Goal: Communication & Community: Answer question/provide support

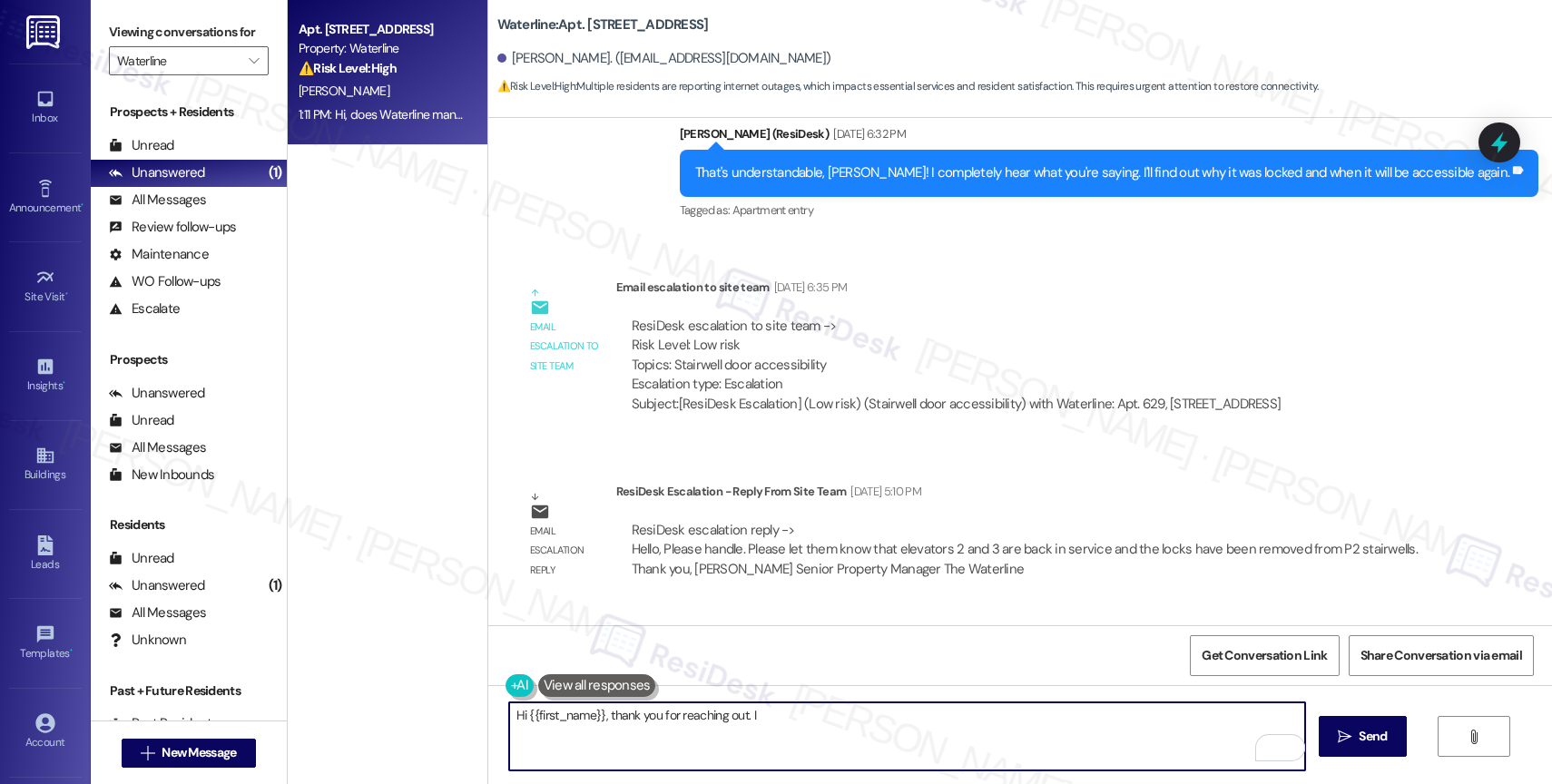
scroll to position [6273, 0]
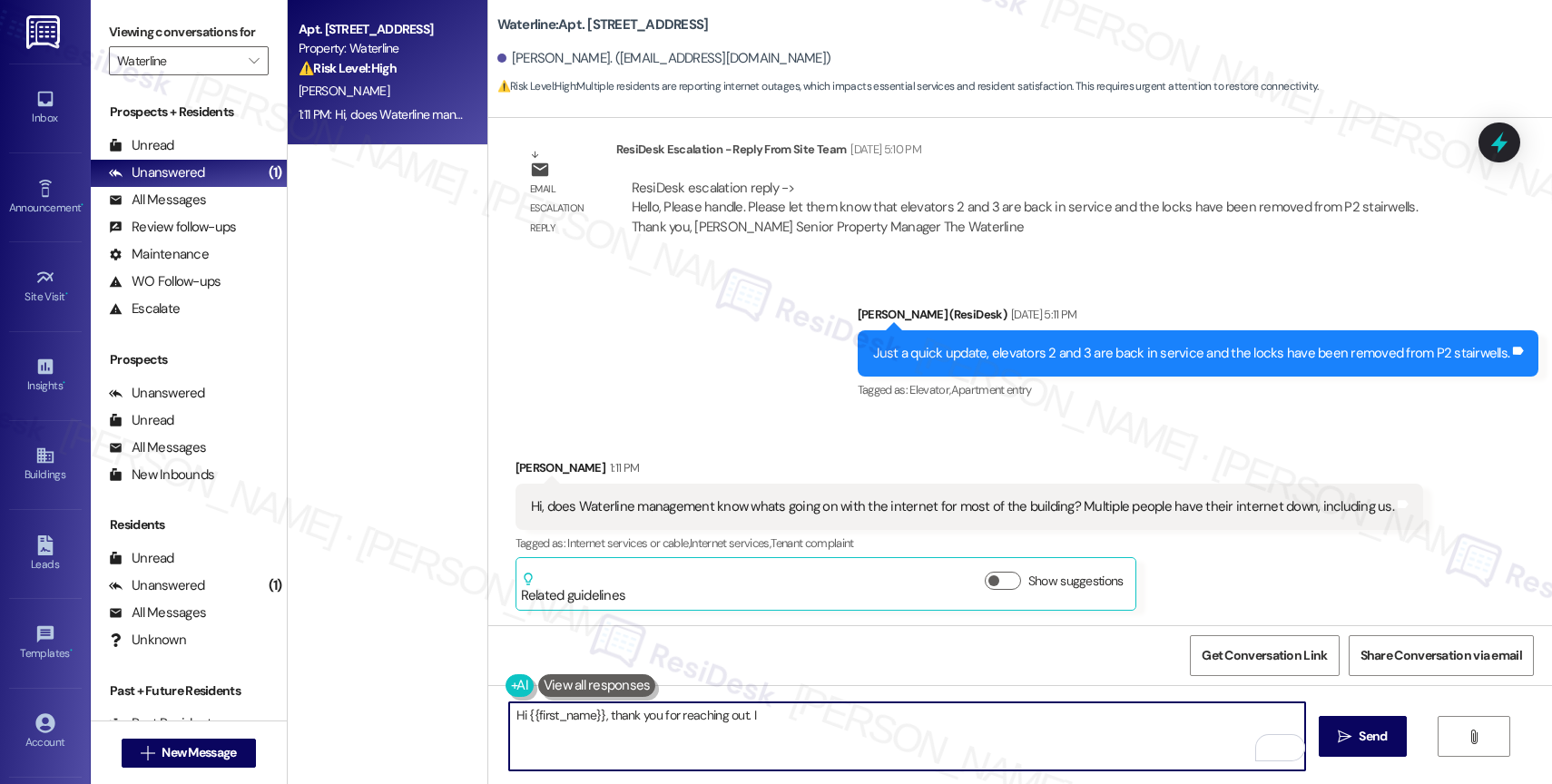
drag, startPoint x: 668, startPoint y: 714, endPoint x: 934, endPoint y: 732, distance: 266.6
click at [933, 733] on textarea "Hi {{first_name}}, thank you for reaching out. I" at bounding box center [907, 736] width 796 height 68
click at [991, 720] on textarea "Hi {{first_name}}, thank you for bringing this to my attention. I'll coordinate…" at bounding box center [907, 736] width 796 height 68
click at [1202, 718] on textarea "Hi {{first_name}}, thank you for bringing this to my attention. I'll coordinate…" at bounding box center [907, 736] width 796 height 68
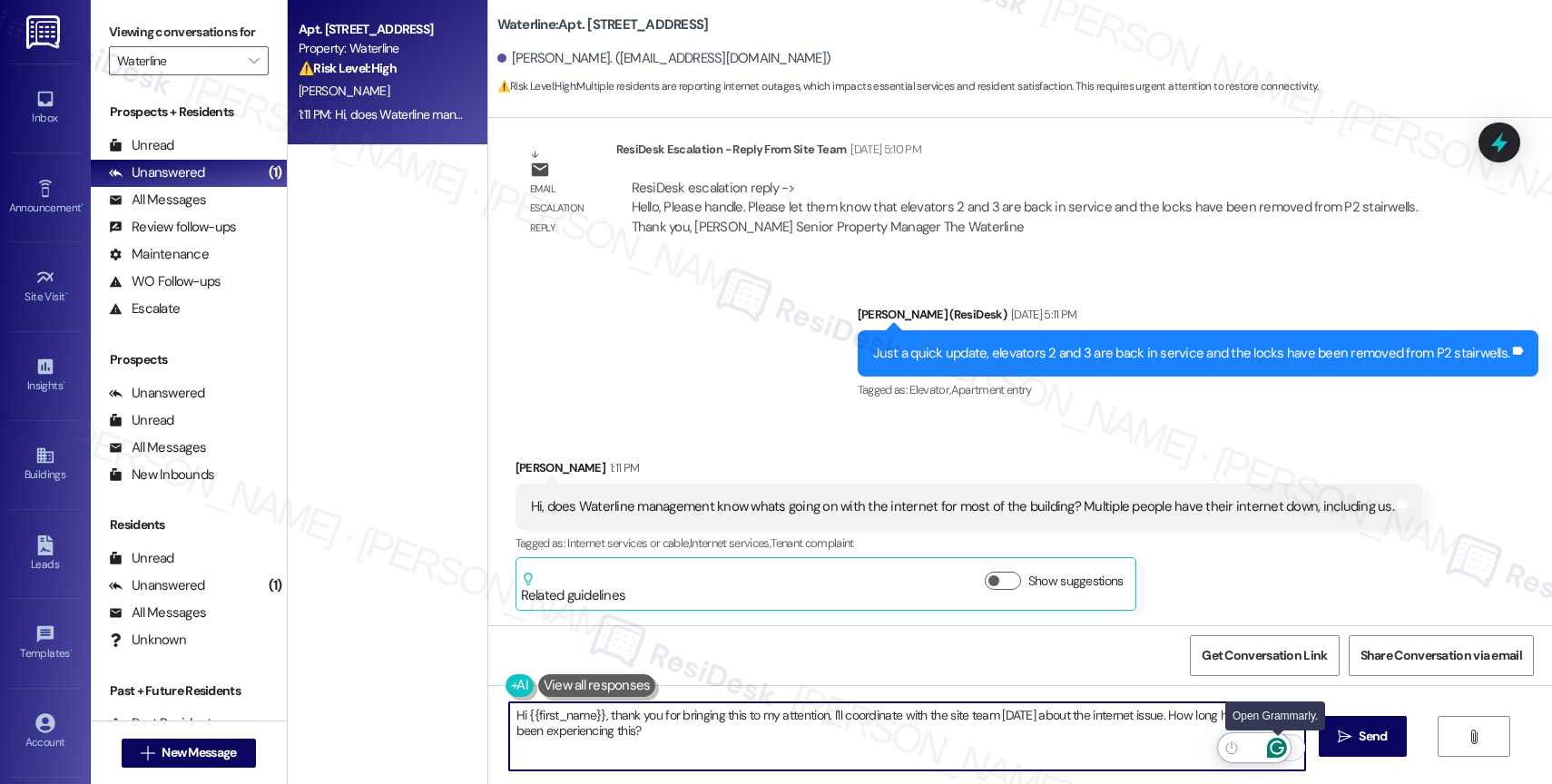
click at [1281, 747] on icon "Open Grammarly. 0 Suggestions." at bounding box center [1277, 748] width 14 height 14
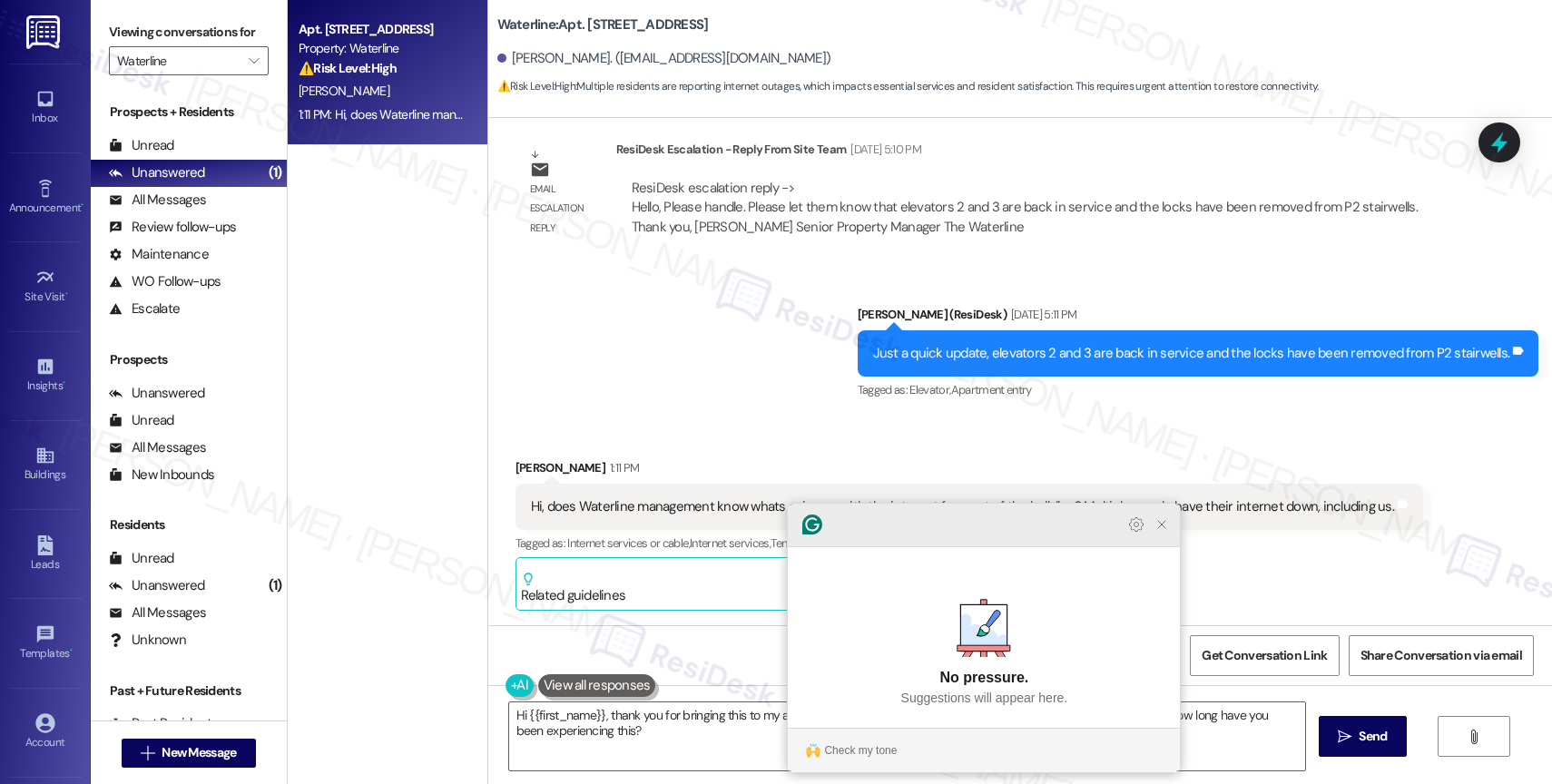
click at [1160, 531] on icon "Close Grammarly Assistant" at bounding box center [1162, 524] width 15 height 15
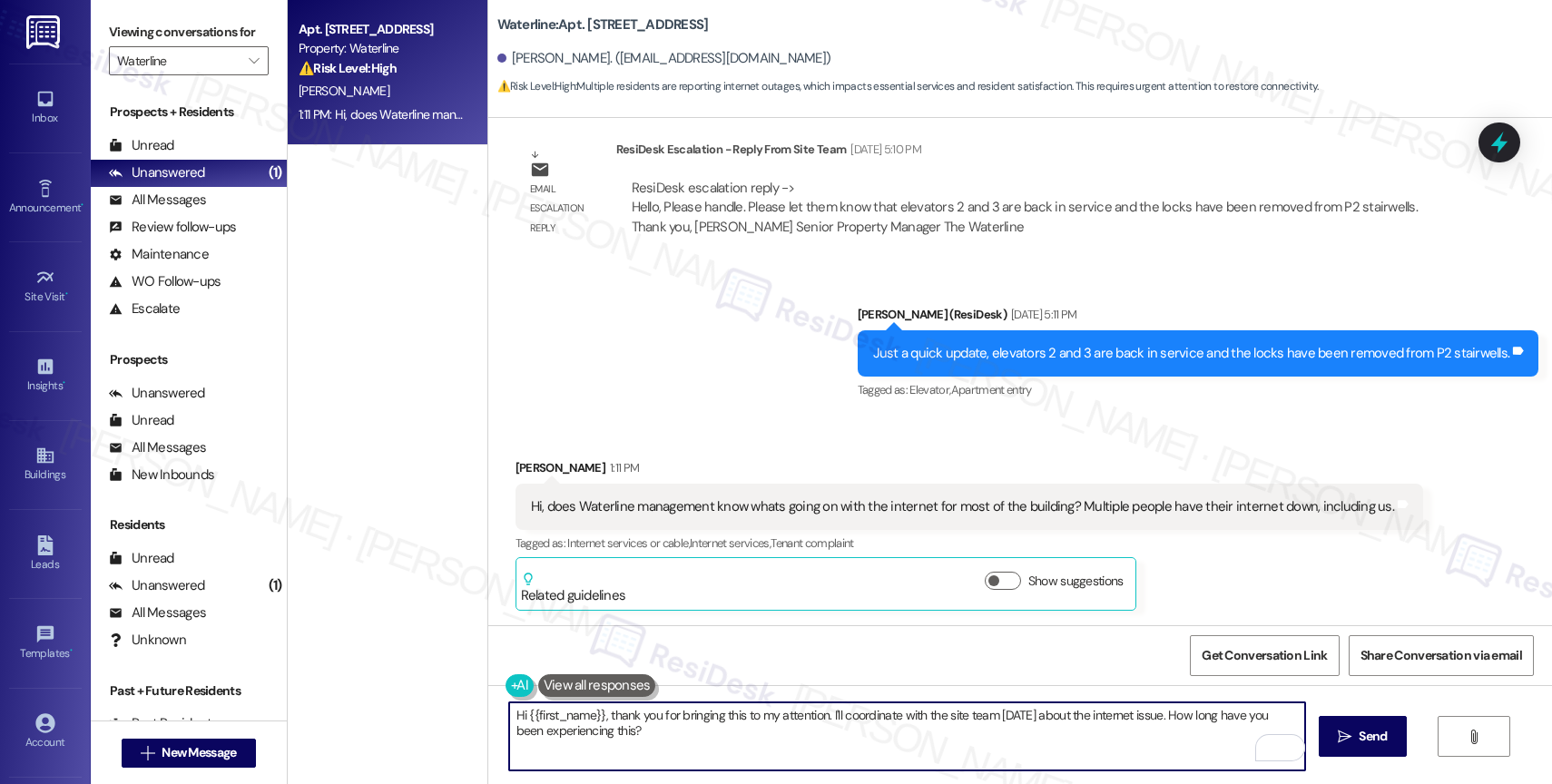
click at [821, 716] on textarea "Hi {{first_name}}, thank you for bringing this to my attention. I'll coordinate…" at bounding box center [907, 736] width 796 height 68
click at [1010, 713] on textarea "Hi {{first_name}}, thank you for bringing this to my attention. I apologize for…" at bounding box center [907, 736] width 796 height 68
click at [934, 732] on textarea "Hi {{first_name}}, thank you for bringing this to my attention. I apologize for…" at bounding box center [907, 736] width 796 height 68
type textarea "Hi {{first_name}}, thank you for bringing this to my attention. I apologize for…"
click at [1339, 725] on button " Send" at bounding box center [1363, 735] width 88 height 41
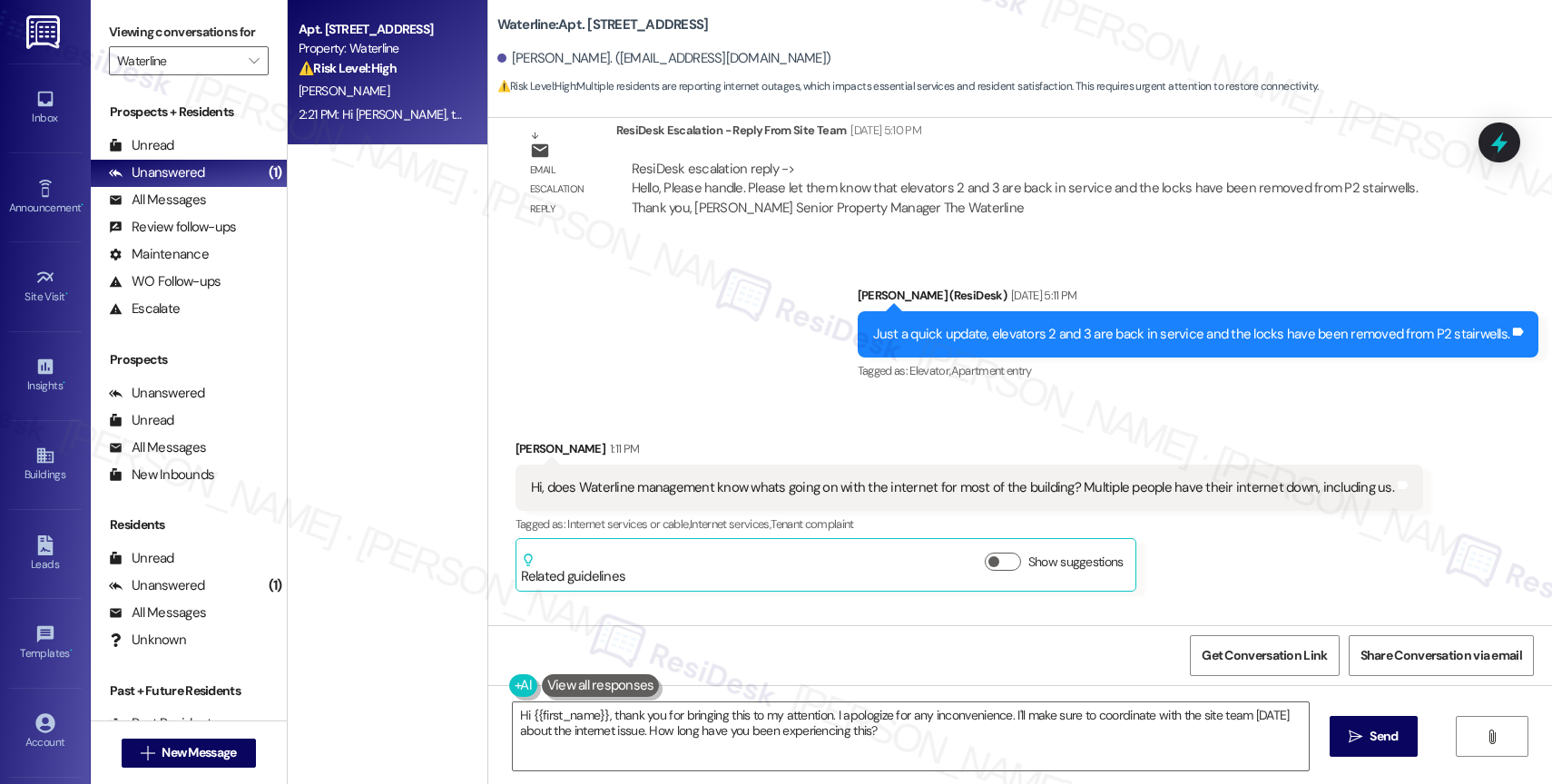
scroll to position [6418, 0]
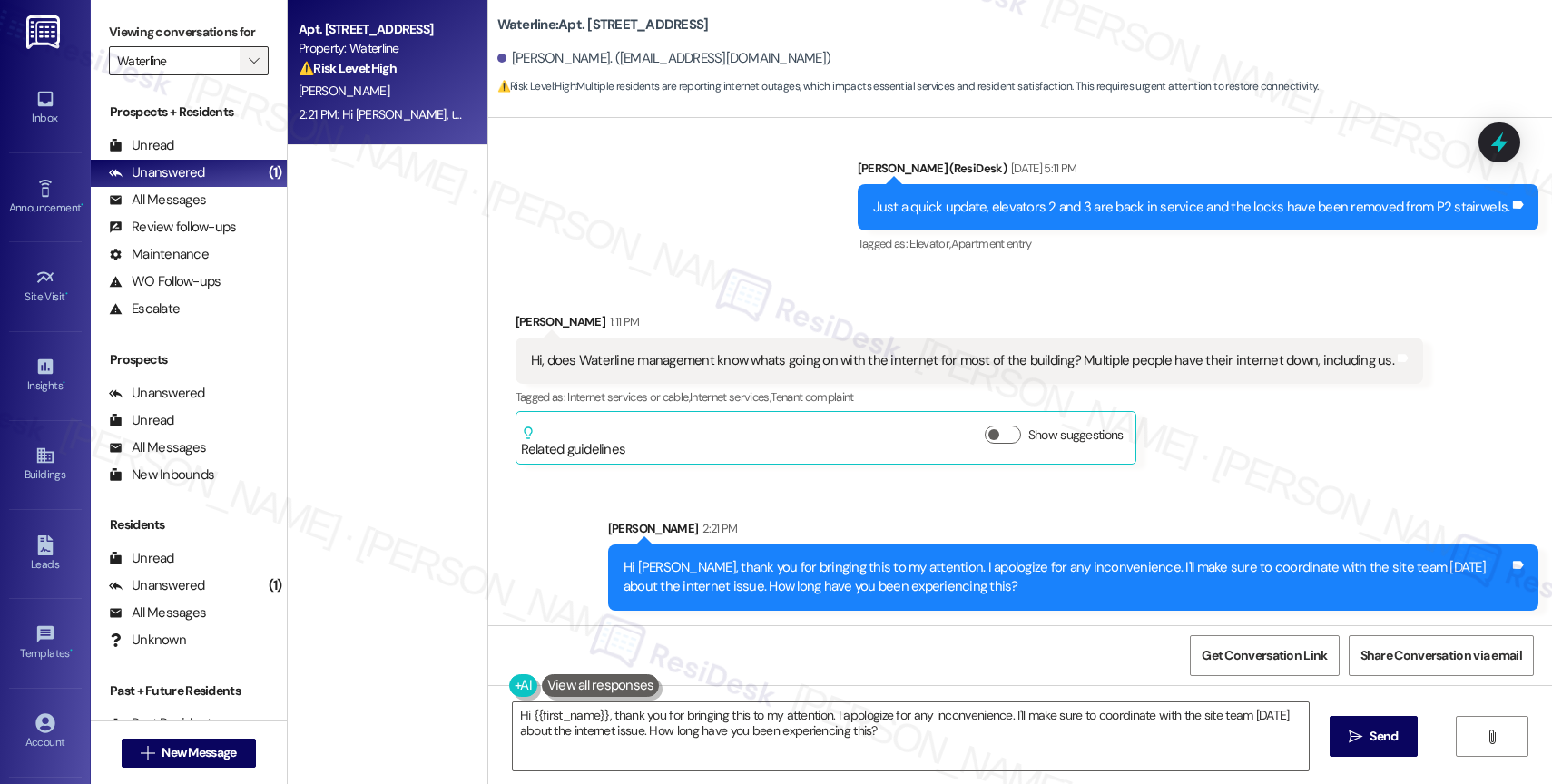
click at [249, 68] on icon "" at bounding box center [254, 61] width 10 height 15
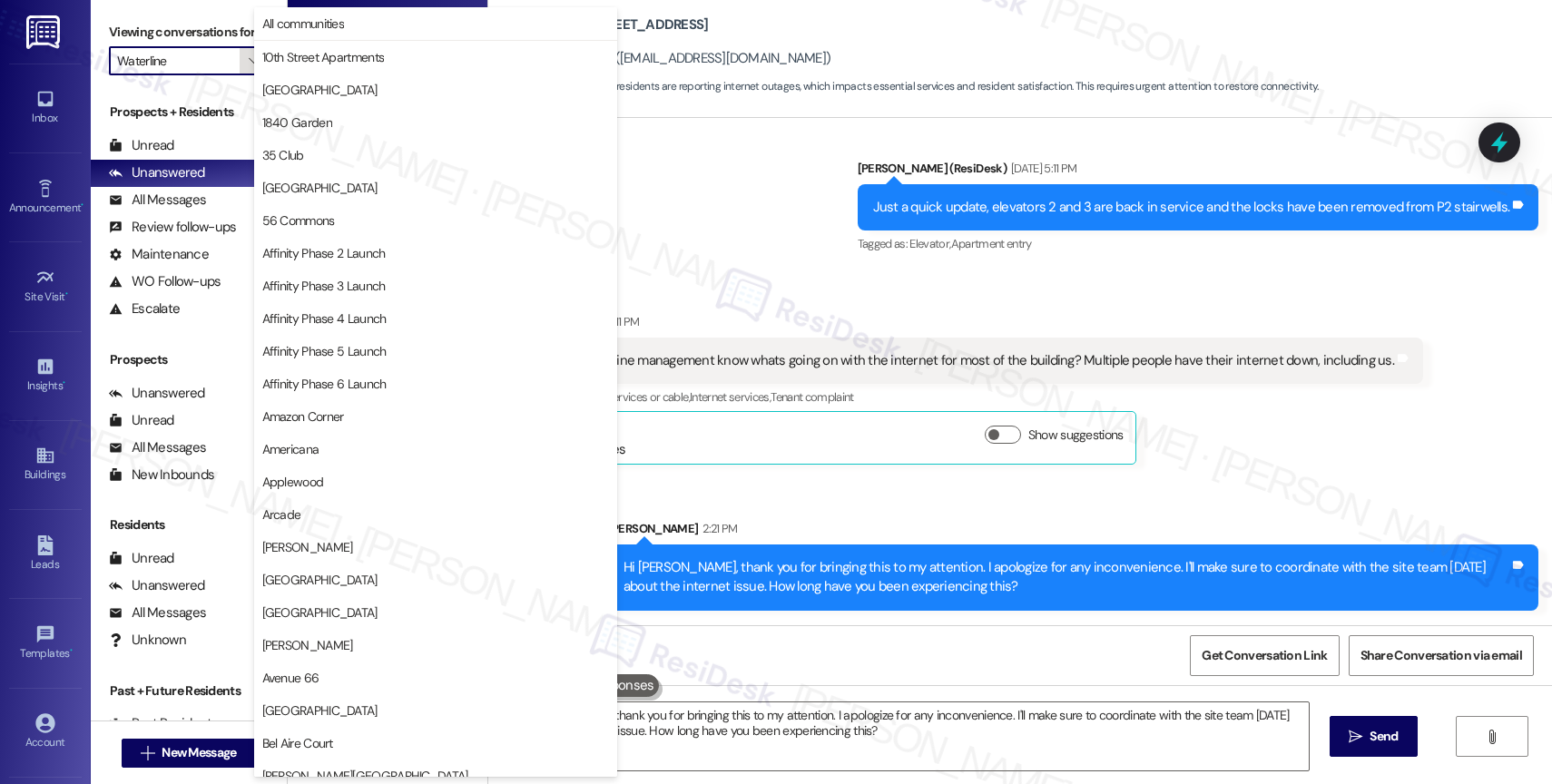
scroll to position [3127, 0]
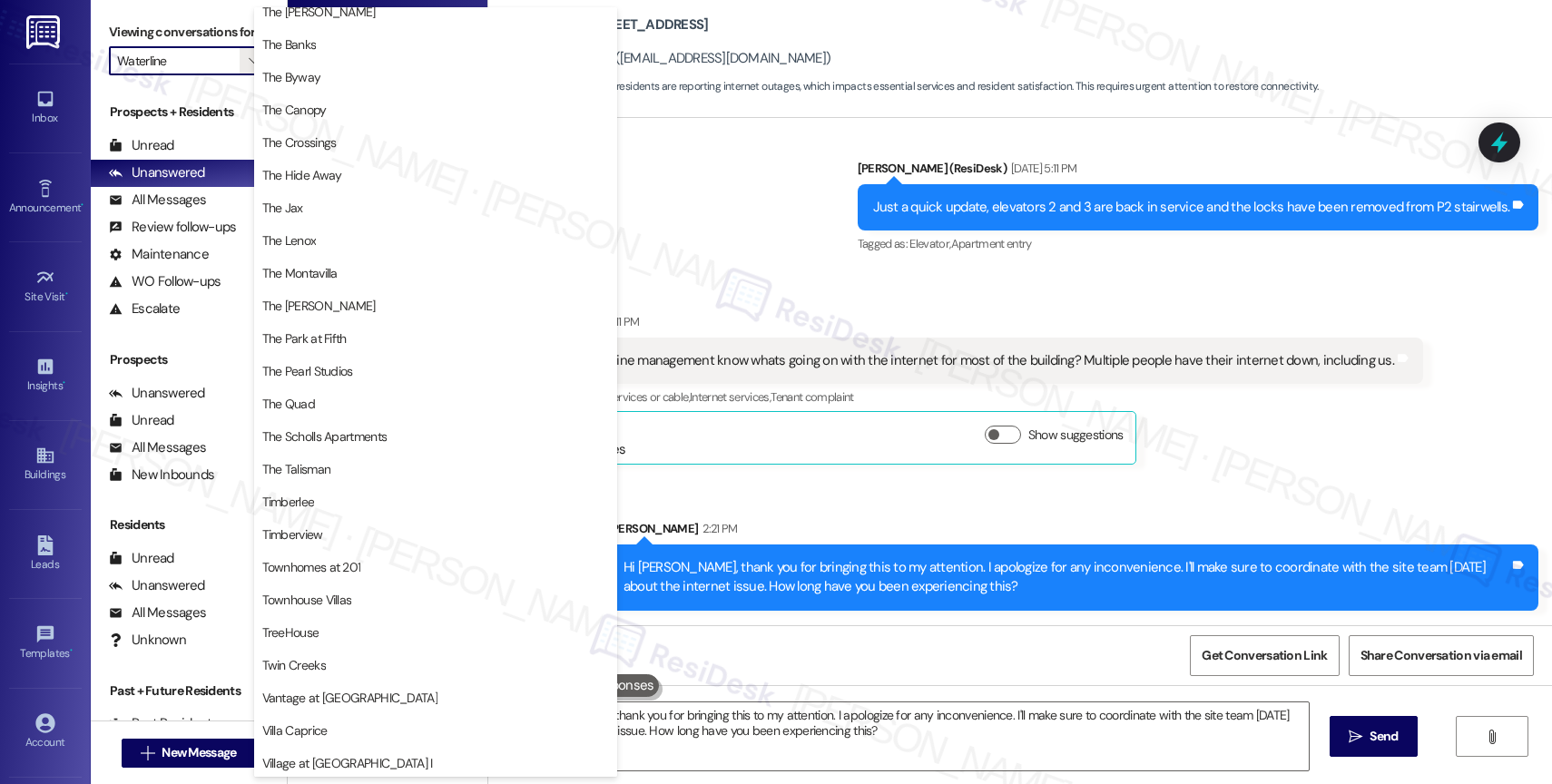
click at [725, 260] on div "Sent via SMS Sarah (ResiDesk) Feb 19, 2025 at 5:11 PM Just a quick update, elev…" at bounding box center [1020, 195] width 1064 height 153
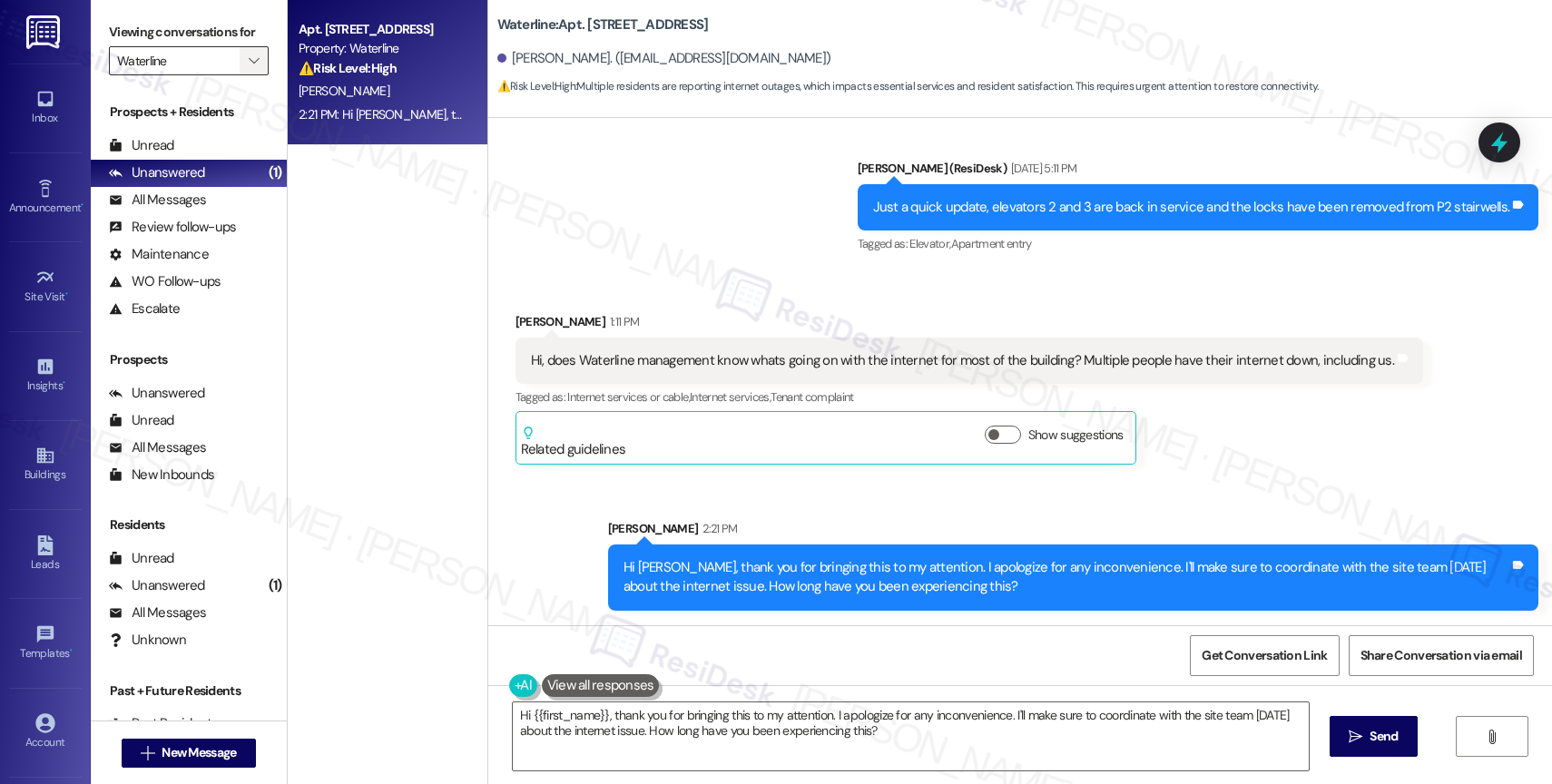
click at [249, 68] on icon "" at bounding box center [254, 61] width 10 height 15
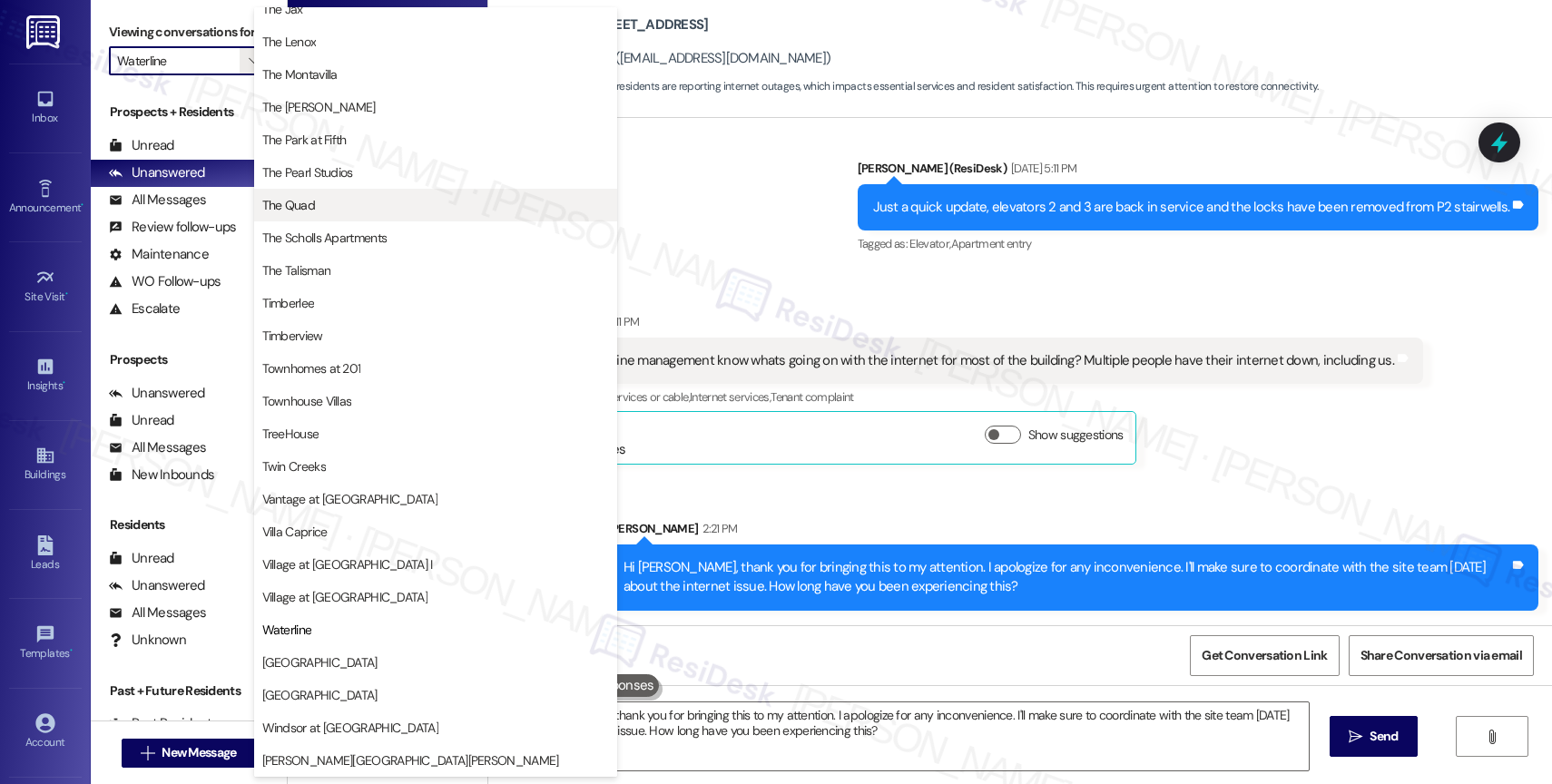
scroll to position [3329, 0]
click at [391, 210] on span "The Quad" at bounding box center [435, 205] width 346 height 18
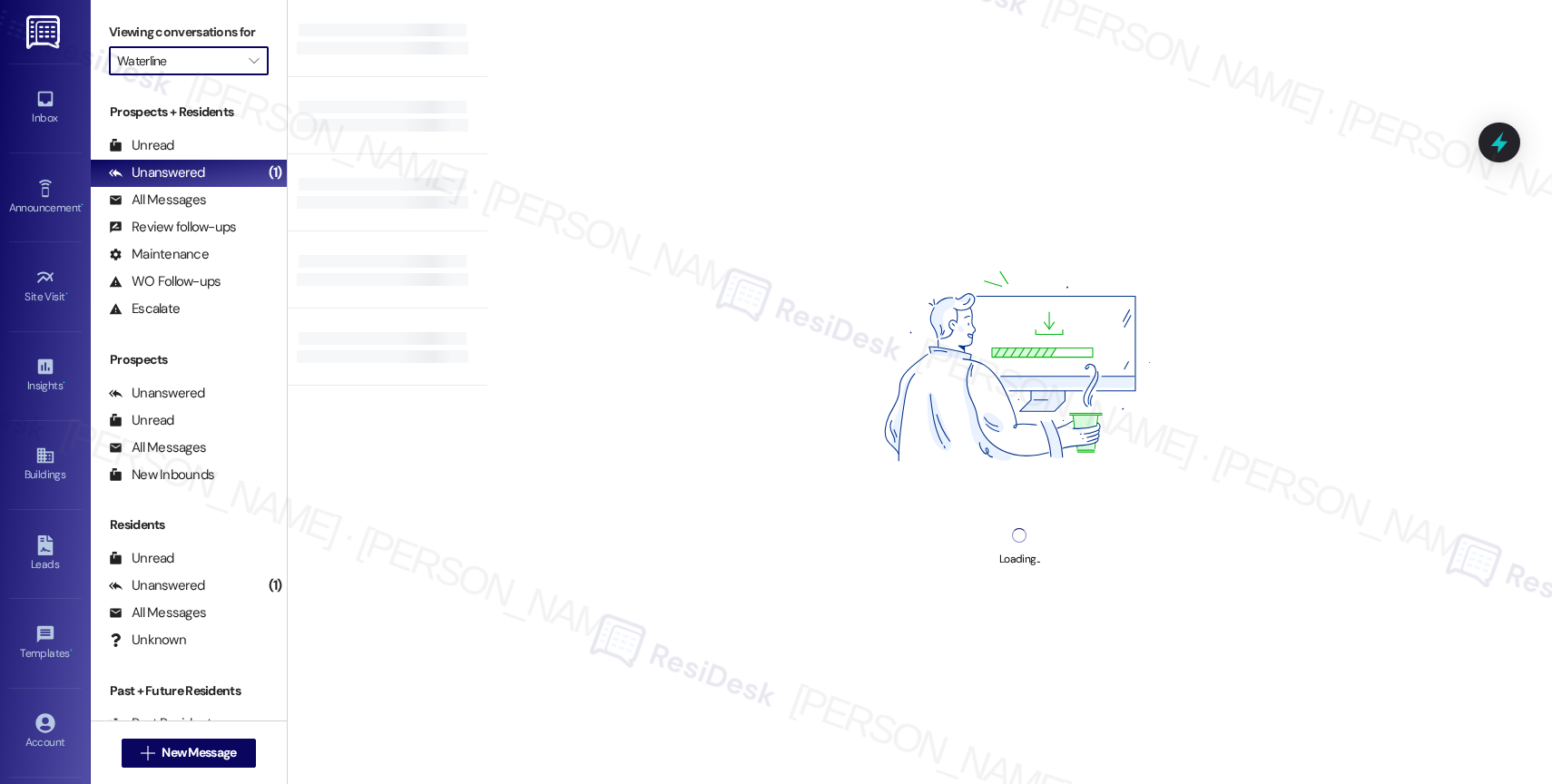
type input "The Quad"
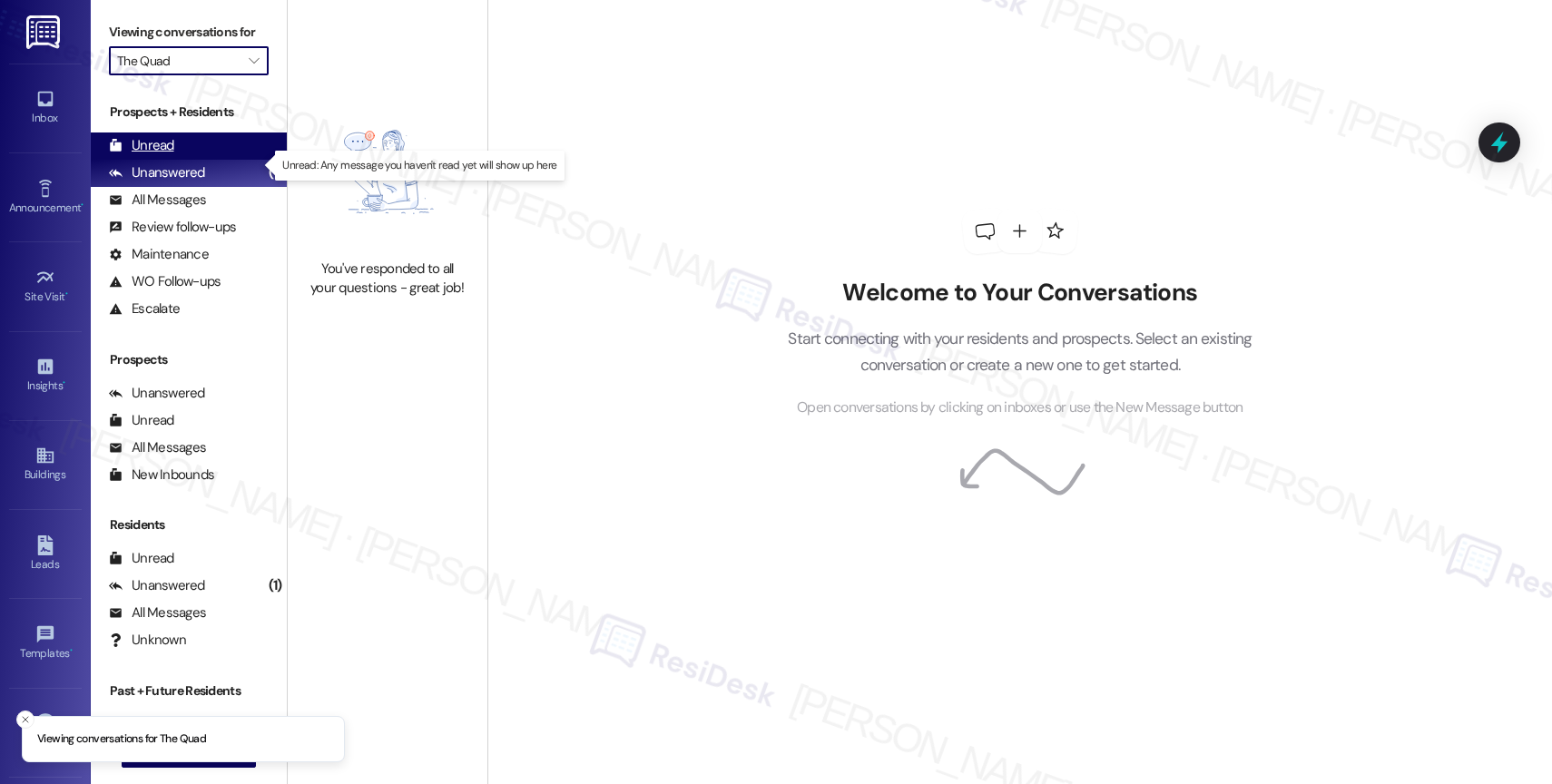
click at [196, 158] on div "Unread (0)" at bounding box center [188, 145] width 196 height 27
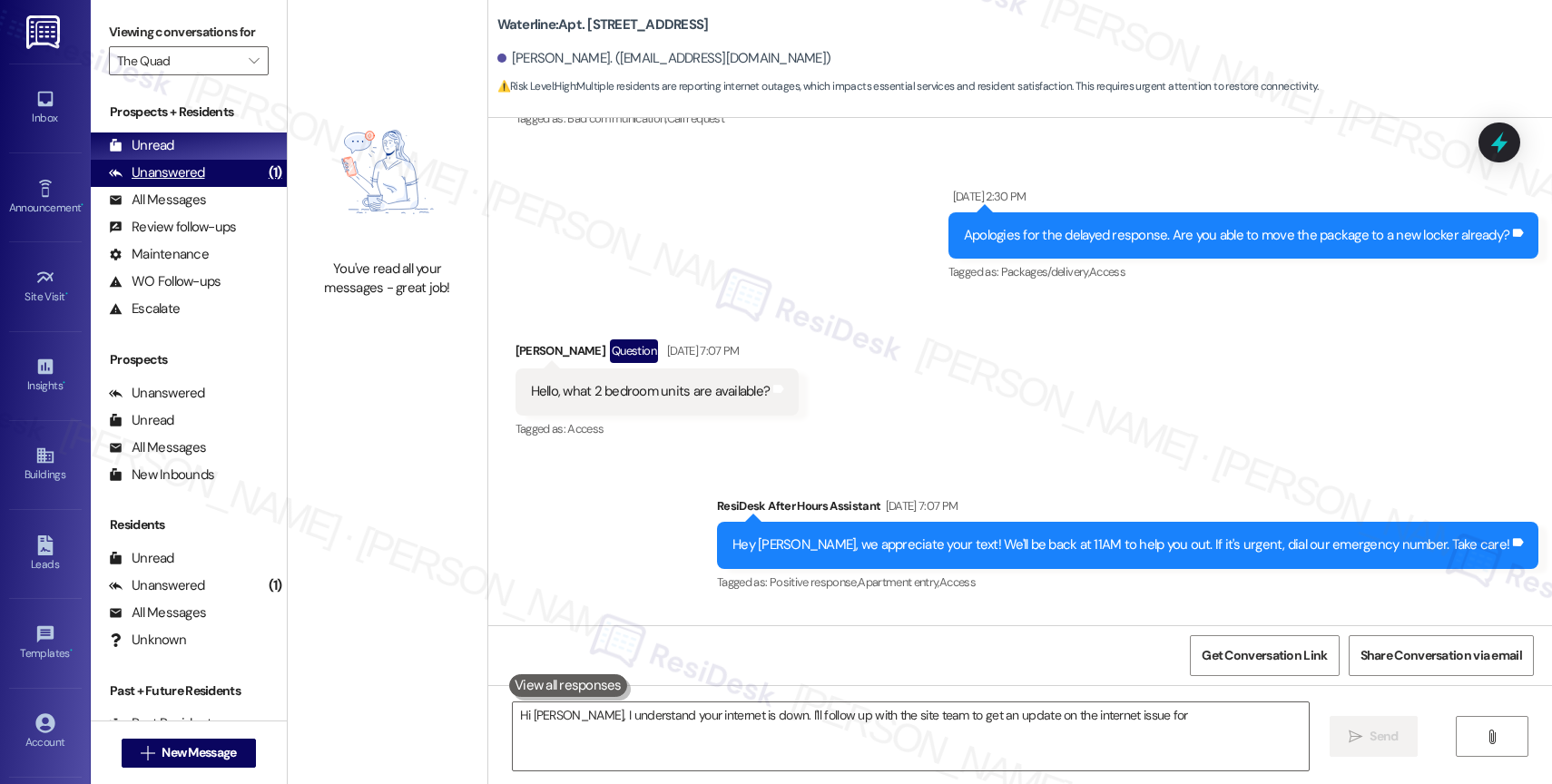
scroll to position [2483, 0]
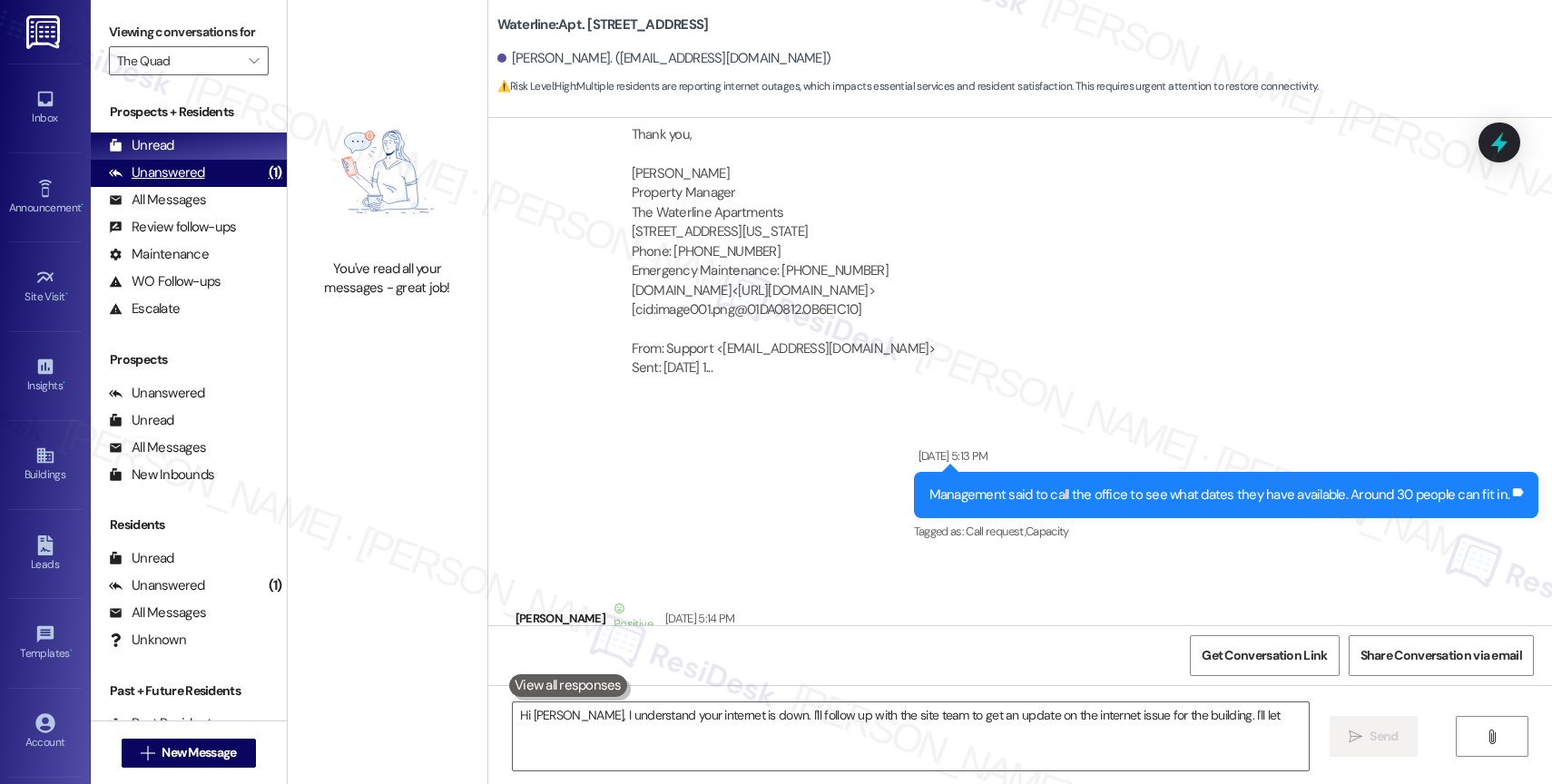
type textarea "Hi Vanessa, I understand your internet is down. I'll follow up with the site te…"
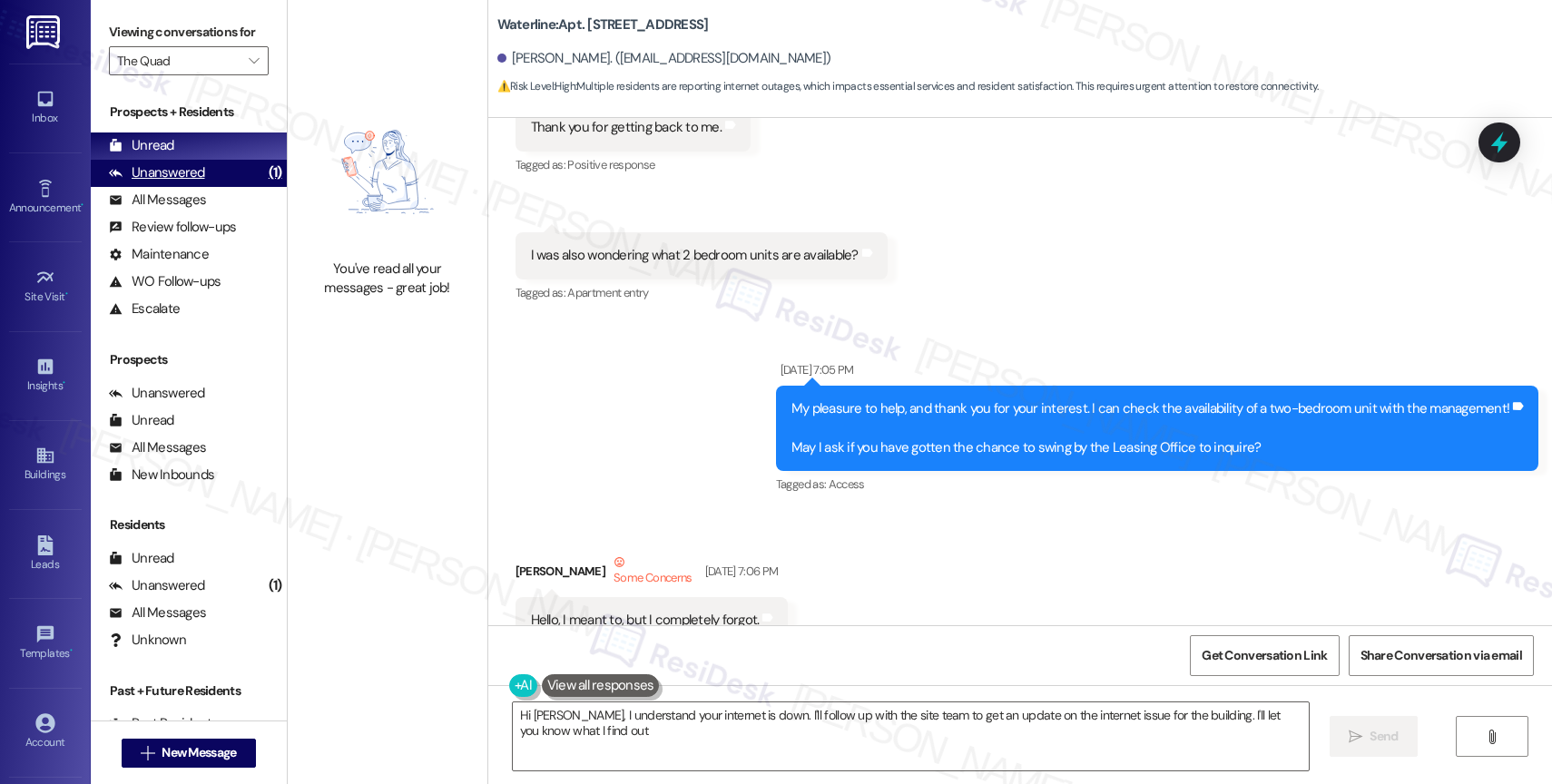
type textarea "Hi Vanessa, I understand your internet is down. I'll follow up with the site te…"
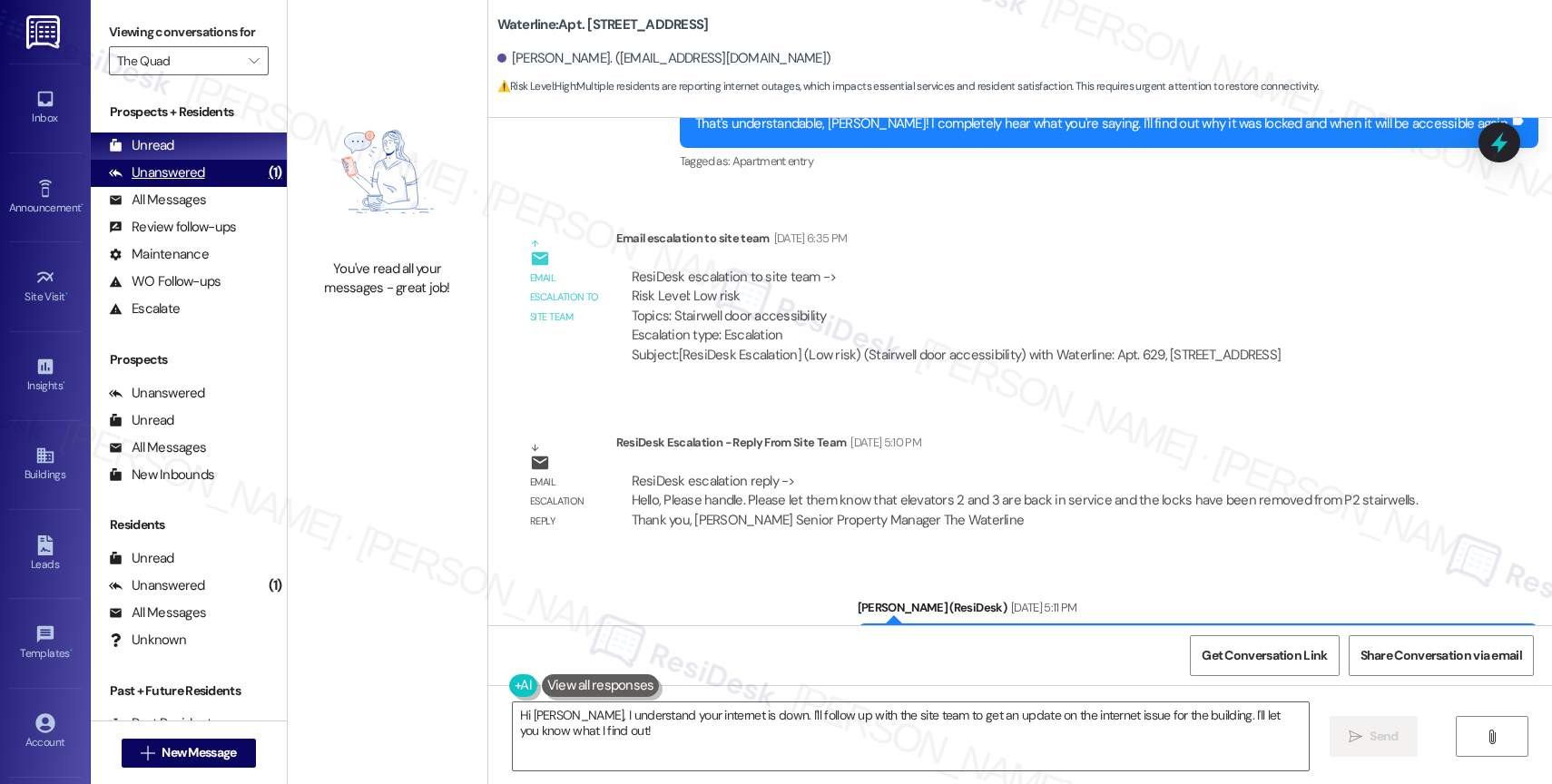
scroll to position [6585, 0]
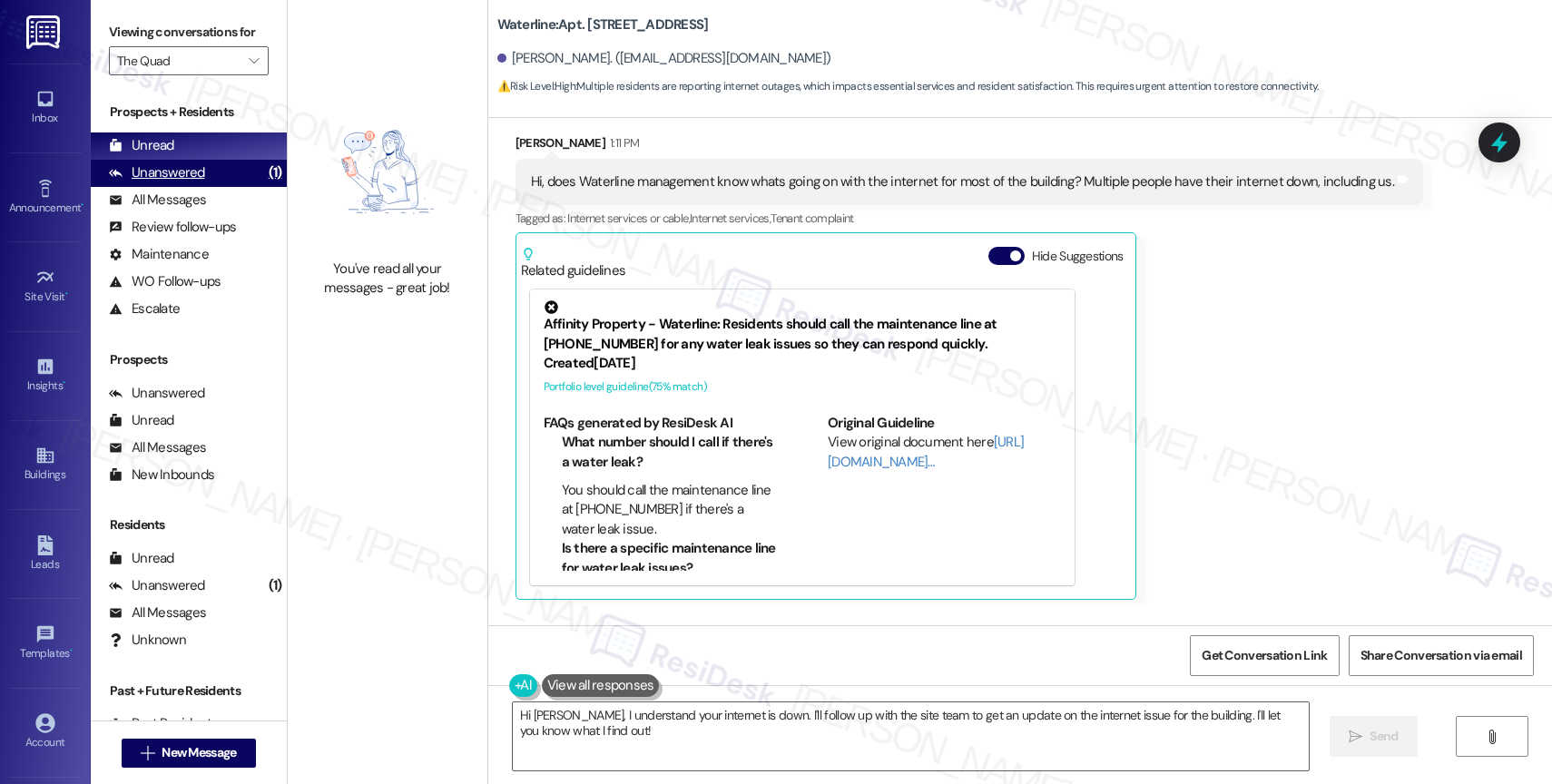
click at [214, 187] on div "Unanswered (1)" at bounding box center [188, 172] width 196 height 27
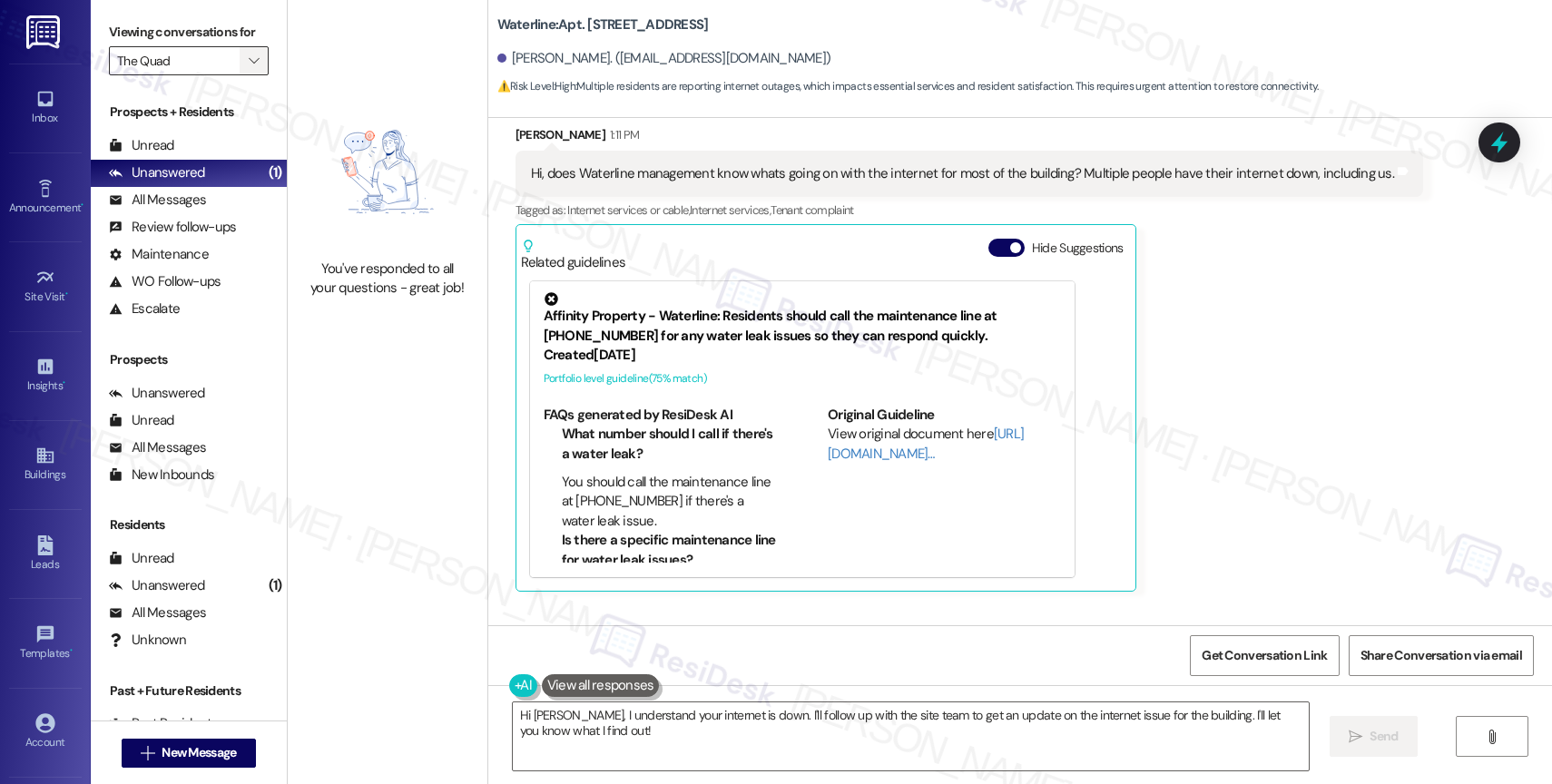
click at [249, 68] on icon "" at bounding box center [254, 61] width 10 height 15
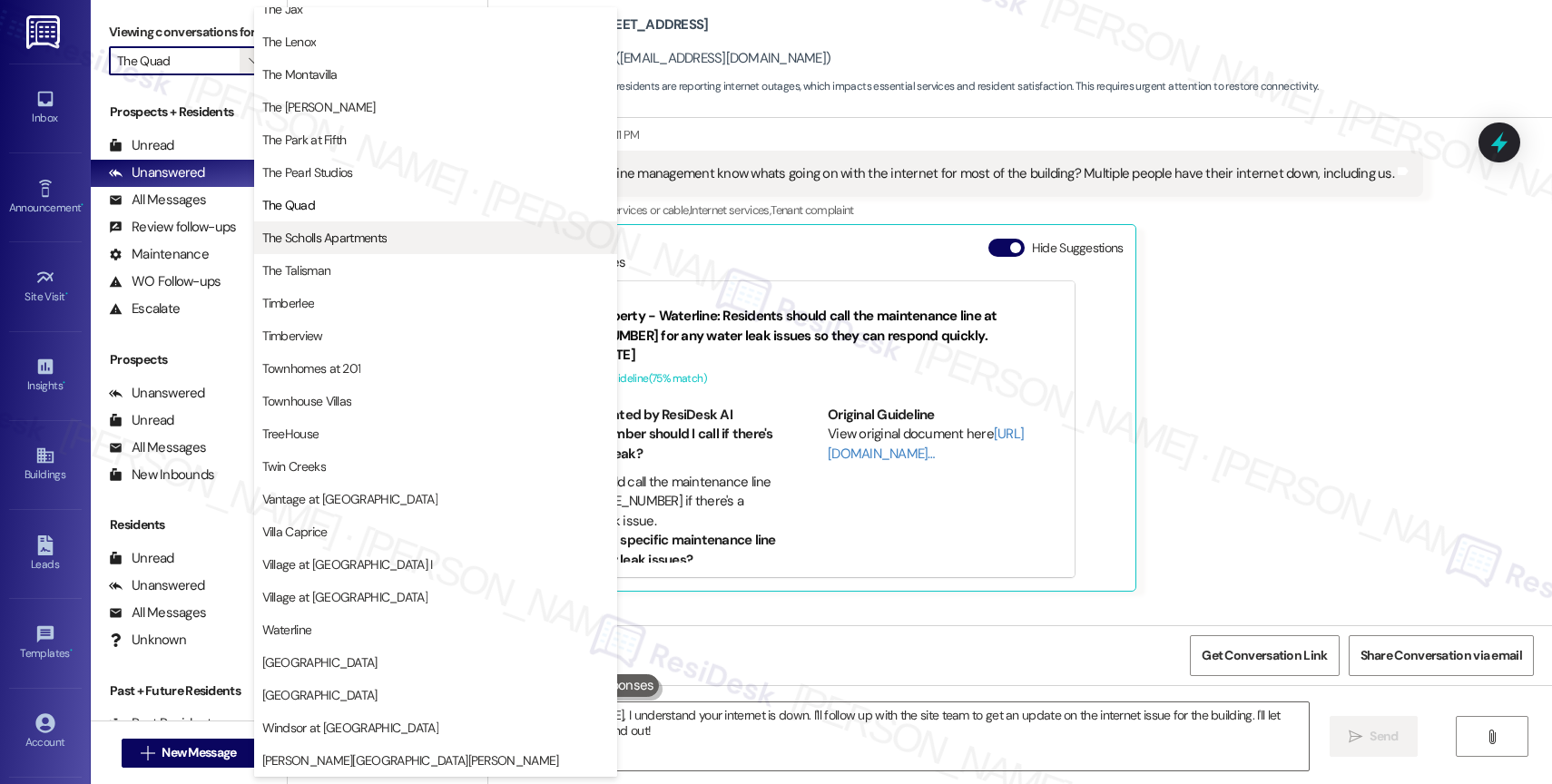
scroll to position [3255, 0]
click at [354, 239] on span "The Scholls Apartments" at bounding box center [325, 238] width 125 height 18
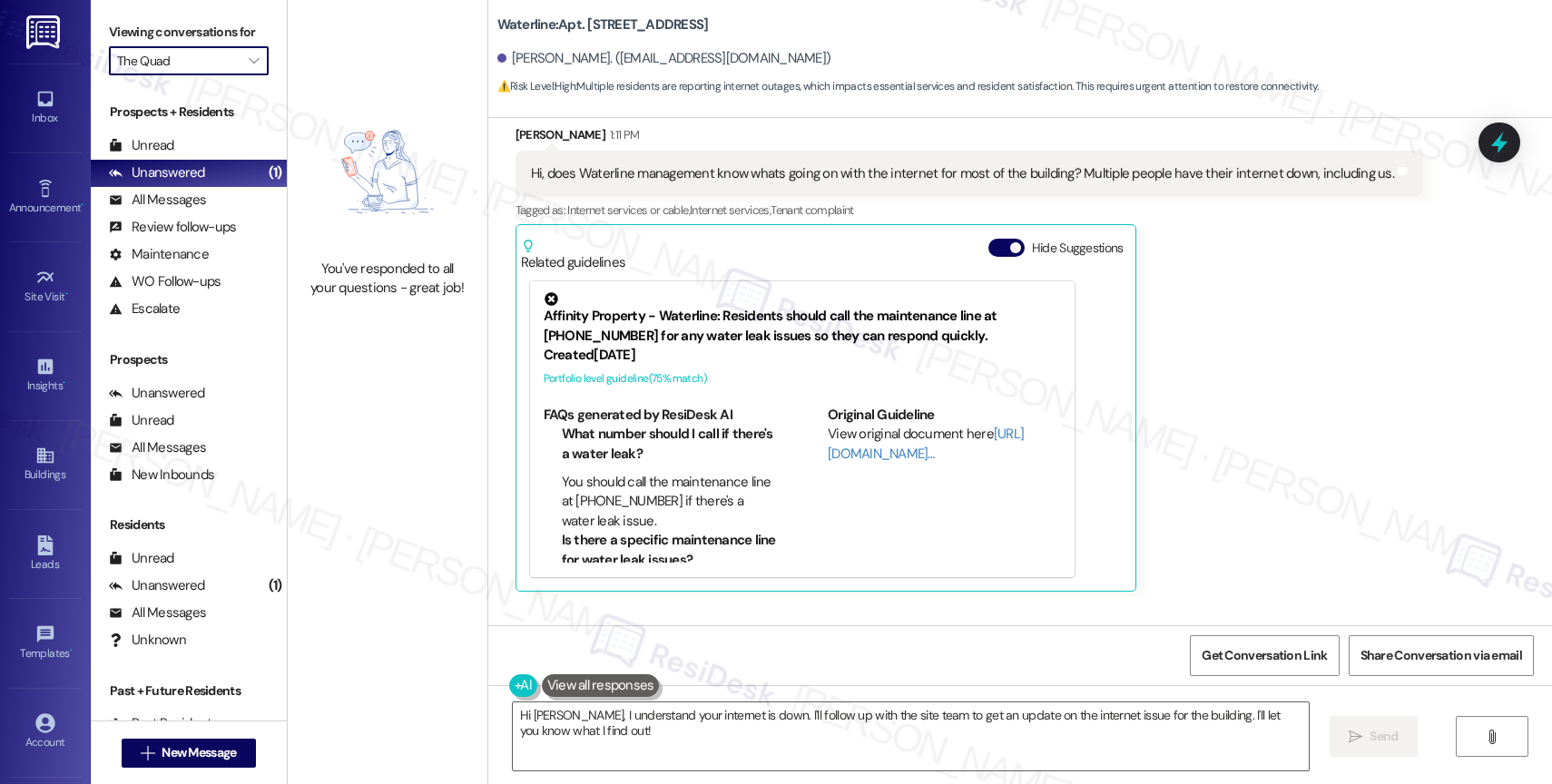
type input "The Scholls Apartments"
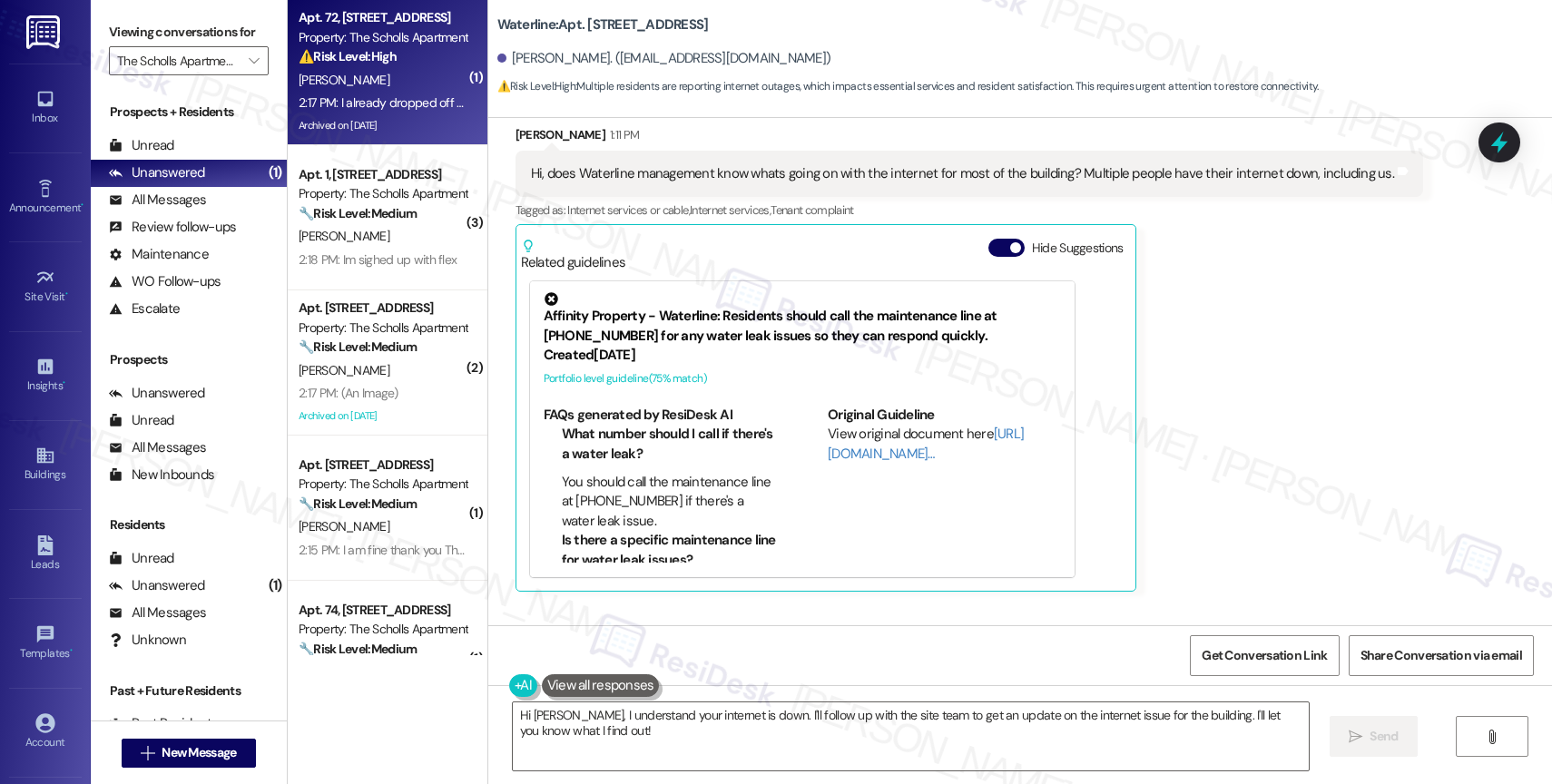
click at [364, 41] on div "Property: The Scholls Apartments" at bounding box center [382, 37] width 168 height 19
type textarea "Hi Vanessa, I understand your internet is down. I'll follow up with the site te…"
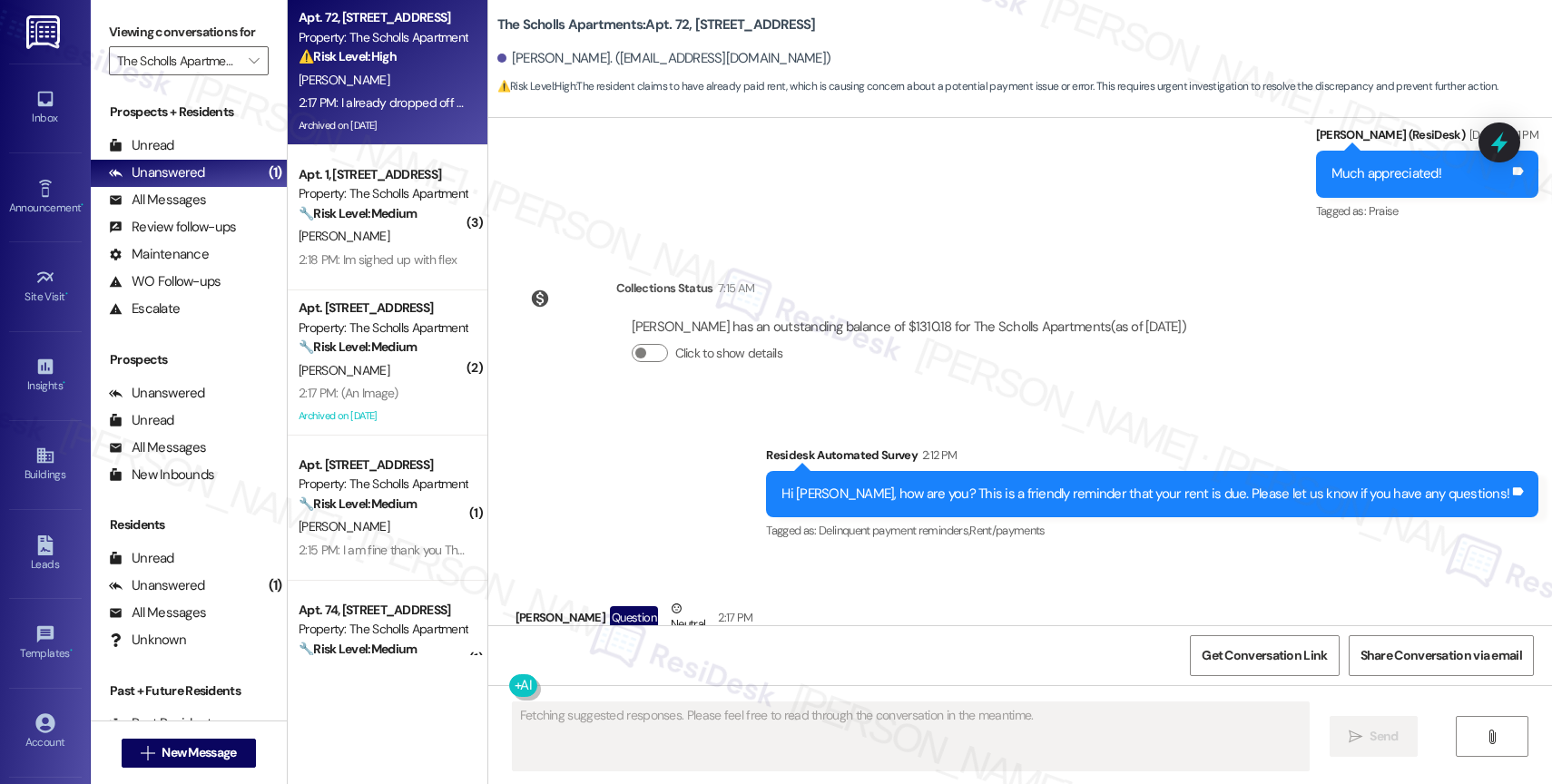
scroll to position [14517, 0]
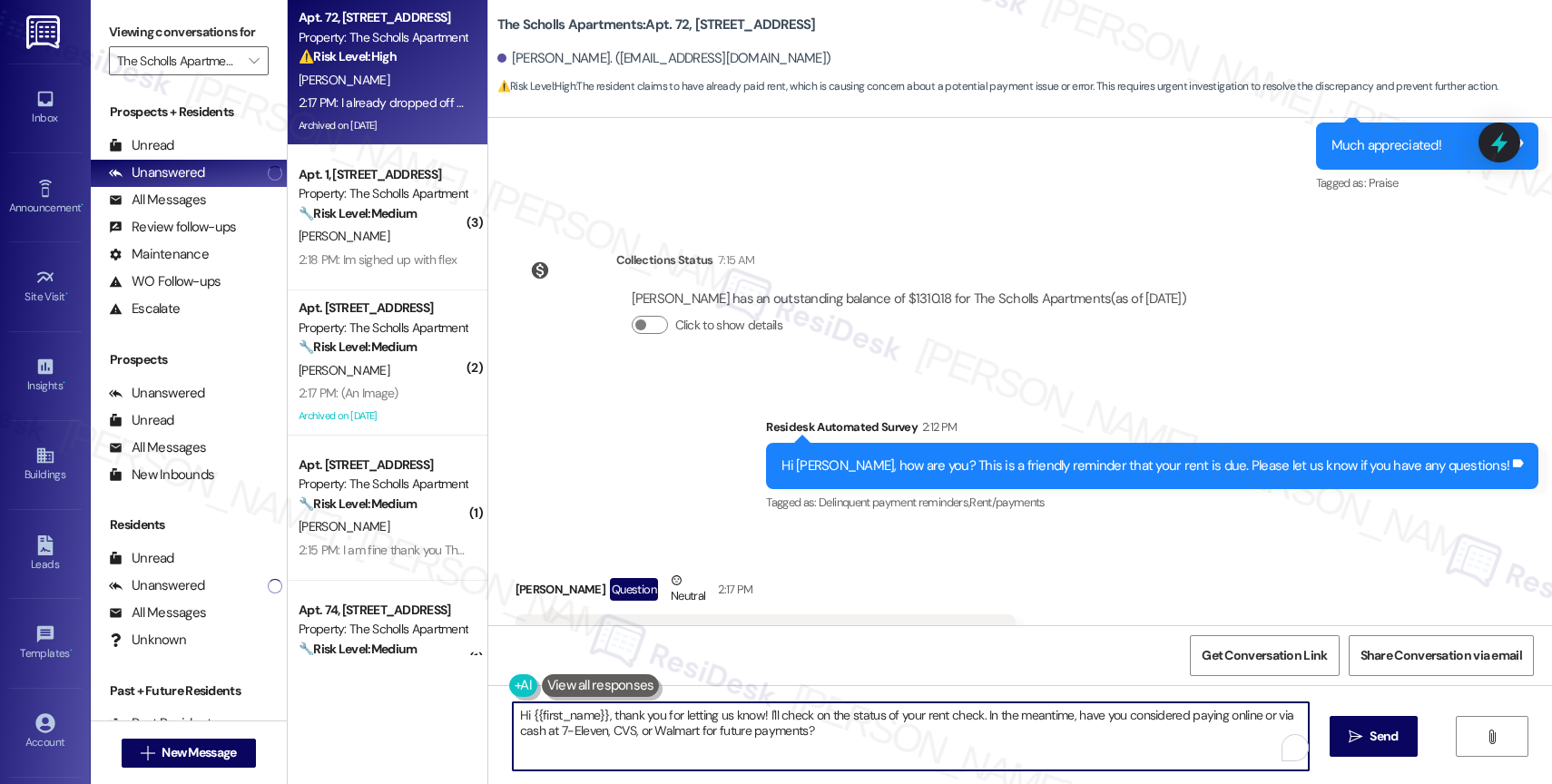
drag, startPoint x: 715, startPoint y: 722, endPoint x: 1071, endPoint y: 736, distance: 356.3
click at [1071, 736] on textarea "Hi {{first_name}}, thank you for letting us know! I'll check on the status of y…" at bounding box center [911, 736] width 796 height 68
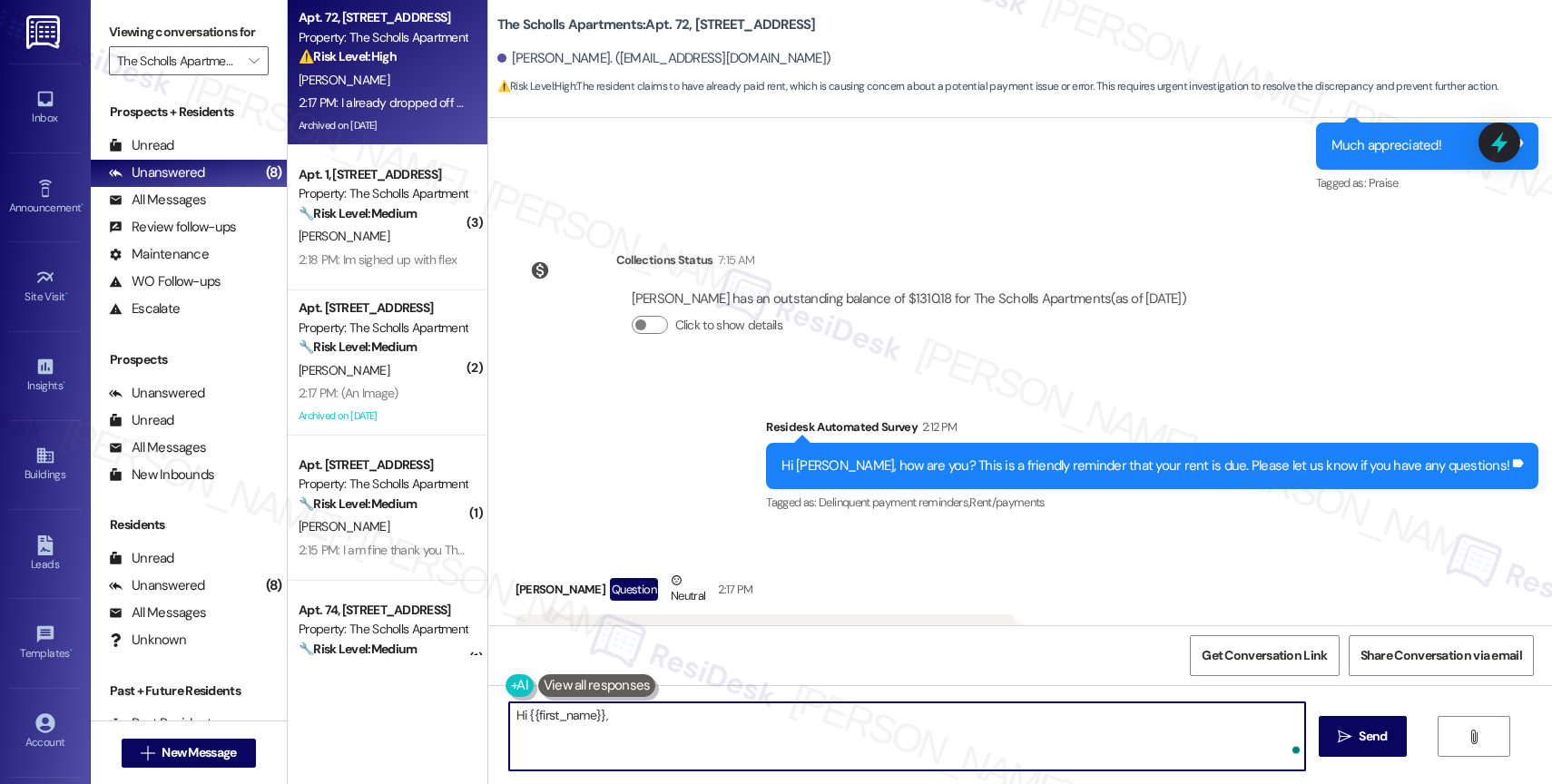
paste textarea "We sent that message to all residents as a friendly reminder that we're here to…"
click at [605, 714] on textarea "Hi {{first_name}}, We sent that message to all residents as a friendly reminder…" at bounding box center [907, 736] width 796 height 68
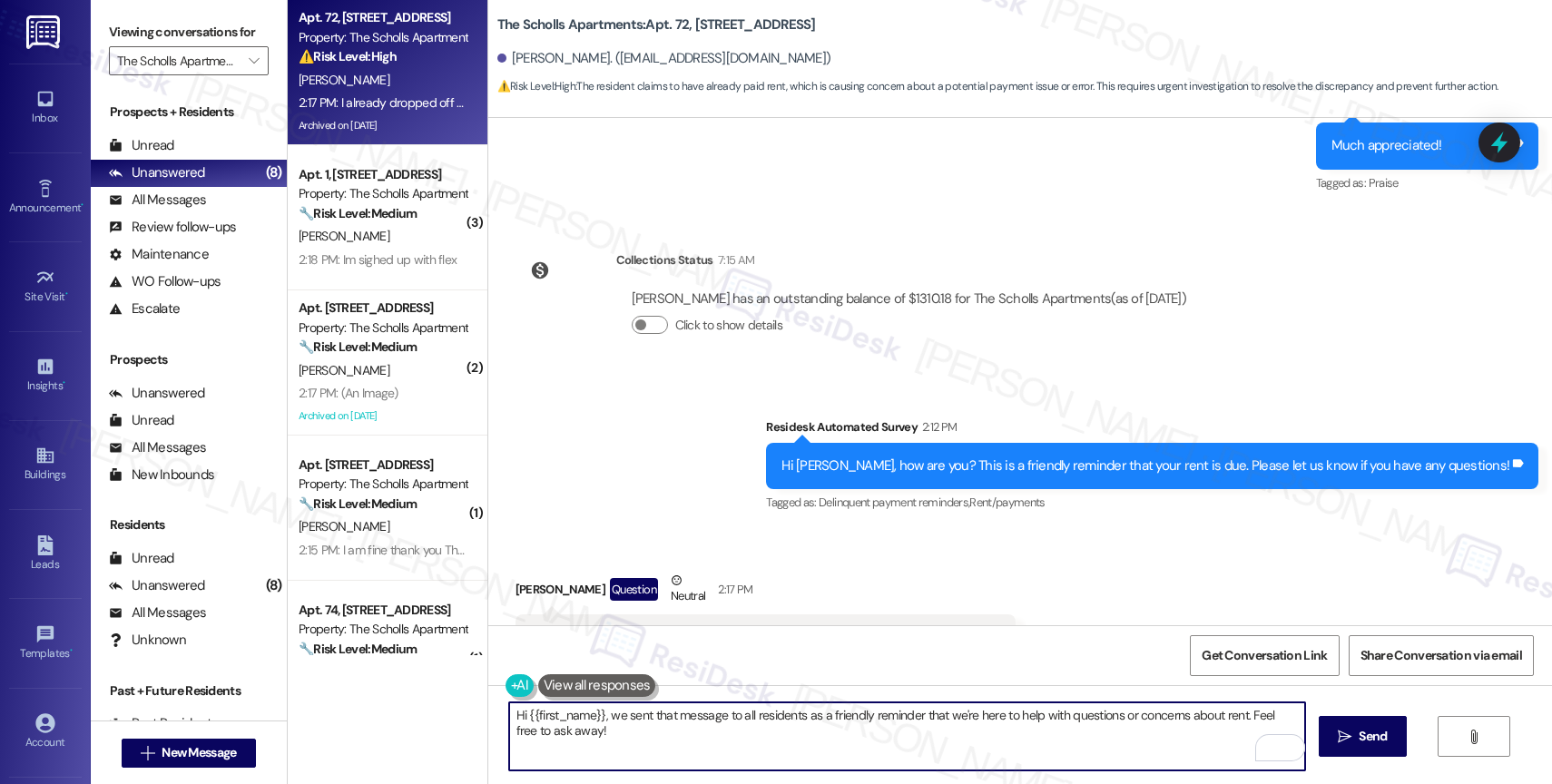
click at [942, 747] on textarea "Hi {{first_name}}, we sent that message to all residents as a friendly reminder…" at bounding box center [907, 736] width 796 height 68
click at [599, 712] on textarea "Hi {{first_name}}, we sent that message to all residents as a friendly reminder…" at bounding box center [907, 736] width 796 height 68
type textarea "Hi {{first_name}}, no, we sent that message to all residents as a friendly remi…"
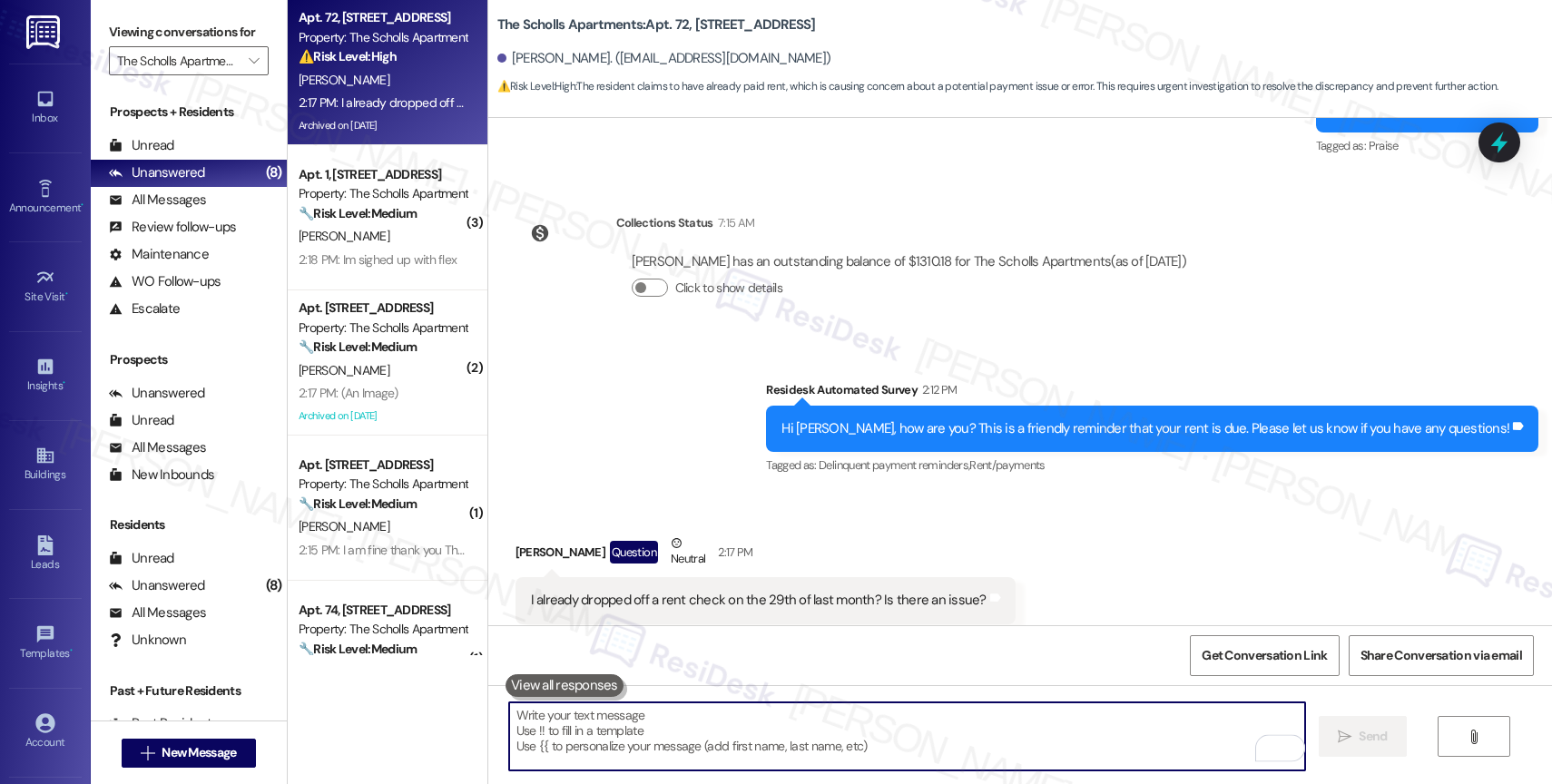
scroll to position [14642, 0]
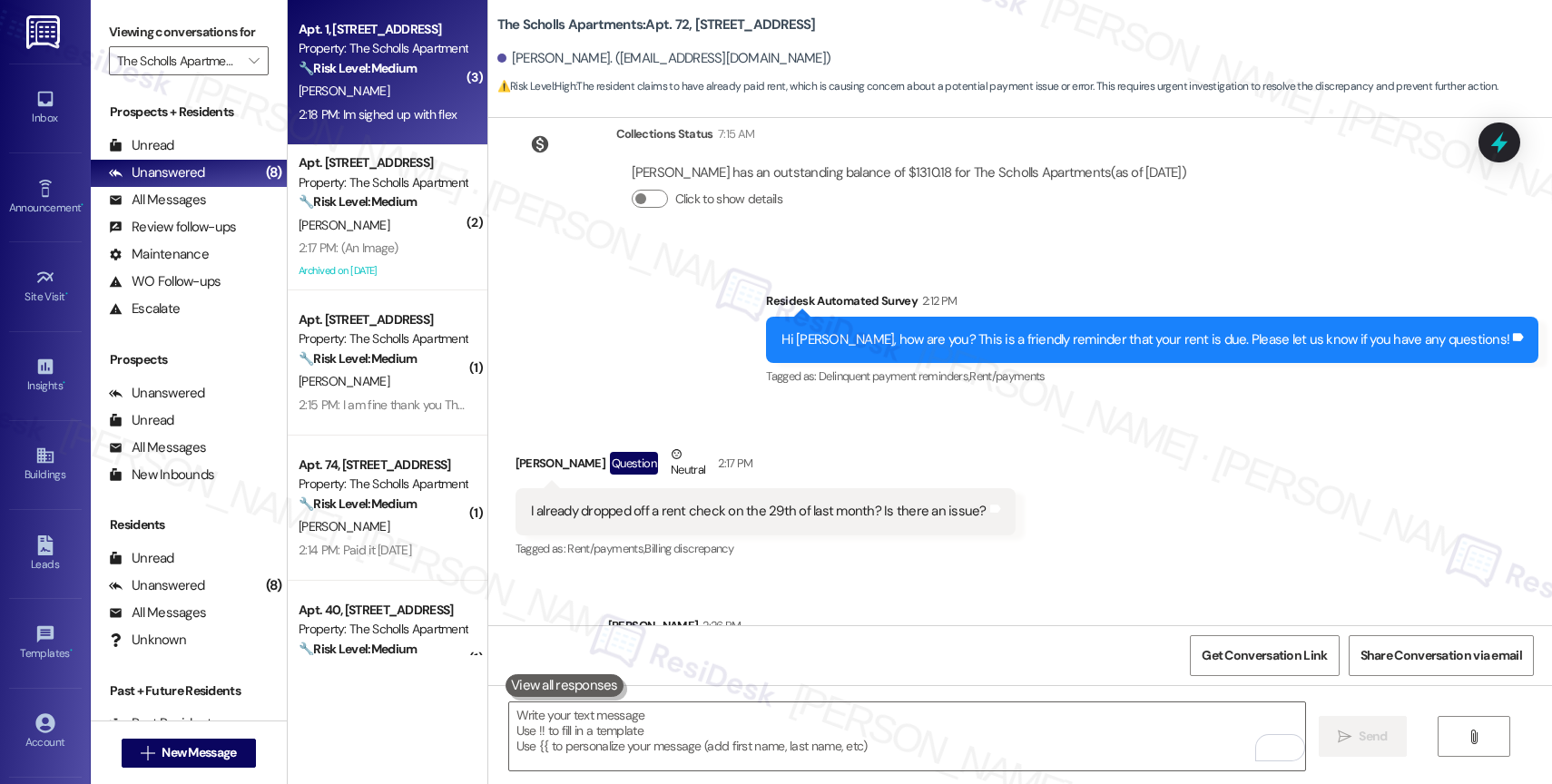
click at [376, 78] on div "Apt. 1, 5125 SW Scholls Ferry Rd Property: The Scholls Apartments 🔧 Risk Level:…" at bounding box center [382, 49] width 171 height 62
type textarea "Fetching suggested responses. Please feel free to read through the conversation…"
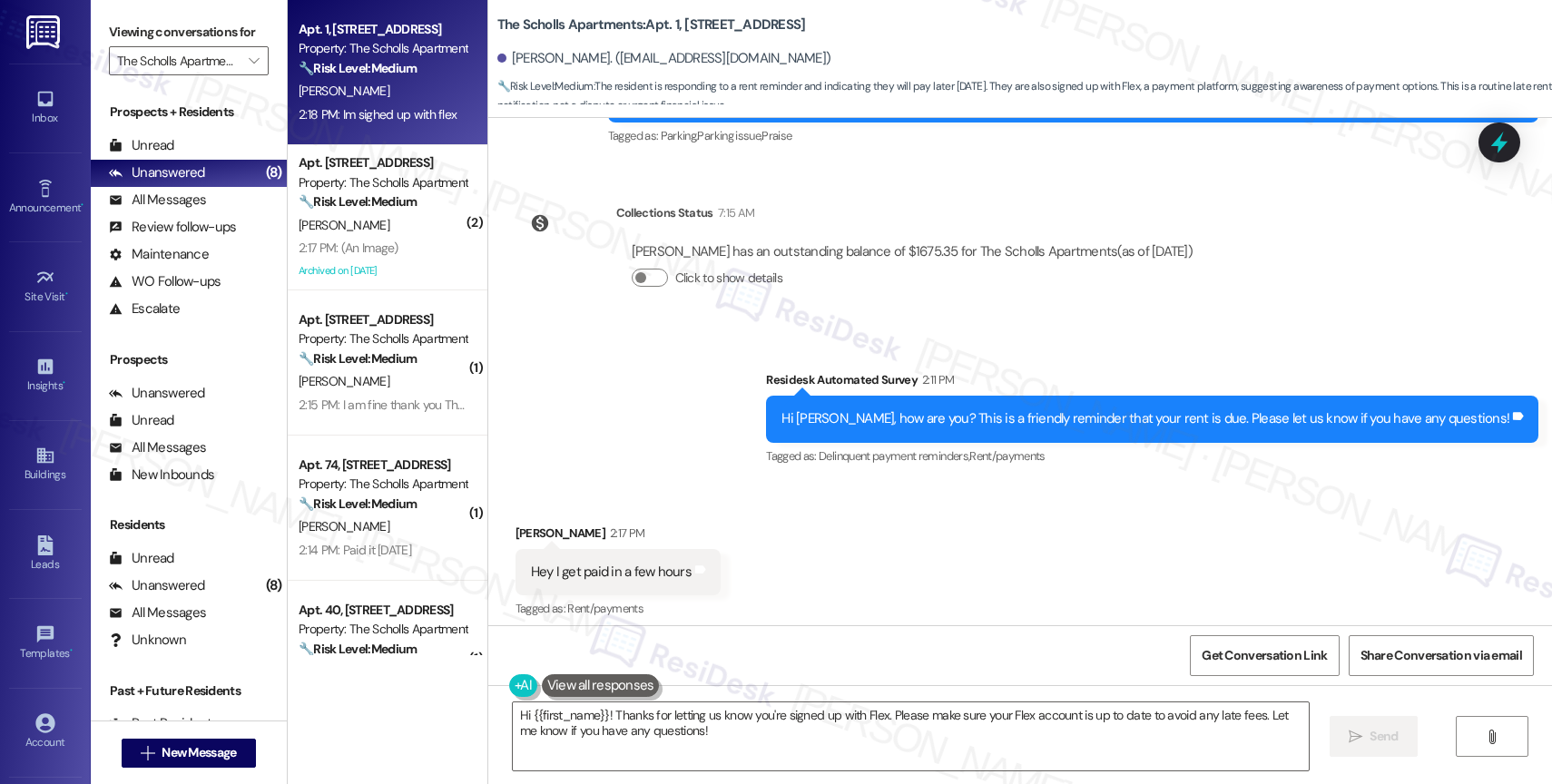
scroll to position [5706, 0]
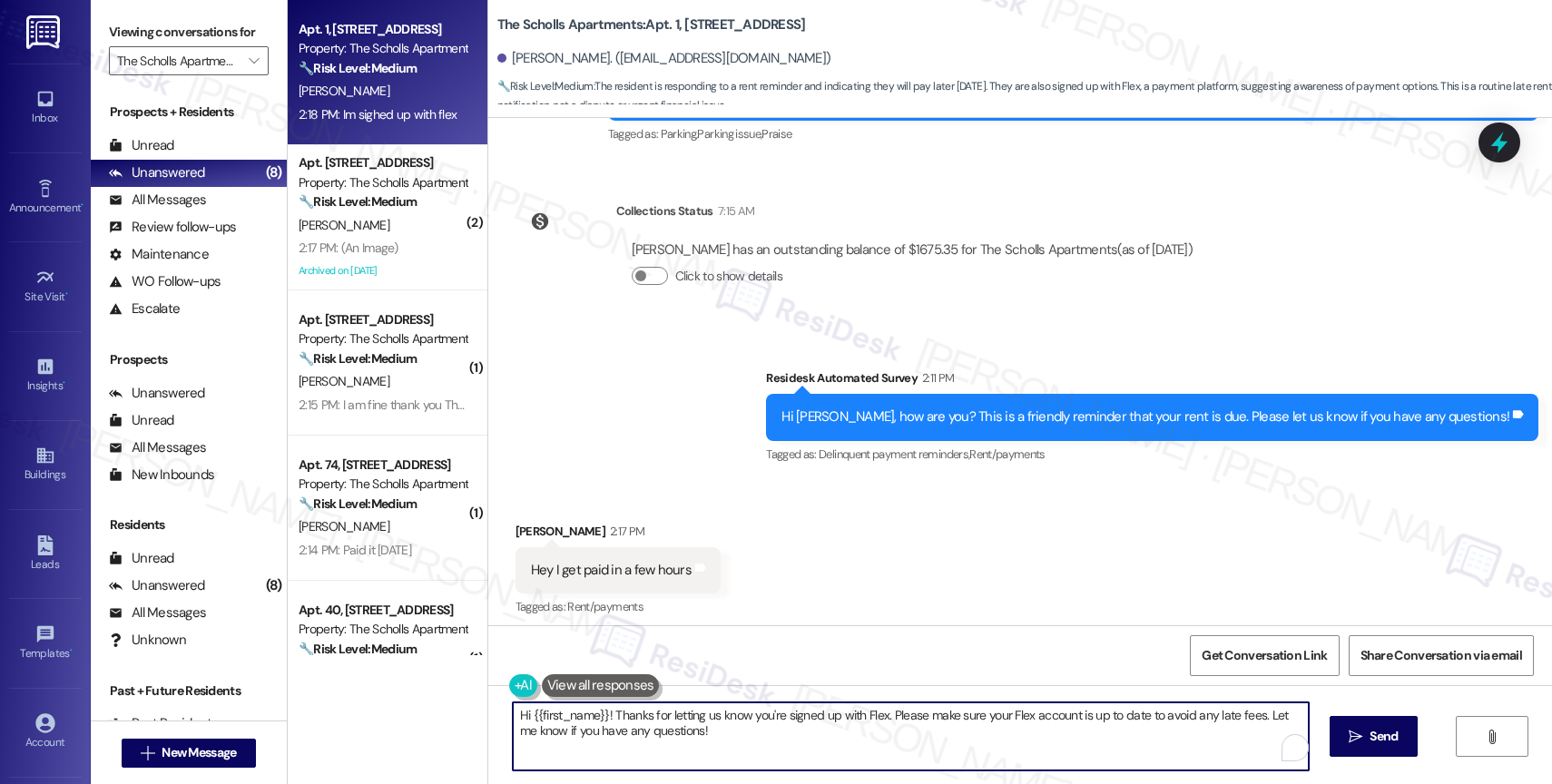
drag, startPoint x: 604, startPoint y: 714, endPoint x: 453, endPoint y: 711, distance: 151.0
click at [453, 711] on div "Apt. 1, 5125 SW Scholls Ferry Rd Property: The Scholls Apartments 🔧 Risk Level:…" at bounding box center [920, 392] width 1264 height 784
click at [605, 709] on textarea "Thanks for letting us know you're signed up with Flex. Please make sure your Fl…" at bounding box center [907, 736] width 796 height 68
drag, startPoint x: 788, startPoint y: 713, endPoint x: 802, endPoint y: 741, distance: 31.3
click at [802, 741] on textarea "Thanks for letting me know you're signed up with Flex. Please make sure your Fl…" at bounding box center [907, 736] width 796 height 68
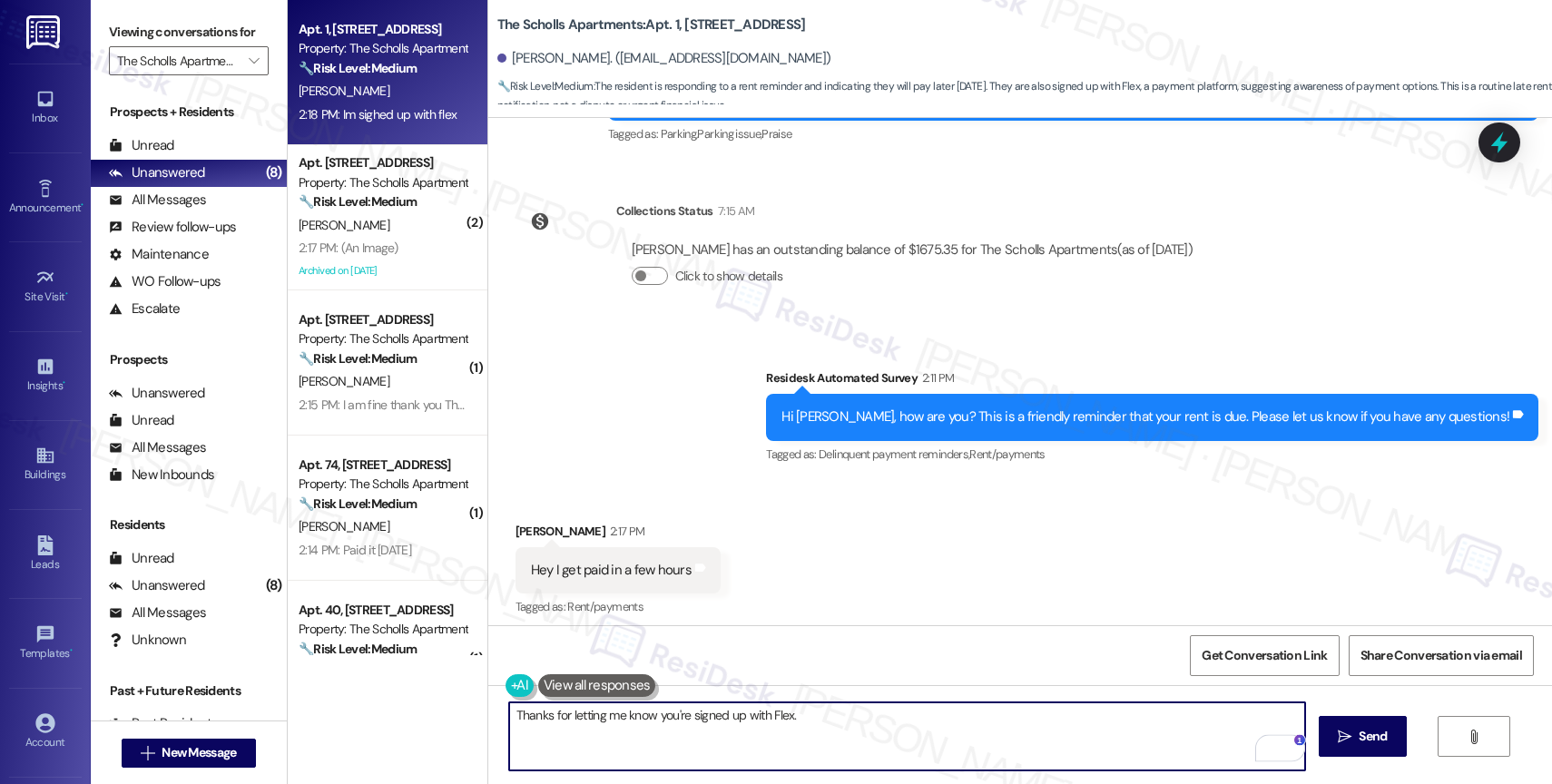
scroll to position [5790, 0]
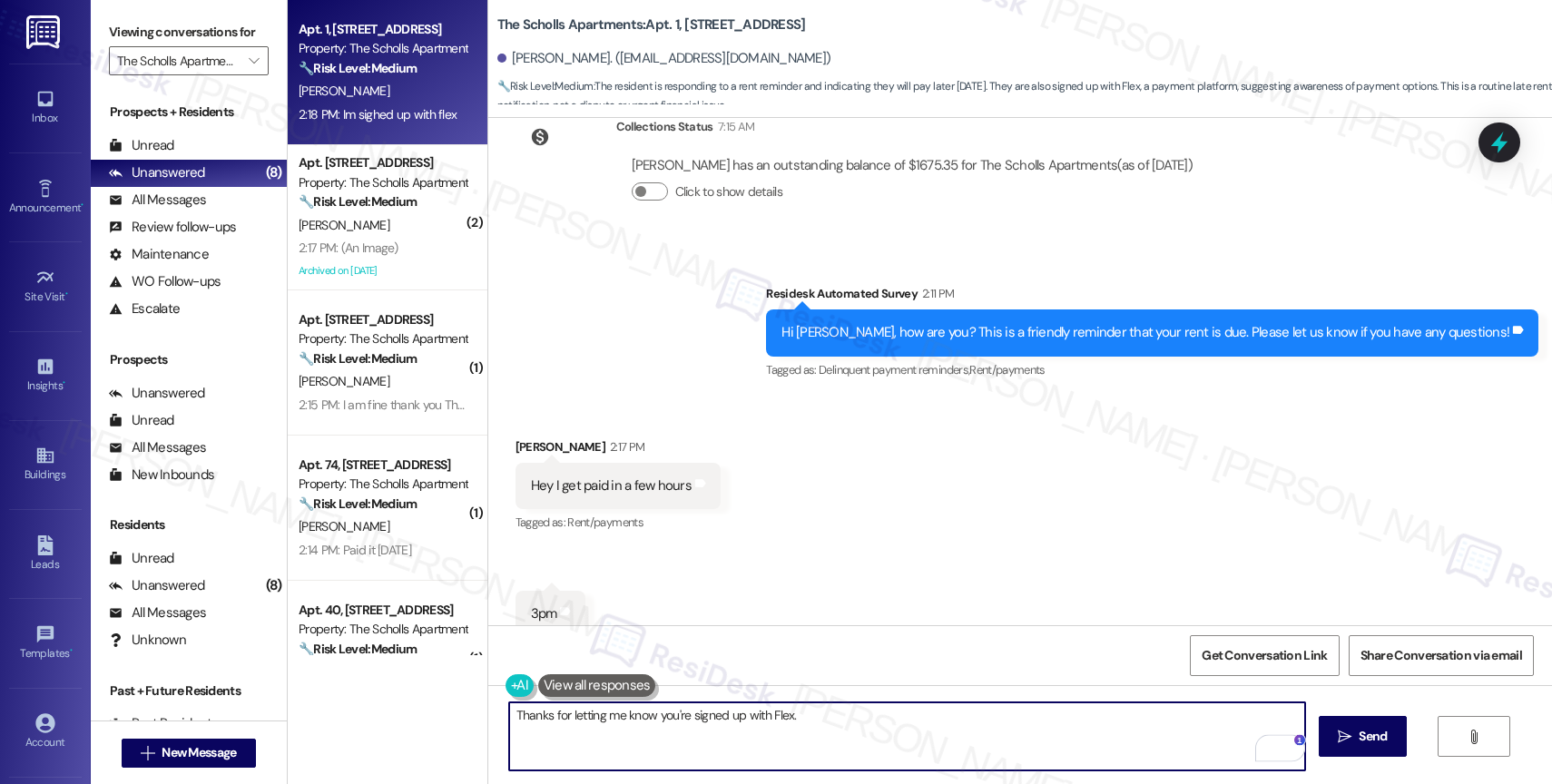
click at [509, 715] on textarea "Thanks for letting me know you're signed up with Flex." at bounding box center [907, 736] width 796 height 68
click at [934, 721] on textarea "Got that, Crandle. Thanks for letting me know you're signed up with Flex." at bounding box center [907, 736] width 796 height 68
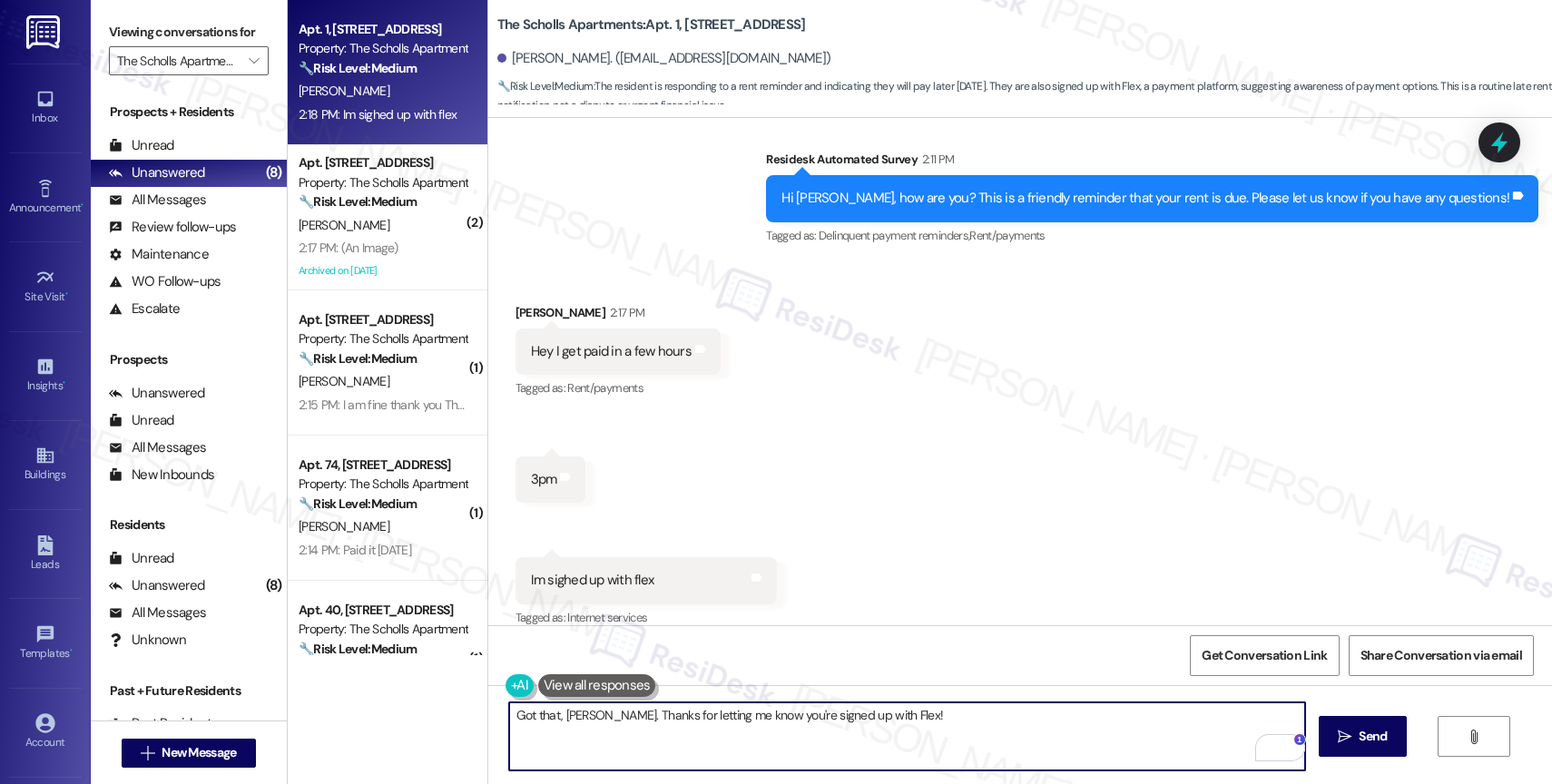
scroll to position [5960, 0]
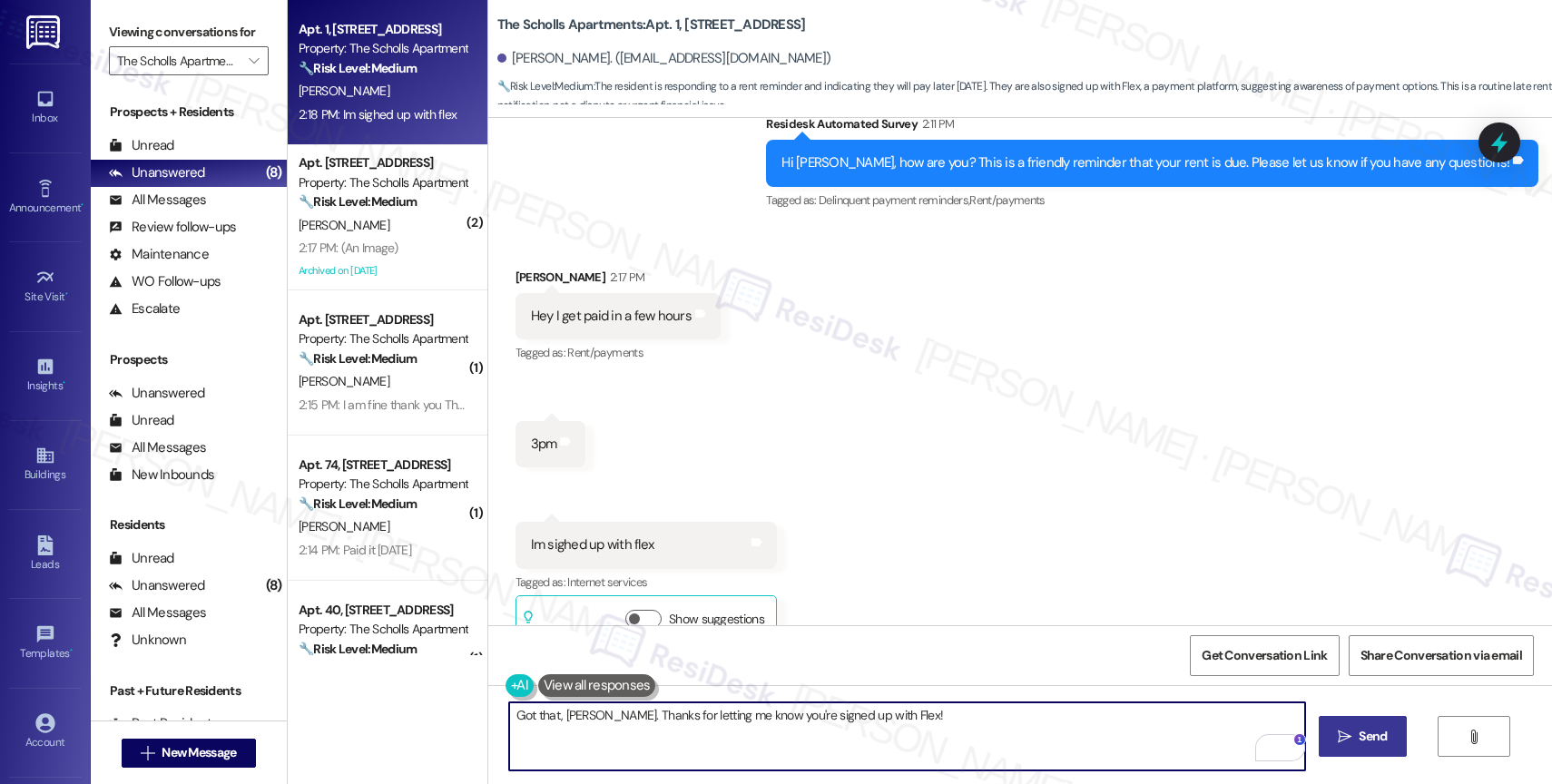
type textarea "Got that, Crandle. Thanks for letting me know you're signed up with Flex!"
click at [1348, 717] on button " Send" at bounding box center [1363, 735] width 88 height 41
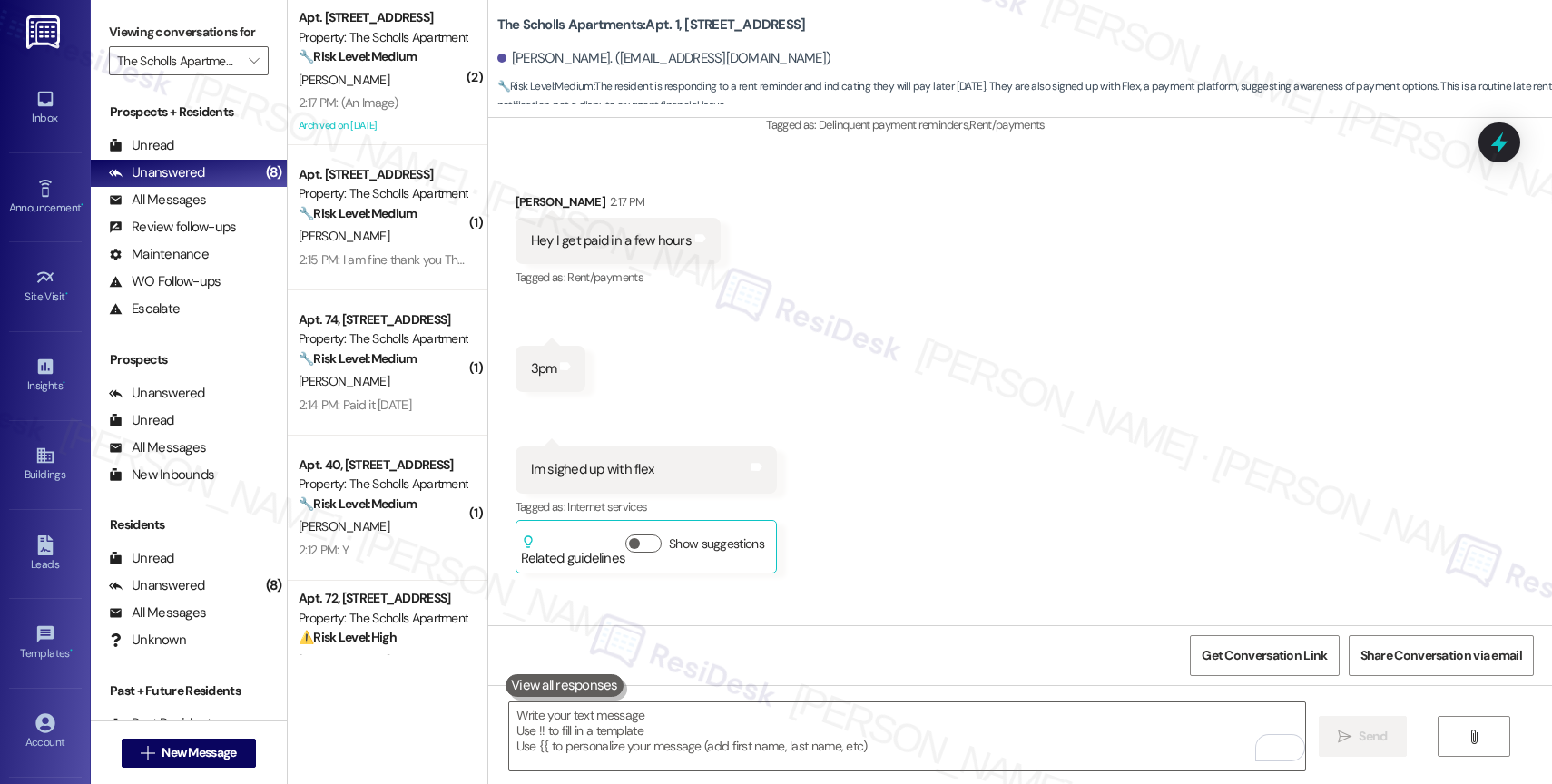
scroll to position [6087, 0]
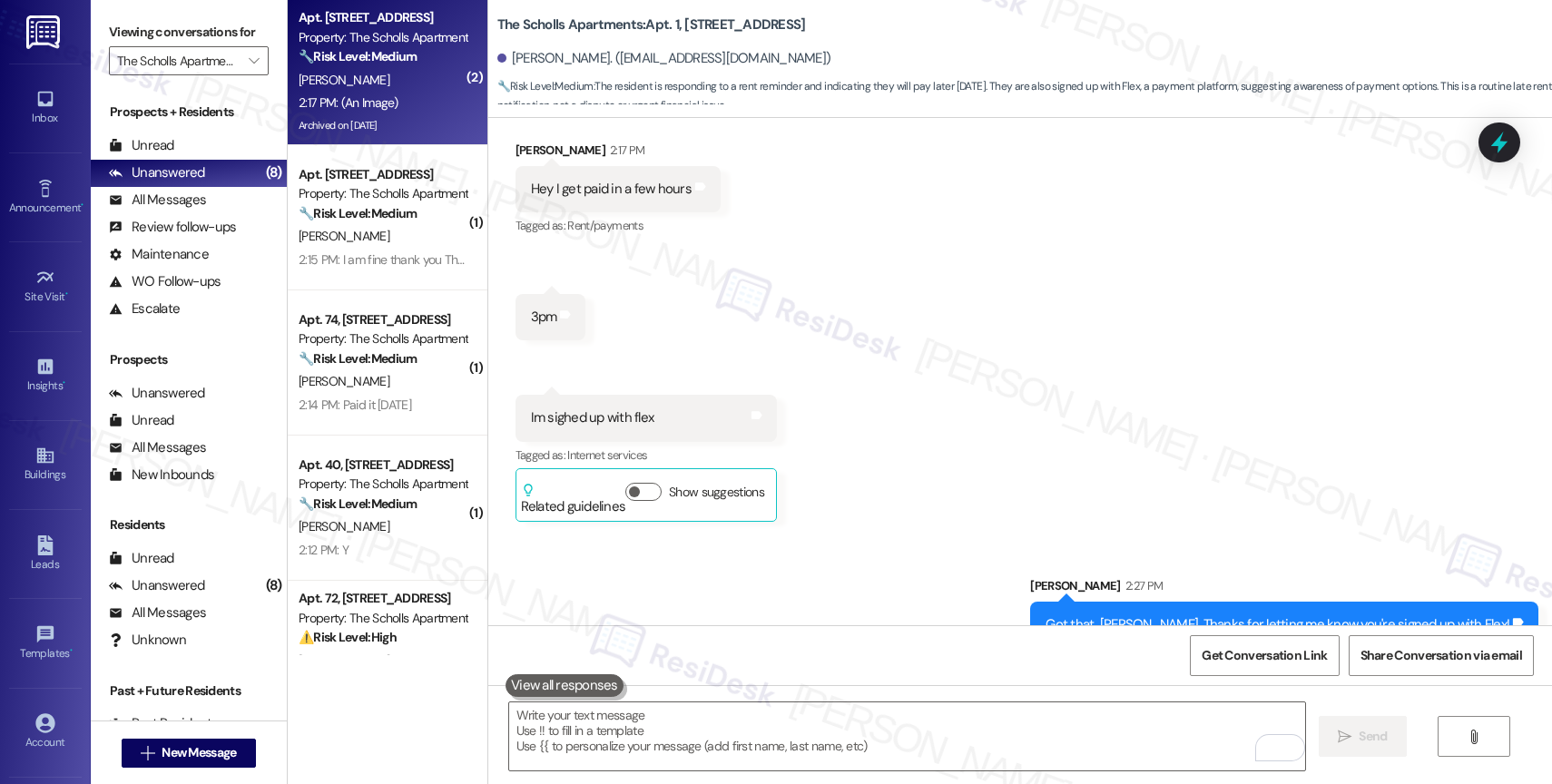
click at [385, 92] on div "2:17 PM: (An Image) 2:17 PM: (An Image)" at bounding box center [382, 102] width 171 height 23
type textarea "Fetching suggested responses. Please feel free to read through the conversation…"
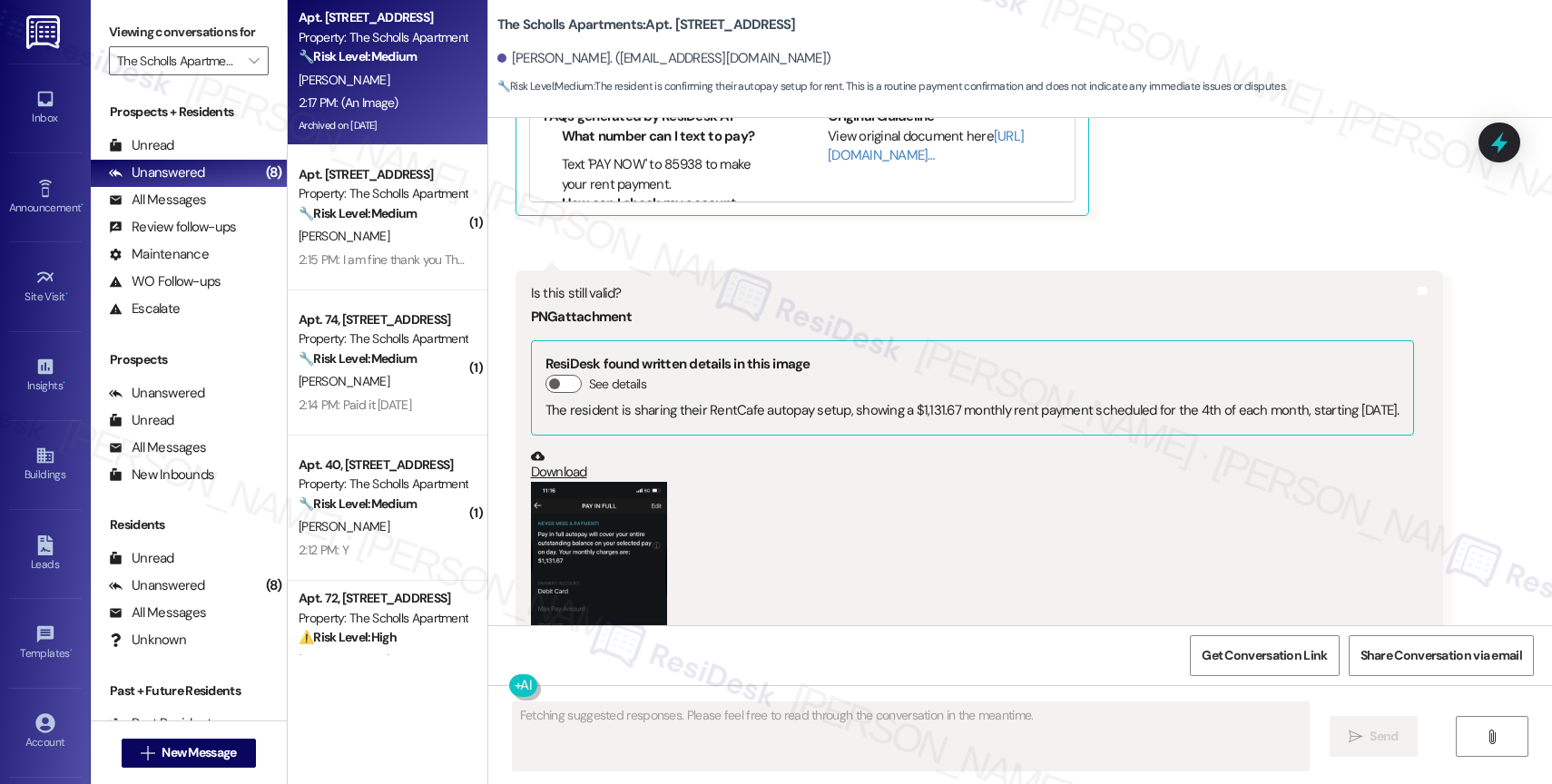
scroll to position [5334, 0]
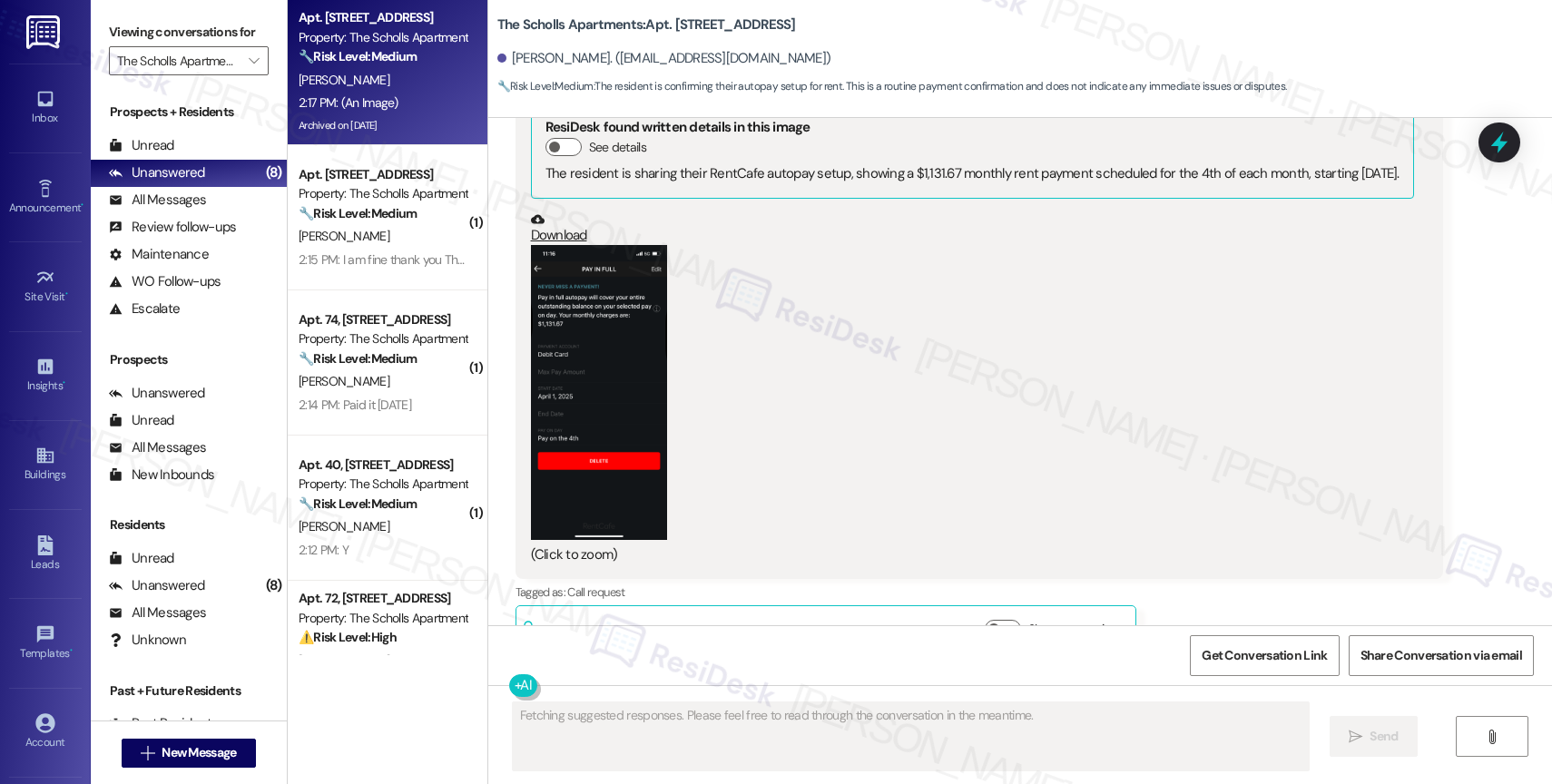
click at [572, 385] on button "Zoom image" at bounding box center [598, 392] width 136 height 294
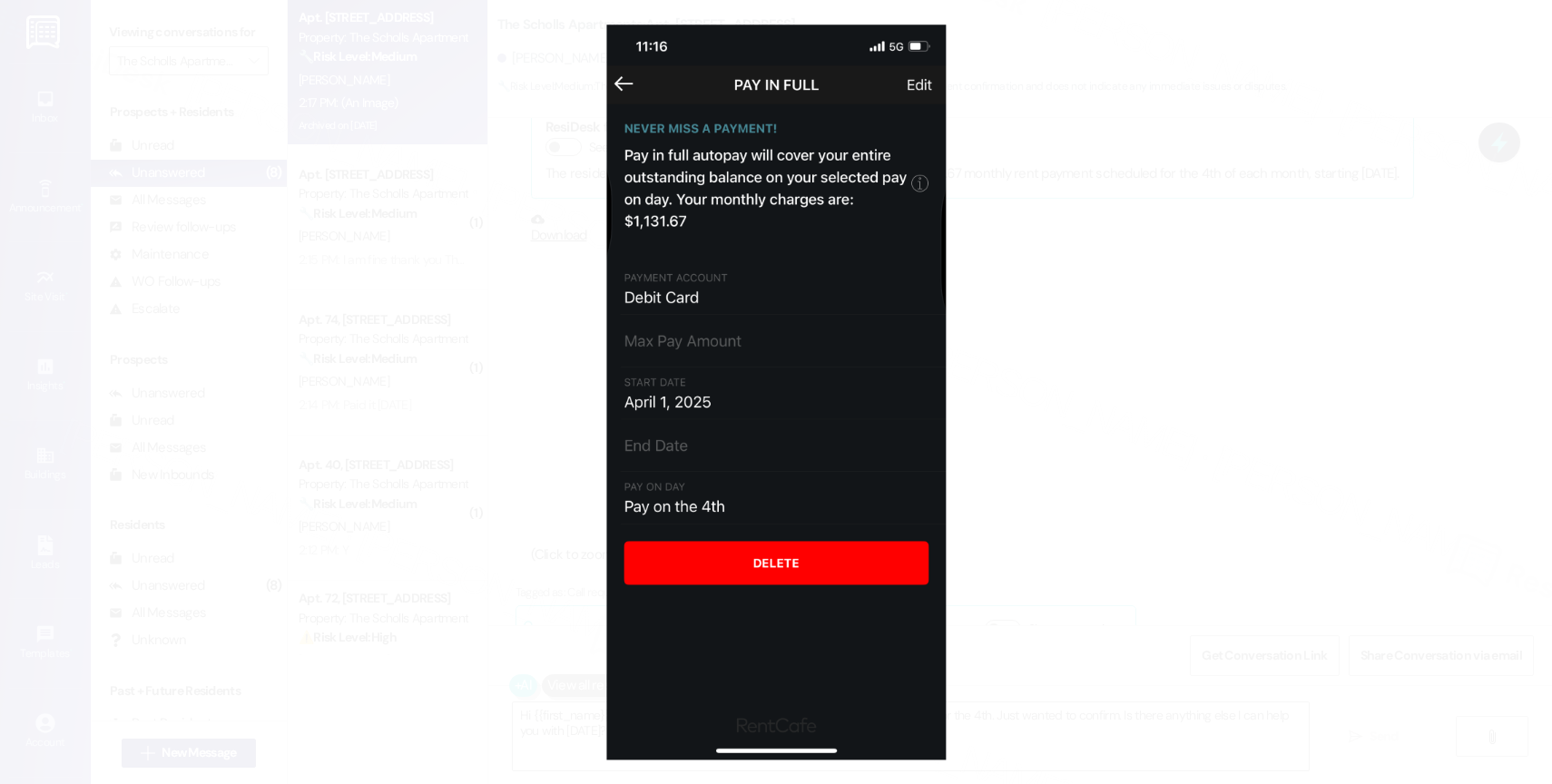
click at [850, 395] on button "Unzoom image" at bounding box center [776, 392] width 1552 height 784
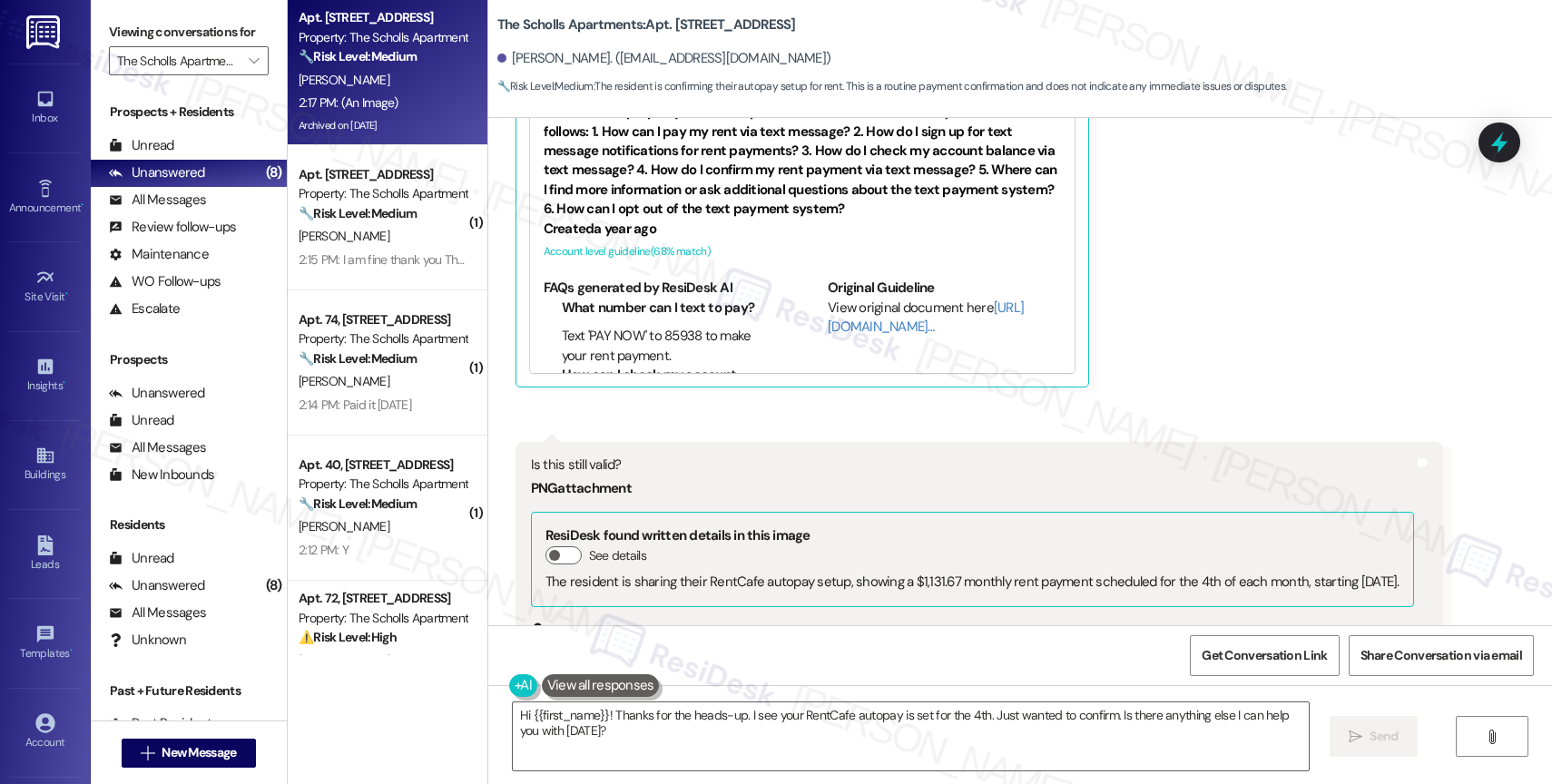
scroll to position [4712, 0]
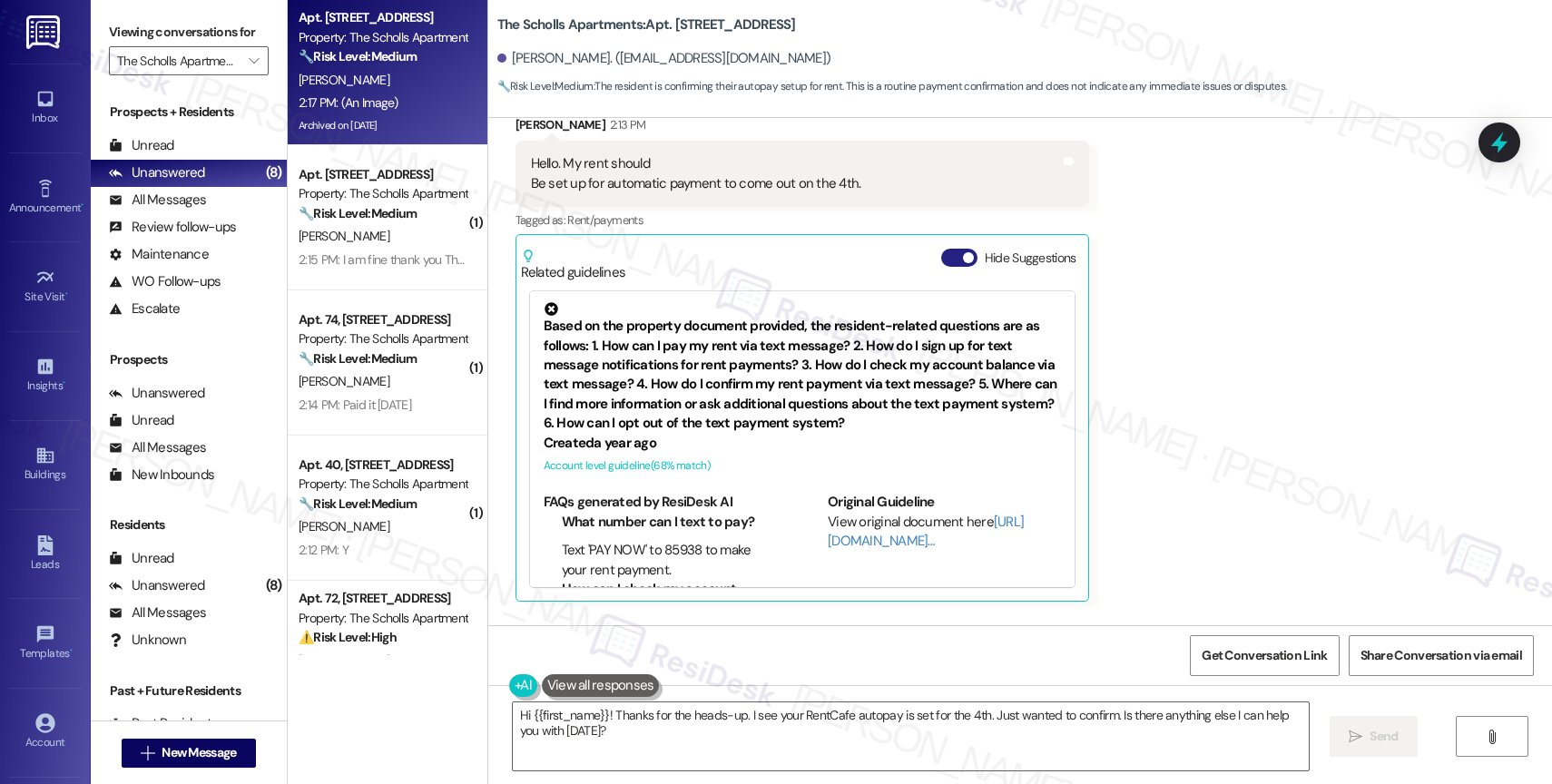
click at [941, 249] on button "Hide Suggestions" at bounding box center [959, 258] width 36 height 18
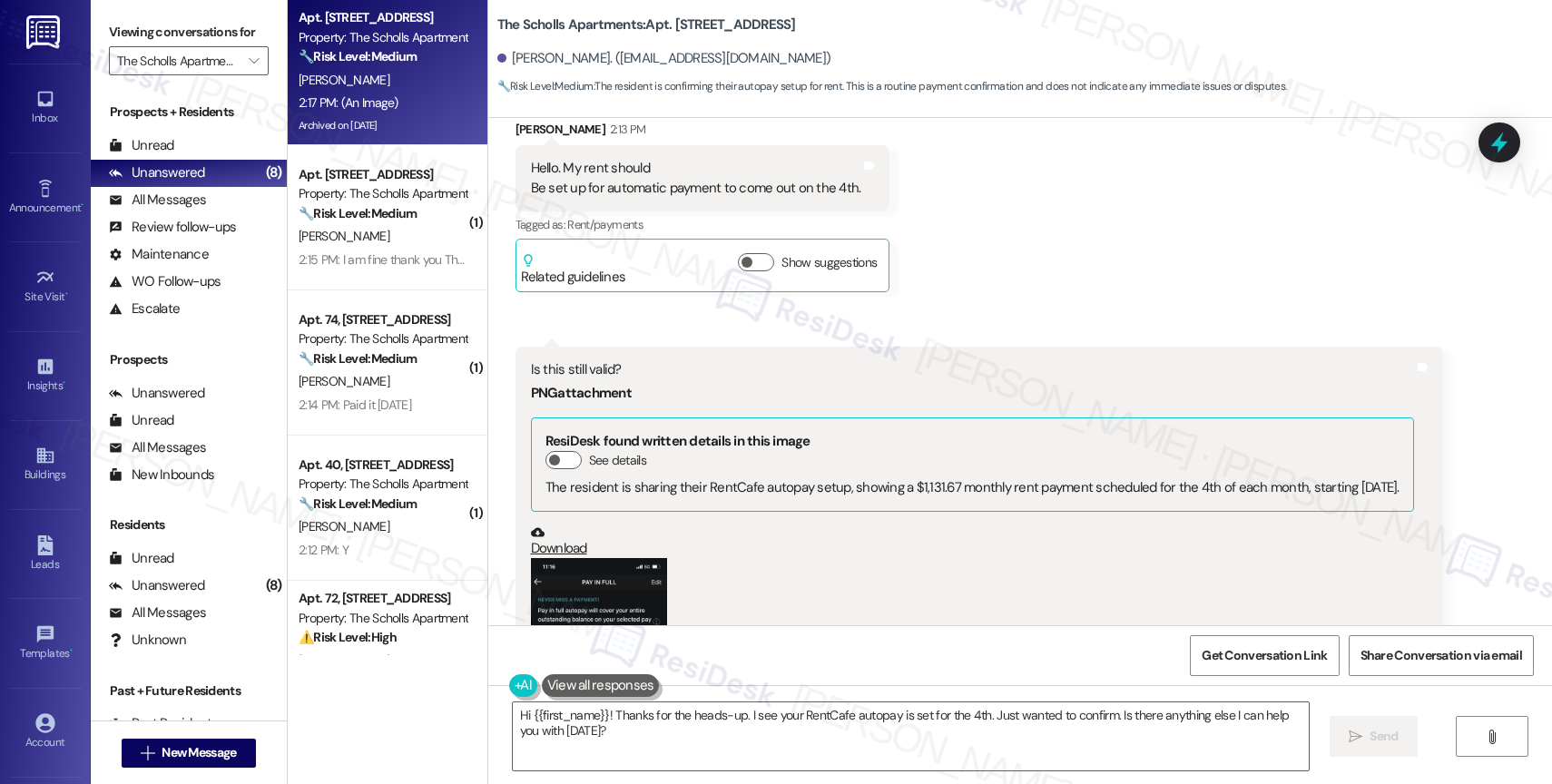
scroll to position [4880, 0]
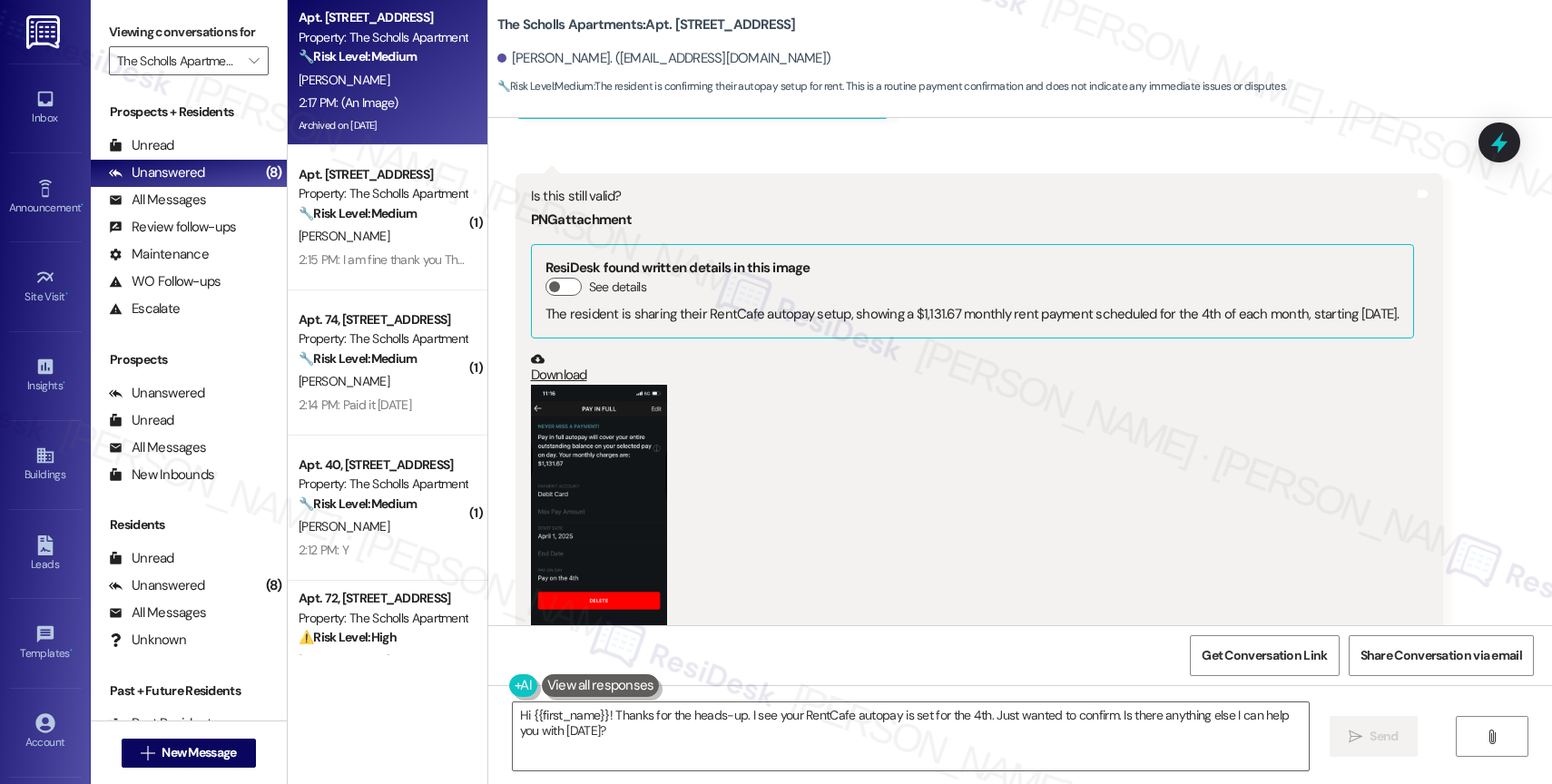
click at [579, 489] on button "Zoom image" at bounding box center [598, 532] width 136 height 294
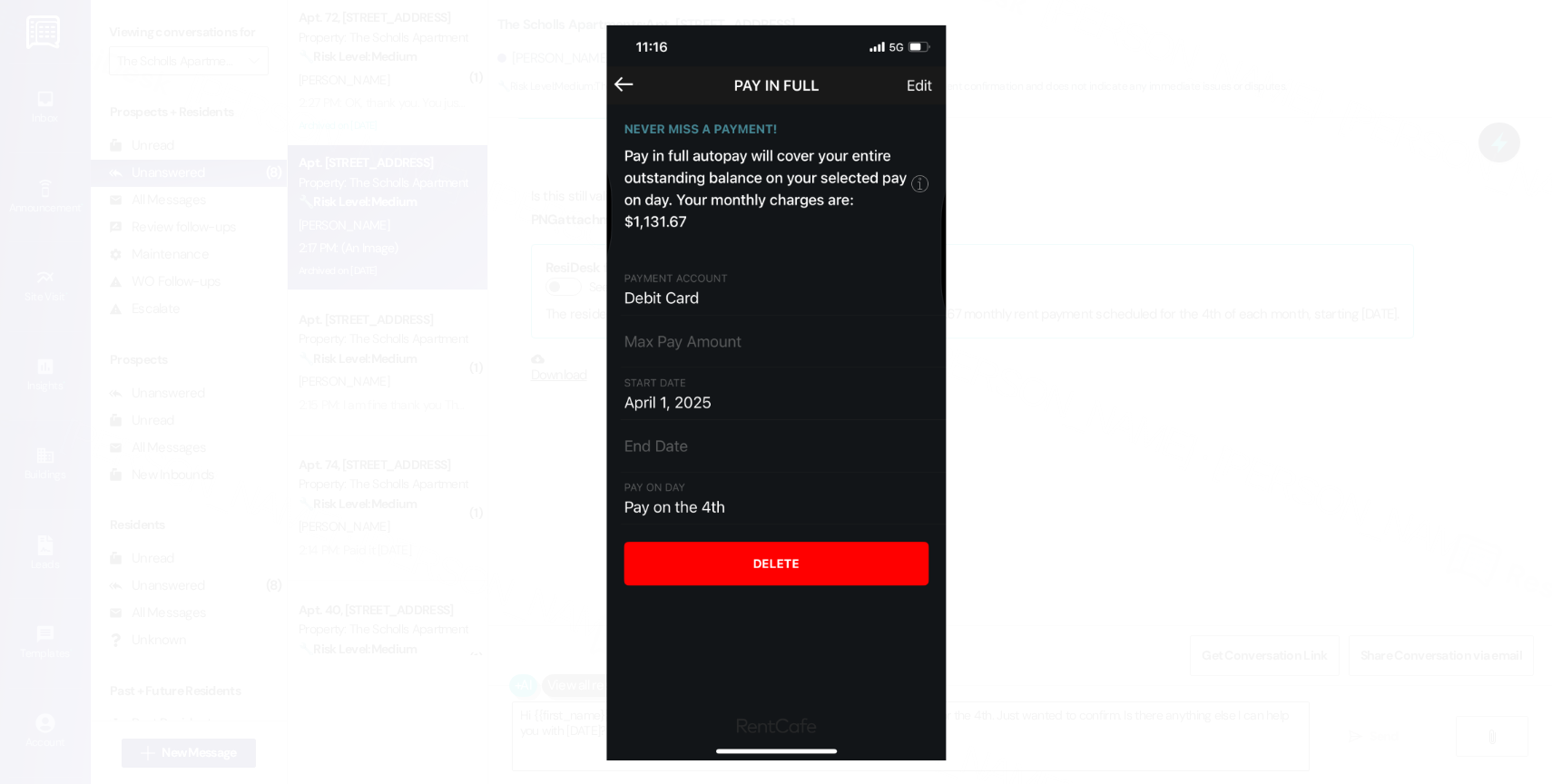
click at [822, 403] on button "Unzoom image" at bounding box center [776, 392] width 1552 height 784
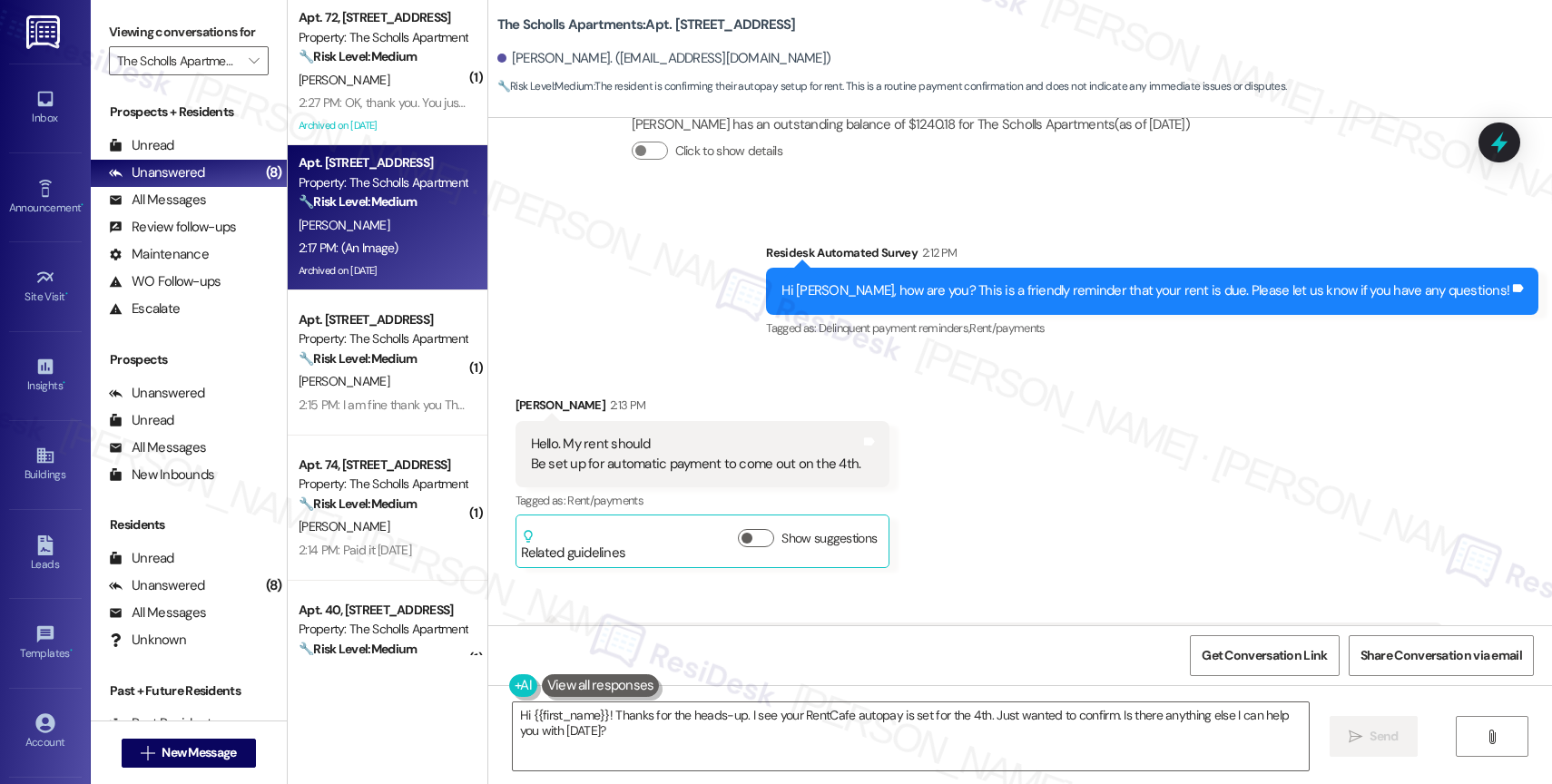
scroll to position [4341, 0]
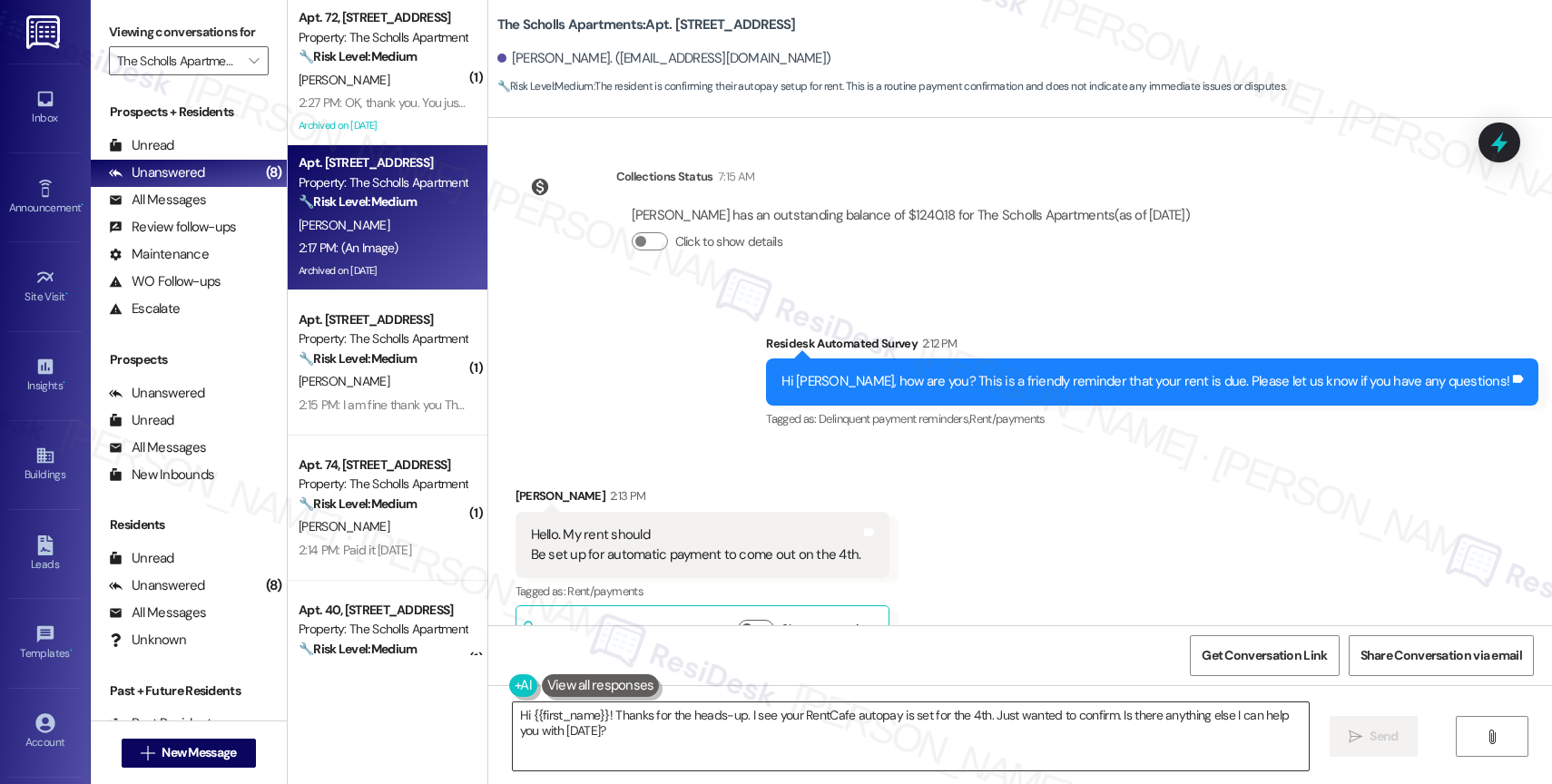
click at [632, 730] on textarea "Hi {{first_name}}! Thanks for the heads-up. I see your RentCafe autopay is set …" at bounding box center [911, 736] width 796 height 68
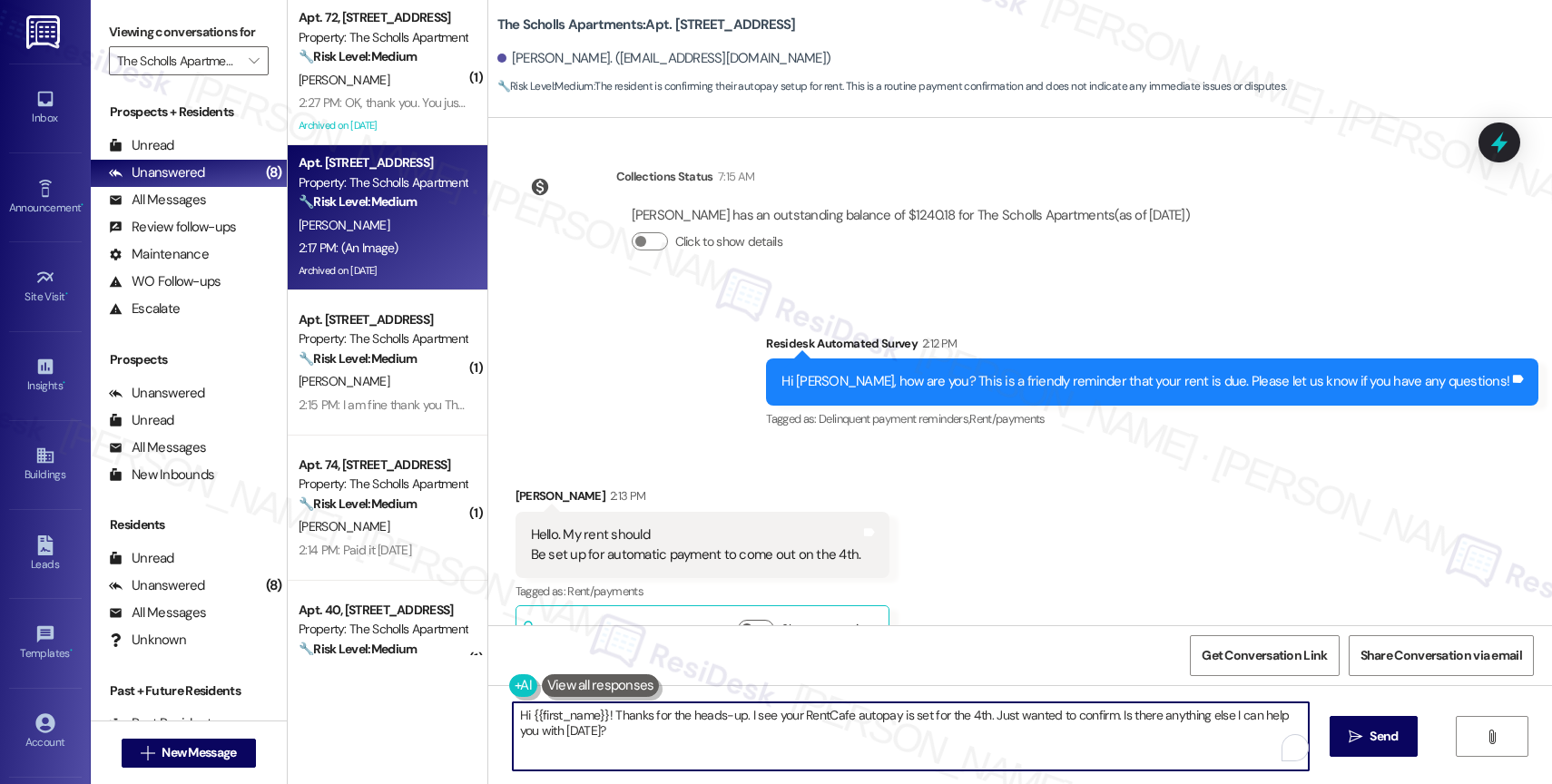
click at [632, 730] on textarea "Hi {{first_name}}! Thanks for the heads-up. I see your RentCafe autopay is set …" at bounding box center [911, 736] width 796 height 68
paste textarea "We sent that message to all residents as a friendly reminder that we're here to…"
click at [509, 708] on textarea "We sent that message to all residents as a friendly reminder that we're here to…" at bounding box center [907, 736] width 796 height 68
drag, startPoint x: 1193, startPoint y: 721, endPoint x: 1209, endPoint y: 747, distance: 30.5
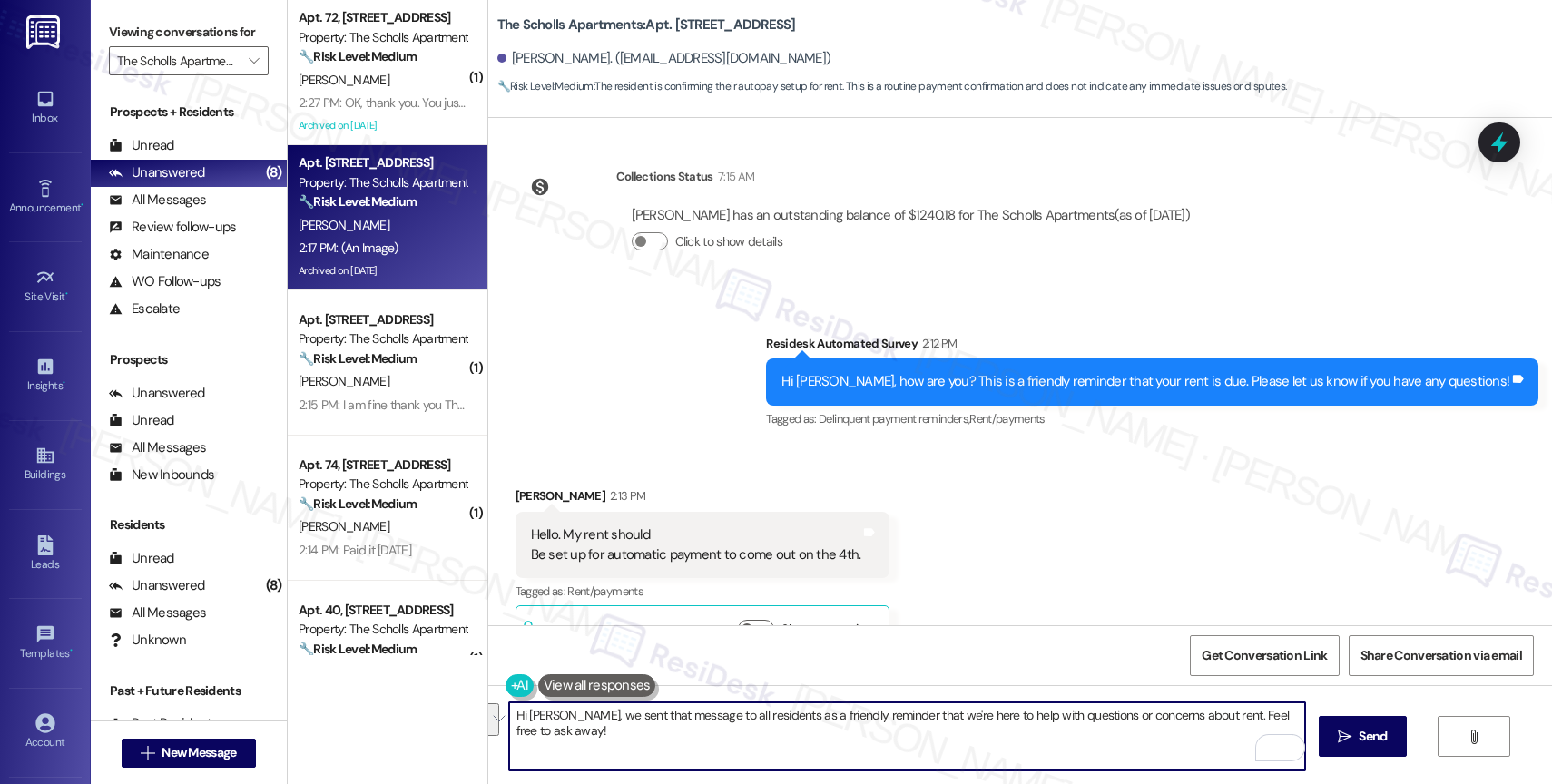
click at [1209, 747] on textarea "Hi Ethan, we sent that message to all residents as a friendly reminder that we'…" at bounding box center [907, 736] width 796 height 68
drag, startPoint x: 1191, startPoint y: 716, endPoint x: 1215, endPoint y: 755, distance: 45.8
click at [1215, 755] on textarea "Hi Ethan, we sent that message to all residents as a friendly reminder that we'…" at bounding box center [907, 736] width 796 height 68
type textarea "Hi Ethan, we sent that message to all residents as a friendly reminder that we'…"
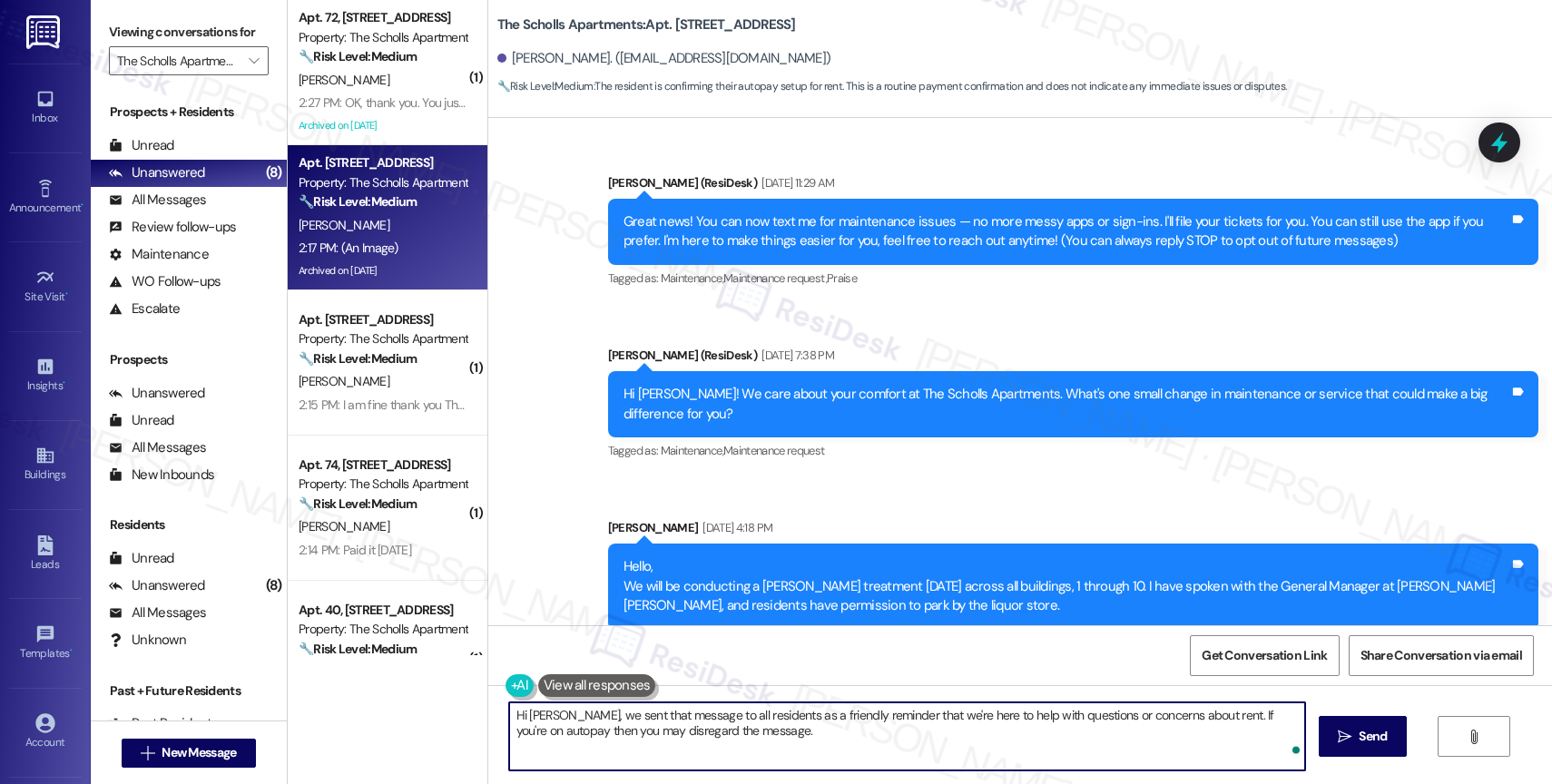
scroll to position [4341, 0]
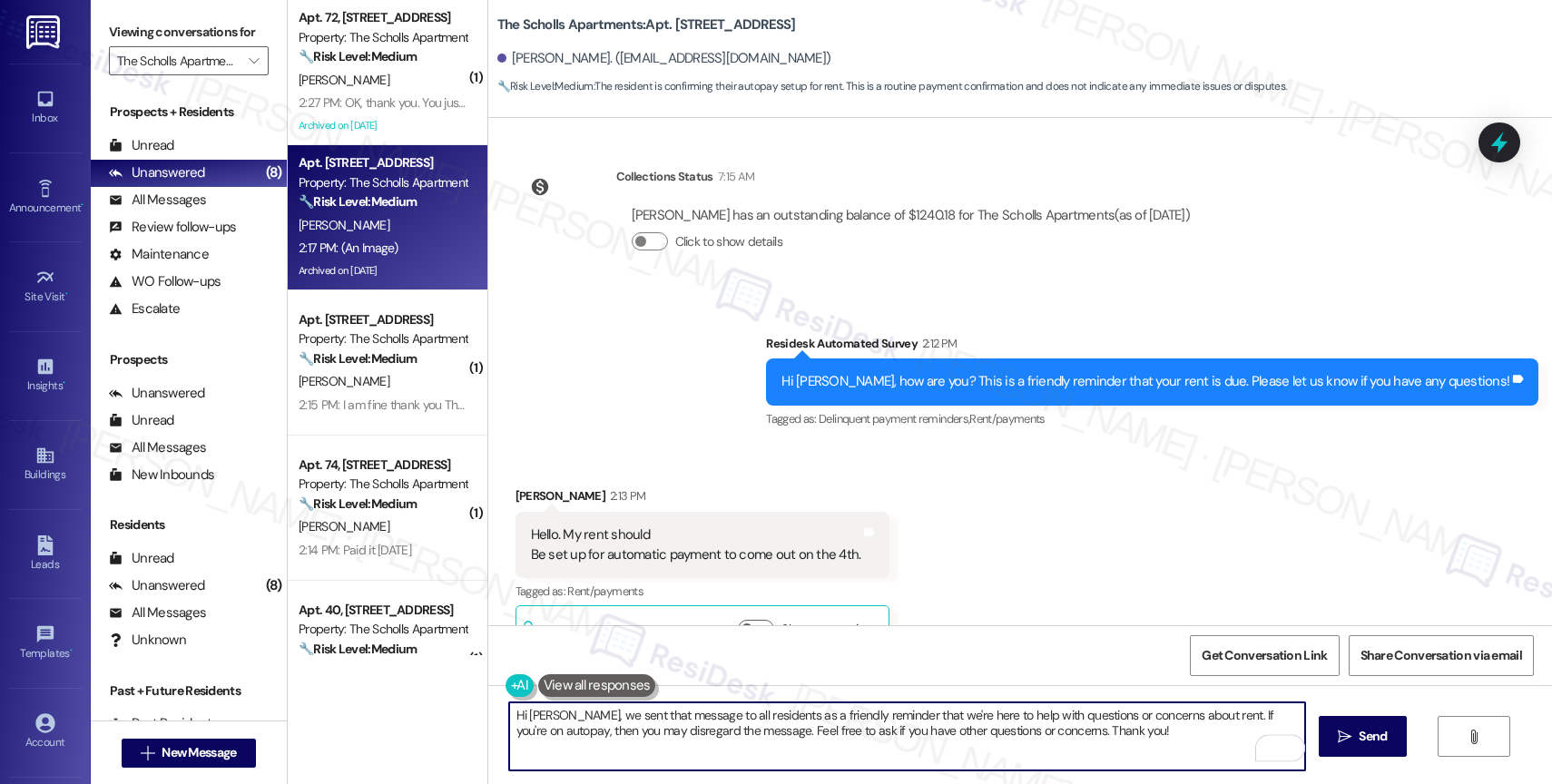
click at [1128, 743] on textarea "Hi Ethan, we sent that message to all residents as a friendly reminder that we'…" at bounding box center [907, 736] width 796 height 68
type textarea "Hi Ethan, we sent that message to all residents as a friendly reminder that we'…"
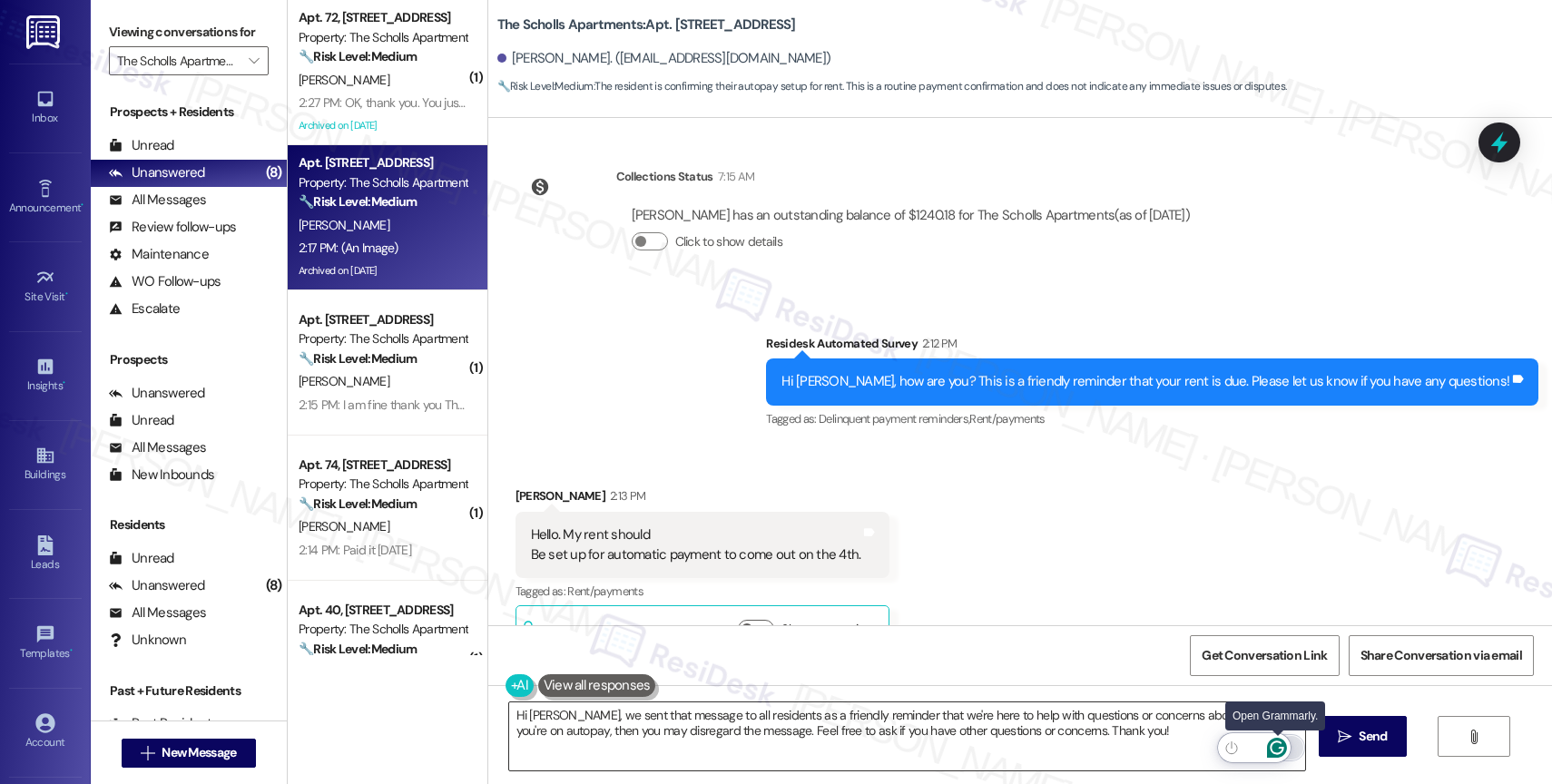
click at [1280, 745] on icon "Open Grammarly. 0 Suggestions." at bounding box center [1277, 747] width 20 height 20
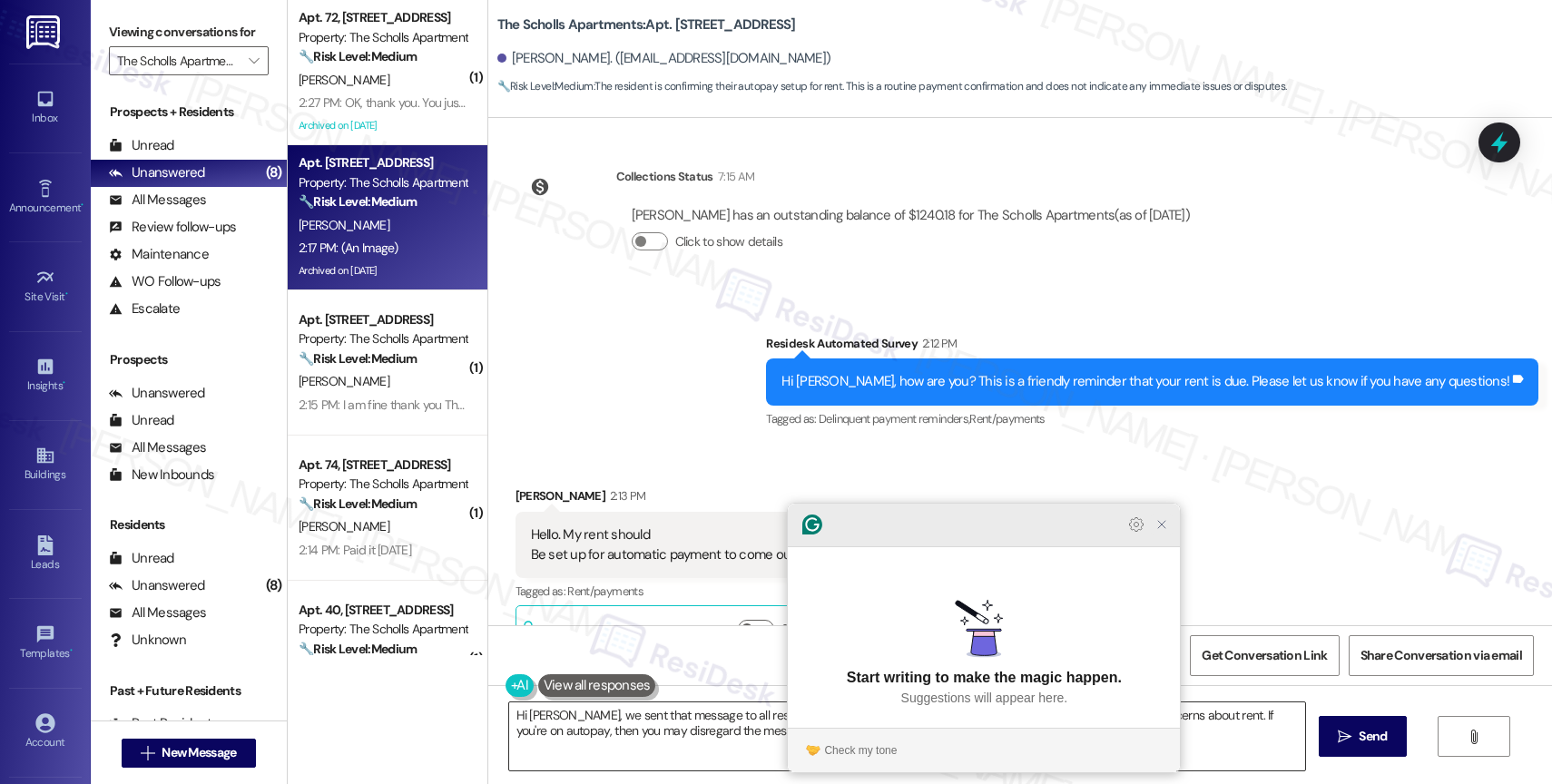
click at [1166, 531] on icon "Close Grammarly Assistant" at bounding box center [1162, 524] width 15 height 15
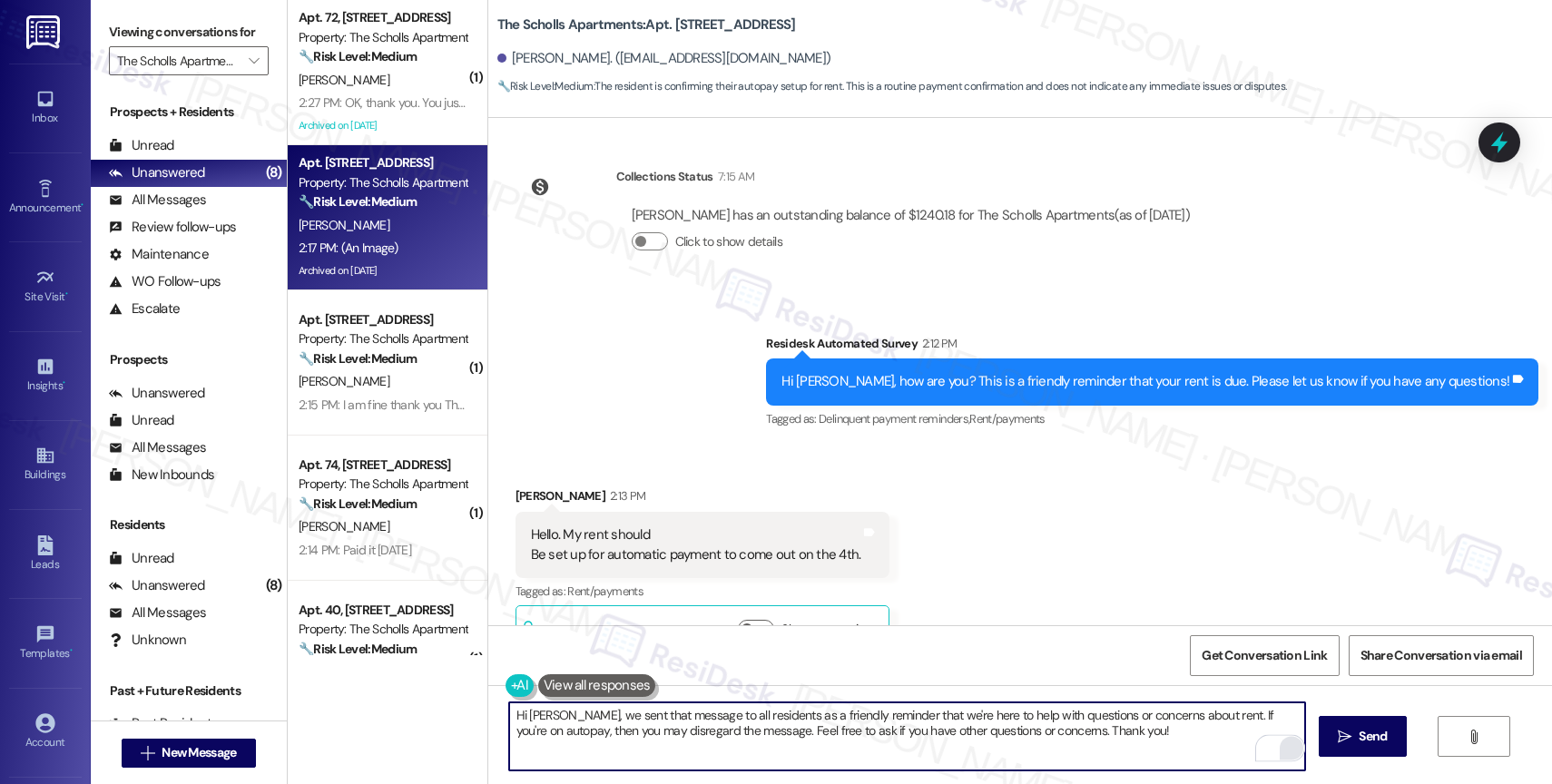
click at [909, 730] on textarea "Hi Ethan, we sent that message to all residents as a friendly reminder that we'…" at bounding box center [907, 736] width 796 height 68
drag, startPoint x: 551, startPoint y: 713, endPoint x: 1166, endPoint y: 754, distance: 616.4
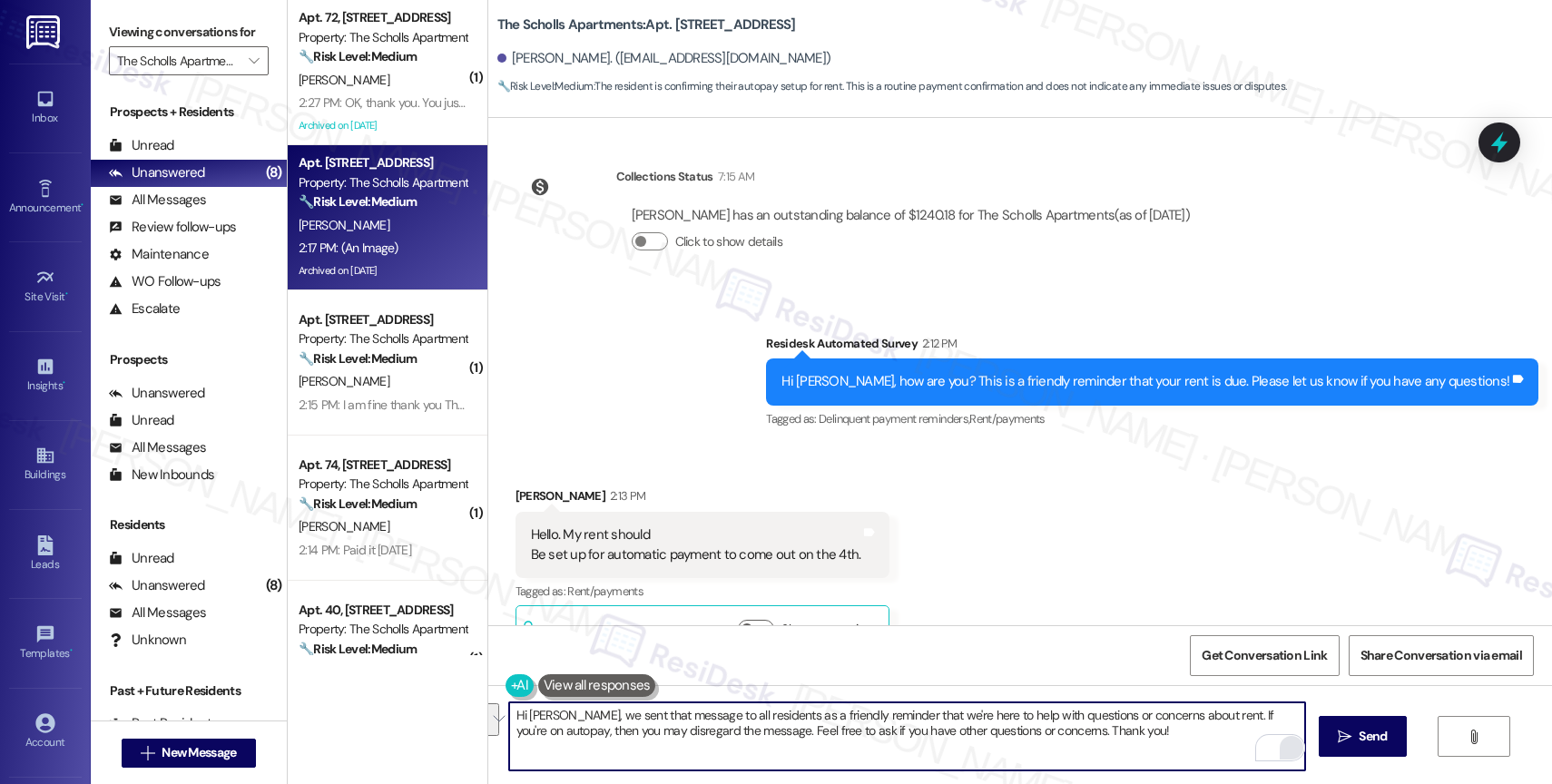
click at [1166, 754] on textarea "Hi Ethan, we sent that message to all residents as a friendly reminder that we'…" at bounding box center [907, 736] width 796 height 68
click at [1166, 718] on textarea "Hi Ethan, we sent that message to all residents as a friendly reminder that we'…" at bounding box center [907, 736] width 796 height 68
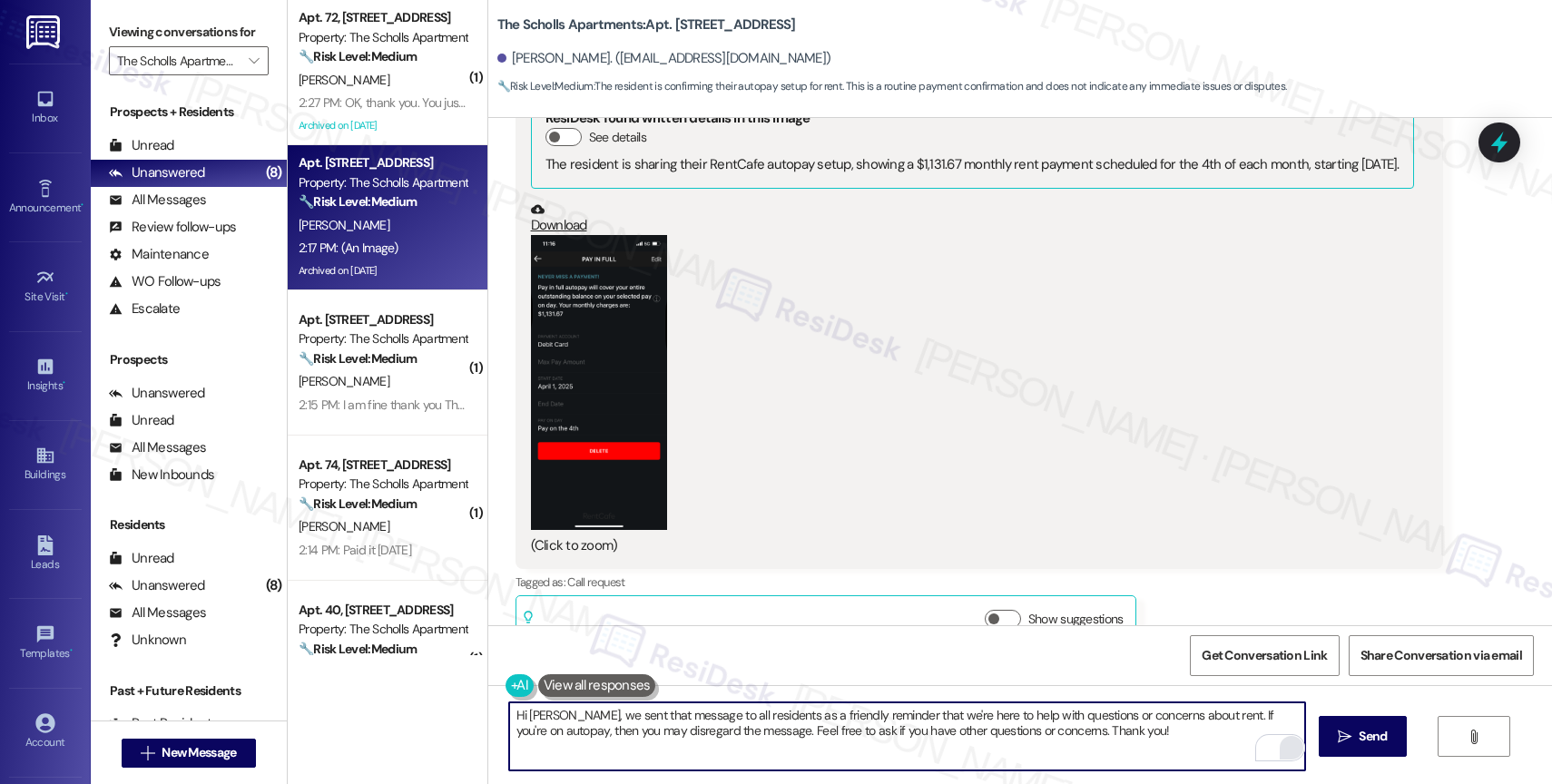
click at [1164, 740] on textarea "Hi Ethan, we sent that message to all residents as a friendly reminder that we'…" at bounding box center [907, 736] width 796 height 68
click at [1348, 730] on icon "" at bounding box center [1345, 736] width 14 height 15
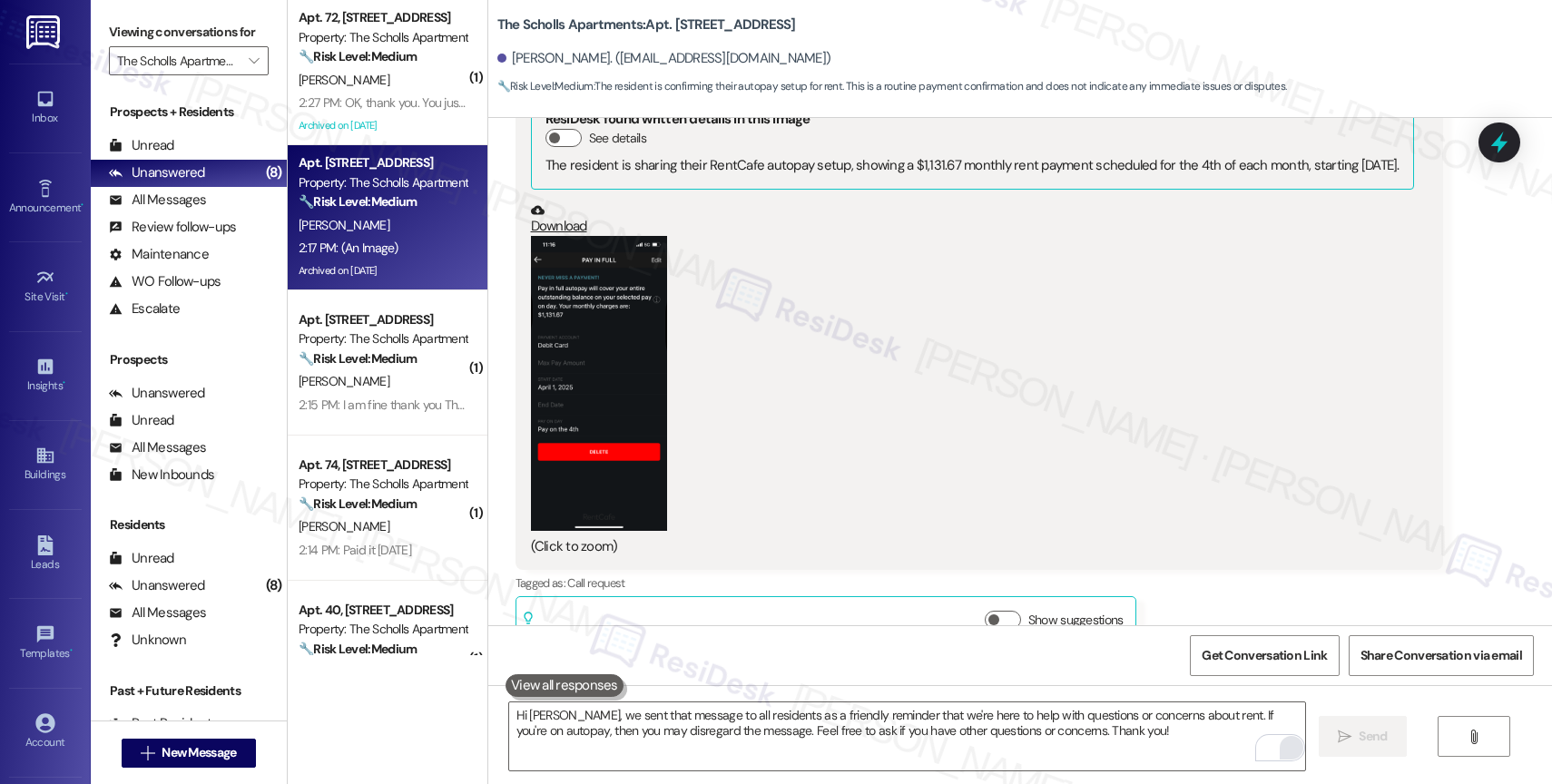
scroll to position [5176, 0]
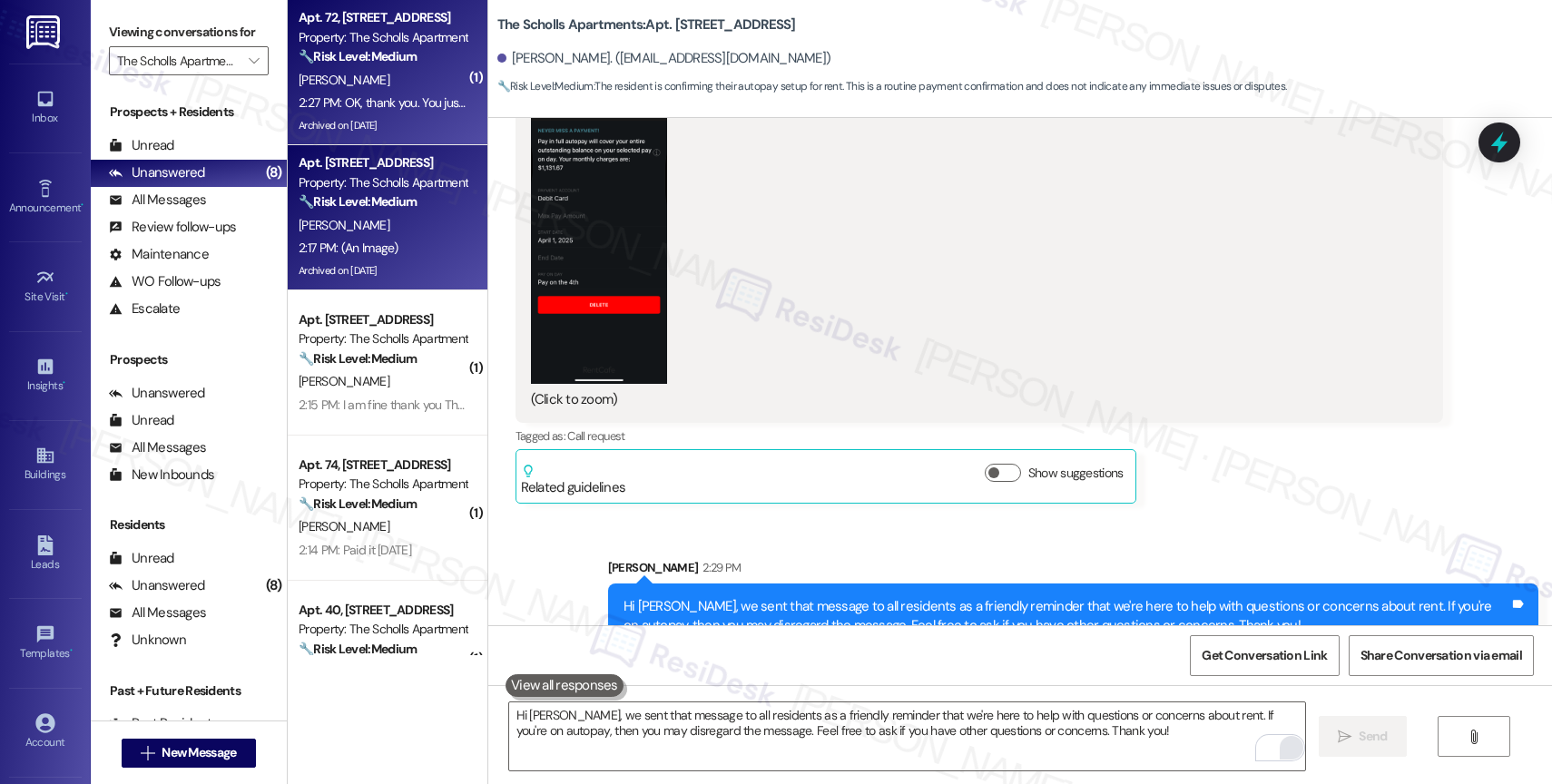
click at [385, 100] on div "2:27 PM: OK, thank you. You just had me a little worried? No problem👍🏼 2:27 PM:…" at bounding box center [484, 102] width 370 height 16
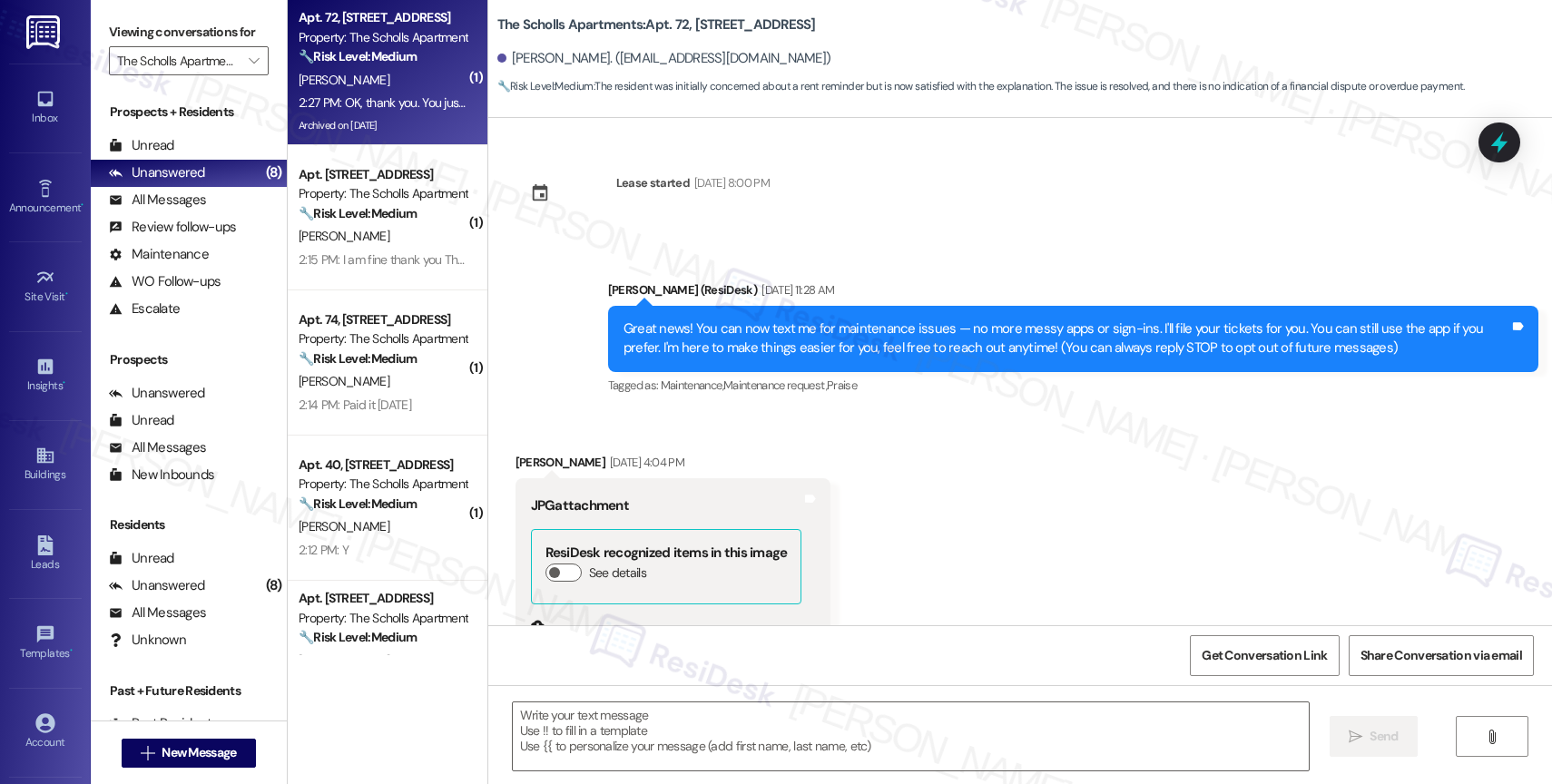
scroll to position [14823, 0]
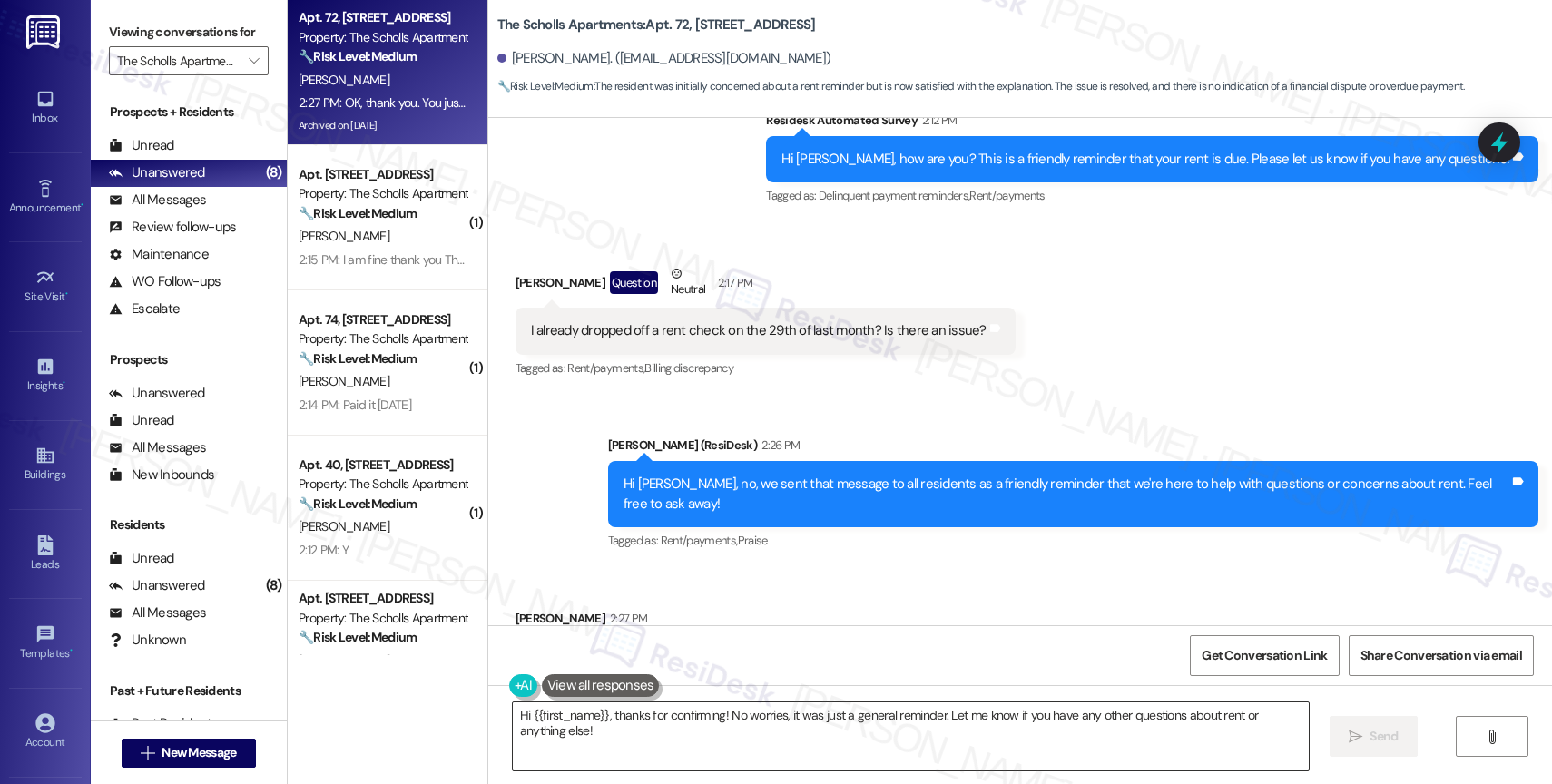
click at [687, 733] on textarea "Hi {{first_name}}, thanks for confirming! No worries, it was just a general rem…" at bounding box center [911, 736] width 796 height 68
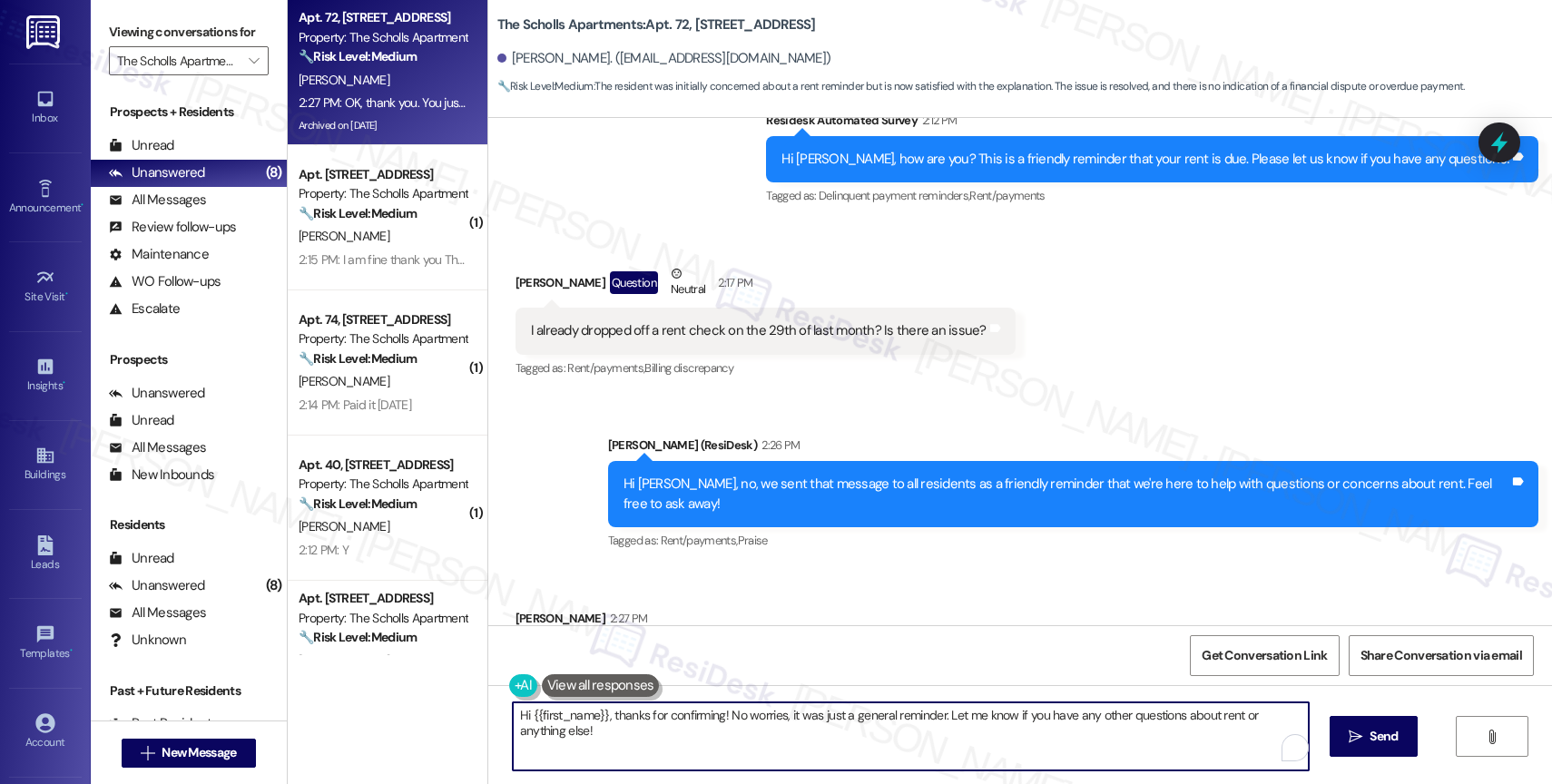
click at [687, 733] on textarea "Hi {{first_name}}, thanks for confirming! No worries, it was just a general rem…" at bounding box center [911, 736] width 796 height 68
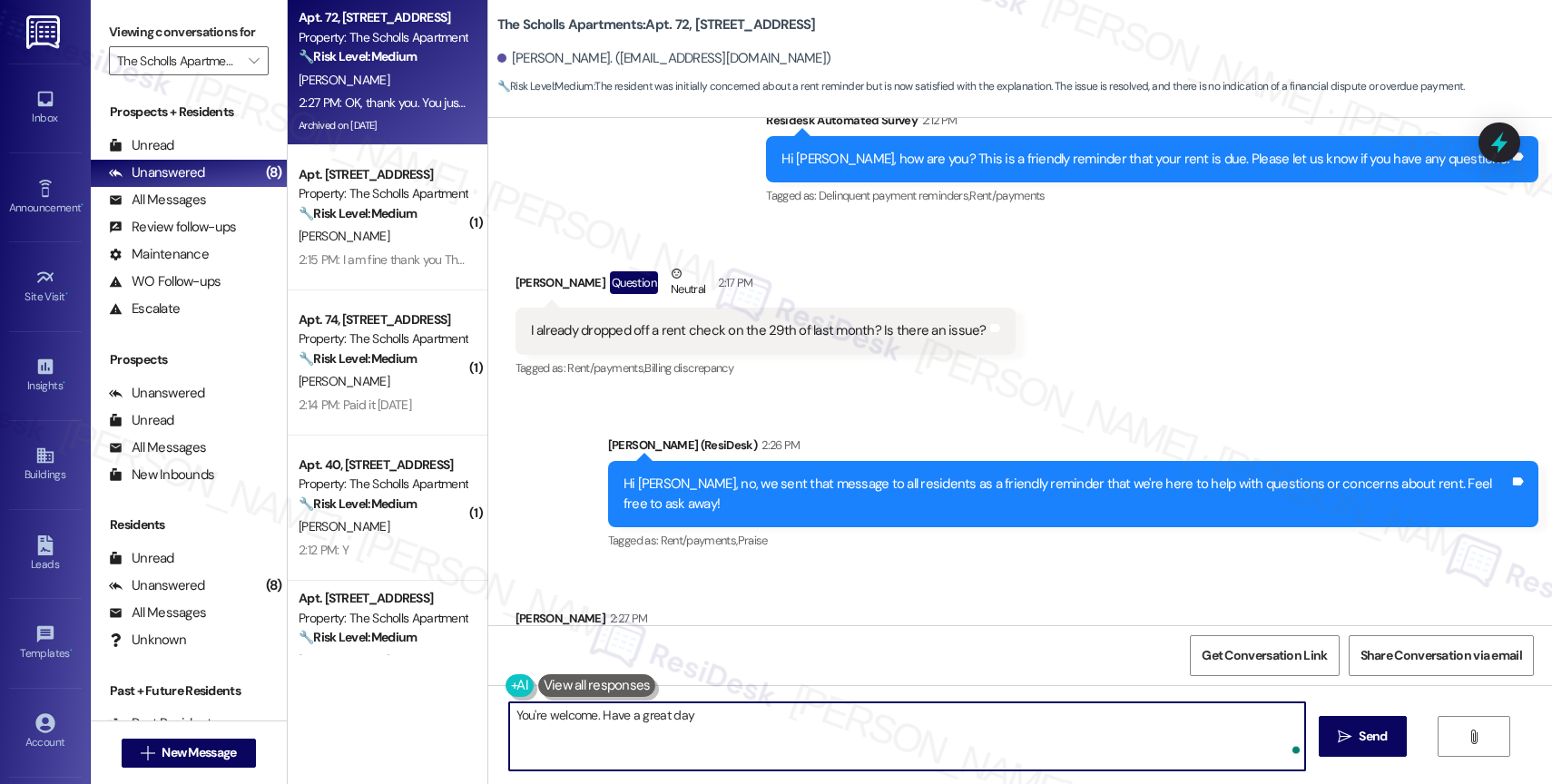
type textarea "You're welcome. Have a great day!"
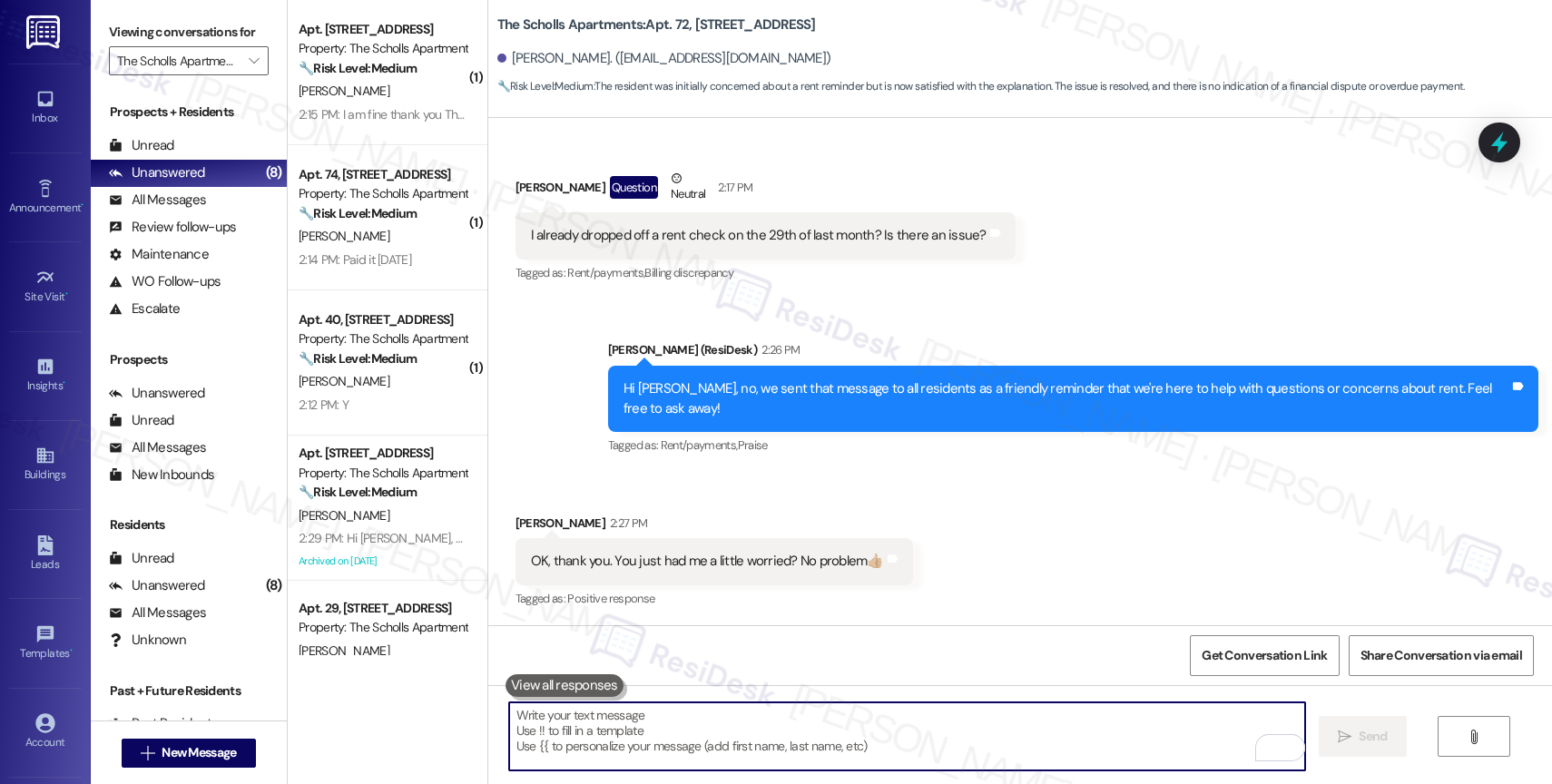
scroll to position [14949, 0]
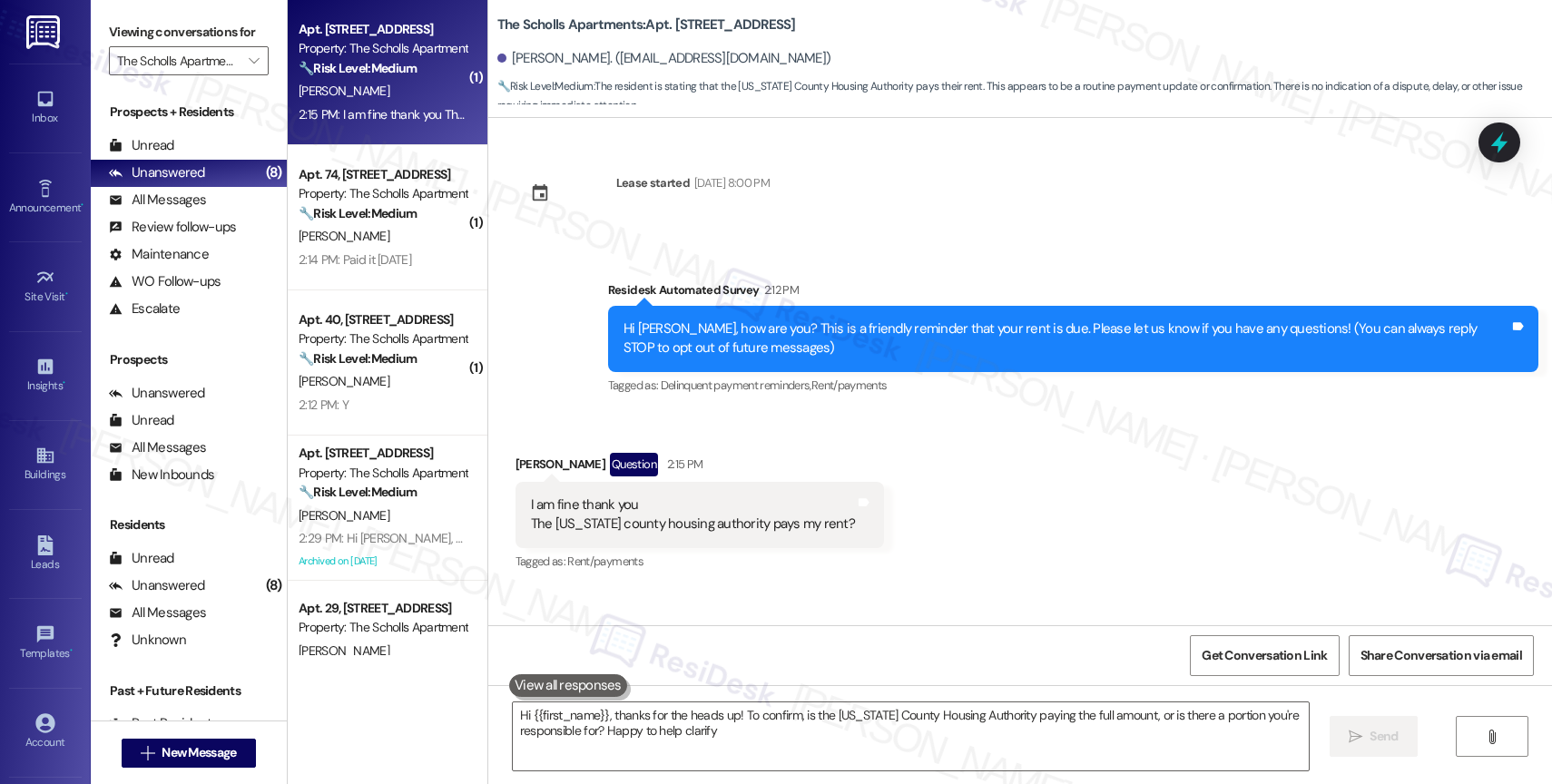
type textarea "Hi {{first_name}}, thanks for the heads up! To confirm, is the Washington Count…"
click at [632, 735] on textarea "Hi {{first_name}}, thanks for the heads up! To confirm, is the Washington Count…" at bounding box center [911, 736] width 796 height 68
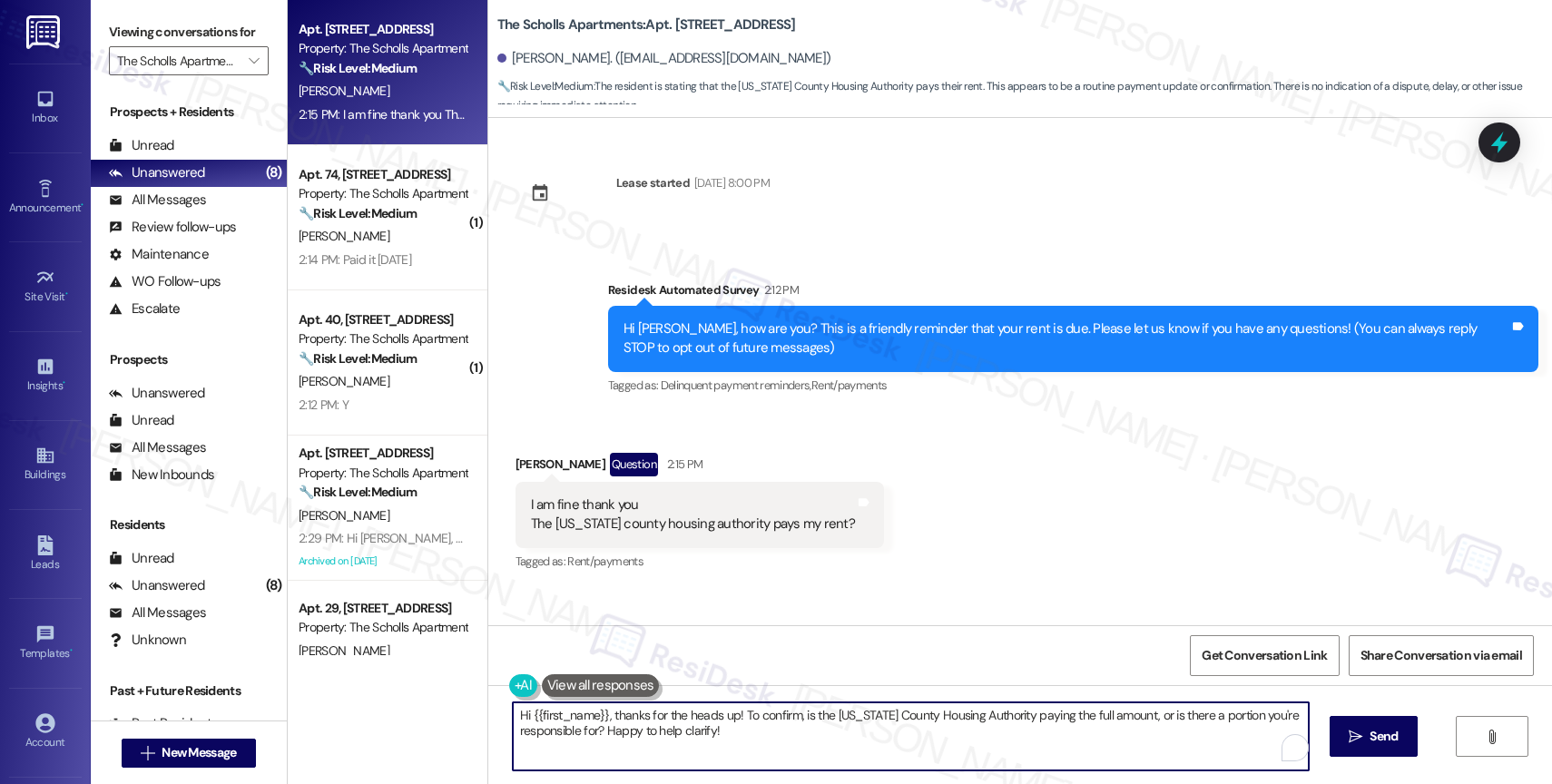
click at [632, 735] on textarea "Hi {{first_name}}, thanks for the heads up! To confirm, is the Washington Count…" at bounding box center [911, 736] width 796 height 68
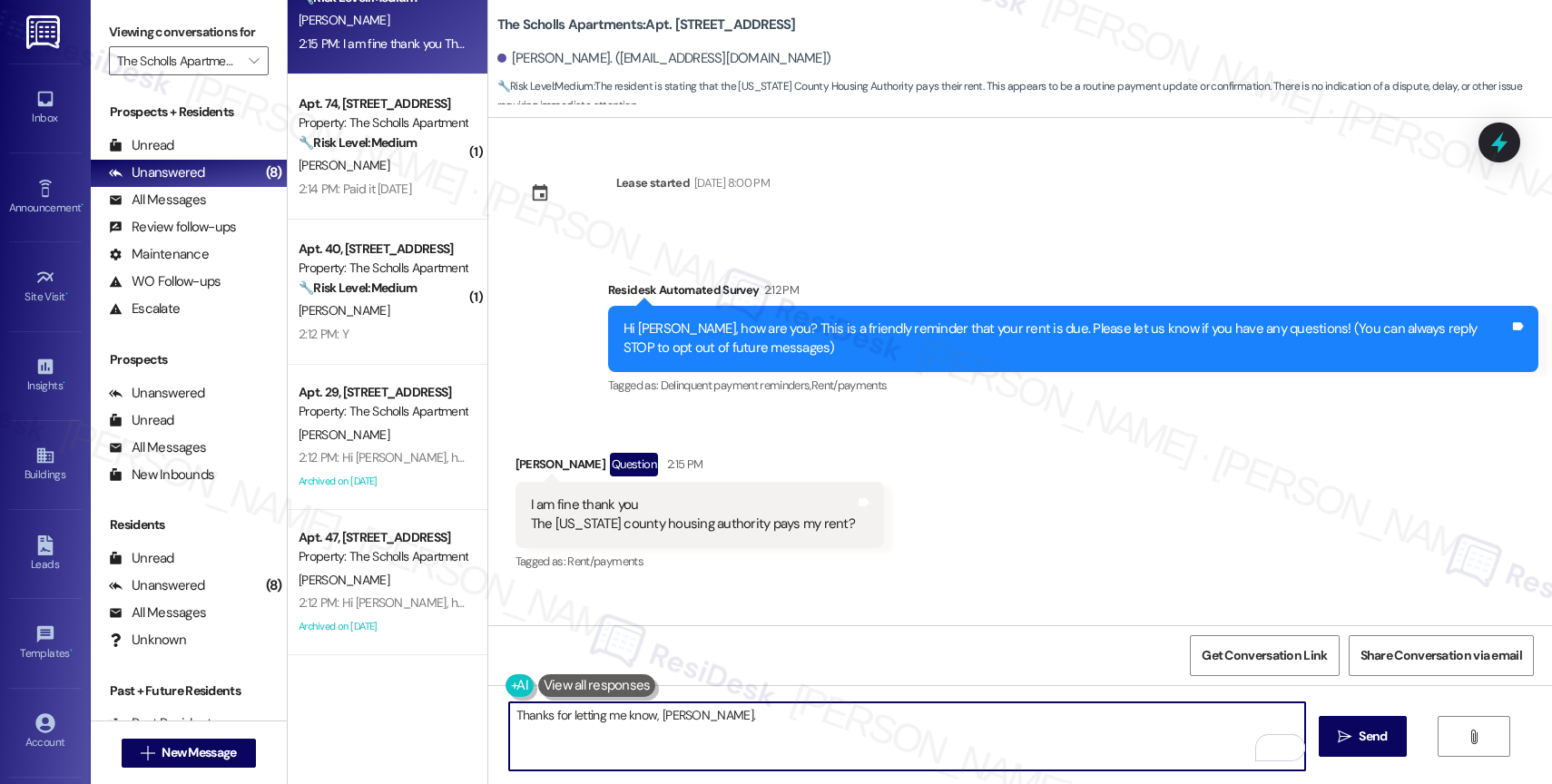
scroll to position [0, 0]
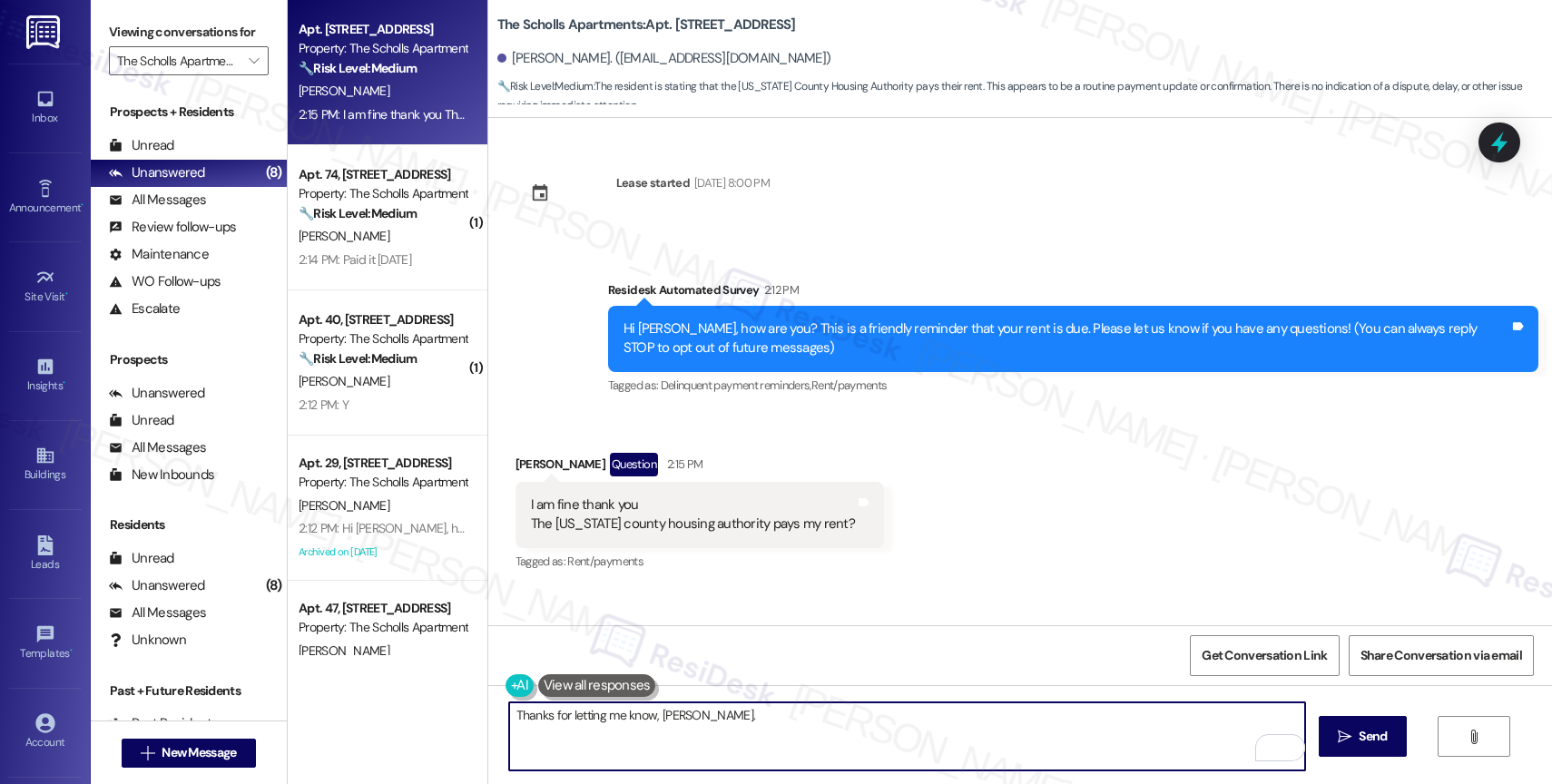
paste textarea "We sent that message to all residents as a friendly reminder that we're here to…"
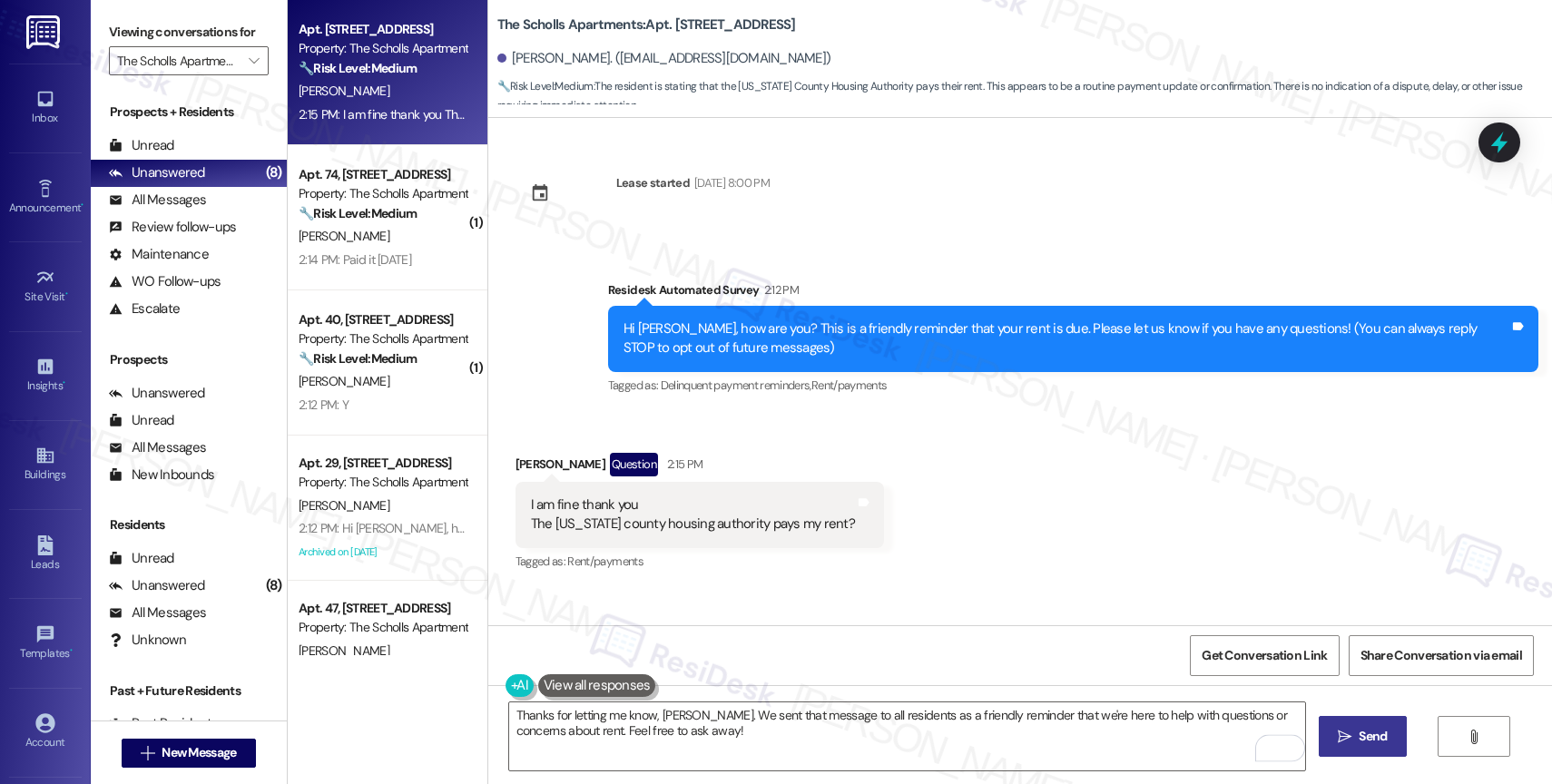
click at [1376, 742] on span "Send" at bounding box center [1373, 735] width 28 height 19
click at [749, 750] on textarea "Thanks for letting me know, Krysta. We sent that message to all residents as a …" at bounding box center [909, 736] width 796 height 68
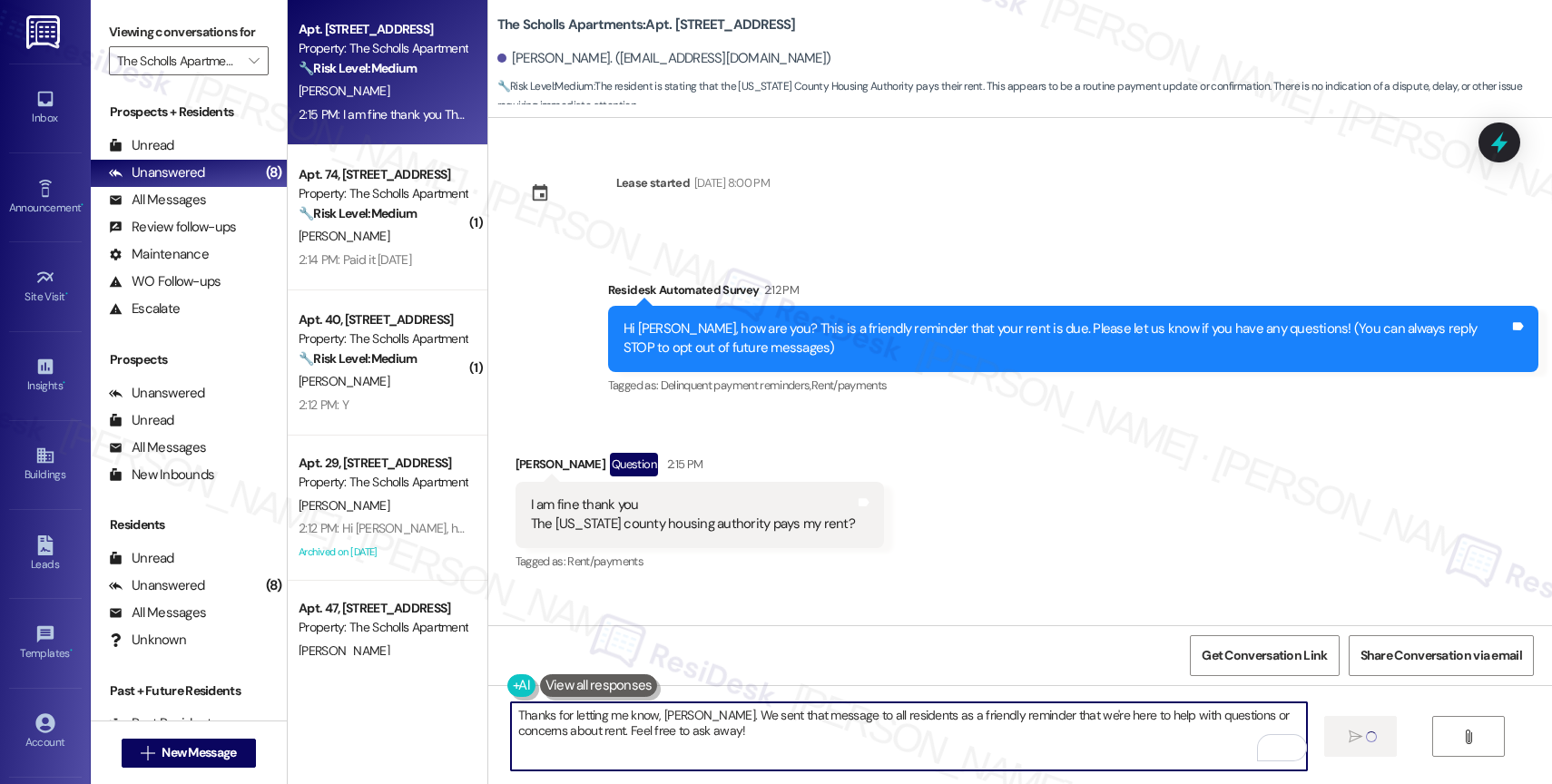
click at [749, 750] on textarea "Thanks for letting me know, Krysta. We sent that message to all residents as a …" at bounding box center [909, 736] width 796 height 68
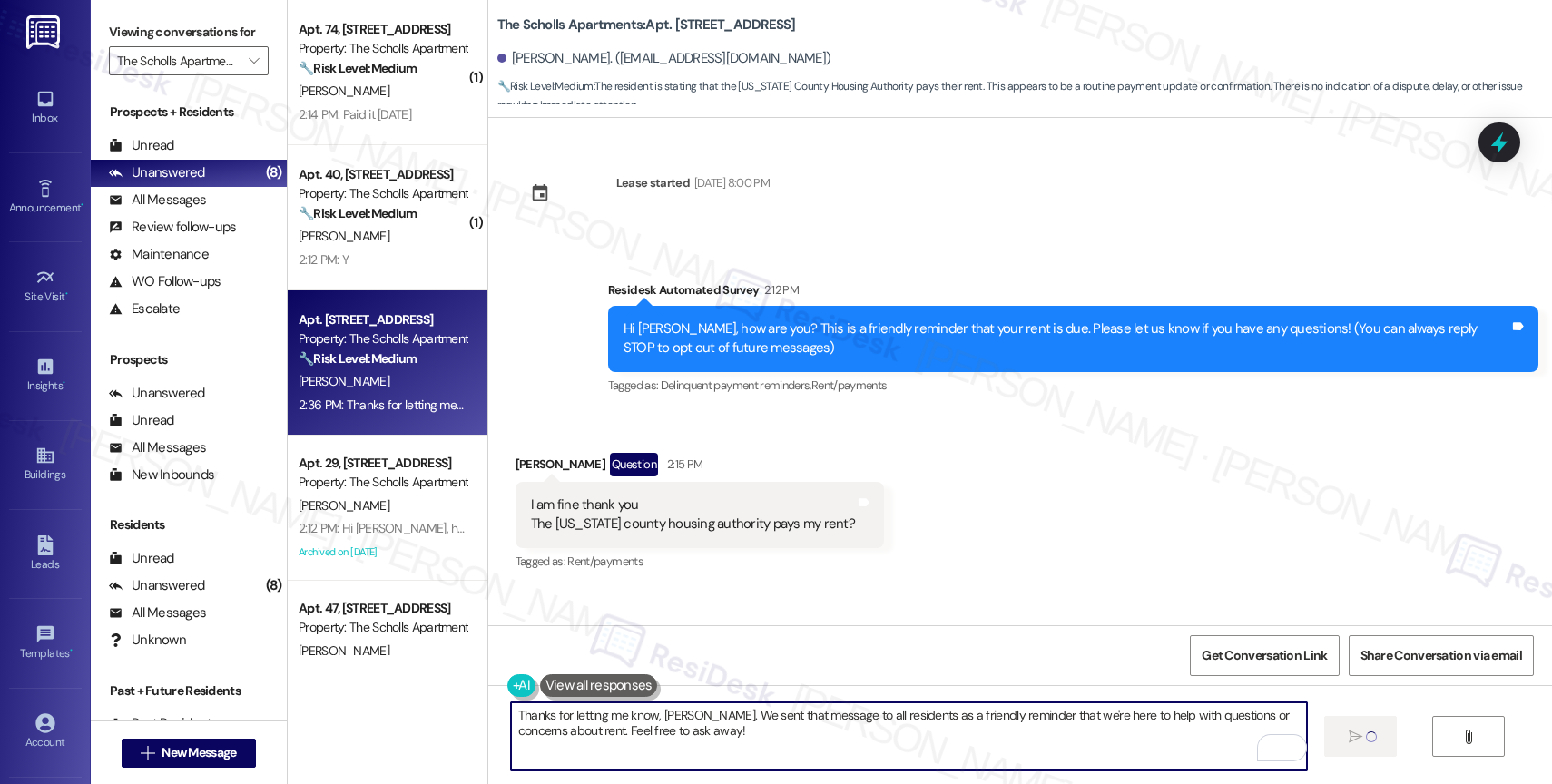
type textarea "Fetching suggested responses. Please feel free to read through the conversation…"
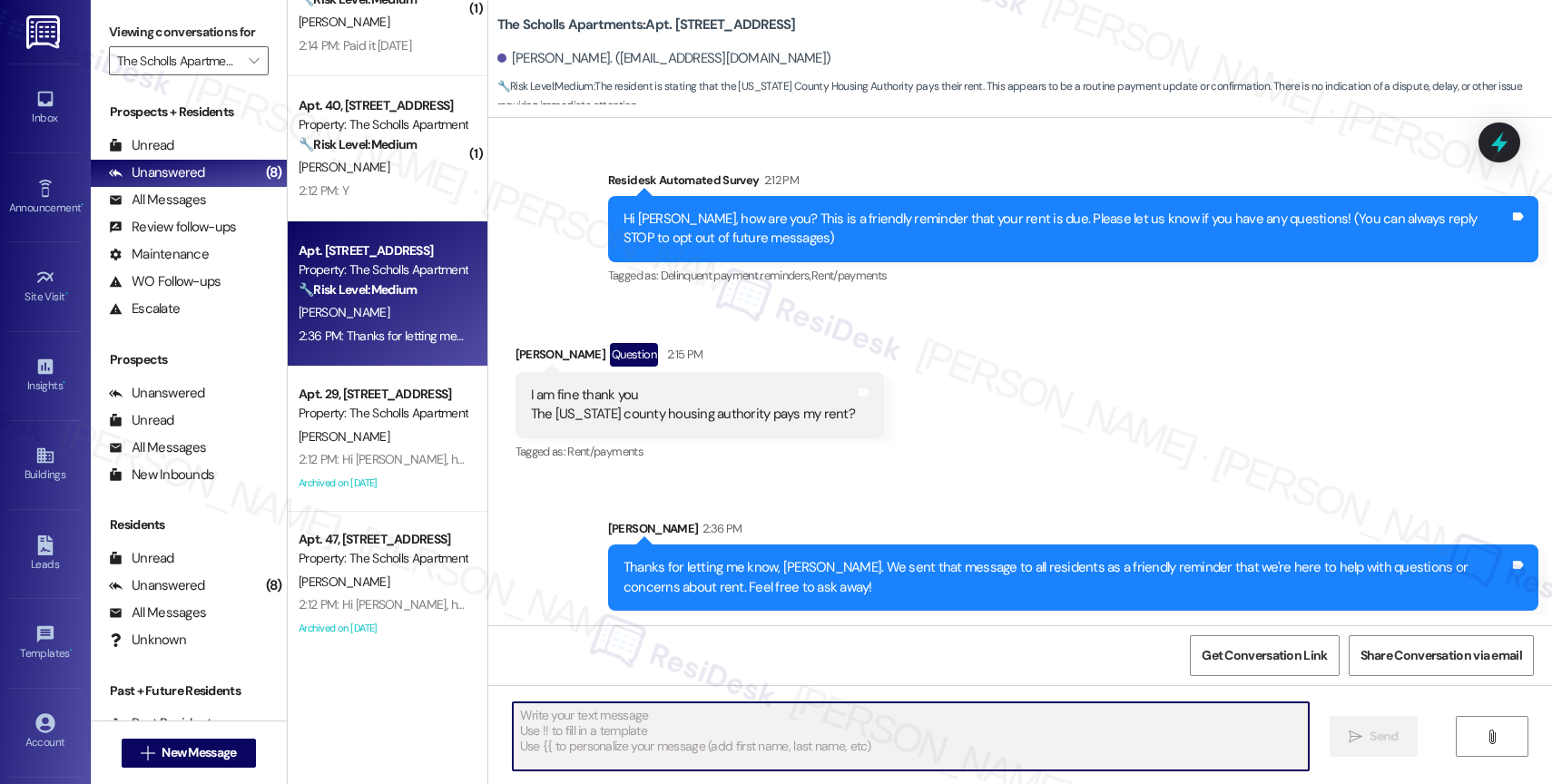
scroll to position [71, 0]
click at [394, 578] on div "B. Arbizo" at bounding box center [382, 580] width 171 height 23
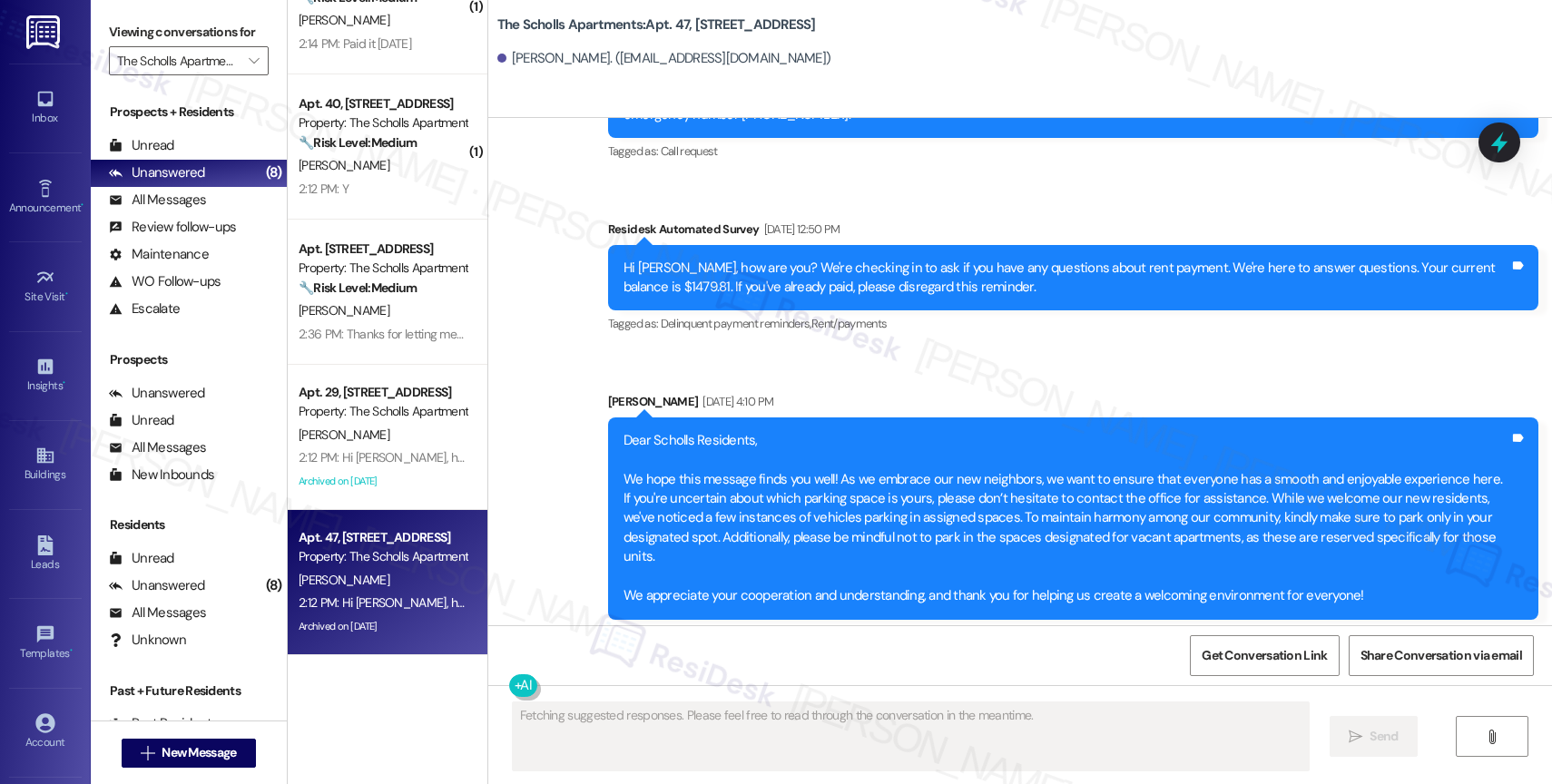
scroll to position [6637, 0]
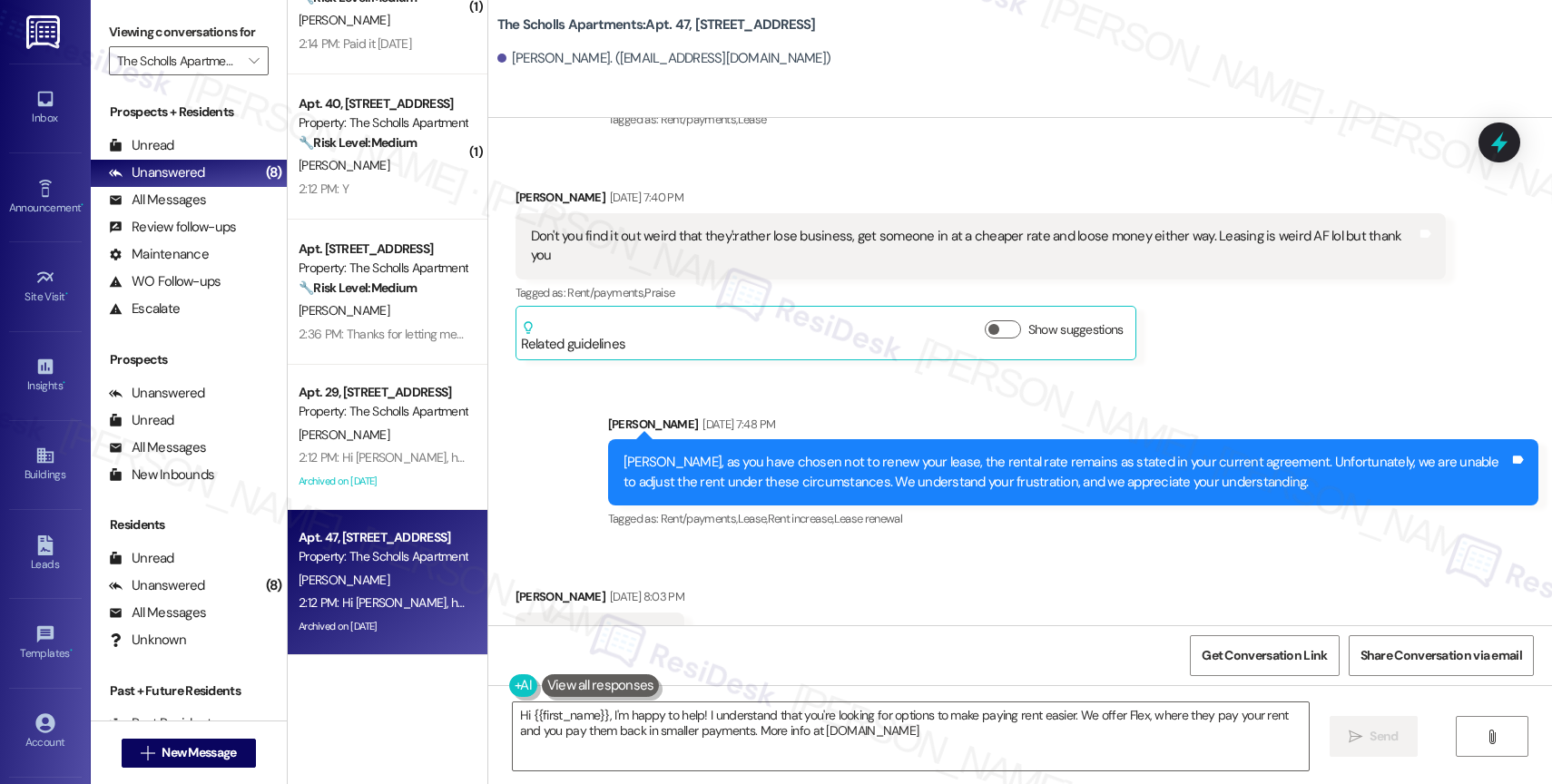
type textarea "Hi {{first_name}}, I'm happy to help! I understand that you're looking for opti…"
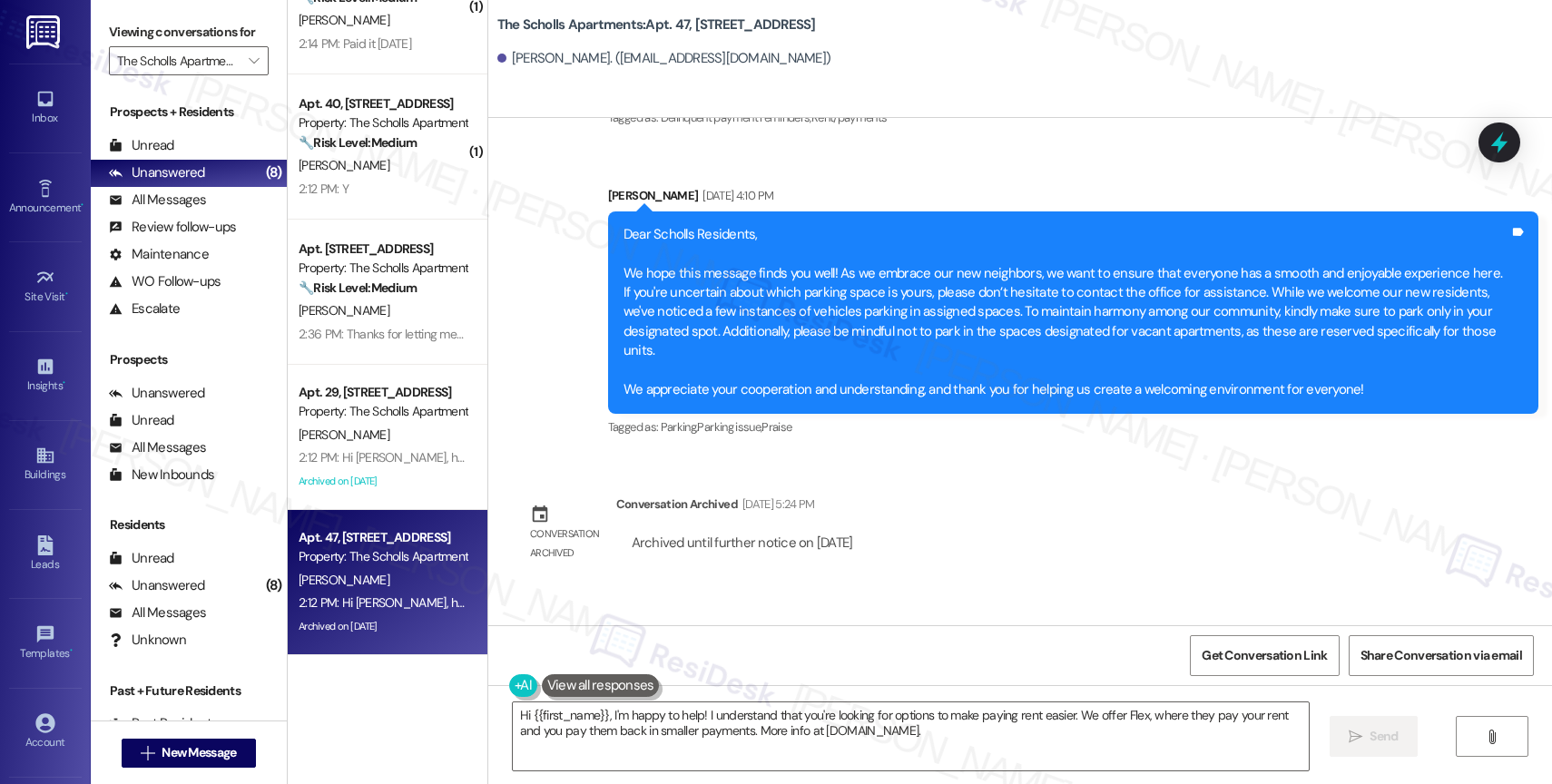
click at [694, 587] on div "Survey, sent via SMS Residesk Automated Survey 2:12 PM Hi Brian, how are you? T…" at bounding box center [1020, 664] width 1064 height 153
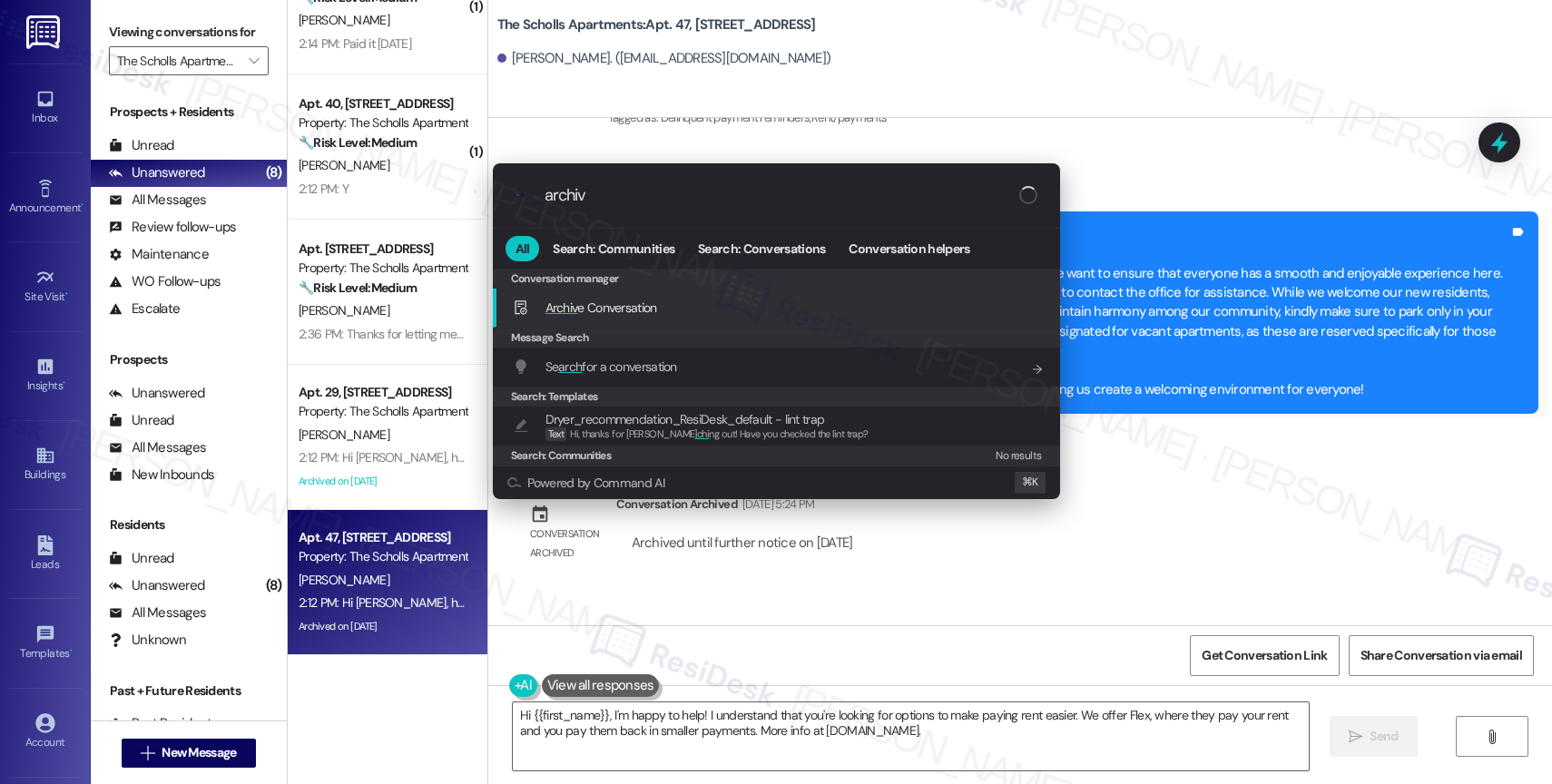
type input "archive"
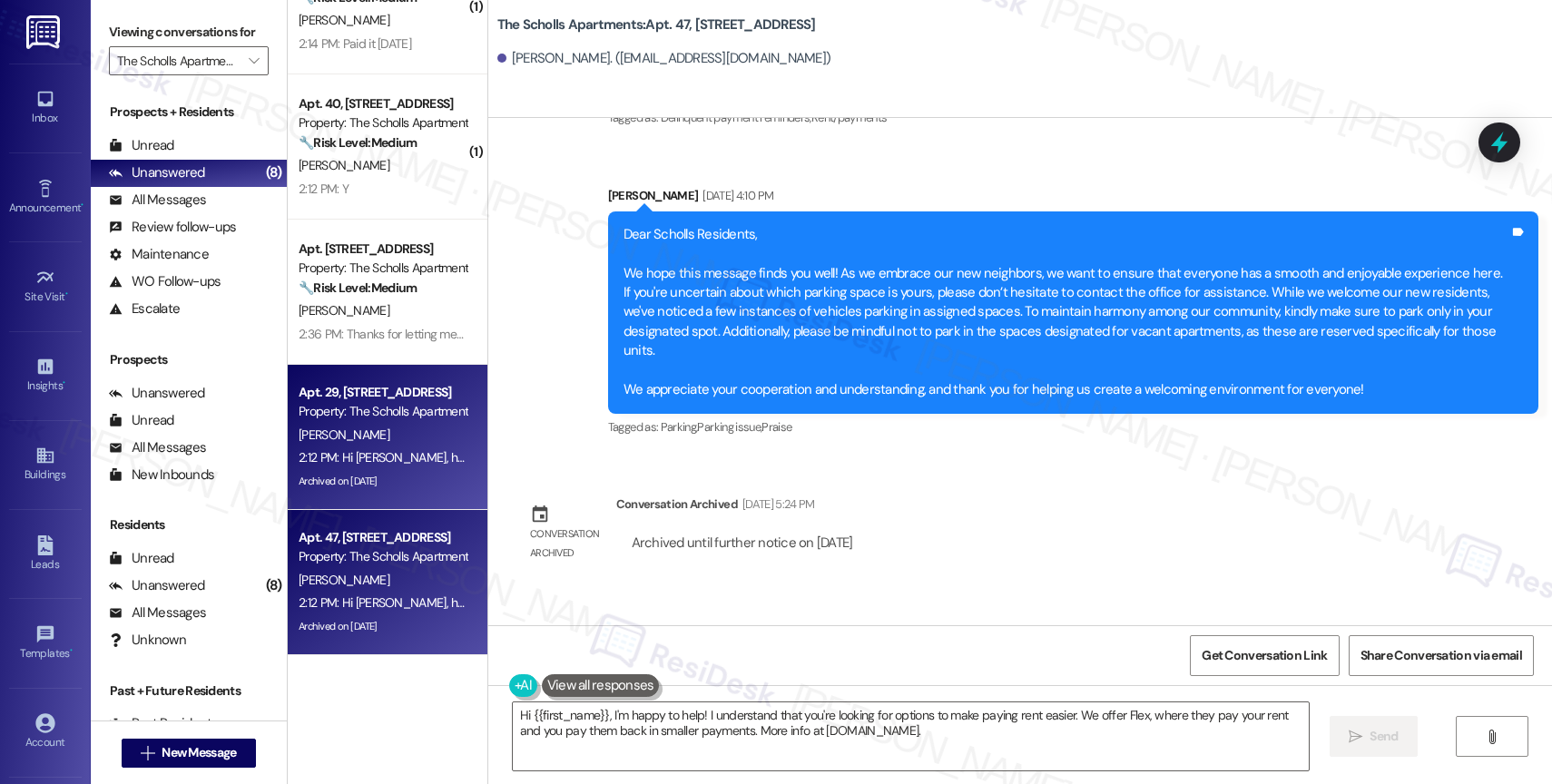
click at [398, 425] on div "J. Brusaschetti" at bounding box center [382, 435] width 171 height 23
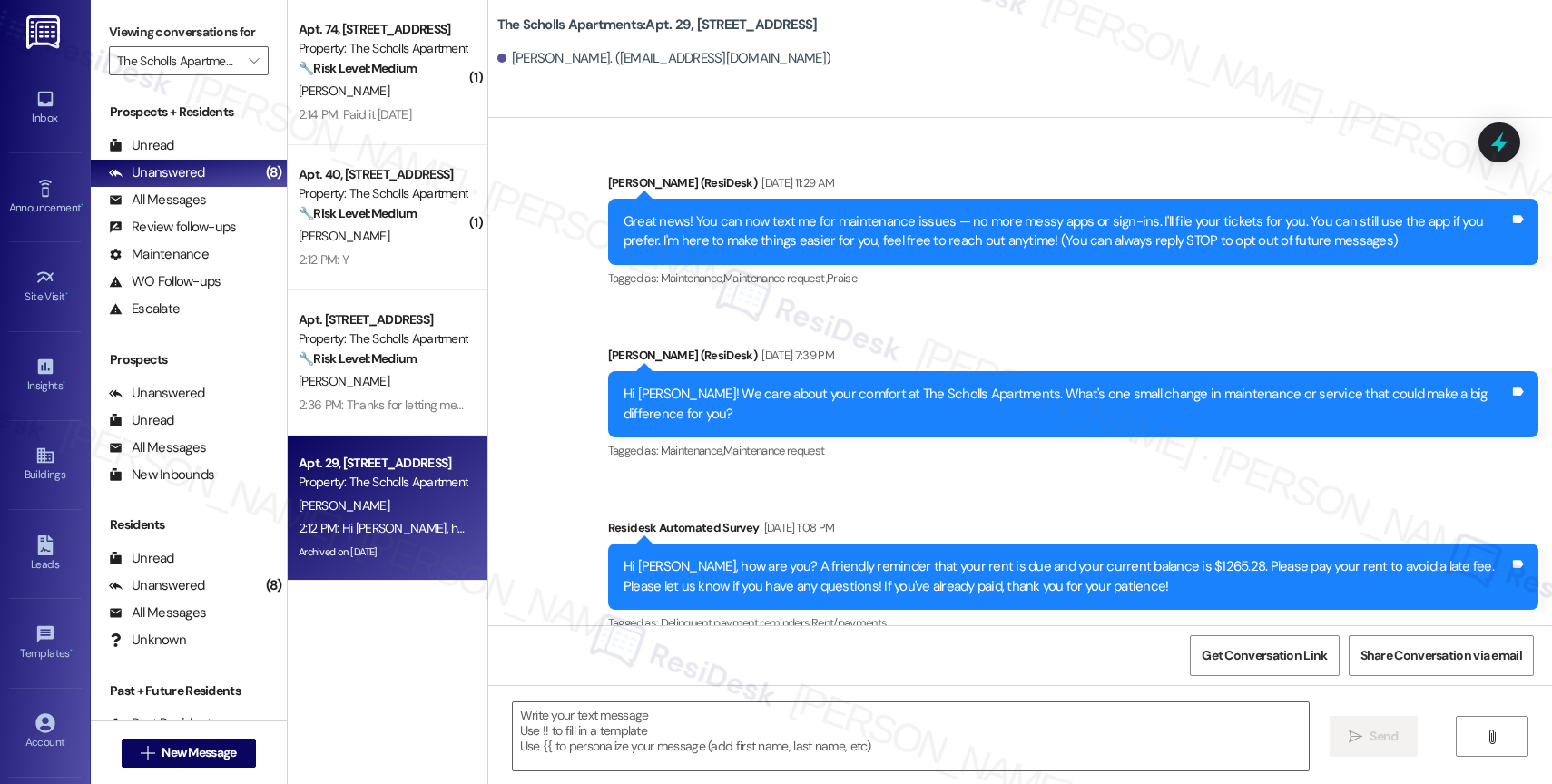
scroll to position [0, 0]
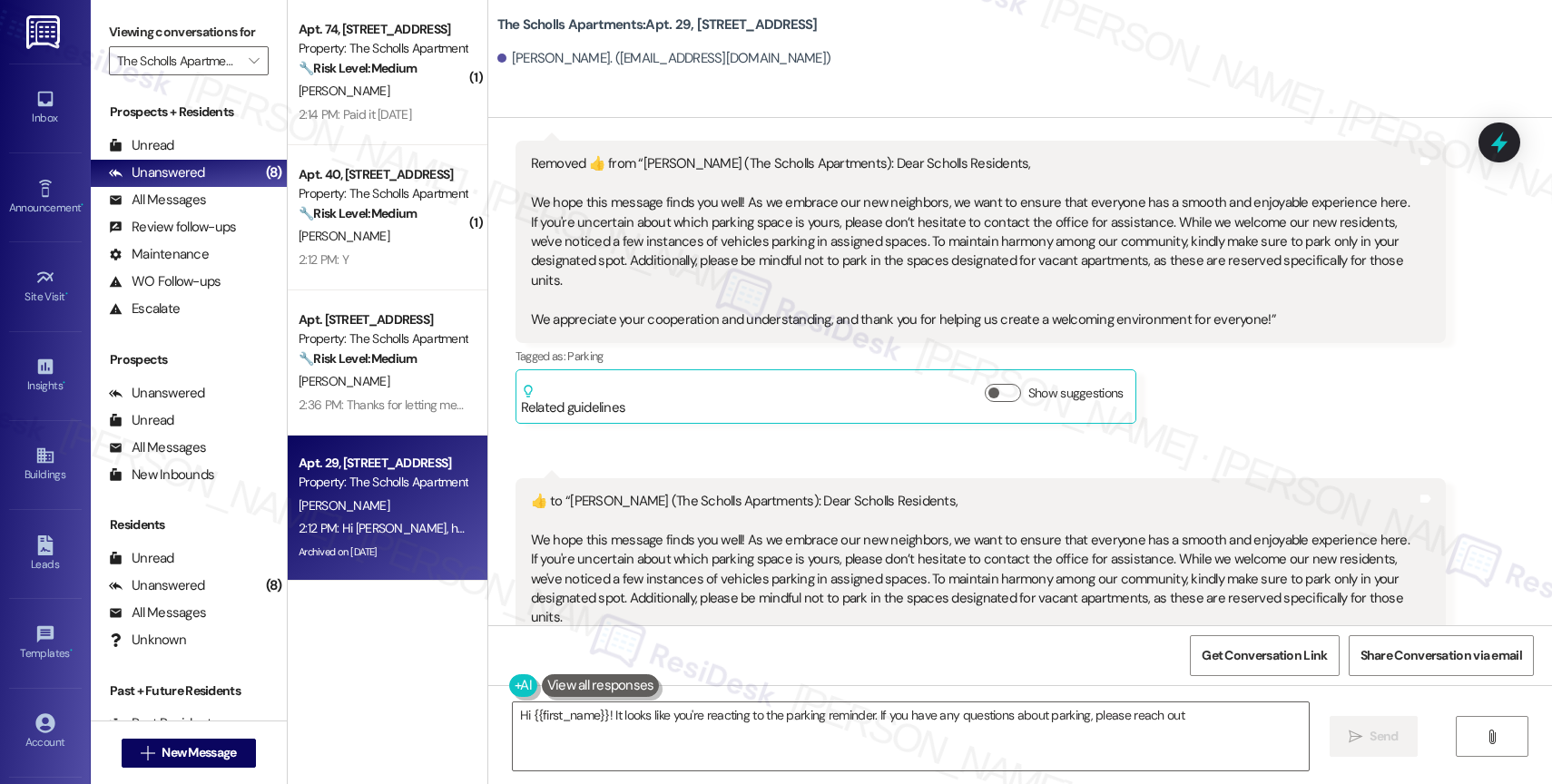
type textarea "Hi {{first_name}}! It looks like you're reacting to the parking reminder. If yo…"
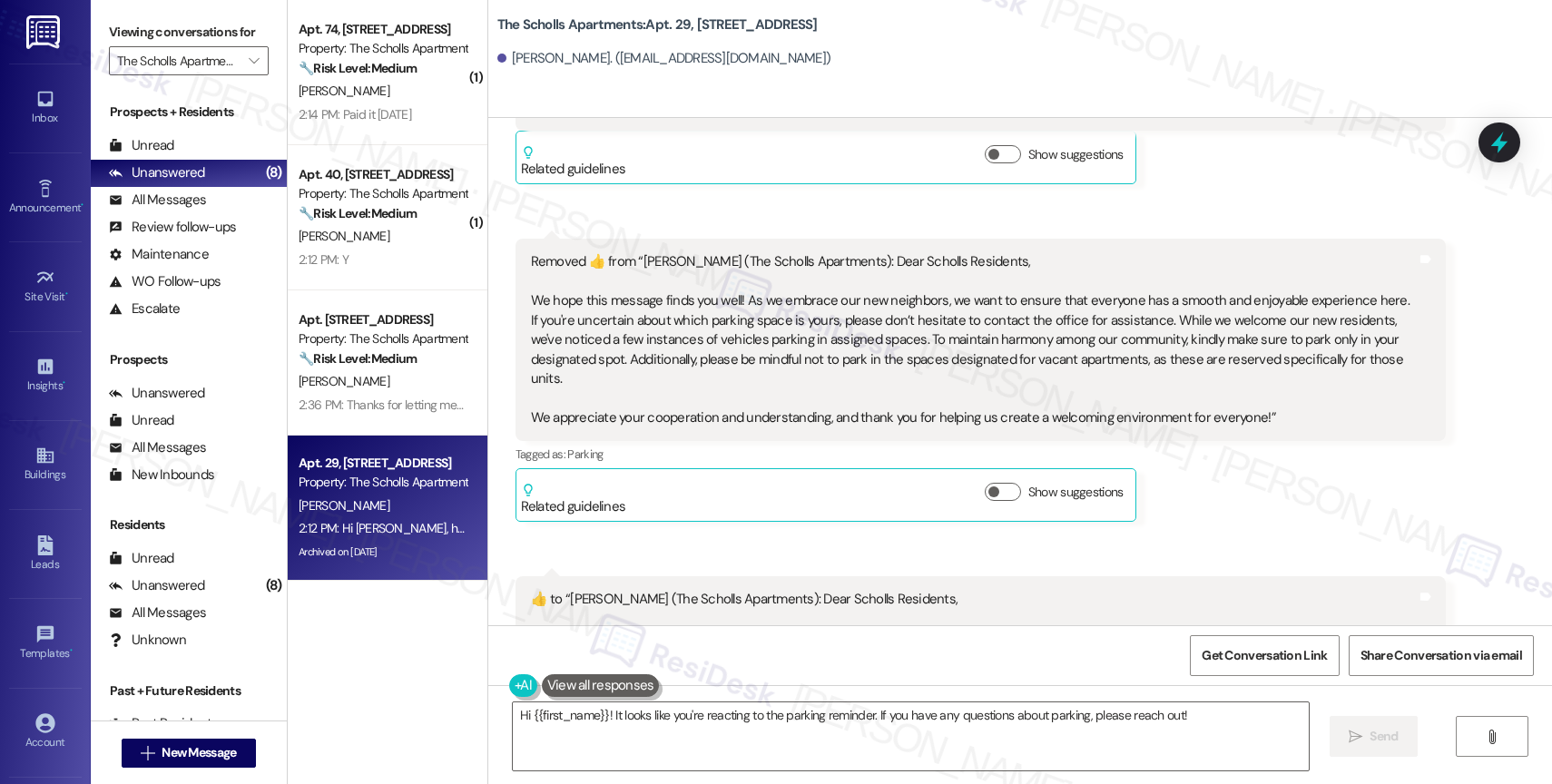
scroll to position [9019, 0]
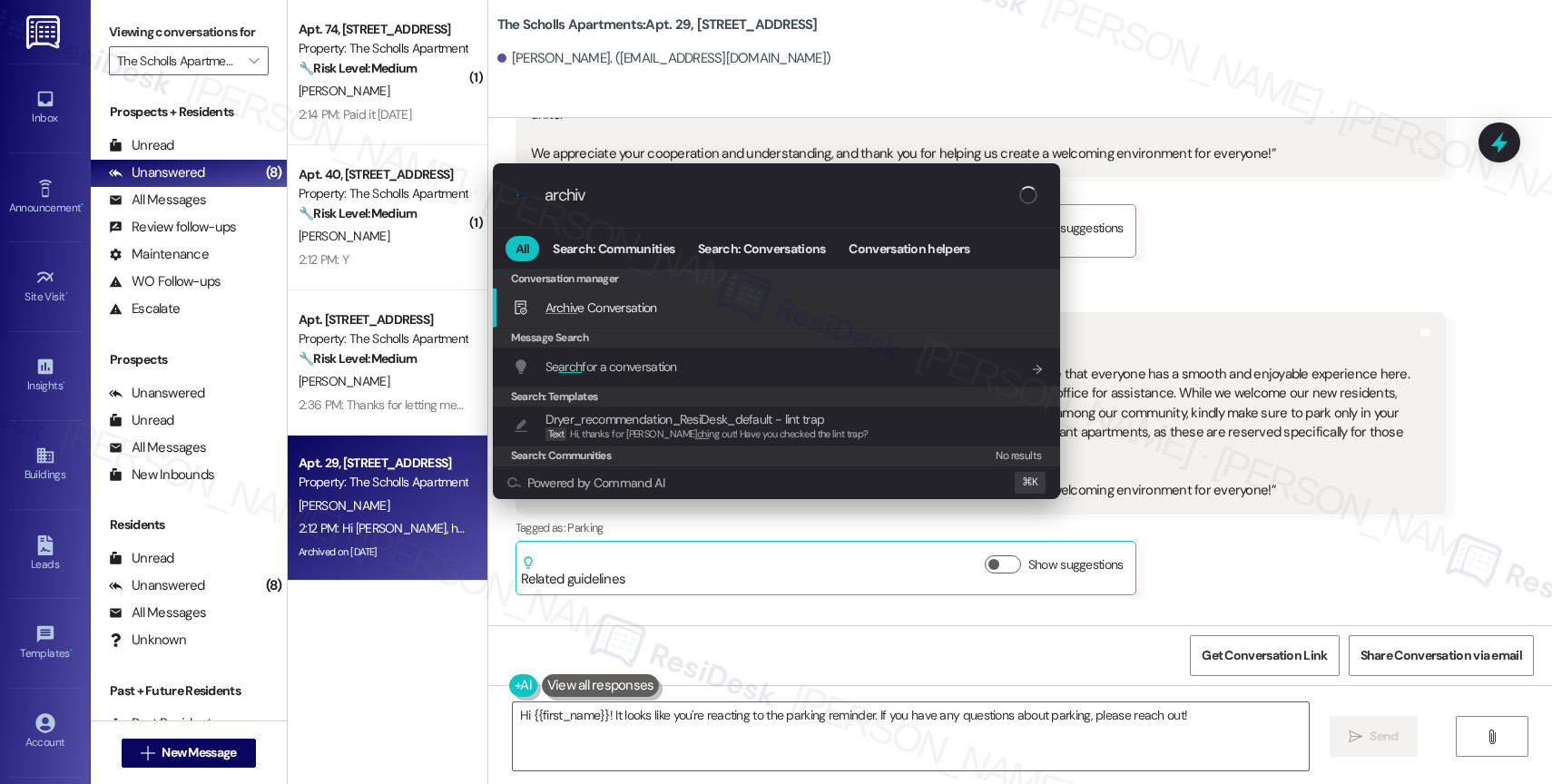
type input "archive"
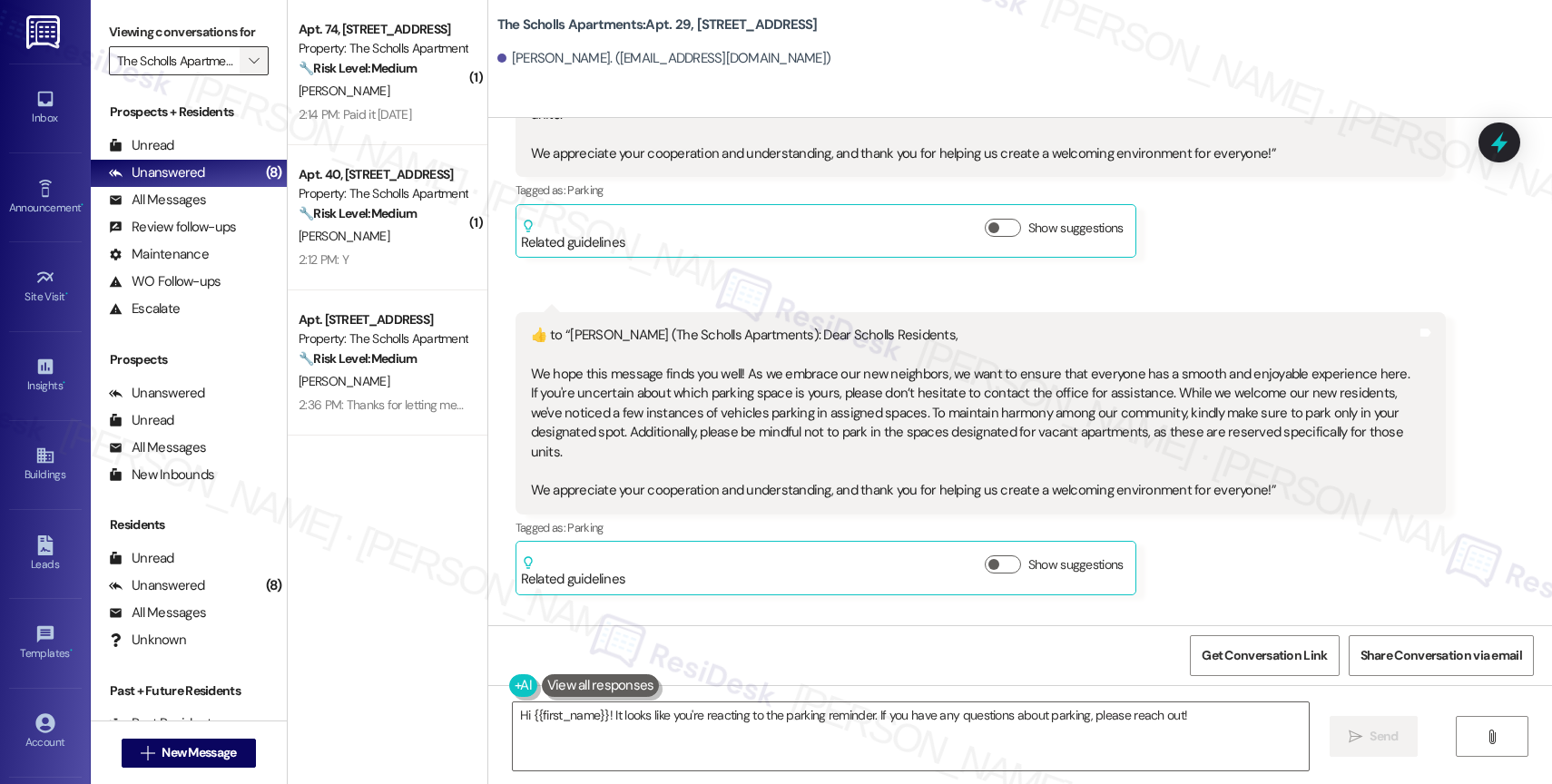
click at [249, 68] on icon "" at bounding box center [254, 61] width 10 height 15
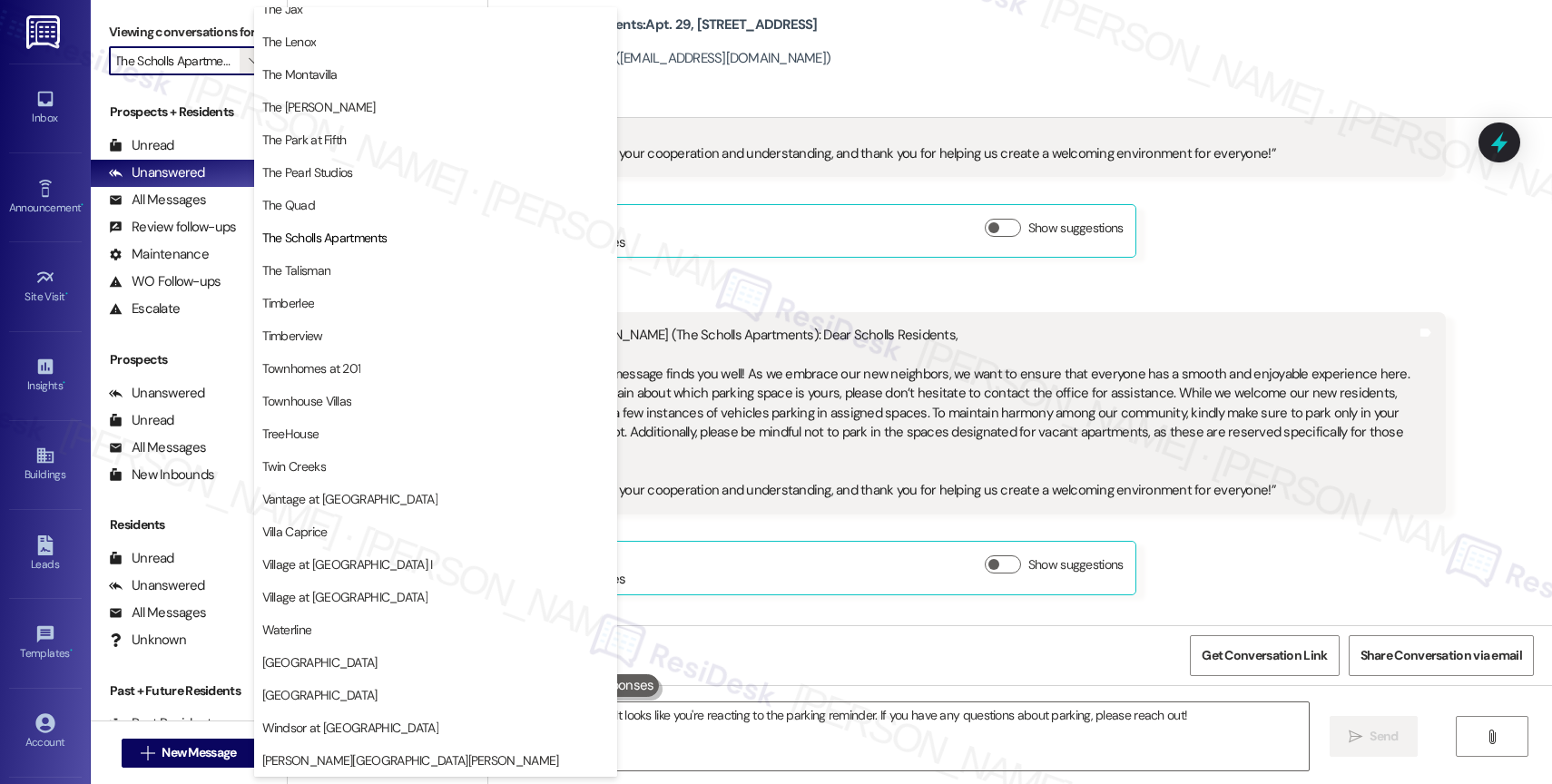
scroll to position [3303, 0]
click at [1042, 369] on div "Announcement, sent via SMS Sarah (ResiDesk) Apr 21, 2025 at 11:29 AM Great news…" at bounding box center [1020, 372] width 1064 height 507
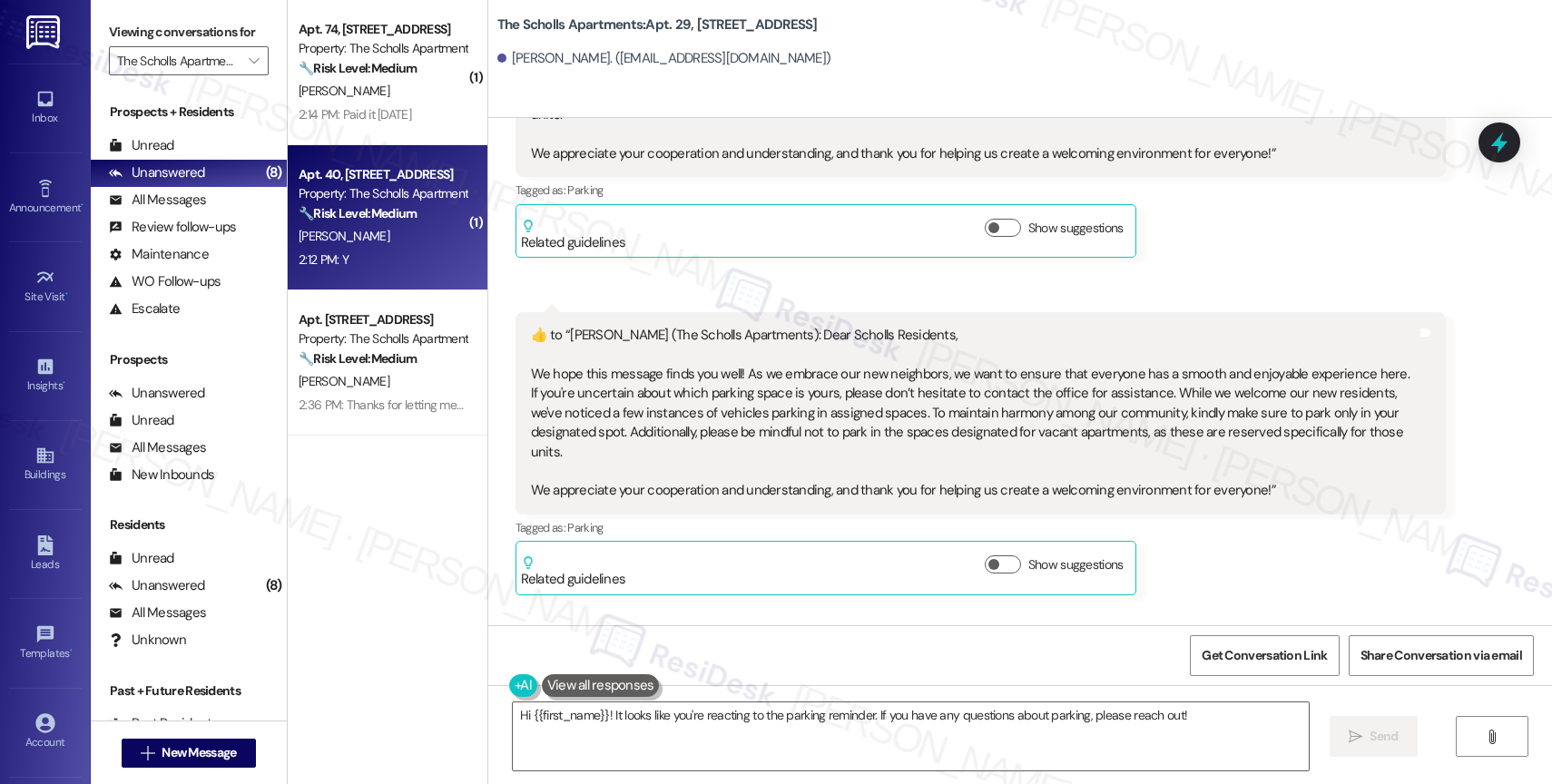
click at [331, 214] on strong "🔧 Risk Level: Medium" at bounding box center [357, 213] width 118 height 16
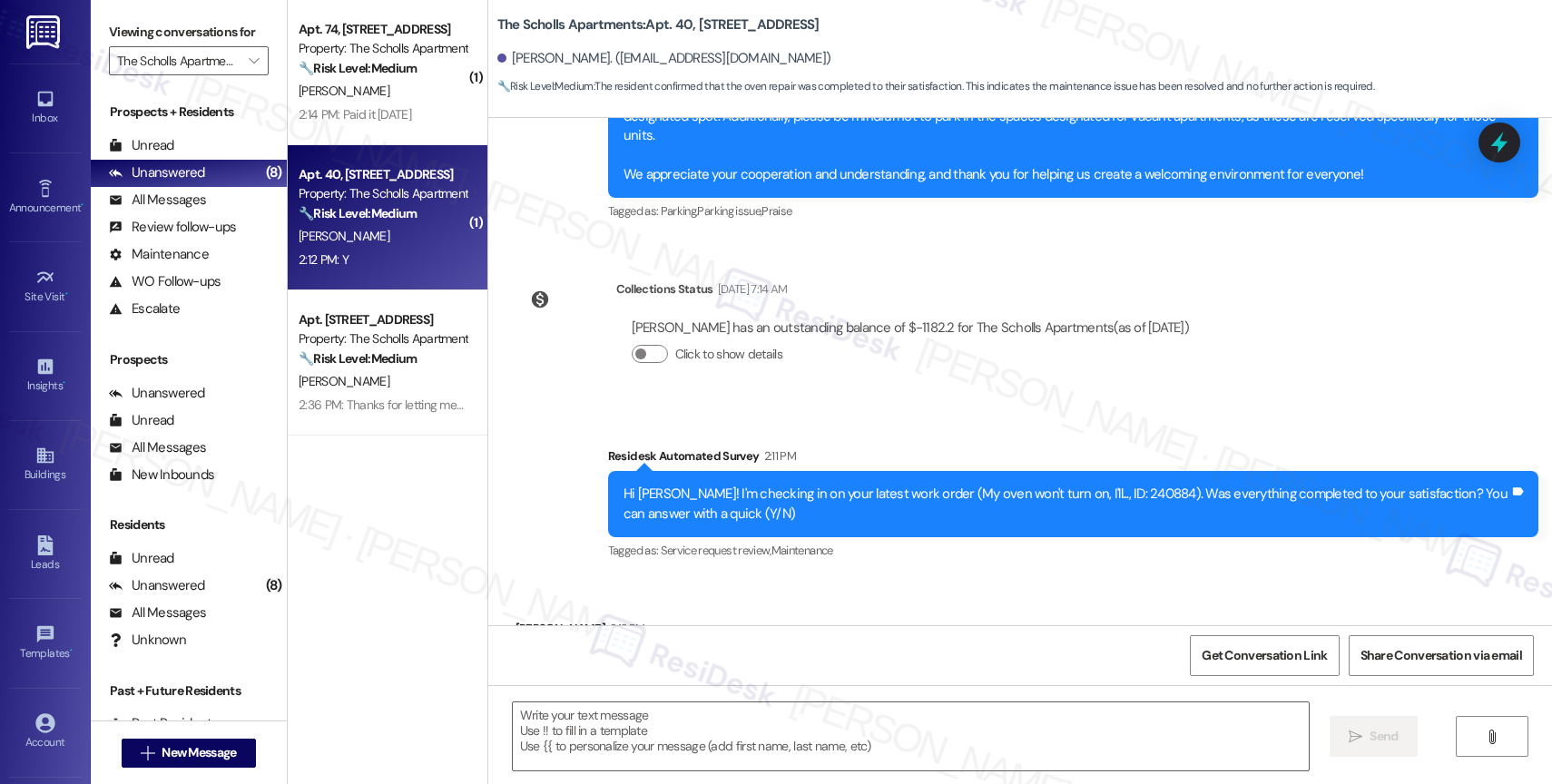
type textarea "Fetching suggested responses. Please feel free to read through the conversation…"
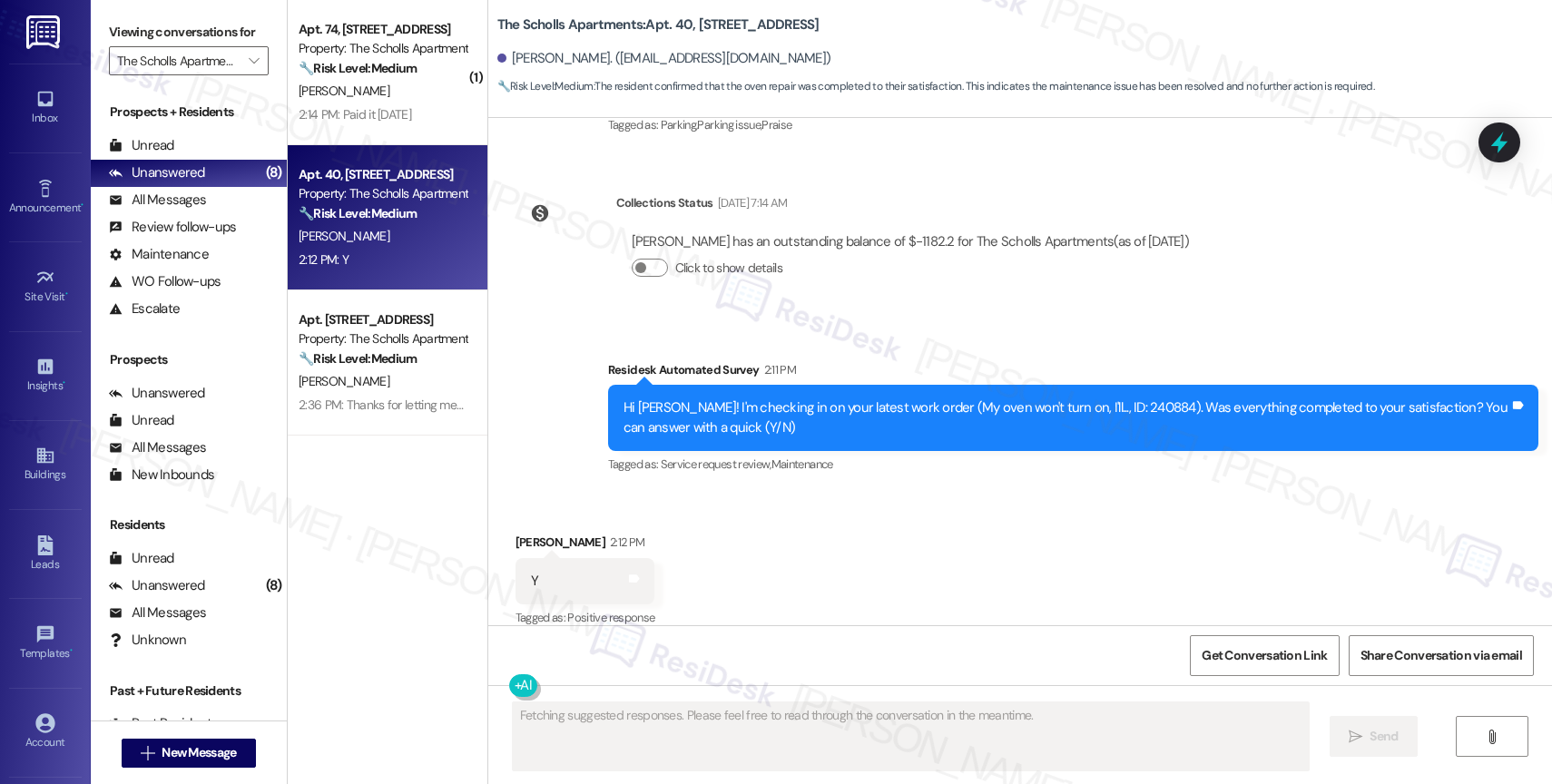
scroll to position [686, 0]
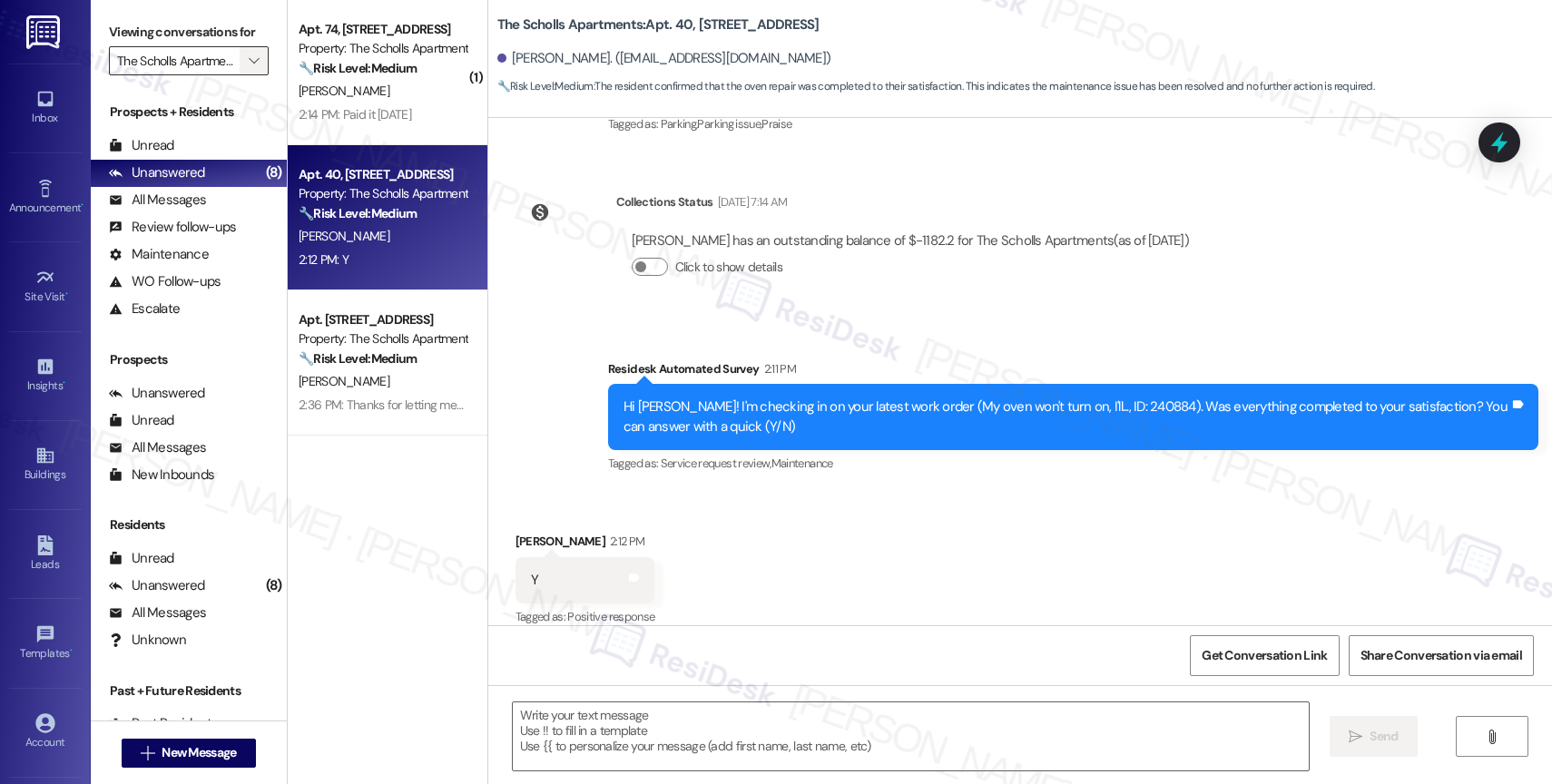
click at [249, 68] on icon "" at bounding box center [254, 61] width 10 height 15
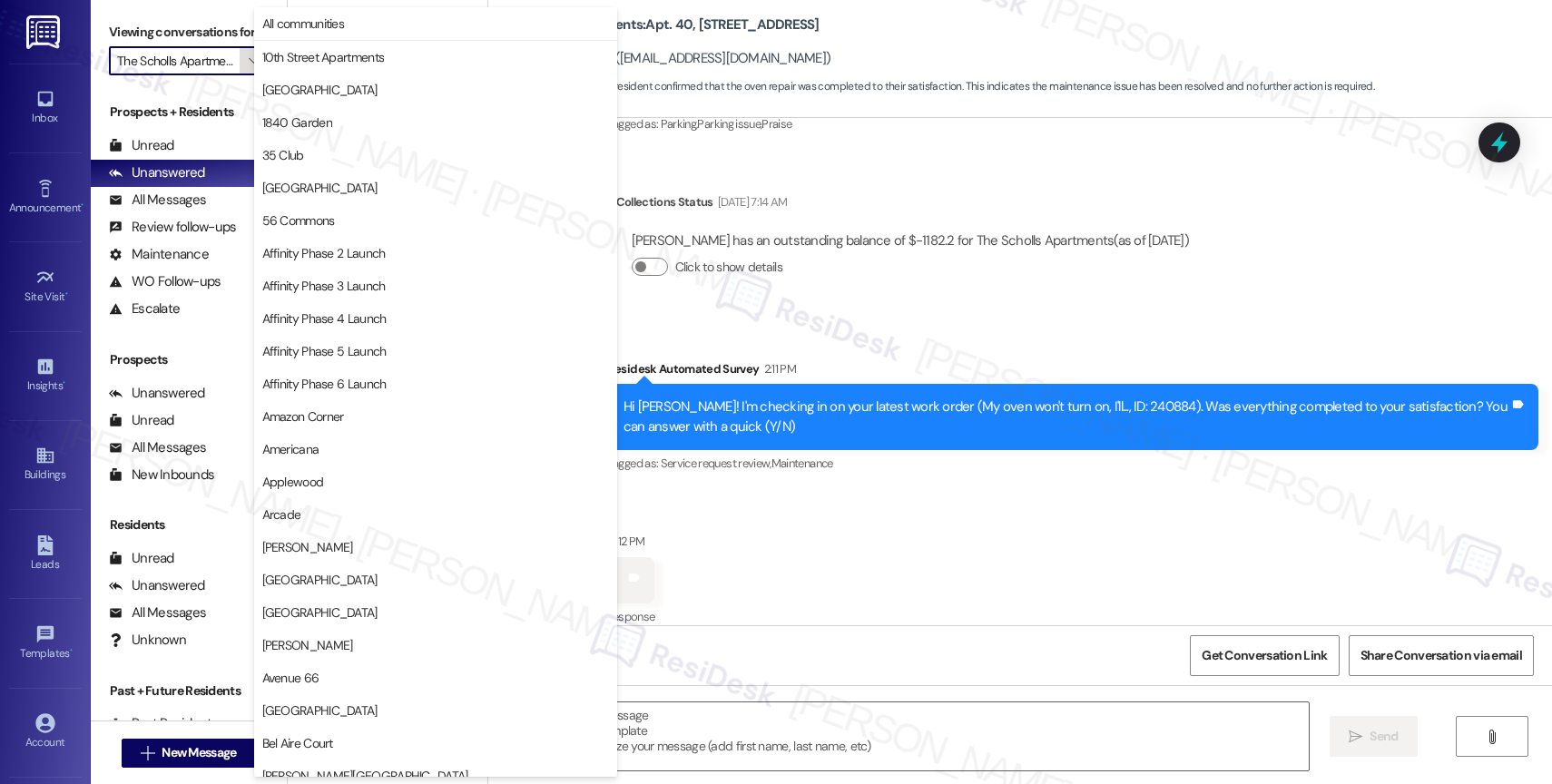
scroll to position [3127, 0]
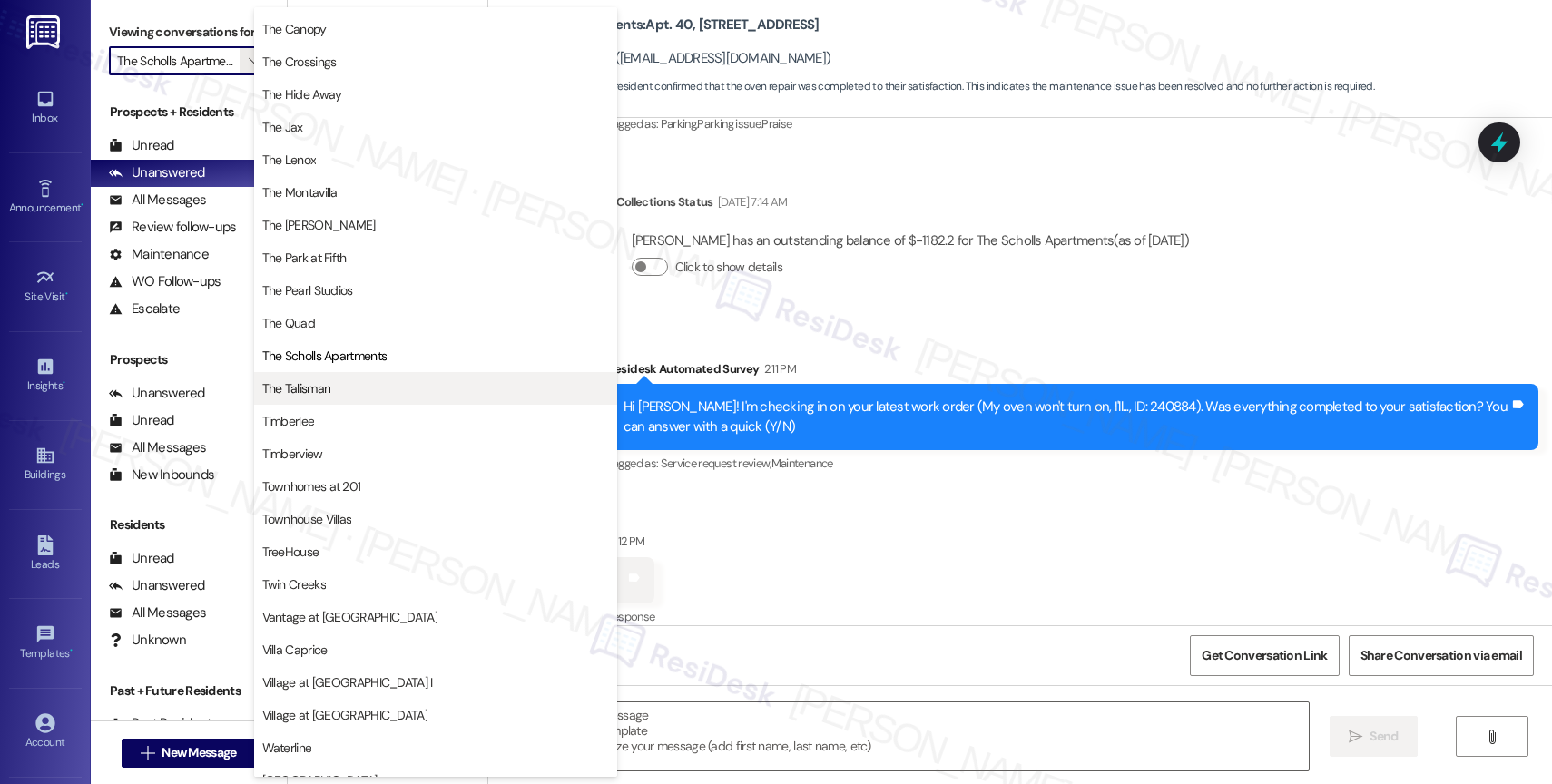
click at [373, 385] on span "The Talisman" at bounding box center [435, 388] width 346 height 18
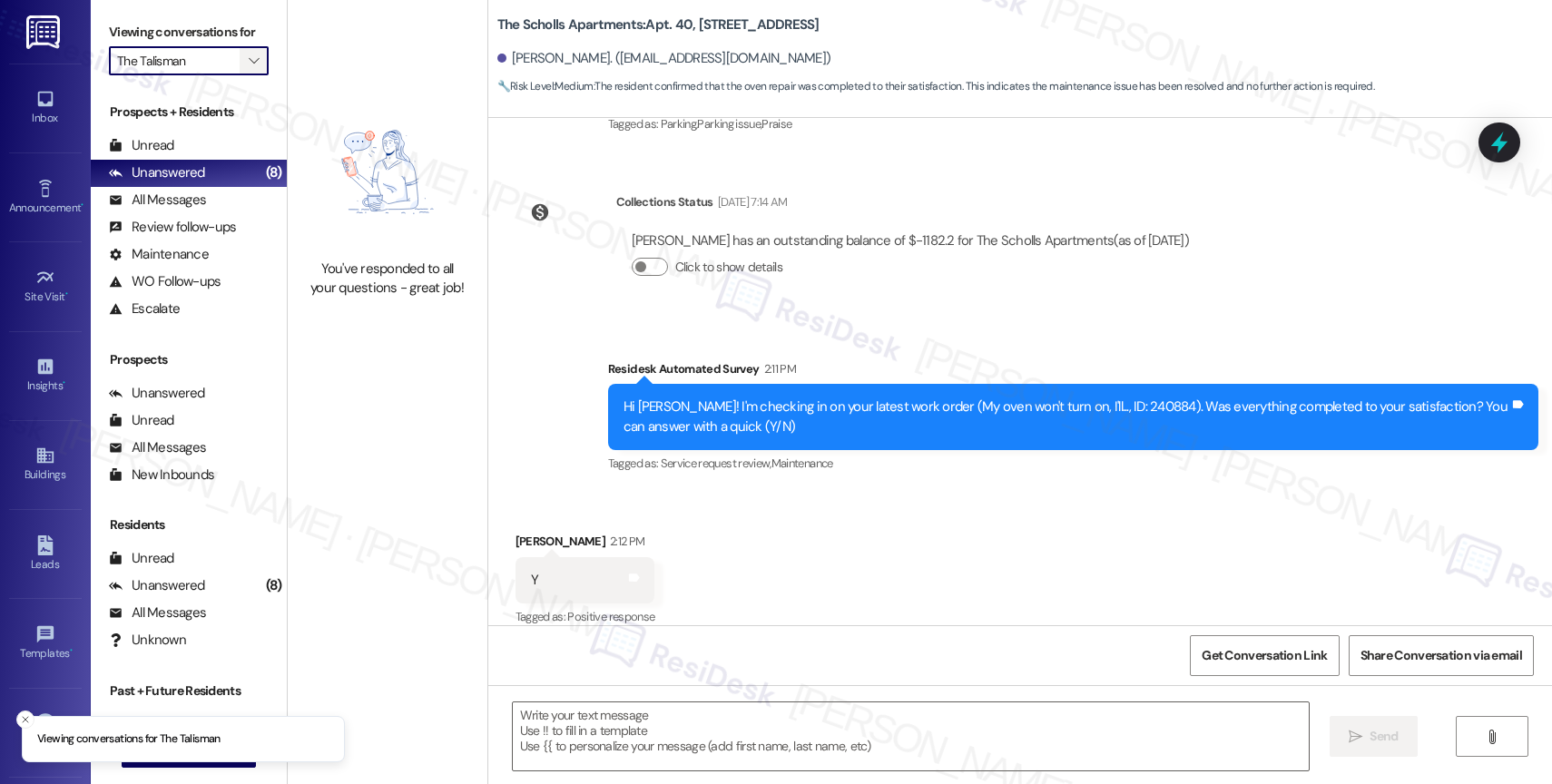
click at [249, 68] on icon "" at bounding box center [254, 61] width 10 height 15
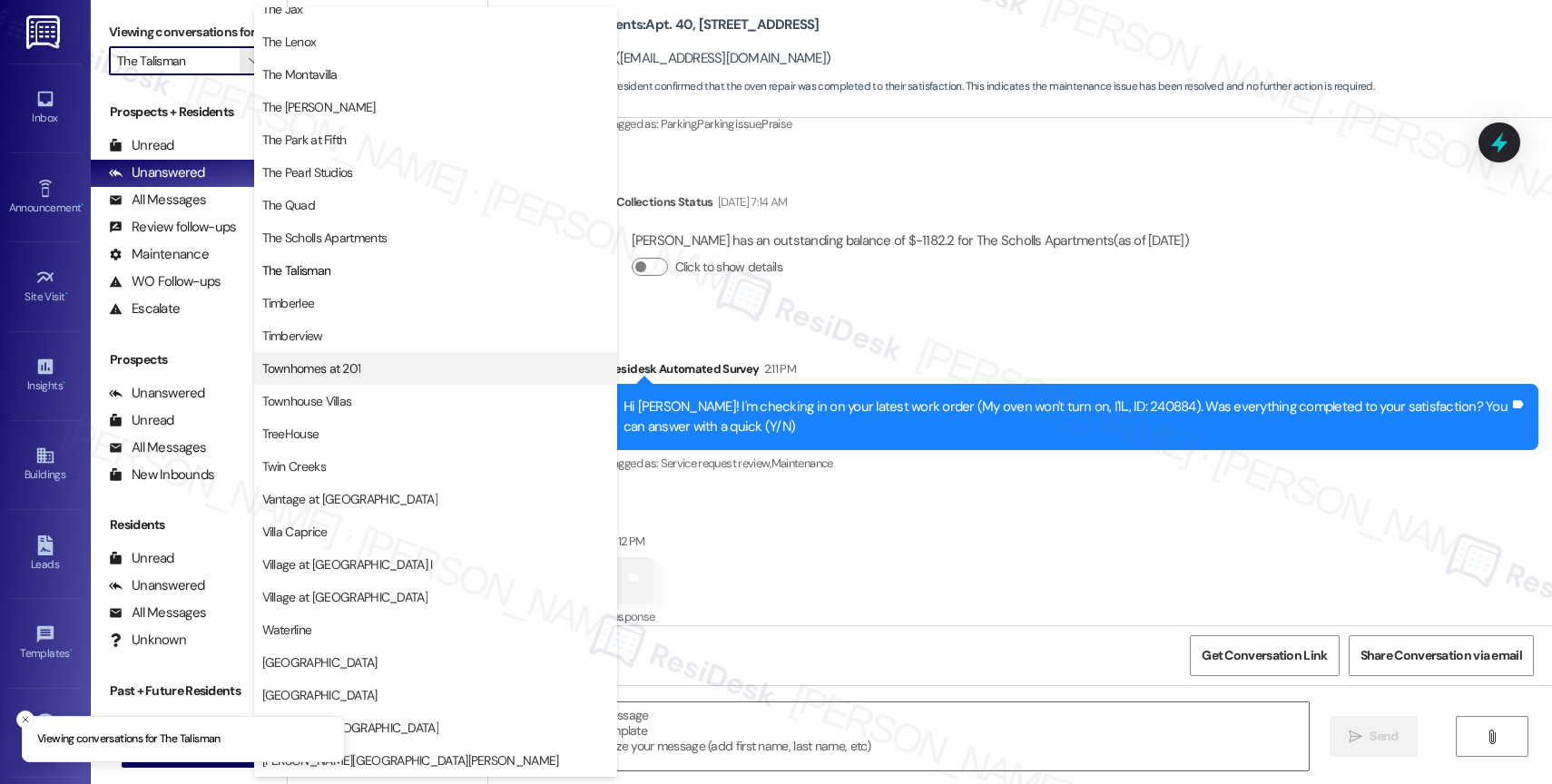
scroll to position [3297, 0]
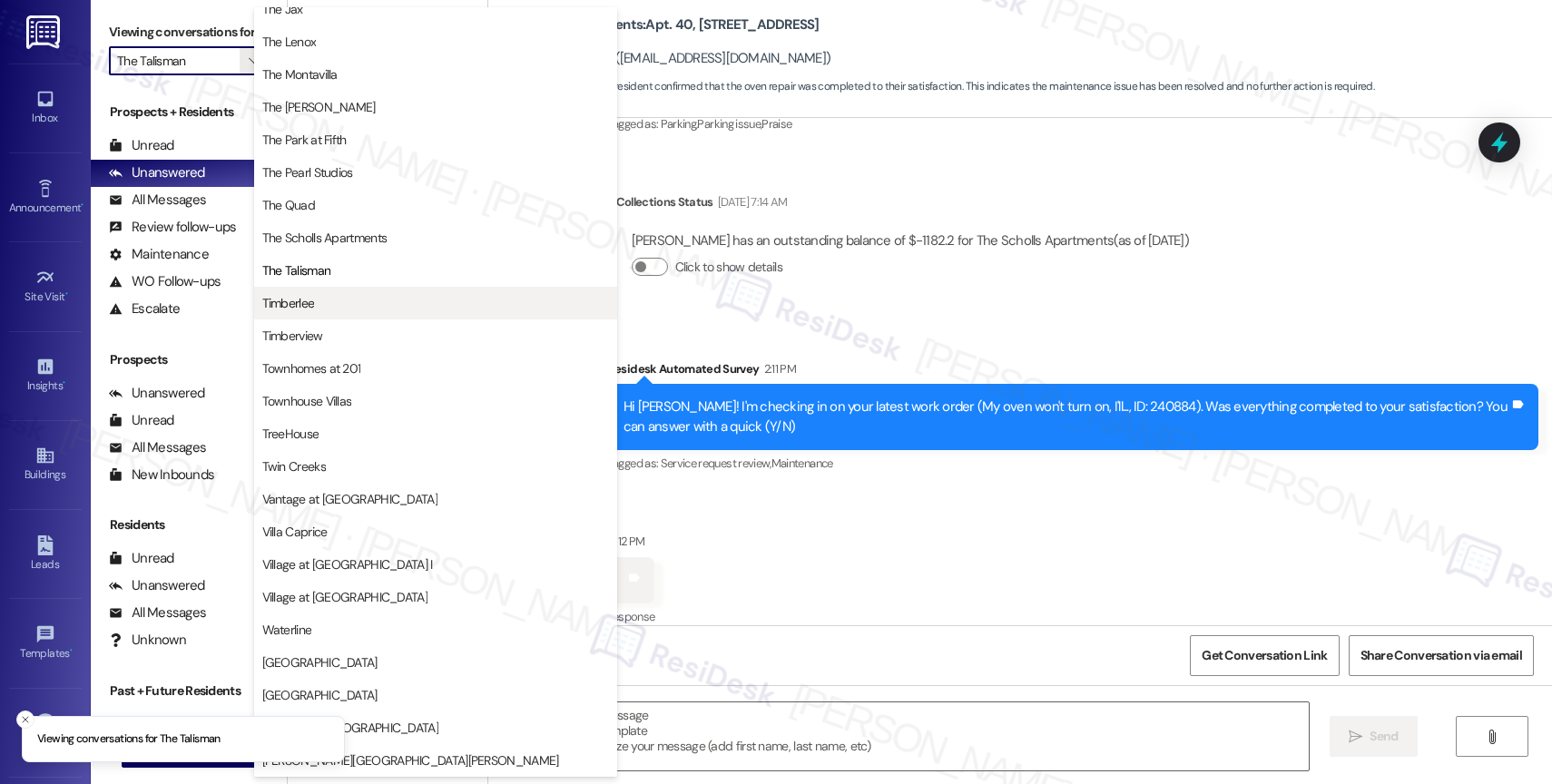
click at [345, 294] on span "Timberlee" at bounding box center [435, 302] width 346 height 18
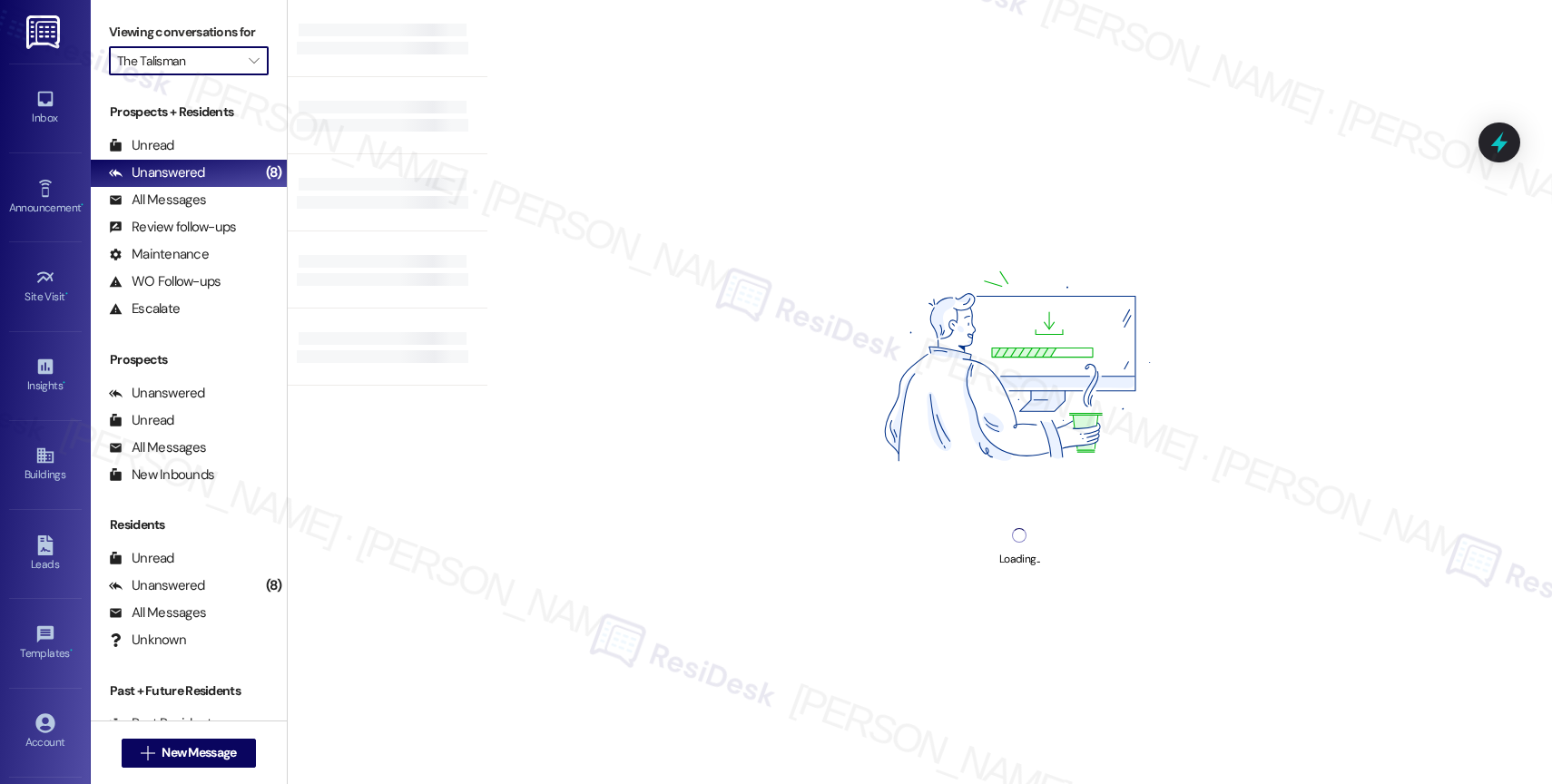
type input "Timberlee"
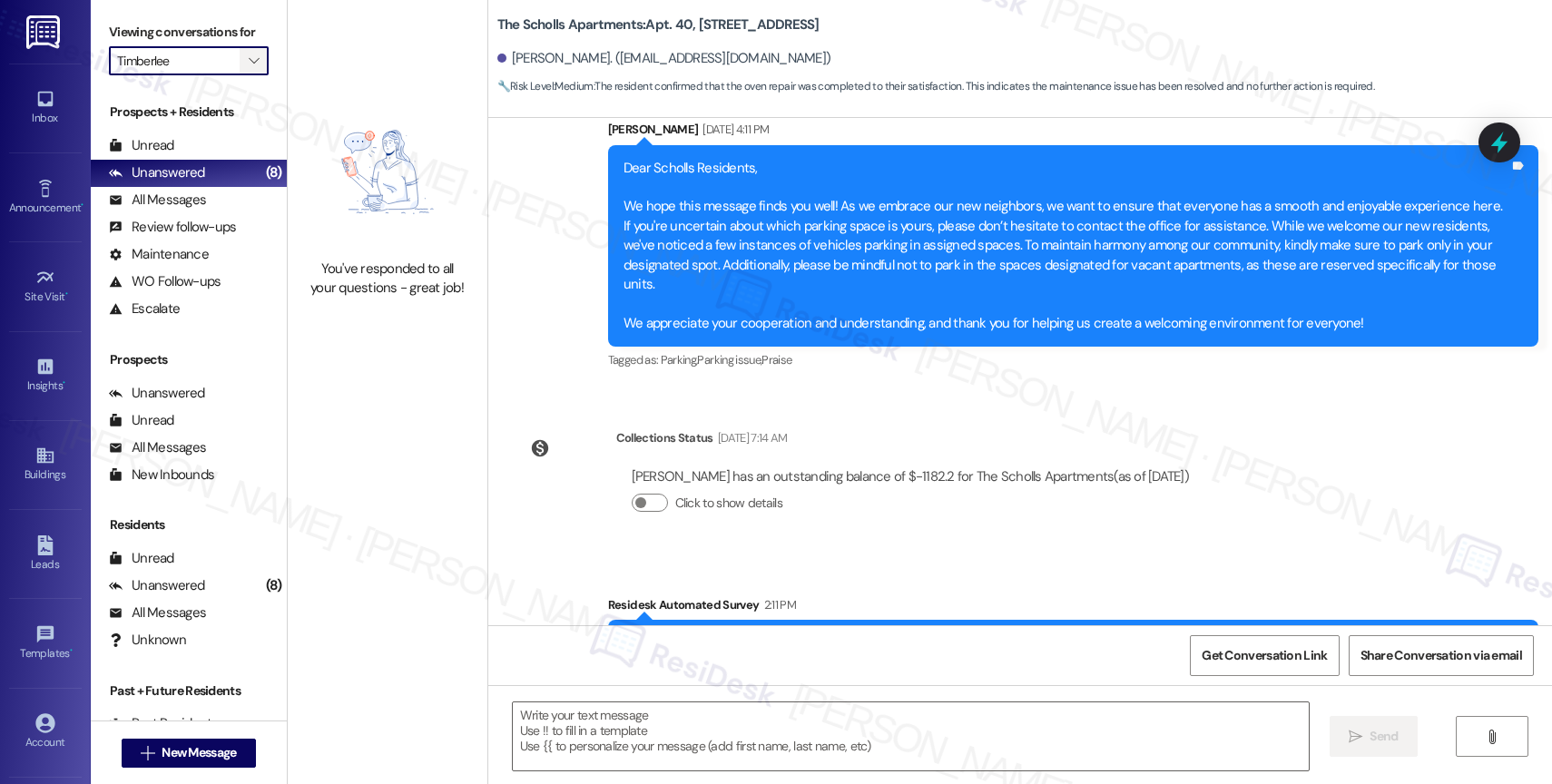
type textarea "Fetching suggested responses. Please feel free to read through the conversation…"
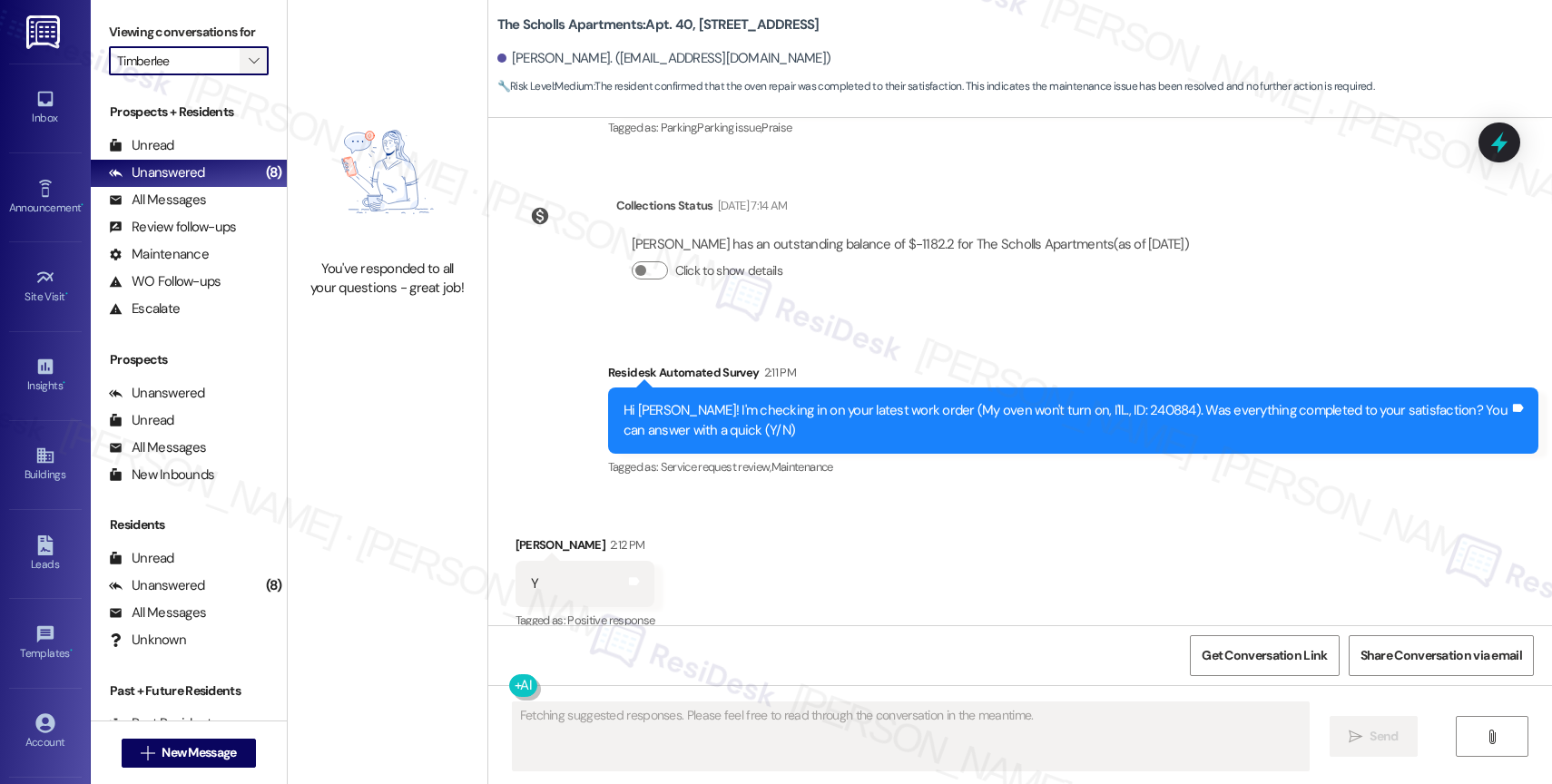
scroll to position [685, 0]
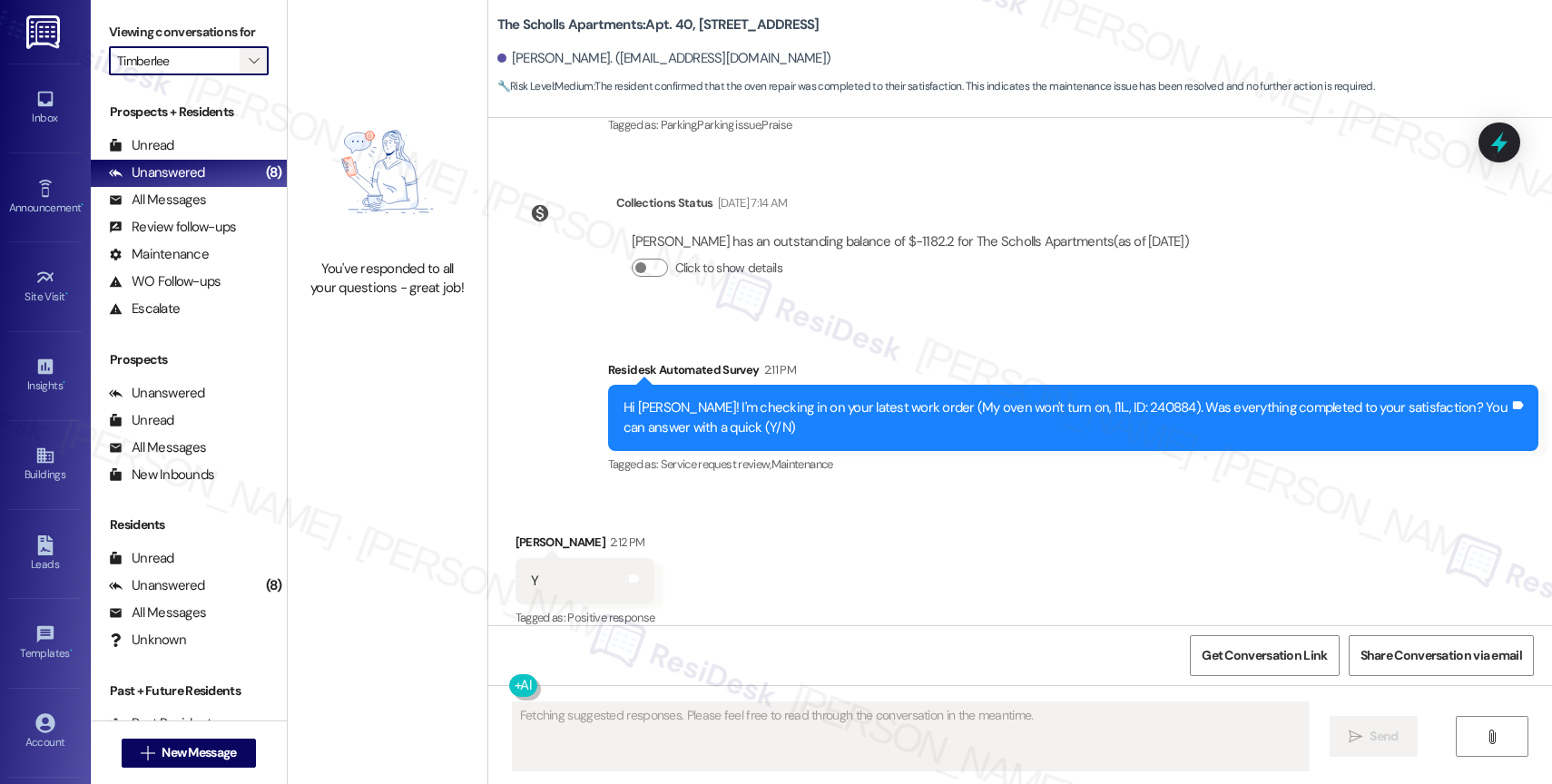
click at [245, 76] on span "" at bounding box center [253, 60] width 17 height 29
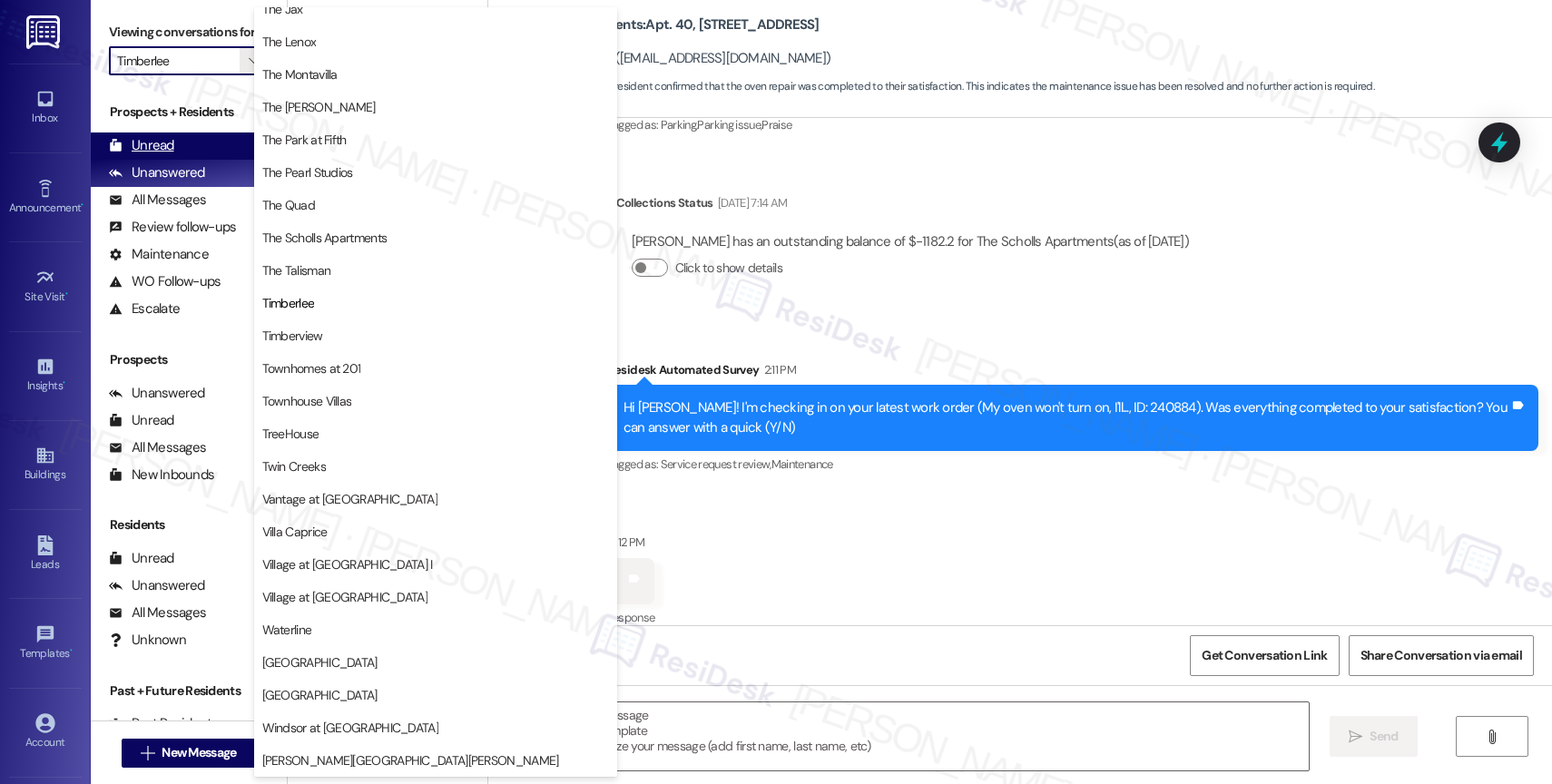
scroll to position [3292, 0]
click at [197, 154] on div "Unread (0)" at bounding box center [188, 145] width 196 height 27
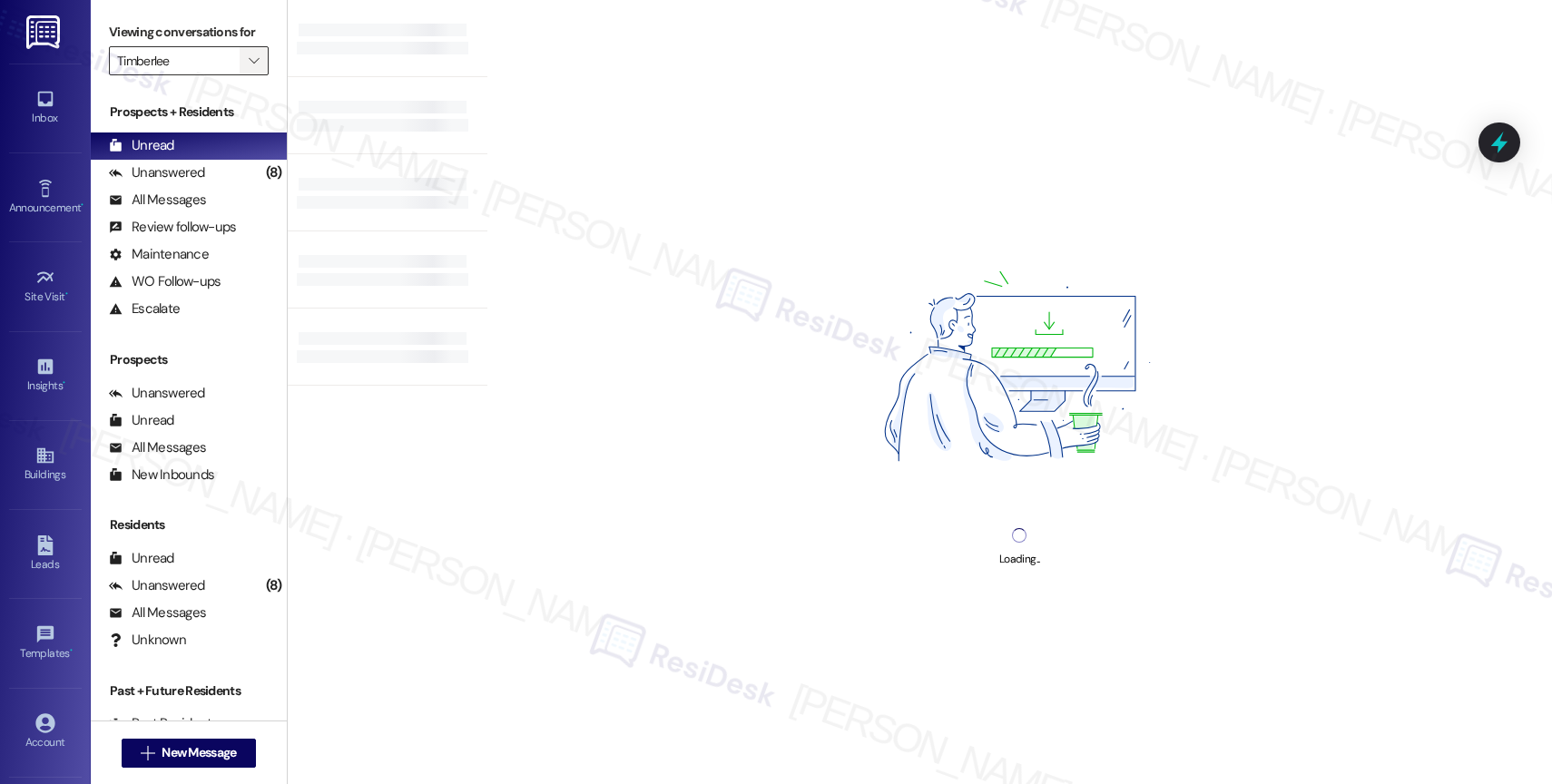
type input "Townhomes at 201"
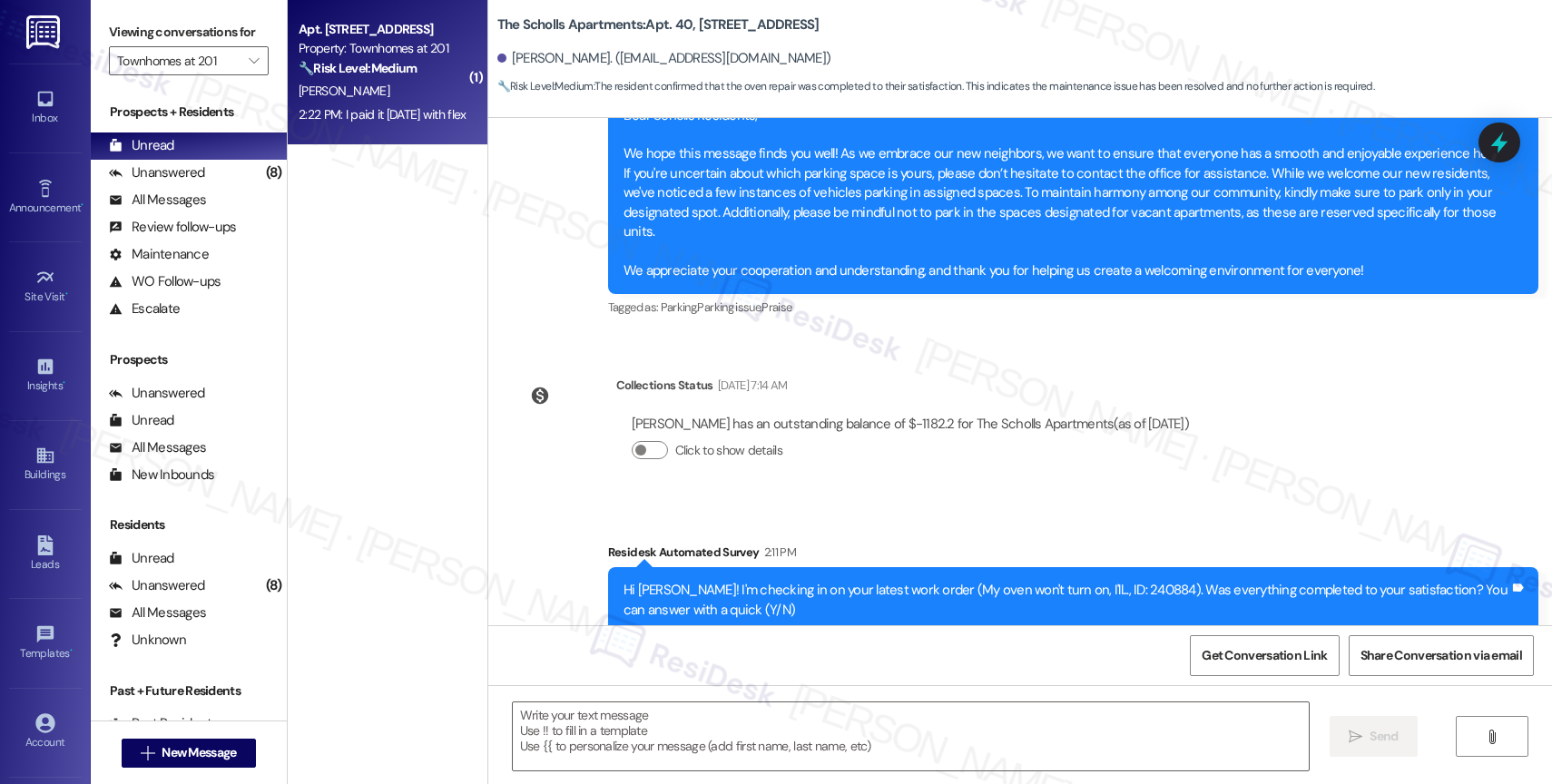
type textarea "Fetching suggested responses. Please feel free to read through the conversation…"
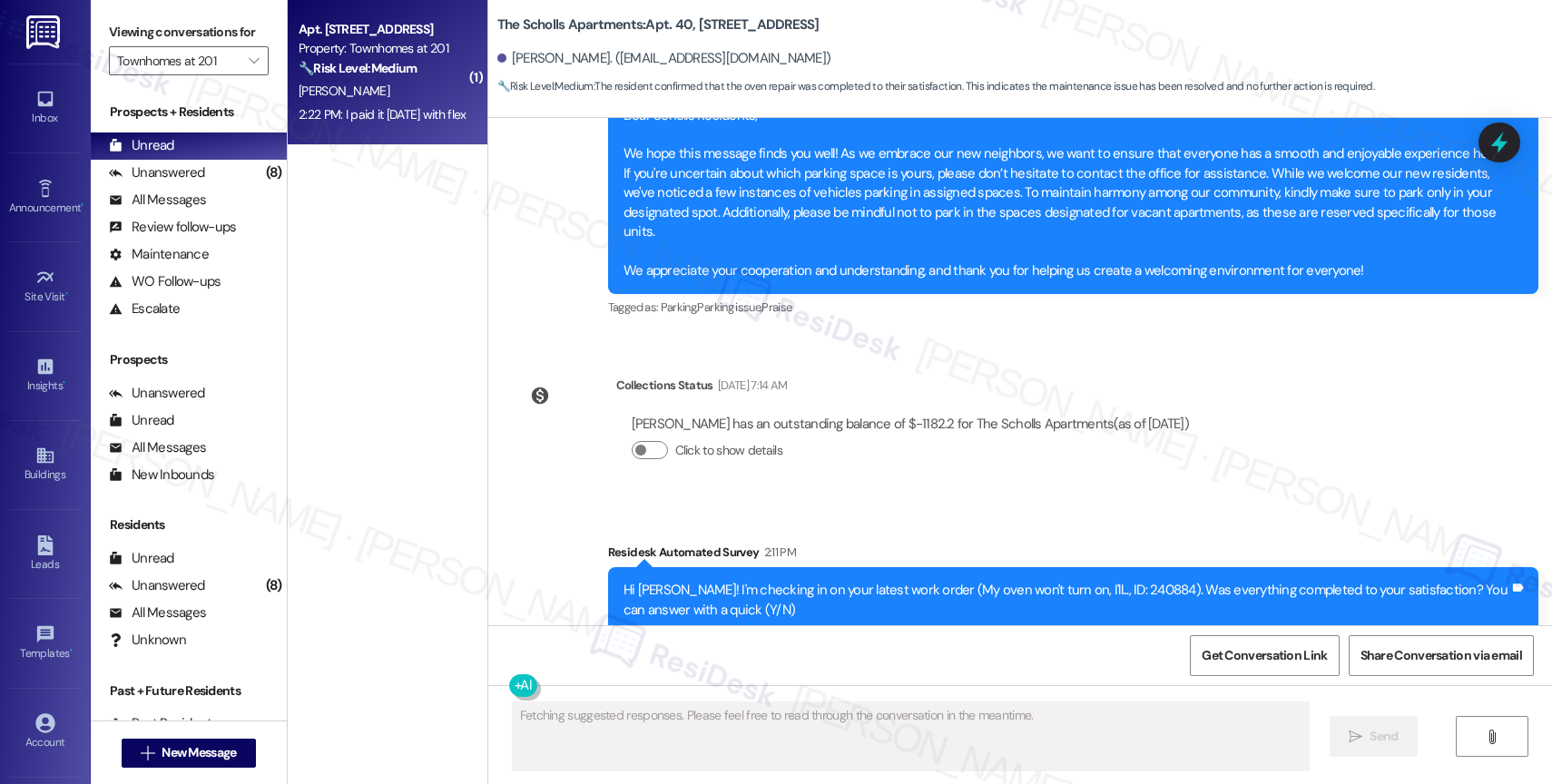
scroll to position [685, 0]
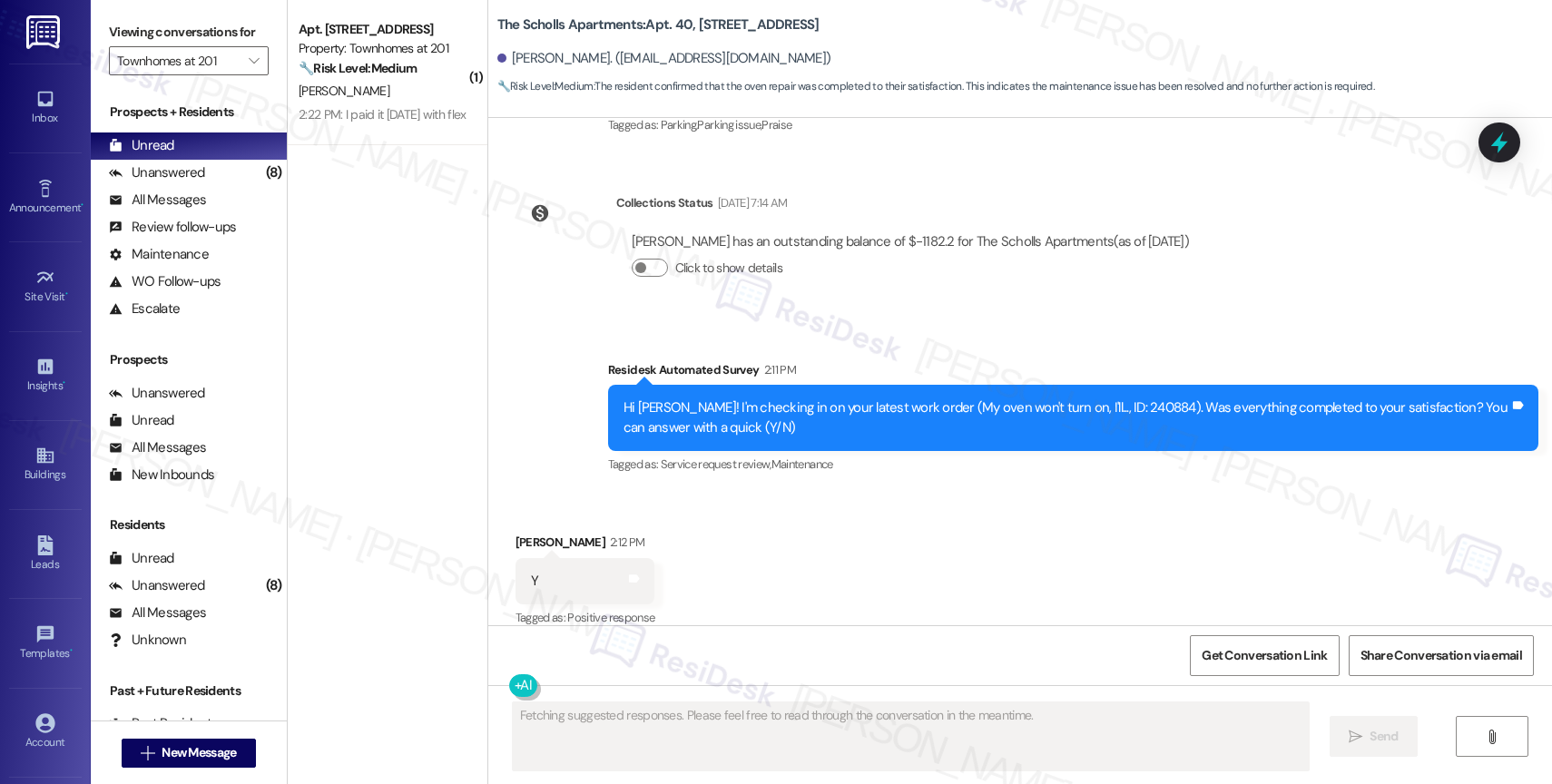
click at [318, 62] on strong "🔧 Risk Level: Medium" at bounding box center [357, 68] width 118 height 16
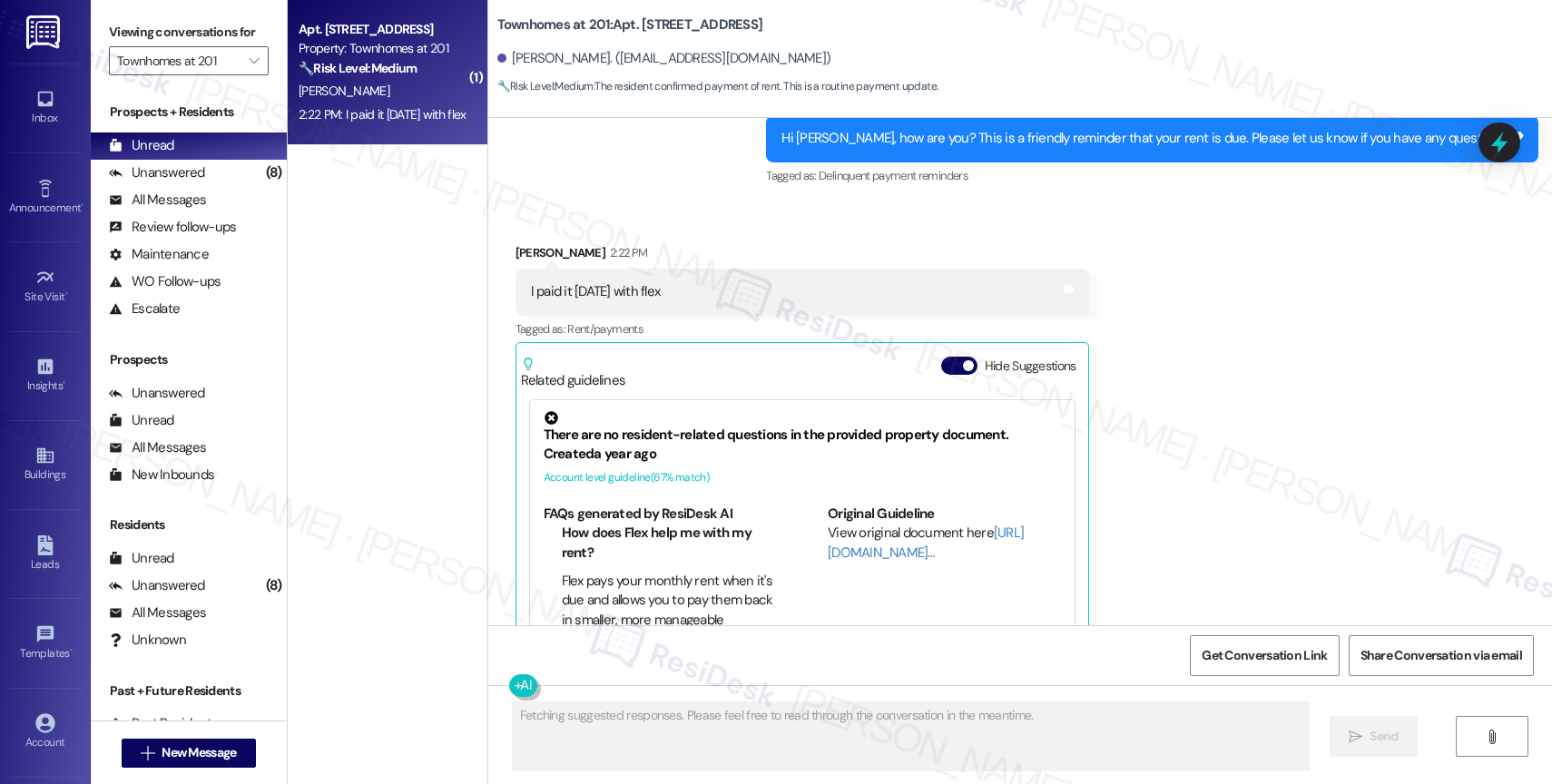
scroll to position [25950, 0]
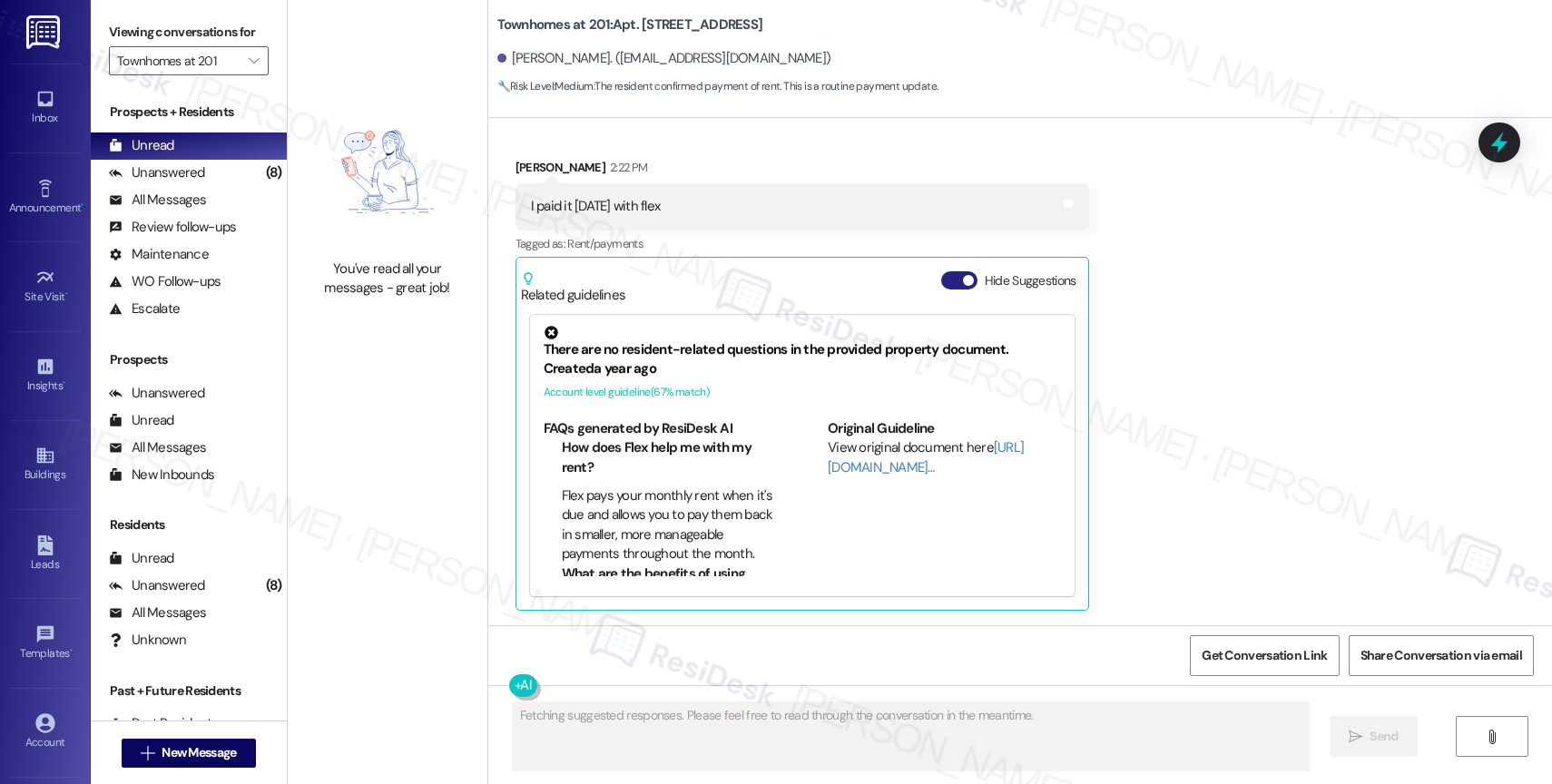
click at [941, 273] on button "Hide Suggestions" at bounding box center [959, 281] width 36 height 18
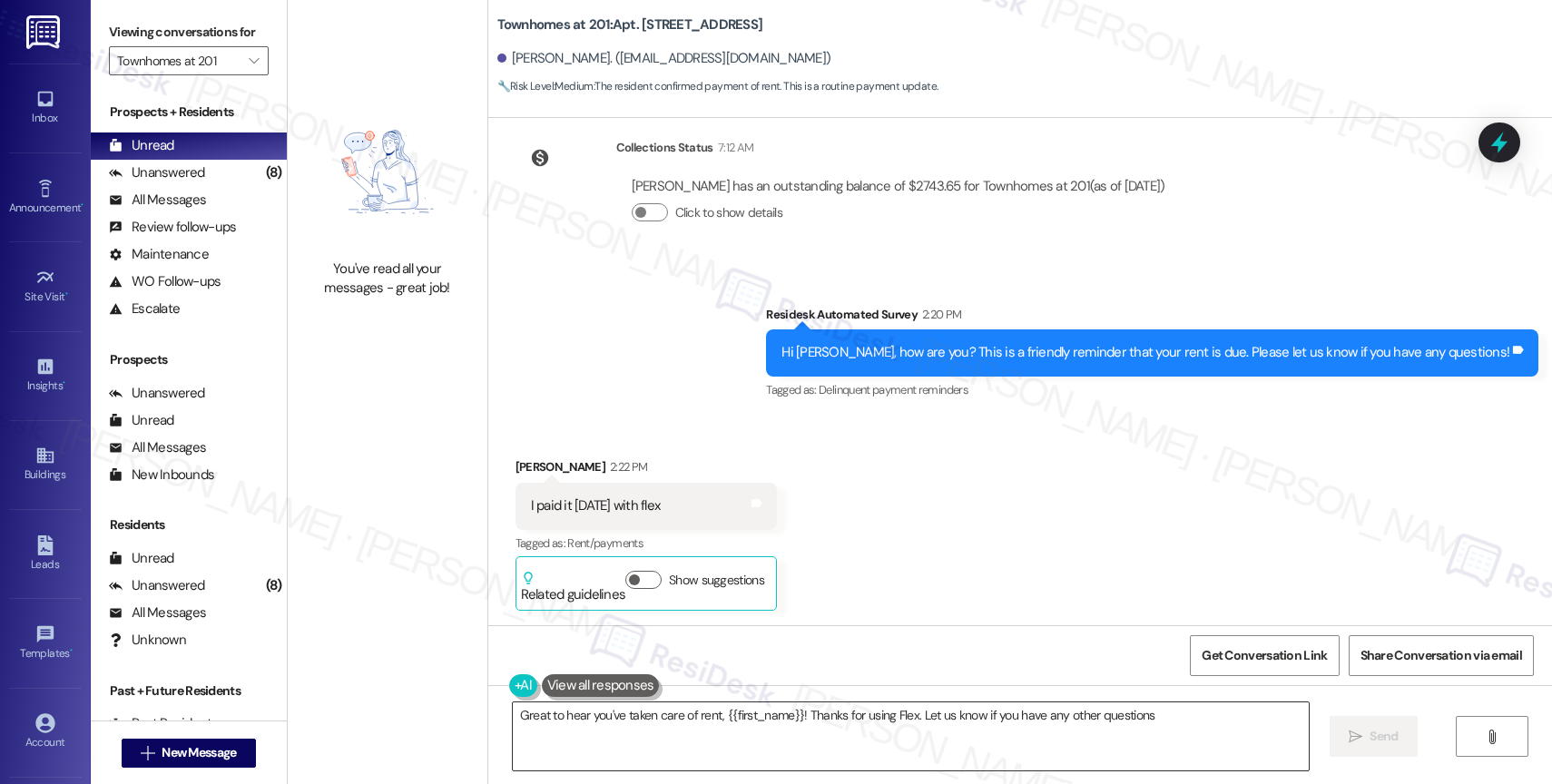
type textarea "Great to hear you've taken care of rent, {{first_name}}! Thanks for using Flex.…"
click at [1166, 724] on textarea "Great to hear you've taken care of rent, {{first_name}}! Thanks for using Flex.…" at bounding box center [911, 736] width 796 height 68
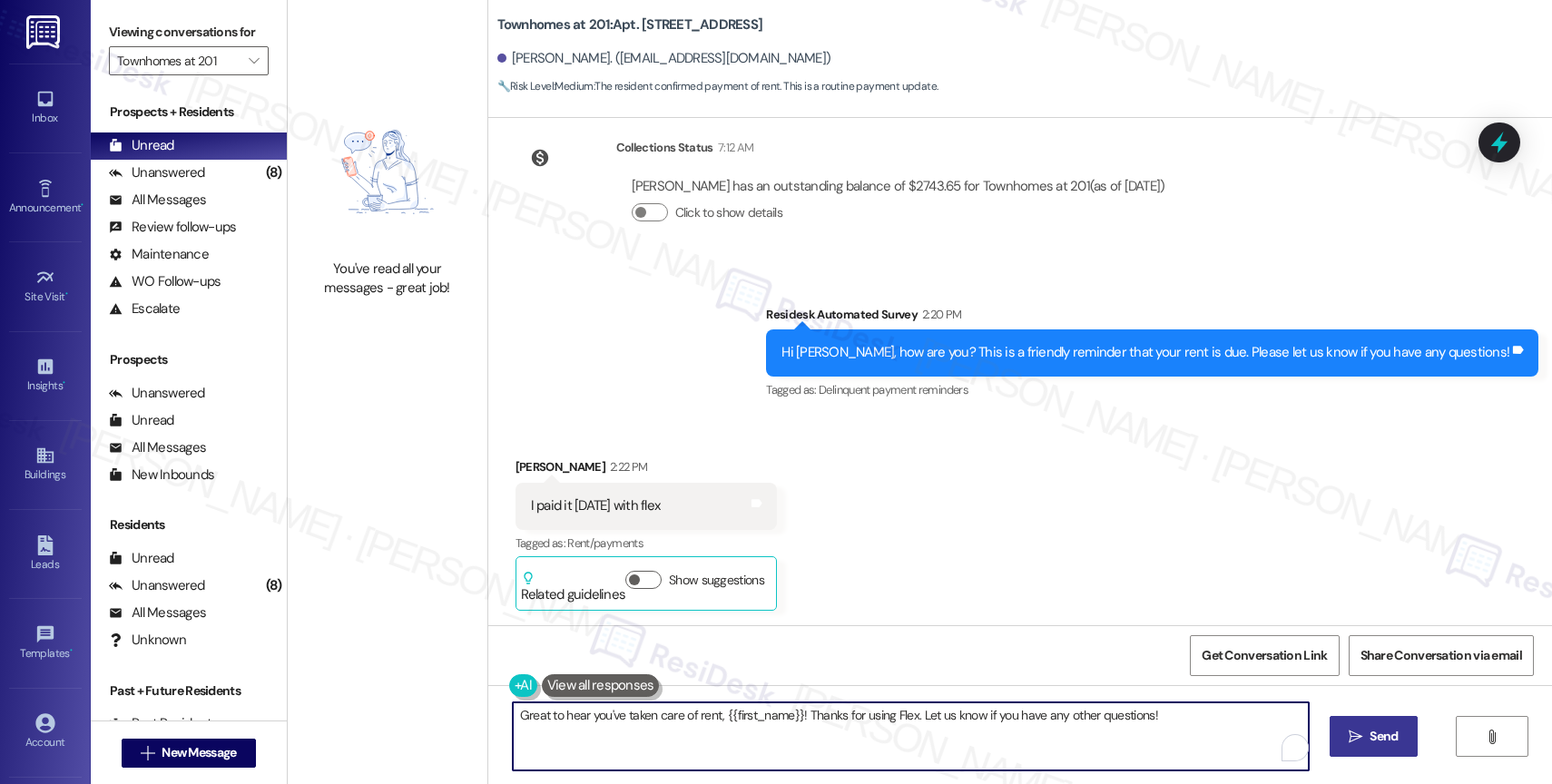
click at [1366, 735] on span "Send" at bounding box center [1384, 735] width 36 height 19
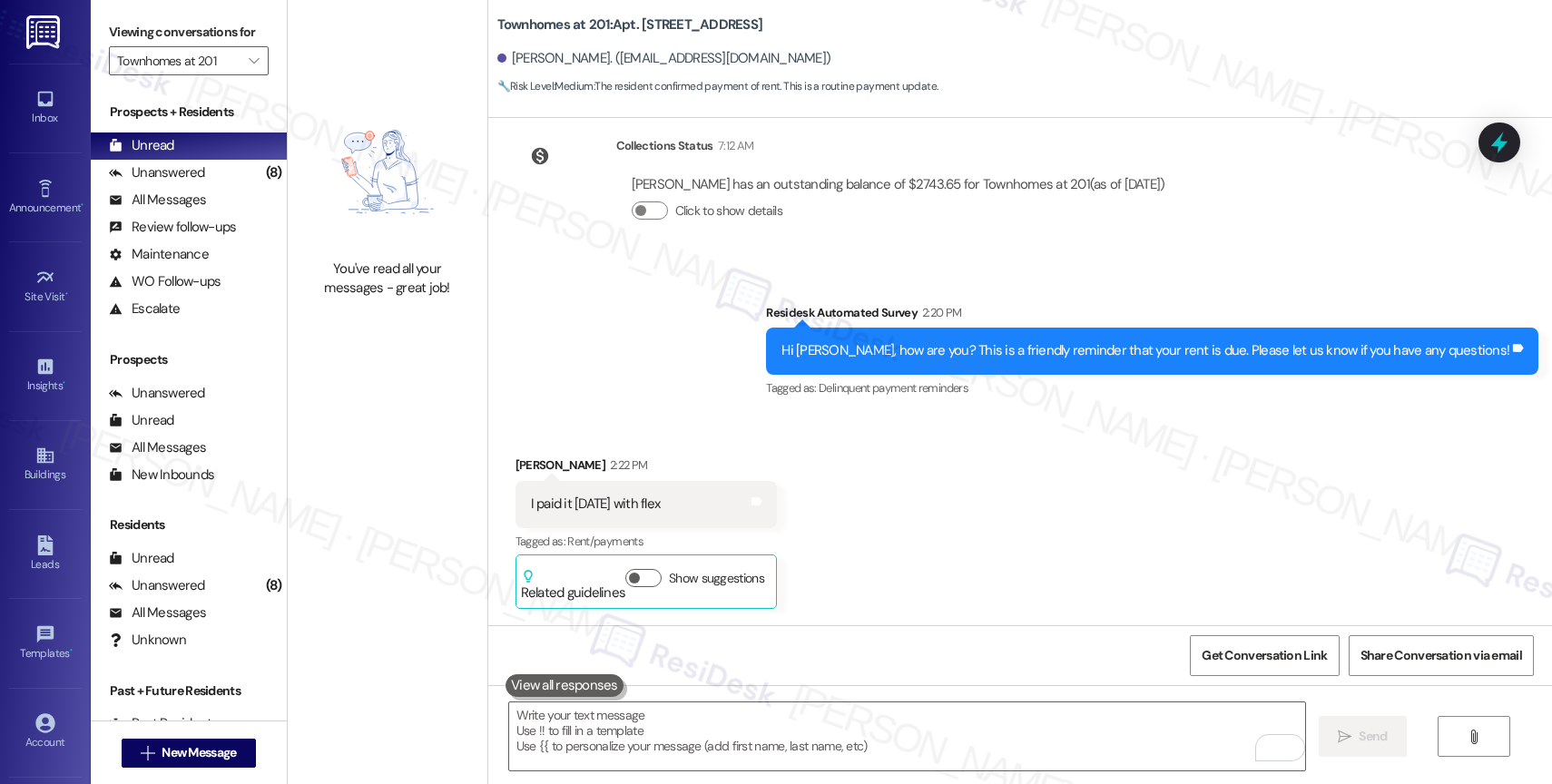
scroll to position [25776, 0]
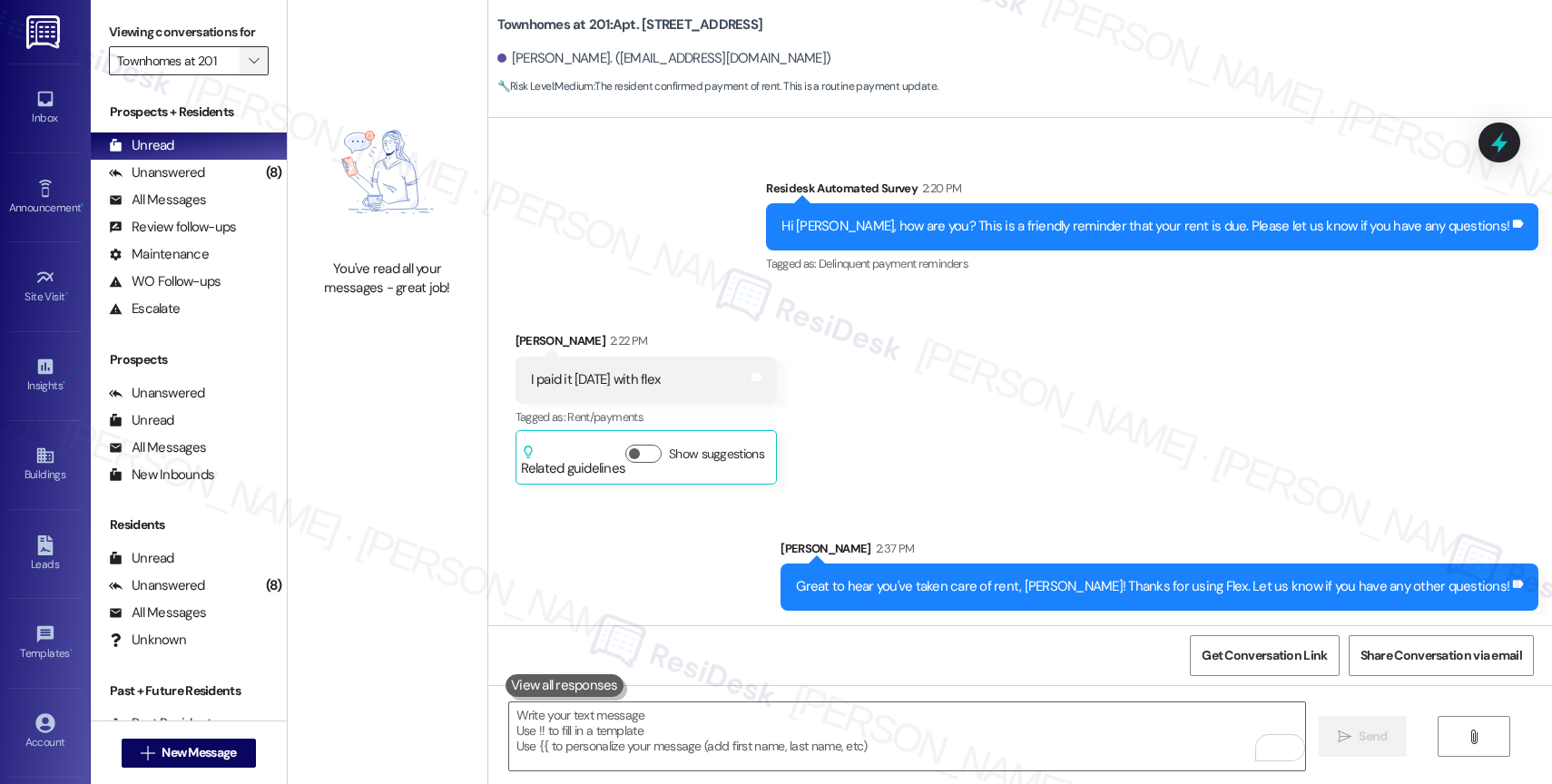
click at [246, 72] on span "" at bounding box center [253, 60] width 17 height 29
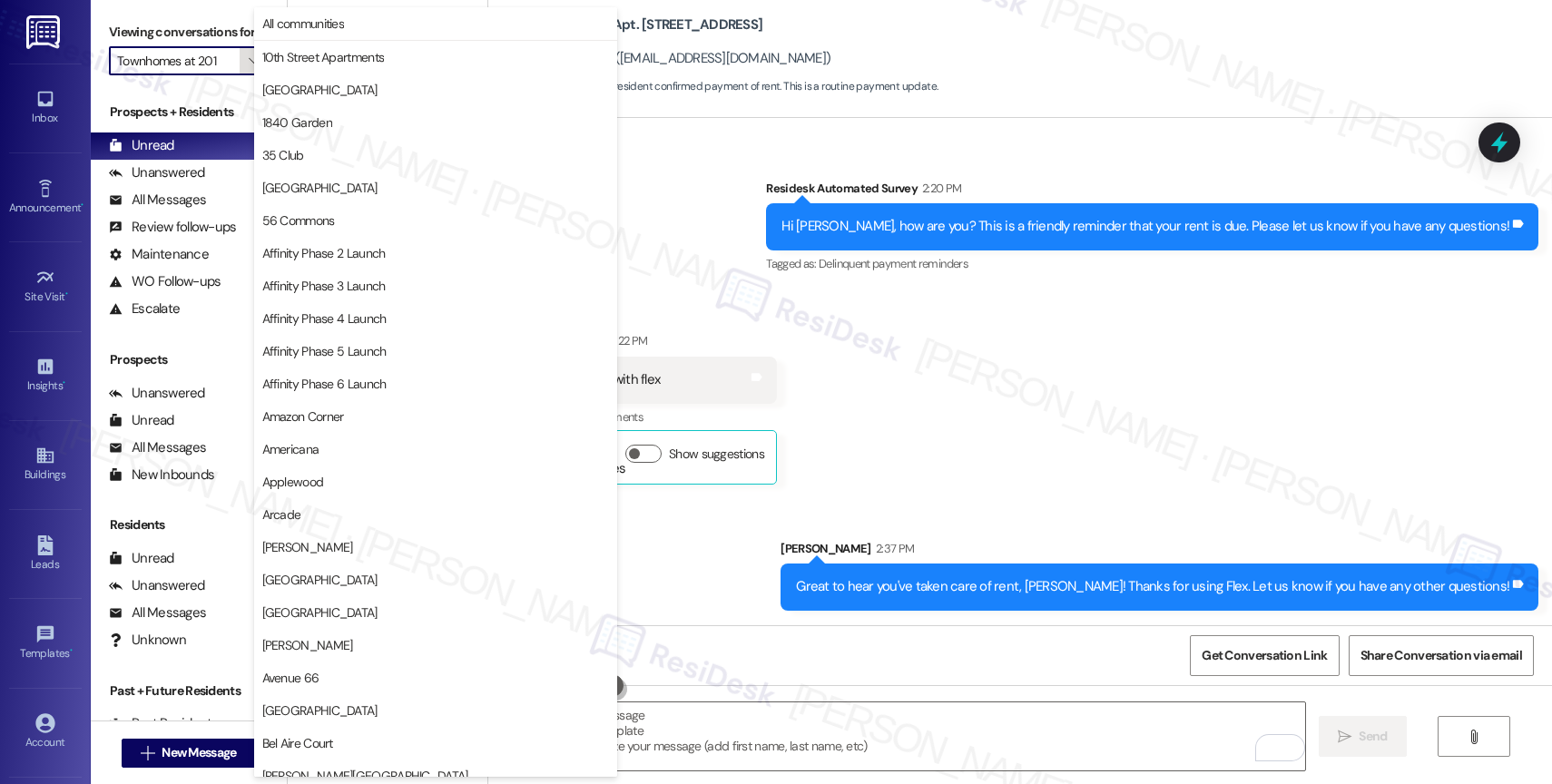
scroll to position [3127, 0]
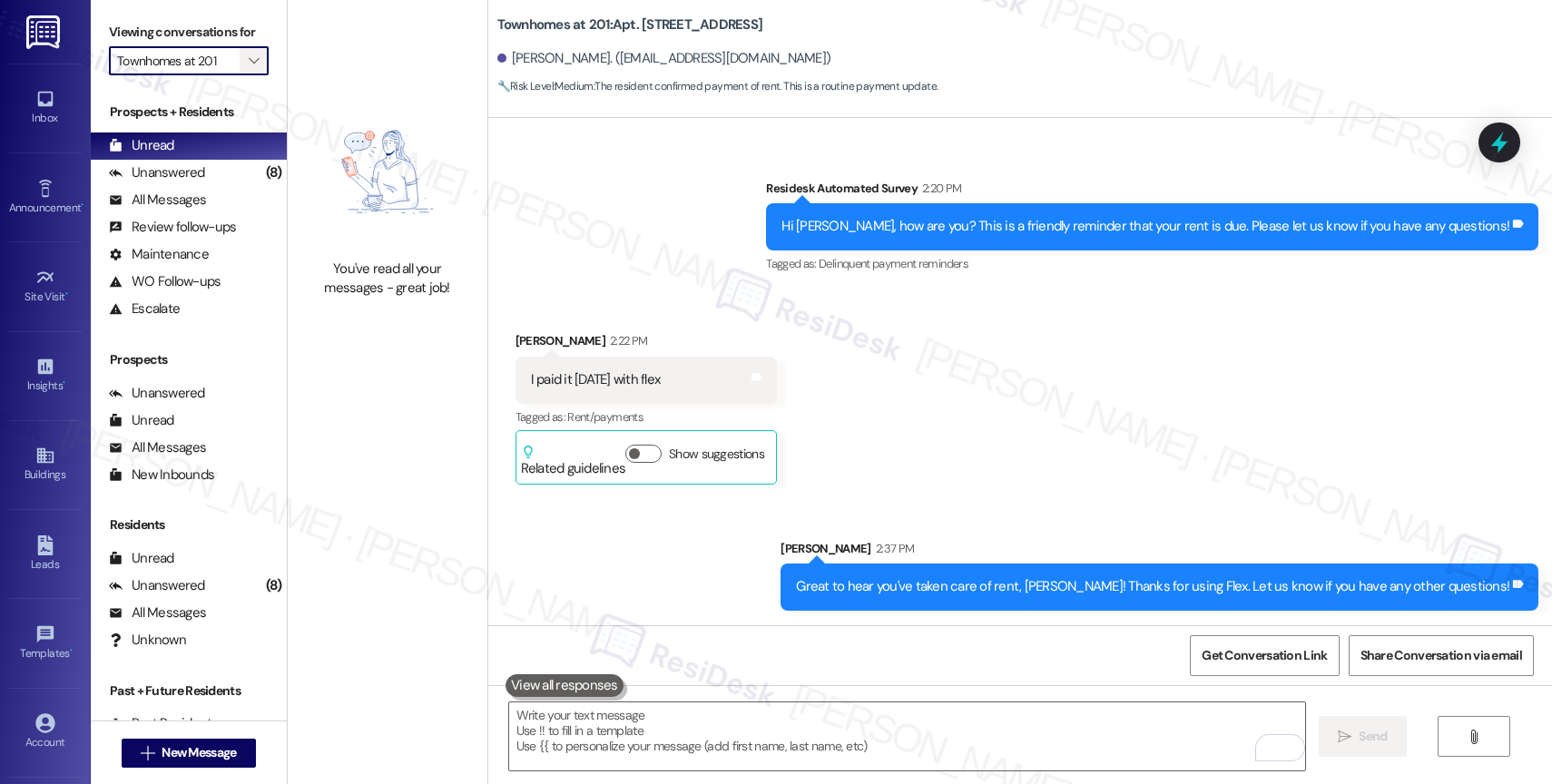
click at [249, 68] on icon "" at bounding box center [254, 61] width 10 height 15
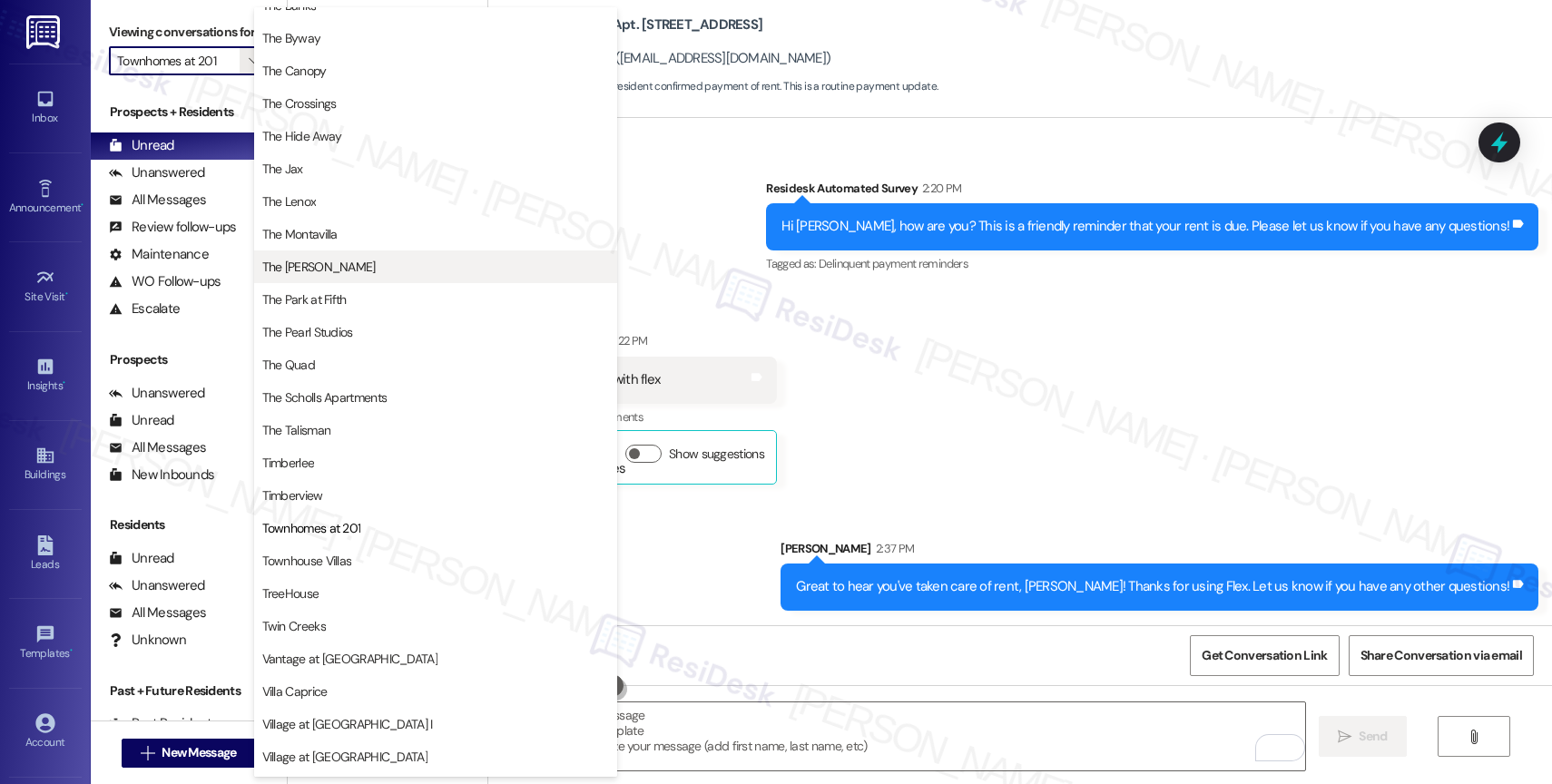
scroll to position [3286, 0]
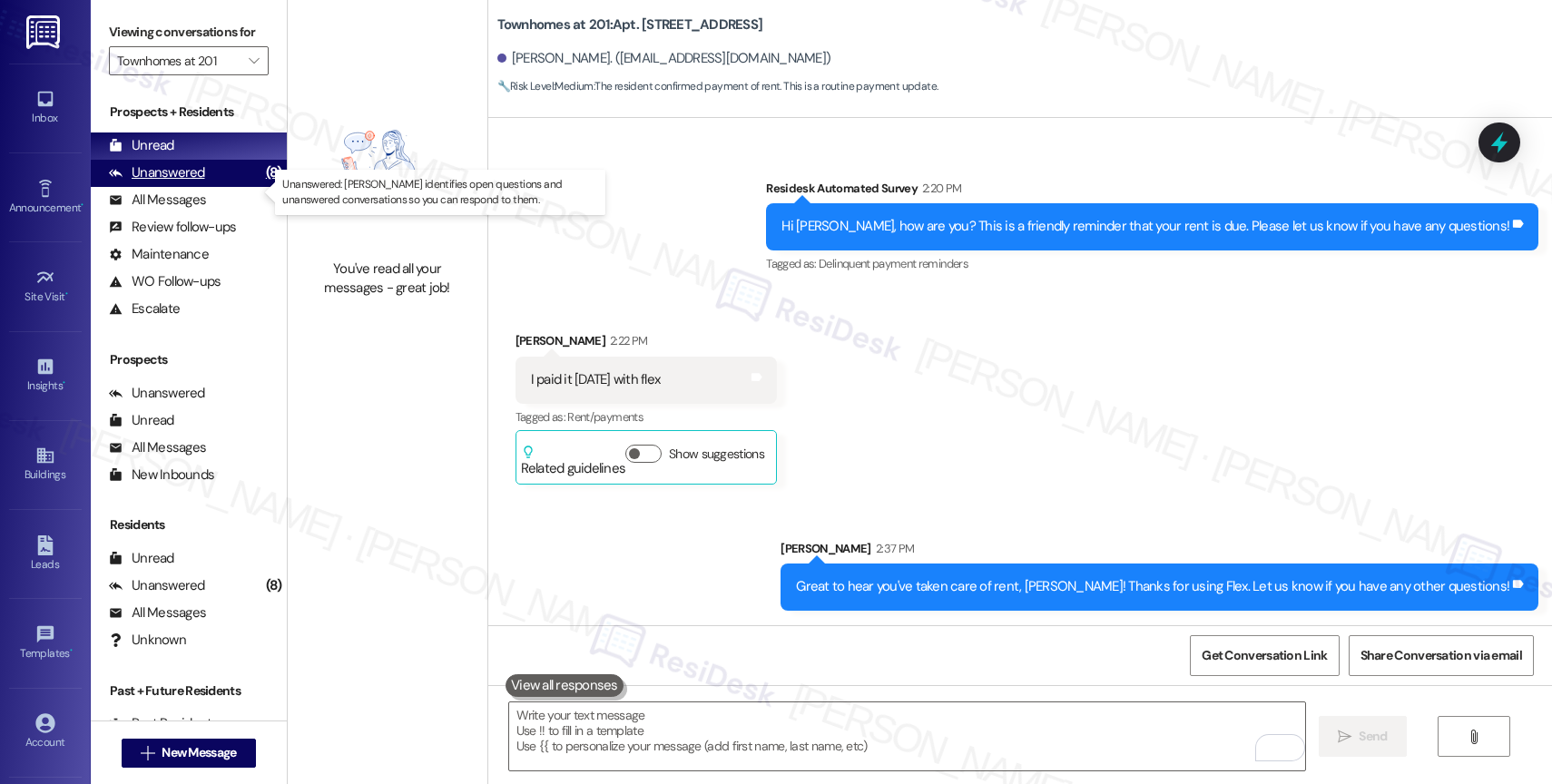
click at [180, 182] on div "Unanswered" at bounding box center [156, 172] width 97 height 19
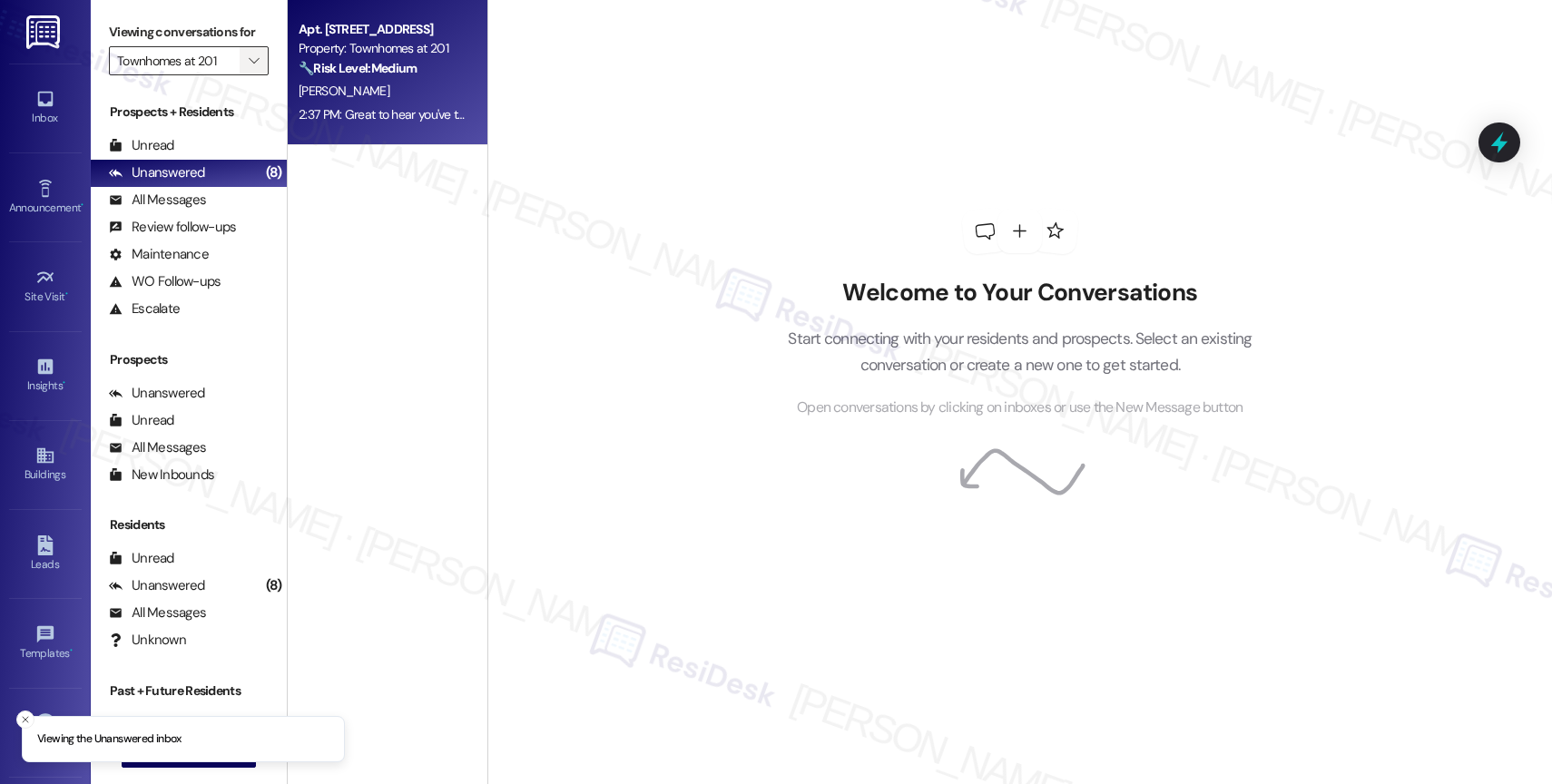
click at [249, 68] on icon "" at bounding box center [254, 61] width 10 height 15
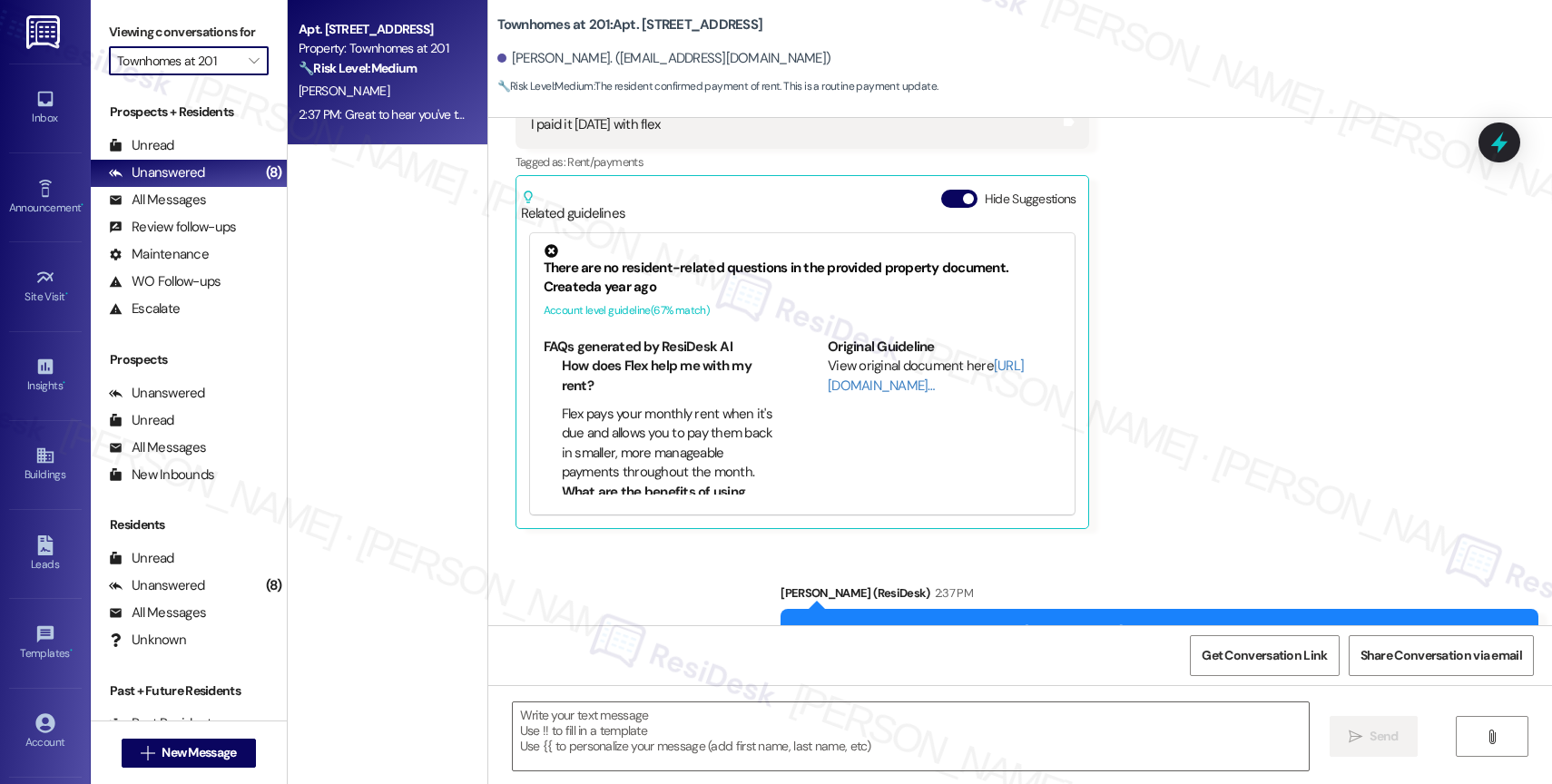
scroll to position [25949, 0]
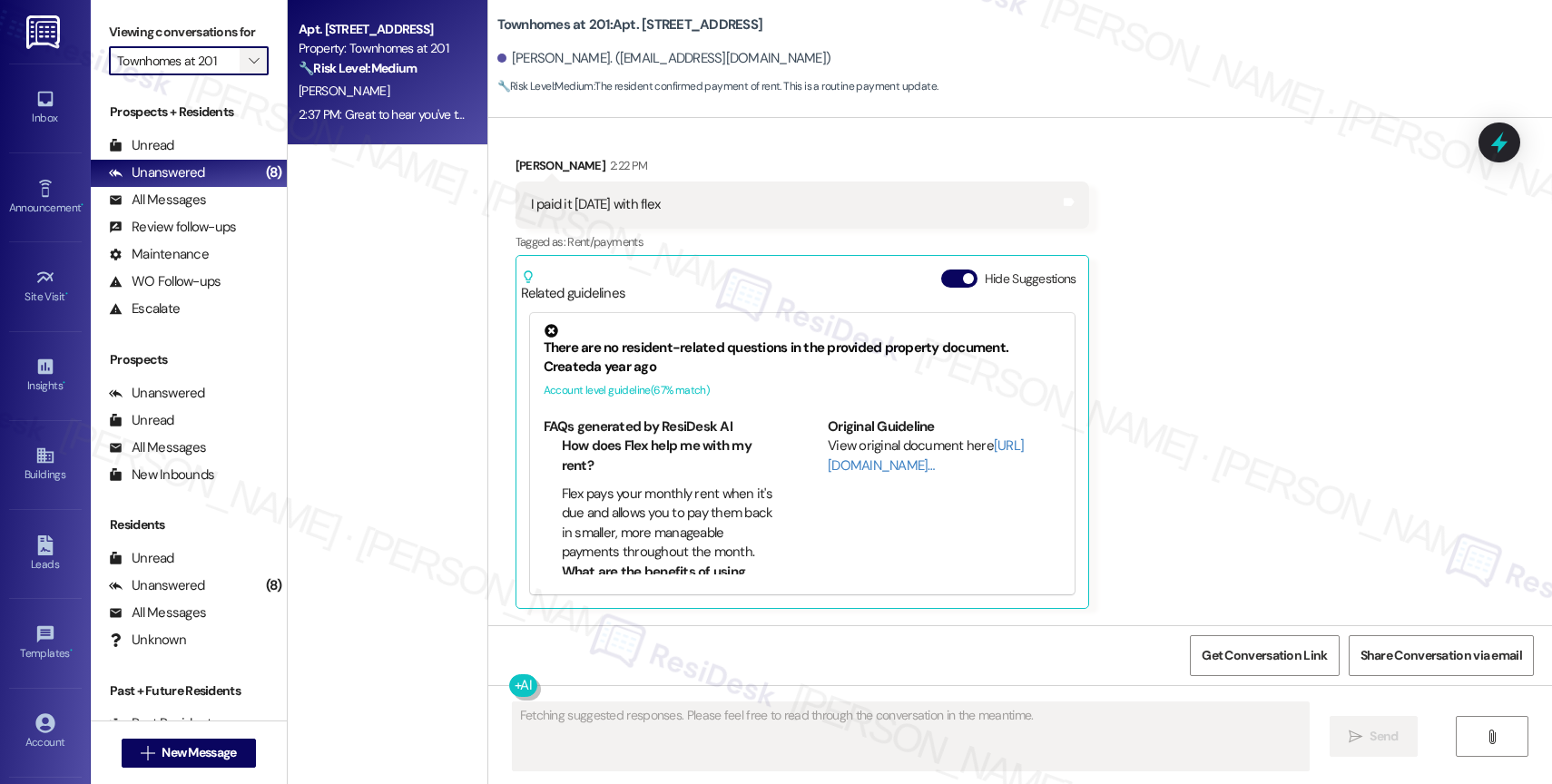
click at [249, 68] on icon "" at bounding box center [254, 61] width 10 height 15
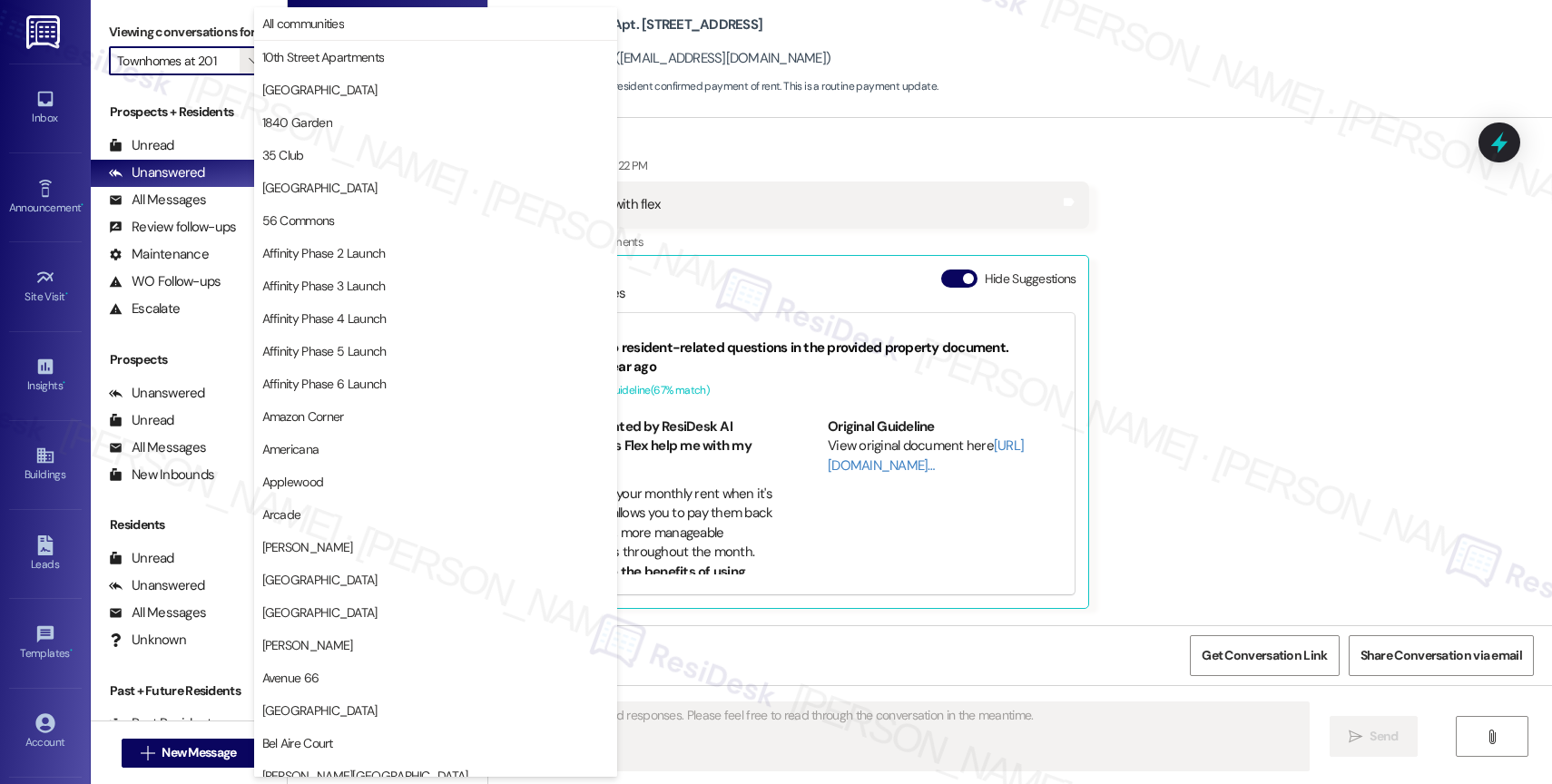
scroll to position [0, 0]
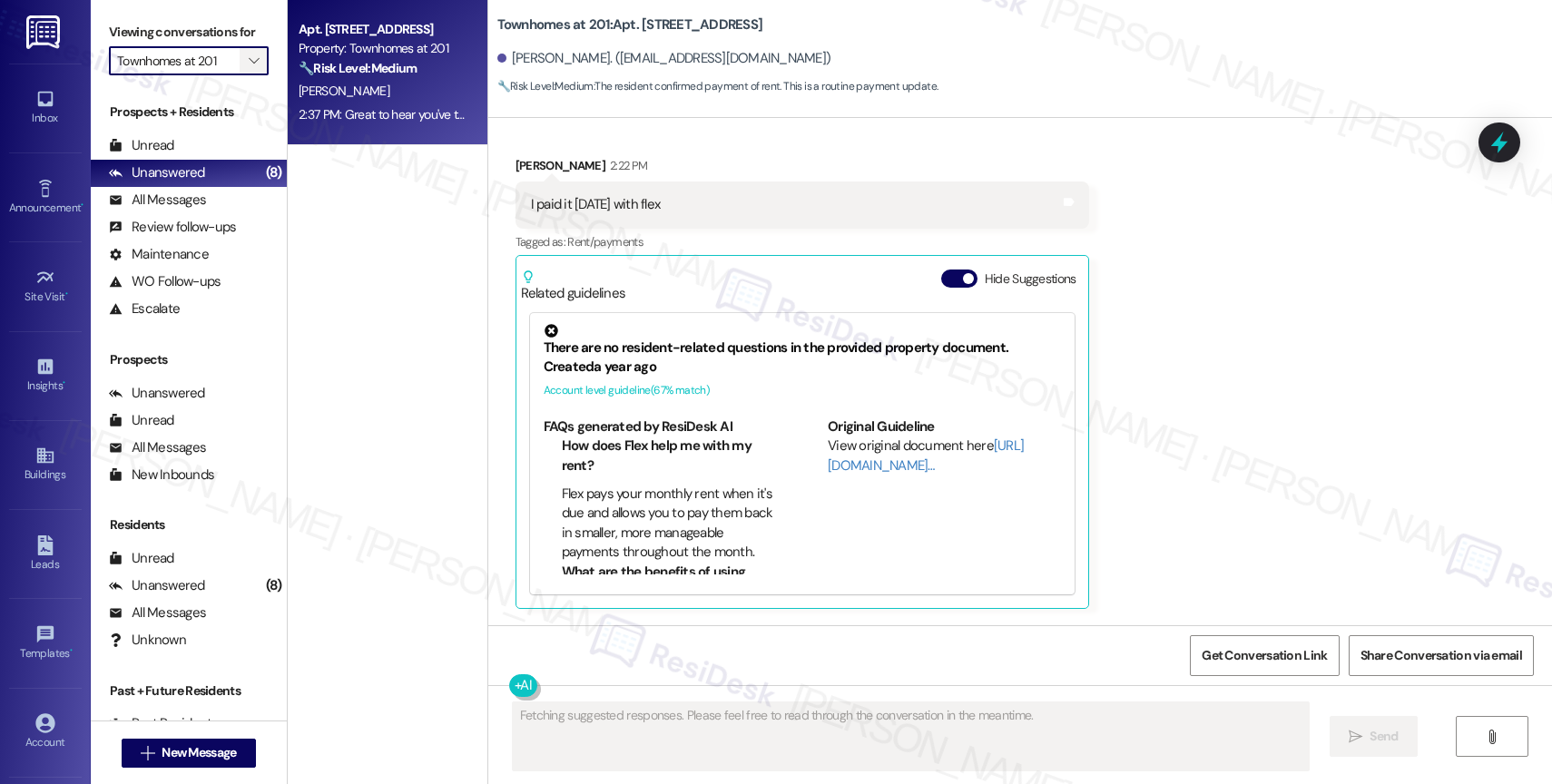
click at [250, 76] on button "" at bounding box center [254, 60] width 29 height 29
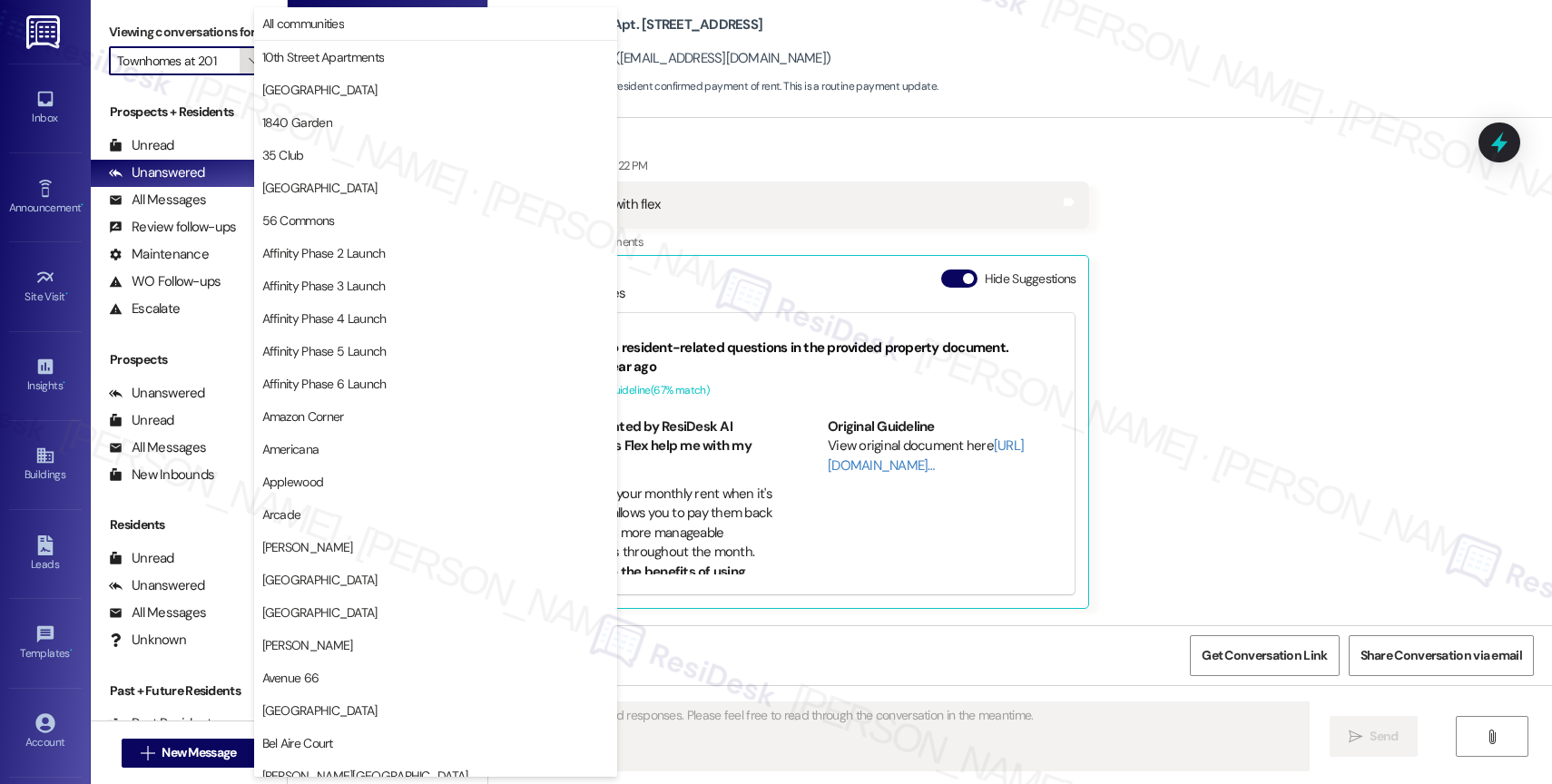
scroll to position [3127, 0]
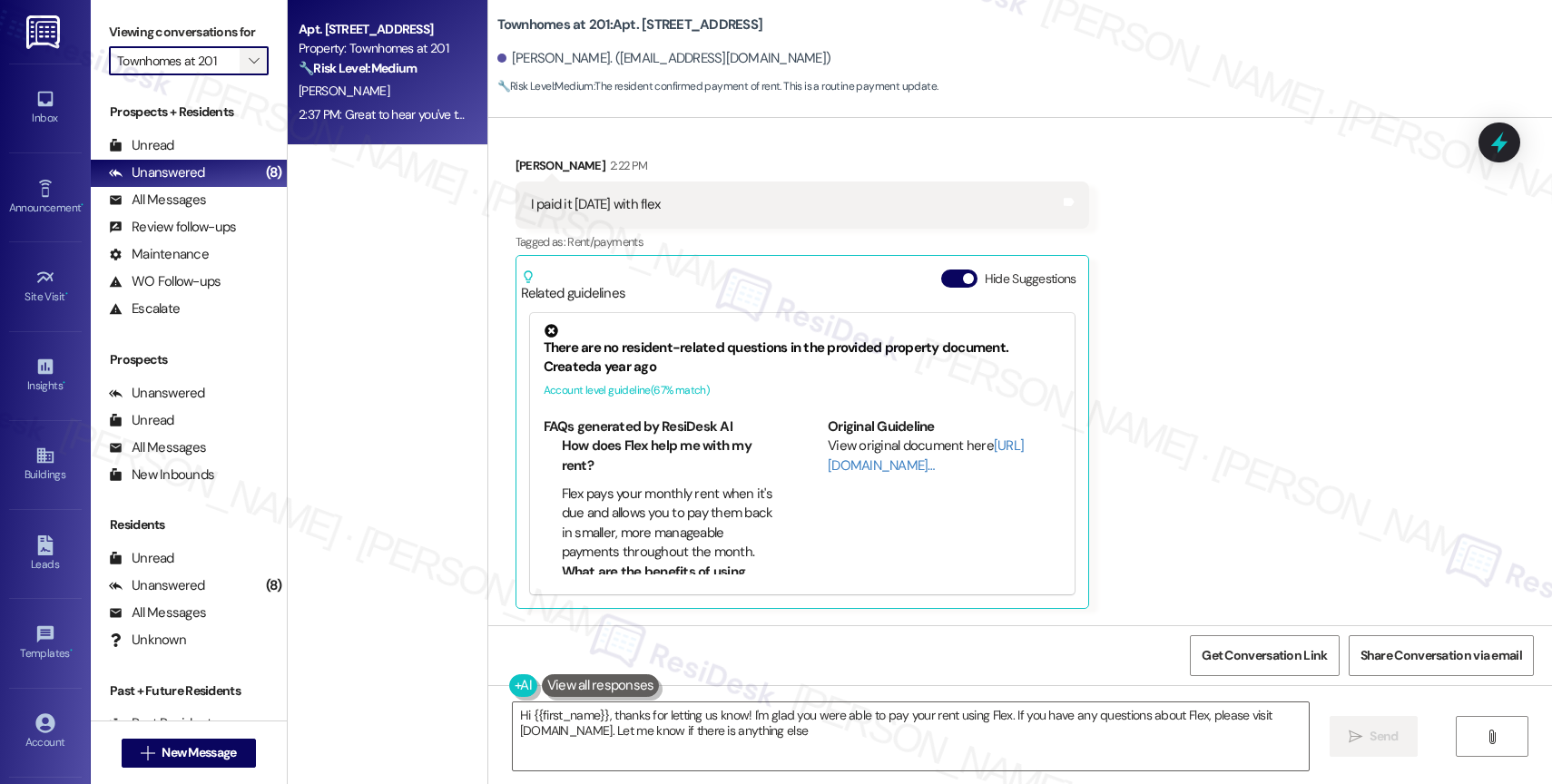
type textarea "Hi {{first_name}}, thanks for letting us know! I'm glad you were able to pay yo…"
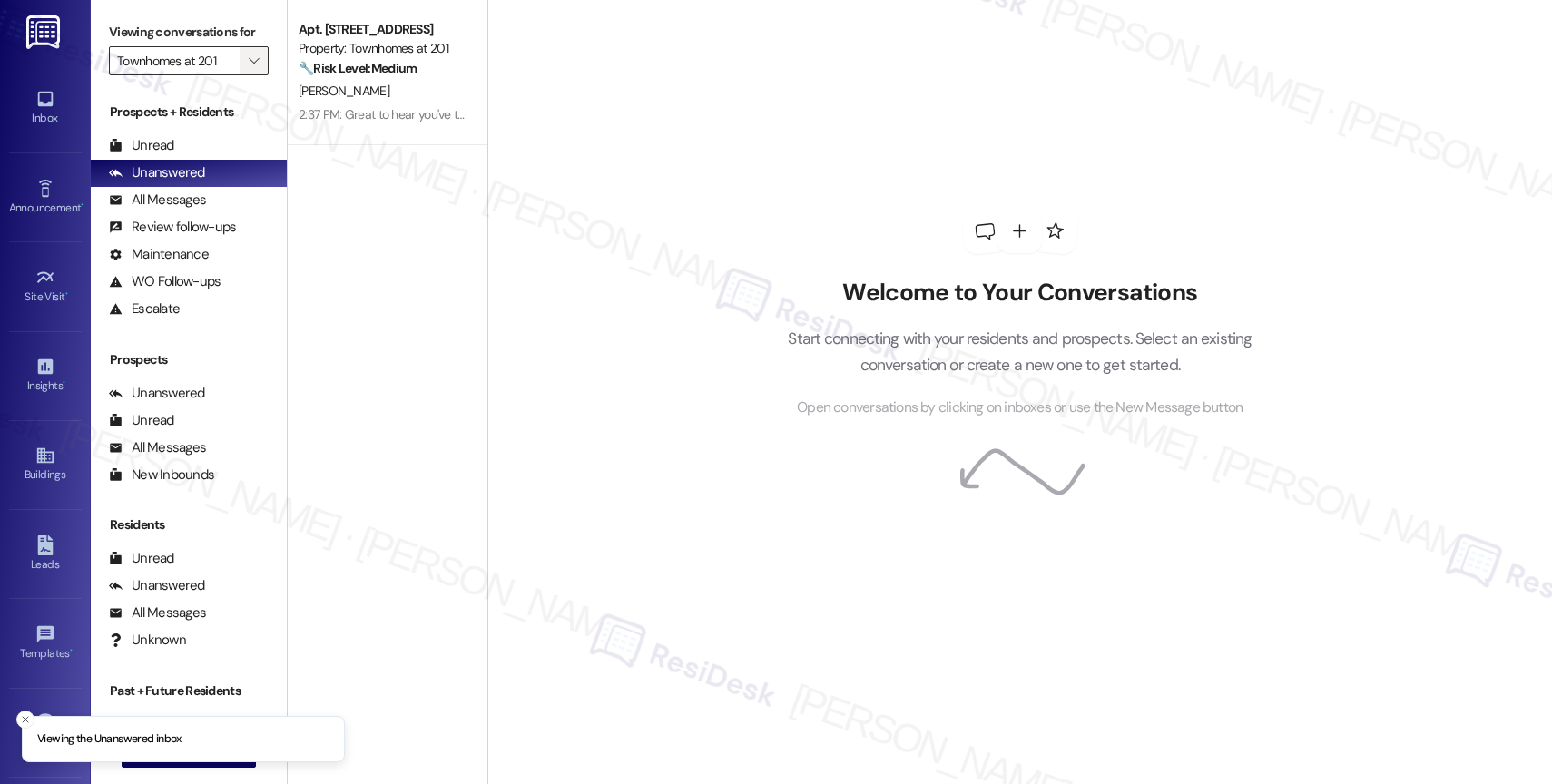
click at [245, 74] on span "" at bounding box center [253, 60] width 17 height 29
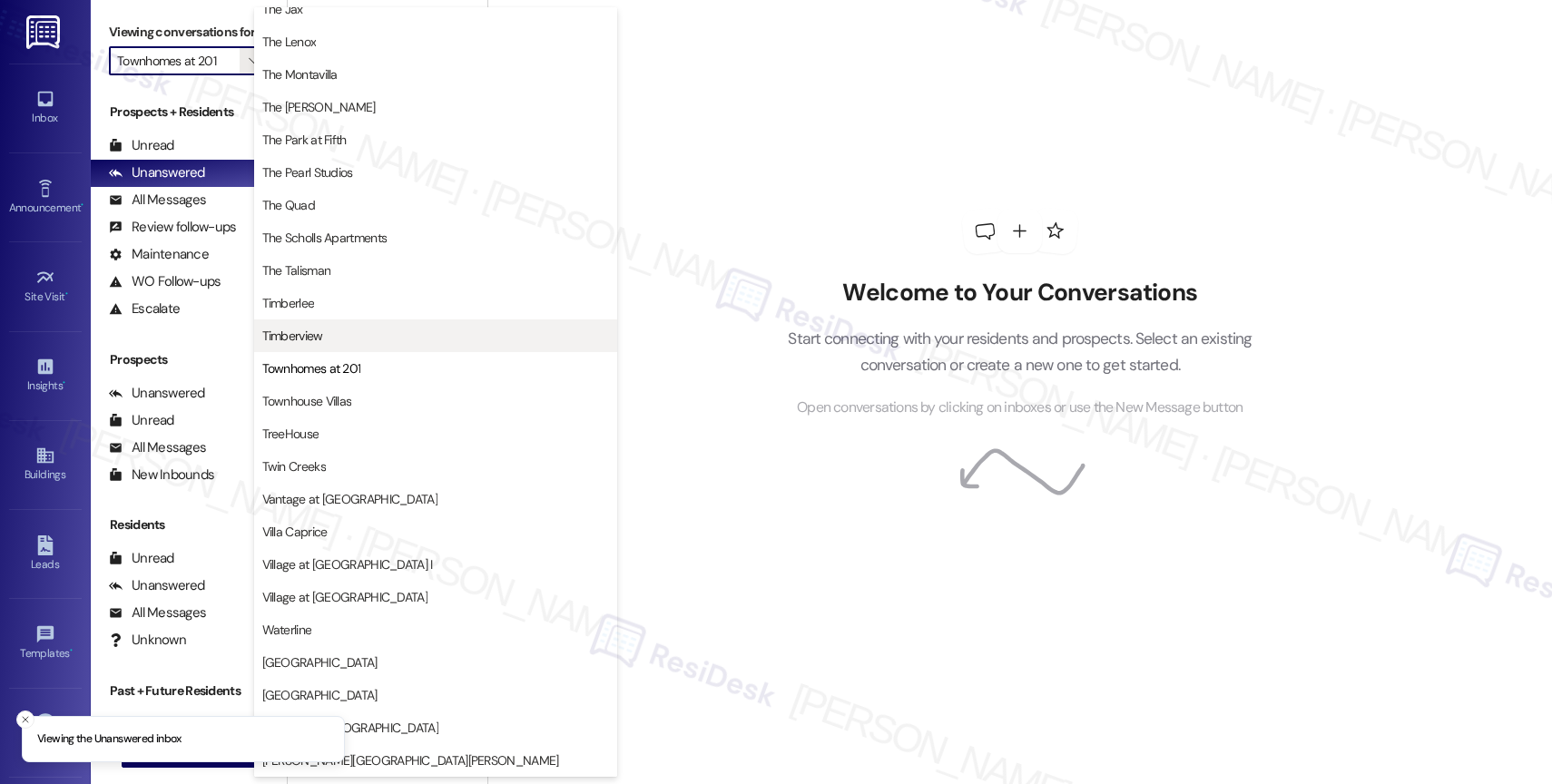
scroll to position [3301, 0]
click at [347, 330] on span "Timberview" at bounding box center [435, 335] width 346 height 18
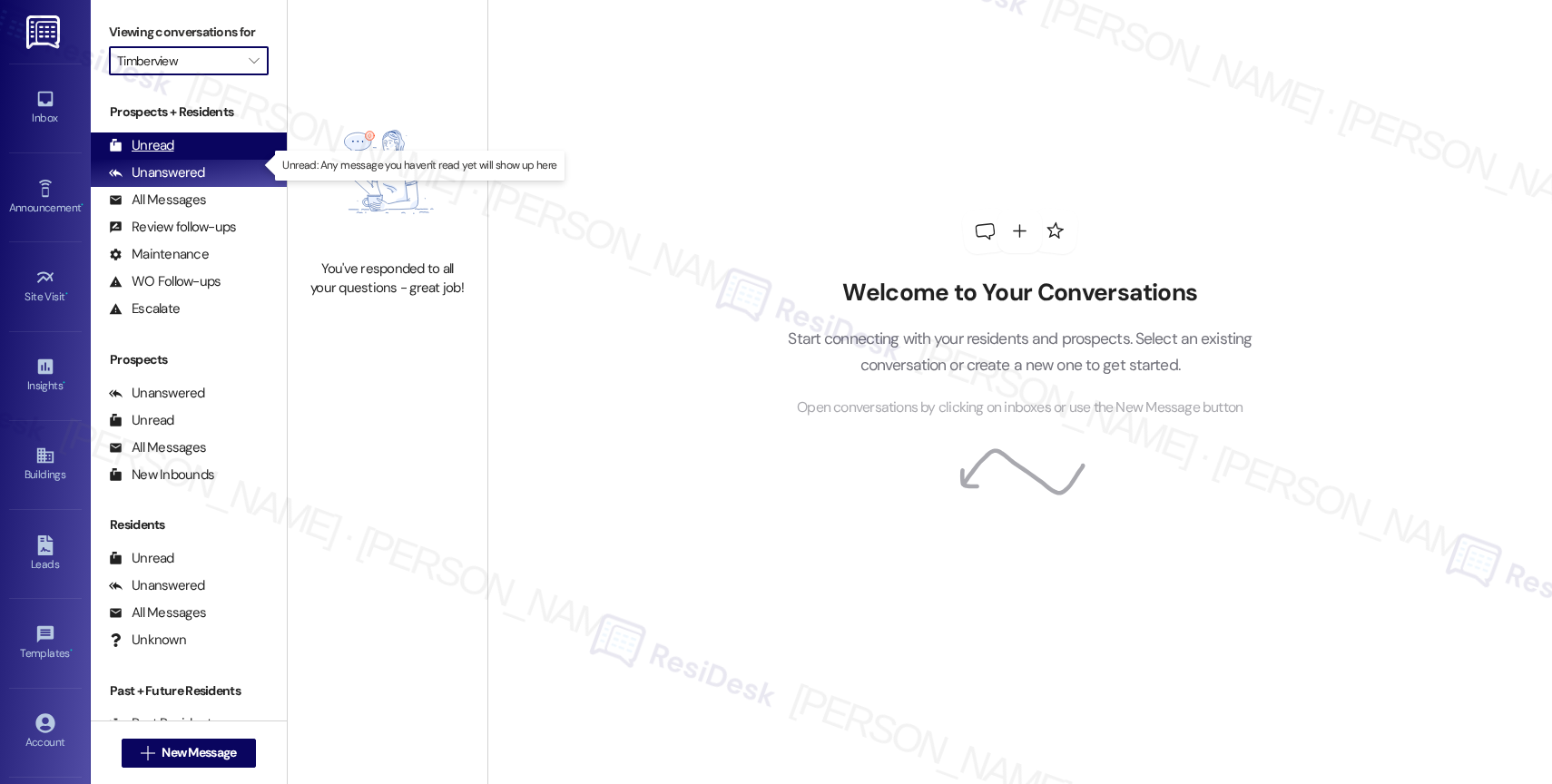
click at [223, 159] on div "Unread (0)" at bounding box center [188, 145] width 196 height 27
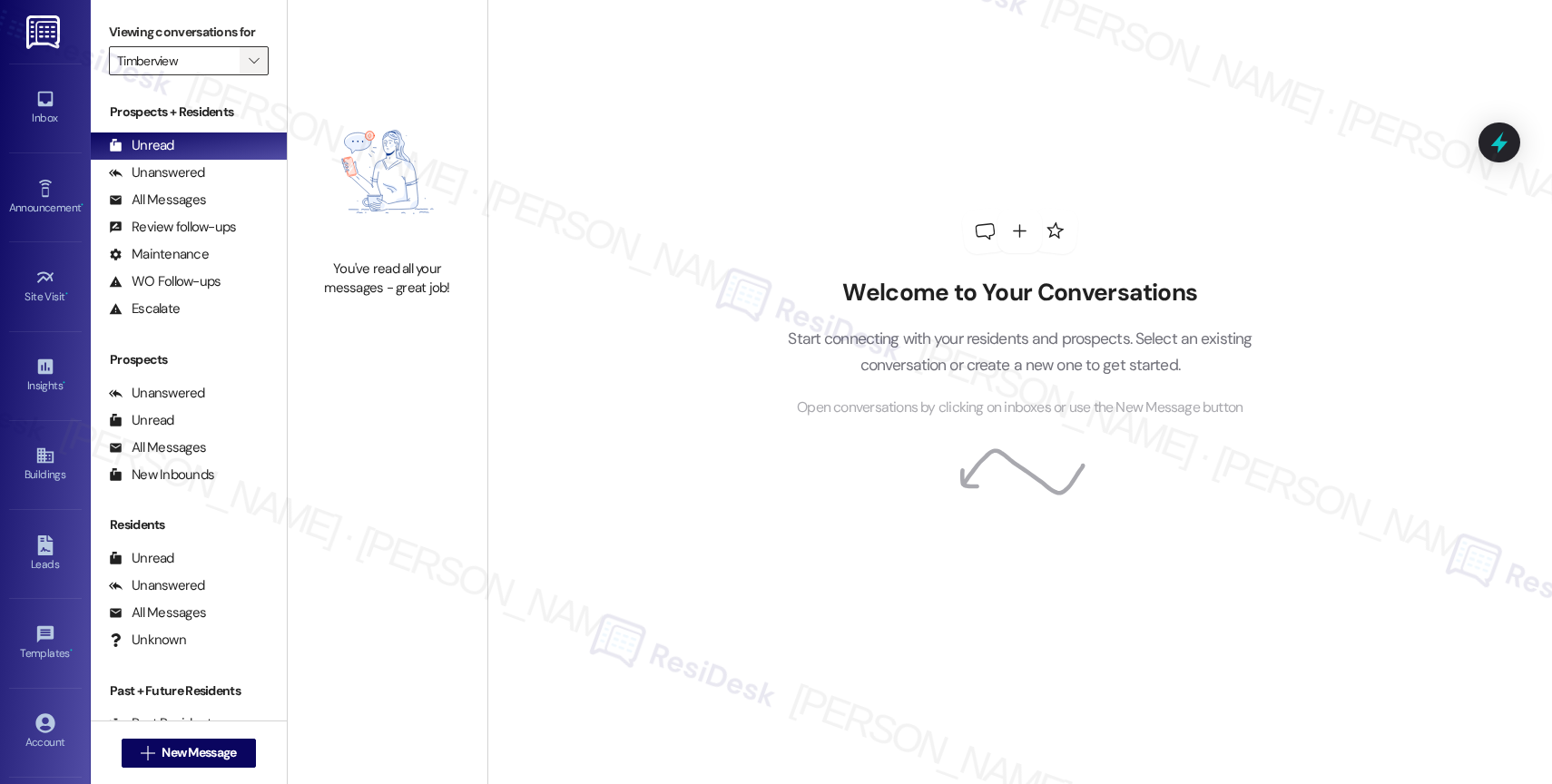
click at [245, 76] on span "" at bounding box center [253, 60] width 17 height 29
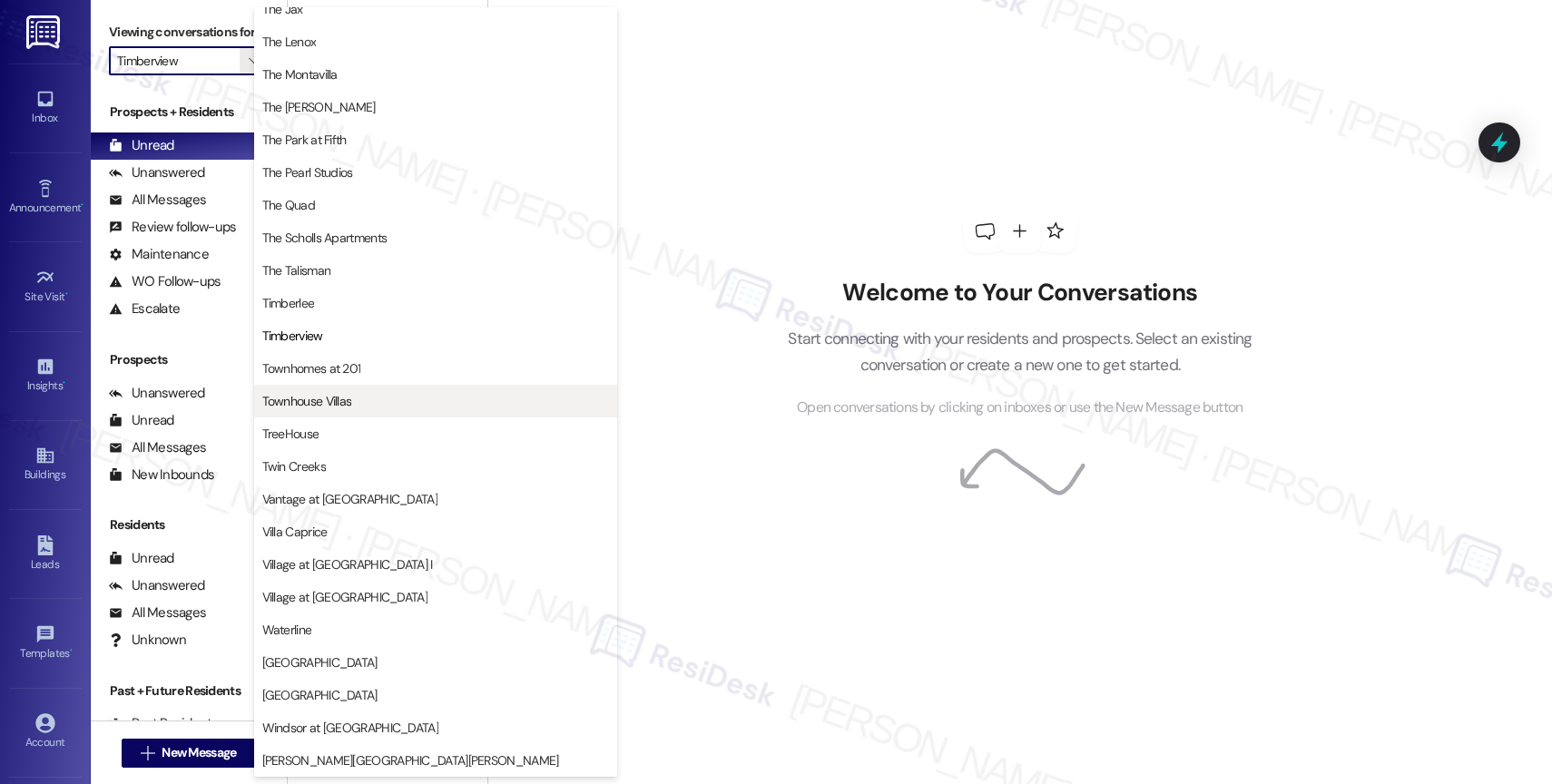
scroll to position [3292, 0]
click at [339, 403] on span "Townhouse Villas" at bounding box center [307, 401] width 90 height 18
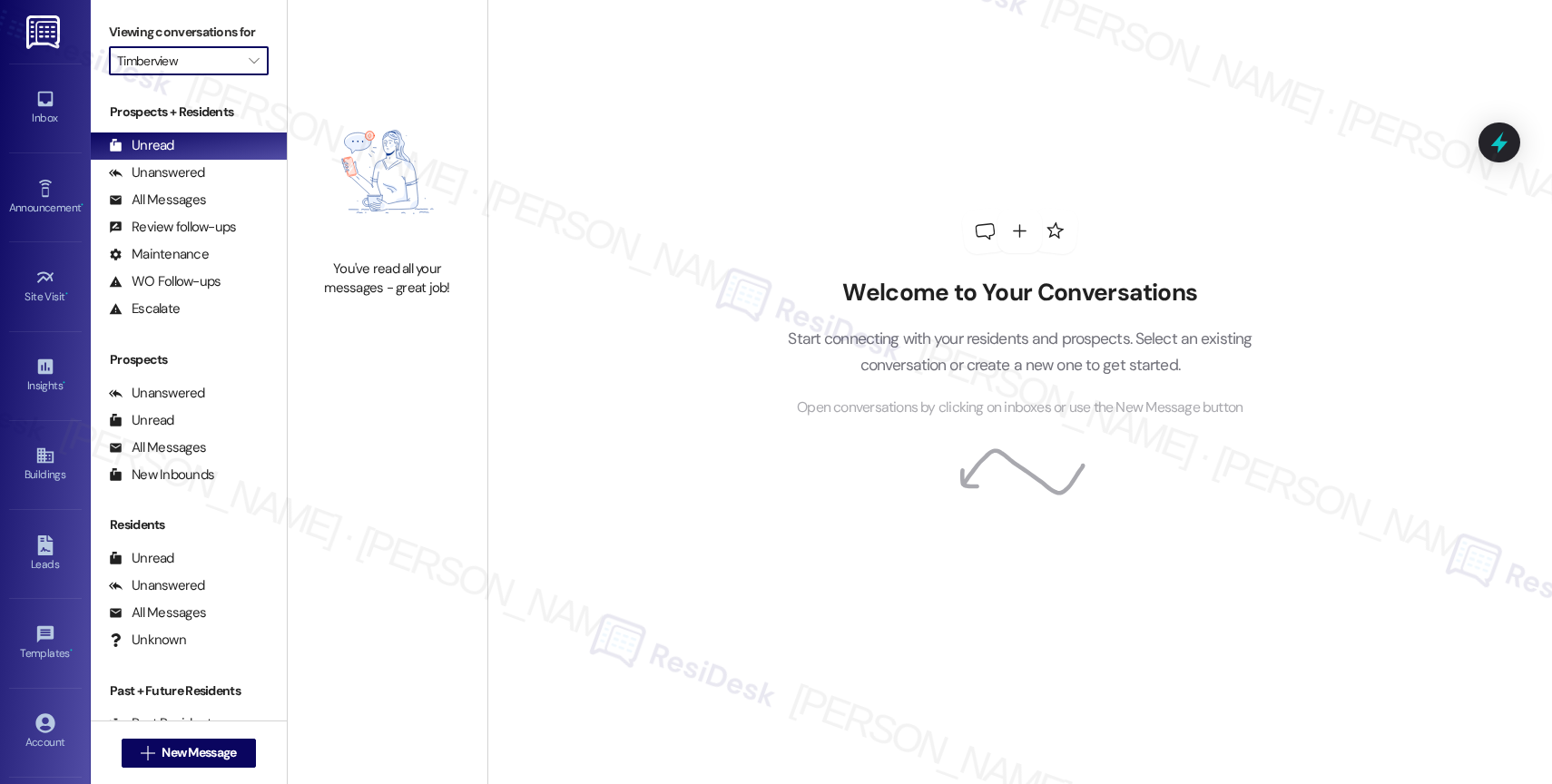
type input "Townhouse Villas"
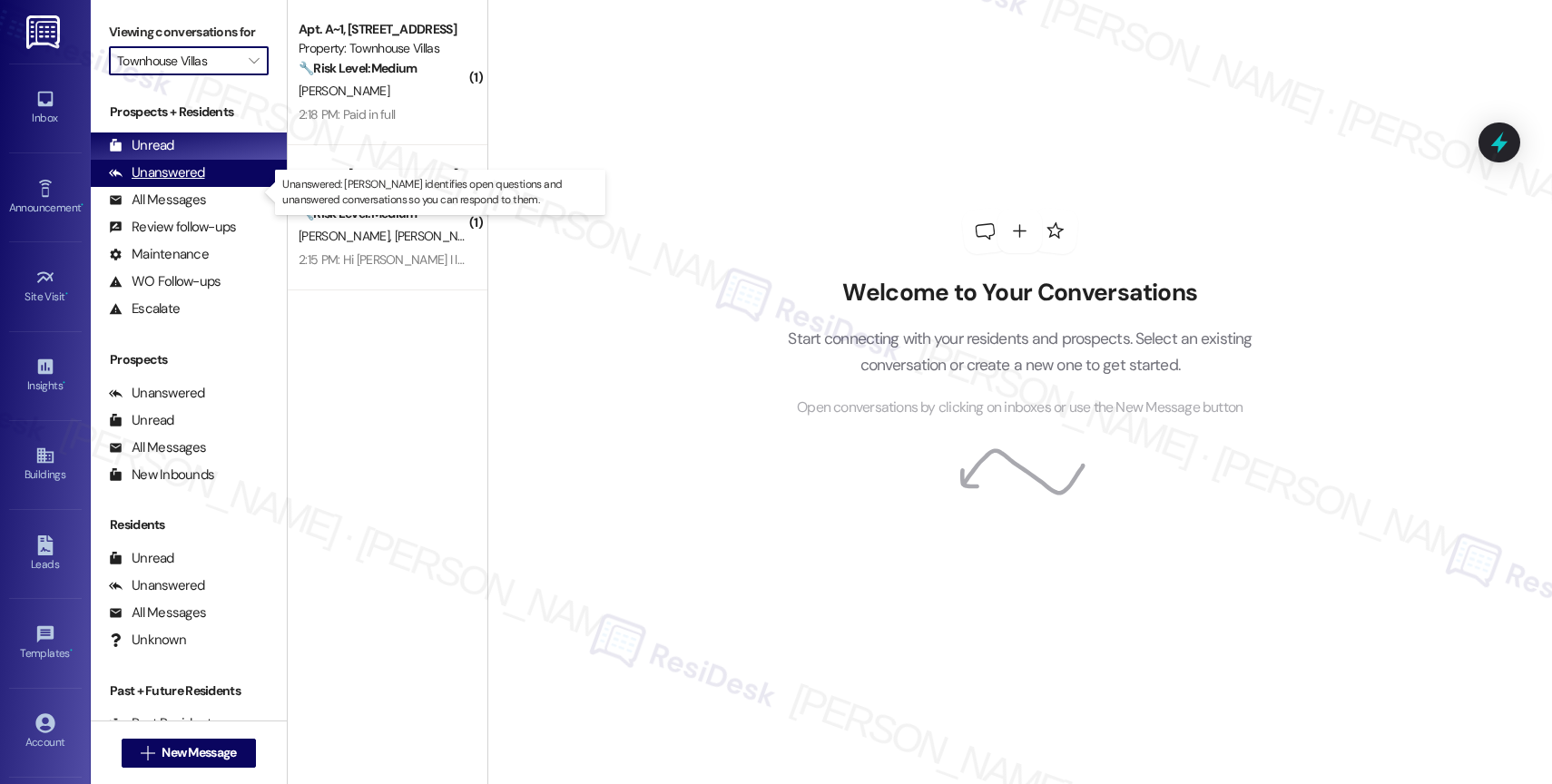
click at [209, 185] on div "Unanswered (0)" at bounding box center [188, 172] width 196 height 27
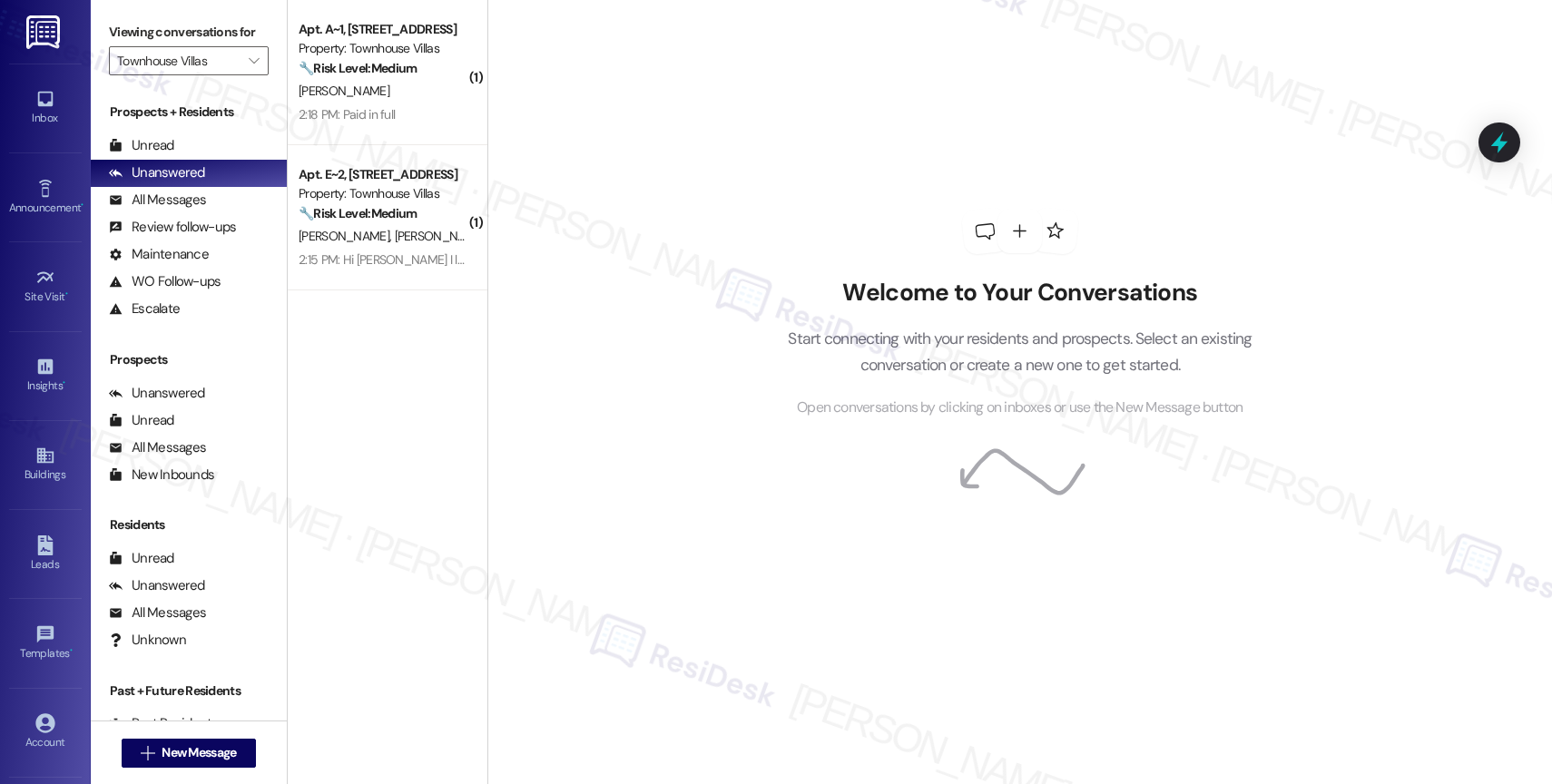
click at [400, 80] on div "D. Duff" at bounding box center [382, 91] width 171 height 23
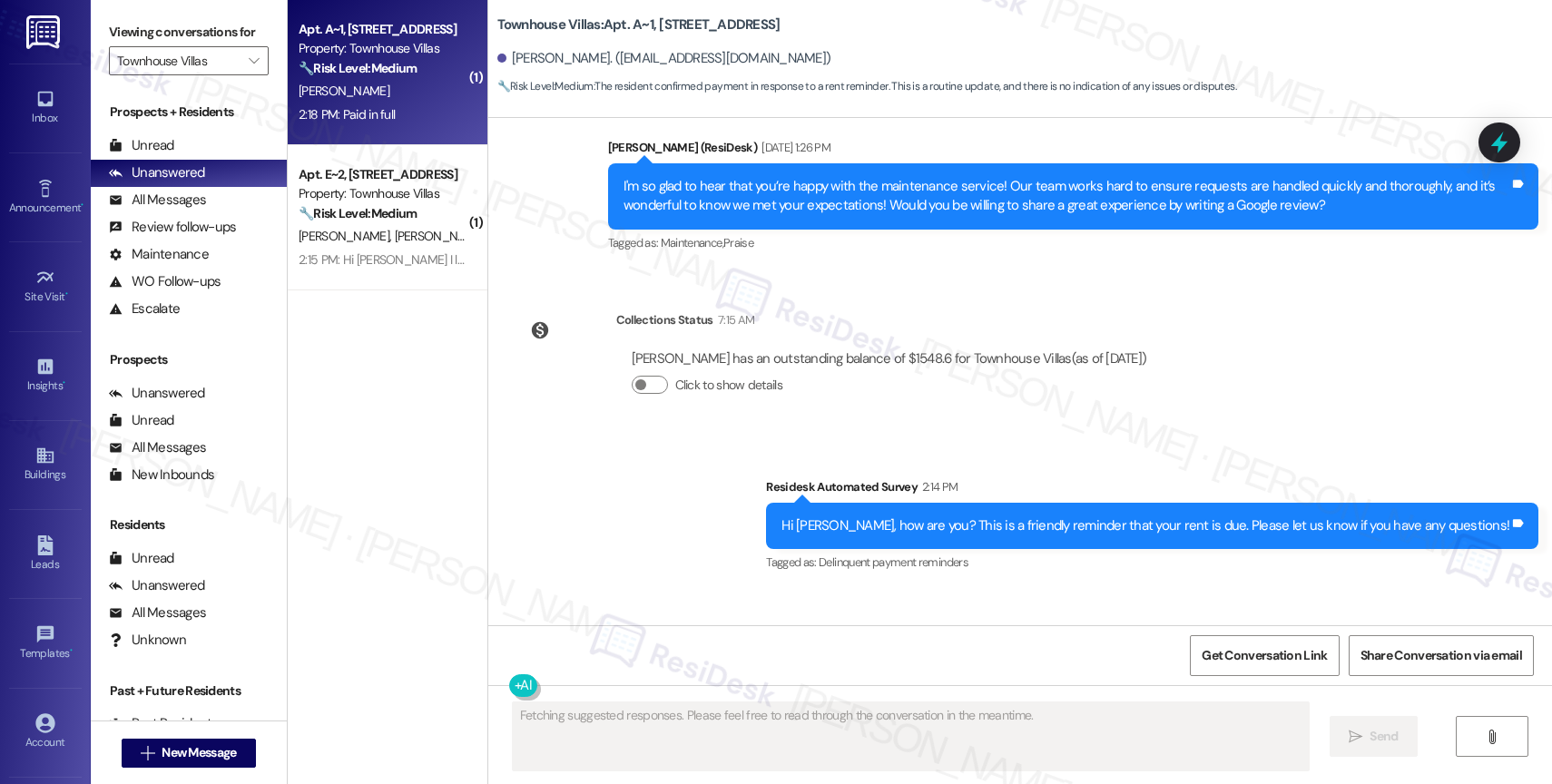
scroll to position [2875, 0]
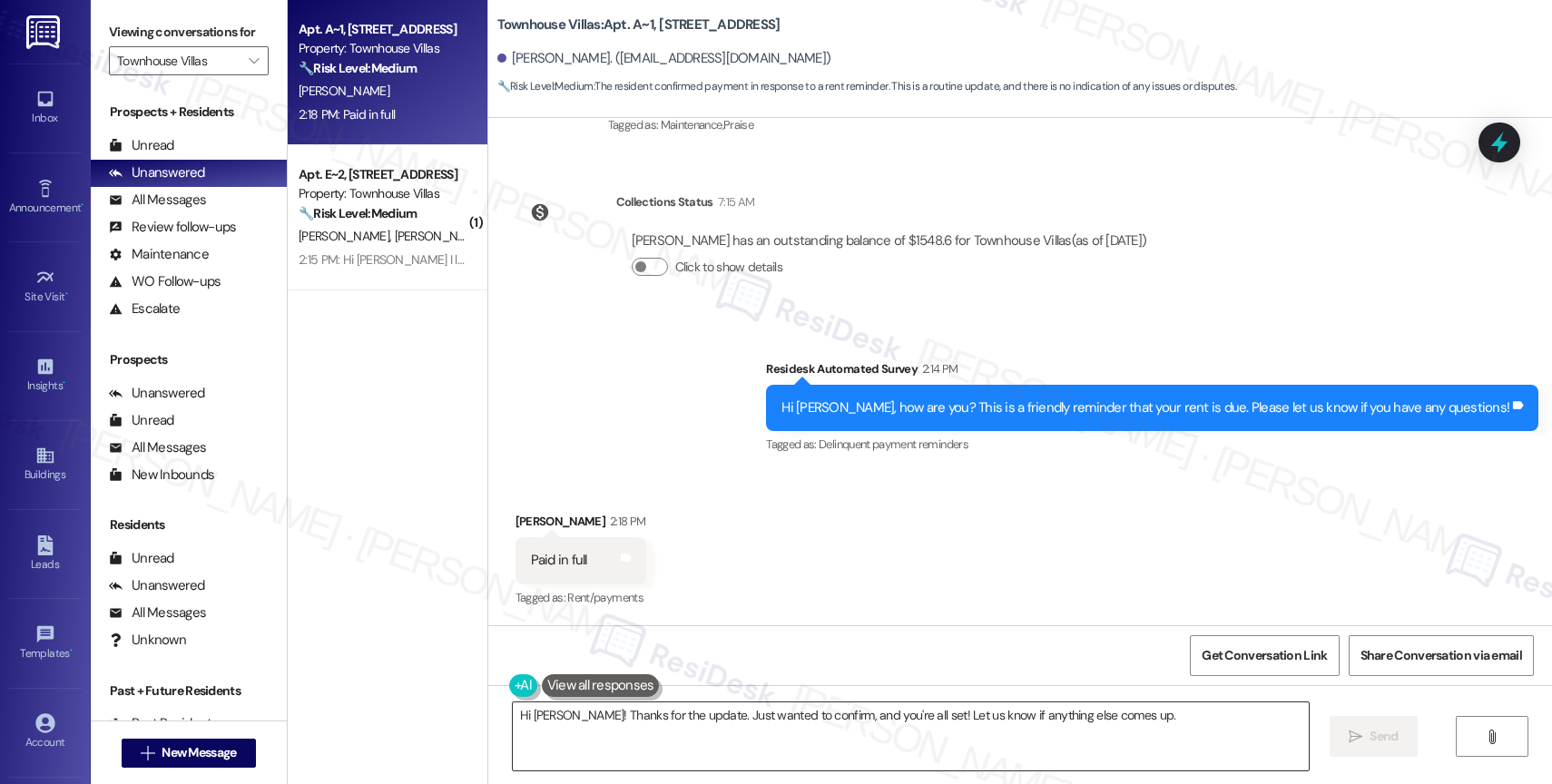
click at [1110, 722] on textarea "Hi Daniel! Thanks for the update. Just wanted to confirm, and you're all set! L…" at bounding box center [911, 736] width 796 height 68
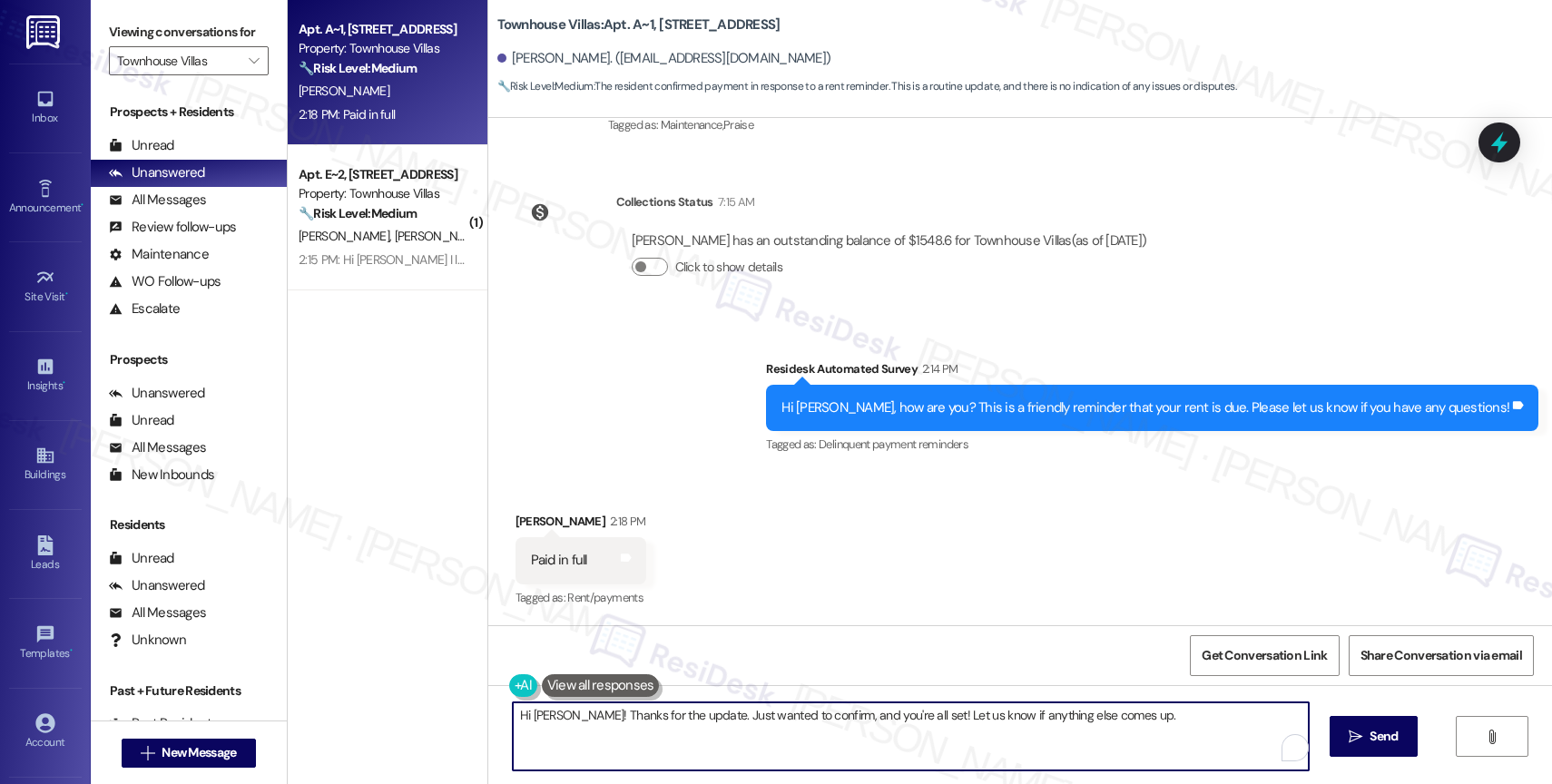
click at [1110, 722] on textarea "Hi Daniel! Thanks for the update. Just wanted to confirm, and you're all set! L…" at bounding box center [911, 736] width 796 height 68
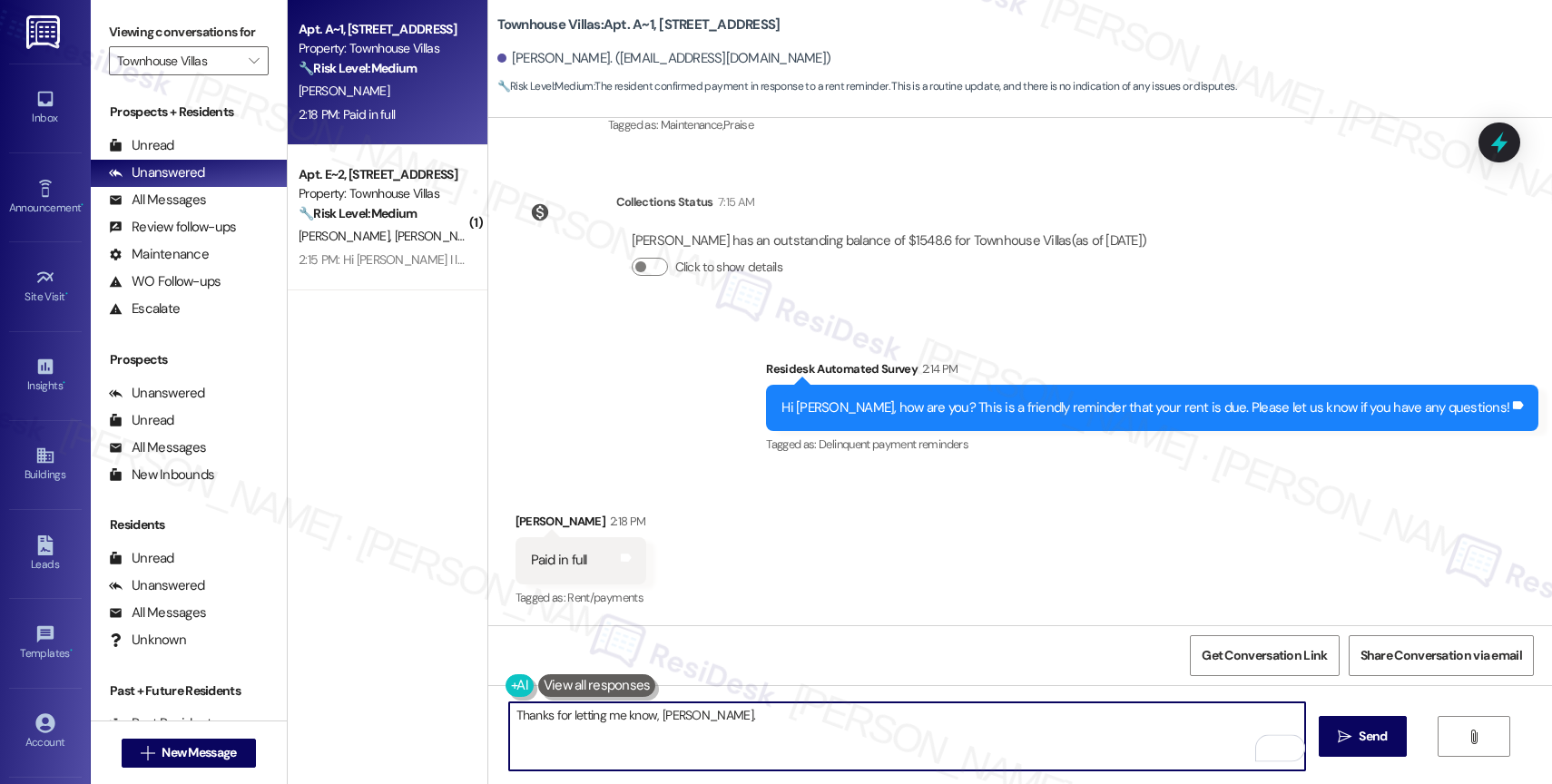
scroll to position [2876, 0]
click at [766, 712] on textarea "Thanks for letting me know, Daniel." at bounding box center [907, 736] width 796 height 68
type textarea "Thanks for letting me know, Daniel. We appreciate your quick response!"
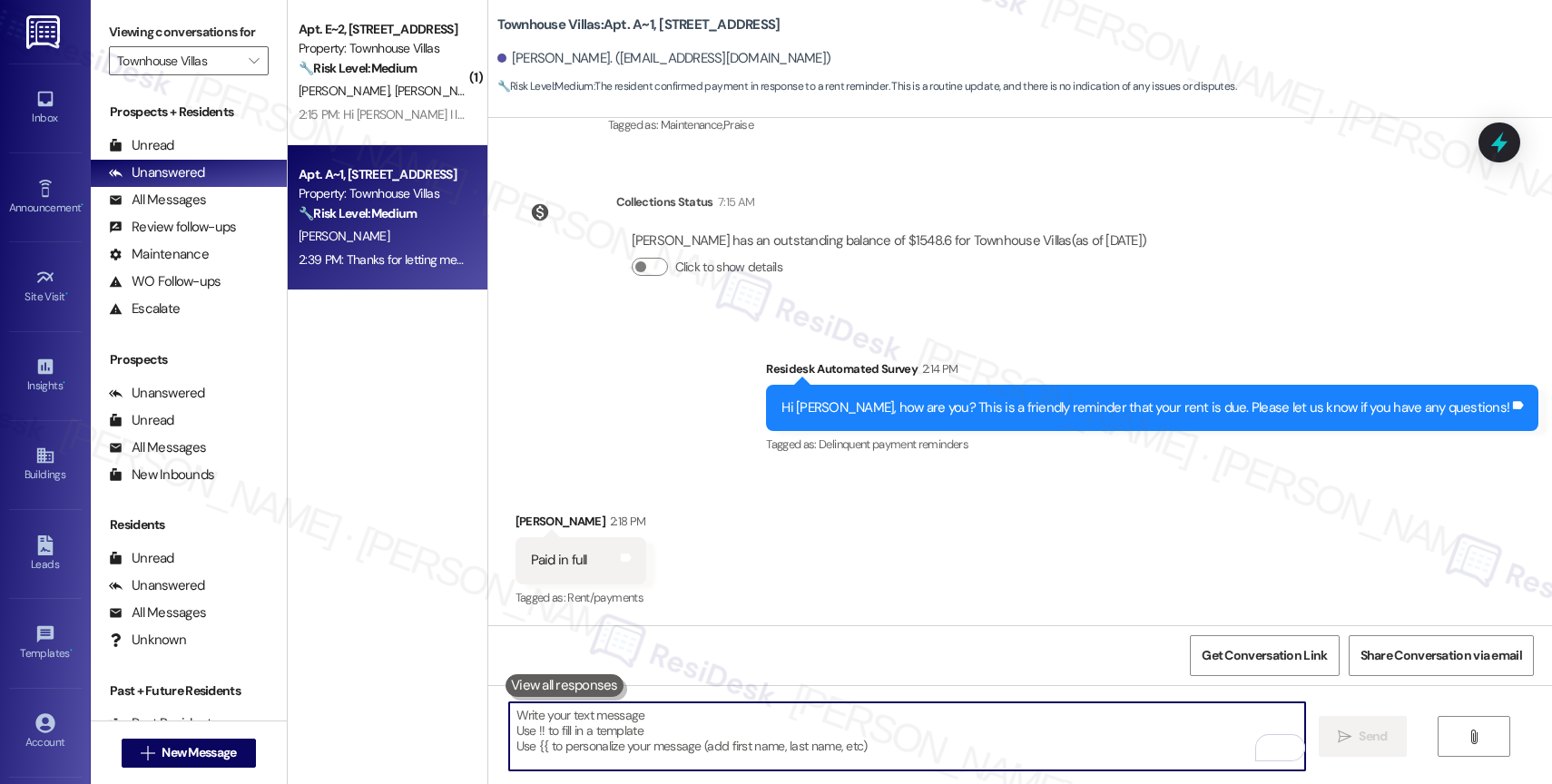
scroll to position [3003, 0]
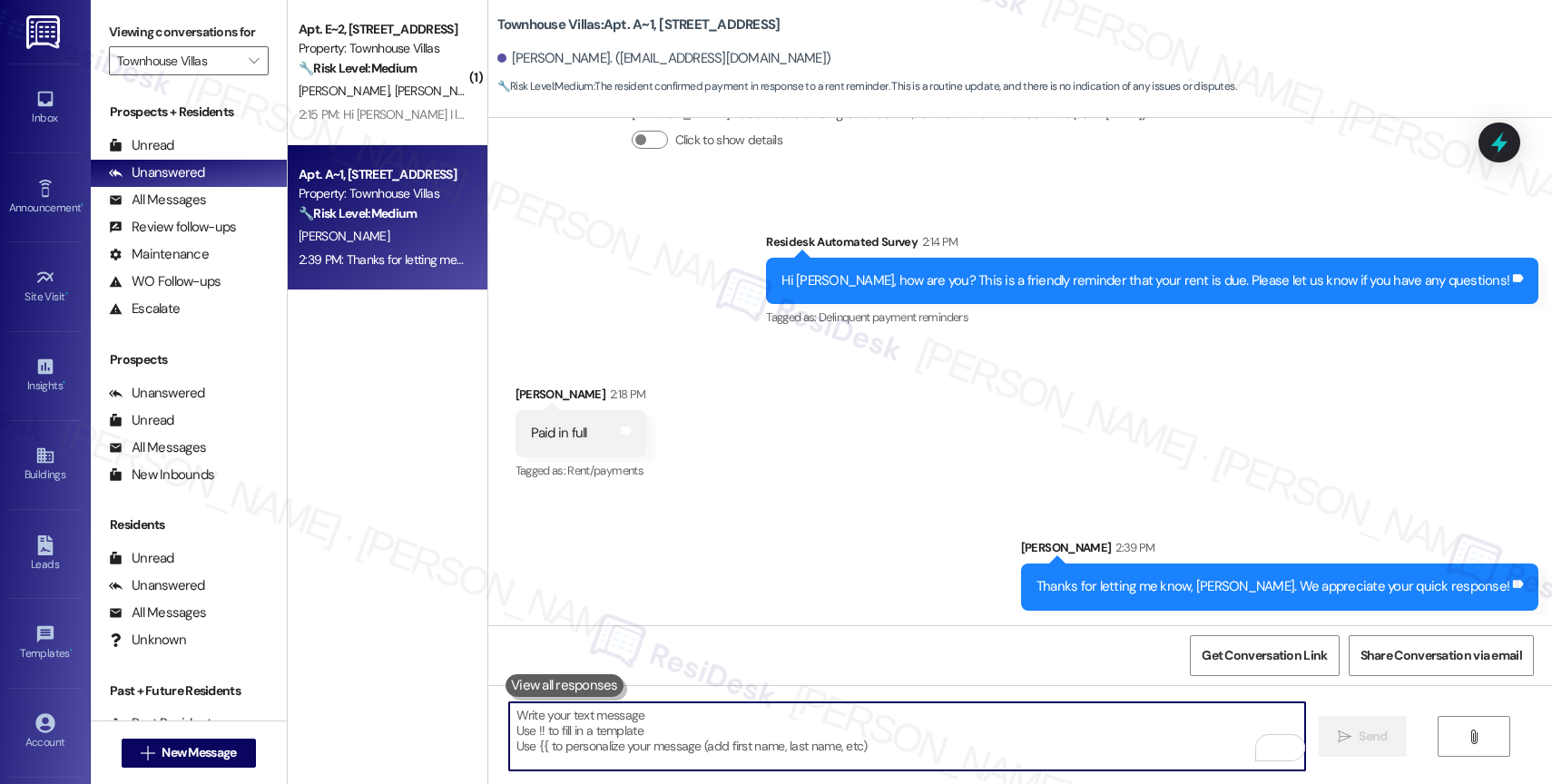
click at [721, 289] on div "Survey, sent via SMS Residesk Automated Survey 2:14 PM Hi Daniel, how are you? …" at bounding box center [1020, 268] width 1064 height 153
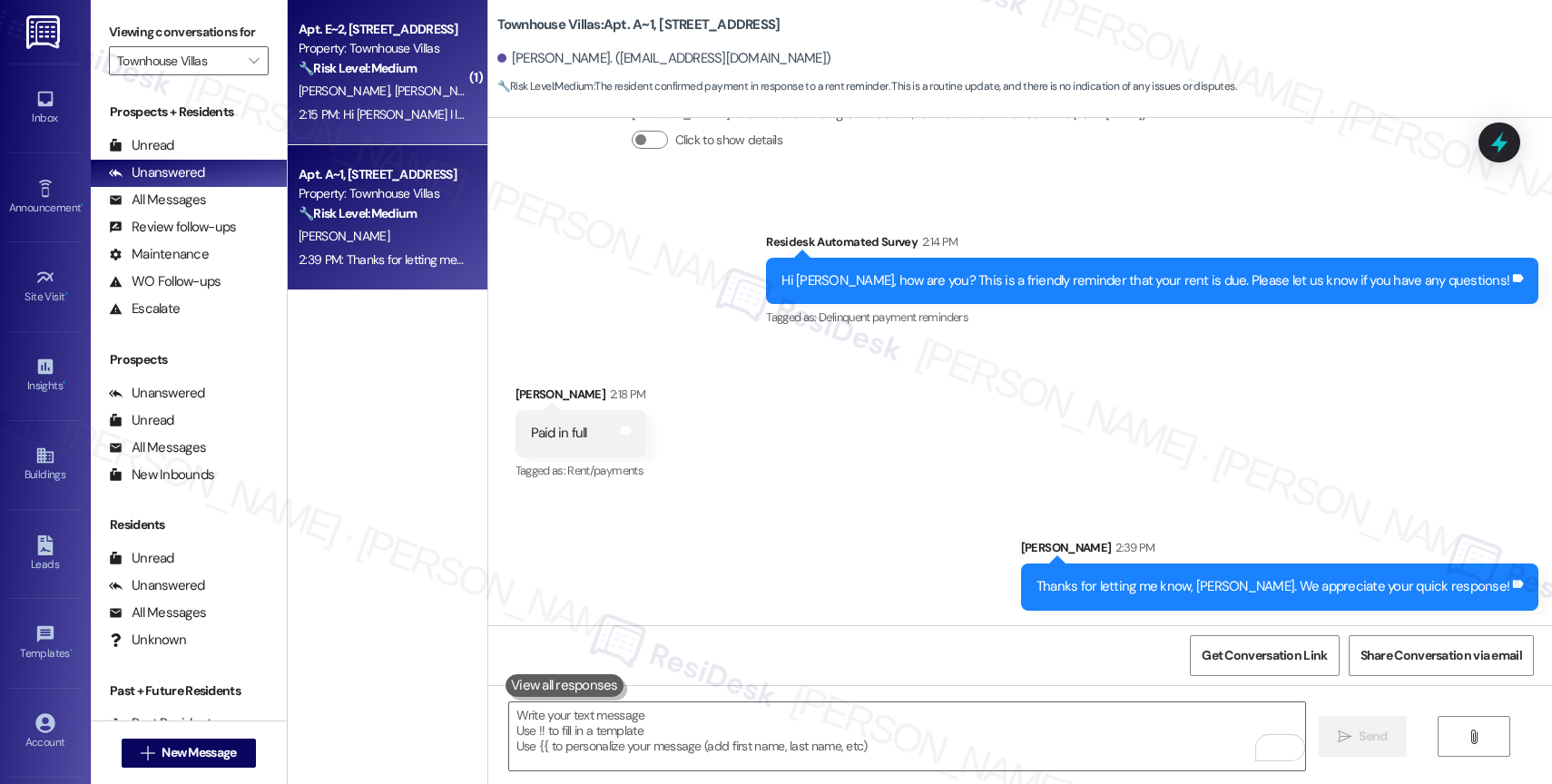
click at [394, 87] on span "T. Braddock" at bounding box center [439, 91] width 91 height 16
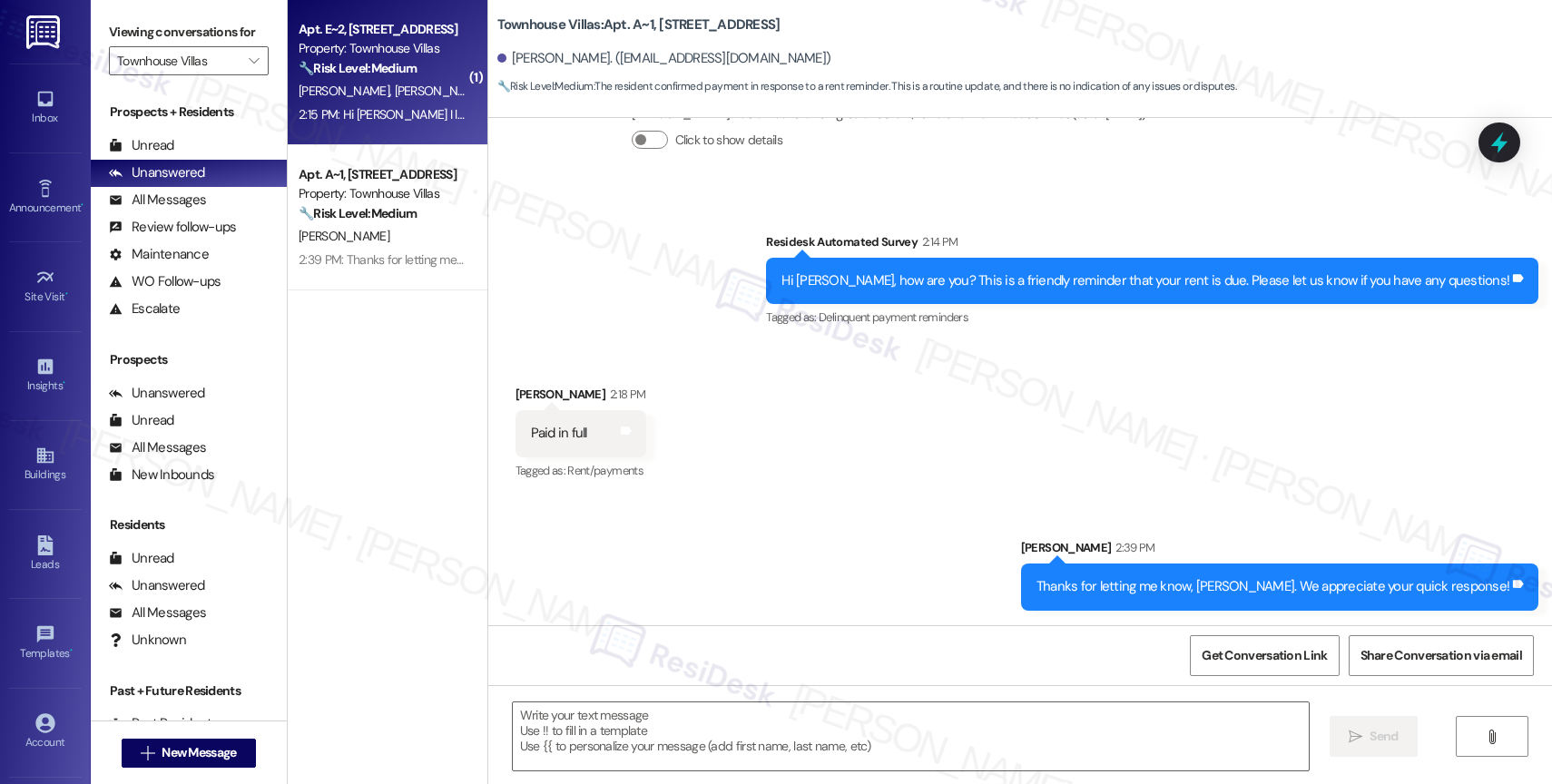
type textarea "Fetching suggested responses. Please feel free to read through the conversation…"
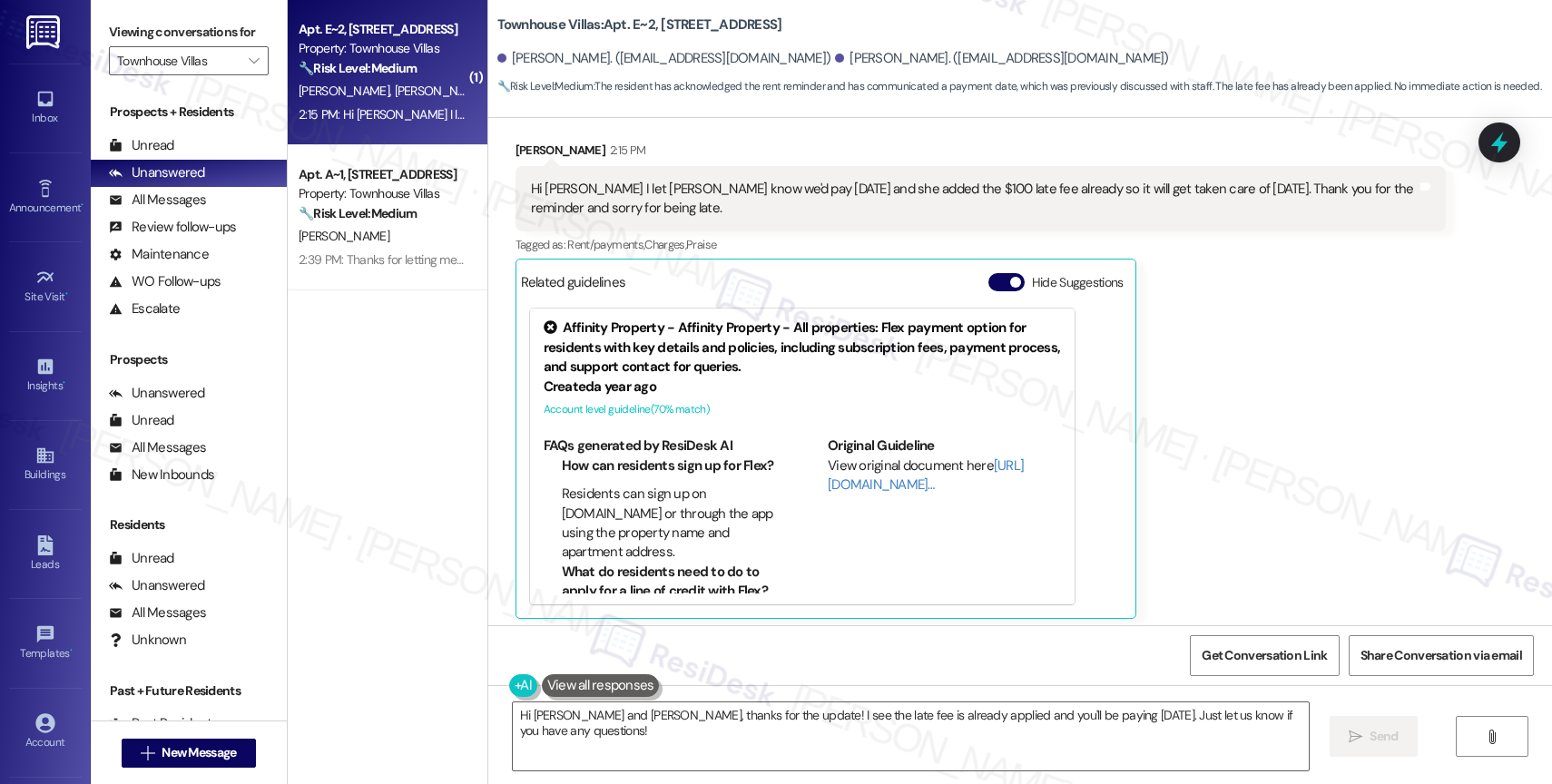
scroll to position [1516, 0]
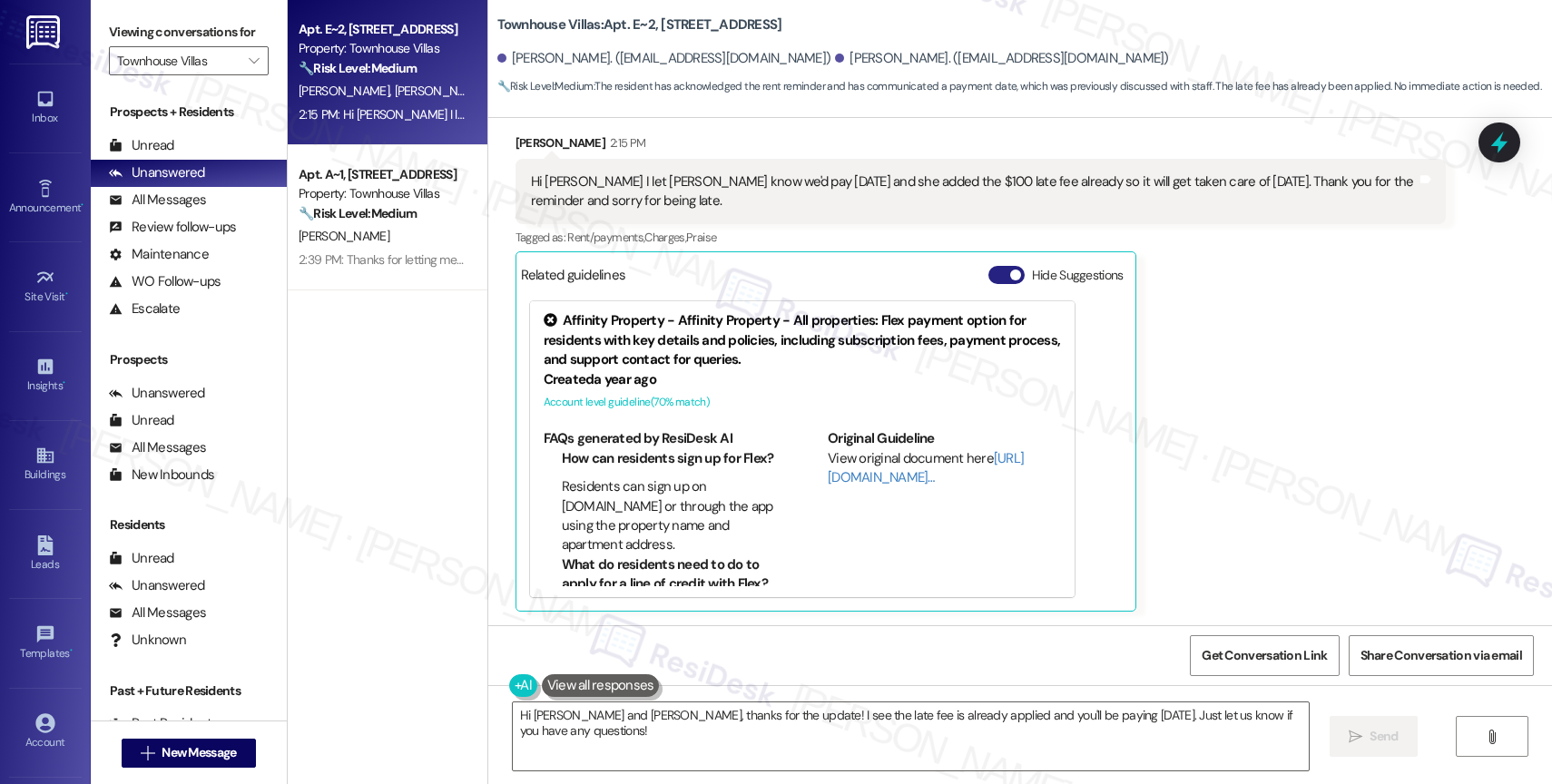
click at [989, 266] on button "Hide Suggestions" at bounding box center [1006, 275] width 36 height 18
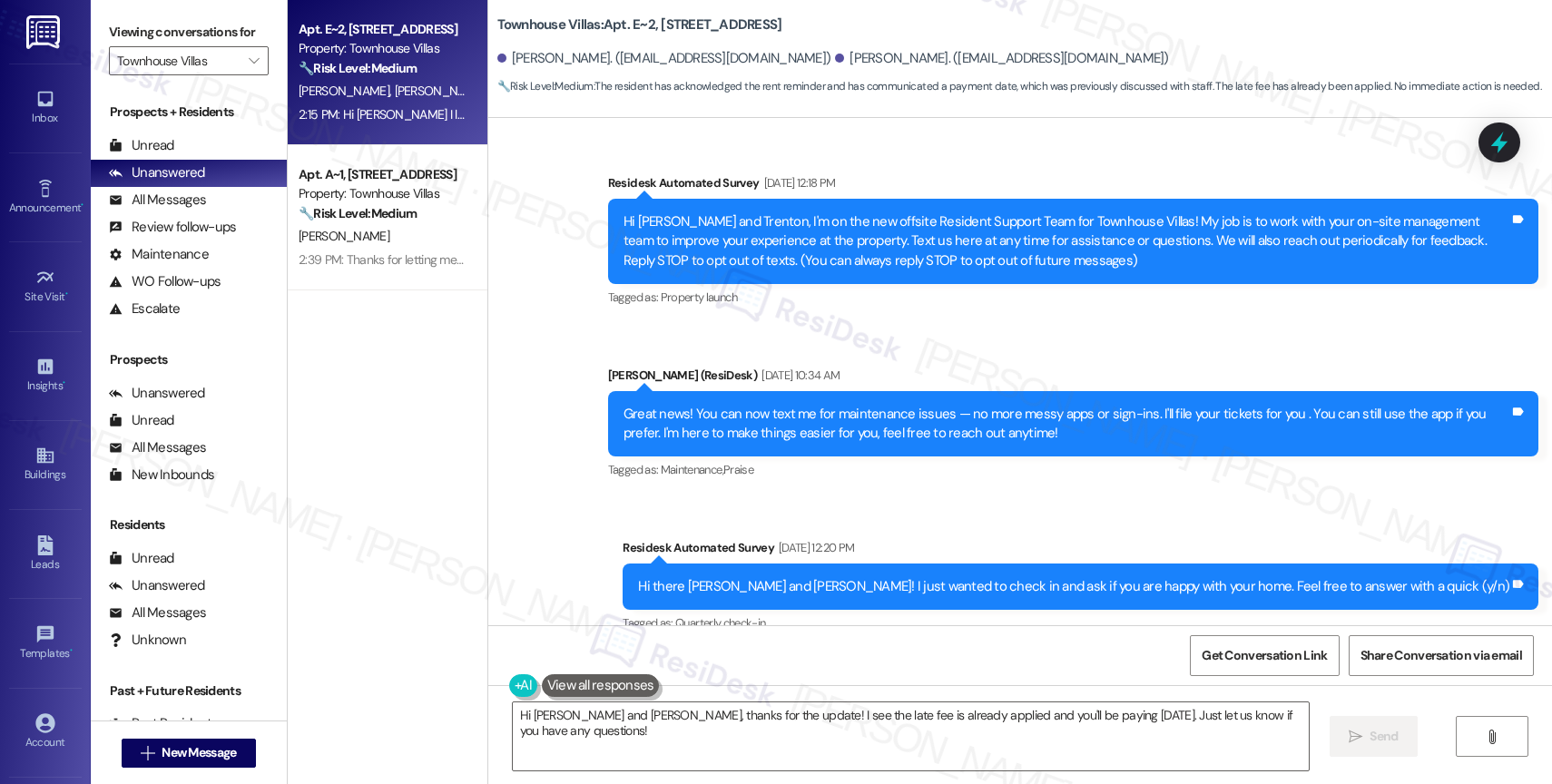
scroll to position [1203, 0]
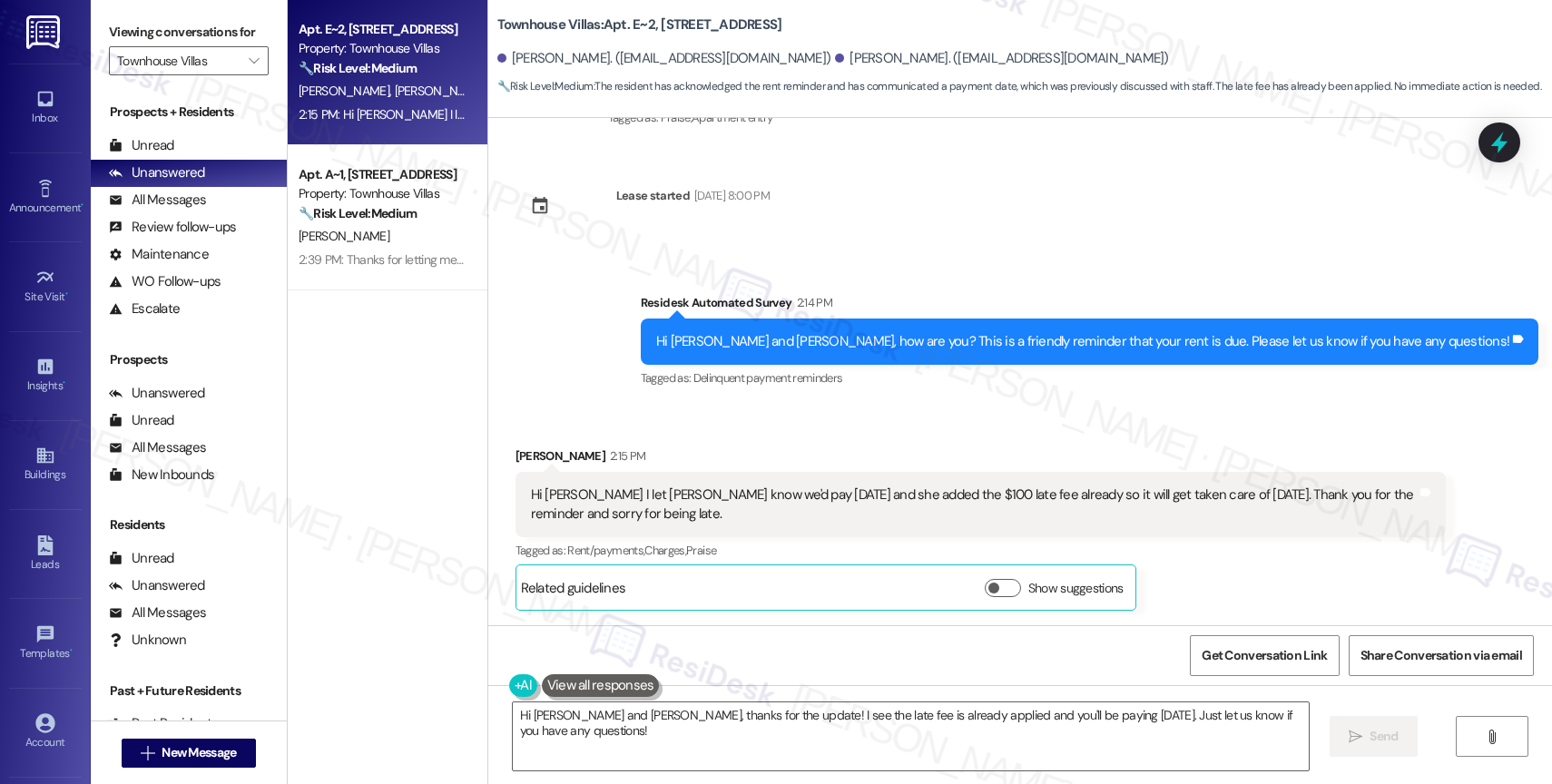
click at [677, 332] on div "Survey, sent via SMS Residesk Automated Survey 2:14 PM Hi Samuel and Trenton, h…" at bounding box center [1020, 328] width 1064 height 153
click at [694, 372] on div "Survey, sent via SMS Residesk Automated Survey 2:14 PM Hi Samuel and Trenton, h…" at bounding box center [1020, 328] width 1064 height 153
click at [685, 365] on div "Survey, sent via SMS Residesk Automated Survey 2:14 PM Hi Samuel and Trenton, h…" at bounding box center [1020, 328] width 1064 height 153
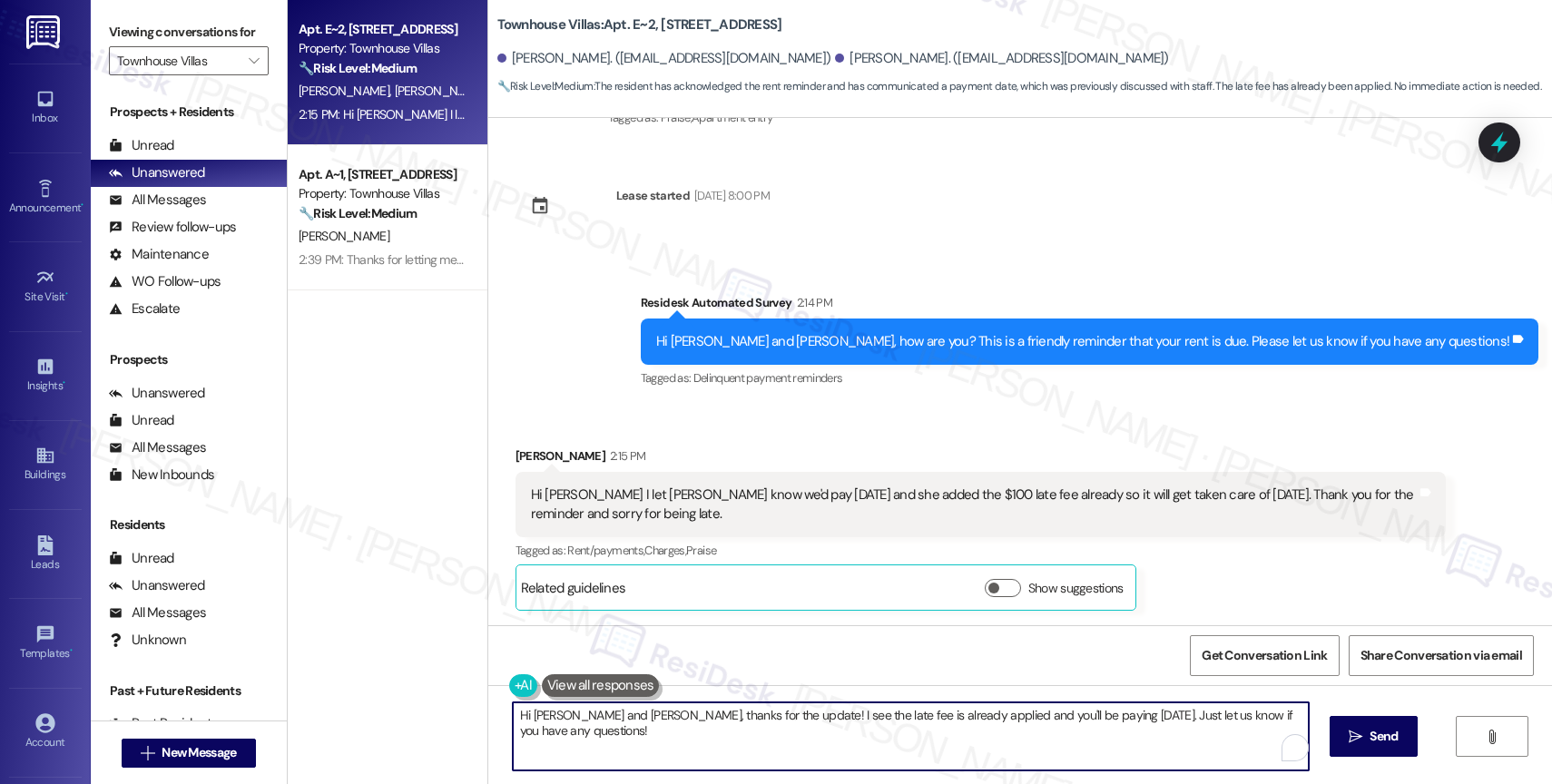
drag, startPoint x: 584, startPoint y: 716, endPoint x: 454, endPoint y: 706, distance: 130.4
click at [454, 706] on div "Apt. E~2, 1100 S. Hwy 395 Property: Townhouse Villas 🔧 Risk Level: Medium The r…" at bounding box center [920, 392] width 1264 height 784
drag, startPoint x: 670, startPoint y: 713, endPoint x: 870, endPoint y: 717, distance: 200.0
click at [870, 717] on textarea "Trenton, thanks for the update! I see the late fee is already applied and you'l…" at bounding box center [907, 736] width 796 height 68
drag, startPoint x: 826, startPoint y: 711, endPoint x: 1178, endPoint y: 721, distance: 352.1
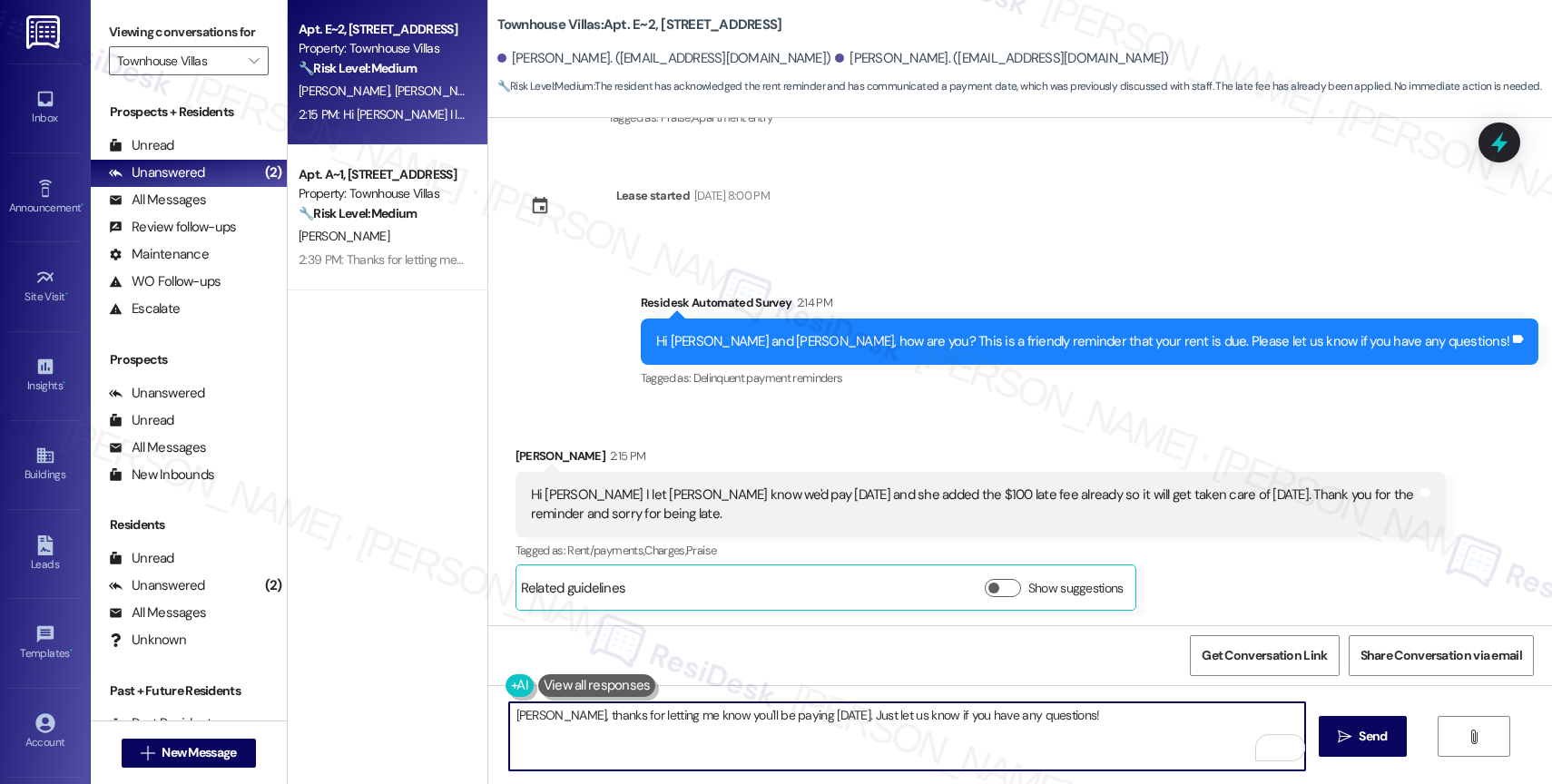
click at [1178, 721] on textarea "Trenton, thanks for letting me know you'll be paying on Friday. Just let us kno…" at bounding box center [907, 736] width 796 height 68
drag, startPoint x: 824, startPoint y: 714, endPoint x: 1106, endPoint y: 728, distance: 282.3
click at [1106, 728] on textarea "Trenton, thanks for letting me know you'll be paying on Friday. Just let us kno…" at bounding box center [907, 736] width 796 height 68
type textarea "Fetching suggested responses. Please feel free to read through the conversation…"
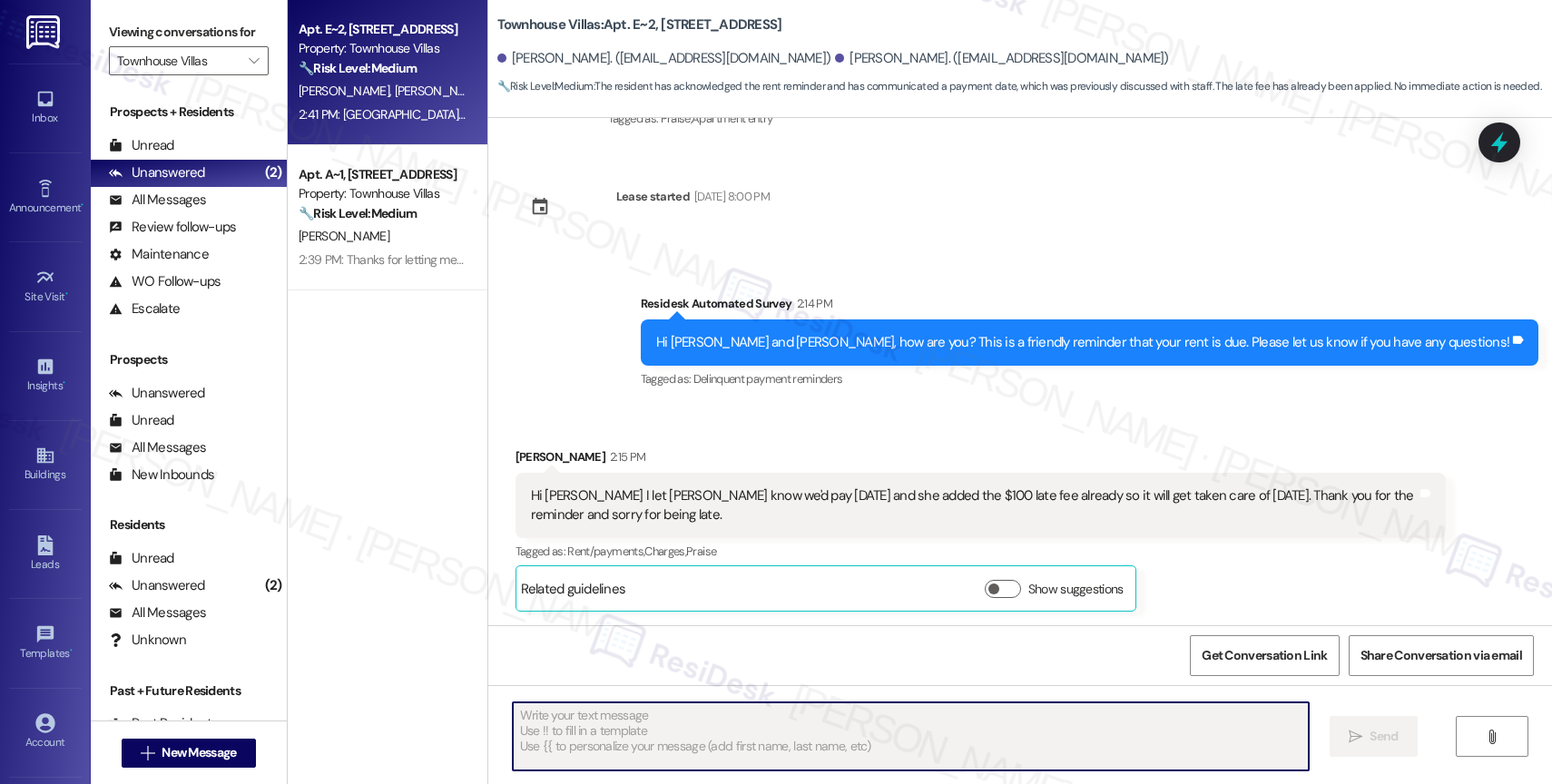
scroll to position [1330, 0]
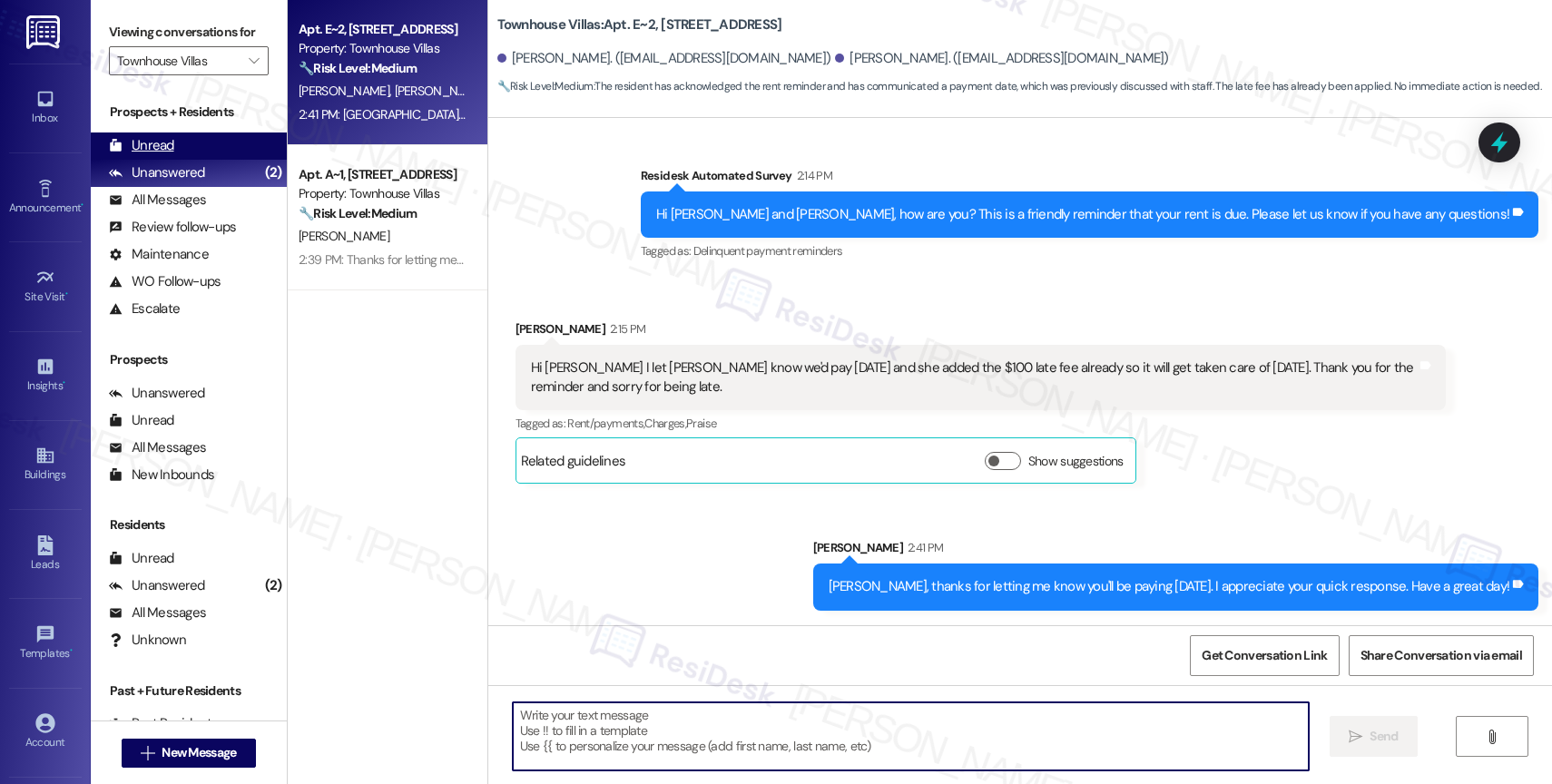
click at [200, 159] on div "Unread (0)" at bounding box center [188, 145] width 196 height 27
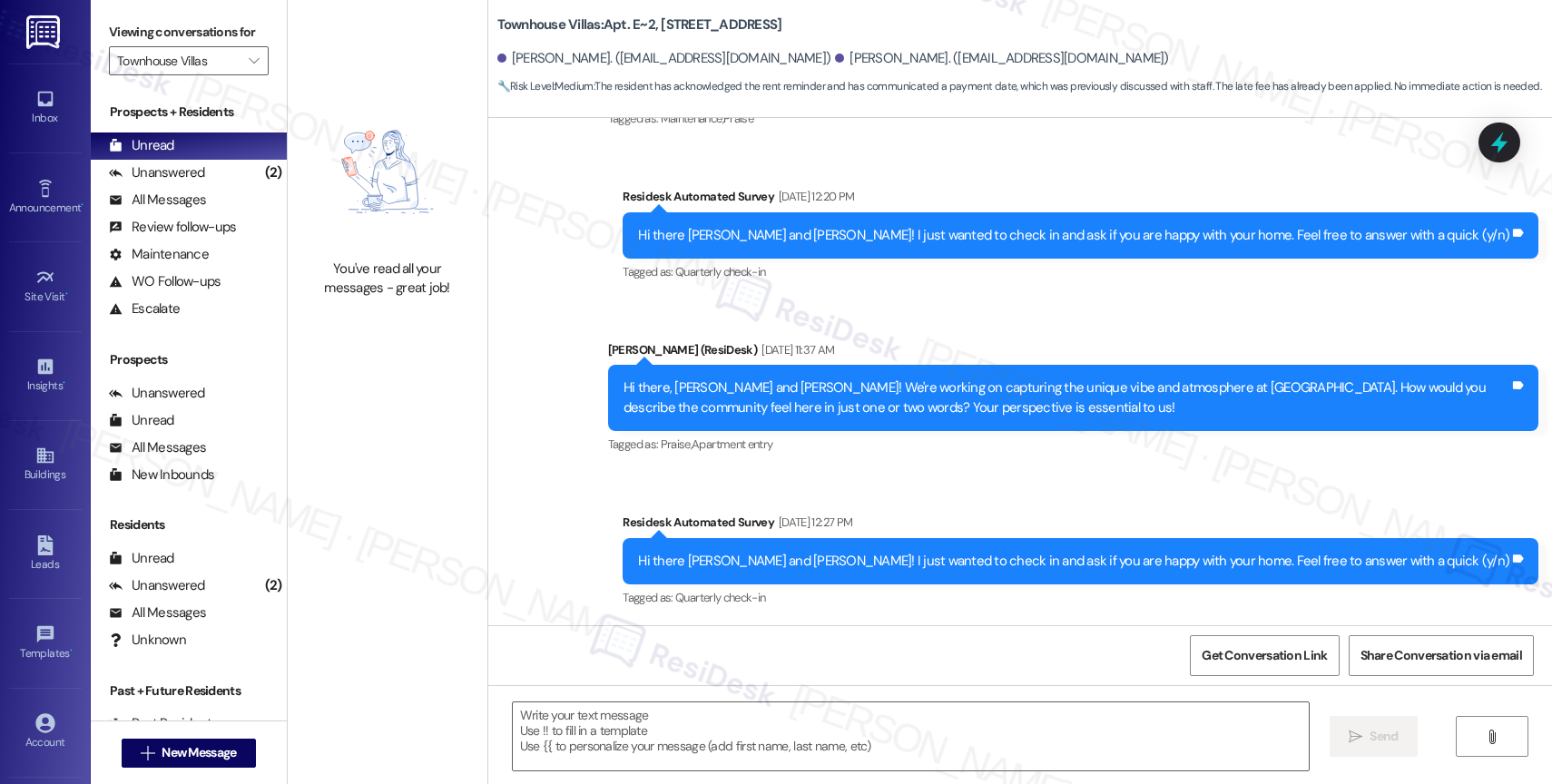
type textarea "Fetching suggested responses. Please feel free to read through the conversation…"
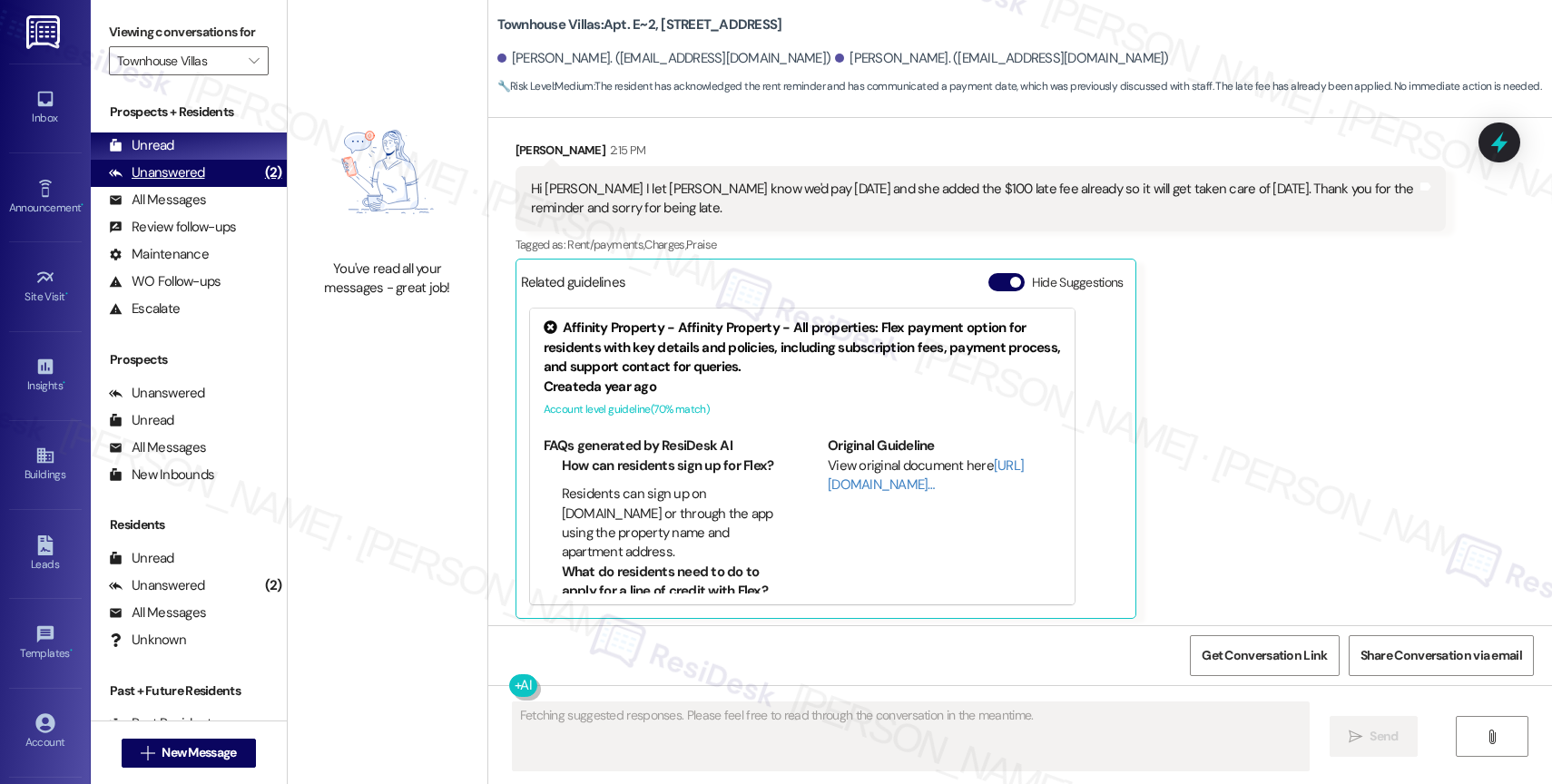
scroll to position [1516, 0]
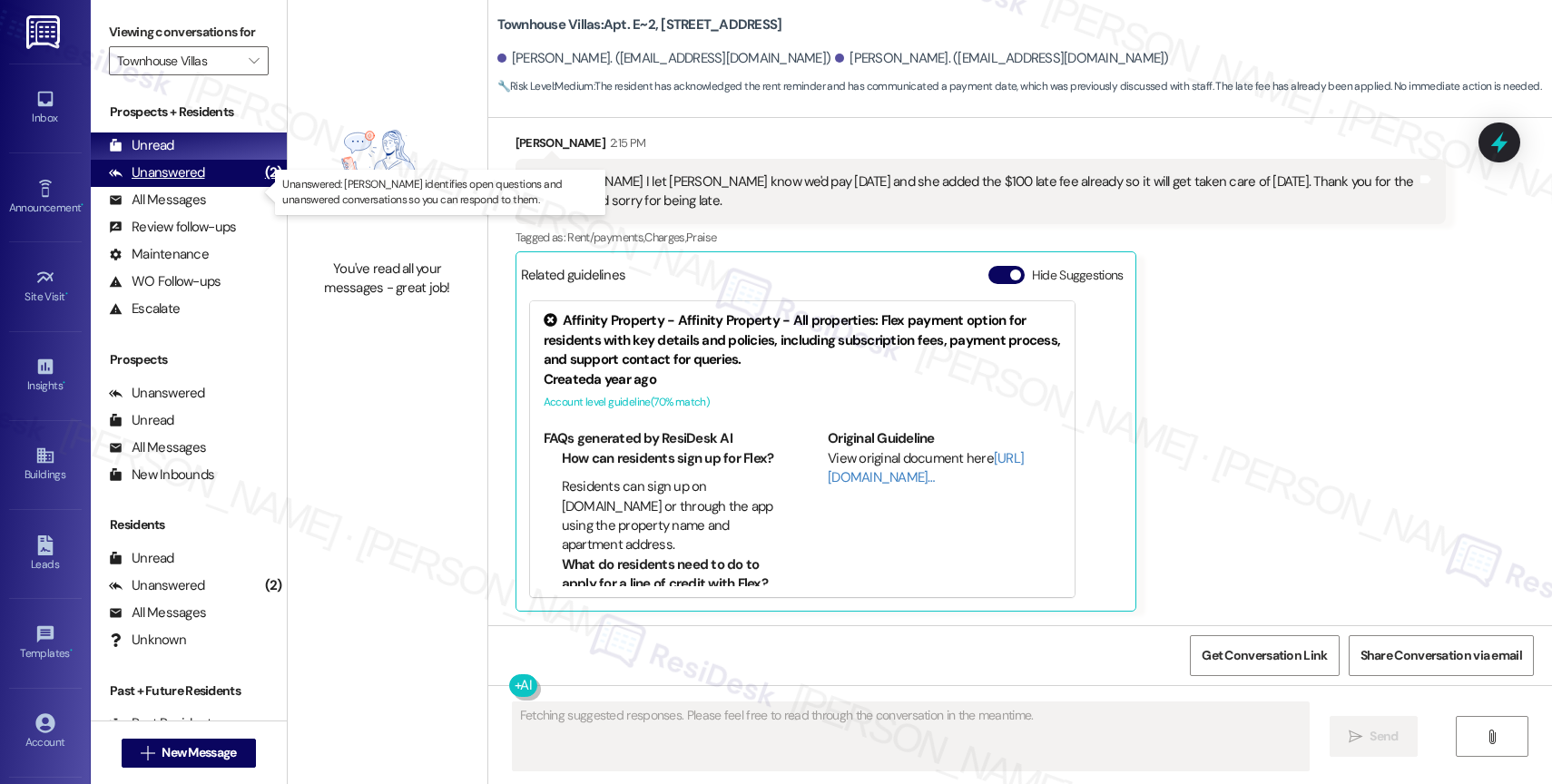
click at [230, 185] on div "Unanswered (2)" at bounding box center [188, 172] width 196 height 27
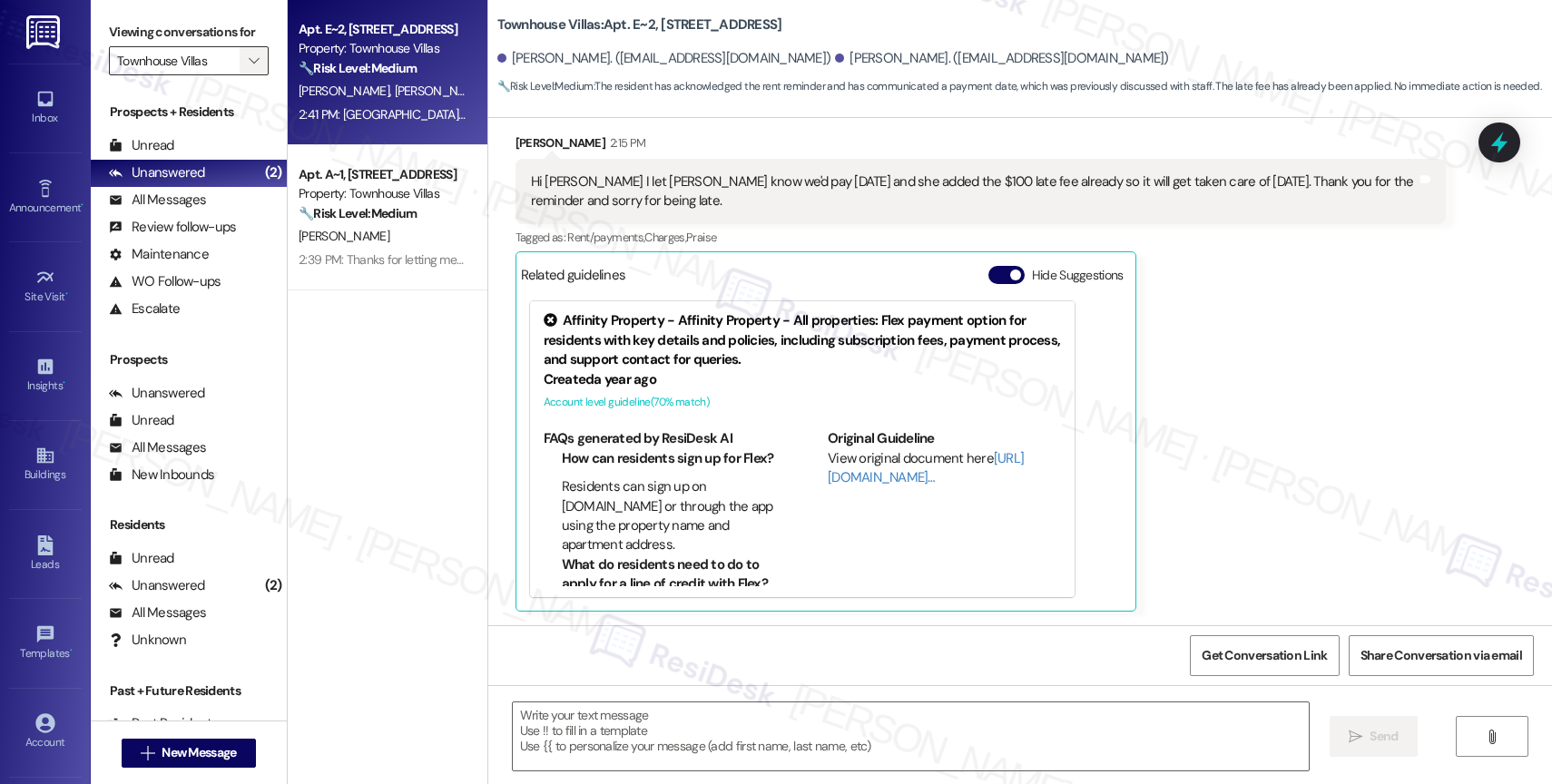
click at [249, 68] on icon "" at bounding box center [254, 61] width 10 height 15
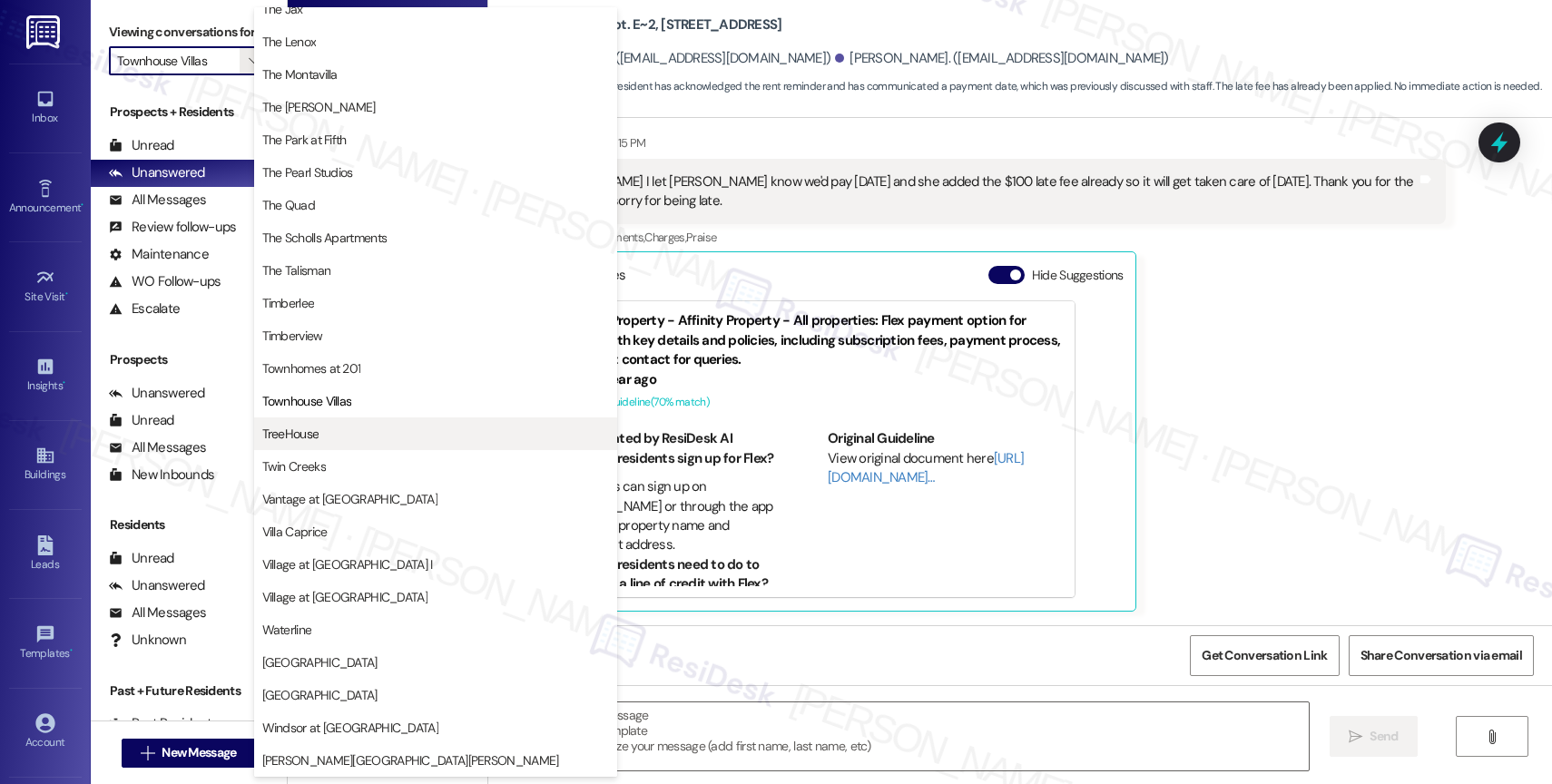
scroll to position [3290, 0]
click at [312, 438] on span "TreeHouse" at bounding box center [290, 434] width 57 height 18
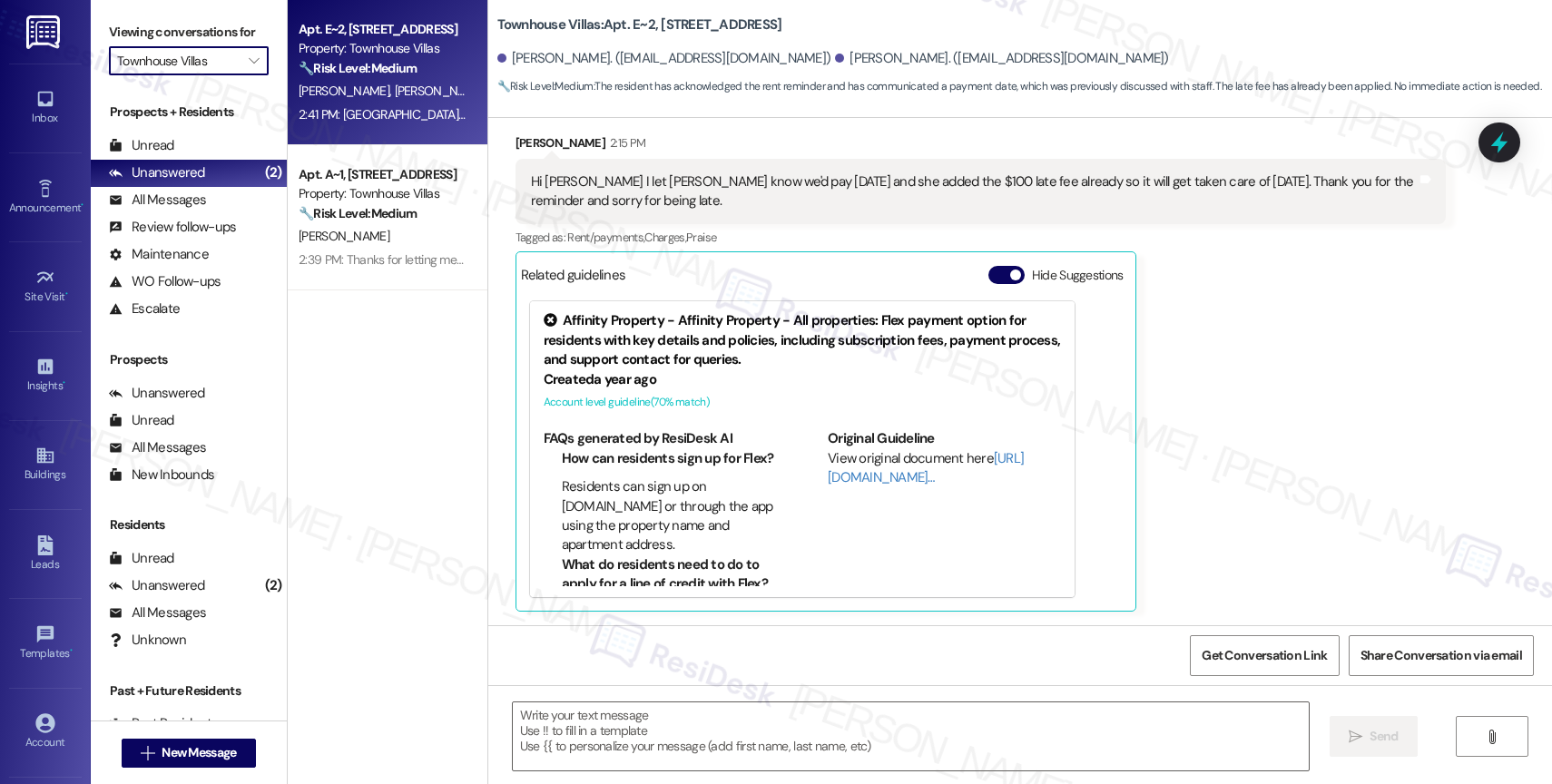
type input "TreeHouse"
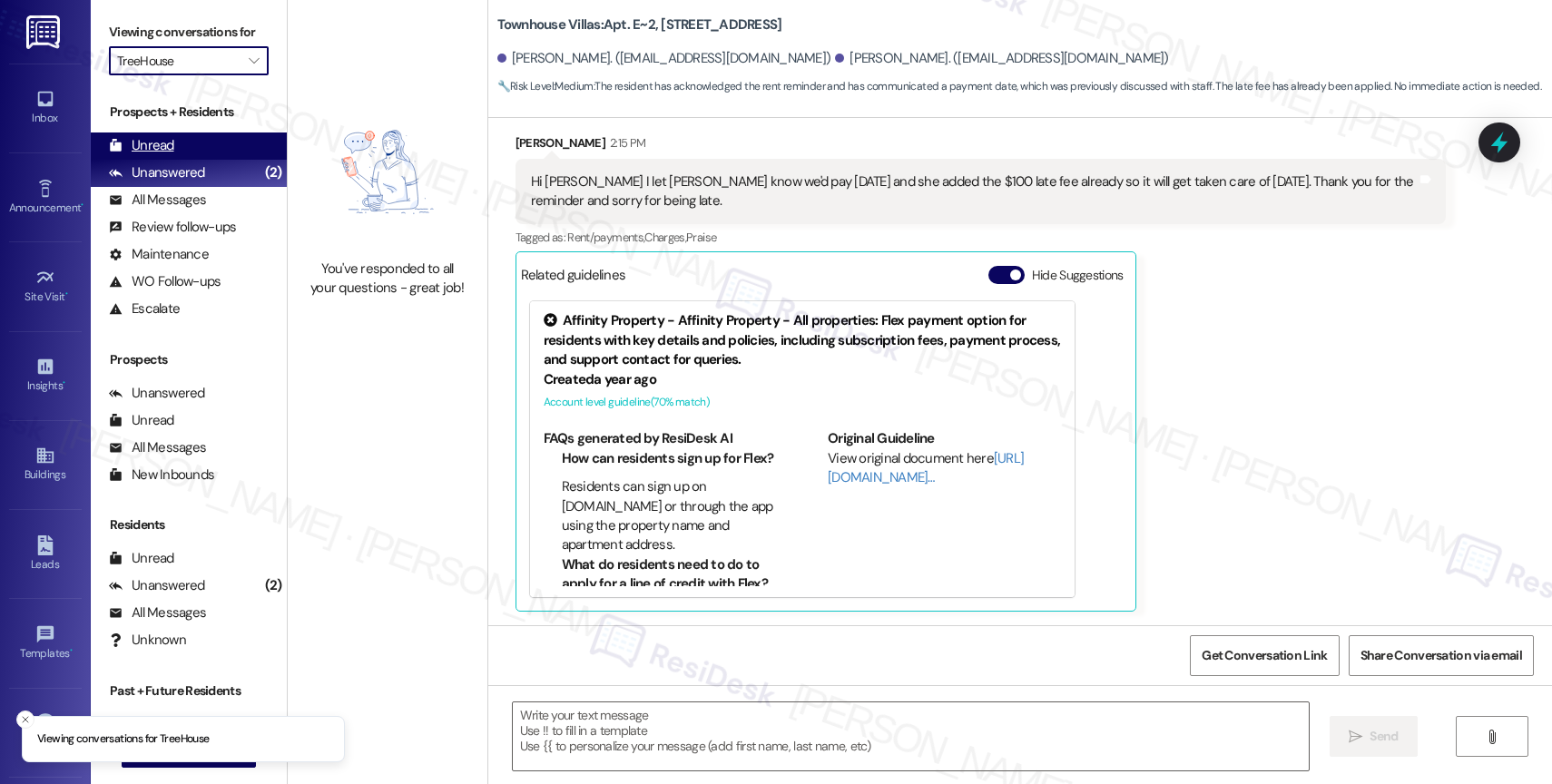
click at [197, 159] on div "Unread (0)" at bounding box center [188, 145] width 196 height 27
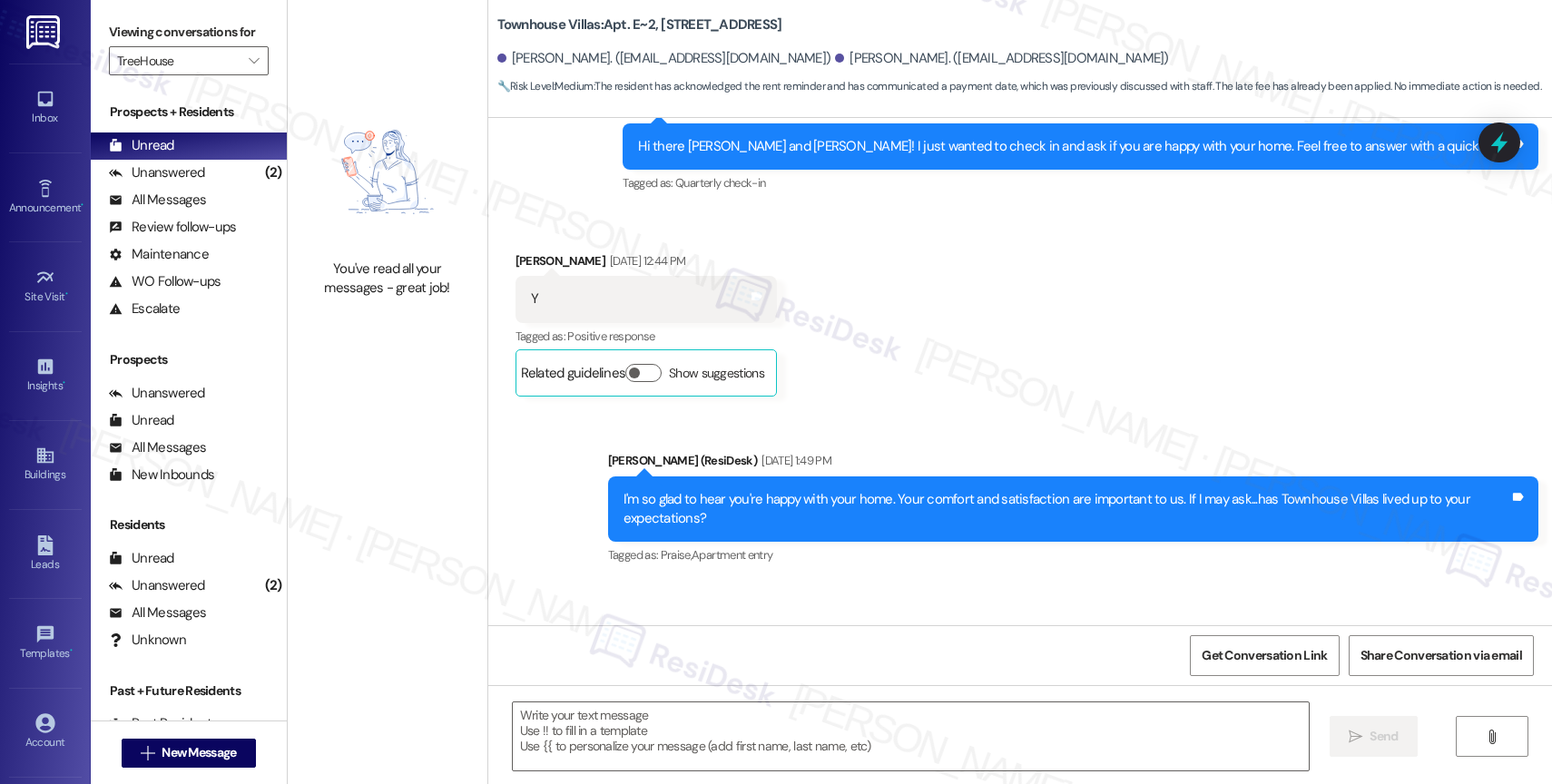
type textarea "Fetching suggested responses. Please feel free to read through the conversation…"
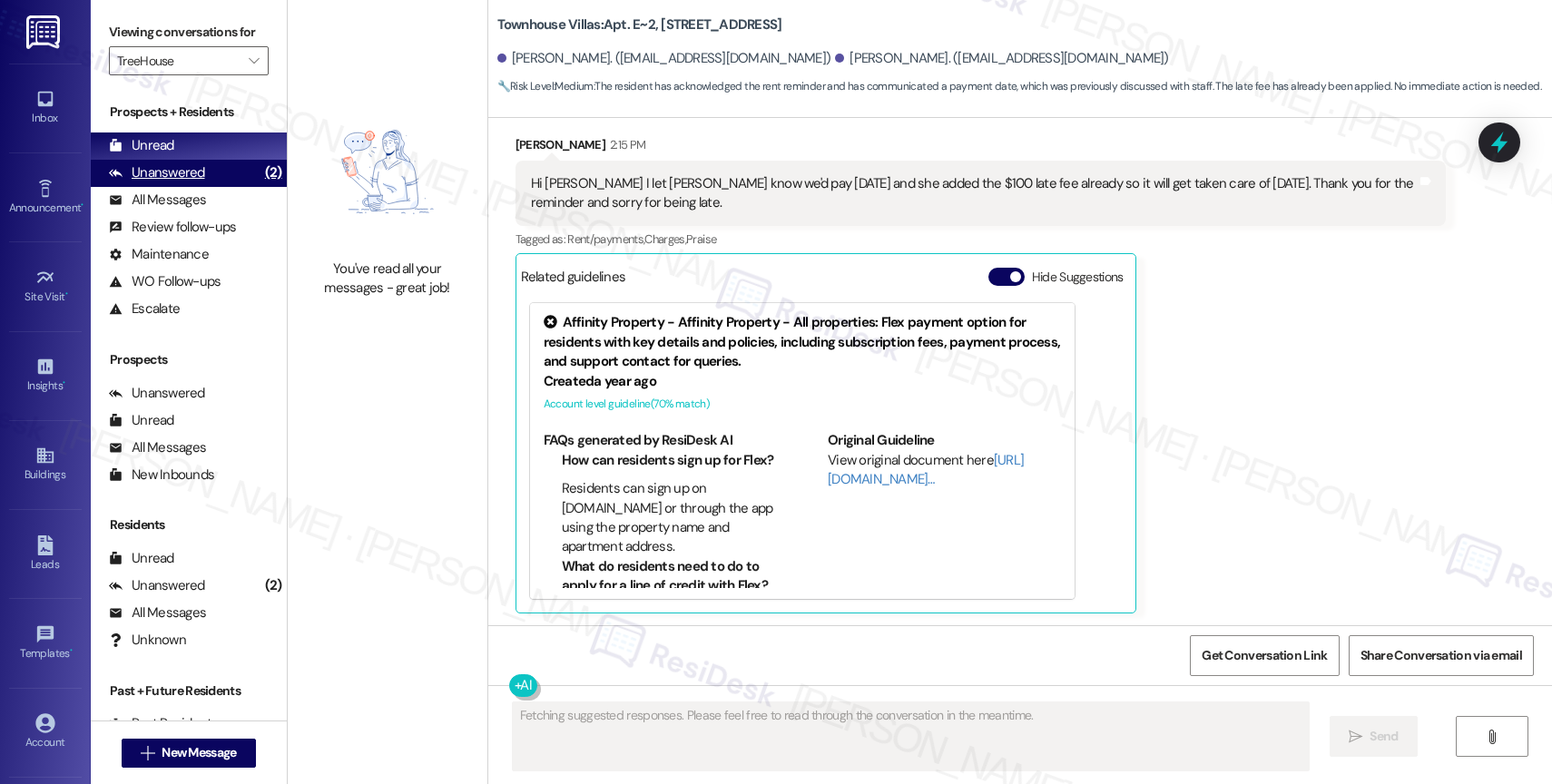
scroll to position [1516, 0]
click at [184, 182] on div "Unanswered" at bounding box center [156, 172] width 97 height 19
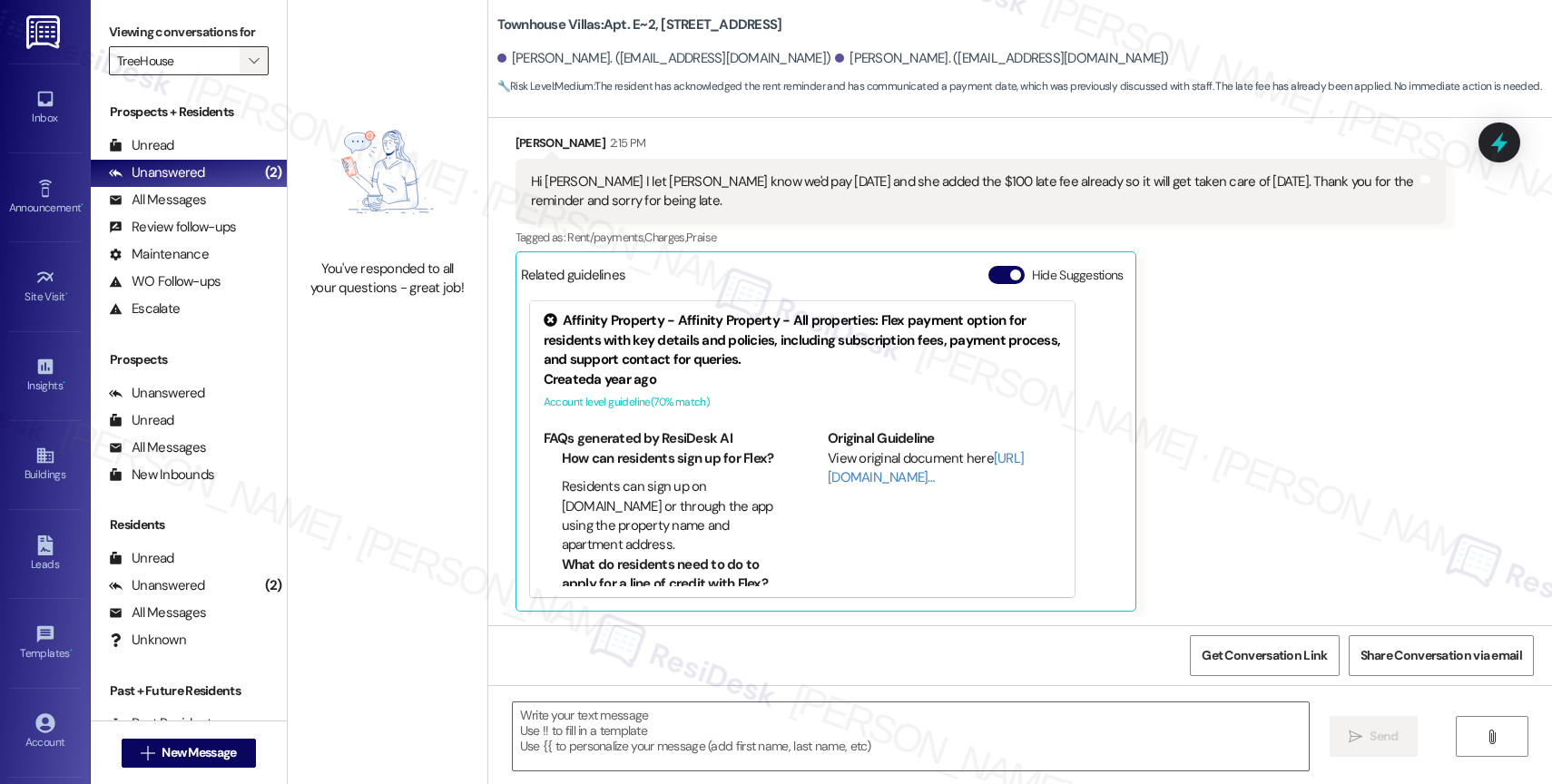
click at [245, 76] on span "" at bounding box center [253, 60] width 17 height 29
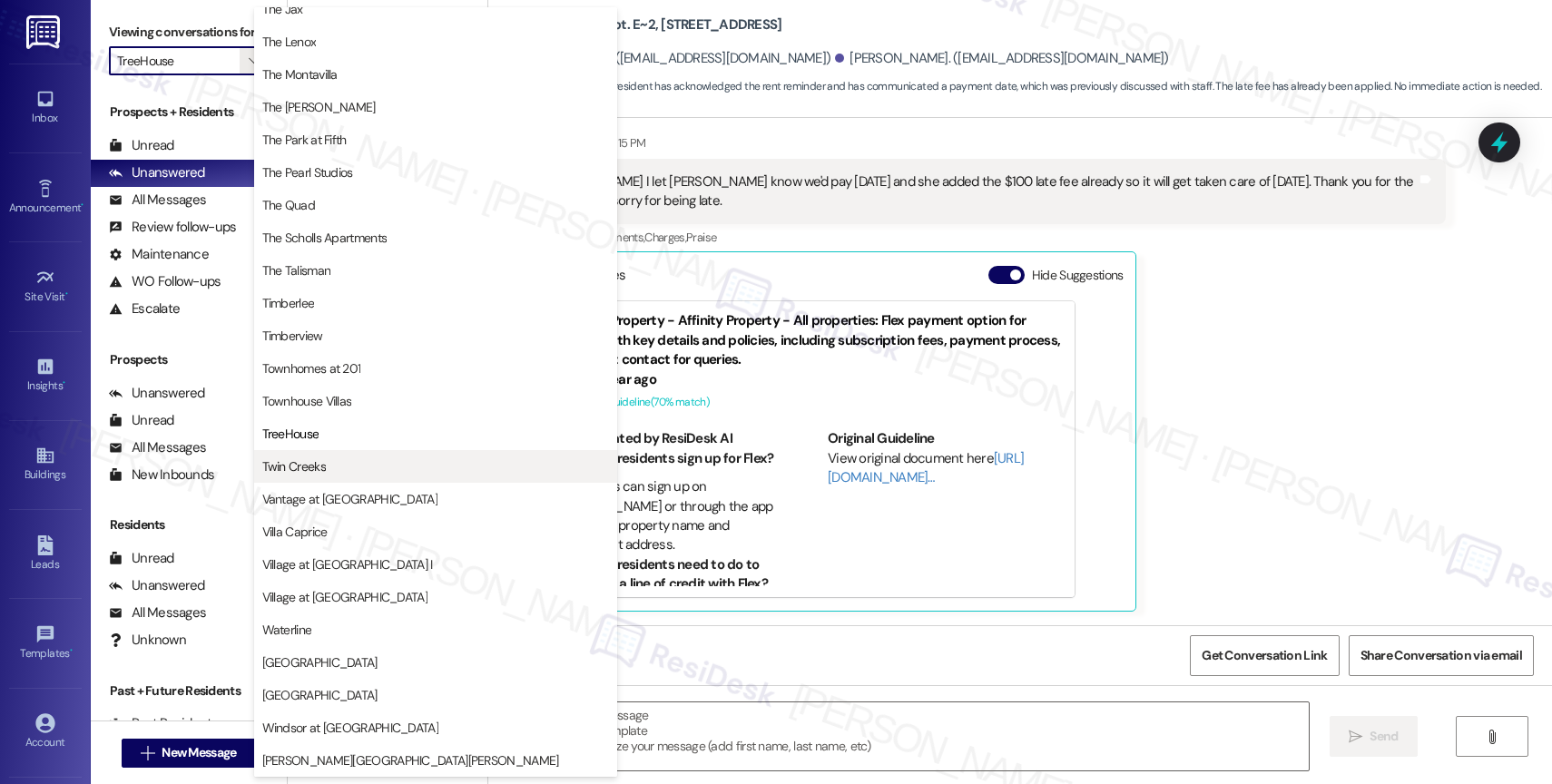
scroll to position [3259, 0]
click at [339, 454] on button "Twin Creeks" at bounding box center [435, 466] width 363 height 33
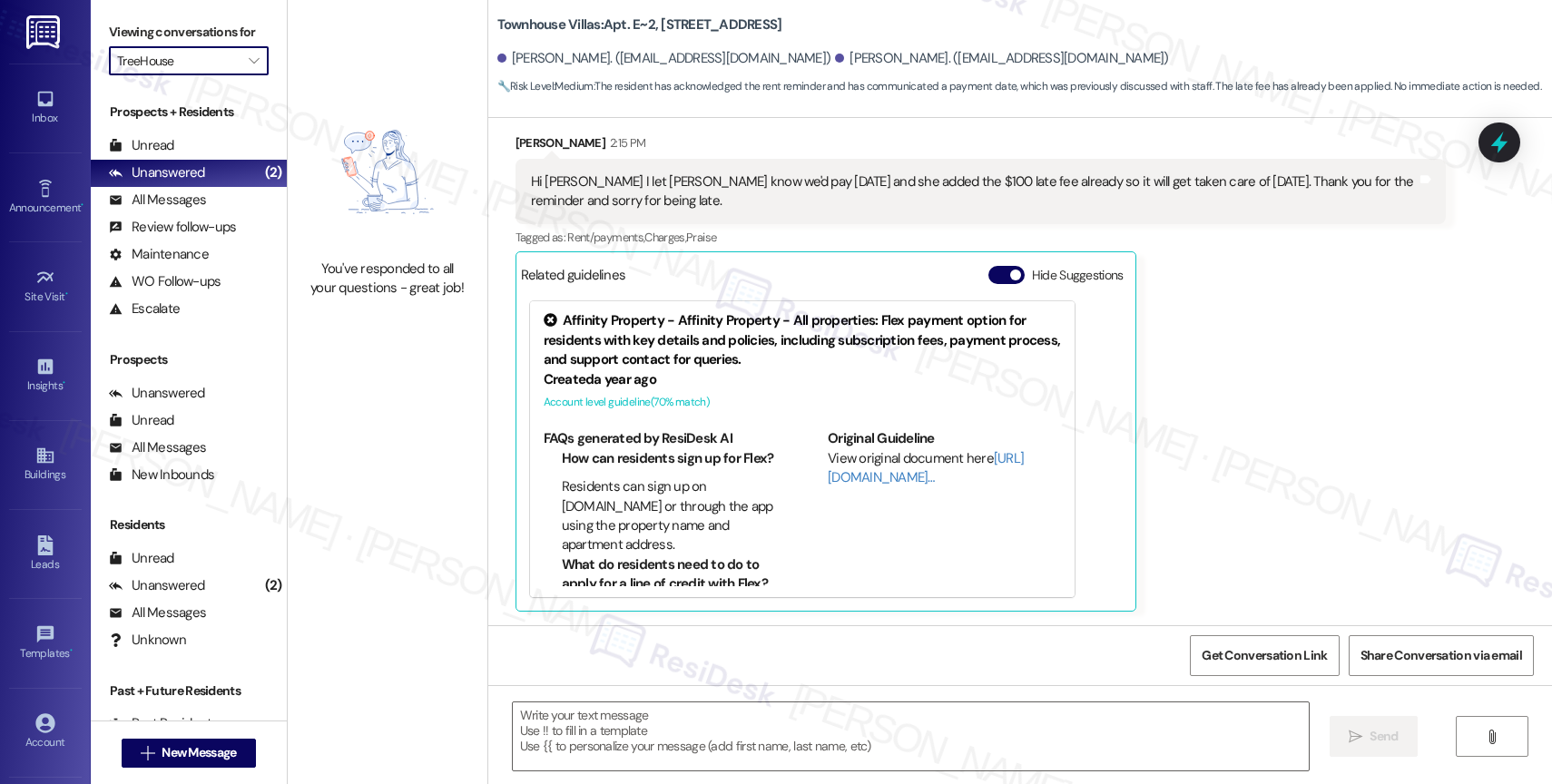
type input "Twin Creeks"
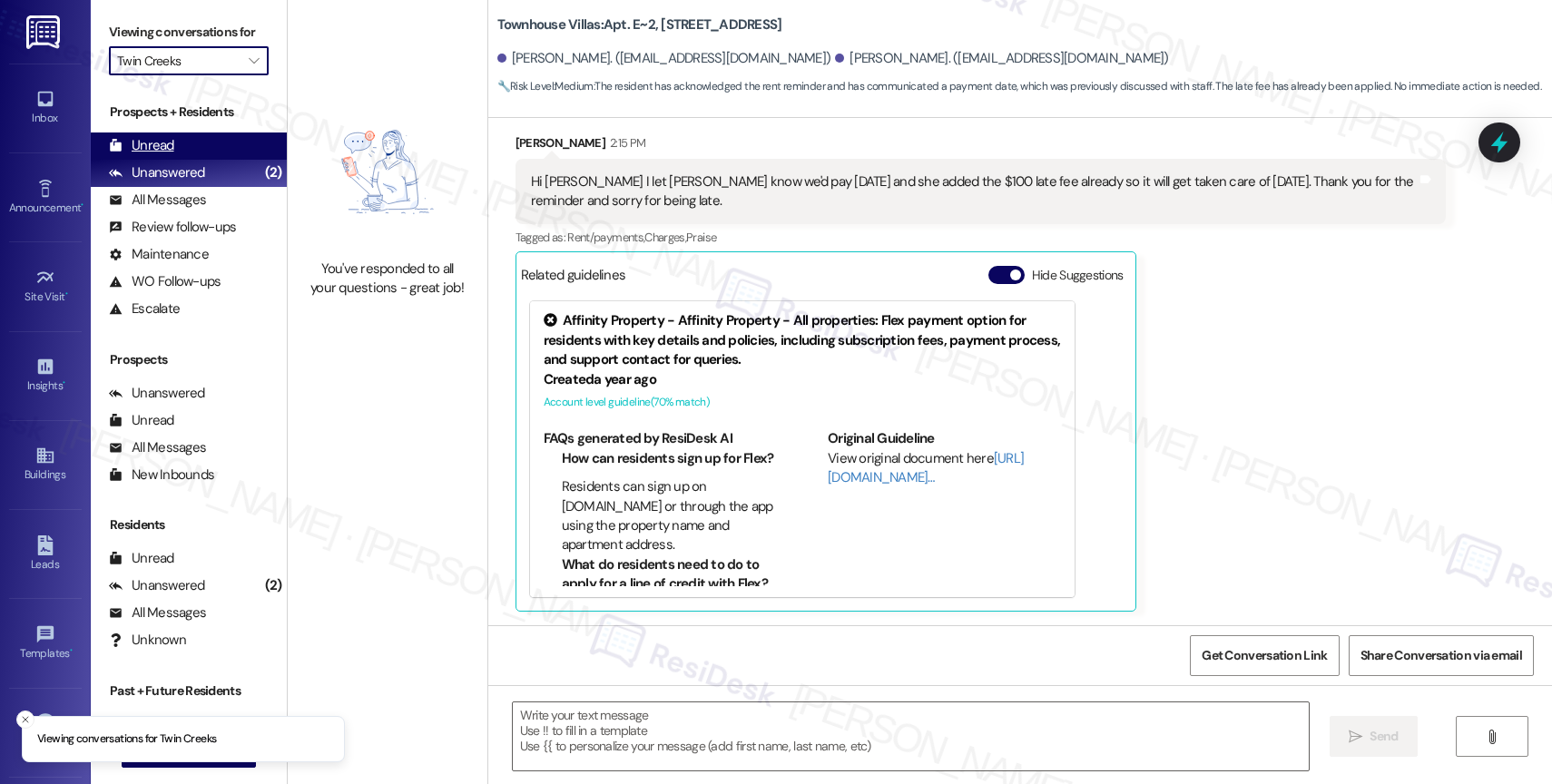
click at [190, 159] on div "Unread (0)" at bounding box center [188, 145] width 196 height 27
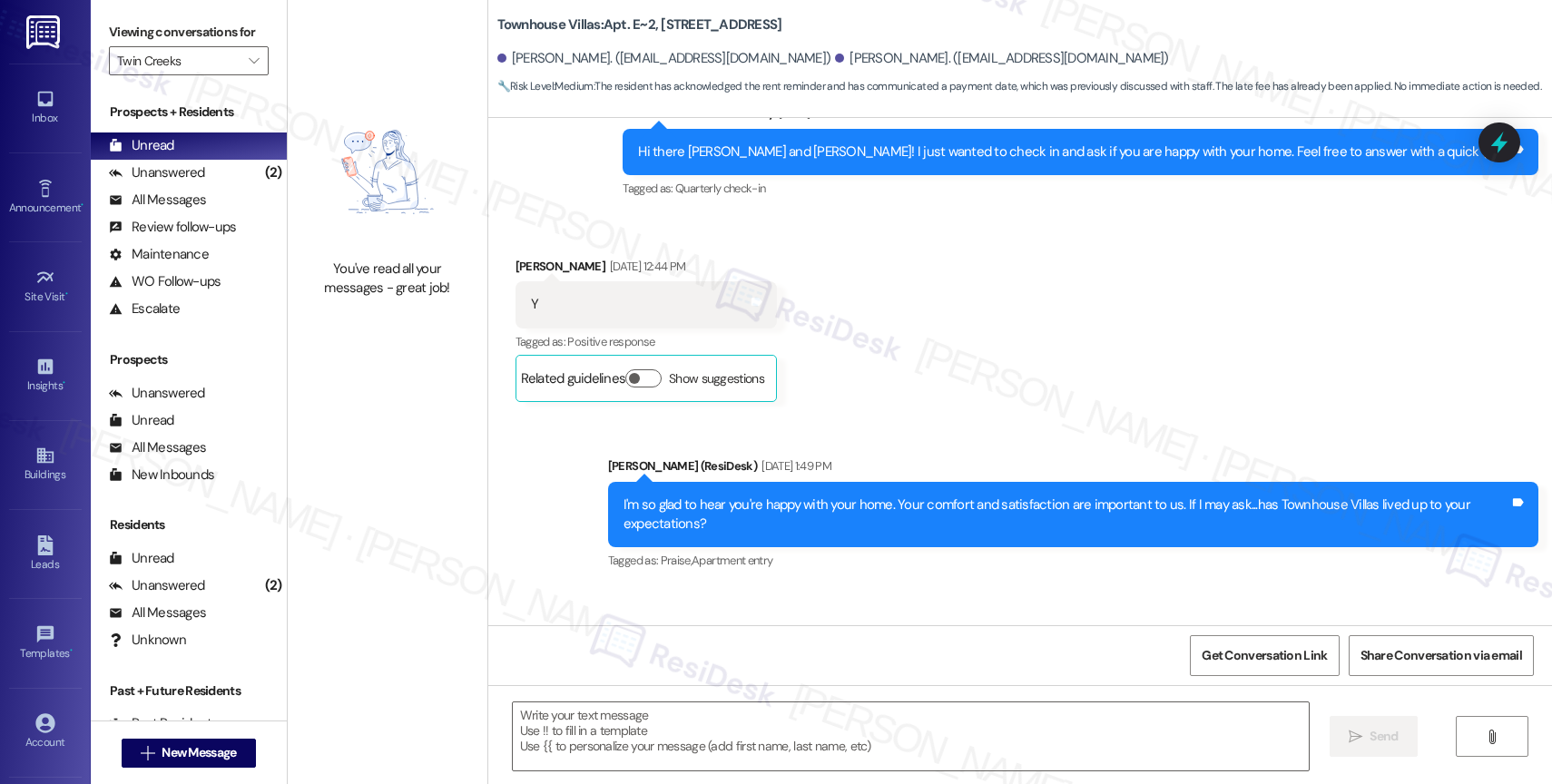
type textarea "Fetching suggested responses. Please feel free to read through the conversation…"
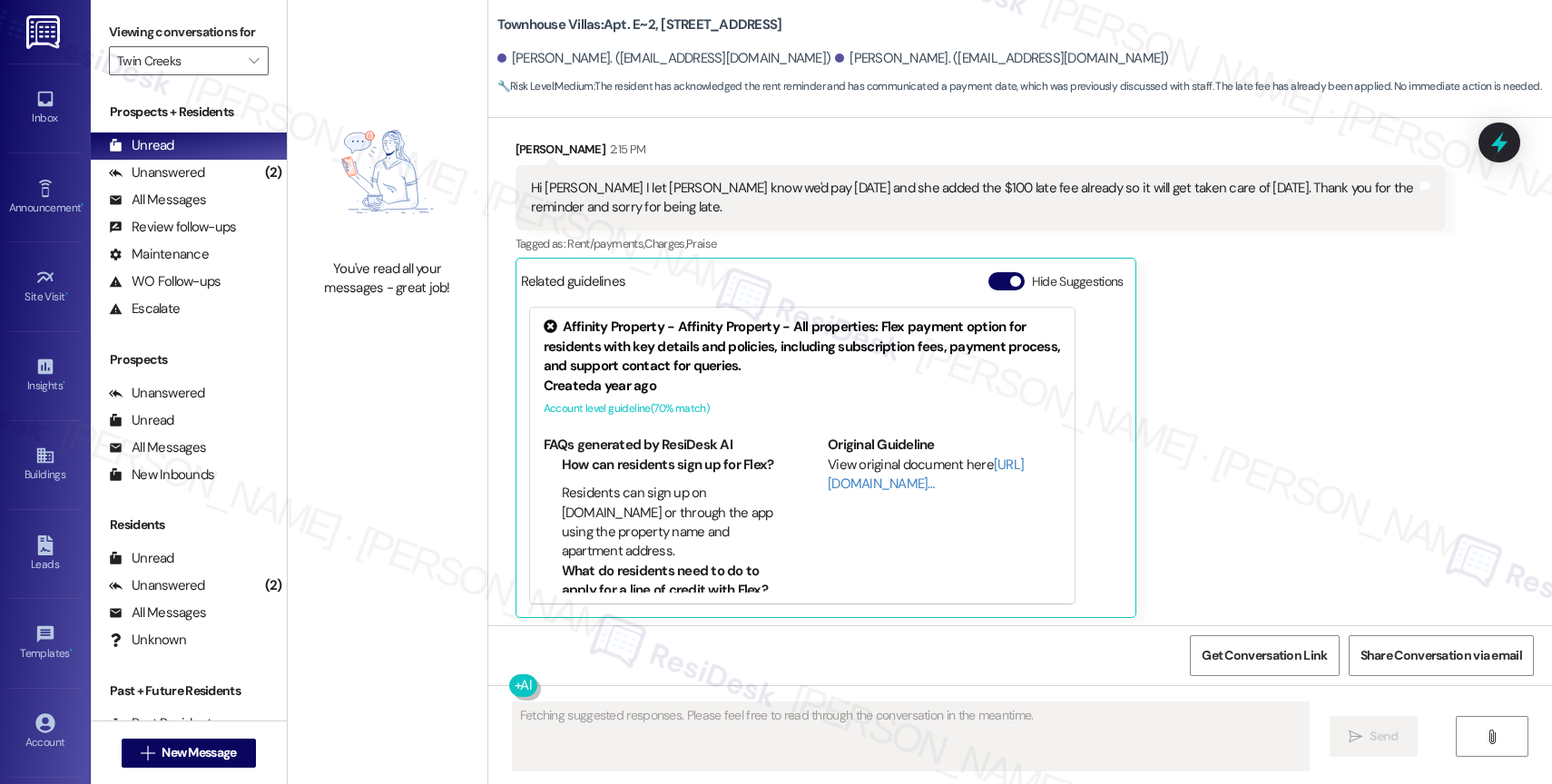
scroll to position [1516, 0]
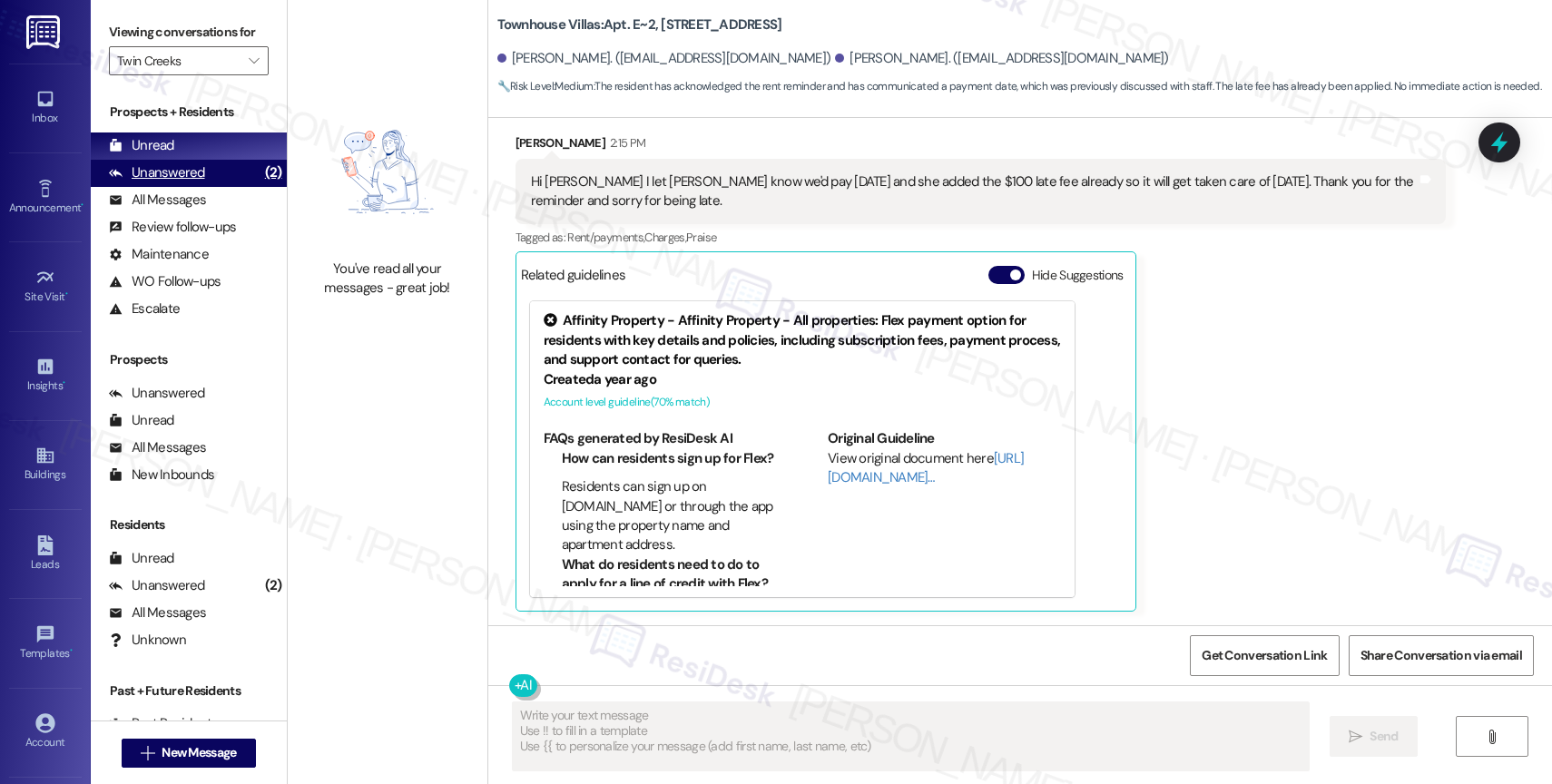
click at [183, 182] on div "Unanswered" at bounding box center [156, 172] width 97 height 19
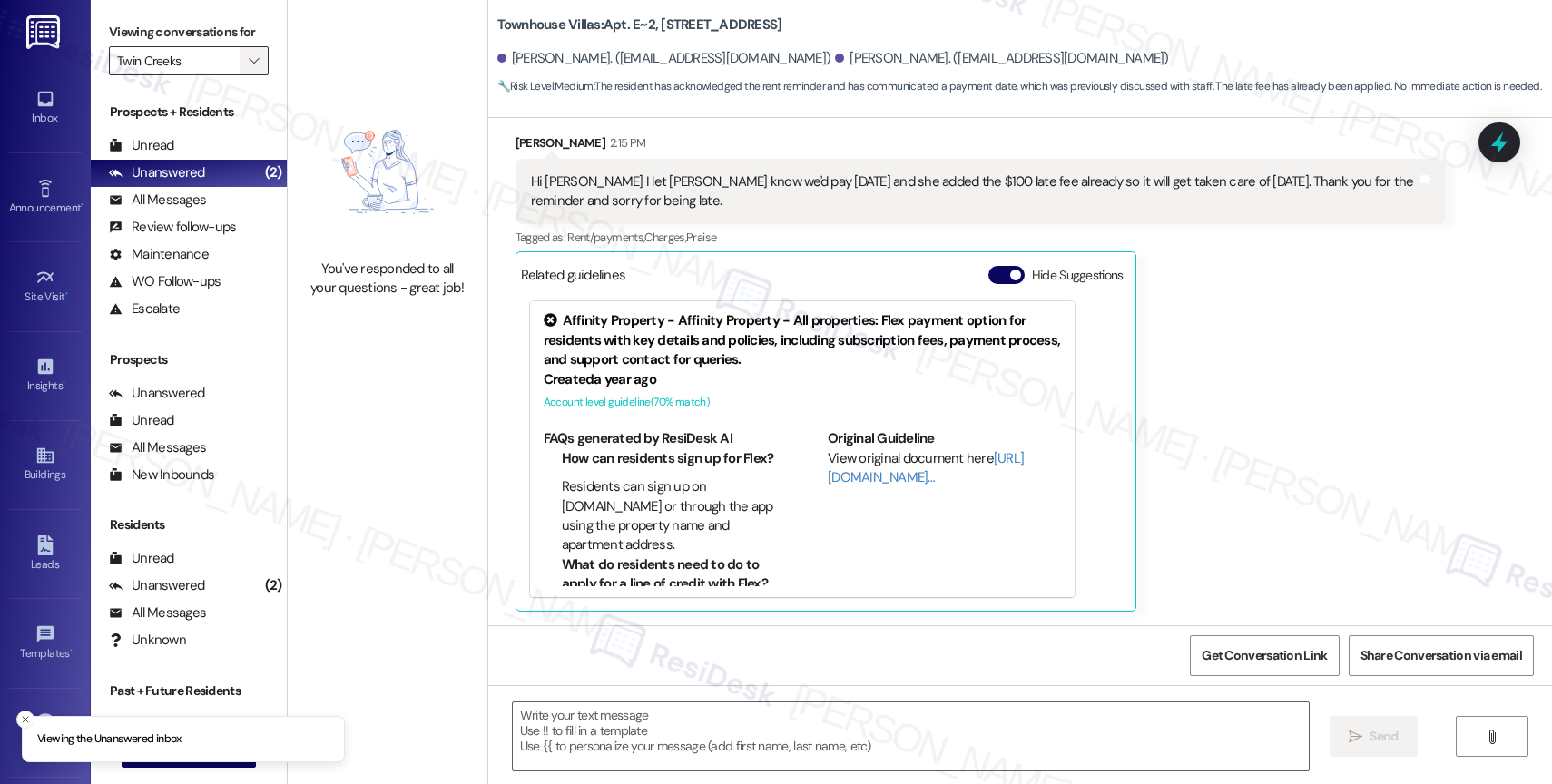
click at [245, 71] on span "" at bounding box center [253, 60] width 17 height 29
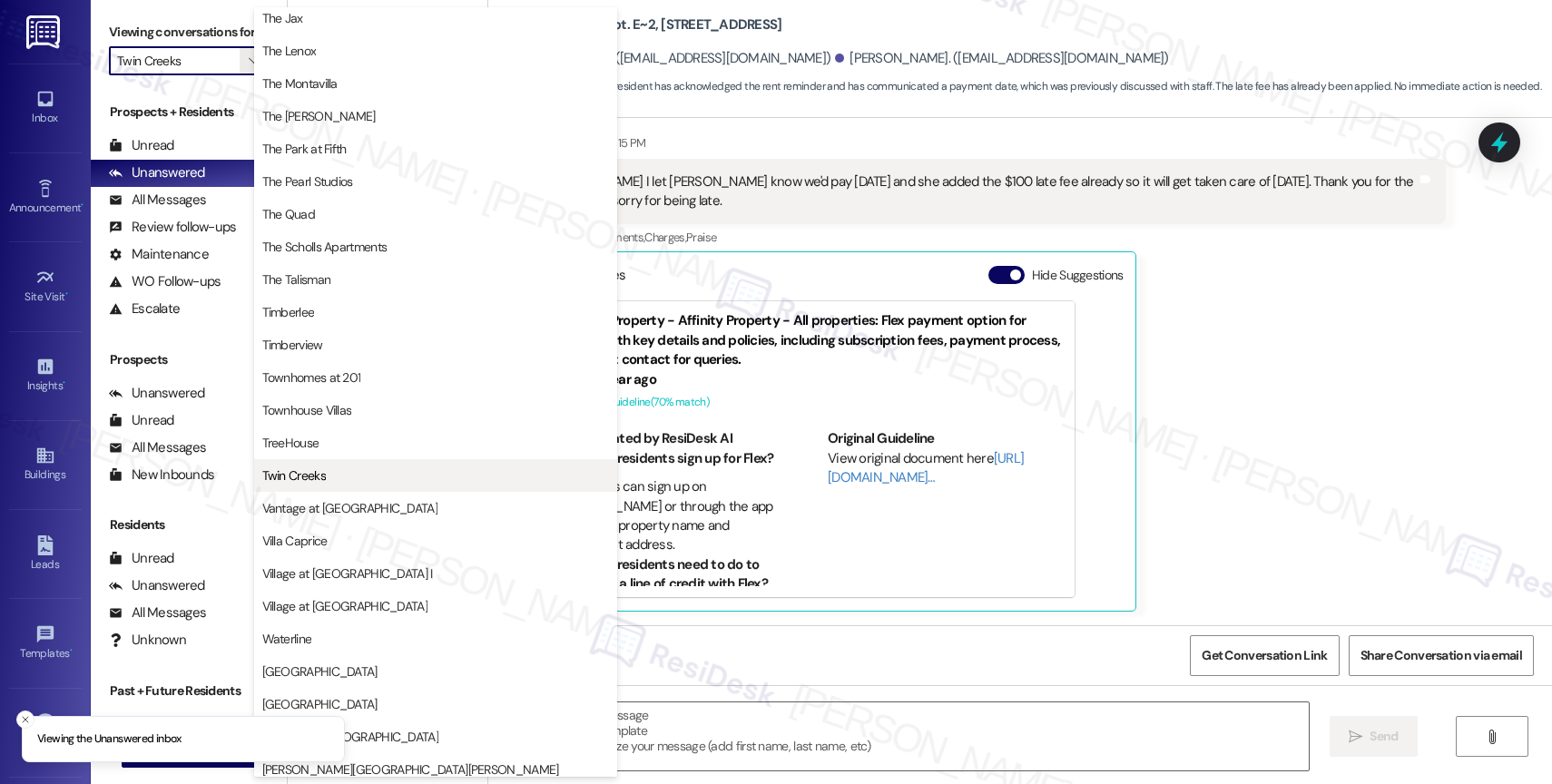
scroll to position [3310, 0]
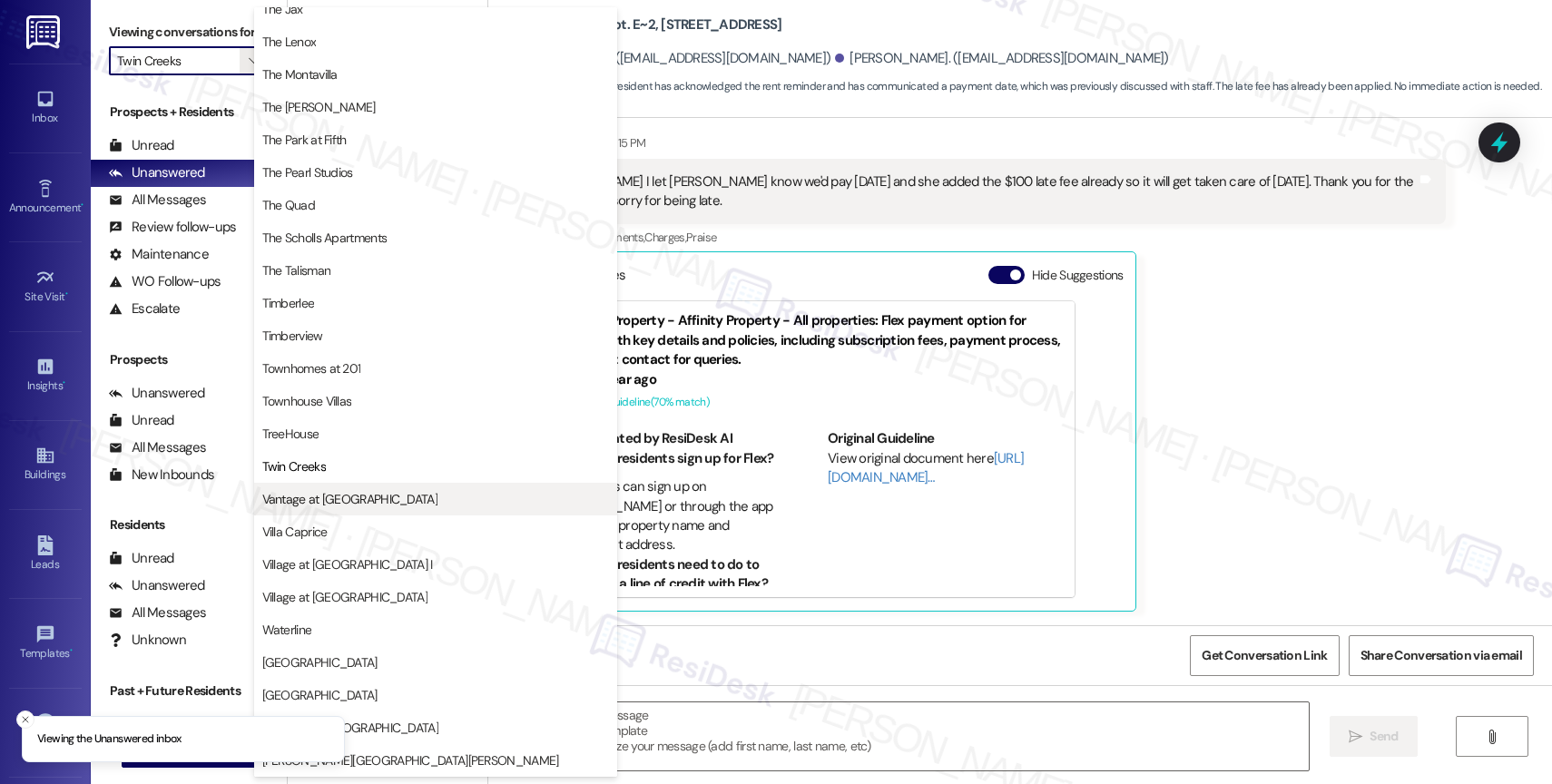
click at [340, 495] on span "Vantage at Hillsdale" at bounding box center [349, 498] width 175 height 18
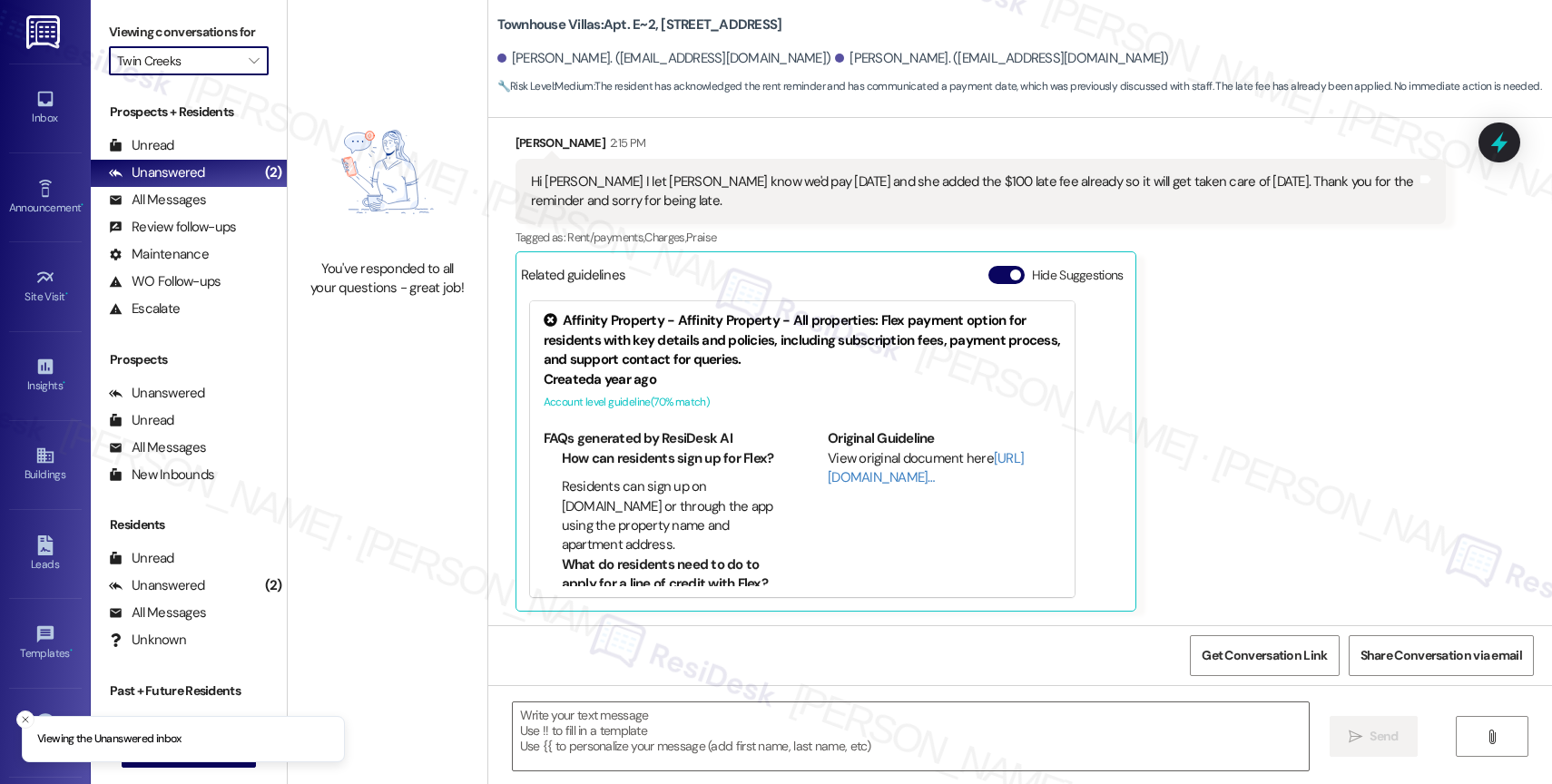
type input "Vantage at Hillsdale"
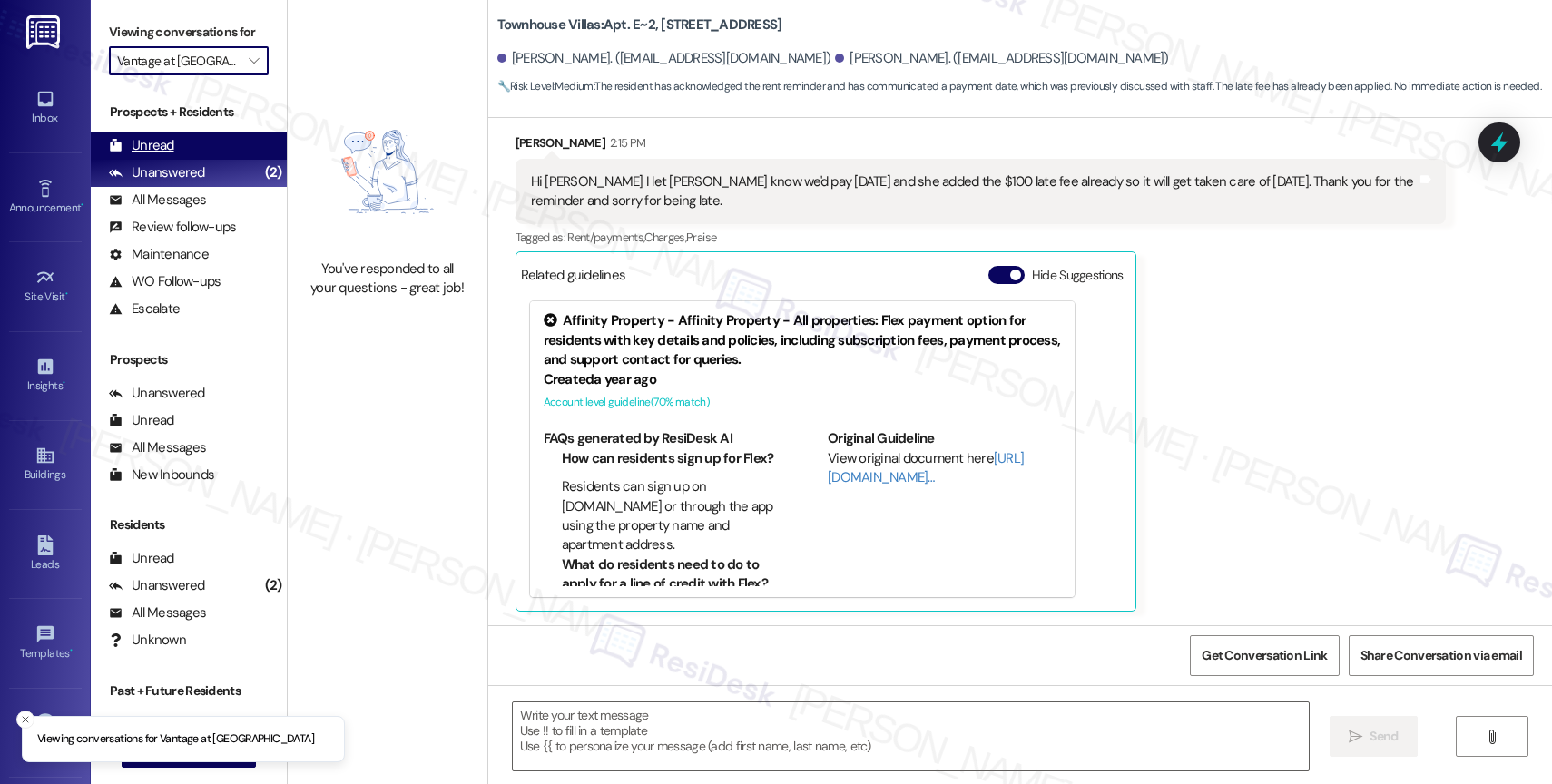
click at [143, 155] on div "Unread" at bounding box center [141, 145] width 66 height 19
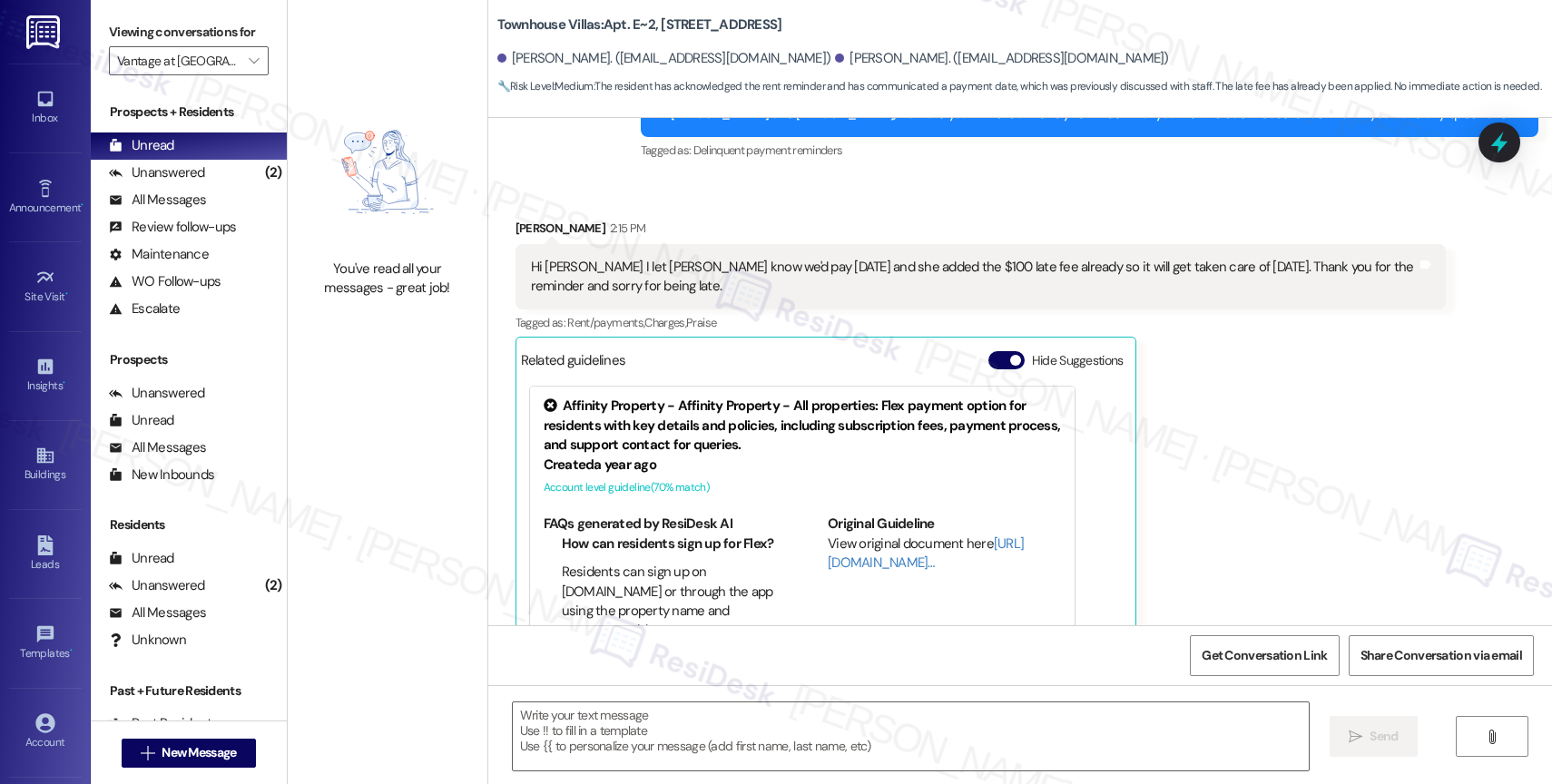
scroll to position [1516, 0]
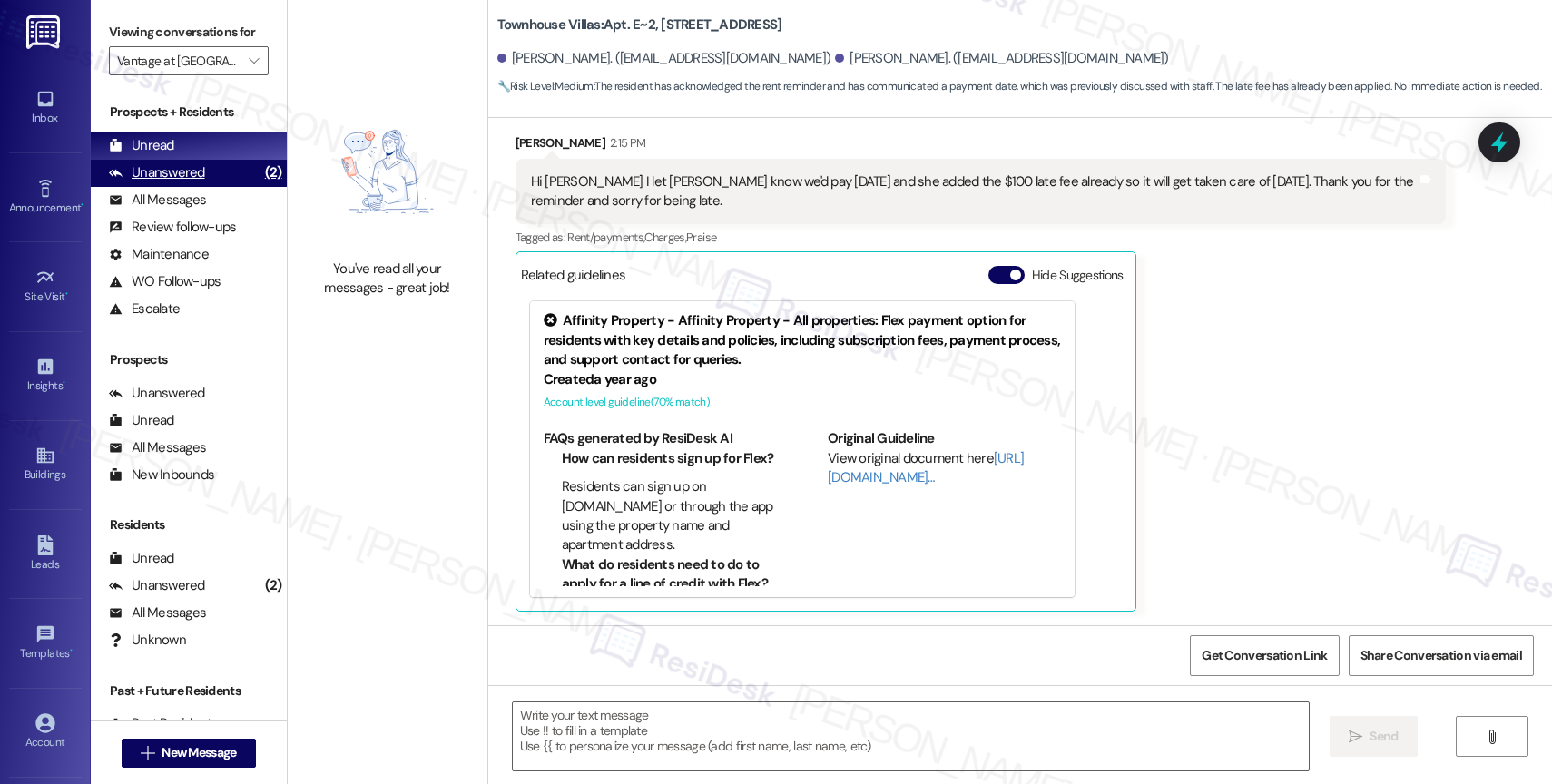
click at [226, 185] on div "Unanswered (2)" at bounding box center [188, 172] width 196 height 27
click at [249, 68] on icon "" at bounding box center [254, 61] width 10 height 15
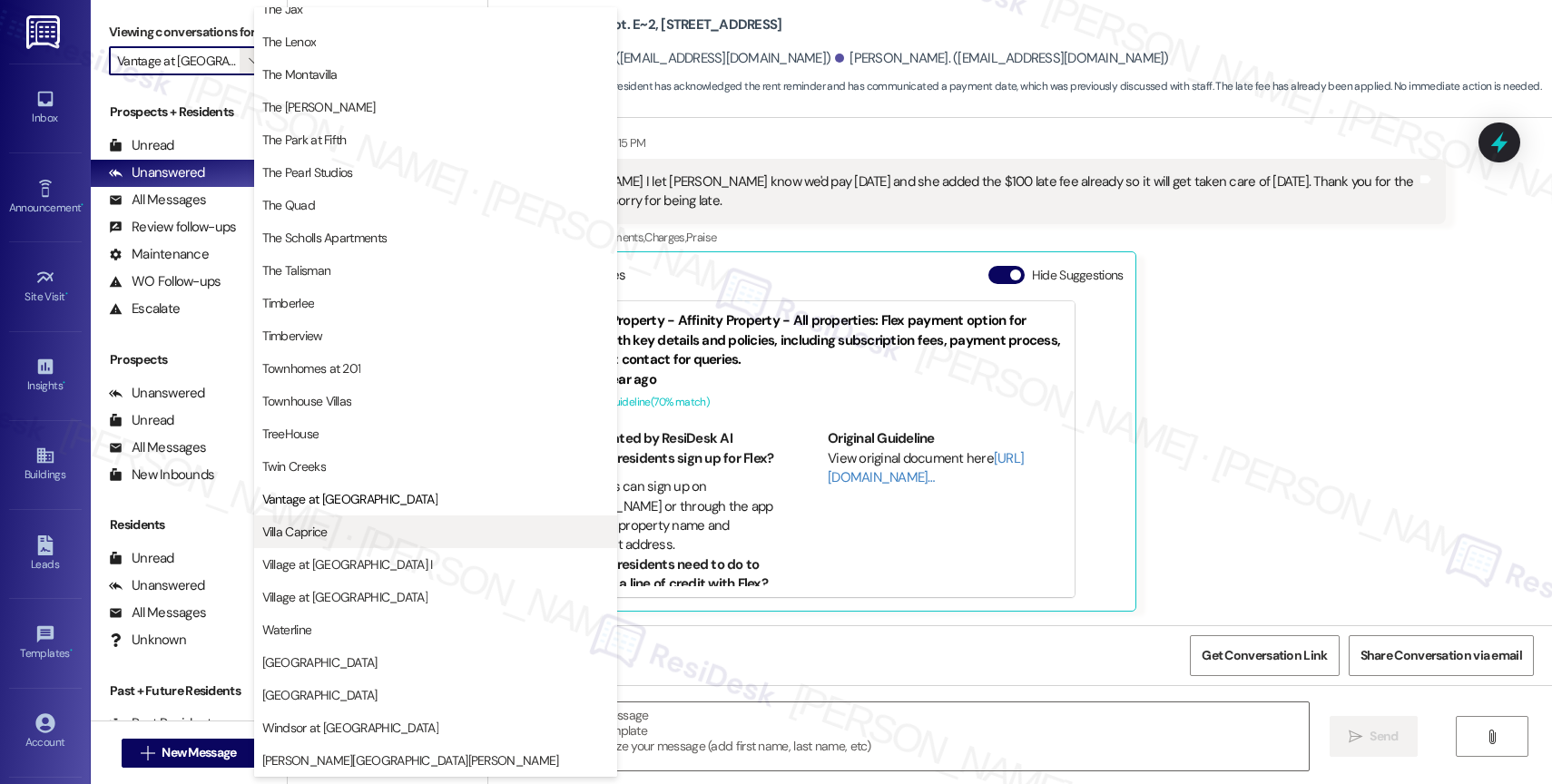
scroll to position [3295, 0]
click at [336, 520] on button "Villa Caprice" at bounding box center [435, 531] width 363 height 33
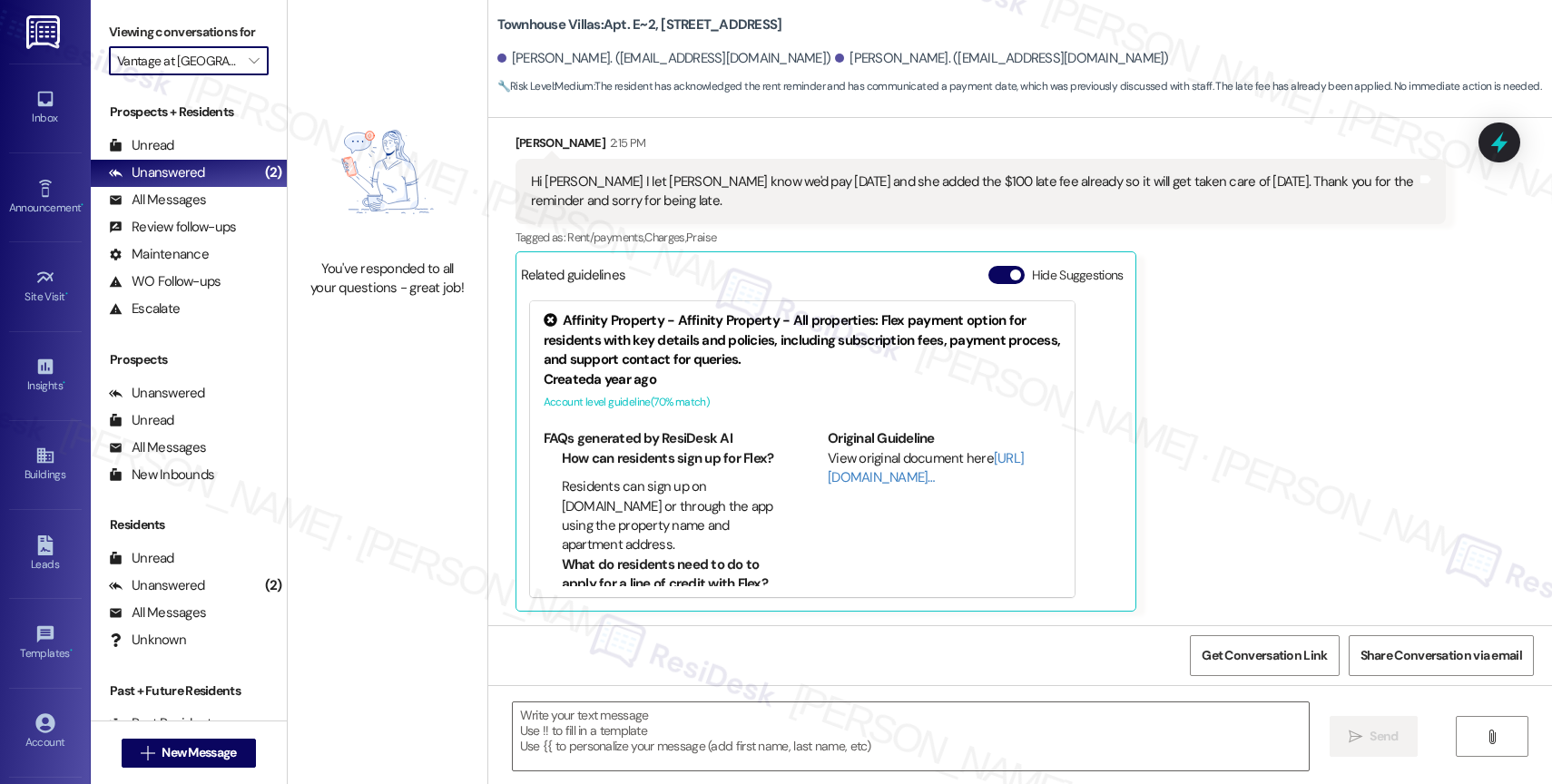
type input "Villa Caprice"
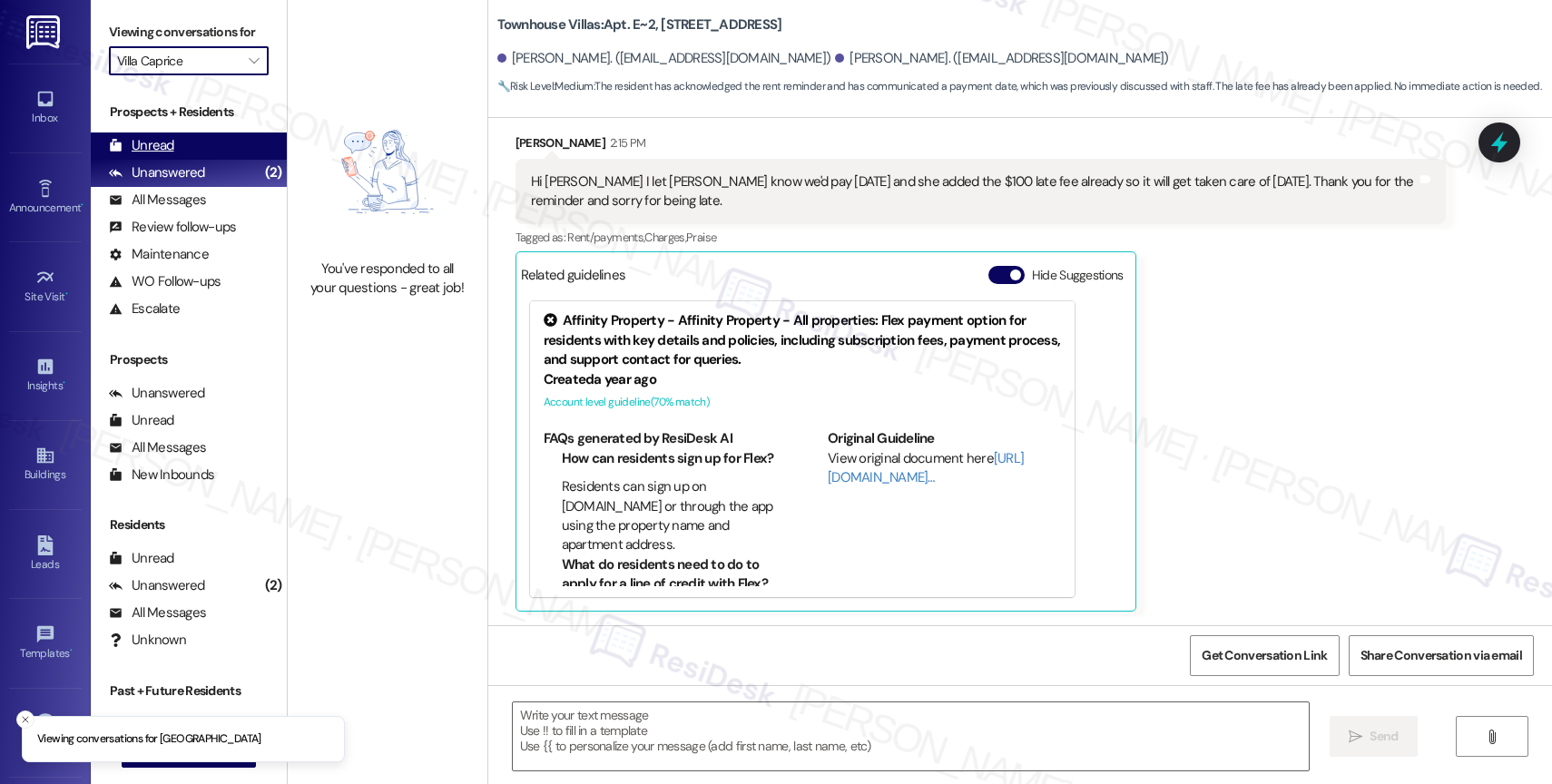
click at [206, 159] on div "Unread (0)" at bounding box center [188, 145] width 196 height 27
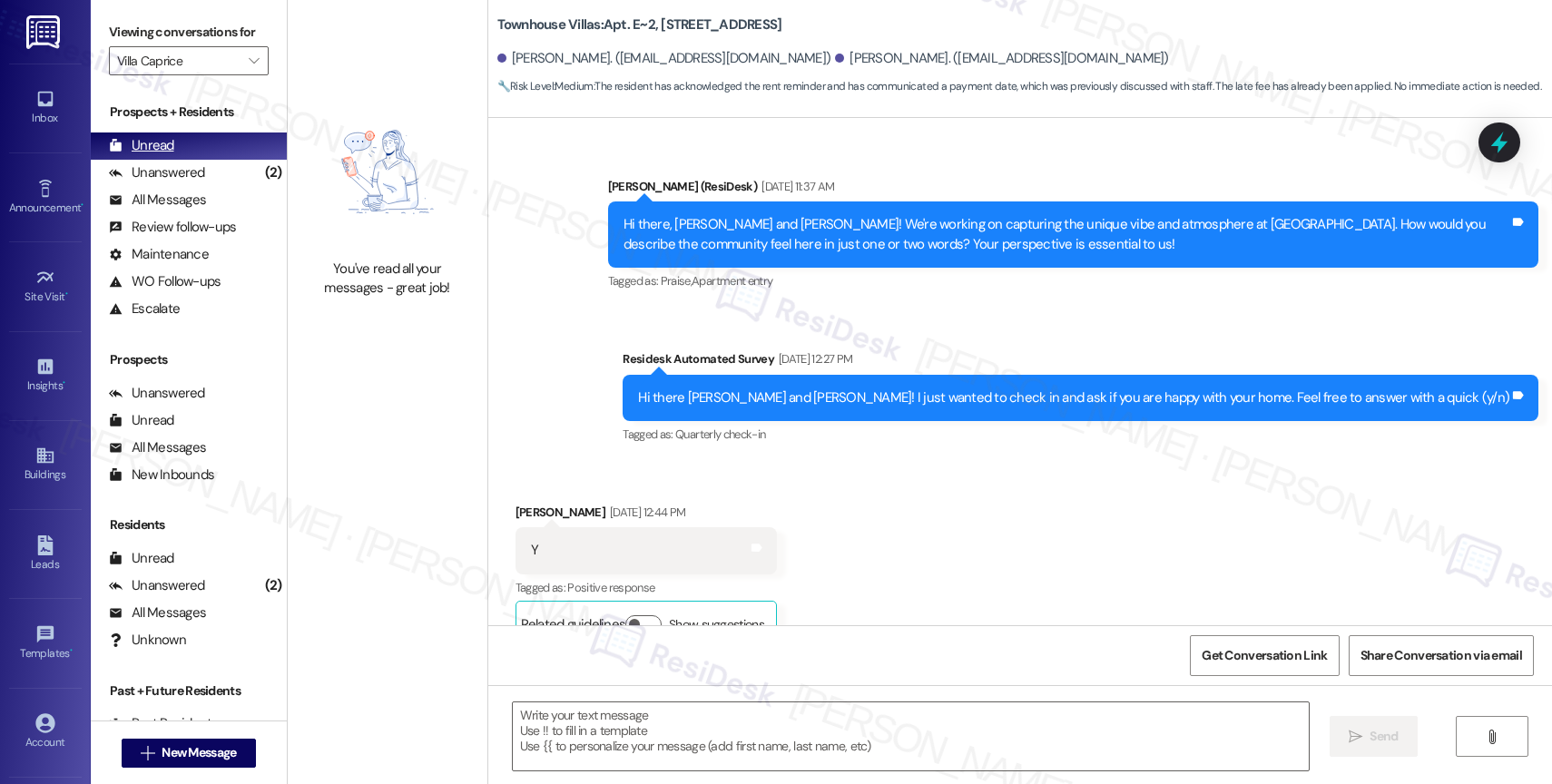
type textarea "Fetching suggested responses. Please feel free to read through the conversation…"
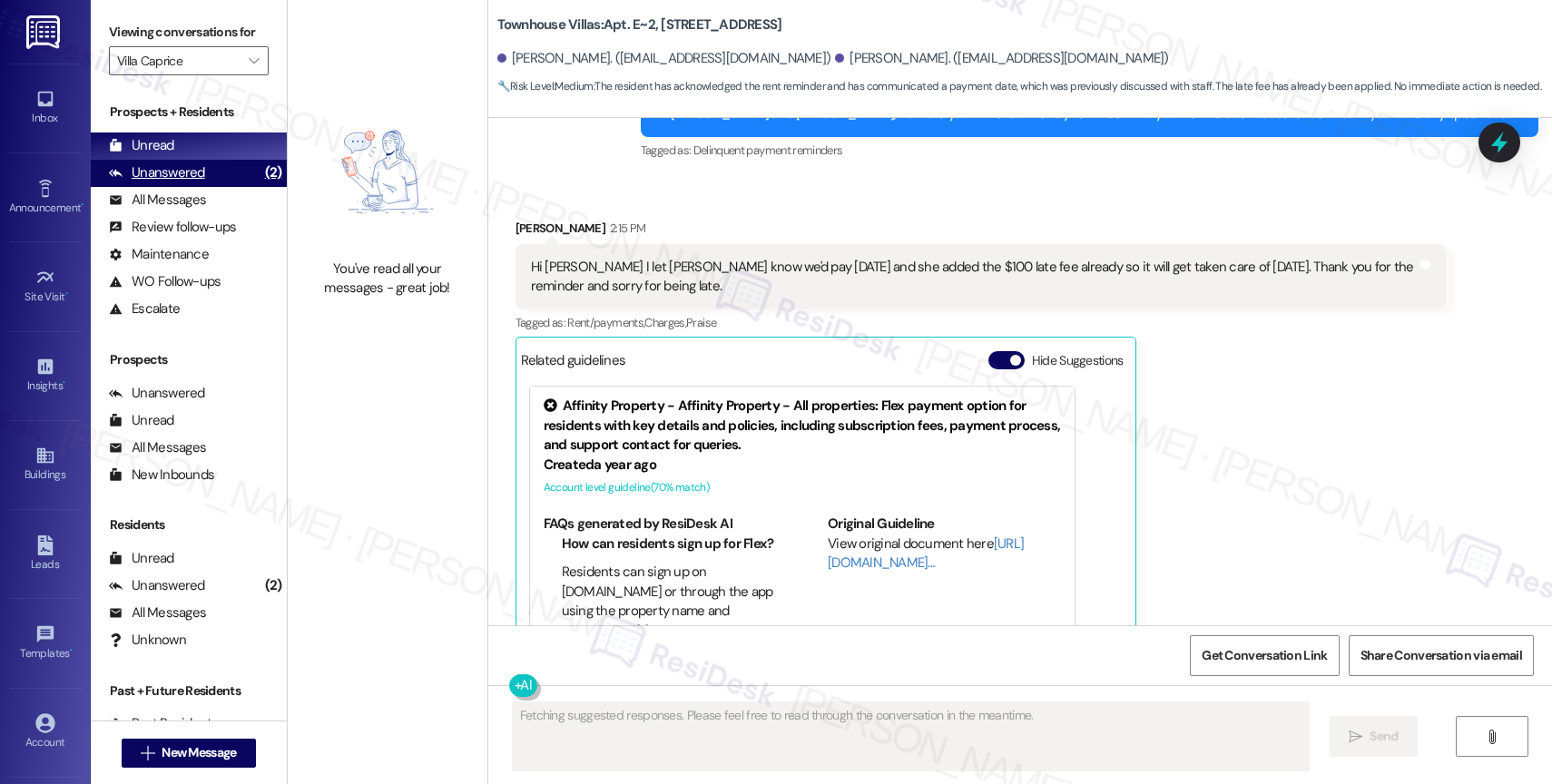
scroll to position [1516, 0]
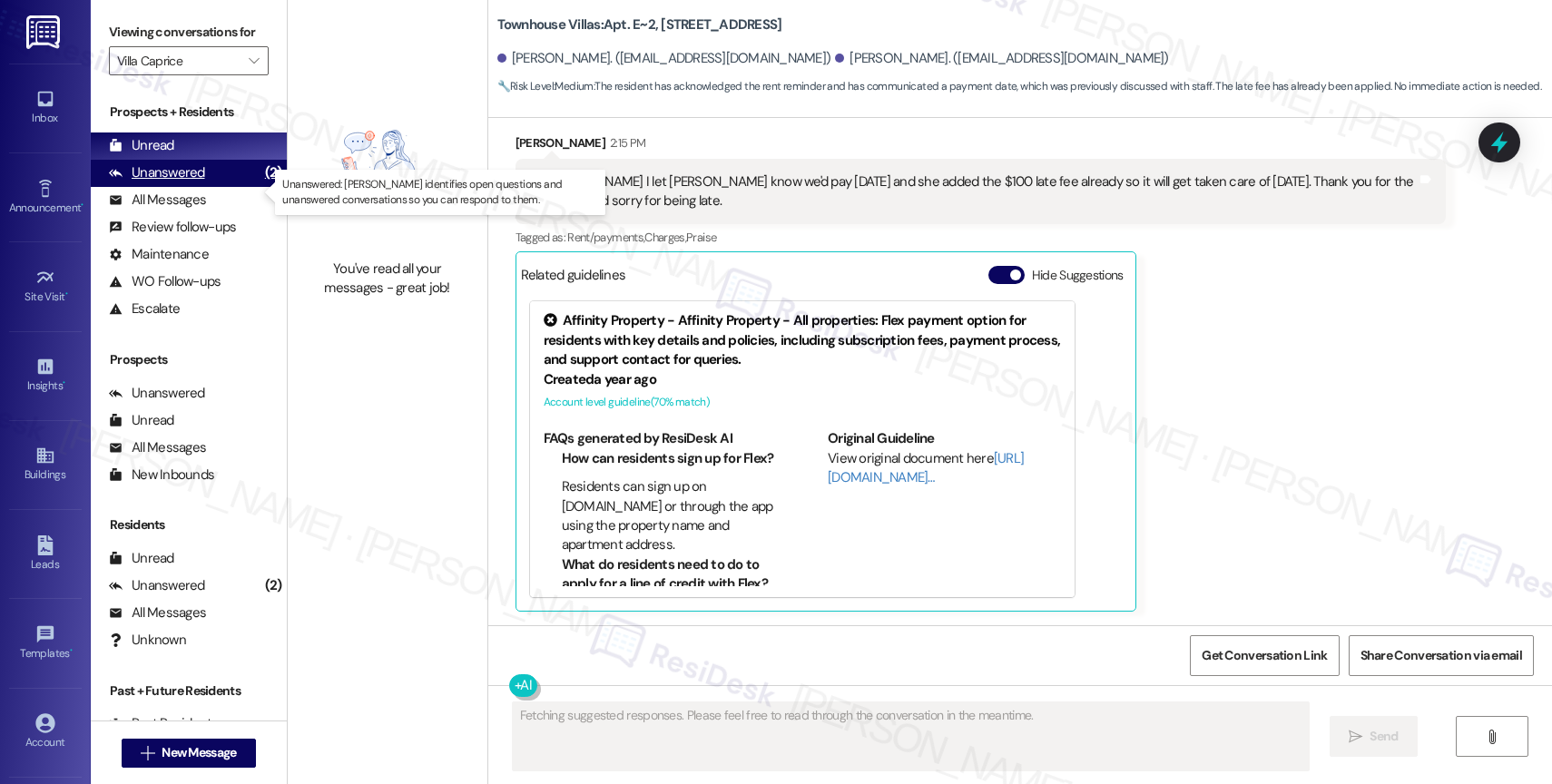
click at [202, 187] on div "Unanswered (2)" at bounding box center [188, 172] width 196 height 27
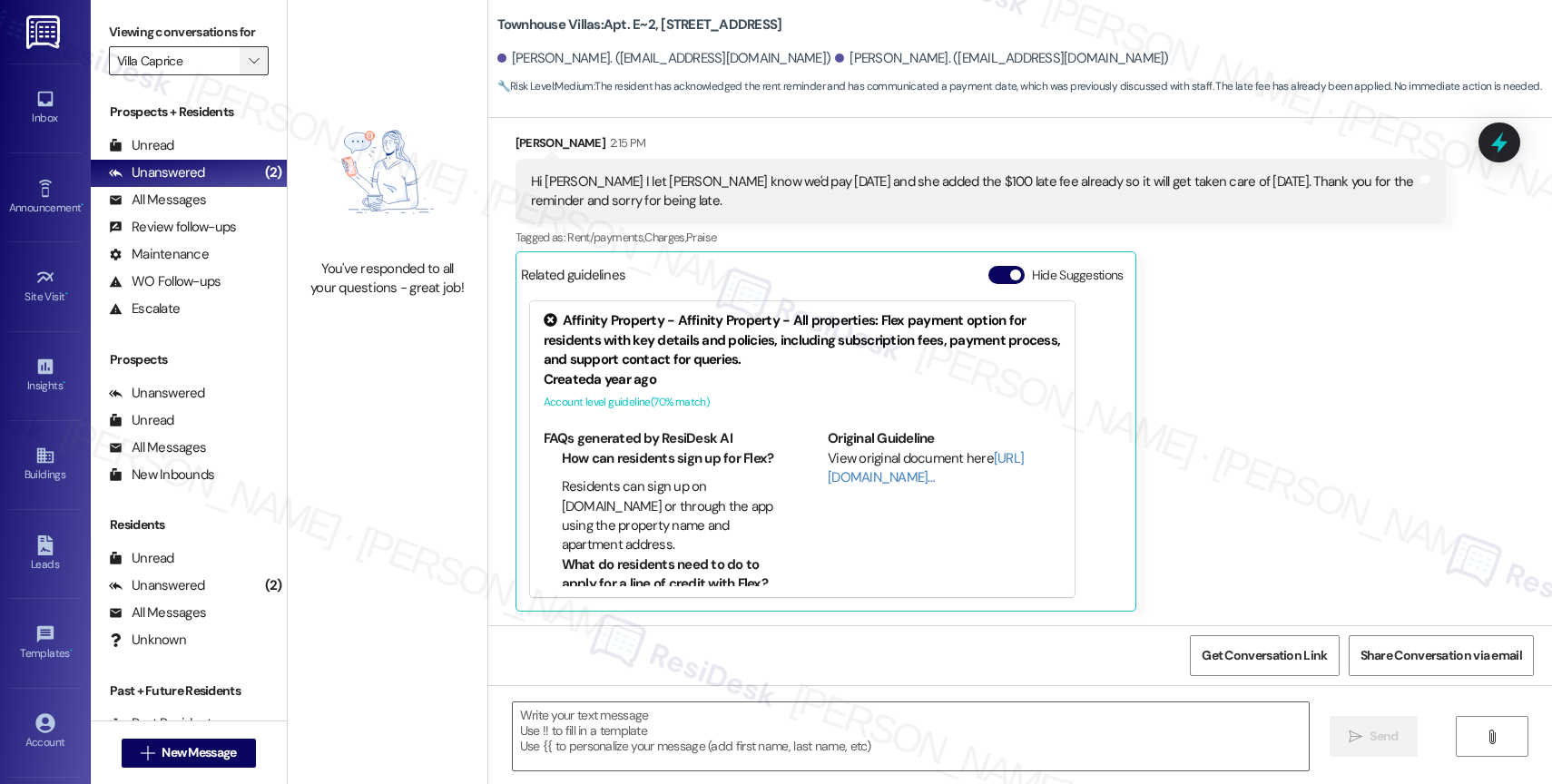
click at [245, 71] on span "" at bounding box center [253, 60] width 17 height 29
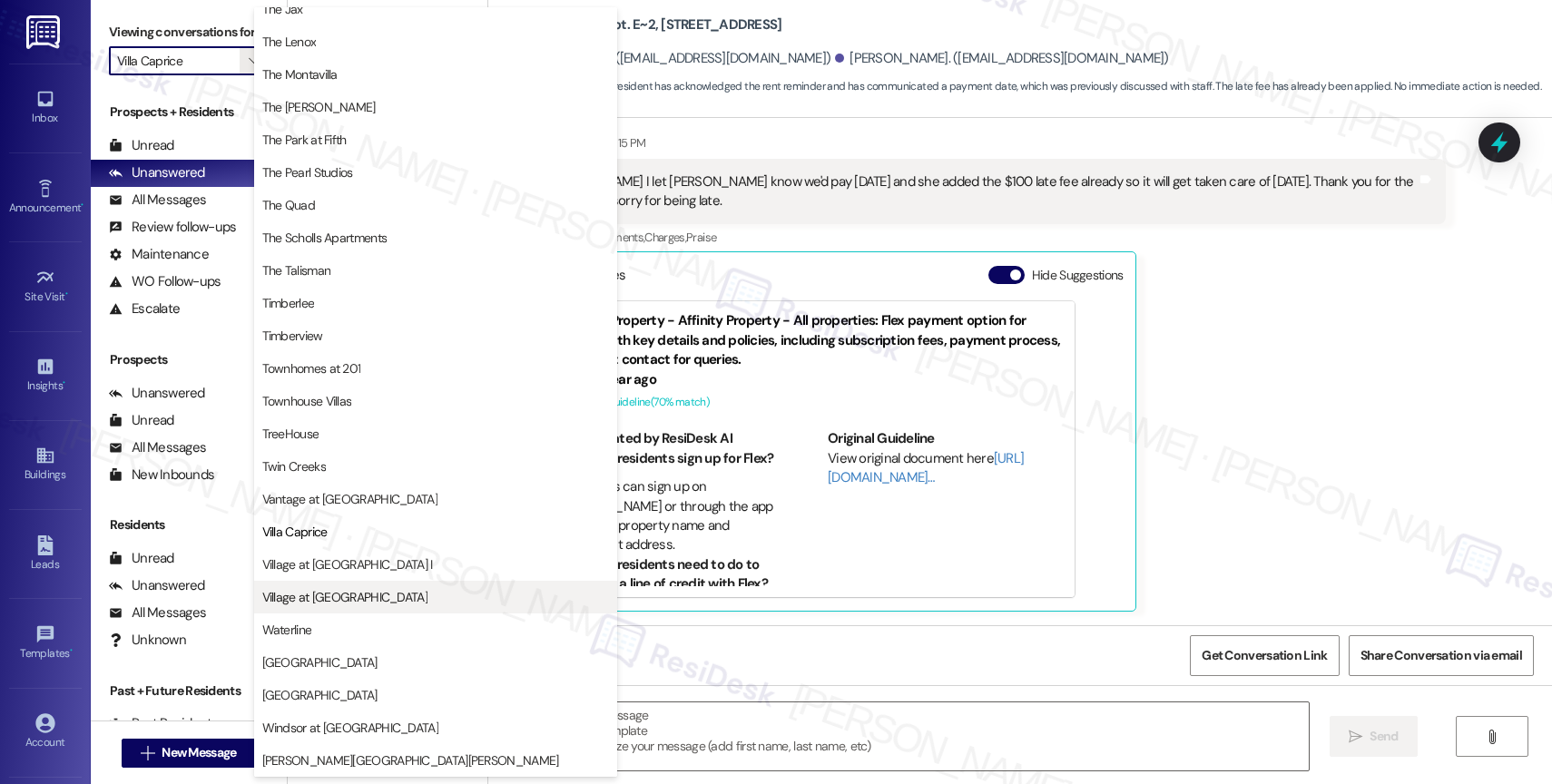
scroll to position [3310, 0]
click at [343, 568] on span "Village at [GEOGRAPHIC_DATA] I" at bounding box center [346, 564] width 170 height 18
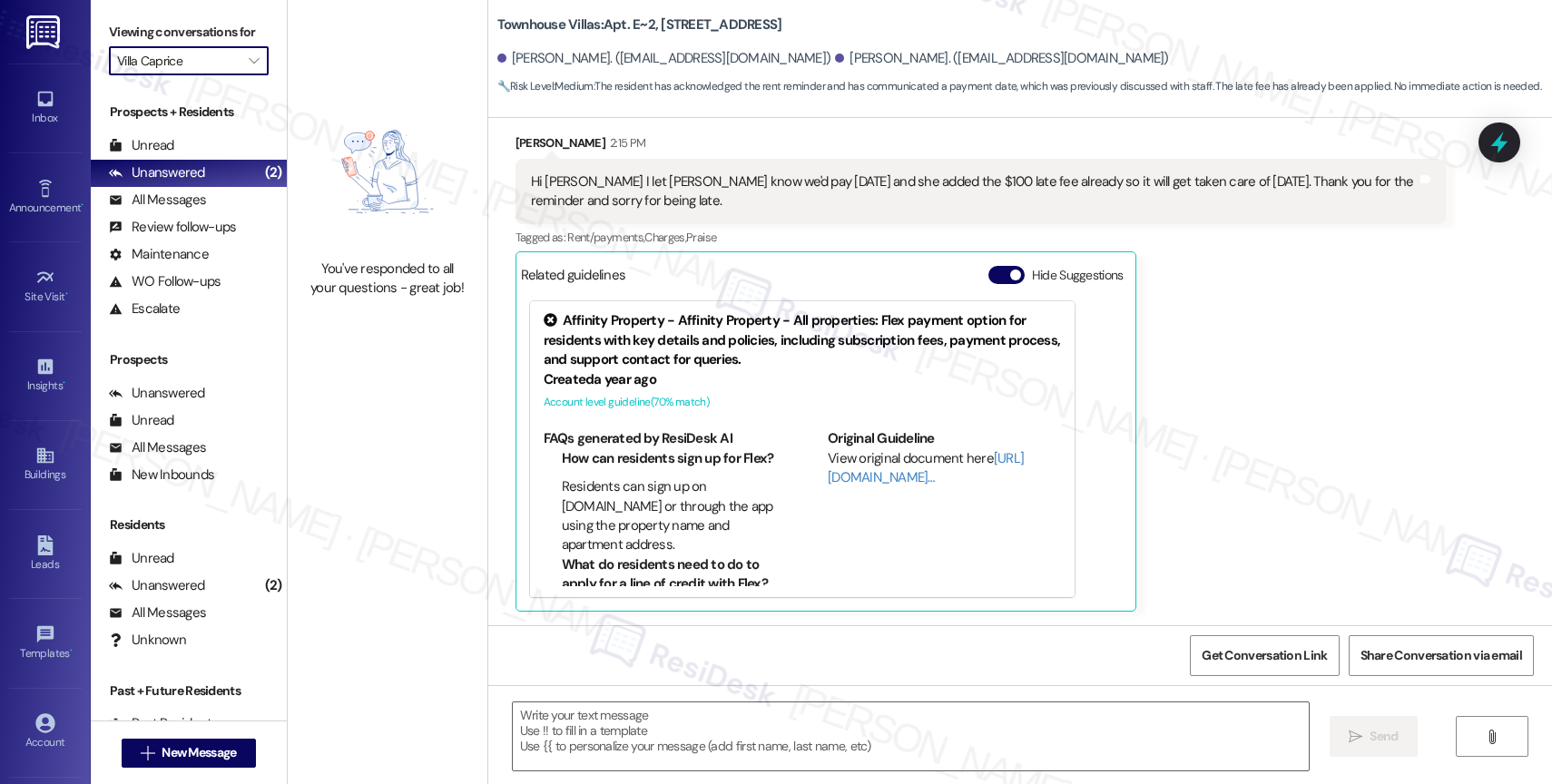
type input "Village at [GEOGRAPHIC_DATA] I"
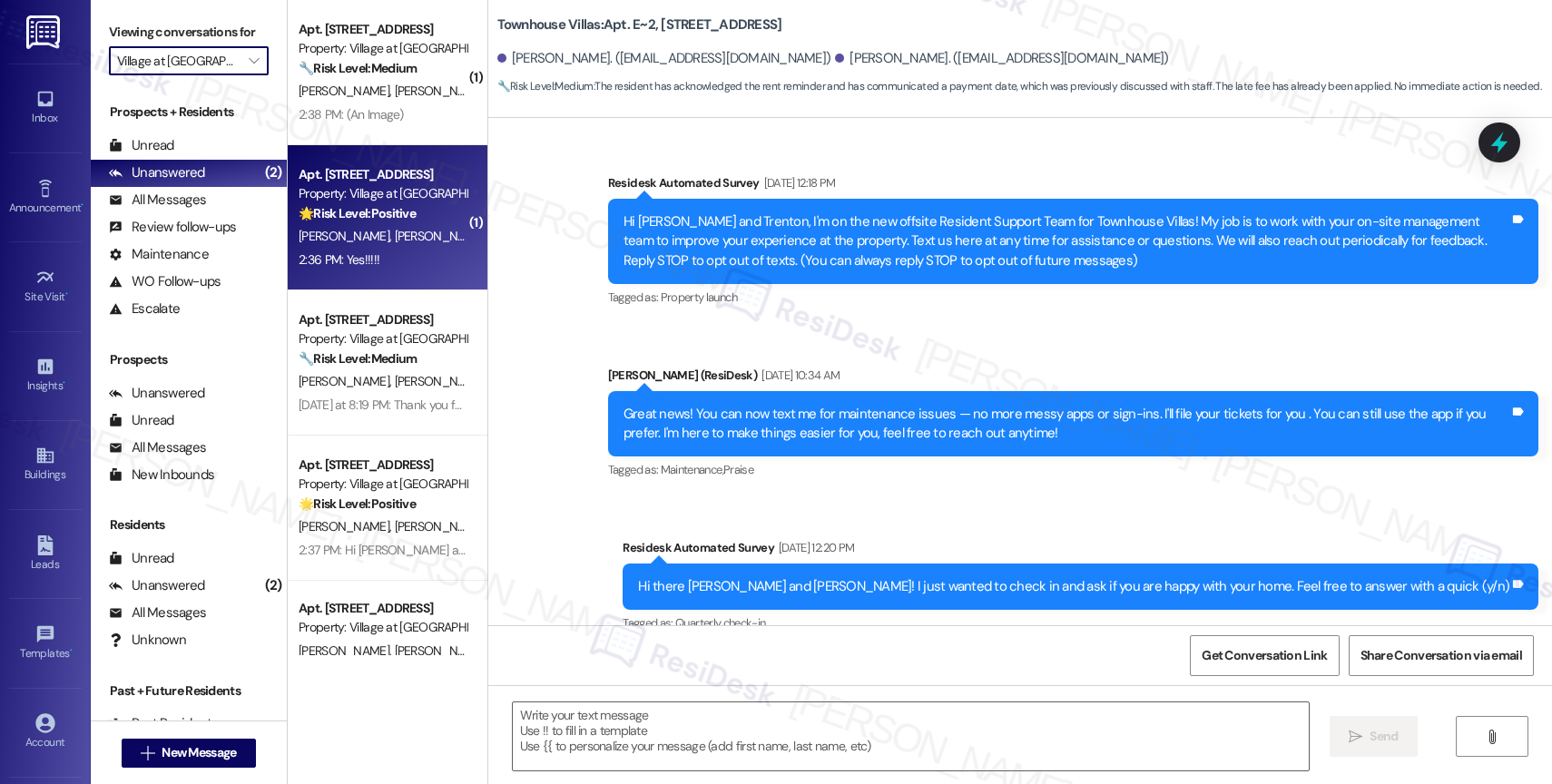
scroll to position [882, 0]
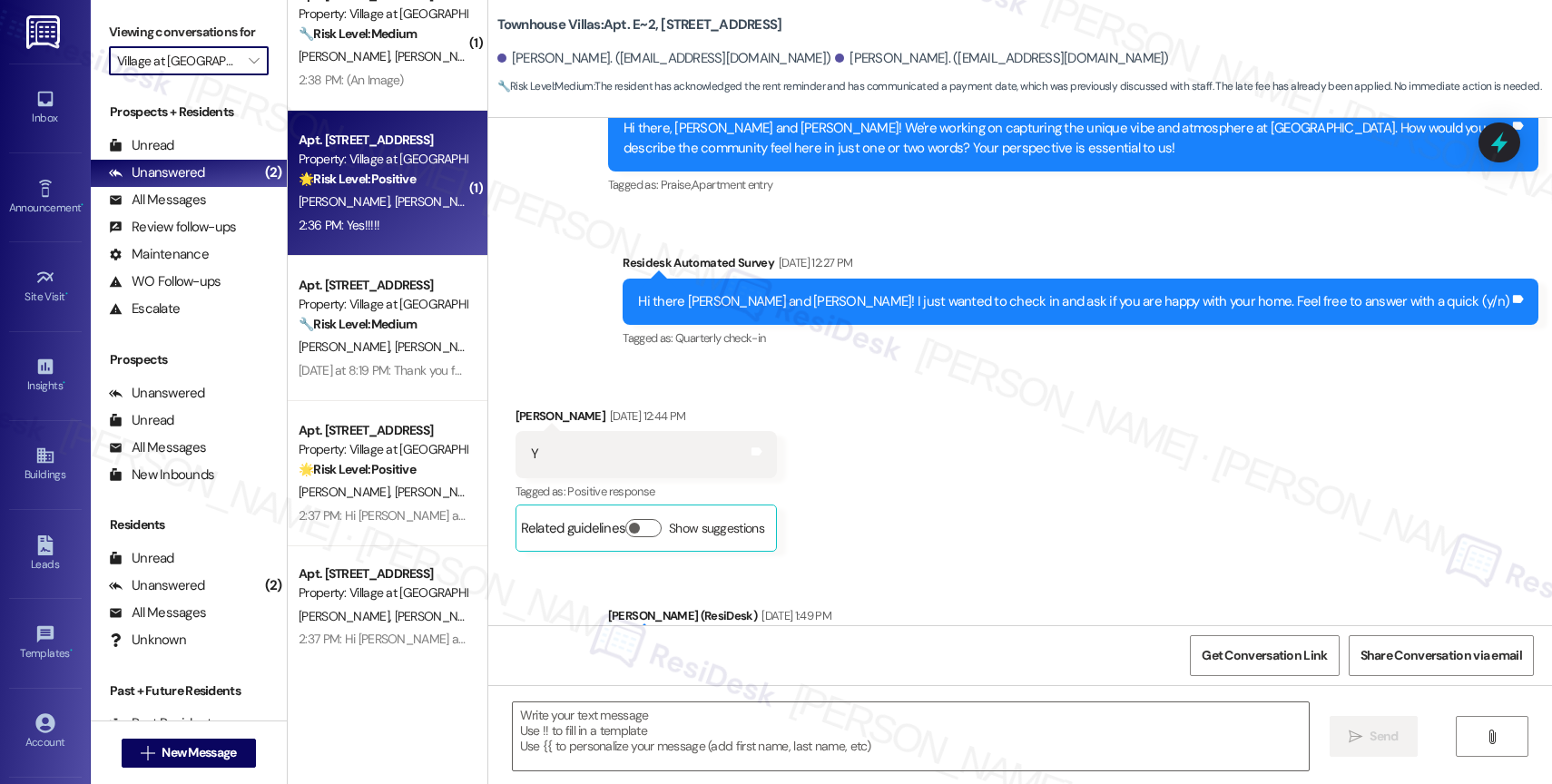
type textarea "Fetching suggested responses. Please feel free to read through the conversation…"
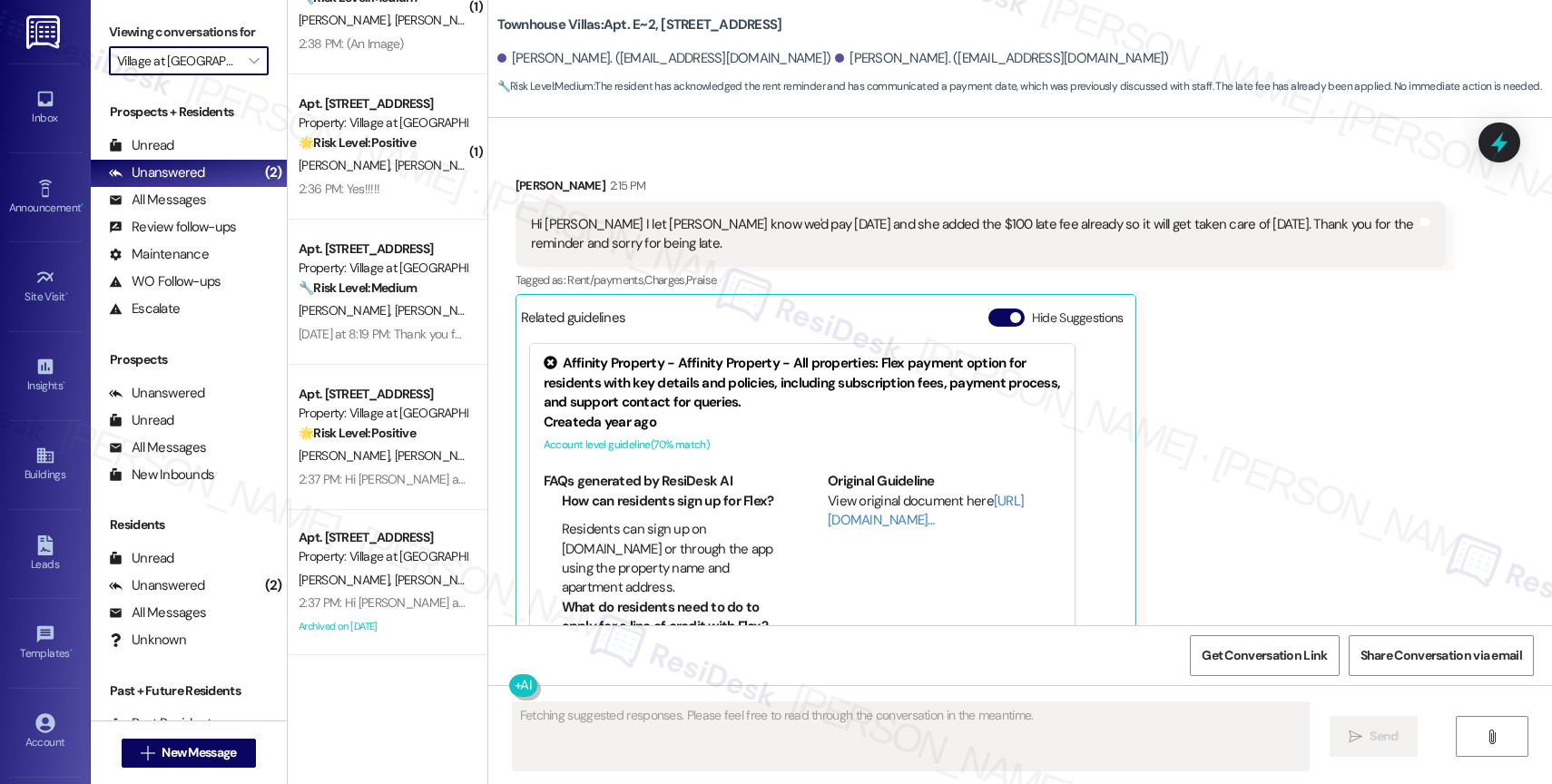
scroll to position [1516, 0]
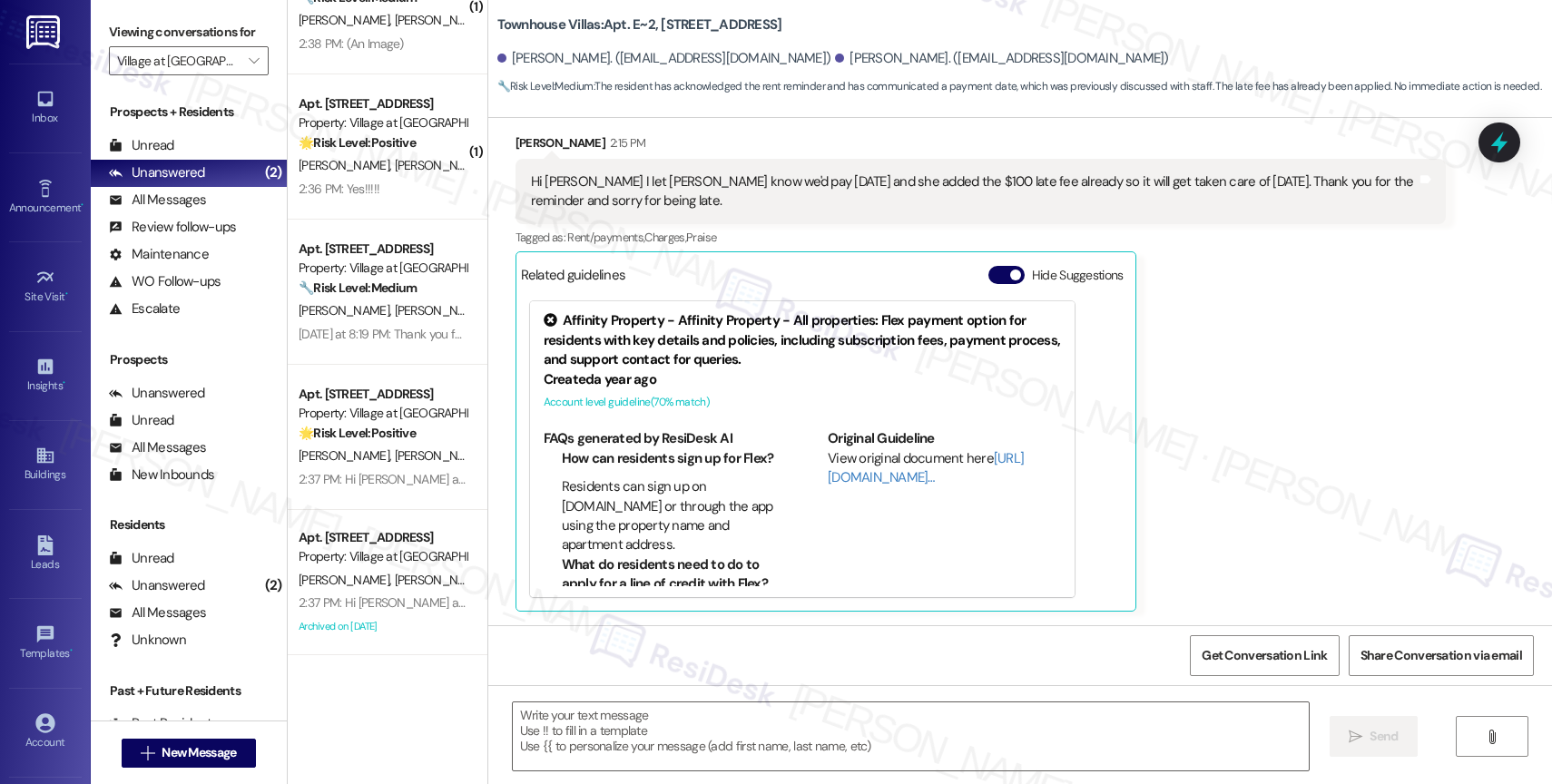
click at [394, 576] on span "R. Dowling" at bounding box center [439, 579] width 91 height 16
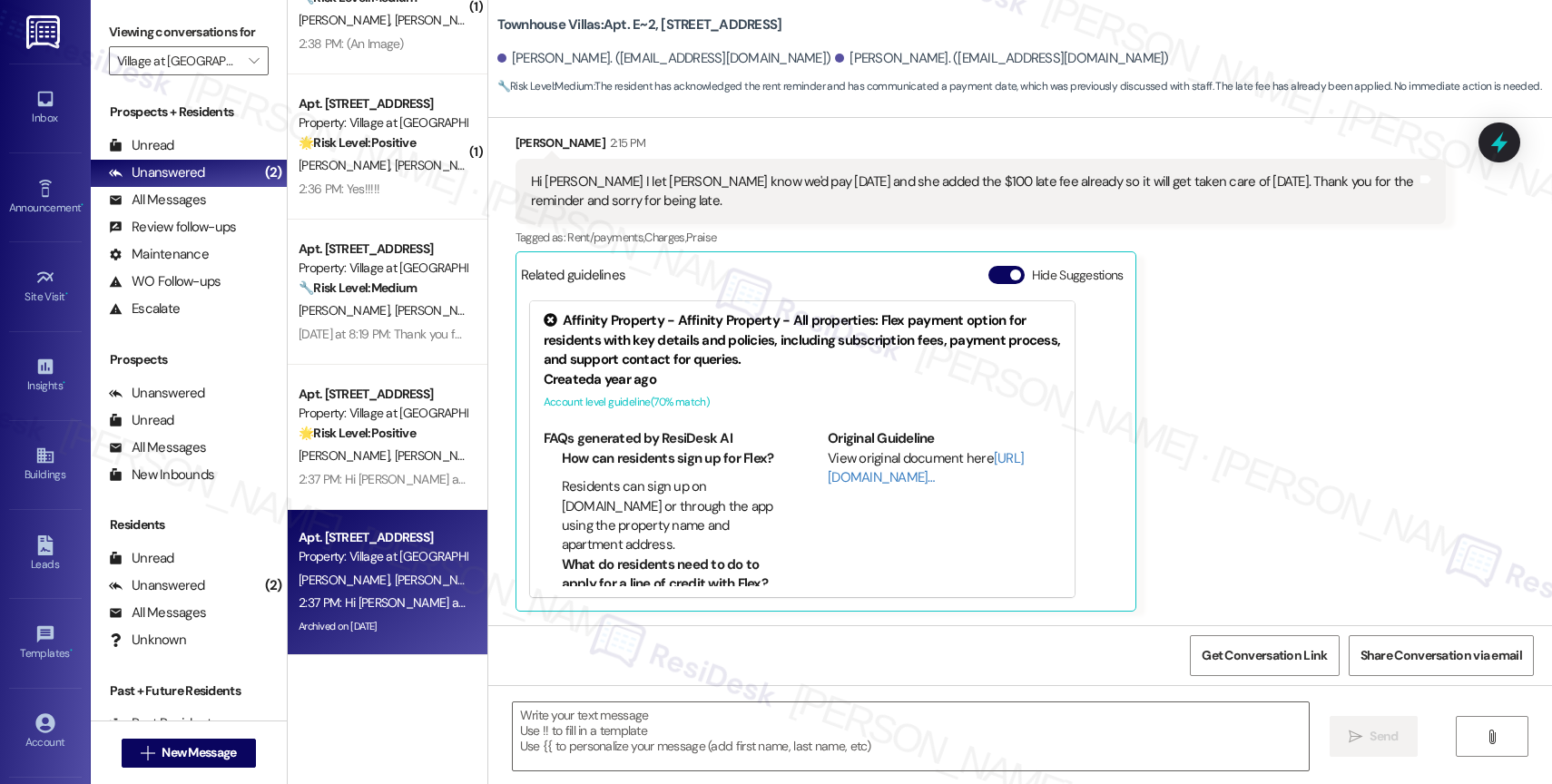
type textarea "Fetching suggested responses. Please feel free to read through the conversation…"
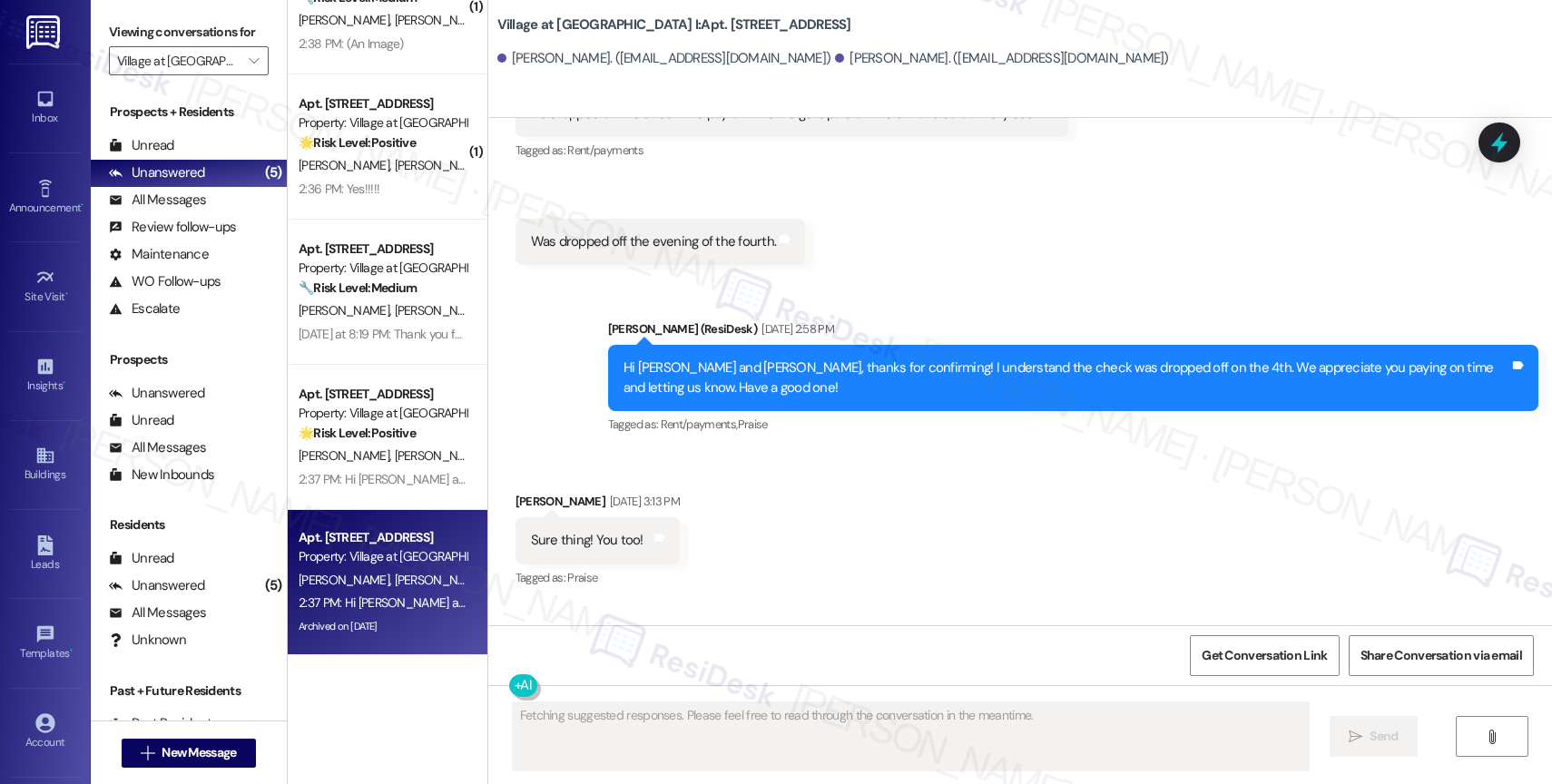
scroll to position [15729, 0]
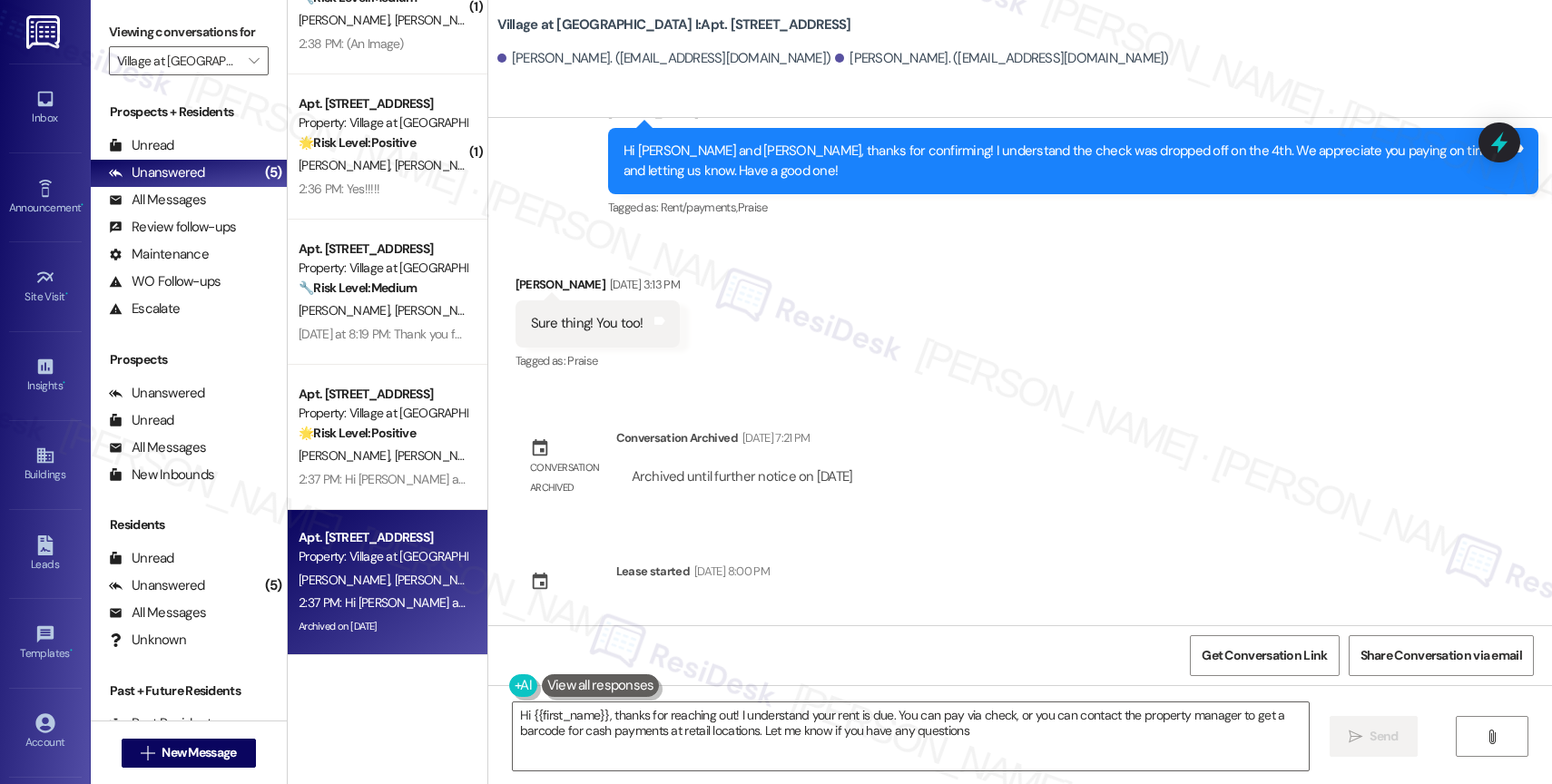
type textarea "Hi {{first_name}}, thanks for reaching out! I understand your rent is due. You …"
click at [662, 628] on div "Survey, sent via SMS Residesk Automated Survey 2:37 PM Hi Rhiannon and Robert, …" at bounding box center [1020, 704] width 1064 height 153
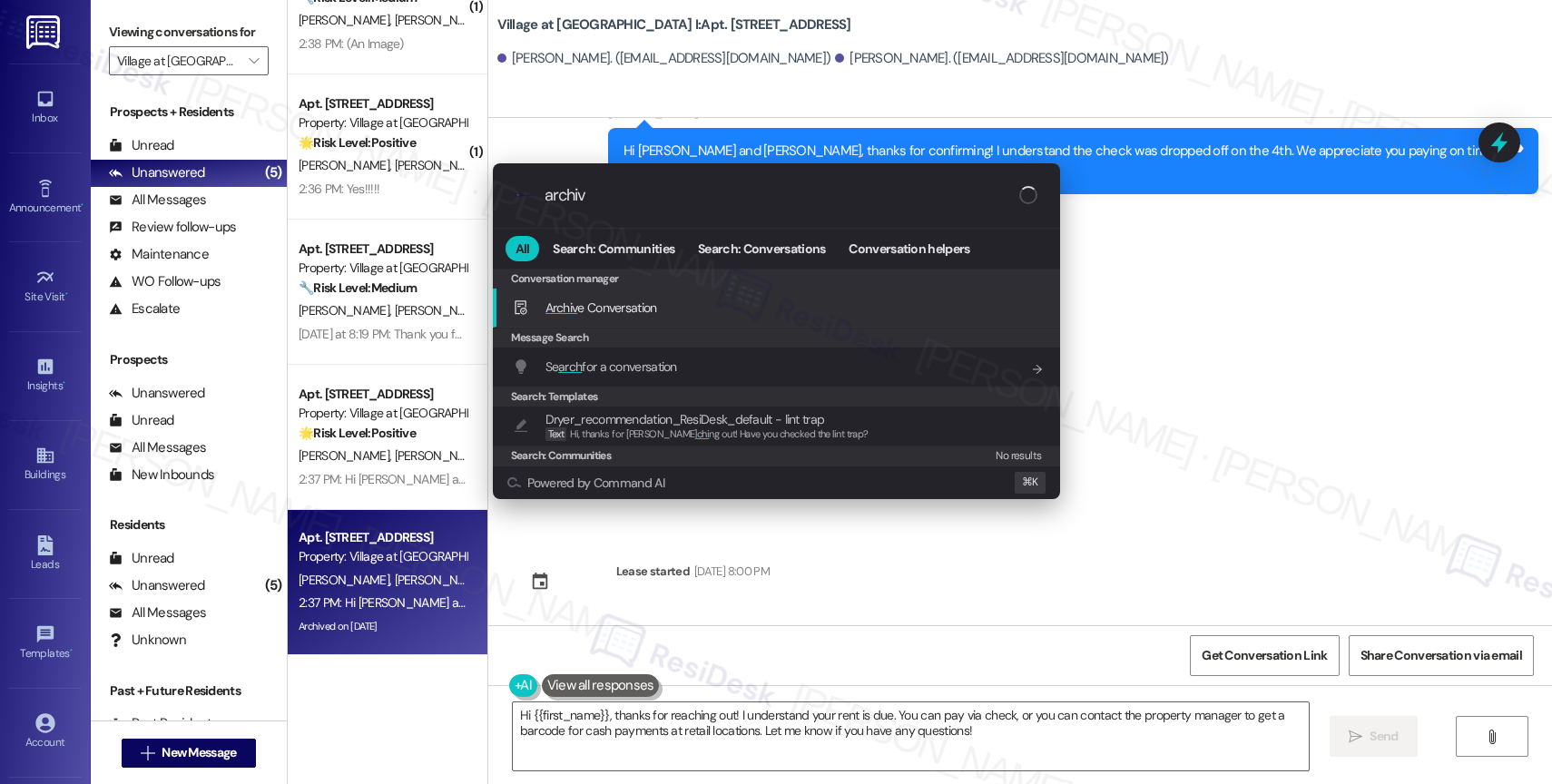
type input "archive"
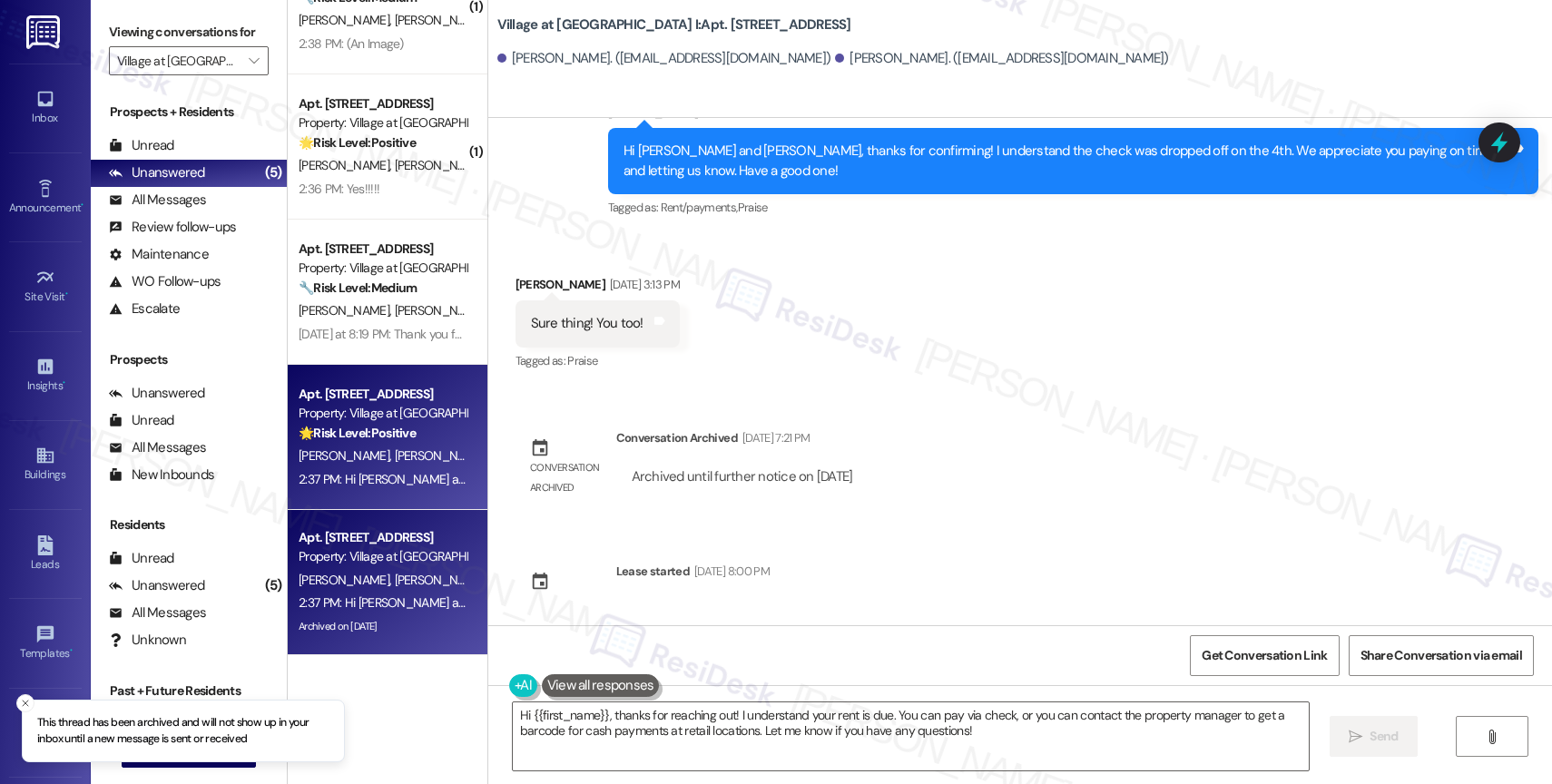
click at [337, 438] on strong "🌟 Risk Level: Positive" at bounding box center [357, 433] width 117 height 16
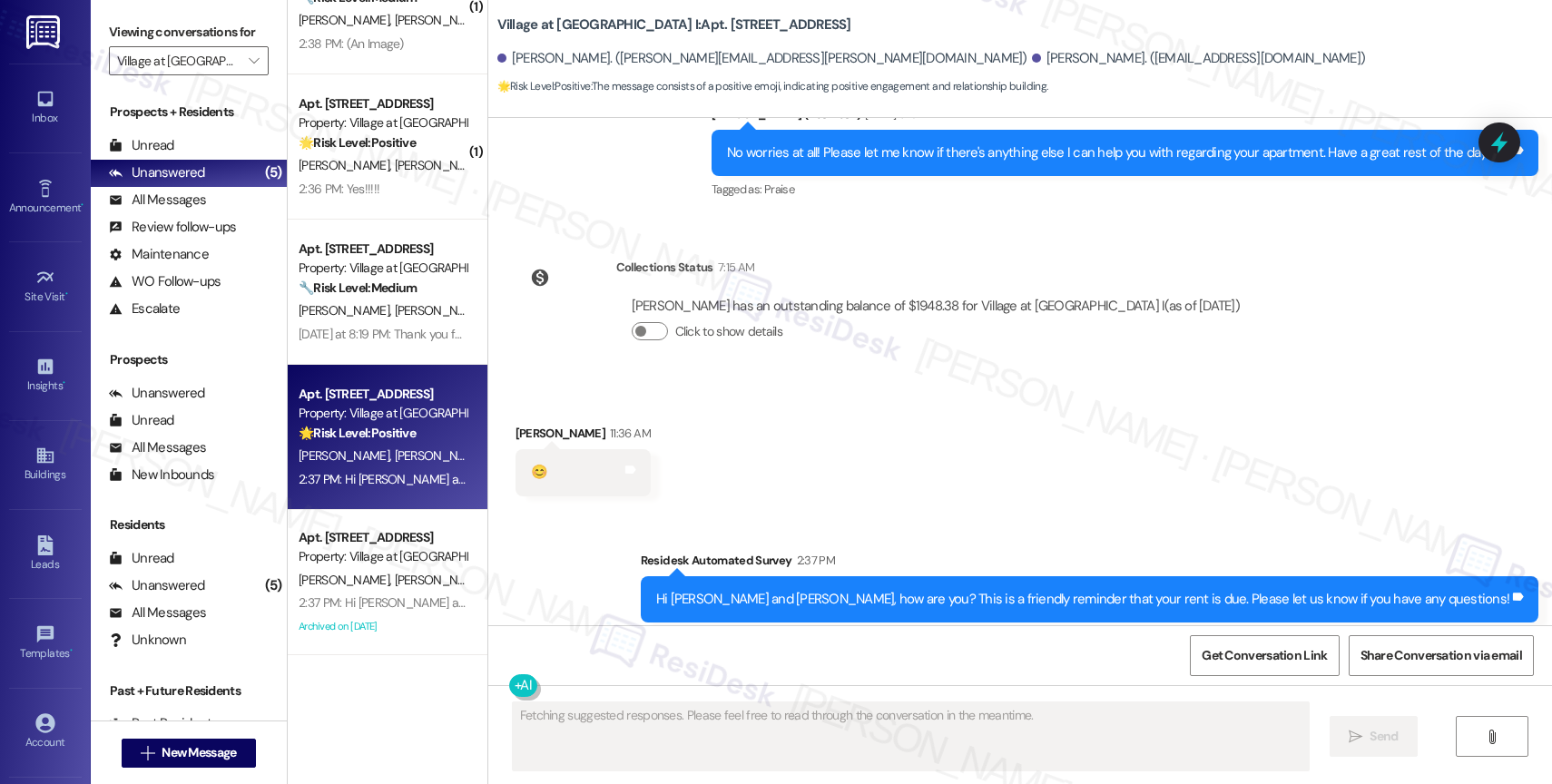
scroll to position [0, 0]
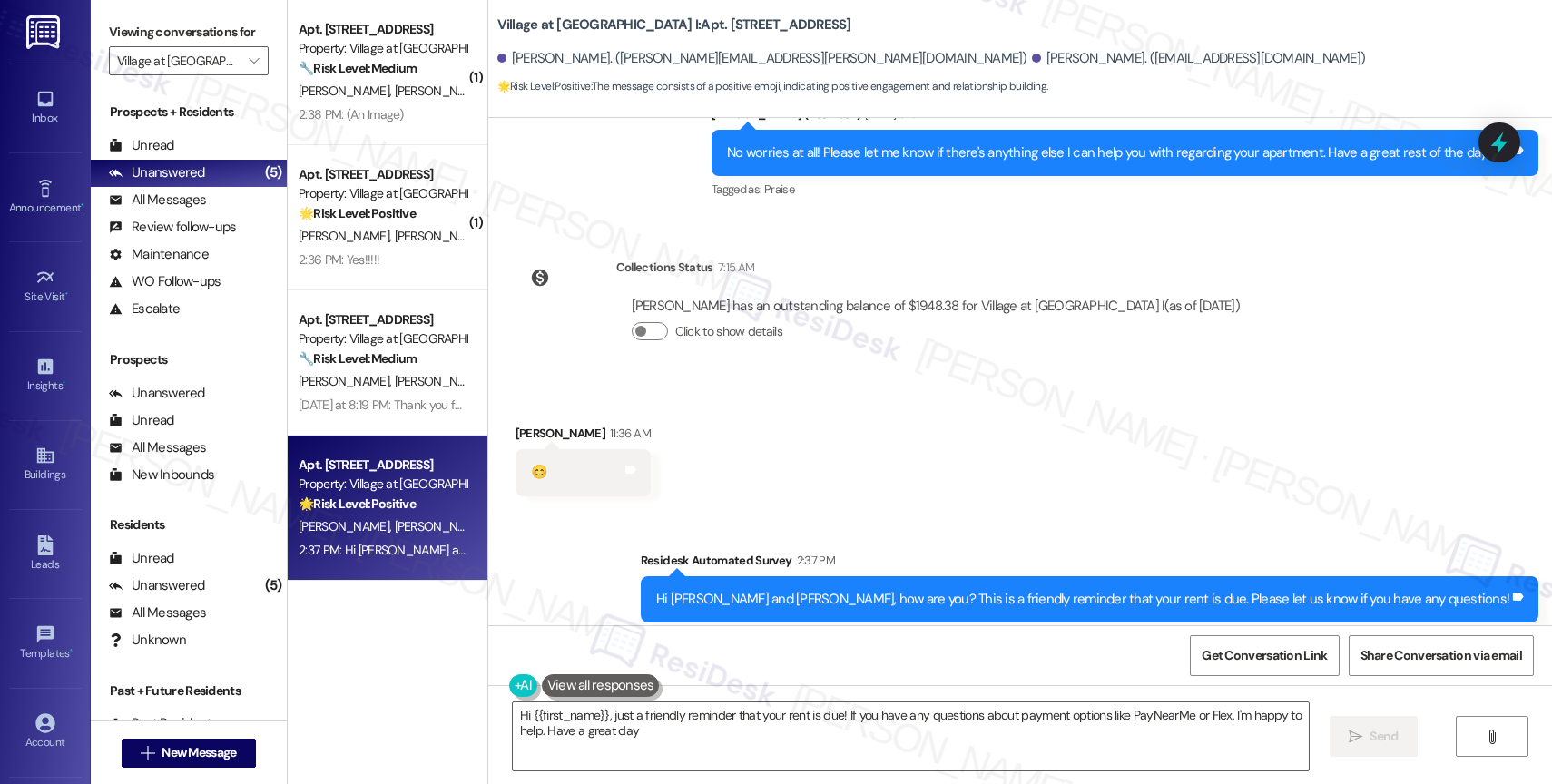
type textarea "Hi {{first_name}}, just a friendly reminder that your rent is due! If you have …"
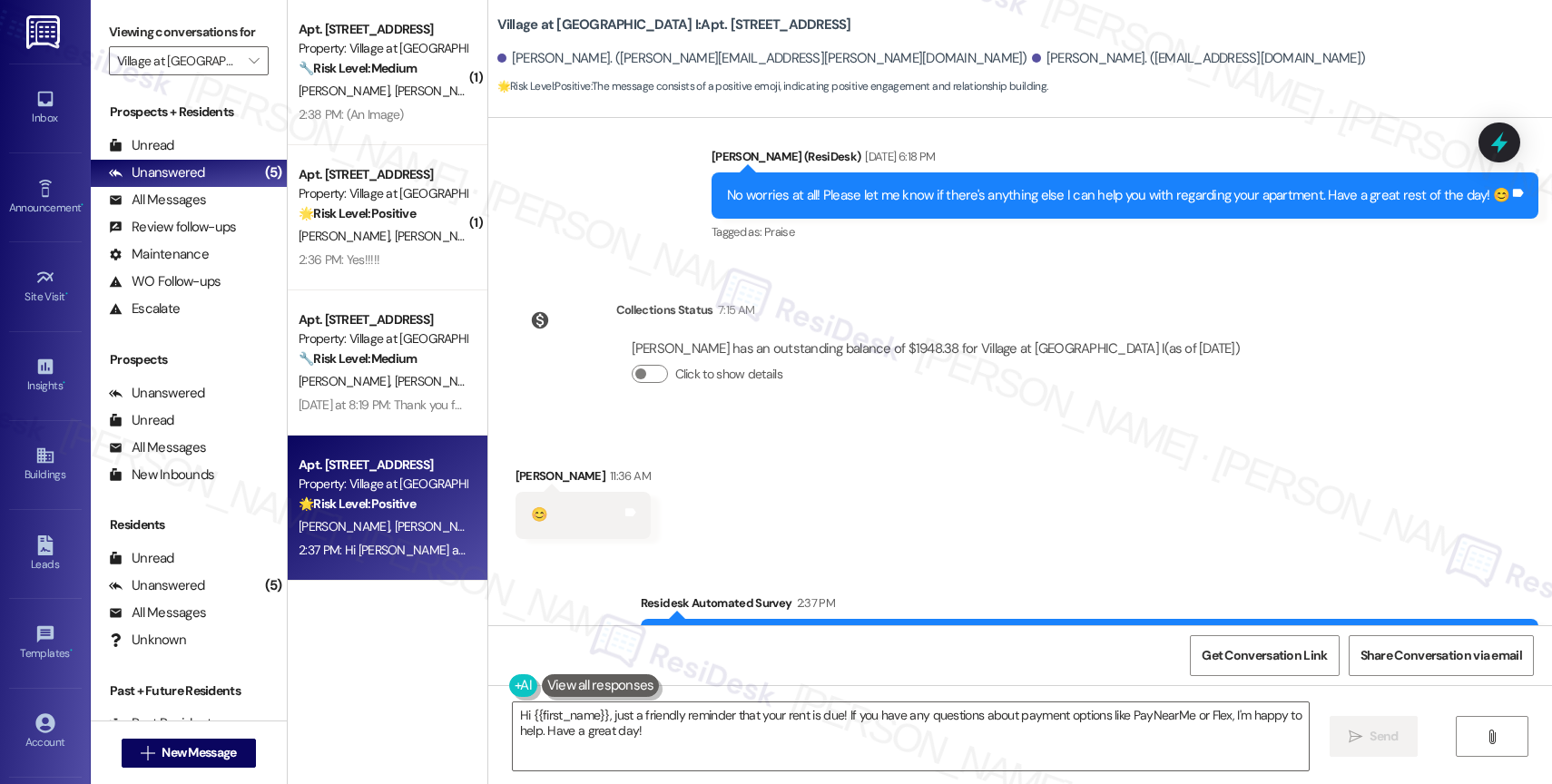
scroll to position [4250, 0]
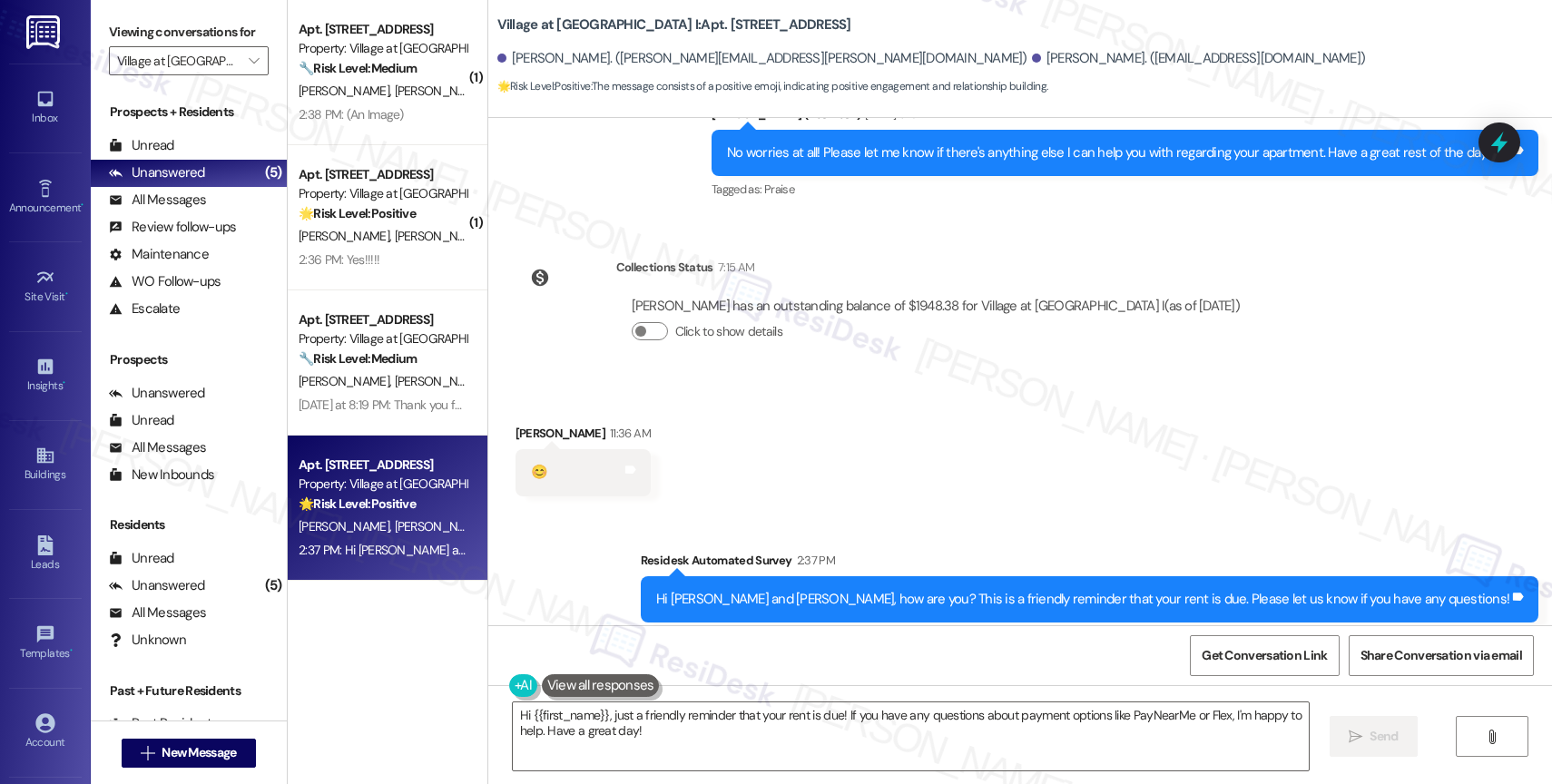
click at [740, 414] on div "Received via SMS Bruce Chasse 11:36 AM 😊 Tags and notes" at bounding box center [1020, 446] width 1064 height 126
click at [755, 415] on div "Received via SMS Bruce Chasse 11:36 AM 😊 Tags and notes" at bounding box center [1020, 446] width 1064 height 126
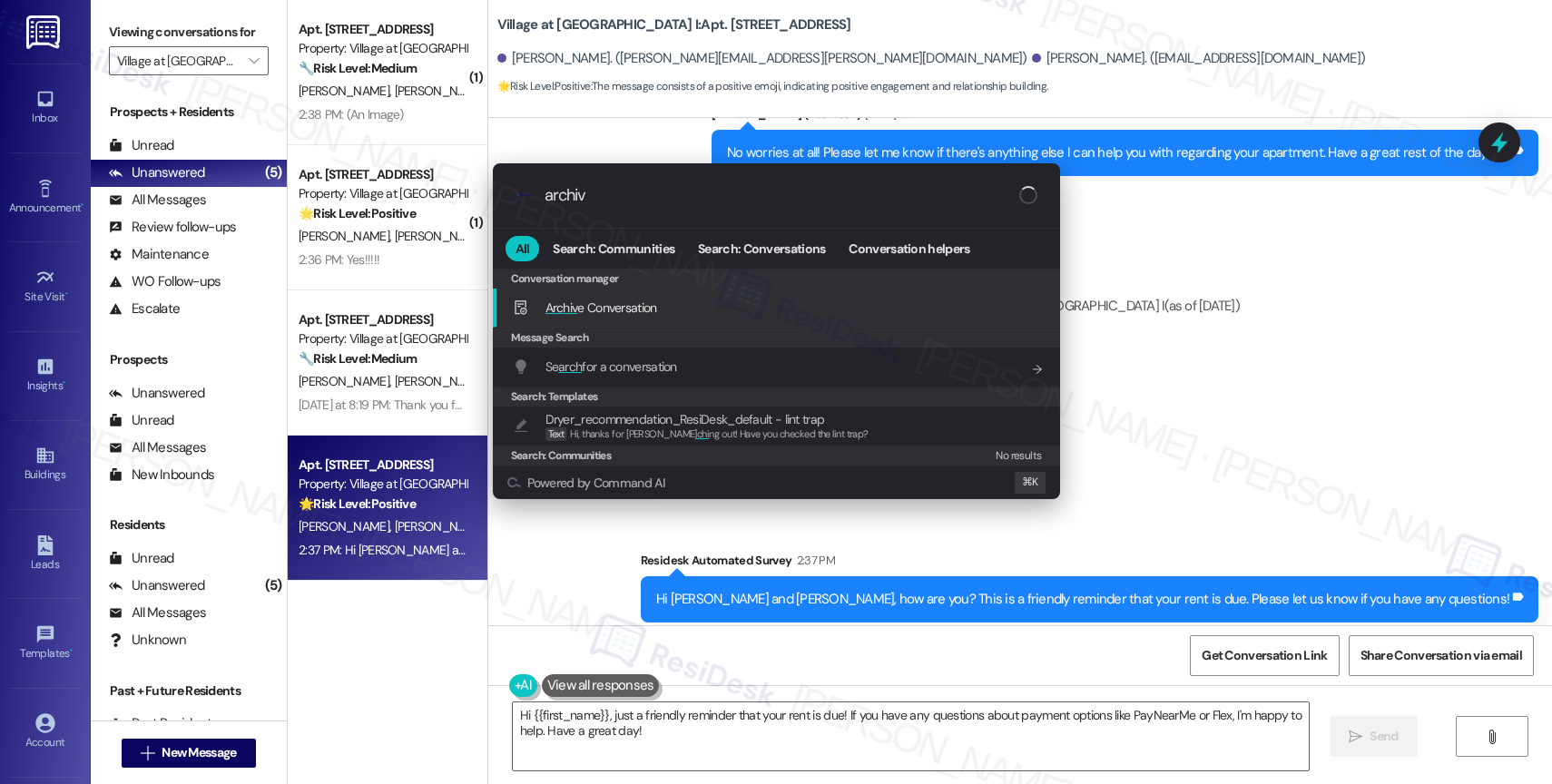
type input "archive"
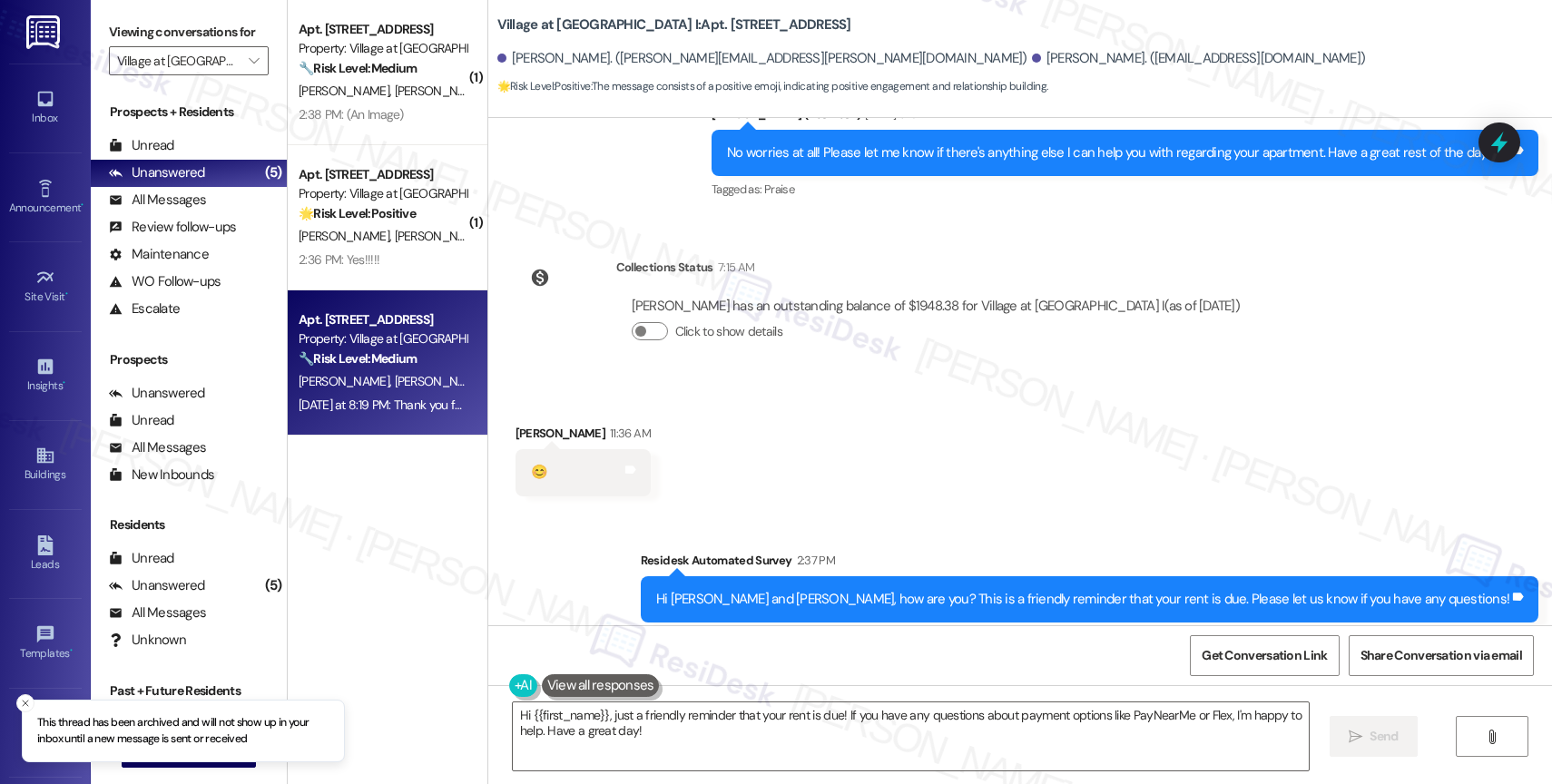
click at [358, 317] on div "Apt. 4904, 30050 SW Town Center Lp W Suite 100" at bounding box center [382, 319] width 168 height 19
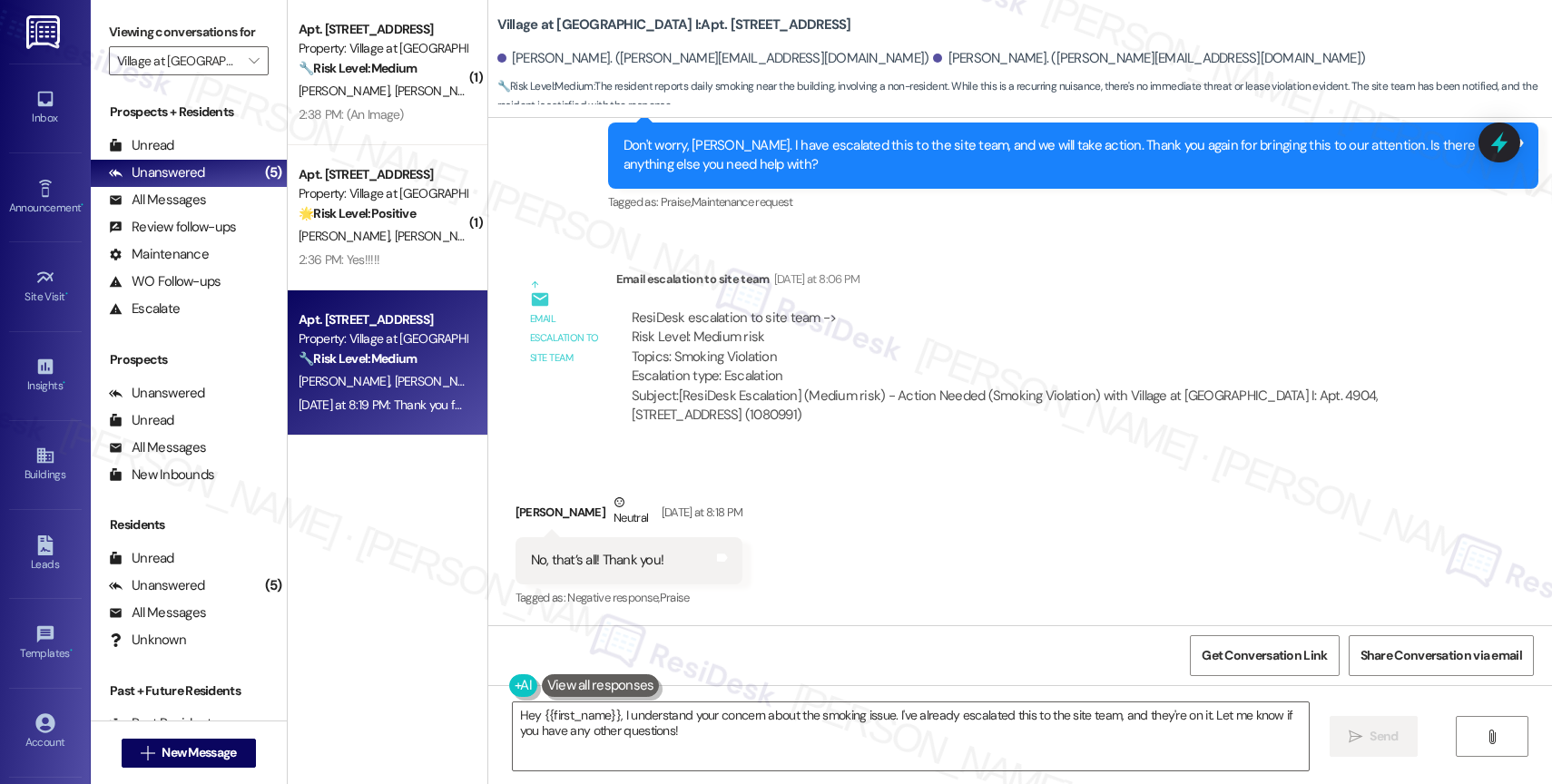
scroll to position [22994, 0]
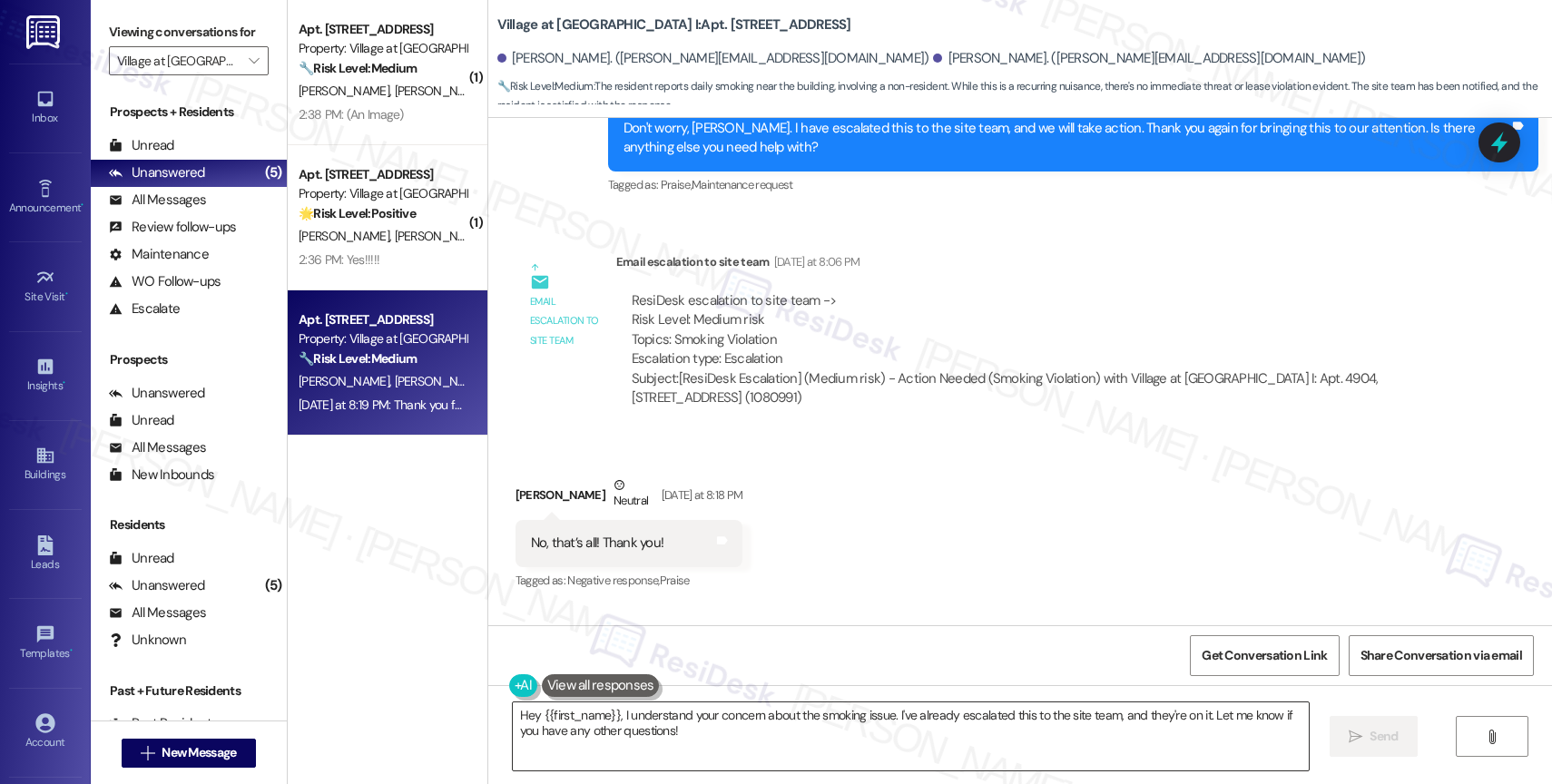
click at [601, 722] on textarea "Hey {{first_name}}, I understand your concern about the smoking issue. I've alr…" at bounding box center [911, 736] width 796 height 68
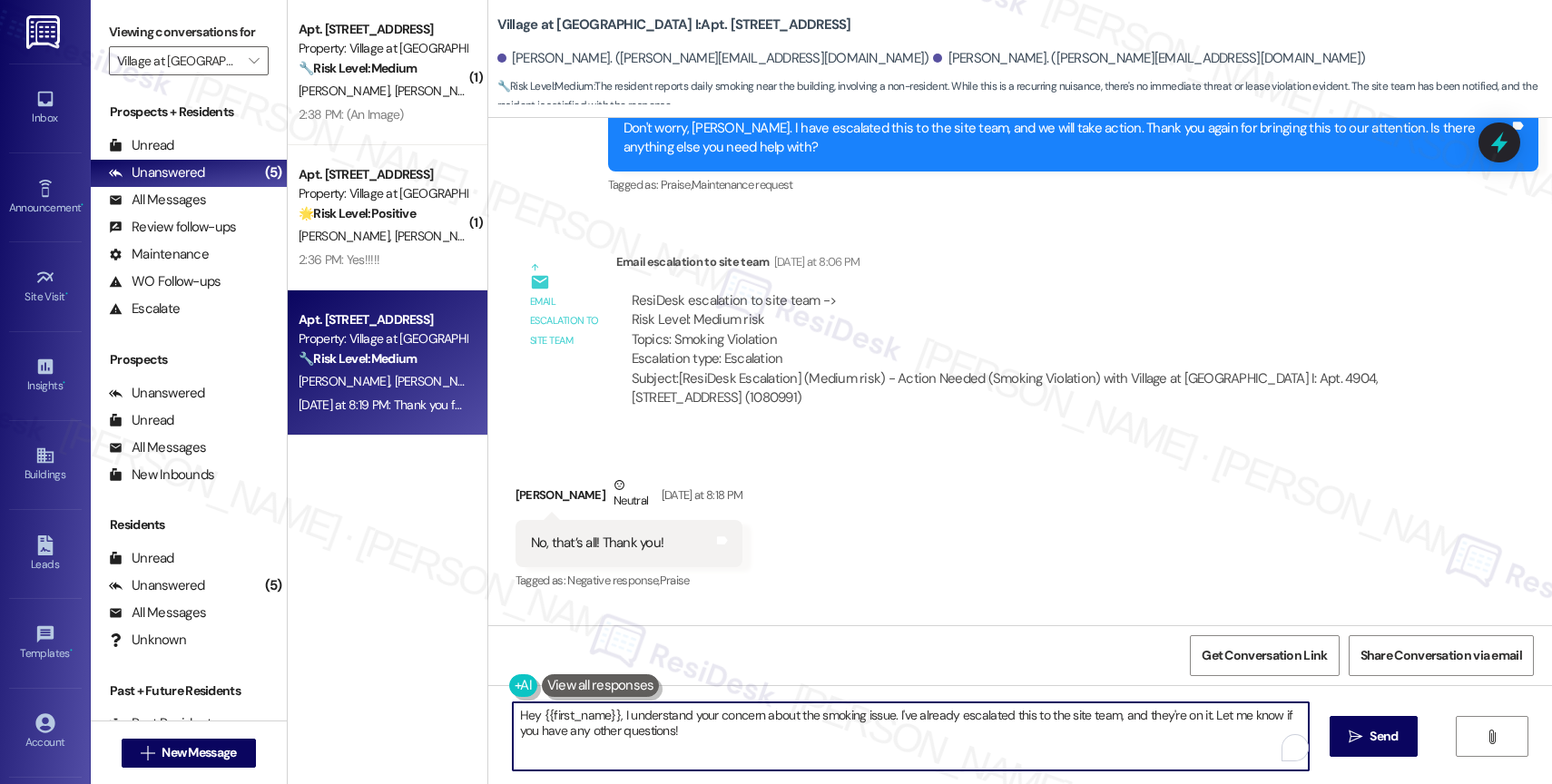
click at [601, 722] on textarea "Hey {{first_name}}, I understand your concern about the smoking issue. I've alr…" at bounding box center [911, 736] width 796 height 68
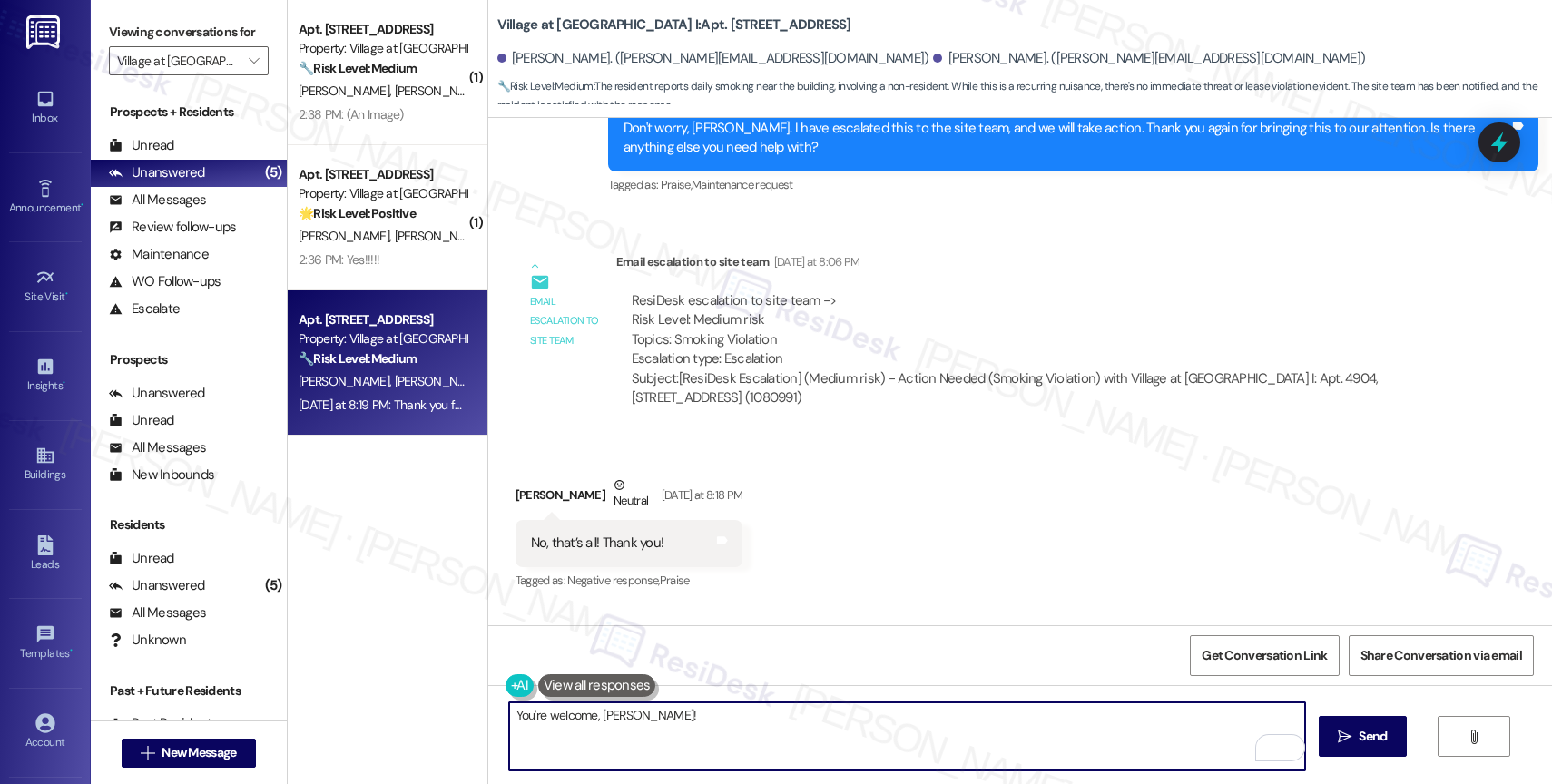
click at [537, 713] on textarea "You're welcome, Hassan!" at bounding box center [907, 736] width 796 height 68
click at [776, 737] on textarea "You're welcome, Hassan!" at bounding box center [907, 736] width 796 height 68
drag, startPoint x: 776, startPoint y: 737, endPoint x: 462, endPoint y: 712, distance: 315.0
click at [462, 712] on div "( 1 ) Apt. 2102, 30050 SW Town Center Lp W Suite 100 Property: Village at Main …" at bounding box center [920, 392] width 1264 height 784
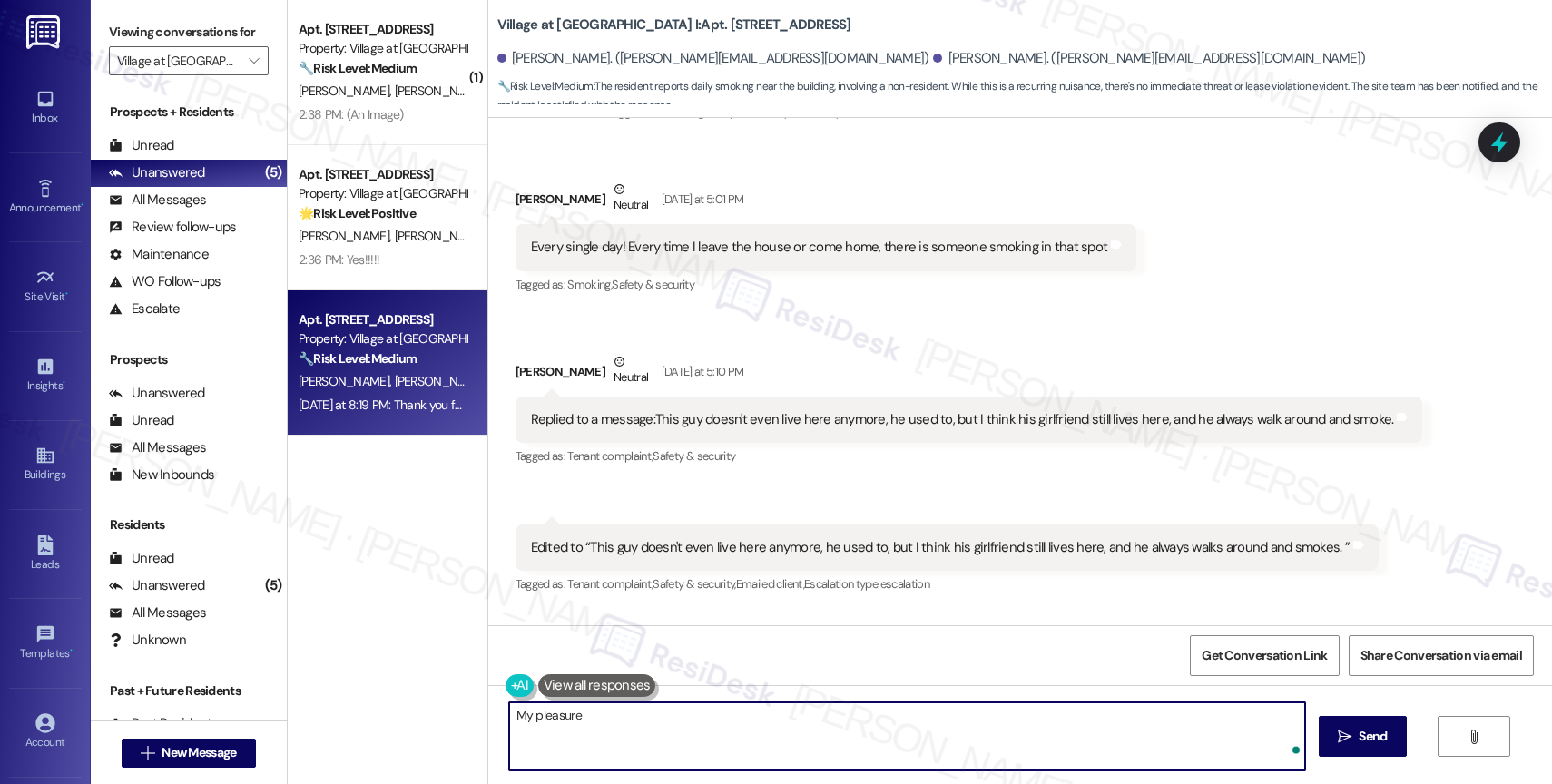
type textarea "My pleasure!"
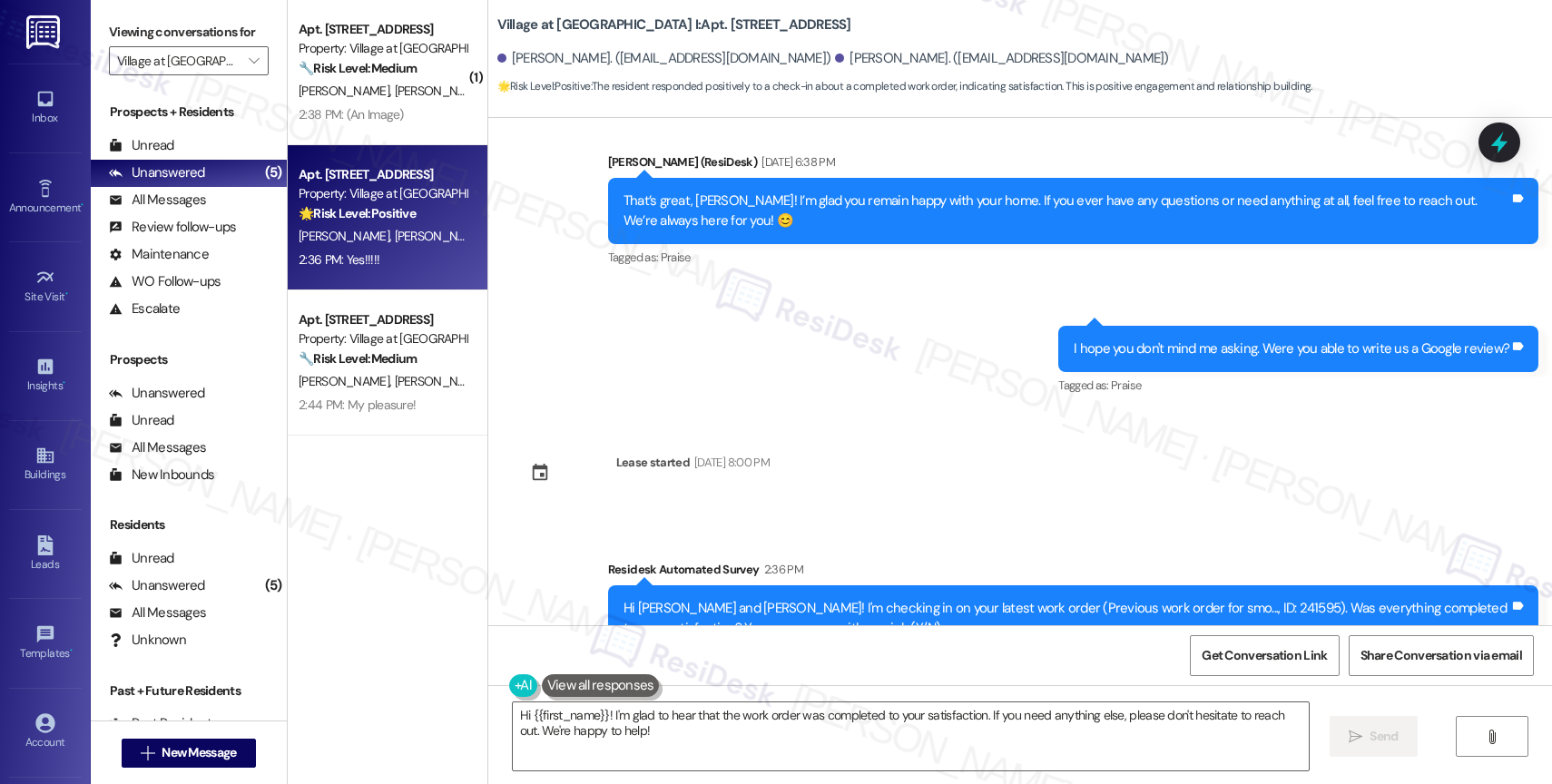
scroll to position [4493, 0]
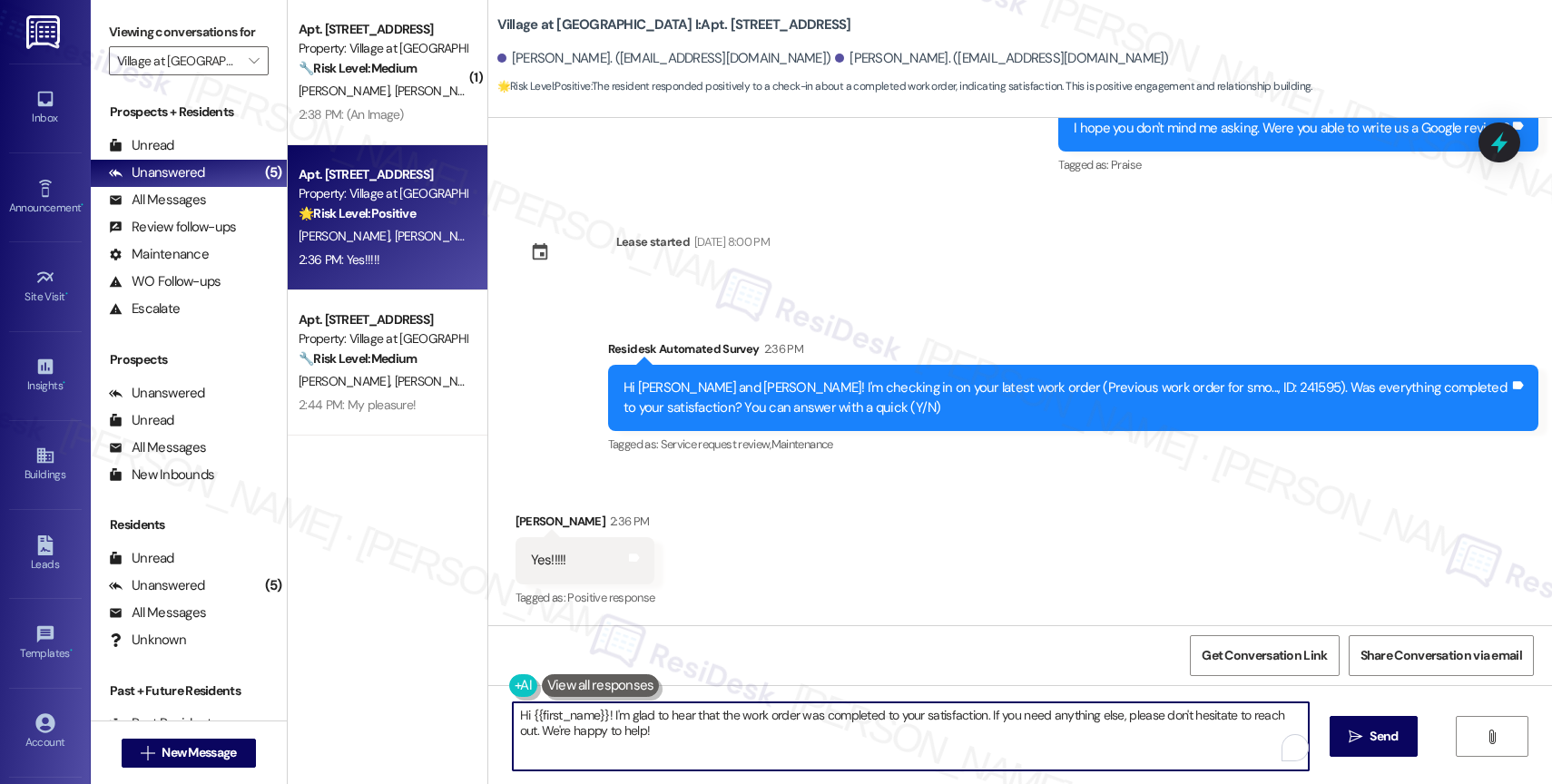
drag, startPoint x: 586, startPoint y: 718, endPoint x: 396, endPoint y: 703, distance: 190.6
click at [396, 703] on div "( 1 ) Apt. 2102, 30050 SW Town Center Lp W Suite 100 Property: Village at Main …" at bounding box center [920, 392] width 1264 height 784
click at [715, 751] on textarea "I'm glad to hear that the work order was completed to your satisfaction. If you…" at bounding box center [907, 736] width 796 height 68
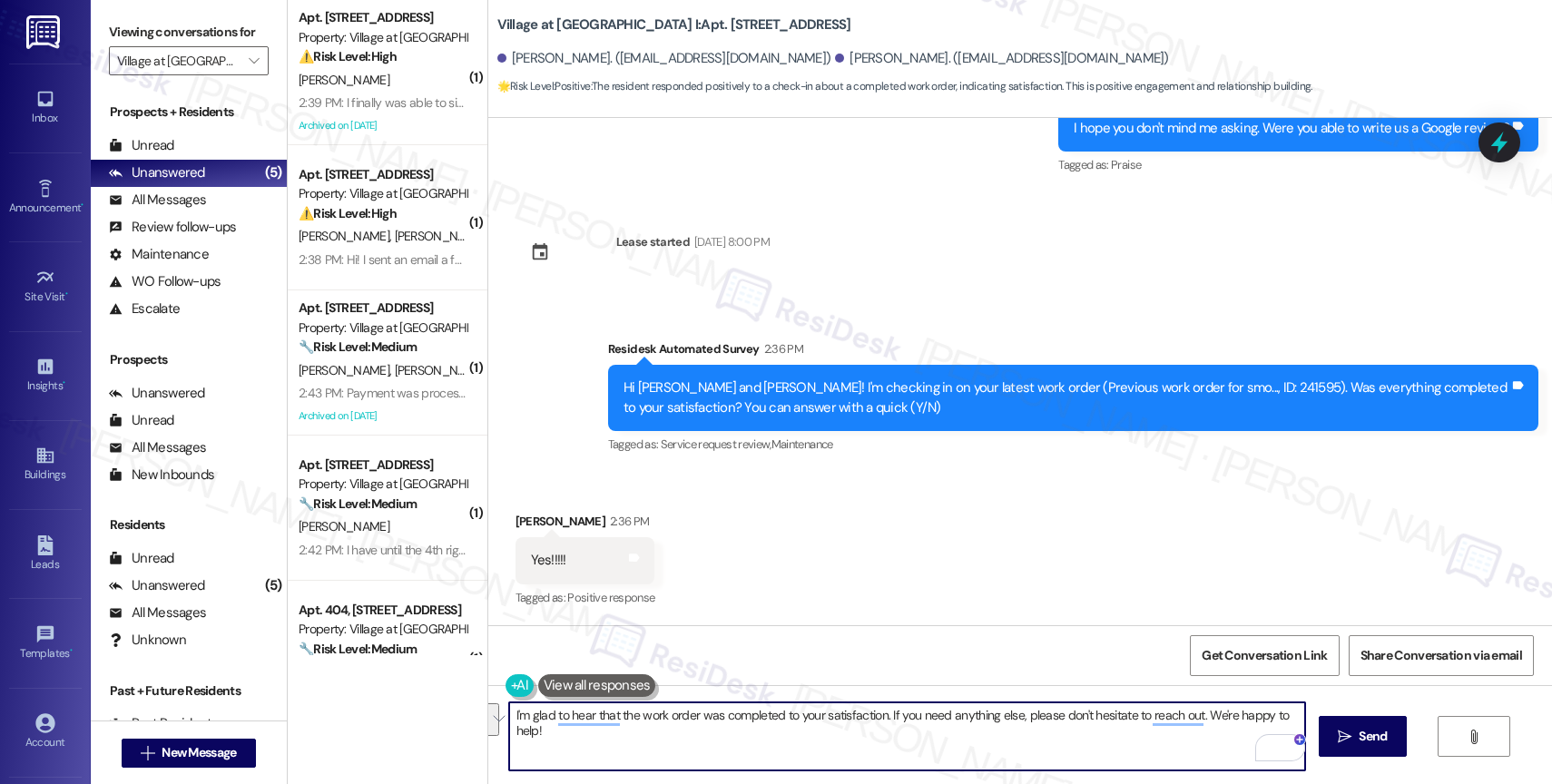
drag, startPoint x: 1198, startPoint y: 714, endPoint x: 1203, endPoint y: 748, distance: 34.4
click at [1203, 748] on textarea "I'm glad to hear that the work order was completed to your satisfaction. If you…" at bounding box center [907, 736] width 796 height 68
type textarea "I'm glad to hear that the work order was completed to your satisfaction. If you…"
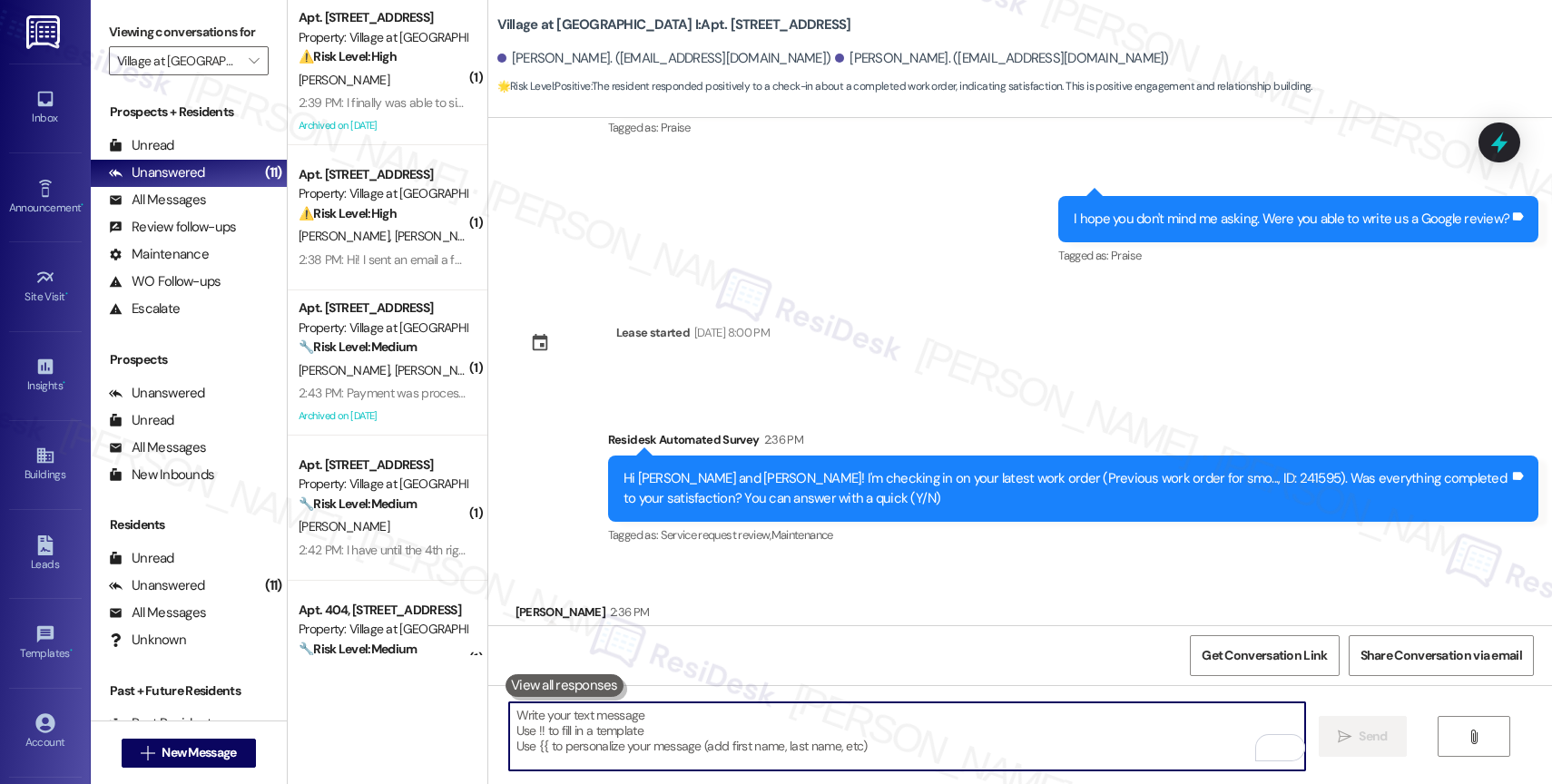
scroll to position [4199, 0]
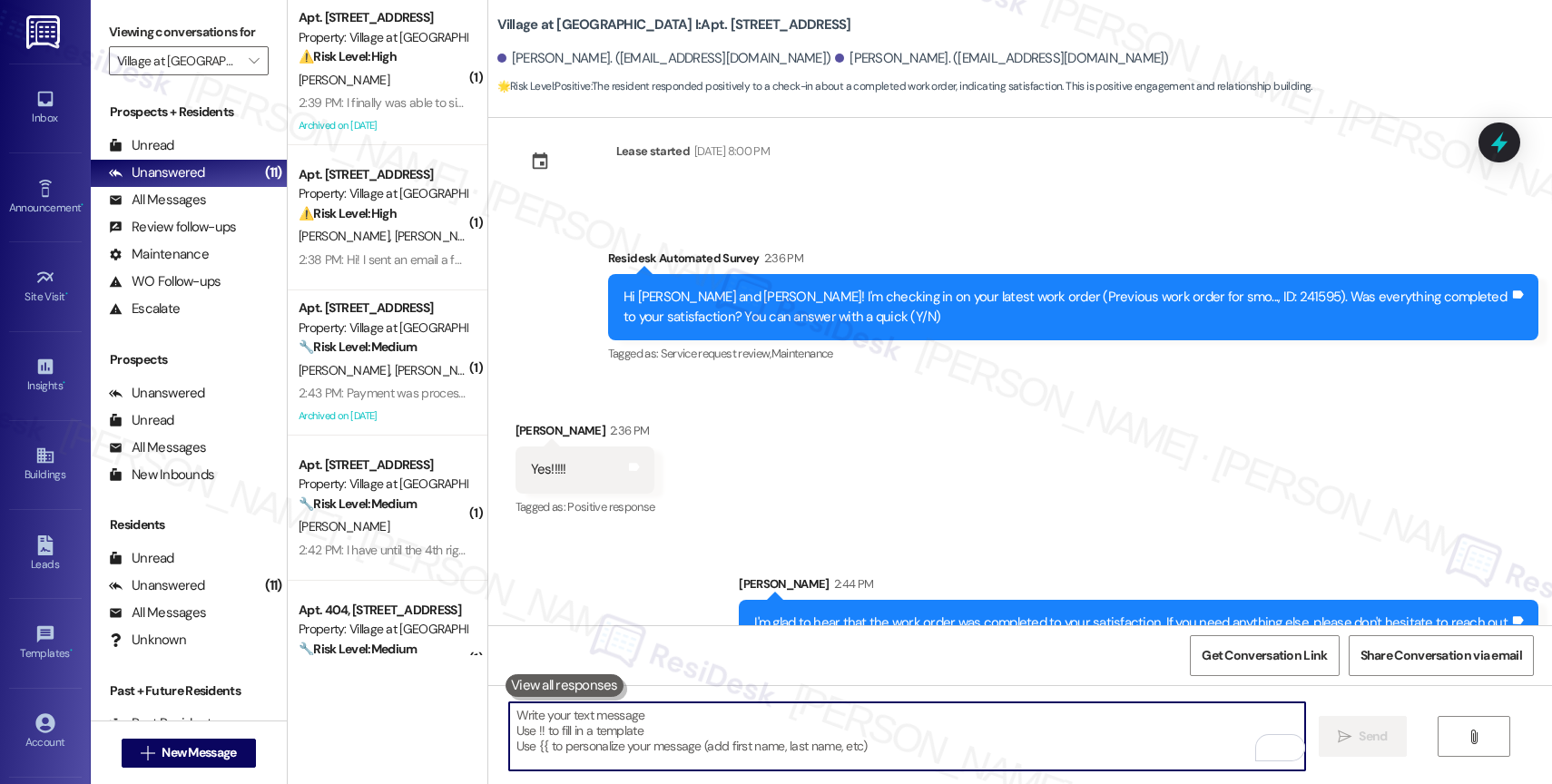
scroll to position [4619, 0]
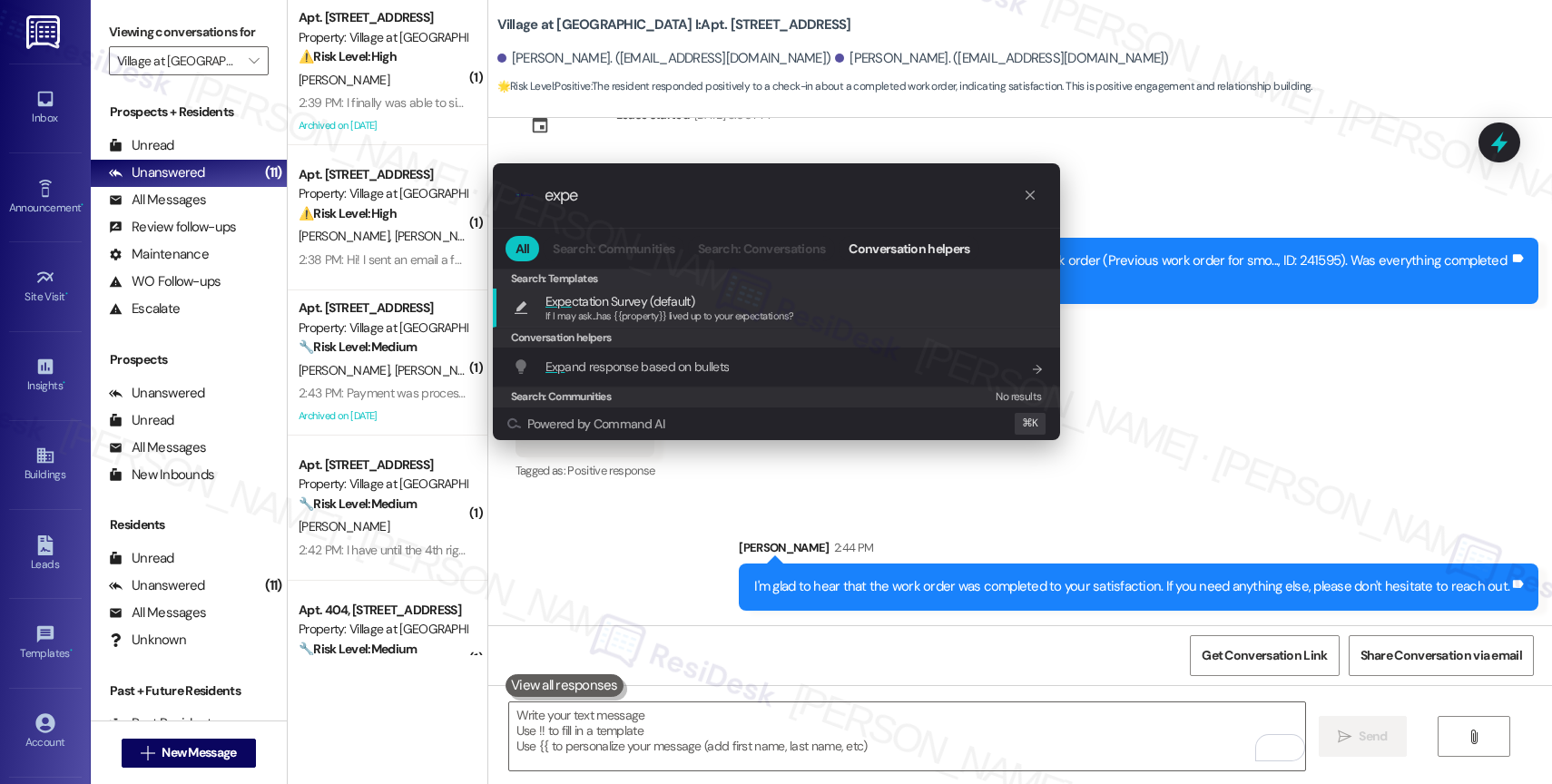
type input "expec"
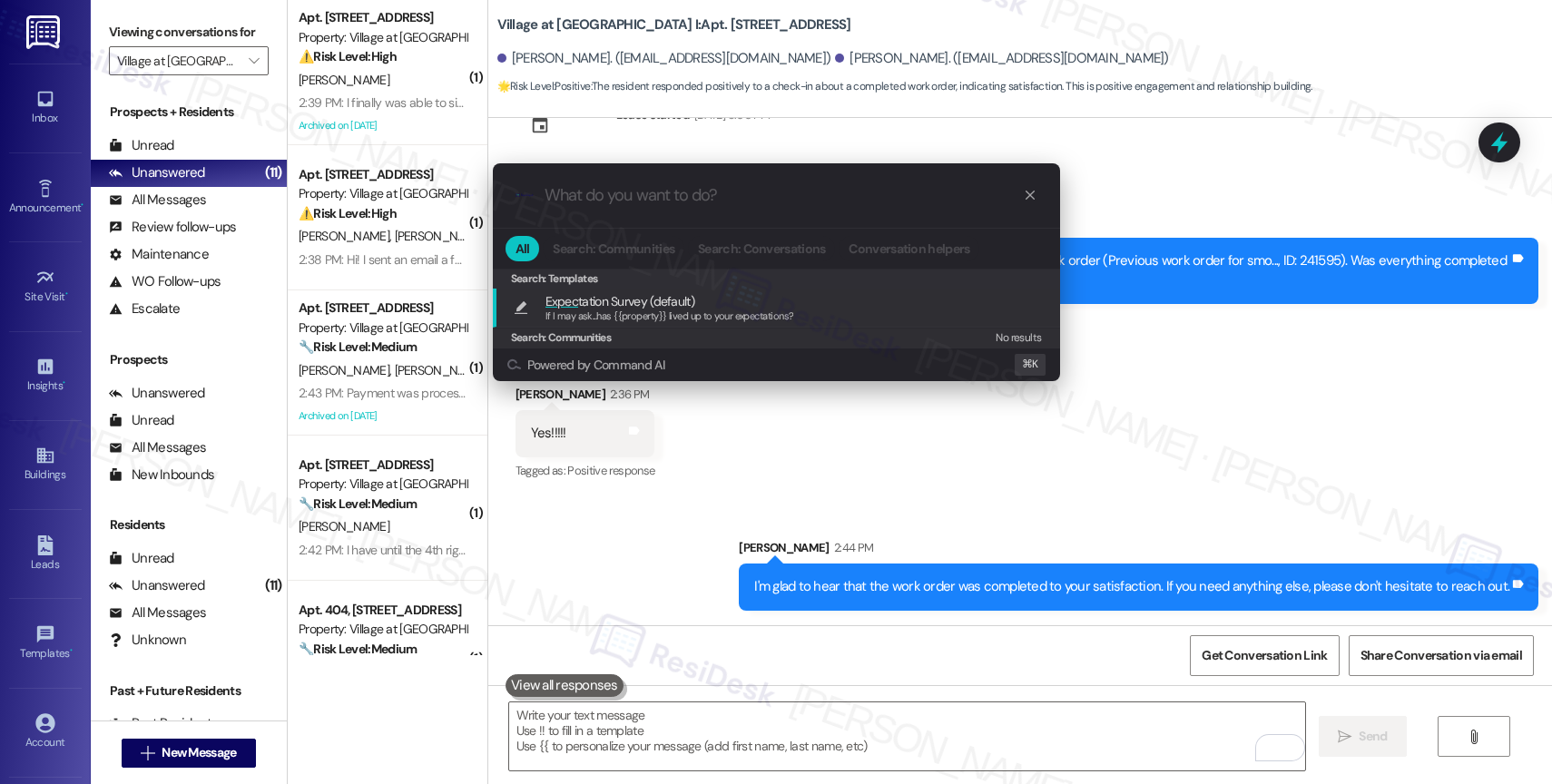
type textarea "If I may ask...has {{property}} lived up to your expectations?"
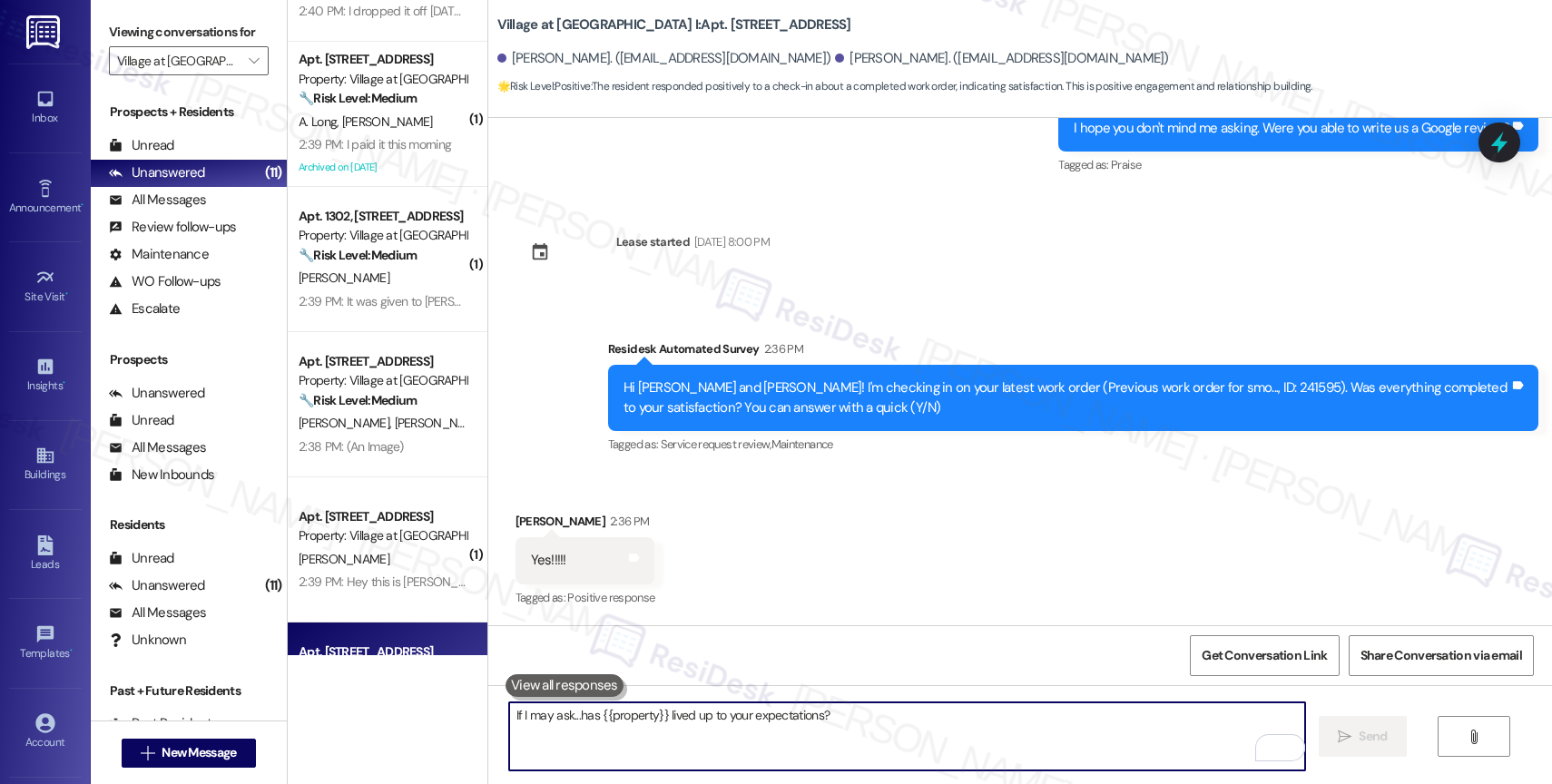
scroll to position [674, 0]
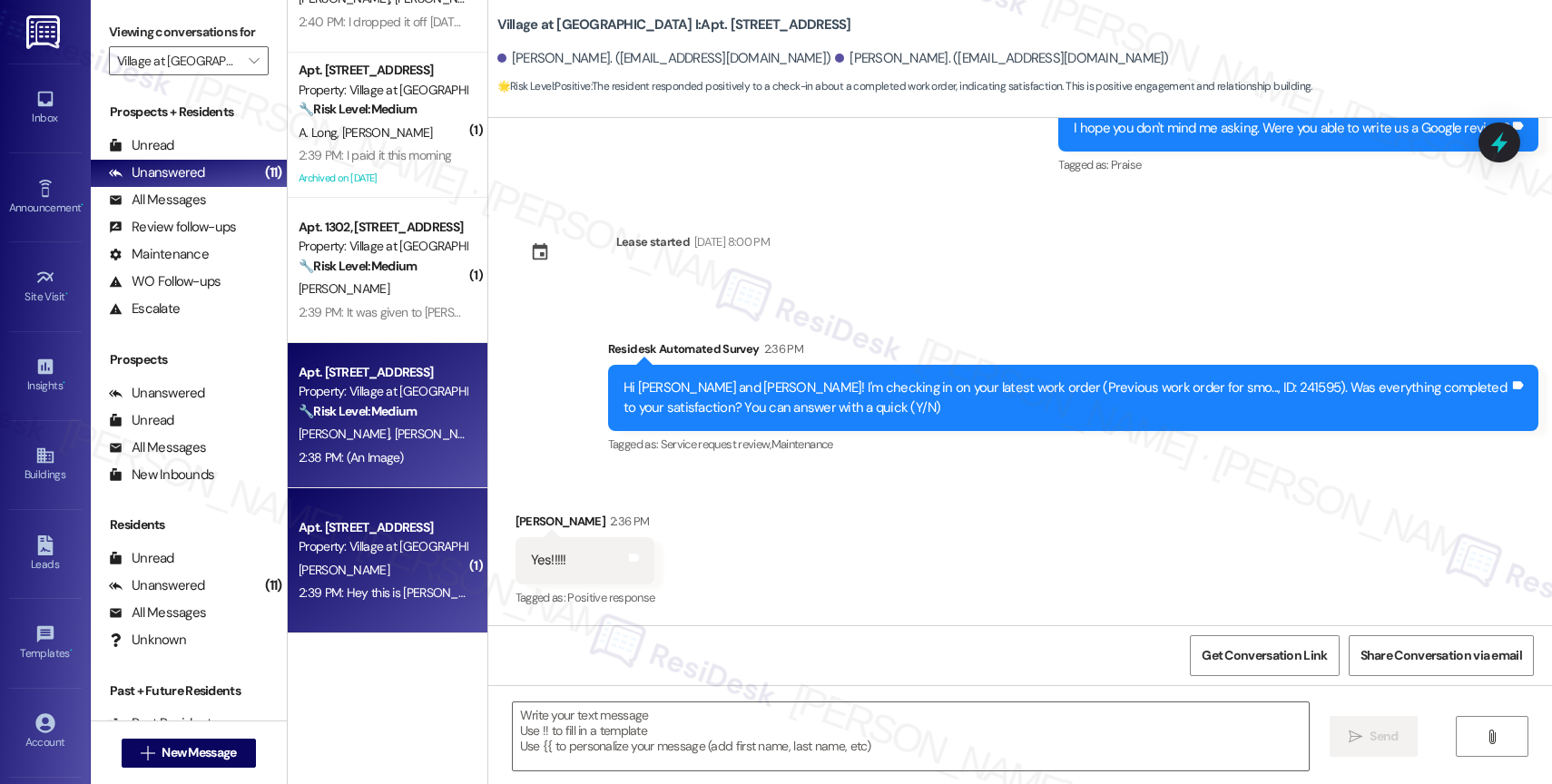
type textarea "Fetching suggested responses. Please feel free to read through the conversation…"
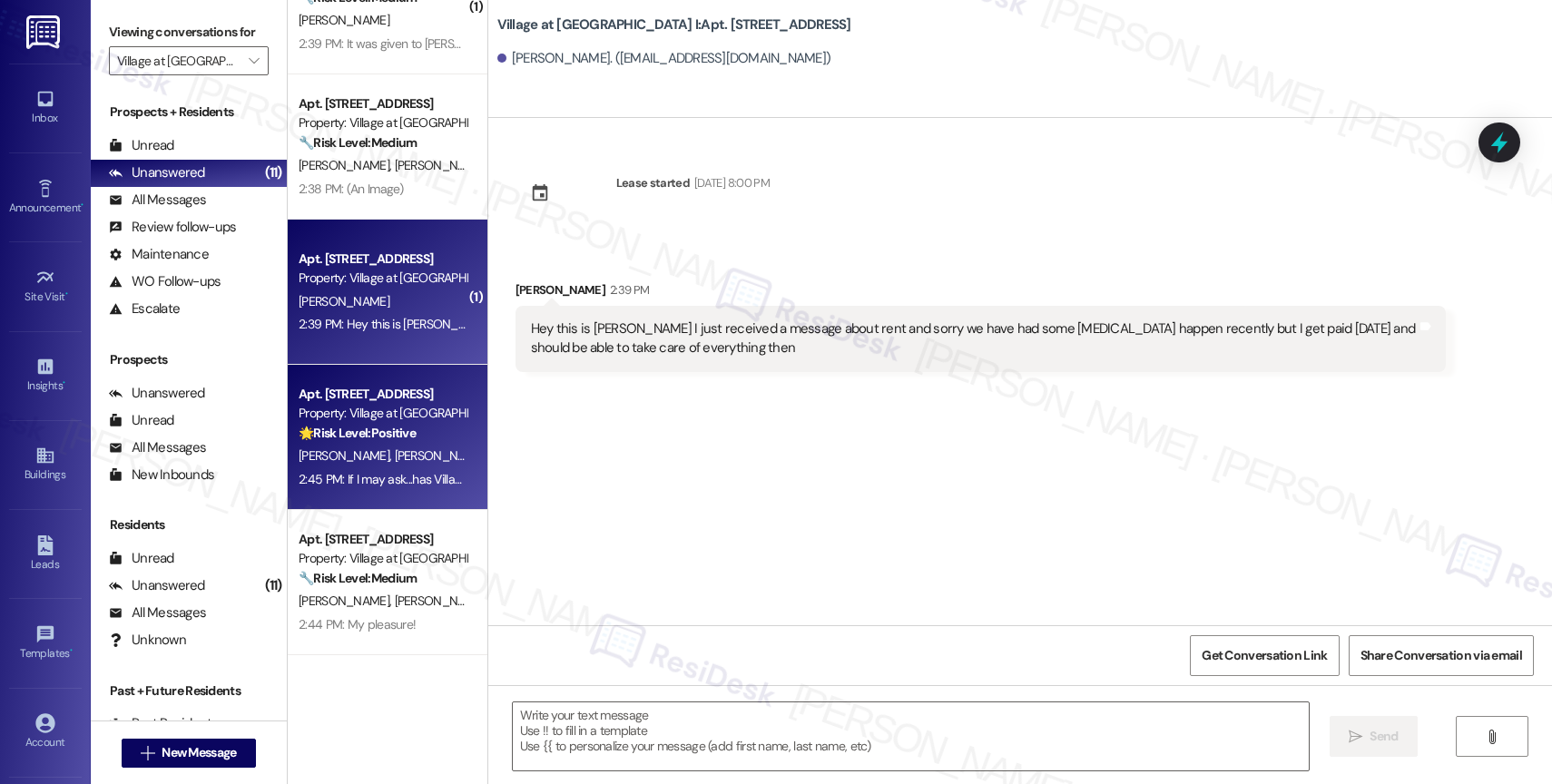
type textarea "Fetching suggested responses. Please feel free to read through the conversation…"
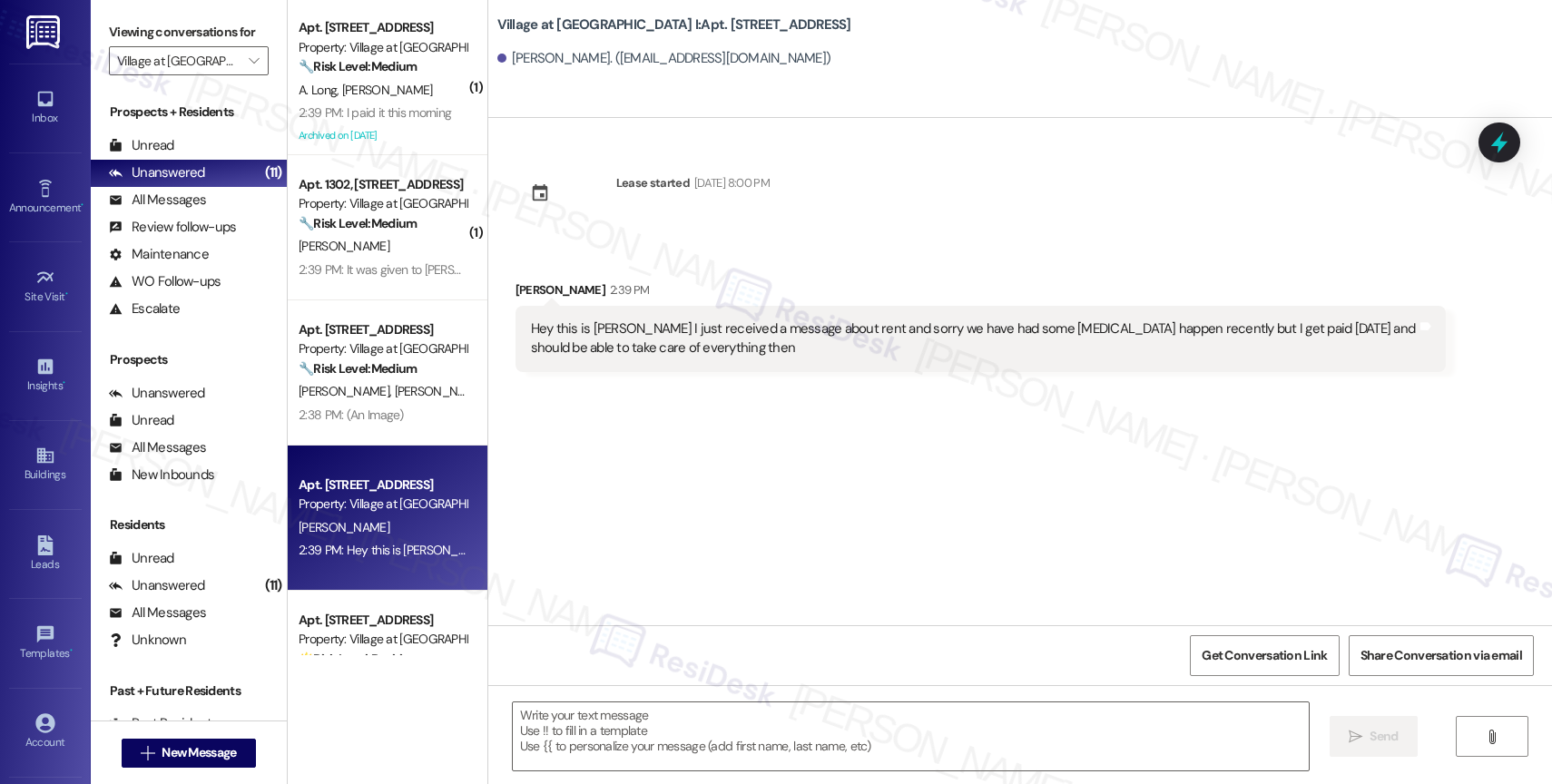
scroll to position [941, 0]
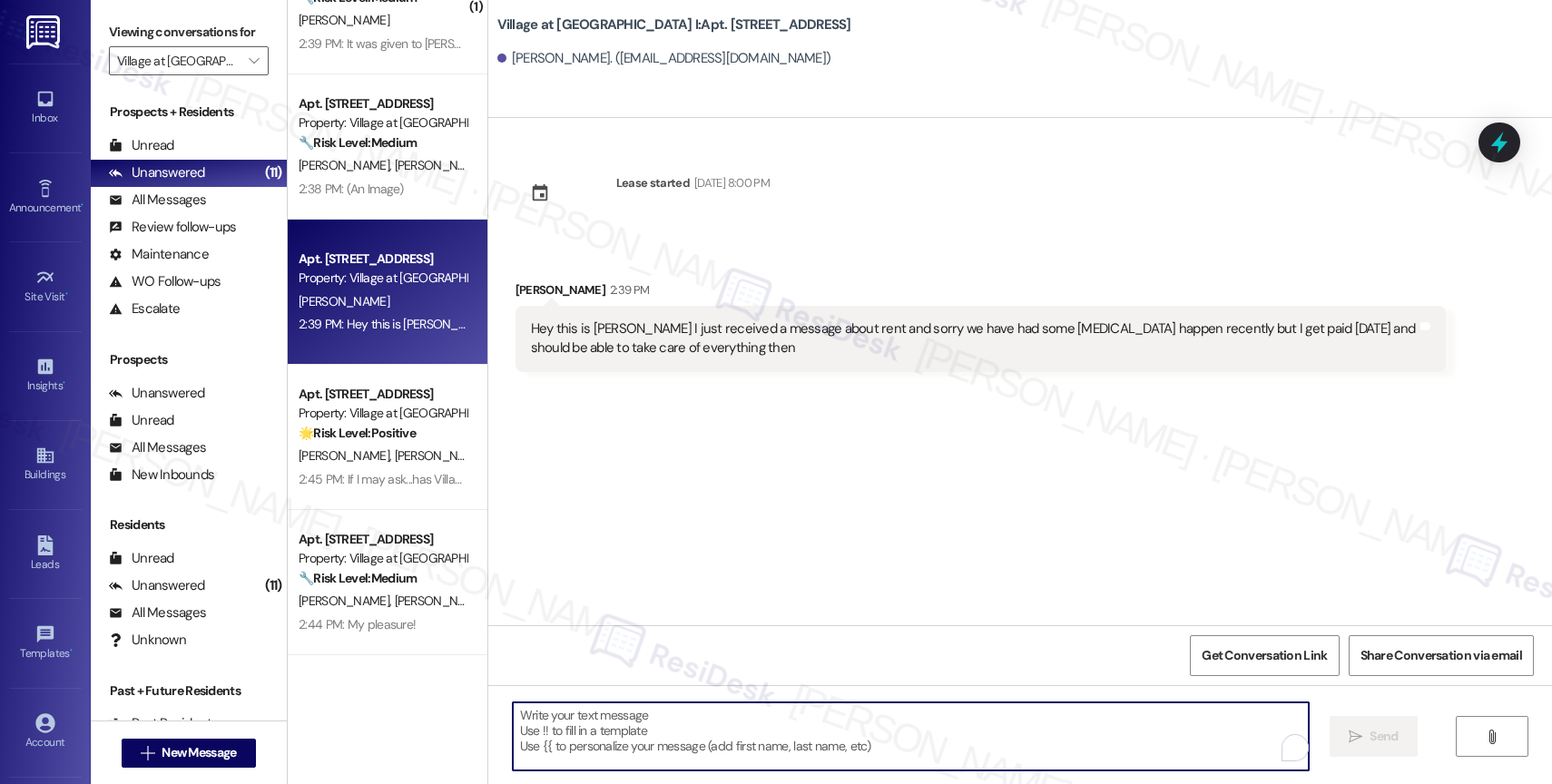
click at [598, 712] on textarea "To enrich screen reader interactions, please activate Accessibility in Grammarl…" at bounding box center [911, 736] width 796 height 68
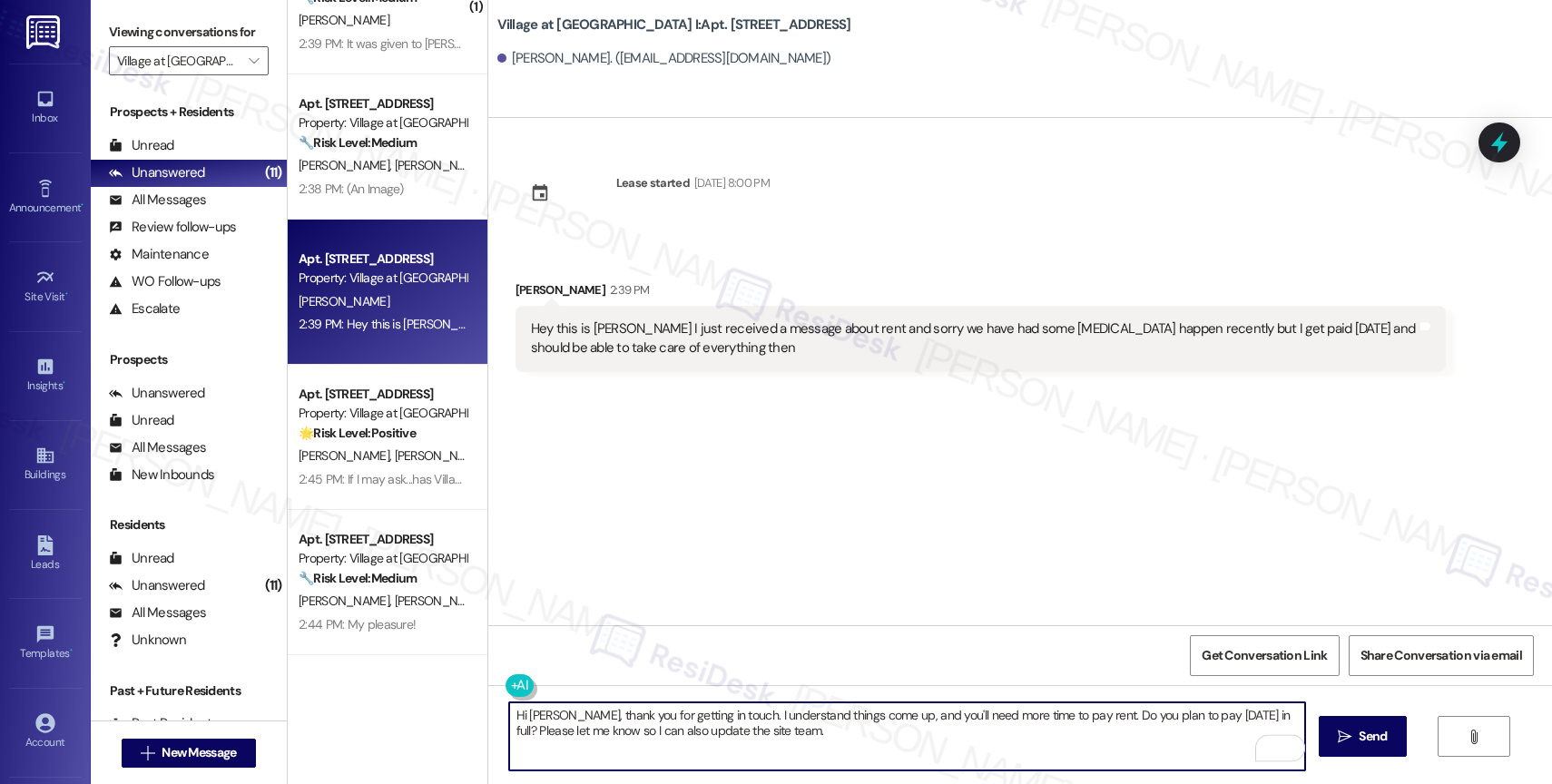
click at [785, 753] on textarea "Hi [PERSON_NAME], thank you for getting in touch. I understand things come up, …" at bounding box center [907, 736] width 796 height 68
type textarea "Hi [PERSON_NAME], thank you for getting in touch. I understand things come up, …"
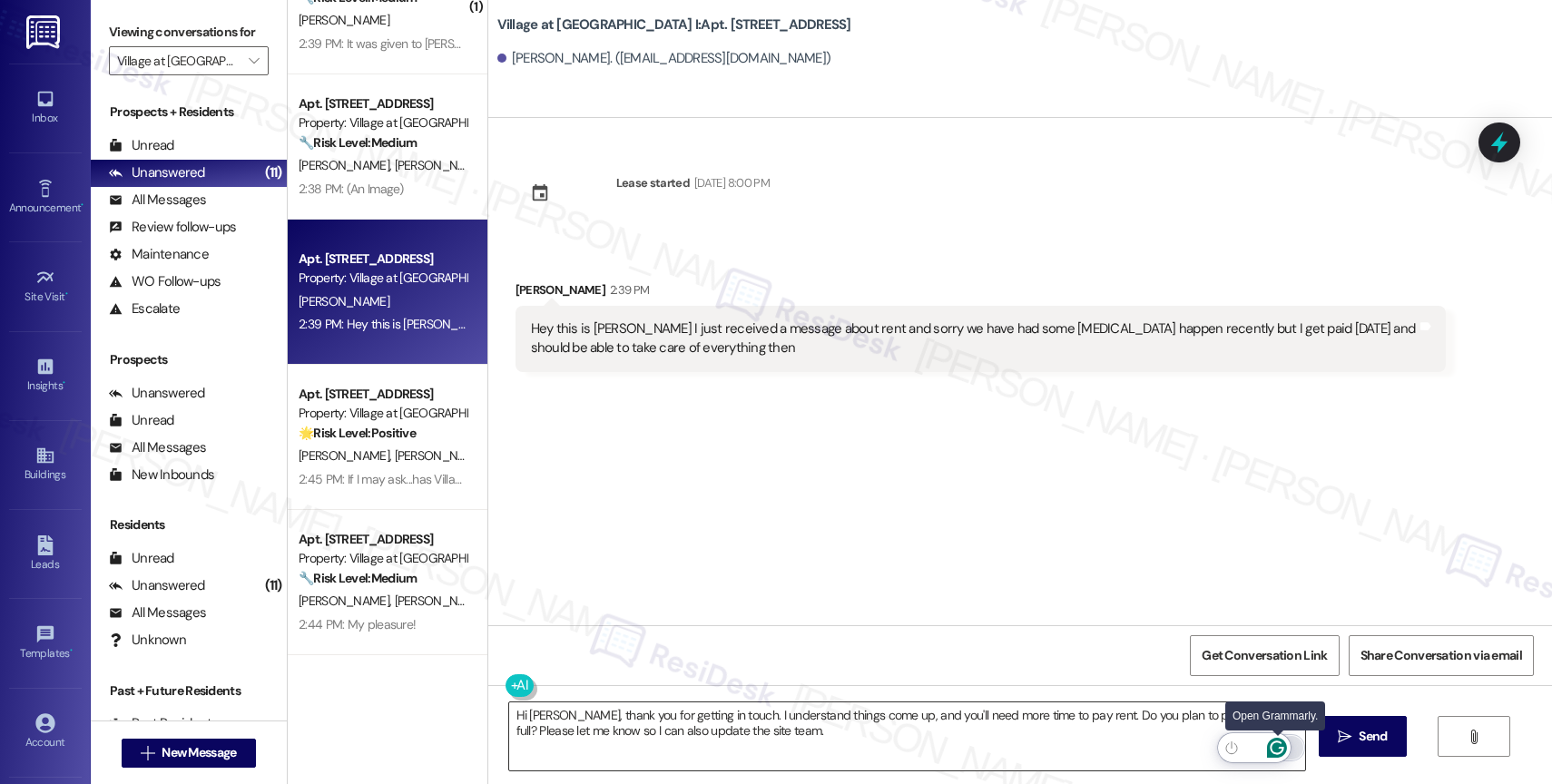
click at [1276, 741] on icon "Open Grammarly. 0 Suggestions." at bounding box center [1277, 748] width 14 height 14
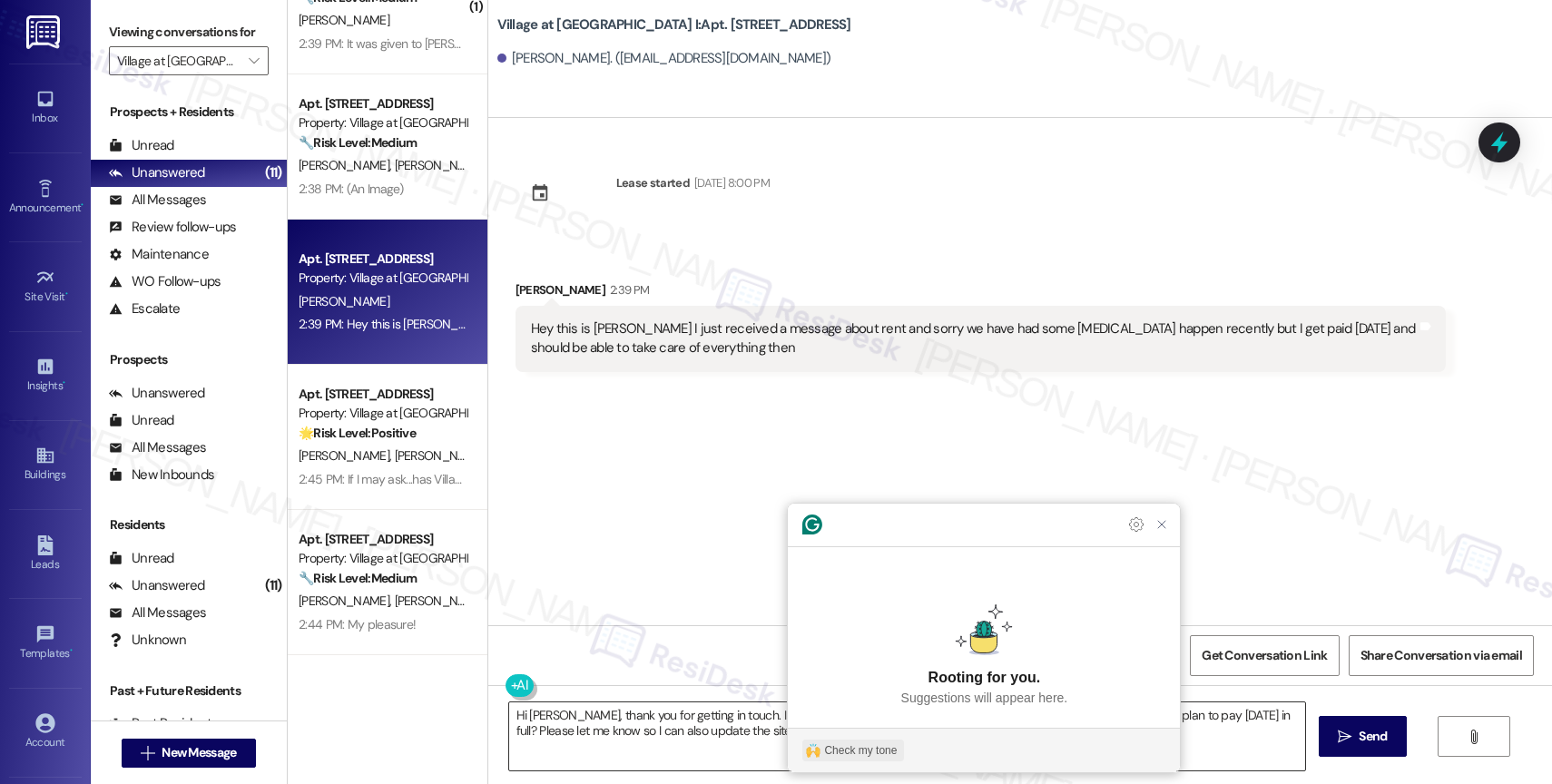
click at [848, 755] on div "Check my tone" at bounding box center [860, 750] width 73 height 16
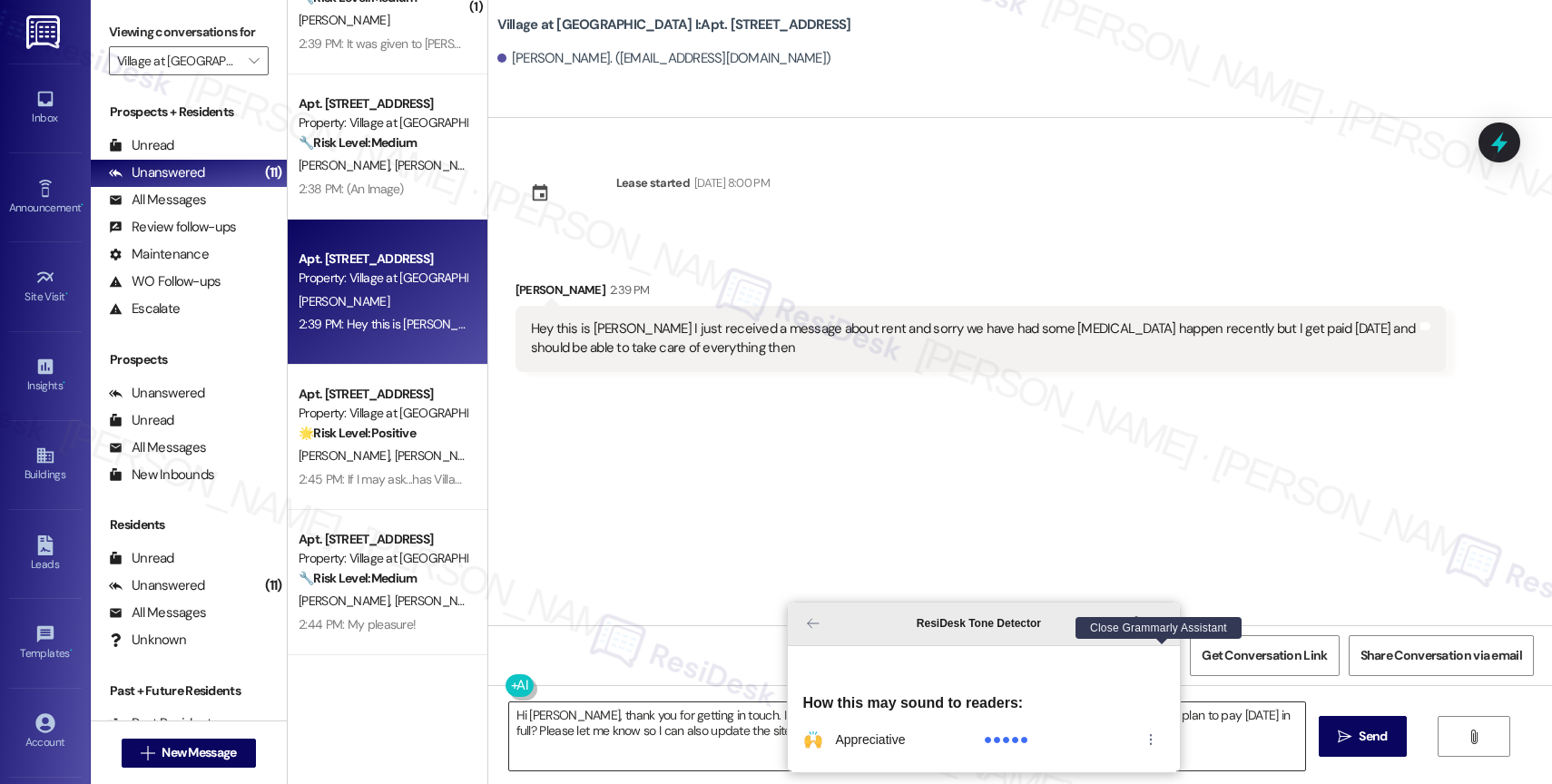
click at [1159, 631] on icon "Close Grammarly Assistant" at bounding box center [1162, 623] width 15 height 15
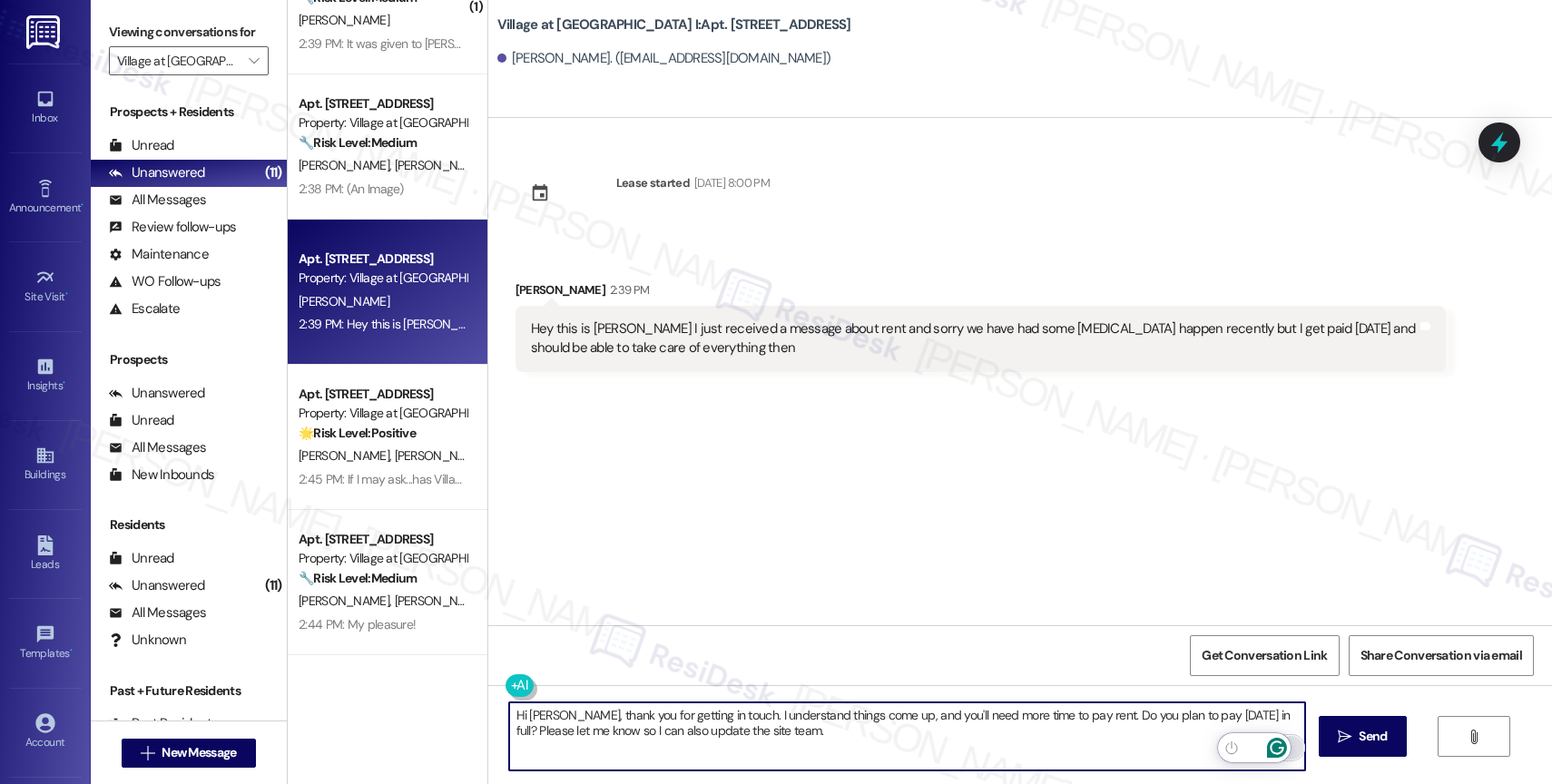
click at [1280, 743] on icon "Open Grammarly. 0 Suggestions." at bounding box center [1277, 748] width 14 height 14
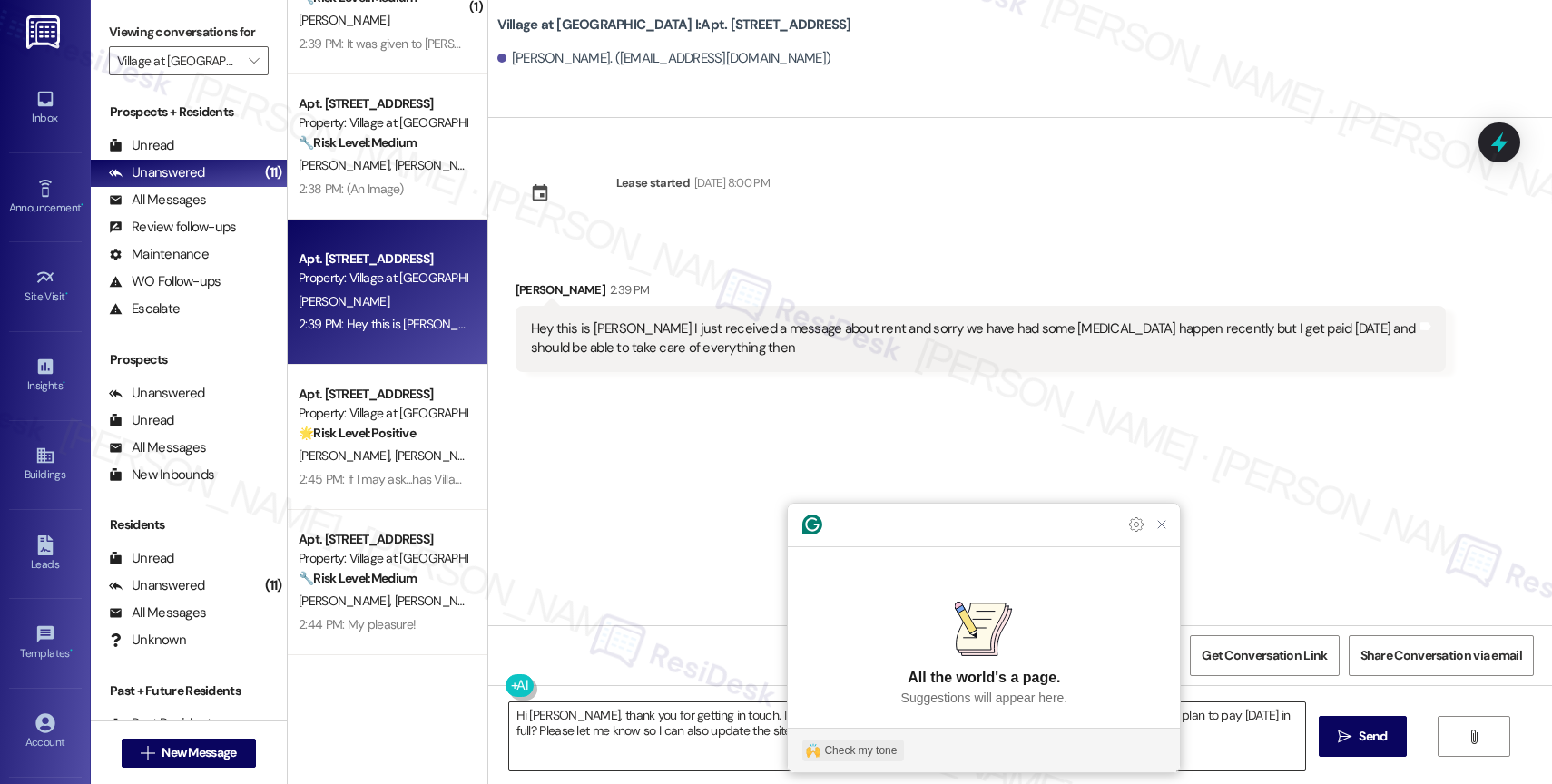
click at [866, 743] on div "Check my tone" at bounding box center [860, 750] width 73 height 16
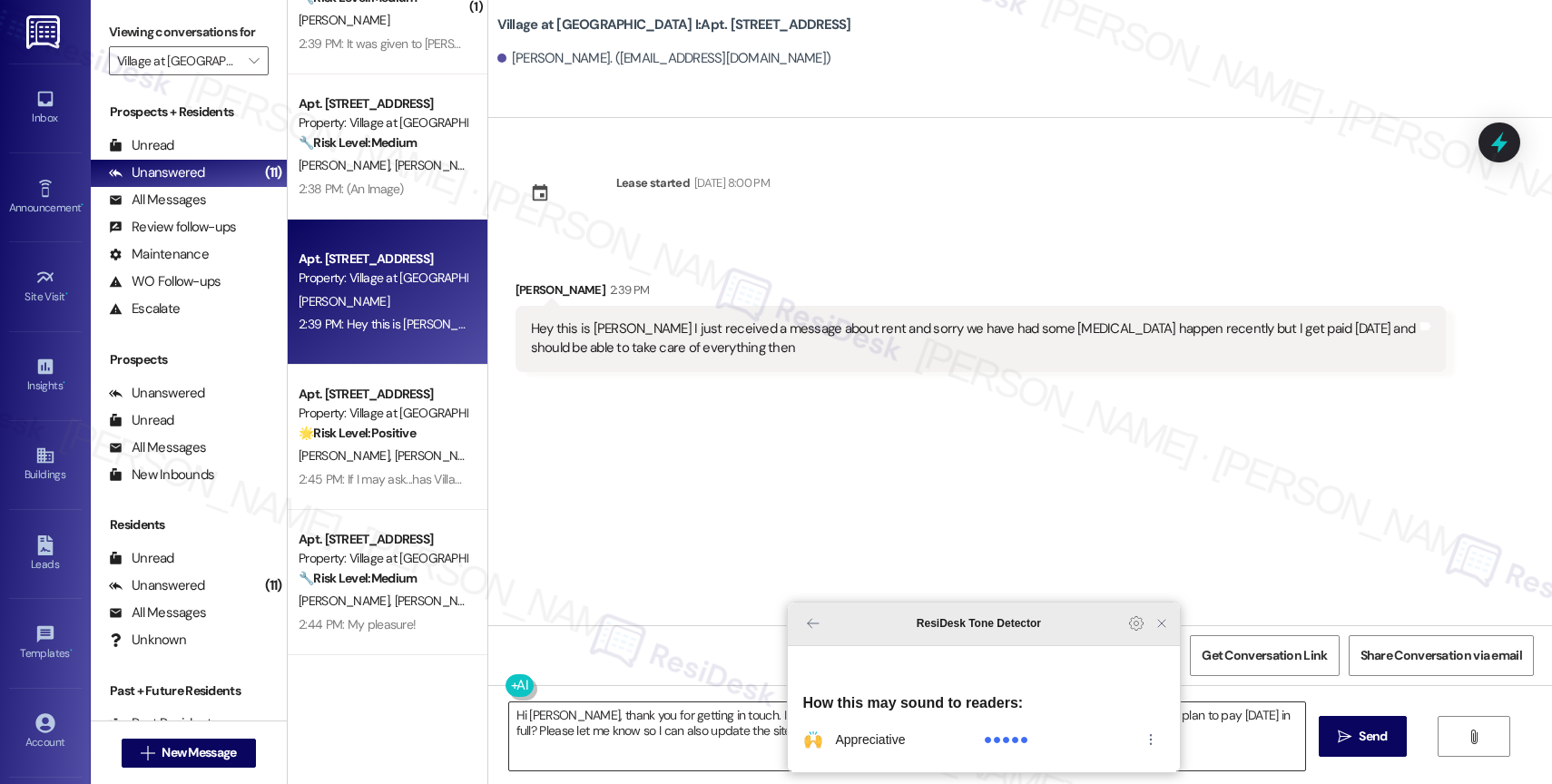
click at [1161, 631] on icon "Close Grammarly Assistant" at bounding box center [1162, 623] width 15 height 15
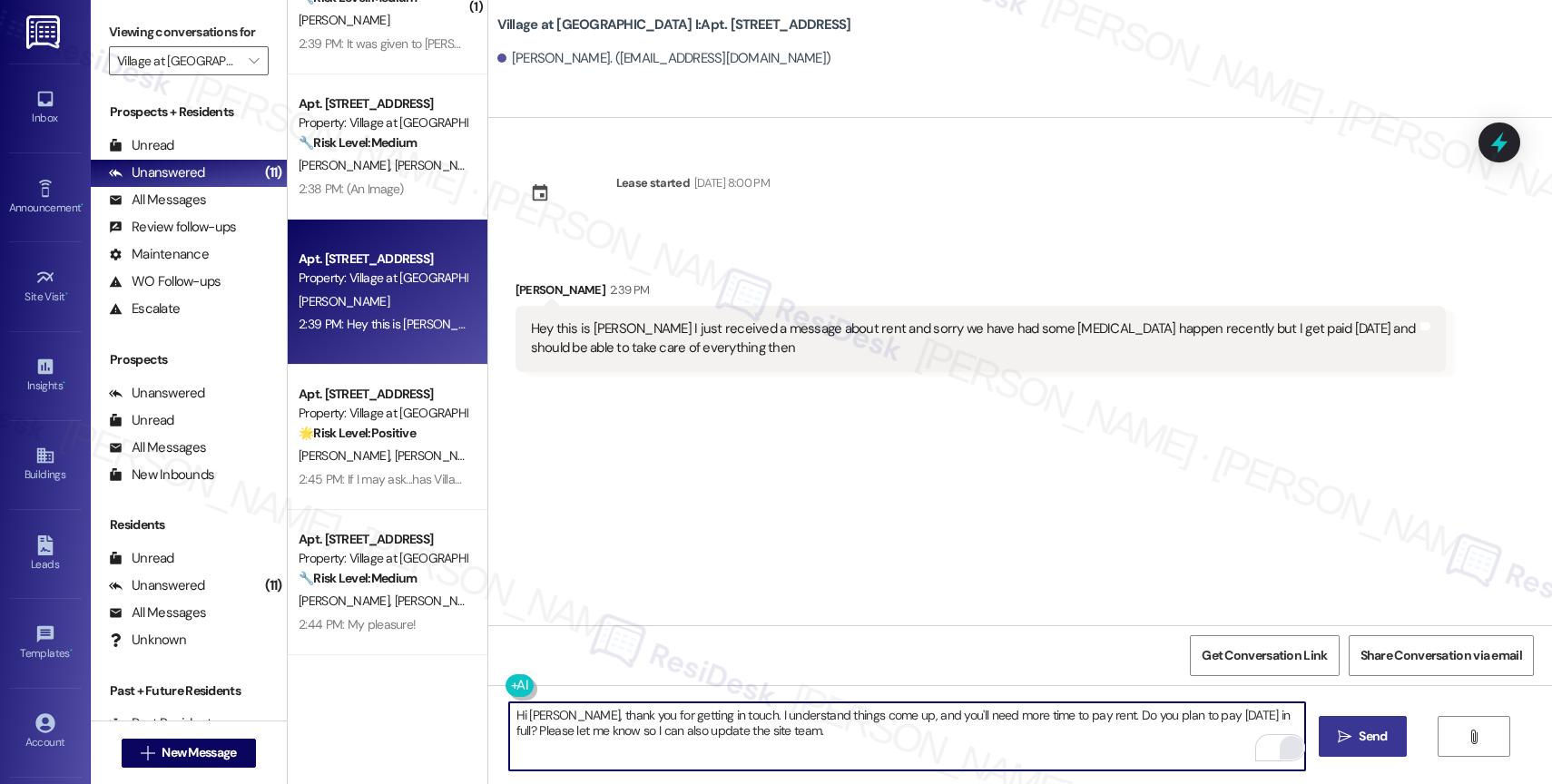
click at [1360, 727] on span "Send" at bounding box center [1373, 735] width 28 height 19
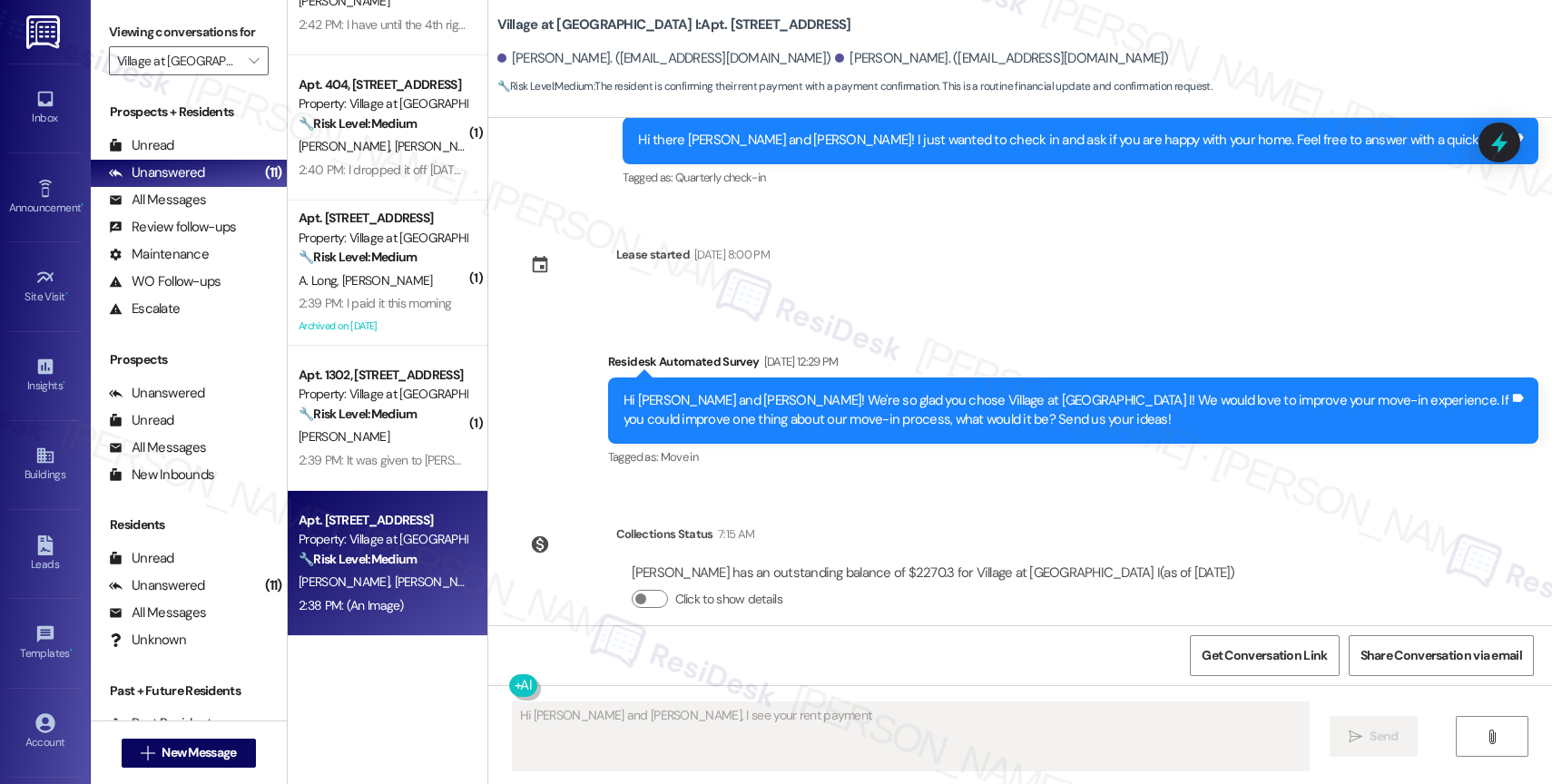
scroll to position [3963, 0]
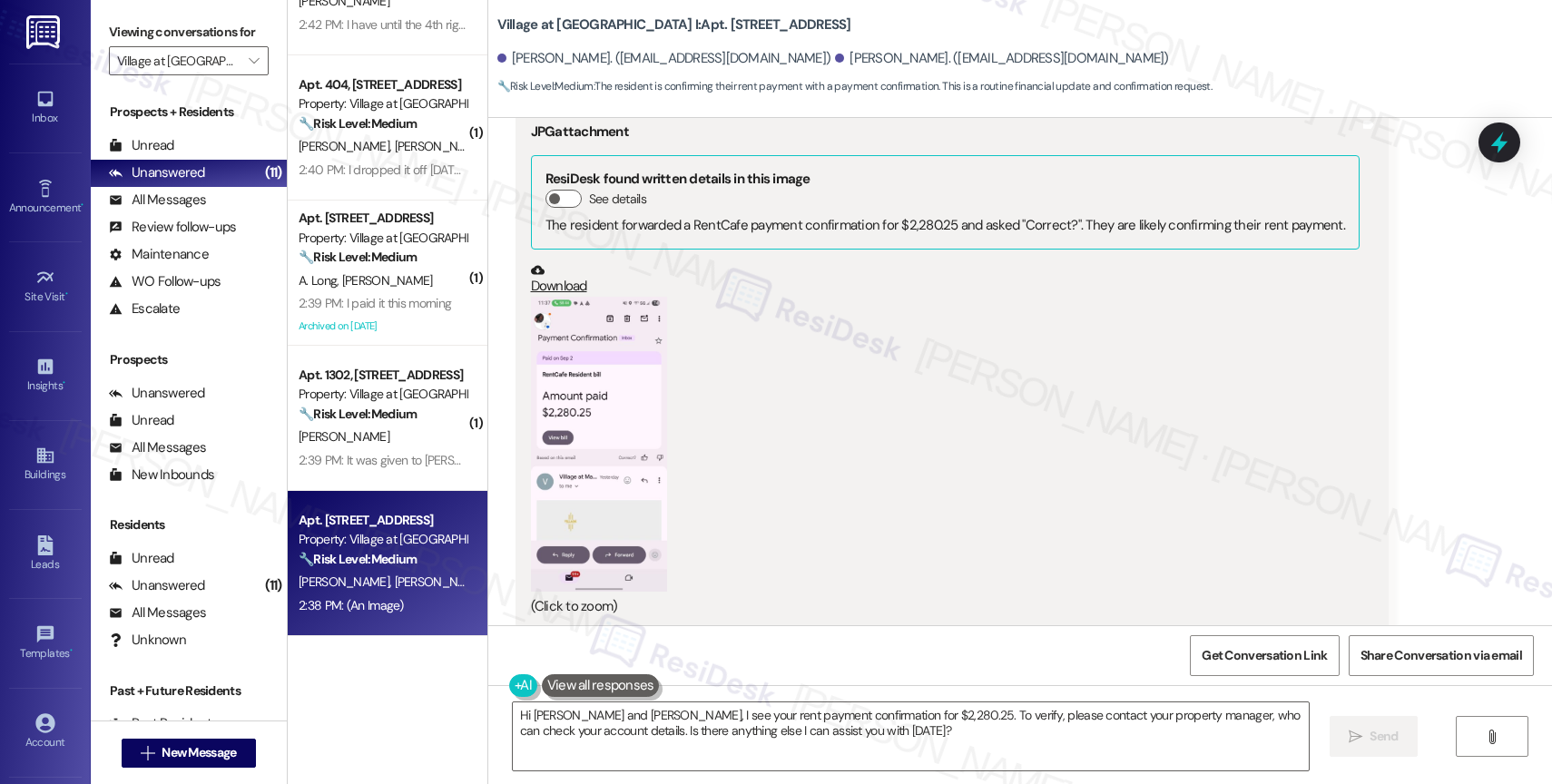
click at [574, 416] on button "Zoom image" at bounding box center [598, 444] width 136 height 294
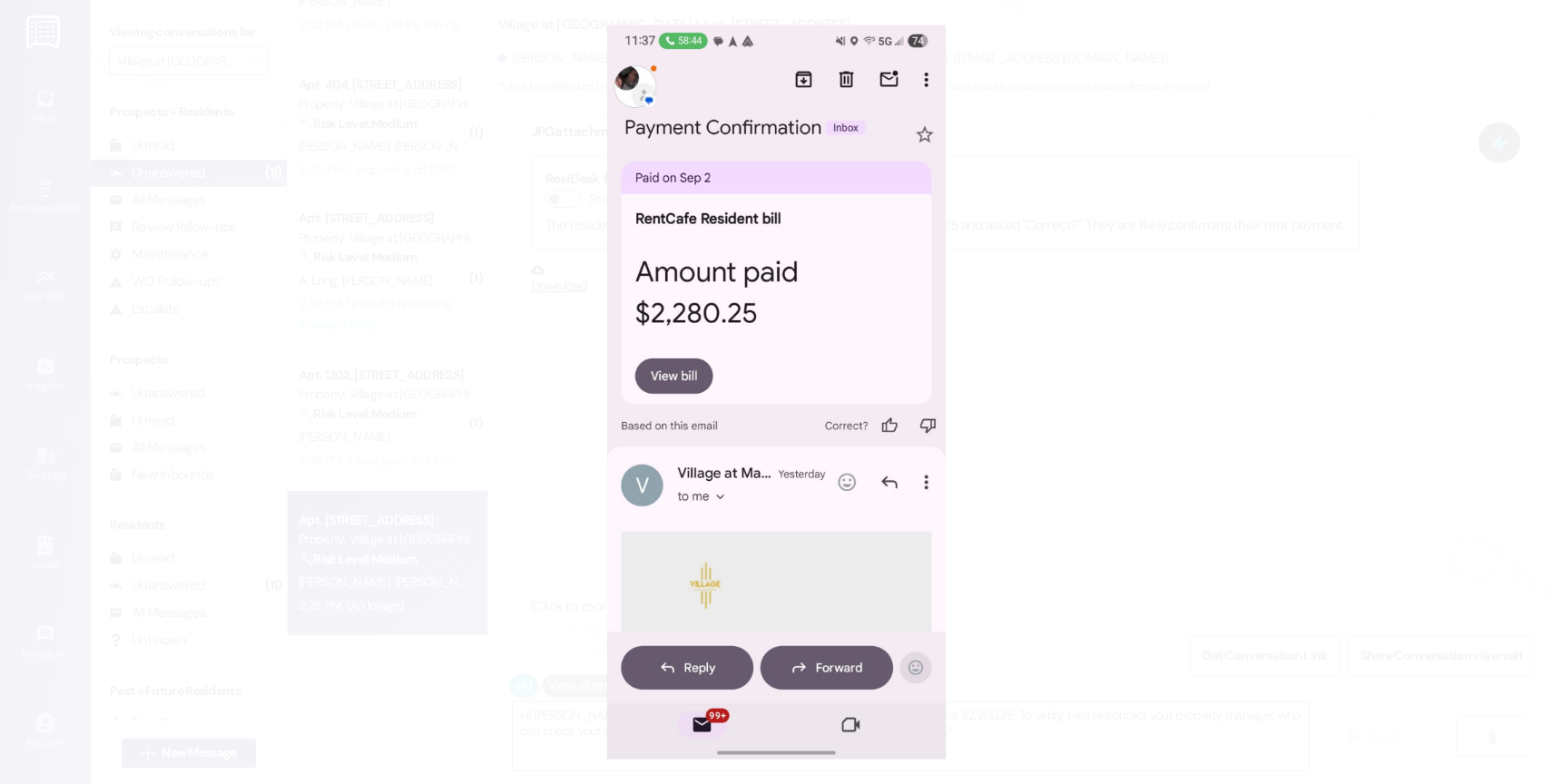
click at [826, 400] on button "Unzoom image" at bounding box center [776, 392] width 1552 height 784
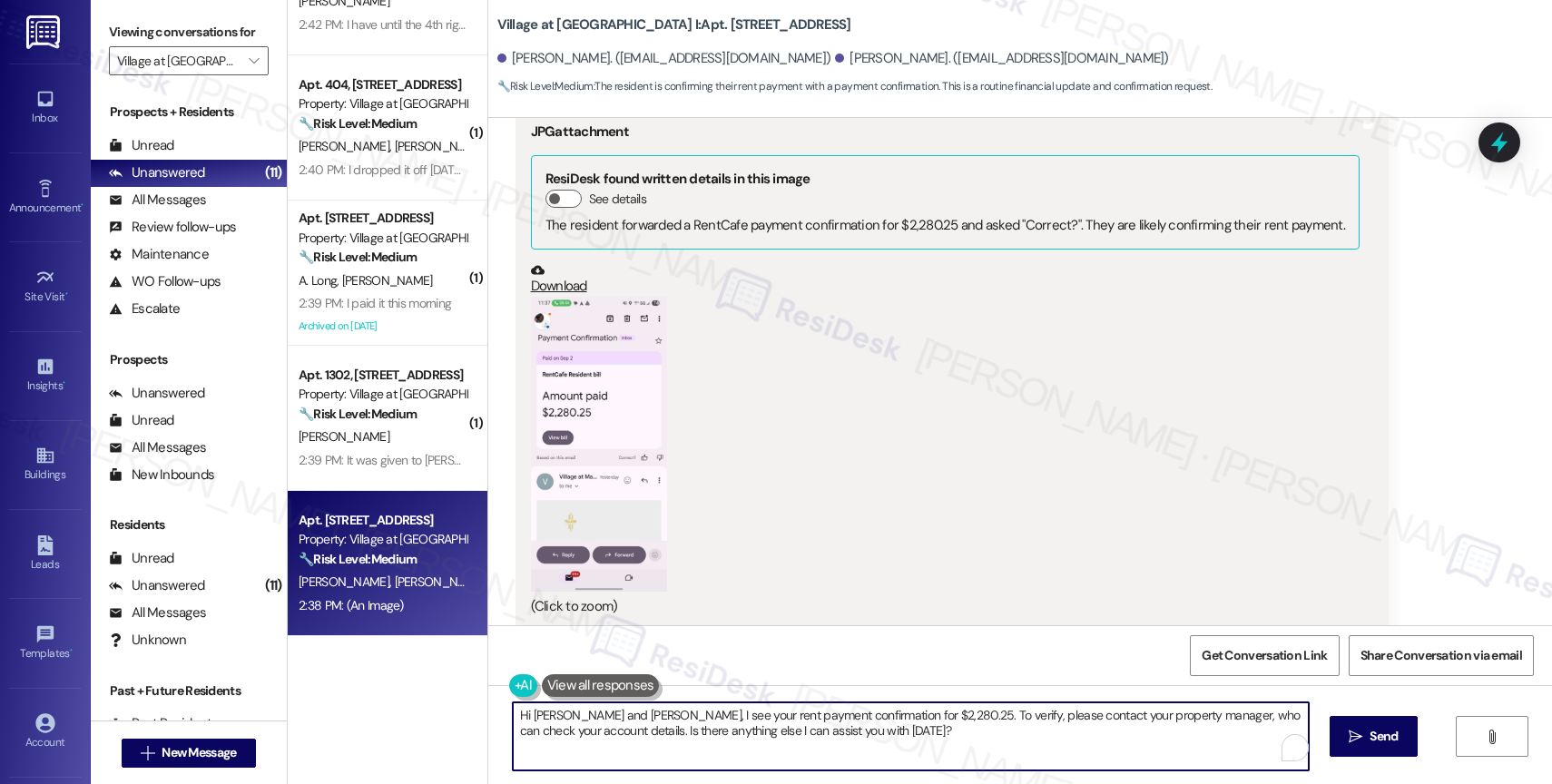
click at [664, 722] on textarea "Hi Mary and Jeremiah, I see your rent payment confirmation for $2,280.25. To ve…" at bounding box center [911, 736] width 796 height 68
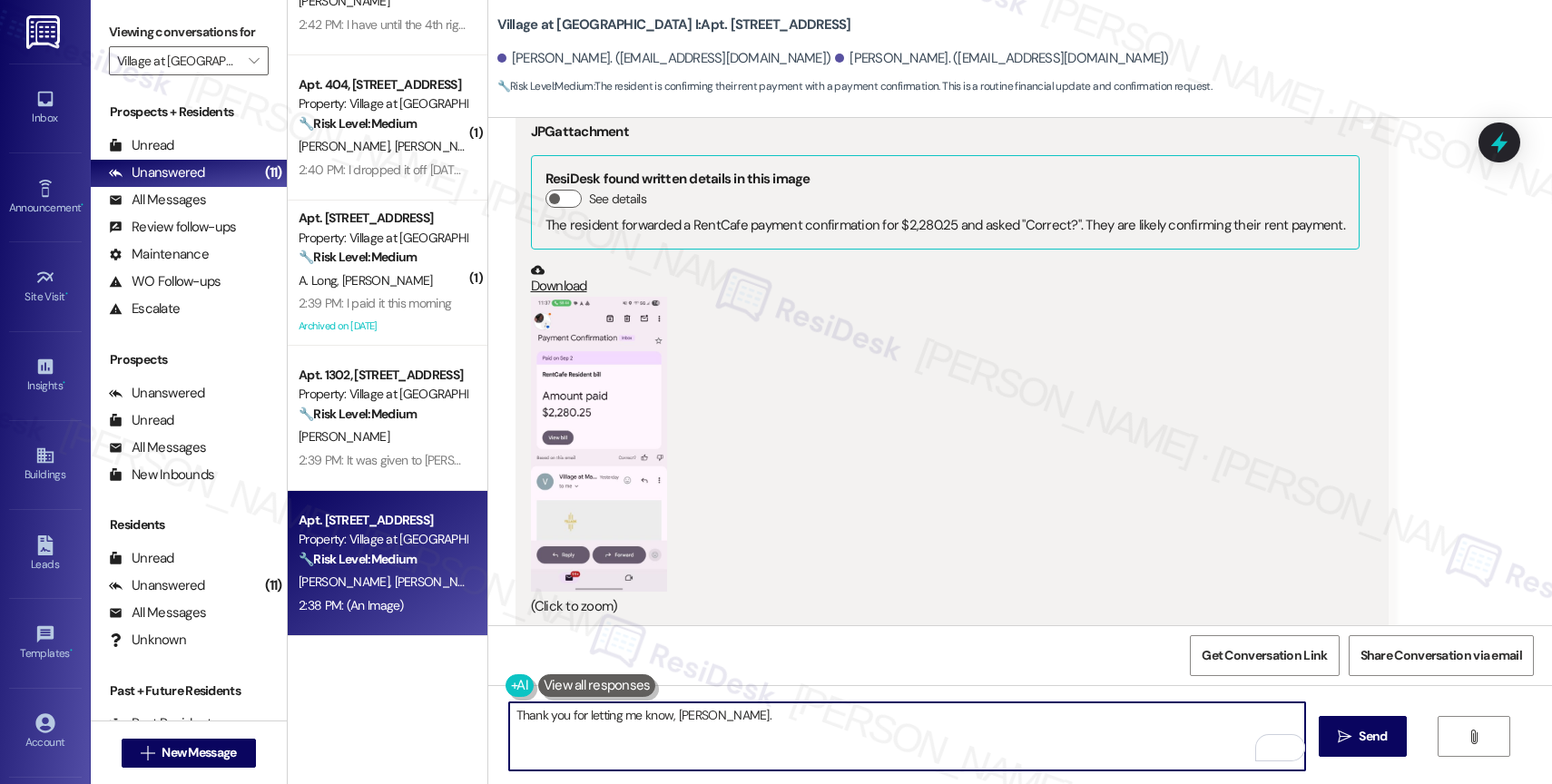
click at [744, 716] on textarea "Thank you for letting me know, Mary." at bounding box center [907, 736] width 796 height 68
paste textarea "We sent that message to all residents as a friendly reminder that we're here to…"
click at [711, 741] on textarea "Thank you for letting me know, Mary. We sent that message to all residents as a…" at bounding box center [907, 736] width 796 height 68
drag, startPoint x: 561, startPoint y: 731, endPoint x: 870, endPoint y: 761, distance: 310.5
click at [869, 761] on textarea "Thank you for letting me know, Mary. We sent that message to all residents as a…" at bounding box center [907, 736] width 796 height 68
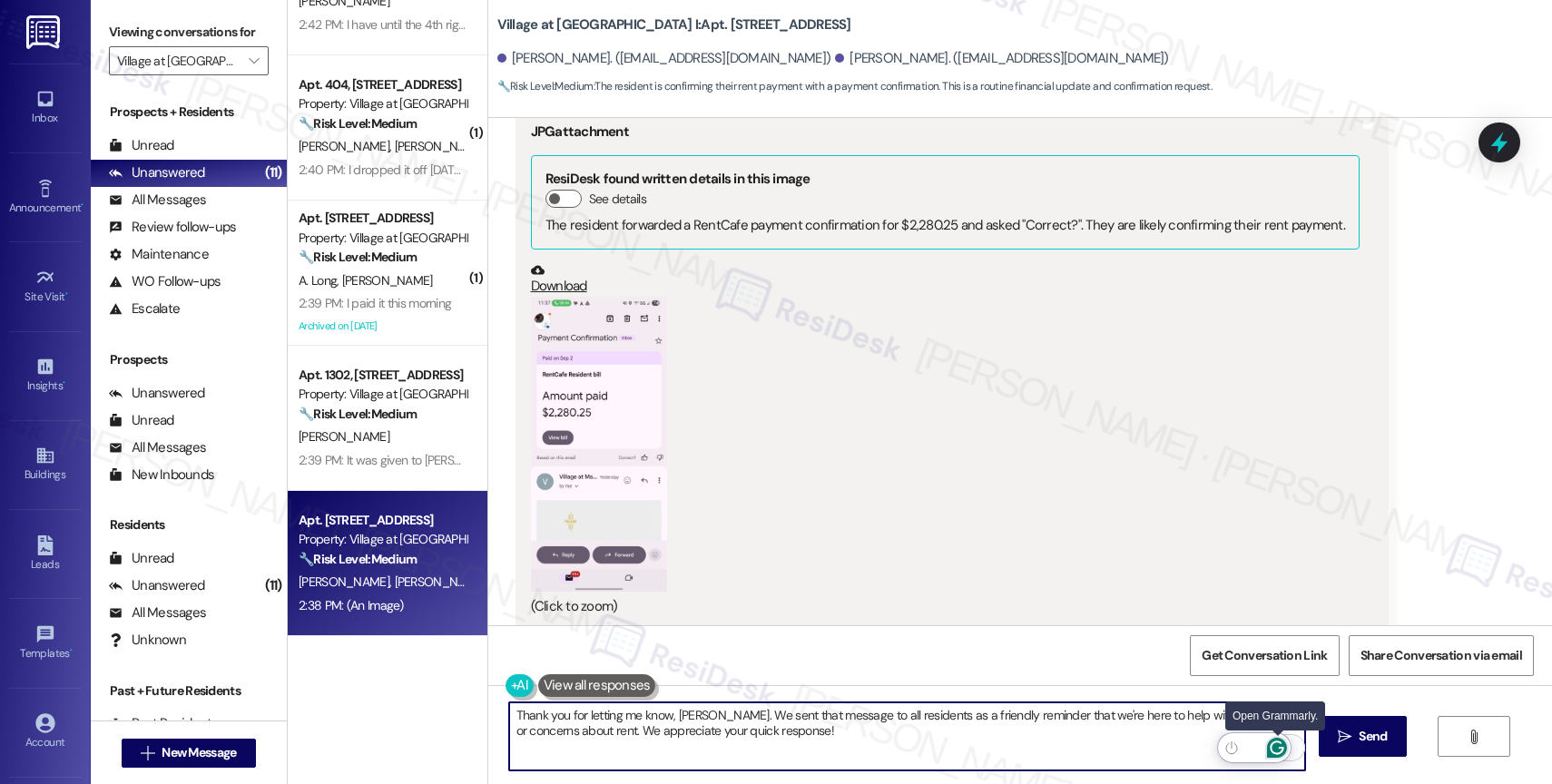
type textarea "Thank you for letting me know, Mary. We sent that message to all residents as a…"
click at [1278, 743] on icon "Open Grammarly. 0 Suggestions." at bounding box center [1277, 747] width 20 height 20
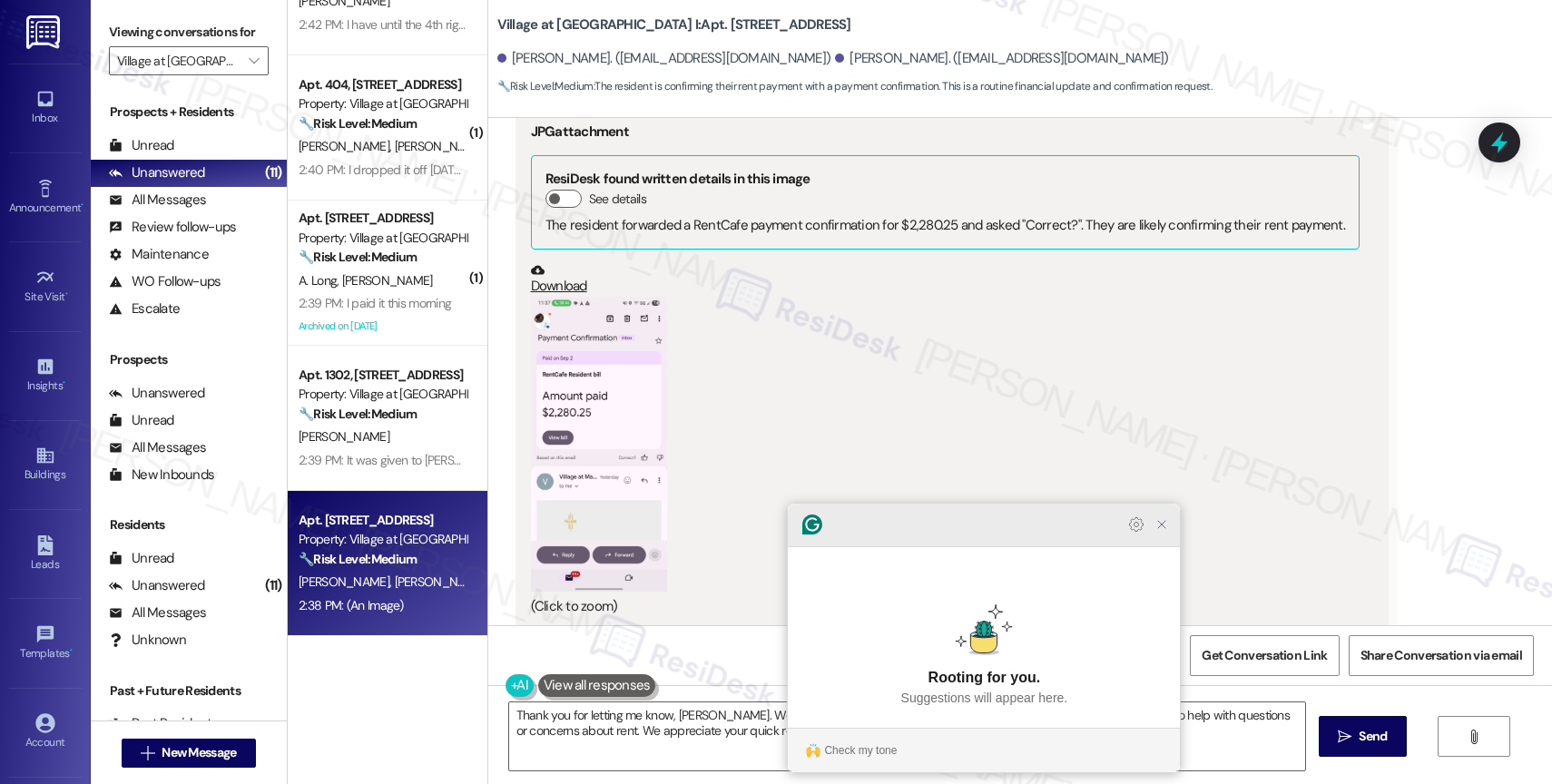
click at [1152, 535] on icon "Close Grammarly Assistant" at bounding box center [1162, 524] width 22 height 22
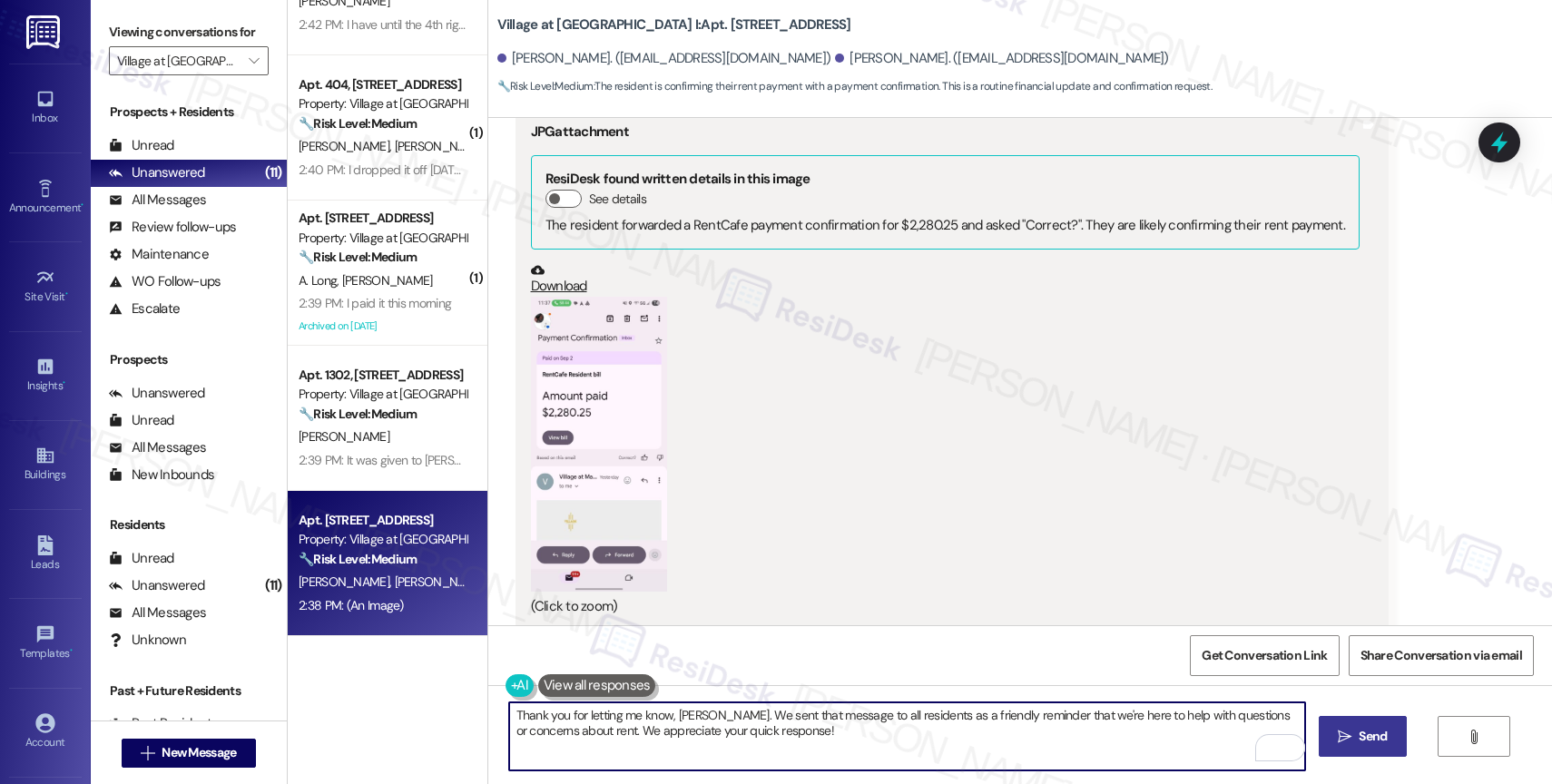
click at [1380, 735] on span "Send" at bounding box center [1373, 735] width 28 height 19
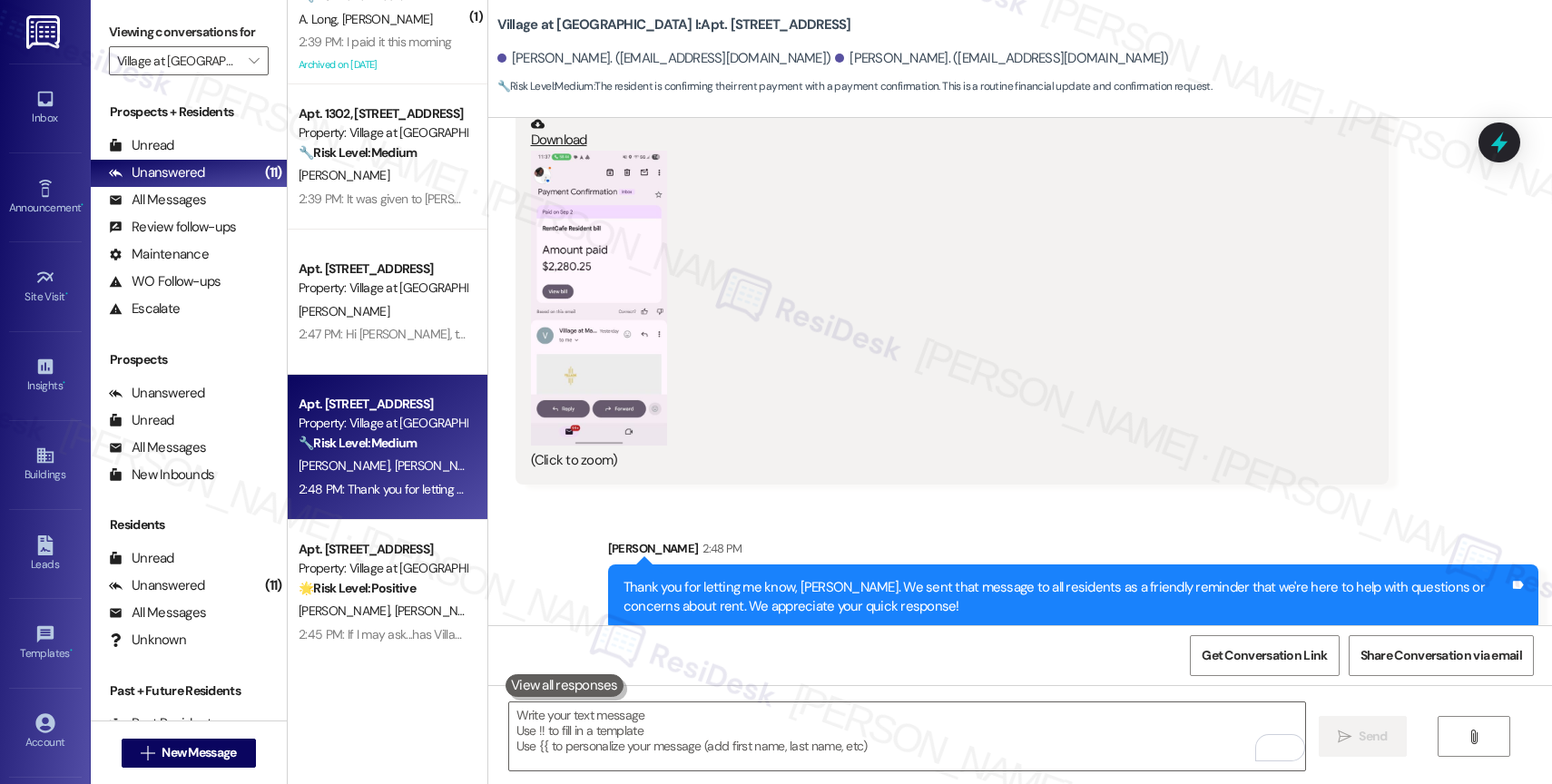
scroll to position [731, 0]
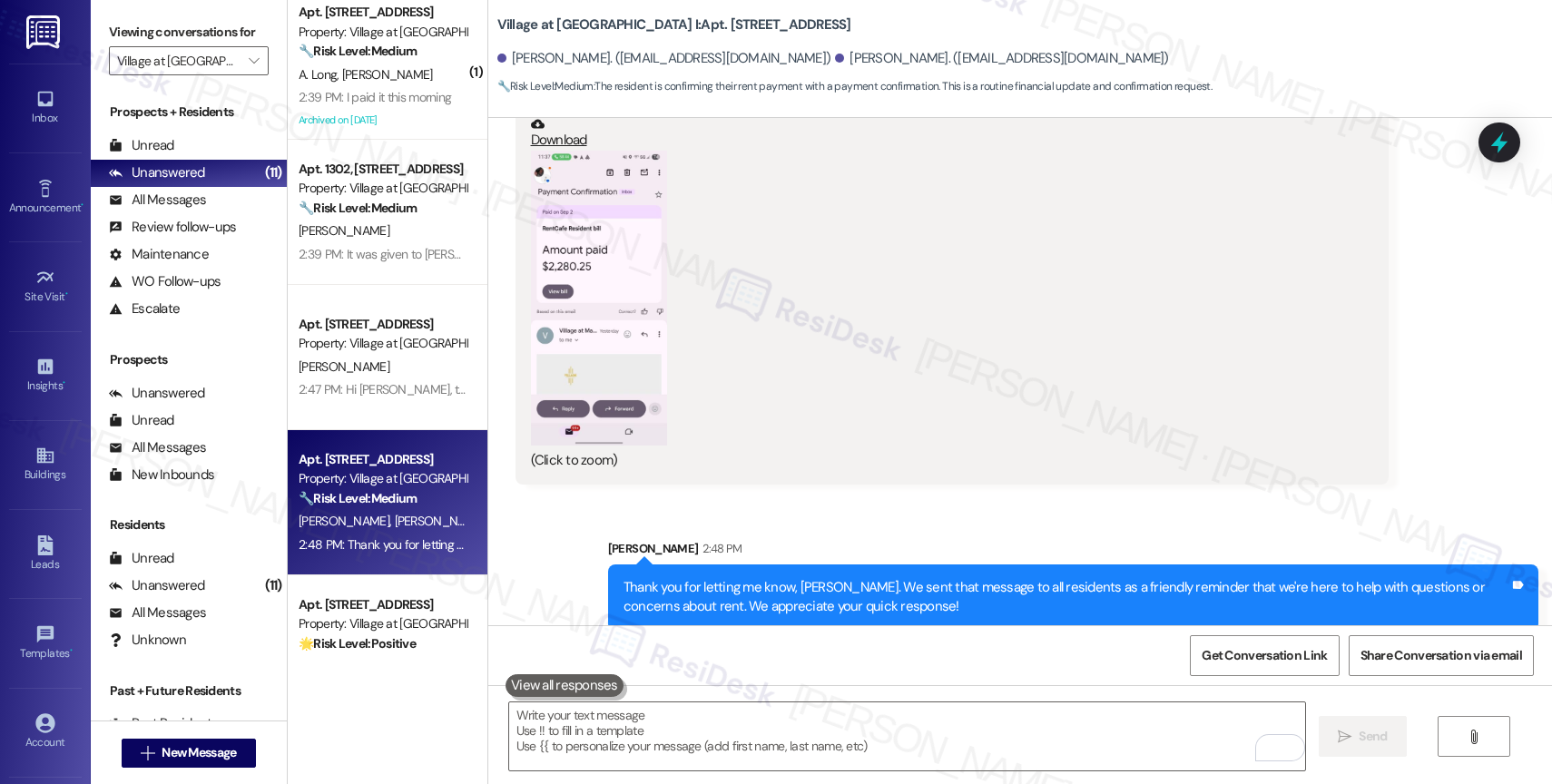
click at [363, 363] on div "K. Justesen" at bounding box center [382, 366] width 171 height 23
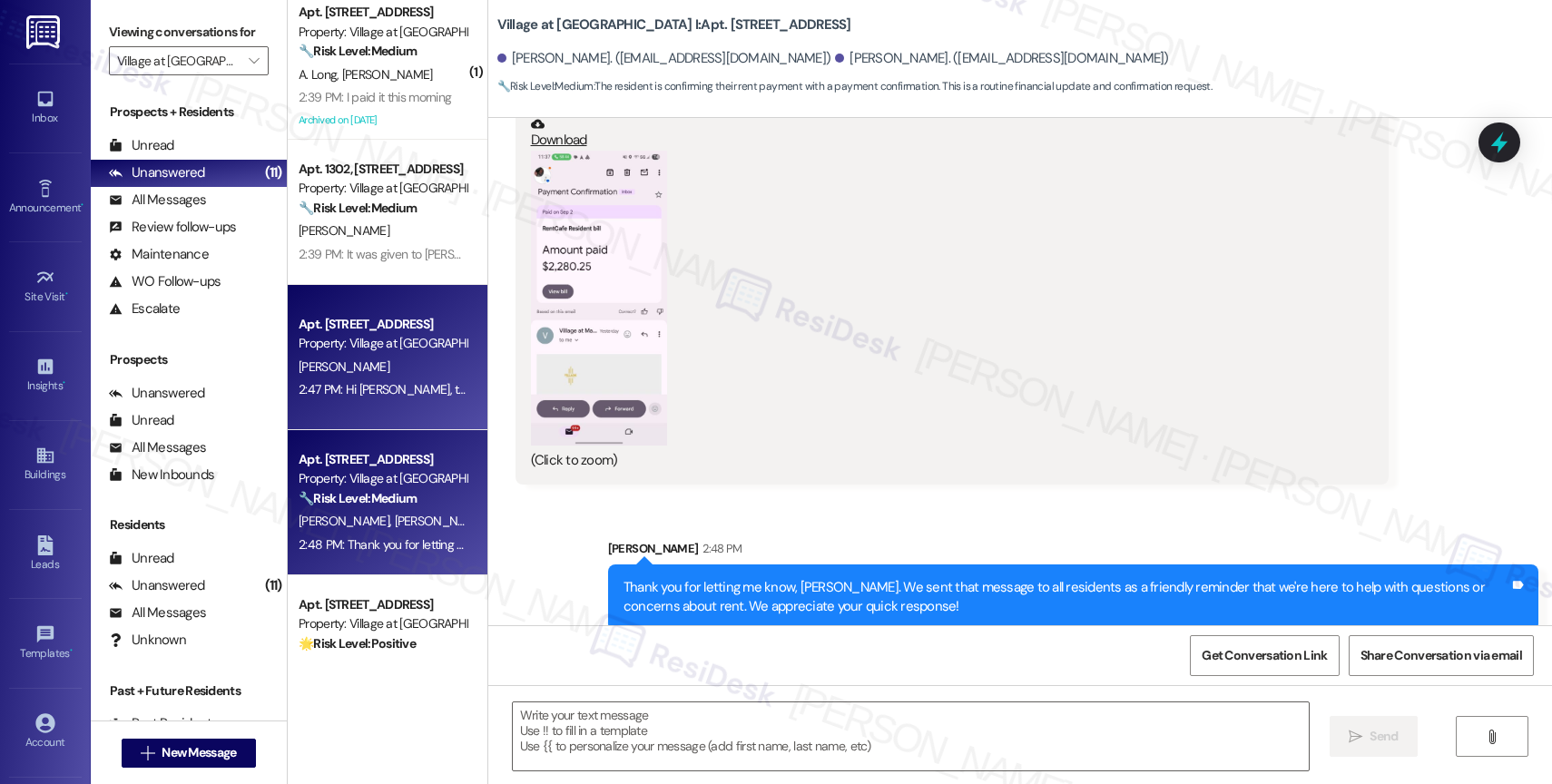
type textarea "Fetching suggested responses. Please feel free to read through the conversation…"
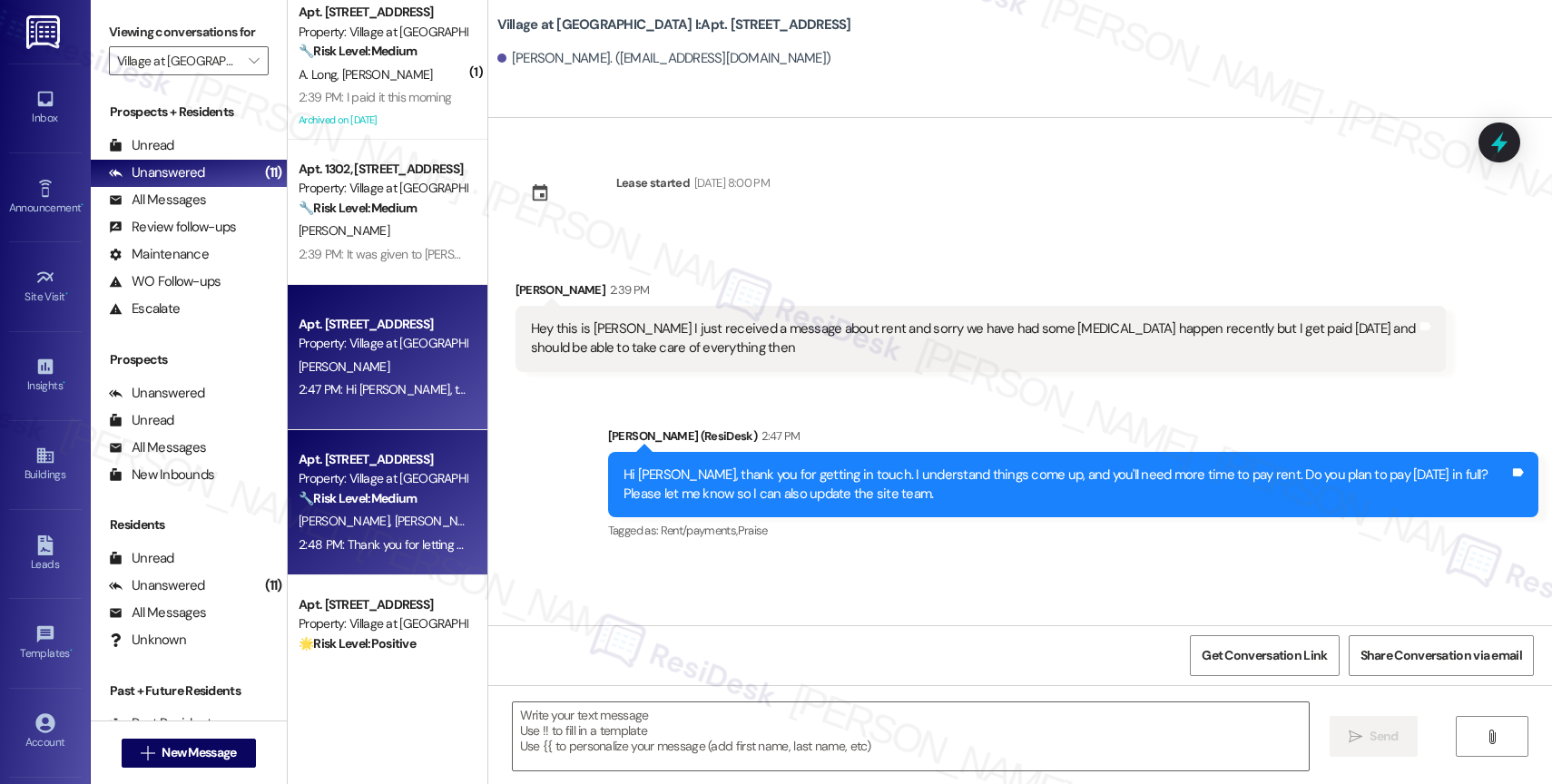
scroll to position [513, 0]
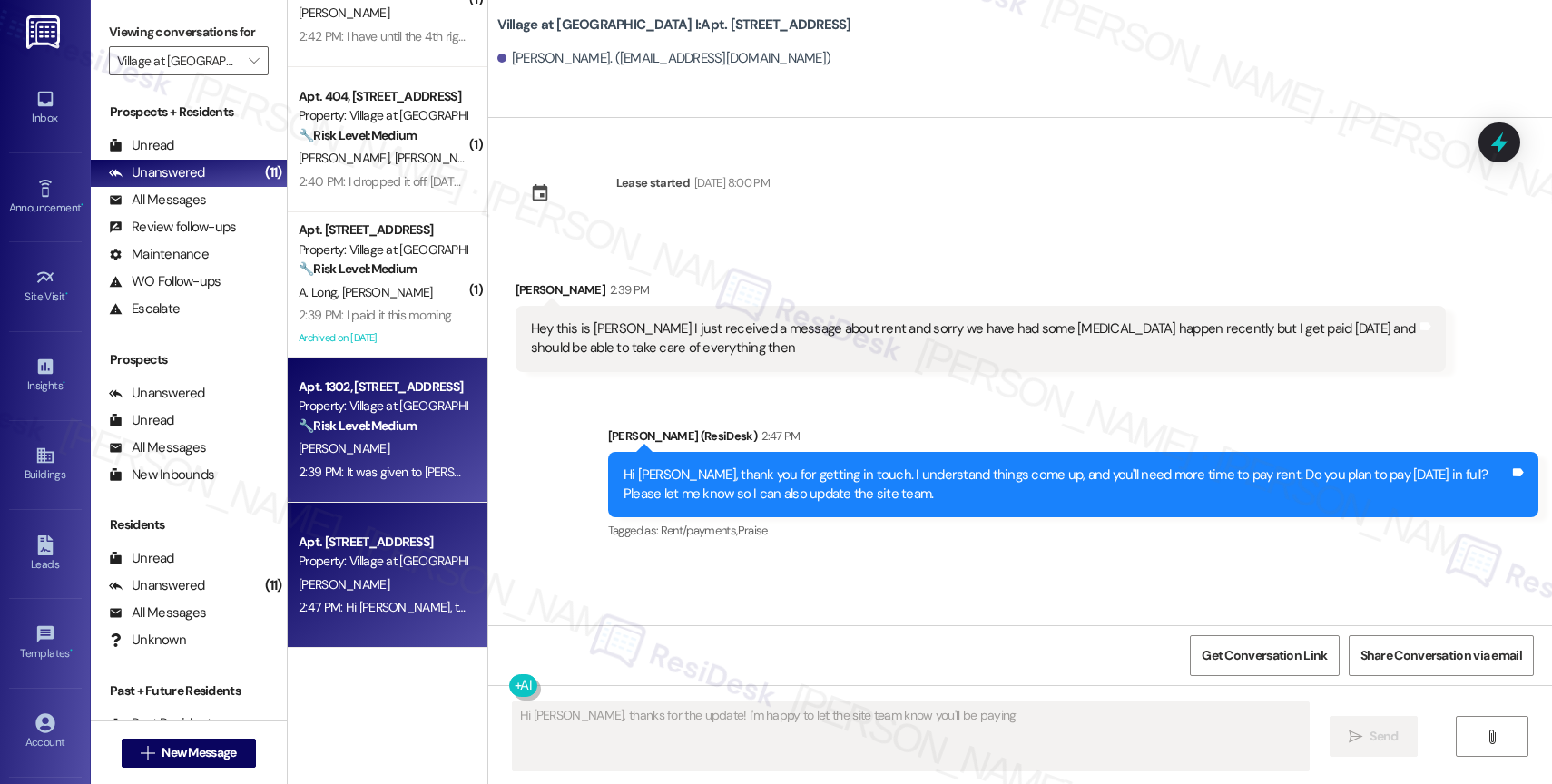
type textarea "Hi Kyle, thanks for the update! I'm happy to let the site team know you'll be p…"
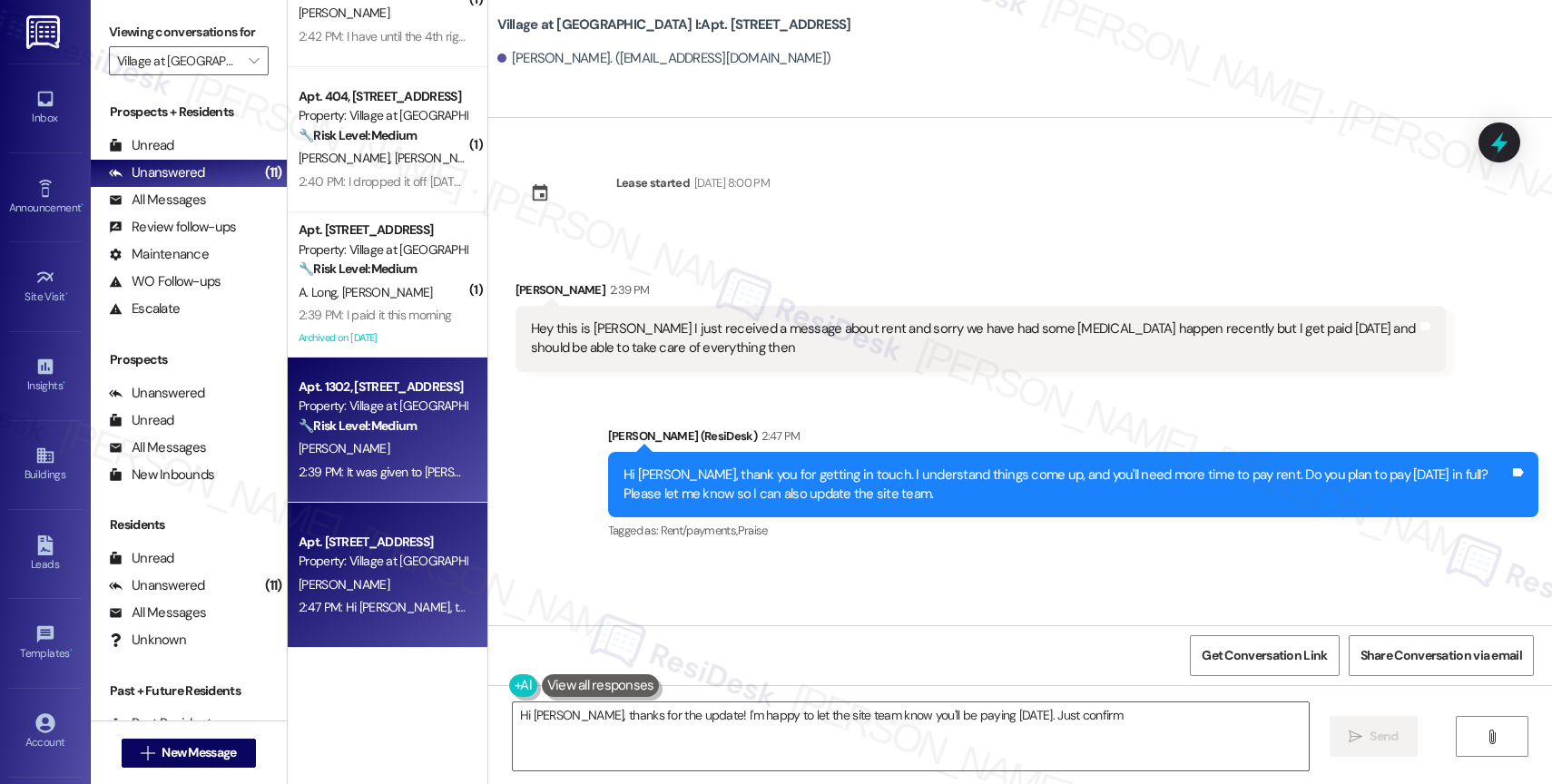
click at [381, 425] on strong "🔧 Risk Level: Medium" at bounding box center [357, 425] width 118 height 16
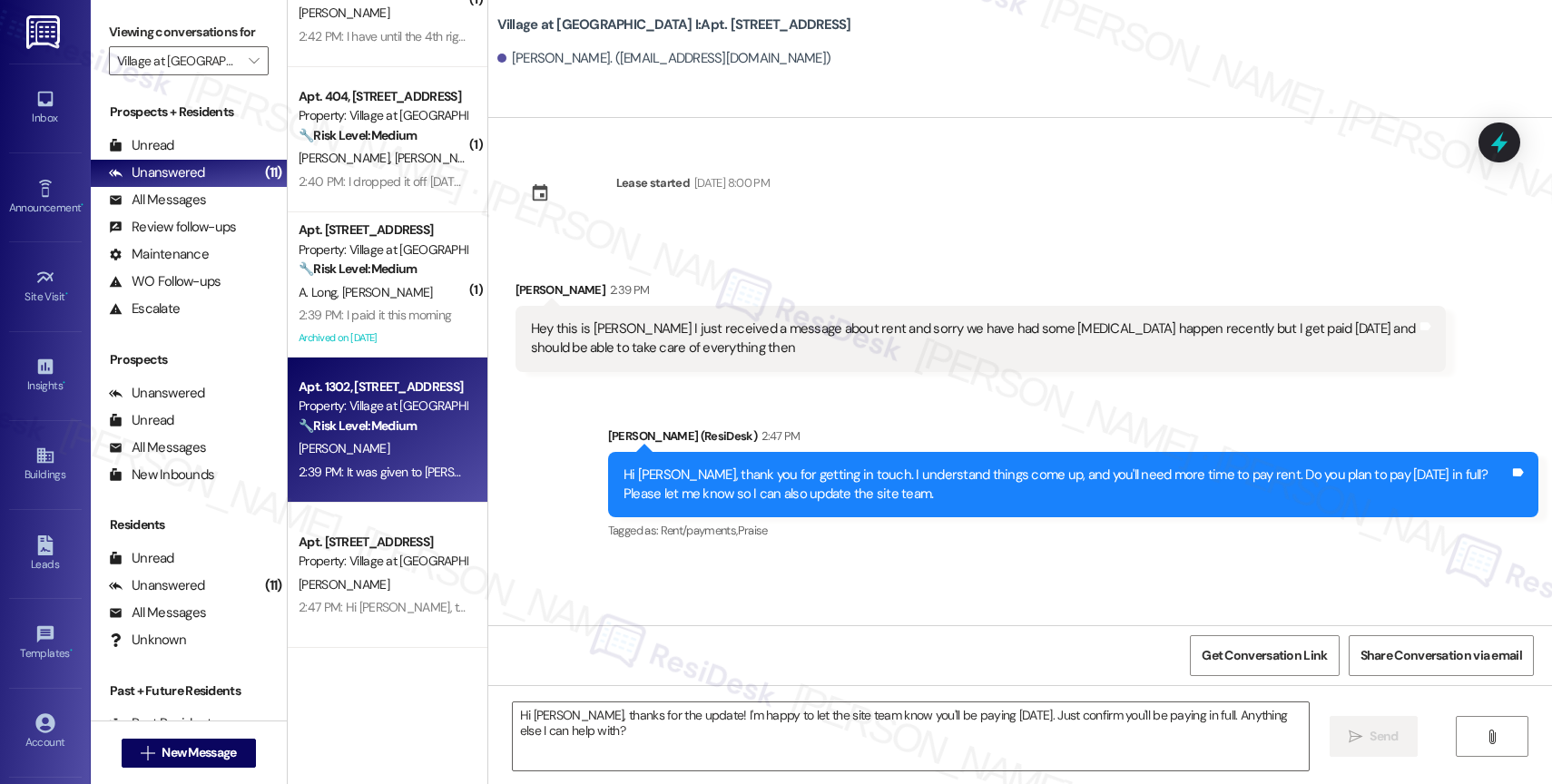
type textarea "Fetching suggested responses. Please feel free to read through the conversation…"
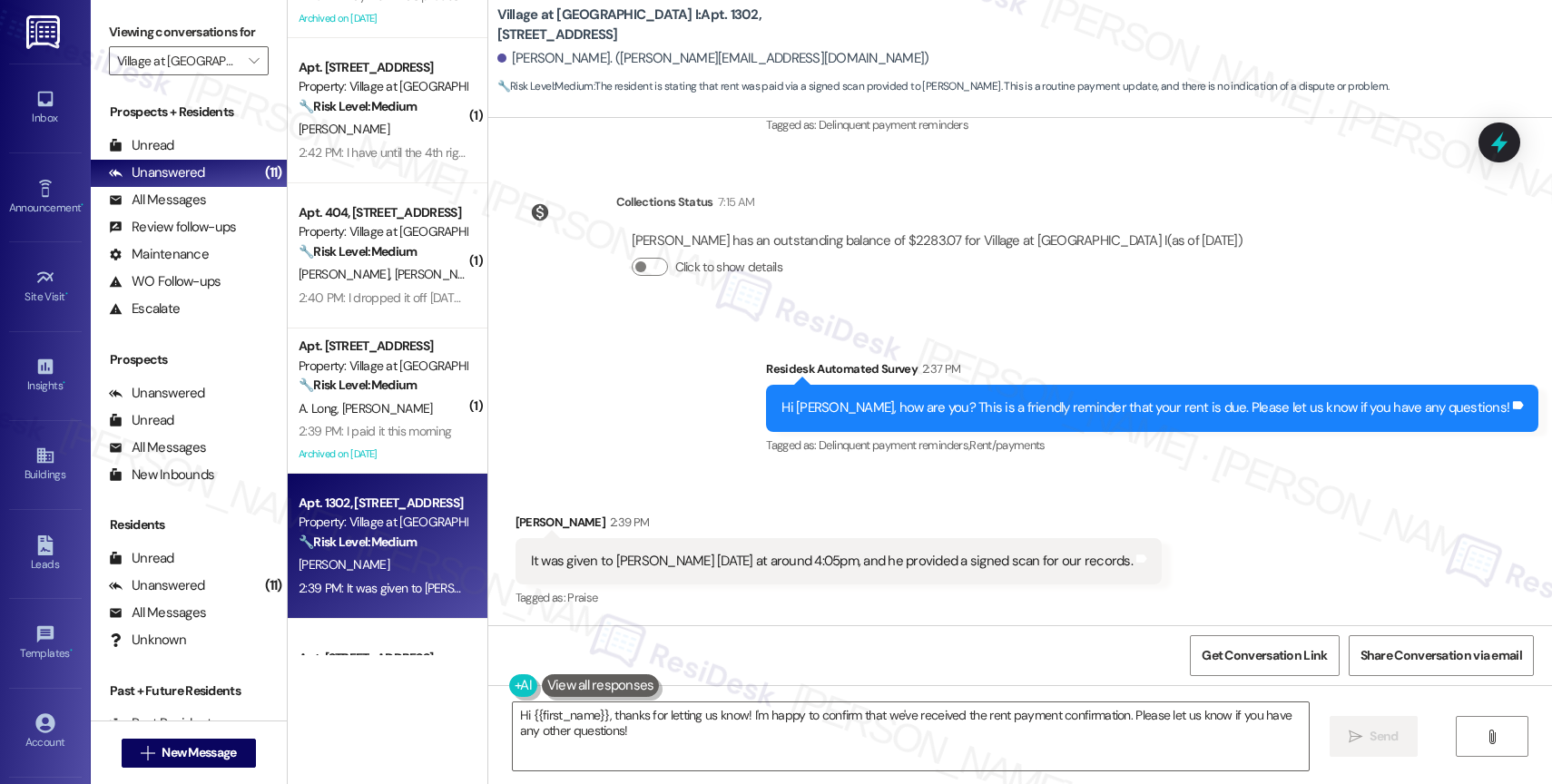
scroll to position [285, 0]
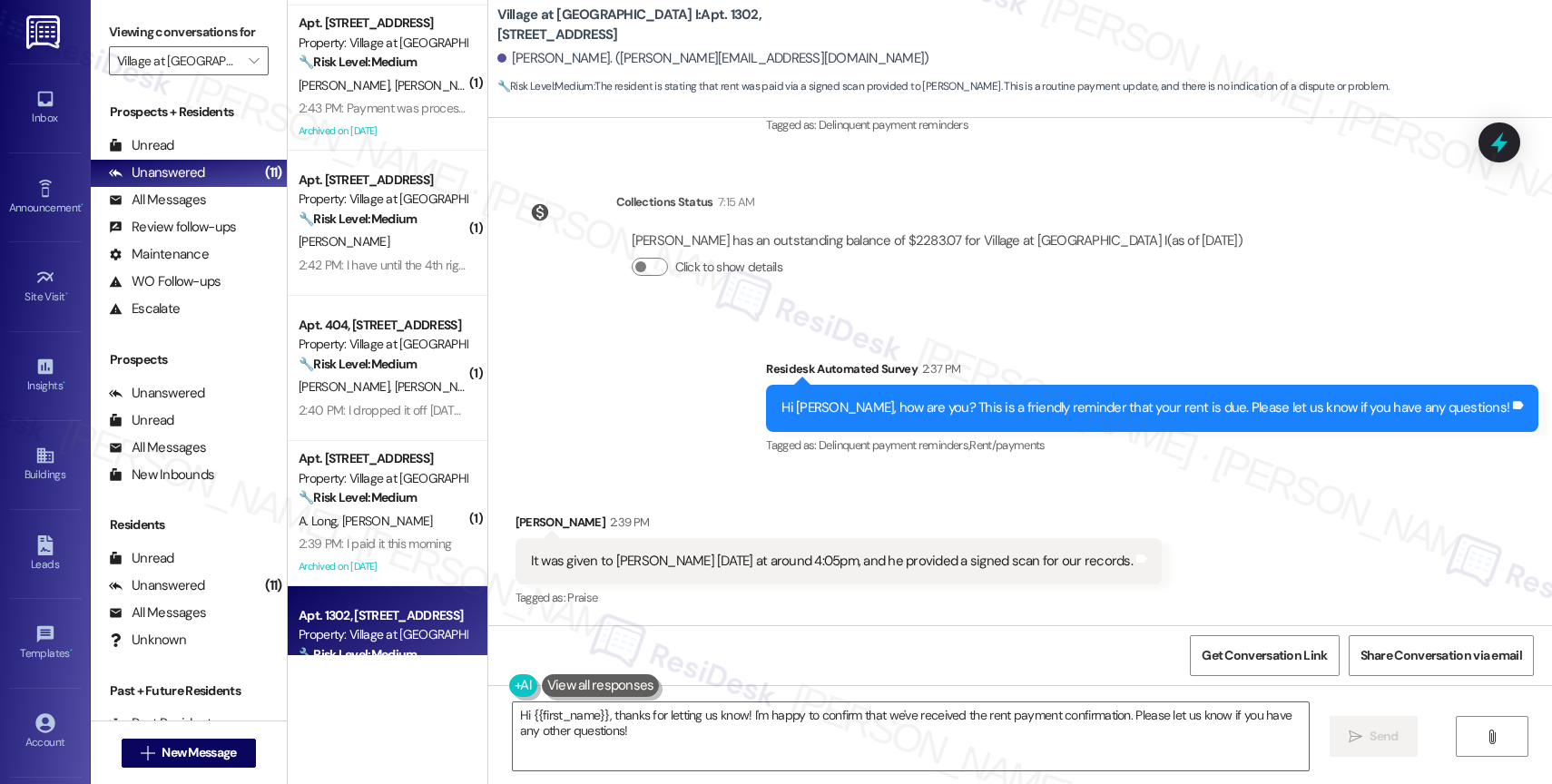
click at [614, 389] on div "Survey, sent via SMS Residesk Automated Survey 2:37 PM Hi Brett, how are you? T…" at bounding box center [1020, 395] width 1064 height 153
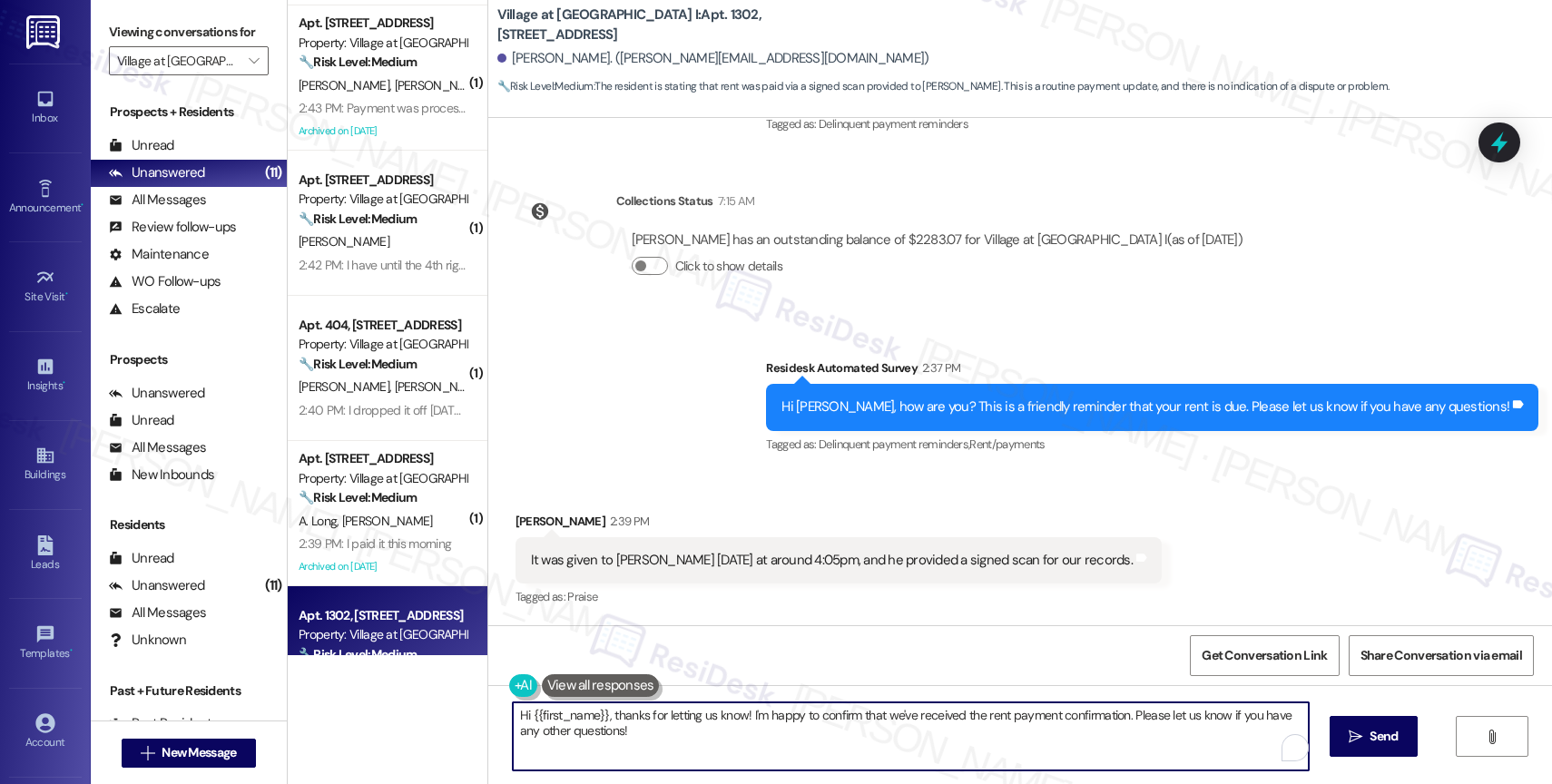
click at [608, 736] on textarea "Hi {{first_name}}, thanks for letting us know! I'm happy to confirm that we've …" at bounding box center [911, 736] width 796 height 68
click at [631, 727] on textarea "Hi {{first_name}}, thanks for letting us know! I'm happy to confirm that we've …" at bounding box center [907, 736] width 796 height 68
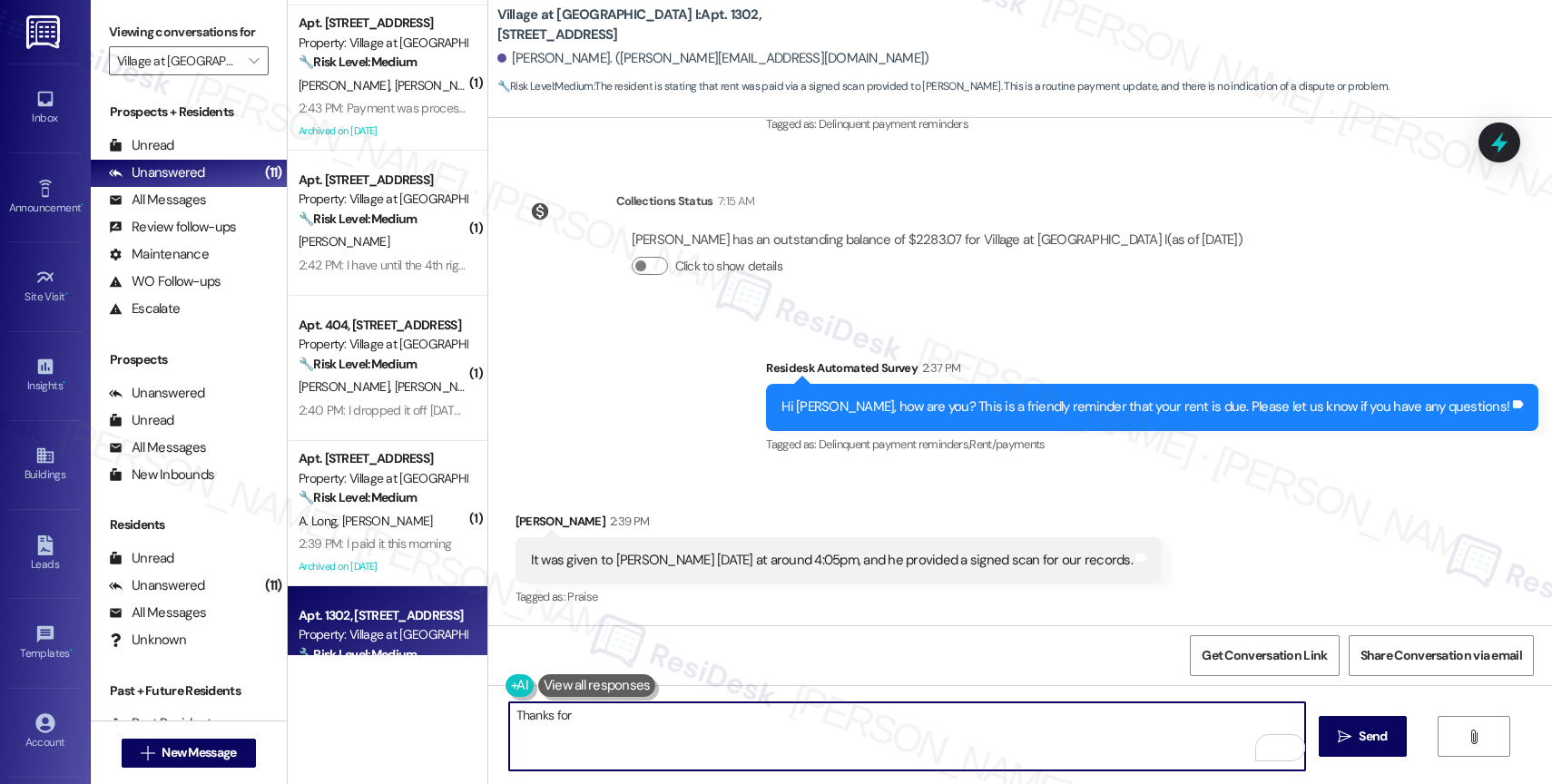
click at [581, 717] on textarea "Thanks for" at bounding box center [907, 736] width 796 height 68
paste textarea "you for informing me, {{first_name}}. If you have no further questions, please …"
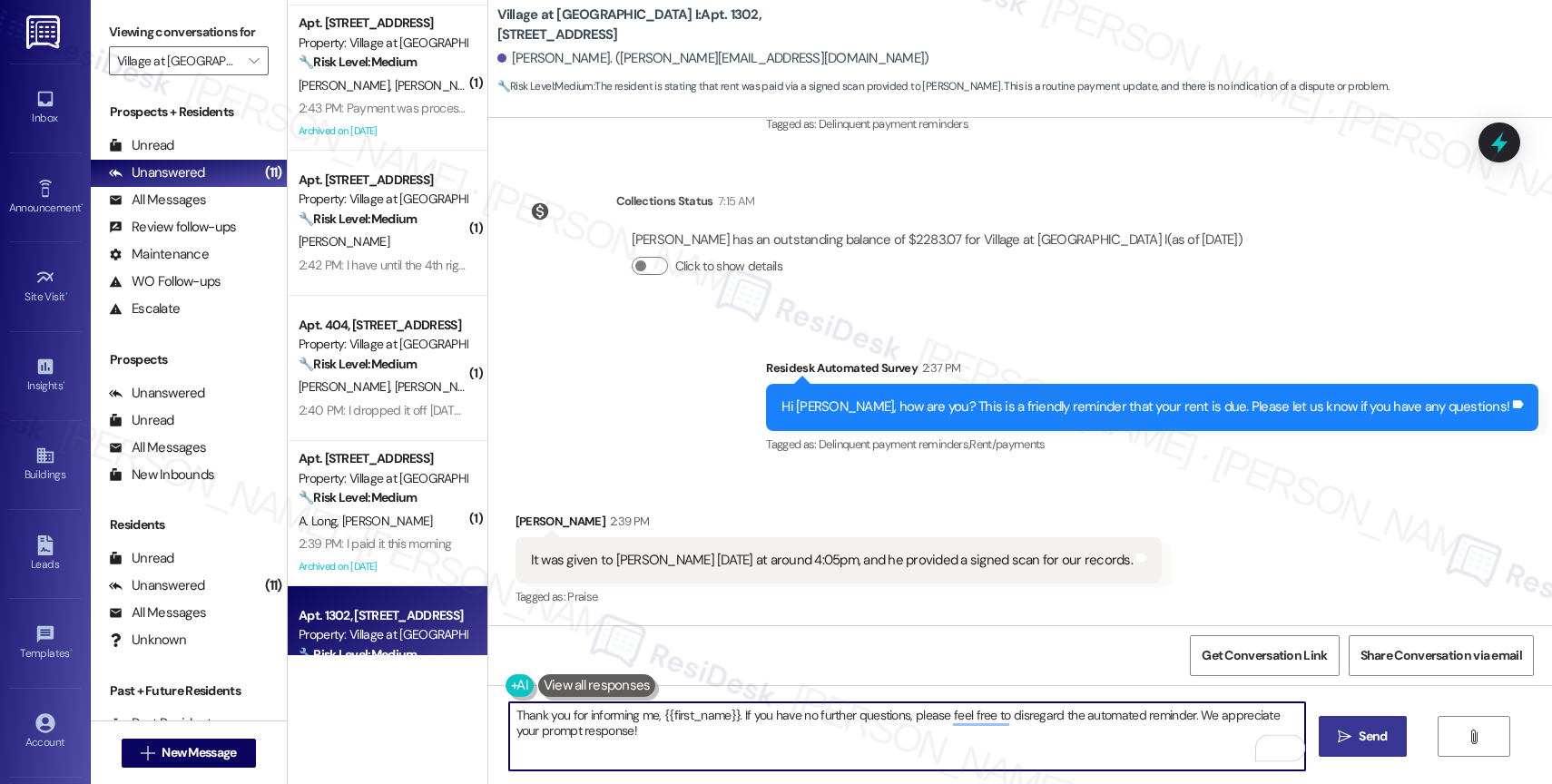
type textarea "Thank you for informing me, {{first_name}}. If you have no further questions, p…"
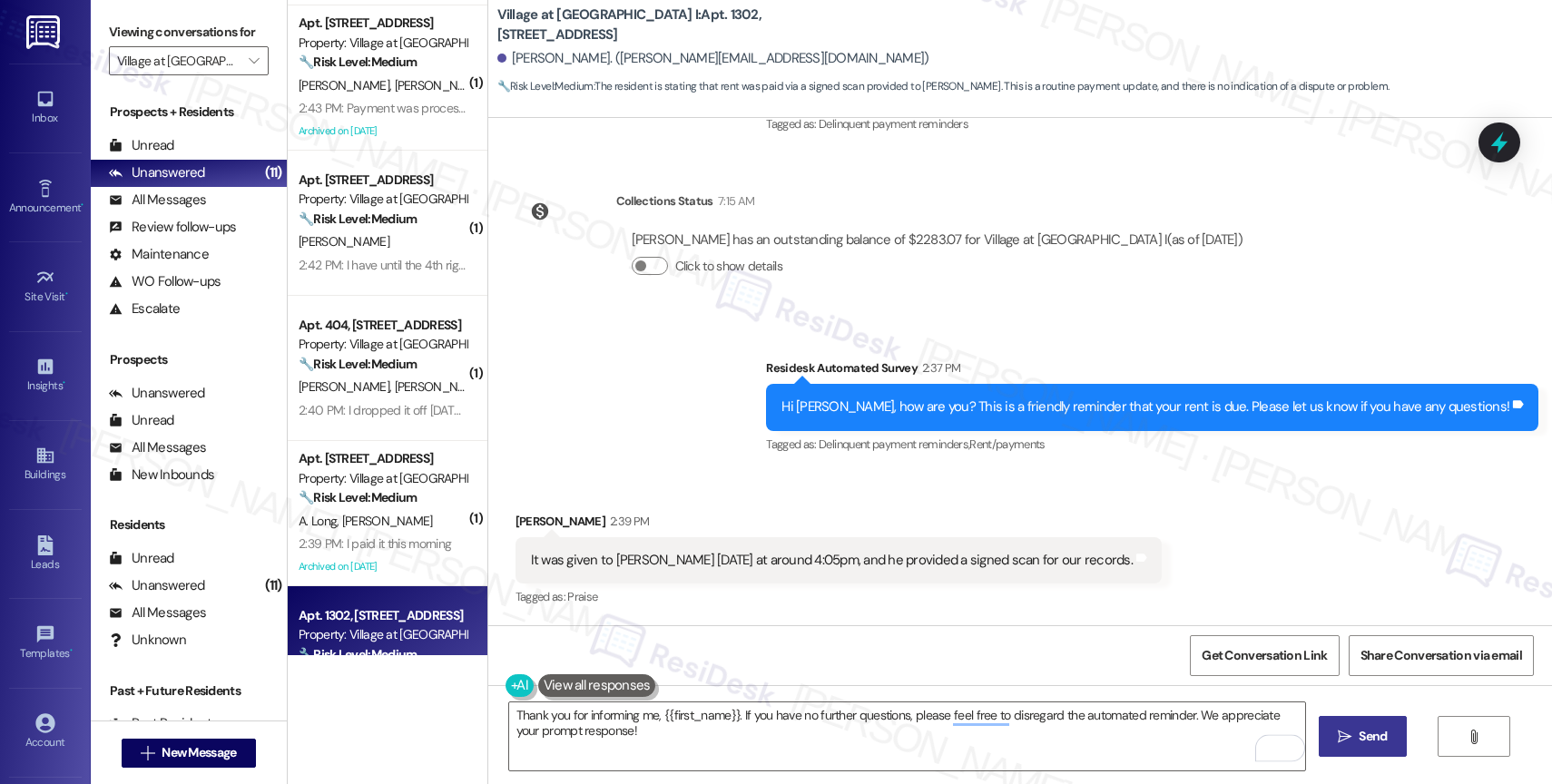
click at [1355, 730] on span "Send" at bounding box center [1373, 735] width 36 height 19
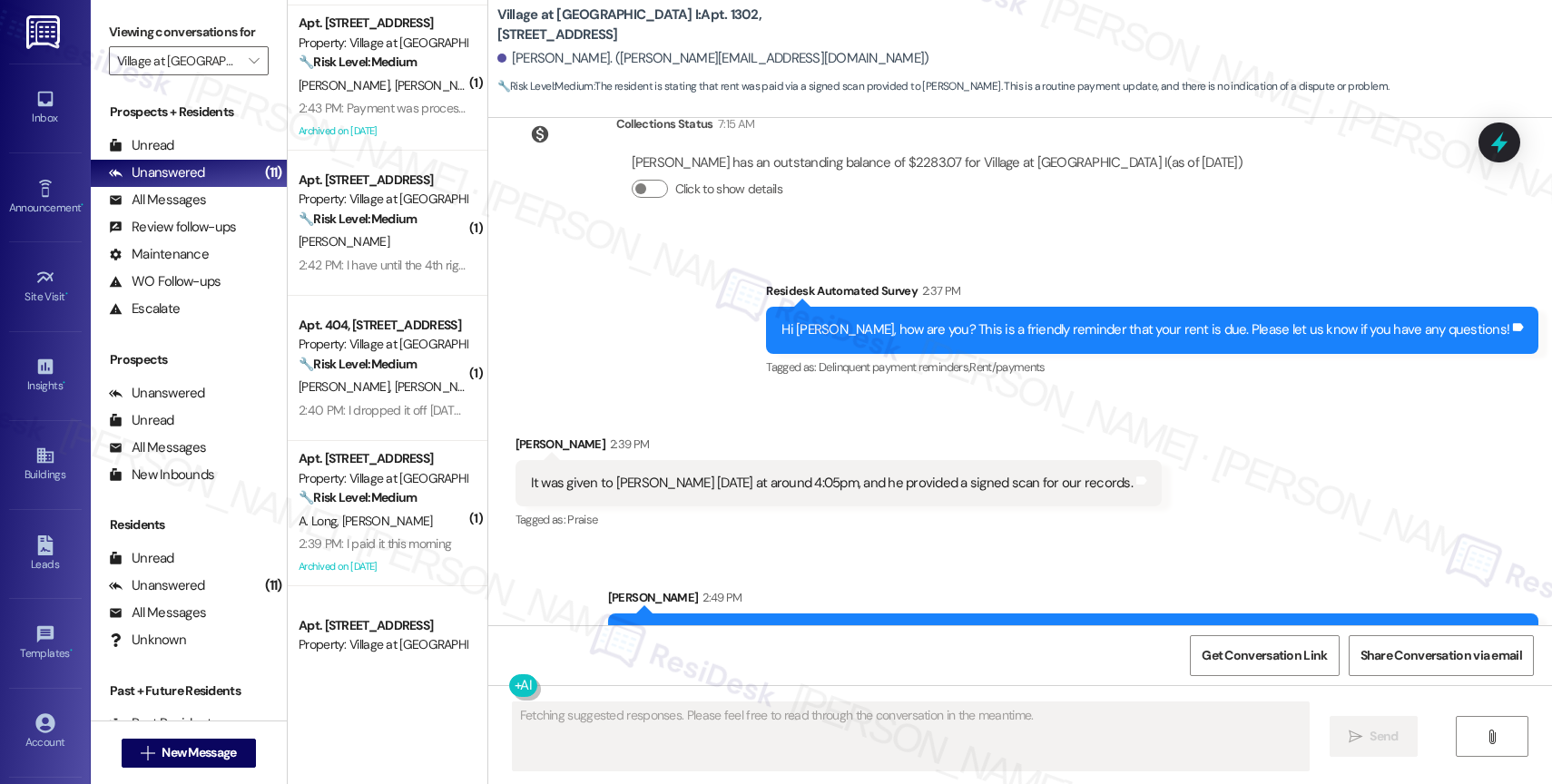
scroll to position [1413, 0]
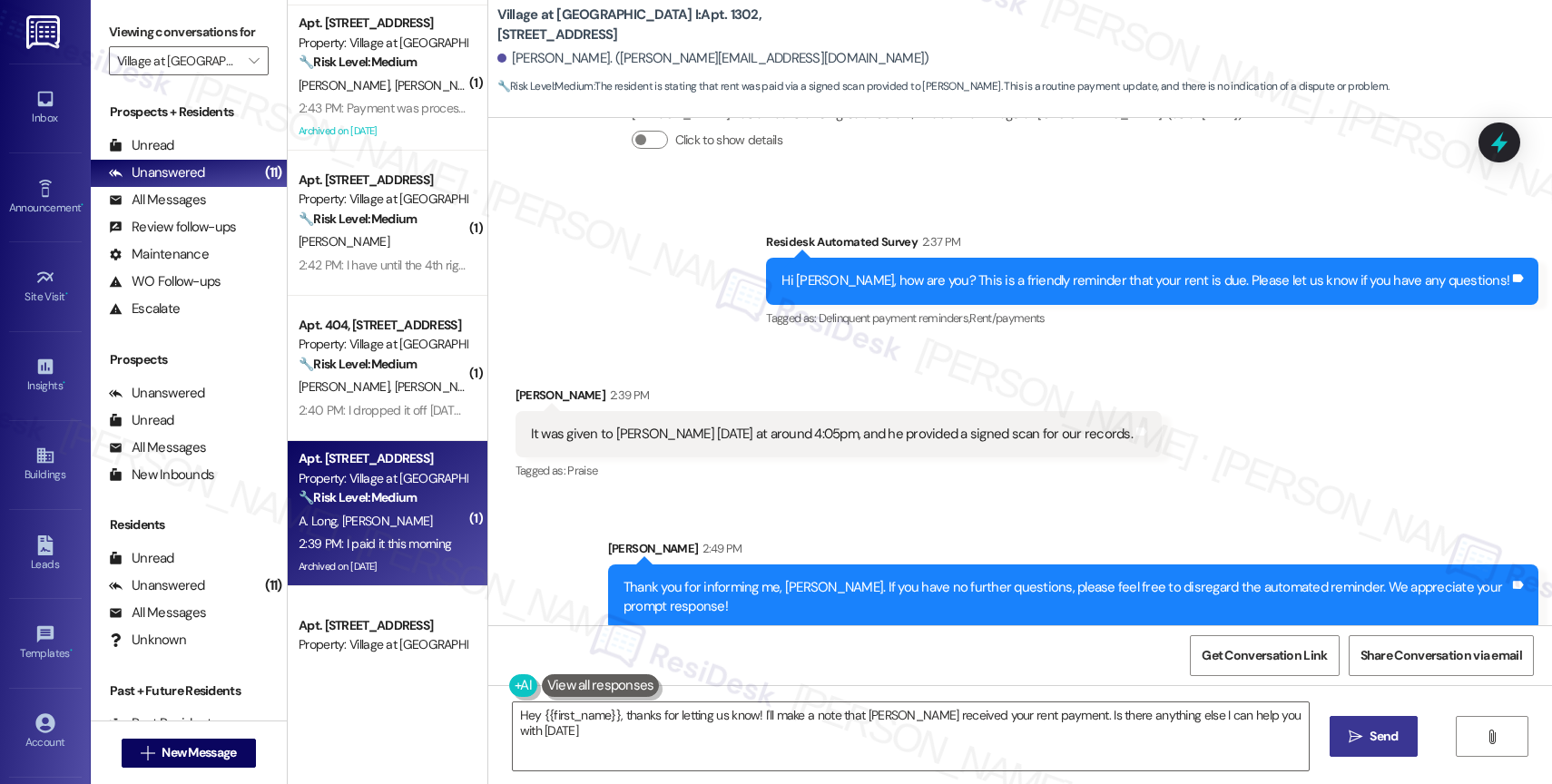
type textarea "Hey {{first_name}}, thanks for letting us know! I'll make a note that Randy rec…"
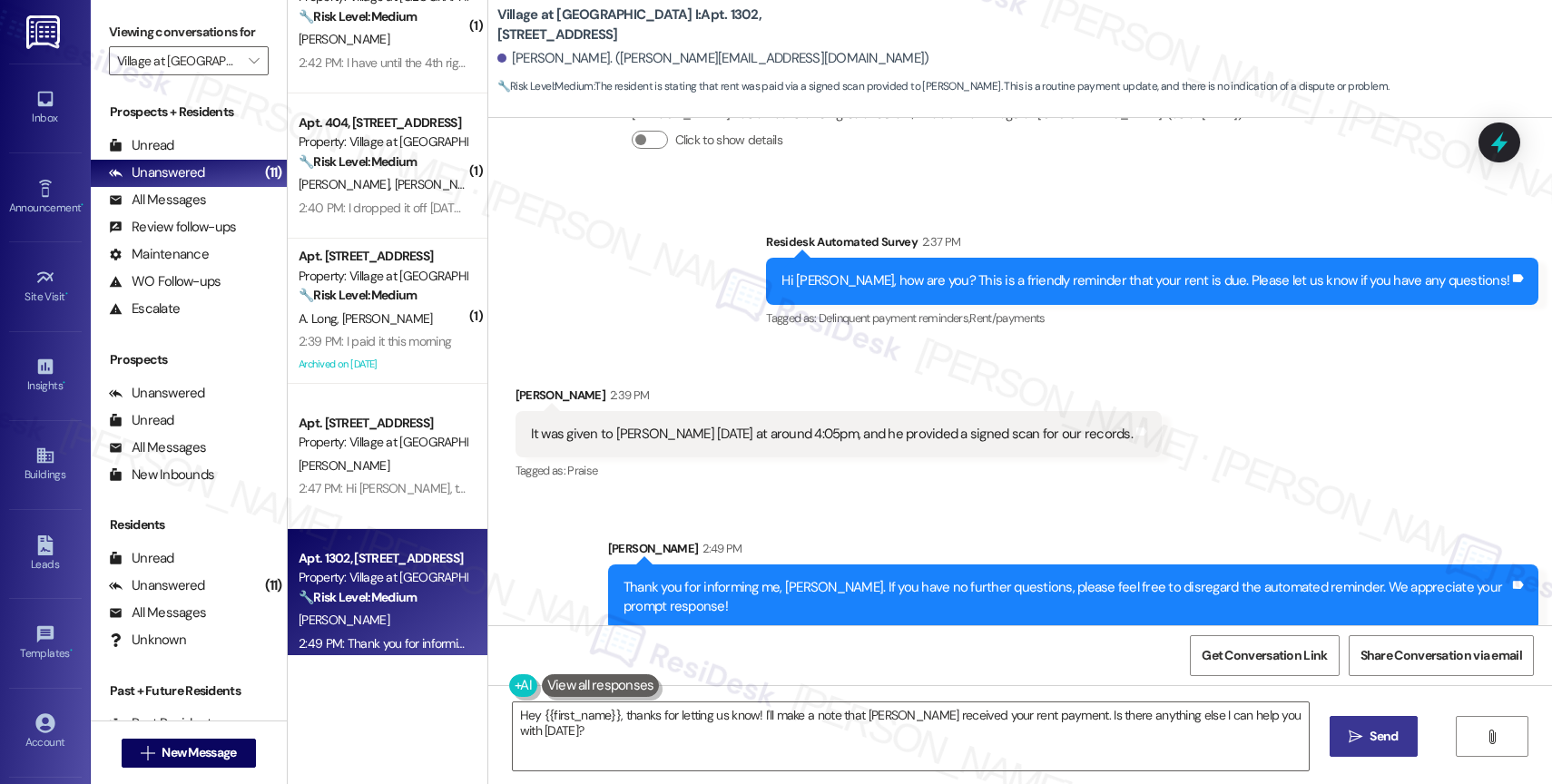
scroll to position [396, 0]
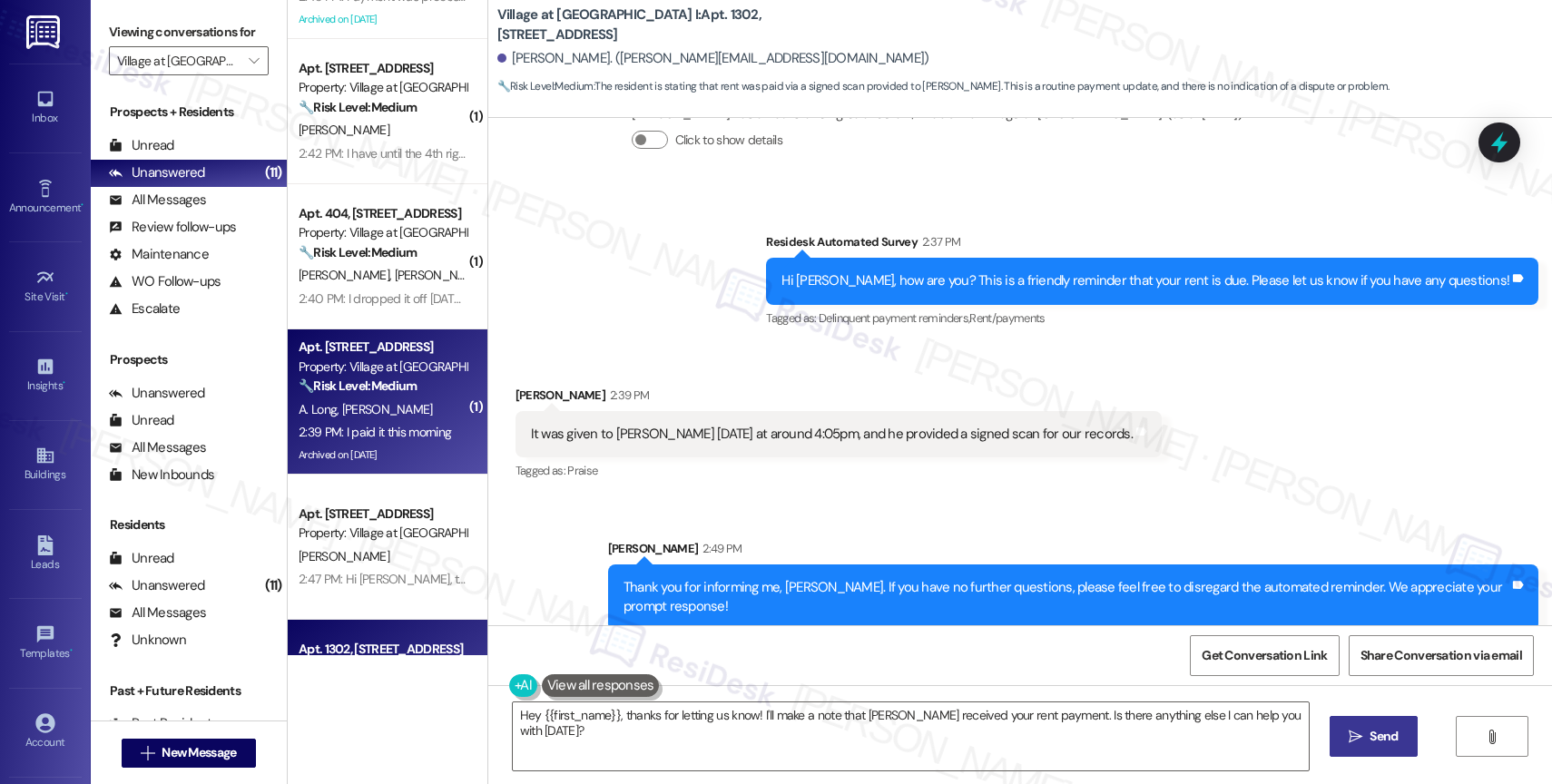
click at [365, 377] on strong "🔧 Risk Level: Medium" at bounding box center [357, 385] width 118 height 16
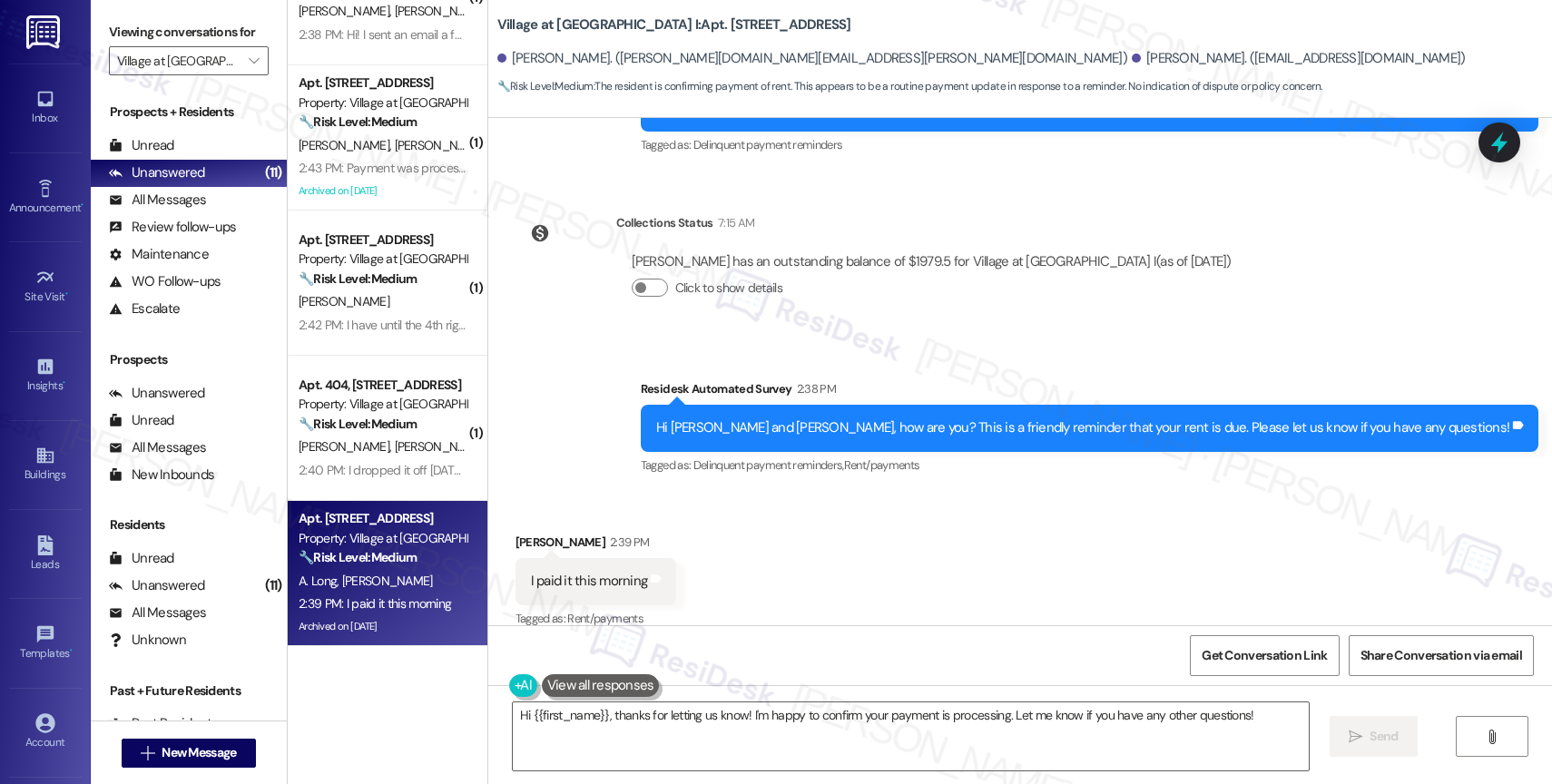
scroll to position [2668, 0]
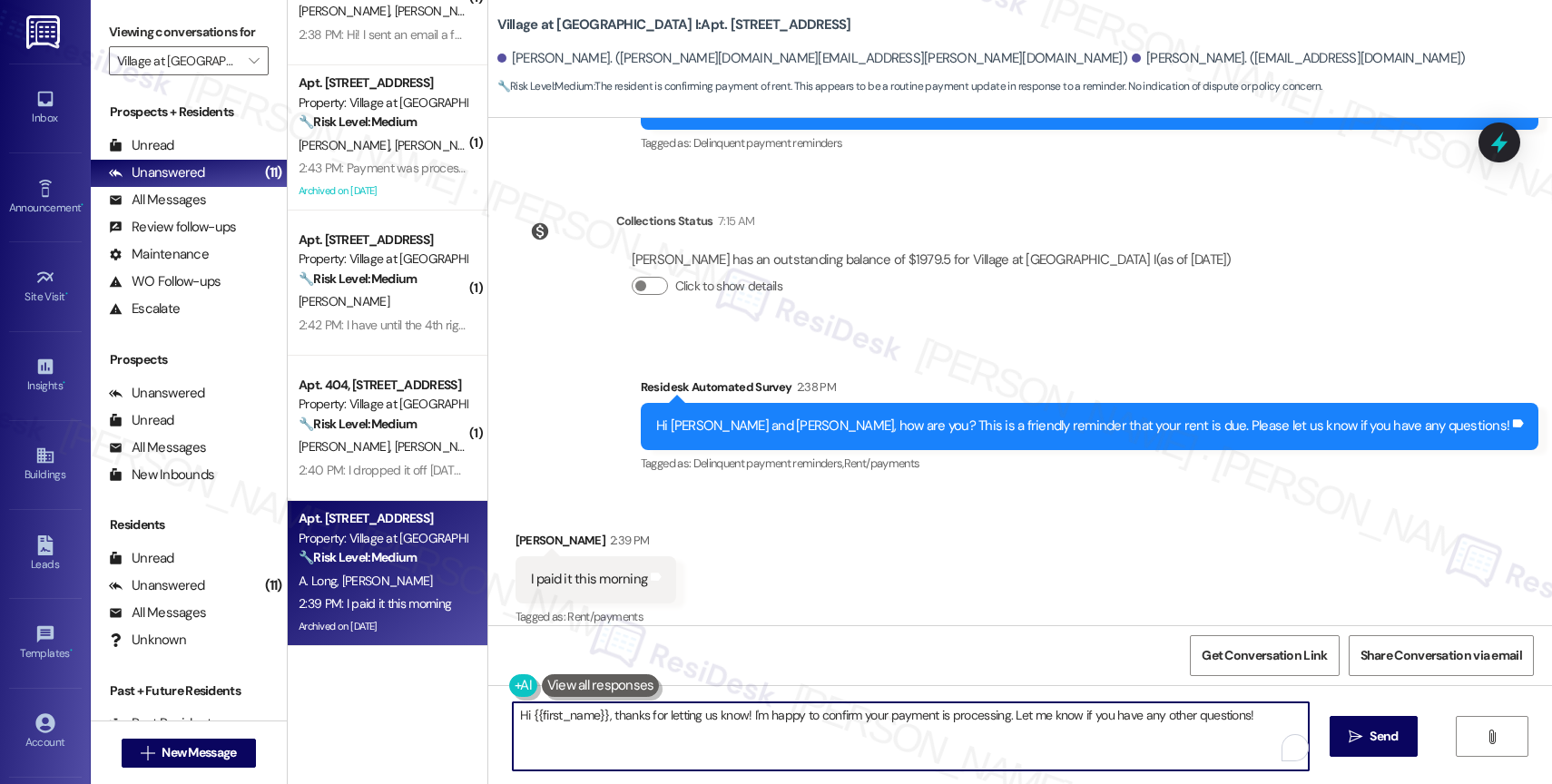
click at [596, 717] on textarea "Hi {{first_name}}, thanks for letting us know! I'm happy to confirm your paymen…" at bounding box center [911, 736] width 796 height 68
paste textarea "Thank you for informing me, {{first_name}}. If you have no further questions, p…"
drag, startPoint x: 726, startPoint y: 717, endPoint x: 654, endPoint y: 718, distance: 72.0
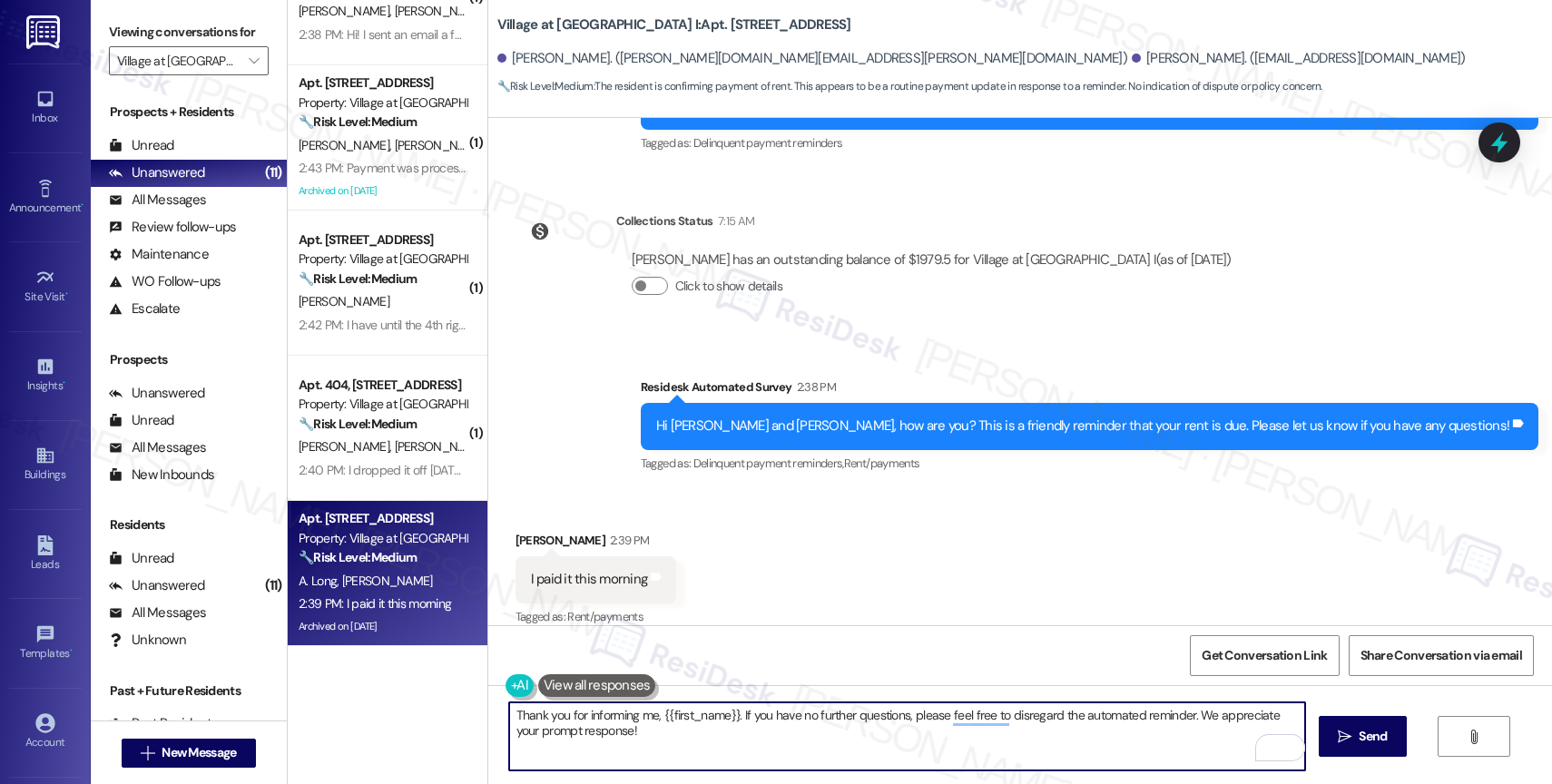
click at [654, 718] on textarea "Thank you for informing me, {{first_name}}. If you have no further questions, p…" at bounding box center [907, 736] width 796 height 68
click at [772, 742] on textarea "Thank you for informing me, Andrew. If you have no further questions, please fe…" at bounding box center [907, 736] width 796 height 68
type textarea "Thank you for informing me, Andrew. If you have no further questions, please fe…"
click at [1349, 729] on icon "" at bounding box center [1345, 736] width 14 height 15
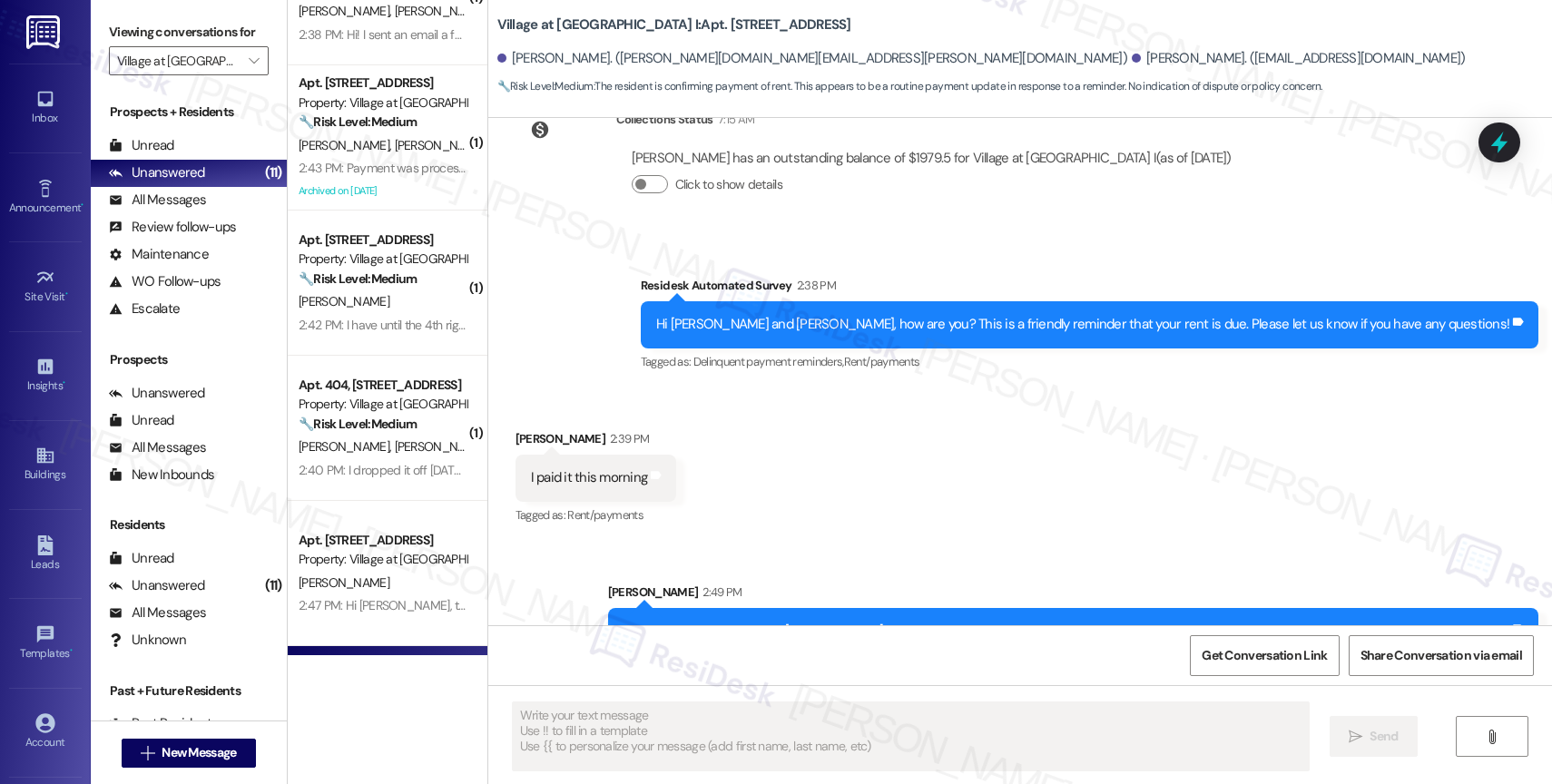
scroll to position [2815, 0]
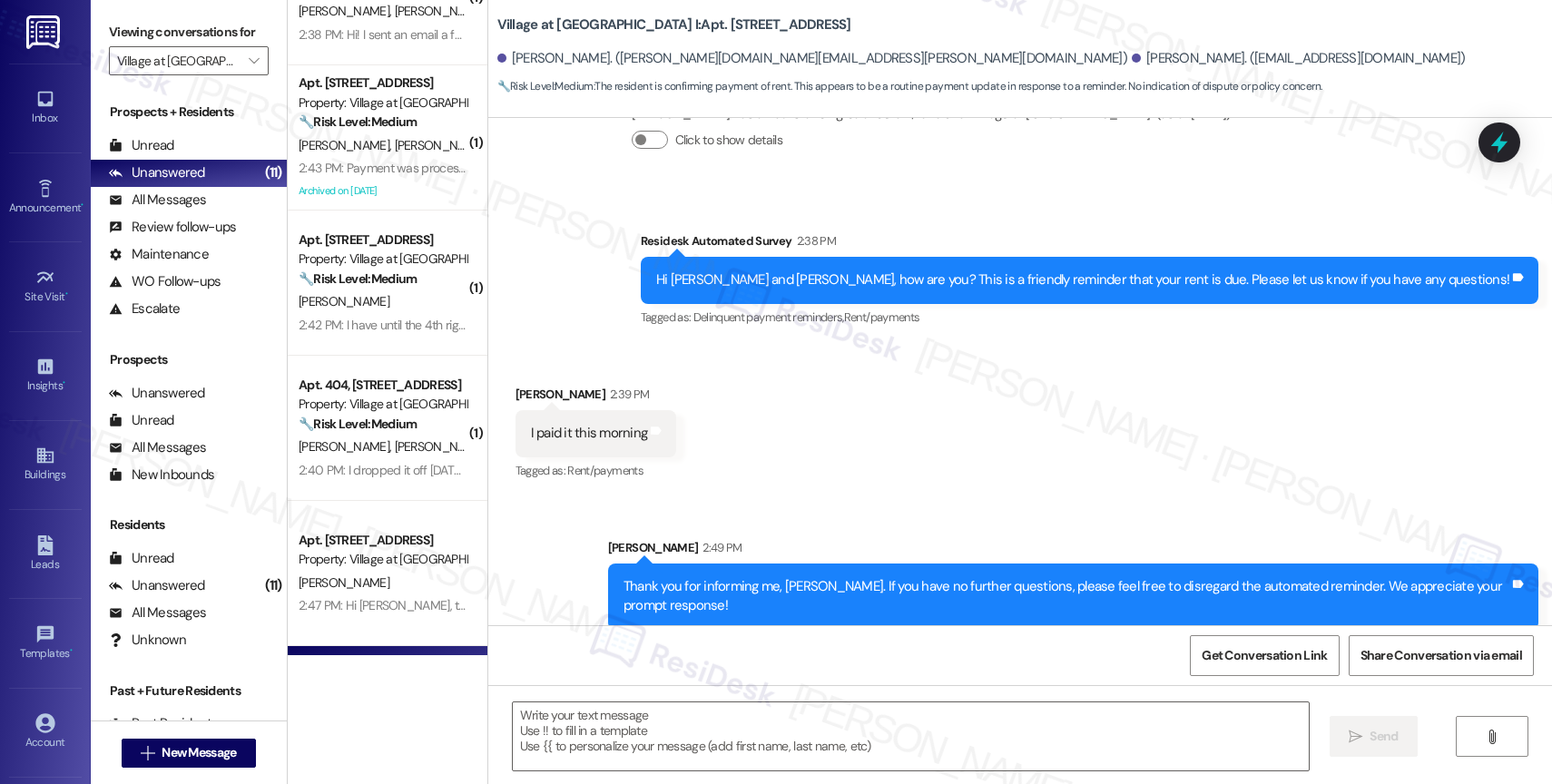
click at [392, 550] on div "Property: Village at Main Street I" at bounding box center [382, 559] width 168 height 19
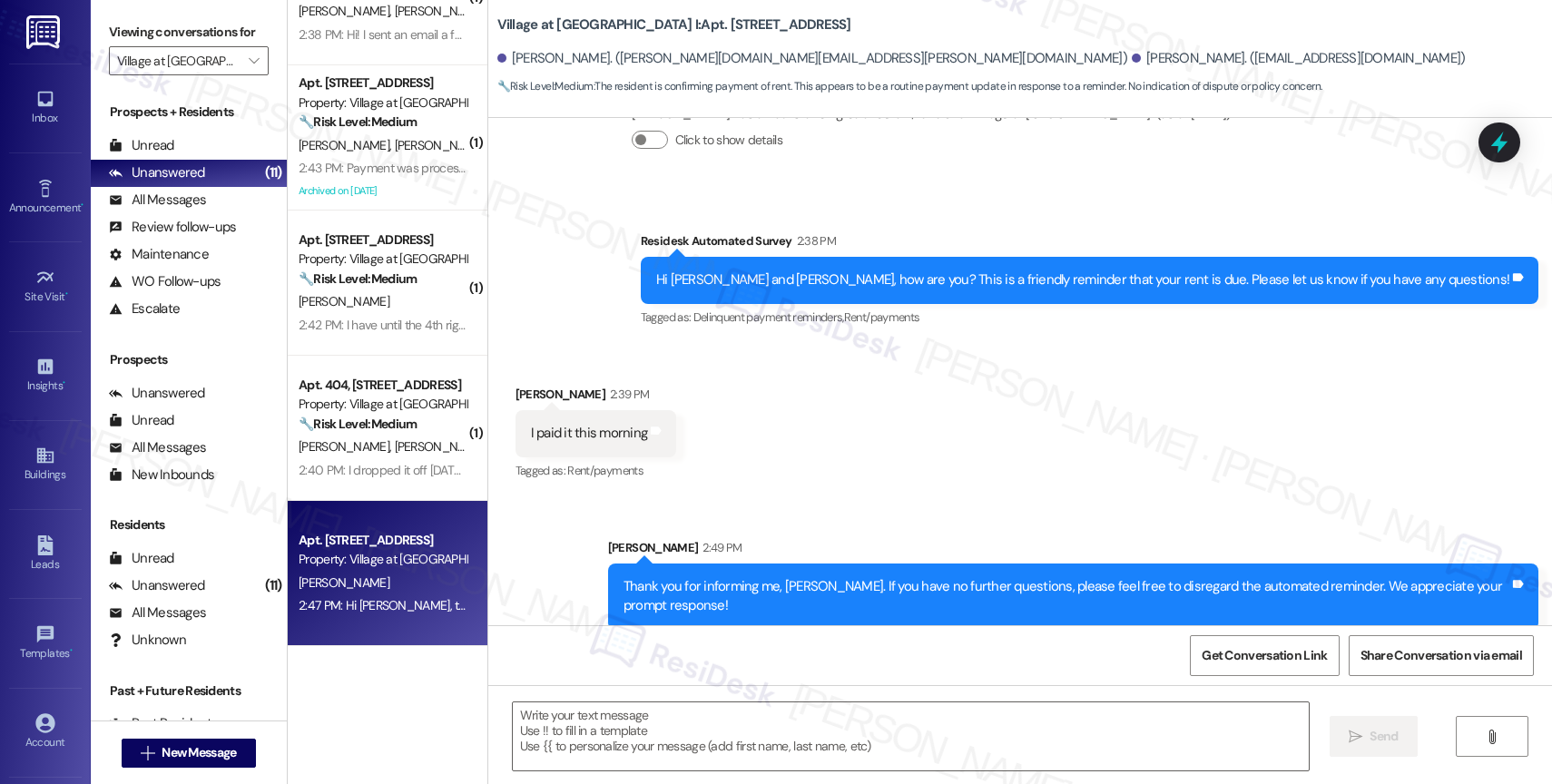
type textarea "Fetching suggested responses. Please feel free to read through the conversation…"
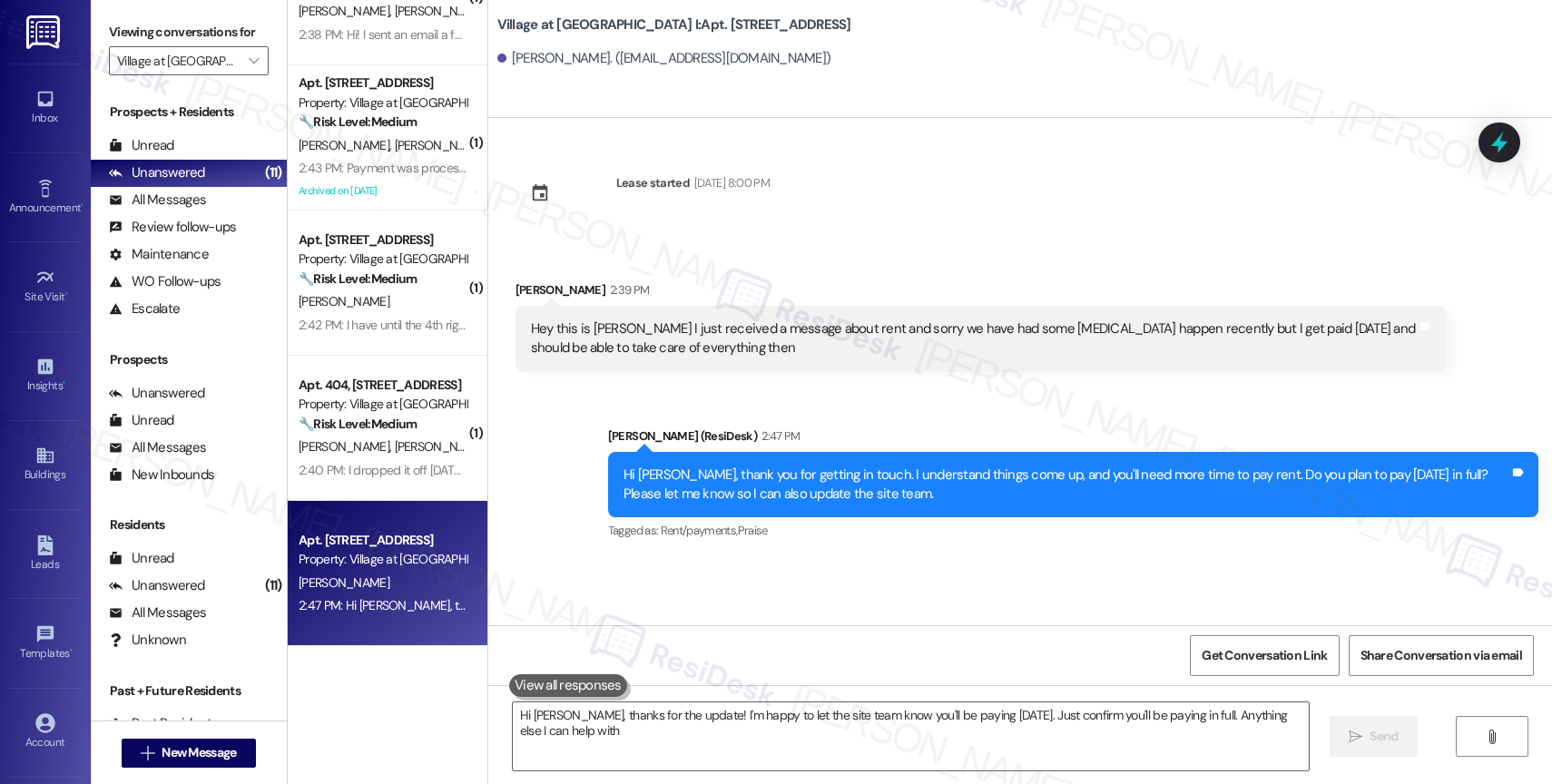
type textarea "Hi Kyle, thanks for the update! I'm happy to let the site team know you'll be p…"
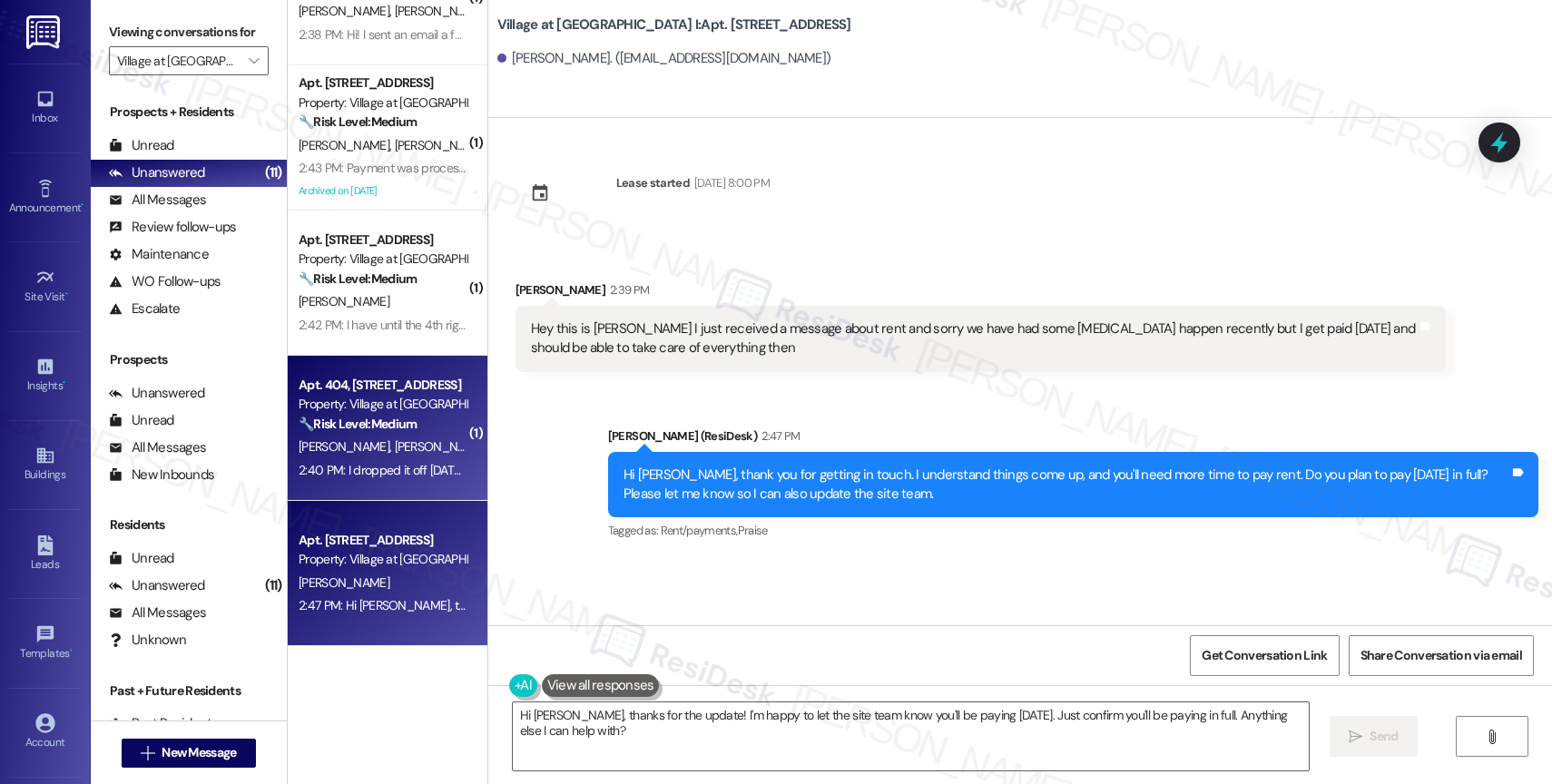
click at [337, 402] on div "Property: Village at Main Street I" at bounding box center [382, 404] width 168 height 19
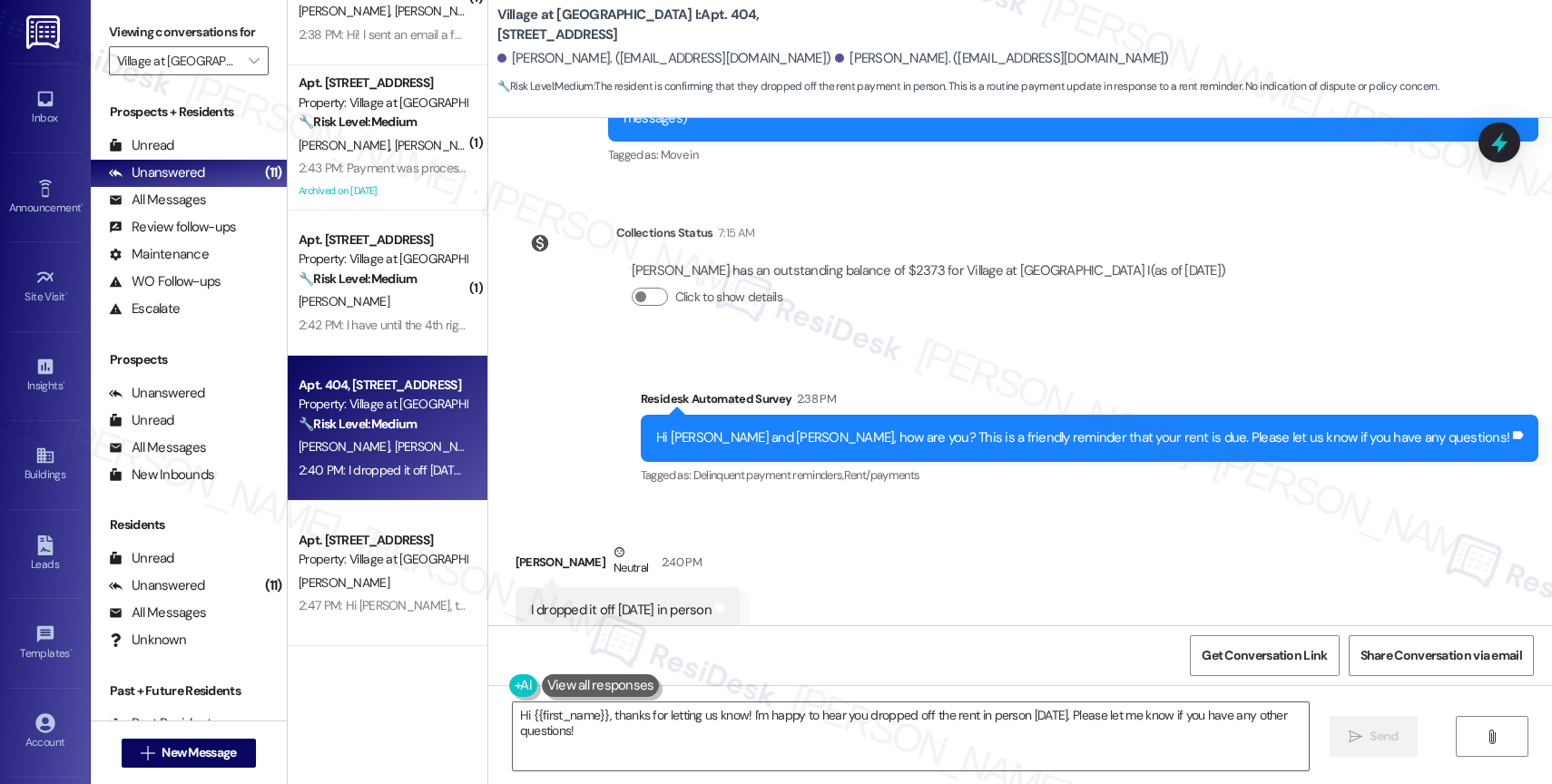
scroll to position [280, 0]
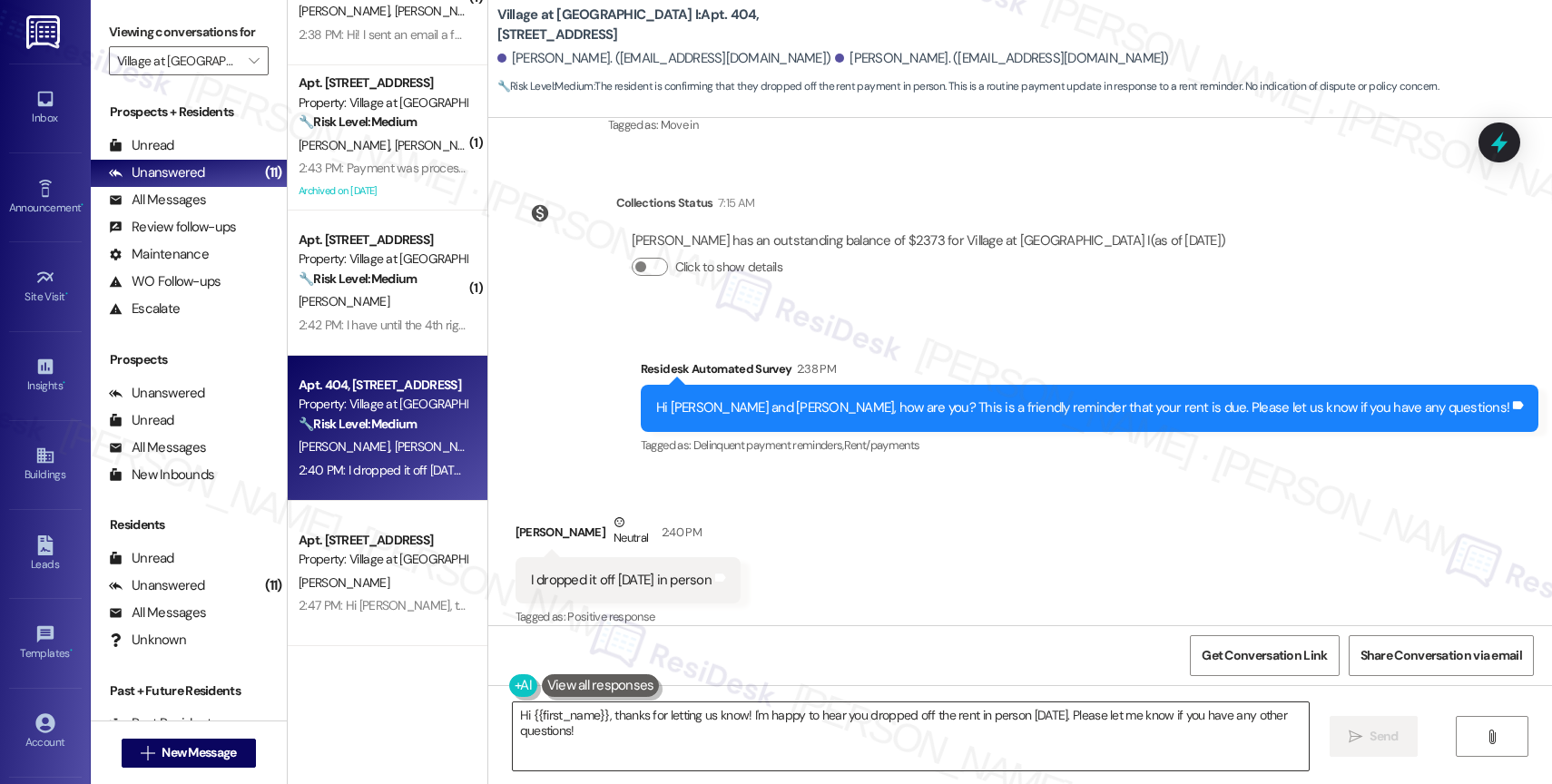
click at [561, 730] on textarea "Hi {{first_name}}, thanks for letting us know! I'm happy to hear you dropped of…" at bounding box center [911, 736] width 796 height 68
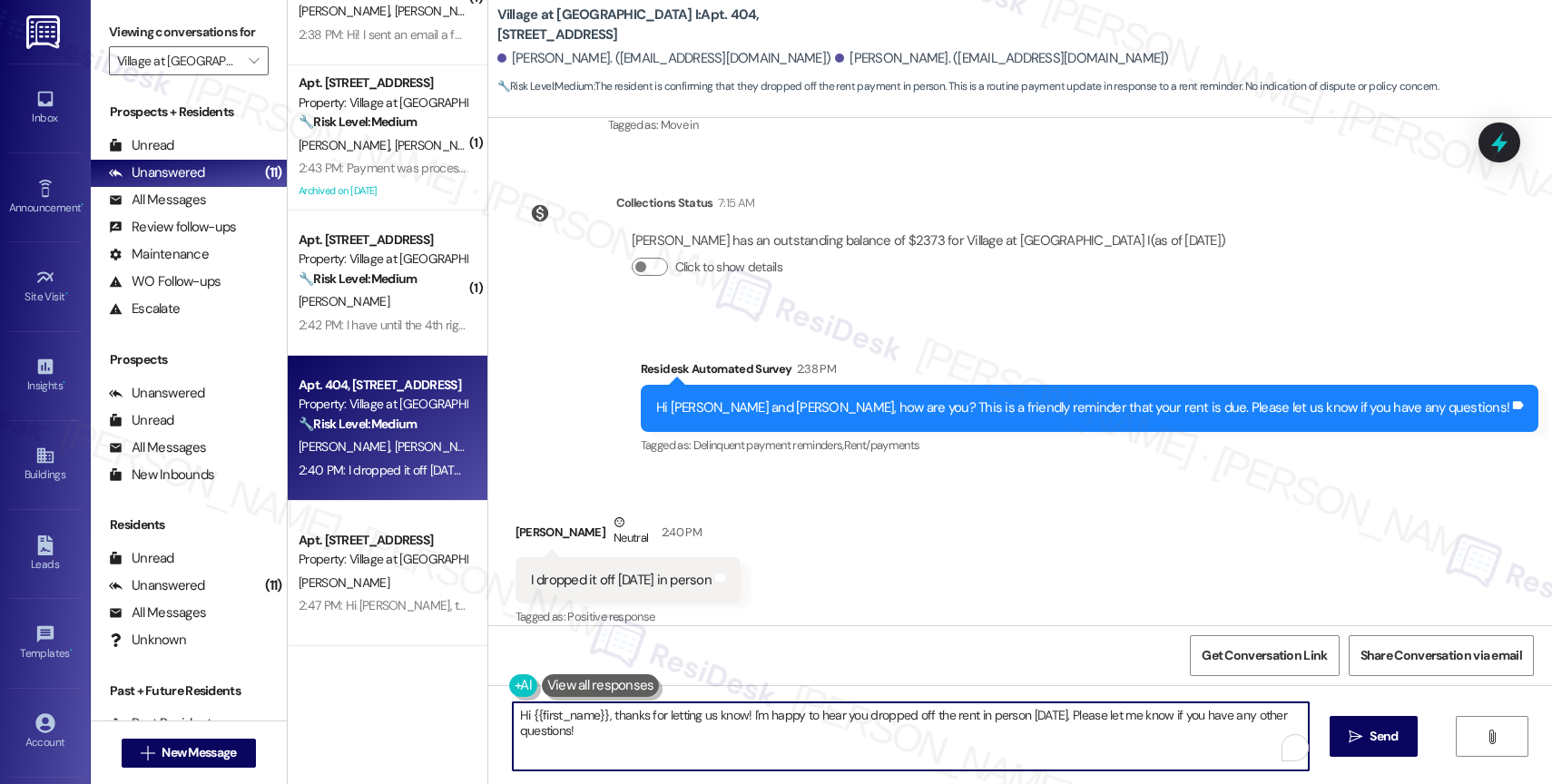
click at [561, 730] on textarea "Hi {{first_name}}, thanks for letting us know! I'm happy to hear you dropped of…" at bounding box center [911, 736] width 796 height 68
paste textarea "Thank you for informing me, {{first_name}}. If you have no further questions, p…"
type textarea "Thank you for informing me, {{first_name}}. If you have no further questions, p…"
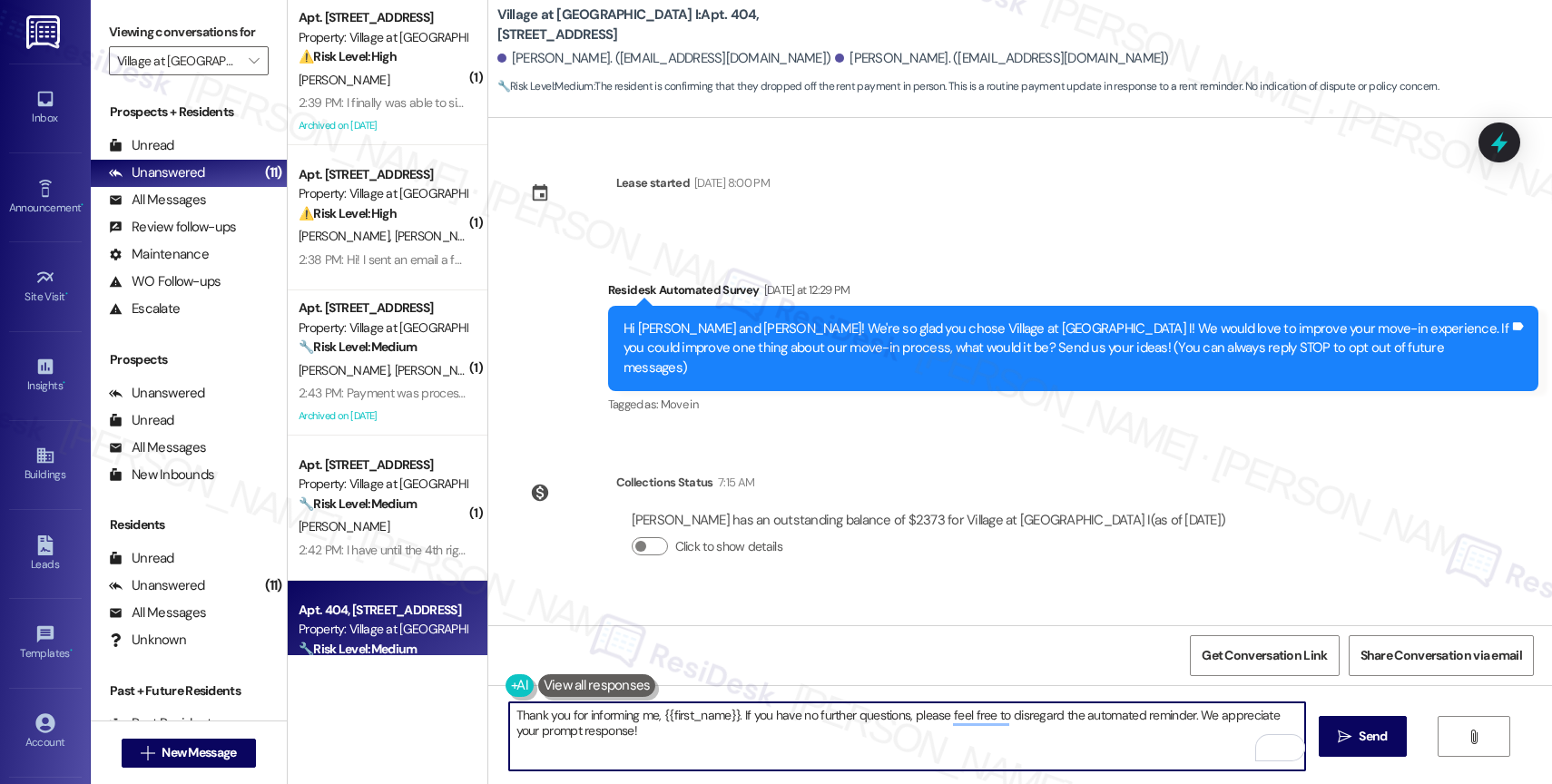
scroll to position [280, 0]
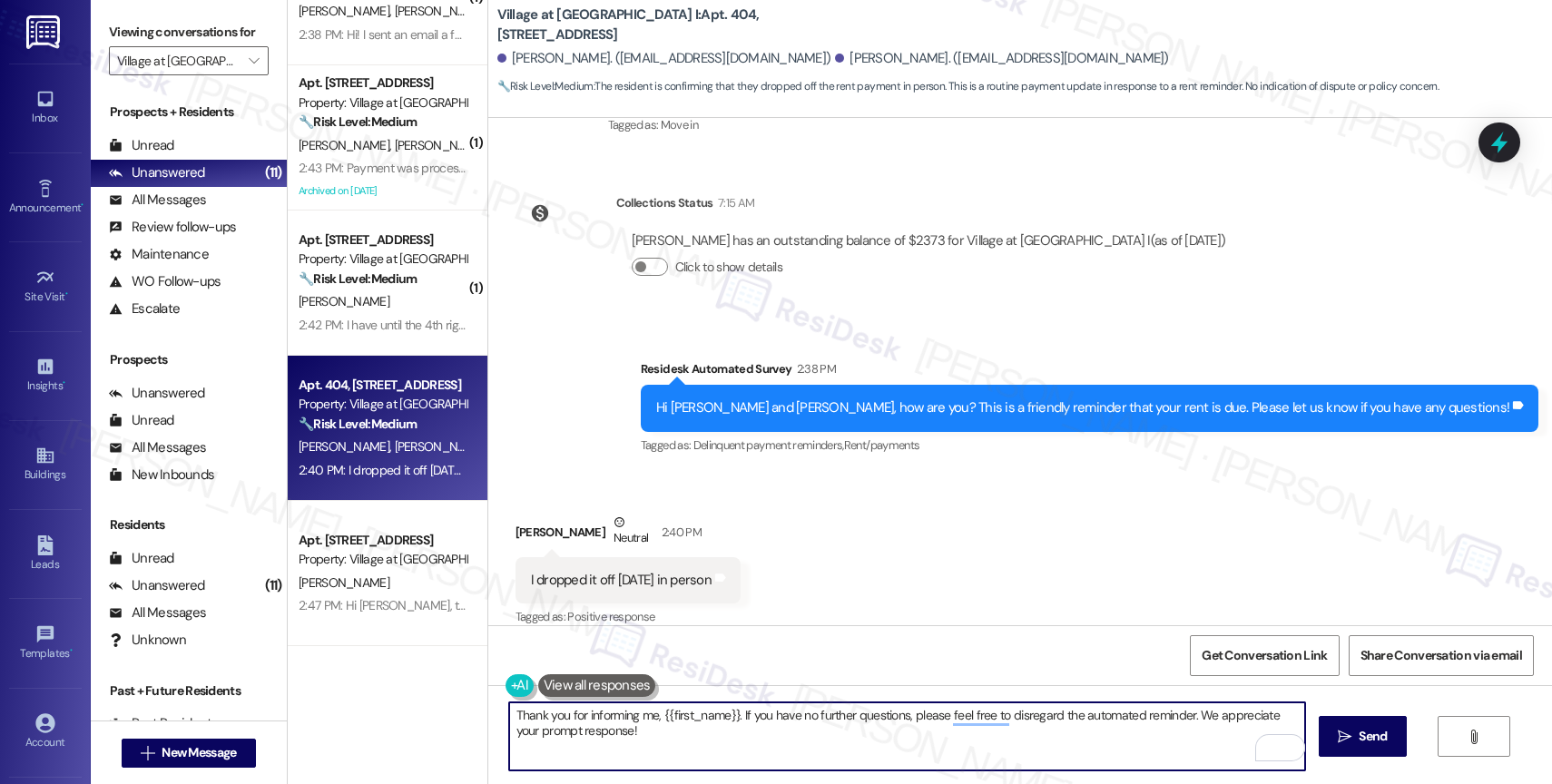
drag, startPoint x: 725, startPoint y: 715, endPoint x: 653, endPoint y: 715, distance: 72.0
click at [653, 715] on textarea "Thank you for informing me, {{first_name}}. If you have no further questions, p…" at bounding box center [907, 736] width 796 height 68
click at [730, 739] on textarea "Thank you for informing me, [PERSON_NAME]. If you have no further questions, pl…" at bounding box center [907, 736] width 796 height 68
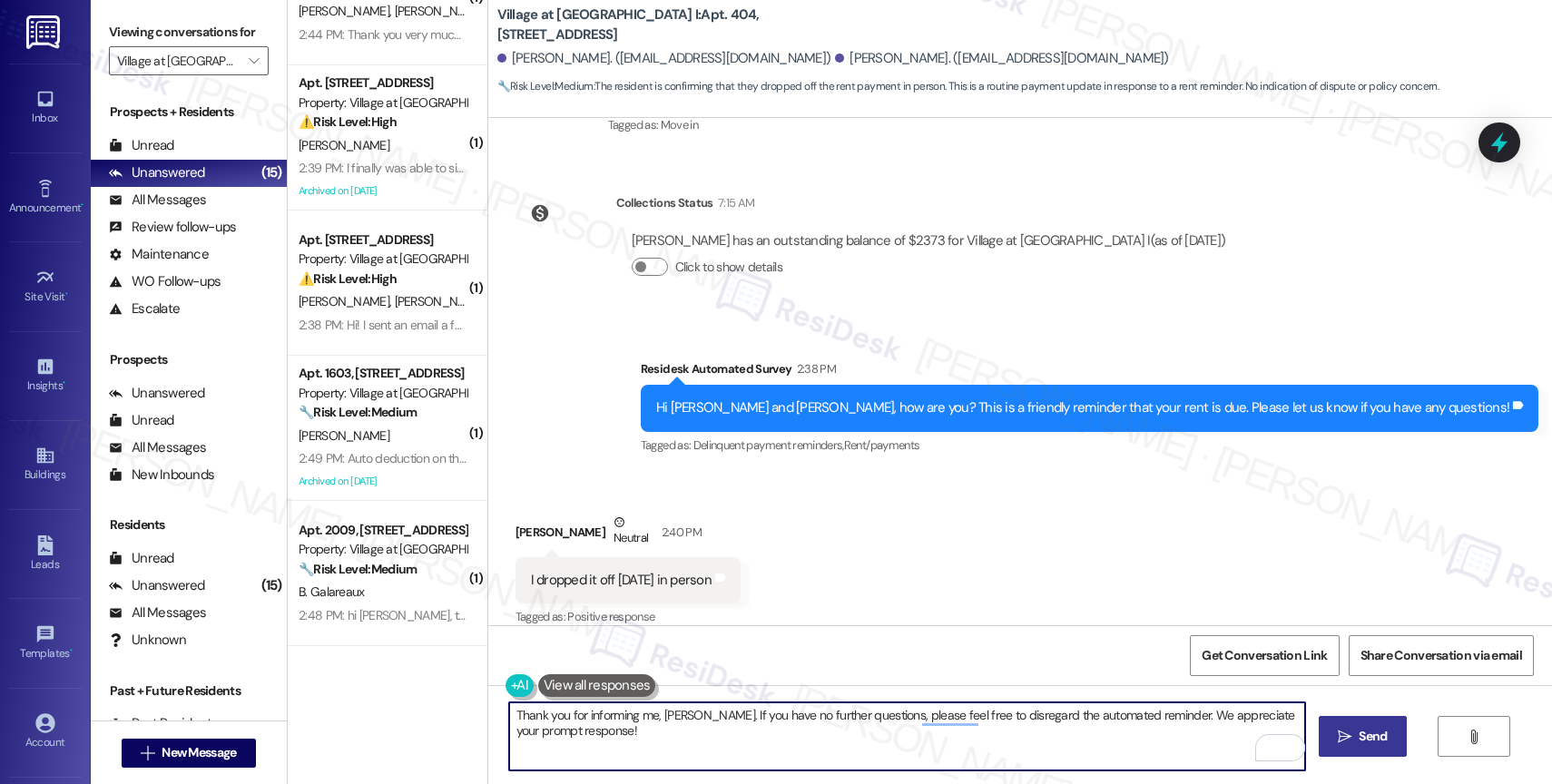
type textarea "Thank you for informing me, [PERSON_NAME]. If you have no further questions, pl…"
click at [1355, 731] on span "Send" at bounding box center [1373, 735] width 36 height 19
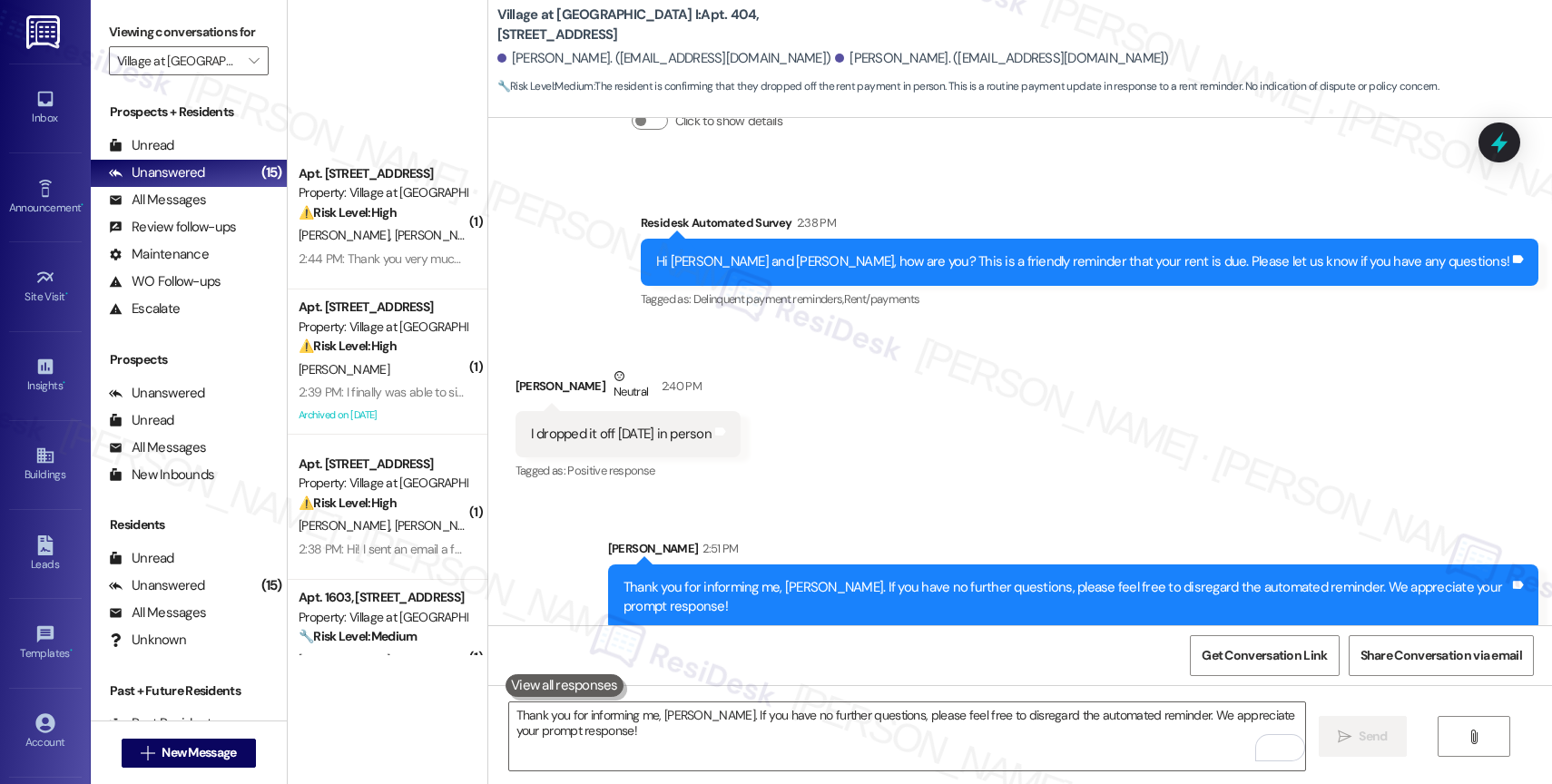
scroll to position [0, 0]
click at [373, 479] on div "Property: Village at [GEOGRAPHIC_DATA] I" at bounding box center [382, 484] width 168 height 19
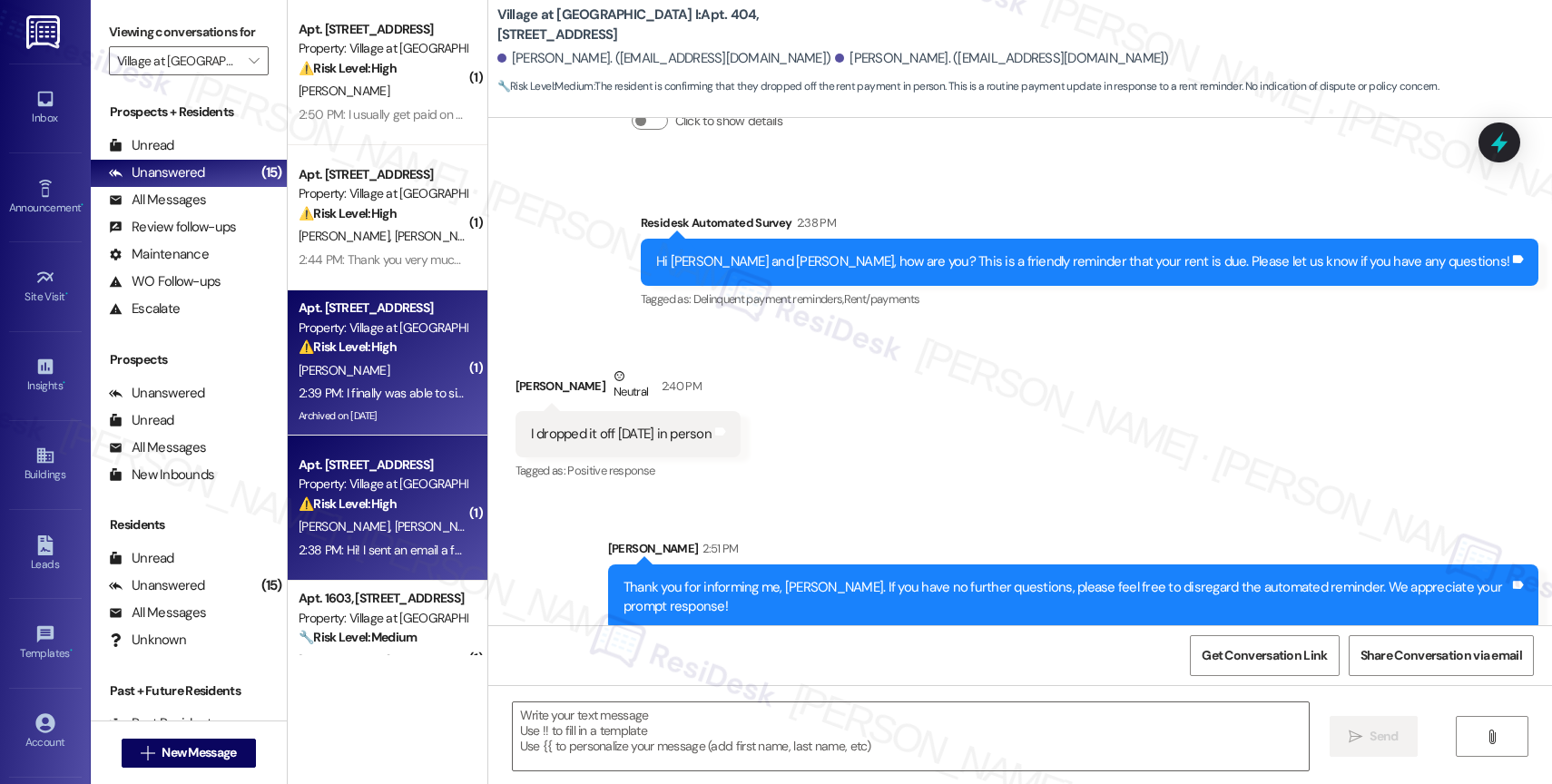
type textarea "Fetching suggested responses. Please feel free to read through the conversation…"
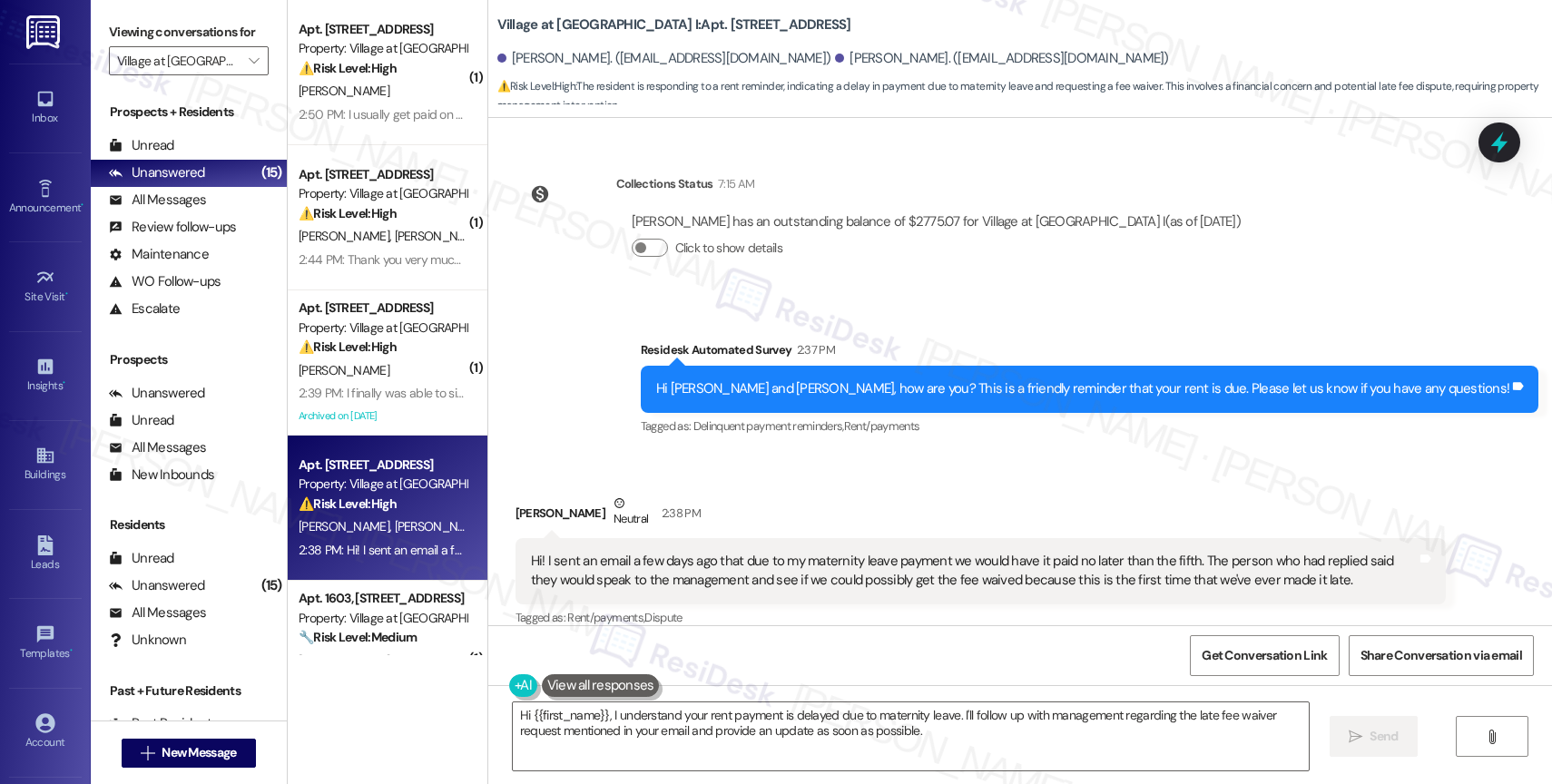
scroll to position [2686, 0]
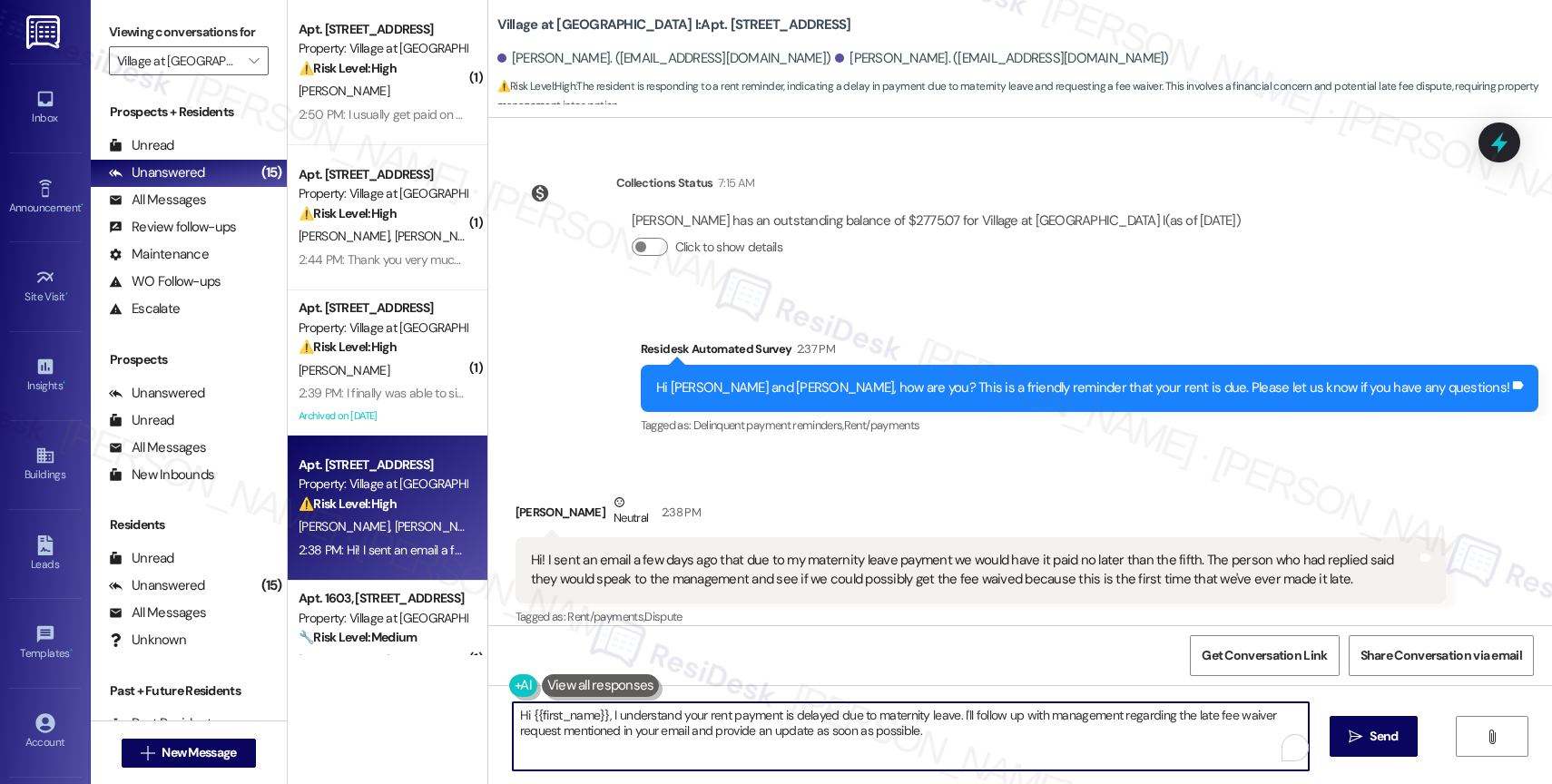
drag, startPoint x: 592, startPoint y: 712, endPoint x: 507, endPoint y: 713, distance: 85.0
click at [513, 713] on textarea "Hi {{first_name}}, I understand your rent payment is delayed due to maternity l…" at bounding box center [911, 736] width 796 height 68
click at [919, 738] on textarea "Hi [PERSON_NAME], I understand your rent payment is delayed due to maternity le…" at bounding box center [907, 736] width 796 height 68
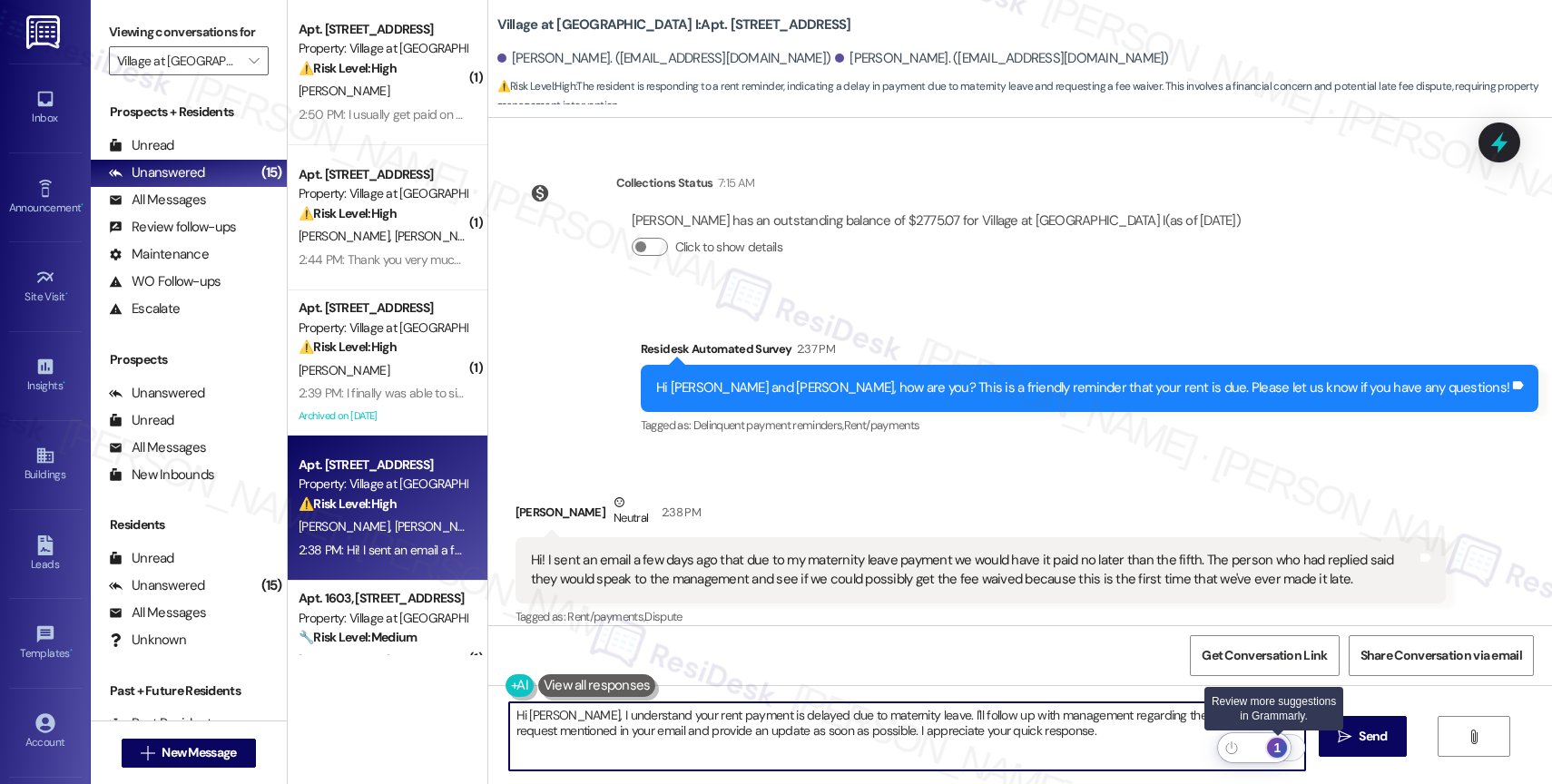
click at [1282, 743] on div "1" at bounding box center [1277, 747] width 20 height 20
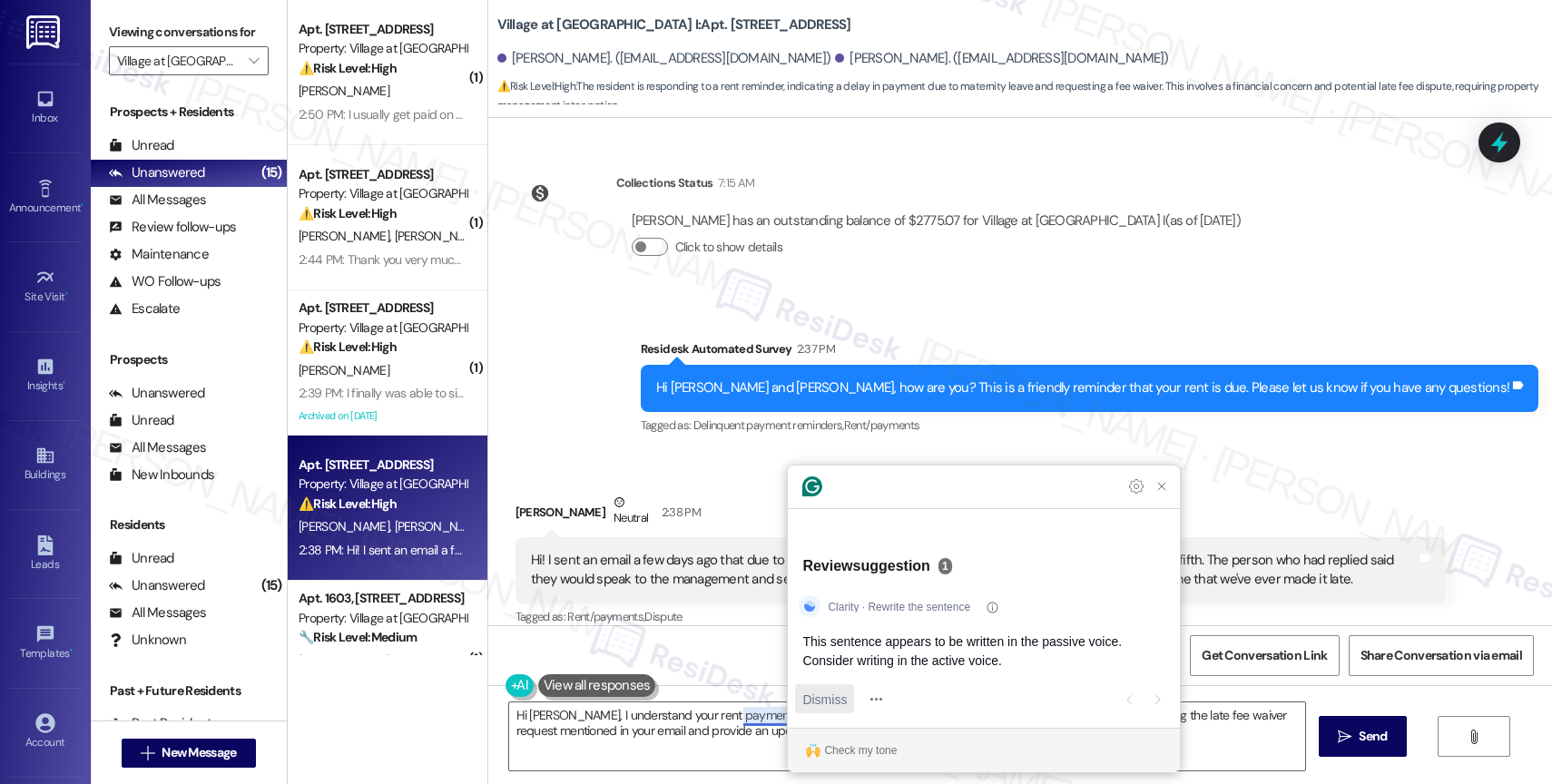
click at [835, 695] on span "Dismiss" at bounding box center [824, 698] width 45 height 19
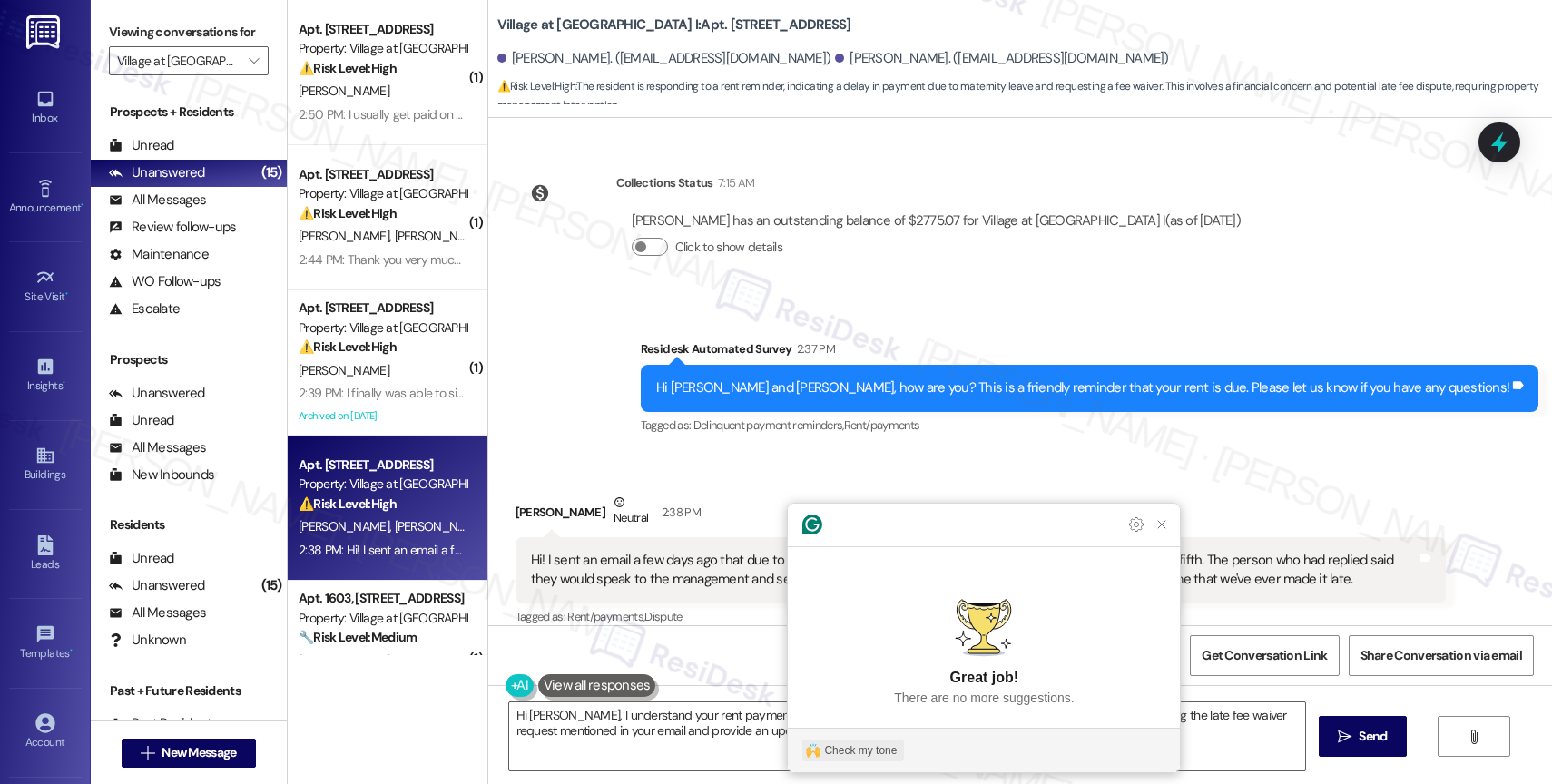
click at [874, 745] on div "Check my tone" at bounding box center [860, 750] width 73 height 16
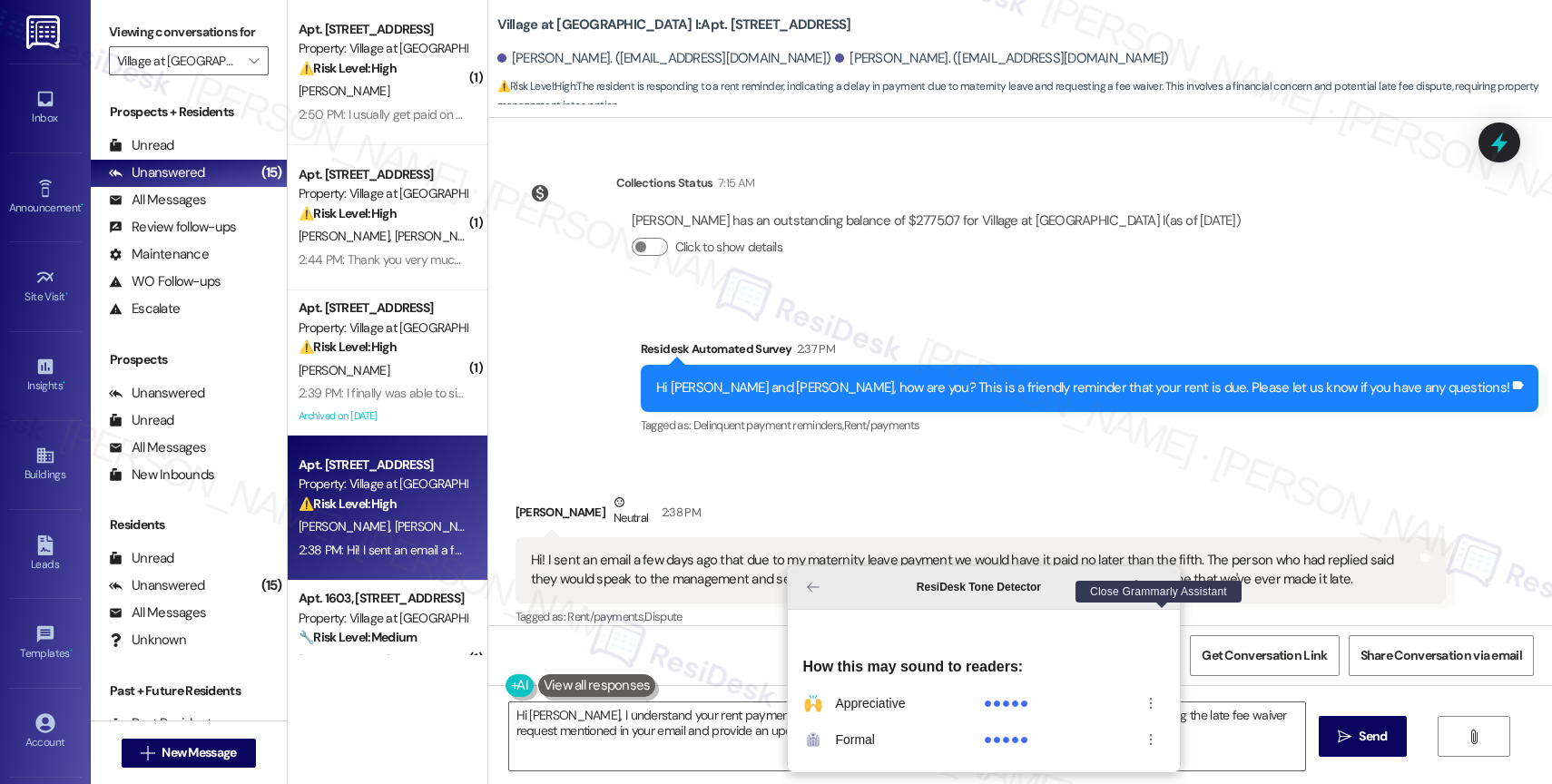
click at [1158, 594] on icon "Close Grammarly Assistant" at bounding box center [1162, 587] width 15 height 15
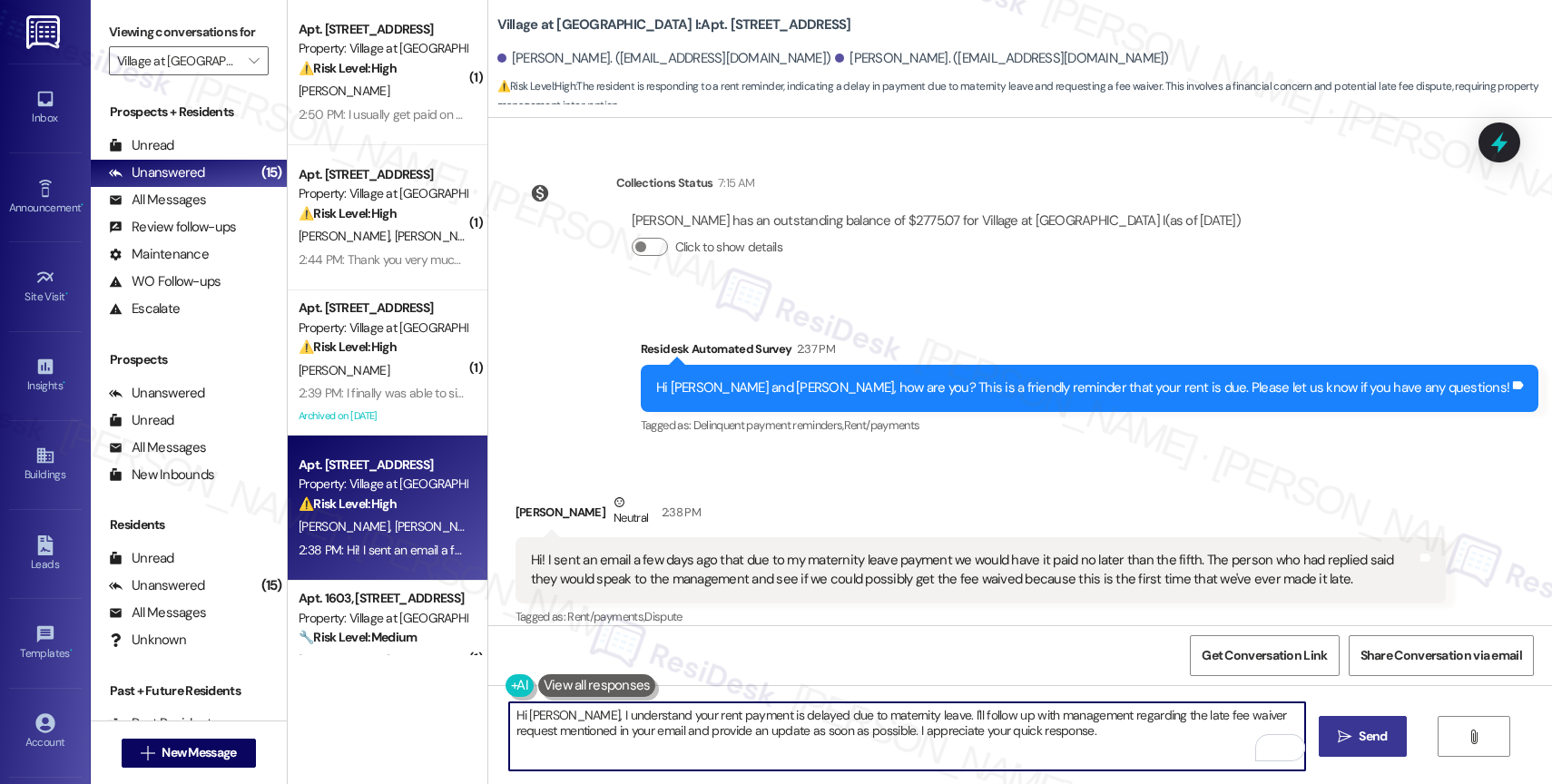
click at [1370, 725] on button " Send" at bounding box center [1363, 735] width 88 height 41
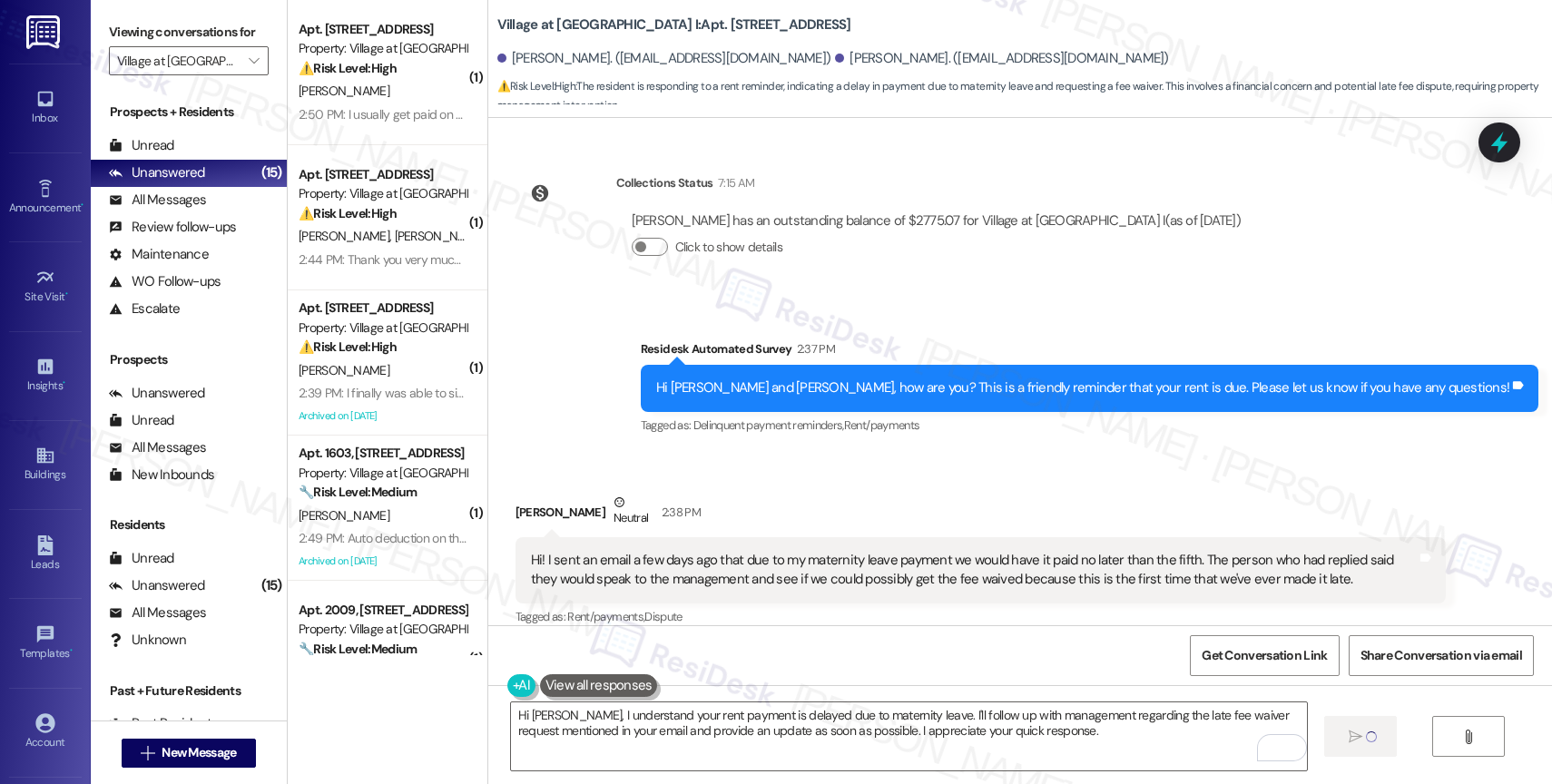
type textarea "Fetching suggested responses. Please feel free to read through the conversation…"
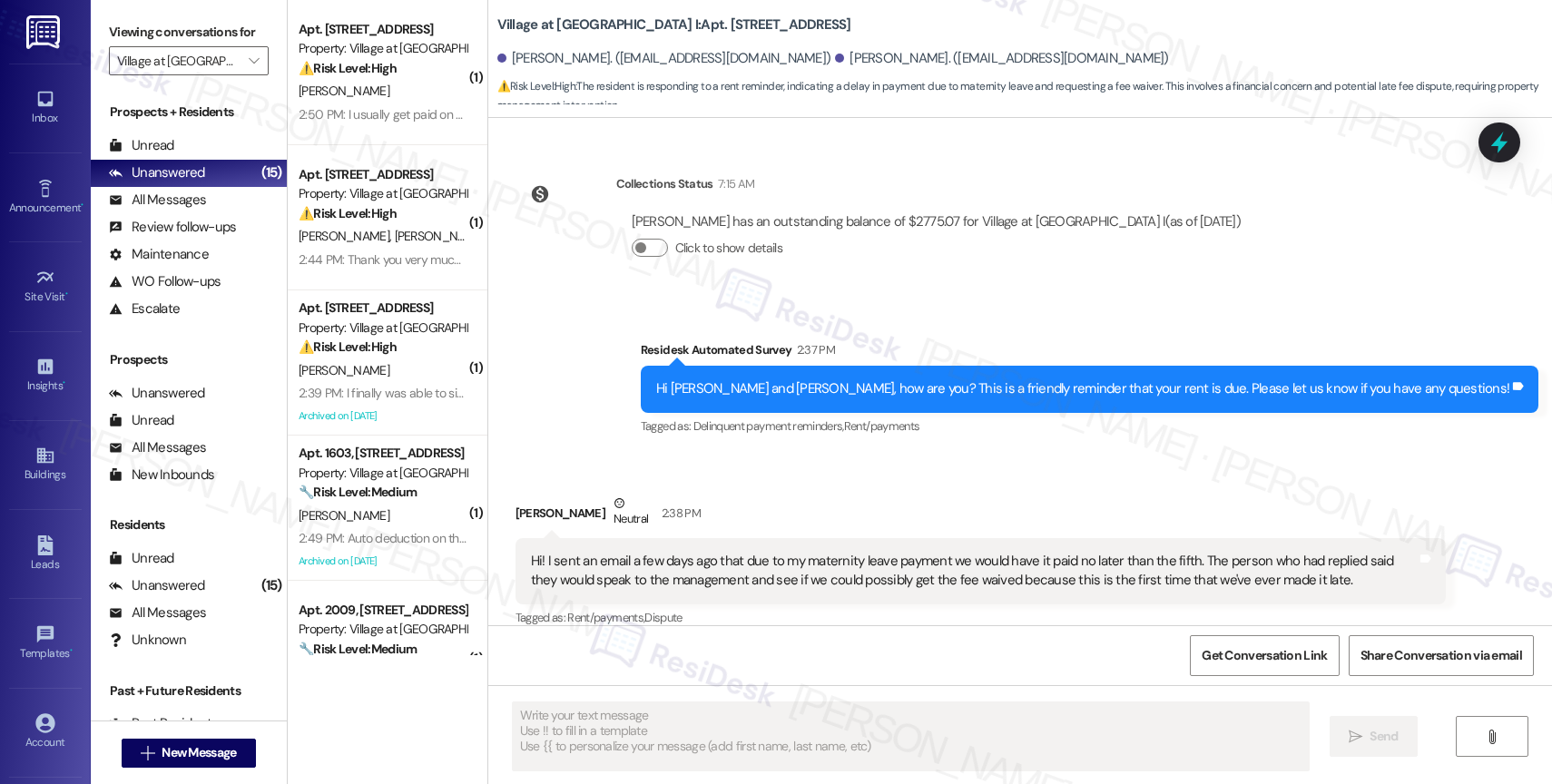
scroll to position [2832, 0]
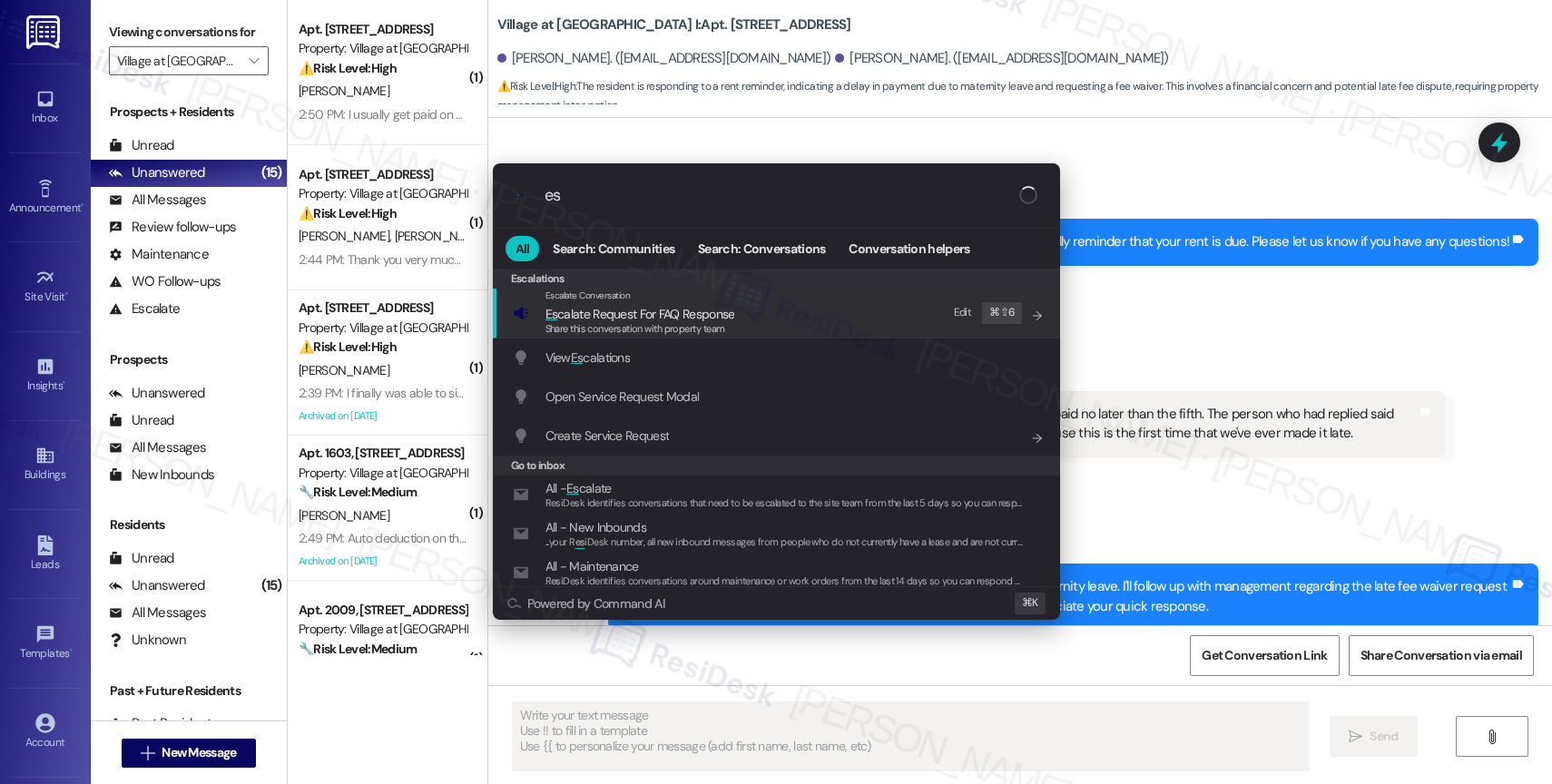
type input "esc"
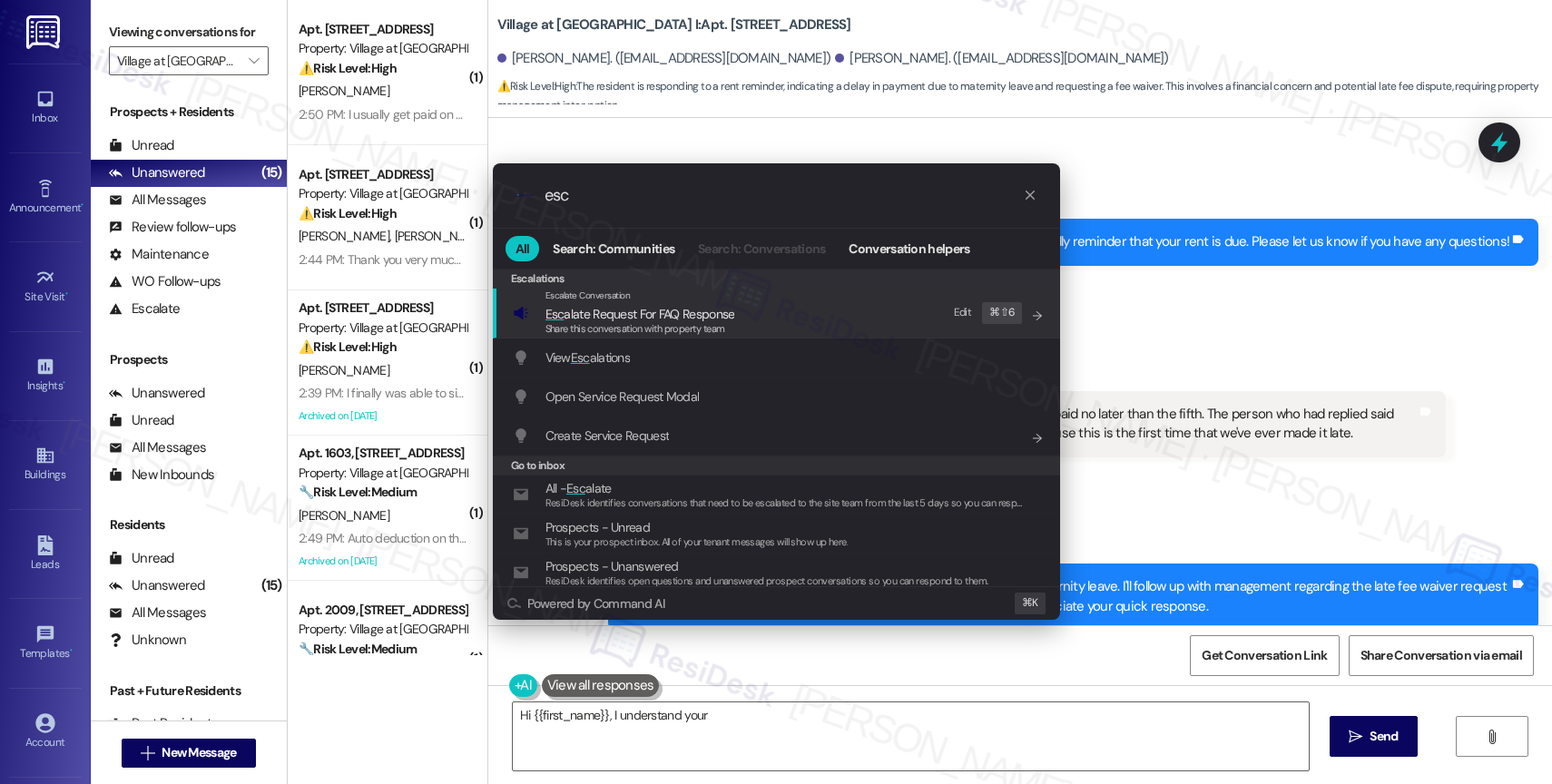
type textarea "Hi {{first_name}}, I understand your"
type input "esca"
type textarea "Hi {{first_name}}, I understand your rent payment is delayed"
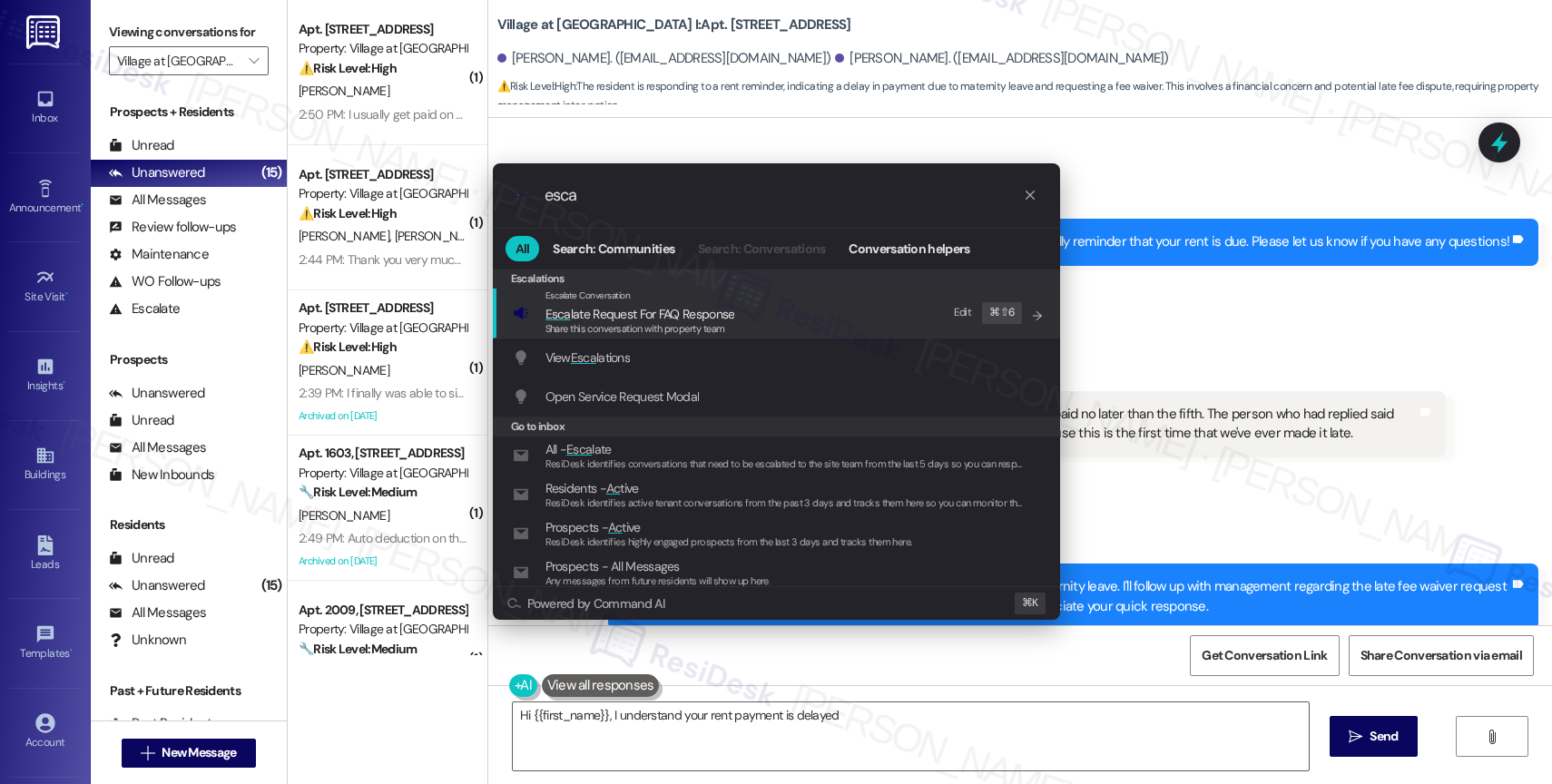
type input "escal"
type textarea "Hi {{first_name}}, I understand your rent payment is delayed due to"
type input "escala"
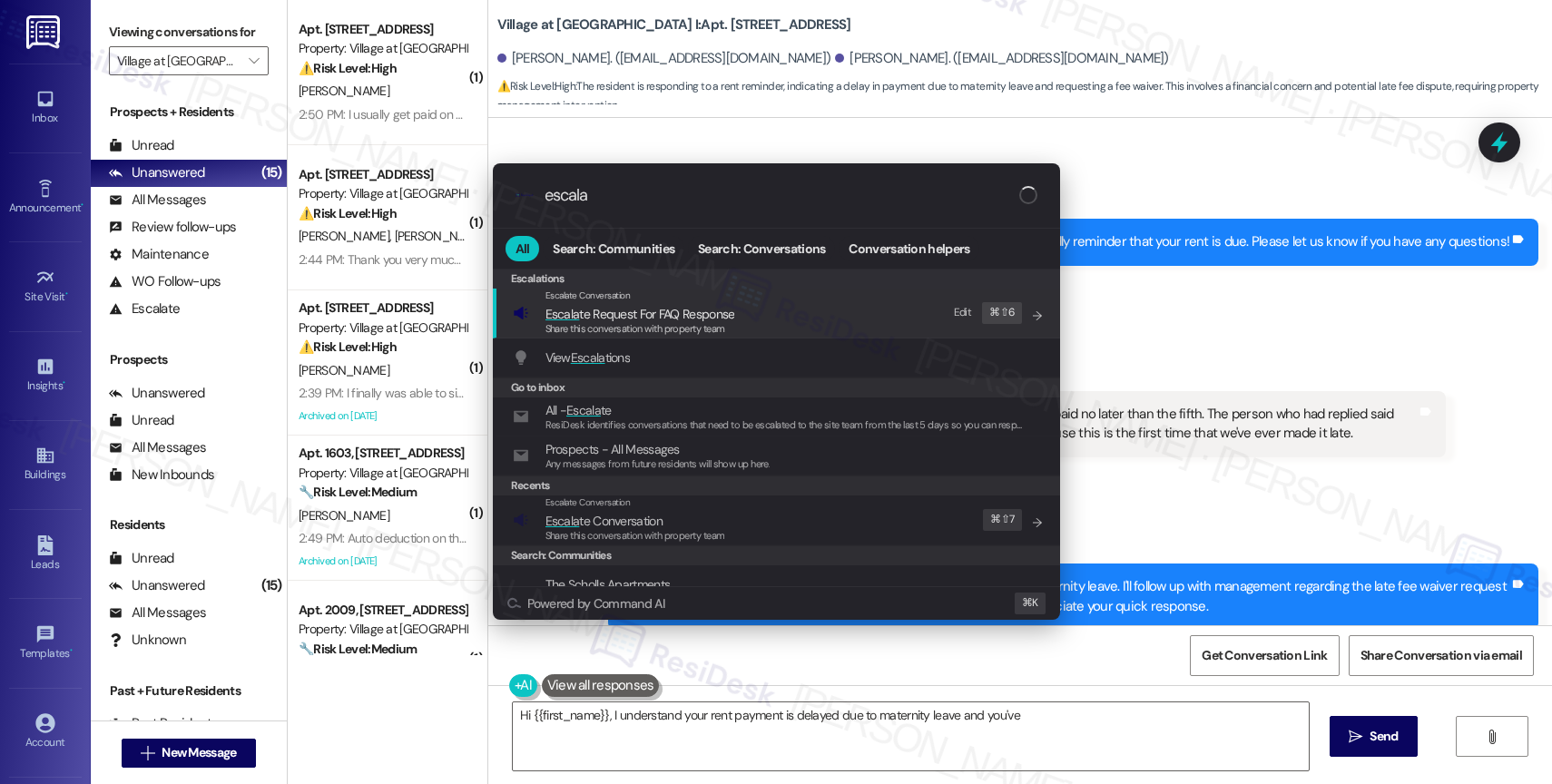
type textarea "Hi {{first_name}}, I understand your rent payment is delayed due to maternity l…"
type input "escalat"
type textarea "Hi {{first_name}}, I understand your rent payment is delayed due to maternity l…"
type input "escalate"
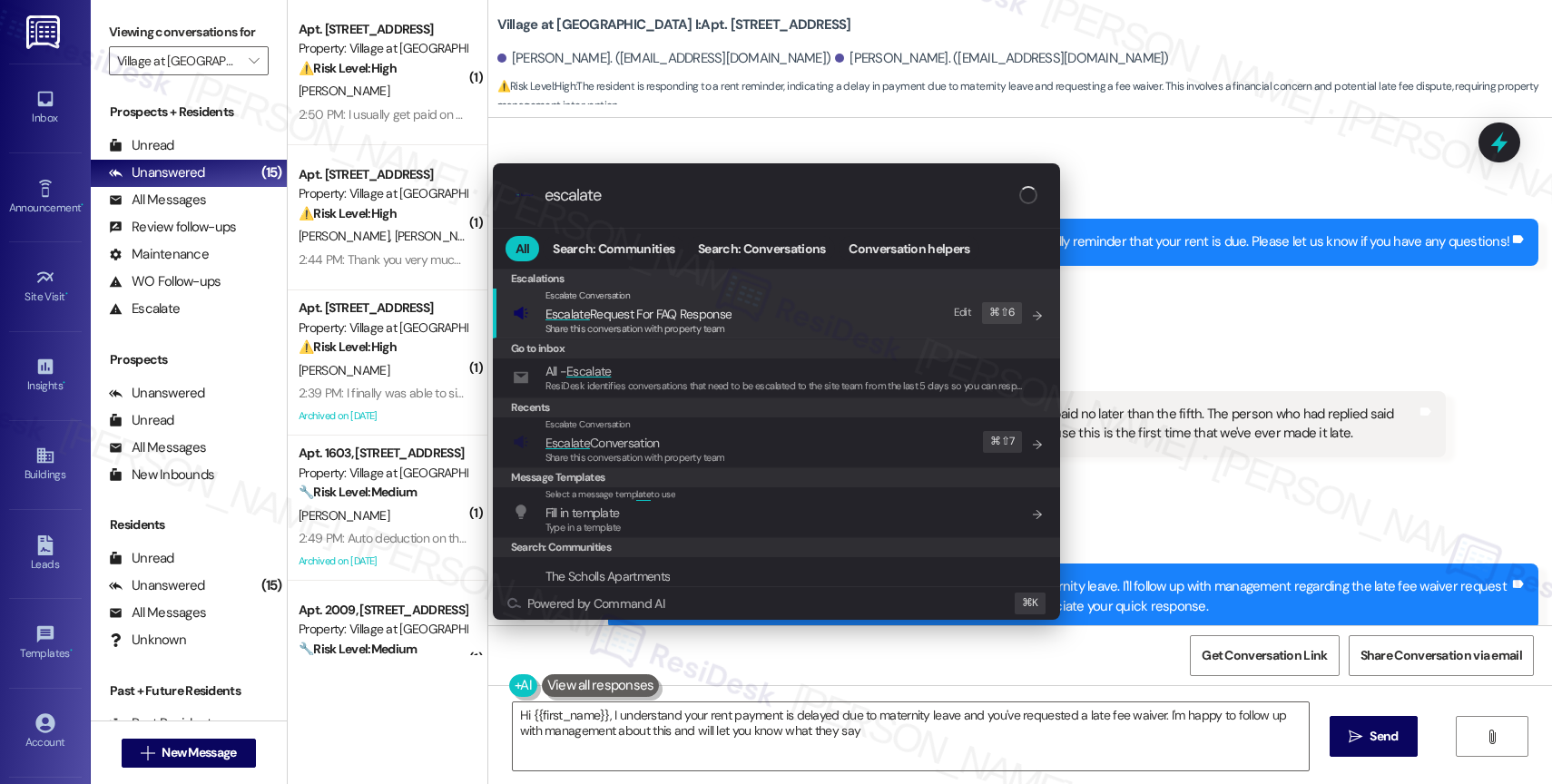
type textarea "Hi {{first_name}}, I understand your rent payment is delayed due to maternity l…"
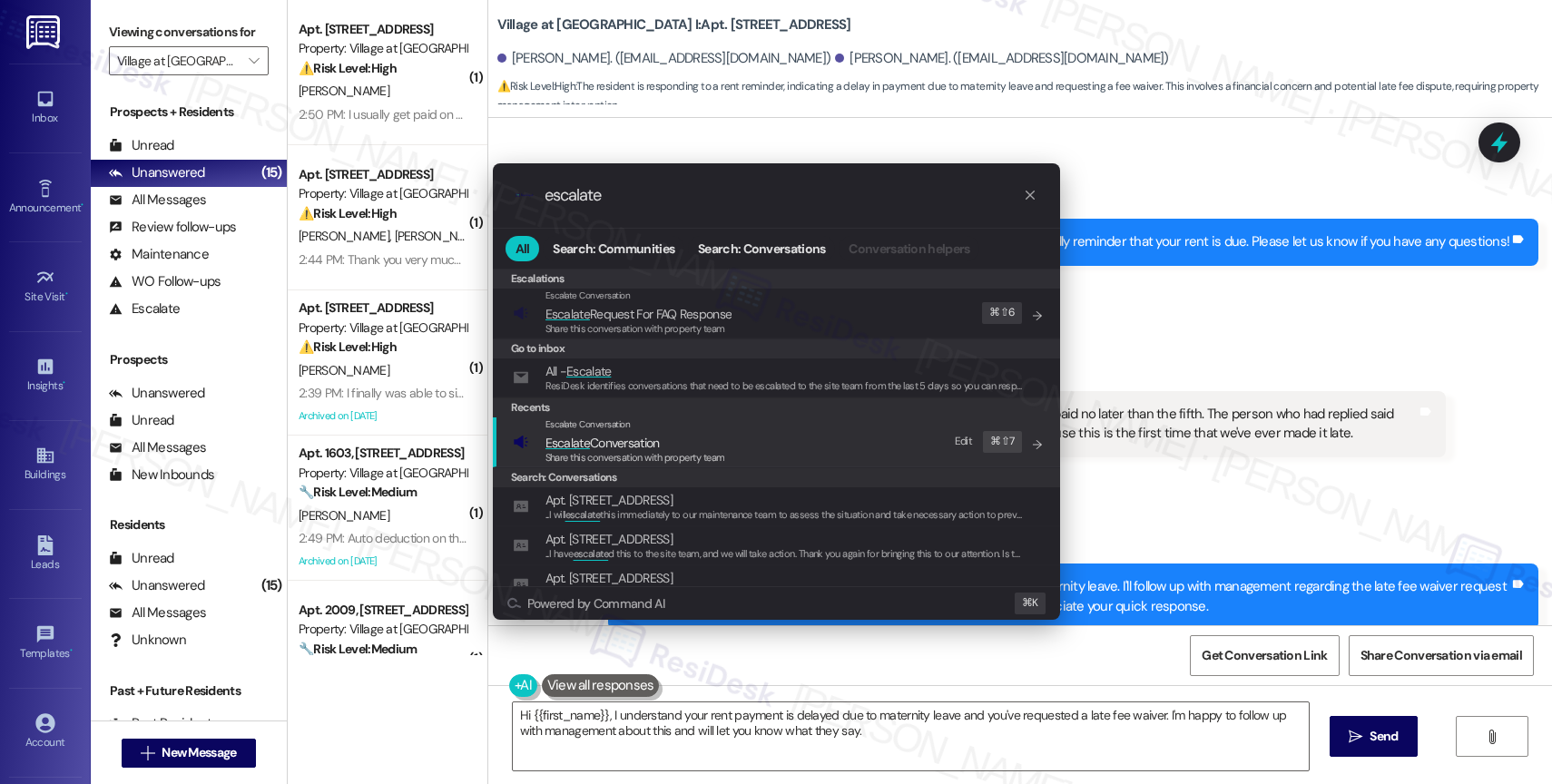
type input "escalate"
click at [665, 443] on span "Escalate Conversation" at bounding box center [635, 443] width 180 height 20
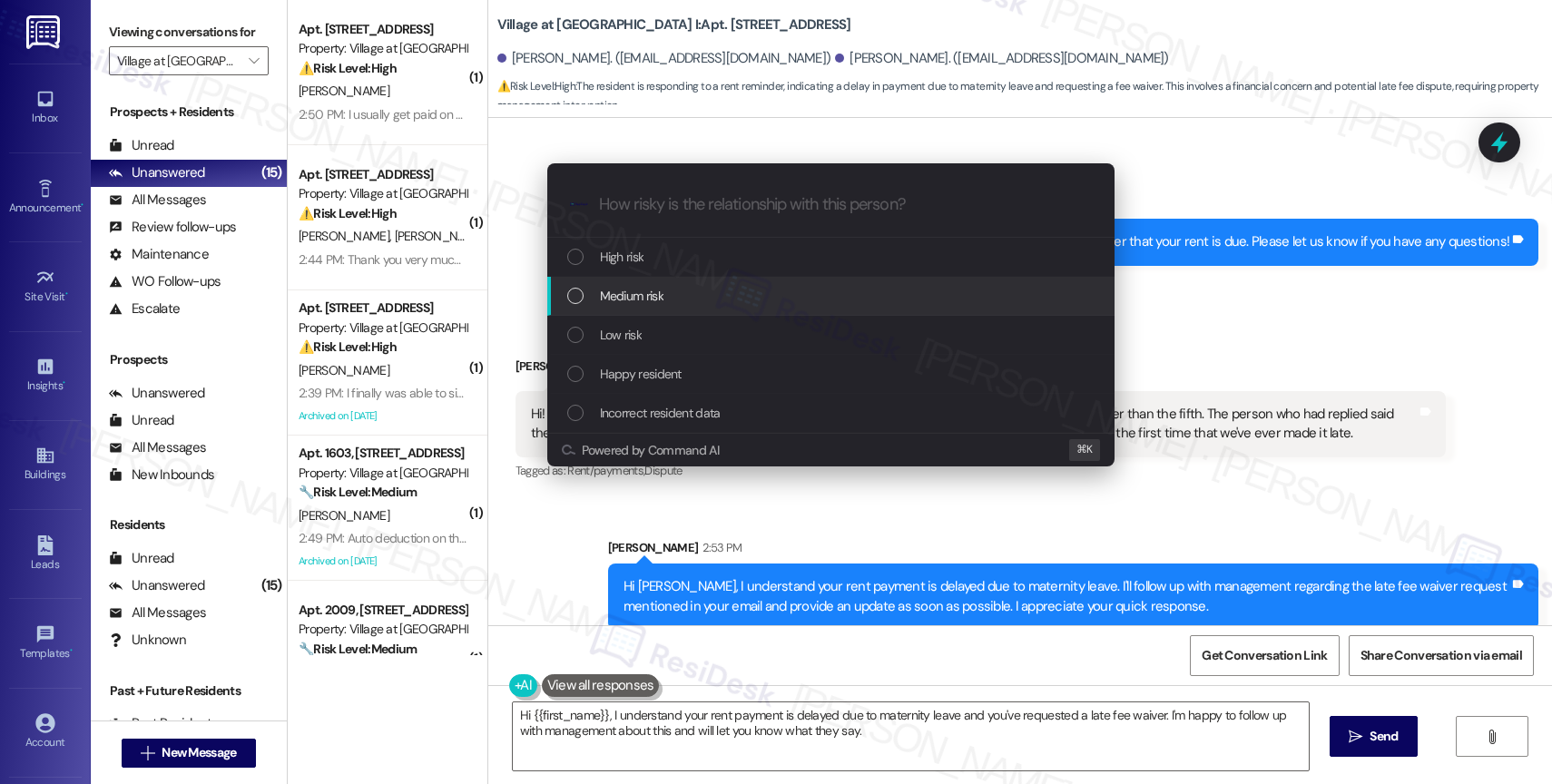
click at [668, 292] on div "Medium risk" at bounding box center [832, 295] width 531 height 20
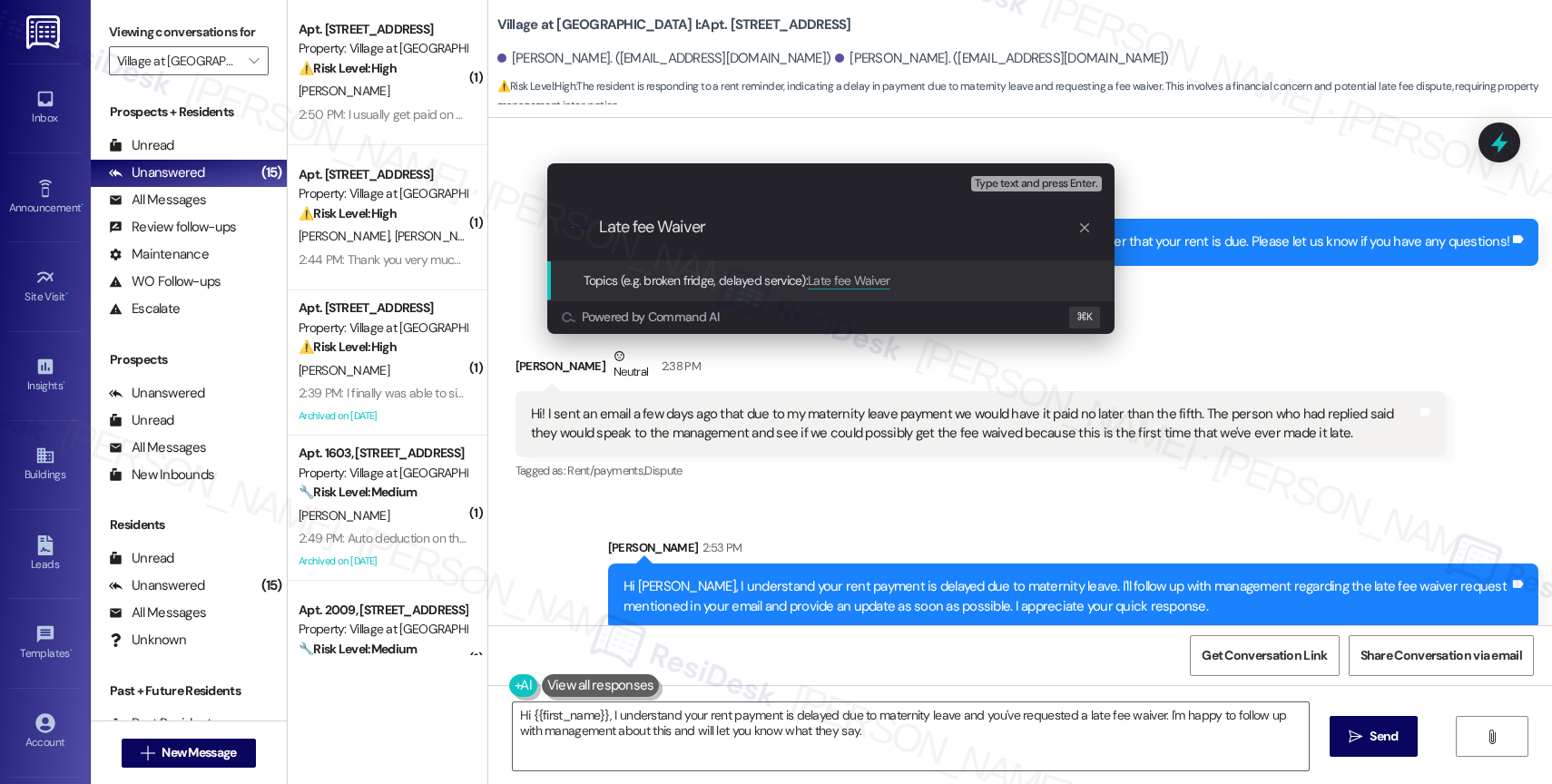
click at [639, 225] on input "Late fee Waiver" at bounding box center [838, 227] width 478 height 19
type input "Late Fee Waiver"
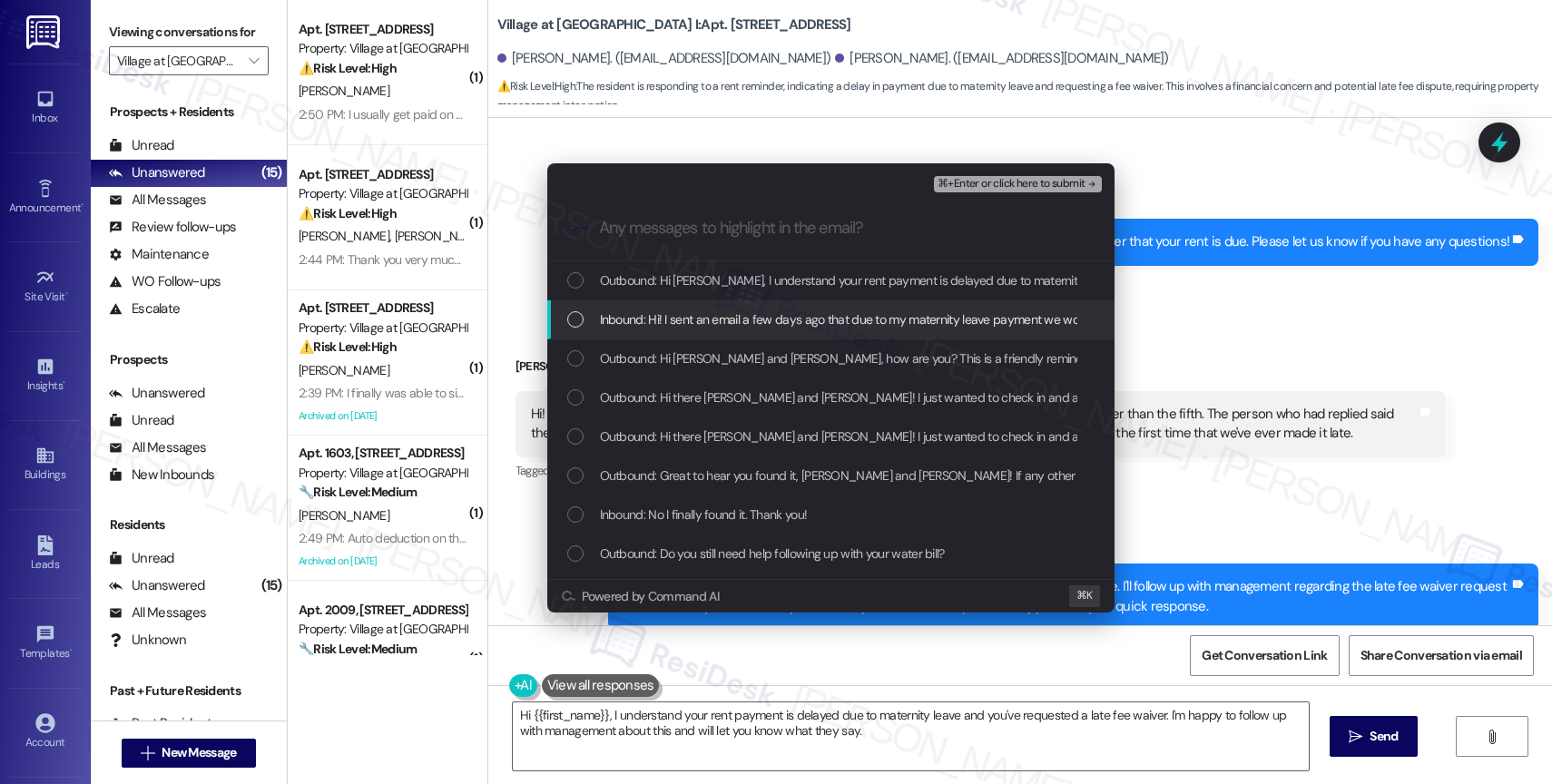
click at [807, 315] on span "Inbound: Hi! I sent an email a few days ago that due to my maternity leave paym…" at bounding box center [1405, 319] width 1610 height 20
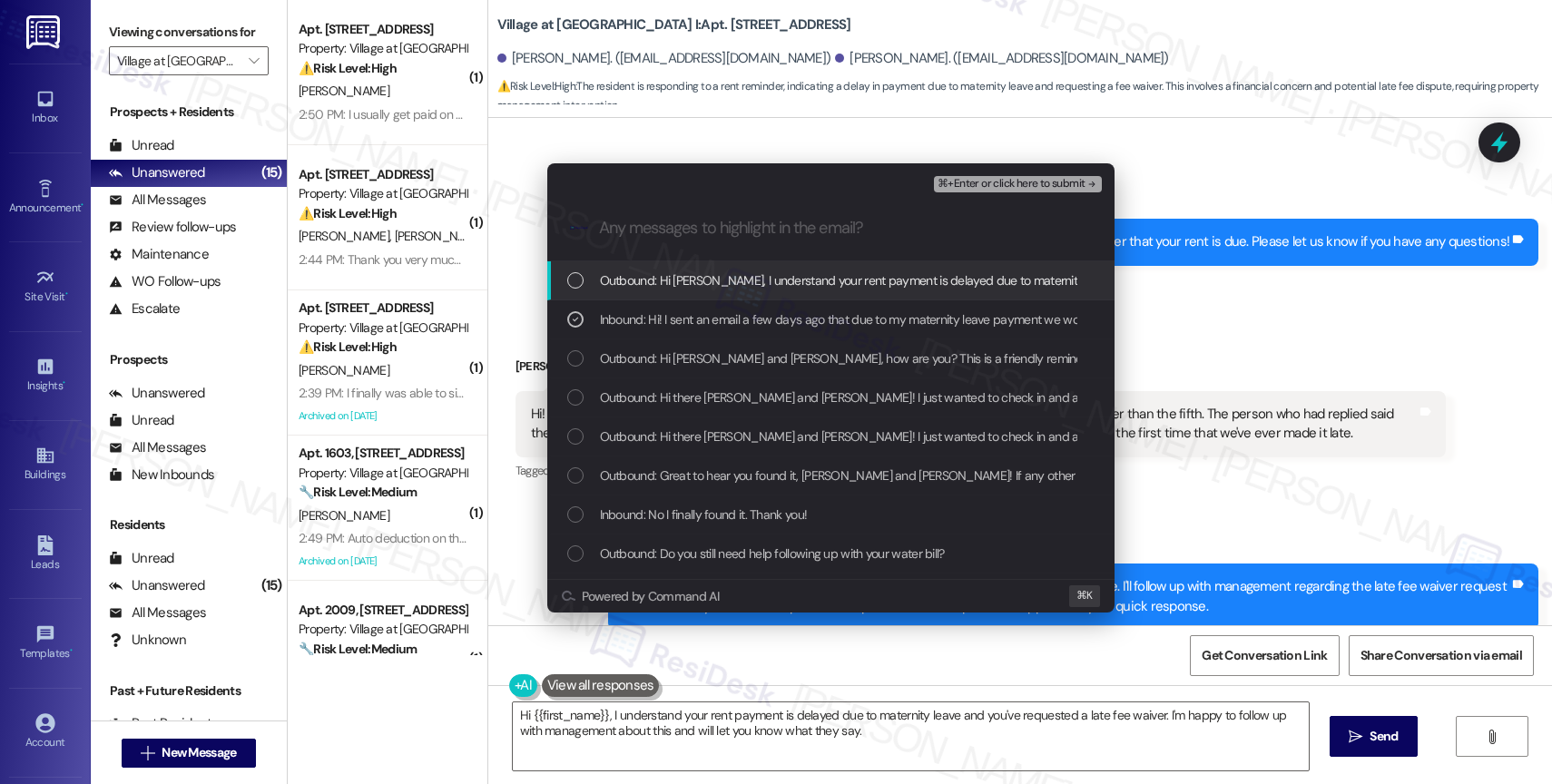
click at [1064, 179] on span "⌘+Enter or click here to submit" at bounding box center [1011, 184] width 147 height 13
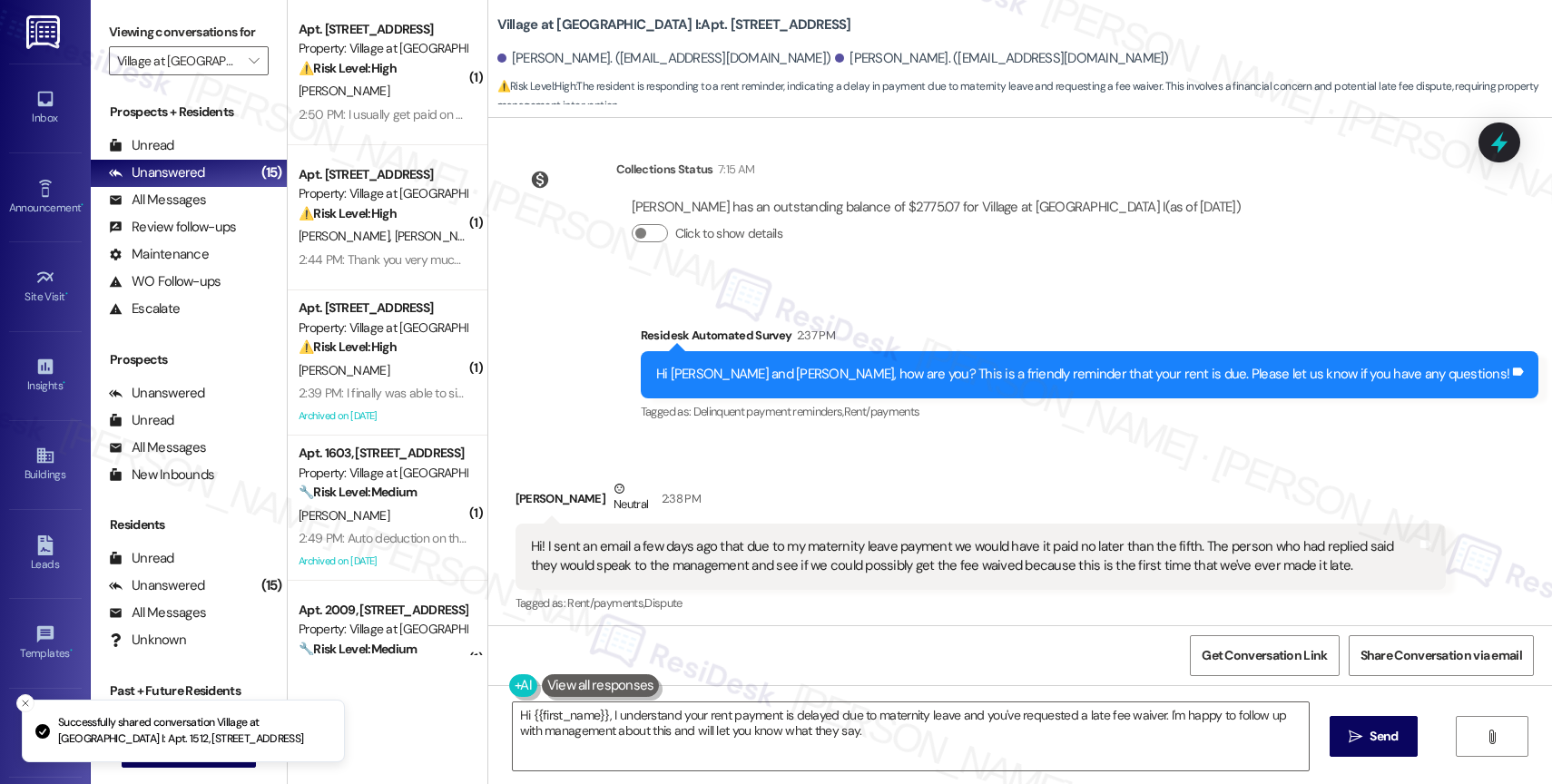
scroll to position [2685, 0]
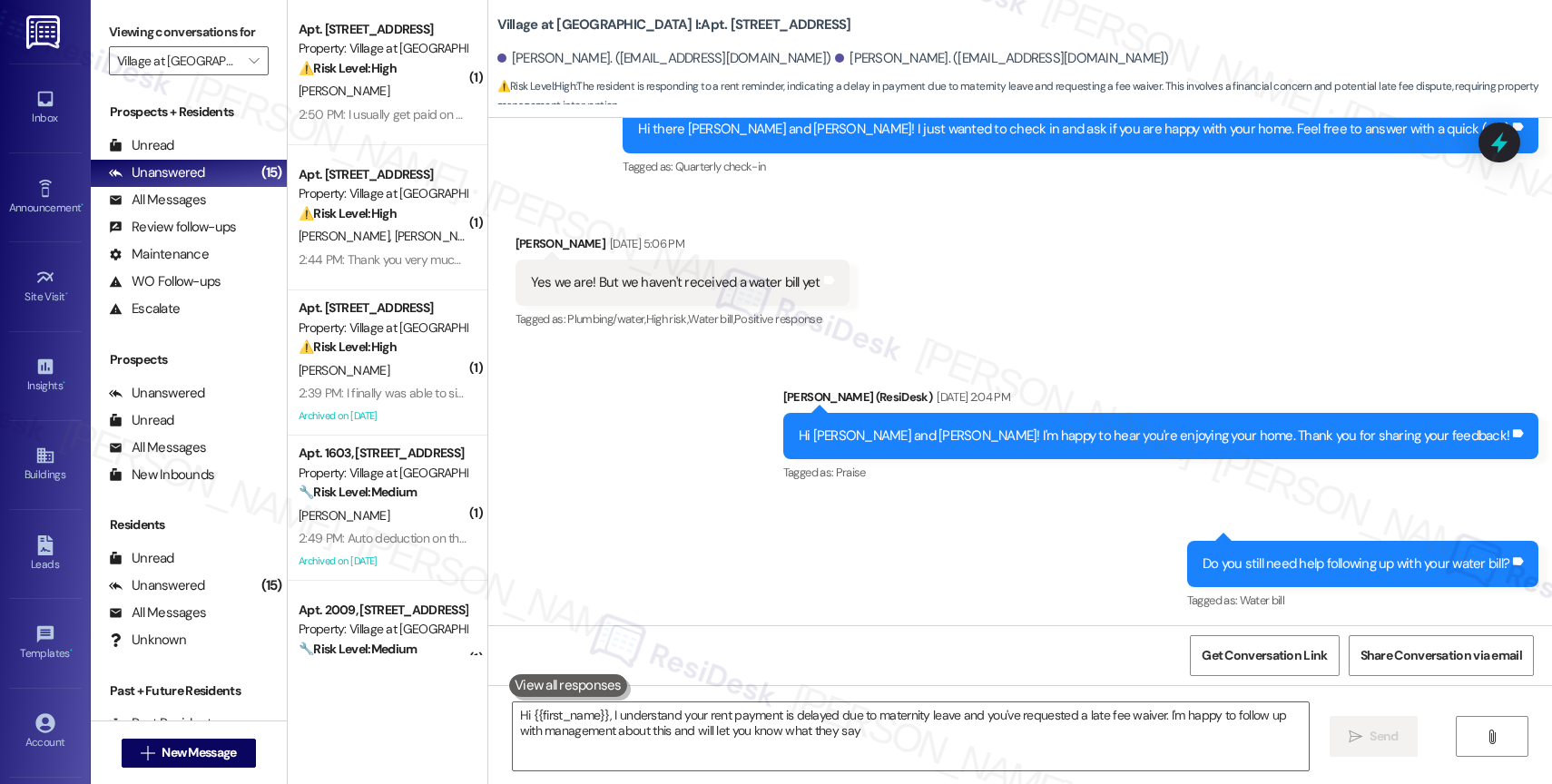
type textarea "Hi {{first_name}}, I understand your rent payment is delayed due to maternity l…"
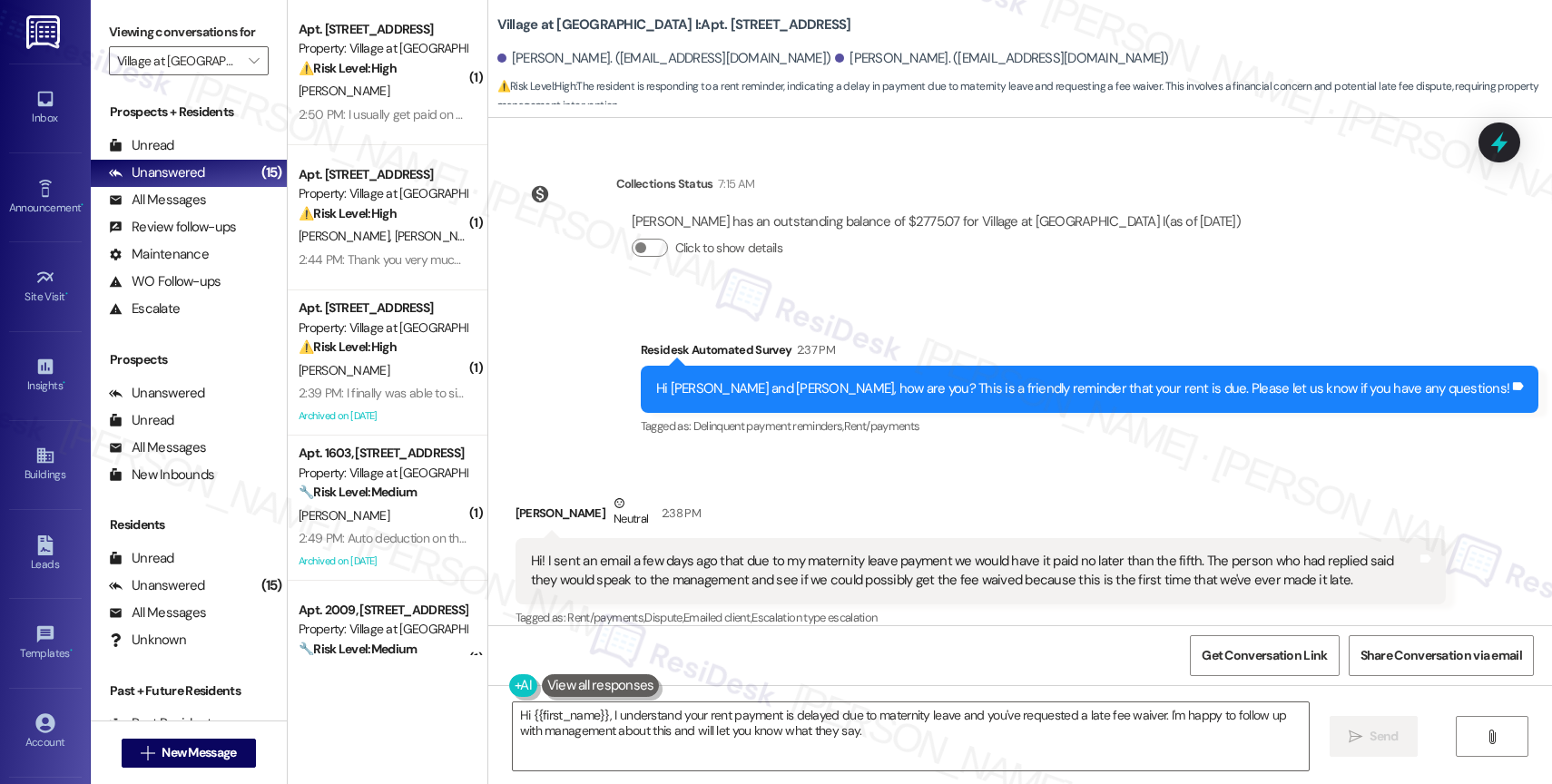
scroll to position [2858, 0]
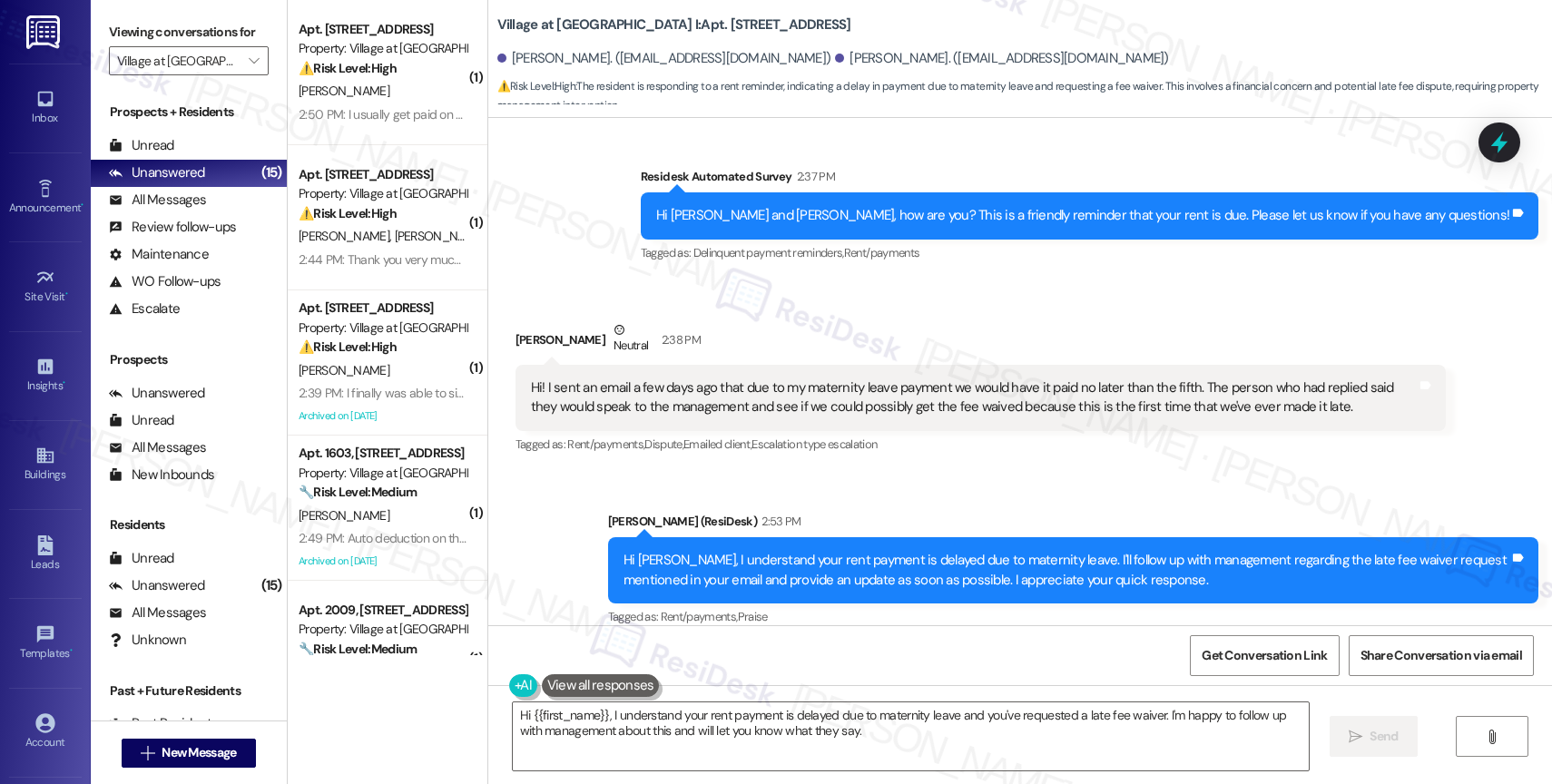
click at [396, 354] on div "⚠️ Risk Level: High The resident is concerned about autopay not deducting rent …" at bounding box center [382, 346] width 168 height 19
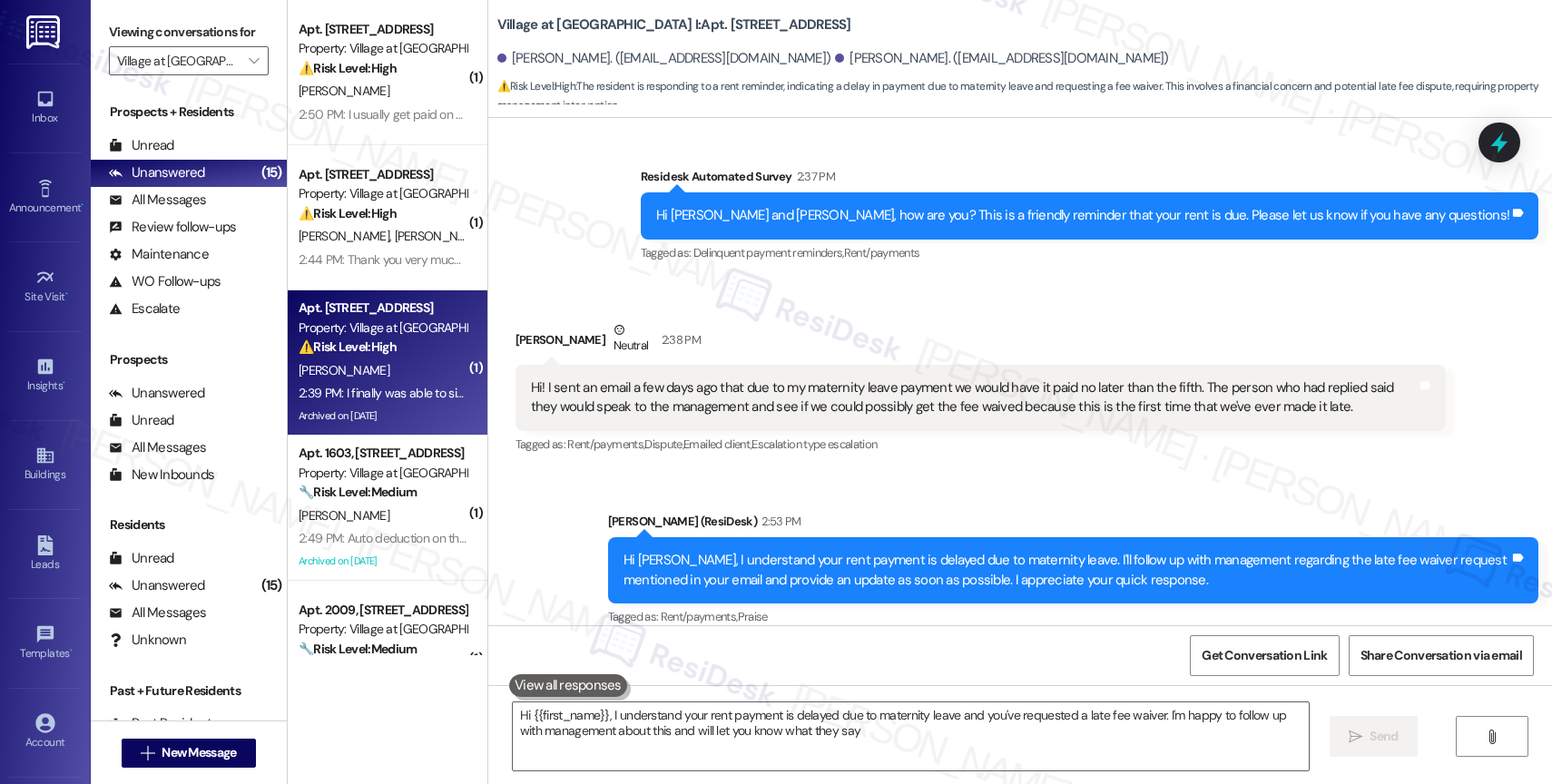
type textarea "Hi {{first_name}}, I understand your rent payment is delayed due to maternity l…"
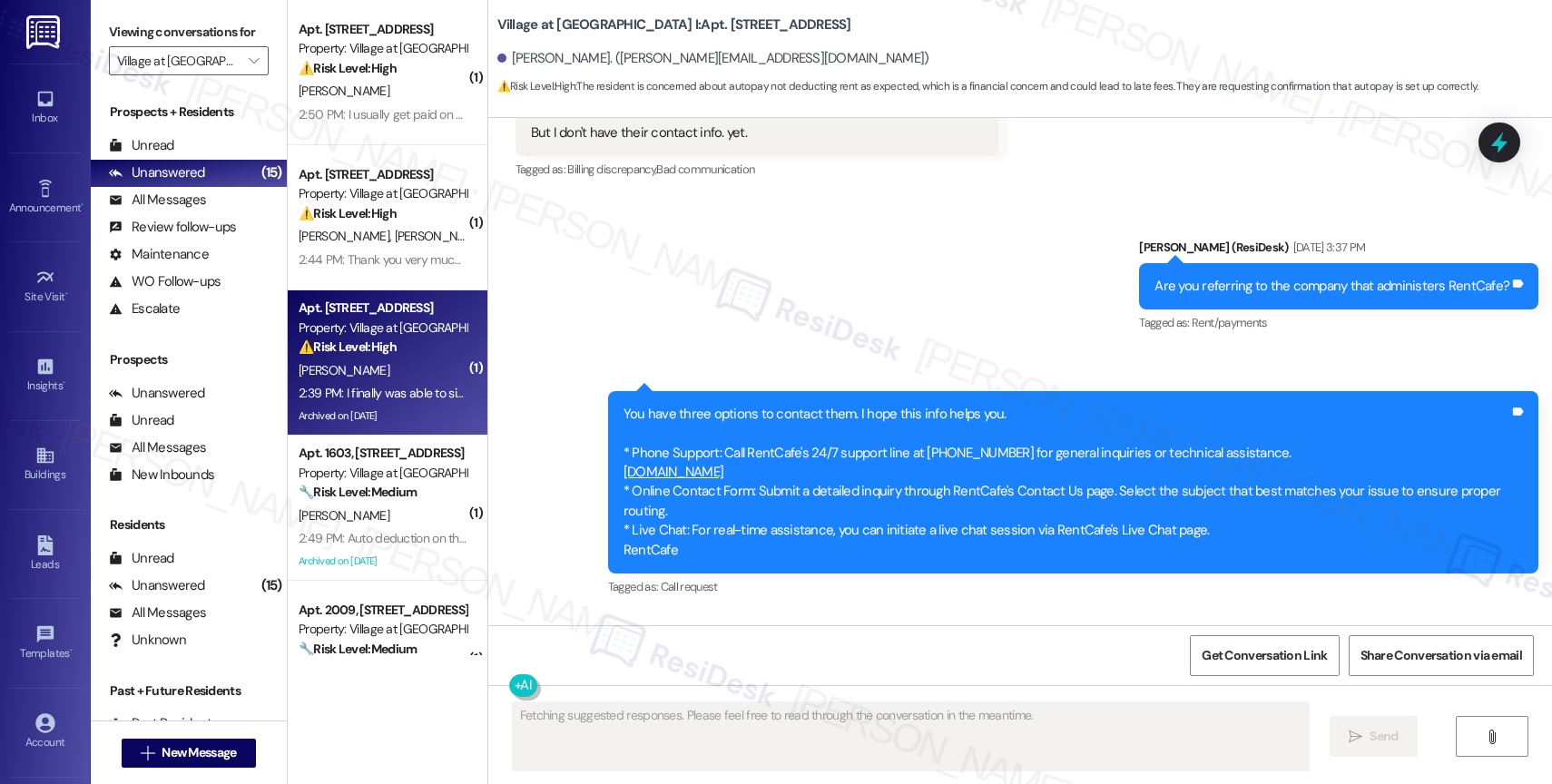
scroll to position [5936, 0]
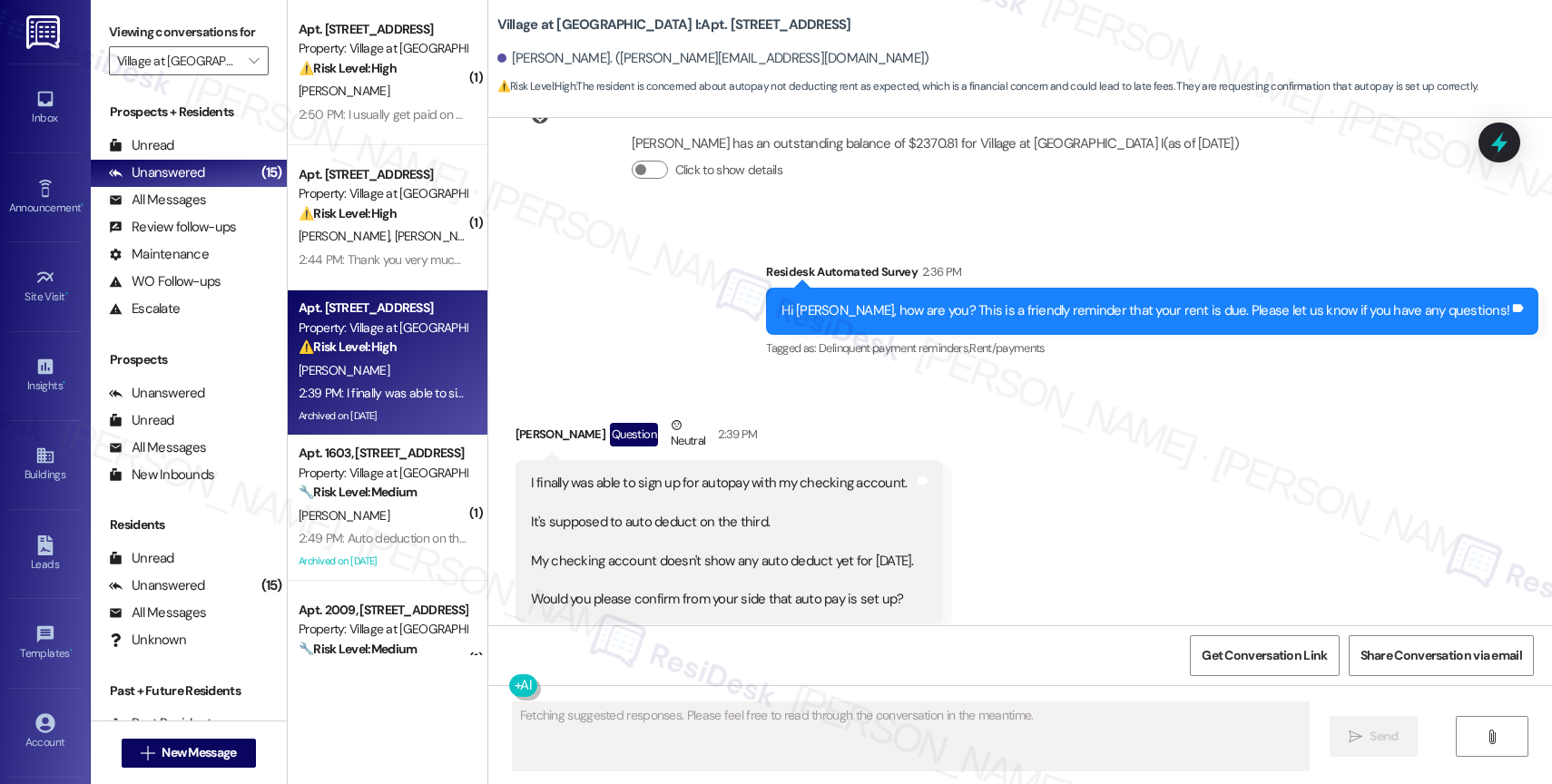
click at [682, 276] on div "Survey, sent via SMS Residesk Automated Survey 2:36 PM Hi Julia, how are you? T…" at bounding box center [1020, 297] width 1064 height 153
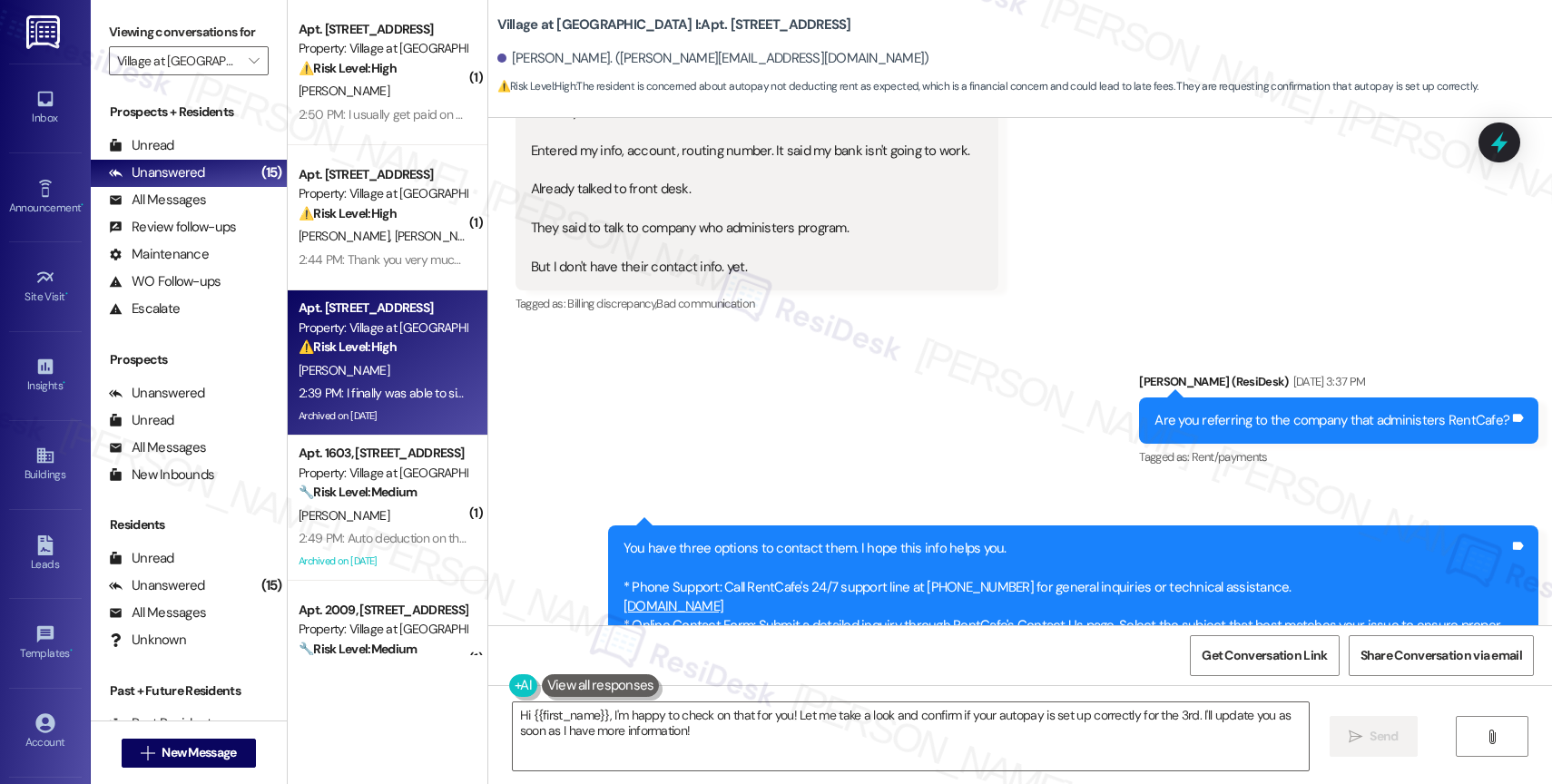
scroll to position [5937, 0]
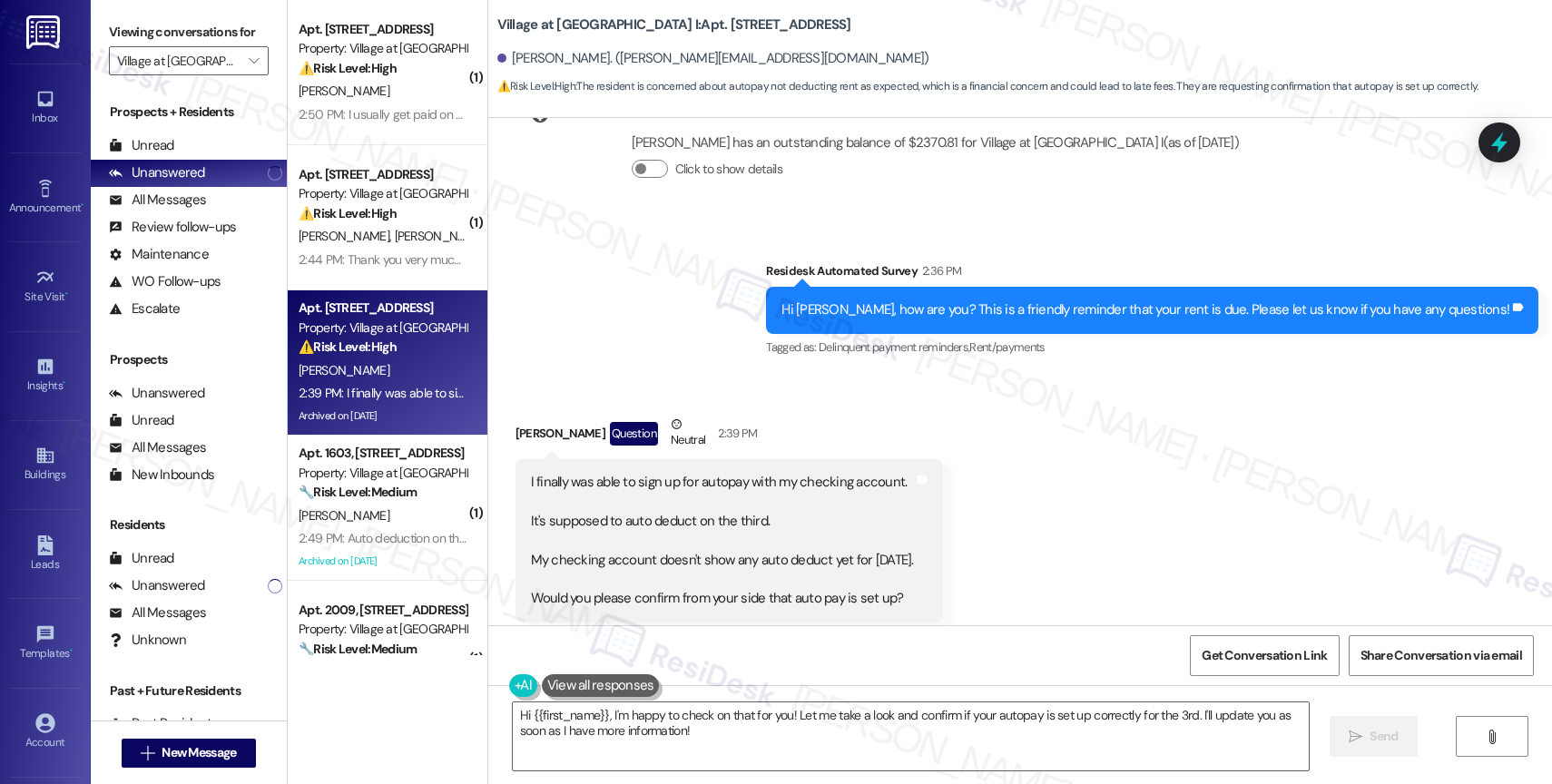
click at [736, 294] on div "Survey, sent via SMS Residesk Automated Survey 2:36 PM Hi Julia, how are you? T…" at bounding box center [1020, 297] width 1064 height 153
click at [746, 744] on textarea "Hi {{first_name}}, I'm happy to check on that for you! Let me take a look and c…" at bounding box center [911, 736] width 796 height 68
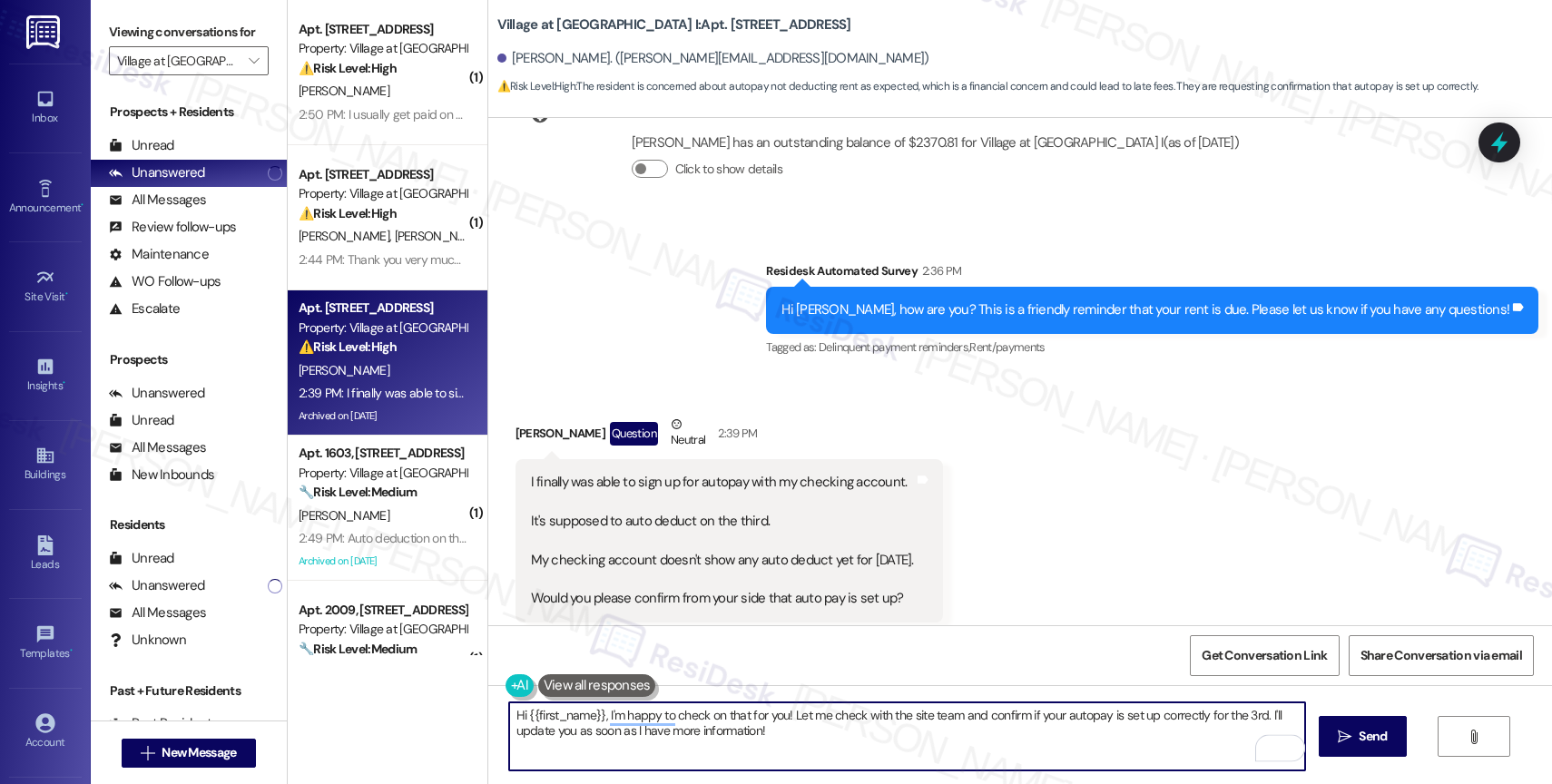
click at [857, 745] on textarea "Hi {{first_name}}, I'm happy to check on that for you! Let me check with the si…" at bounding box center [907, 736] width 796 height 68
type textarea "Hi {{first_name}}, I'm happy to check on that for you! Let me check with the si…"
click at [1281, 745] on div "1" at bounding box center [1277, 747] width 20 height 20
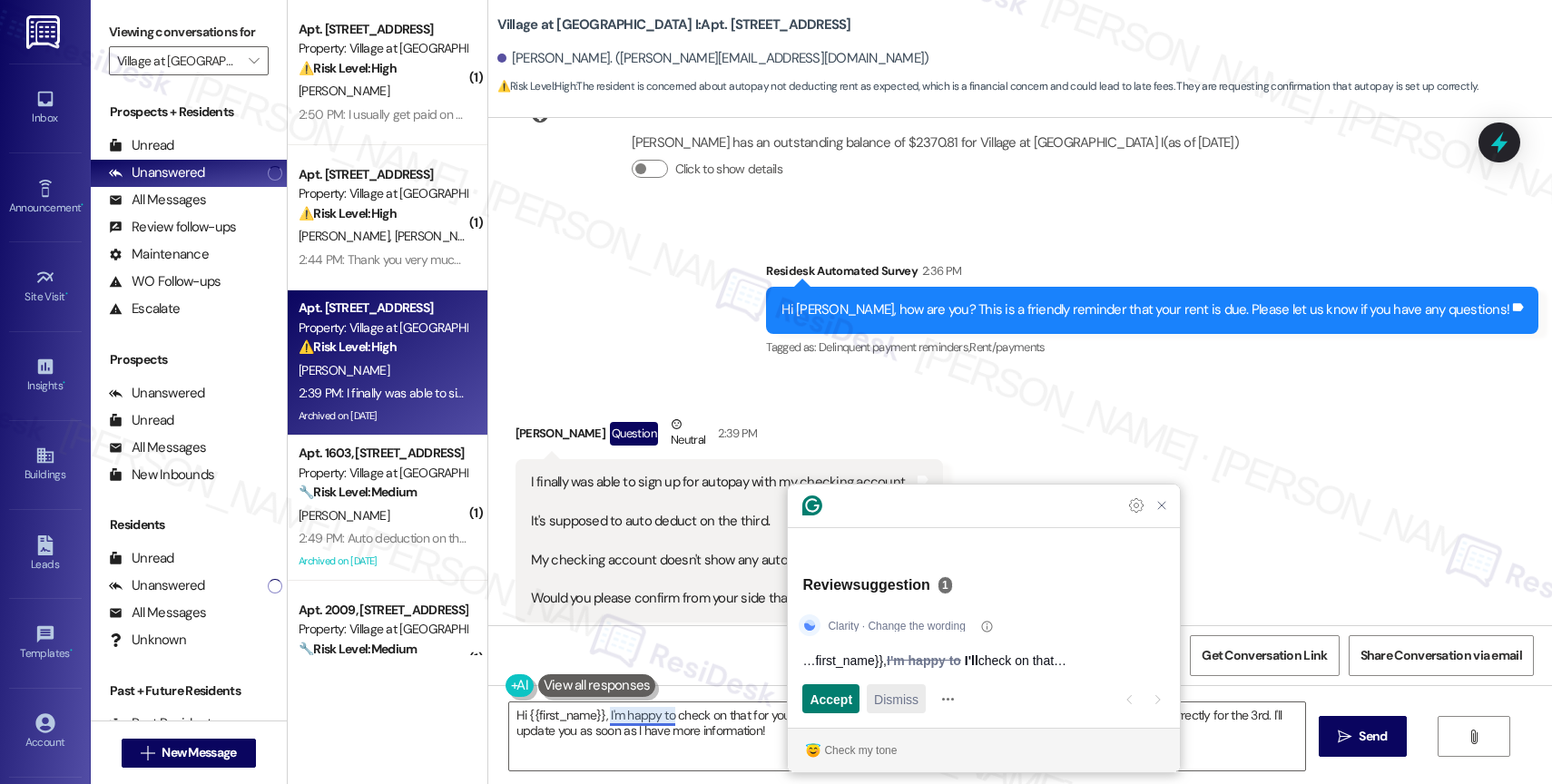
click at [904, 700] on span "Dismiss" at bounding box center [896, 698] width 45 height 19
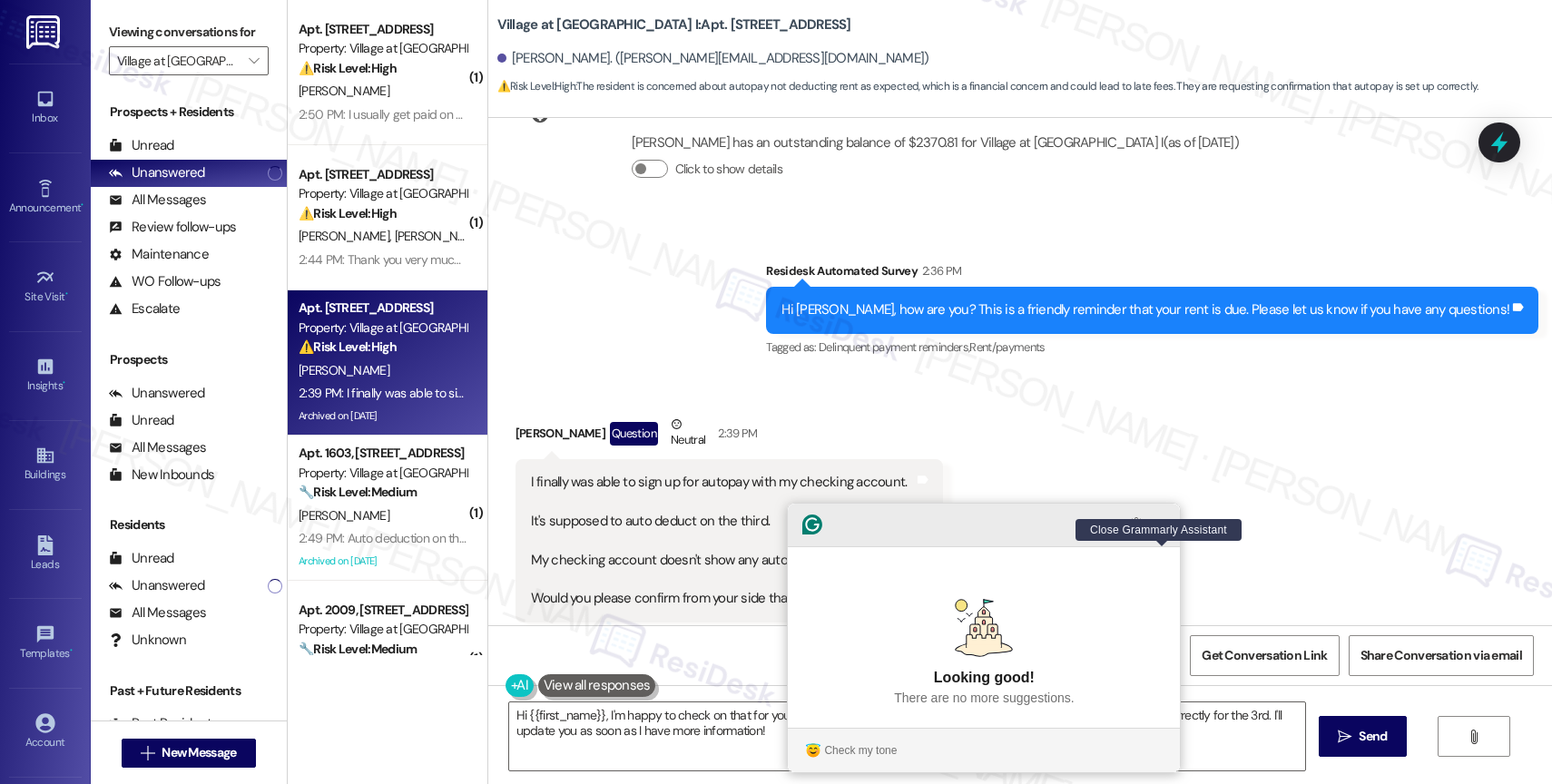
click at [1169, 531] on icon "Close Grammarly Assistant" at bounding box center [1162, 524] width 15 height 15
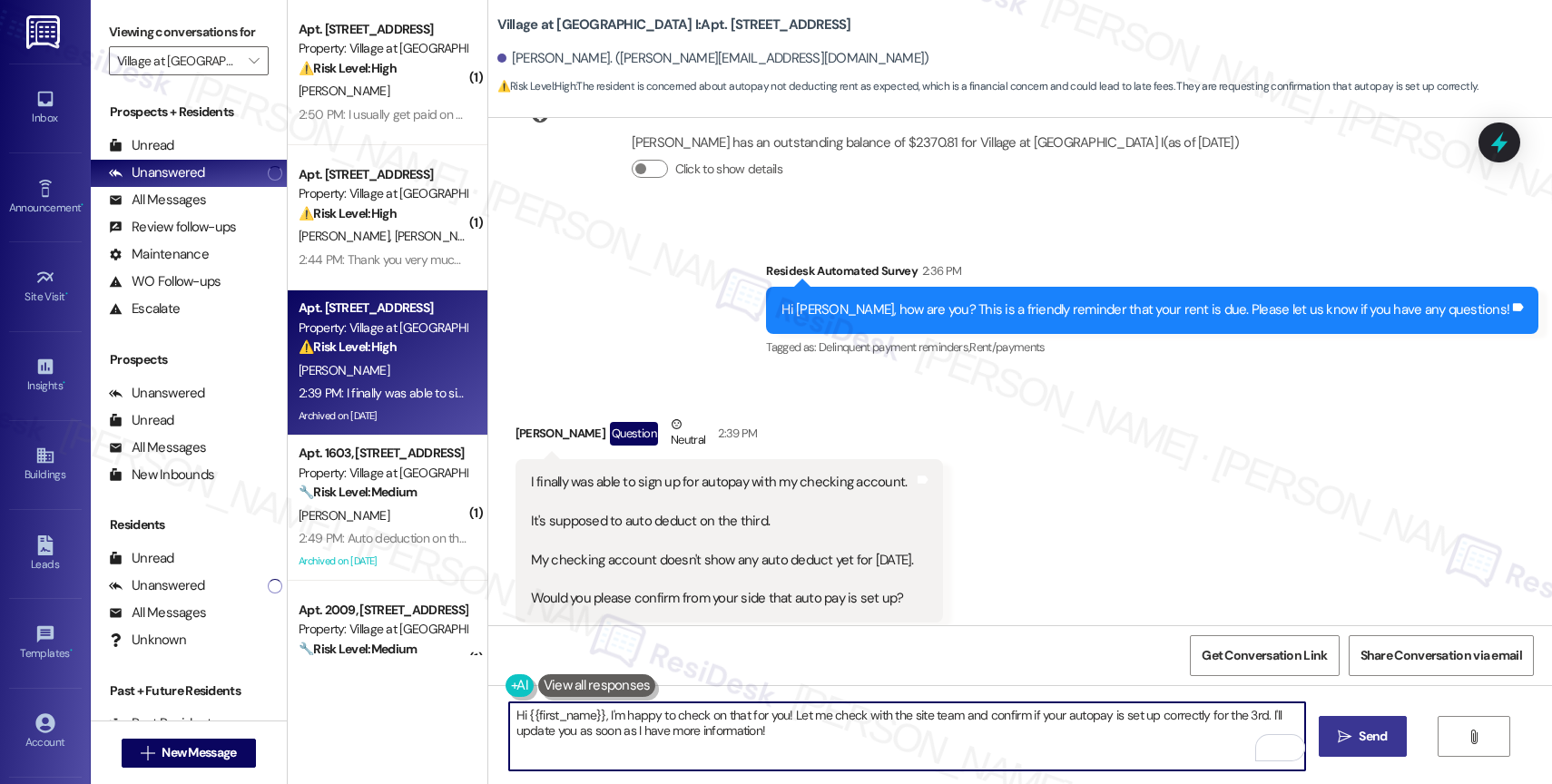
click at [1339, 733] on icon "" at bounding box center [1345, 736] width 14 height 15
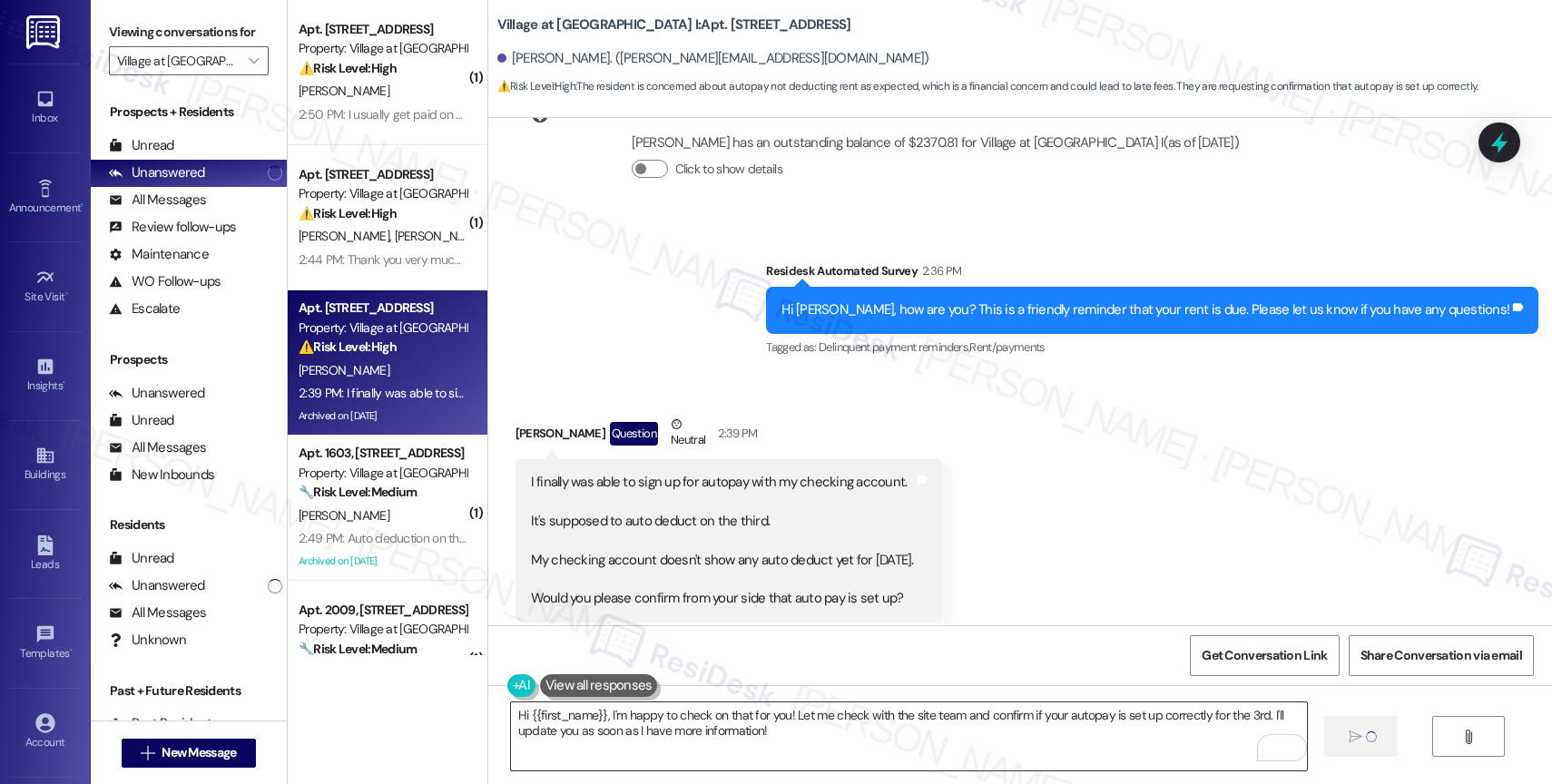
click at [705, 750] on textarea "Hi {{first_name}}, I'm happy to check on that for you! Let me check with the si…" at bounding box center [909, 736] width 796 height 68
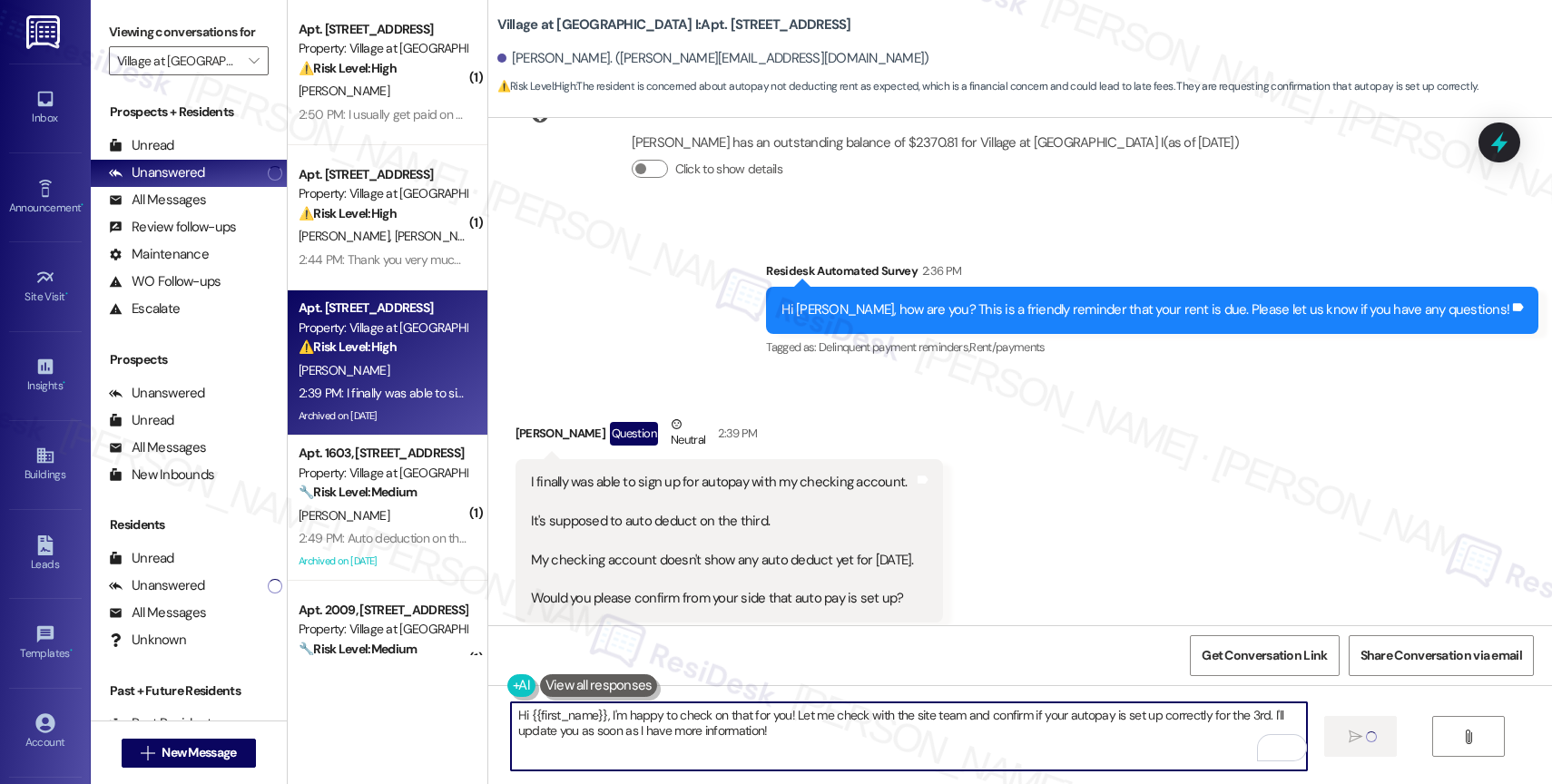
click at [705, 750] on textarea "Hi {{first_name}}, I'm happy to check on that for you! Let me check with the si…" at bounding box center [909, 736] width 796 height 68
click at [793, 738] on textarea "Hi {{first_name}}, I'm happy to check on that for you! Let me check with the si…" at bounding box center [909, 736] width 796 height 68
click at [683, 725] on textarea "Hi {{first_name}}, I'm happy to check on that for you! Let me check with the si…" at bounding box center [909, 736] width 796 height 68
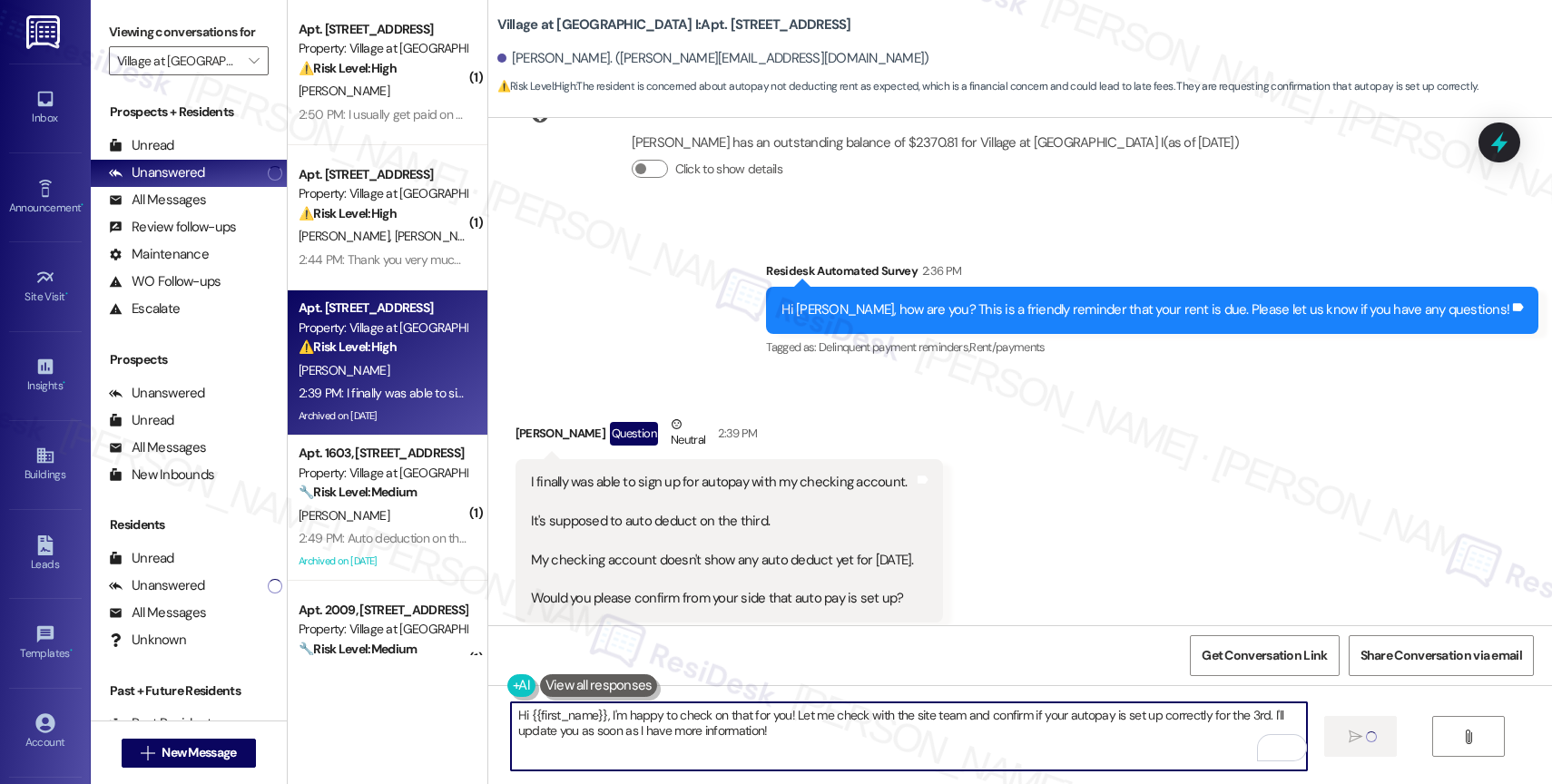
click at [683, 725] on textarea "Hi {{first_name}}, I'm happy to check on that for you! Let me check with the si…" at bounding box center [909, 736] width 796 height 68
click at [824, 737] on textarea "Hi {{first_name}}, I'm happy to check on that for you! Let me check with the si…" at bounding box center [909, 736] width 796 height 68
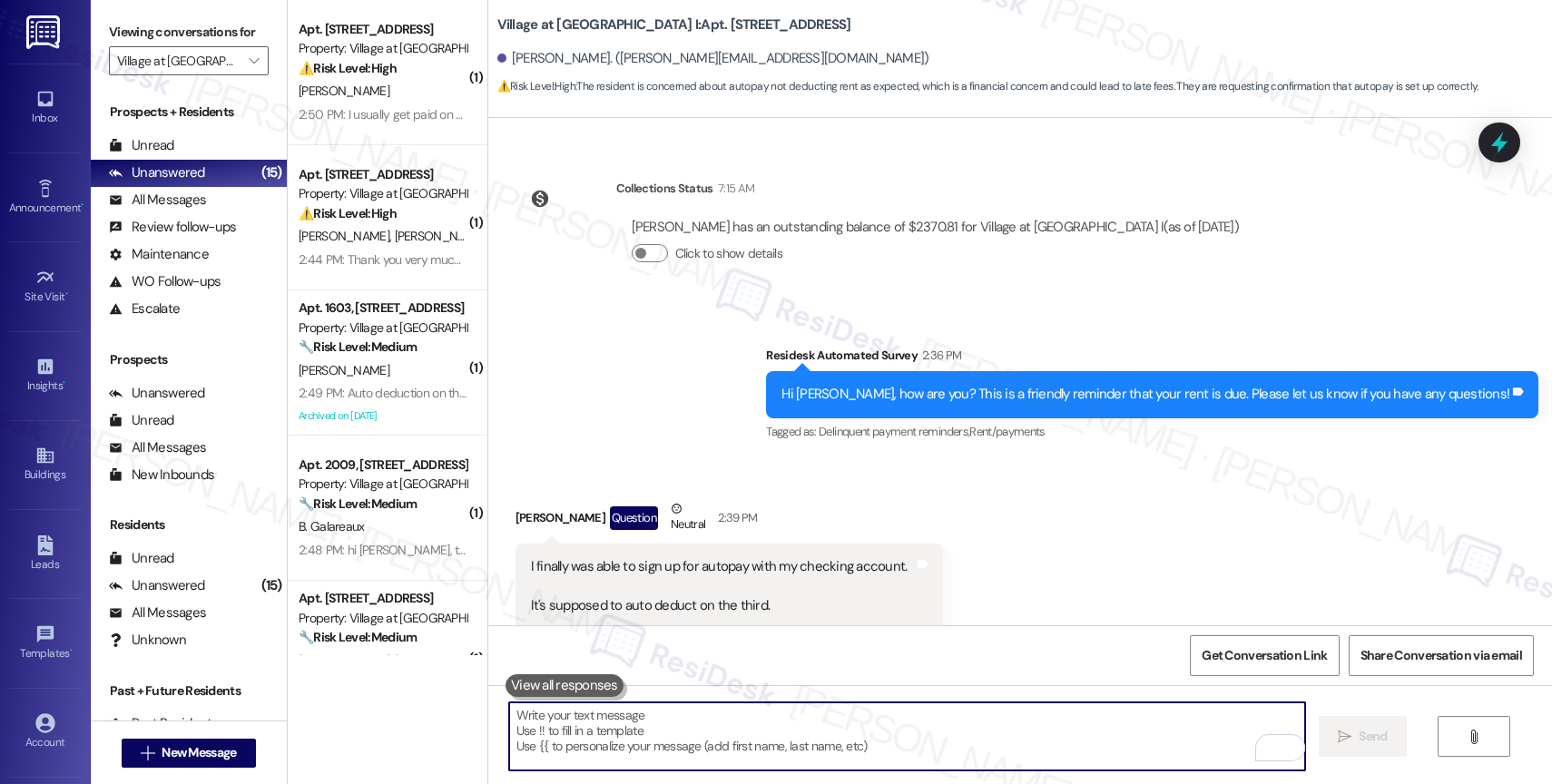
scroll to position [6083, 0]
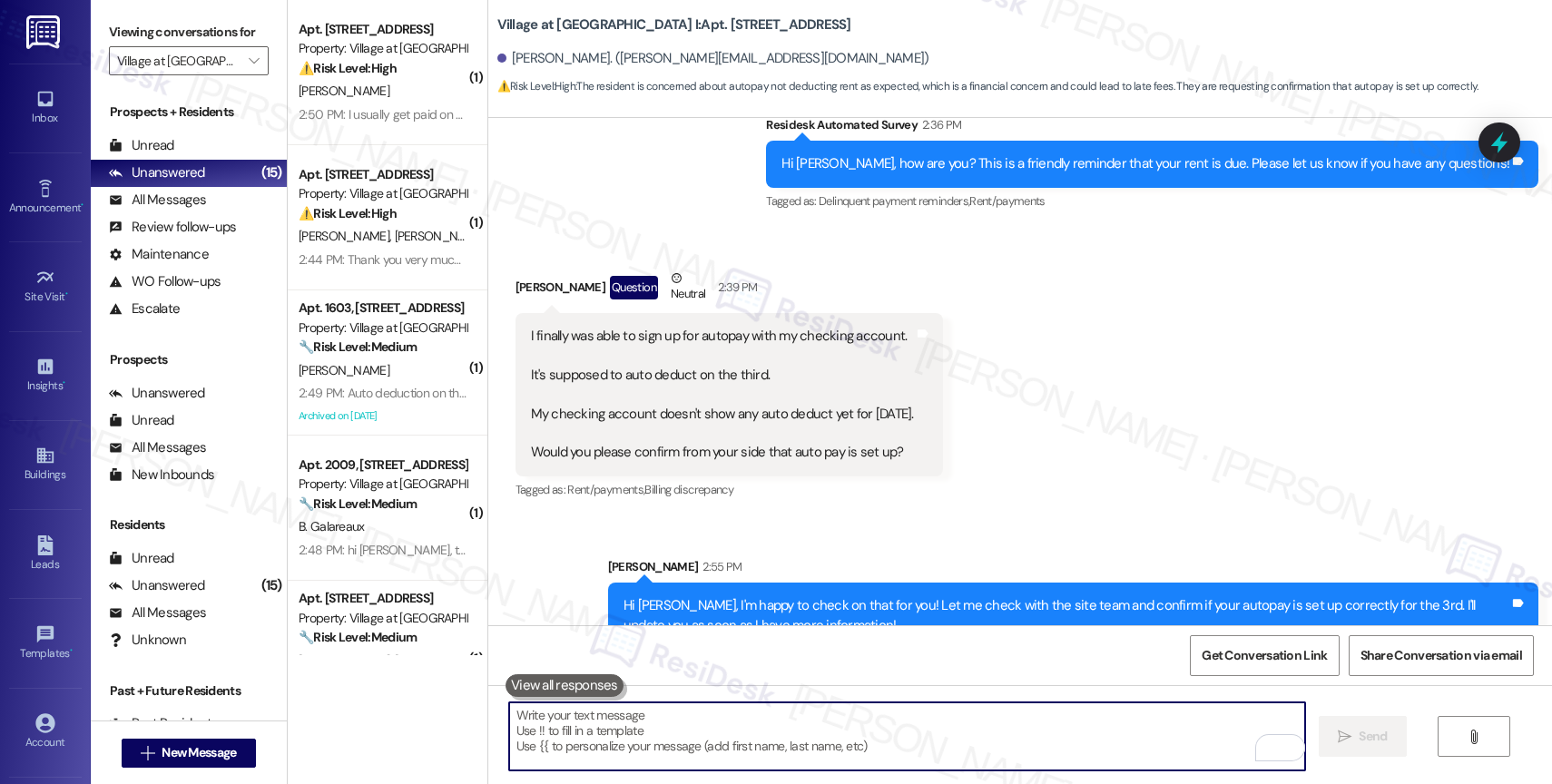
click at [1063, 394] on div "Received via SMS Julia Browne Question Neutral 2:39 PM I finally was able to si…" at bounding box center [1020, 372] width 1064 height 289
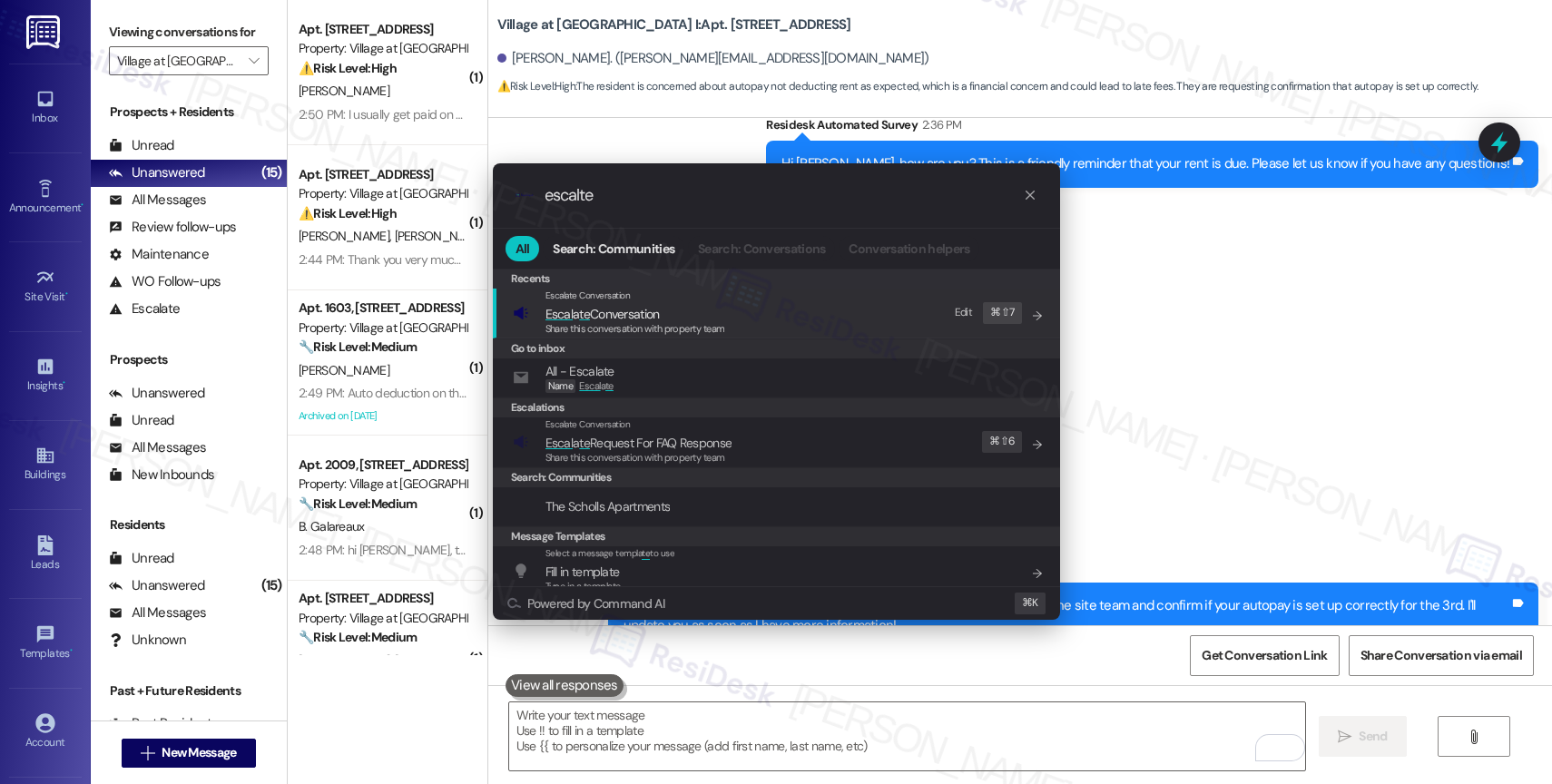
type input "escalte"
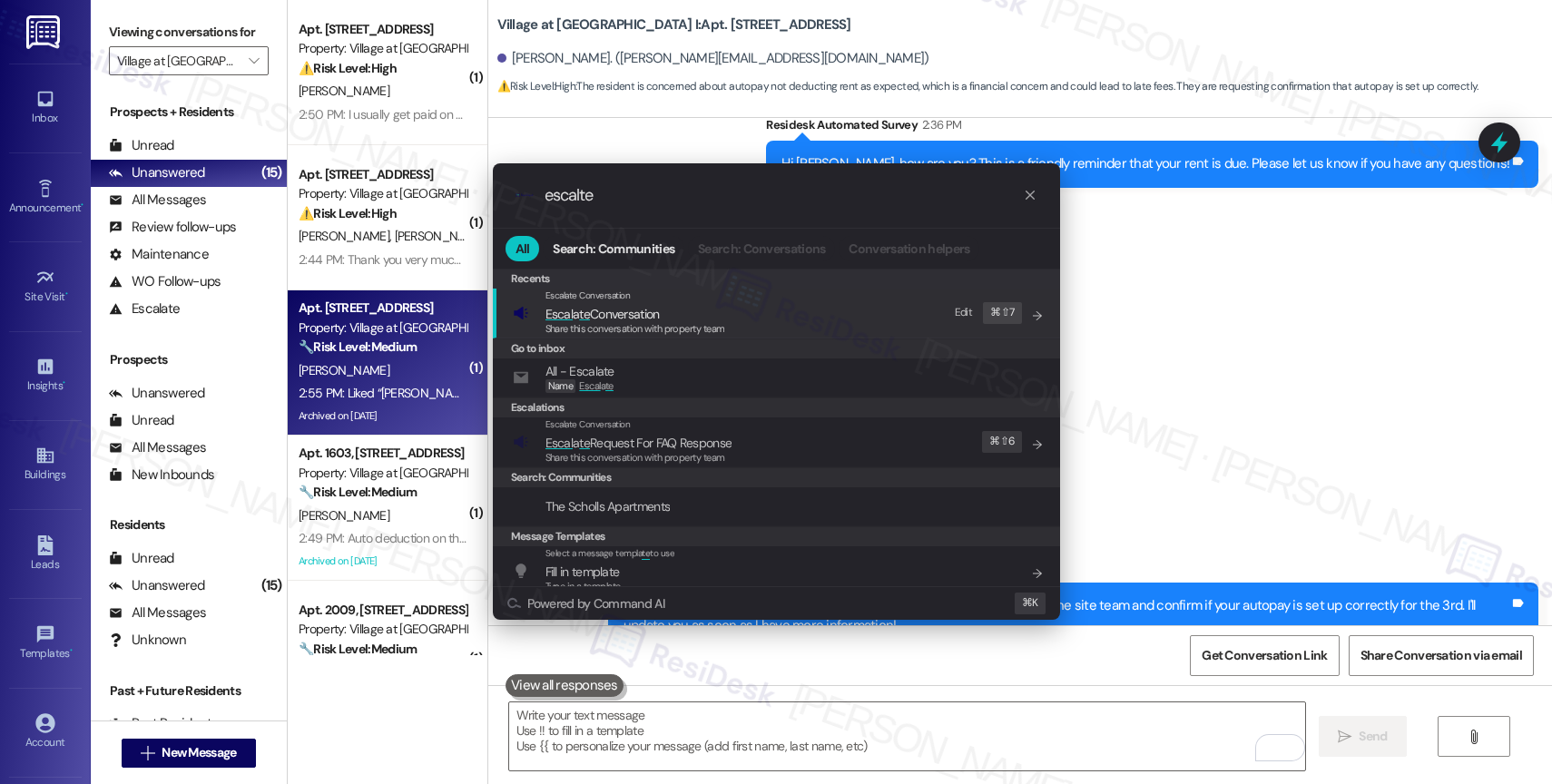
click at [660, 313] on span "Escal a te Conversation" at bounding box center [602, 313] width 114 height 16
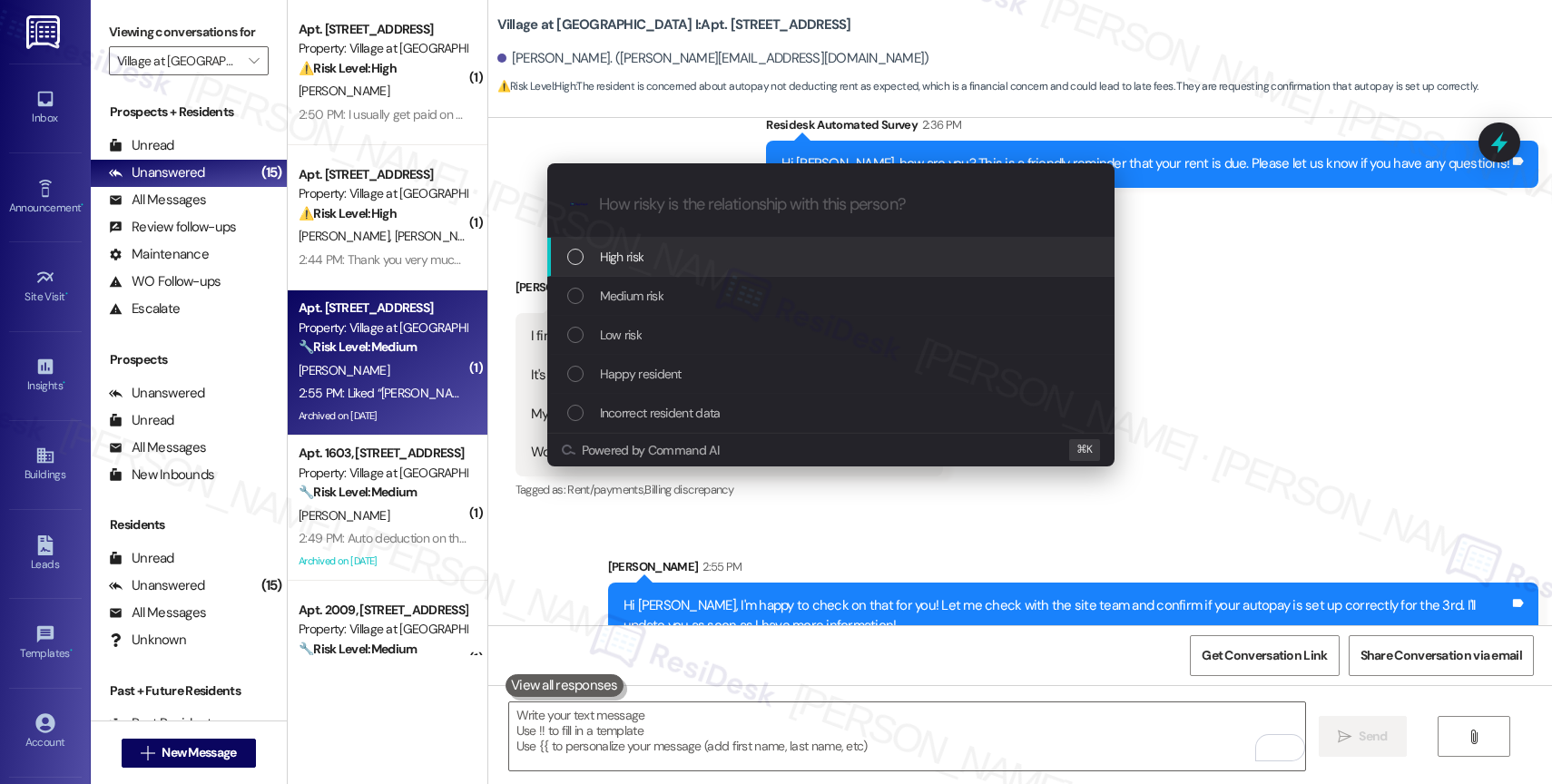
click at [651, 253] on div "High risk" at bounding box center [832, 257] width 531 height 20
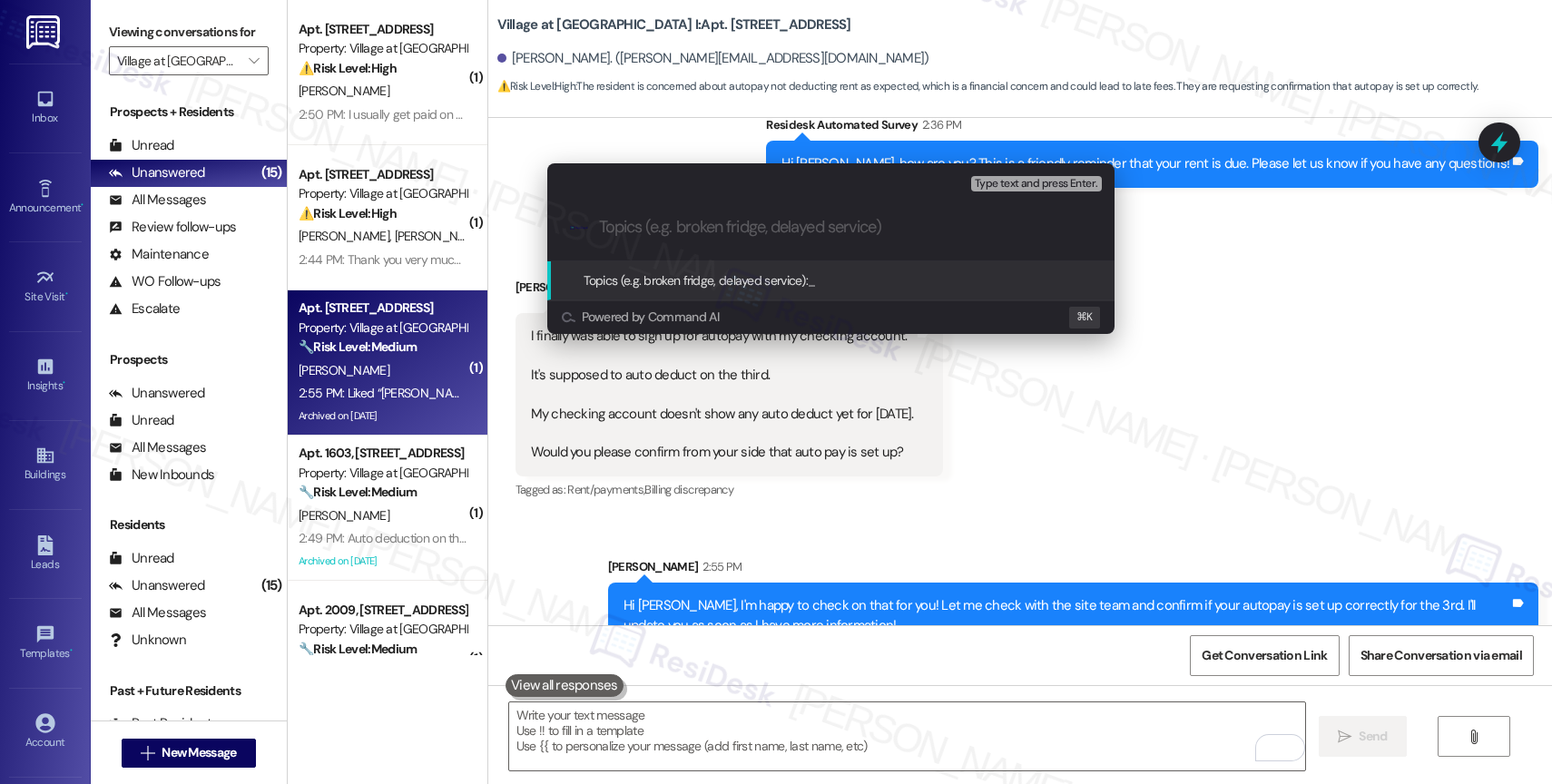
click at [644, 233] on input "Topics (e.g. broken fridge, delayed service)" at bounding box center [845, 227] width 493 height 19
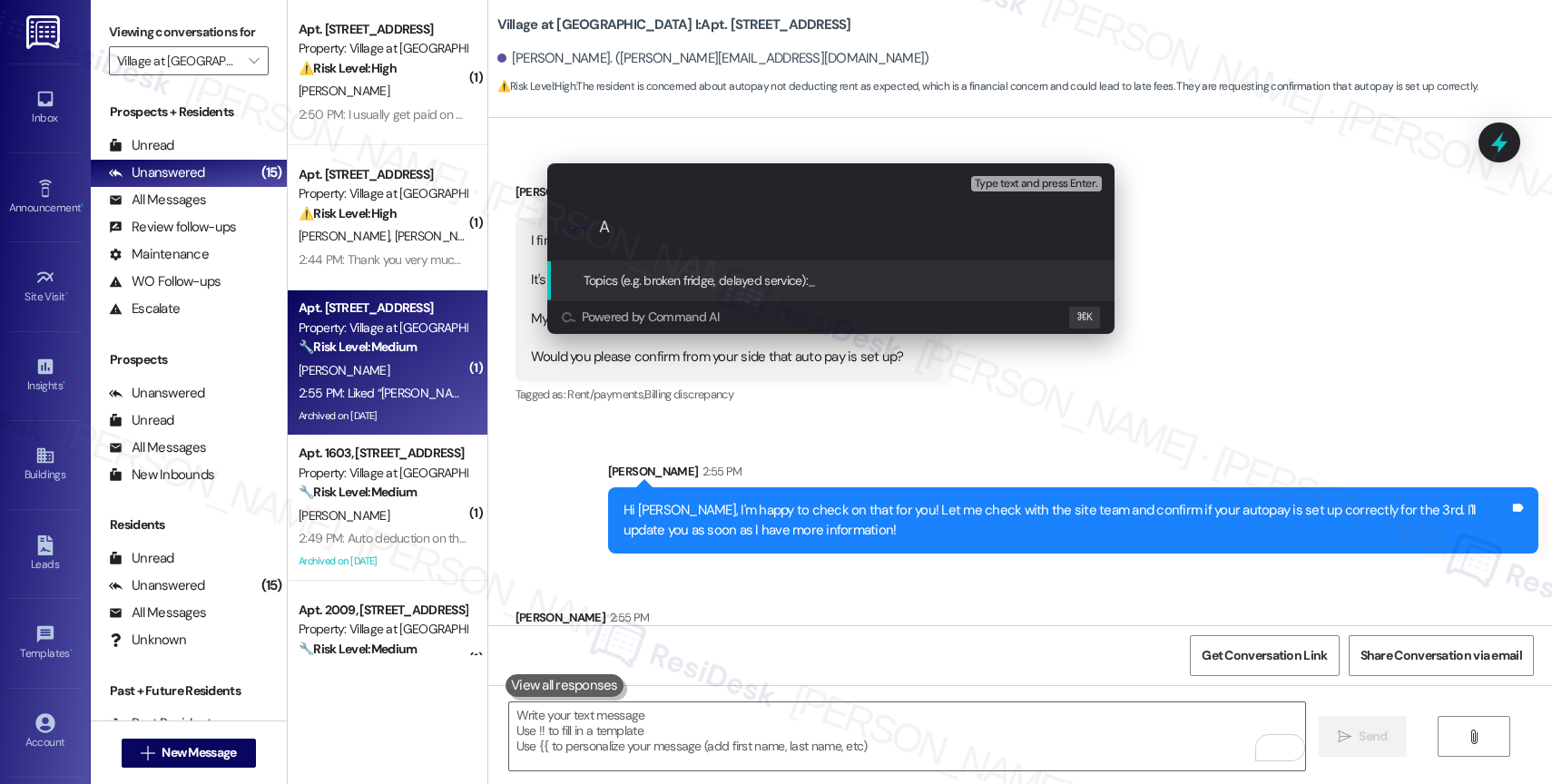
scroll to position [6208, 0]
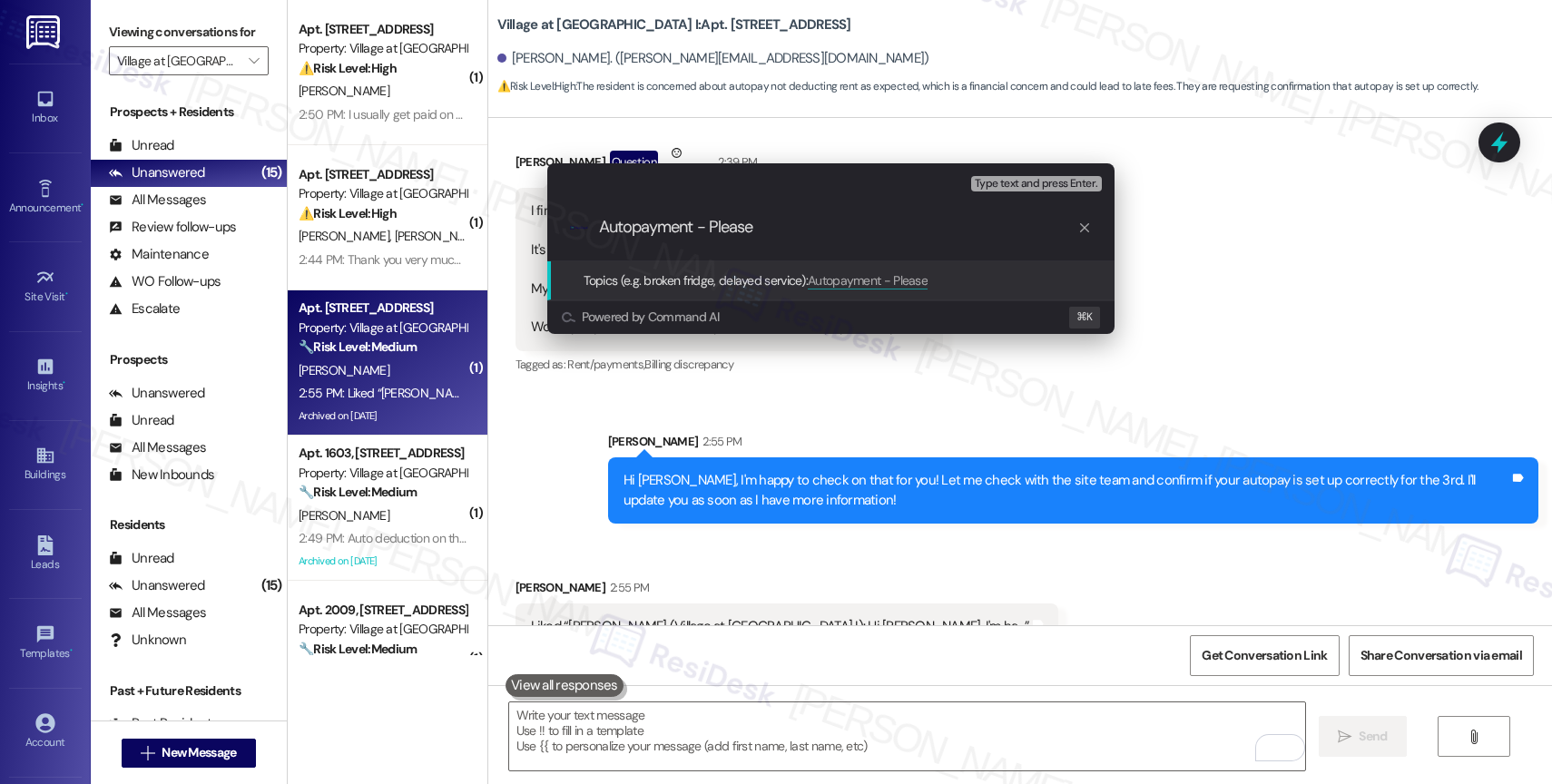
drag, startPoint x: 629, startPoint y: 225, endPoint x: 642, endPoint y: 224, distance: 13.0
click at [630, 225] on input "Autopayment - Please" at bounding box center [838, 227] width 478 height 19
click at [828, 233] on input "Auto-payment - Please" at bounding box center [838, 227] width 478 height 19
drag, startPoint x: 718, startPoint y: 227, endPoint x: 1025, endPoint y: 252, distance: 308.0
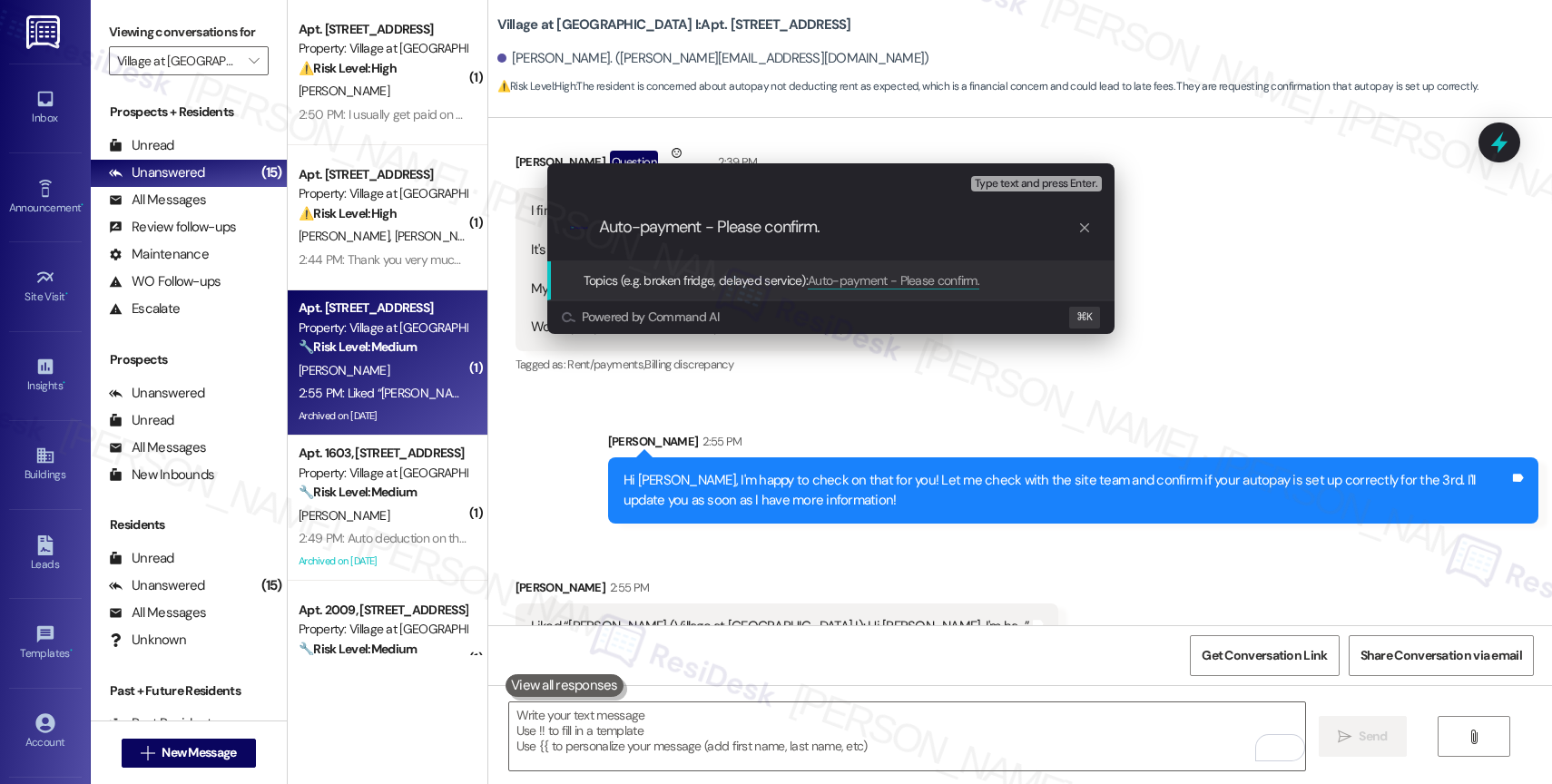
click at [1025, 252] on div ".cls-1{fill:#0a055f;}.cls-2{fill:#0cc4c4;} resideskLogoBlueOrange Auto-payment …" at bounding box center [831, 227] width 567 height 65
click at [600, 223] on input "Auto-payment" at bounding box center [838, 227] width 478 height 19
click at [814, 231] on input "Rent Auto-payment" at bounding box center [838, 227] width 478 height 19
click at [921, 238] on div ".cls-1{fill:#0a055f;}.cls-2{fill:#0cc4c4;} resideskLogoBlueOrange Rent Auto-pay…" at bounding box center [831, 227] width 567 height 65
click at [921, 231] on input "Rent Auto-payment: Confirmation Request" at bounding box center [838, 227] width 478 height 19
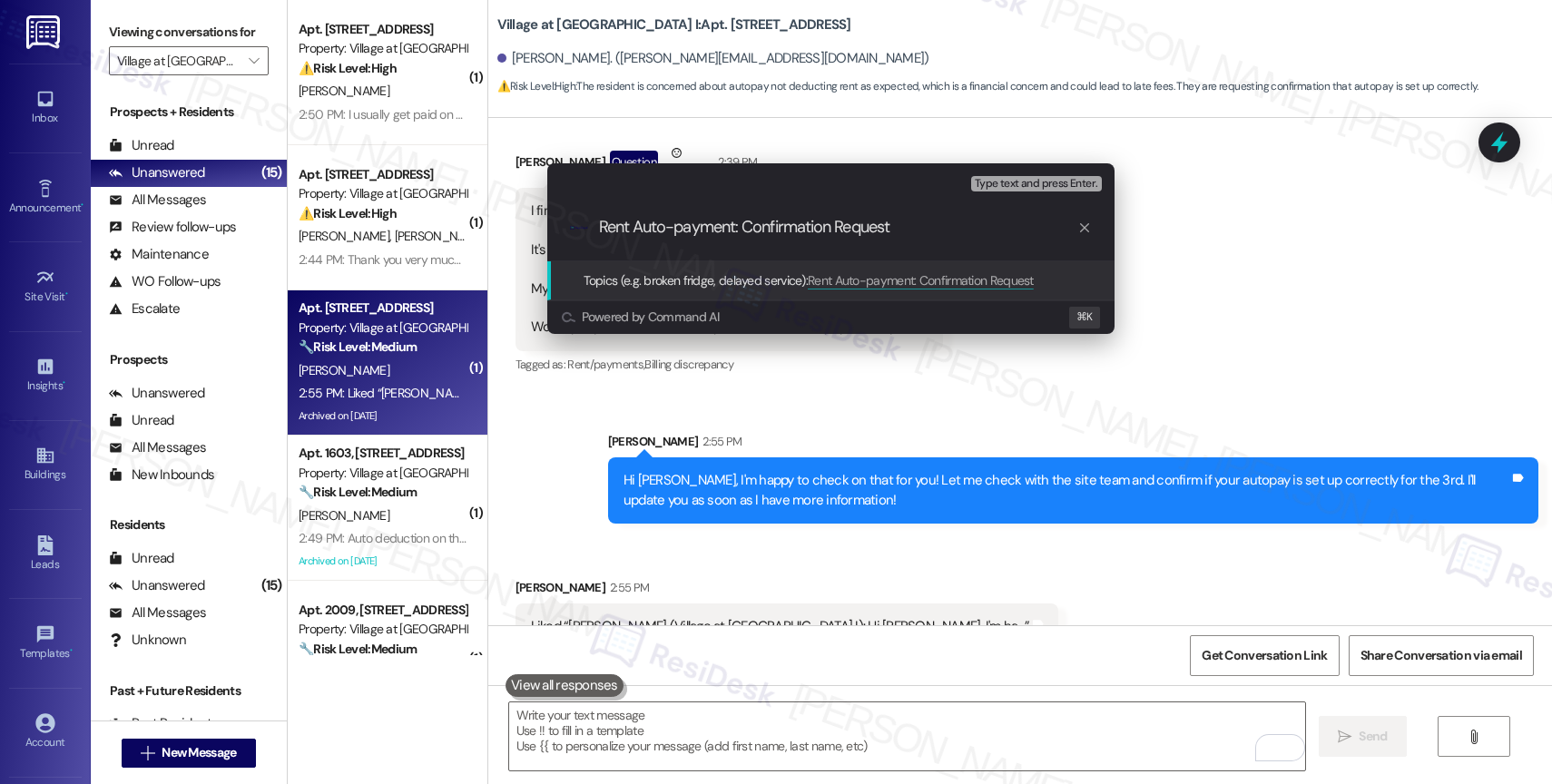
drag, startPoint x: 744, startPoint y: 222, endPoint x: 802, endPoint y: 227, distance: 58.2
click at [751, 224] on input "Rent Auto-payment: Confirmation Request" at bounding box center [838, 227] width 478 height 19
type input "Rent Auto-payment - Confirmation Request"
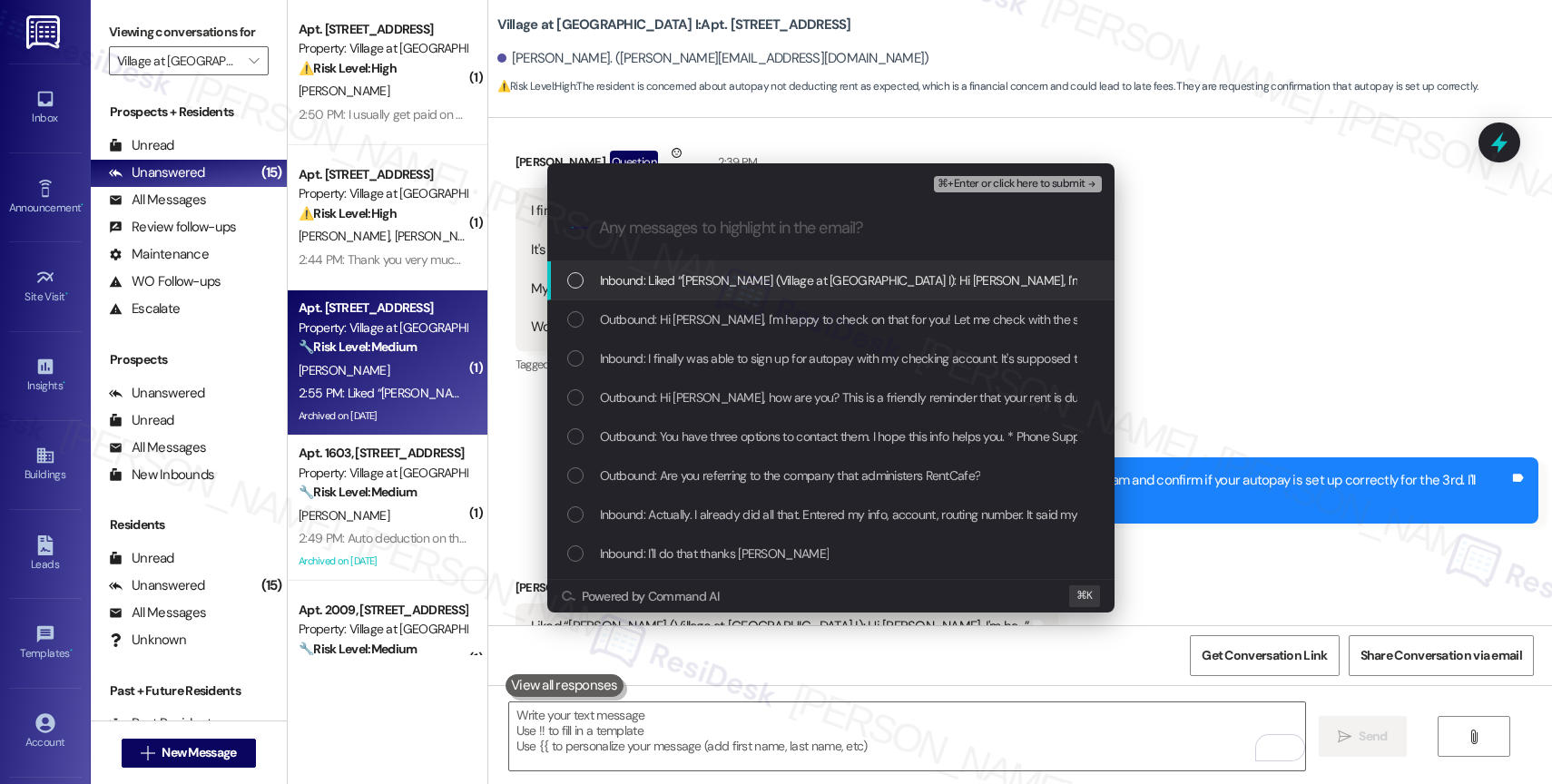
click at [789, 353] on span "Inbound: I finally was able to sign up for autopay with my checking account. It…" at bounding box center [1260, 358] width 1321 height 20
click at [774, 391] on span "Outbound: Hi Julia, how are you? This is a friendly reminder that your rent is …" at bounding box center [964, 397] width 727 height 20
click at [787, 315] on span "Outbound: Hi Julia, I'm happy to check on that for you! Let me check with the s…" at bounding box center [1146, 319] width 1092 height 20
click at [1062, 180] on span "⌘+Enter or click here to submit" at bounding box center [1011, 184] width 147 height 13
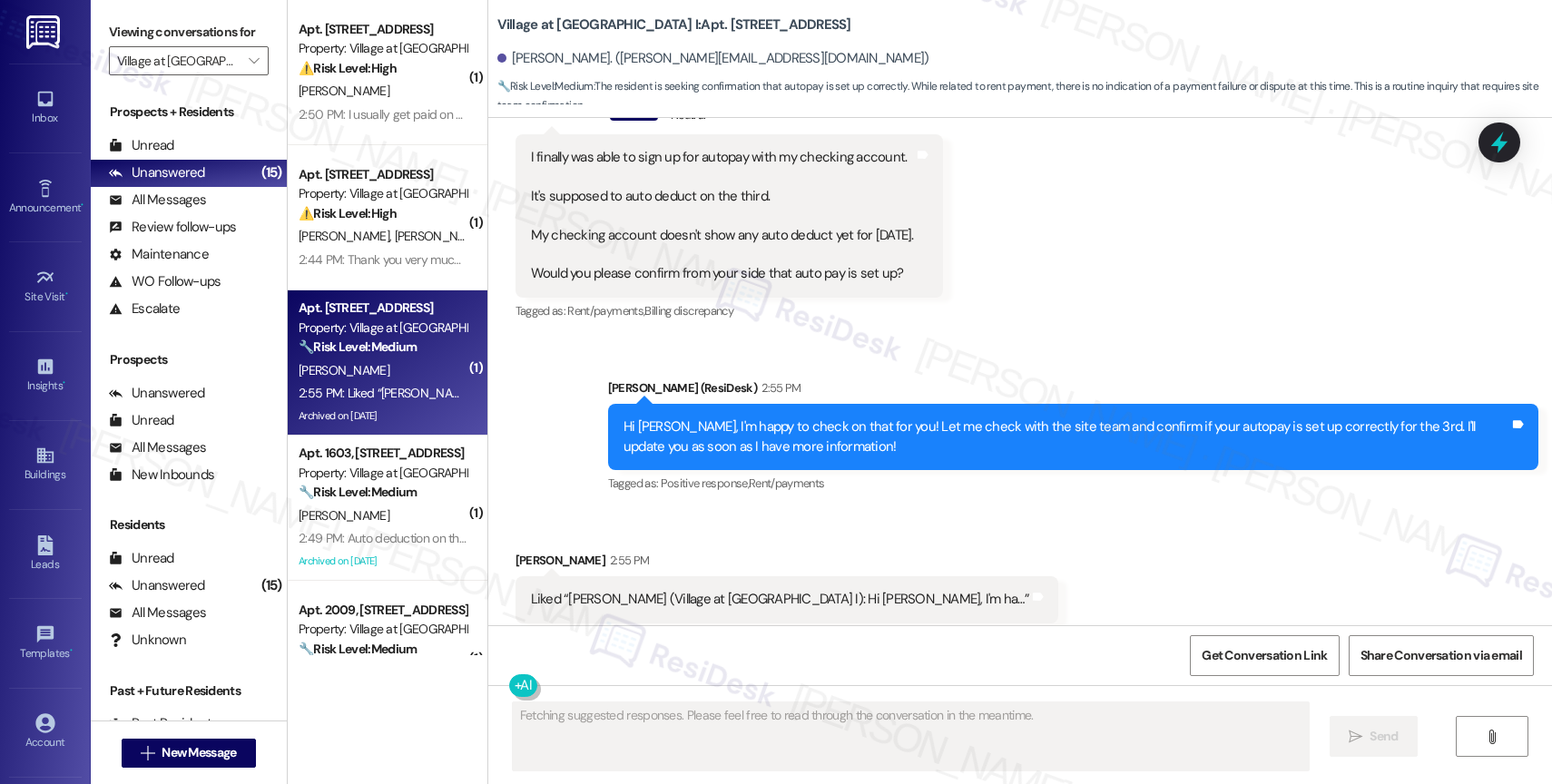
scroll to position [6263, 0]
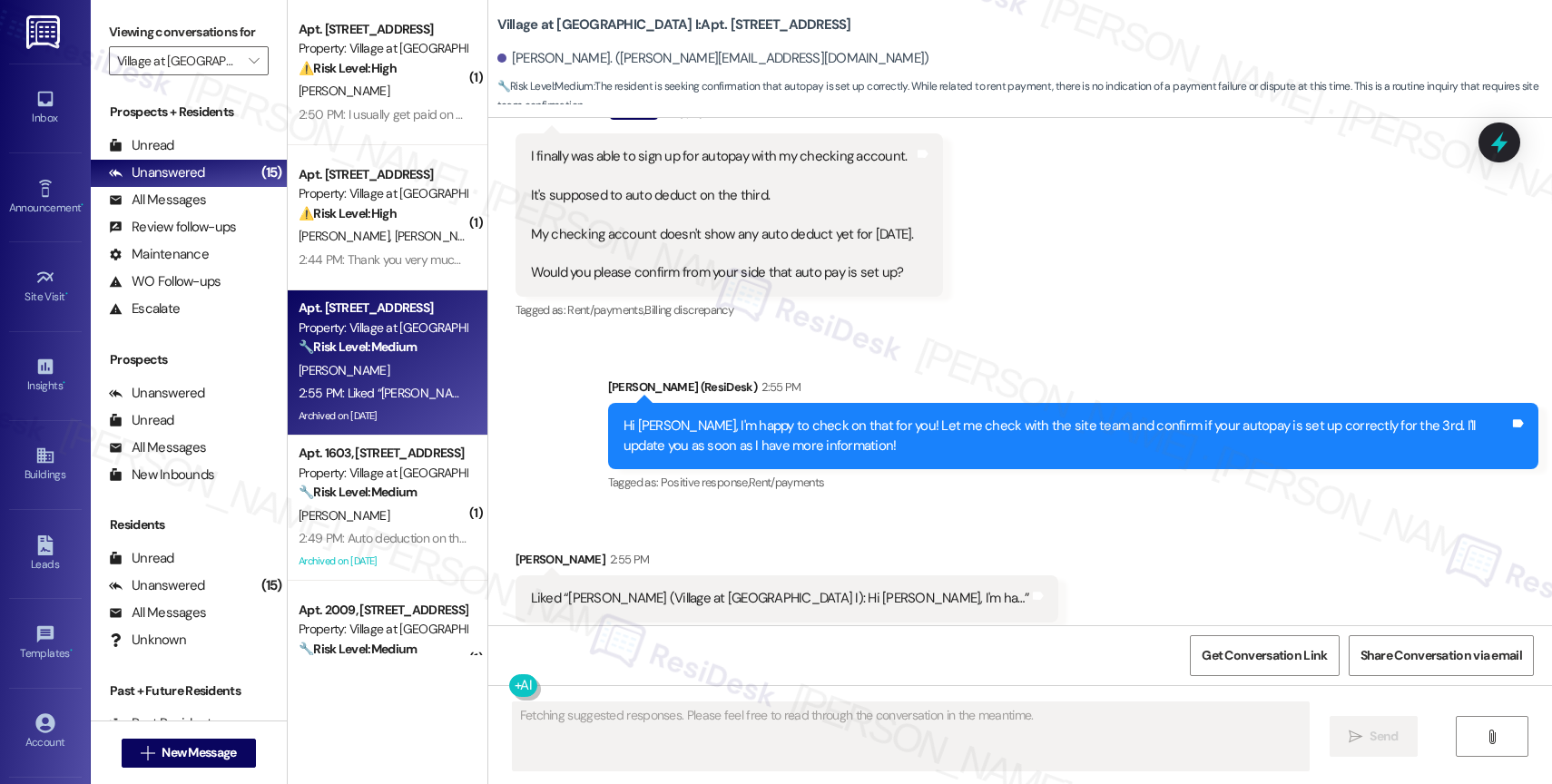
click at [851, 536] on div "Received via SMS Julia Browne 2:55 PM Liked “Sarah (Village at Main Street I): …" at bounding box center [786, 599] width 570 height 126
click at [653, 730] on textarea "Fetching suggested responses. Please feel free to read through the conversation…" at bounding box center [911, 736] width 796 height 68
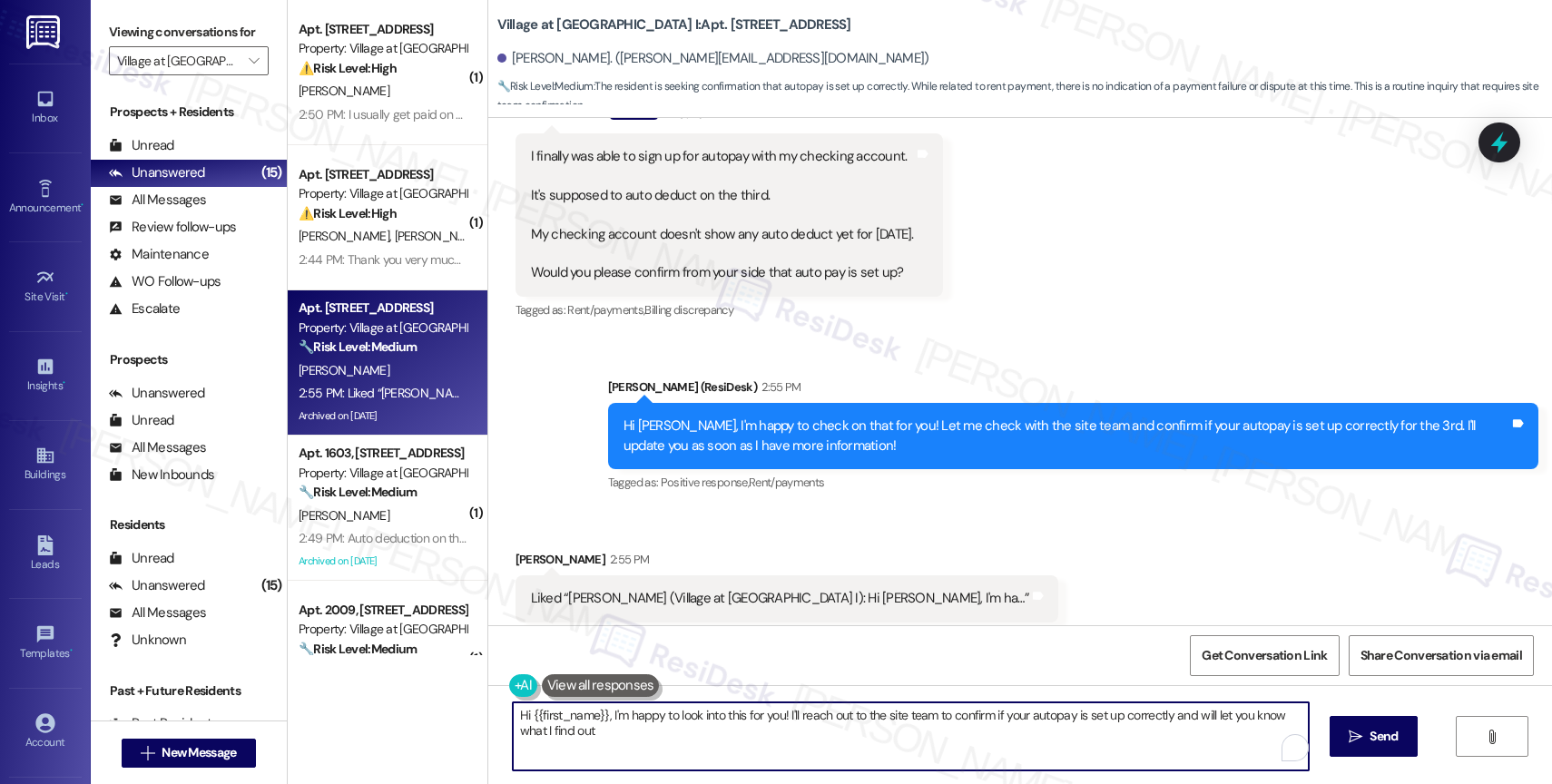
type textarea "Hi {{first_name}}, I'm happy to look into this for you! I'll reach out to the s…"
click at [653, 730] on textarea "Hi {{first_name}}, I'm happy to look into this for you! I'll reach out to the s…" at bounding box center [911, 736] width 796 height 68
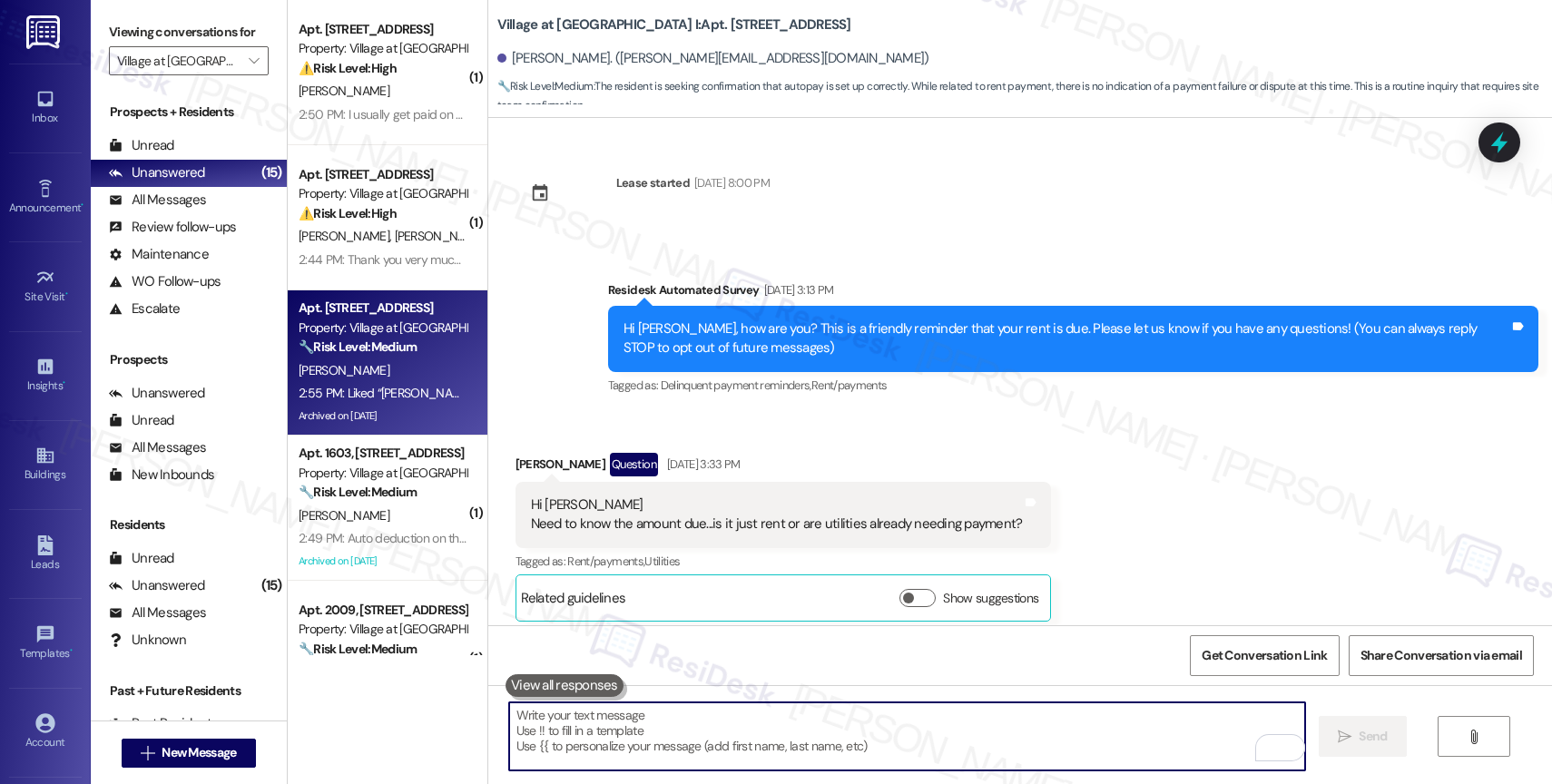
scroll to position [6263, 0]
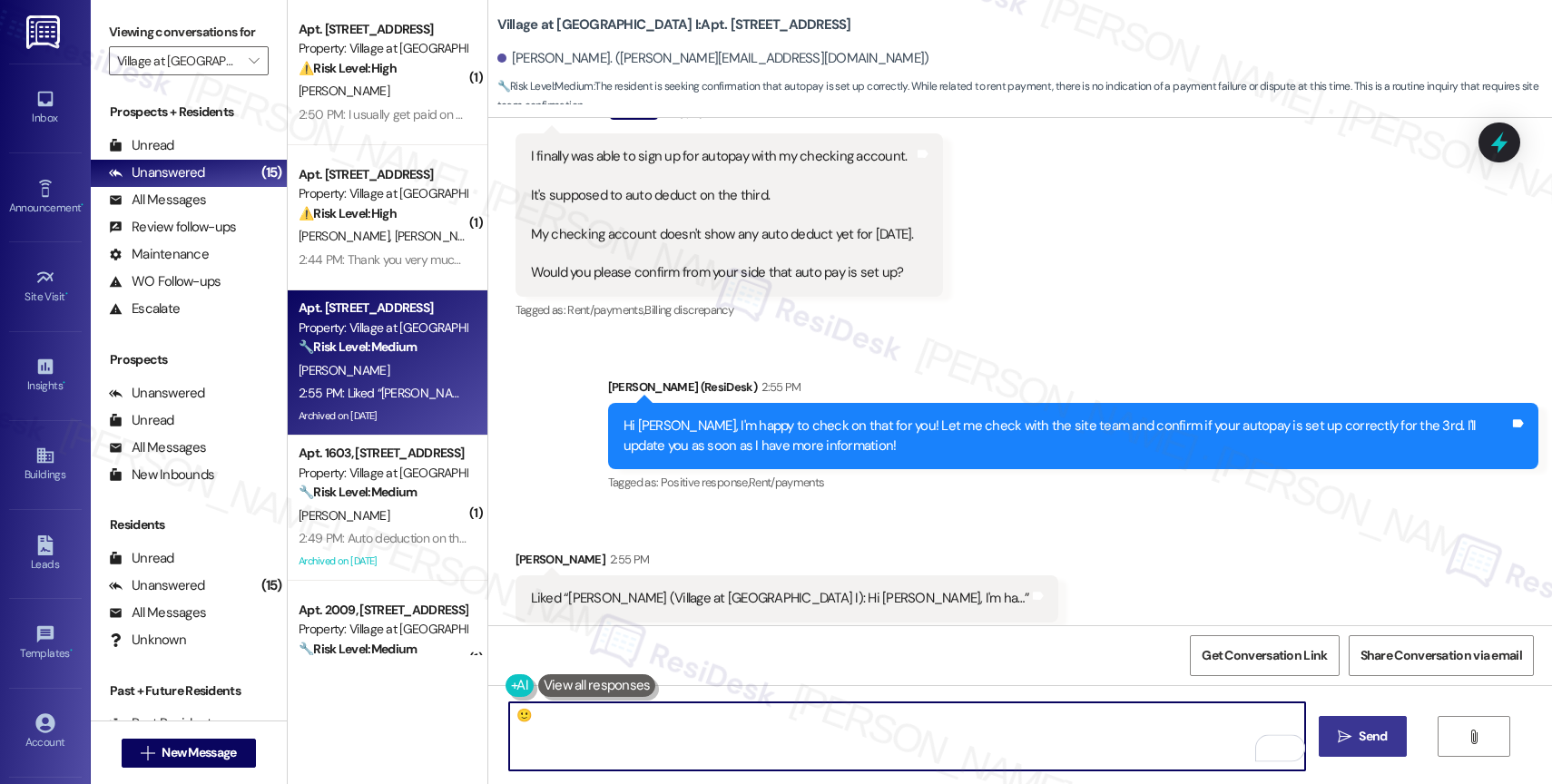
type textarea "🙂"
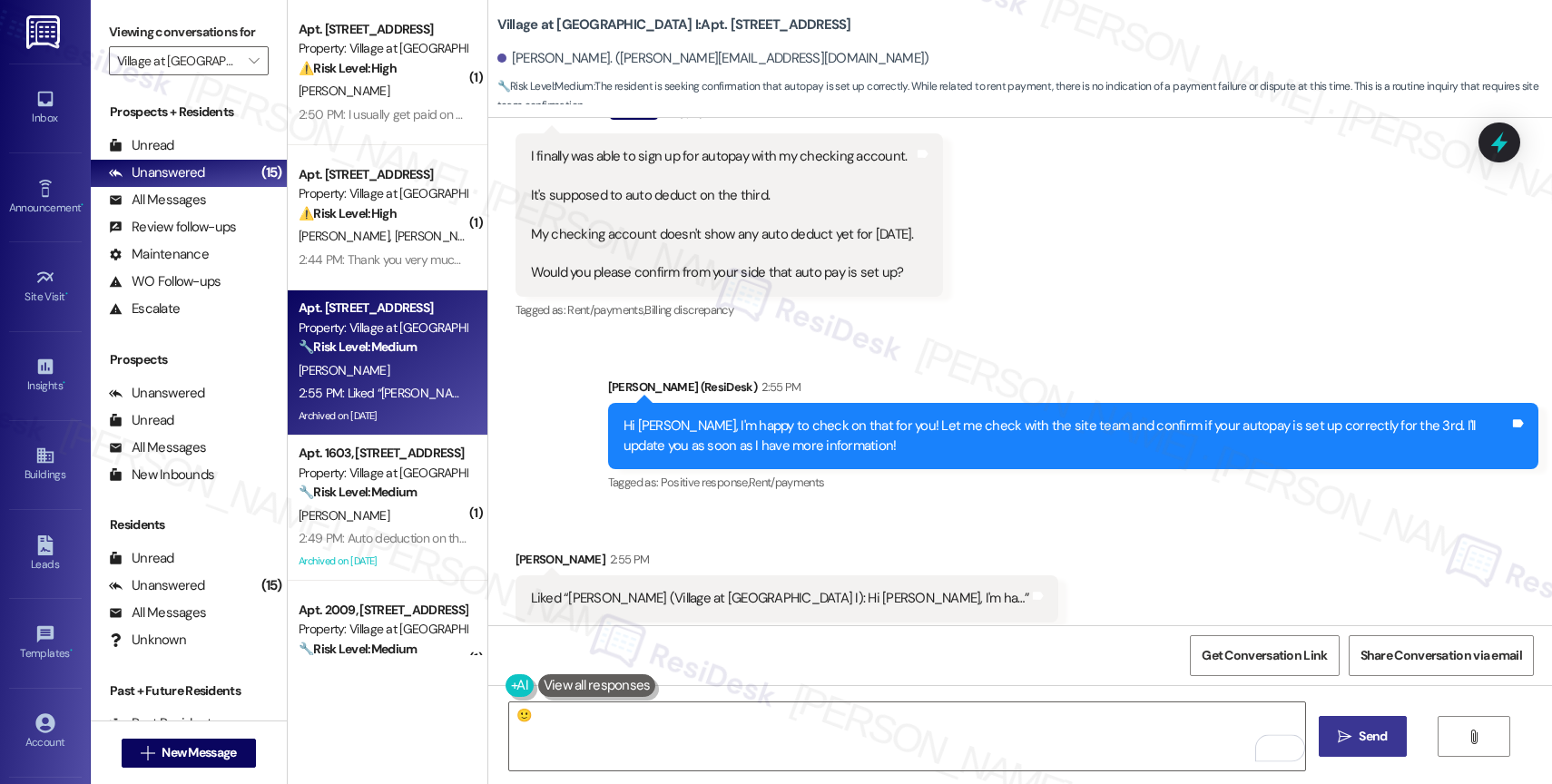
click at [1363, 739] on span "Send" at bounding box center [1373, 735] width 28 height 19
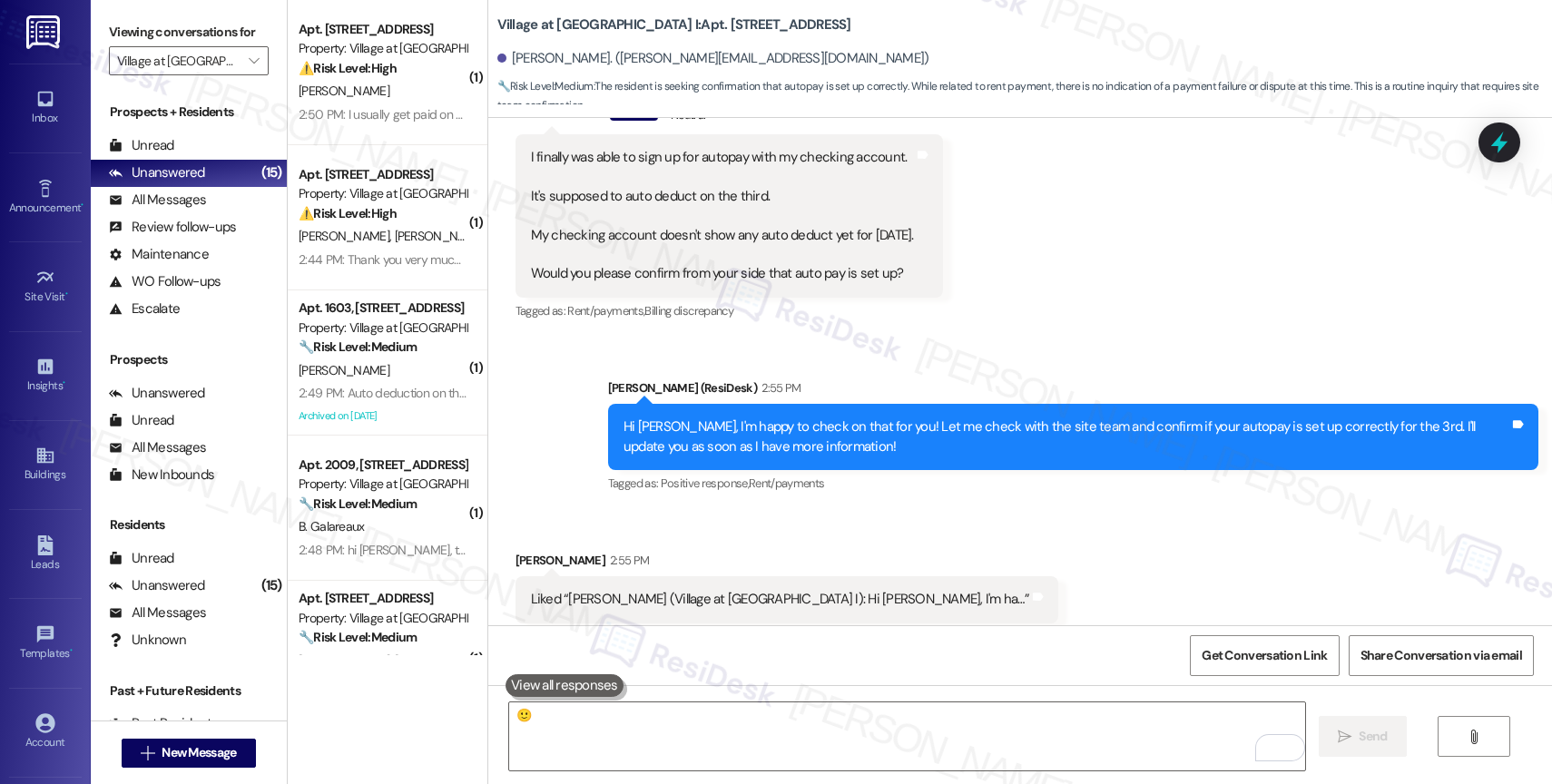
scroll to position [6389, 0]
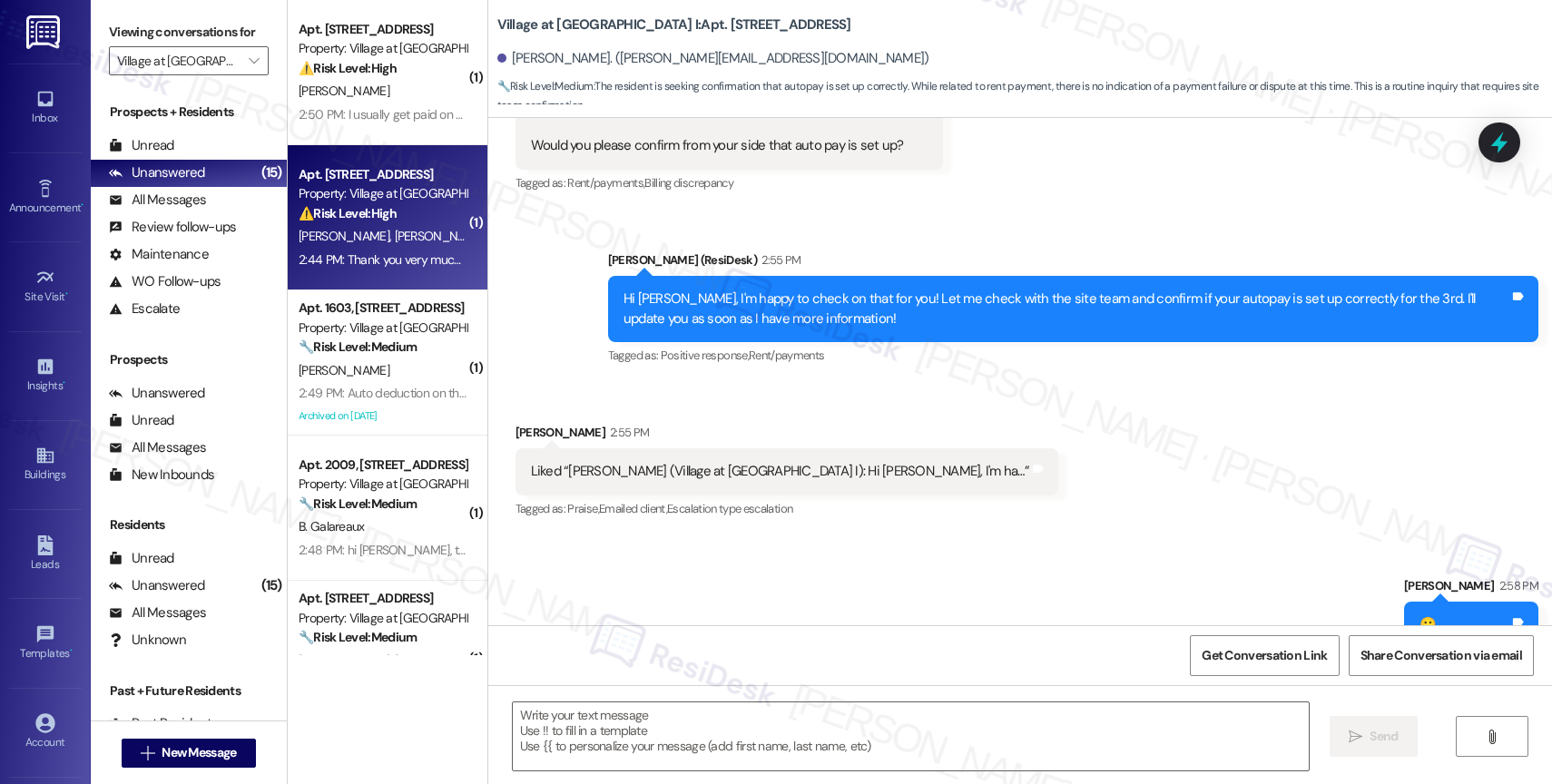
type textarea "Fetching suggested responses. Please feel free to read through the conversation…"
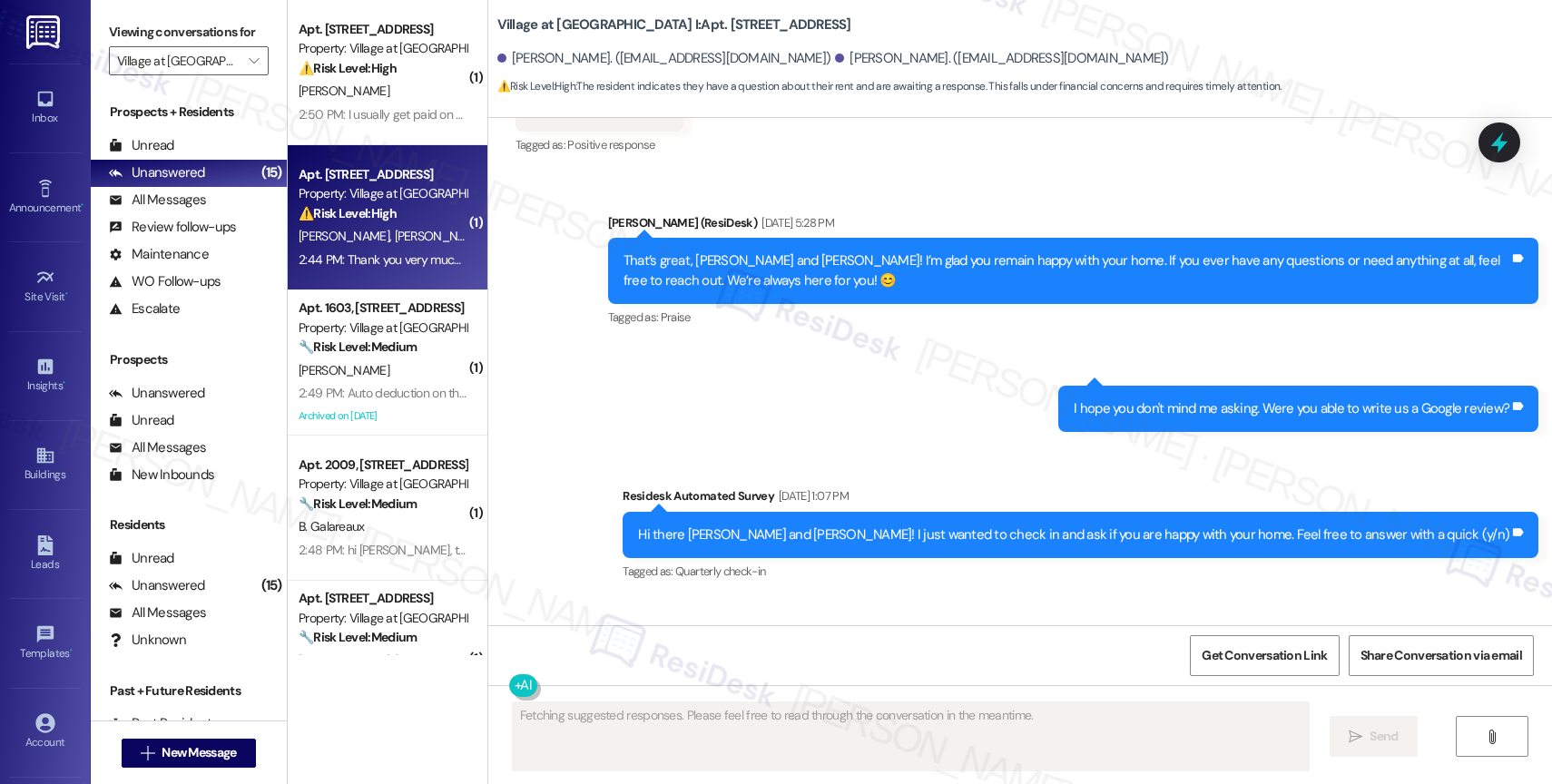
scroll to position [2017, 0]
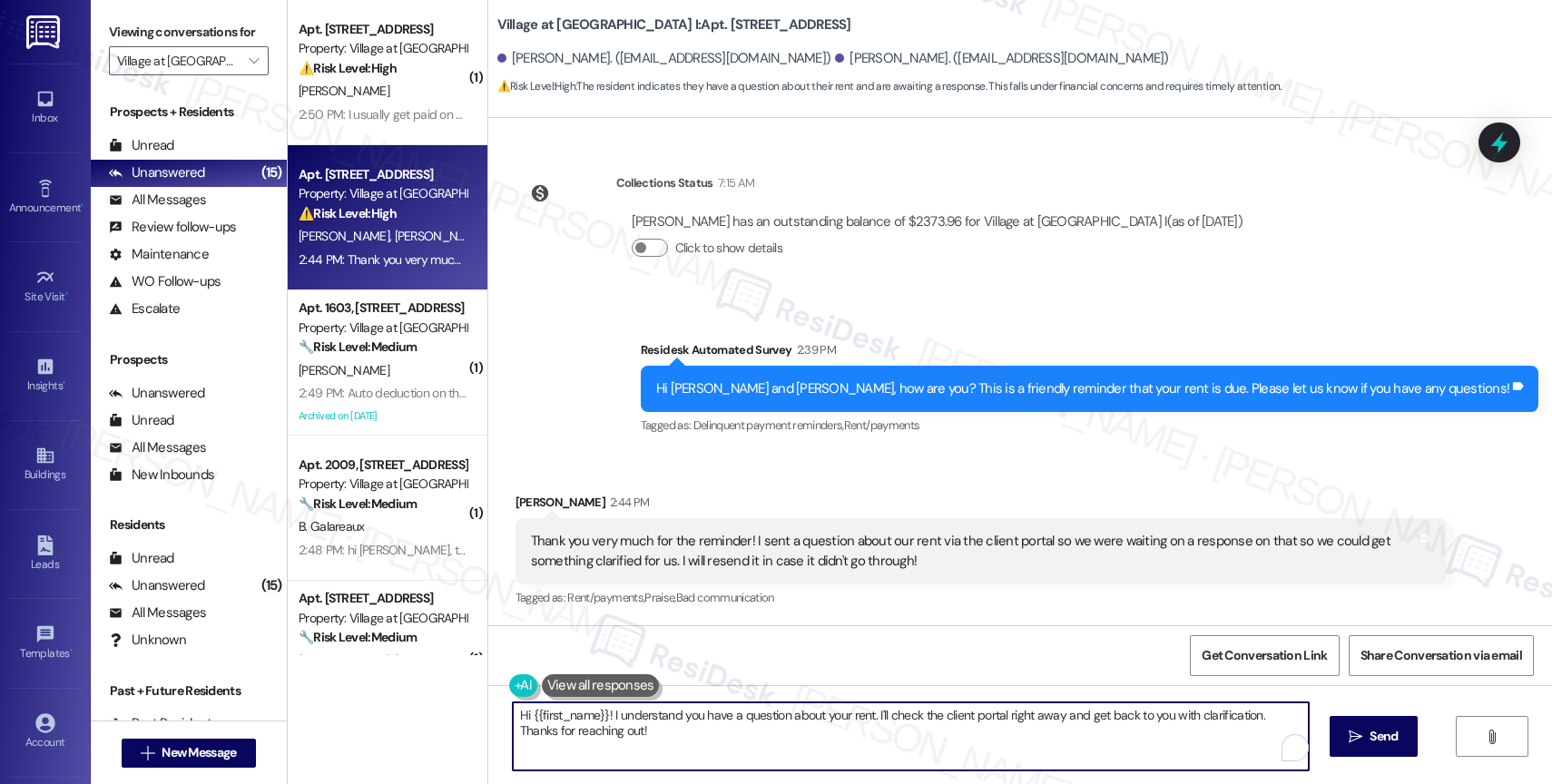
drag, startPoint x: 600, startPoint y: 718, endPoint x: 467, endPoint y: 705, distance: 133.6
click at [467, 705] on div "( 1 ) Apt. 2301, [STREET_ADDRESS] Property: Village at [GEOGRAPHIC_DATA] I ⚠️ R…" at bounding box center [920, 392] width 1264 height 784
drag, startPoint x: 812, startPoint y: 716, endPoint x: 845, endPoint y: 762, distance: 56.6
click at [845, 762] on textarea "Hi [PERSON_NAME], I understand you have a question about your rent. I'll check …" at bounding box center [907, 736] width 796 height 68
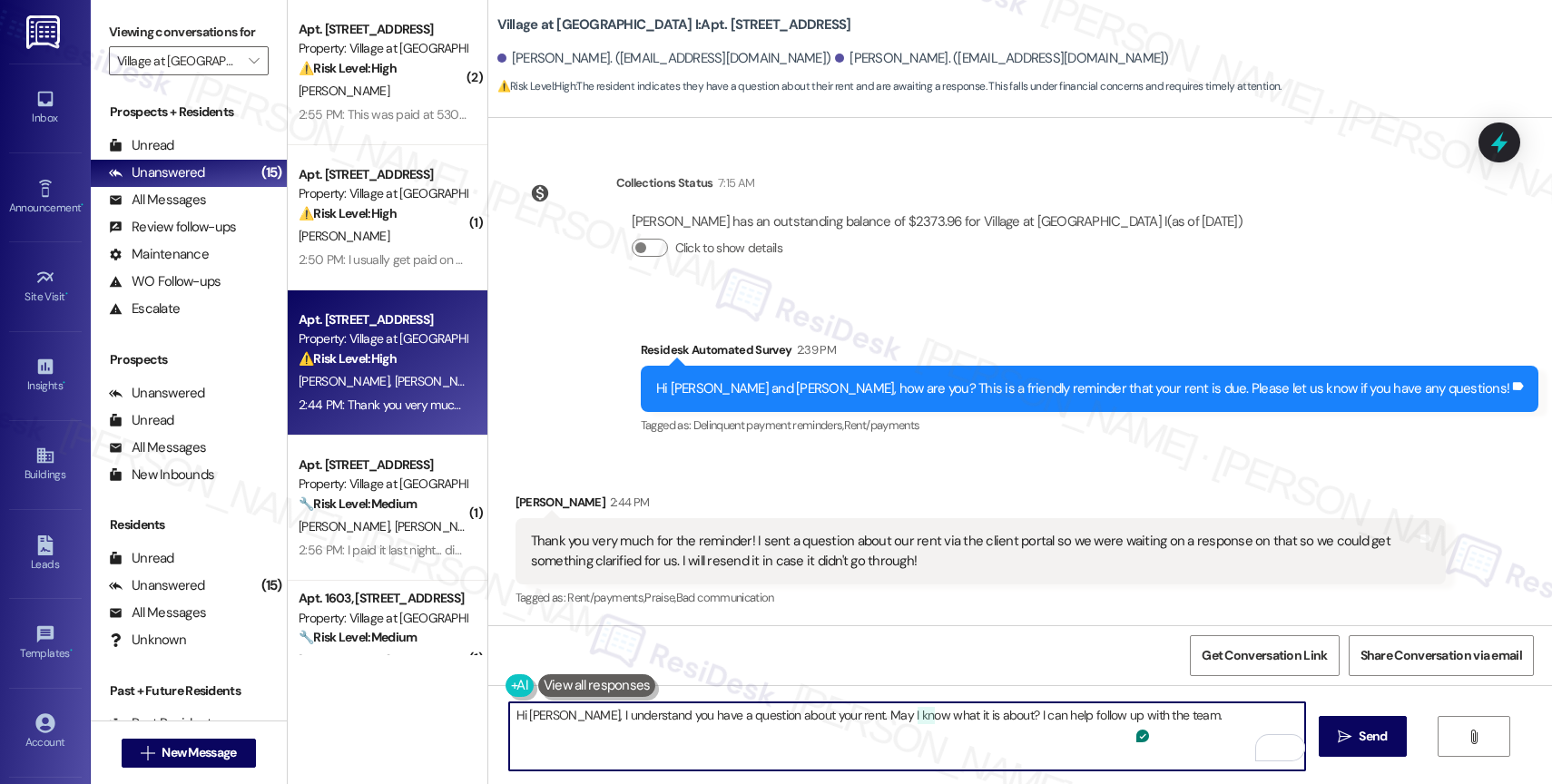
click at [1203, 717] on textarea "Hi [PERSON_NAME], I understand you have a question about your rent. May I know …" at bounding box center [907, 736] width 796 height 68
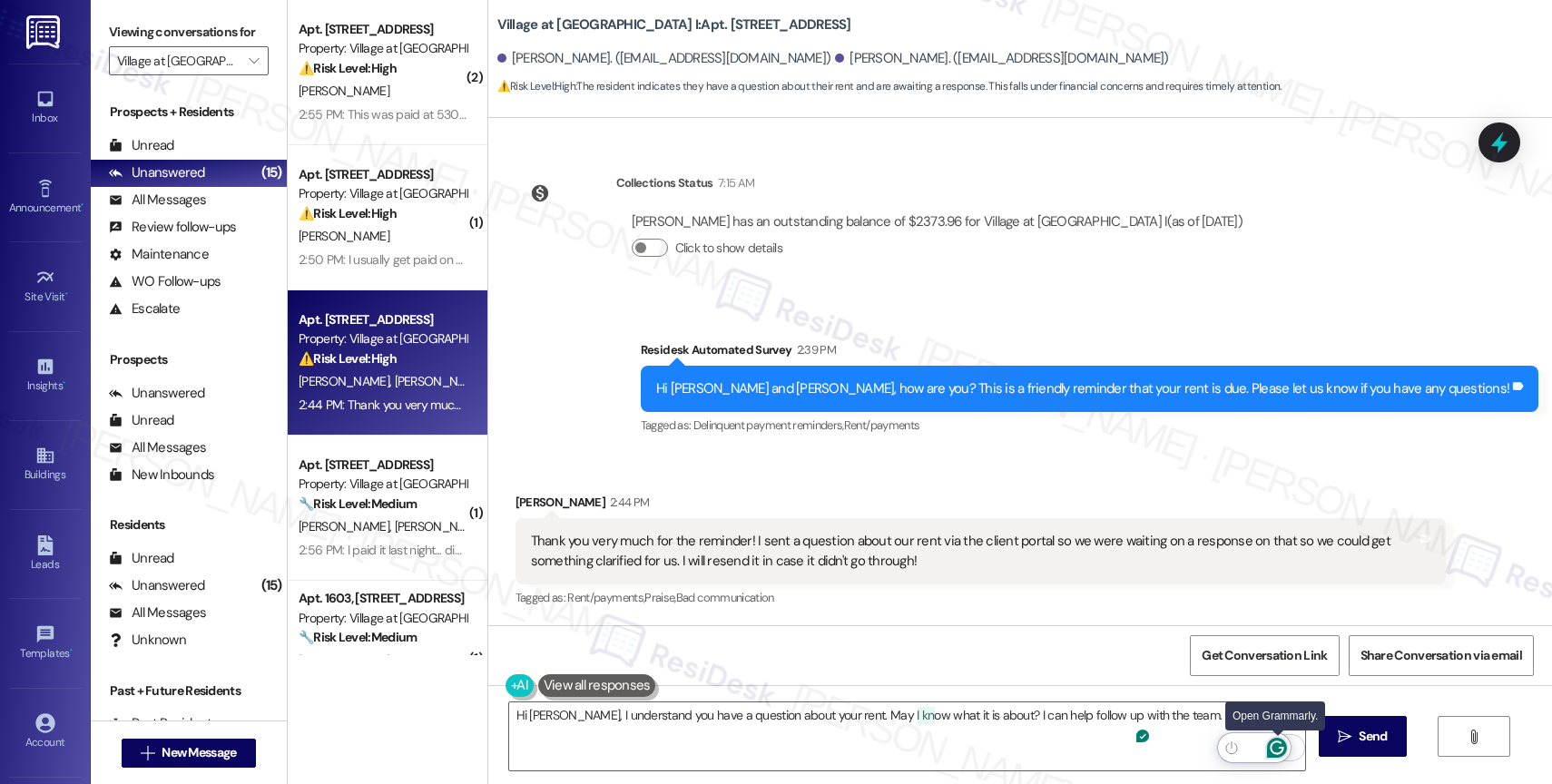
click at [1273, 740] on icon "Open Grammarly. 0 Suggestions." at bounding box center [1277, 747] width 20 height 20
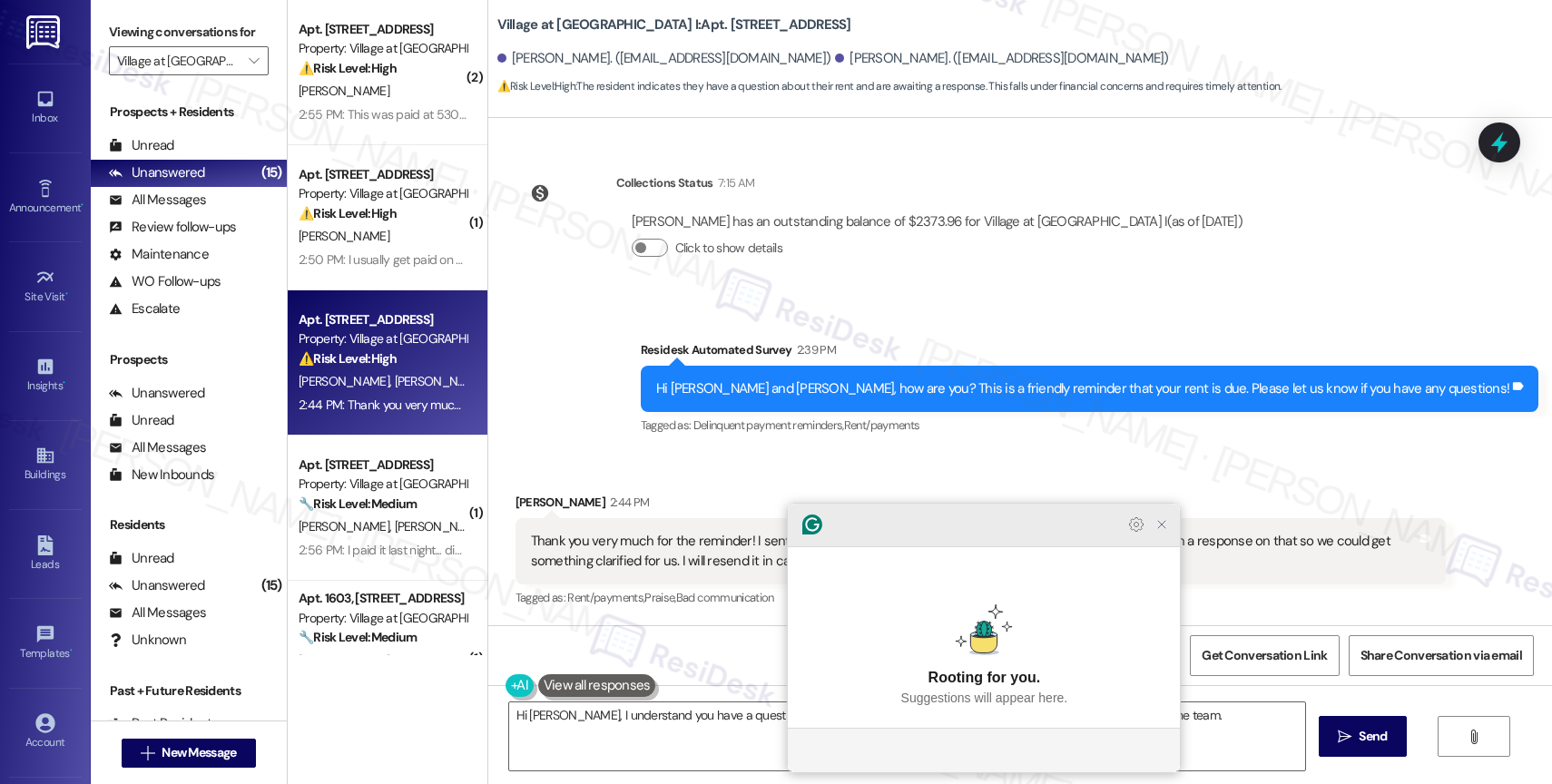
click at [1160, 531] on icon "Close Grammarly Assistant" at bounding box center [1162, 524] width 15 height 15
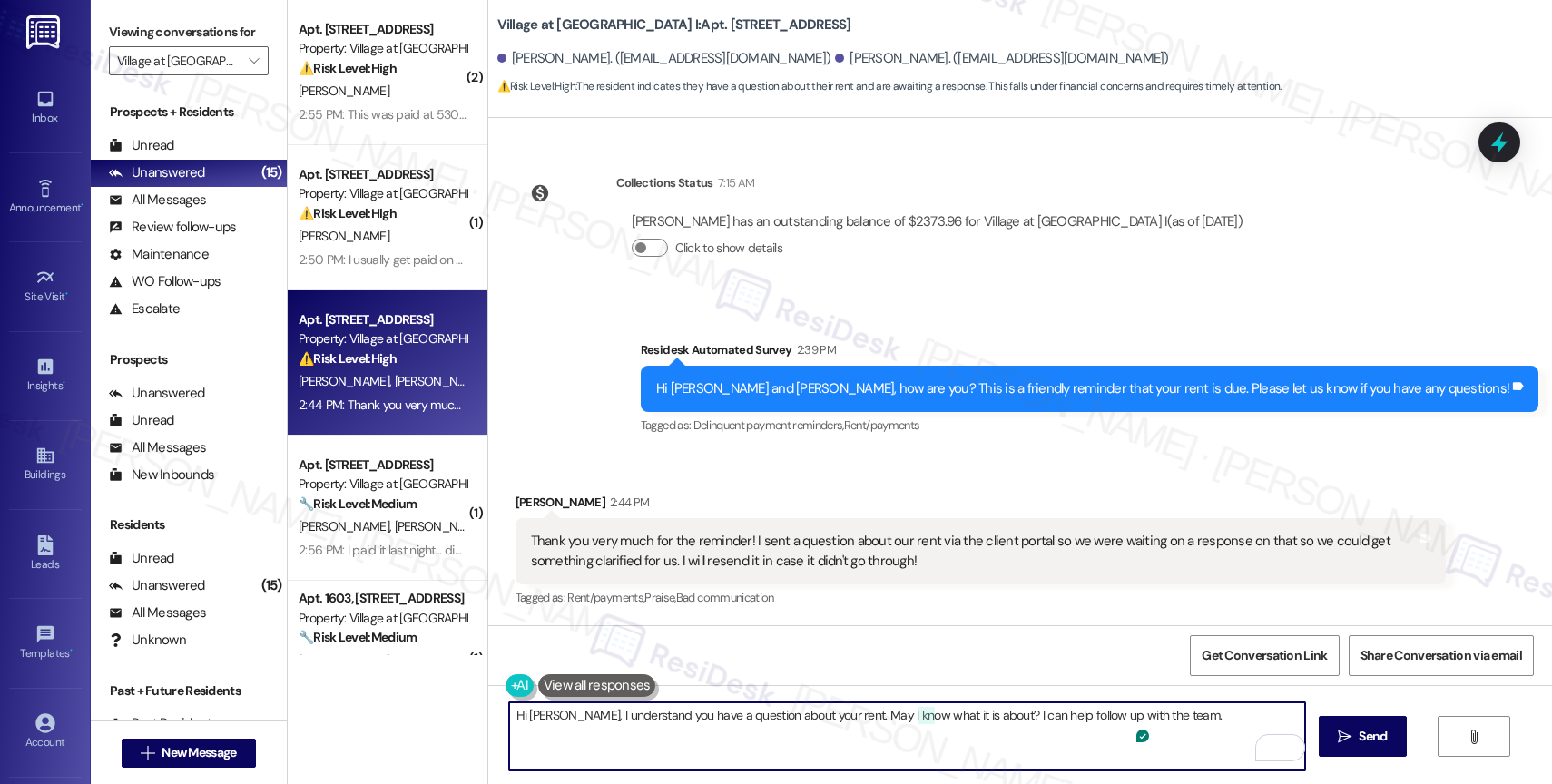
drag, startPoint x: 959, startPoint y: 715, endPoint x: 910, endPoint y: 715, distance: 49.0
click at [910, 715] on textarea "Hi [PERSON_NAME], I understand you have a question about your rent. May I know …" at bounding box center [907, 736] width 796 height 68
click at [1213, 713] on textarea "Hi [PERSON_NAME], I understand you have a question about your rent. May I know …" at bounding box center [907, 736] width 796 height 68
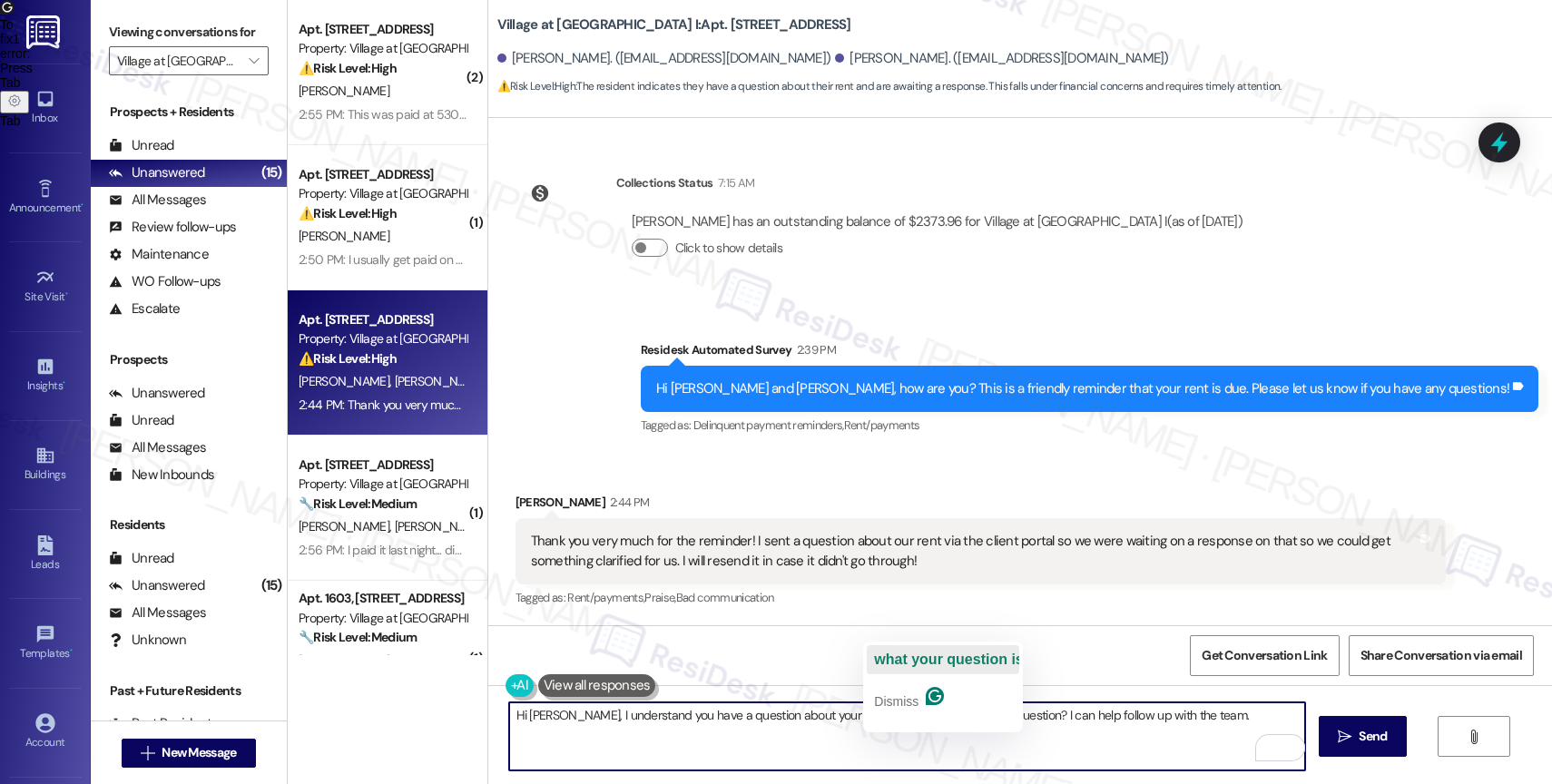
click at [978, 659] on span "what your question is" at bounding box center [949, 659] width 149 height 15
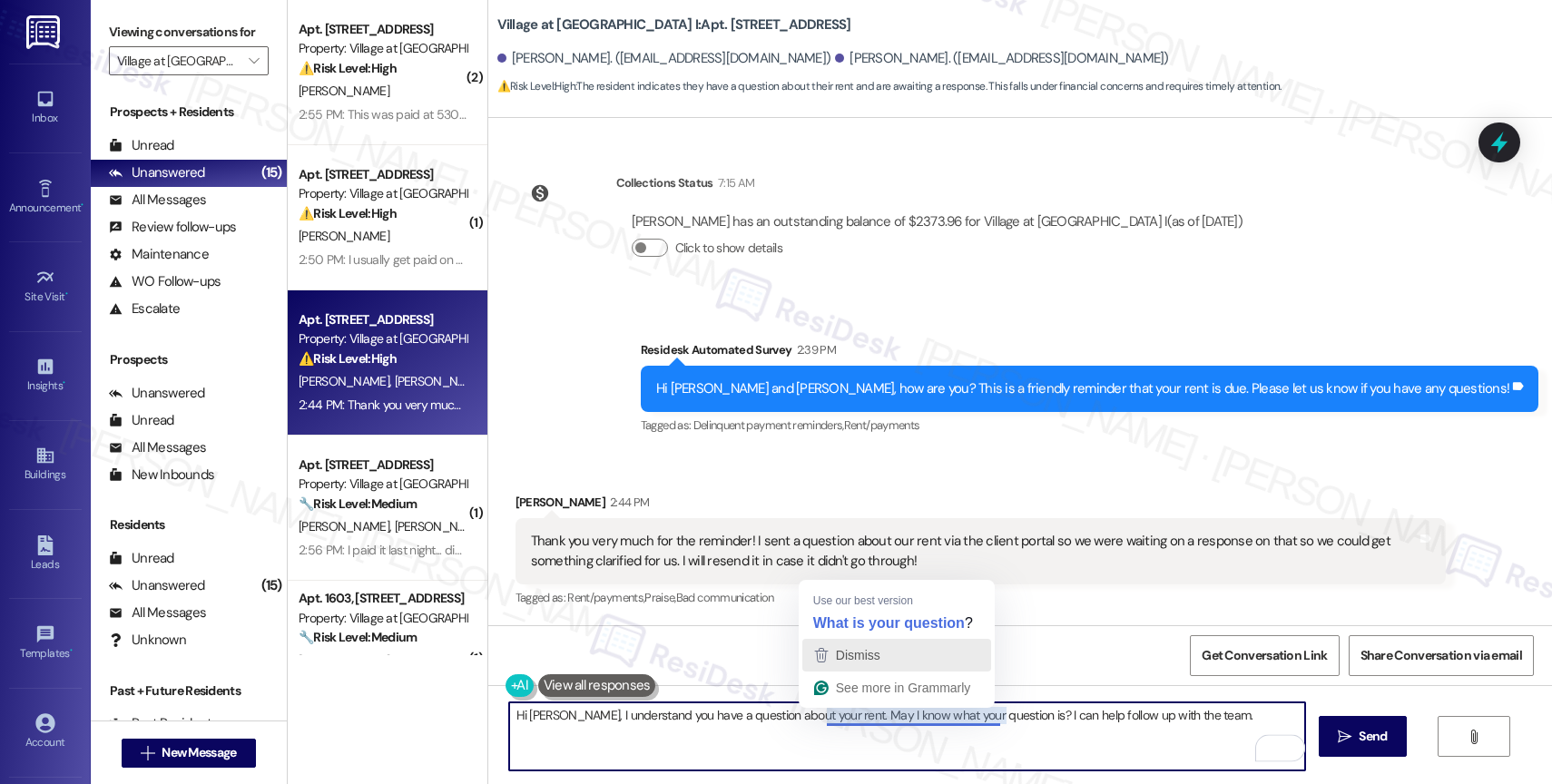
click at [871, 650] on span "Dismiss" at bounding box center [858, 655] width 45 height 15
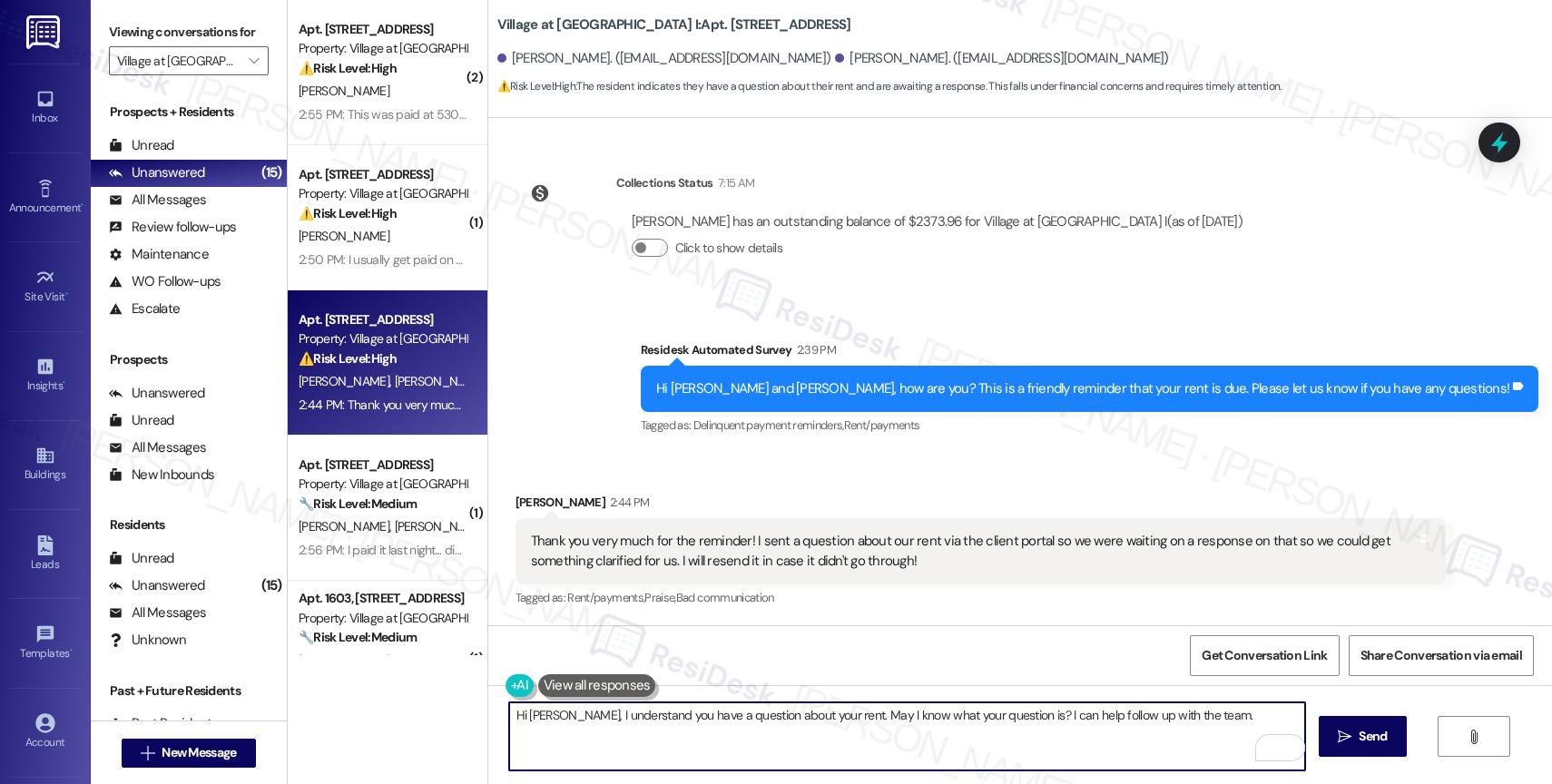
scroll to position [2018, 0]
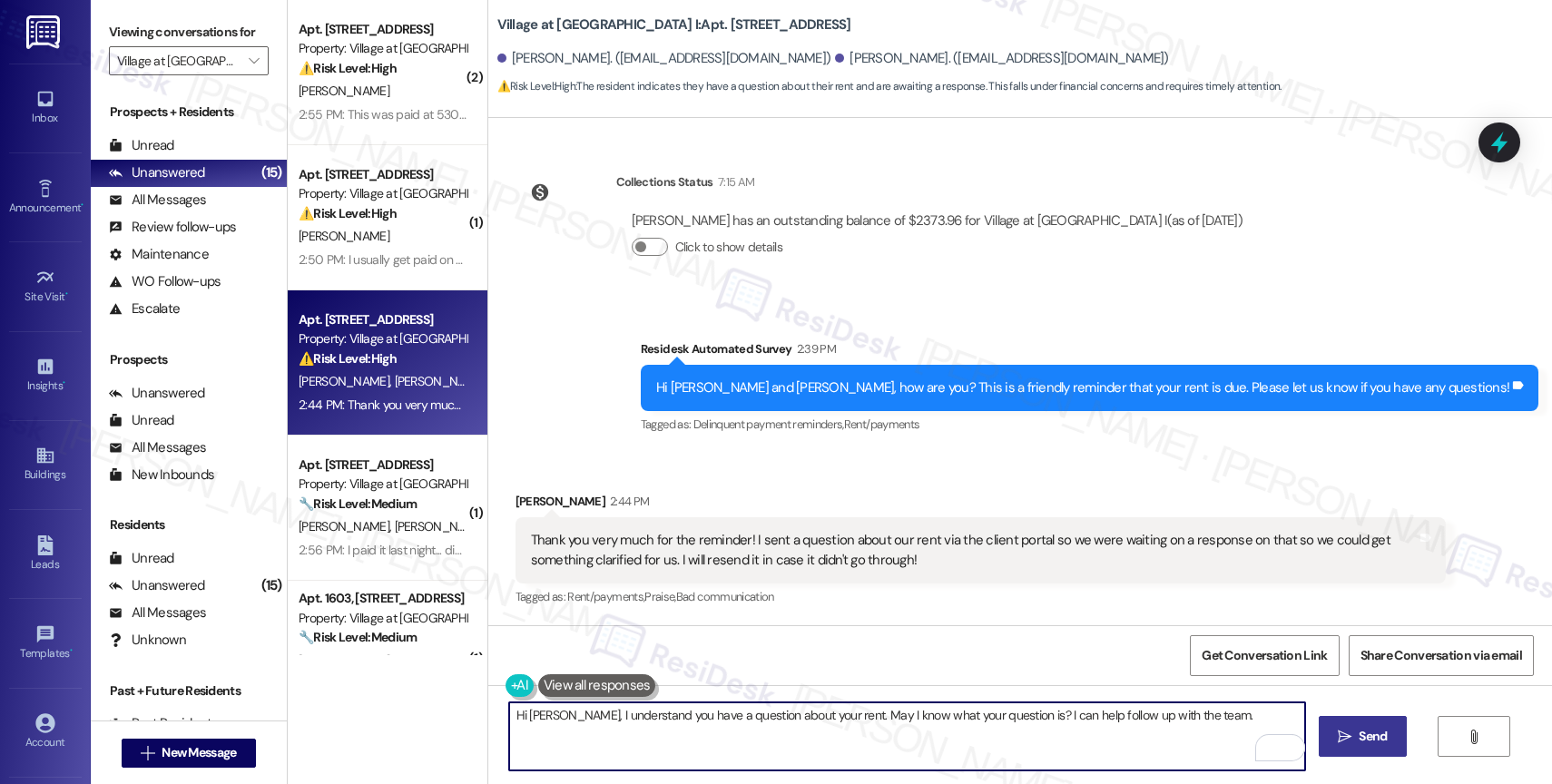
type textarea "Hi [PERSON_NAME], I understand you have a question about your rent. May I know …"
click at [1345, 731] on icon "" at bounding box center [1345, 736] width 14 height 15
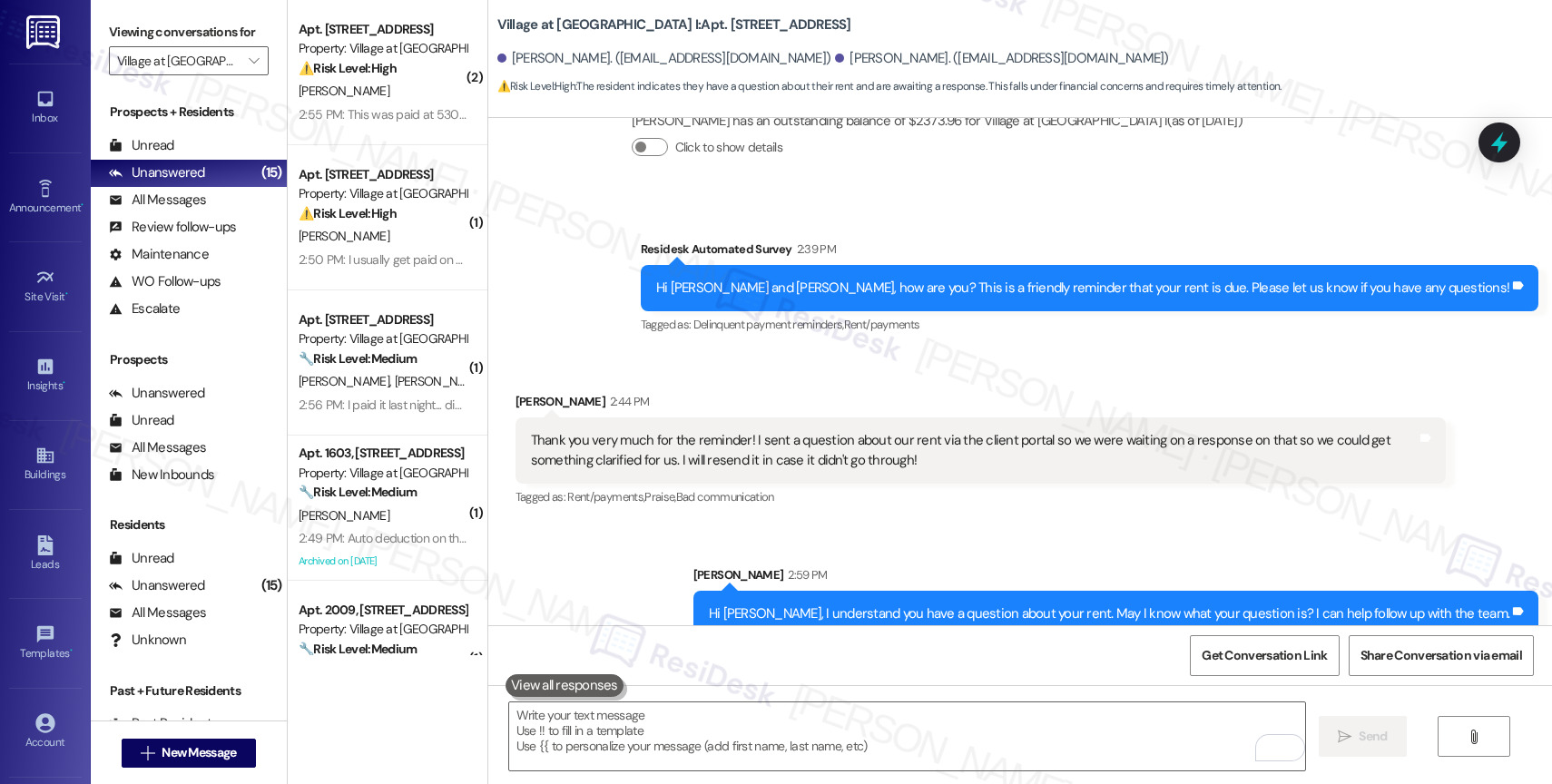
scroll to position [2143, 0]
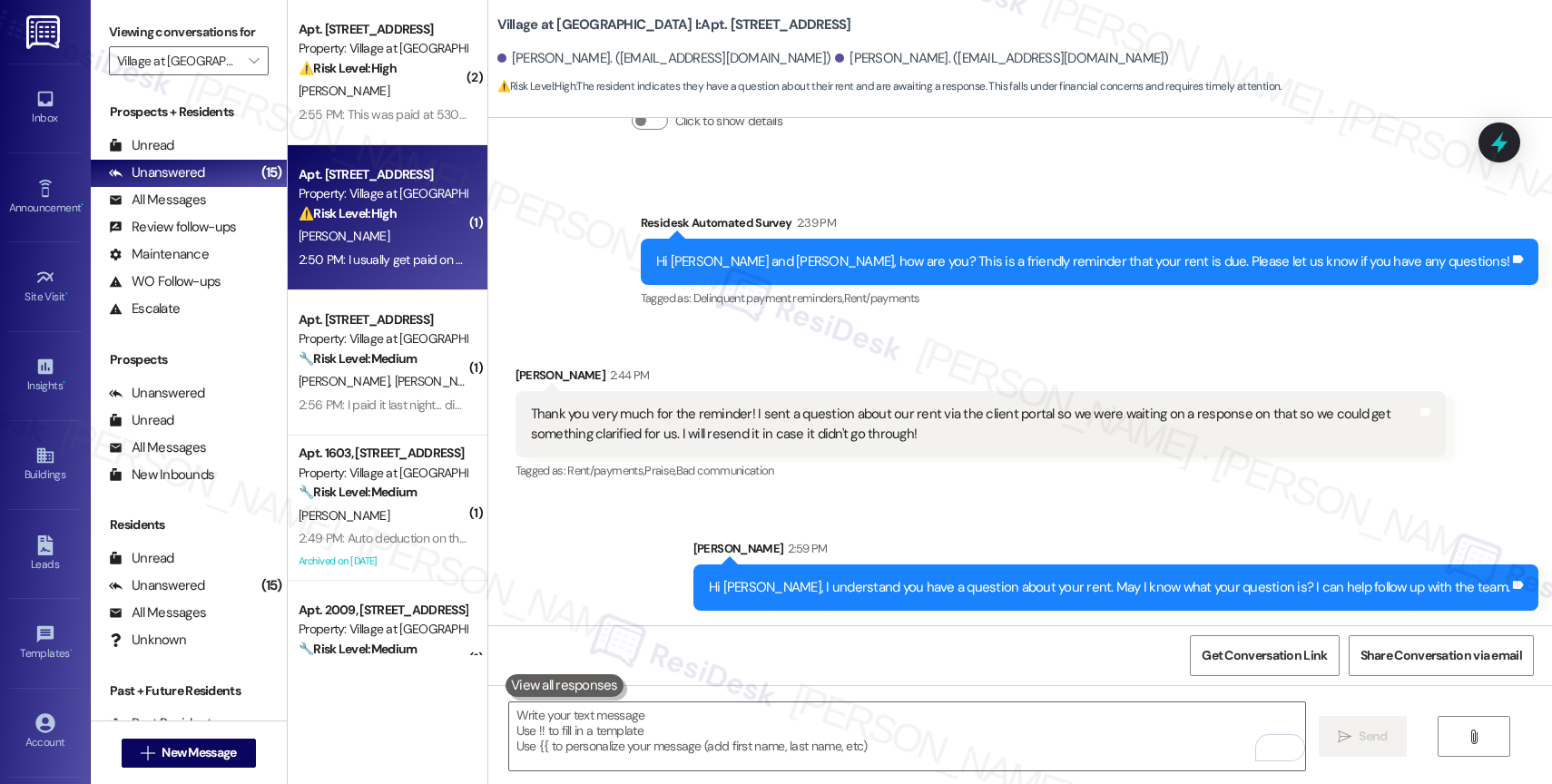
click at [407, 222] on div "⚠️ Risk Level: High The resident is communicating about a potential delay in re…" at bounding box center [382, 213] width 168 height 19
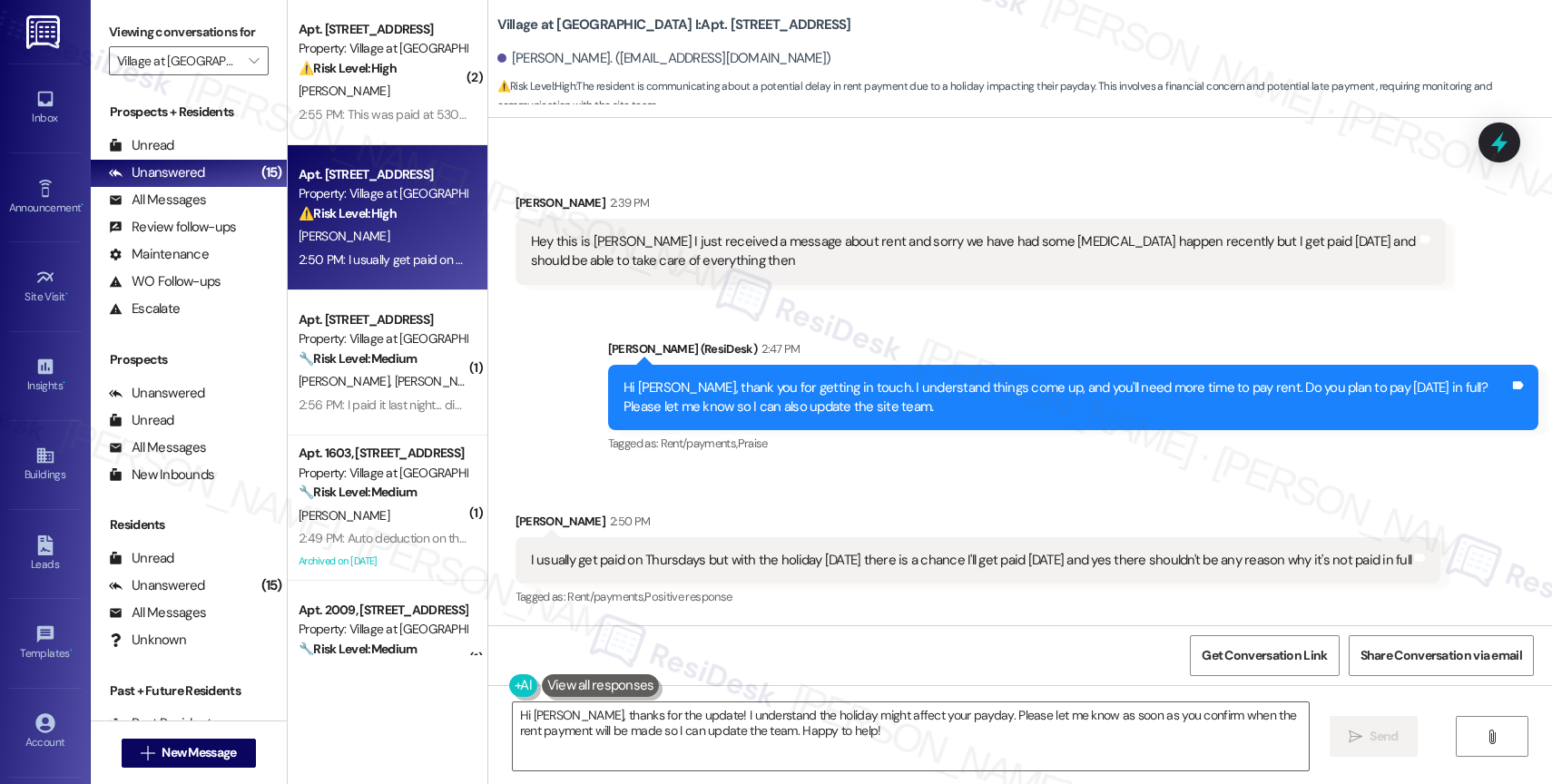
scroll to position [106, 0]
click at [658, 744] on textarea "Hi [PERSON_NAME], thanks for the update! I understand the holiday might affect …" at bounding box center [911, 736] width 796 height 68
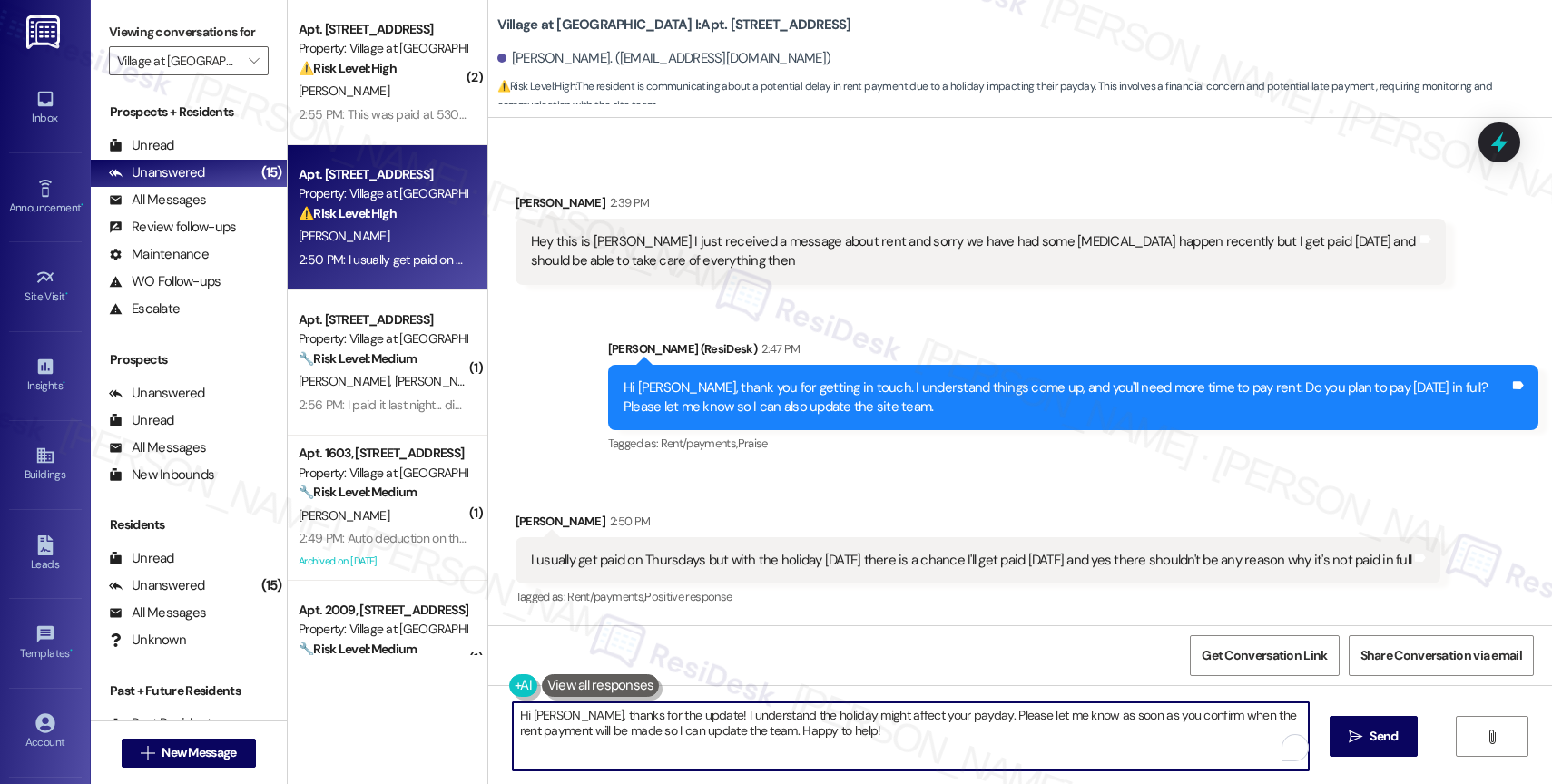
click at [658, 744] on textarea "Hi [PERSON_NAME], thanks for the update! I understand the holiday might affect …" at bounding box center [911, 736] width 796 height 68
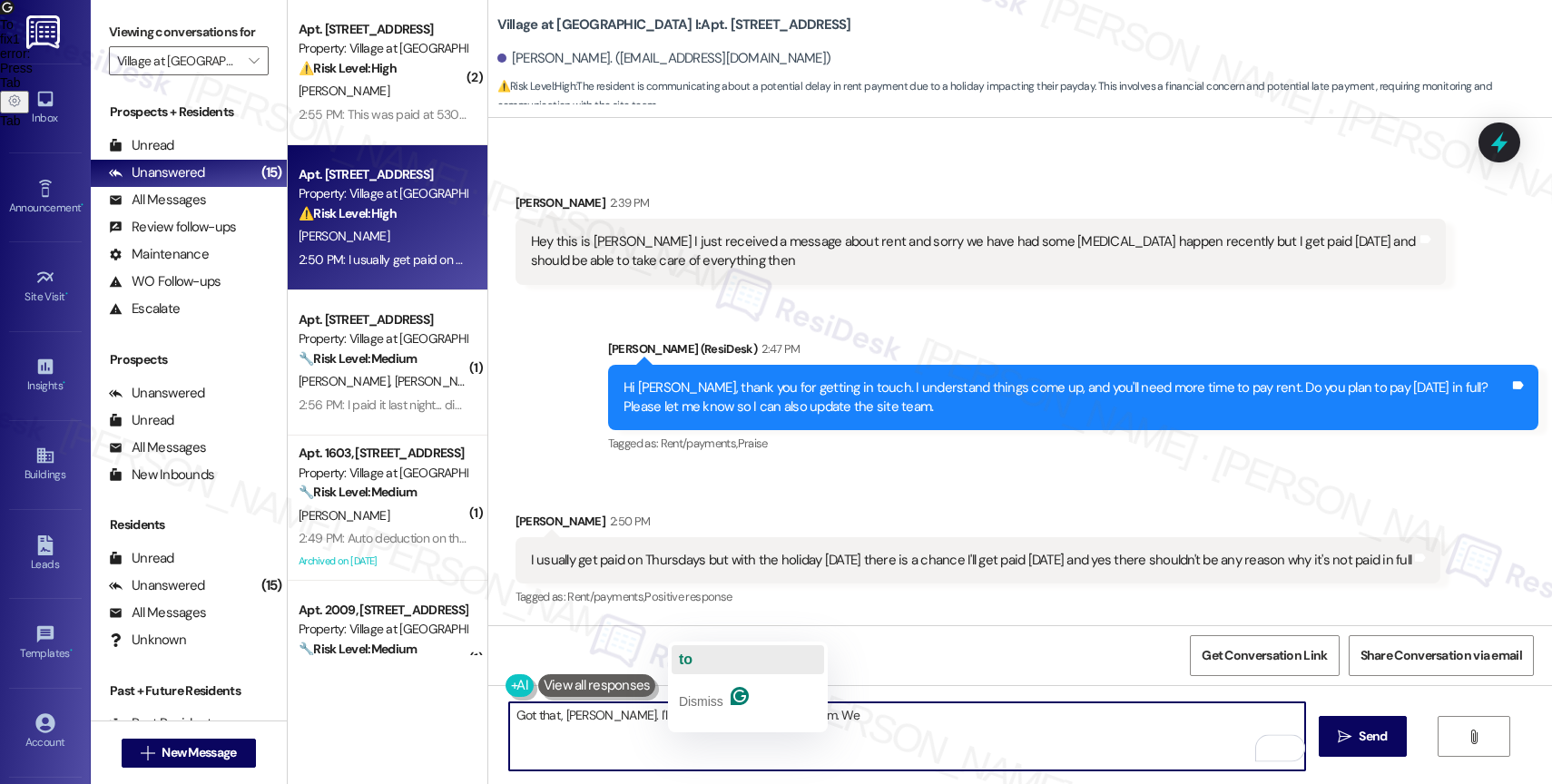
click at [714, 651] on button "to" at bounding box center [748, 659] width 152 height 29
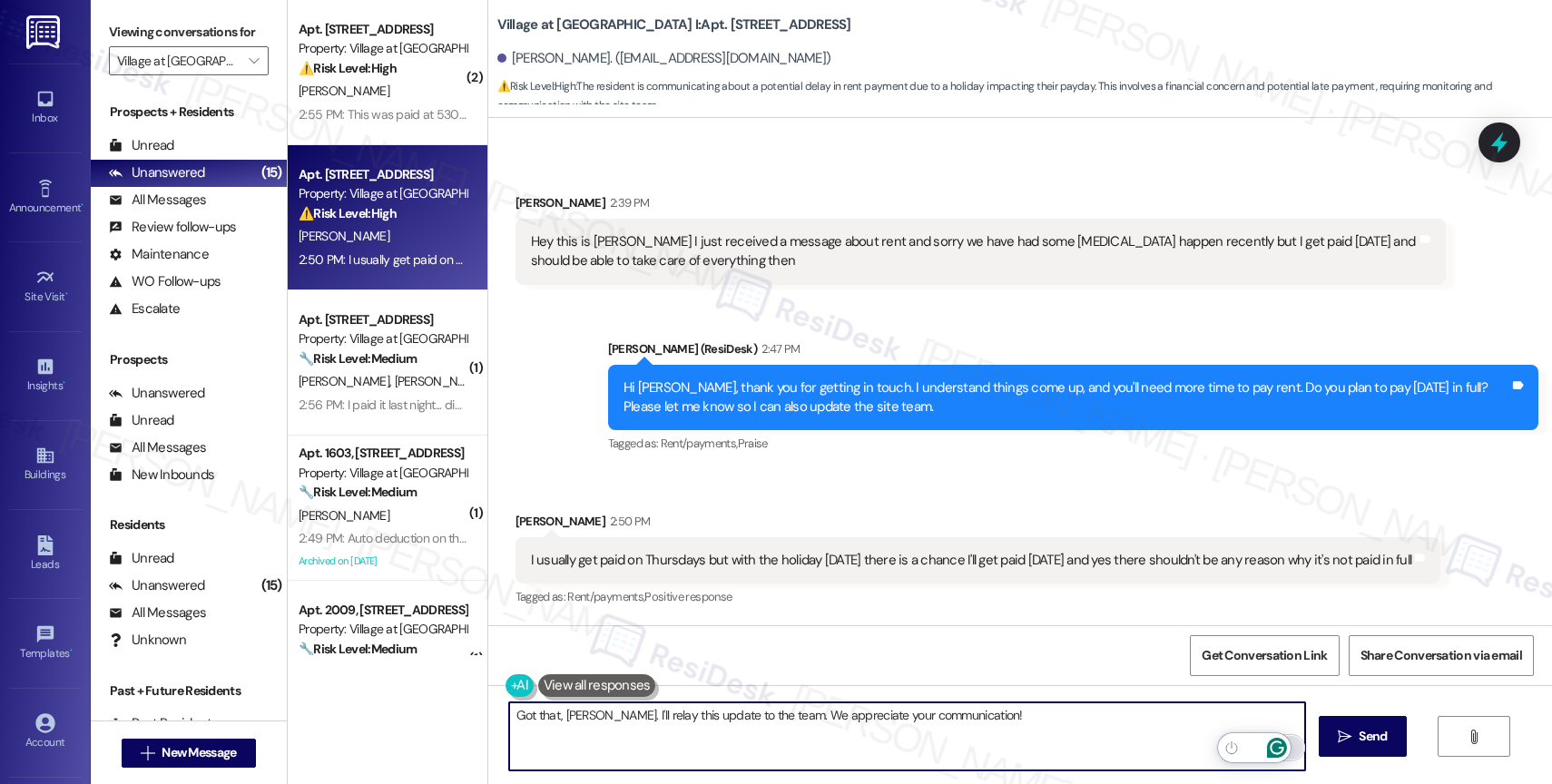
click at [1275, 744] on icon "Open Grammarly. 0 Suggestions." at bounding box center [1277, 747] width 20 height 20
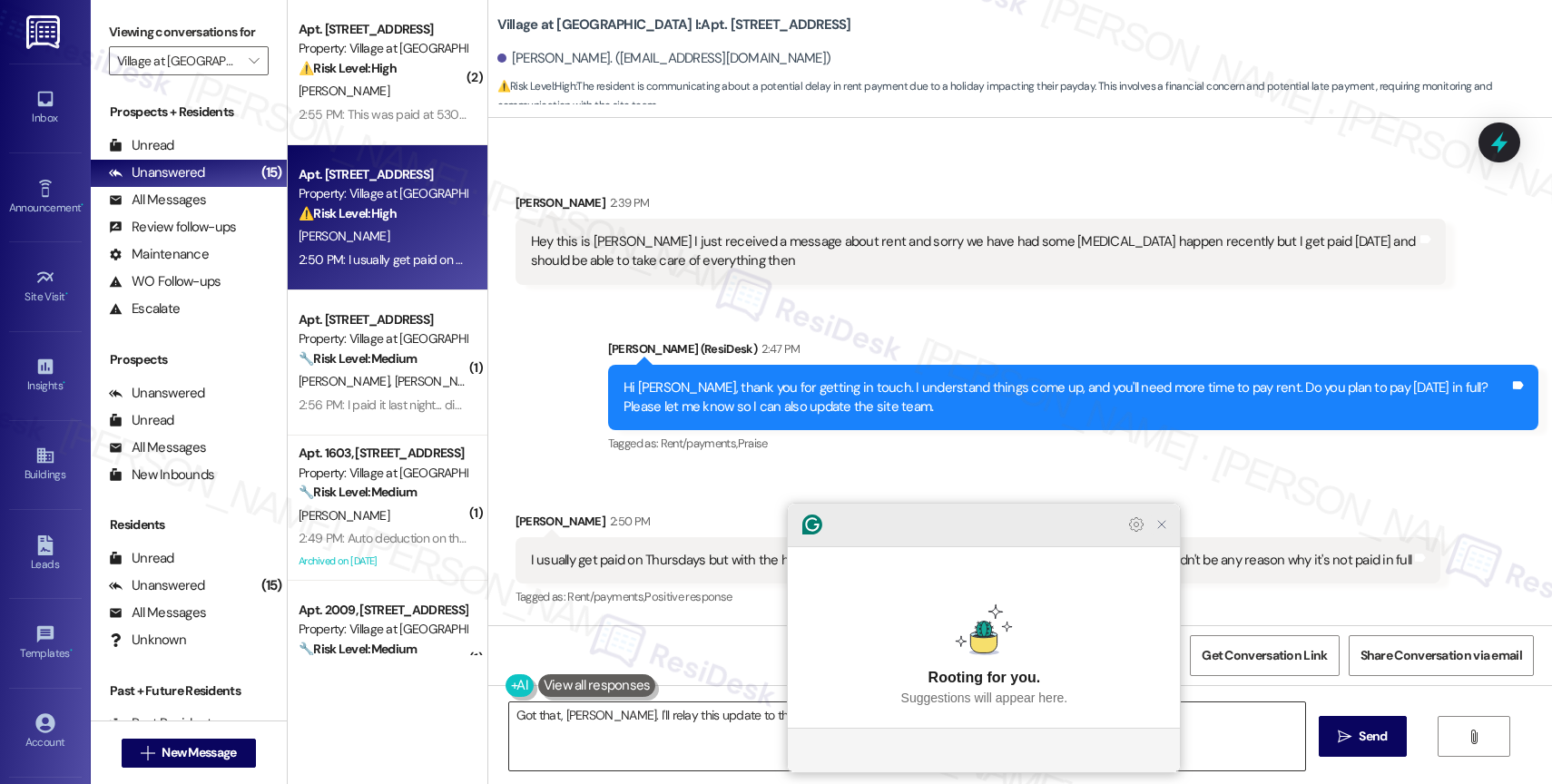
click at [1161, 528] on icon "Close Grammarly Assistant" at bounding box center [1161, 523] width 7 height 7
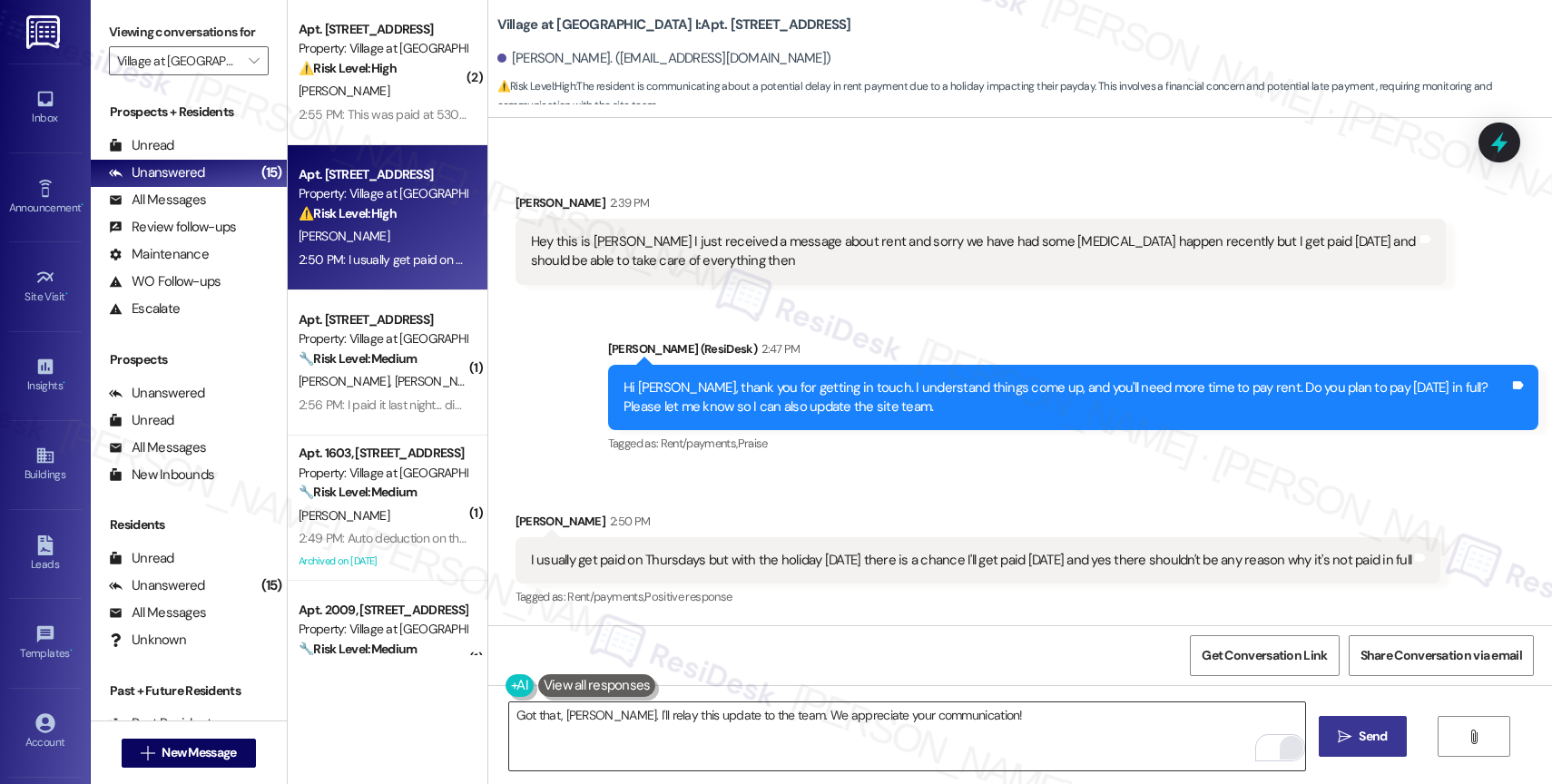
click at [1370, 737] on span "Send" at bounding box center [1373, 735] width 28 height 19
type textarea "Fetching suggested responses. Please feel free to read through the conversation…"
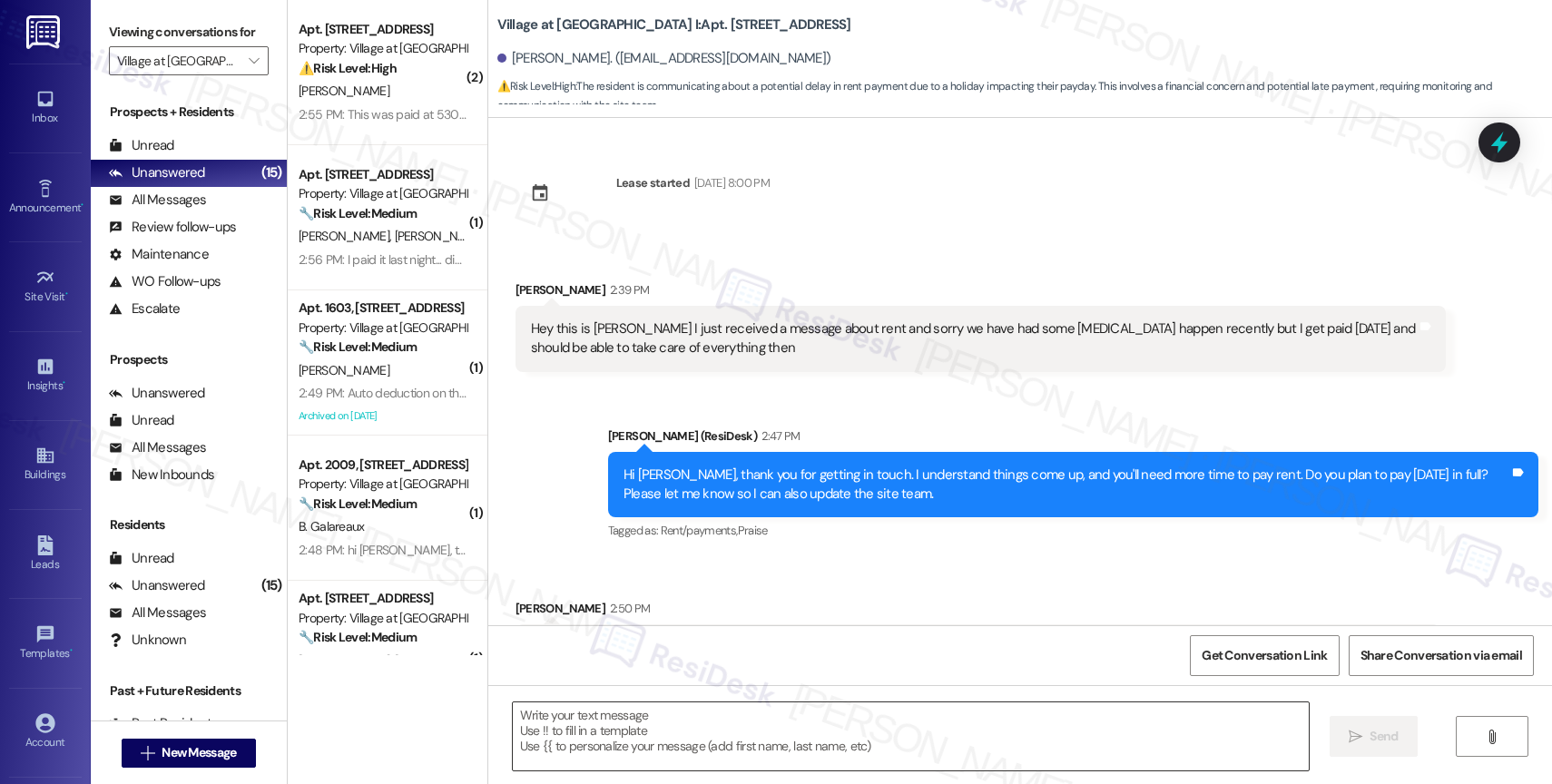
scroll to position [232, 0]
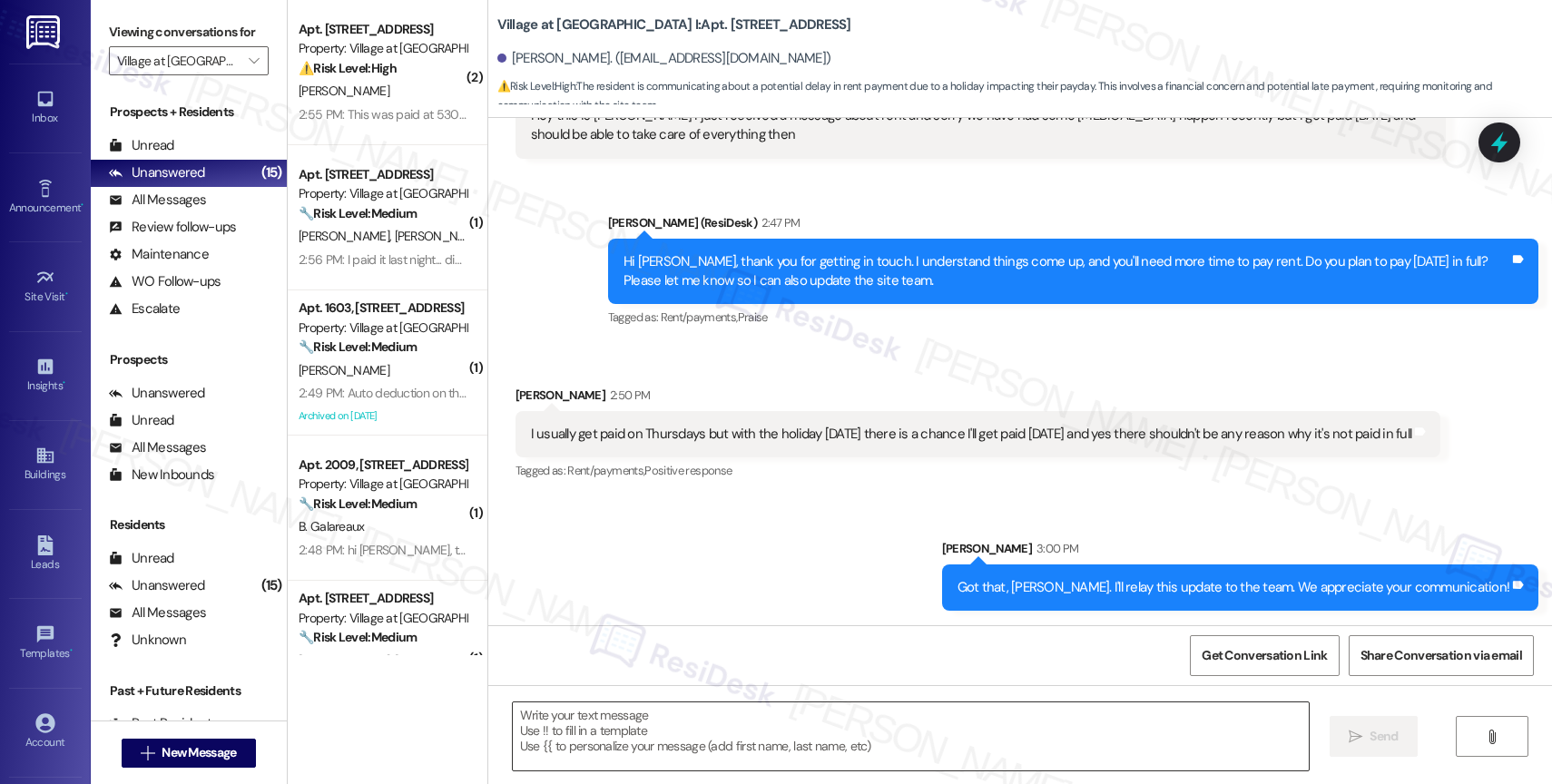
click at [698, 546] on div "Sent via SMS [PERSON_NAME] 3:00 PM Got that, [PERSON_NAME]. I'll relay this upd…" at bounding box center [1020, 561] width 1064 height 126
click at [668, 545] on div "Sent via SMS [PERSON_NAME] 3:00 PM Got that, [PERSON_NAME]. I'll relay this upd…" at bounding box center [1020, 561] width 1064 height 126
click at [669, 536] on div "Sent via SMS [PERSON_NAME] 3:00 PM Got that, [PERSON_NAME]. I'll relay this upd…" at bounding box center [1020, 561] width 1064 height 126
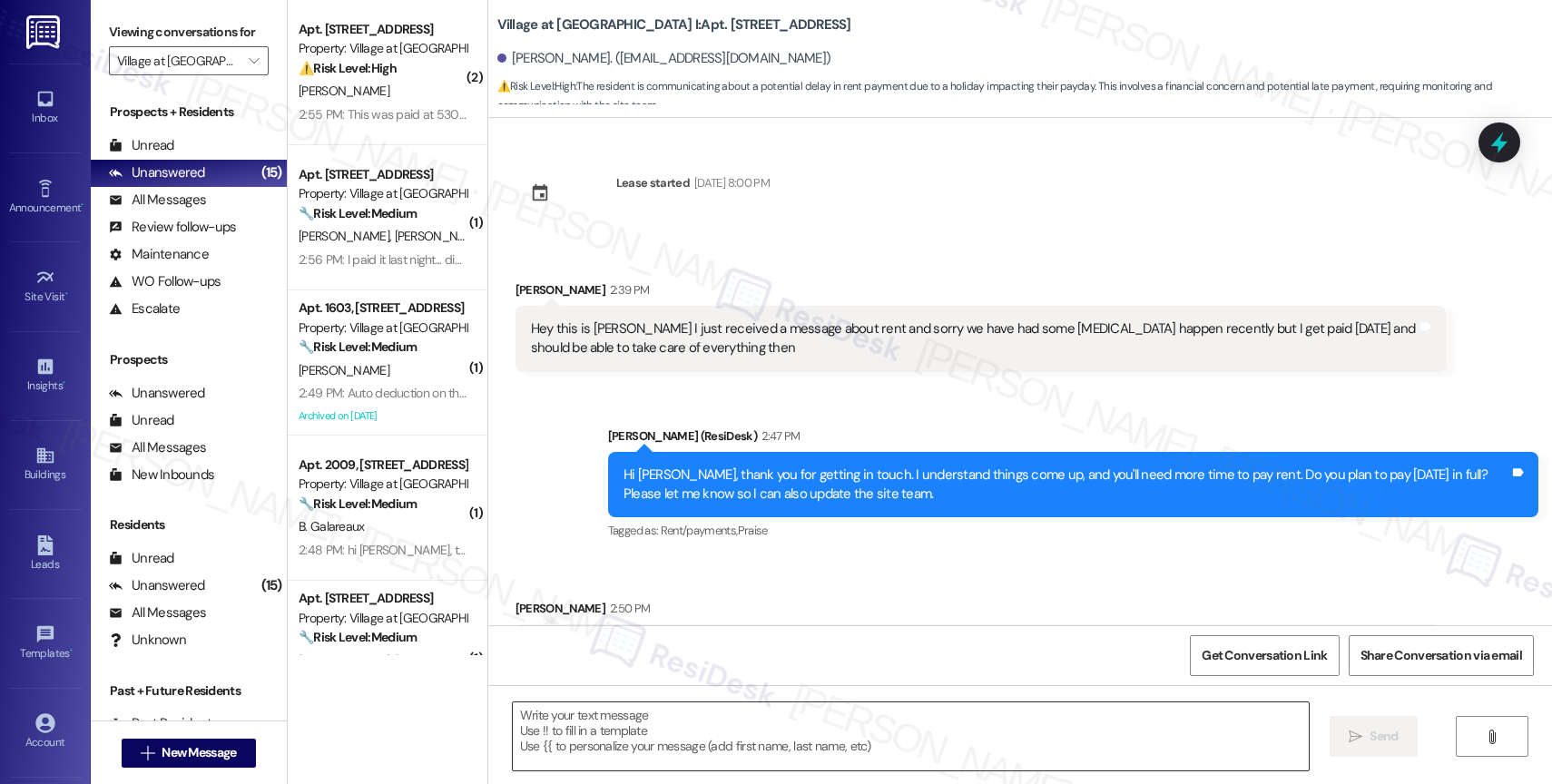
scroll to position [232, 0]
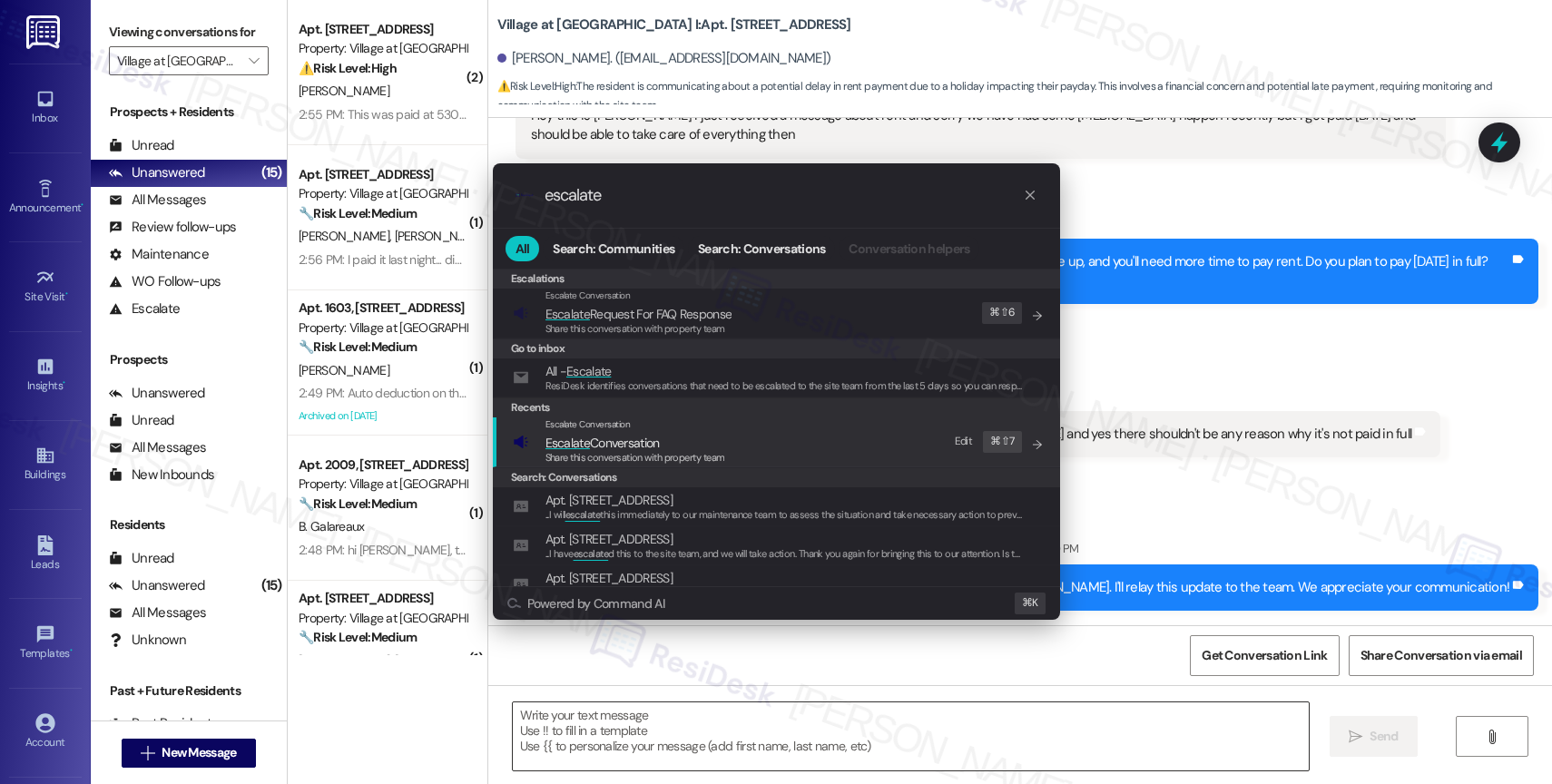
click at [1180, 350] on div ".cls-1{fill:#0a055f;}.cls-2{fill:#0cc4c4;} resideskLogoBlueOrange escalate All …" at bounding box center [776, 392] width 1552 height 784
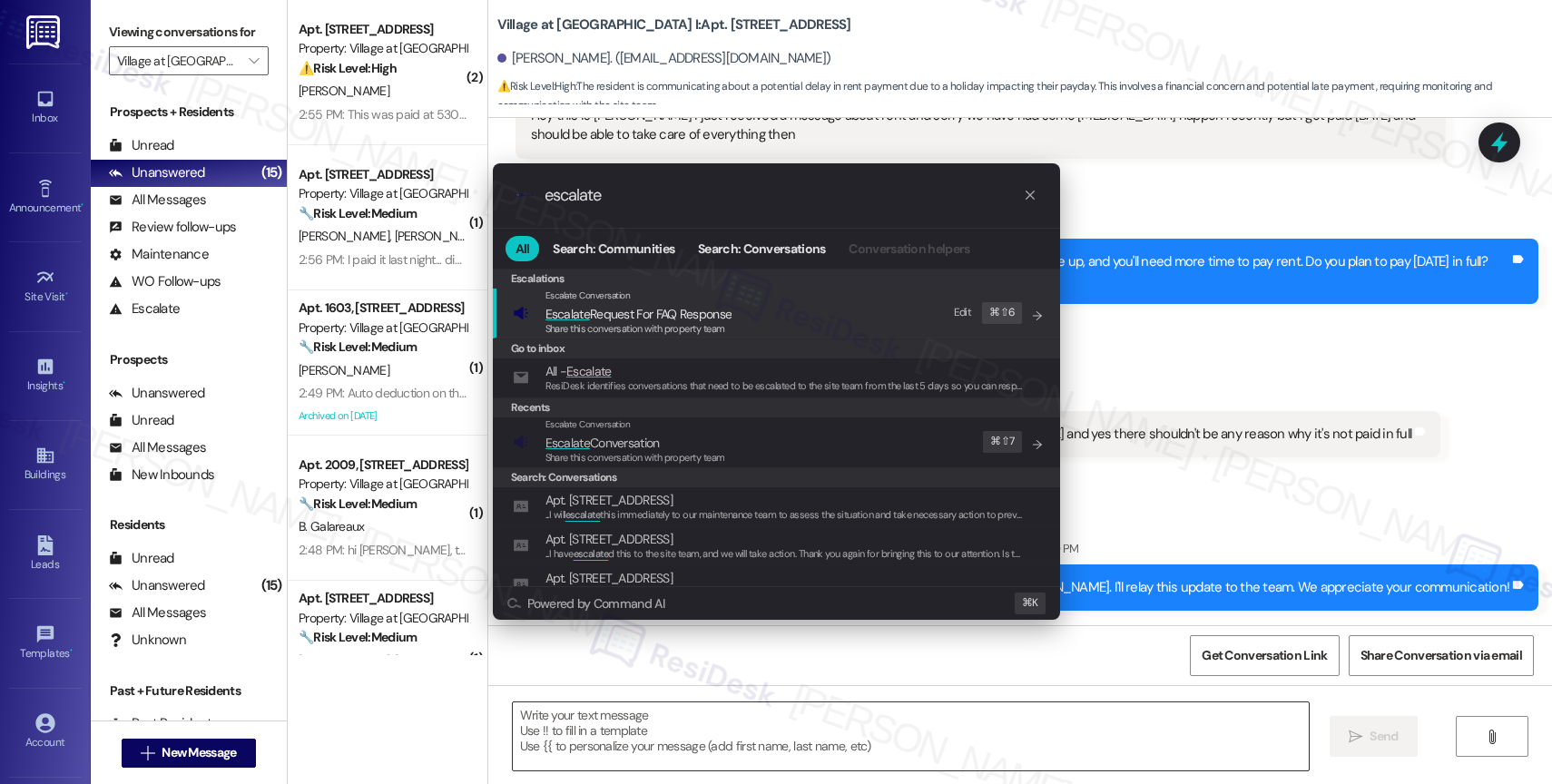
type input "escalate"
click at [640, 431] on div "Escalate Conversation" at bounding box center [635, 424] width 180 height 15
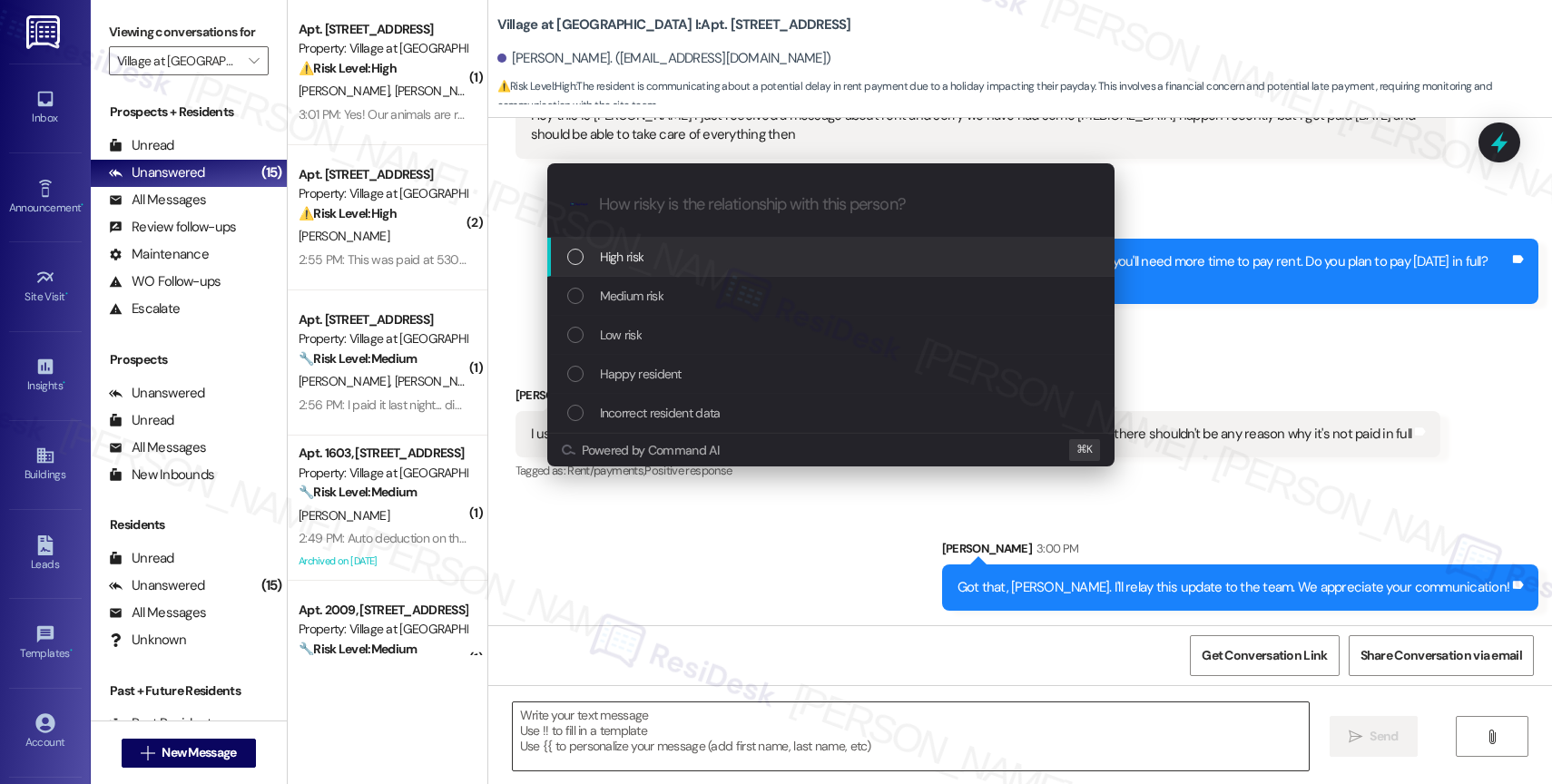
click at [630, 262] on span "High risk" at bounding box center [622, 257] width 45 height 20
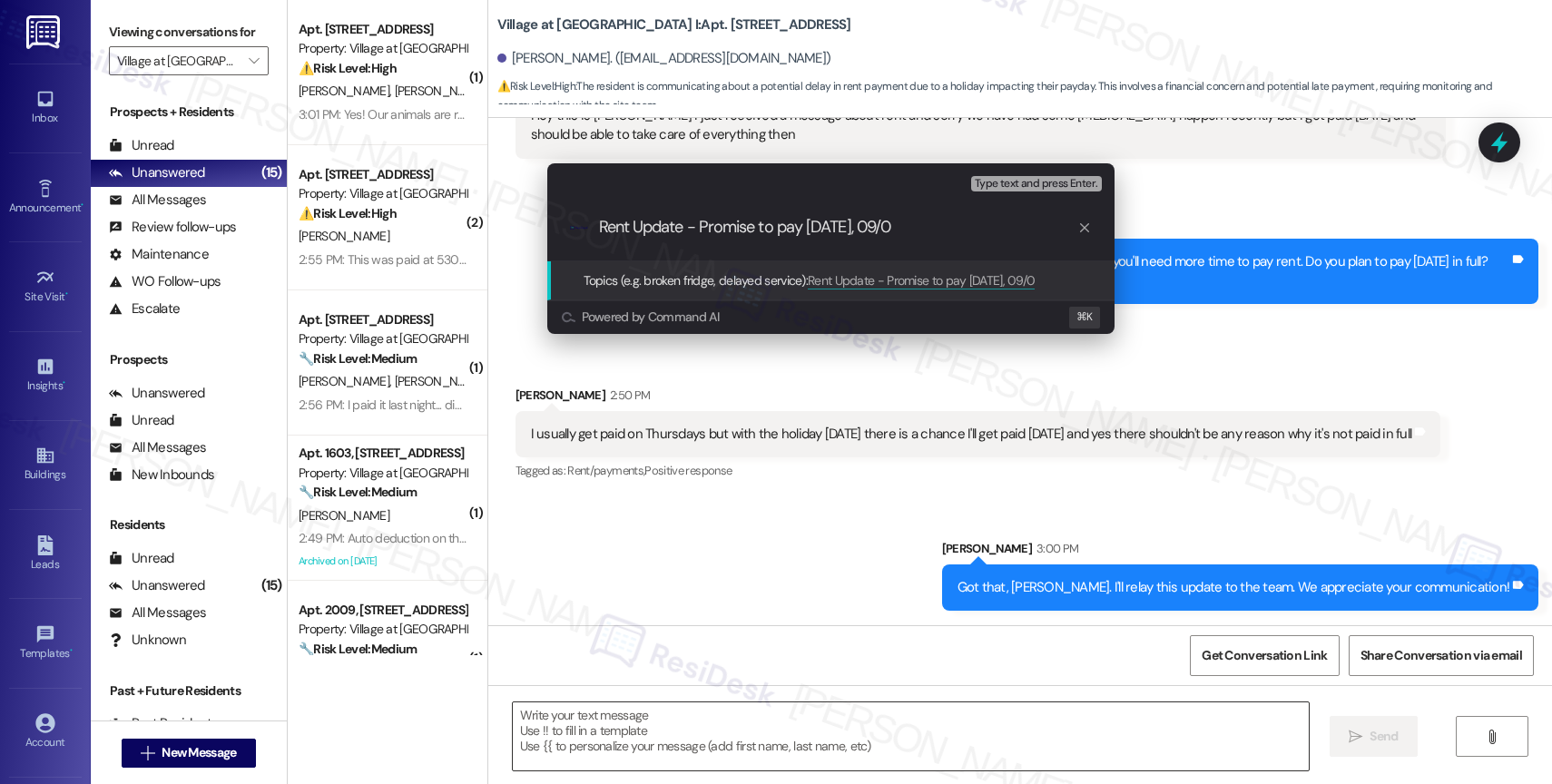
type input "Rent Update - Promise to pay [DATE][DATE]"
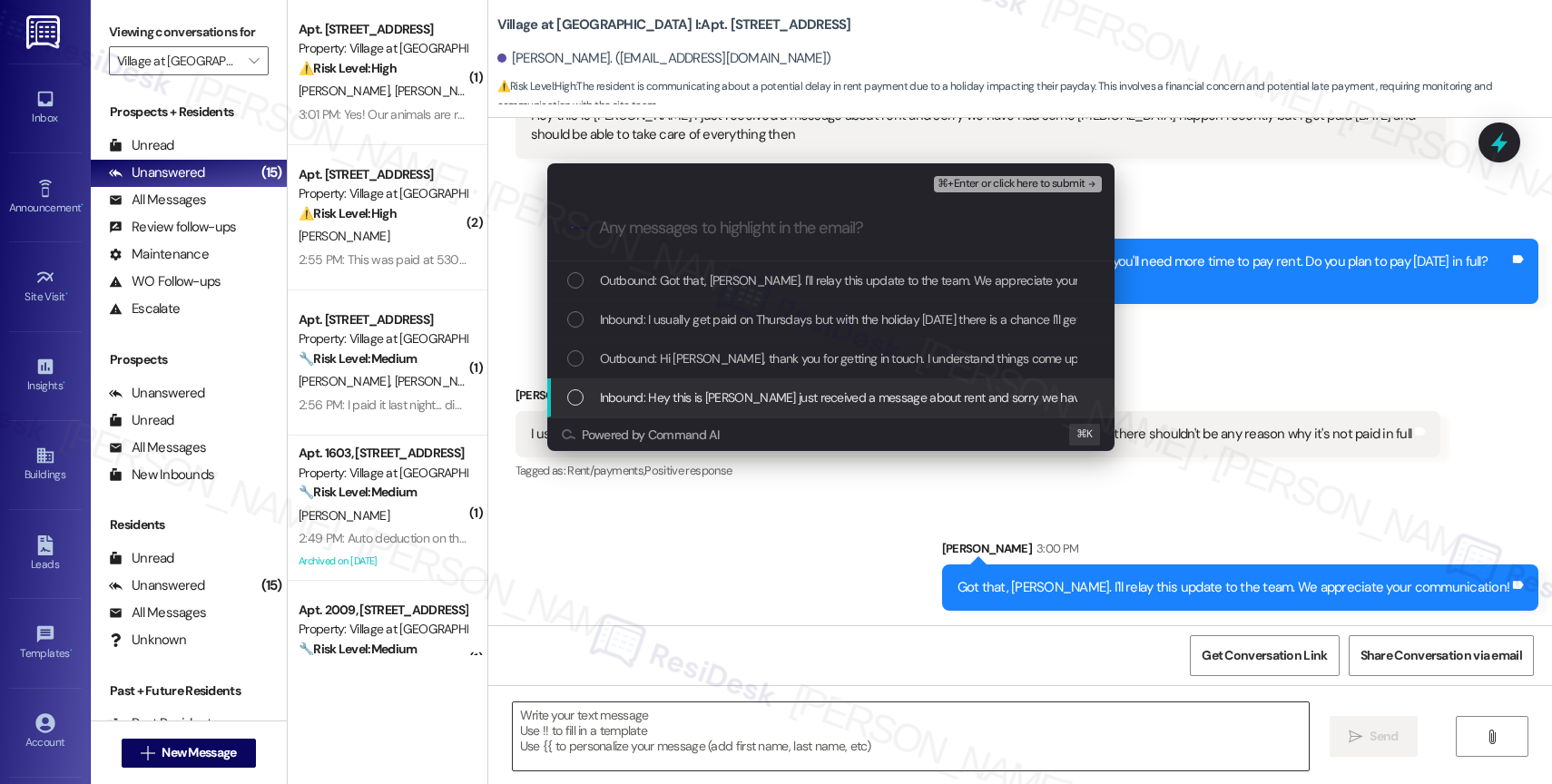
click at [703, 397] on span "Inbound: Hey this is [PERSON_NAME] just received a message about rent and sorry…" at bounding box center [1153, 397] width 1105 height 20
click at [698, 400] on span "Inbound: Hey this is [PERSON_NAME] just received a message about rent and sorry…" at bounding box center [1153, 397] width 1105 height 20
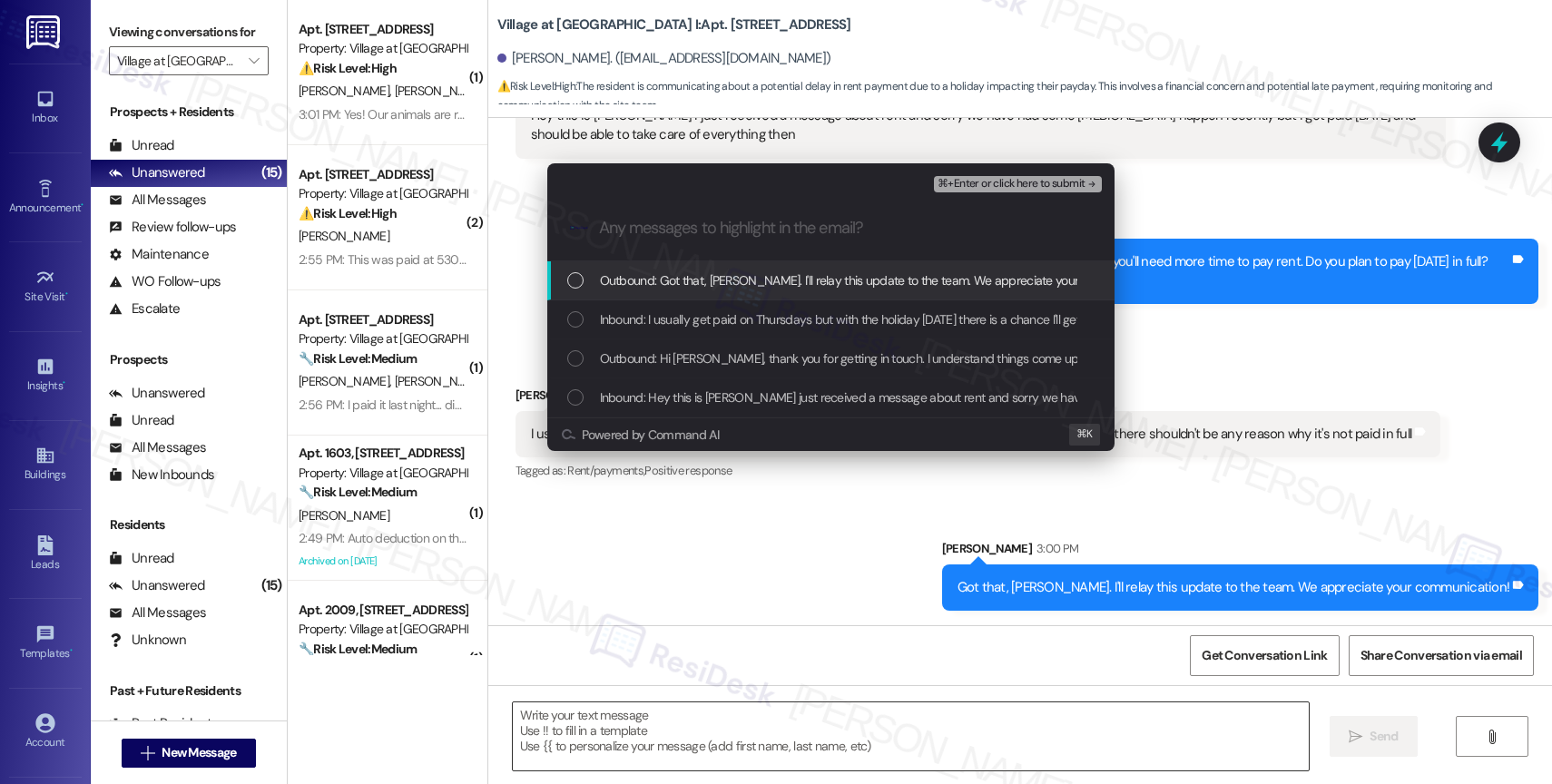
click at [1018, 184] on span "⌘+Enter or click here to submit" at bounding box center [1011, 184] width 147 height 13
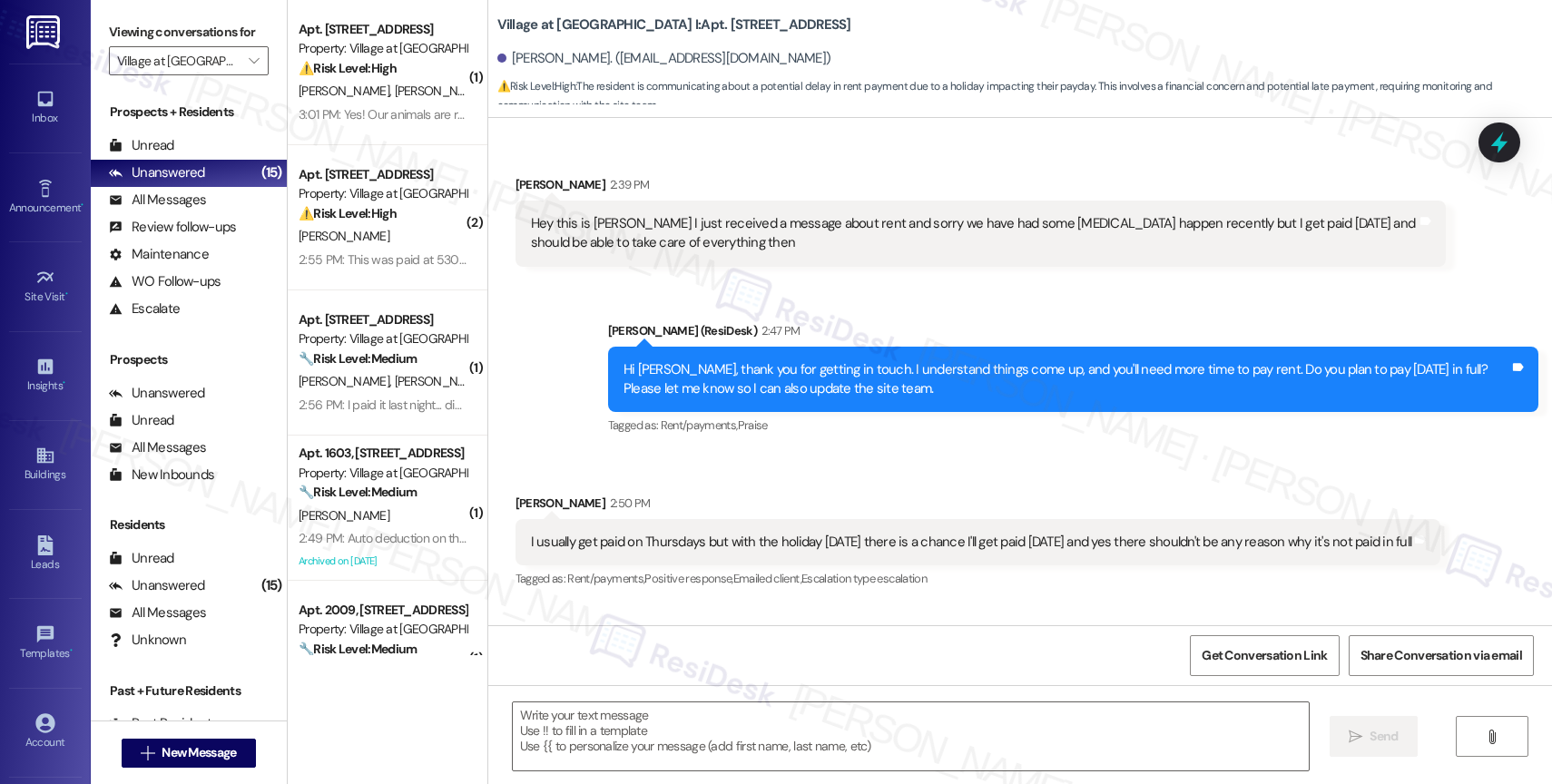
type textarea "Fetching suggested responses. Please feel free to read through the conversation…"
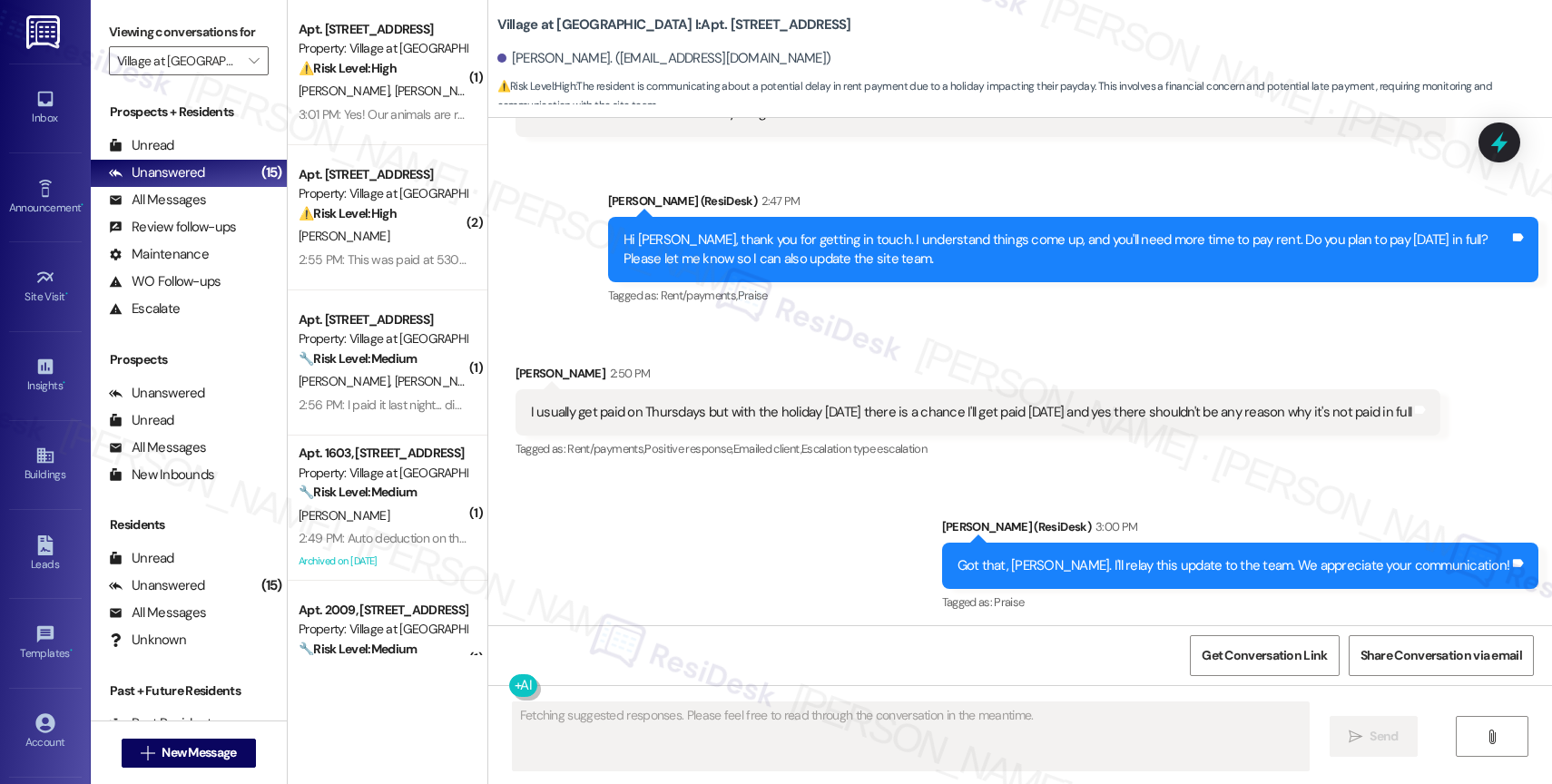
scroll to position [260, 0]
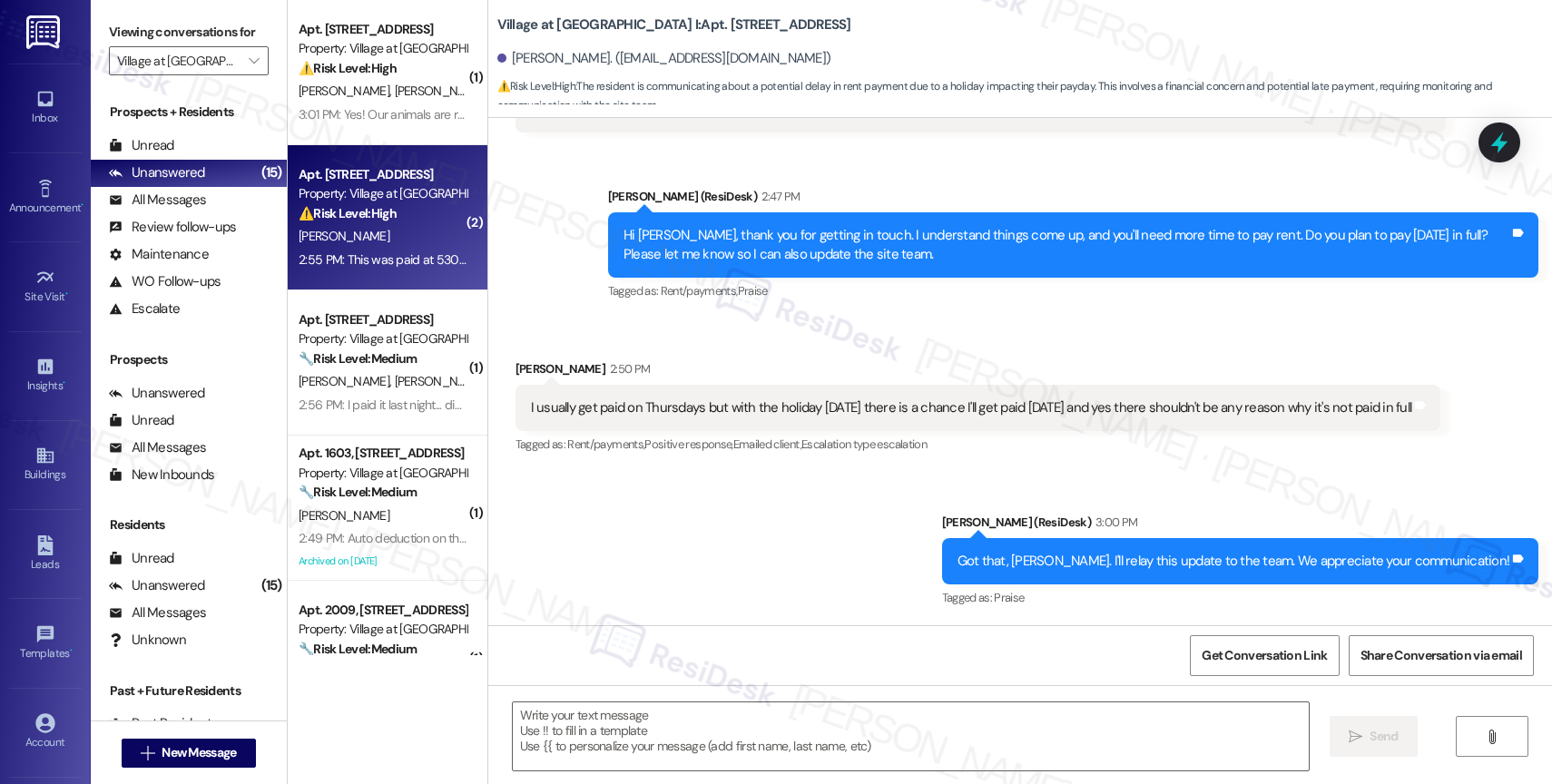
click at [385, 213] on div "⚠️ Risk Level: High The resident is disputing a rent reminder, stating that the…" at bounding box center [382, 213] width 168 height 19
type textarea "Fetching suggested responses. Please feel free to read through the conversation…"
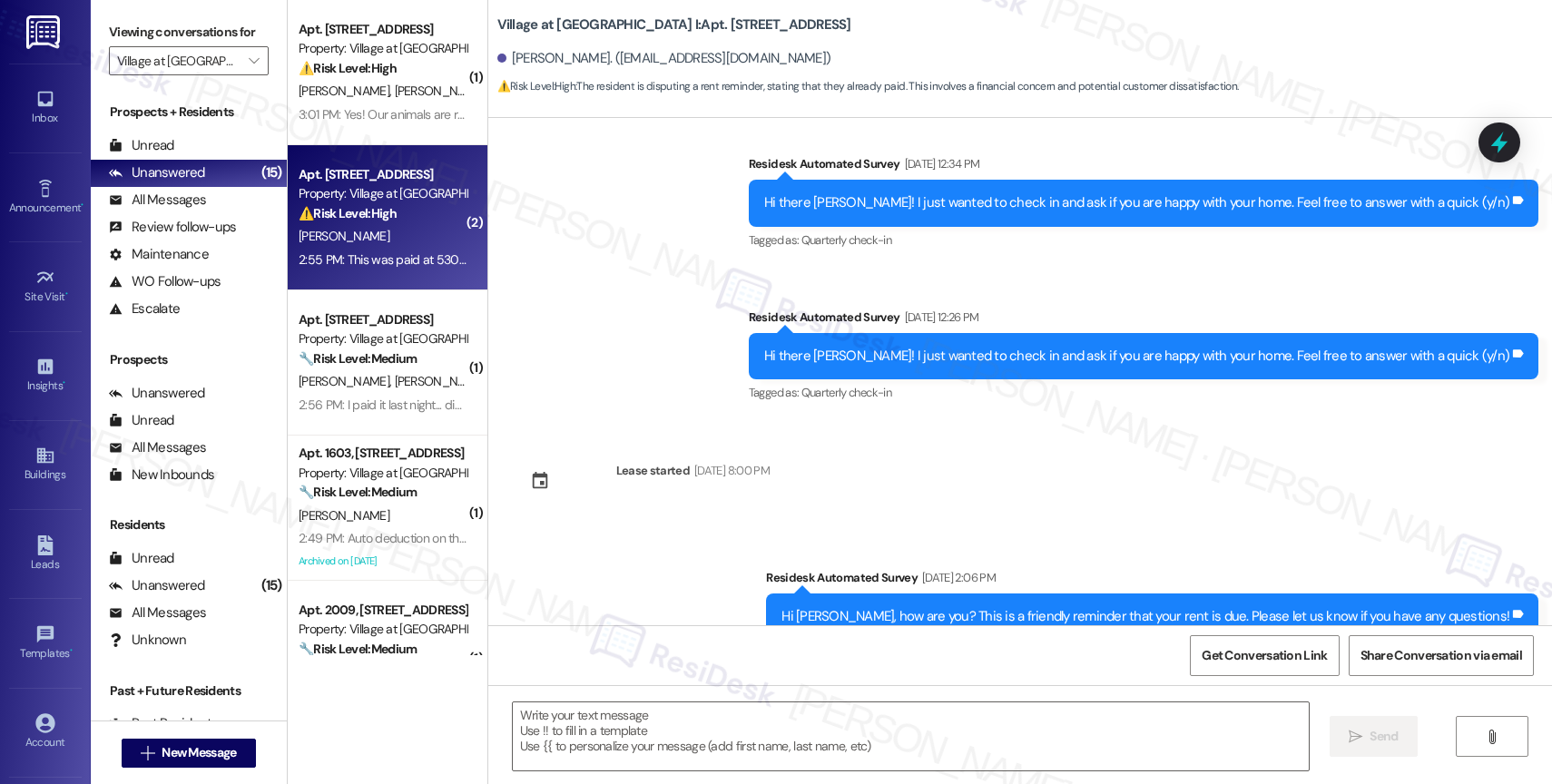
type textarea "Fetching suggested responses. Please feel free to read through the conversation…"
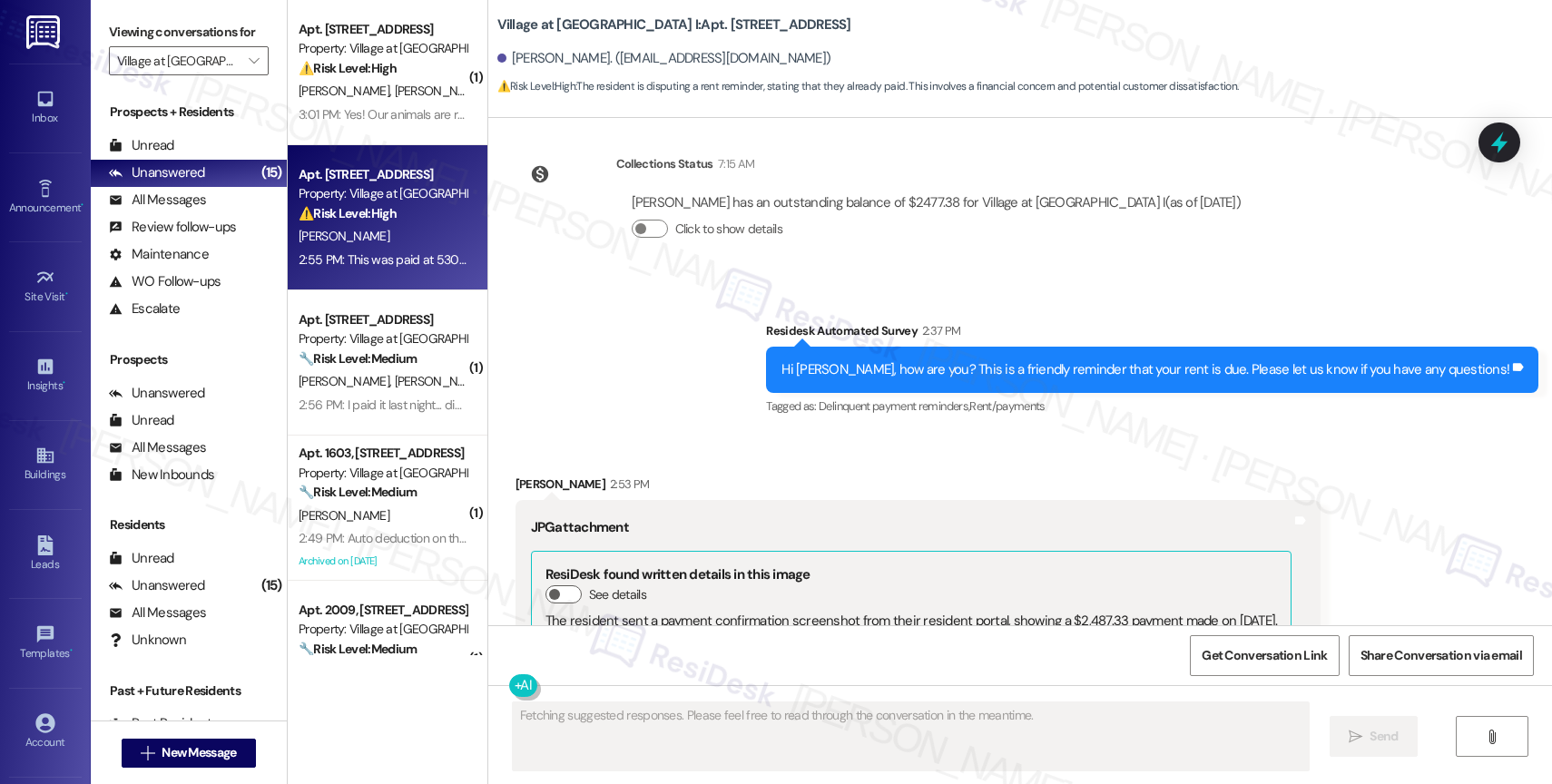
scroll to position [5285, 0]
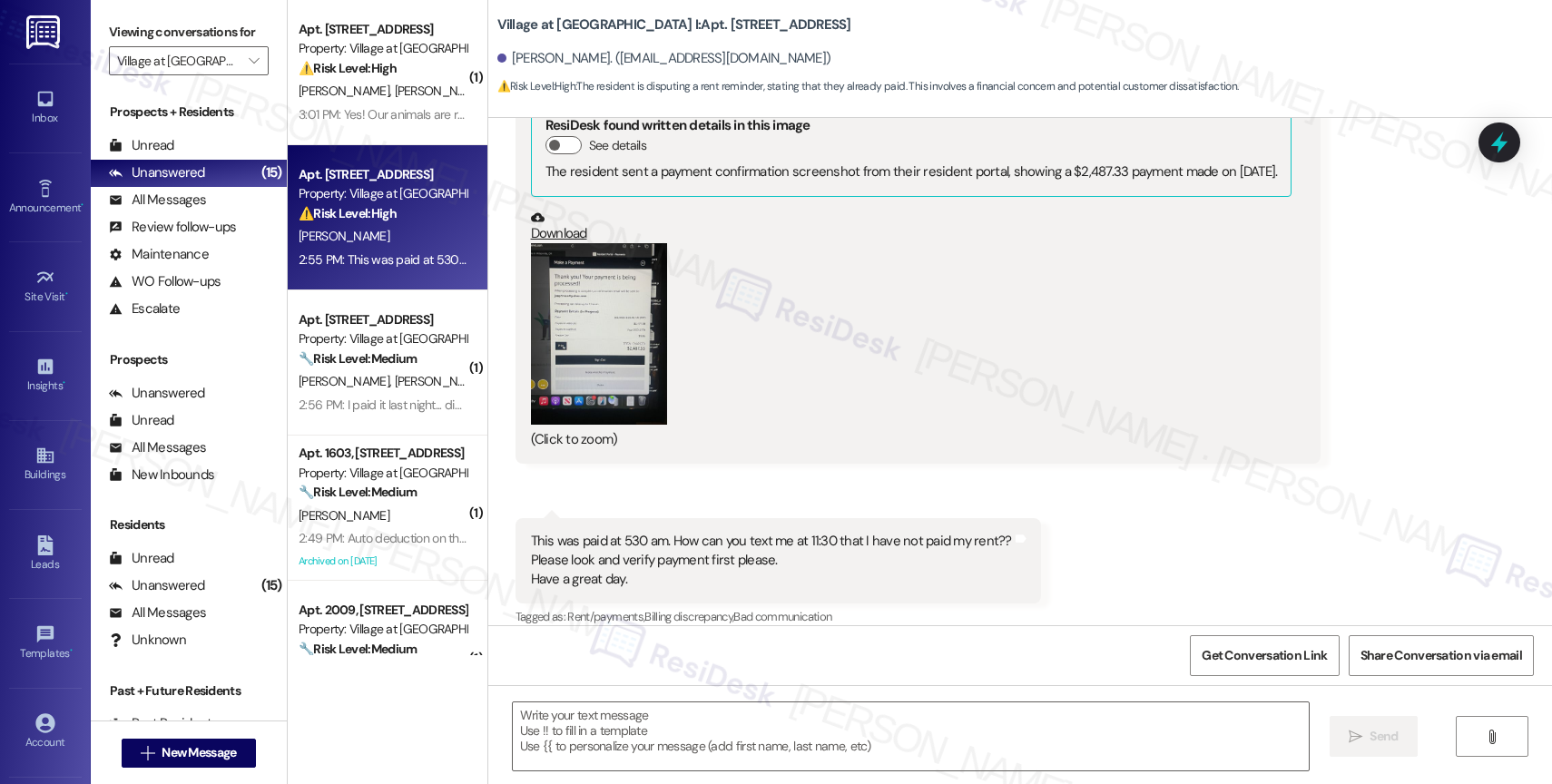
click at [557, 311] on button "Zoom image" at bounding box center [598, 333] width 136 height 181
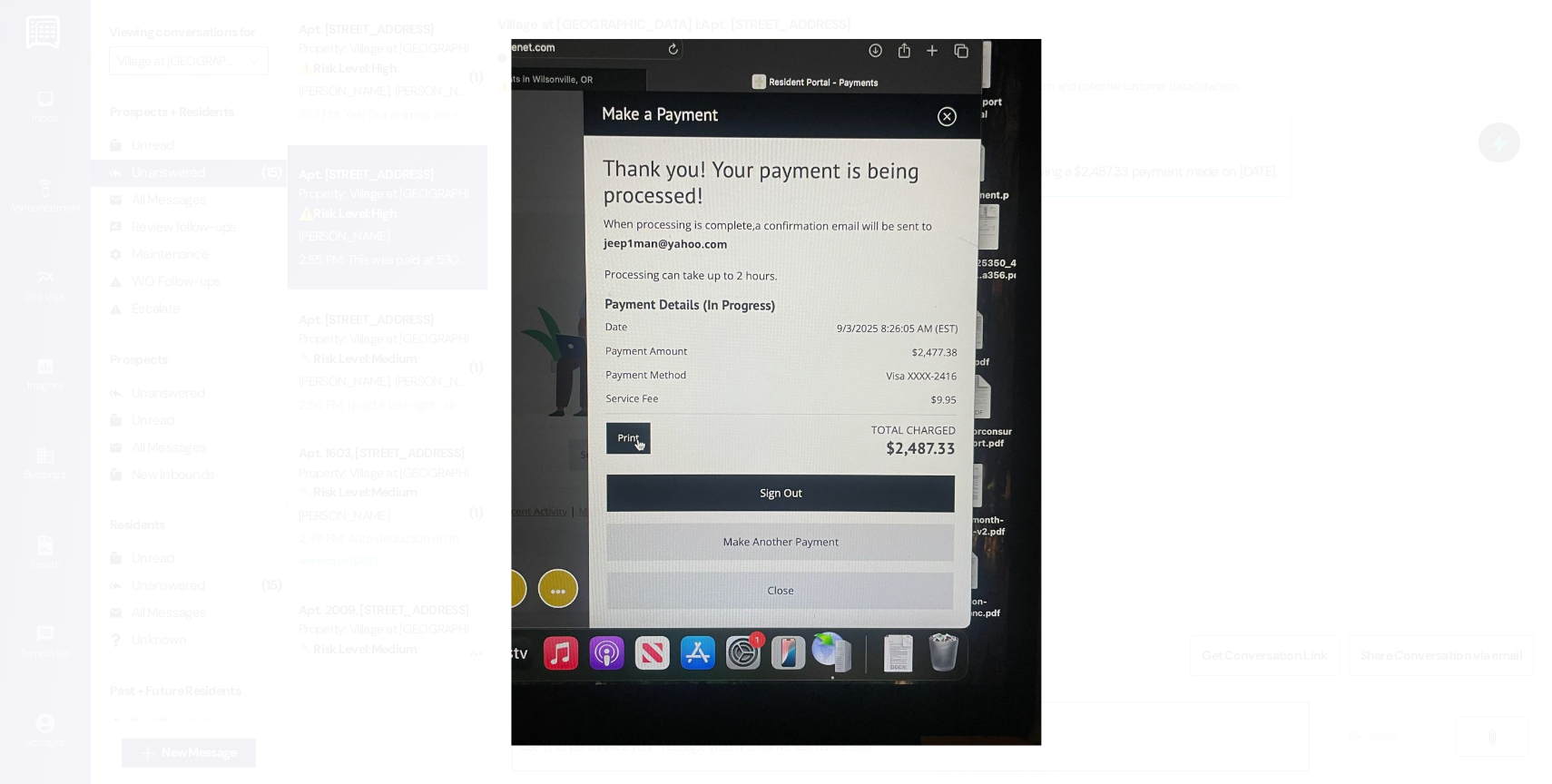
click at [825, 450] on button "Unzoom image" at bounding box center [776, 392] width 1552 height 784
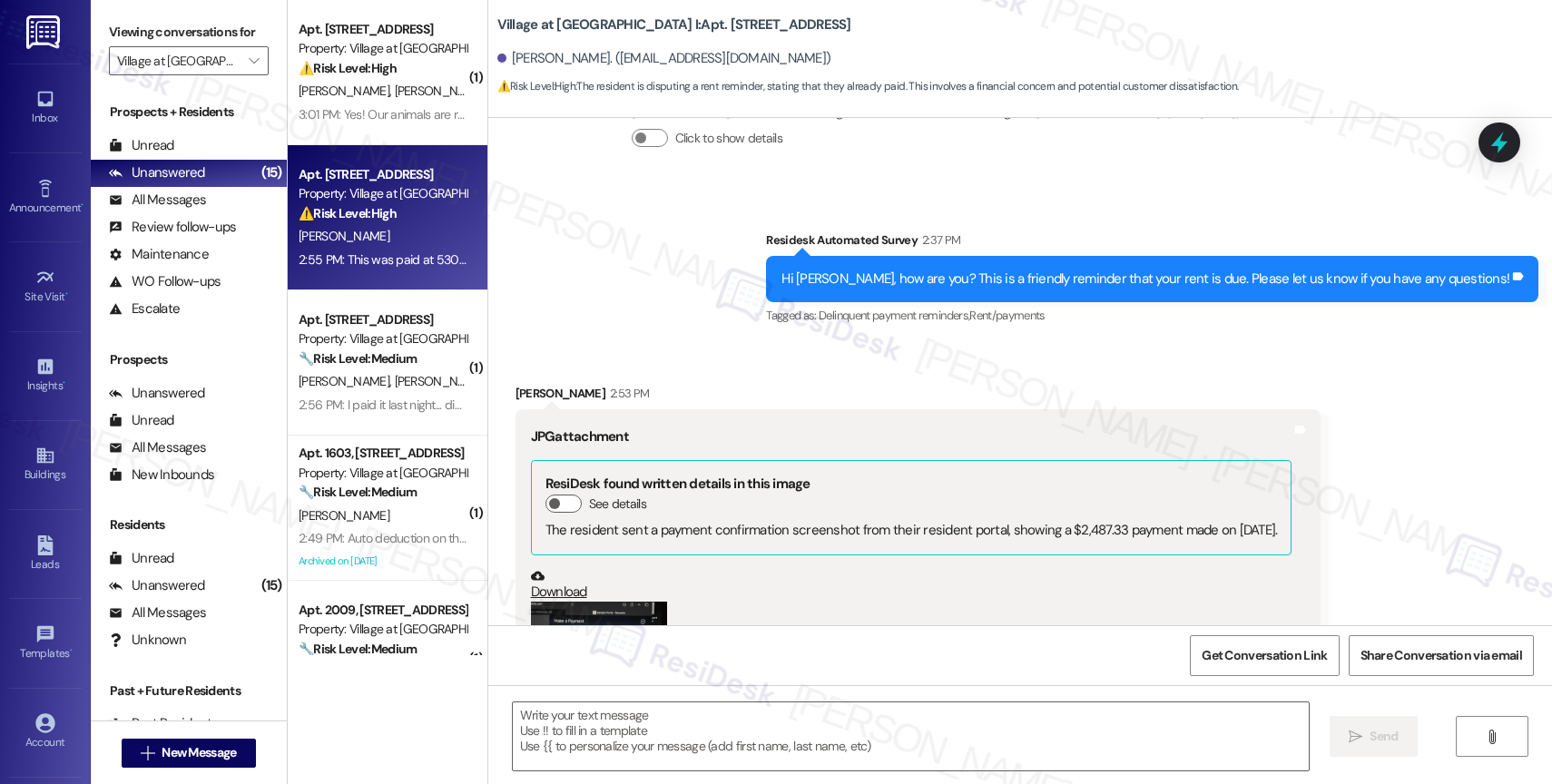
scroll to position [4820, 0]
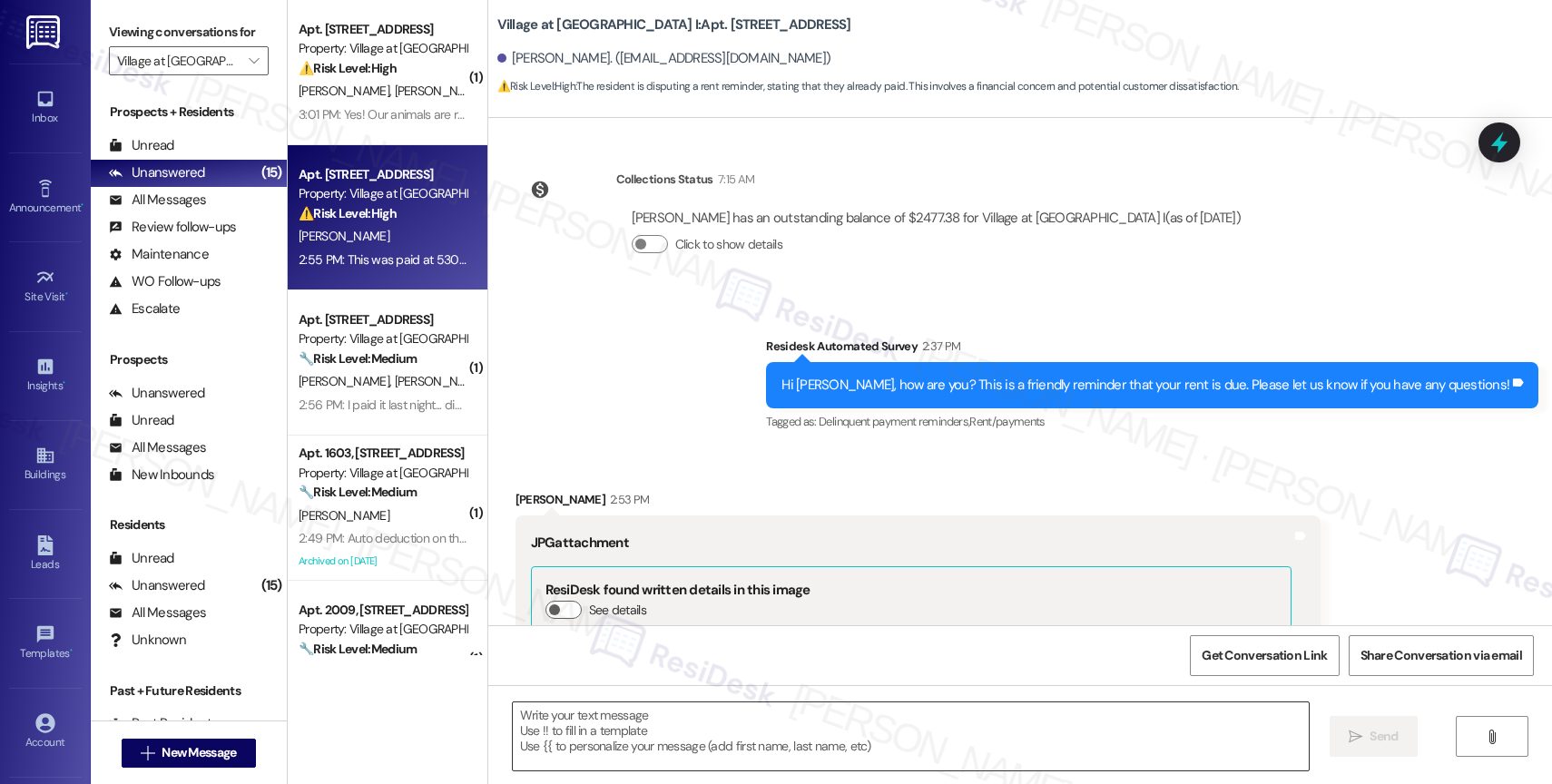
click at [623, 751] on textarea at bounding box center [911, 736] width 796 height 68
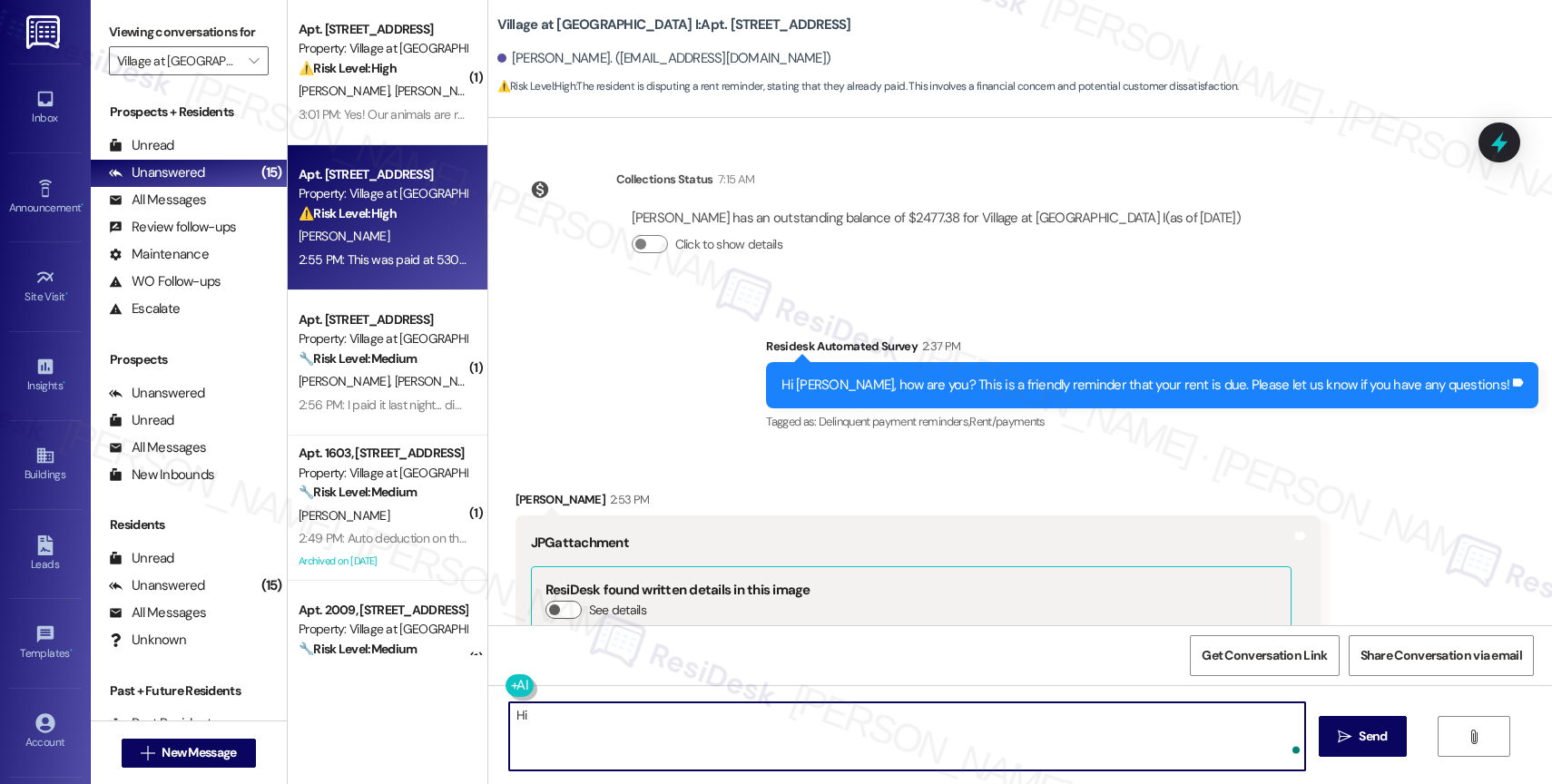
type textarea "H"
paste textarea "We sent that message to all residents as a friendly reminder that we're here to…"
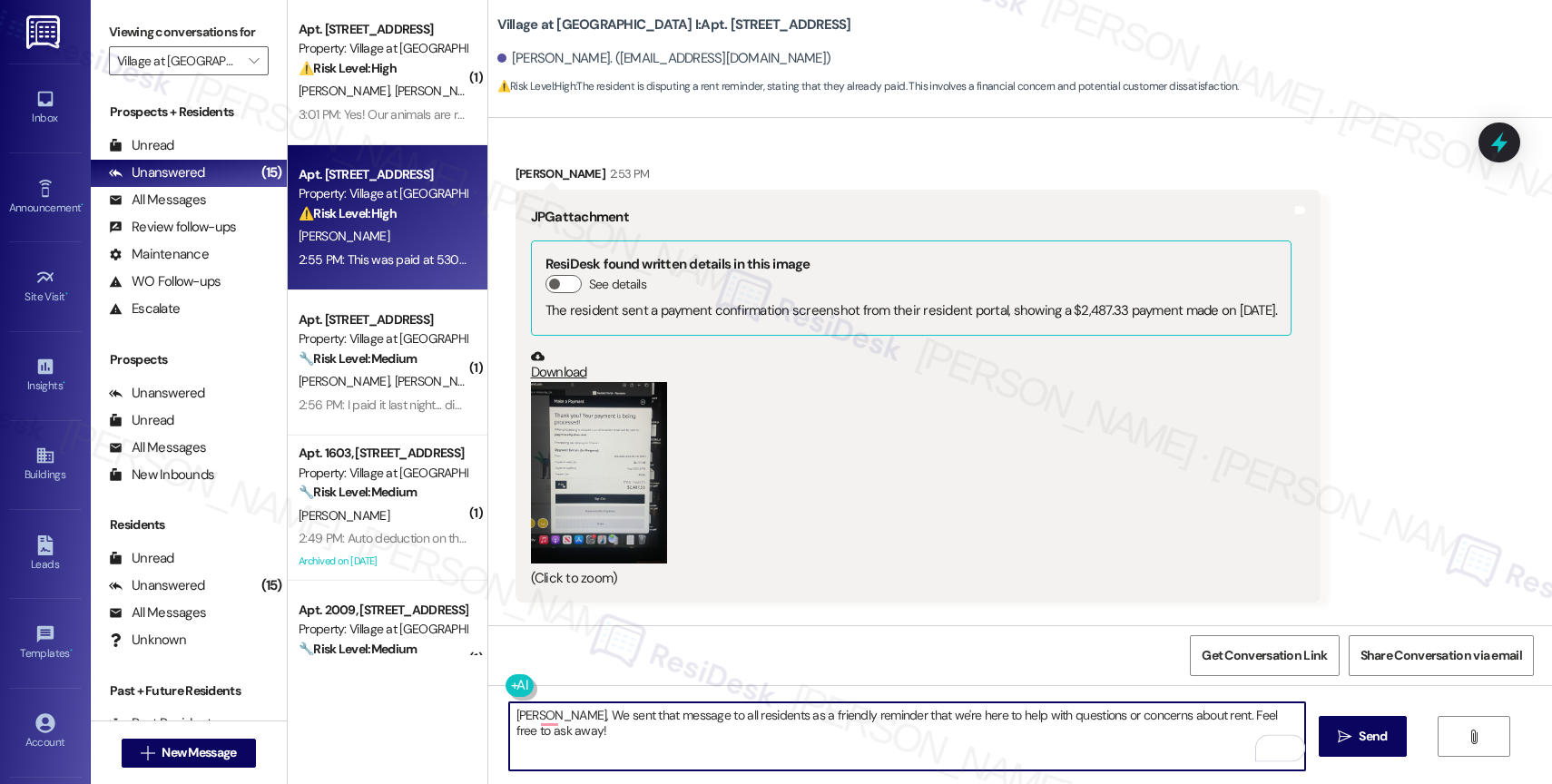
scroll to position [5285, 0]
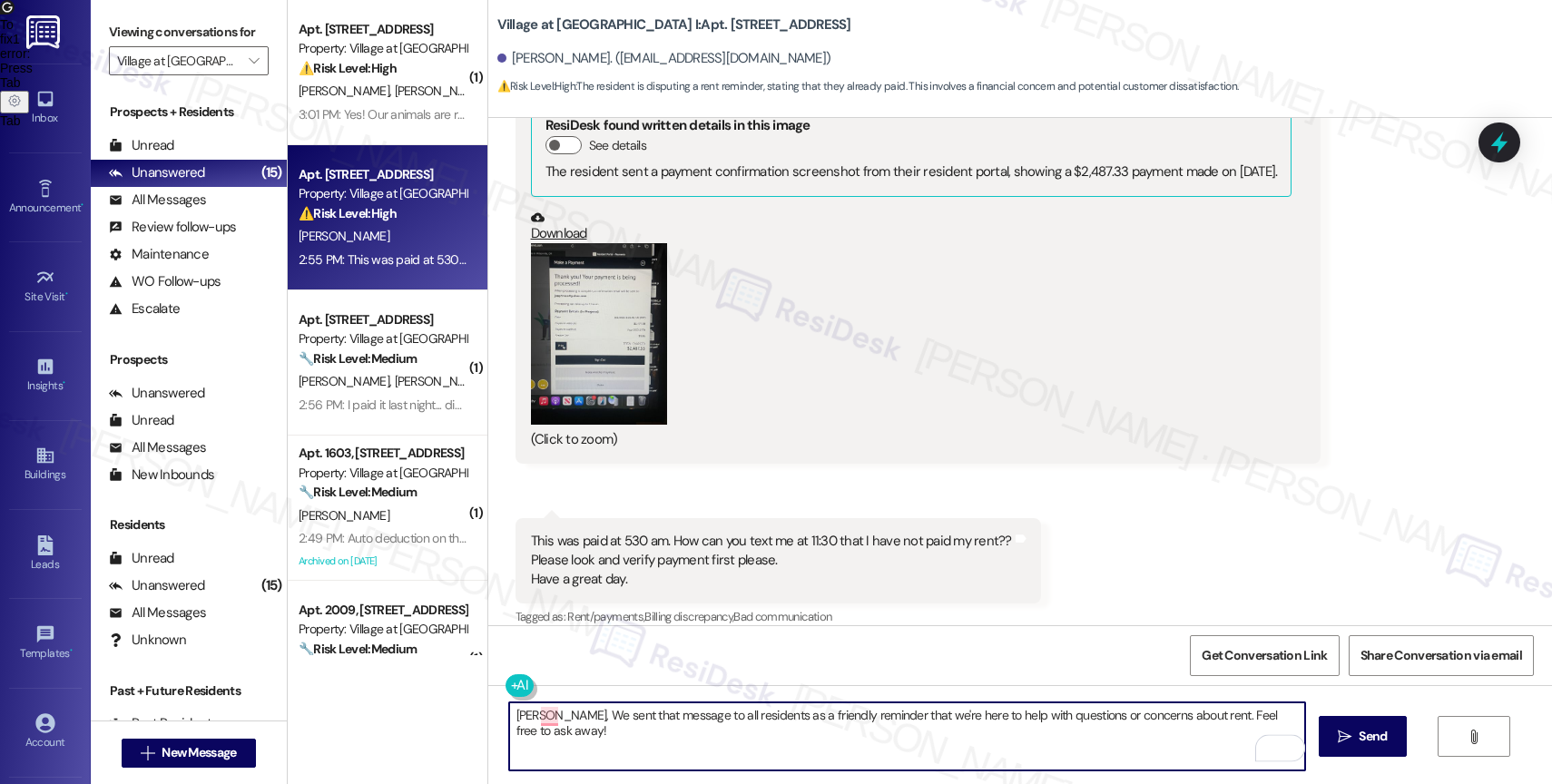
click at [509, 717] on textarea "[PERSON_NAME], We sent that message to all residents as a friendly reminder tha…" at bounding box center [907, 736] width 796 height 68
click at [550, 722] on textarea "Hi [PERSON_NAME], We sent that message to all residents as a friendly reminder …" at bounding box center [907, 736] width 796 height 68
drag, startPoint x: 1181, startPoint y: 714, endPoint x: 1319, endPoint y: 718, distance: 138.1
click at [1319, 718] on div "Hi [PERSON_NAME], we sent that message to all residents as a friendly reminder …" at bounding box center [1020, 752] width 1064 height 136
type textarea "Hi [PERSON_NAME], we sent that message to all residents as a friendly reminder …"
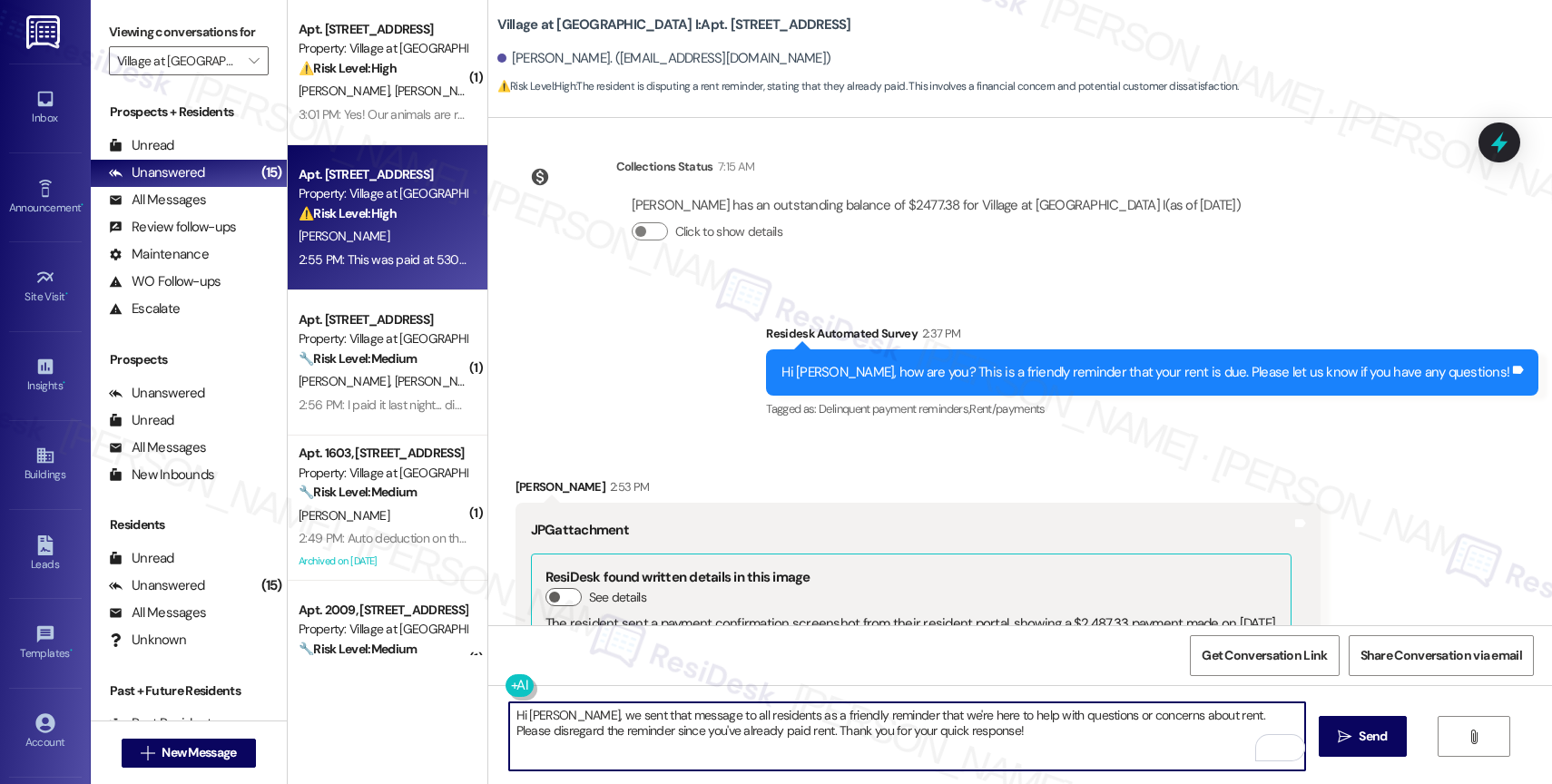
scroll to position [5285, 0]
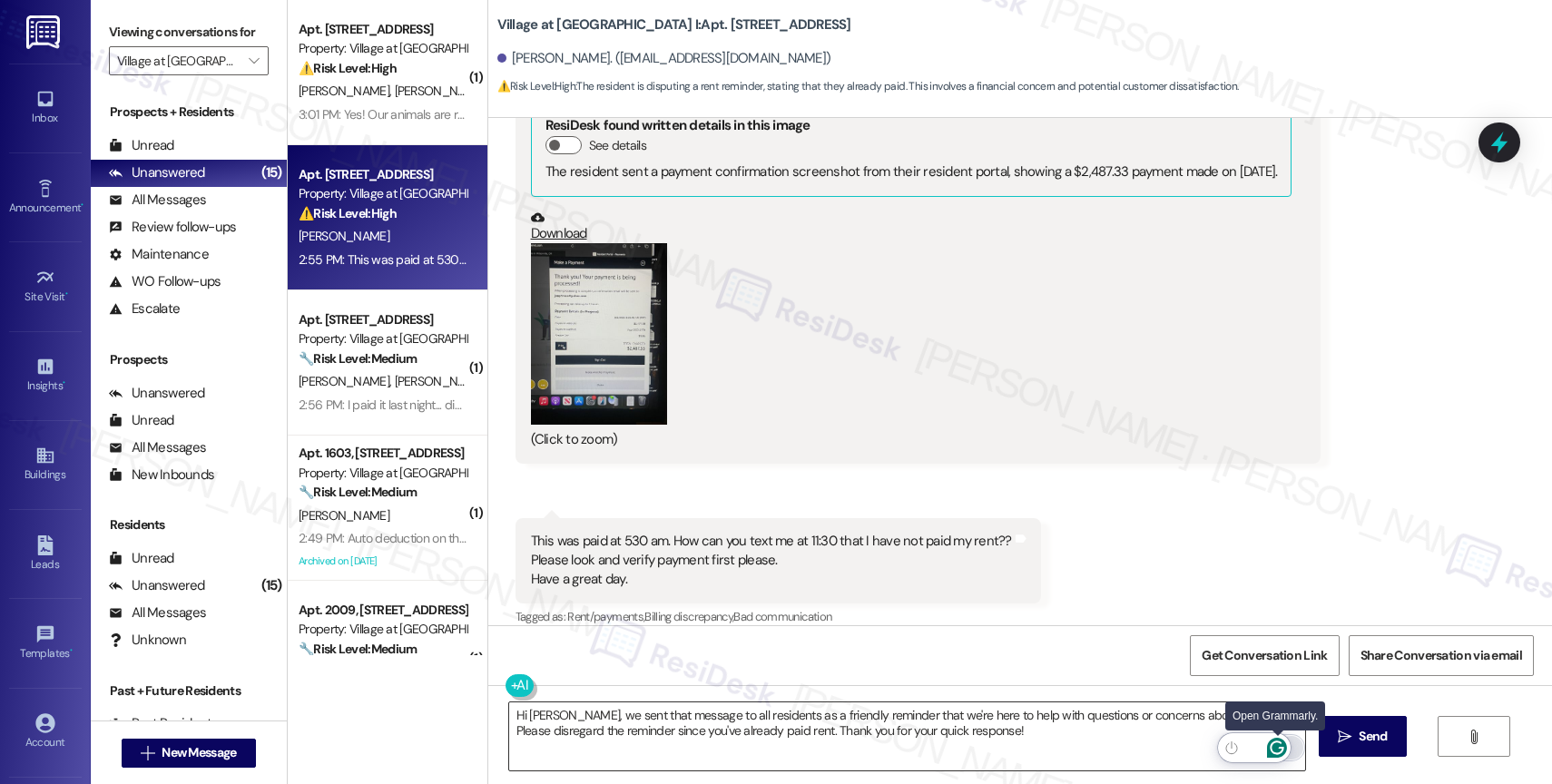
click at [1280, 746] on icon "Open Grammarly. 0 Suggestions." at bounding box center [1277, 748] width 14 height 14
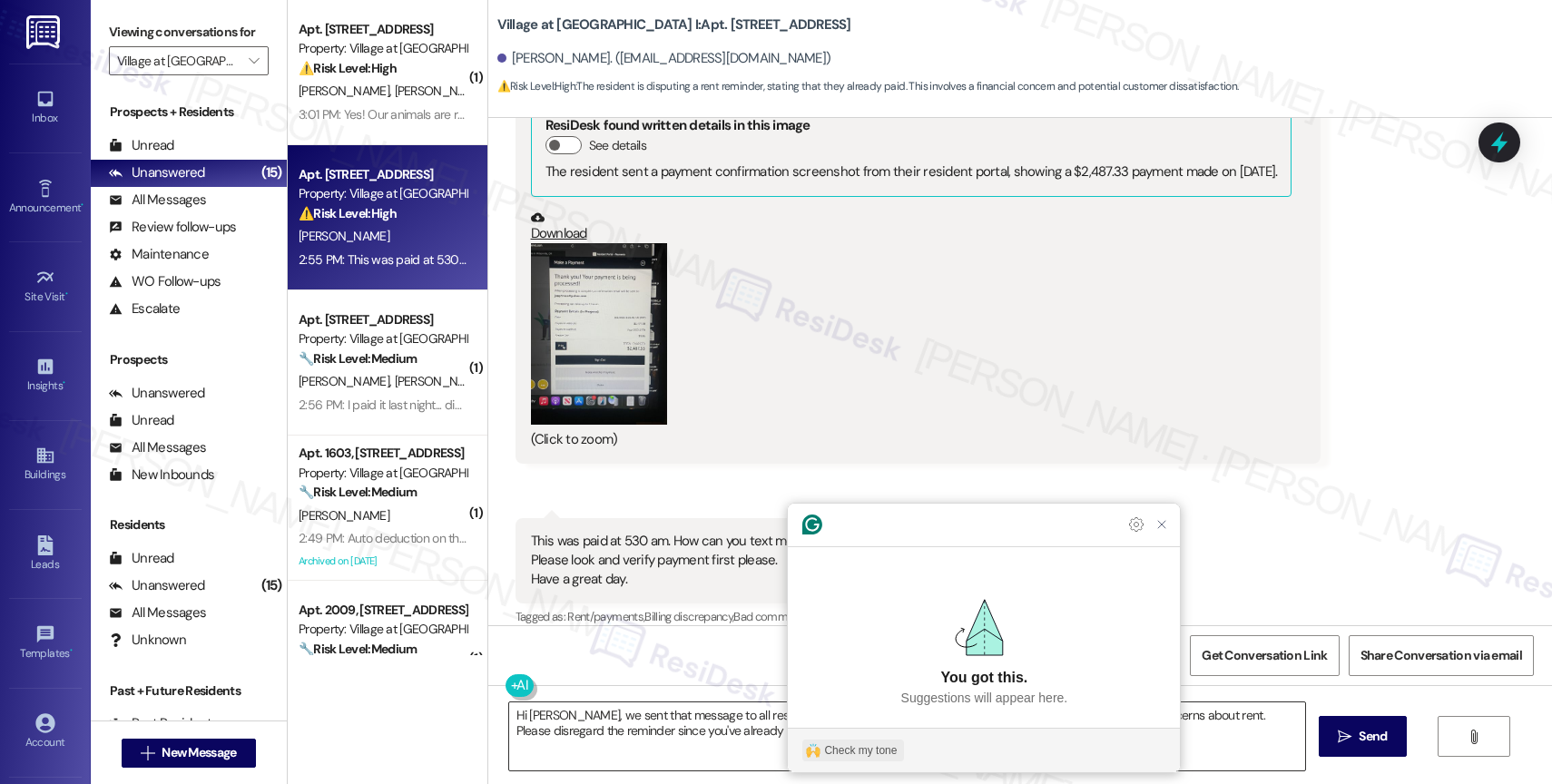
click at [835, 749] on div "Check my tone" at bounding box center [860, 750] width 73 height 16
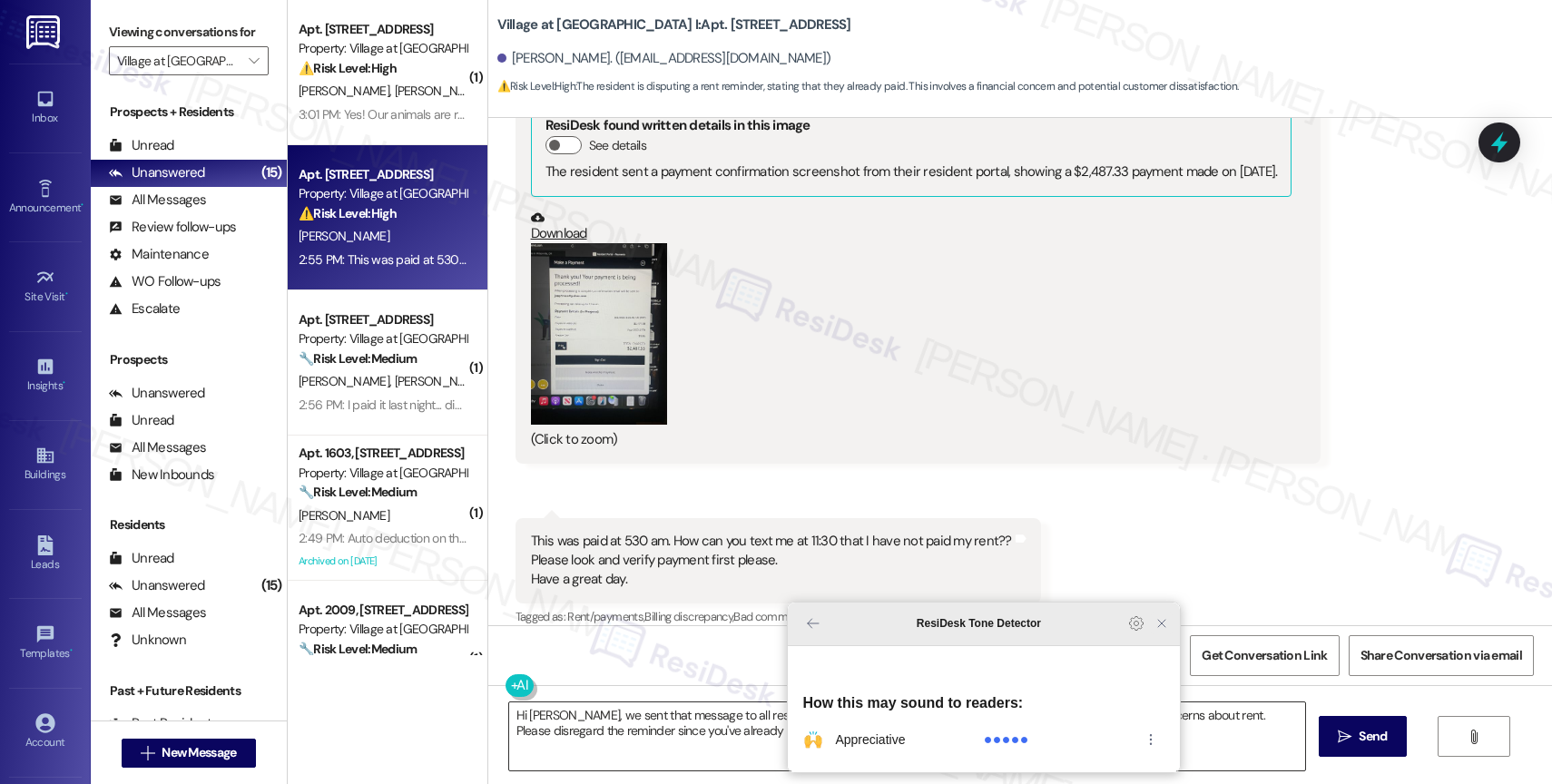
click at [1162, 631] on icon "Close Grammarly Assistant" at bounding box center [1162, 623] width 15 height 15
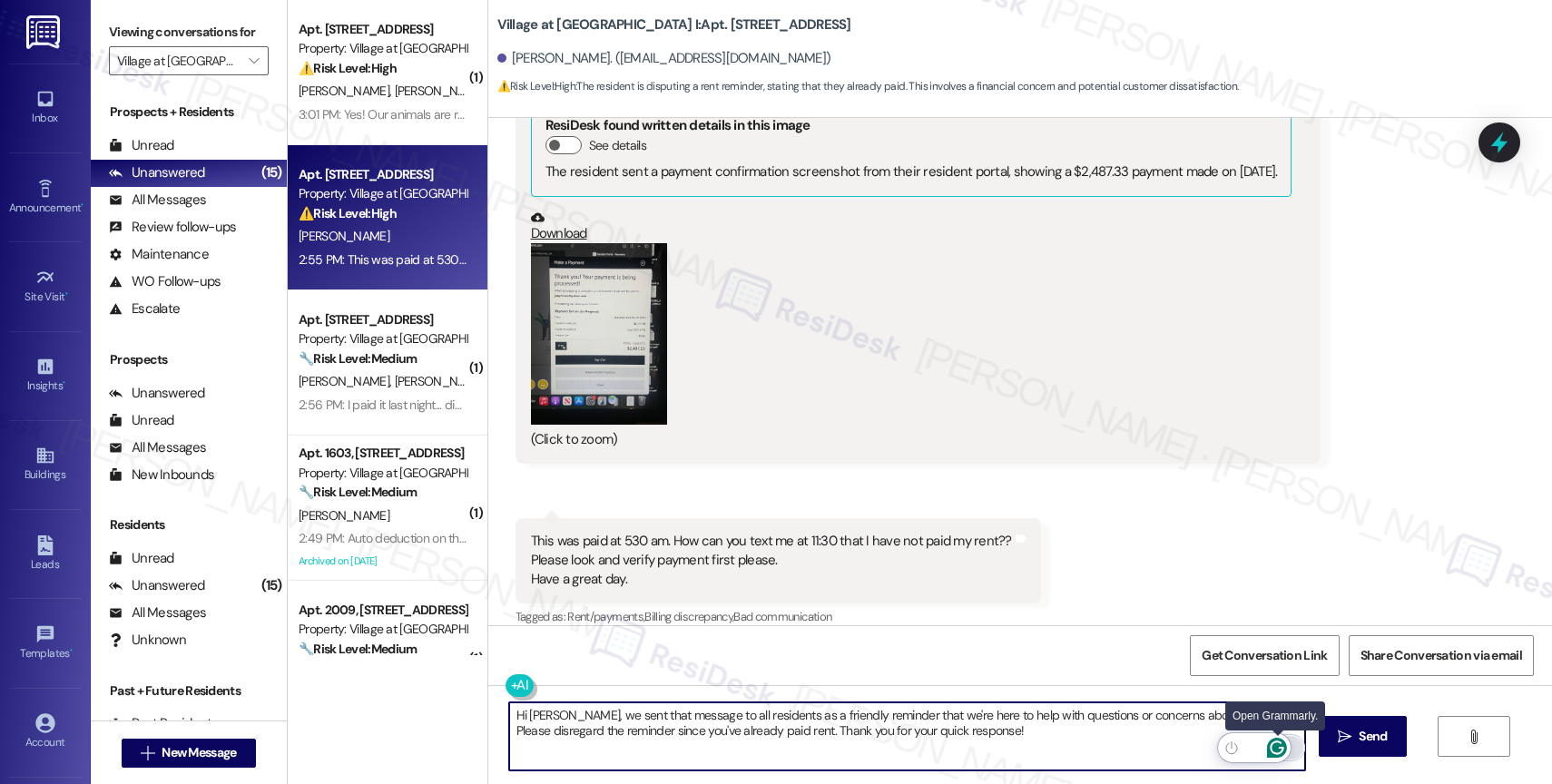
click at [1279, 744] on icon "Open Grammarly. 0 Suggestions." at bounding box center [1277, 747] width 20 height 20
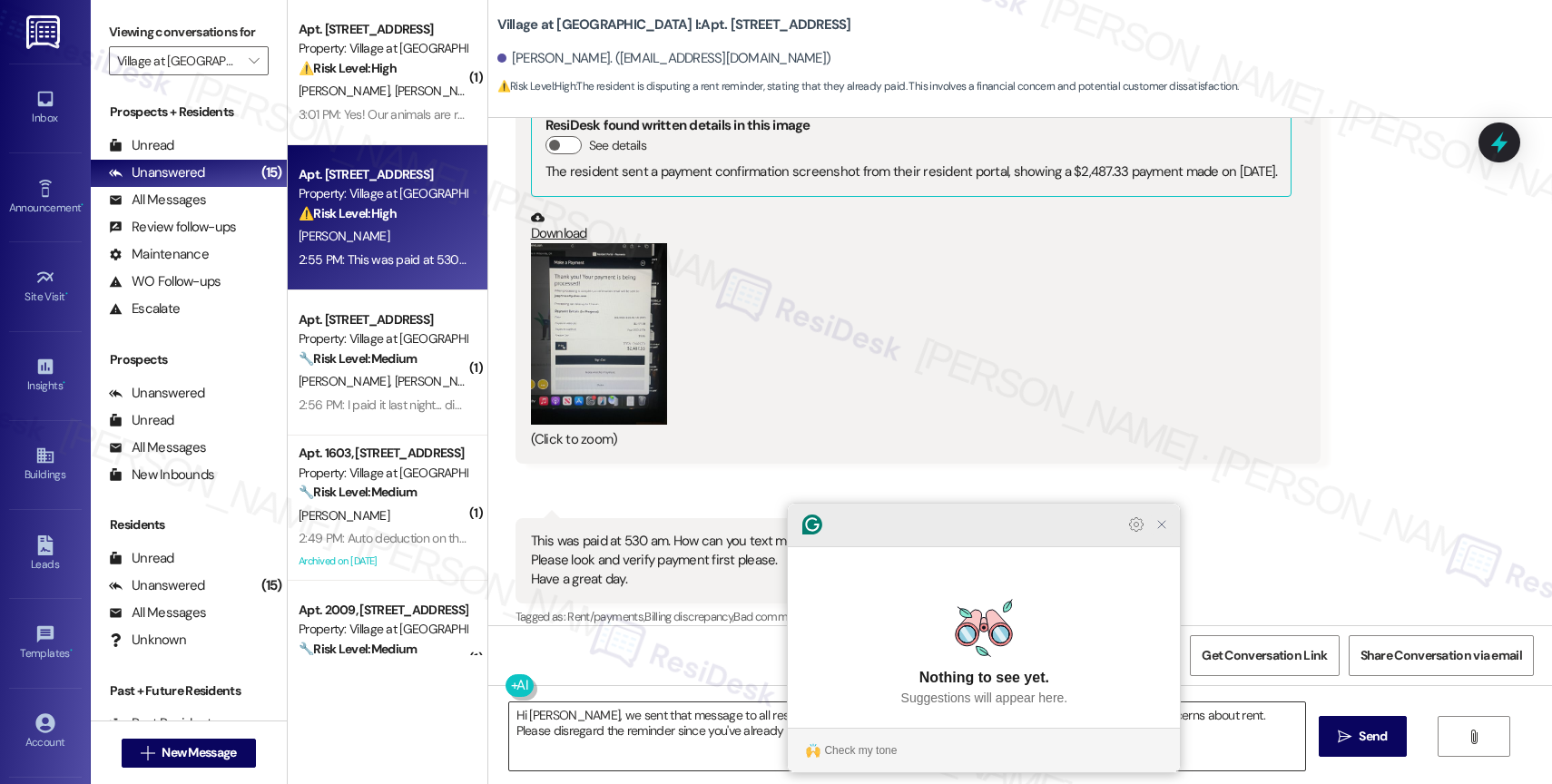
click at [1163, 531] on icon "Close Grammarly Assistant" at bounding box center [1162, 524] width 15 height 15
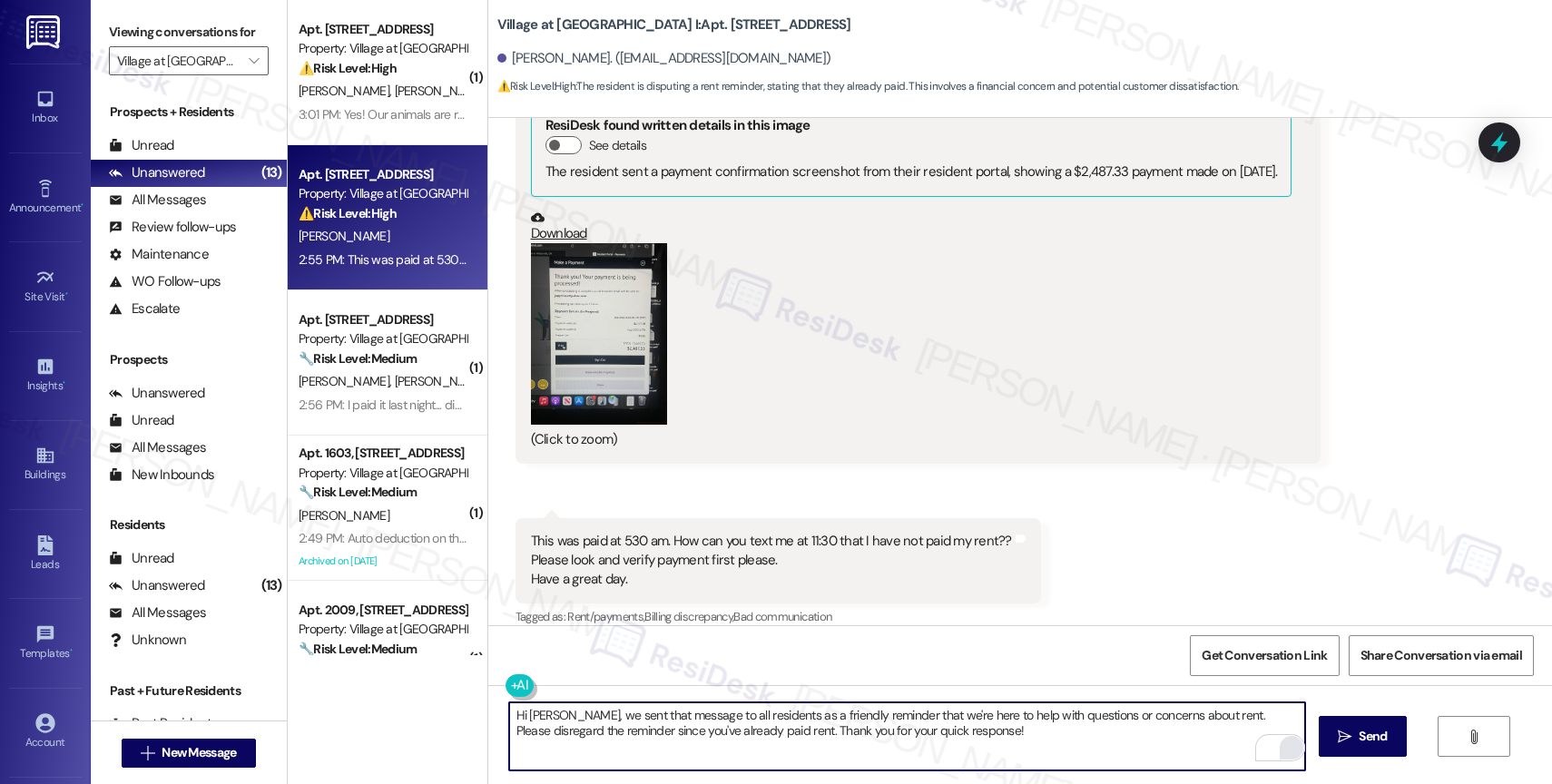
click at [588, 289] on button "Zoom image" at bounding box center [598, 333] width 136 height 181
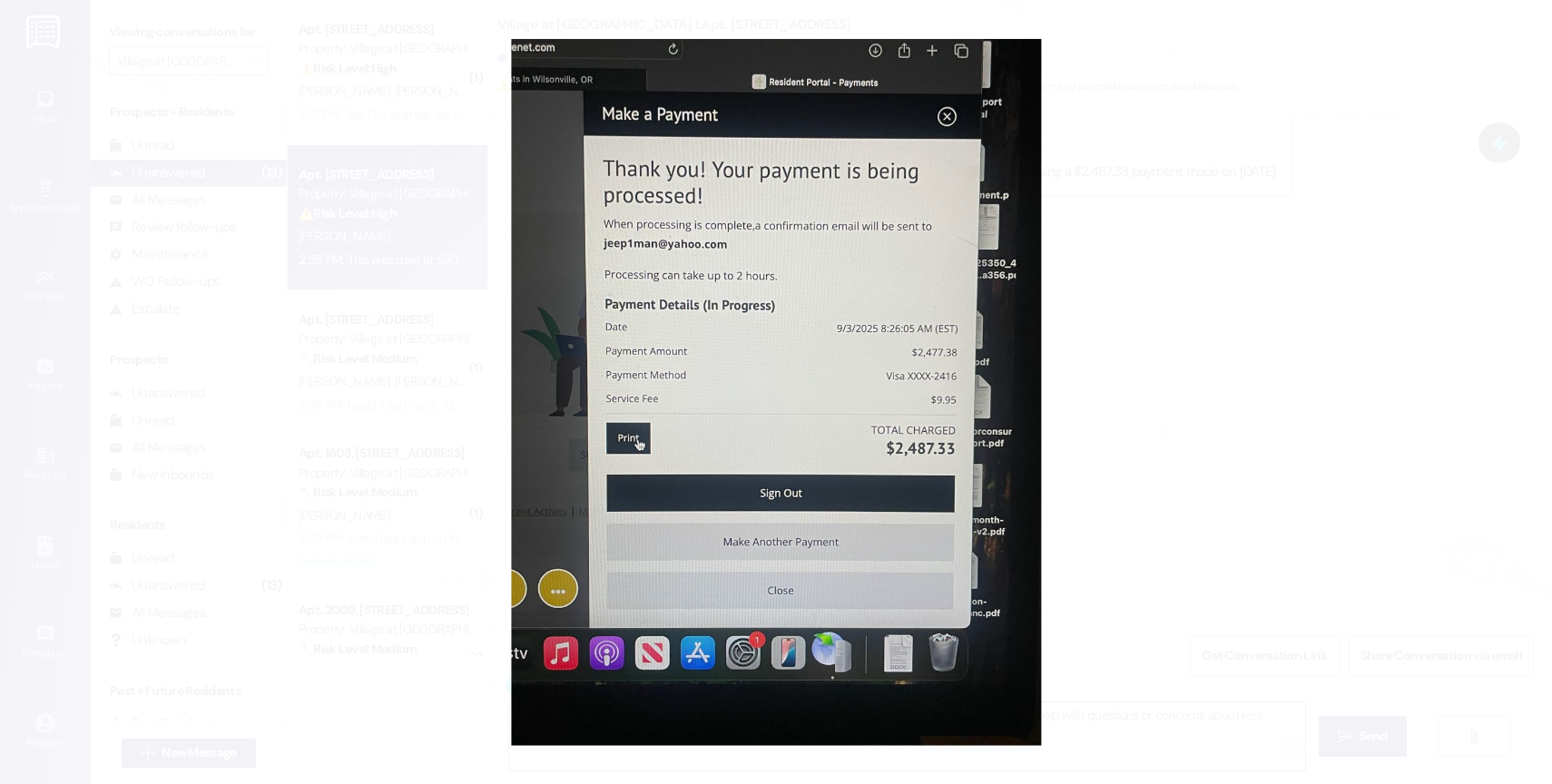
click at [842, 435] on button "Unzoom image" at bounding box center [776, 392] width 1552 height 784
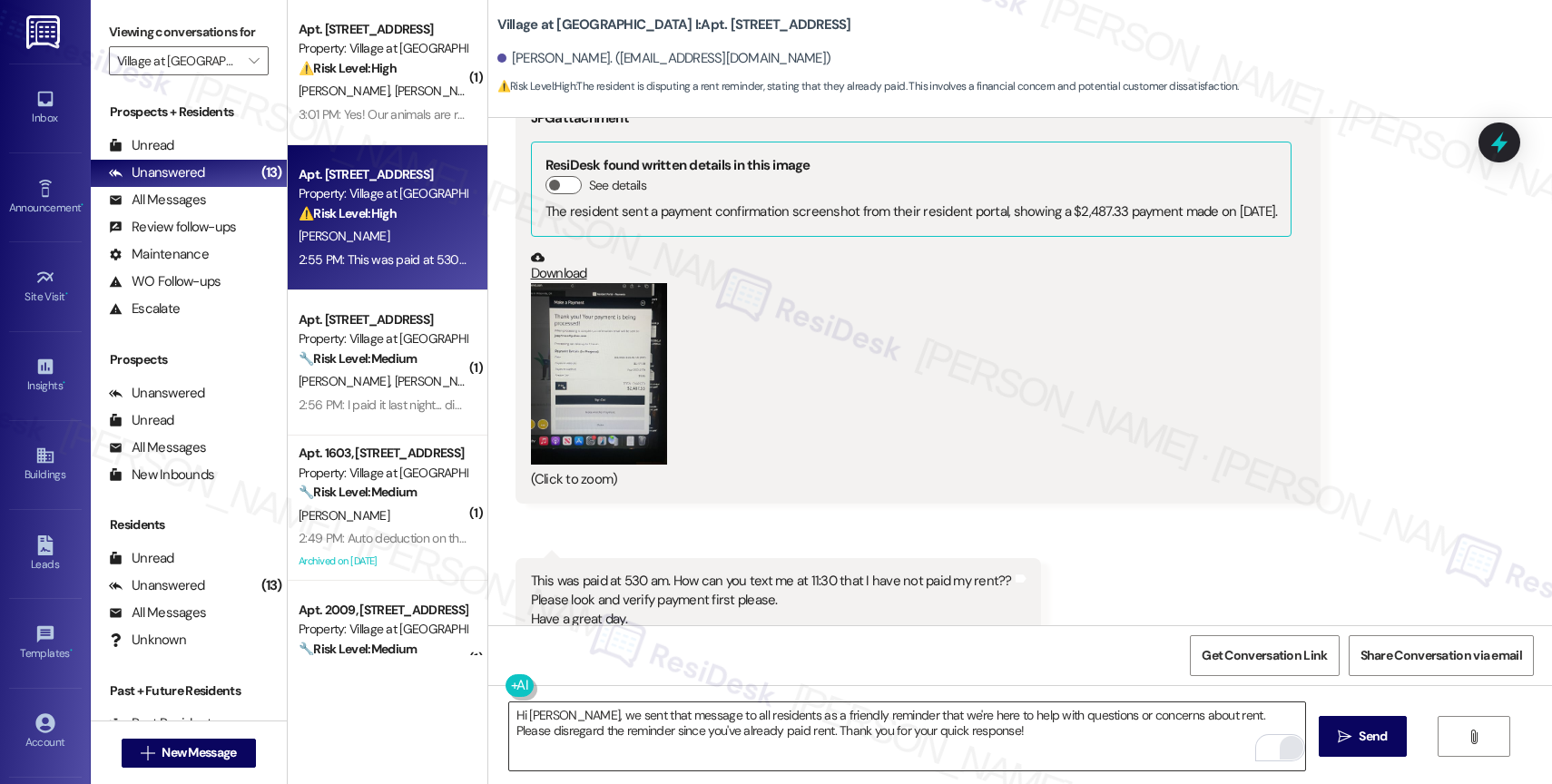
scroll to position [5244, 0]
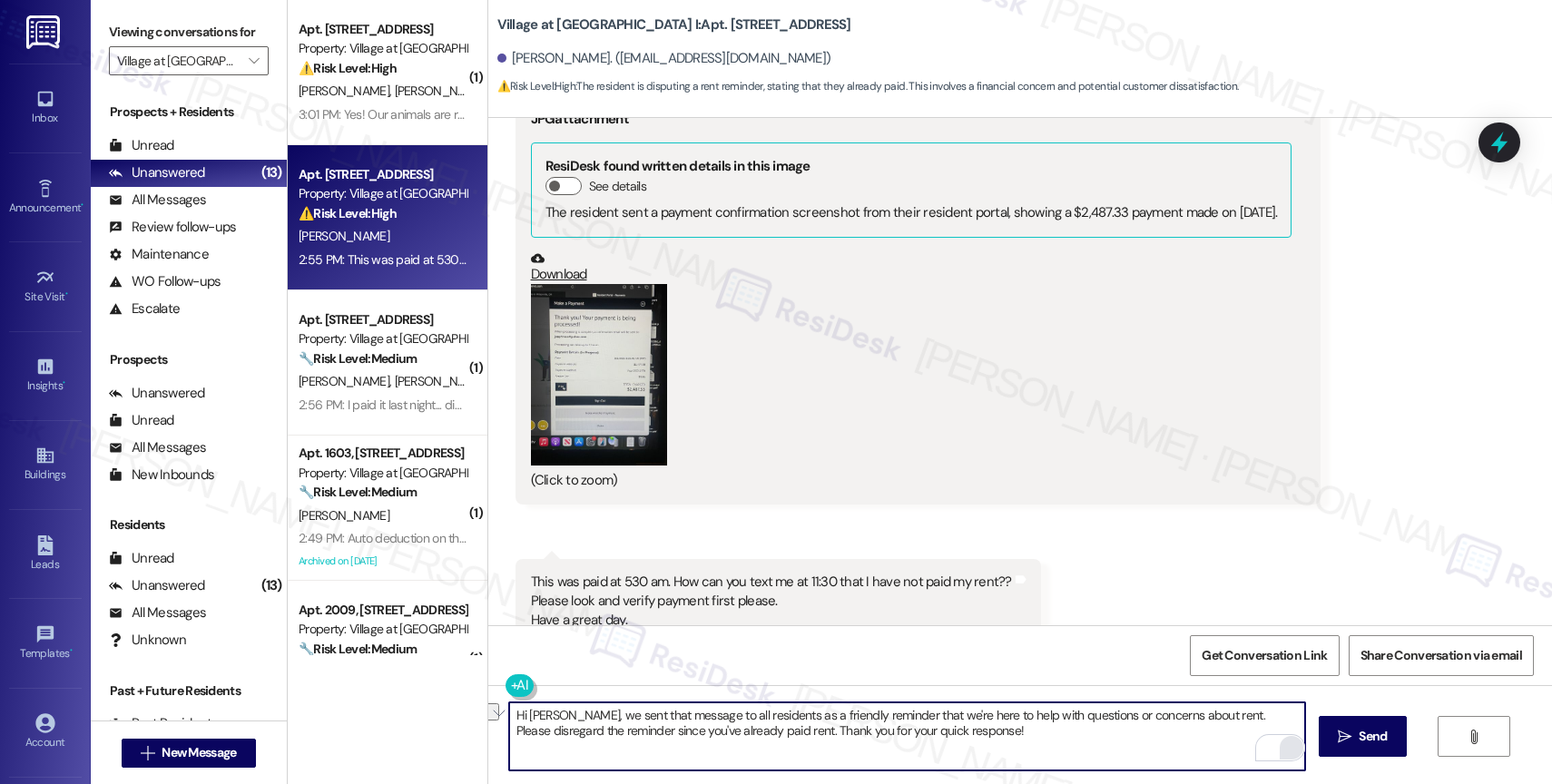
drag, startPoint x: 714, startPoint y: 733, endPoint x: 1027, endPoint y: 755, distance: 313.8
click at [1027, 755] on textarea "Hi Ben, we sent that message to all residents as a friendly reminder that we're…" at bounding box center [907, 736] width 796 height 68
click at [916, 752] on textarea "Hi Ben, we sent that message to all residents as a friendly reminder that we're…" at bounding box center [907, 736] width 796 height 68
click at [786, 730] on textarea "Hi Ben, we sent that message to all residents as a friendly reminder that we're…" at bounding box center [907, 736] width 796 height 68
click at [968, 743] on textarea "Hi Ben, we sent that message to all residents as a friendly reminder that we're…" at bounding box center [907, 736] width 796 height 68
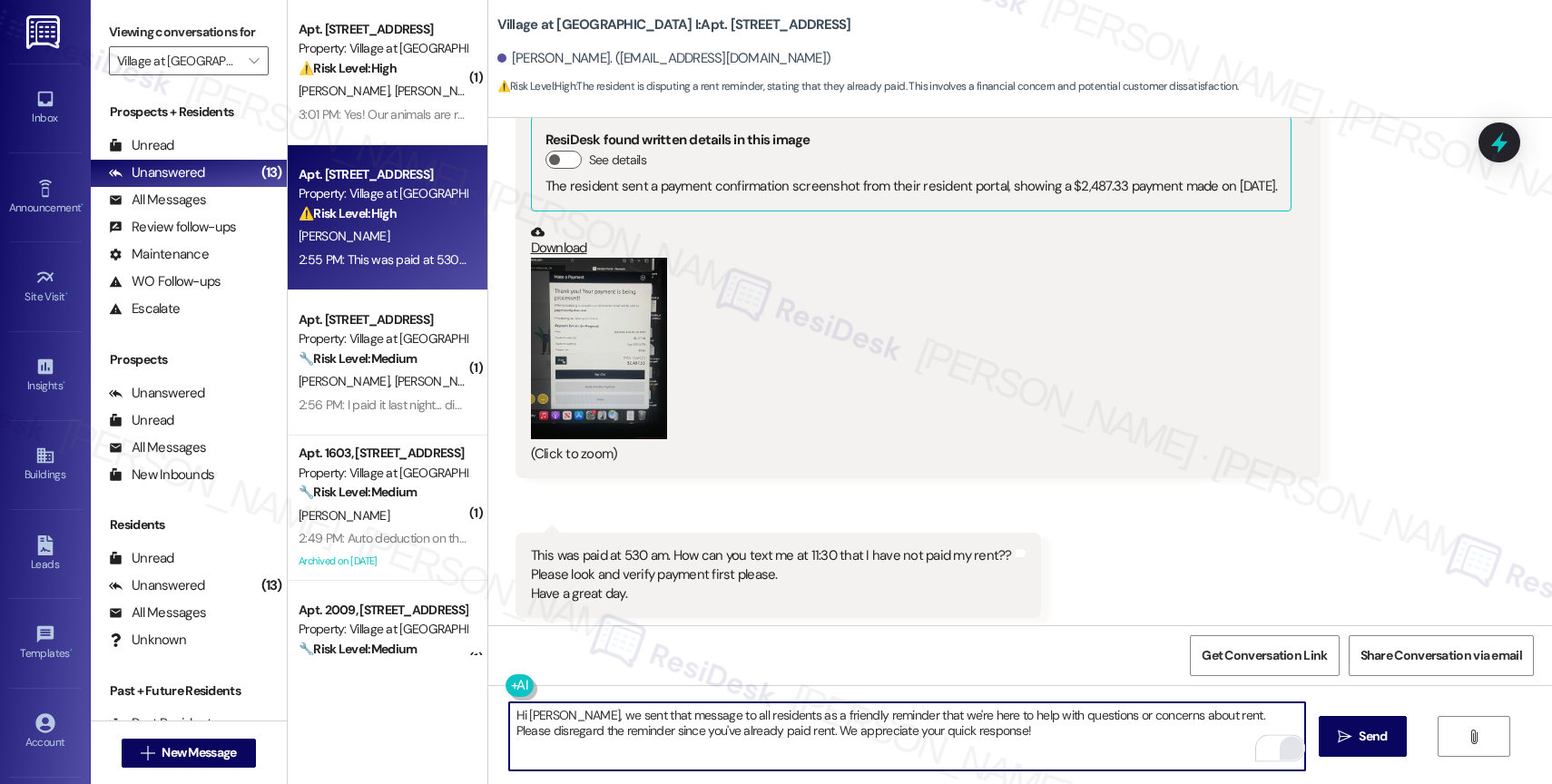
scroll to position [5285, 0]
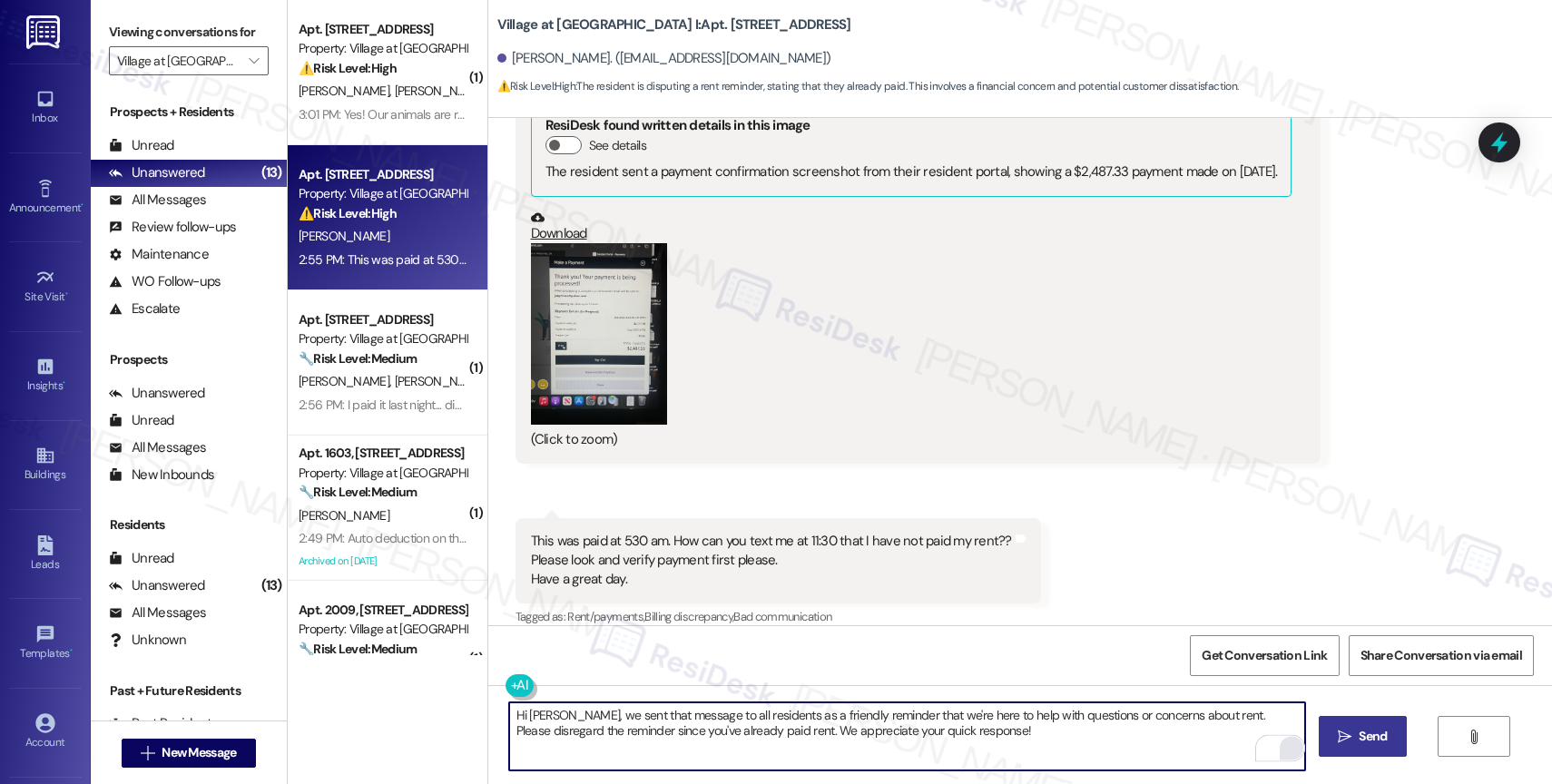
type textarea "Hi Ben, we sent that message to all residents as a friendly reminder that we're…"
click at [1355, 735] on span "Send" at bounding box center [1373, 735] width 36 height 19
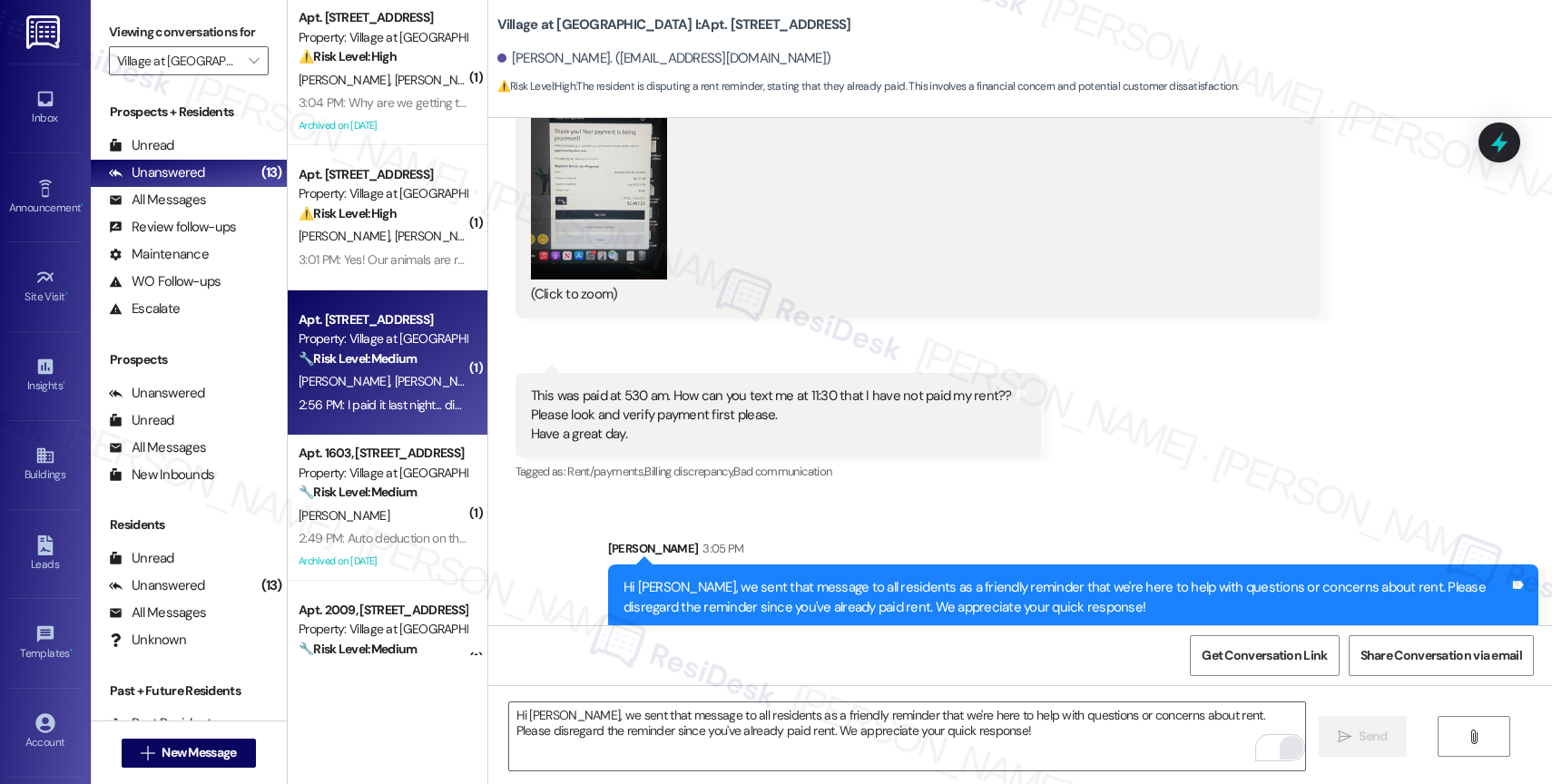
scroll to position [1377, 0]
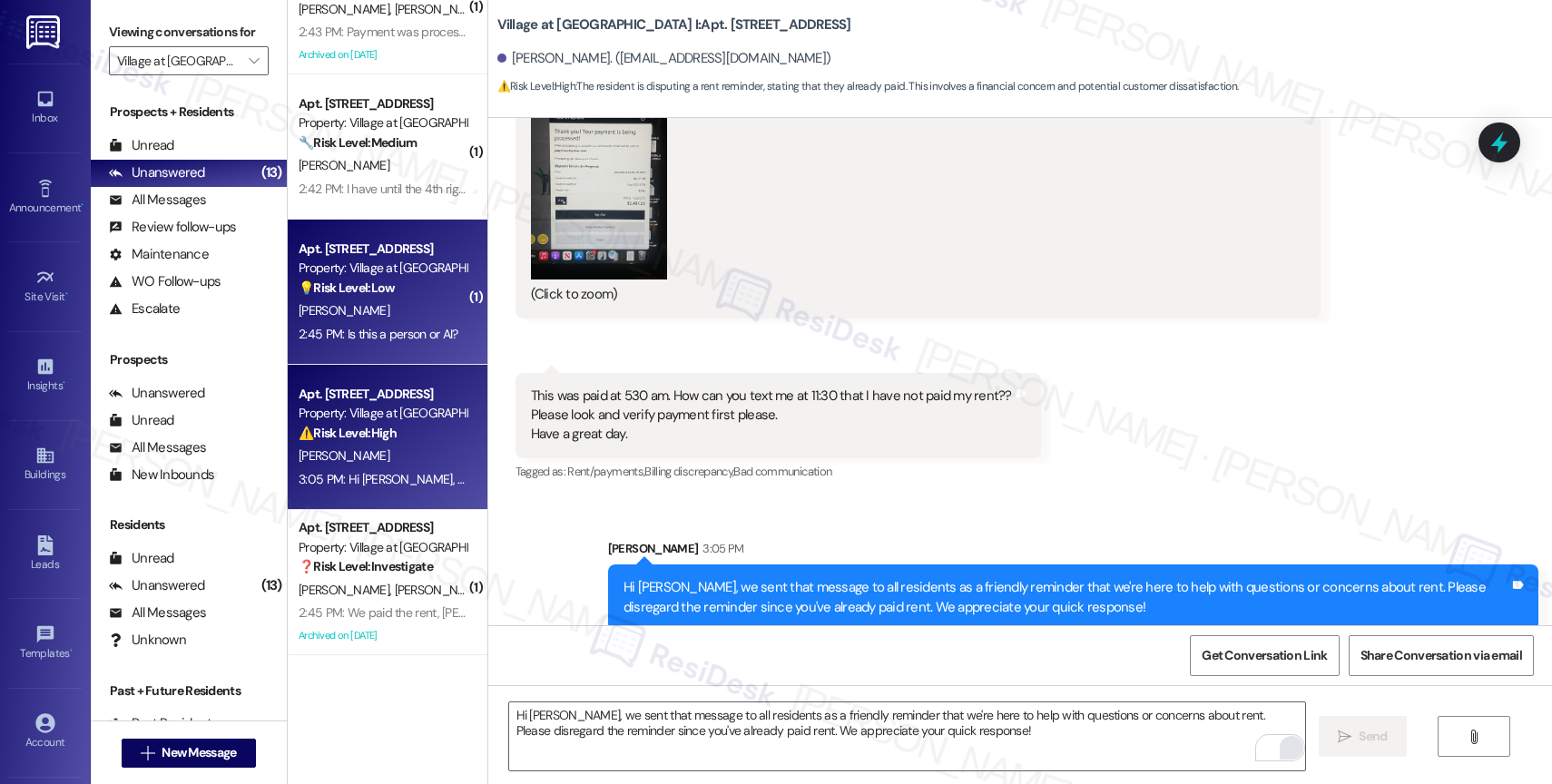
click at [385, 318] on div "J. Riggen" at bounding box center [382, 310] width 171 height 23
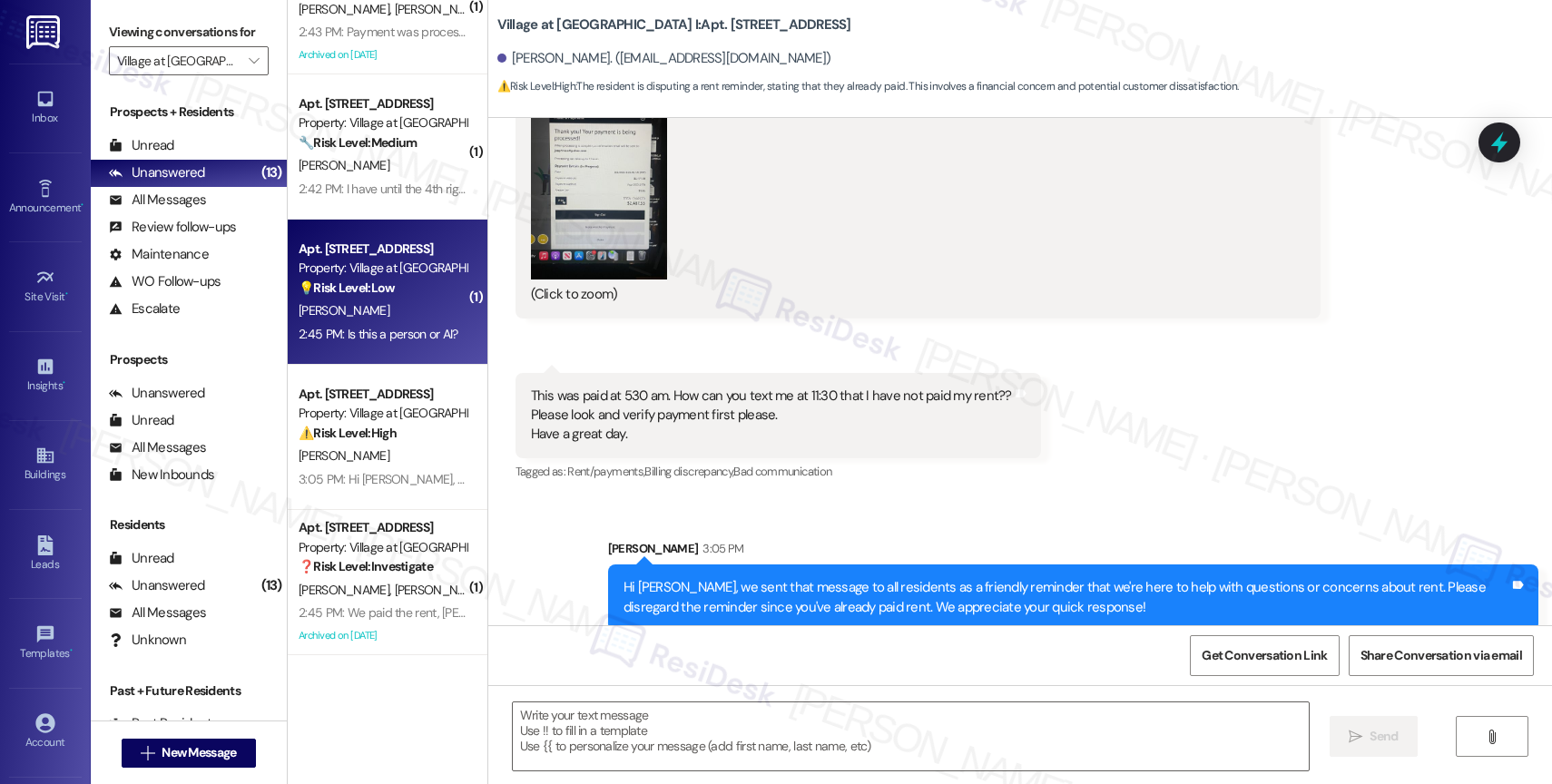
type textarea "Fetching suggested responses. Please feel free to read through the conversation…"
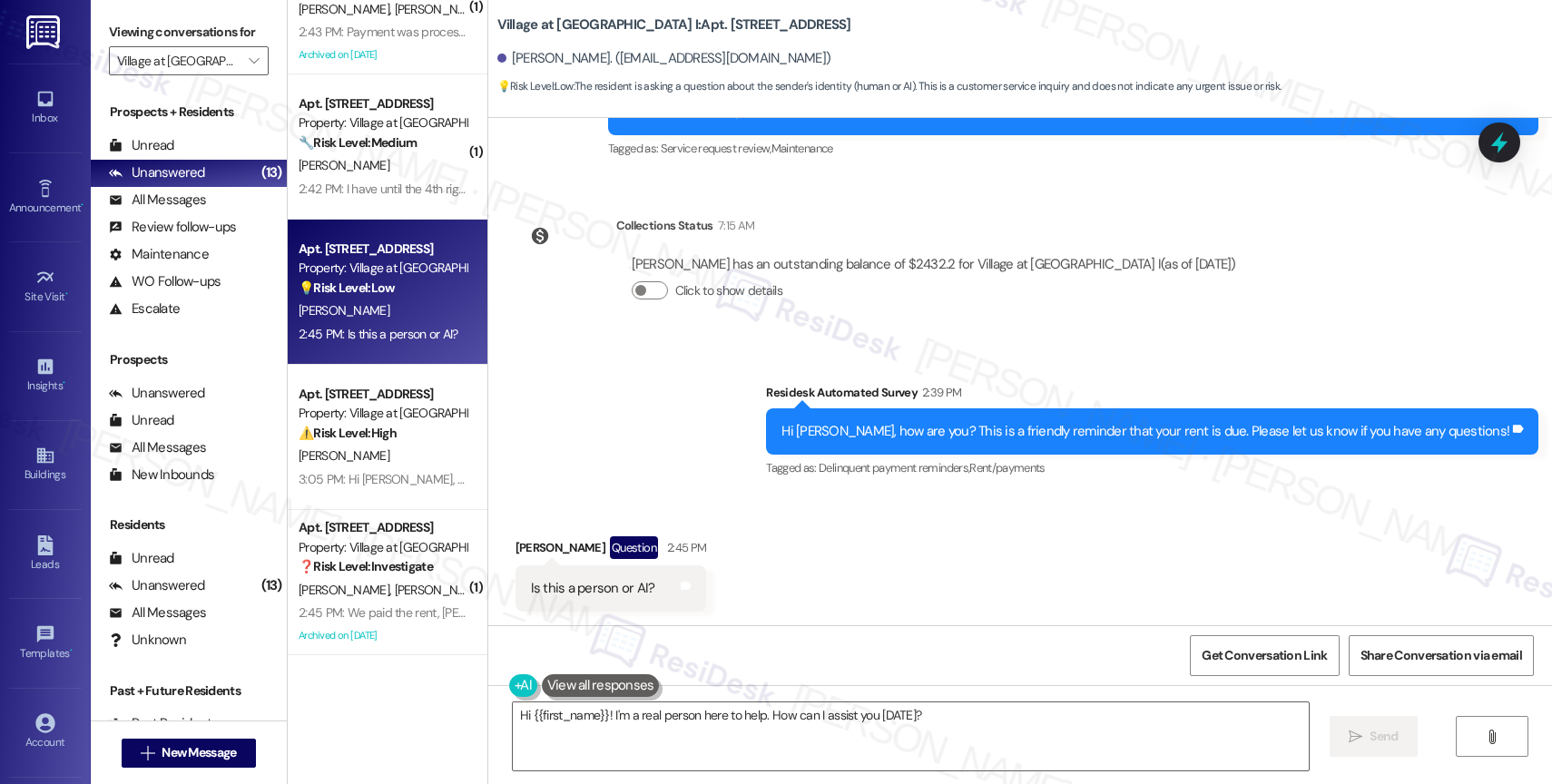
scroll to position [3131, 0]
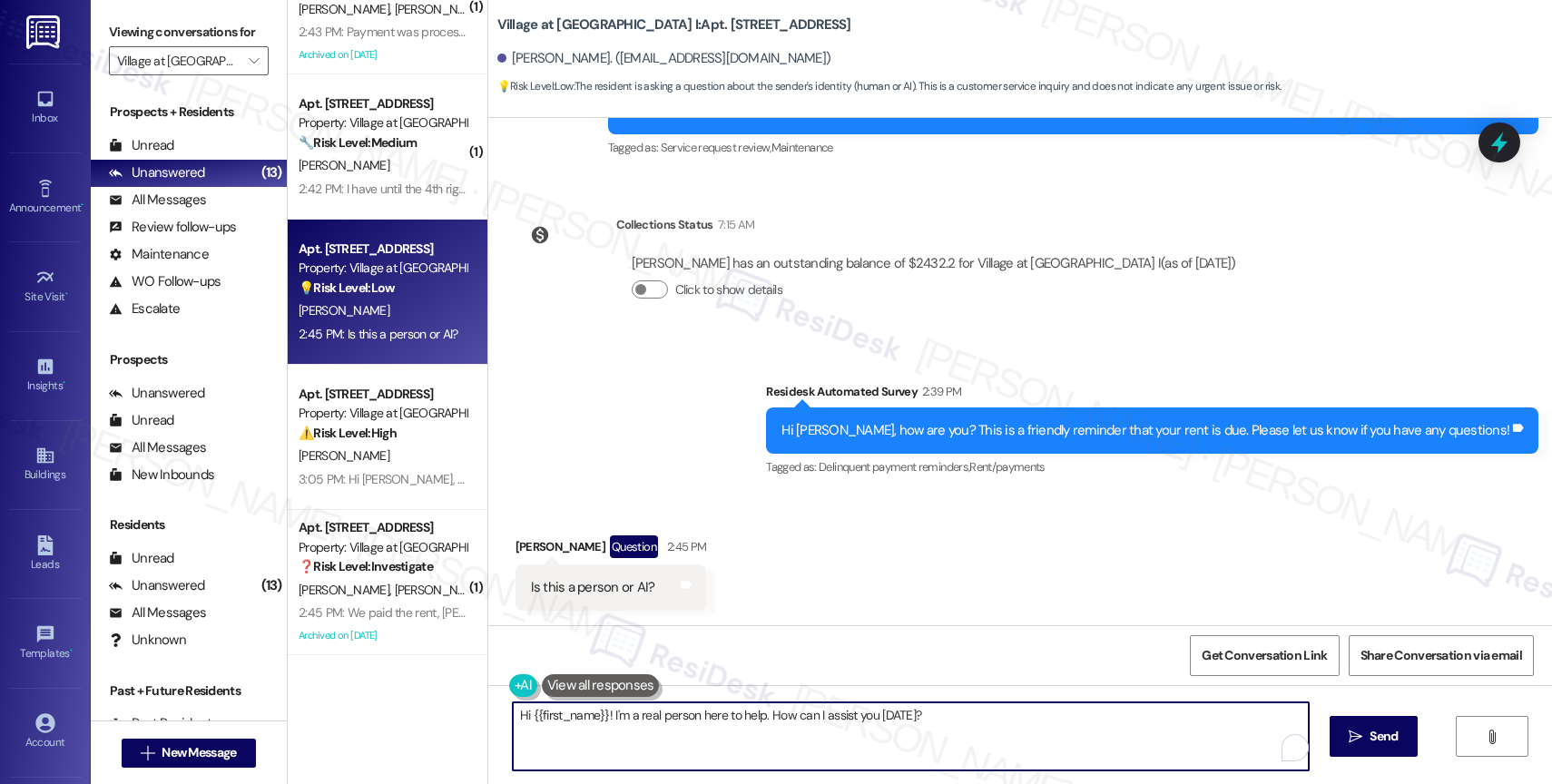
click at [674, 720] on textarea "Hi {{first_name}}! I'm a real person here to help. How can I assist you today?" at bounding box center [911, 736] width 796 height 68
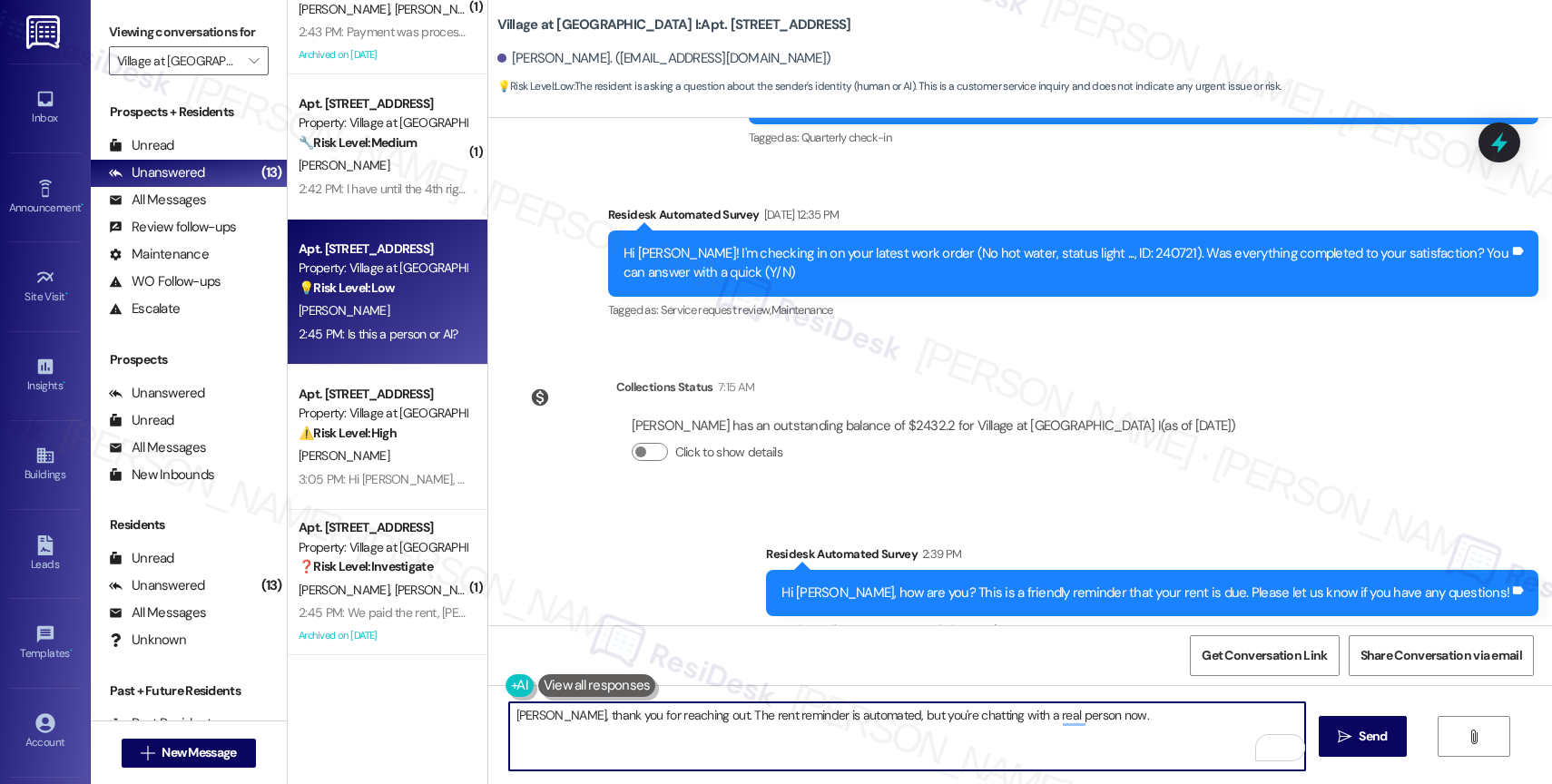
scroll to position [2579, 0]
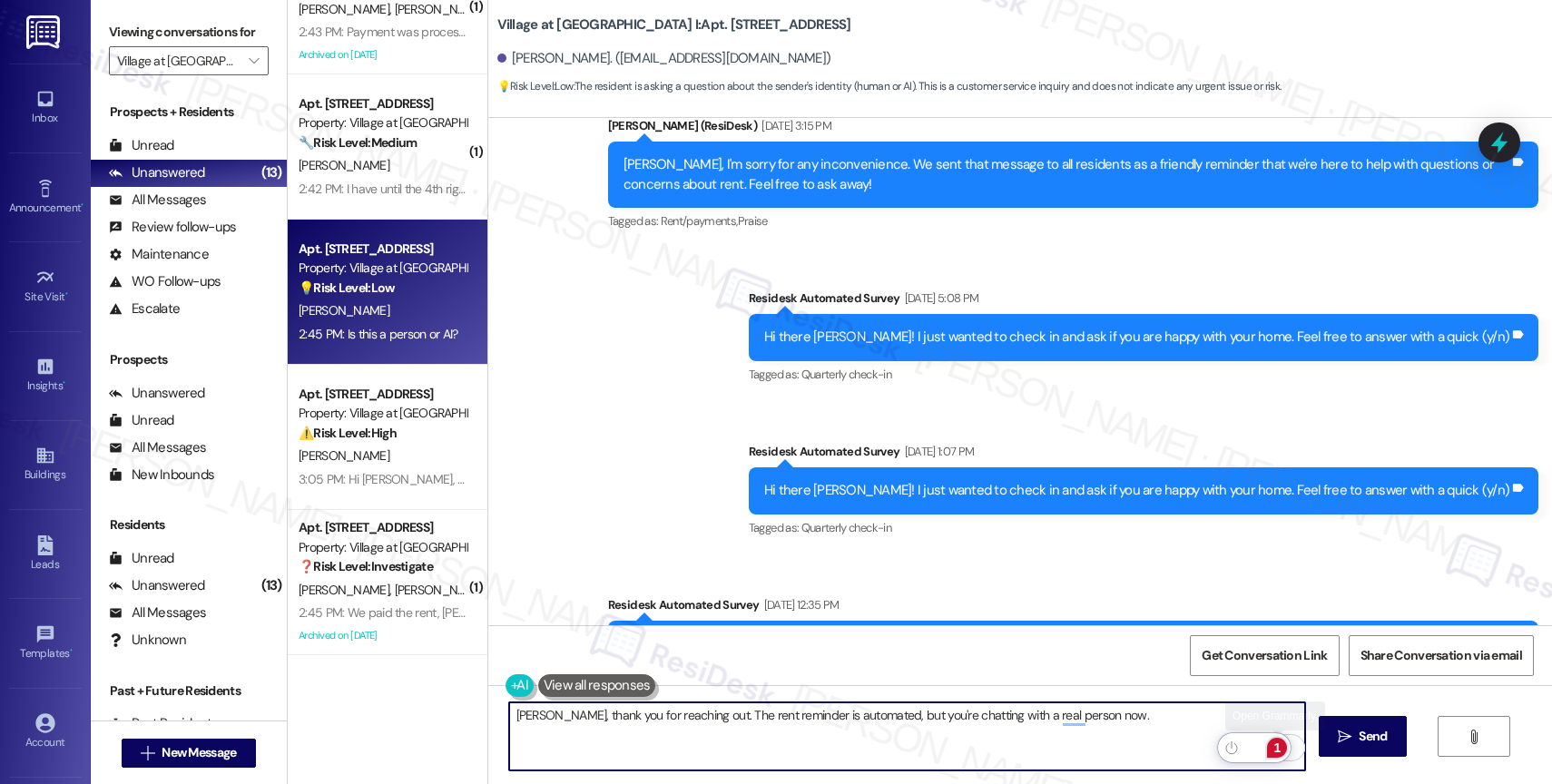
click at [1283, 746] on div "1" at bounding box center [1277, 747] width 20 height 20
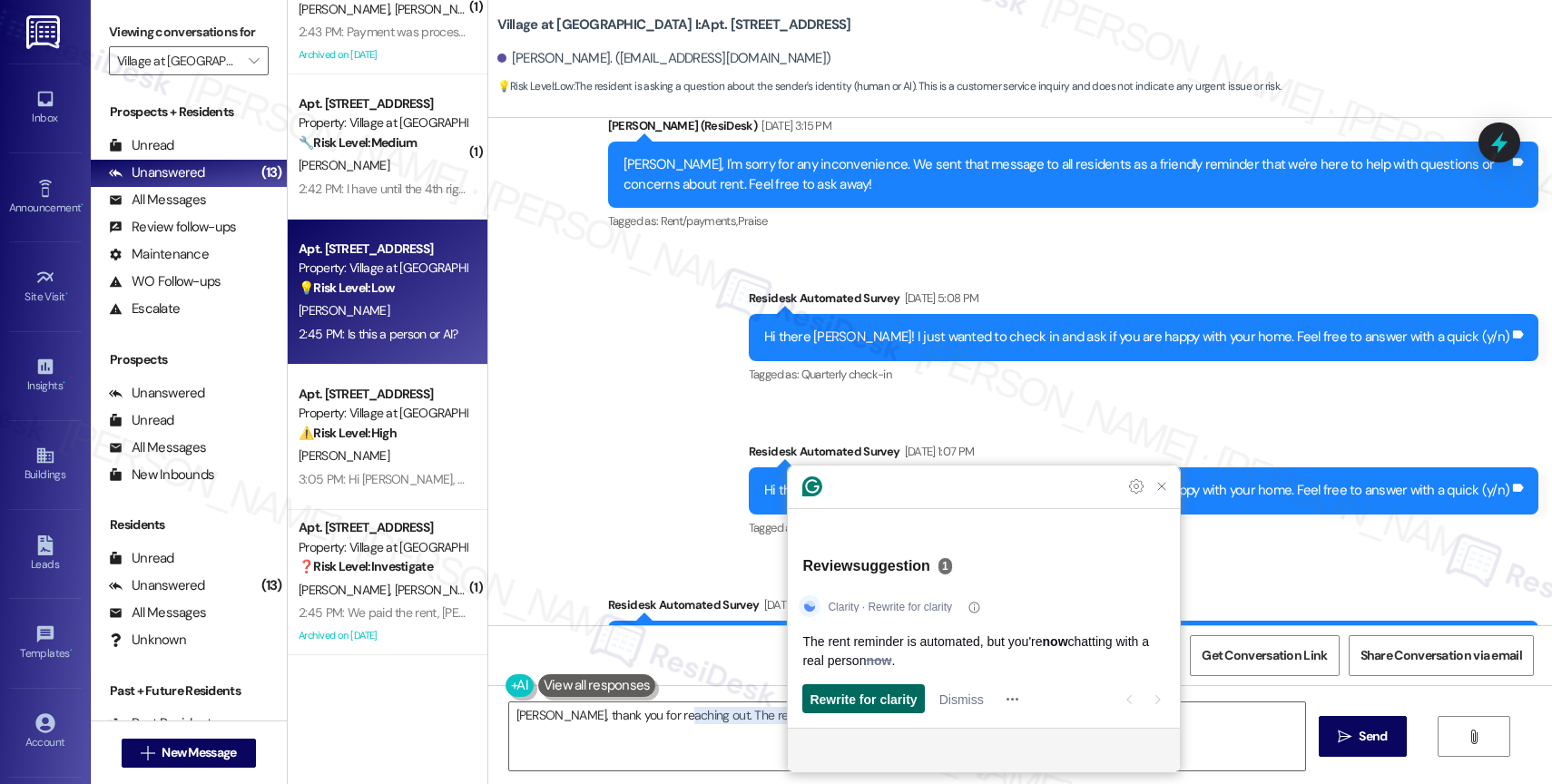
click at [885, 691] on span "Rewrite for clarity" at bounding box center [863, 698] width 108 height 19
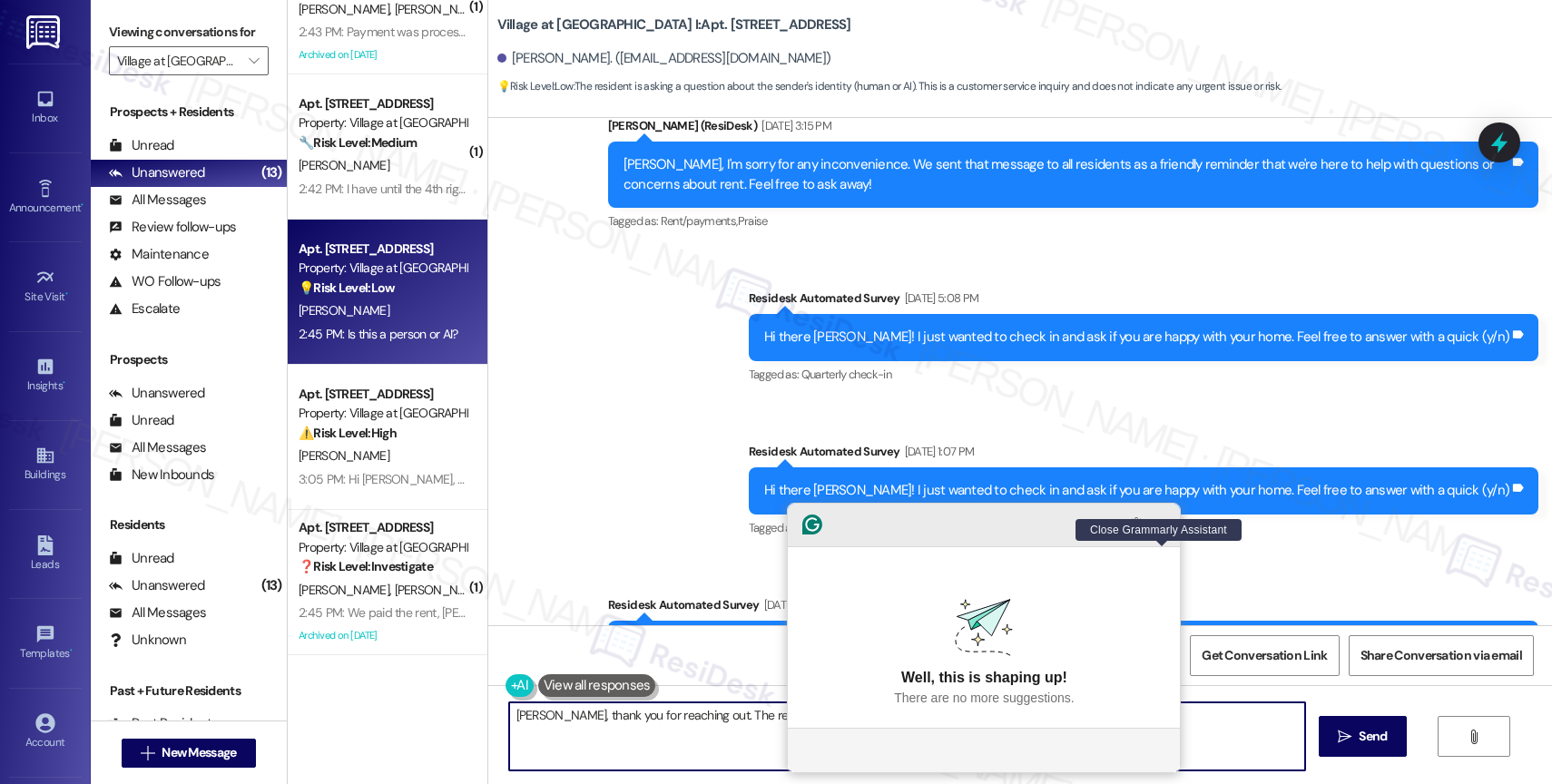
click at [1168, 531] on icon "Close Grammarly Assistant" at bounding box center [1162, 524] width 15 height 15
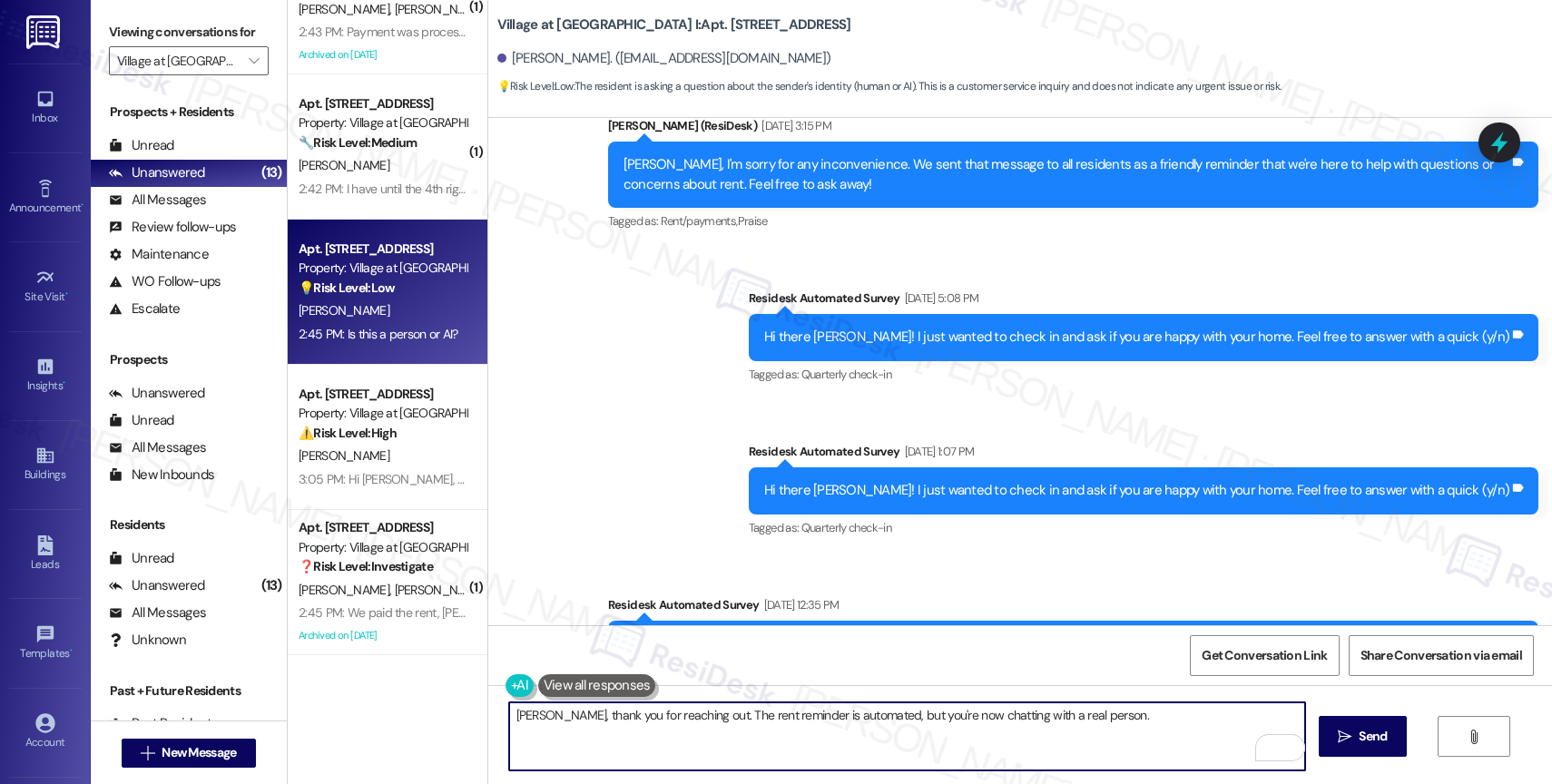
scroll to position [3131, 0]
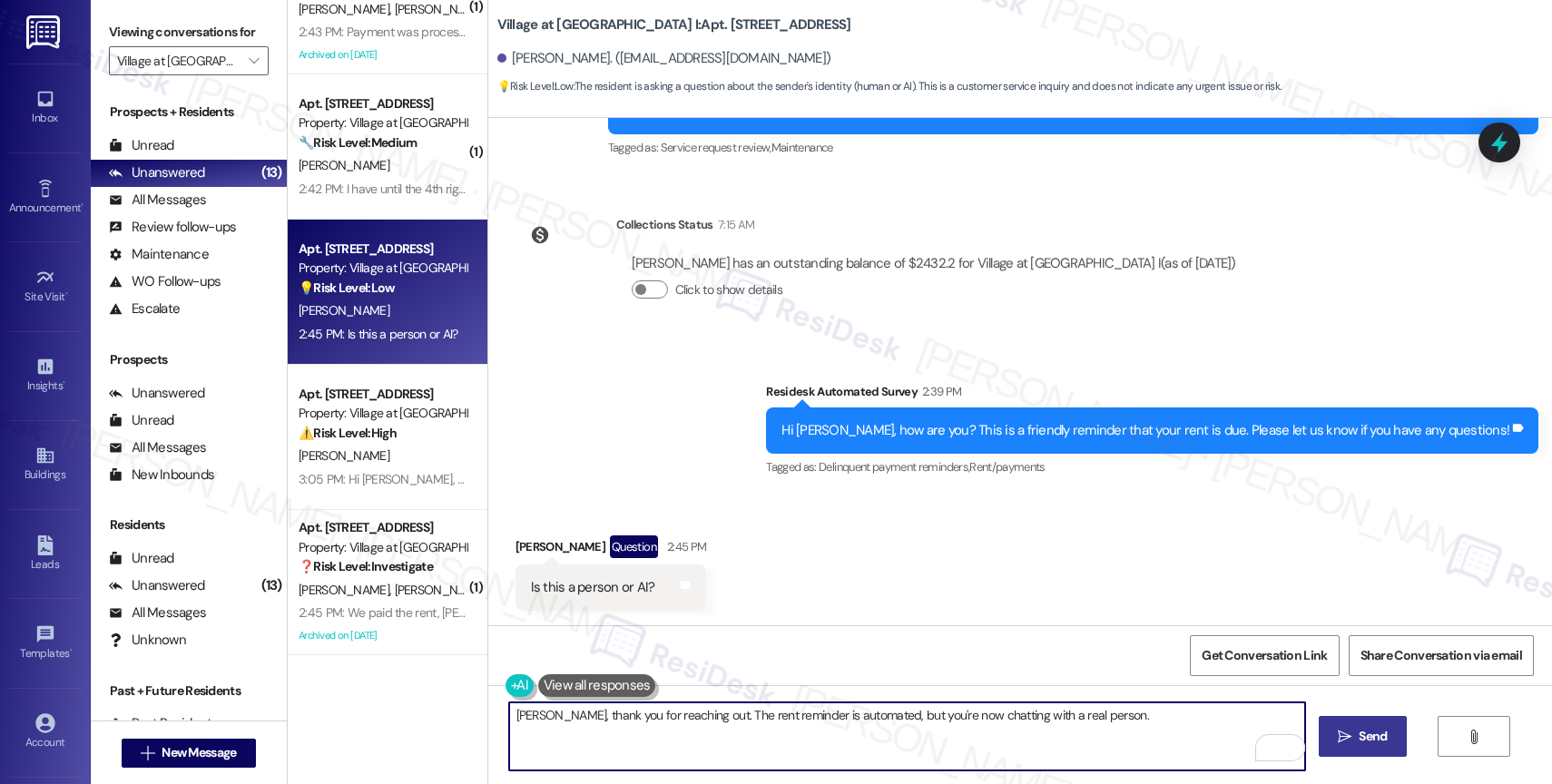
click at [1362, 732] on span "Send" at bounding box center [1373, 735] width 28 height 19
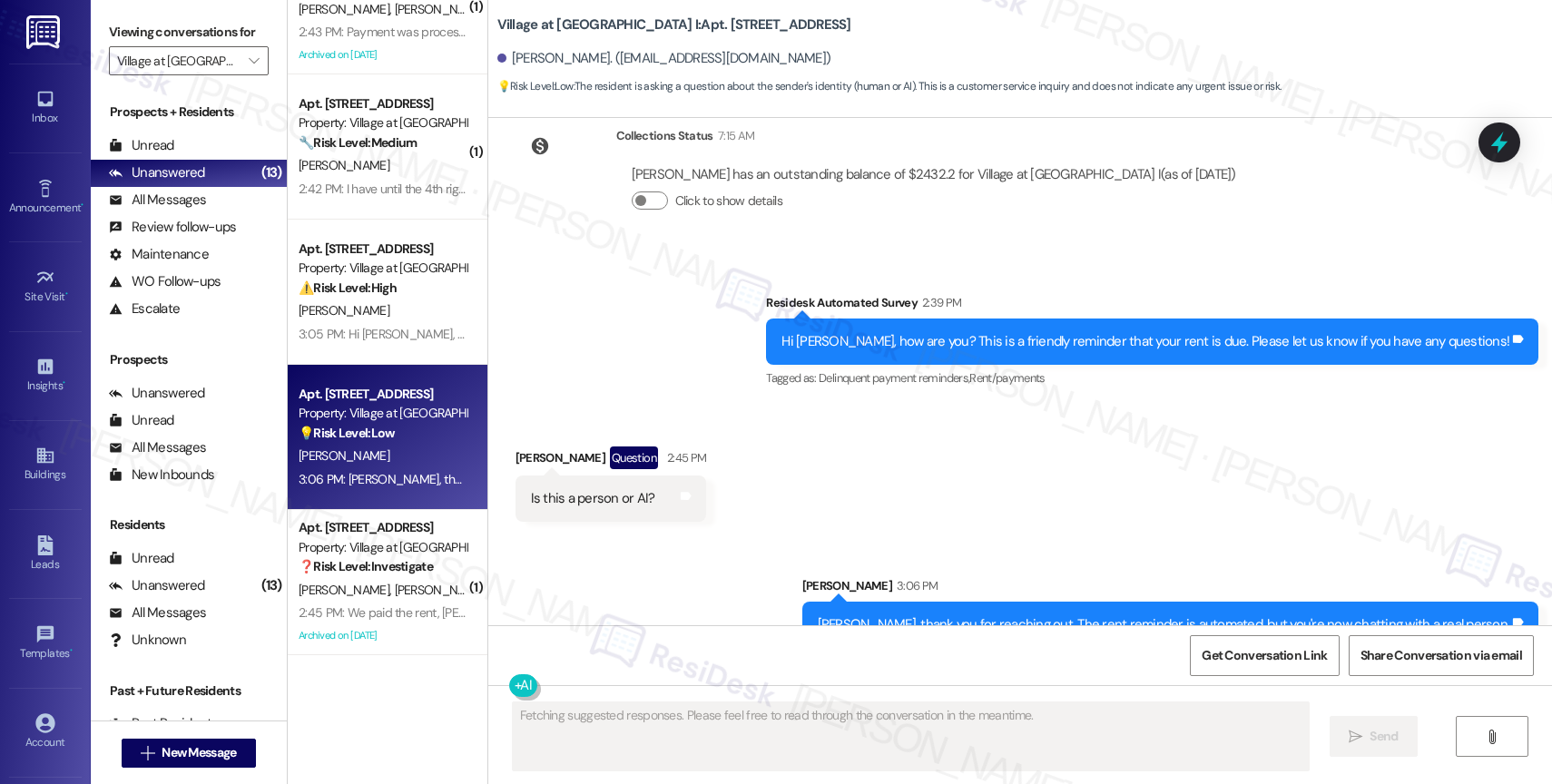
scroll to position [3258, 0]
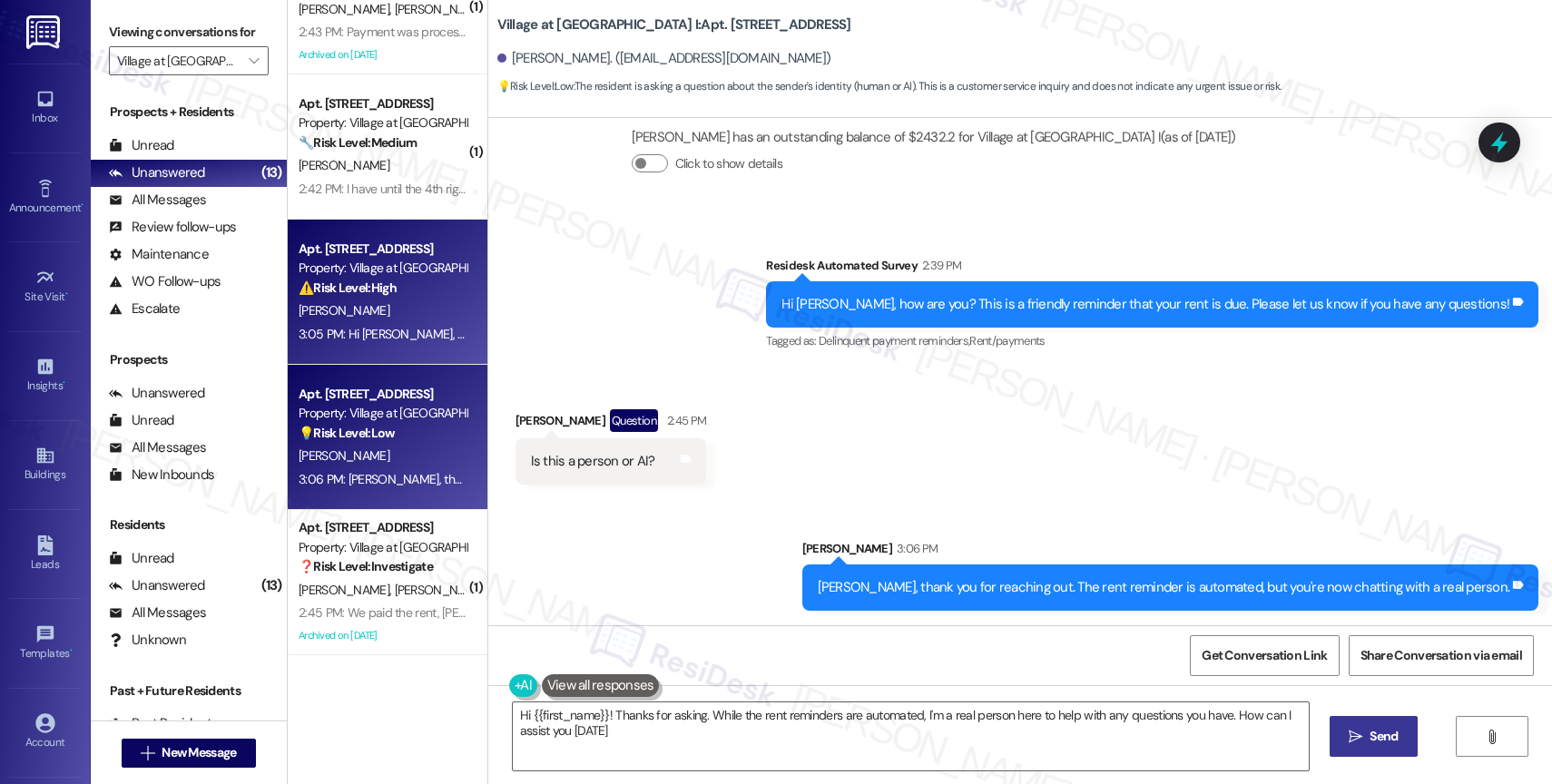
type textarea "Hi {{first_name}}! Thanks for asking. While the rent reminders are automated, I…"
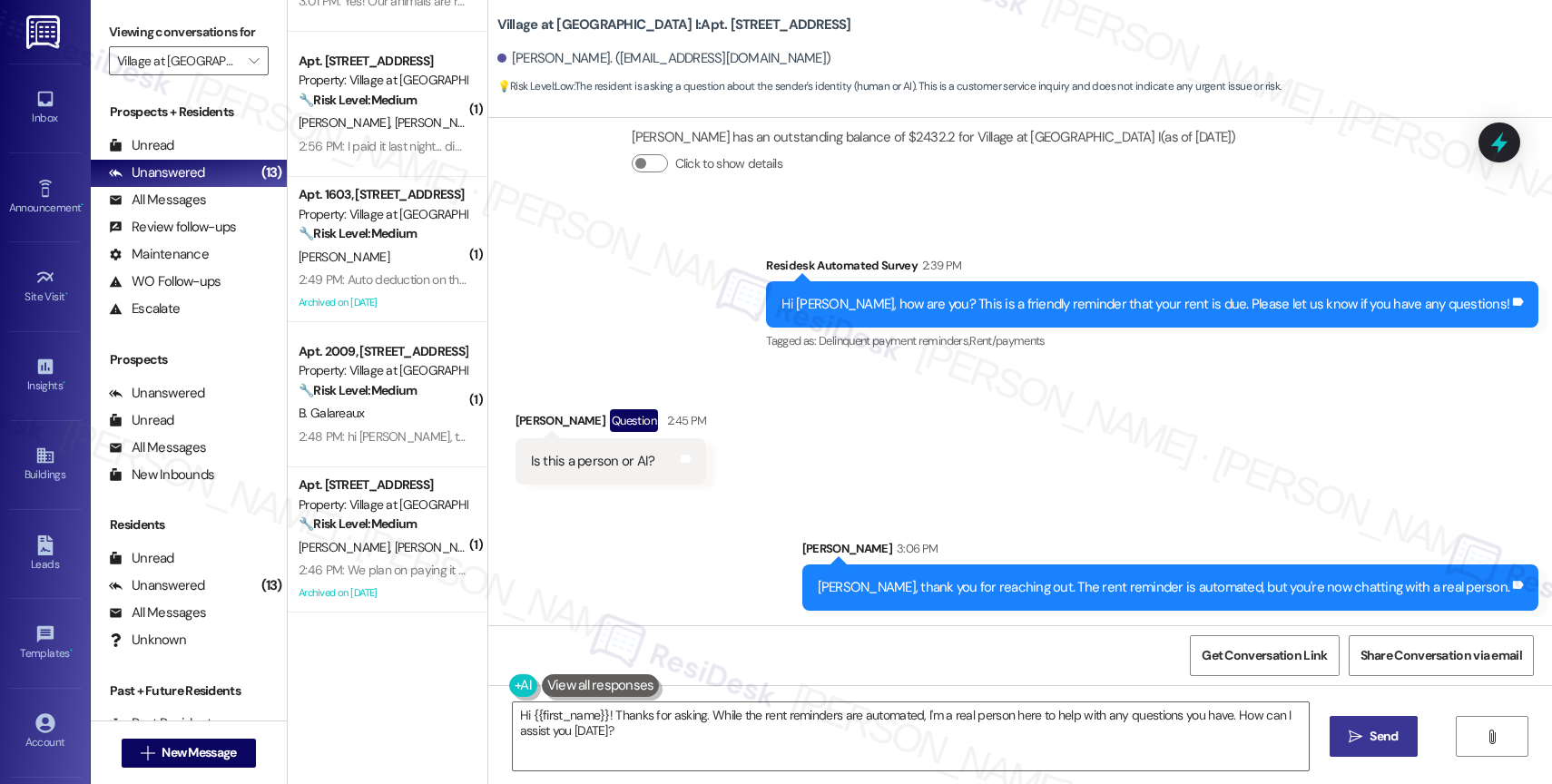
scroll to position [0, 0]
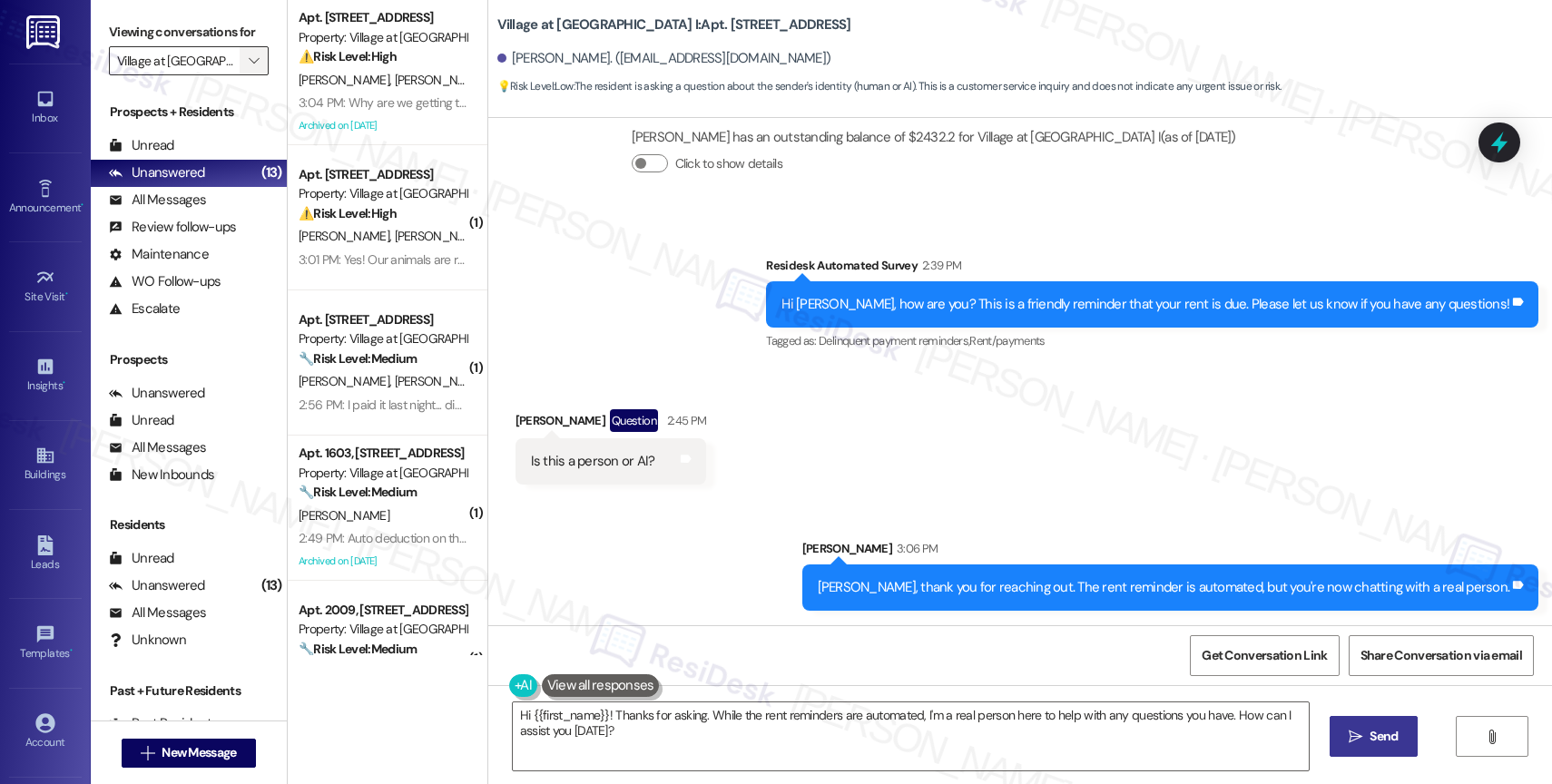
click at [249, 68] on icon "" at bounding box center [254, 61] width 10 height 15
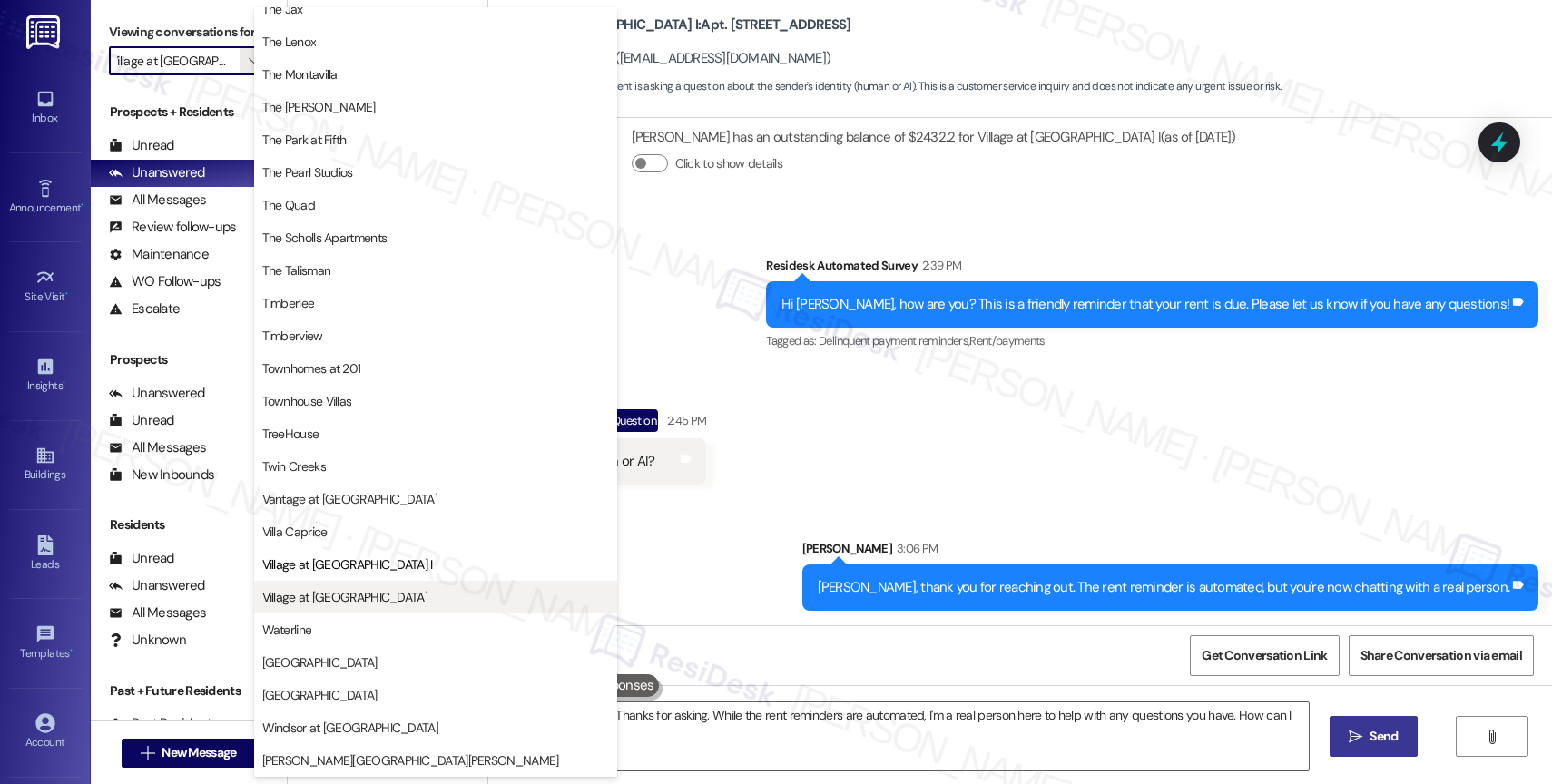
scroll to position [3283, 0]
click at [324, 610] on button "Village at [GEOGRAPHIC_DATA]" at bounding box center [435, 597] width 363 height 33
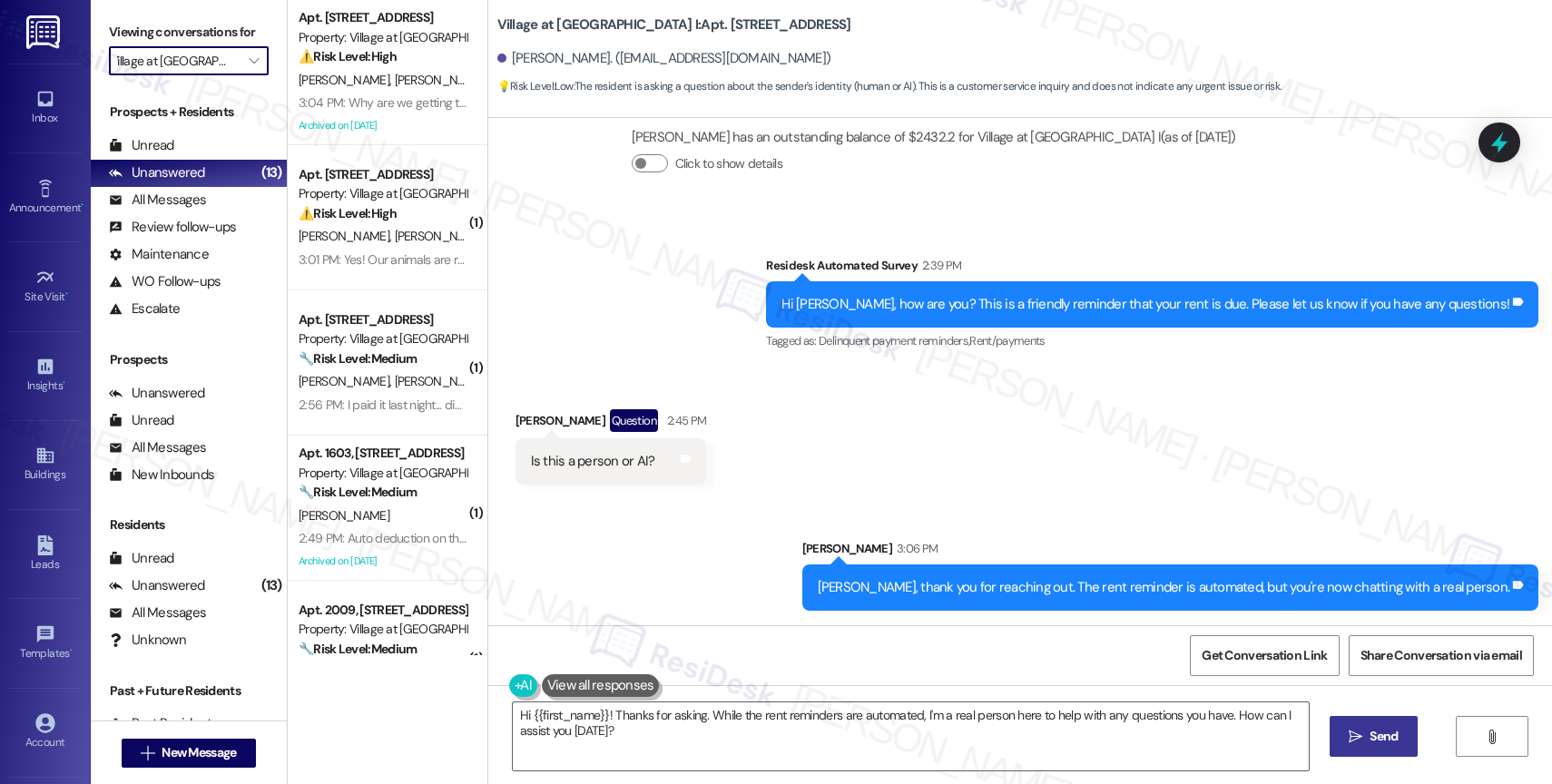
type input "Village at [GEOGRAPHIC_DATA]"
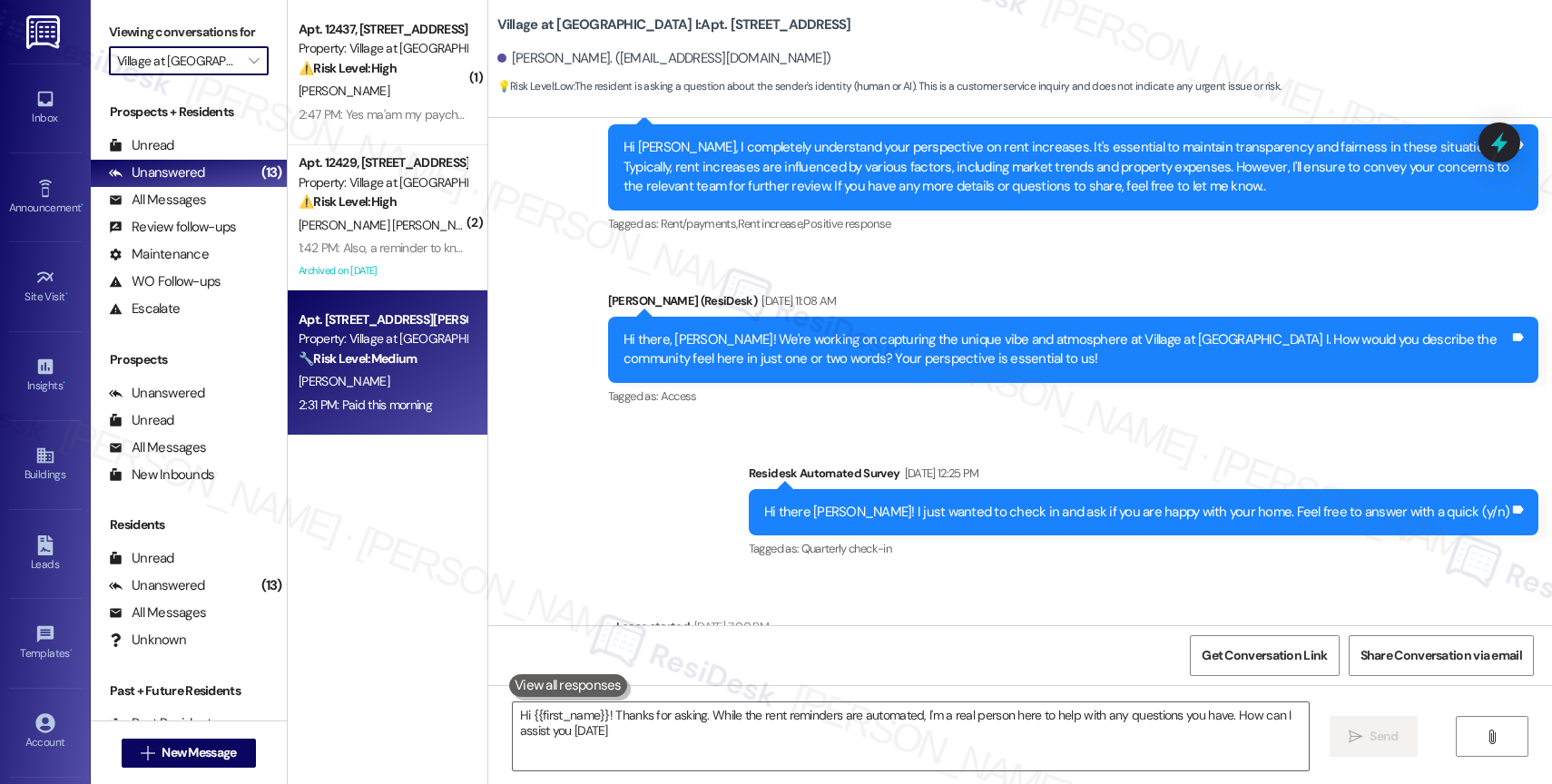
type textarea "Hi {{first_name}}! Thanks for asking. While the rent reminders are automated, I…"
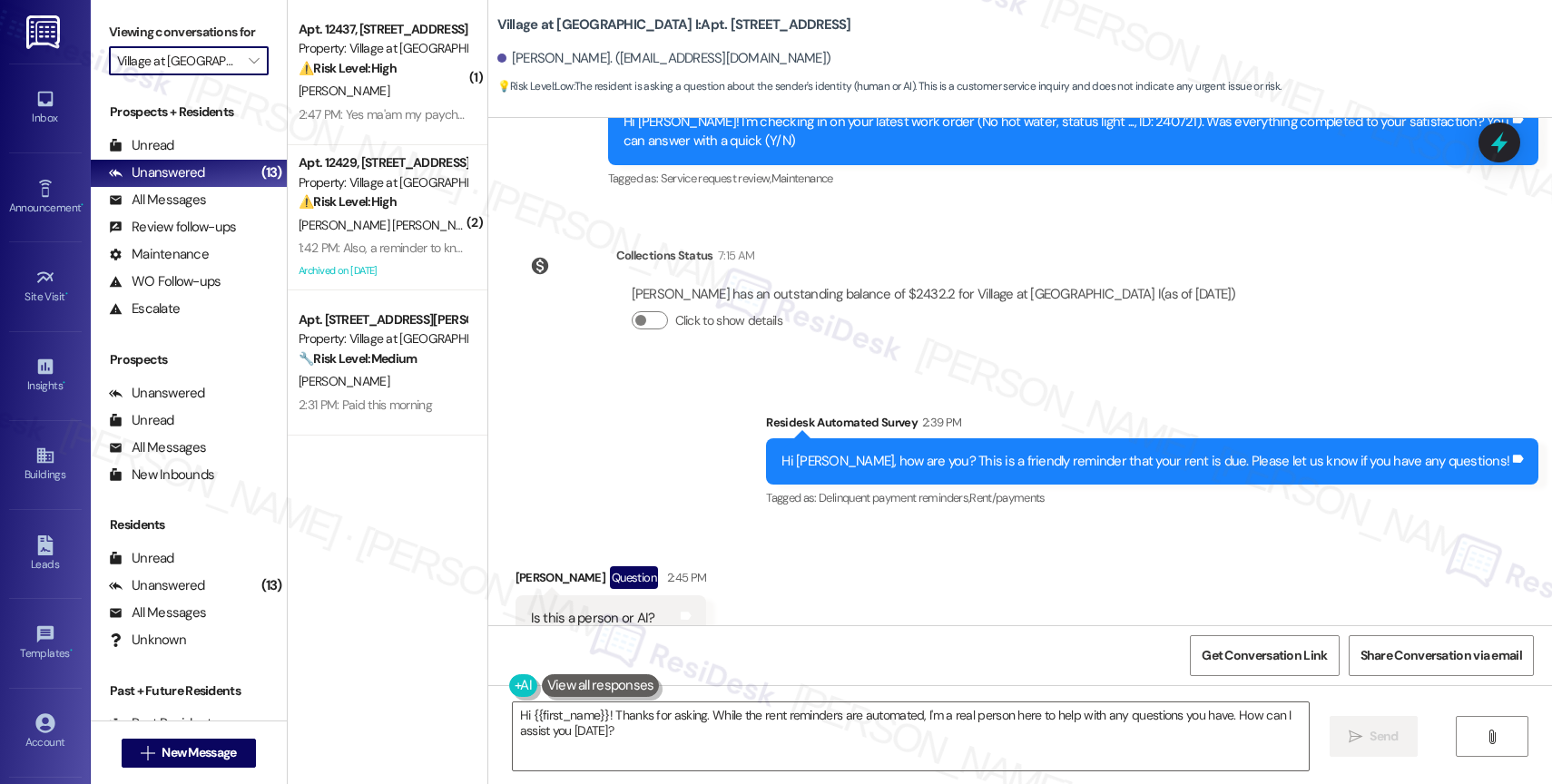
scroll to position [3130, 0]
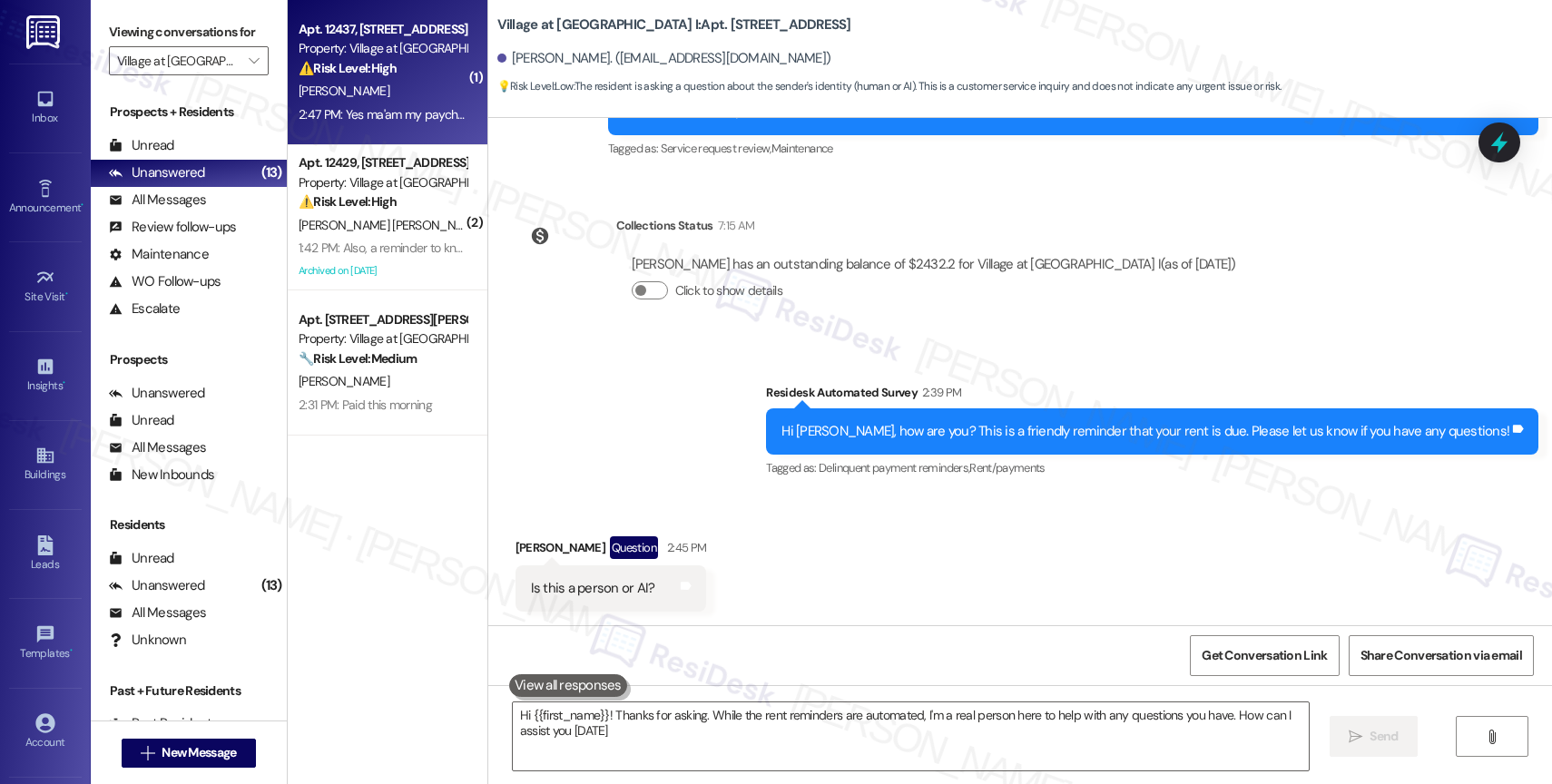
type textarea "Hi {{first_name}}! Thanks for asking. While the rent reminders are automated, I…"
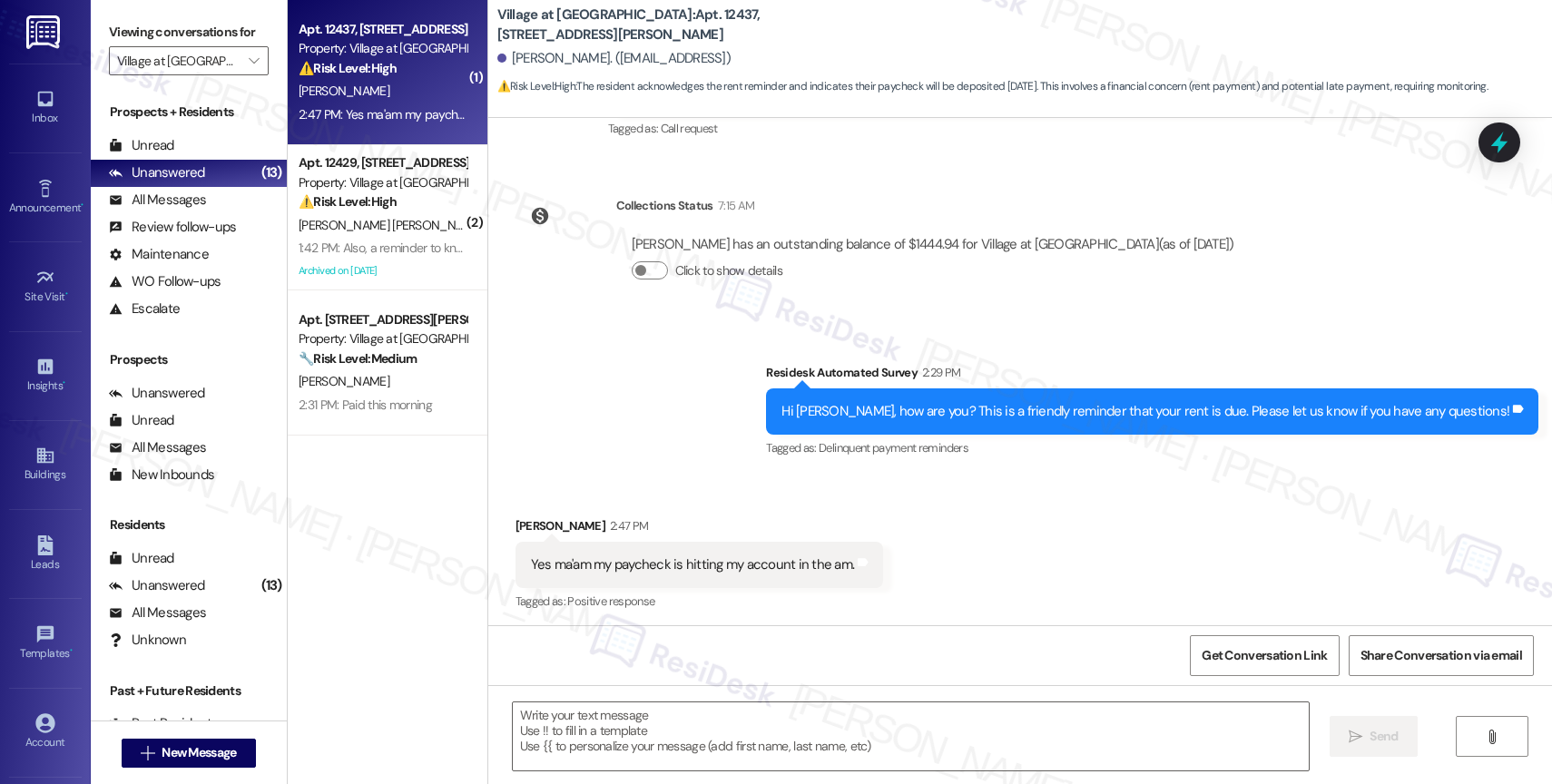
type textarea "Fetching suggested responses. Please feel free to read through the conversation…"
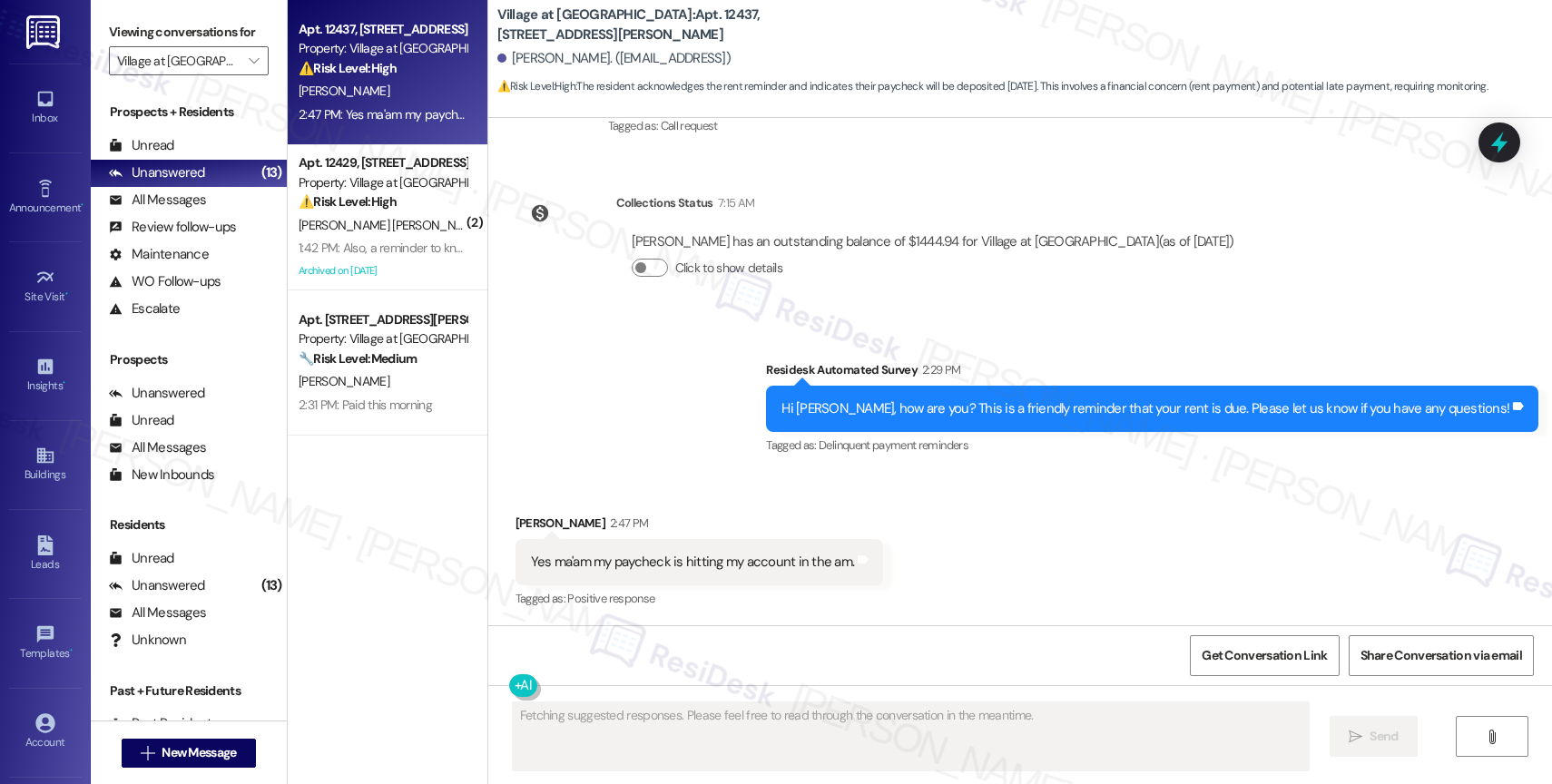
scroll to position [433, 0]
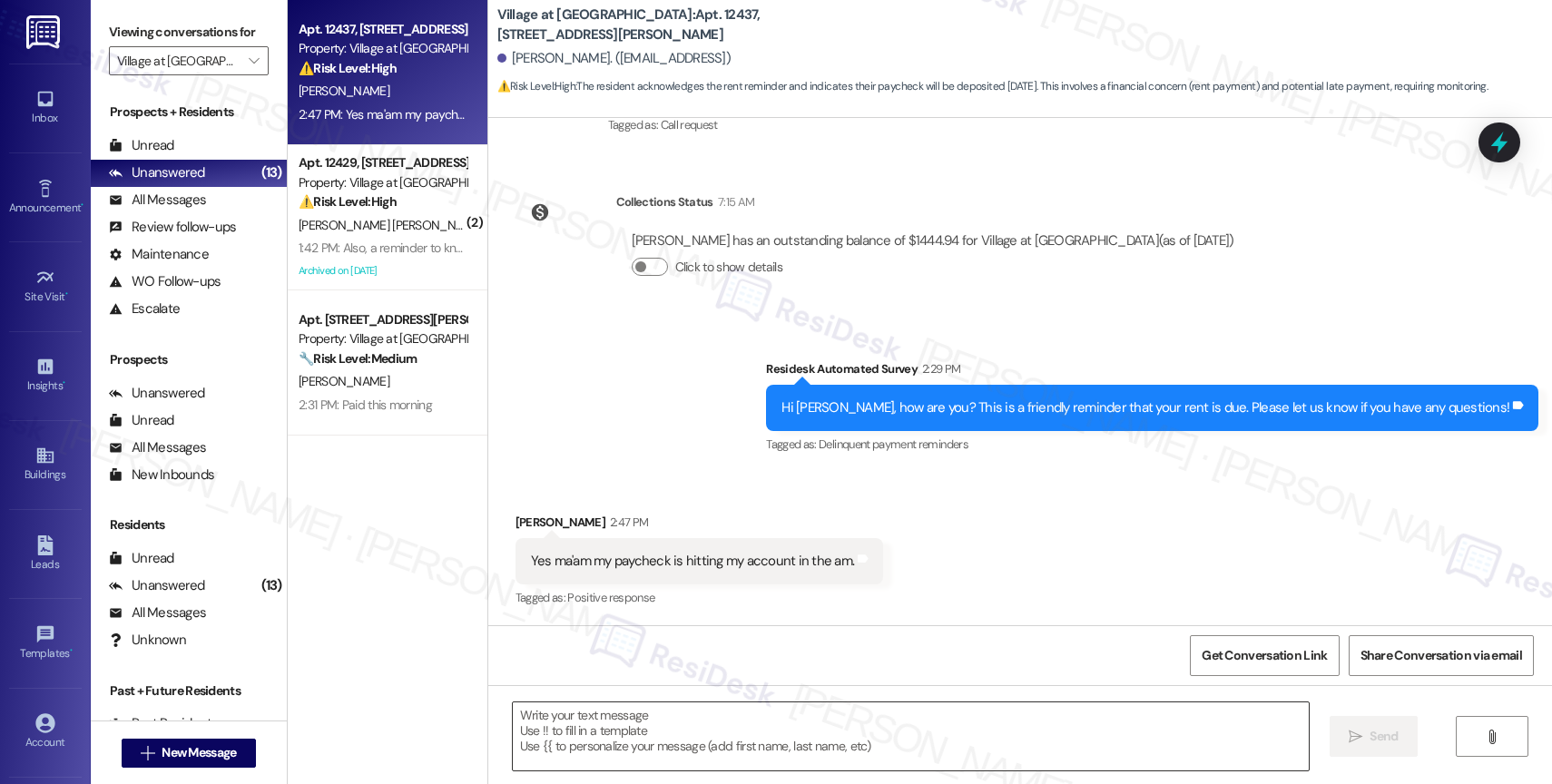
click at [621, 727] on textarea at bounding box center [911, 736] width 796 height 68
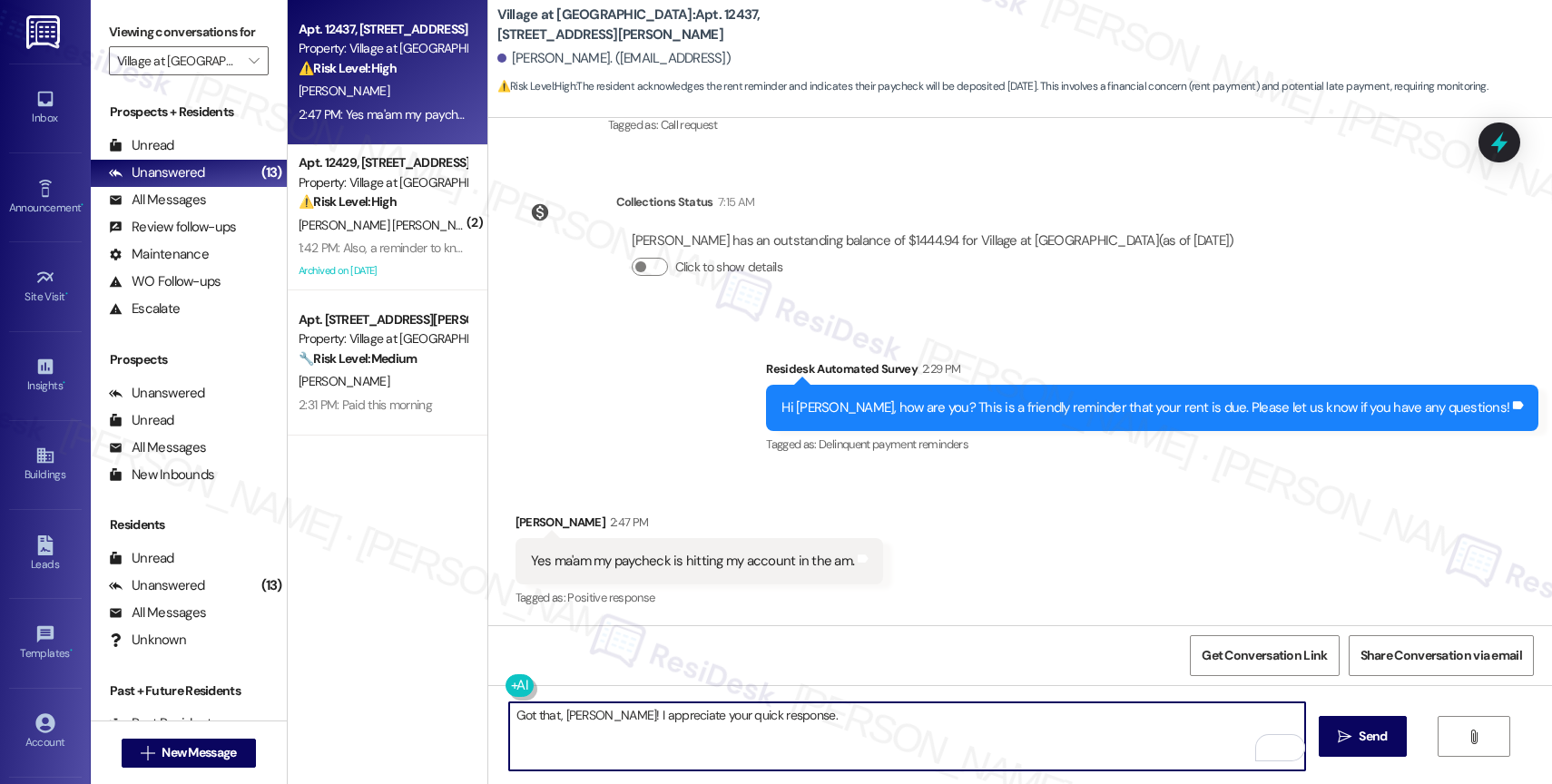
paste textarea "Feel free to let us know if you have other questions or concerns so we can assi…"
click at [1249, 718] on textarea "Got that, Joshua! I appreciate your quick response. Feel free to let us know if…" at bounding box center [907, 736] width 796 height 68
type textarea "Got that, Joshua! I appreciate your quick response. Feel free to let us know if…"
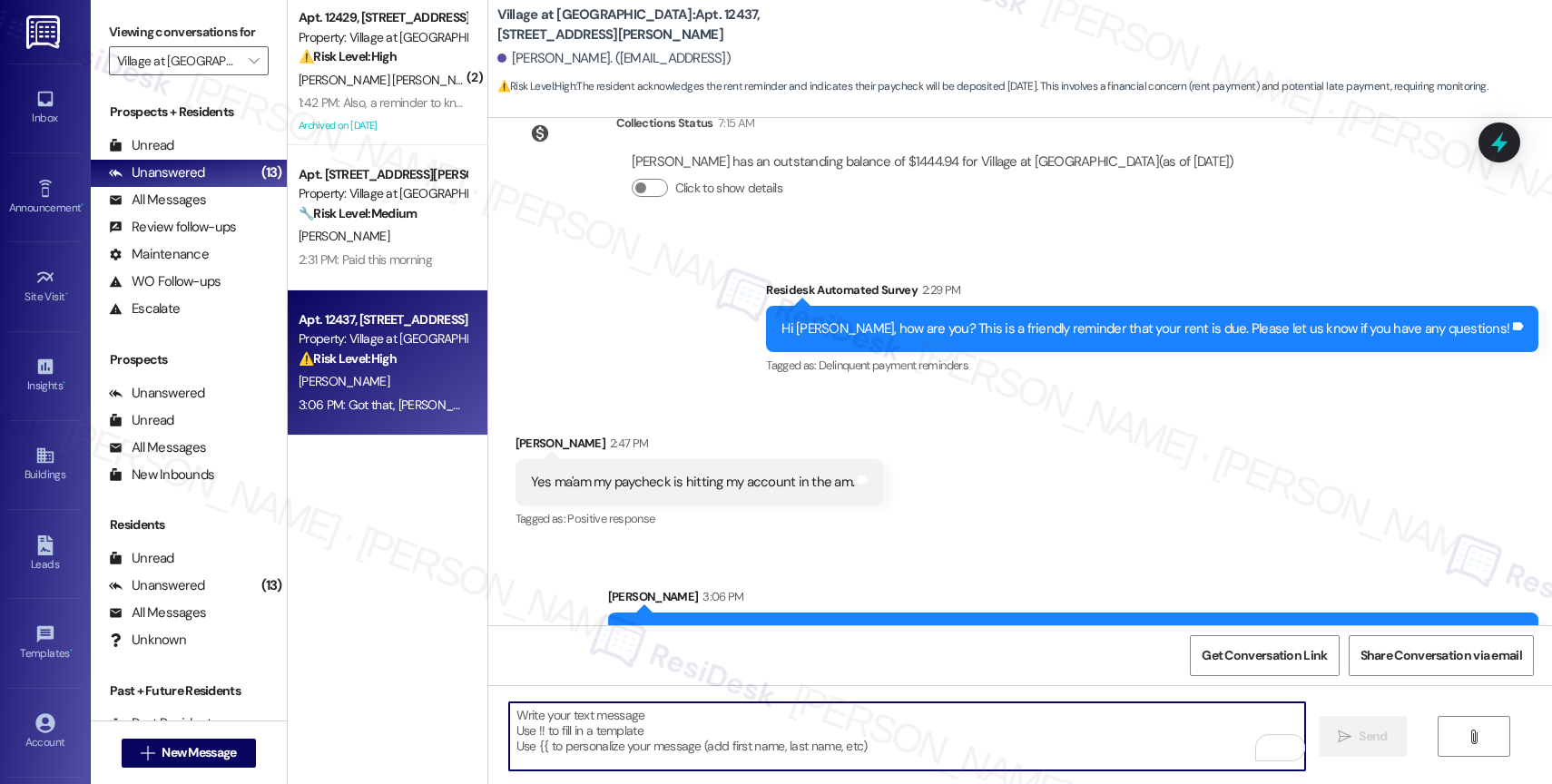
scroll to position [560, 0]
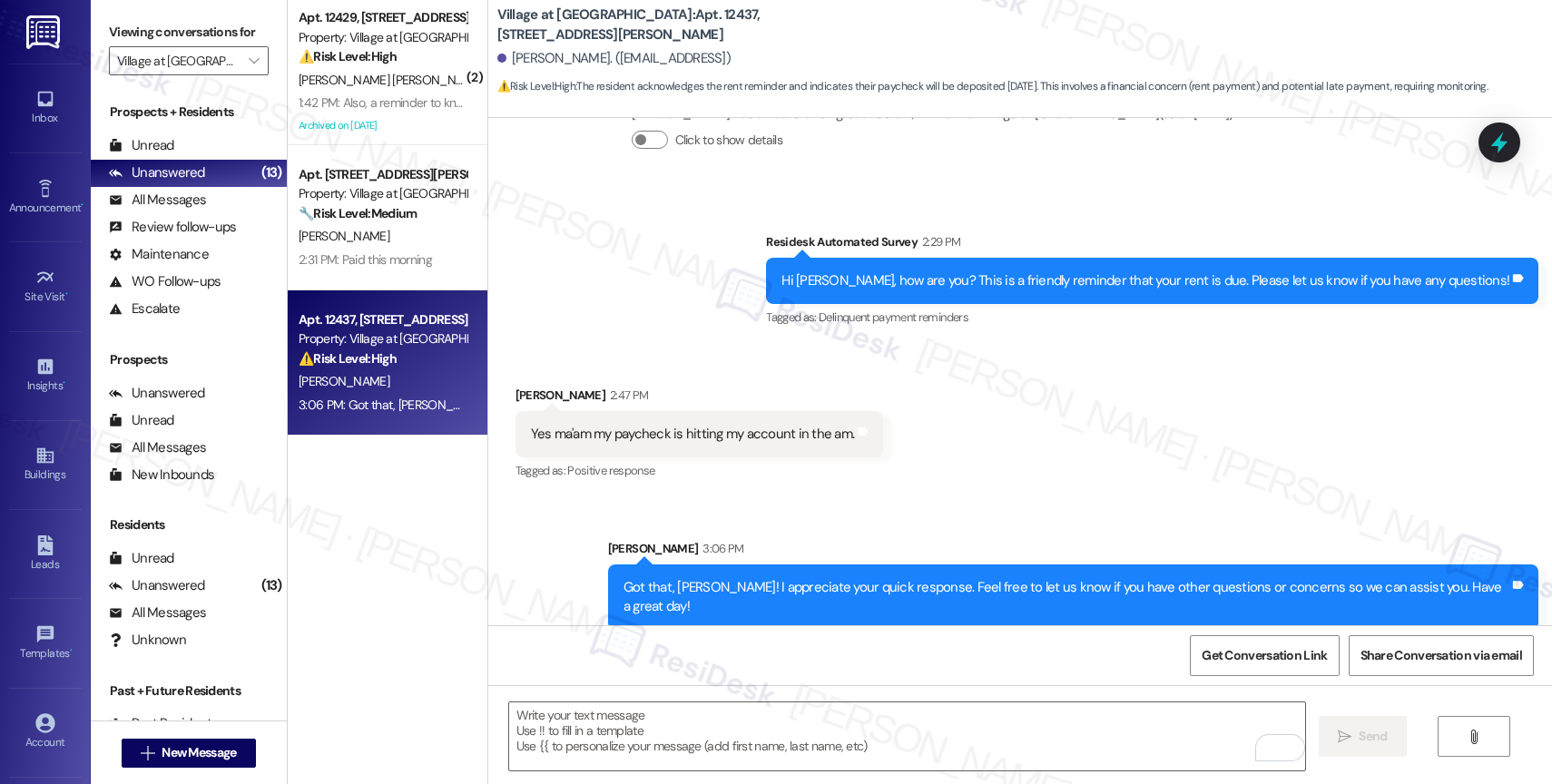
click at [364, 86] on span "D. Lopez Vazquez" at bounding box center [393, 80] width 190 height 16
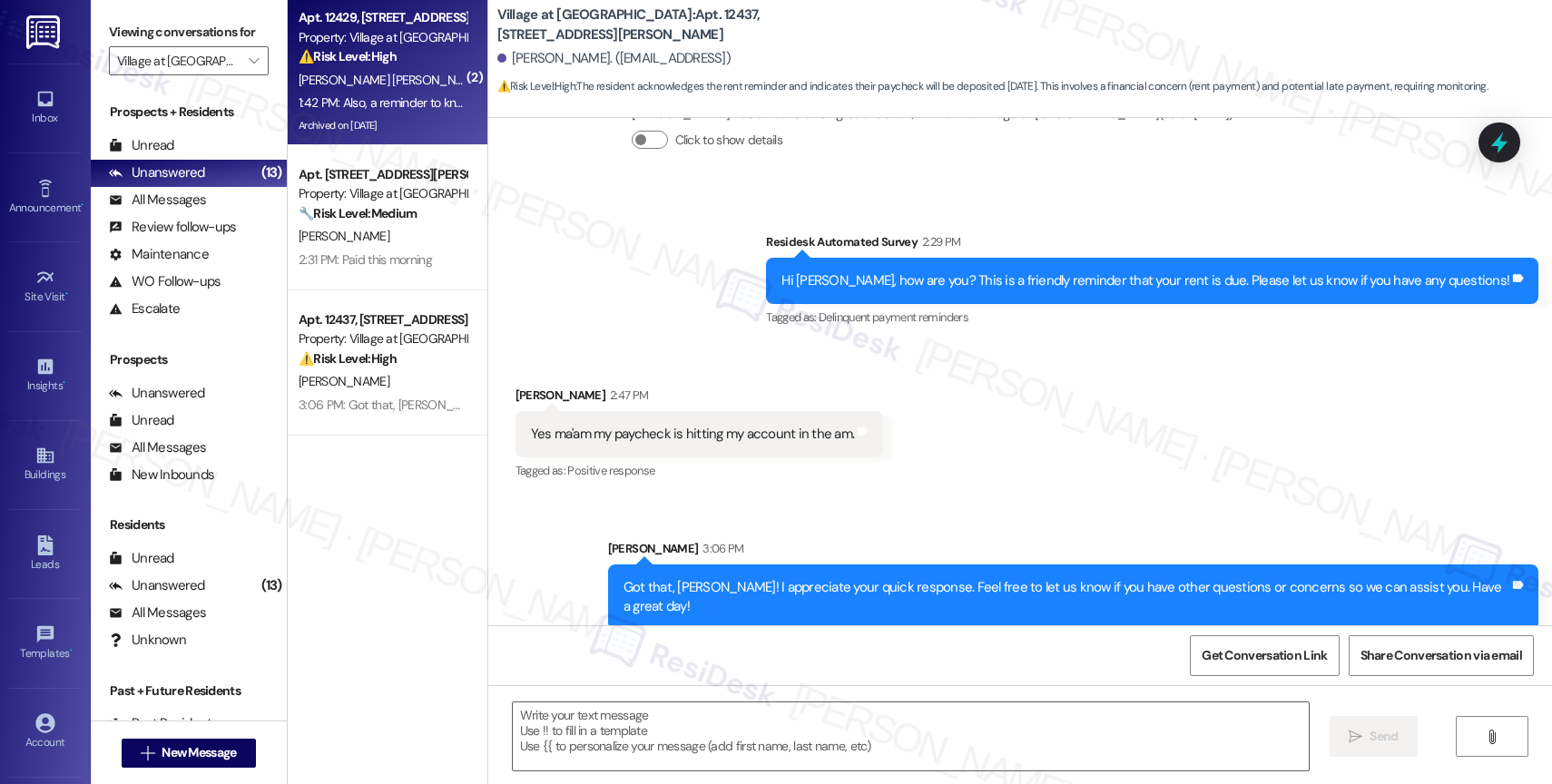
type textarea "Fetching suggested responses. Please feel free to read through the conversation…"
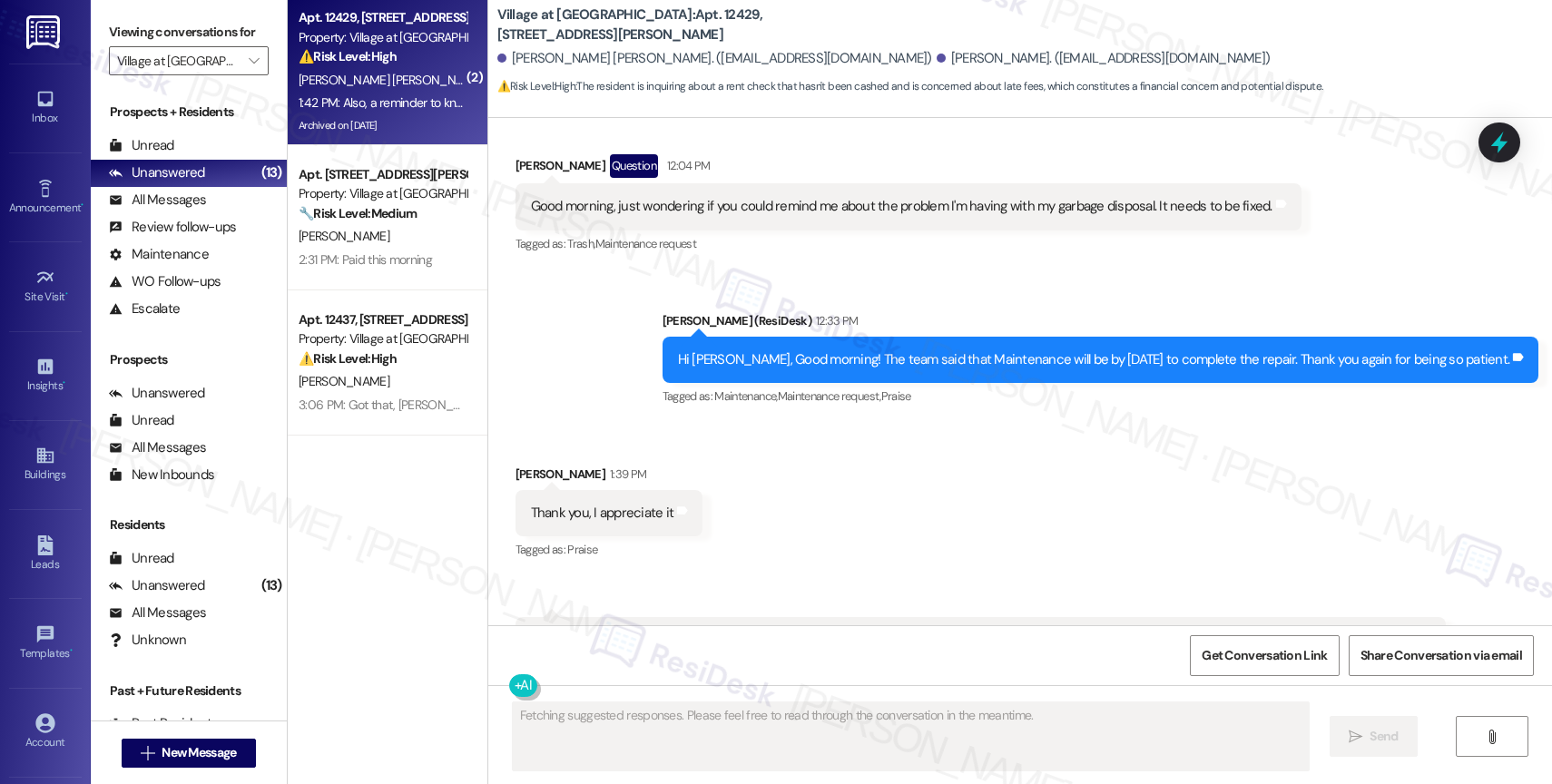
scroll to position [8644, 0]
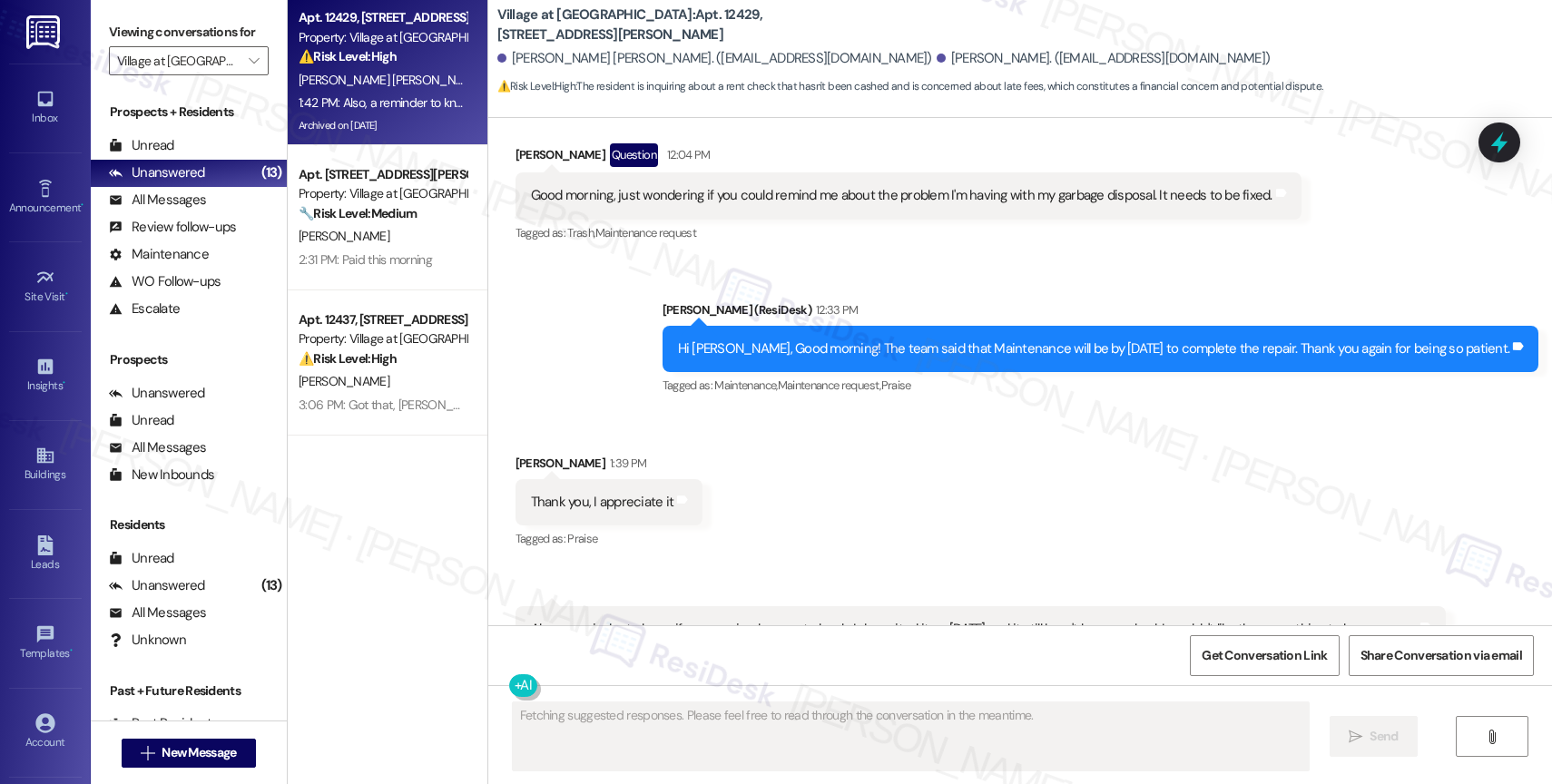
click at [835, 413] on div "Received via SMS Diego Lopez Vazquez 1:39 PM Thank you, I appreciate it Tags an…" at bounding box center [1020, 586] width 1064 height 346
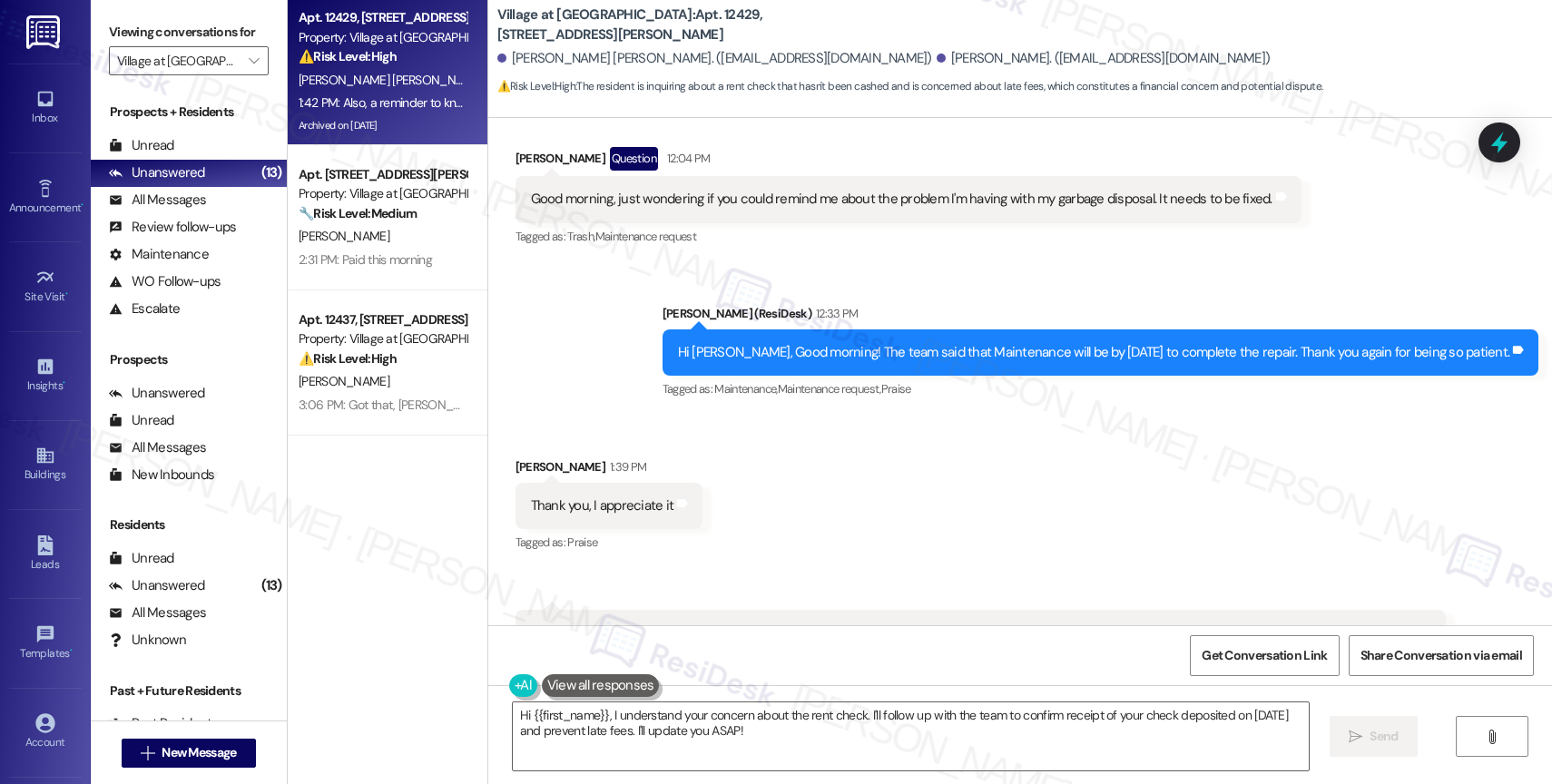
scroll to position [8645, 0]
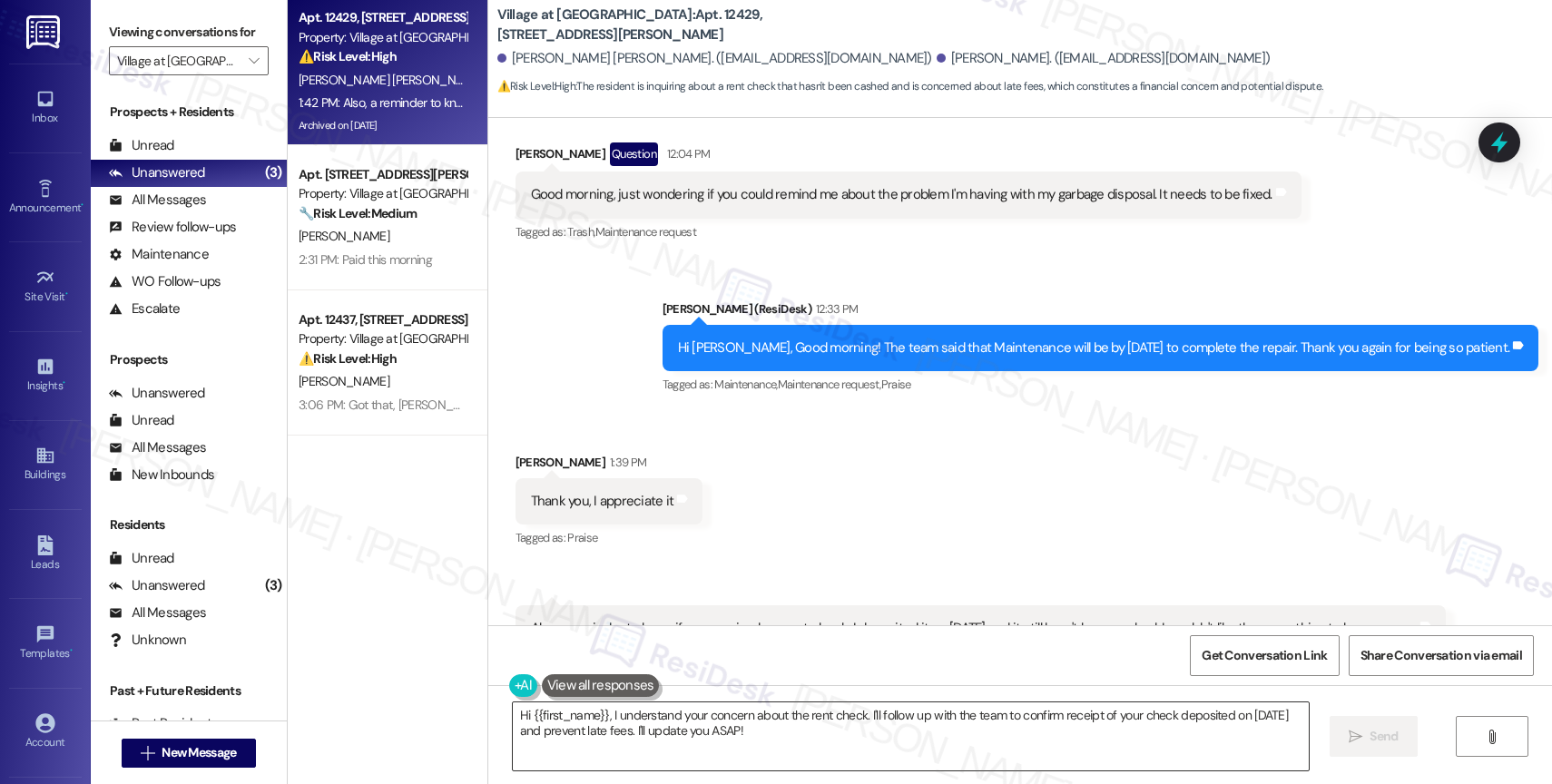
click at [662, 728] on textarea "Hi {{first_name}}, I understand your concern about the rent check. I'll follow …" at bounding box center [911, 736] width 796 height 68
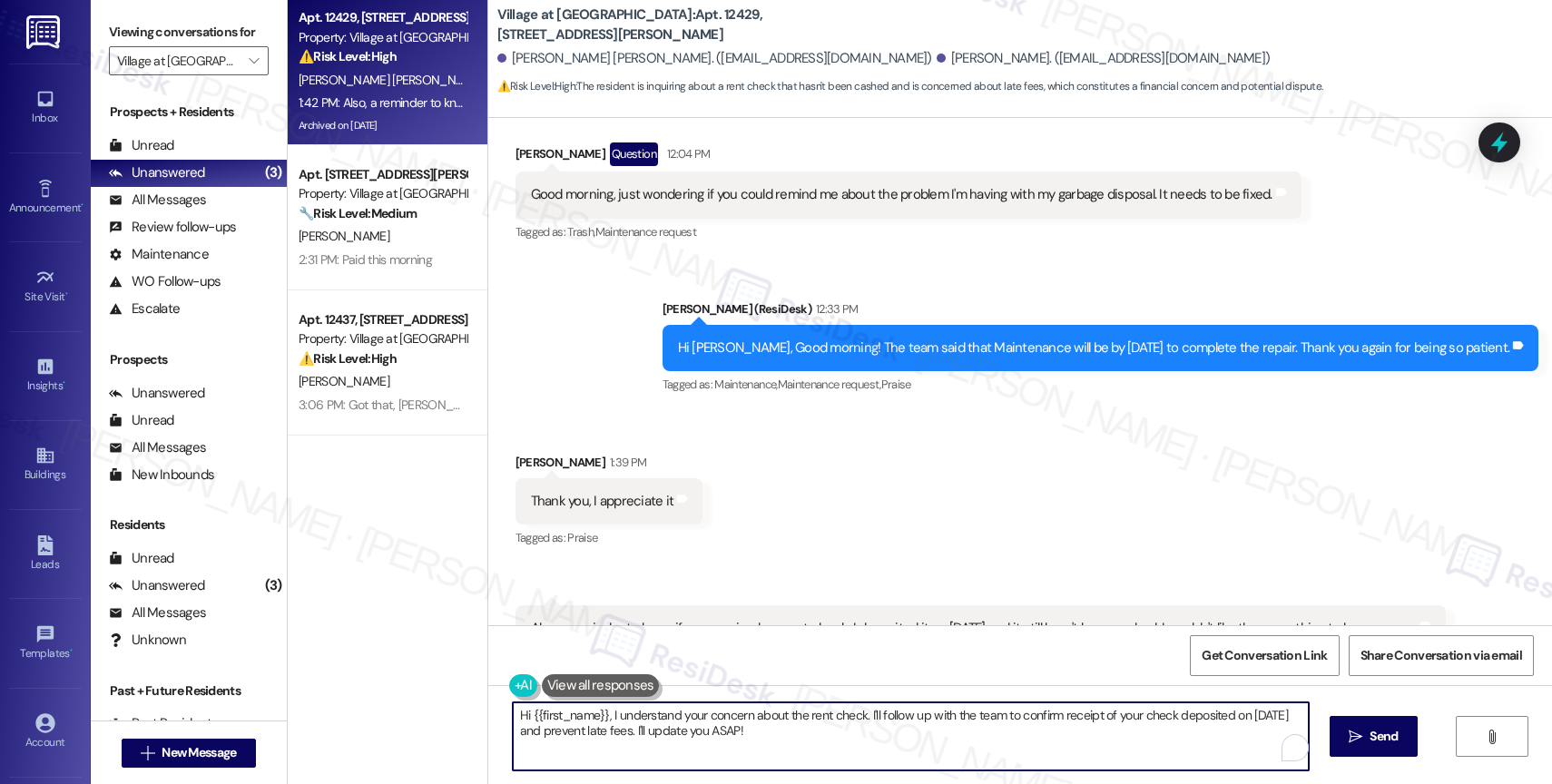
click at [662, 728] on textarea "Hi {{first_name}}, I understand your concern about the rent check. I'll follow …" at bounding box center [911, 736] width 796 height 68
click at [662, 728] on textarea "Hi {{first_name}}, I understand your concern about the rent check. I'll follow …" at bounding box center [907, 736] width 796 height 68
drag, startPoint x: 852, startPoint y: 714, endPoint x: 485, endPoint y: 709, distance: 367.0
click at [499, 709] on div "Hi {{first_name}}, I understand your concern about the rent check. I'll follow …" at bounding box center [897, 736] width 797 height 70
click at [509, 714] on textarea "I'll follow up with the team to confirm receipt of your check deposited on Augu…" at bounding box center [907, 736] width 796 height 68
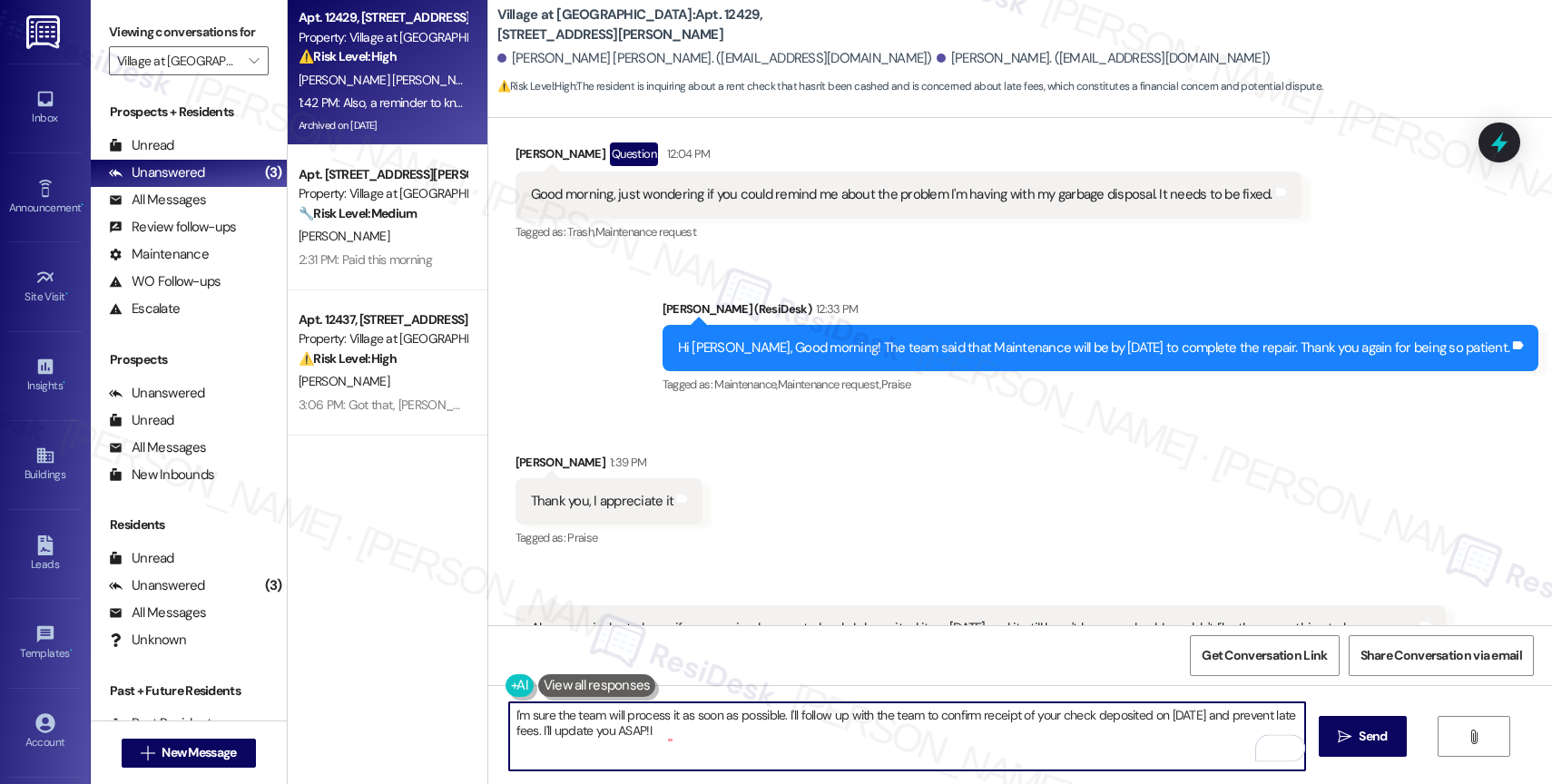
click at [786, 710] on textarea "I'm sure the team will process it as soon as possible. I'll follow up with the …" at bounding box center [907, 736] width 796 height 68
drag, startPoint x: 931, startPoint y: 712, endPoint x: 901, endPoint y: 716, distance: 30.3
click at [901, 716] on textarea "I'm sure the team will process it as soon as possible. I'll also follow up with…" at bounding box center [907, 736] width 796 height 68
click at [972, 736] on textarea "I'm sure the team will process it as soon as possible. I'll also follow up with…" at bounding box center [907, 736] width 796 height 68
type textarea "I'm sure the team will process it as soon as possible. I'll also follow up with…"
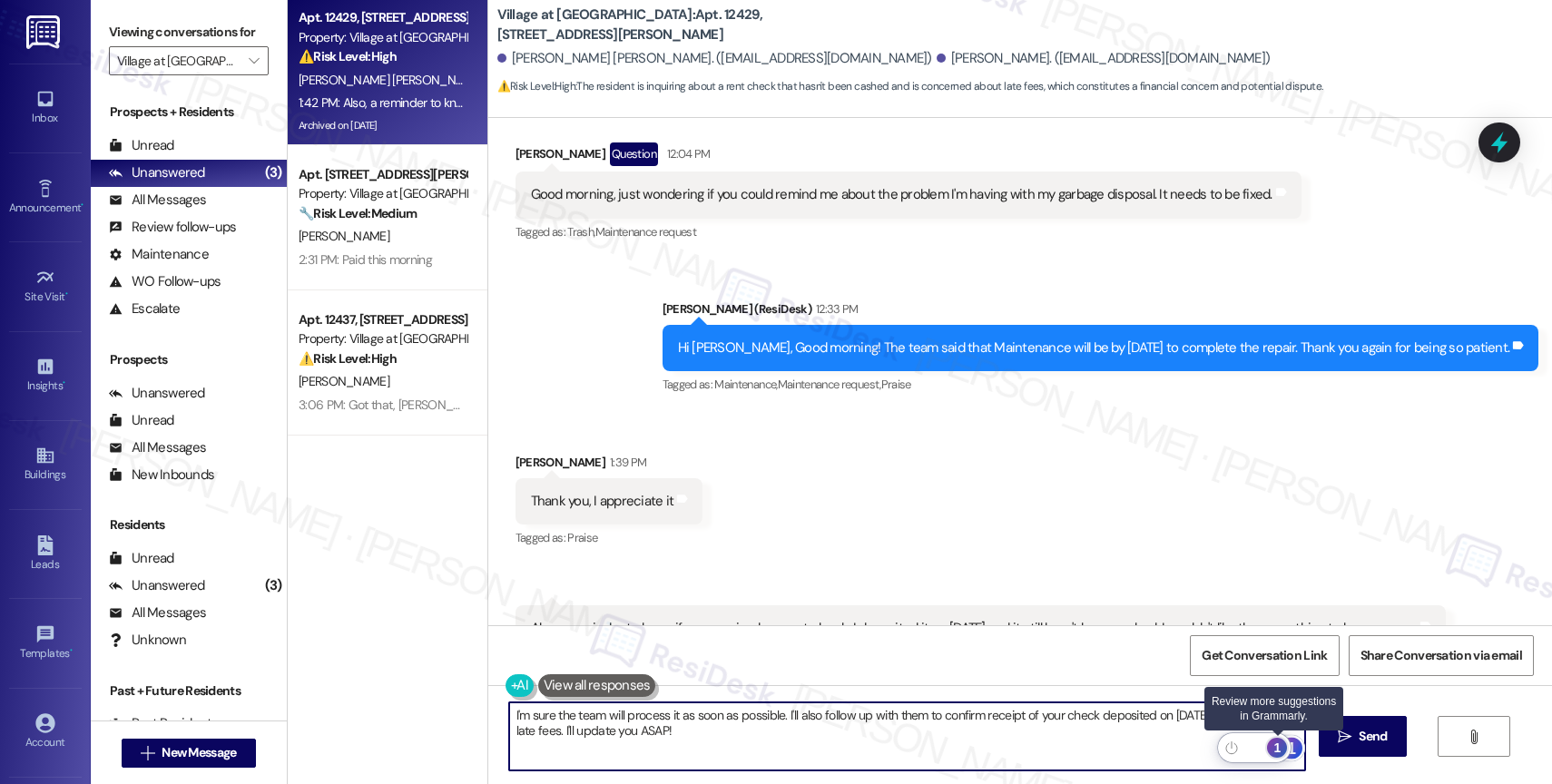
click at [1285, 744] on div "1" at bounding box center [1277, 747] width 20 height 20
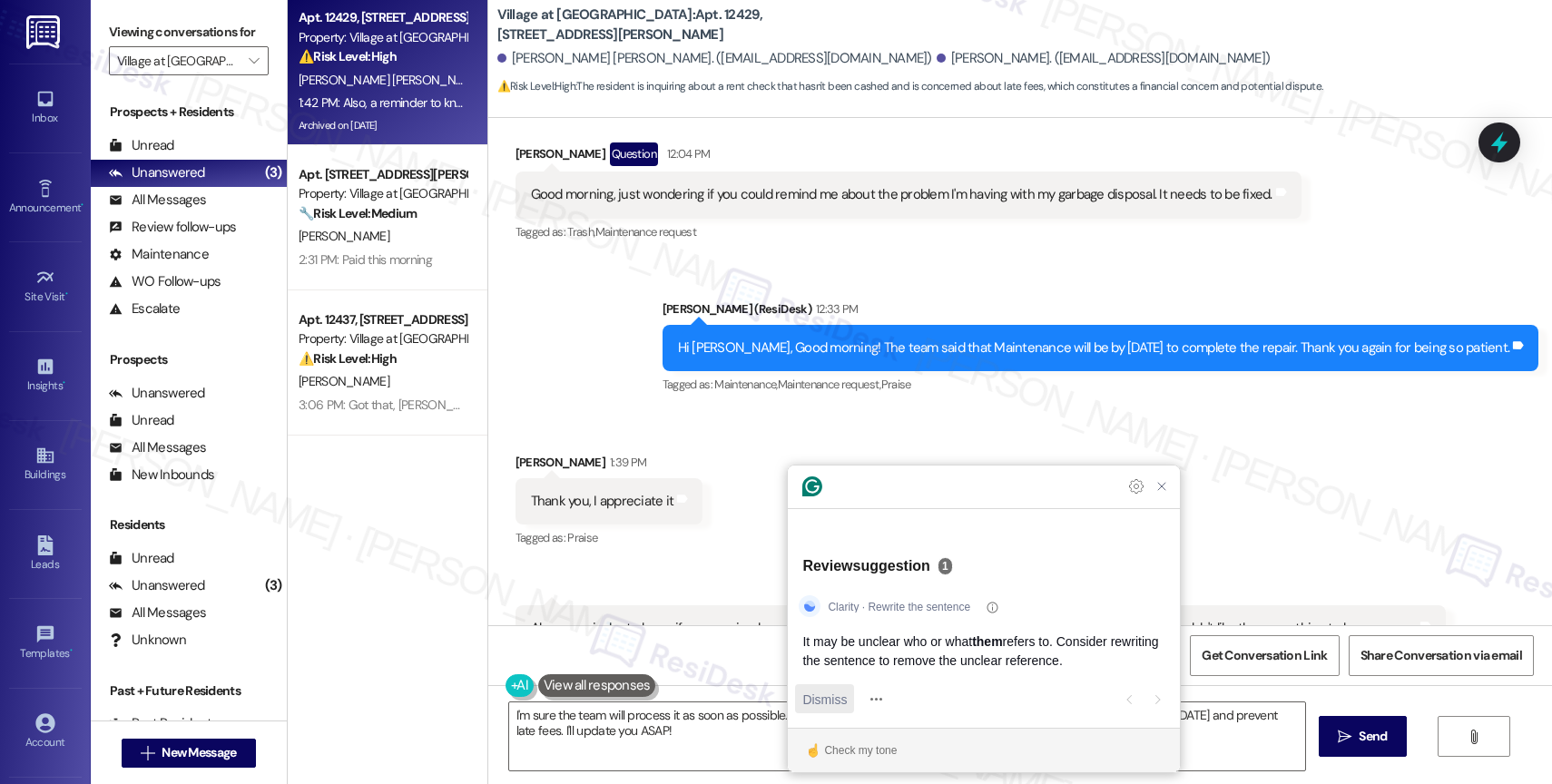
click at [829, 694] on span "Dismiss" at bounding box center [824, 698] width 45 height 19
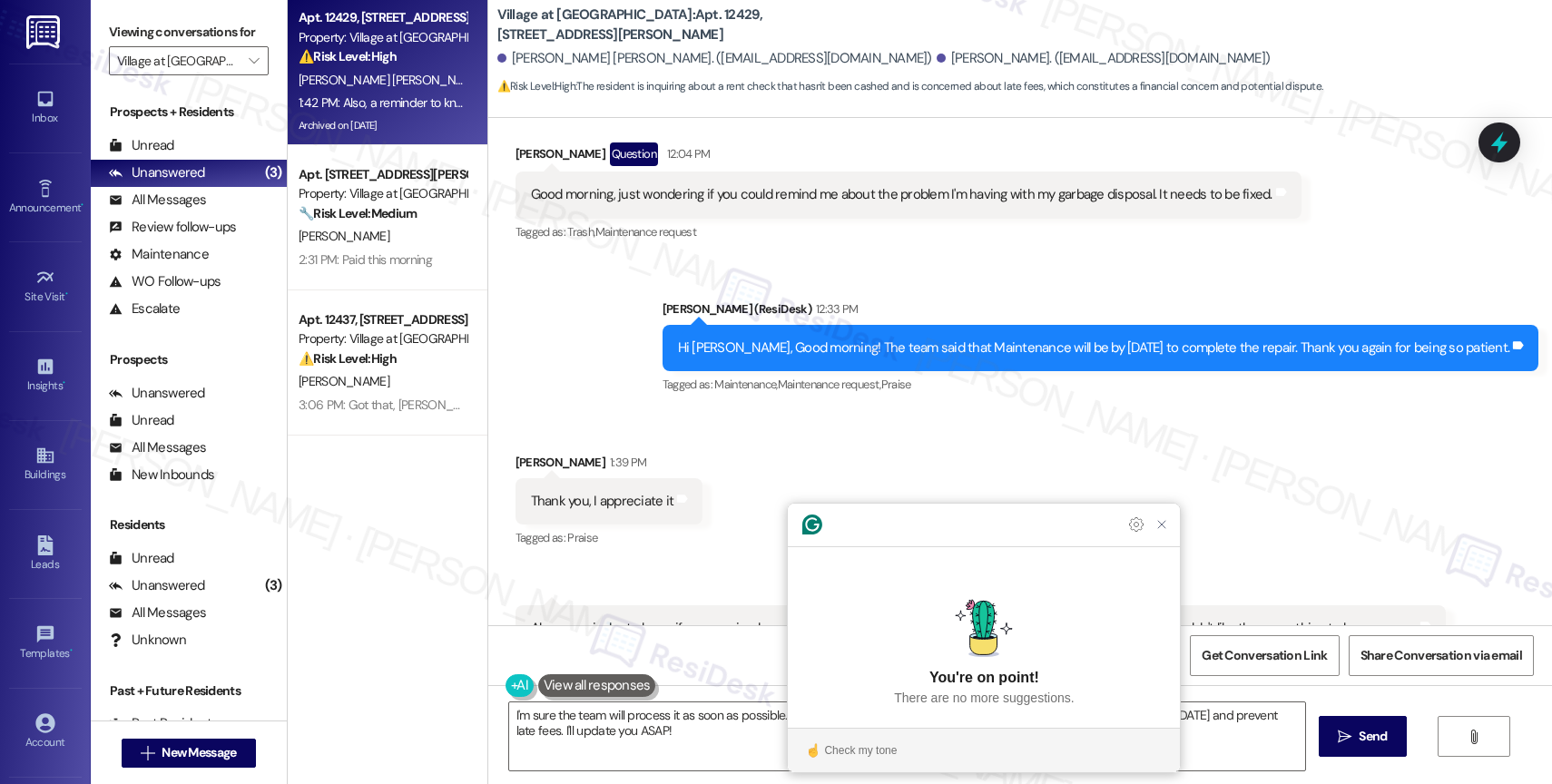
click at [851, 737] on section "Check my tone" at bounding box center [984, 749] width 392 height 29
click at [847, 745] on div "Check my tone" at bounding box center [860, 750] width 73 height 16
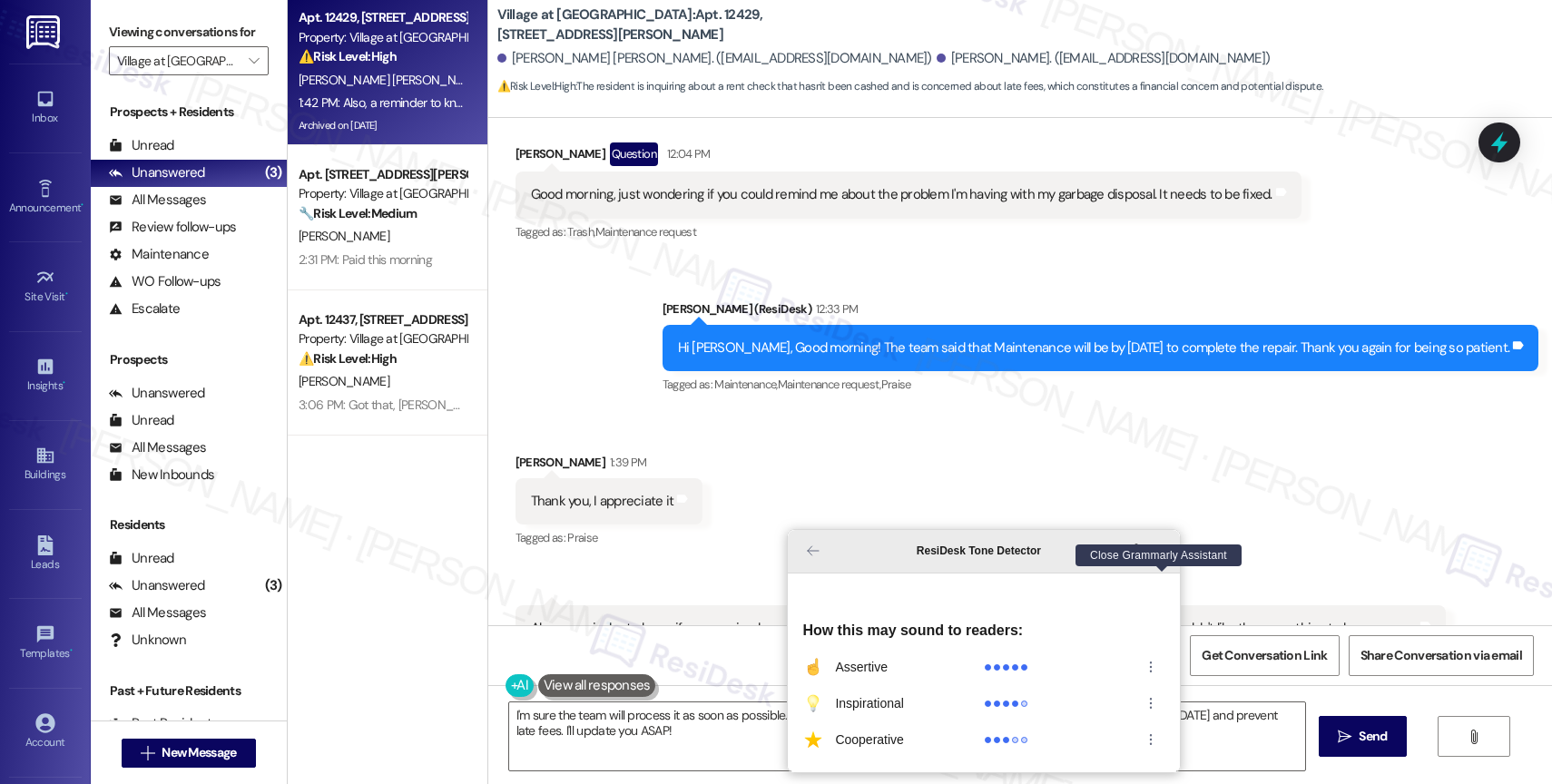
click at [1163, 561] on icon "Close Grammarly Assistant" at bounding box center [1162, 550] width 22 height 22
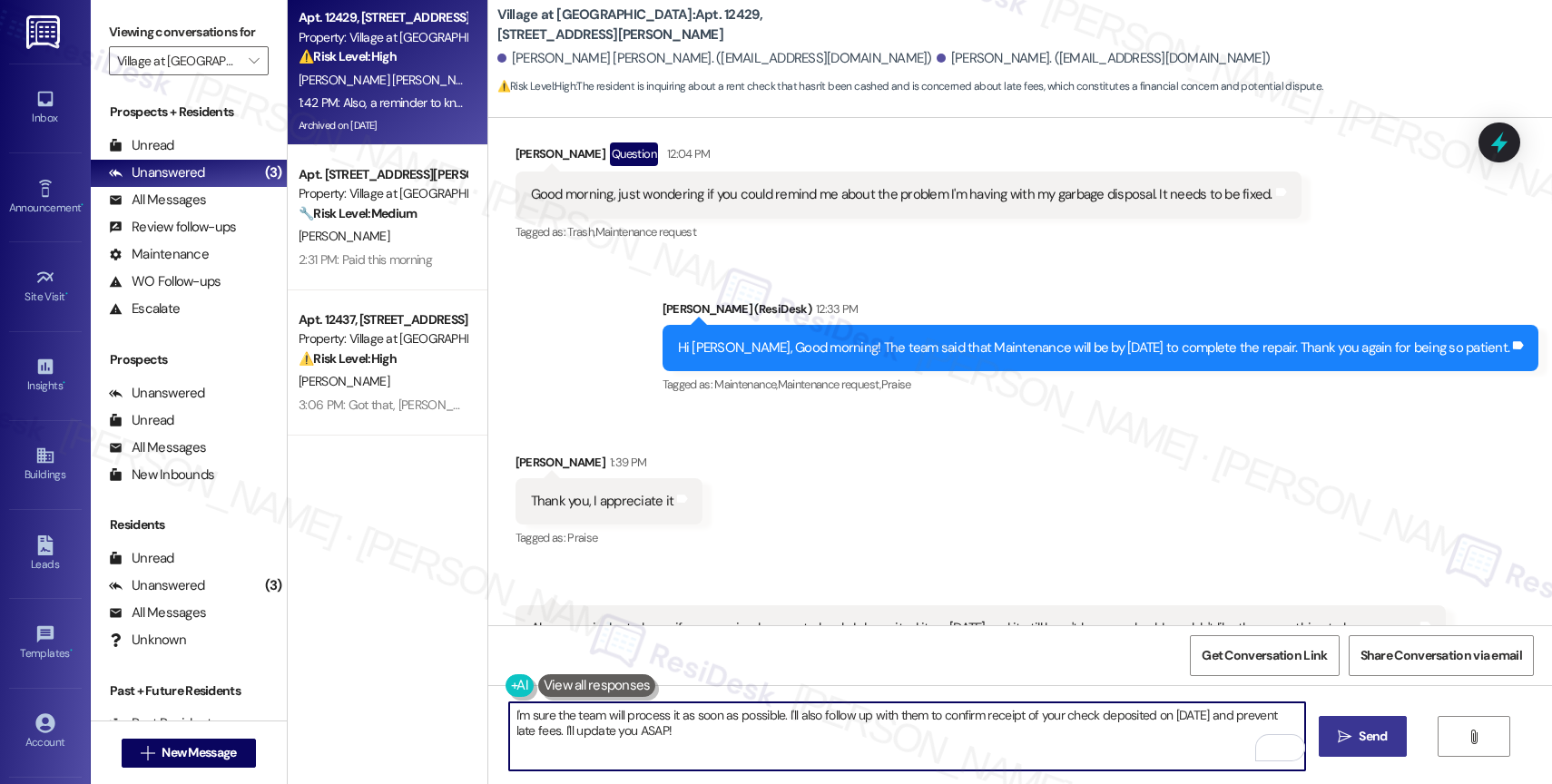
click at [1346, 742] on icon "" at bounding box center [1345, 736] width 14 height 15
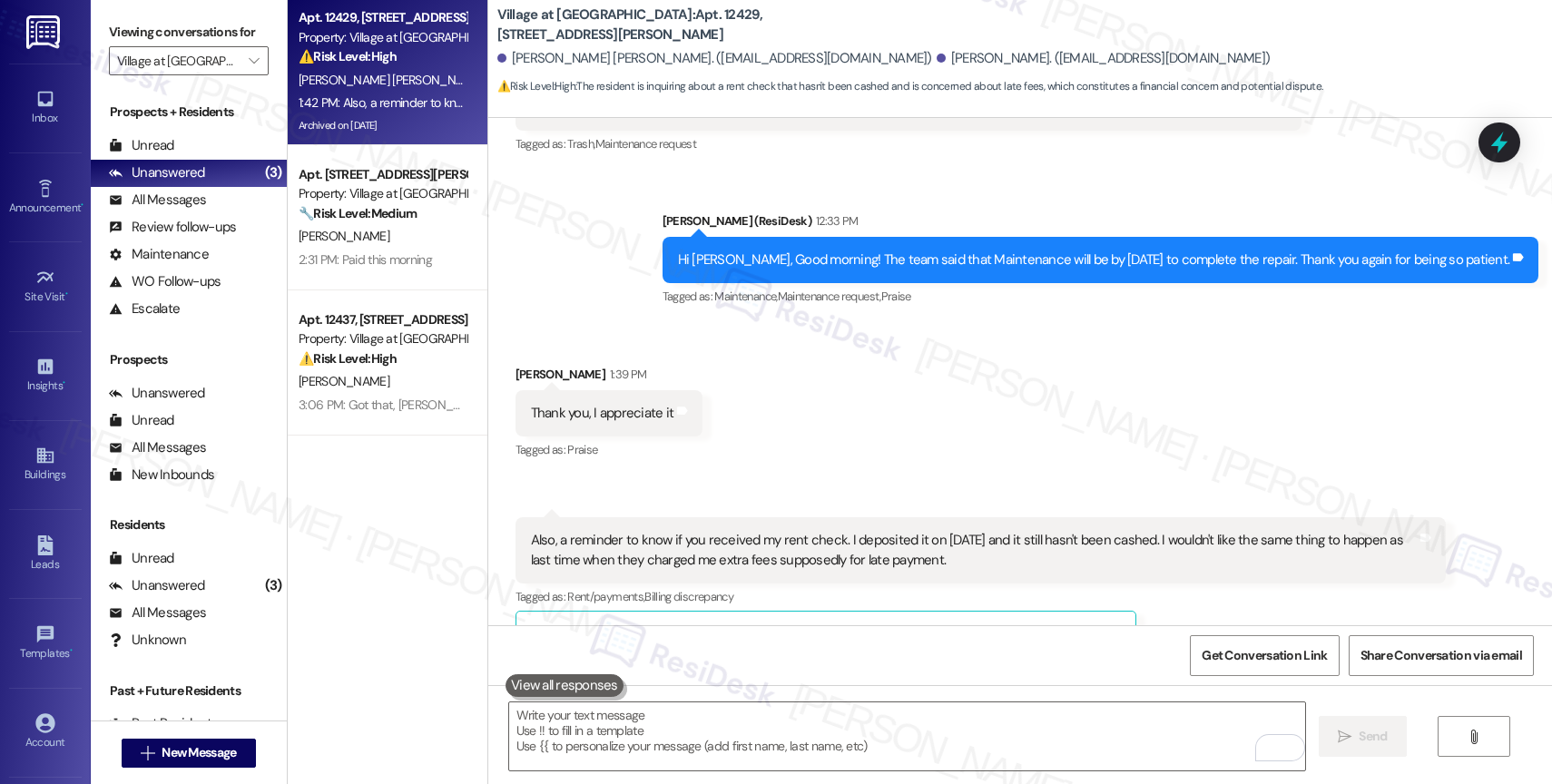
scroll to position [8790, 0]
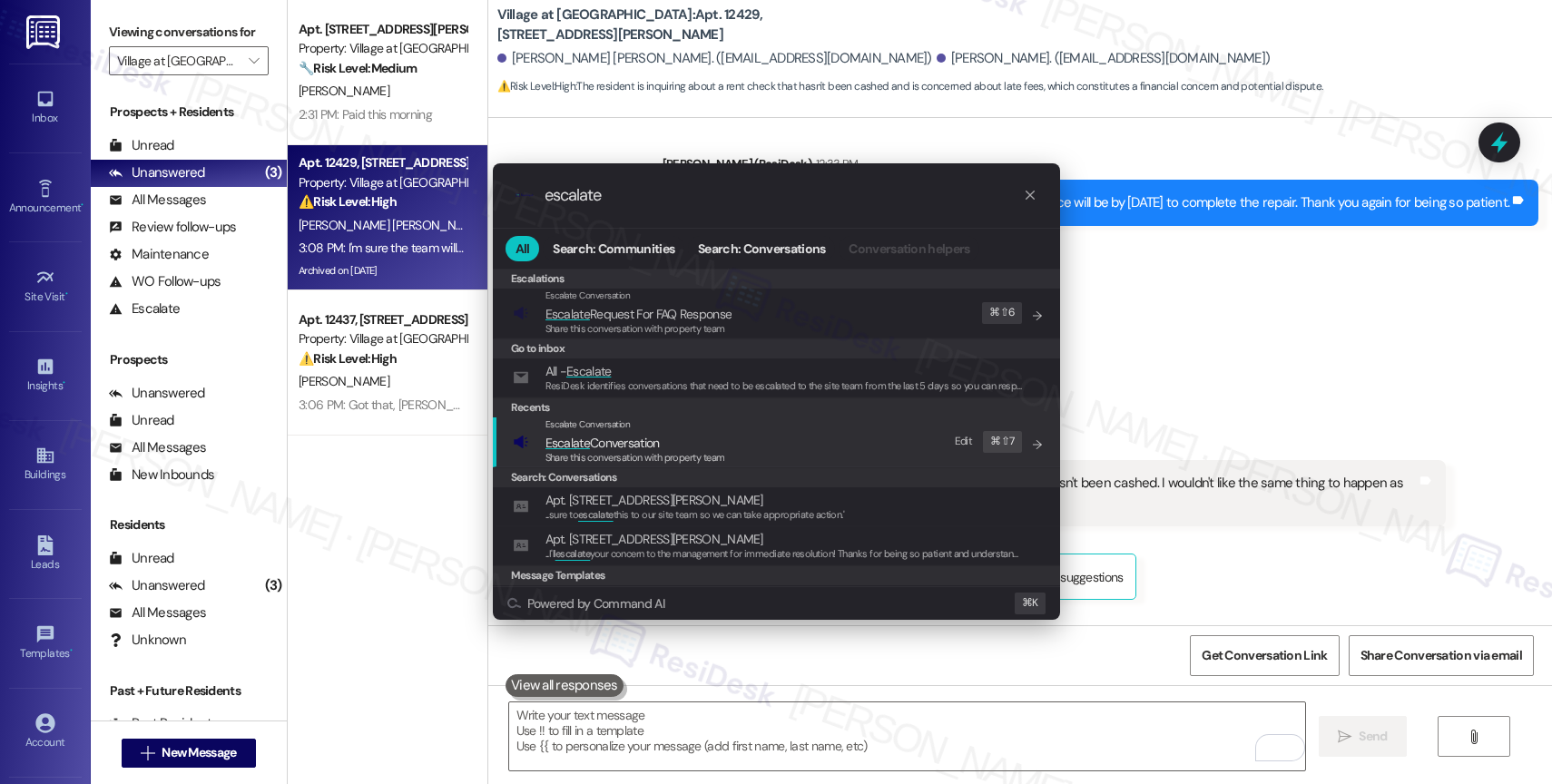
type input "escalate"
click at [655, 444] on span "Escalate Conversation" at bounding box center [602, 443] width 114 height 16
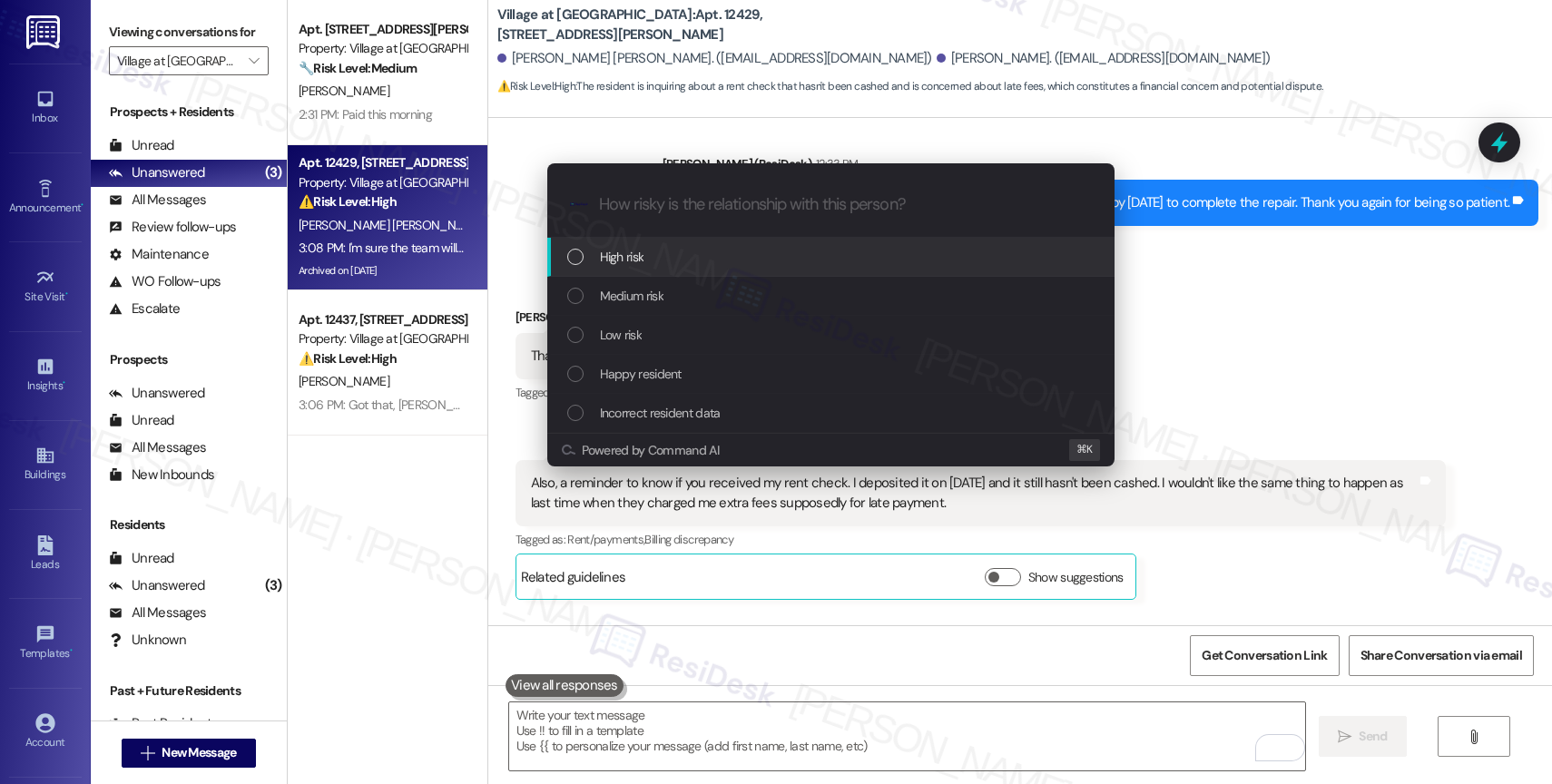
click at [646, 287] on span "Medium risk" at bounding box center [632, 295] width 64 height 20
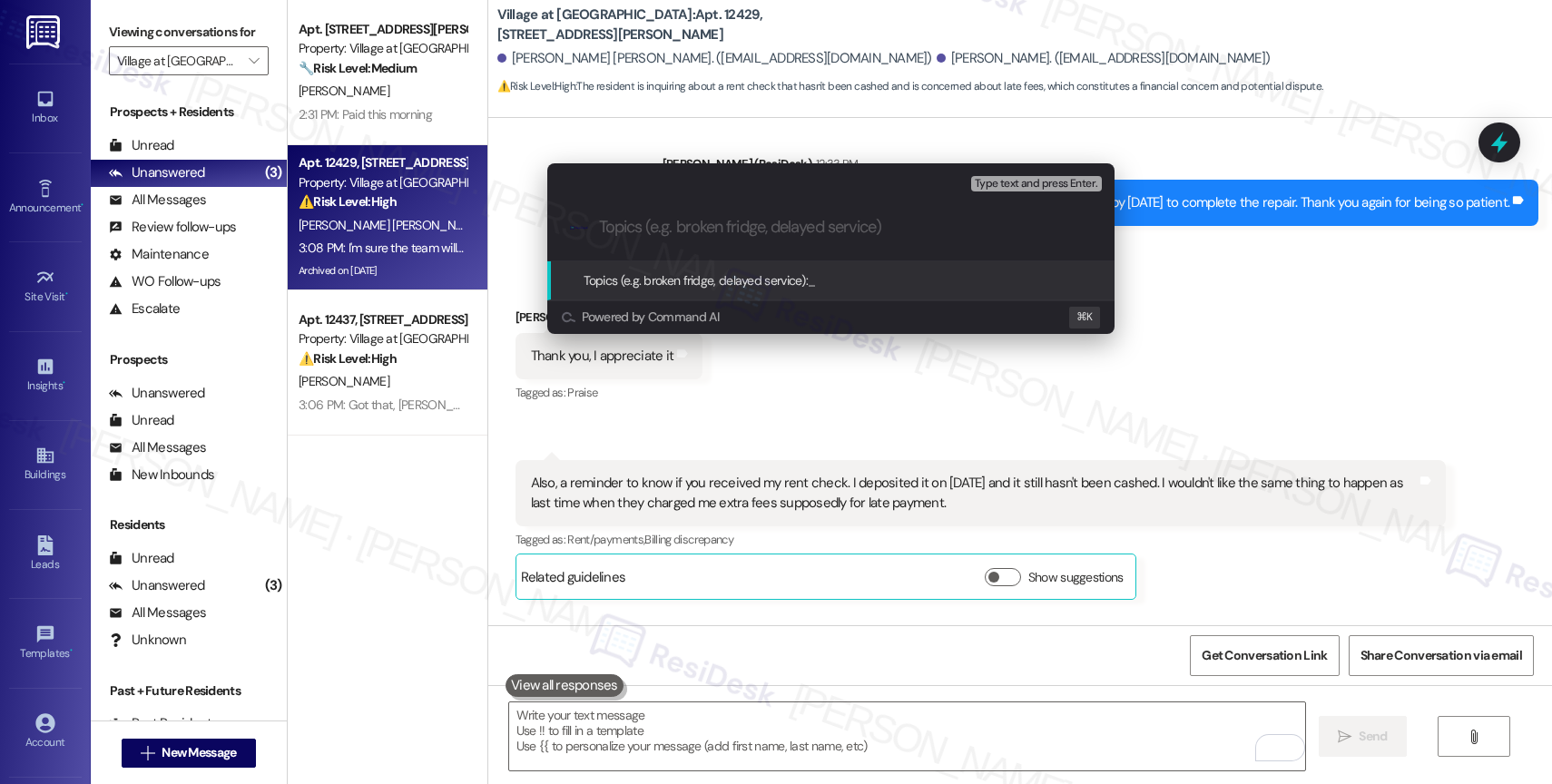
click at [635, 231] on input "Topics (e.g. broken fridge, delayed service)" at bounding box center [845, 227] width 493 height 19
type input "Unposted Rent Check"
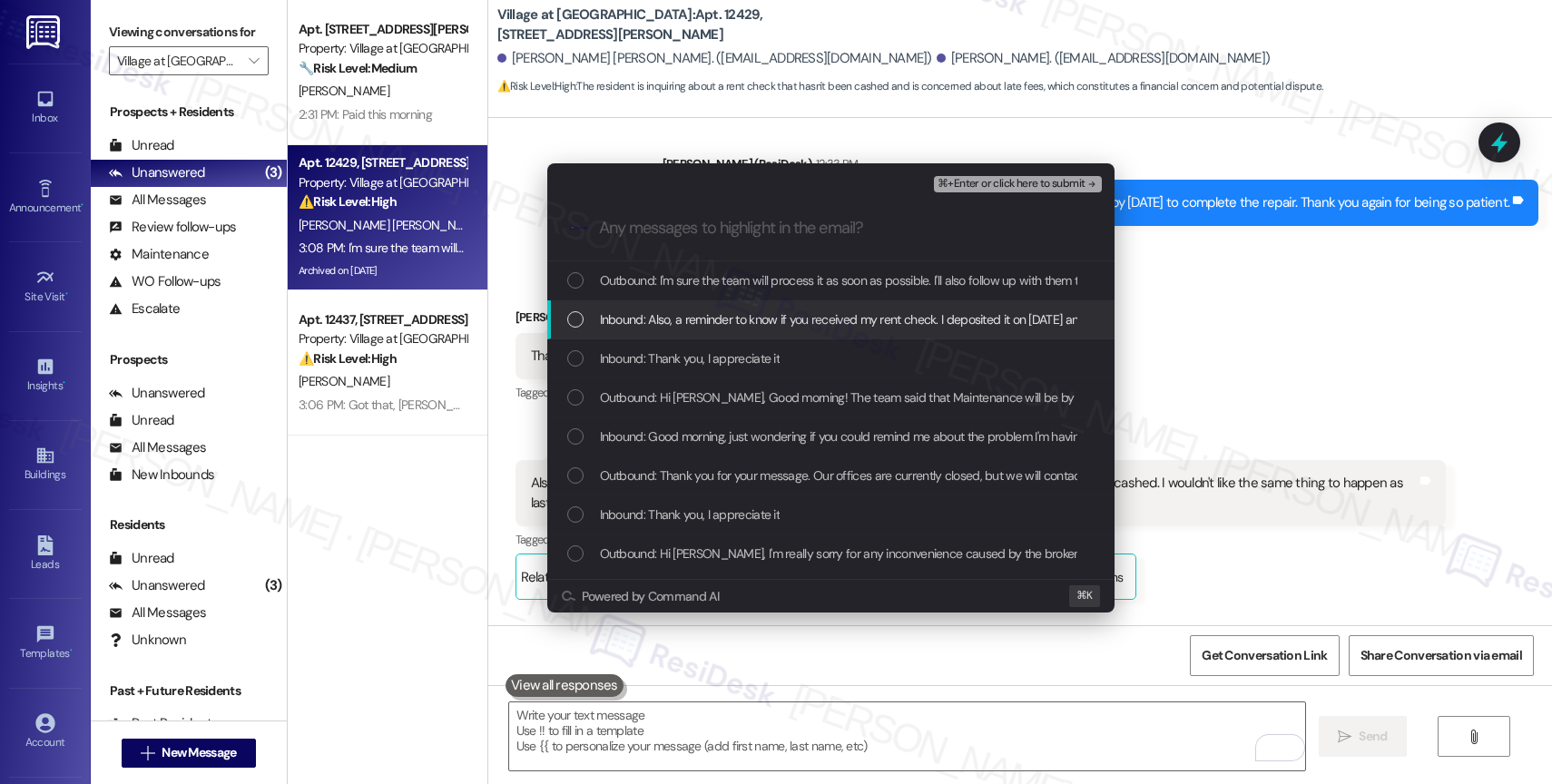
click at [742, 327] on span "Inbound: Also, a reminder to know if you received my rent check. I deposited it…" at bounding box center [1218, 319] width 1234 height 20
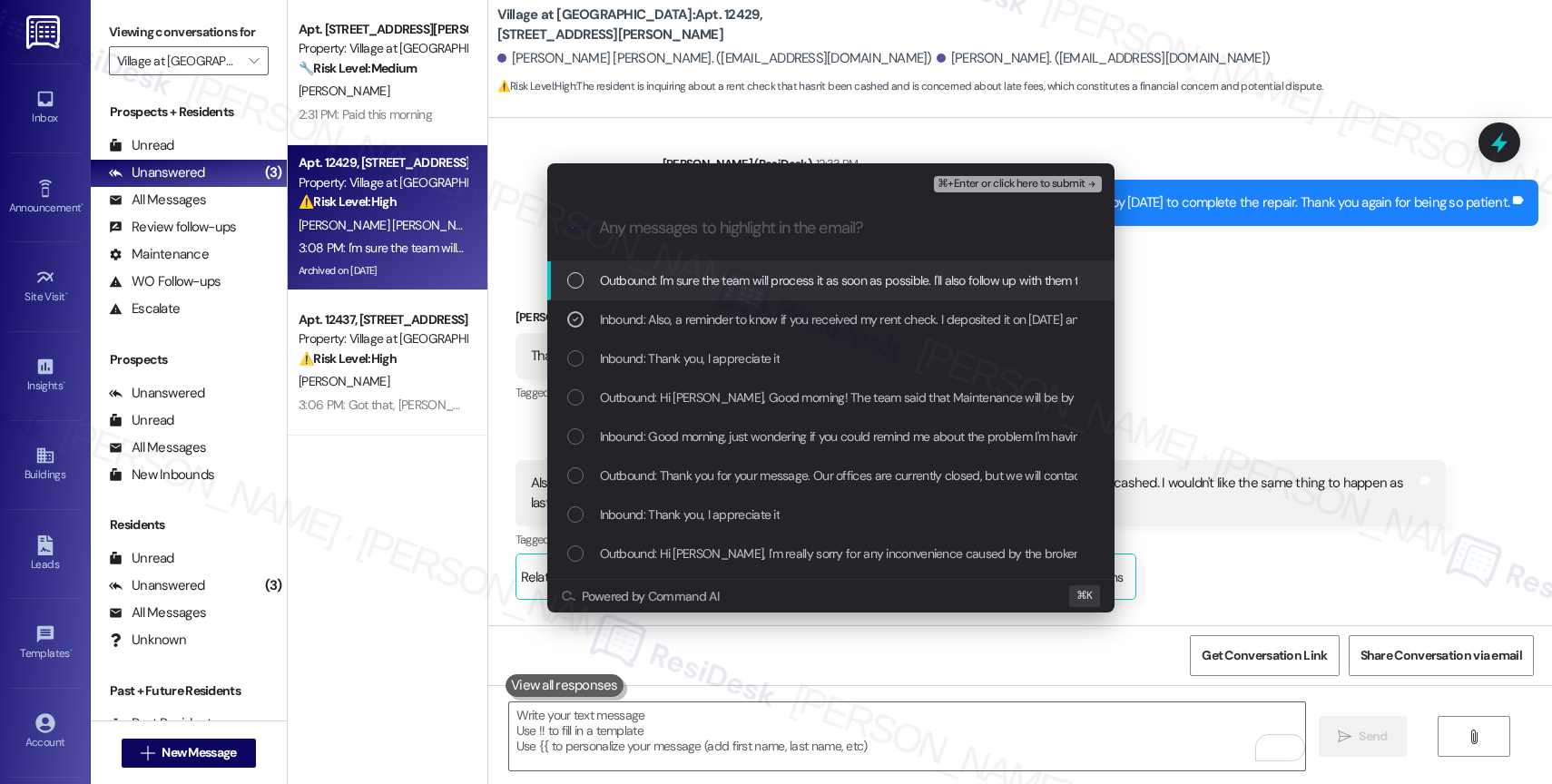
click at [893, 293] on div "Outbound: I'm sure the team will process it as soon as possible. I'll also foll…" at bounding box center [831, 281] width 567 height 39
click at [1076, 180] on span "⌘+Enter or click here to submit" at bounding box center [1011, 184] width 147 height 13
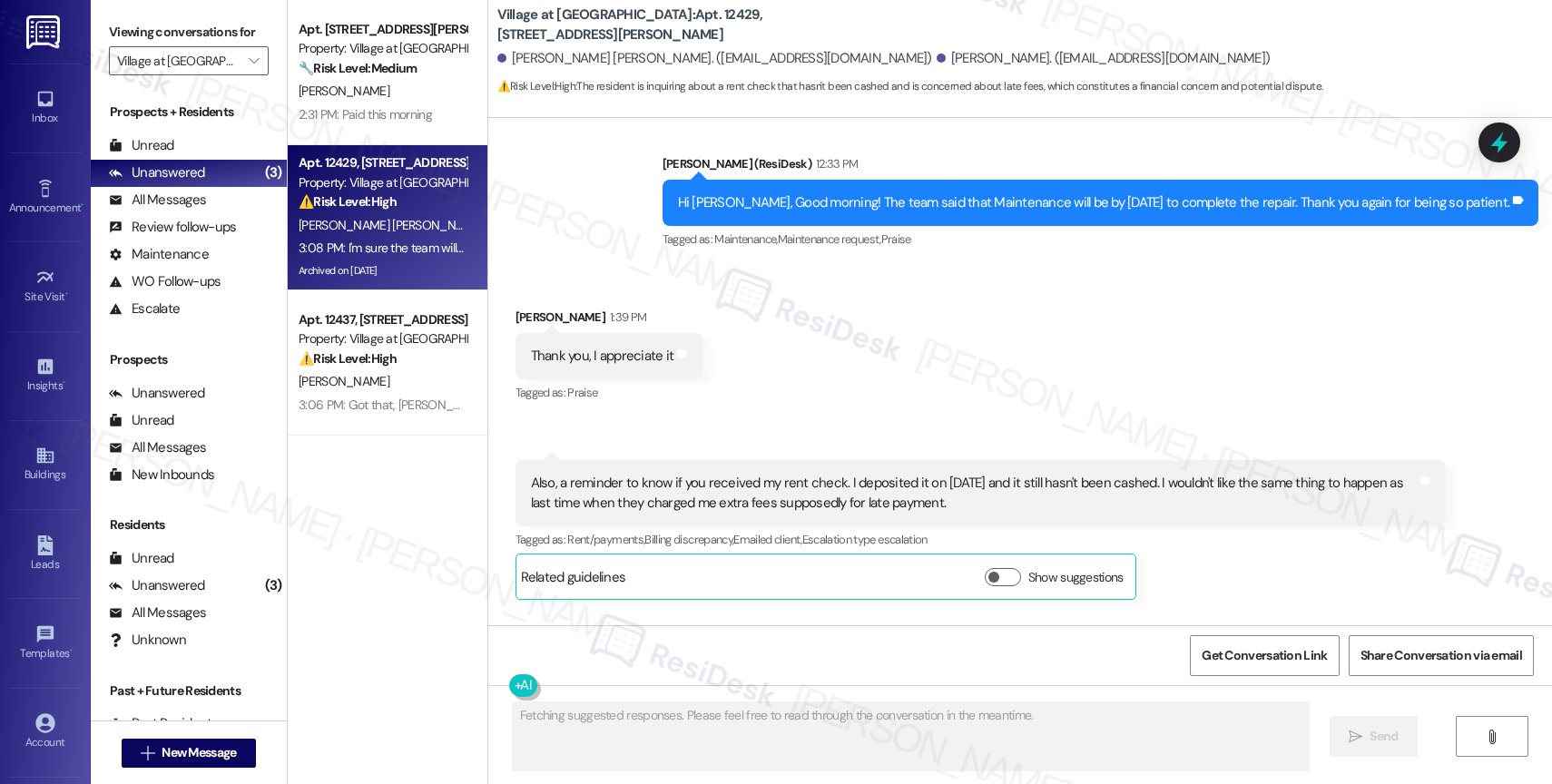
scroll to position [8817, 0]
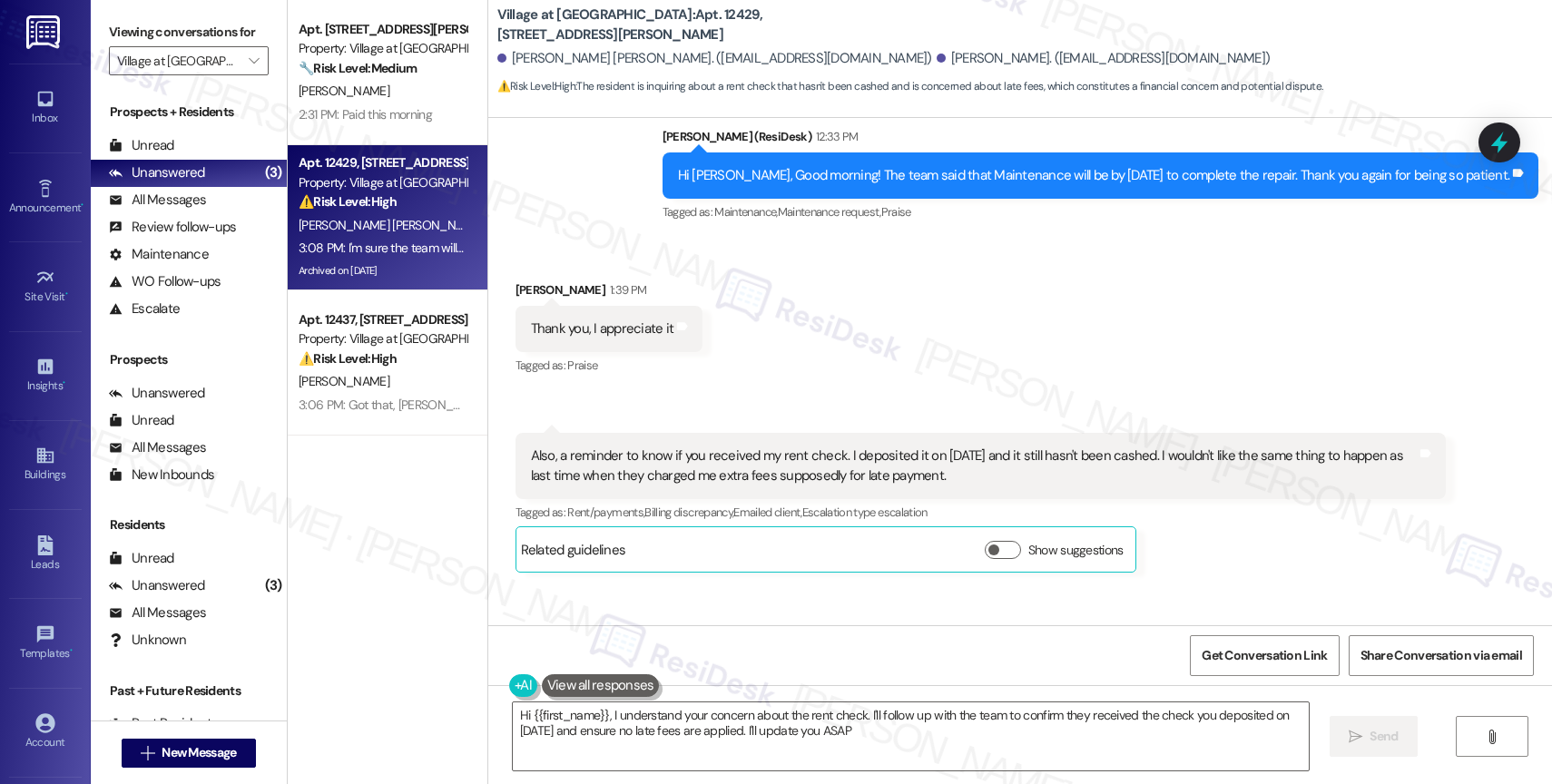
type textarea "Hi {{first_name}}, I understand your concern about the rent check. I'll follow …"
click at [386, 377] on div "J. Cook" at bounding box center [382, 381] width 171 height 23
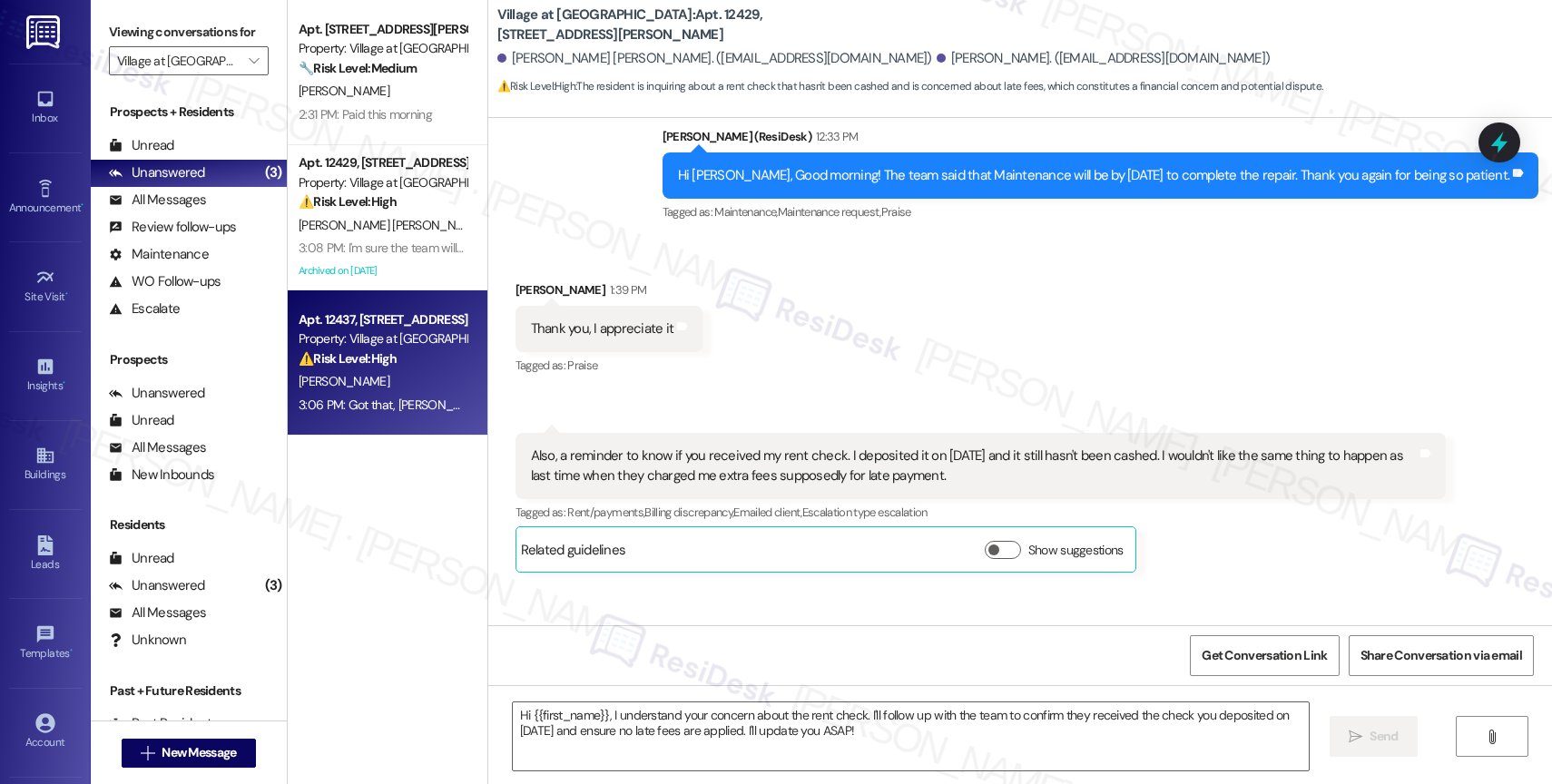
type textarea "Fetching suggested responses. Please feel free to read through the conversation…"
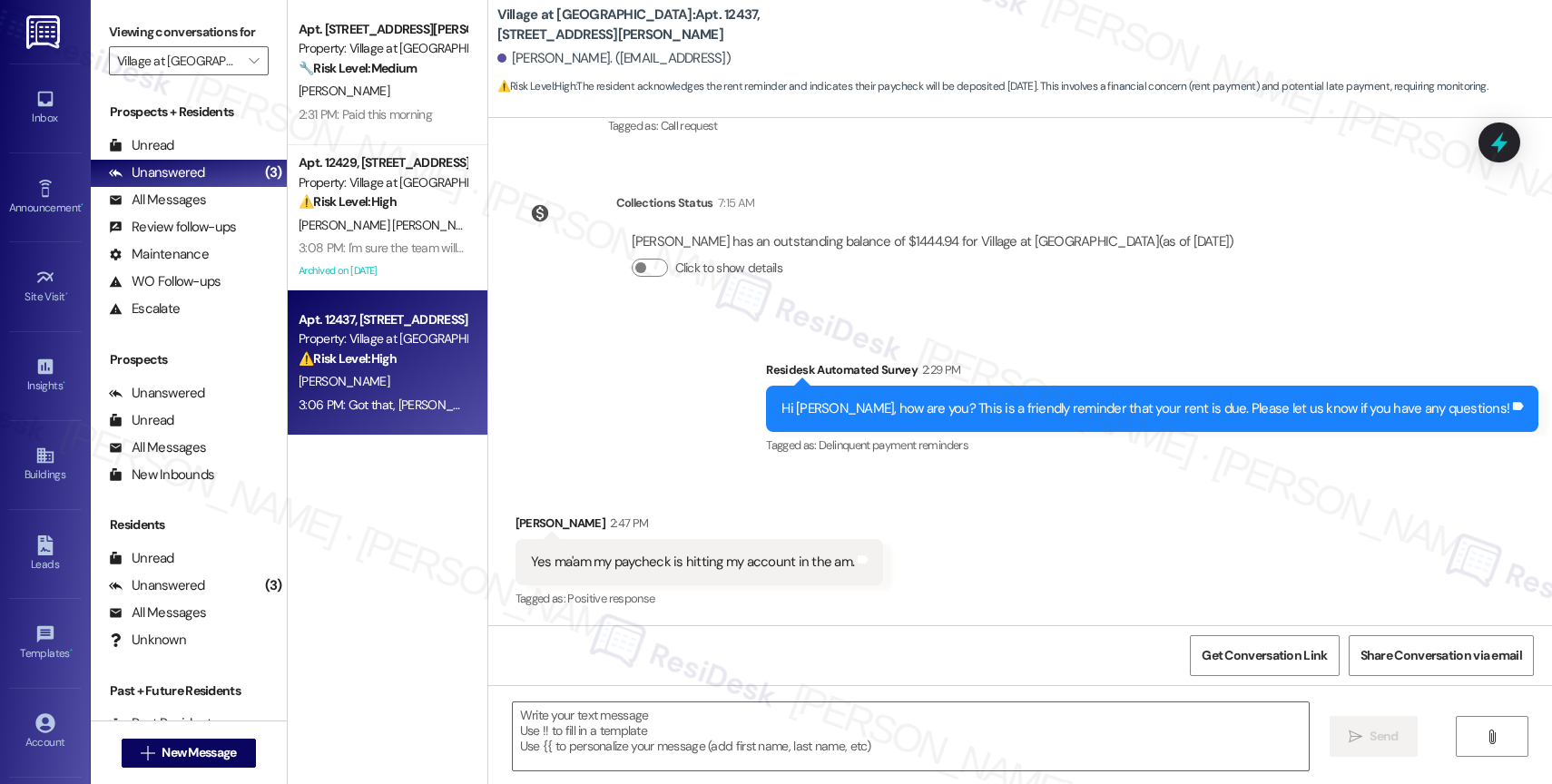
type textarea "Fetching suggested responses. Please feel free to read through the conversation…"
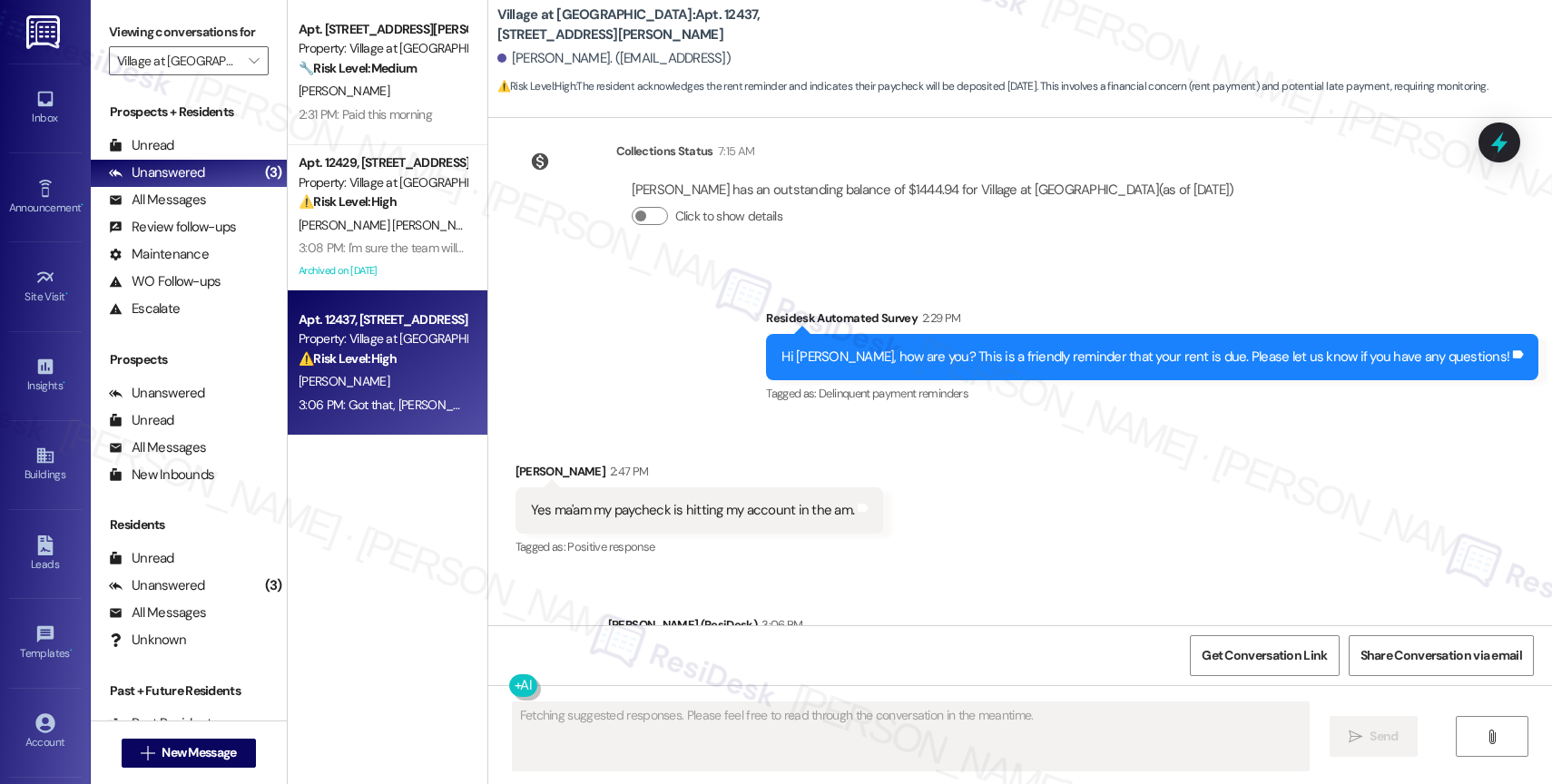
scroll to position [586, 0]
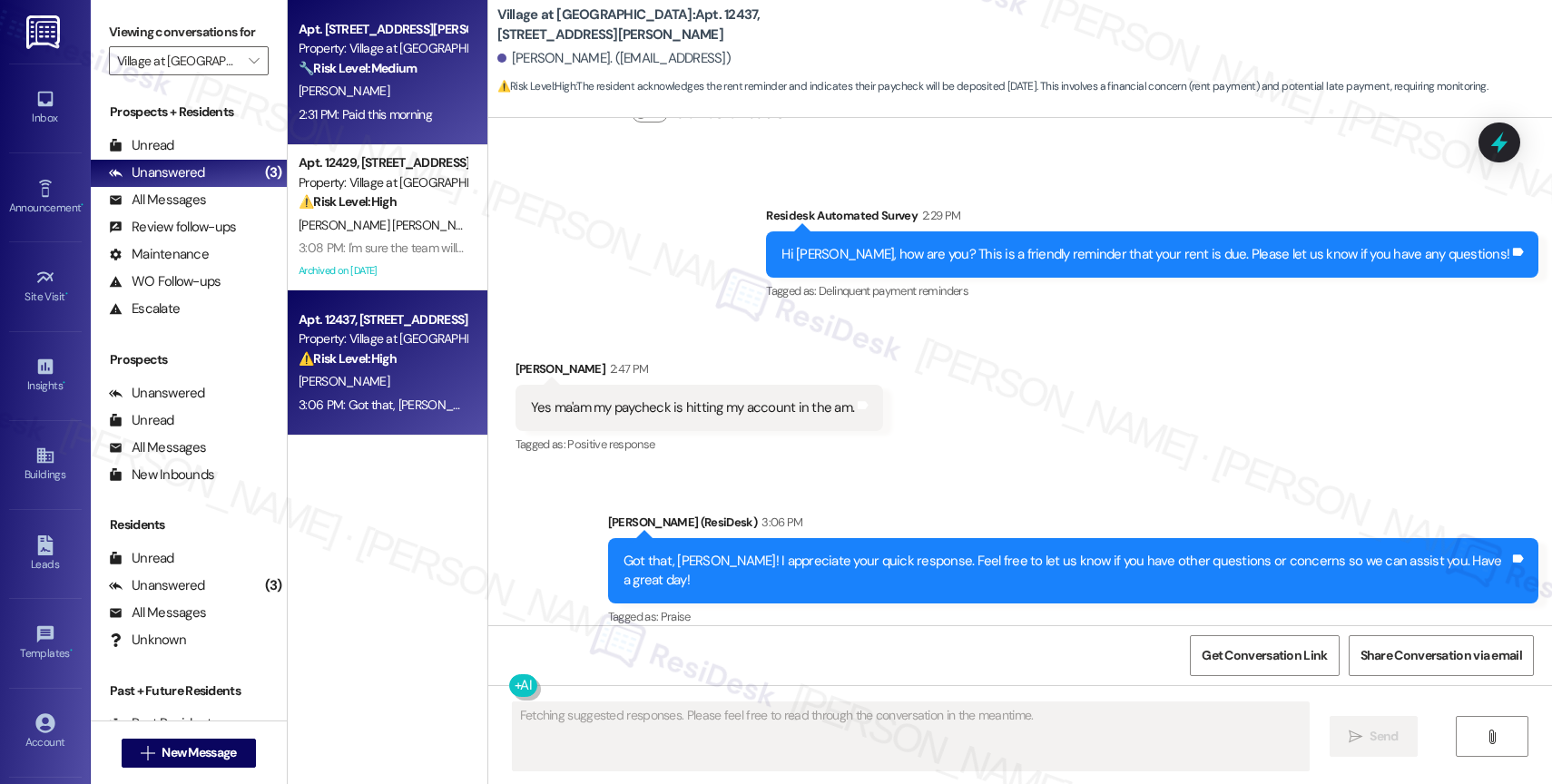
click at [336, 69] on strong "🔧 Risk Level: Medium" at bounding box center [357, 68] width 118 height 16
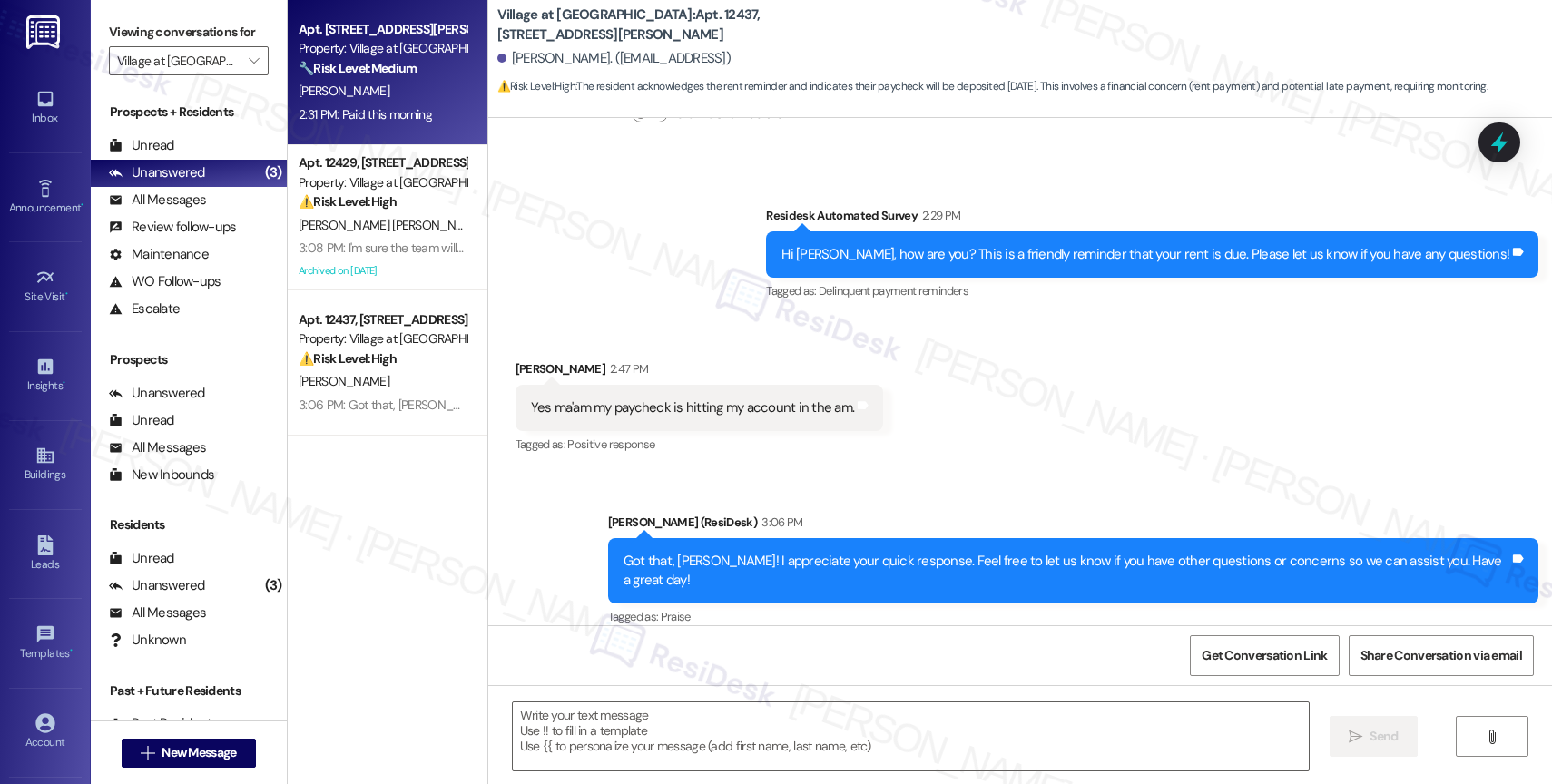
type textarea "Fetching suggested responses. Please feel free to read through the conversation…"
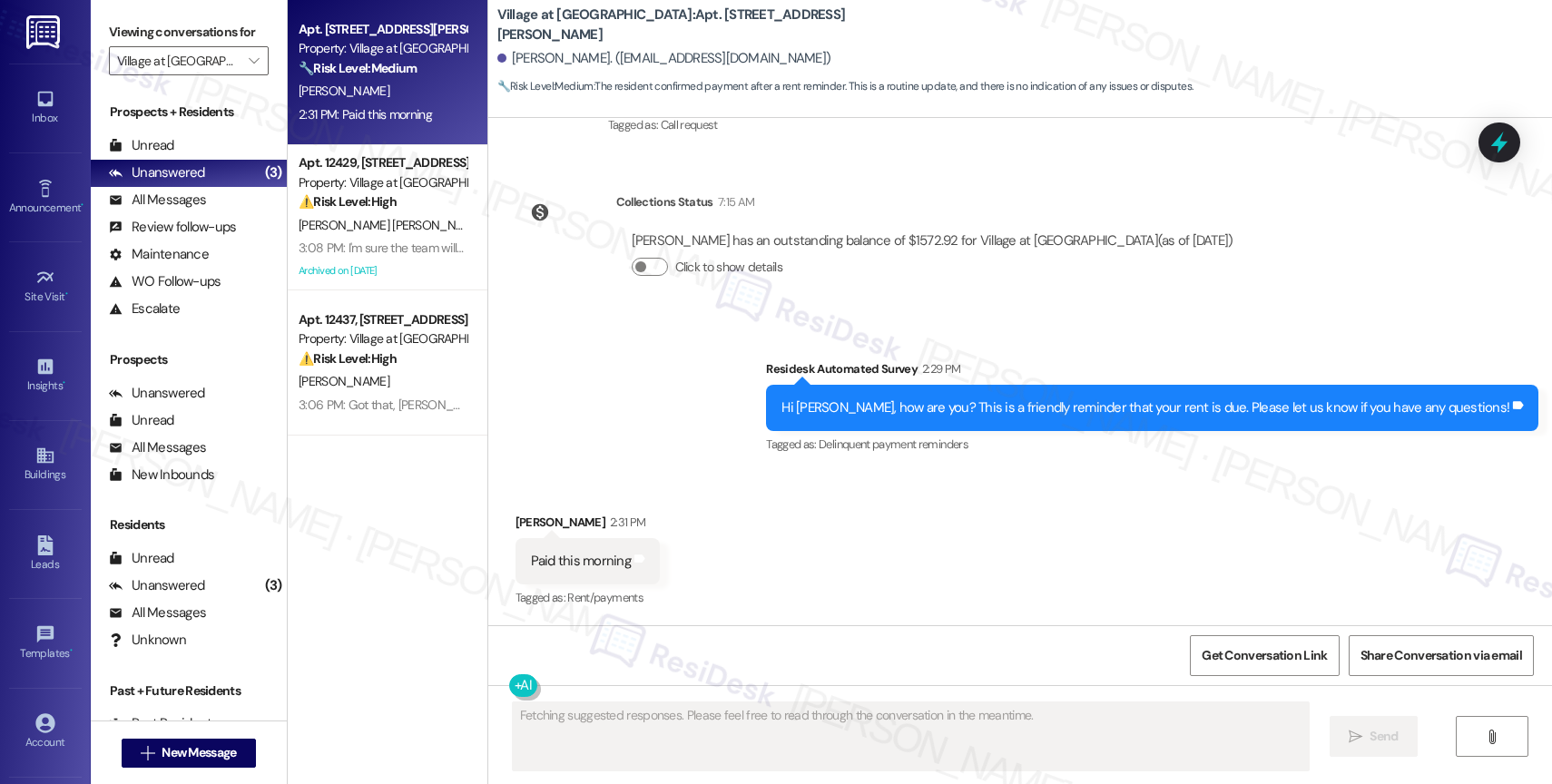
scroll to position [5996, 0]
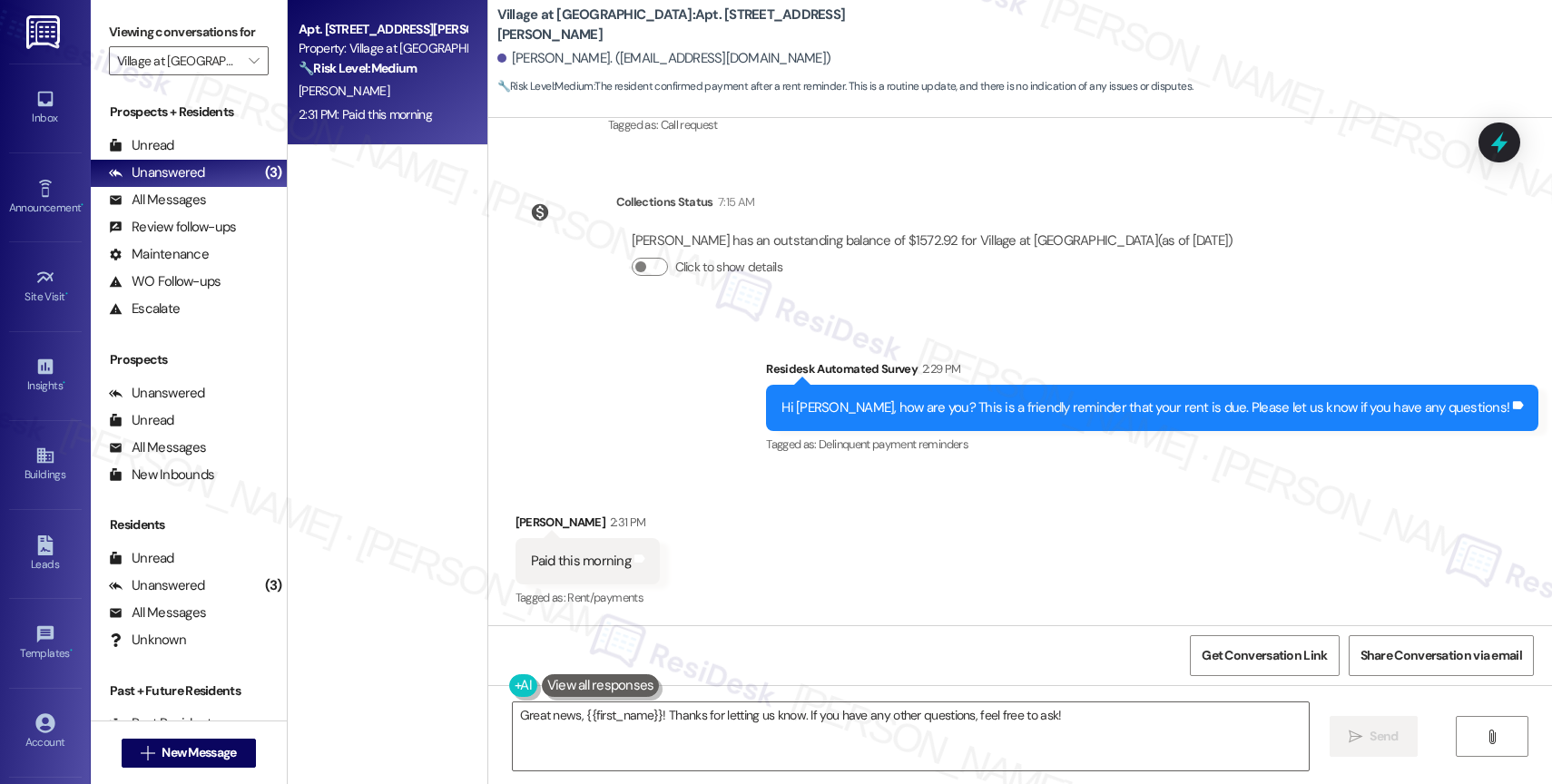
click at [601, 687] on button at bounding box center [600, 685] width 118 height 23
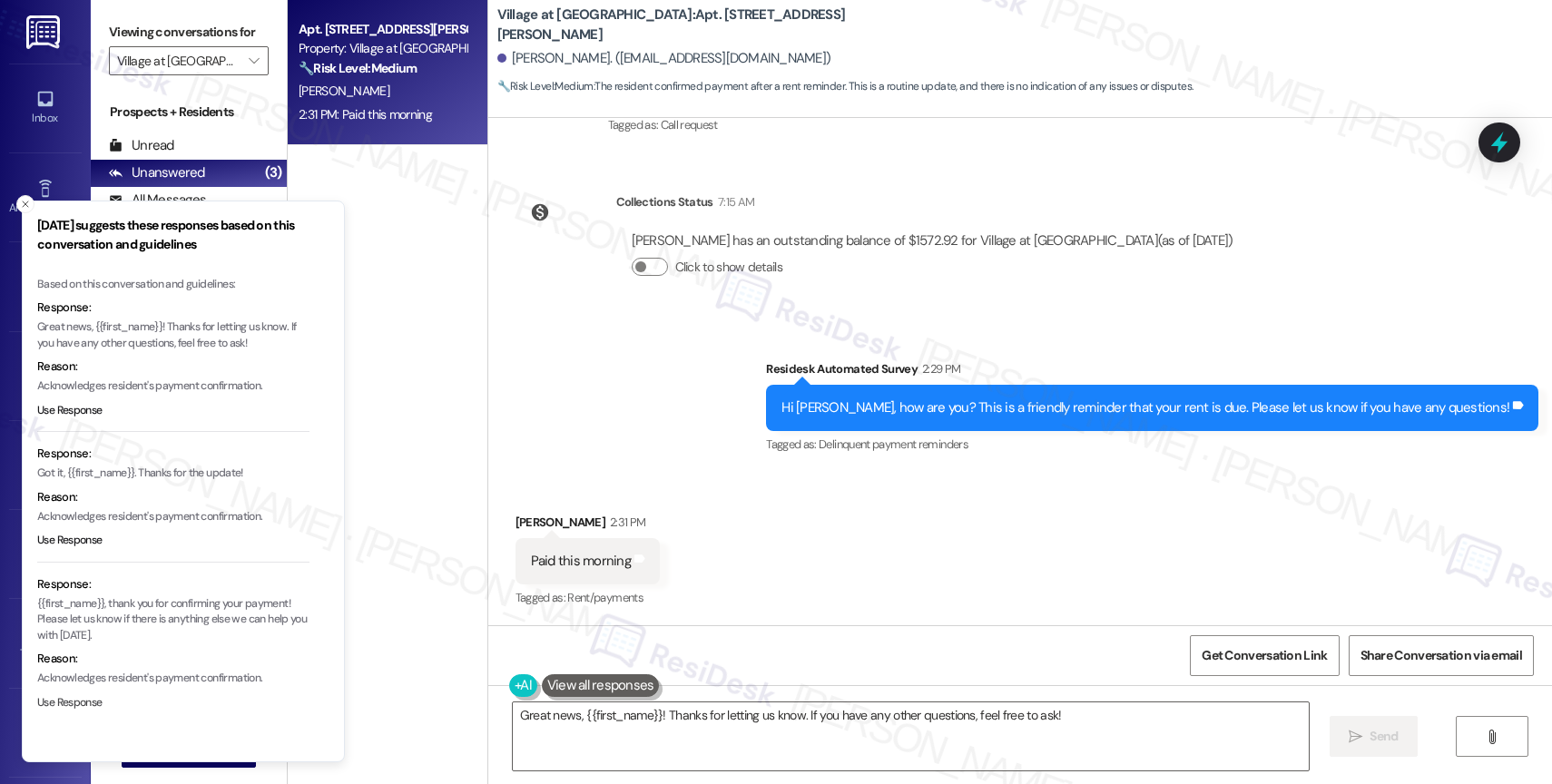
click at [81, 704] on button "Use Response" at bounding box center [70, 702] width 66 height 16
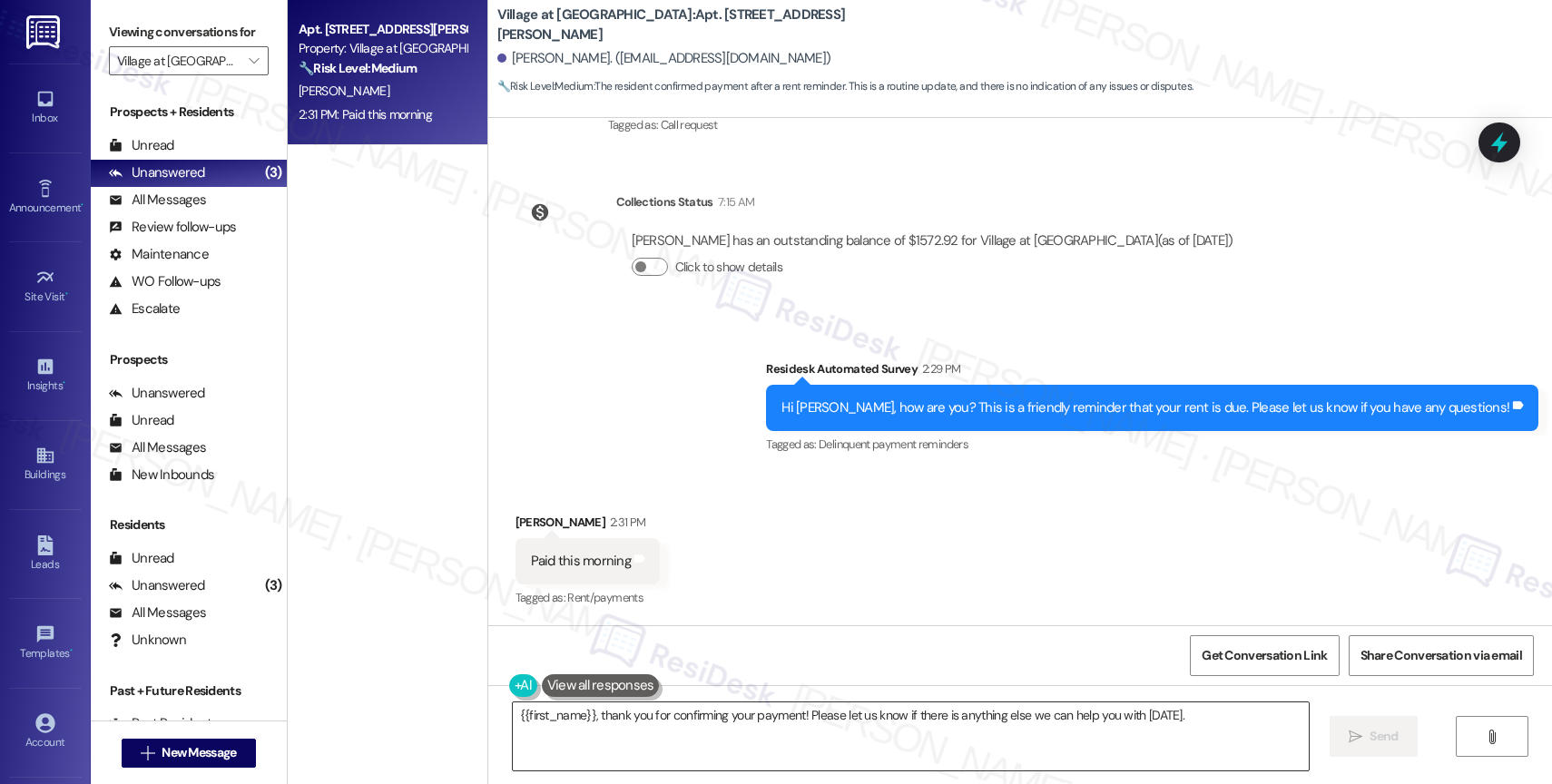
click at [1231, 730] on textarea "{{first_name}}, thank you for confirming your payment! Please let us know if th…" at bounding box center [911, 736] width 796 height 68
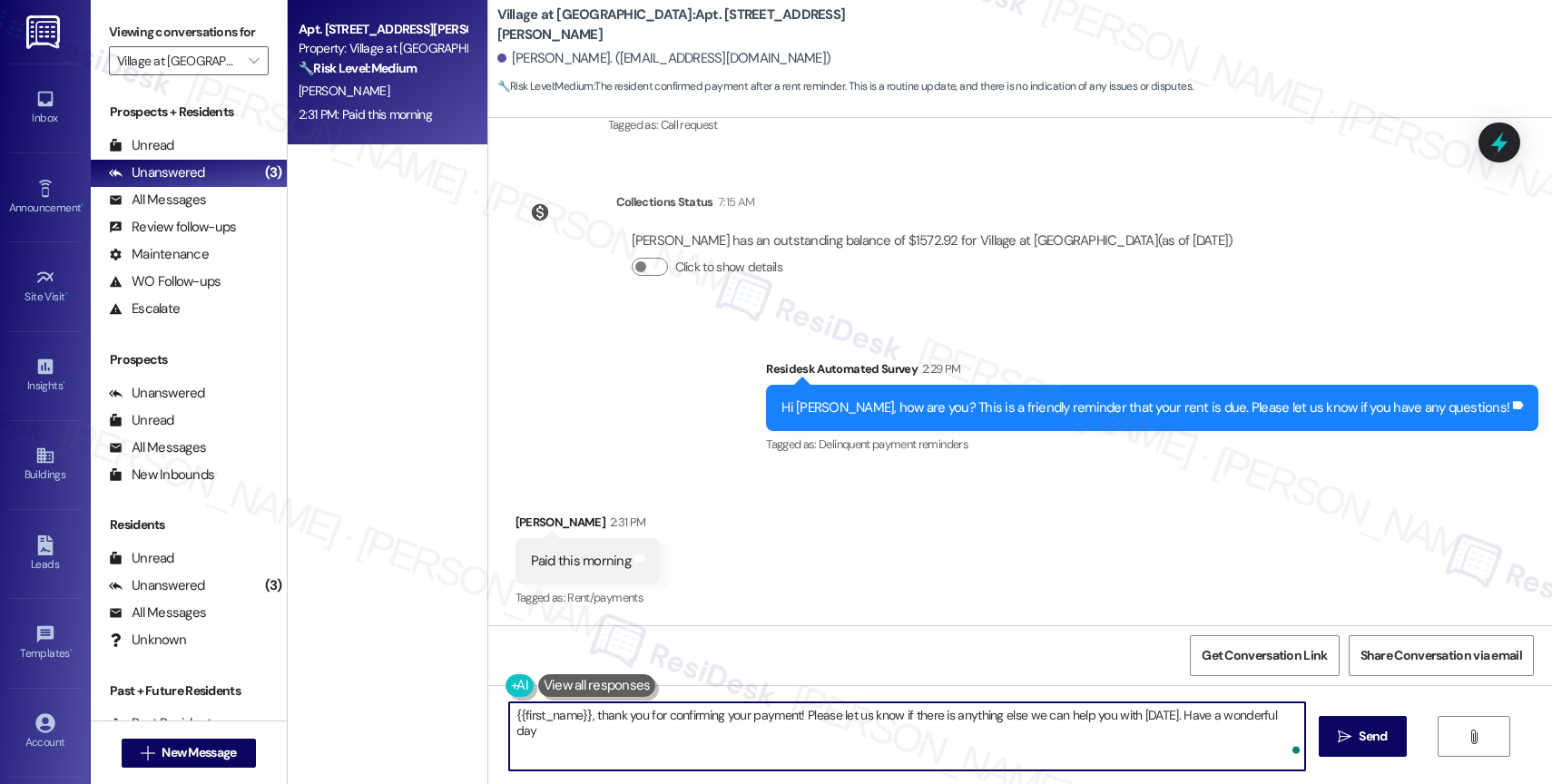
type textarea "{{first_name}}, thank you for confirming your payment! Please let us know if th…"
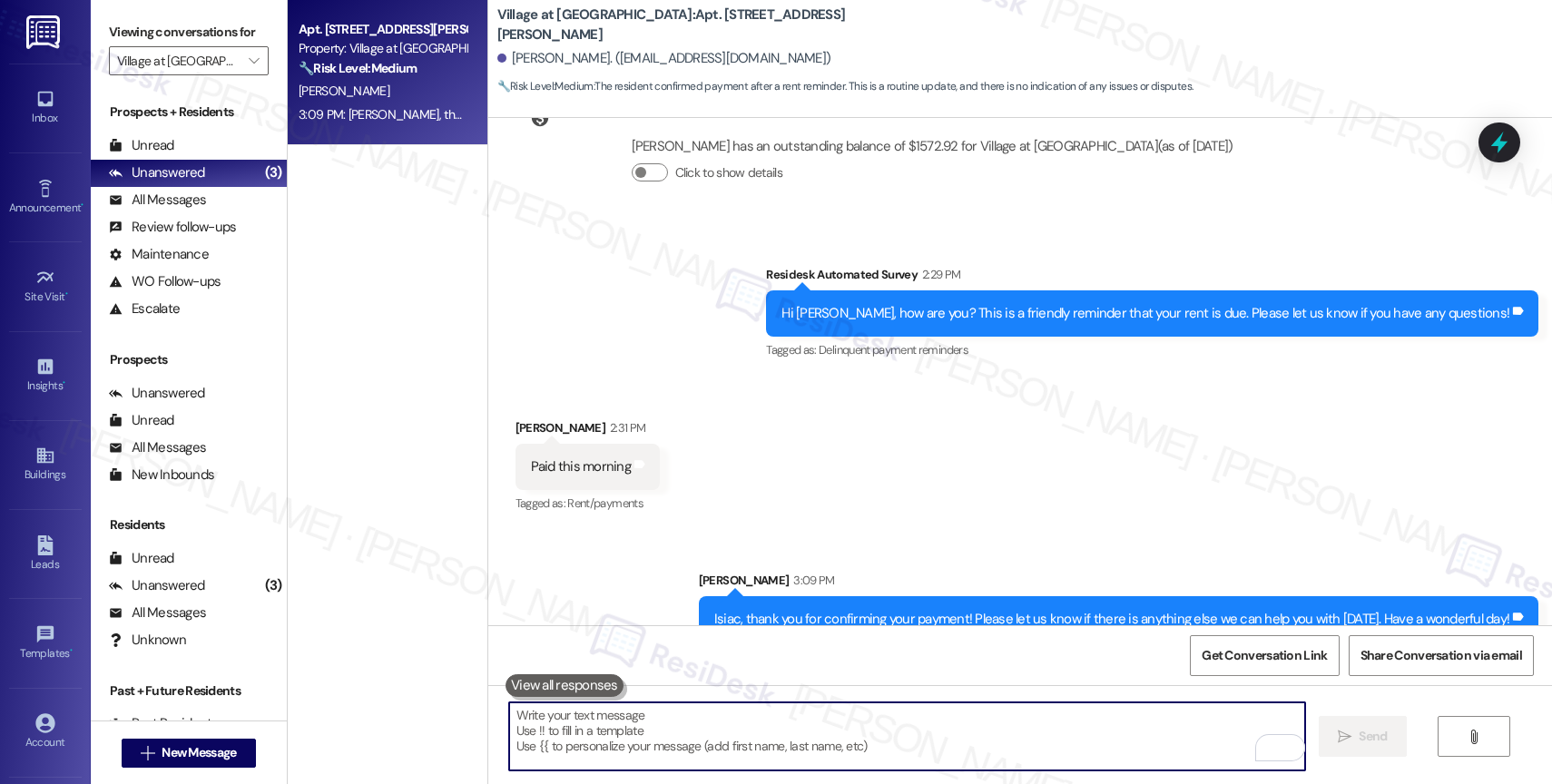
scroll to position [6123, 0]
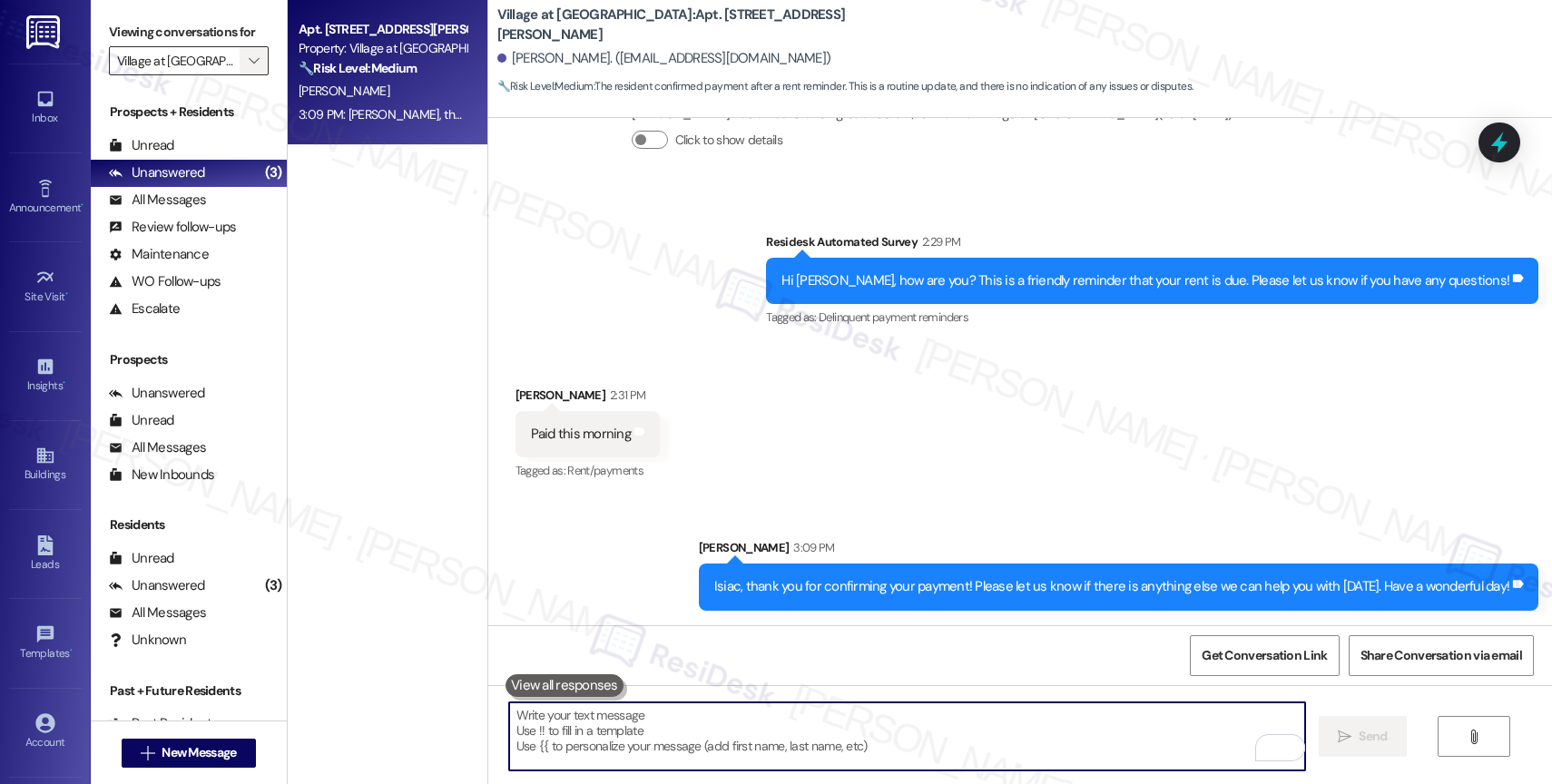
click at [248, 76] on button "" at bounding box center [254, 60] width 29 height 29
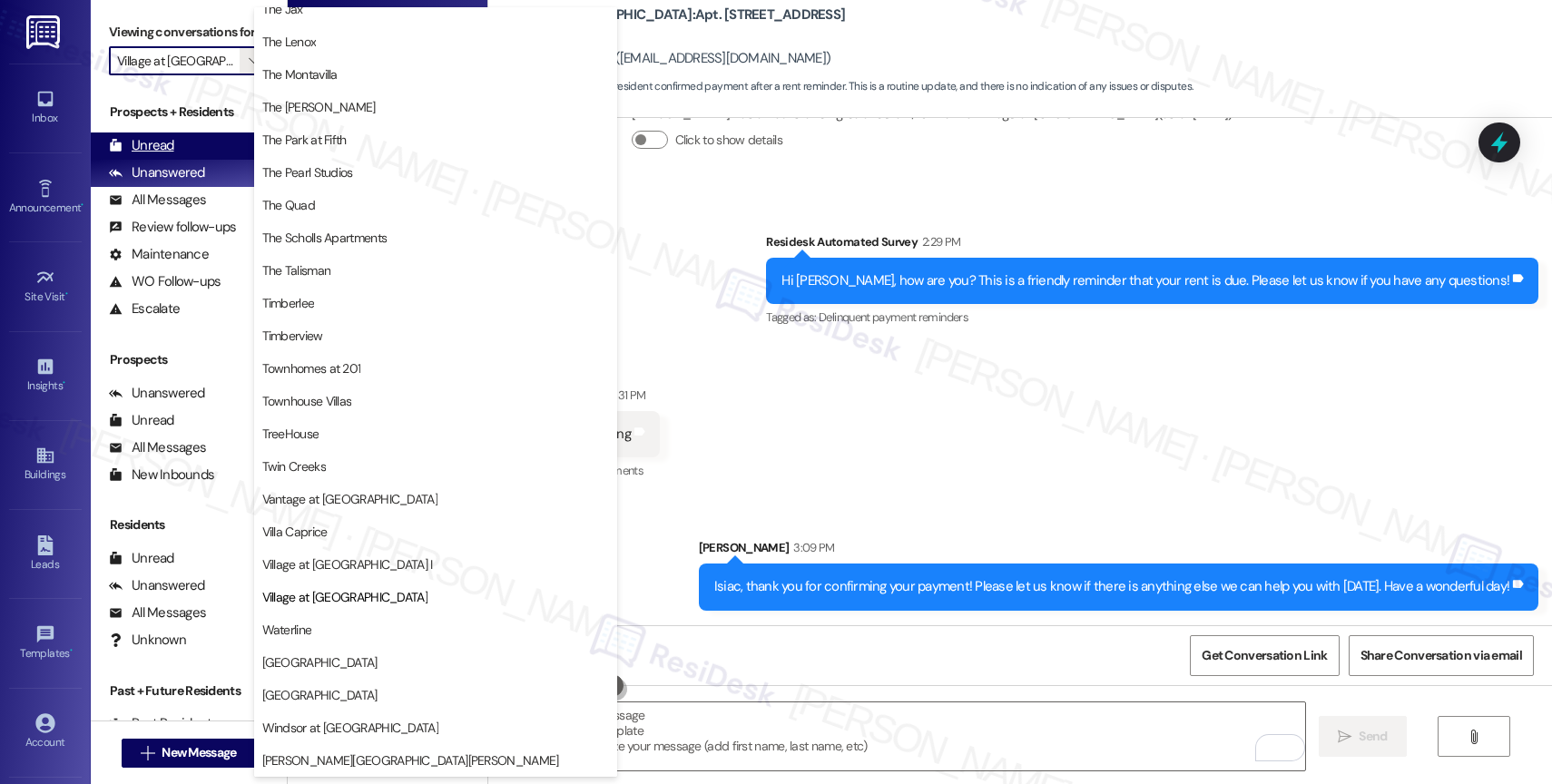
scroll to position [3297, 0]
click at [174, 159] on div "Unread (0)" at bounding box center [188, 145] width 196 height 27
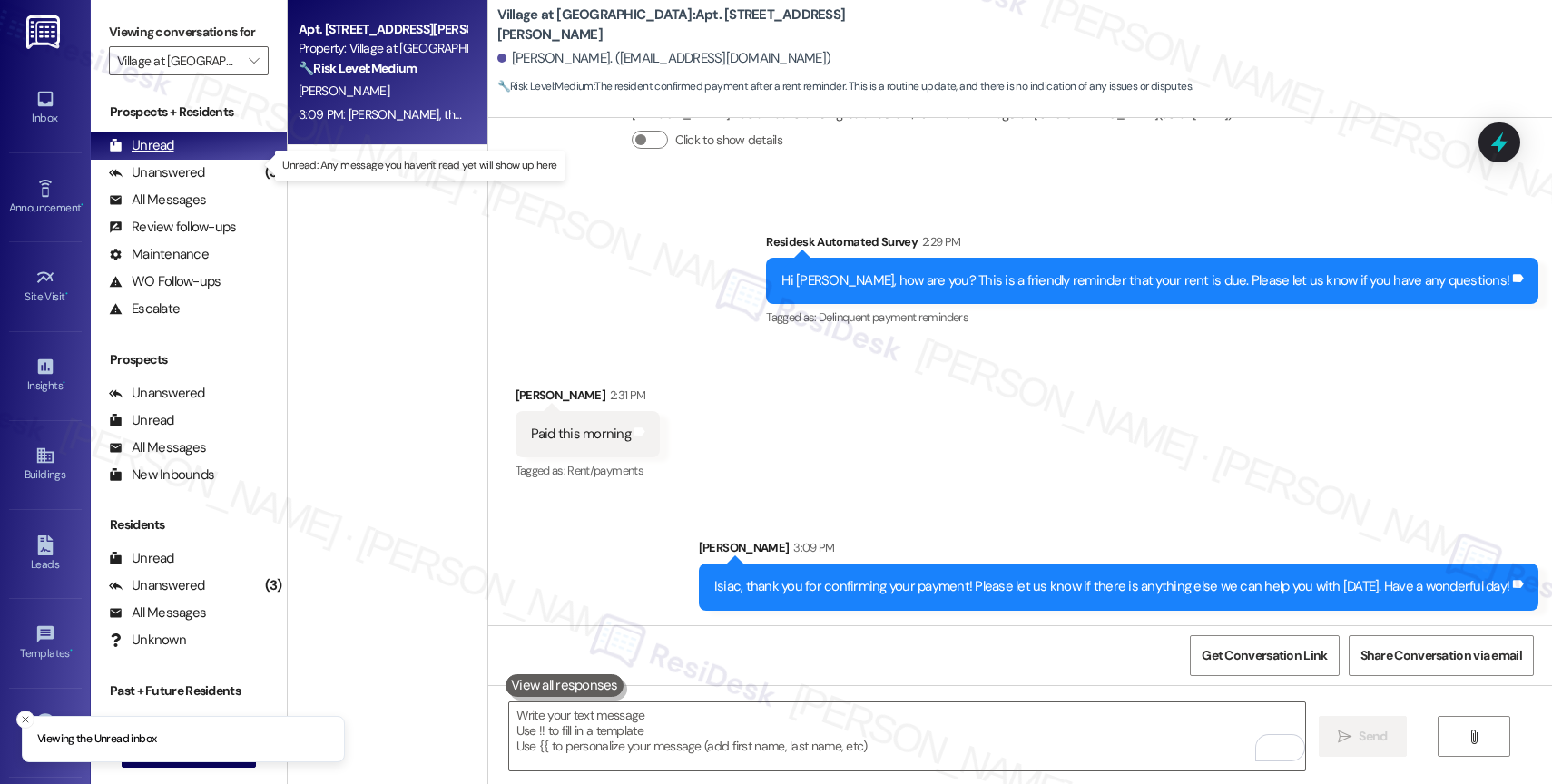
type input "TreeHouse"
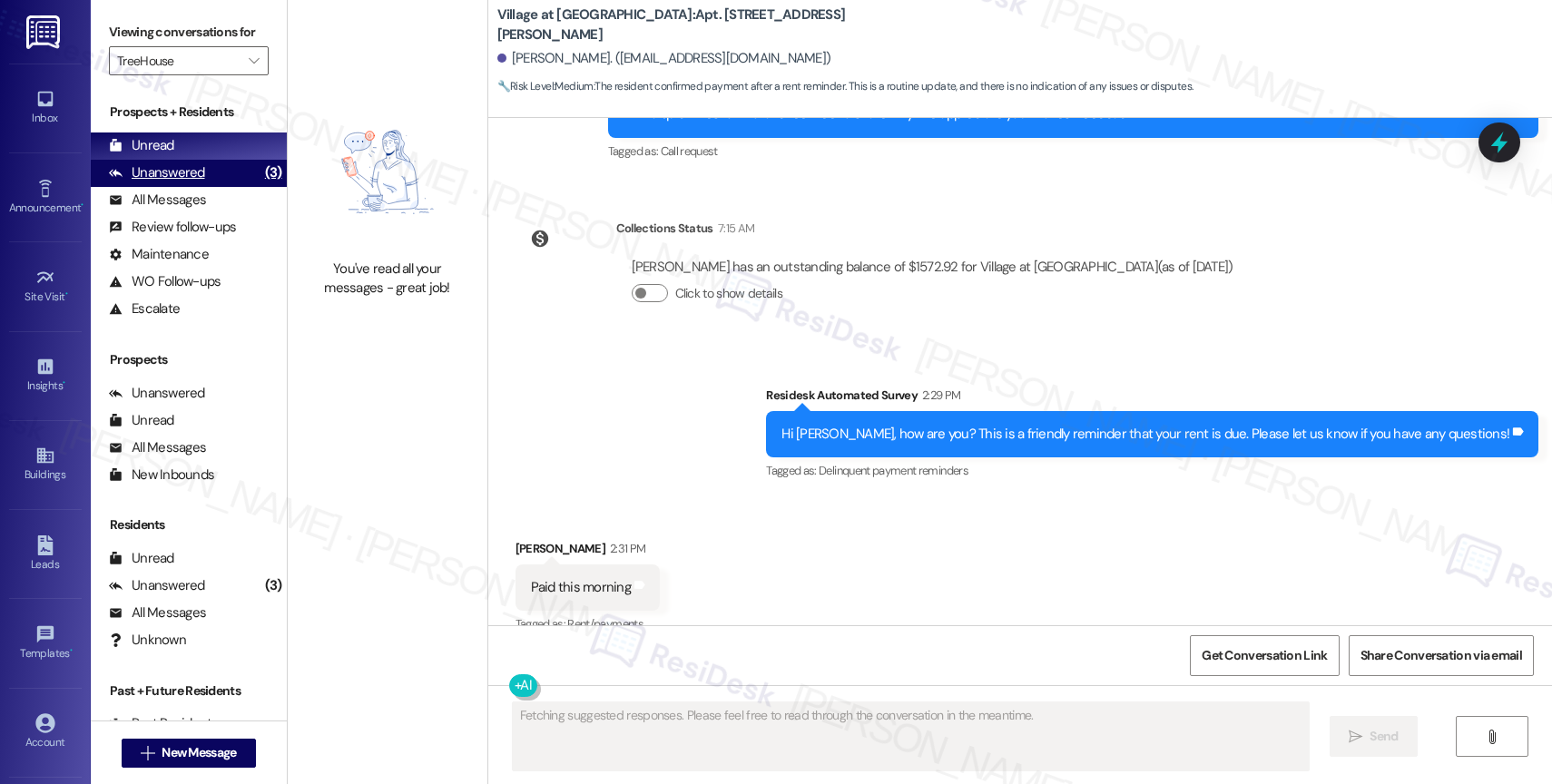
click at [163, 182] on div "Unanswered" at bounding box center [156, 172] width 97 height 19
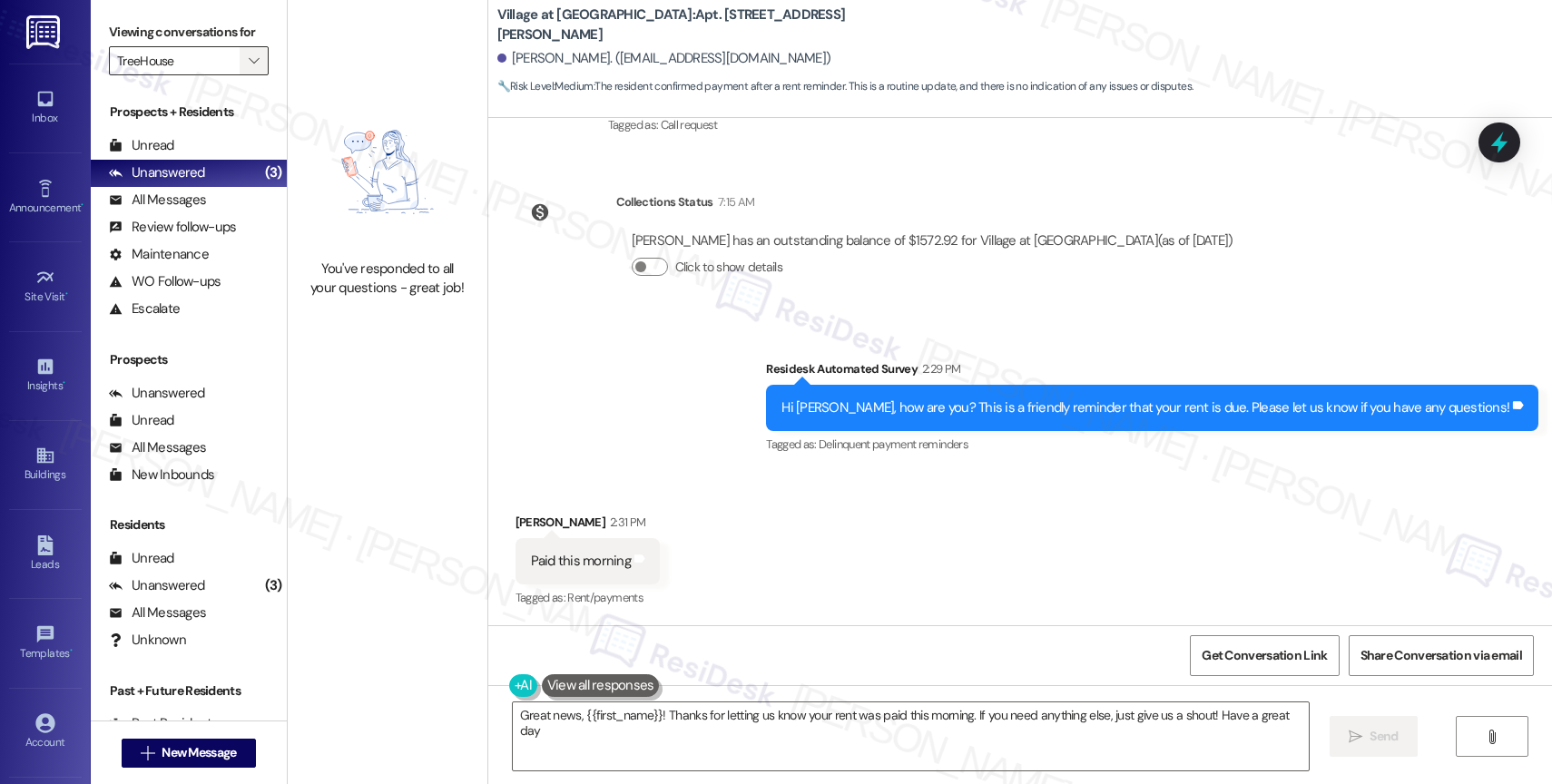
type textarea "Great news, {{first_name}}! Thanks for letting us know your rent was paid this …"
click at [249, 68] on icon "" at bounding box center [254, 61] width 10 height 15
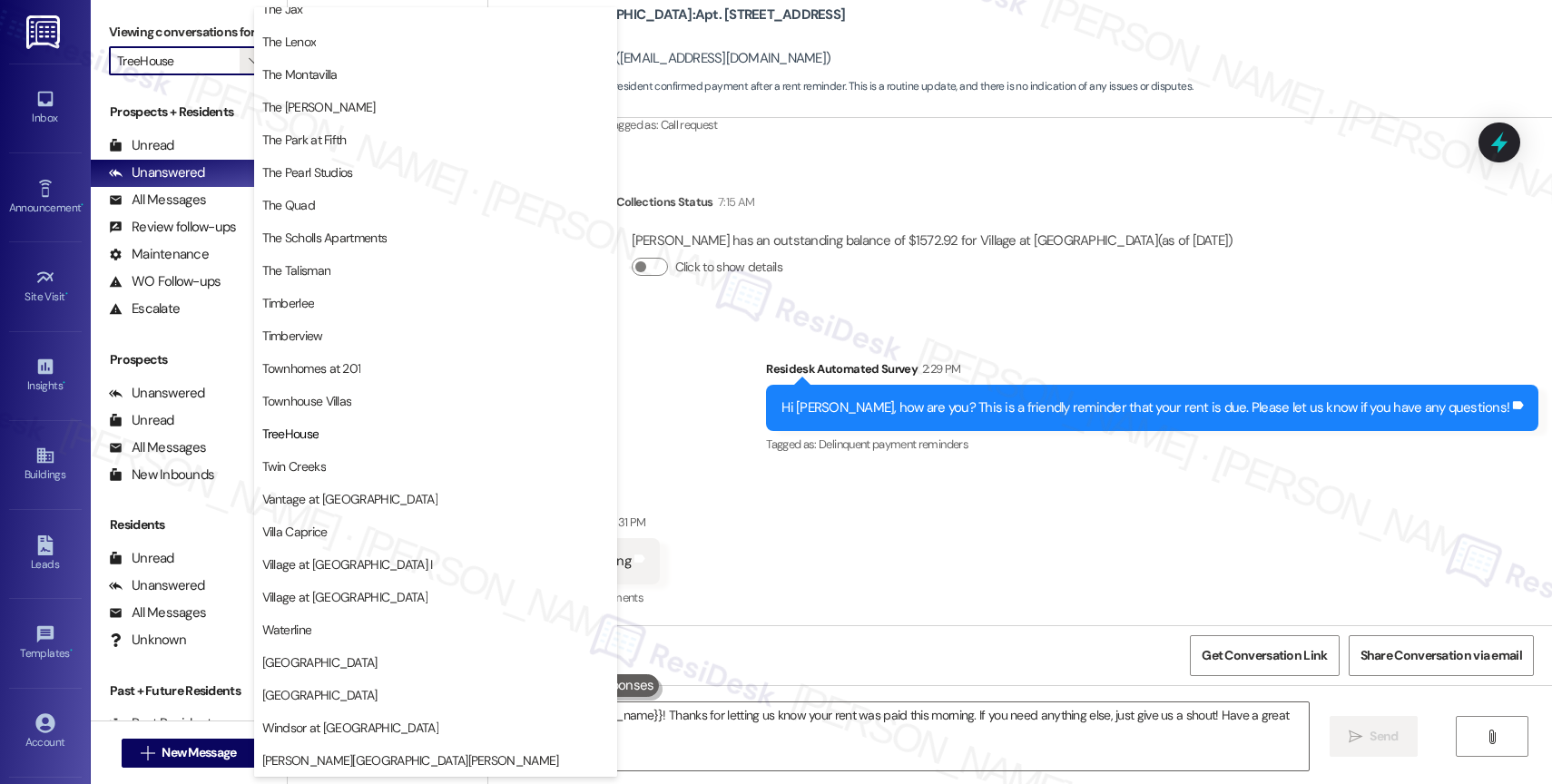
scroll to position [3301, 0]
click at [1038, 278] on div "Click to show details" at bounding box center [933, 272] width 601 height 40
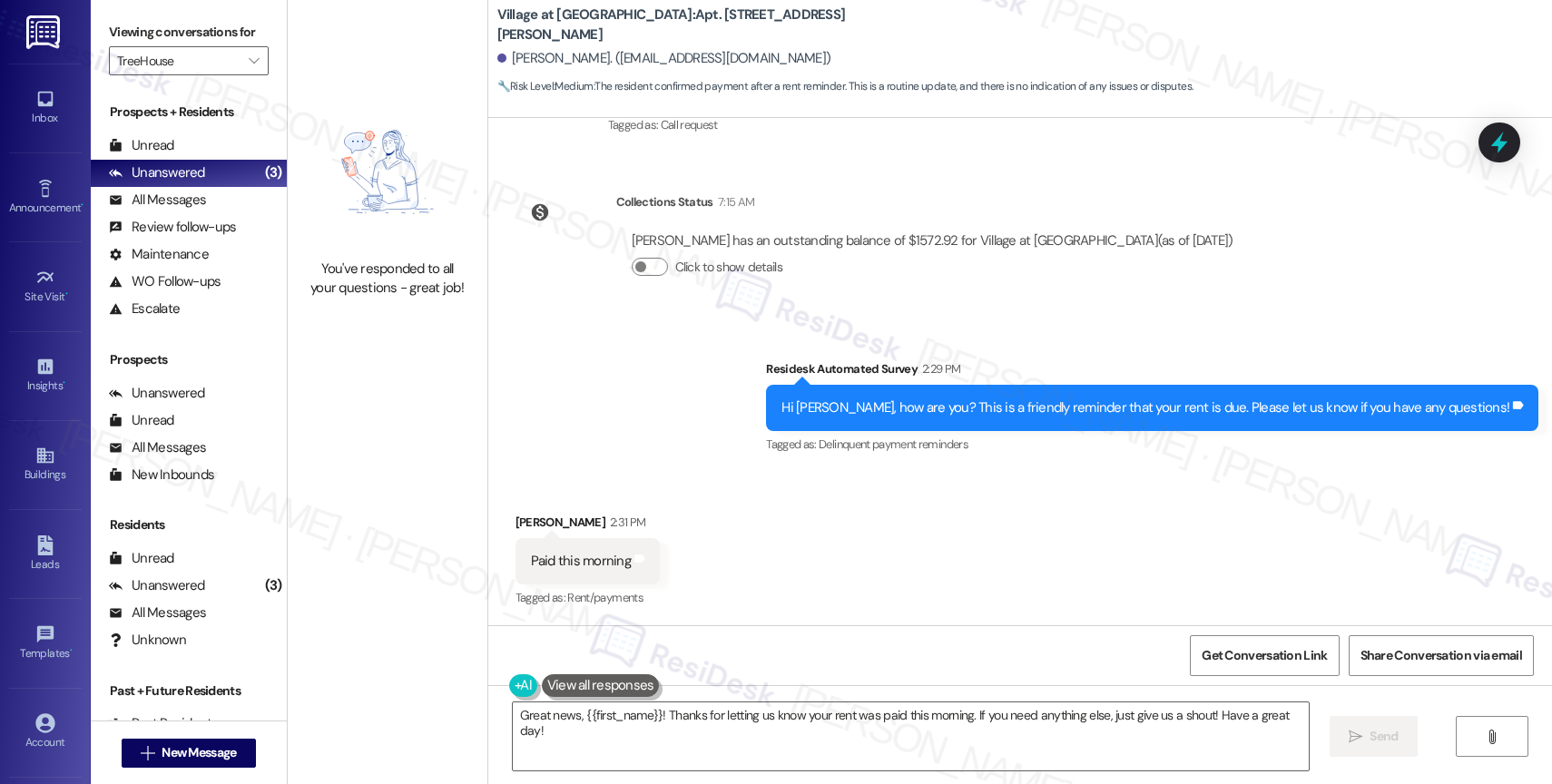
type input "The Scholls Apartments"
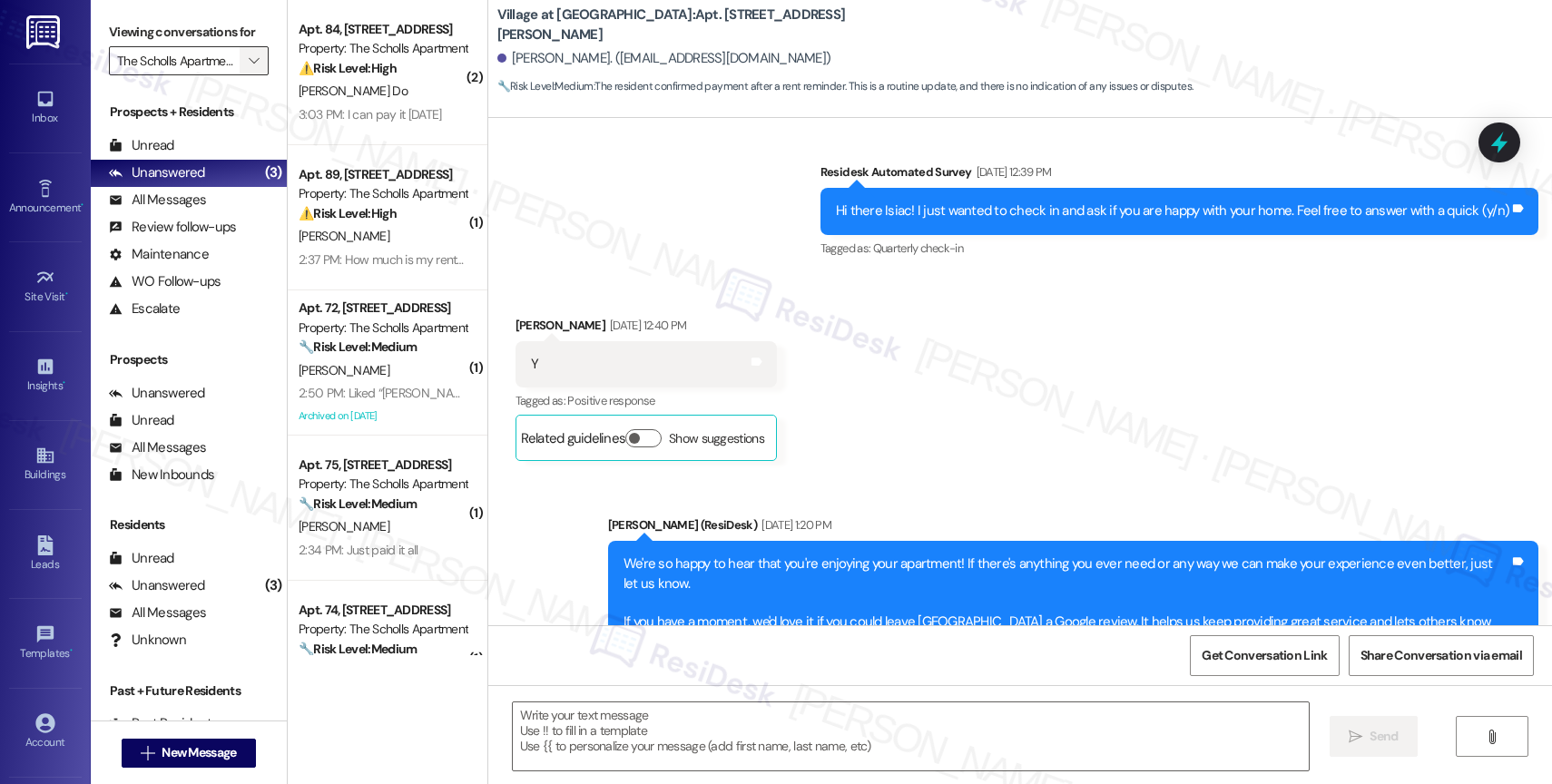
type textarea "Fetching suggested responses. Please feel free to read through the conversation…"
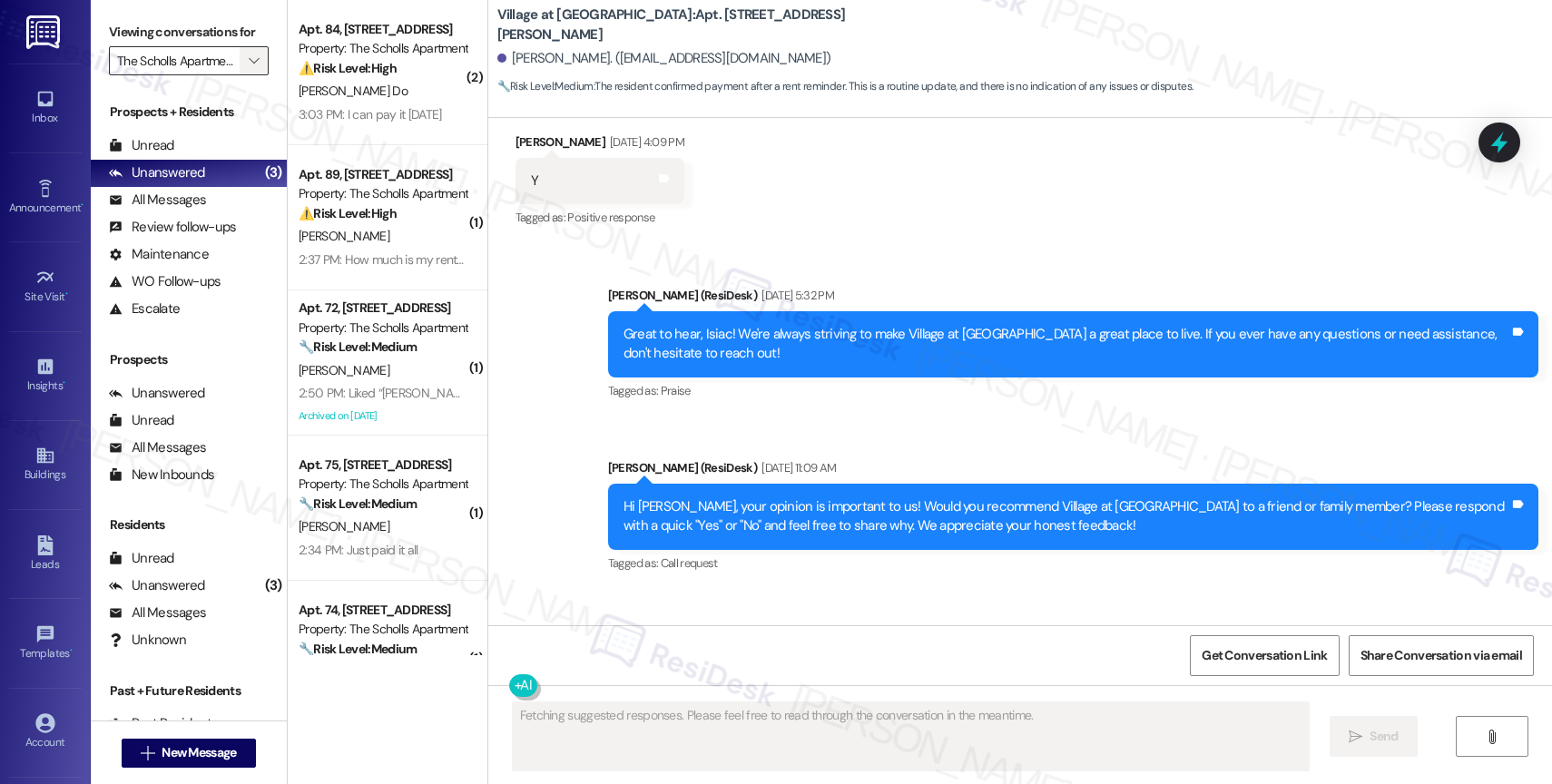
scroll to position [5995, 0]
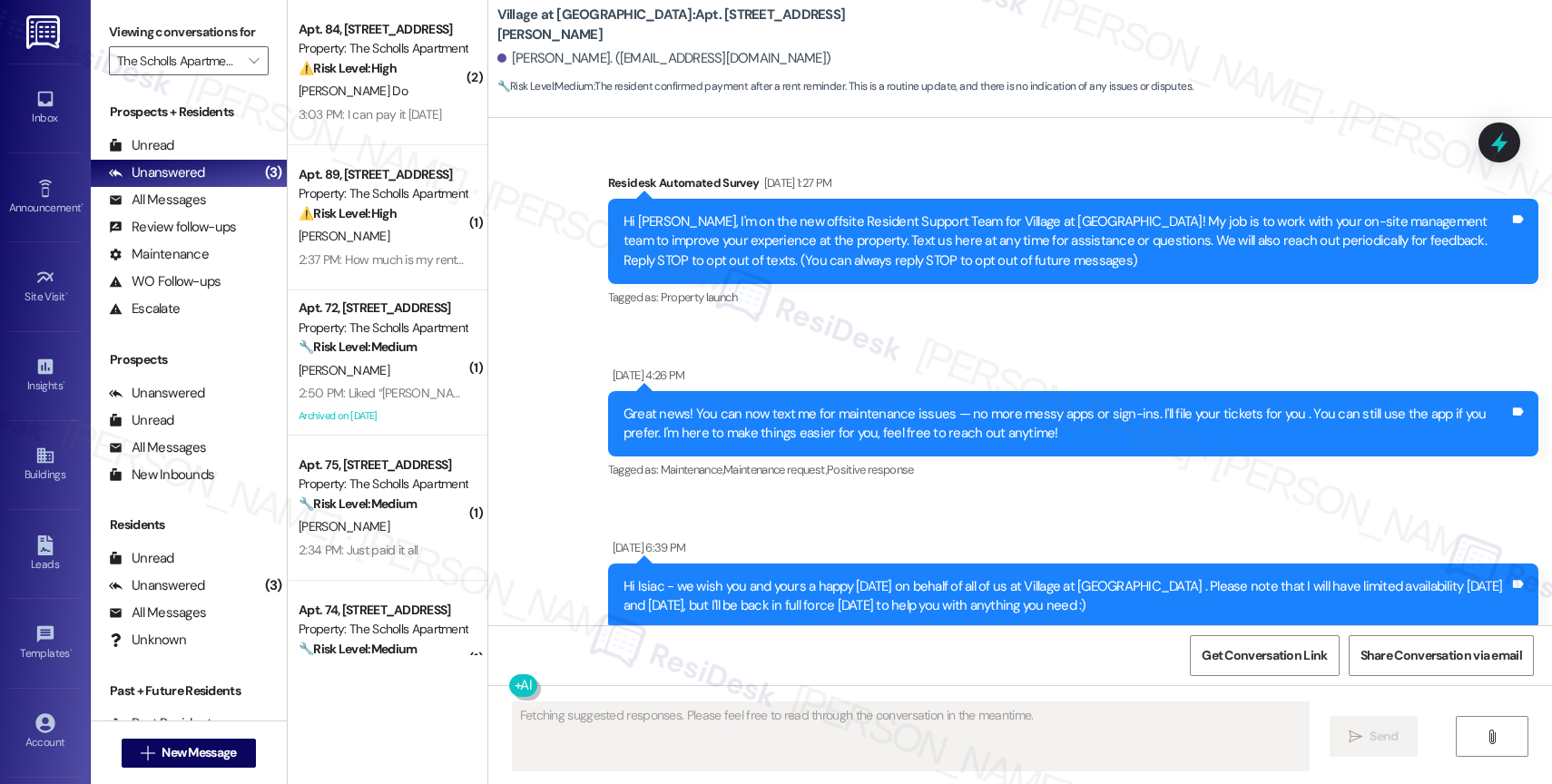
scroll to position [5995, 0]
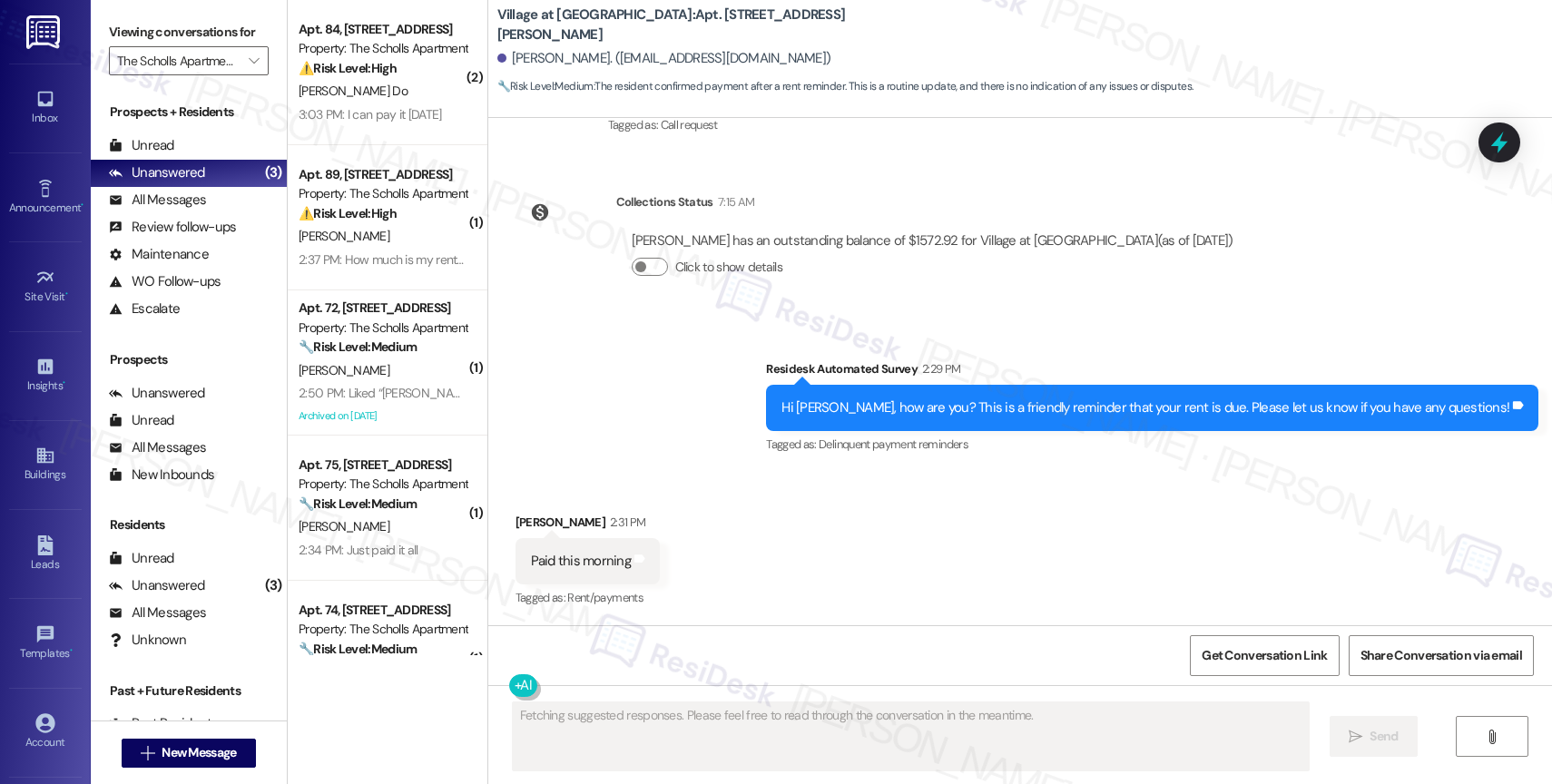
click at [245, 72] on span "" at bounding box center [253, 60] width 17 height 29
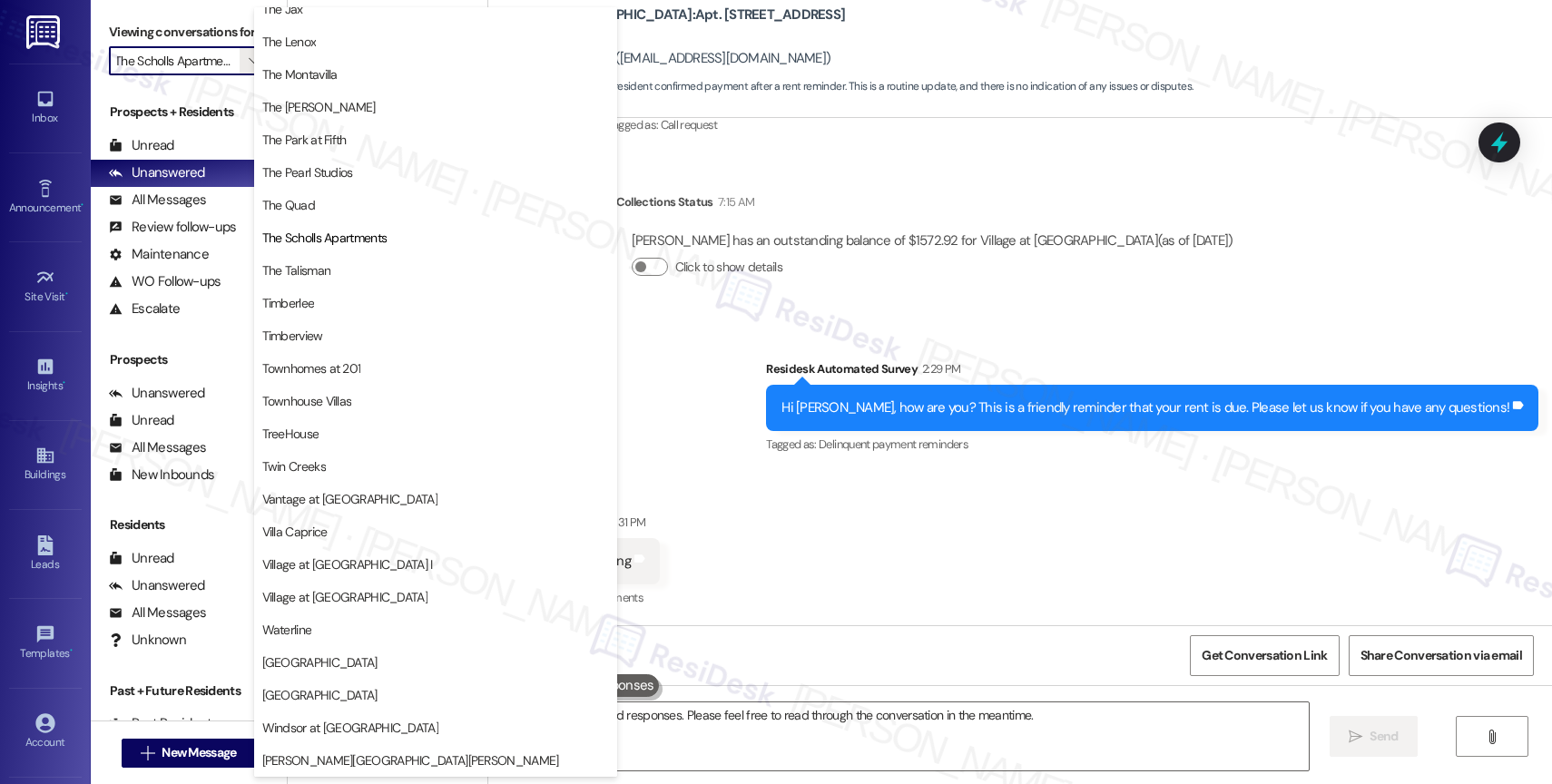
scroll to position [3284, 0]
click at [713, 458] on div "Survey, sent via SMS Residesk Automated Survey 2:29 PM Hi [PERSON_NAME], how ar…" at bounding box center [1020, 395] width 1064 height 153
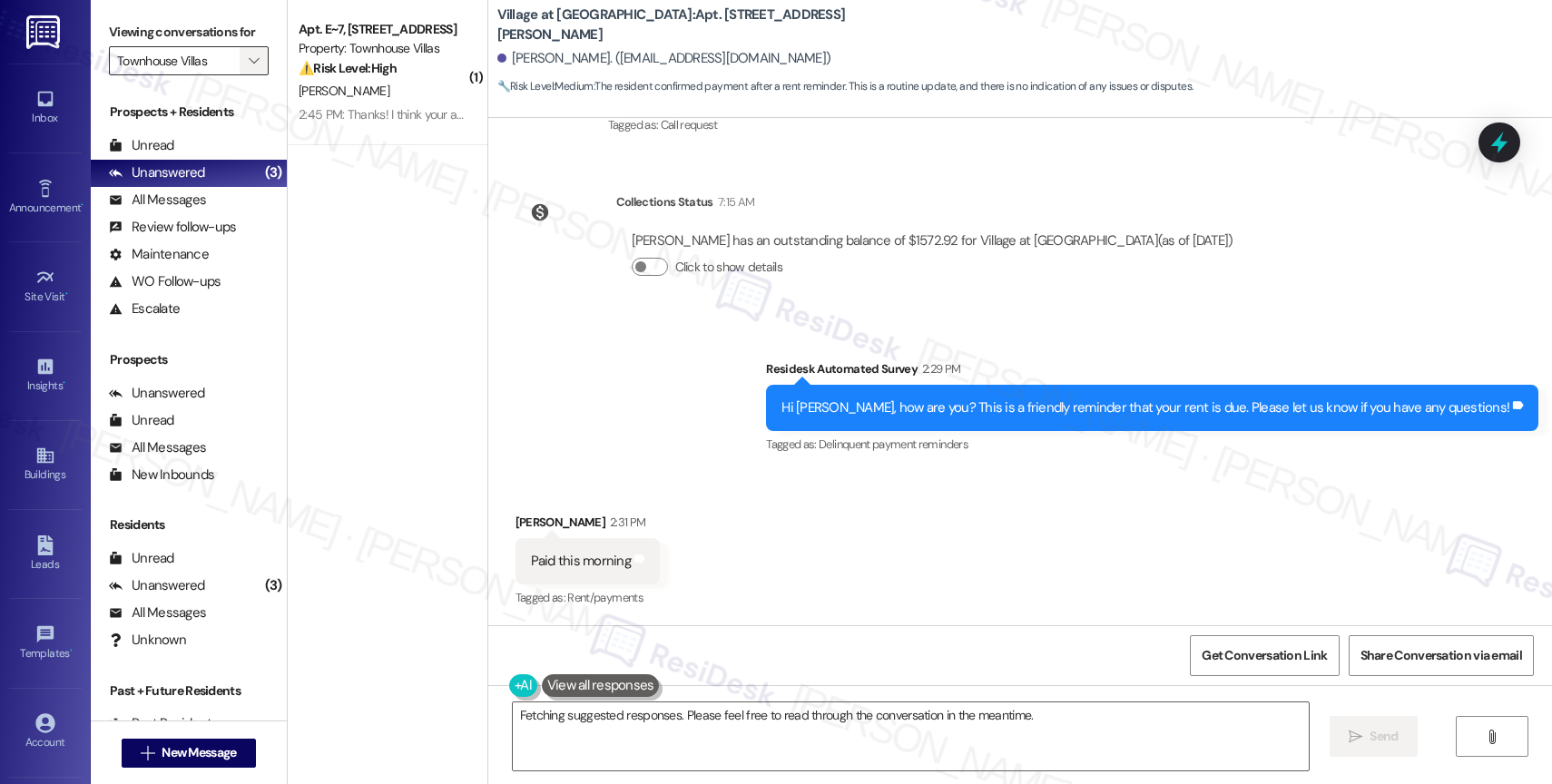
click at [249, 68] on icon "" at bounding box center [254, 61] width 10 height 15
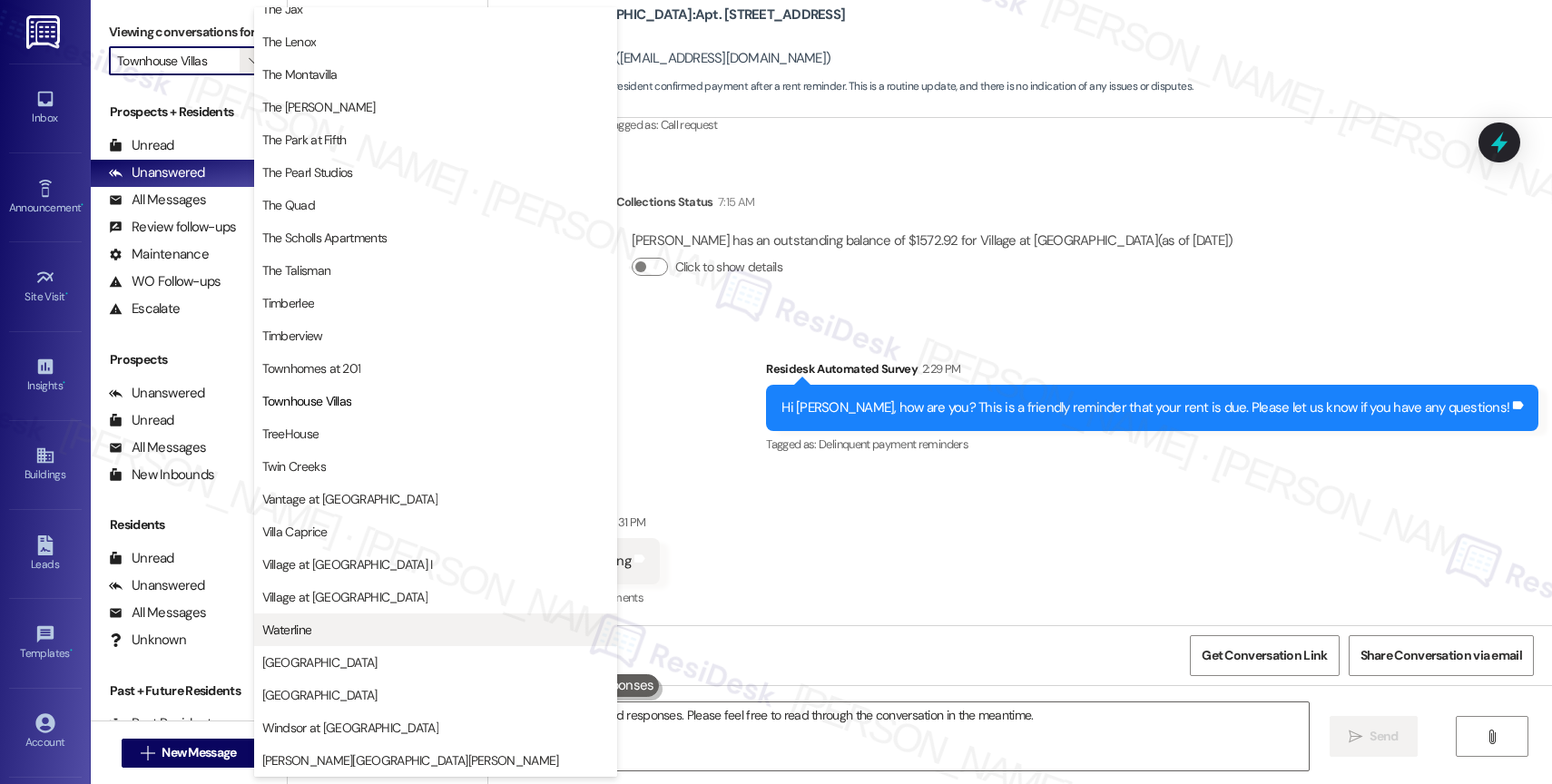
scroll to position [3241, 0]
click at [361, 637] on span "Waterline" at bounding box center [435, 630] width 346 height 18
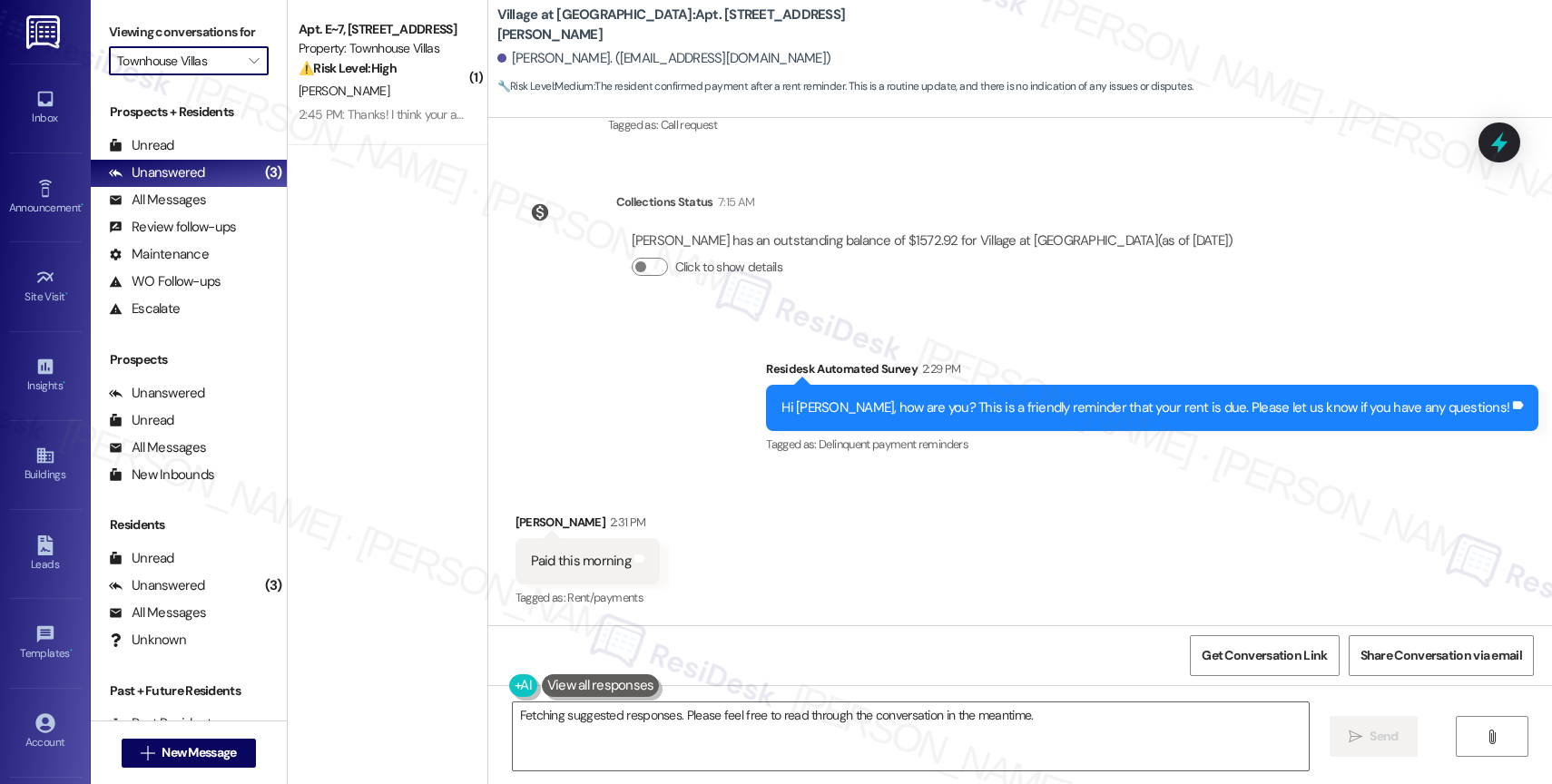
type input "Waterline"
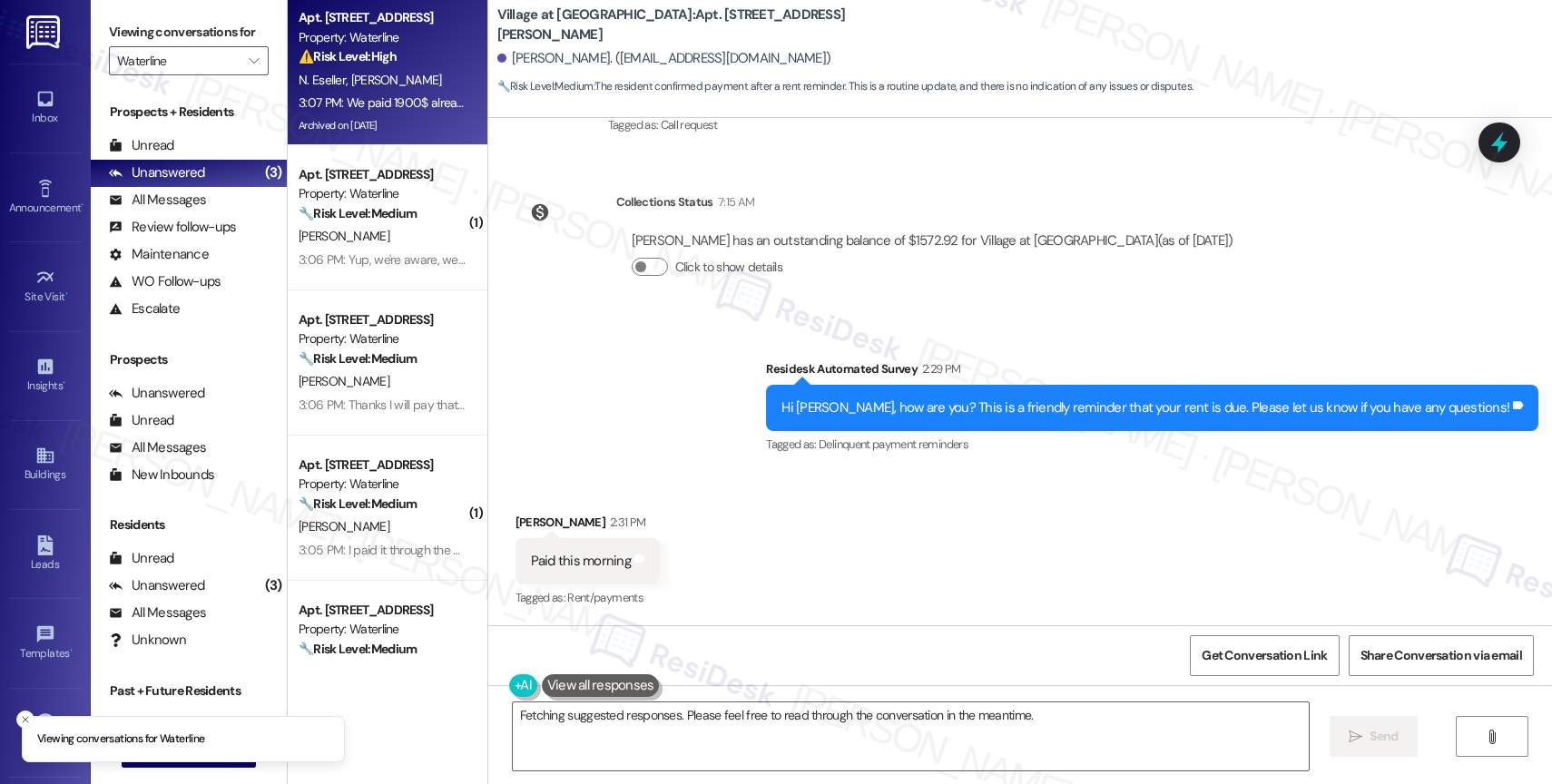
click at [364, 59] on strong "⚠️ Risk Level: High" at bounding box center [347, 56] width 98 height 16
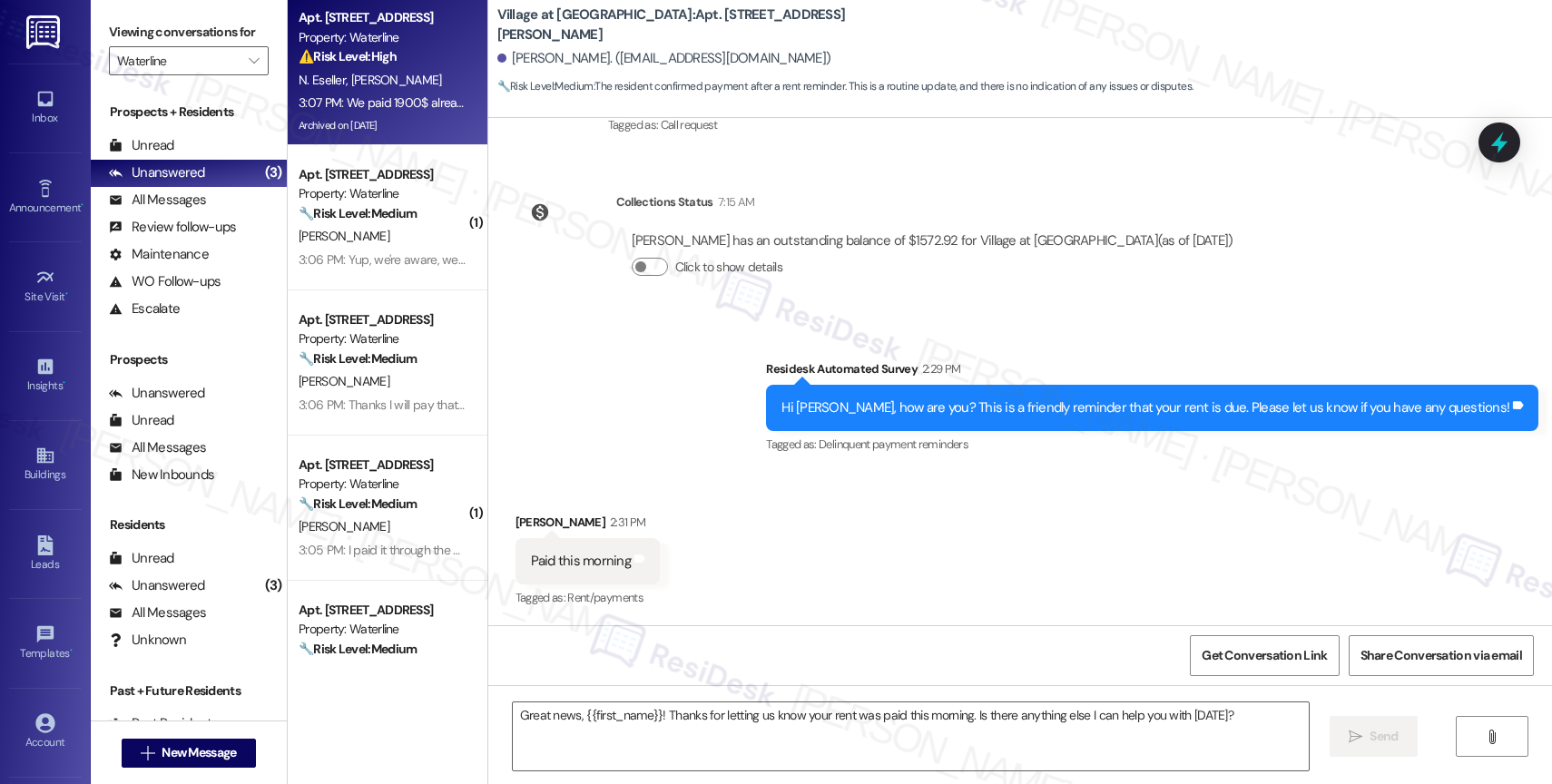
type textarea "Fetching suggested responses. Please feel free to read through the conversation…"
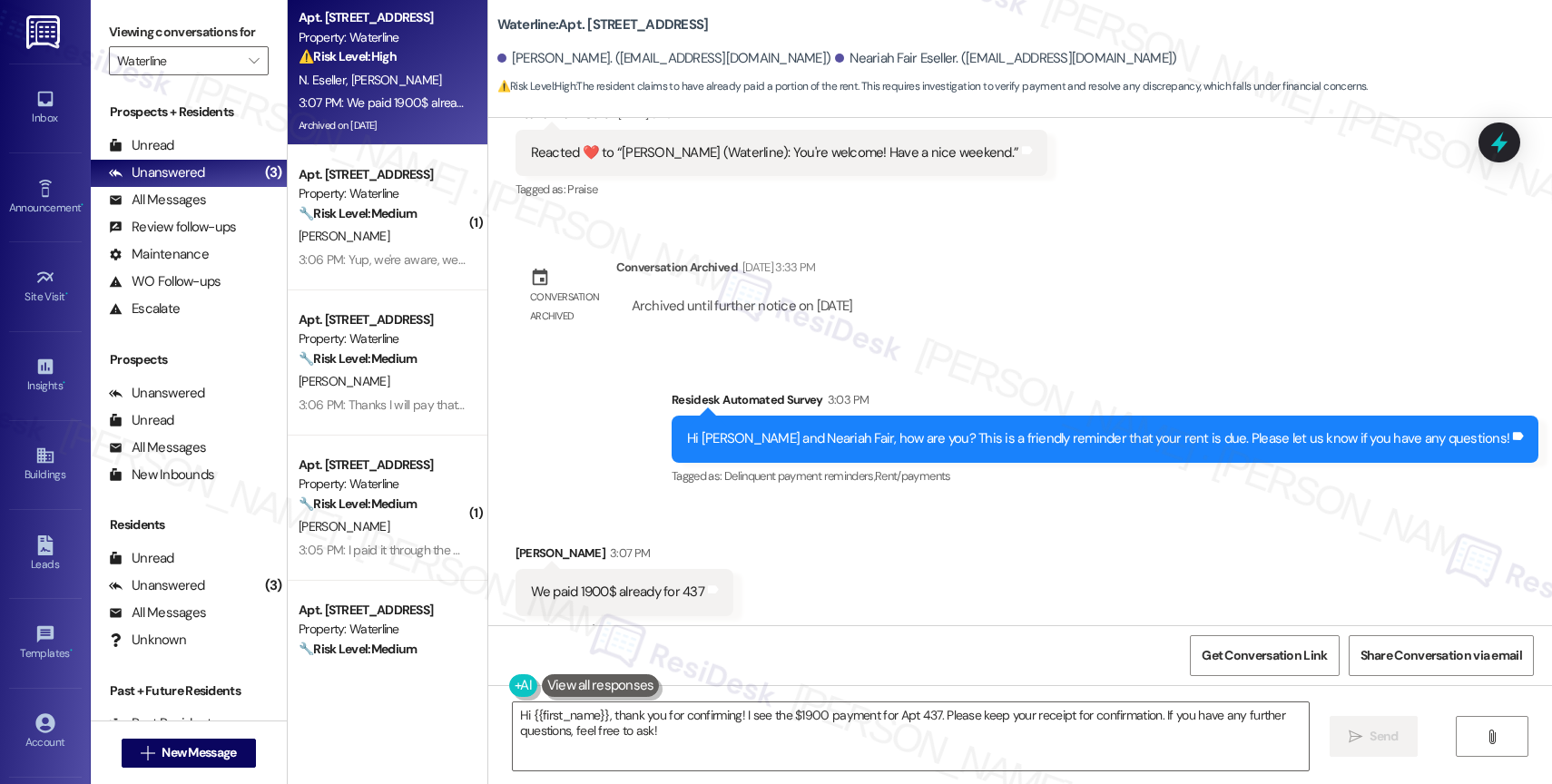
scroll to position [12270, 0]
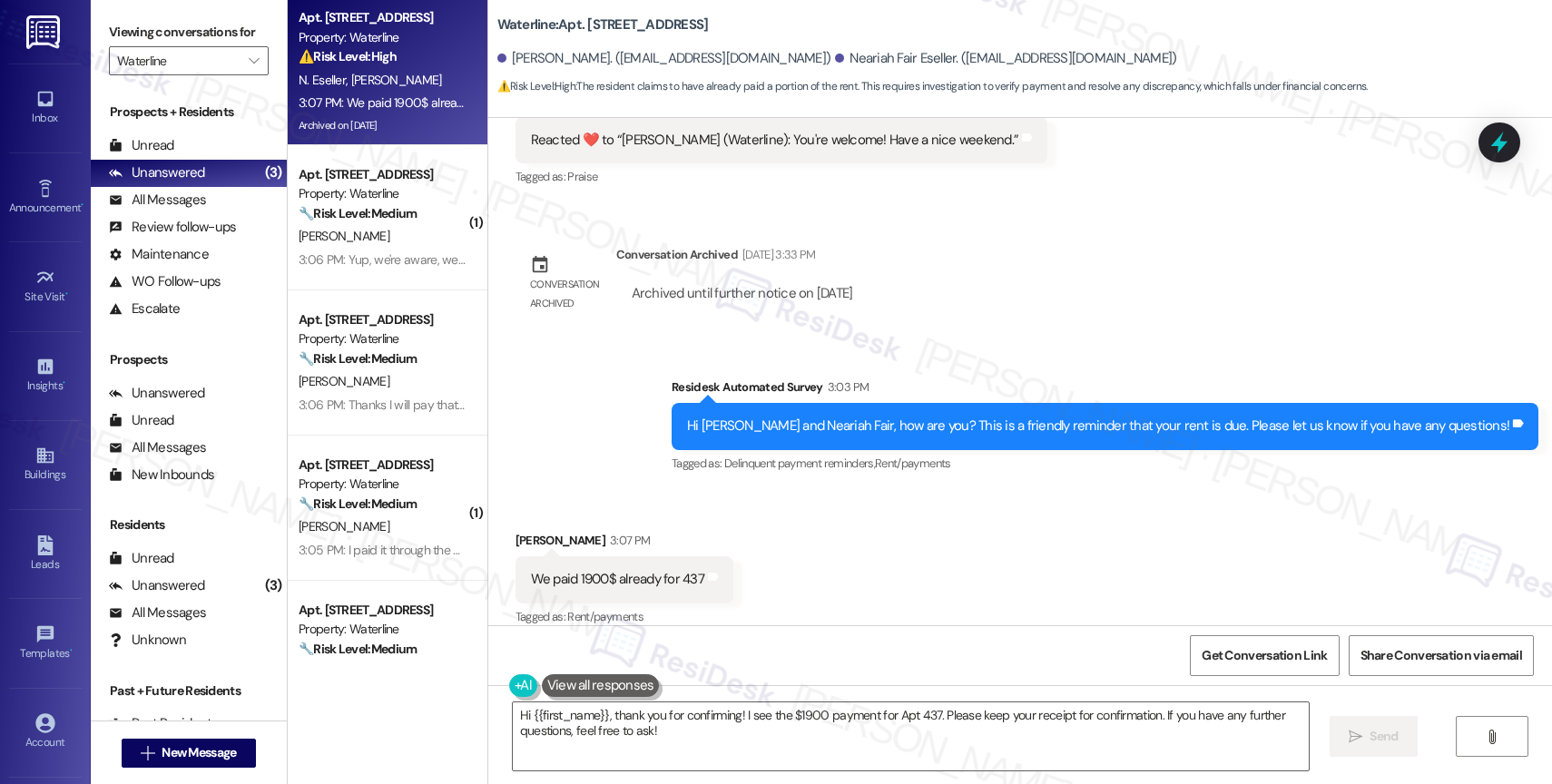
click at [806, 526] on div "Received via SMS [PERSON_NAME] 3:07 PM We paid 1900$ already for 437 Tags and n…" at bounding box center [1020, 566] width 1064 height 153
click at [670, 737] on textarea "Hi {{first_name}}, thank you for confirming! I see the $1900 payment for Apt 43…" at bounding box center [911, 736] width 796 height 68
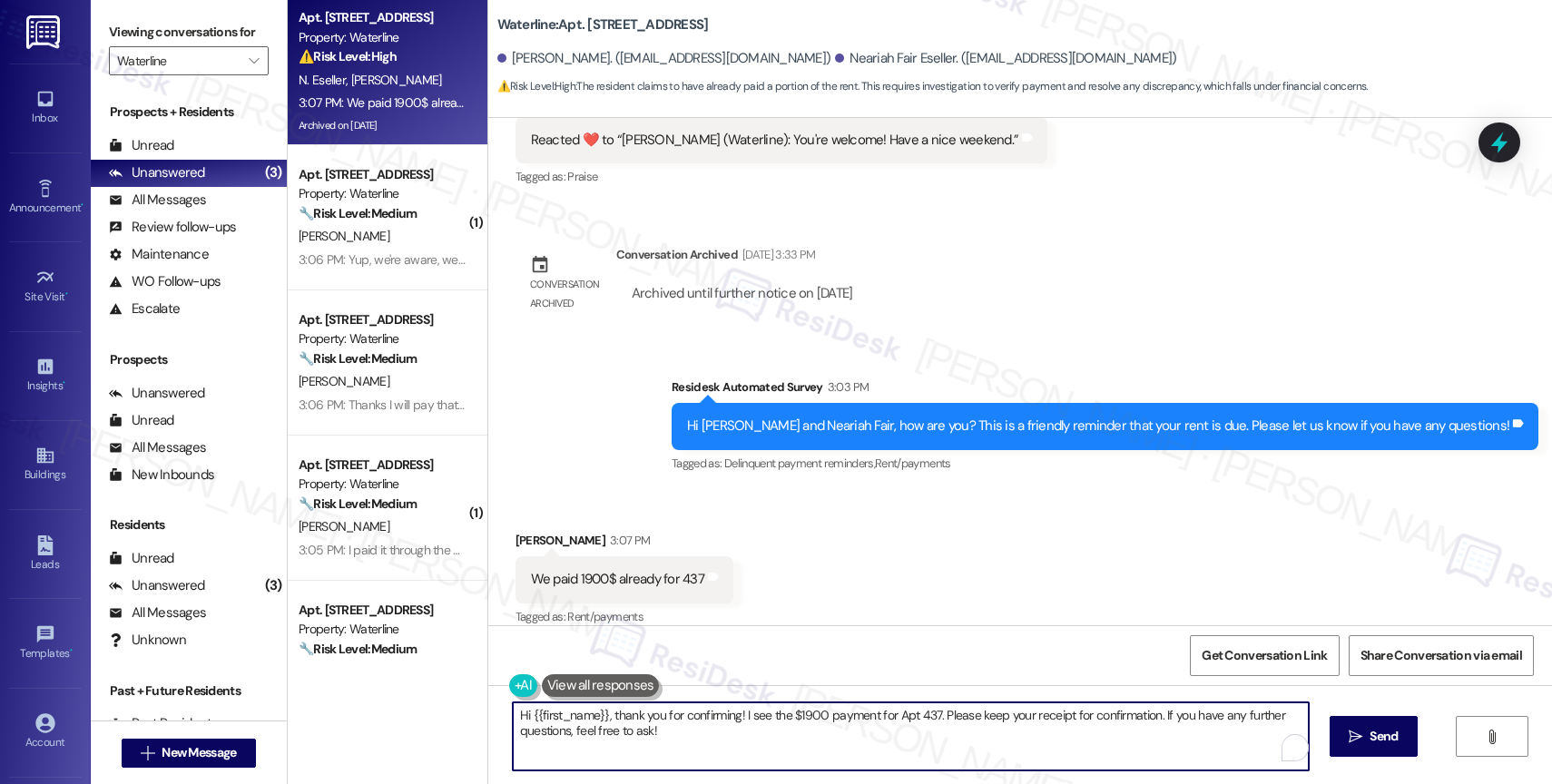
click at [670, 737] on textarea "Hi {{first_name}}, thank you for confirming! I see the $1900 payment for Apt 43…" at bounding box center [911, 736] width 796 height 68
click at [670, 737] on textarea "Hi {{first_name}}, thank you for confirming! I see the $1900 payment for Apt 43…" at bounding box center [907, 736] width 796 height 68
click at [580, 724] on textarea "Hi {{first_name}}, thank you for confirming! I see the $1900 payment for Apt 43…" at bounding box center [907, 736] width 796 height 68
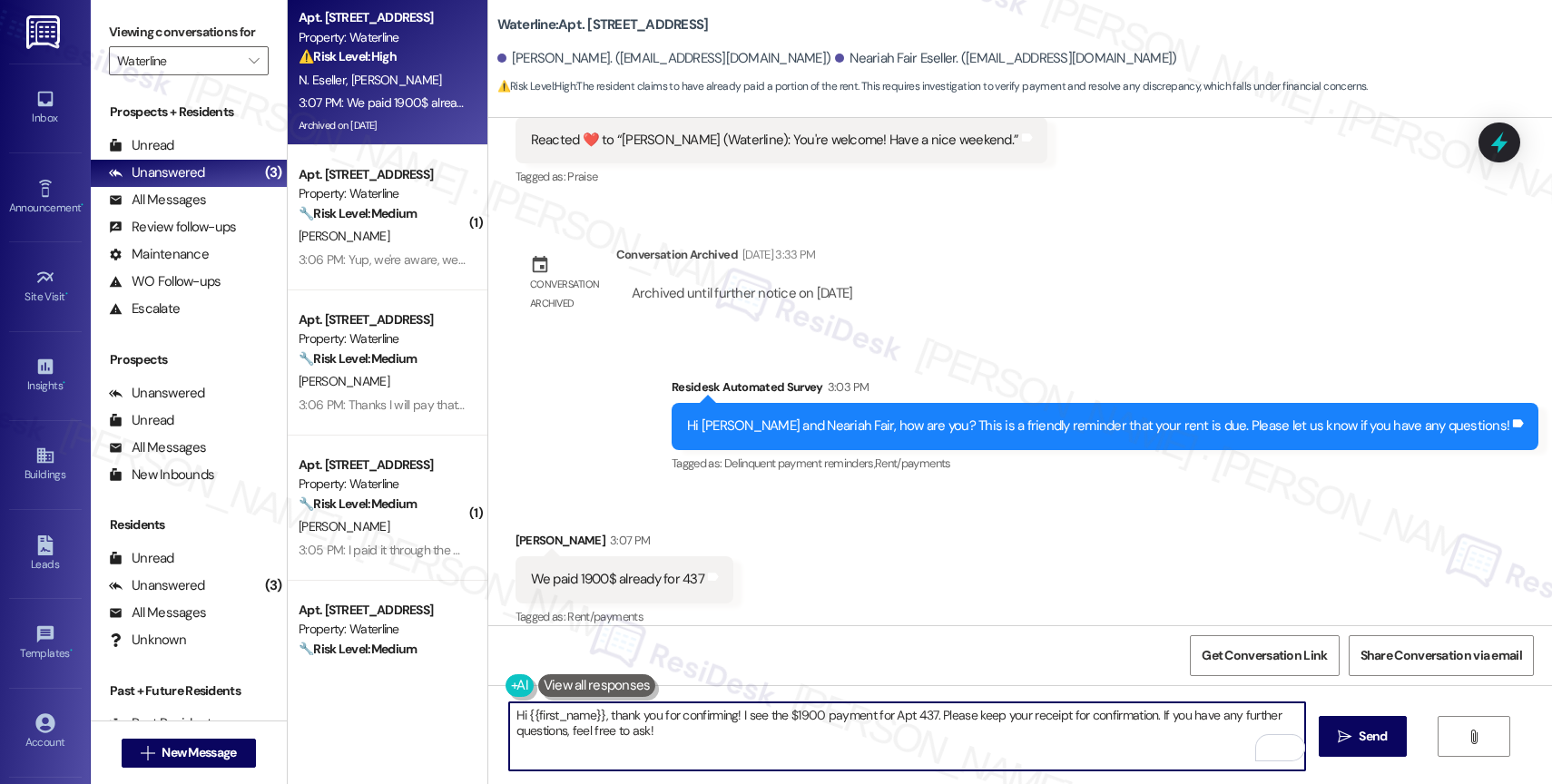
click at [580, 724] on textarea "Hi {{first_name}}, thank you for confirming! I see the $1900 payment for Apt 43…" at bounding box center [907, 736] width 796 height 68
paste textarea "Thank you for informing me, {{first_name}}. If you have no further questions, p…"
drag, startPoint x: 725, startPoint y: 717, endPoint x: 667, endPoint y: 712, distance: 58.2
click at [656, 712] on textarea "Thank you for informing me, {{first_name}}. If you have no further questions, p…" at bounding box center [907, 736] width 796 height 68
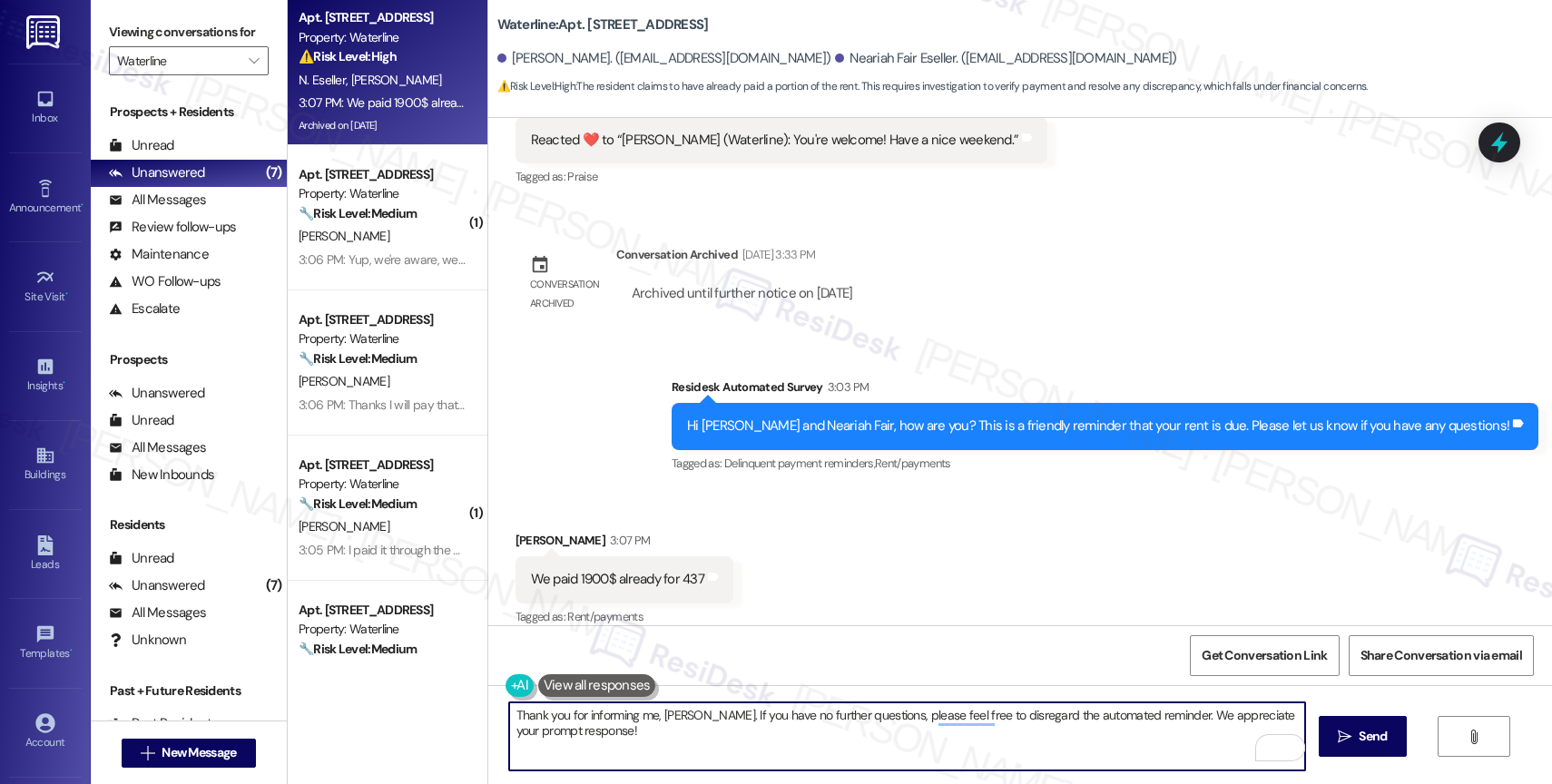
click at [746, 746] on textarea "Thank you for informing me, [PERSON_NAME]. If you have no further questions, pl…" at bounding box center [907, 736] width 796 height 68
click at [716, 718] on textarea "Thank you for informing me, [PERSON_NAME]. If you have no further questions, pl…" at bounding box center [907, 736] width 796 height 68
click at [768, 741] on textarea "Thank you for informing me, [PERSON_NAME]. If you have no further questions, pl…" at bounding box center [907, 736] width 796 height 68
type textarea "Thank you for informing me, [PERSON_NAME]. If you have no further questions, pl…"
click at [1342, 741] on icon "" at bounding box center [1345, 736] width 14 height 15
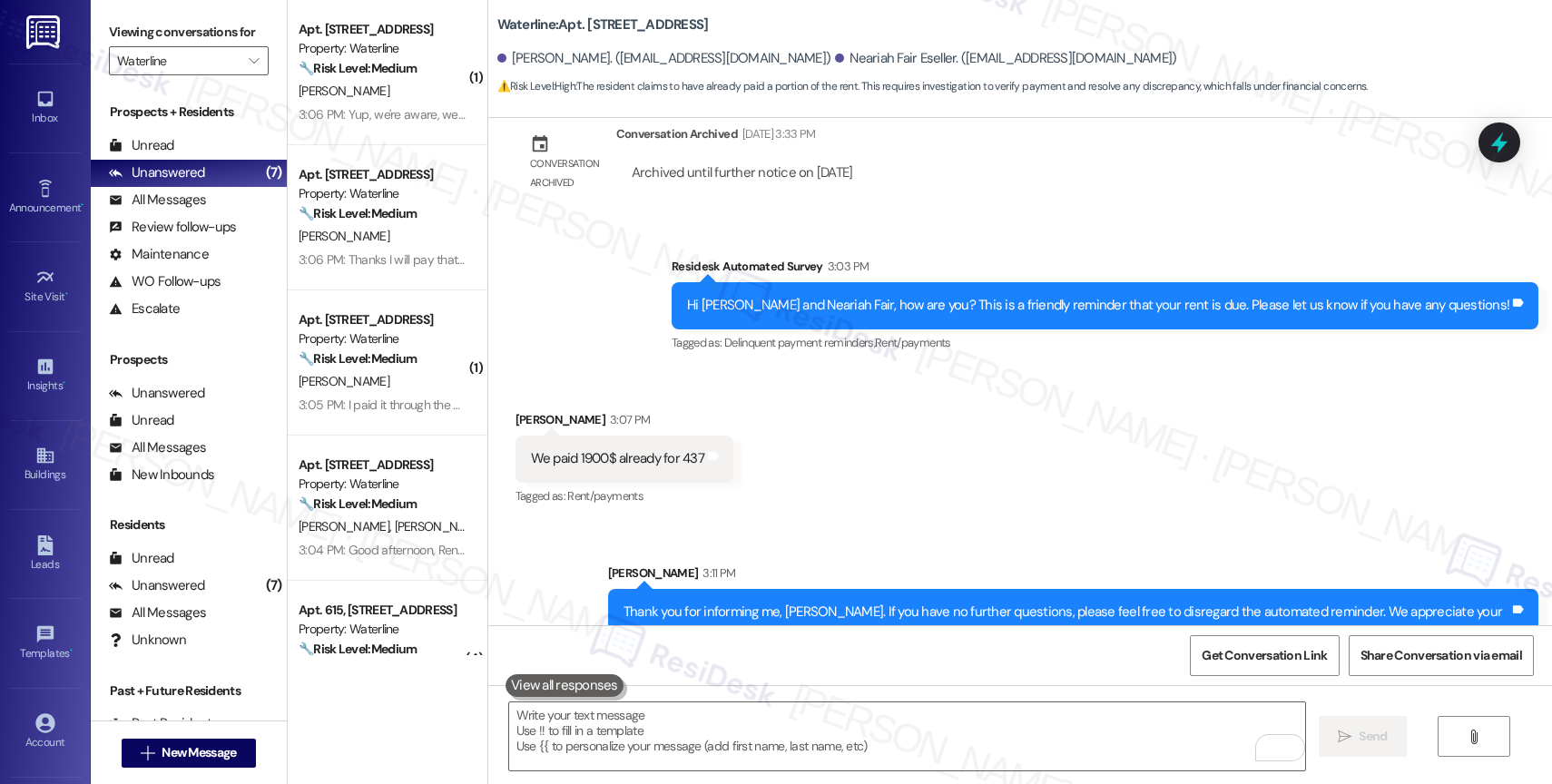
scroll to position [12417, 0]
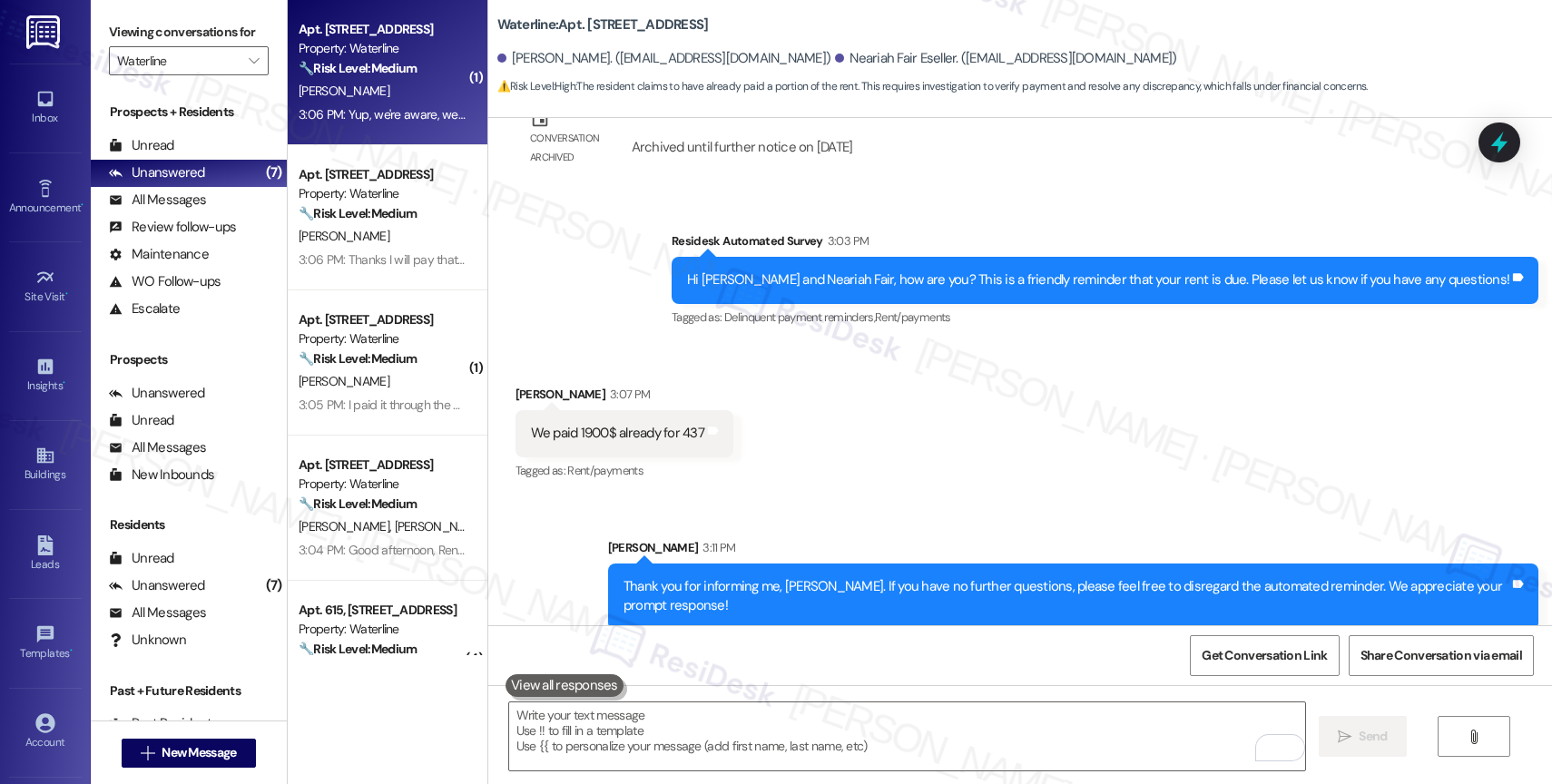
click at [344, 82] on div "[PERSON_NAME]" at bounding box center [382, 91] width 171 height 23
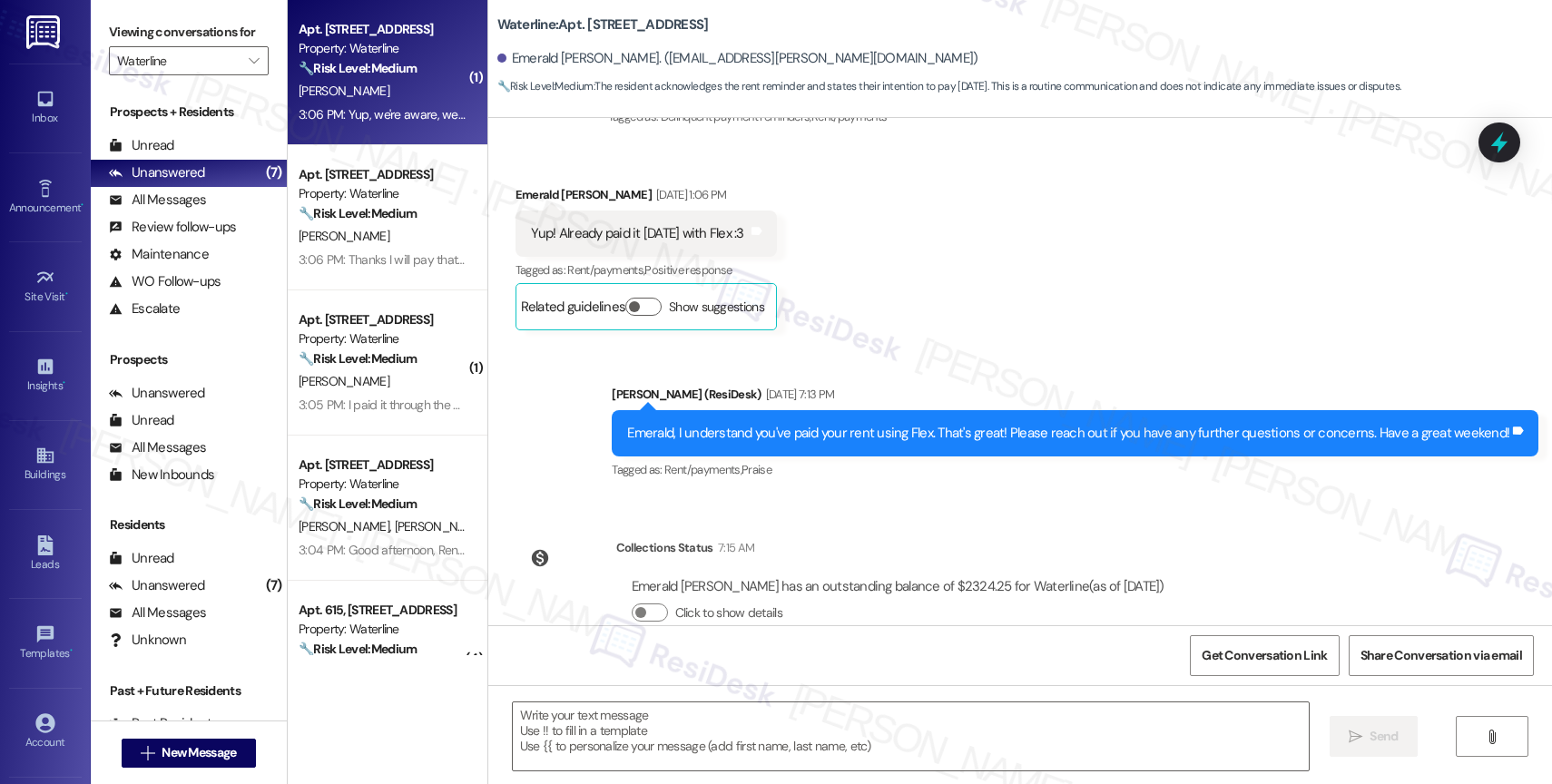
scroll to position [2548, 0]
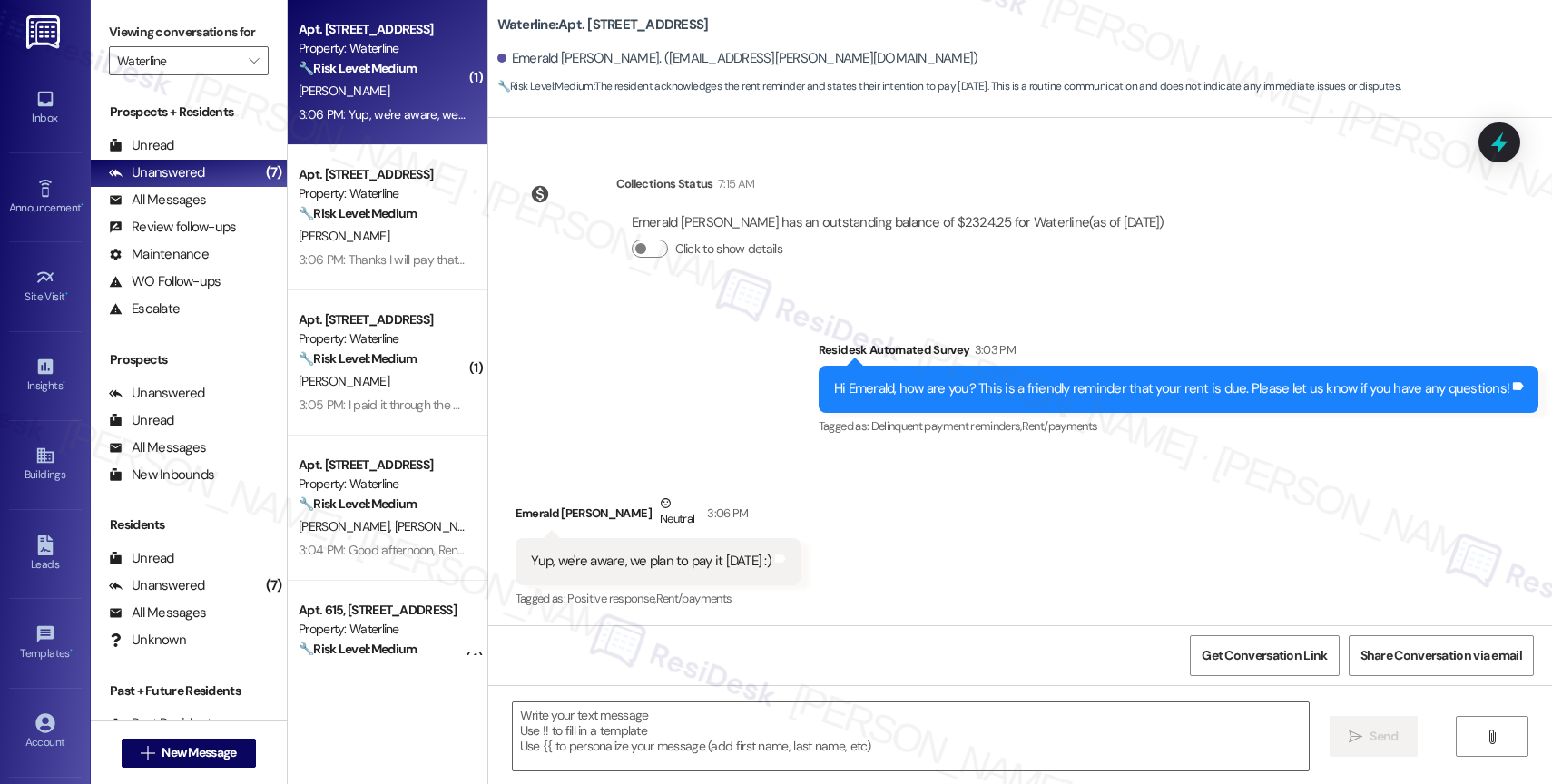
type textarea "Fetching suggested responses. Please feel free to read through the conversation…"
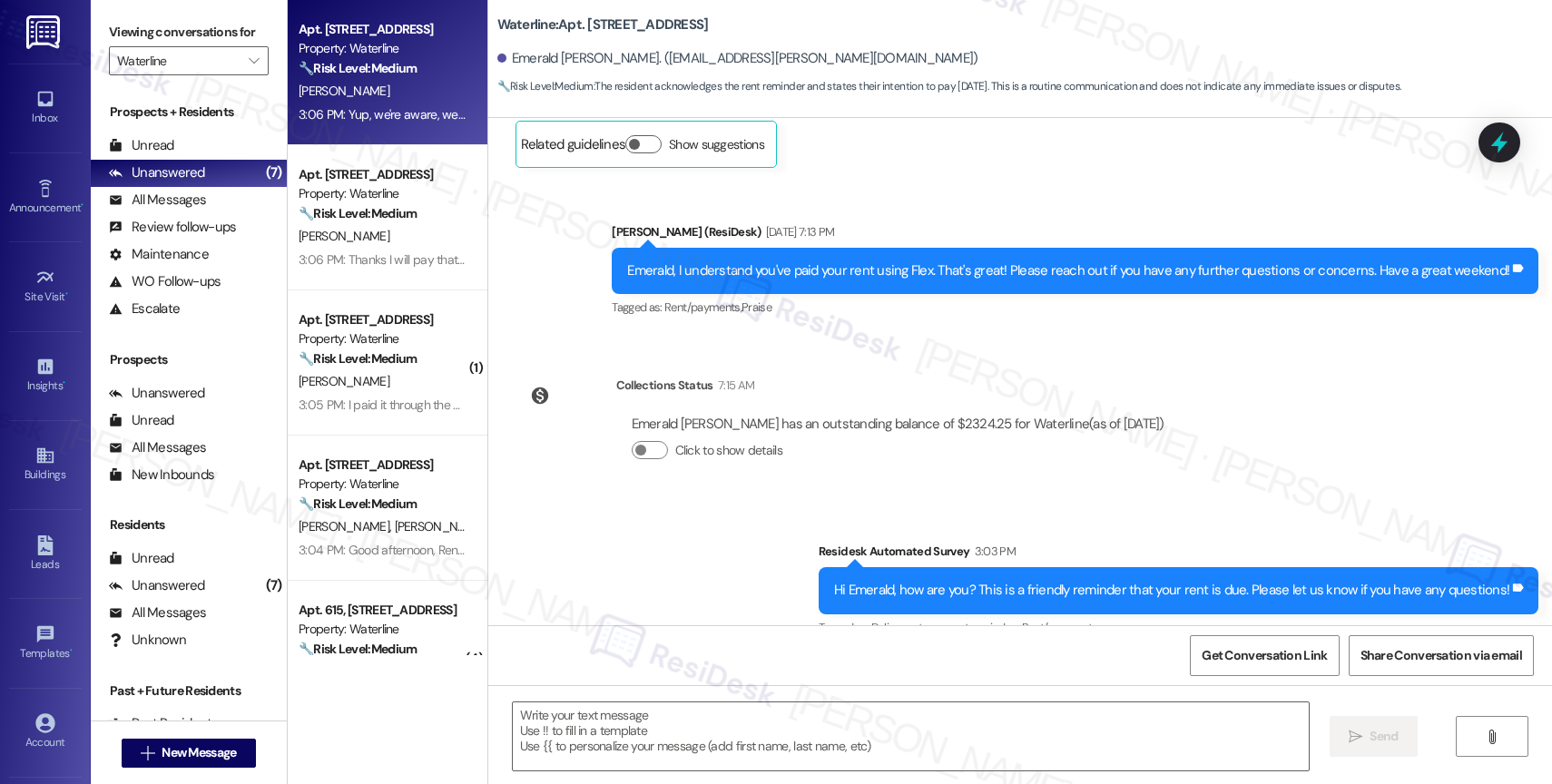
scroll to position [2549, 0]
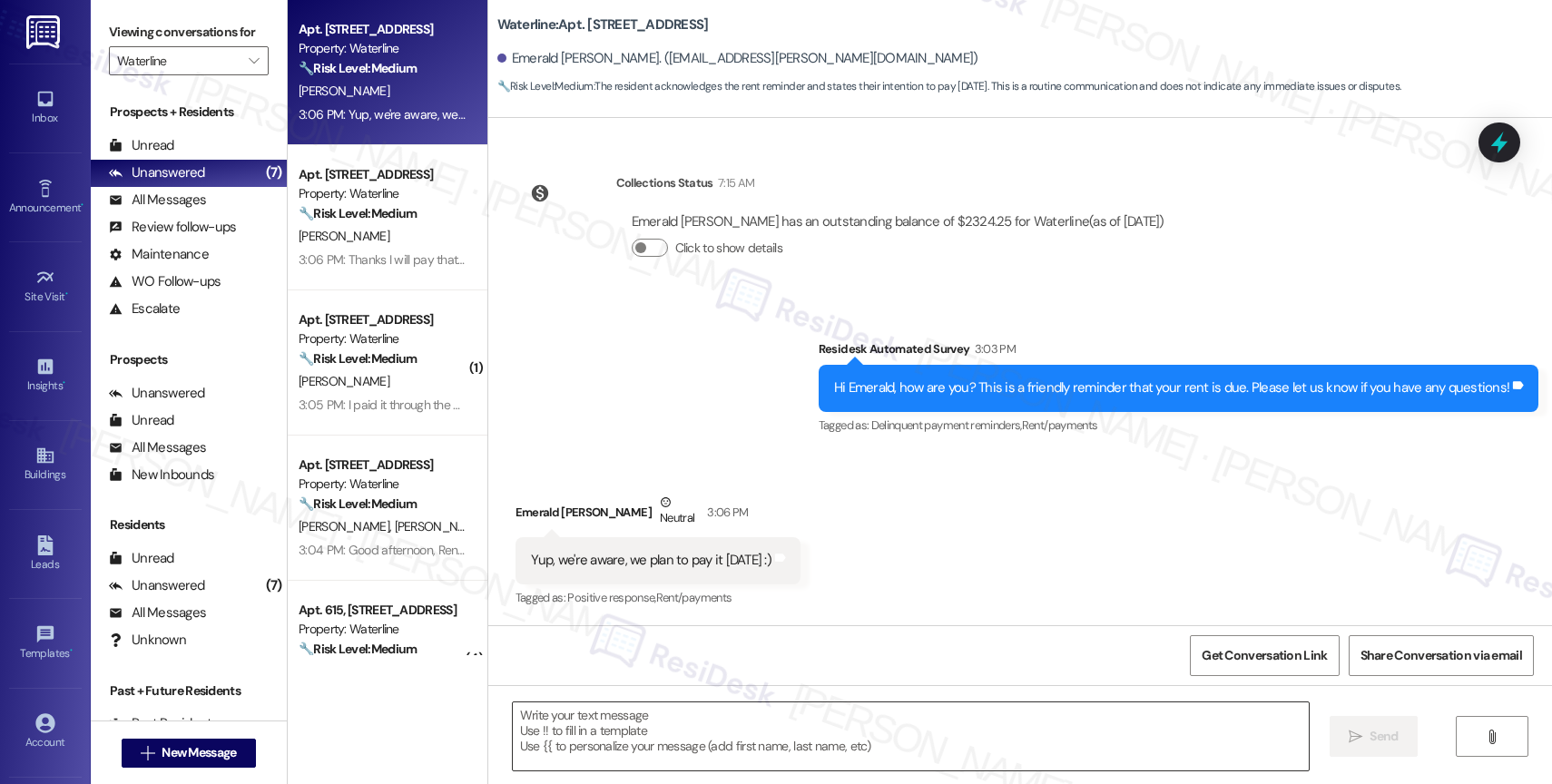
click at [599, 723] on textarea at bounding box center [911, 736] width 796 height 68
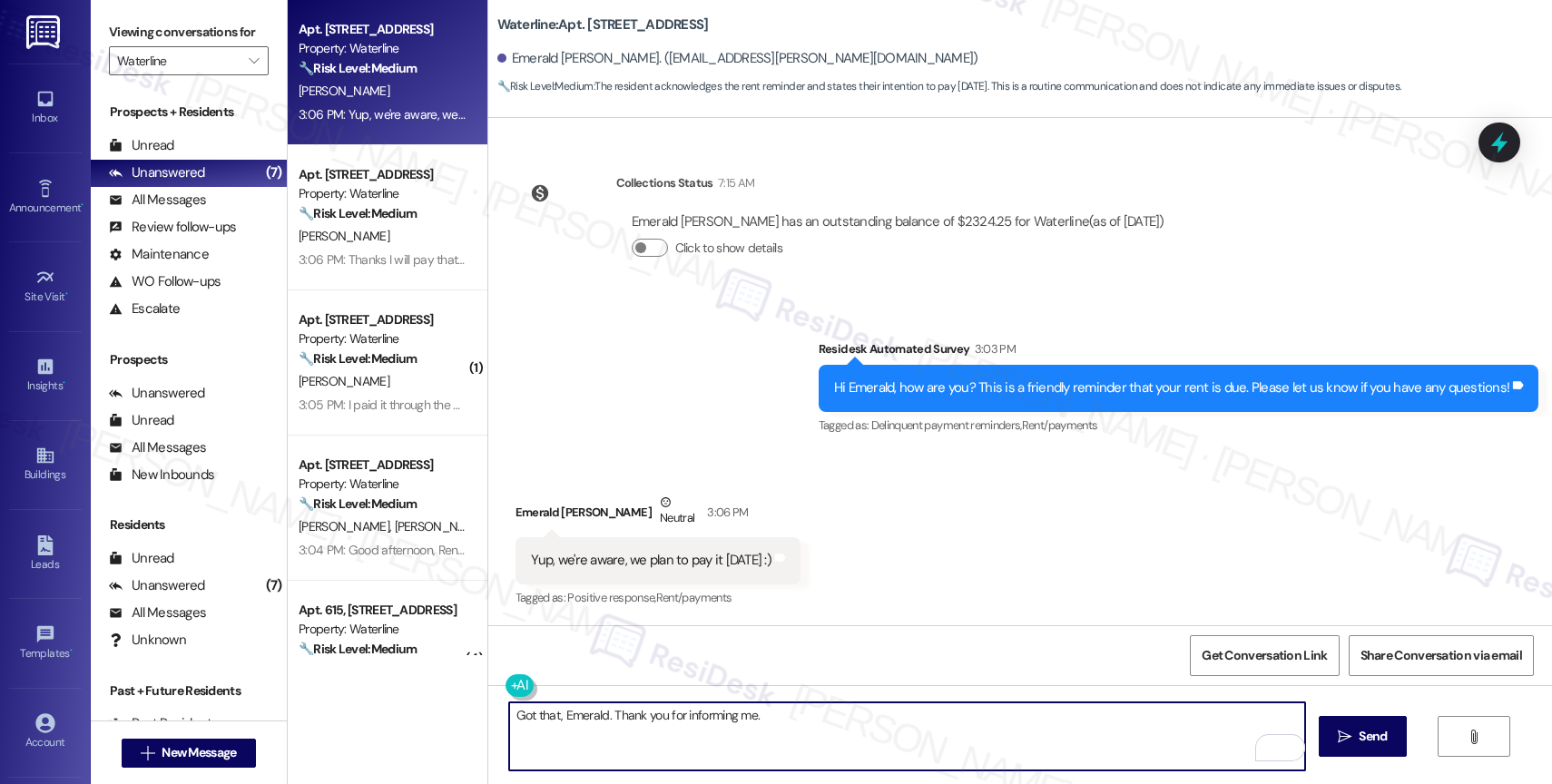
paste textarea "Feel free to let us know if you have other questions or concerns so we can assi…"
click at [958, 709] on textarea "Got that, Emerald. Thank you for informing me. Feel free to let us know if you …" at bounding box center [907, 736] width 796 height 68
click at [1223, 724] on textarea "Got that, Emerald. Thank you for informing me. Feel free to let us know if you …" at bounding box center [907, 736] width 796 height 68
type textarea "Got that, Emerald. Thank you for informing me. Feel free to let us know if you …"
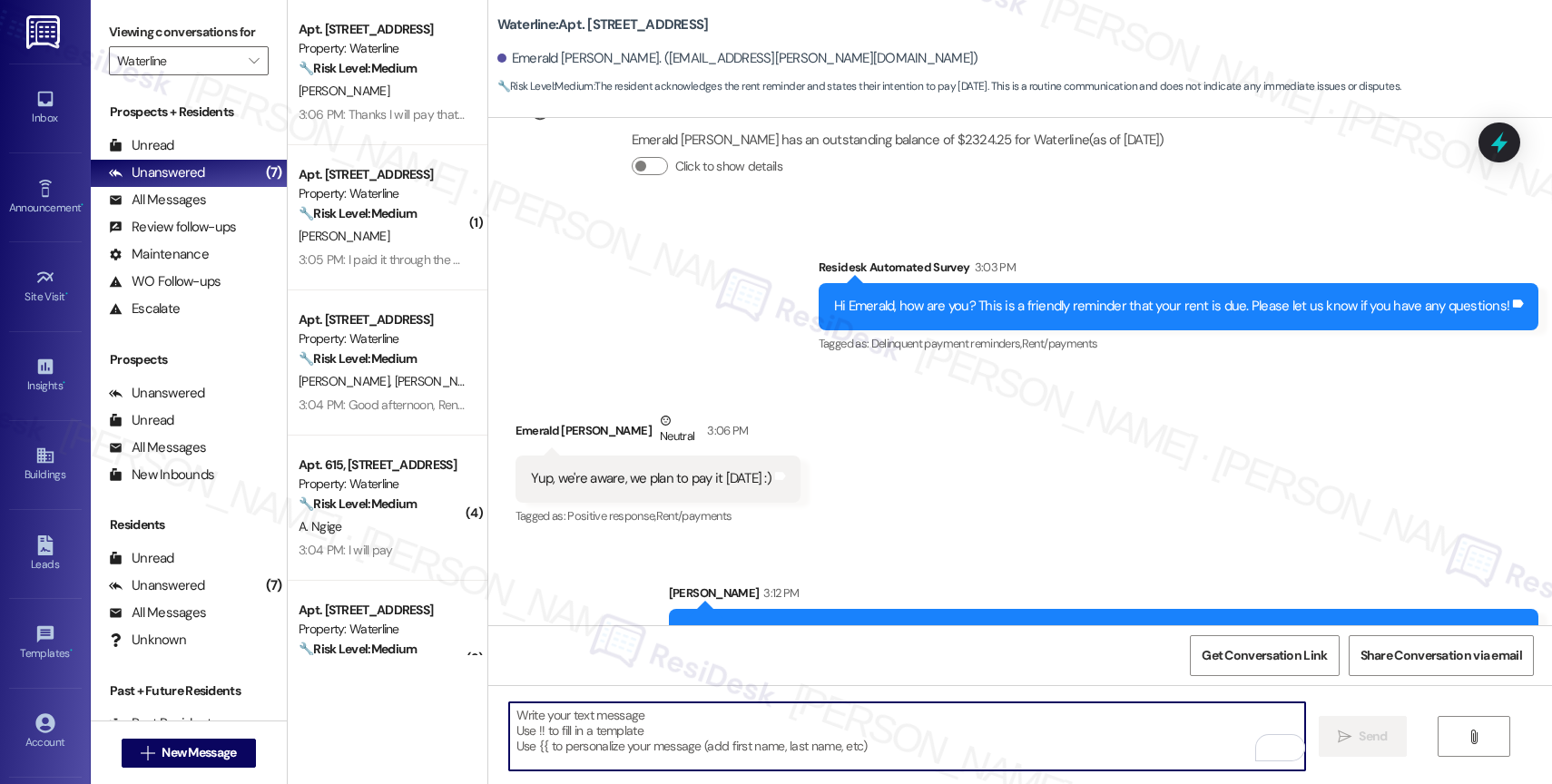
scroll to position [2676, 0]
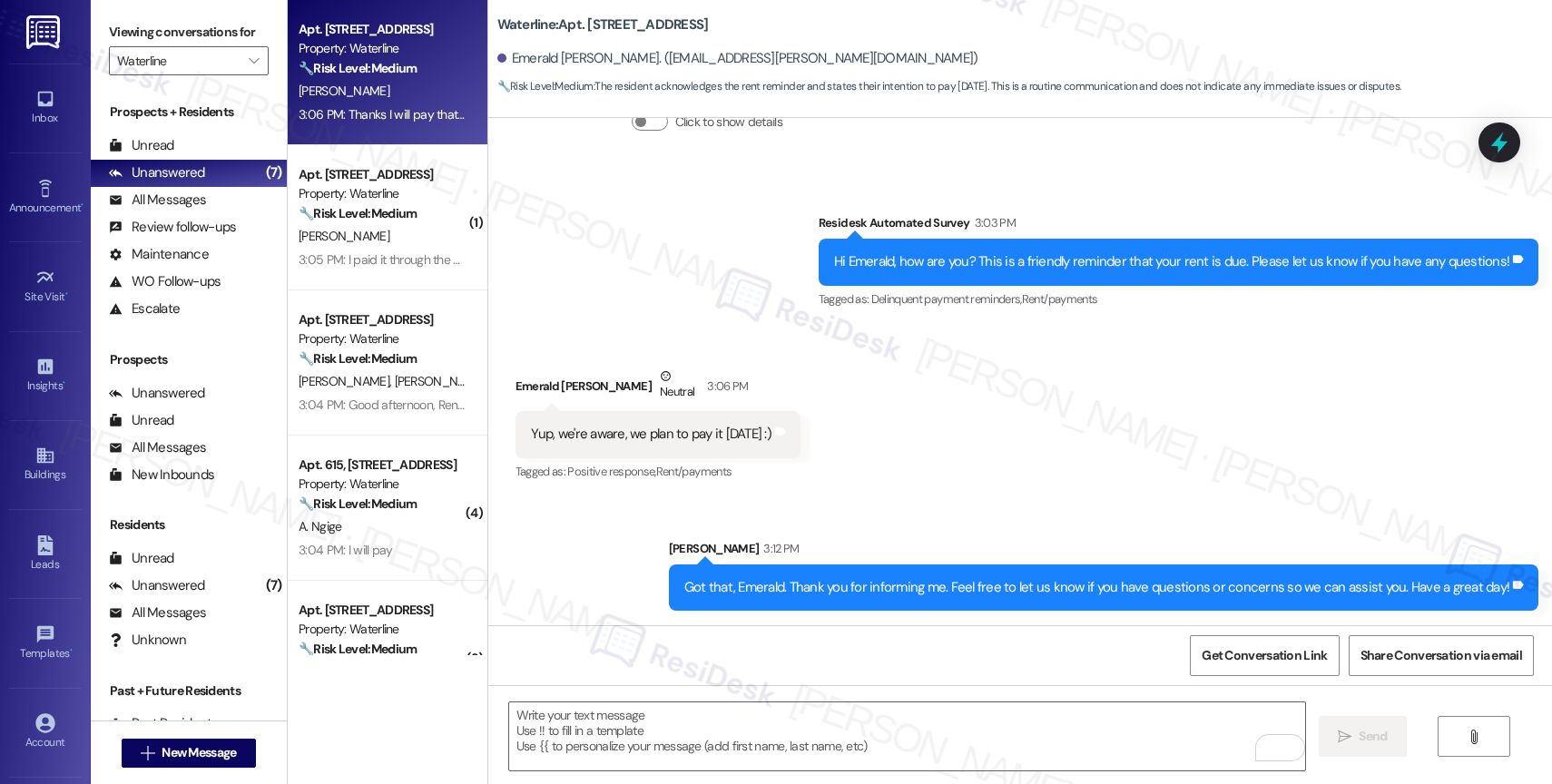
click at [343, 67] on strong "🔧 Risk Level: Medium" at bounding box center [357, 68] width 118 height 16
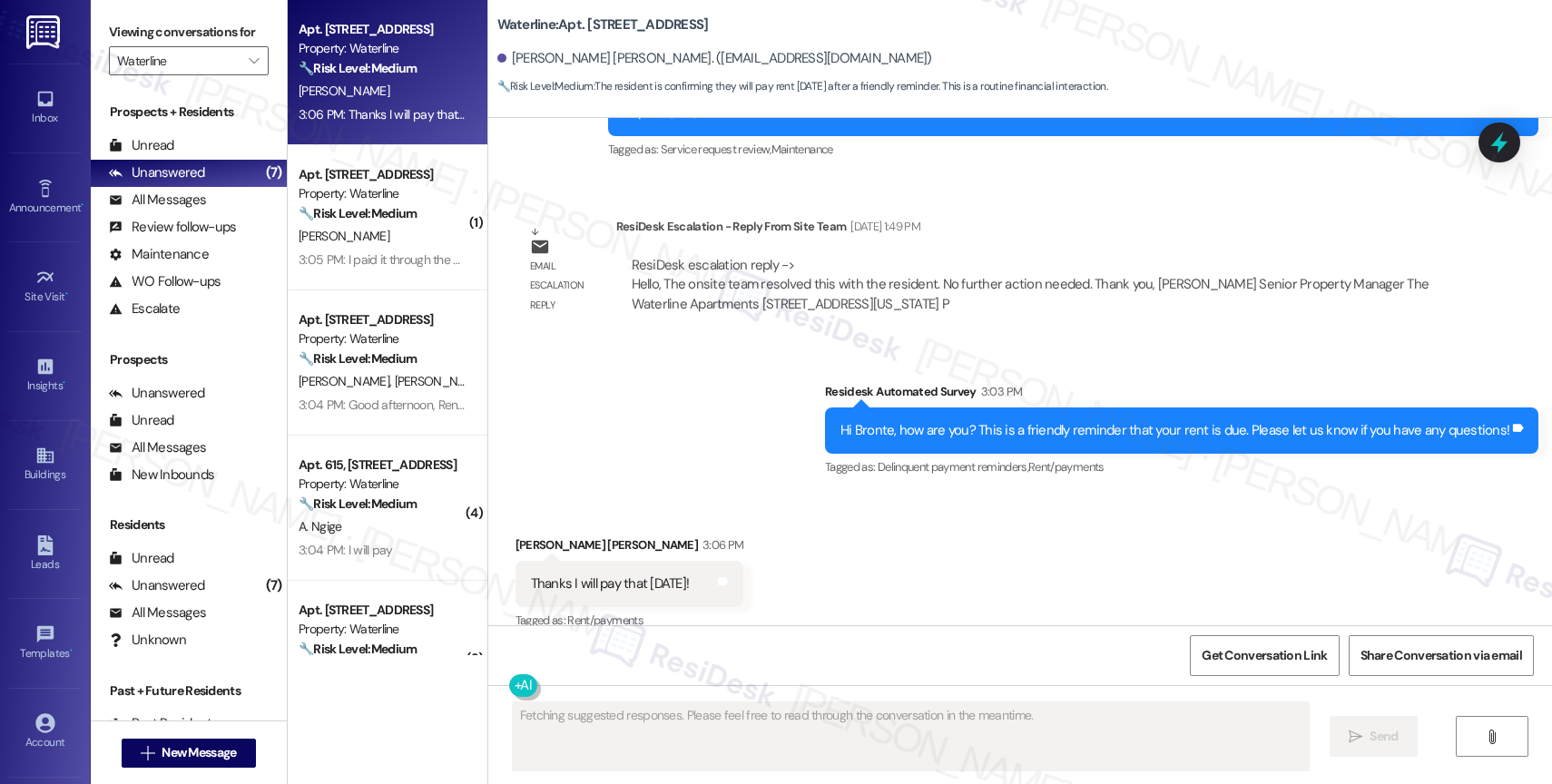
scroll to position [3157, 0]
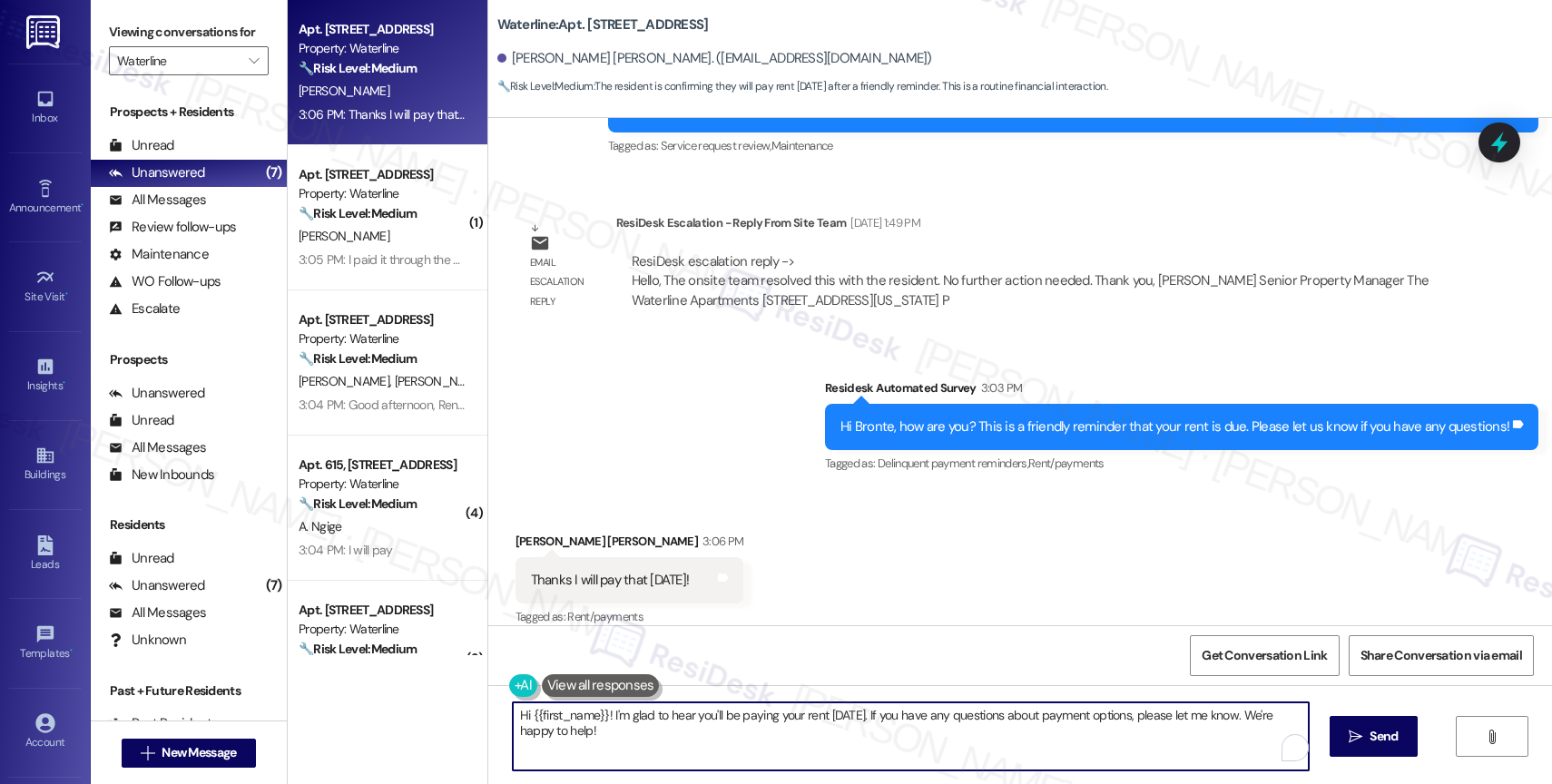
drag, startPoint x: 521, startPoint y: 712, endPoint x: 423, endPoint y: 708, distance: 98.1
click at [423, 708] on div "Apt. [STREET_ADDRESS] Property: Waterline 🔧 Risk Level: Medium The resident is …" at bounding box center [920, 392] width 1264 height 784
click at [746, 719] on textarea "I'm glad to hear you'll be paying your rent [DATE]. If you have any questions a…" at bounding box center [907, 736] width 796 height 68
drag, startPoint x: 887, startPoint y: 712, endPoint x: 1011, endPoint y: 713, distance: 124.0
click at [1012, 714] on textarea "I'm glad to hear you'll be paying your rent [DATE]. If you have any questions a…" at bounding box center [907, 736] width 796 height 68
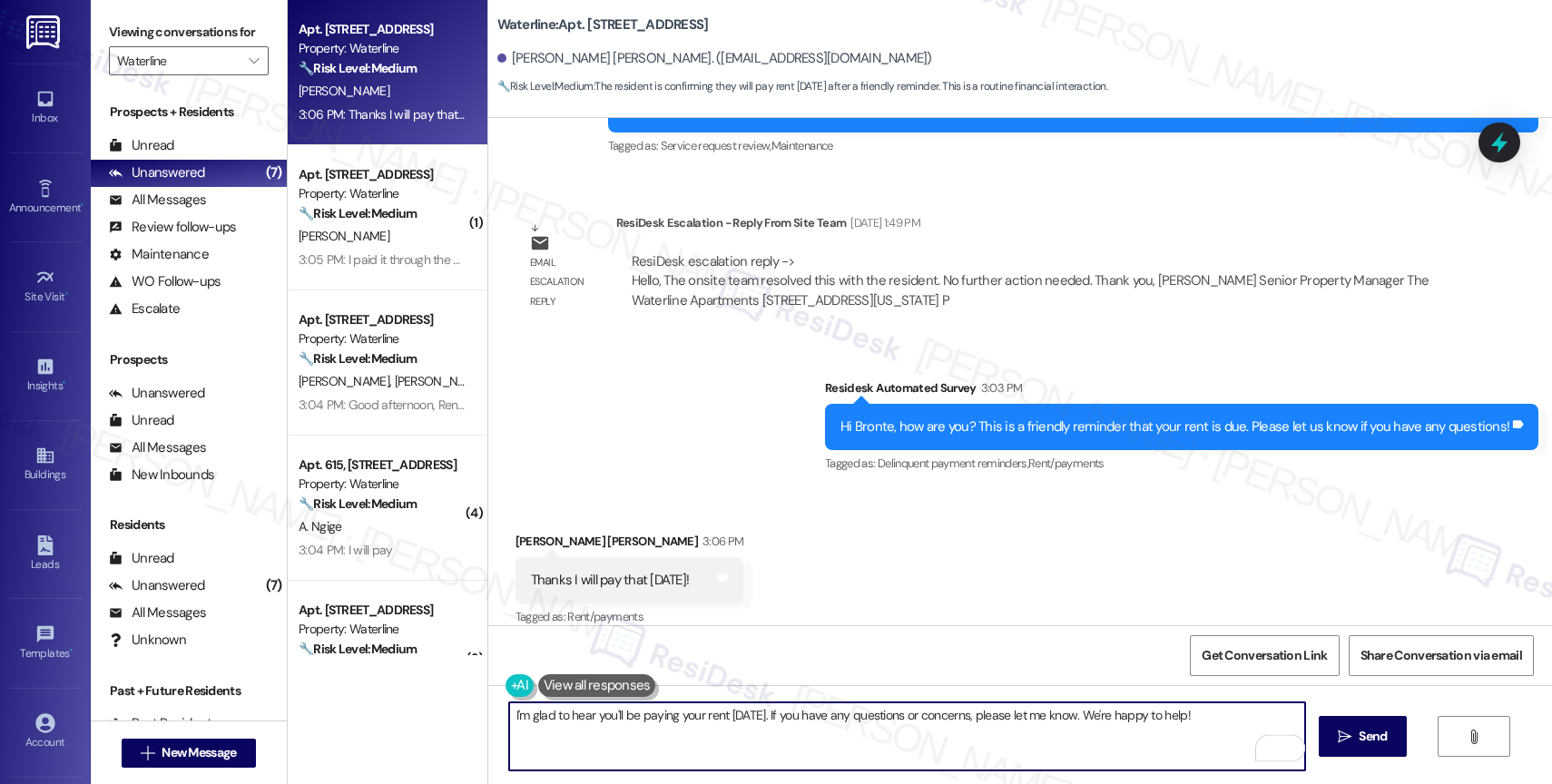
click at [1211, 724] on textarea "I'm glad to hear you'll be paying your rent [DATE]. If you have any questions o…" at bounding box center [907, 736] width 796 height 68
type textarea "I'm glad to hear you'll be paying your rent [DATE]. If you have any questions o…"
click at [1363, 745] on span "Send" at bounding box center [1373, 735] width 28 height 19
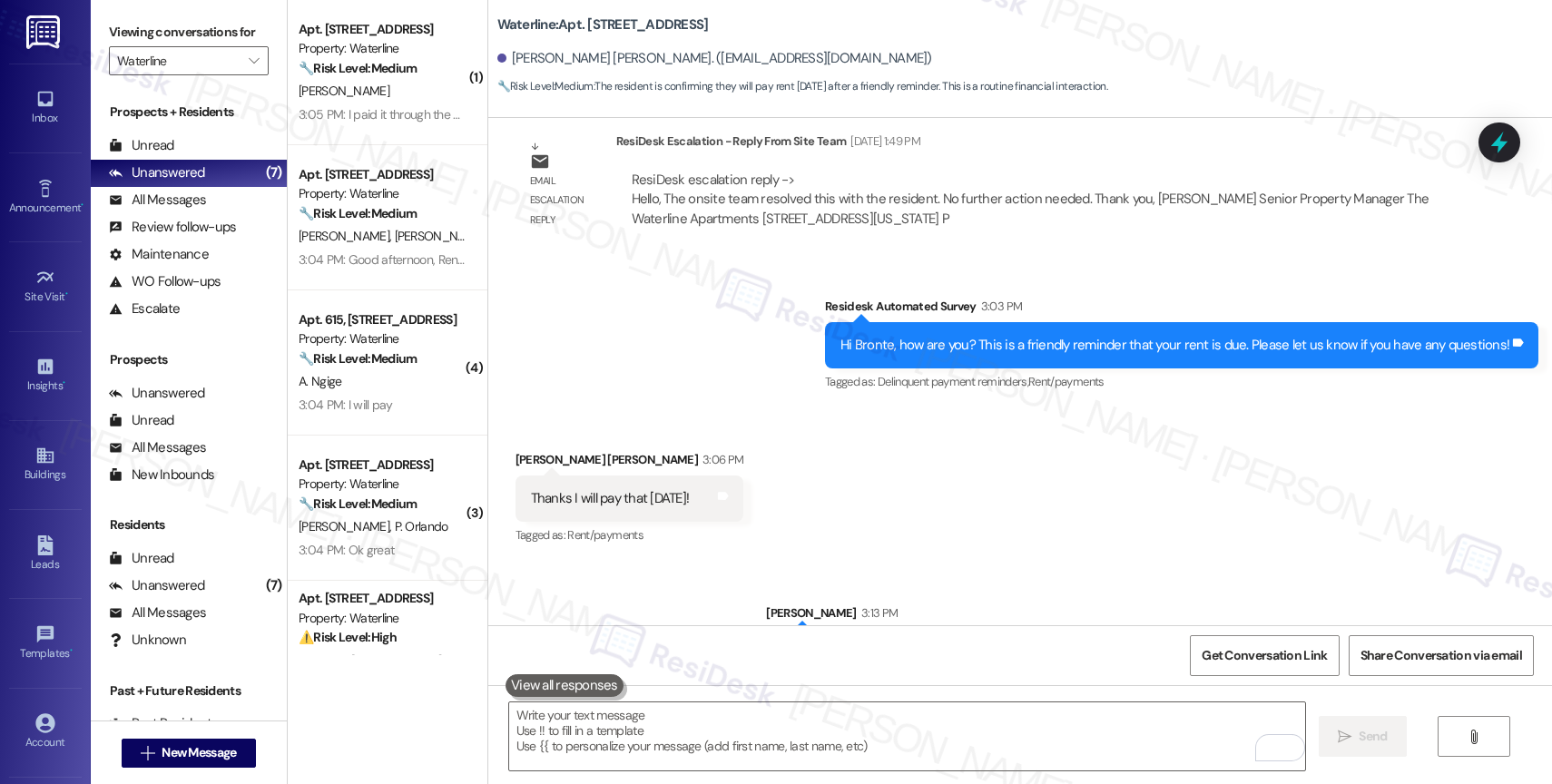
scroll to position [3283, 0]
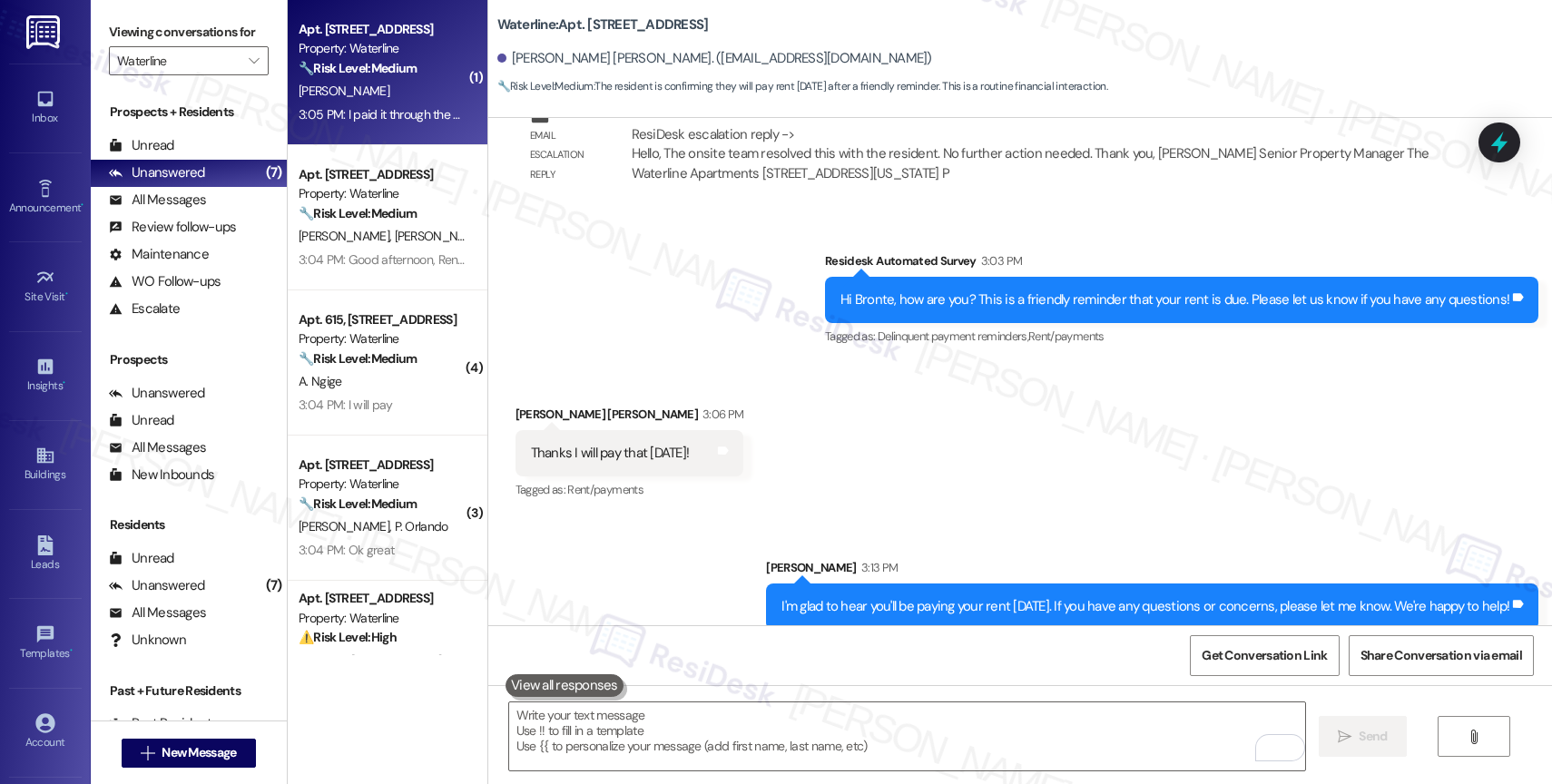
click at [385, 88] on div "[PERSON_NAME]" at bounding box center [382, 91] width 171 height 23
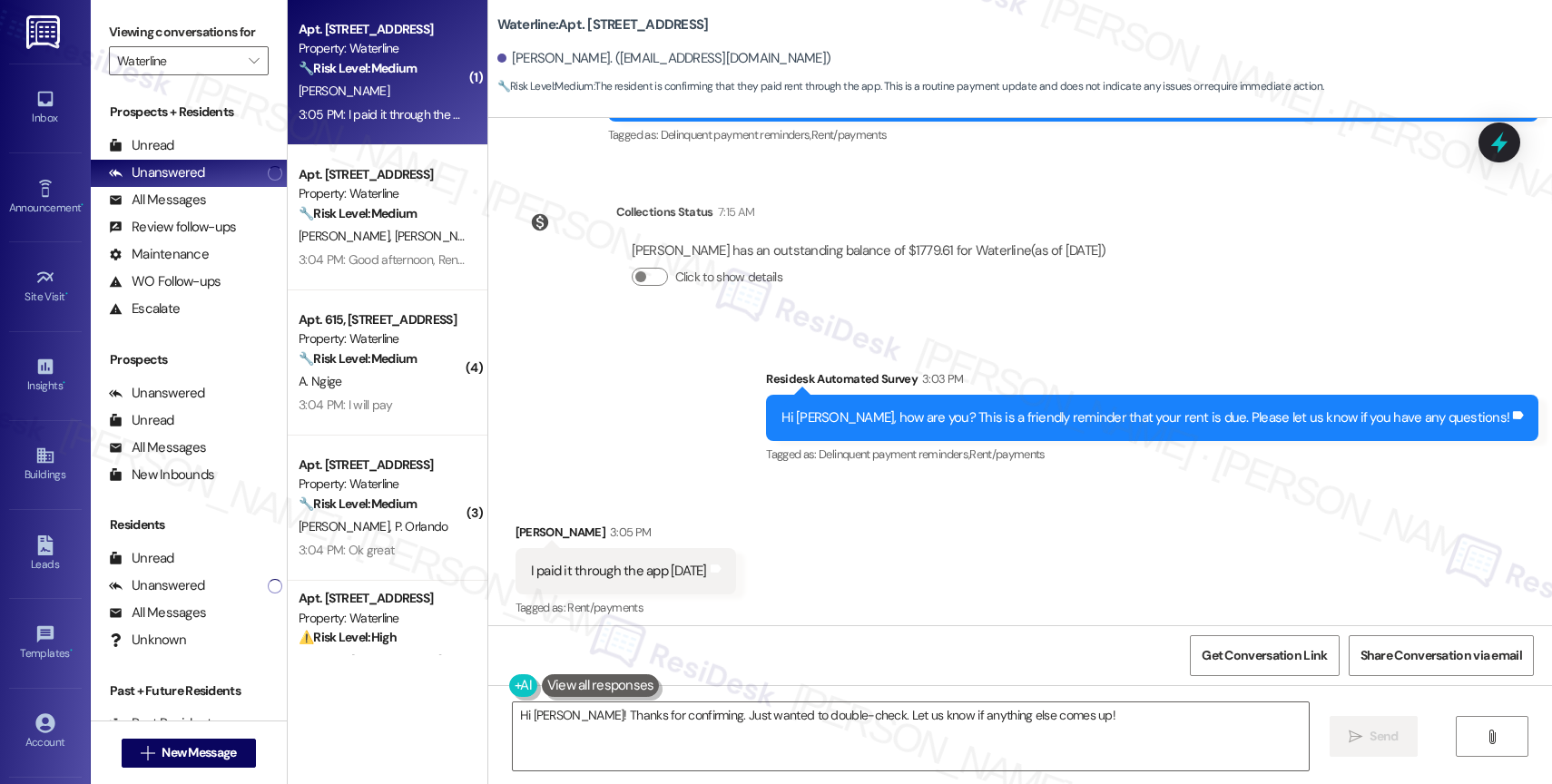
scroll to position [2276, 0]
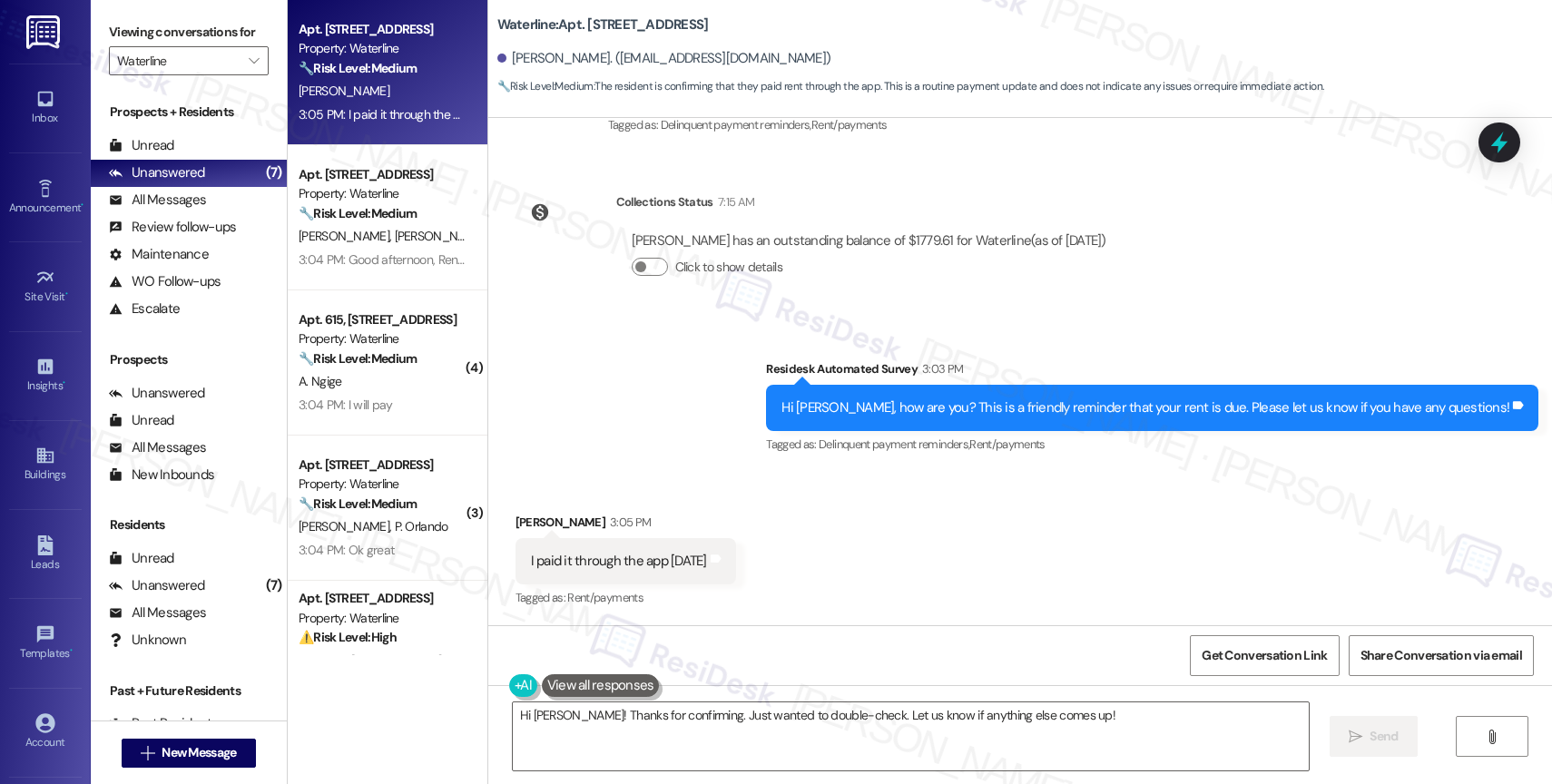
click at [686, 416] on div "Survey, sent via SMS Residesk Automated Survey 3:03 PM Hi [PERSON_NAME], how ar…" at bounding box center [1020, 395] width 1064 height 153
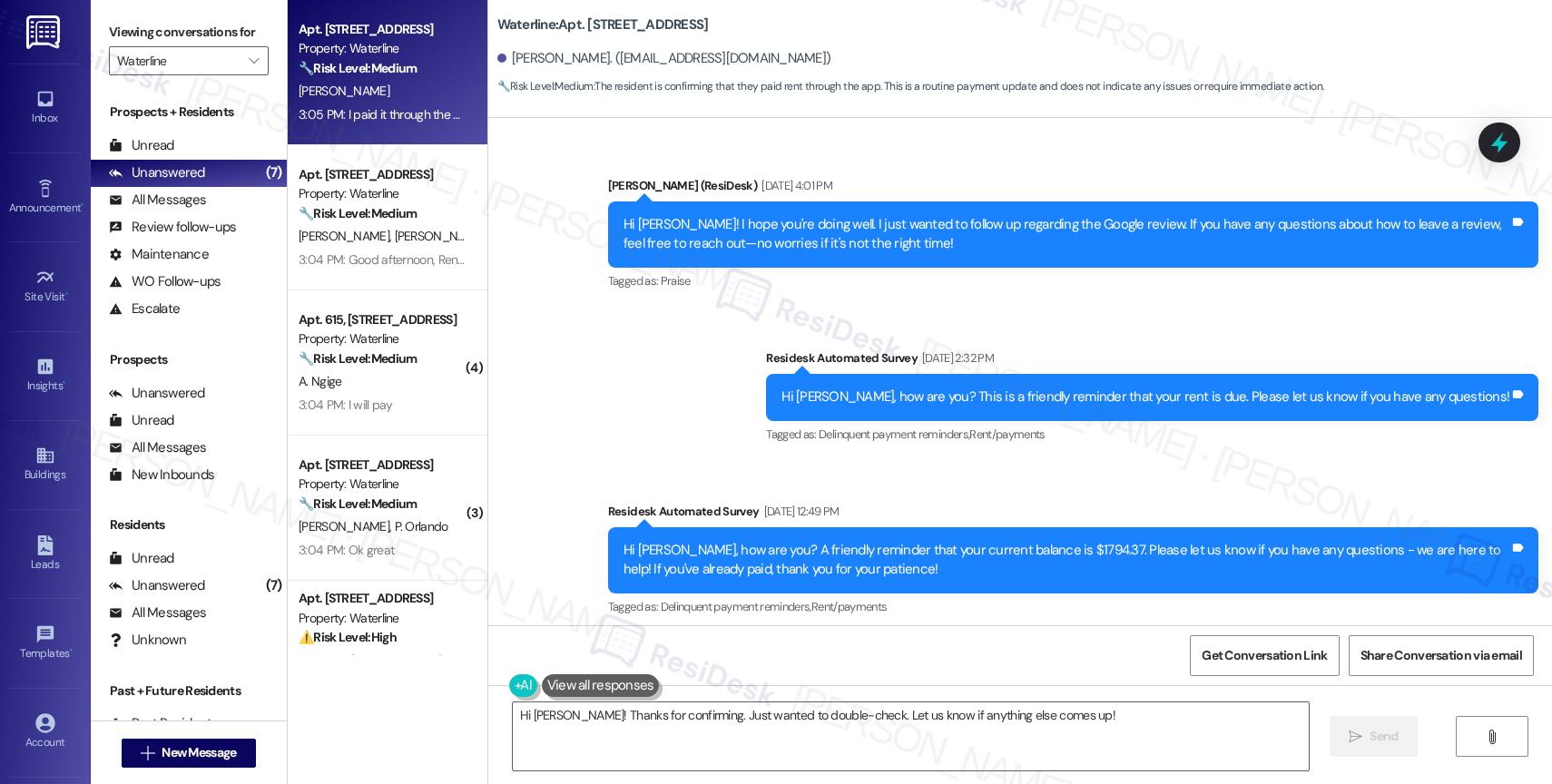
scroll to position [2276, 0]
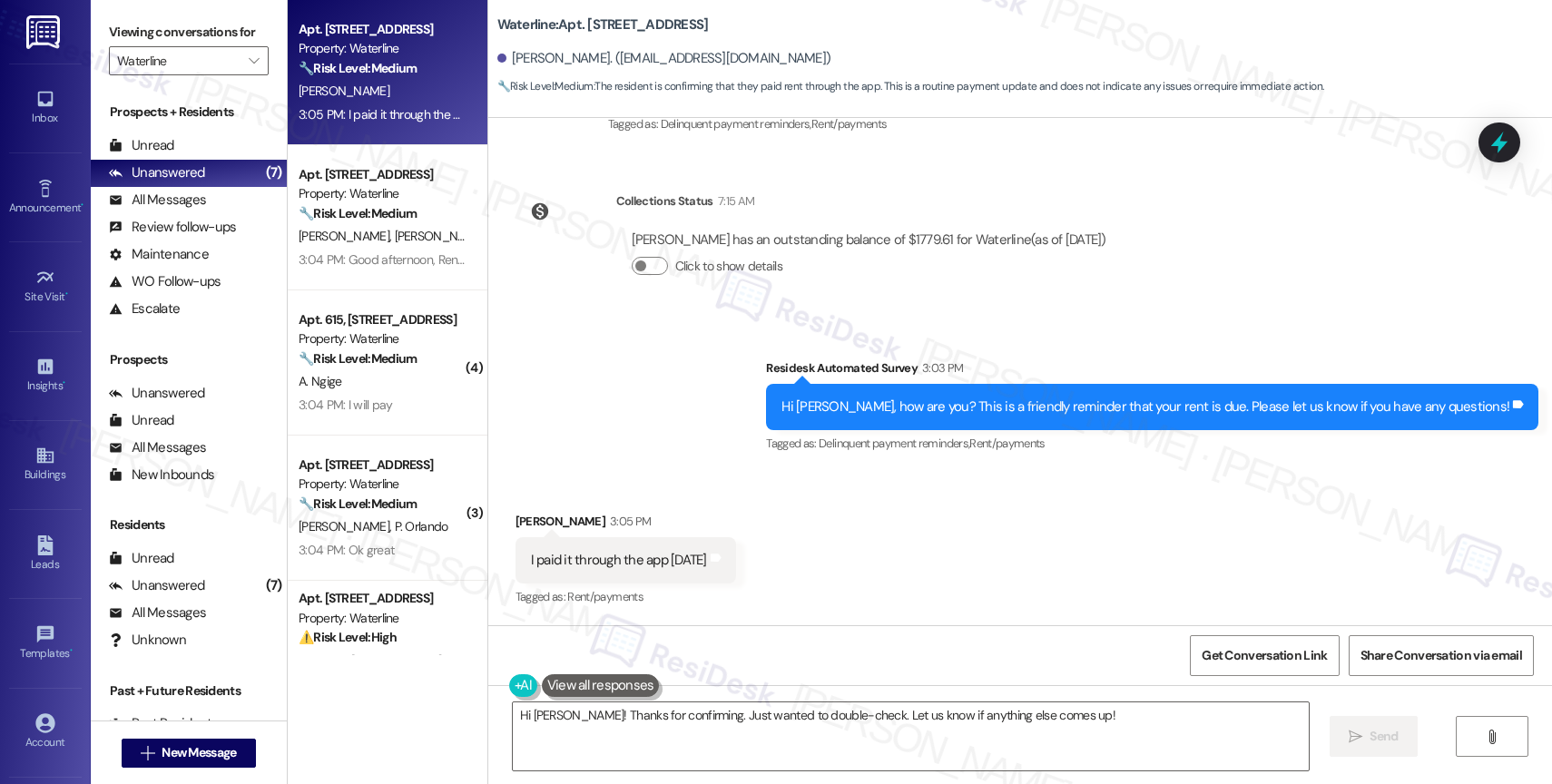
click at [713, 420] on div "Survey, sent via SMS Residesk Automated Survey 3:03 PM Hi [PERSON_NAME], how ar…" at bounding box center [1020, 394] width 1064 height 153
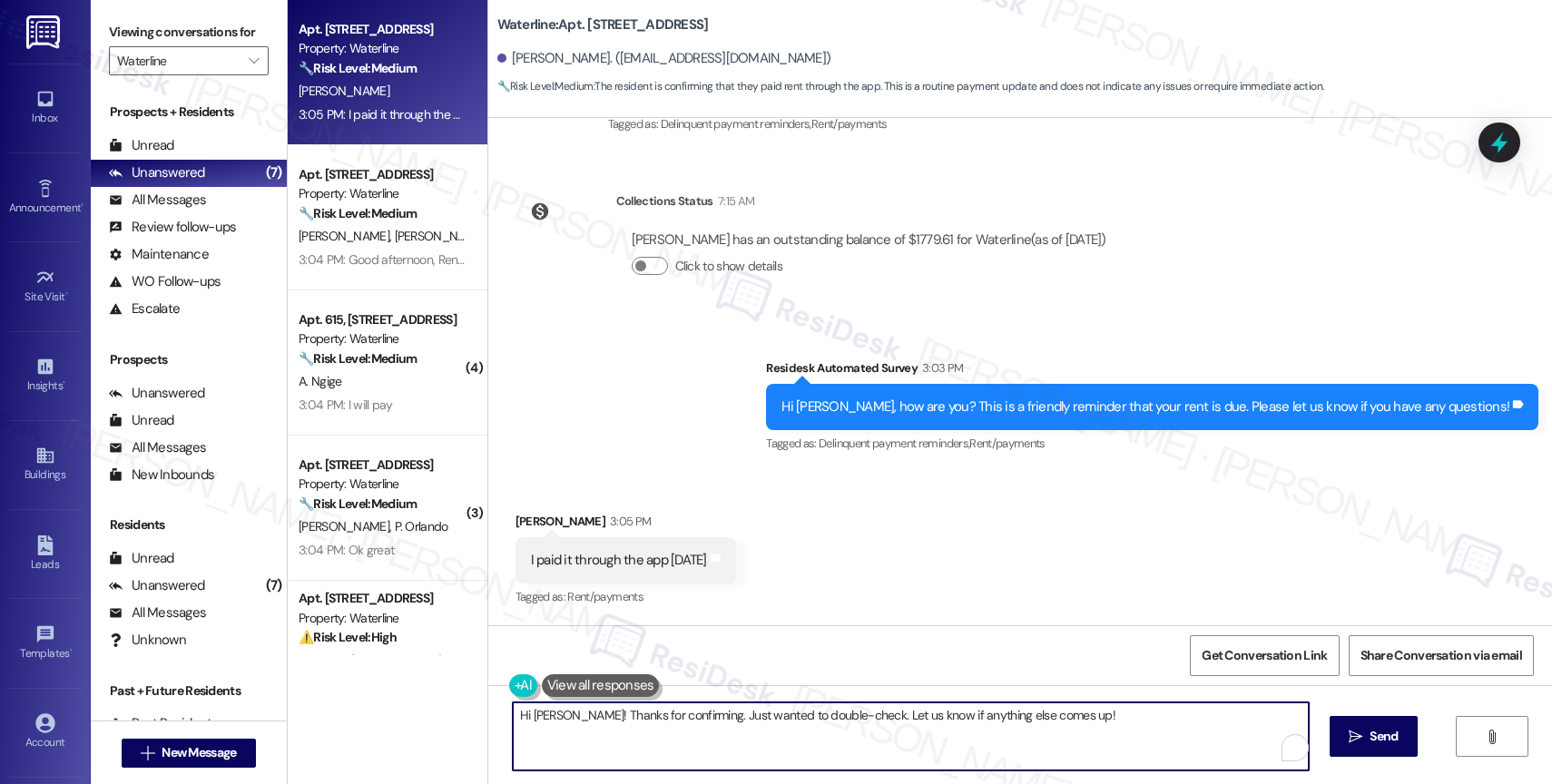
click at [653, 734] on textarea "Hi [PERSON_NAME]! Thanks for confirming. Just wanted to double-check. Let us kn…" at bounding box center [911, 736] width 796 height 68
paste textarea "Thank you for informing me, {{first_name}}. If you have no further questions, p…"
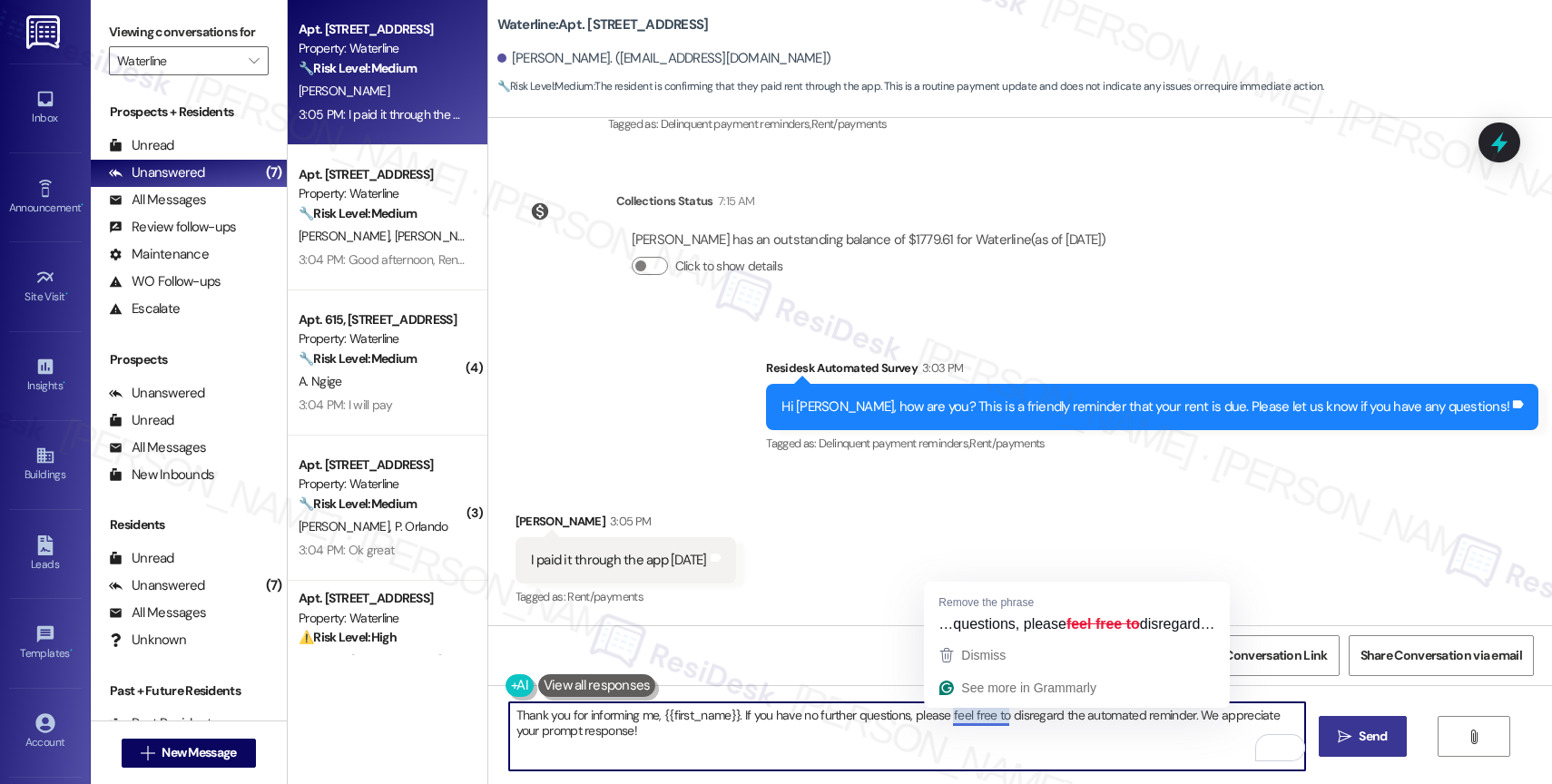
click at [1351, 724] on button " Send" at bounding box center [1363, 735] width 88 height 41
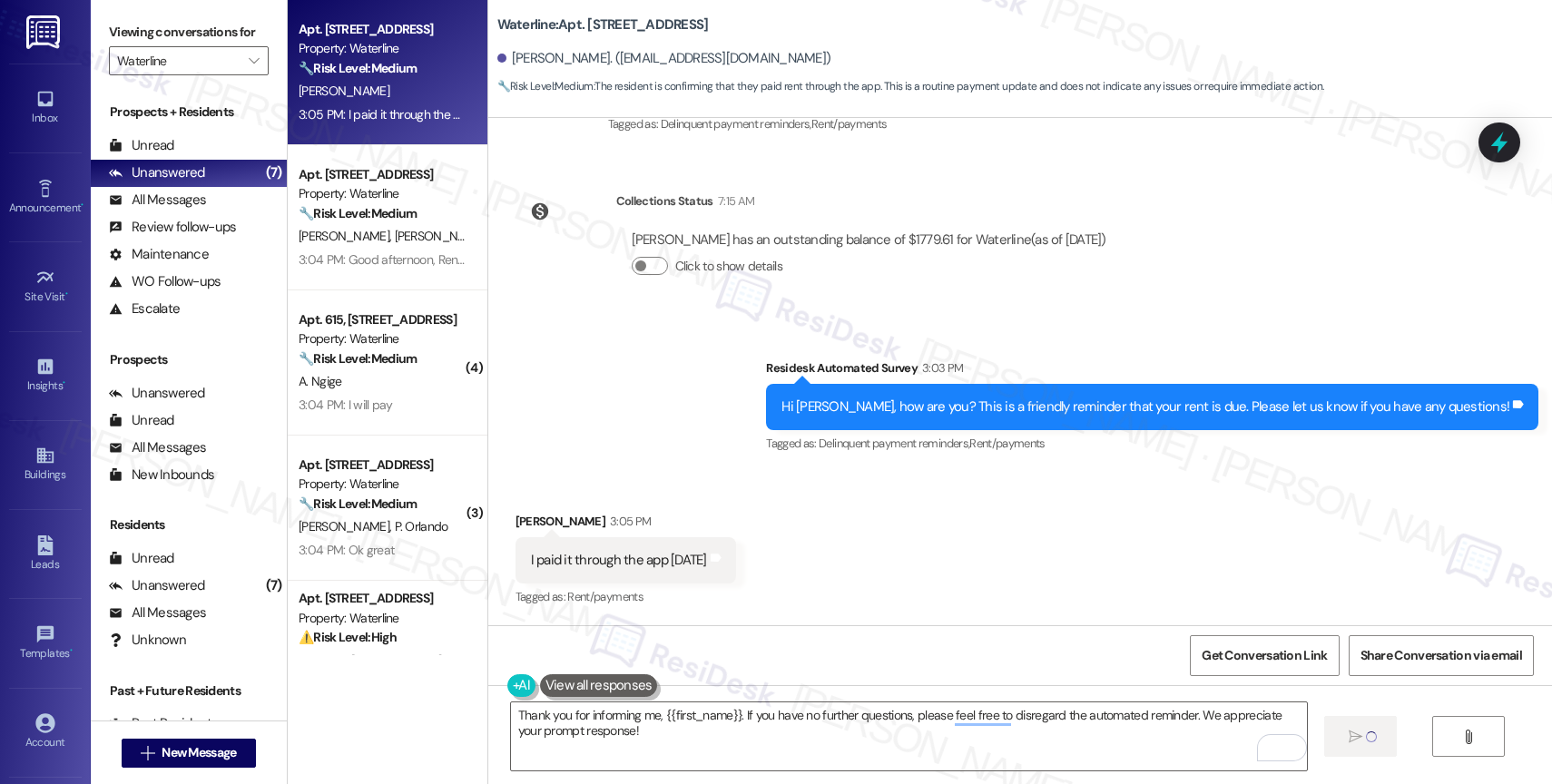
type textarea "Fetching suggested responses. Please feel free to read through the conversation…"
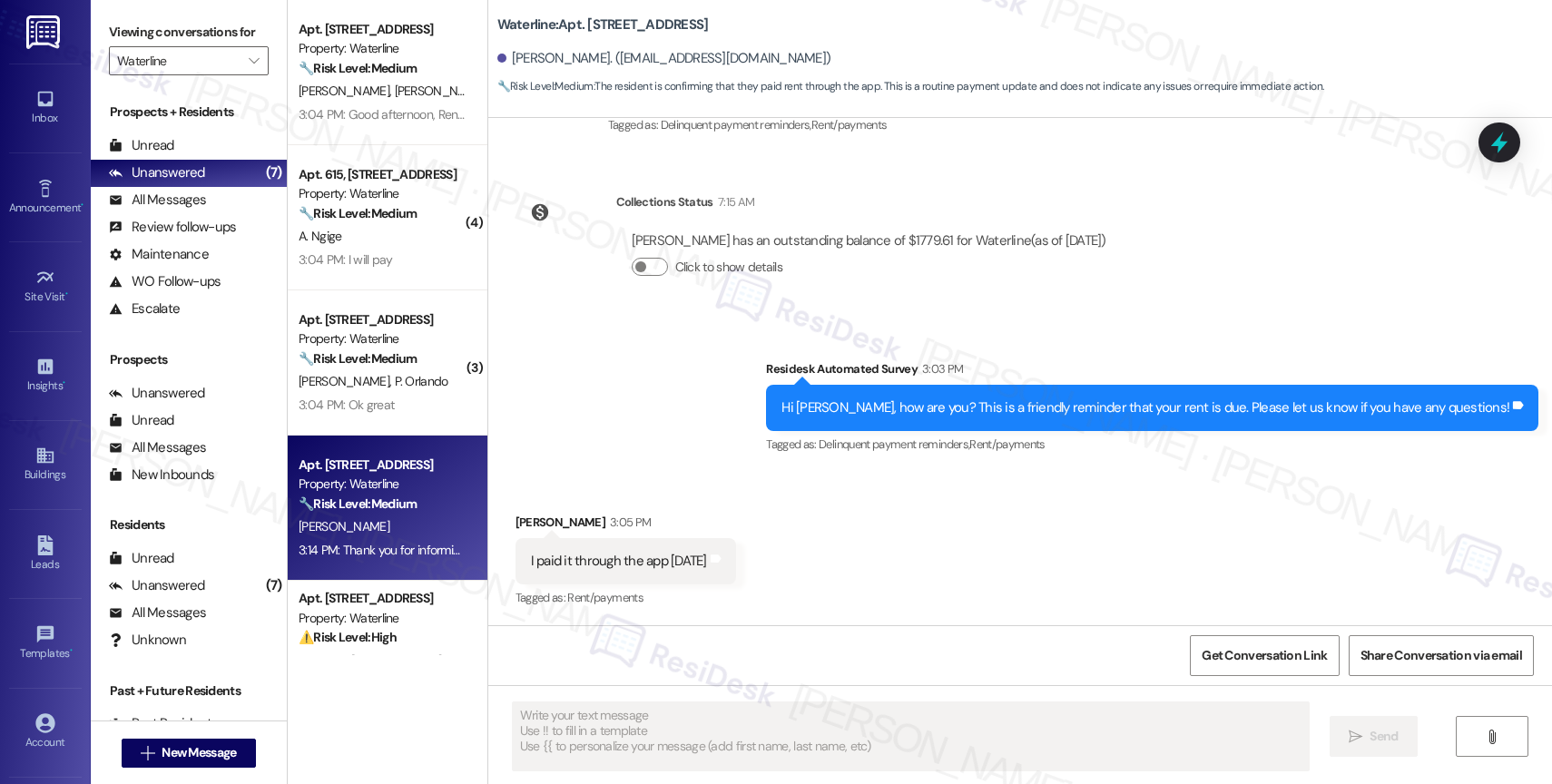
scroll to position [2423, 0]
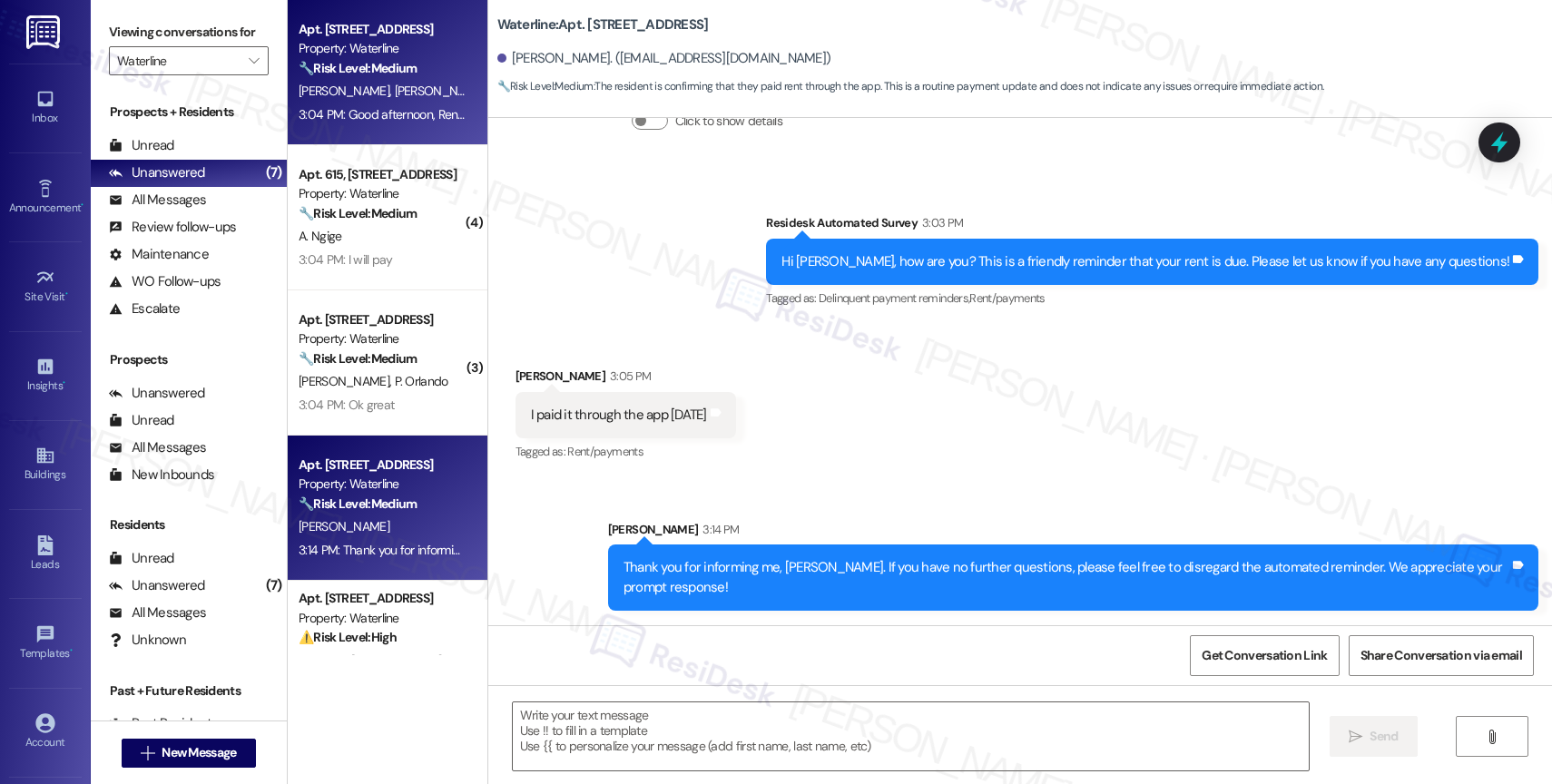
click at [352, 76] on strong "🔧 Risk Level: Medium" at bounding box center [357, 68] width 118 height 16
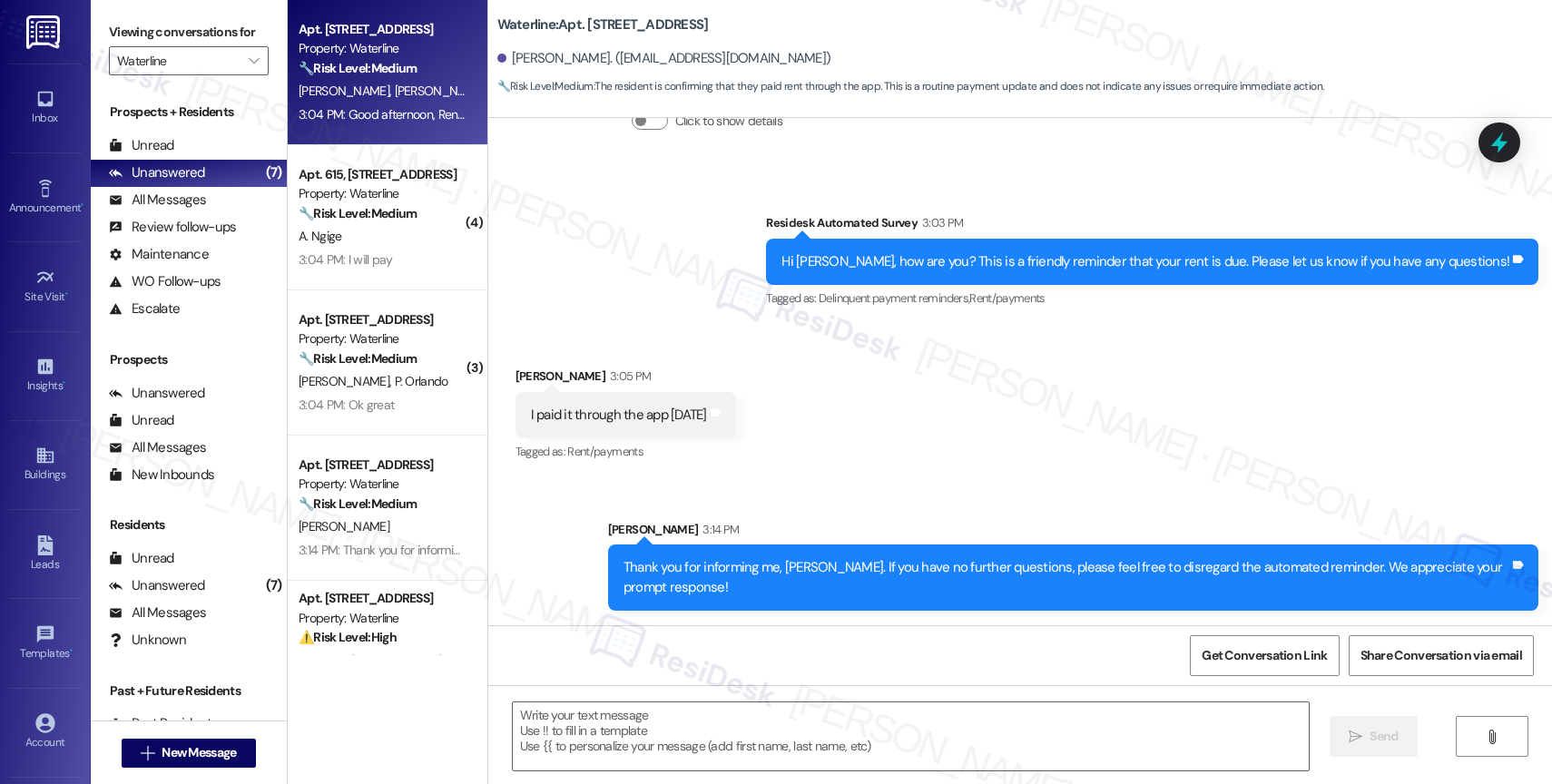
type textarea "Fetching suggested responses. Please feel free to read through the conversation…"
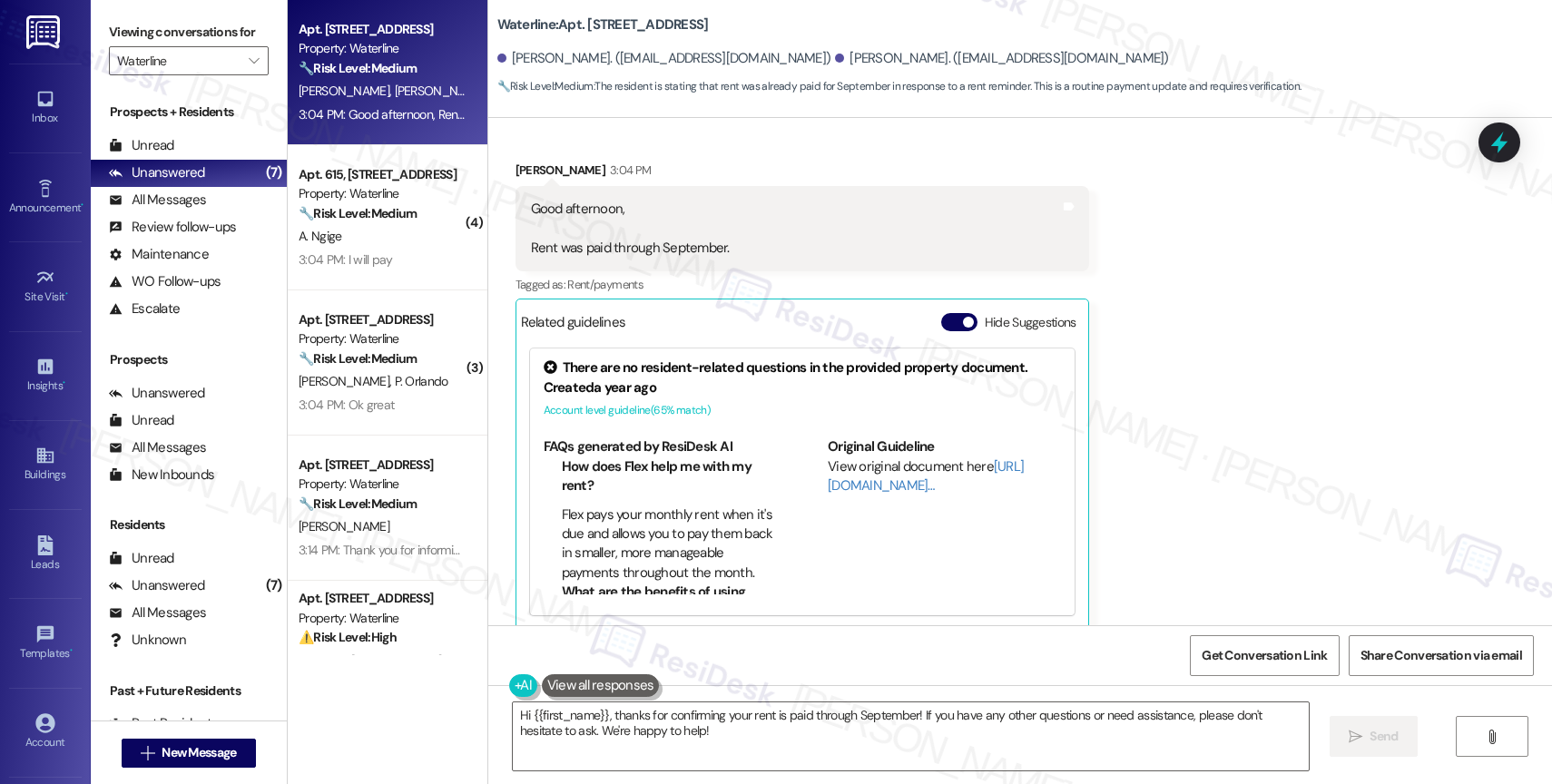
scroll to position [4075, 0]
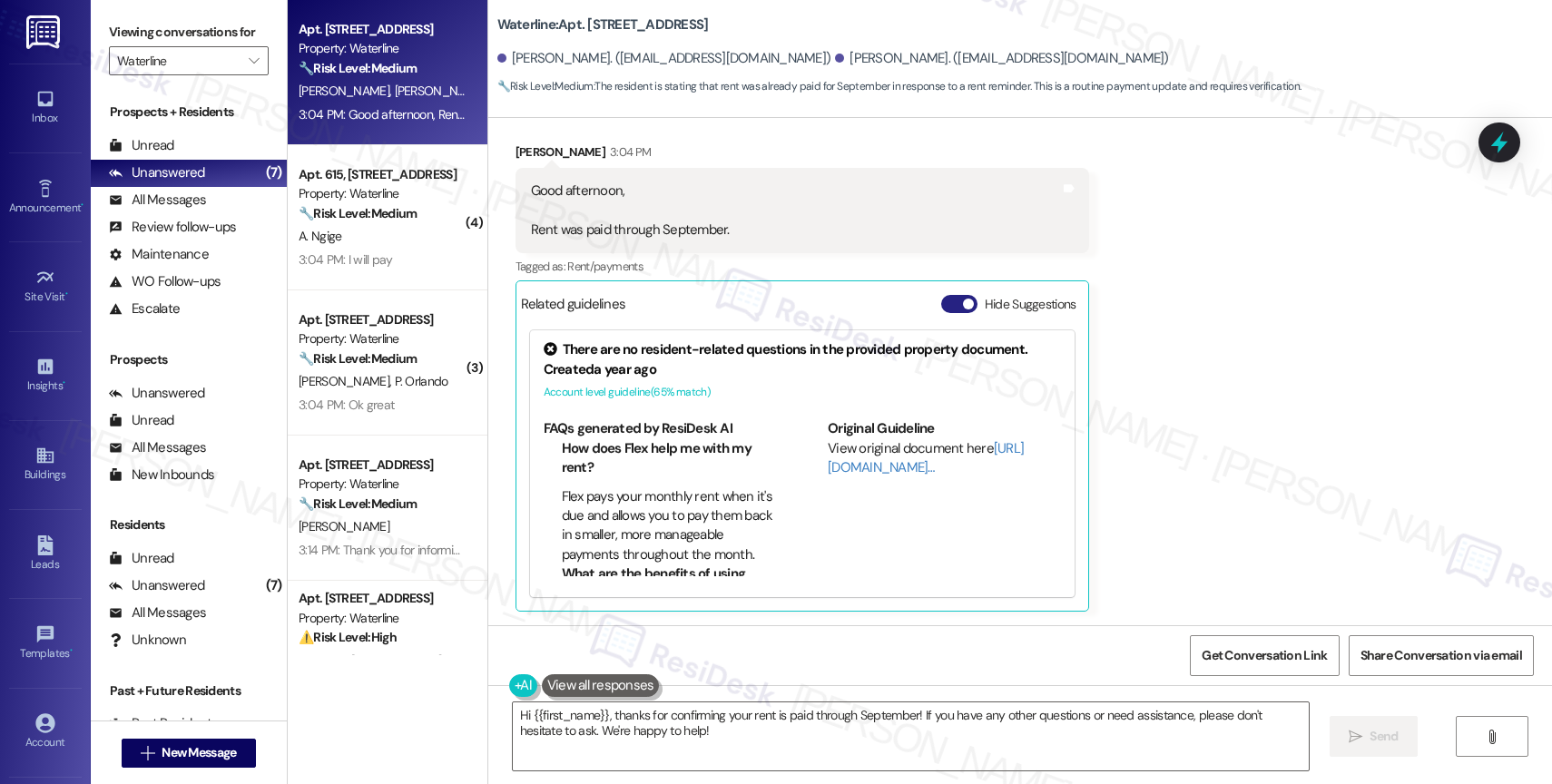
click at [941, 295] on button "Hide Suggestions" at bounding box center [959, 303] width 36 height 18
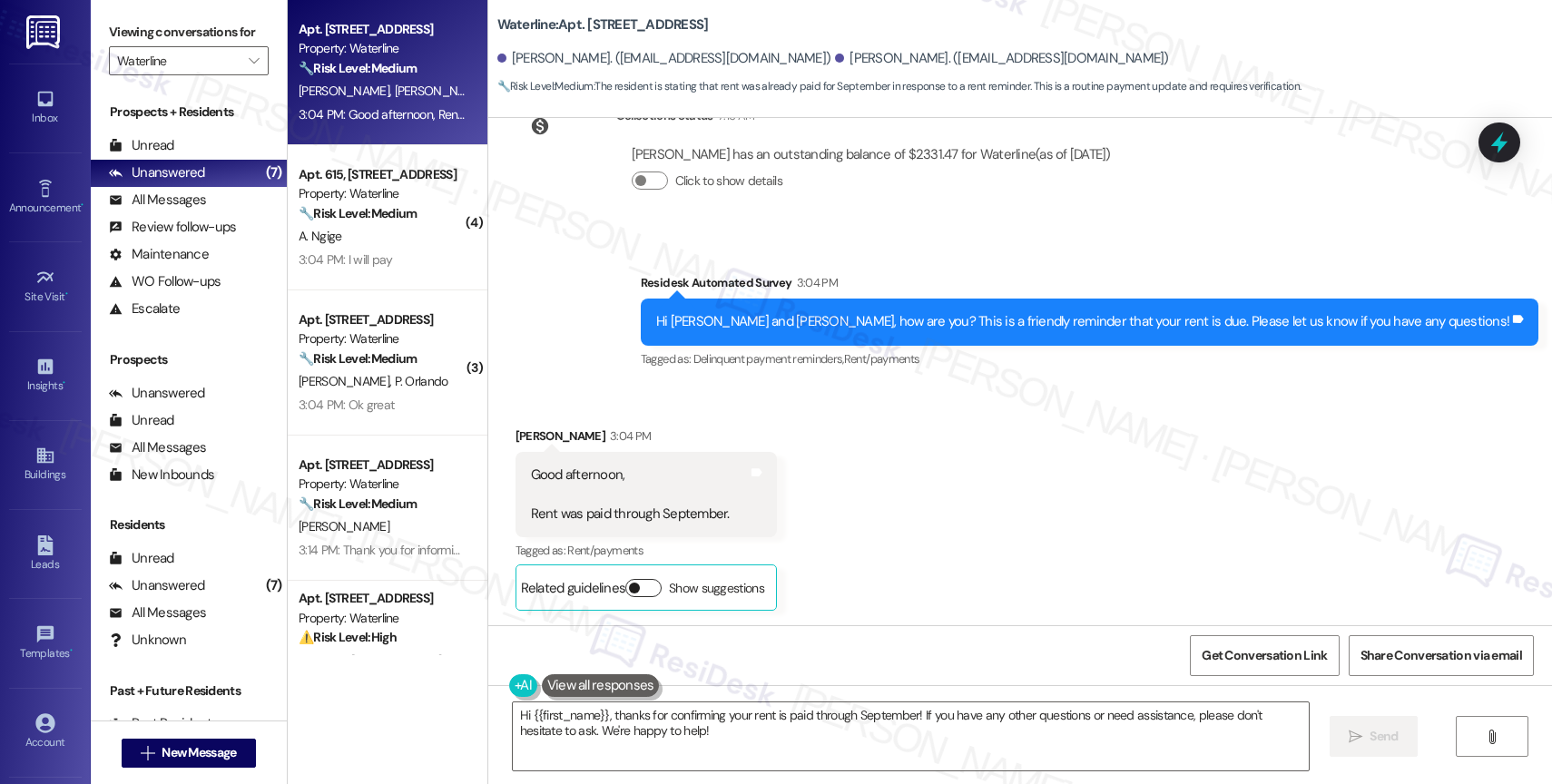
scroll to position [3792, 0]
click at [862, 501] on div "Received via SMS Ryan Cummins 3:04 PM Good afternoon, Rent was paid through Sep…" at bounding box center [1020, 504] width 1064 height 239
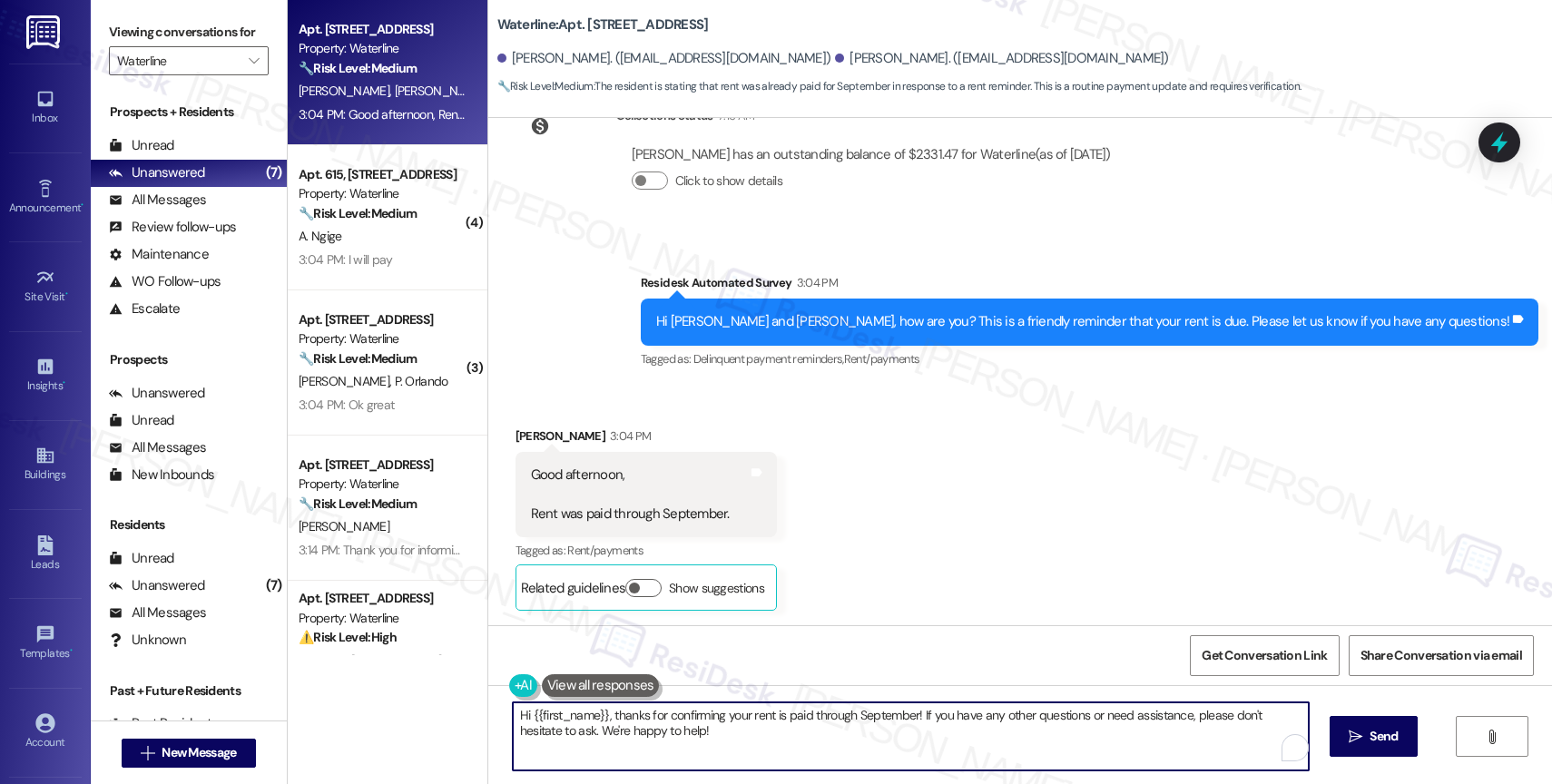
click at [603, 742] on textarea "Hi {{first_name}}, thanks for confirming your rent is paid through September! I…" at bounding box center [911, 736] width 796 height 68
paste textarea "Thank you for informing me, {{first_name}}. If you have no further questions, p…"
drag, startPoint x: 726, startPoint y: 717, endPoint x: 651, endPoint y: 714, distance: 75.1
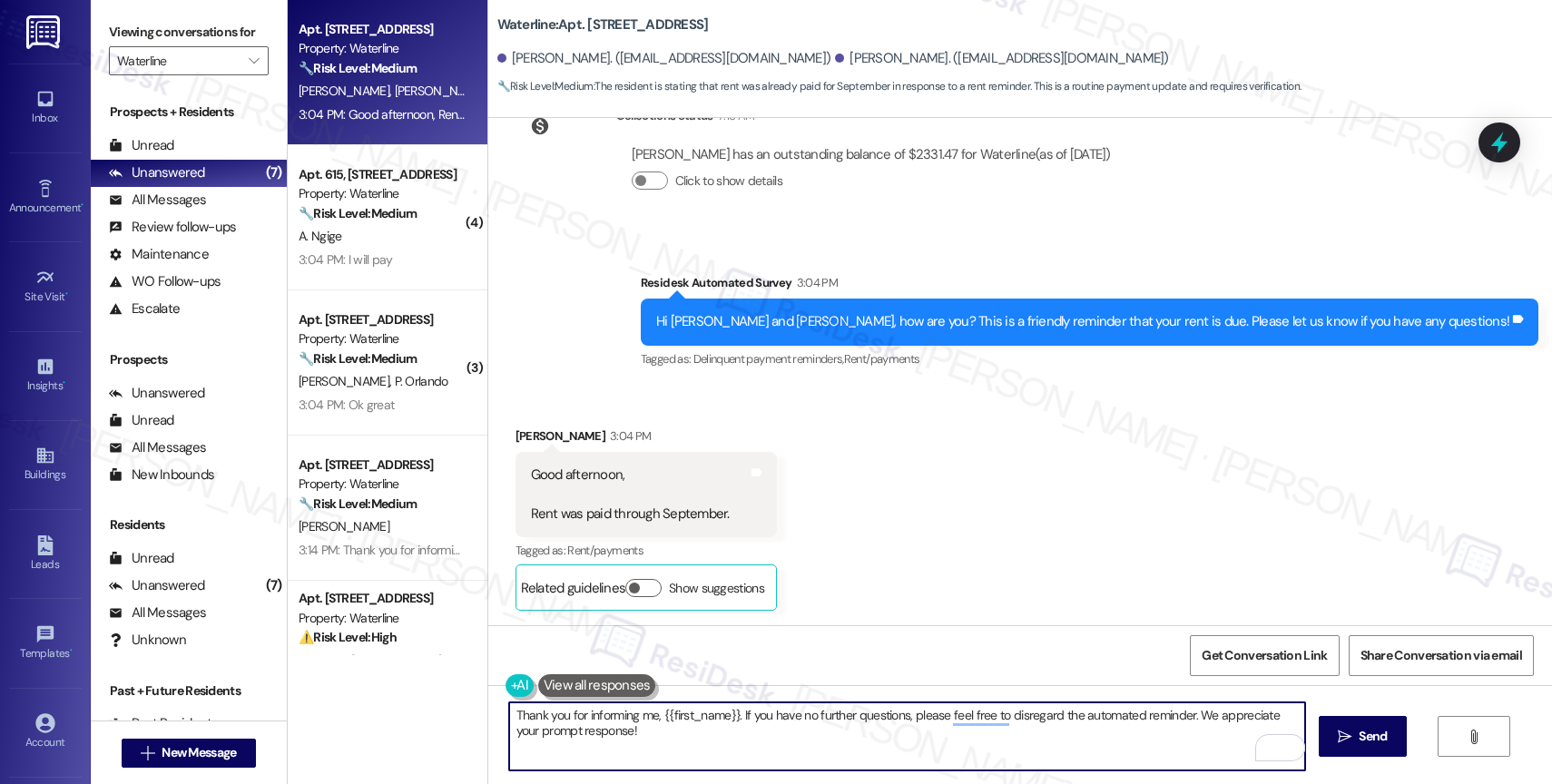
click at [651, 714] on textarea "Thank you for informing me, {{first_name}}. If you have no further questions, p…" at bounding box center [907, 736] width 796 height 68
click at [829, 743] on textarea "Thank you for informing me, Ryan. If you have no further questions, please feel…" at bounding box center [907, 736] width 796 height 68
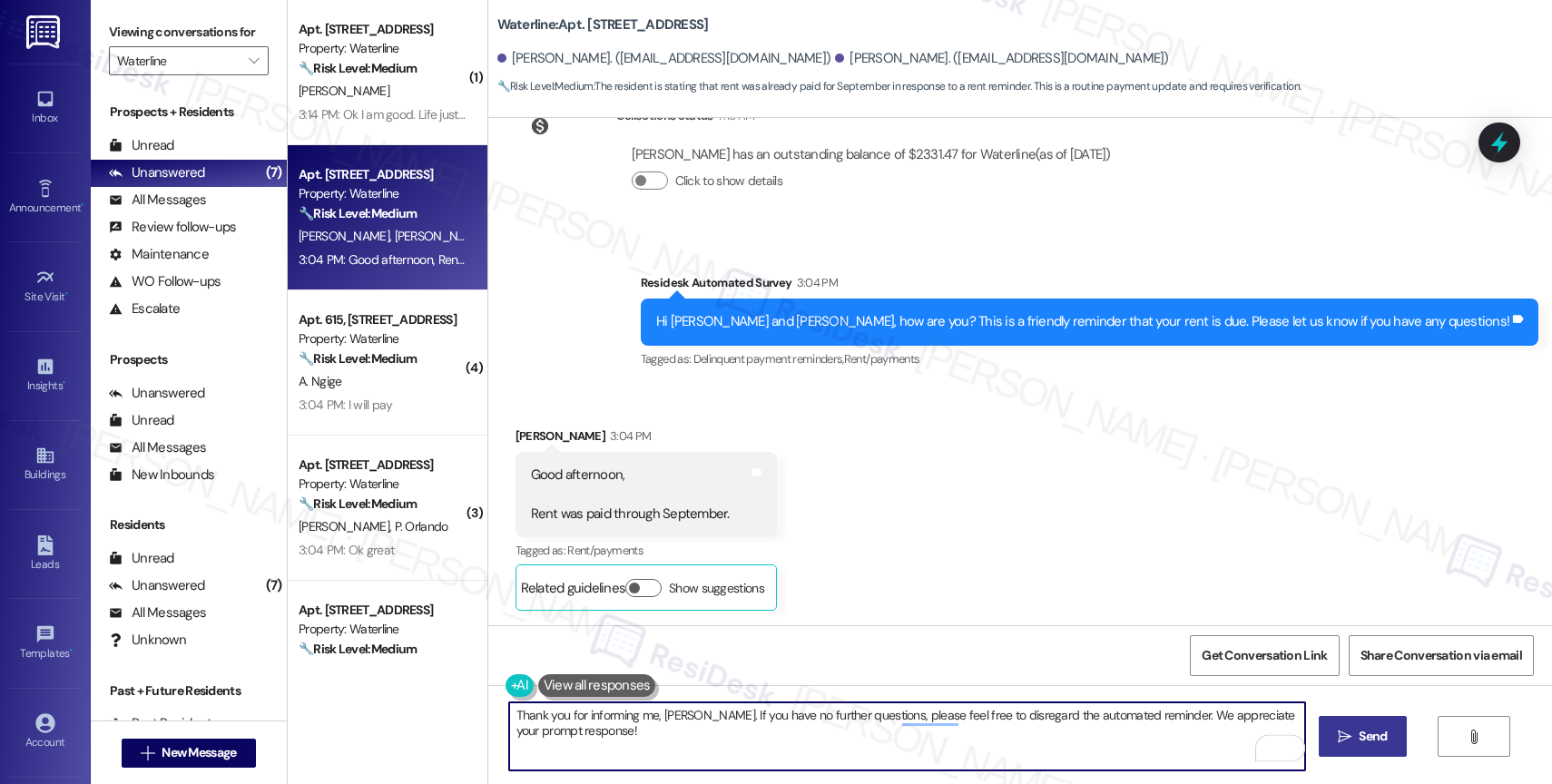
click at [1346, 737] on icon "" at bounding box center [1345, 736] width 14 height 15
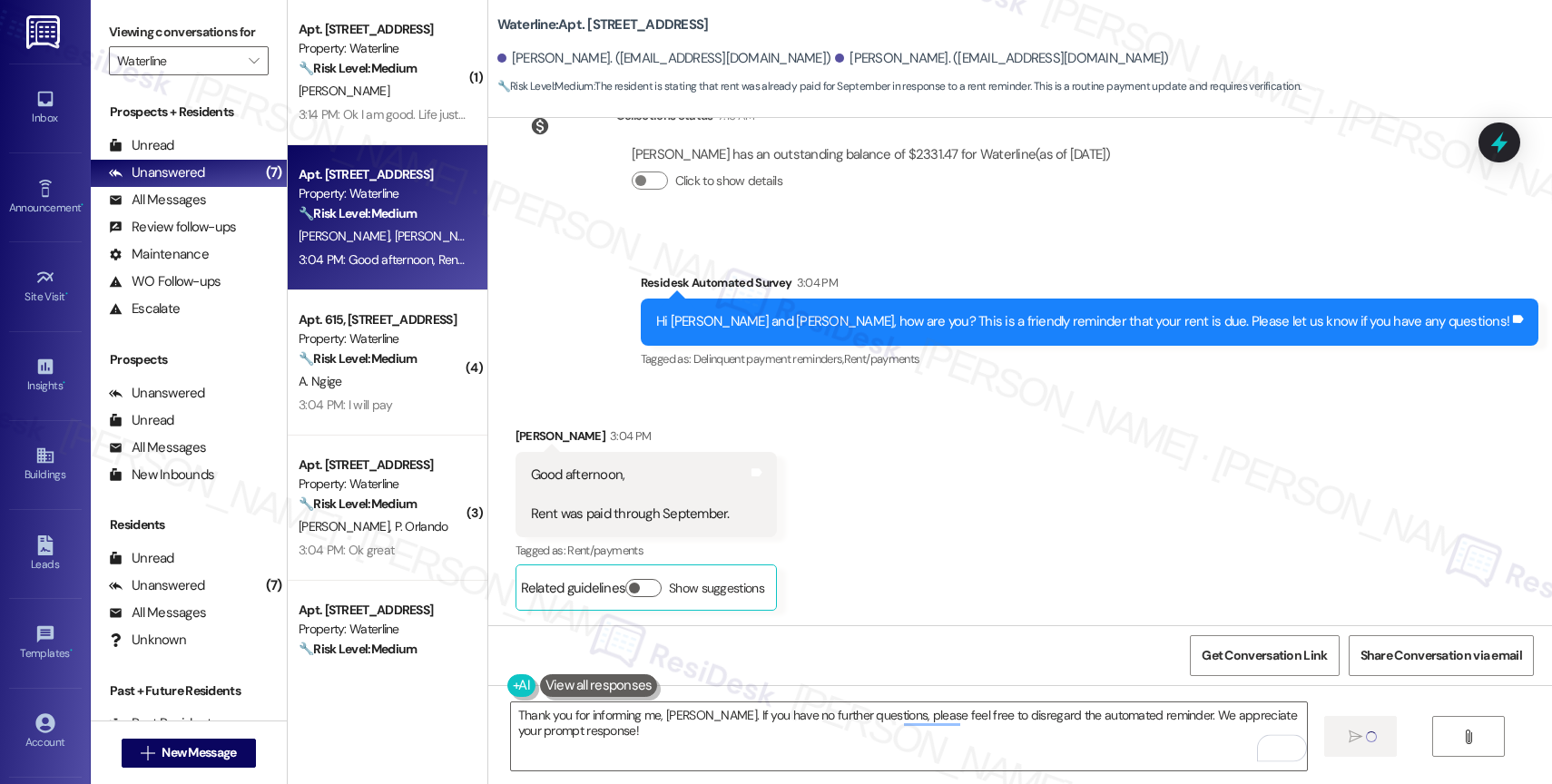
type textarea "Fetching suggested responses. Please feel free to read through the conversation…"
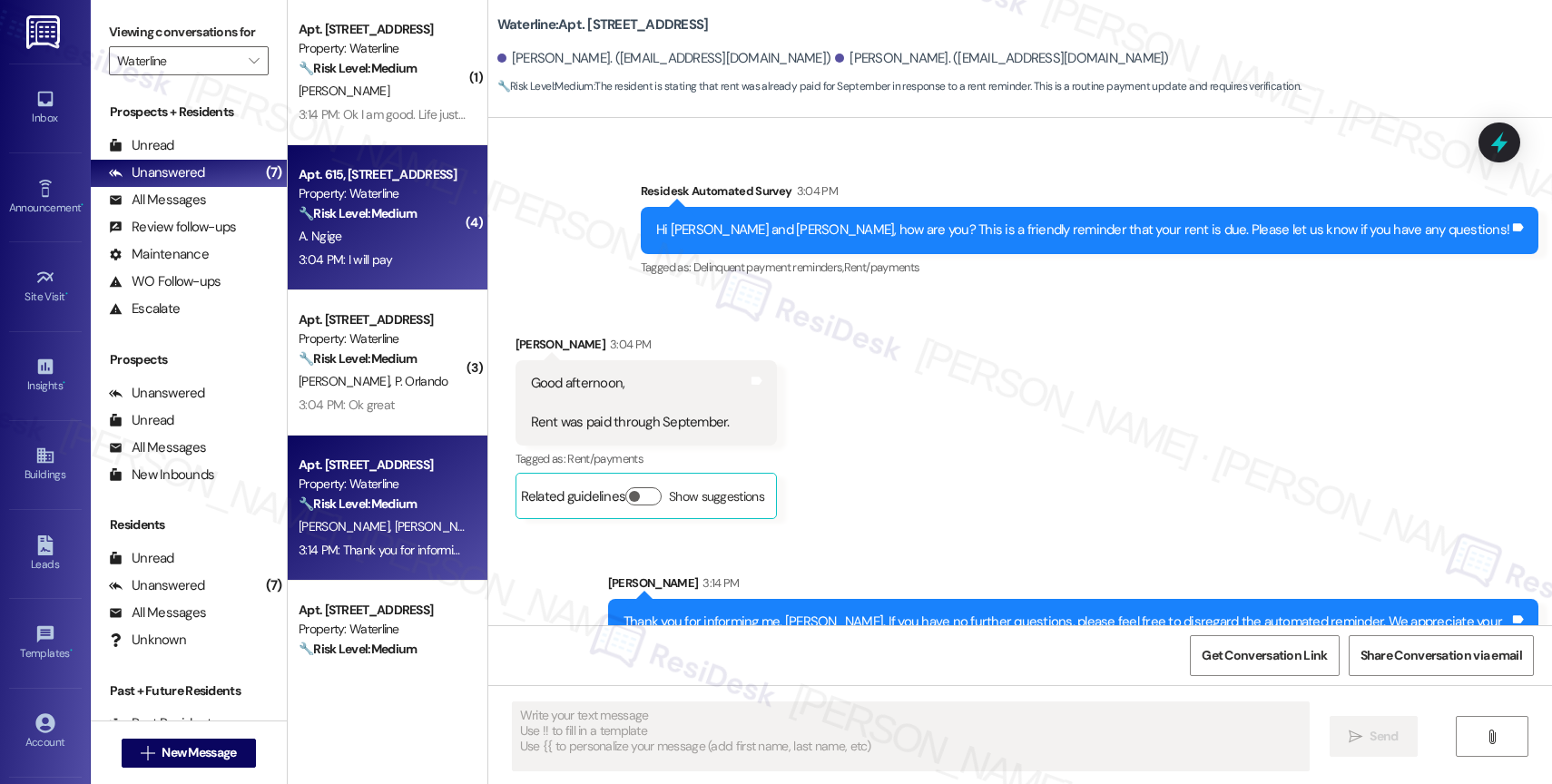
scroll to position [3919, 0]
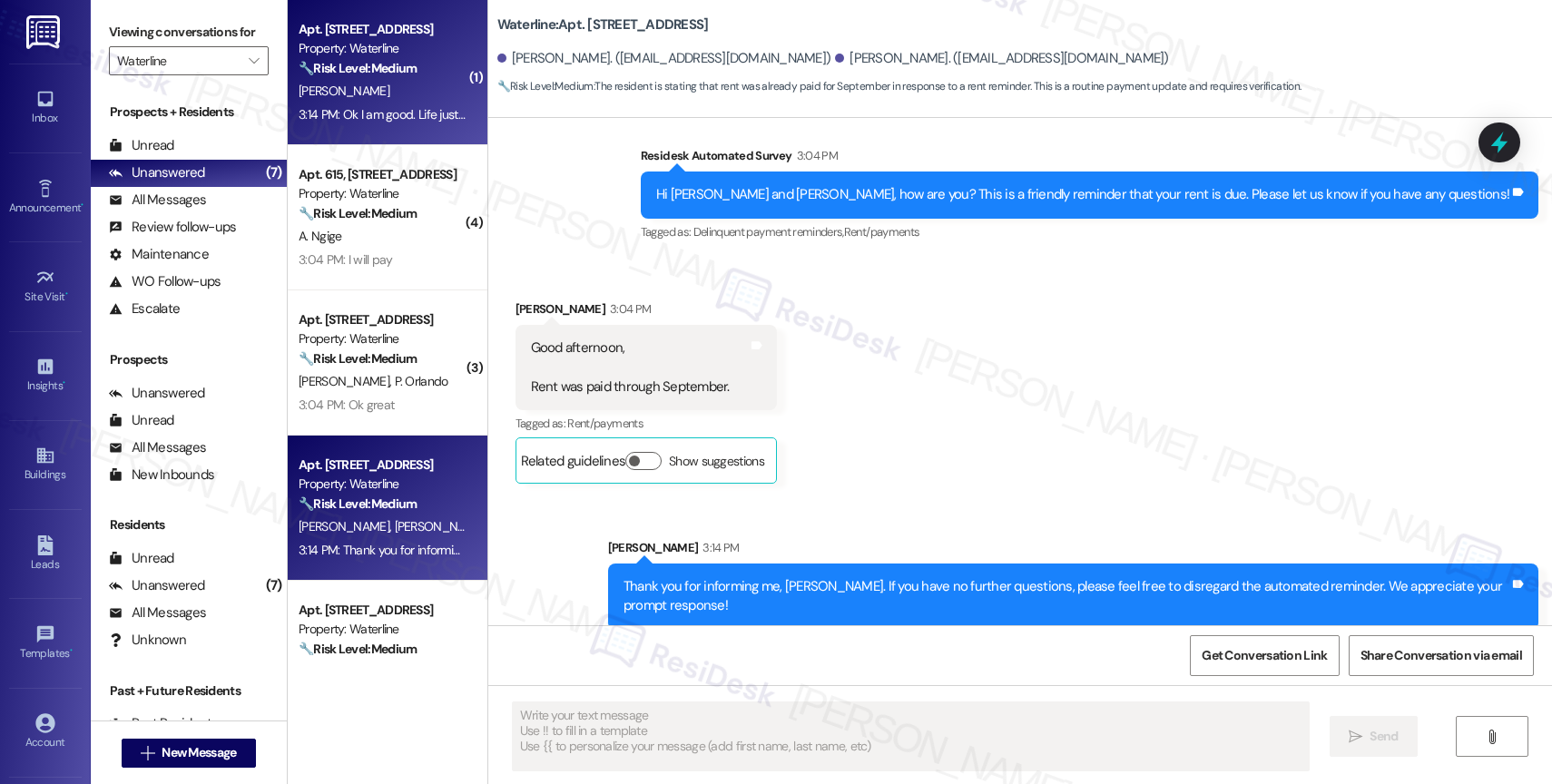
click at [396, 55] on div "Property: Waterline" at bounding box center [382, 48] width 168 height 19
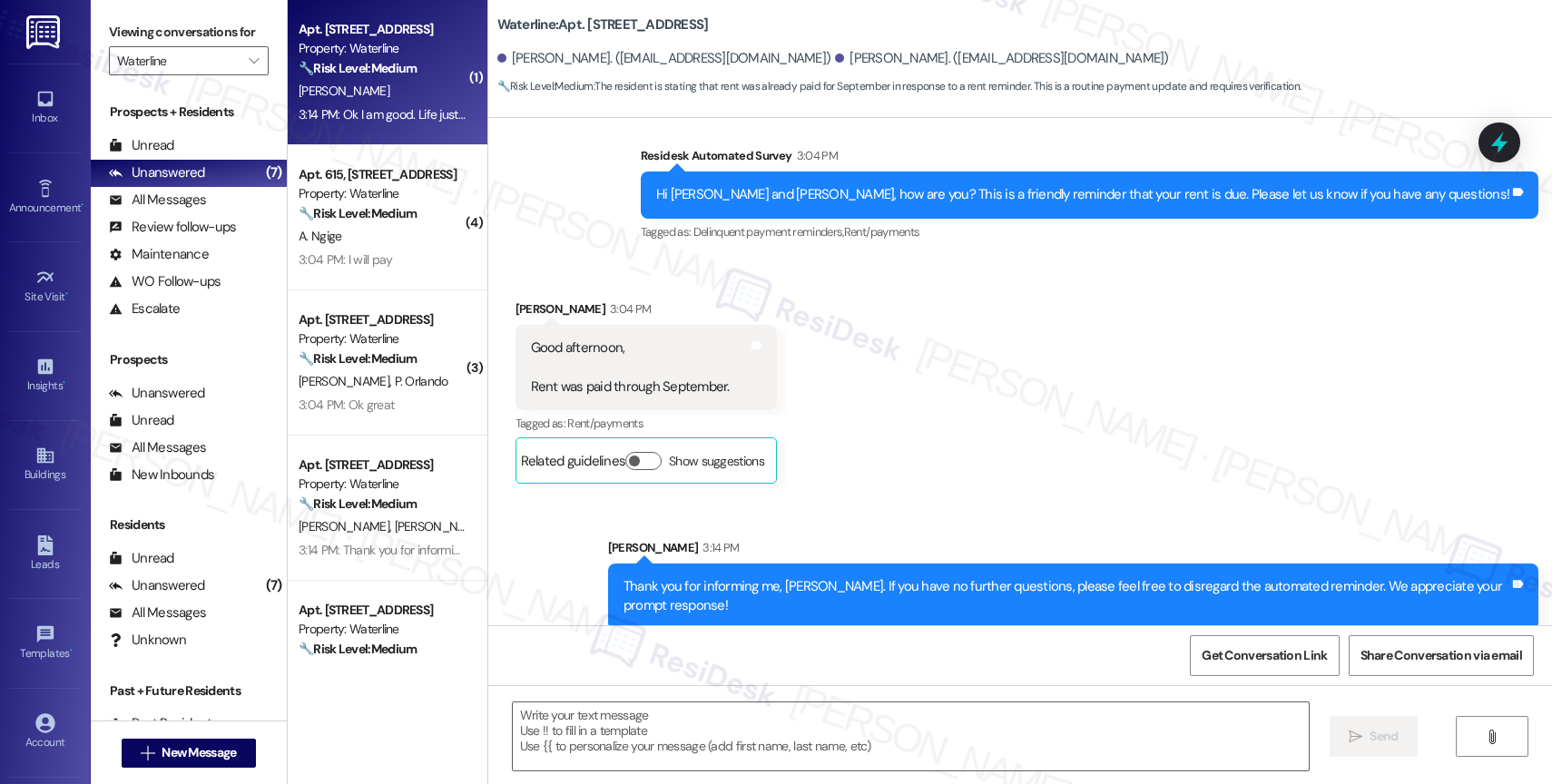
type textarea "Fetching suggested responses. Please feel free to read through the conversation…"
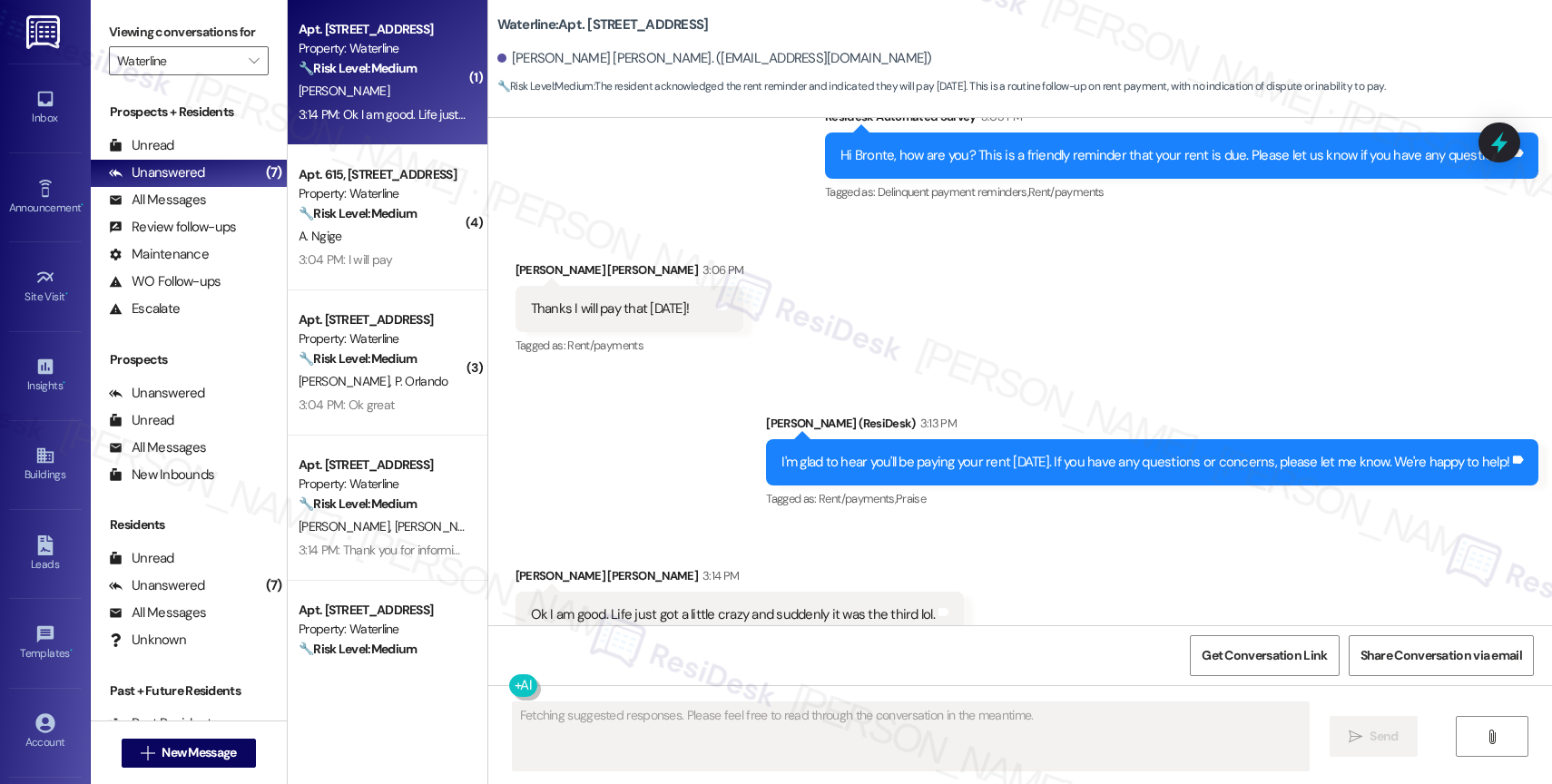
scroll to position [3462, 0]
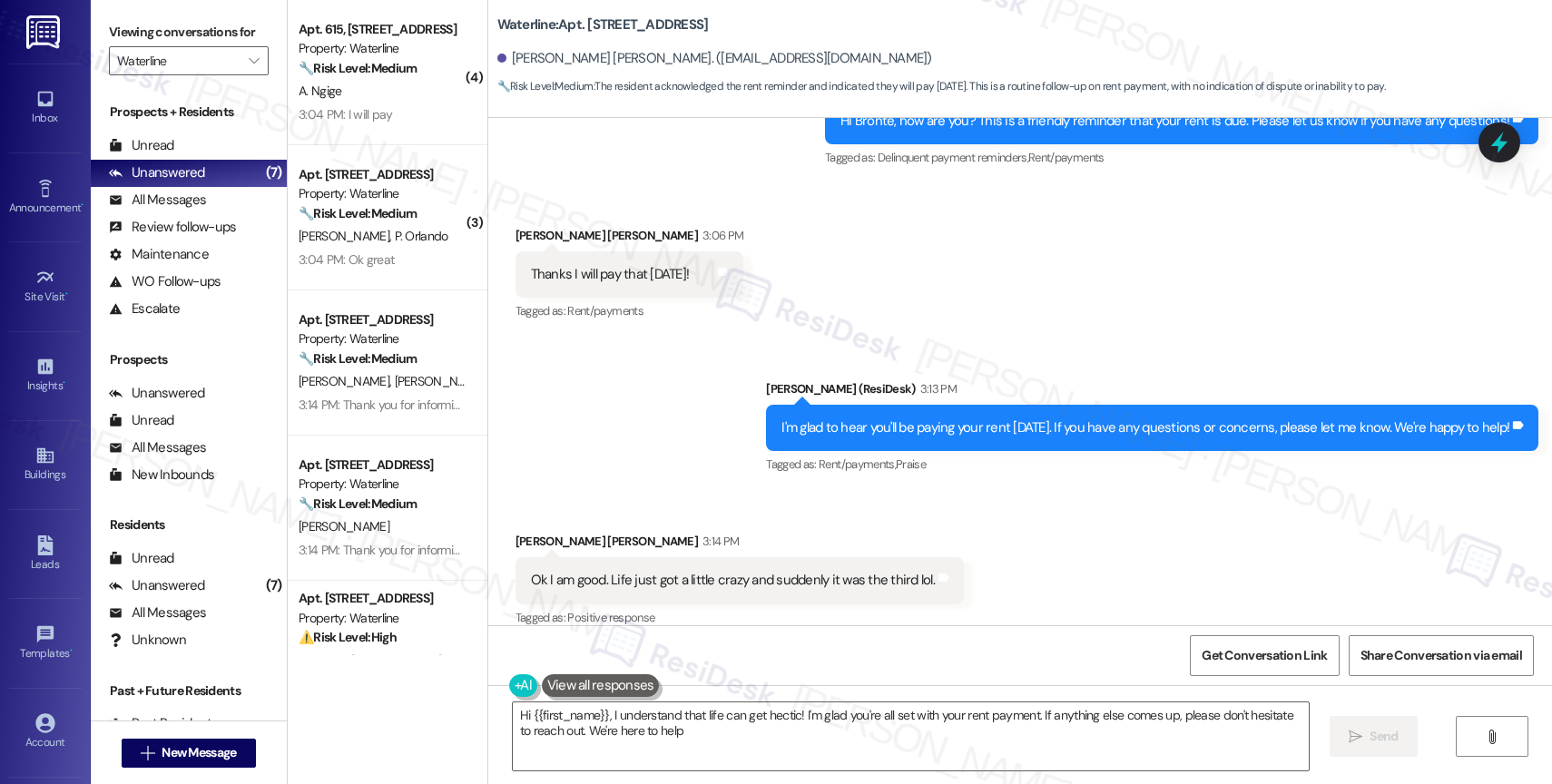
type textarea "Hi {{first_name}}, I understand that life can get hectic! I'm glad you're all s…"
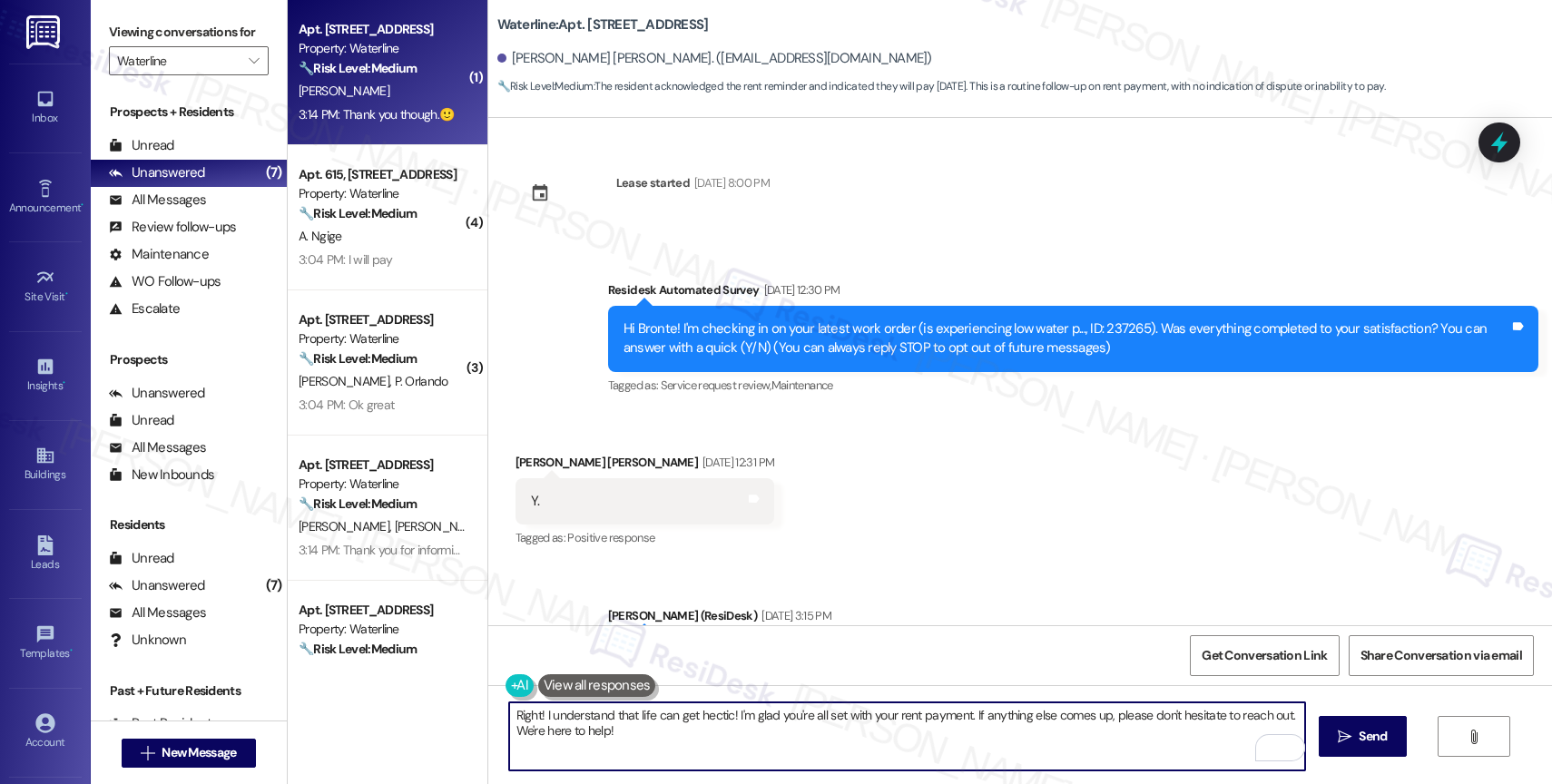
scroll to position [3462, 0]
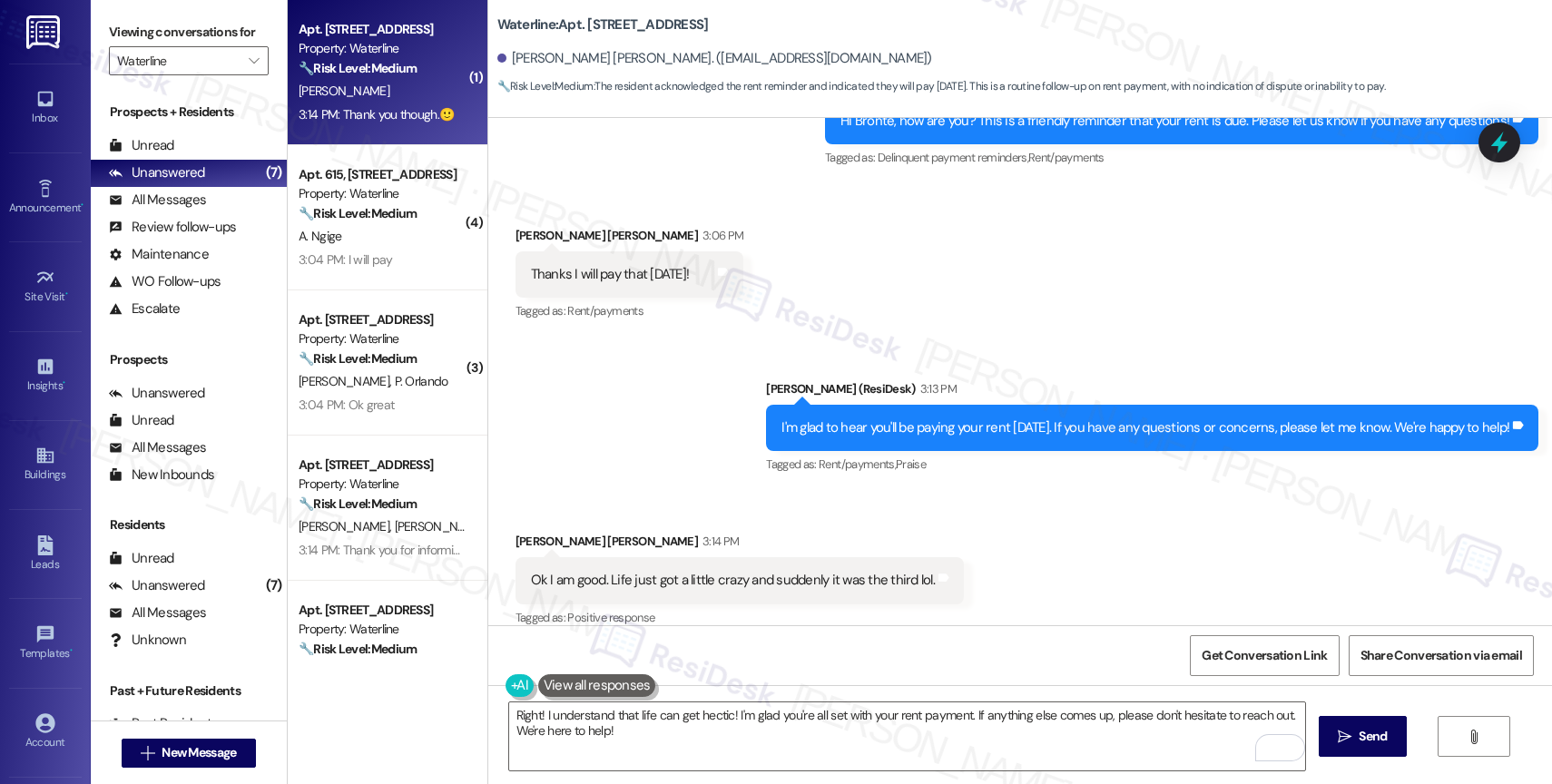
click at [589, 685] on button at bounding box center [597, 685] width 118 height 23
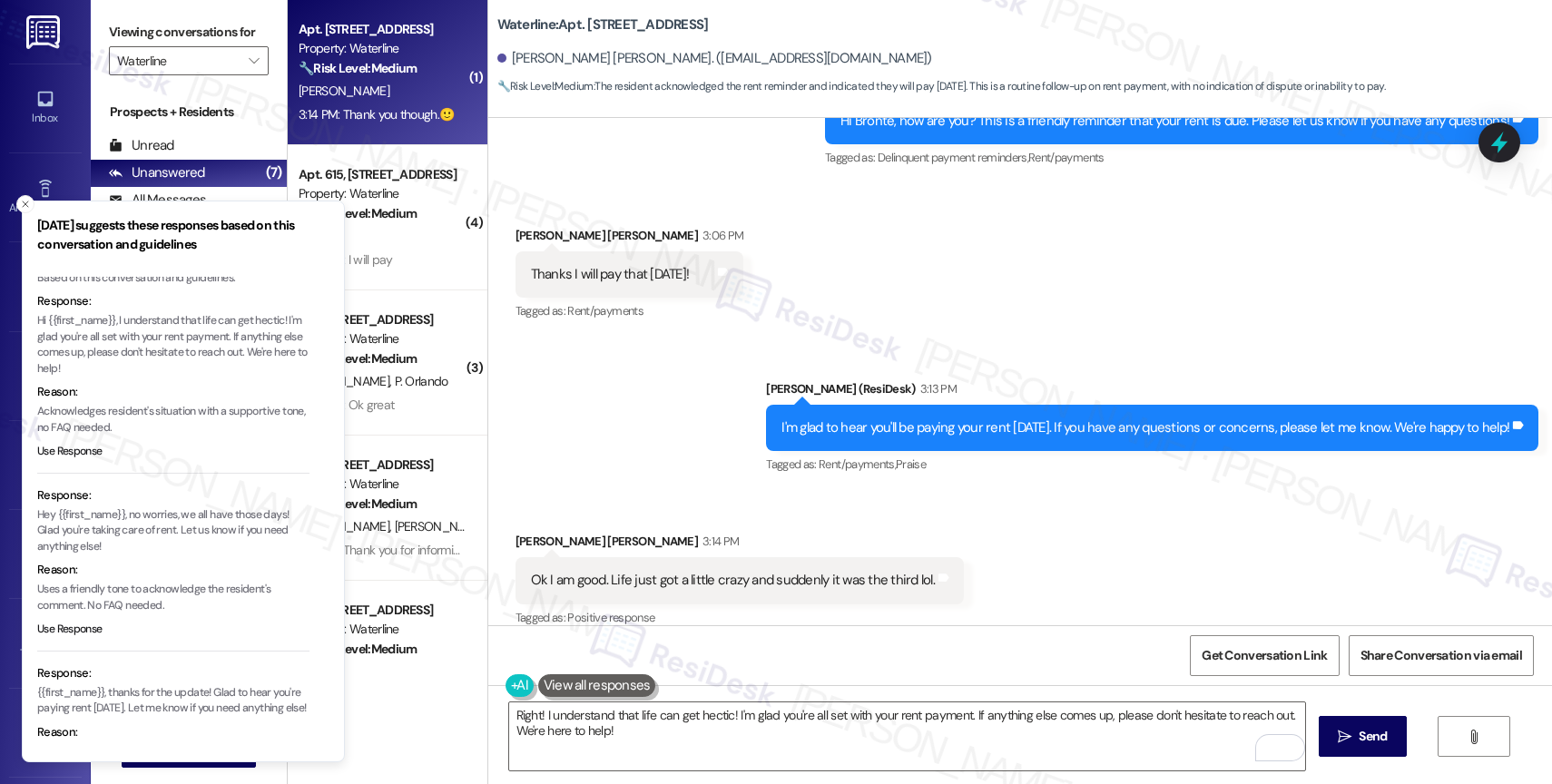
scroll to position [7, 0]
click at [72, 625] on button "Use Response" at bounding box center [70, 629] width 66 height 16
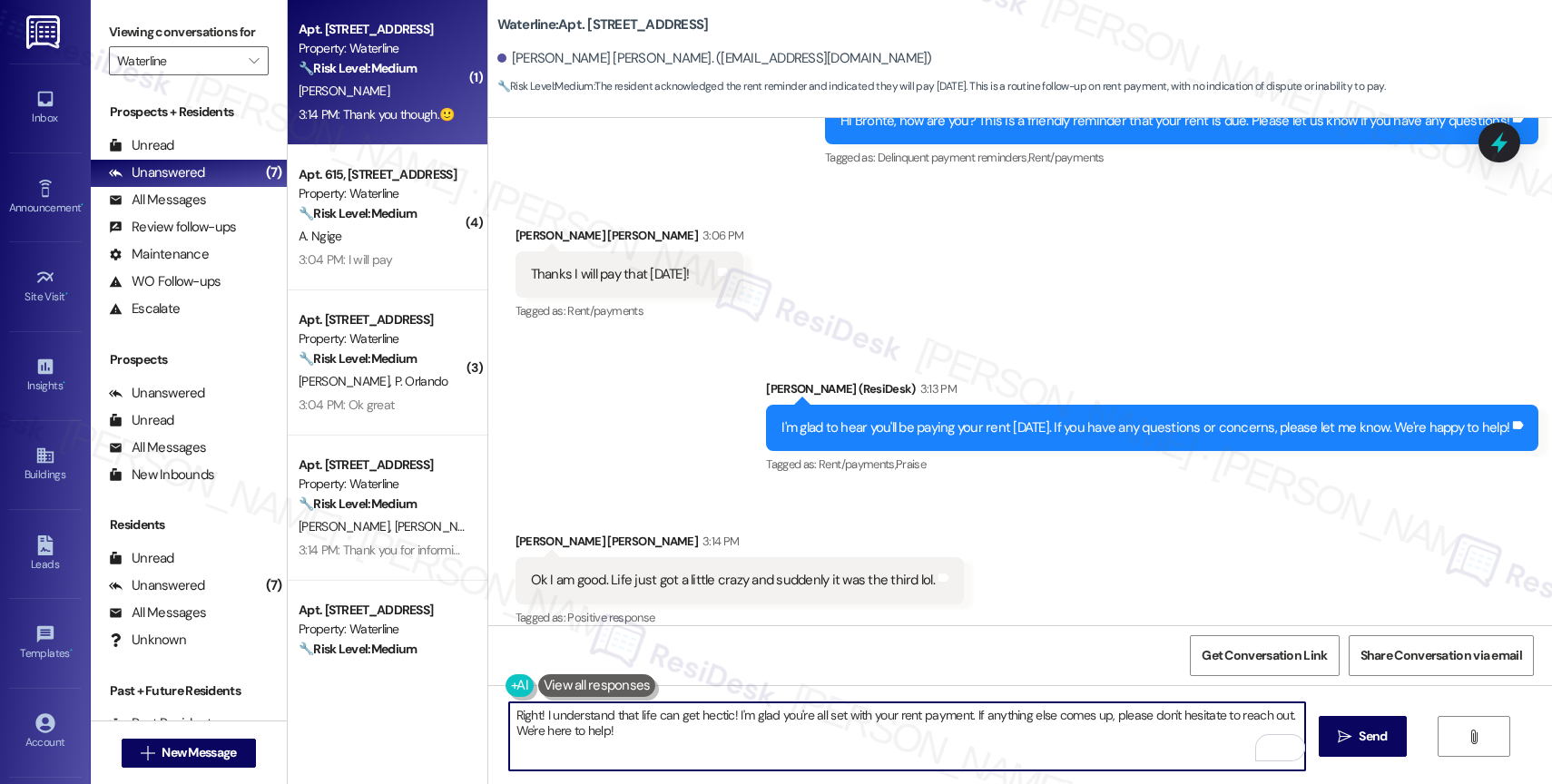
drag, startPoint x: 661, startPoint y: 719, endPoint x: 483, endPoint y: 711, distance: 178.2
click at [489, 711] on div "Hey {{first_name}}, no worries, we all have those days! Glad you're taking care…" at bounding box center [1020, 752] width 1064 height 136
click at [1198, 725] on textarea "I understand, Bronte. We all have those days! Glad you're taking care of rent. …" at bounding box center [907, 736] width 796 height 68
drag, startPoint x: 743, startPoint y: 712, endPoint x: 1131, endPoint y: 716, distance: 388.0
click at [1131, 716] on textarea "I understand, Bronte. We all have those days! Glad you're taking care of rent. …" at bounding box center [907, 736] width 796 height 68
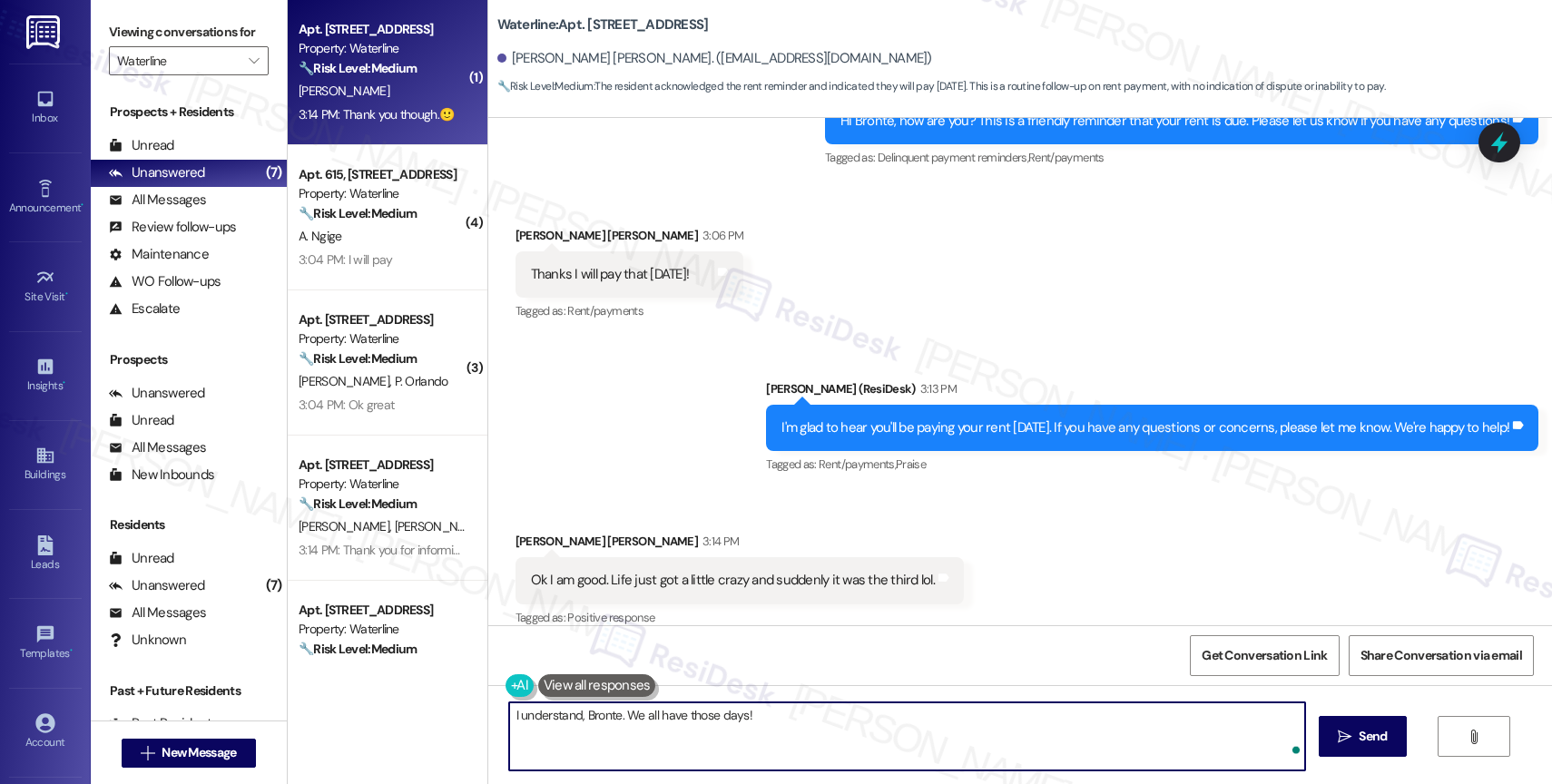
type textarea "I understand, Bronte. We all have those days!"
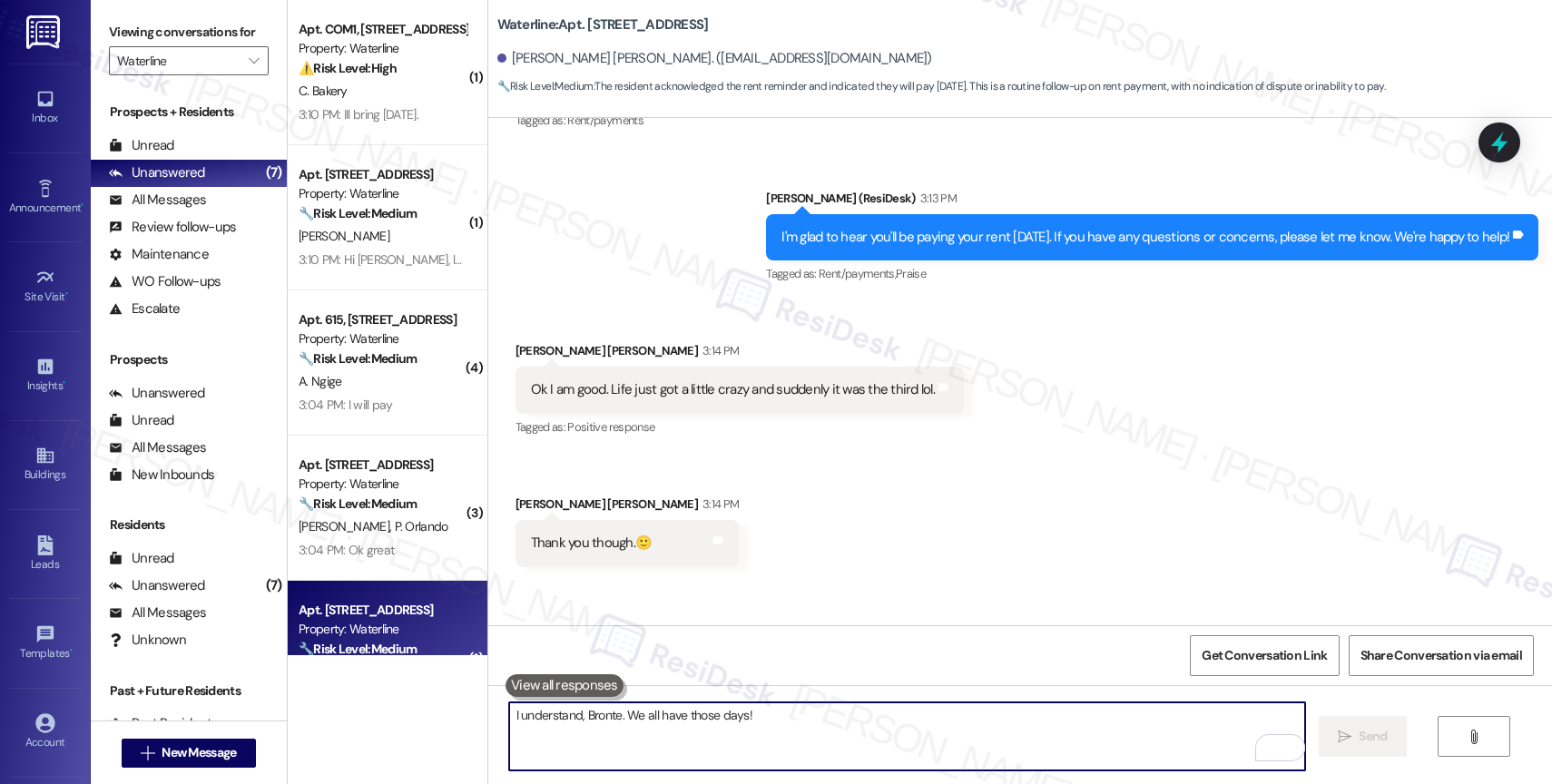
scroll to position [3716, 0]
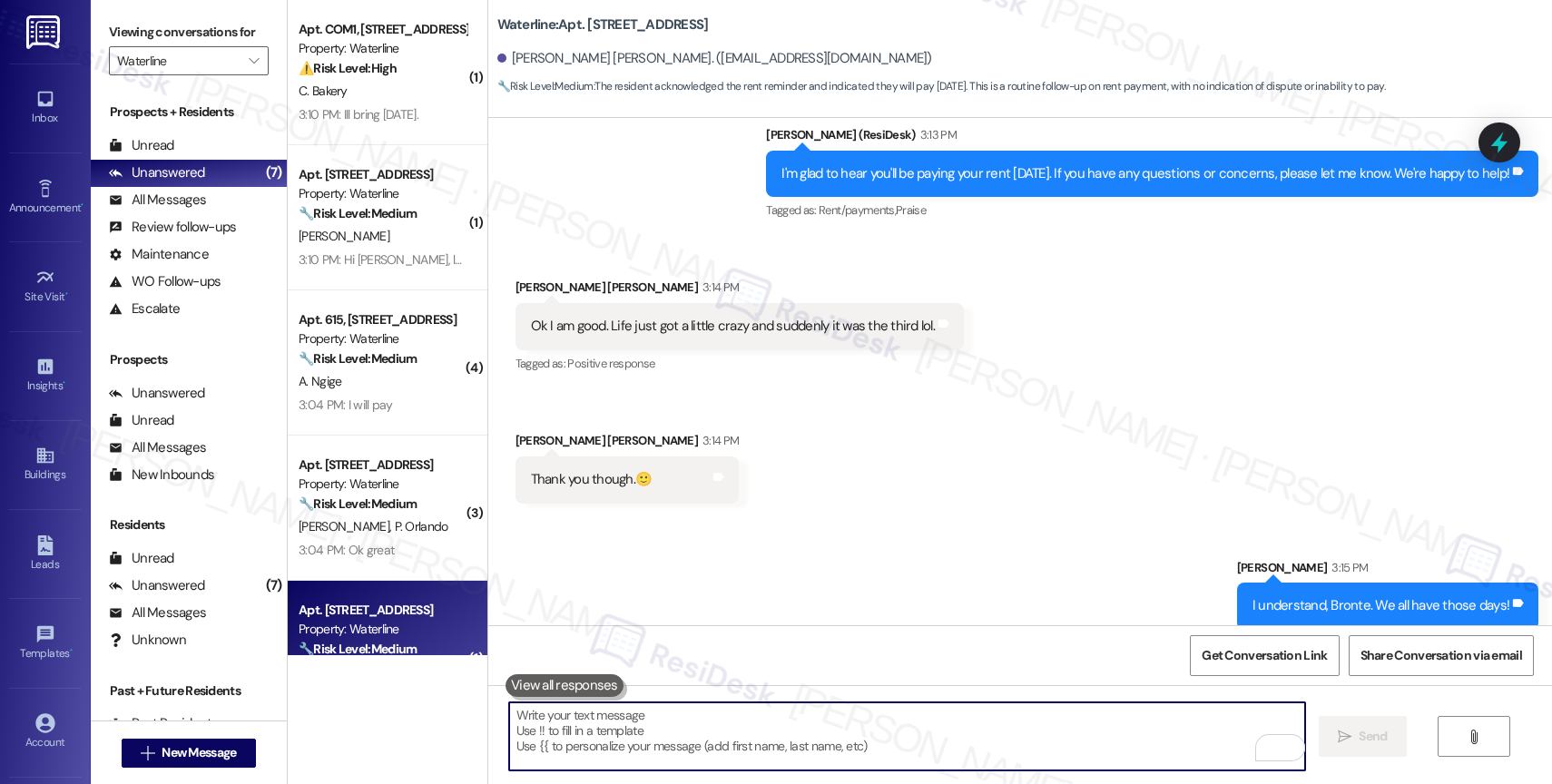
click at [610, 752] on textarea "To enrich screen reader interactions, please activate Accessibility in Grammarl…" at bounding box center [907, 736] width 796 height 68
paste textarea "Feel free to let us know if you have other questions or concerns so we can assi…"
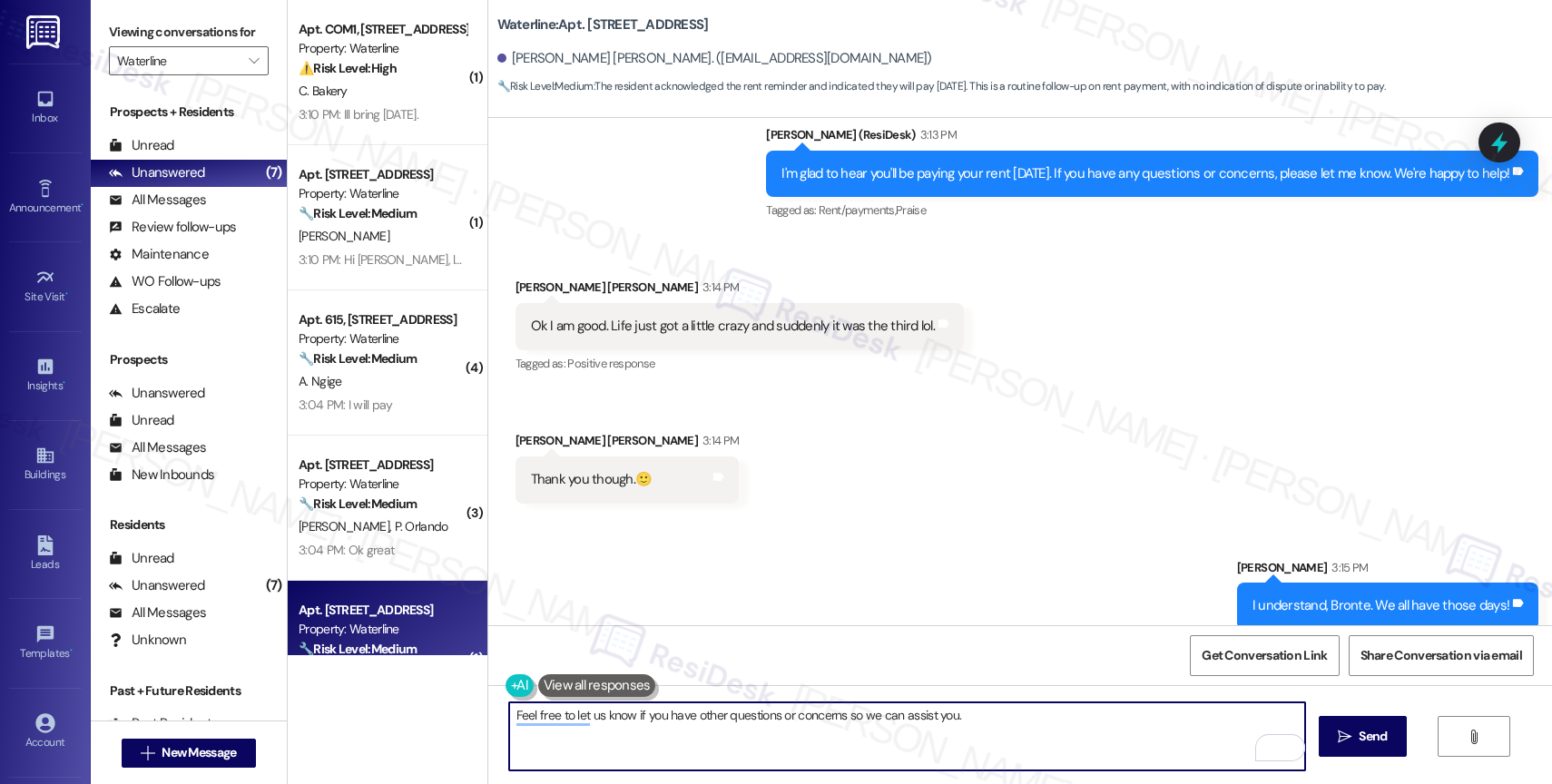
click at [1020, 732] on textarea "Feel free to let us know if you have other questions or concerns so we can assi…" at bounding box center [907, 736] width 796 height 68
type textarea "Feel free to let us know if you have other questions or concerns so we can assi…"
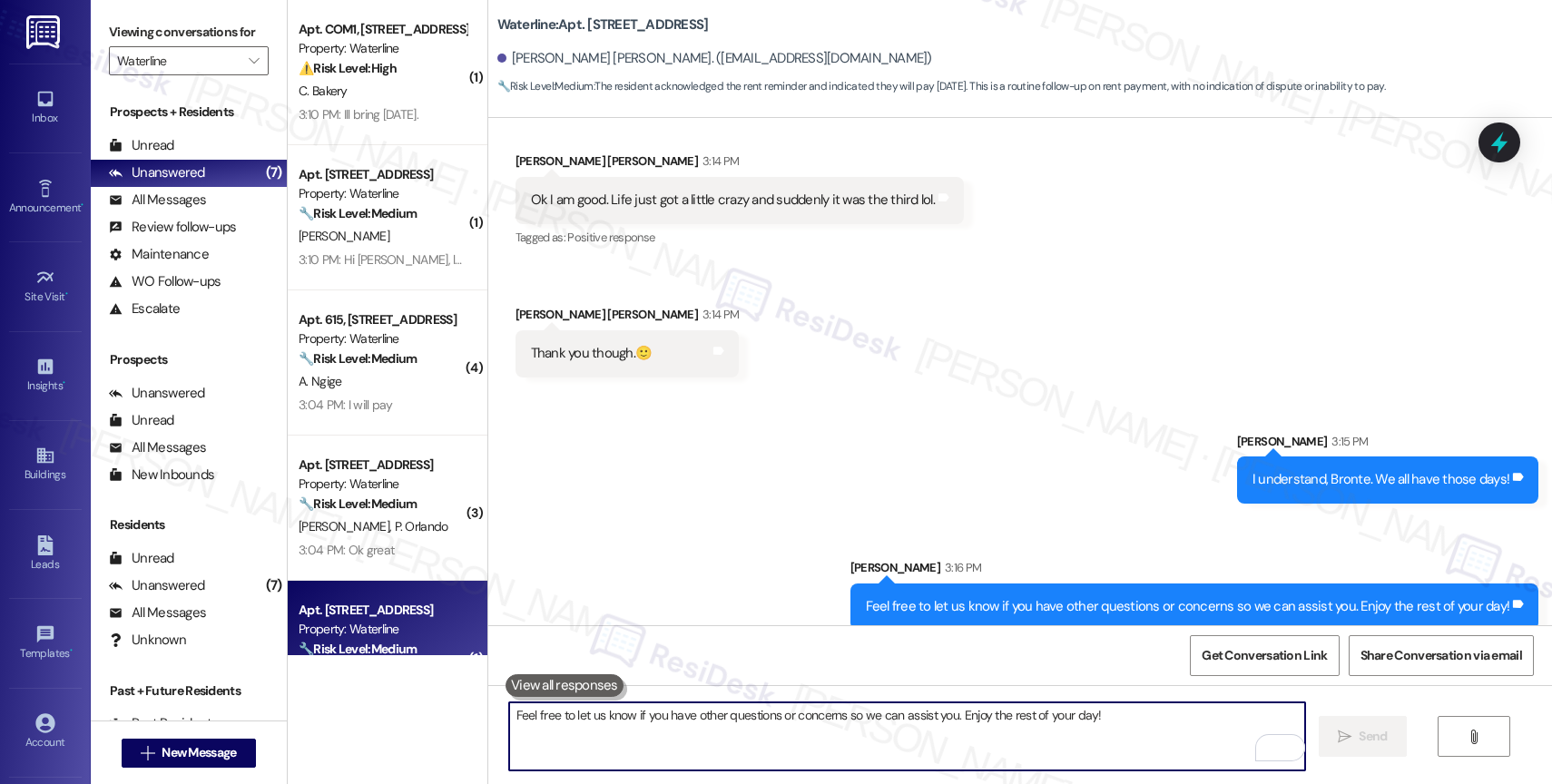
scroll to position [71, 0]
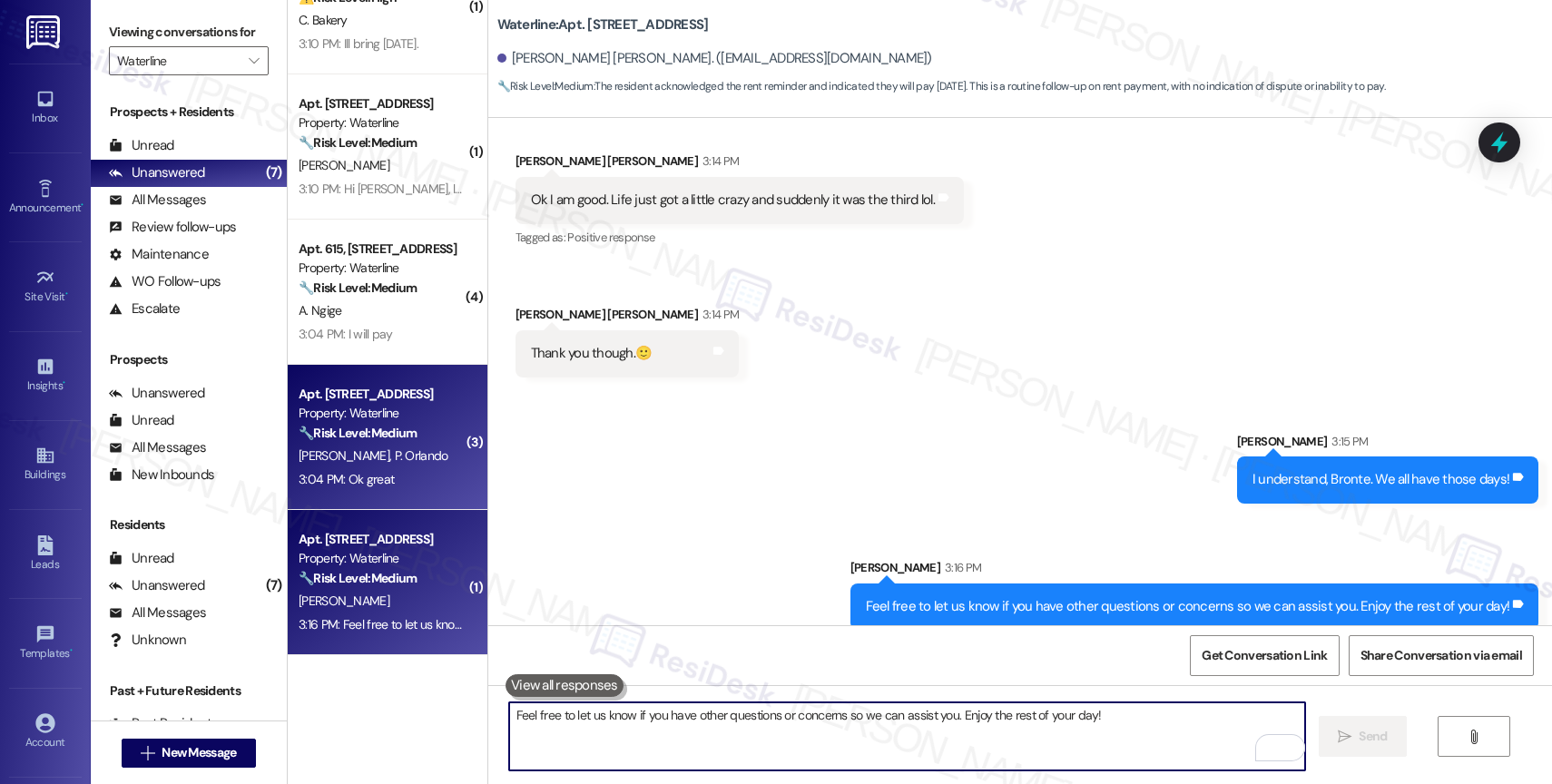
click at [378, 425] on strong "🔧 Risk Level: Medium" at bounding box center [357, 433] width 118 height 16
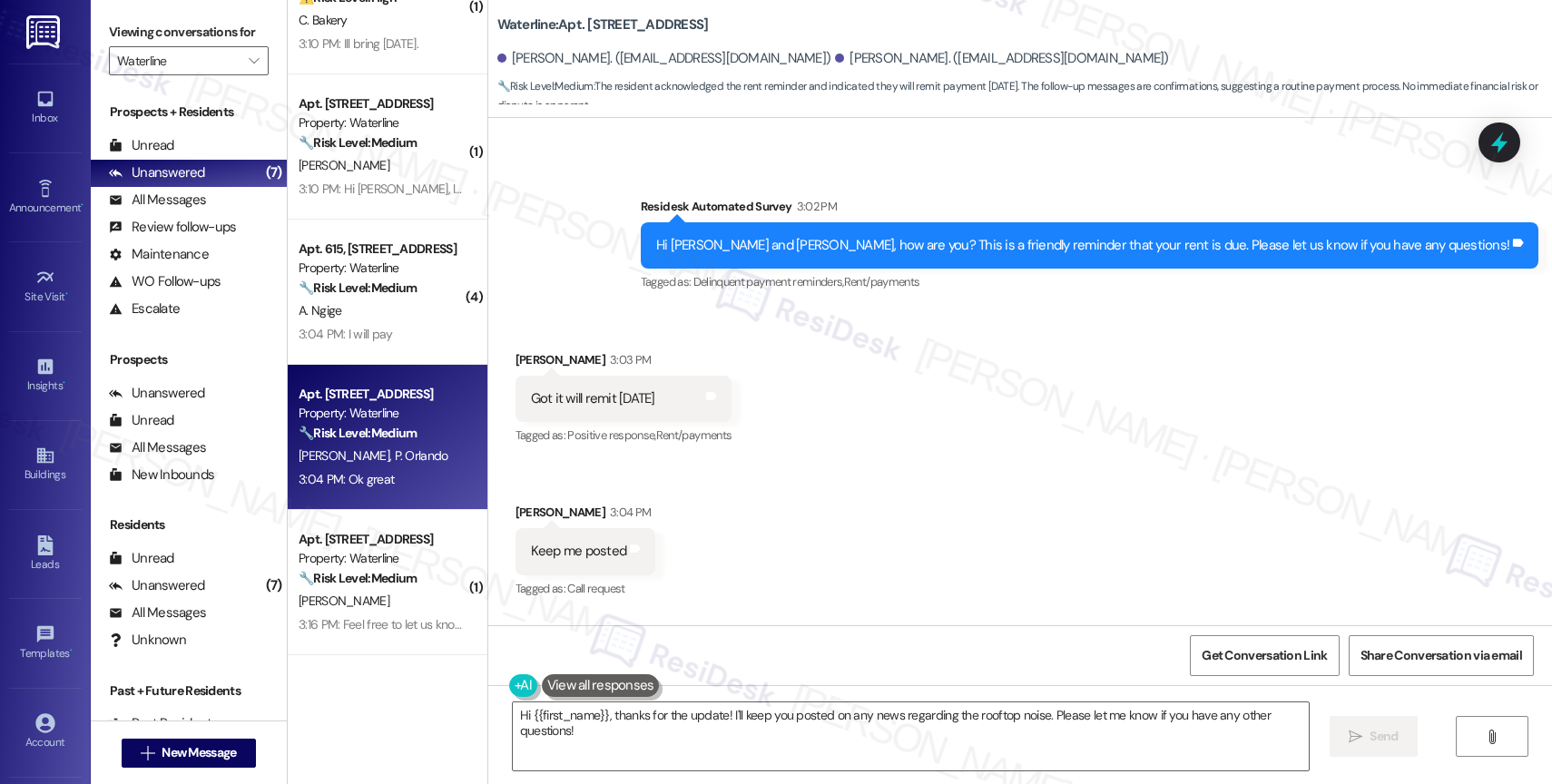
scroll to position [8072, 0]
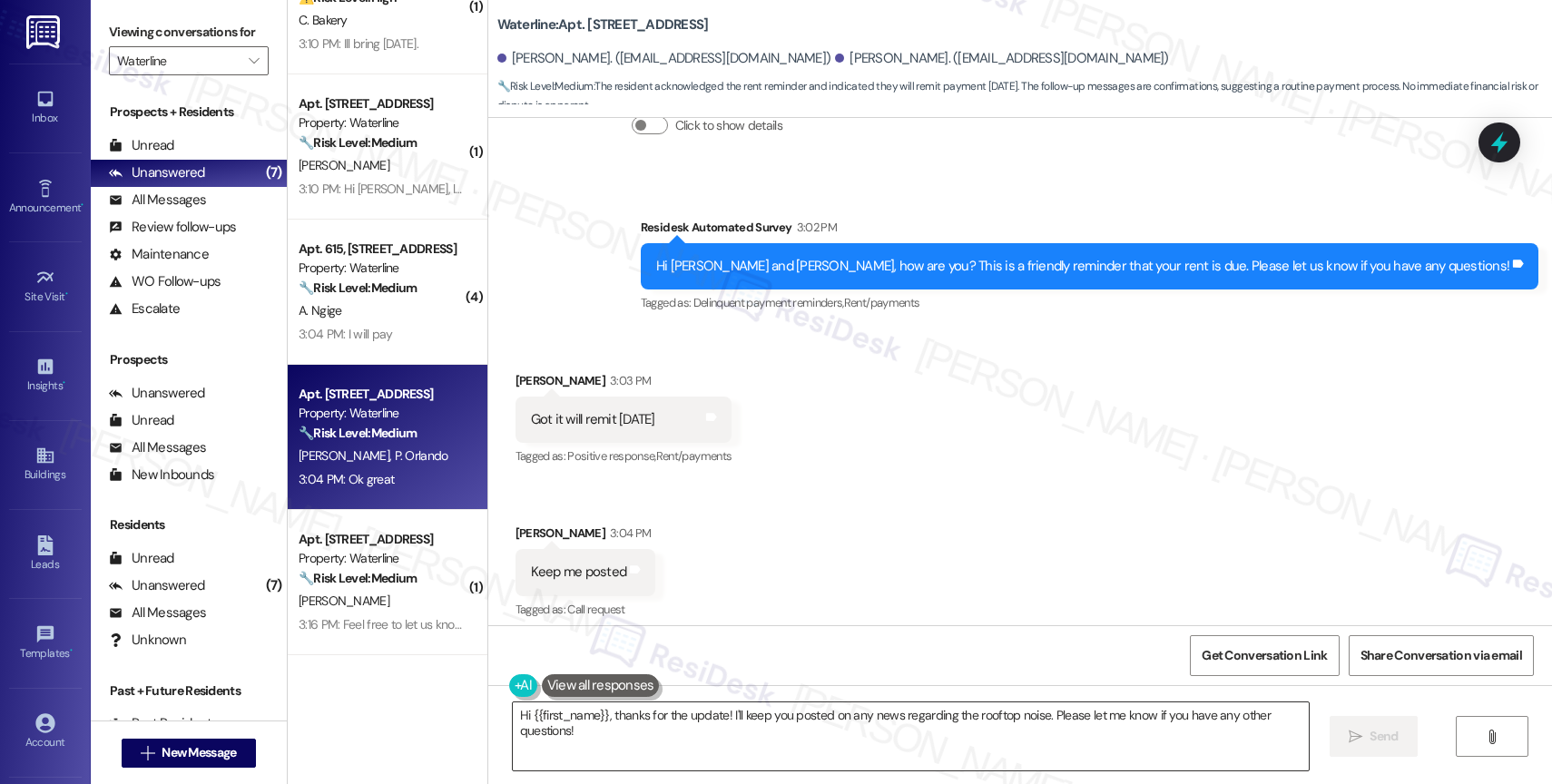
click at [643, 741] on textarea "Hi {{first_name}}, thanks for the update! I'll keep you posted on any news rega…" at bounding box center [911, 736] width 796 height 68
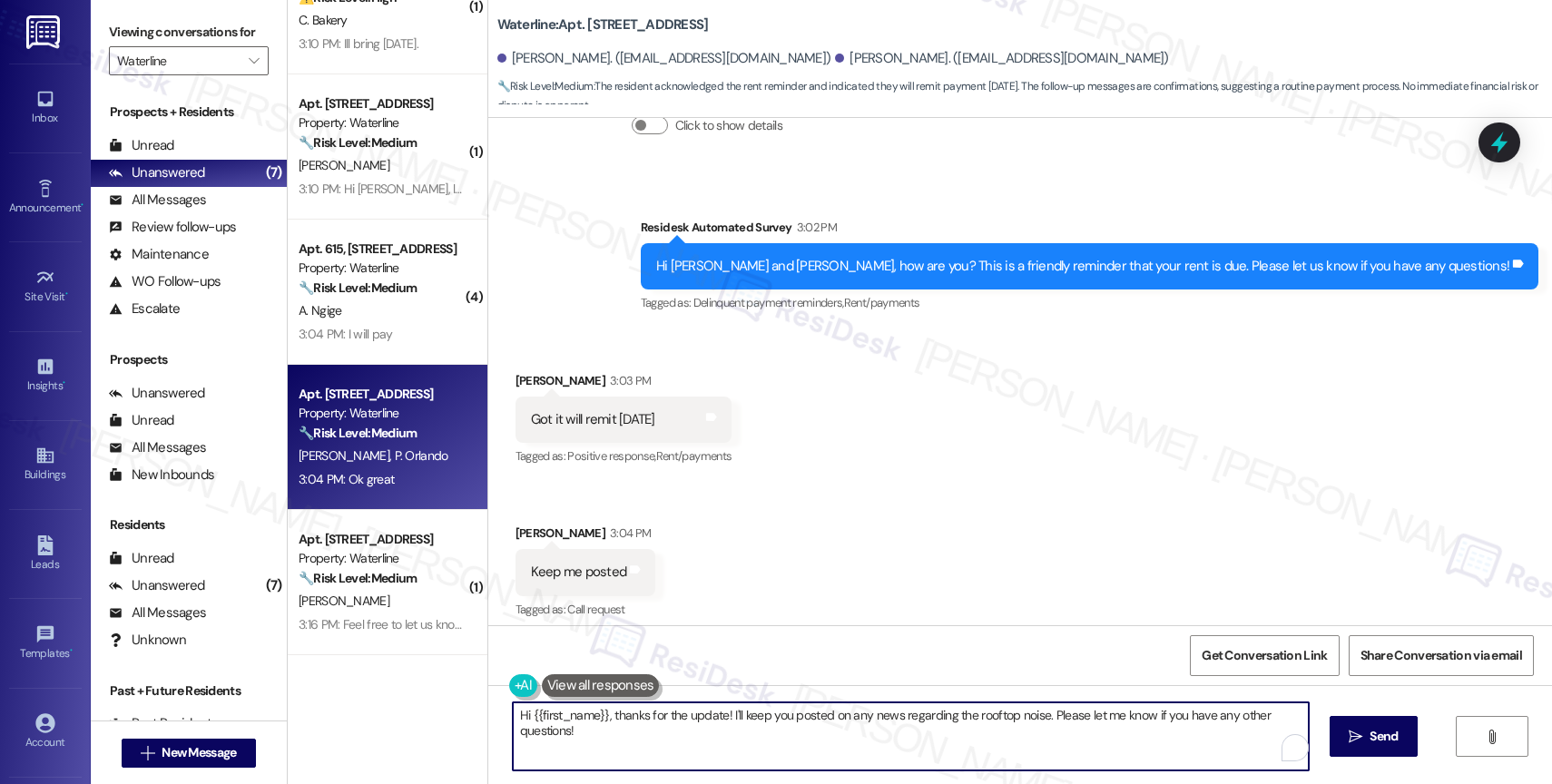
click at [643, 741] on textarea "Hi {{first_name}}, thanks for the update! I'll keep you posted on any news rega…" at bounding box center [911, 736] width 796 height 68
type textarea "Thanks for letting me know, Jay and Pamela. I appreciate your quick response!"
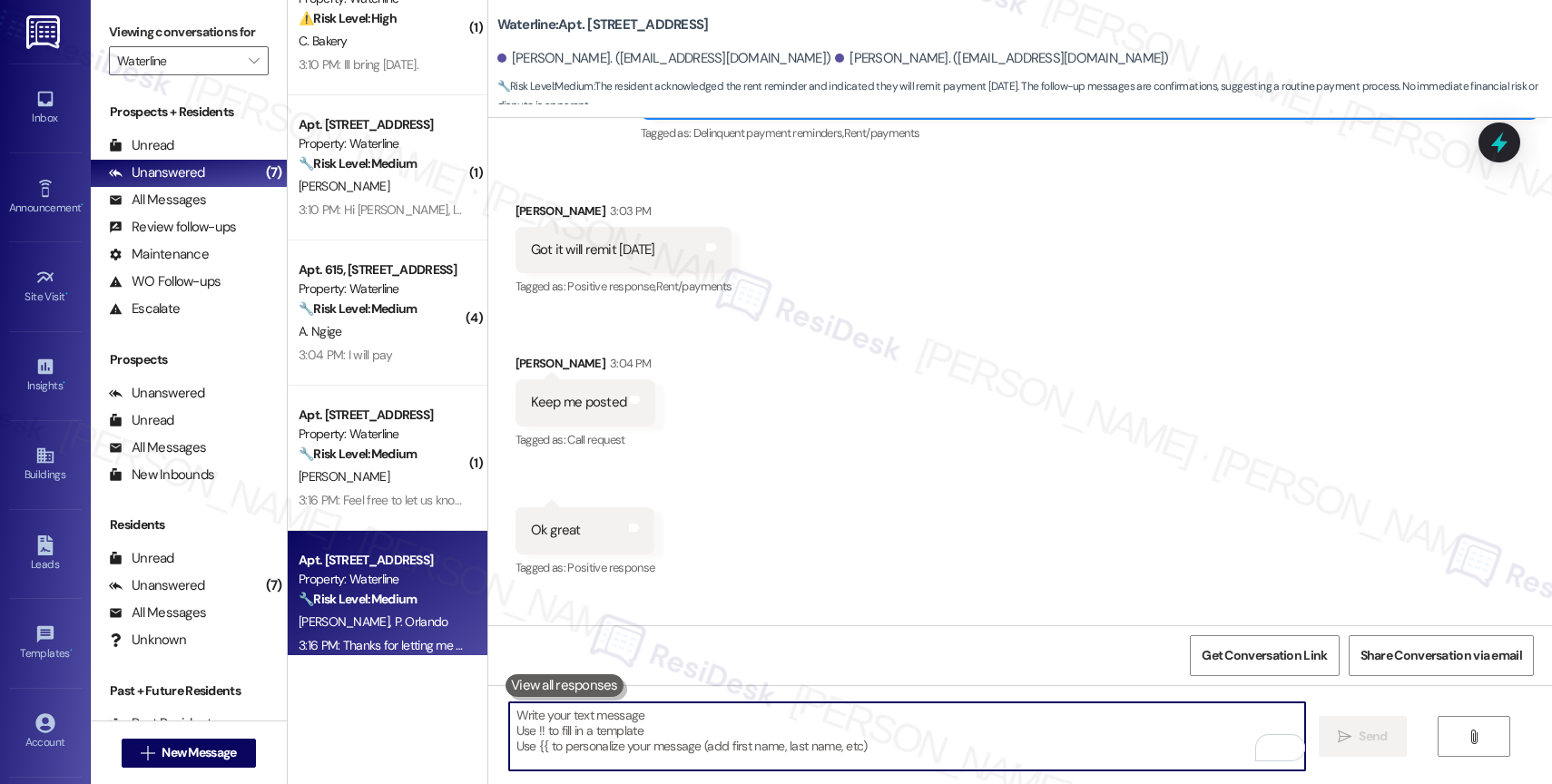
scroll to position [0, 0]
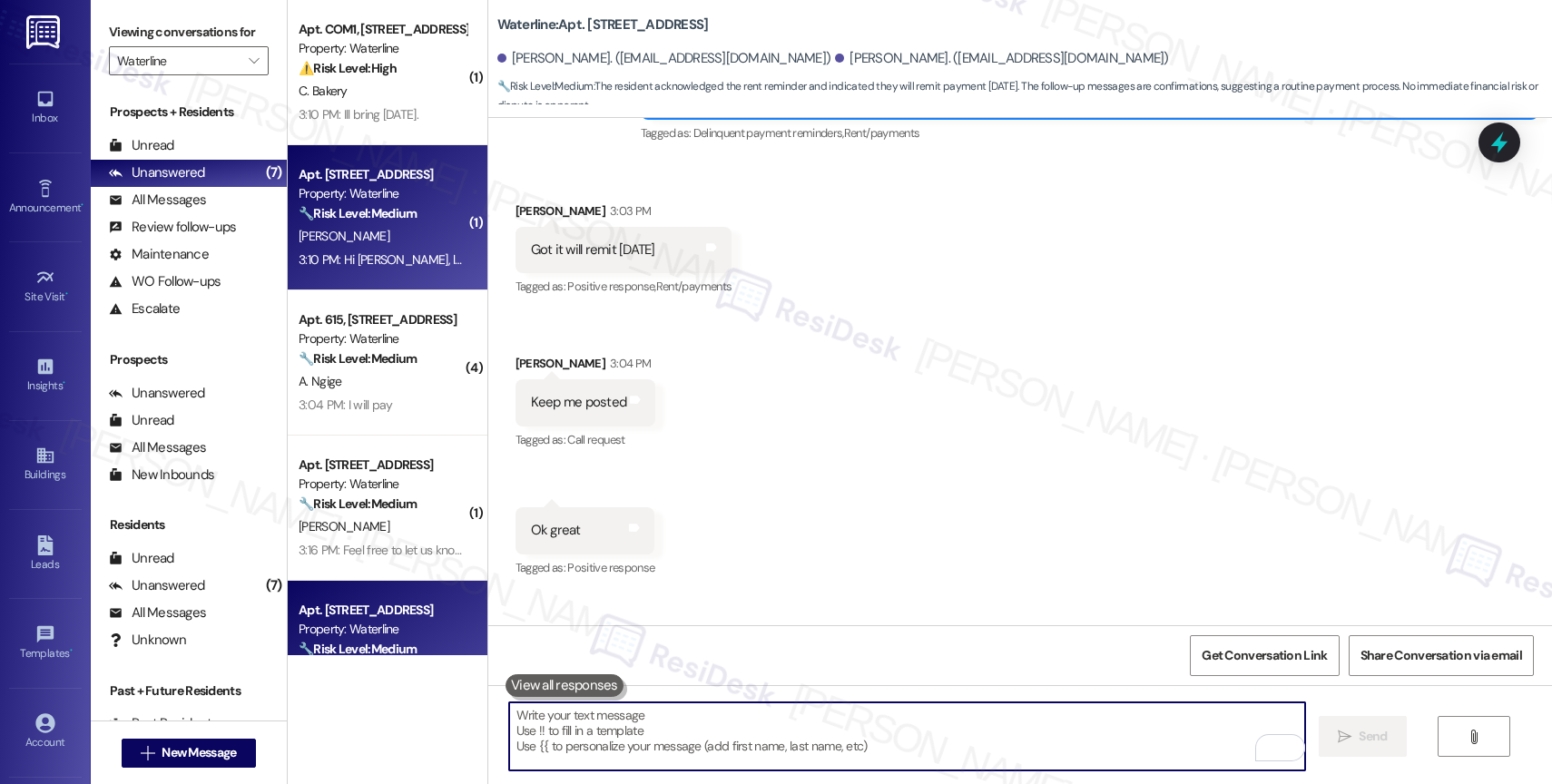
click at [372, 201] on div "Property: Waterline" at bounding box center [382, 193] width 168 height 19
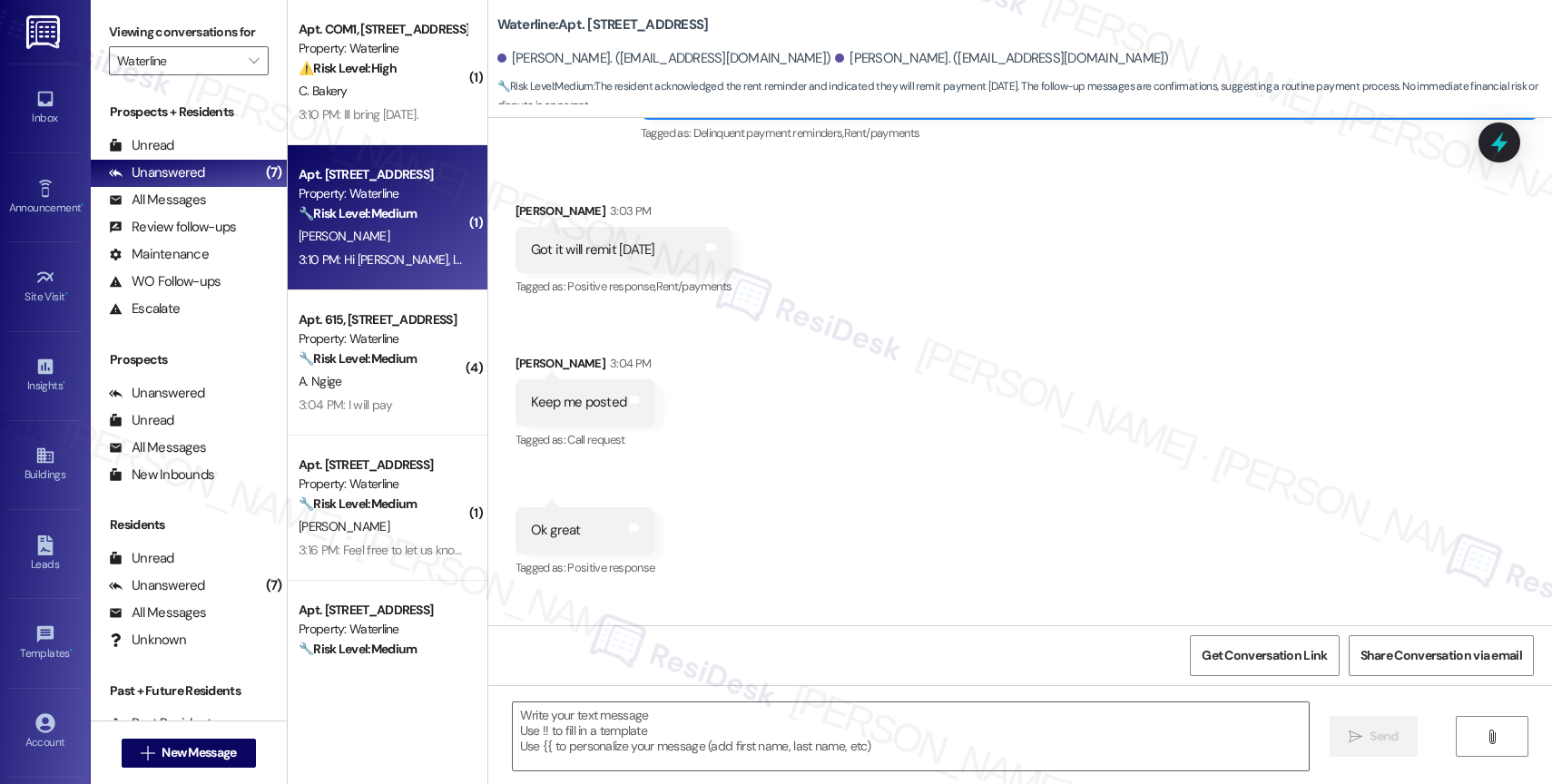
type textarea "Fetching suggested responses. Please feel free to read through the conversation…"
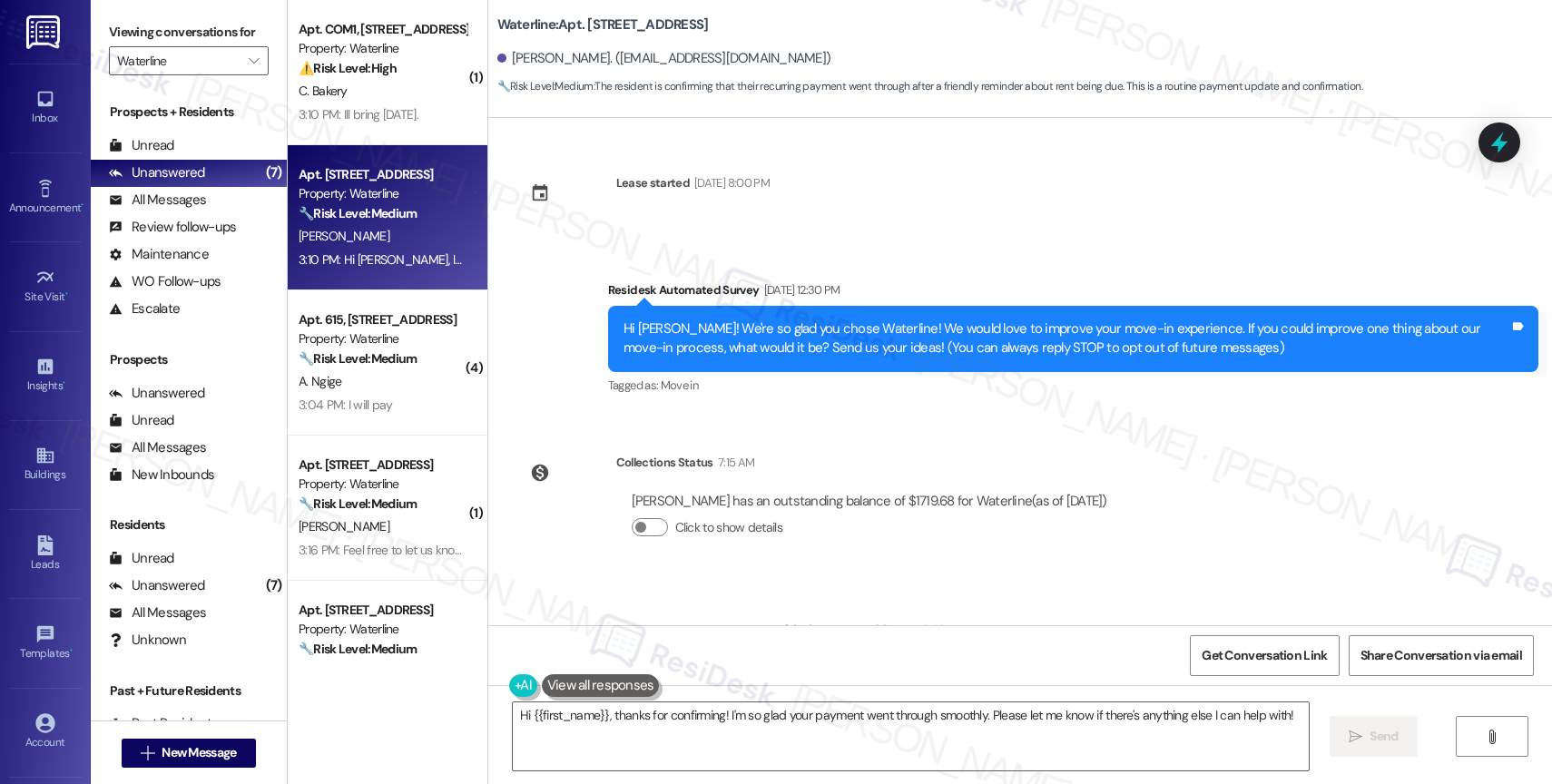
scroll to position [261, 0]
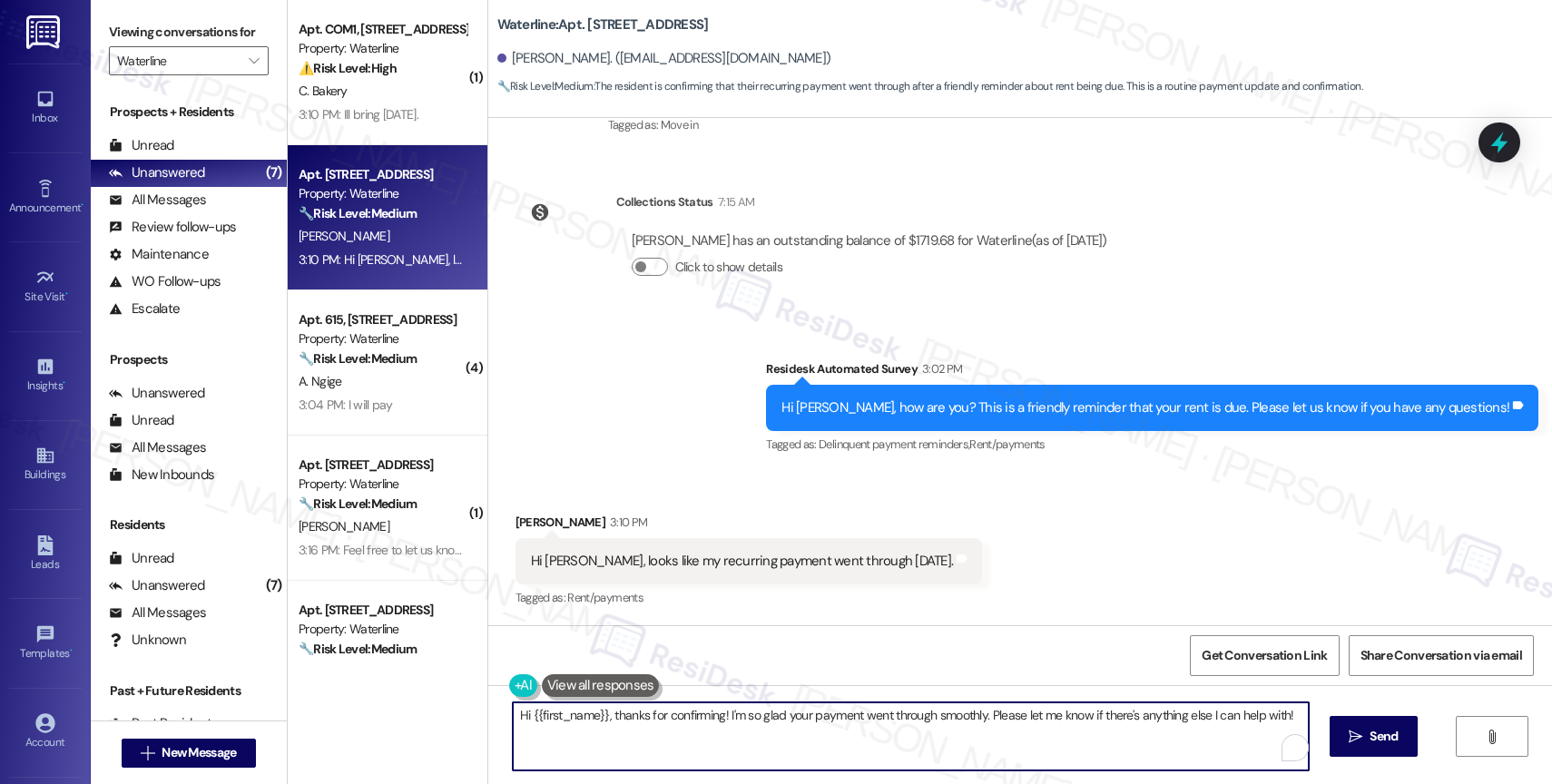
click at [643, 745] on textarea "Hi {{first_name}}, thanks for confirming! I'm so glad your payment went through…" at bounding box center [911, 736] width 796 height 68
paste textarea "Thank you for informing me, {{first_name}}. If you have no further questions, p…"
click at [775, 738] on textarea "Thank you for informing me, {{first_name}}. If you have no further questions, p…" at bounding box center [907, 736] width 796 height 68
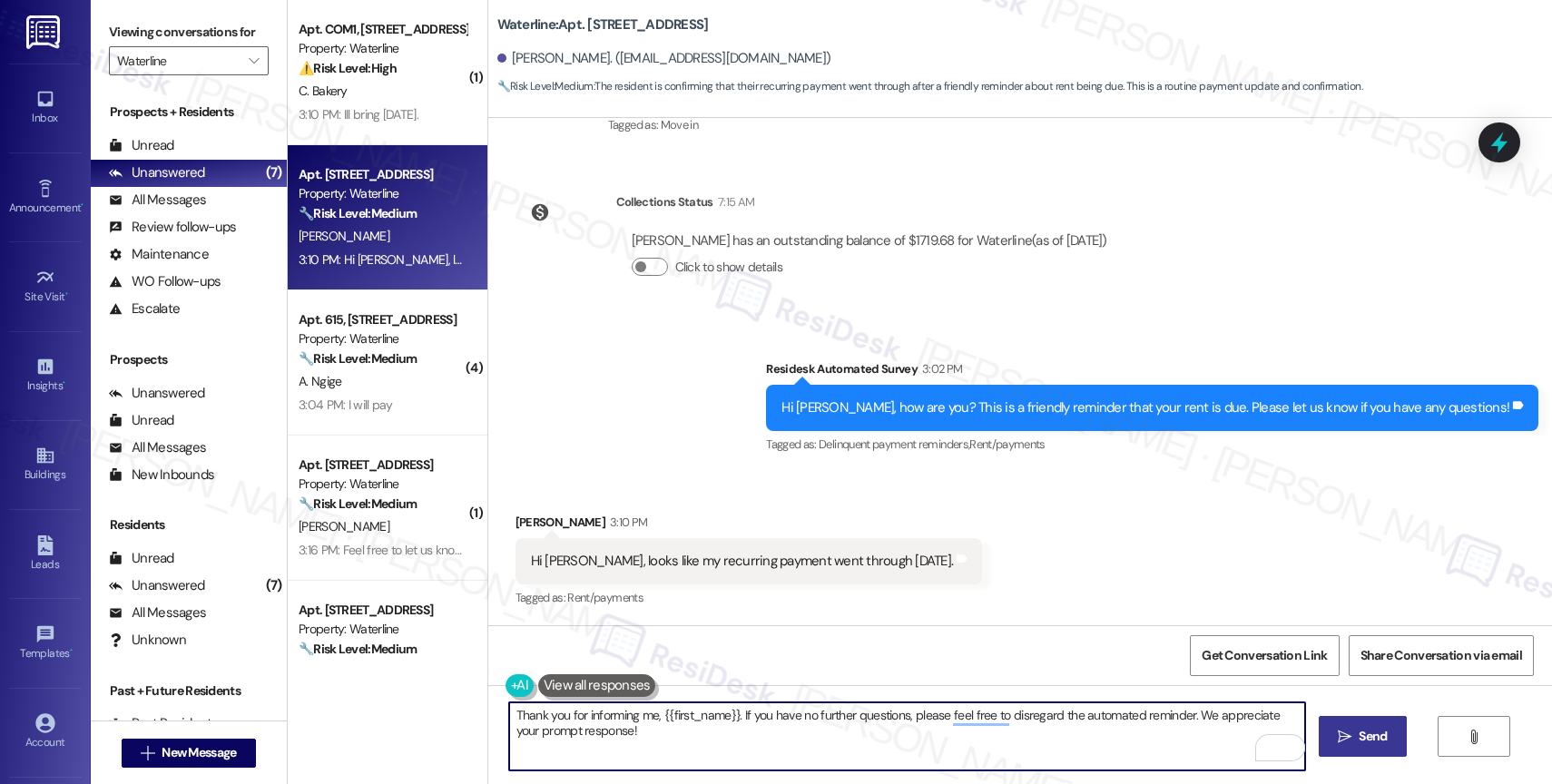
type textarea "Thank you for informing me, {{first_name}}. If you have no further questions, p…"
click at [1355, 732] on span "Send" at bounding box center [1373, 735] width 36 height 19
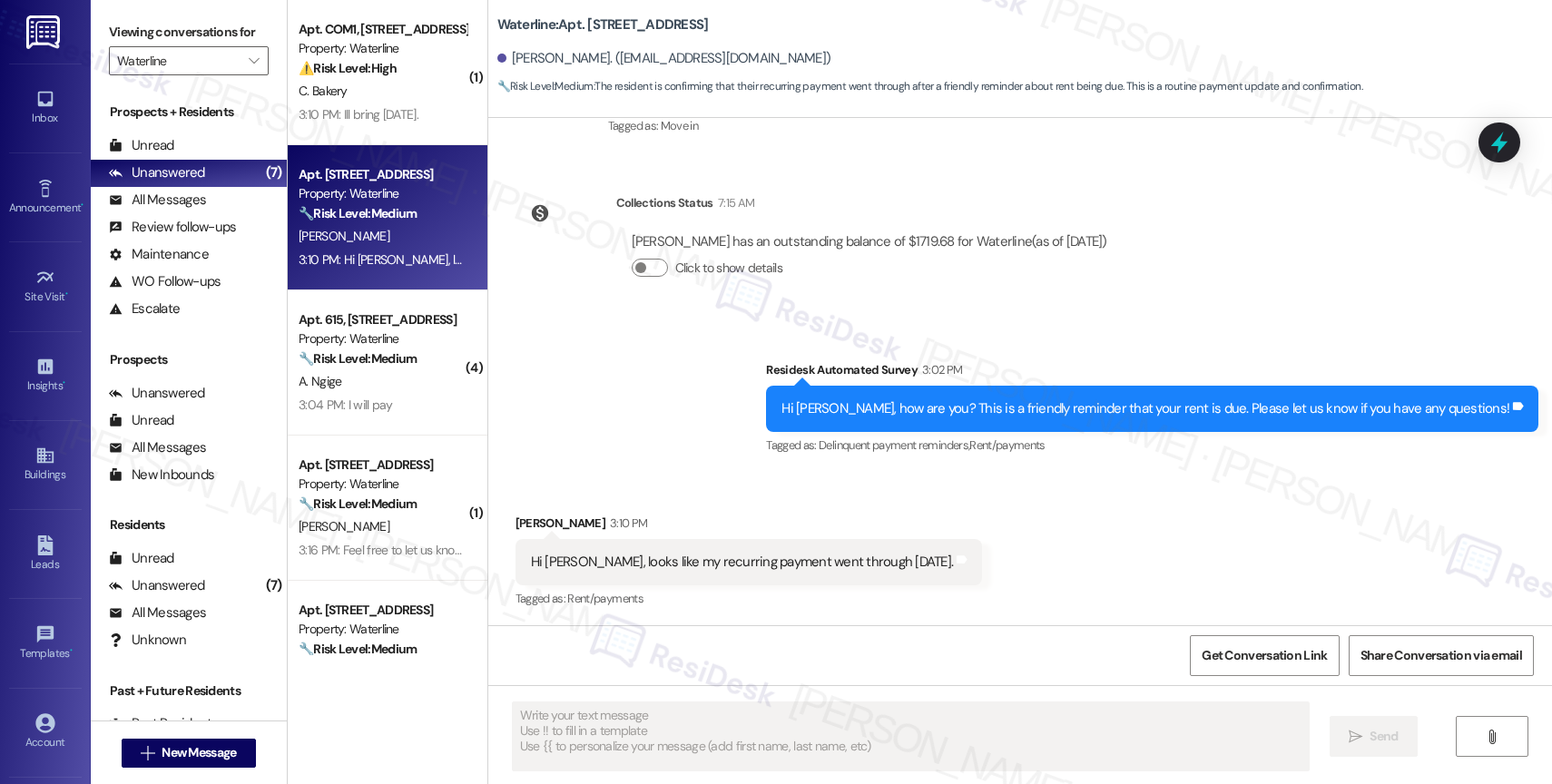
scroll to position [406, 0]
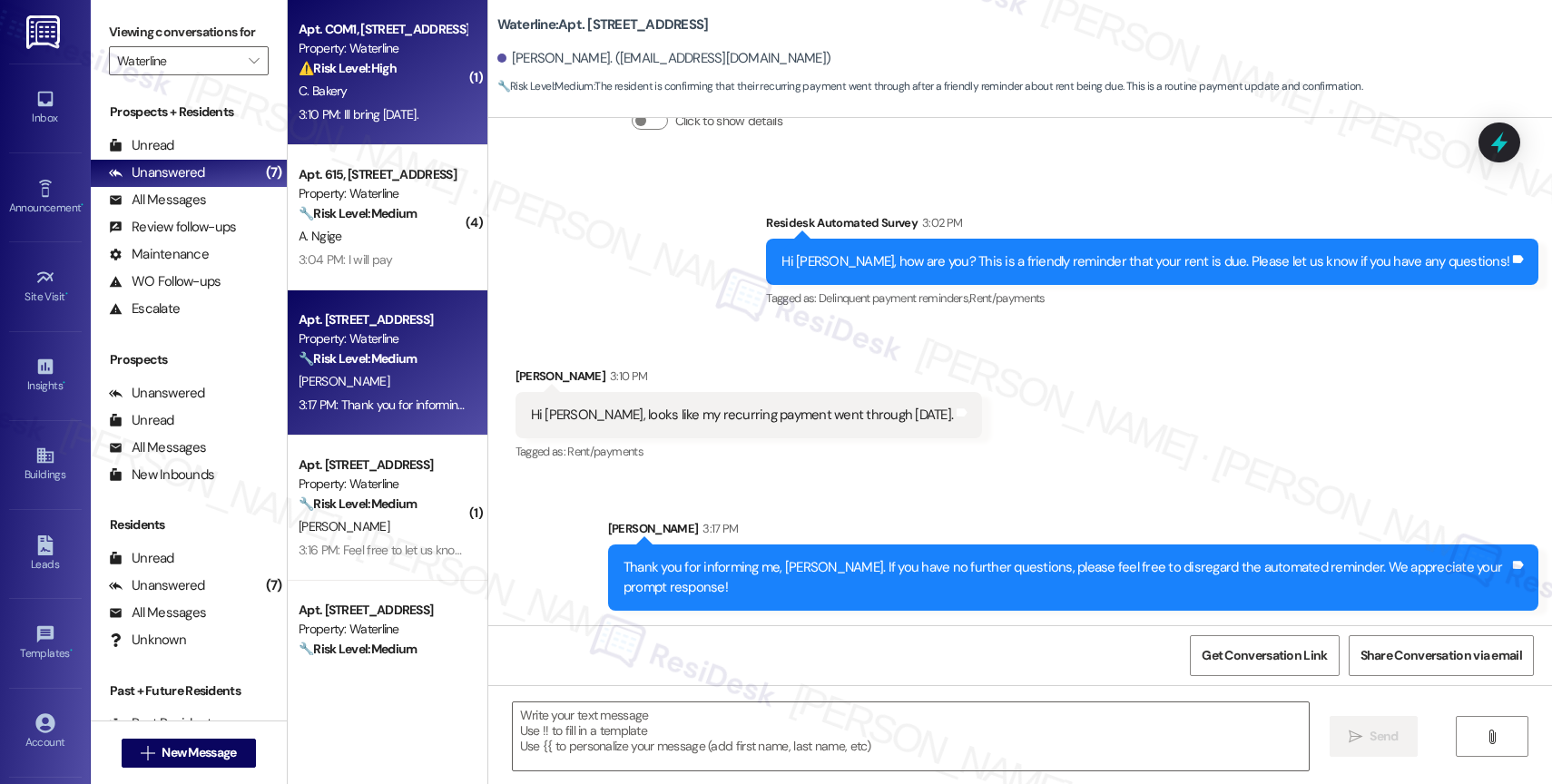
click at [369, 86] on div "C. Bakery" at bounding box center [382, 91] width 171 height 23
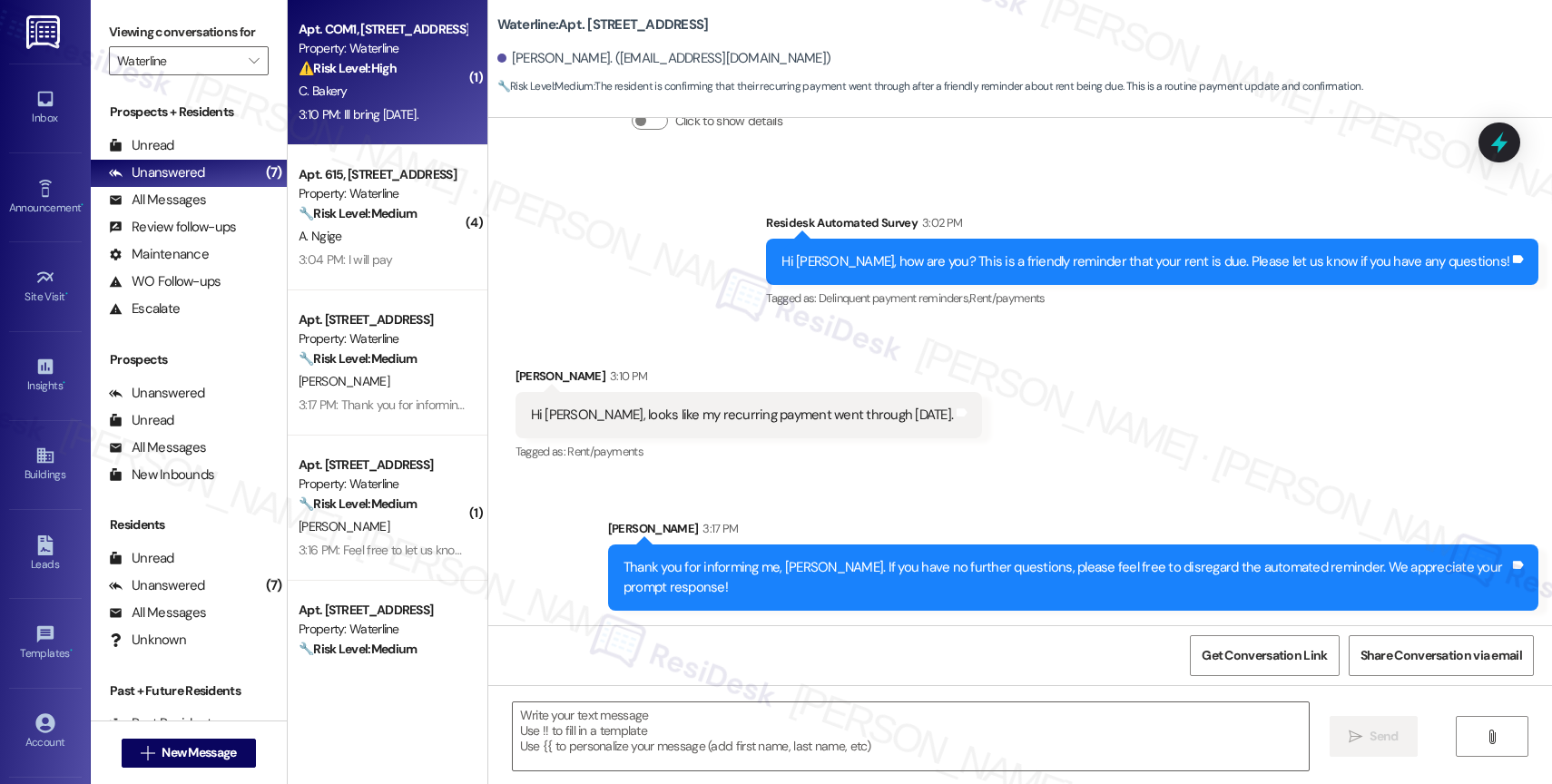
type textarea "Fetching suggested responses. Please feel free to read through the conversation…"
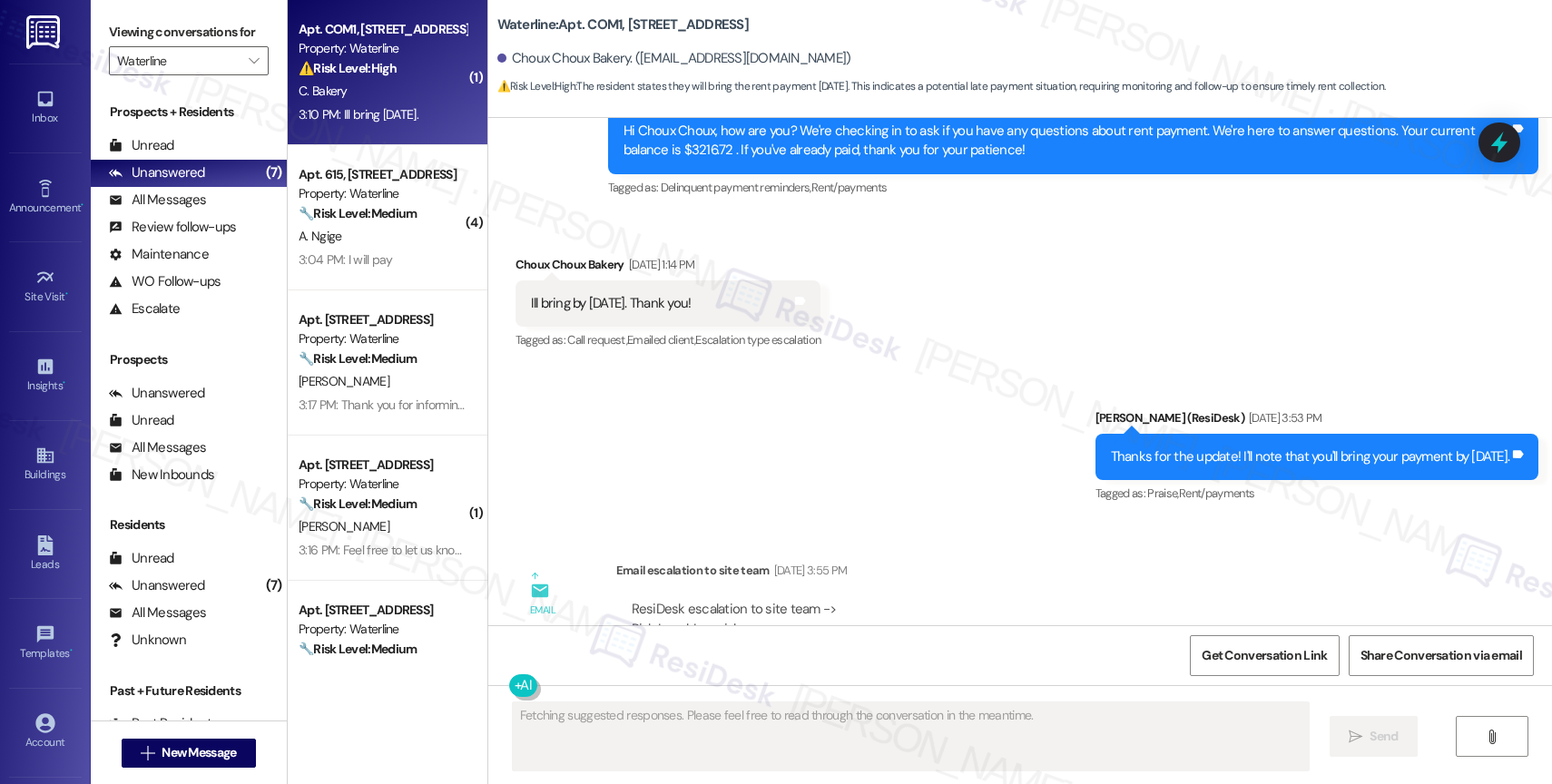
scroll to position [9226, 0]
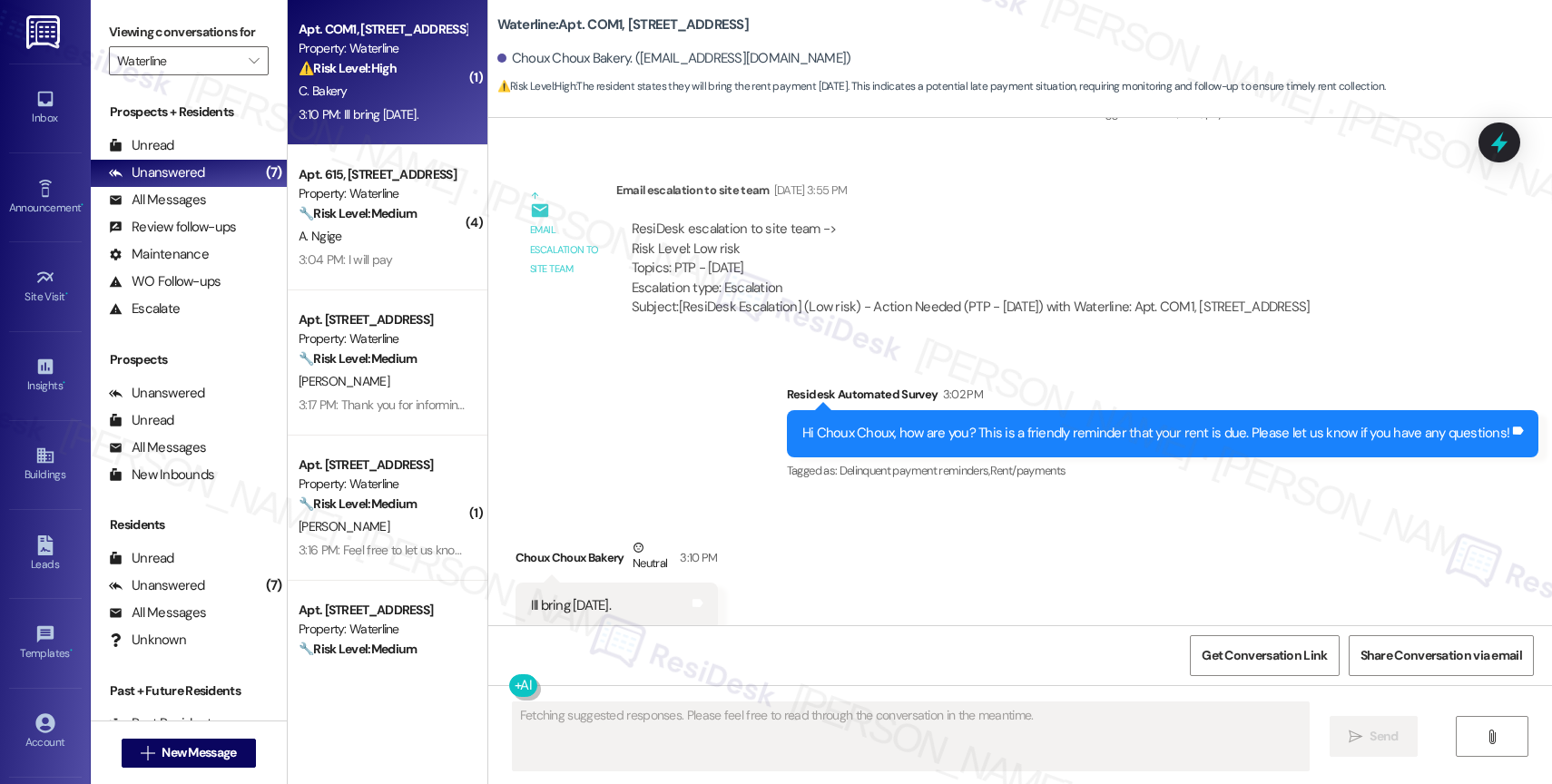
click at [785, 528] on div "Received via SMS Choux Choux Bakery Neutral 3:10 PM Ill bring friday. Tags and …" at bounding box center [1020, 570] width 1064 height 145
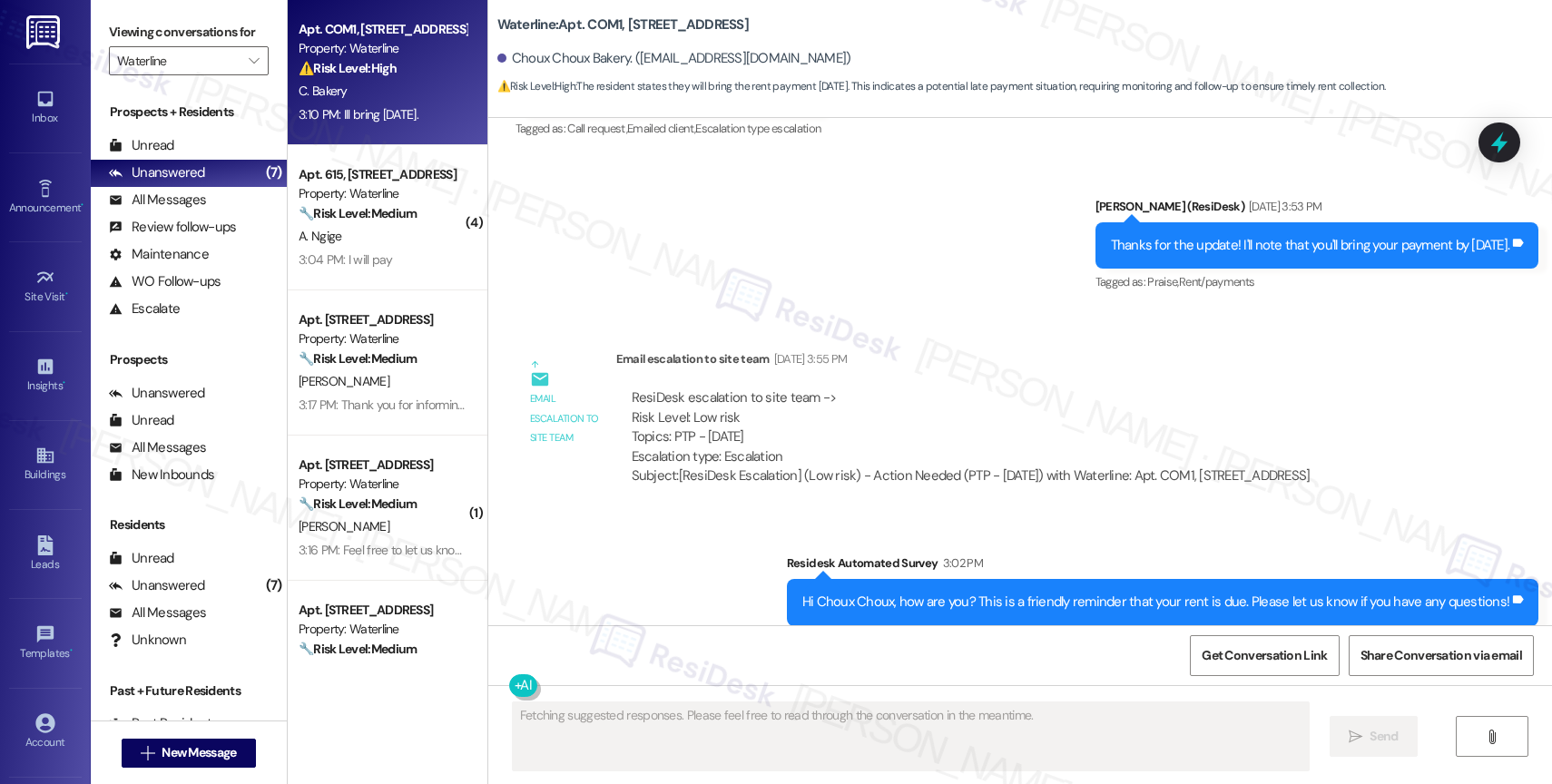
scroll to position [9227, 0]
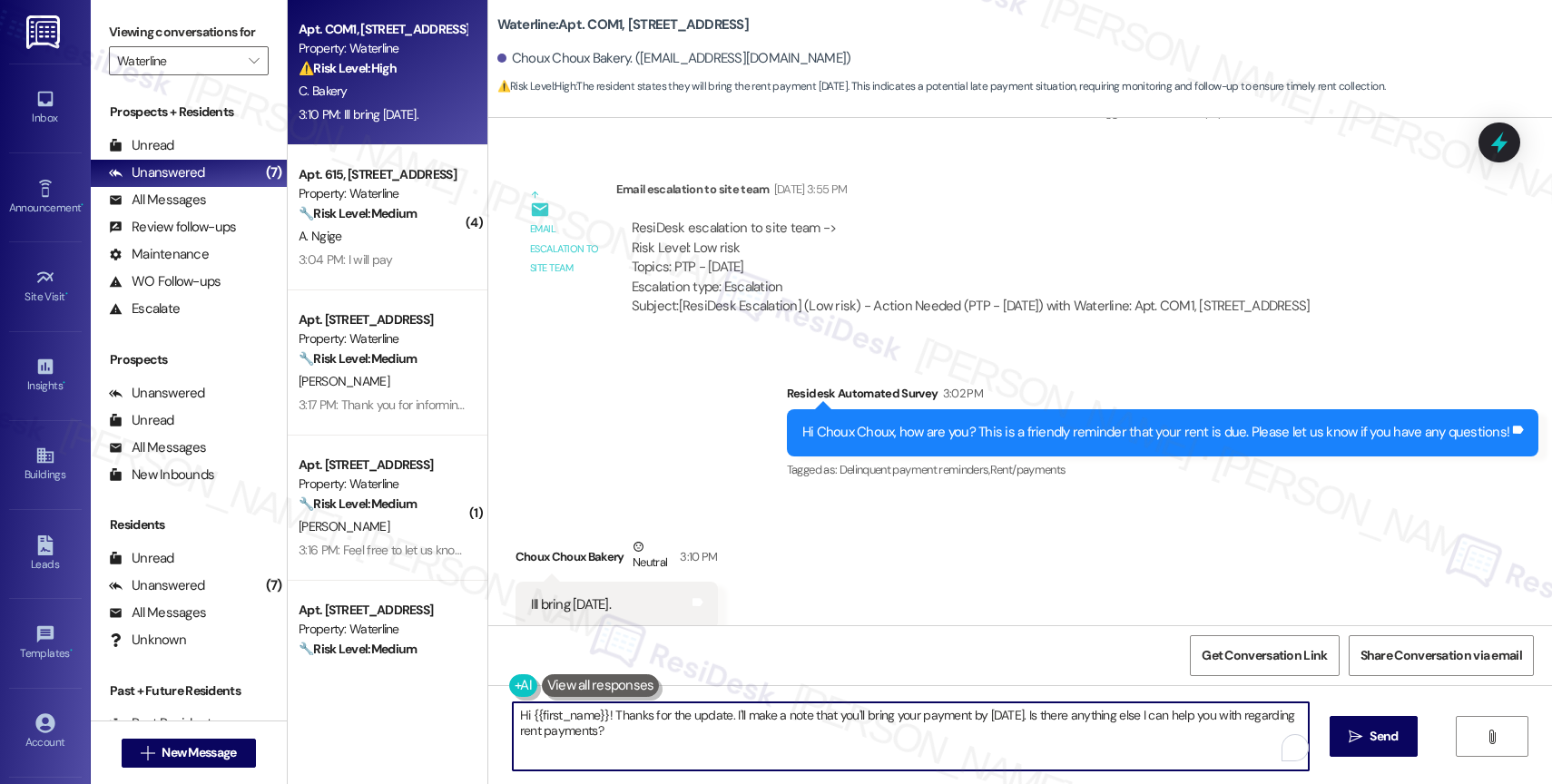
drag, startPoint x: 601, startPoint y: 715, endPoint x: 480, endPoint y: 708, distance: 121.2
click at [489, 708] on div "Hi {{first_name}}! Thanks for the update. I'll make a note that you'll bring yo…" at bounding box center [1020, 752] width 1064 height 136
drag, startPoint x: 622, startPoint y: 714, endPoint x: 1325, endPoint y: 717, distance: 703.0
click at [1325, 717] on div "Thanks for the update. I'll make a note that you'll bring your payment by Frida…" at bounding box center [1020, 752] width 1064 height 136
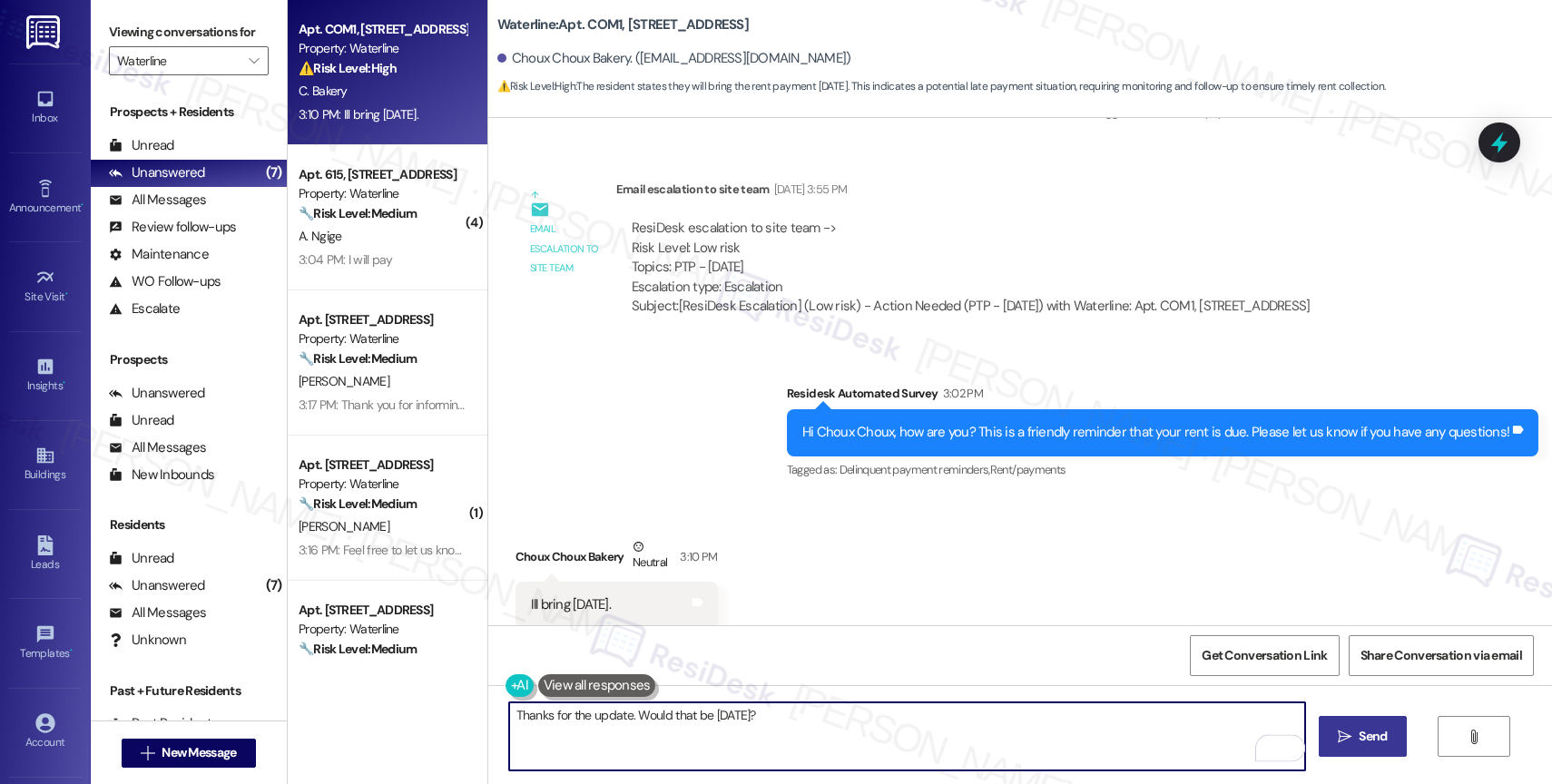
type textarea "Thanks for the update. Would that be [DATE]?"
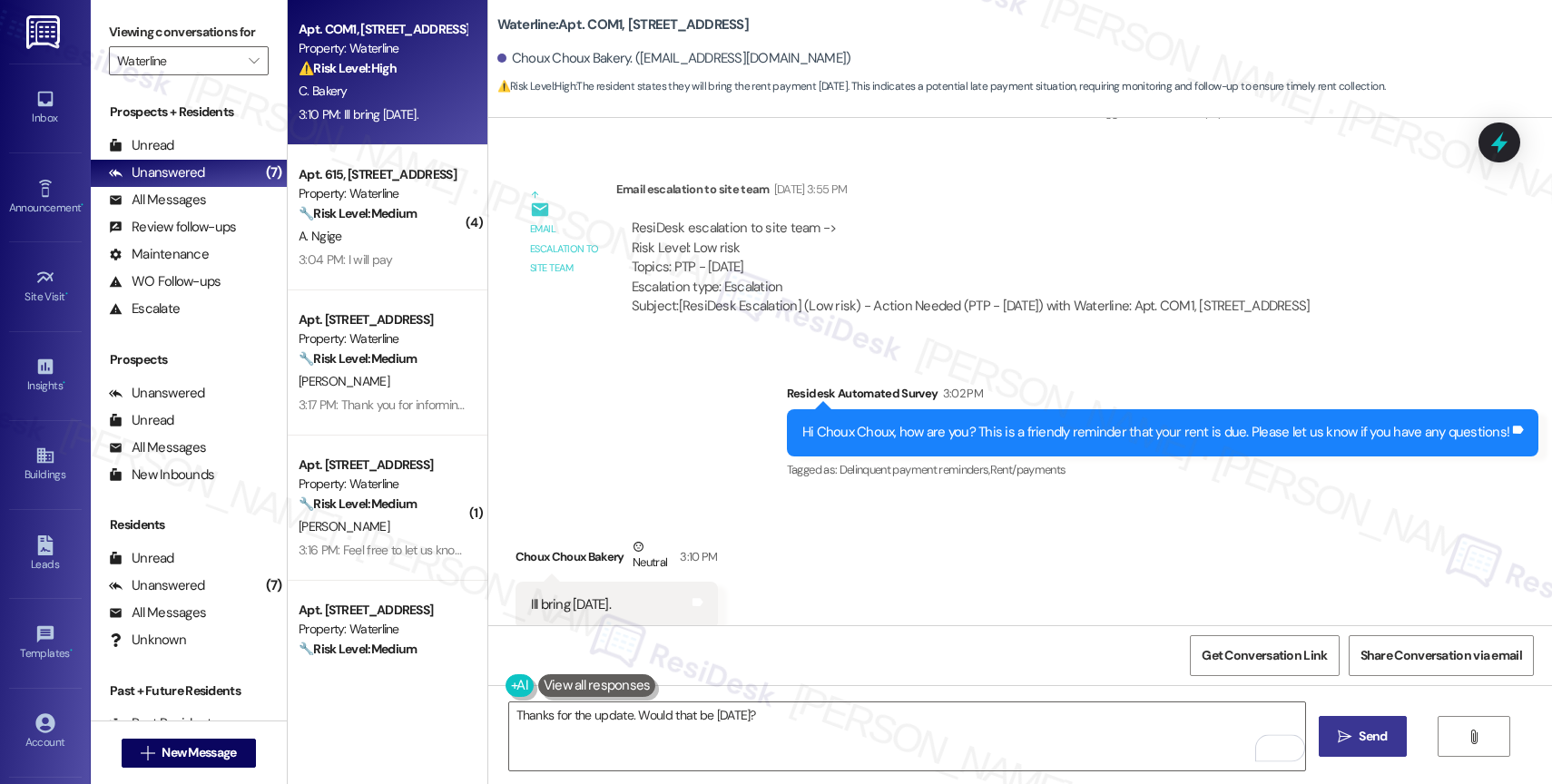
click at [1365, 733] on span "Send" at bounding box center [1373, 735] width 28 height 19
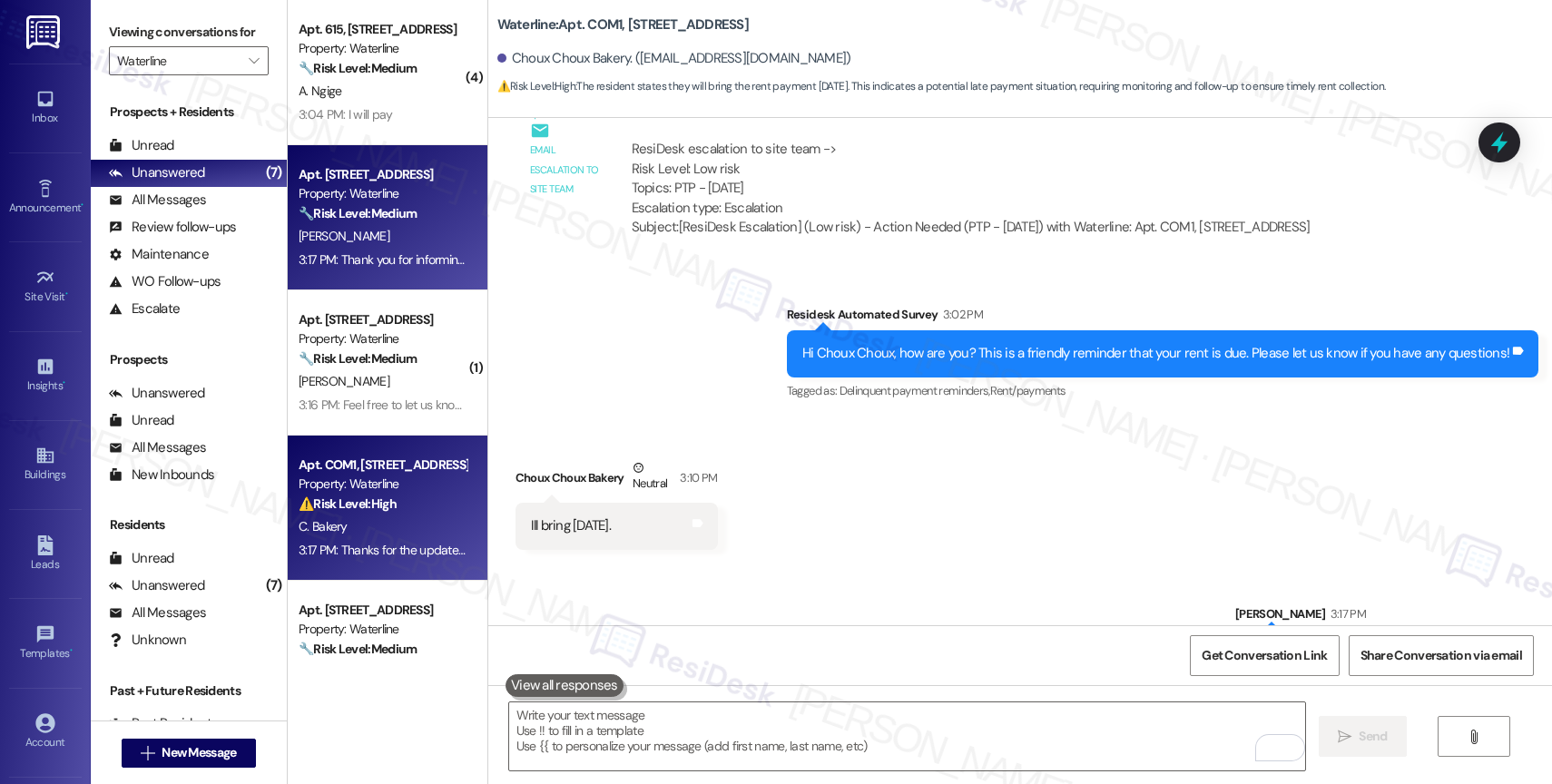
scroll to position [9353, 0]
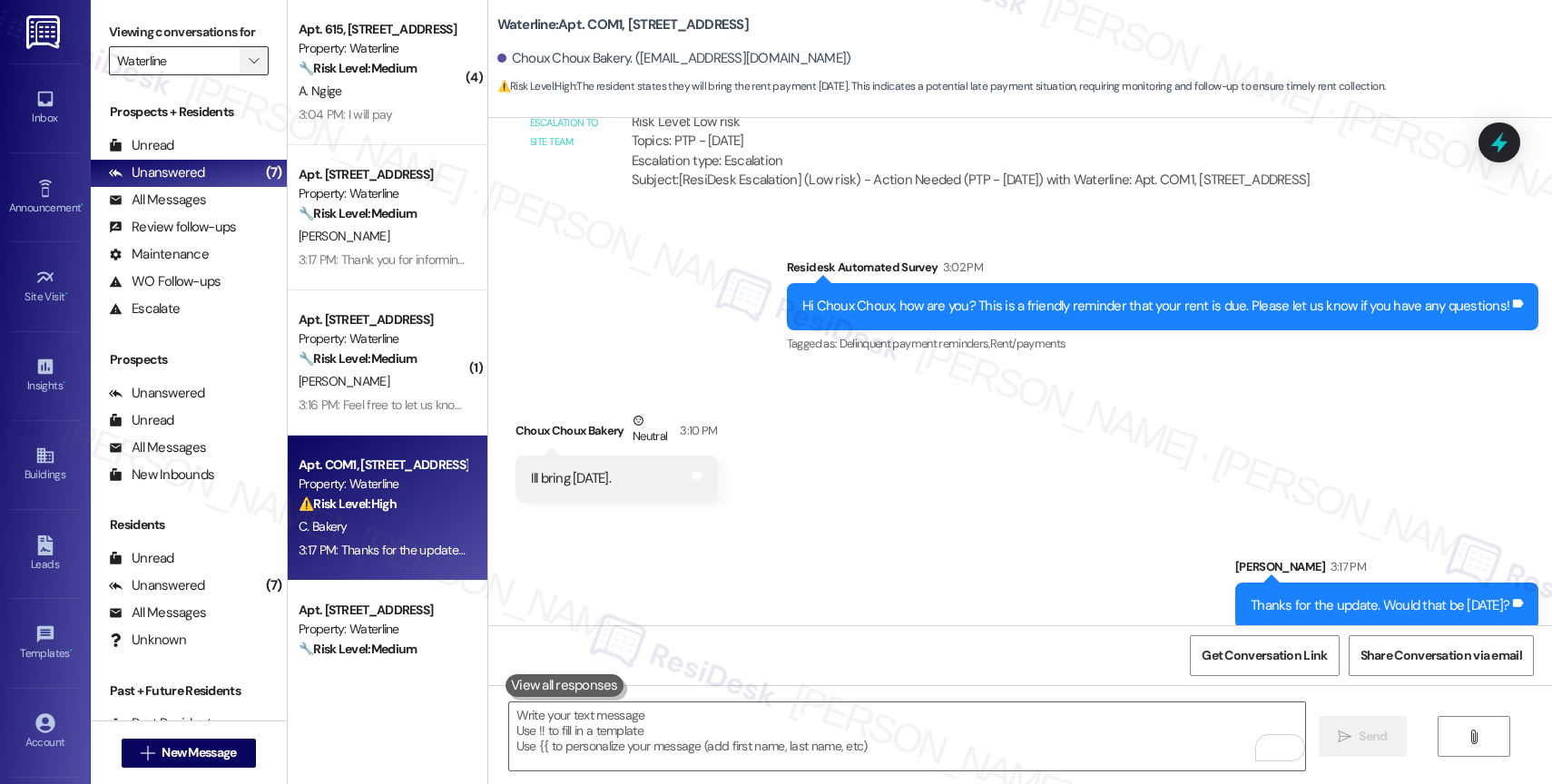
click at [249, 68] on icon "" at bounding box center [254, 61] width 10 height 15
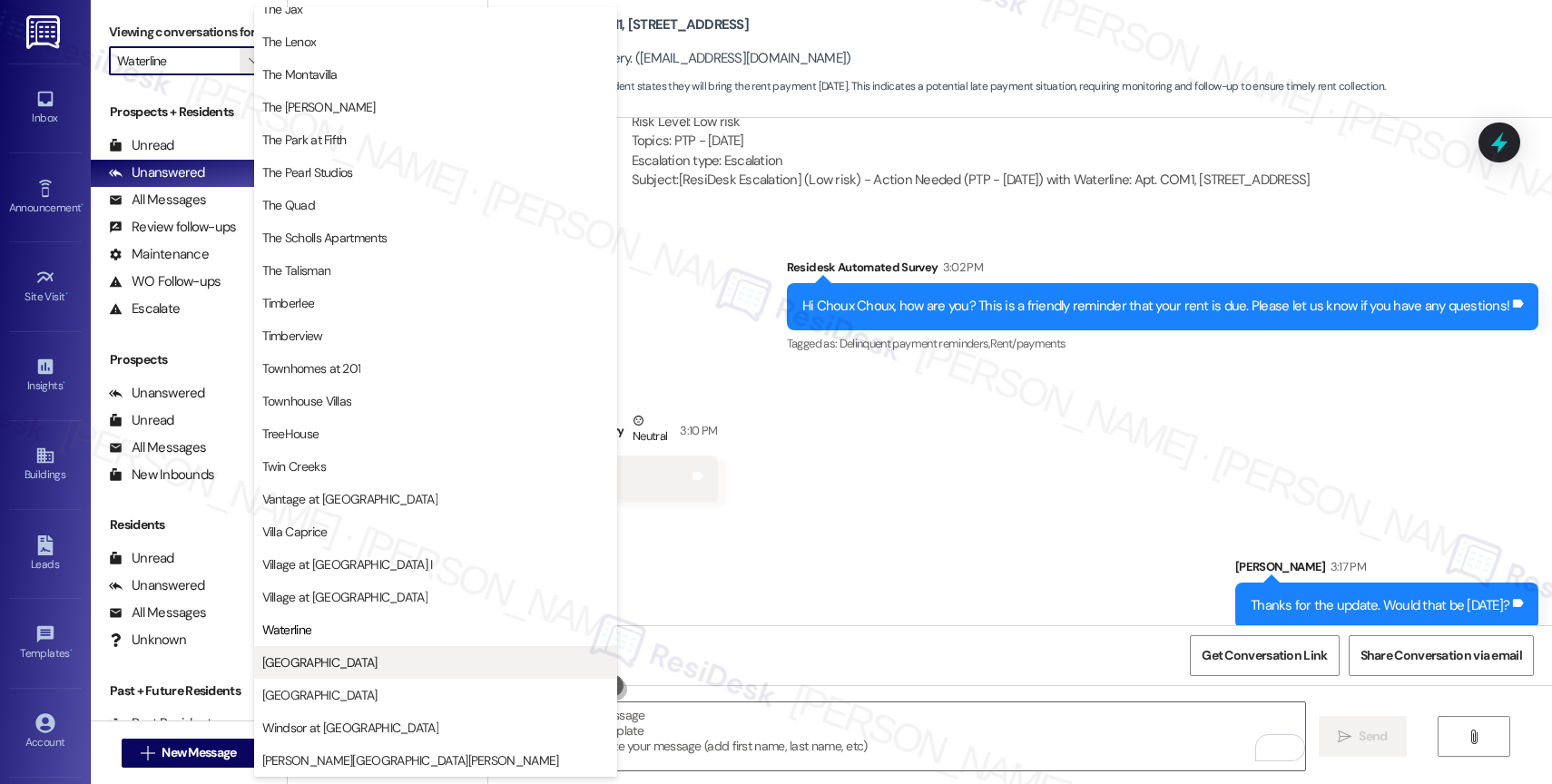
scroll to position [3295, 0]
click at [315, 662] on span "[GEOGRAPHIC_DATA]" at bounding box center [435, 662] width 346 height 18
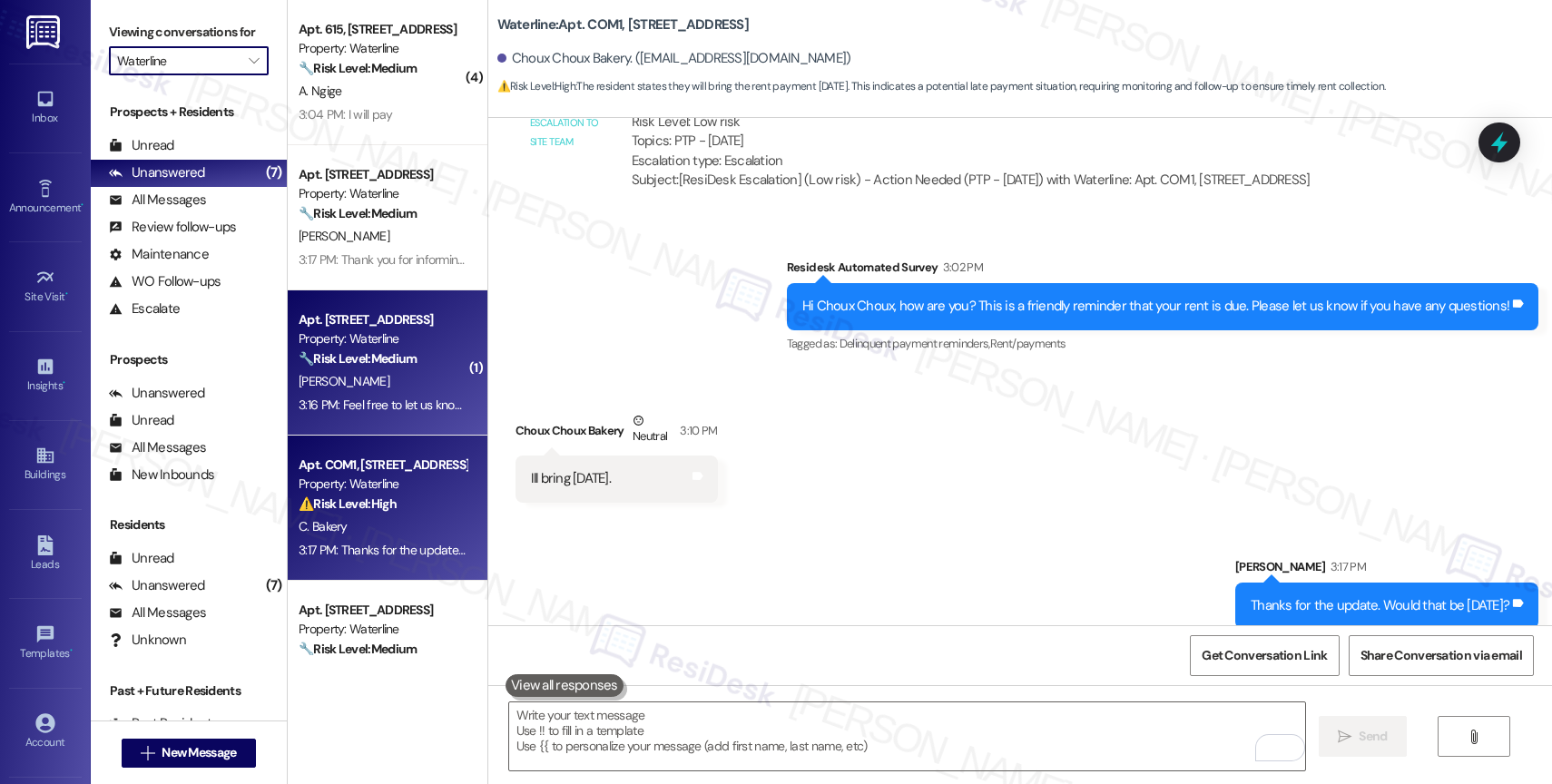
type input "[GEOGRAPHIC_DATA]"
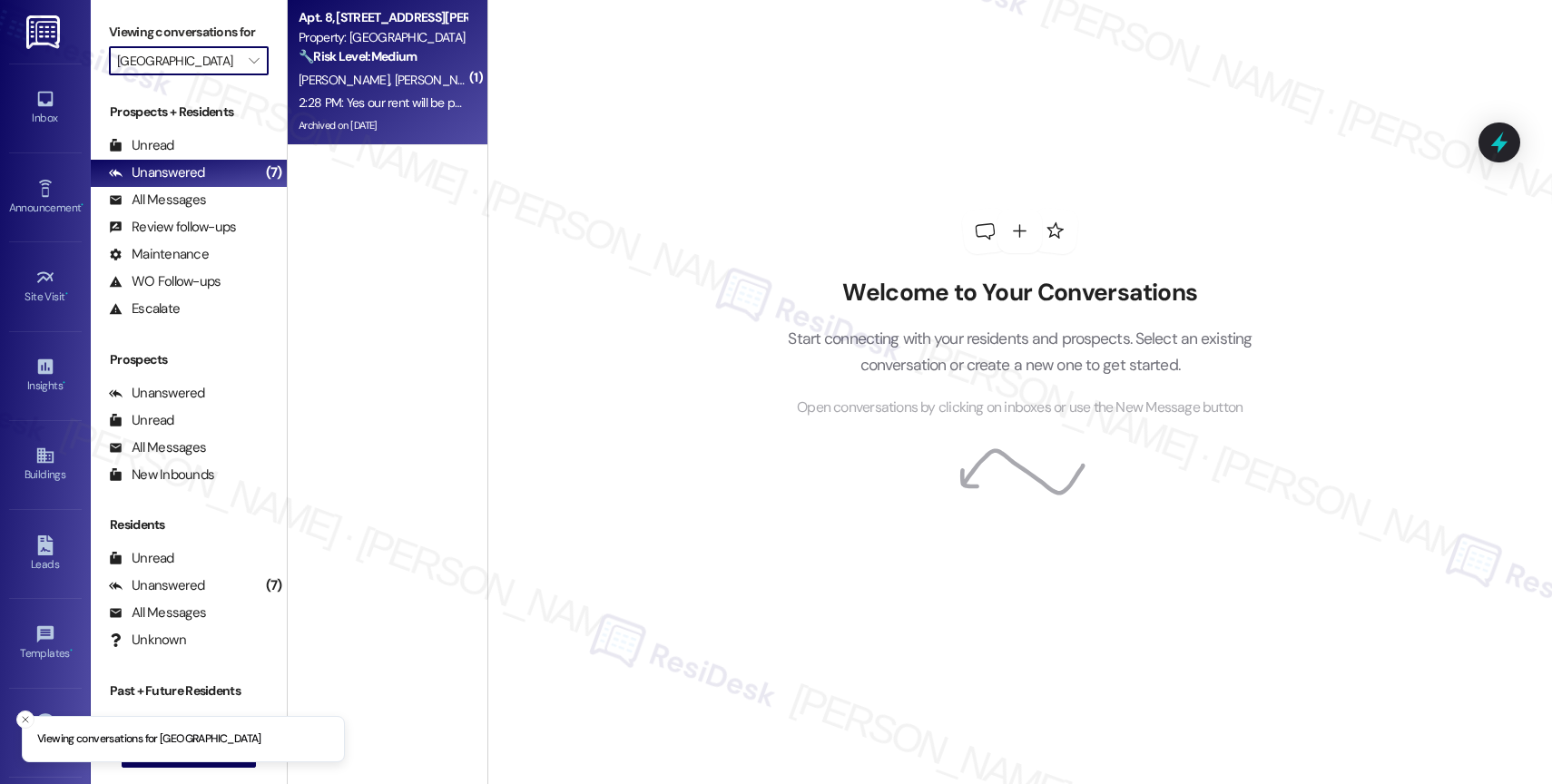
click at [414, 124] on div "Archived on 05/30/2025" at bounding box center [382, 125] width 171 height 23
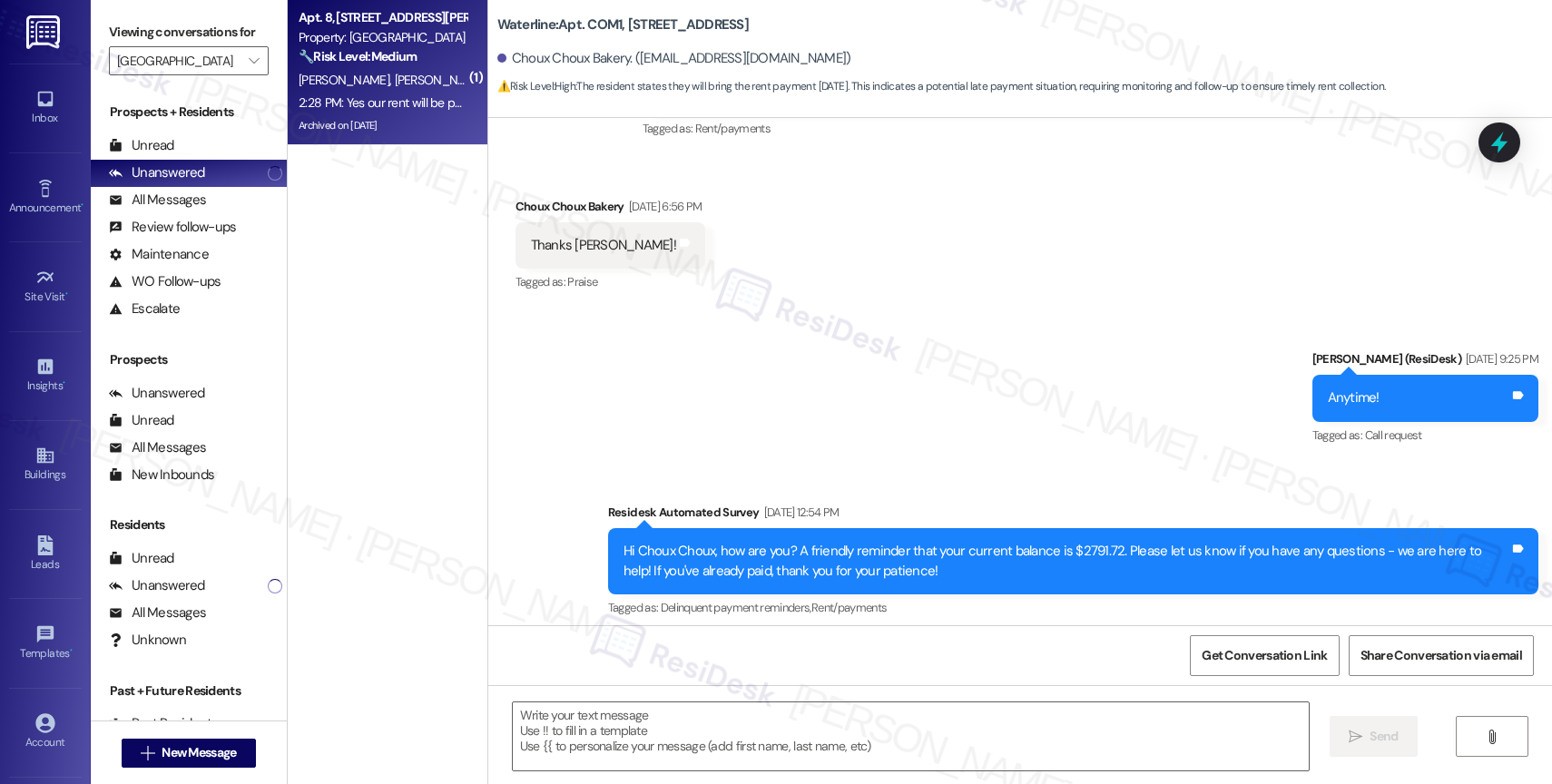
scroll to position [7389, 0]
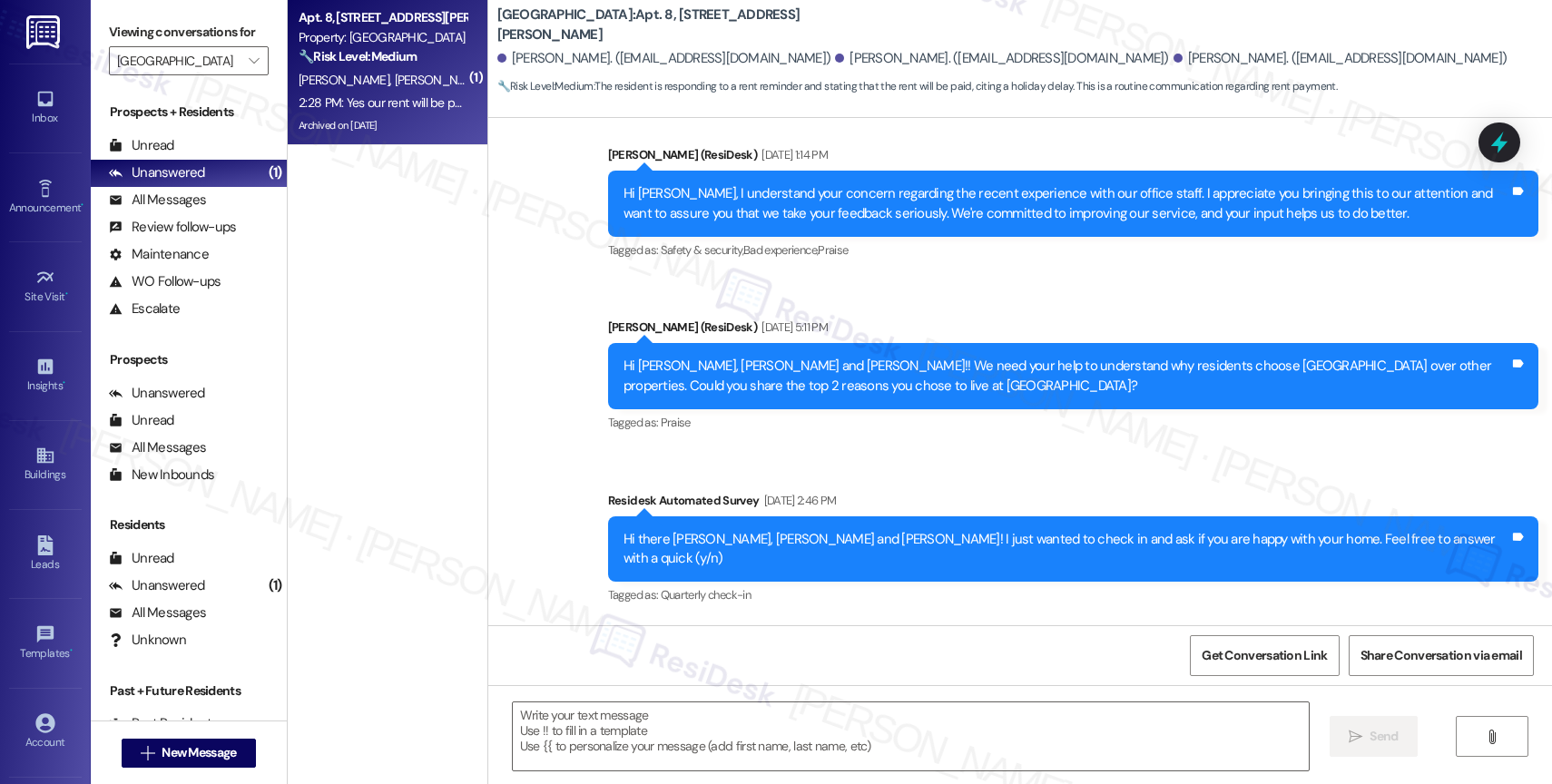
type textarea "Fetching suggested responses. Please feel free to read through the conversation…"
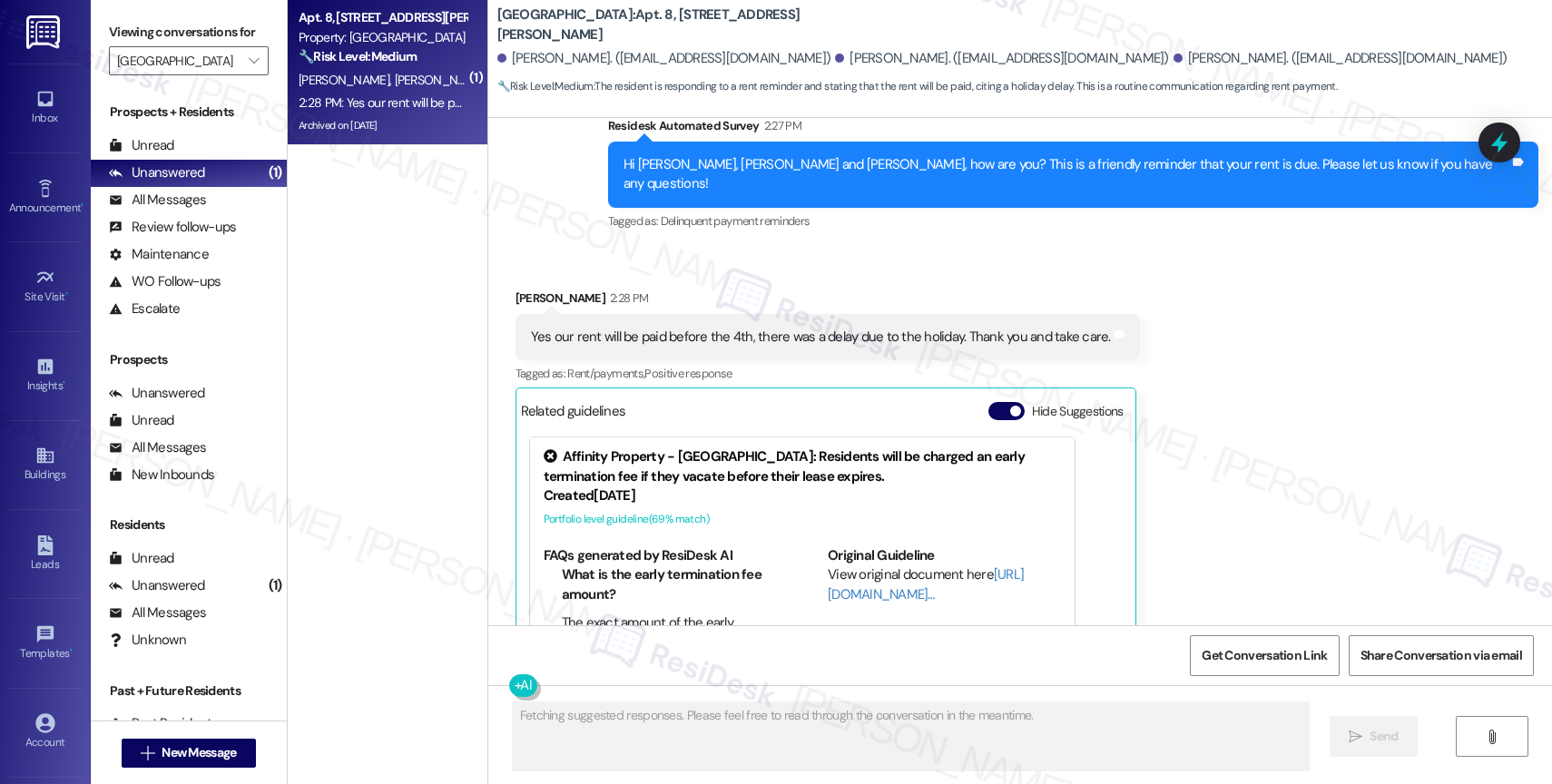
scroll to position [9238, 0]
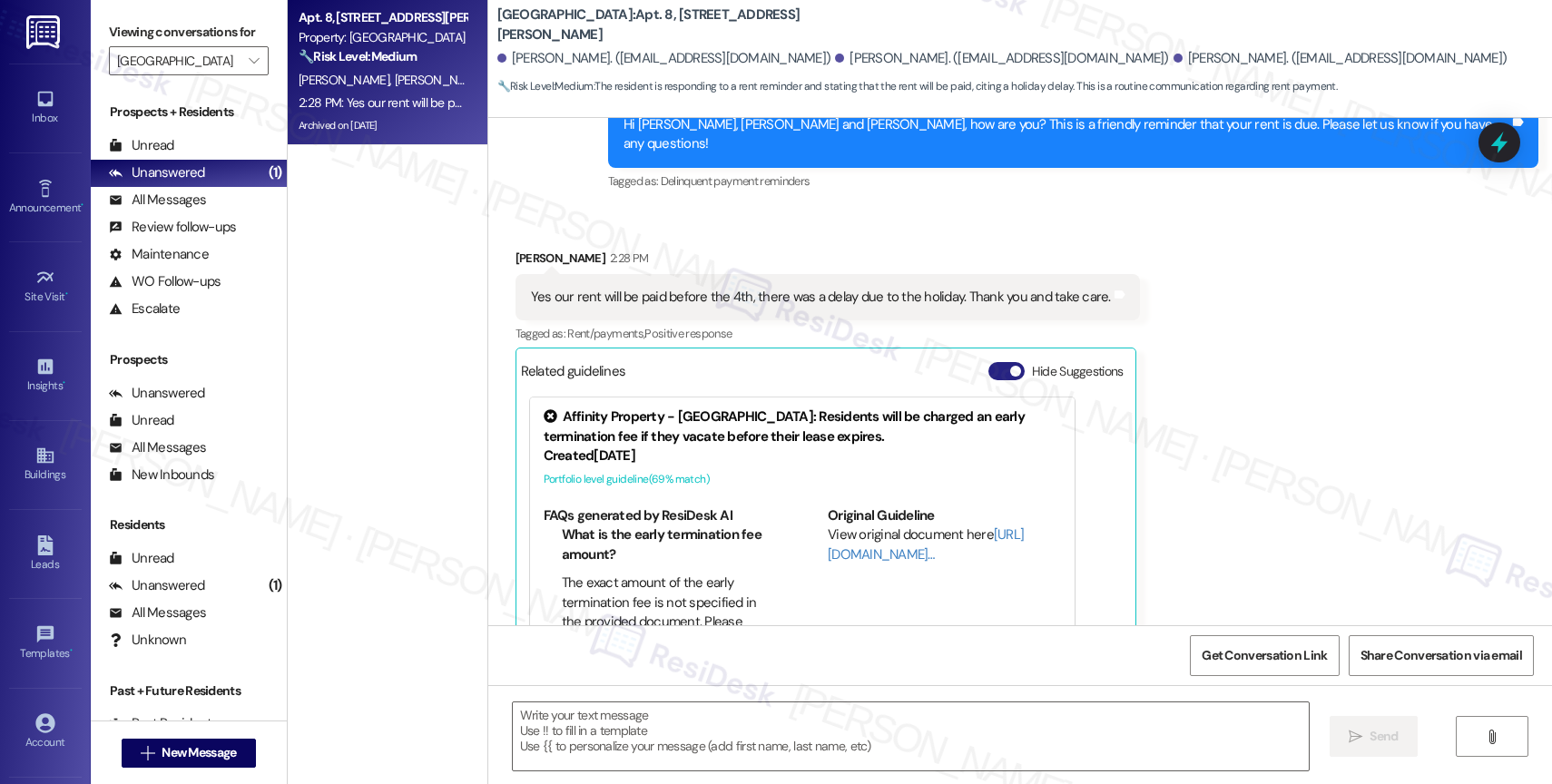
click at [989, 362] on button "Hide Suggestions" at bounding box center [1006, 371] width 36 height 18
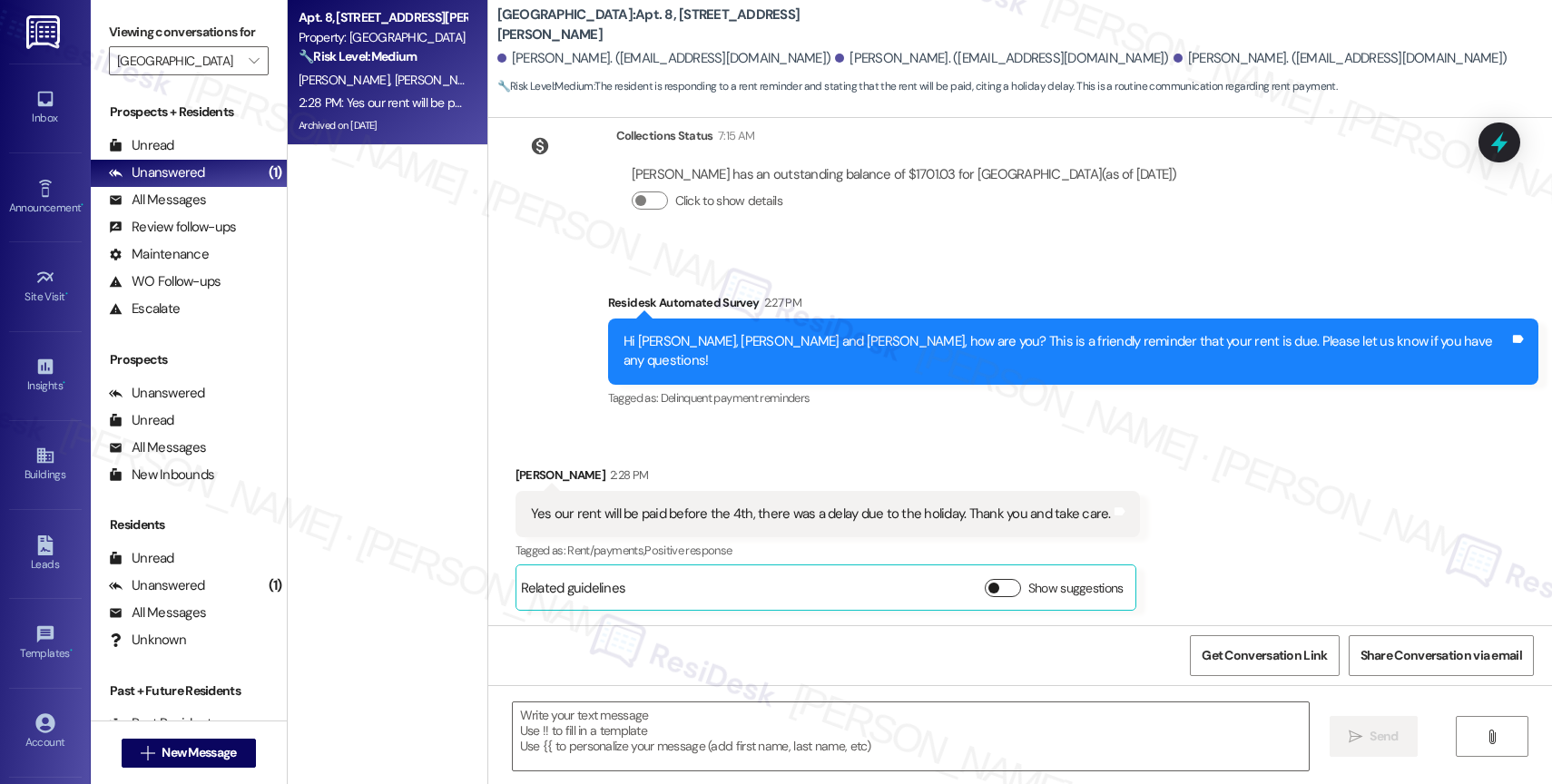
scroll to position [8925, 0]
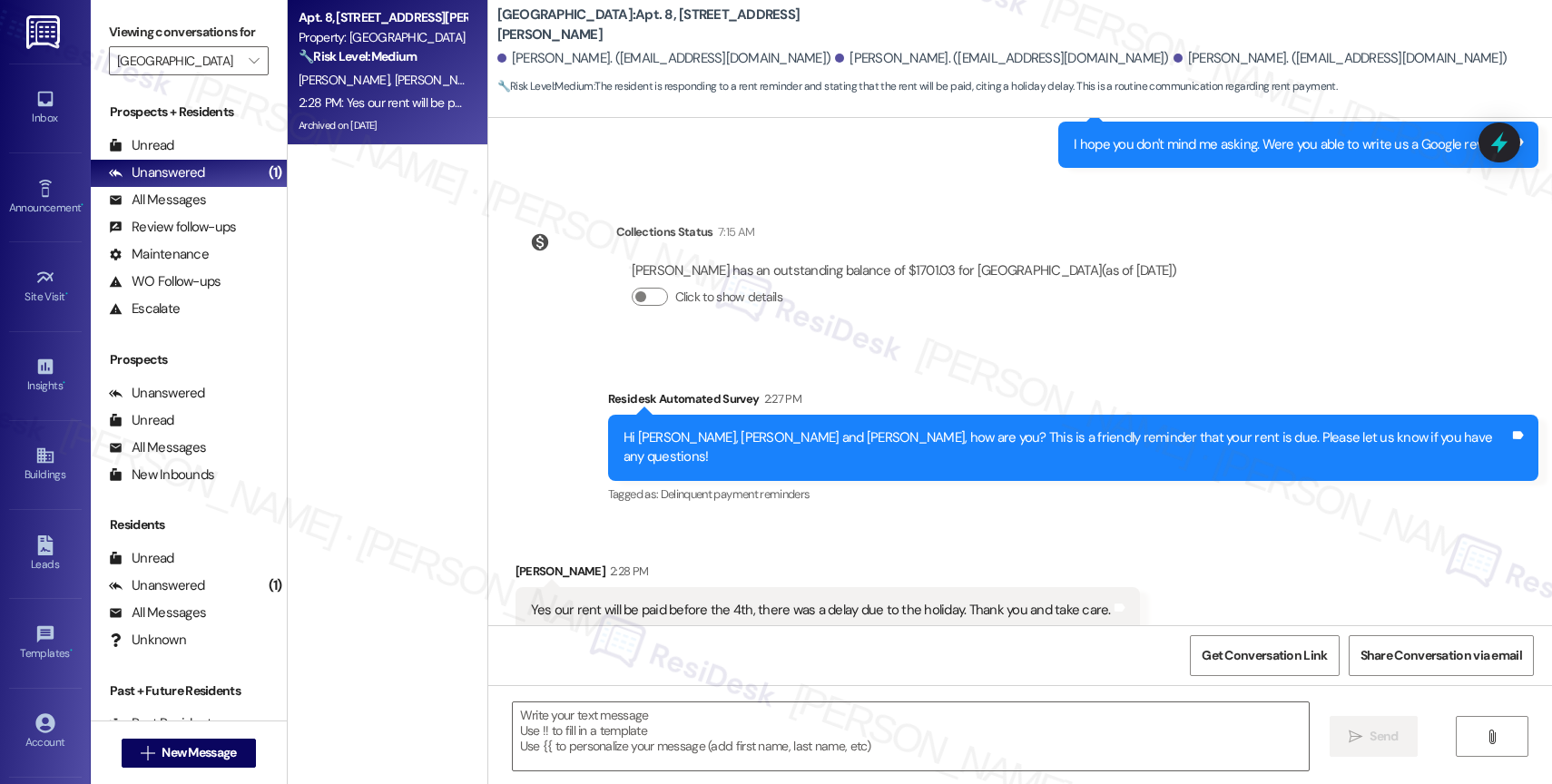
click at [611, 348] on div "Survey, sent via SMS Residesk Automated Survey 2:27 PM Hi Brandon, Austin and D…" at bounding box center [1020, 434] width 1064 height 172
click at [627, 354] on div "Survey, sent via SMS Residesk Automated Survey 2:27 PM Hi Brandon, Austin and D…" at bounding box center [1020, 434] width 1064 height 172
click at [634, 727] on textarea at bounding box center [911, 736] width 796 height 68
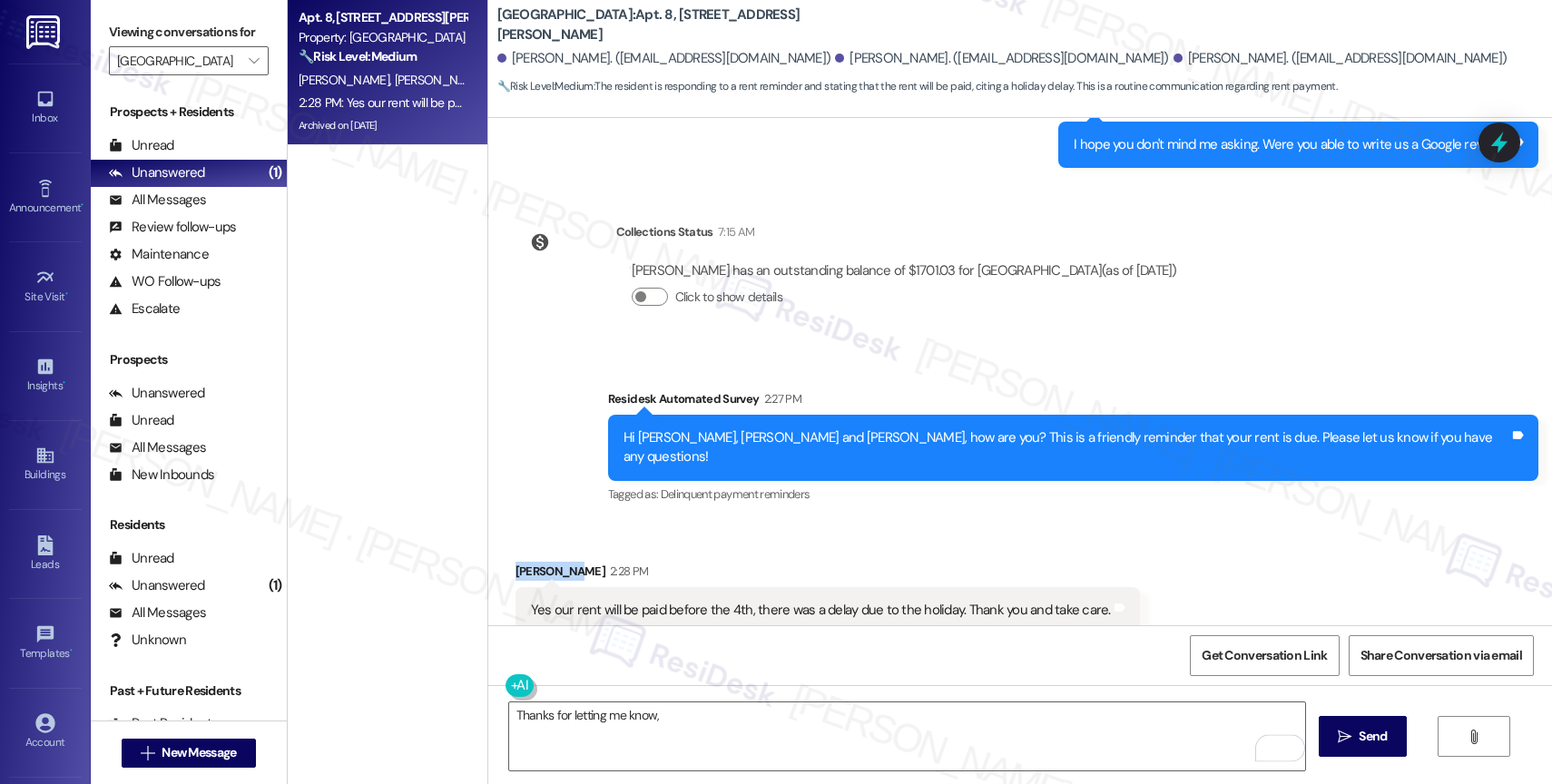
drag, startPoint x: 559, startPoint y: 473, endPoint x: 499, endPoint y: 470, distance: 60.1
click at [502, 548] on div "Received via SMS Dominique Ehmig 2:28 PM Yes our rent will be paid before the 4…" at bounding box center [827, 634] width 652 height 172
copy div "Dominique"
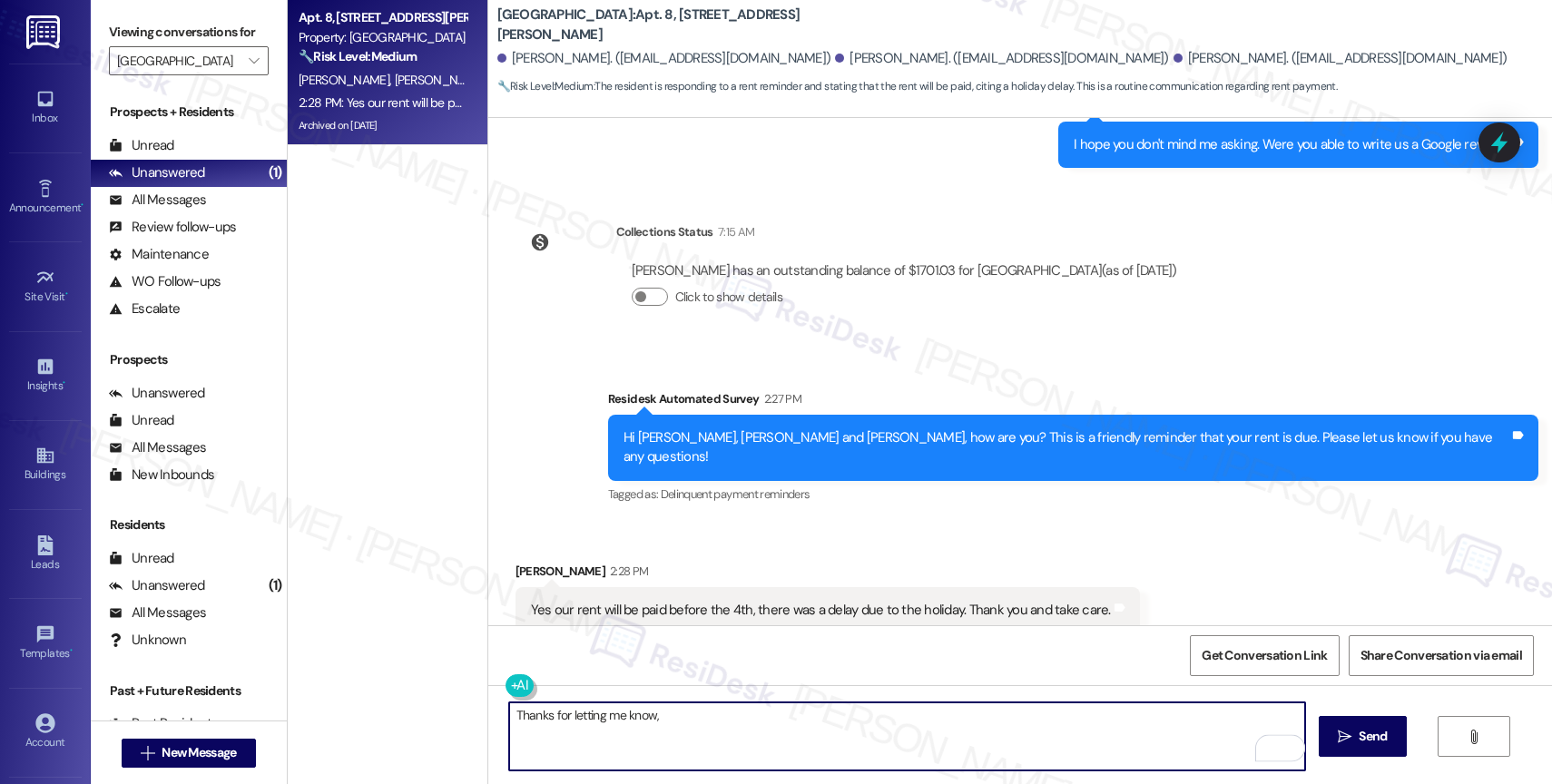
click at [694, 714] on textarea "Thanks for letting me know," at bounding box center [907, 736] width 796 height 68
paste textarea "Dominique"
click at [765, 722] on textarea "Thanks for letting me know, Dominique." at bounding box center [907, 736] width 796 height 68
paste textarea "Feel free to let us know if you have other questions or concerns so we can assi…"
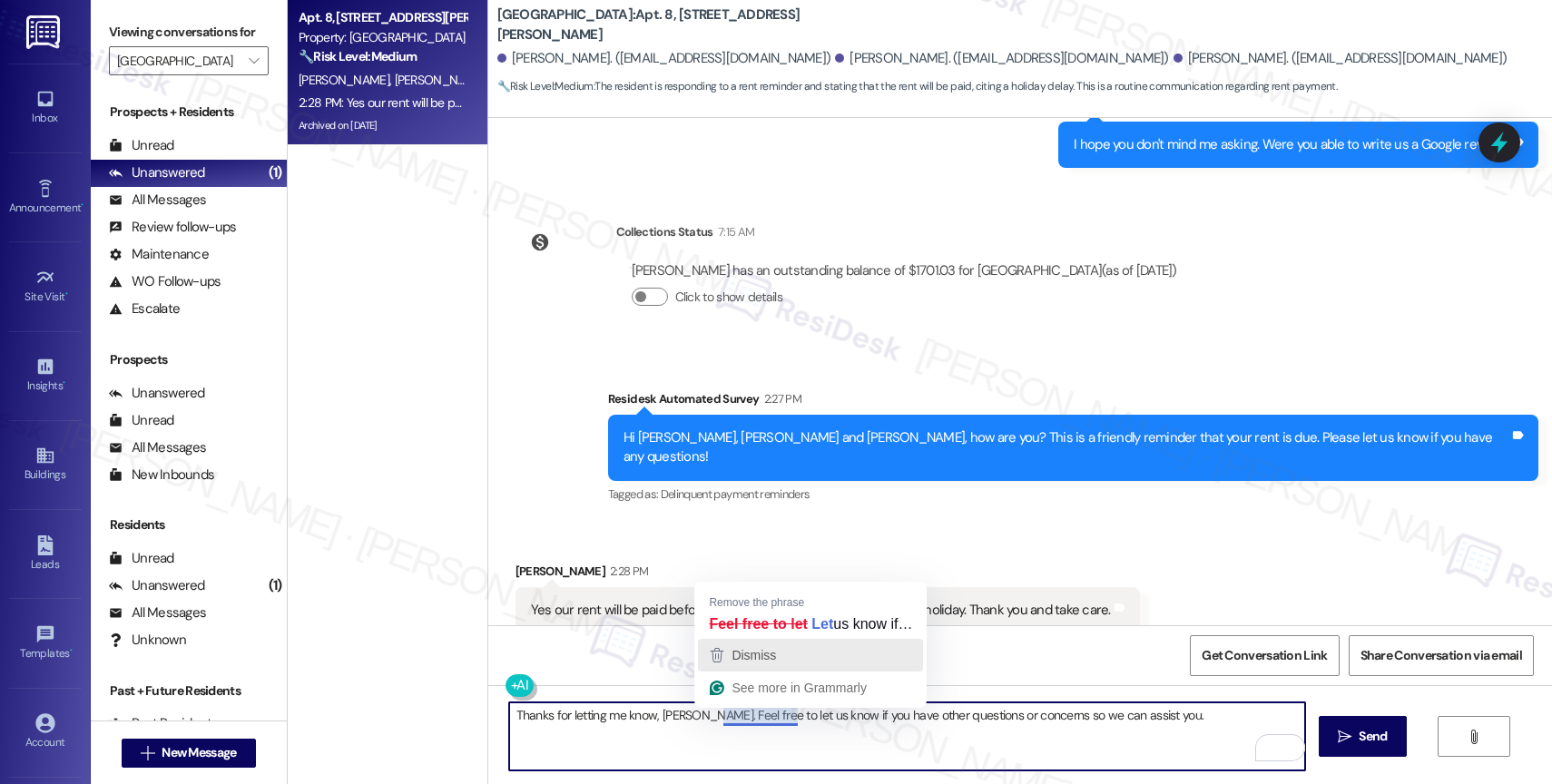
click at [767, 654] on span "Dismiss" at bounding box center [754, 655] width 45 height 15
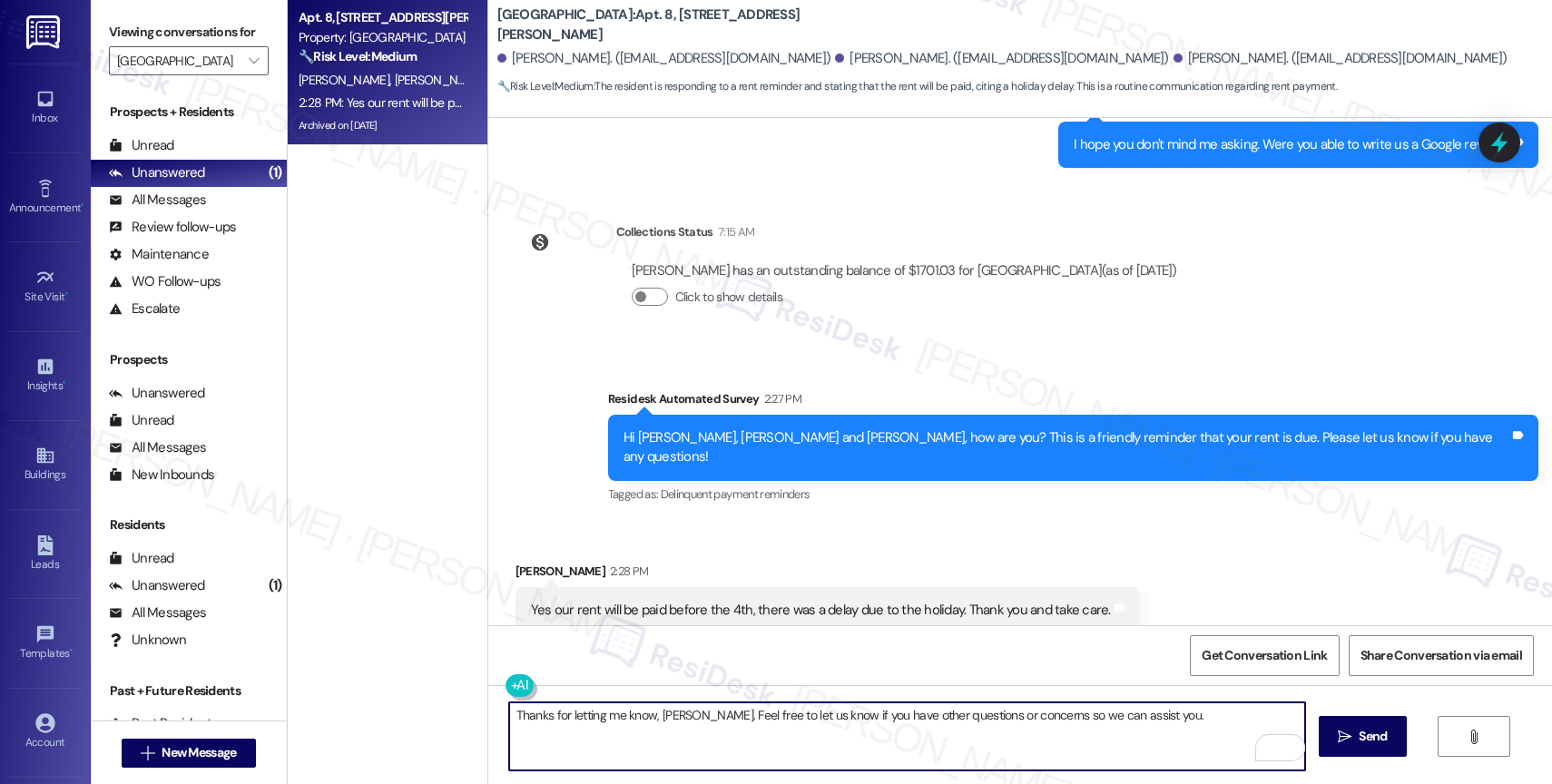
click at [1190, 723] on textarea "Thanks for letting me know, Dominique. Feel free to let us know if you have oth…" at bounding box center [907, 736] width 796 height 68
type textarea "Thanks for letting me know, Dominique. Feel free to let us know if you have oth…"
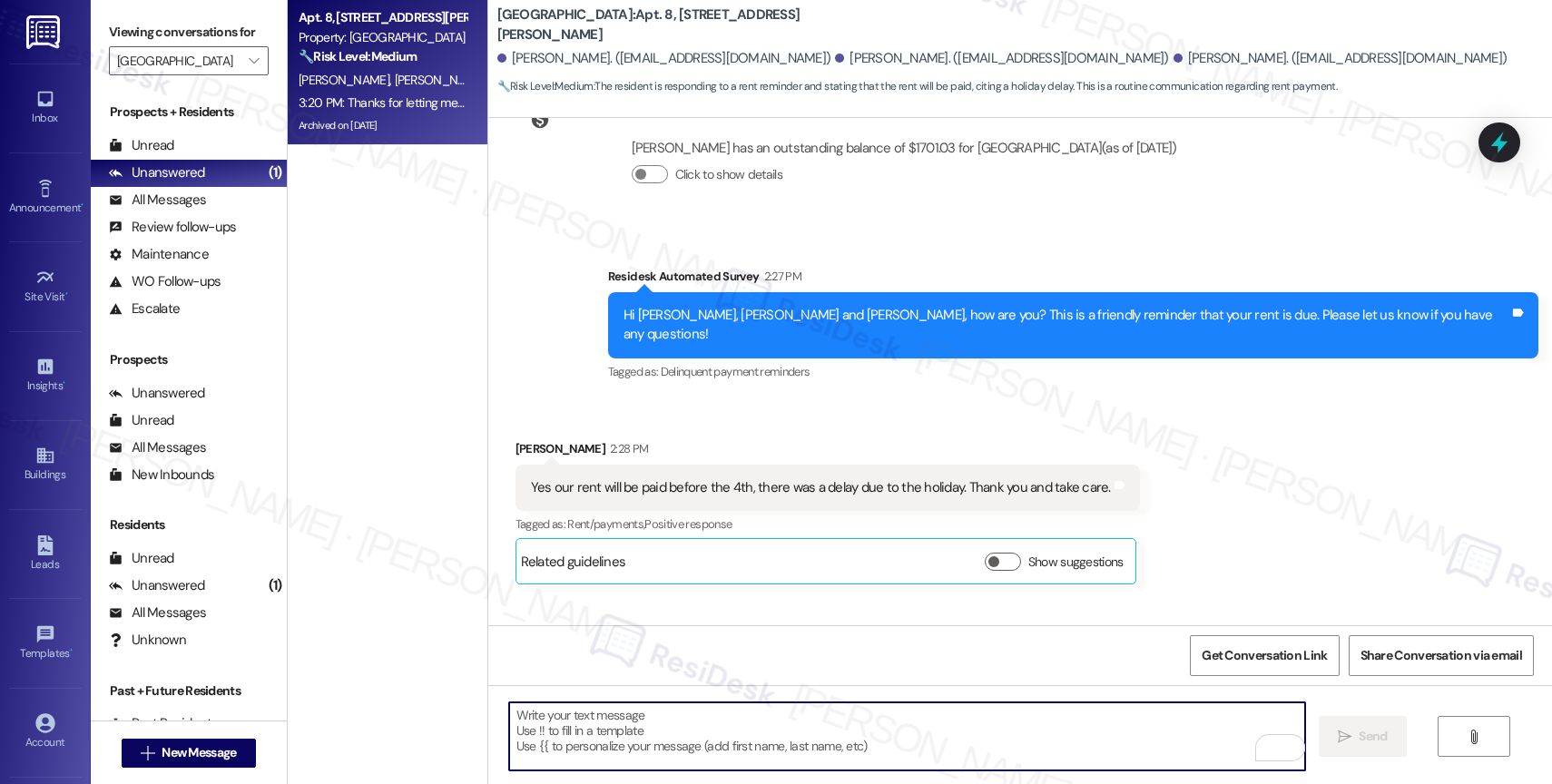
scroll to position [9052, 0]
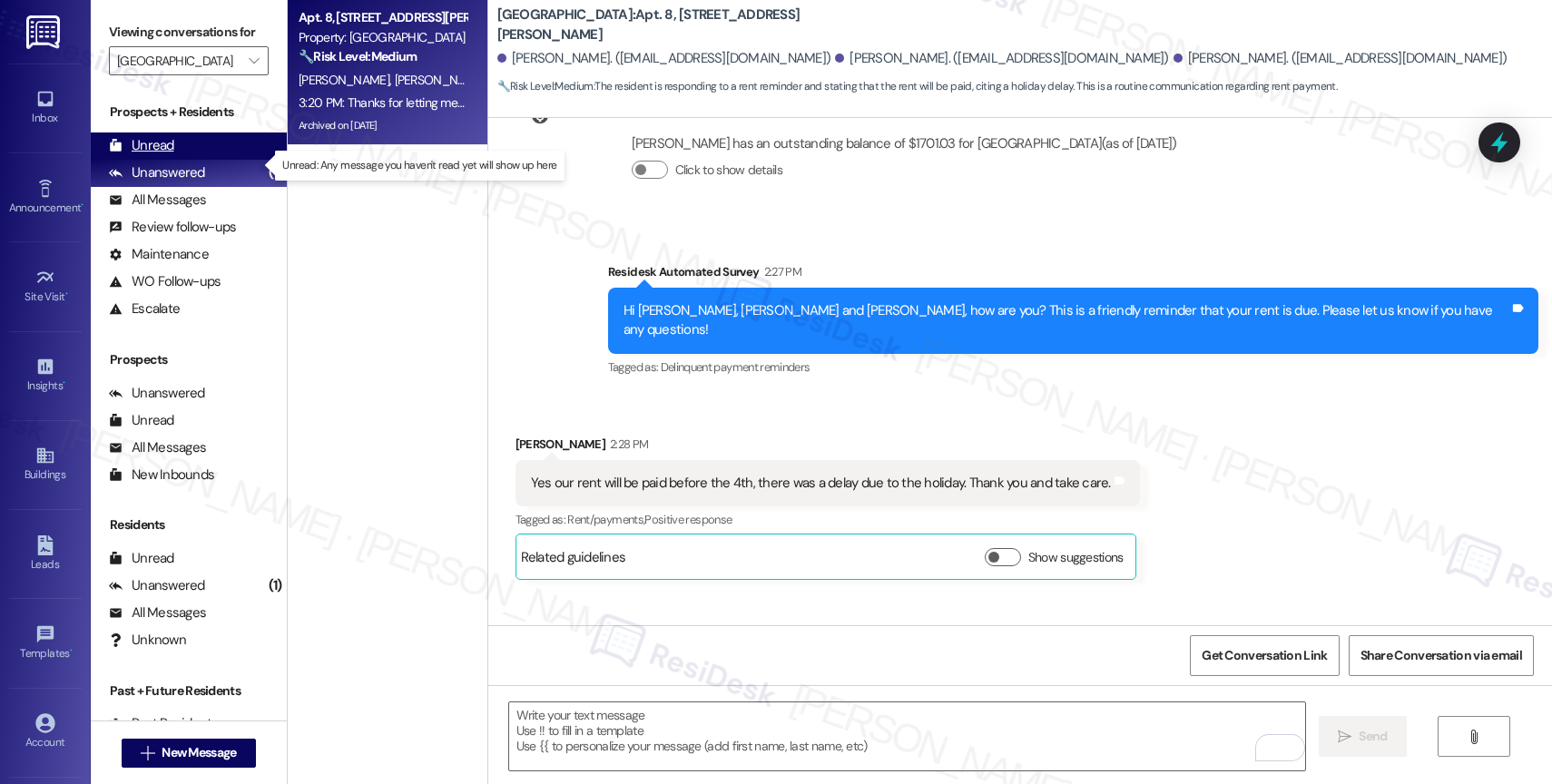
click at [214, 156] on div "Unread (0)" at bounding box center [188, 145] width 196 height 27
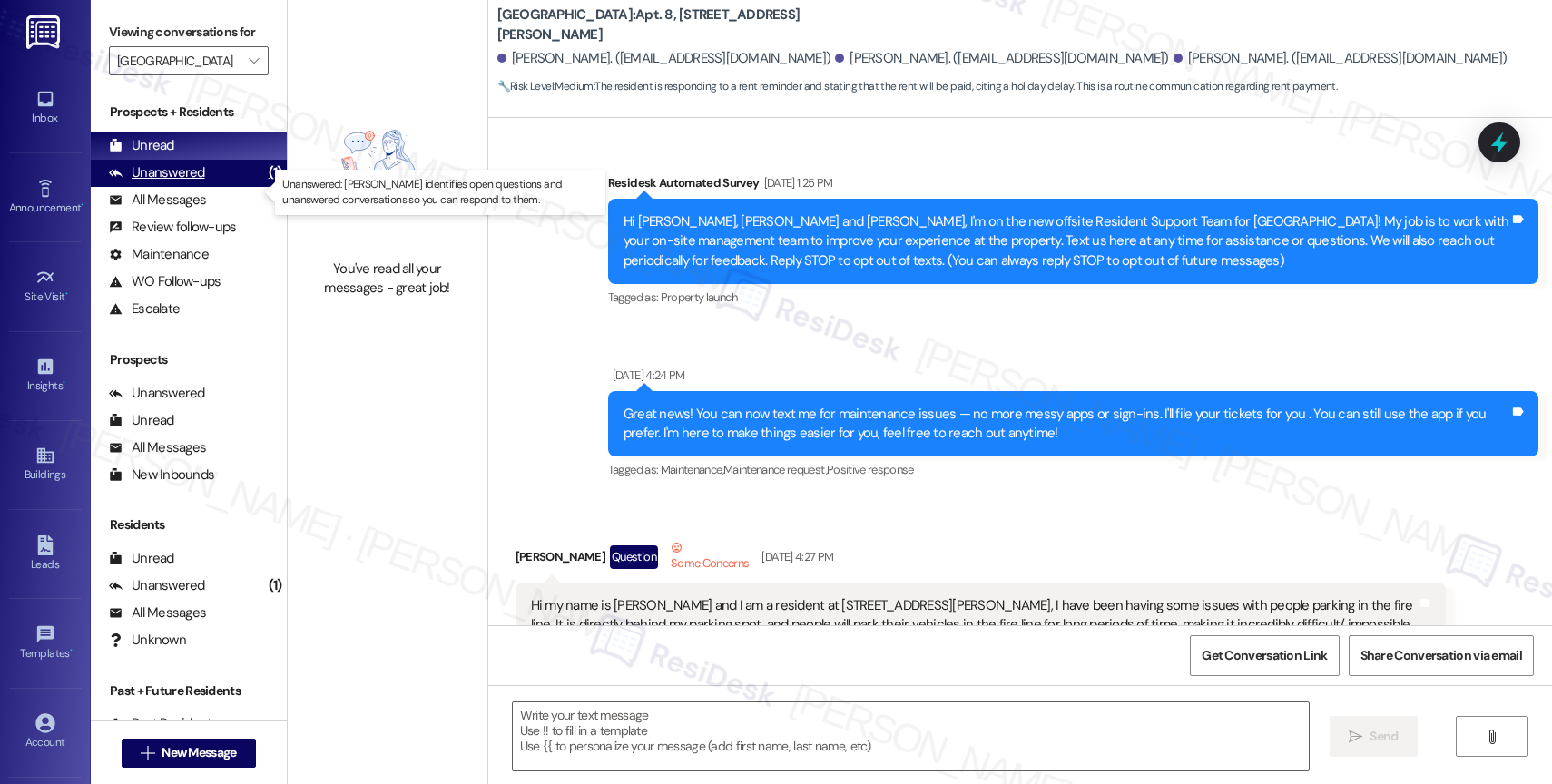
click at [206, 187] on div "Unanswered (1)" at bounding box center [188, 172] width 196 height 27
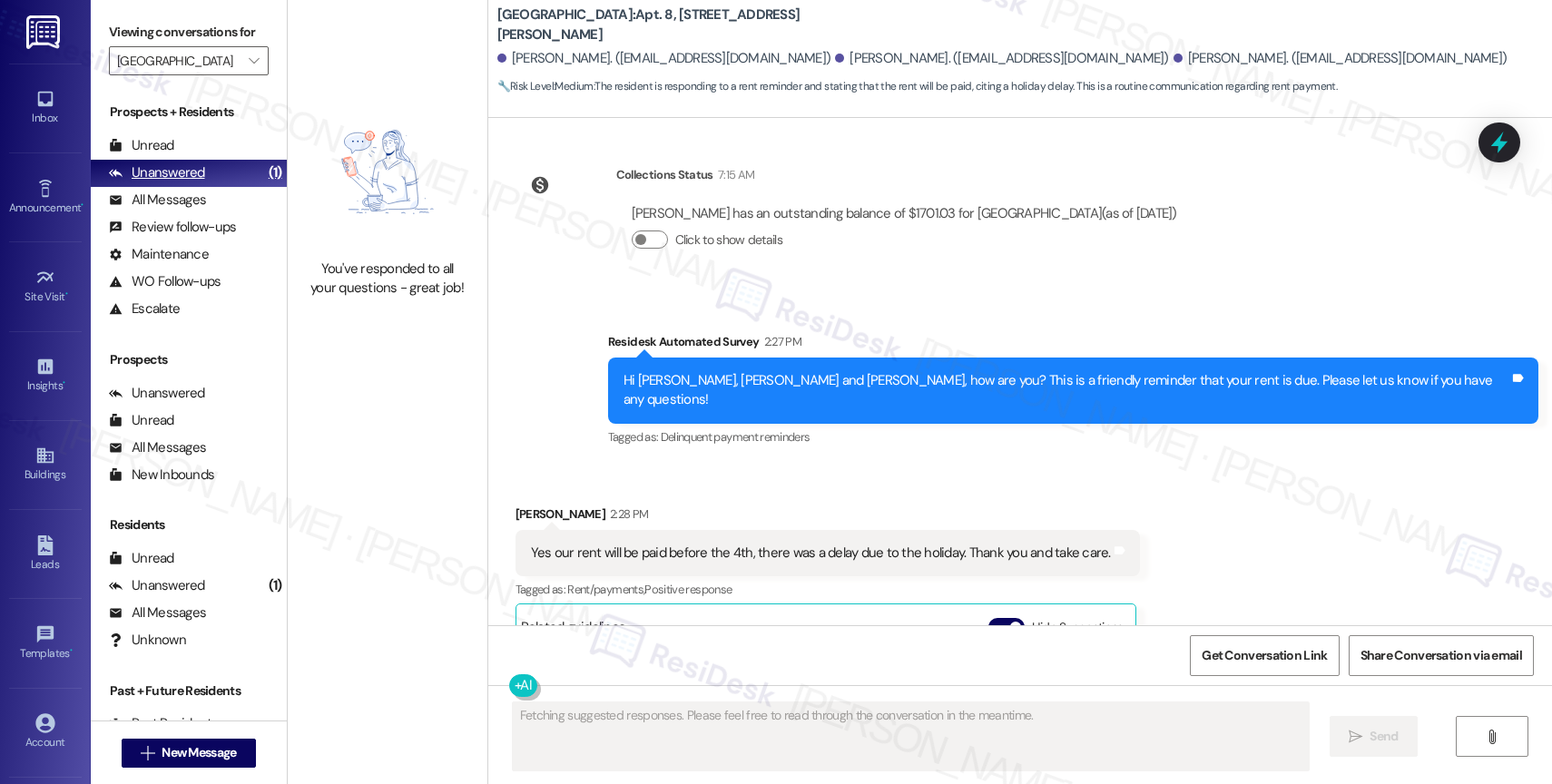
scroll to position [9238, 0]
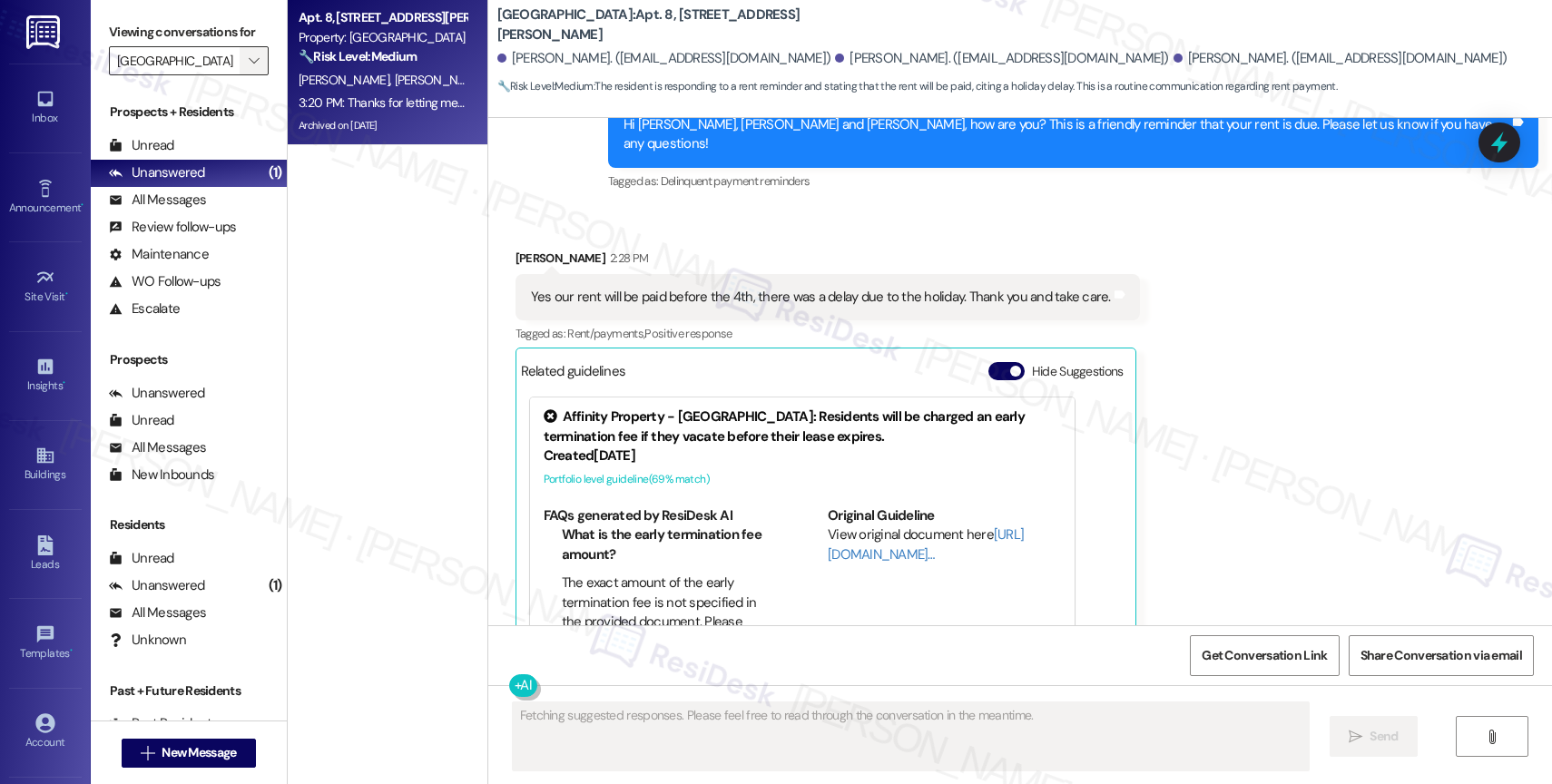
click at [249, 68] on icon "" at bounding box center [254, 61] width 10 height 15
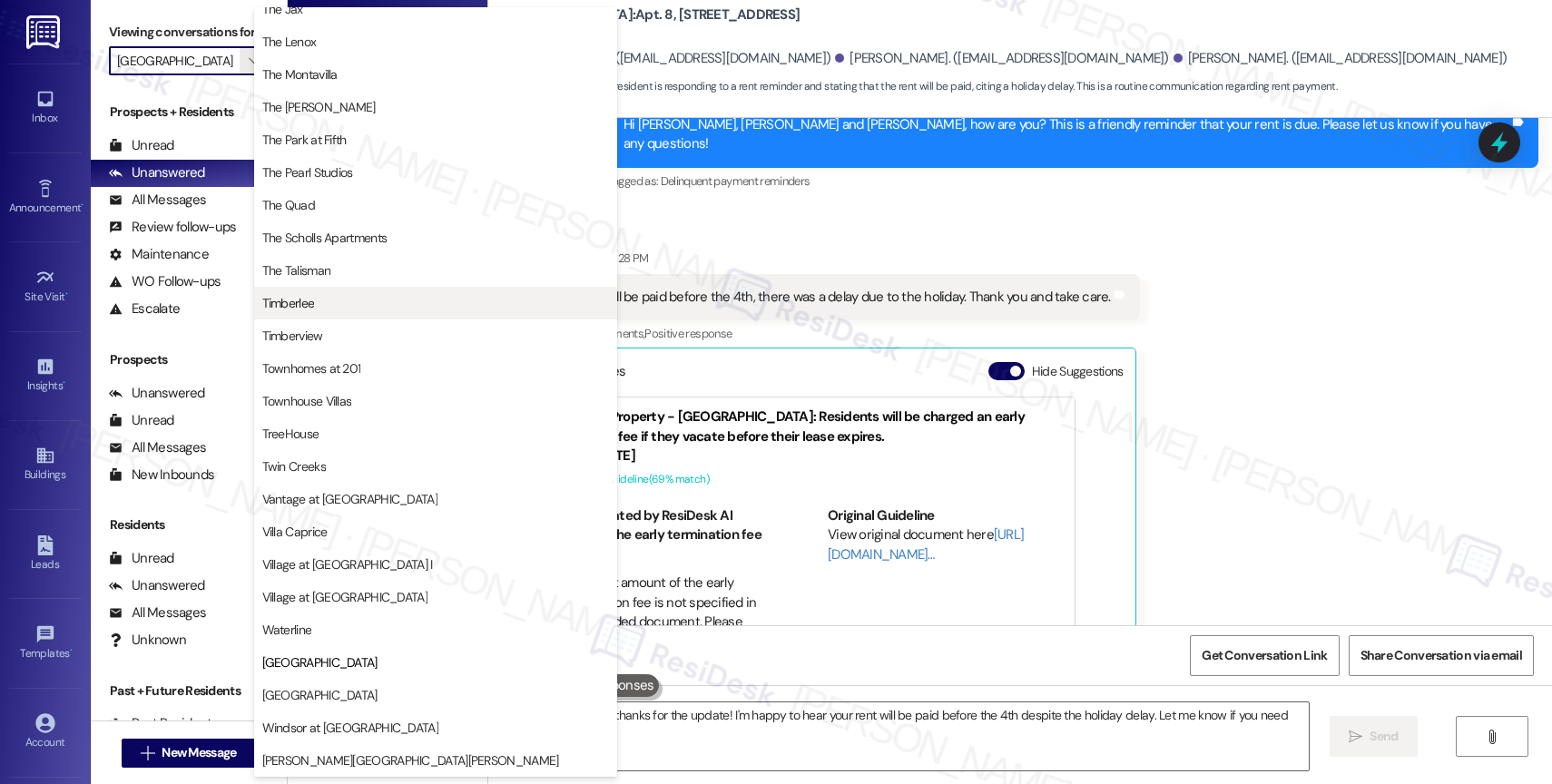
type textarea "Hi {{first_name}}, thanks for the update! I'm happy to hear your rent will be p…"
click at [323, 689] on span "[GEOGRAPHIC_DATA]" at bounding box center [320, 694] width 115 height 18
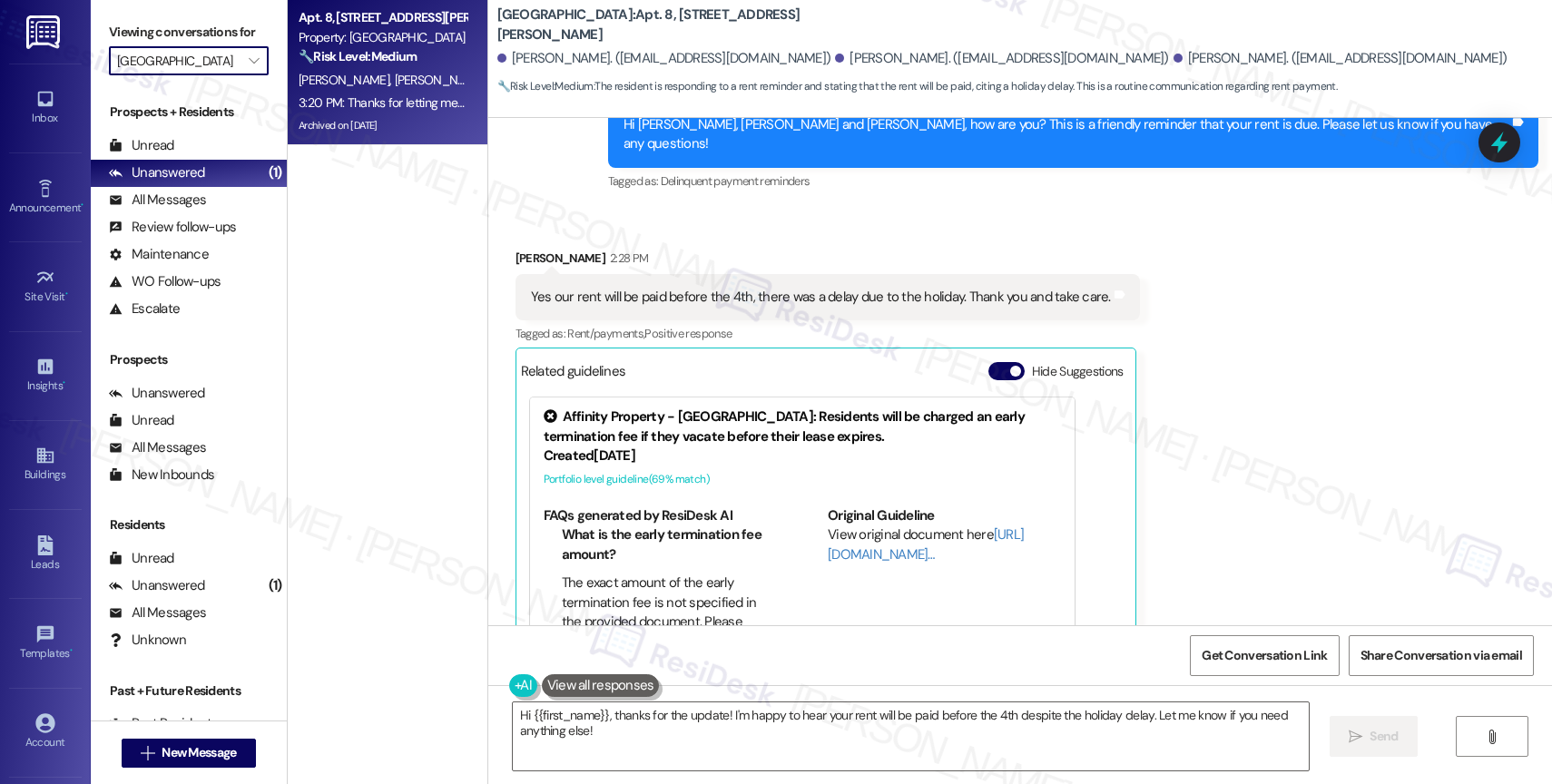
type input "[GEOGRAPHIC_DATA]"
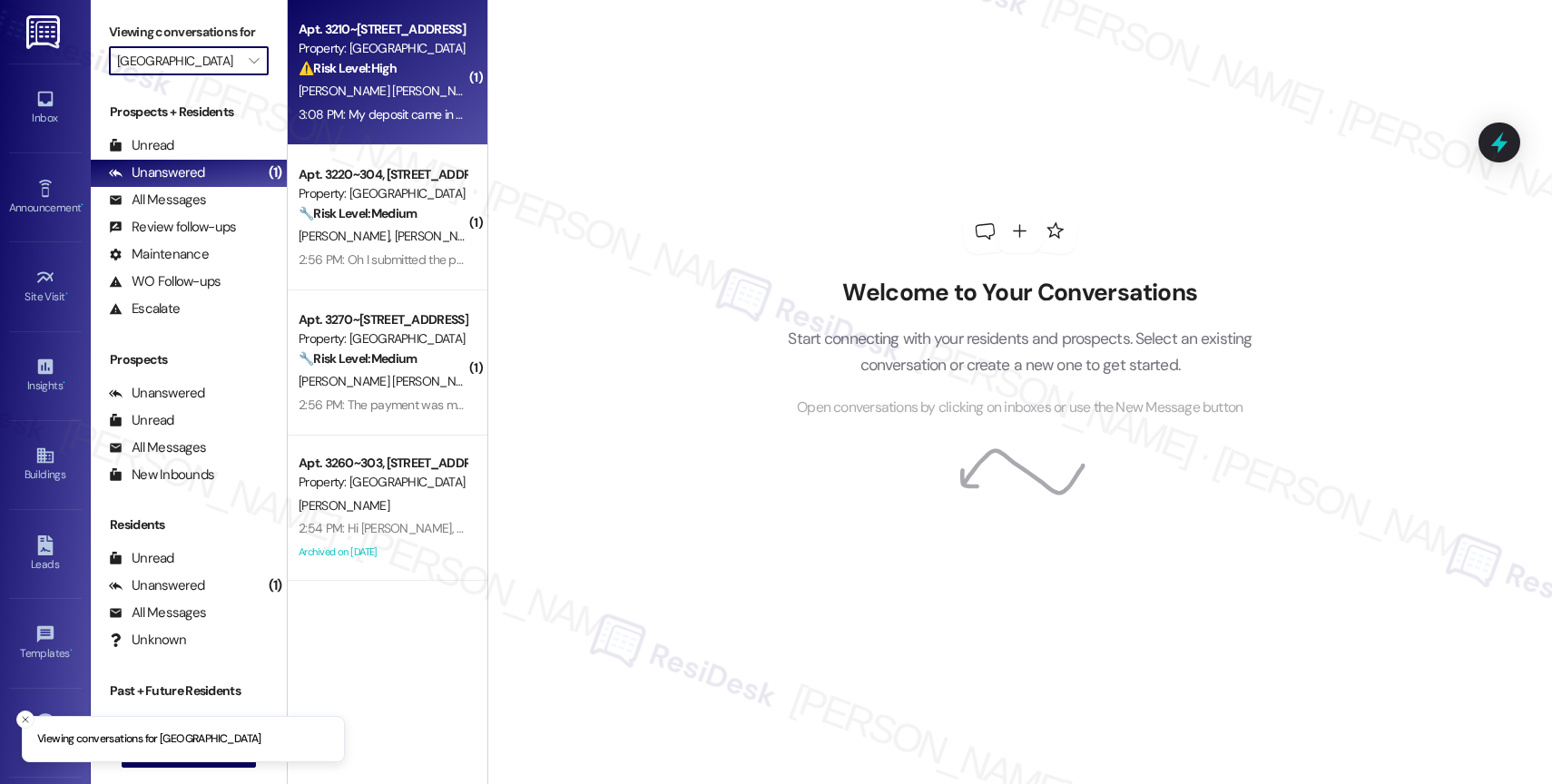
click at [366, 88] on span "D. Martinez Zuniga" at bounding box center [390, 91] width 184 height 16
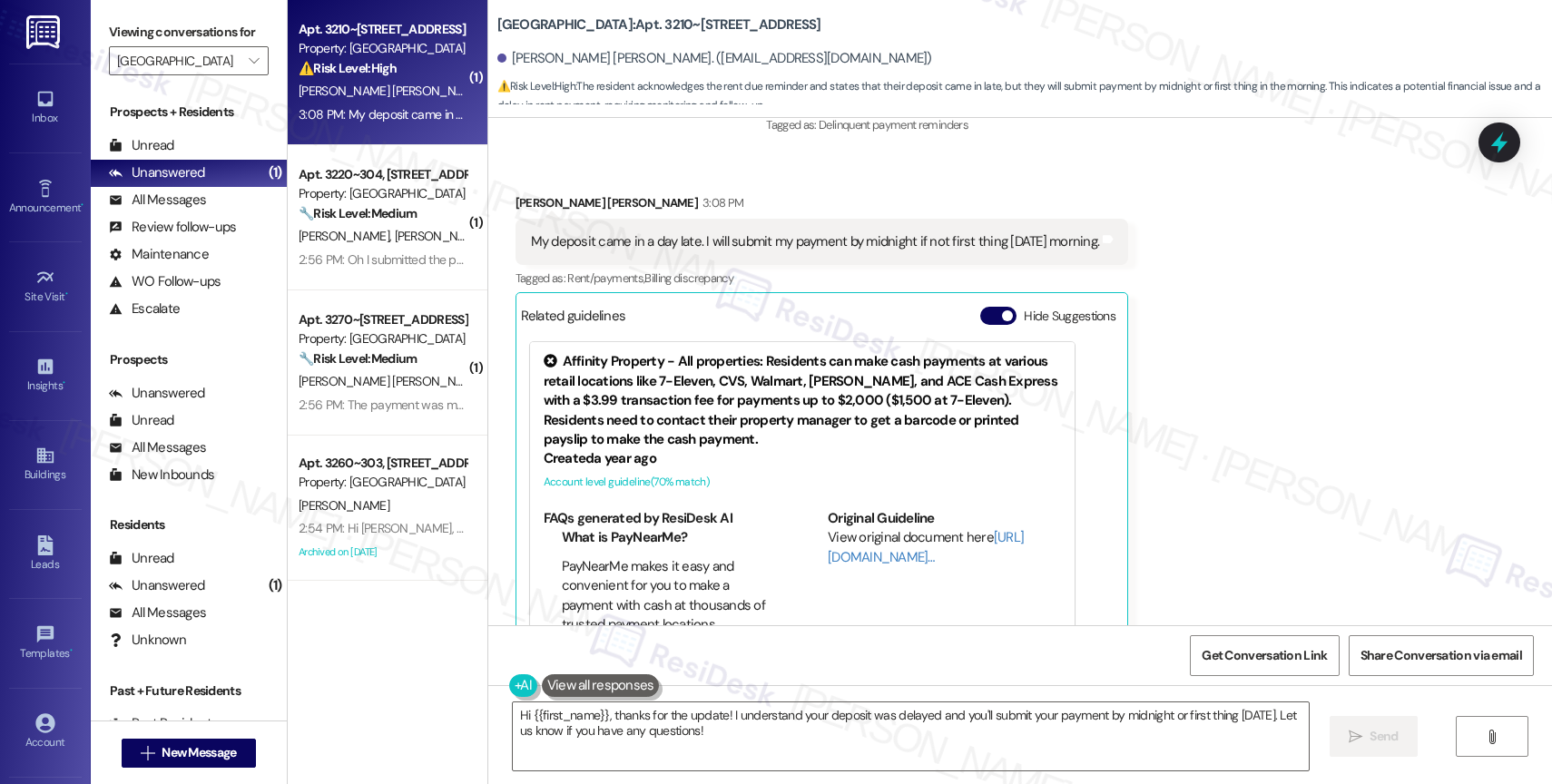
scroll to position [4175, 0]
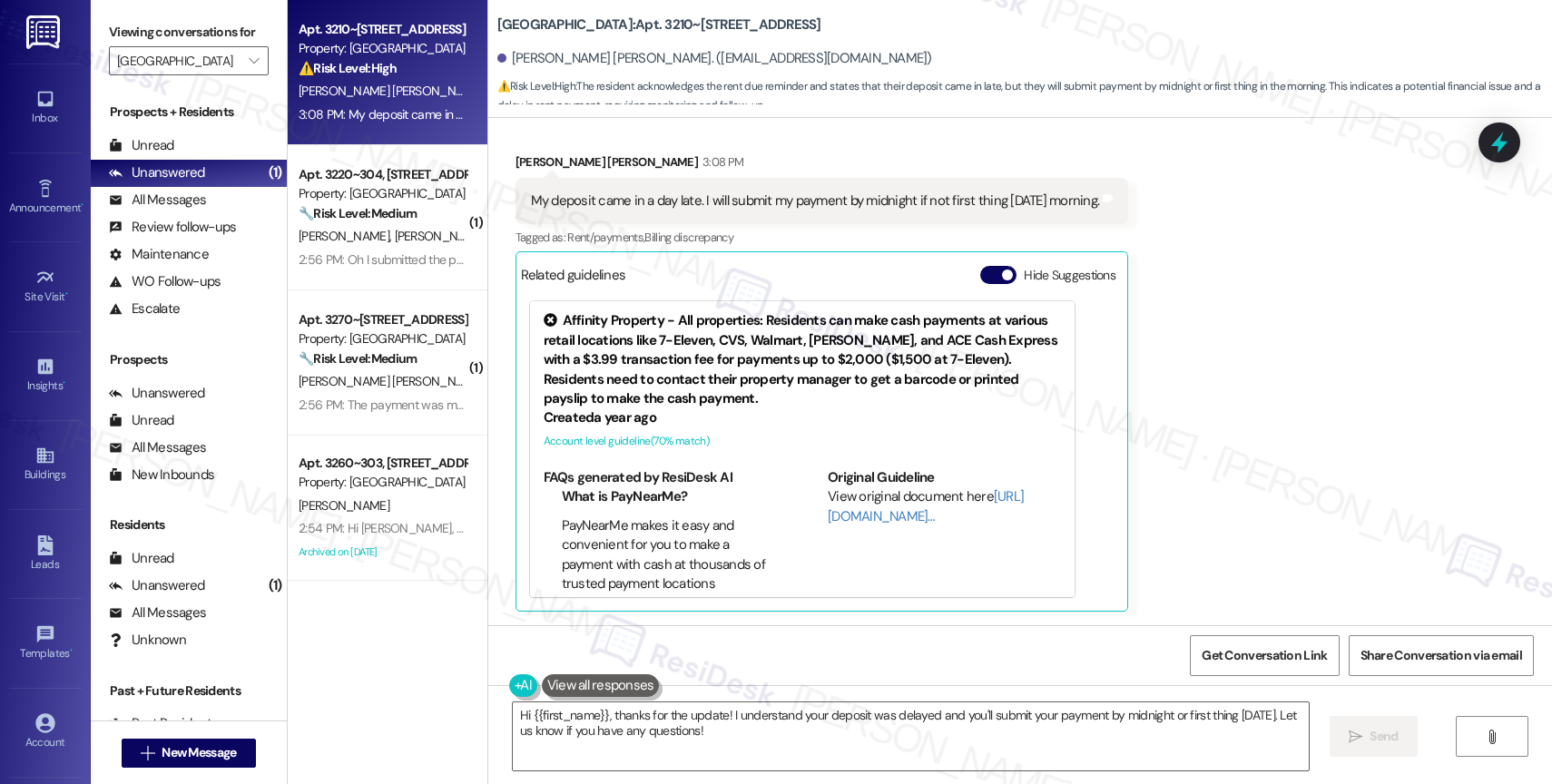
click at [986, 264] on div "Related guidelines Hide Suggestions" at bounding box center [821, 275] width 602 height 36
click at [984, 278] on button "Hide Suggestions" at bounding box center [998, 275] width 36 height 18
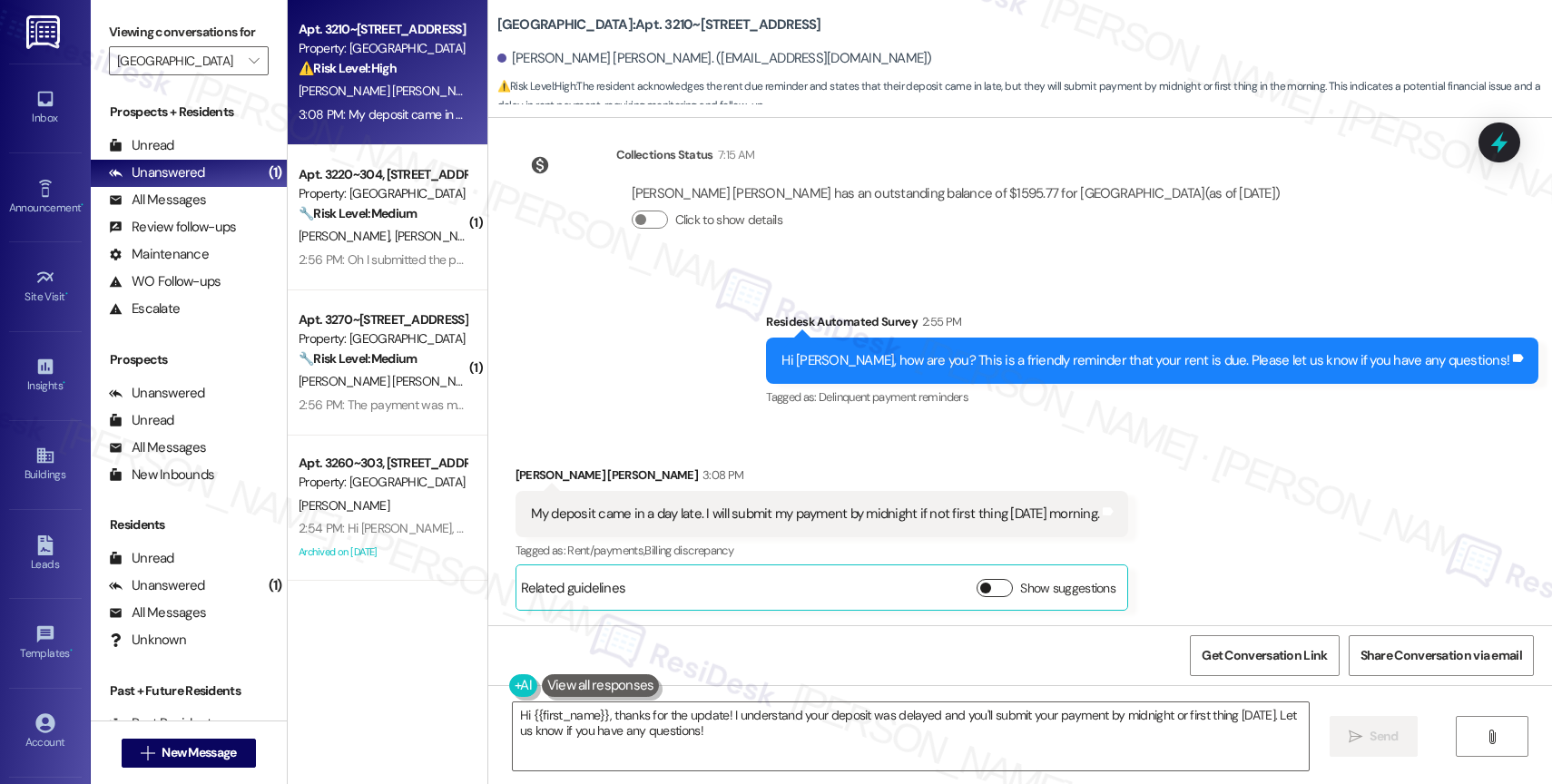
scroll to position [3861, 0]
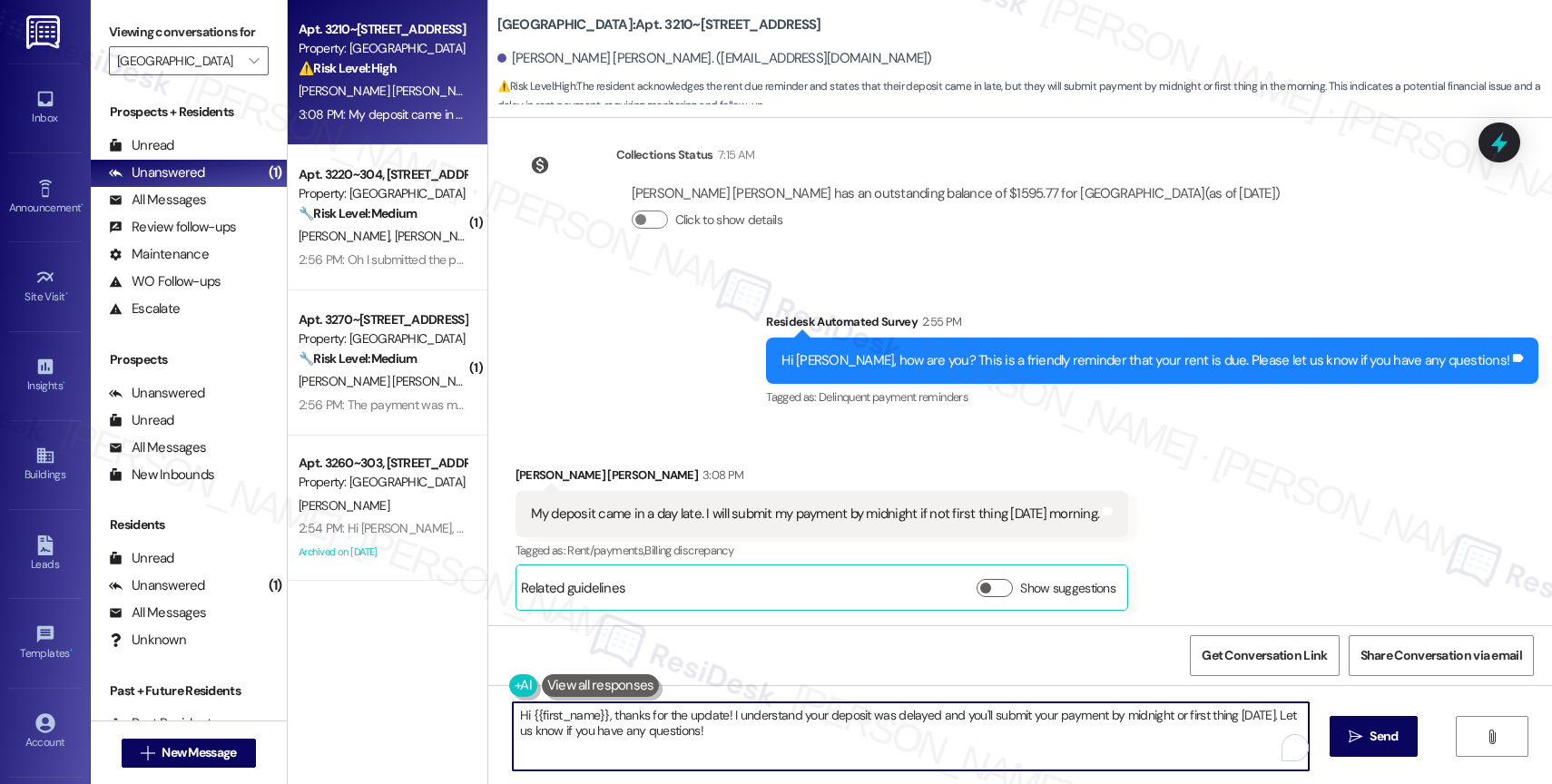
drag, startPoint x: 1281, startPoint y: 721, endPoint x: 1284, endPoint y: 731, distance: 10.4
click at [1285, 747] on div "Hi {{first_name}}, thanks for the update! I understand your deposit was delayed…" at bounding box center [910, 736] width 797 height 70
type textarea "Hi {{first_name}}, thanks for the update! I understand your deposit was delayed…"
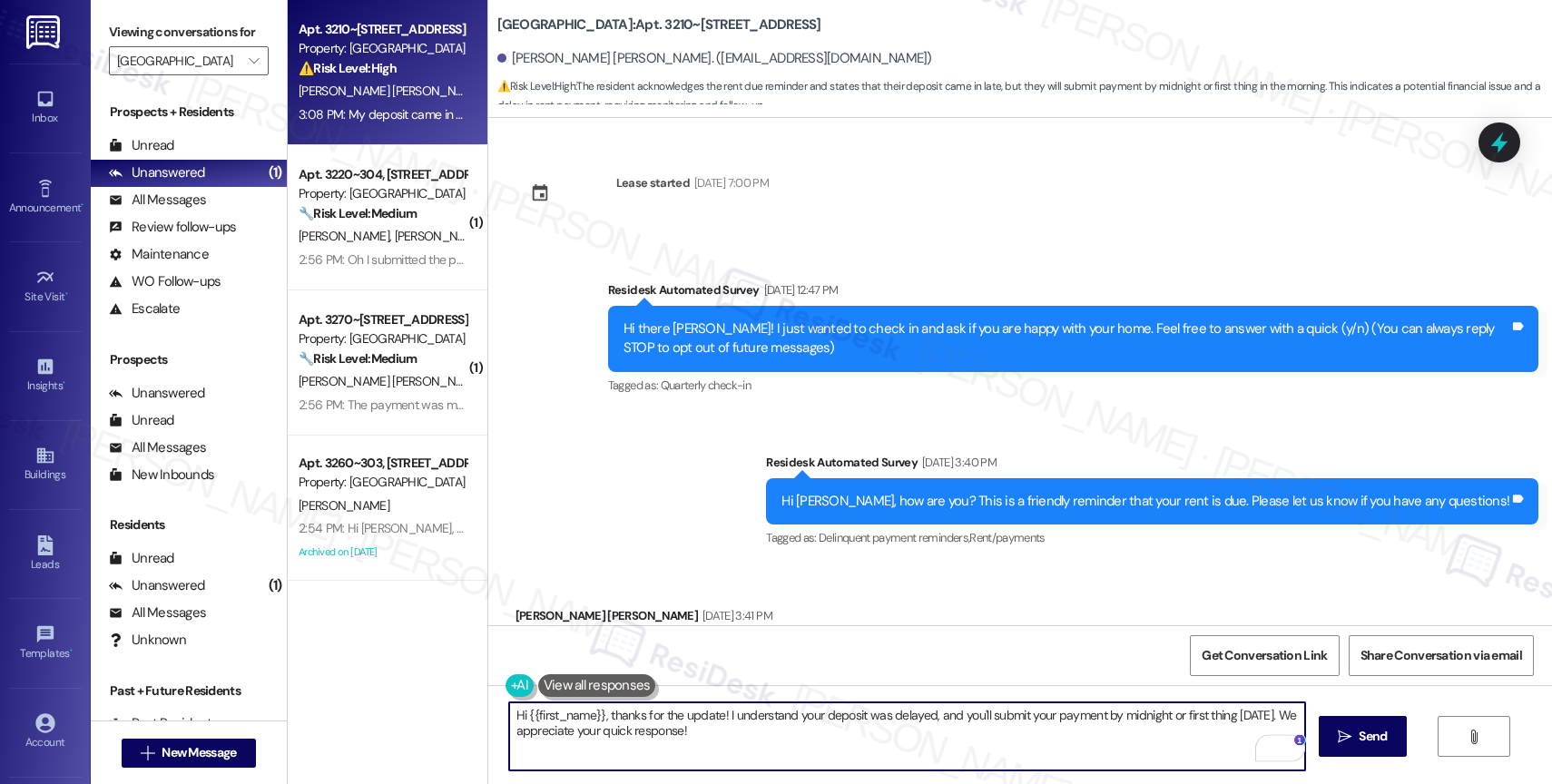
scroll to position [3861, 0]
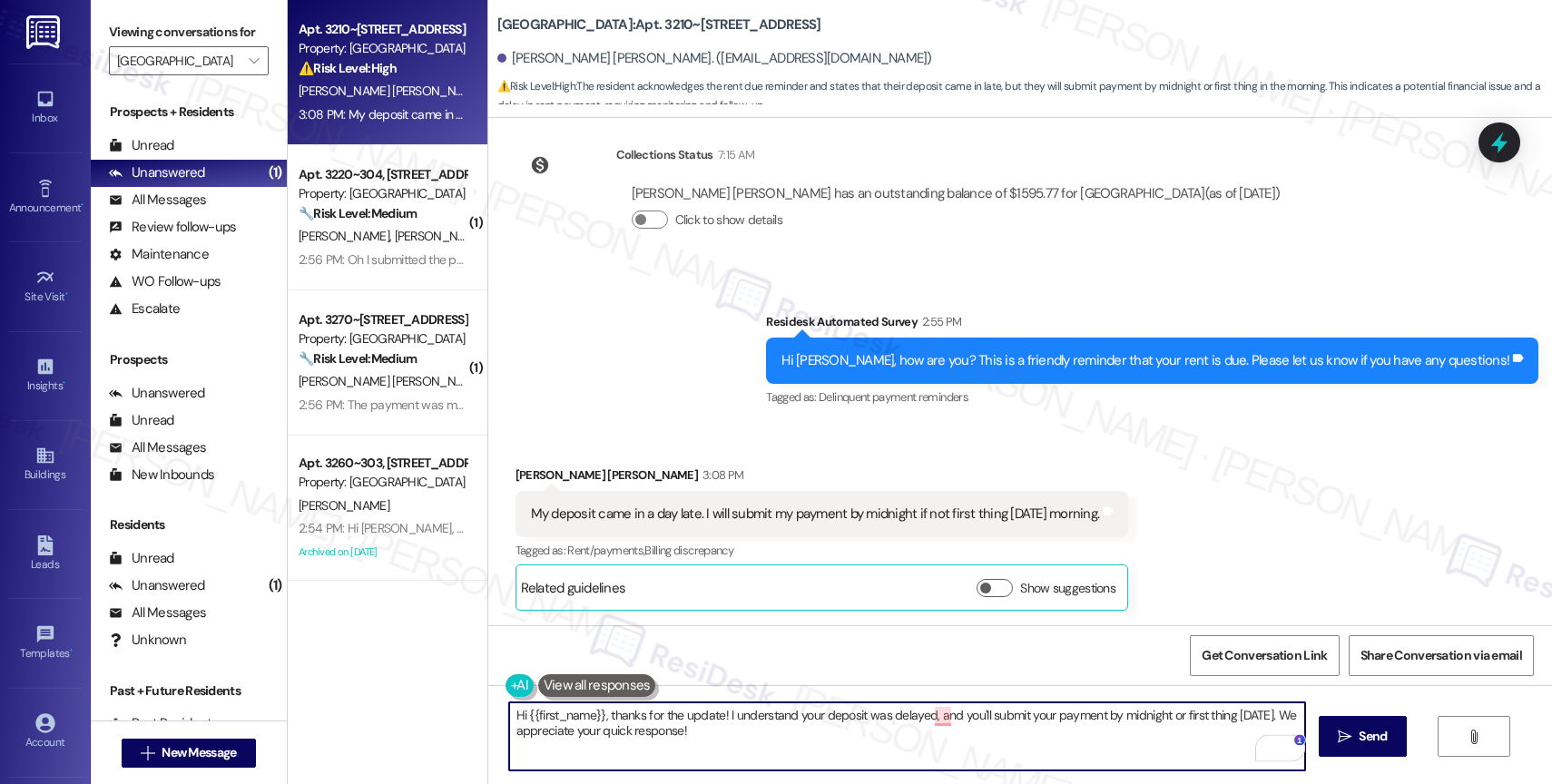
click at [837, 749] on textarea "Hi {{first_name}}, thanks for the update! I understand your deposit was delayed…" at bounding box center [907, 736] width 796 height 68
type textarea "Hi {{first_name}}, thanks for the update! I understand your deposit was delayed…"
click at [1342, 739] on icon "" at bounding box center [1345, 736] width 14 height 15
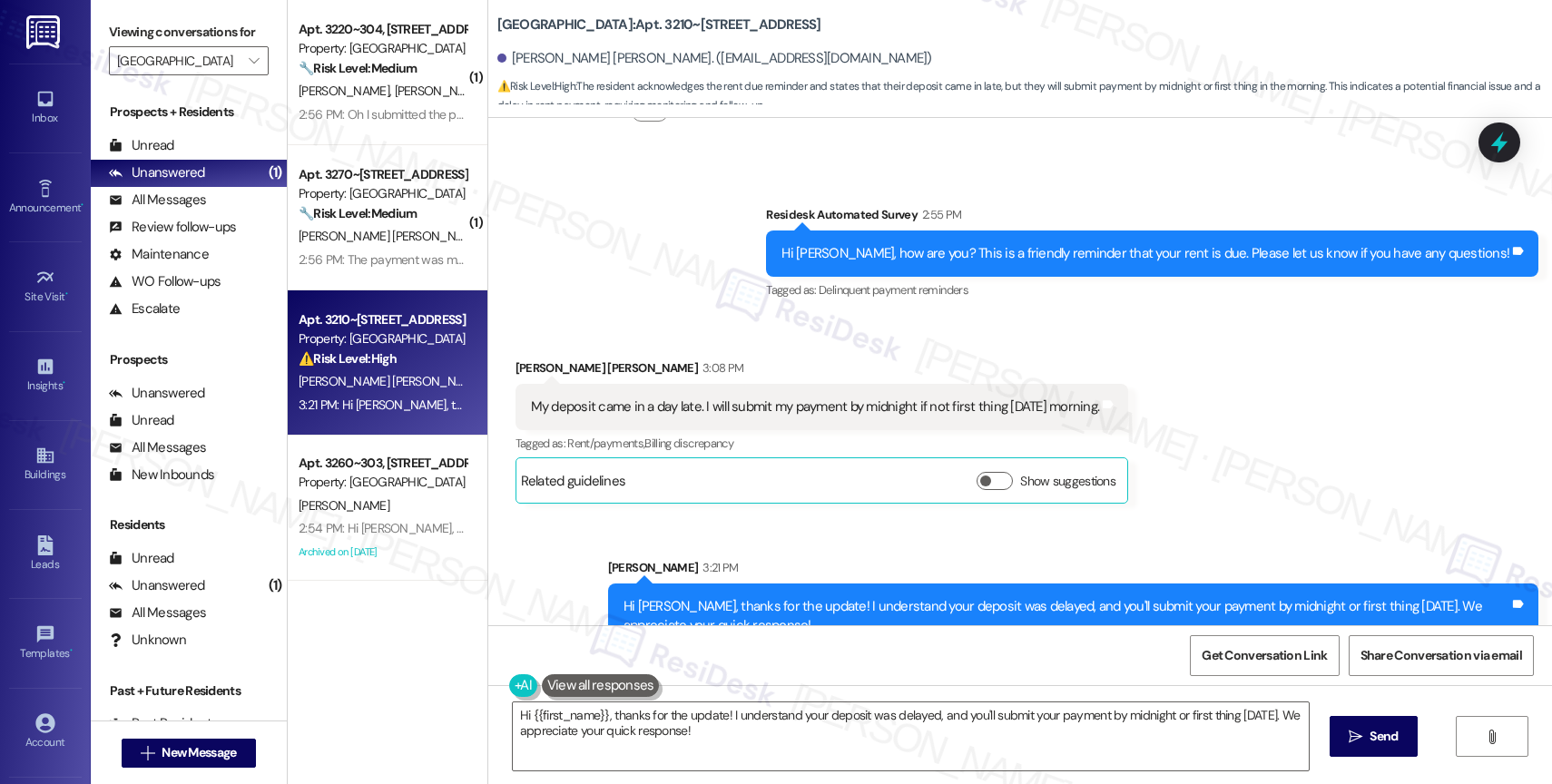
scroll to position [4008, 0]
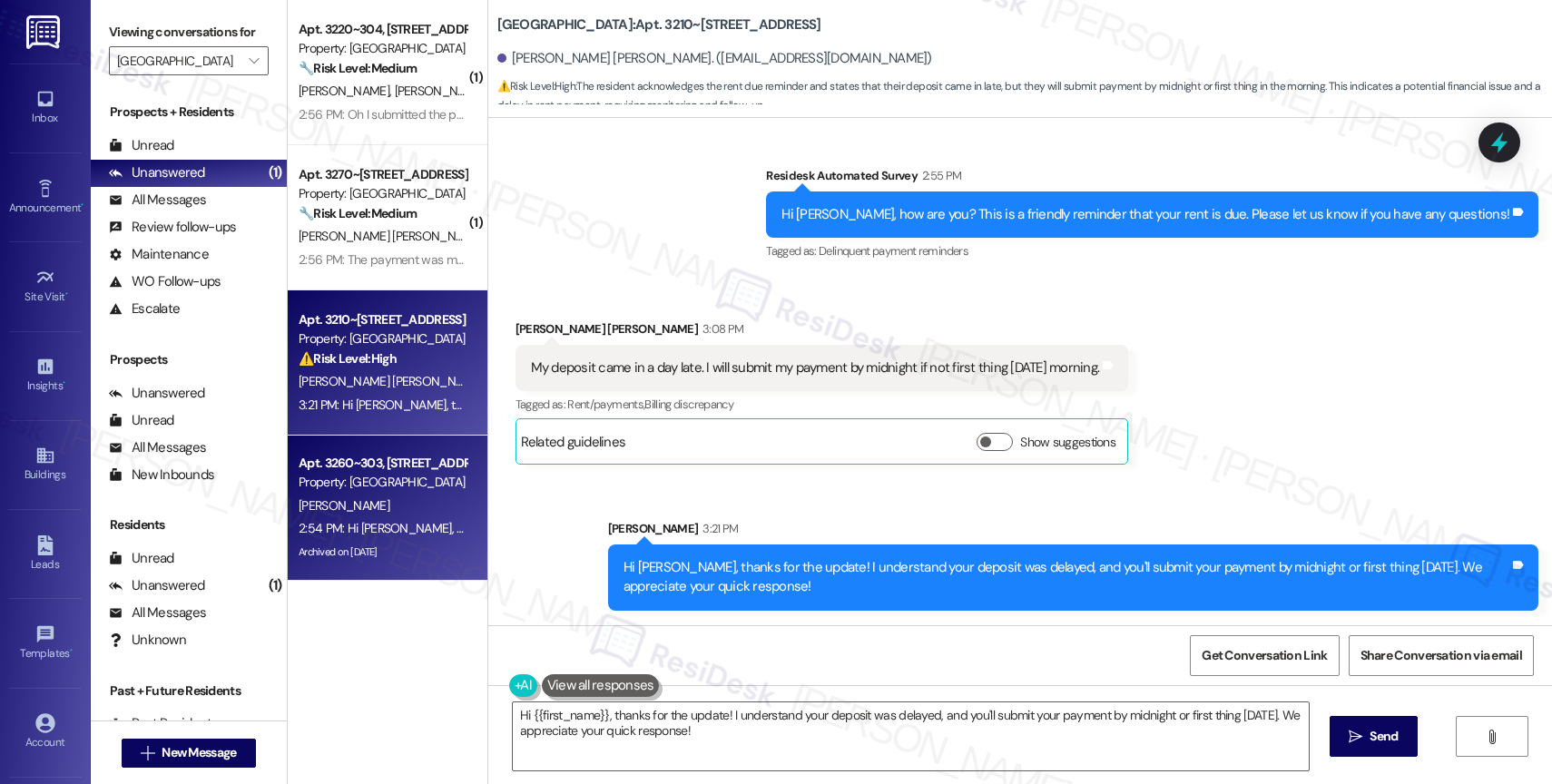
click at [382, 502] on div "[PERSON_NAME]" at bounding box center [382, 505] width 171 height 23
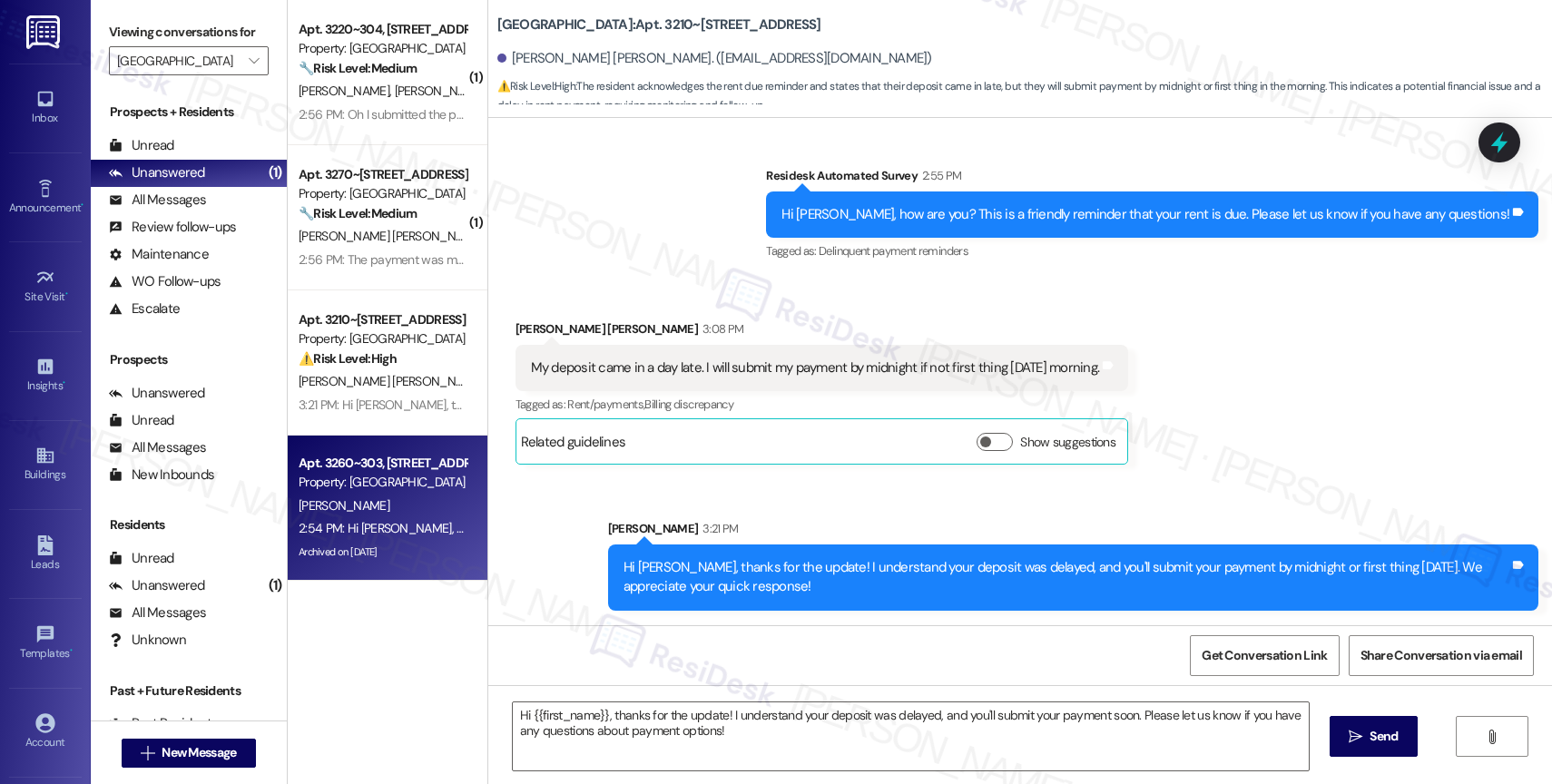
type textarea "Fetching suggested responses. Please feel free to read through the conversation…"
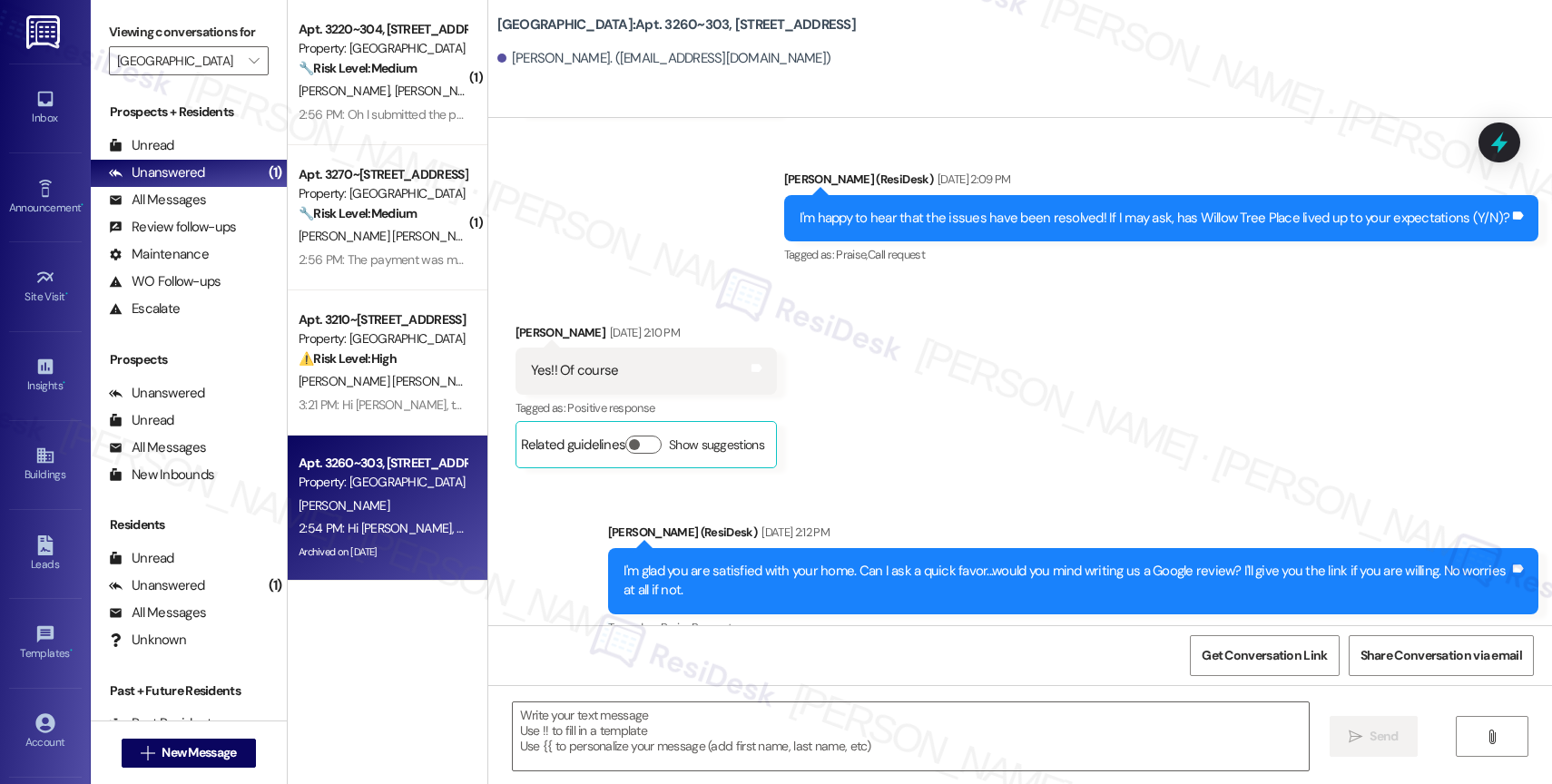
type textarea "Fetching suggested responses. Please feel free to read through the conversation…"
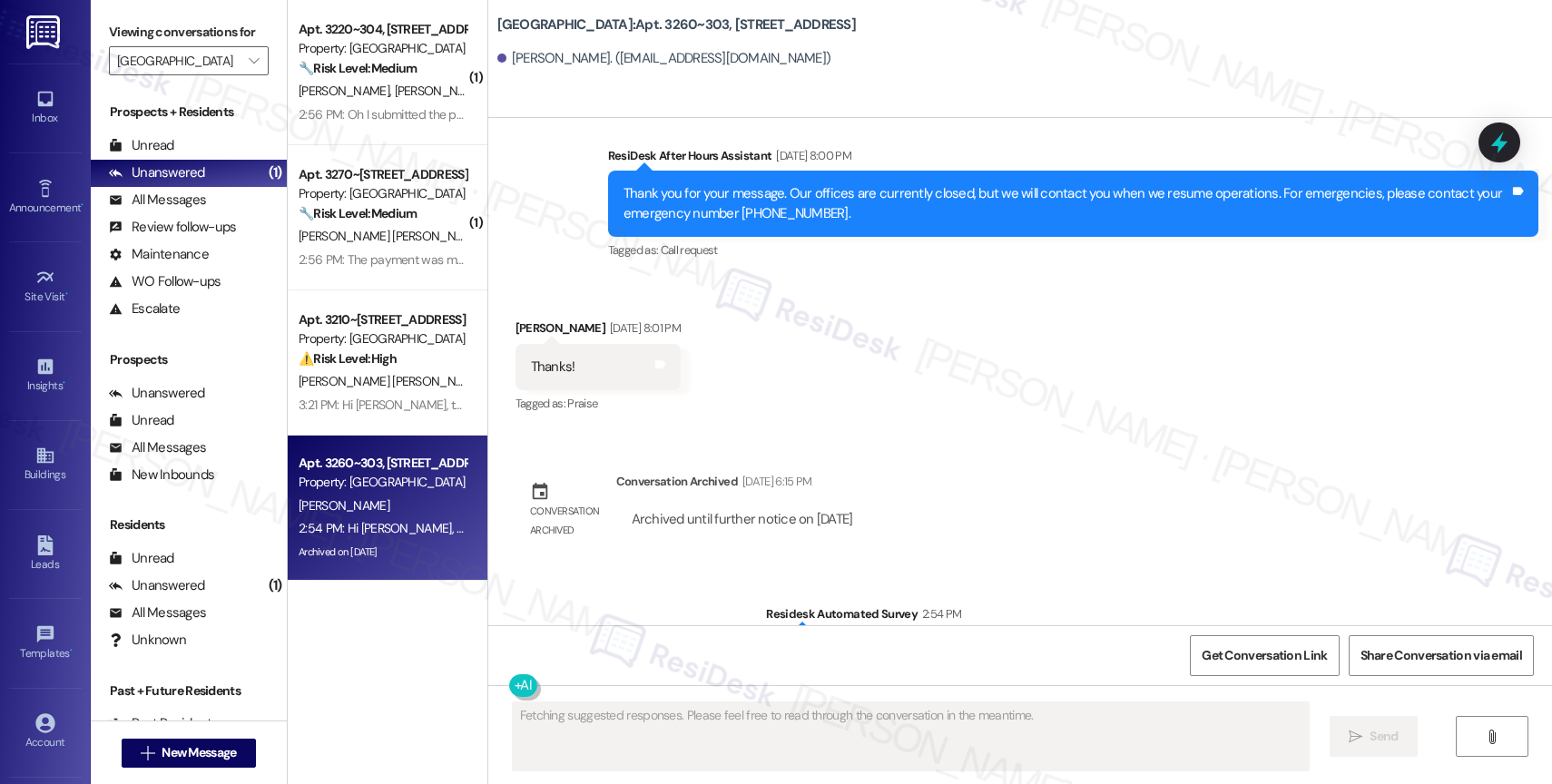
scroll to position [20202, 0]
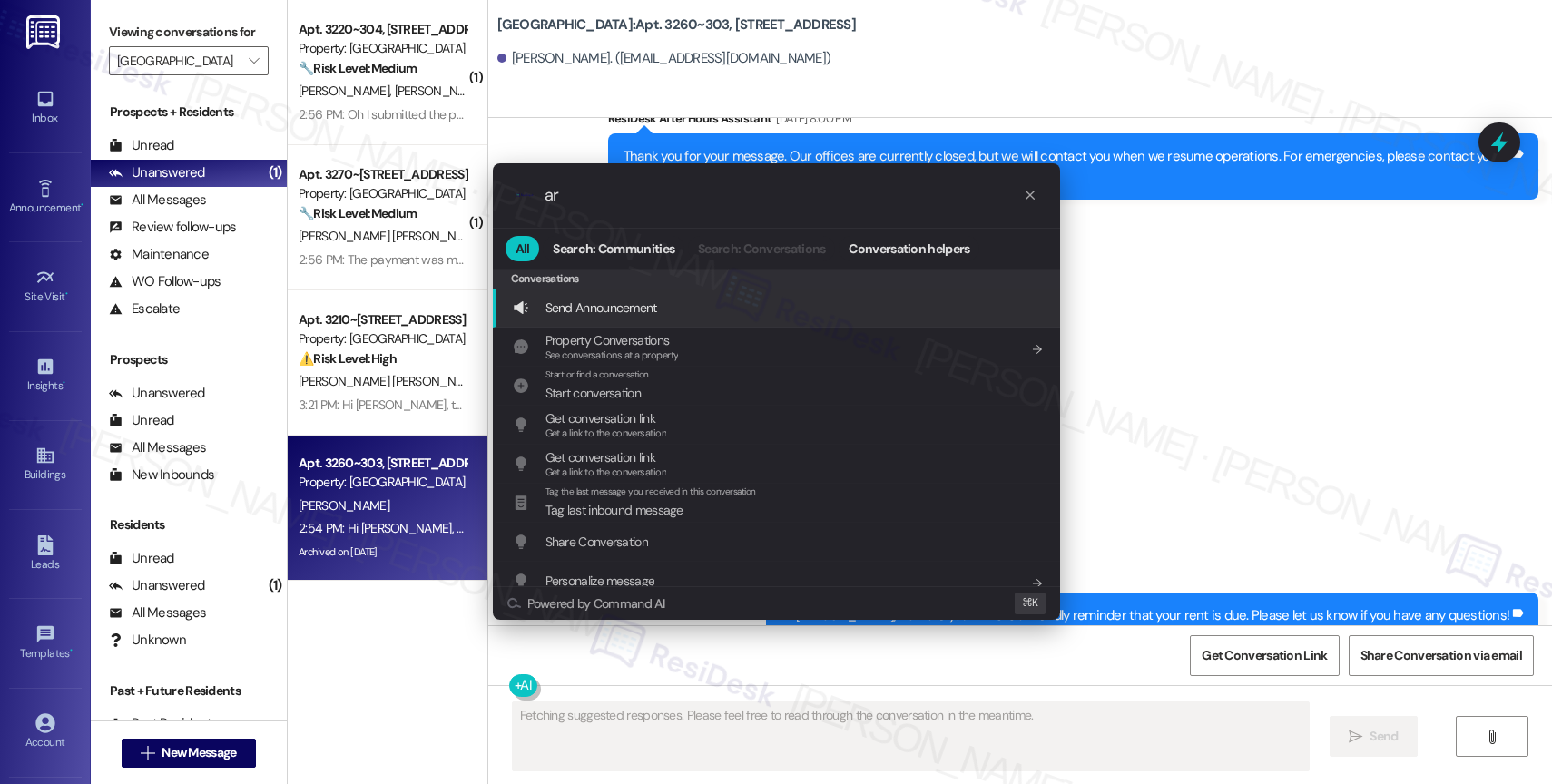
type input "arc"
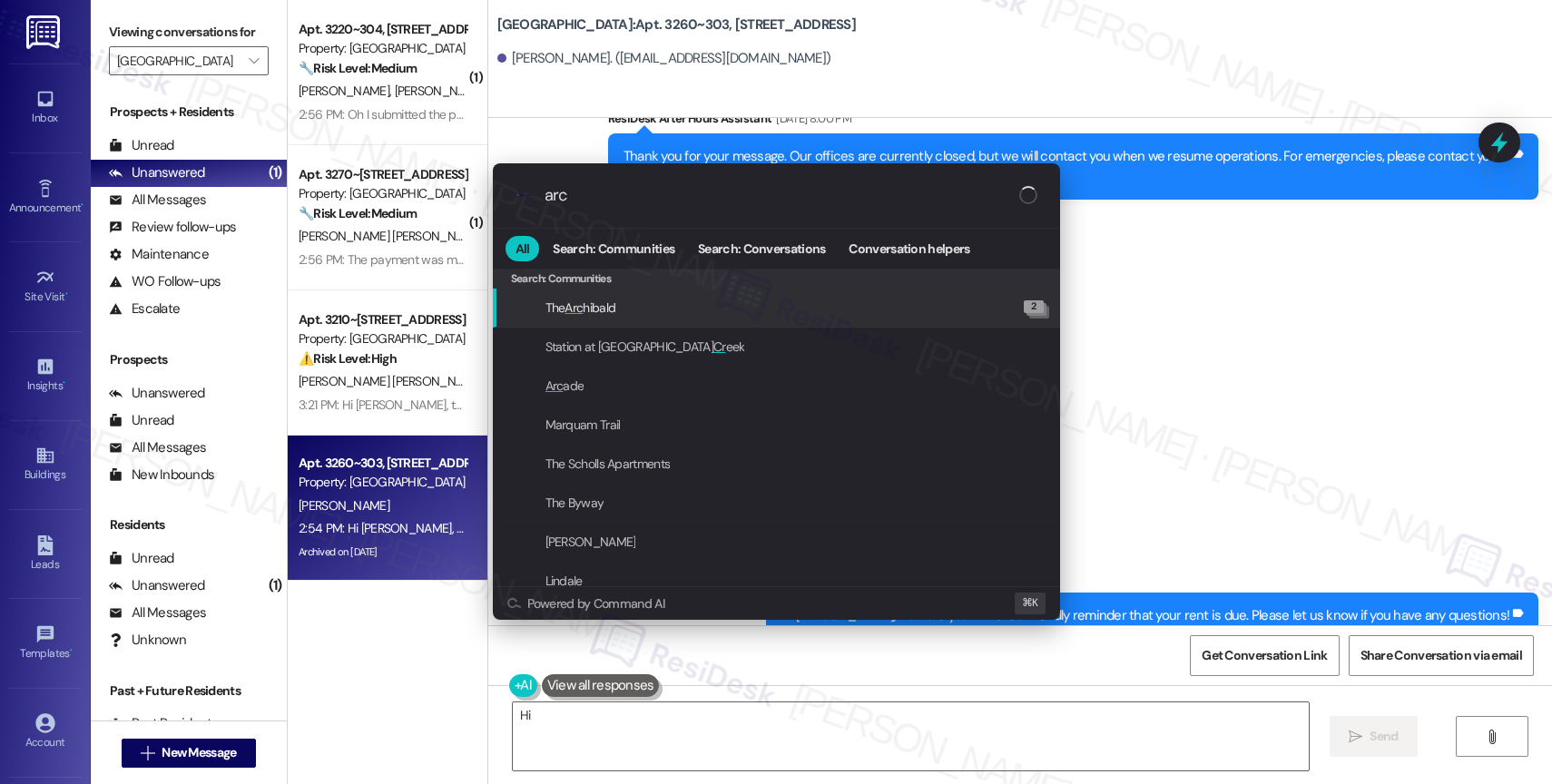
type textarea "Hi {{first_name}}"
type input "arch"
type textarea "Hi {{first_name}}! Thanks for the"
type input "archi"
type textarea "Hi {{first_name}}! Thanks for the heads up! Just"
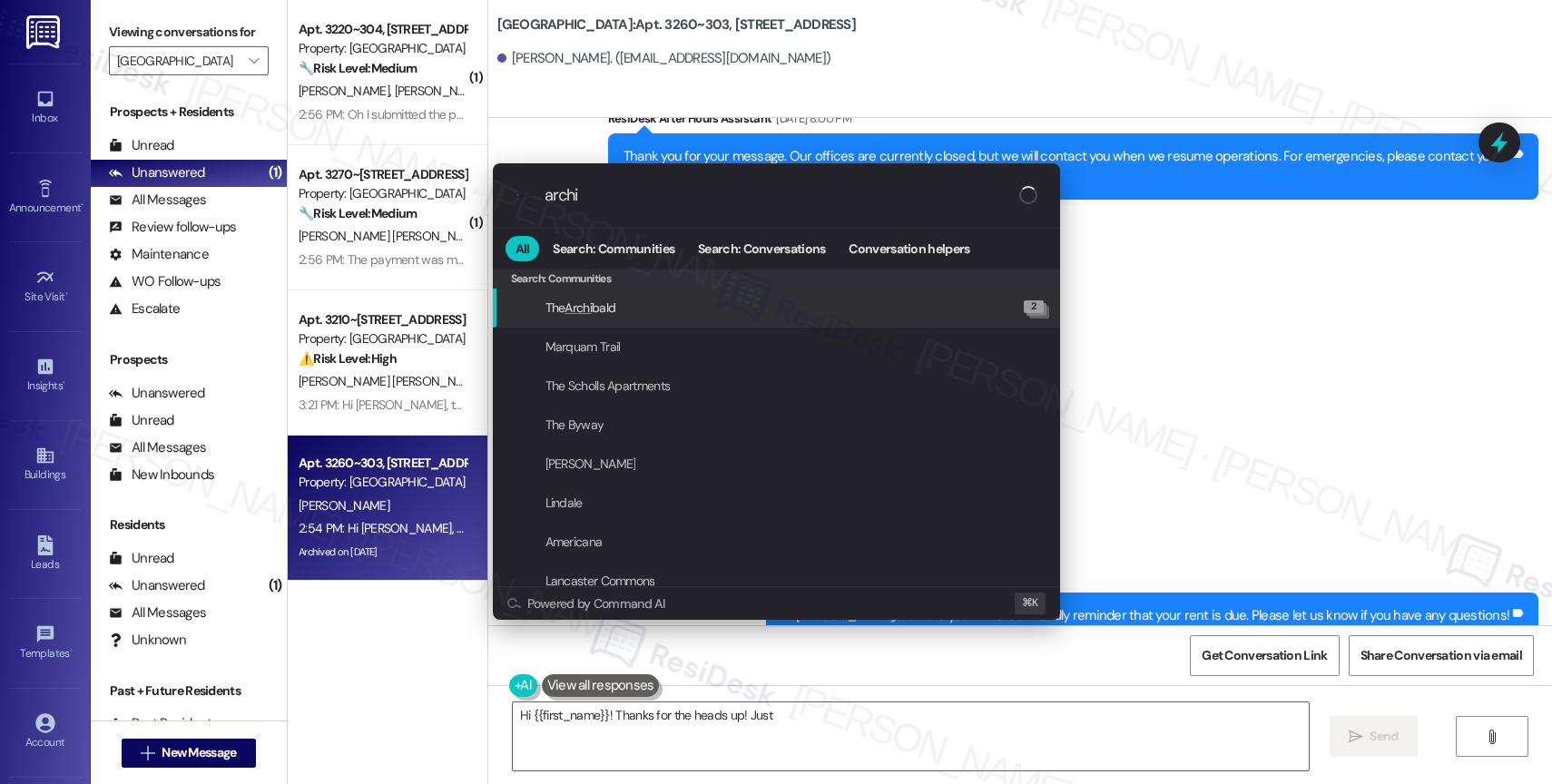
type input "archiv"
type textarea "Hi {{first_name}}! Thanks for the heads up! Just a reminder, you can pay your"
type input "archive"
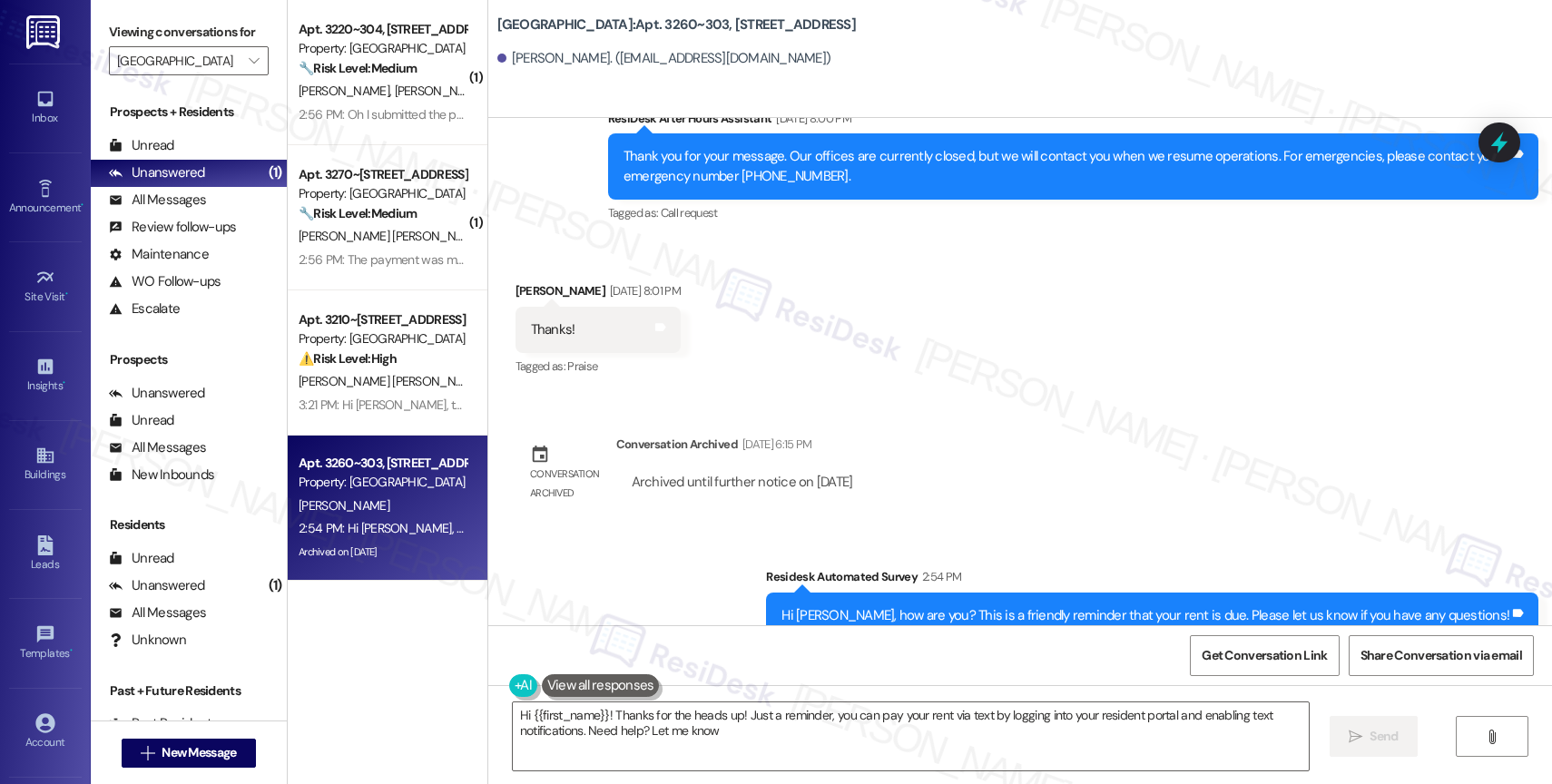
type textarea "Hi {{first_name}}! Thanks for the heads up! Just a reminder, you can pay your r…"
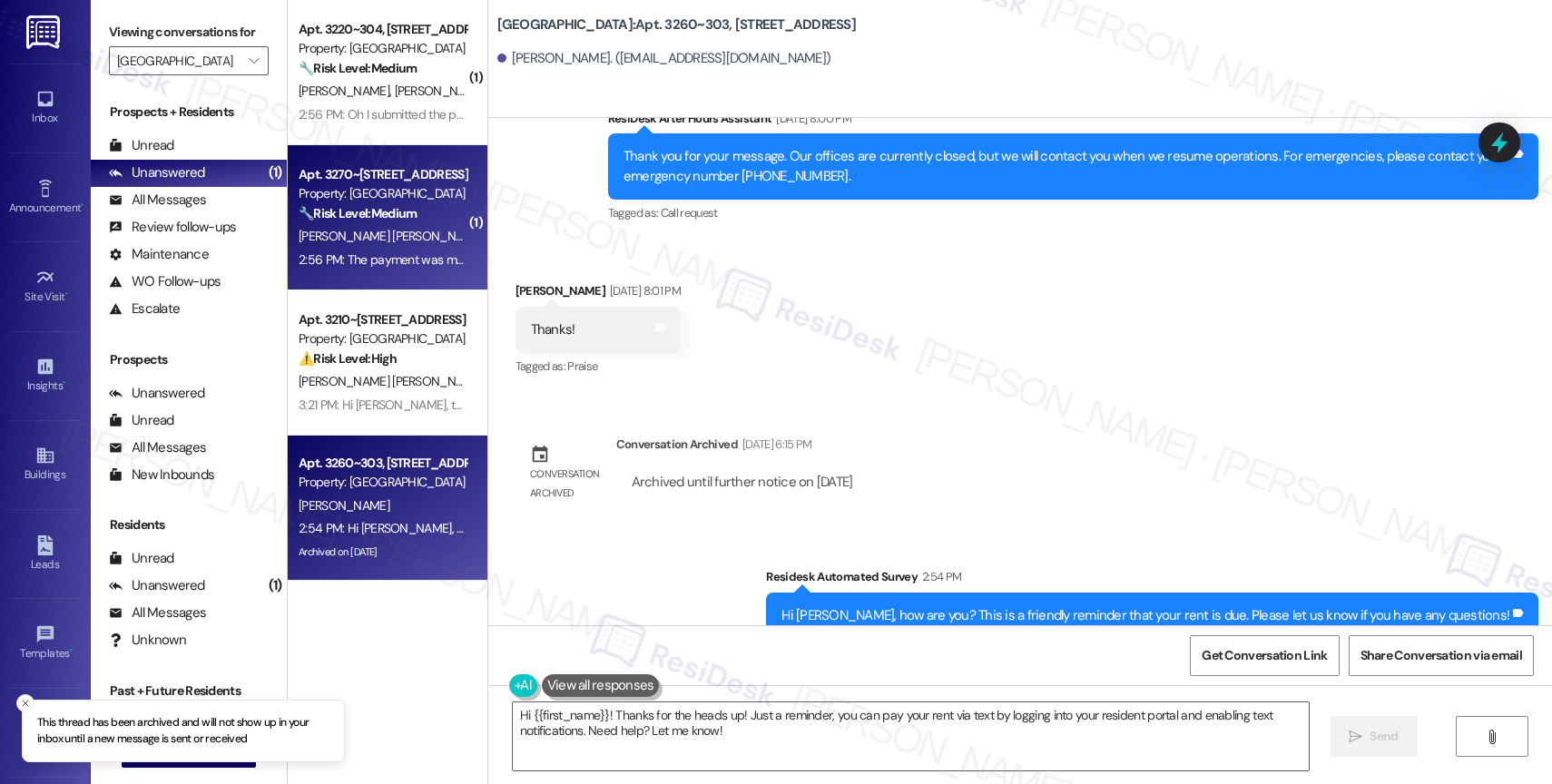
click at [404, 191] on div "Property: [GEOGRAPHIC_DATA]" at bounding box center [382, 193] width 168 height 19
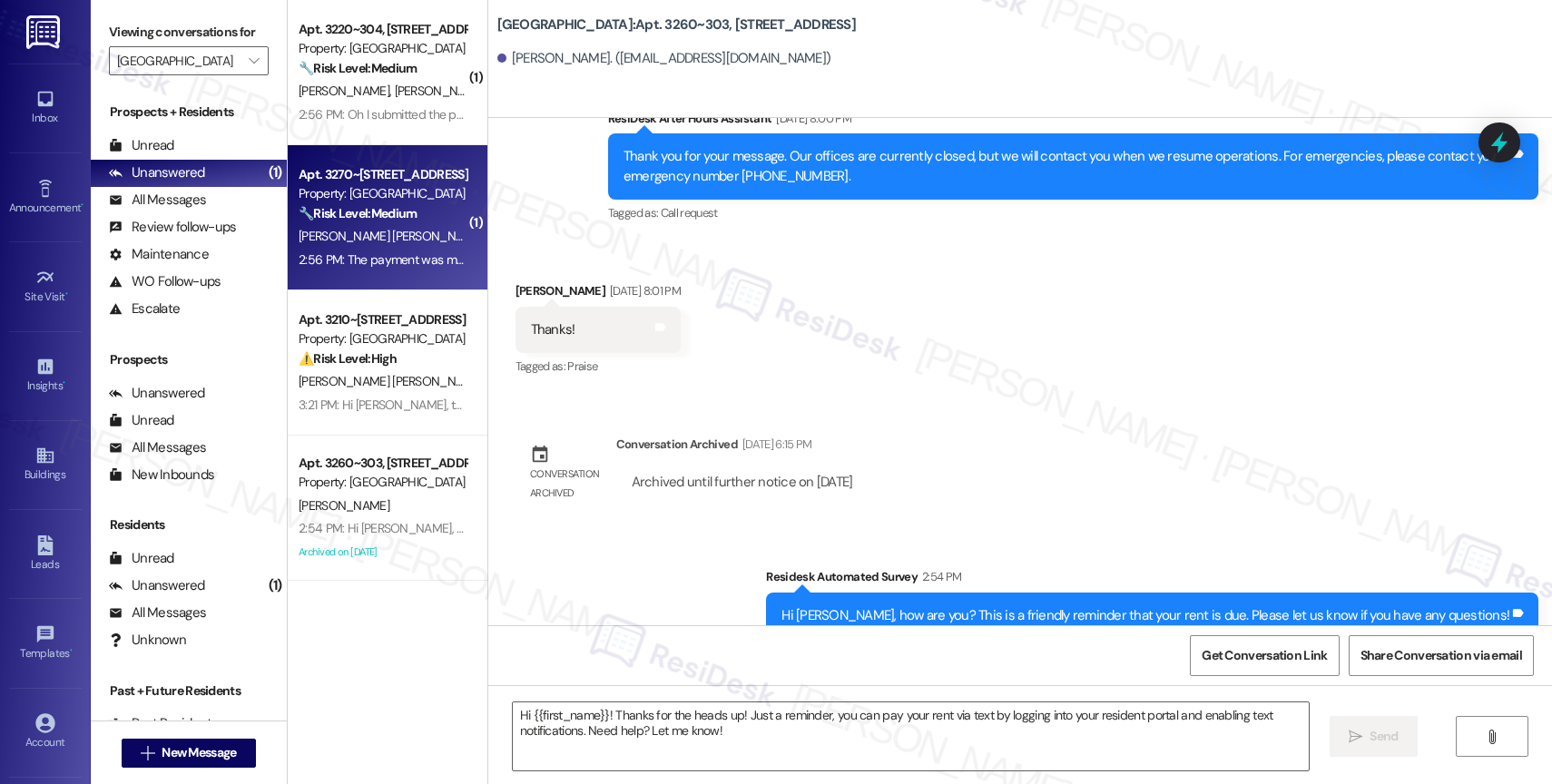
type textarea "Fetching suggested responses. Please feel free to read through the conversation…"
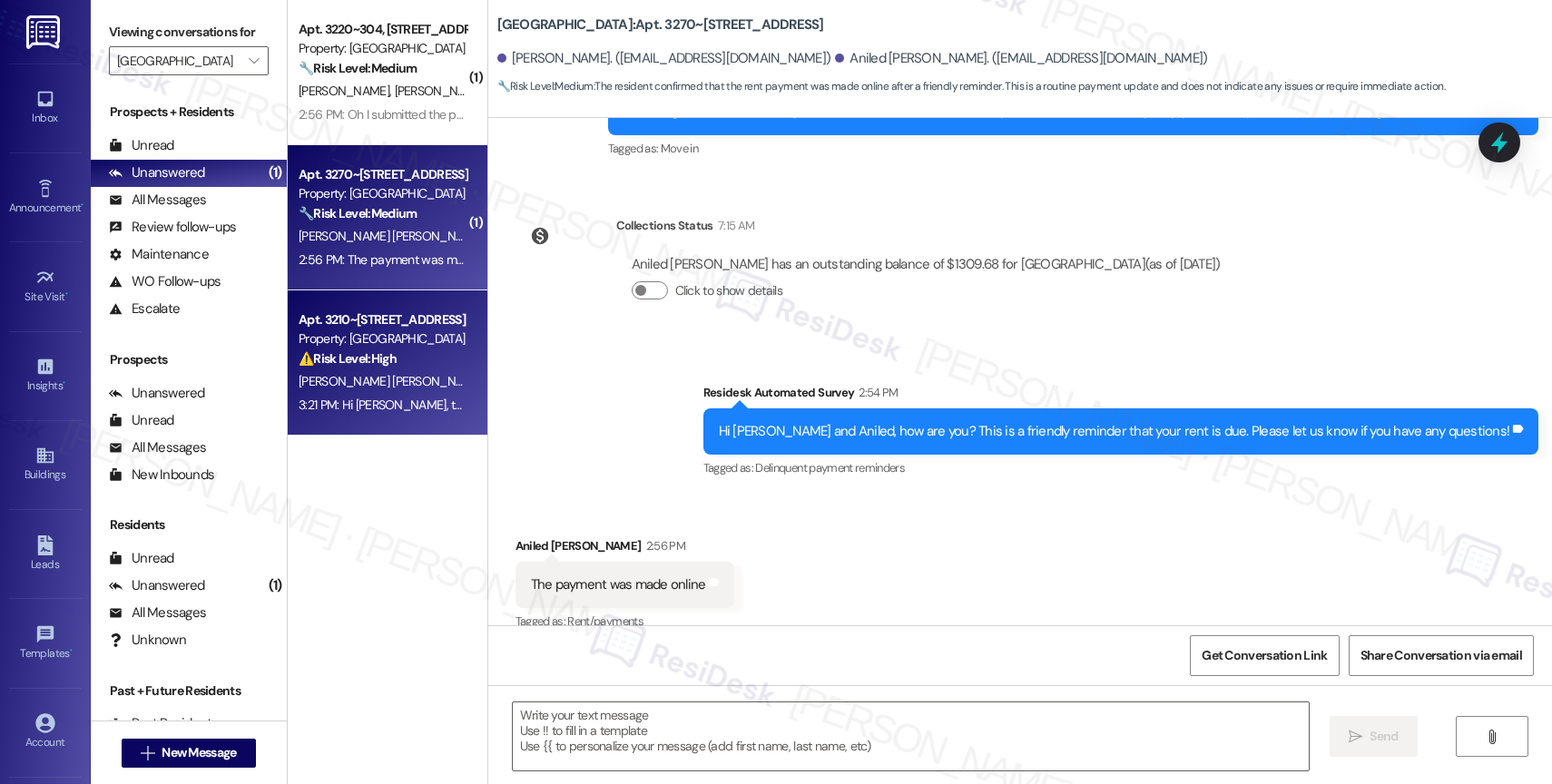
type textarea "Fetching suggested responses. Please feel free to read through the conversation…"
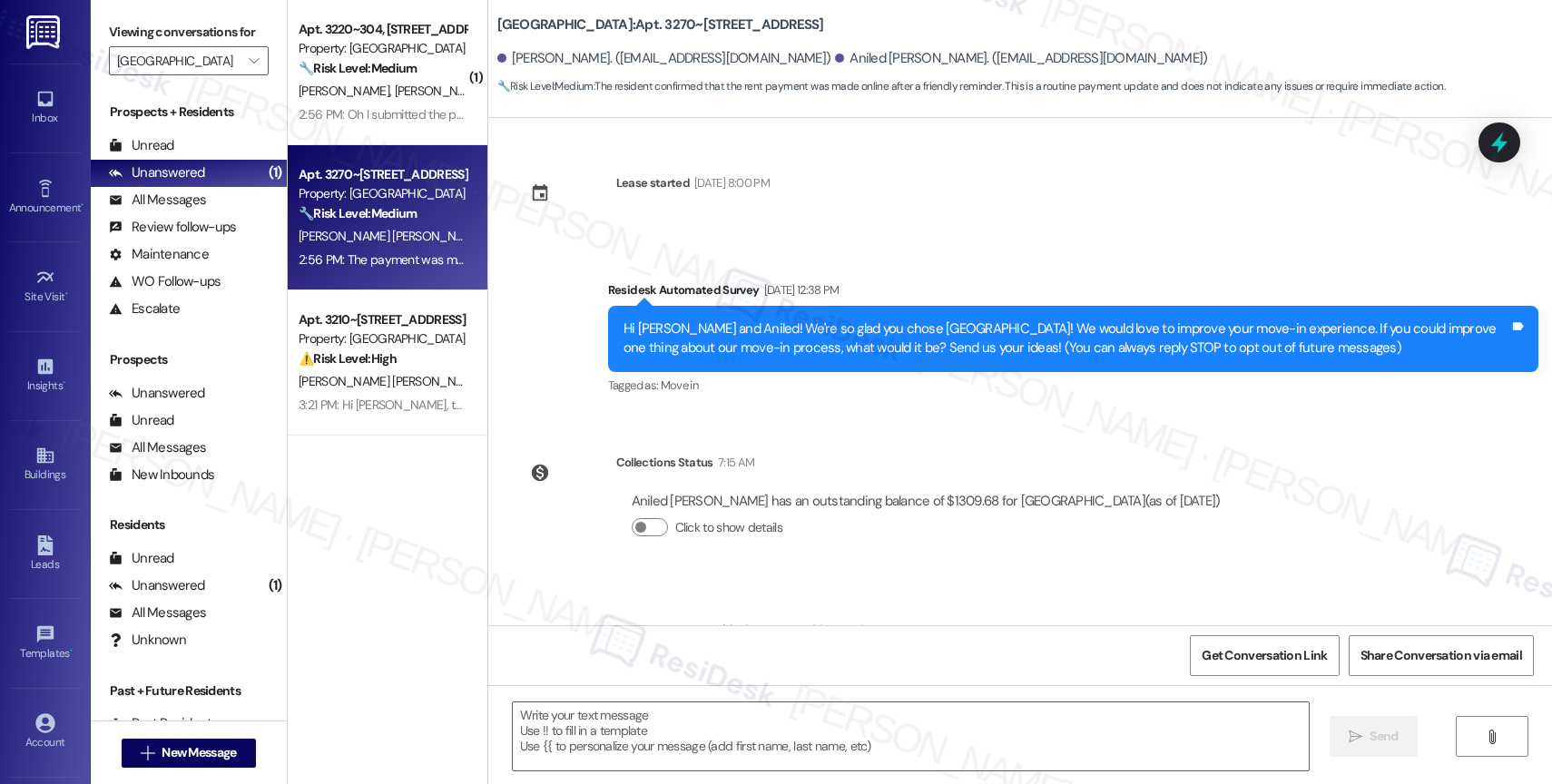
scroll to position [261, 0]
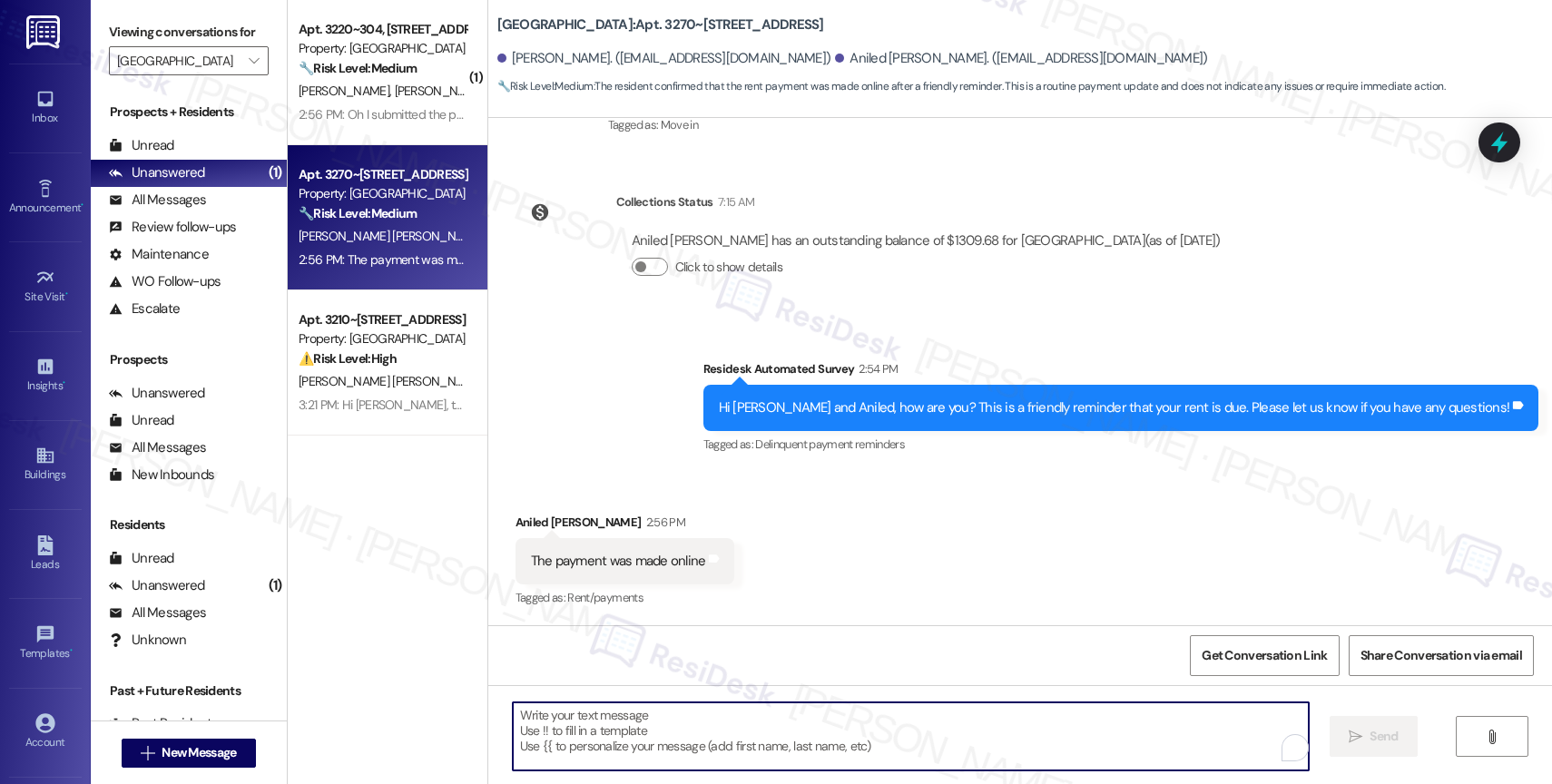
click at [620, 715] on textarea "To enrich screen reader interactions, please activate Accessibility in Grammarl…" at bounding box center [911, 736] width 796 height 68
paste textarea "Thank you for informing me, {{first_name}}. If you have no further questions, p…"
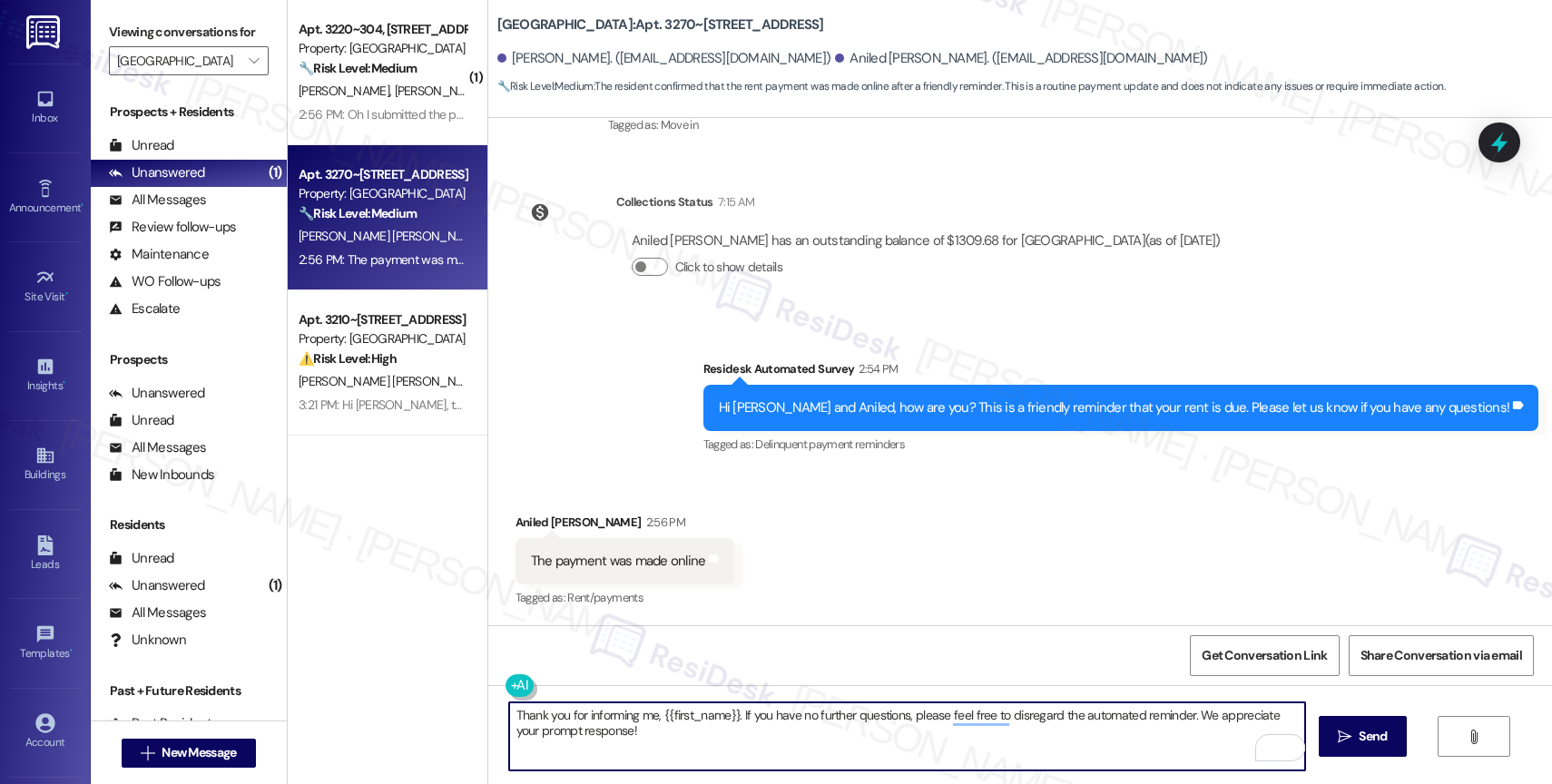
drag, startPoint x: 674, startPoint y: 716, endPoint x: 838, endPoint y: 719, distance: 164.0
click at [725, 714] on textarea "Thank you for informing me, {{first_name}}. If you have no further questions, p…" at bounding box center [907, 736] width 796 height 68
click at [776, 733] on textarea "Thank you for informing me, Aniled. If you have no further questions, please fe…" at bounding box center [907, 736] width 796 height 68
type textarea "Thank you for informing me, Aniled. If you have no further questions, please fe…"
click at [1355, 732] on span "Send" at bounding box center [1373, 735] width 36 height 19
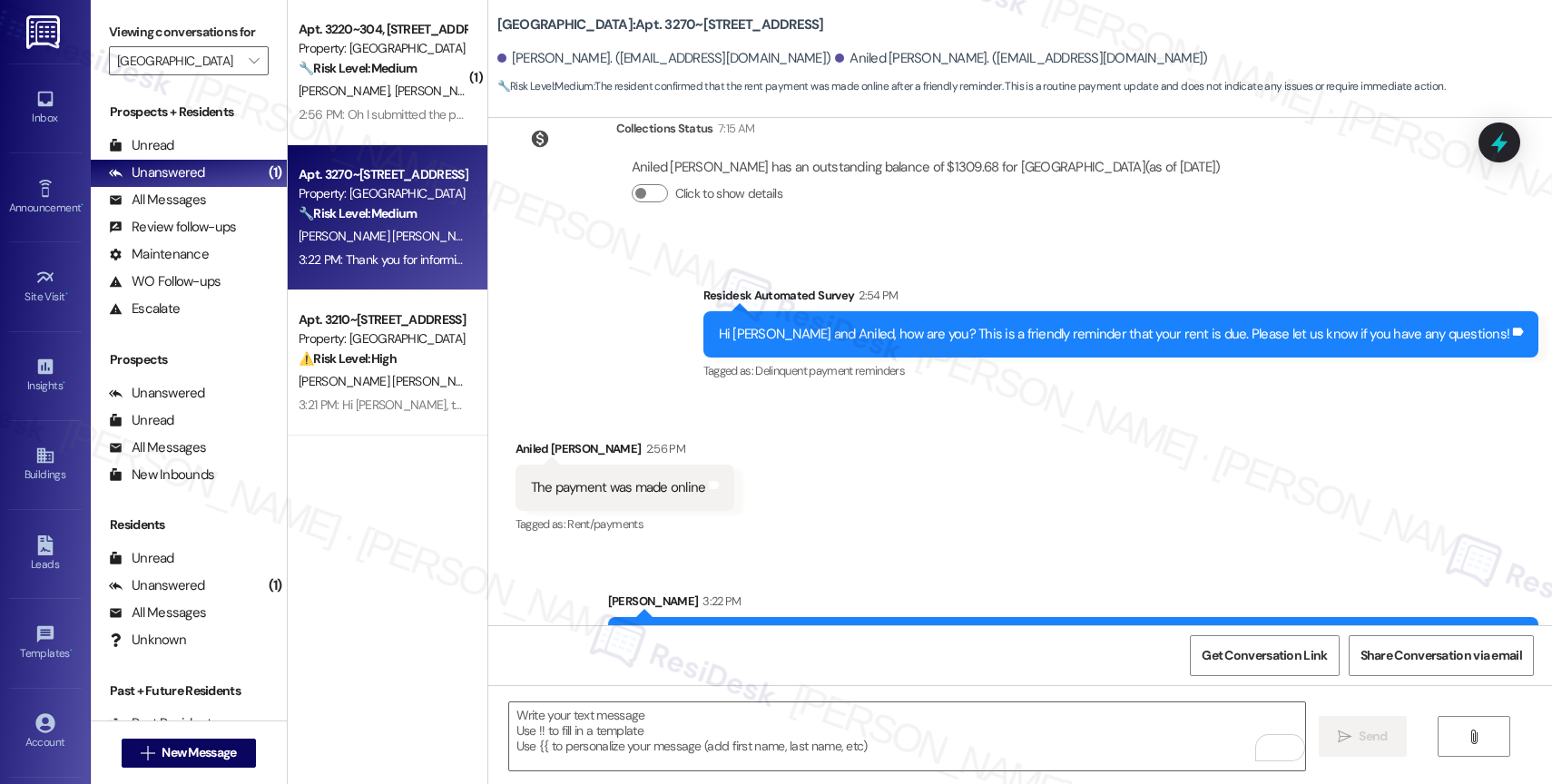
scroll to position [406, 0]
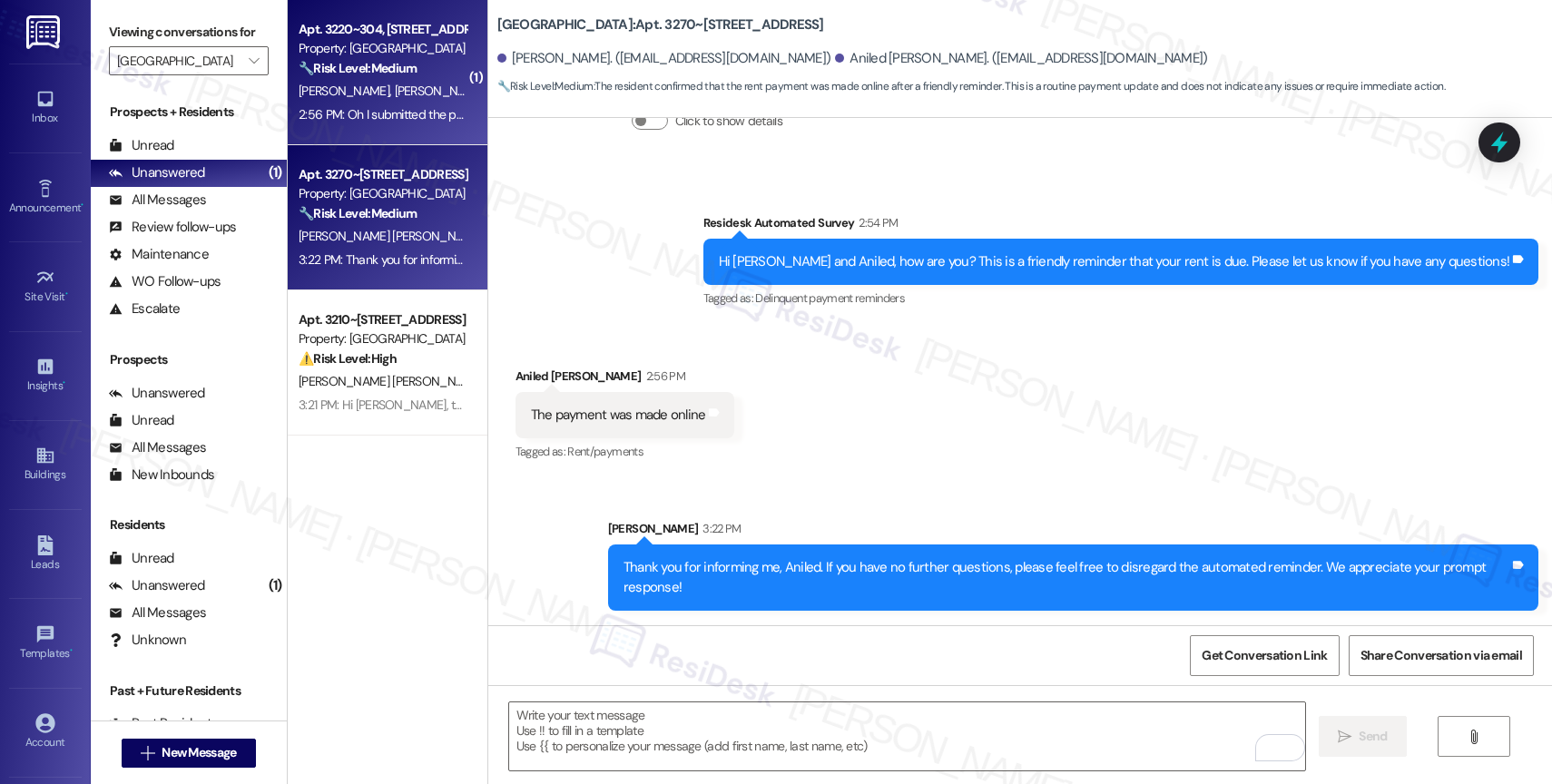
click at [363, 68] on strong "🔧 Risk Level: Medium" at bounding box center [357, 68] width 118 height 16
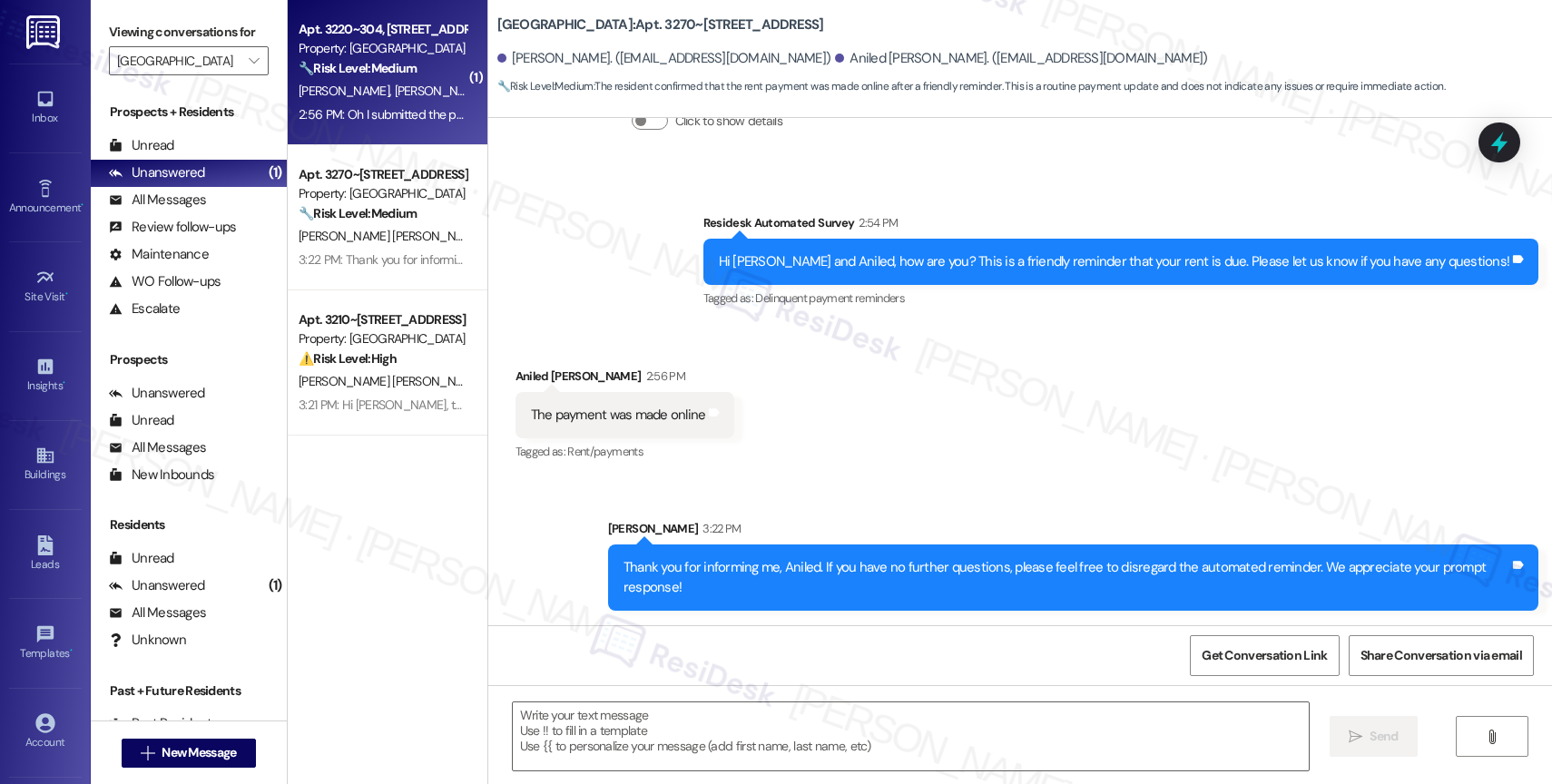
type textarea "Fetching suggested responses. Please feel free to read through the conversation…"
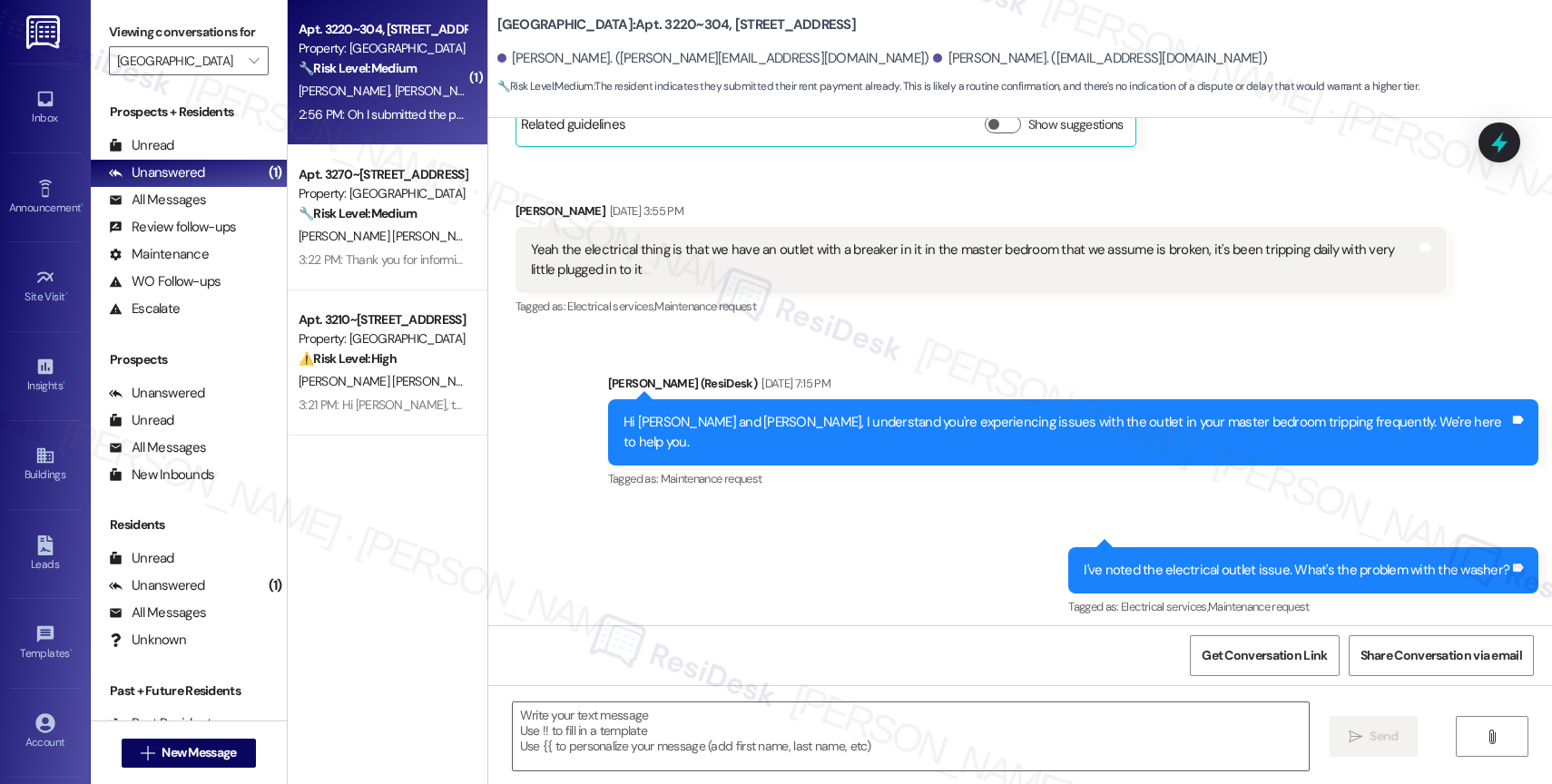
type textarea "Fetching suggested responses. Please feel free to read through the conversation…"
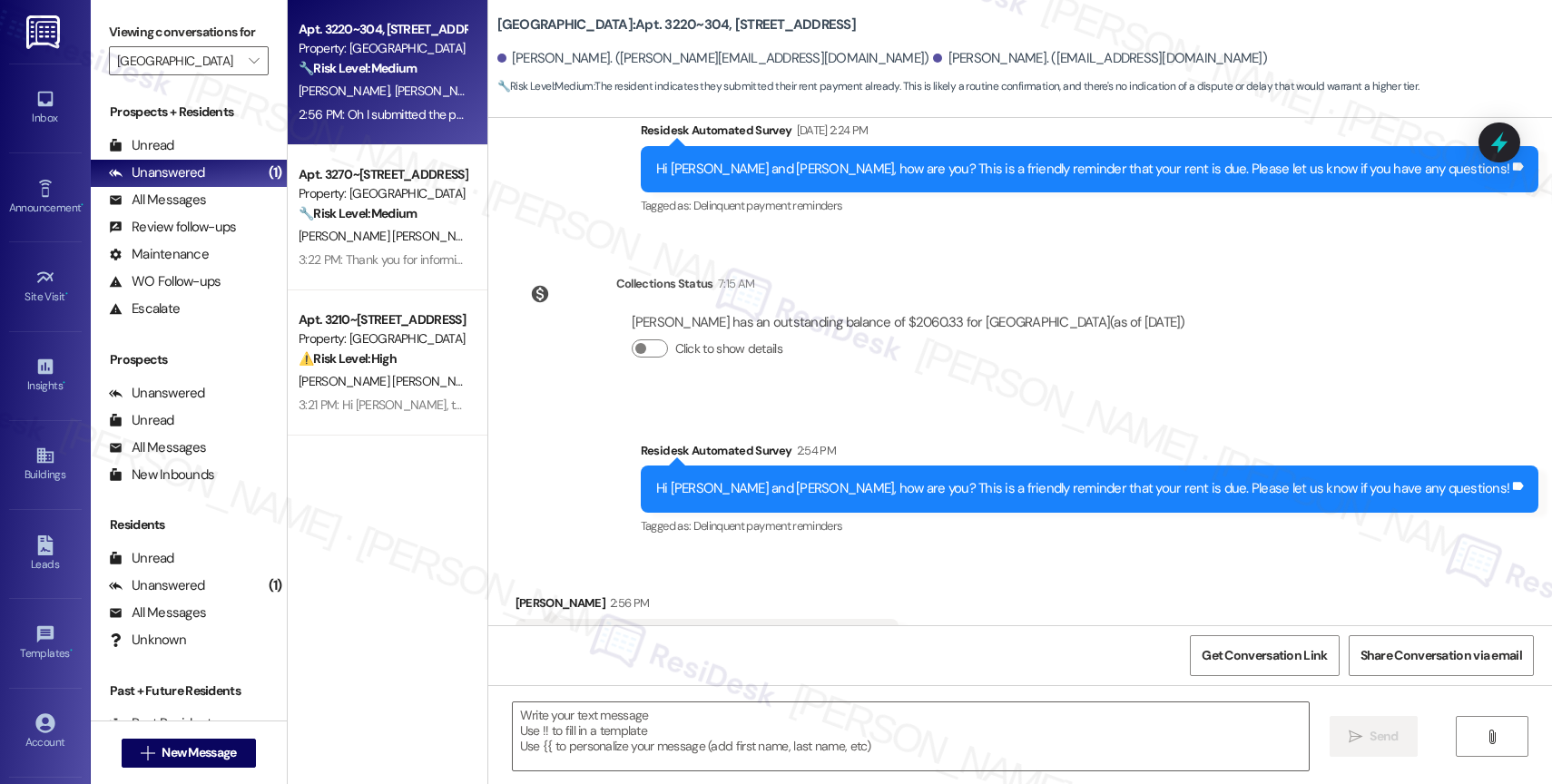
scroll to position [2344, 0]
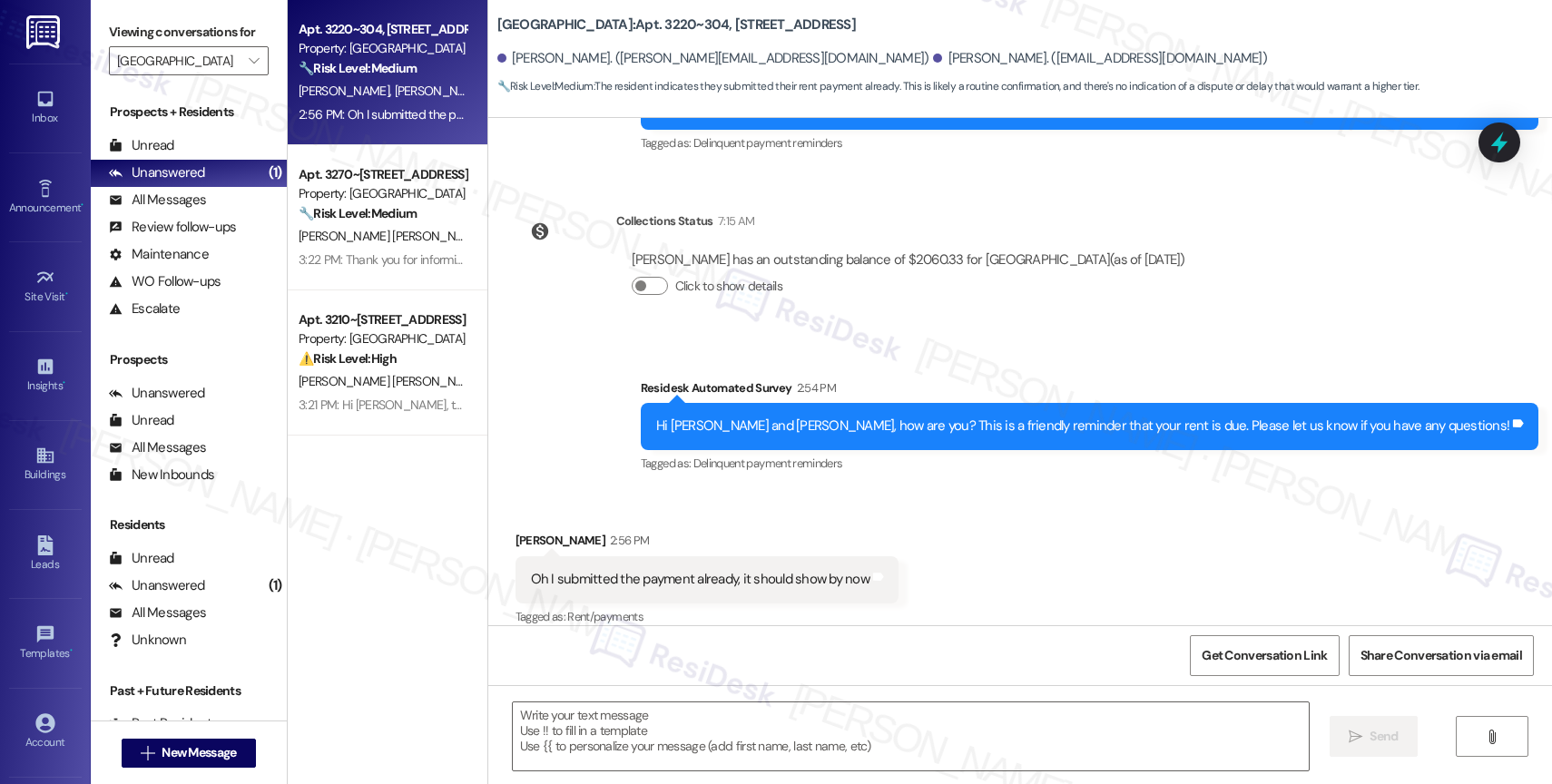
click at [689, 413] on div "Survey, sent via SMS Residesk Automated Survey 2:54 PM Hi Heidy and Alexander, …" at bounding box center [1020, 414] width 1064 height 153
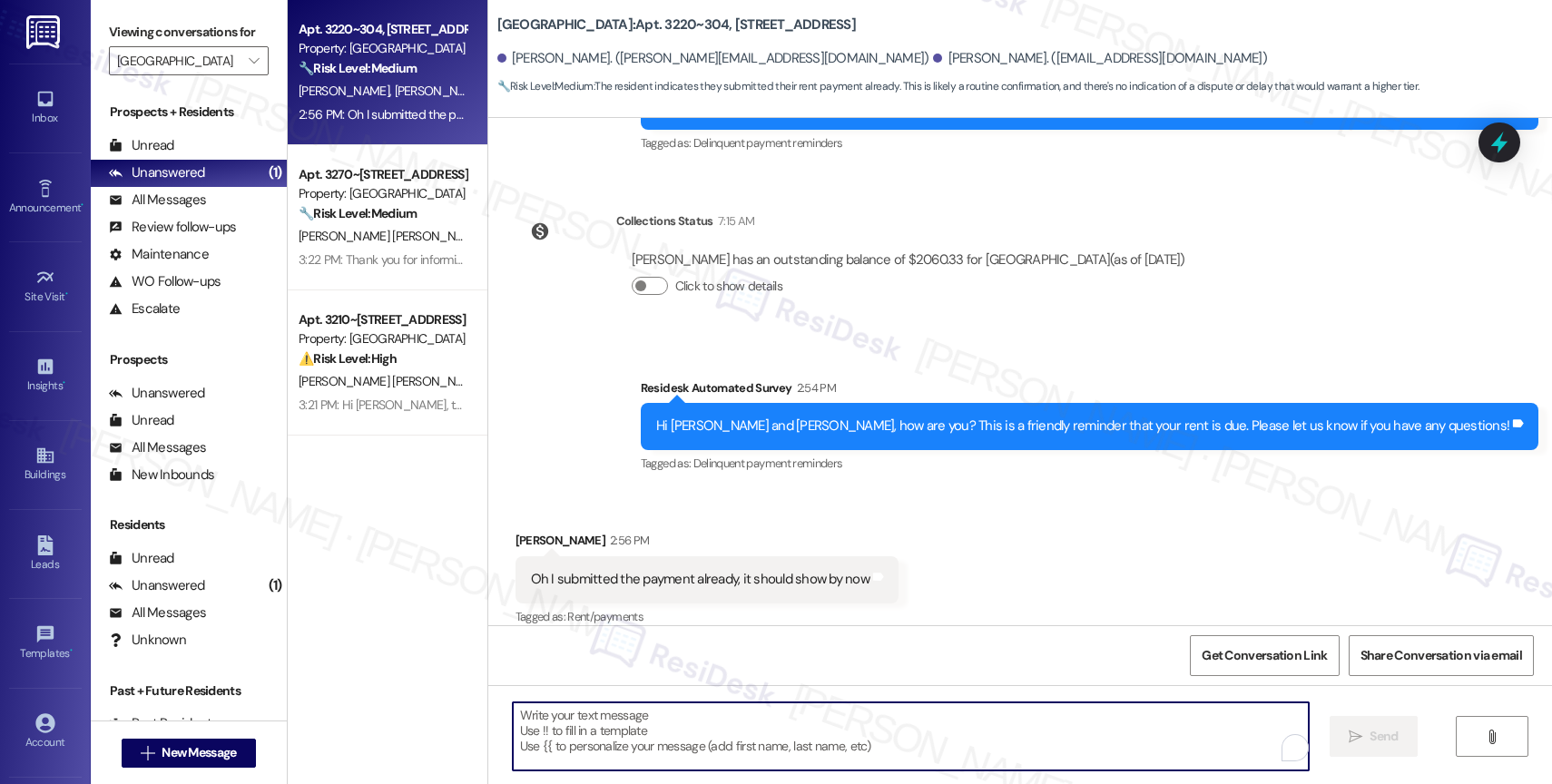
click at [620, 735] on textarea "To enrich screen reader interactions, please activate Accessibility in Grammarl…" at bounding box center [911, 736] width 796 height 68
paste textarea "Thank you for informing me, {{first_name}}. If you have no further questions, p…"
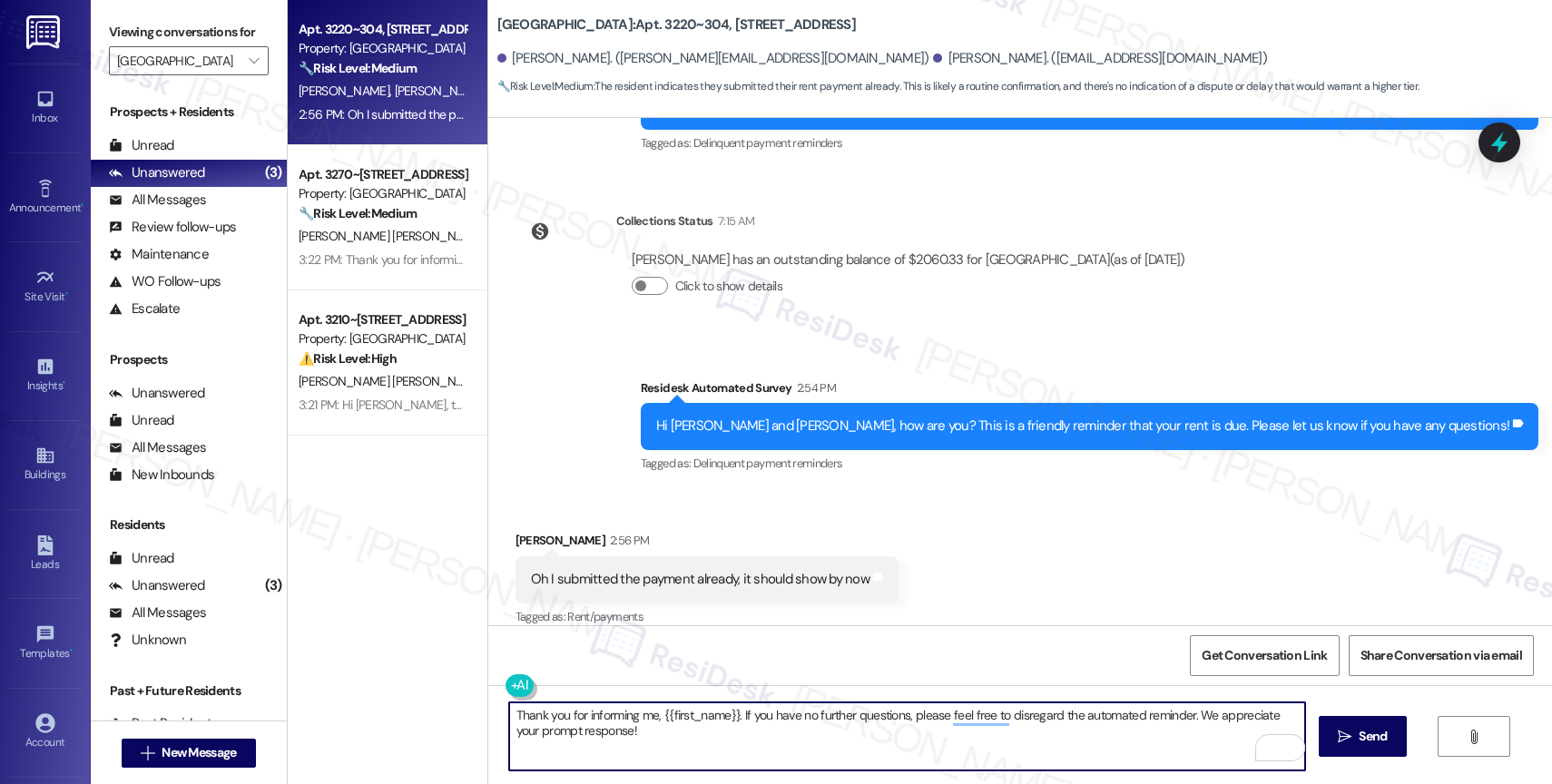
drag, startPoint x: 651, startPoint y: 714, endPoint x: 727, endPoint y: 714, distance: 76.0
click at [727, 714] on textarea "Thank you for informing me, {{first_name}}. If you have no further questions, p…" at bounding box center [907, 736] width 796 height 68
click at [770, 744] on textarea "Thank you for informing me, Alexander. If you have no further questions, please…" at bounding box center [907, 736] width 796 height 68
type textarea "Thank you for informing me, Alexander. If you have no further questions, please…"
click at [1359, 737] on span "Send" at bounding box center [1373, 735] width 28 height 19
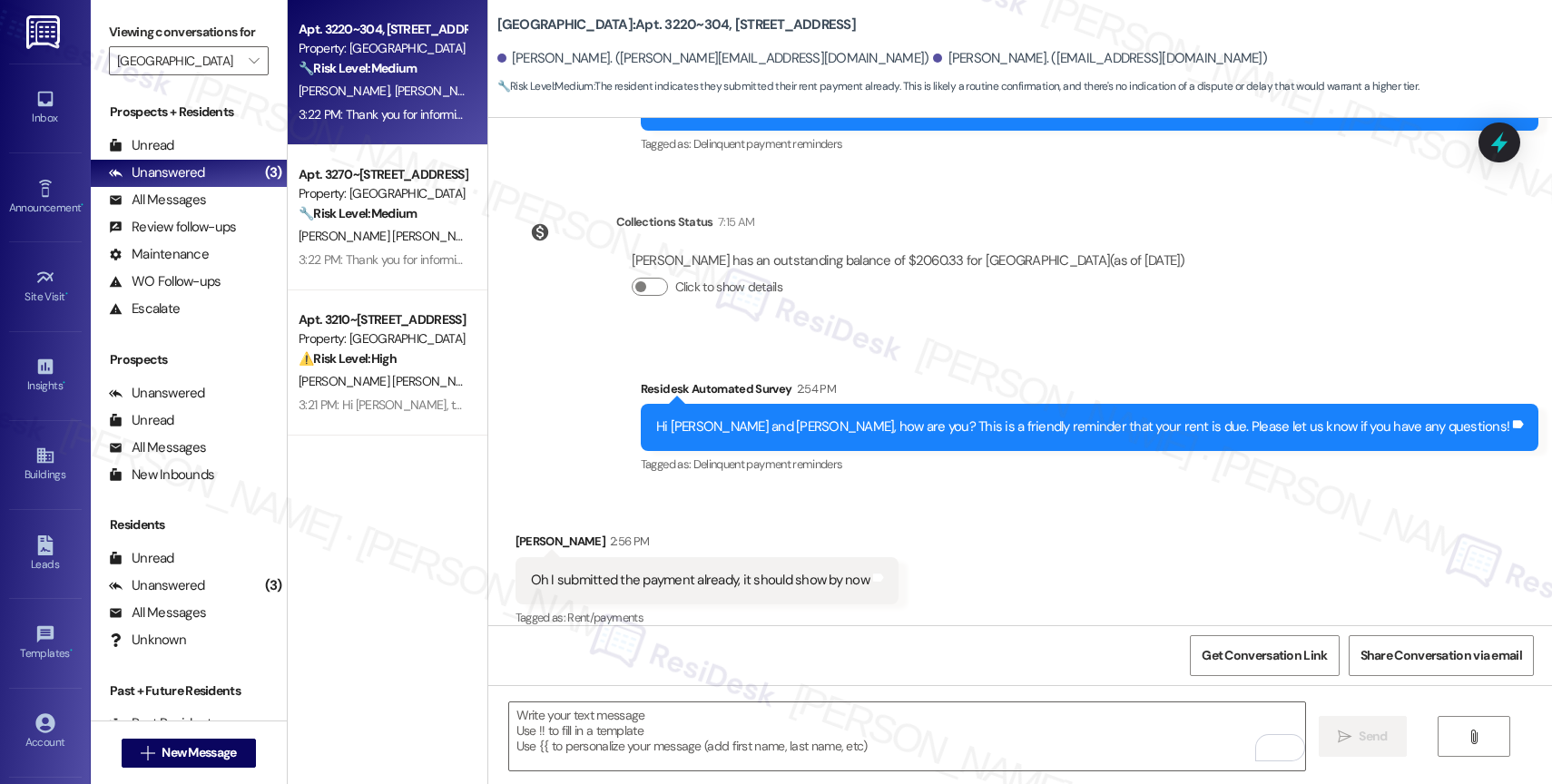
scroll to position [2490, 0]
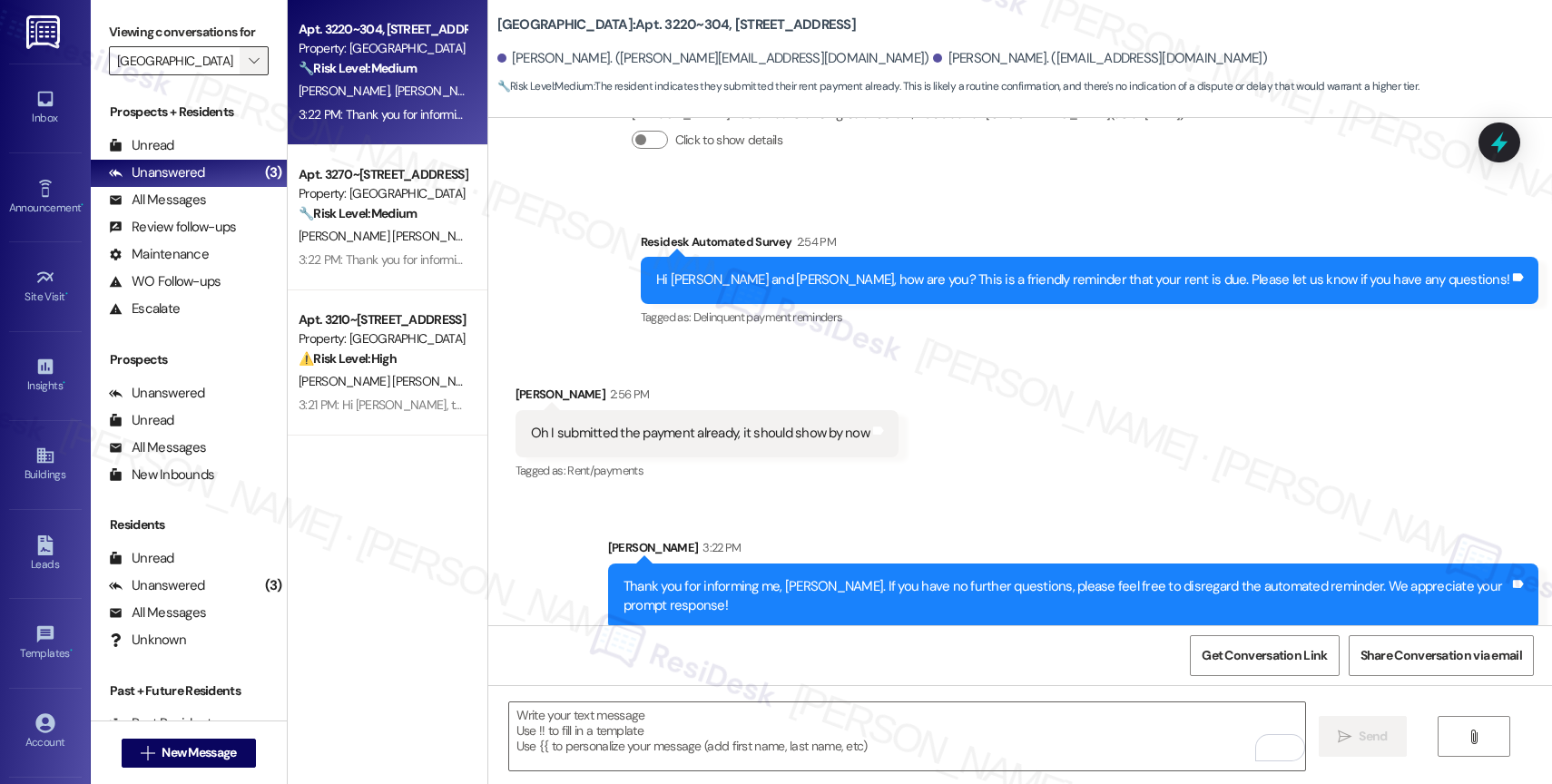
click at [249, 68] on icon "" at bounding box center [254, 61] width 10 height 15
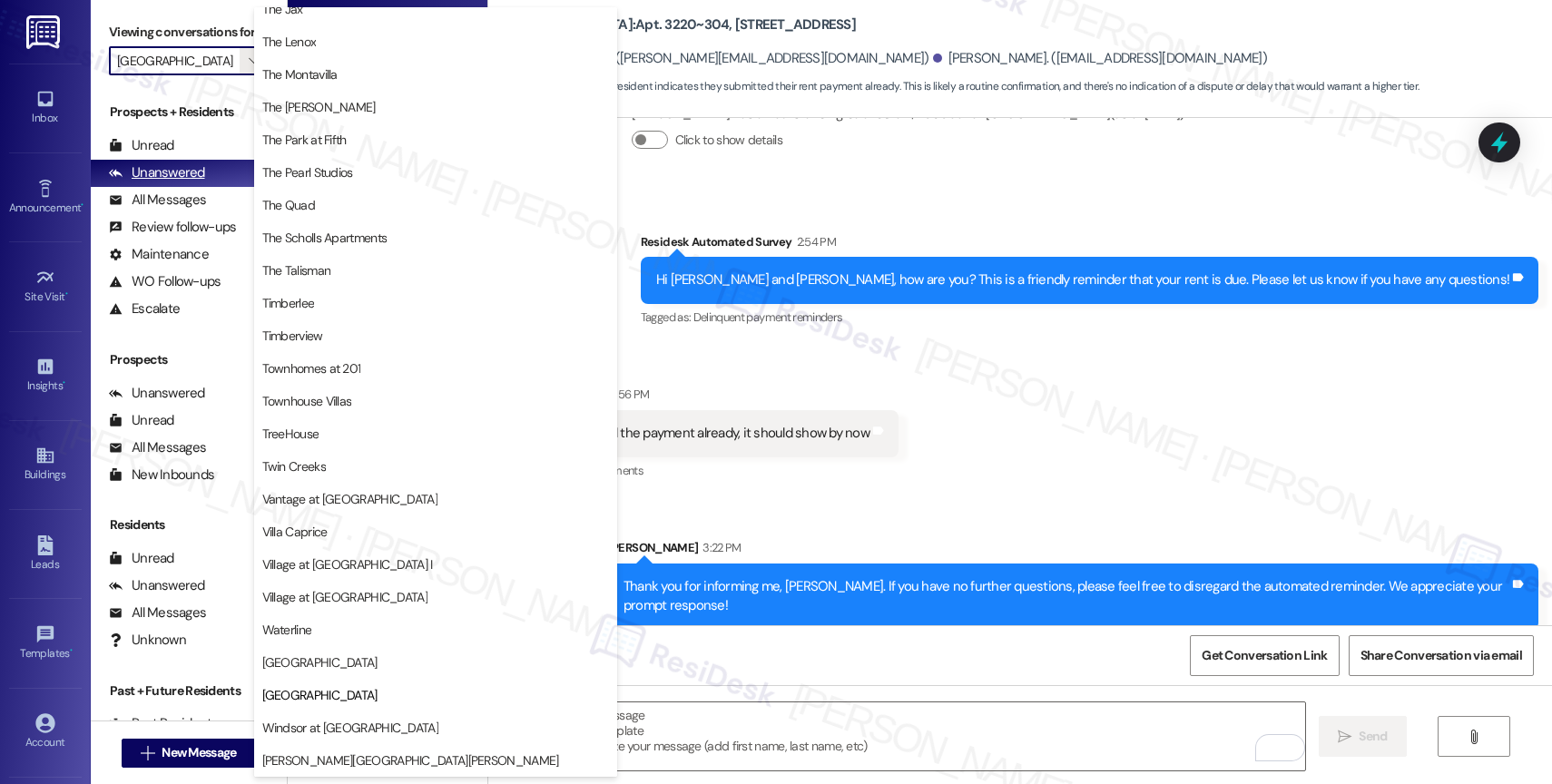
scroll to position [3301, 0]
click at [180, 159] on div "Unread (0)" at bounding box center [188, 145] width 196 height 27
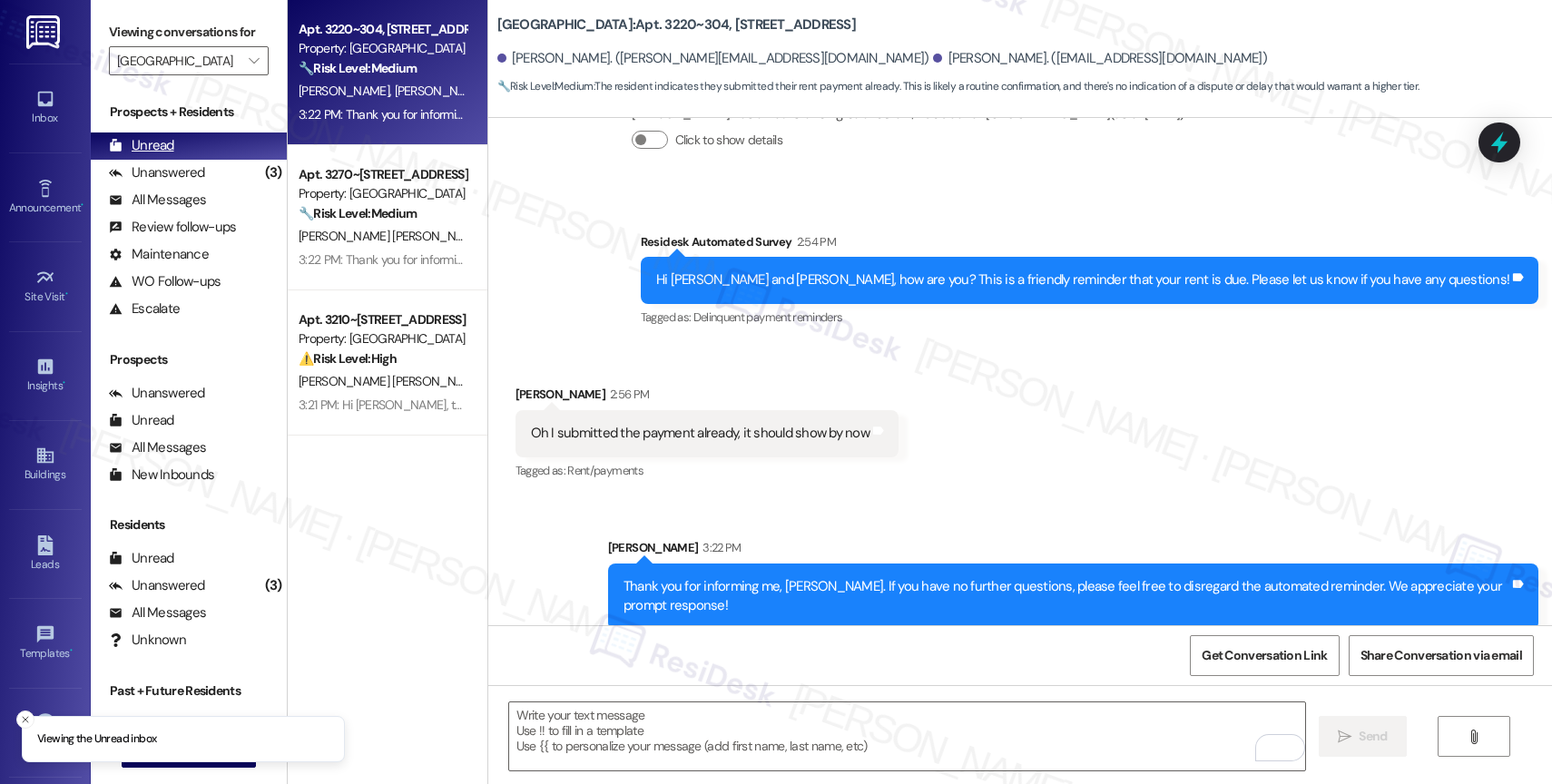
type input "Waterline"
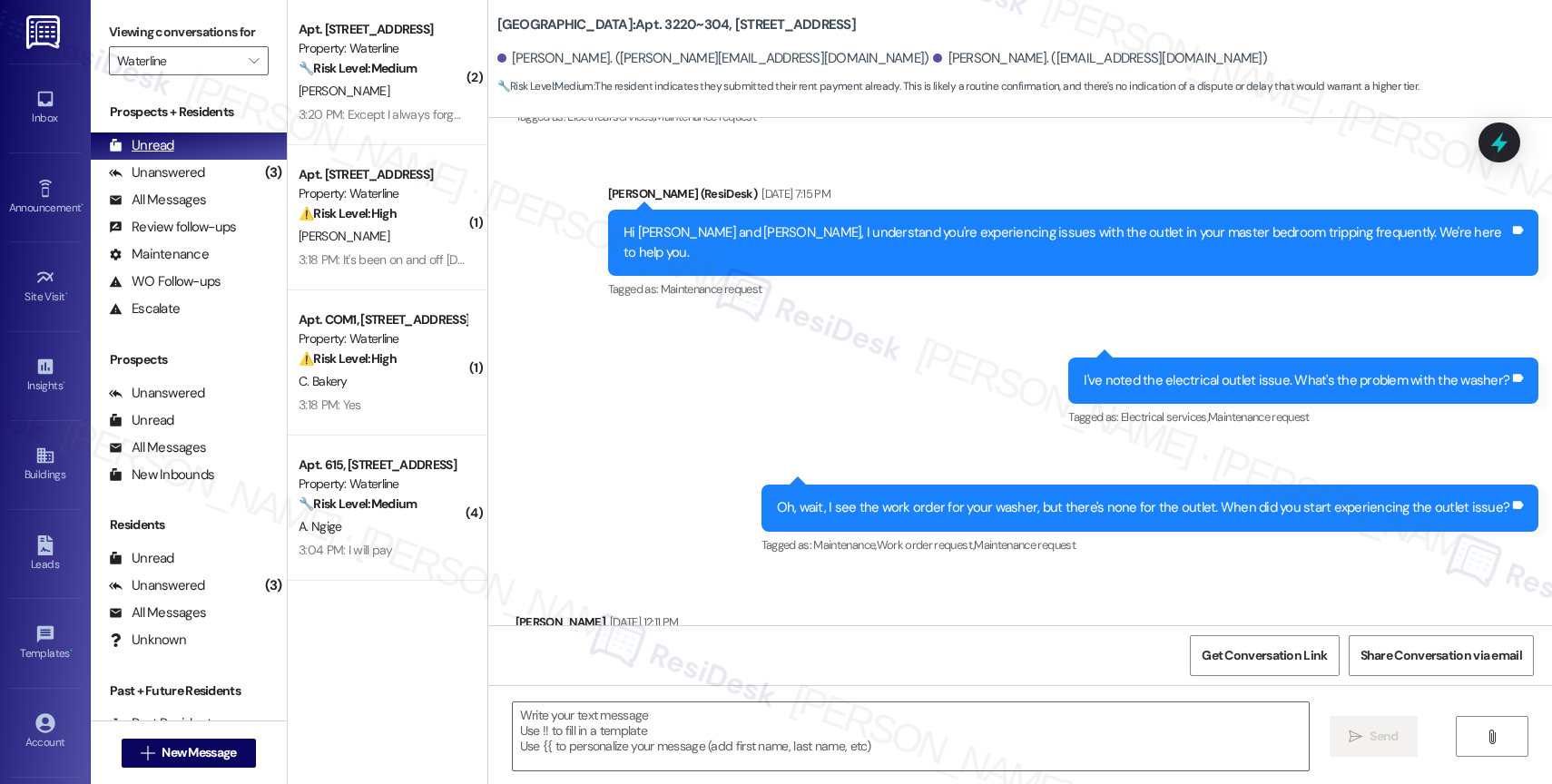
type textarea "Fetching suggested responses. Please feel free to read through the conversation…"
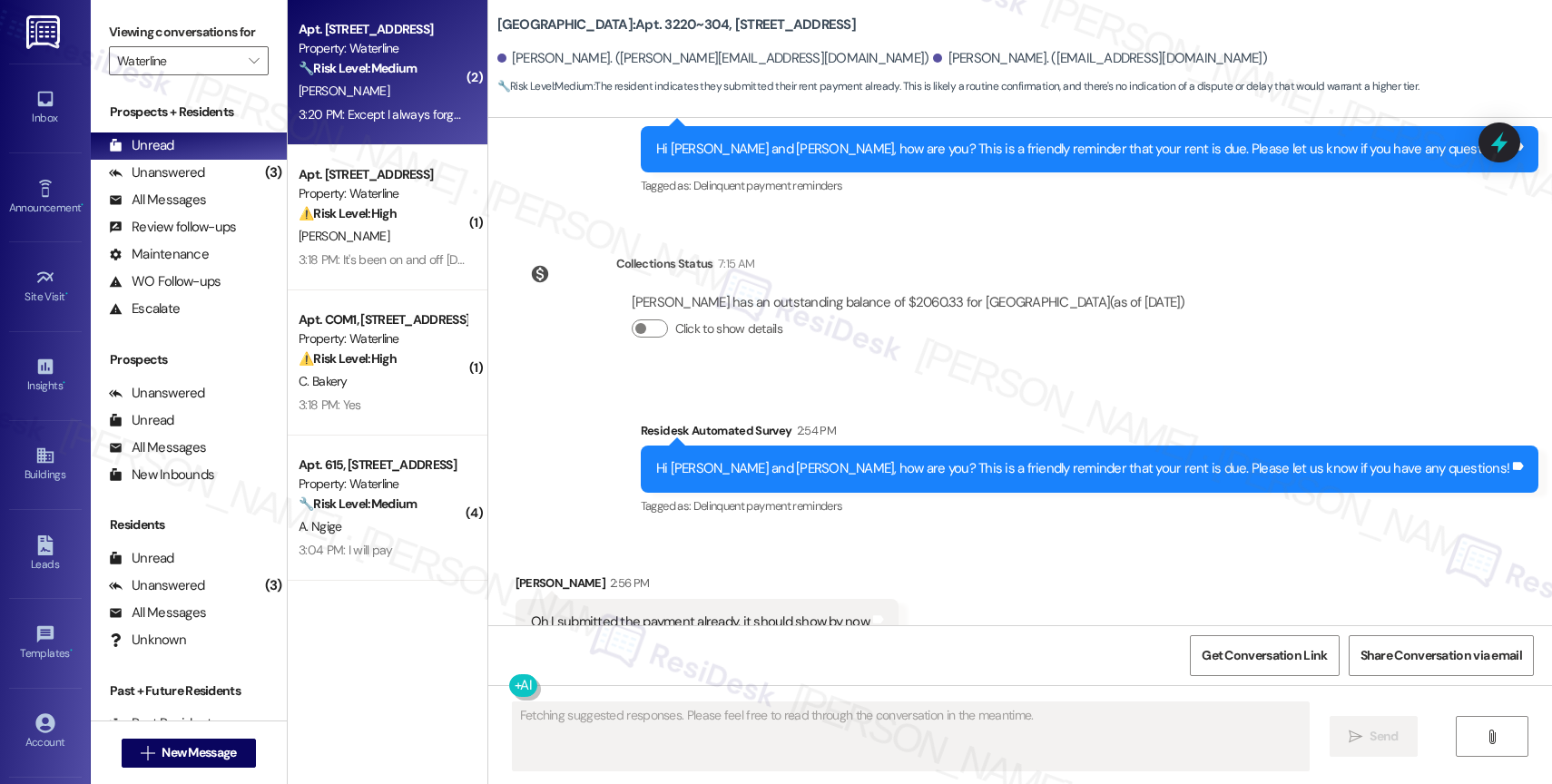
scroll to position [2343, 0]
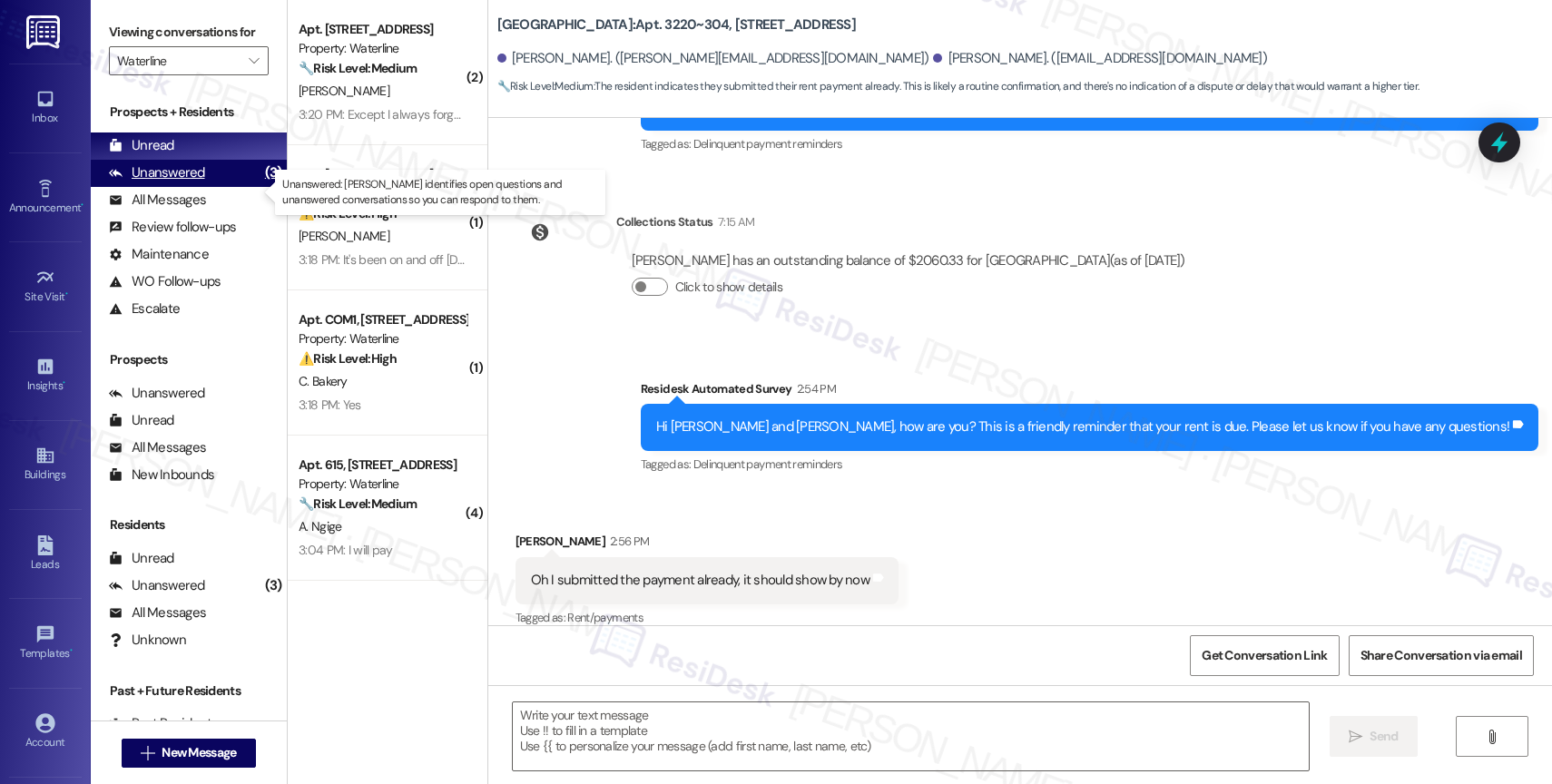
click at [160, 182] on div "Unanswered" at bounding box center [156, 172] width 97 height 19
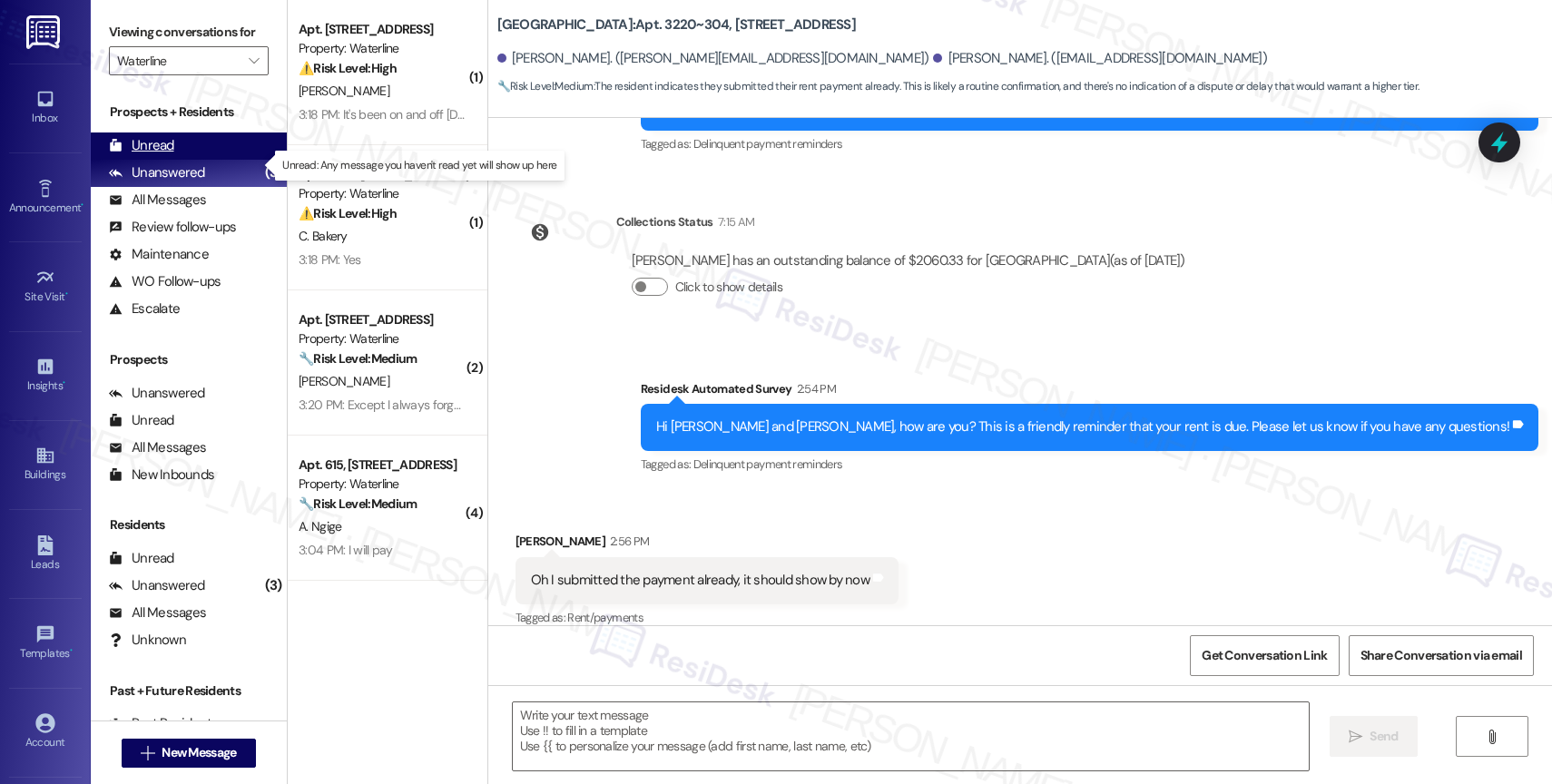
click at [221, 159] on div "Unread (0)" at bounding box center [188, 145] width 196 height 27
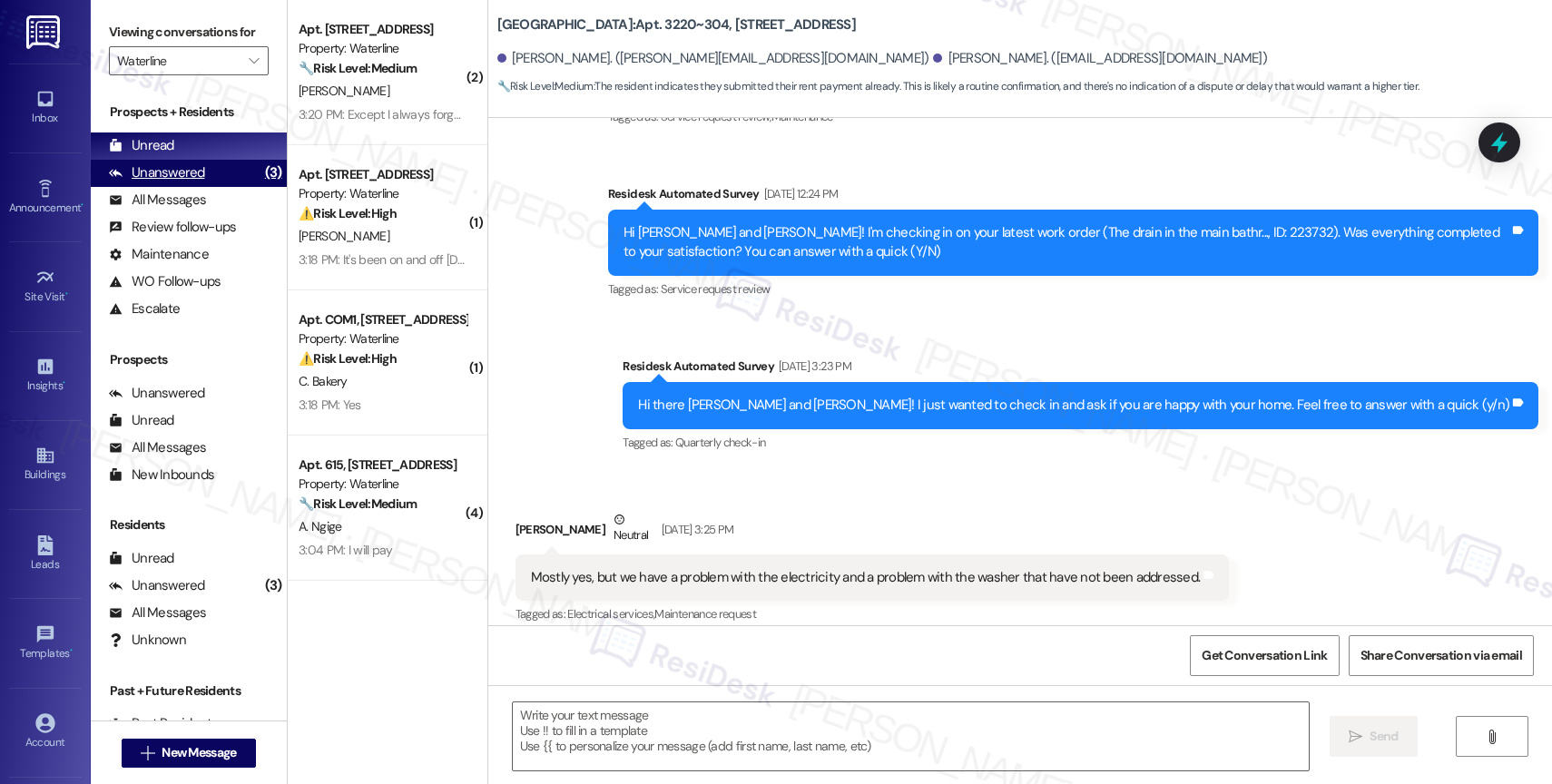
click at [206, 187] on div "Unanswered (3)" at bounding box center [188, 172] width 196 height 27
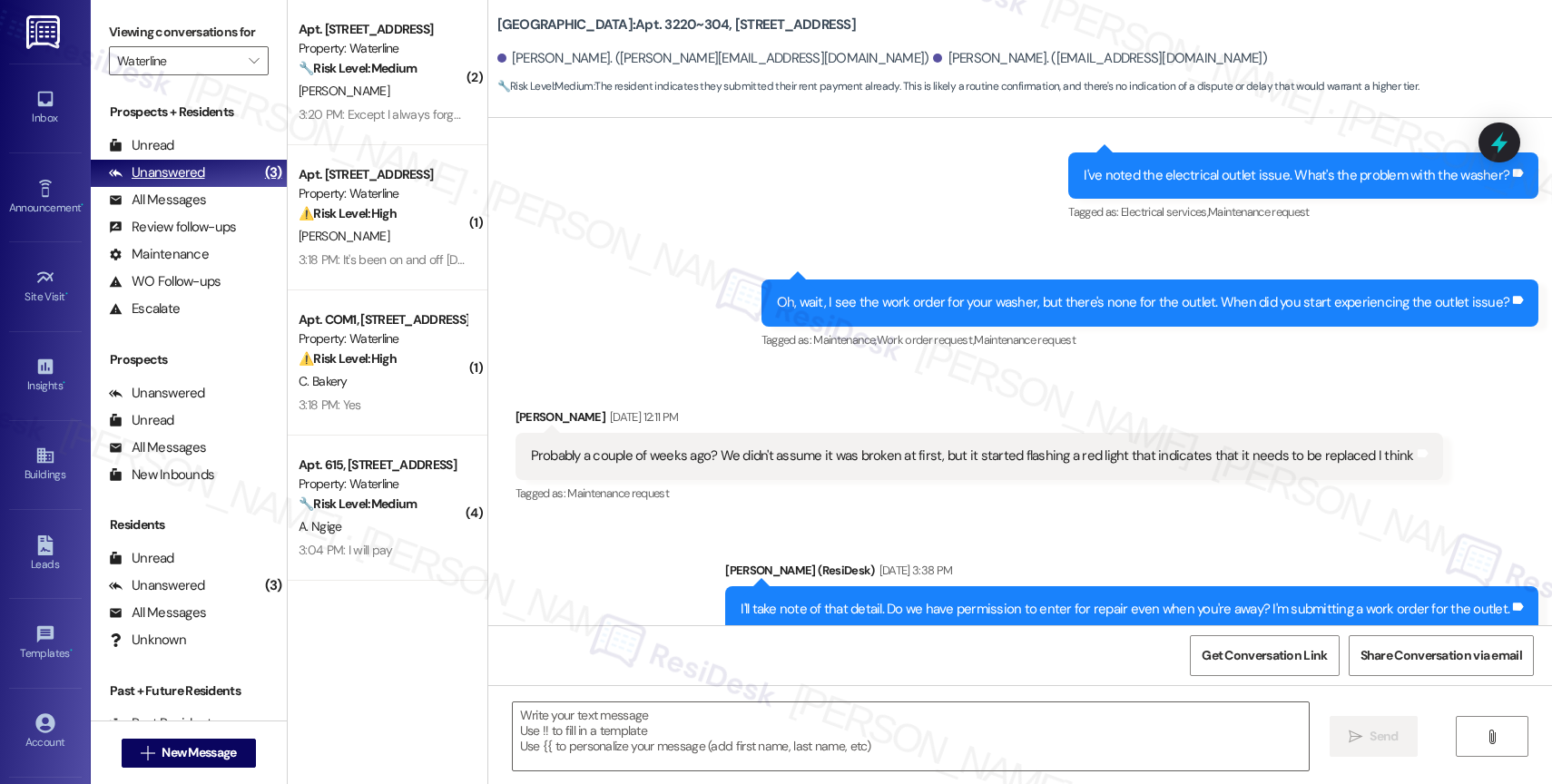
type textarea "Fetching suggested responses. Please feel free to read through the conversation…"
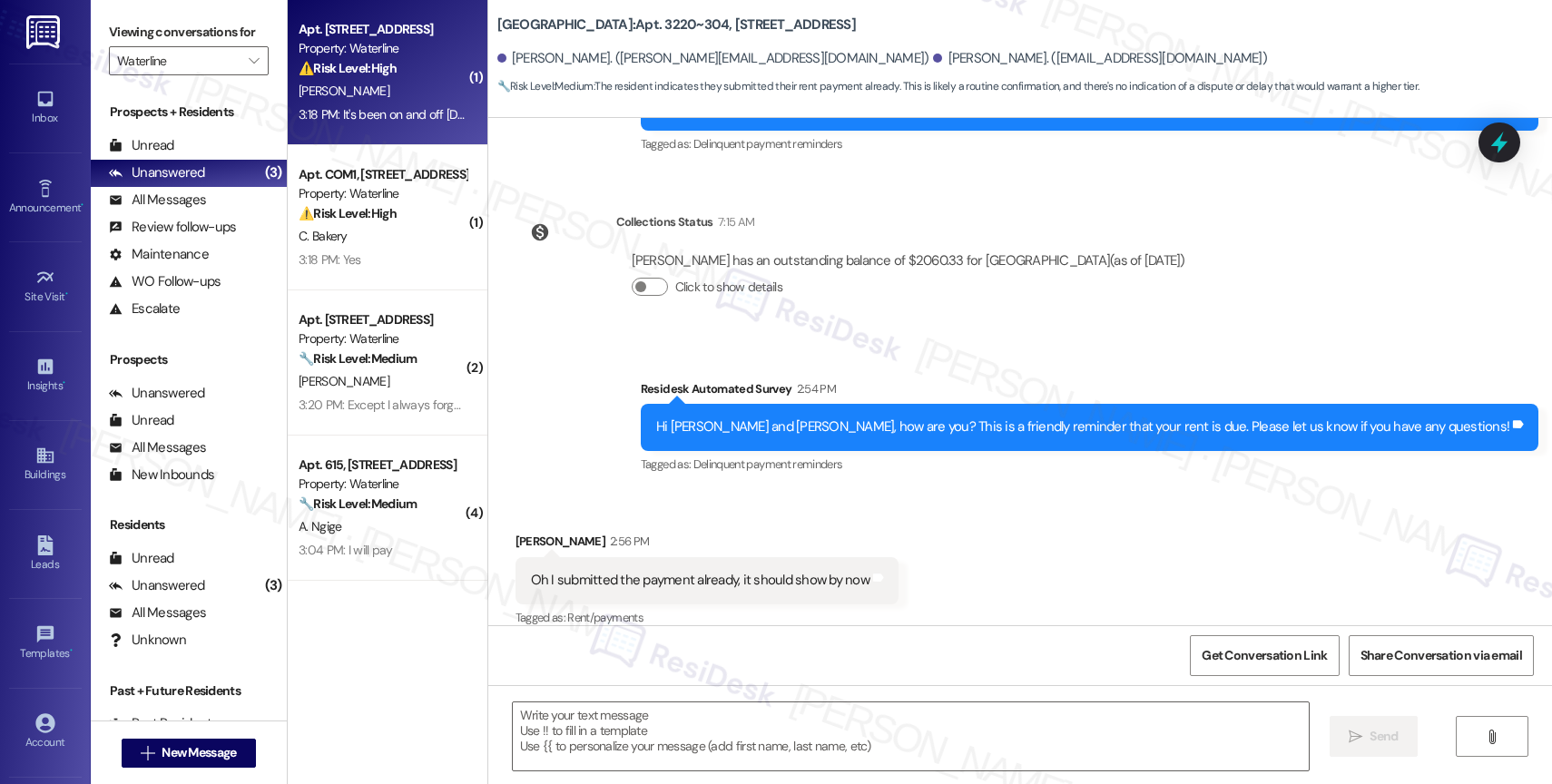
click at [363, 66] on strong "⚠️ Risk Level: High" at bounding box center [347, 68] width 98 height 16
type textarea "Fetching suggested responses. Please feel free to read through the conversation…"
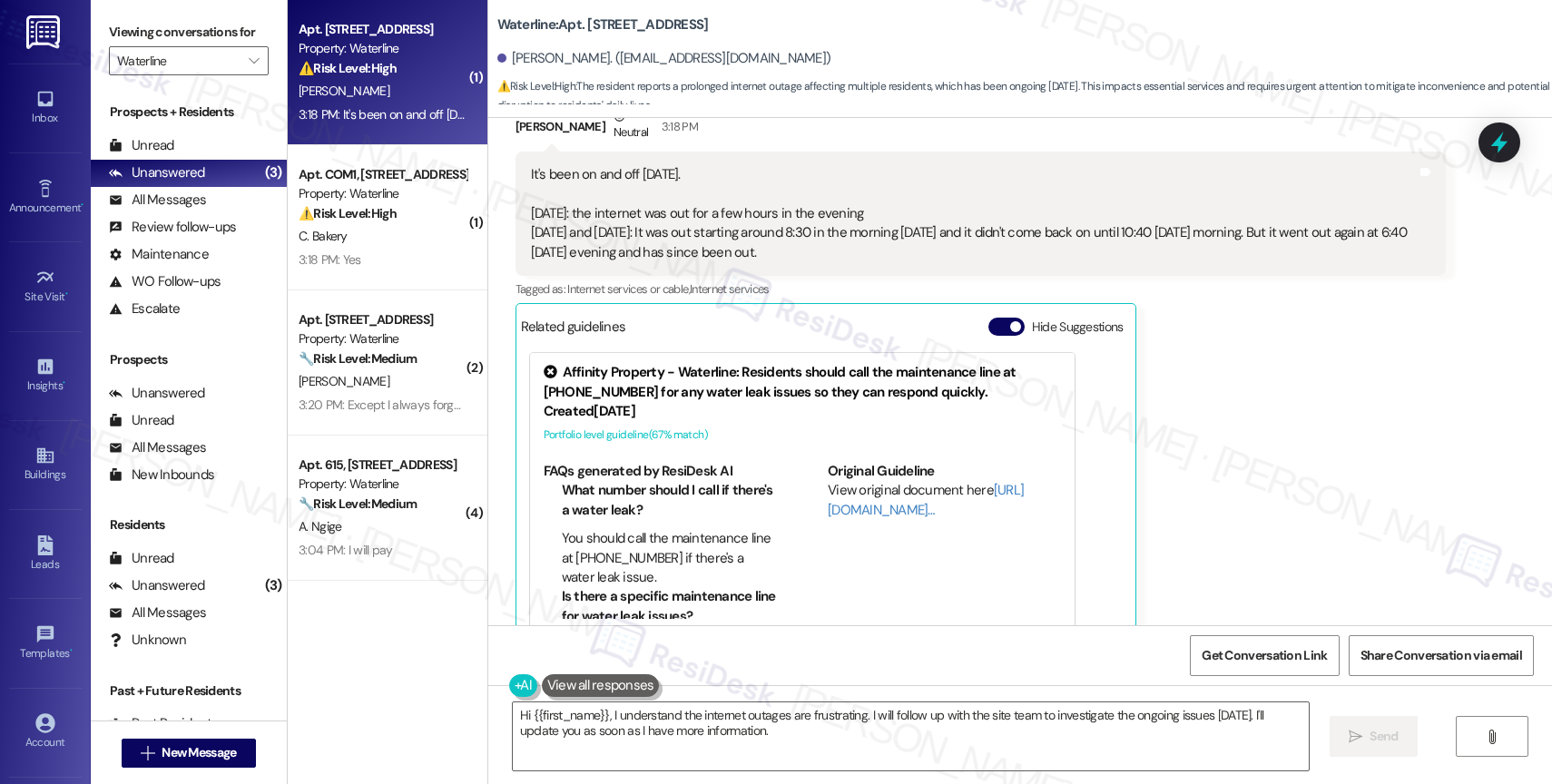
scroll to position [7025, 0]
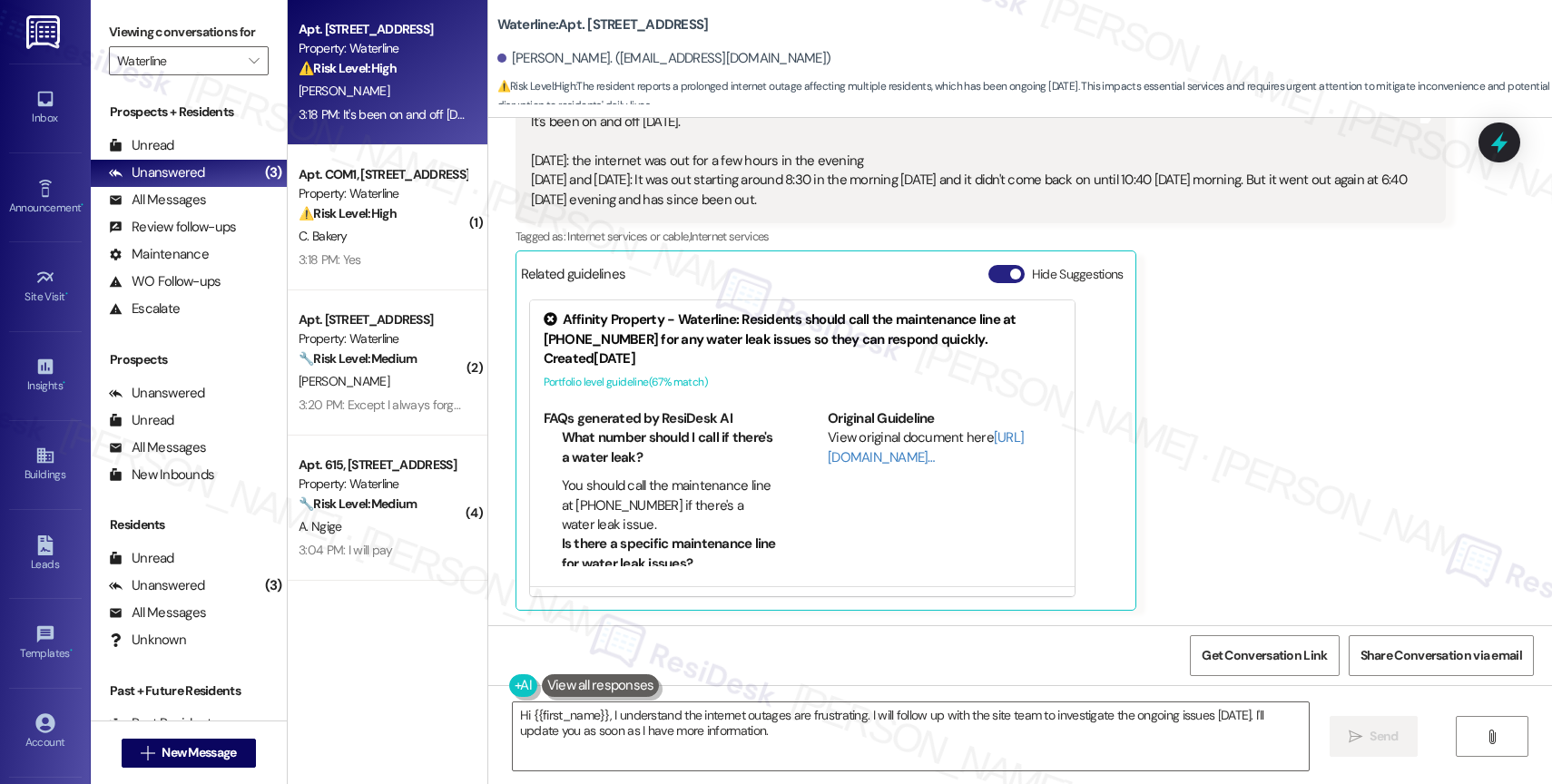
click at [989, 278] on button "Hide Suggestions" at bounding box center [1006, 274] width 36 height 18
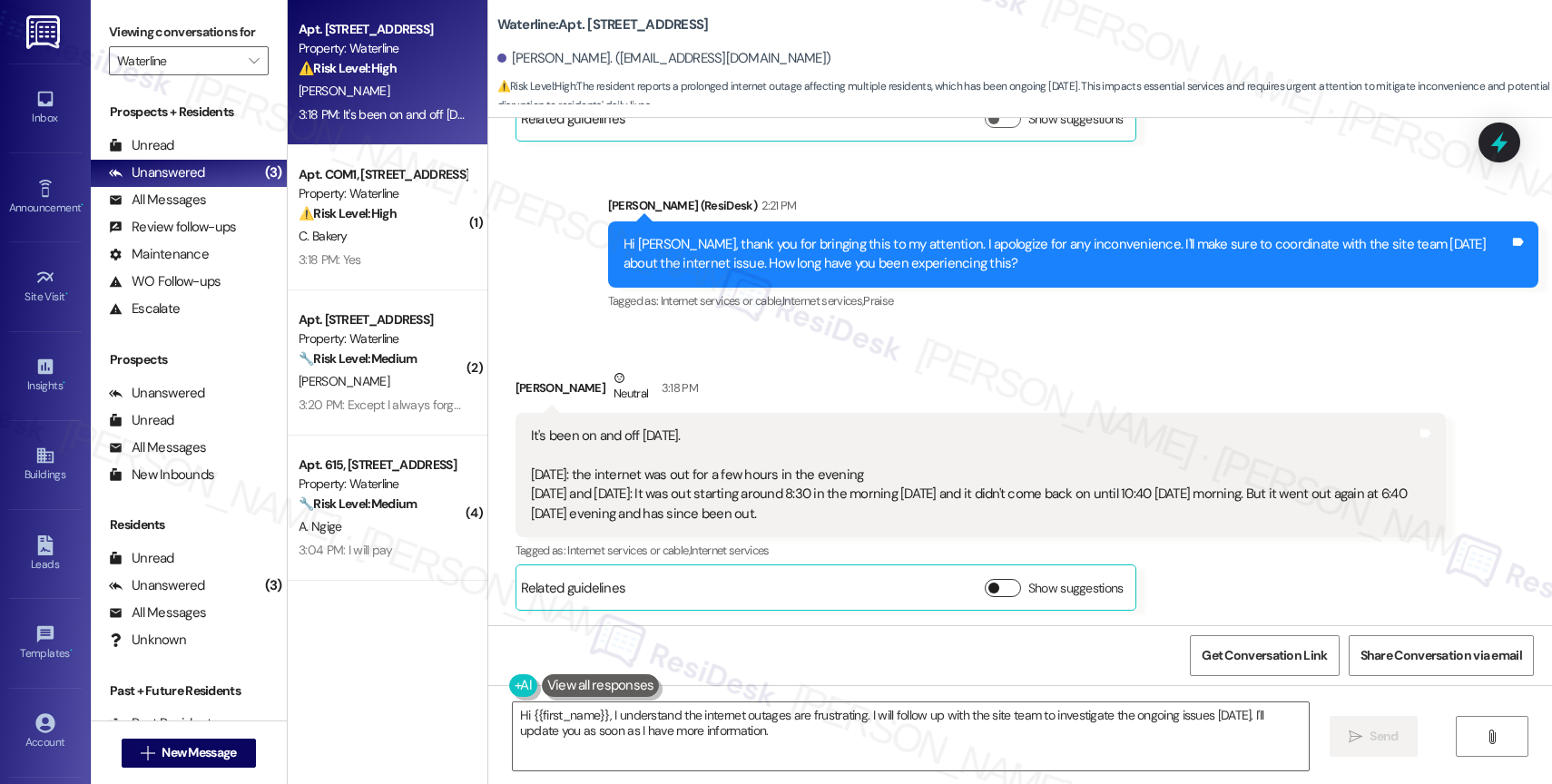
scroll to position [6714, 0]
click at [889, 383] on div "Vanessa Kerstetter Neutral 3:18 PM" at bounding box center [981, 390] width 931 height 45
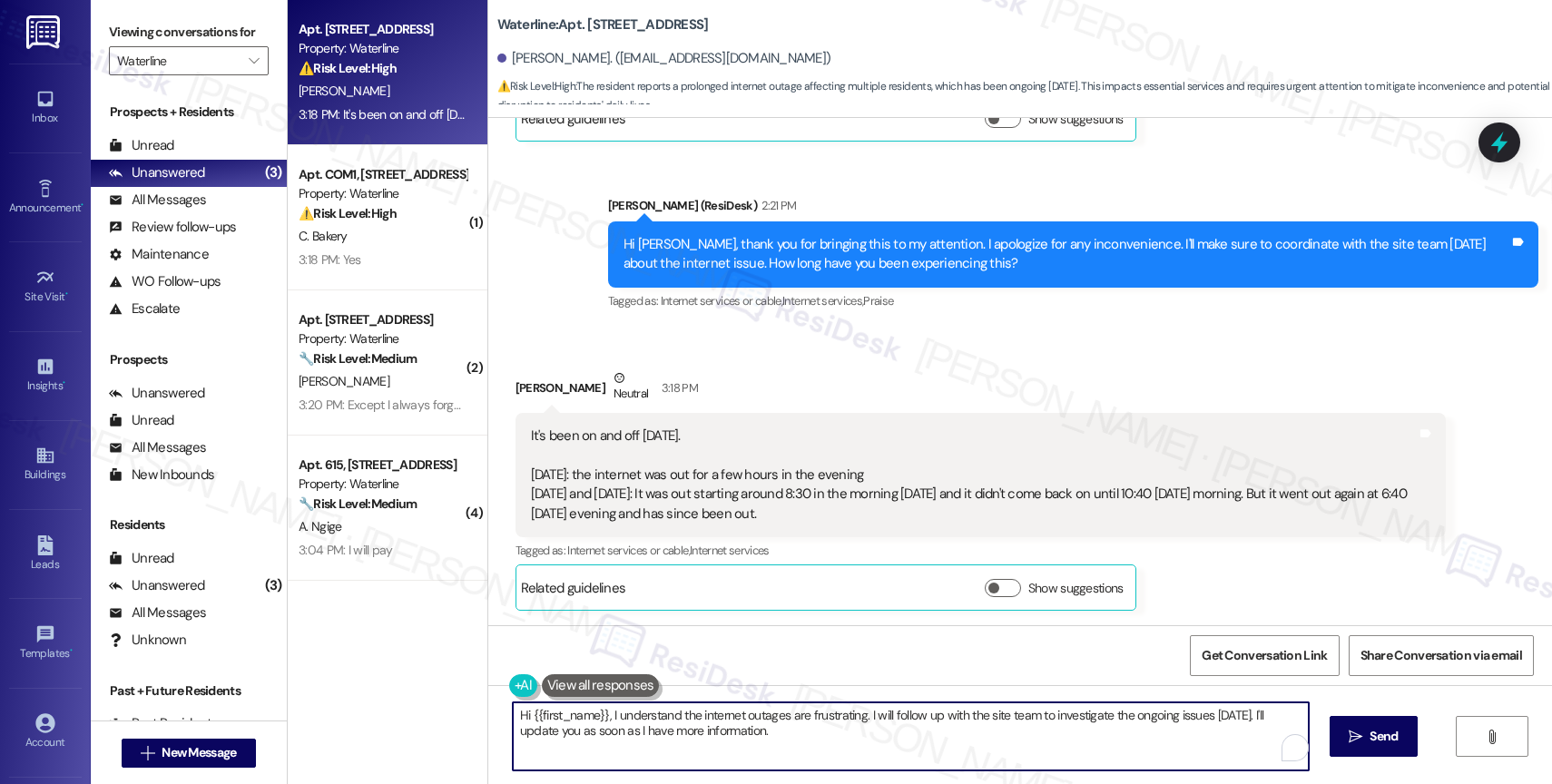
click at [675, 719] on textarea "Hi {{first_name}}, I understand the internet outages are frustrating. I will fo…" at bounding box center [911, 736] width 796 height 68
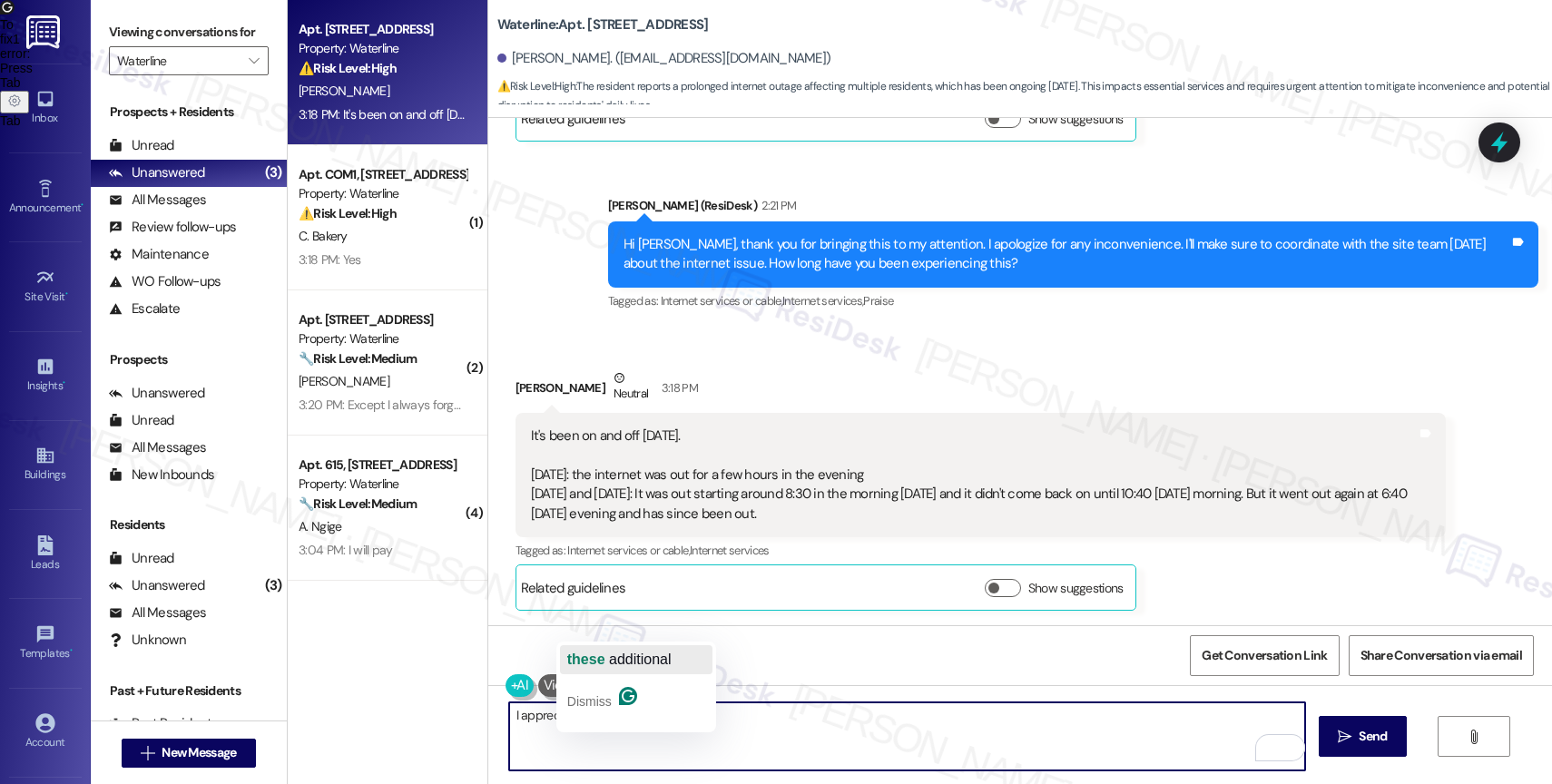
click at [608, 658] on span "button" at bounding box center [607, 659] width 4 height 15
click at [756, 718] on textarea "I appreciate these additional details." at bounding box center [907, 736] width 796 height 68
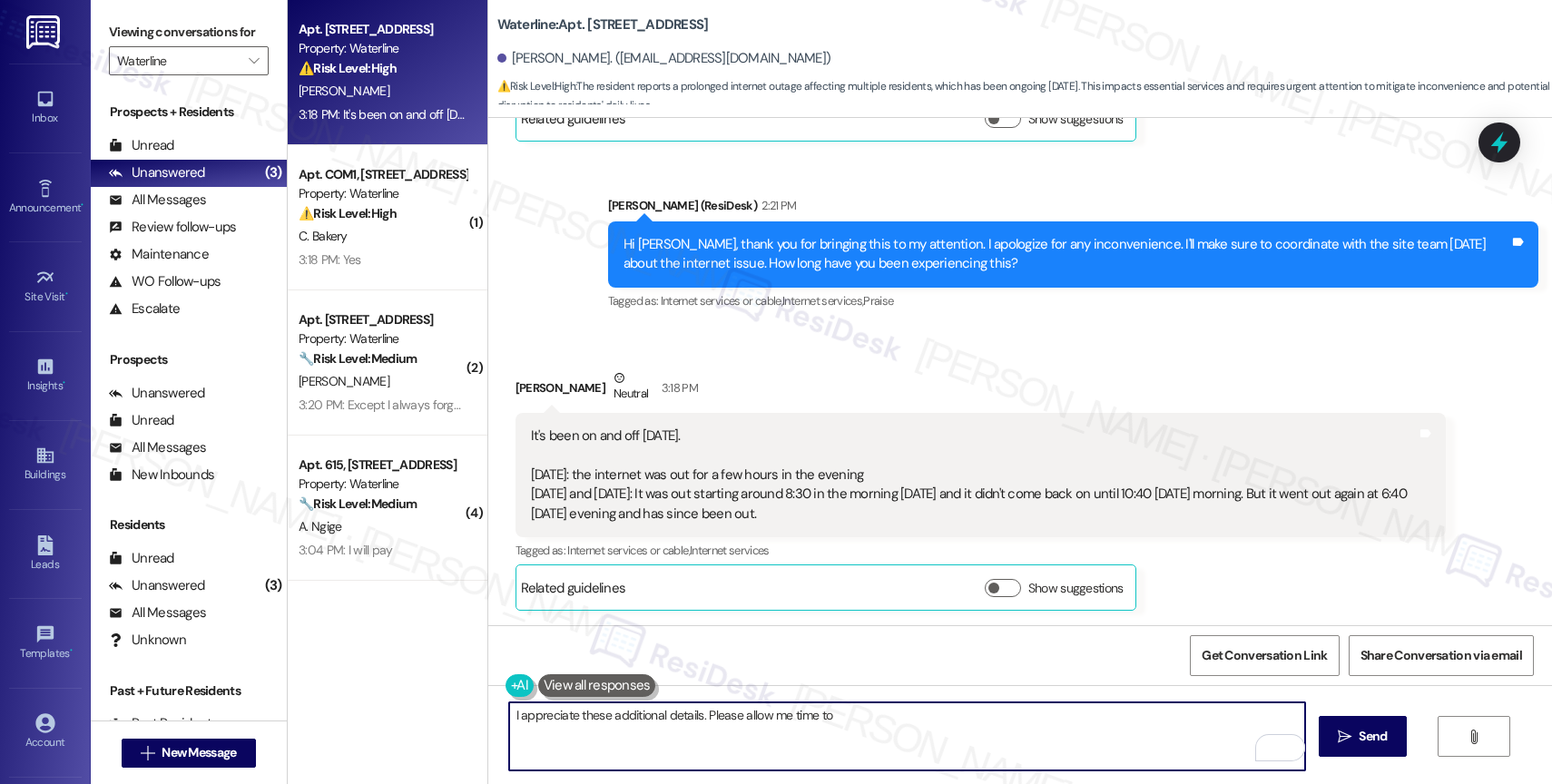
click at [933, 724] on textarea "I appreciate these additional details. Please allow me time to" at bounding box center [907, 736] width 796 height 68
drag, startPoint x: 821, startPoint y: 719, endPoint x: 1031, endPoint y: 724, distance: 210.1
click at [1031, 724] on textarea "I appreciate these additional details. Please allow me time to discuss" at bounding box center [907, 736] width 796 height 68
drag, startPoint x: 1228, startPoint y: 717, endPoint x: 1361, endPoint y: 716, distance: 133.0
click at [1361, 716] on div "I appreciate these additional details. Please allow me time to follow up with t…" at bounding box center [1020, 752] width 1064 height 136
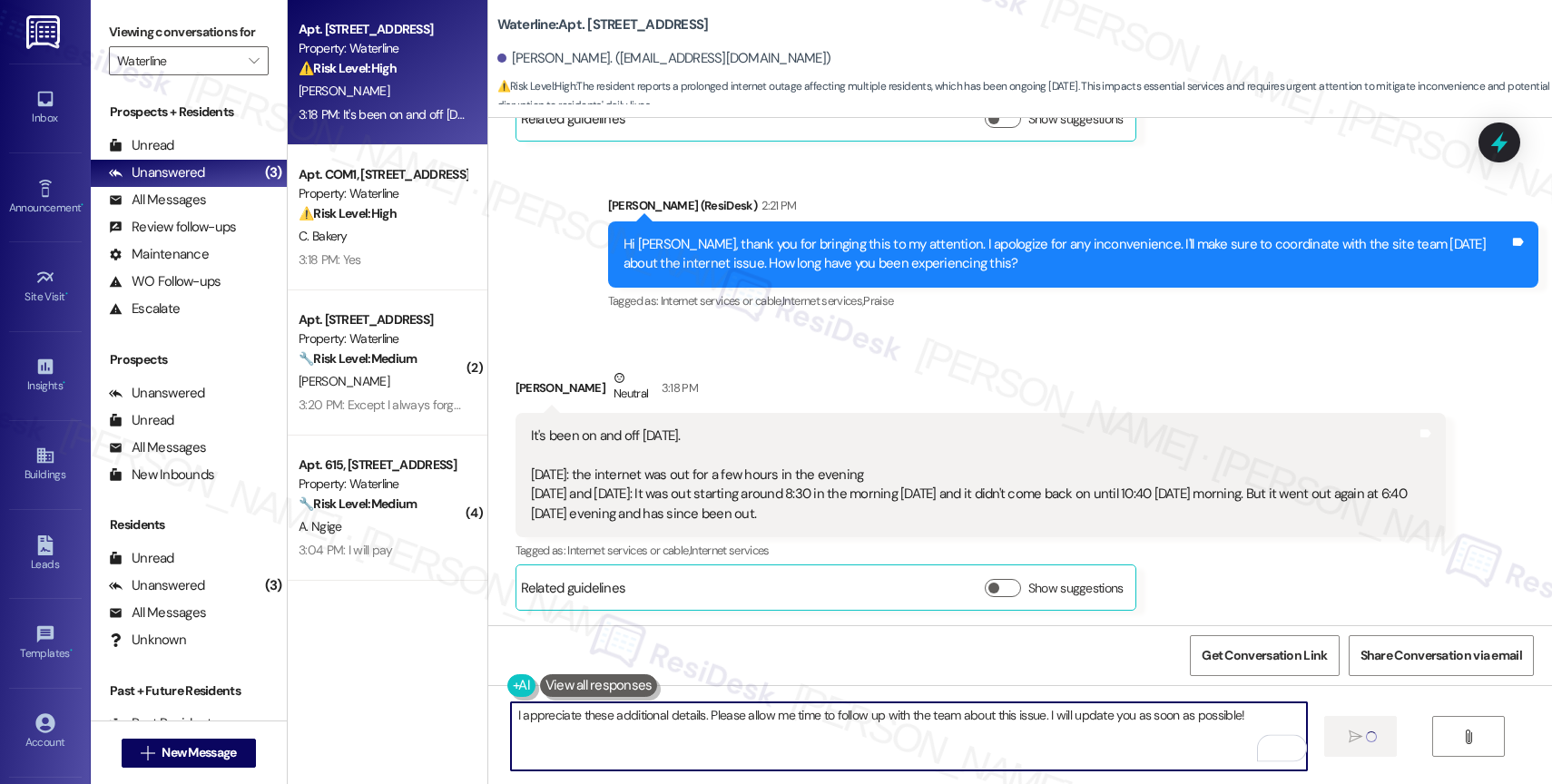
type textarea "Fetching suggested responses. Please feel free to read through the conversation…"
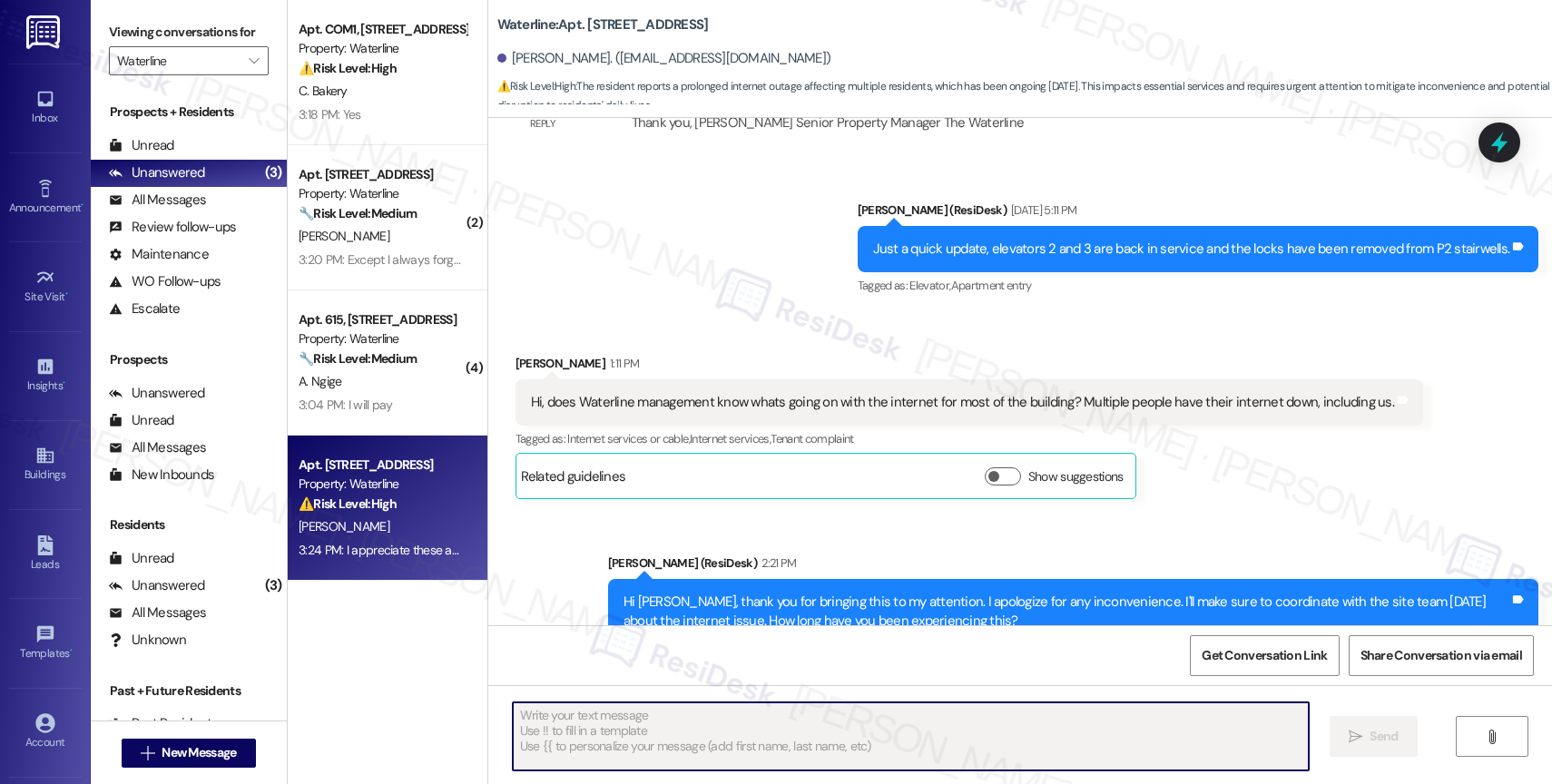
scroll to position [6150, 0]
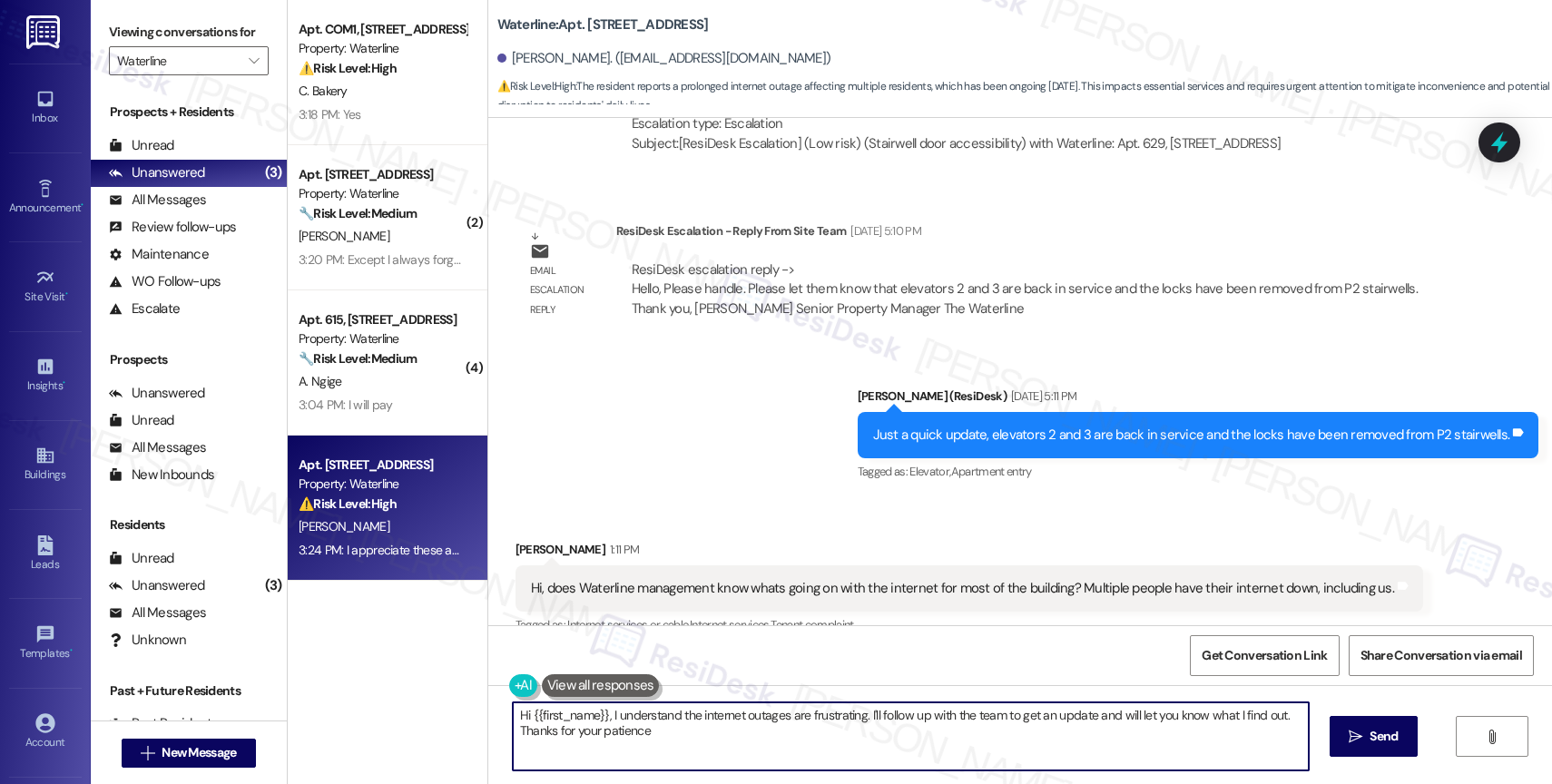
type textarea "Hi {{first_name}}, I understand the internet outages are frustrating. I'll foll…"
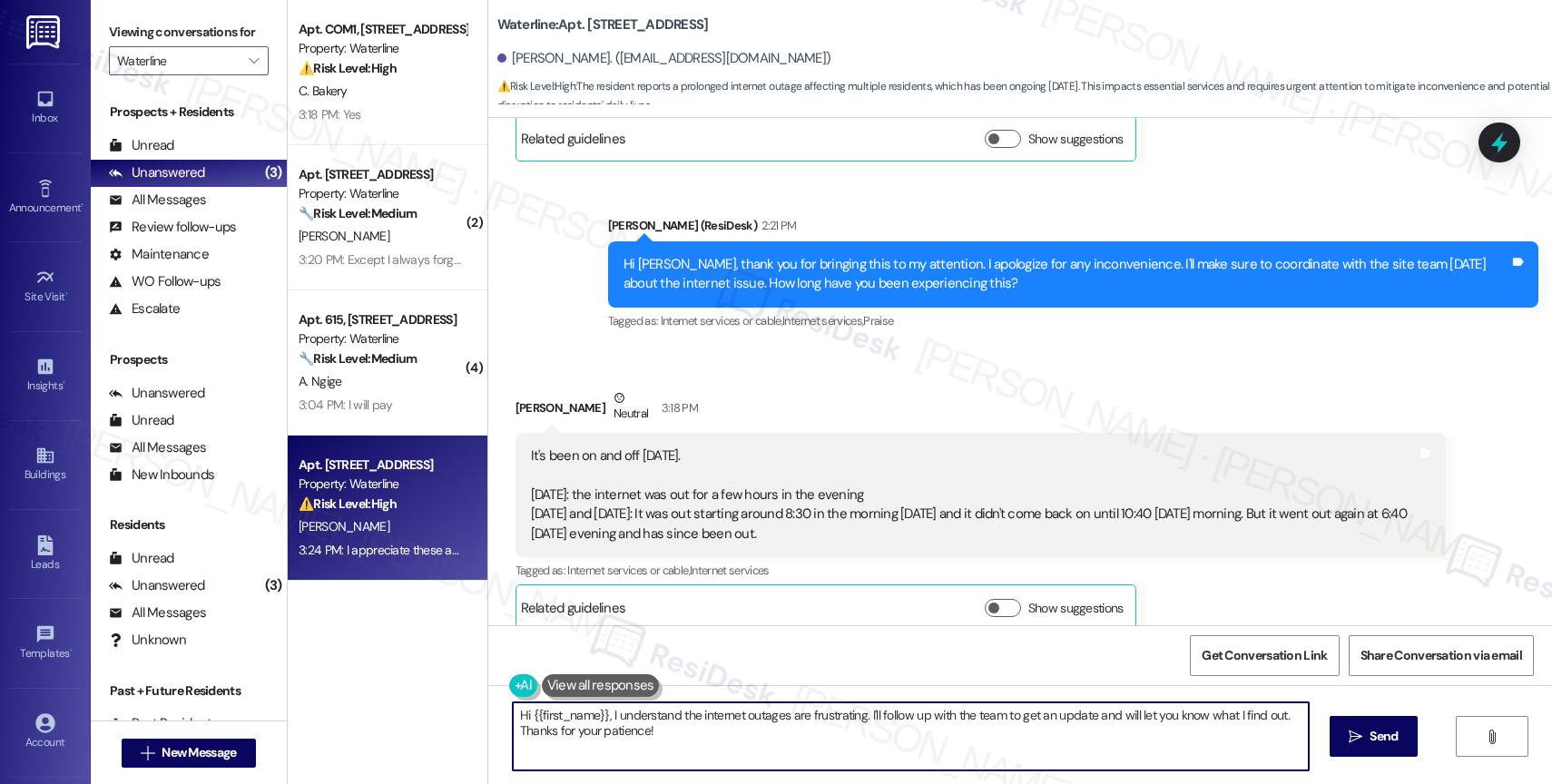
scroll to position [6839, 0]
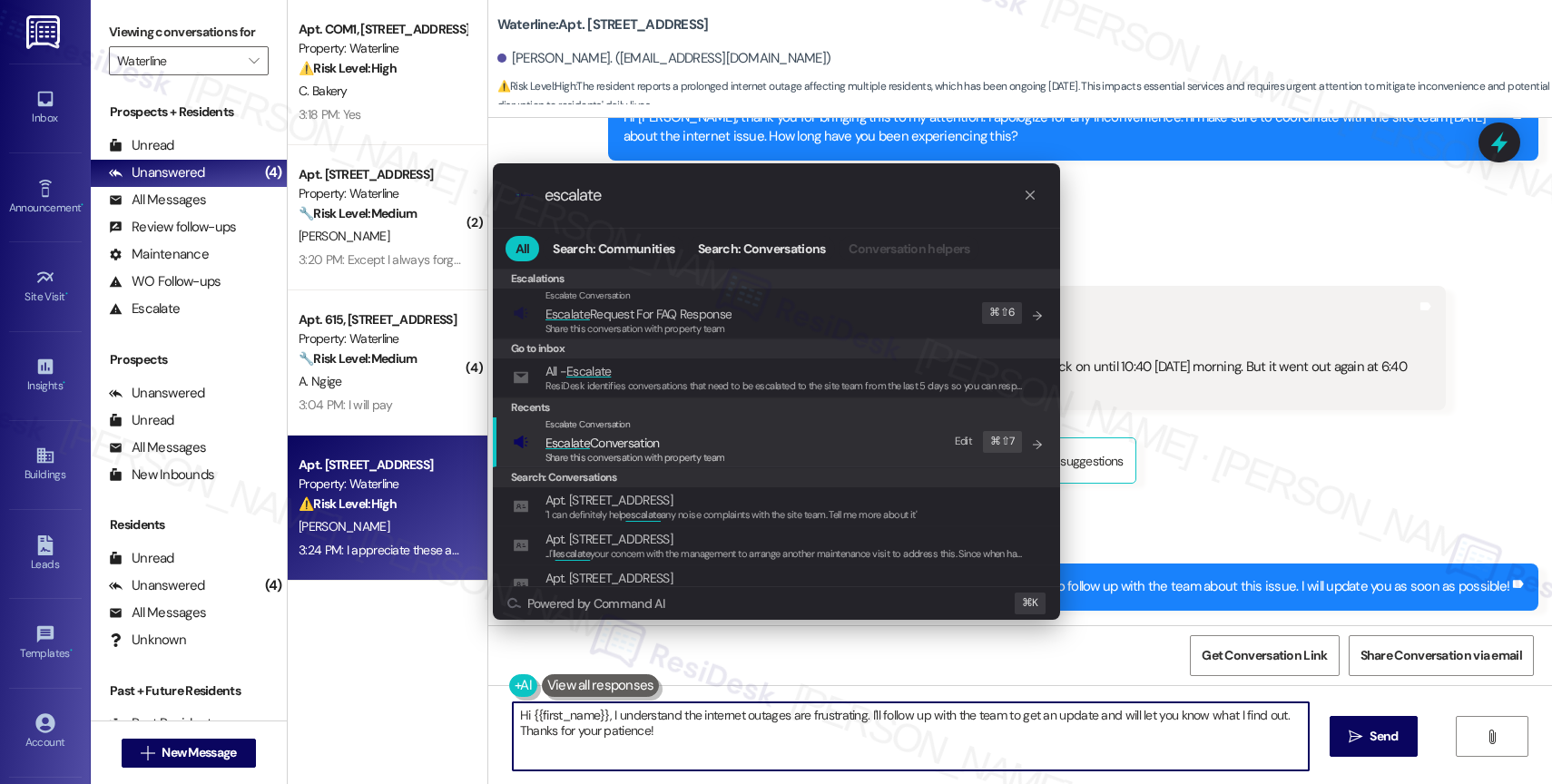
type input "escalate"
click at [649, 440] on span "Escalate Conversation" at bounding box center [602, 443] width 114 height 16
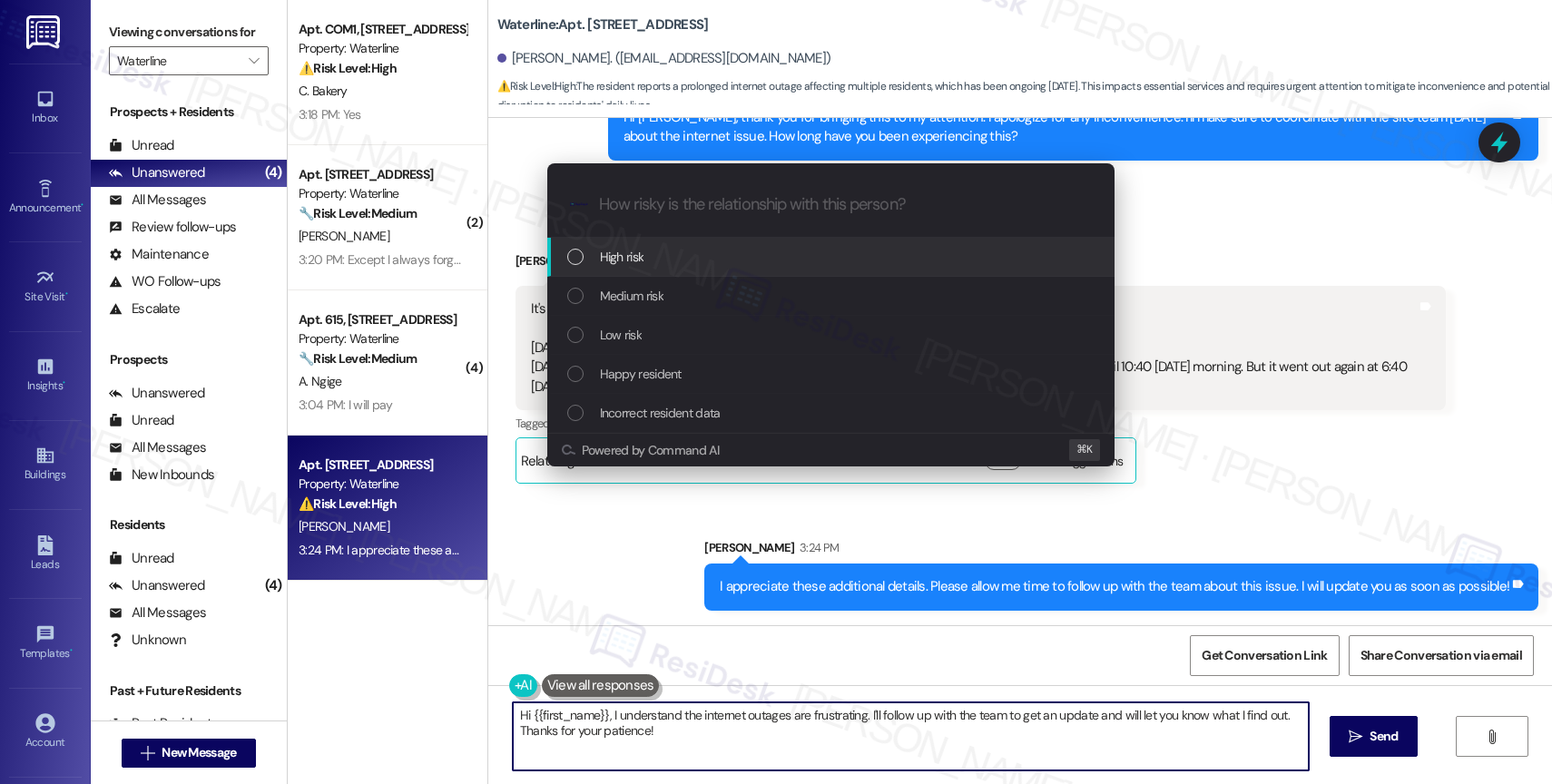
click at [641, 250] on span "High risk" at bounding box center [622, 257] width 45 height 20
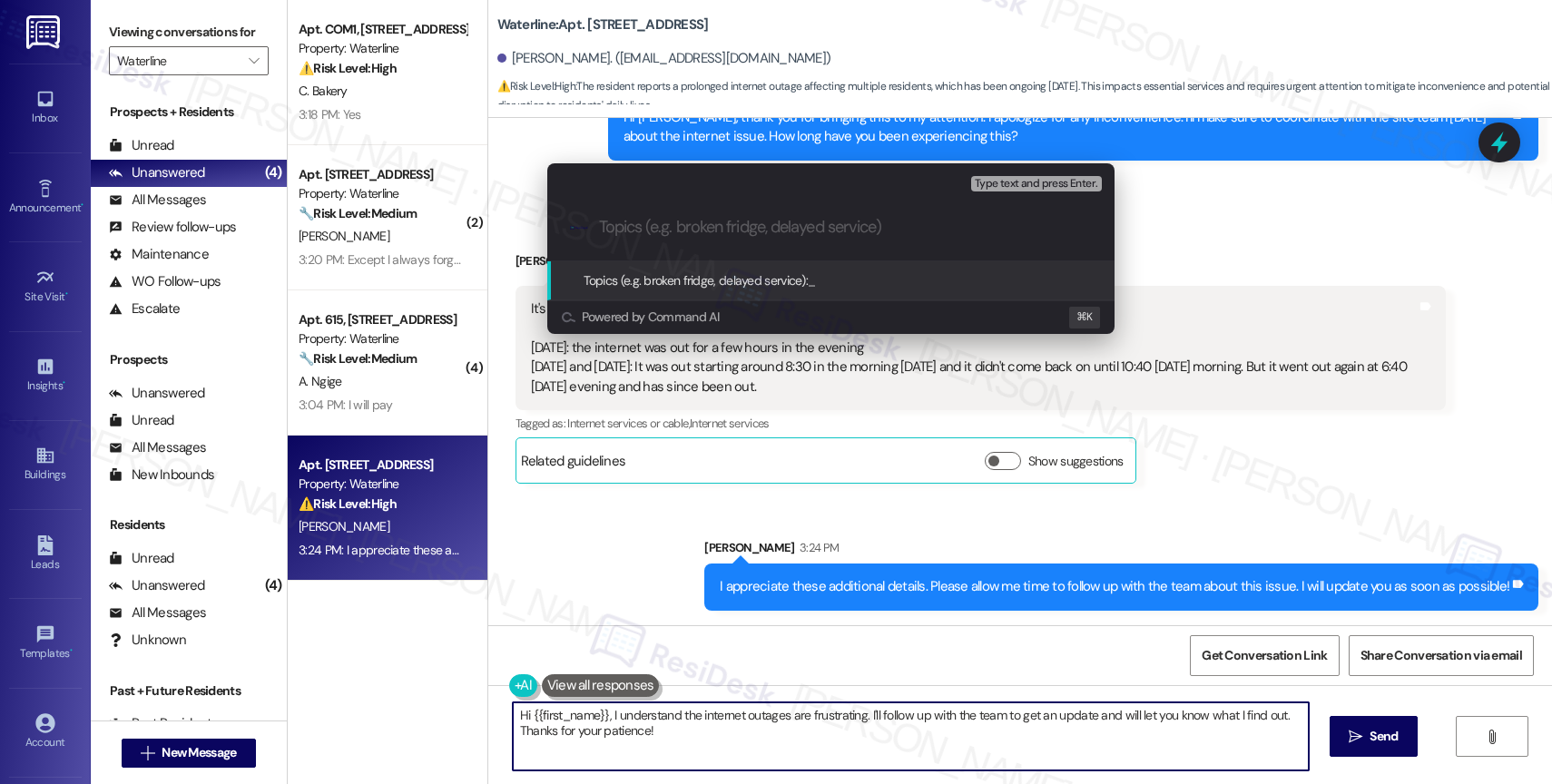
click at [644, 231] on input "Topics (e.g. broken fridge, delayed service)" at bounding box center [845, 227] width 493 height 19
type input "Internet Issue - Intermittent Connection"
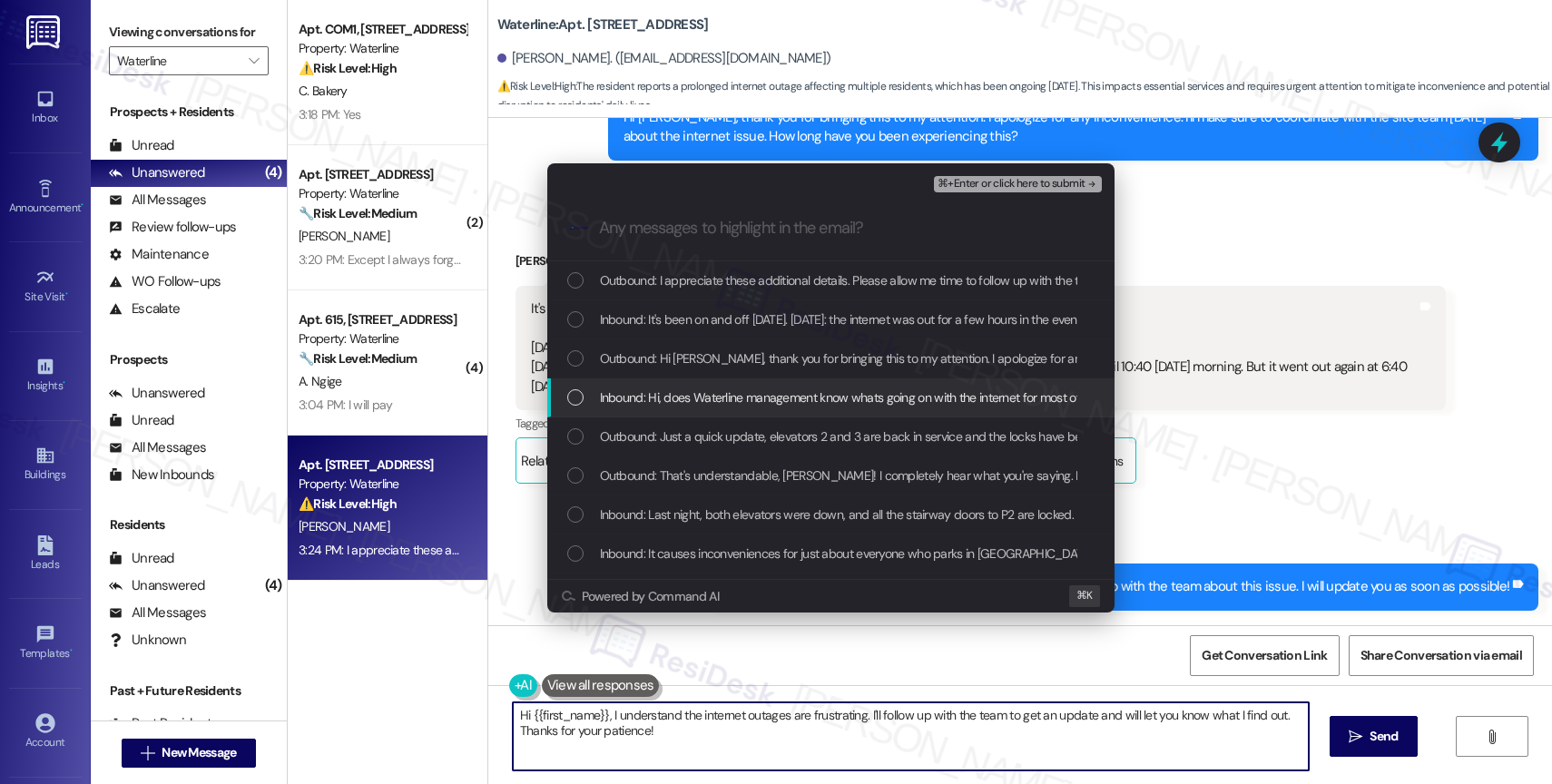
click at [714, 408] on div "Inbound: Hi, does Waterline management know whats going on with the internet fo…" at bounding box center [831, 397] width 567 height 39
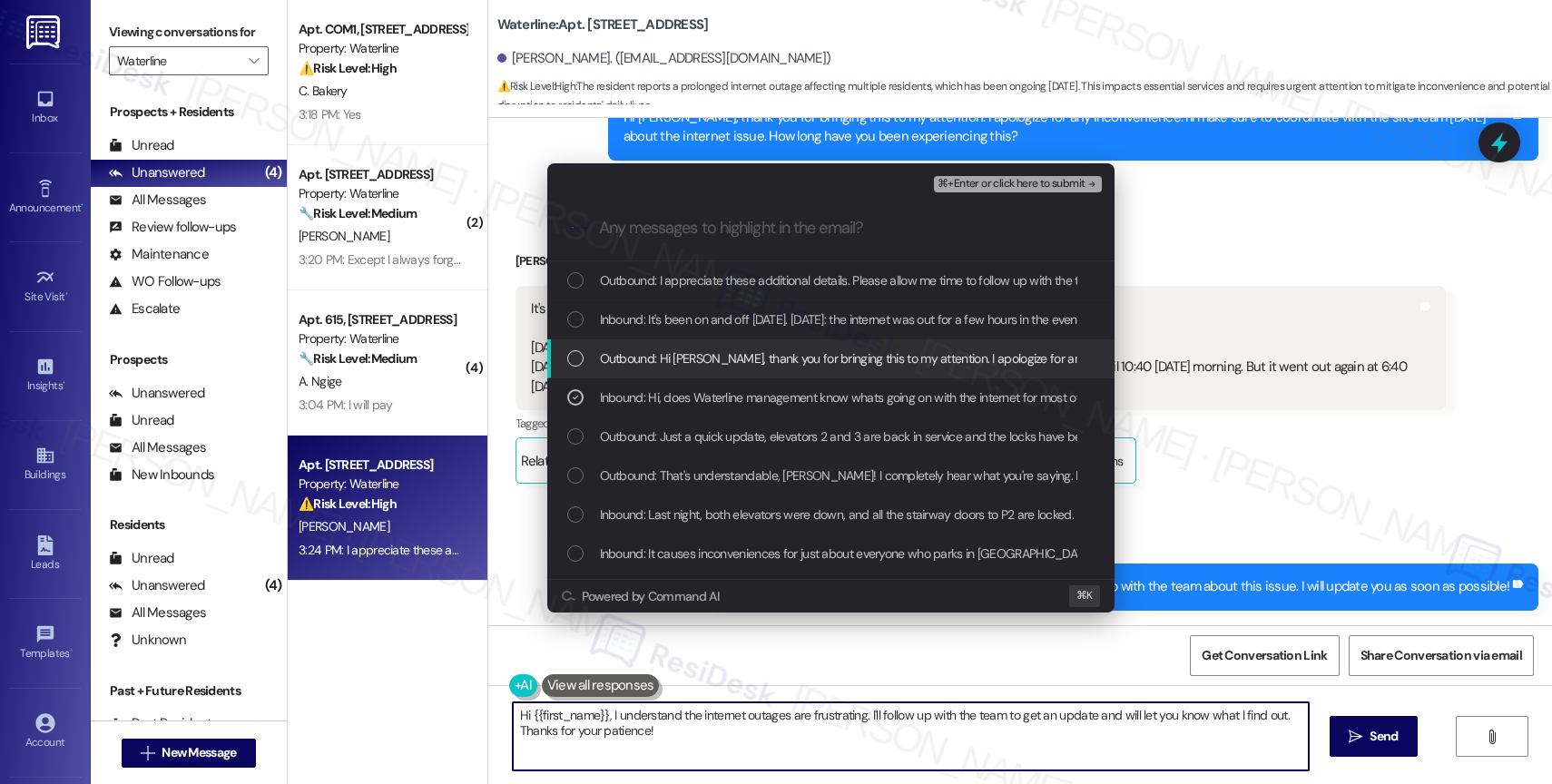
drag, startPoint x: 723, startPoint y: 357, endPoint x: 729, endPoint y: 341, distance: 17.1
click at [724, 353] on span "Outbound: Hi Vanessa, thank you for bringing this to my attention. I apologize …" at bounding box center [1203, 358] width 1205 height 20
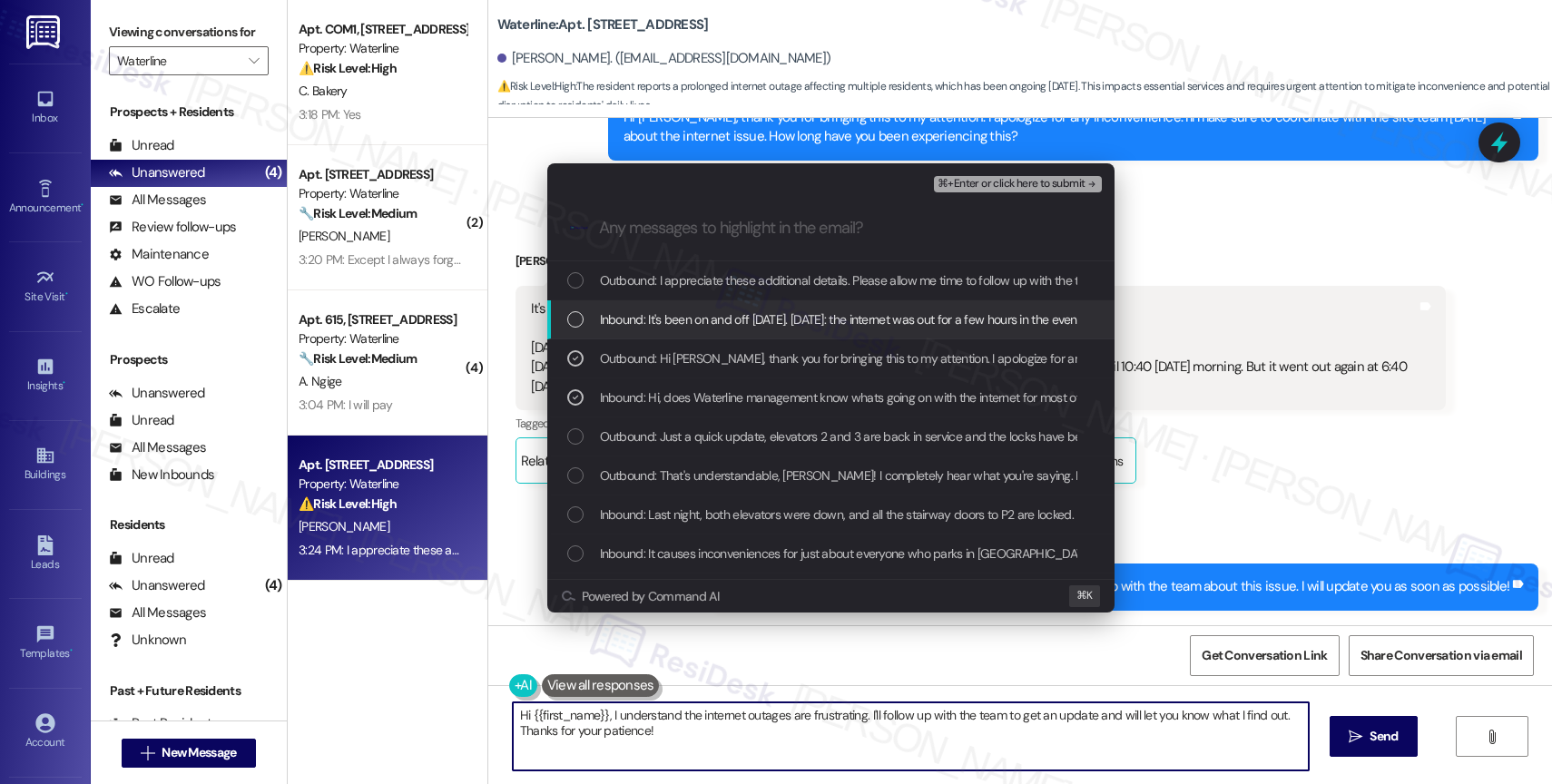
drag, startPoint x: 737, startPoint y: 319, endPoint x: 786, endPoint y: 280, distance: 62.6
click at [750, 306] on div "Inbound: It's been on and off since Friday. Friday: the internet was out for a …" at bounding box center [831, 319] width 567 height 39
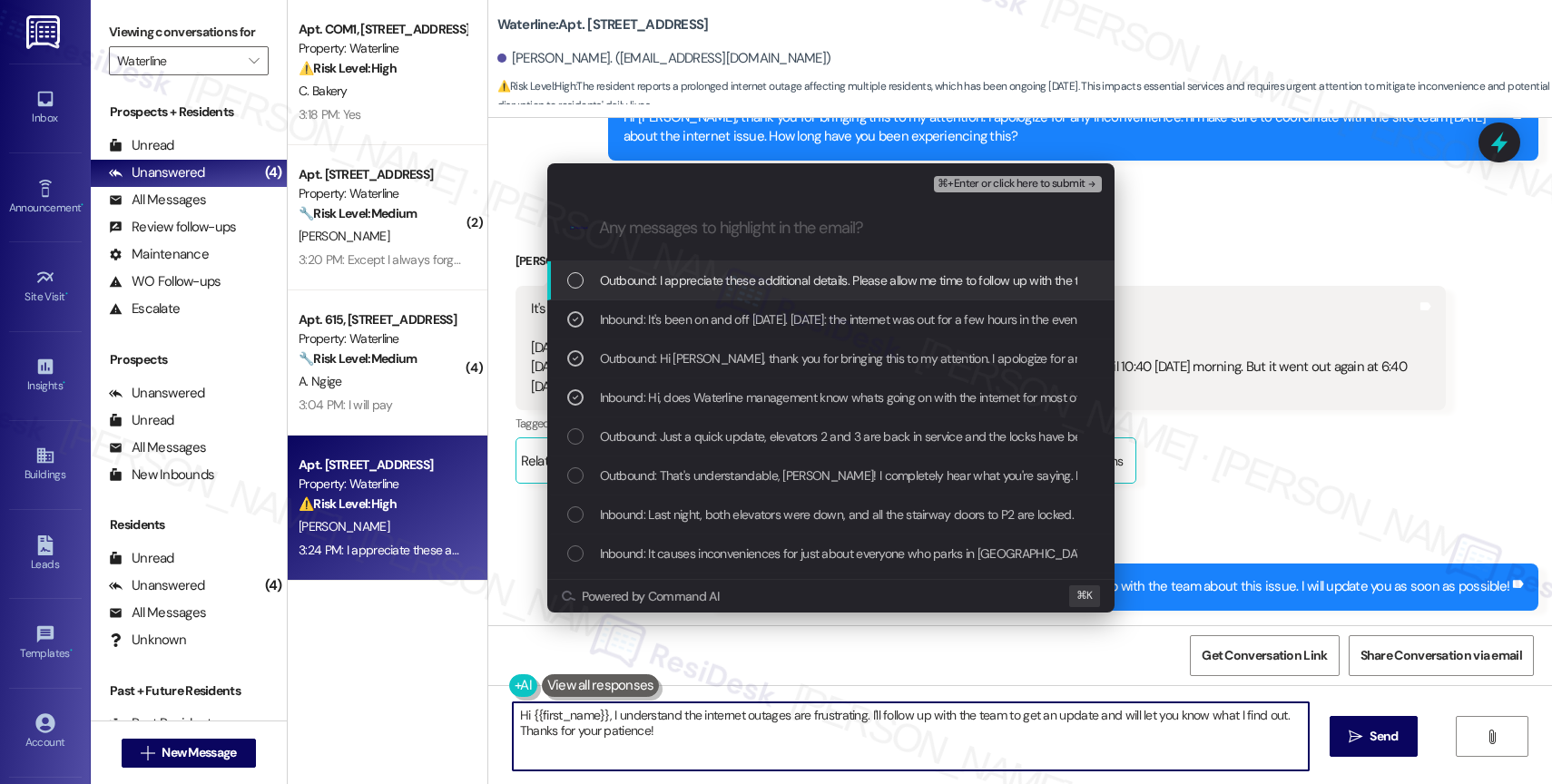
drag, startPoint x: 786, startPoint y: 280, endPoint x: 1096, endPoint y: 250, distance: 311.4
click at [786, 279] on span "Outbound: I appreciate these additional details. Please allow me time to follow…" at bounding box center [994, 281] width 786 height 20
click at [1074, 178] on span "⌘+Enter or click here to submit" at bounding box center [1011, 184] width 147 height 13
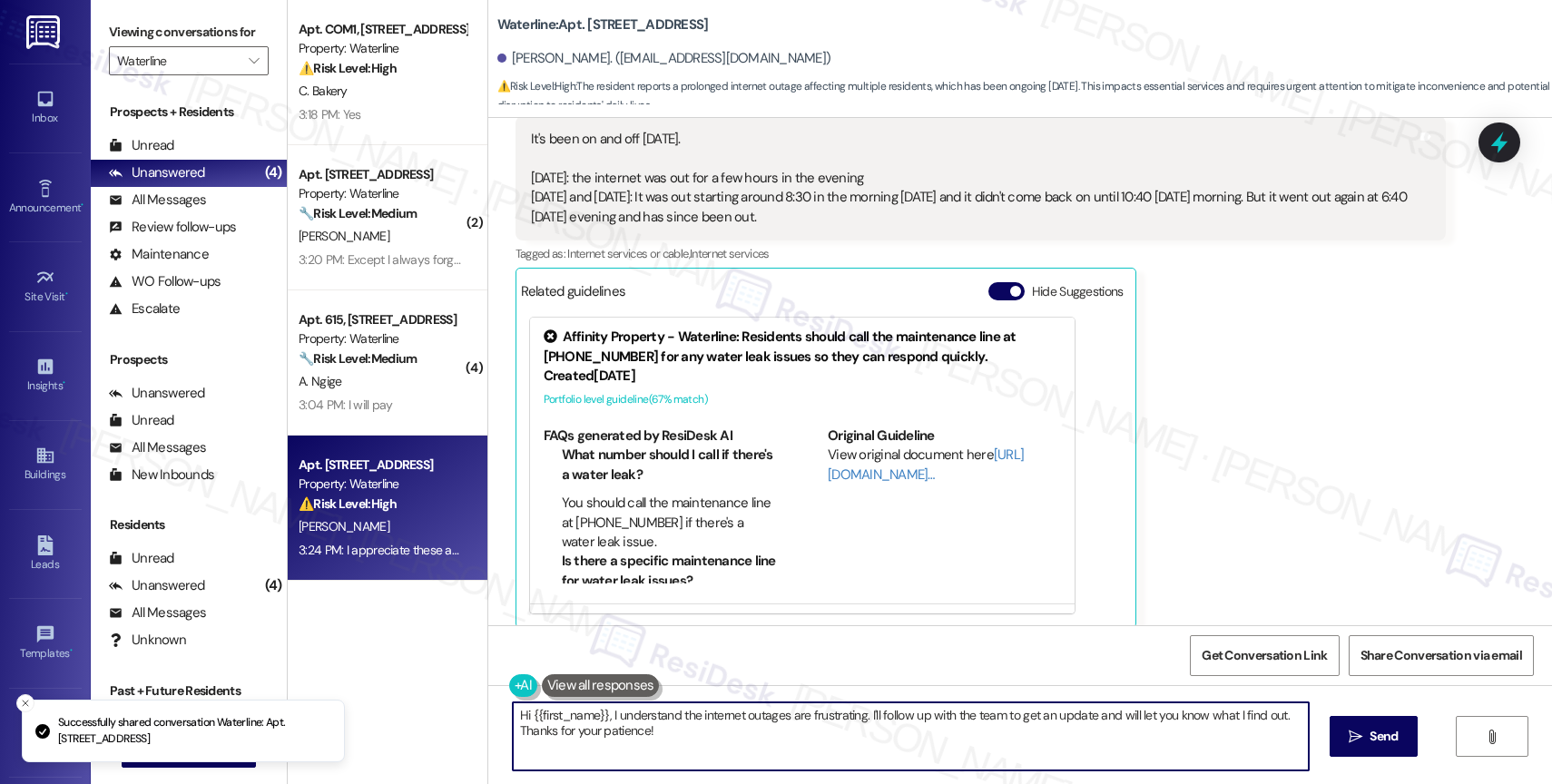
scroll to position [7025, 0]
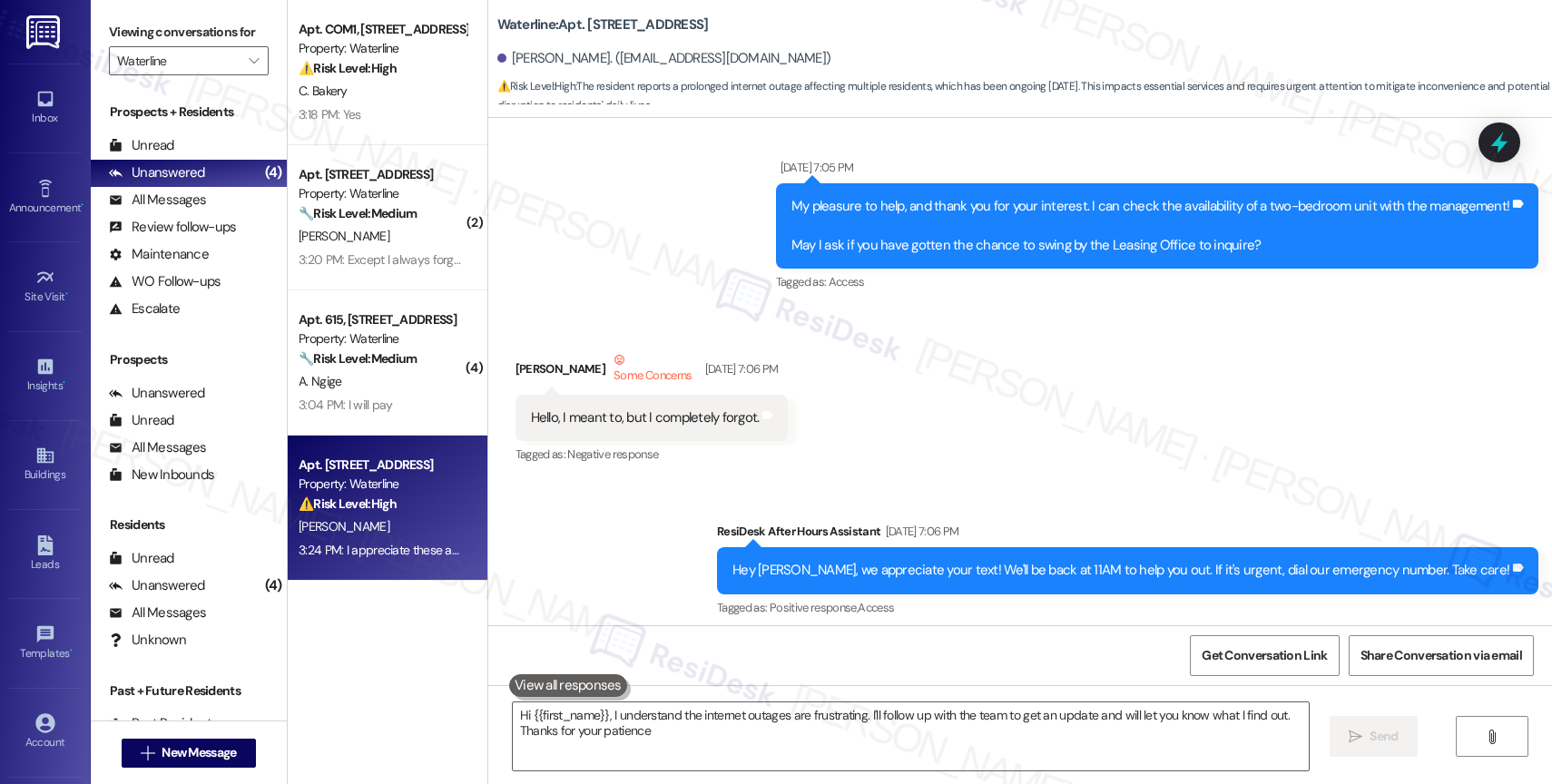
type textarea "Hi {{first_name}}, I understand the internet outages are frustrating. I'll foll…"
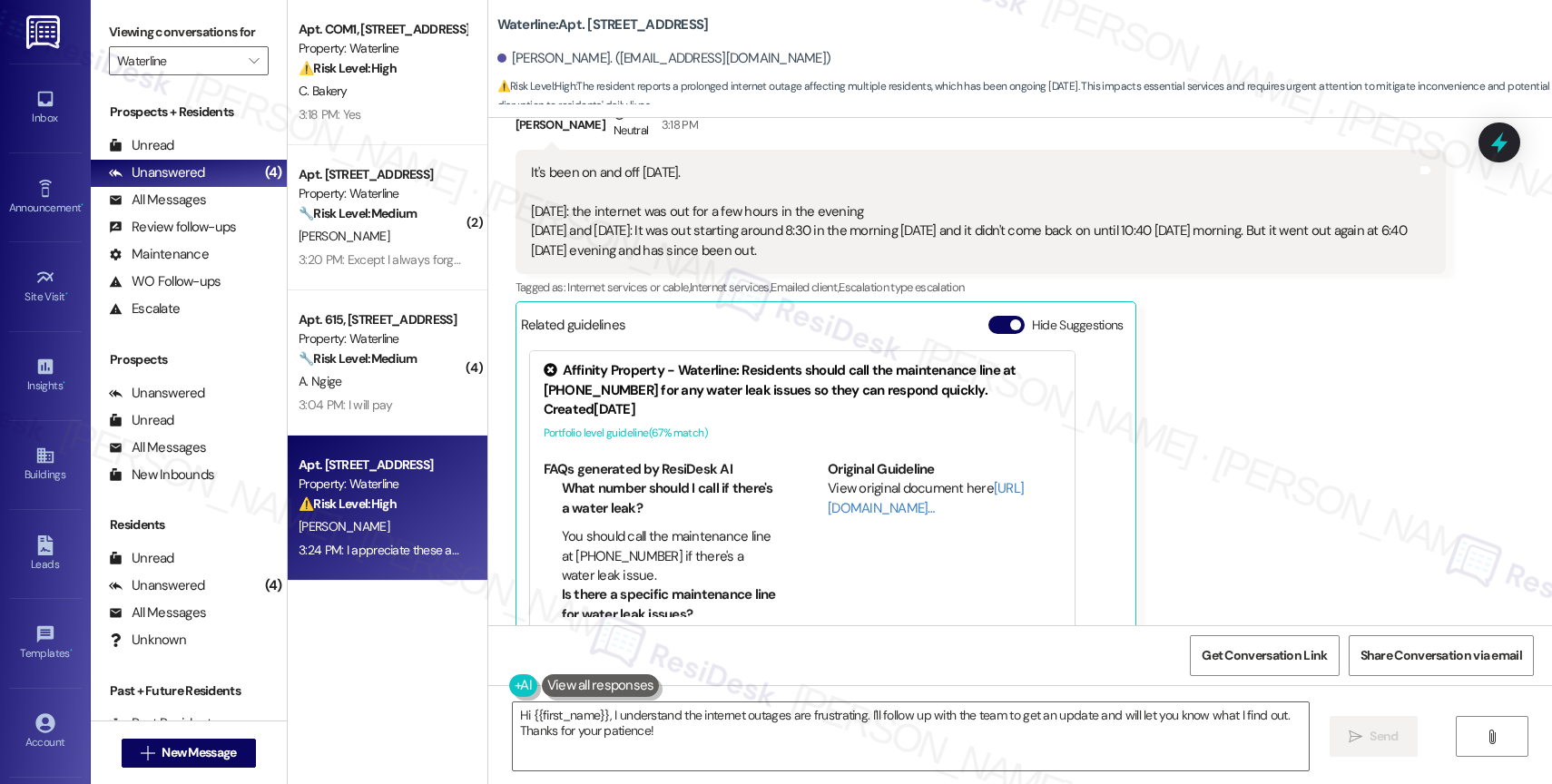
scroll to position [7179, 0]
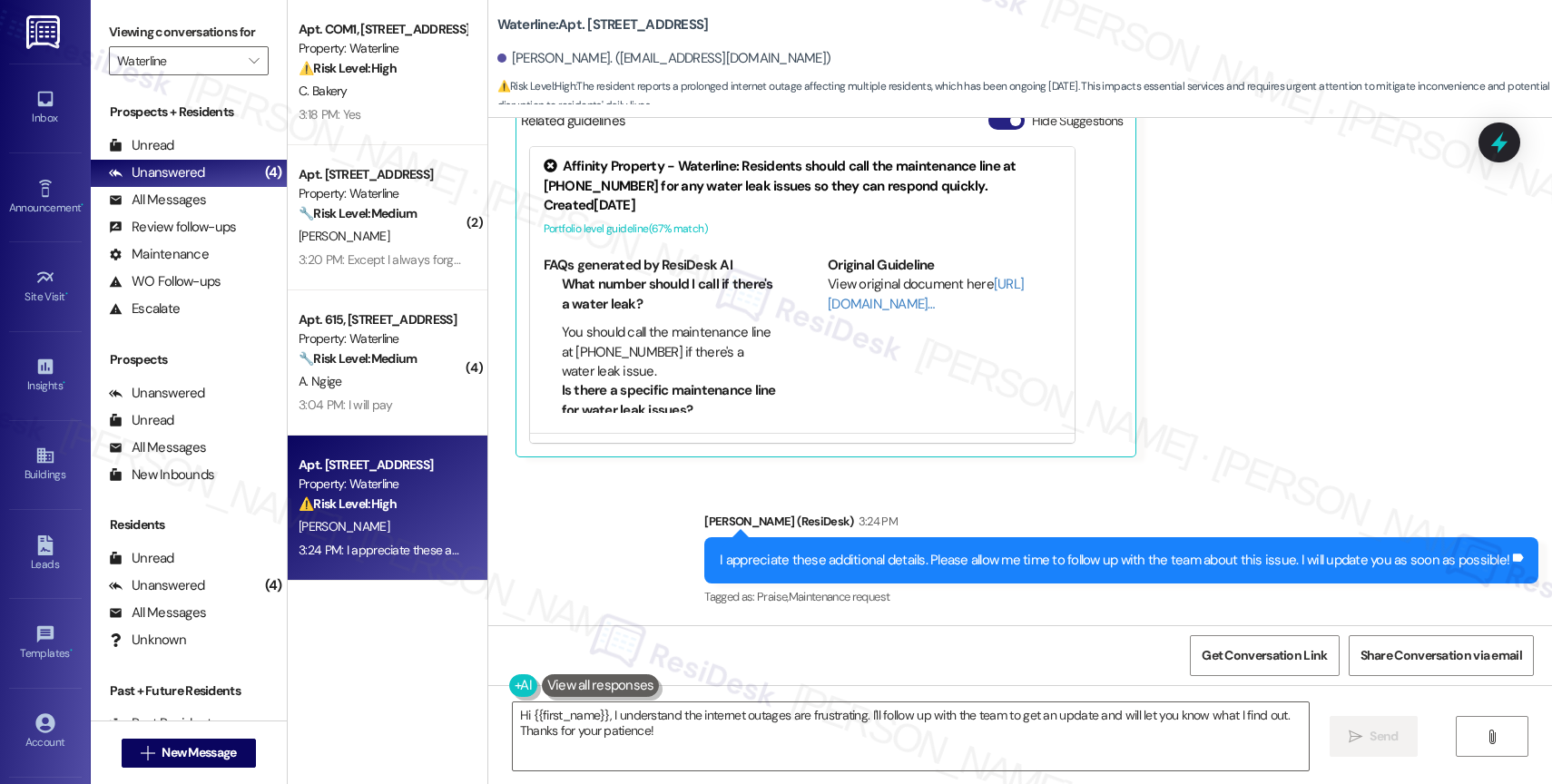
click at [989, 120] on button "Hide Suggestions" at bounding box center [1006, 120] width 36 height 18
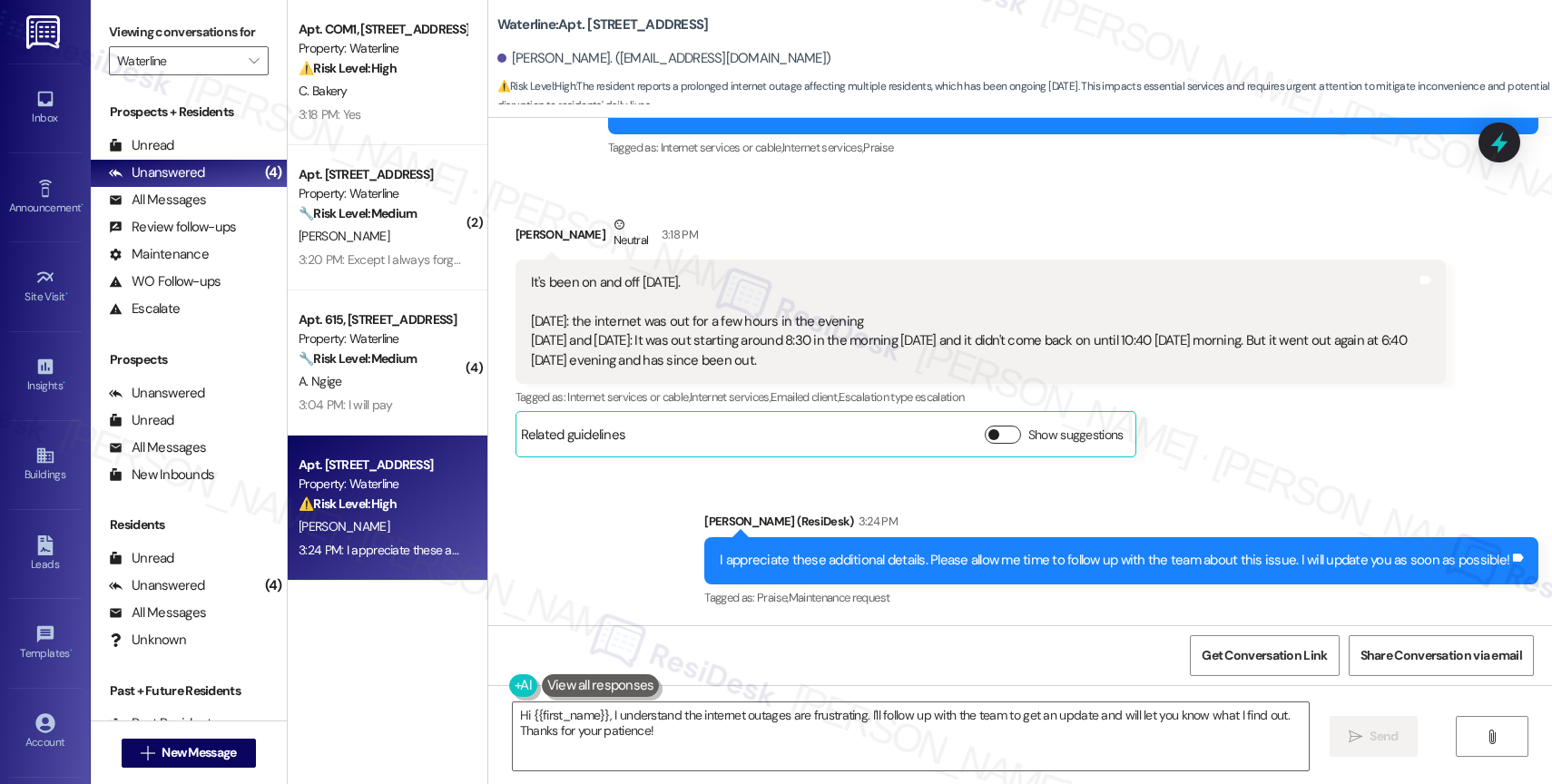
scroll to position [6866, 0]
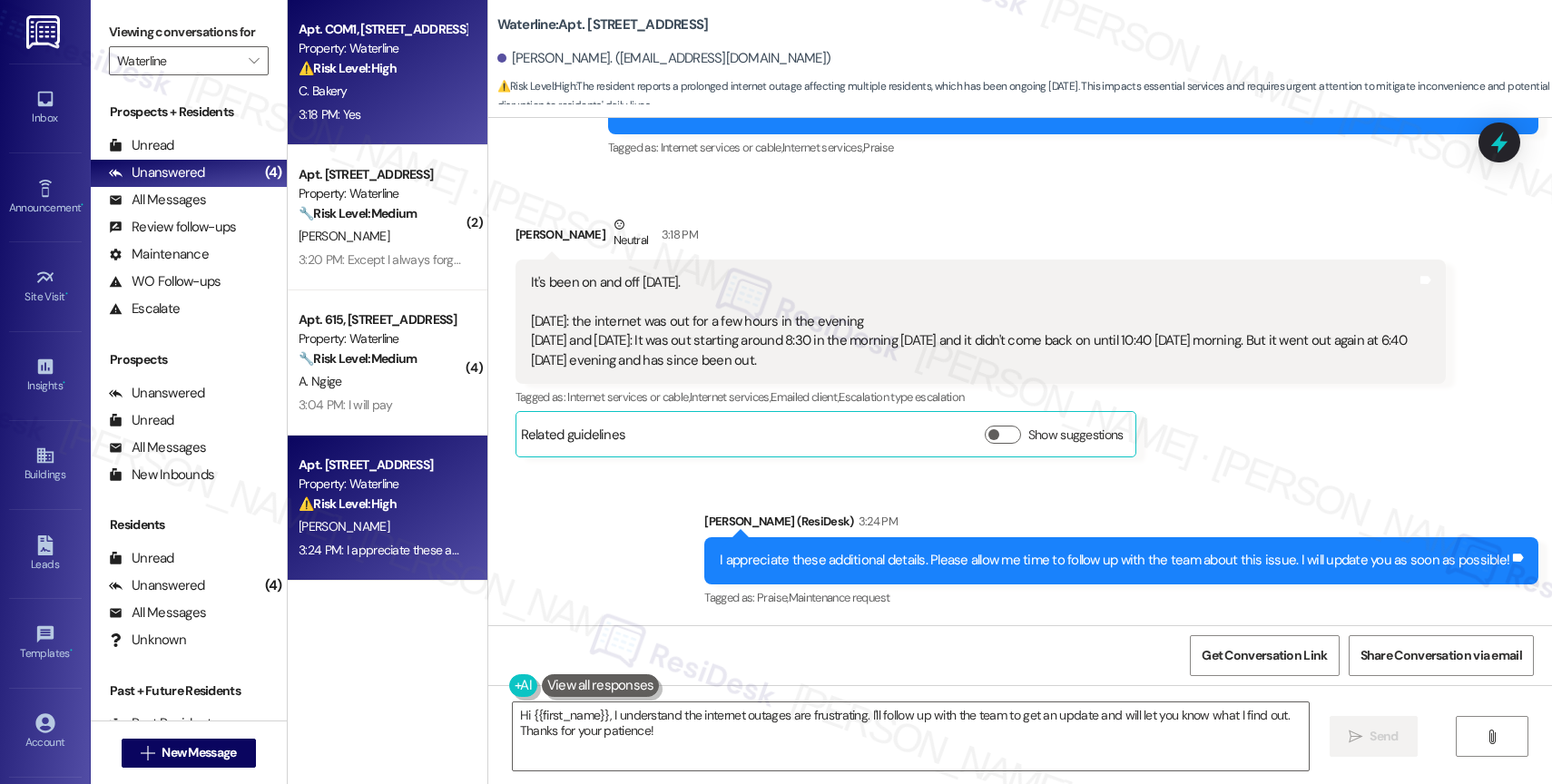
click at [374, 88] on div "C. Bakery" at bounding box center [382, 91] width 171 height 23
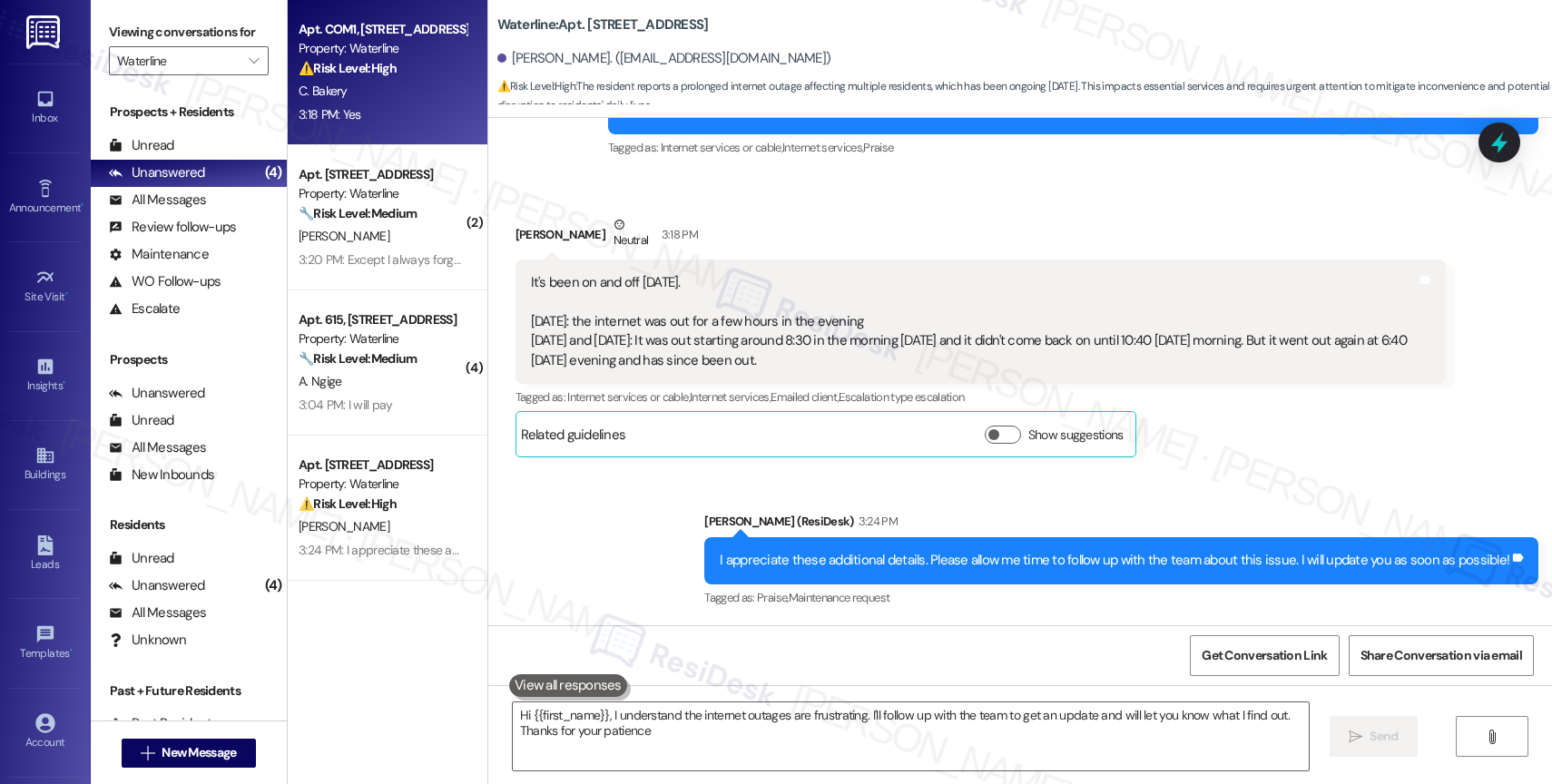
type textarea "Hi {{first_name}}, I understand the internet outages are frustrating. I'll foll…"
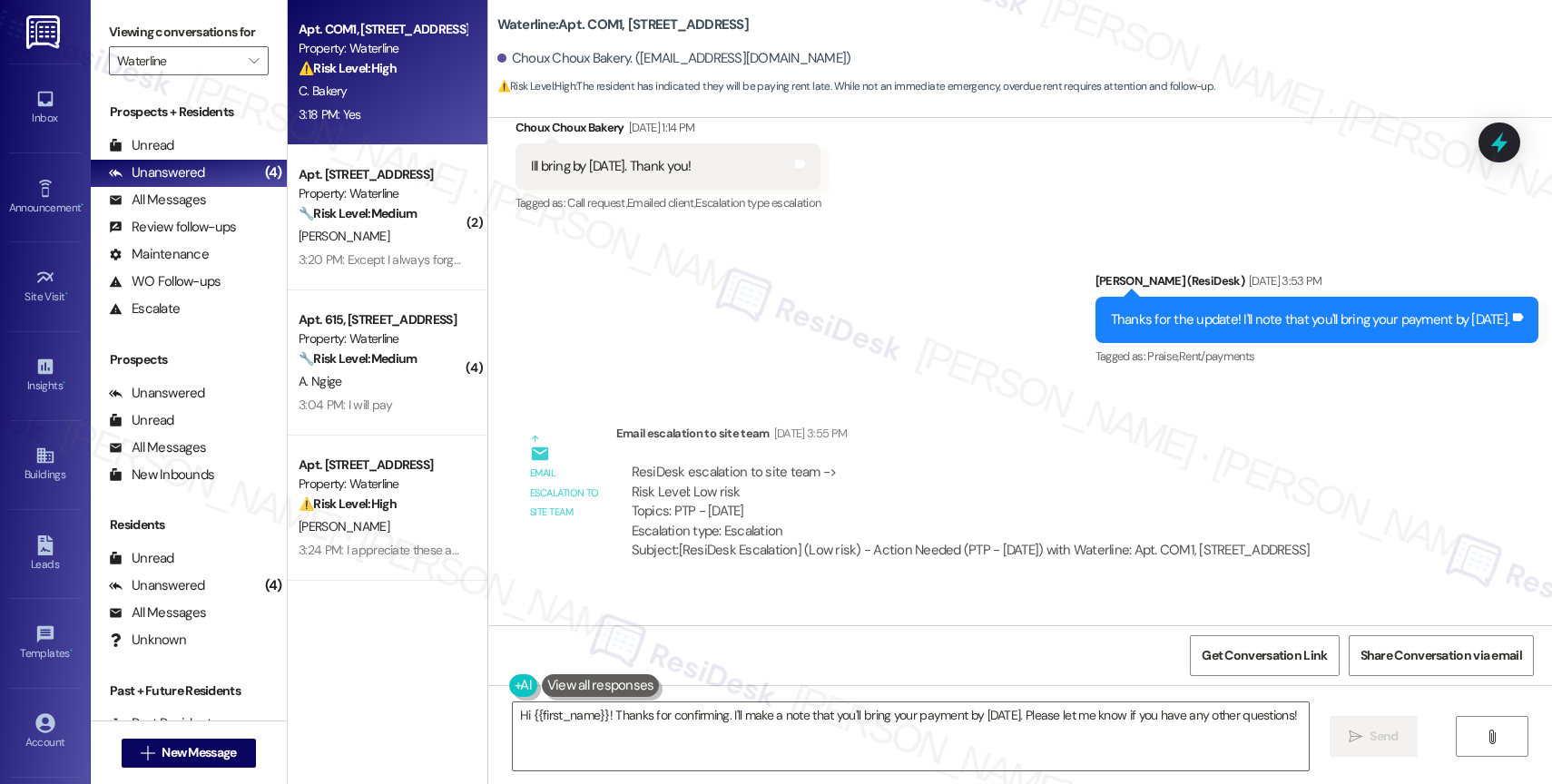
scroll to position [9532, 0]
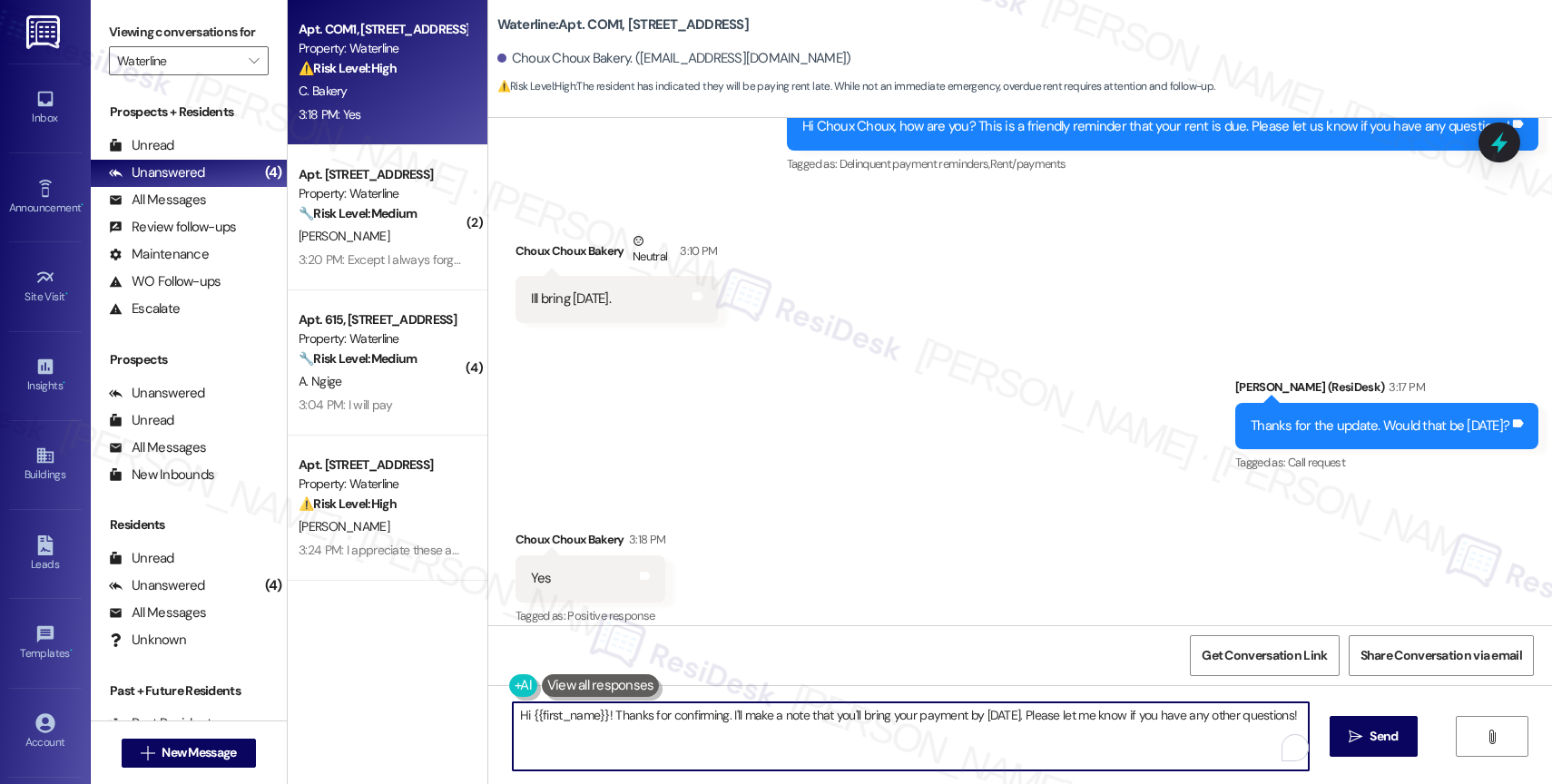
click at [632, 738] on textarea "Hi {{first_name}}! Thanks for confirming. I'll make a note that you'll bring yo…" at bounding box center [911, 736] width 796 height 68
drag, startPoint x: 596, startPoint y: 717, endPoint x: 501, endPoint y: 706, distance: 95.6
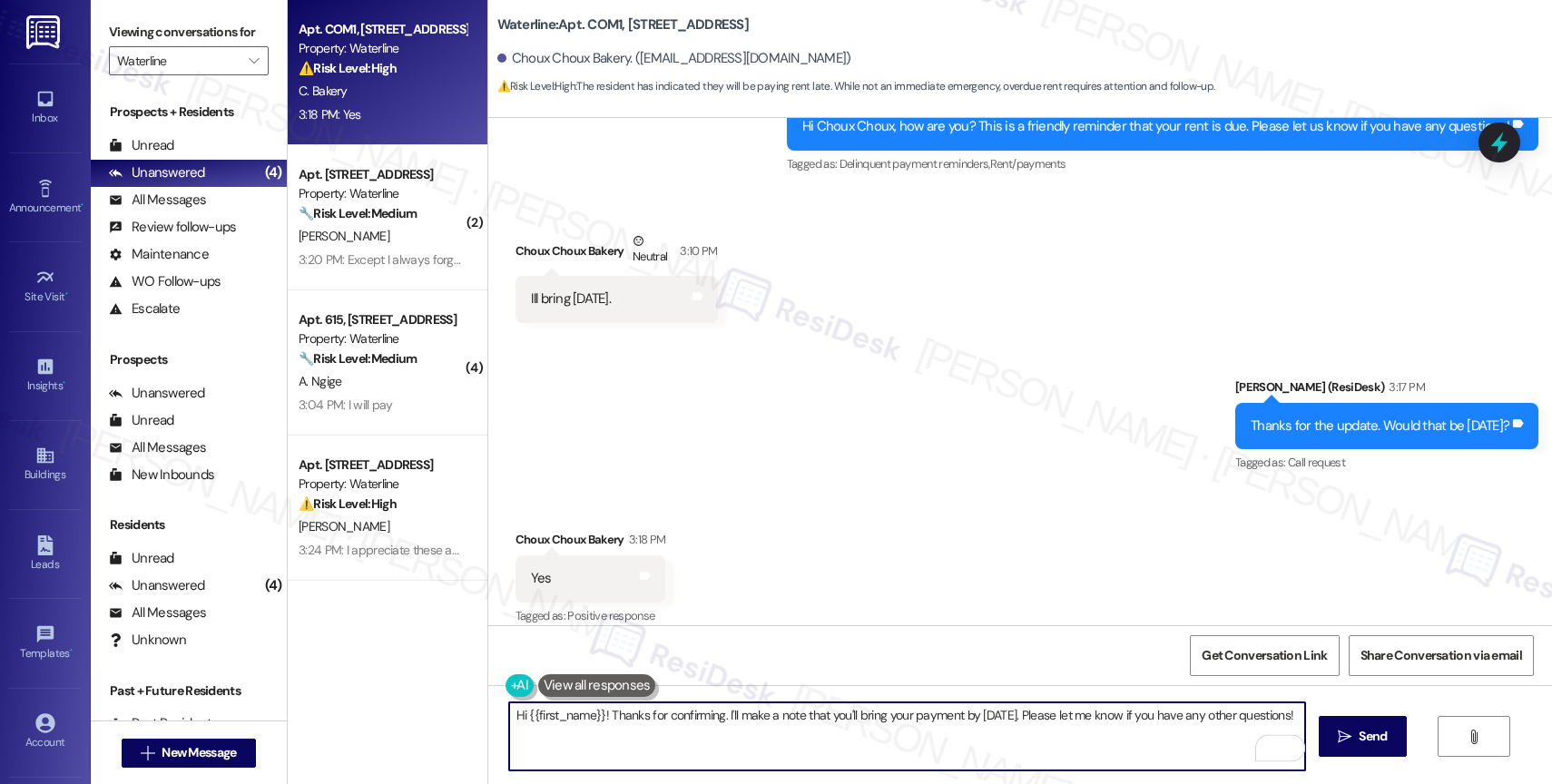
click at [509, 706] on textarea "Hi {{first_name}}! Thanks for confirming. I'll make a note that you'll bring yo…" at bounding box center [907, 736] width 796 height 68
click at [653, 732] on textarea "Hi {{first_name}}! Thanks for confirming. I'll make a note that you'll bring yo…" at bounding box center [907, 736] width 796 height 68
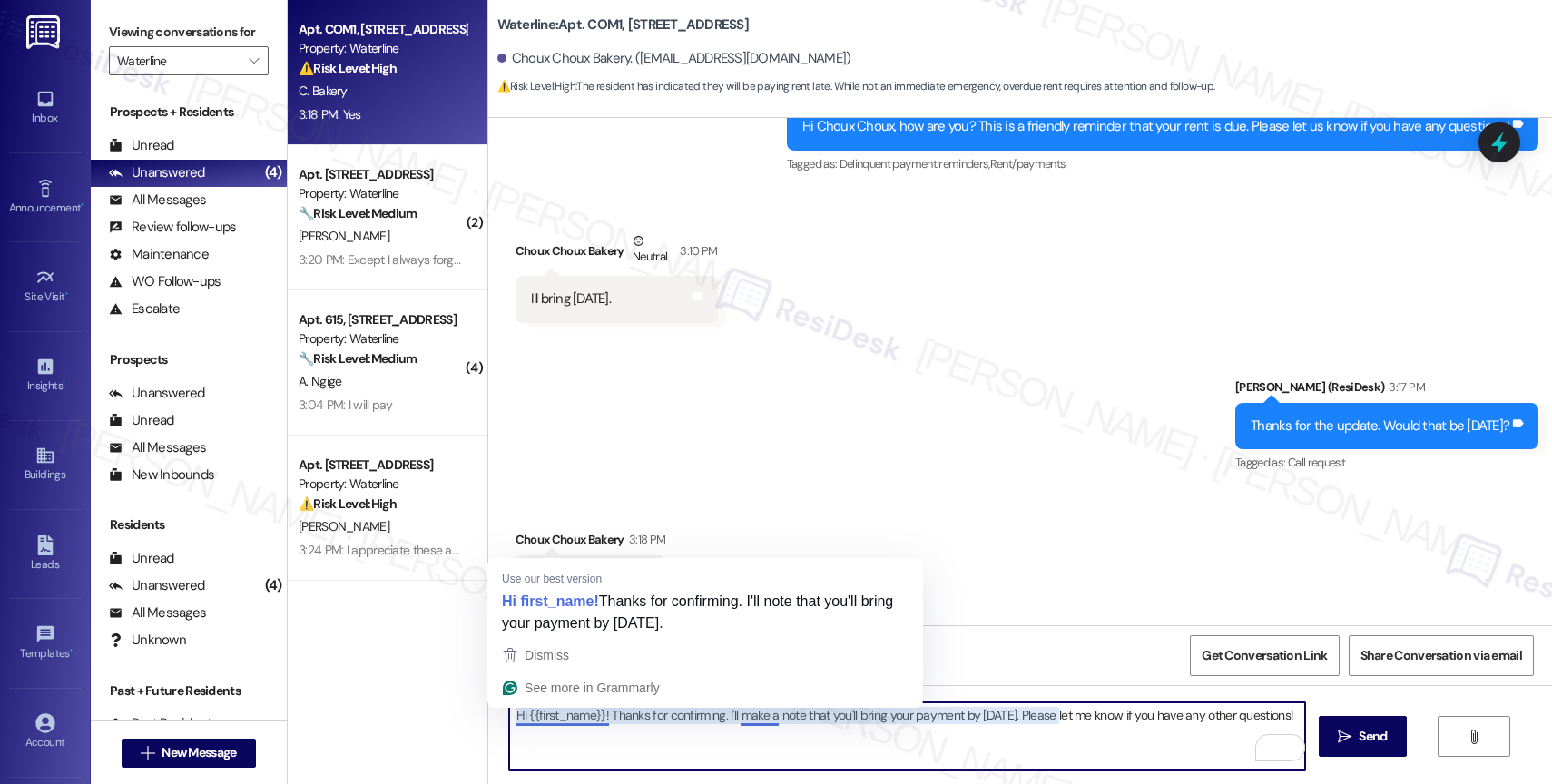
drag, startPoint x: 599, startPoint y: 715, endPoint x: 418, endPoint y: 716, distance: 181.0
click at [418, 716] on div "Apt. COM1, 2900 Grand Ave. Property: Waterline ⚠️ Risk Level: High The resident…" at bounding box center [920, 392] width 1264 height 784
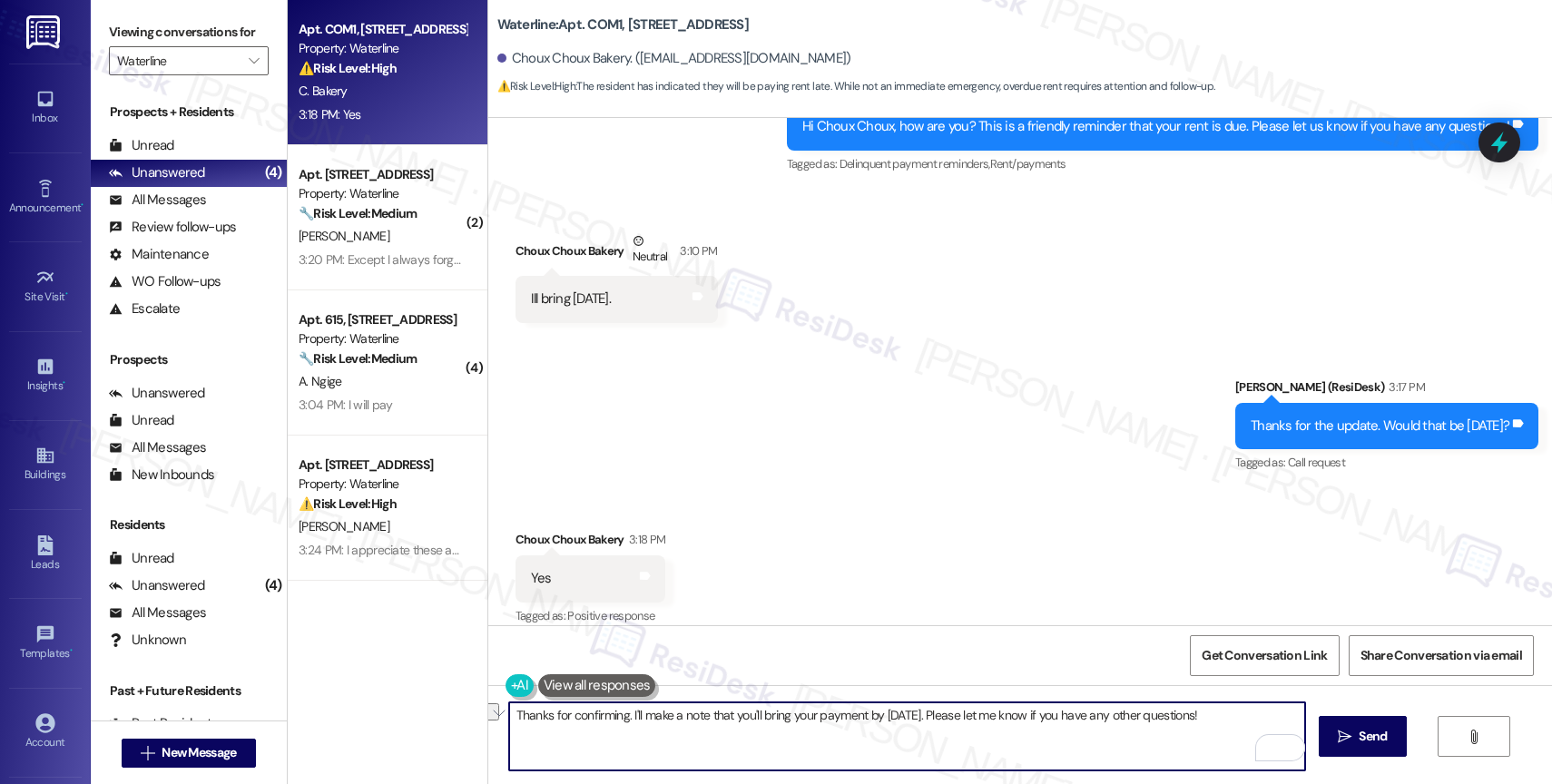
drag, startPoint x: 632, startPoint y: 712, endPoint x: 1248, endPoint y: 715, distance: 616.0
click at [1248, 715] on textarea "Thanks for confirming. I'll make a note that you'll bring your payment by Frida…" at bounding box center [907, 736] width 796 height 68
drag, startPoint x: 618, startPoint y: 717, endPoint x: 705, endPoint y: 711, distance: 87.2
click at [618, 717] on textarea "Thanks for confirming. I'll inform the site team about this payment update. We …" at bounding box center [907, 736] width 796 height 68
click at [1120, 714] on textarea "Thanks for confirming! I'll inform the site team about this payment update. We …" at bounding box center [907, 736] width 796 height 68
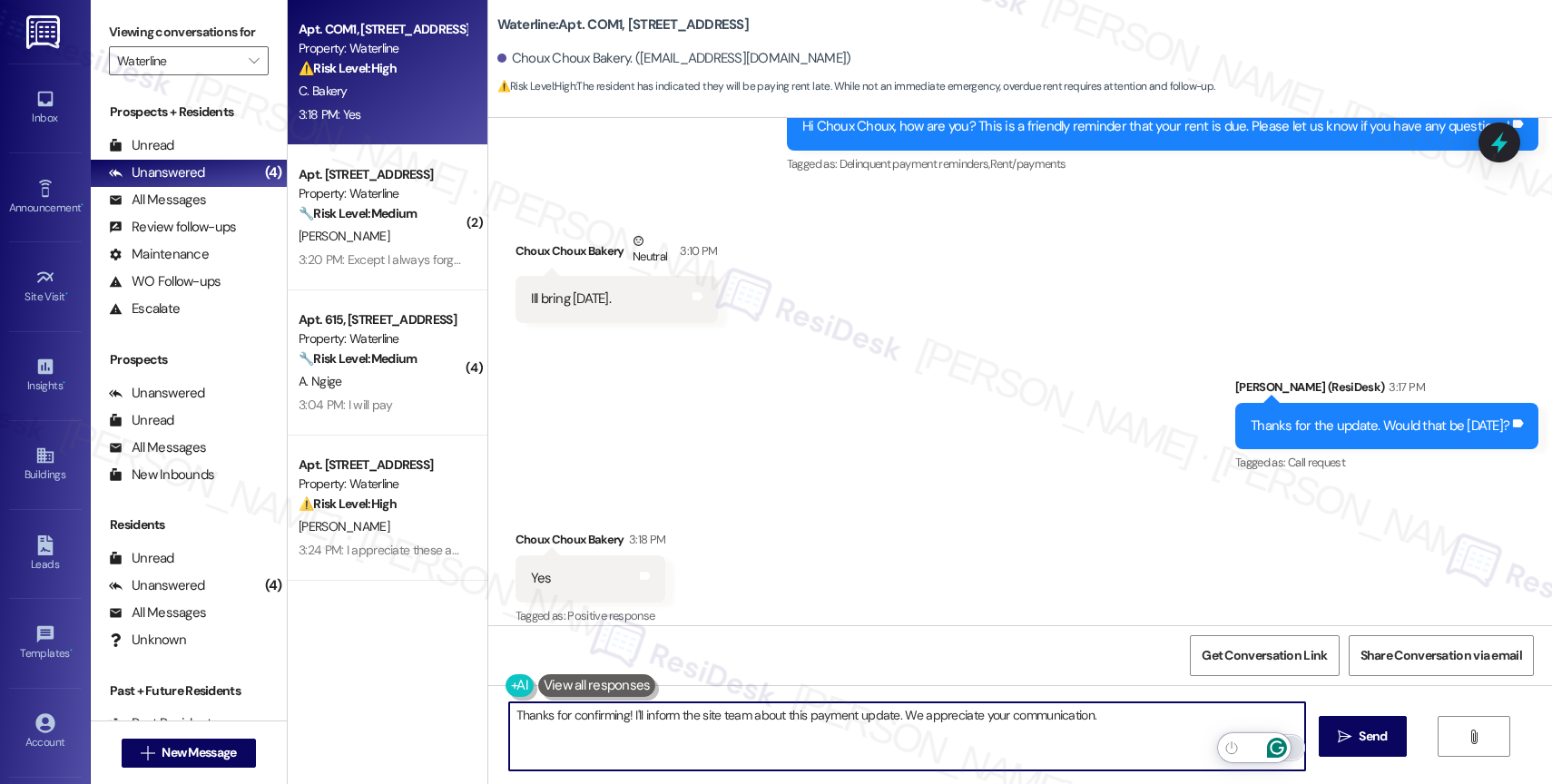
type textarea "Thanks for confirming! I'll inform the site team about this payment update. We …"
click at [1279, 741] on icon "Open Grammarly. 0 Suggestions." at bounding box center [1277, 748] width 14 height 14
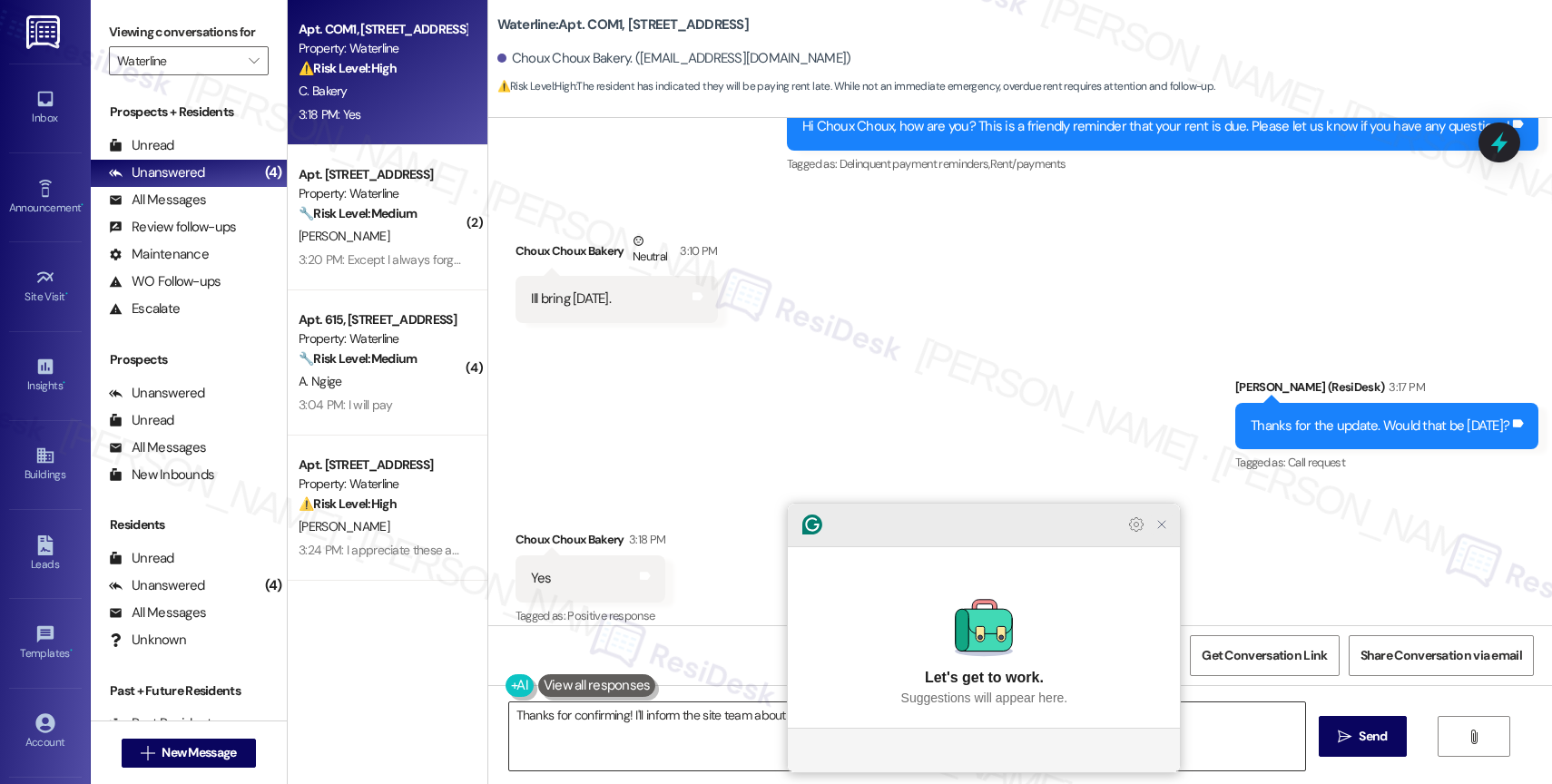
click at [1158, 528] on icon "Close Grammarly Assistant" at bounding box center [1161, 523] width 7 height 7
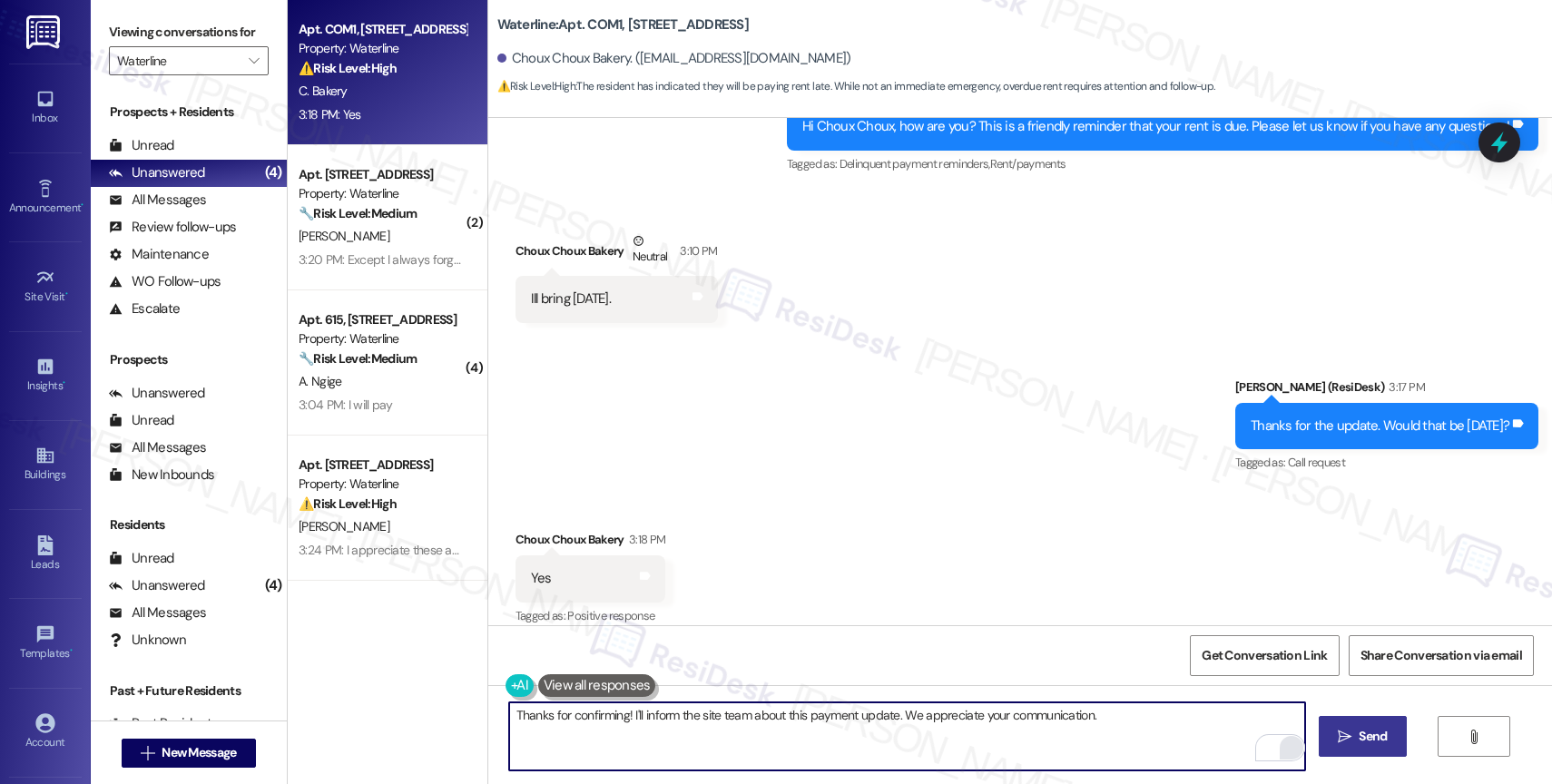
click at [1340, 726] on span " Send" at bounding box center [1362, 735] width 57 height 19
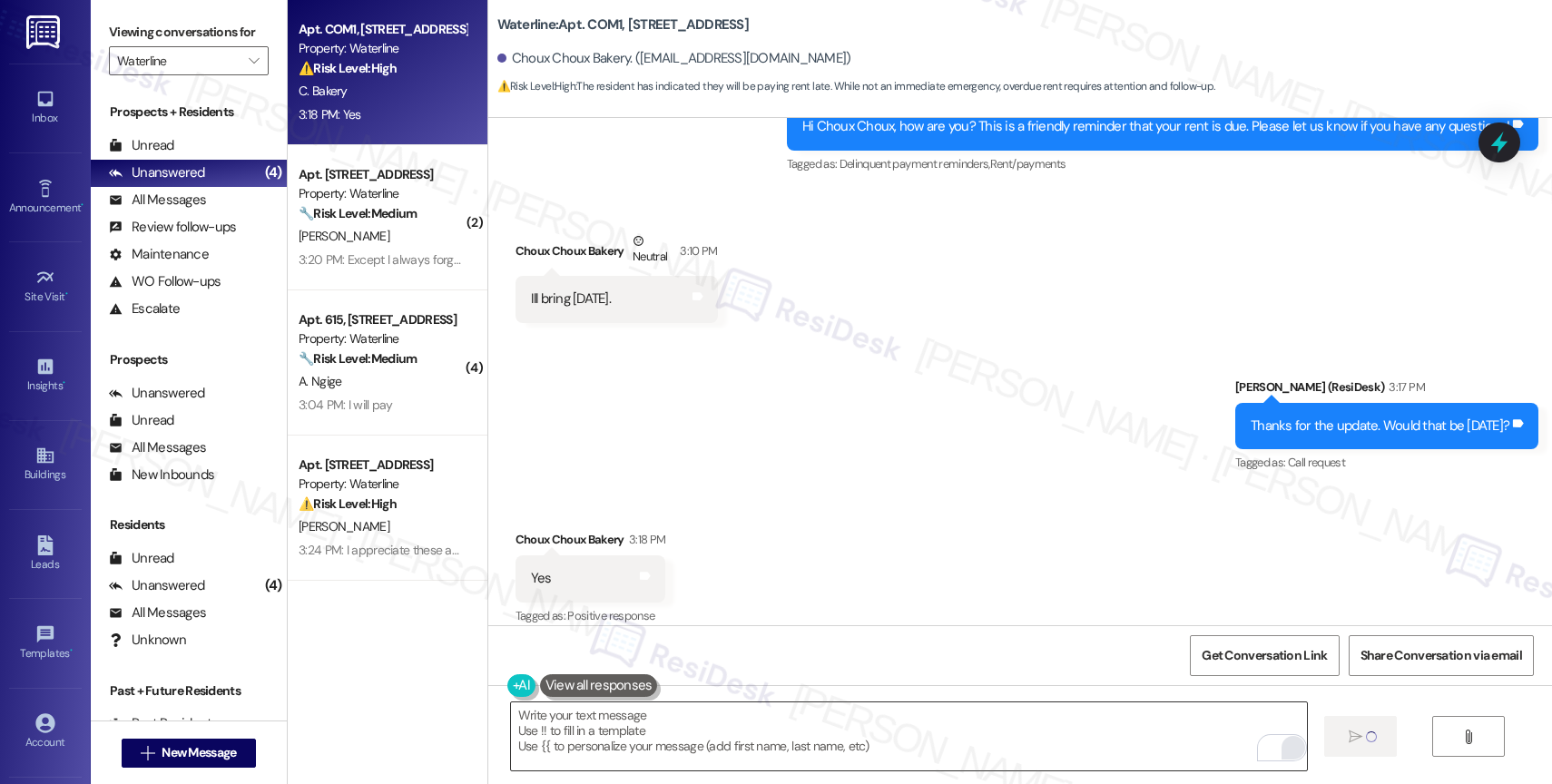
scroll to position [9532, 0]
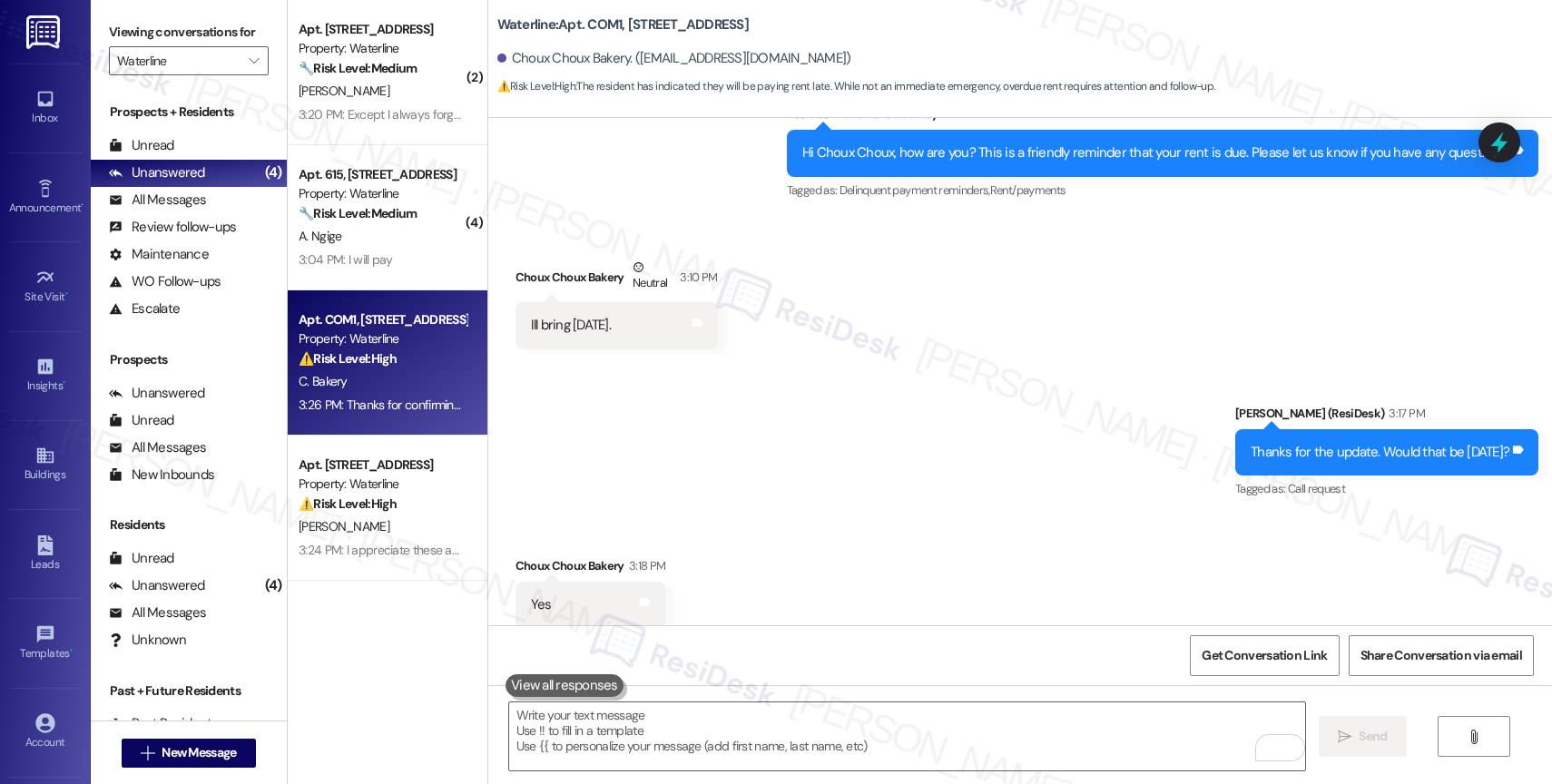
scroll to position [9454, 0]
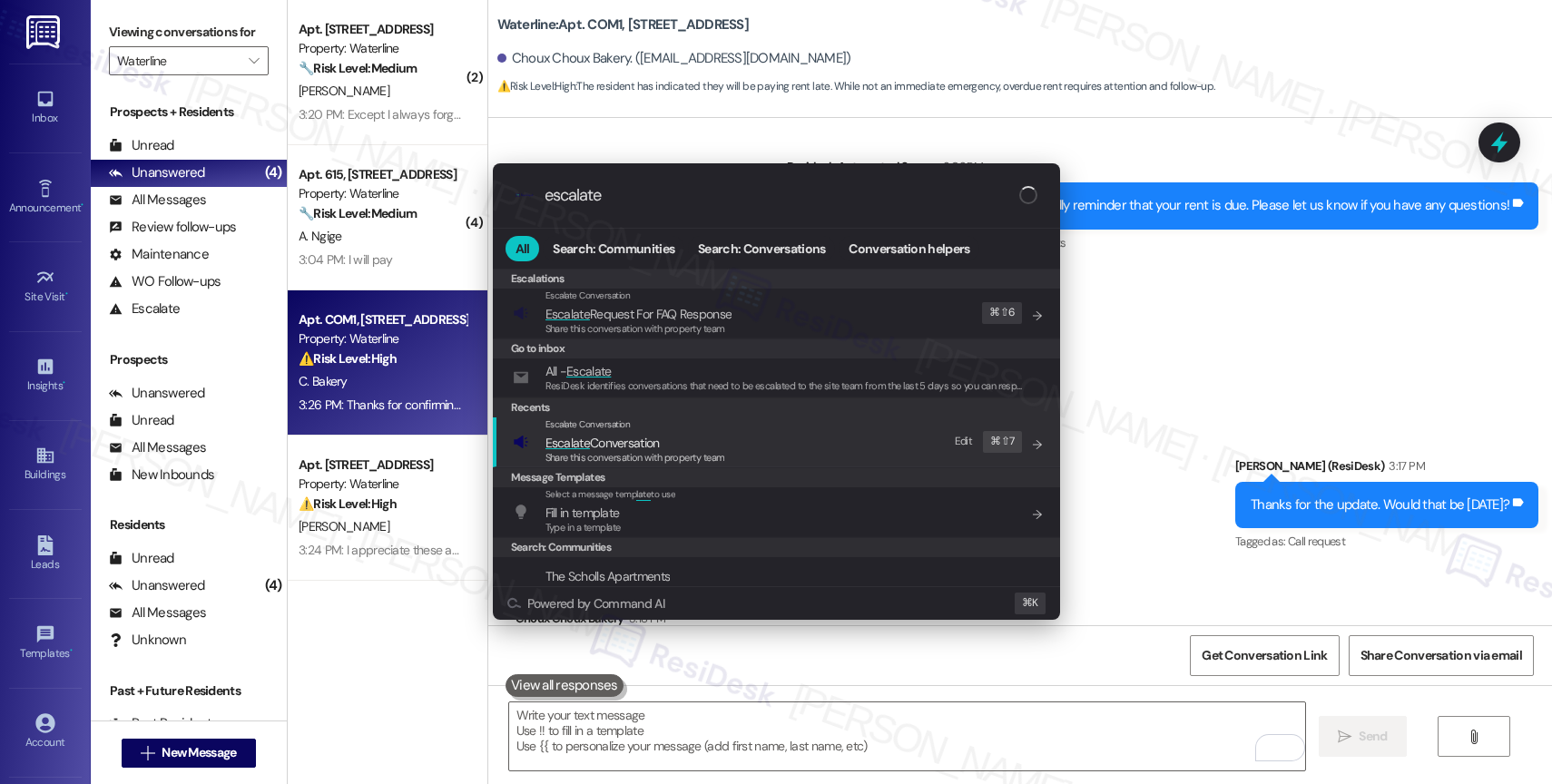
type input "escalate"
click at [643, 440] on span "Escalate Conversation" at bounding box center [602, 443] width 114 height 16
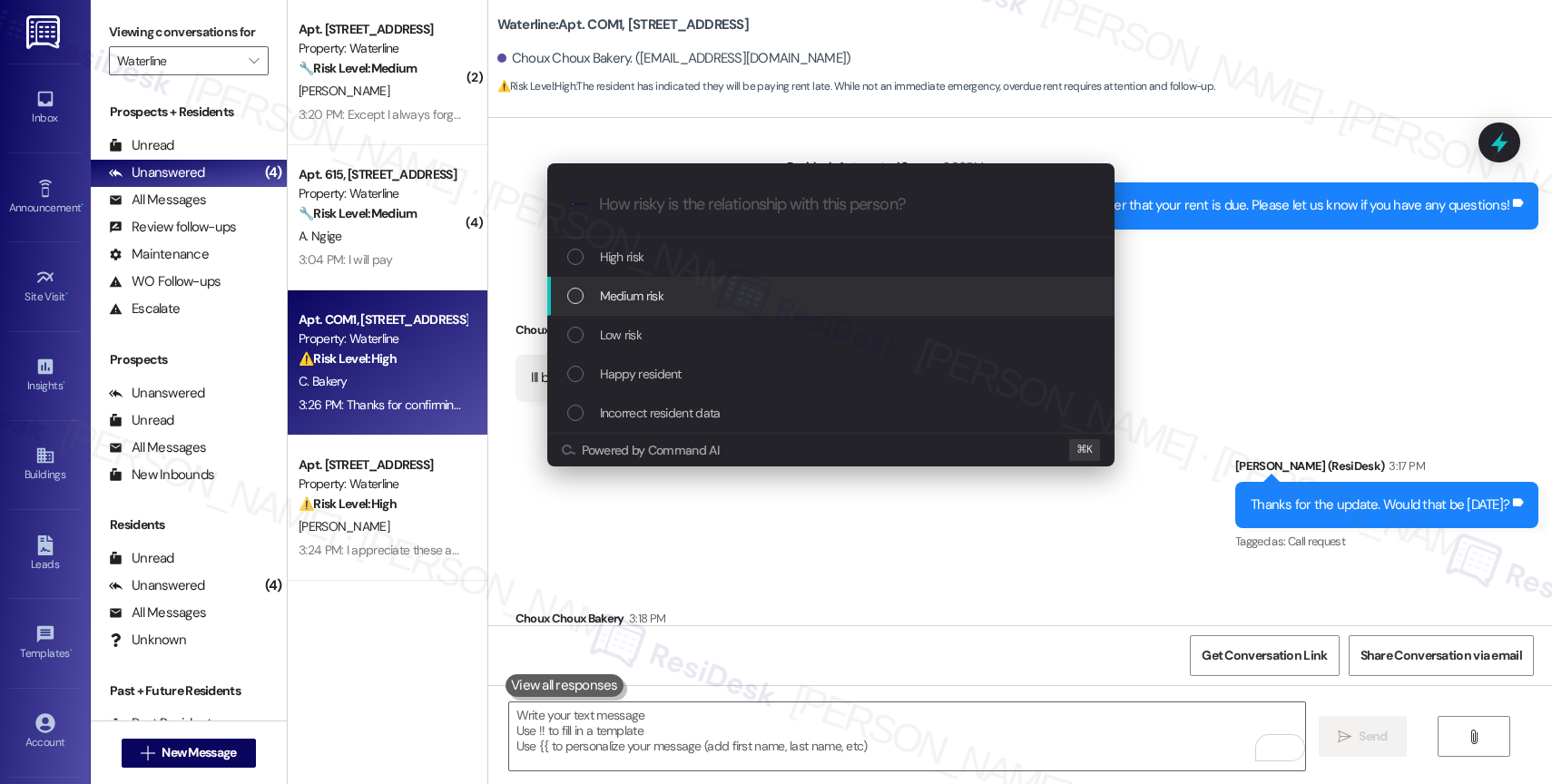
click at [644, 283] on div "Medium risk" at bounding box center [831, 295] width 567 height 39
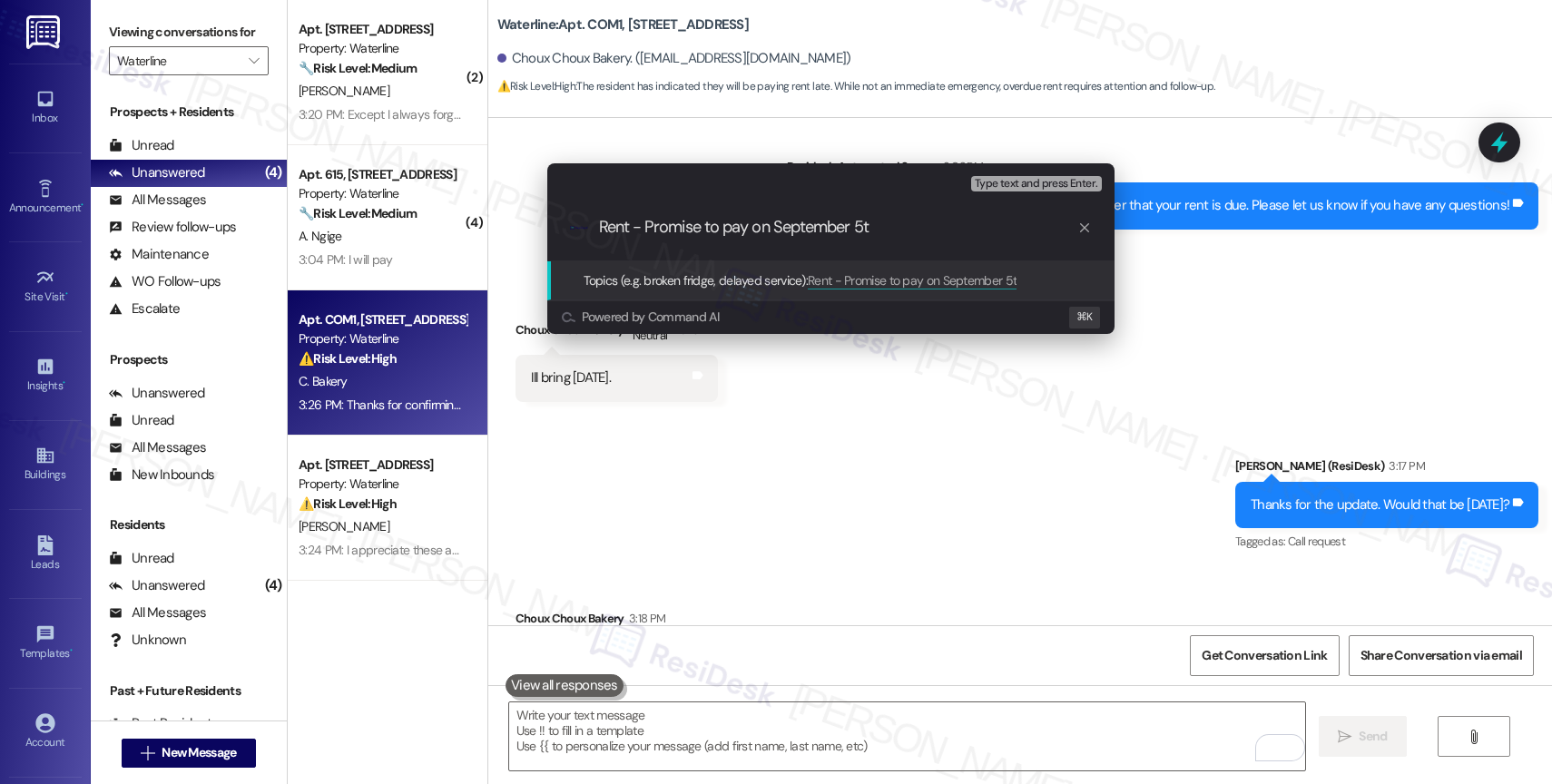
type input "Rent - Promise to pay on [DATE]"
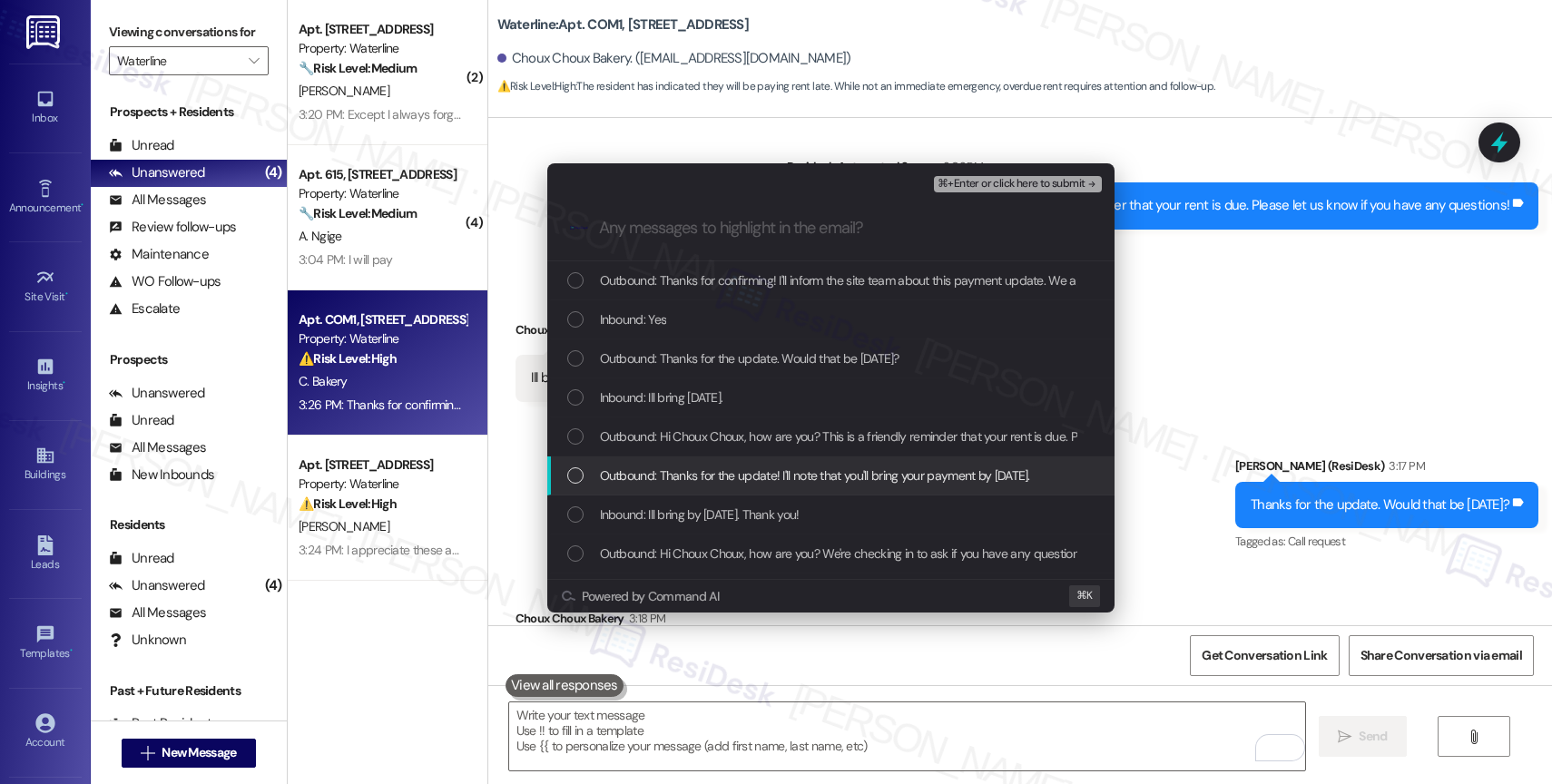
click at [701, 473] on span "Outbound: Thanks for the update! I'll note that you'll bring your payment by [D…" at bounding box center [815, 476] width 430 height 20
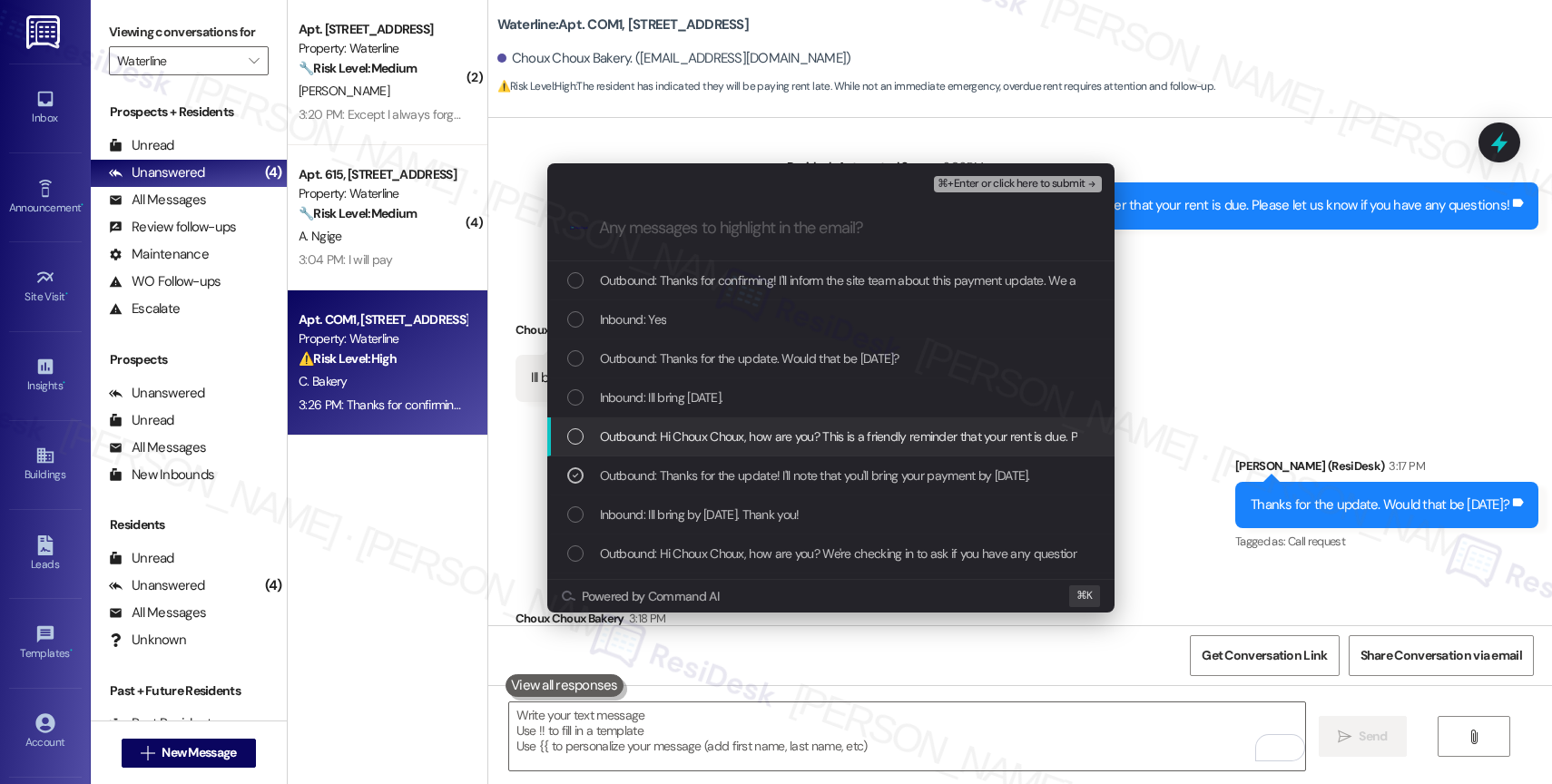
click at [691, 444] on span "Outbound: Hi Choux Choux, how are you? This is a friendly reminder that your re…" at bounding box center [954, 437] width 708 height 20
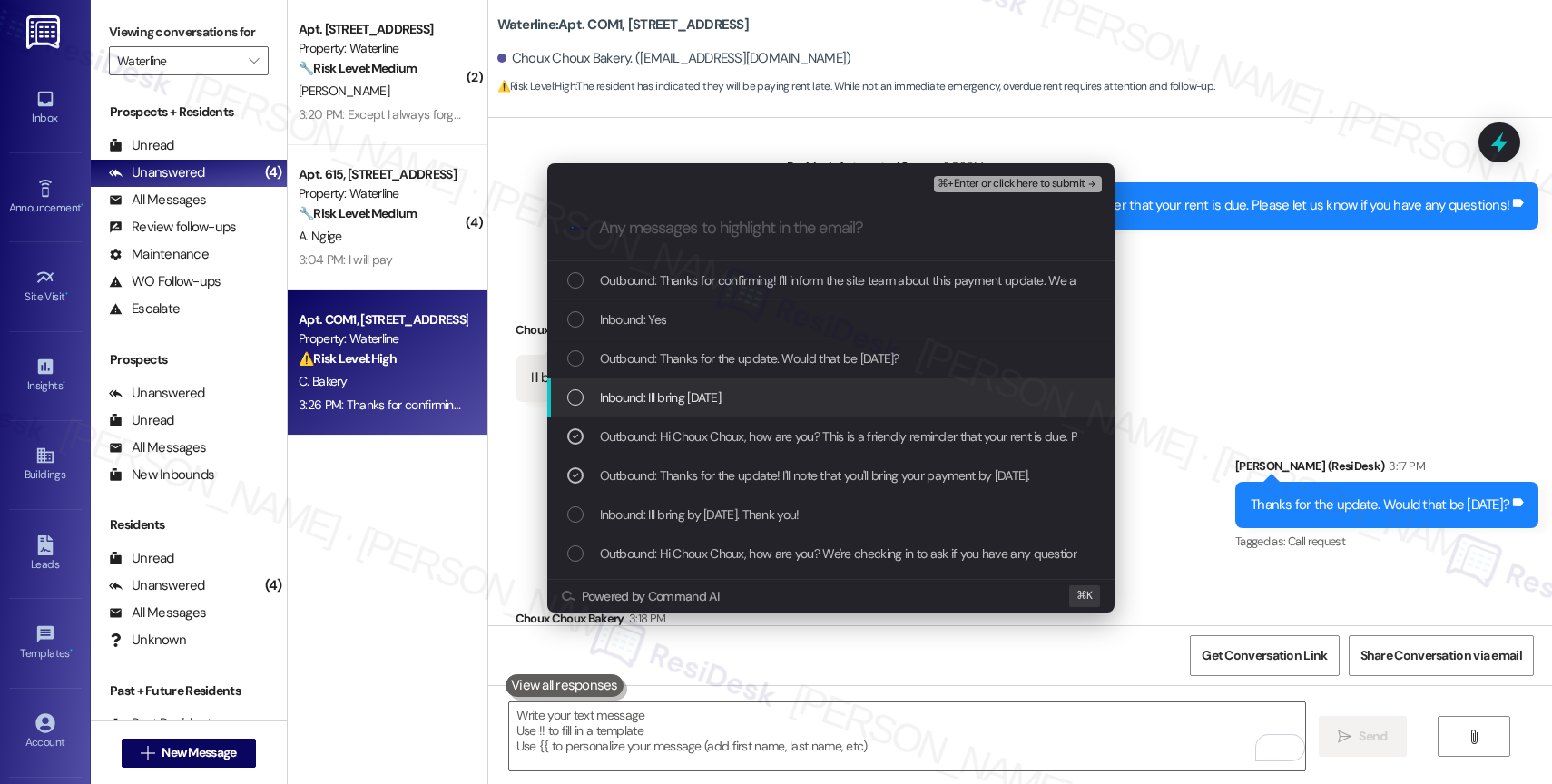
click at [690, 396] on span "Inbound: Ill bring [DATE]." at bounding box center [662, 397] width 123 height 20
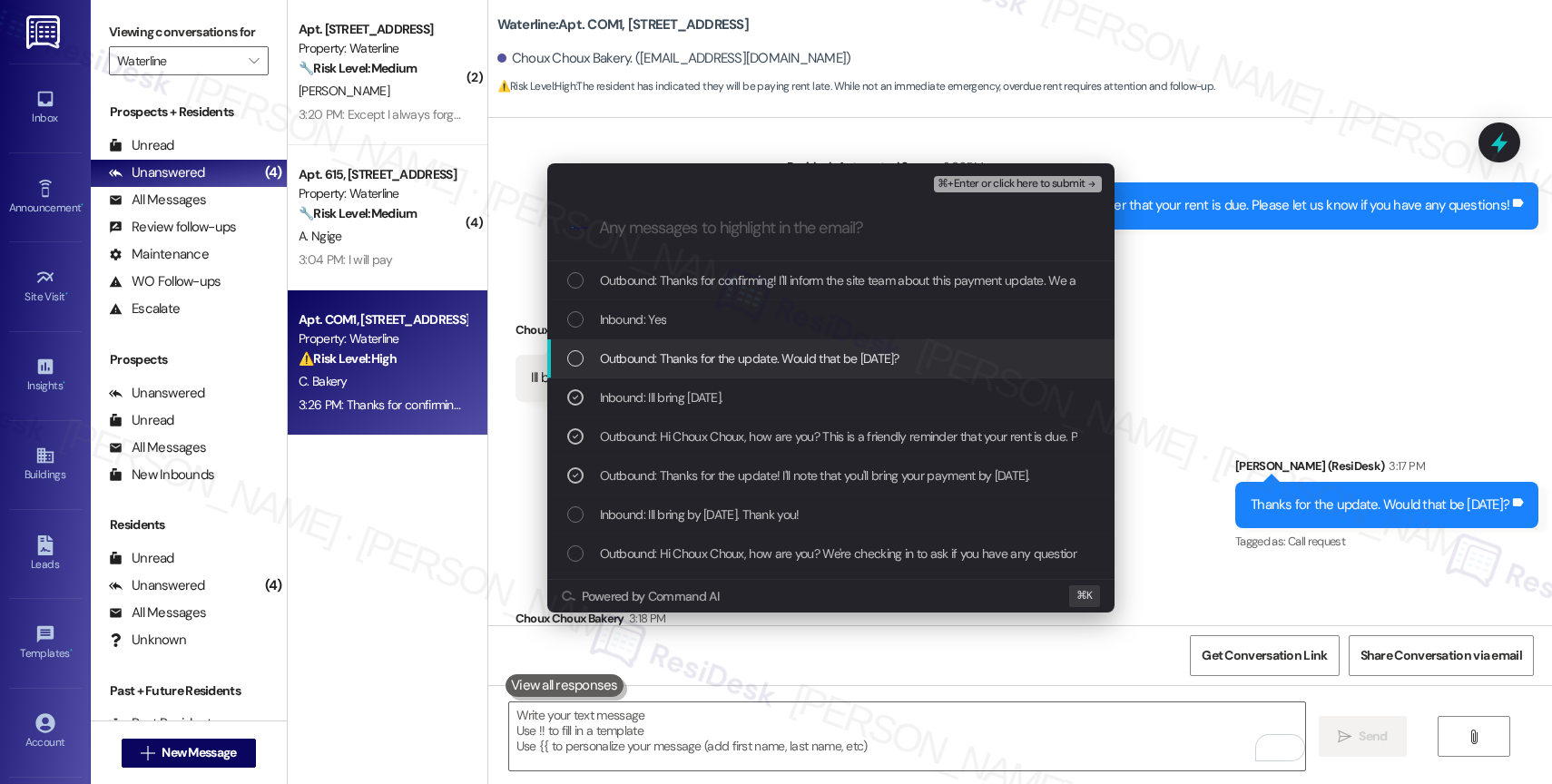
click at [705, 361] on span "Outbound: Thanks for the update. Would that be [DATE]?" at bounding box center [750, 358] width 300 height 20
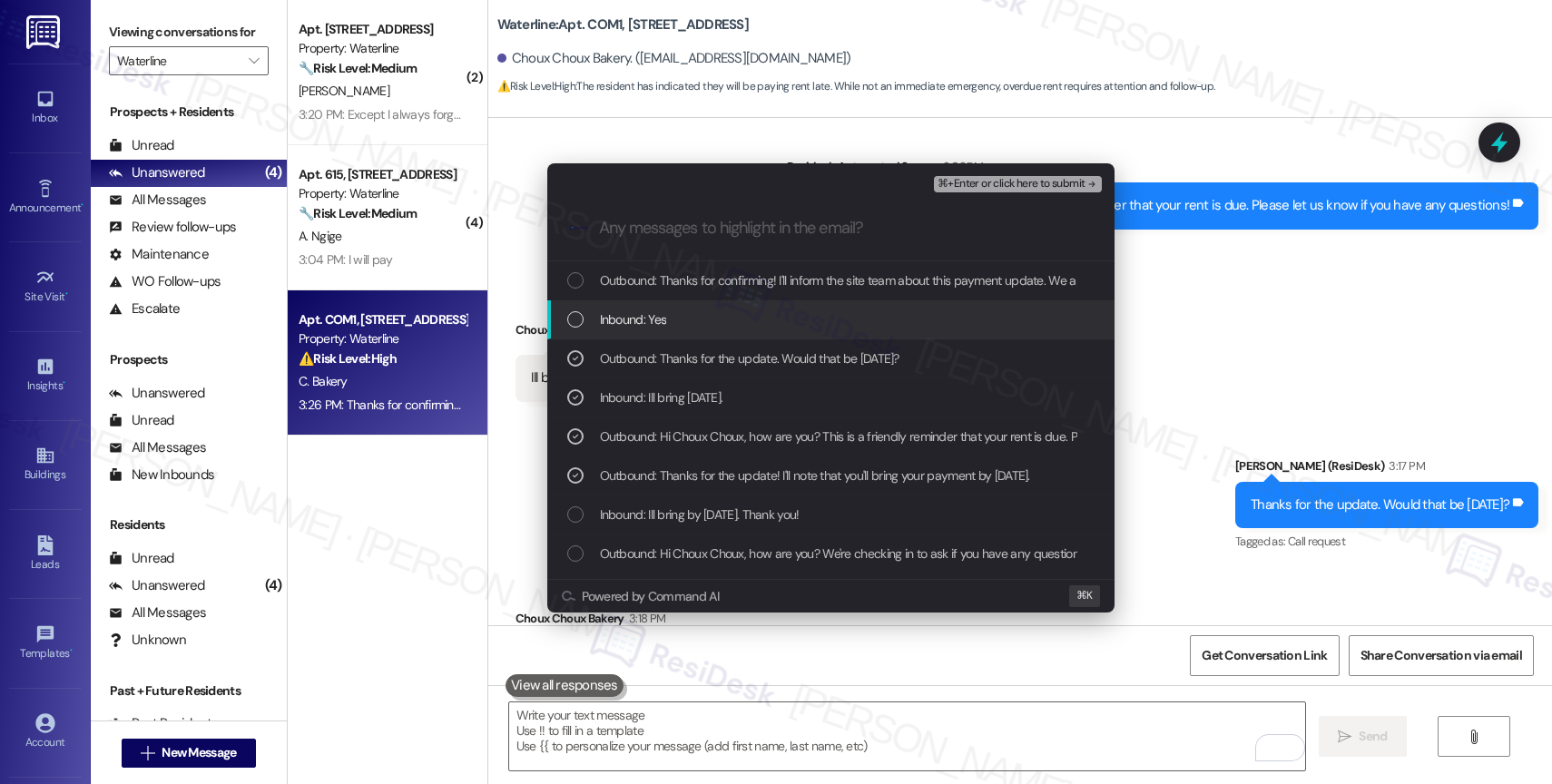
drag, startPoint x: 643, startPoint y: 324, endPoint x: 731, endPoint y: 270, distance: 103.2
click at [643, 323] on span "Inbound: Yes" at bounding box center [633, 319] width 67 height 20
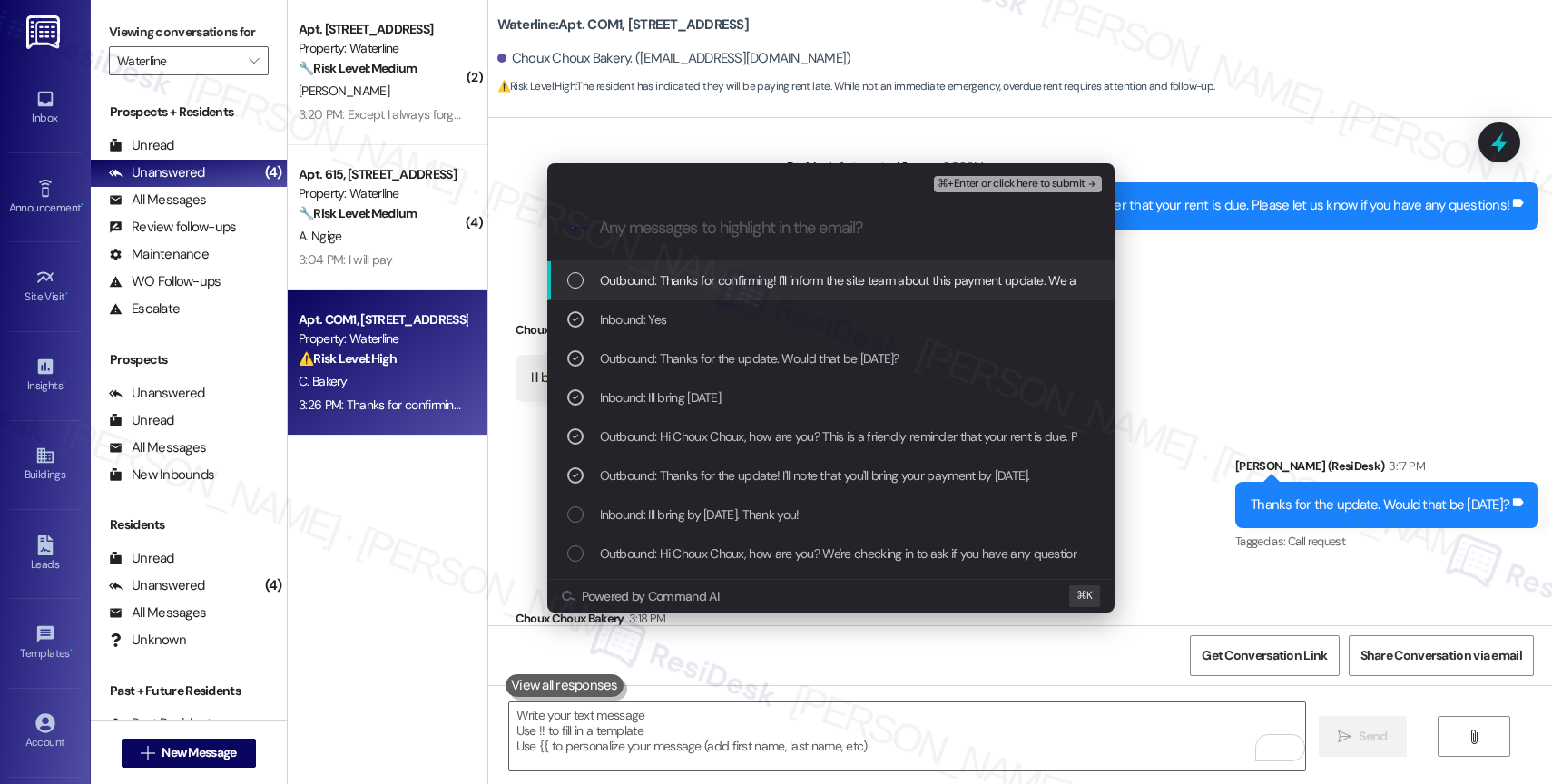
click at [725, 277] on span "Outbound: Thanks for confirming! I'll inform the site team about this payment u…" at bounding box center [921, 281] width 641 height 20
click at [1062, 178] on span "⌘+Enter or click here to submit" at bounding box center [1011, 184] width 147 height 13
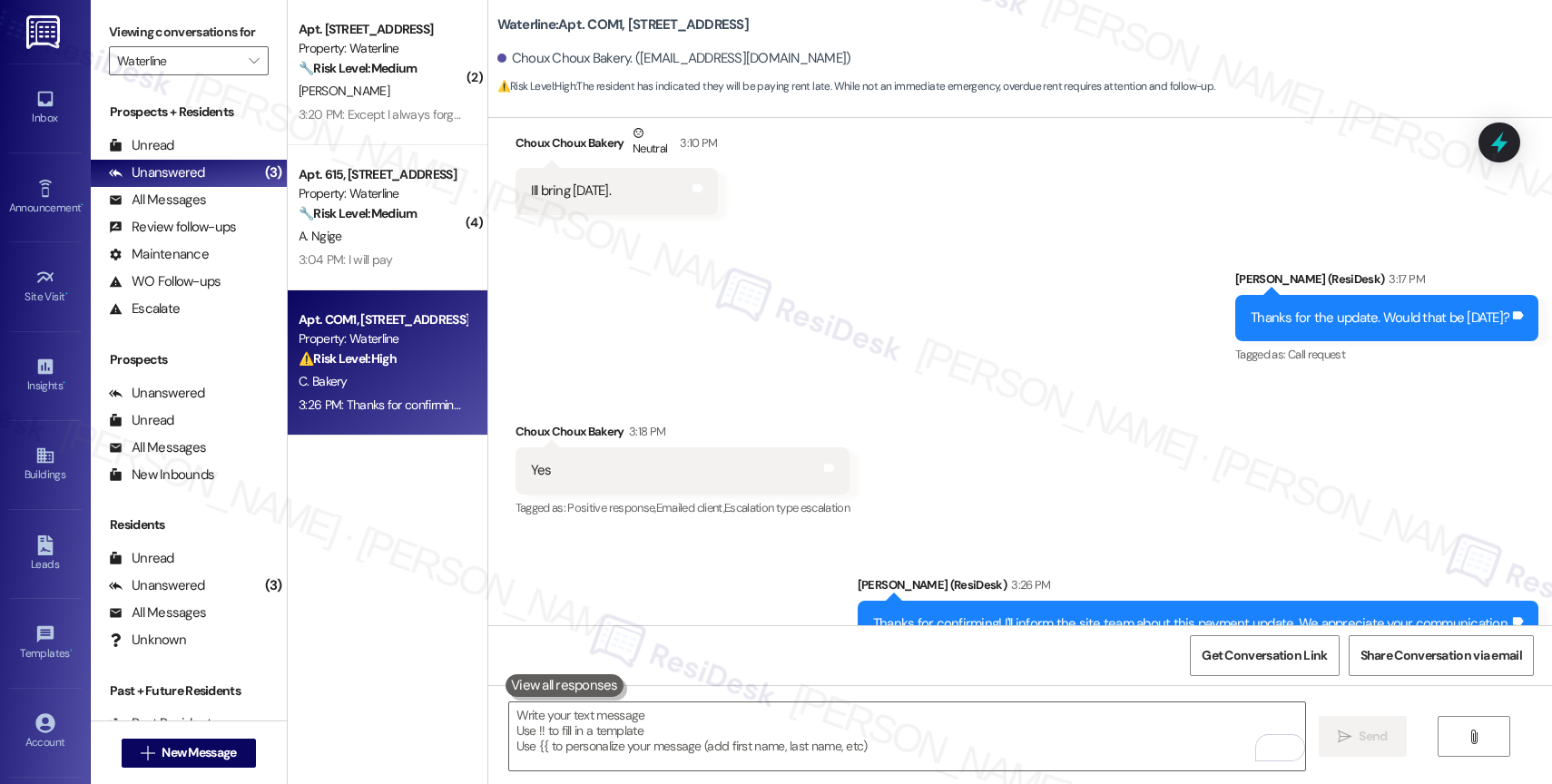
scroll to position [9687, 0]
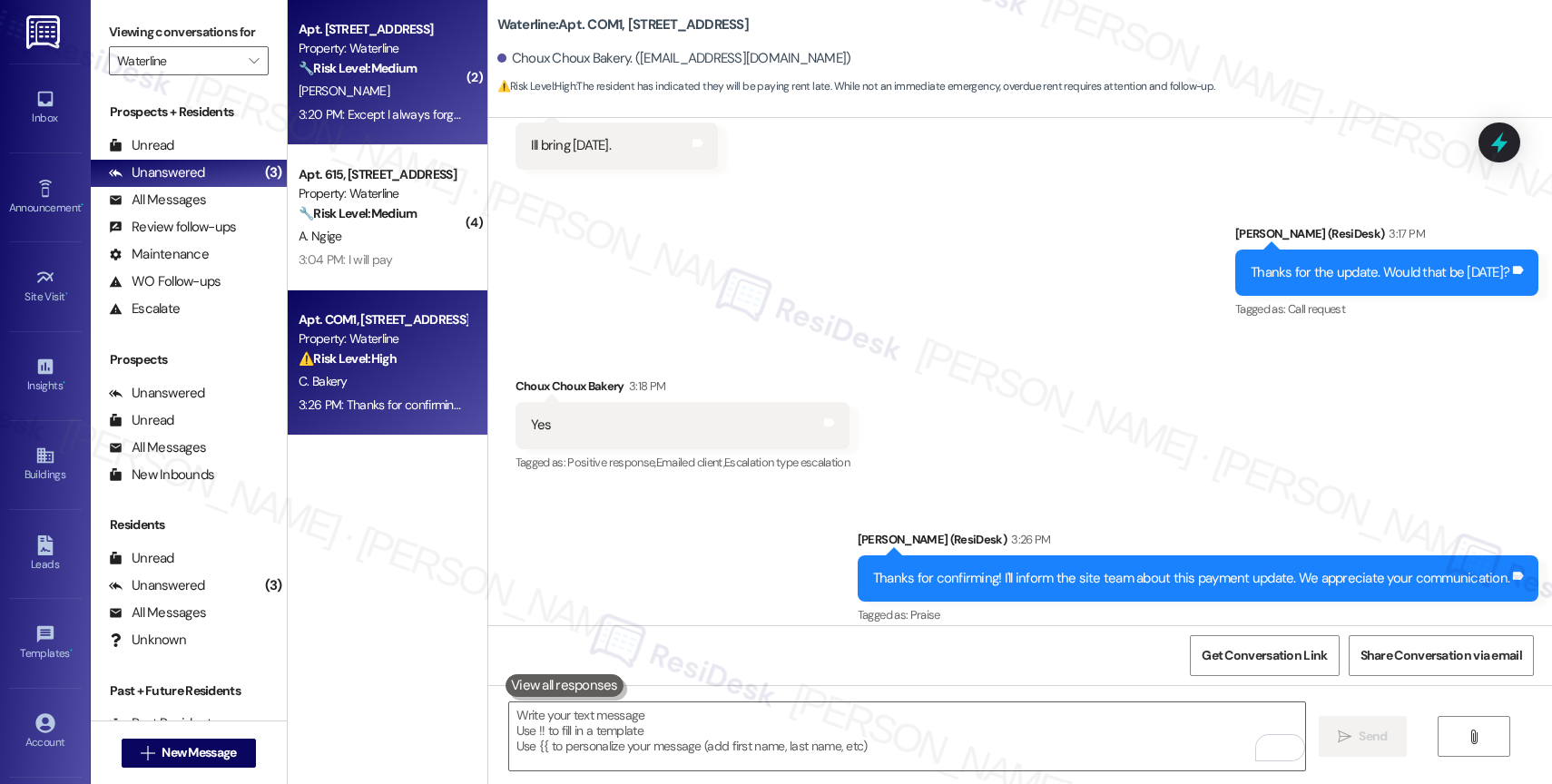
click at [354, 62] on strong "🔧 Risk Level: Medium" at bounding box center [357, 68] width 118 height 16
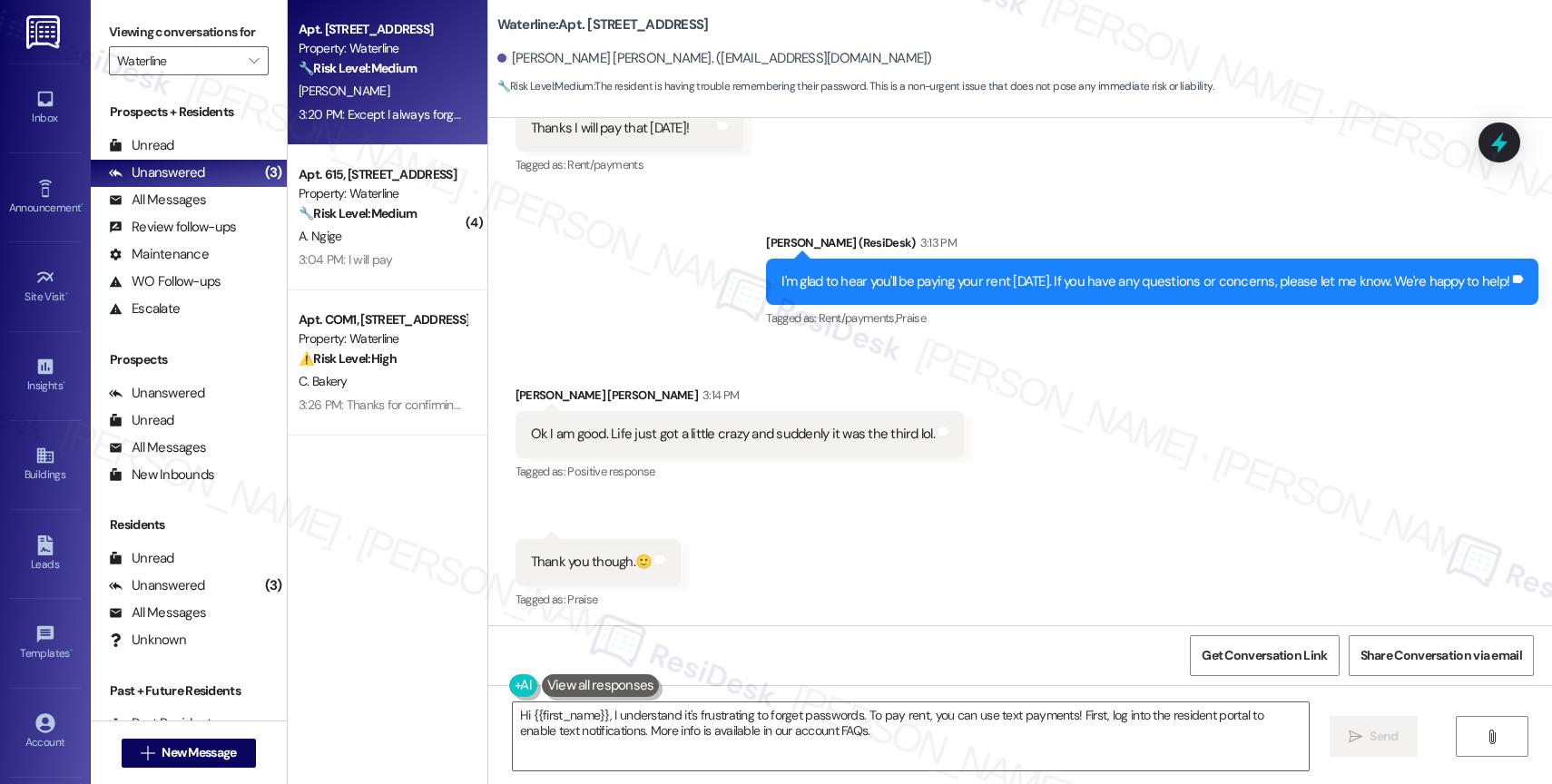
scroll to position [4044, 0]
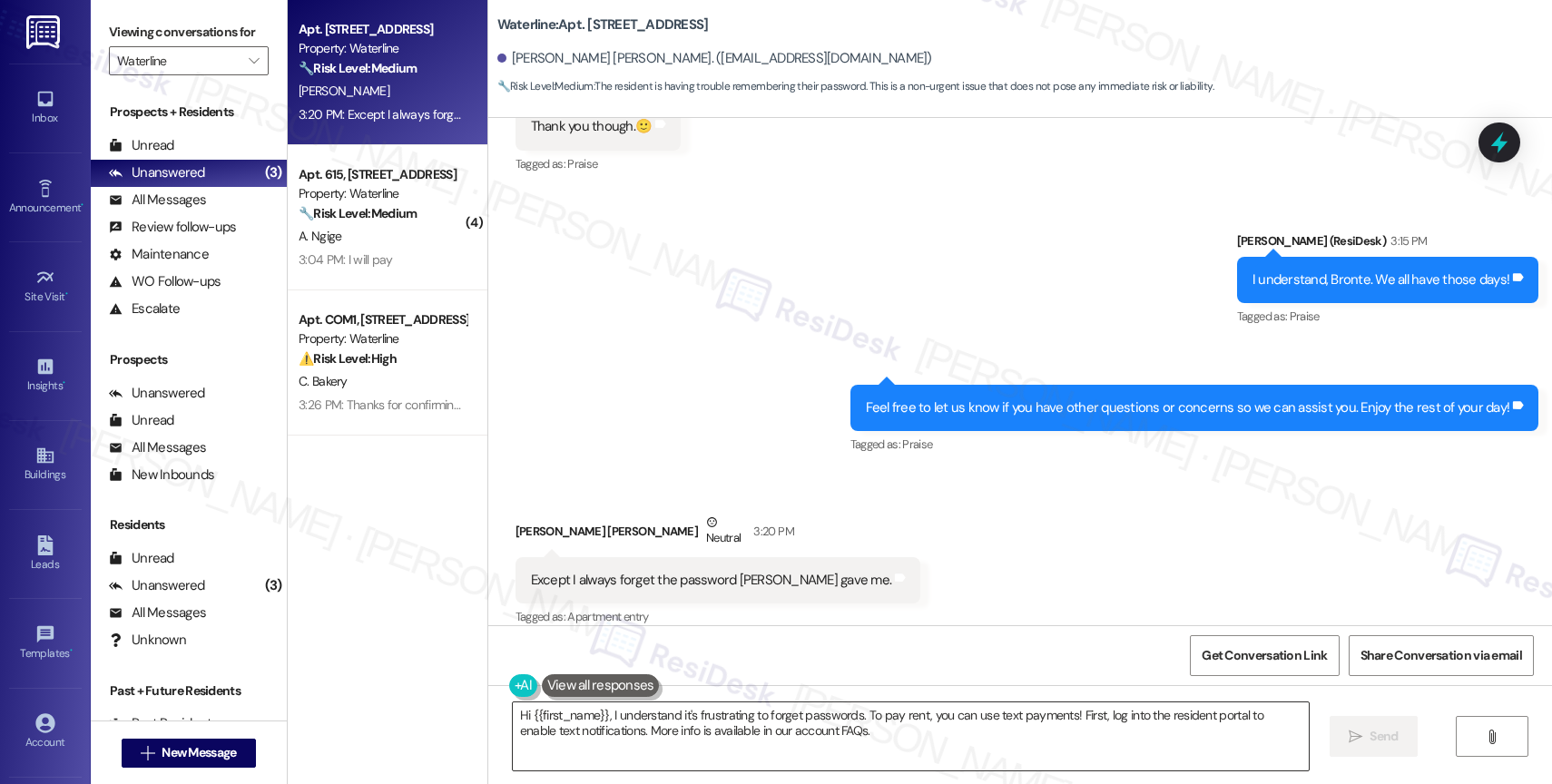
click at [643, 727] on textarea "Hi {{first_name}}, I understand it's frustrating to forget passwords. To pay re…" at bounding box center [911, 736] width 796 height 68
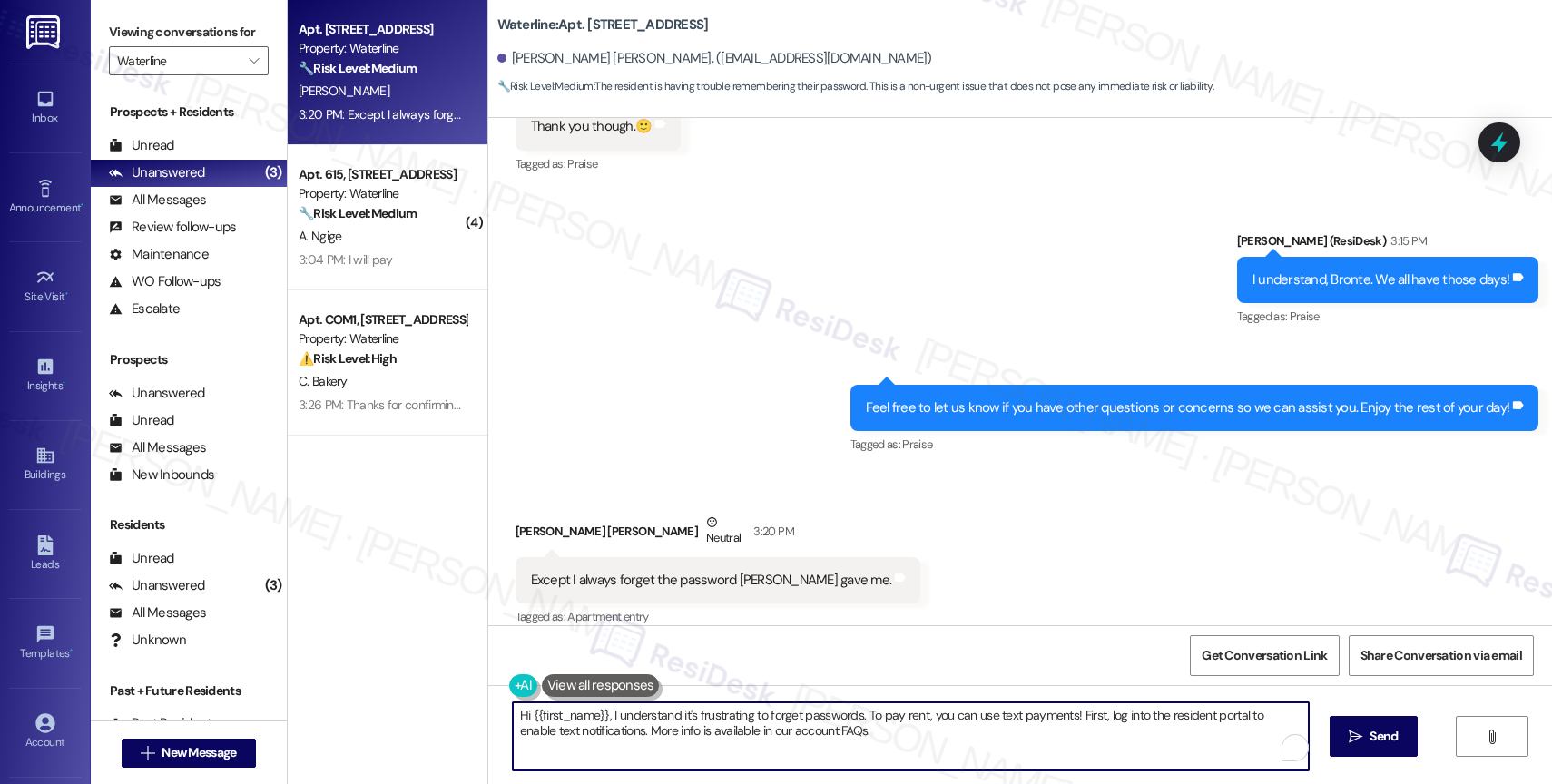
click at [643, 727] on textarea "Hi {{first_name}}, I understand it's frustrating to forget passwords. To pay re…" at bounding box center [911, 736] width 796 height 68
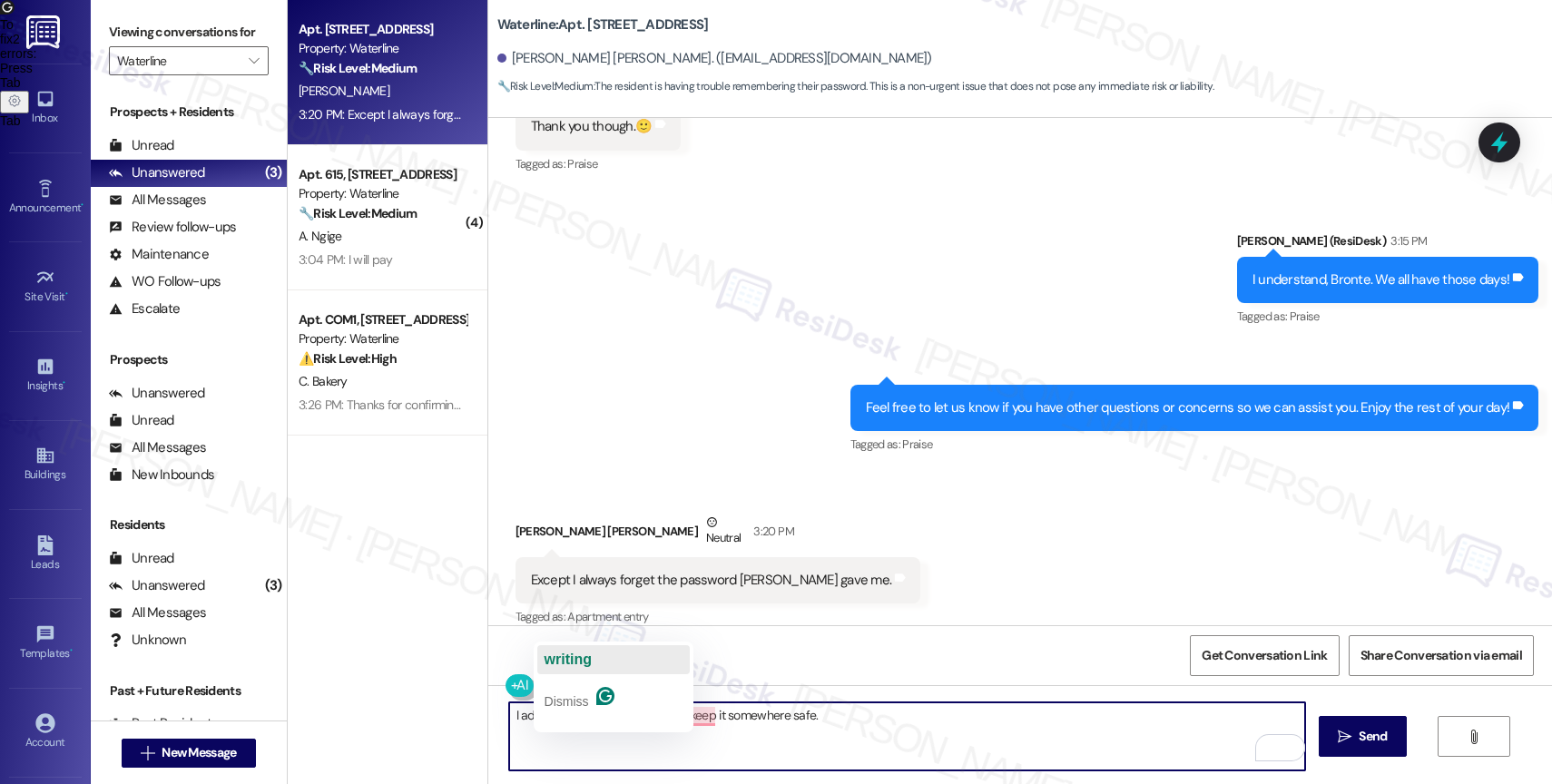
click at [588, 663] on span "writing" at bounding box center [567, 659] width 47 height 15
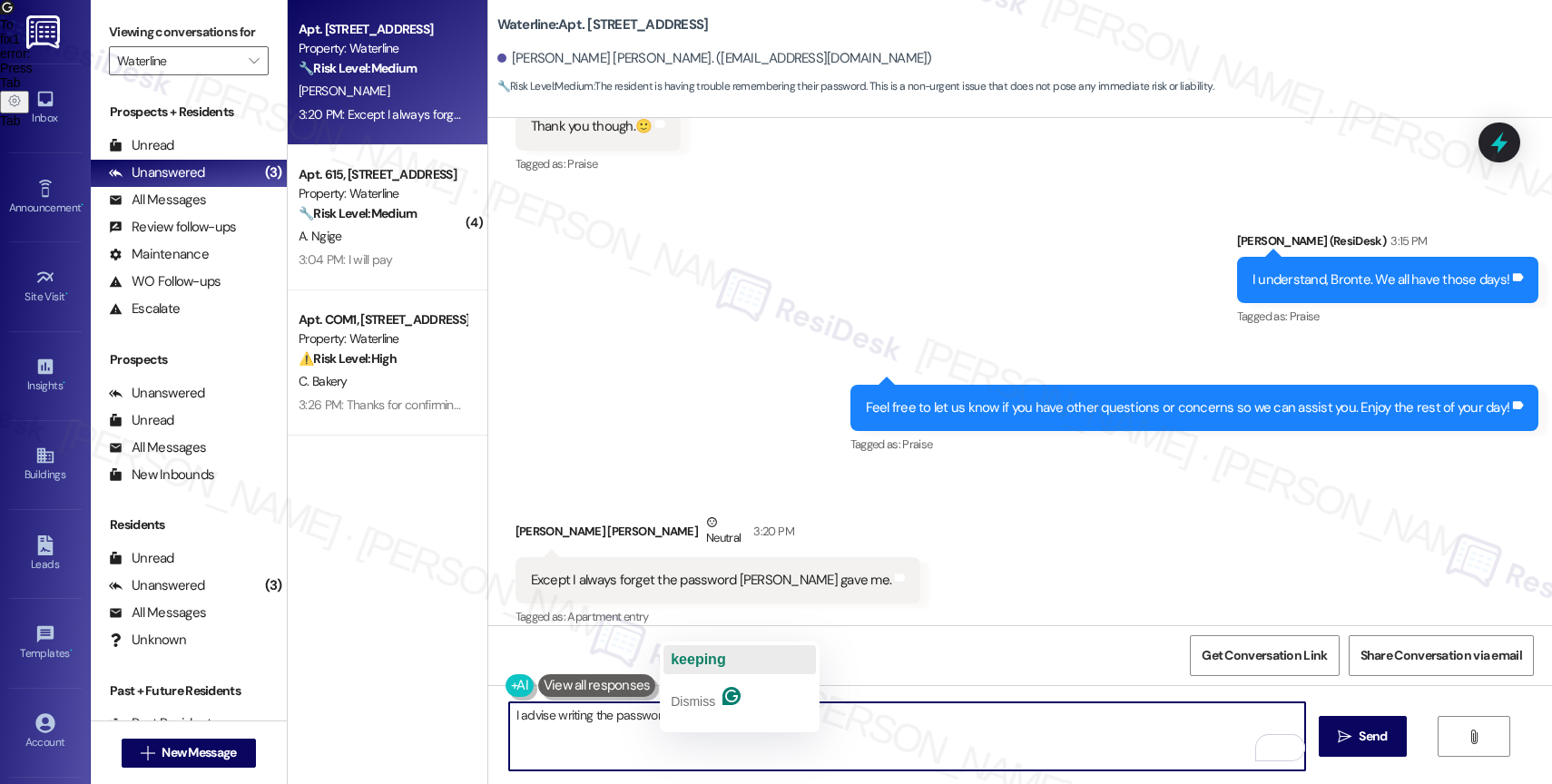
click at [725, 652] on span "keeping" at bounding box center [698, 659] width 55 height 15
click at [581, 723] on textarea "I advise writing the password or keeping it somewhere safe." at bounding box center [907, 736] width 796 height 68
click at [653, 711] on textarea "I advise writing the password or keeping it somewhere safe." at bounding box center [907, 736] width 796 height 68
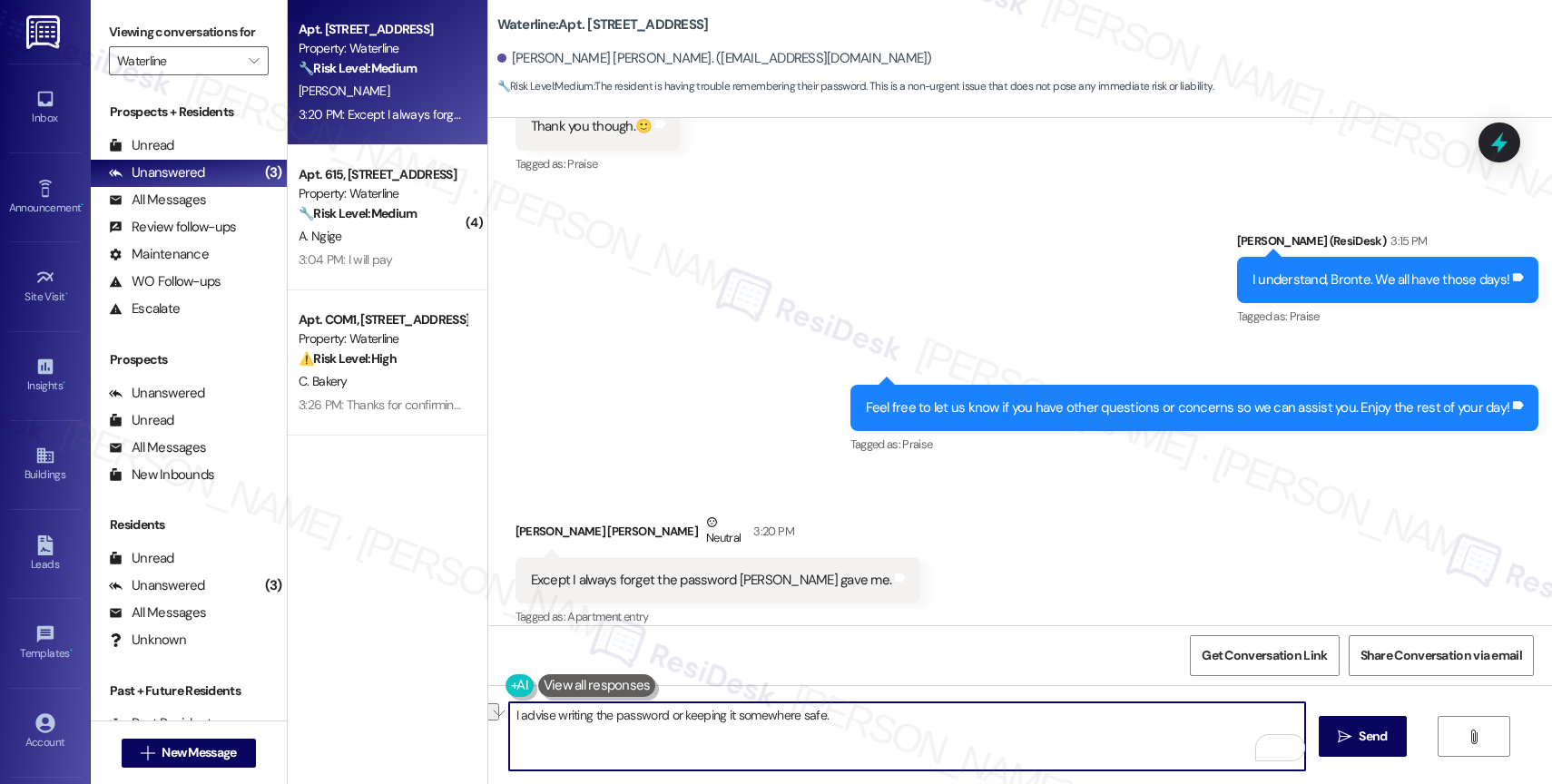
drag, startPoint x: 547, startPoint y: 717, endPoint x: 897, endPoint y: 726, distance: 350.1
click at [897, 726] on textarea "I advise writing the password or keeping it somewhere safe." at bounding box center [907, 736] width 796 height 68
type textarea "I advise keeping it in your notes or maybe write it down."
click at [1365, 734] on span "Send" at bounding box center [1373, 735] width 28 height 19
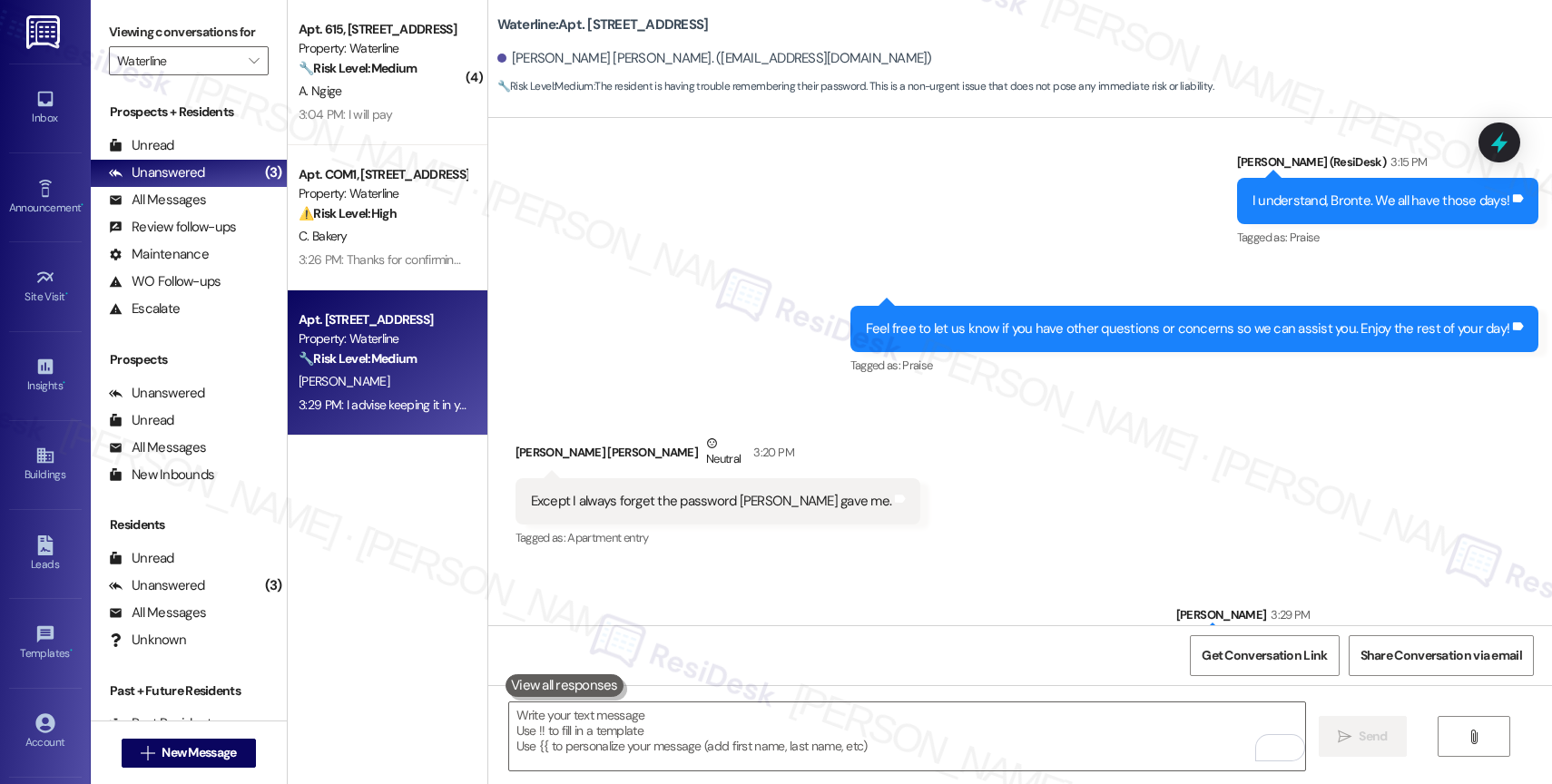
scroll to position [4171, 0]
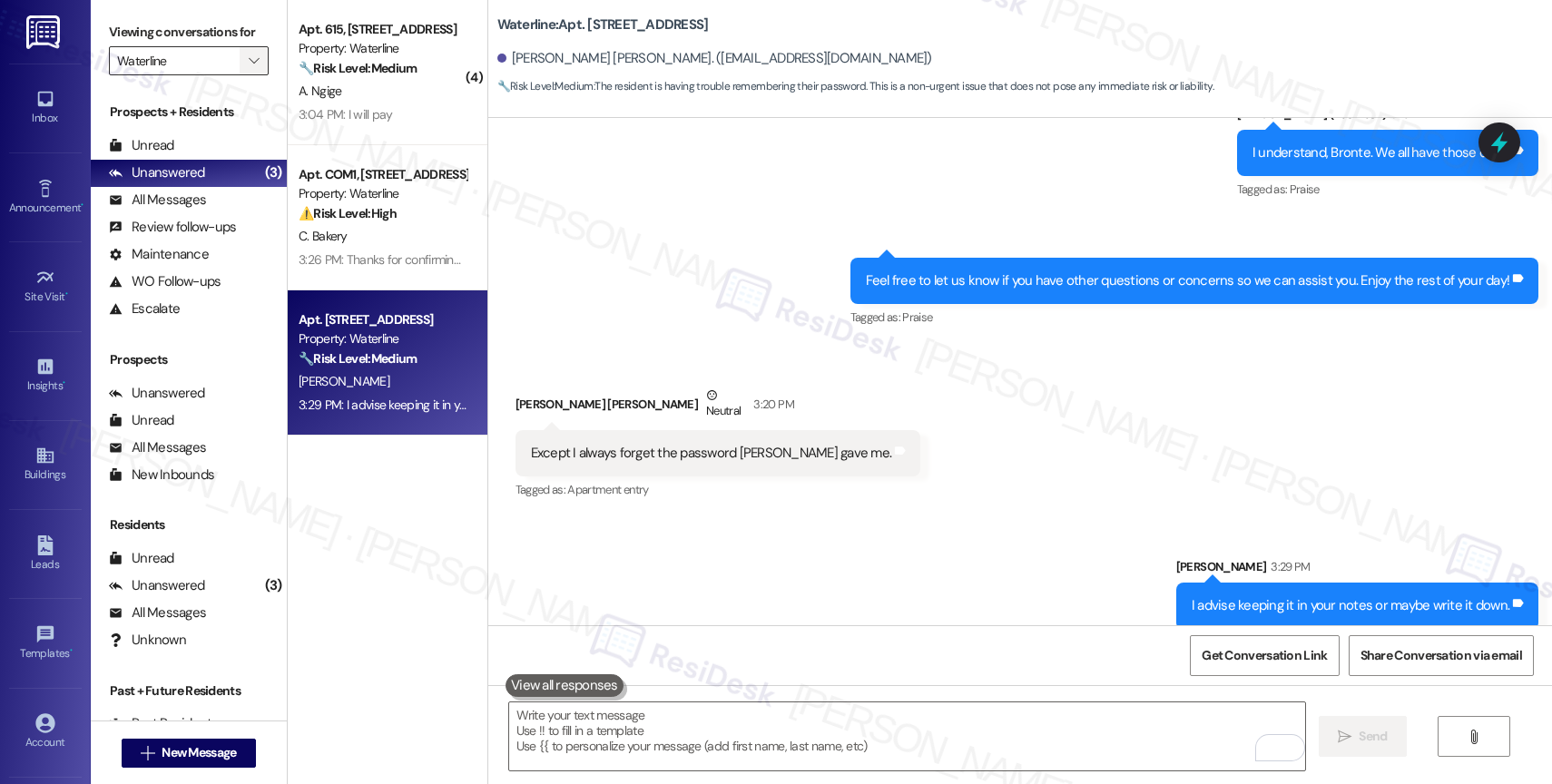
click at [240, 68] on button "" at bounding box center [254, 60] width 29 height 29
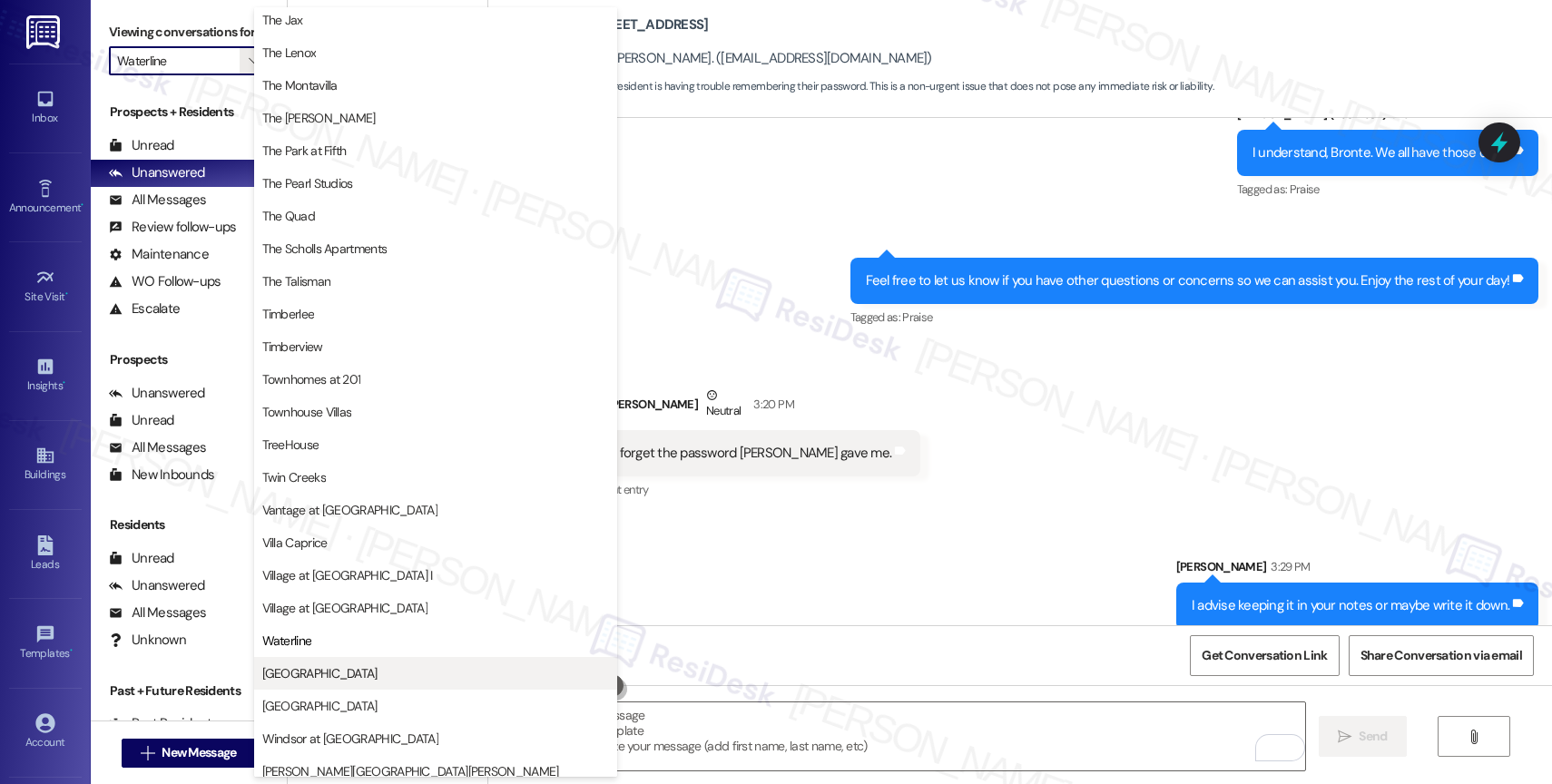
scroll to position [3273, 0]
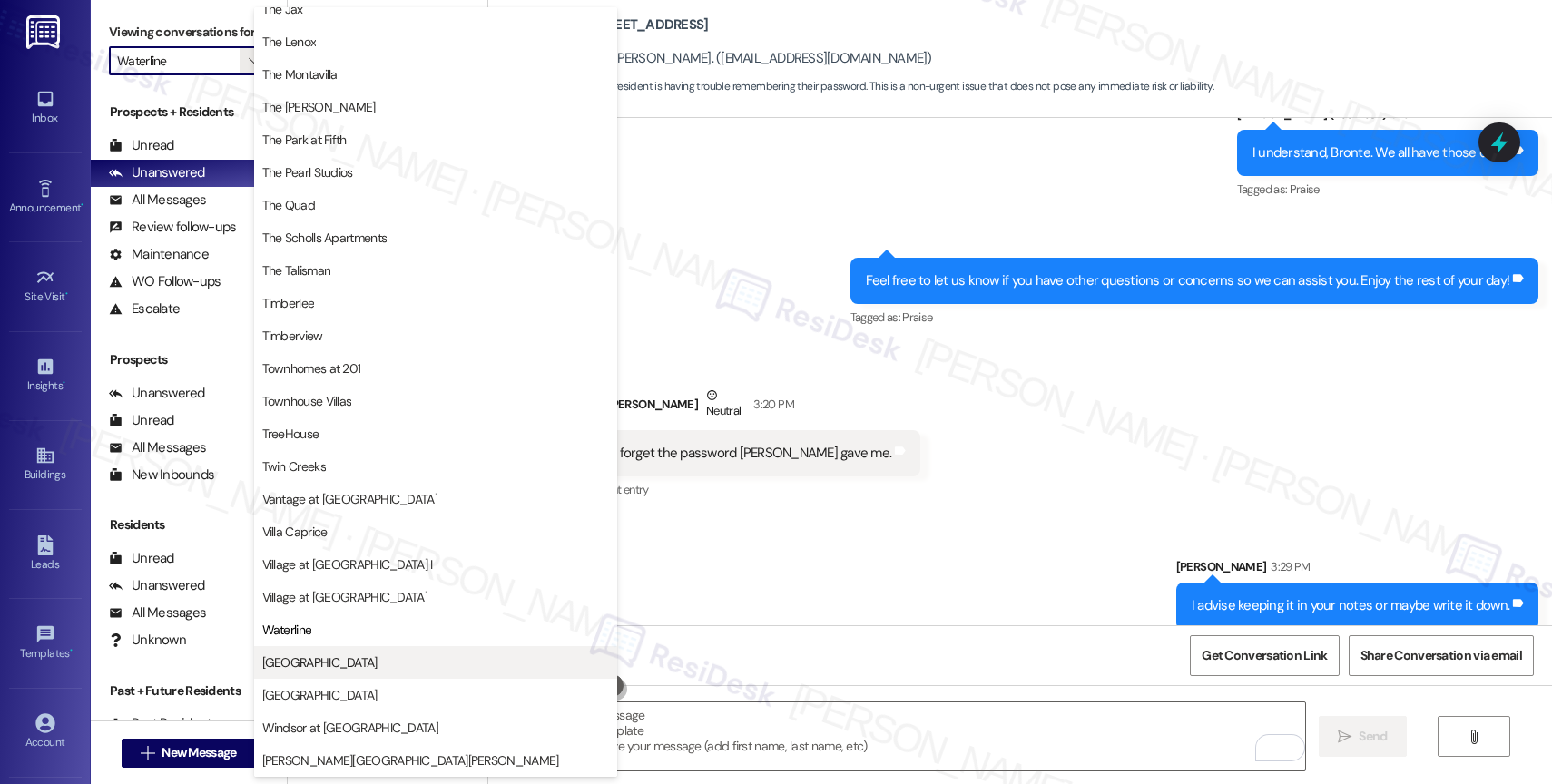
click at [353, 659] on span "[GEOGRAPHIC_DATA]" at bounding box center [435, 662] width 346 height 18
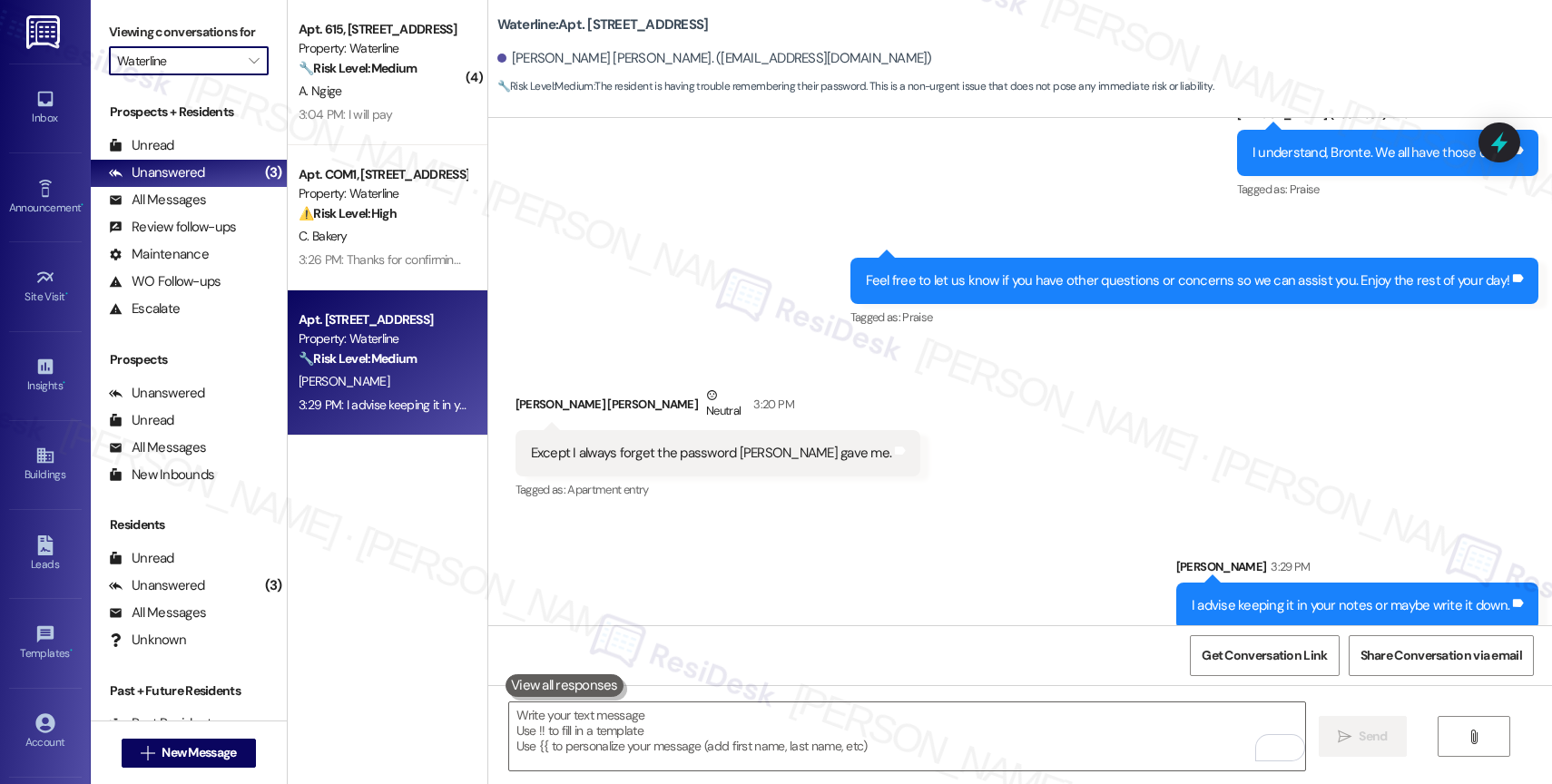
type input "[GEOGRAPHIC_DATA]"
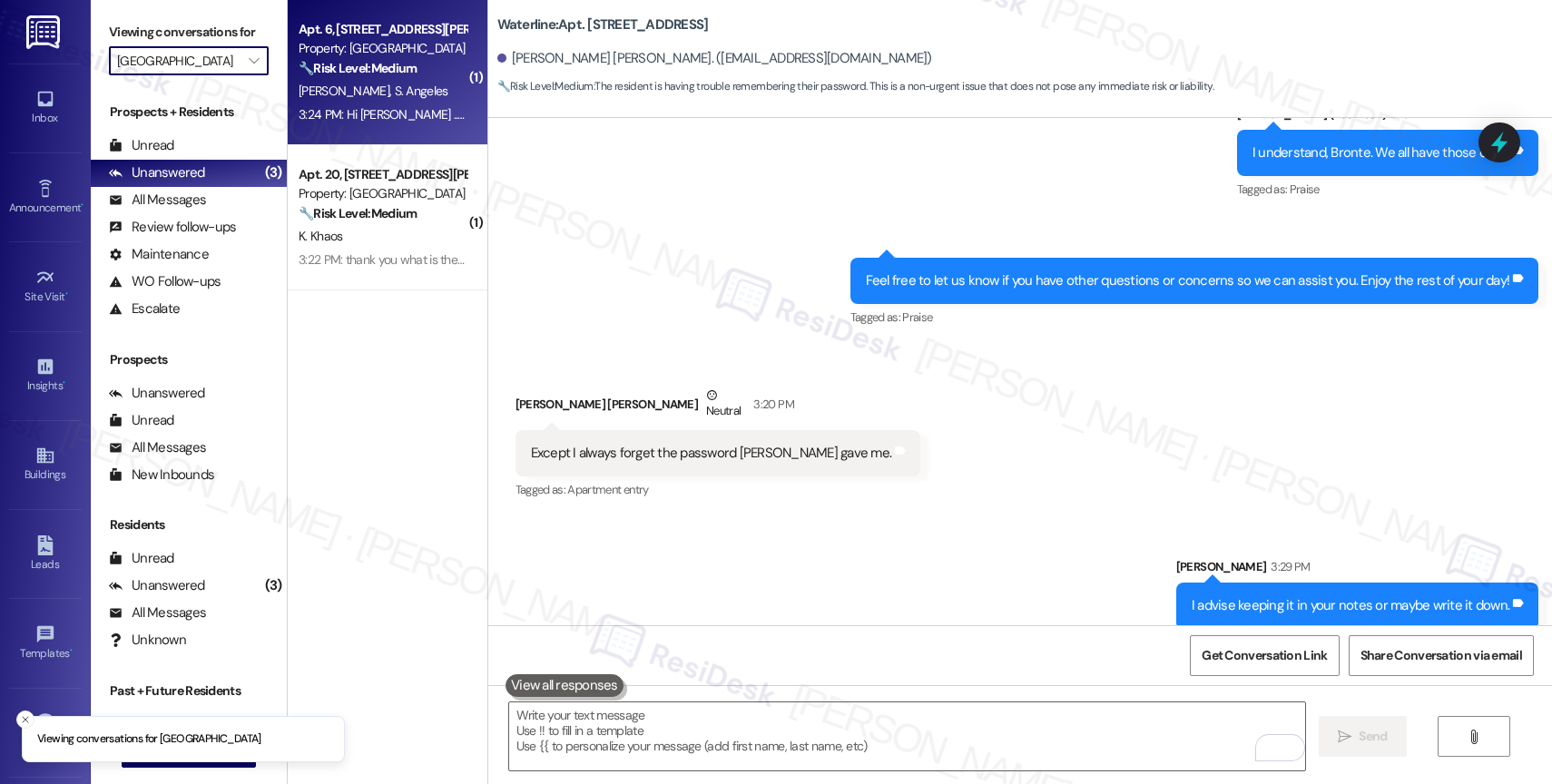
click at [382, 41] on div "Property: [GEOGRAPHIC_DATA]" at bounding box center [382, 48] width 168 height 19
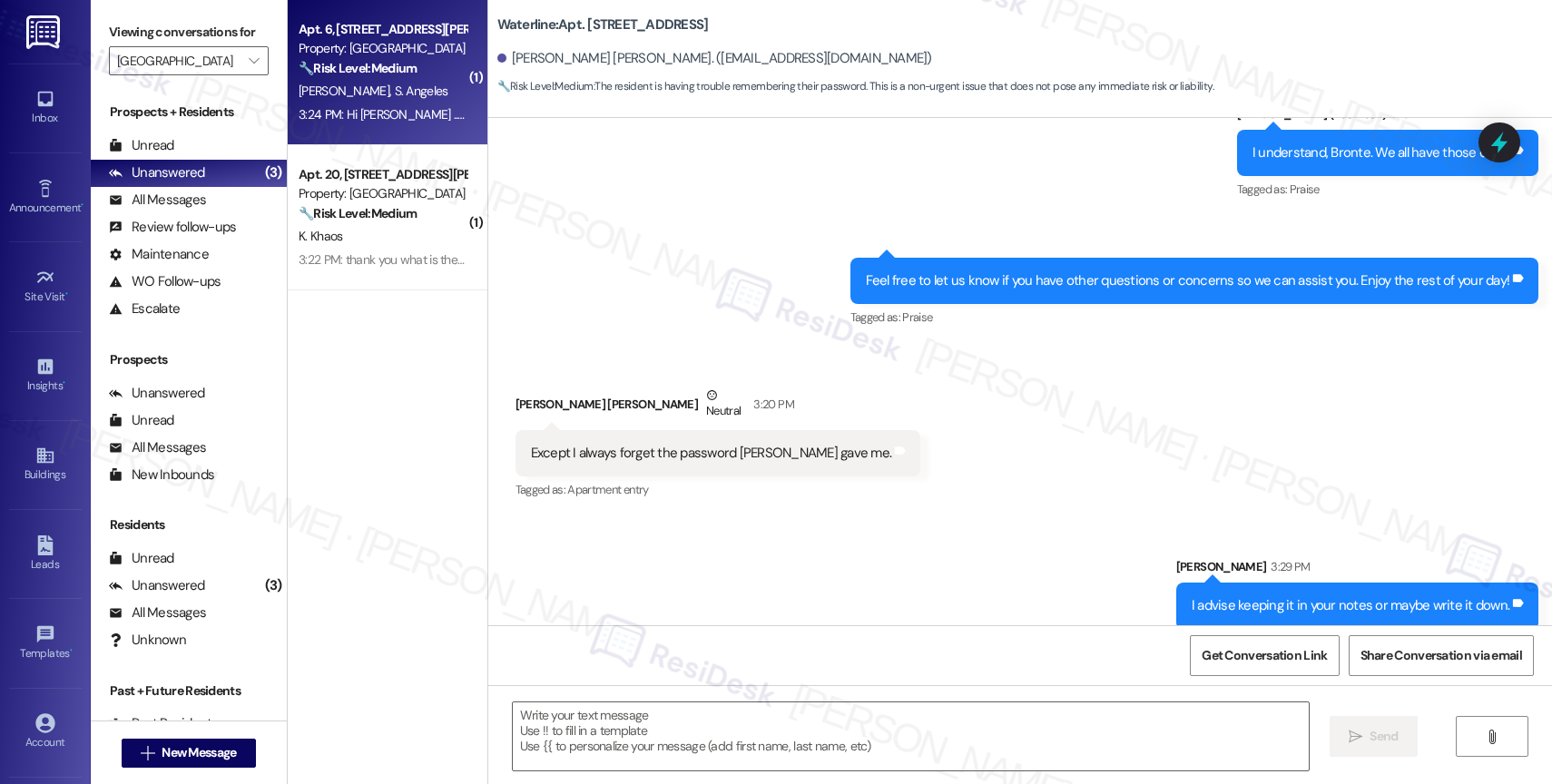
type textarea "Fetching suggested responses. Please feel free to read through the conversation…"
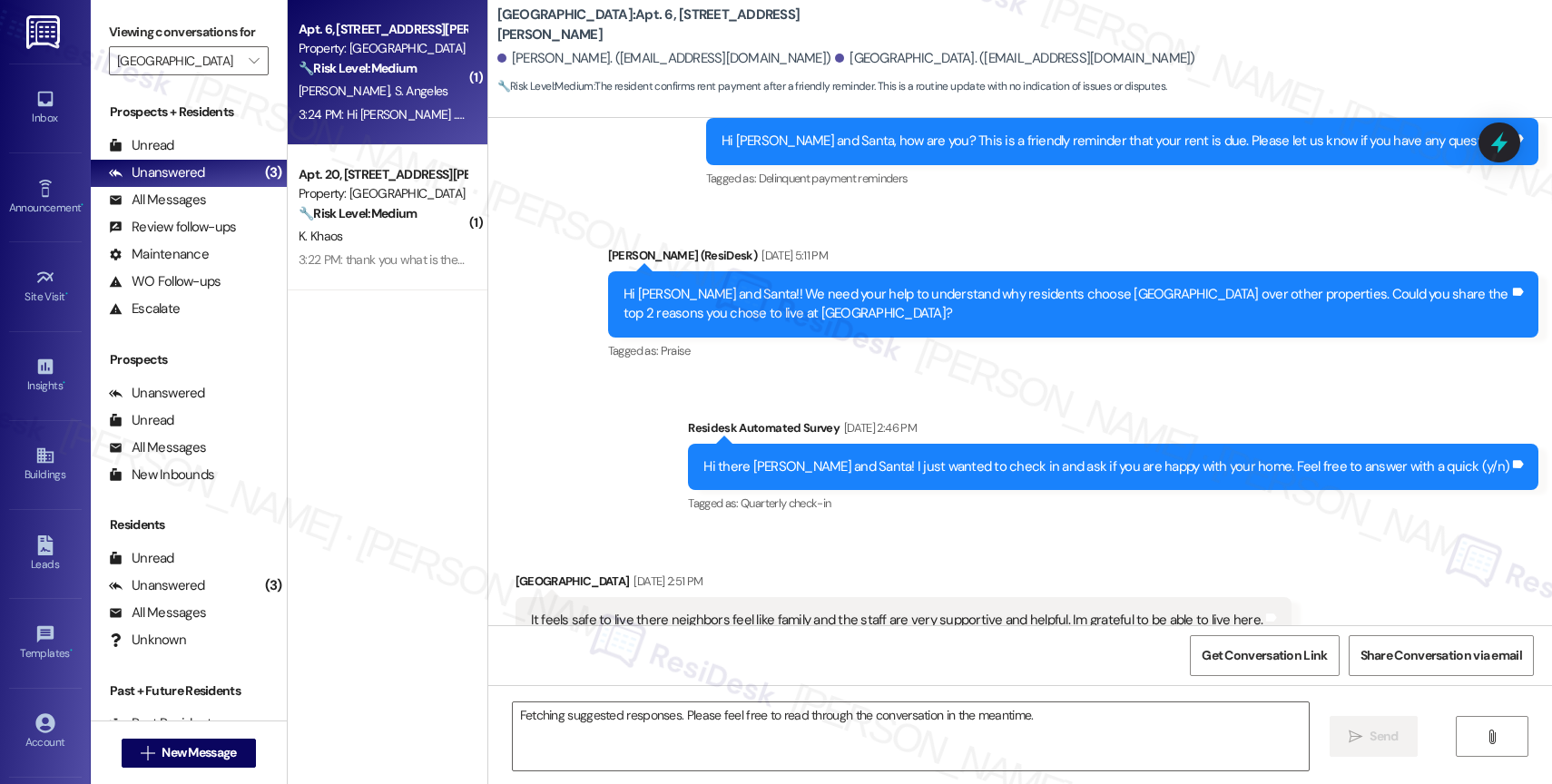
scroll to position [13307, 0]
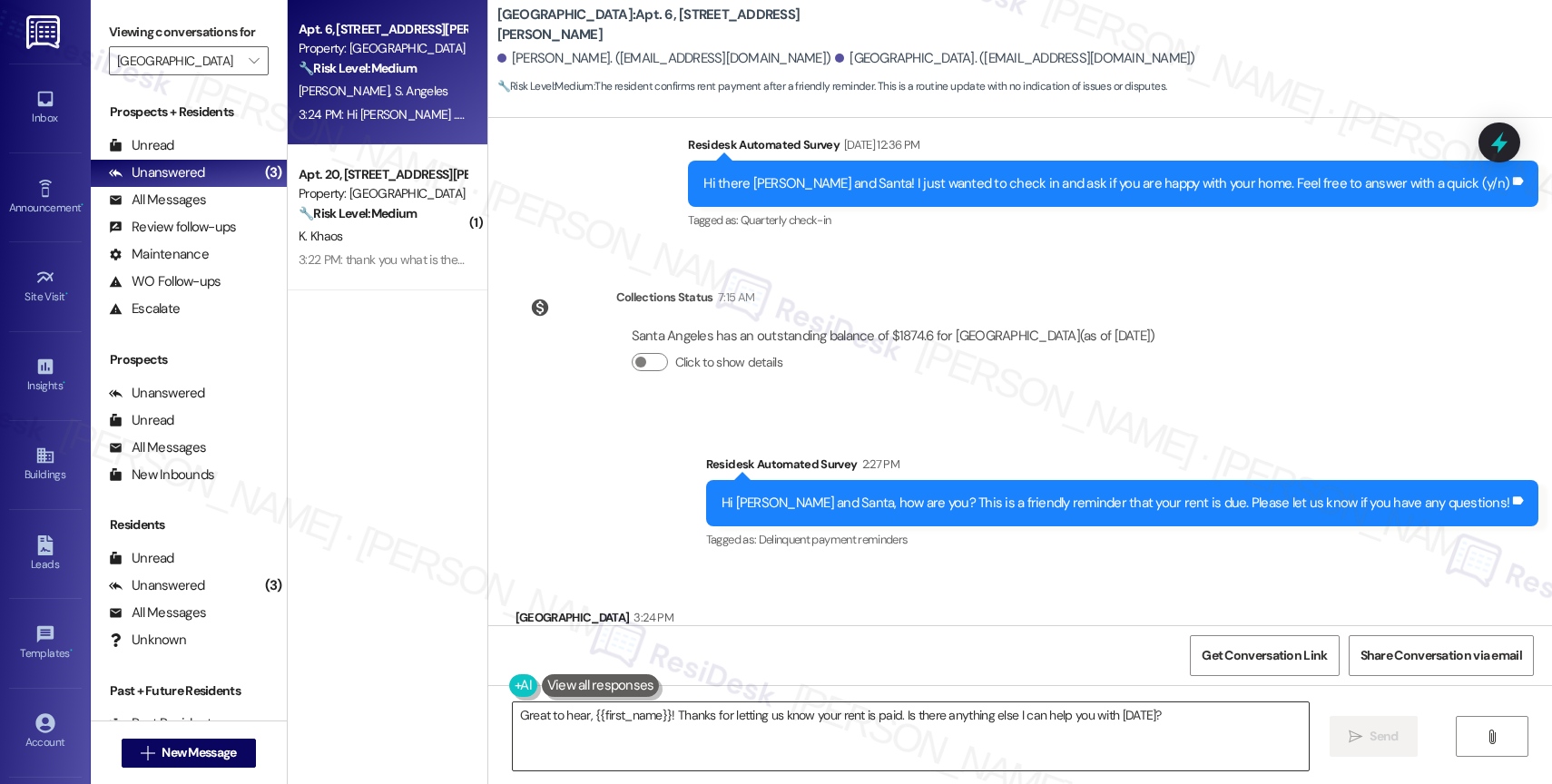
click at [642, 727] on textarea "Great to hear, {{first_name}}! Thanks for letting us know your rent is paid. Is…" at bounding box center [911, 736] width 796 height 68
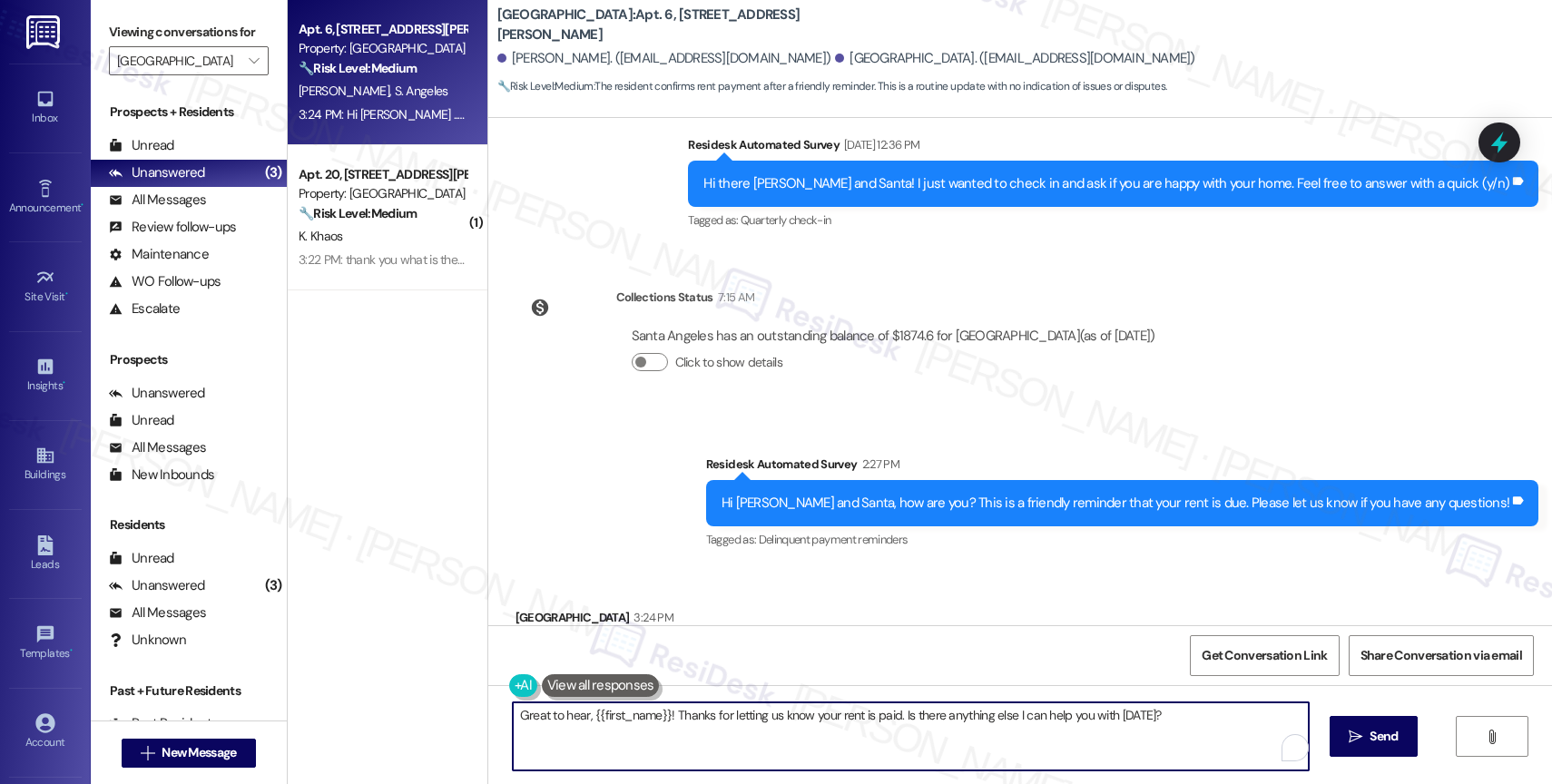
click at [642, 727] on textarea "Great to hear, {{first_name}}! Thanks for letting us know your rent is paid. Is…" at bounding box center [911, 736] width 796 height 68
paste textarea "Thank you for informing me, {{first_name}}. If you have no further questions, p…"
type textarea "Thank you for informing me, {{first_name}}. If you have no further questions, p…"
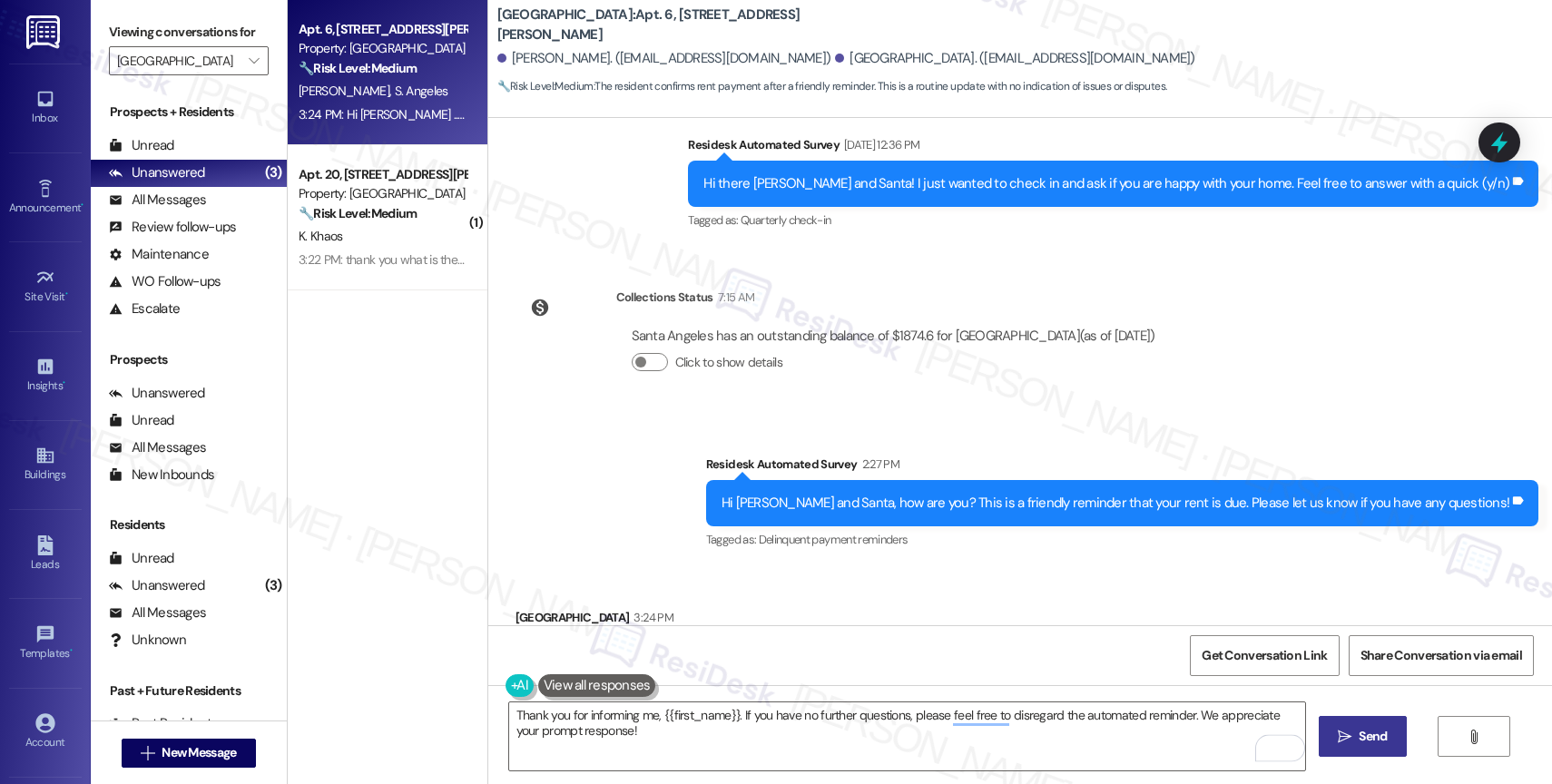
click at [1363, 733] on span "Send" at bounding box center [1373, 735] width 28 height 19
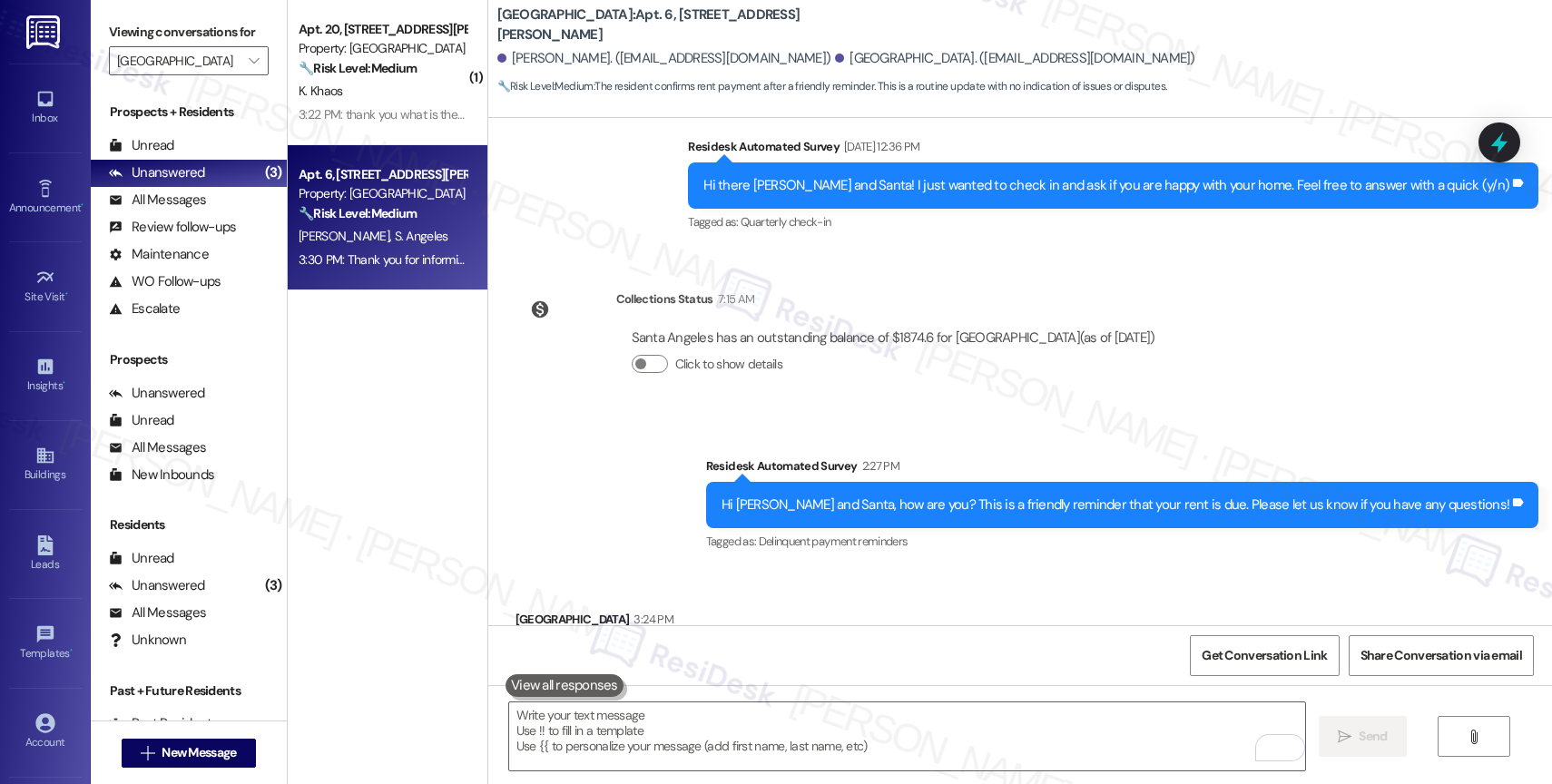
scroll to position [13306, 0]
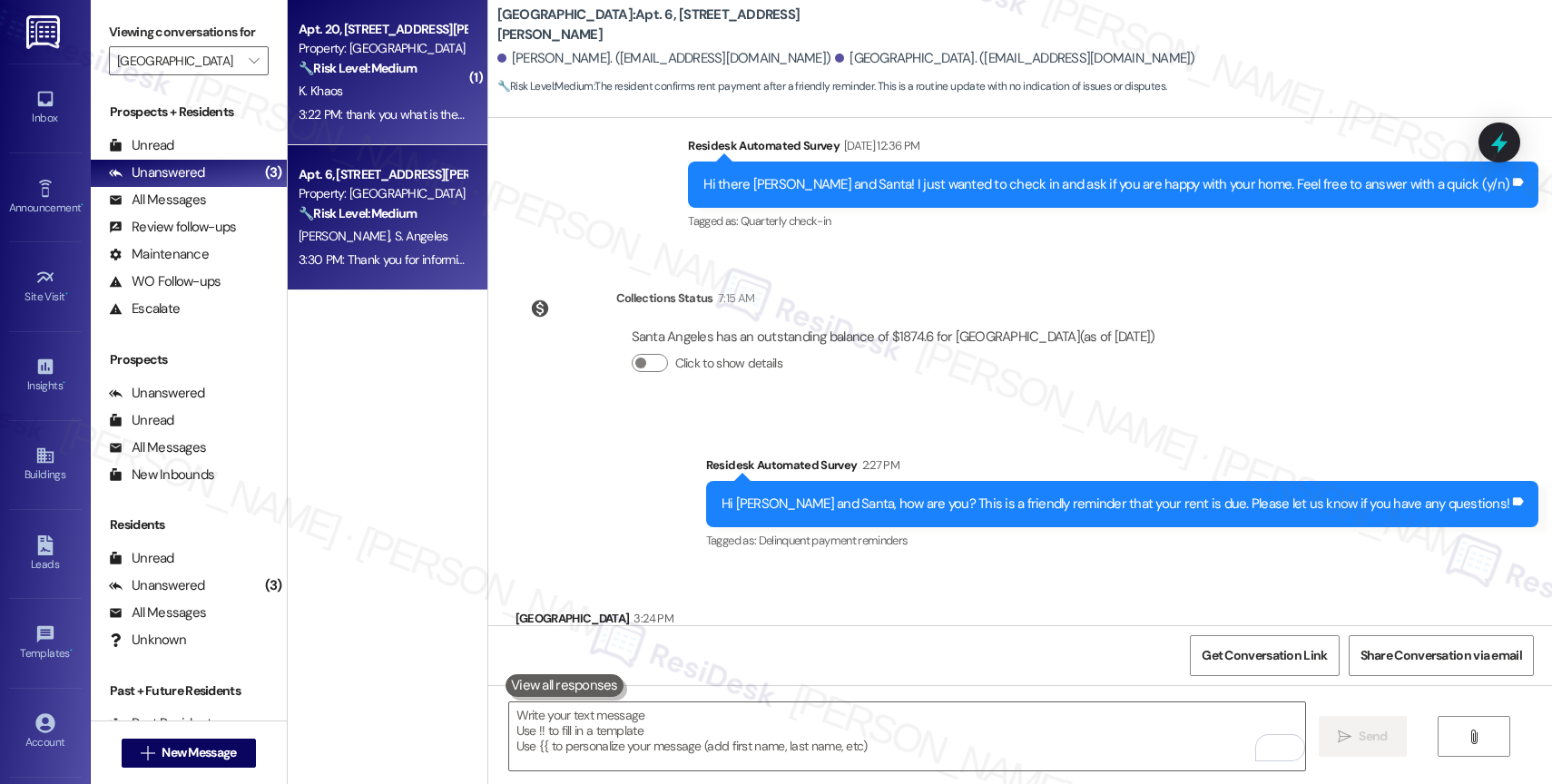
click at [338, 72] on strong "🔧 Risk Level: Medium" at bounding box center [357, 68] width 118 height 16
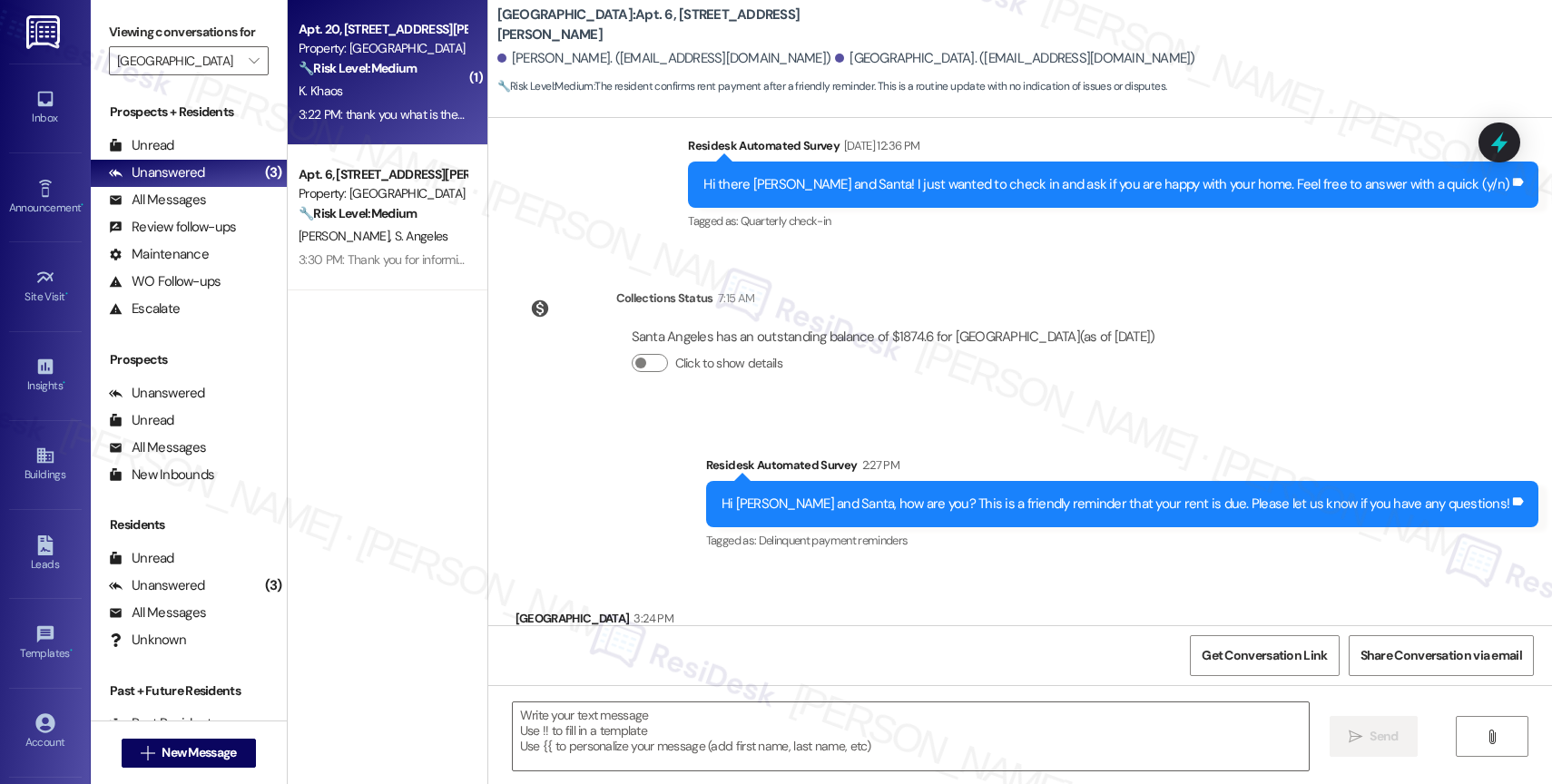
type textarea "Fetching suggested responses. Please feel free to read through the conversation…"
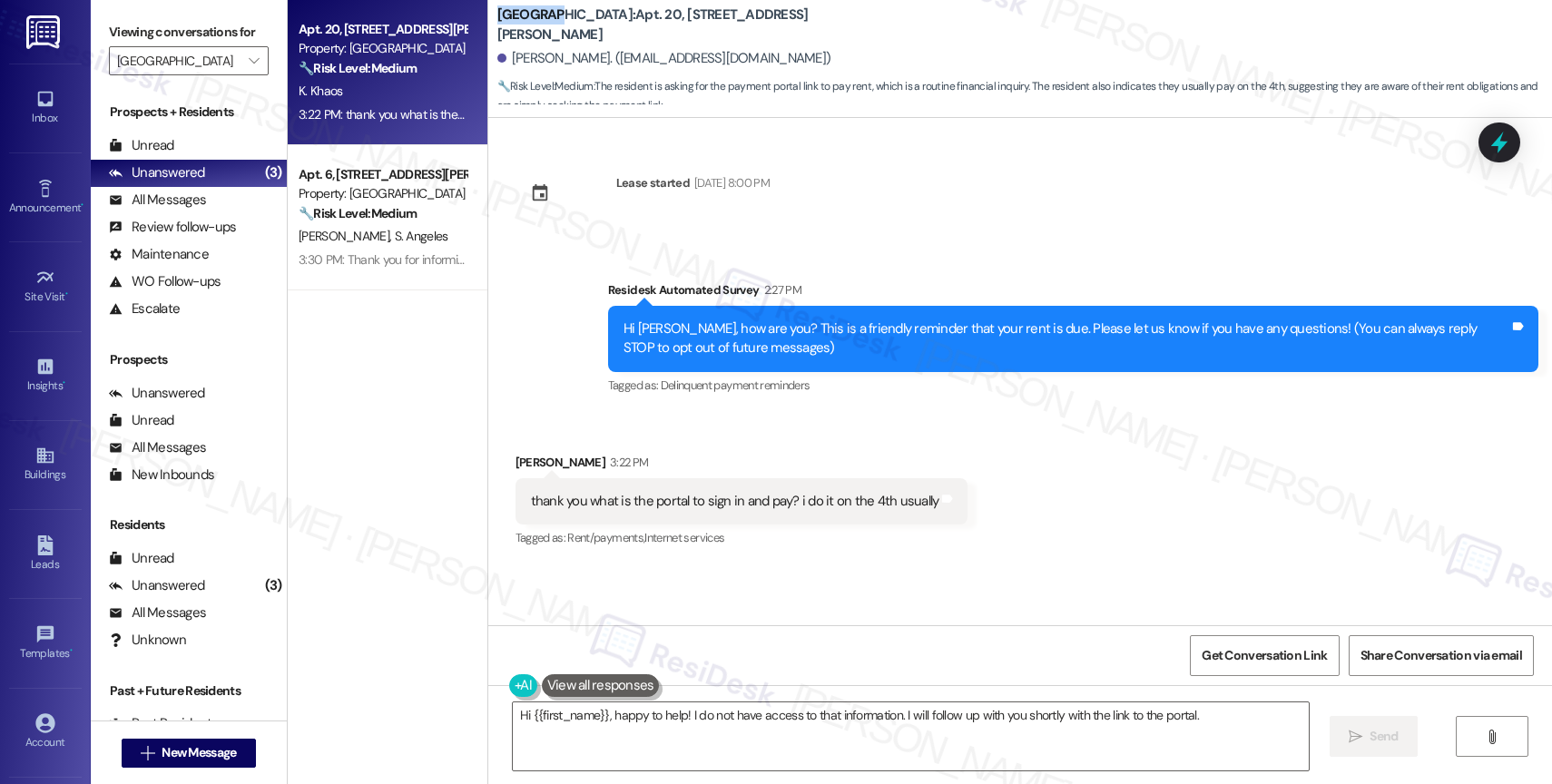
drag, startPoint x: 480, startPoint y: 24, endPoint x: 540, endPoint y: 25, distance: 60.0
click at [540, 25] on div "West End: Apt. 20, 10285 SW Denney Rd Kaylee Khaos. (aquaticninjin@gmail.com) 🔧…" at bounding box center [1020, 55] width 1064 height 99
copy b "[GEOGRAPHIC_DATA]"
click at [898, 40] on div "West End: Apt. 20, 10285 SW Denney Rd Kaylee Khaos. (aquaticninjin@gmail.com) 🔧…" at bounding box center [1024, 55] width 1054 height 99
click at [631, 715] on textarea "Hi {{first_name}}, happy to help! I do not have access to that information. I w…" at bounding box center [911, 736] width 796 height 68
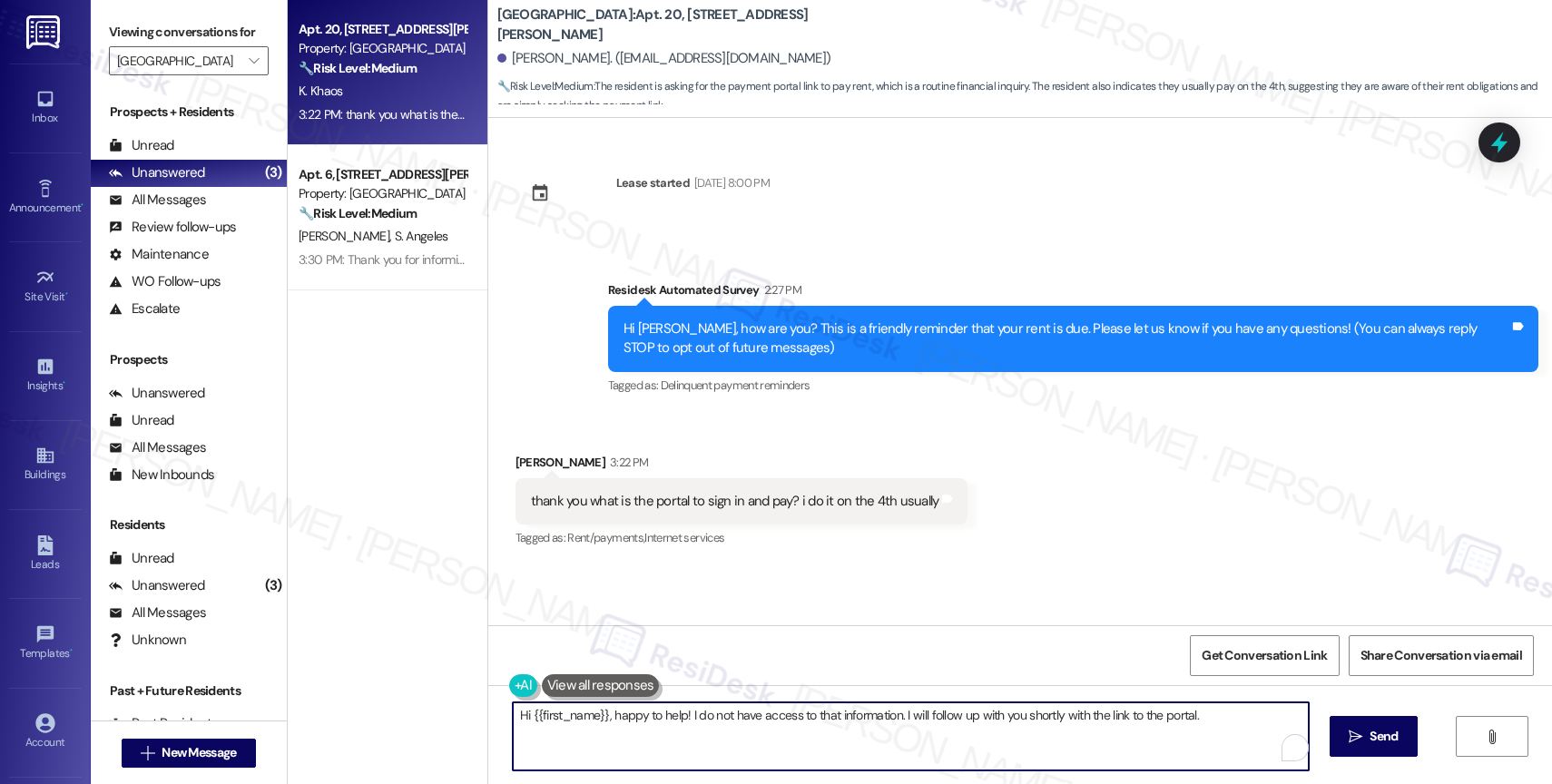
click at [631, 715] on textarea "Hi {{first_name}}, happy to help! I do not have access to that information. I w…" at bounding box center [911, 736] width 796 height 68
click at [704, 729] on textarea "Hi {{first_name}}, happy to help! I do not have access to that information. I w…" at bounding box center [907, 736] width 796 height 68
click at [611, 724] on textarea "Hi {{first_name}}, happy to help! I do not have access to that information. I w…" at bounding box center [907, 736] width 796 height 68
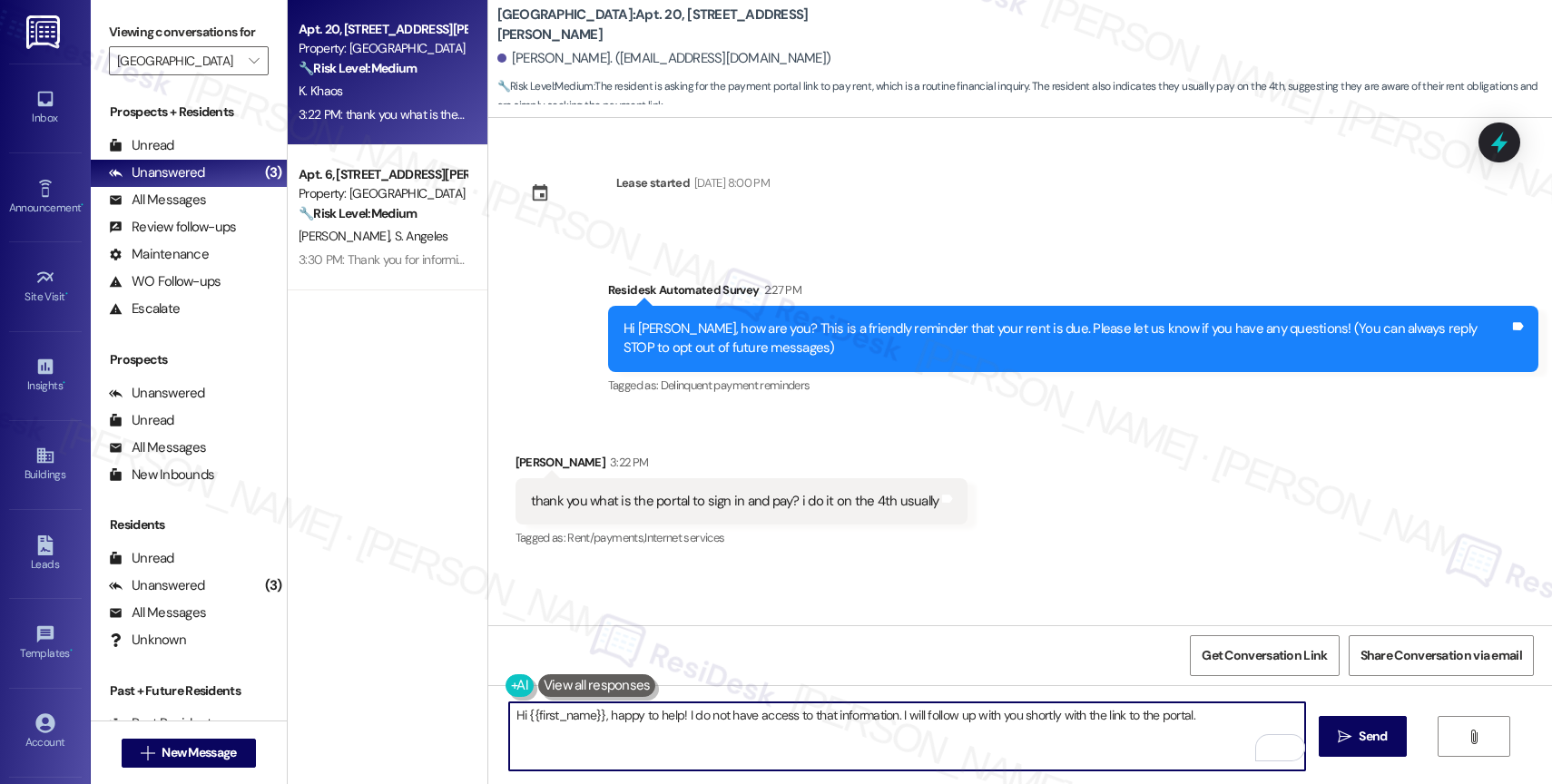
click at [611, 724] on textarea "Hi {{first_name}}, happy to help! I do not have access to that information. I w…" at bounding box center [907, 736] width 796 height 68
type textarea "Hi [PERSON_NAME], it's great to connect with you!"
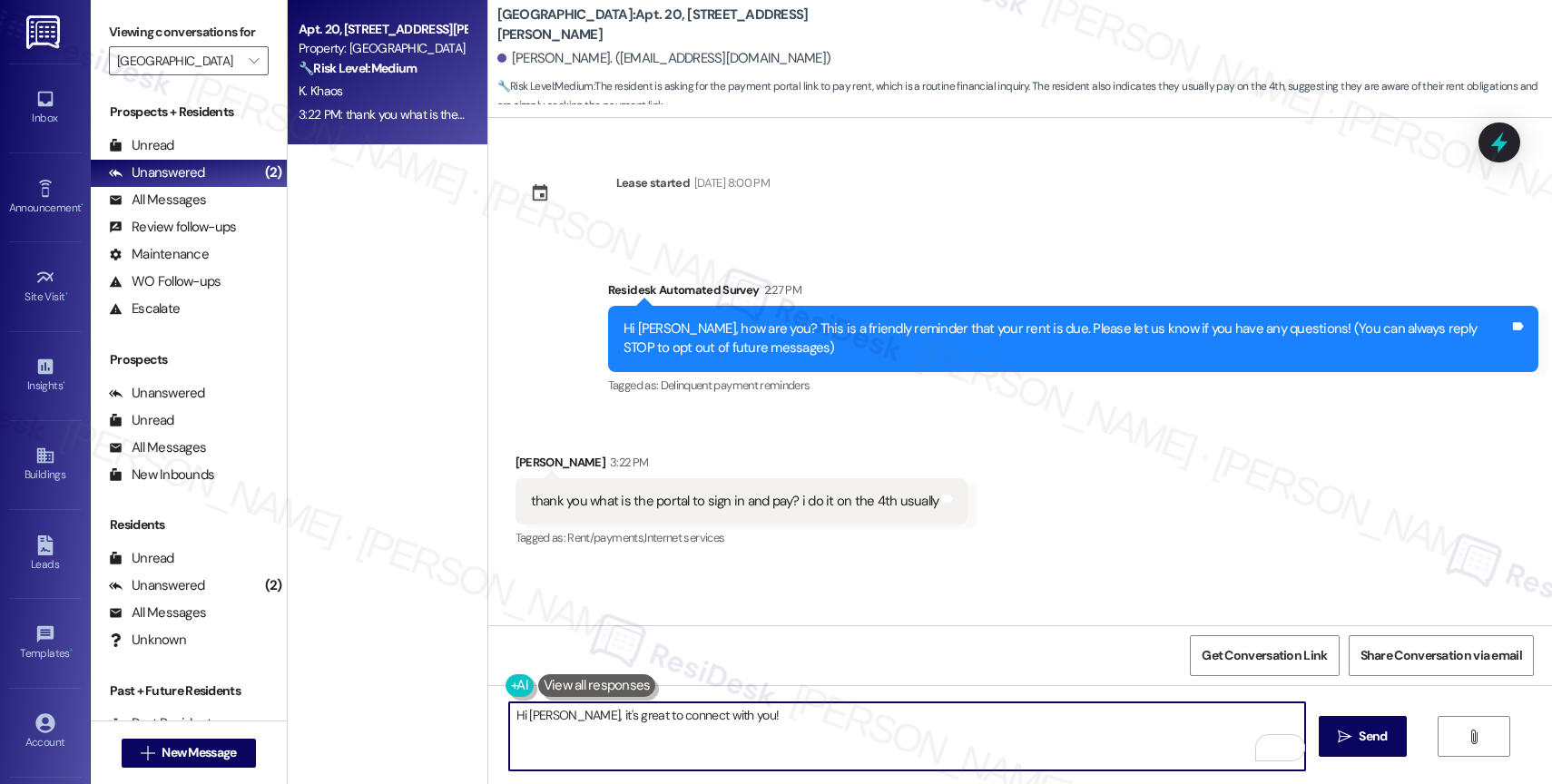
click at [766, 711] on textarea "Hi [PERSON_NAME], it's great to connect with you!" at bounding box center [907, 736] width 796 height 68
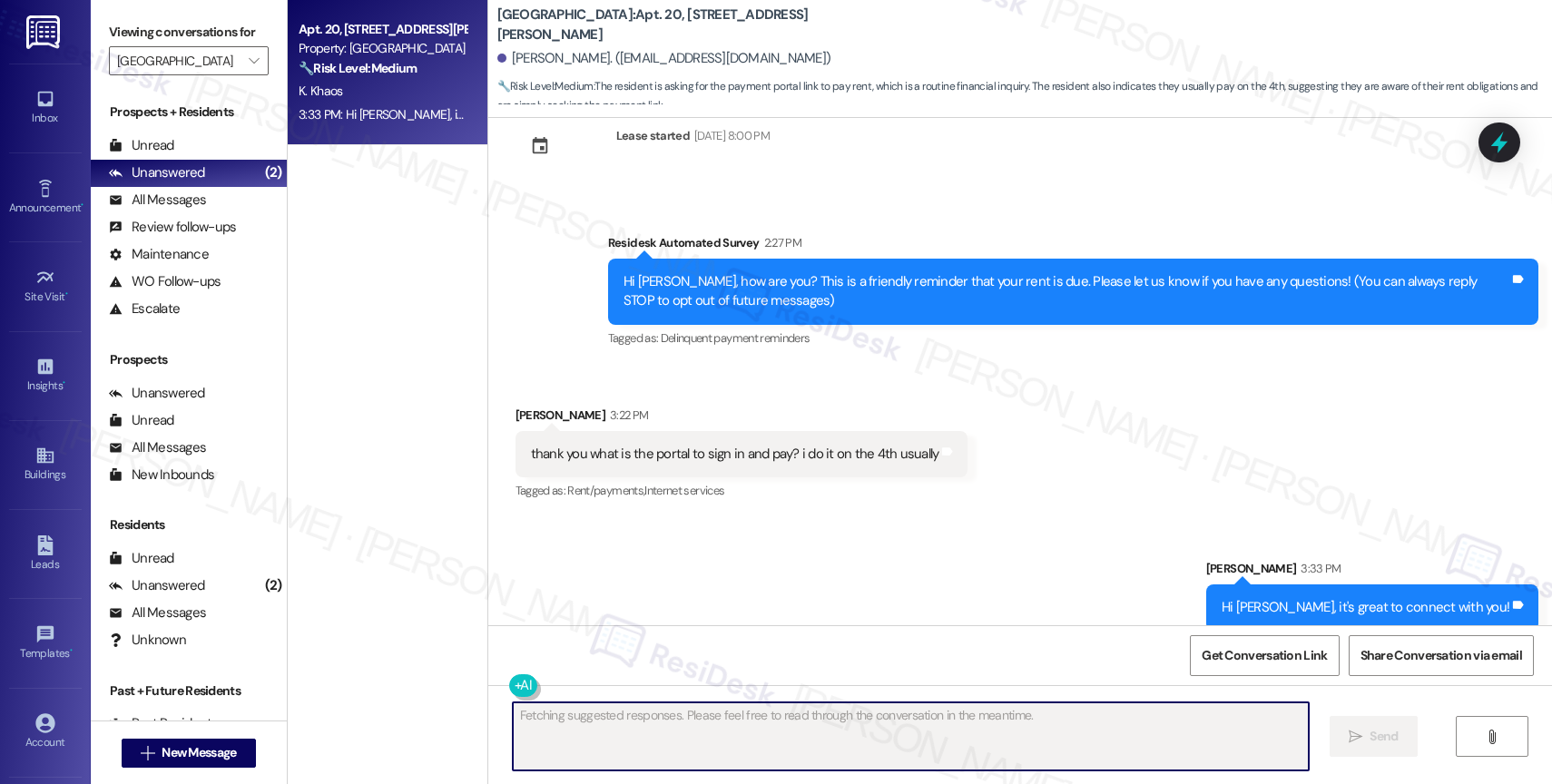
scroll to position [67, 0]
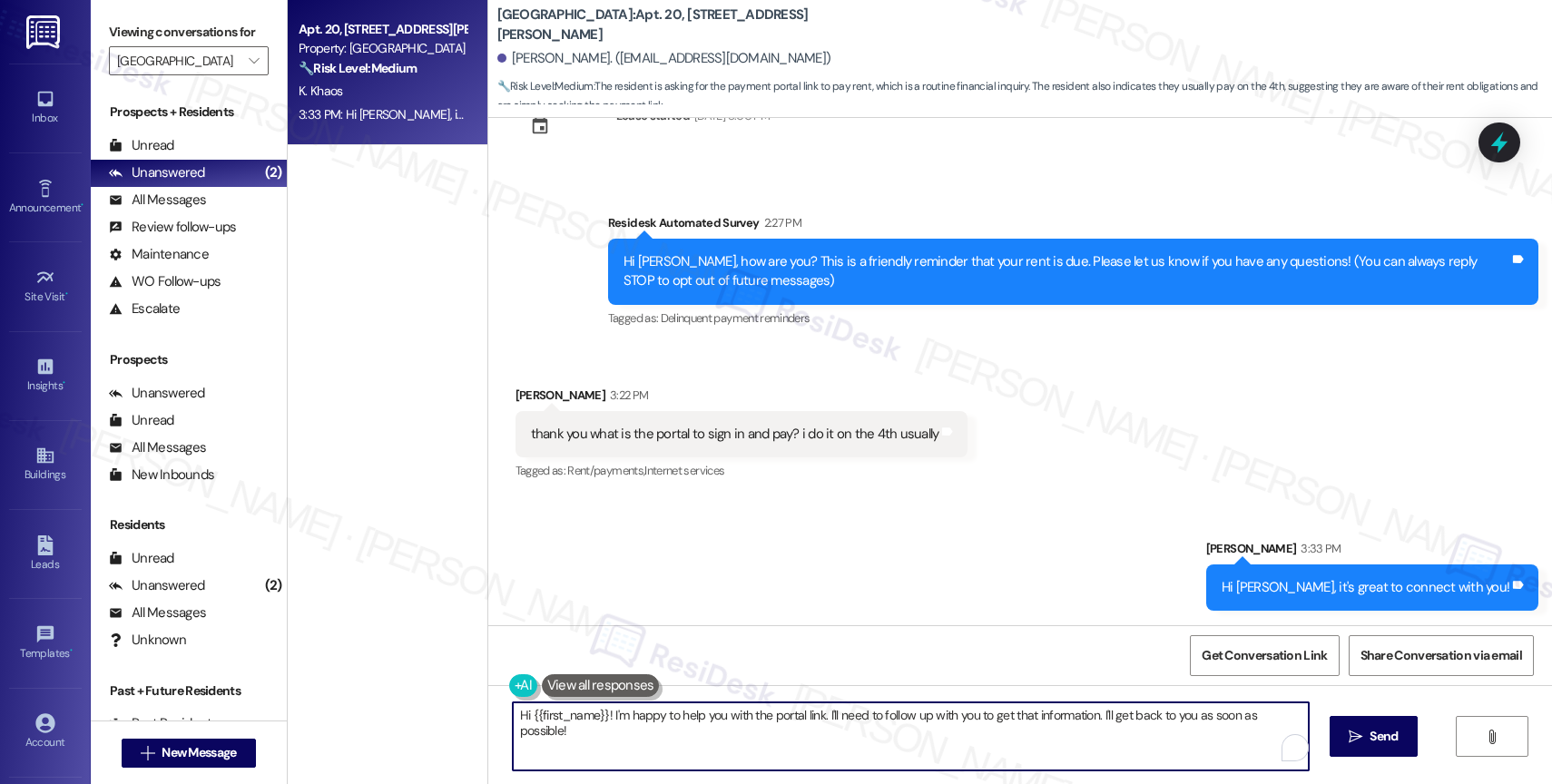
click at [628, 730] on textarea "Hi {{first_name}}! I'm happy to help you with the portal link. I'll need to fol…" at bounding box center [911, 736] width 796 height 68
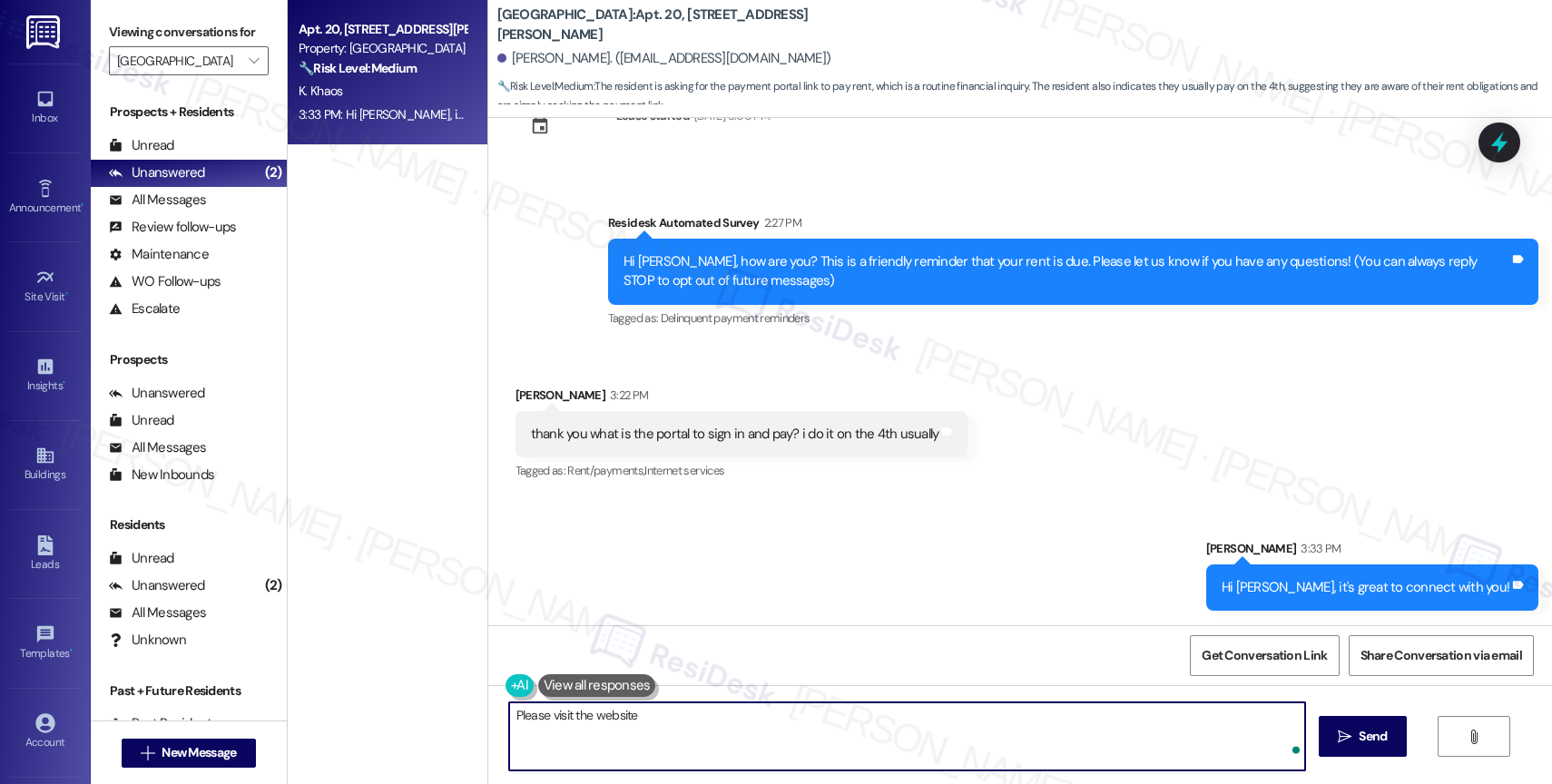
paste textarea "[URL][DOMAIN_NAME]"
type textarea "Please visit the website [URL][DOMAIN_NAME] and click on Resident"
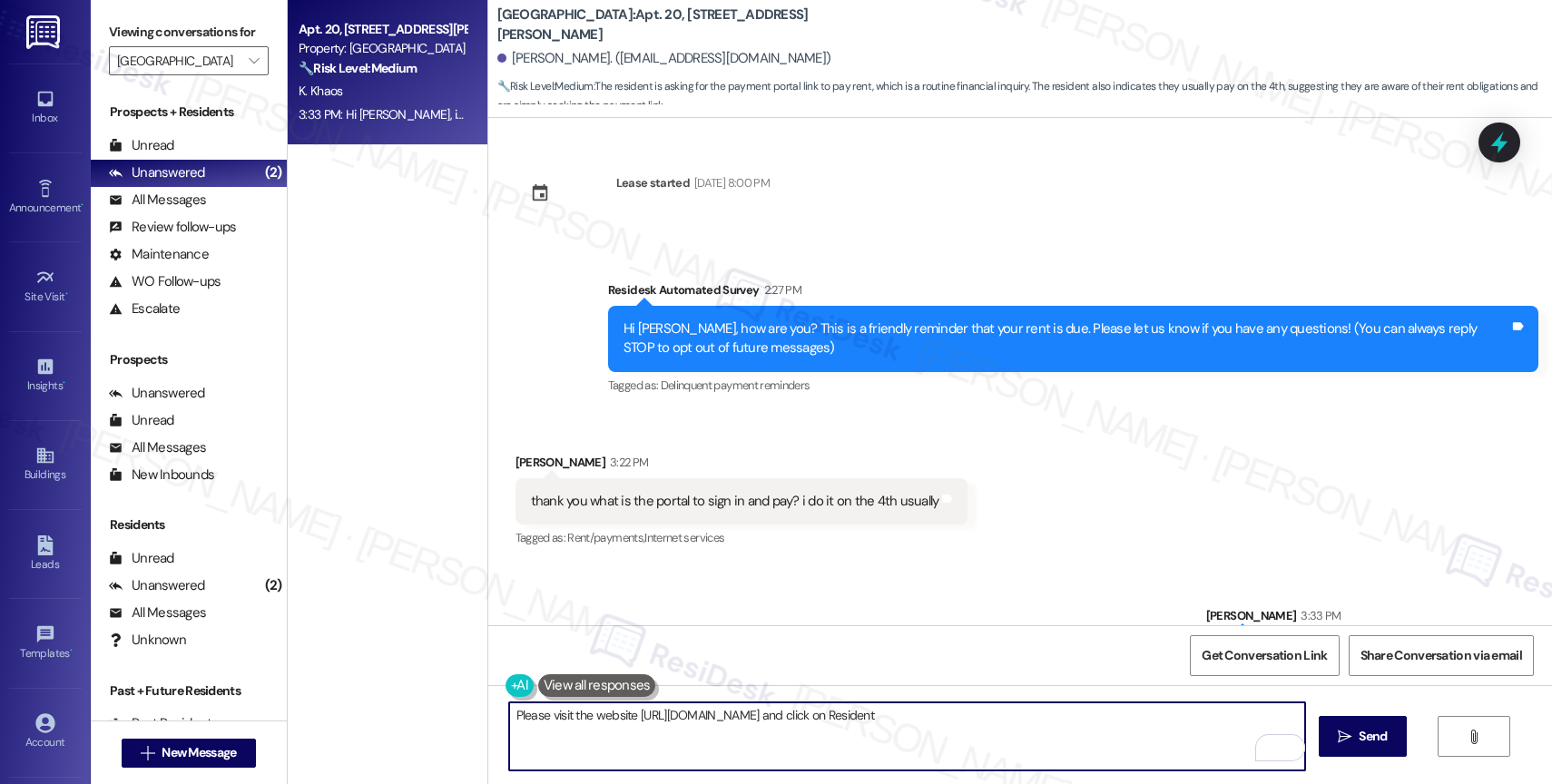
scroll to position [67, 0]
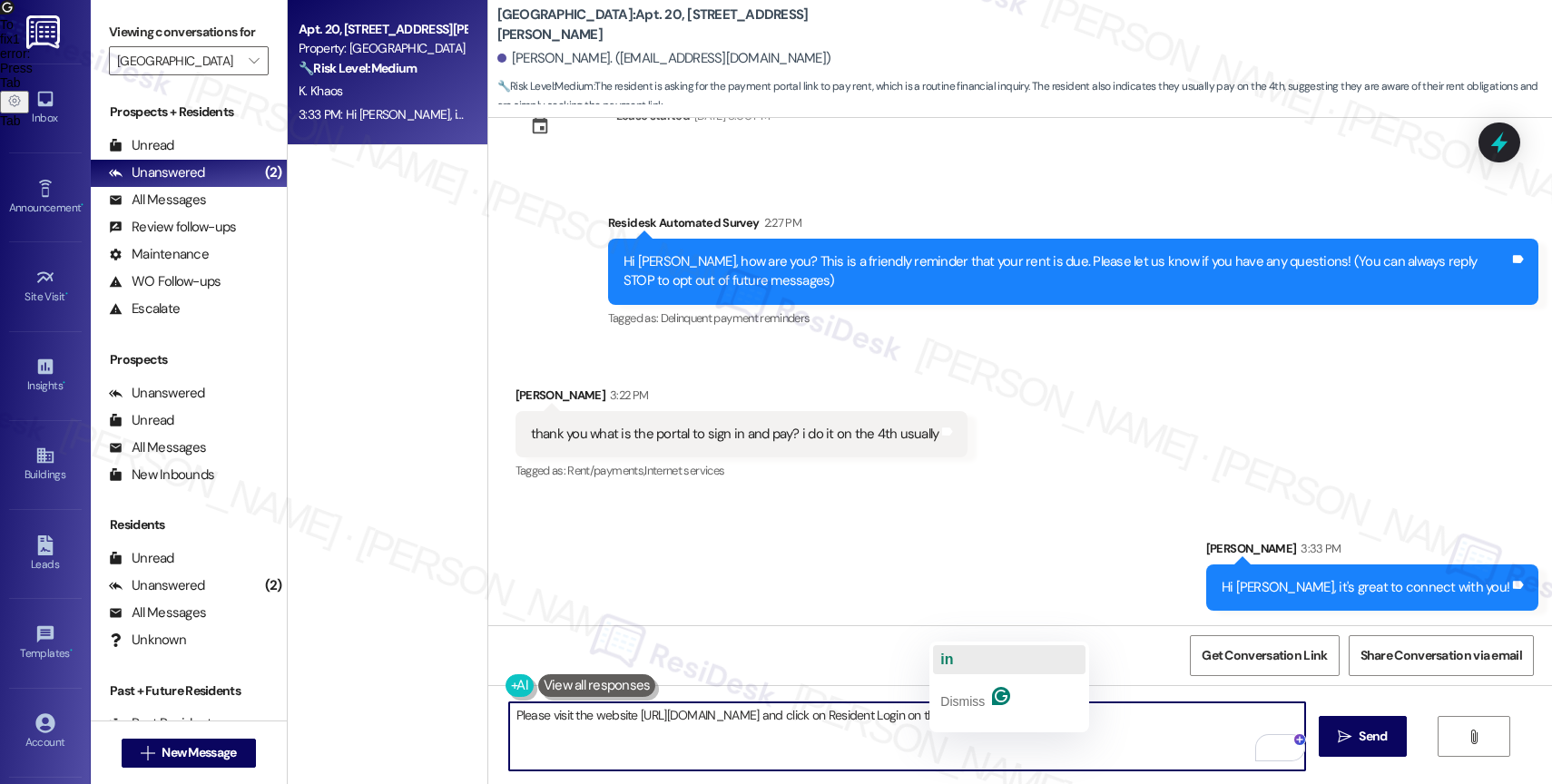
click at [977, 653] on button "in" at bounding box center [1008, 659] width 152 height 29
click at [1164, 724] on textarea "Please visit the website [URL][DOMAIN_NAME] and click on Resident Login in the …" at bounding box center [907, 736] width 796 height 68
click at [862, 715] on textarea "Please visit the website [URL][DOMAIN_NAME] and click on Resident Login in the …" at bounding box center [907, 736] width 796 height 68
click at [939, 711] on textarea "Please visit the website [URL][DOMAIN_NAME] and click on "Resident Login in the…" at bounding box center [907, 736] width 796 height 68
click at [1112, 717] on textarea "Please visit the website [URL][DOMAIN_NAME] and click on "Resident Login" in th…" at bounding box center [907, 736] width 796 height 68
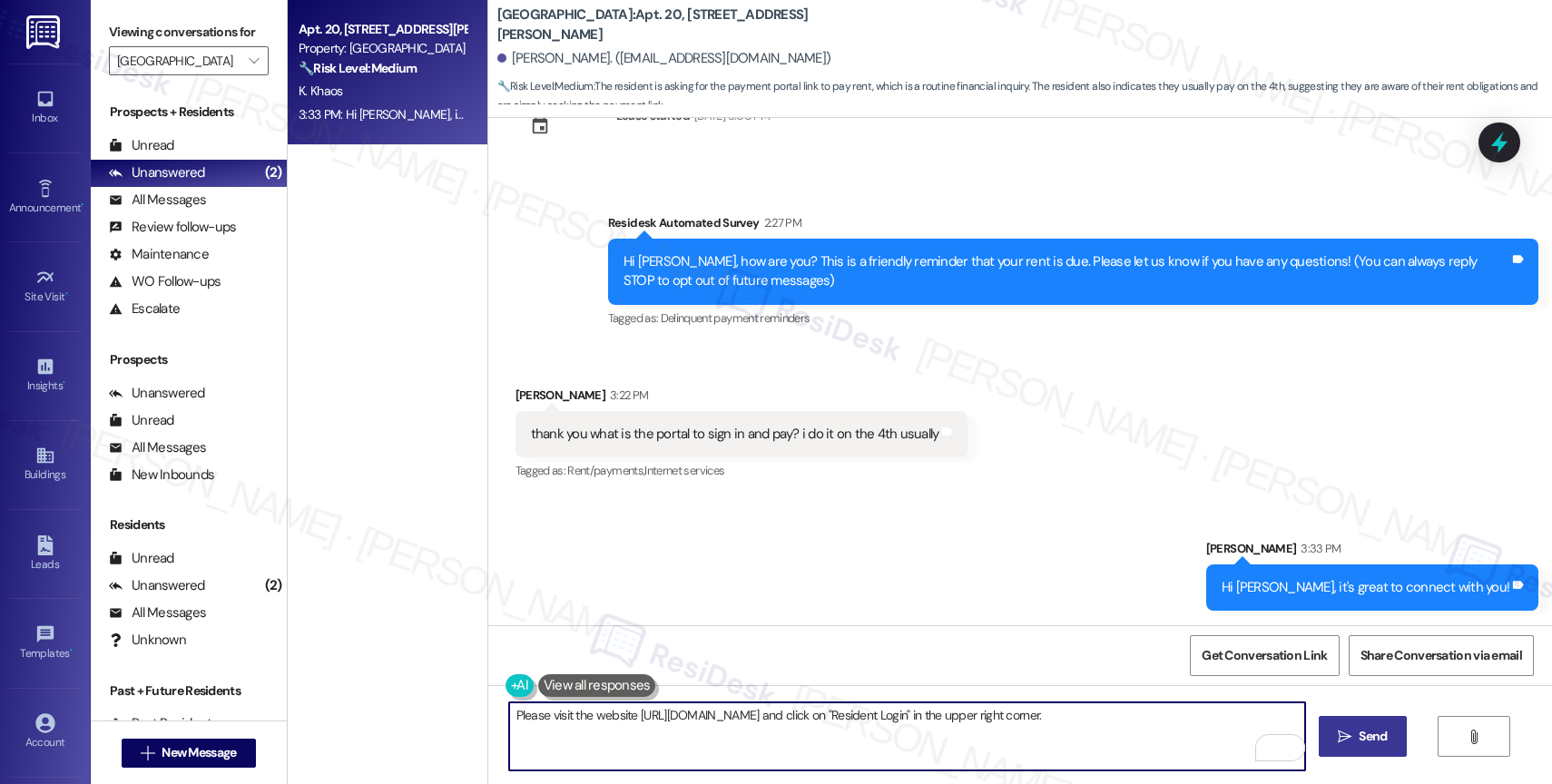
type textarea "Please visit the website [URL][DOMAIN_NAME] and click on "Resident Login" in th…"
click at [1338, 737] on icon "" at bounding box center [1345, 736] width 14 height 15
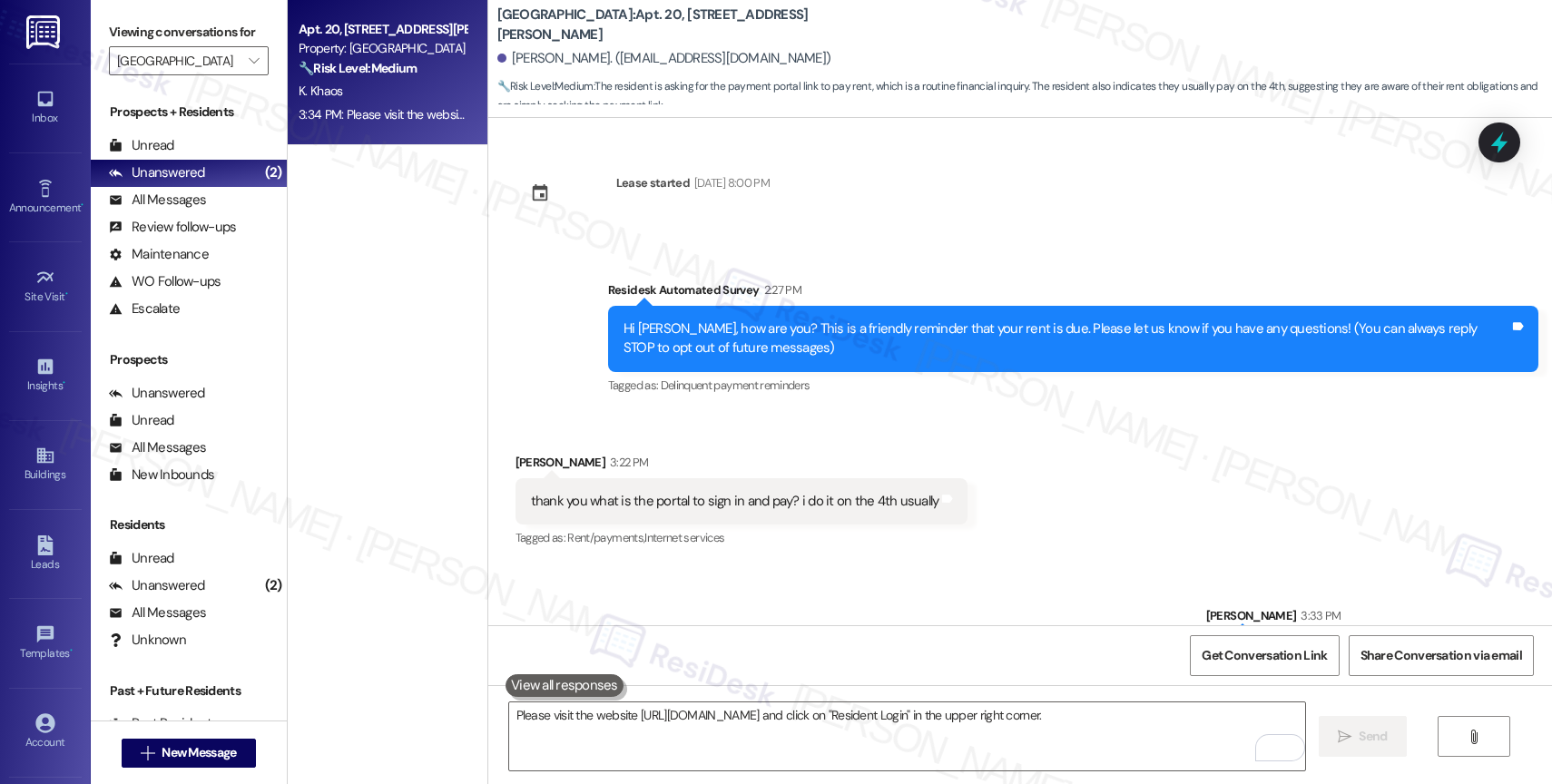
scroll to position [193, 0]
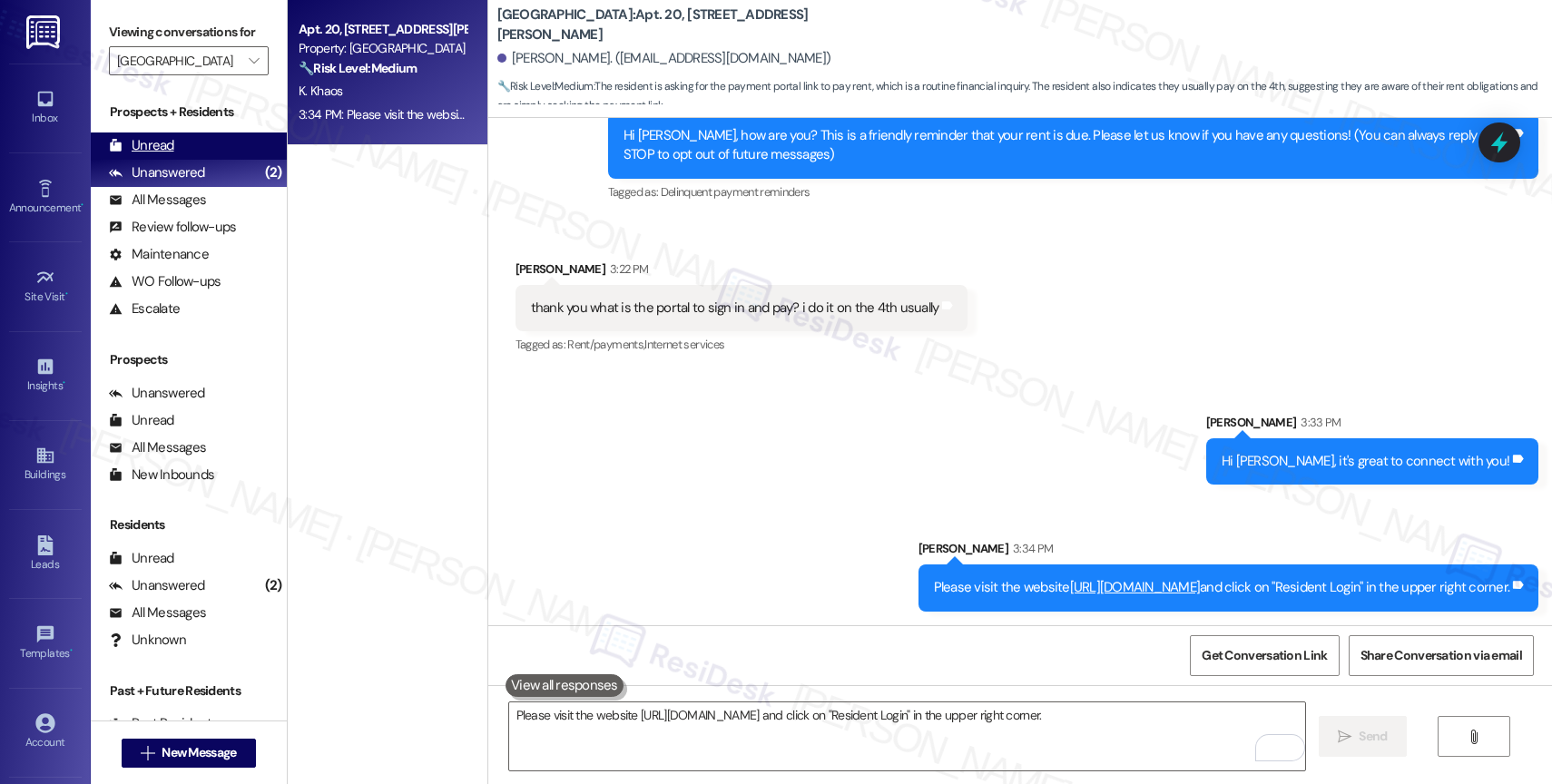
click at [214, 155] on div "Unread (0)" at bounding box center [188, 145] width 196 height 27
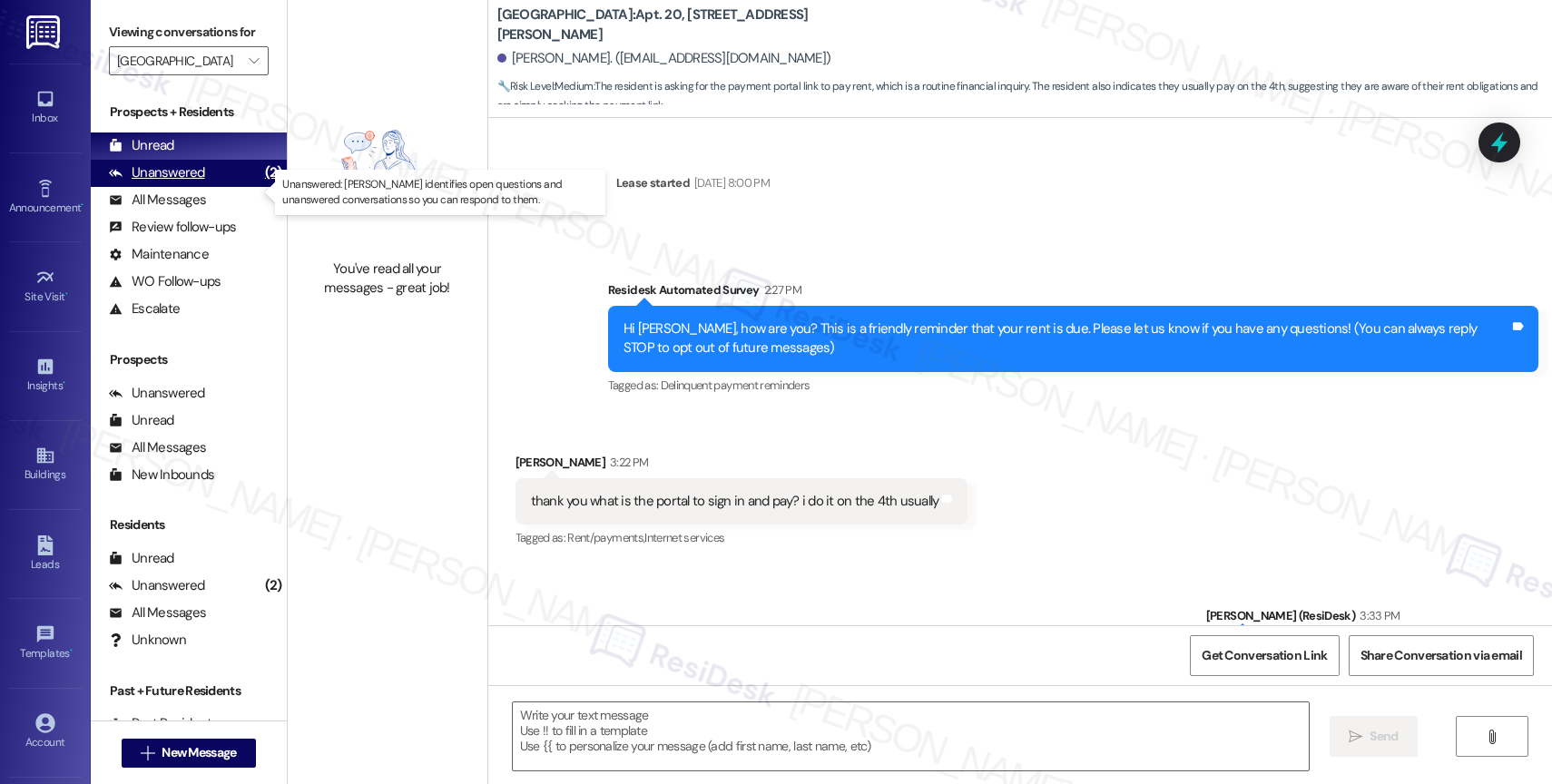
type textarea "Fetching suggested responses. Please feel free to read through the conversation…"
click at [205, 187] on div "Unanswered (2)" at bounding box center [188, 172] width 196 height 27
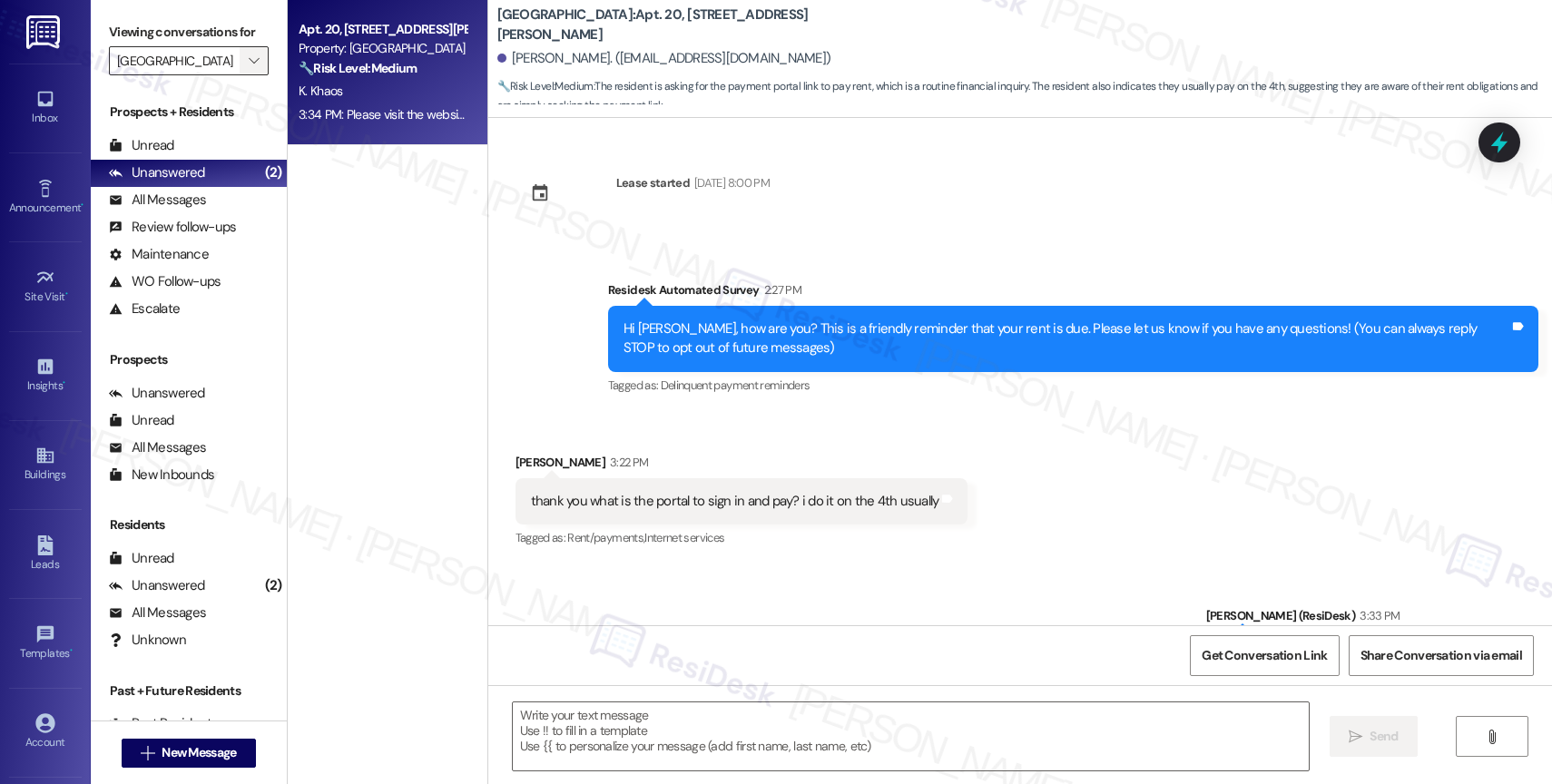
click at [249, 68] on icon "" at bounding box center [254, 61] width 10 height 15
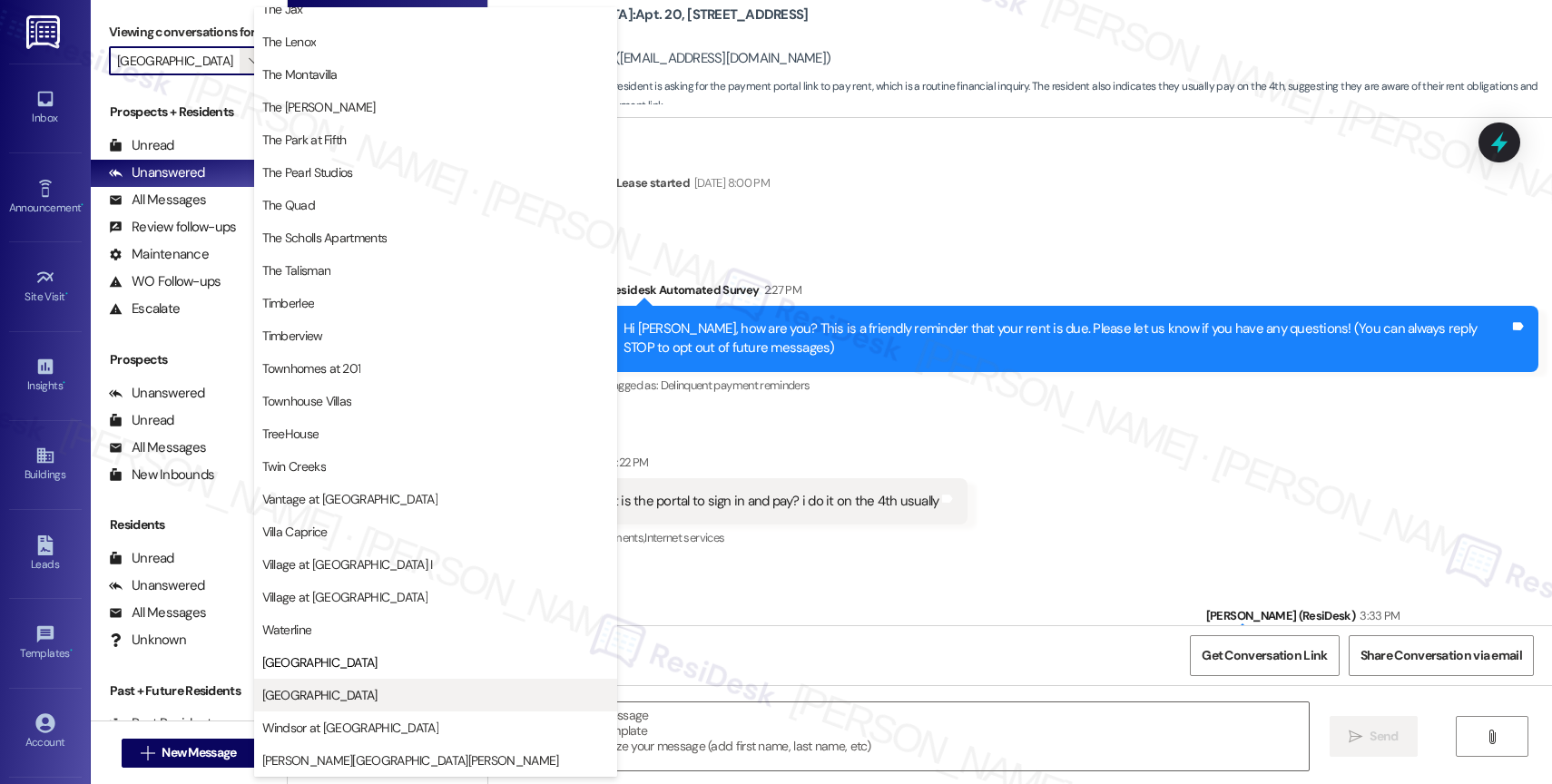
scroll to position [3259, 0]
click at [320, 693] on span "[GEOGRAPHIC_DATA]" at bounding box center [320, 694] width 115 height 18
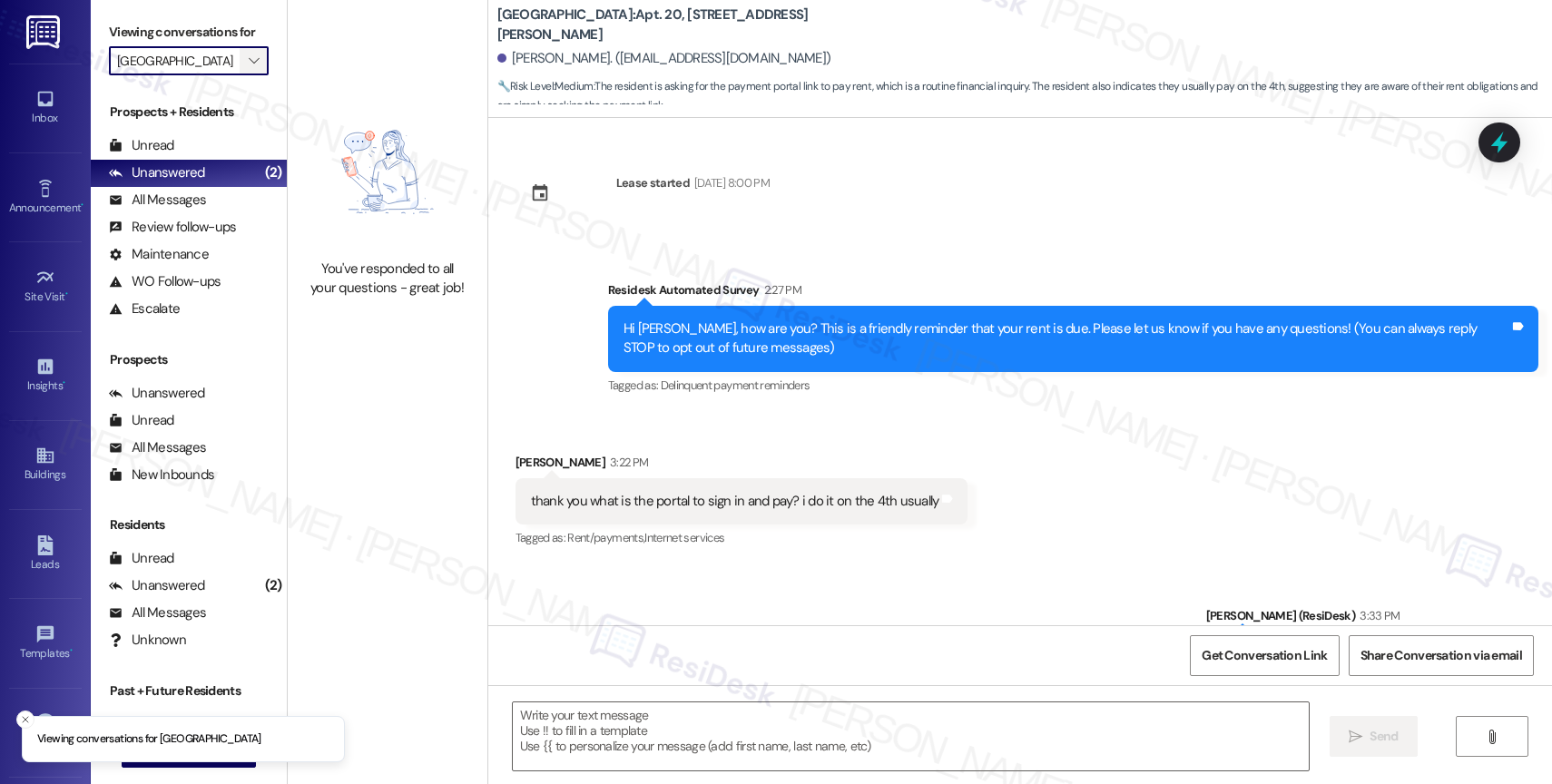
click at [249, 68] on icon "" at bounding box center [254, 61] width 10 height 15
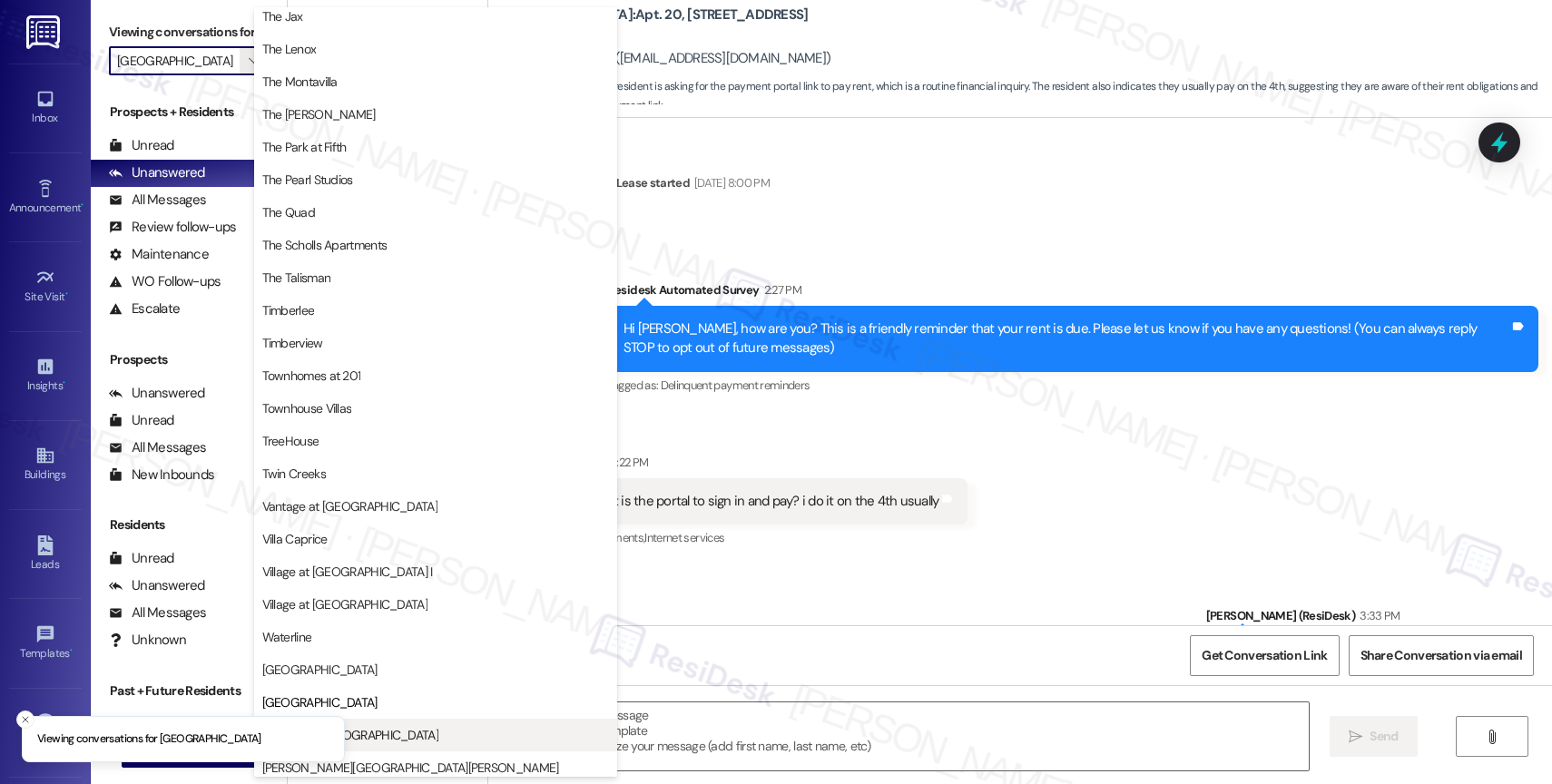
scroll to position [3273, 0]
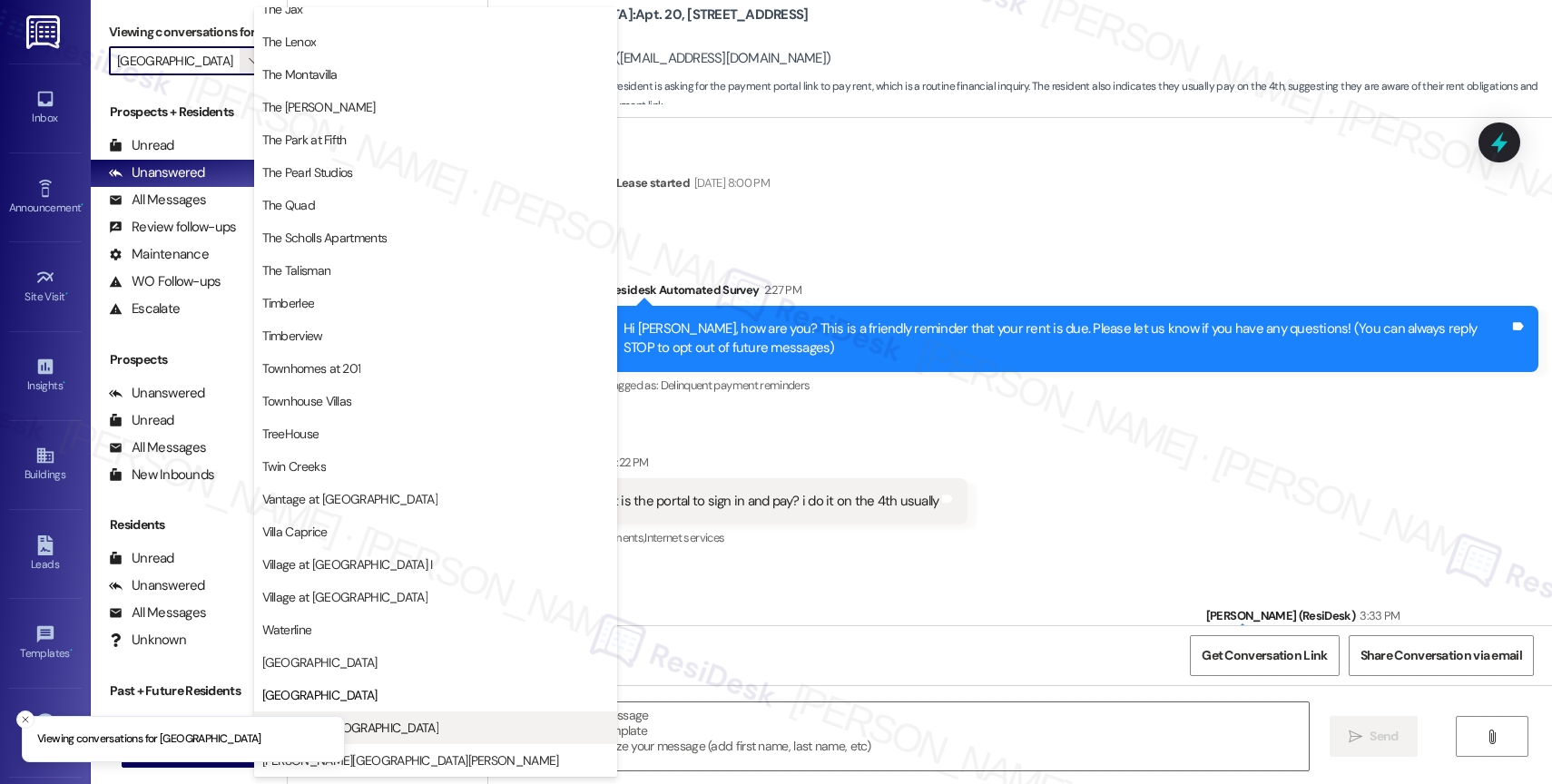
click at [404, 714] on button "Windsor at [GEOGRAPHIC_DATA]" at bounding box center [435, 727] width 363 height 33
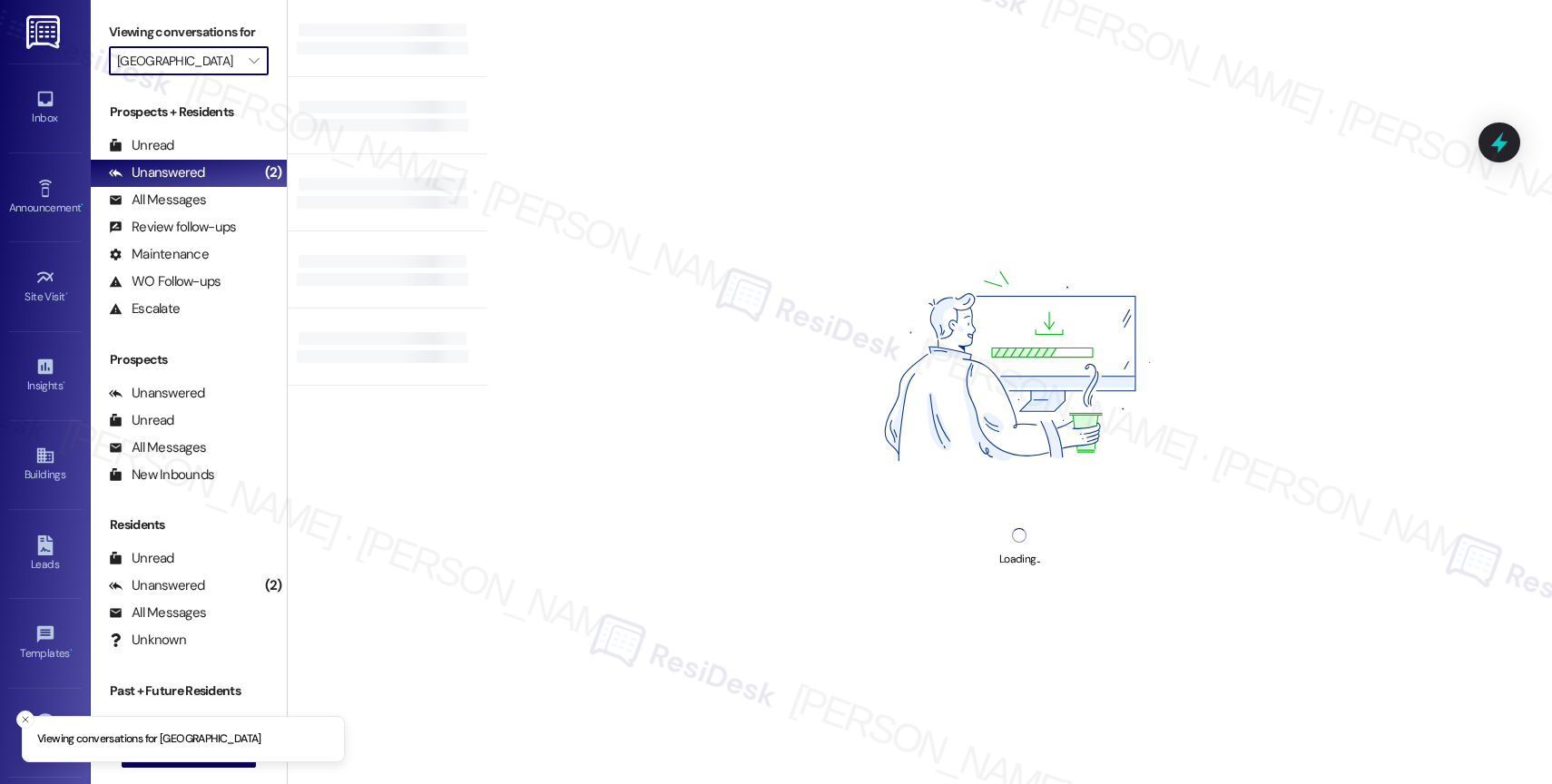
type input "Windsor at [GEOGRAPHIC_DATA]"
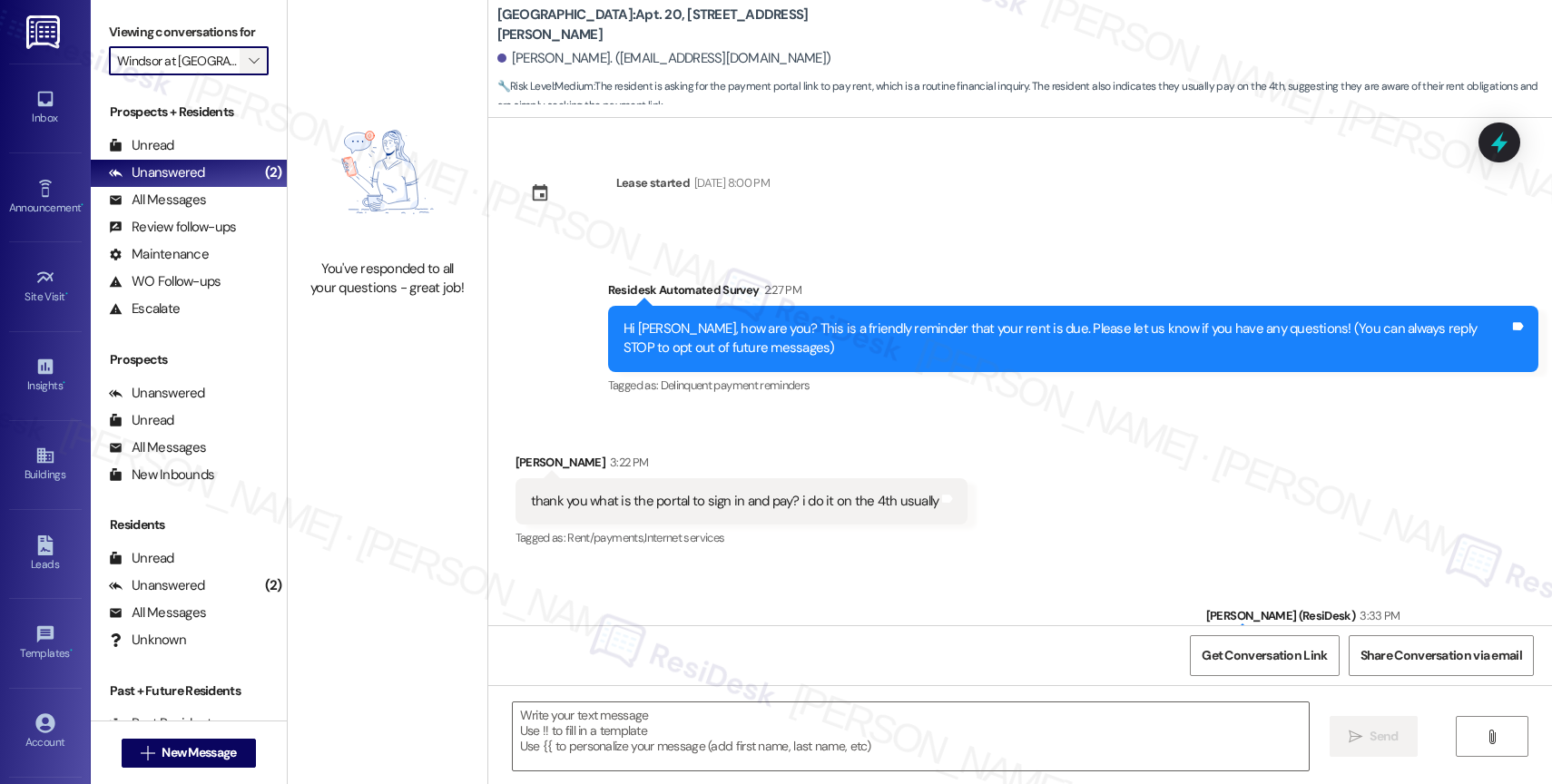
type textarea "Fetching suggested responses. Please feel free to read through the conversation…"
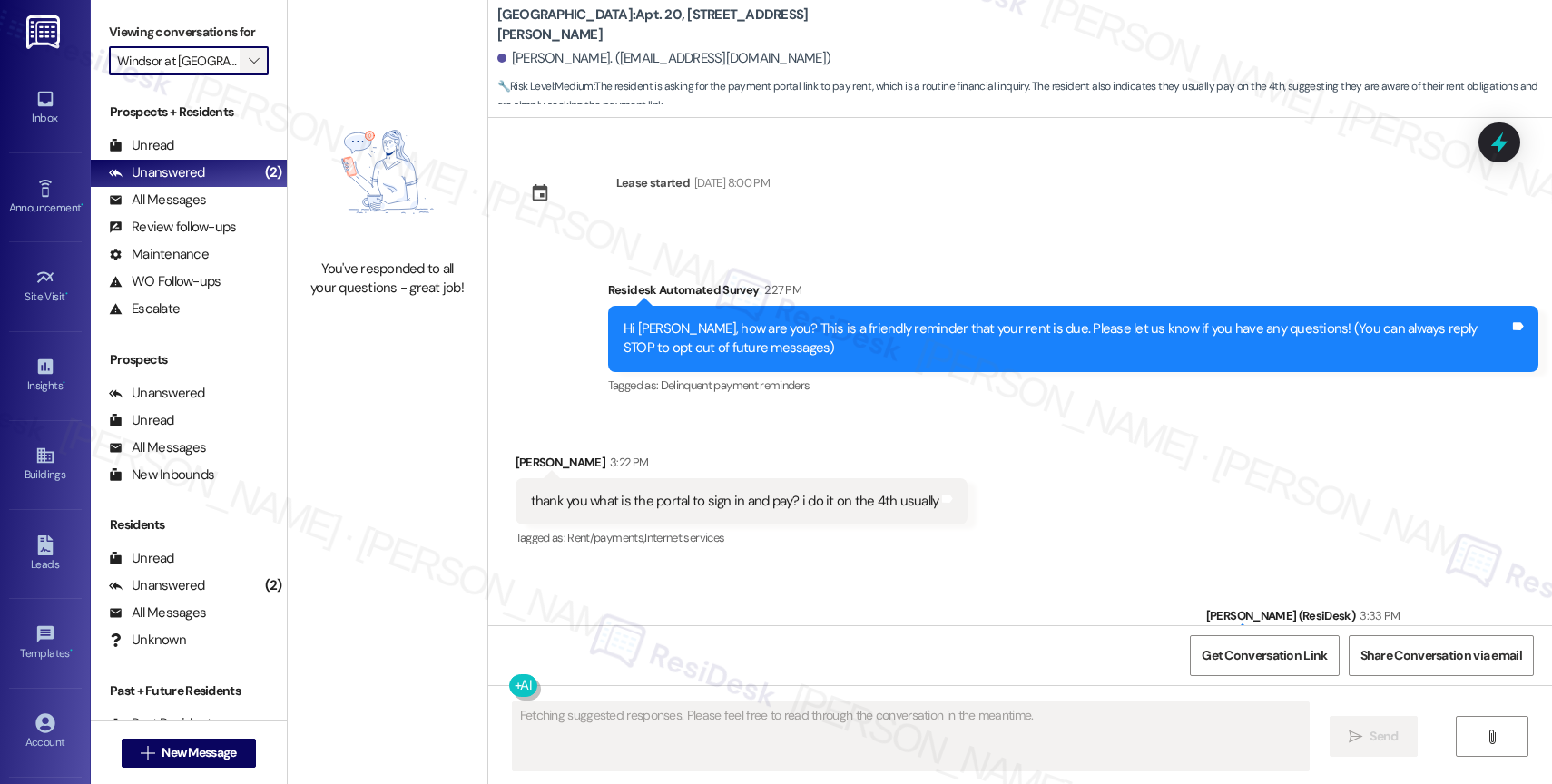
click at [249, 68] on icon "" at bounding box center [254, 61] width 10 height 15
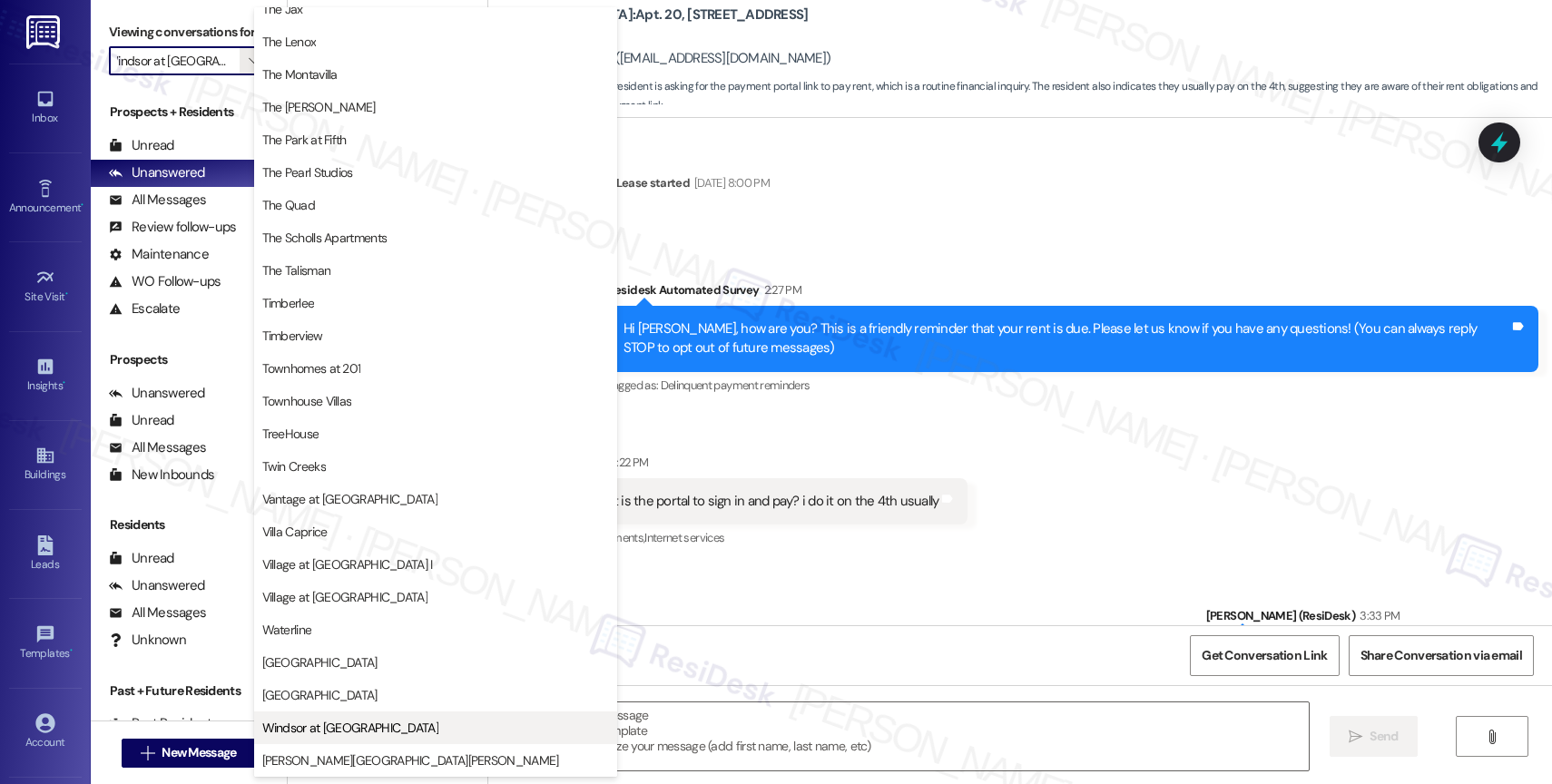
scroll to position [3303, 0]
click at [331, 741] on button "Windsor at [GEOGRAPHIC_DATA]" at bounding box center [435, 727] width 363 height 33
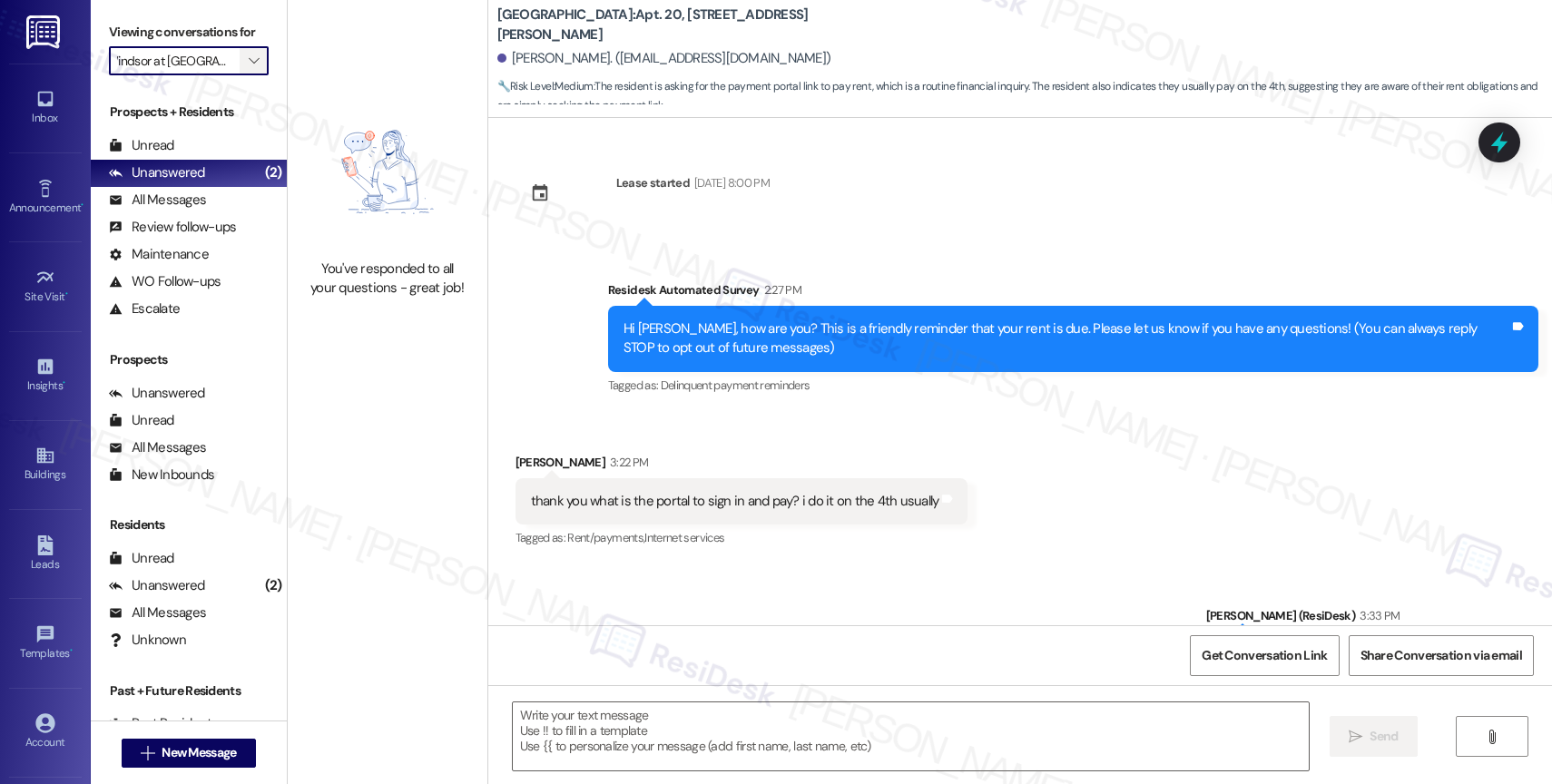
click at [249, 68] on icon "" at bounding box center [254, 61] width 10 height 15
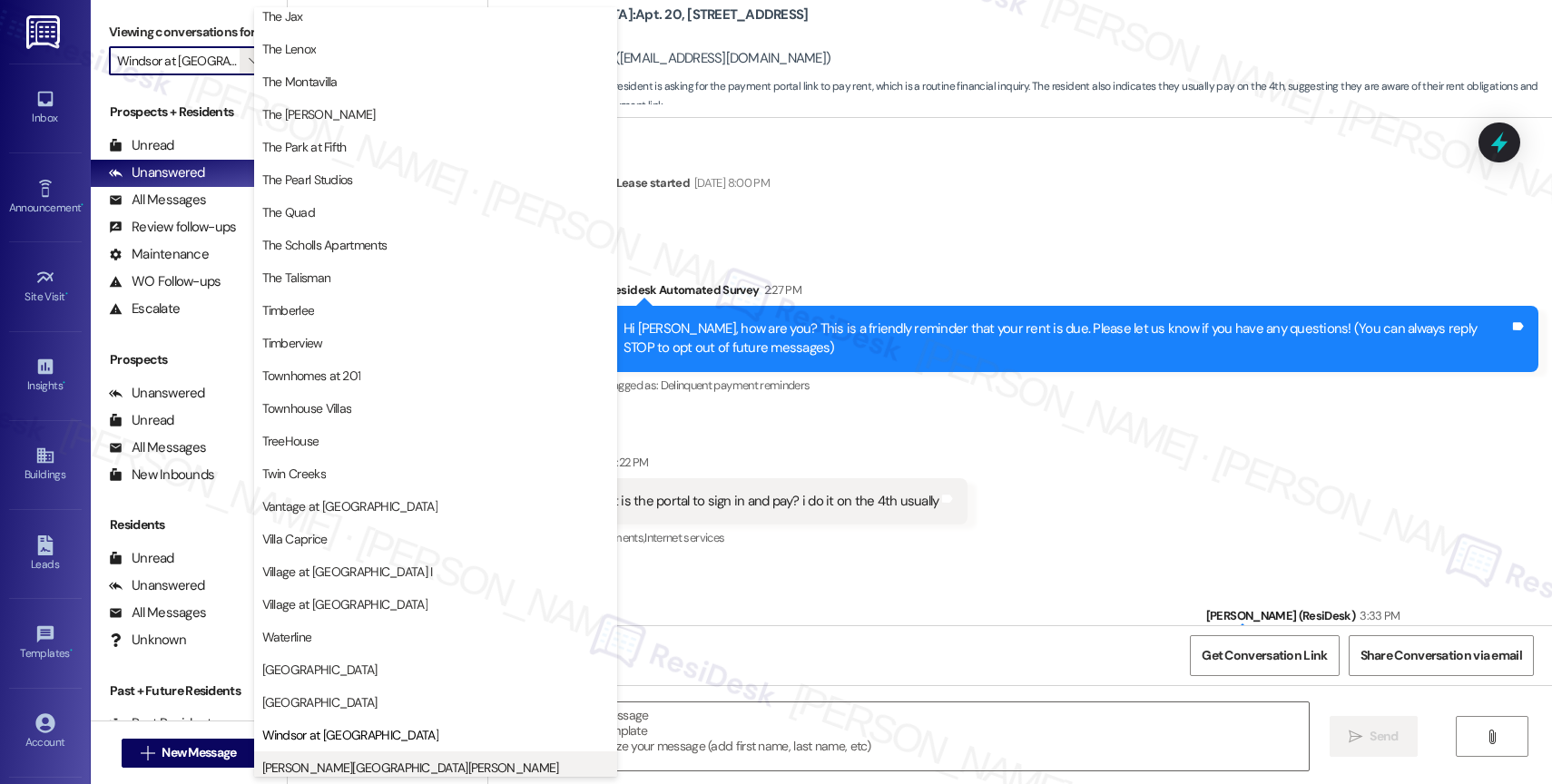
scroll to position [3259, 0]
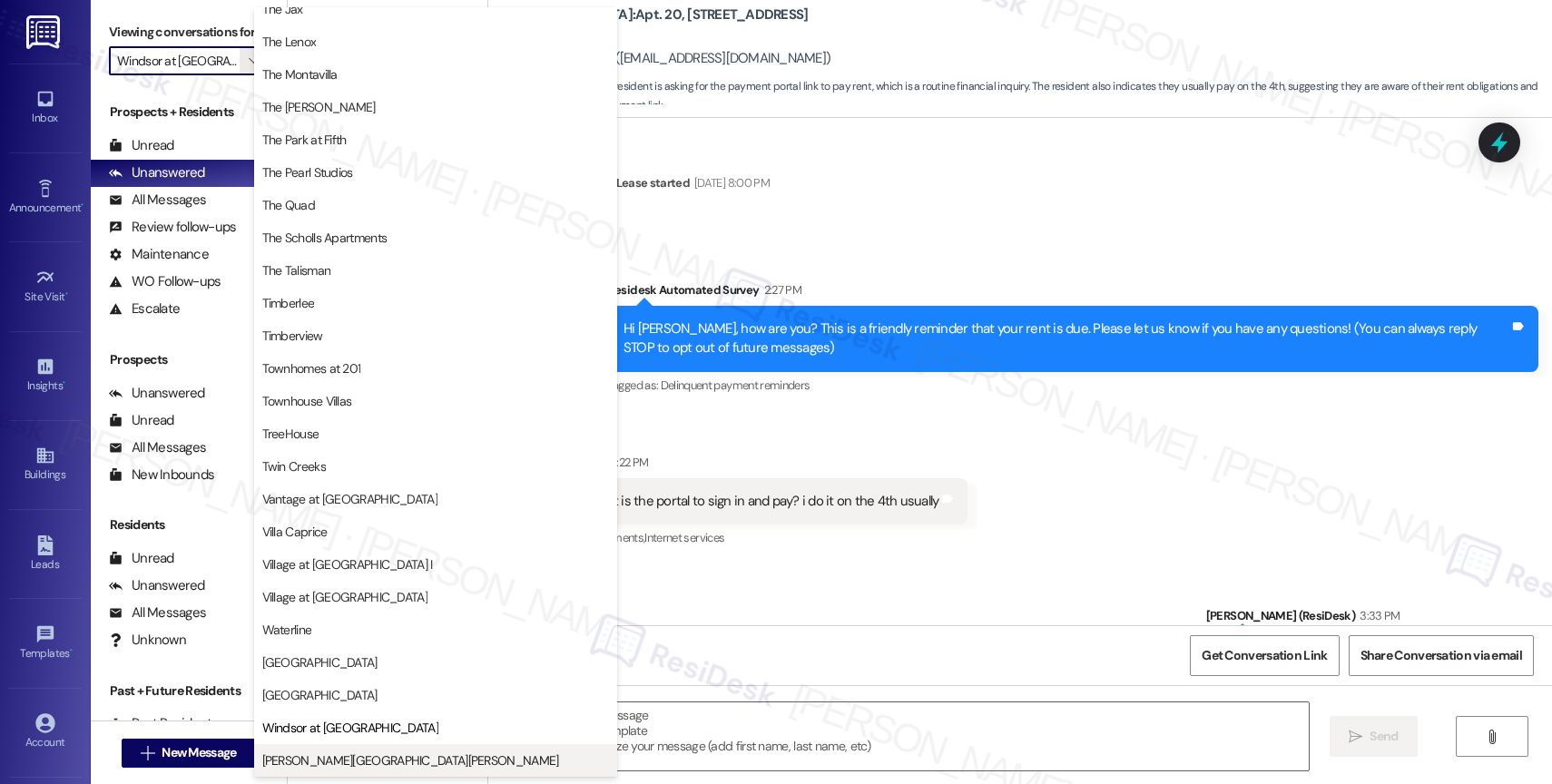
click at [334, 753] on span "[PERSON_NAME][GEOGRAPHIC_DATA][PERSON_NAME]" at bounding box center [410, 760] width 297 height 18
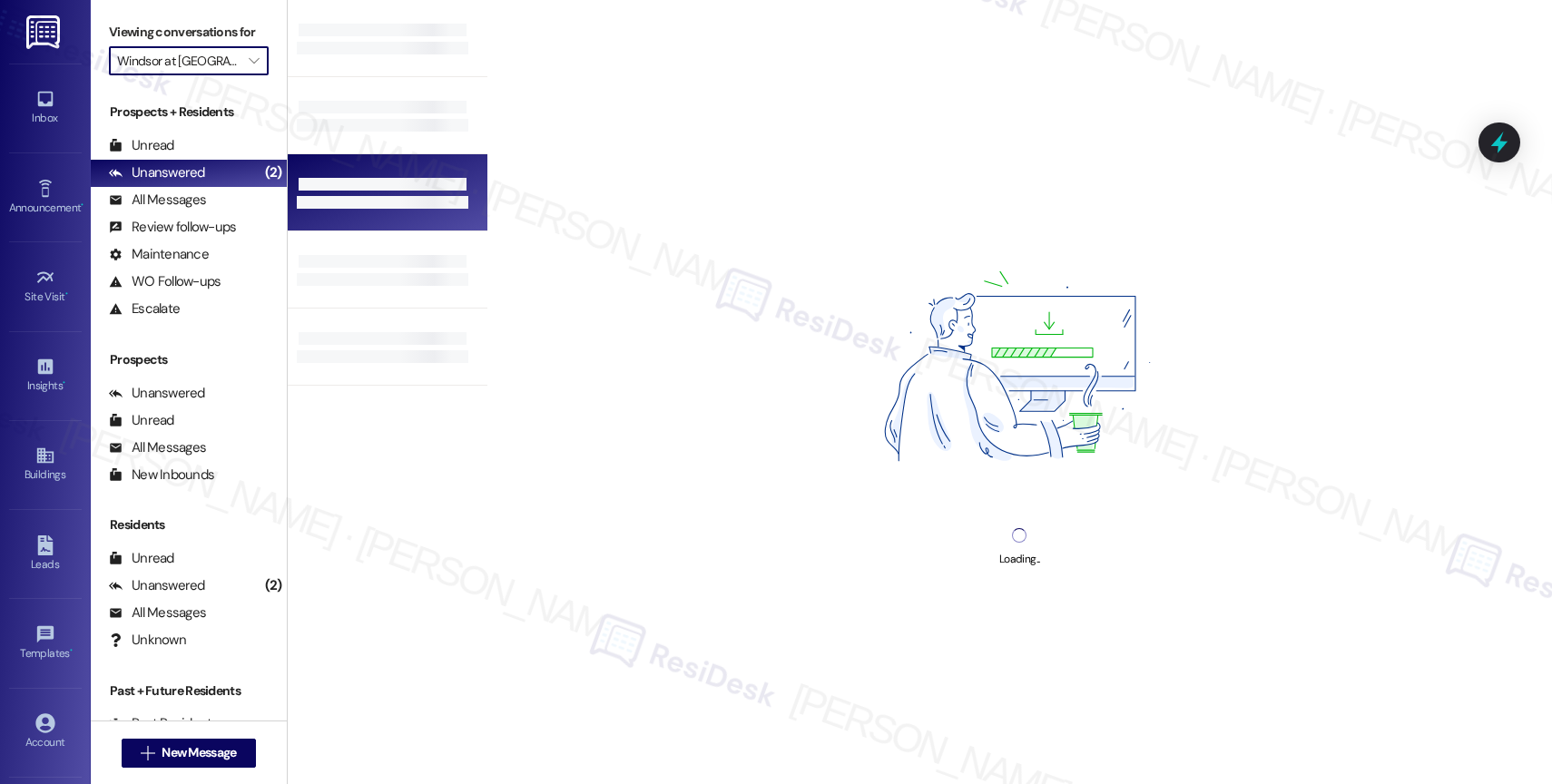
type input "[PERSON_NAME][GEOGRAPHIC_DATA][PERSON_NAME]"
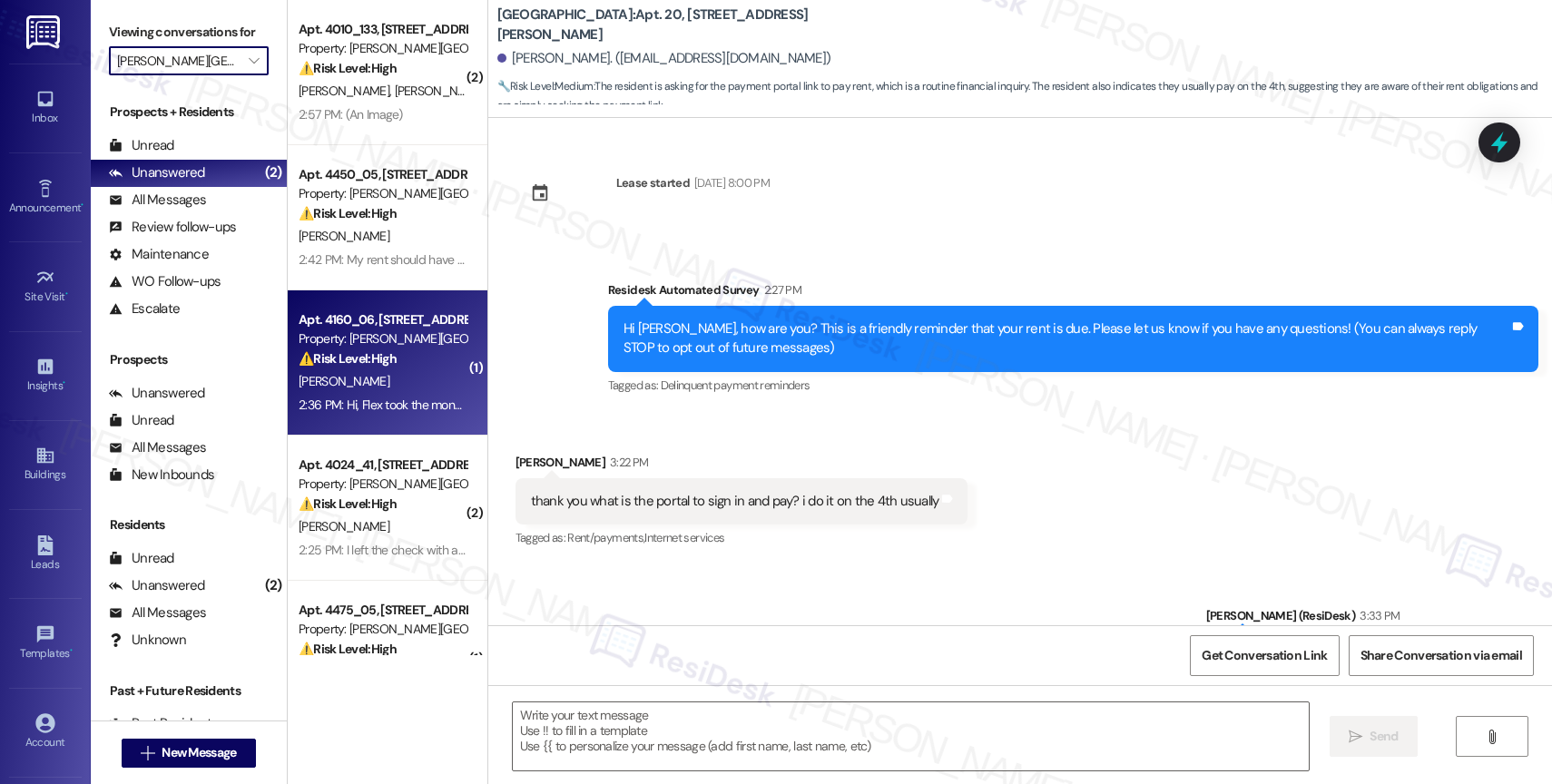
type textarea "Fetching suggested responses. Please feel free to read through the conversation…"
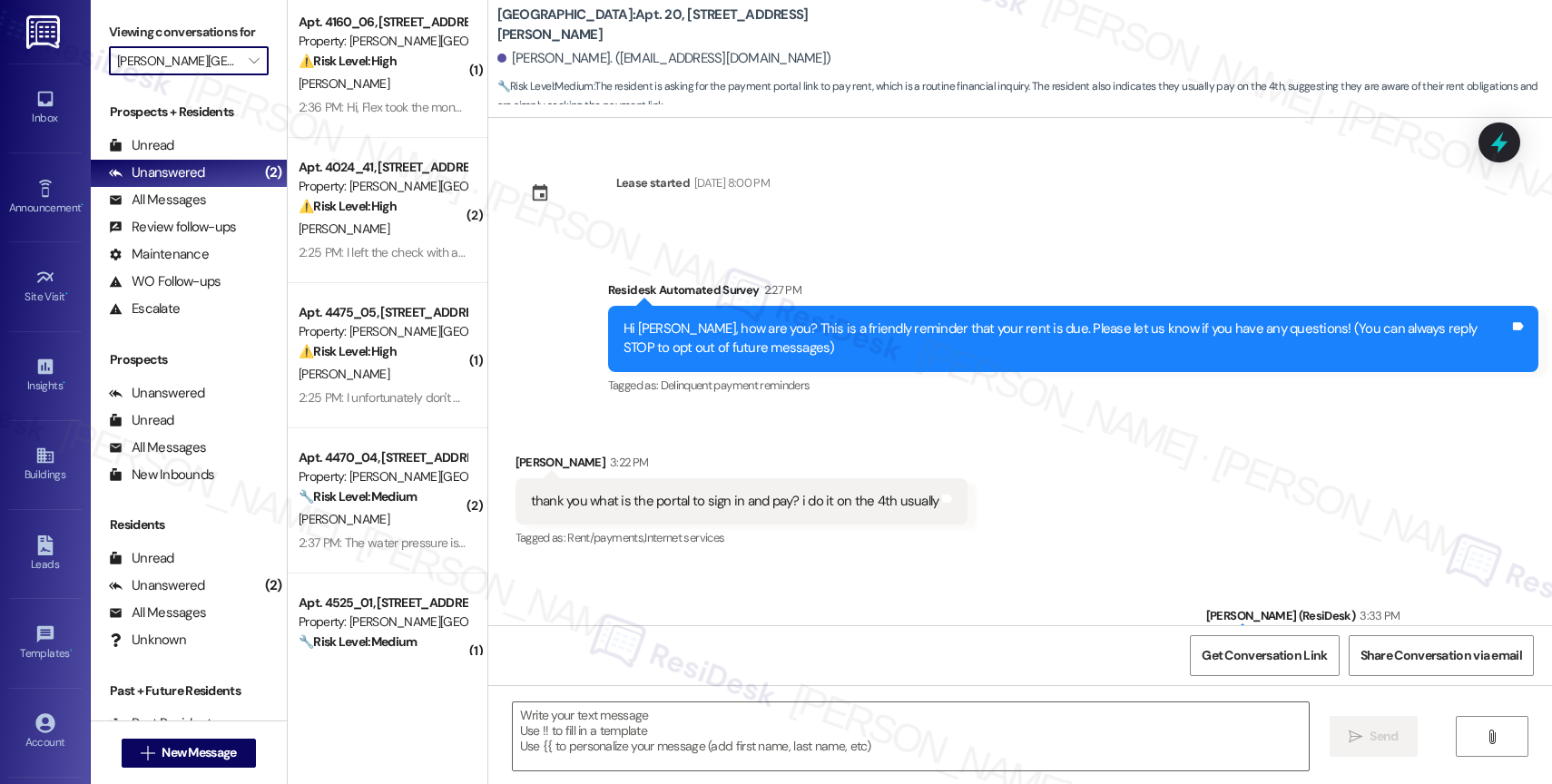
scroll to position [296, 0]
click at [362, 362] on div "Apt. 4475_05, [GEOGRAPHIC_DATA] Pl Property: [PERSON_NAME][GEOGRAPHIC_DATA][PER…" at bounding box center [382, 333] width 171 height 62
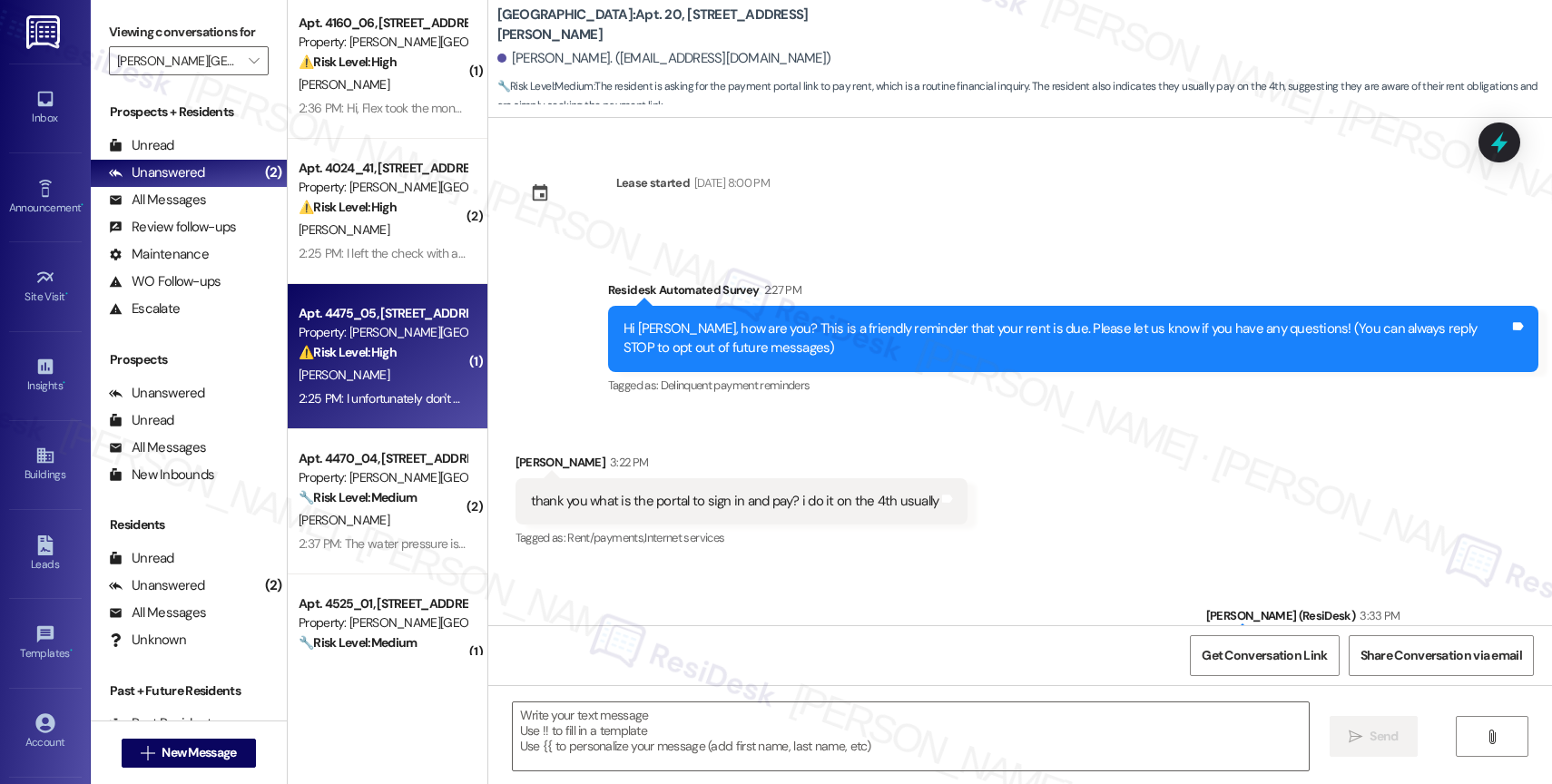
type textarea "Fetching suggested responses. Please feel free to read through the conversation…"
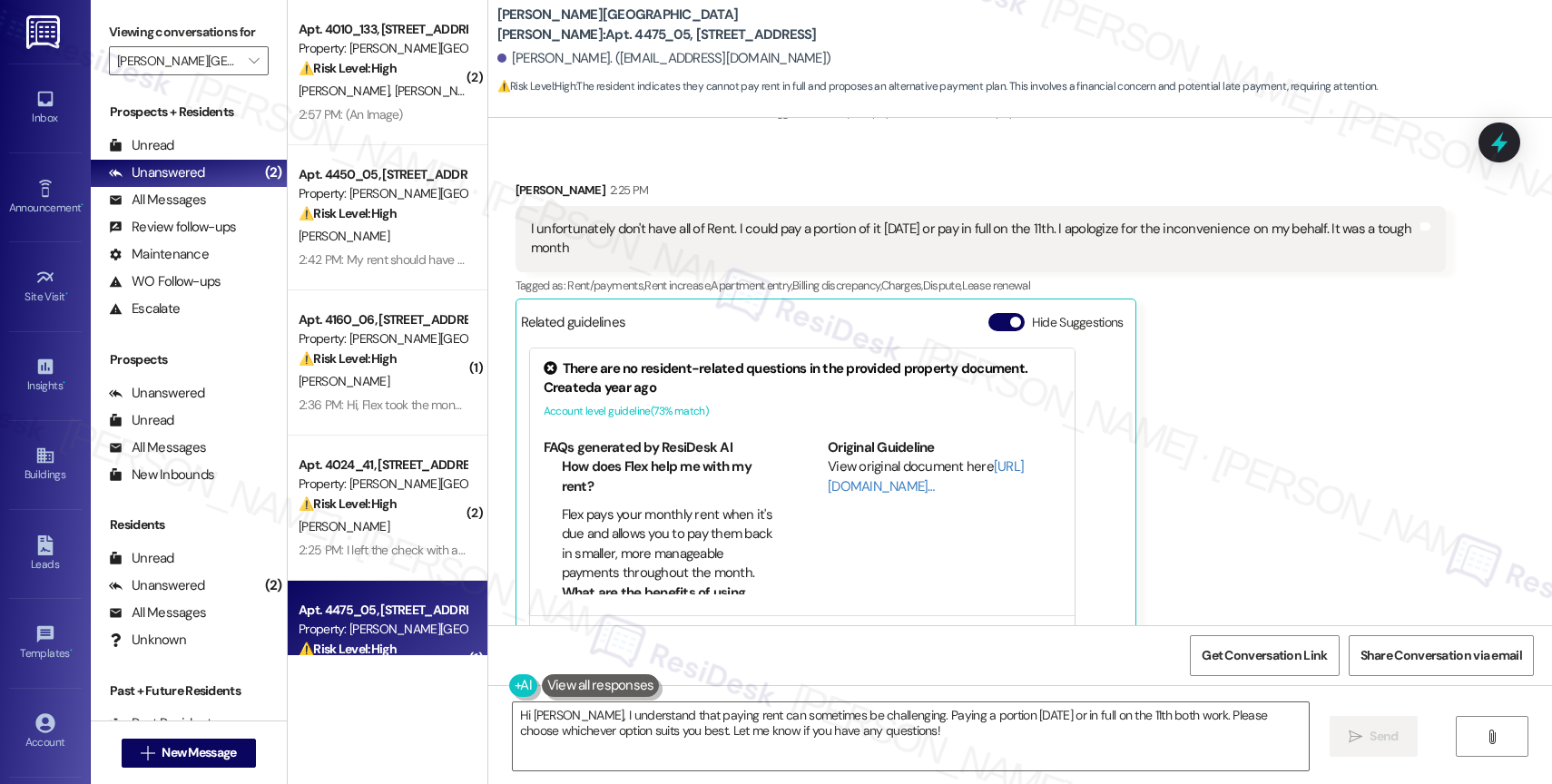
scroll to position [4711, 0]
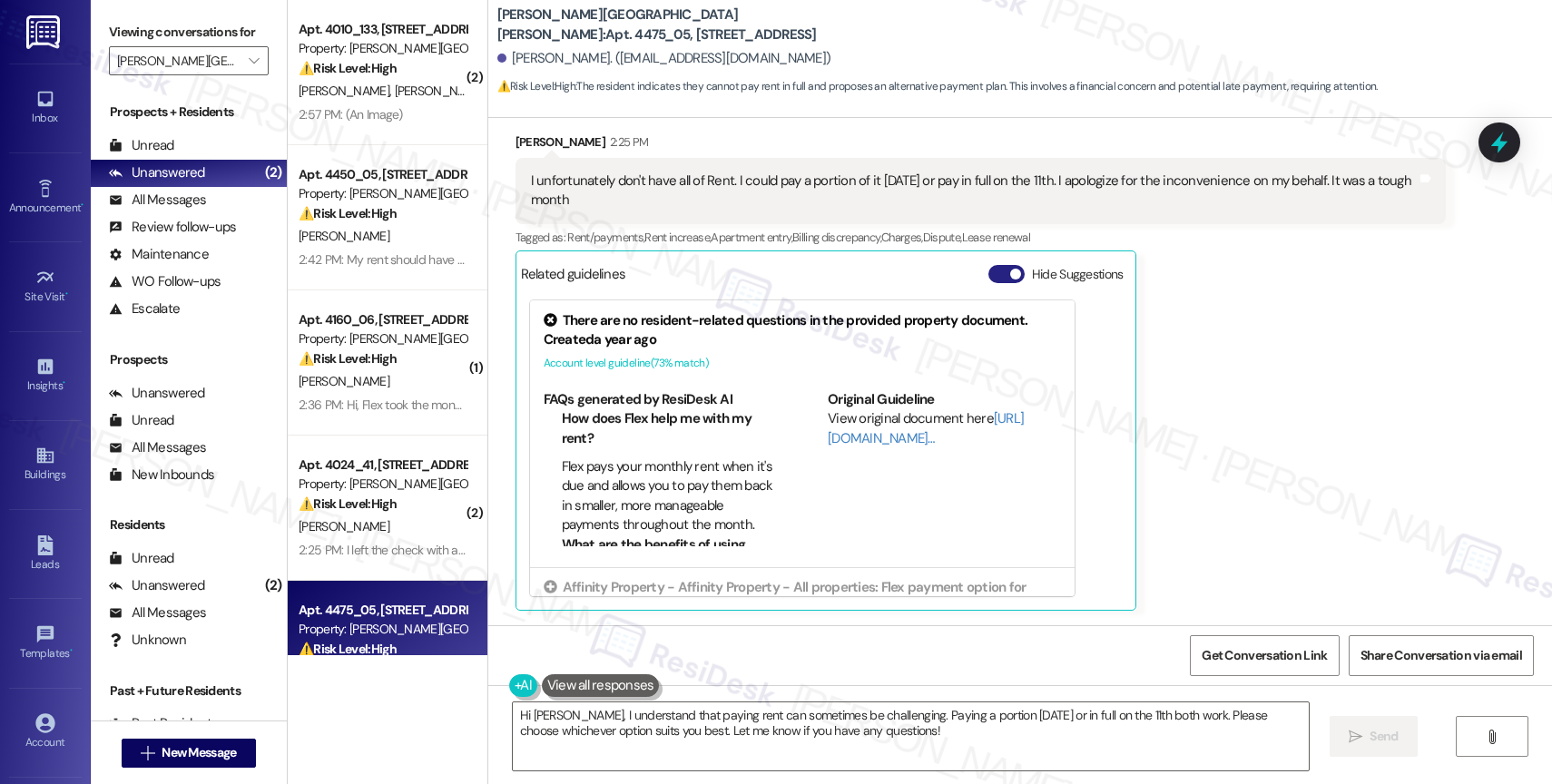
click at [989, 268] on button "Hide Suggestions" at bounding box center [1006, 274] width 36 height 18
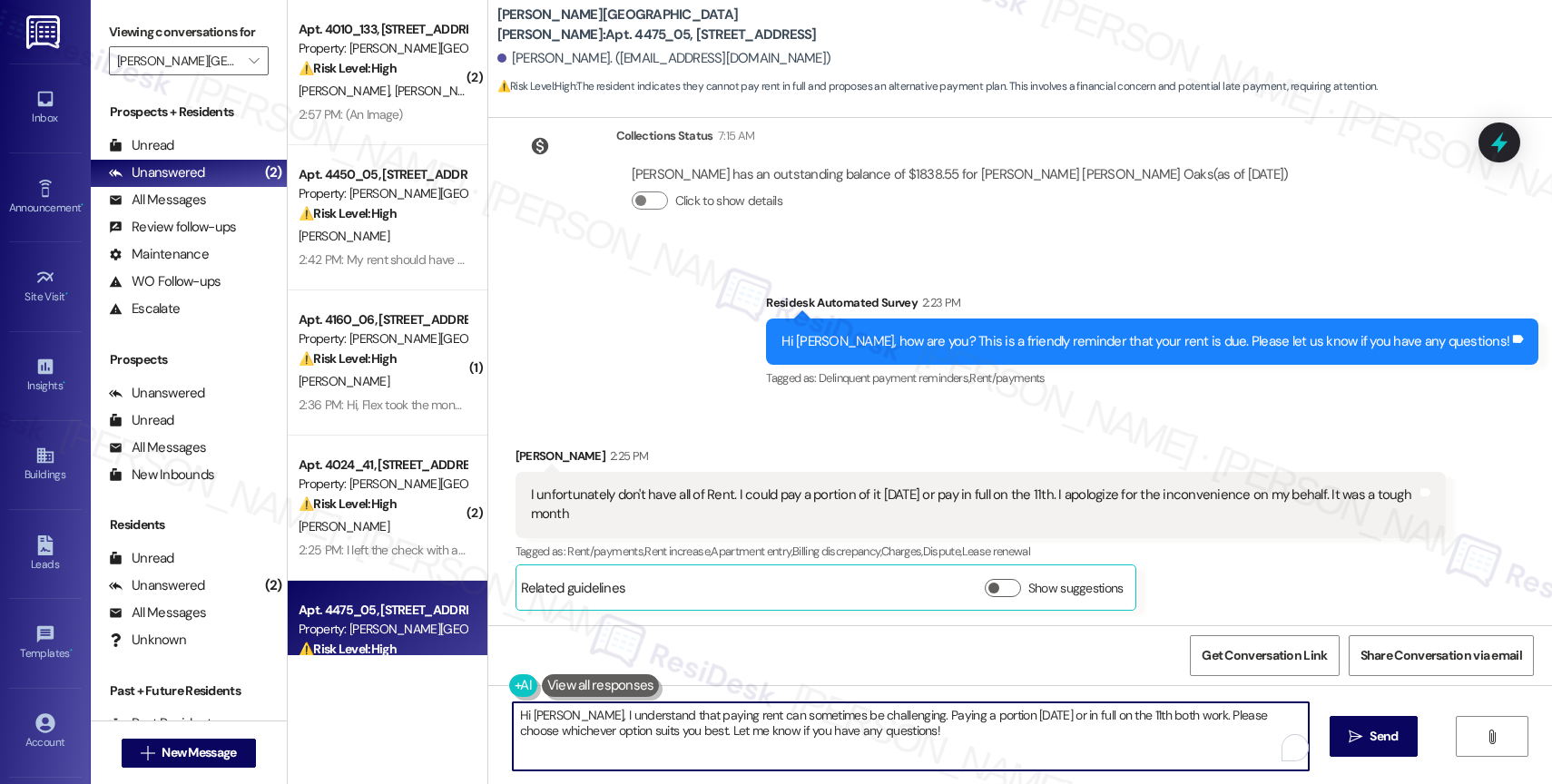
click at [927, 734] on textarea "Hi Lawrance, I understand that paying rent can sometimes be challenging. Paying…" at bounding box center [911, 736] width 796 height 68
drag, startPoint x: 894, startPoint y: 712, endPoint x: 900, endPoint y: 744, distance: 32.6
click at [900, 744] on textarea "Hi Lawrance, I understand that paying rent can sometimes be challenging. Paying…" at bounding box center [907, 736] width 796 height 68
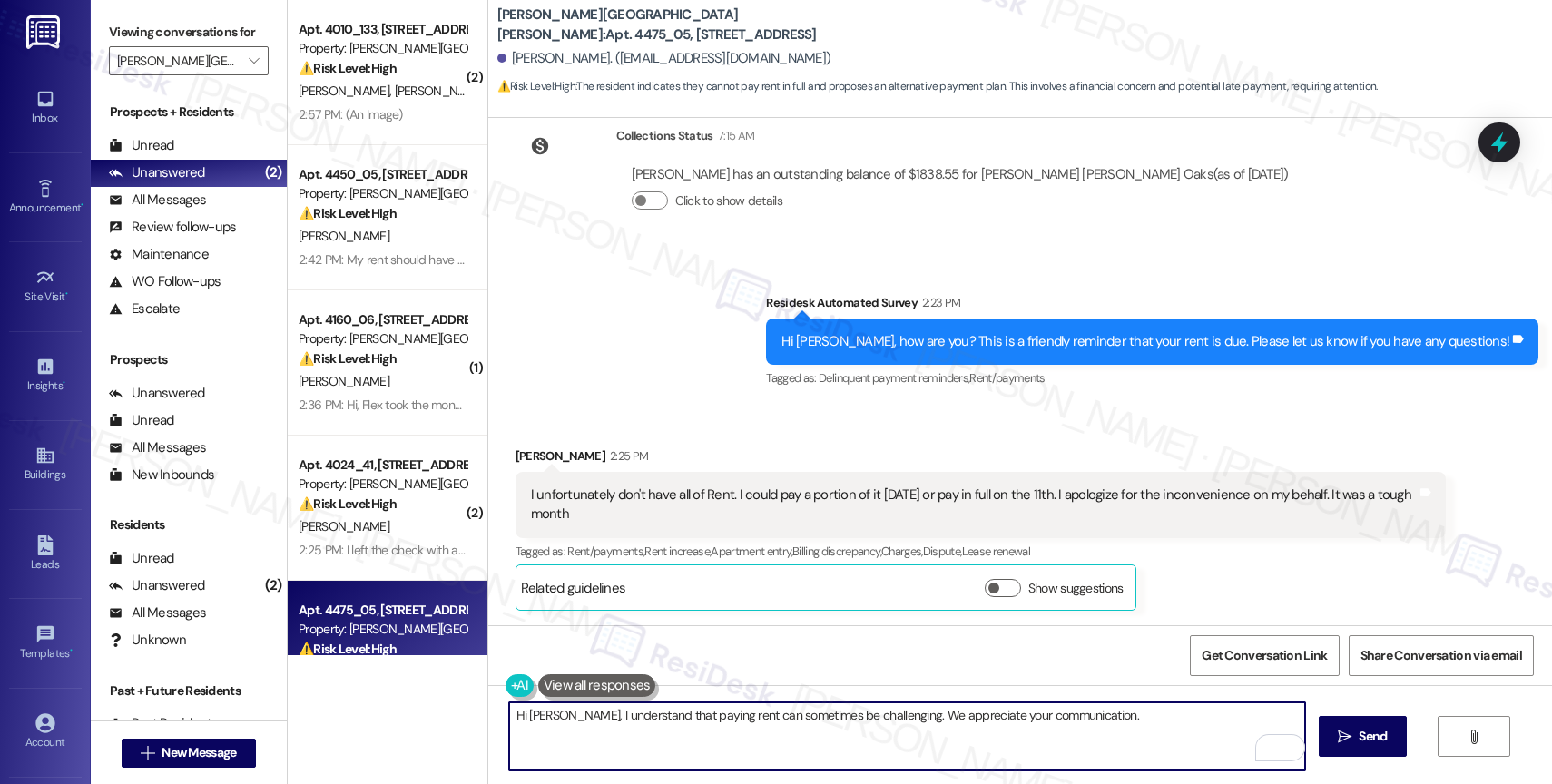
click at [513, 713] on textarea "Hi Lawrance, I understand that paying rent can sometimes be challenging. We app…" at bounding box center [907, 736] width 796 height 68
drag, startPoint x: 882, startPoint y: 712, endPoint x: 1276, endPoint y: 727, distance: 394.3
click at [1276, 727] on textarea "Lawrance, I understand that paying rent can sometimes be challenging. We apprec…" at bounding box center [907, 736] width 796 height 68
click at [1181, 725] on textarea "Lawrance, I understand that paying rent can sometimes be challenging. I can hel…" at bounding box center [907, 736] width 796 height 68
drag, startPoint x: 1040, startPoint y: 715, endPoint x: 1320, endPoint y: 726, distance: 280.2
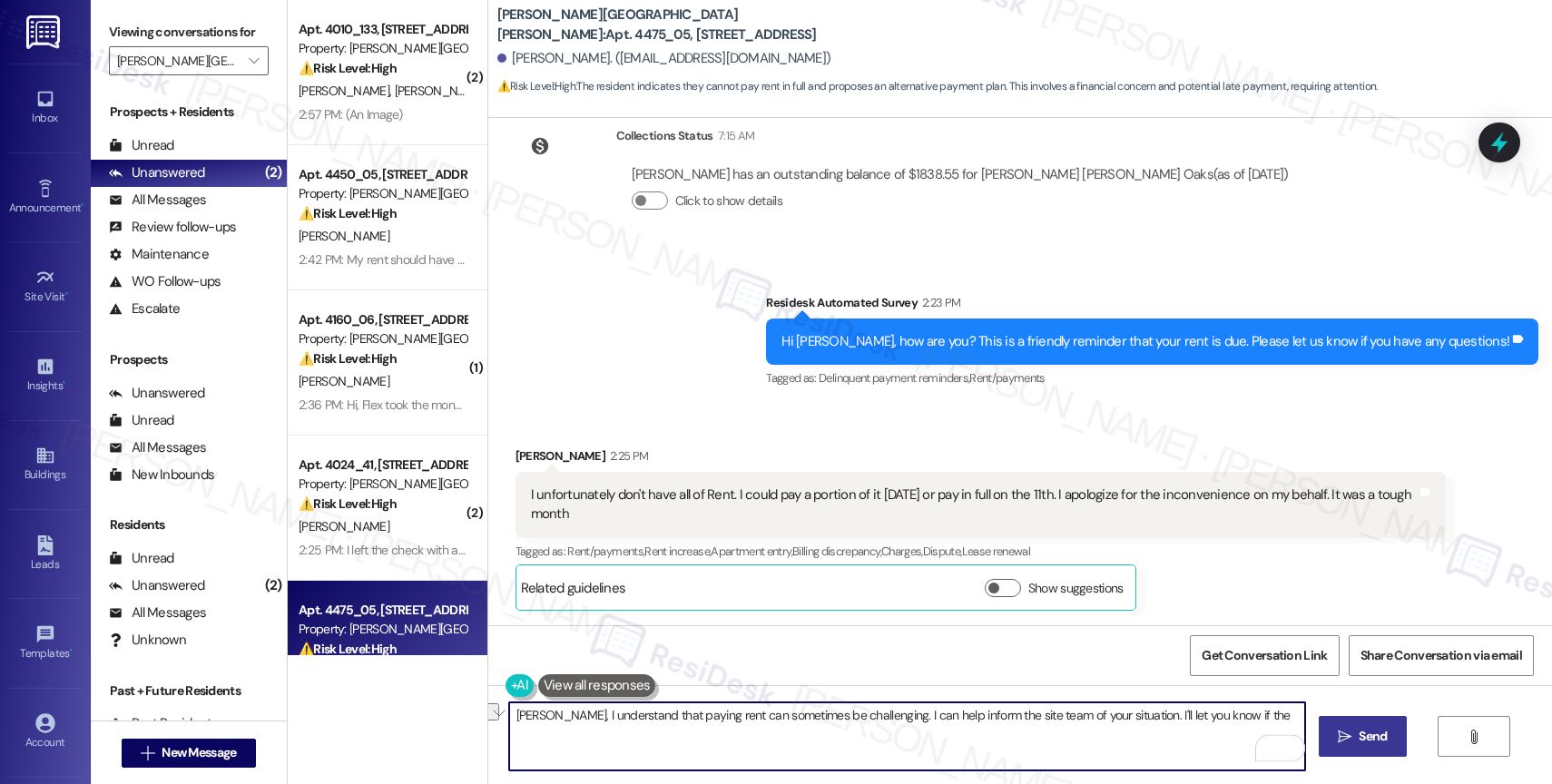
click at [1320, 726] on div "Lawrance, I understand that paying rent can sometimes be challenging. I can hel…" at bounding box center [1020, 752] width 1064 height 136
type textarea "Lawrance, I understand that paying rent can sometimes be challenging. I can hel…"
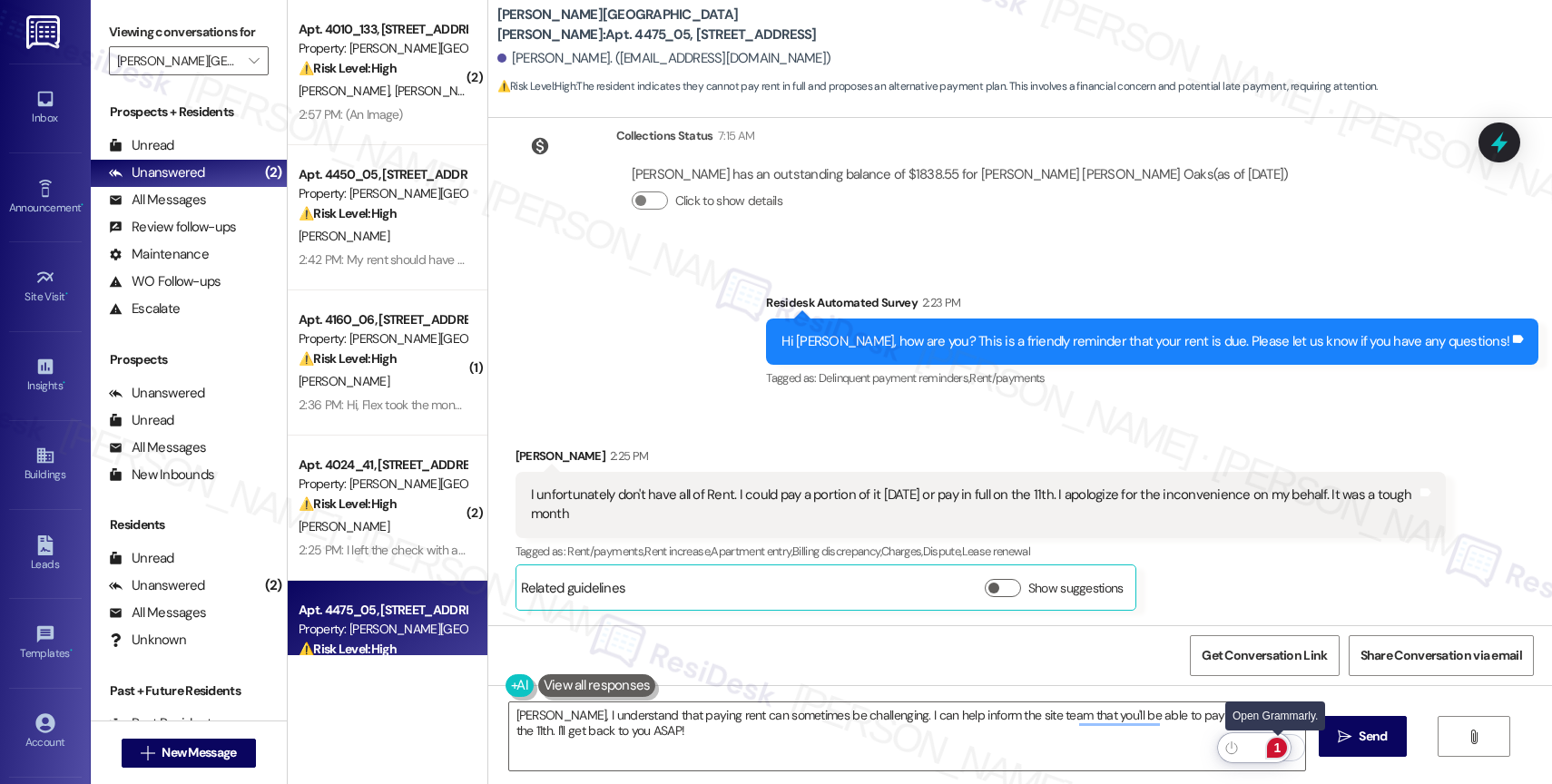
click at [1280, 746] on div "1" at bounding box center [1277, 747] width 20 height 20
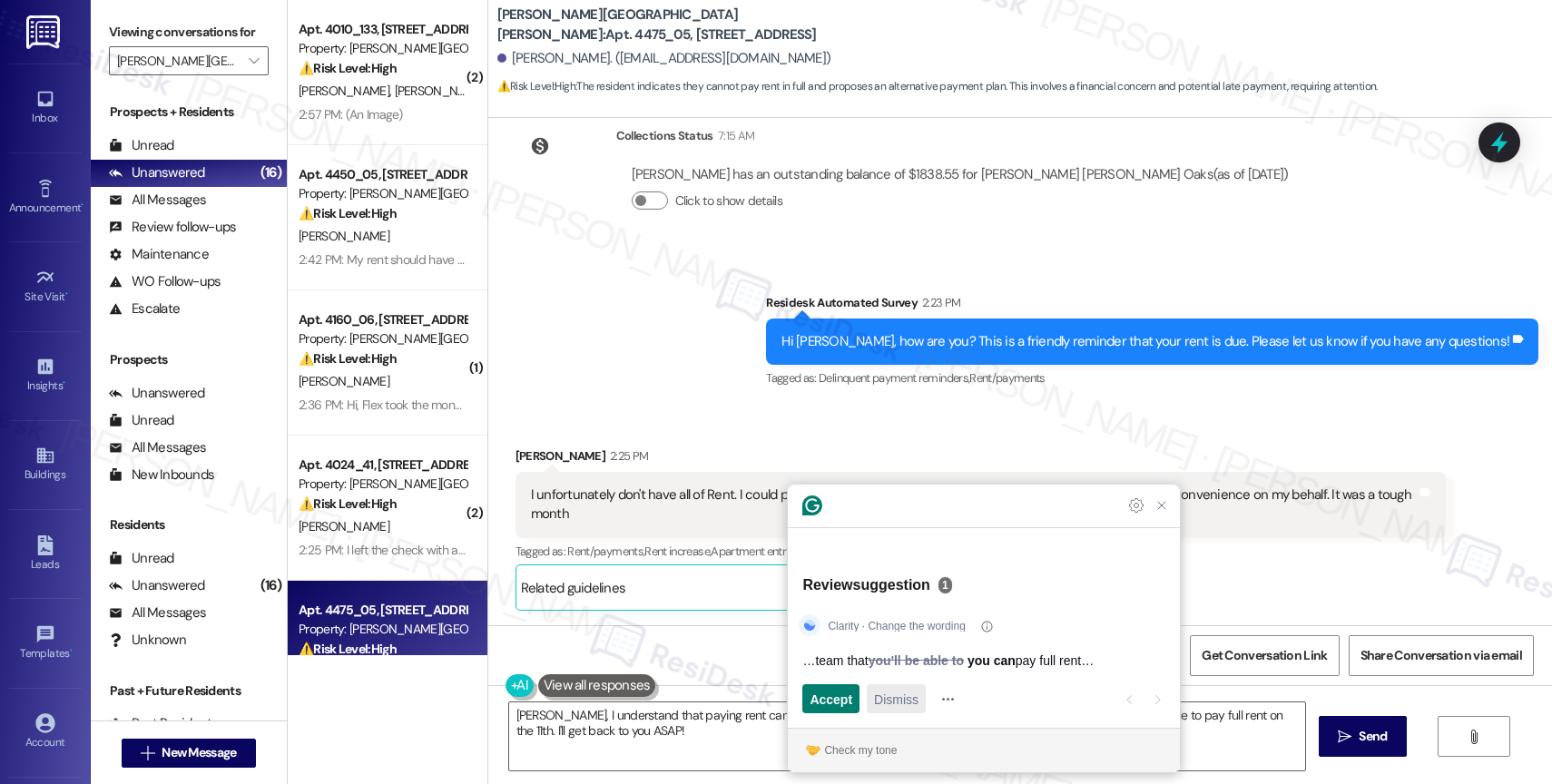
click at [904, 700] on span "Dismiss" at bounding box center [896, 698] width 45 height 19
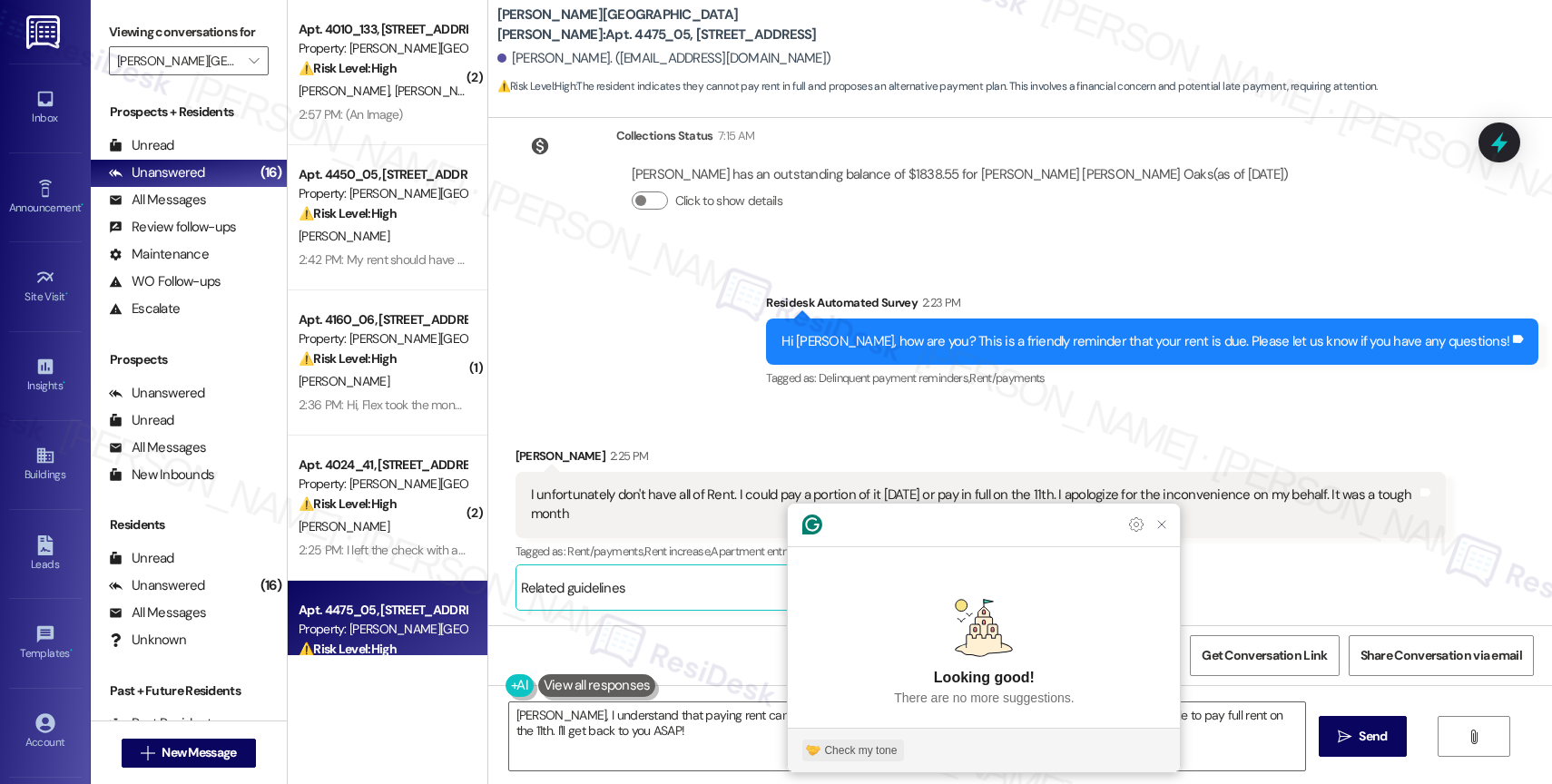
click at [868, 751] on div "Check my tone" at bounding box center [860, 750] width 73 height 16
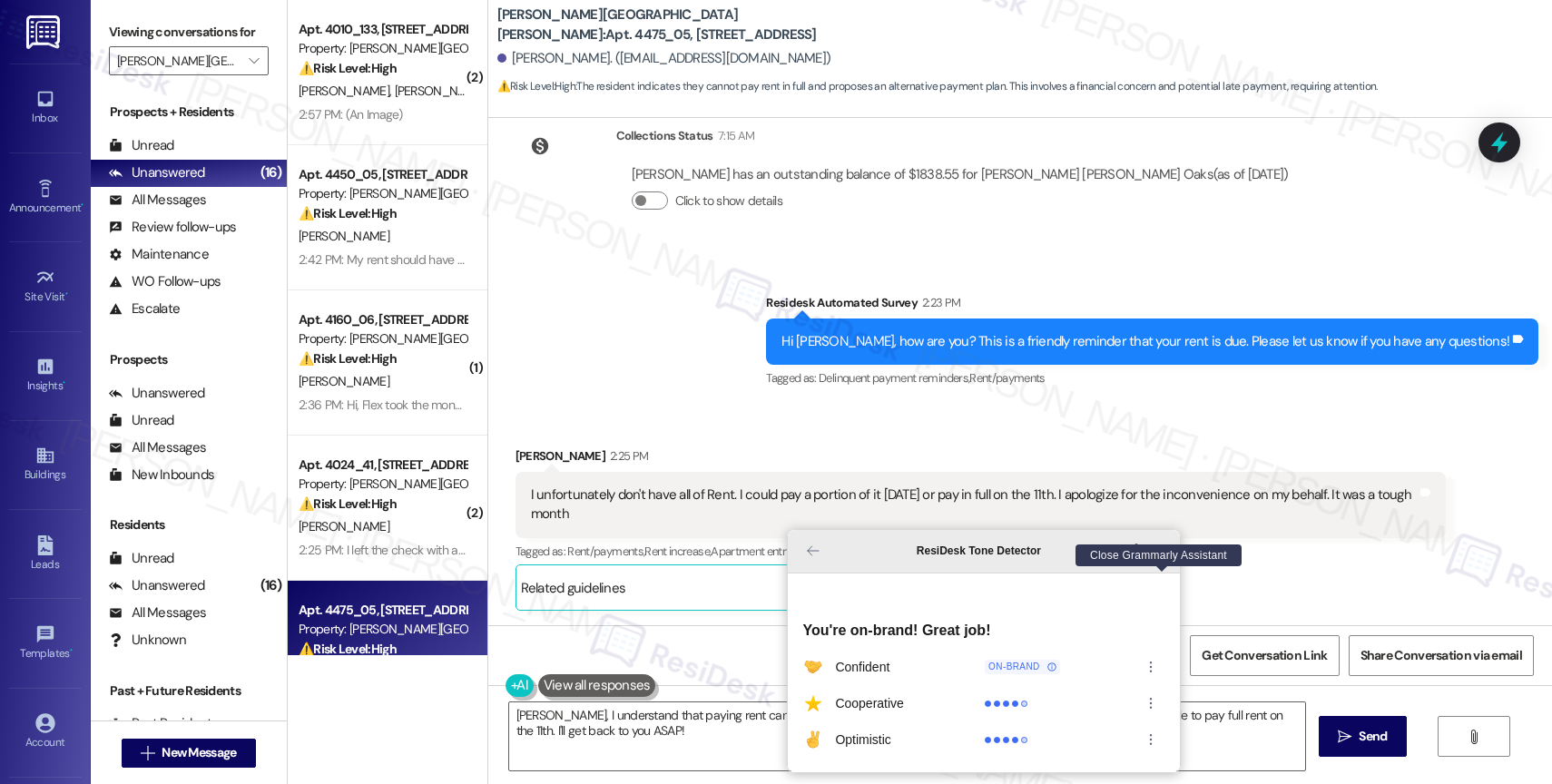
click at [1172, 561] on icon "Close Grammarly Assistant" at bounding box center [1162, 550] width 22 height 22
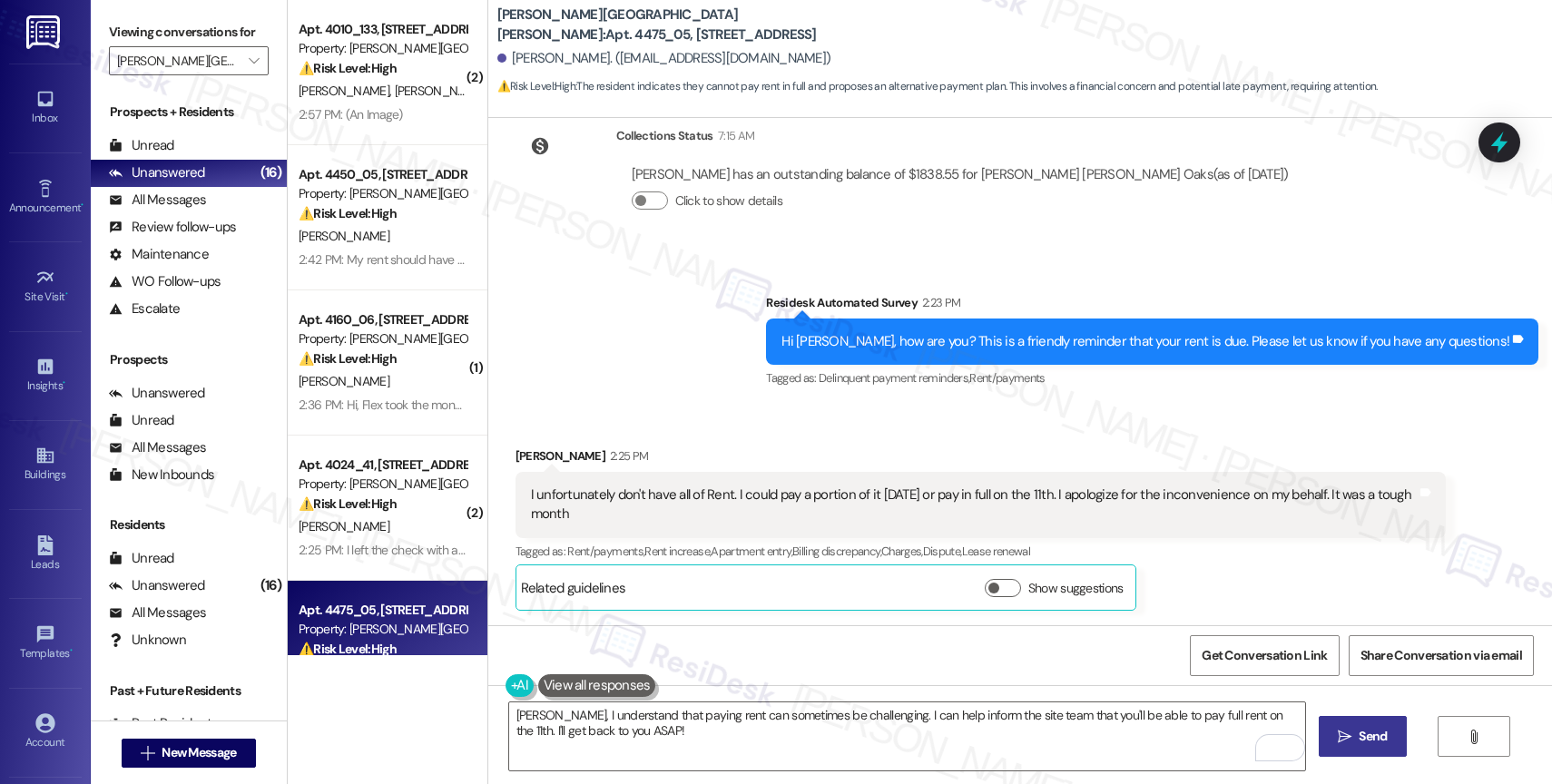
click at [1363, 727] on span "Send" at bounding box center [1373, 735] width 28 height 19
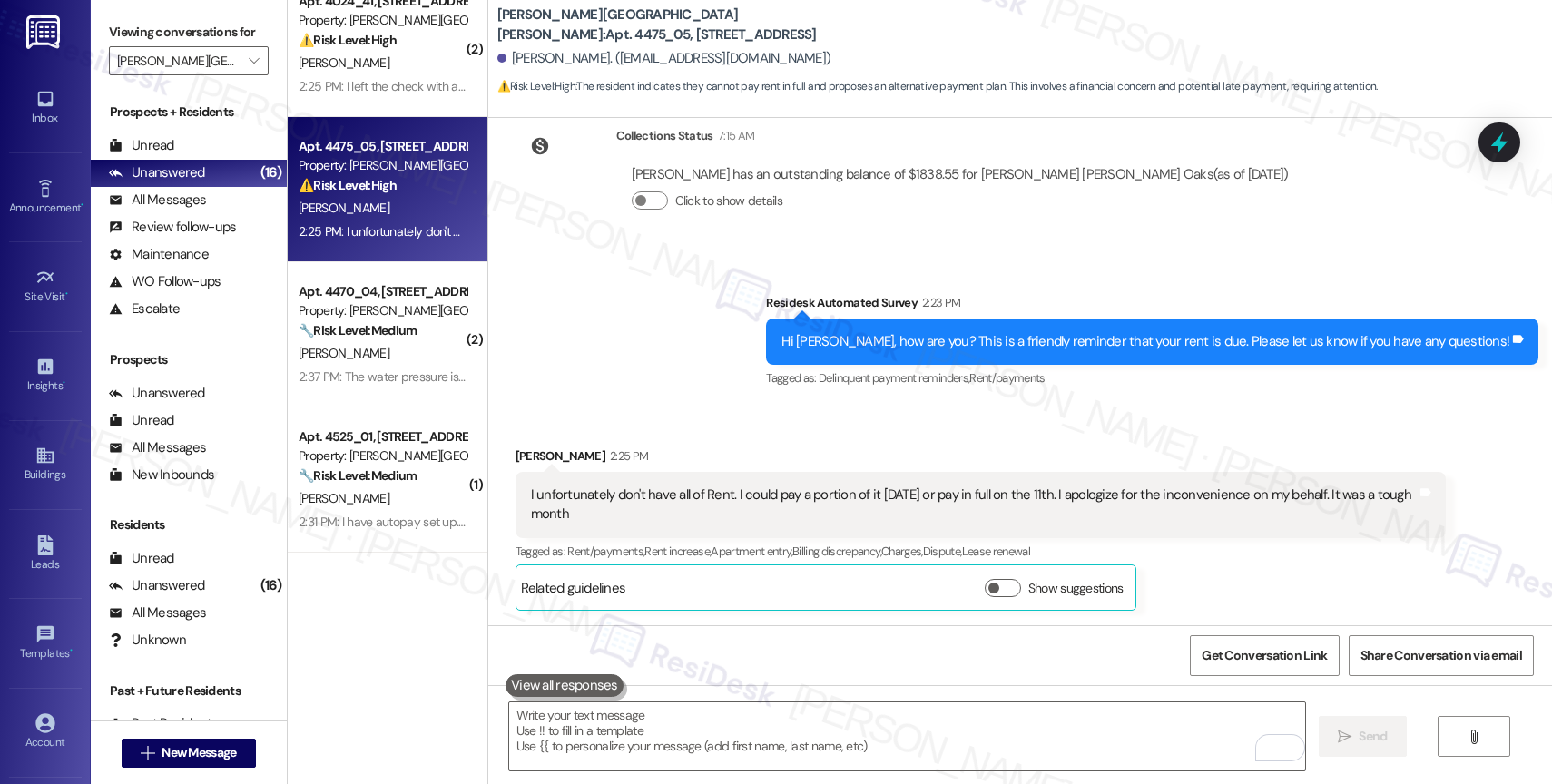
scroll to position [80, 0]
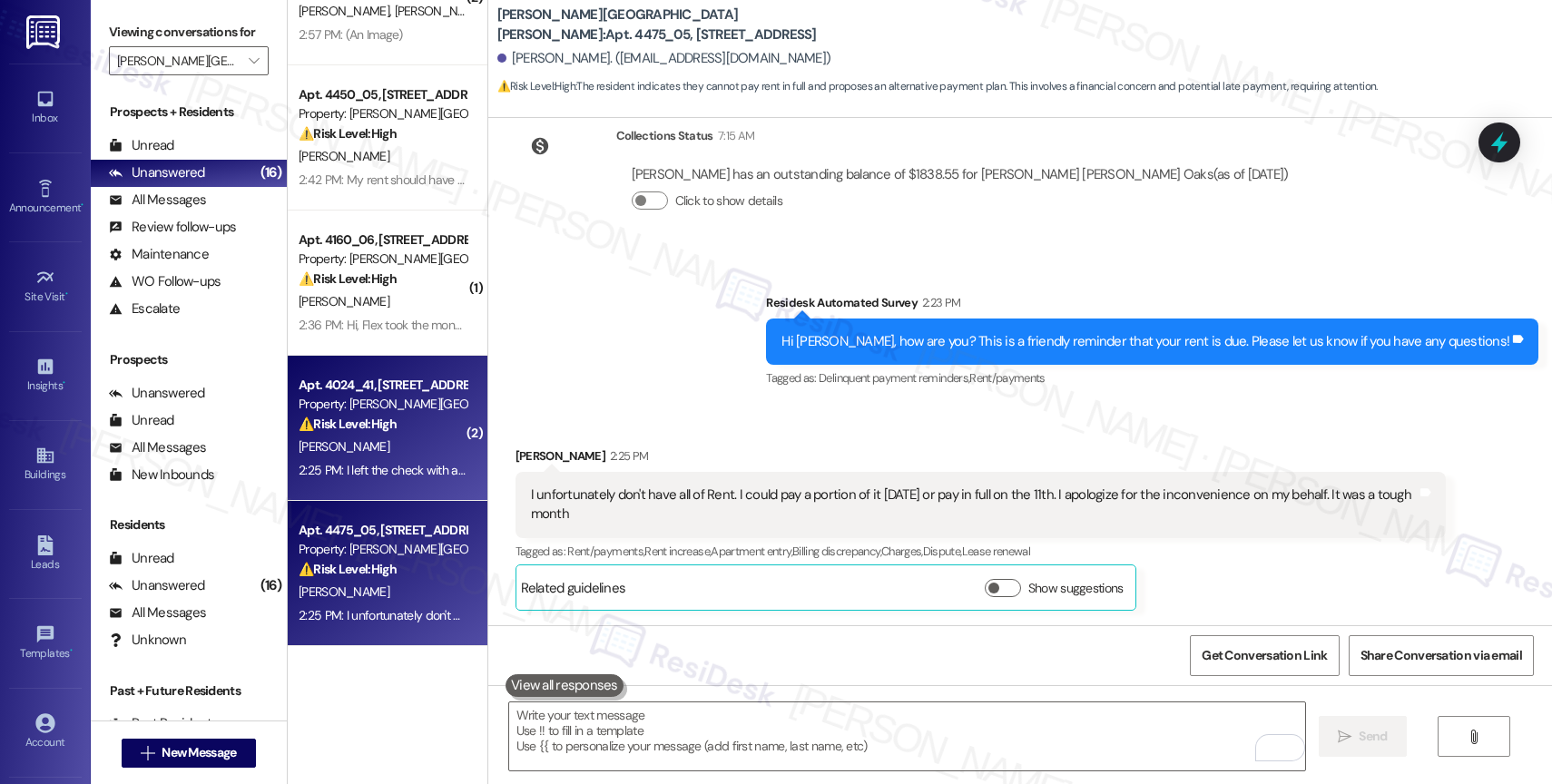
click at [385, 455] on div "K. Rosenauer" at bounding box center [382, 447] width 171 height 23
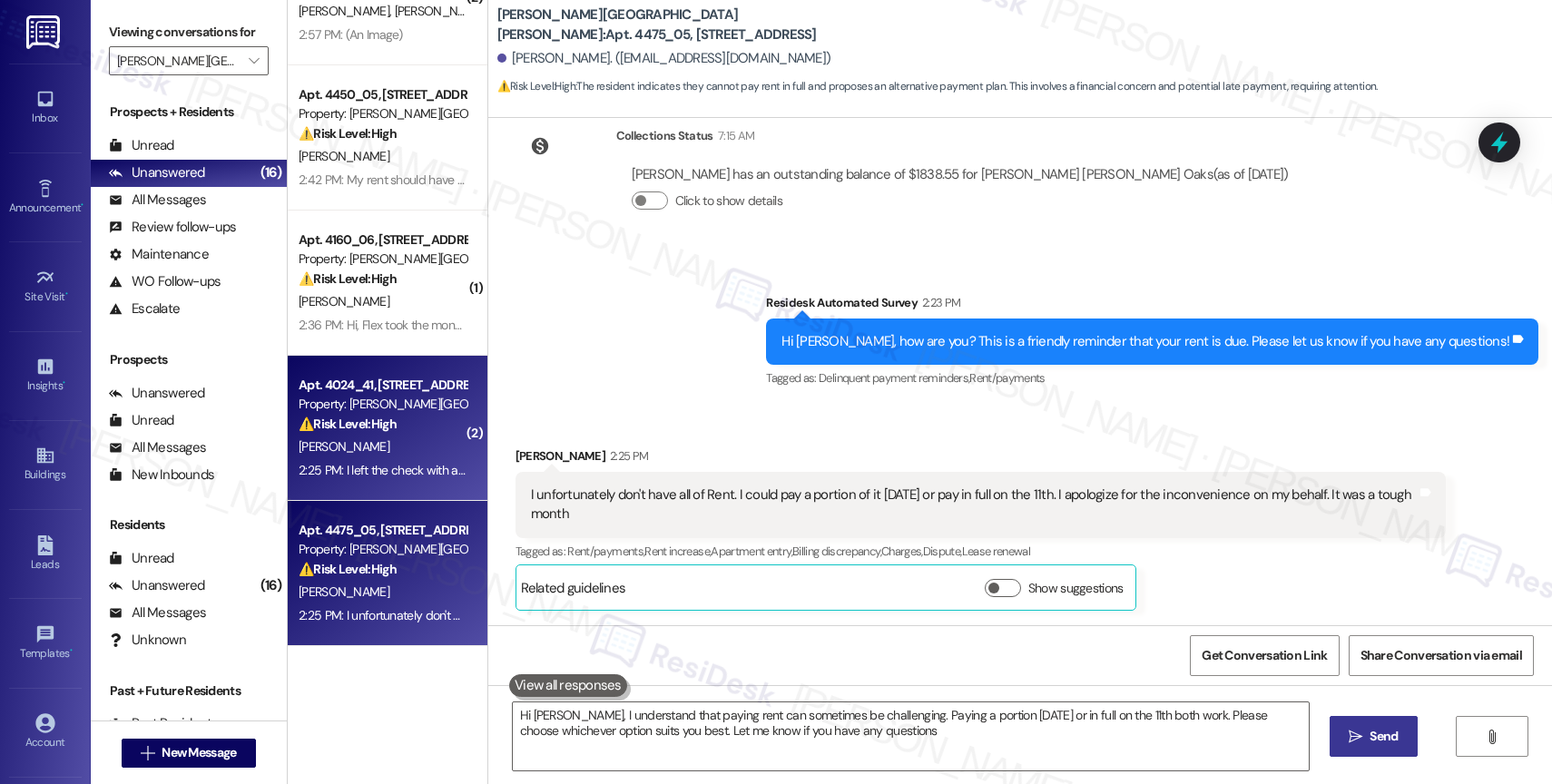
type textarea "Hi Lawrance, I understand that paying rent can sometimes be challenging. Paying…"
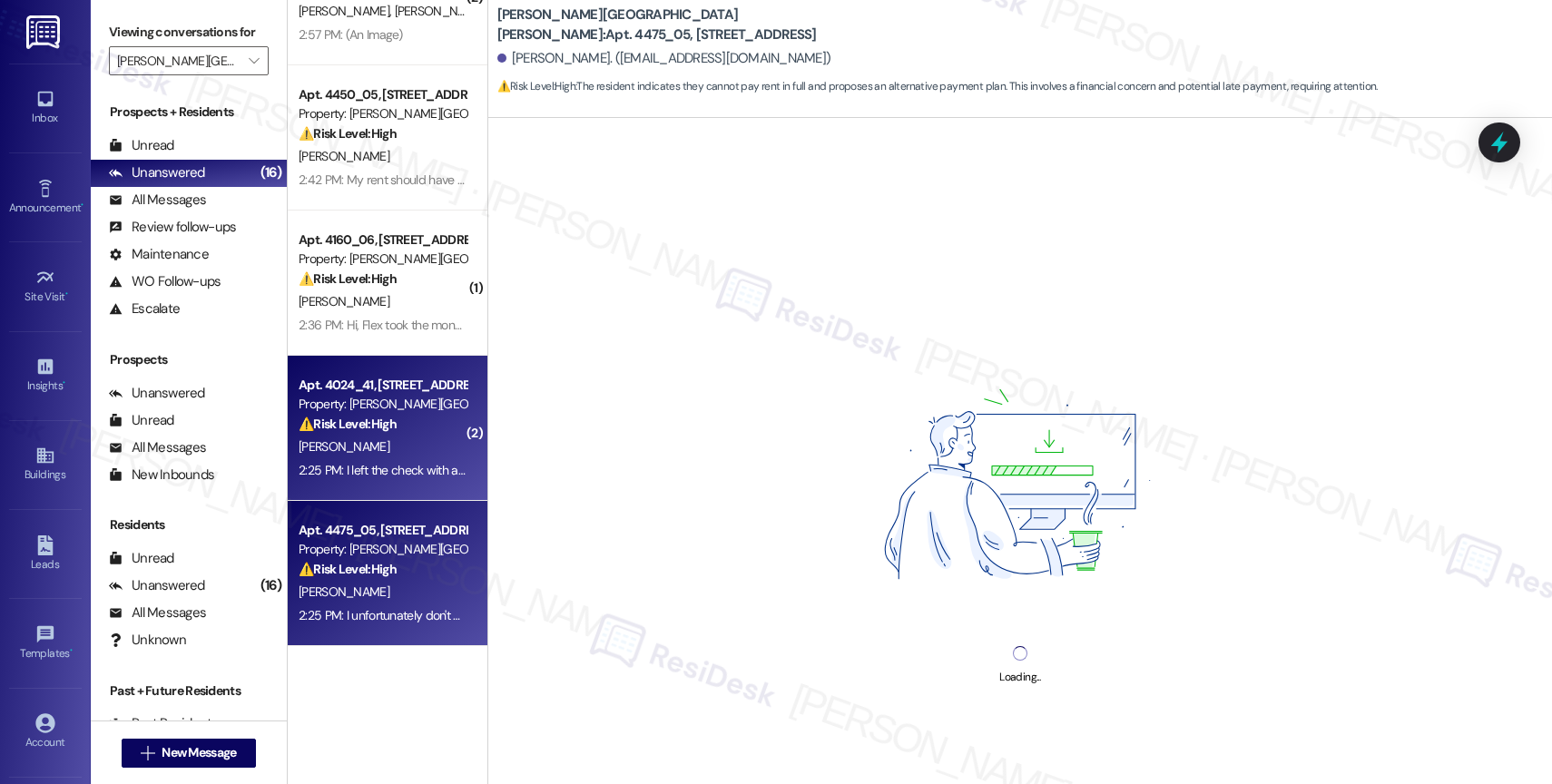
click at [388, 547] on div "Property: [PERSON_NAME][GEOGRAPHIC_DATA][PERSON_NAME]" at bounding box center [382, 548] width 168 height 19
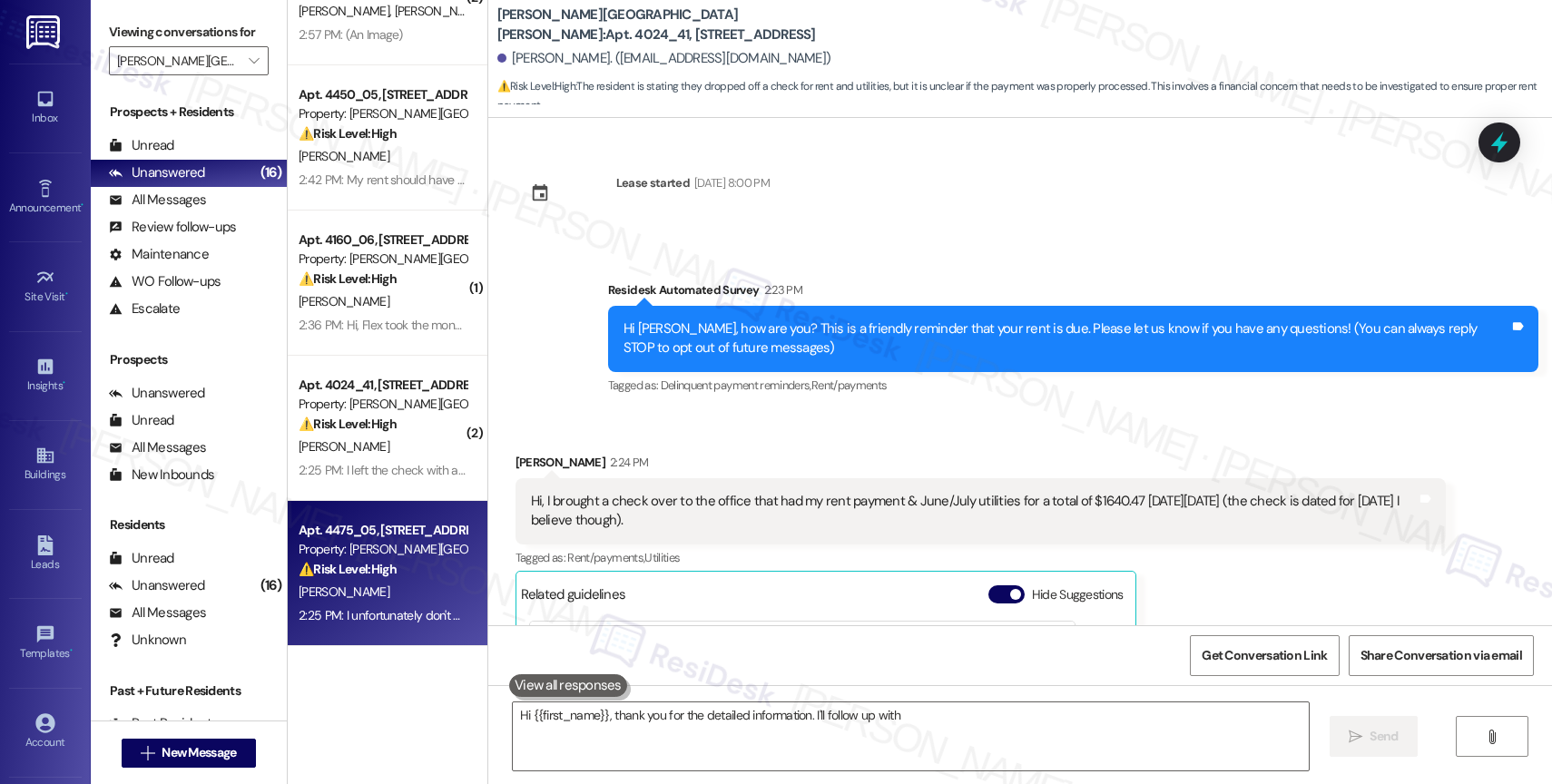
type textarea "Hi {{first_name}}, thank you for the detailed information. I'll follow up with …"
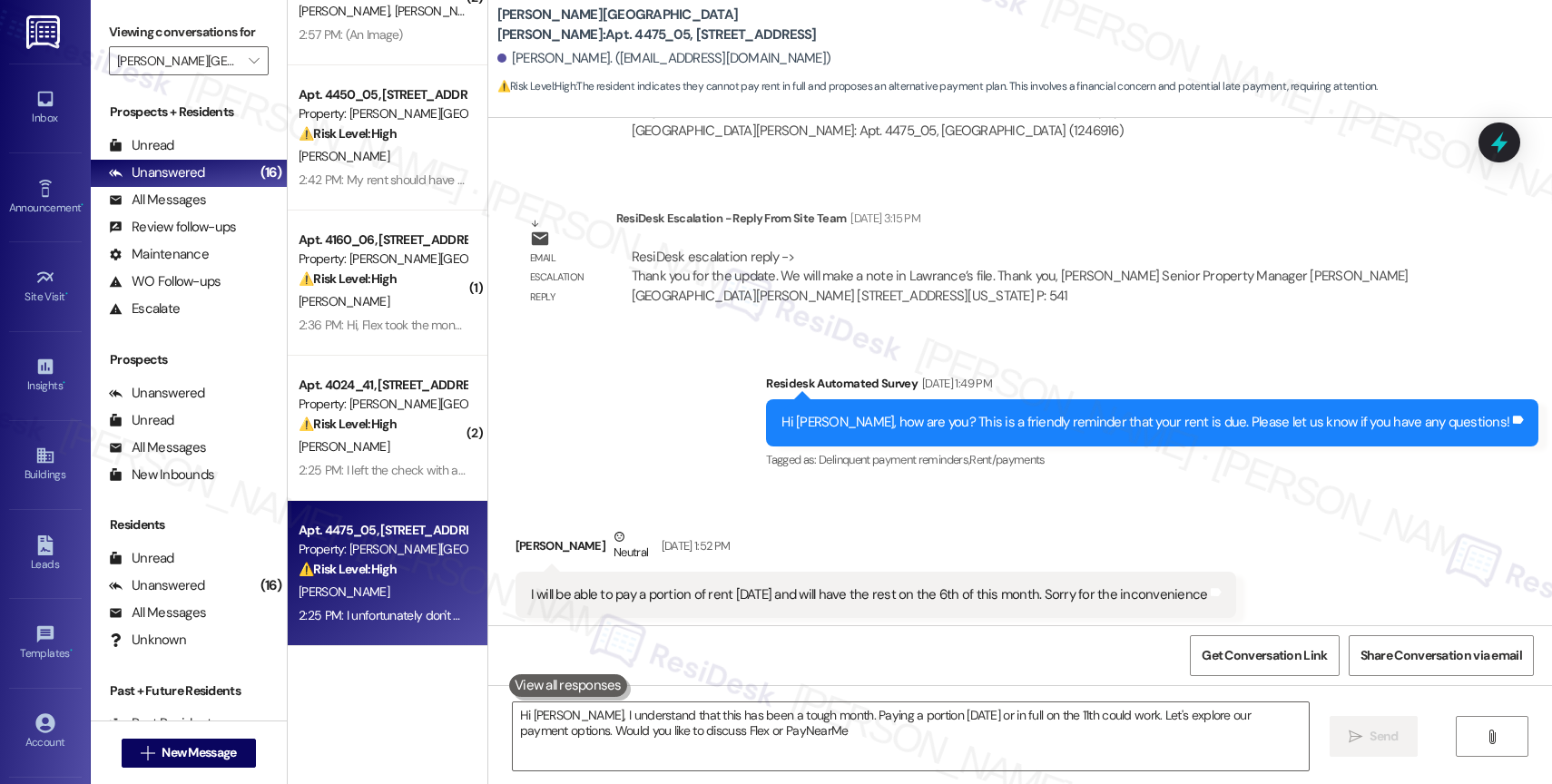
type textarea "Hi Lawrance, I understand that this has been a tough month. Paying a portion to…"
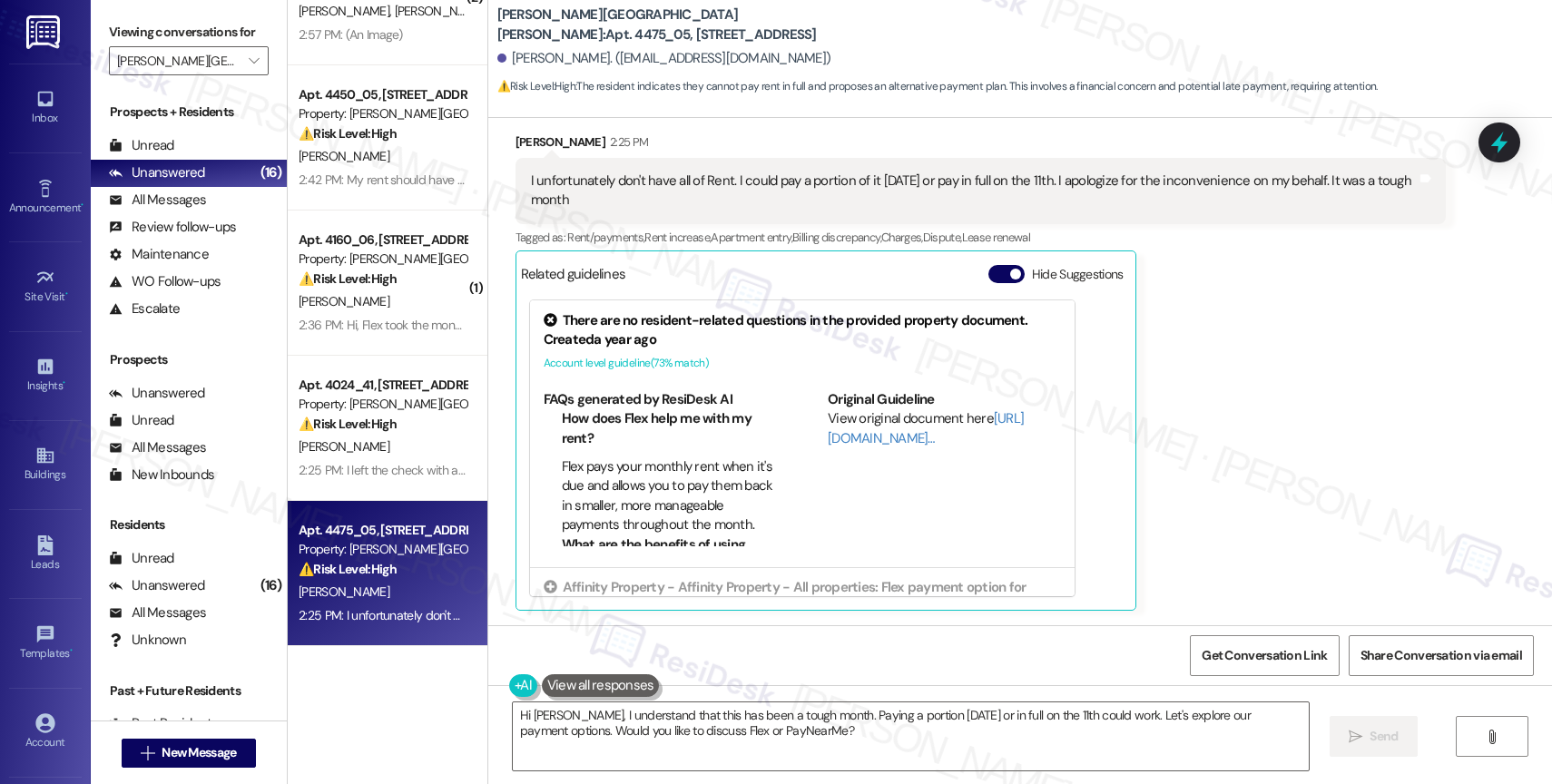
scroll to position [273, 0]
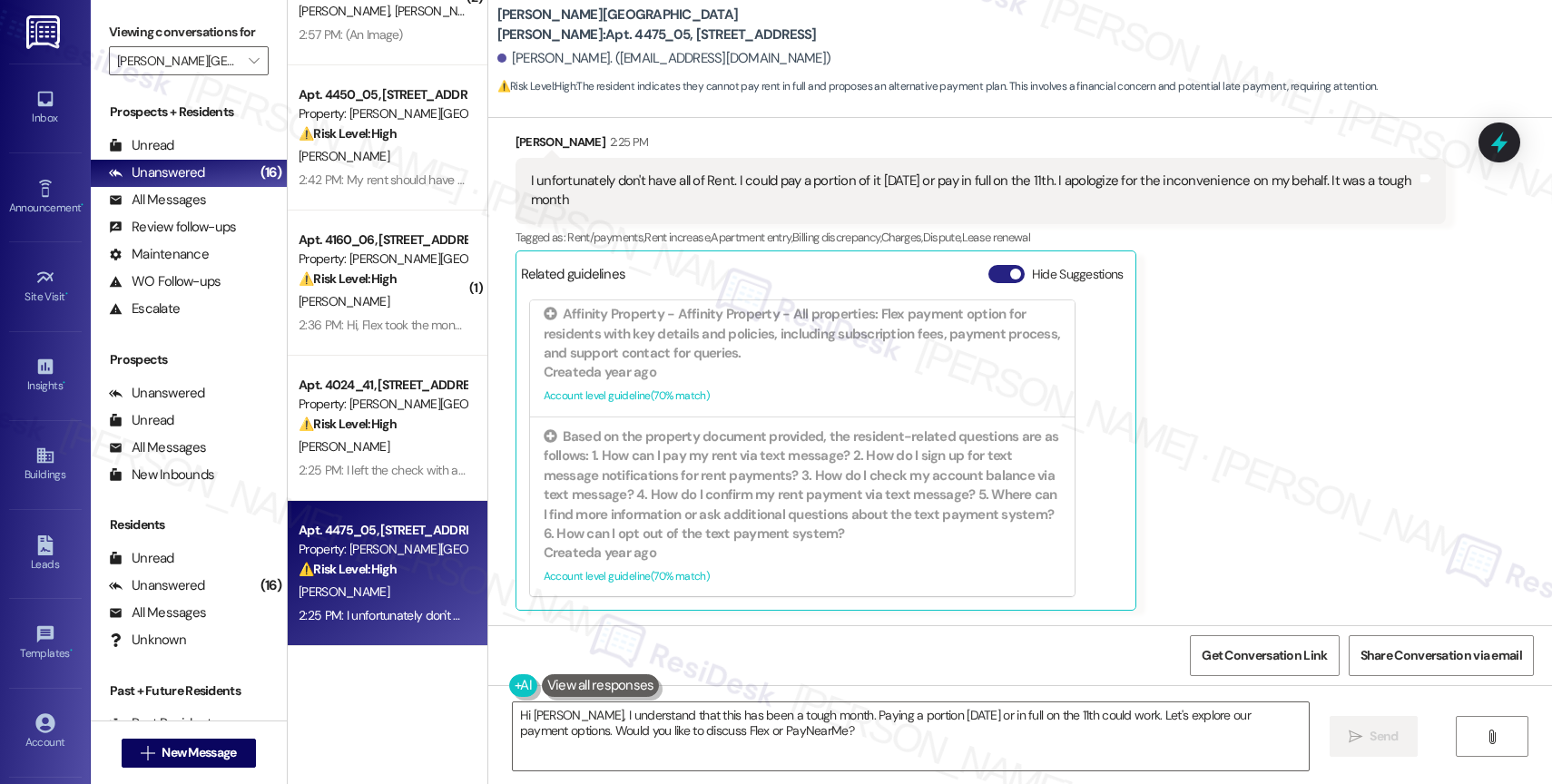
click at [995, 273] on button "Hide Suggestions" at bounding box center [1006, 274] width 36 height 18
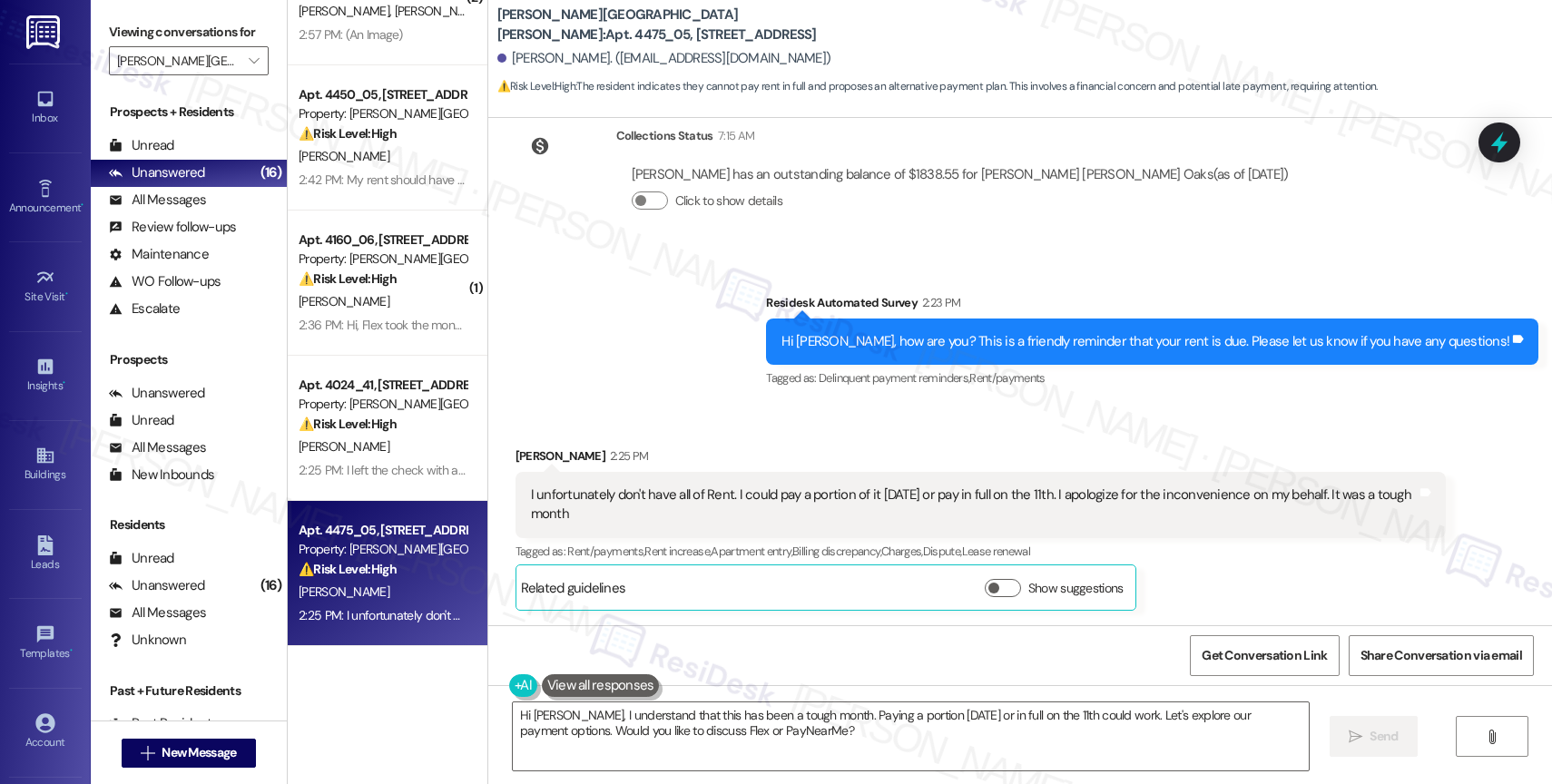
scroll to position [4398, 0]
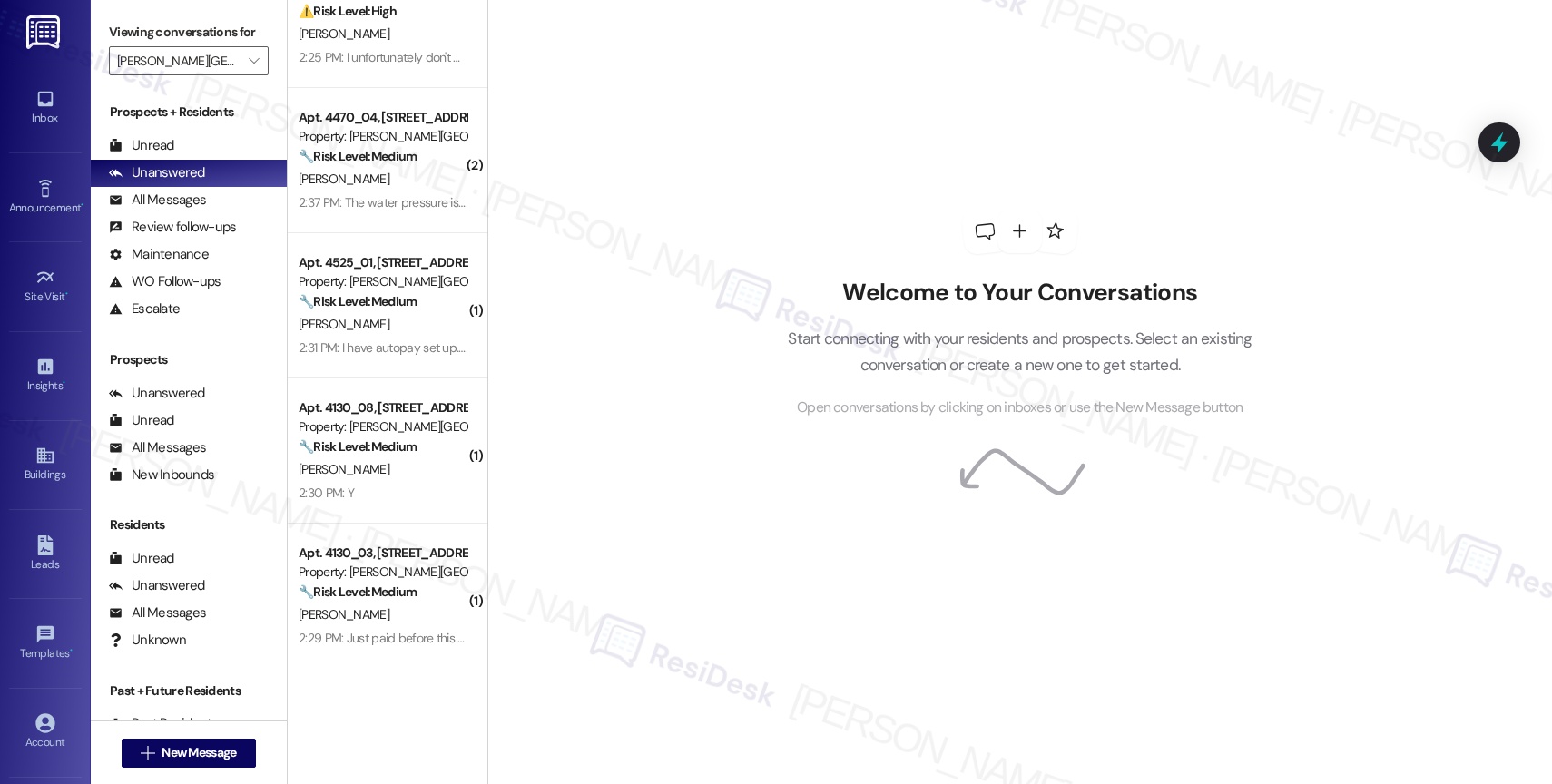
scroll to position [120, 0]
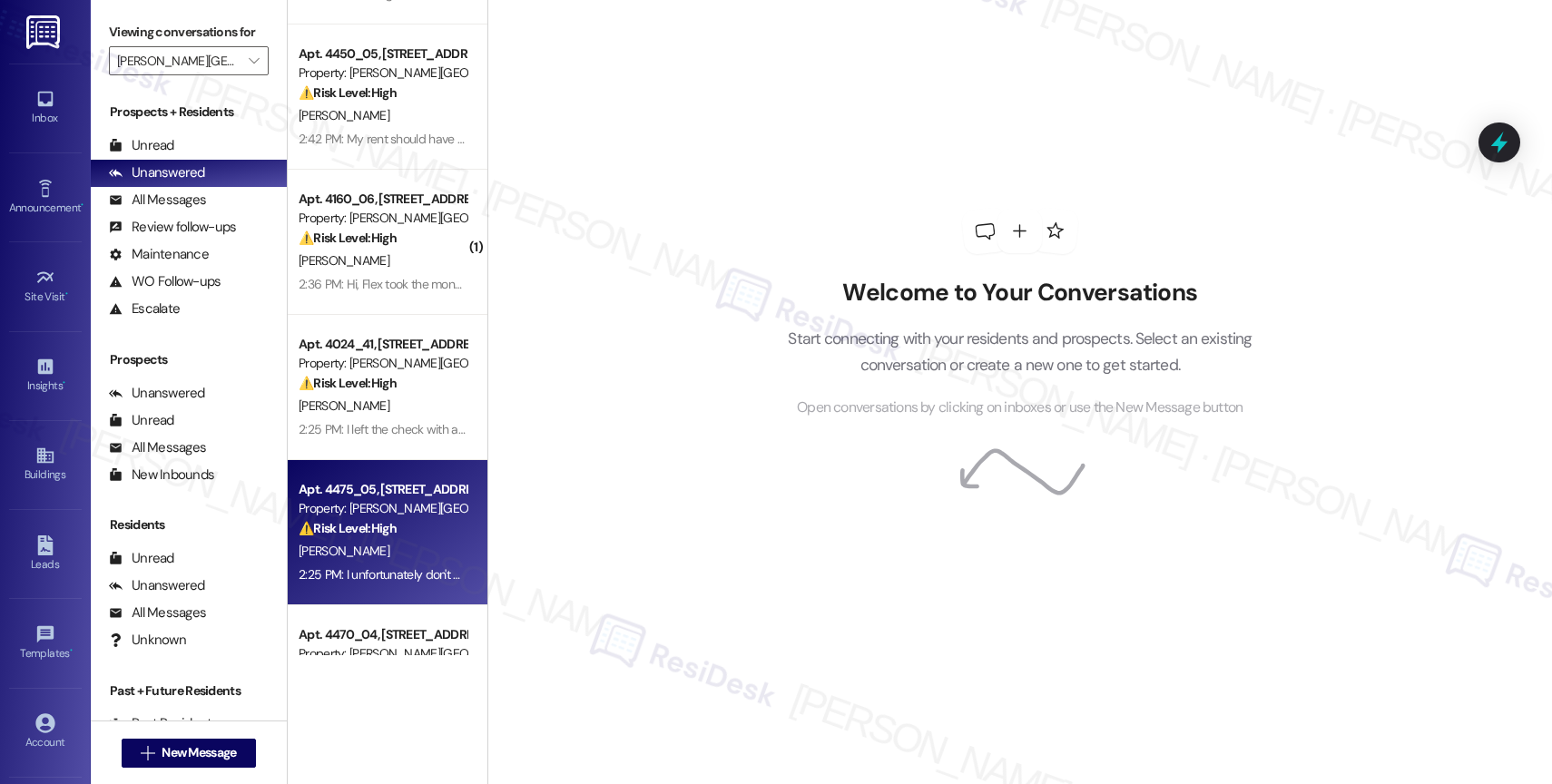
click at [365, 521] on strong "⚠️ Risk Level: High" at bounding box center [347, 527] width 98 height 16
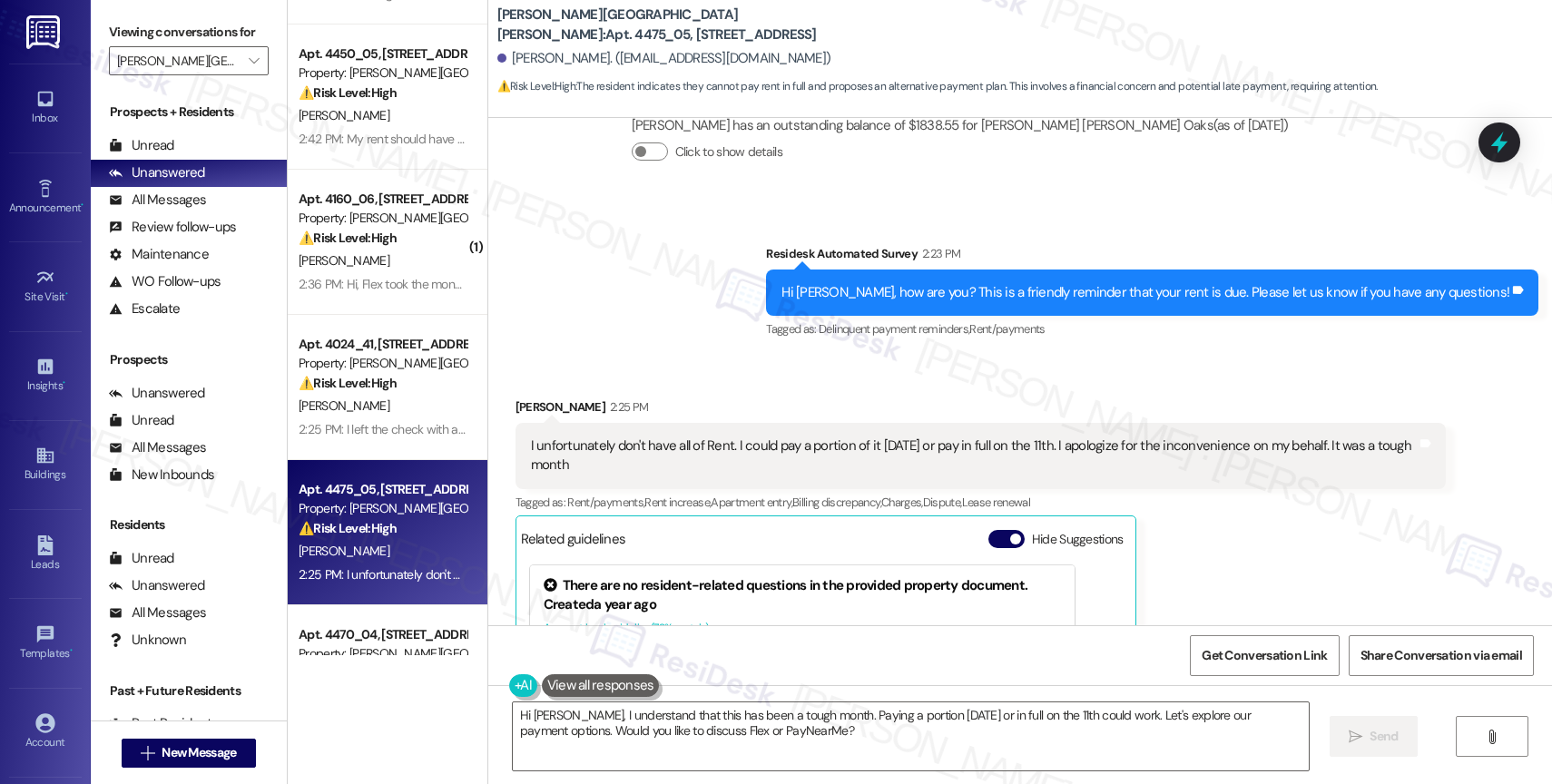
scroll to position [4711, 0]
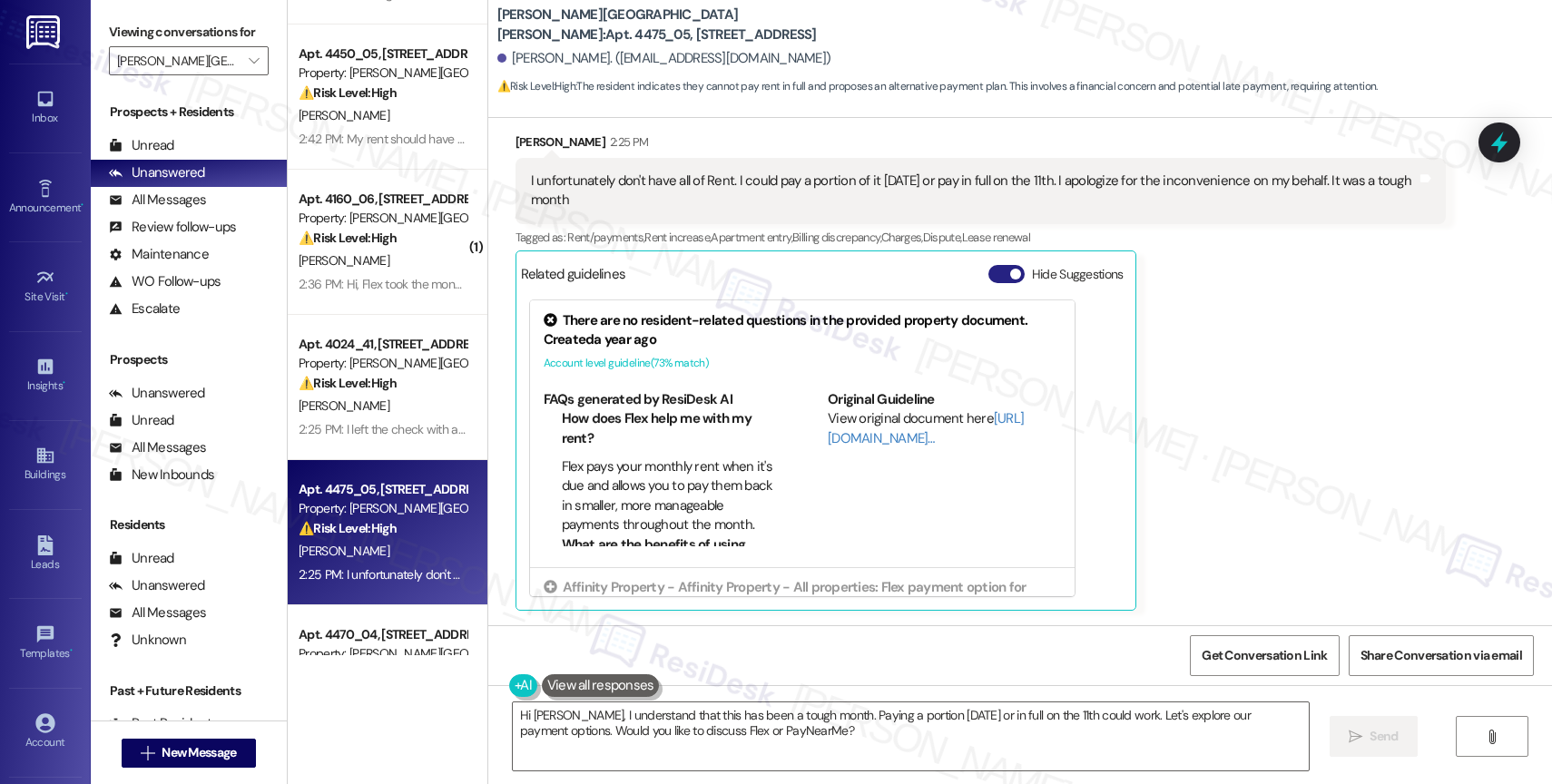
click at [989, 273] on button "Hide Suggestions" at bounding box center [1006, 274] width 36 height 18
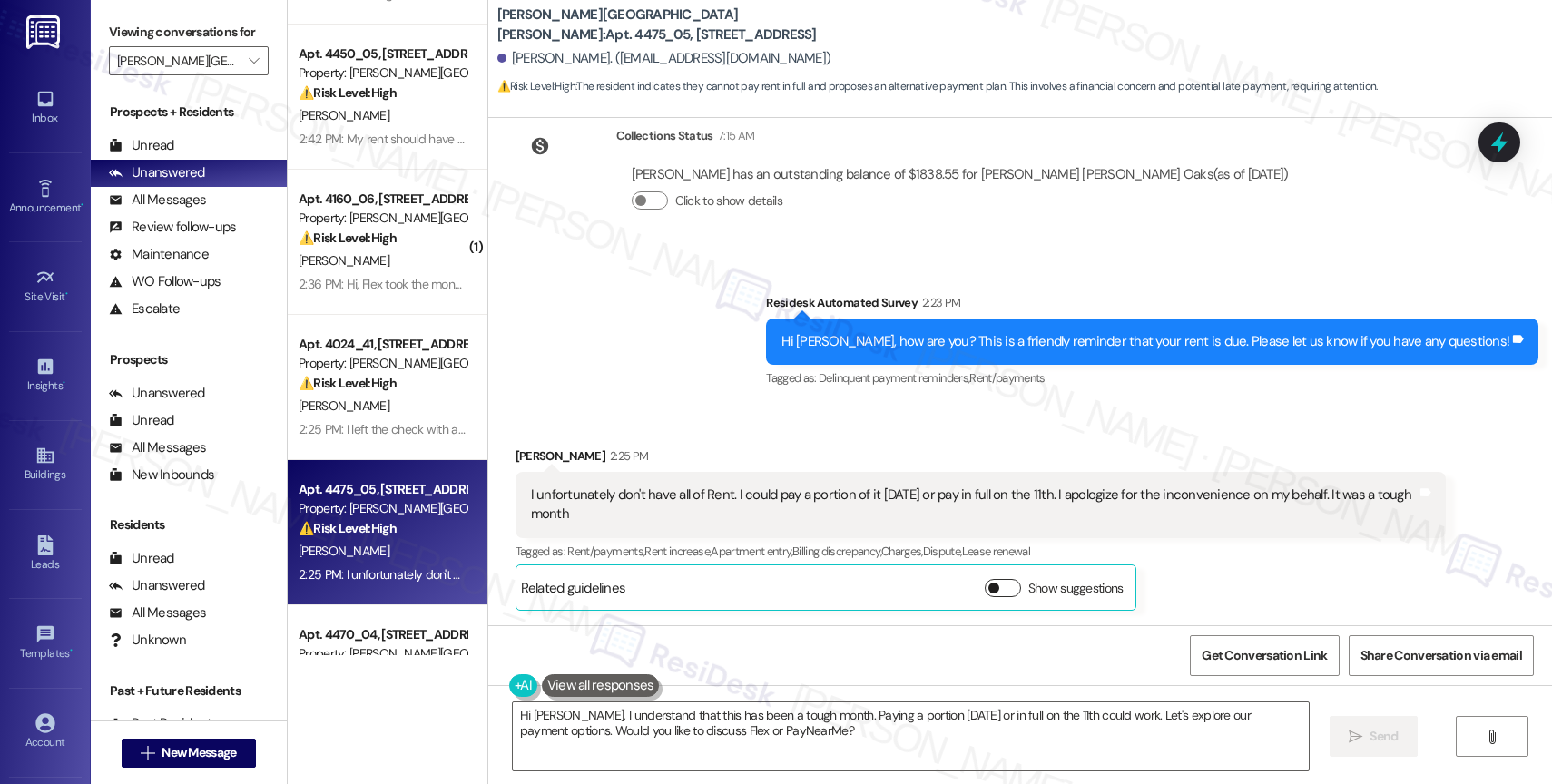
scroll to position [4398, 0]
click at [733, 358] on div "Survey, sent via SMS Residesk Automated Survey 2:23 PM Hi Lawrance, how are you…" at bounding box center [1020, 328] width 1064 height 153
click at [824, 715] on textarea "Hi [PERSON_NAME], I understand that this has been a tough month. Paying a porti…" at bounding box center [911, 736] width 796 height 68
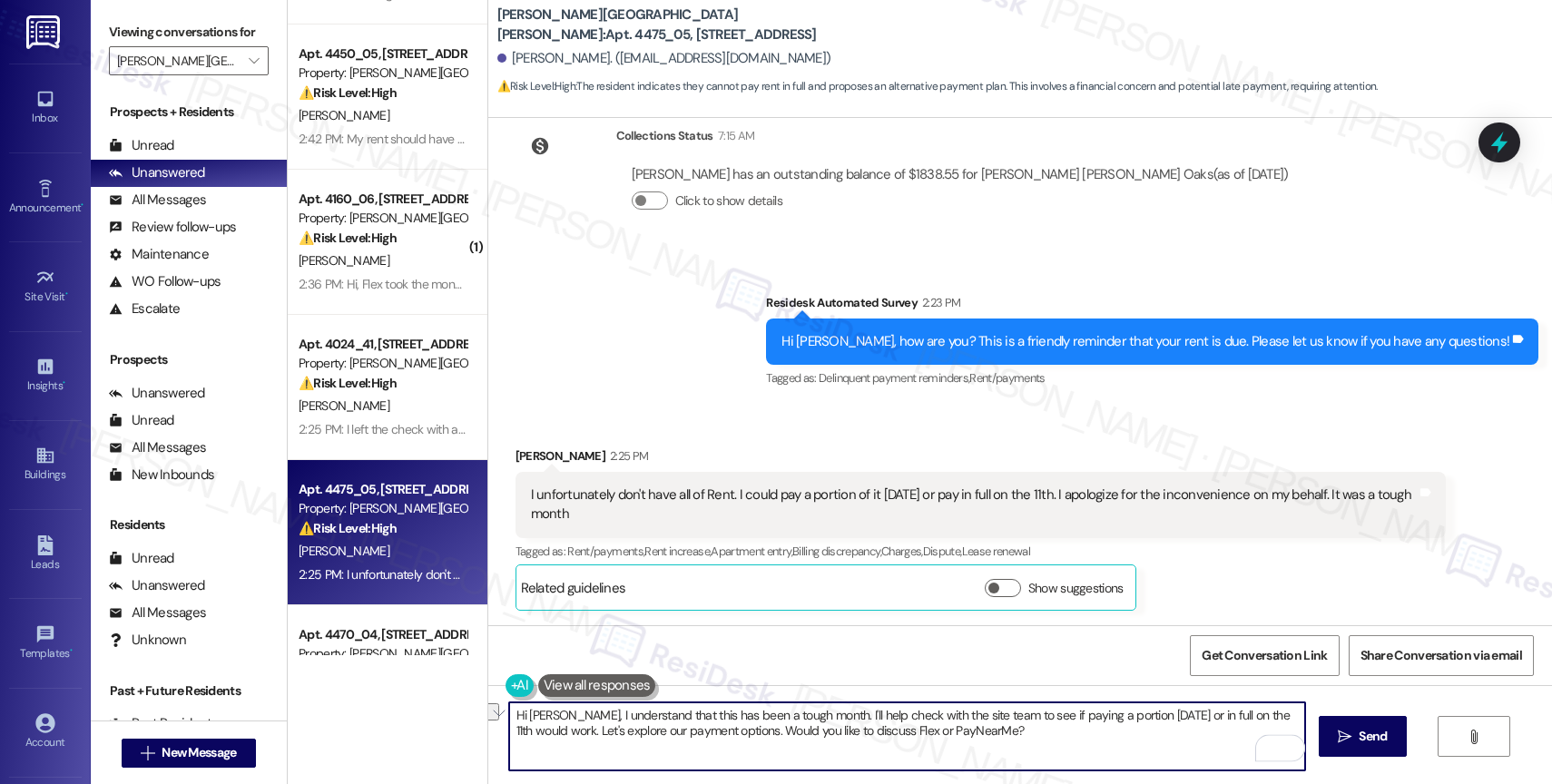
drag, startPoint x: 570, startPoint y: 730, endPoint x: 1011, endPoint y: 740, distance: 441.1
click at [1011, 740] on textarea "Hi Lawrance, I understand that this has been a tough month. I'll help check wit…" at bounding box center [907, 736] width 796 height 68
click at [1279, 745] on icon "Open Grammarly. 0 Suggestions." at bounding box center [1277, 747] width 20 height 20
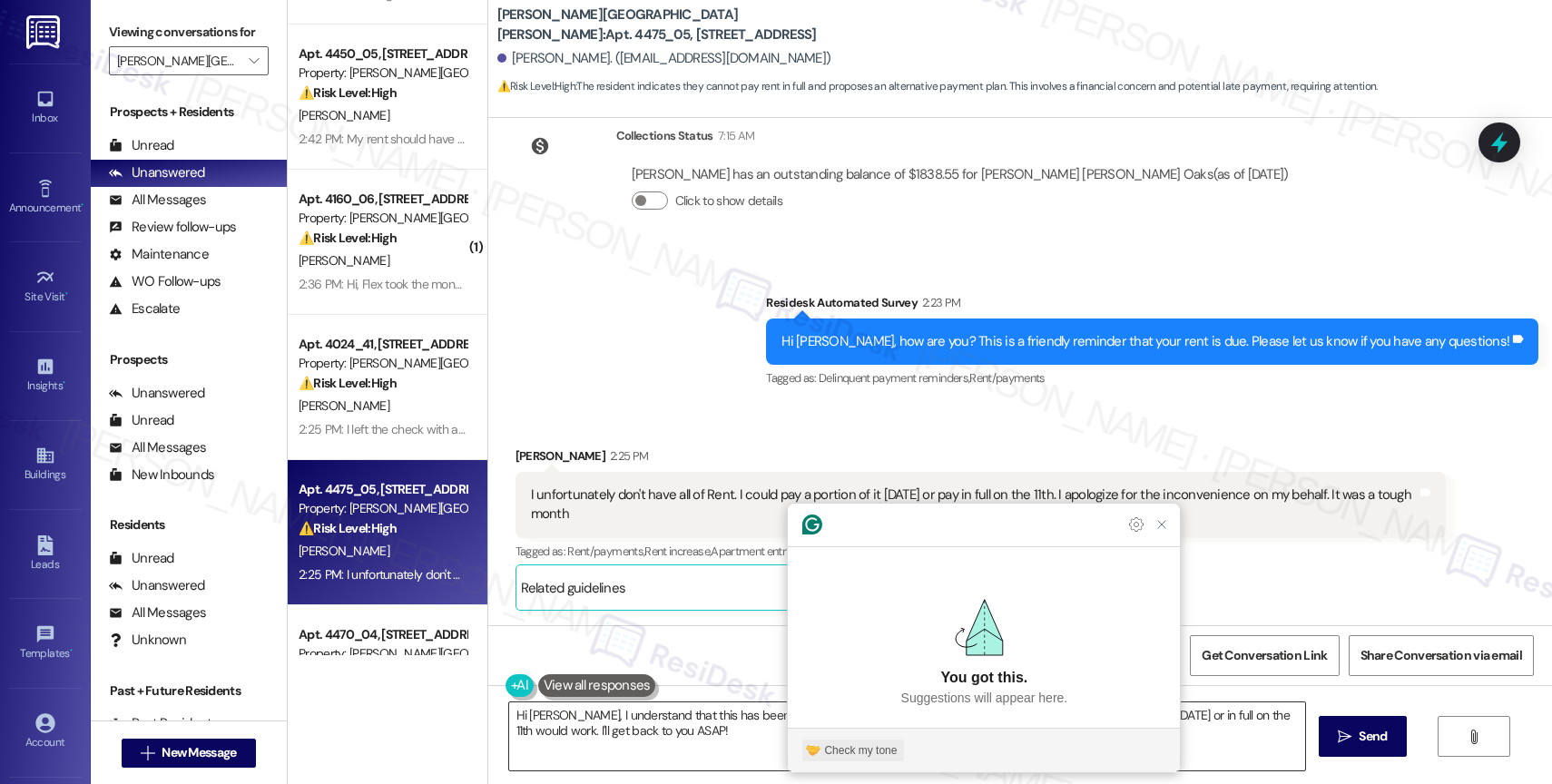
click at [843, 744] on div "Check my tone" at bounding box center [860, 750] width 73 height 16
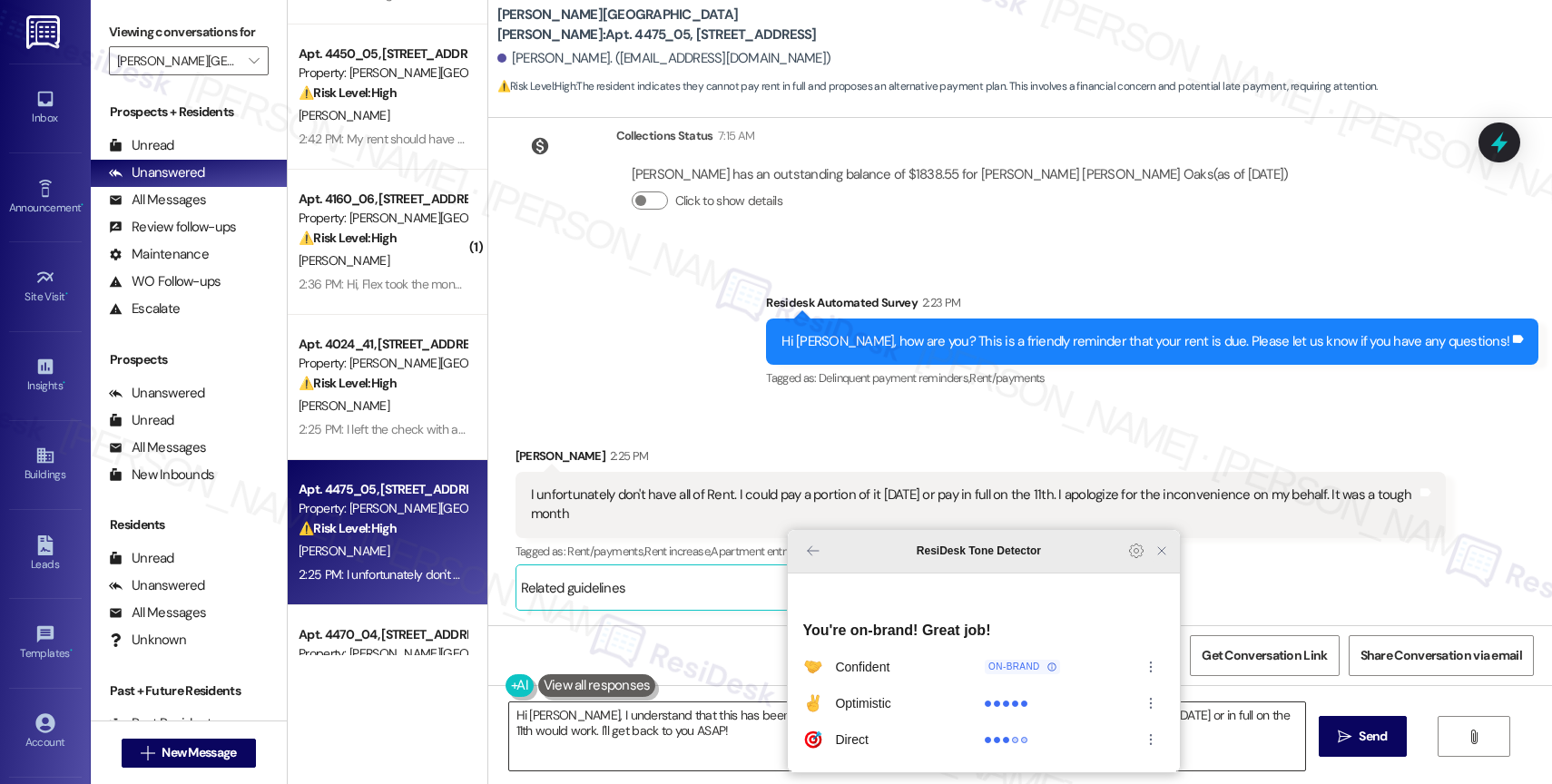
click at [1155, 558] on icon "Close Grammarly Assistant" at bounding box center [1162, 550] width 15 height 15
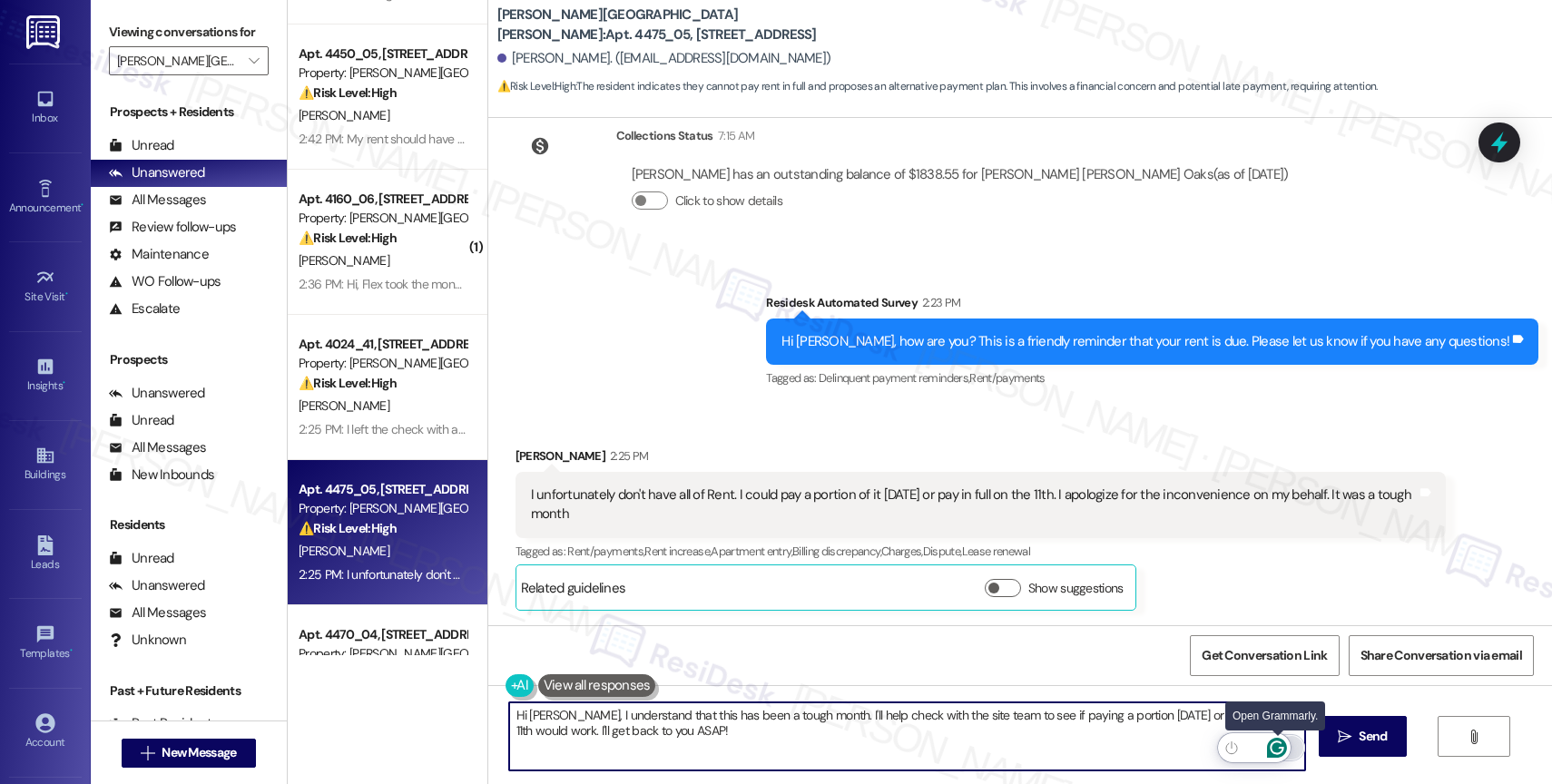
click at [1277, 745] on icon "Open Grammarly. 0 Suggestions." at bounding box center [1277, 747] width 20 height 20
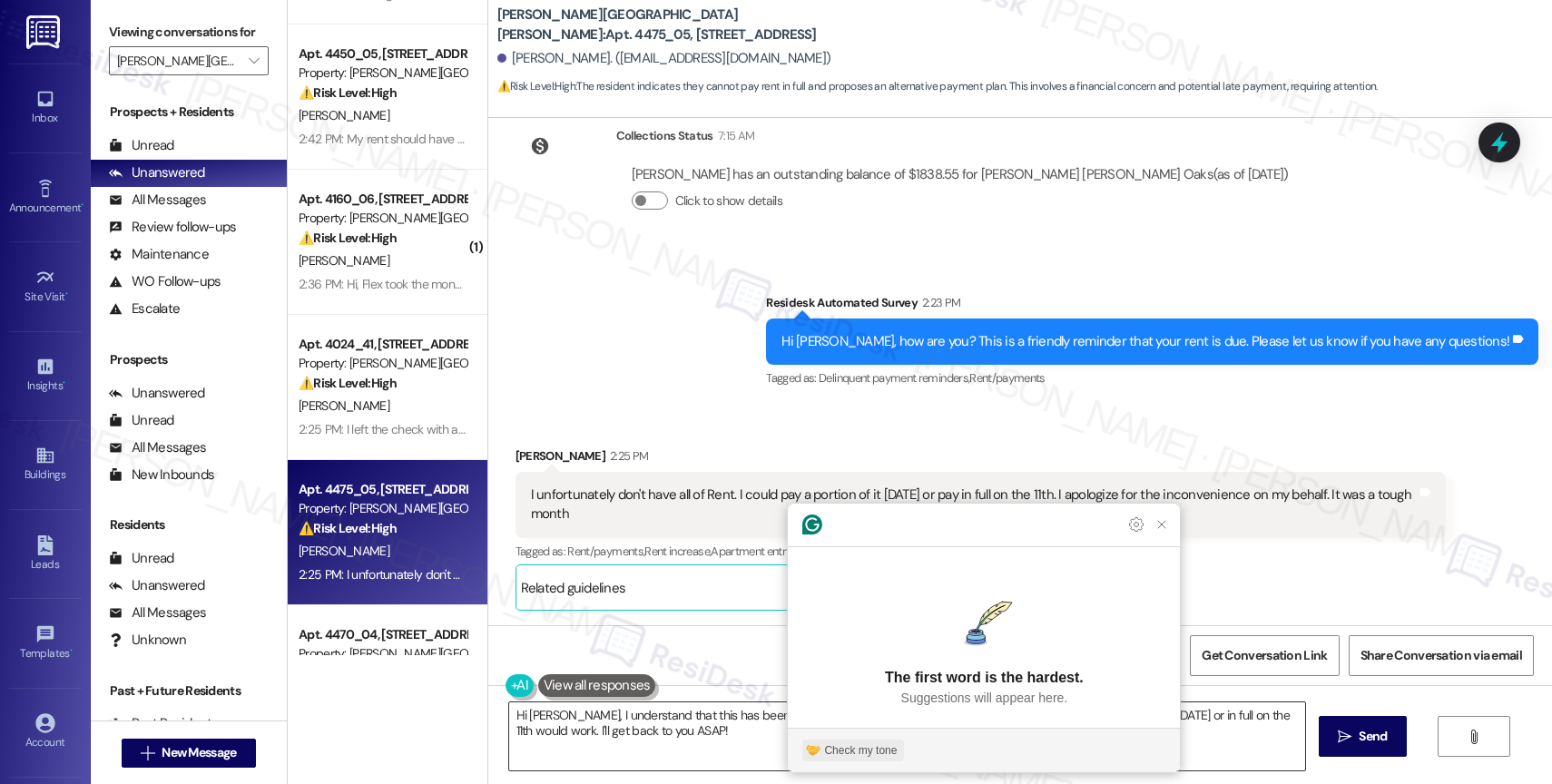
click at [852, 745] on div "Check my tone" at bounding box center [860, 750] width 73 height 16
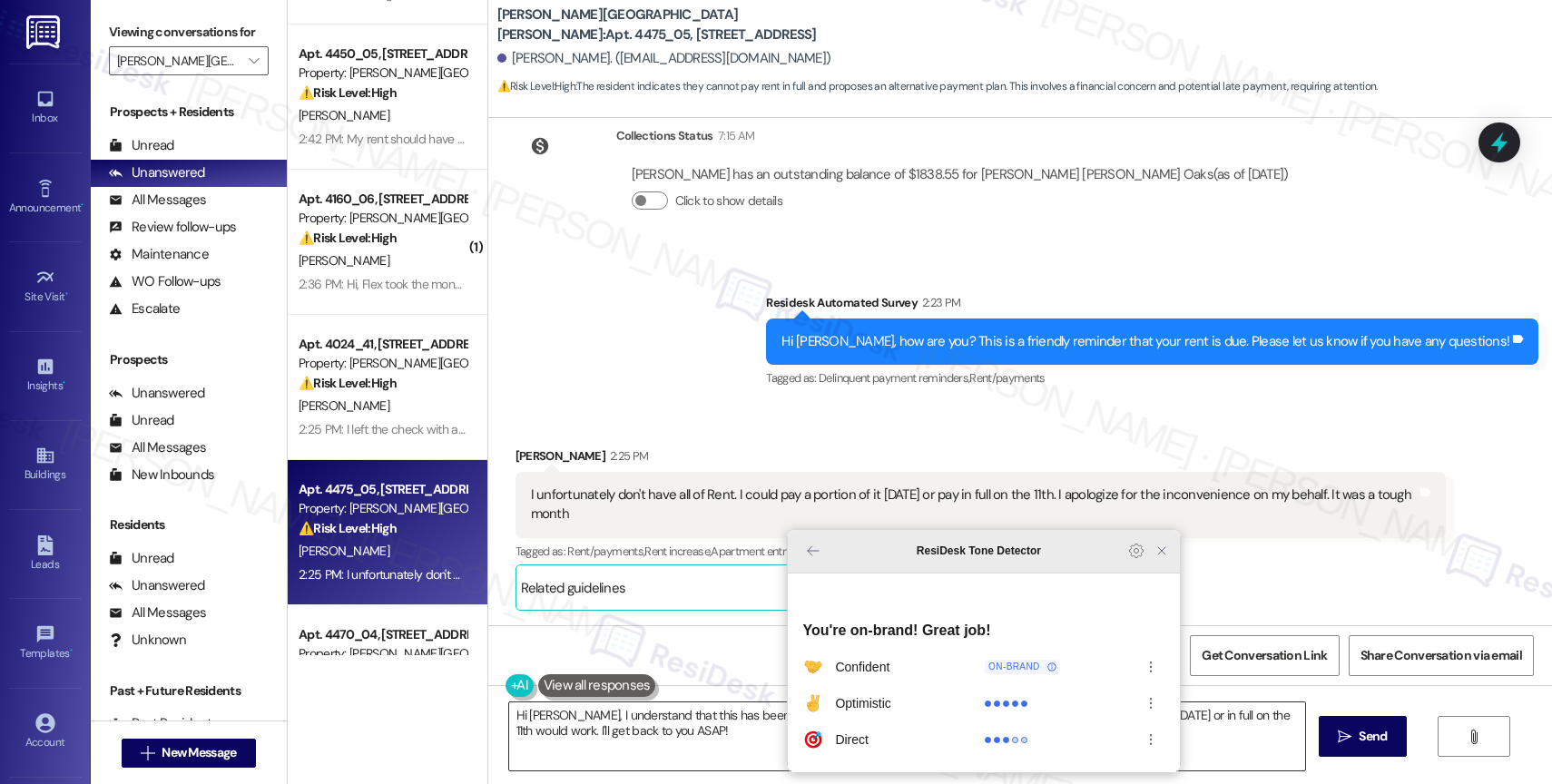
click at [1156, 558] on icon "Close Grammarly Assistant" at bounding box center [1162, 550] width 15 height 15
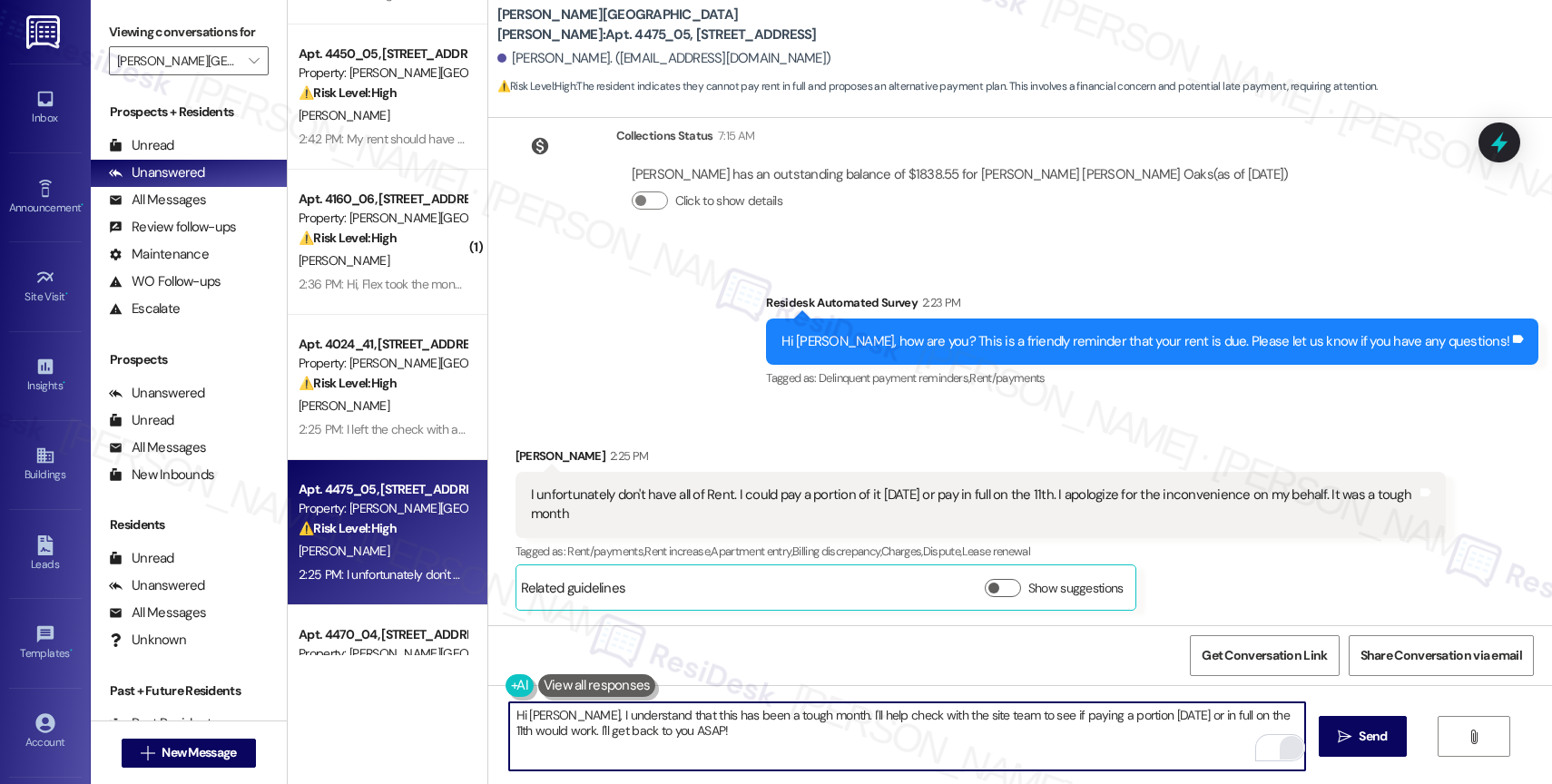
click at [738, 735] on textarea "Hi Lawrance, I understand that this has been a tough month. I'll help check wit…" at bounding box center [907, 736] width 796 height 68
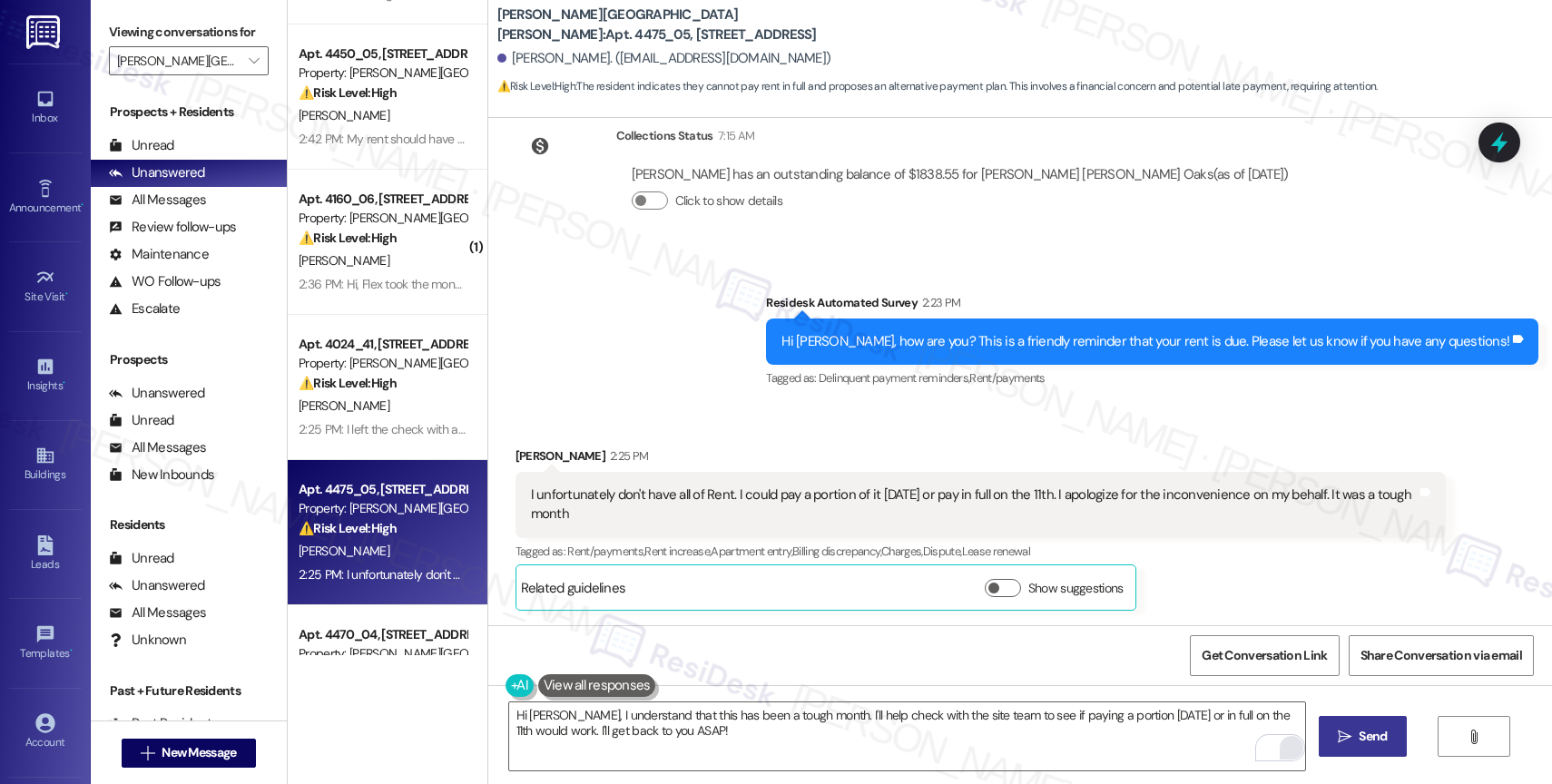
click at [1367, 744] on span "Send" at bounding box center [1373, 735] width 28 height 19
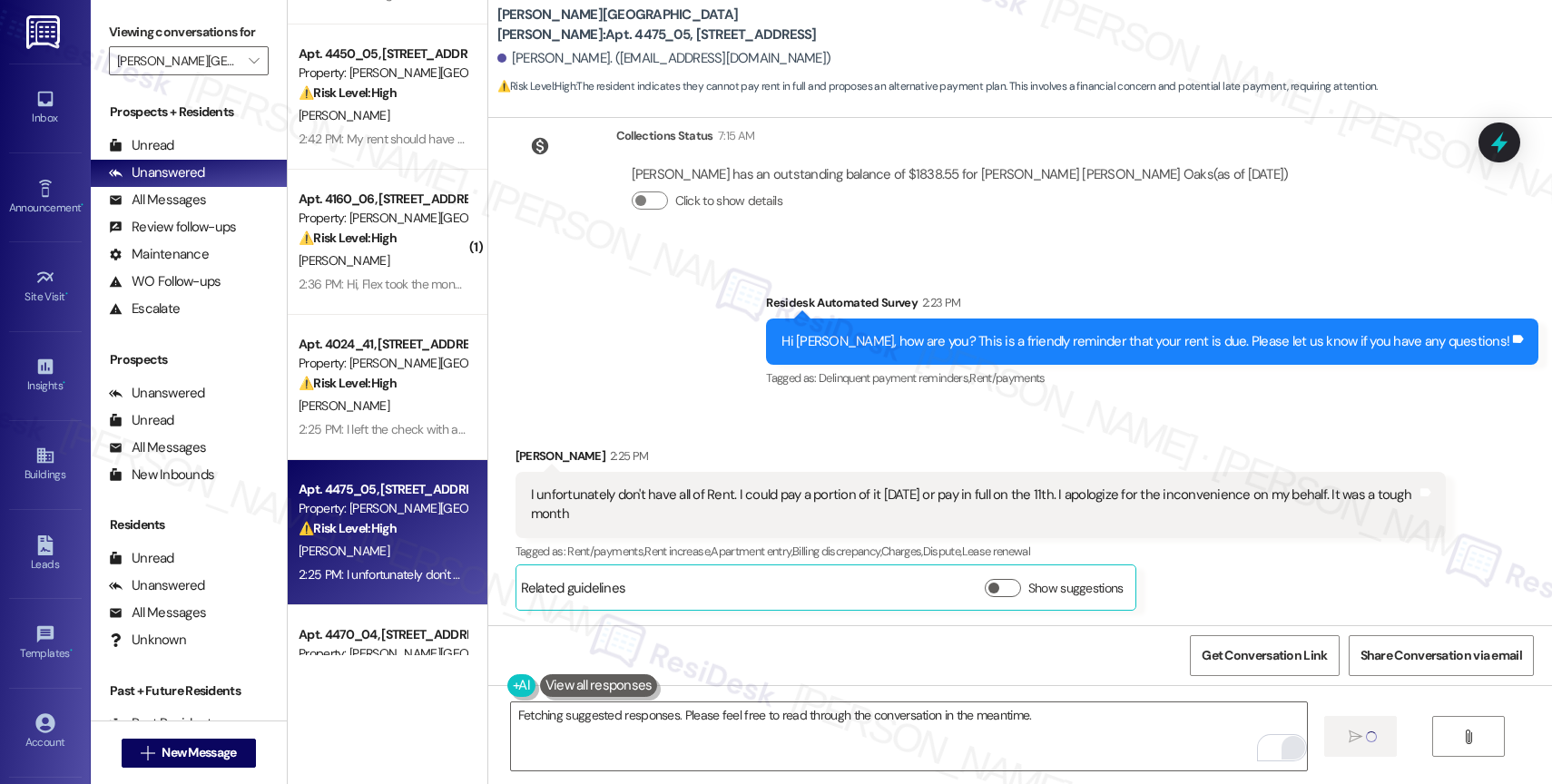
scroll to position [4397, 0]
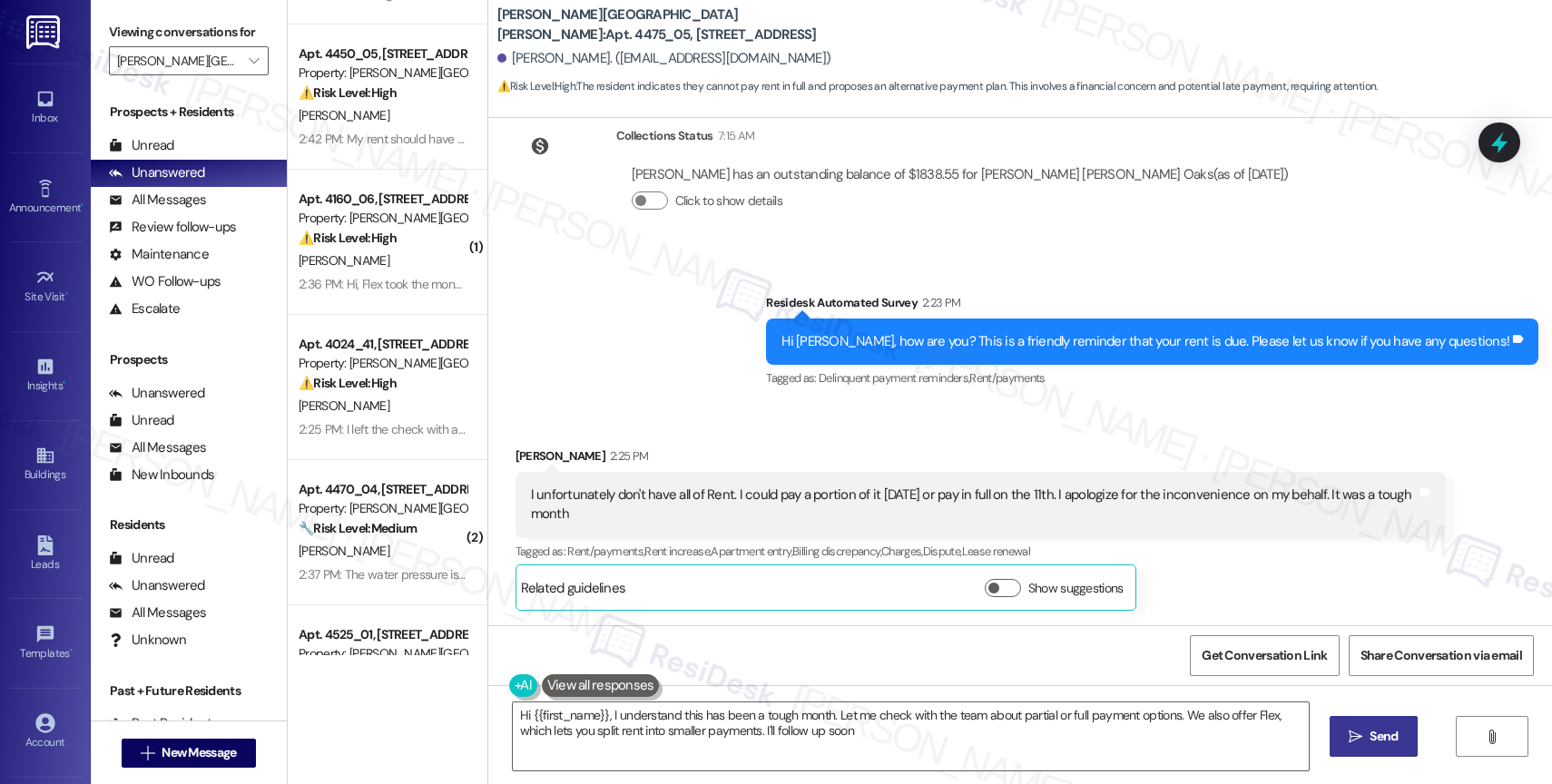
type textarea "Hi {{first_name}}, I understand this has been a tough month. Let me check with …"
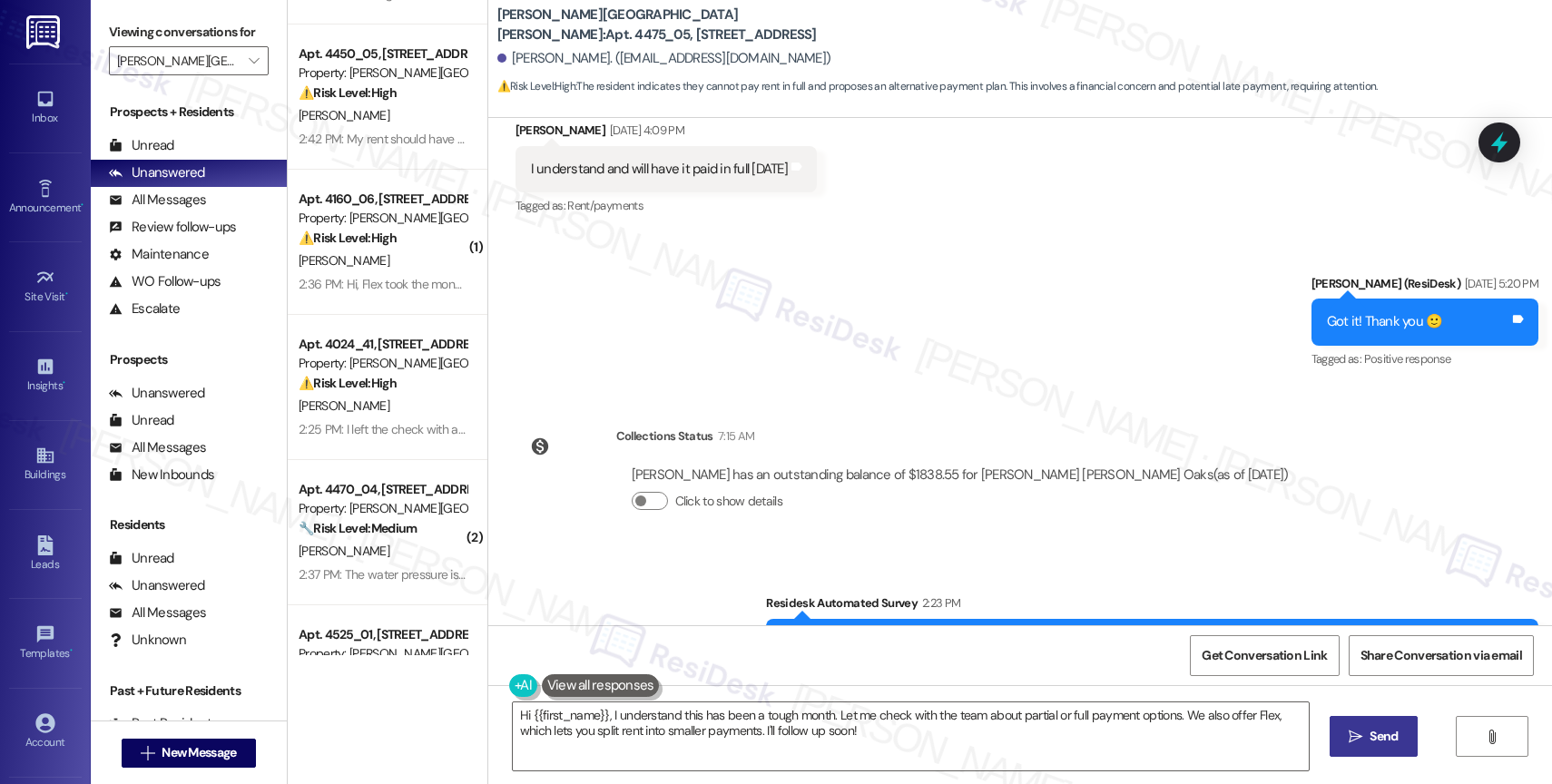
scroll to position [4544, 0]
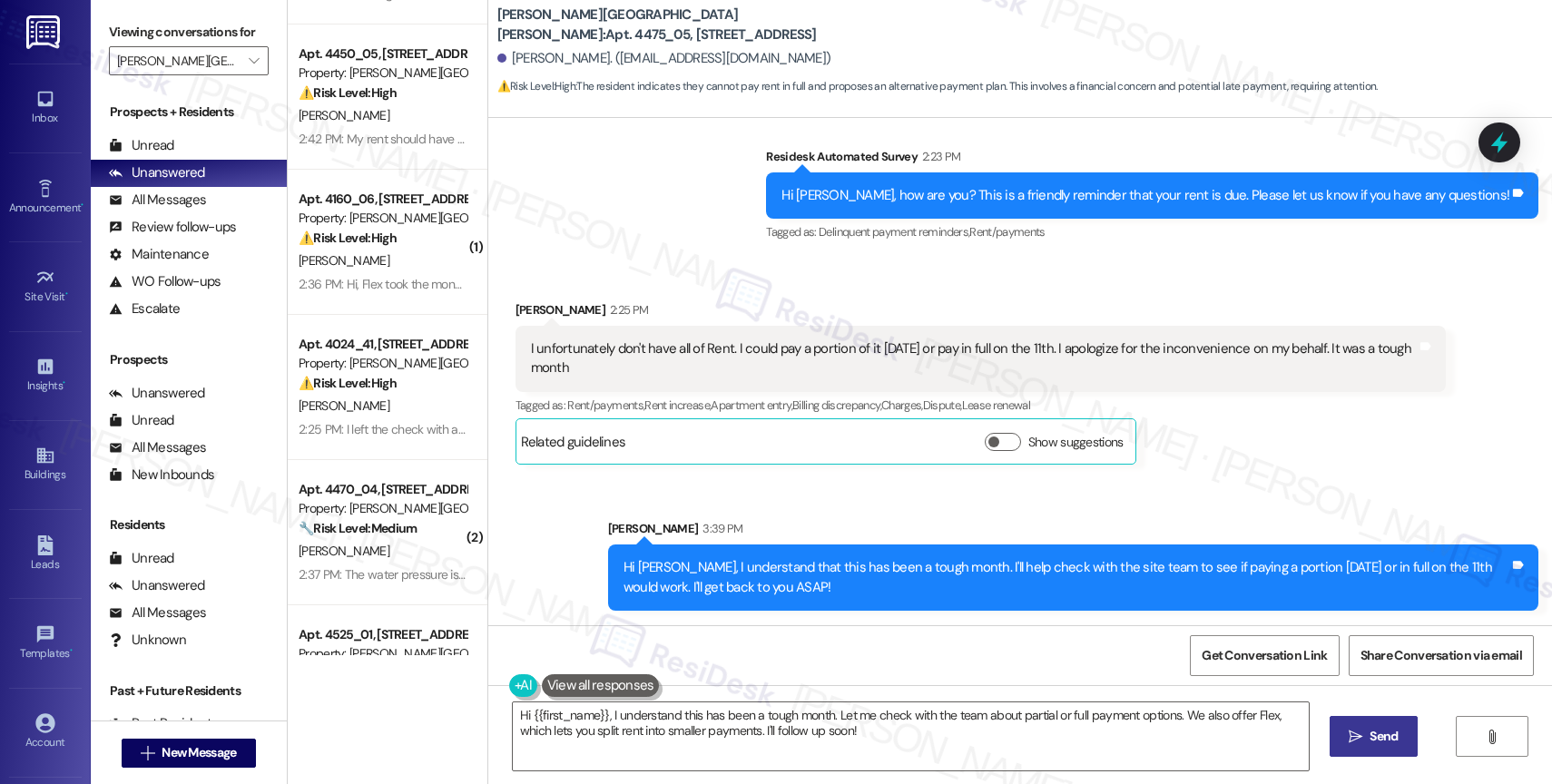
click at [837, 498] on div "Sent via SMS Sarah 3:39 PM Hi Lawrance, I understand that this has been a tough…" at bounding box center [1020, 550] width 1064 height 146
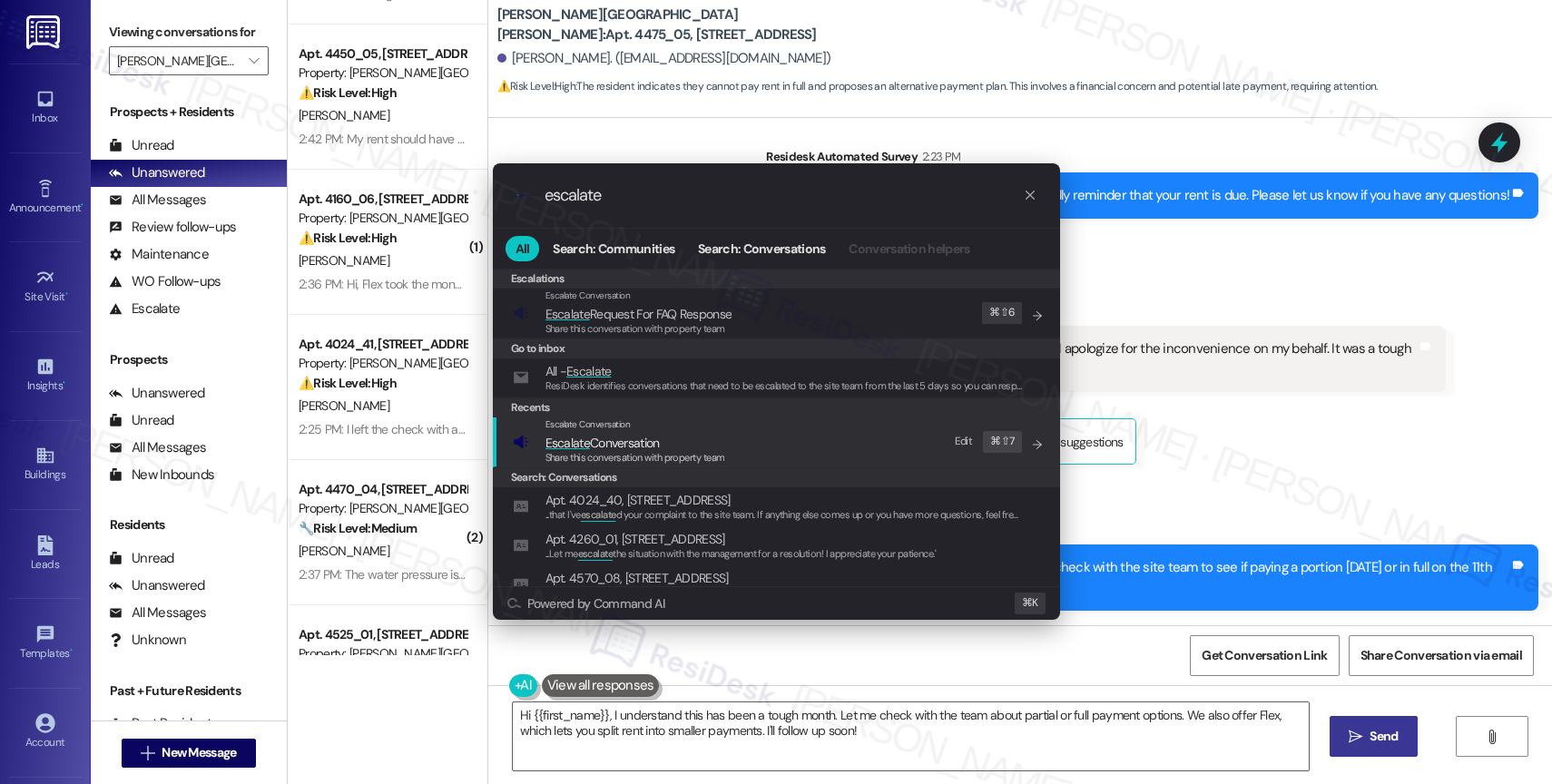
type input "escalate"
click at [666, 438] on span "Escalate Conversation" at bounding box center [635, 443] width 180 height 20
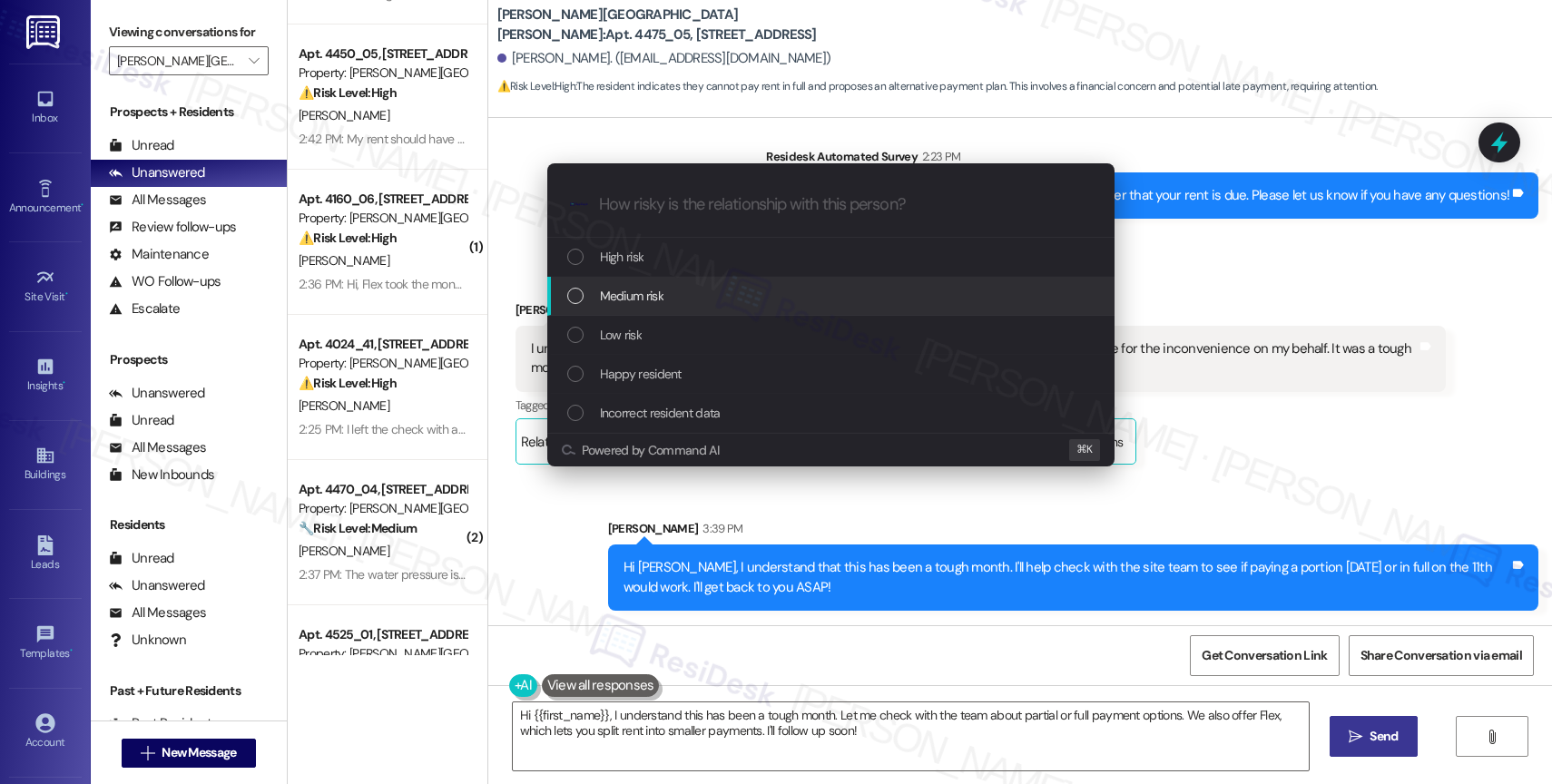
click at [648, 284] on div "Medium risk" at bounding box center [831, 295] width 567 height 39
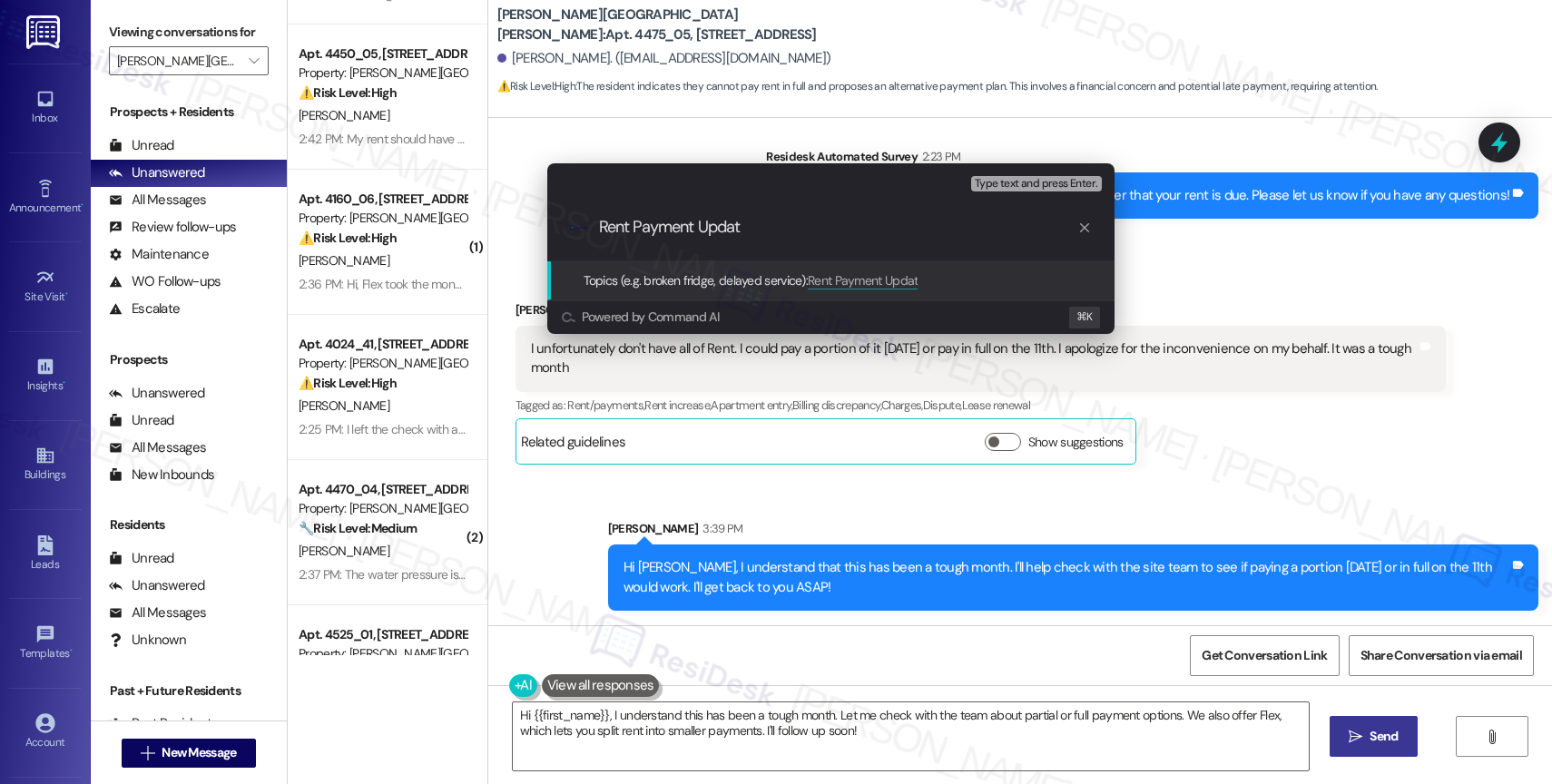
type input "Rent Payment Update"
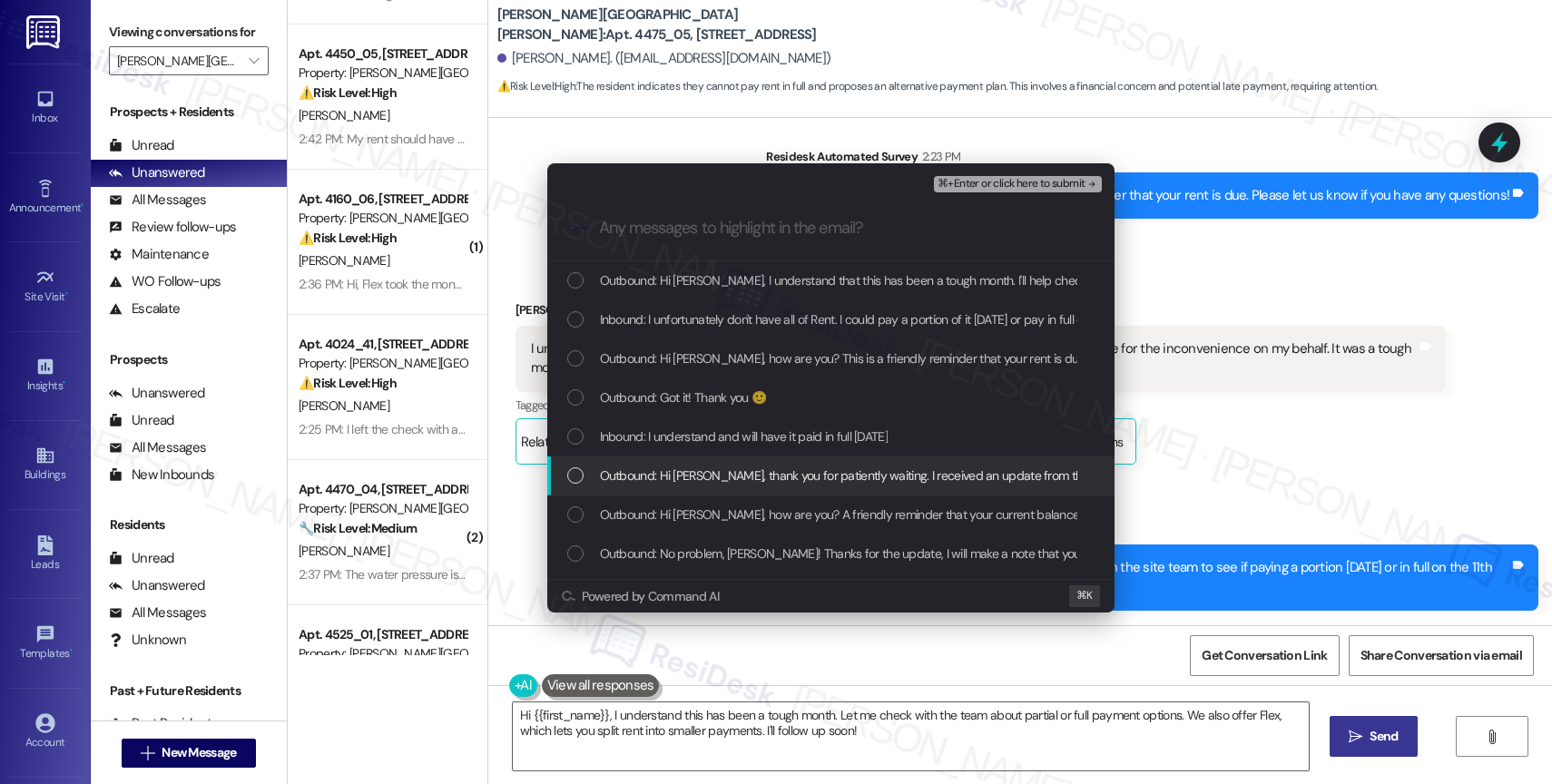
click at [1200, 458] on div "Escalate Conversation Medium risk Rent Payment Update Any messages to highlight…" at bounding box center [776, 392] width 1552 height 784
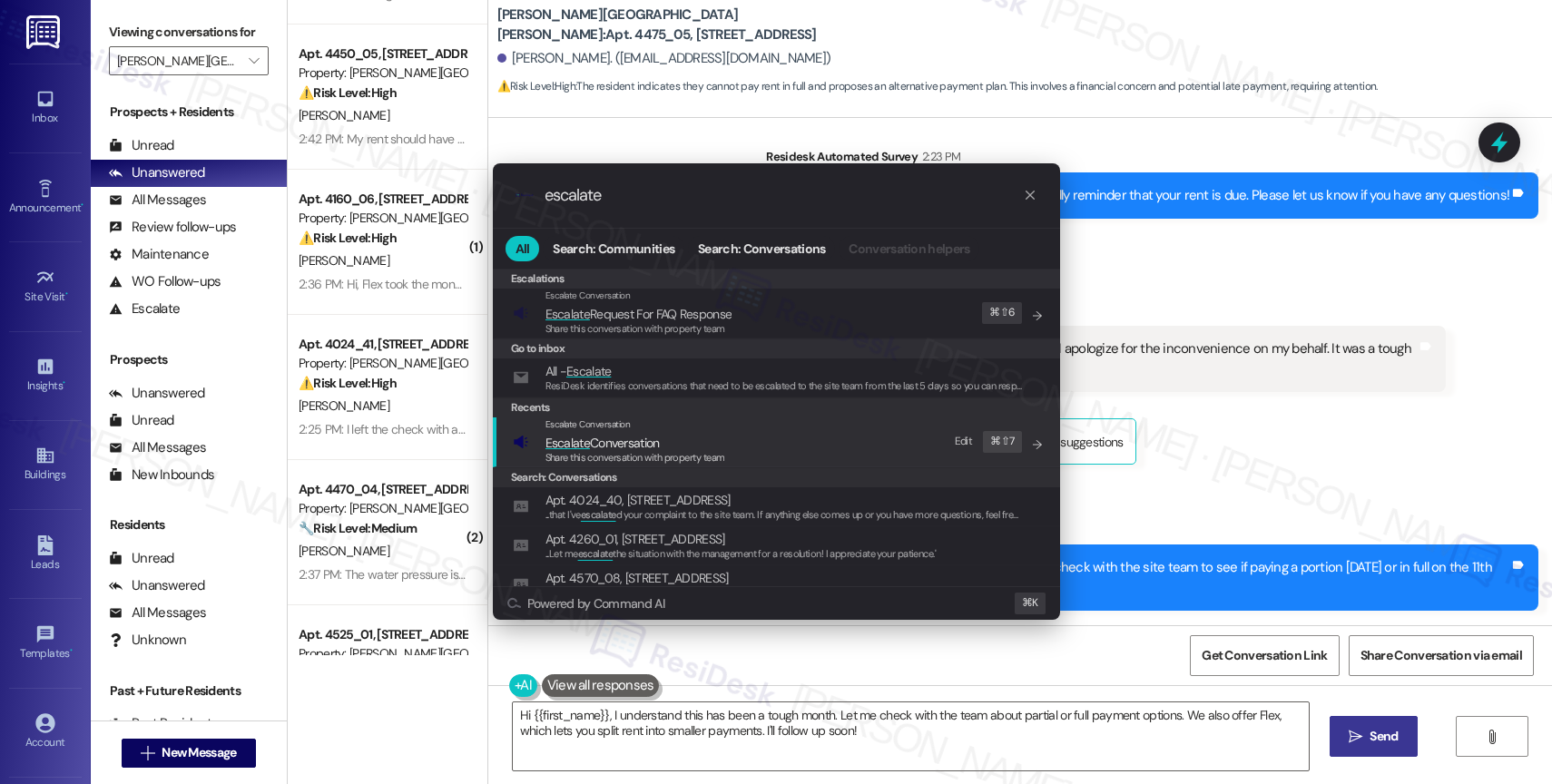
type input "escalate"
click at [647, 441] on span "Escalate Conversation" at bounding box center [602, 443] width 114 height 16
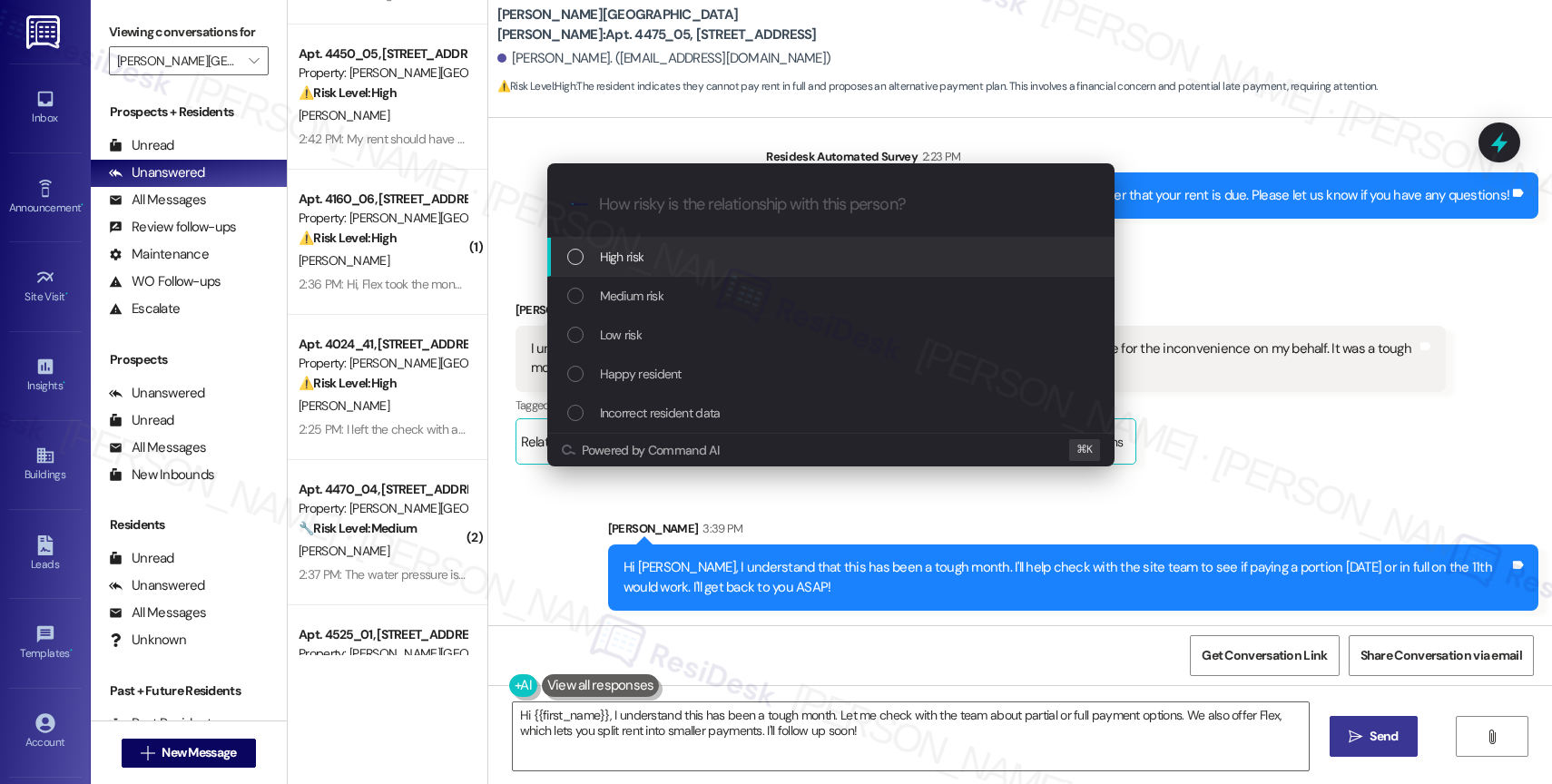
click at [638, 250] on span "High risk" at bounding box center [622, 257] width 45 height 20
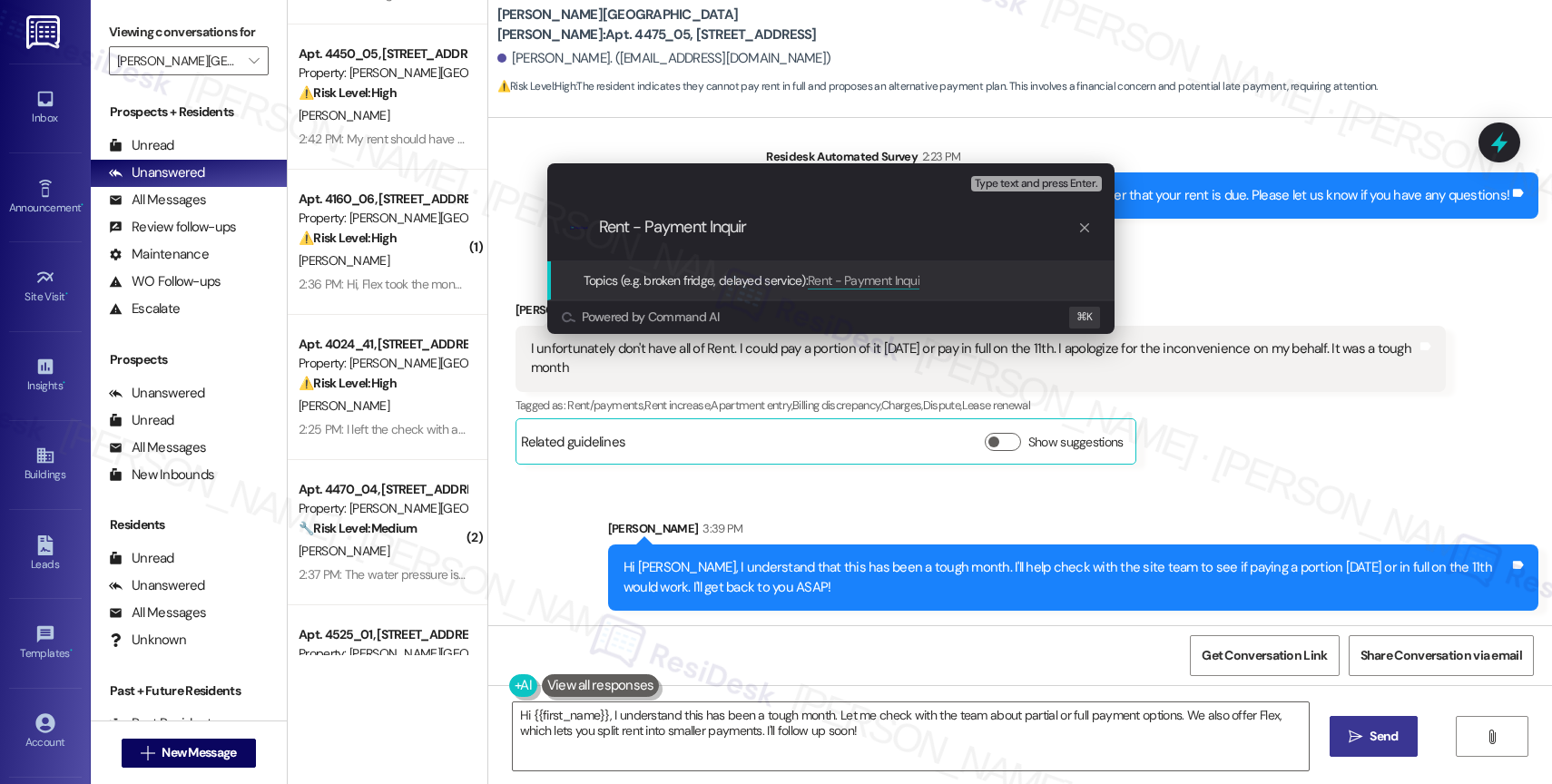
type input "Rent - Payment Inquiry"
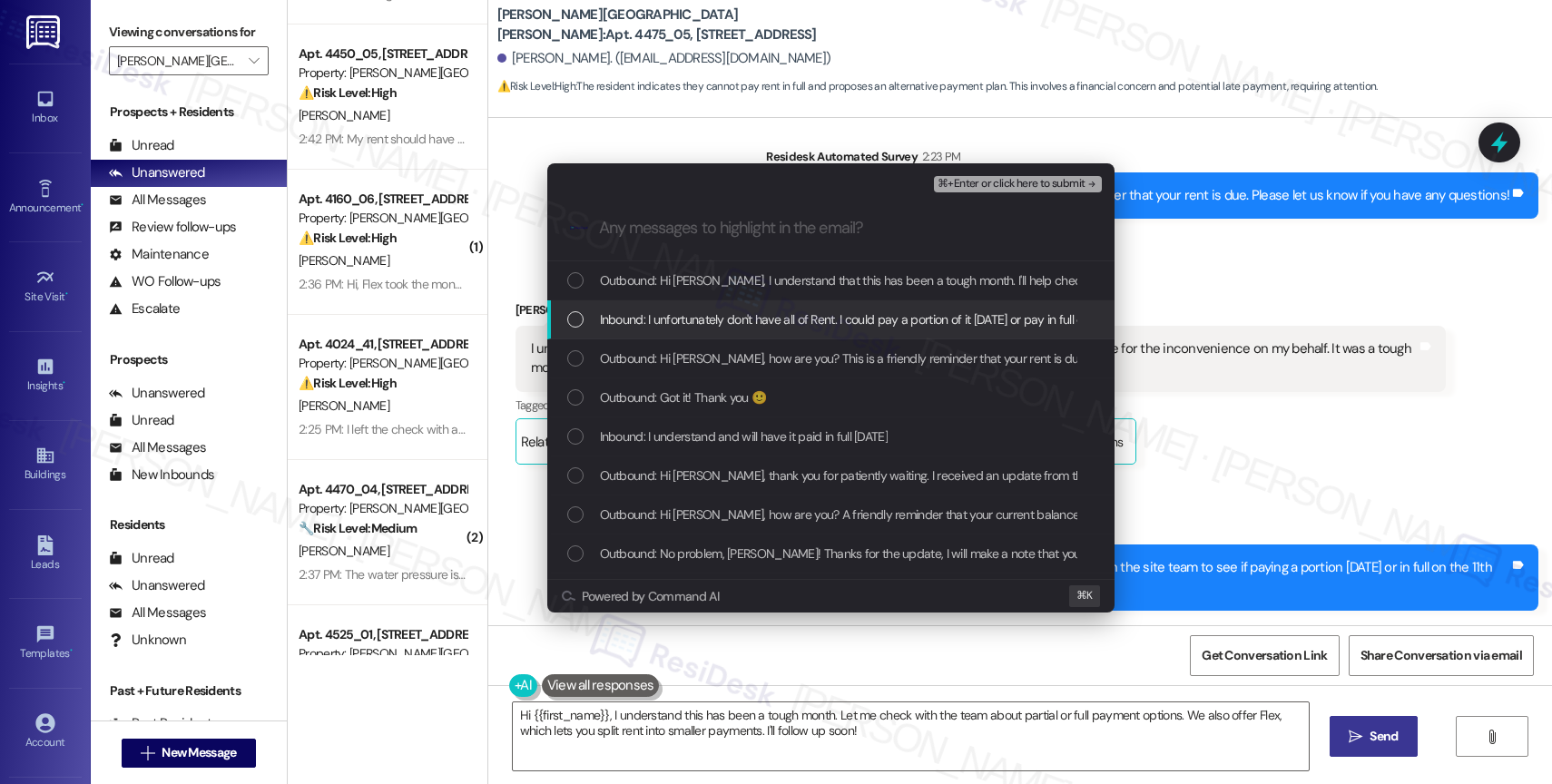
click at [674, 313] on span "Inbound: I unfortunately don't have all of Rent. I could pay a portion of it to…" at bounding box center [1047, 319] width 895 height 20
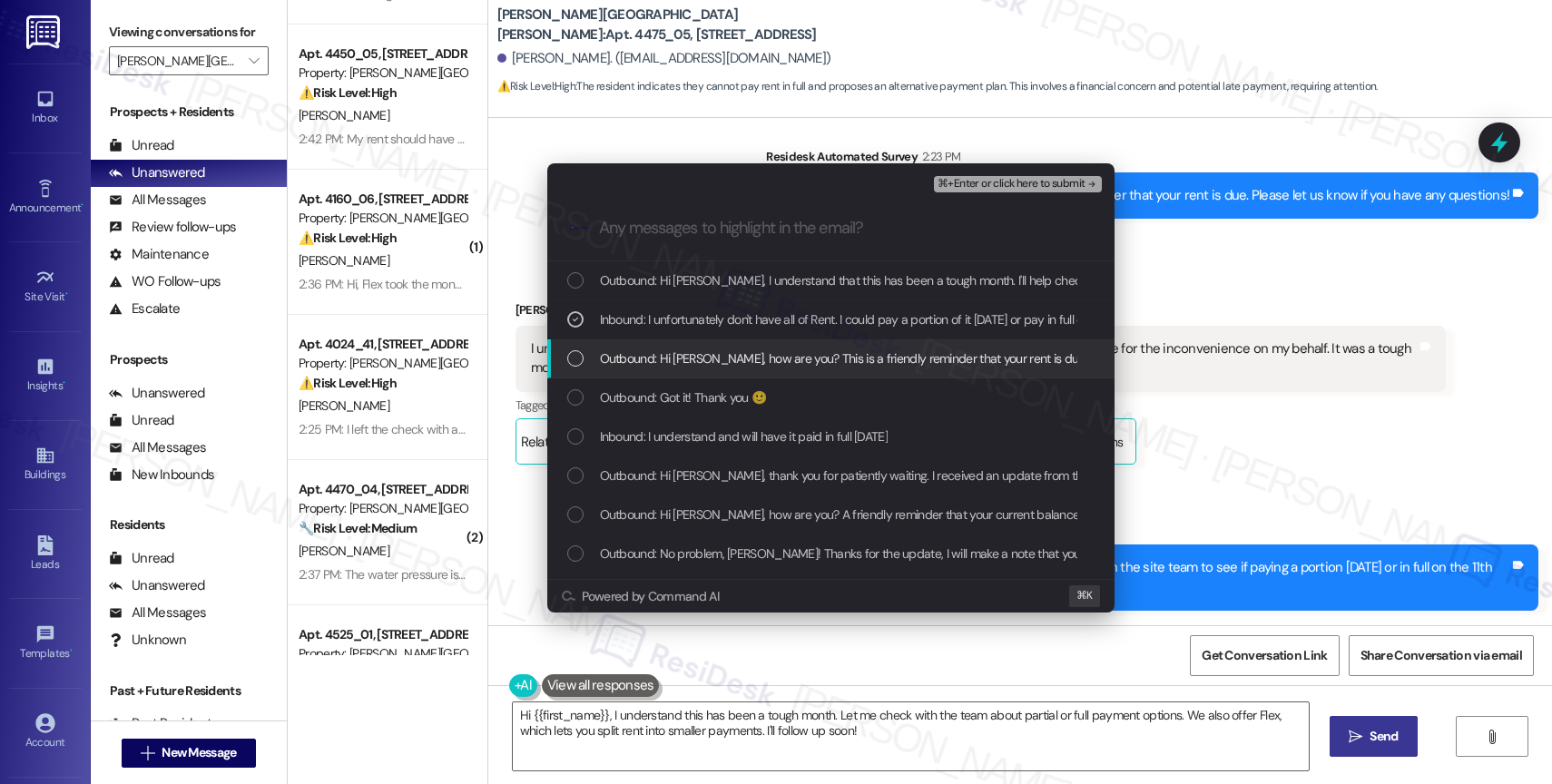
click at [805, 348] on span "Outbound: Hi Lawrance, how are you? This is a friendly reminder that your rent …" at bounding box center [964, 358] width 727 height 20
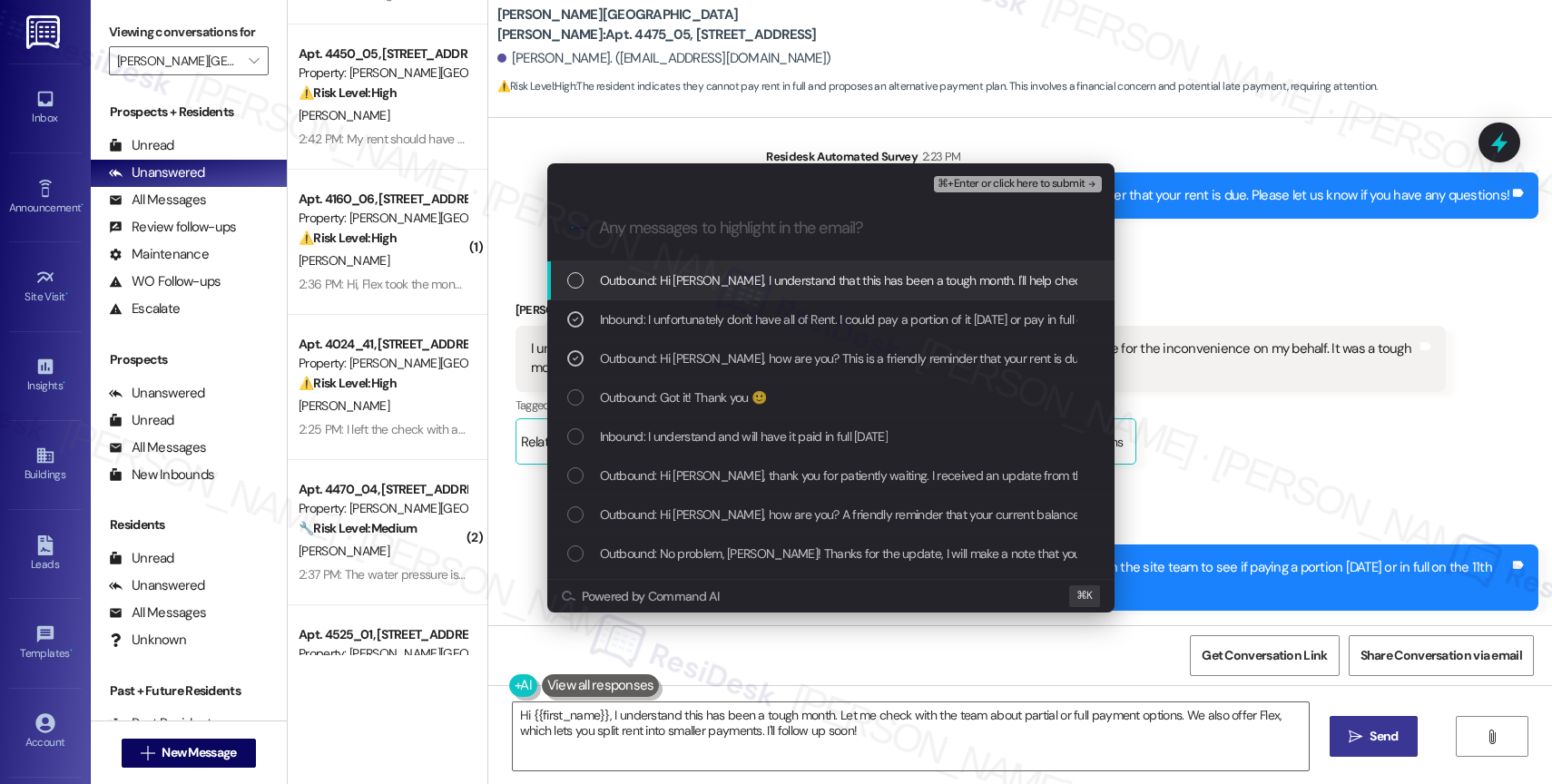
click at [1065, 181] on span "⌘+Enter or click here to submit" at bounding box center [1011, 184] width 147 height 13
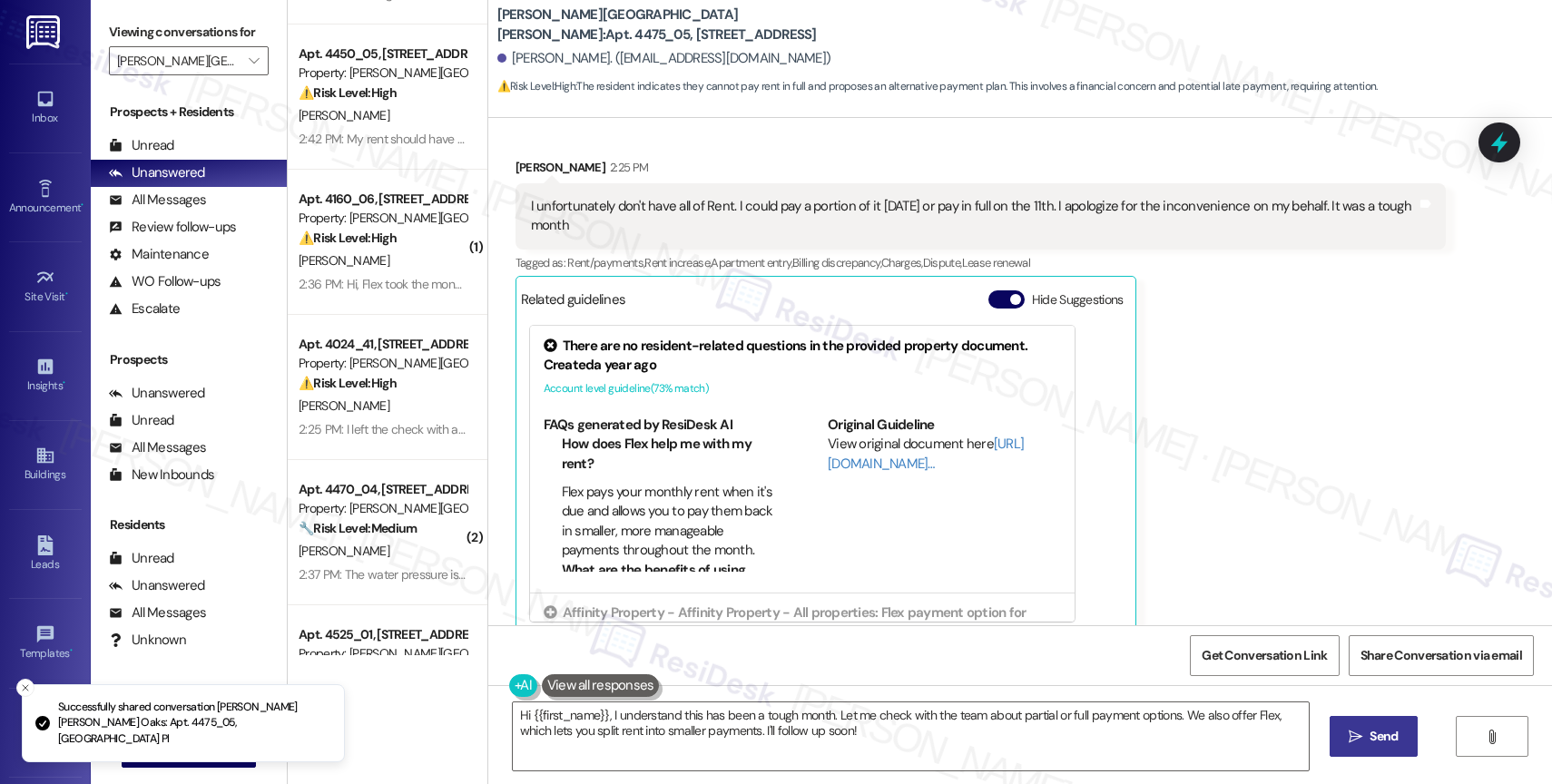
scroll to position [4711, 0]
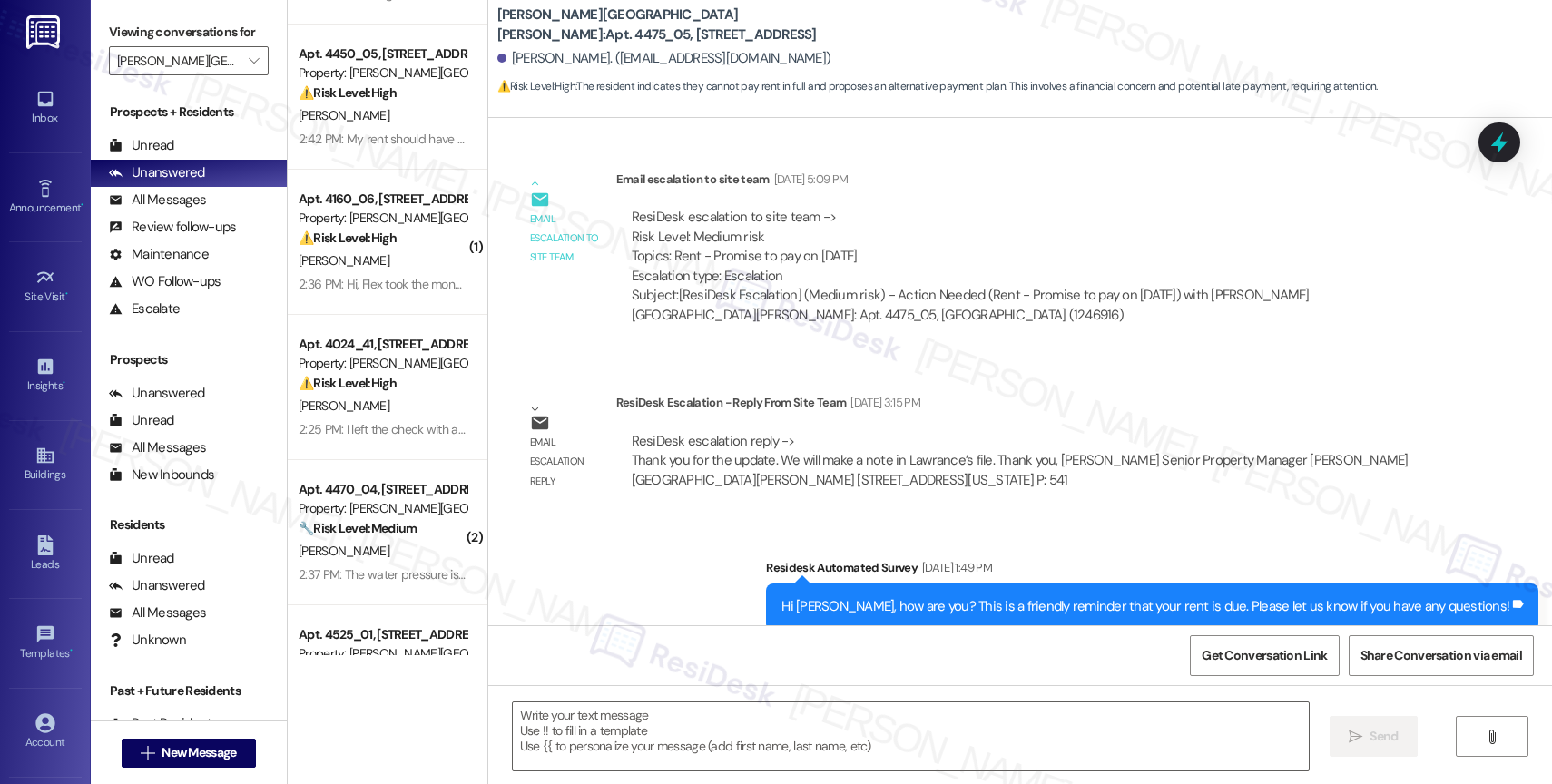
type textarea "Fetching suggested responses. Please feel free to read through the conversation…"
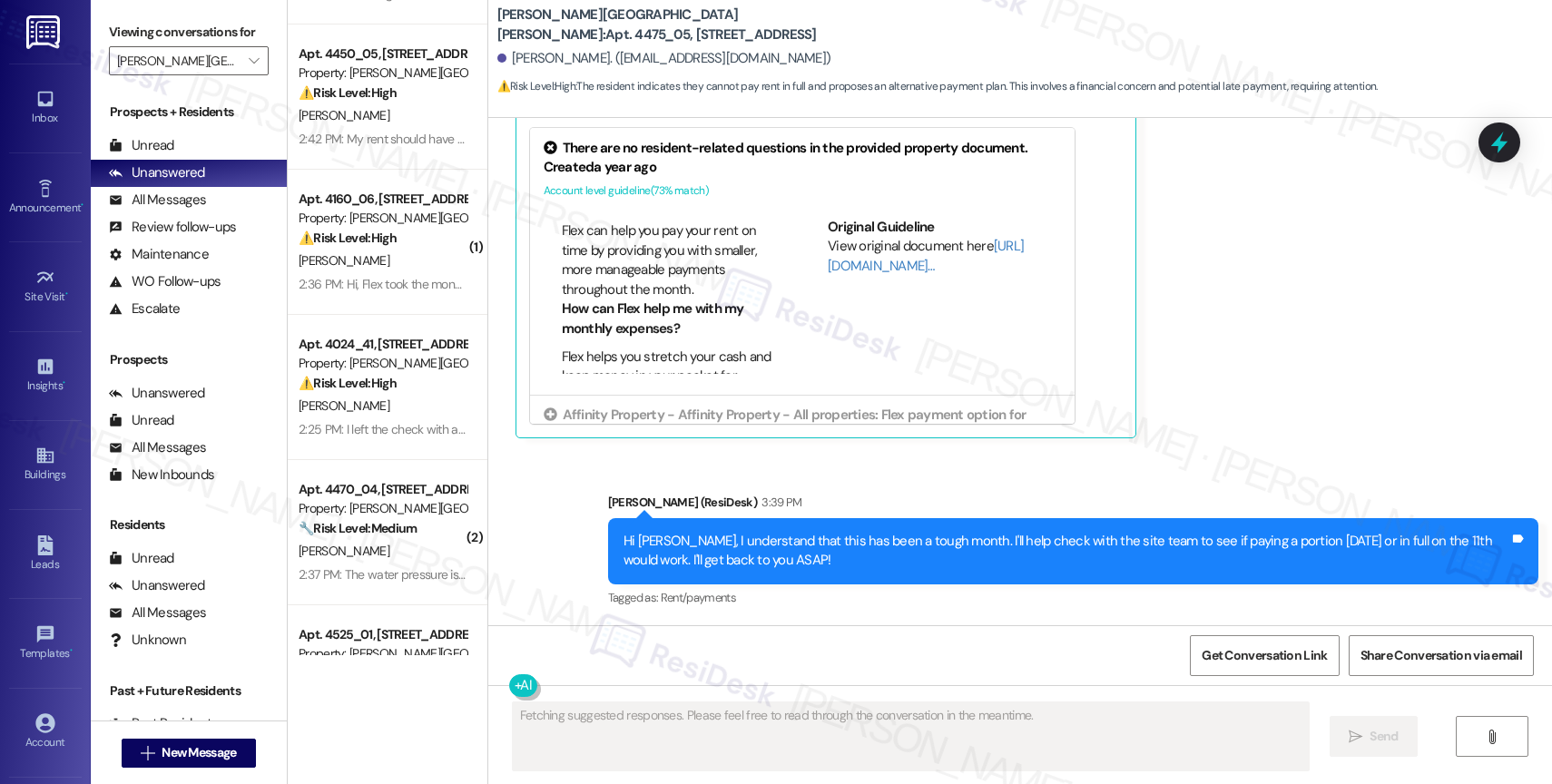
scroll to position [992, 0]
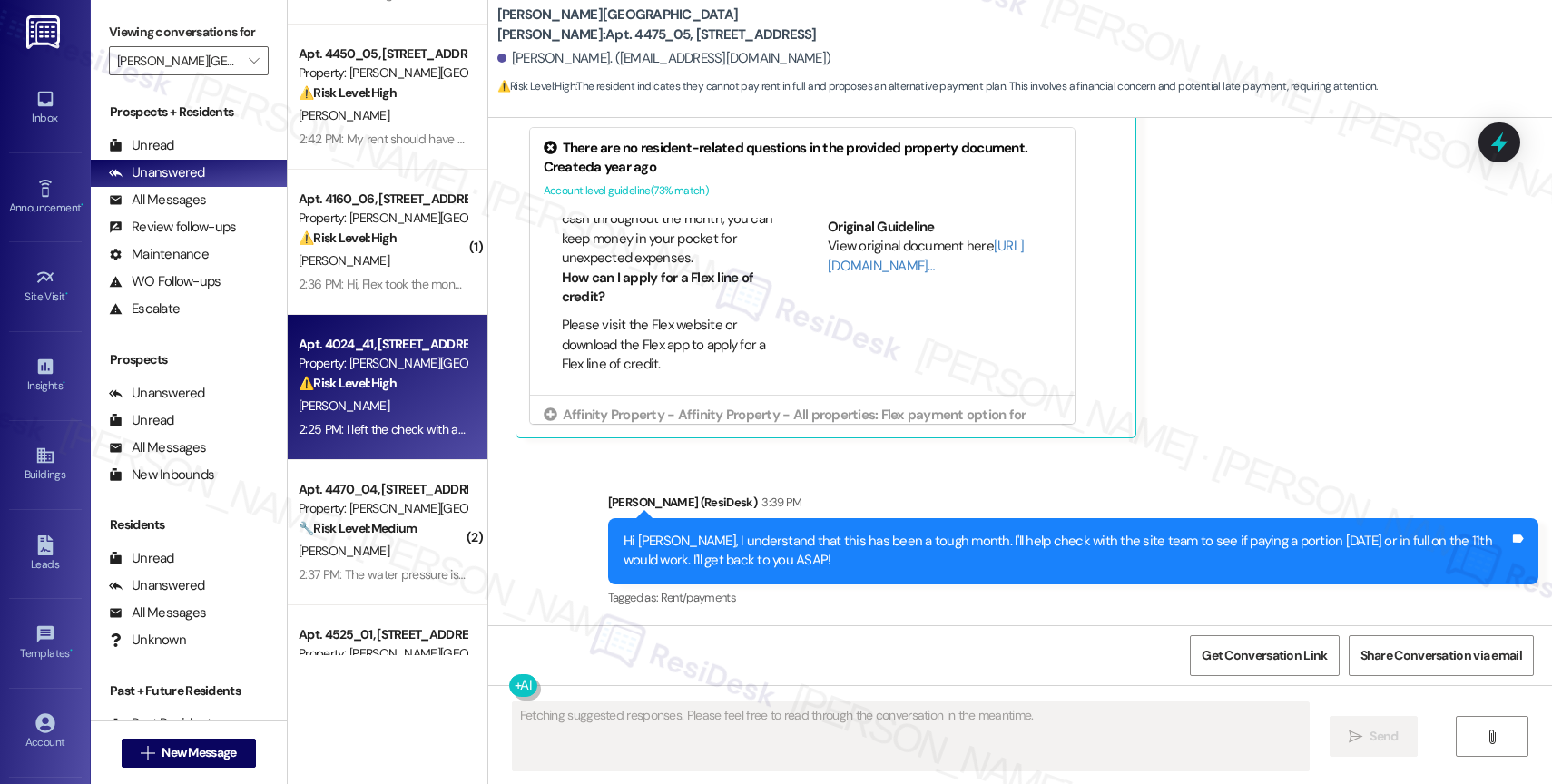
click at [348, 399] on span "[PERSON_NAME]" at bounding box center [343, 405] width 91 height 16
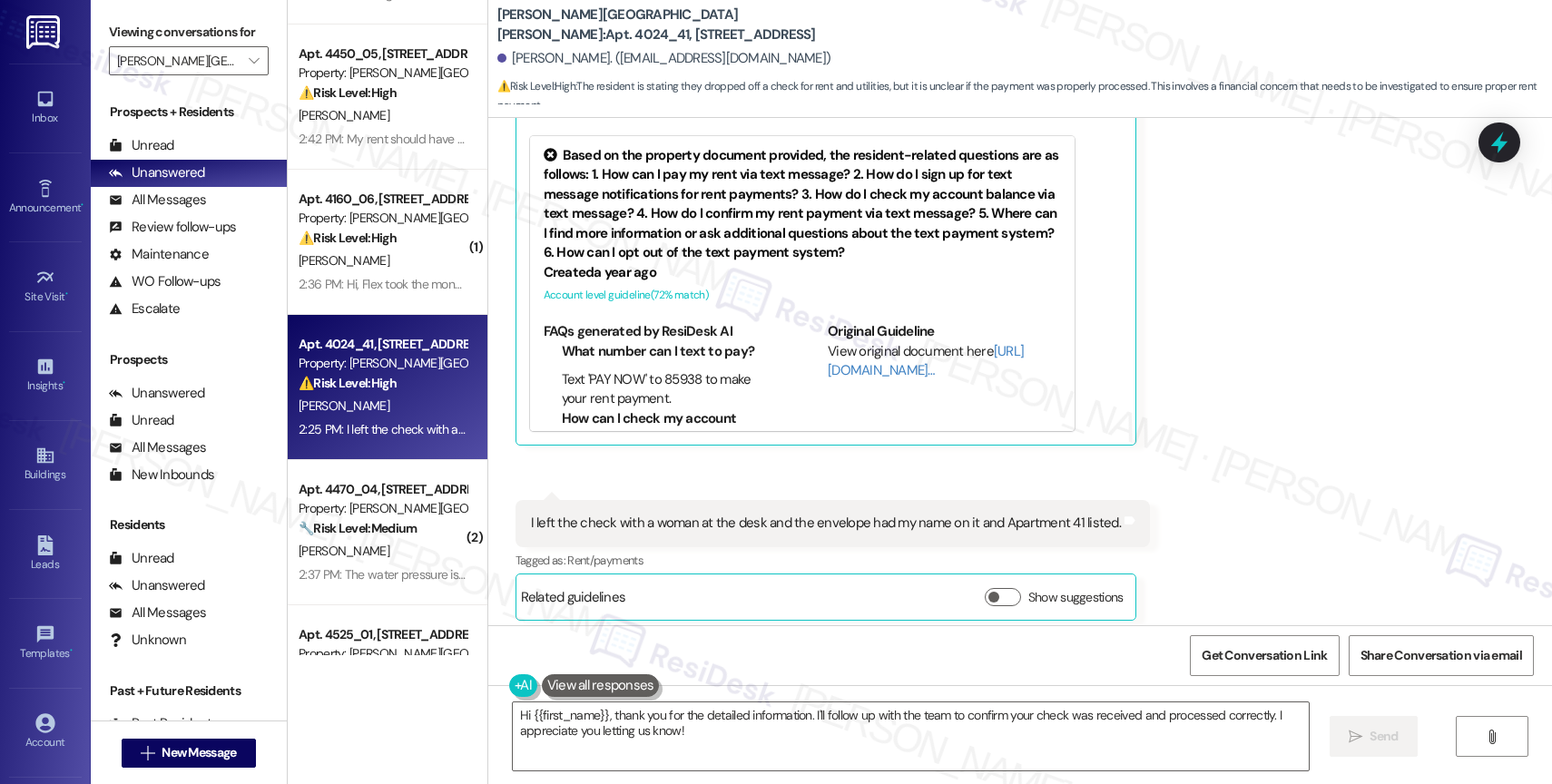
scroll to position [493, 0]
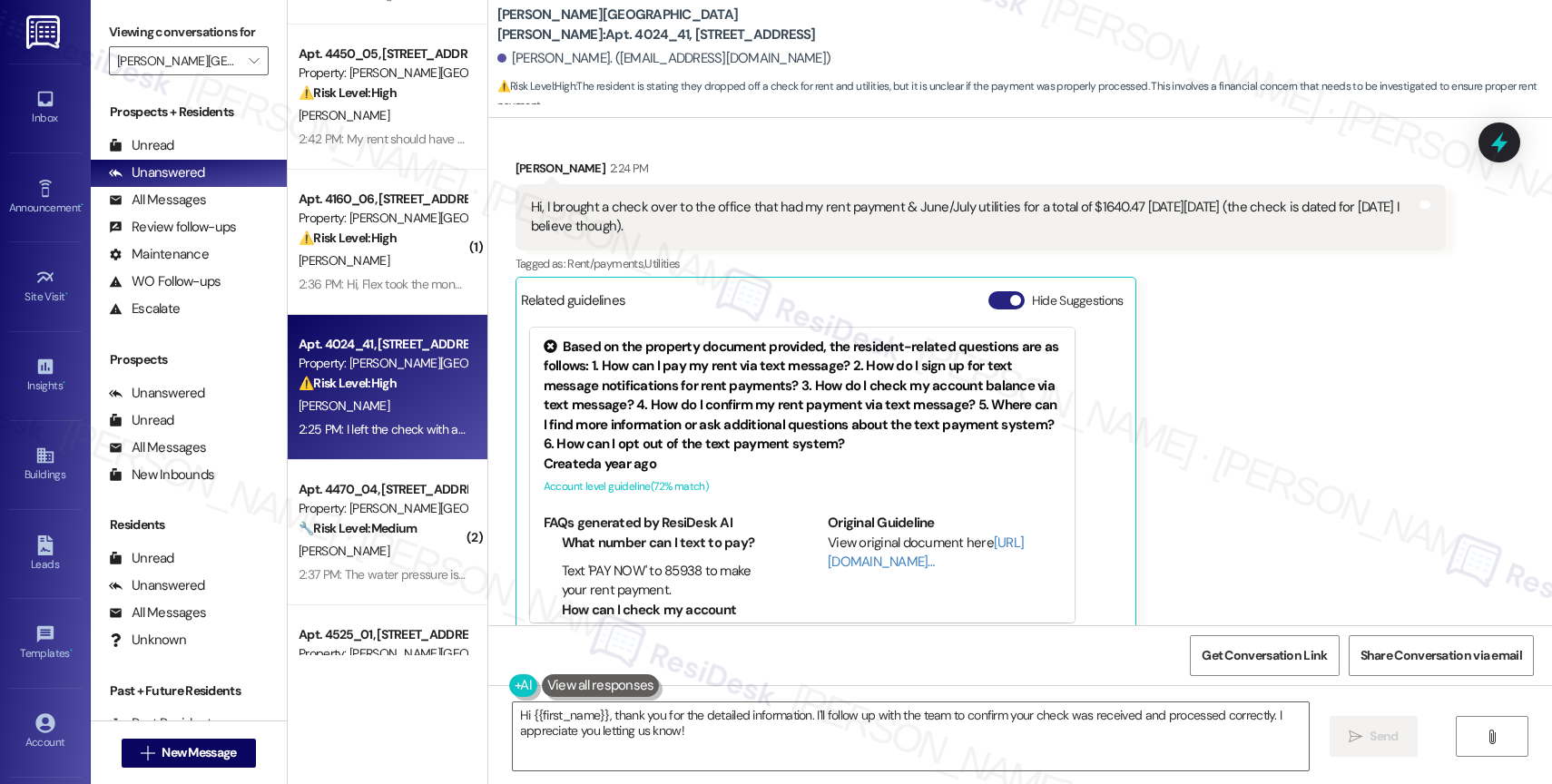
click at [993, 296] on button "Hide Suggestions" at bounding box center [1006, 300] width 36 height 18
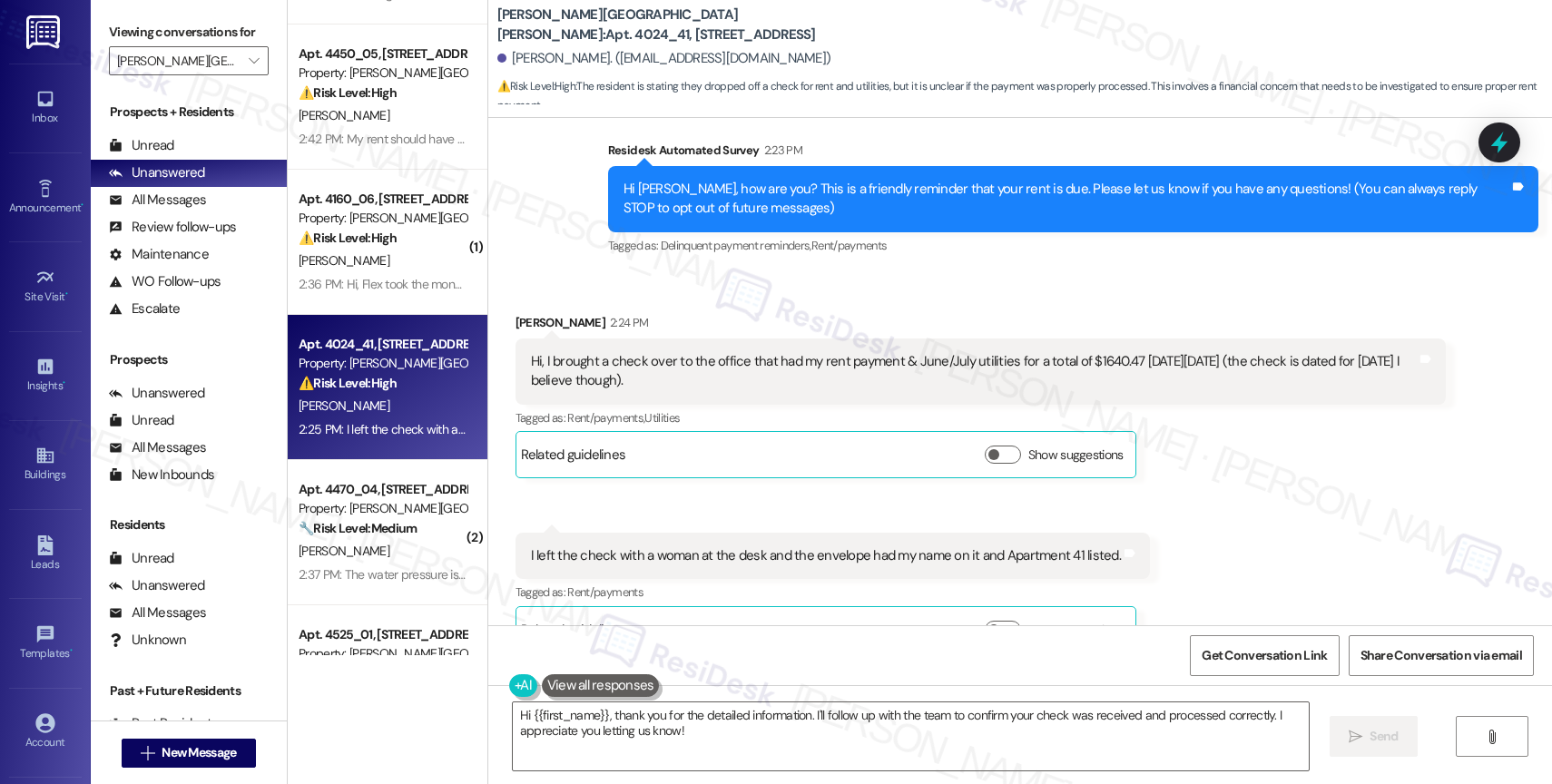
scroll to position [18, 0]
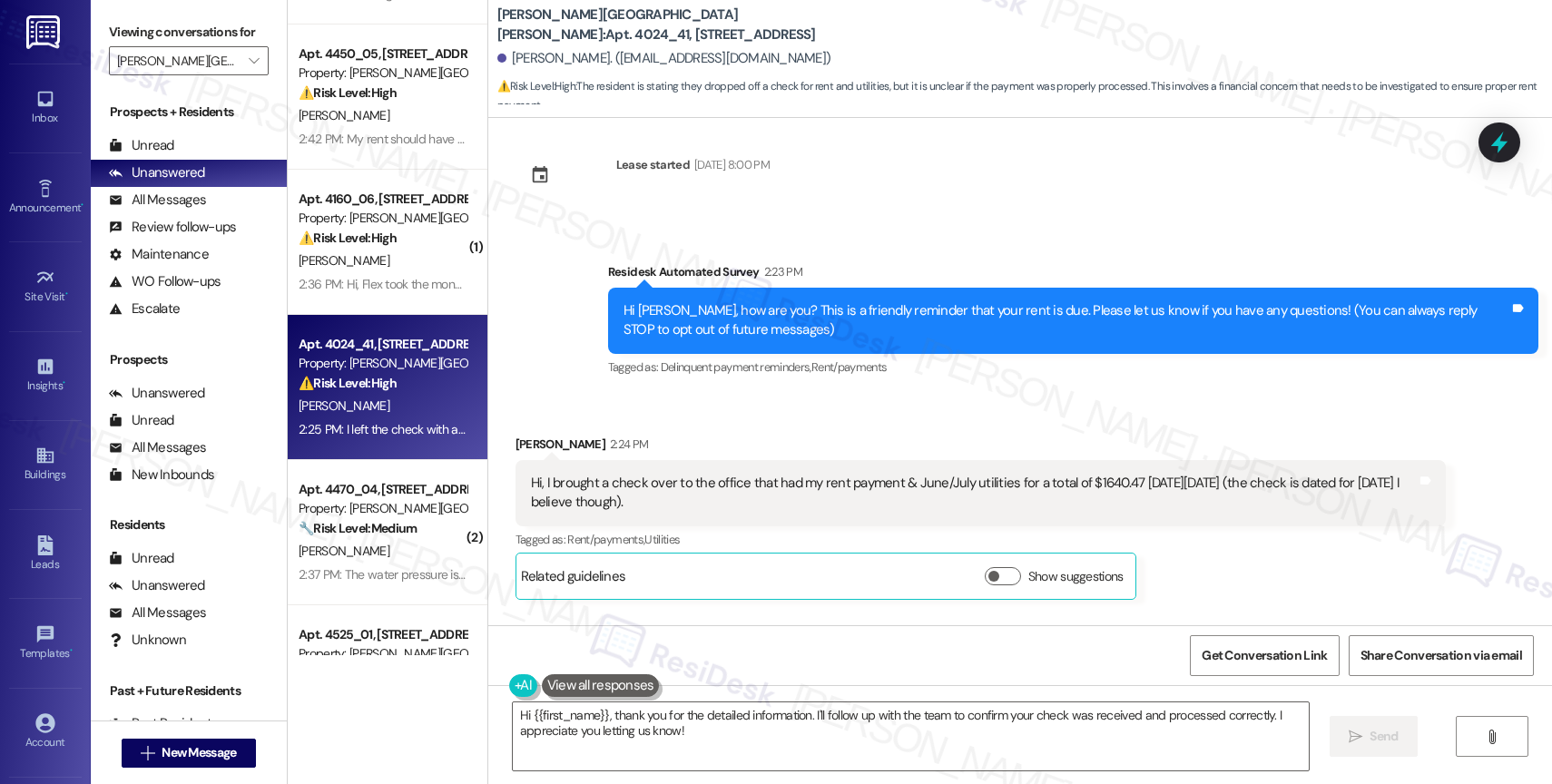
click at [781, 421] on div "Received via SMS Kate Rosenauer 2:24 PM Hi, I brought a check over to the offic…" at bounding box center [981, 516] width 958 height 192
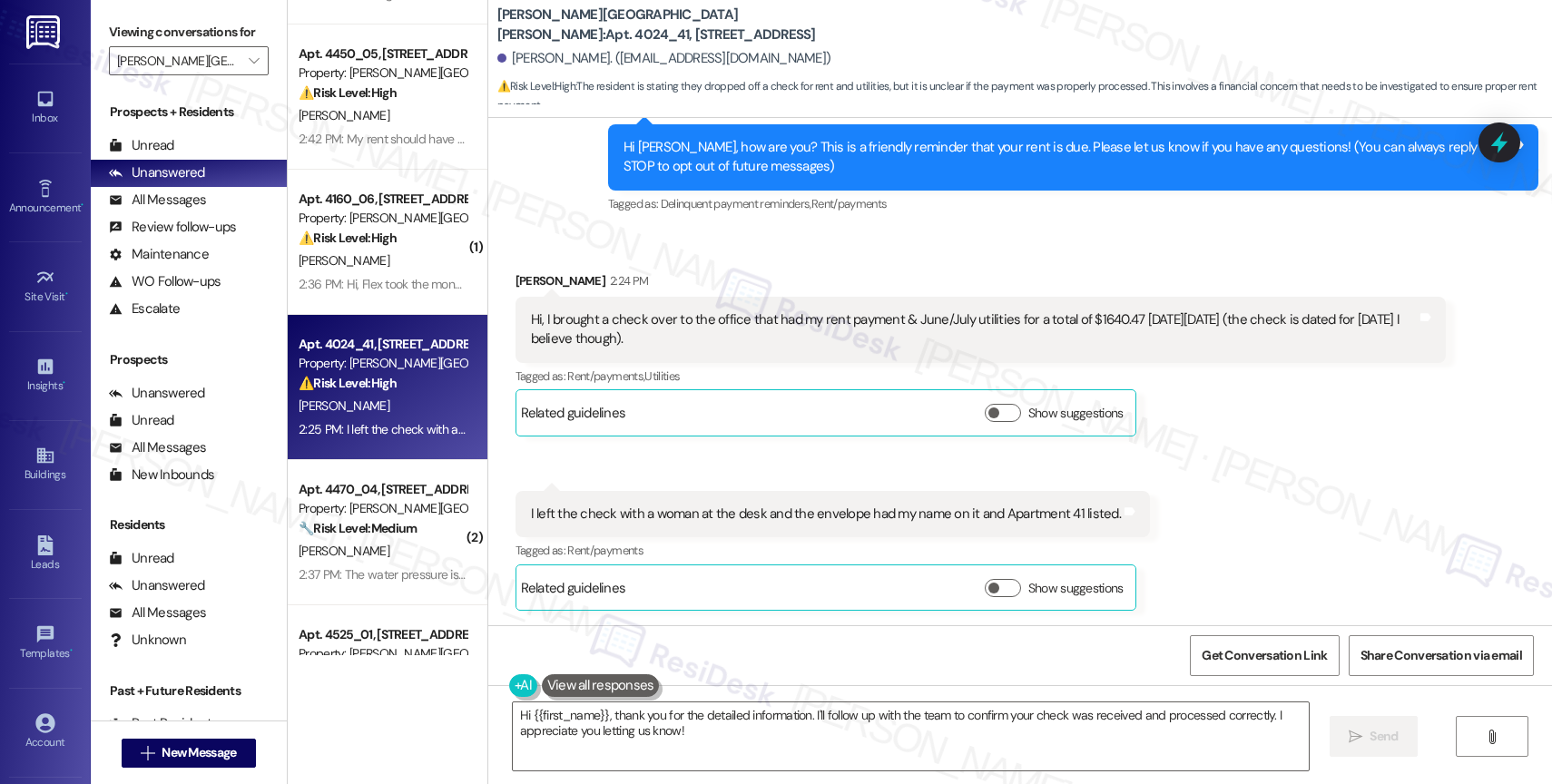
scroll to position [141, 0]
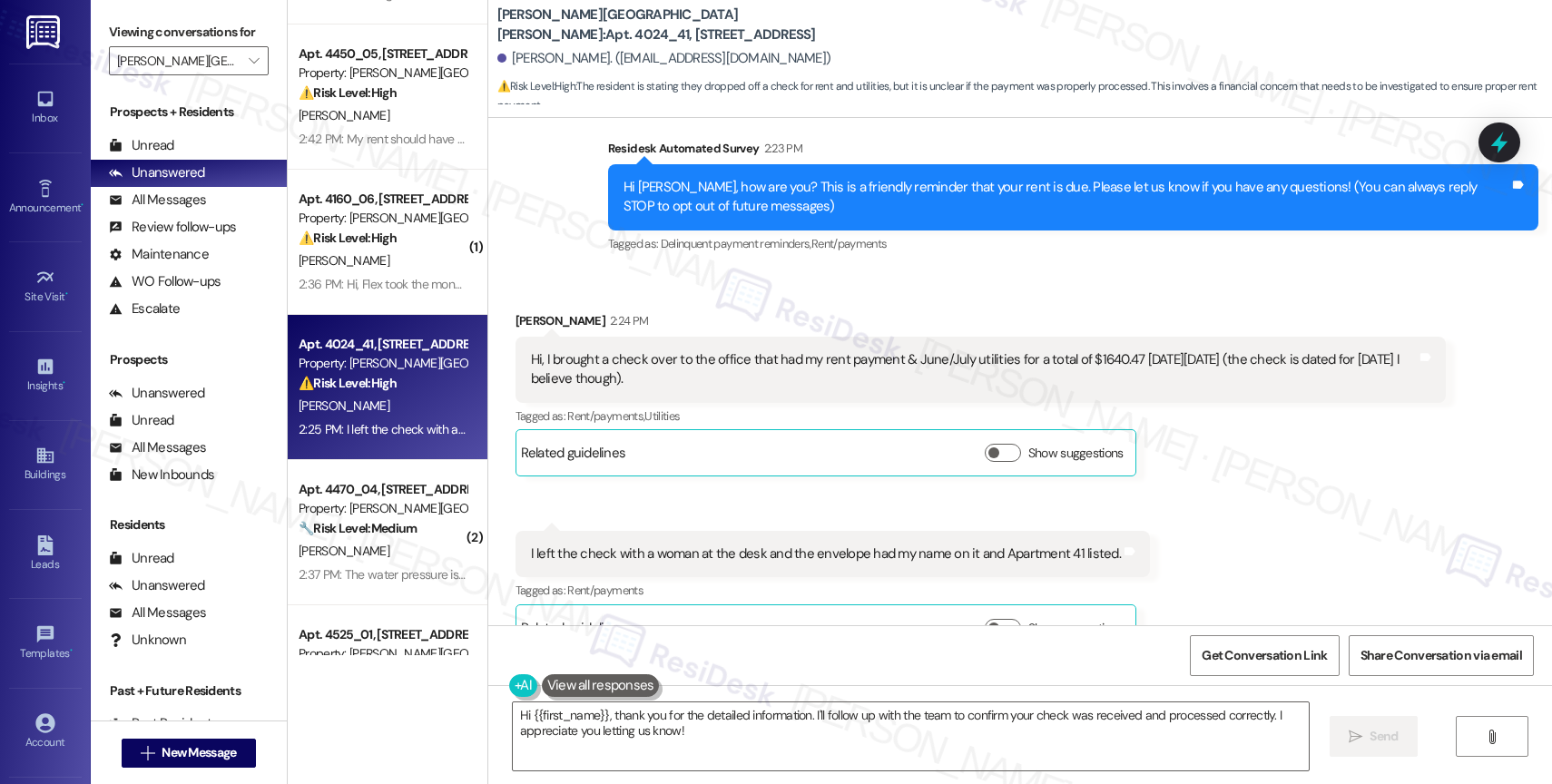
click at [776, 296] on div "Received via SMS Kate Rosenauer 2:24 PM Hi, I brought a check over to the offic…" at bounding box center [1020, 468] width 1064 height 394
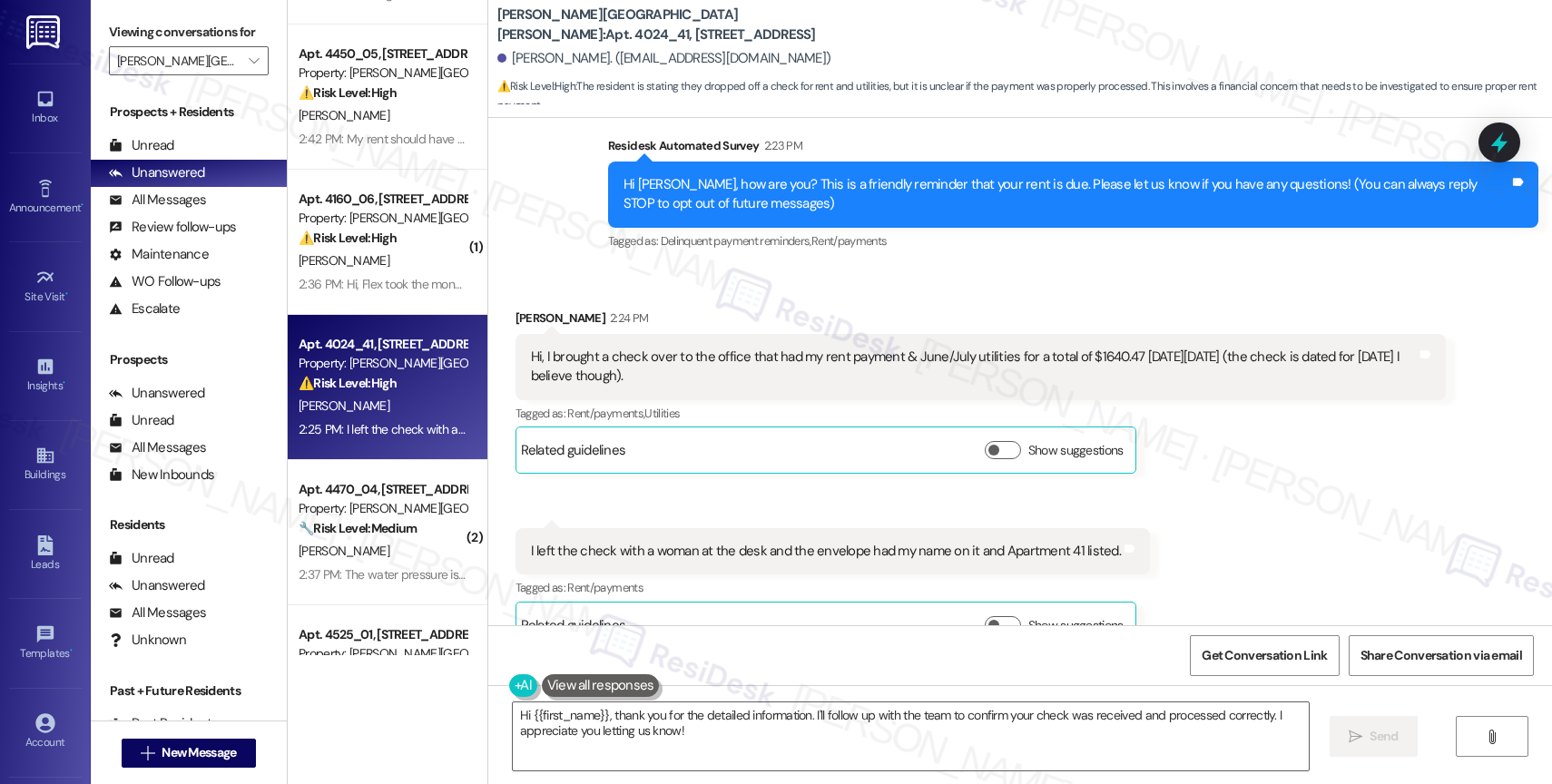
scroll to position [181, 0]
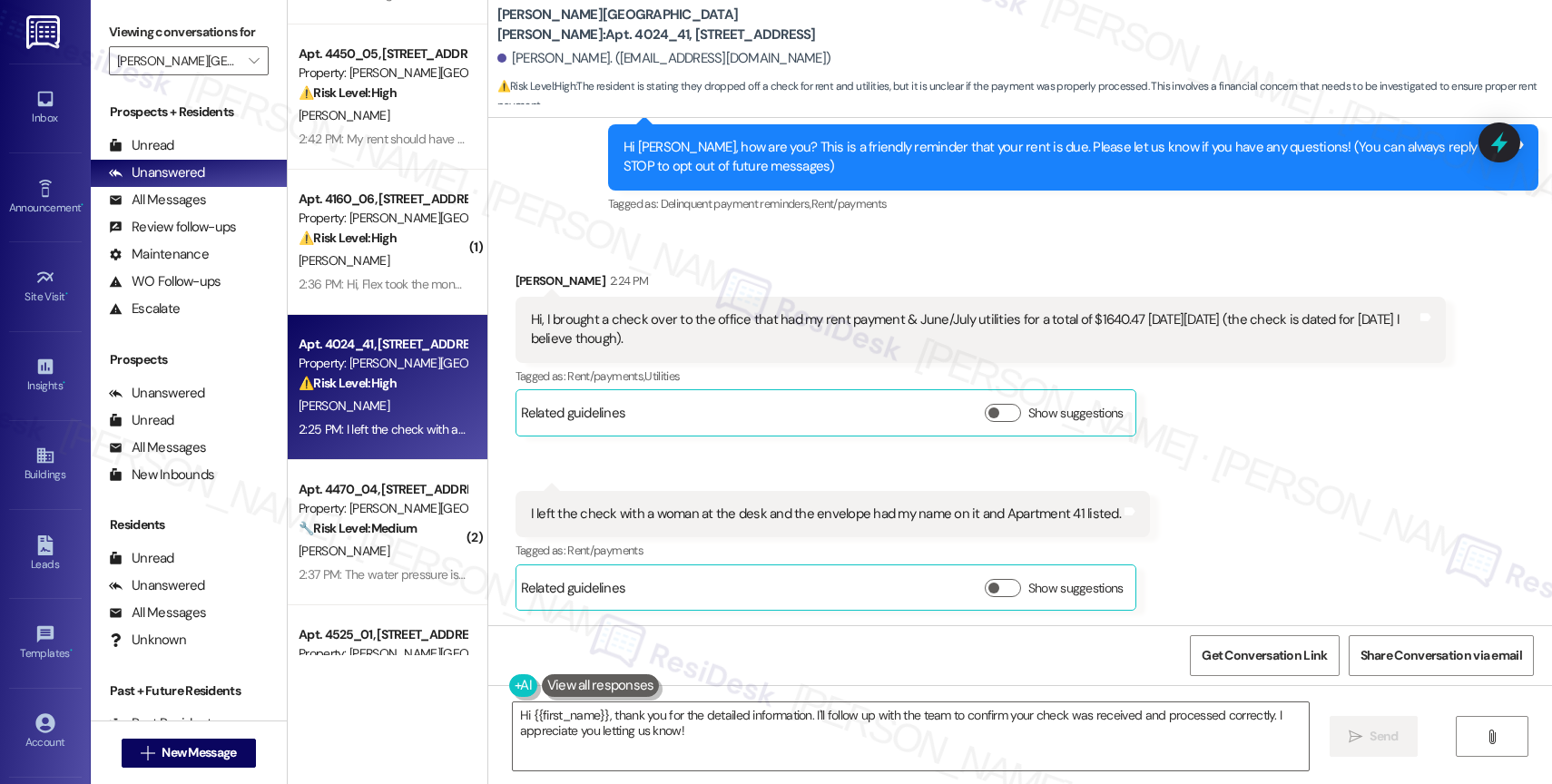
click at [794, 267] on div "Received via SMS Kate Rosenauer 2:24 PM Hi, I brought a check over to the offic…" at bounding box center [981, 353] width 958 height 192
click at [770, 252] on div "Received via SMS Kate Rosenauer 2:24 PM Hi, I brought a check over to the offic…" at bounding box center [1020, 428] width 1064 height 394
click at [819, 241] on div "Received via SMS Kate Rosenauer 2:24 PM Hi, I brought a check over to the offic…" at bounding box center [1020, 428] width 1064 height 394
click at [829, 262] on div "Received via SMS Kate Rosenauer 2:24 PM Hi, I brought a check over to the offic…" at bounding box center [981, 353] width 958 height 192
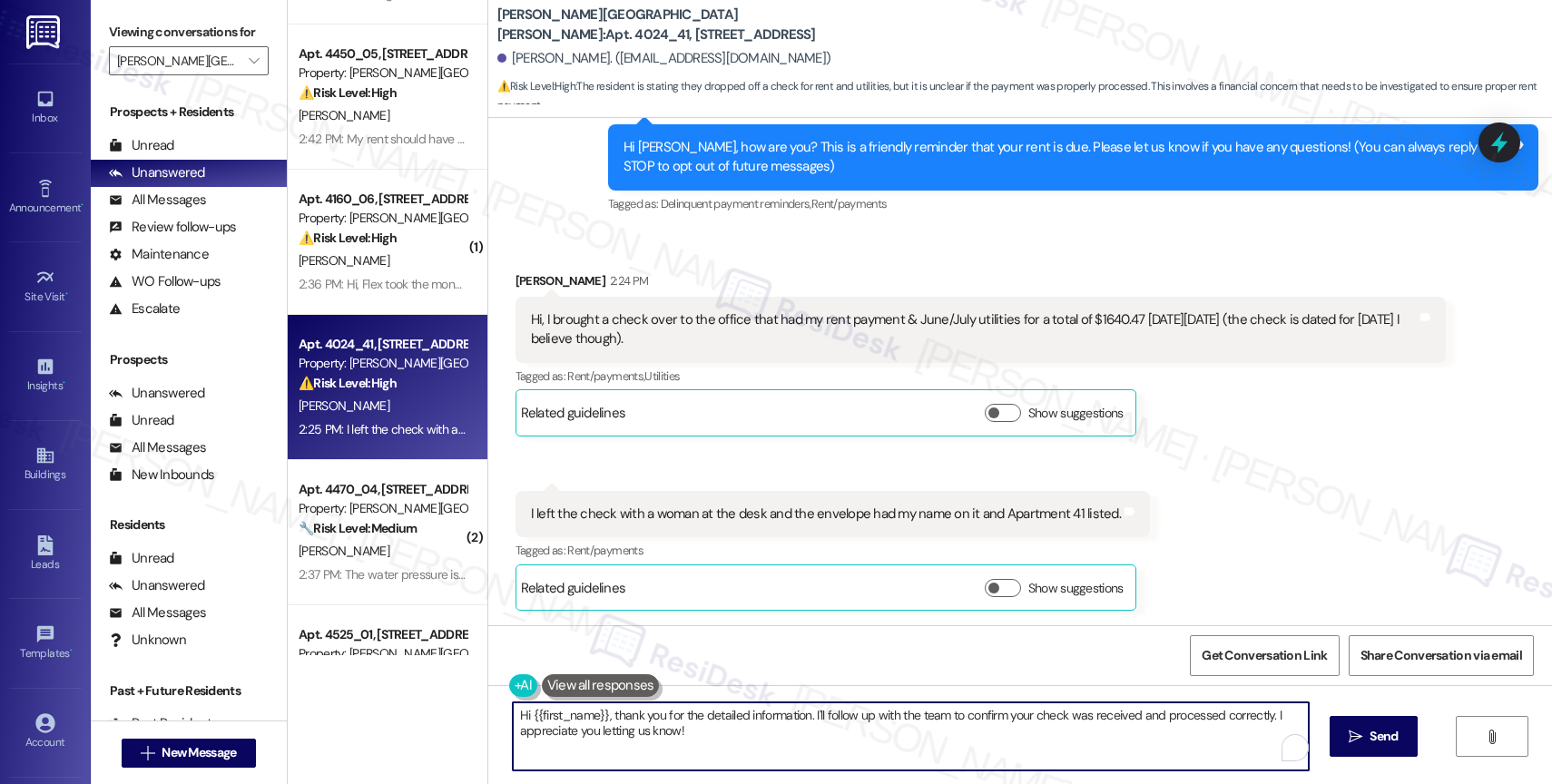
click at [591, 735] on textarea "Hi {{first_name}}, thank you for the detailed information. I'll follow up with …" at bounding box center [911, 736] width 796 height 68
paste textarea "Thank you for informing me, {{first_name}}. If you have no further questions, p…"
type textarea "Thank you for informing me, {{first_name}}. If you have no further questions, p…"
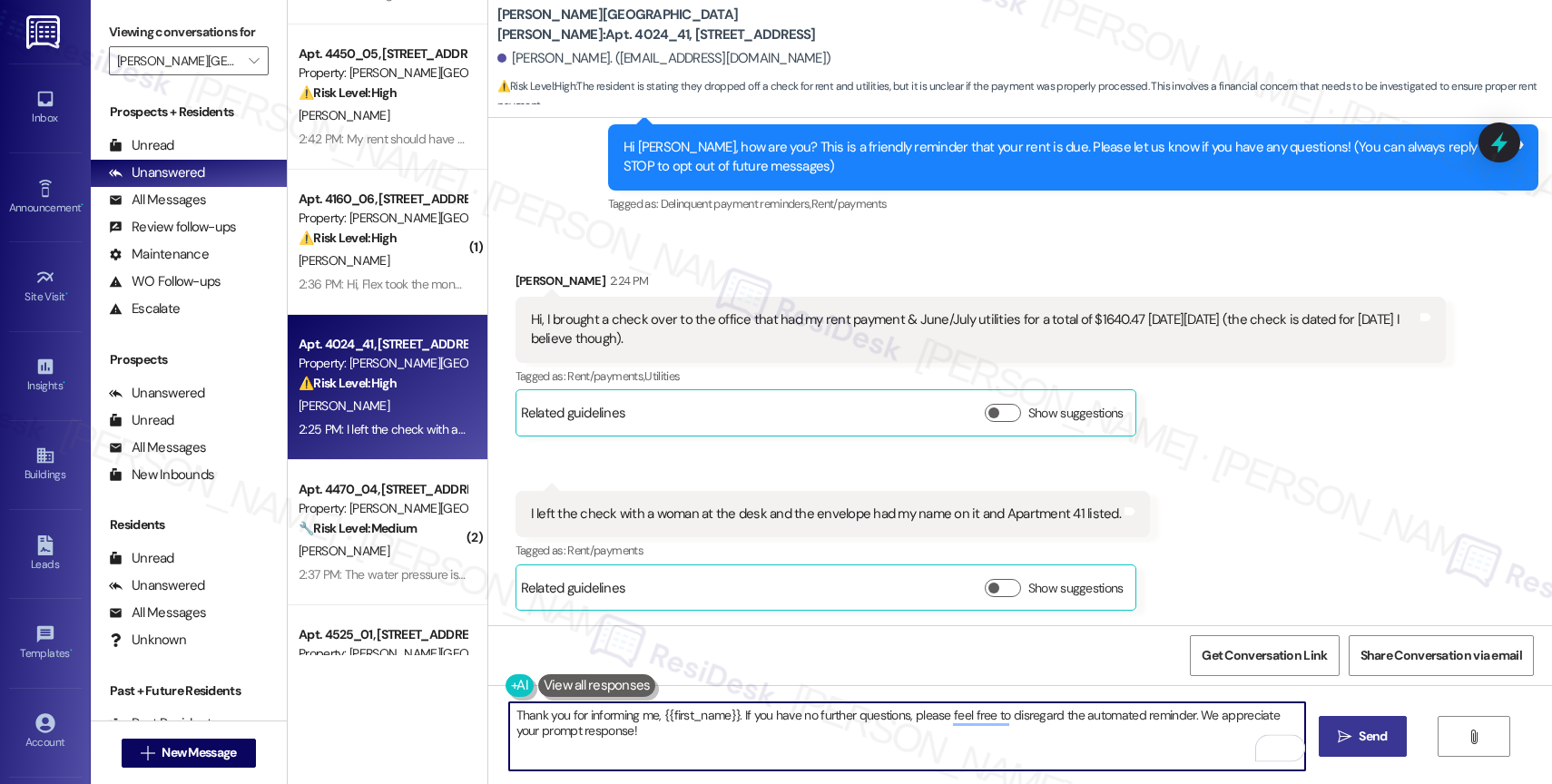
click at [1359, 726] on span "Send" at bounding box center [1373, 735] width 28 height 19
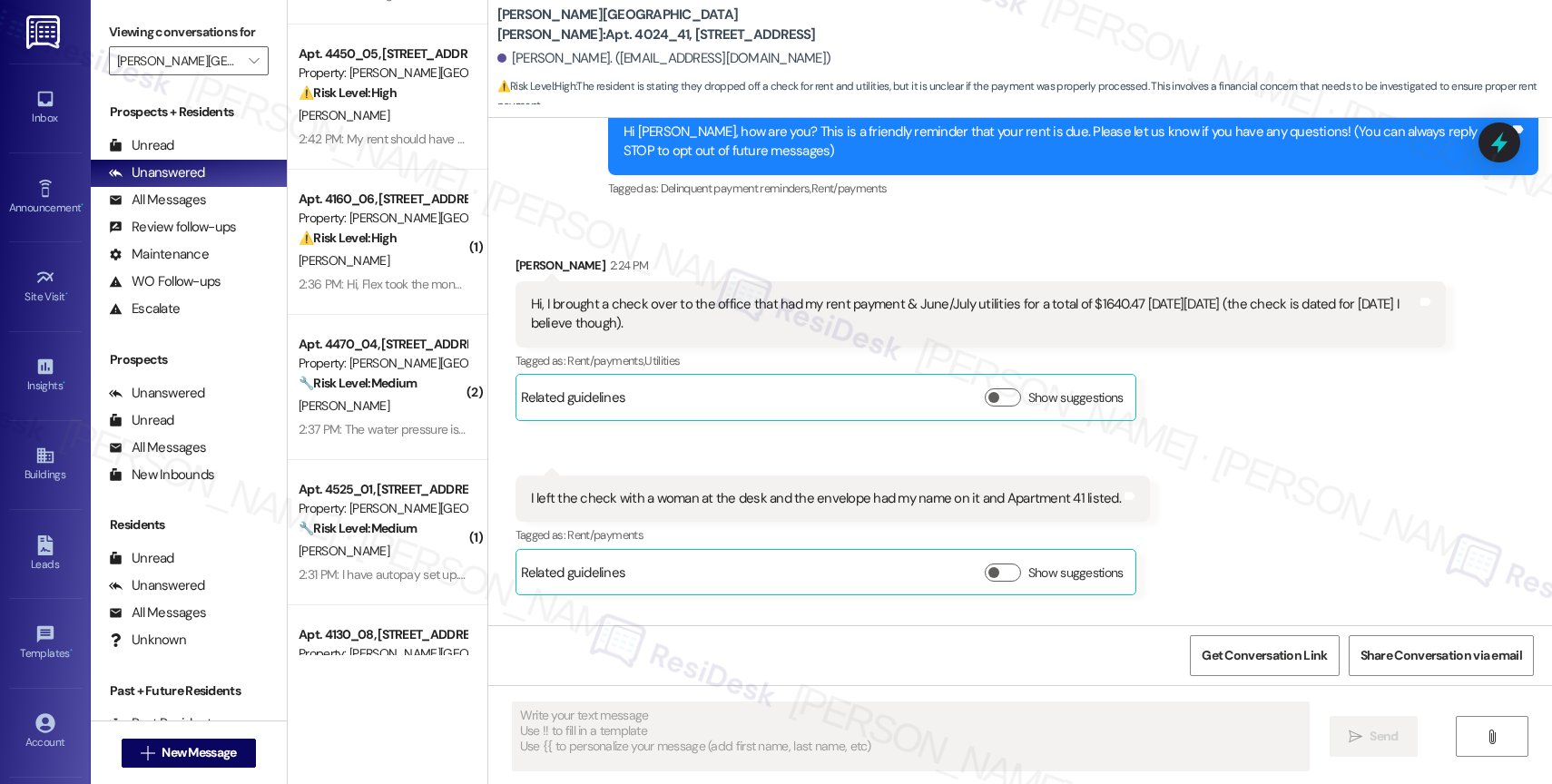
scroll to position [307, 0]
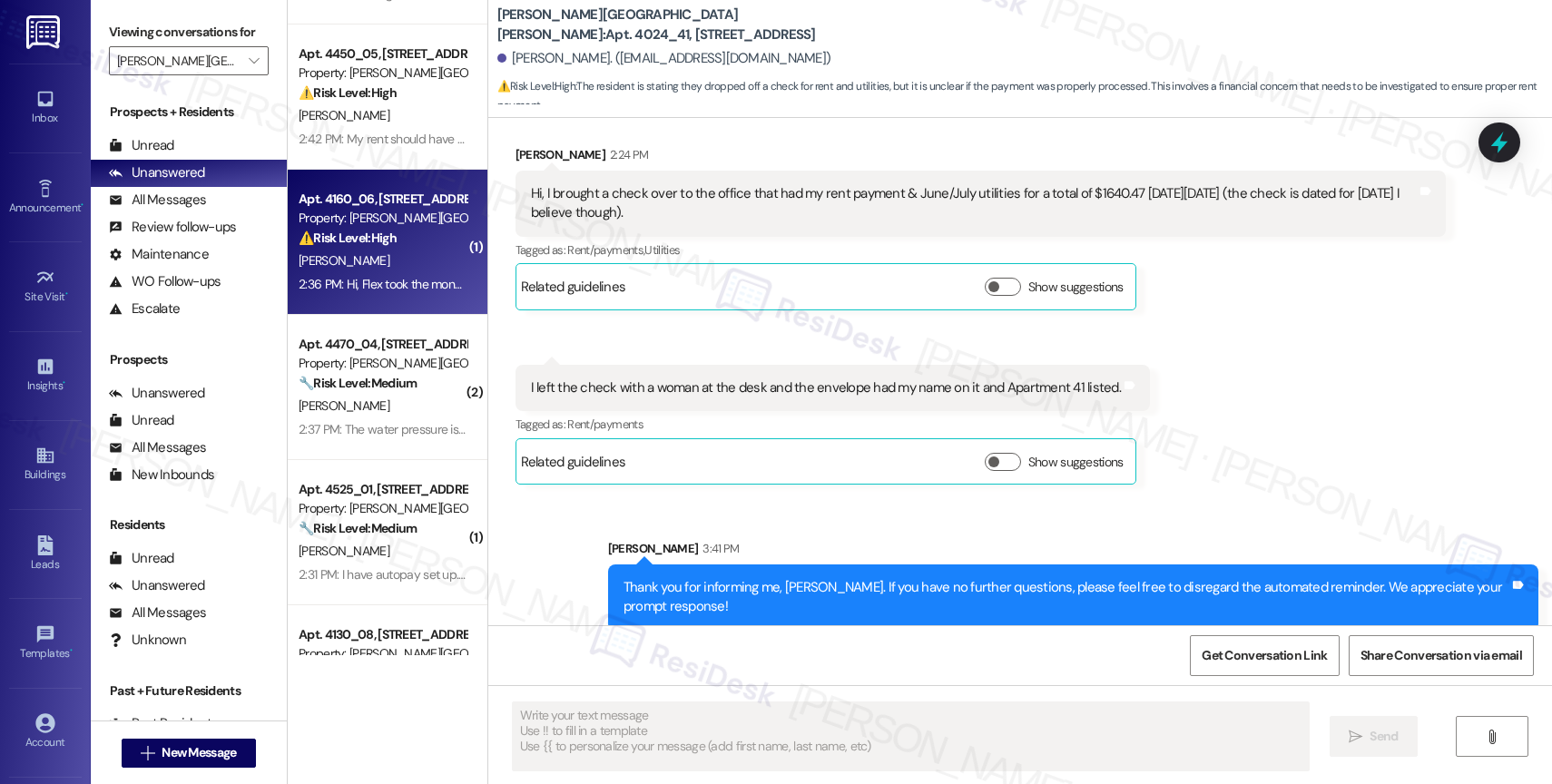
click at [362, 281] on div "2:36 PM: Hi, Flex took the money from my account so I assumed rent was paid. Pe…" at bounding box center [557, 284] width 518 height 16
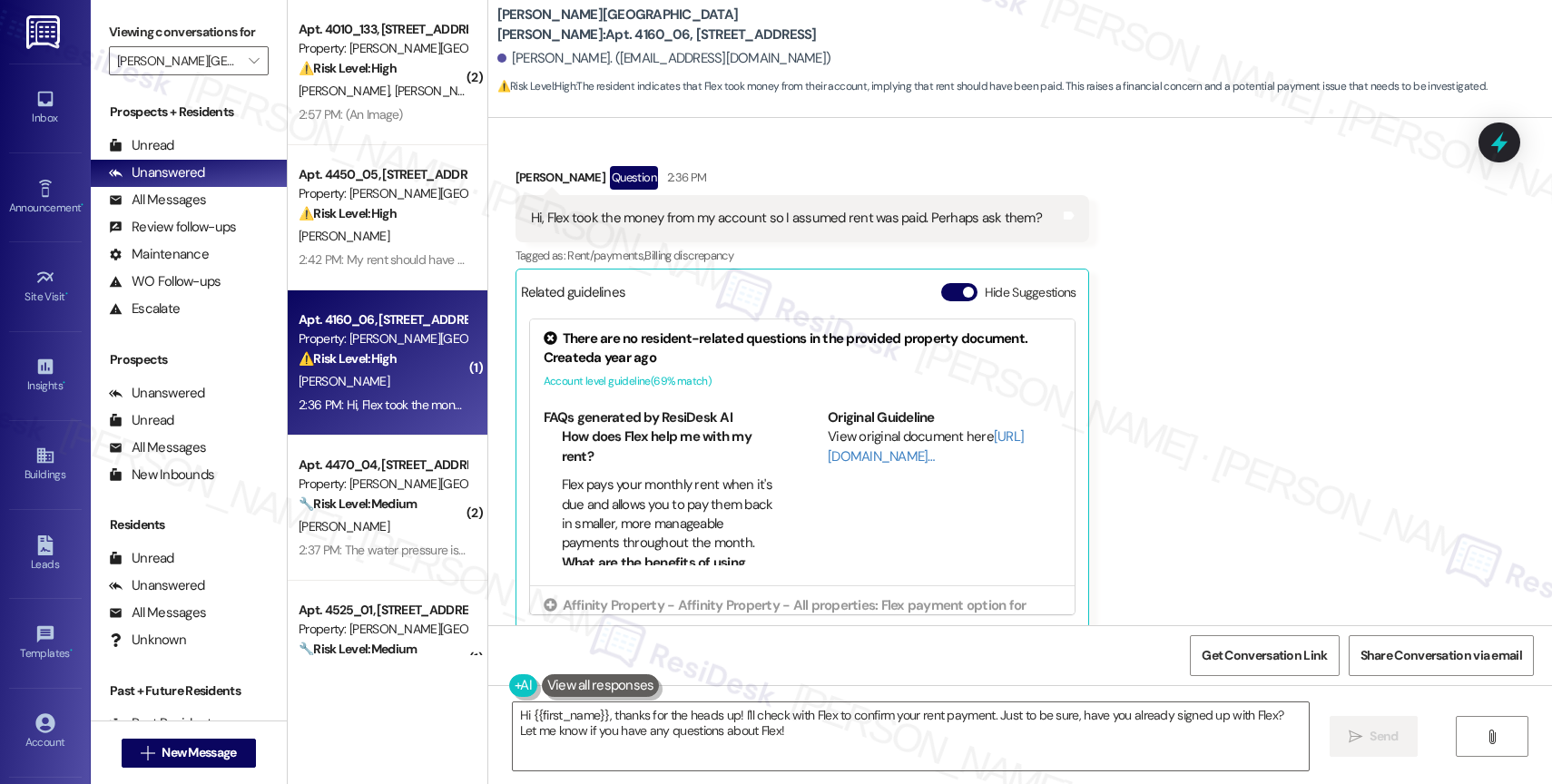
scroll to position [988, 0]
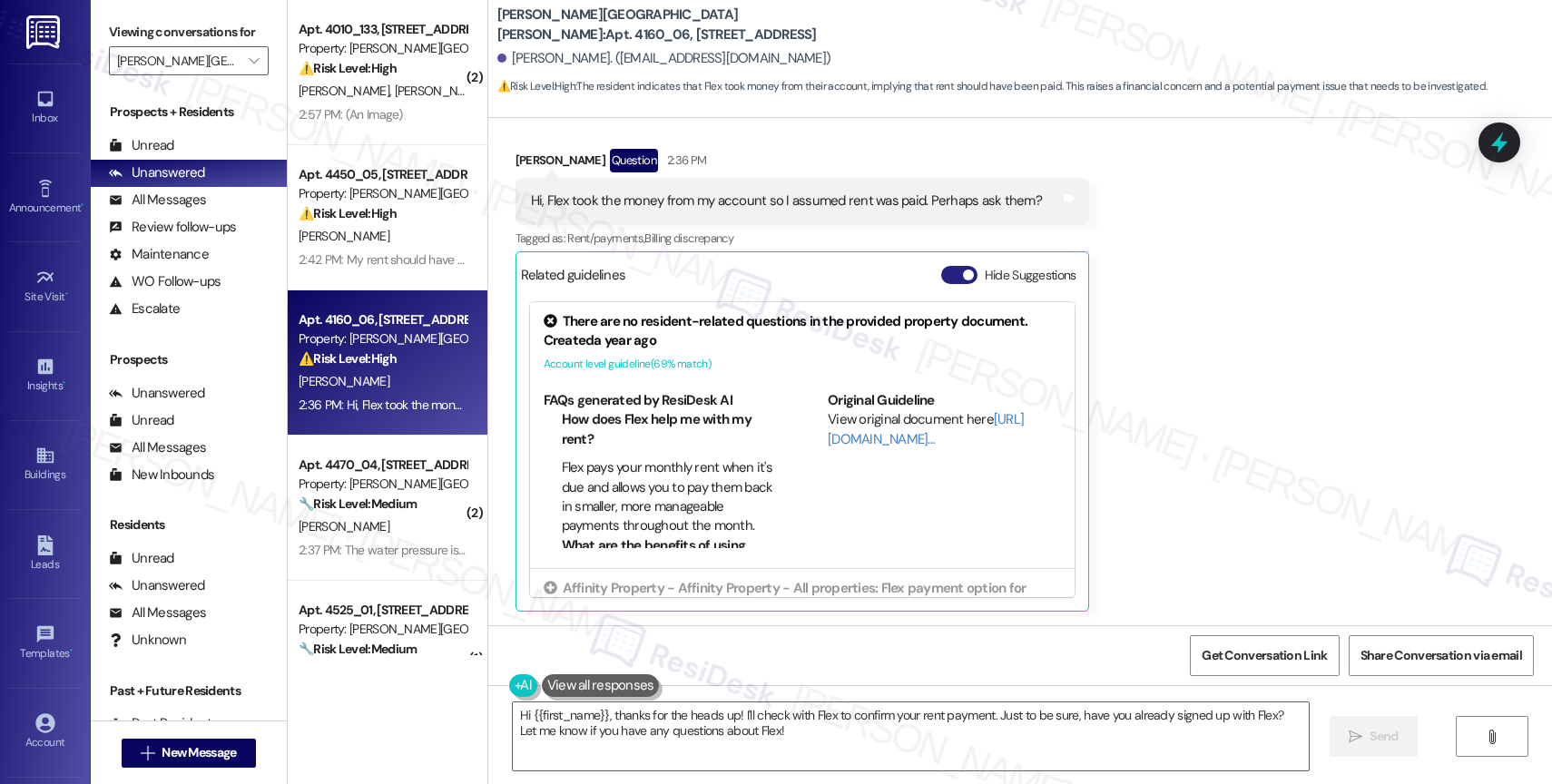
click at [941, 273] on button "Hide Suggestions" at bounding box center [959, 275] width 36 height 18
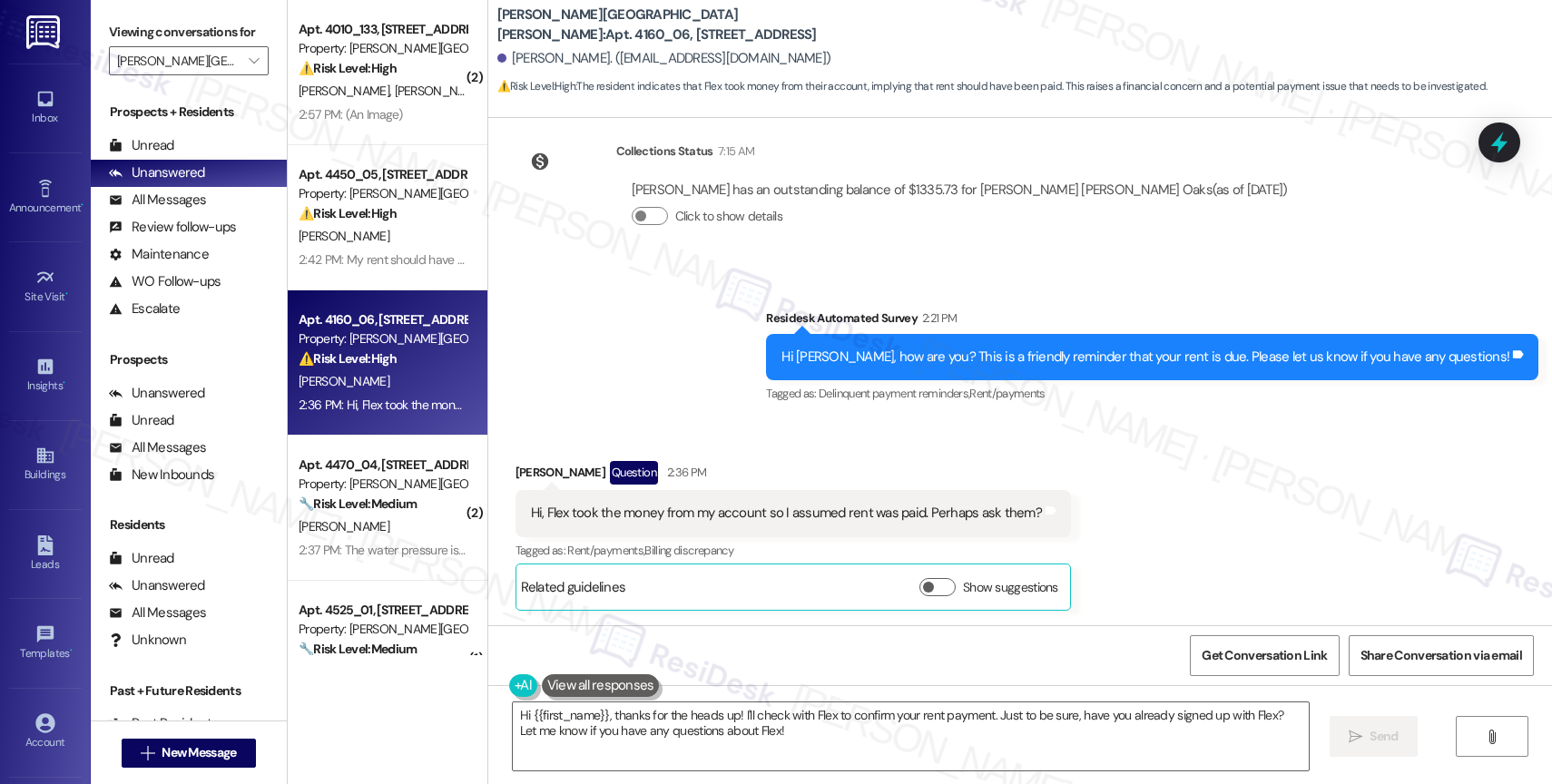
click at [721, 386] on div "Survey, sent via SMS Residesk Automated Survey 2:21 PM Hi John, how are you? Th…" at bounding box center [1020, 344] width 1064 height 153
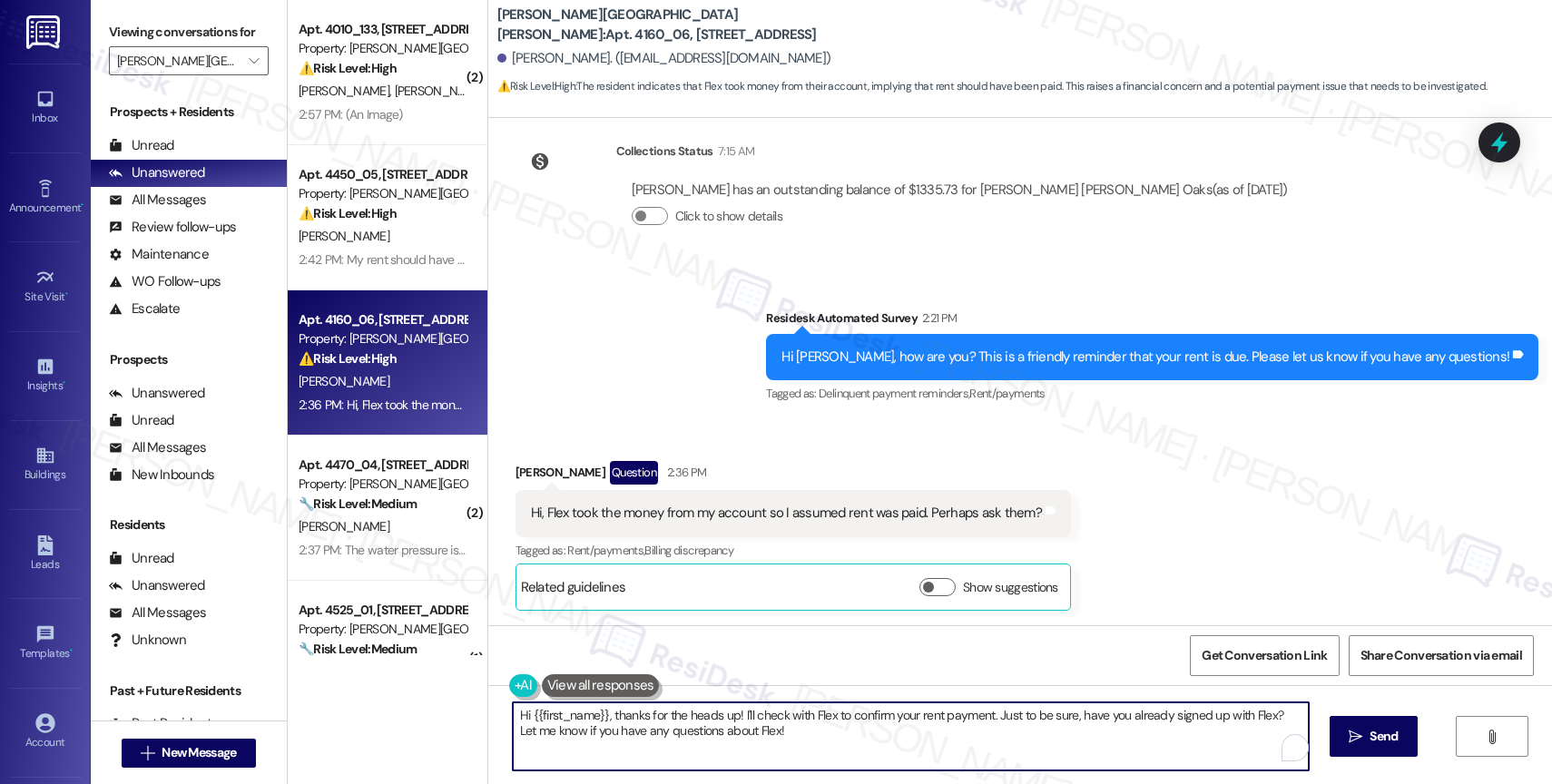
click at [812, 760] on textarea "Hi {{first_name}}, thanks for the heads up! I'll check with Flex to confirm you…" at bounding box center [911, 736] width 796 height 68
drag, startPoint x: 726, startPoint y: 714, endPoint x: 779, endPoint y: 761, distance: 70.8
click at [779, 761] on textarea "Hi {{first_name}}, thanks for the heads up! I'll check with Flex to confirm you…" at bounding box center [907, 736] width 796 height 68
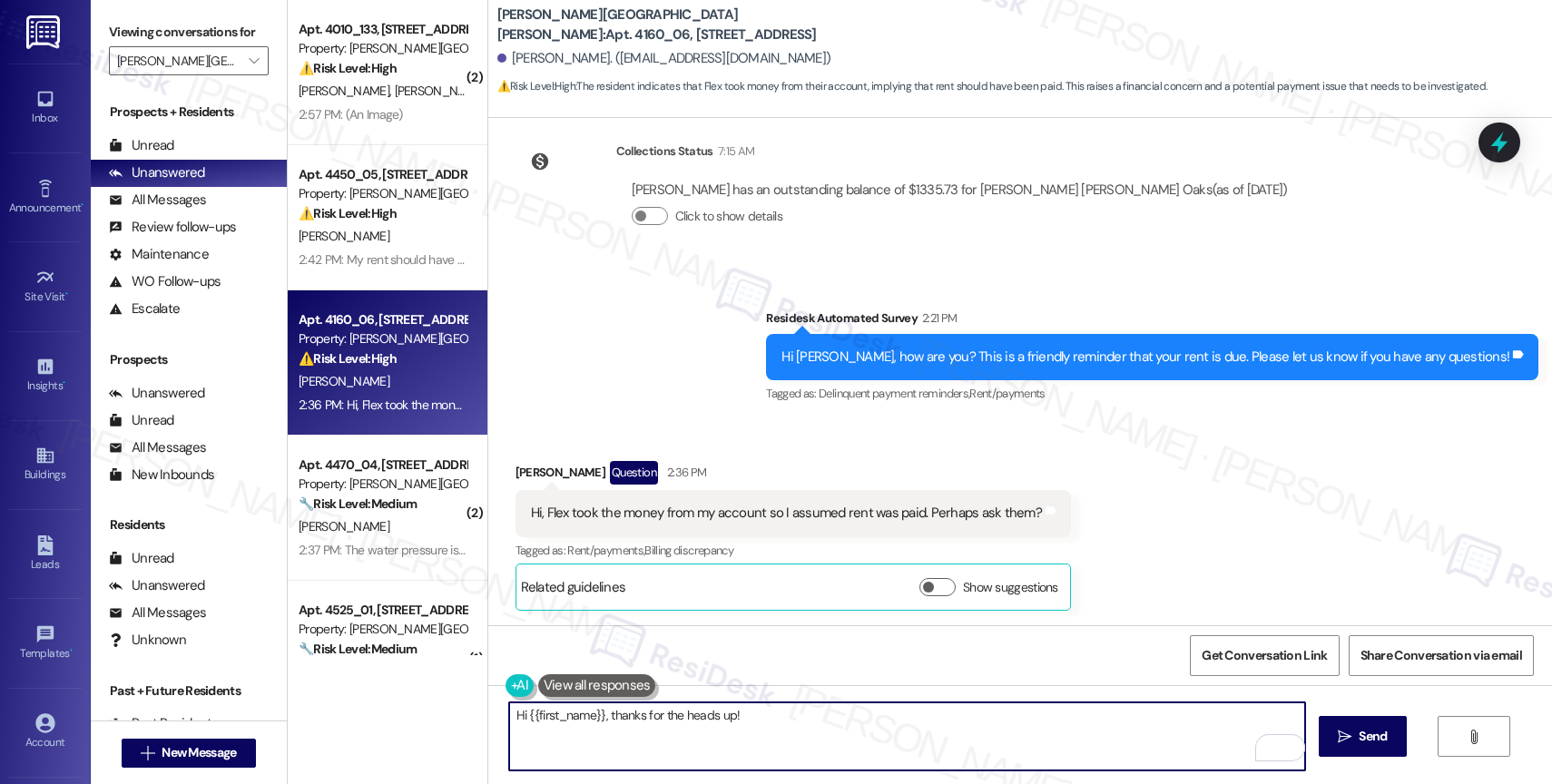
click at [792, 722] on textarea "Hi {{first_name}}, thanks for the heads up!" at bounding box center [907, 736] width 796 height 68
paste textarea "We sent that message to all residents as a friendly reminder that we're here to…"
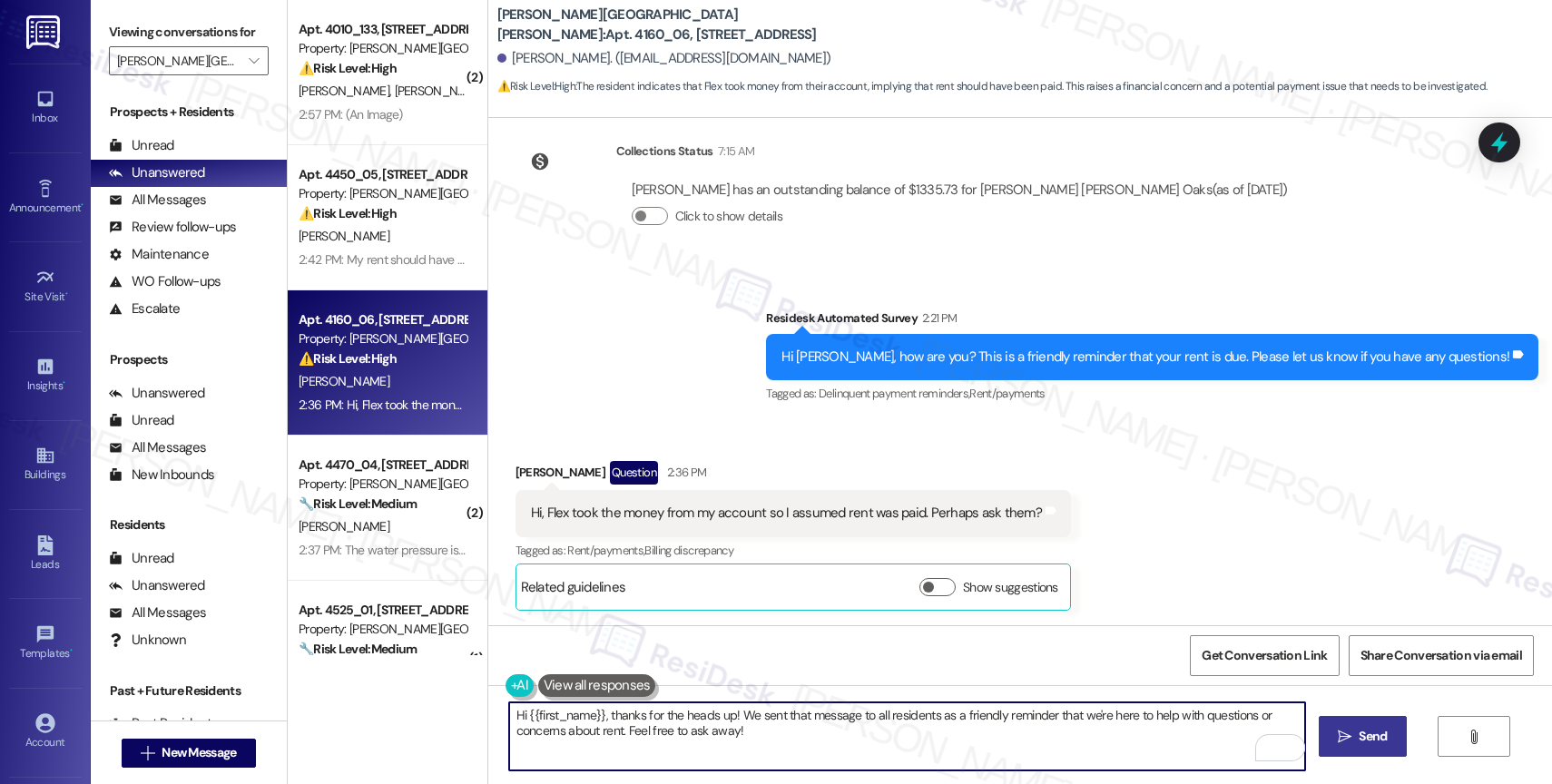
type textarea "Hi {{first_name}}, thanks for the heads up! We sent that message to all residen…"
click at [1366, 736] on span "Send" at bounding box center [1373, 735] width 28 height 19
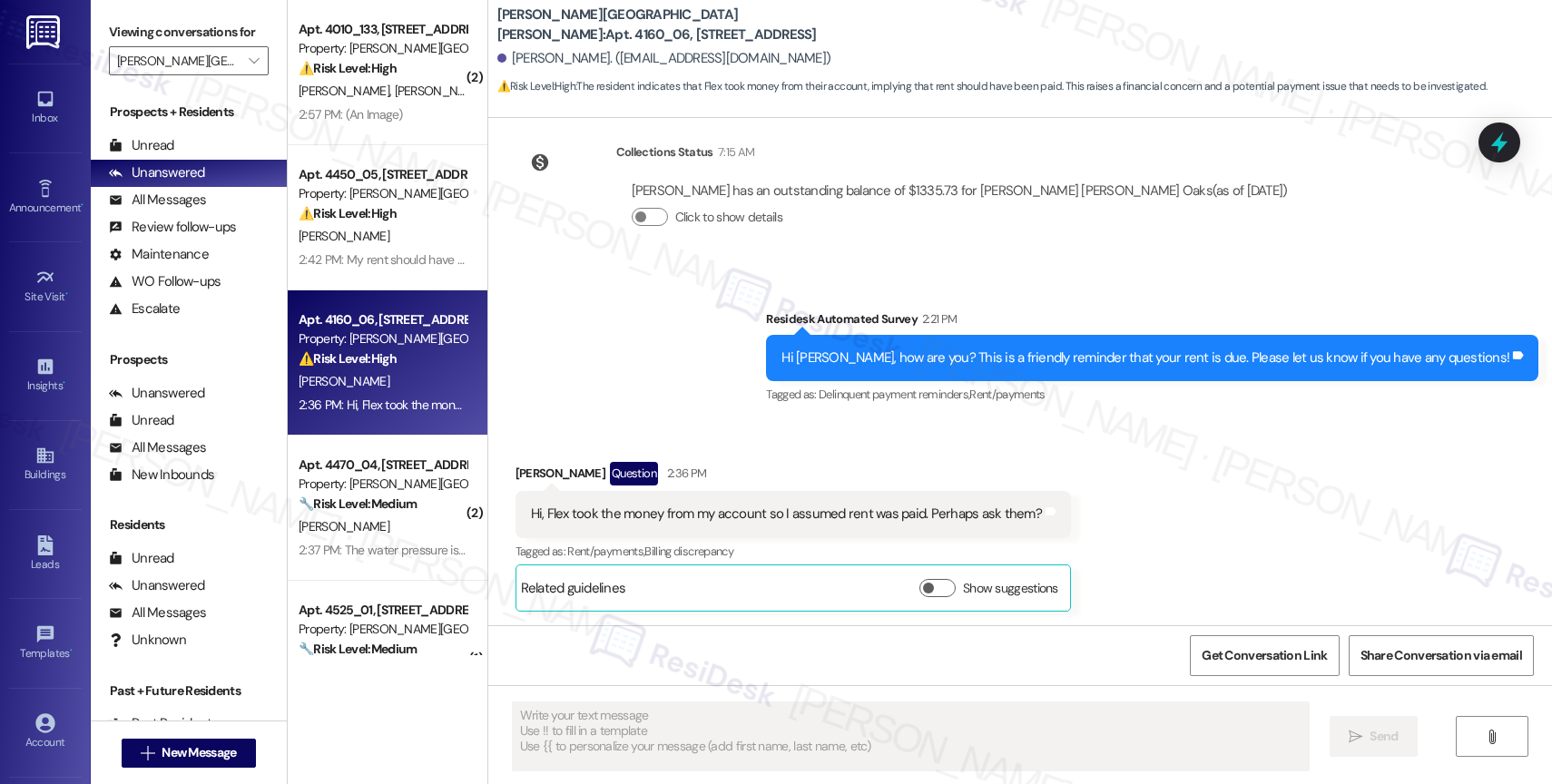
scroll to position [821, 0]
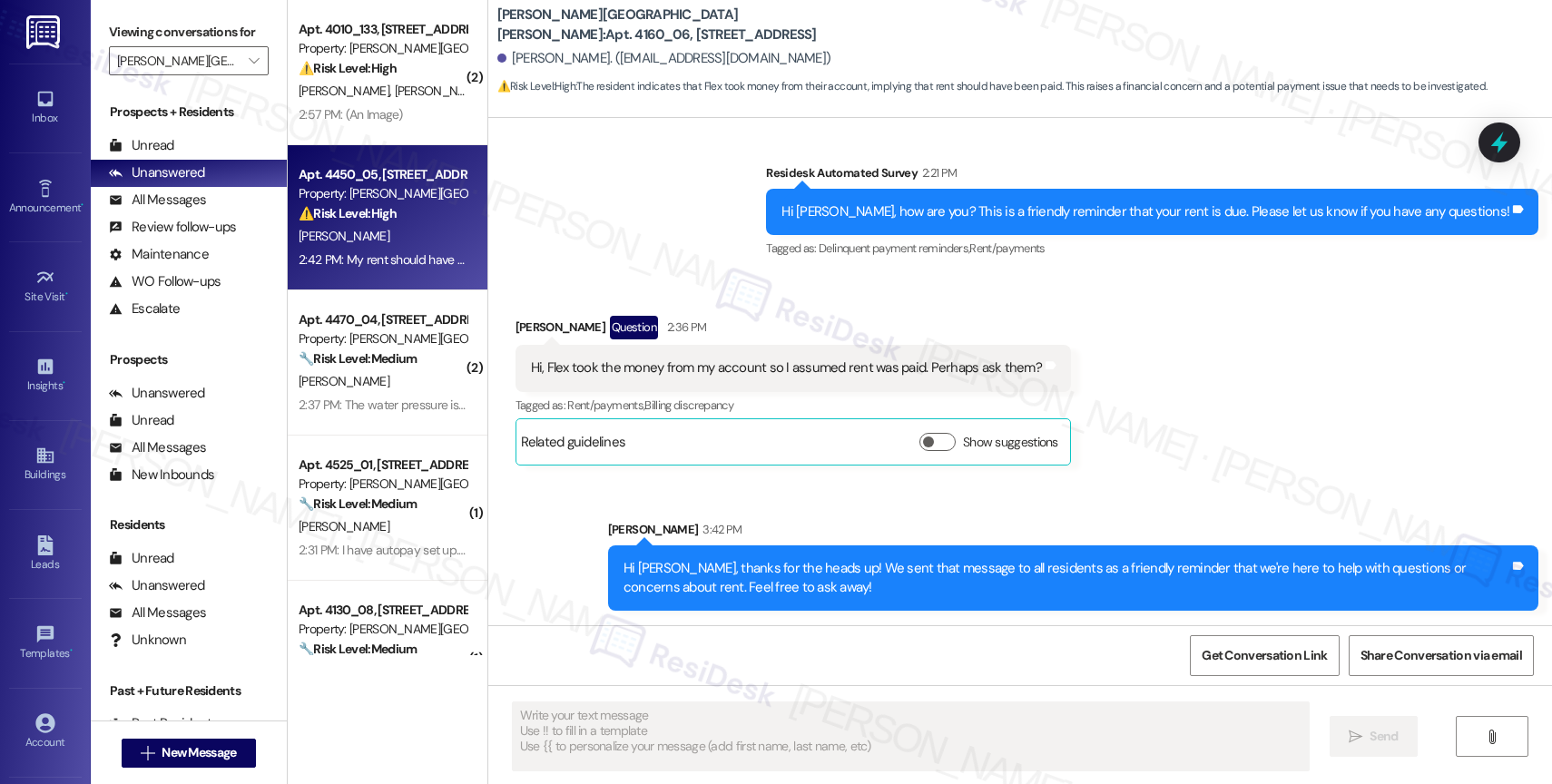
click at [388, 252] on div "2:42 PM: My rent should have been dropped off last Friday. Please let me know i…" at bounding box center [553, 260] width 509 height 16
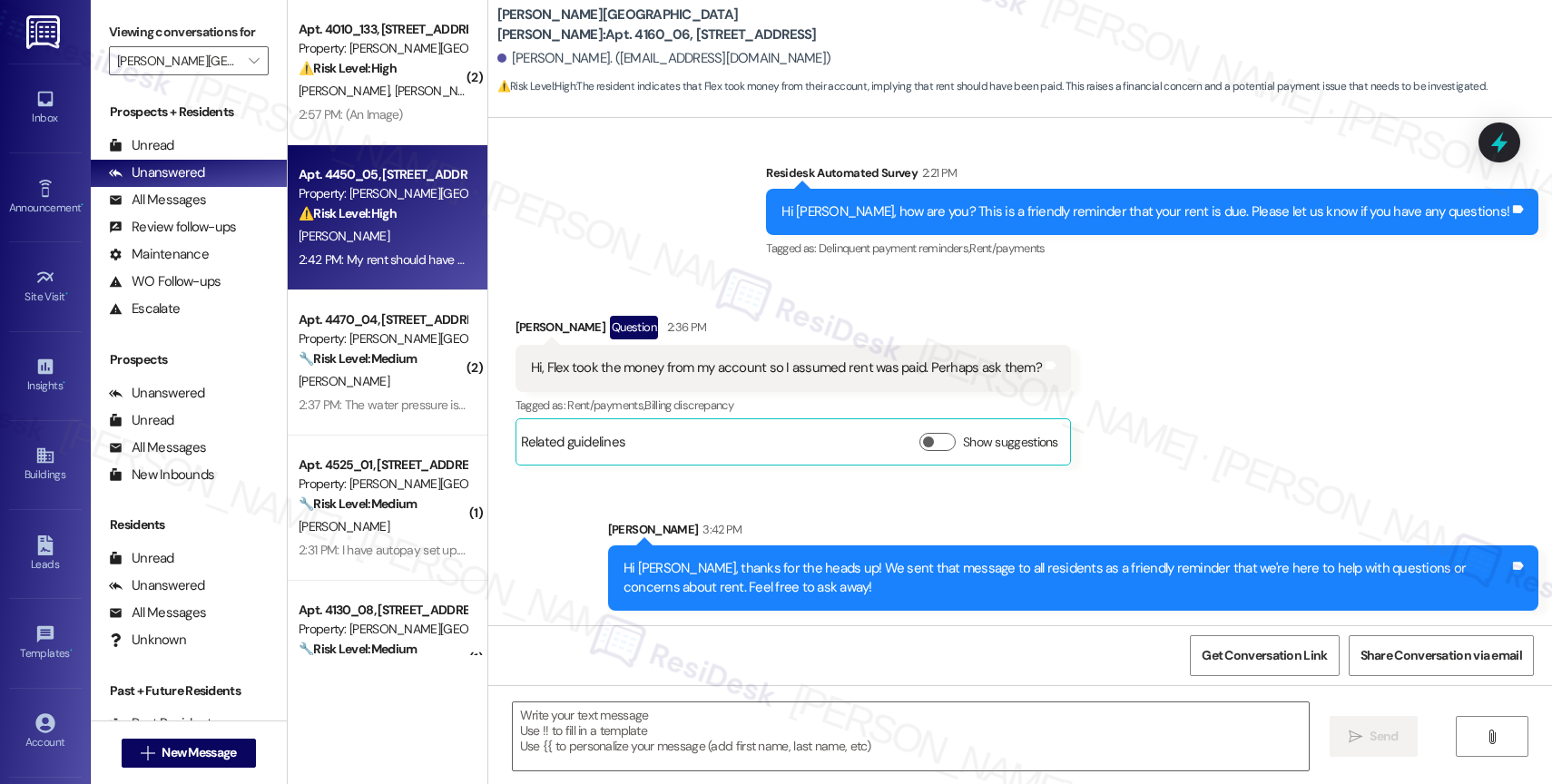
type textarea "Fetching suggested responses. Please feel free to read through the conversation…"
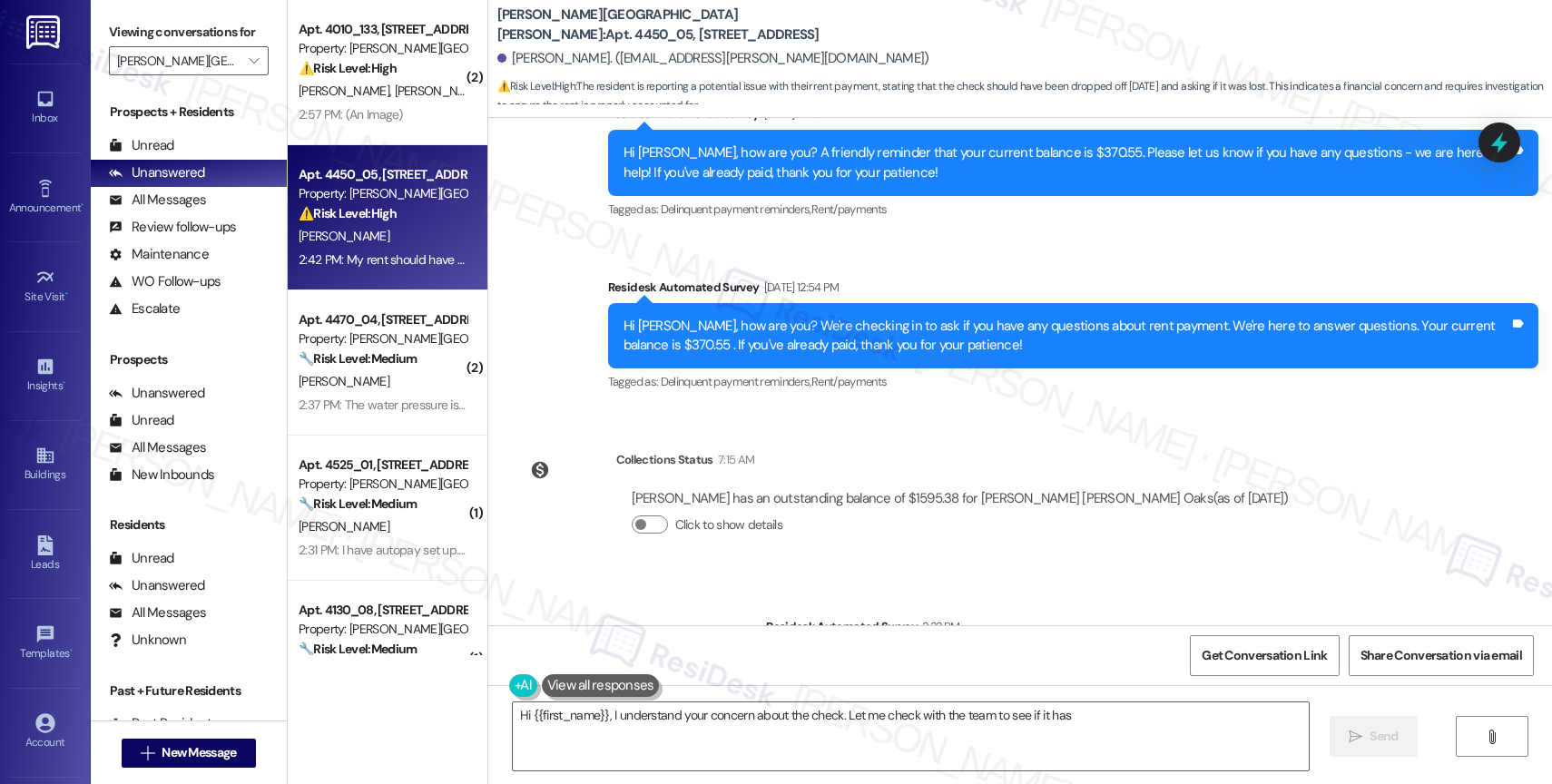
scroll to position [1341, 0]
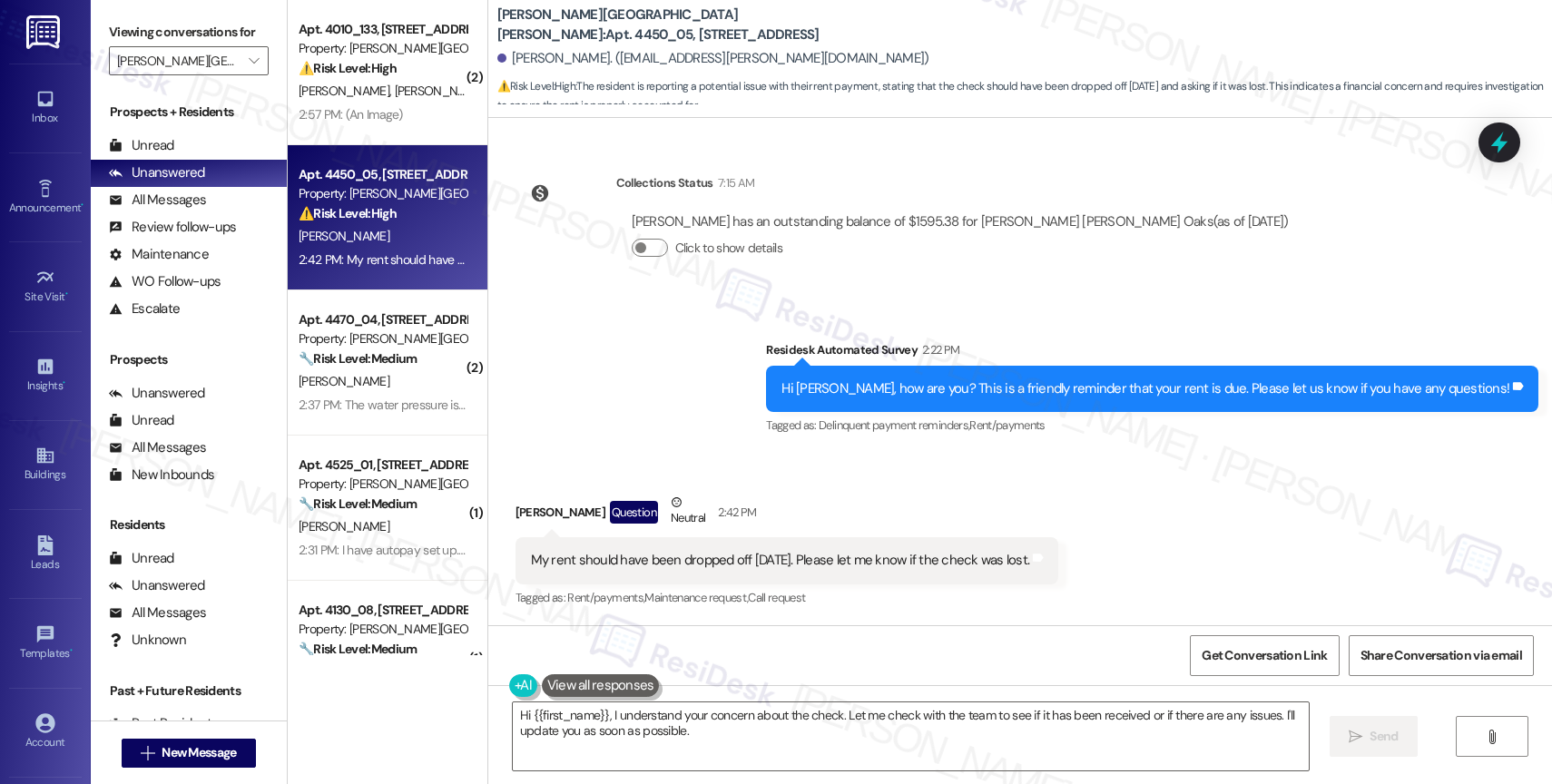
click at [766, 387] on div "Survey, sent via SMS Residesk Automated Survey 2:22 PM Hi Ashton, how are you? …" at bounding box center [1020, 376] width 1064 height 153
click at [612, 728] on textarea "Hi {{first_name}}, I understand your concern about the check. Let me check with…" at bounding box center [911, 736] width 796 height 68
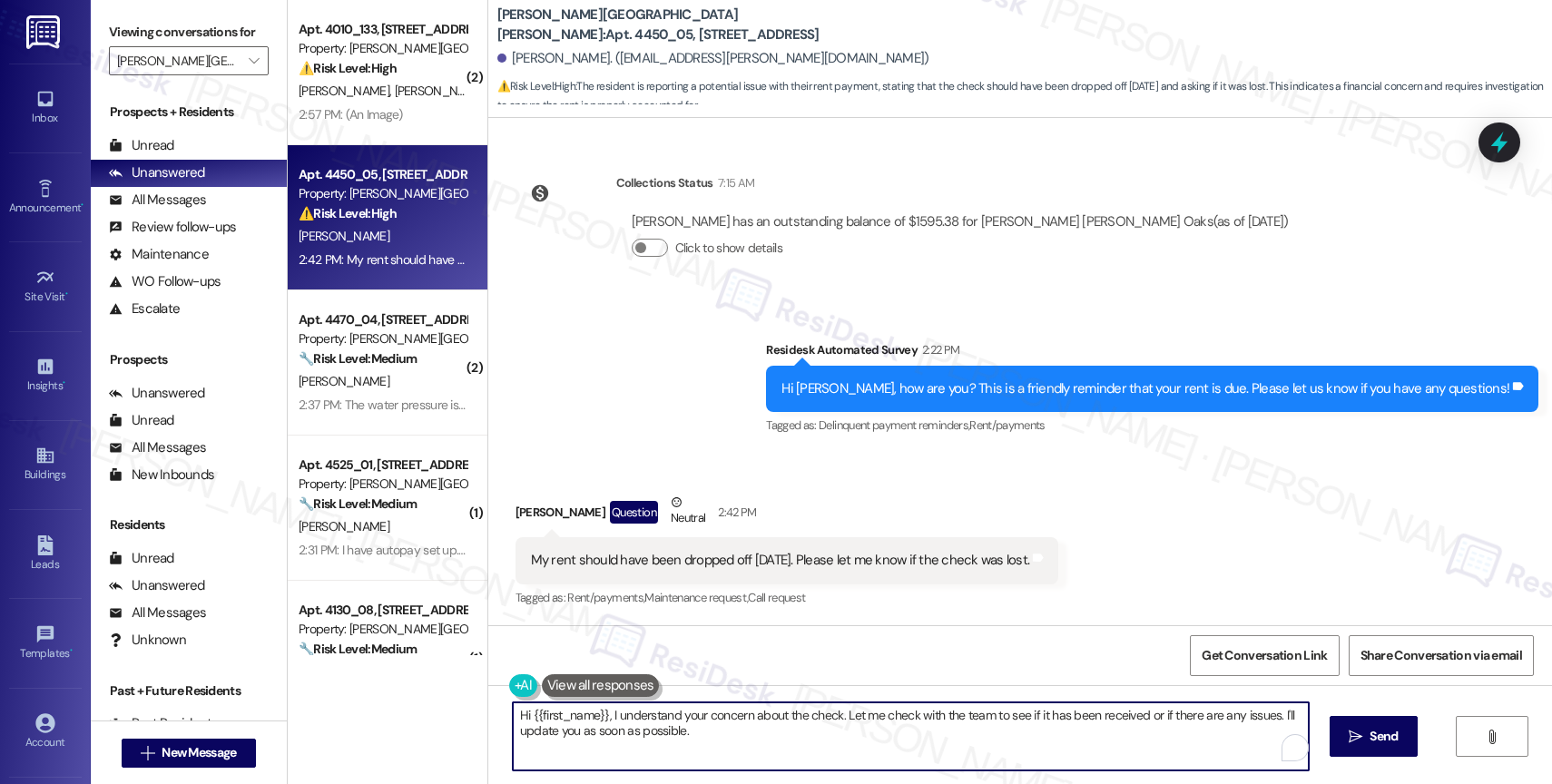
click at [612, 728] on textarea "Hi {{first_name}}, I understand your concern about the check. Let me check with…" at bounding box center [911, 736] width 796 height 68
drag, startPoint x: 596, startPoint y: 712, endPoint x: 848, endPoint y: 765, distance: 257.5
click at [848, 765] on textarea "Hi {{first_name}}, I understand your concern about the check. Let me check with…" at bounding box center [907, 736] width 796 height 68
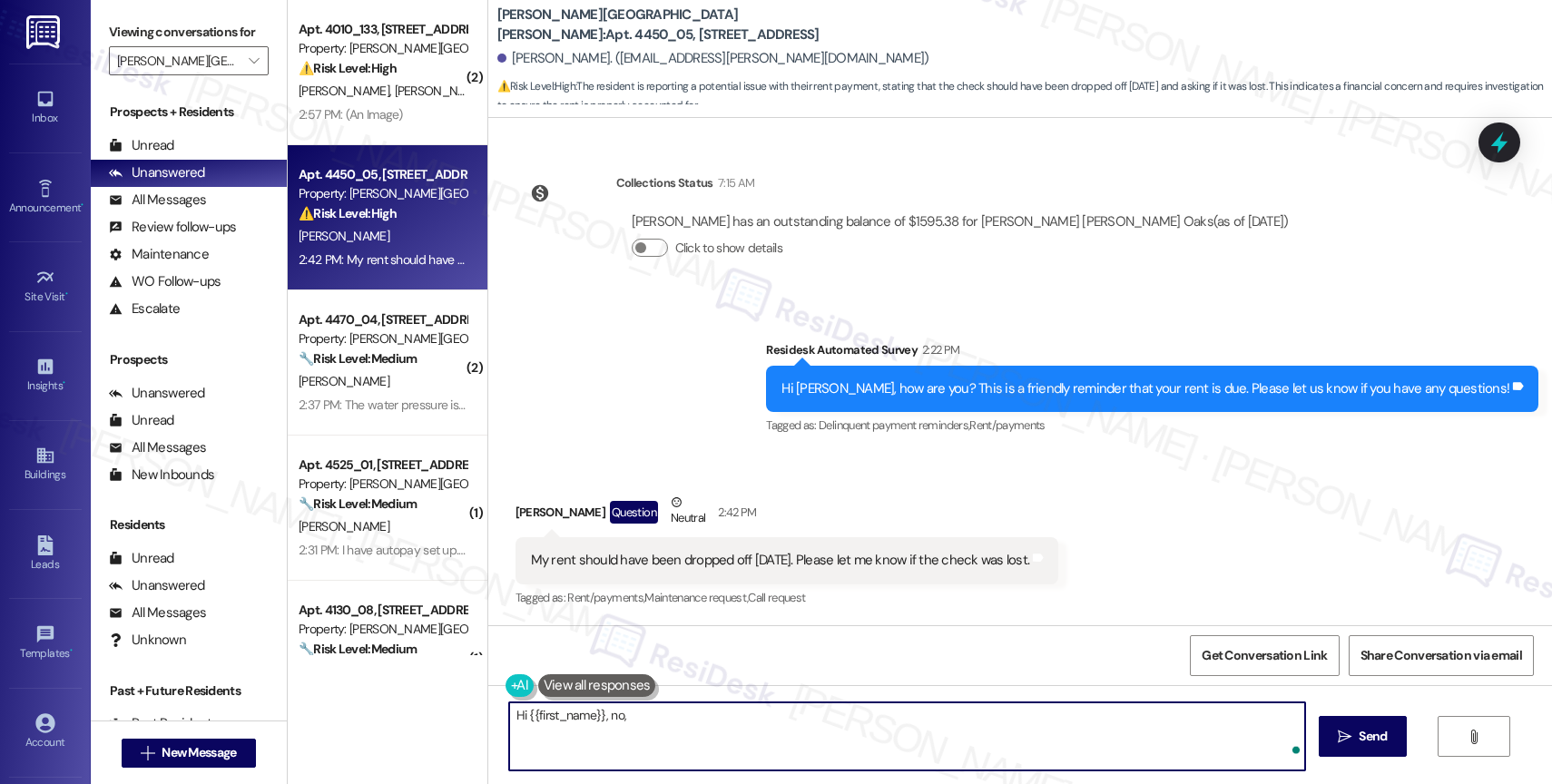
paste textarea "We sent that message to all residents as a friendly reminder that we're here to…"
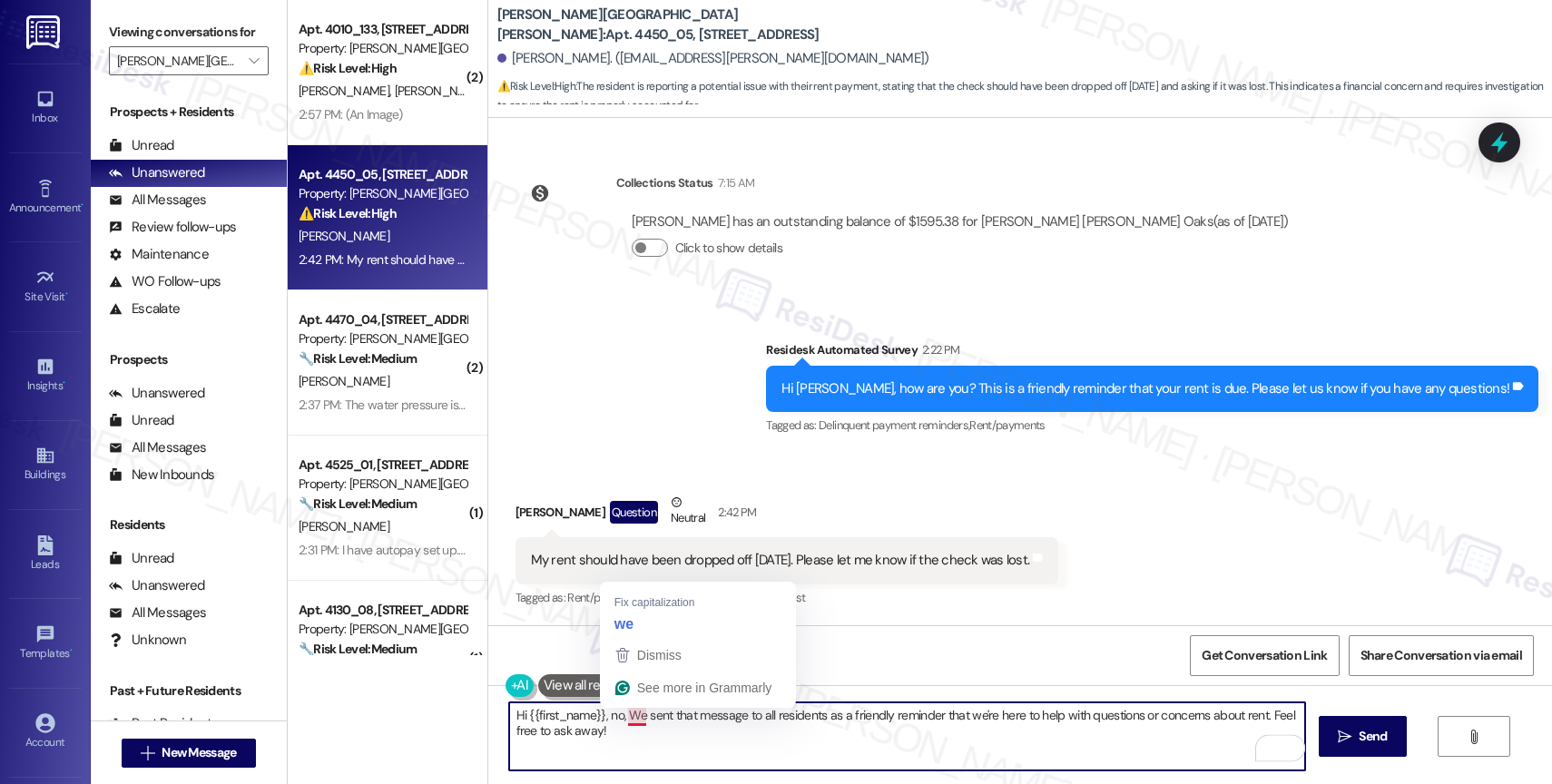
click at [624, 716] on textarea "Hi {{first_name}}, no, We sent that message to all residents as a friendly remi…" at bounding box center [907, 736] width 796 height 68
click at [701, 745] on textarea "Hi {{first_name}}, no, we sent that message to all residents as a friendly remi…" at bounding box center [907, 736] width 796 height 68
click at [935, 743] on textarea "Hi {{first_name}}, no, we sent that message to all residents as a friendly remi…" at bounding box center [907, 736] width 796 height 68
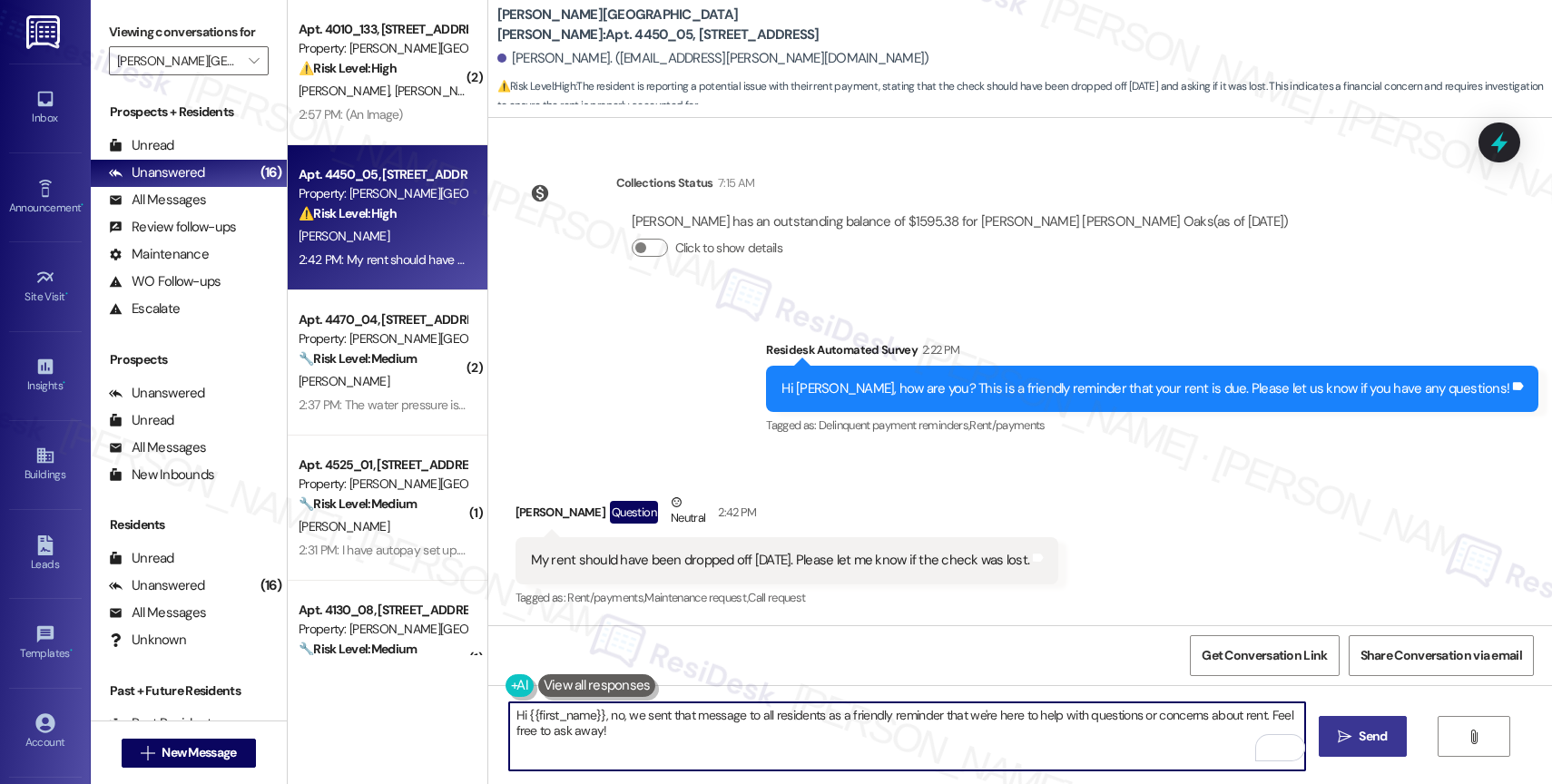
type textarea "Hi {{first_name}}, no, we sent that message to all residents as a friendly remi…"
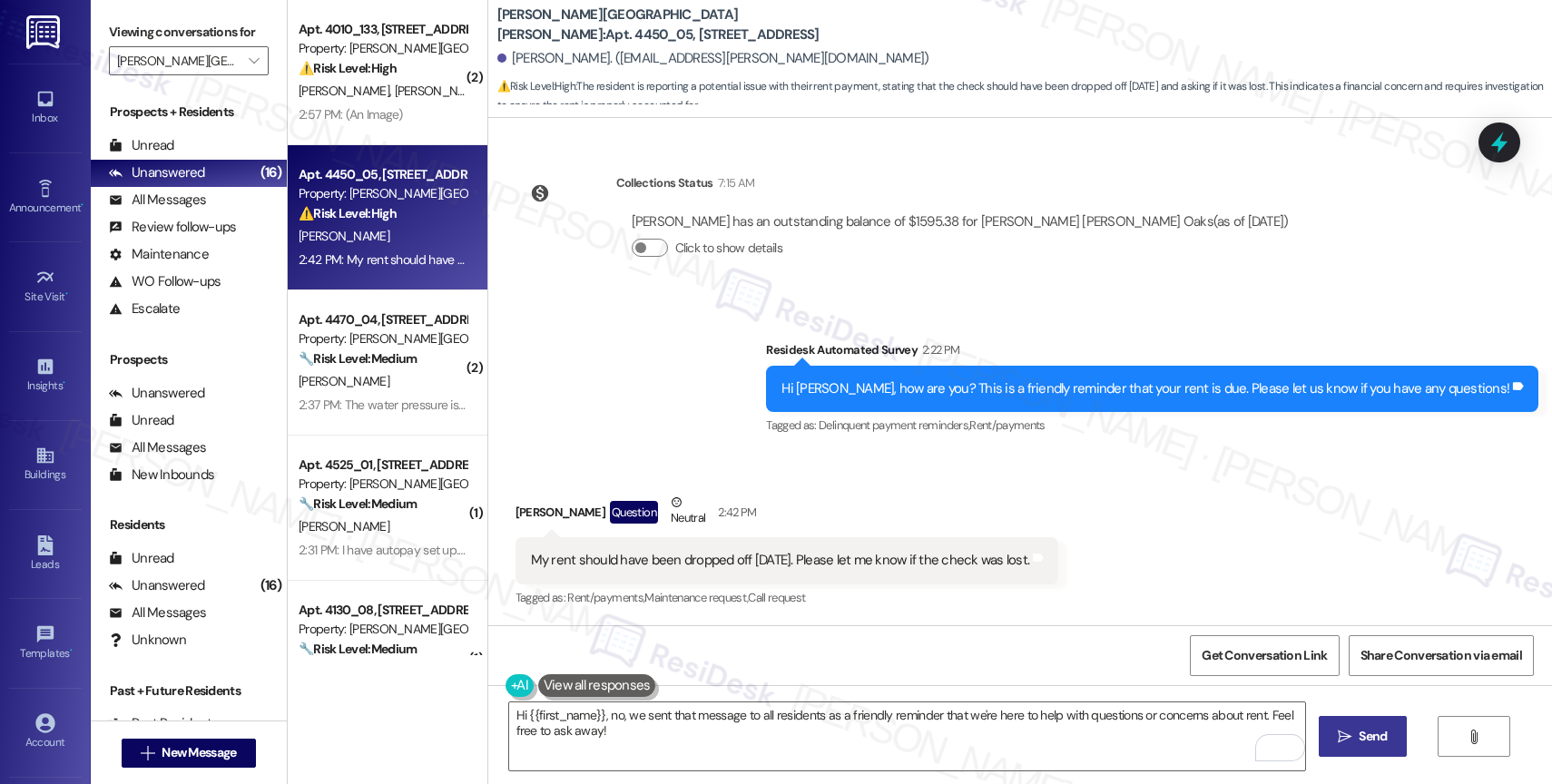
click at [1359, 742] on span "Send" at bounding box center [1373, 735] width 28 height 19
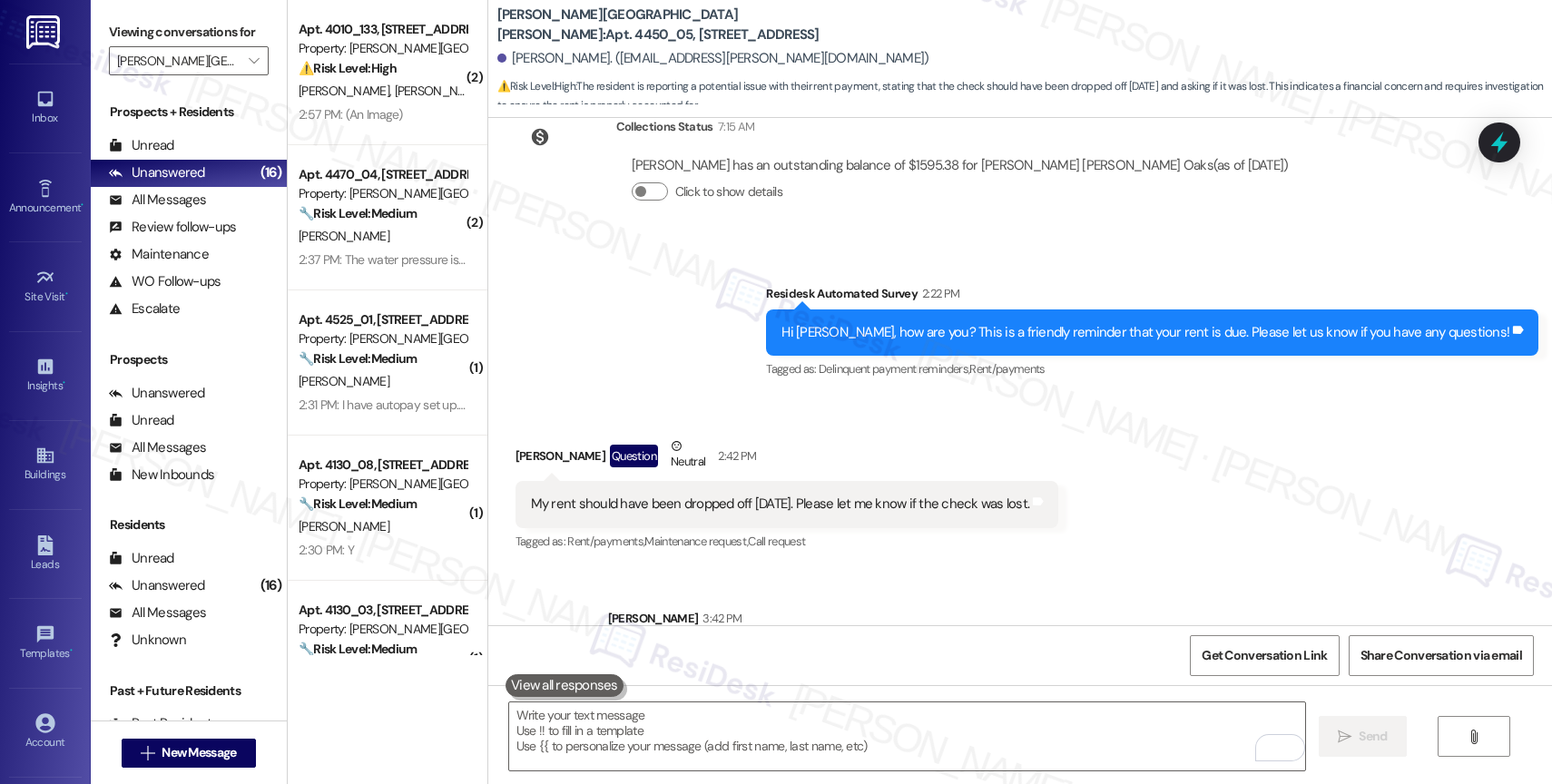
scroll to position [1469, 0]
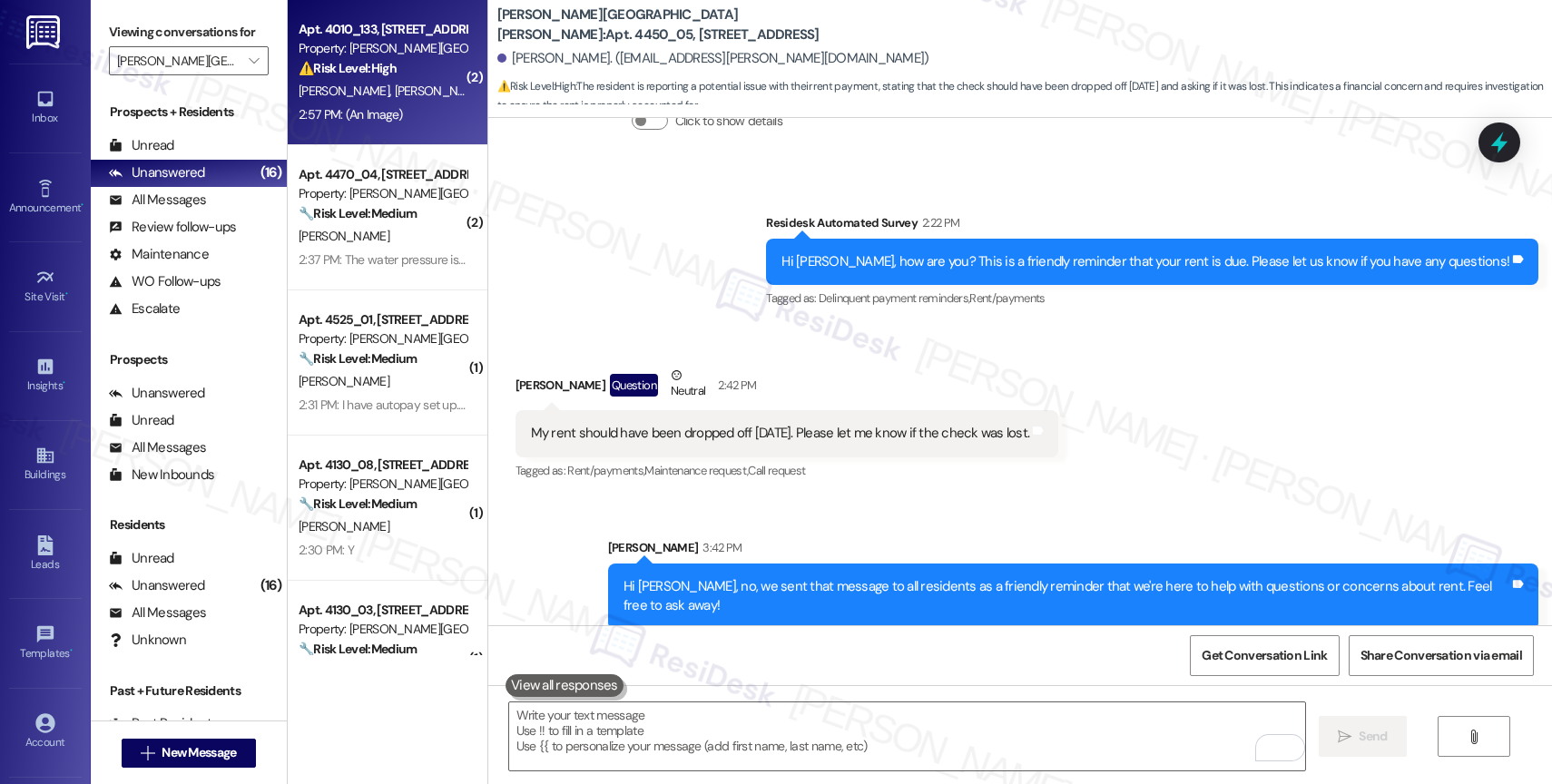
click at [374, 73] on strong "⚠️ Risk Level: High" at bounding box center [347, 68] width 98 height 16
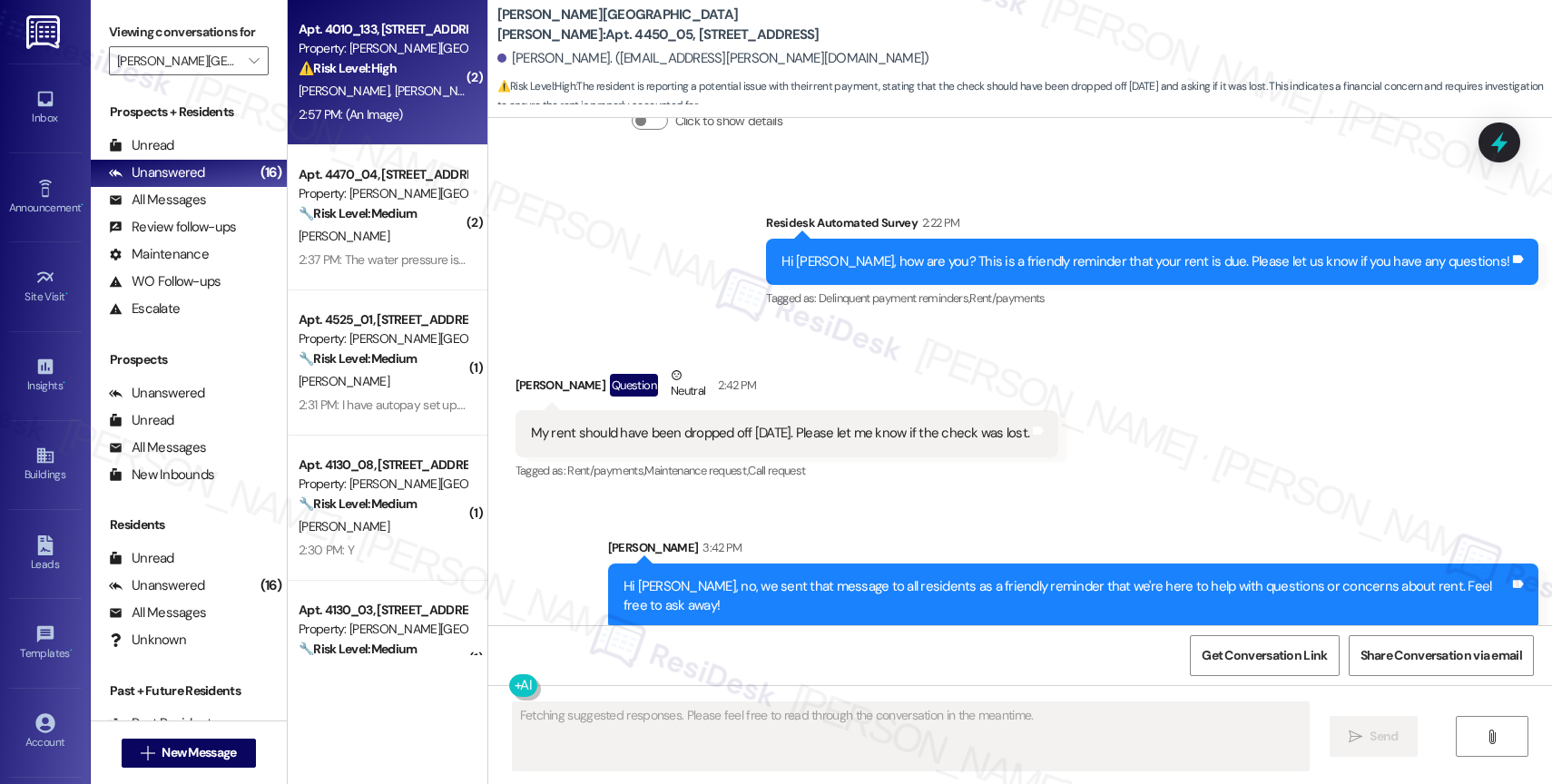
type textarea "Fetching suggested responses. Please feel free to read through the conversation…"
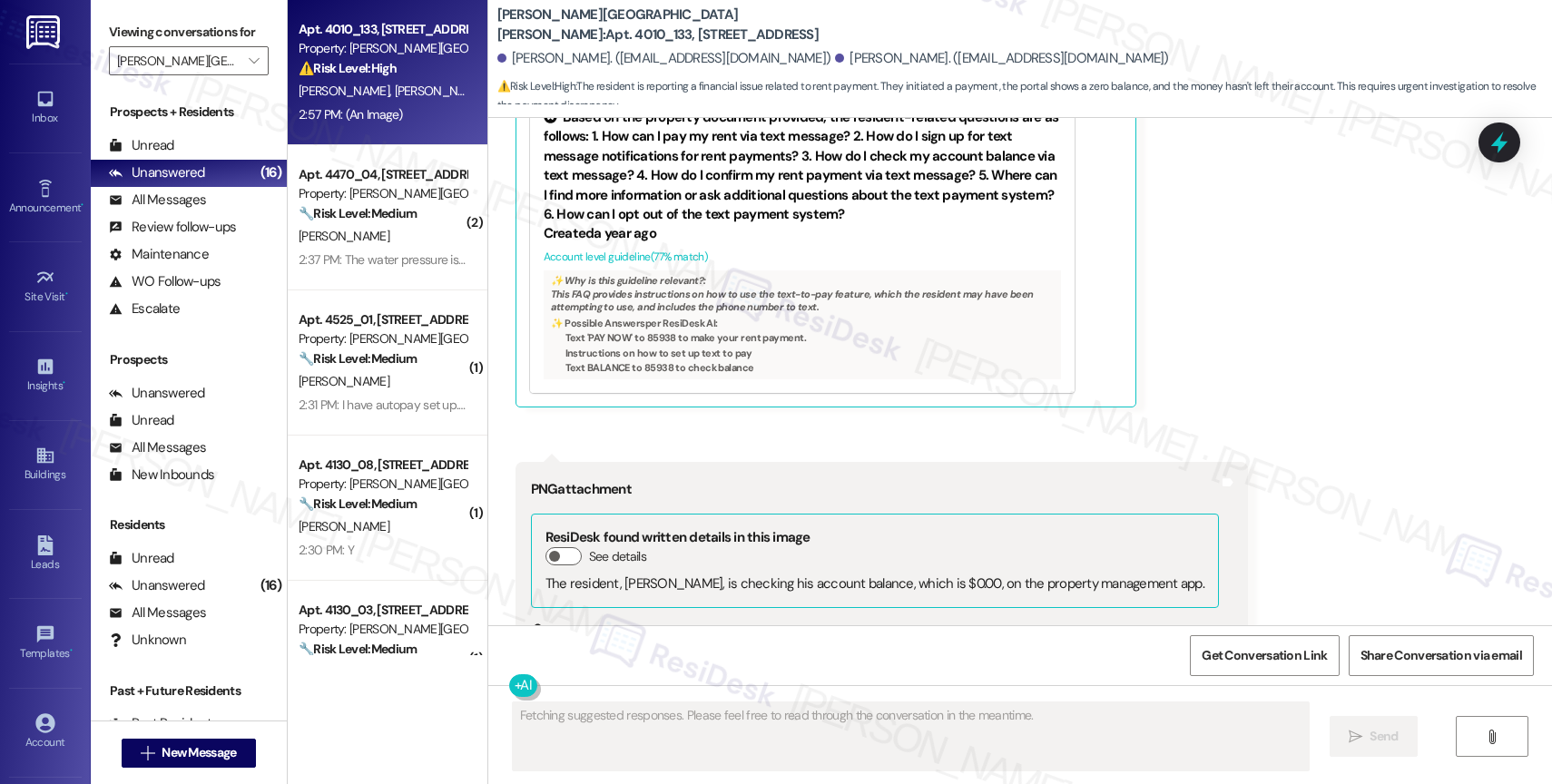
scroll to position [5262, 0]
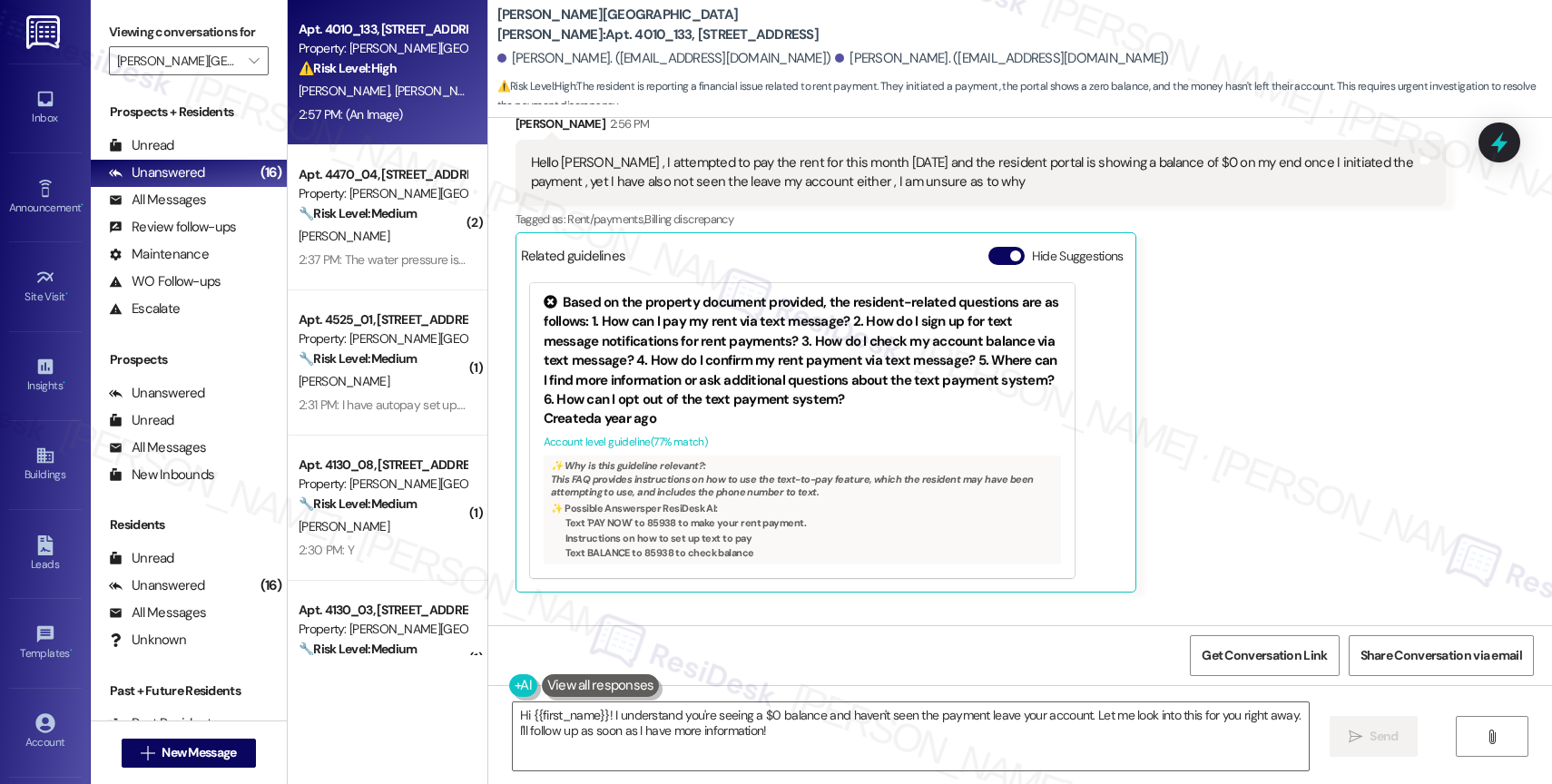
scroll to position [5242, 0]
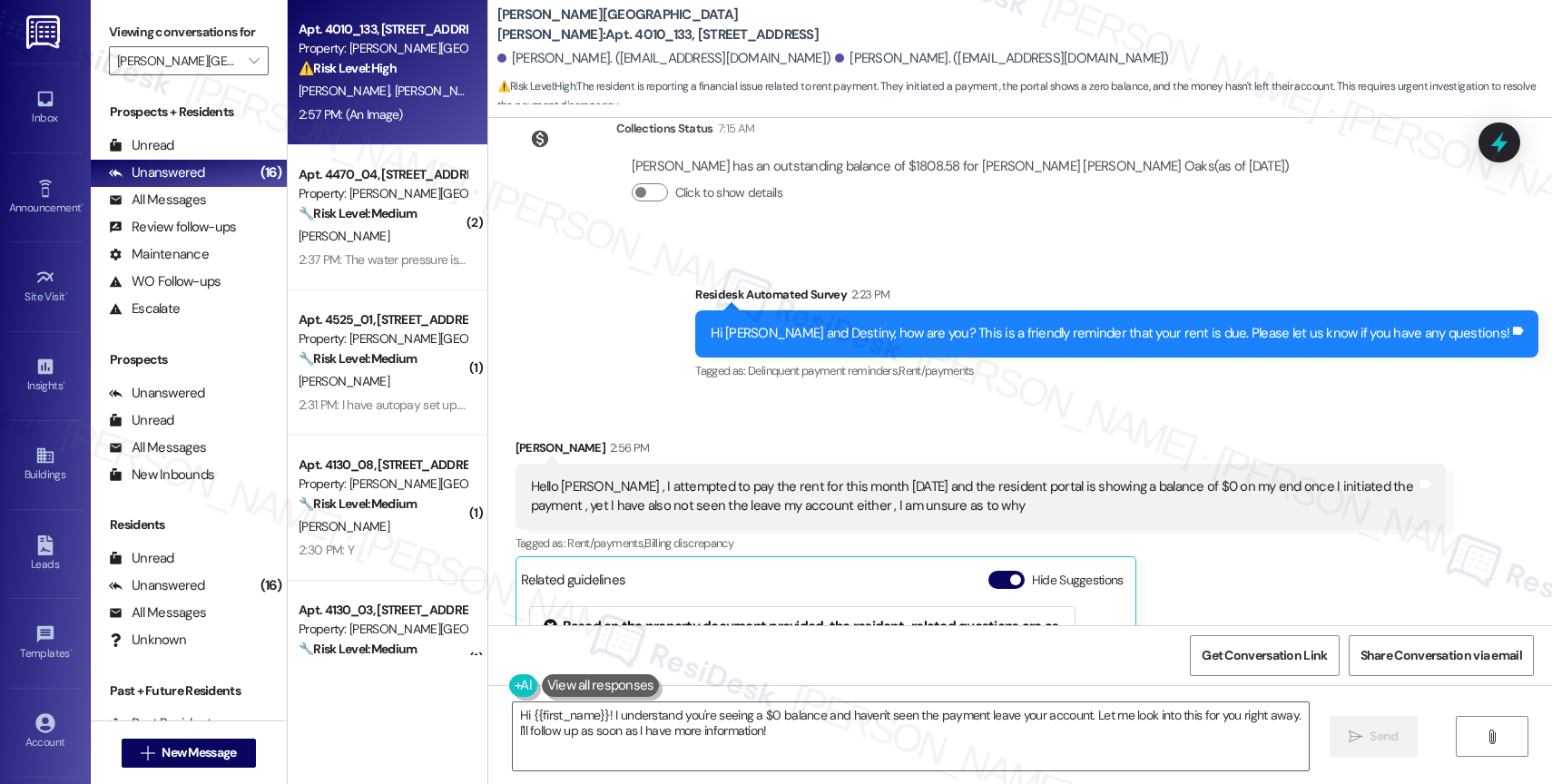
click at [705, 379] on div "Survey, sent via SMS Residesk Automated Survey 2:23 PM Hi Nathan and Destiny, h…" at bounding box center [1020, 320] width 1064 height 153
click at [819, 501] on div "Hello [PERSON_NAME] , I attempted to pay the rent for this month [DATE] and the…" at bounding box center [974, 496] width 886 height 39
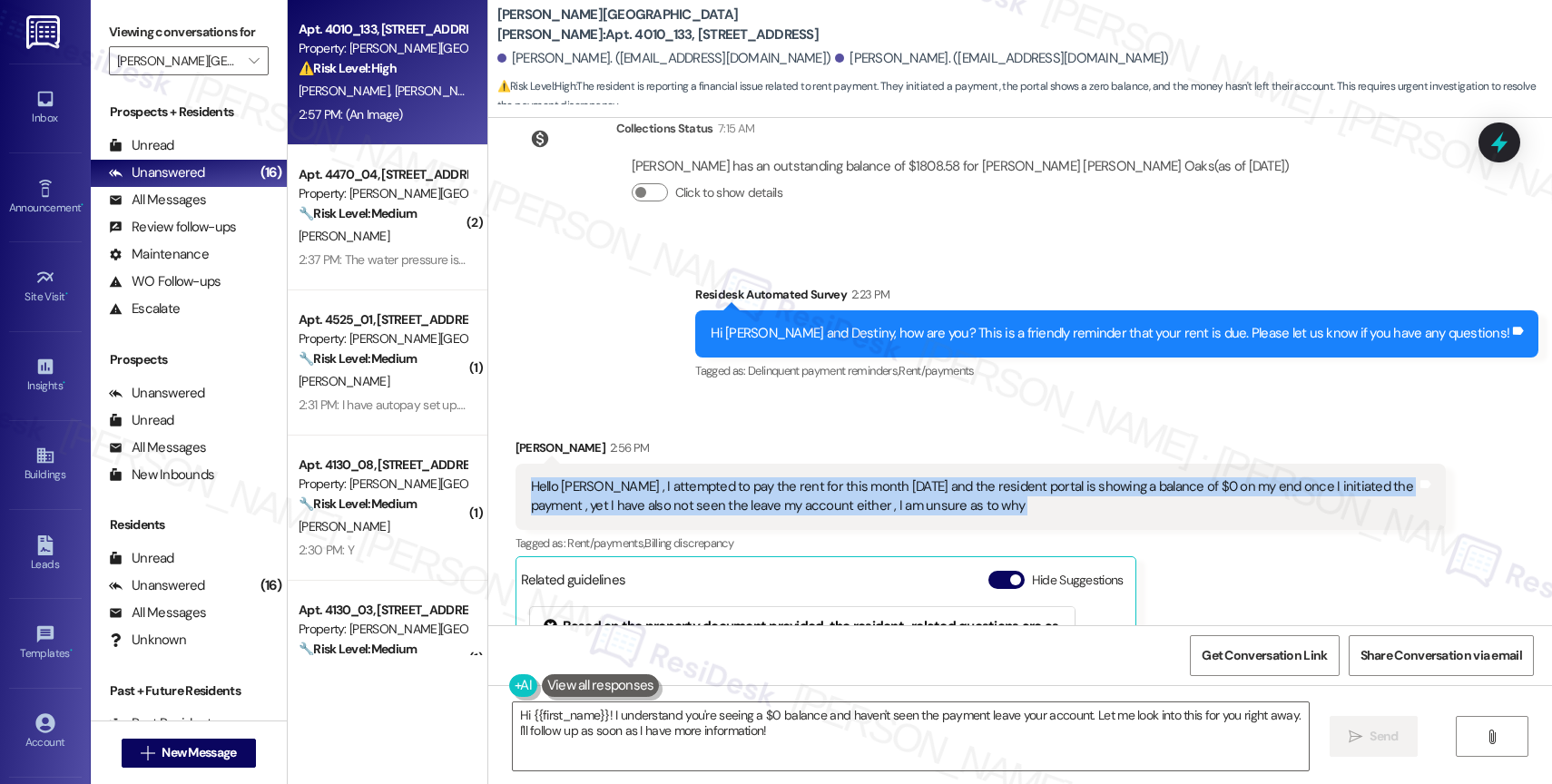
click at [819, 501] on div "Hello [PERSON_NAME] , I attempted to pay the rent for this month [DATE] and the…" at bounding box center [974, 496] width 886 height 39
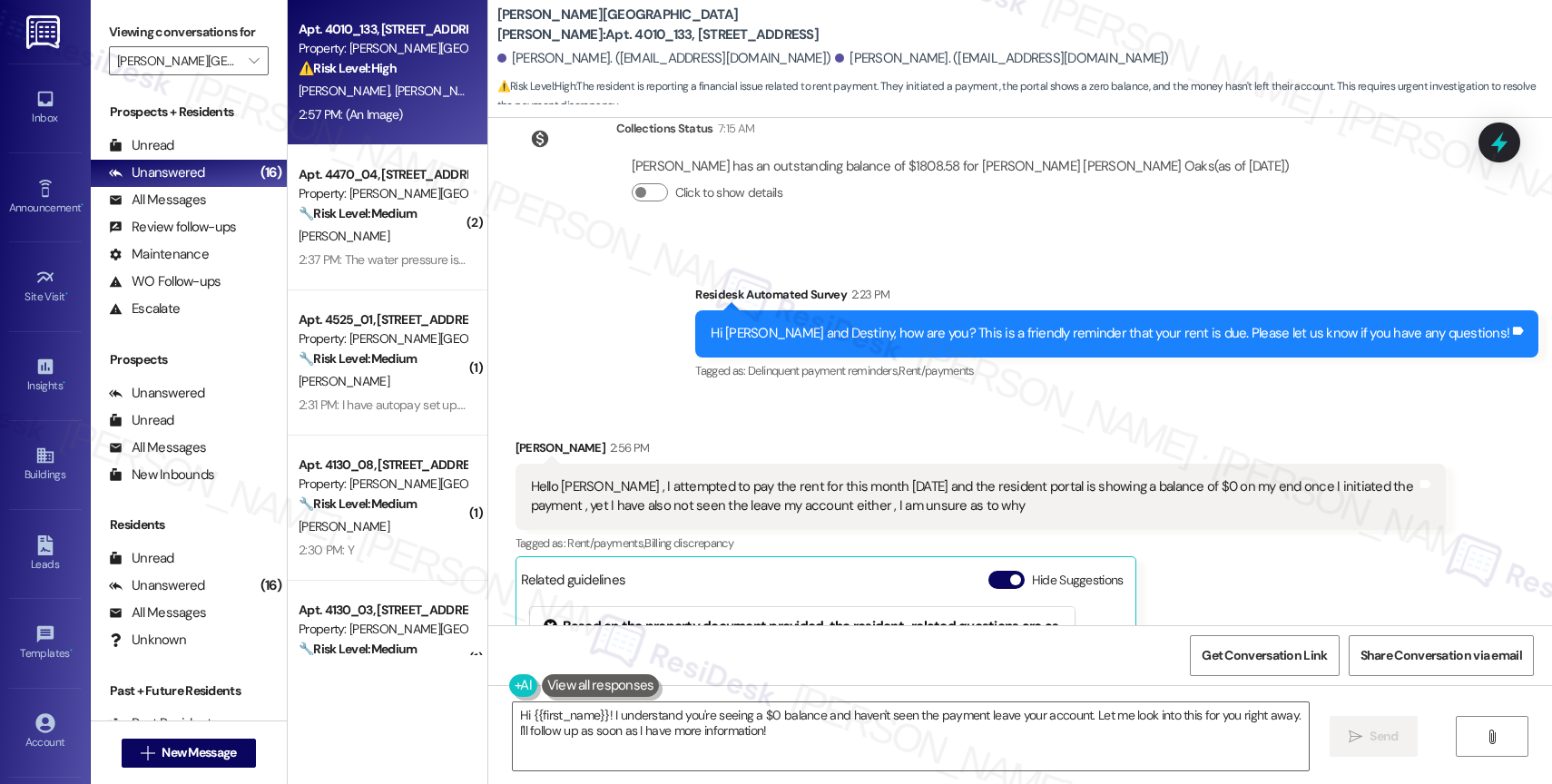
click at [640, 360] on div "Survey, sent via SMS Residesk Automated Survey 2:23 PM Hi Nathan and Destiny, h…" at bounding box center [1020, 320] width 1064 height 153
click at [823, 747] on textarea "Hi {{first_name}}! I understand you're seeing a $0 balance and haven't seen the…" at bounding box center [911, 736] width 796 height 68
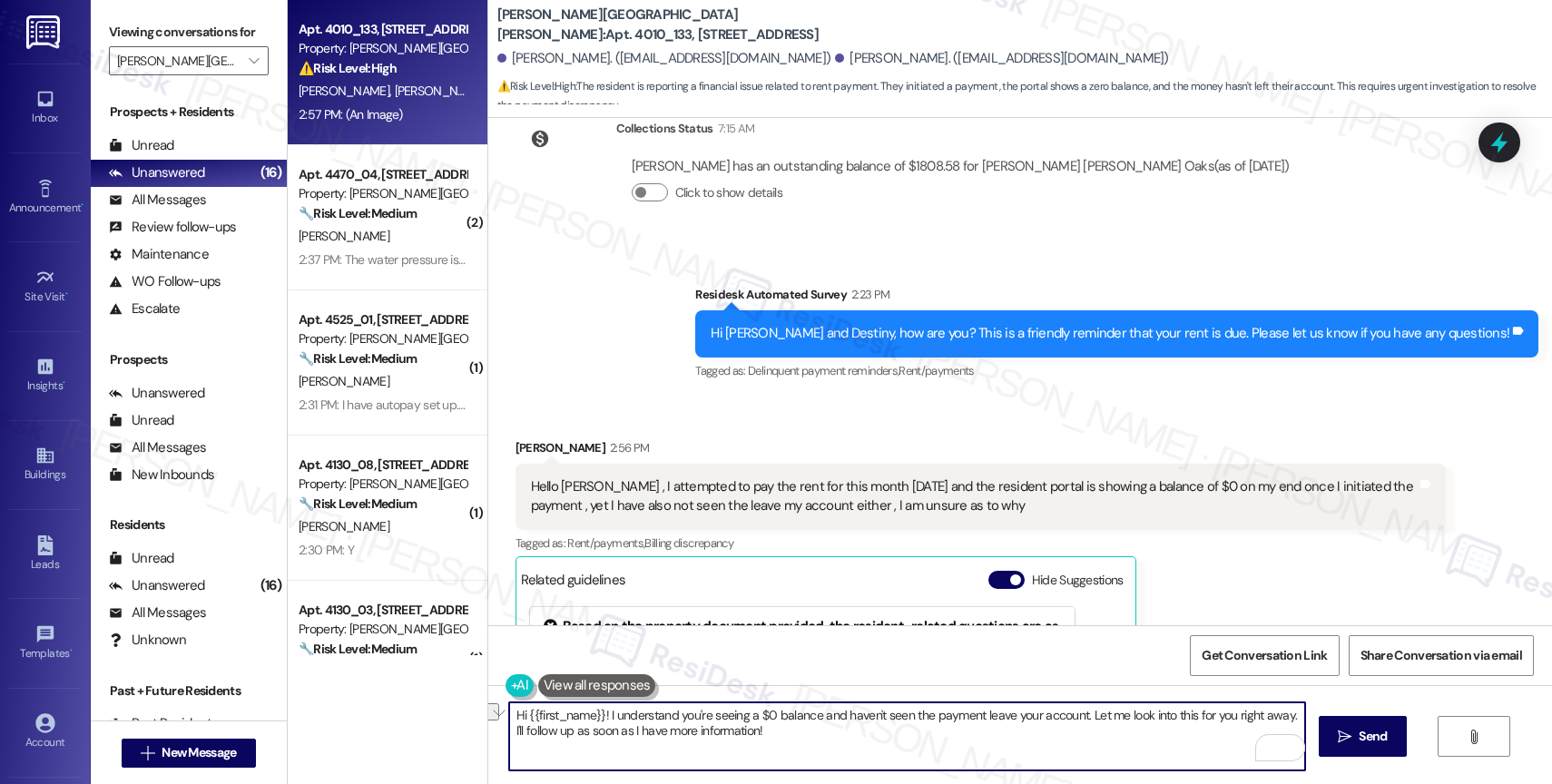
drag, startPoint x: 1099, startPoint y: 714, endPoint x: 1278, endPoint y: 711, distance: 179.0
click at [1278, 711] on textarea "Hi {{first_name}}! I understand you're seeing a $0 balance and haven't seen the…" at bounding box center [907, 736] width 796 height 68
type textarea "Hi {{first_name}}! I understand you're seeing a $0 balance and haven't seen the…"
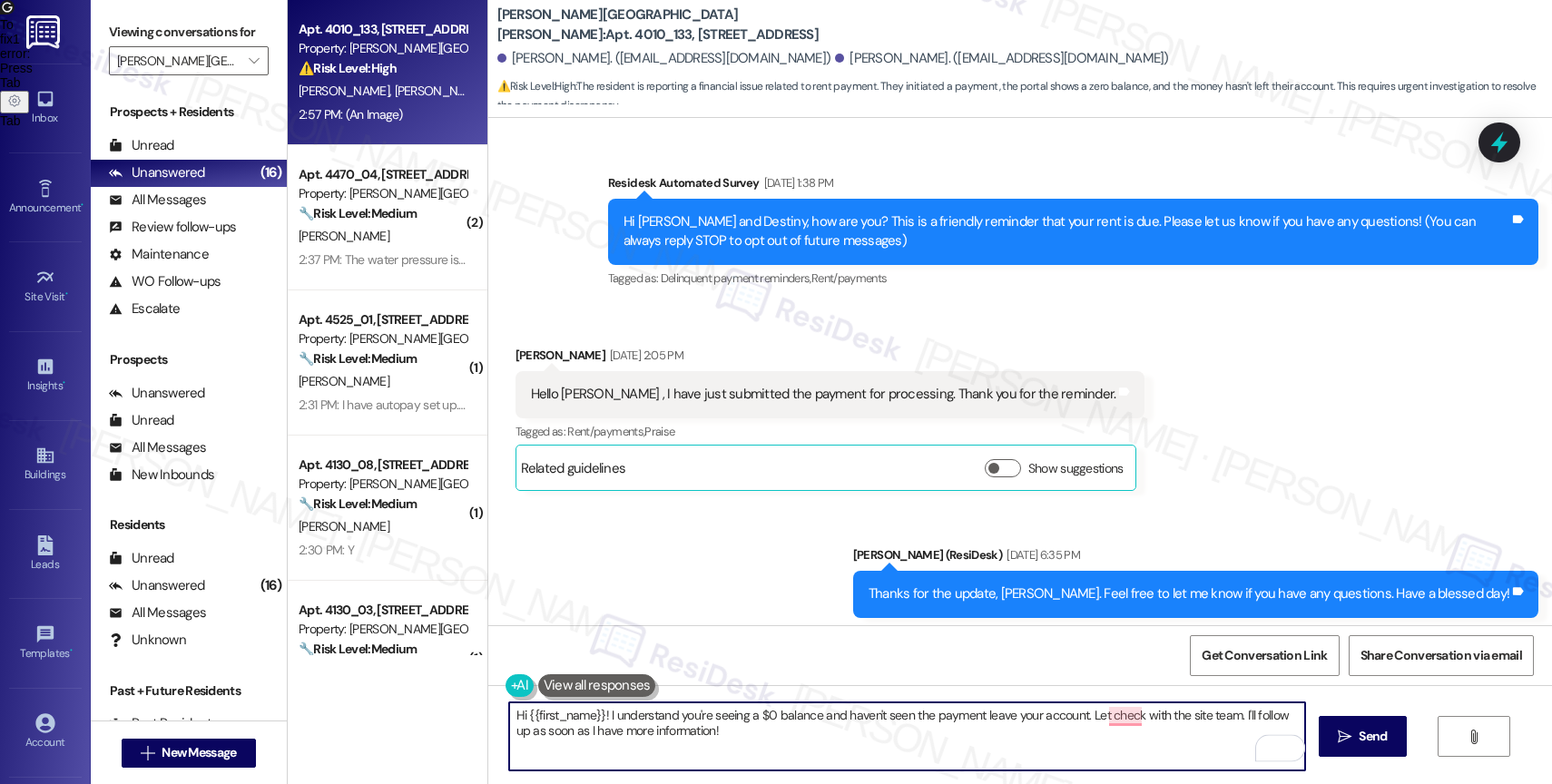
scroll to position [5242, 0]
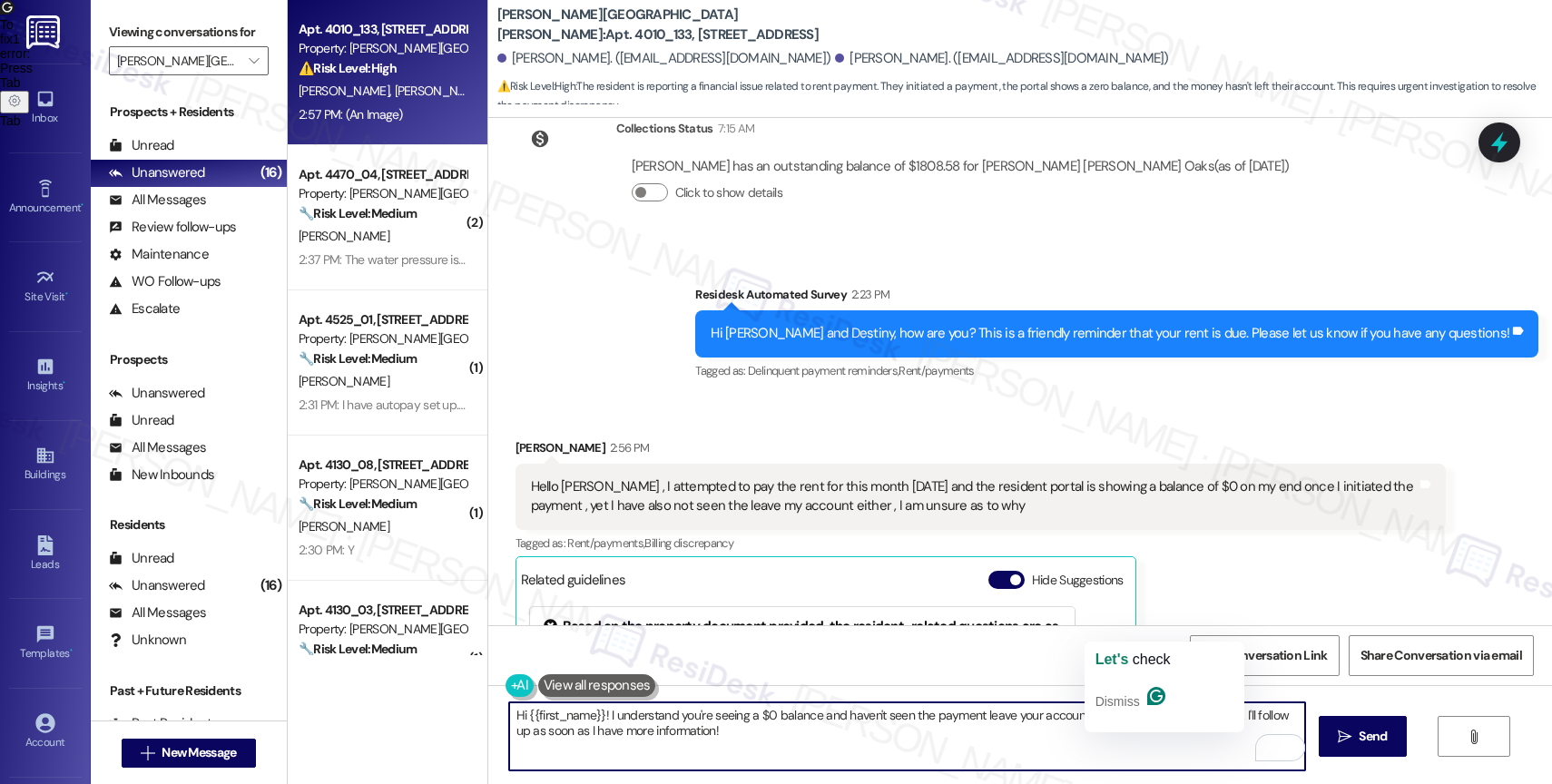
click at [1095, 713] on textarea "Hi {{first_name}}! I understand you're seeing a $0 balance and haven't seen the…" at bounding box center [907, 736] width 796 height 68
drag, startPoint x: 592, startPoint y: 714, endPoint x: 515, endPoint y: 710, distance: 77.1
click at [515, 710] on textarea "Hi {{first_name}}! I understand you're seeing a $0 balance and haven't seen the…" at bounding box center [907, 736] width 796 height 68
click at [829, 759] on textarea "Hi Nathan! I understand you're seeing a $0 balance and haven't seen the payment…" at bounding box center [907, 736] width 796 height 68
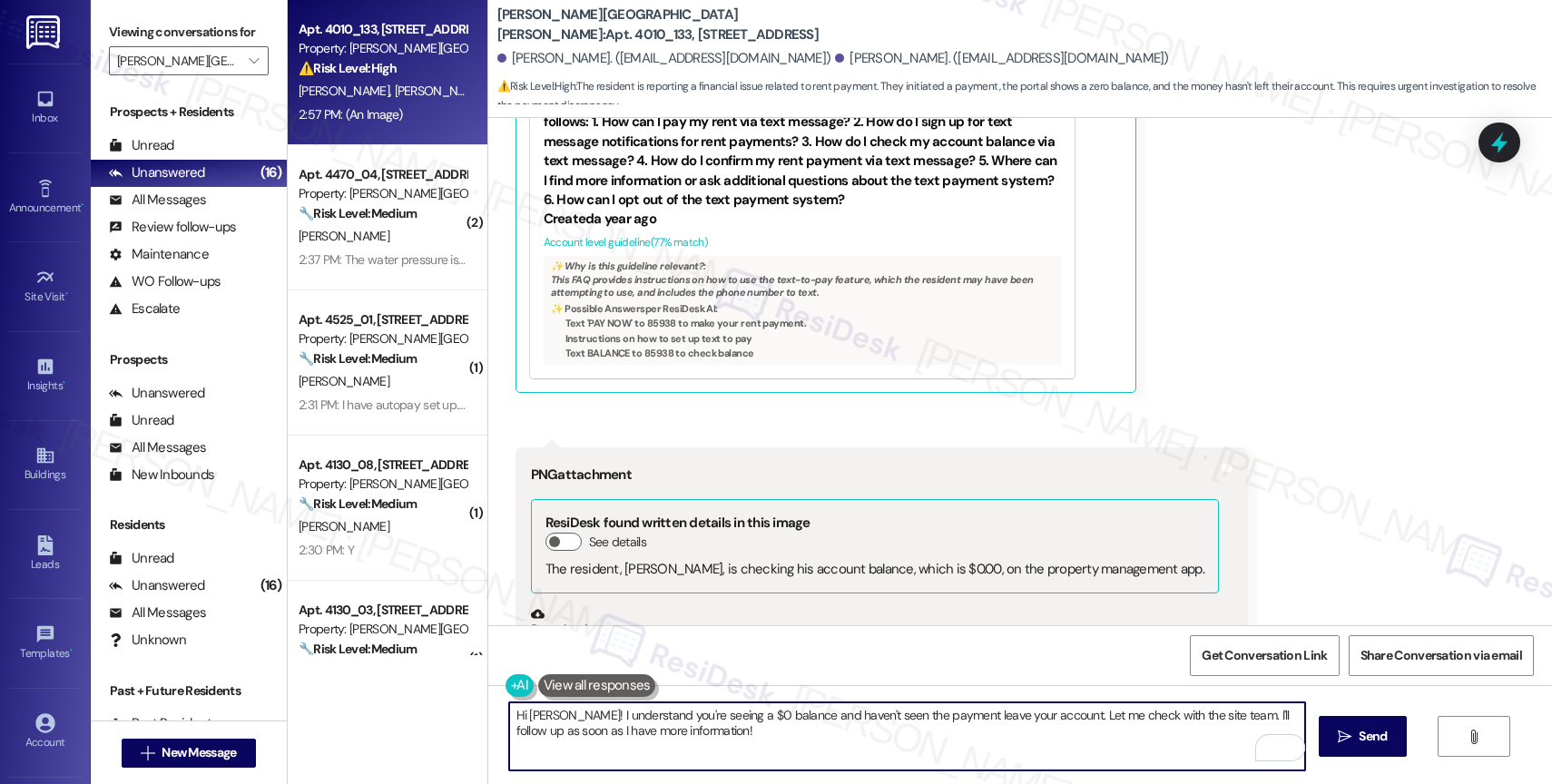
scroll to position [5668, 0]
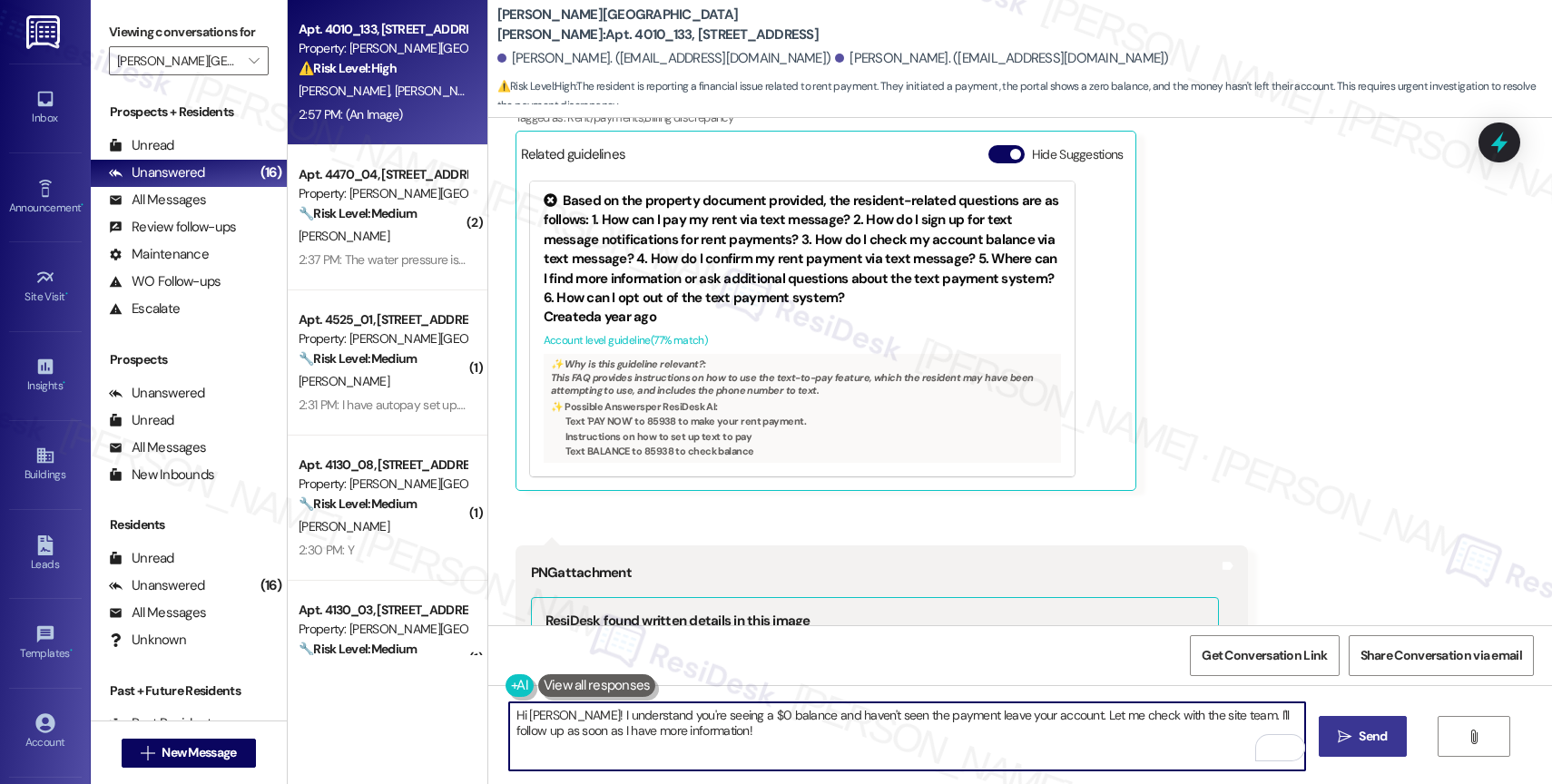
type textarea "Hi Nathan! I understand you're seeing a $0 balance and haven't seen the payment…"
click at [1348, 724] on button " Send" at bounding box center [1363, 735] width 88 height 41
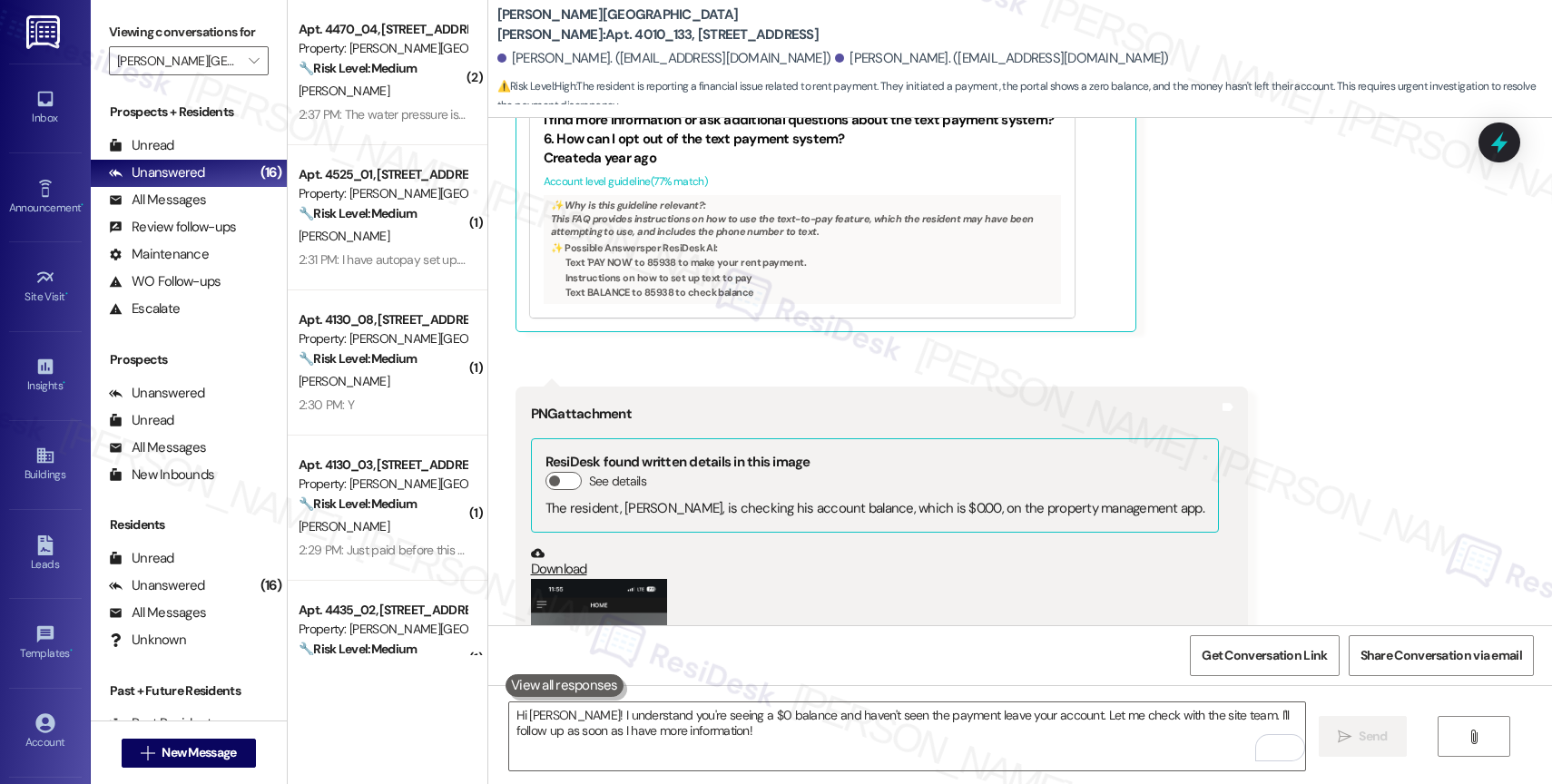
scroll to position [5675, 0]
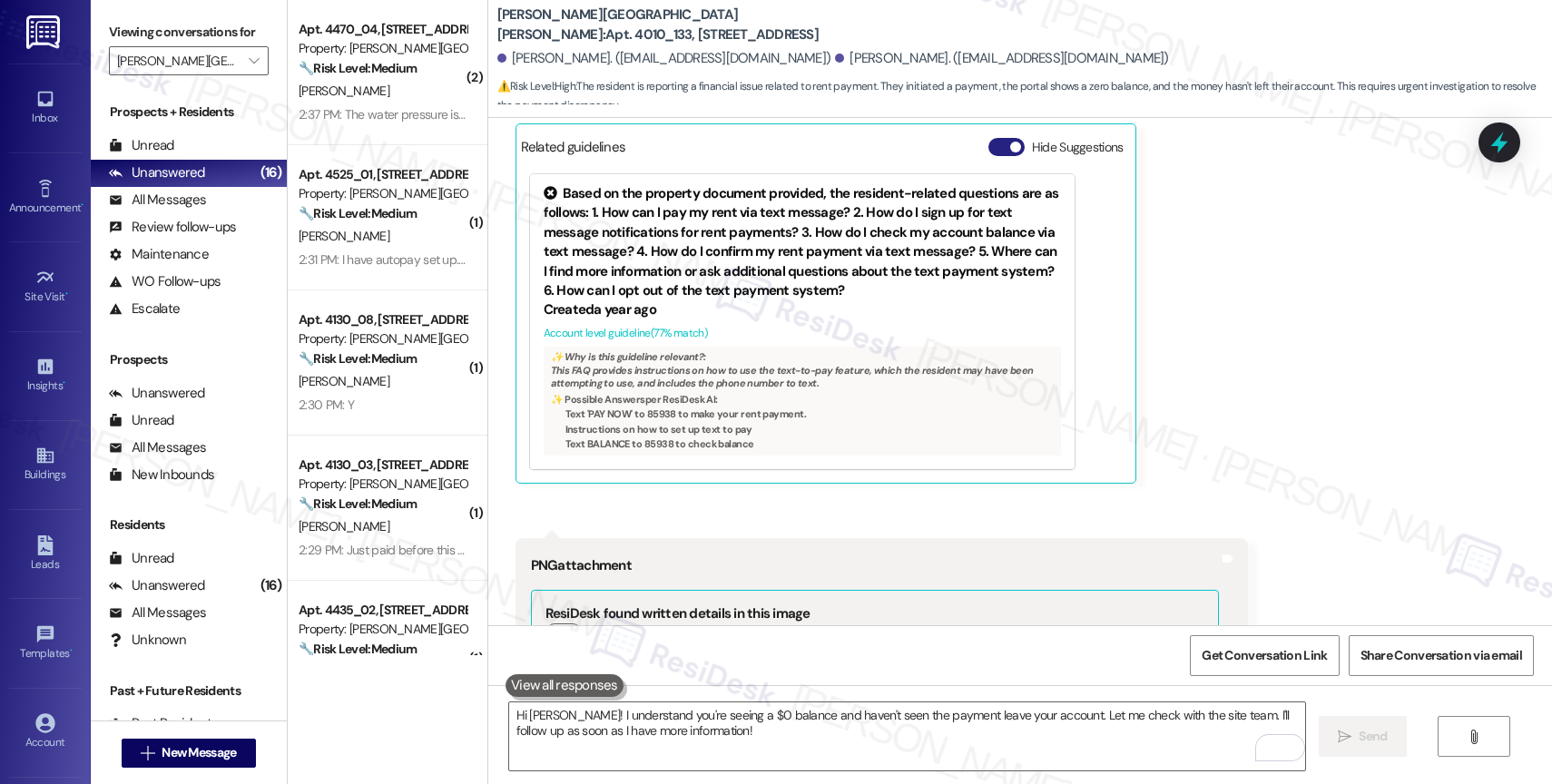
click at [989, 147] on button "Hide Suggestions" at bounding box center [1006, 147] width 36 height 18
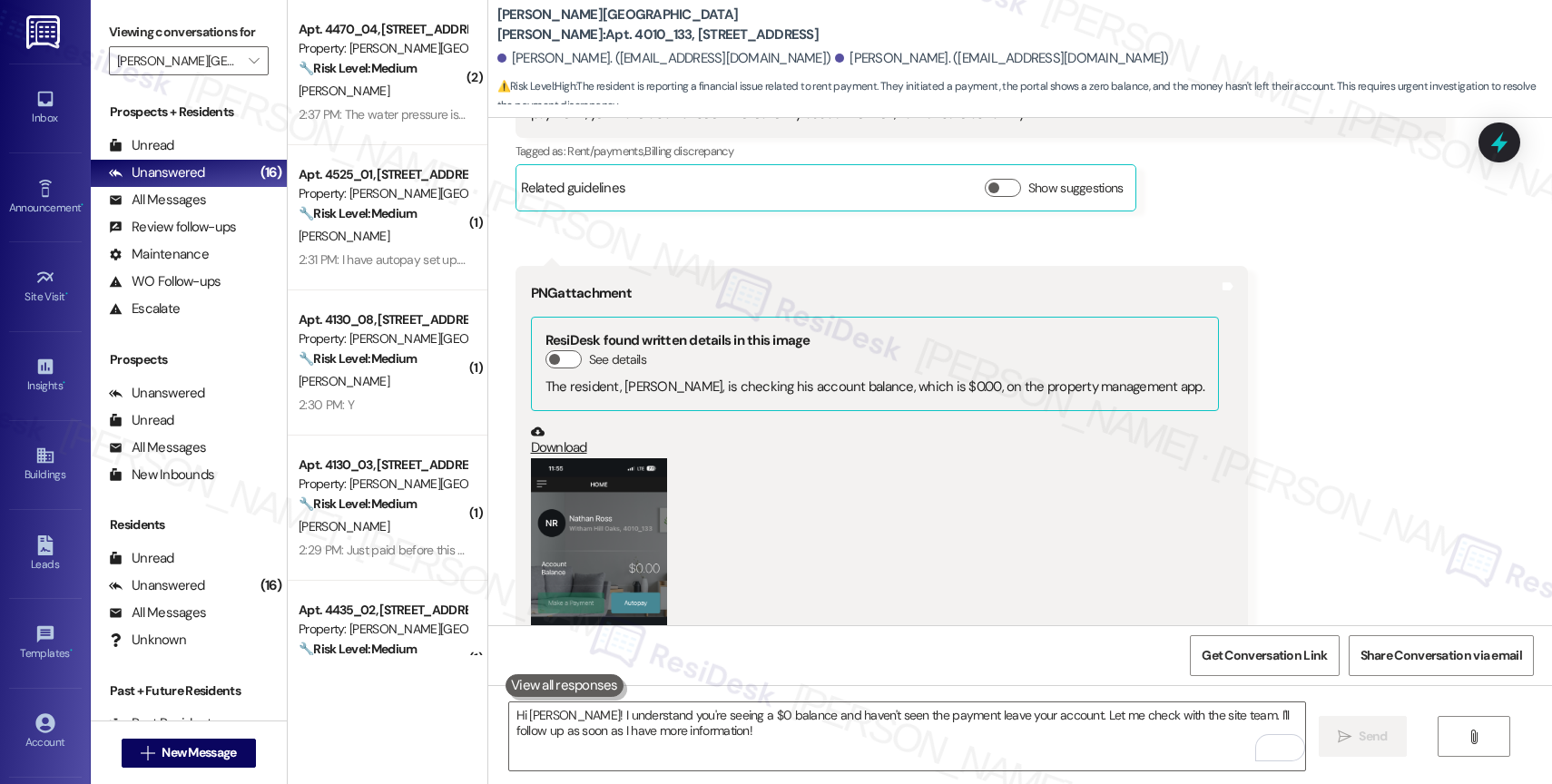
scroll to position [5559, 0]
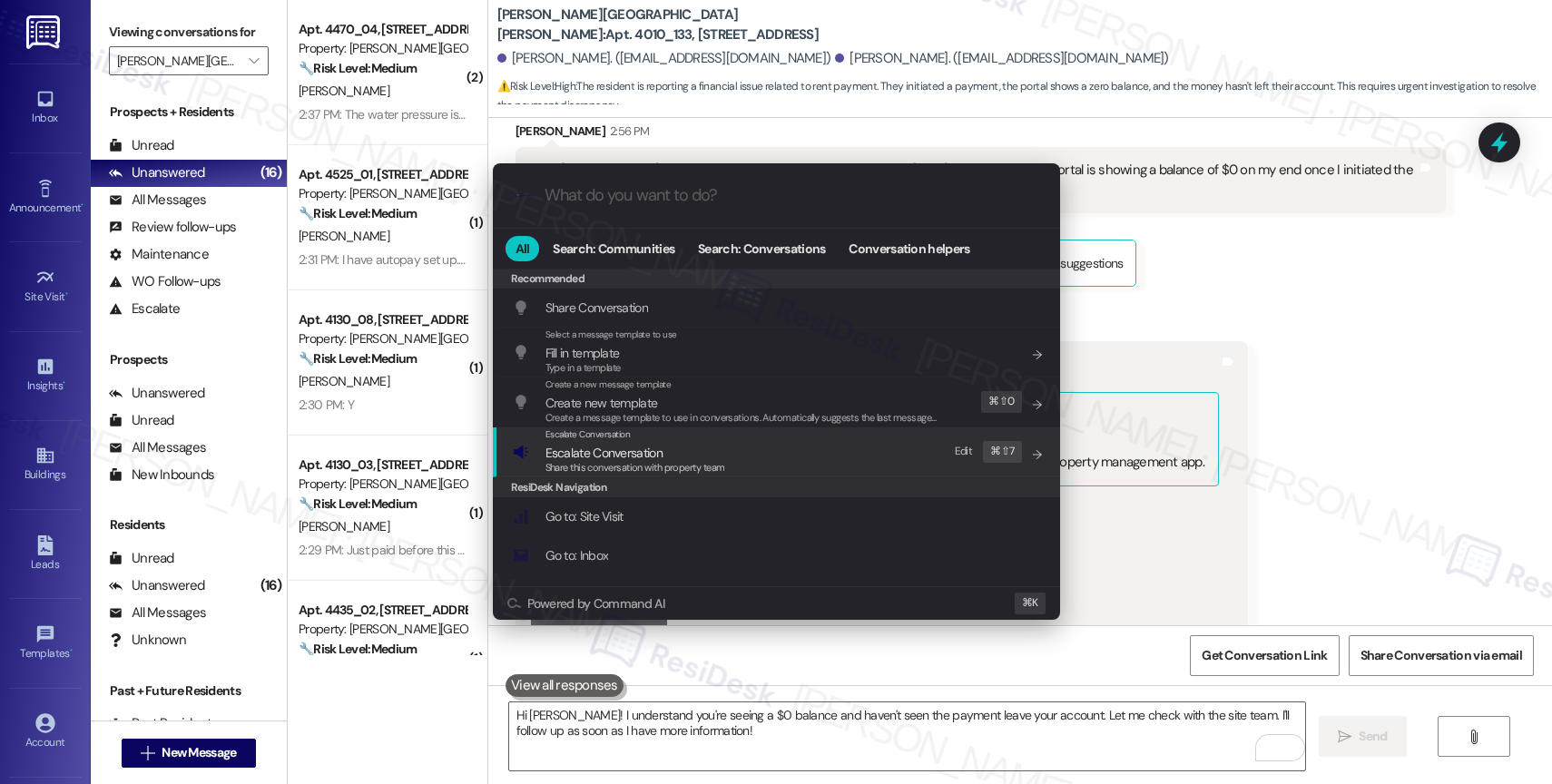
click at [1319, 452] on div ".cls-1{fill:#0a055f;}.cls-2{fill:#0cc4c4;} resideskLogoBlueOrange All Search: C…" at bounding box center [776, 392] width 1552 height 784
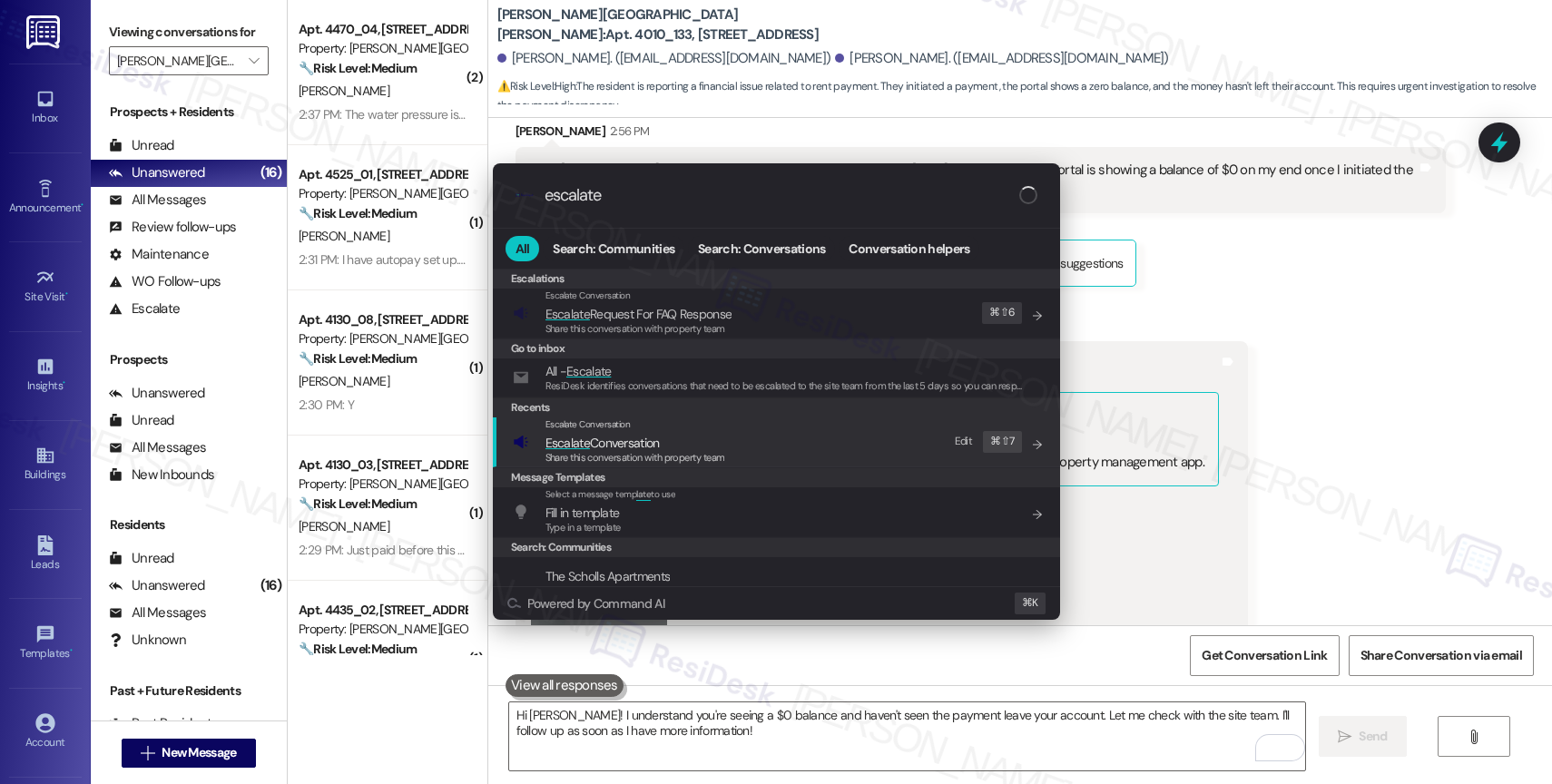
type input "escalate"
click at [650, 436] on span "Escalate Conversation" at bounding box center [602, 443] width 114 height 16
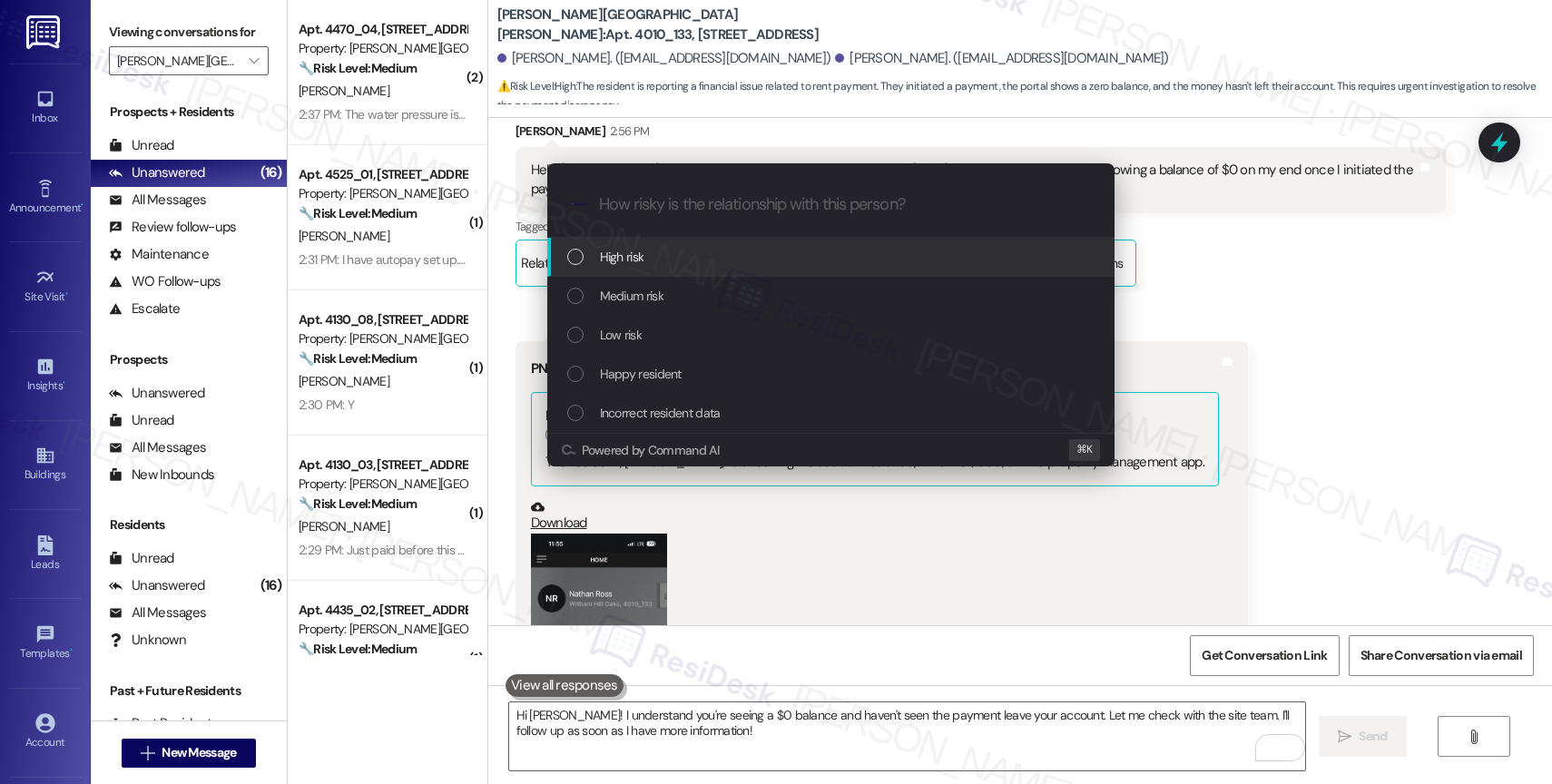
click at [622, 252] on span "High risk" at bounding box center [622, 257] width 45 height 20
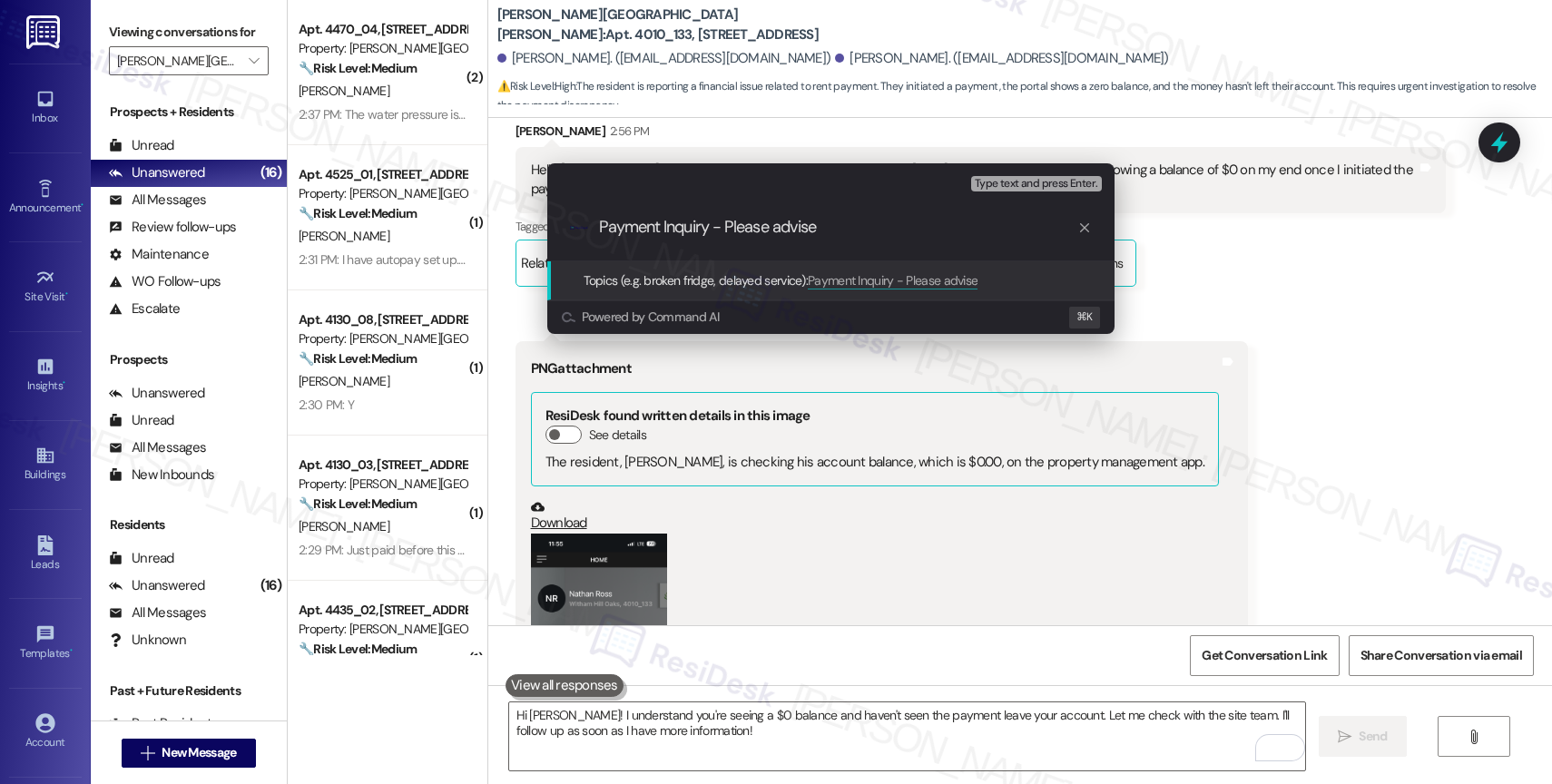
type input "Payment Inquiry - Please advise."
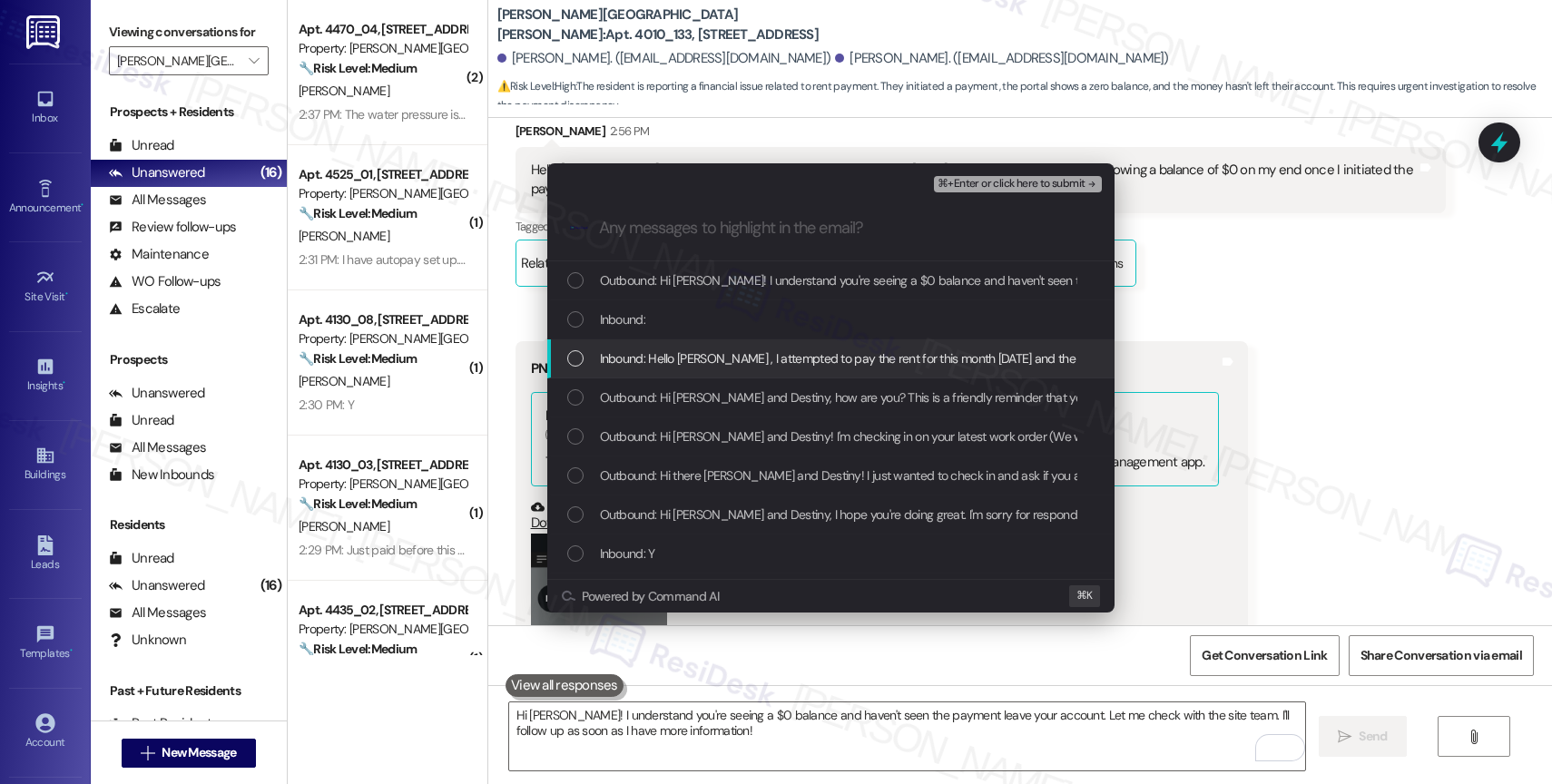
click at [736, 361] on span "Inbound: Hello Sarah , I attempted to pay the rent for this month yesterday and…" at bounding box center [1257, 358] width 1315 height 20
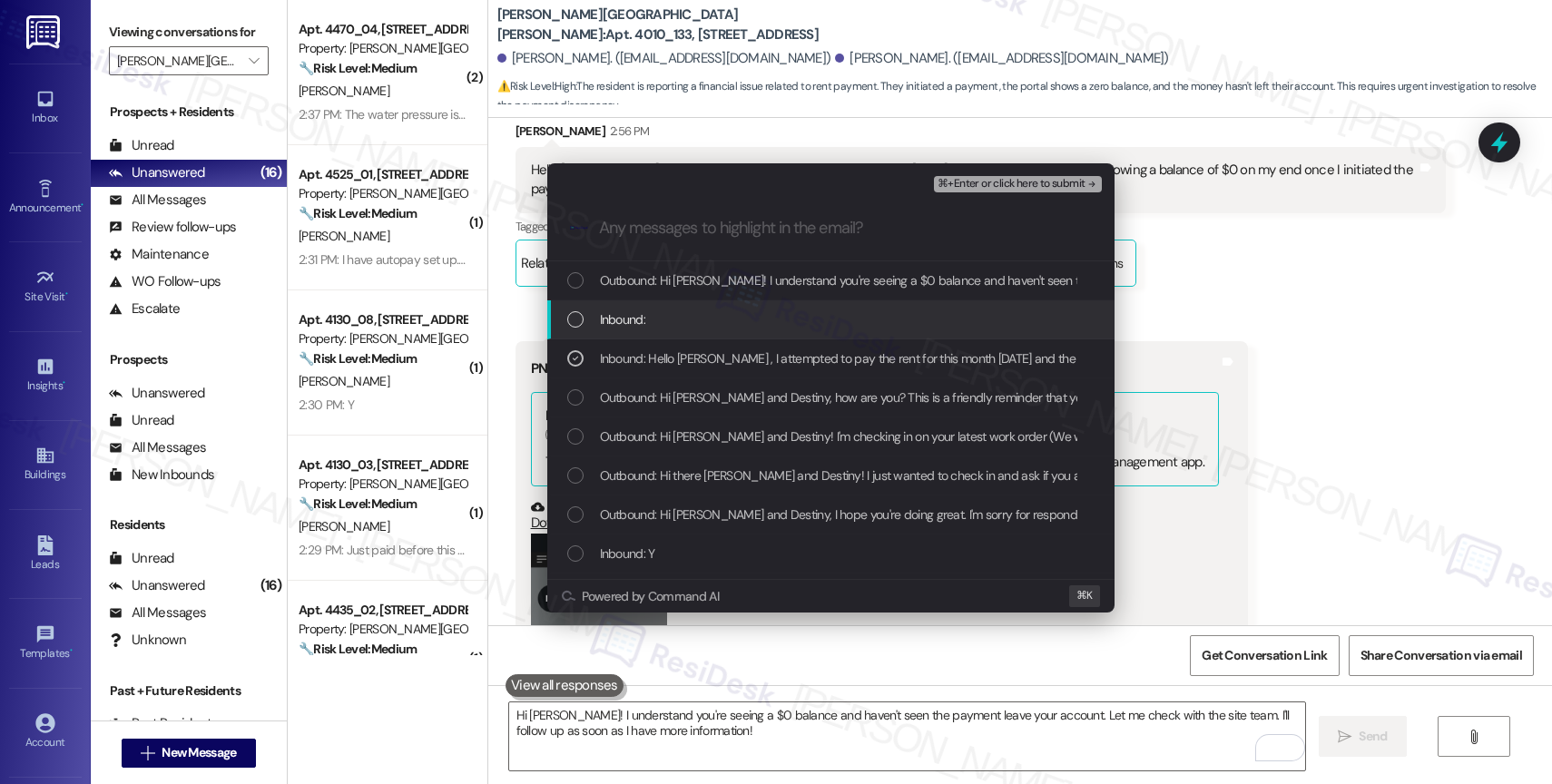
click at [737, 323] on div "Inbound:" at bounding box center [832, 319] width 531 height 20
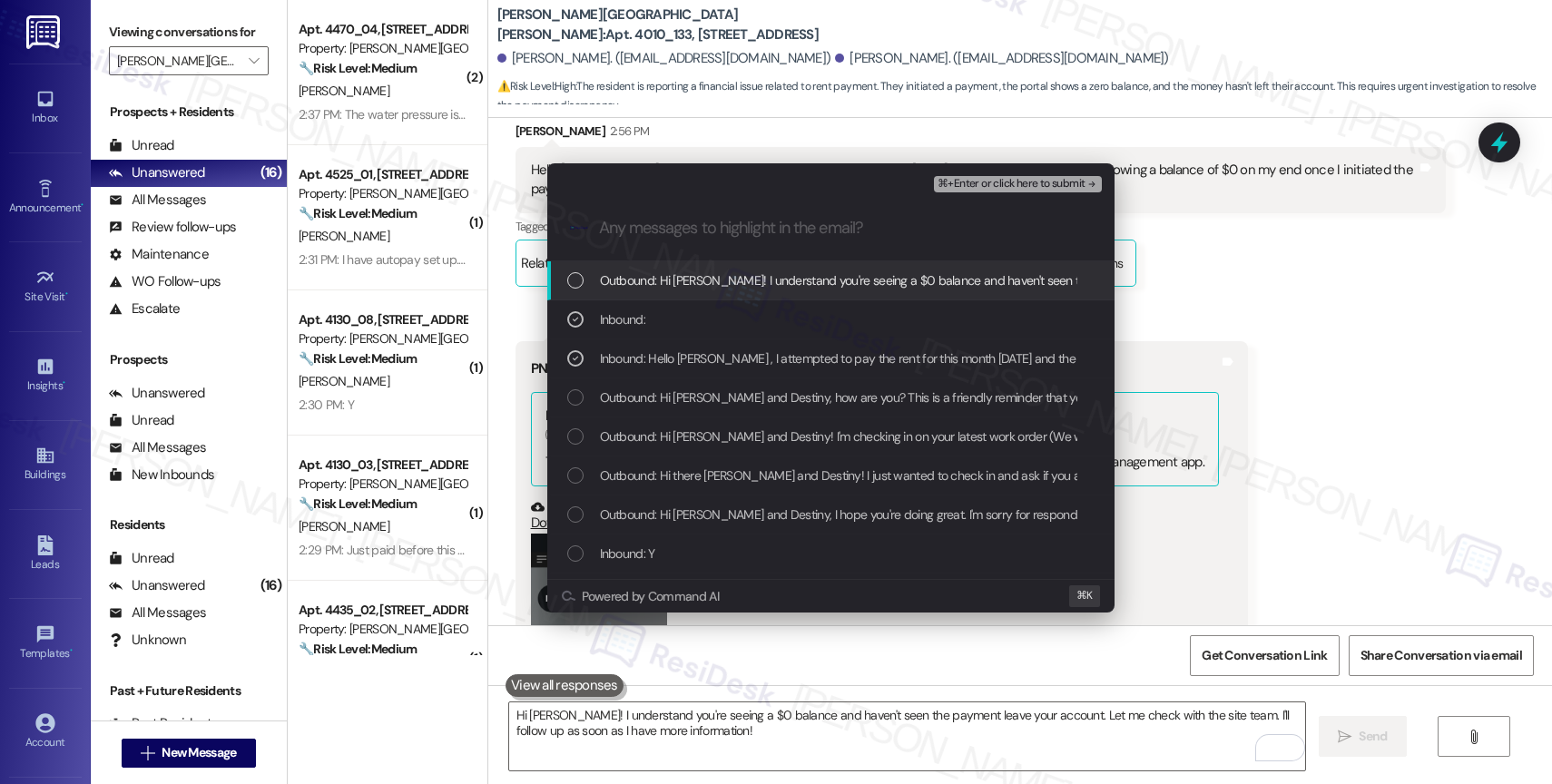
click at [1032, 183] on span "⌘+Enter or click here to submit" at bounding box center [1011, 184] width 147 height 13
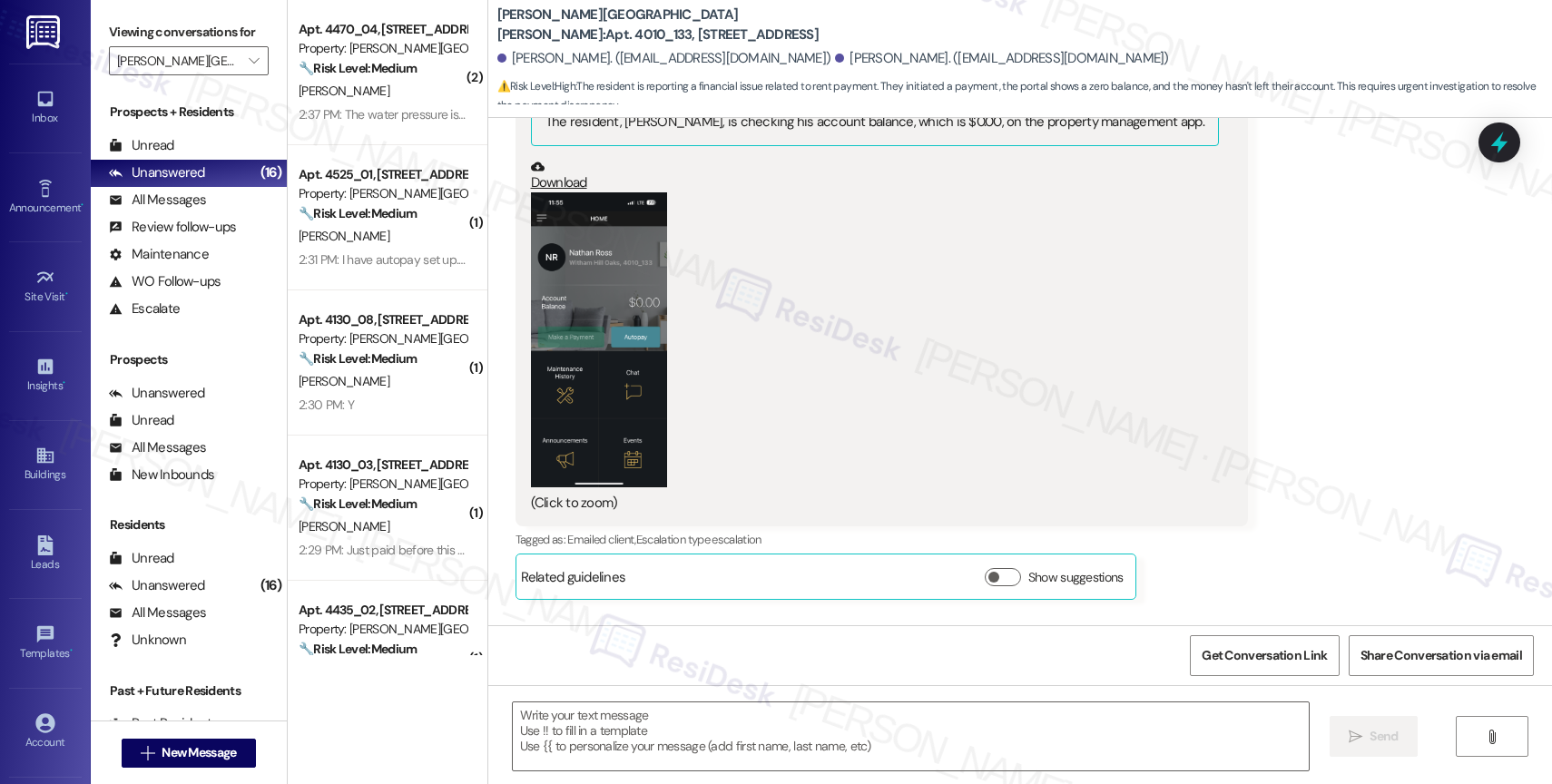
scroll to position [6201, 0]
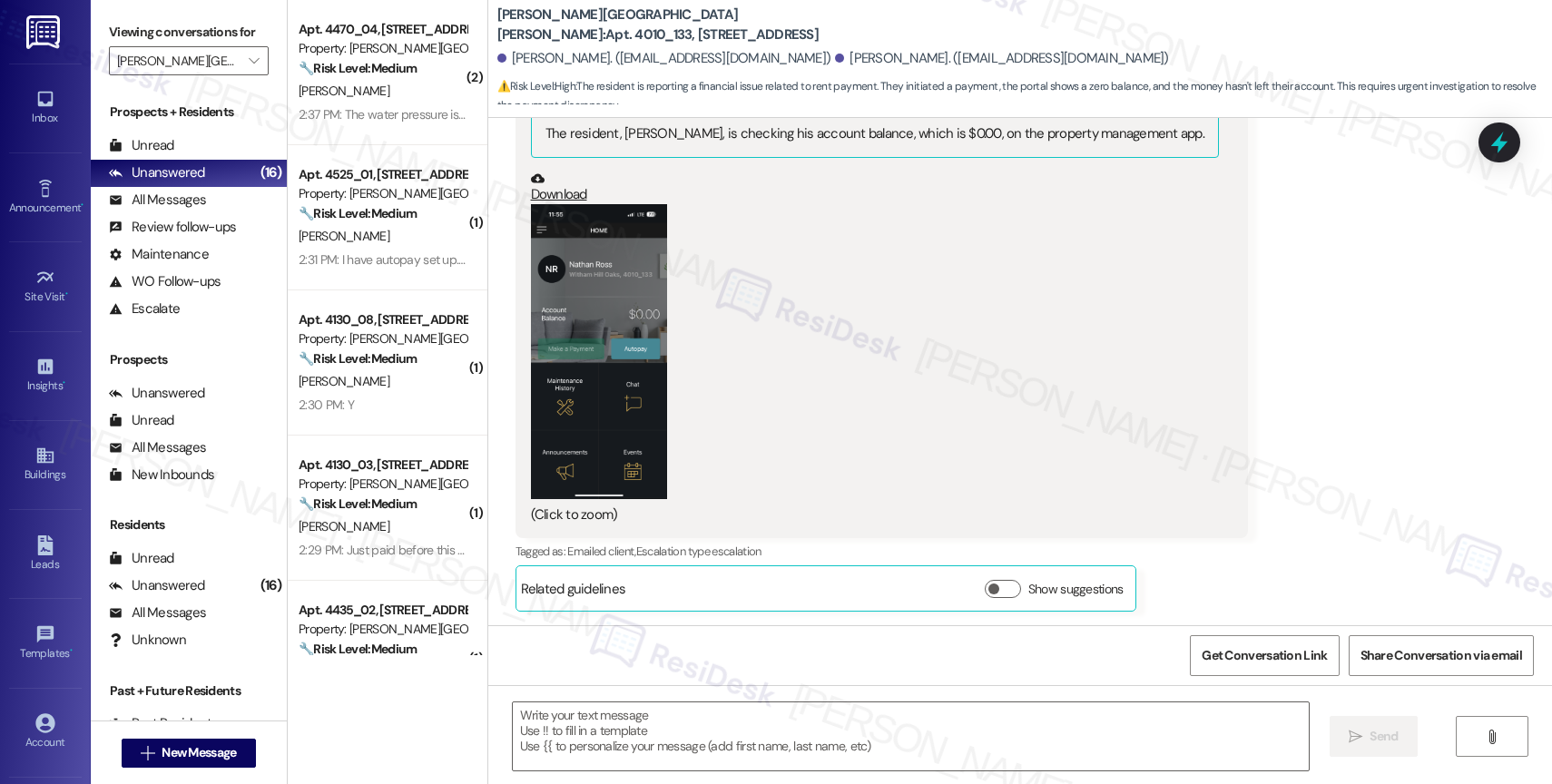
type textarea "Fetching suggested responses. Please feel free to read through the conversation…"
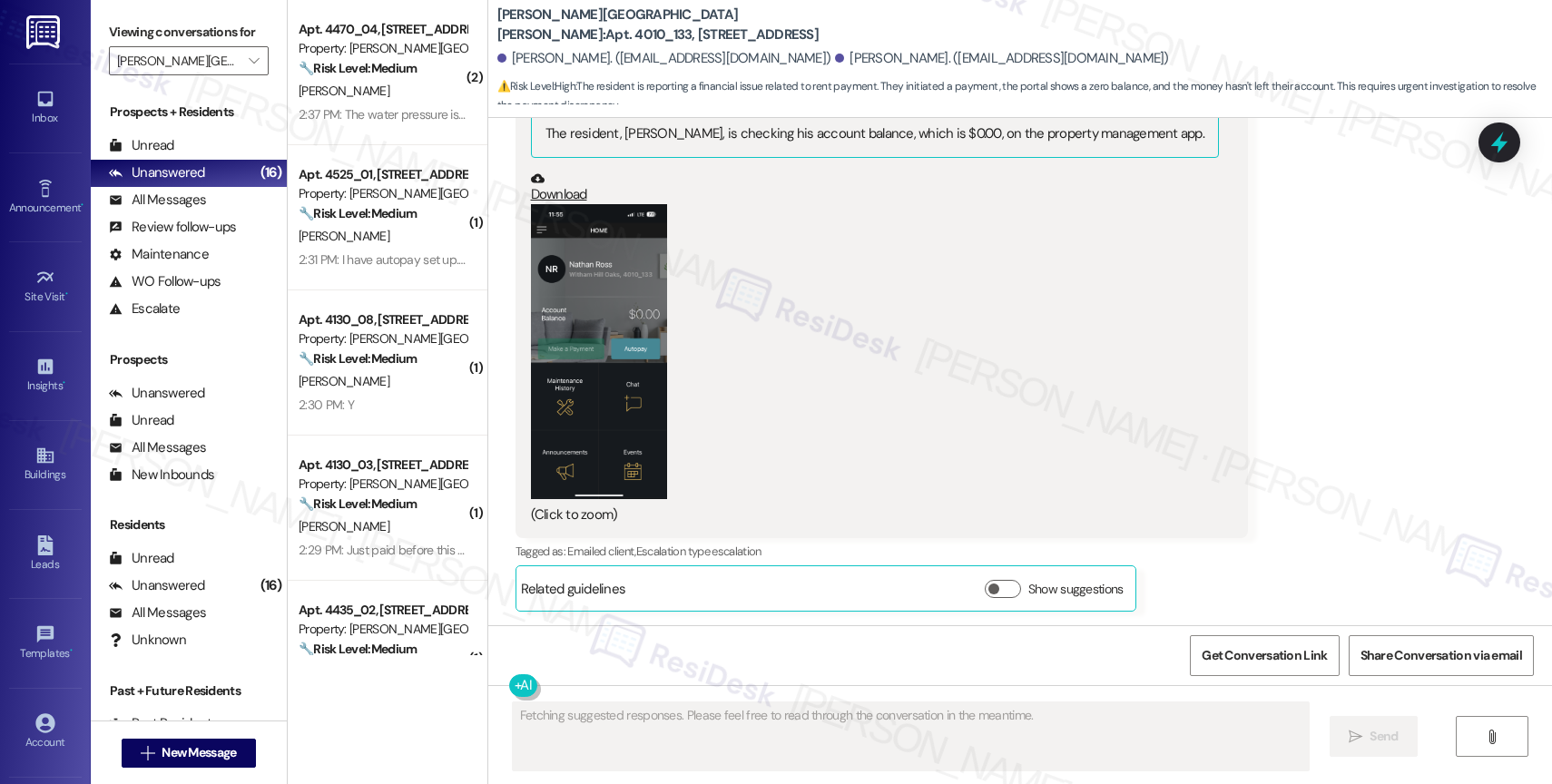
click at [374, 111] on div "2:37 PM: The water pressure is getting worse 2:37 PM: The water pressure is get…" at bounding box center [415, 114] width 234 height 16
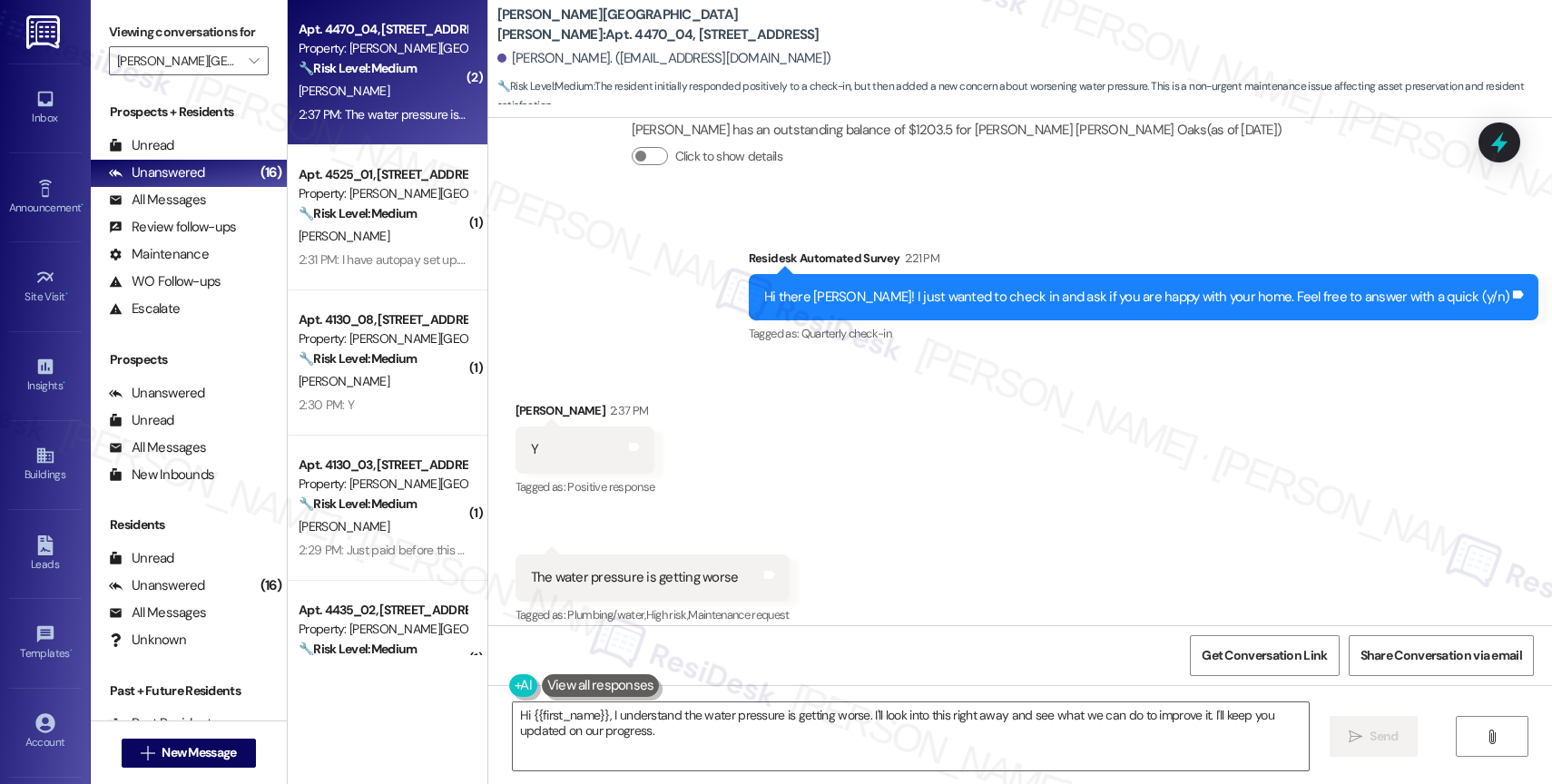
scroll to position [886, 0]
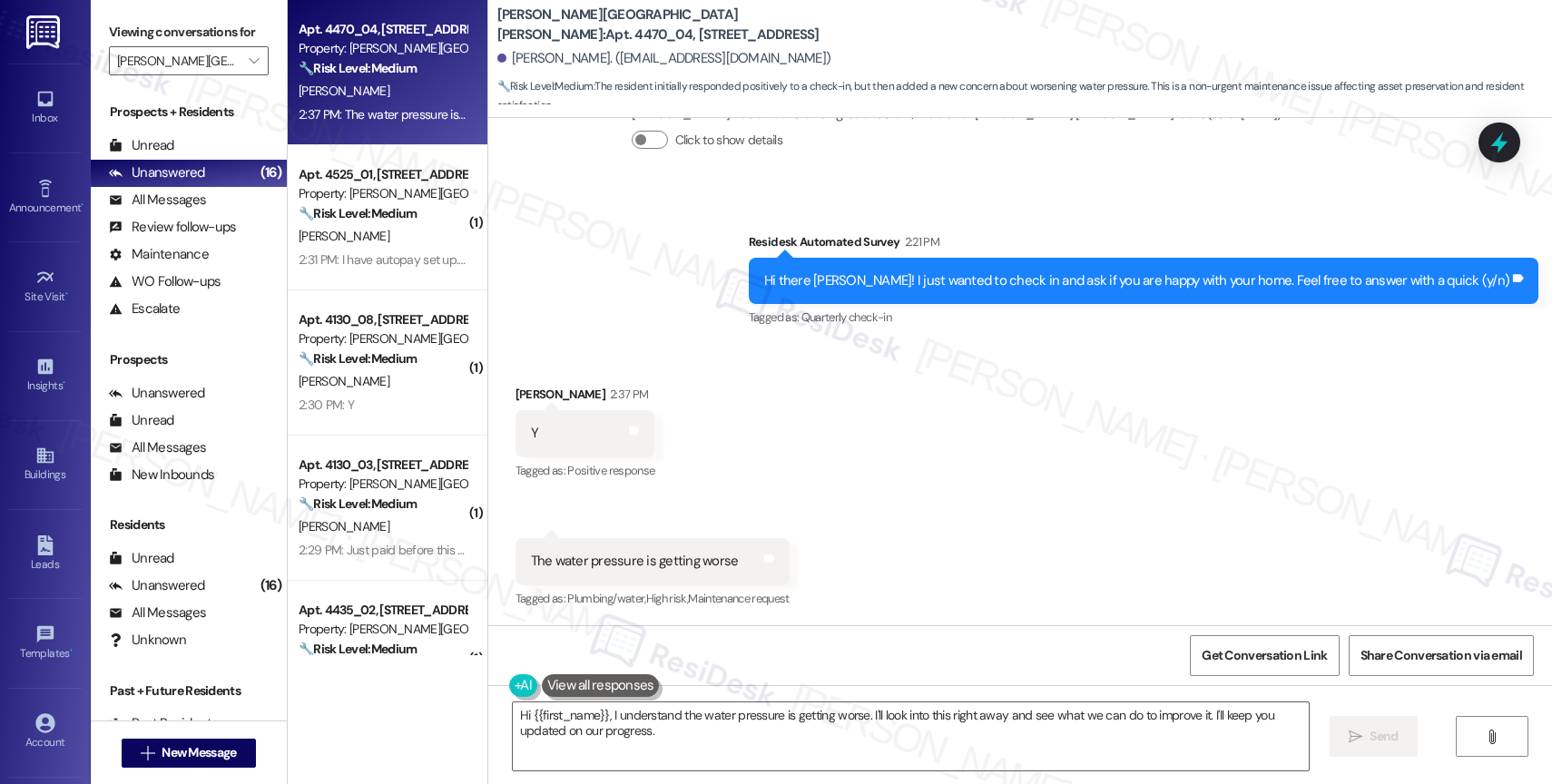
click at [754, 412] on div "Received via SMS Jeffrey Pulrang 2:37 PM Y Tags and notes Tagged as: Positive r…" at bounding box center [1020, 485] width 1064 height 282
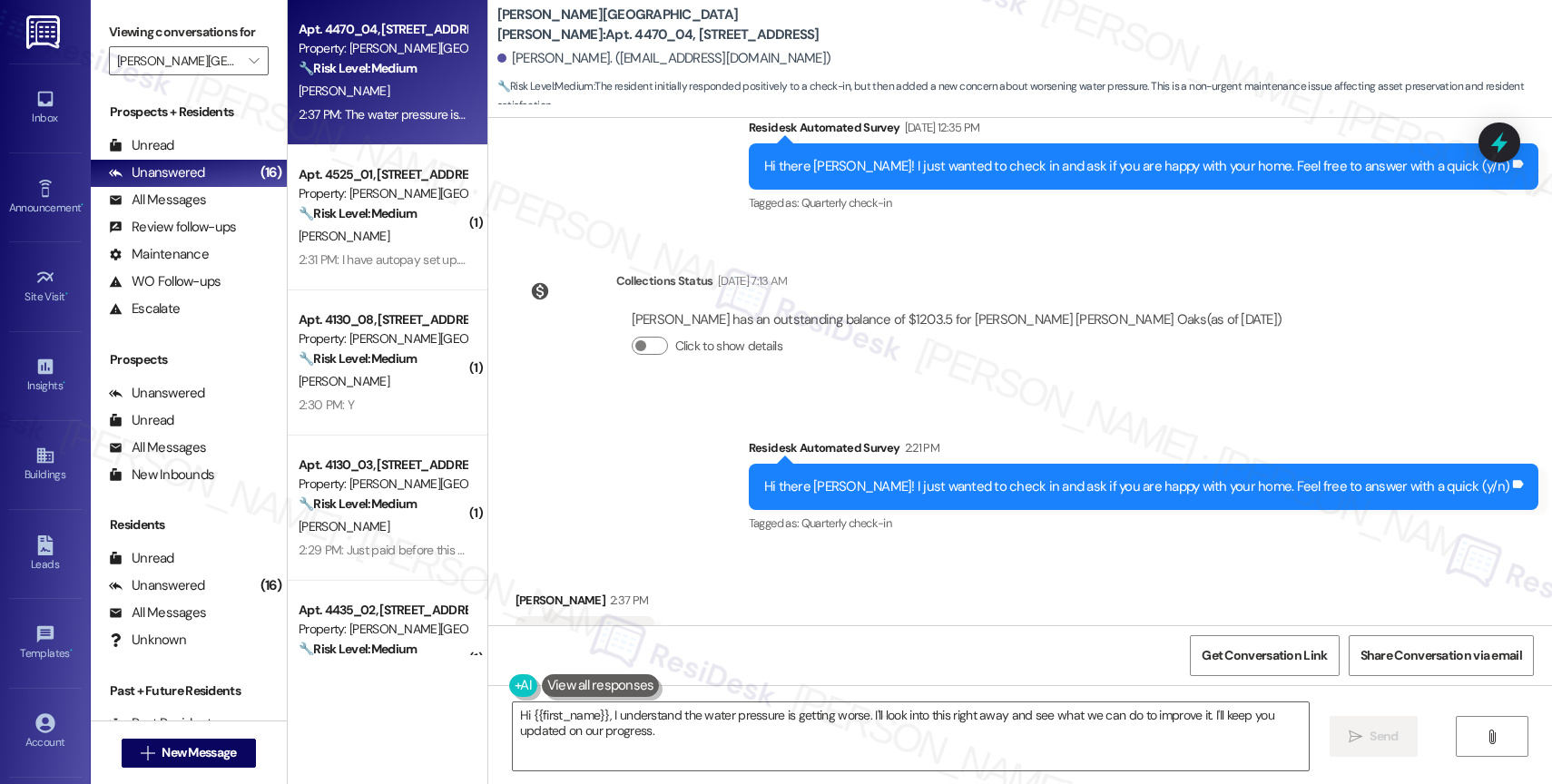
scroll to position [887, 0]
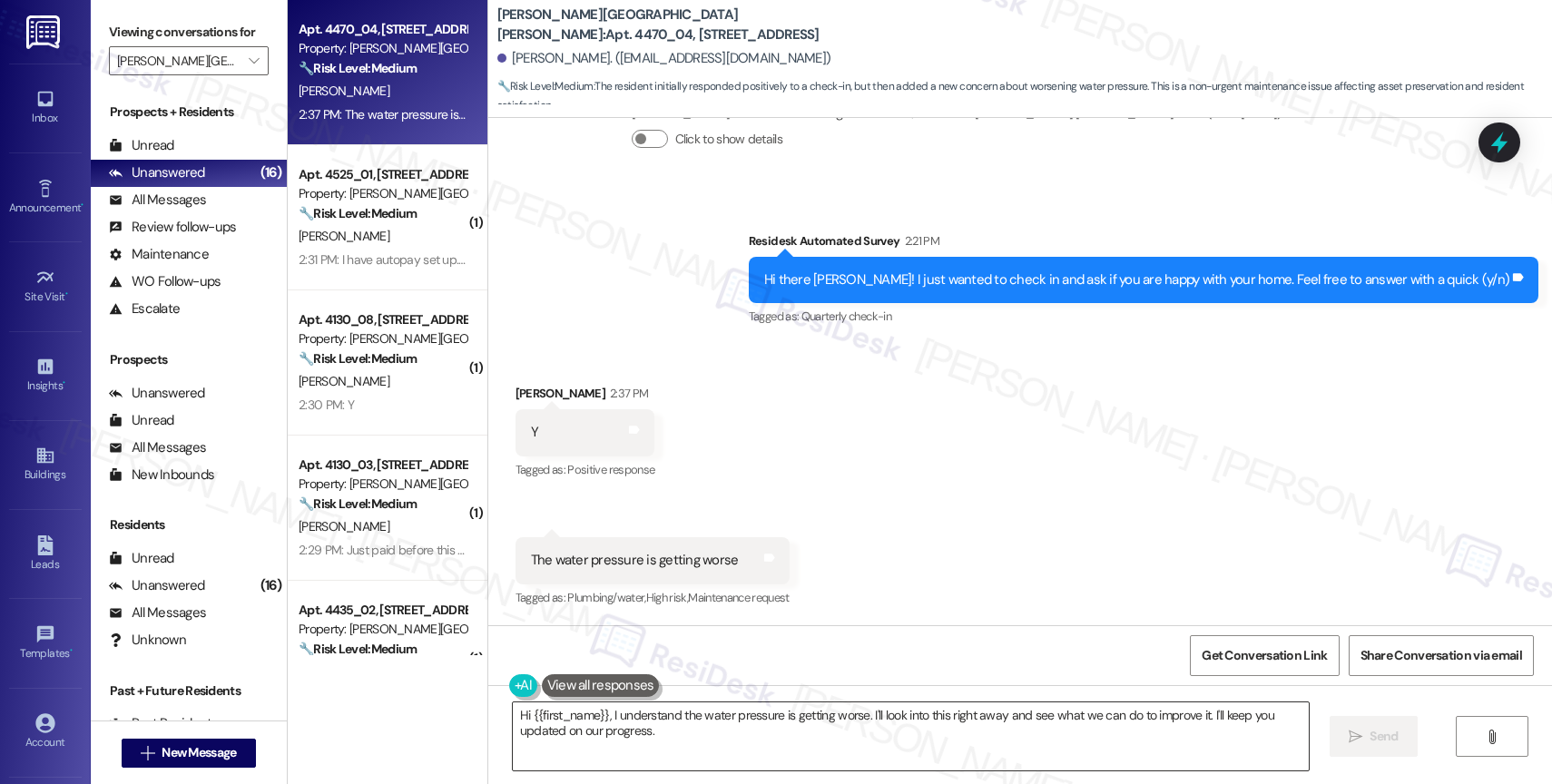
click at [676, 722] on textarea "Hi {{first_name}}, I understand the water pressure is getting worse. I'll look …" at bounding box center [911, 736] width 796 height 68
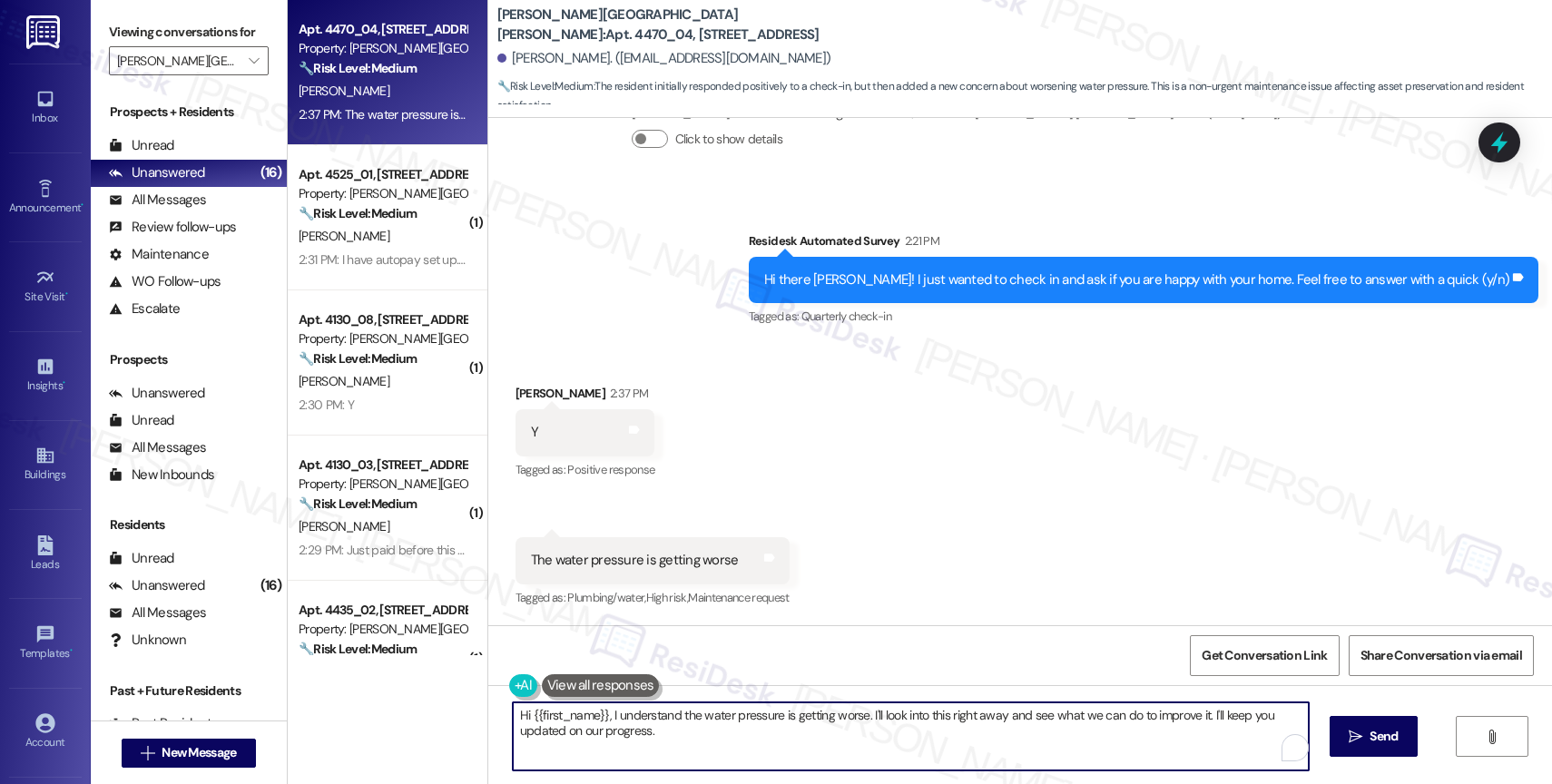
click at [676, 722] on textarea "Hi {{first_name}}, I understand the water pressure is getting worse. I'll look …" at bounding box center [911, 736] width 796 height 68
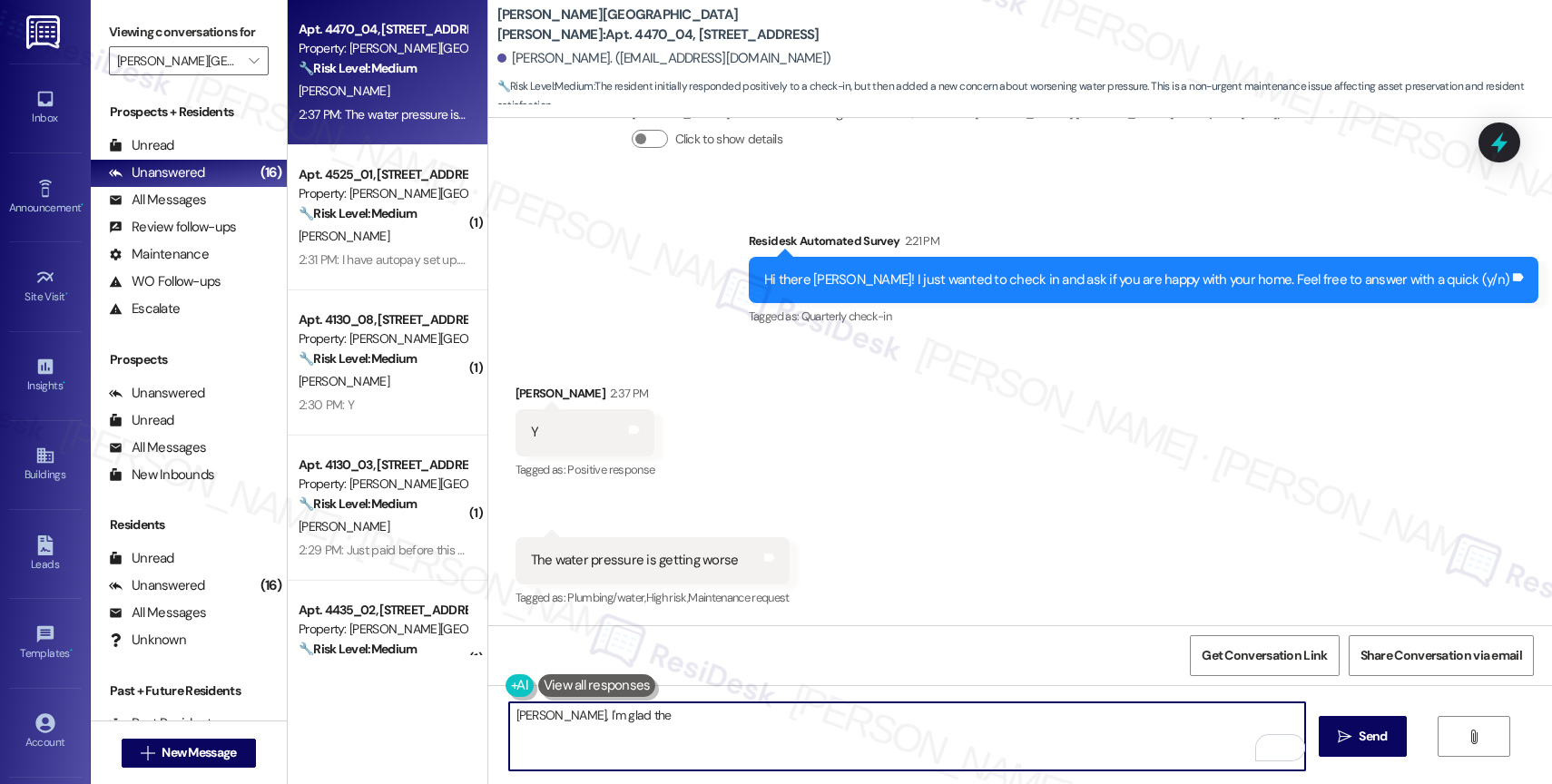
click at [559, 721] on textarea "Jeffrey, I'm glad the" at bounding box center [907, 736] width 796 height 68
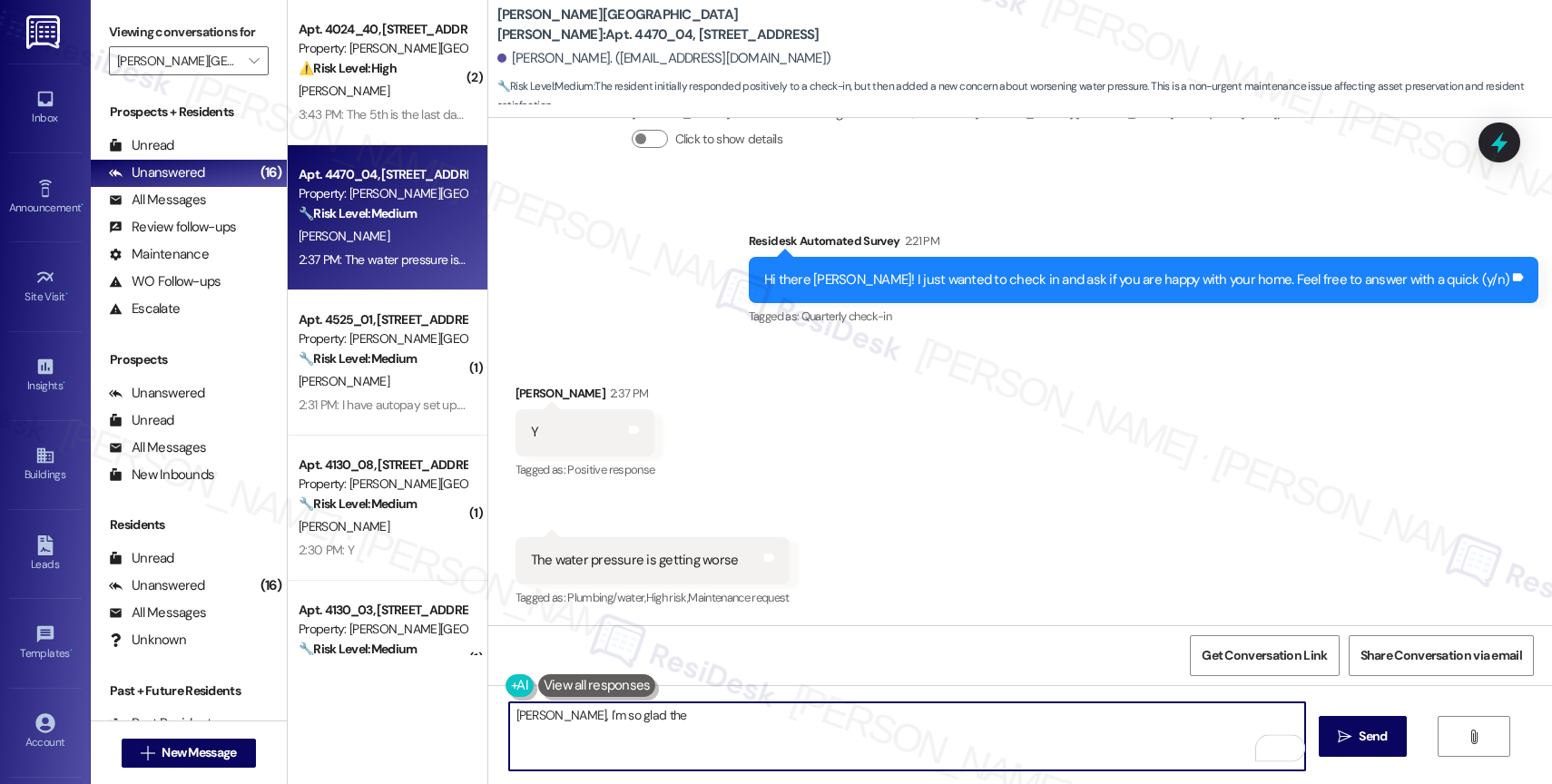
click at [688, 717] on textarea "Jeffrey, I'm so glad the" at bounding box center [907, 736] width 796 height 68
click at [828, 721] on textarea "Jeffrey, I'm so glad you are happy with your home." at bounding box center [907, 736] width 796 height 68
click at [809, 719] on textarea "Jeffrey, I'm so glad you are happy with your home." at bounding box center [907, 736] width 796 height 68
drag, startPoint x: 767, startPoint y: 714, endPoint x: 1158, endPoint y: 741, distance: 391.9
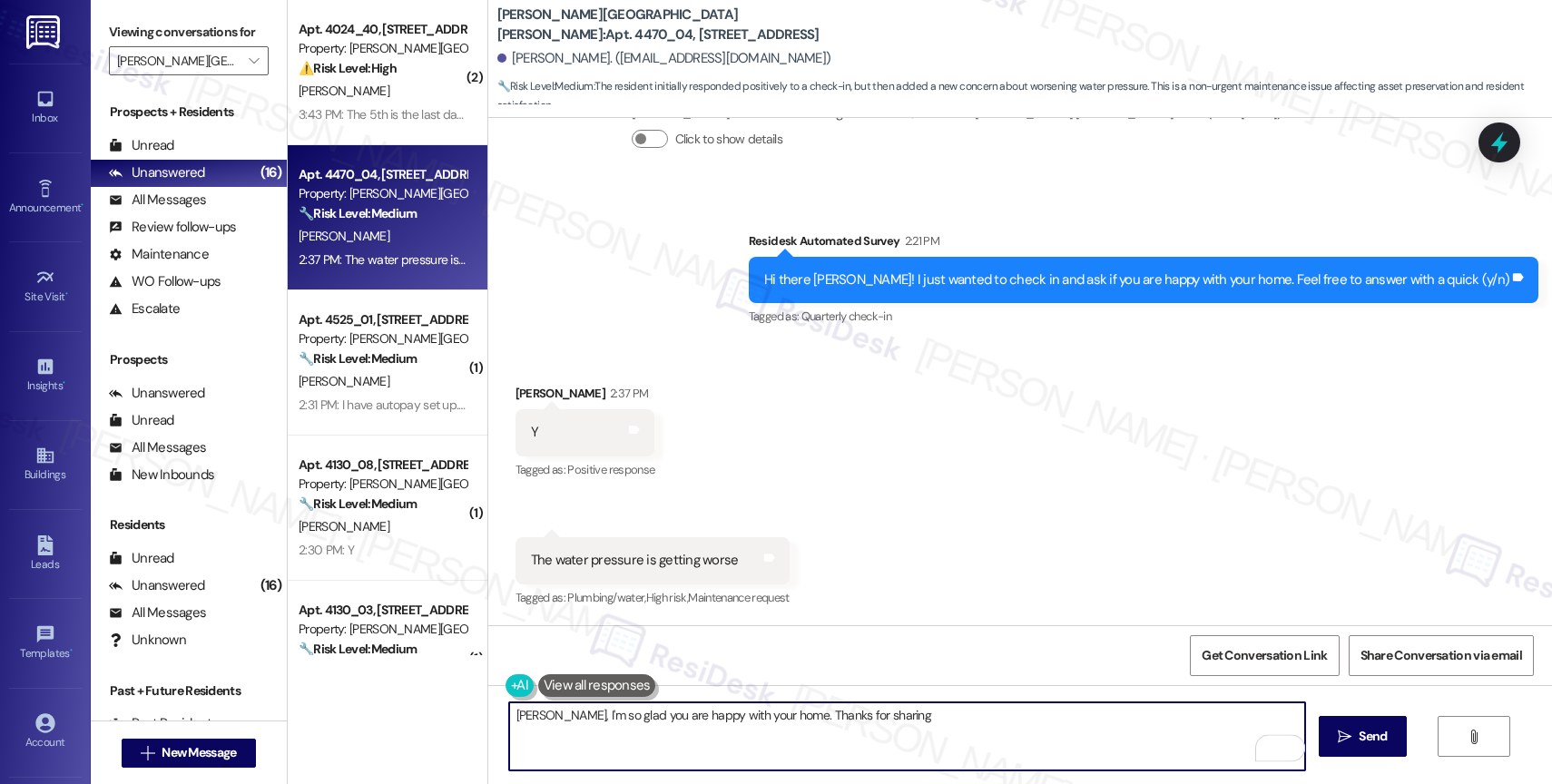
click at [1148, 739] on textarea "Jeffrey, I'm so glad you are happy with your home. Thanks for sharing" at bounding box center [907, 736] width 796 height 68
type textarea "Fetching suggested responses. Please feel free to read through the conversation…"
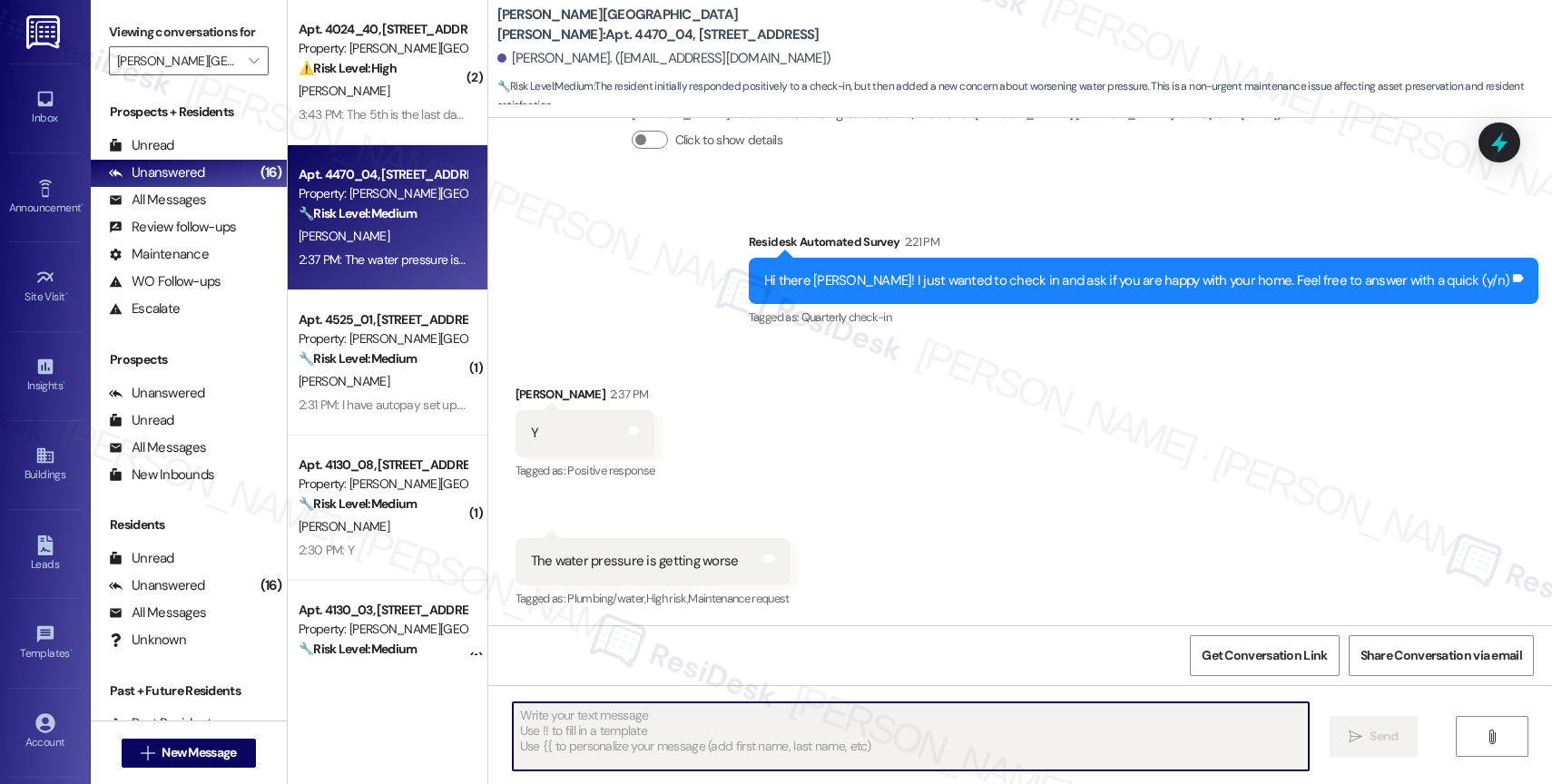
scroll to position [1013, 0]
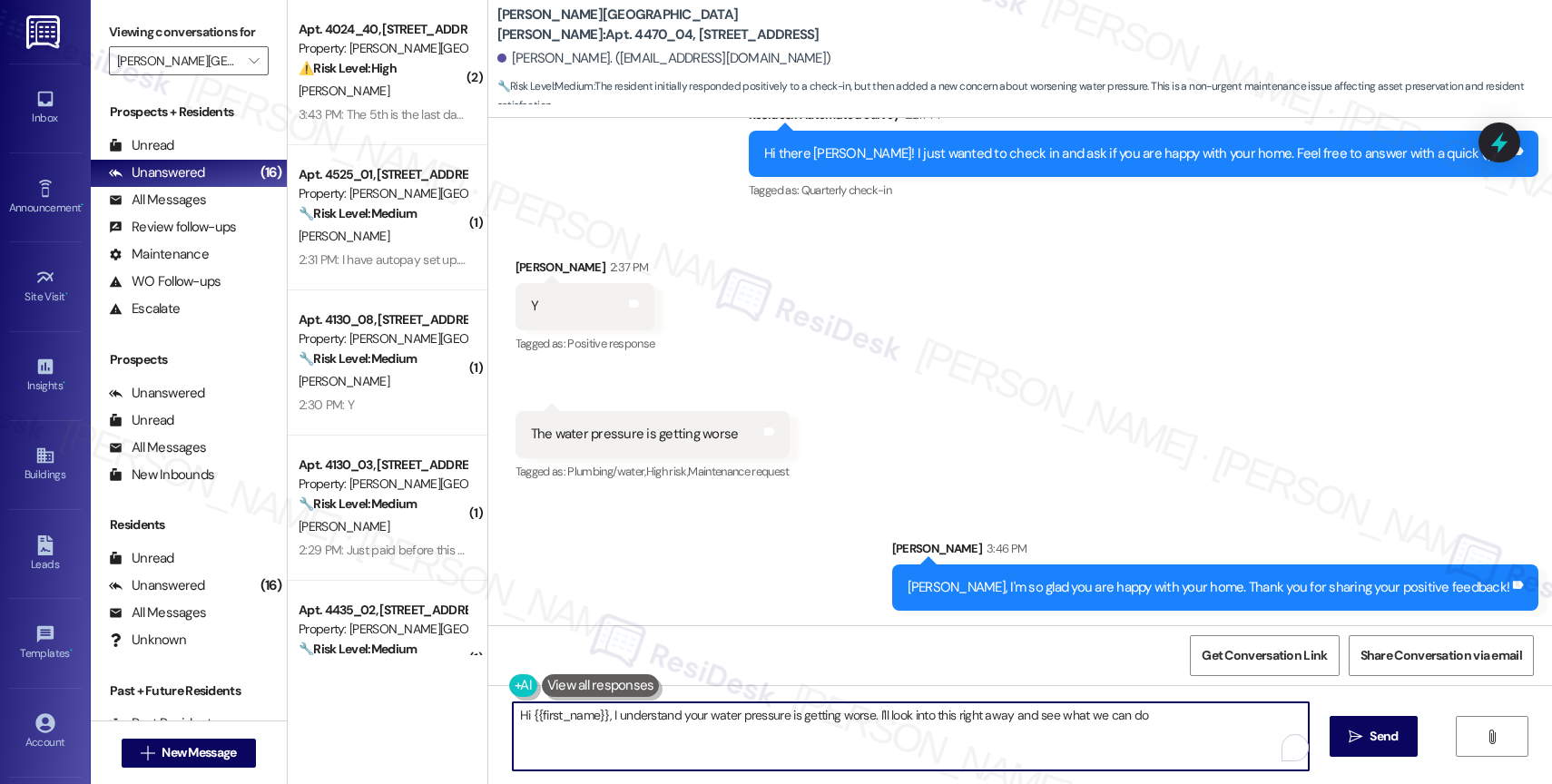
click at [581, 732] on textarea "Hi {{first_name}}, I understand your water pressure is getting worse. I'll look…" at bounding box center [911, 736] width 796 height 68
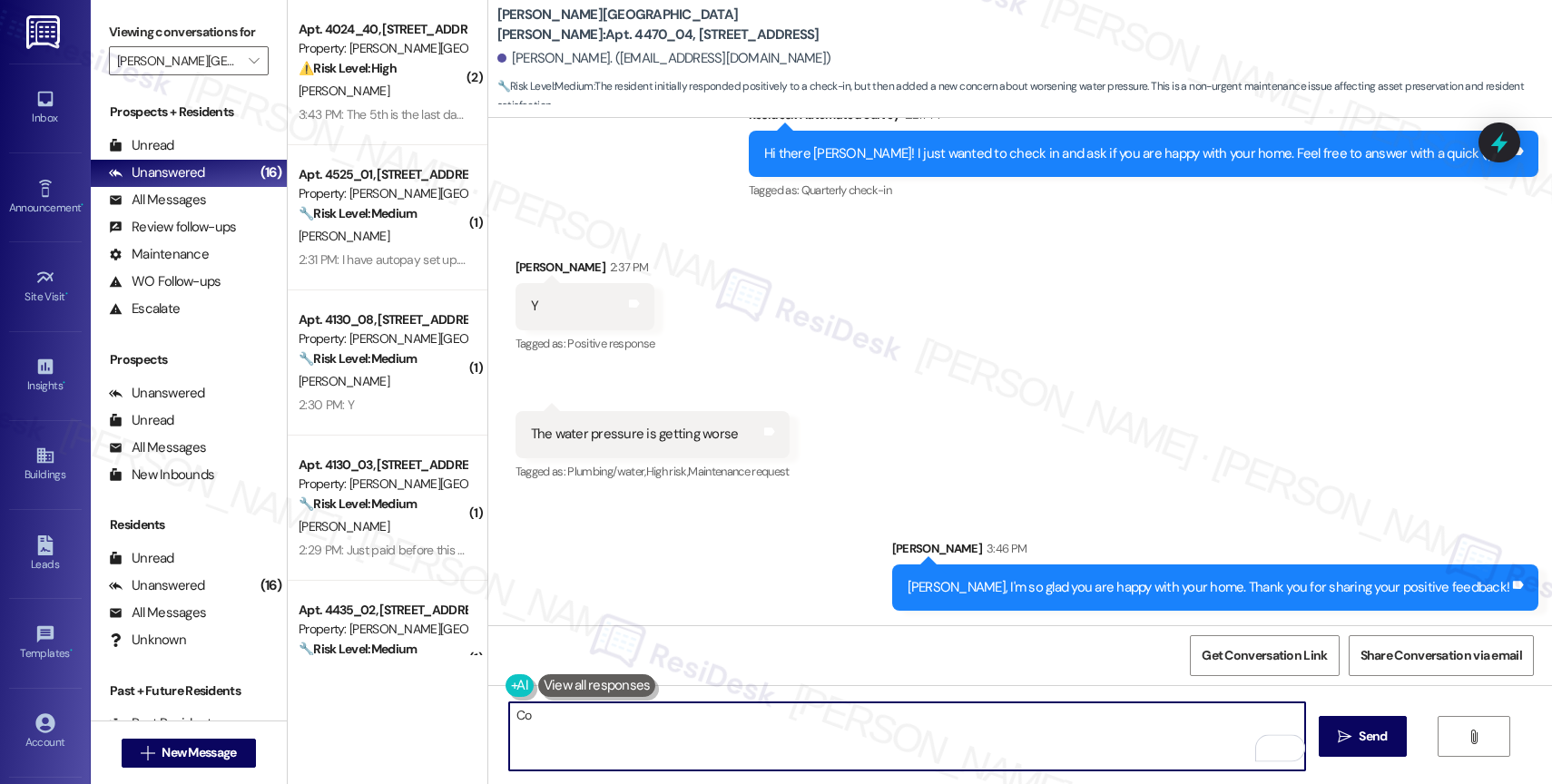
type textarea "C"
click at [525, 713] on textarea "About the water pressure issue" at bounding box center [907, 736] width 796 height 68
drag, startPoint x: 538, startPoint y: 716, endPoint x: 433, endPoint y: 716, distance: 105.0
click at [434, 716] on div "( 2 ) Apt. 4024_40, 4275 NW Clubhouse Pl Property: Witham Hill Oaks ⚠️ Risk Lev…" at bounding box center [920, 392] width 1264 height 784
click at [891, 709] on textarea "Could you please tell me more about the water pressure issue" at bounding box center [907, 736] width 796 height 68
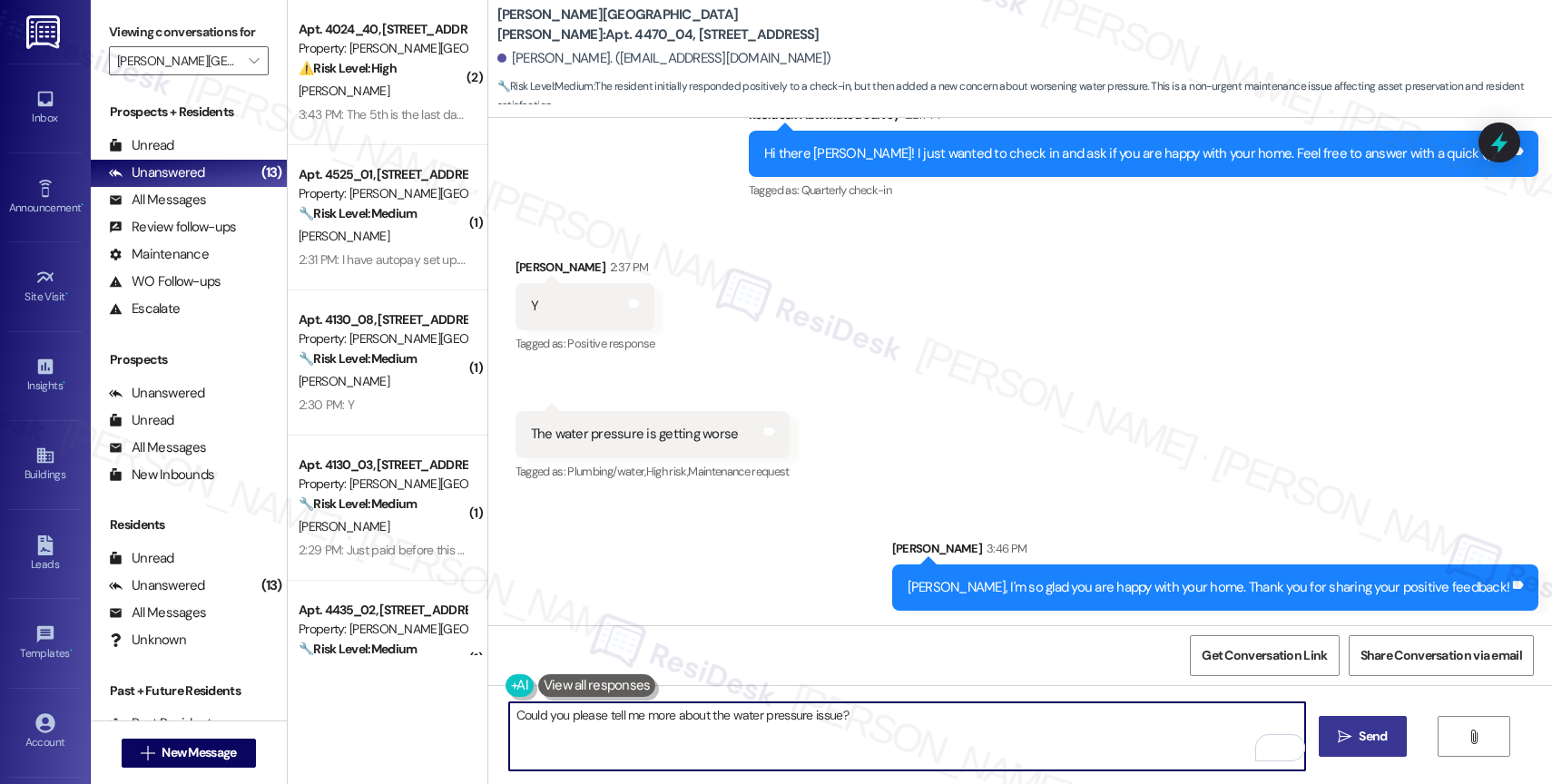
type textarea "Could you please tell me more about the water pressure issue?"
click at [1351, 740] on span " Send" at bounding box center [1362, 735] width 57 height 19
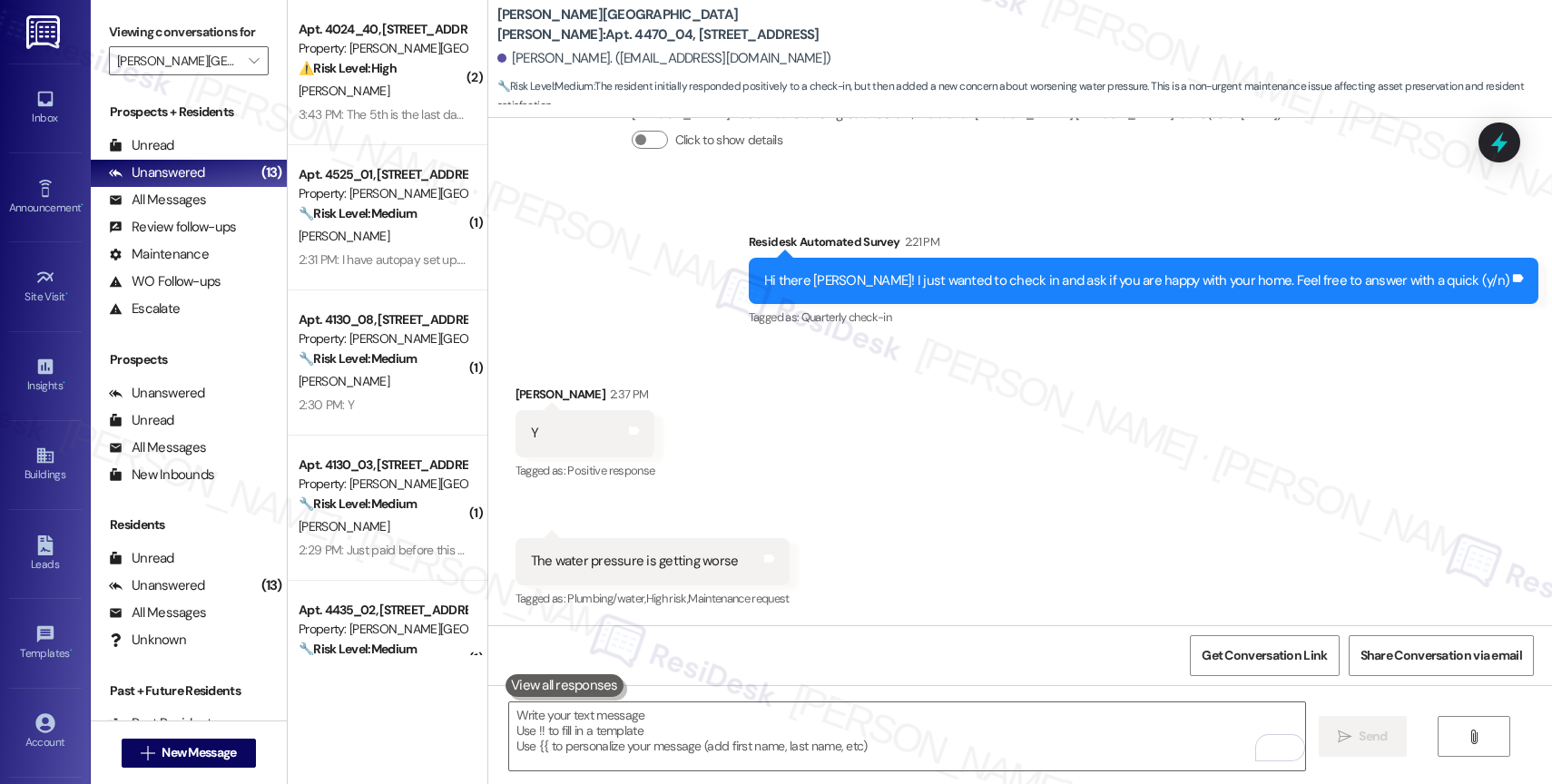
scroll to position [1140, 0]
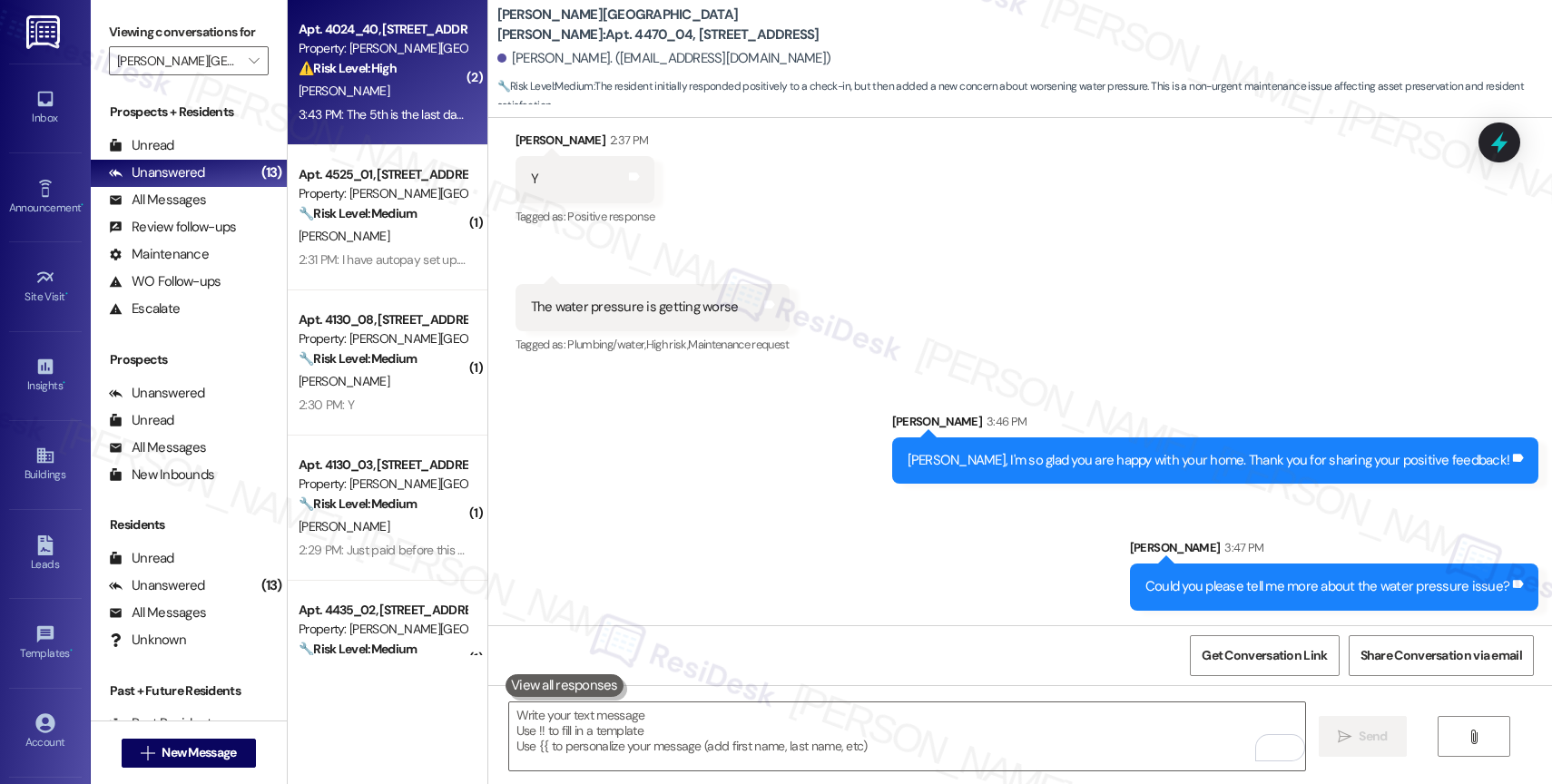
click at [381, 98] on div "M. Carter" at bounding box center [382, 91] width 171 height 23
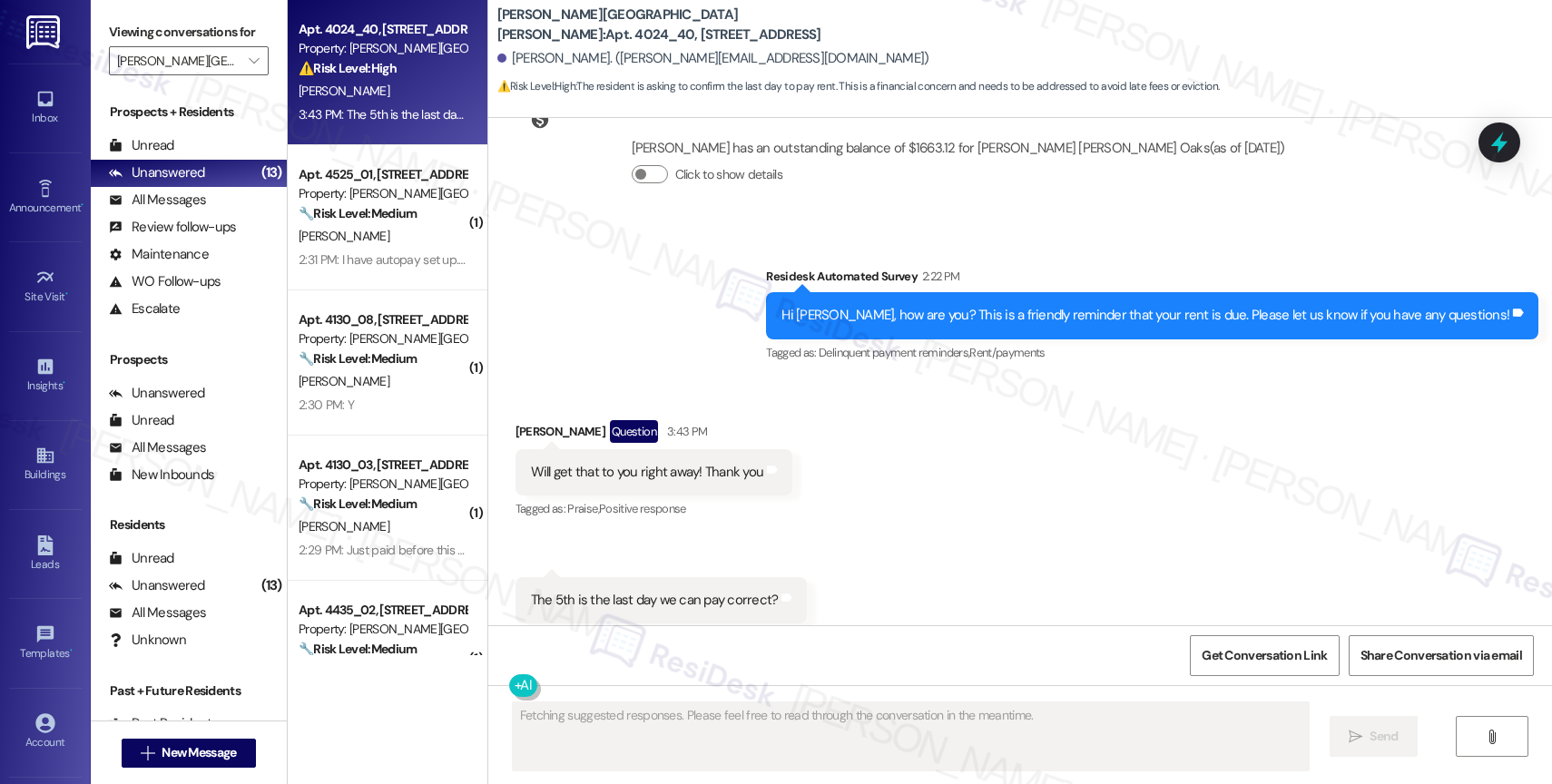
scroll to position [5781, 0]
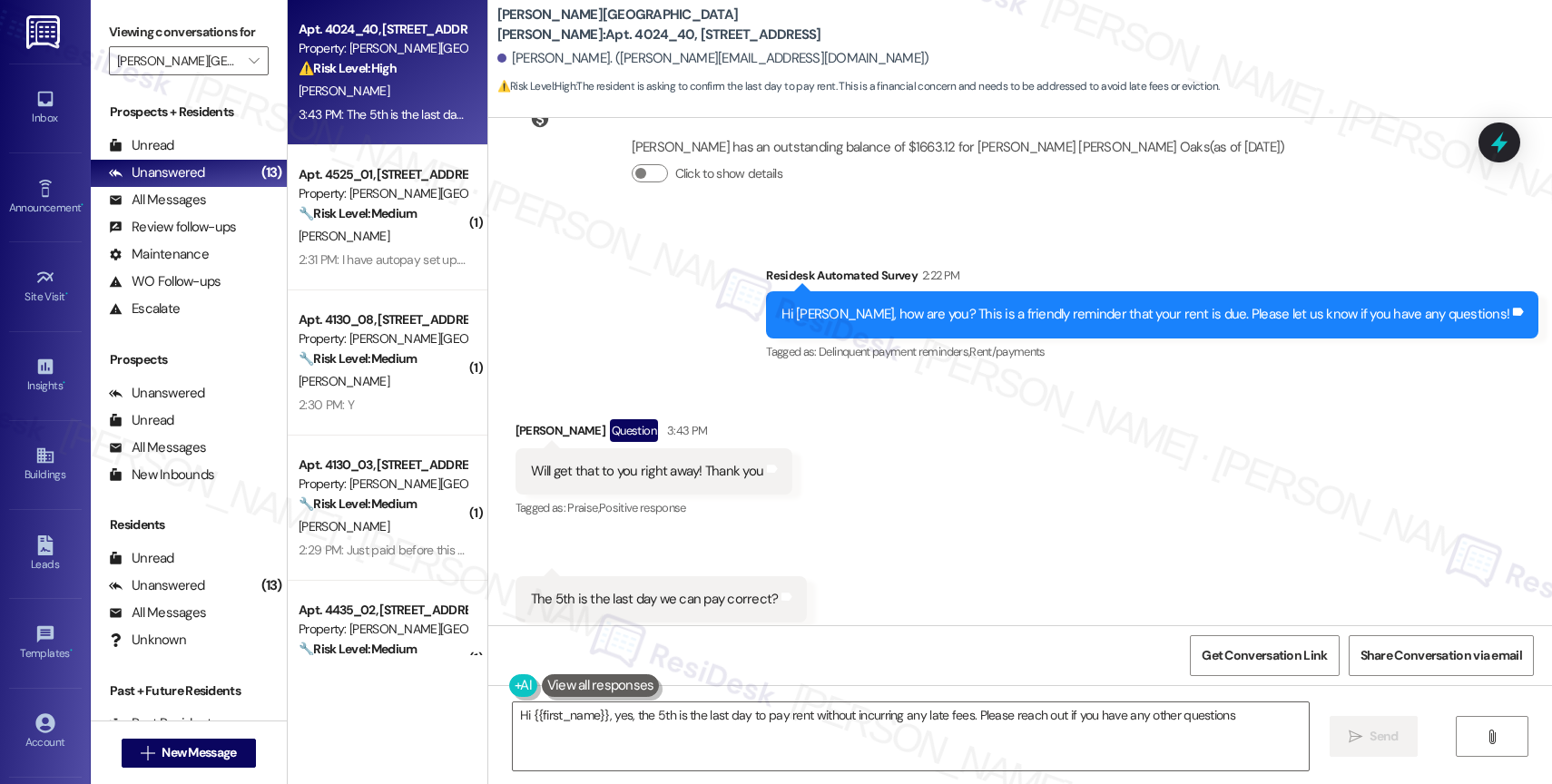
type textarea "Hi {{first_name}}, yes, the 5th is the last day to pay rent without incurring a…"
click at [781, 592] on icon at bounding box center [786, 596] width 11 height 8
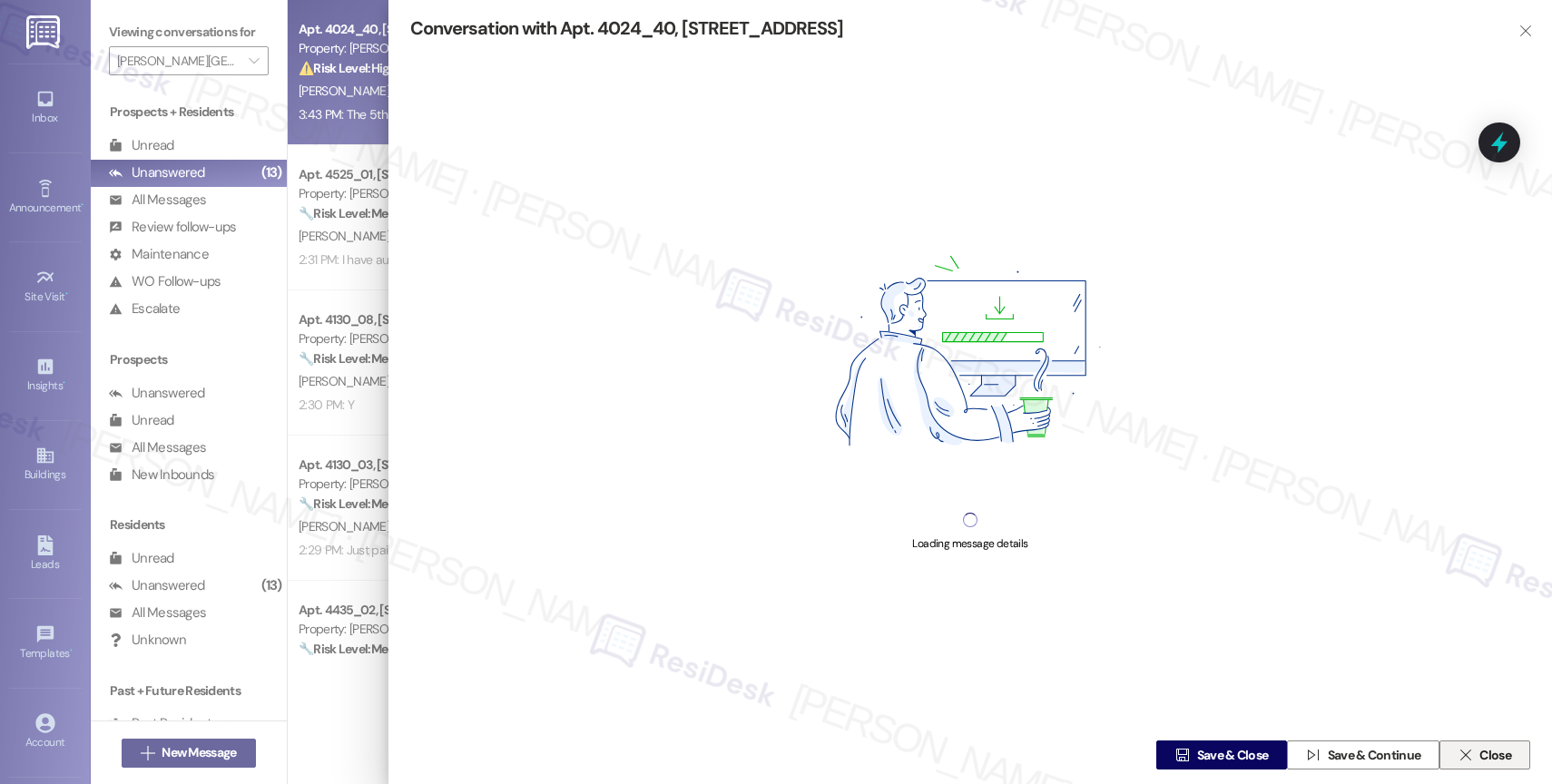
click at [1490, 746] on span "Close" at bounding box center [1495, 754] width 32 height 19
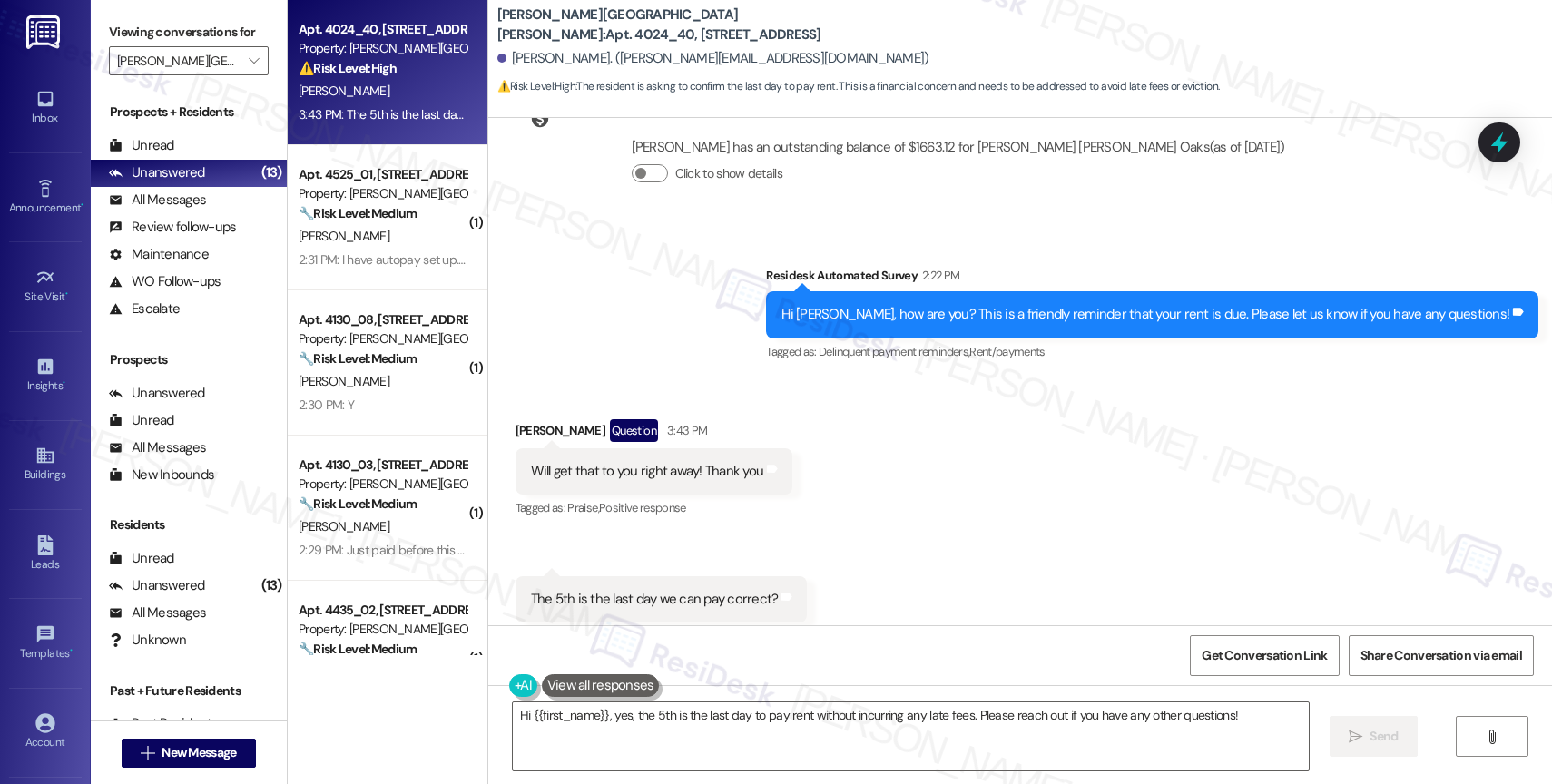
scroll to position [5780, 0]
drag, startPoint x: 487, startPoint y: 21, endPoint x: 582, endPoint y: 24, distance: 95.0
click at [582, 24] on b "Witham Hill Oaks: Apt. 4024_40, 4275 NW Clubhouse Pl" at bounding box center [679, 24] width 363 height 39
copy b "Witham Hill Oaks"
click at [584, 723] on textarea "Hi {{first_name}}, yes, the 5th is the last day to pay rent without incurring a…" at bounding box center [911, 736] width 796 height 68
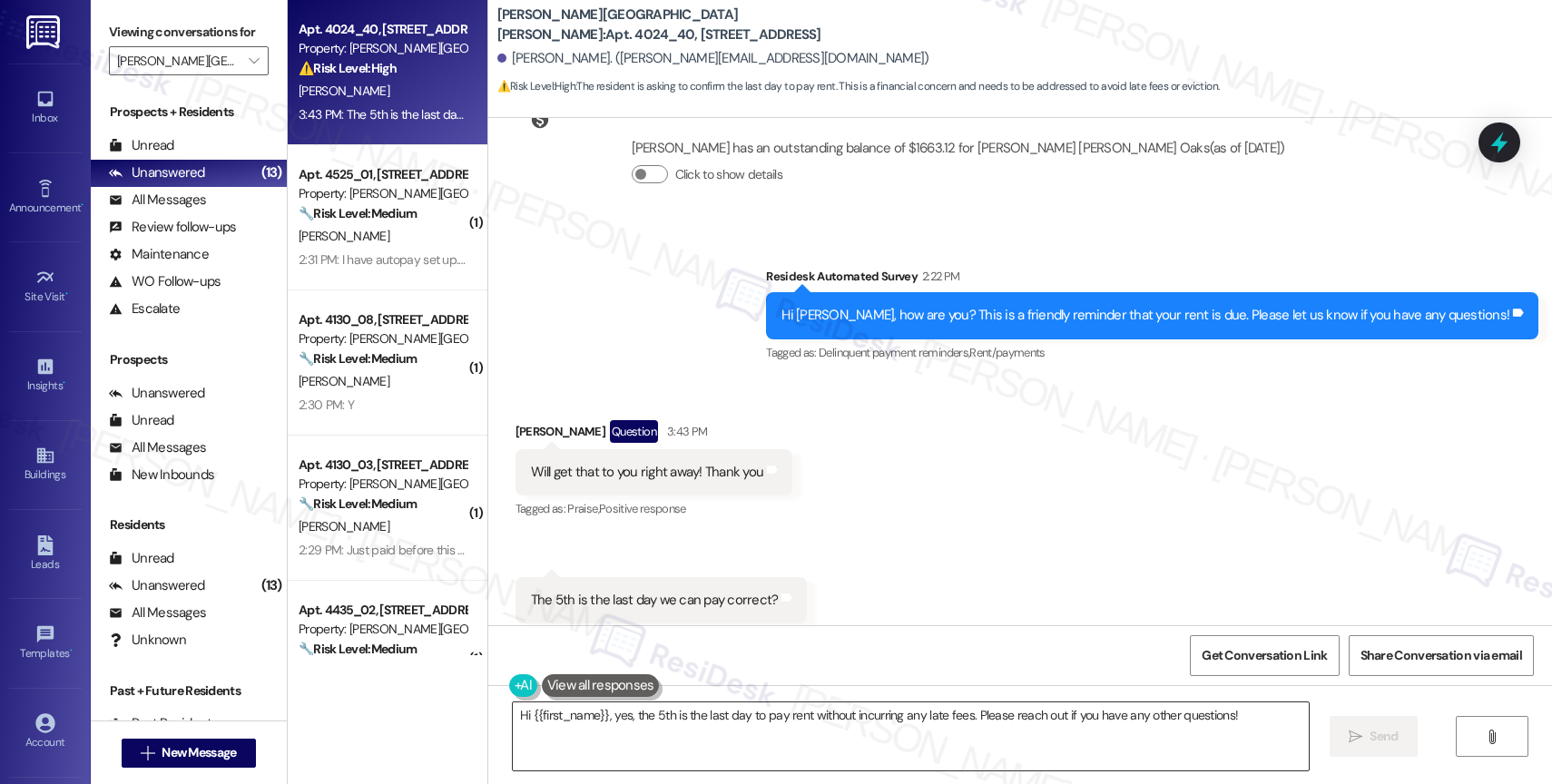
click at [584, 723] on textarea "Hi {{first_name}}, yes, the 5th is the last day to pay rent without incurring a…" at bounding box center [911, 736] width 796 height 68
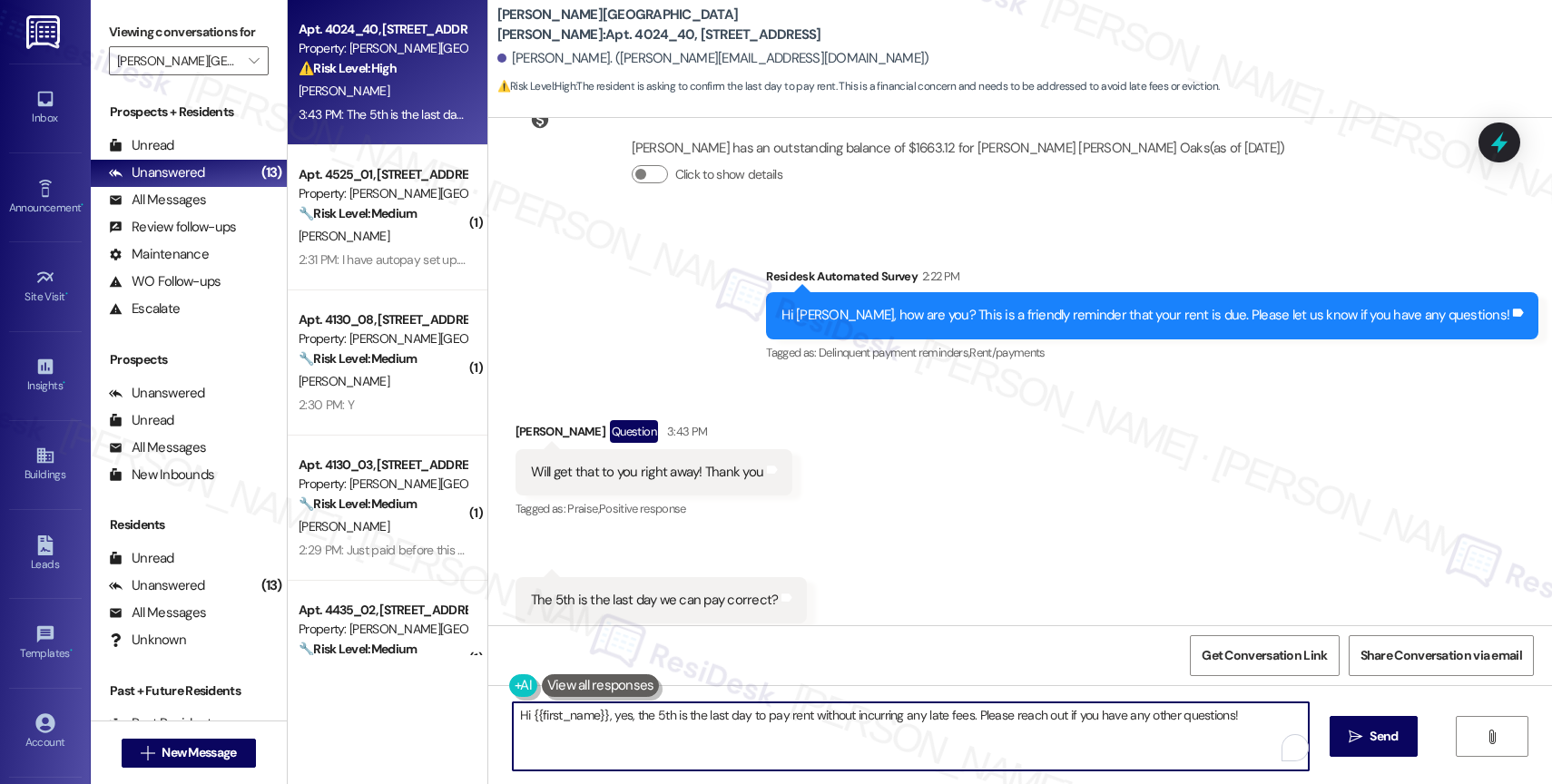
click at [584, 723] on textarea "Hi {{first_name}}, yes, the 5th is the last day to pay rent without incurring a…" at bounding box center [911, 736] width 796 height 68
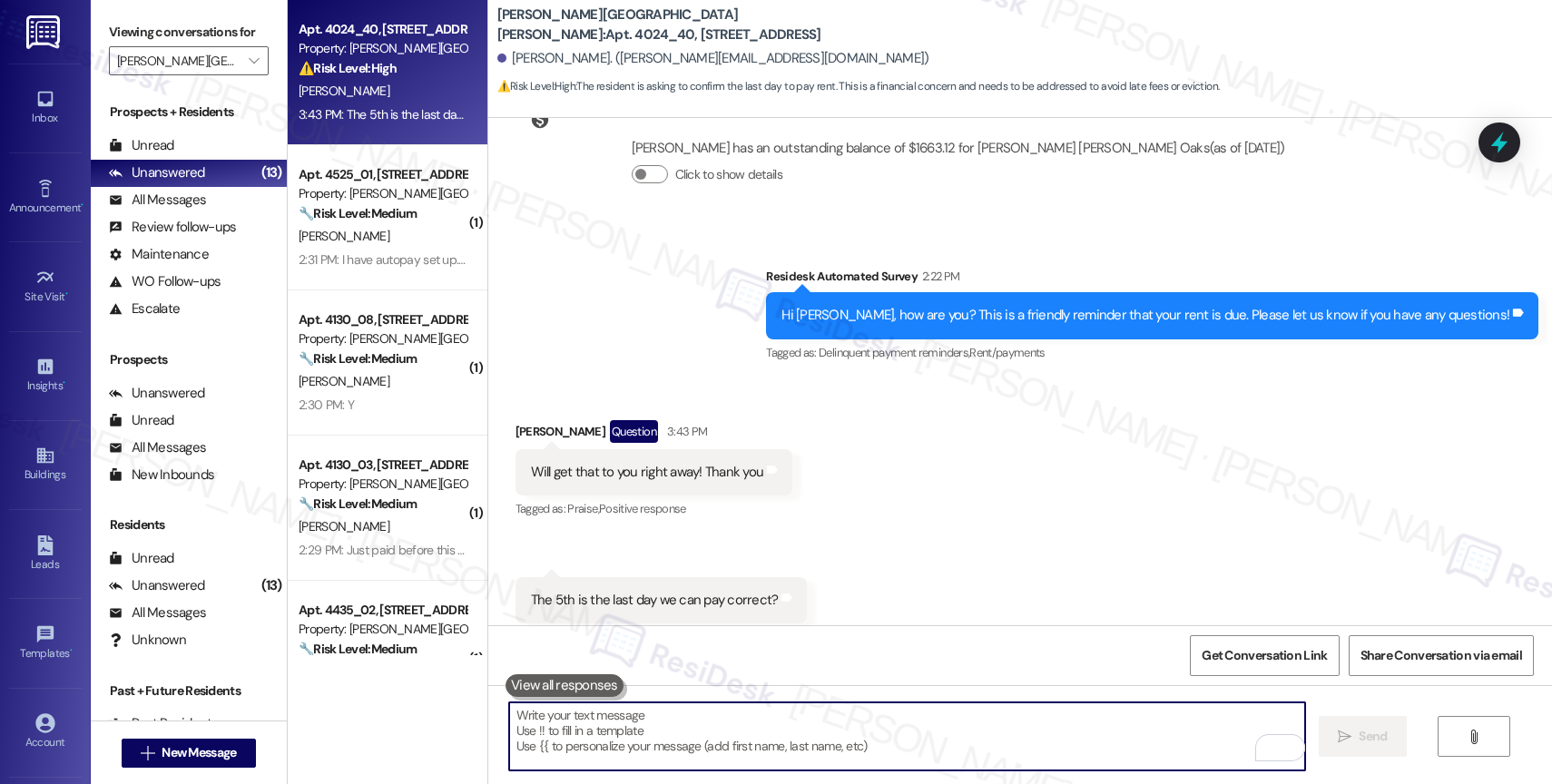
click at [622, 749] on textarea "To enrich screen reader interactions, please activate Accessibility in Grammarl…" at bounding box center [907, 736] width 796 height 68
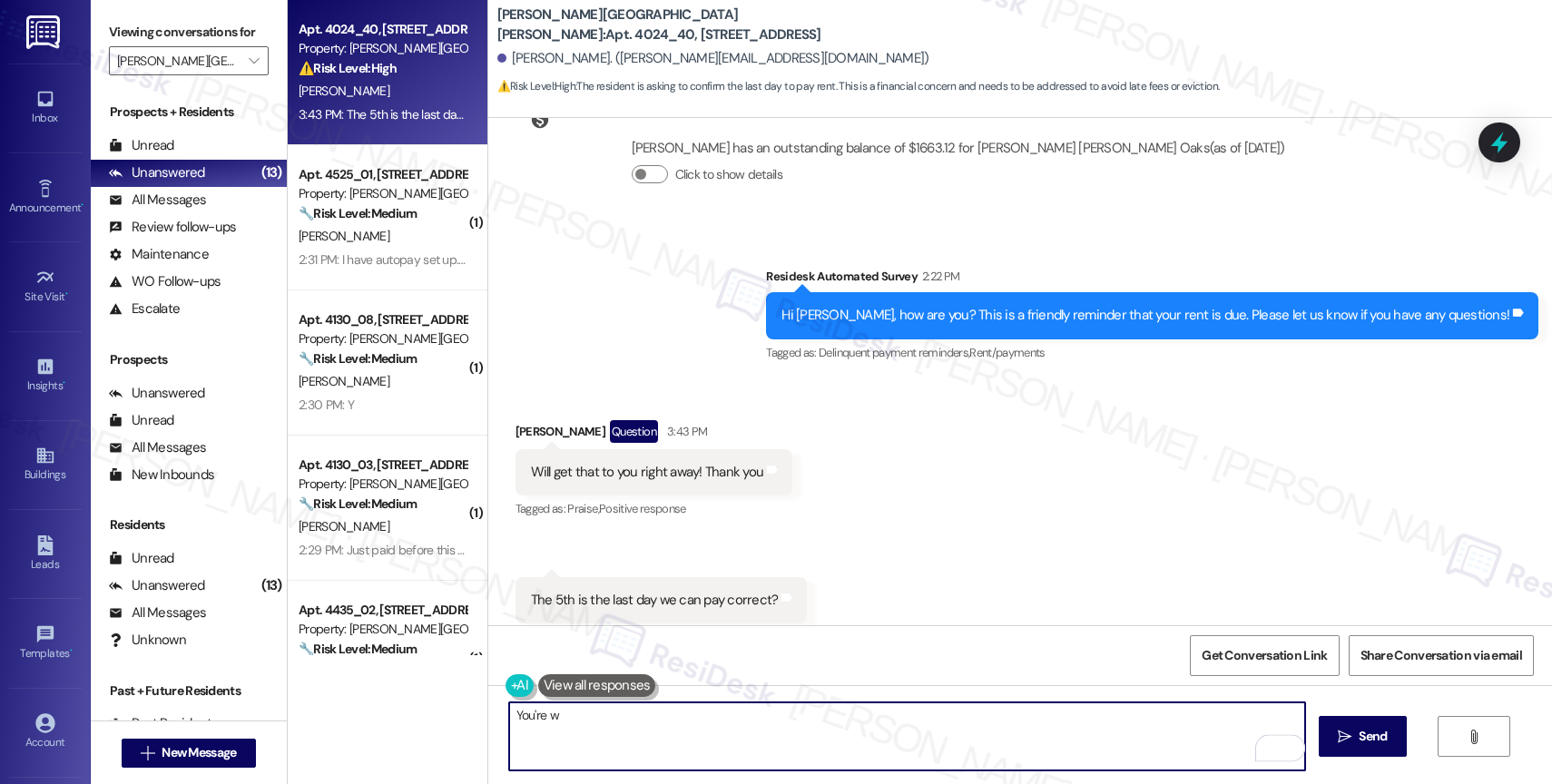
drag, startPoint x: 610, startPoint y: 723, endPoint x: 453, endPoint y: 710, distance: 157.5
click at [453, 710] on div "Apt. 4024_40, 4275 NW Clubhouse Pl Property: Witham Hill Oaks ⚠️ Risk Level: Hi…" at bounding box center [920, 392] width 1264 height 784
click at [582, 707] on textarea "You're w" at bounding box center [907, 736] width 796 height 68
type textarea "You're welcome, Monica!"
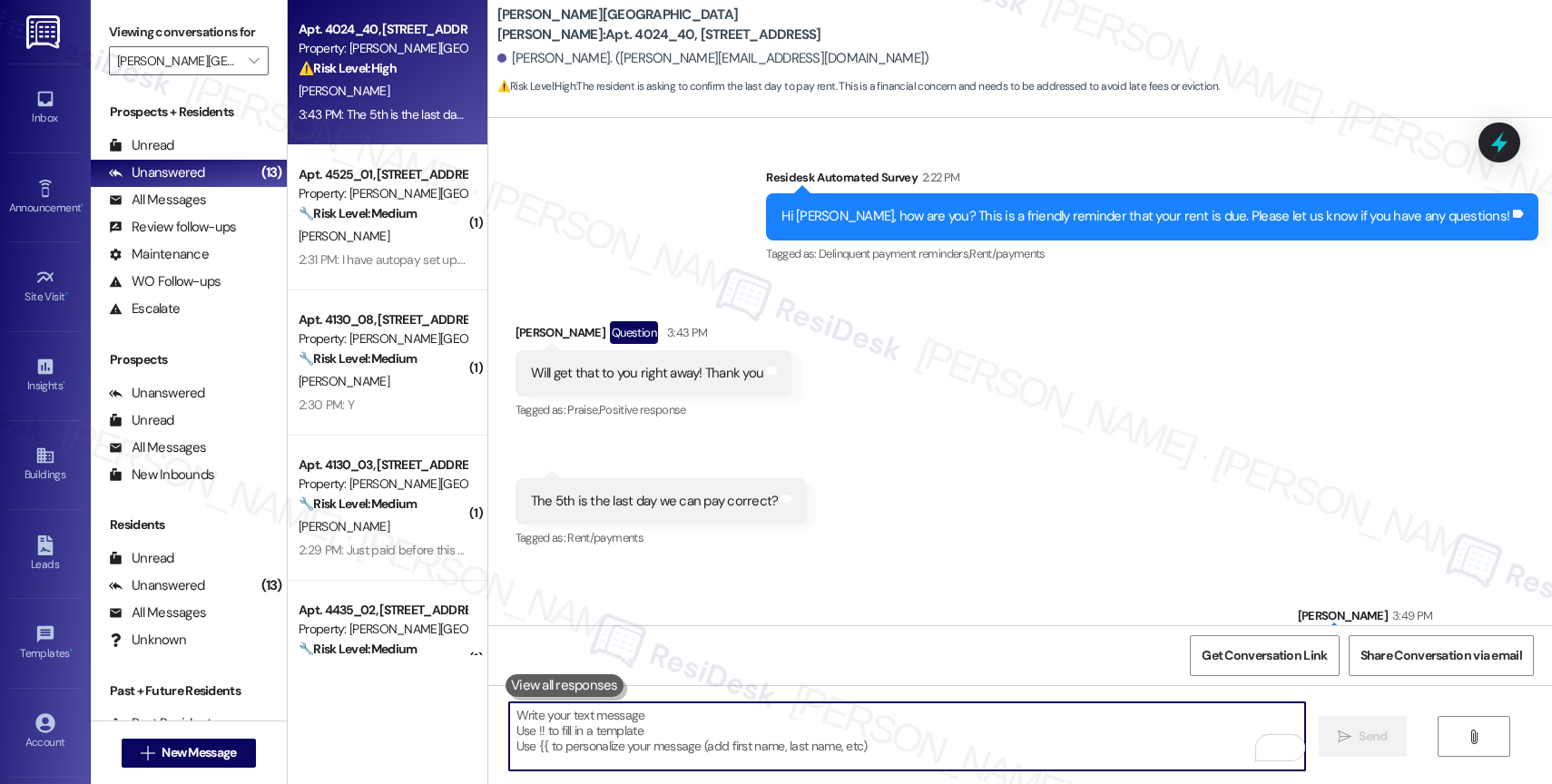
scroll to position [5907, 0]
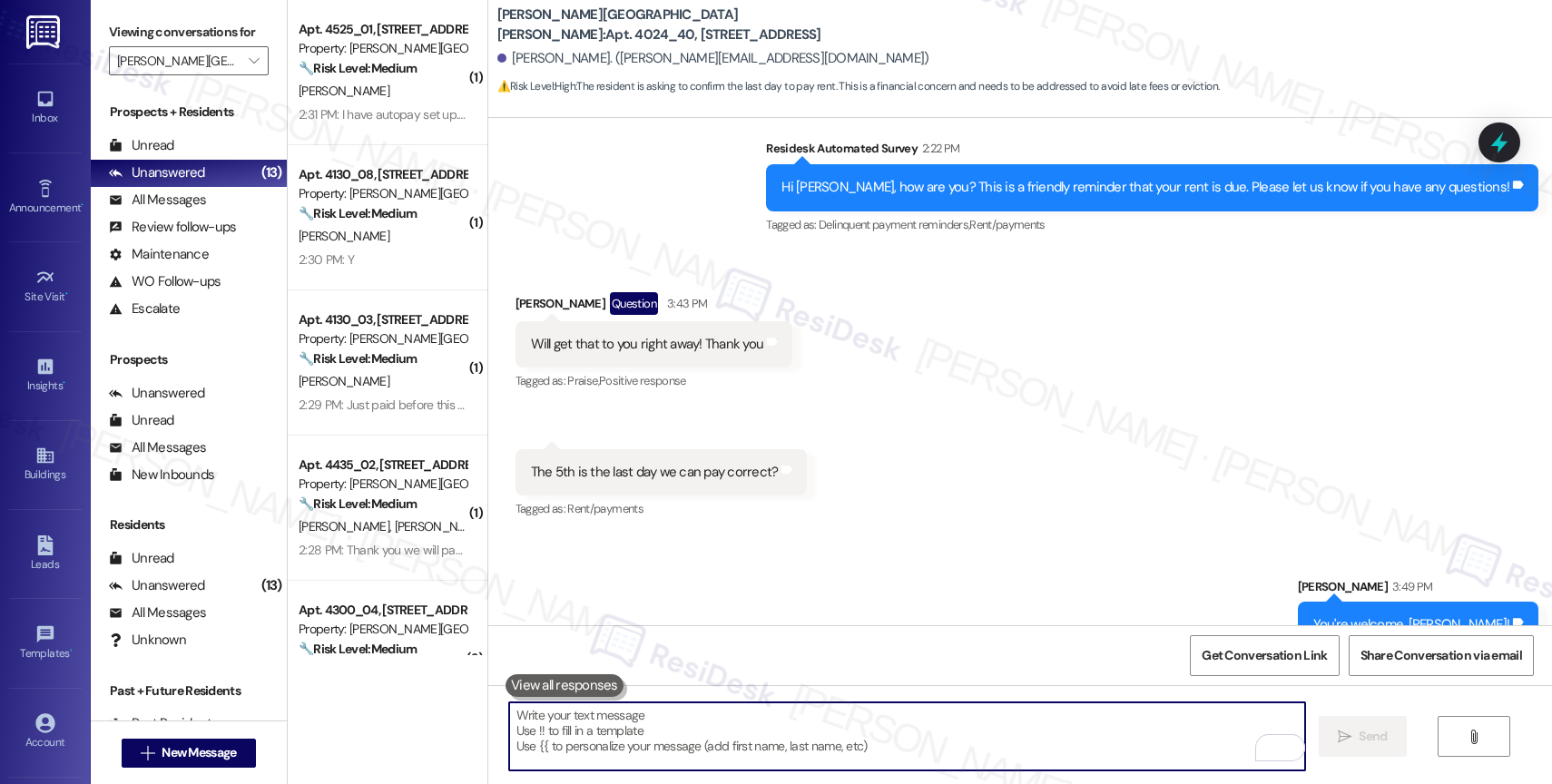
click at [579, 733] on textarea "To enrich screen reader interactions, please activate Accessibility in Grammarl…" at bounding box center [907, 736] width 796 height 68
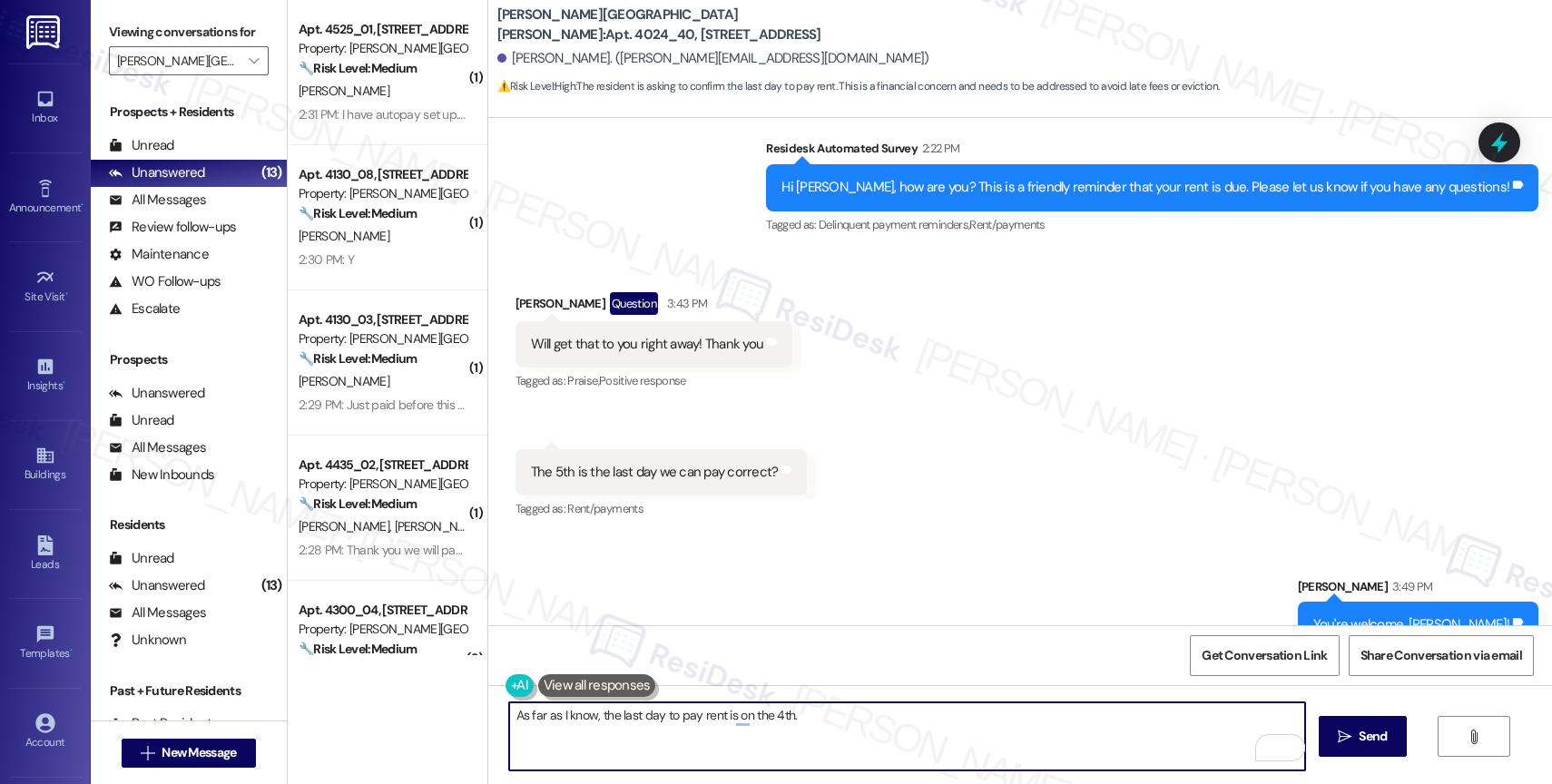
click at [828, 720] on textarea "As far as I know, the last day to pay rent is on the 4th." at bounding box center [907, 736] width 796 height 68
click at [818, 714] on textarea "As far as I know, the last day to pay rent is the 4th." at bounding box center [907, 736] width 796 height 68
click at [1150, 726] on textarea "As far as I know, the last day to pay rent is the 4th of the month. If you want…" at bounding box center [907, 736] width 796 height 68
drag, startPoint x: 1153, startPoint y: 732, endPoint x: 1167, endPoint y: 730, distance: 14.1
click at [1167, 730] on textarea "As far as I know, the last day to pay rent is the 4th of the month. If you want…" at bounding box center [907, 736] width 796 height 68
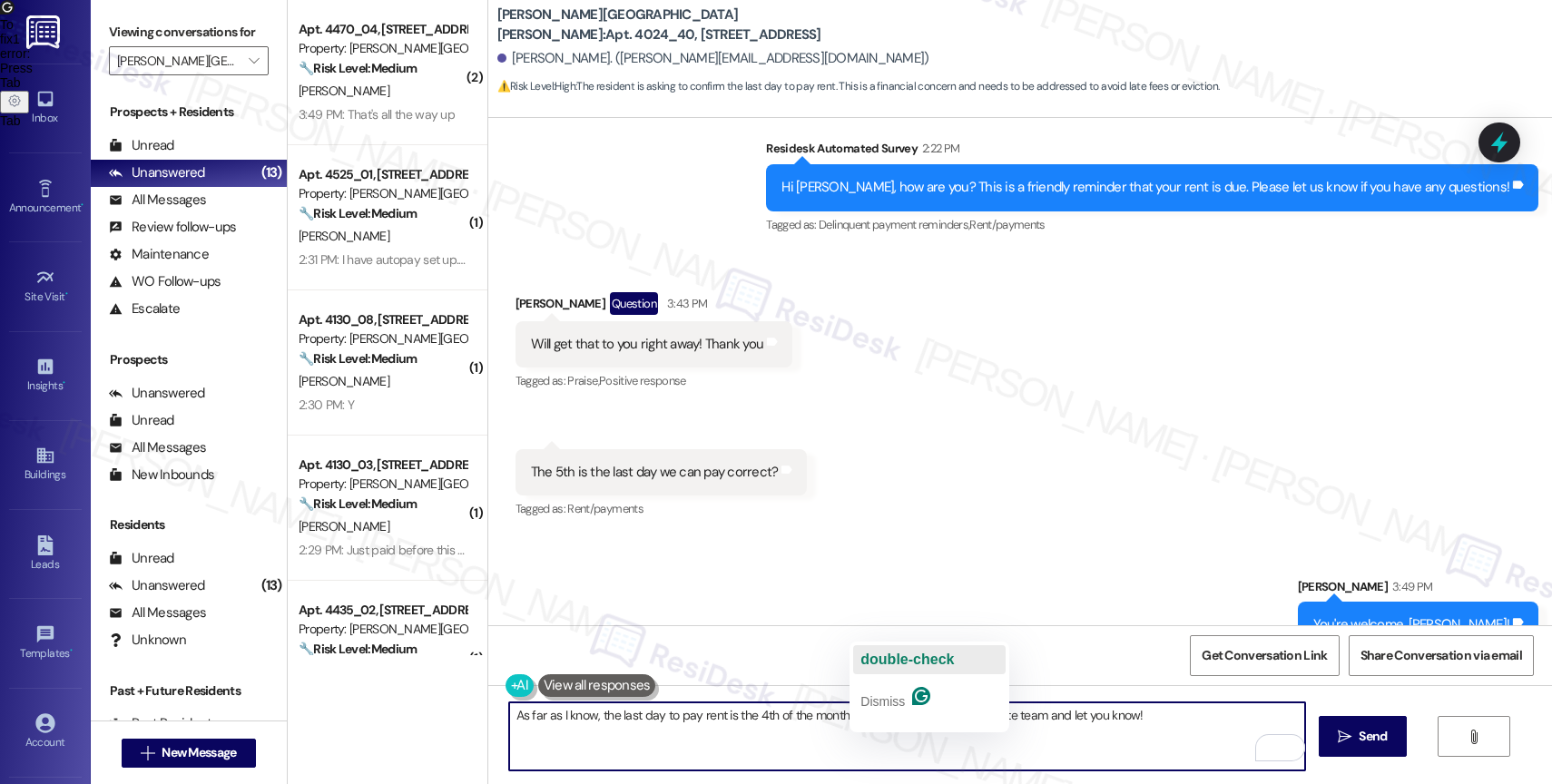
click at [903, 652] on span "double-check" at bounding box center [907, 659] width 94 height 15
click at [1191, 723] on textarea "As far as I know, the last day to pay rent is the 4th of the month. I will doub…" at bounding box center [907, 736] width 796 height 68
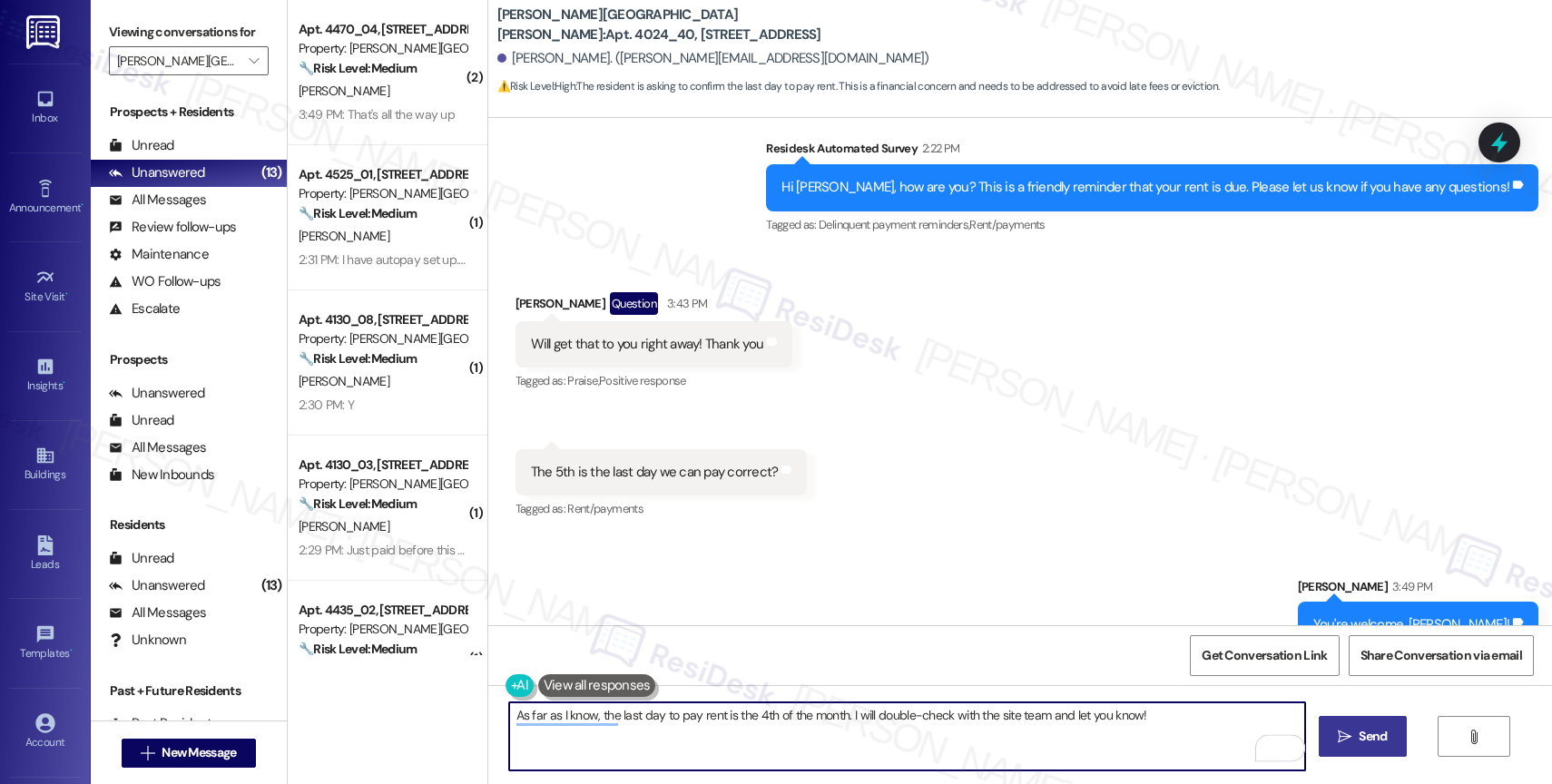
type textarea "As far as I know, the last day to pay rent is the 4th of the month. I will doub…"
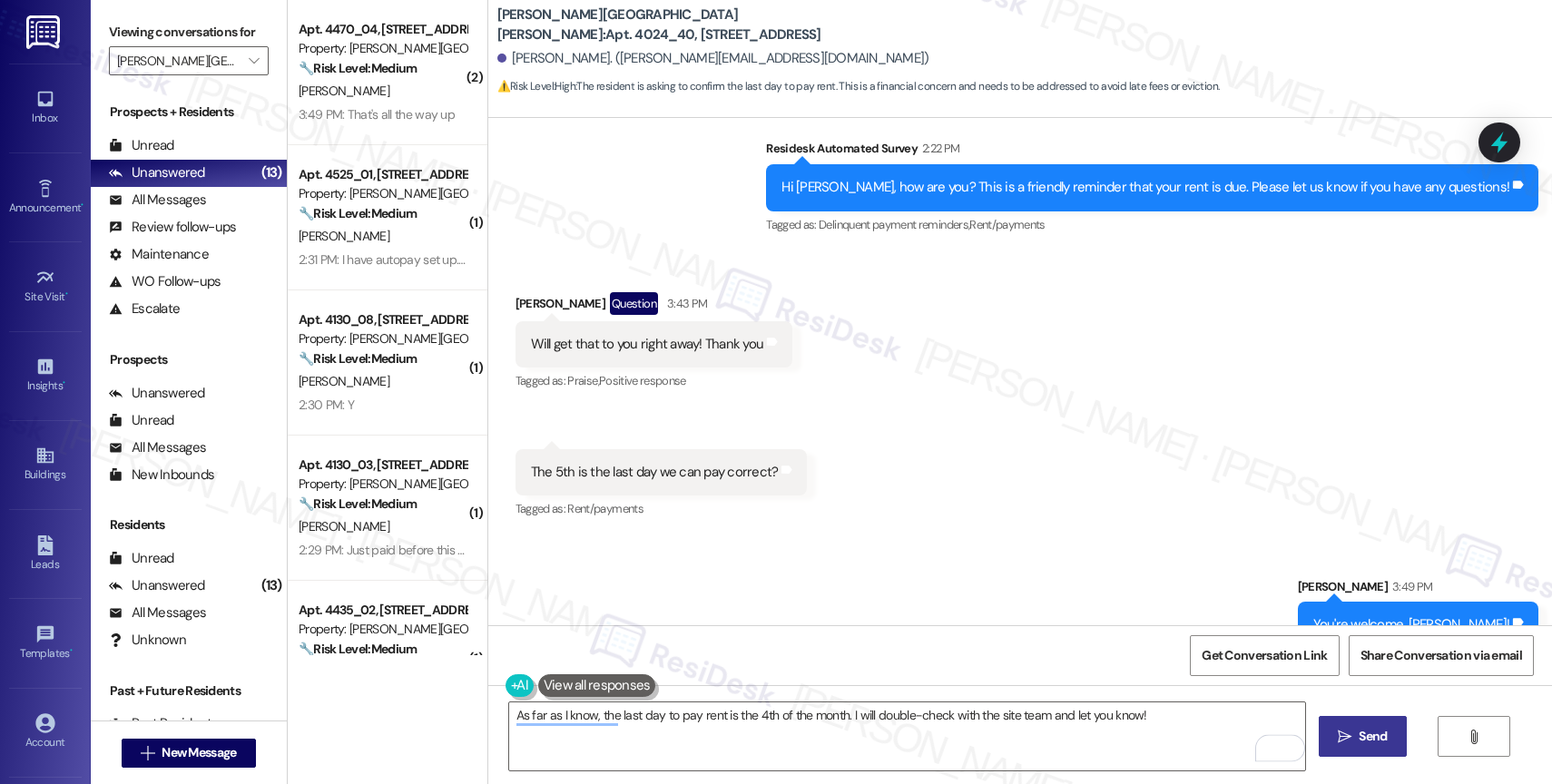
click at [1363, 747] on button " Send" at bounding box center [1363, 735] width 88 height 41
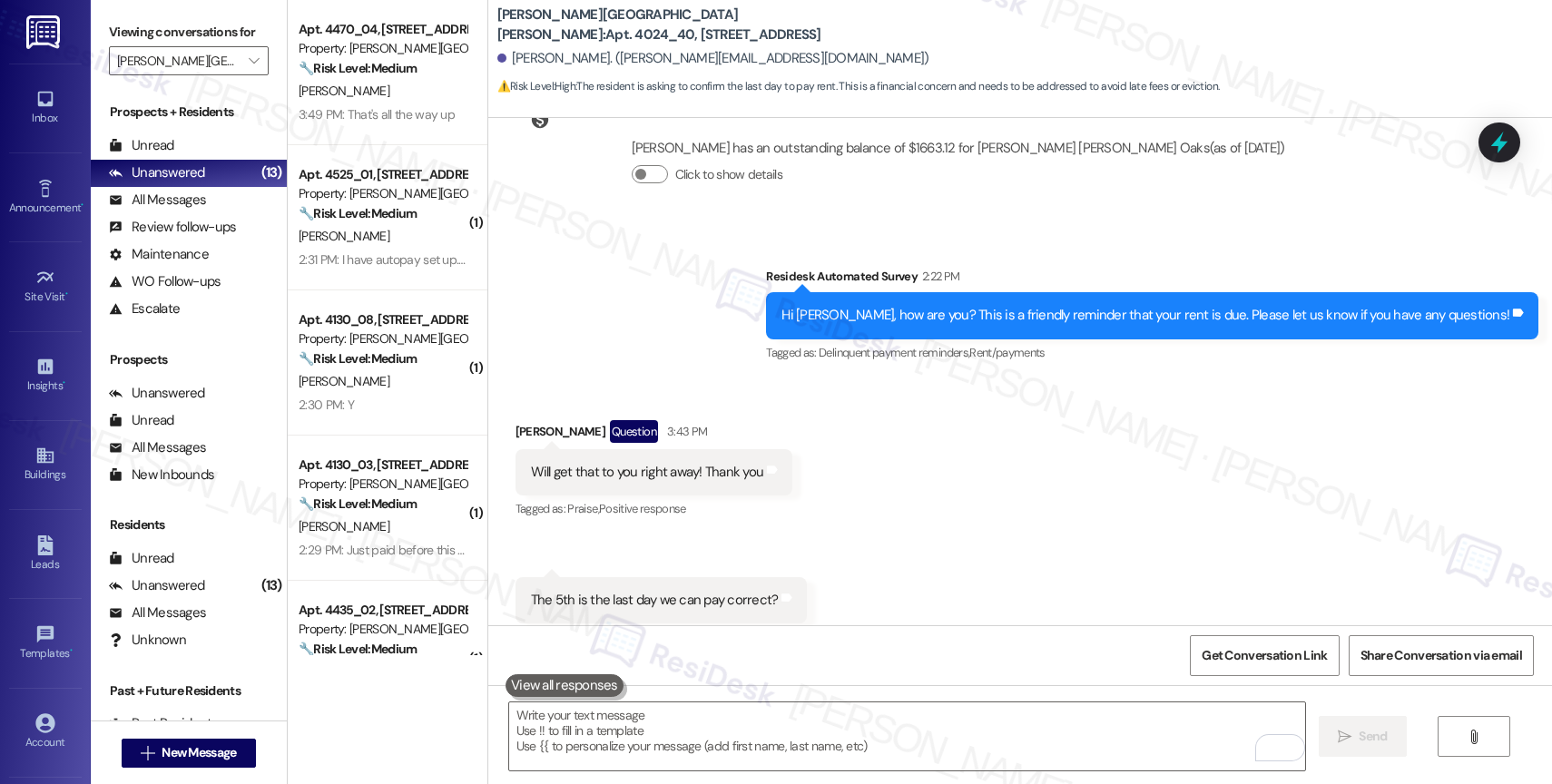
scroll to position [6033, 0]
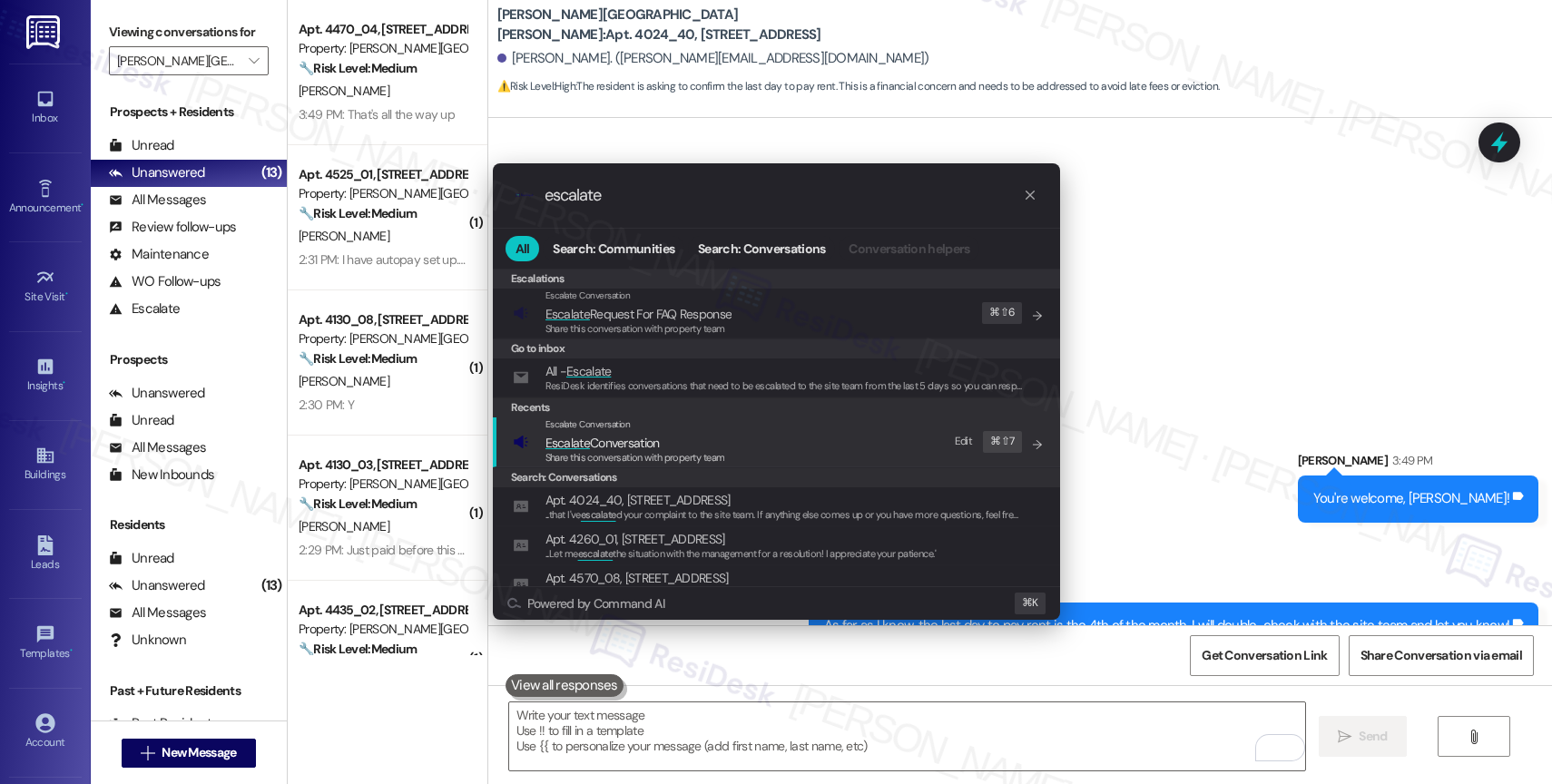
type input "escalate"
click at [591, 437] on span "Escalate Conversation" at bounding box center [602, 443] width 114 height 16
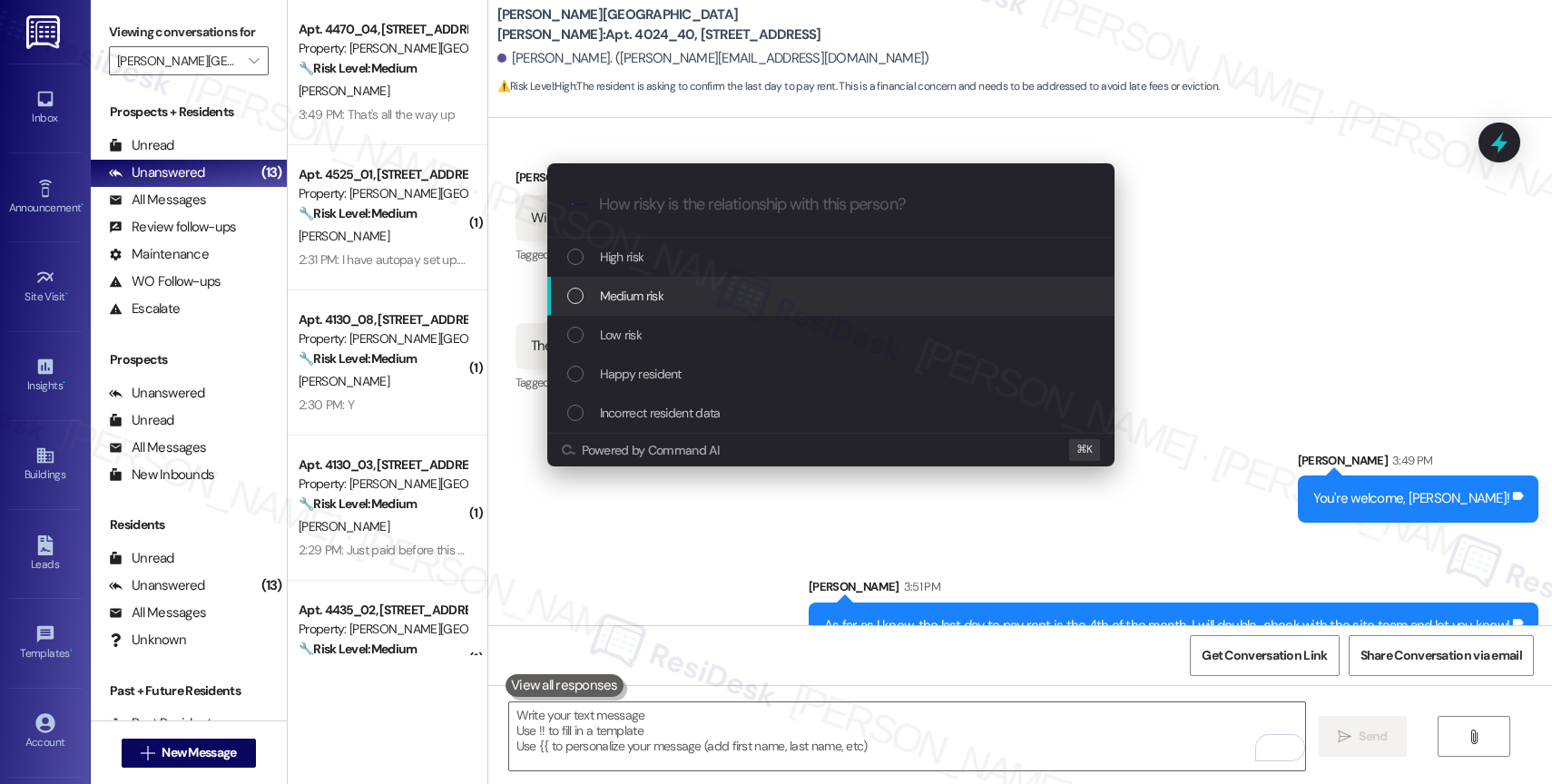
click at [642, 294] on span "Medium risk" at bounding box center [632, 295] width 64 height 20
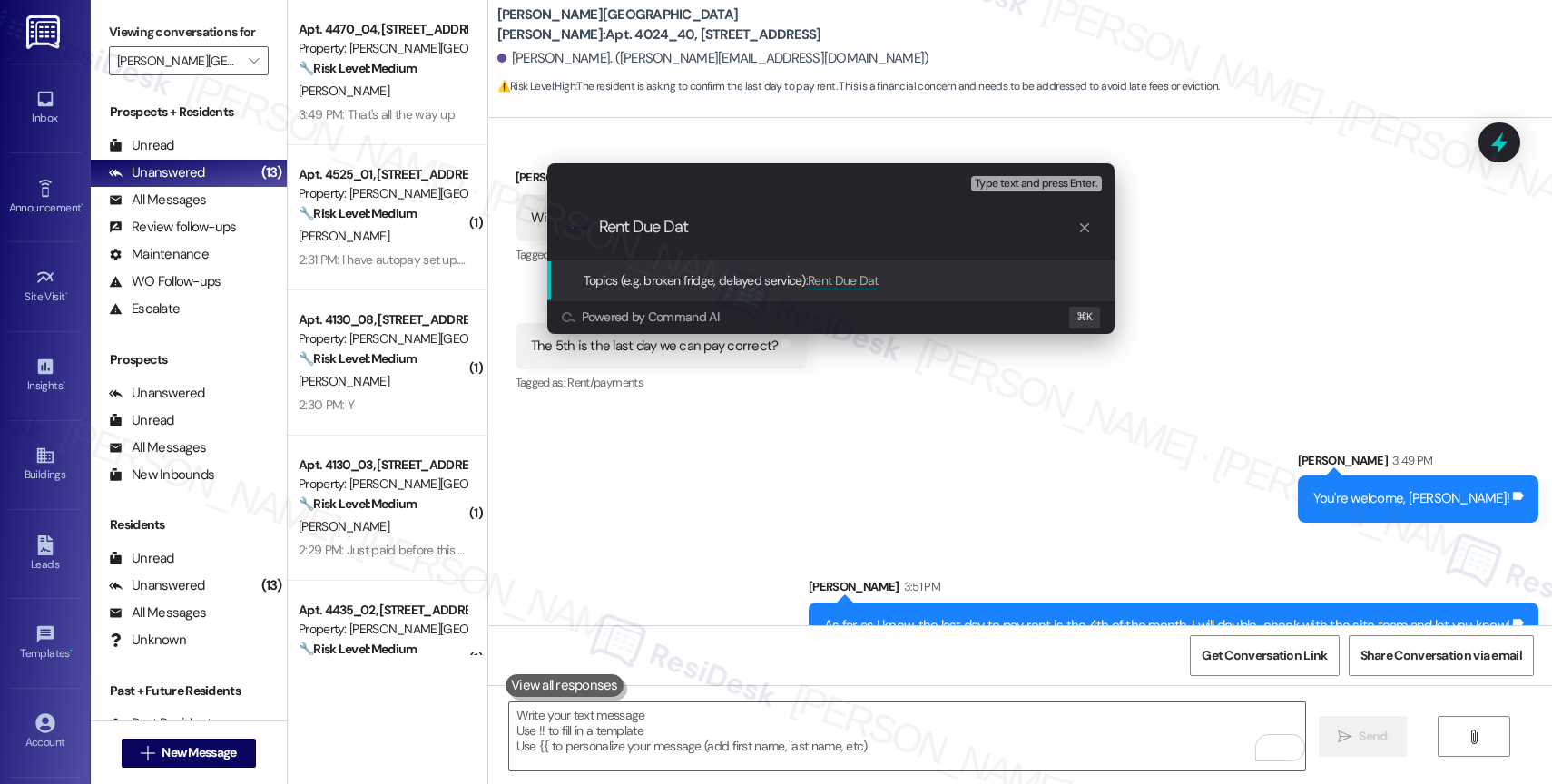
type input "Rent Due Date"
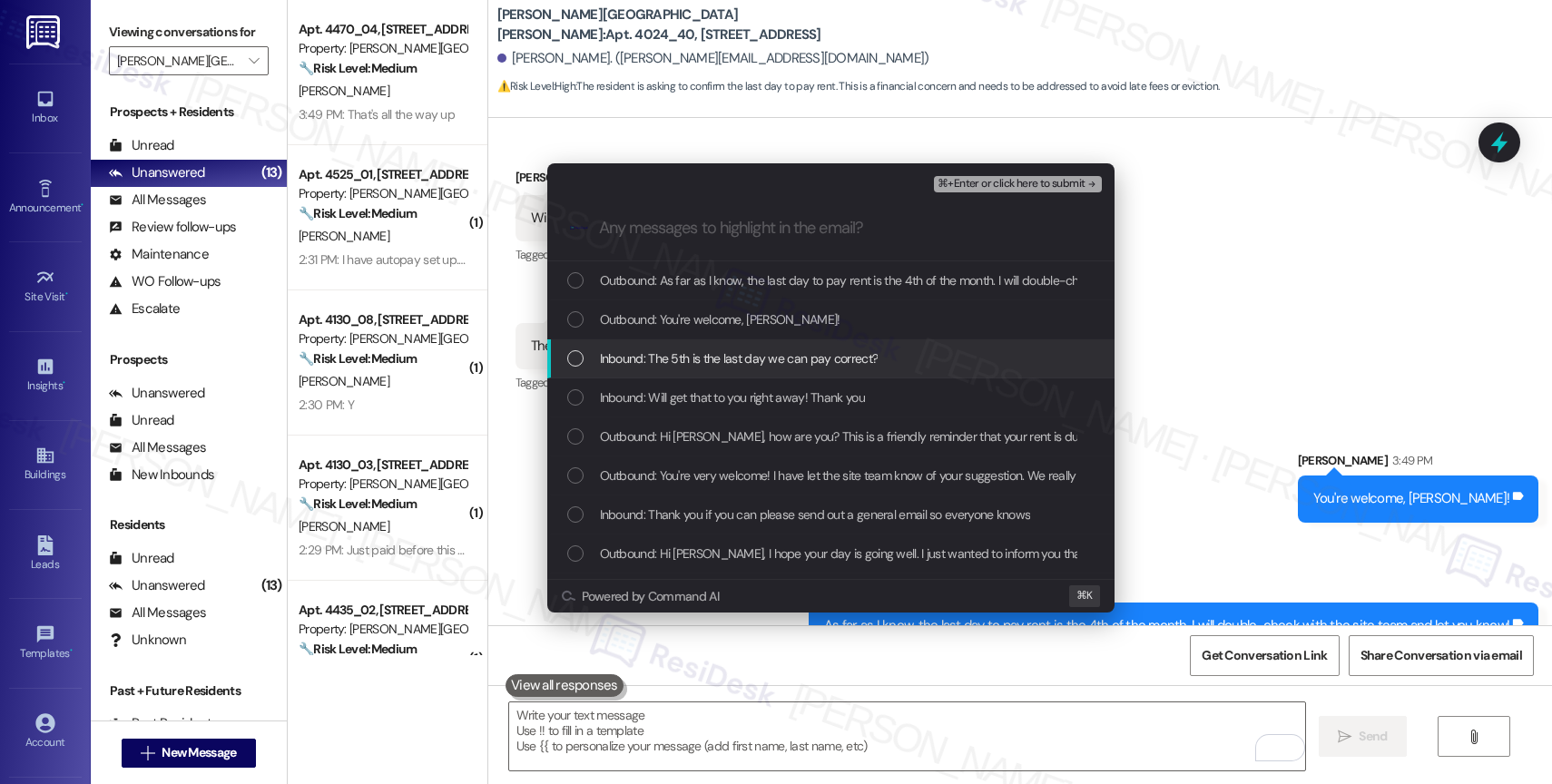
drag, startPoint x: 681, startPoint y: 354, endPoint x: 683, endPoint y: 335, distance: 19.1
click at [681, 353] on span "Inbound: The 5th is the last day we can pay correct?" at bounding box center [740, 358] width 279 height 20
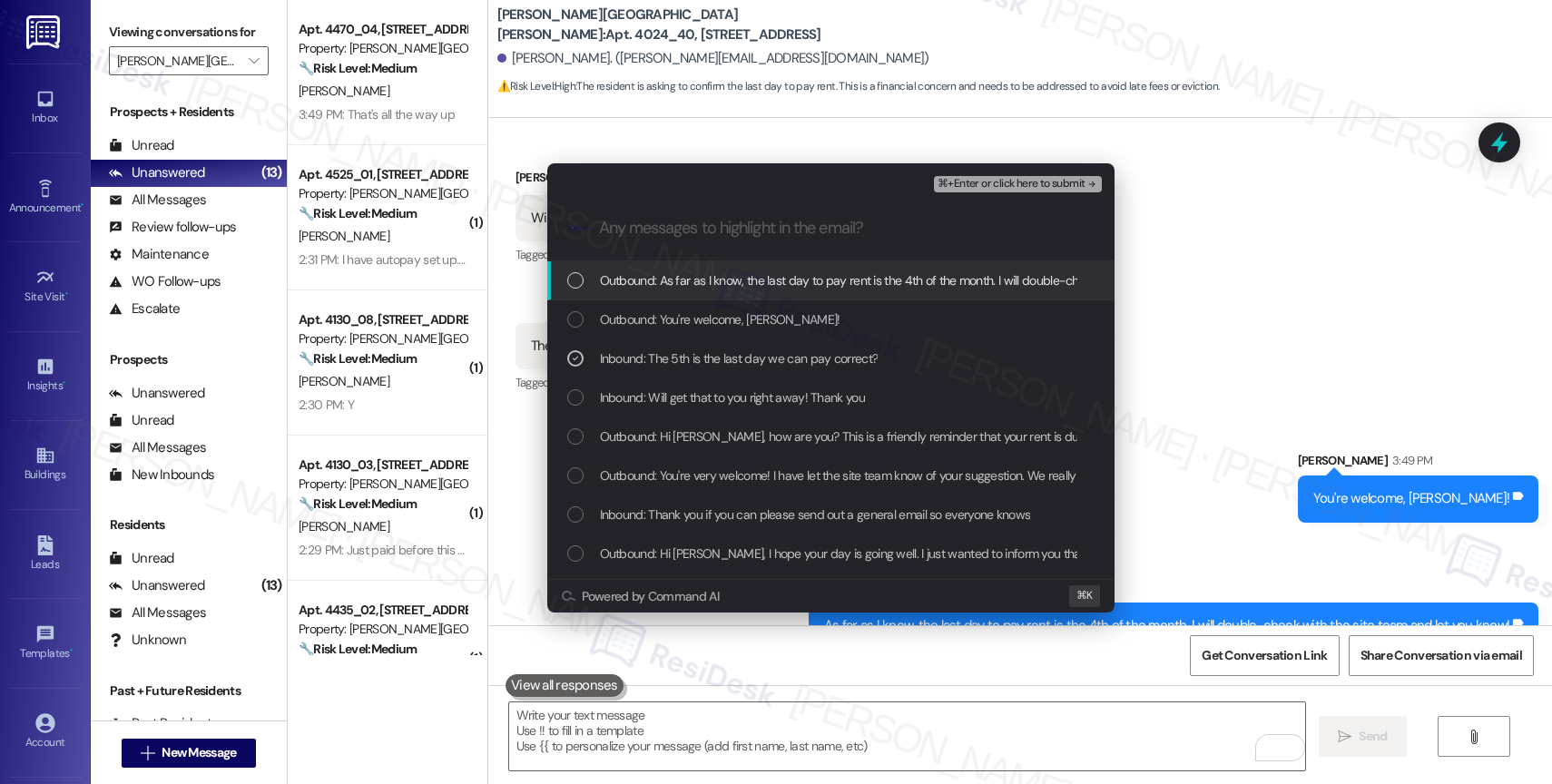
click at [722, 271] on span "Outbound: As far as I know, the last day to pay rent is the 4th of the month. I…" at bounding box center [946, 281] width 691 height 20
click at [1050, 178] on span "⌘+Enter or click here to submit" at bounding box center [1011, 184] width 147 height 13
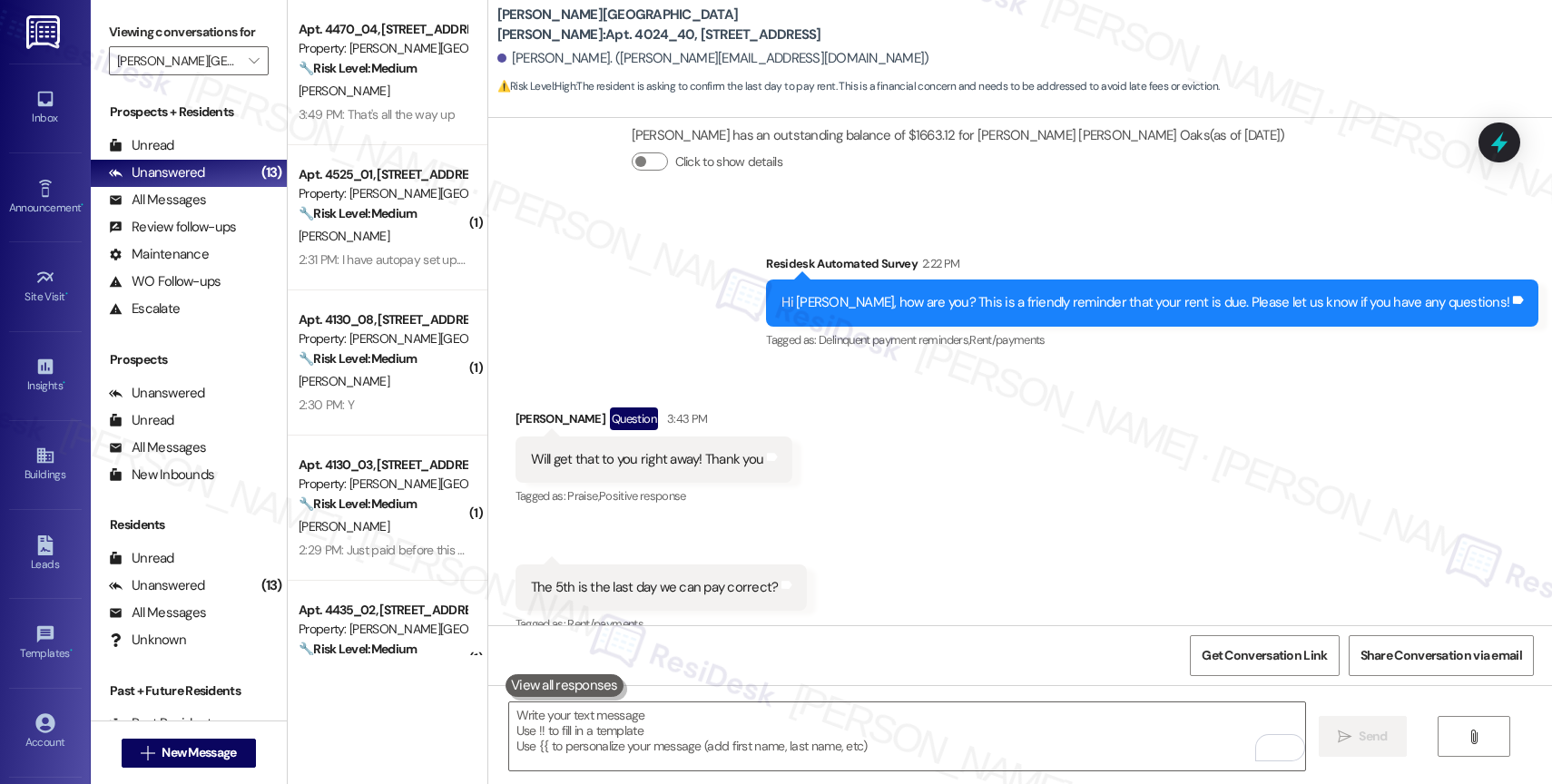
scroll to position [5780, 0]
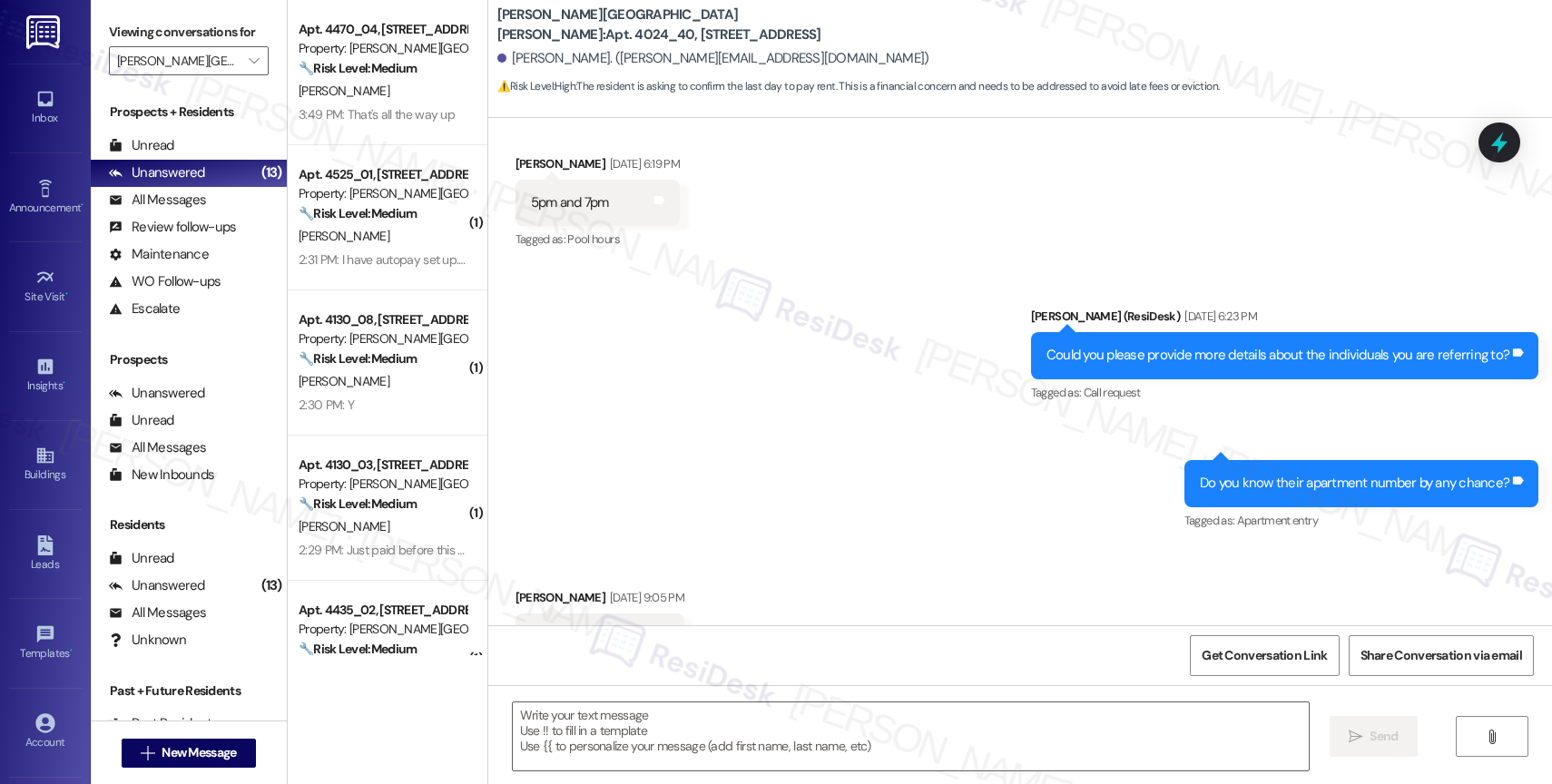
type textarea "Fetching suggested responses. Please feel free to read through the conversation…"
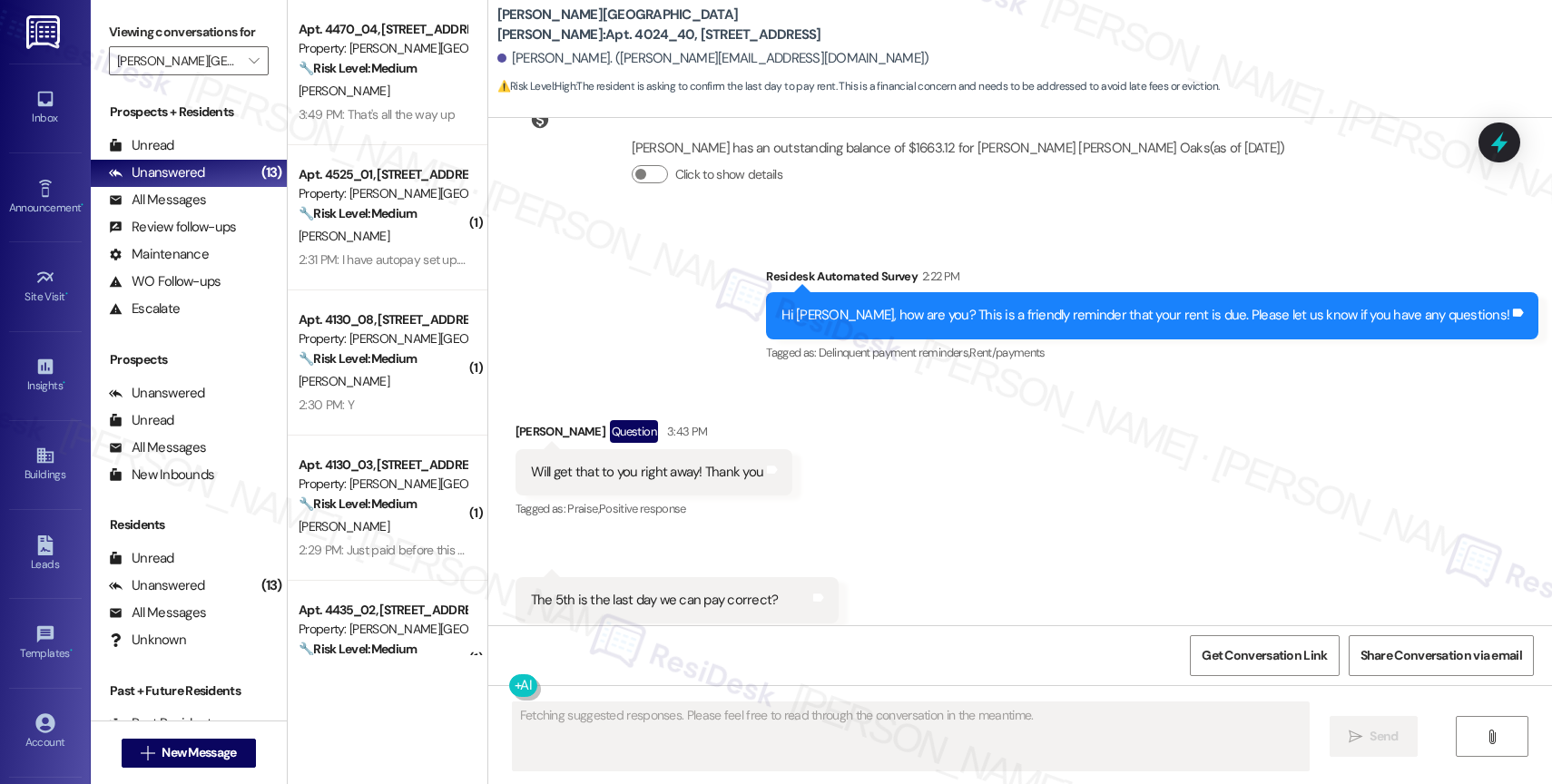
click at [336, 98] on div "J. Pulrang" at bounding box center [382, 91] width 171 height 23
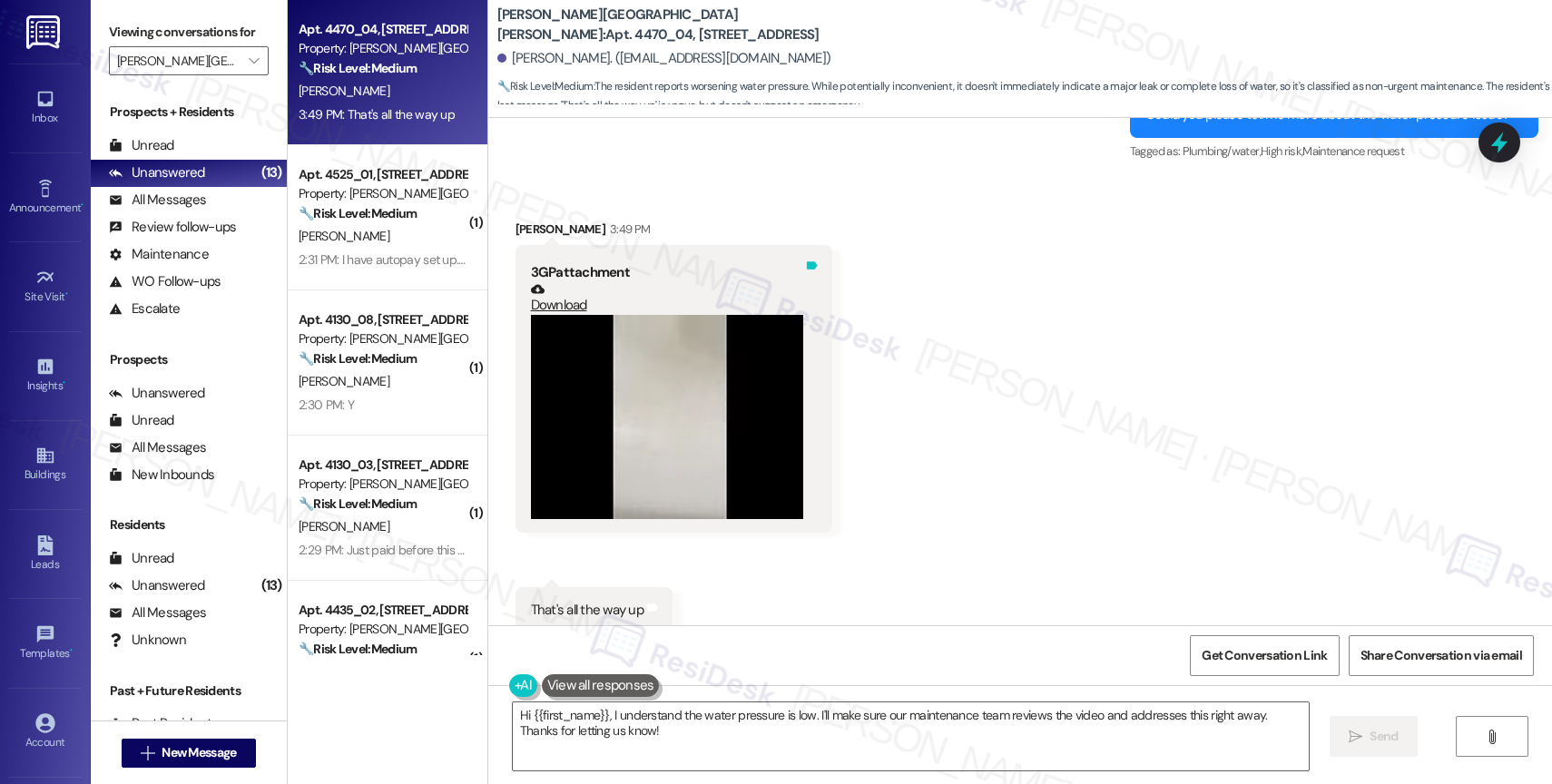
scroll to position [1638, 0]
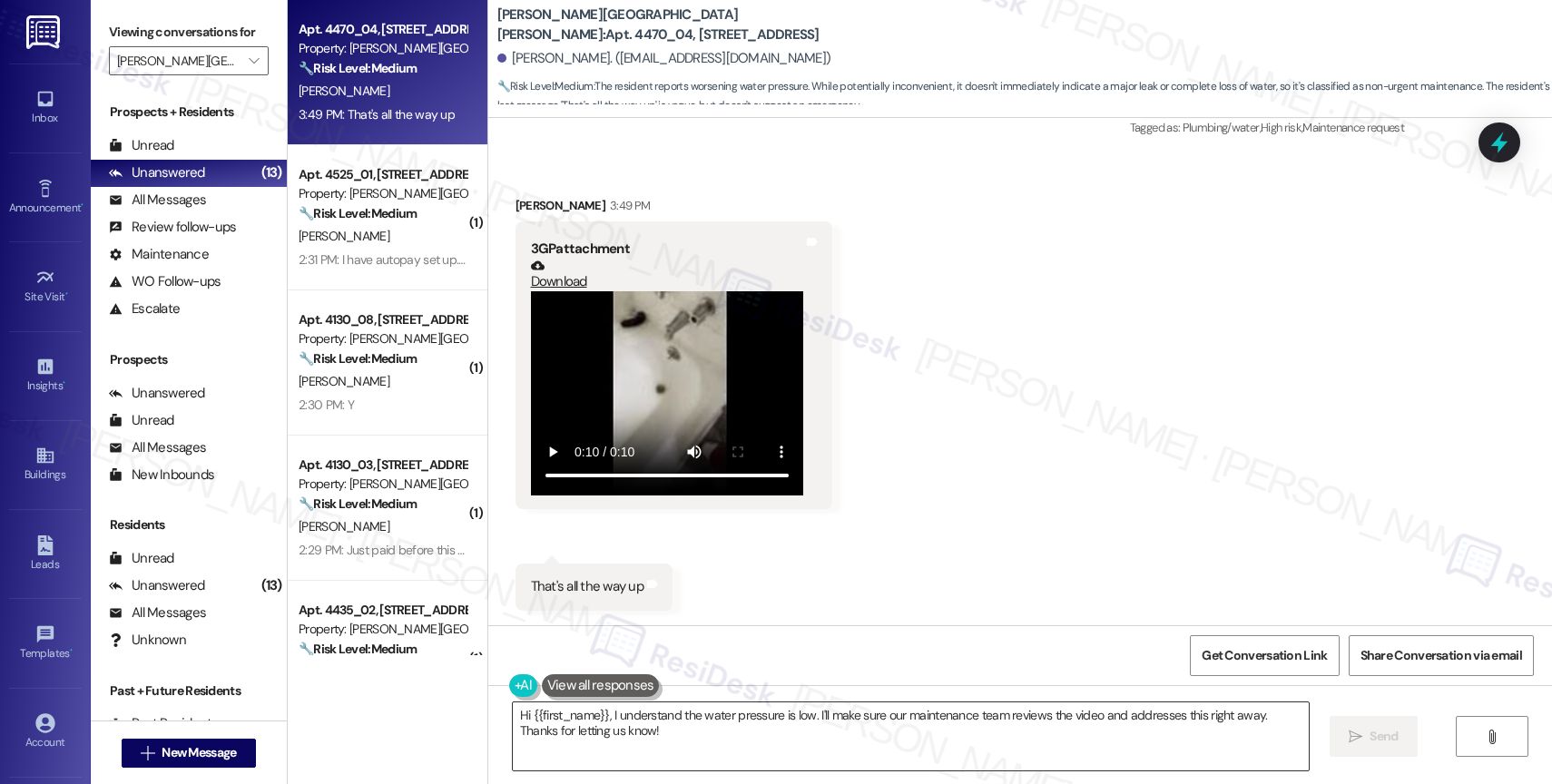
click at [642, 729] on textarea "Hi {{first_name}}, I understand the water pressure is low. I'll make sure our m…" at bounding box center [911, 736] width 796 height 68
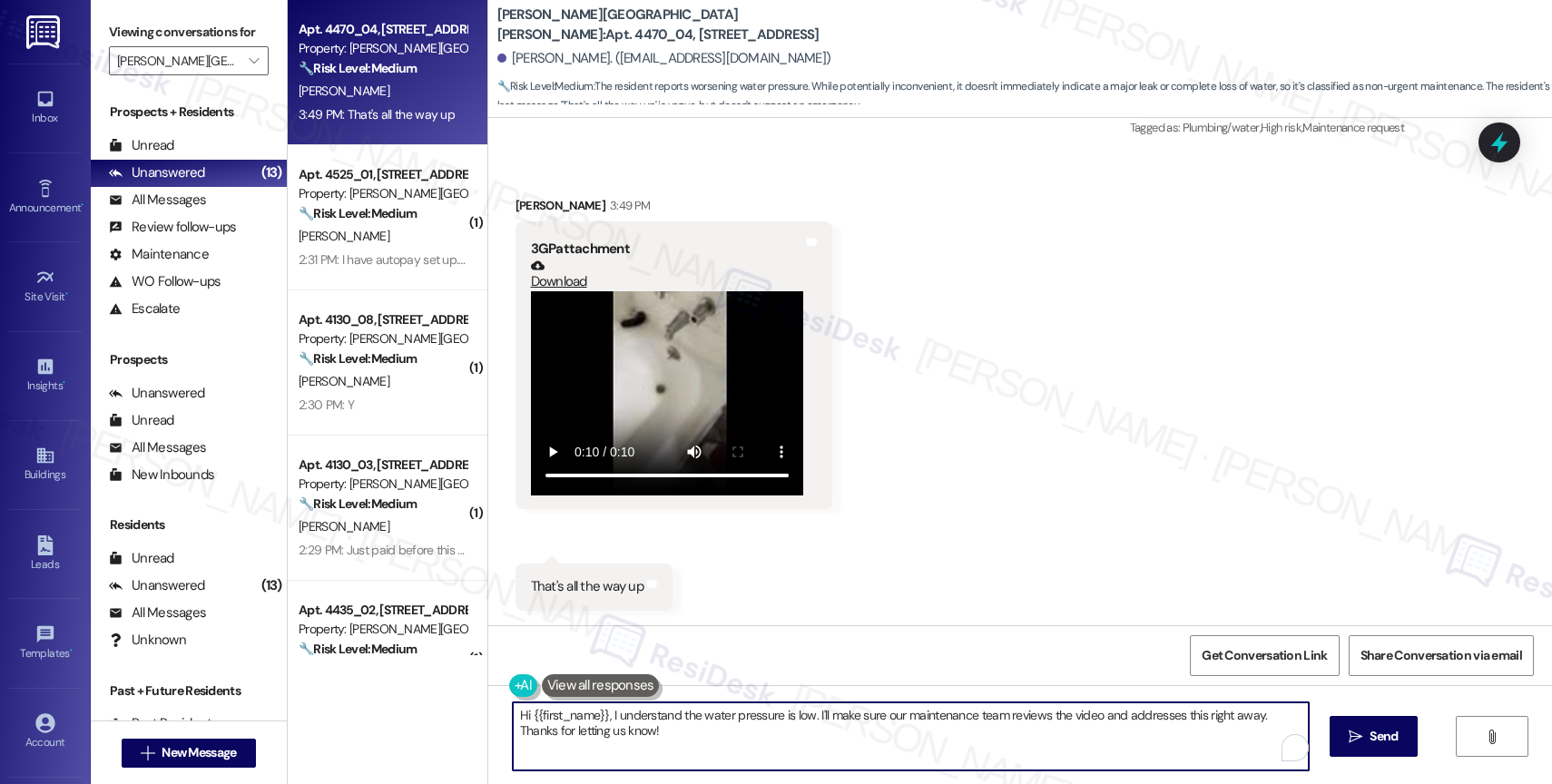
click at [642, 729] on textarea "Hi {{first_name}}, I understand the water pressure is low. I'll make sure our m…" at bounding box center [911, 736] width 796 height 68
click at [632, 733] on textarea "Hi {{first_name}}, I understand the water pressure is low. I'll make sure our m…" at bounding box center [907, 736] width 796 height 68
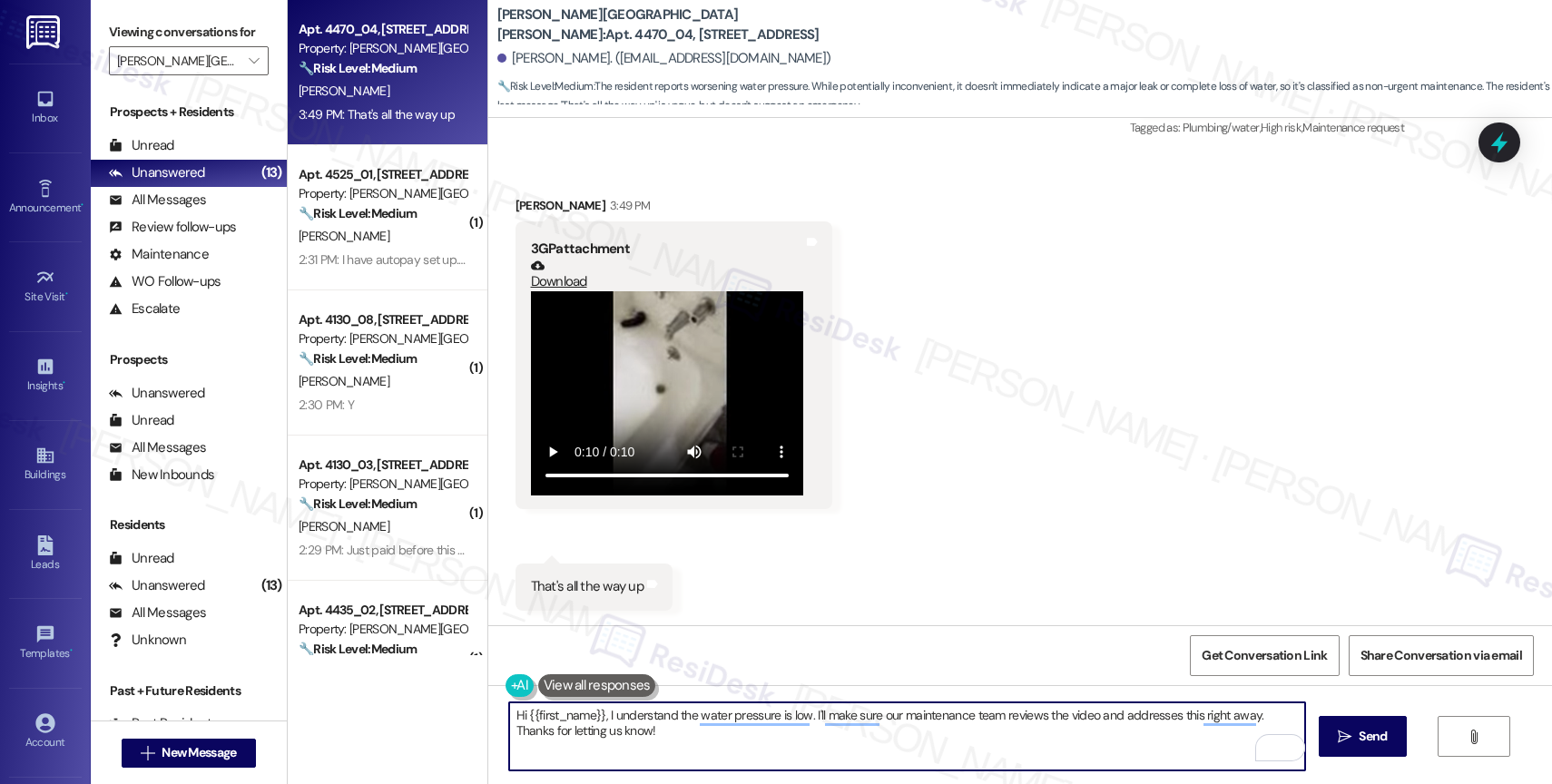
click at [632, 733] on textarea "Hi {{first_name}}, I understand the water pressure is low. I'll make sure our m…" at bounding box center [907, 736] width 796 height 68
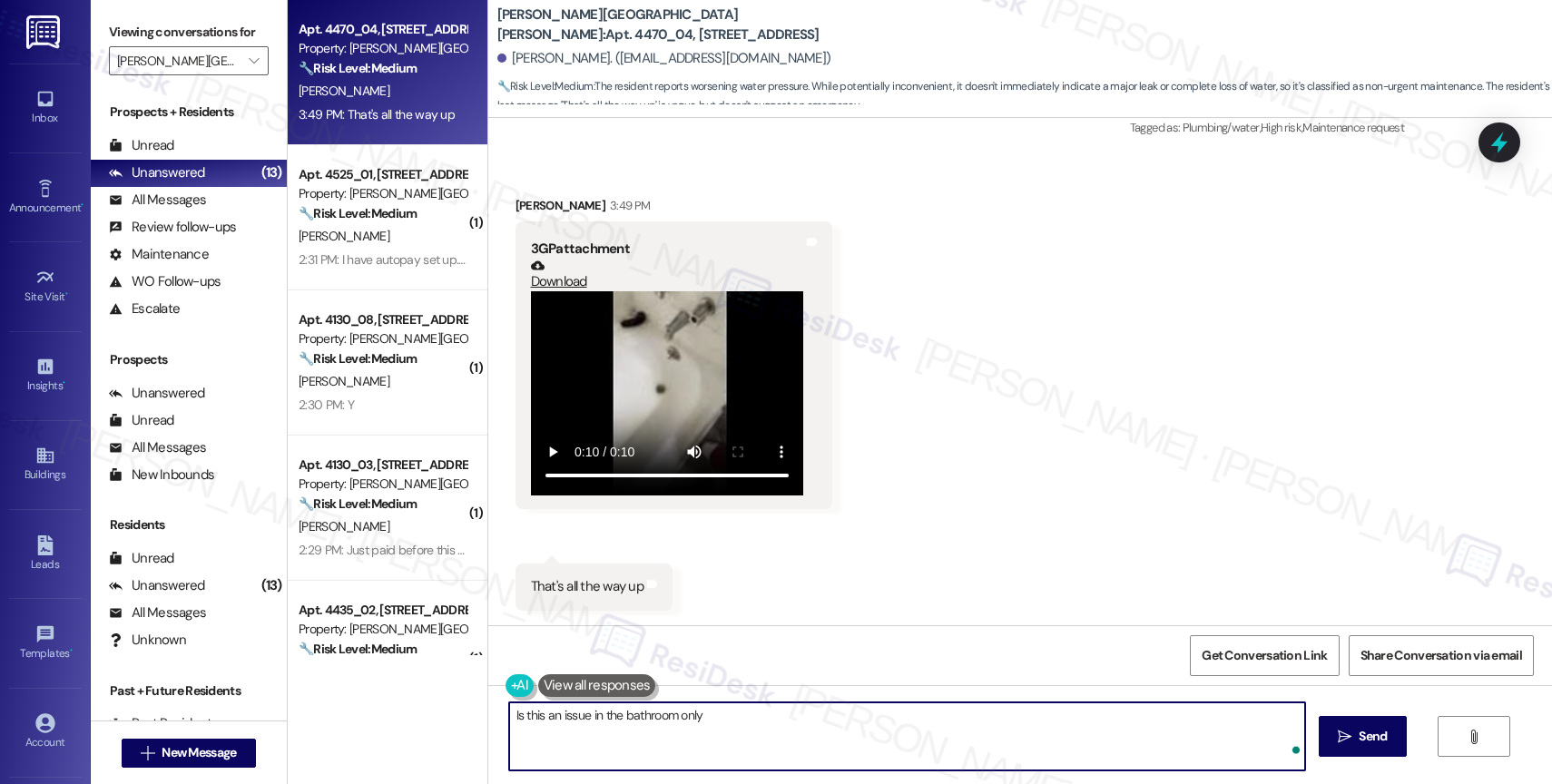
type textarea "Is this an issue in the bathroom only?"
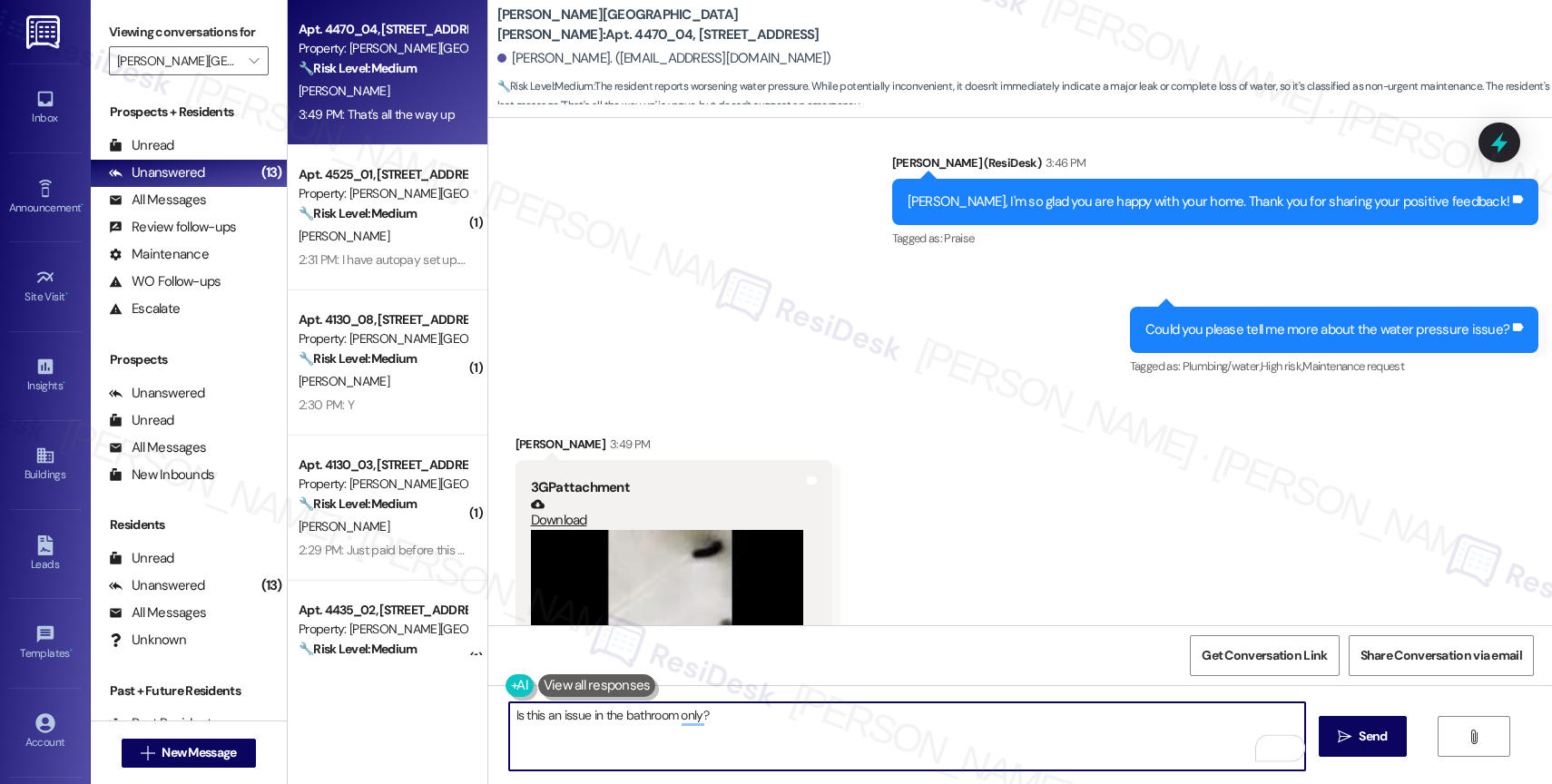
scroll to position [1370, 0]
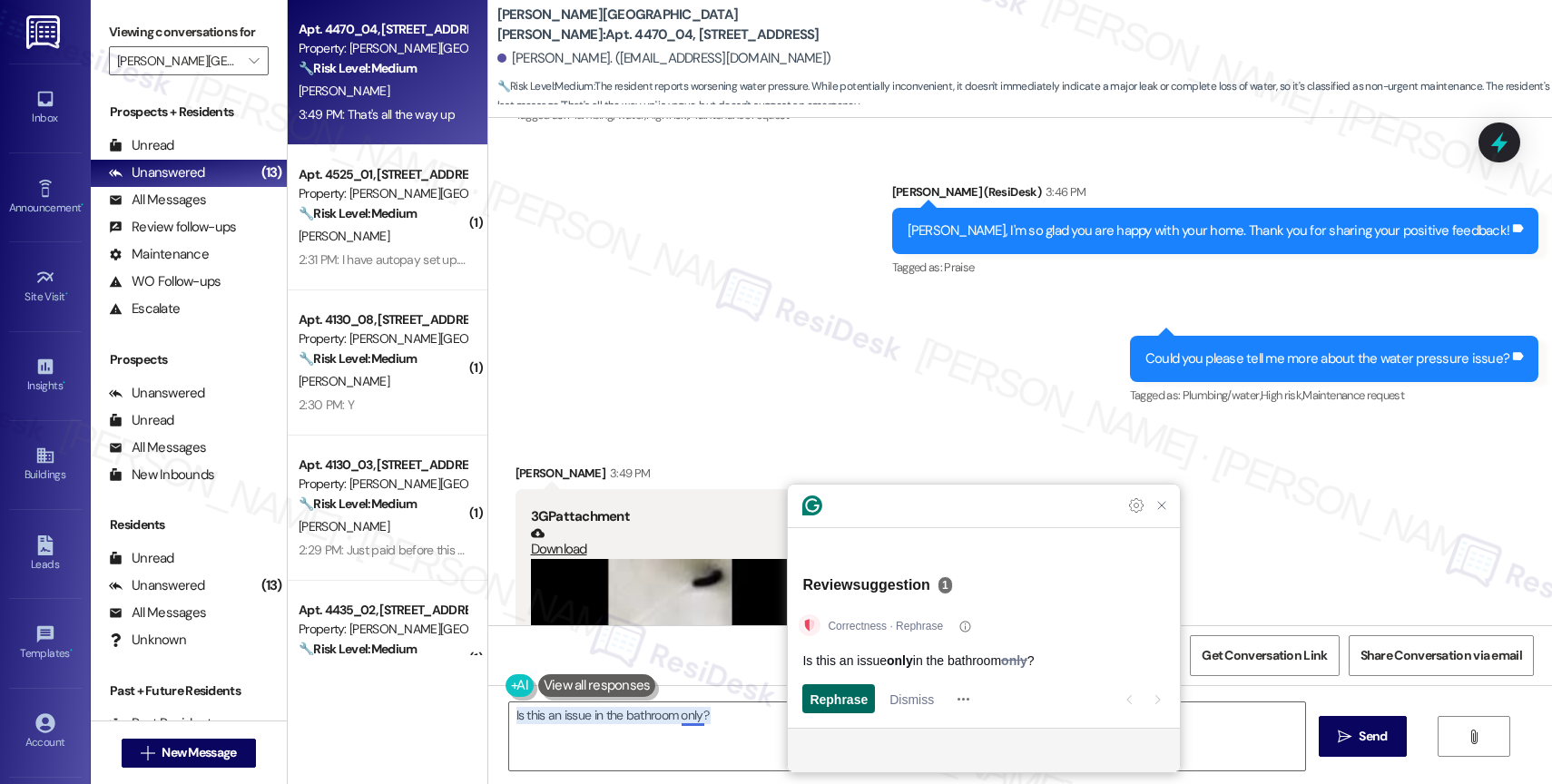
click at [814, 702] on span "Rephrase" at bounding box center [838, 698] width 58 height 19
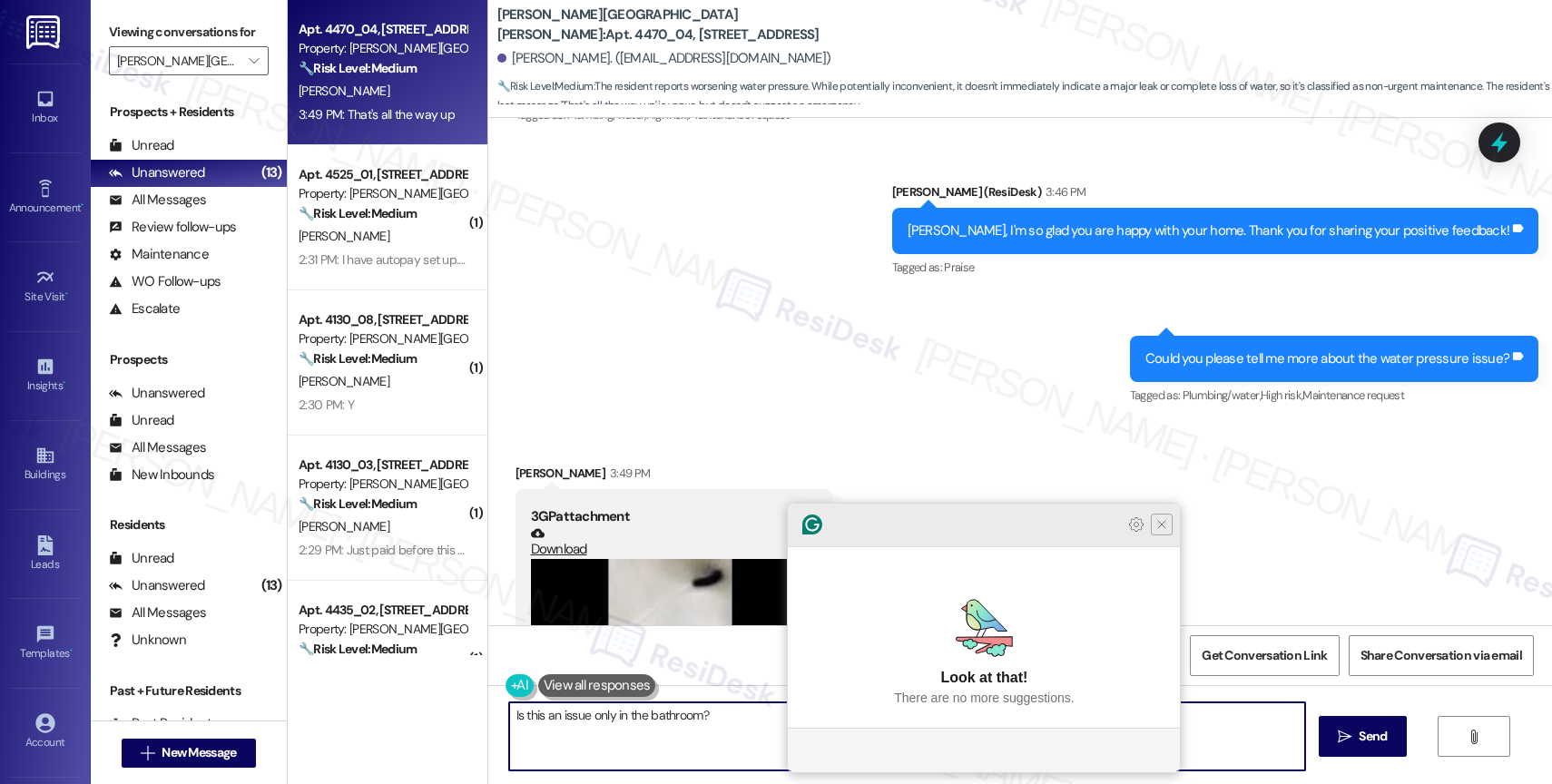
type textarea "Is this an issue only in the bathroom?"
click at [1167, 531] on icon "Close Grammarly Assistant" at bounding box center [1162, 524] width 15 height 15
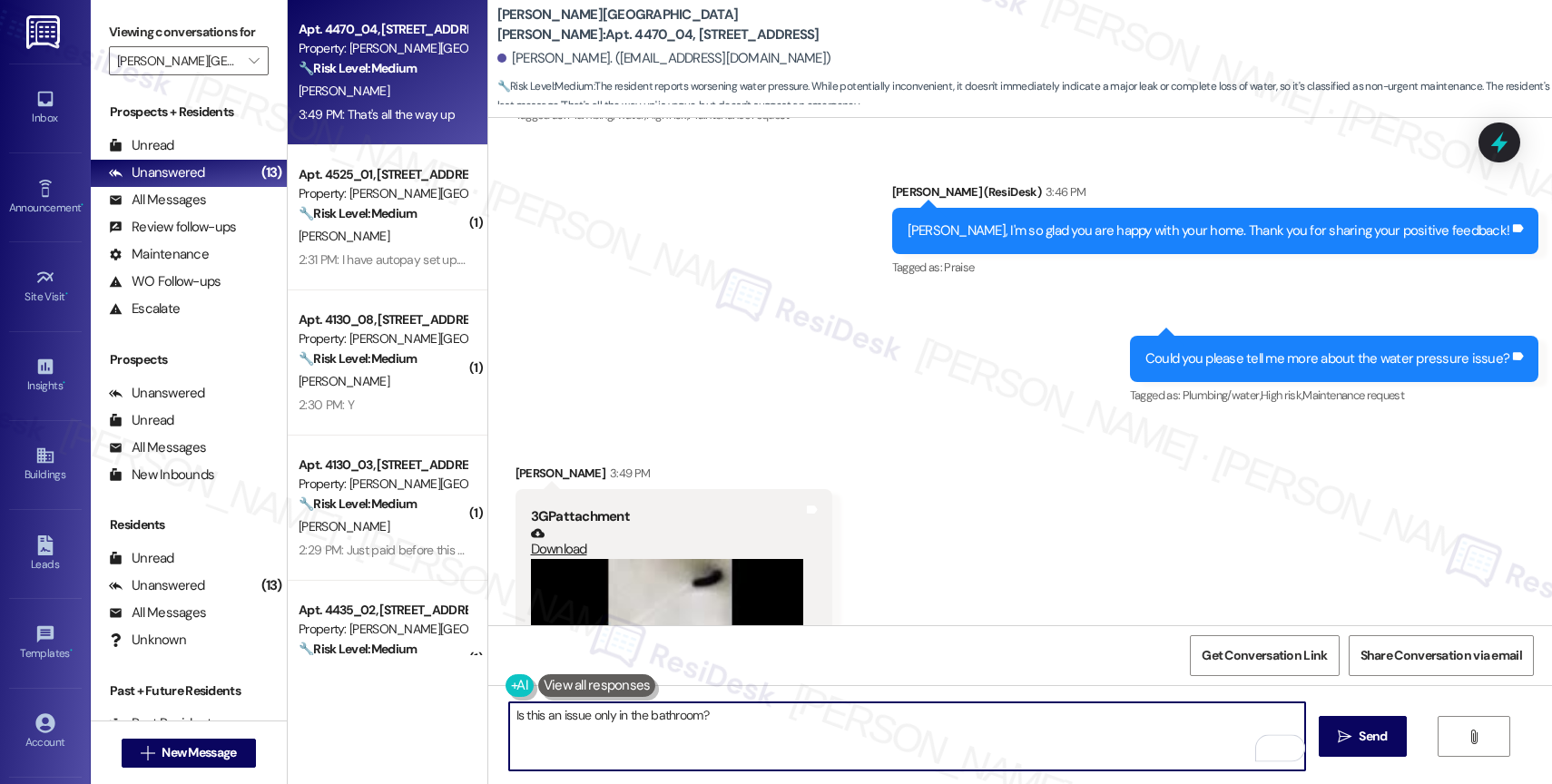
scroll to position [1638, 0]
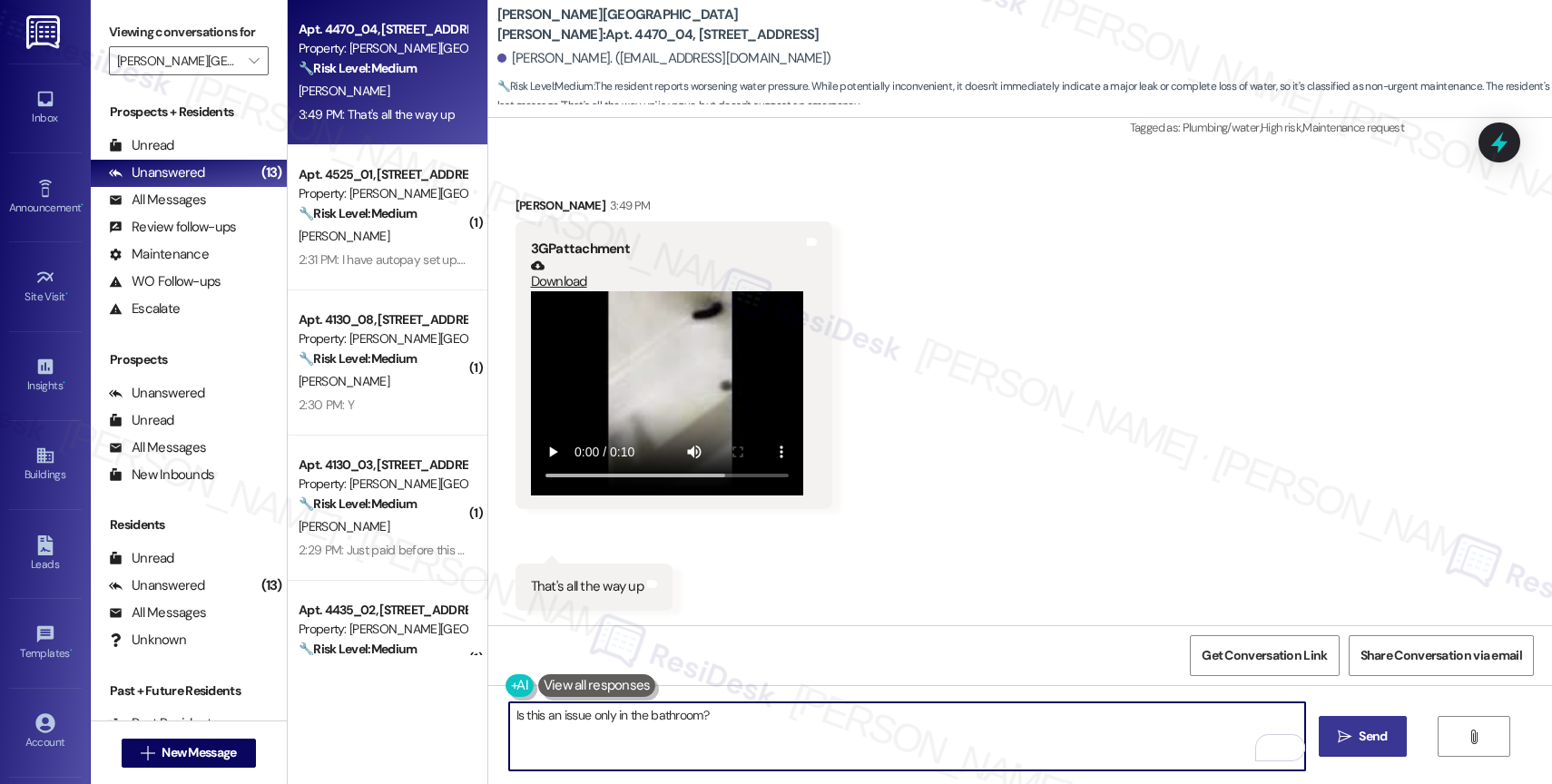
click at [1361, 735] on span "Send" at bounding box center [1373, 735] width 28 height 19
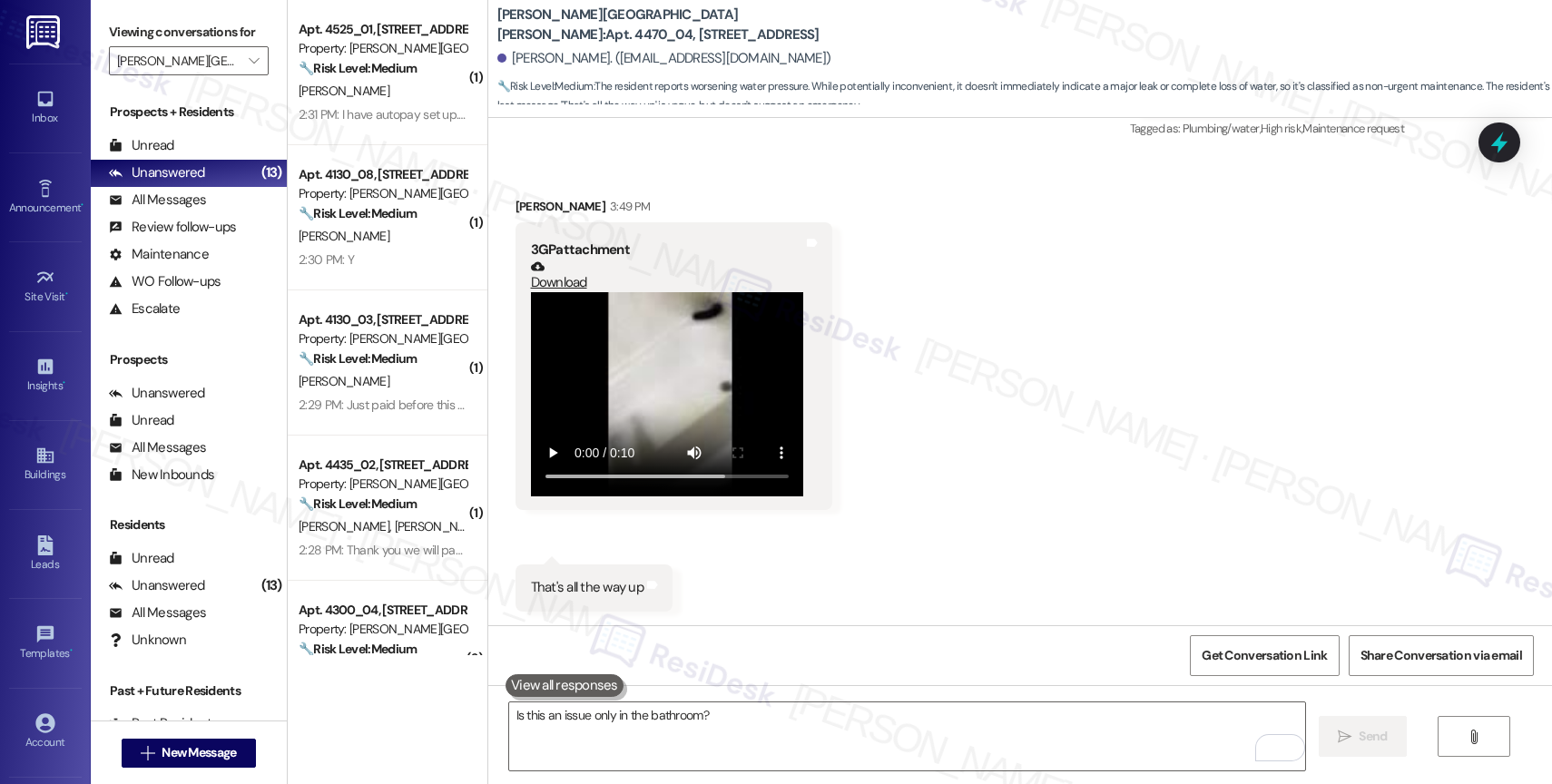
scroll to position [1763, 0]
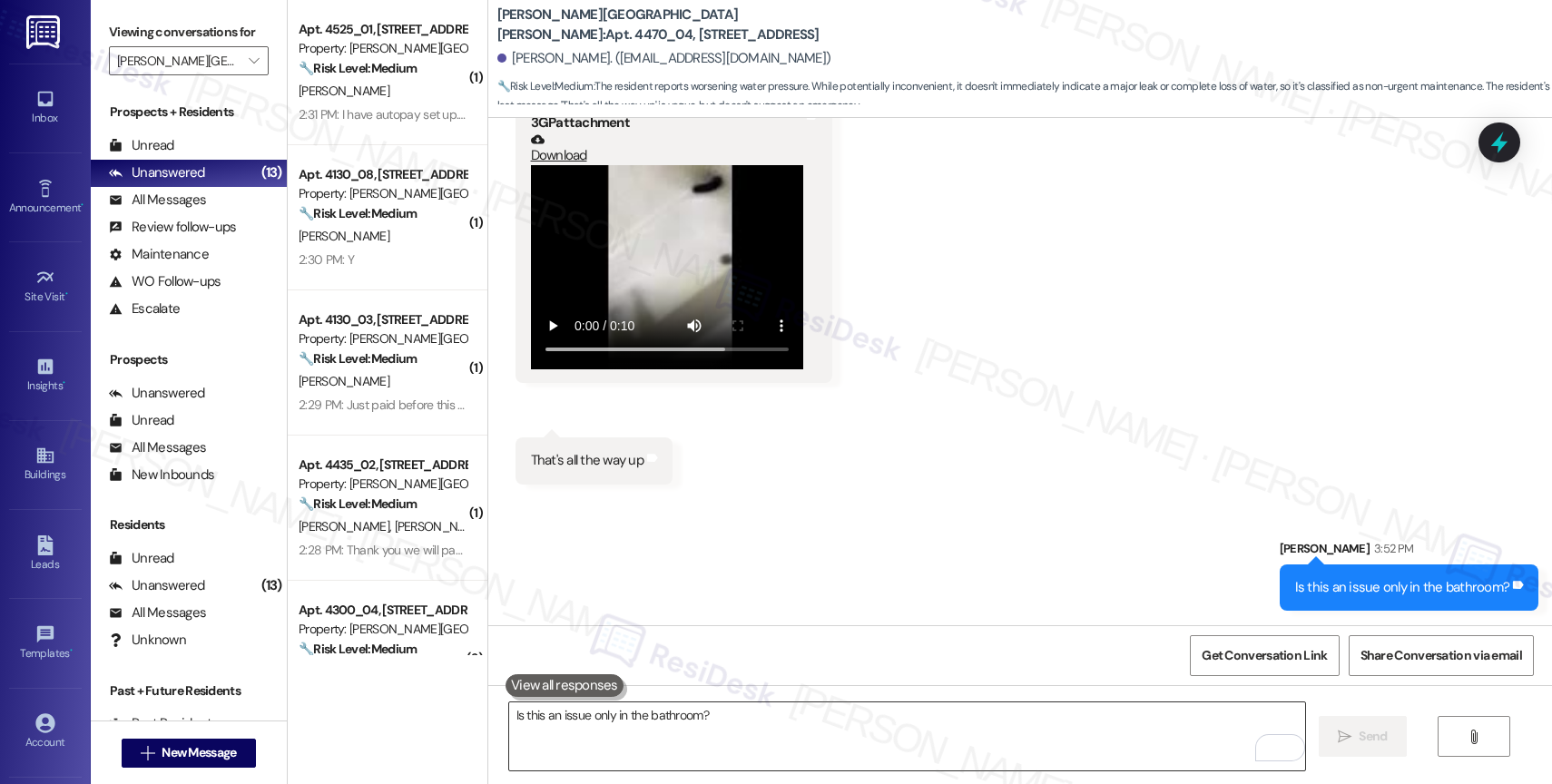
click at [651, 743] on textarea "Is this an issue only in the bathroom?" at bounding box center [907, 736] width 796 height 68
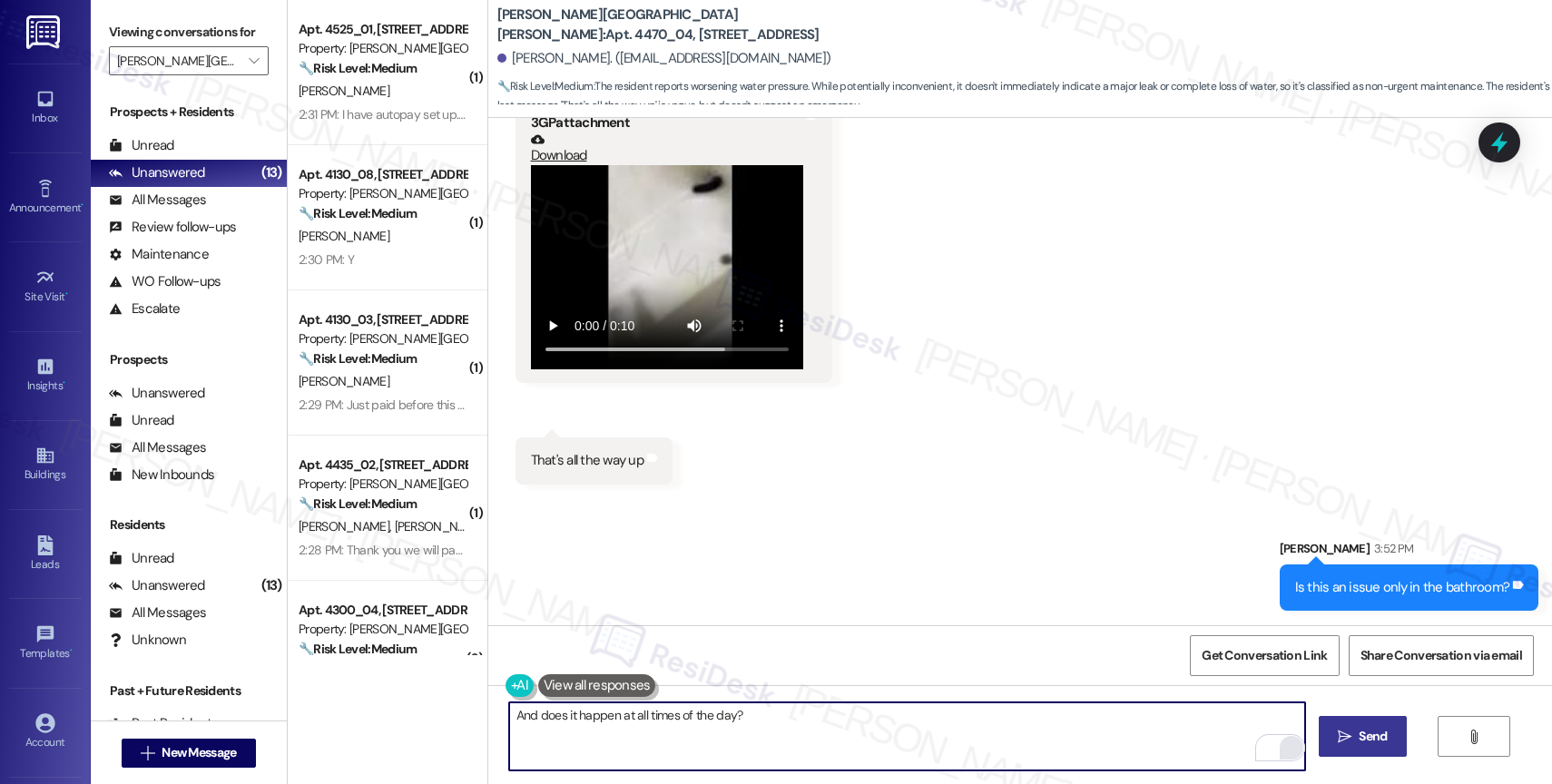
type textarea "And does it happen at all times of the day?"
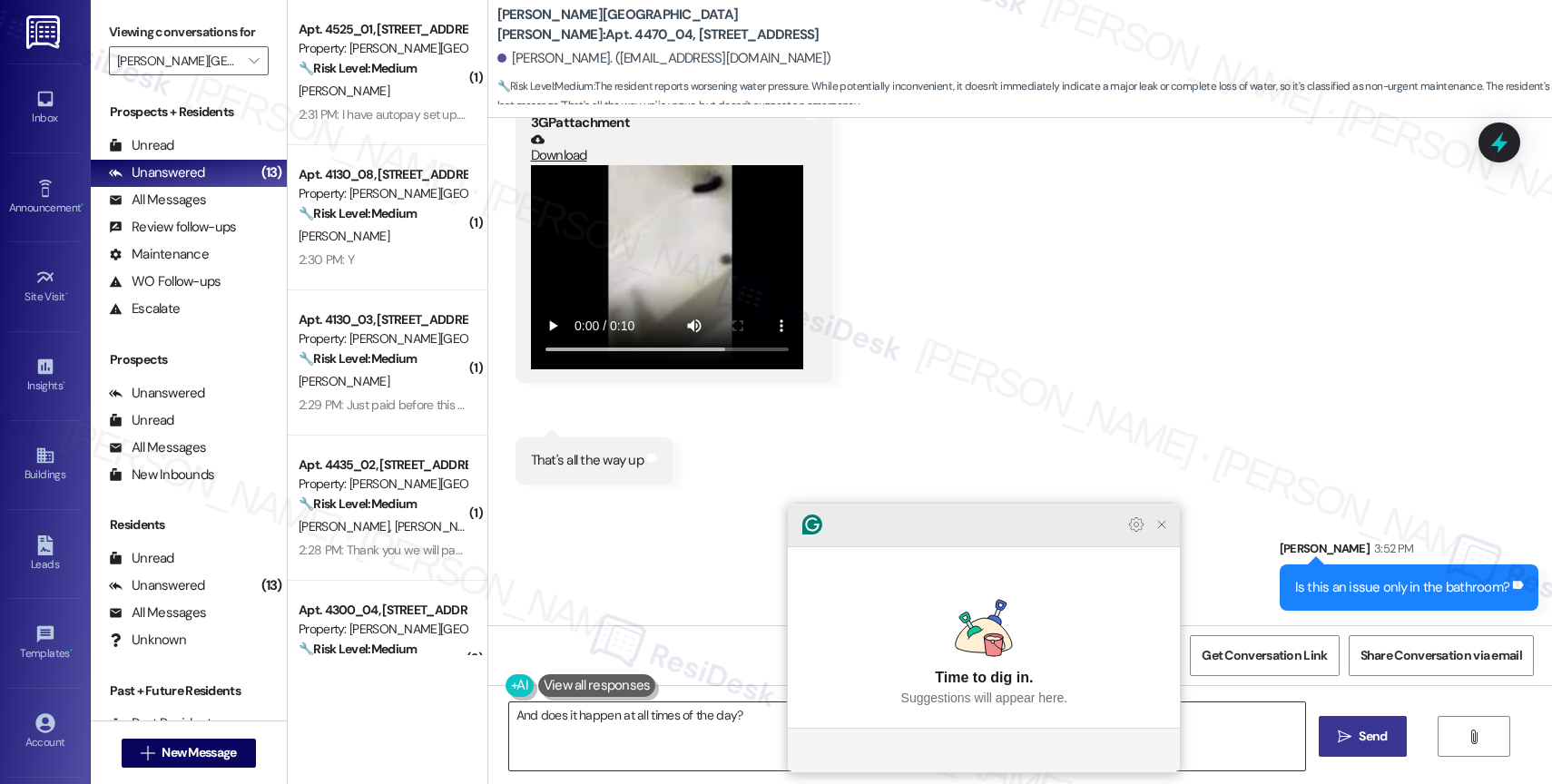
click at [1169, 535] on icon "Close Grammarly Assistant" at bounding box center [1162, 524] width 22 height 22
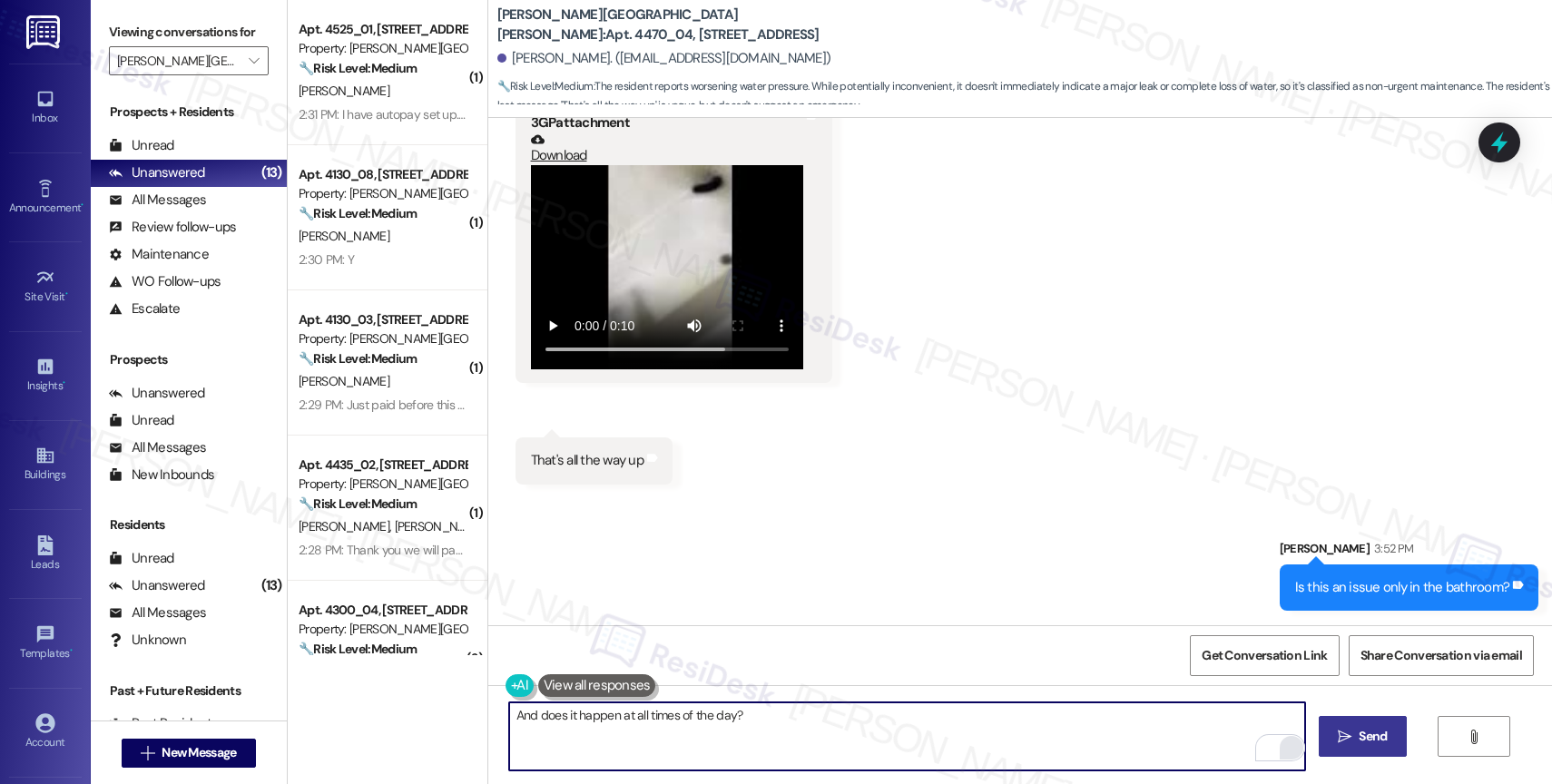
click at [1359, 731] on span "Send" at bounding box center [1373, 735] width 28 height 19
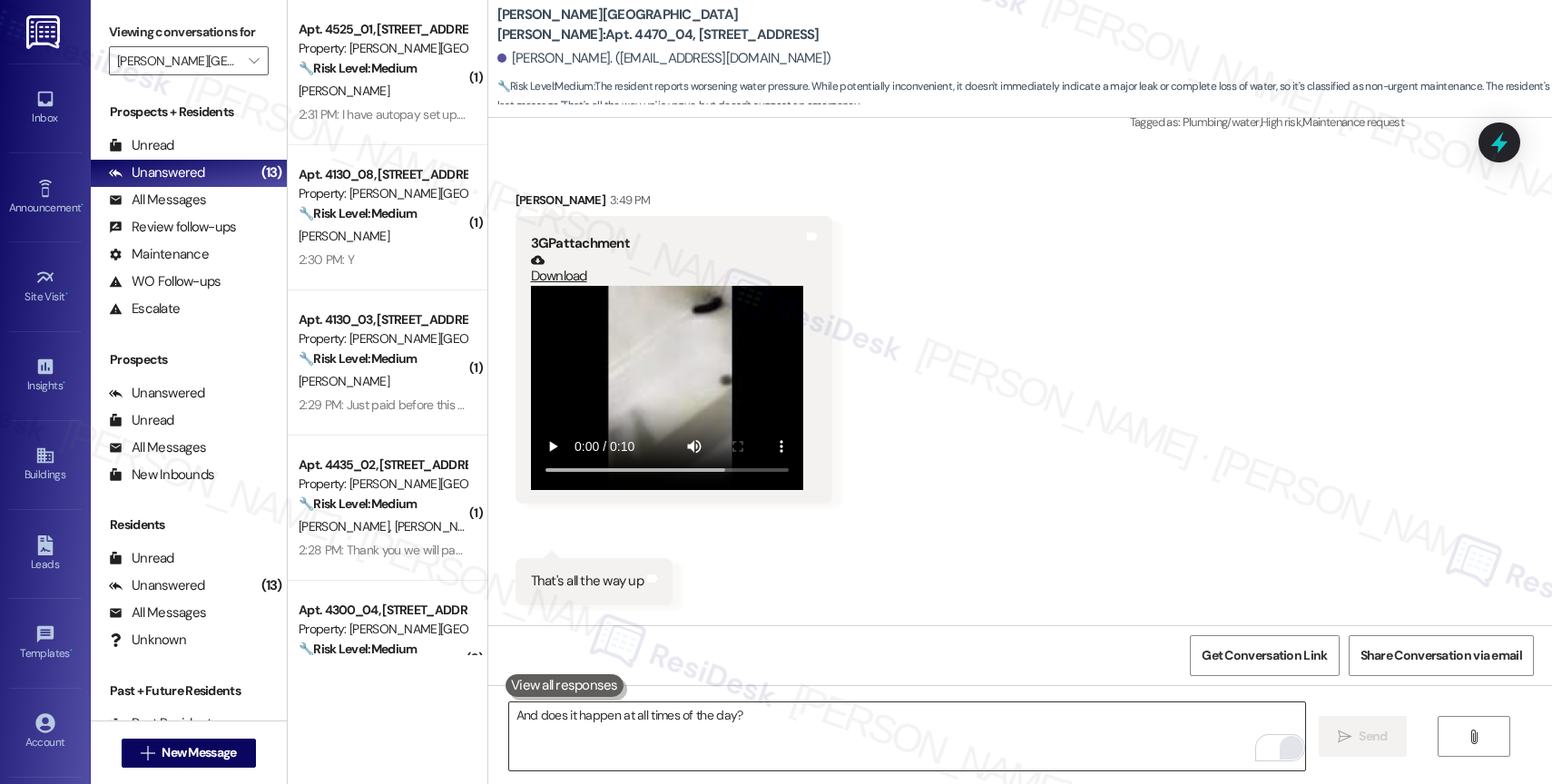
scroll to position [1637, 0]
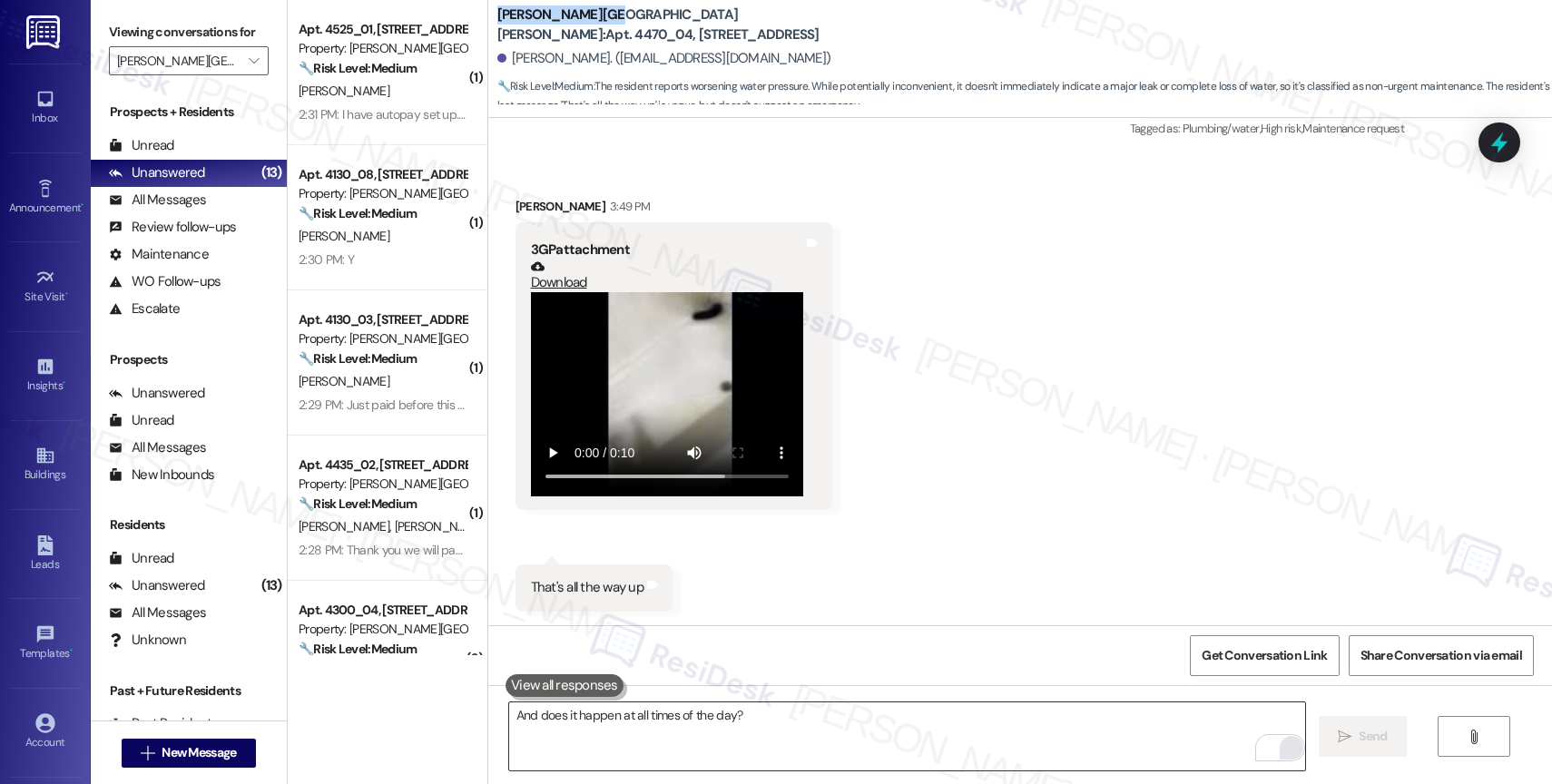
drag, startPoint x: 559, startPoint y: 22, endPoint x: 584, endPoint y: 23, distance: 25.0
click at [584, 23] on b "[PERSON_NAME][GEOGRAPHIC_DATA][PERSON_NAME]: Apt. 4470_04, [GEOGRAPHIC_DATA]" at bounding box center [679, 24] width 363 height 39
copy b "[PERSON_NAME][GEOGRAPHIC_DATA][PERSON_NAME]"
drag, startPoint x: 618, startPoint y: 16, endPoint x: 673, endPoint y: 16, distance: 55.0
click at [673, 16] on b "[PERSON_NAME][GEOGRAPHIC_DATA][PERSON_NAME]: Apt. 4470_04, [GEOGRAPHIC_DATA]" at bounding box center [679, 24] width 363 height 39
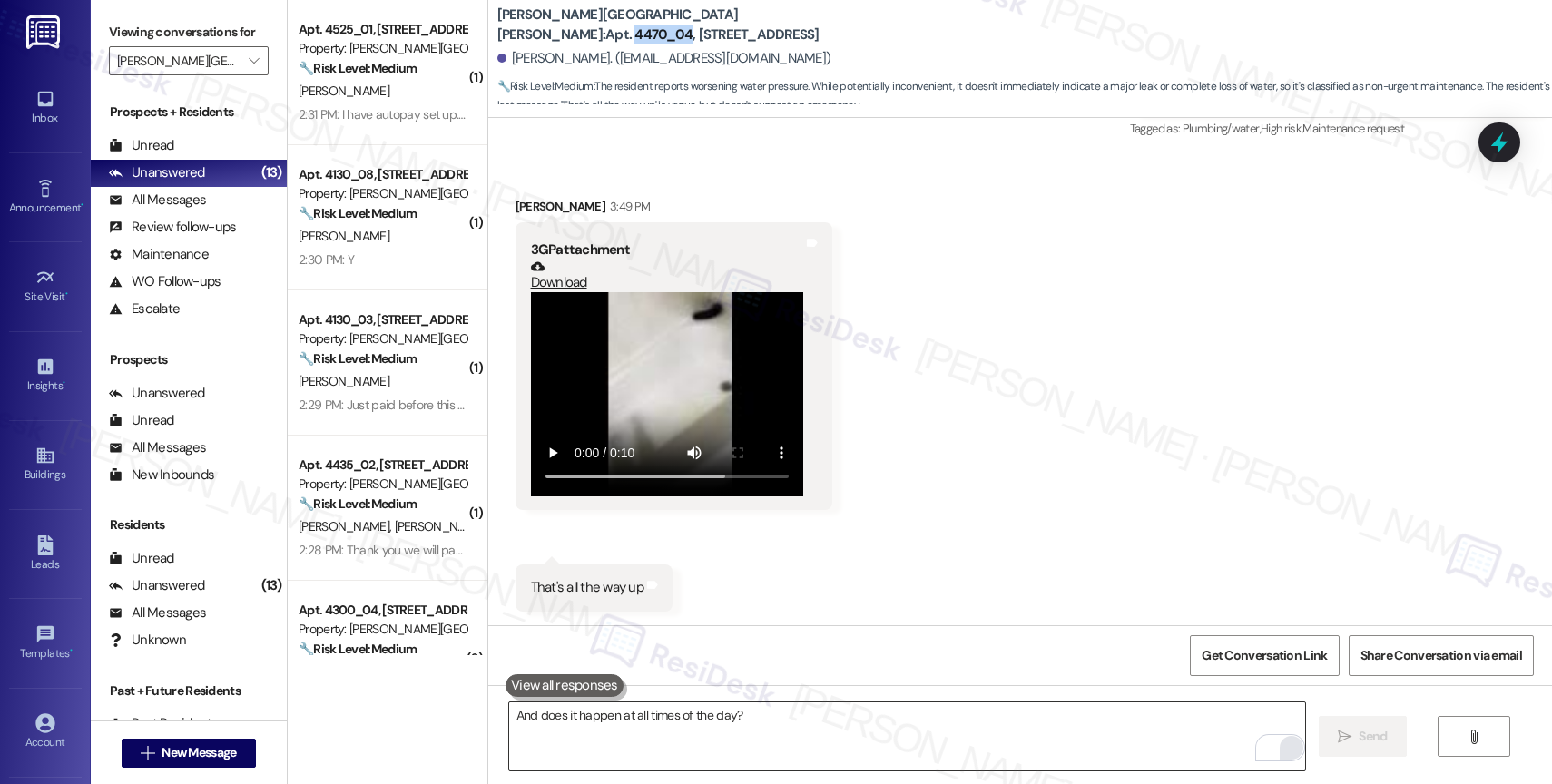
copy b "4470_04"
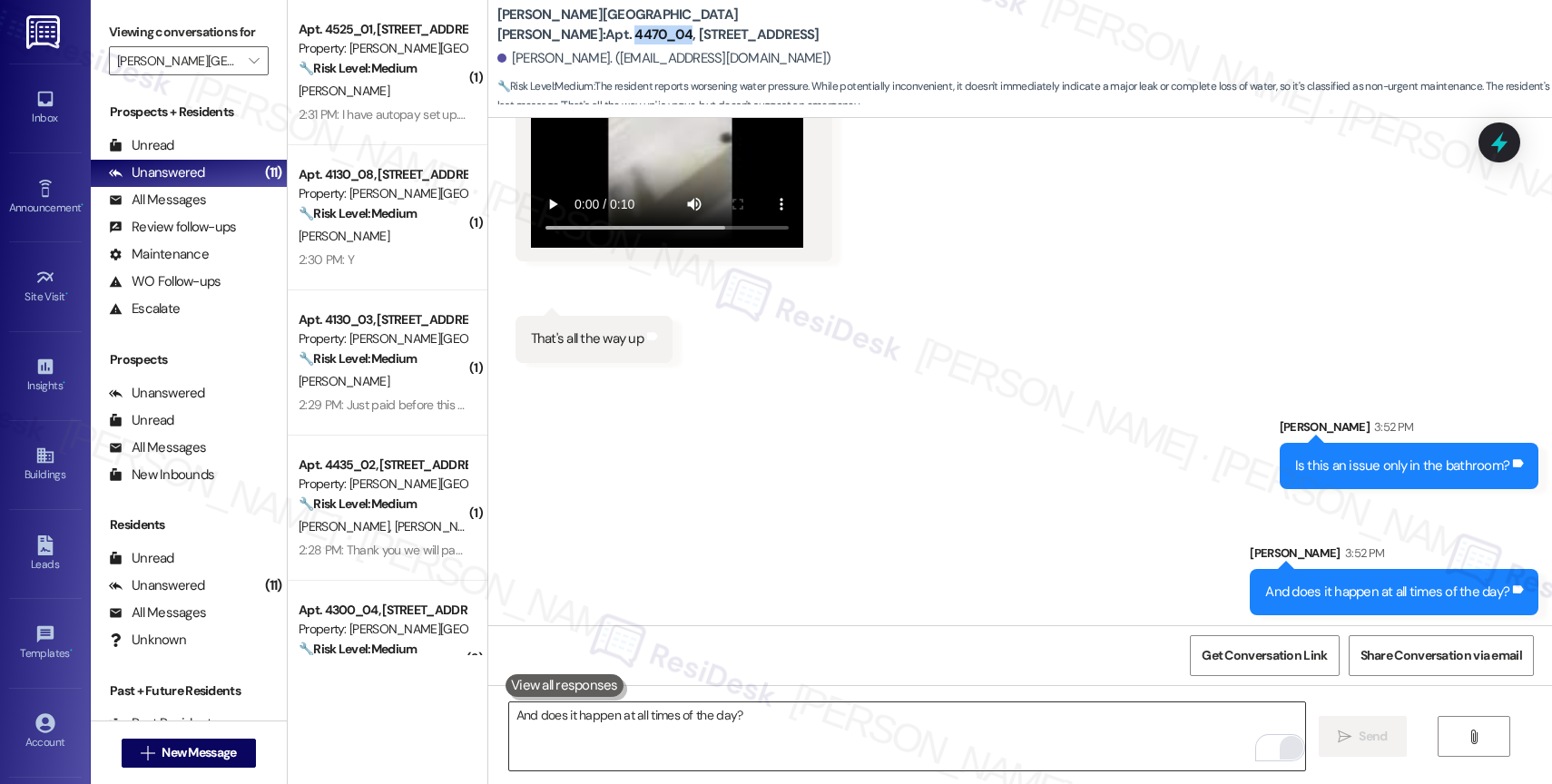
scroll to position [1890, 0]
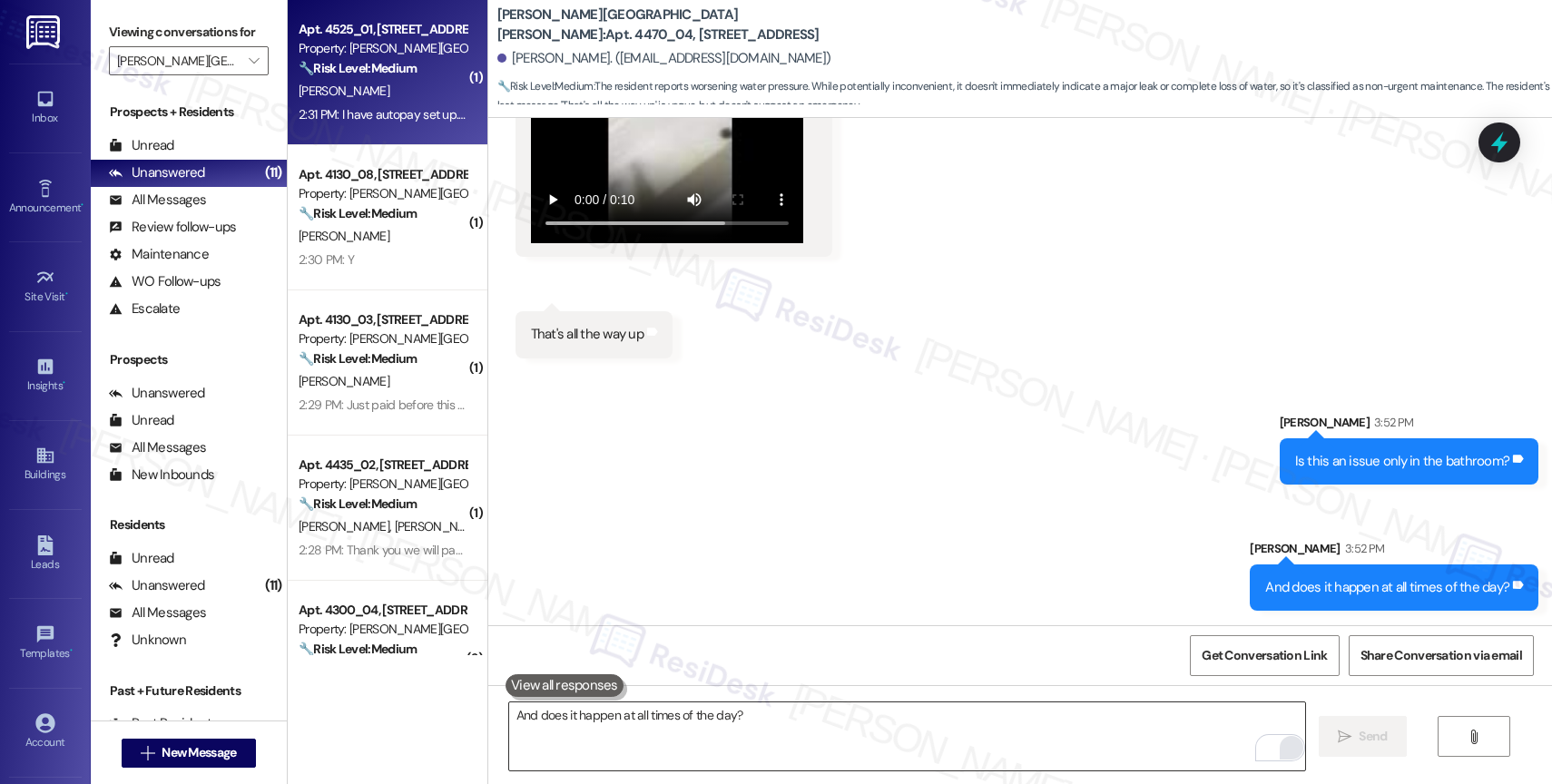
click at [365, 80] on div "E. Scheide" at bounding box center [382, 91] width 171 height 23
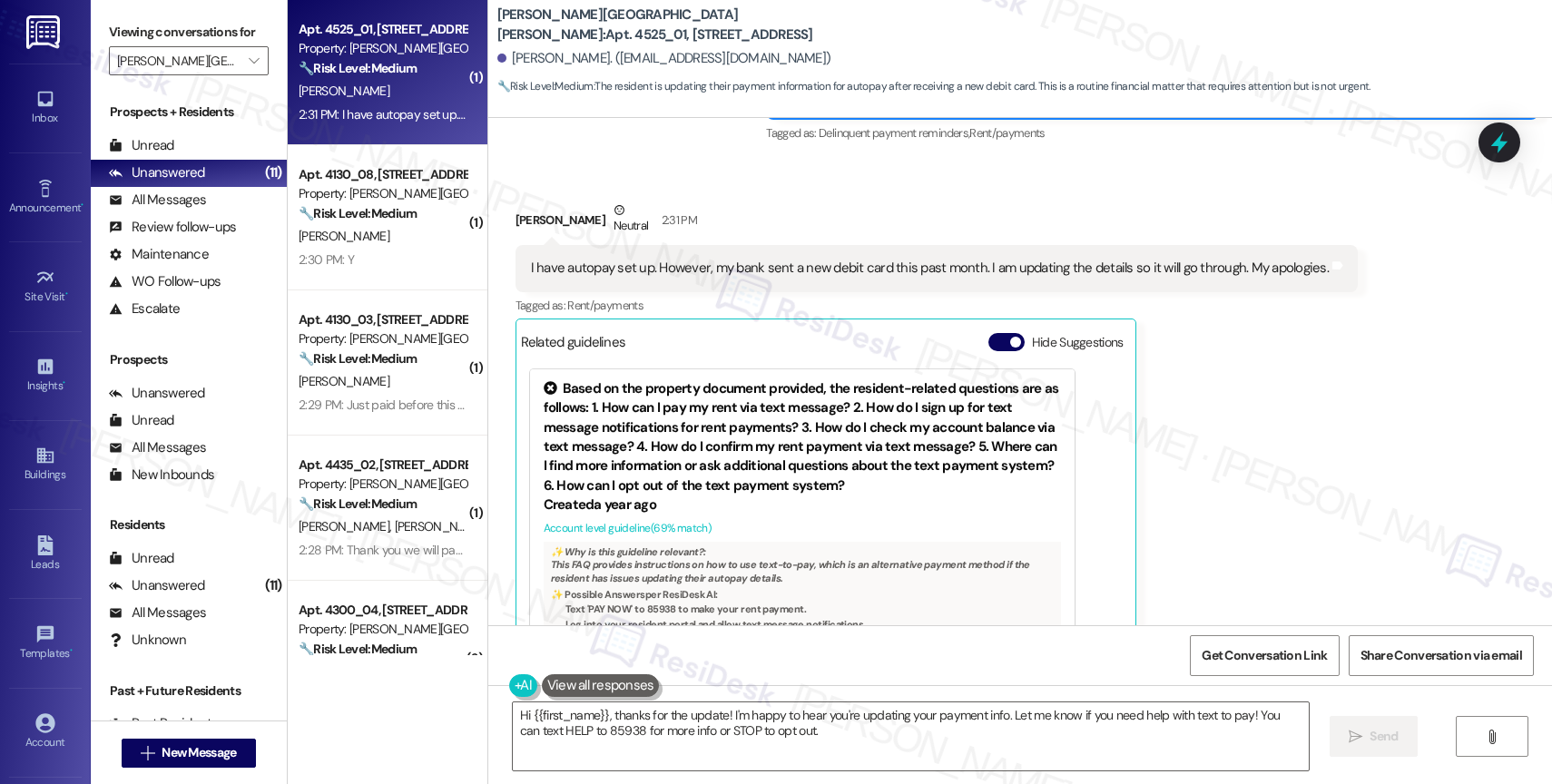
scroll to position [1655, 0]
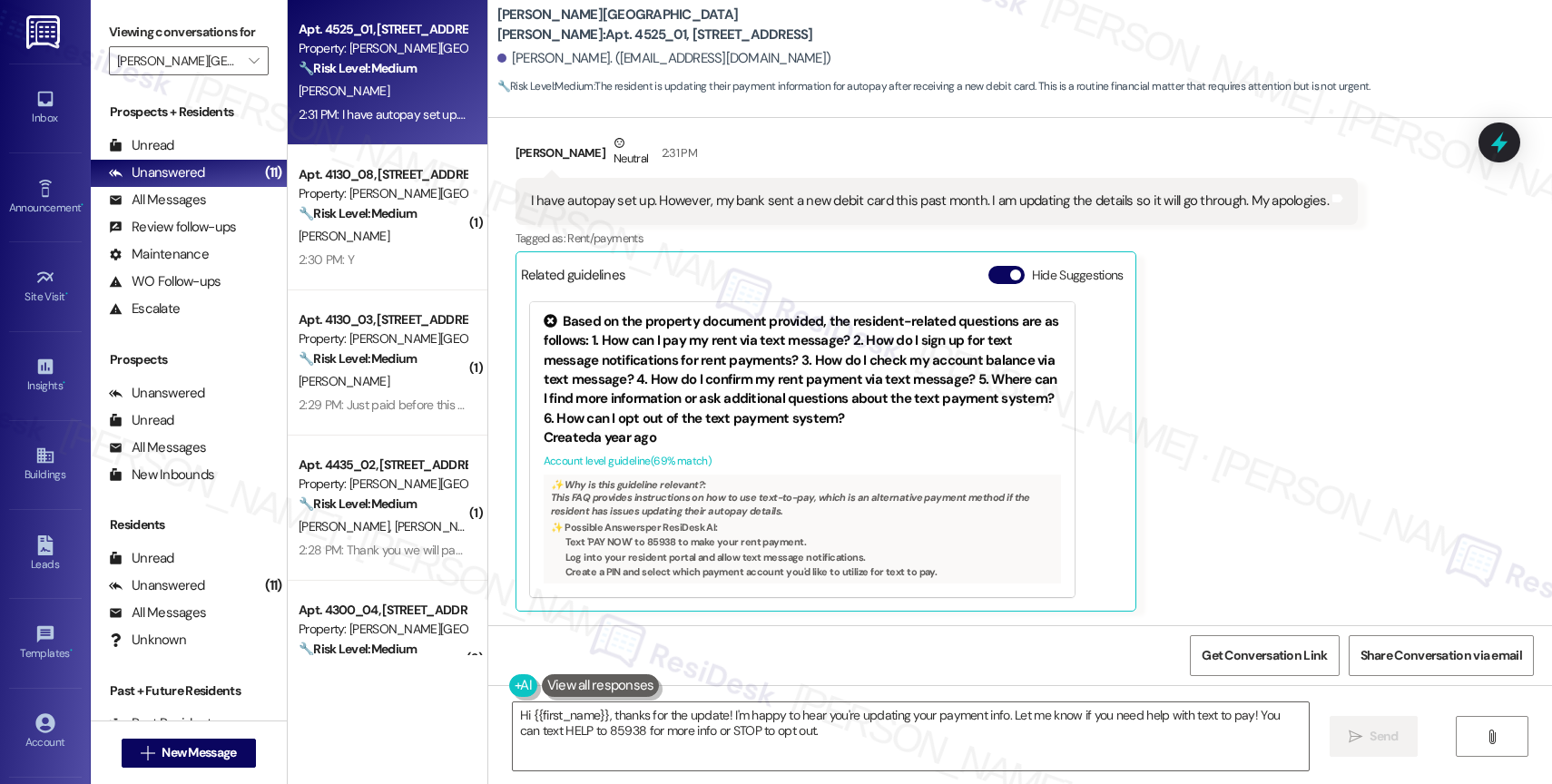
click at [989, 267] on div "Hide Suggestions" at bounding box center [1059, 275] width 142 height 19
click at [989, 270] on button "Hide Suggestions" at bounding box center [1006, 275] width 36 height 18
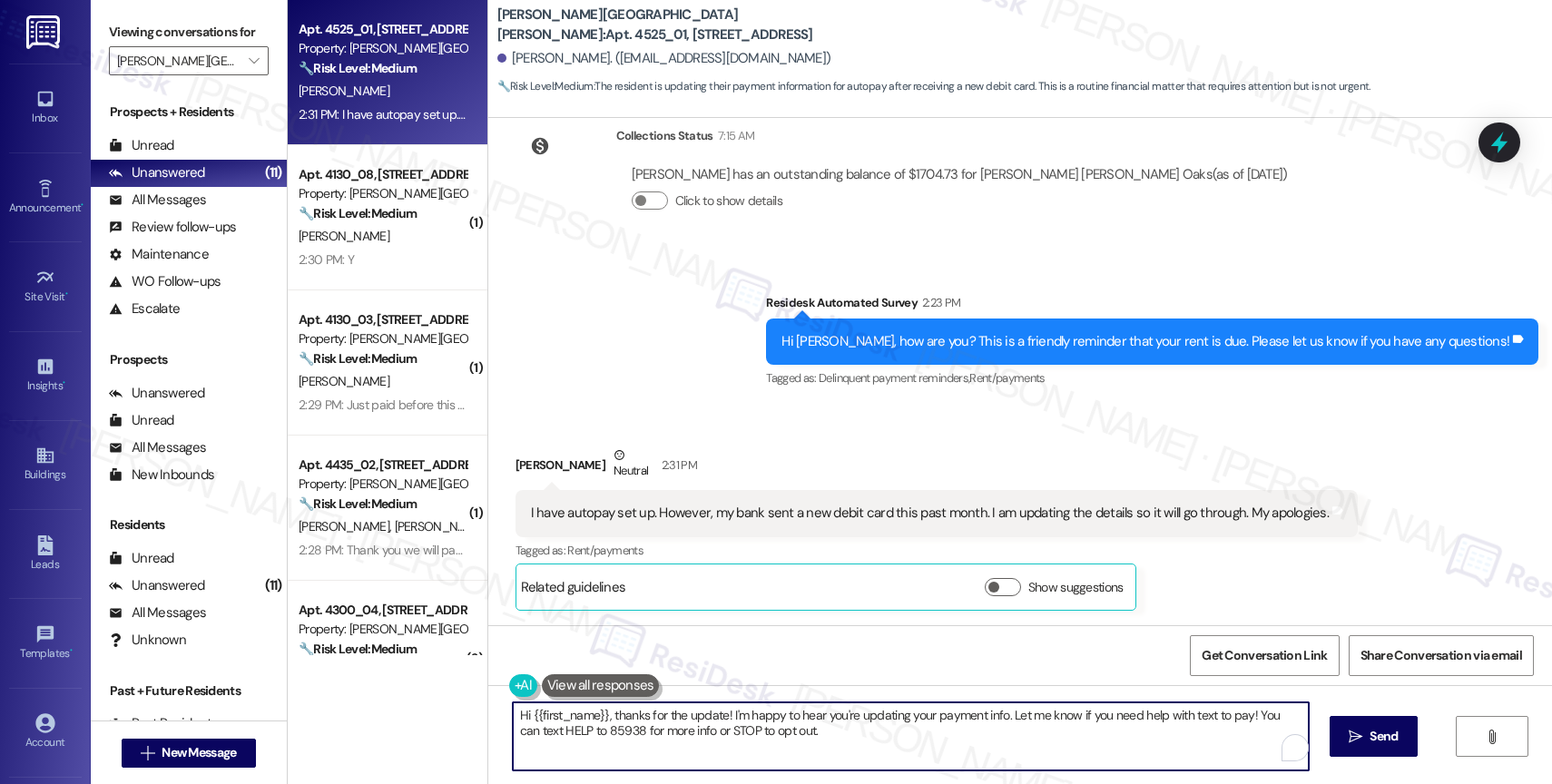
drag, startPoint x: 1017, startPoint y: 717, endPoint x: 1034, endPoint y: 758, distance: 44.4
click at [1034, 758] on textarea "Hi {{first_name}}, thanks for the update! I'm happy to hear you're updating you…" at bounding box center [911, 736] width 796 height 68
type textarea "Hi {{first_name}}, thanks for the update! I'm happy to hear you're updating you…"
click at [1363, 736] on span "Send" at bounding box center [1373, 735] width 28 height 19
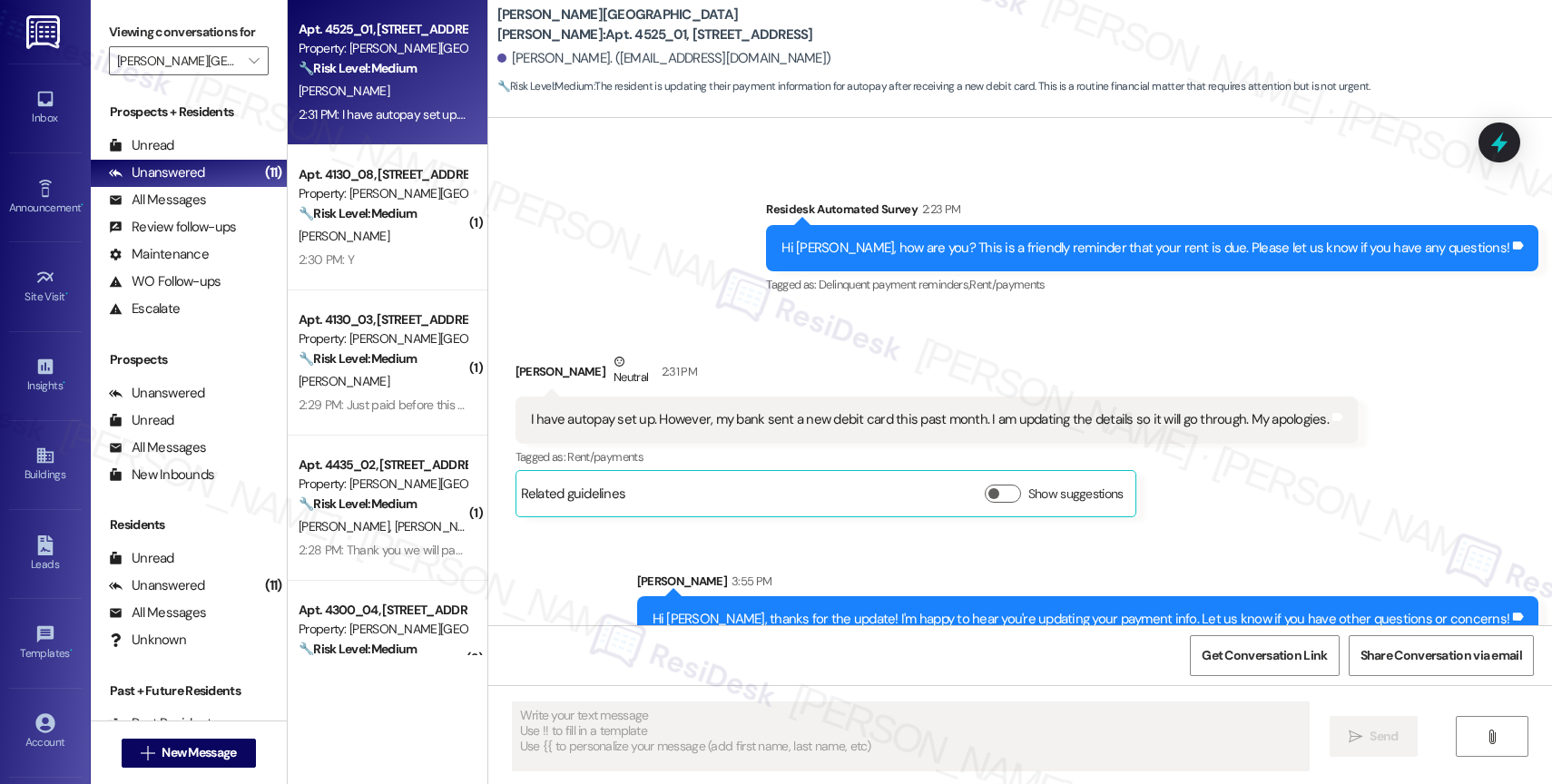
scroll to position [1469, 0]
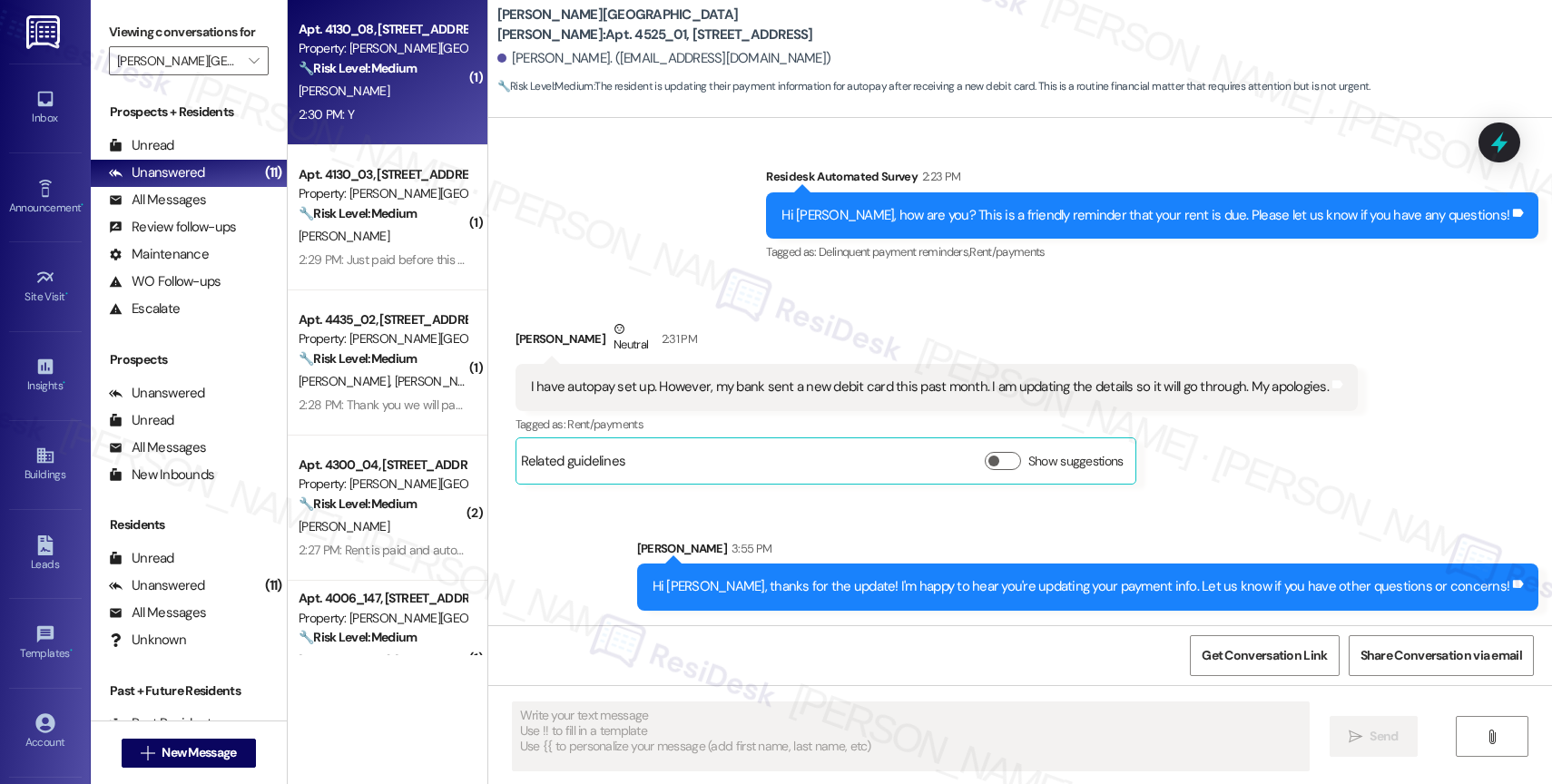
click at [351, 98] on div "C. Davidson" at bounding box center [382, 91] width 171 height 23
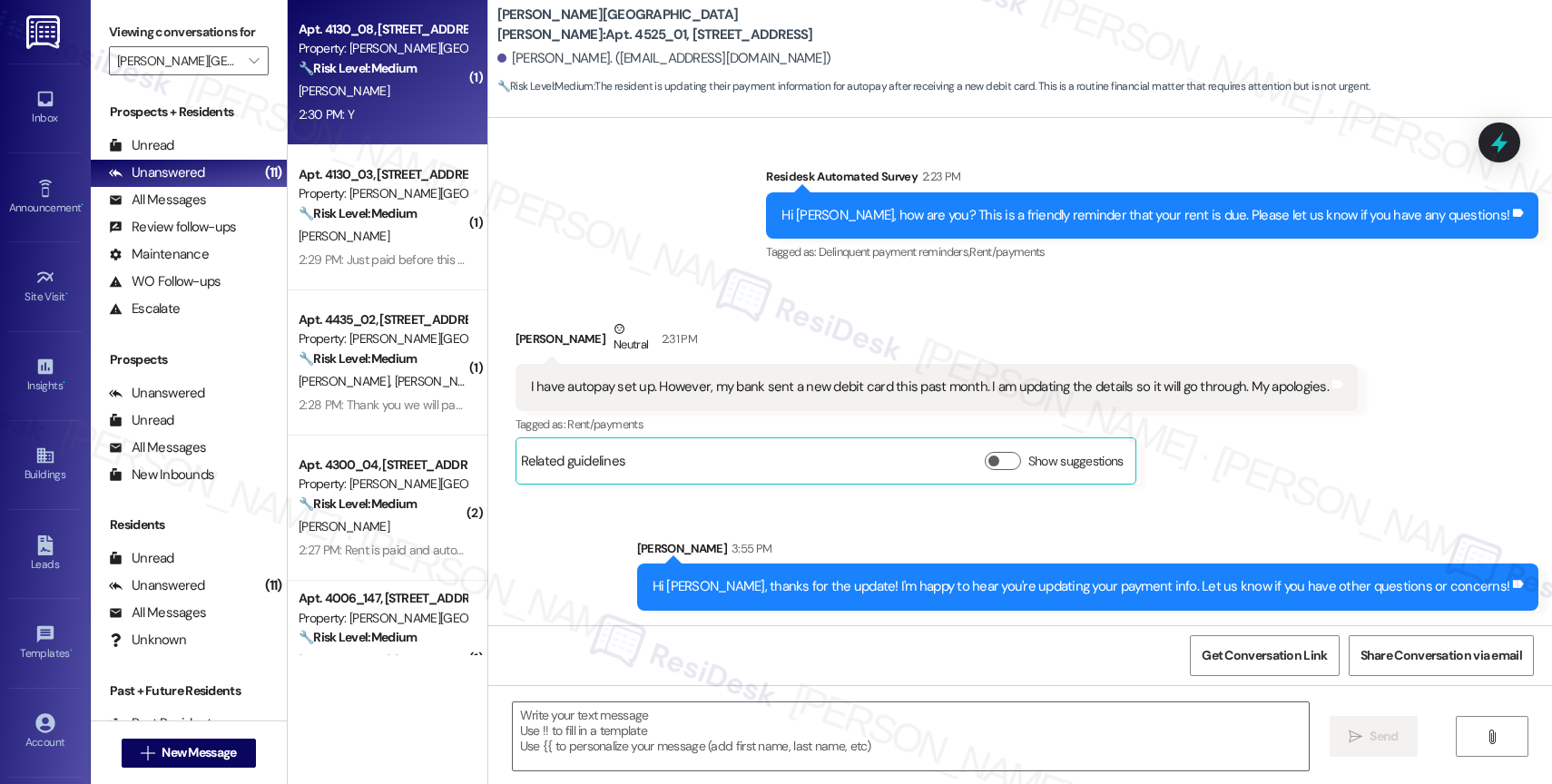
type textarea "Fetching suggested responses. Please feel free to read through the conversation…"
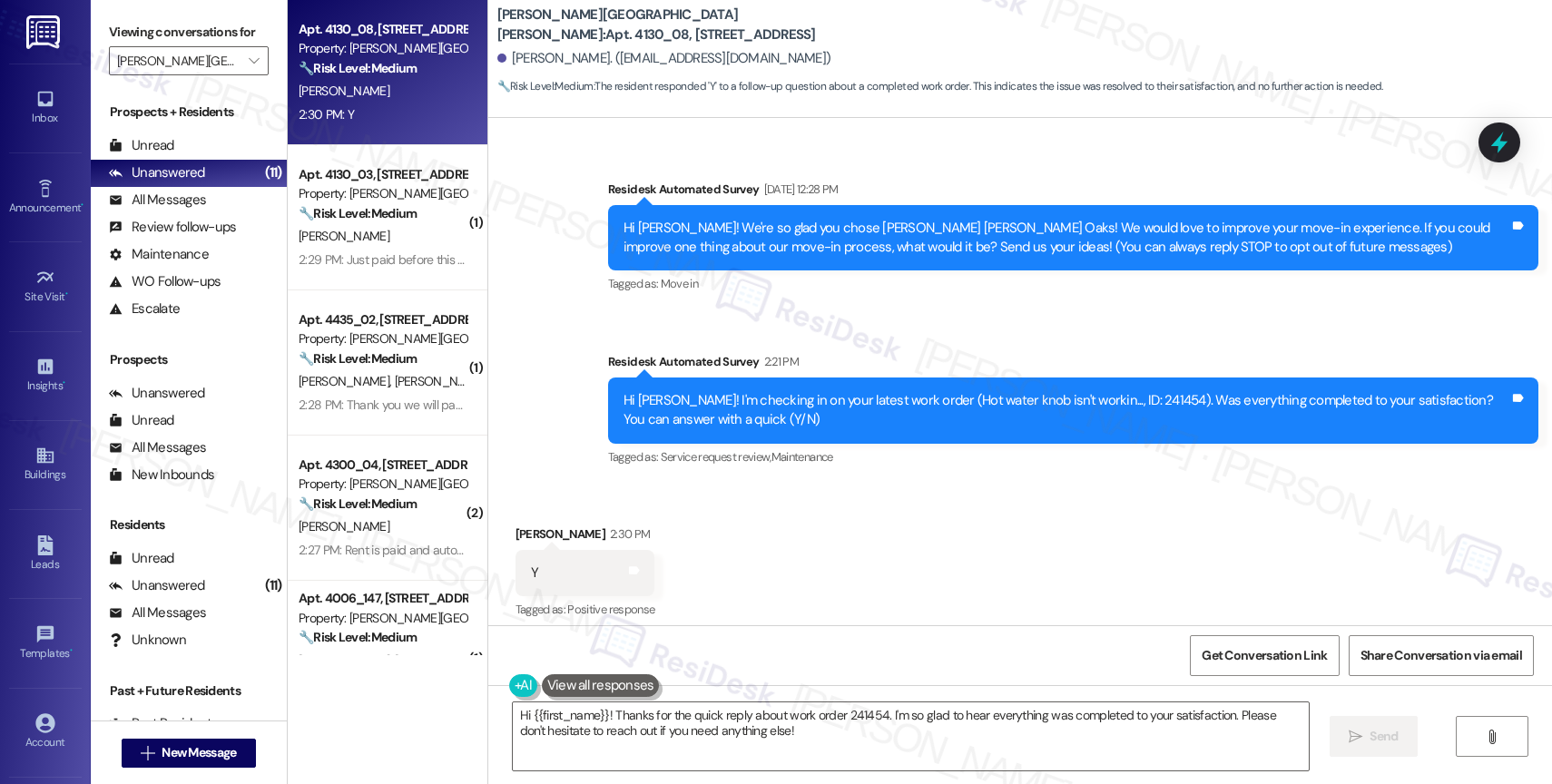
scroll to position [281, 0]
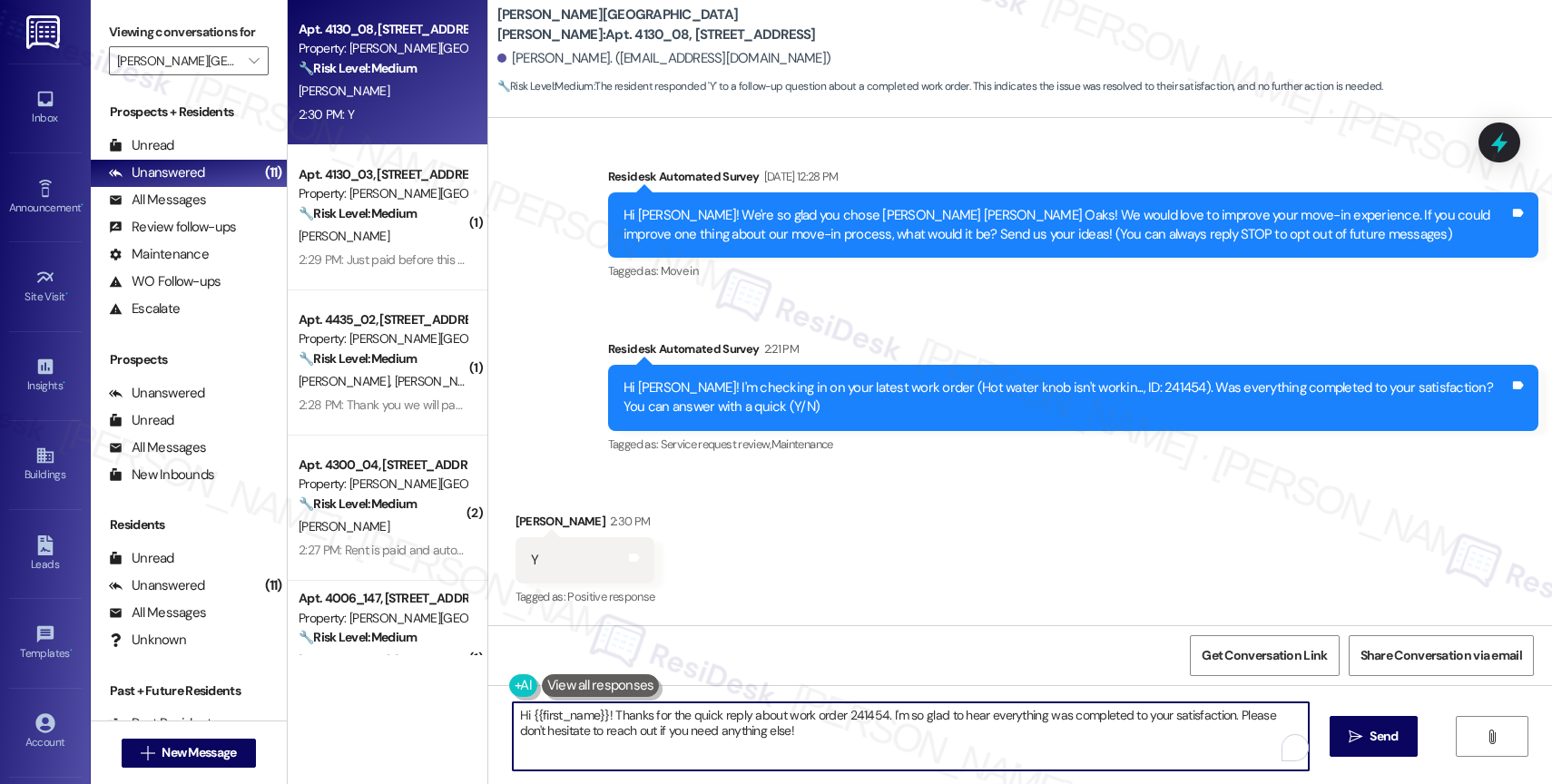
drag, startPoint x: 602, startPoint y: 715, endPoint x: 436, endPoint y: 713, distance: 166.0
click at [436, 713] on div "Apt. 4130_08, 4275 NW Clubhouse Pl Property: Witham Hill Oaks 🔧 Risk Level: Med…" at bounding box center [920, 392] width 1264 height 784
click at [759, 741] on textarea "Thanks for the quick reply about work order 241454. I'm so glad to hear everyth…" at bounding box center [907, 736] width 796 height 68
type textarea "Thanks for the quick reply about work order 241454. I'm so glad to hear everyth…"
click at [1363, 735] on span "Send" at bounding box center [1373, 735] width 28 height 19
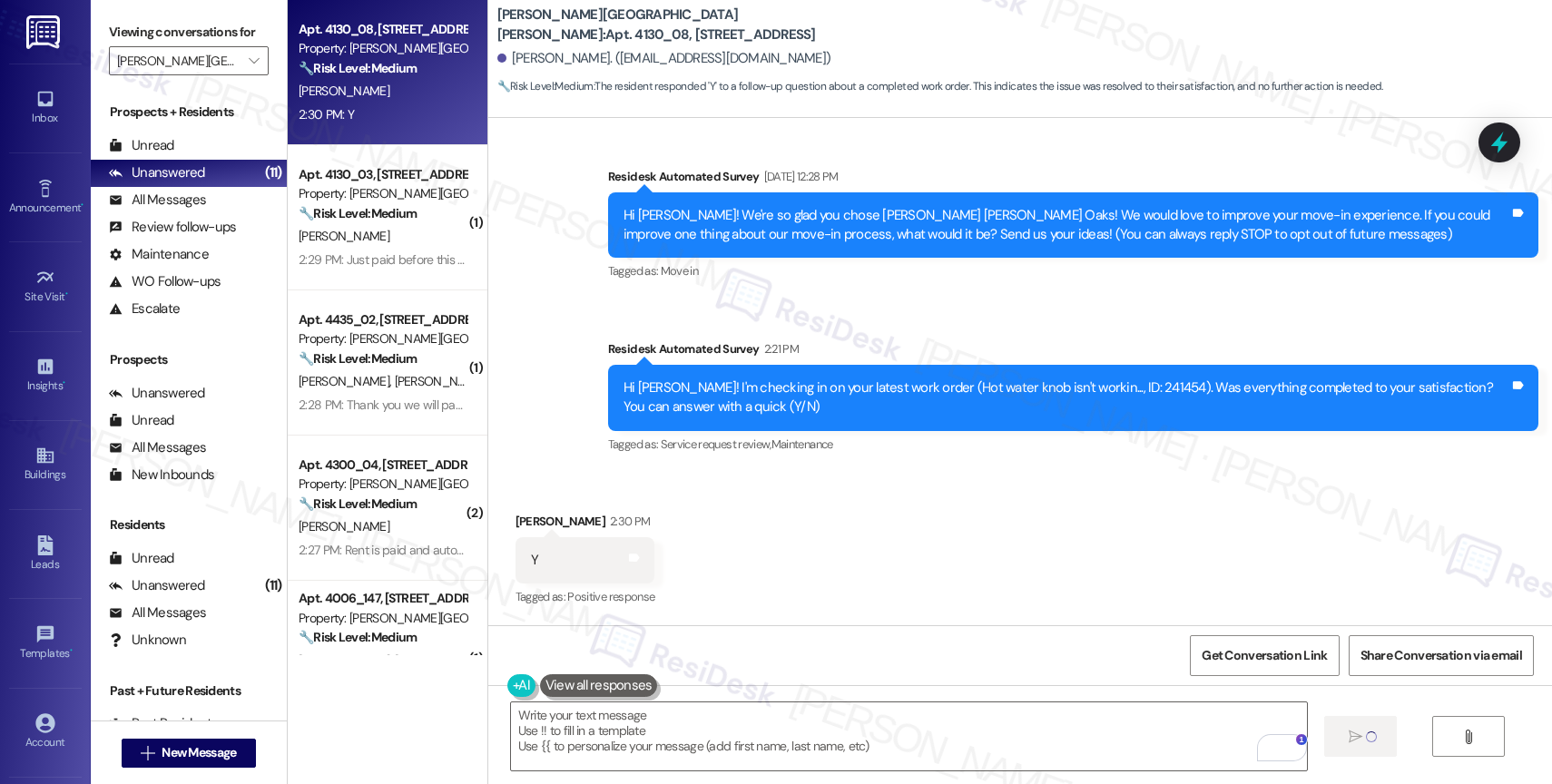
type textarea "Fetching suggested responses. Please feel free to read through the conversation…"
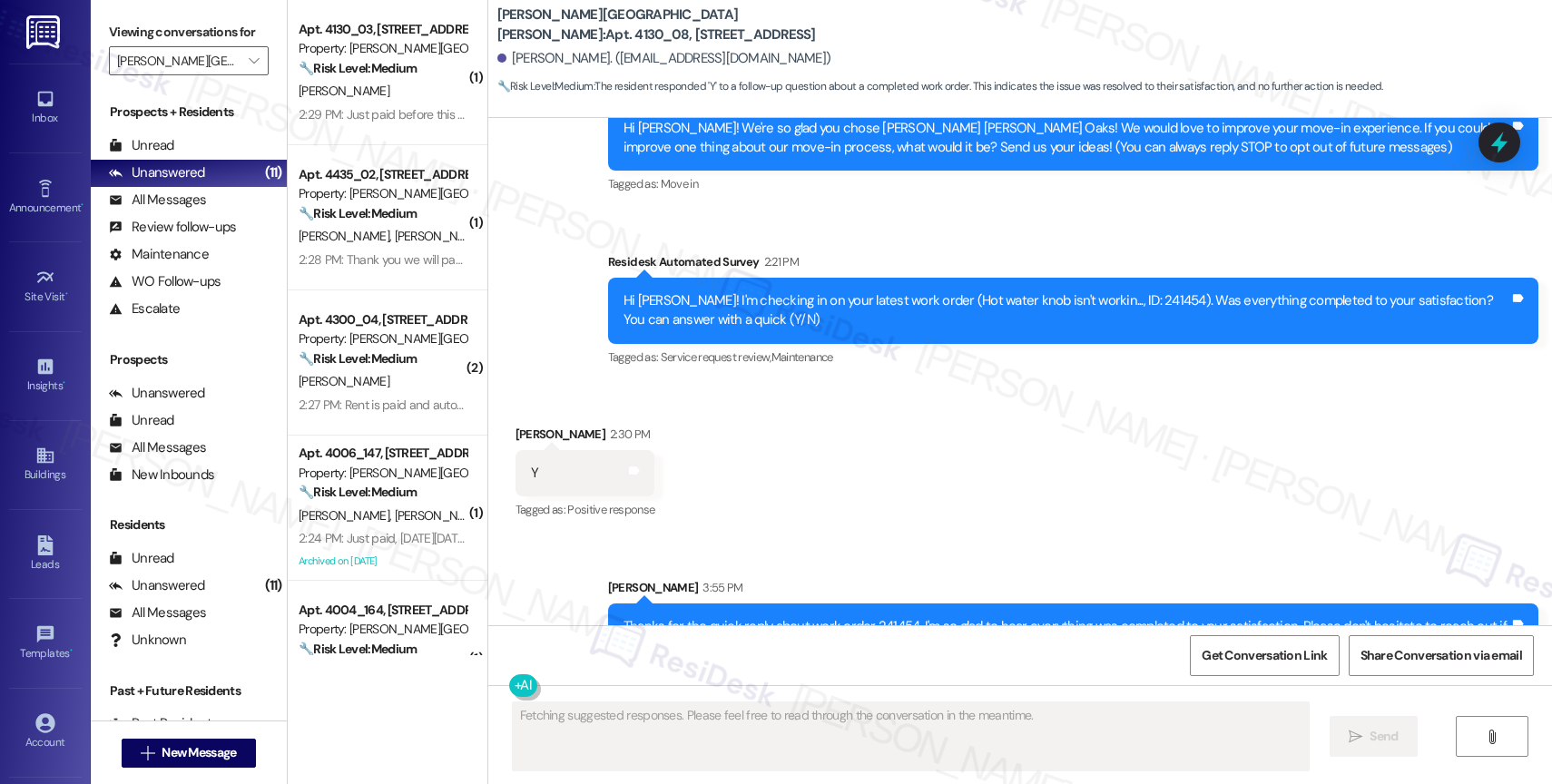
scroll to position [426, 0]
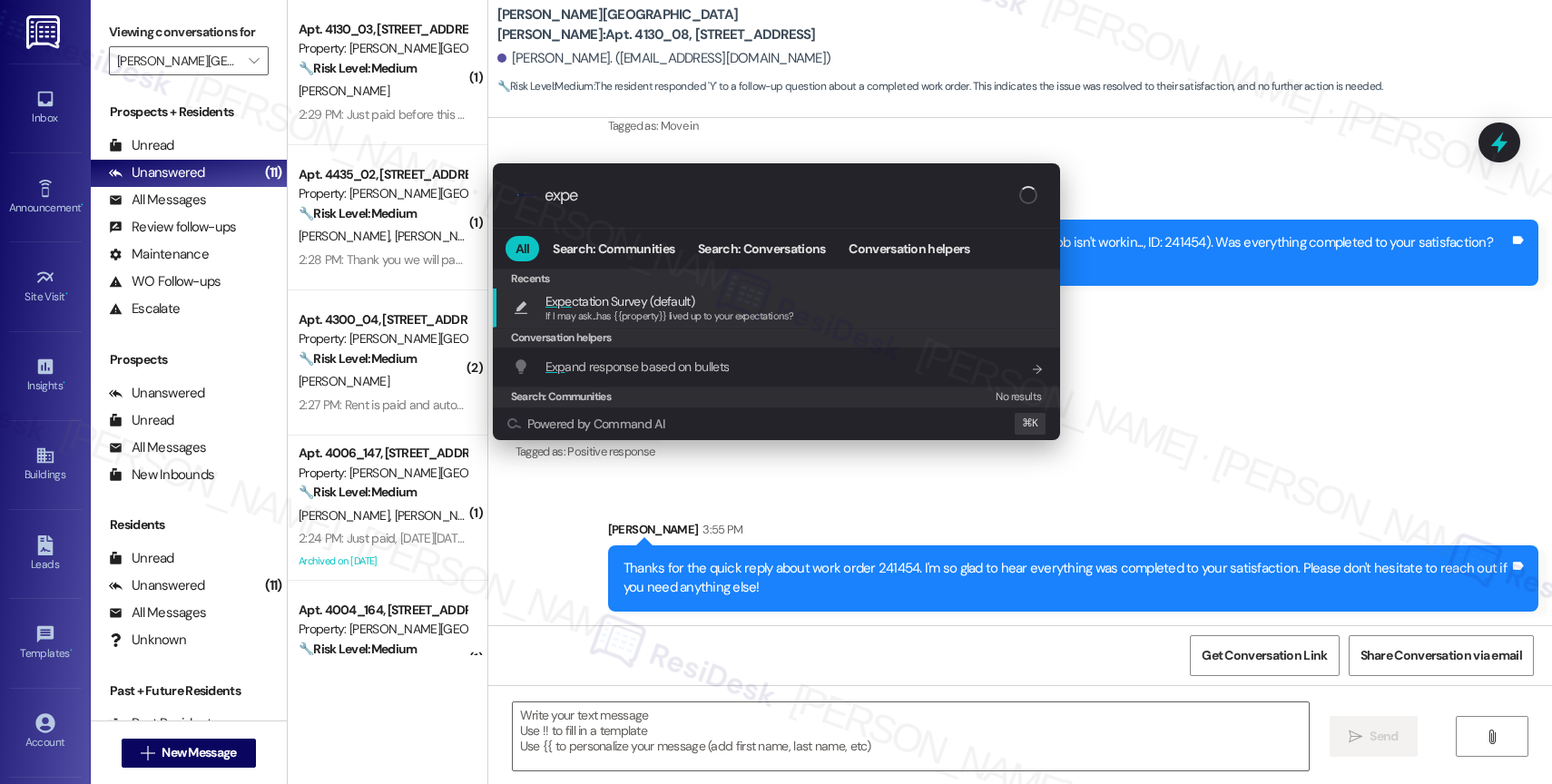
type input "expec"
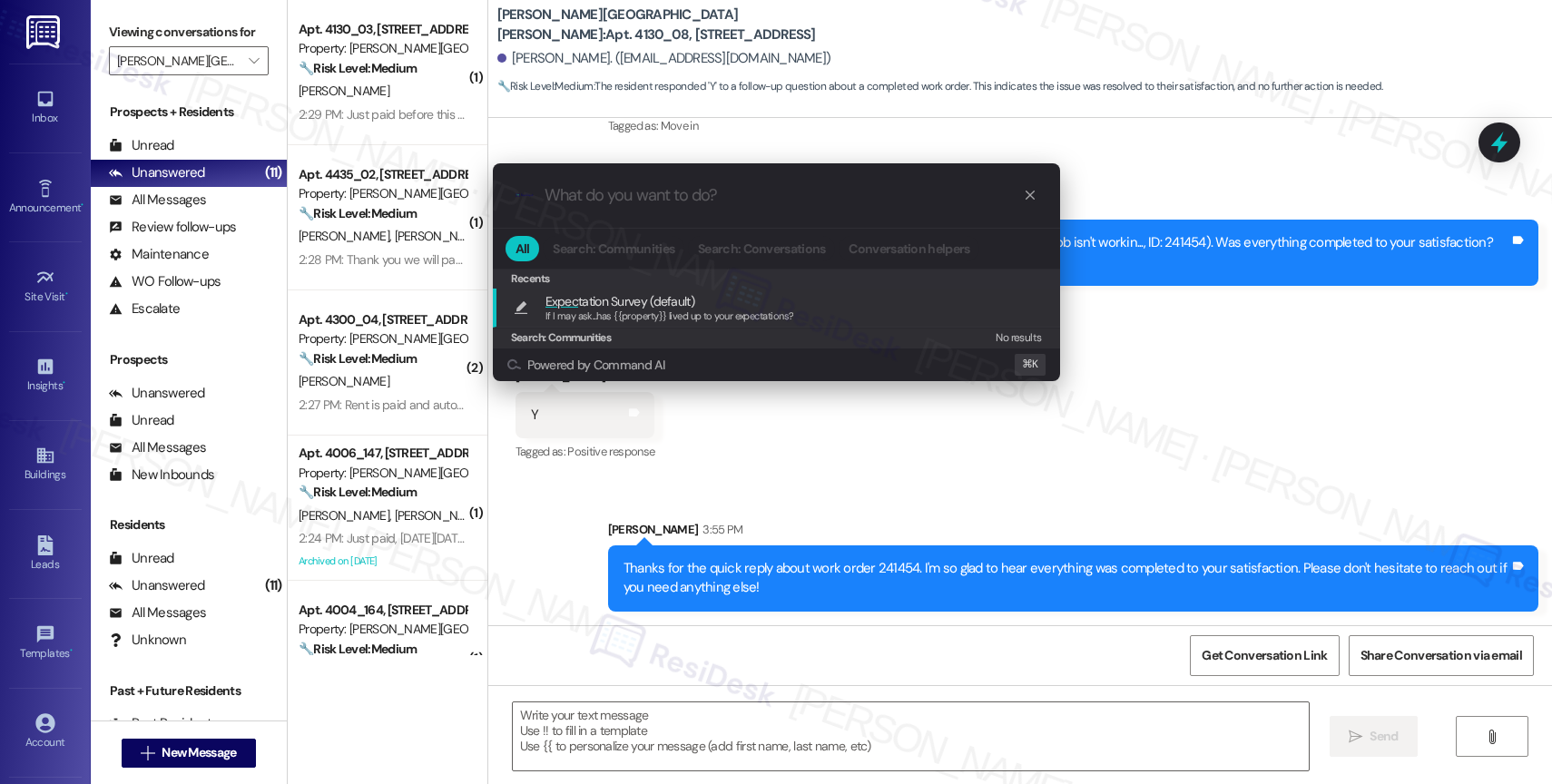
type textarea "If I may ask...has {{property}} lived up to your expectations?"
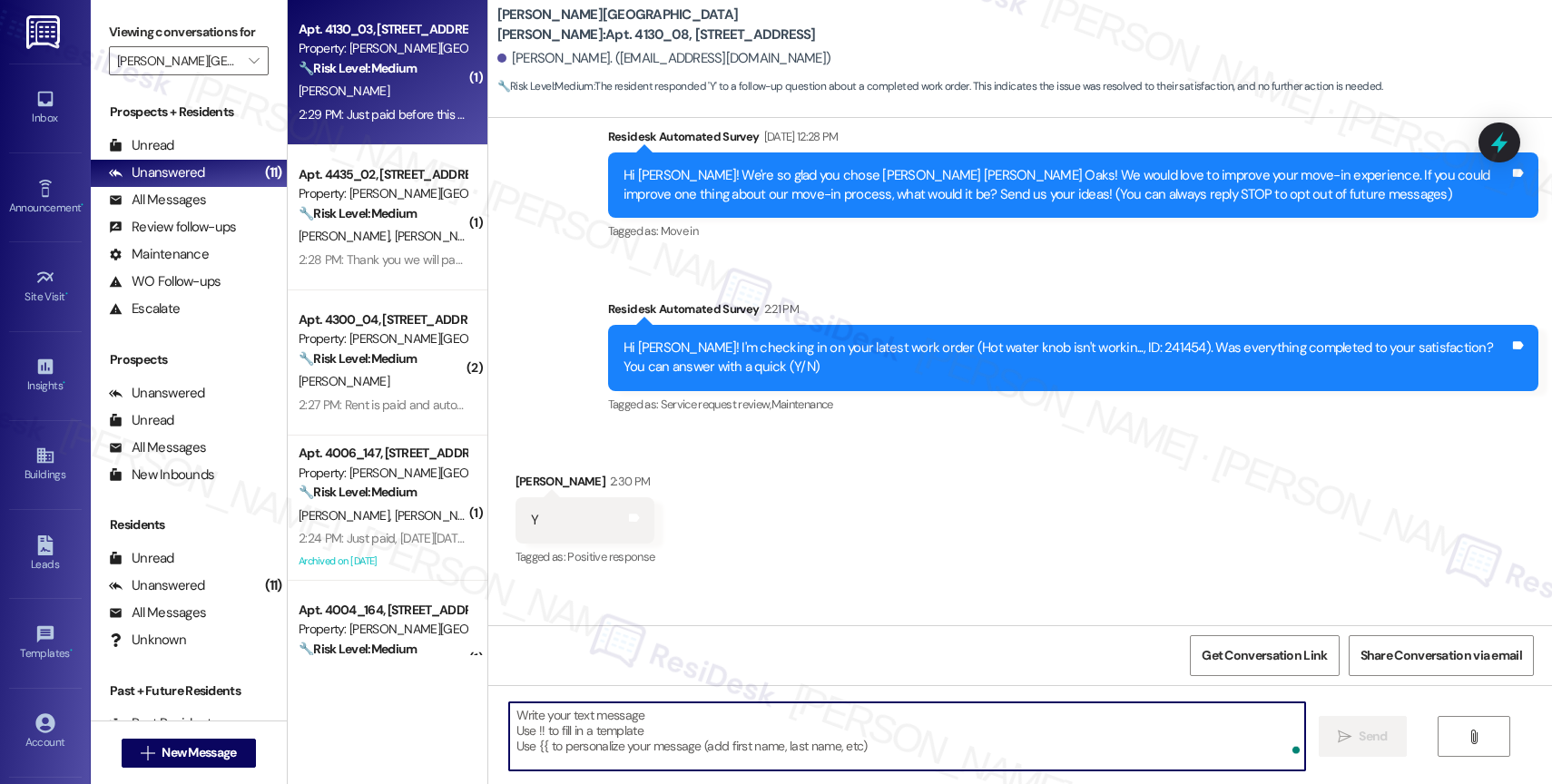
click at [356, 89] on div "C. Ward" at bounding box center [382, 91] width 171 height 23
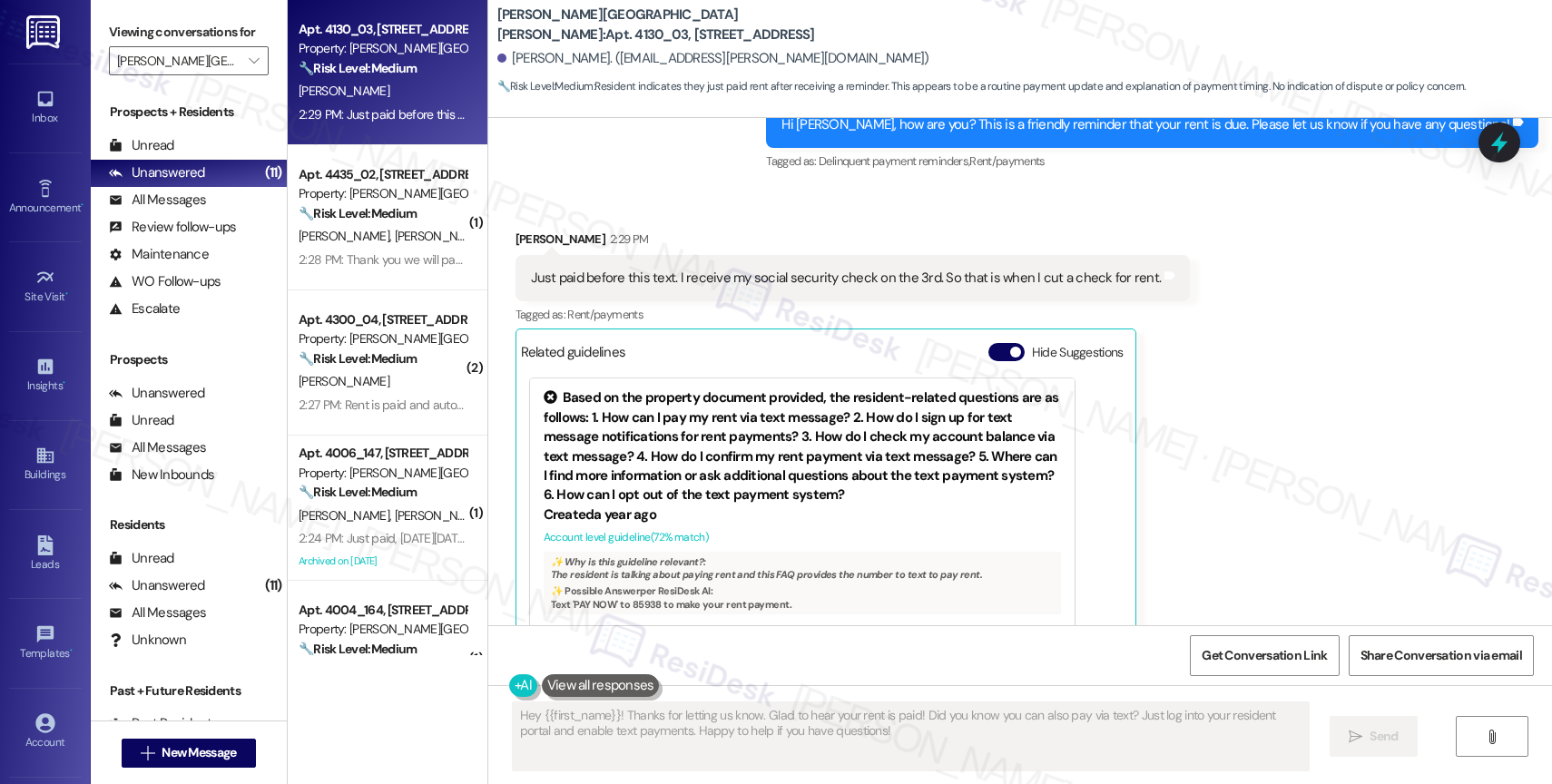
scroll to position [794, 0]
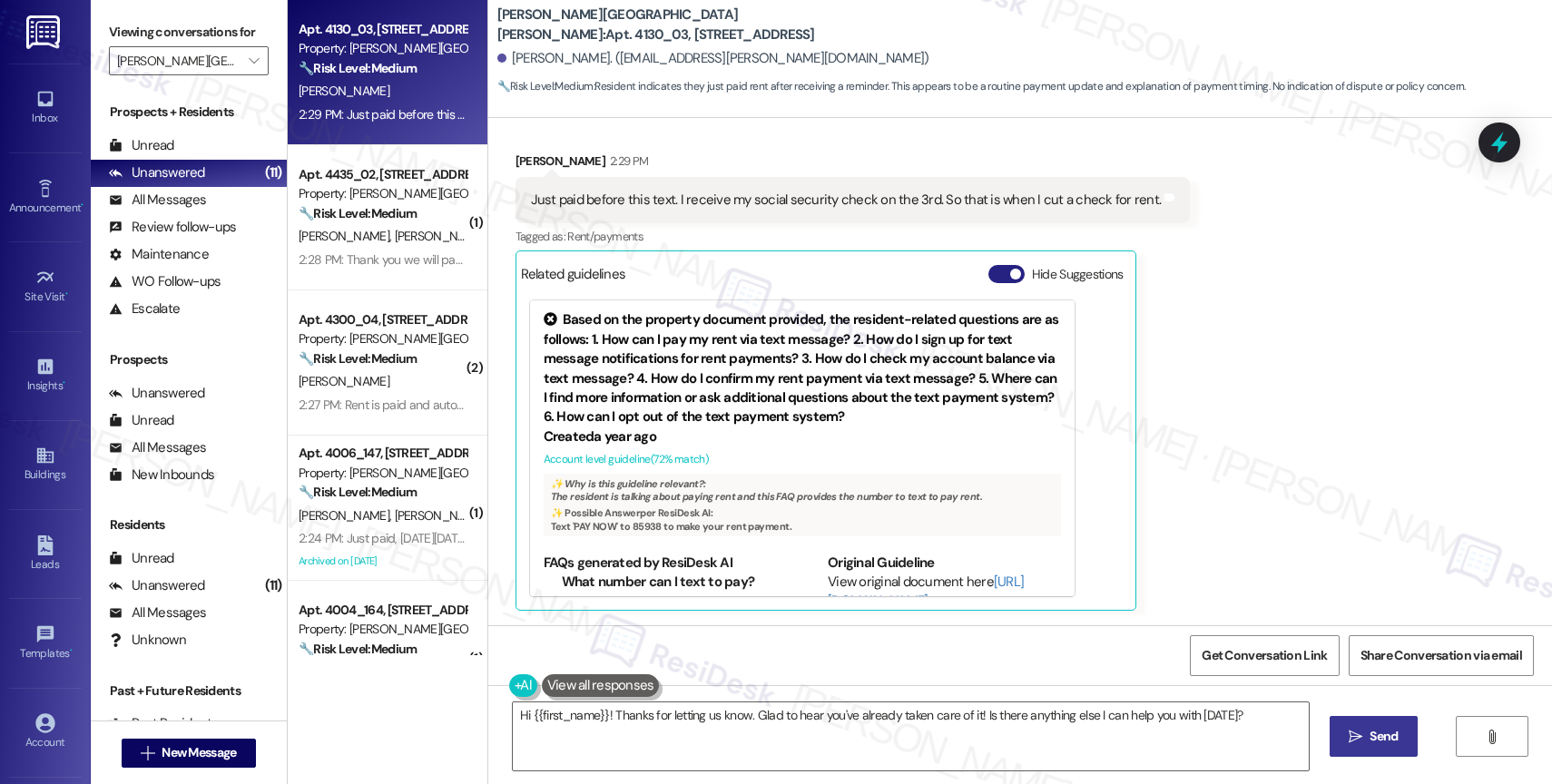
click at [990, 270] on button "Hide Suggestions" at bounding box center [1006, 274] width 36 height 18
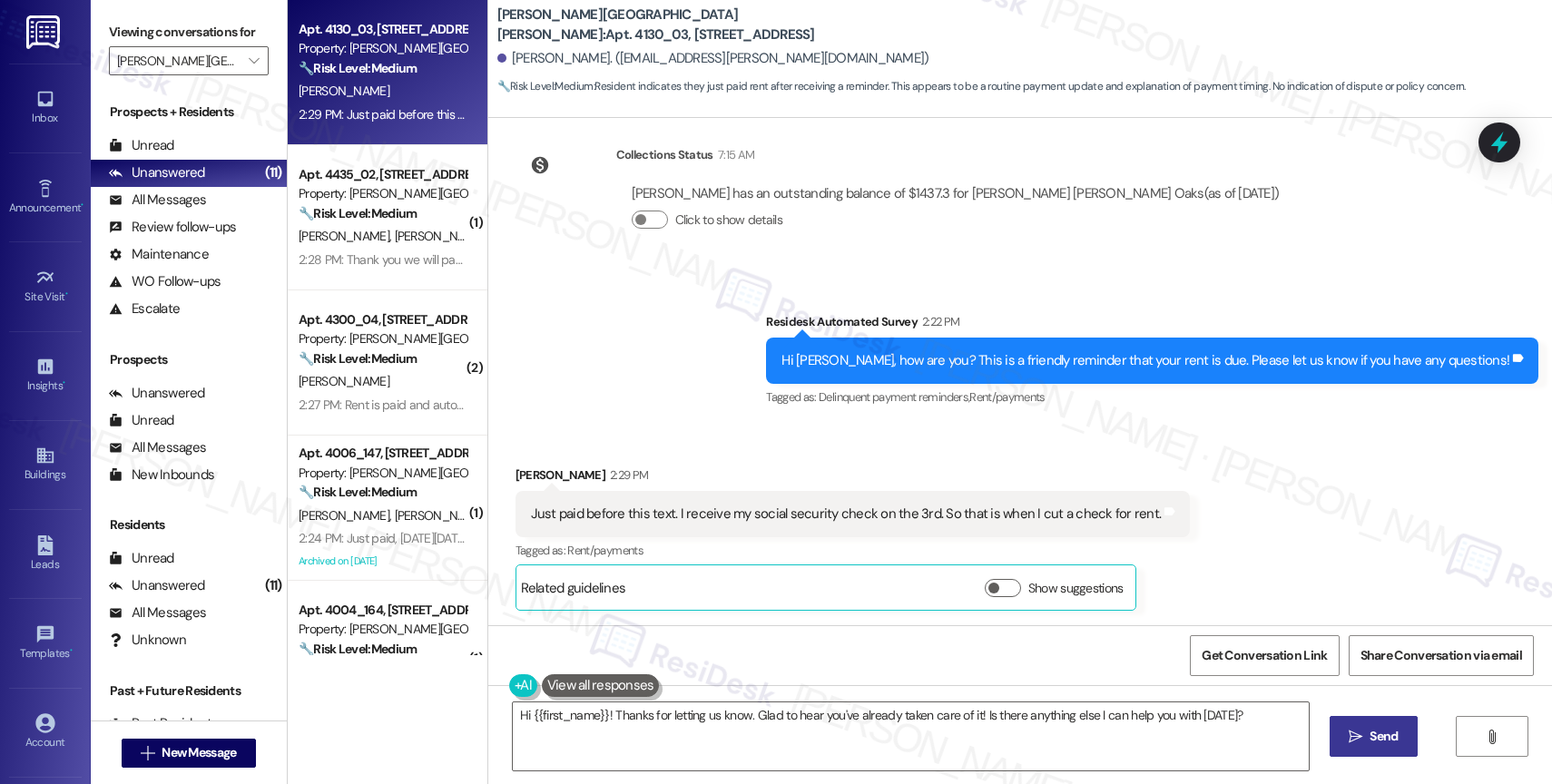
click at [707, 391] on div "Survey, sent via SMS Residesk Automated Survey 2:22 PM Hi Cynthia, how are you?…" at bounding box center [1020, 348] width 1064 height 153
click at [684, 728] on textarea "Hi {{first_name}}! Thanks for letting us know. Glad to hear you've already take…" at bounding box center [911, 736] width 796 height 68
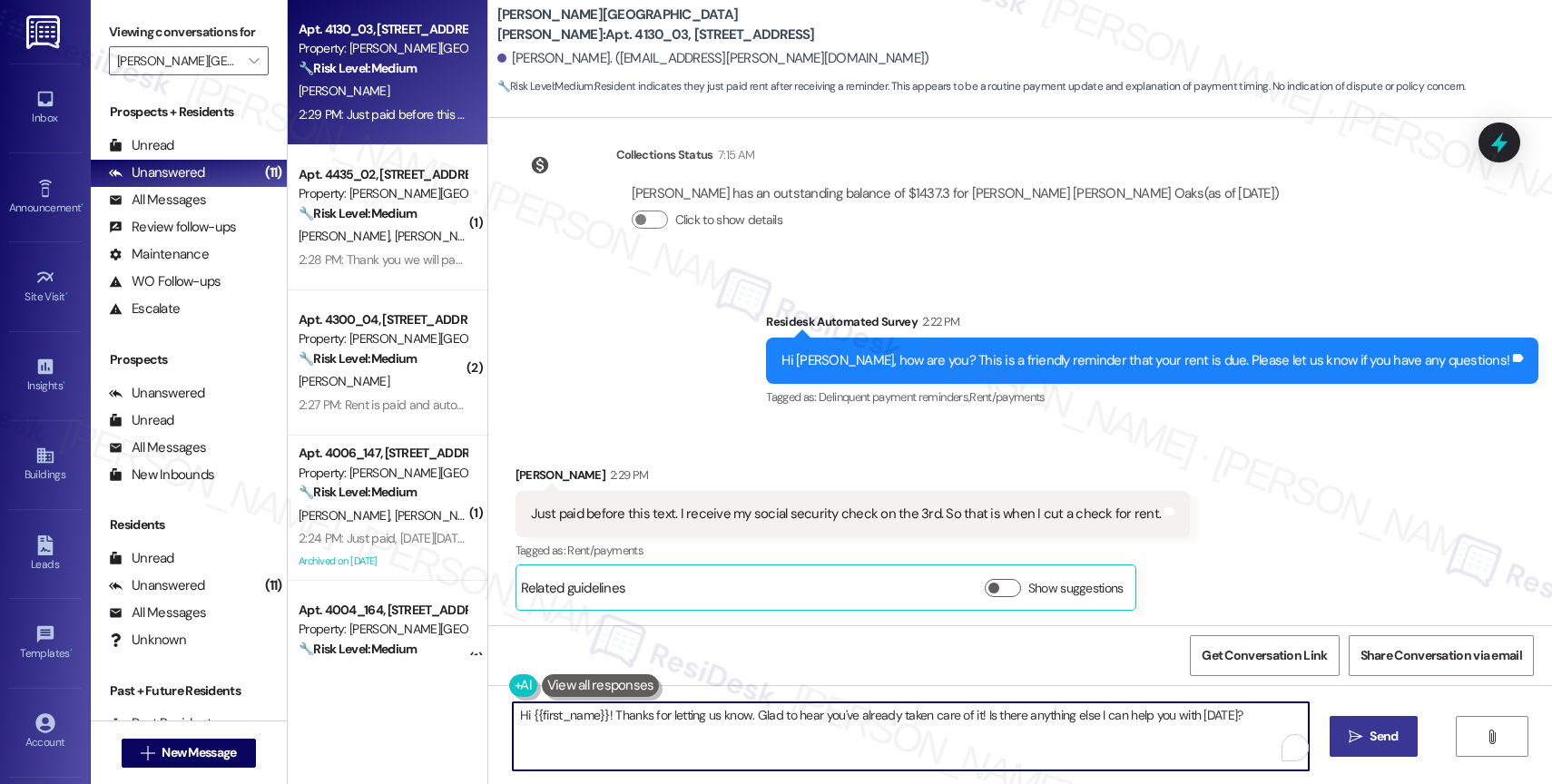
click at [684, 728] on textarea "Hi {{first_name}}! Thanks for letting us know. Glad to hear you've already take…" at bounding box center [911, 736] width 796 height 68
paste textarea "Thank you for informing me, {{first_name}}. If you have no further questions, p…"
click at [850, 739] on textarea "Thank you for informing me, {{first_name}}. If you have no further questions, p…" at bounding box center [907, 736] width 796 height 68
type textarea "Thank you for informing me, {{first_name}}. If you have no further questions, p…"
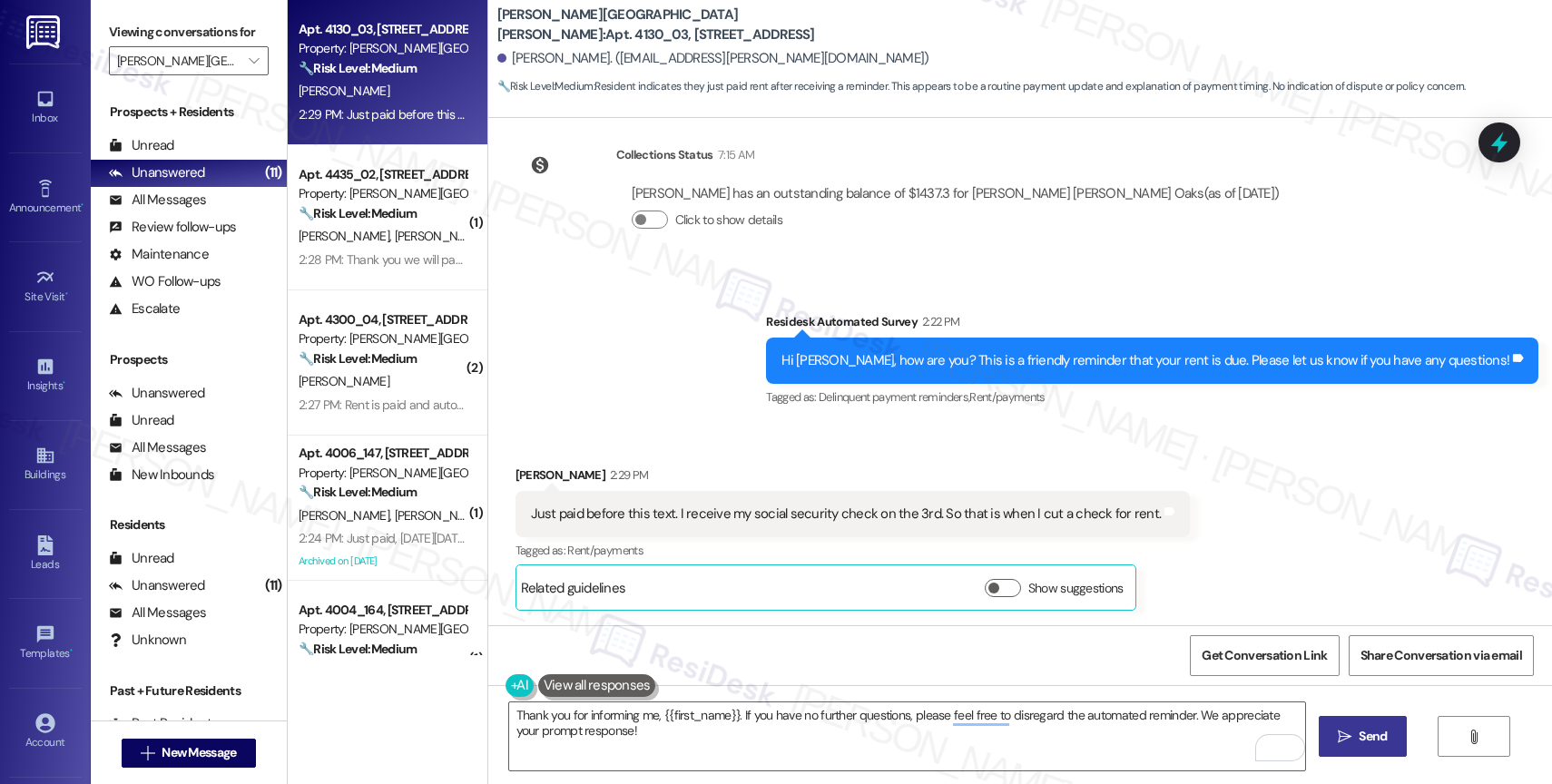
click at [1352, 719] on button " Send" at bounding box center [1363, 735] width 88 height 41
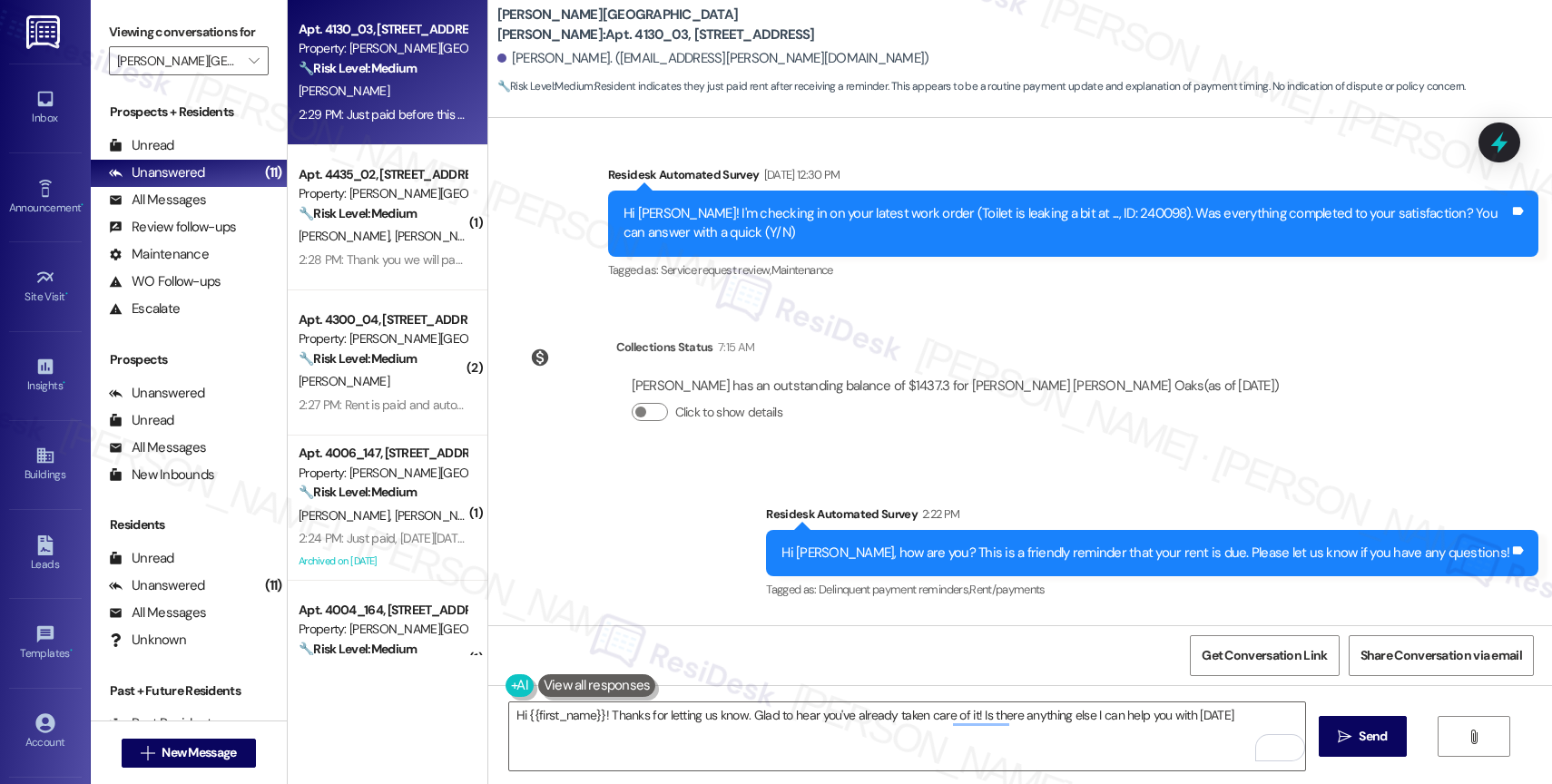
type textarea "Hi {{first_name}}! Thanks for letting us know. Glad to hear you've already take…"
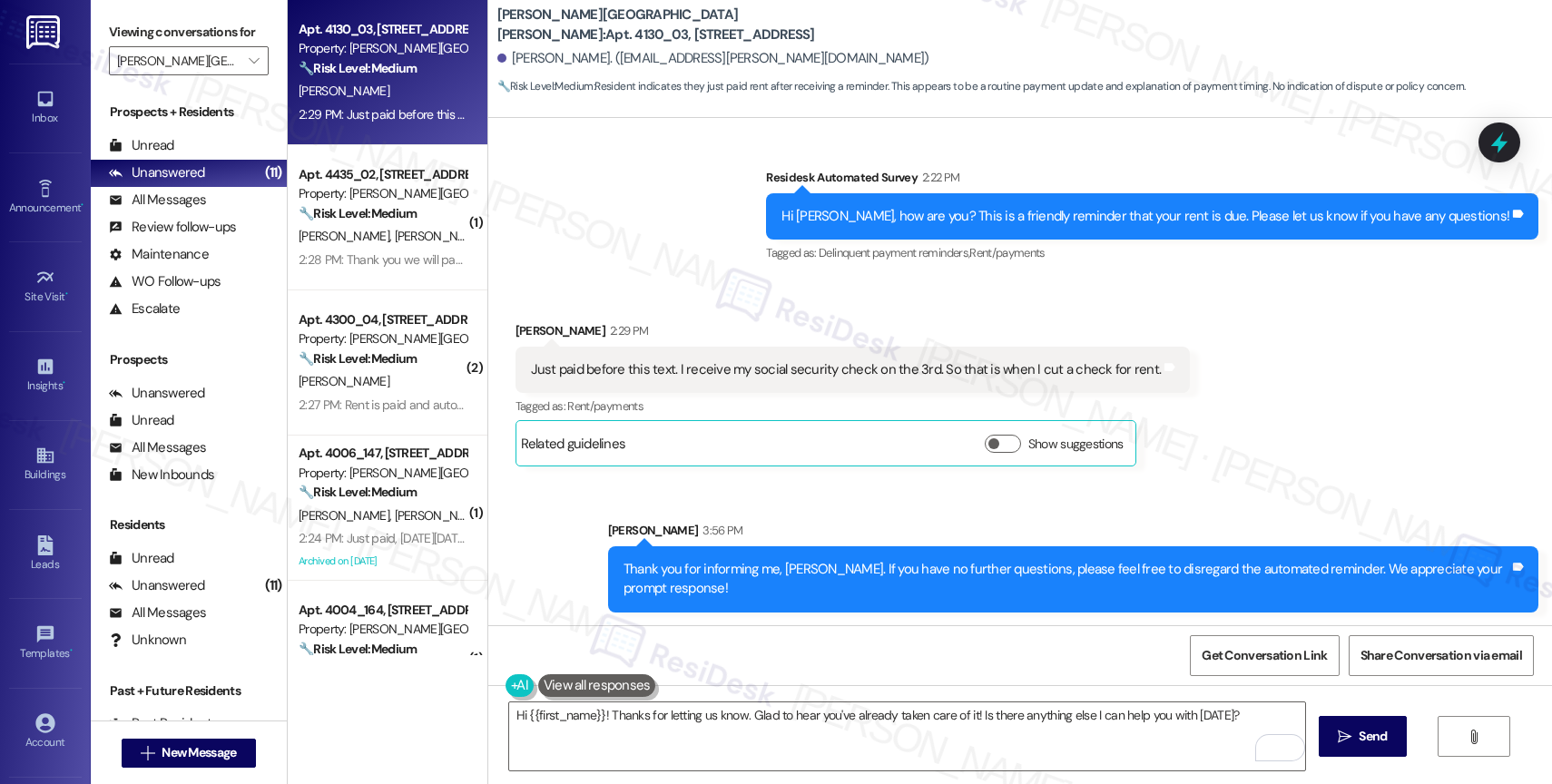
scroll to position [626, 0]
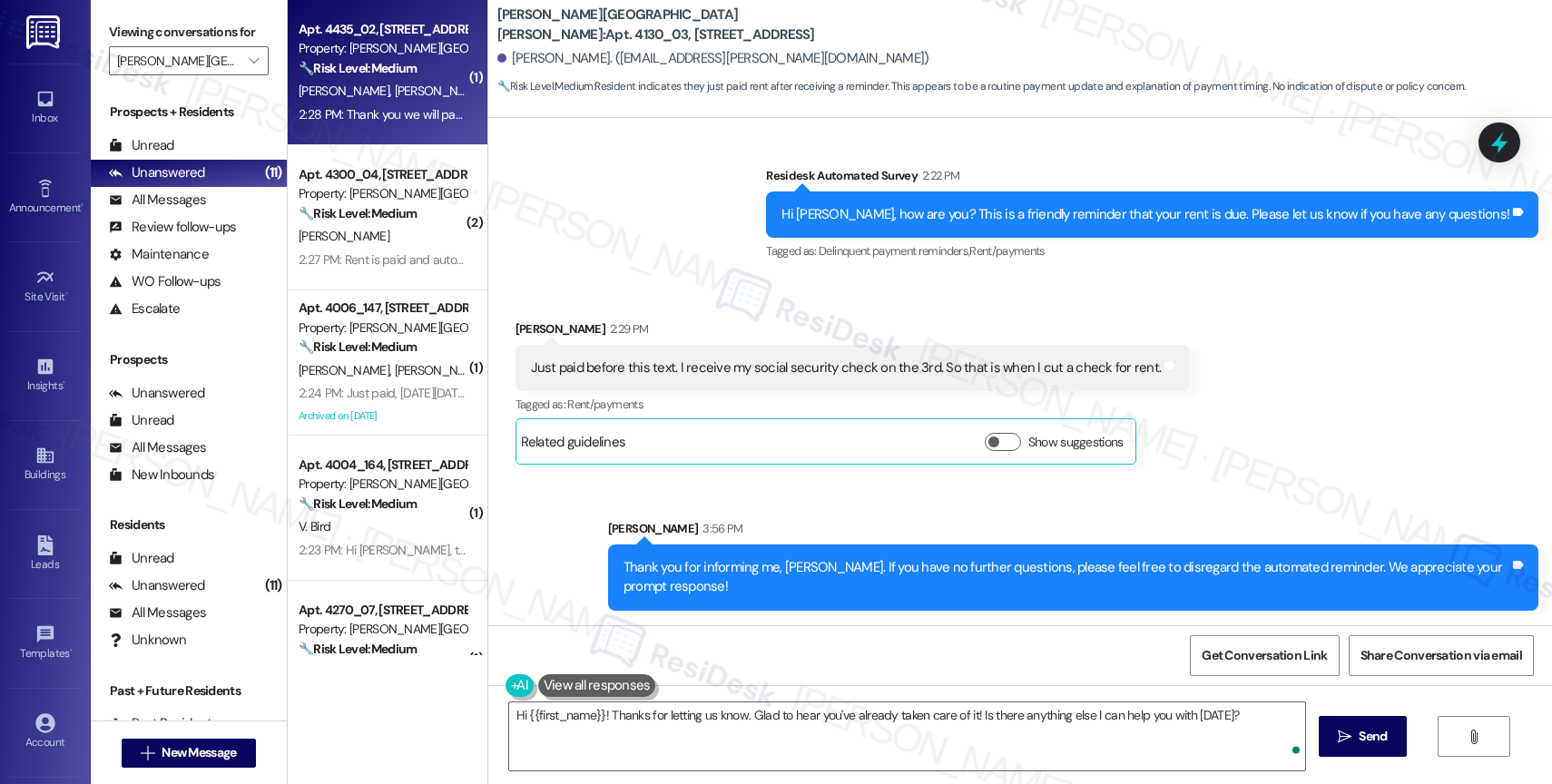
click at [402, 100] on div "S. Shepard A. Urrutia M. Chadwick" at bounding box center [382, 91] width 171 height 23
type textarea "Fetching suggested responses. Please feel free to read through the conversation…"
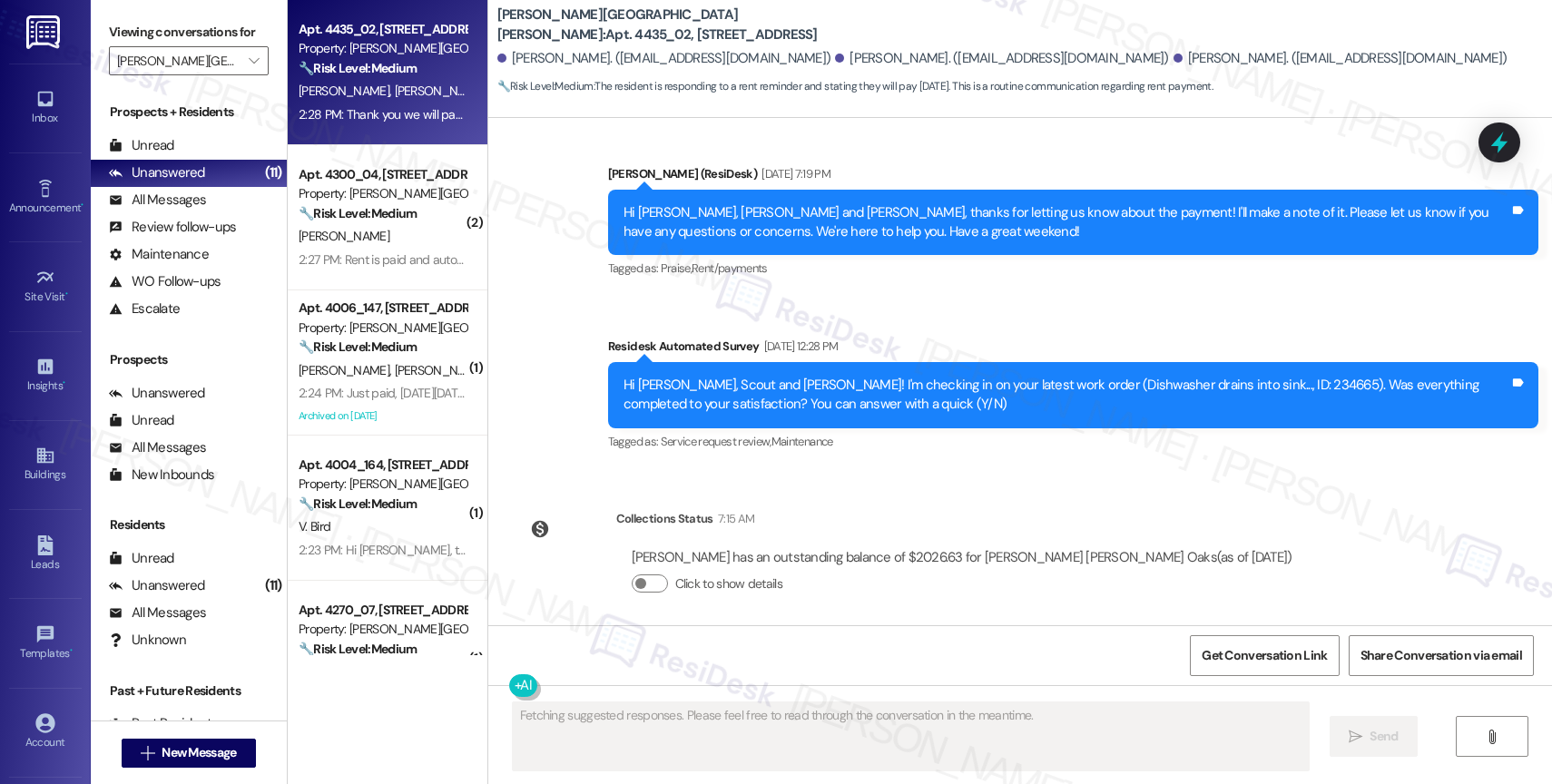
scroll to position [7082, 0]
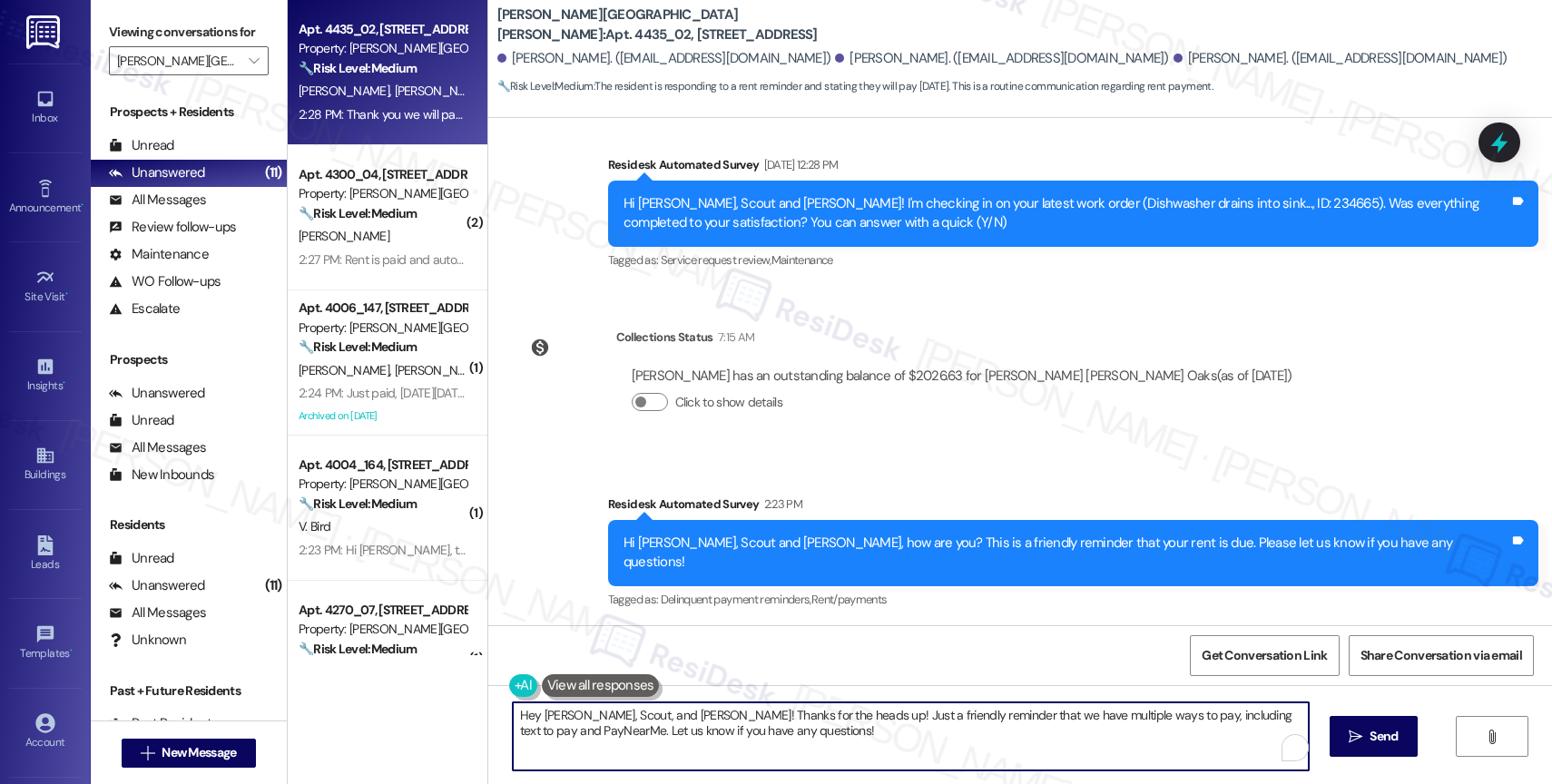
click at [615, 730] on textarea "Hey Andrew, Scout, and Mary! Thanks for the heads up! Just a friendly reminder …" at bounding box center [911, 736] width 796 height 68
paste textarea "Thank you for informing me, {{first_name}}. If you have no further questions, p…"
drag, startPoint x: 652, startPoint y: 716, endPoint x: 728, endPoint y: 716, distance: 76.0
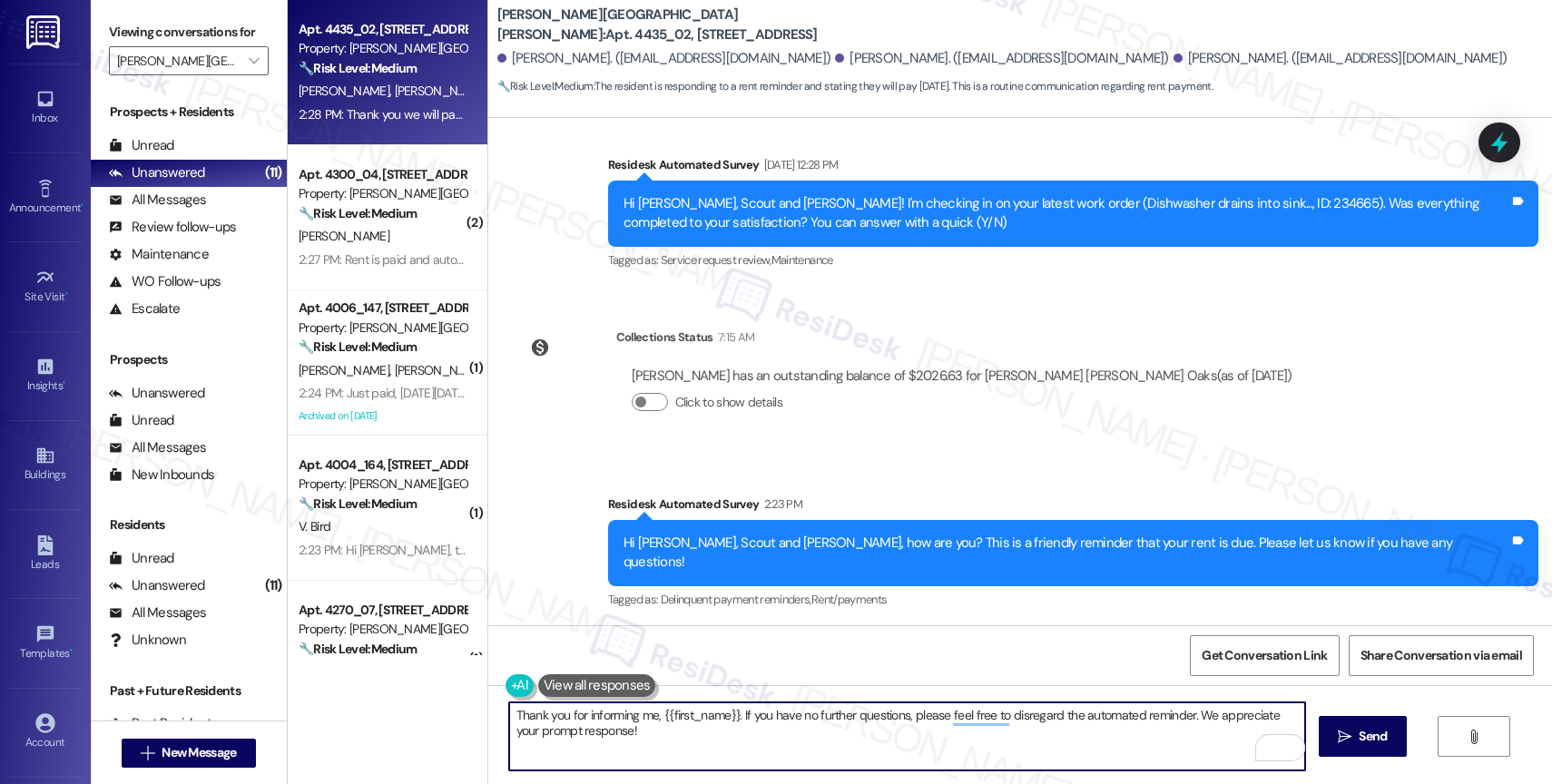
click at [728, 716] on textarea "Thank you for informing me, {{first_name}}. If you have no further questions, p…" at bounding box center [907, 736] width 796 height 68
click at [821, 741] on textarea "Thank you for informing me, Scout. If you have no further questions, please fee…" at bounding box center [907, 736] width 796 height 68
type textarea "Thank you for informing me, Scout. If you have no further questions, please fee…"
click at [1359, 728] on span "Send" at bounding box center [1373, 735] width 28 height 19
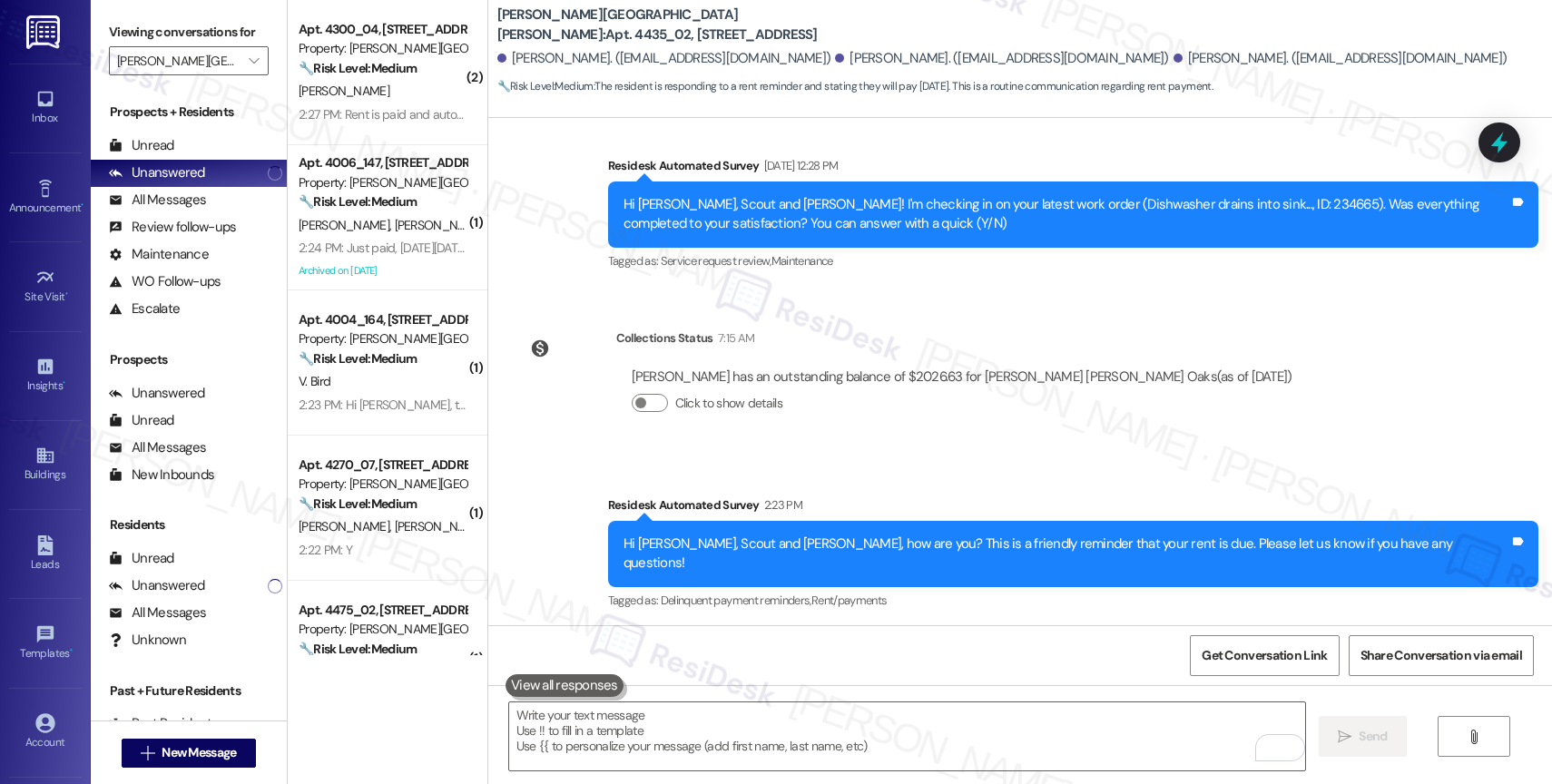
scroll to position [7228, 0]
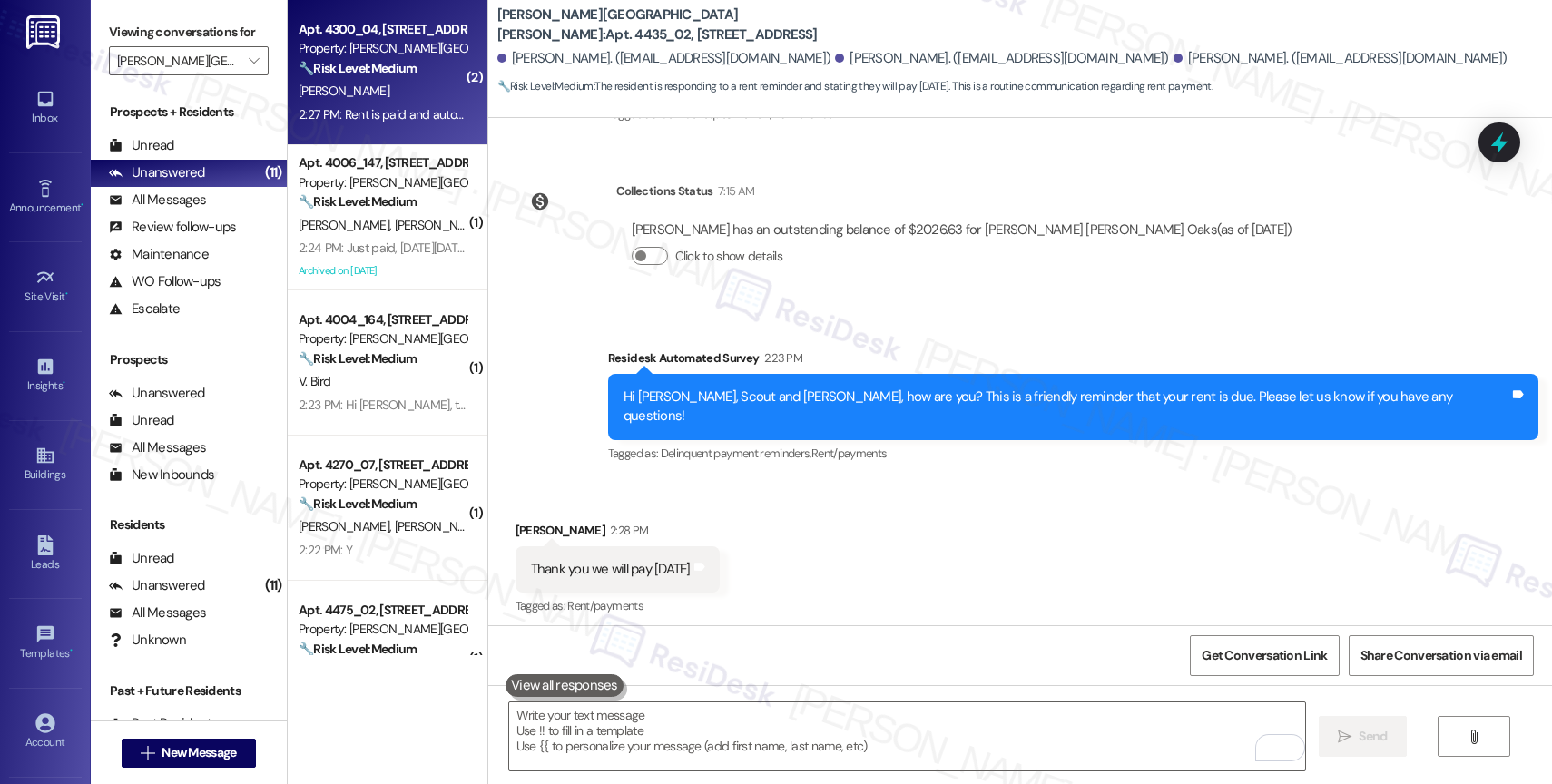
click at [380, 77] on strong "🔧 Risk Level: Medium" at bounding box center [357, 68] width 118 height 16
type textarea "Fetching suggested responses. Please feel free to read through the conversation…"
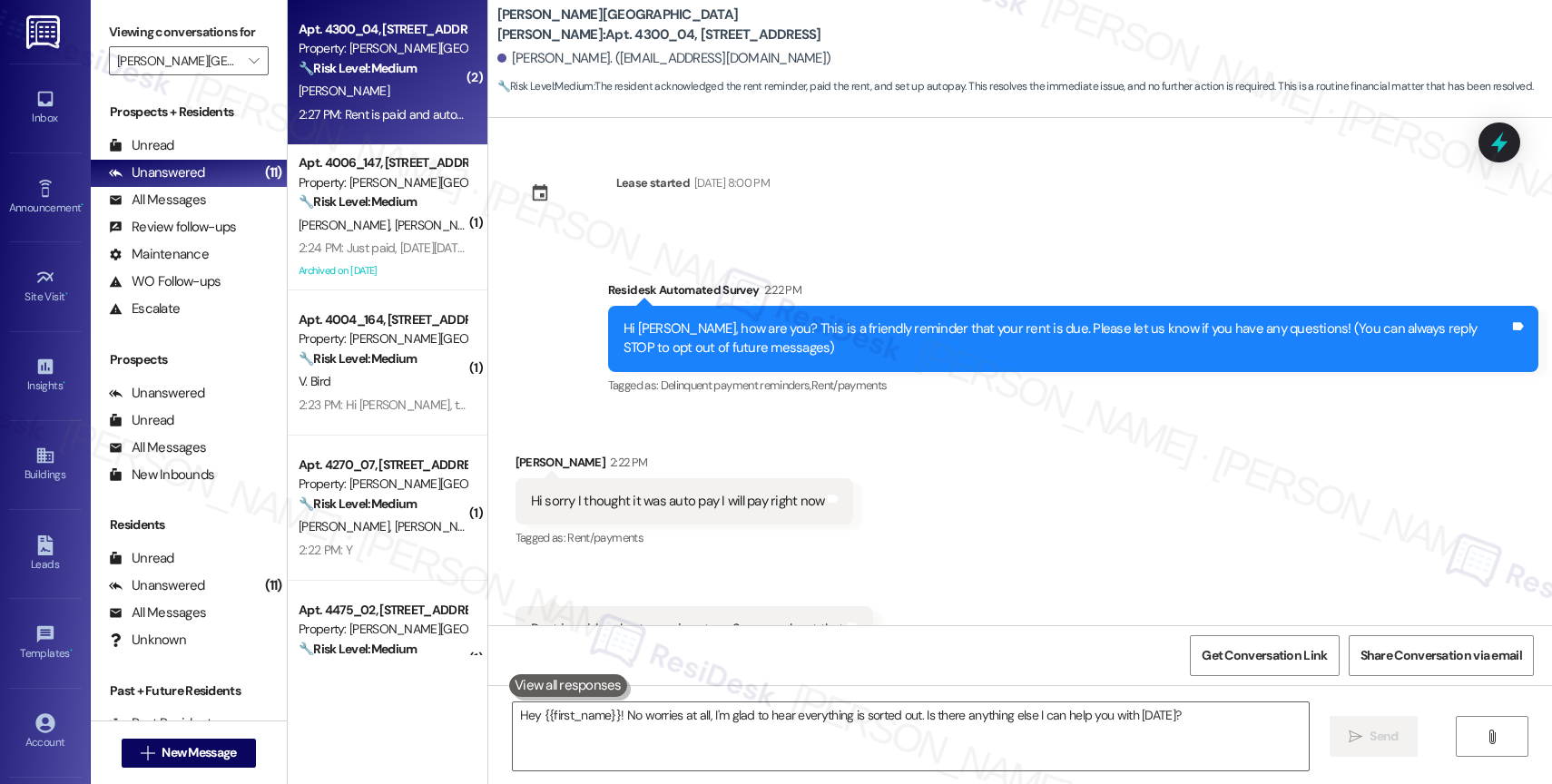
scroll to position [114, 0]
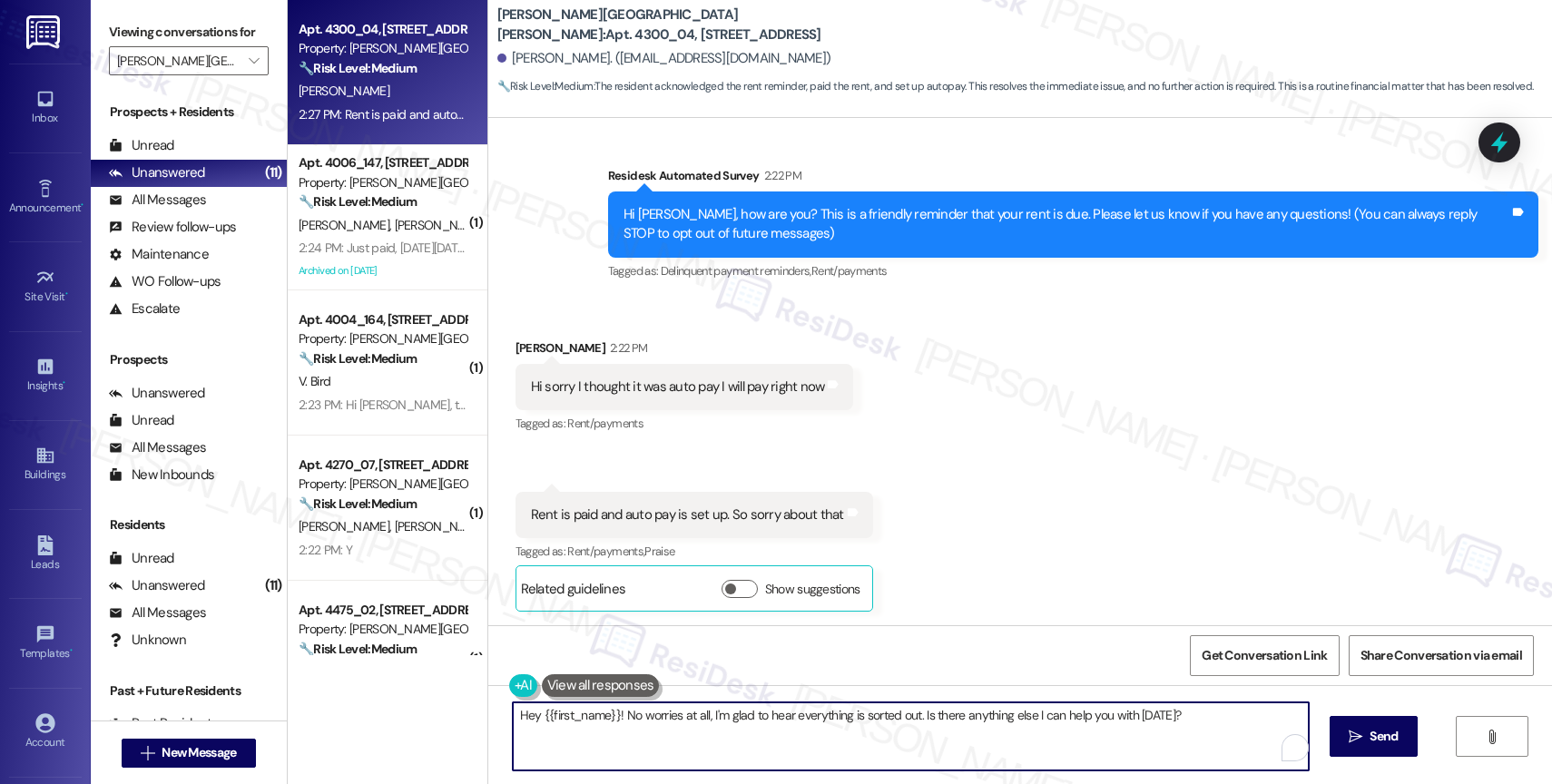
drag, startPoint x: 910, startPoint y: 718, endPoint x: 1265, endPoint y: 726, distance: 355.1
click at [1265, 726] on textarea "Hey {{first_name}}! No worries at all, I'm glad to hear everything is sorted ou…" at bounding box center [911, 736] width 796 height 68
type textarea "Hey {{first_name}}! No worries at all, I'm glad to hear everything is sorted ou…"
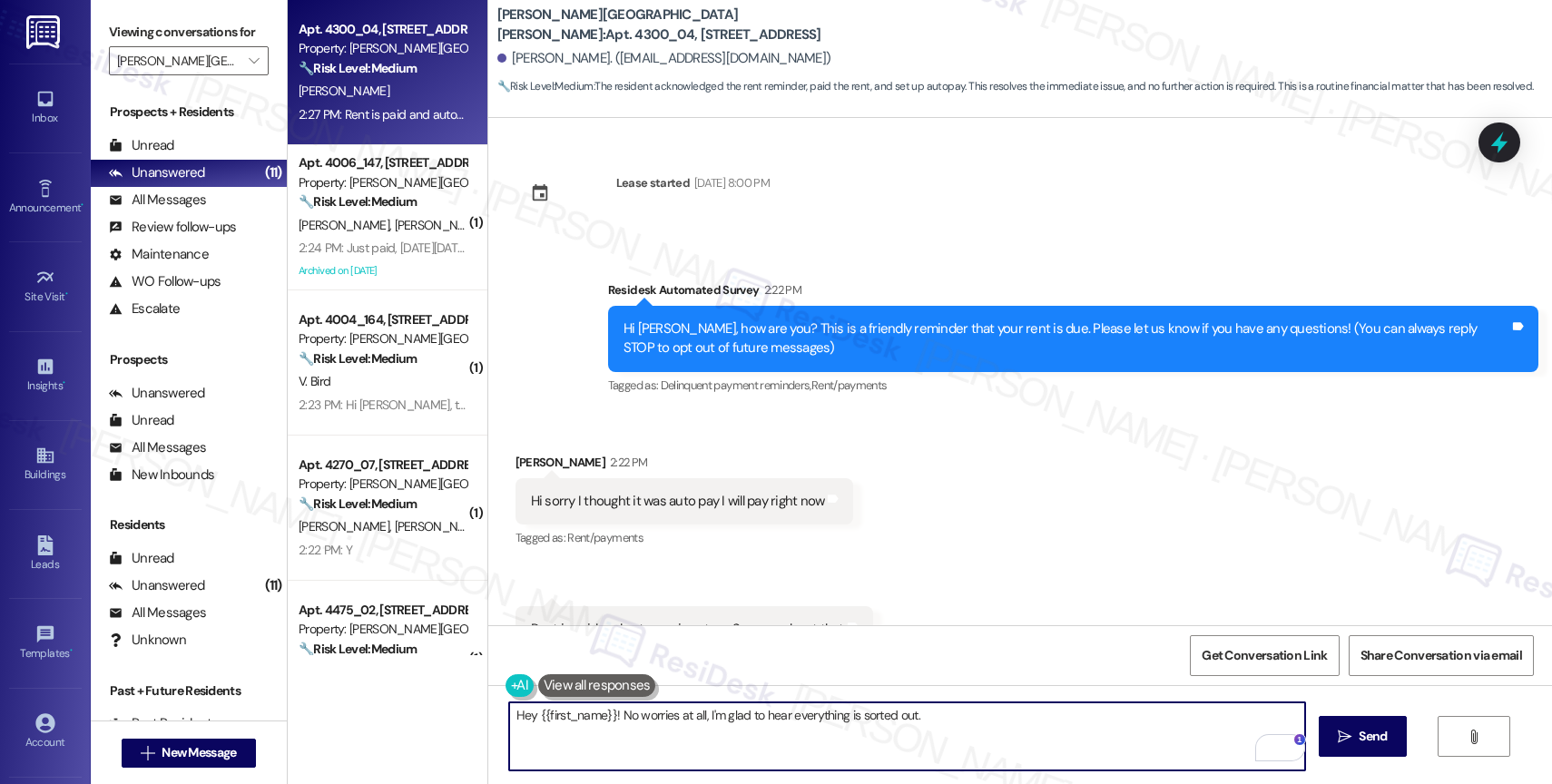
scroll to position [114, 0]
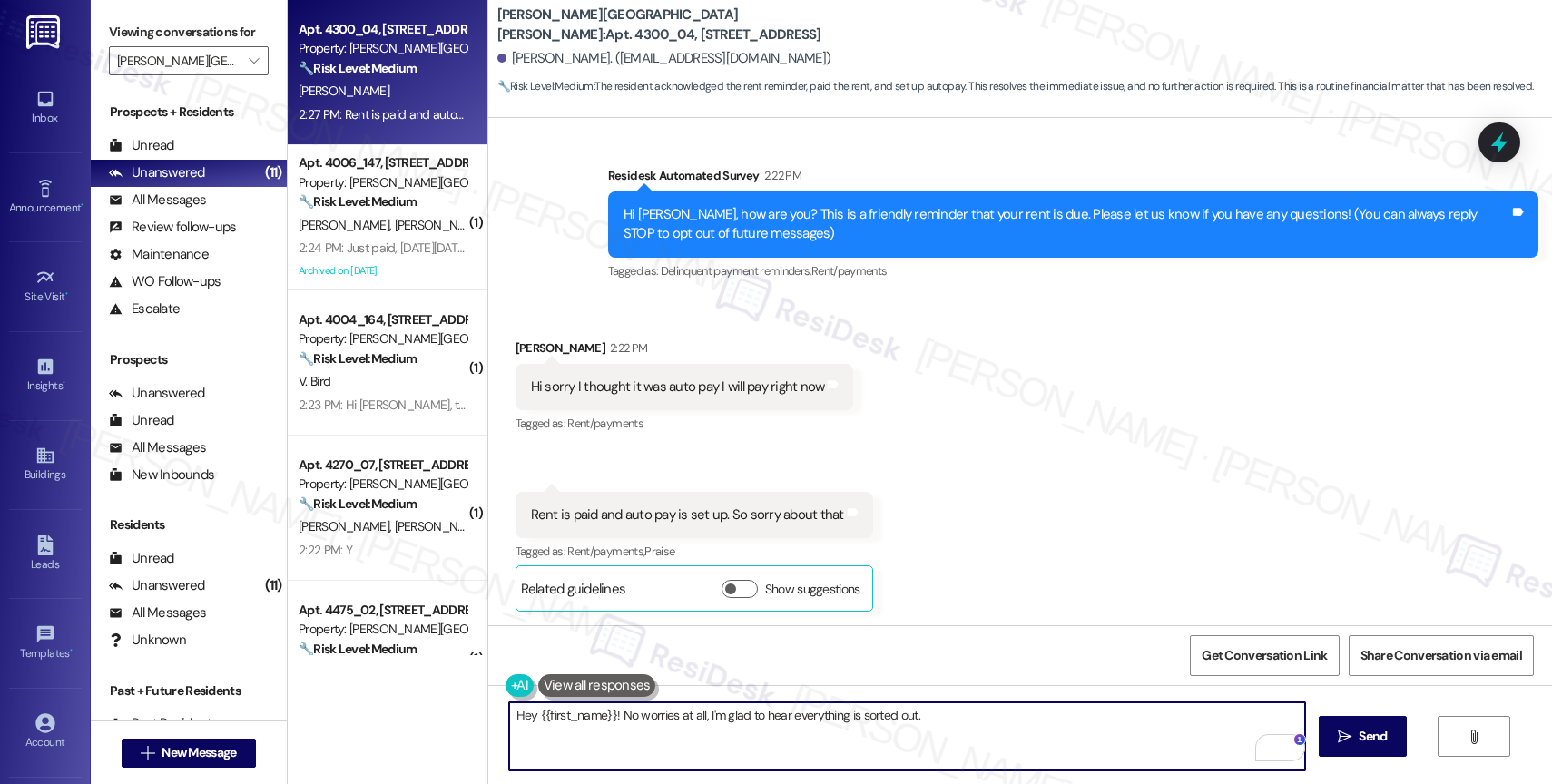
paste textarea "Feel free to let us know if you have other questions or concerns so we can assi…"
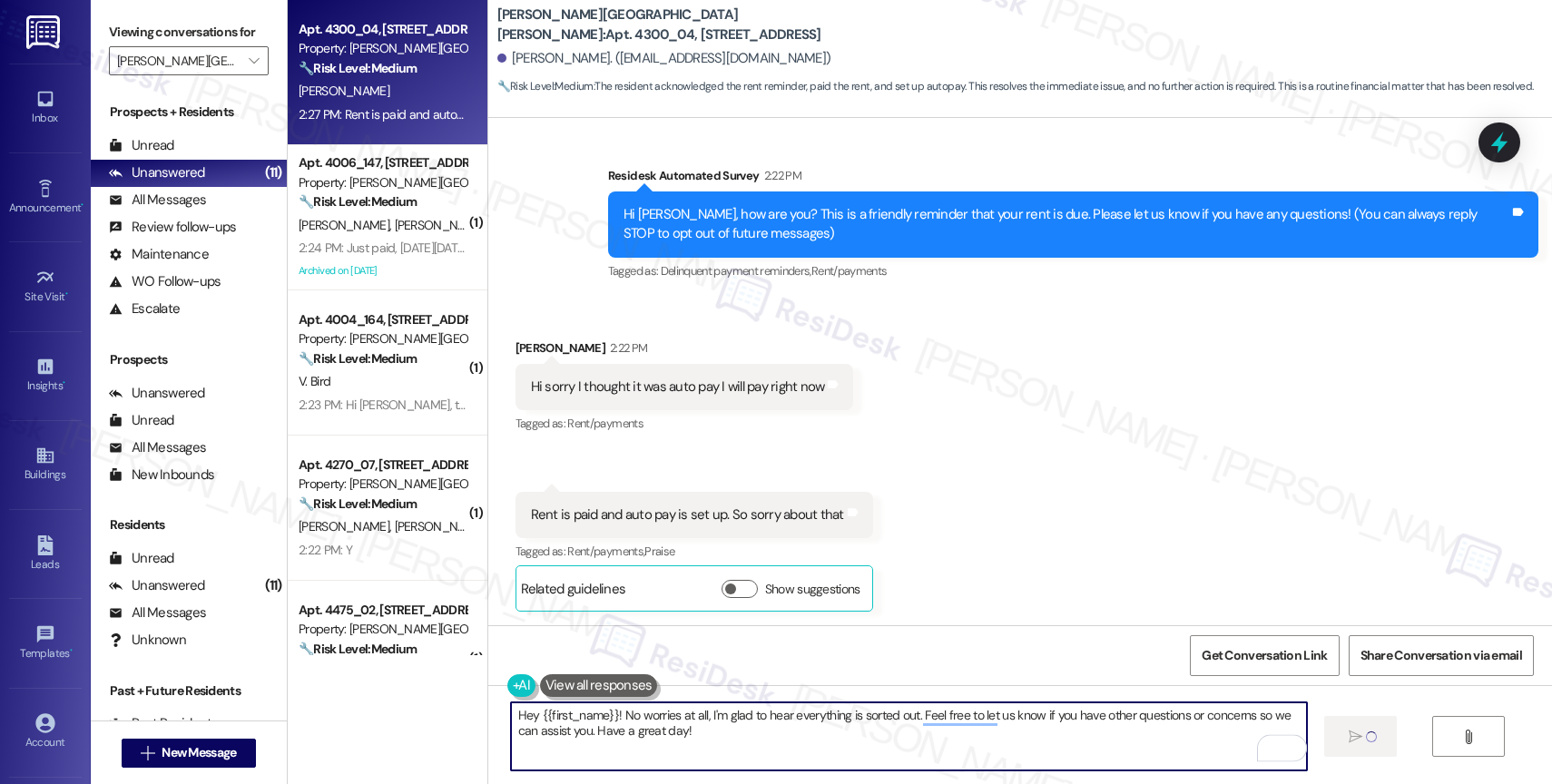
type textarea "Hey {{first_name}}! No worries at all, I'm glad to hear everything is sorted ou…"
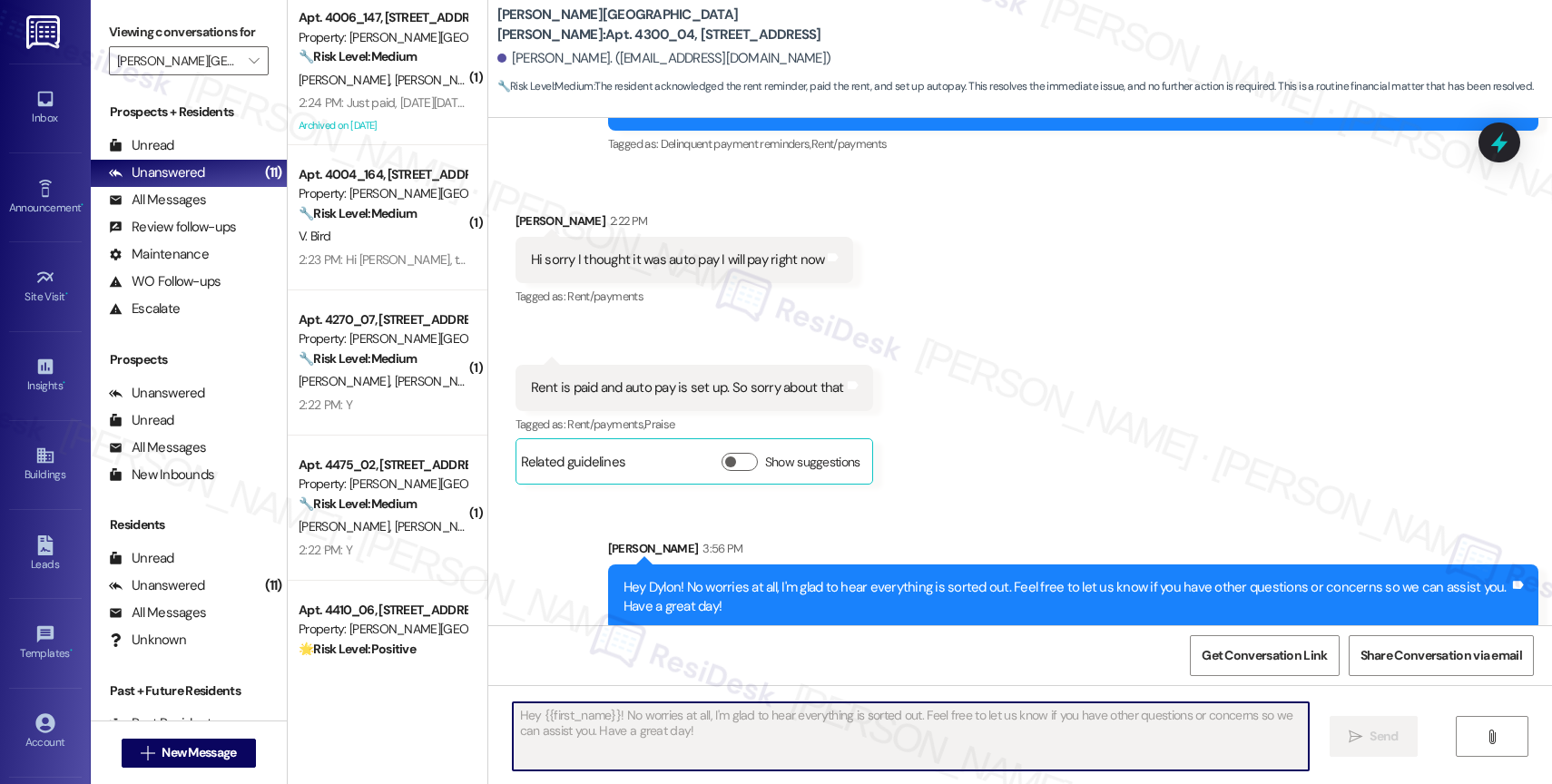
scroll to position [262, 0]
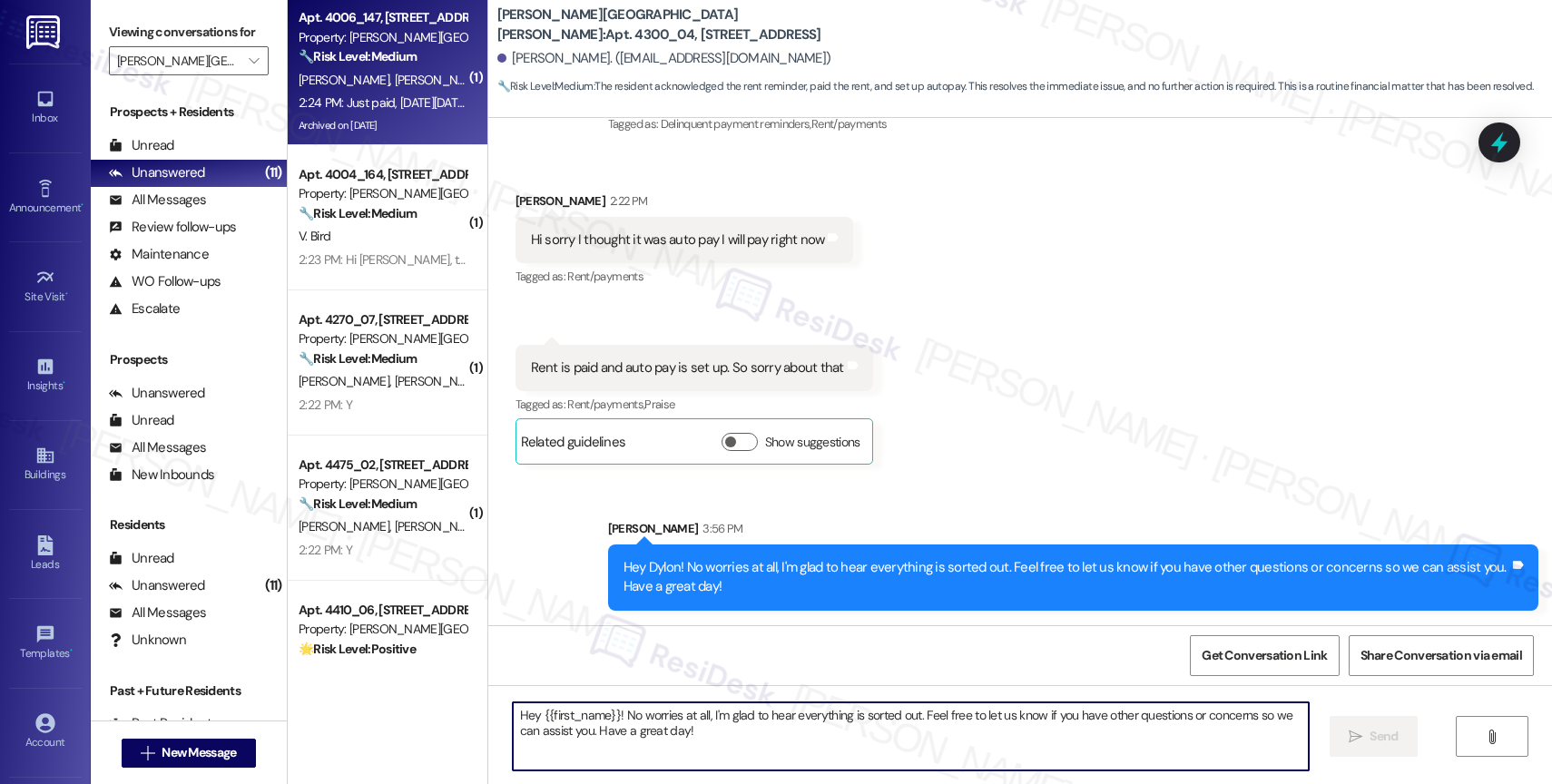
click at [384, 119] on div "Archived on [DATE]" at bounding box center [382, 125] width 171 height 23
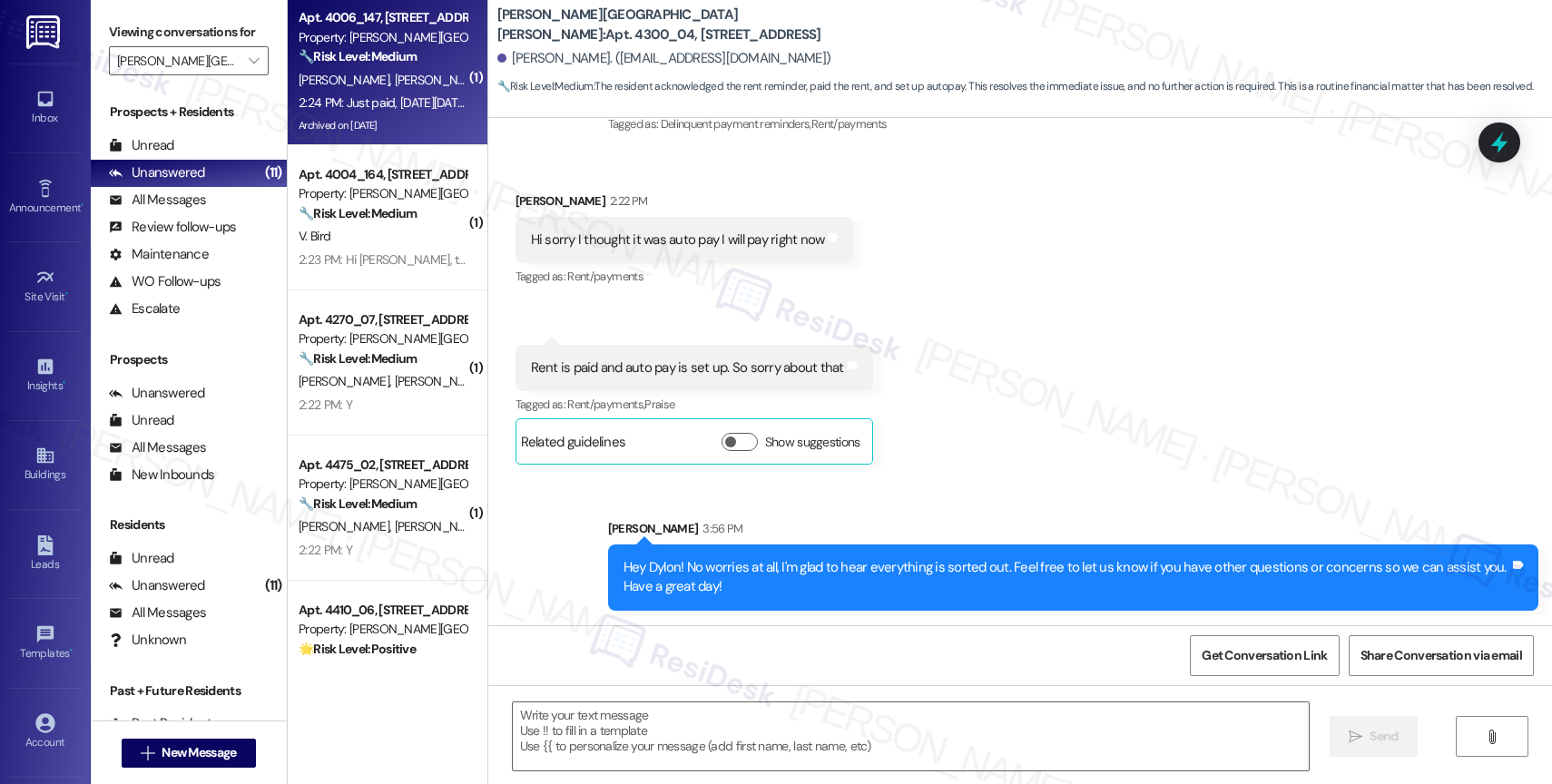
type textarea "Fetching suggested responses. Please feel free to read through the conversation…"
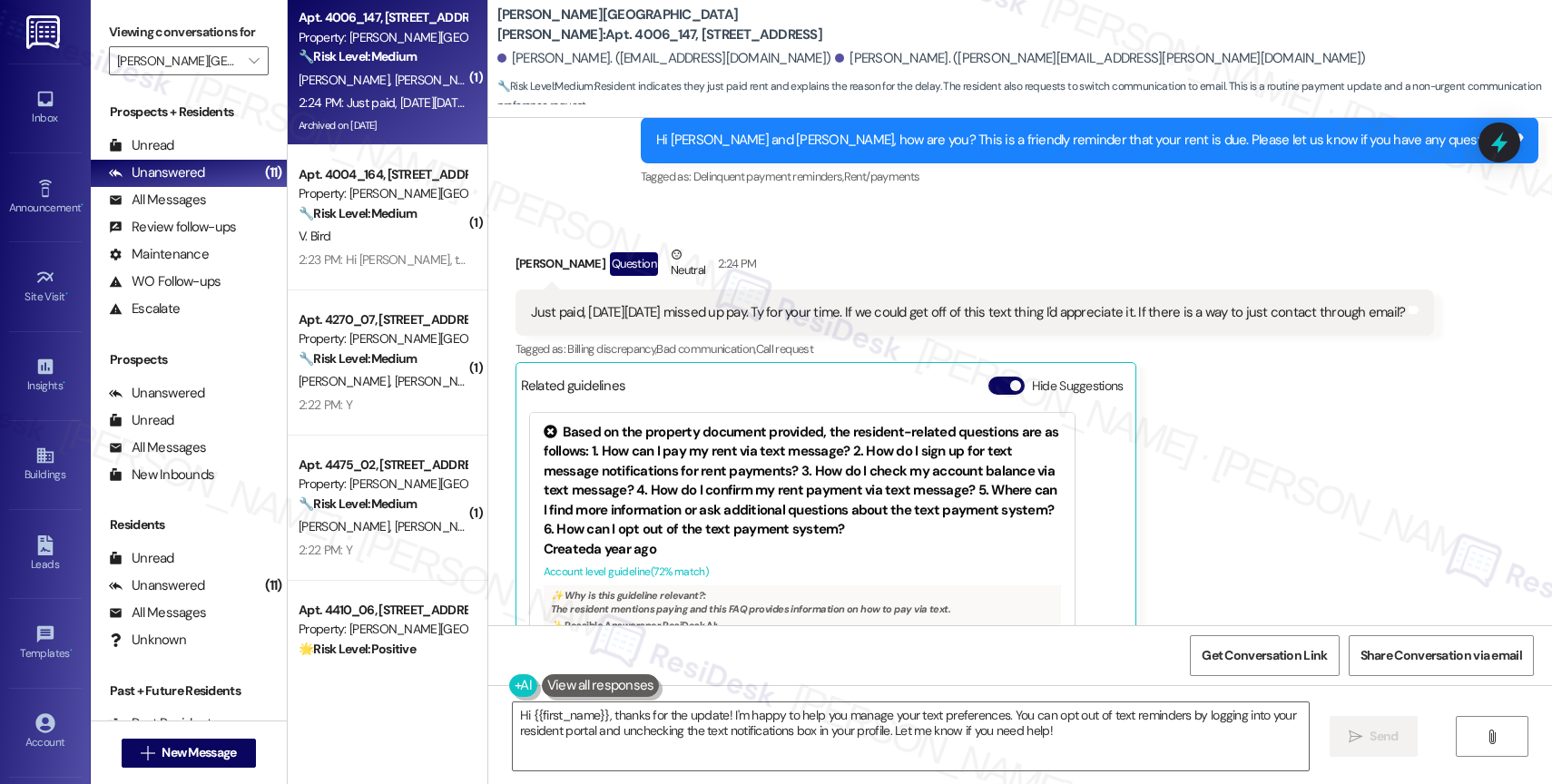
scroll to position [4049, 0]
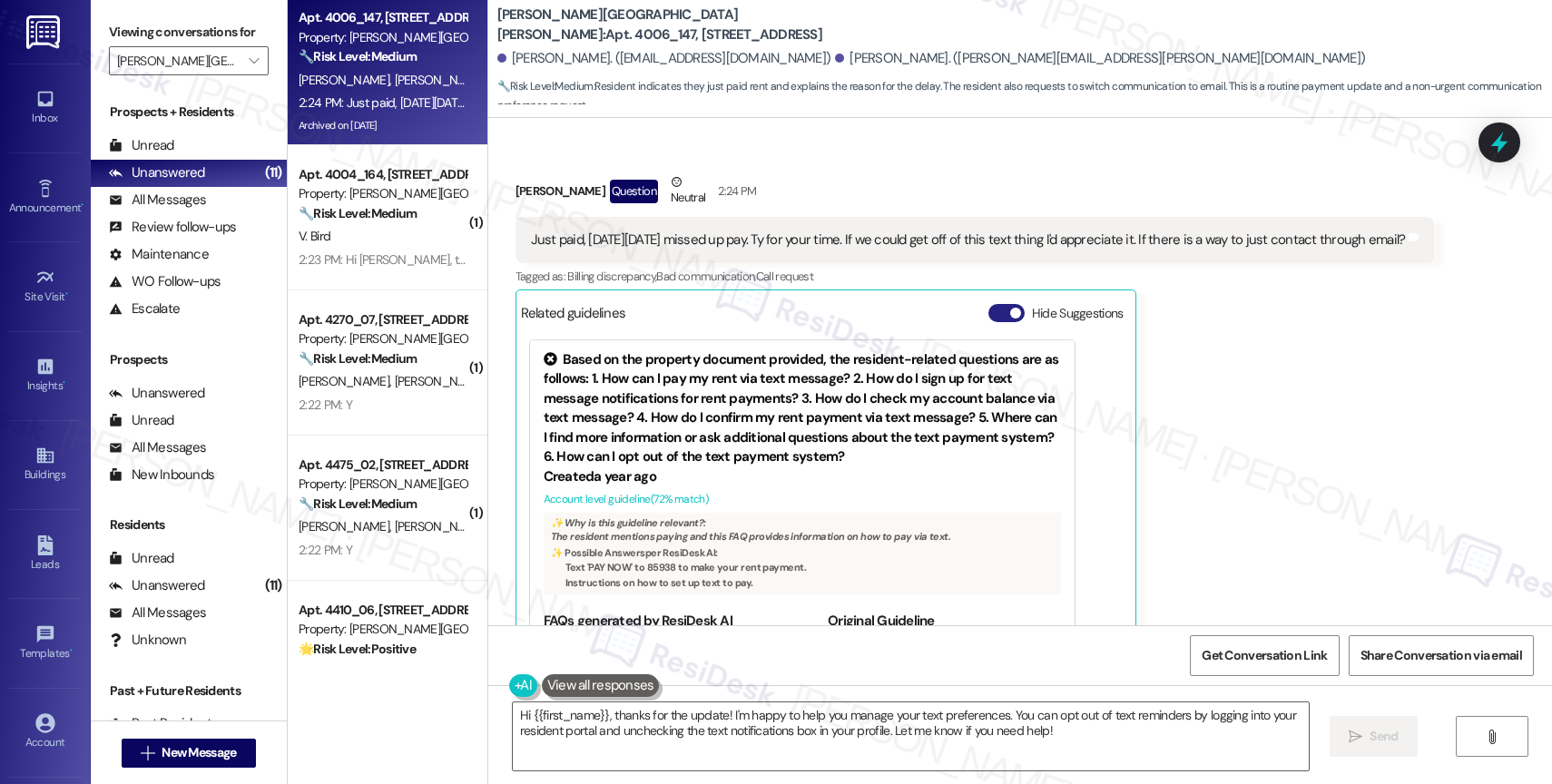
click at [989, 303] on button "Hide Suggestions" at bounding box center [1006, 312] width 36 height 18
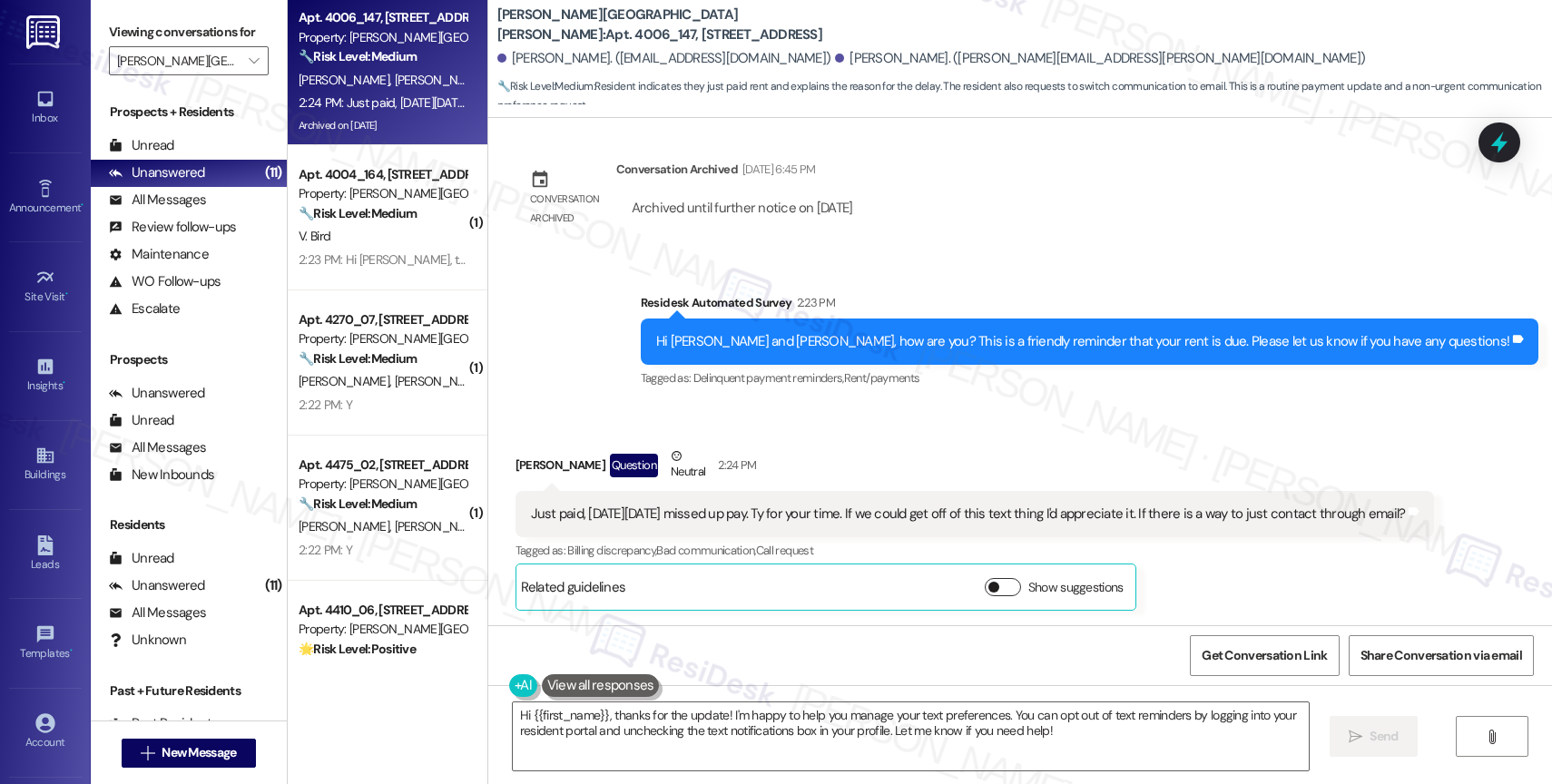
scroll to position [3736, 0]
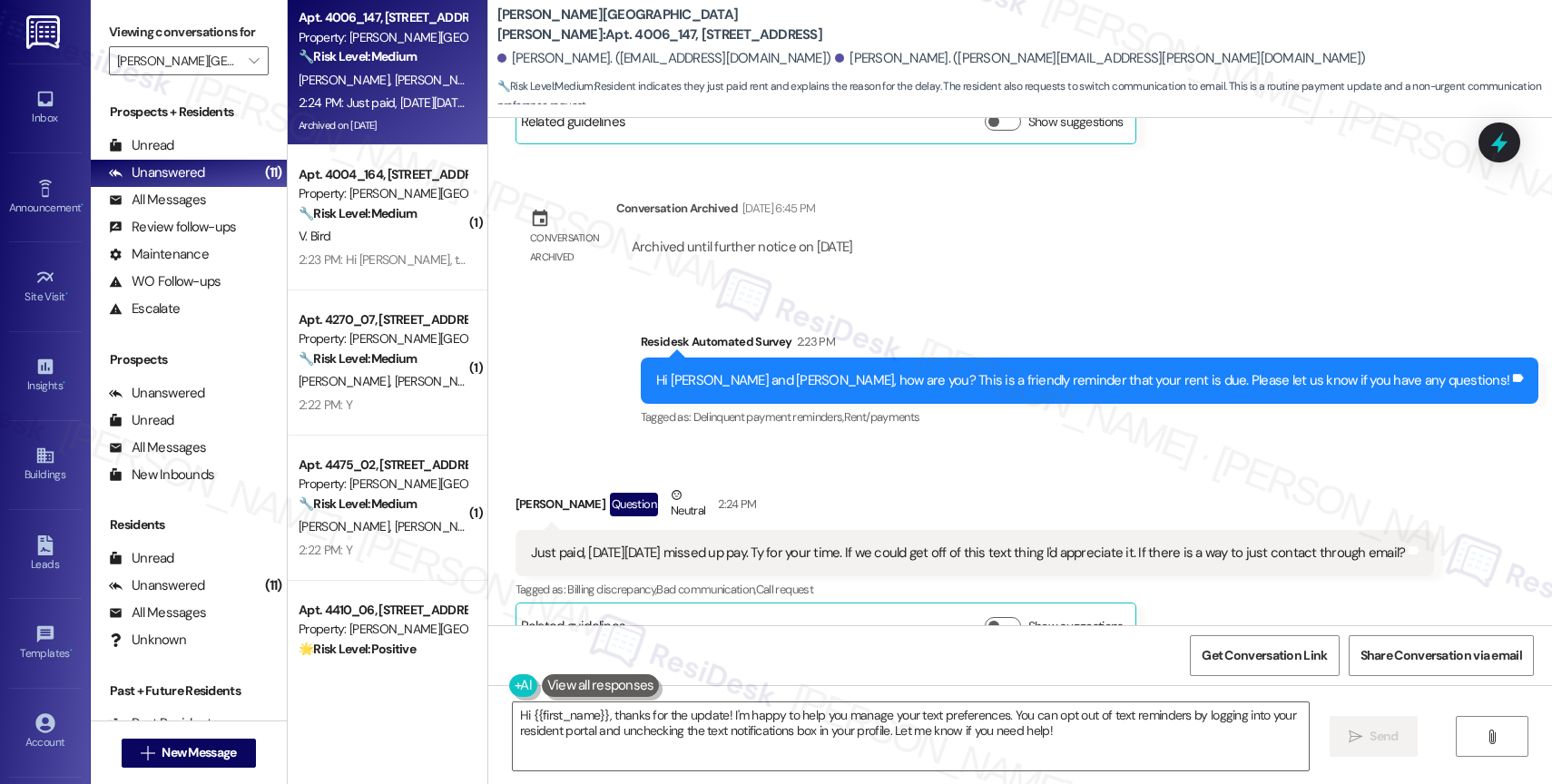
click at [821, 472] on div "Received via SMS [PERSON_NAME] Question Neutral 2:24 PM Just paid, [DATE][DATE]…" at bounding box center [975, 567] width 947 height 191
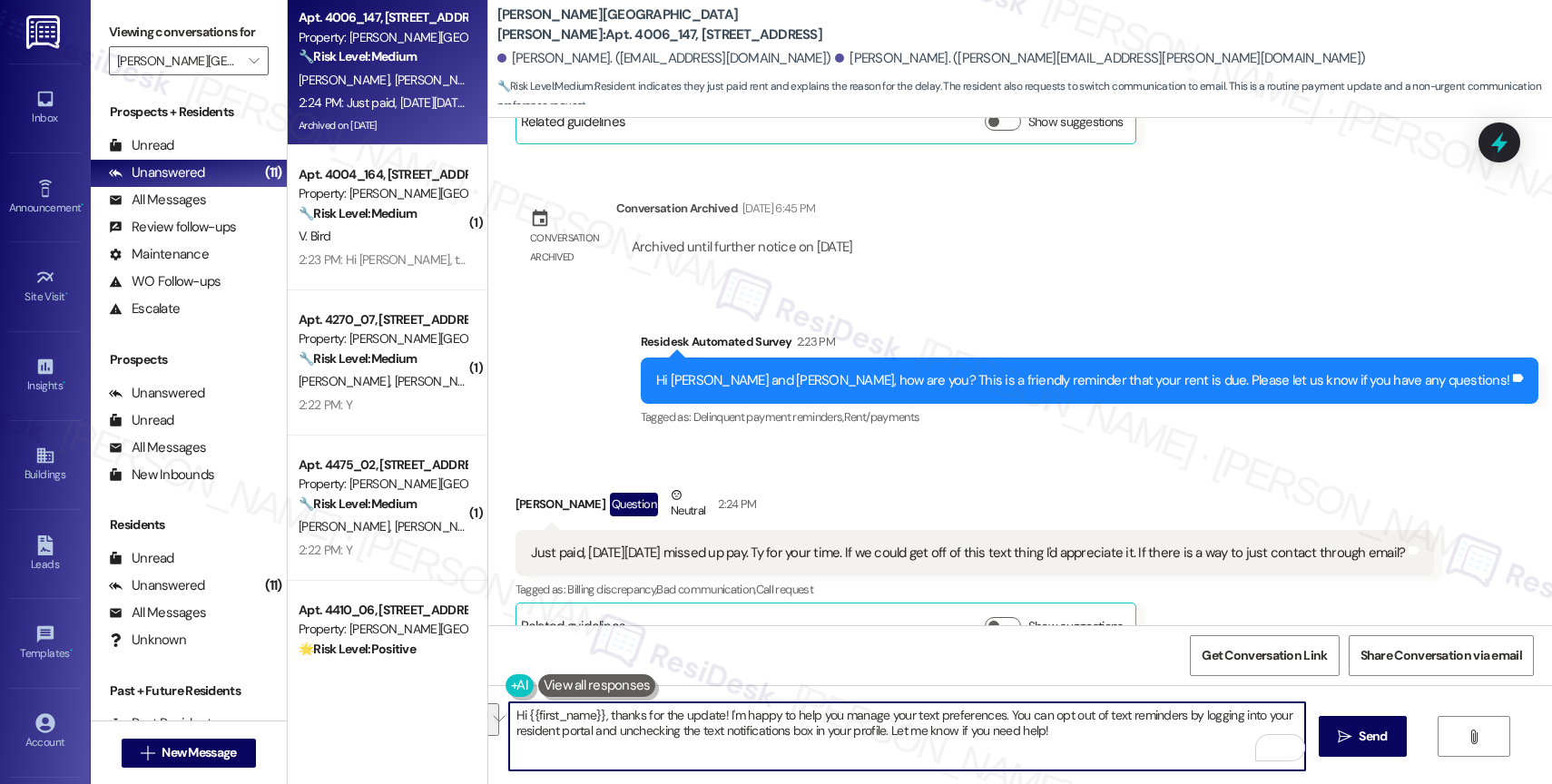
drag, startPoint x: 719, startPoint y: 708, endPoint x: 1130, endPoint y: 742, distance: 412.4
click at [1130, 742] on textarea "Hi {{first_name}}, thanks for the update! I'm happy to help you manage your tex…" at bounding box center [907, 736] width 796 height 68
click at [863, 725] on textarea "Hi {{first_name}}, thanks for the update! I'm happy to help you manage your tex…" at bounding box center [907, 736] width 796 height 68
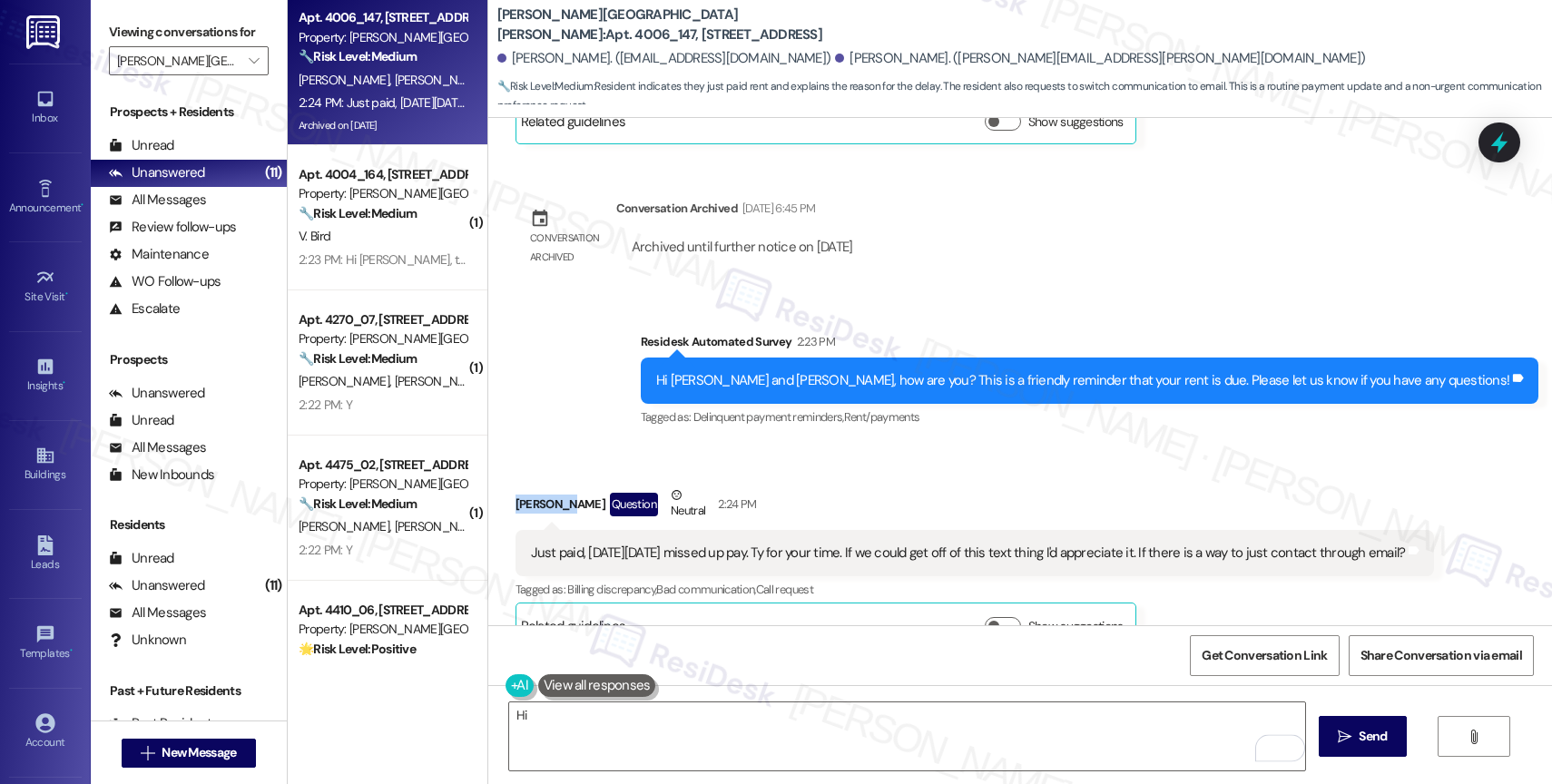
drag, startPoint x: 554, startPoint y: 446, endPoint x: 495, endPoint y: 445, distance: 59.0
click at [502, 472] on div "Received via SMS [PERSON_NAME] Question Neutral 2:24 PM Just paid, [DATE][DATE]…" at bounding box center [975, 567] width 947 height 191
copy div "[PERSON_NAME]"
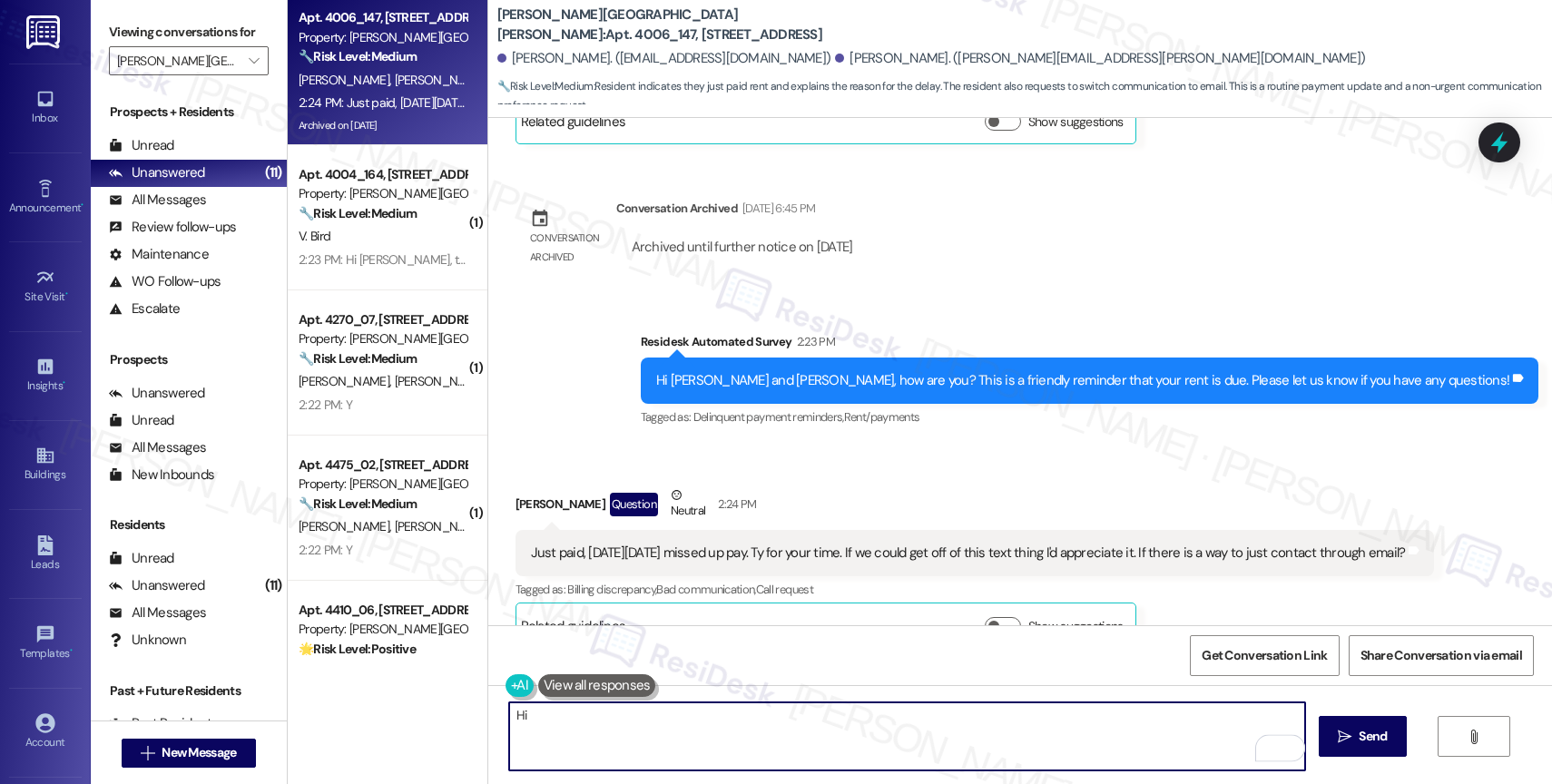
click at [560, 724] on textarea "Hi" at bounding box center [907, 736] width 796 height 68
paste textarea "[PERSON_NAME]"
click at [898, 733] on textarea "Hi [PERSON_NAME], thanks for updating me. You can opt out of this text" at bounding box center [907, 736] width 796 height 68
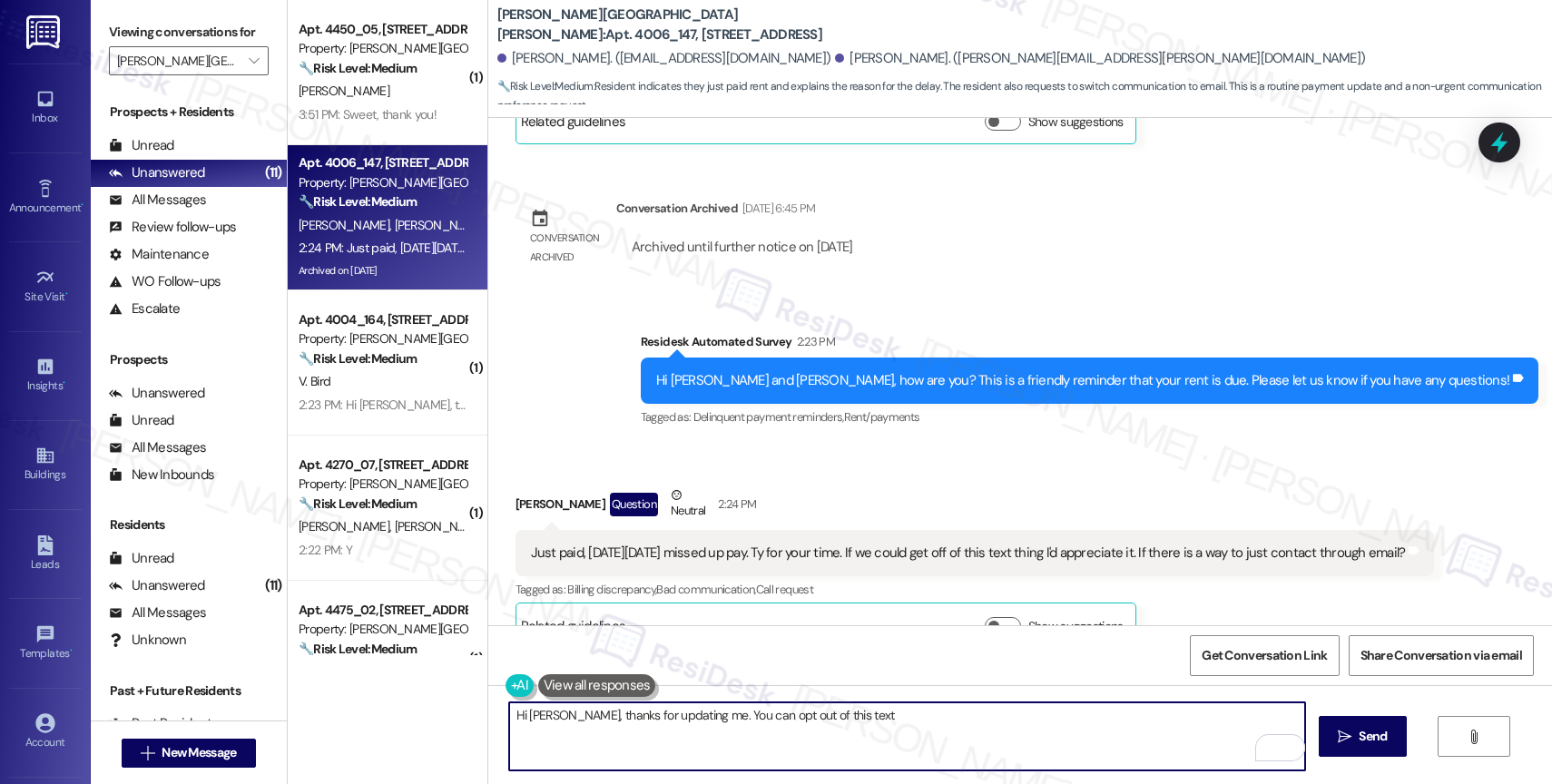
paste textarea "'STOP' (in all capital letters) to avoid receiving future messages. If you chan…"
click at [839, 714] on textarea "Hi [PERSON_NAME], thanks for updating me. You can opt out of this text 'STOP' (…" at bounding box center [907, 736] width 796 height 68
click at [874, 735] on textarea "Hi [PERSON_NAME], thanks for updating me. You can opt out of this text by respo…" at bounding box center [907, 736] width 796 height 68
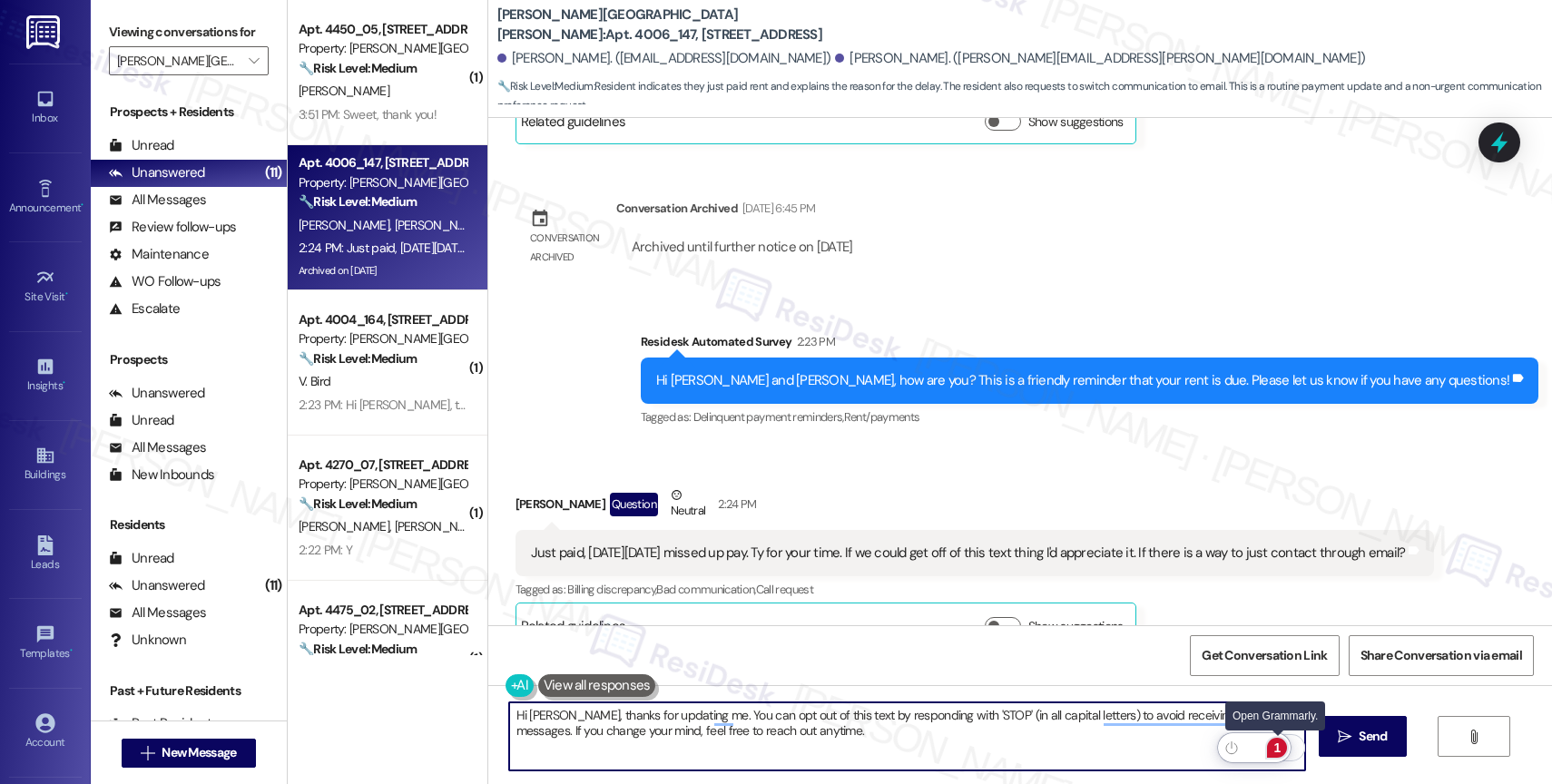
click at [1273, 744] on div "1" at bounding box center [1277, 747] width 20 height 20
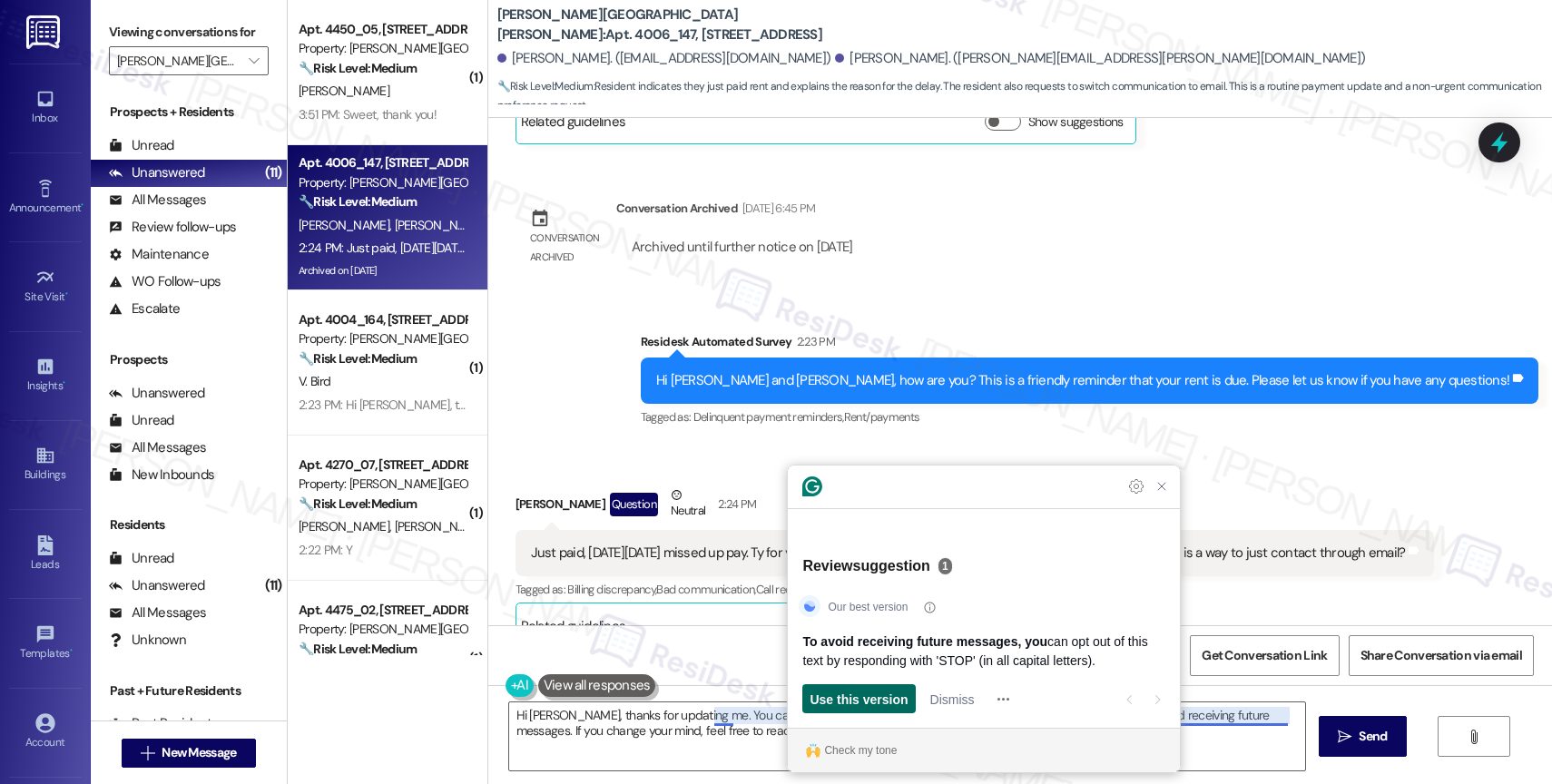
click at [882, 703] on span "Use this version" at bounding box center [858, 698] width 98 height 19
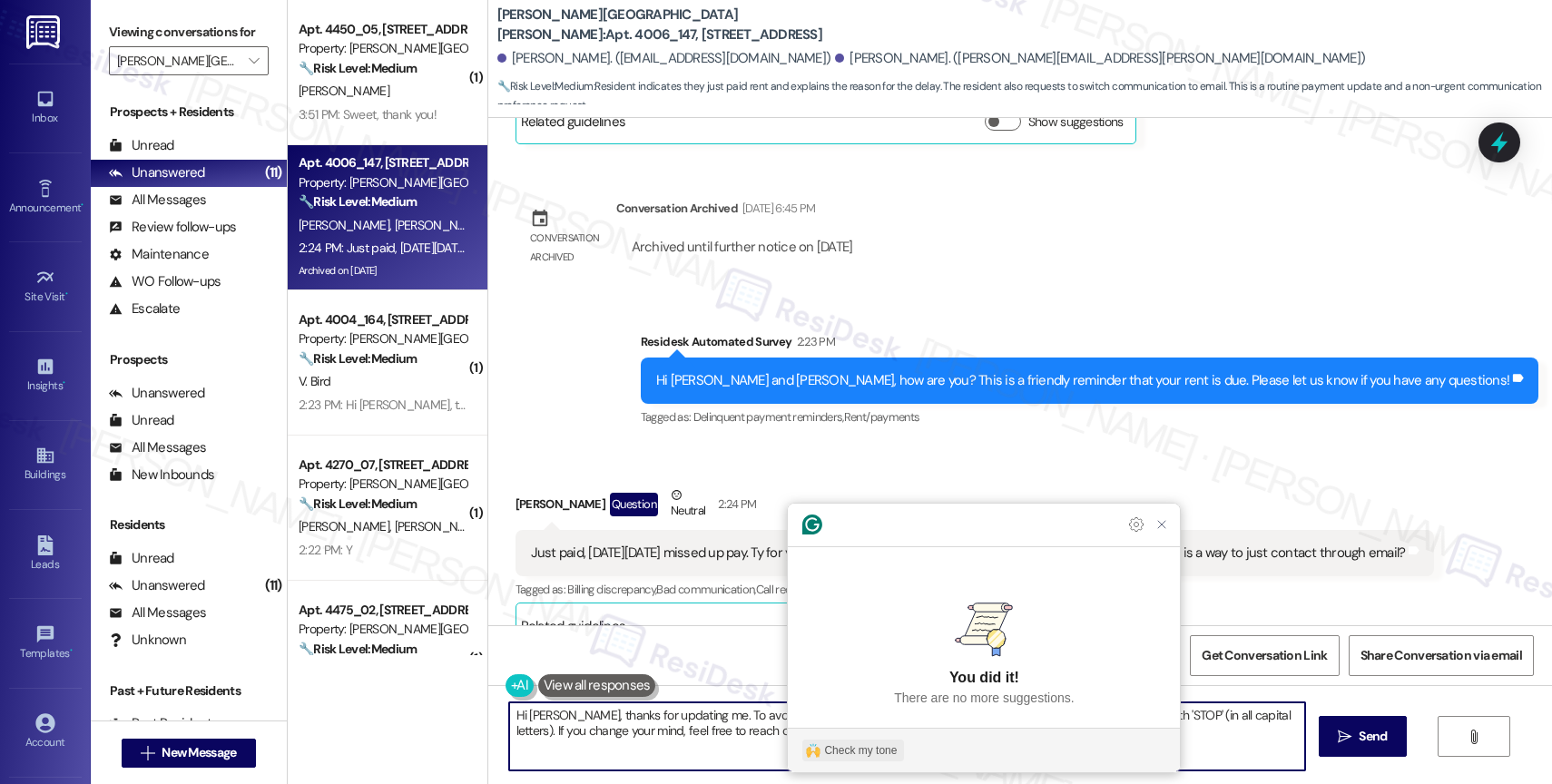
click at [871, 748] on div "Check my tone" at bounding box center [860, 750] width 73 height 16
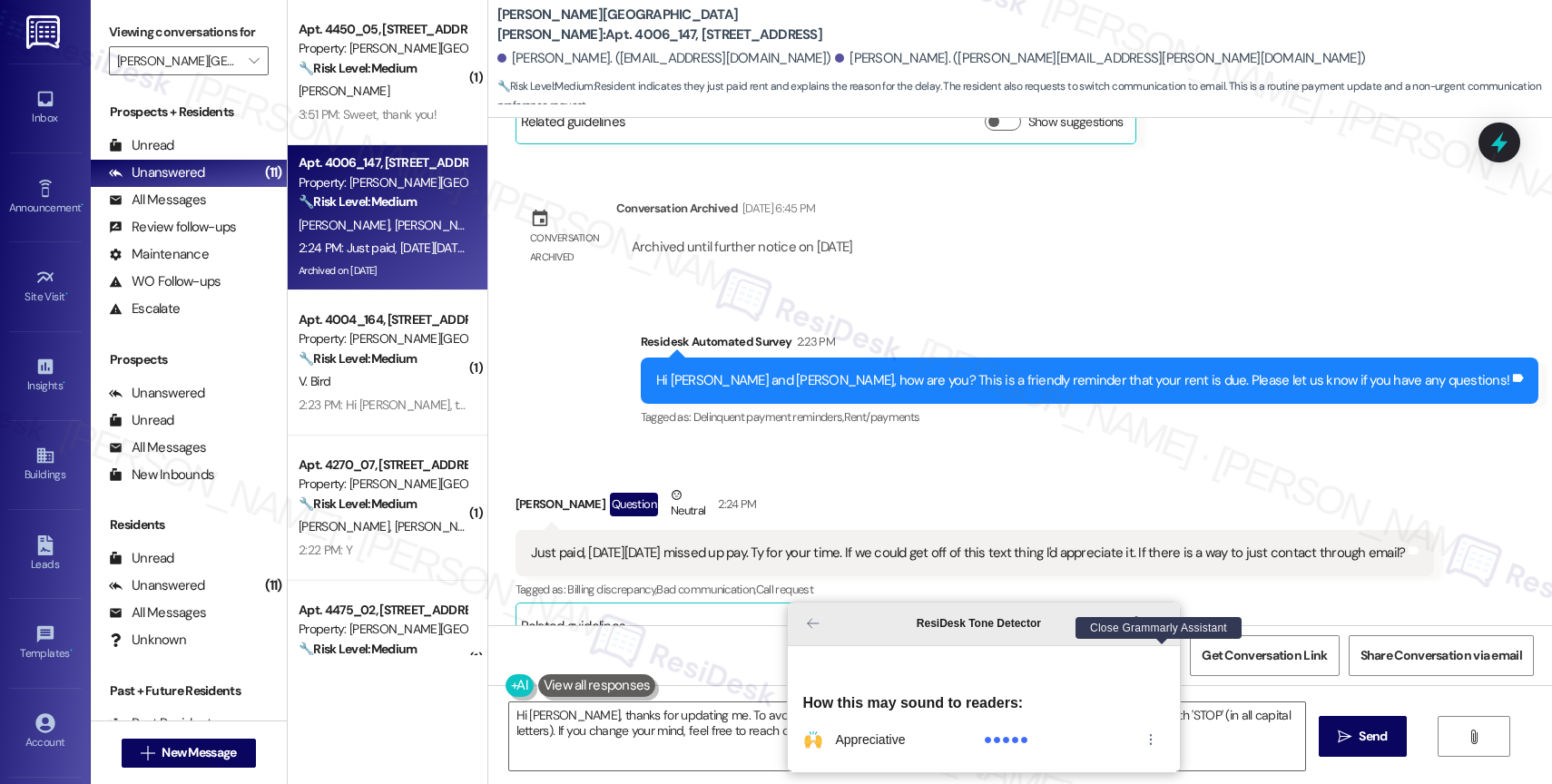
click at [1162, 631] on icon "Close Grammarly Assistant" at bounding box center [1162, 623] width 15 height 15
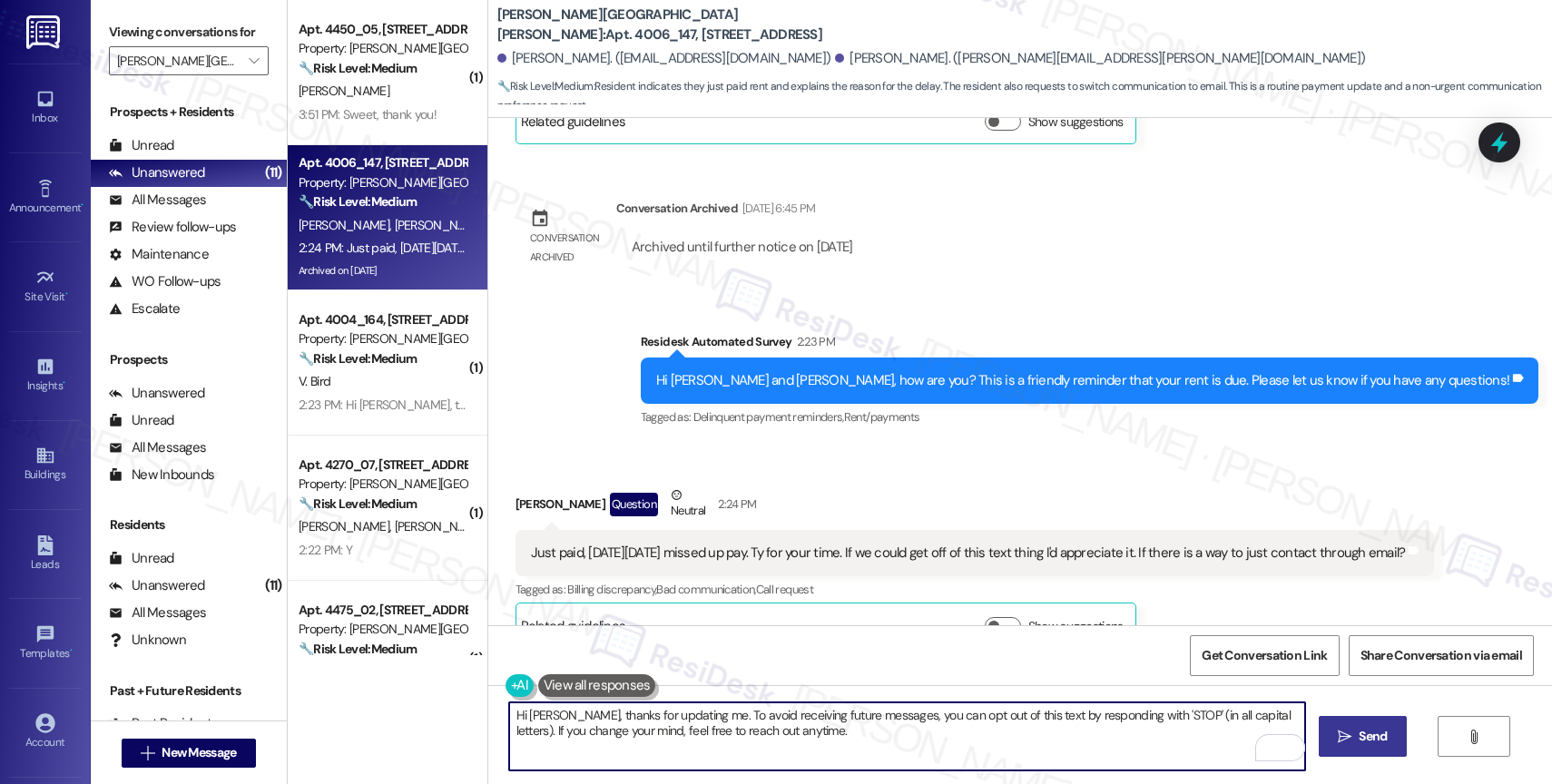
click at [1359, 741] on span "Send" at bounding box center [1373, 735] width 28 height 19
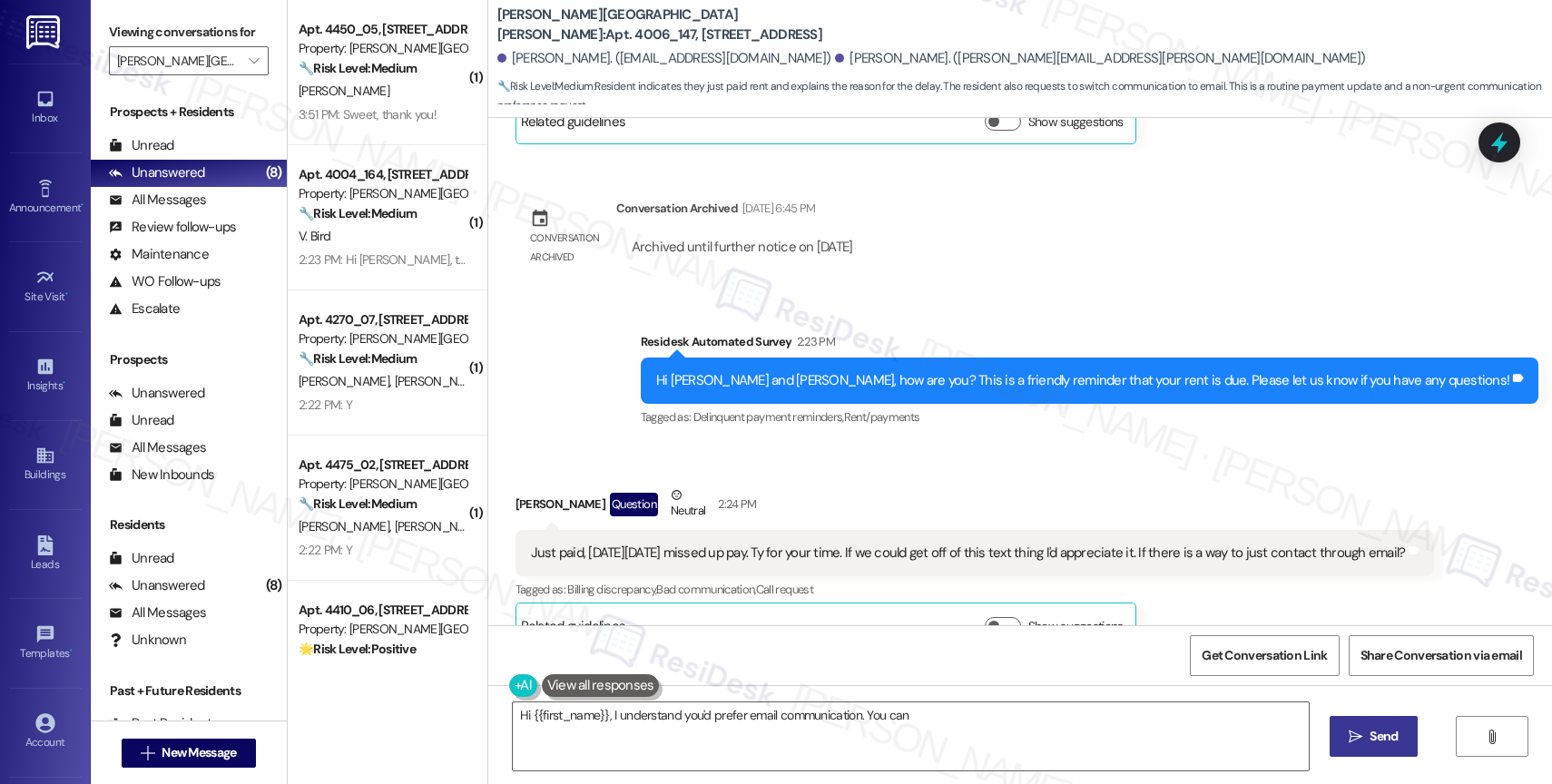
scroll to position [3736, 0]
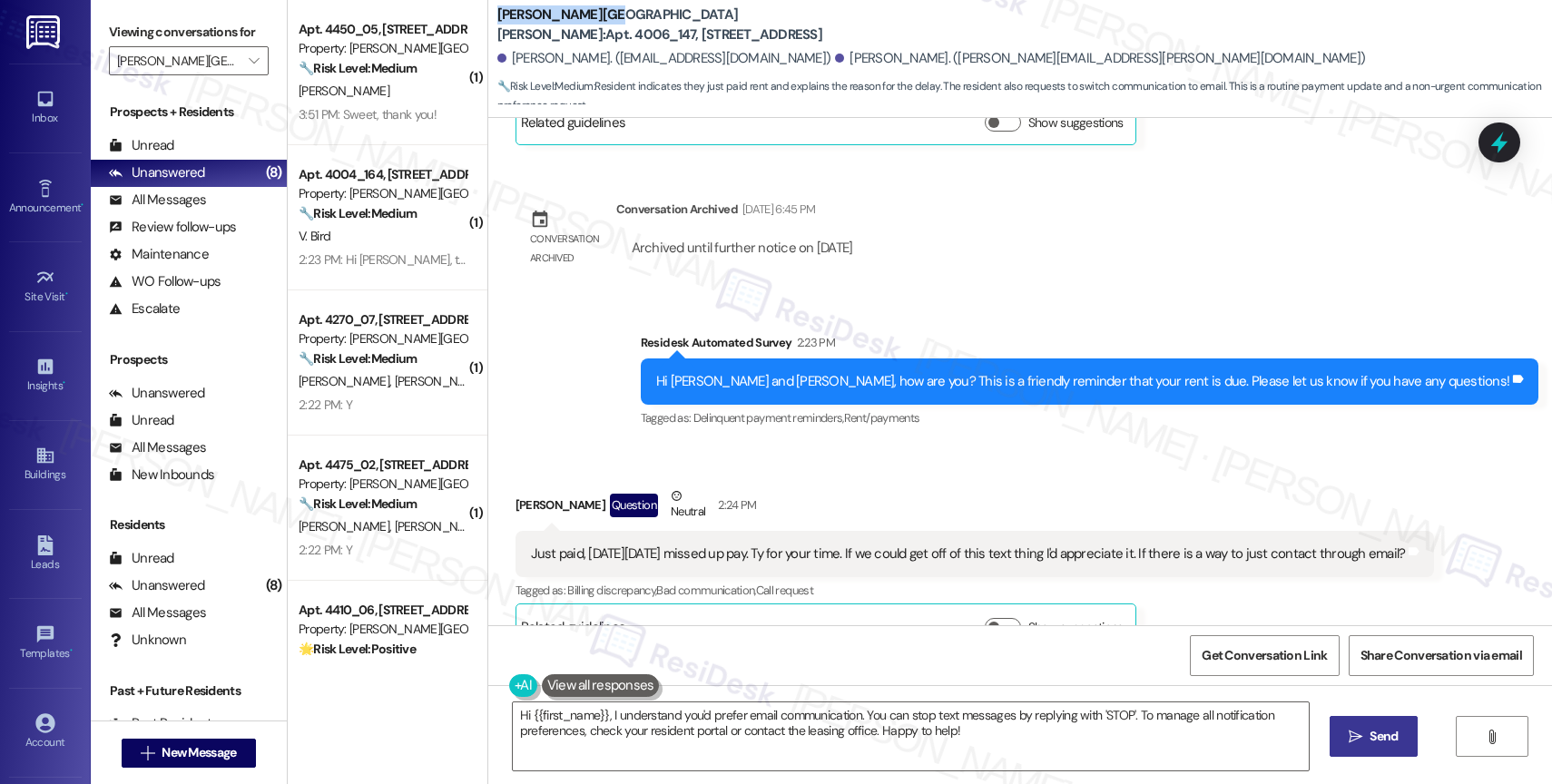
drag, startPoint x: 482, startPoint y: 23, endPoint x: 584, endPoint y: 25, distance: 102.0
click at [584, 25] on b "[PERSON_NAME][GEOGRAPHIC_DATA][PERSON_NAME]: Apt. 4006_147, [STREET_ADDRESS]" at bounding box center [679, 24] width 363 height 39
copy b "[PERSON_NAME][GEOGRAPHIC_DATA][PERSON_NAME]"
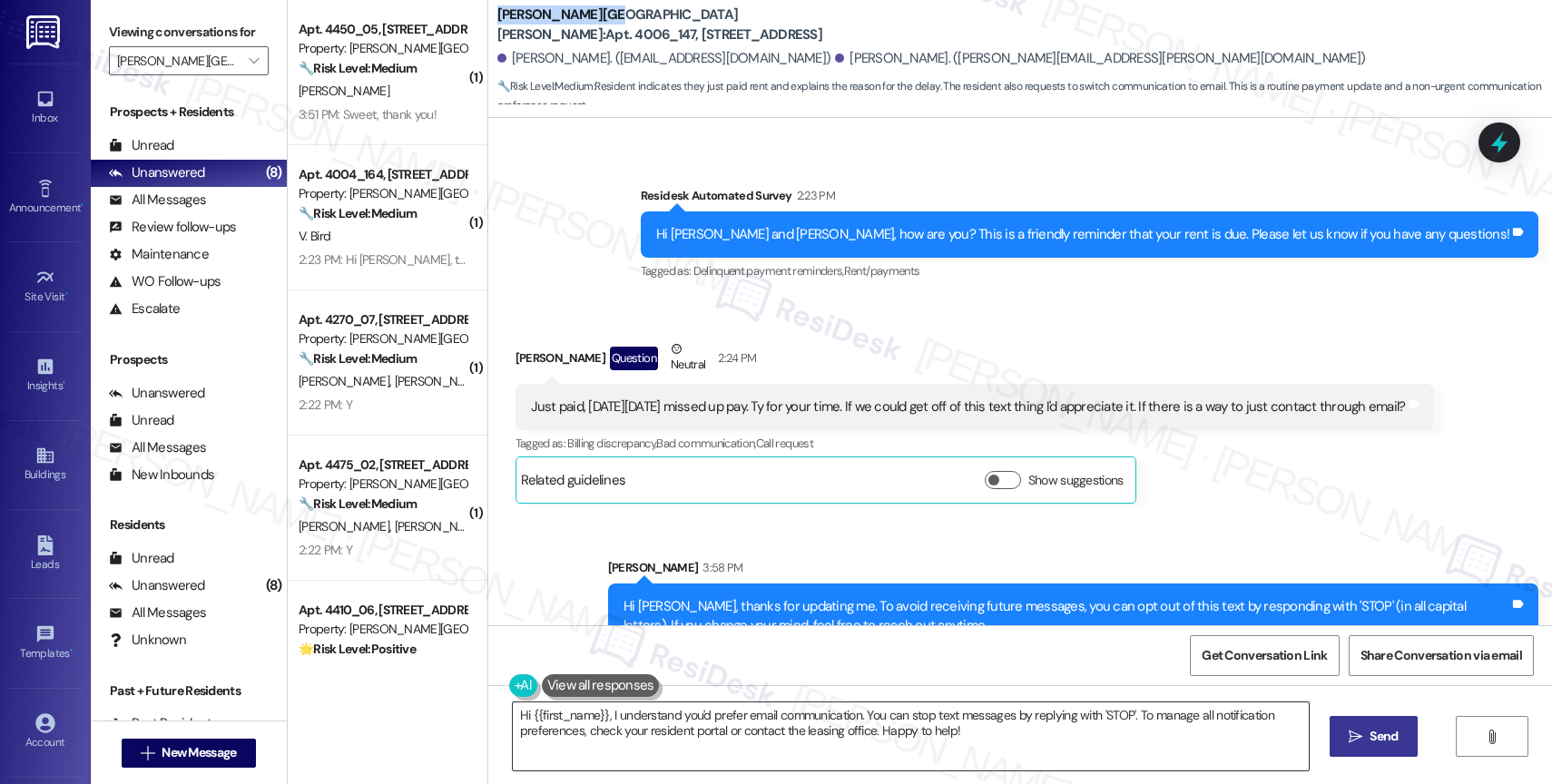
click at [733, 755] on textarea "Hi {{first_name}}, I understand you'd prefer email communication. You can stop …" at bounding box center [911, 736] width 796 height 68
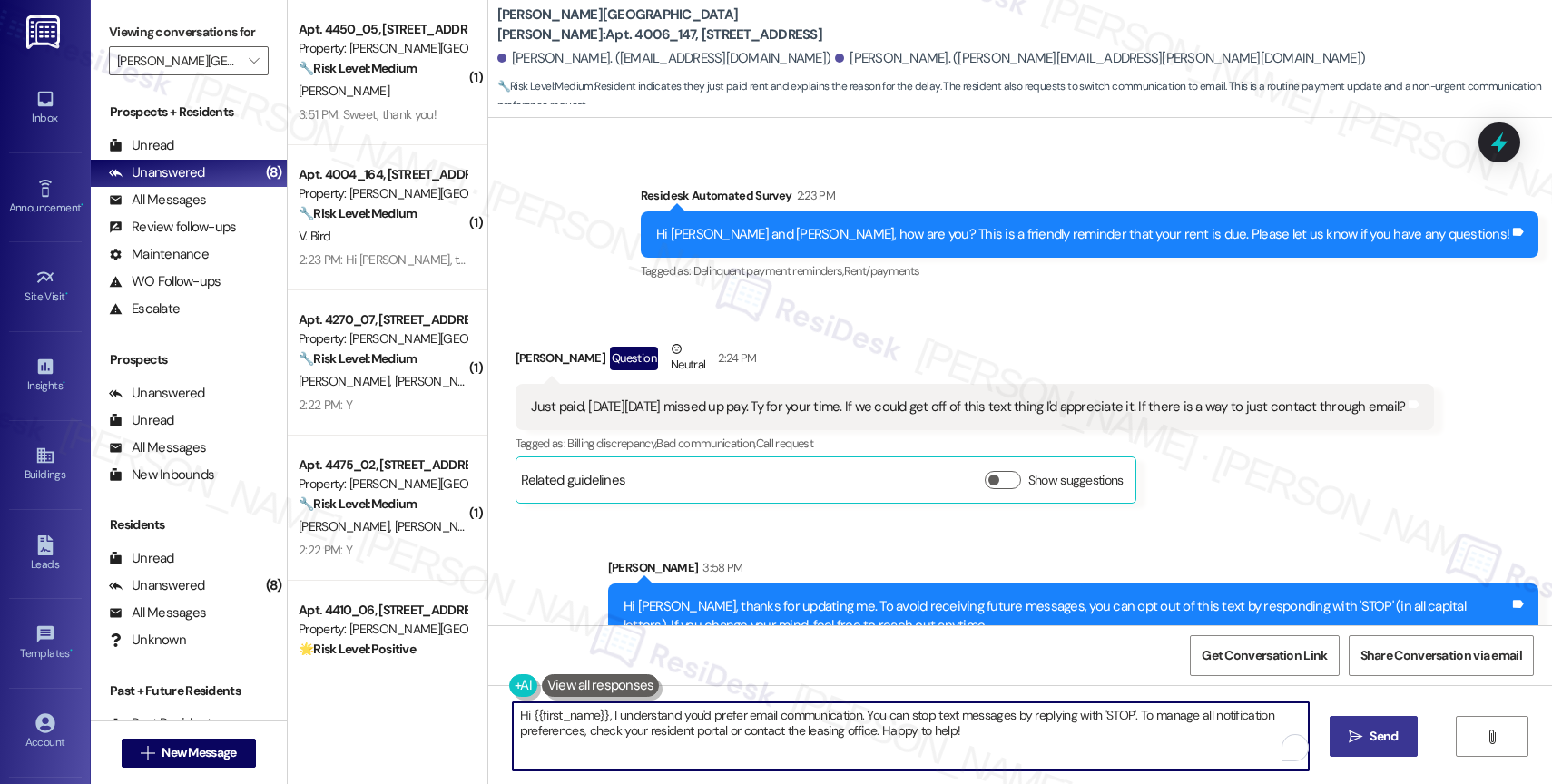
click at [733, 755] on textarea "Hi {{first_name}}, I understand you'd prefer email communication. You can stop …" at bounding box center [911, 736] width 796 height 68
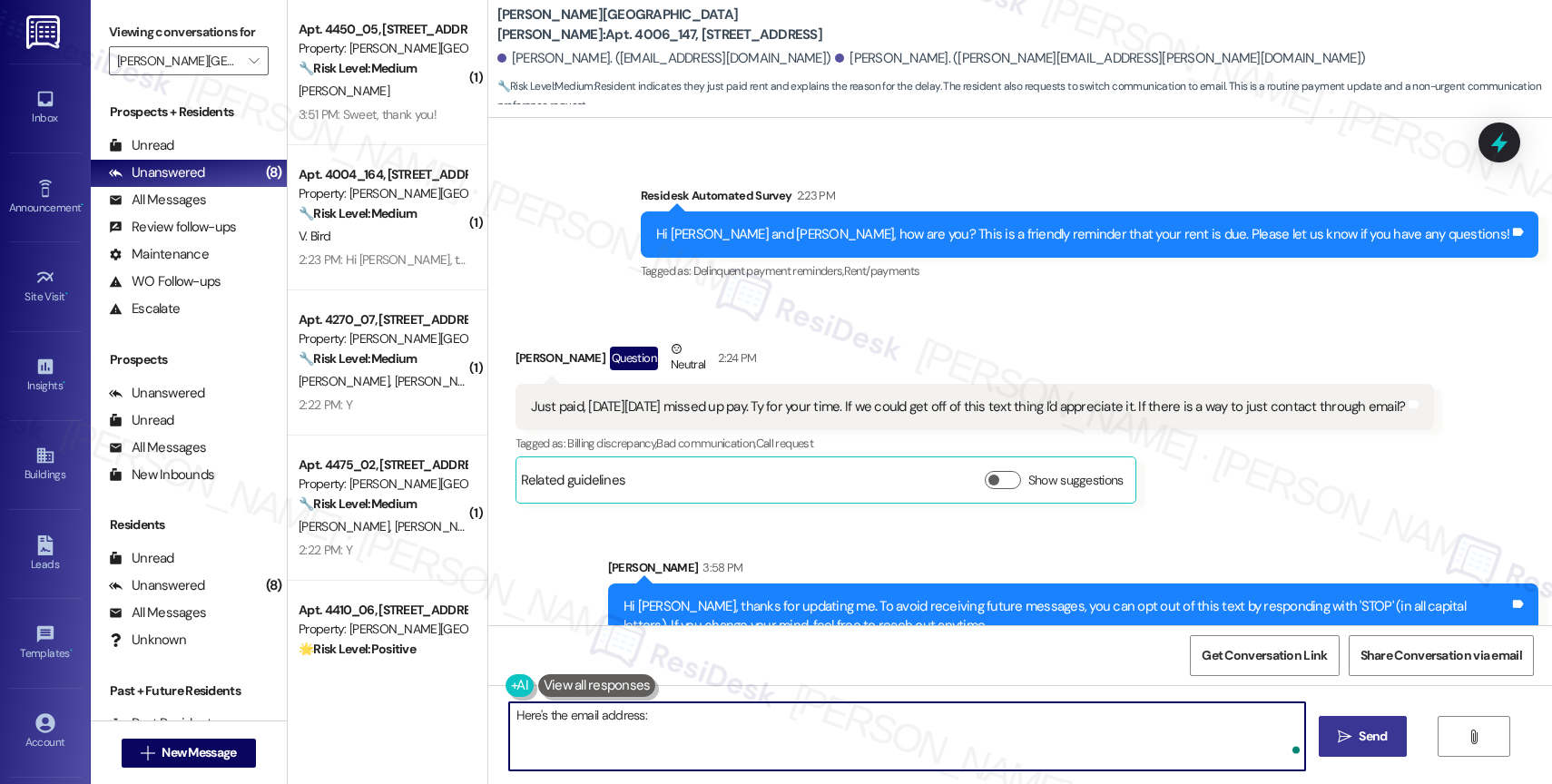
paste textarea "[EMAIL_ADDRESS][DOMAIN_NAME]"
type textarea "Here's the email address: [EMAIL_ADDRESS][DOMAIN_NAME]"
click at [1360, 737] on span "Send" at bounding box center [1373, 735] width 28 height 19
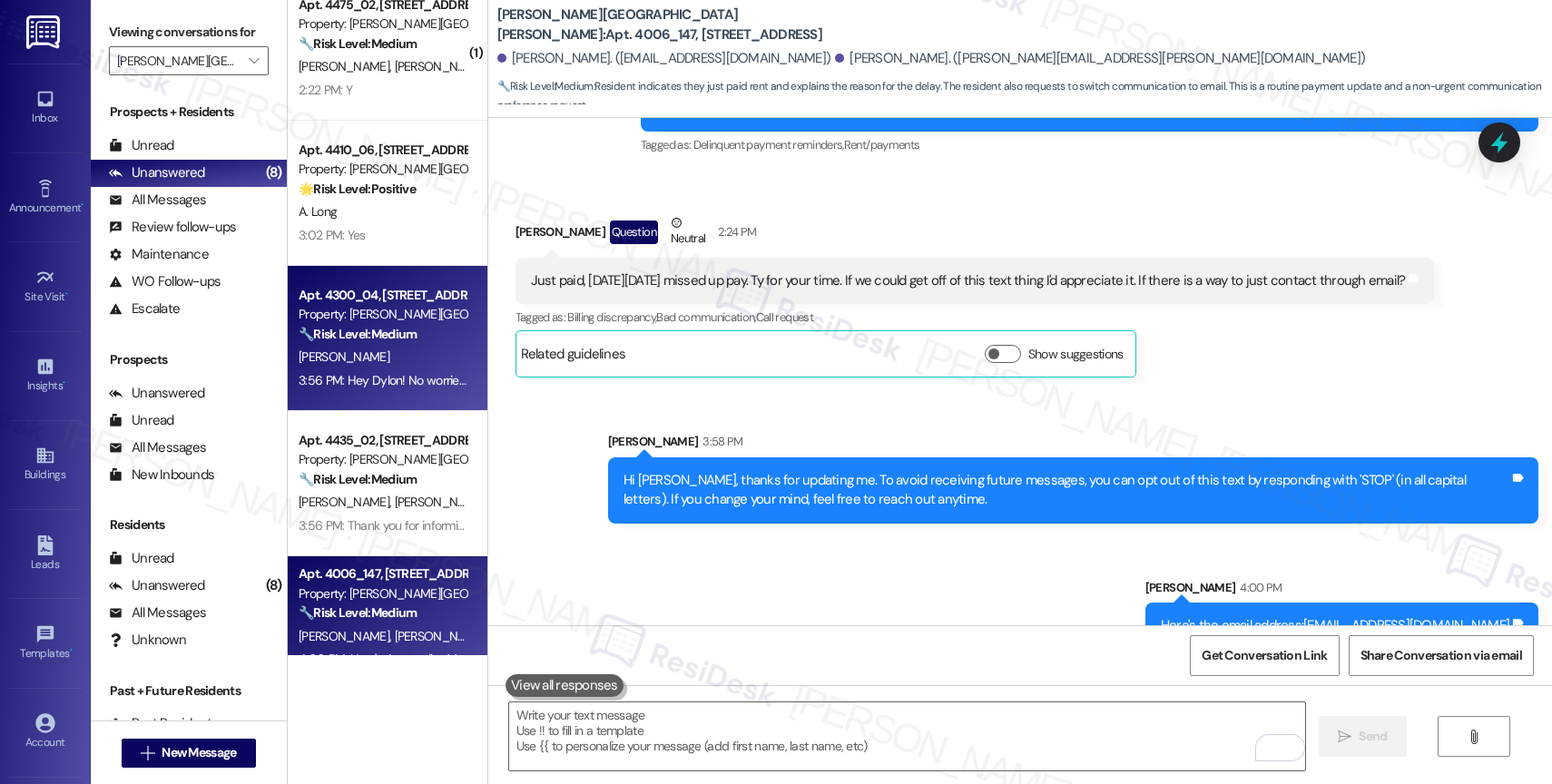
scroll to position [506, 0]
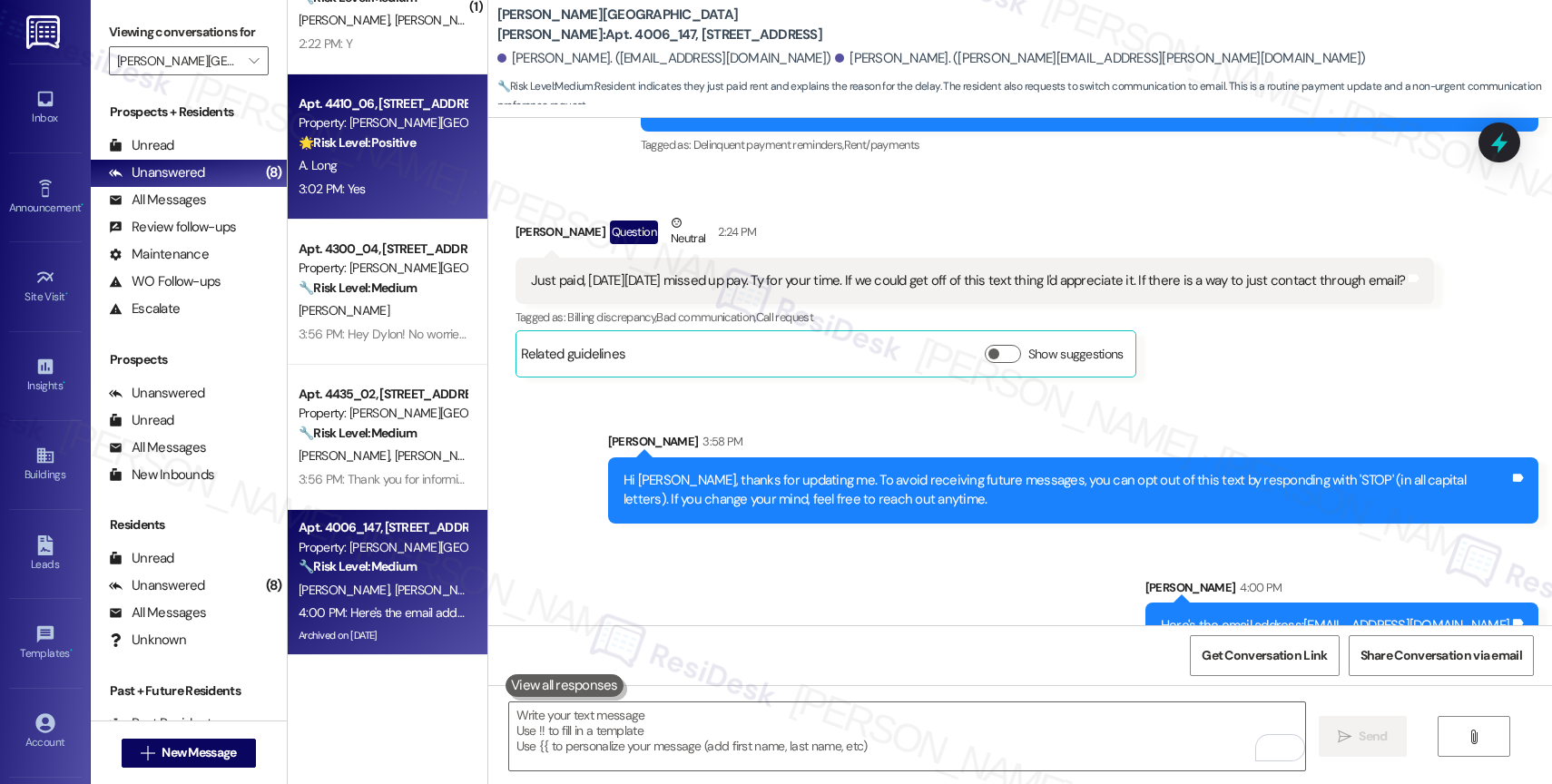
click at [370, 161] on div "A. Long" at bounding box center [382, 165] width 171 height 23
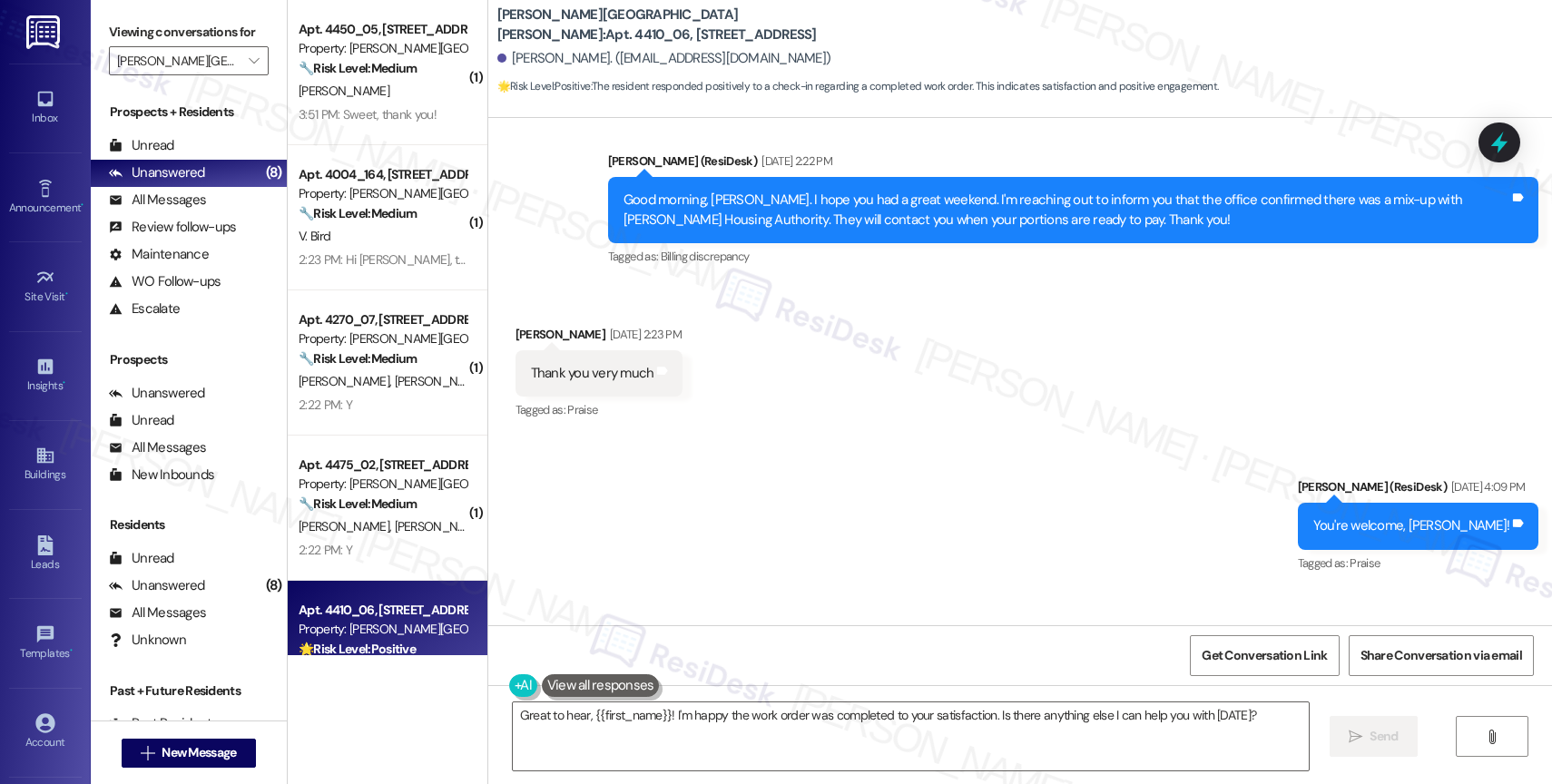
scroll to position [2933, 0]
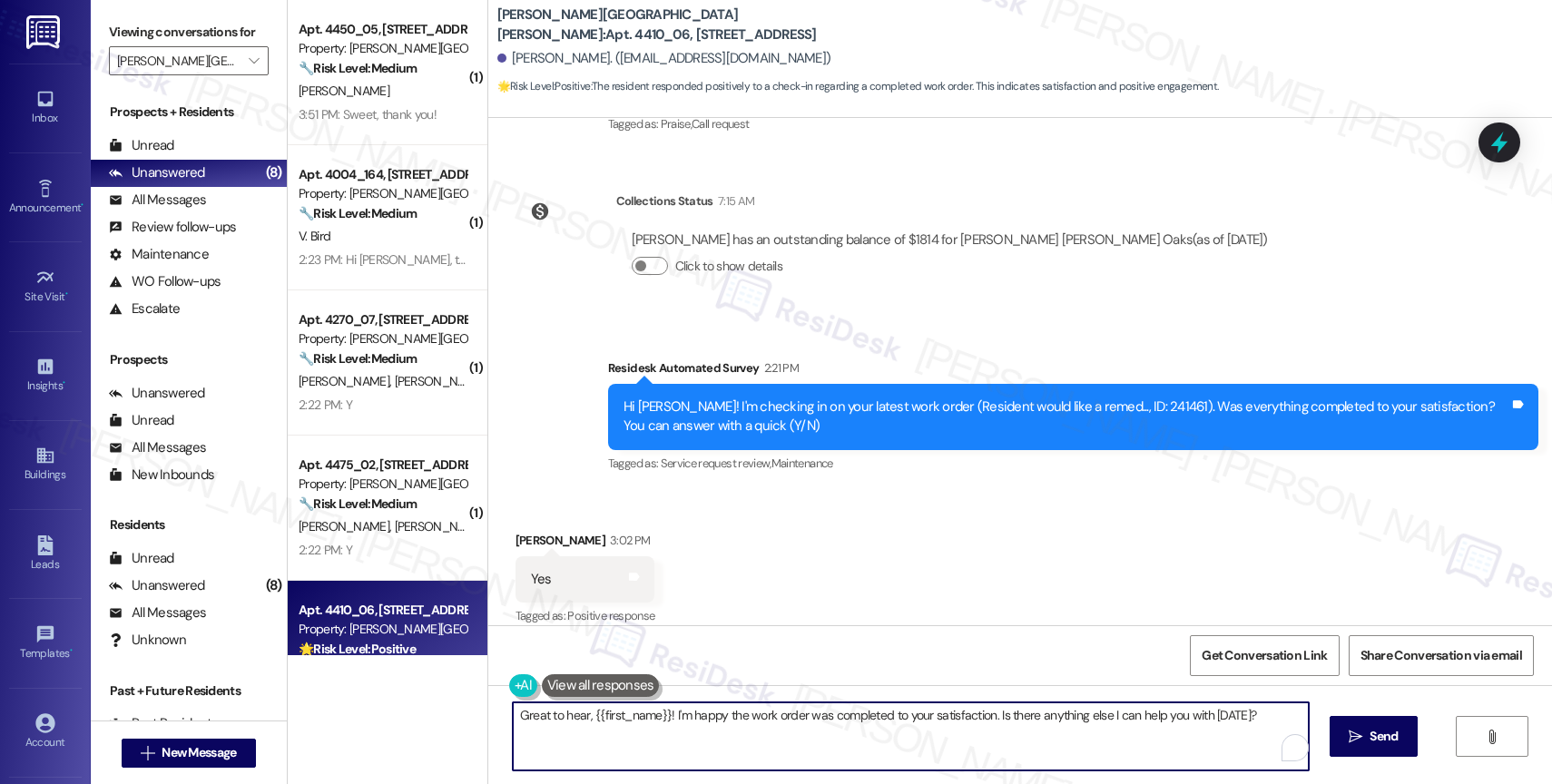
drag, startPoint x: 1010, startPoint y: 719, endPoint x: 1300, endPoint y: 725, distance: 290.1
click at [1300, 725] on textarea "Great to hear, {{first_name}}! I'm happy the work order was completed to your s…" at bounding box center [911, 736] width 796 height 68
paste textarea "If anything else comes up or you have more questions, feel free to reach out an…"
drag, startPoint x: 643, startPoint y: 730, endPoint x: 956, endPoint y: 737, distance: 313.1
click at [956, 737] on textarea "Great to hear, {{first_name}}! I'm happy the work order was completed to your s…" at bounding box center [907, 736] width 796 height 68
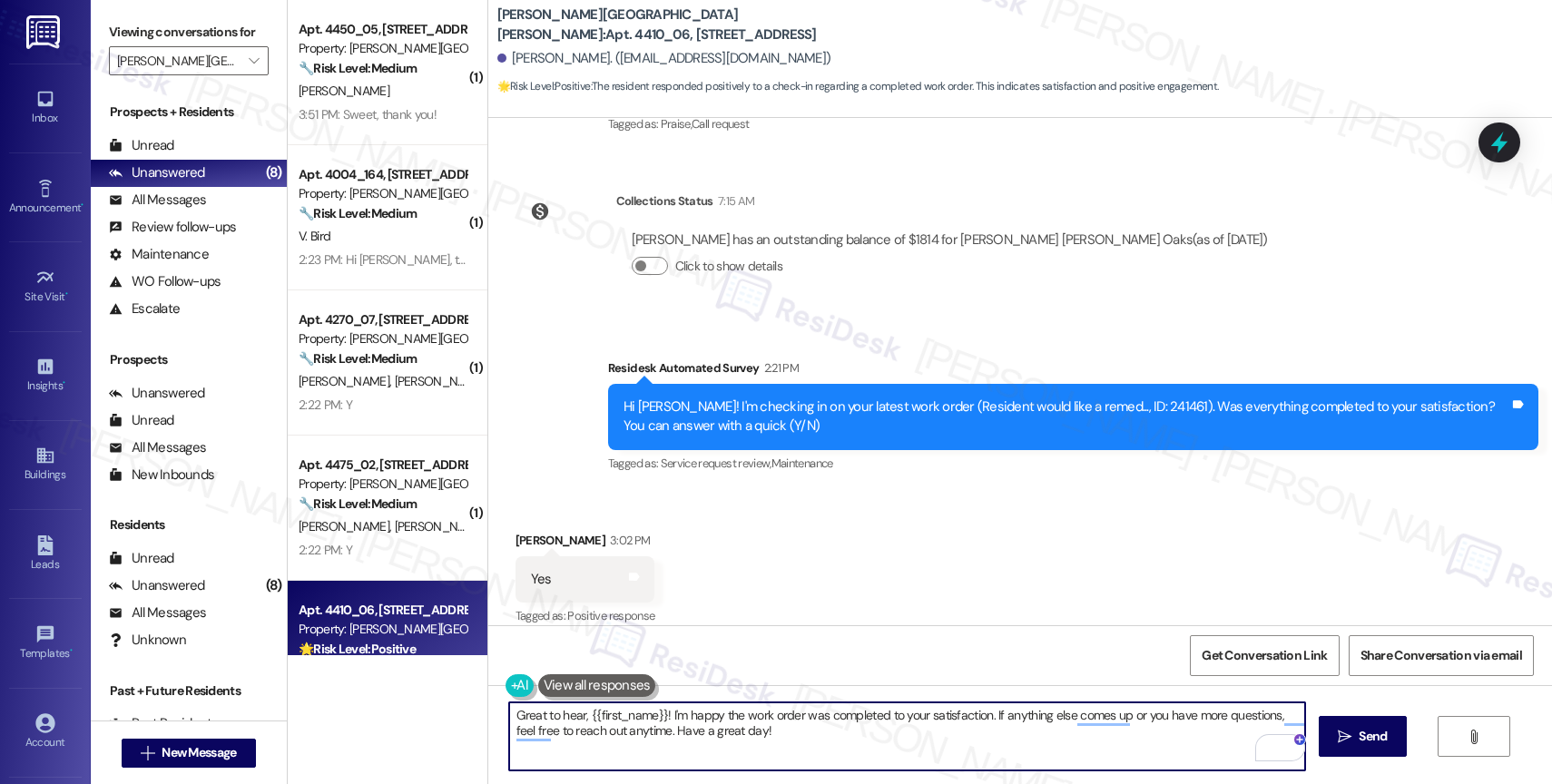
click at [775, 735] on textarea "Great to hear, {{first_name}}! I'm happy the work order was completed to your s…" at bounding box center [907, 736] width 796 height 68
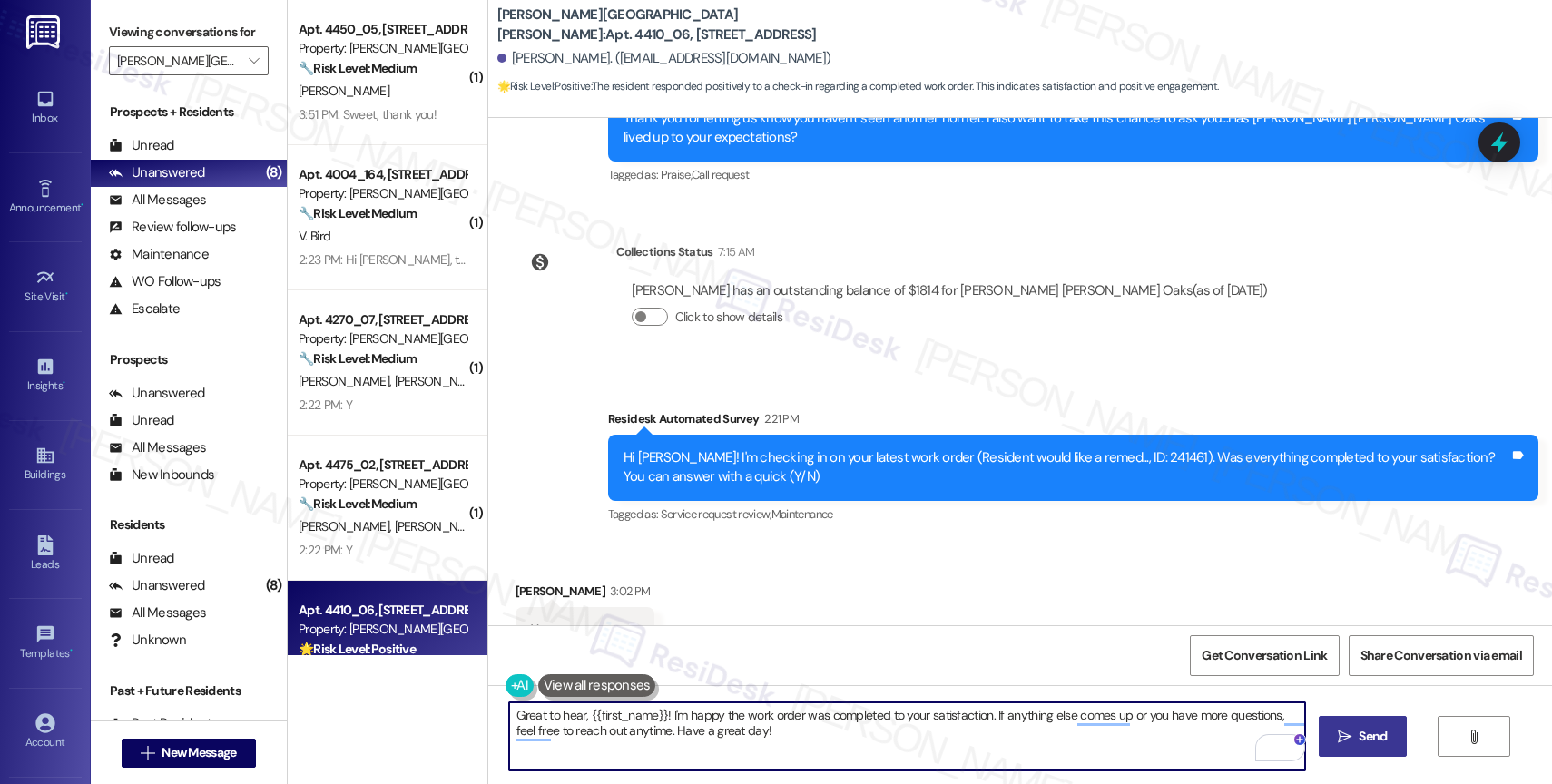
type textarea "Great to hear, {{first_name}}! I'm happy the work order was completed to your s…"
click at [1346, 729] on icon "" at bounding box center [1345, 736] width 14 height 15
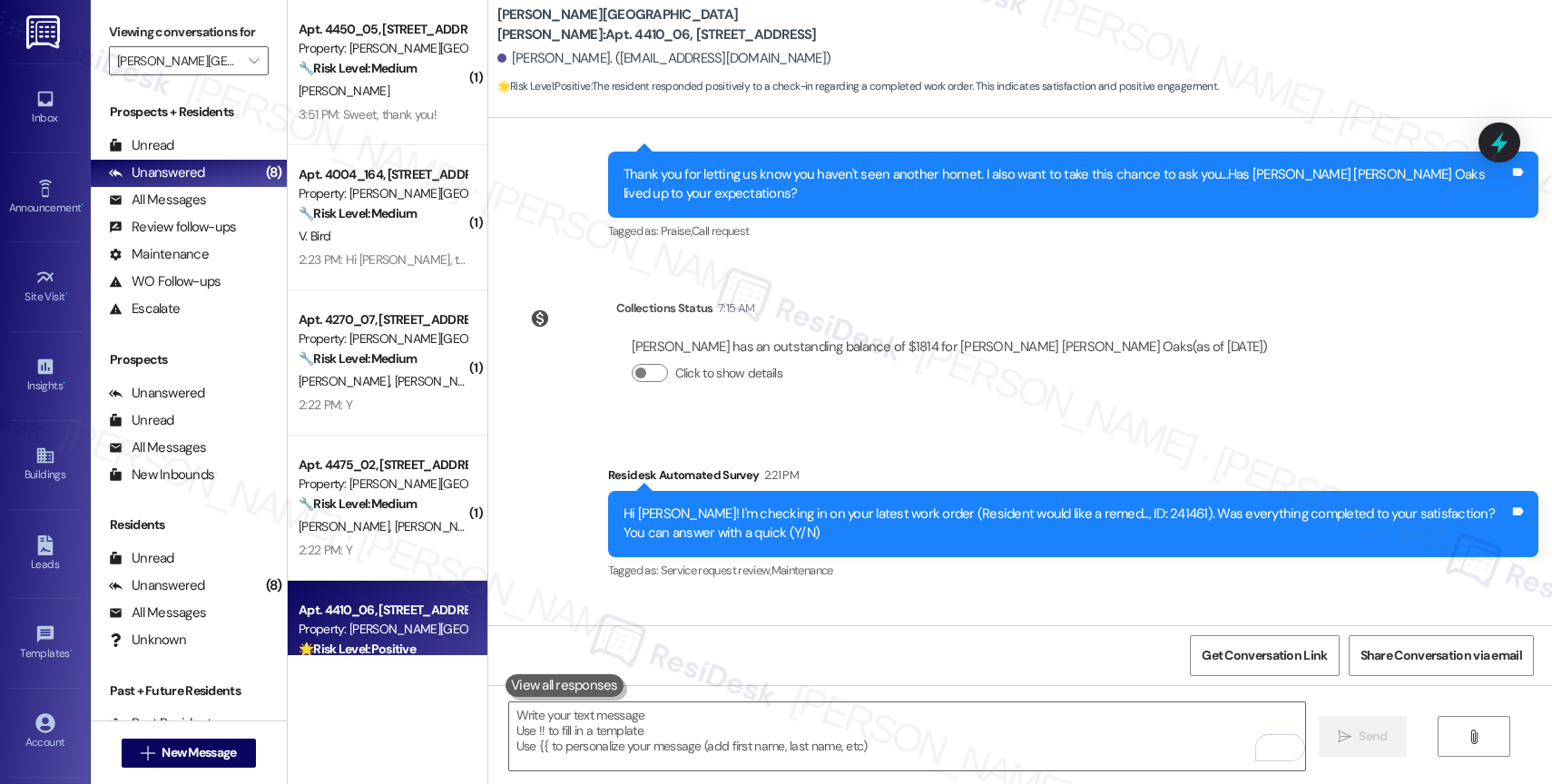
scroll to position [2932, 0]
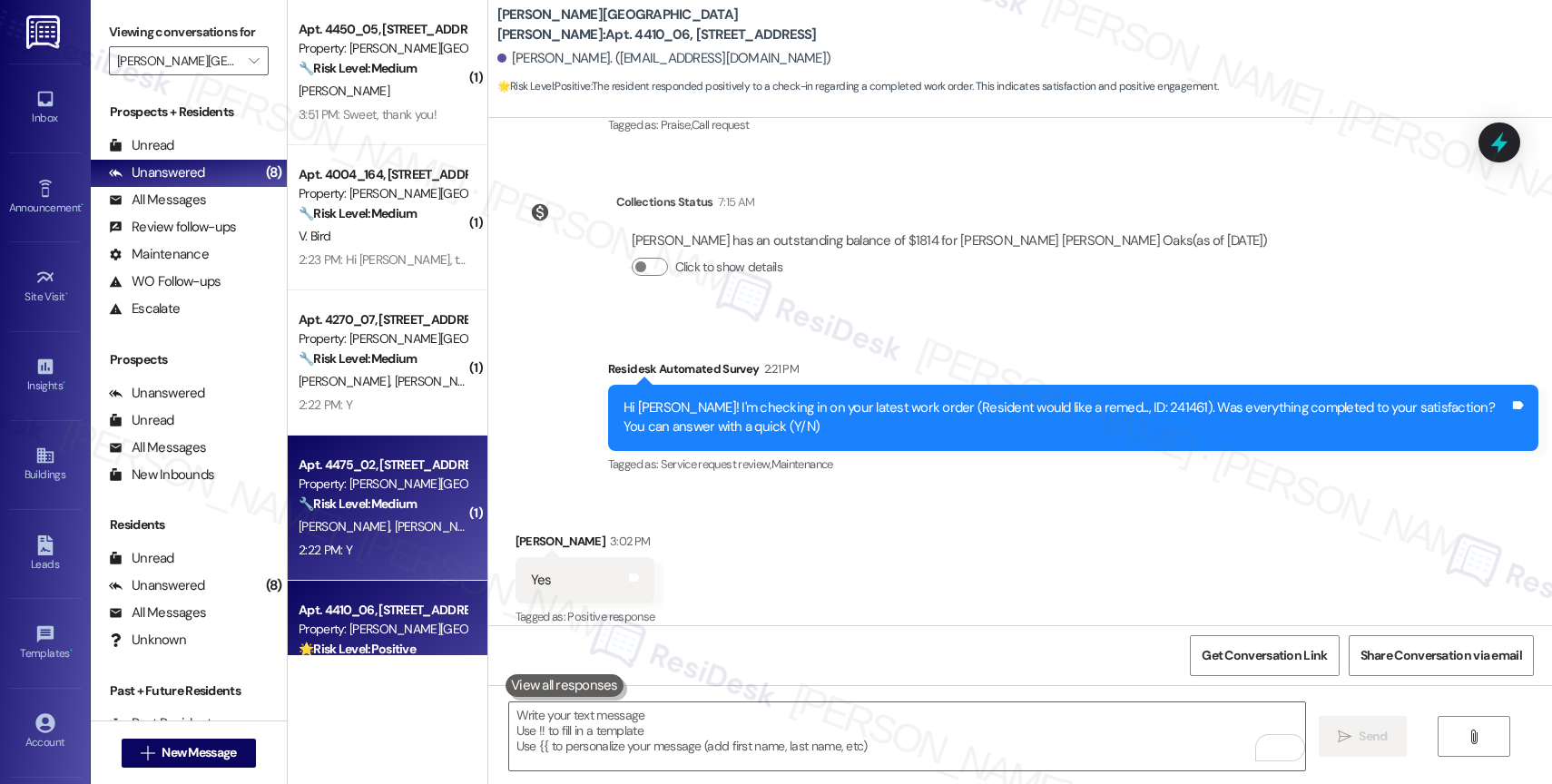
click at [376, 492] on div "Property: [PERSON_NAME][GEOGRAPHIC_DATA][PERSON_NAME]" at bounding box center [382, 484] width 168 height 19
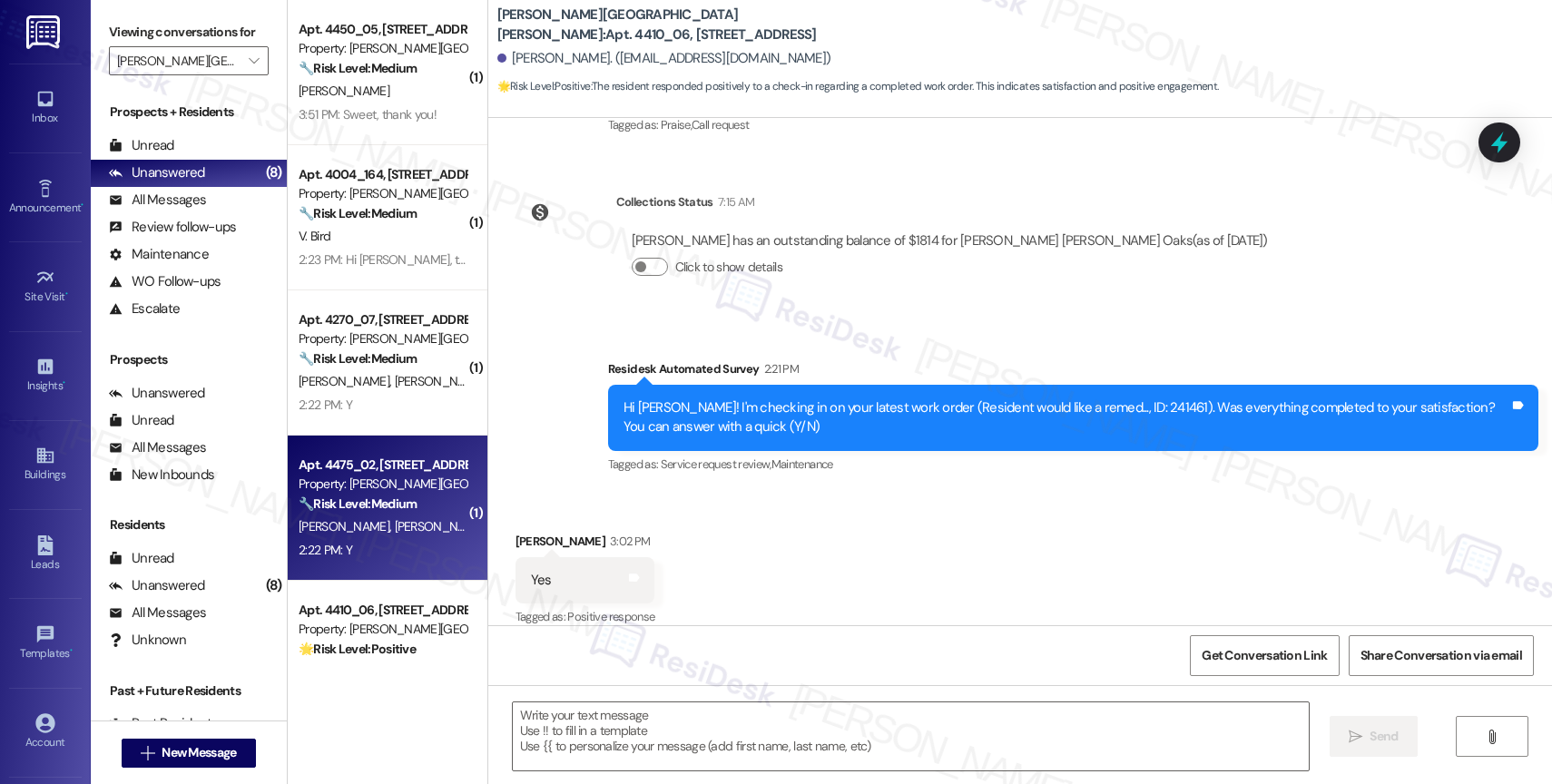
type textarea "Fetching suggested responses. Please feel free to read through the conversation…"
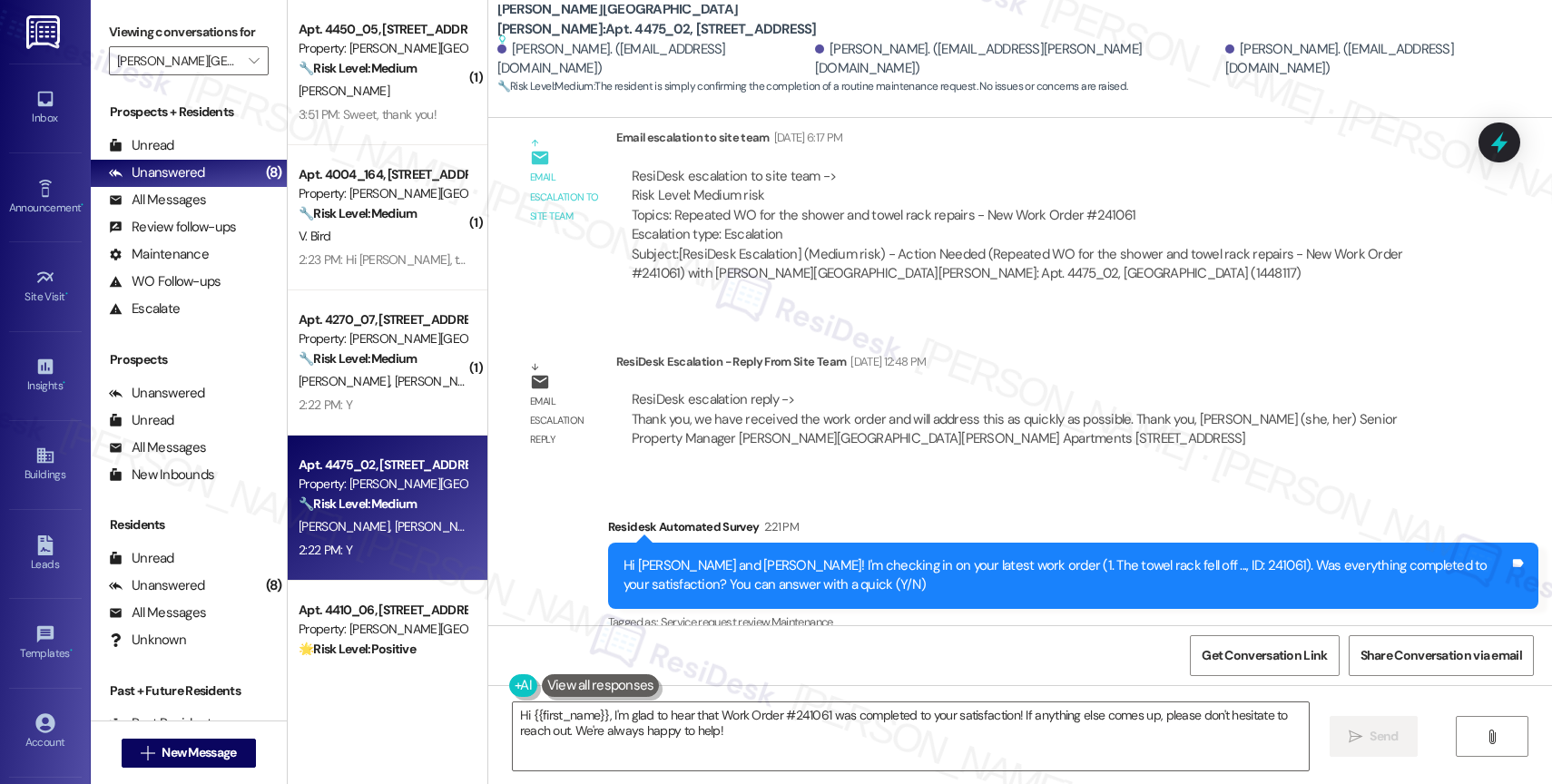
scroll to position [3208, 0]
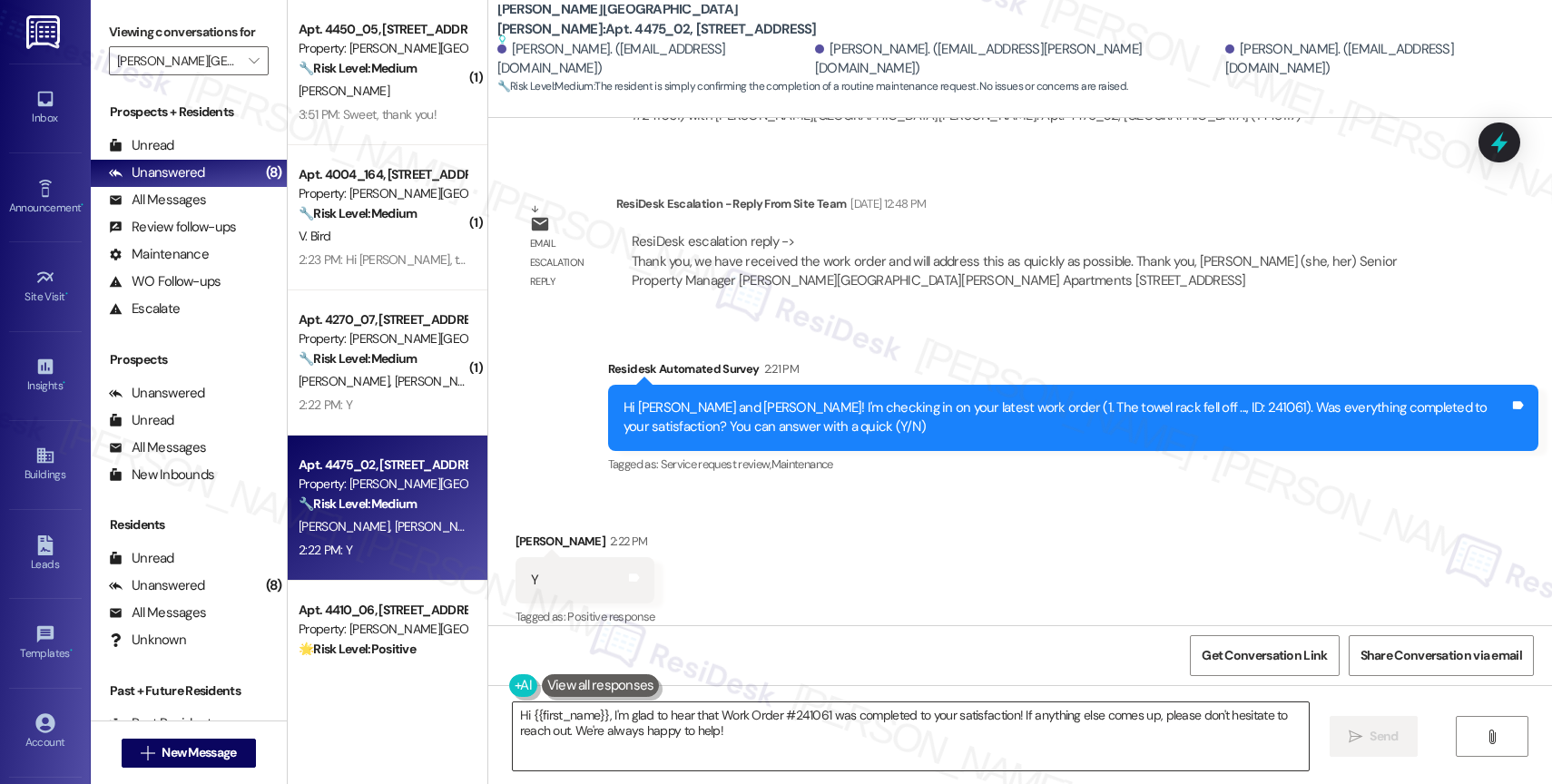
click at [614, 741] on textarea "Hi {{first_name}}, I'm glad to hear that Work Order #241061 was completed to yo…" at bounding box center [911, 736] width 796 height 68
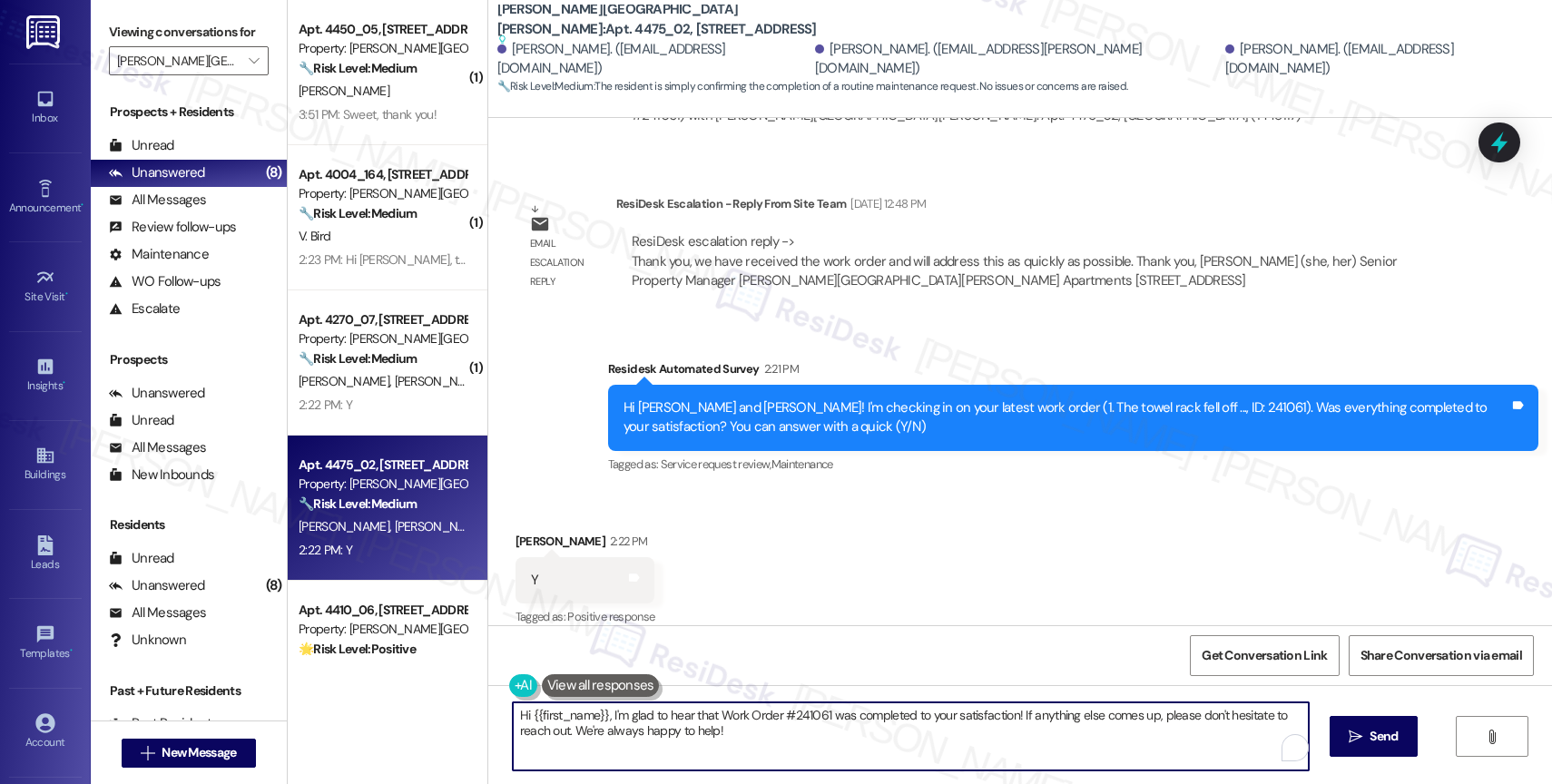
click at [614, 741] on textarea "Hi {{first_name}}, I'm glad to hear that Work Order #241061 was completed to yo…" at bounding box center [911, 736] width 796 height 68
paste textarea "That’s amazing! Thank you for confirming the work order was completed to your s…"
drag, startPoint x: 579, startPoint y: 716, endPoint x: 536, endPoint y: 714, distance: 43.0
click at [536, 714] on textarea "That’s amazing! Thank you for confirming the work order was completed to your s…" at bounding box center [907, 736] width 796 height 68
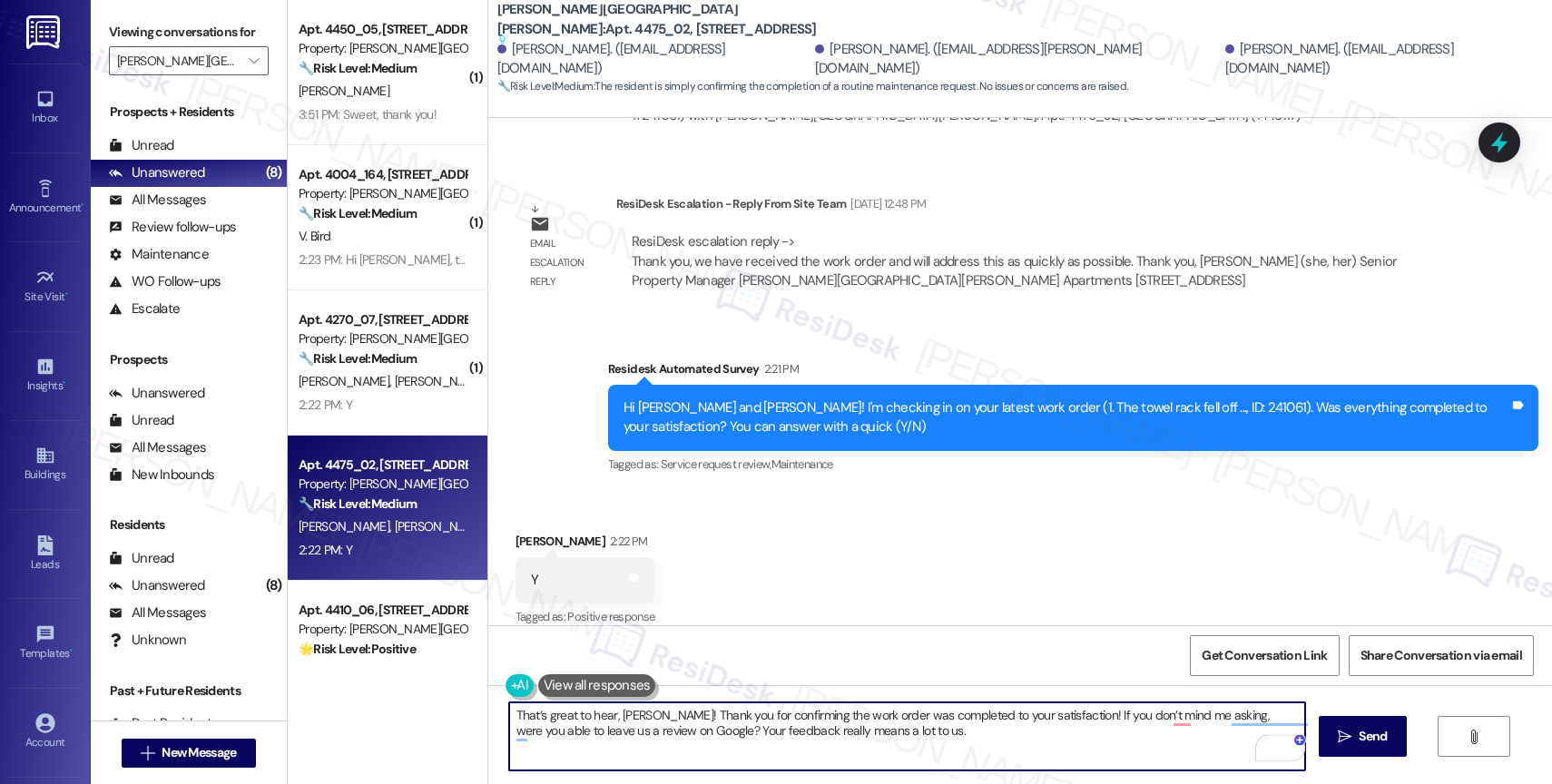
click at [929, 747] on textarea "That’s great to hear, [PERSON_NAME]! Thank you for confirming the work order wa…" at bounding box center [907, 736] width 796 height 68
click at [1185, 664] on div "Dismiss" at bounding box center [1203, 655] width 48 height 27
click at [1005, 745] on textarea "That’s great to hear, [PERSON_NAME]! Thank you for confirming the work order wa…" at bounding box center [907, 736] width 796 height 68
type textarea "That’s great to hear, [PERSON_NAME]! Thank you for confirming the work order wa…"
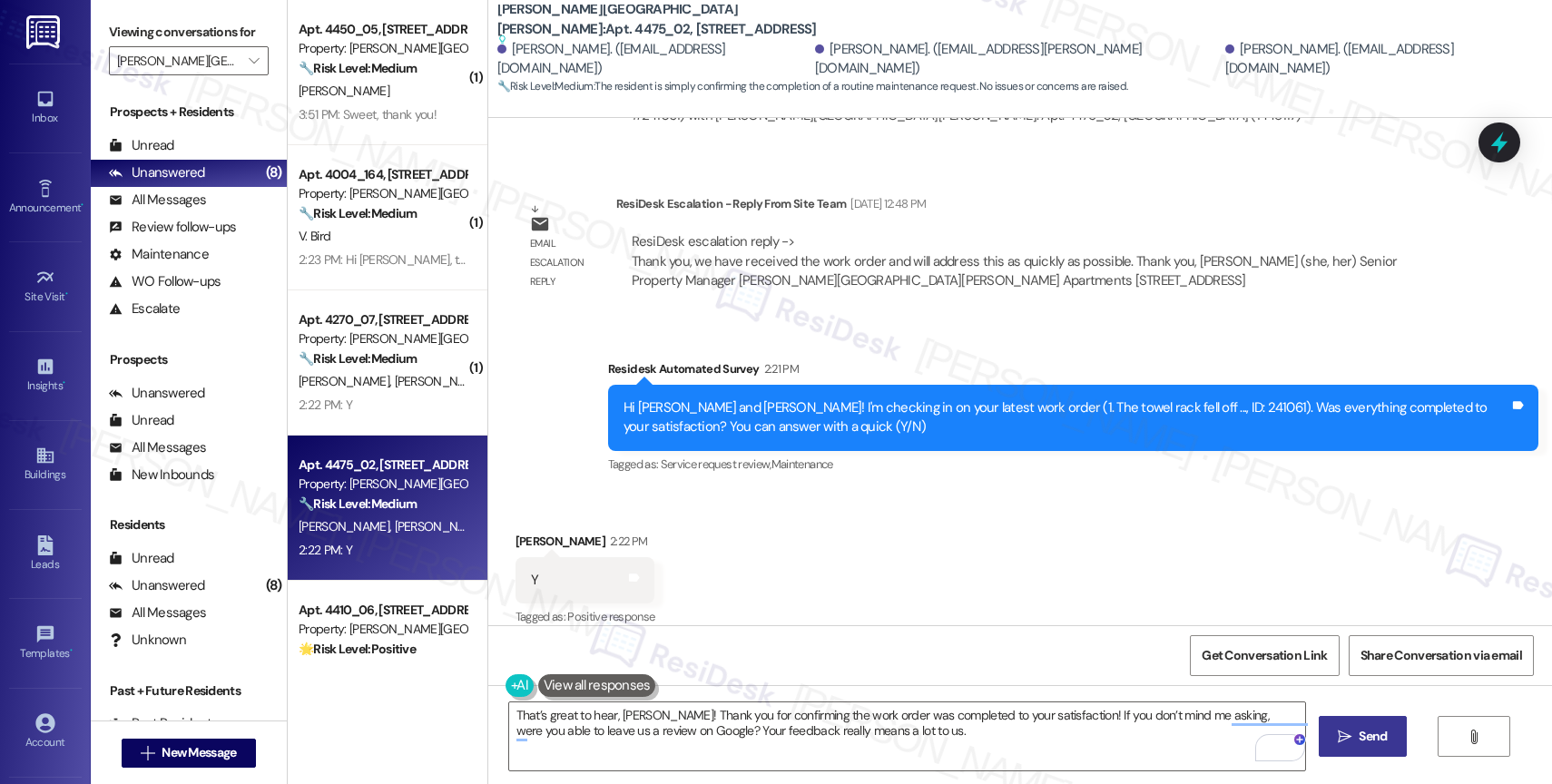
click at [1355, 740] on span "Send" at bounding box center [1373, 735] width 36 height 19
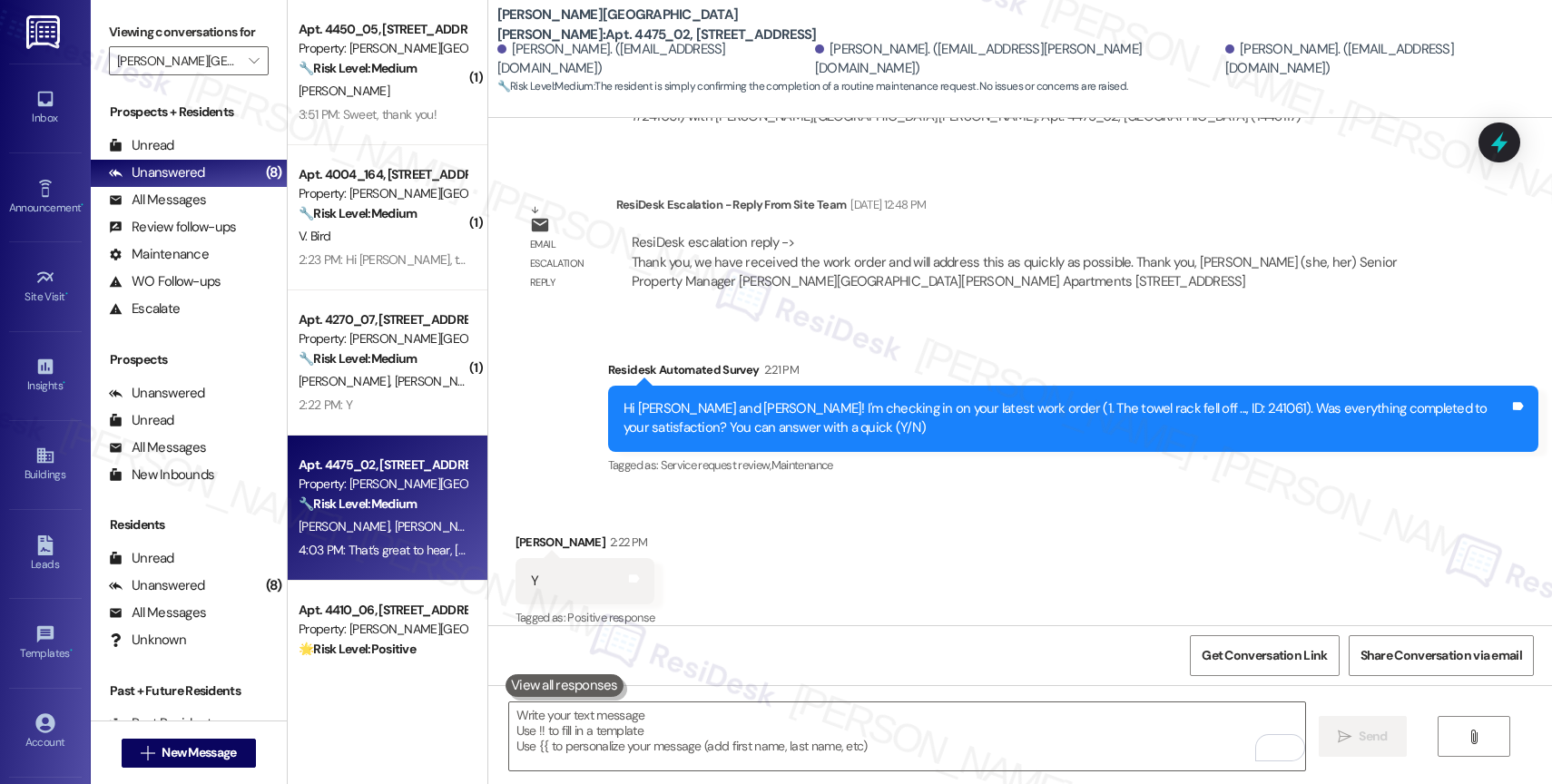
scroll to position [3354, 0]
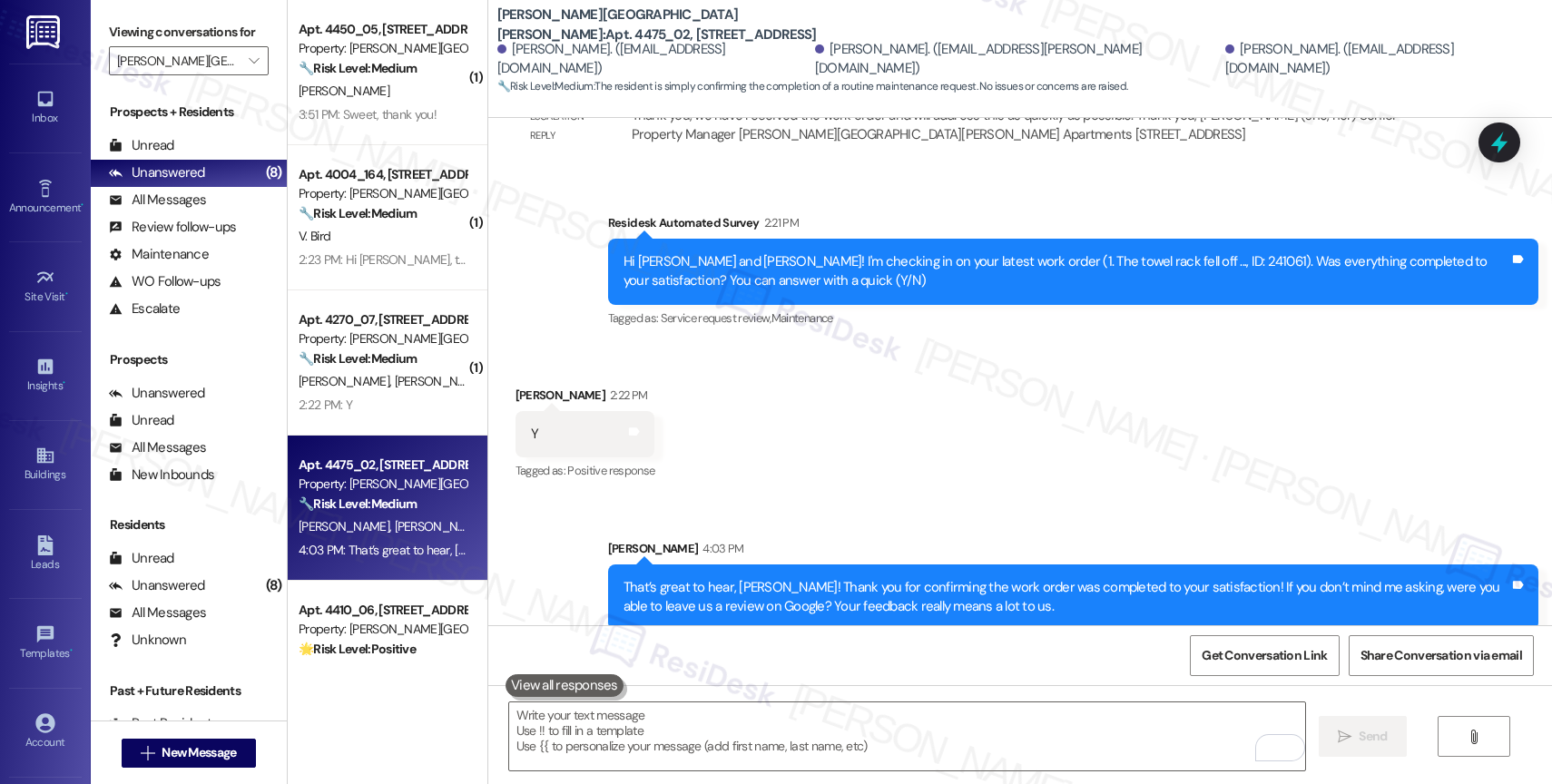
click at [858, 447] on div "Received via SMS [PERSON_NAME] 2:22 PM Y Tags and notes Tagged as: Positive res…" at bounding box center [1020, 421] width 1064 height 153
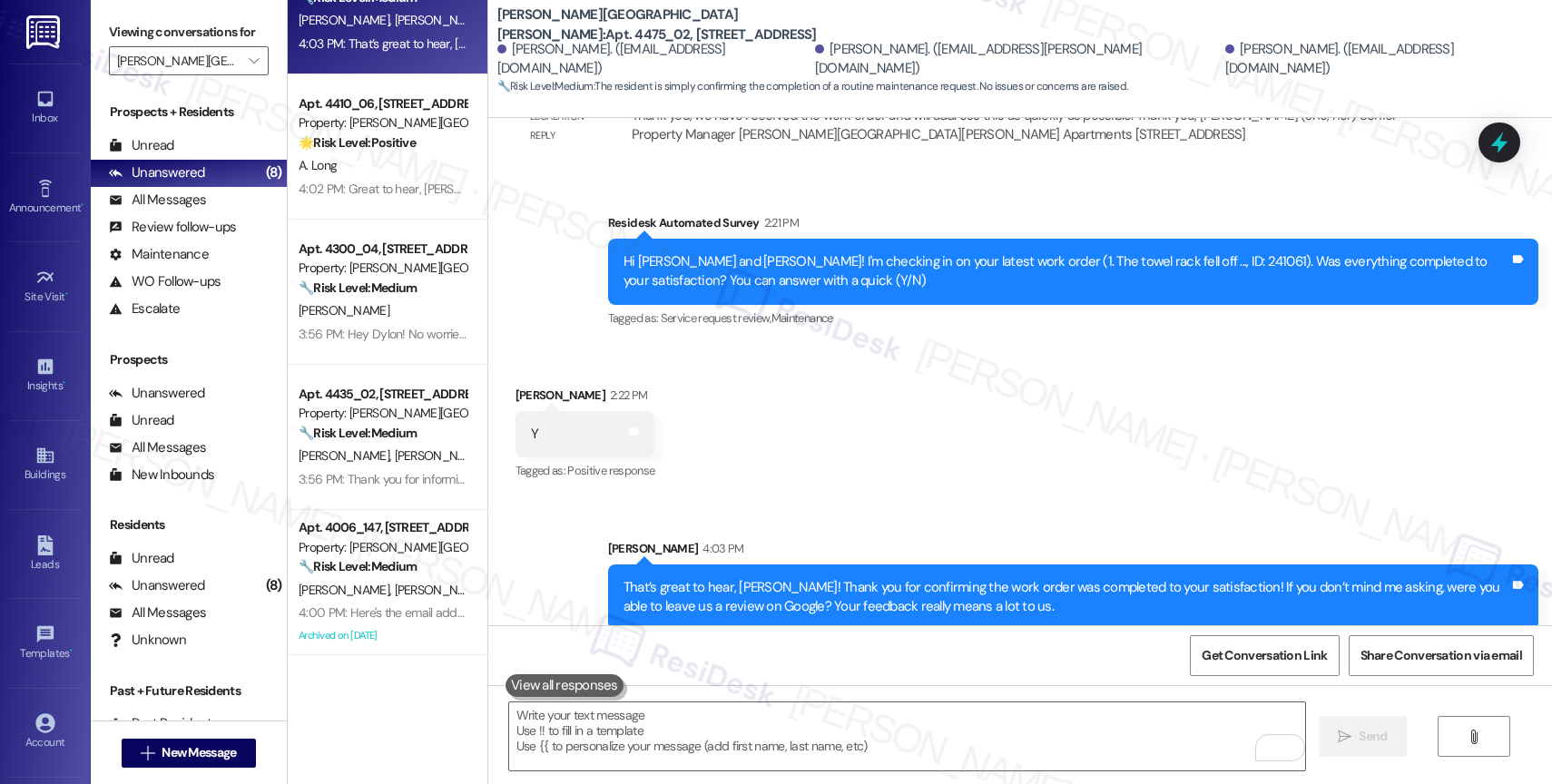
scroll to position [0, 0]
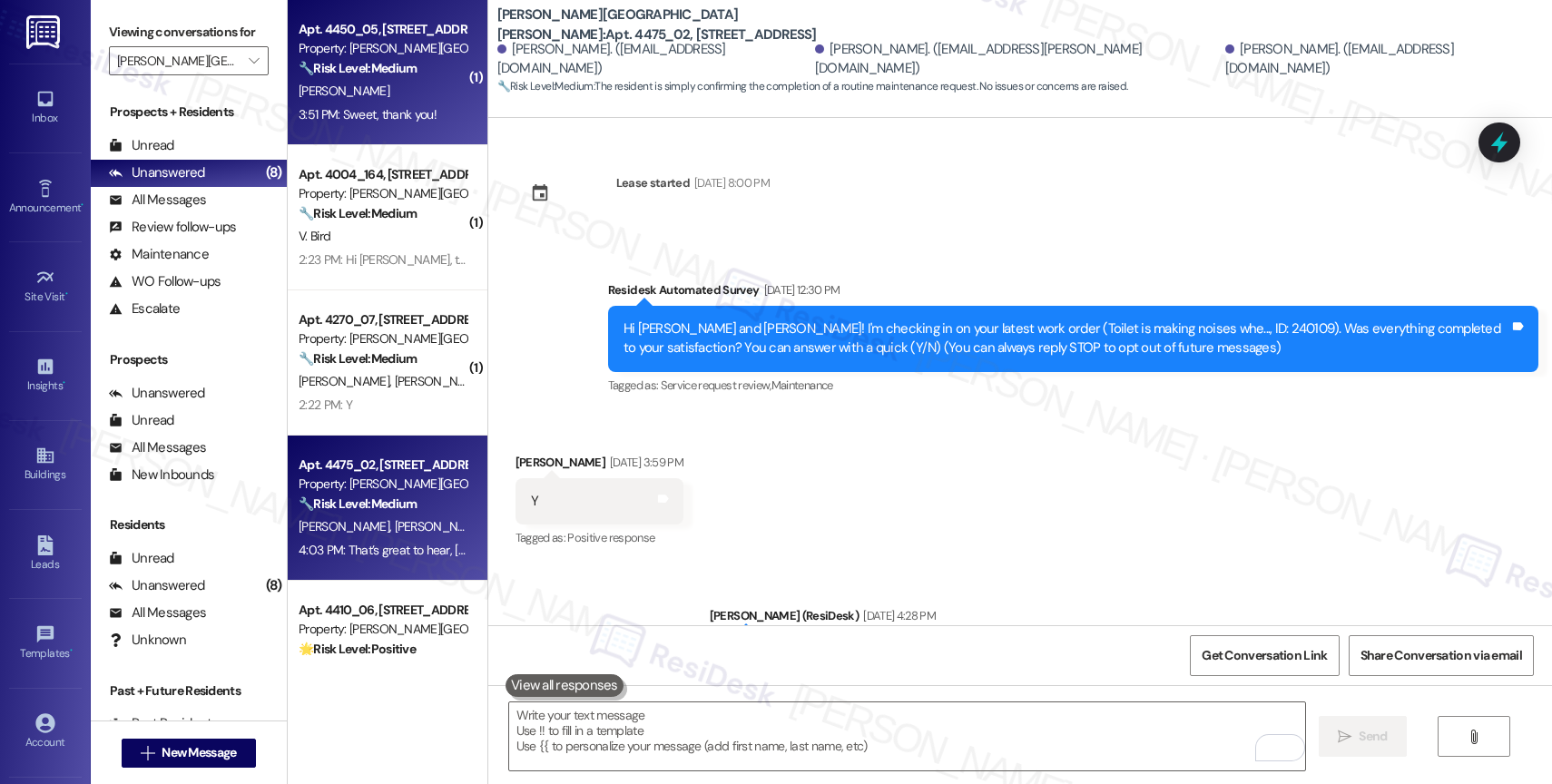
scroll to position [3354, 0]
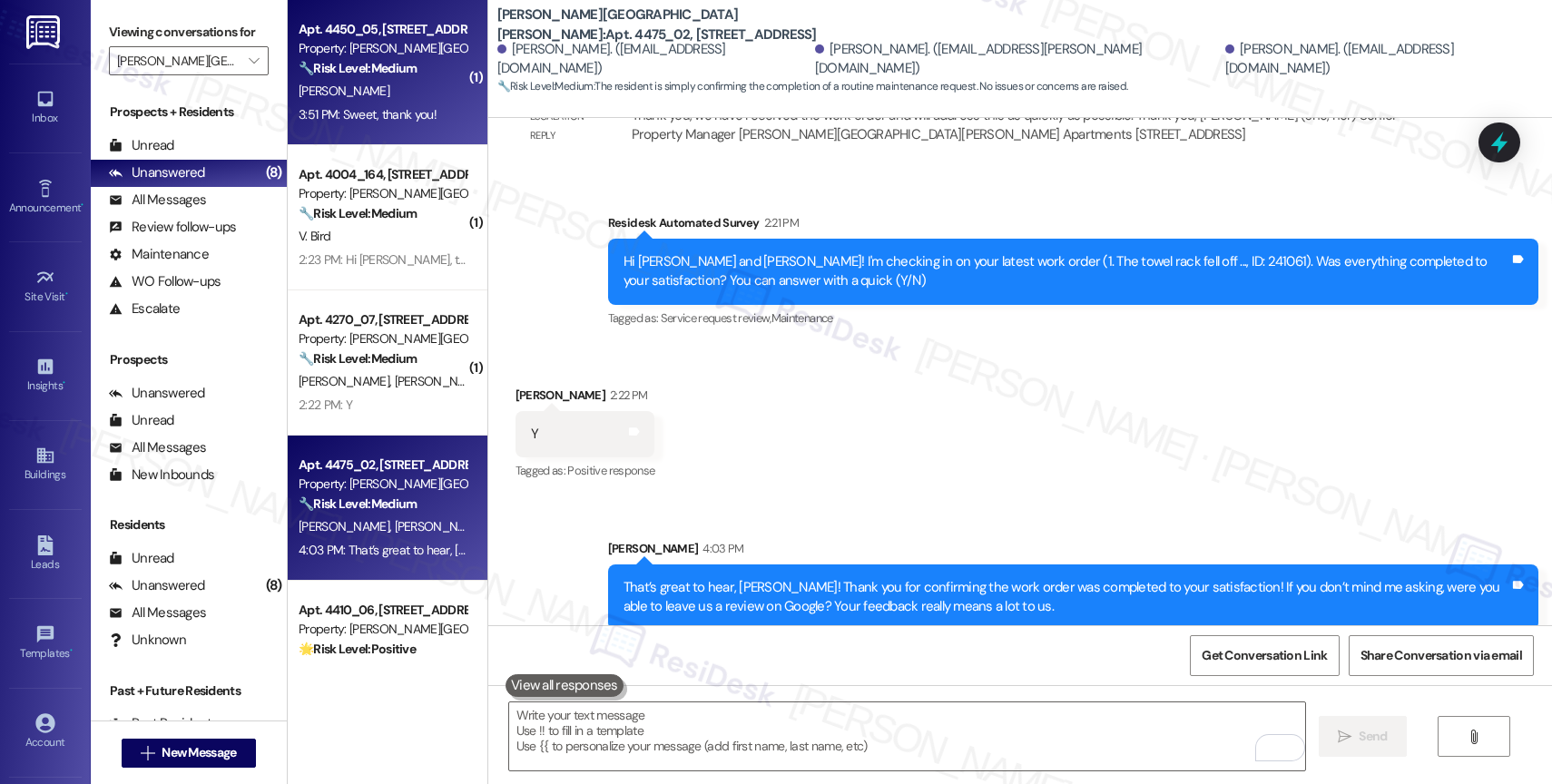
click at [396, 88] on div "[PERSON_NAME]" at bounding box center [382, 91] width 171 height 23
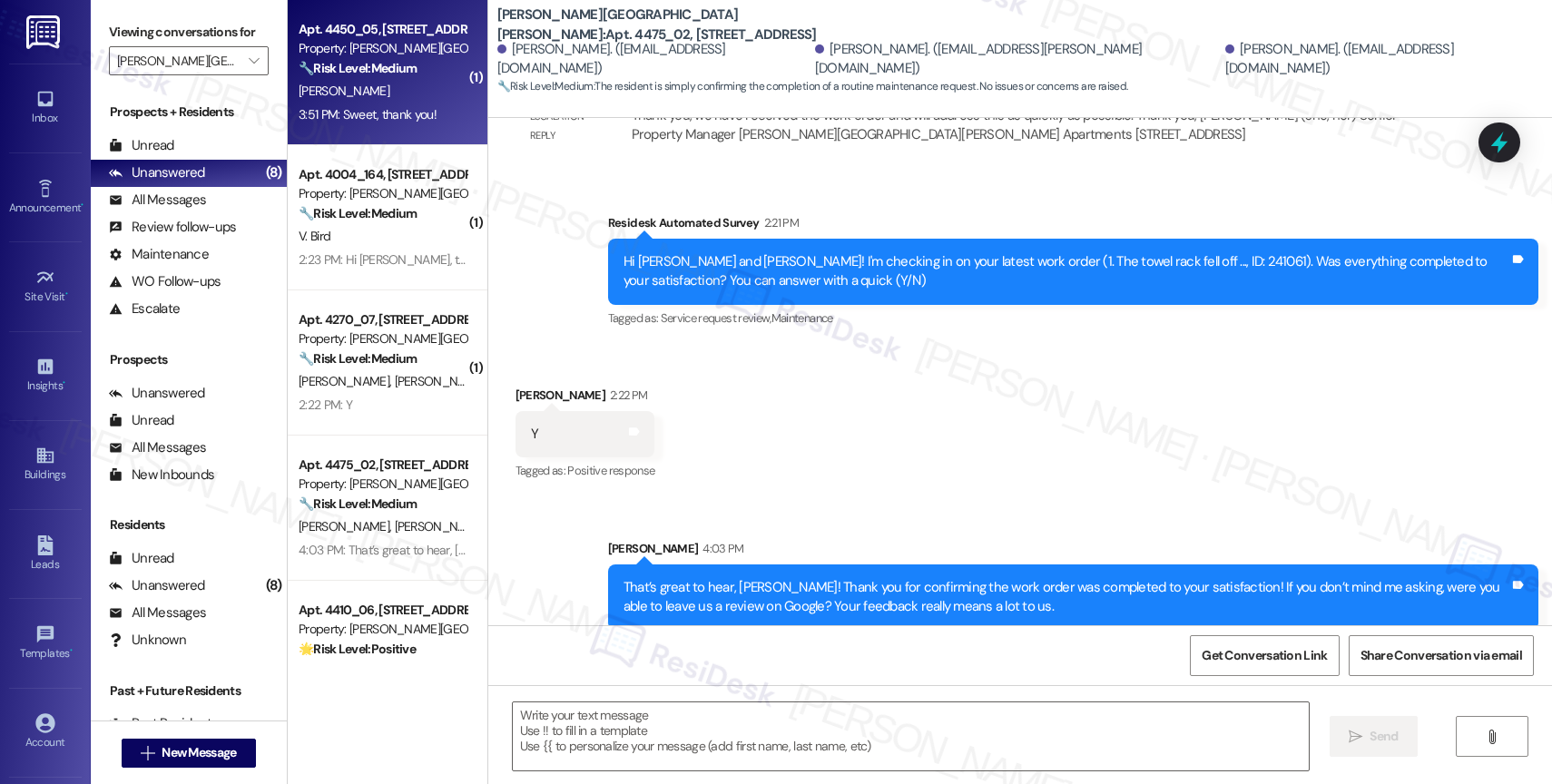
type textarea "Fetching suggested responses. Please feel free to read through the conversation…"
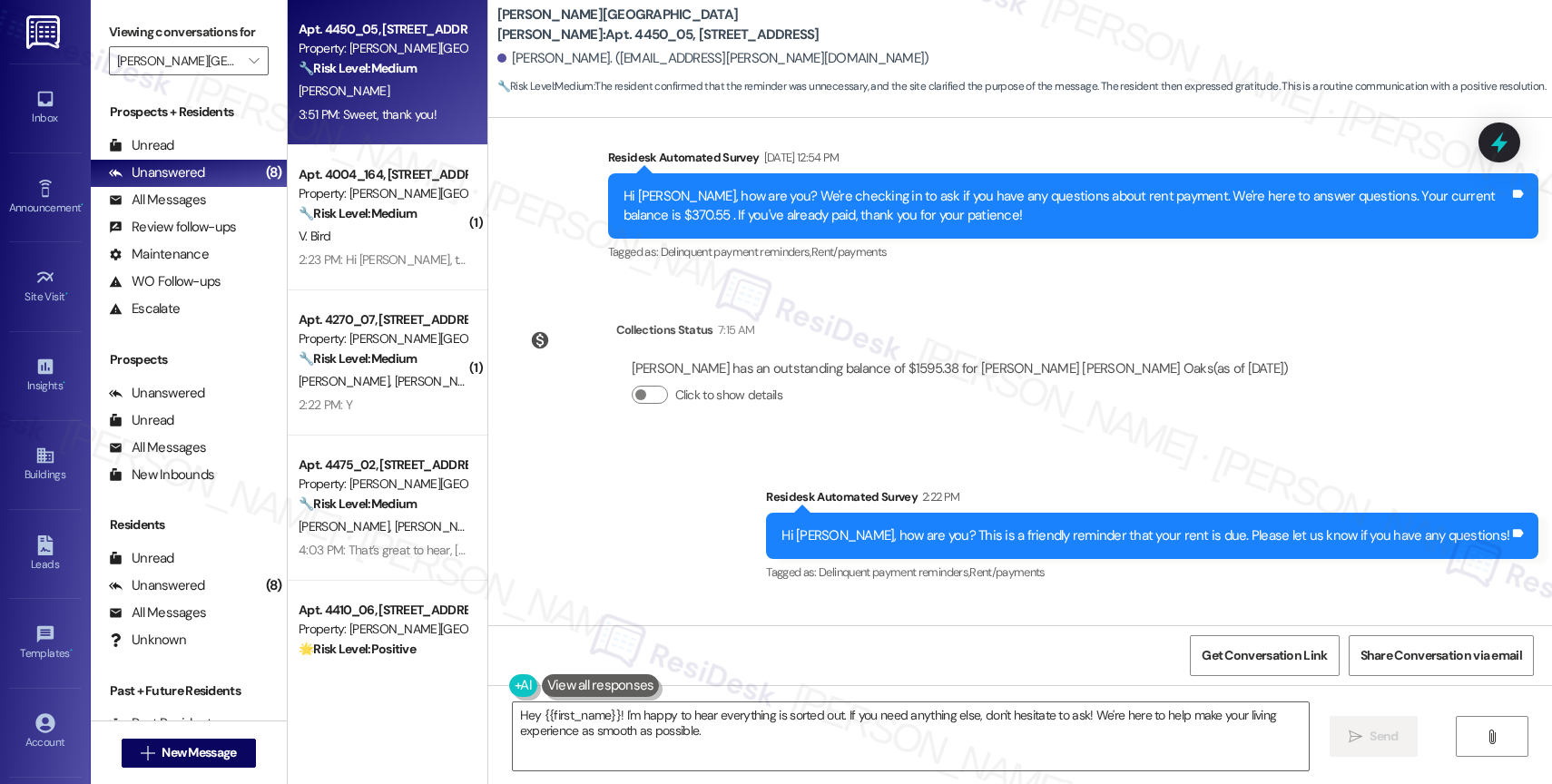
scroll to position [1649, 0]
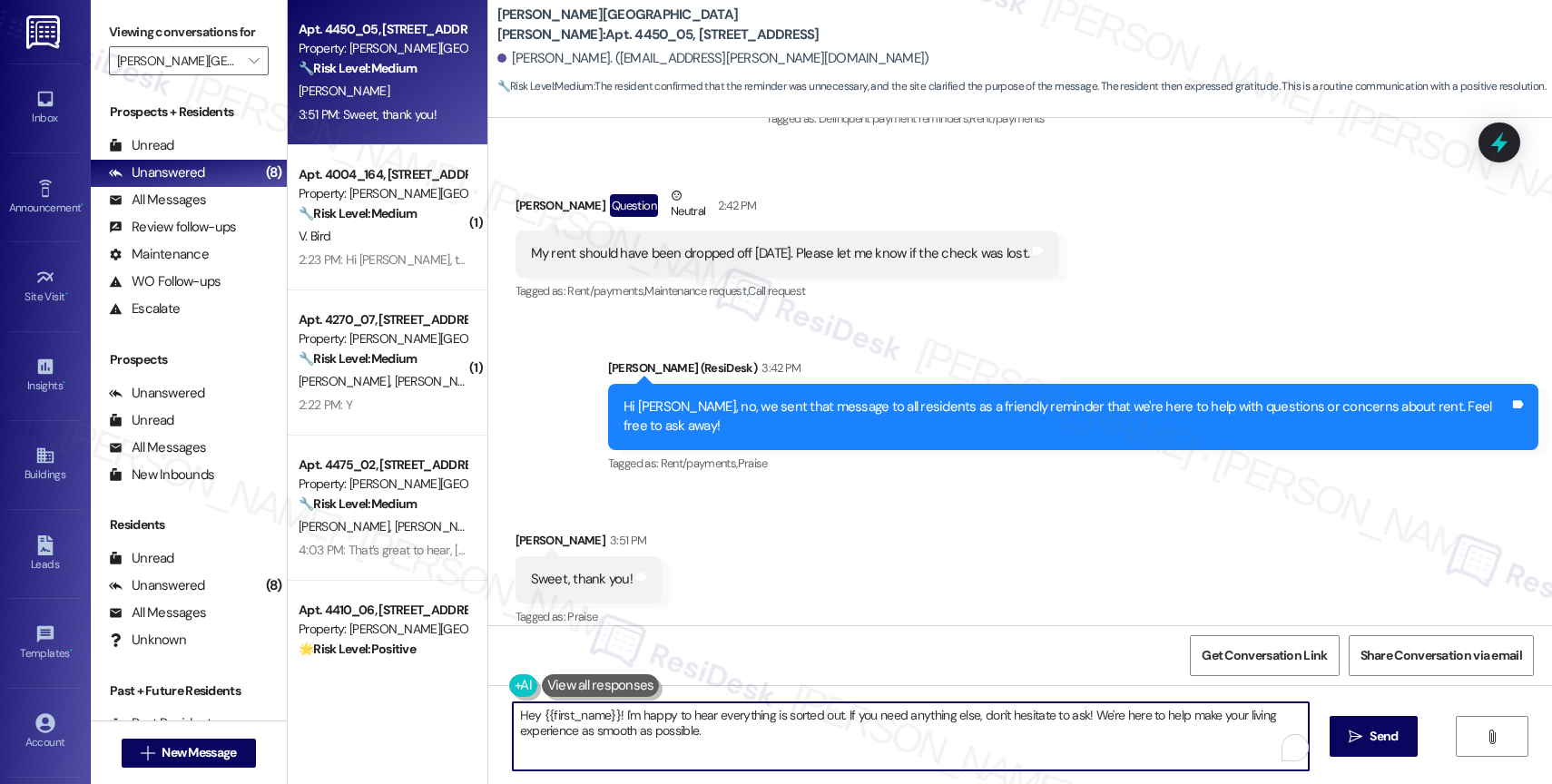
click at [697, 716] on textarea "Hey {{first_name}}! I'm happy to hear everything is sorted out. If you need any…" at bounding box center [911, 736] width 796 height 68
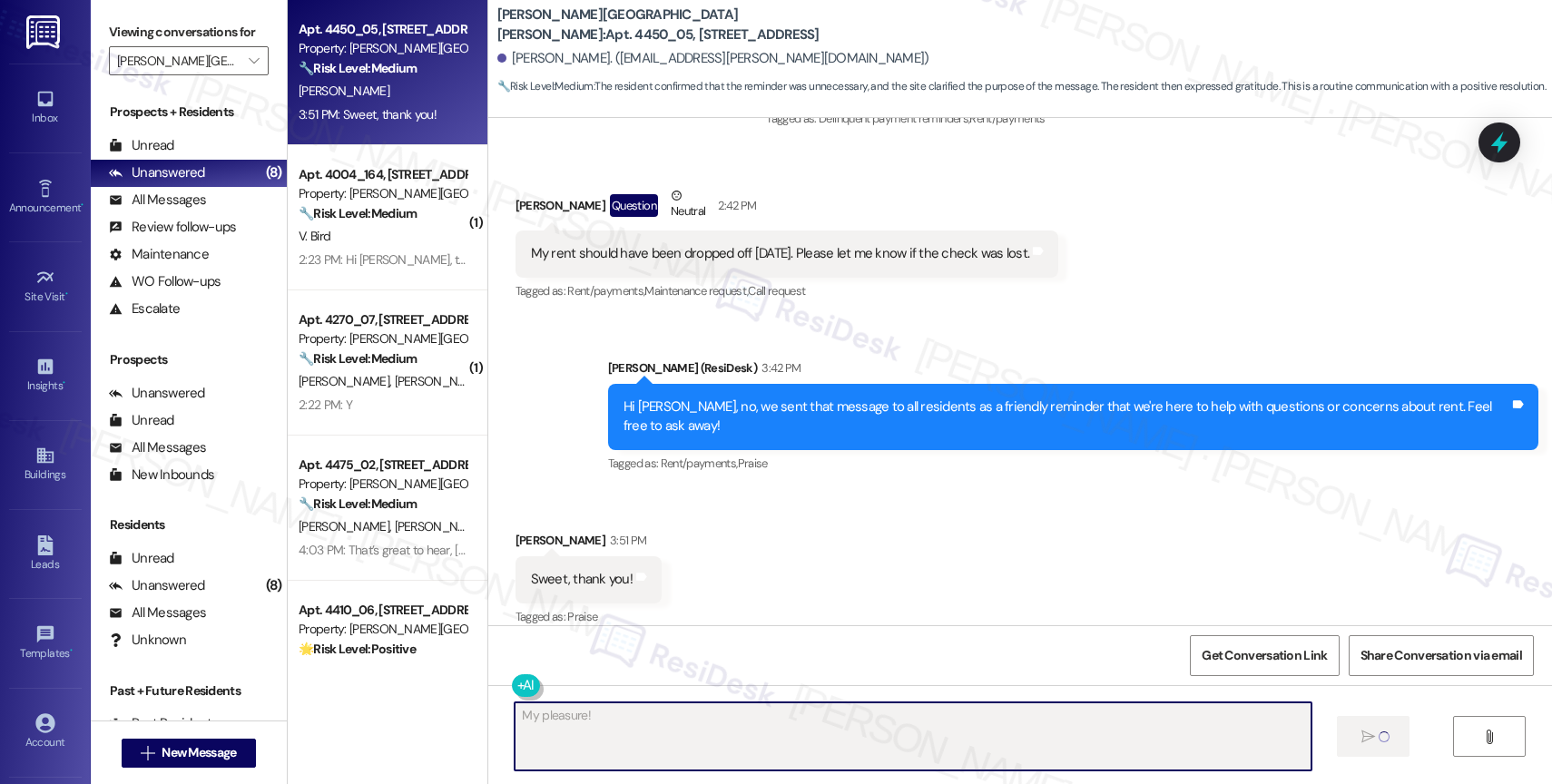
type textarea "Fetching suggested responses. Please feel free to read through the conversation…"
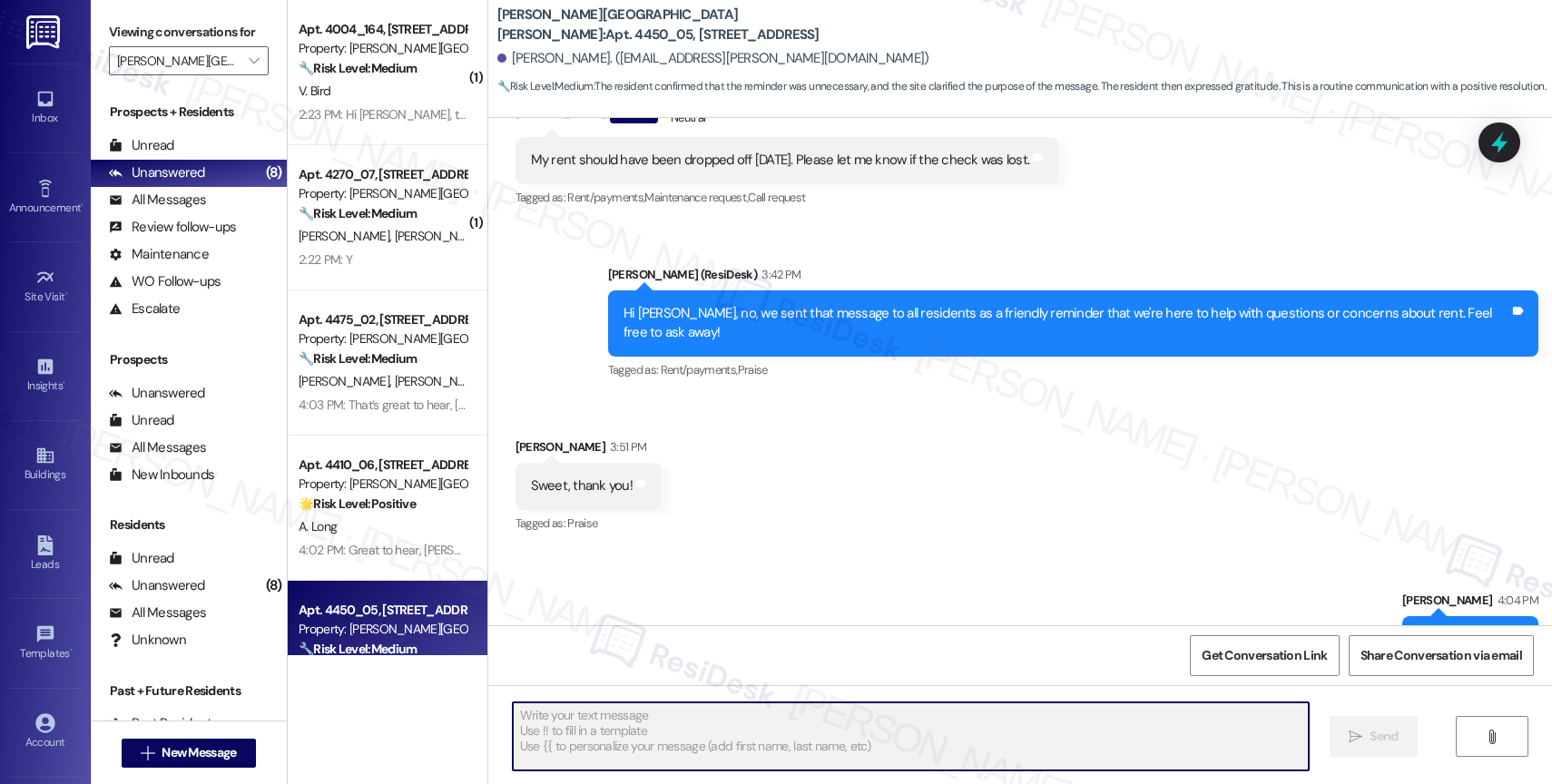
scroll to position [1774, 0]
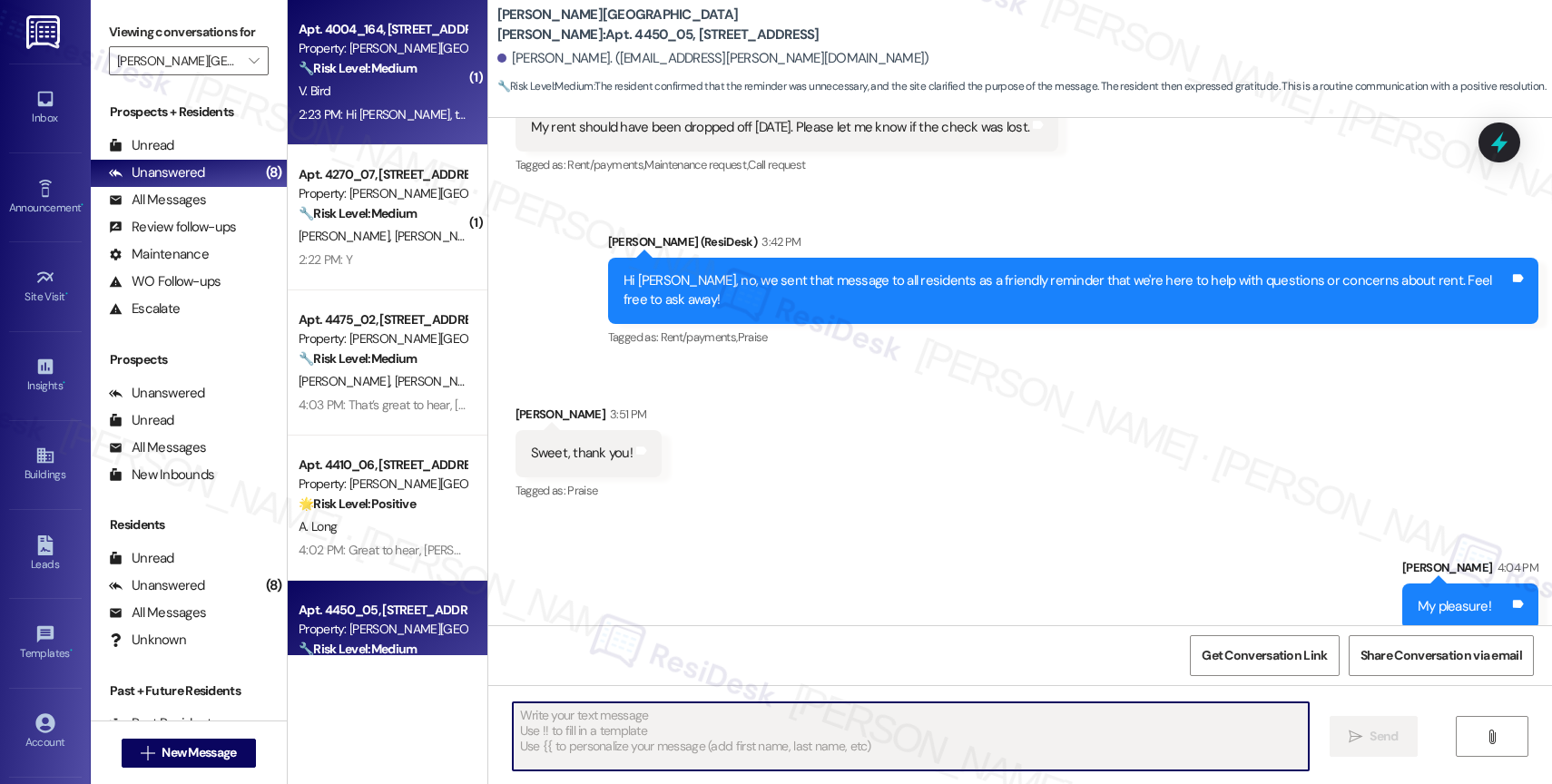
click at [314, 34] on div "Apt. 4004_164, 4275 NW Clubhouse Pl" at bounding box center [382, 29] width 168 height 19
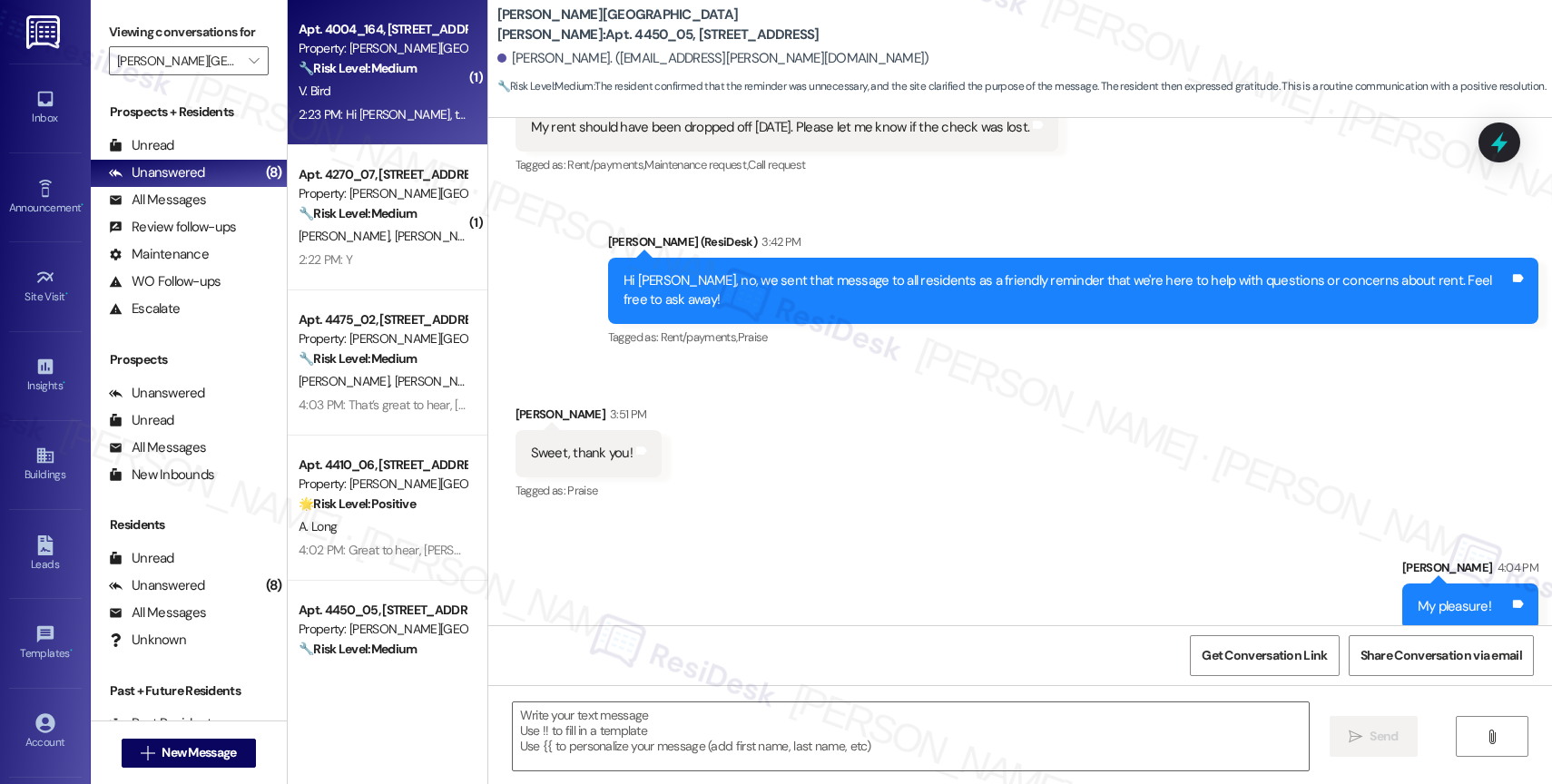
type textarea "Fetching suggested responses. Please feel free to read through the conversation…"
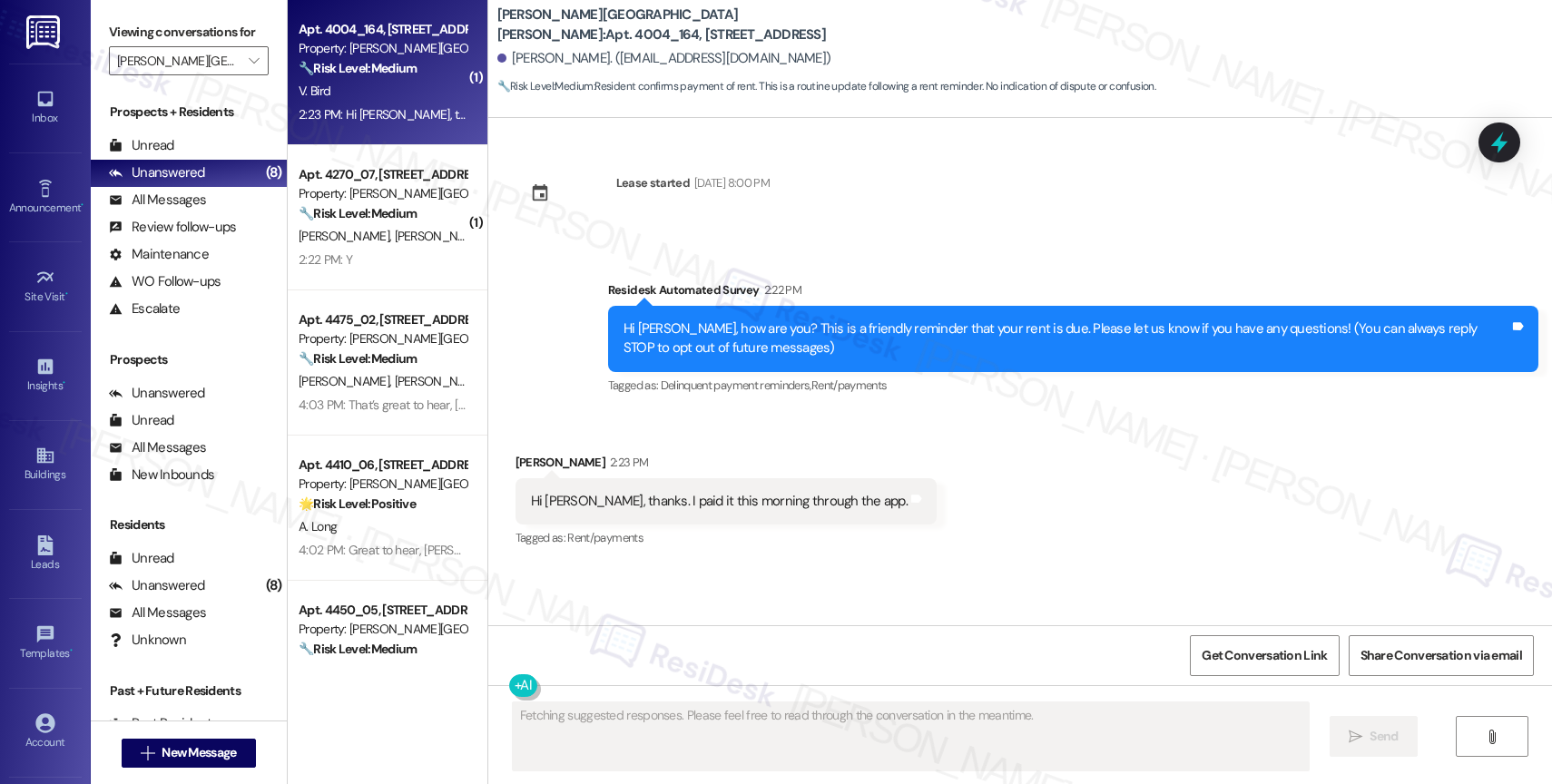
scroll to position [0, 0]
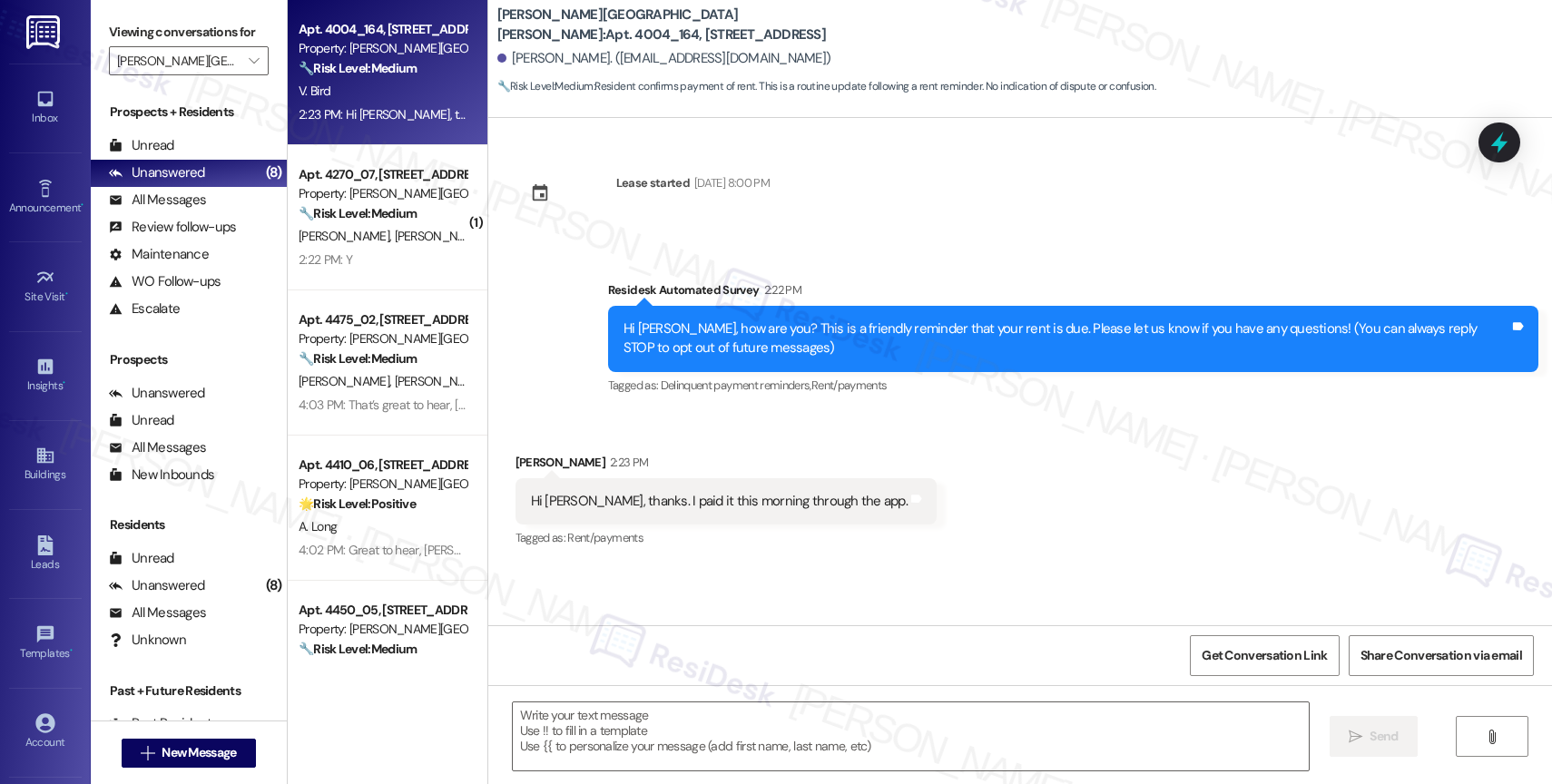
click at [886, 463] on div "Received via SMS Vera Bird 2:23 PM Hi Sarah, thanks. I paid it this morning thr…" at bounding box center [1020, 489] width 1064 height 153
click at [594, 733] on textarea at bounding box center [911, 736] width 796 height 68
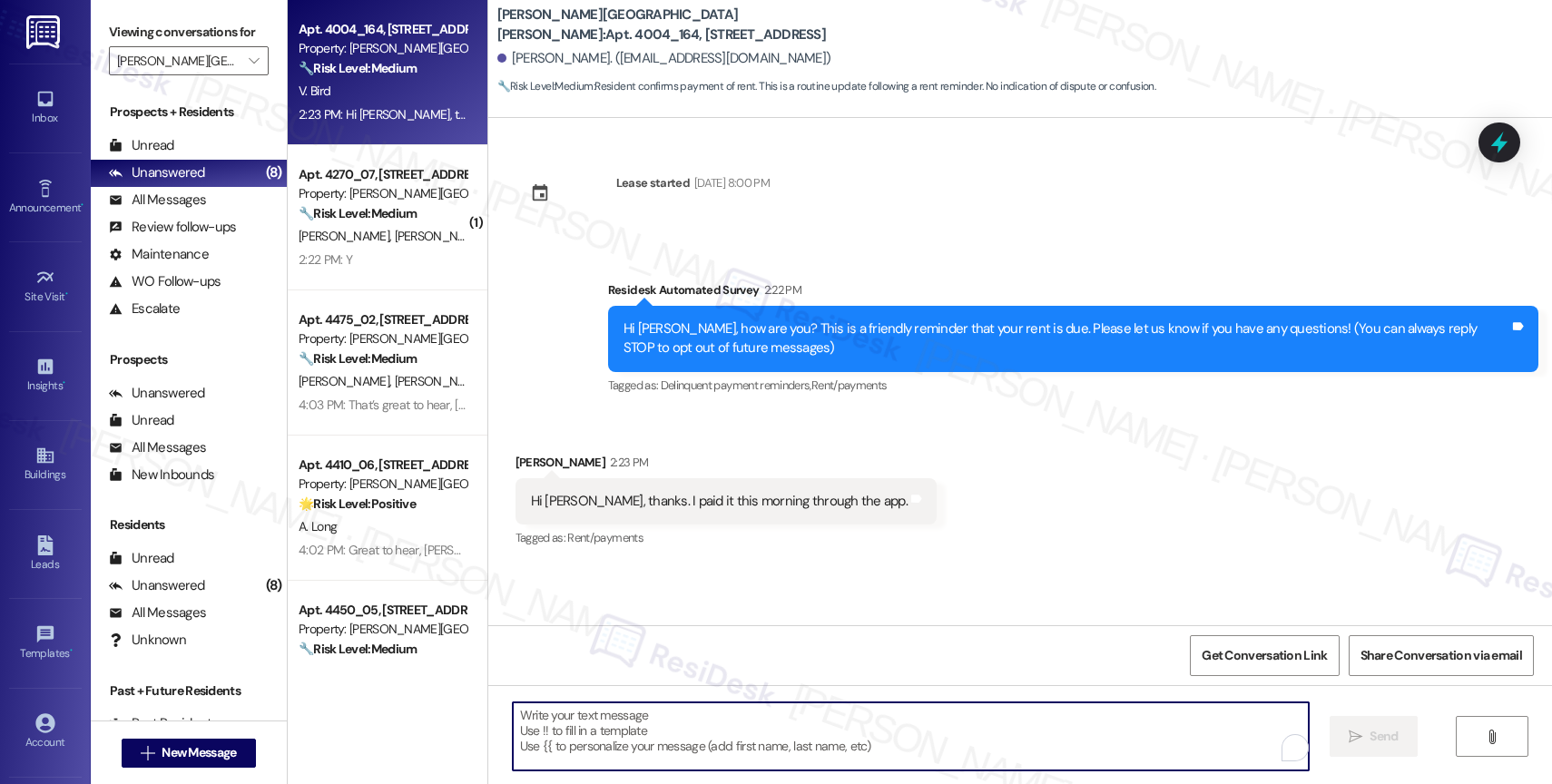
paste textarea "Thank you for informing me, {{first_name}}. If you have no further questions, p…"
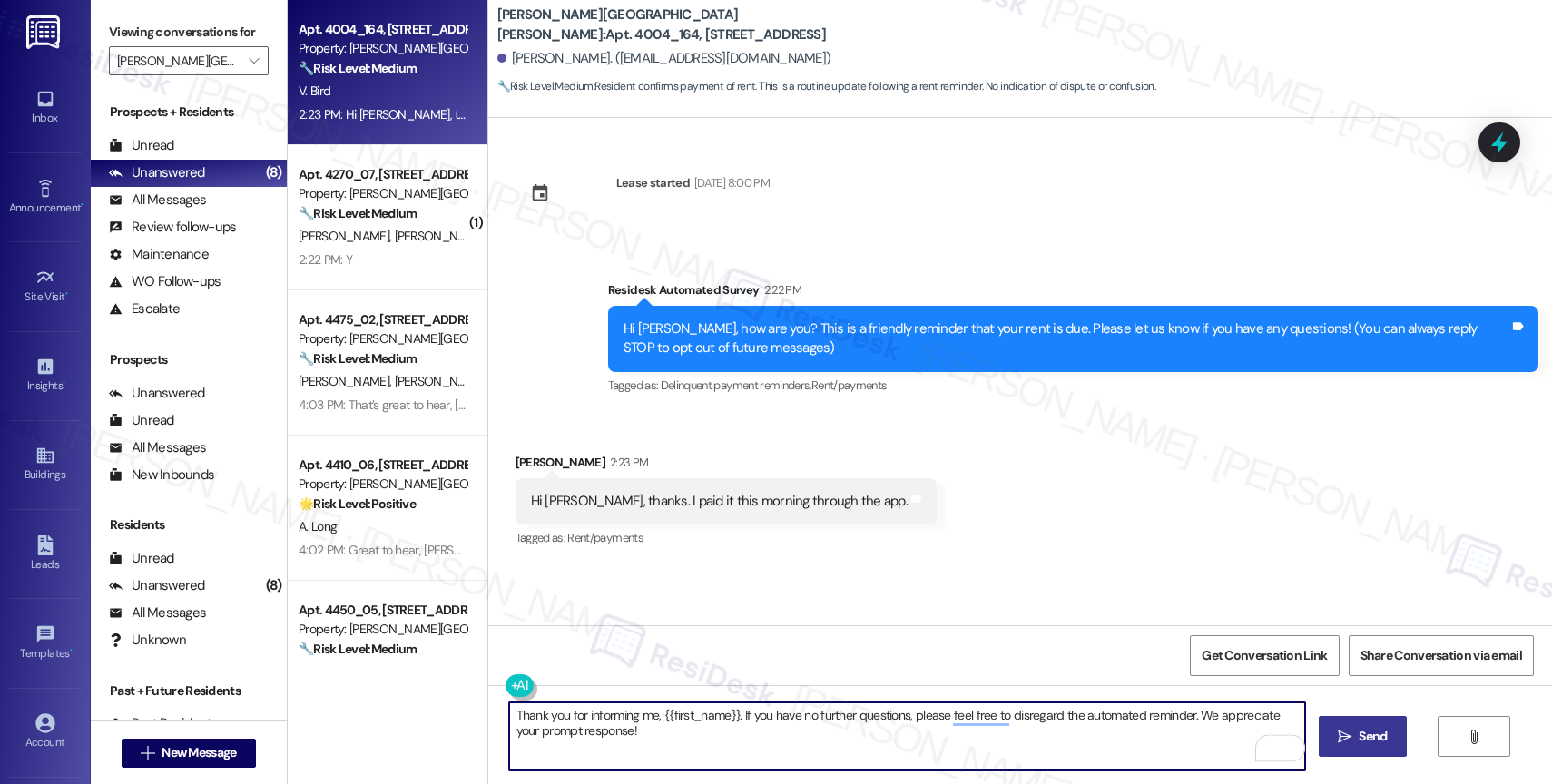
type textarea "Thank you for informing me, {{first_name}}. If you have no further questions, p…"
click at [1338, 739] on icon "" at bounding box center [1345, 736] width 14 height 15
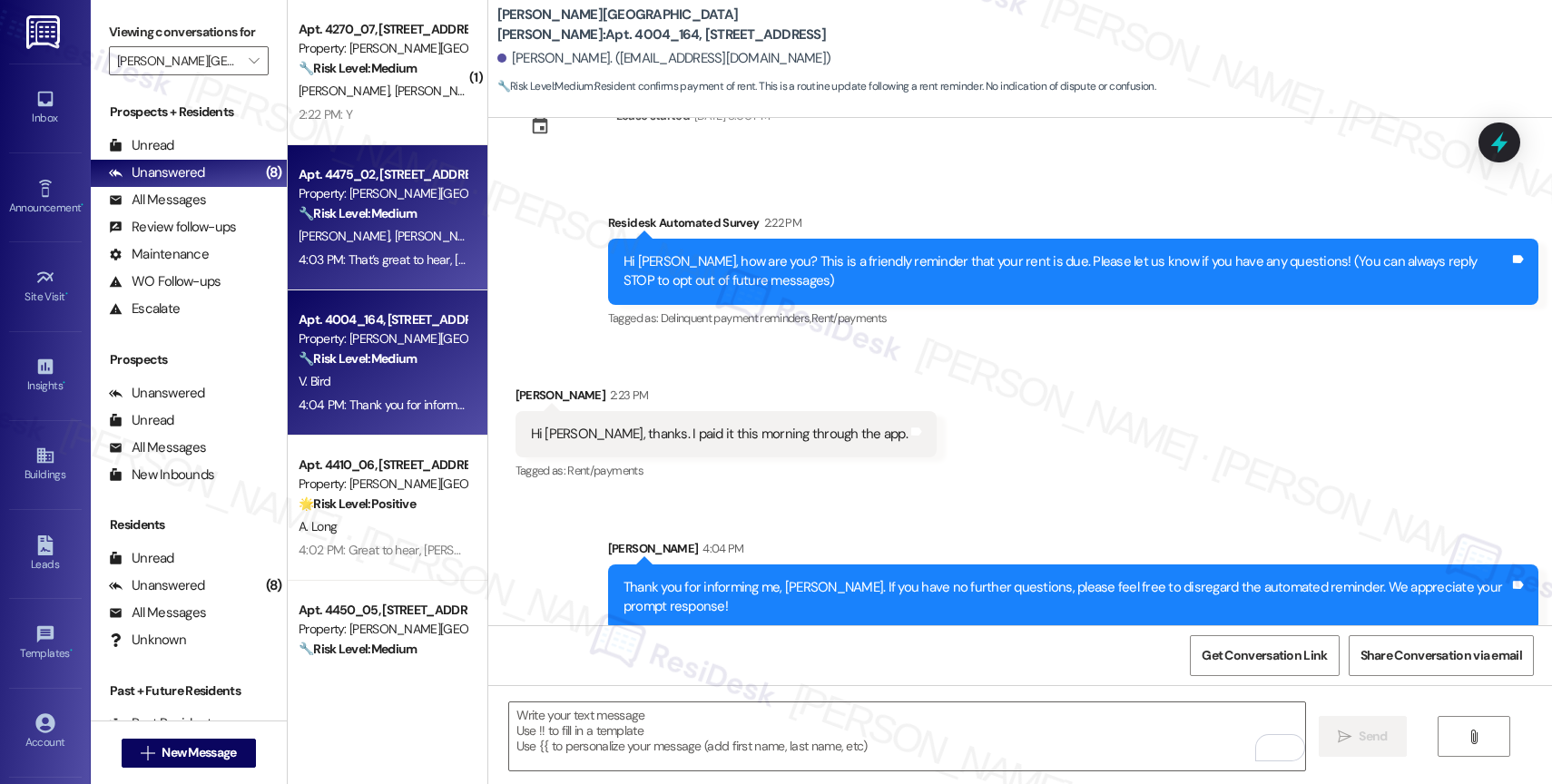
scroll to position [67, 0]
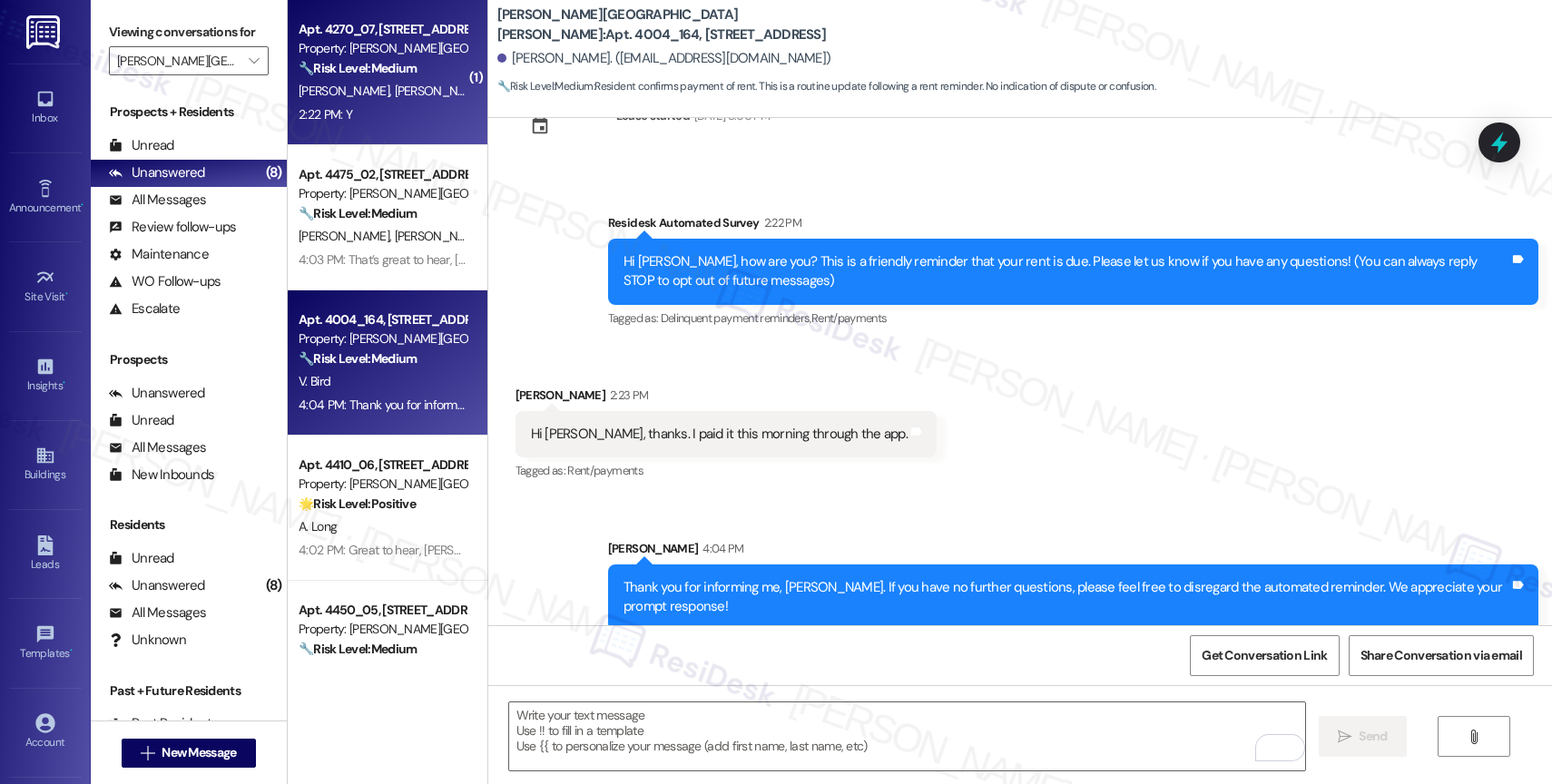
click at [378, 111] on div "2:22 PM: Y 2:22 PM: Y" at bounding box center [382, 114] width 171 height 23
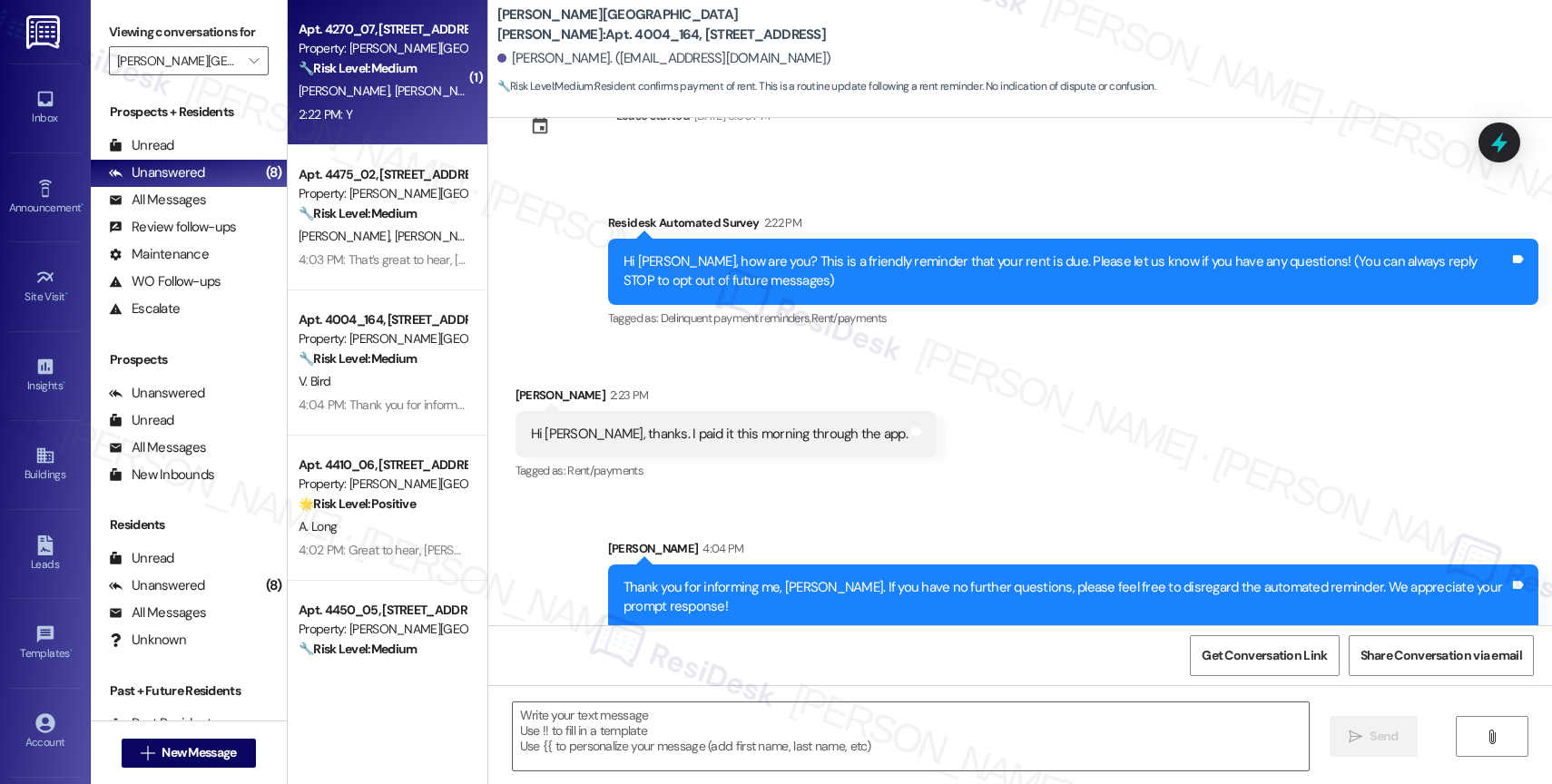
type textarea "Fetching suggested responses. Please feel free to read through the conversation…"
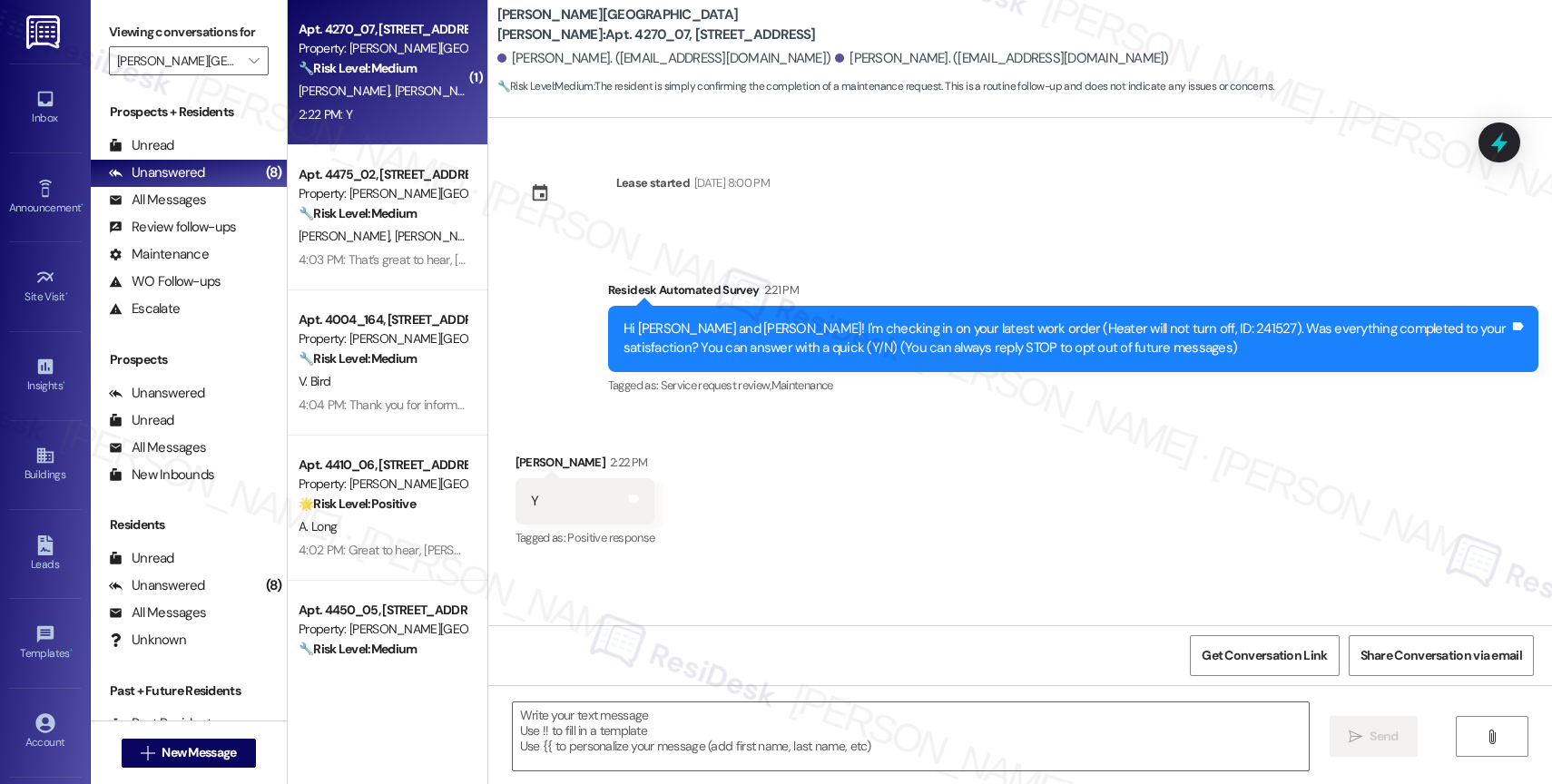
type textarea "Fetching suggested responses. Please feel free to read through the conversation…"
click at [245, 70] on span "" at bounding box center [253, 60] width 17 height 29
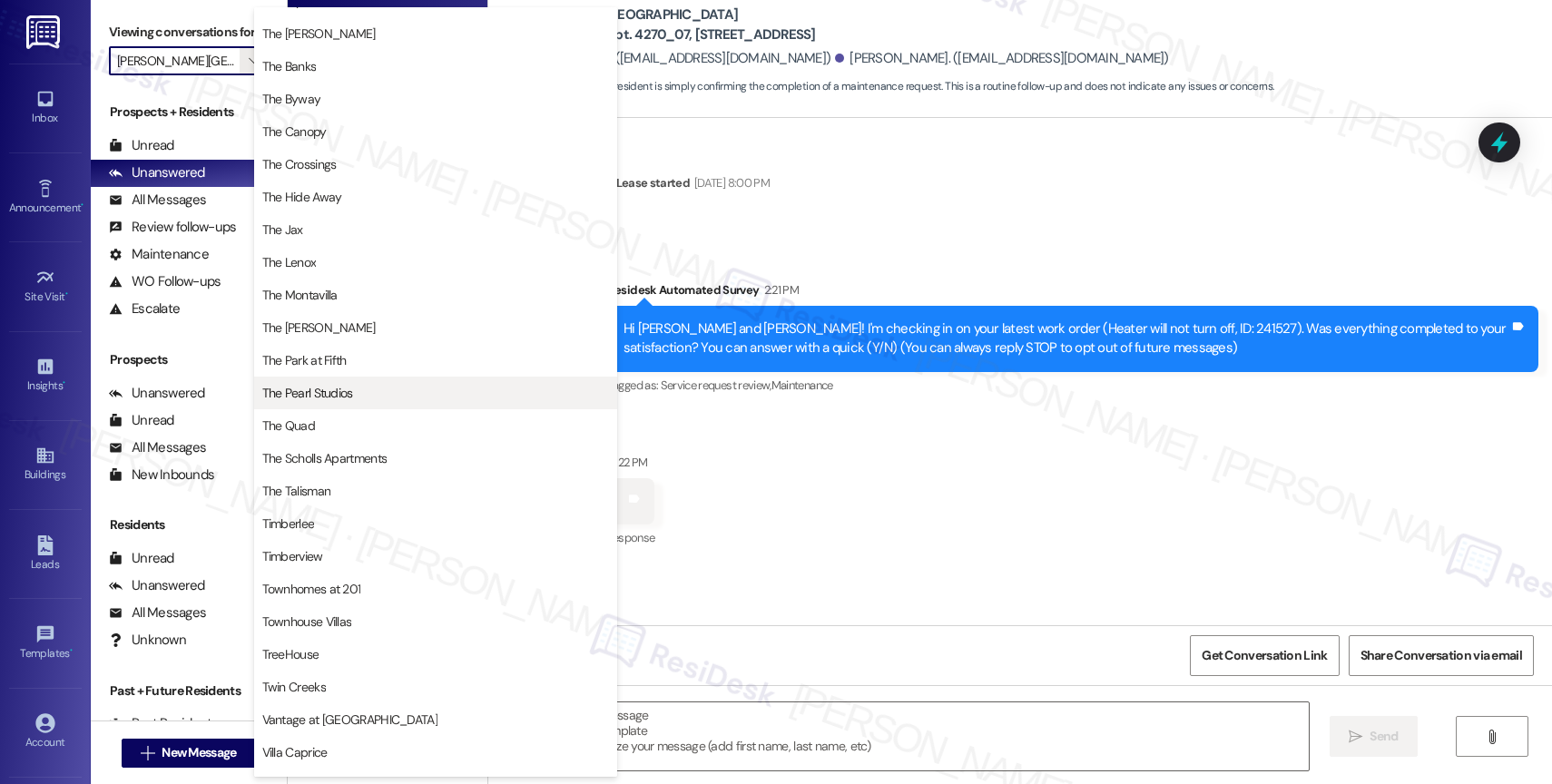
scroll to position [3096, 0]
click at [354, 437] on button "The Quad" at bounding box center [435, 426] width 363 height 33
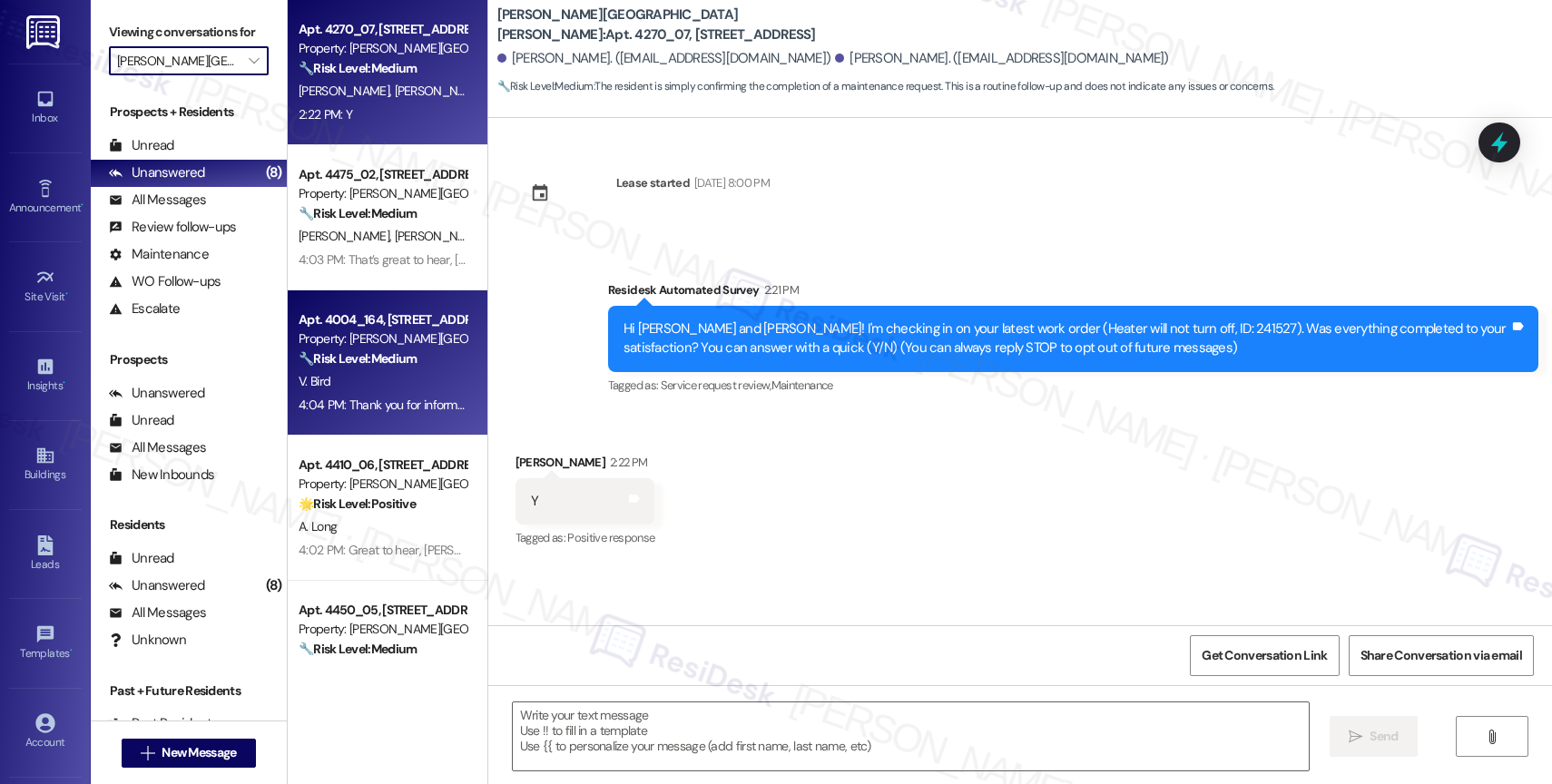
type input "The Quad"
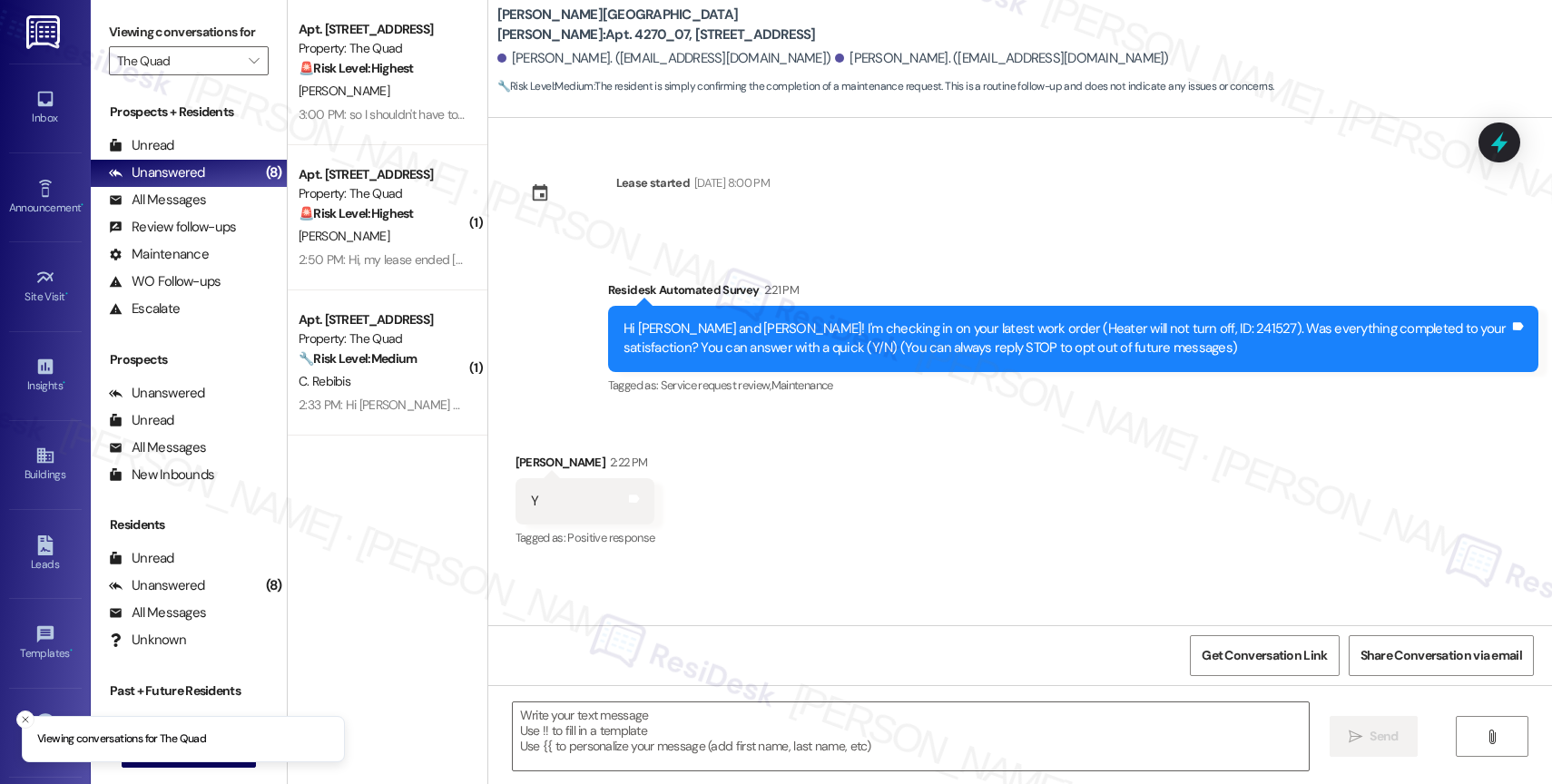
click at [396, 78] on div "Apt. 304B, 307 SW 7th Street Property: The Quad 🚨 Risk Level: Highest The resid…" at bounding box center [382, 49] width 171 height 62
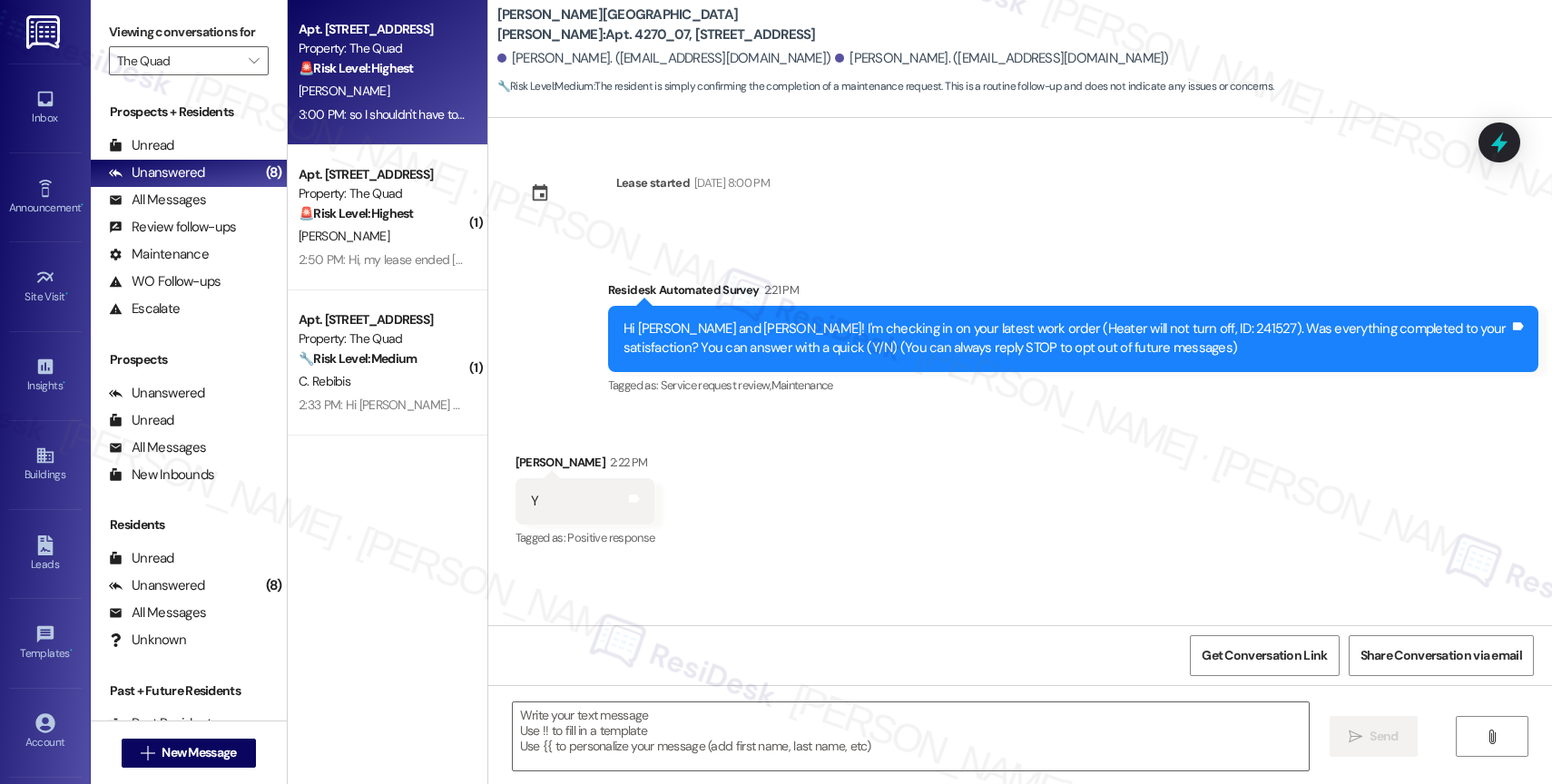
type textarea "Fetching suggested responses. Please feel free to read through the conversation…"
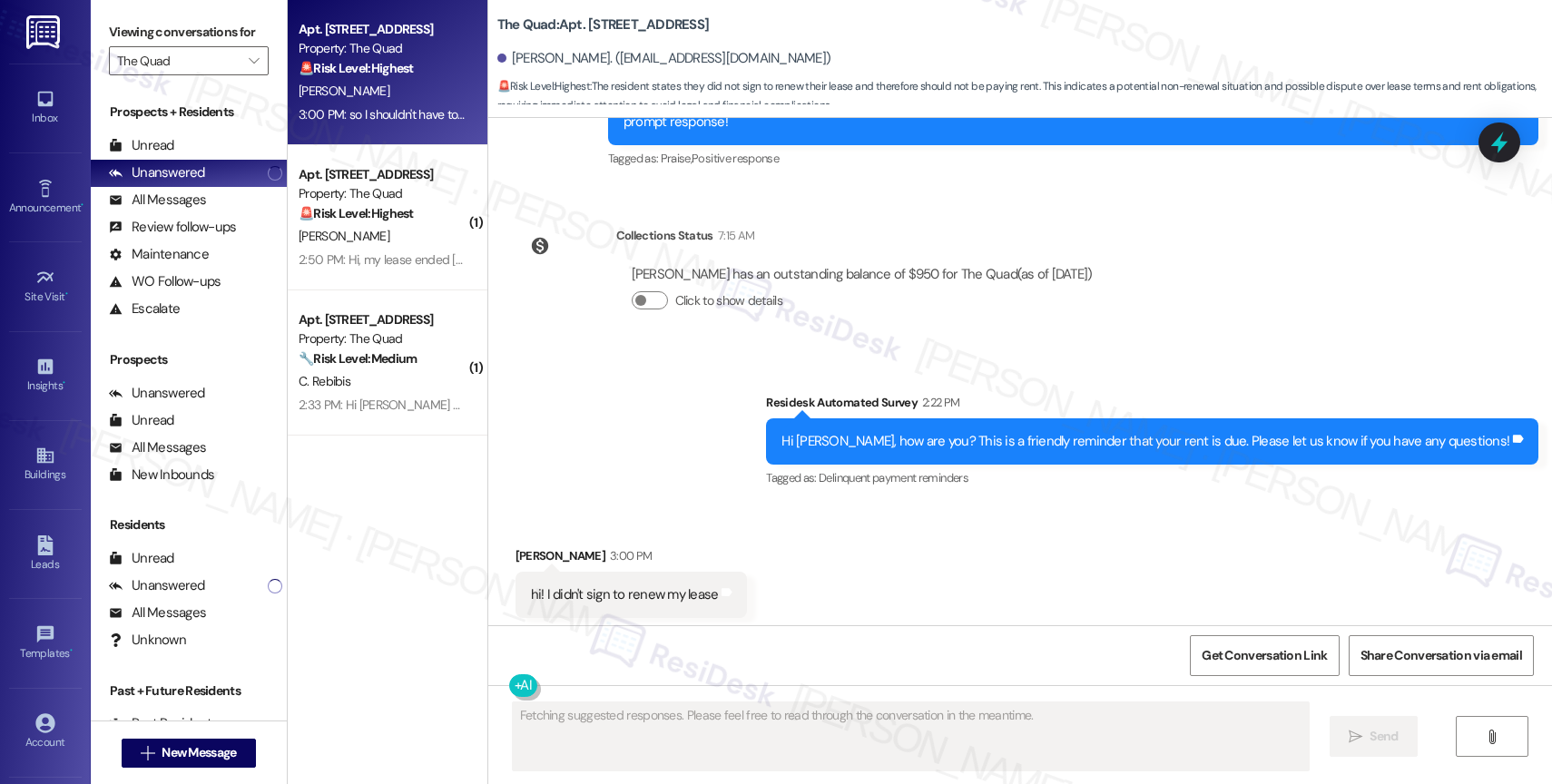
scroll to position [1710, 0]
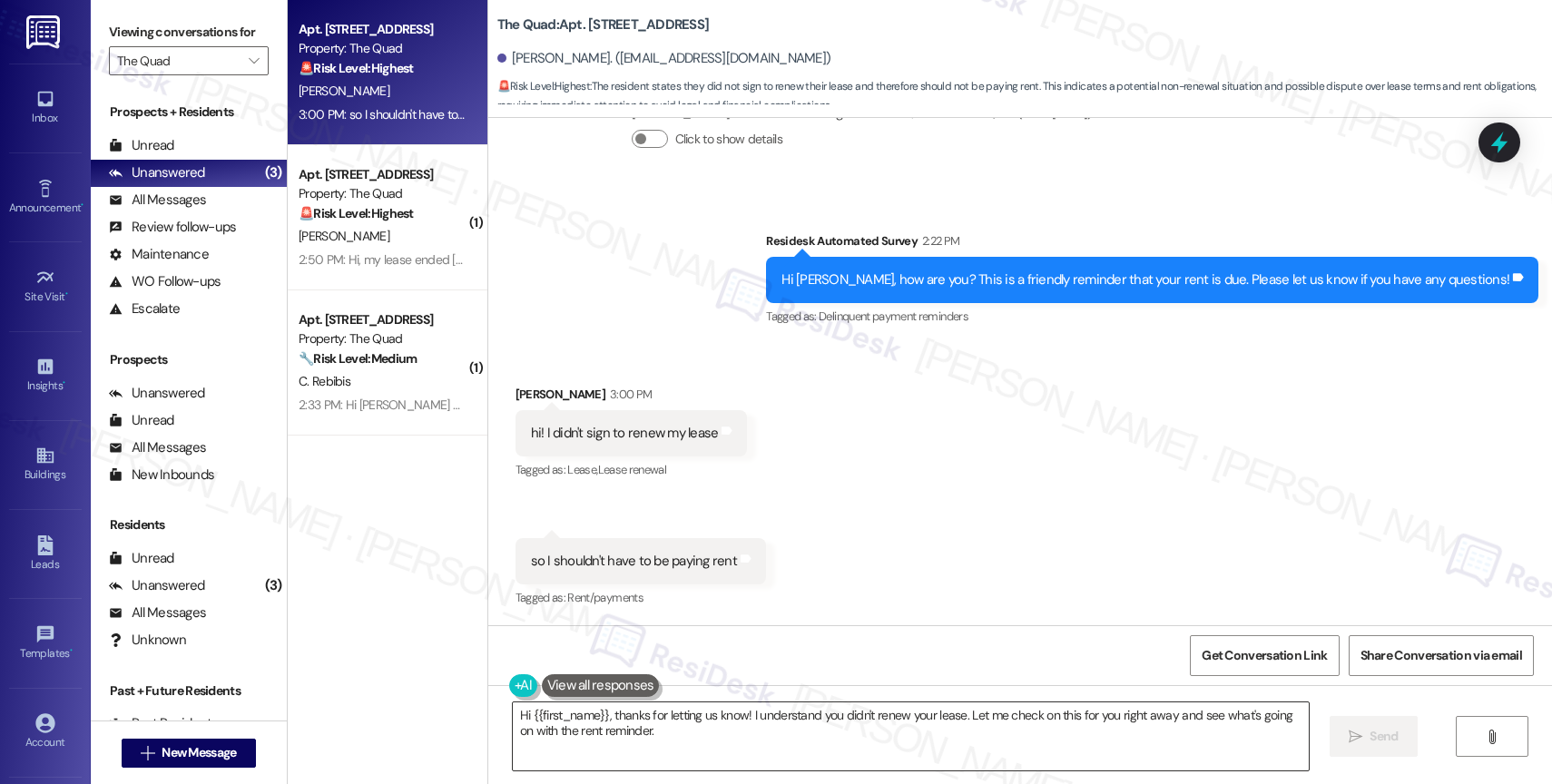
click at [518, 712] on textarea "Hi {{first_name}}, thanks for letting us know! I understand you didn't renew yo…" at bounding box center [911, 736] width 796 height 68
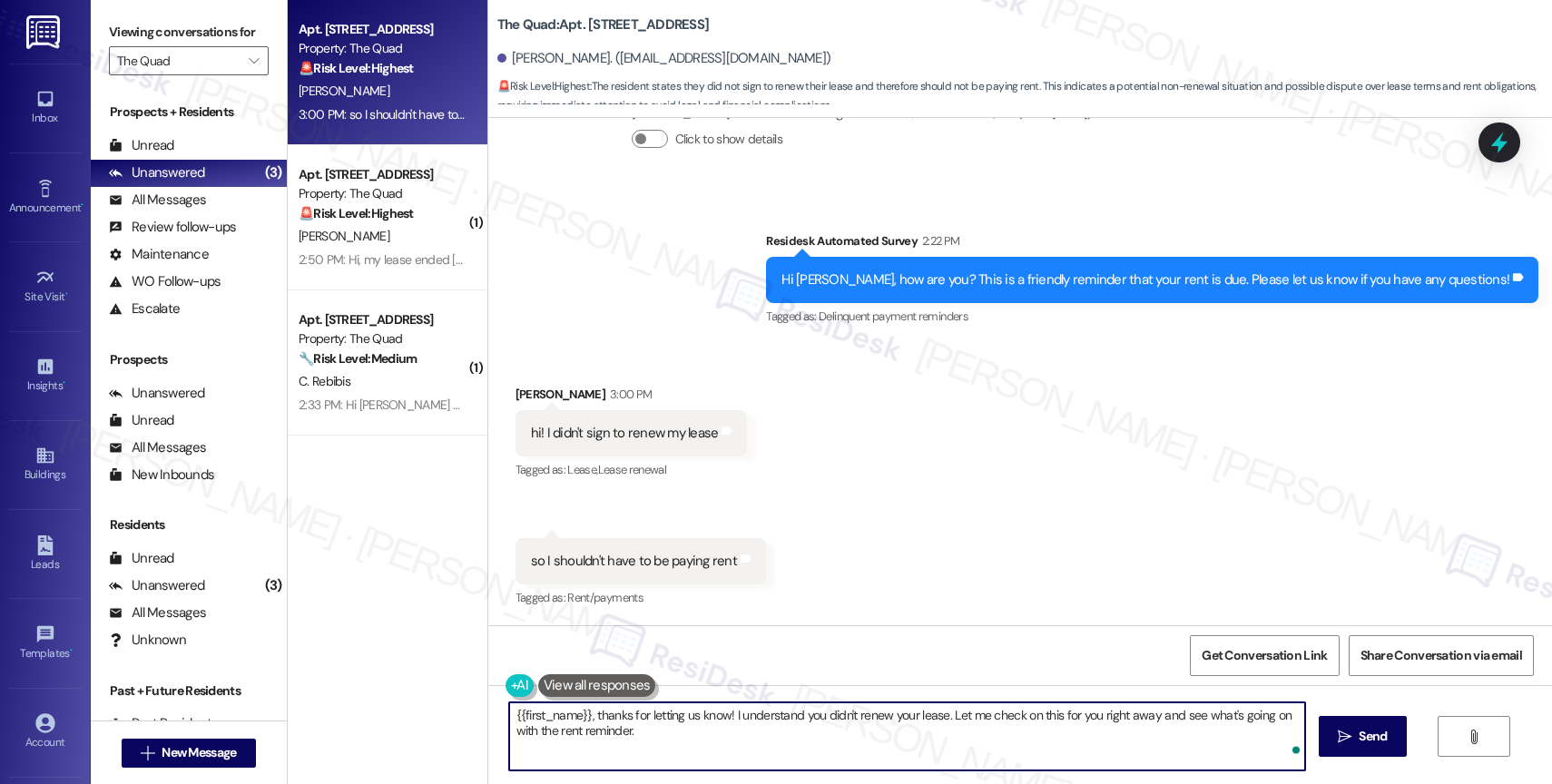
drag, startPoint x: 690, startPoint y: 750, endPoint x: 685, endPoint y: 735, distance: 15.8
click at [690, 750] on textarea "{{first_name}}, thanks for letting us know! I understand you didn't renew your …" at bounding box center [907, 736] width 796 height 68
click at [684, 710] on textarea "{{first_name}}, thanks for letting us know! I understand you didn't renew your …" at bounding box center [907, 736] width 796 height 68
click at [846, 744] on textarea "{{first_name}}, thanks for letting me know! I understand you didn't renew your …" at bounding box center [907, 736] width 796 height 68
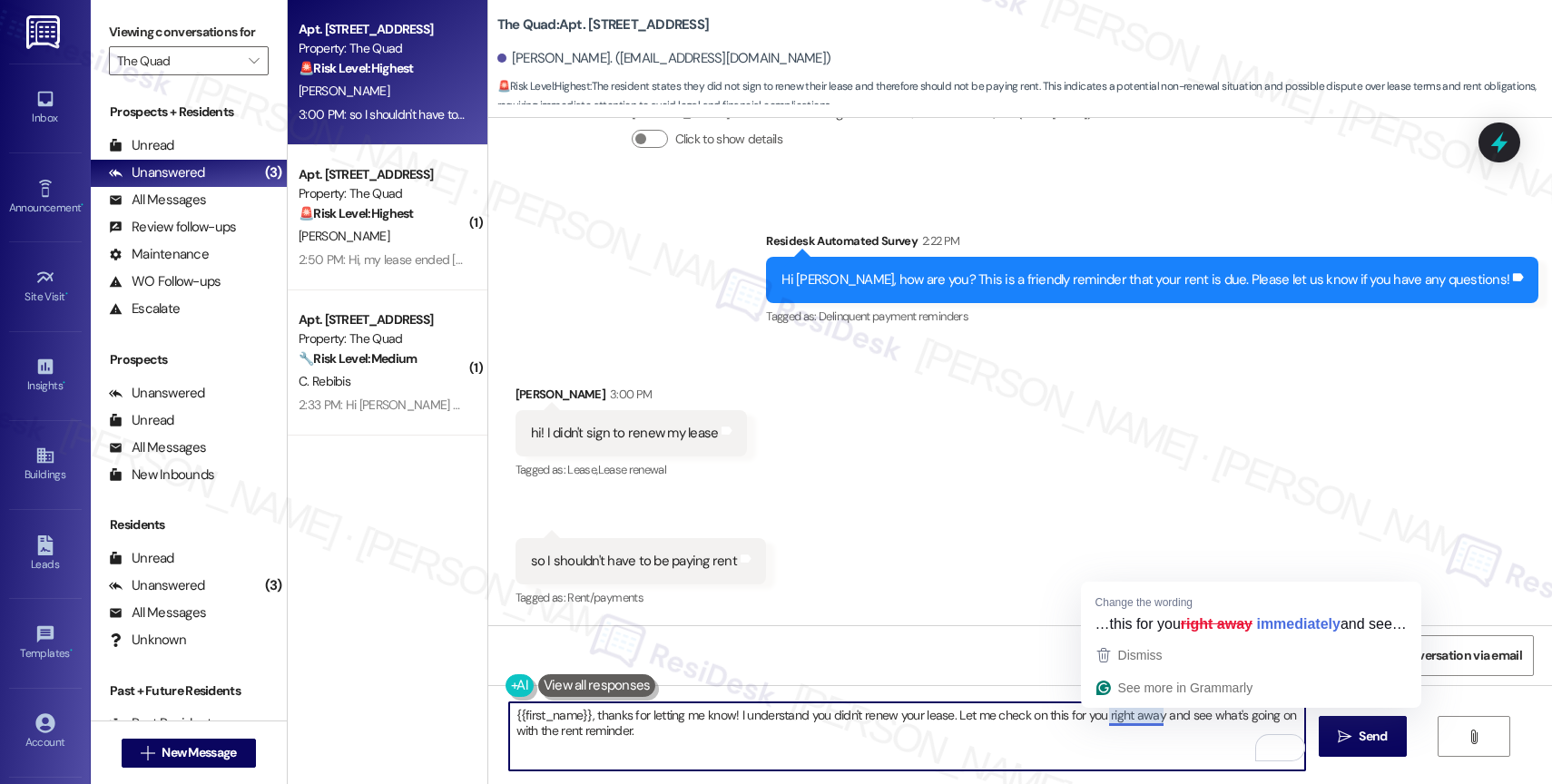
click at [916, 745] on textarea "{{first_name}}, thanks for letting me know! I understand you didn't renew your …" at bounding box center [907, 736] width 796 height 68
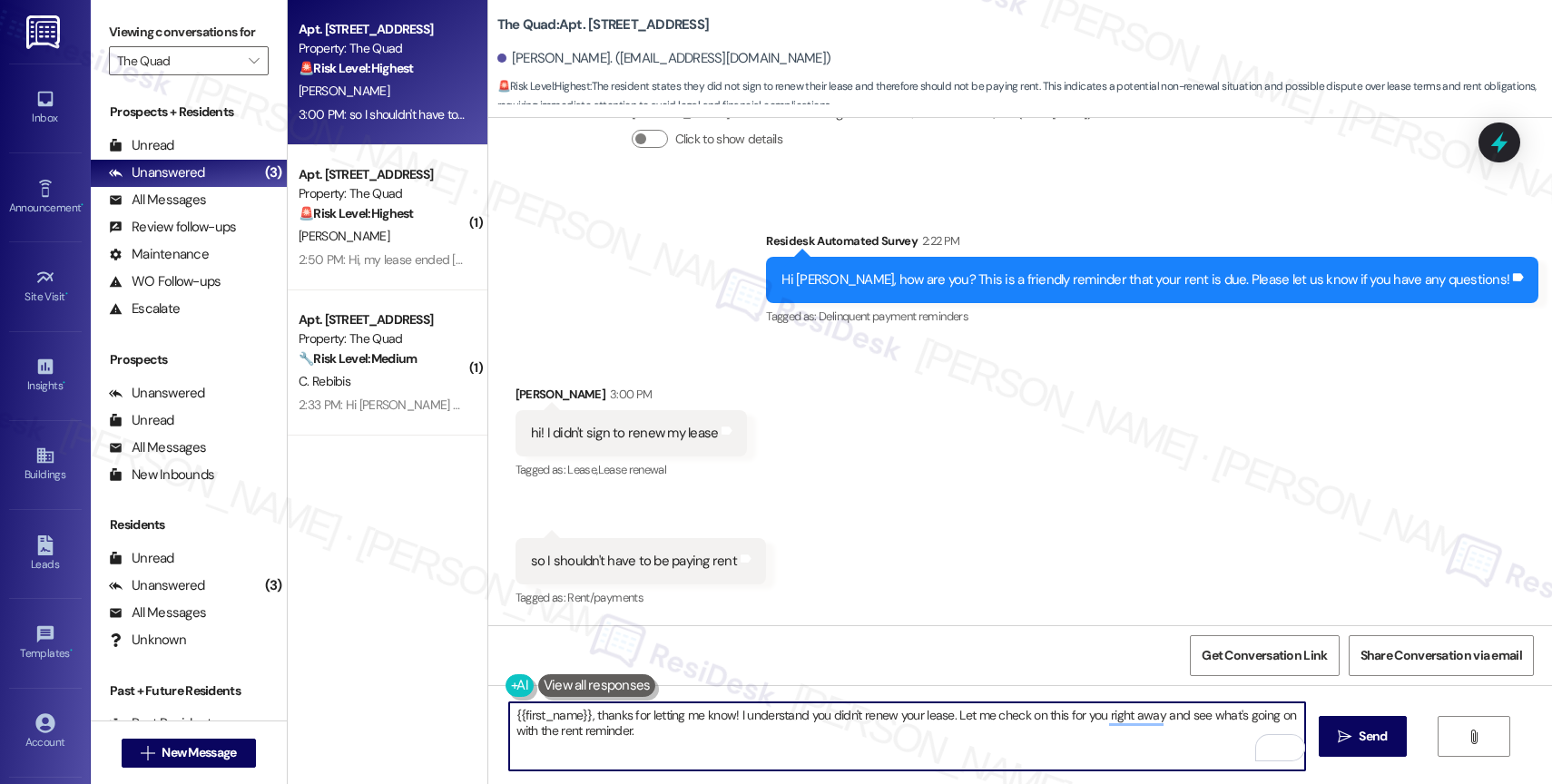
drag, startPoint x: 946, startPoint y: 712, endPoint x: 955, endPoint y: 731, distance: 21.0
click at [955, 731] on textarea "{{first_name}}, thanks for letting me know! I understand you didn't renew your …" at bounding box center [907, 736] width 796 height 68
drag, startPoint x: 946, startPoint y: 708, endPoint x: 956, endPoint y: 754, distance: 47.1
click at [956, 754] on textarea "{{first_name}}, thanks for letting me know! I understand you didn't renew your …" at bounding box center [907, 736] width 796 height 68
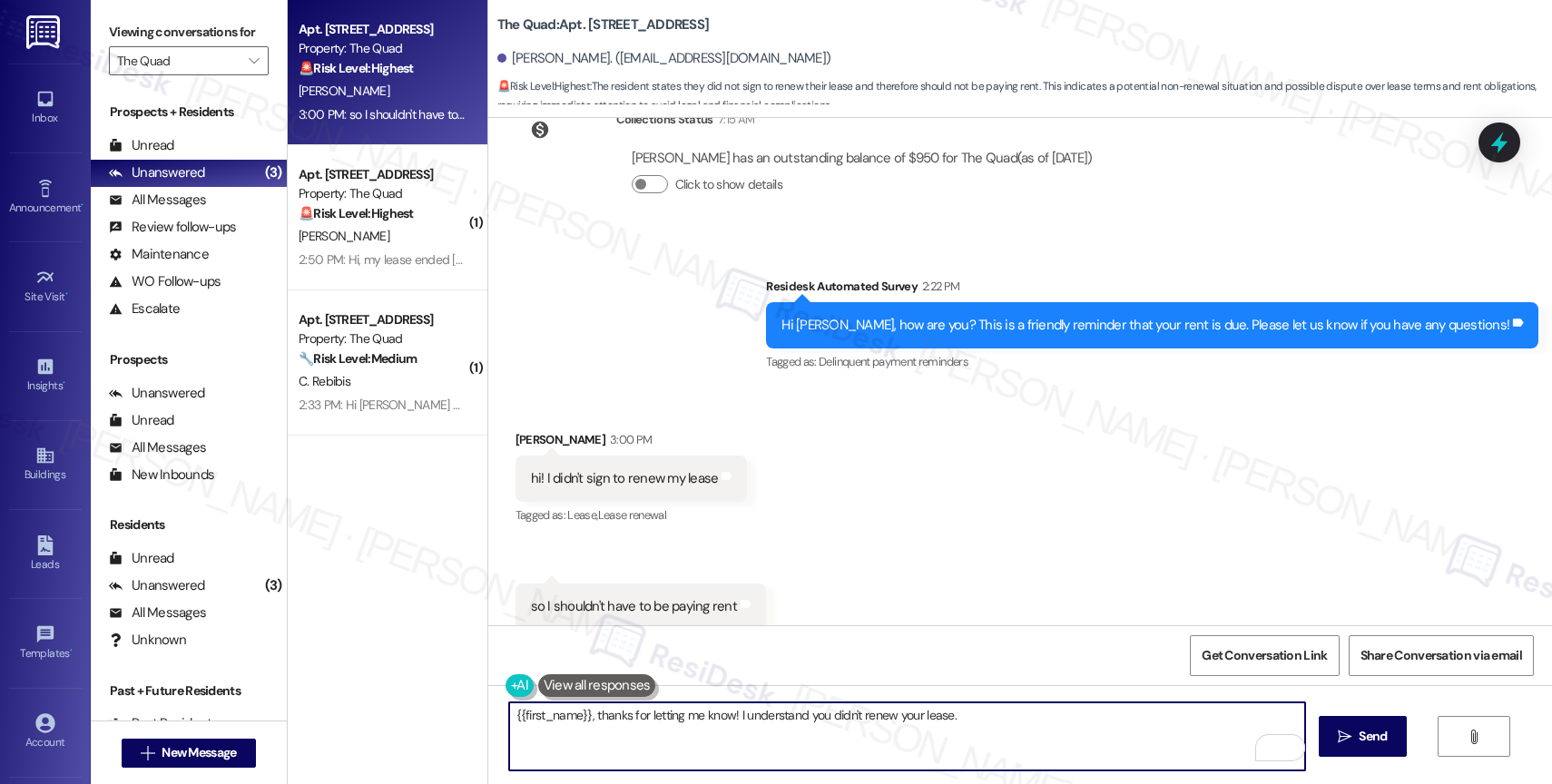
scroll to position [1711, 0]
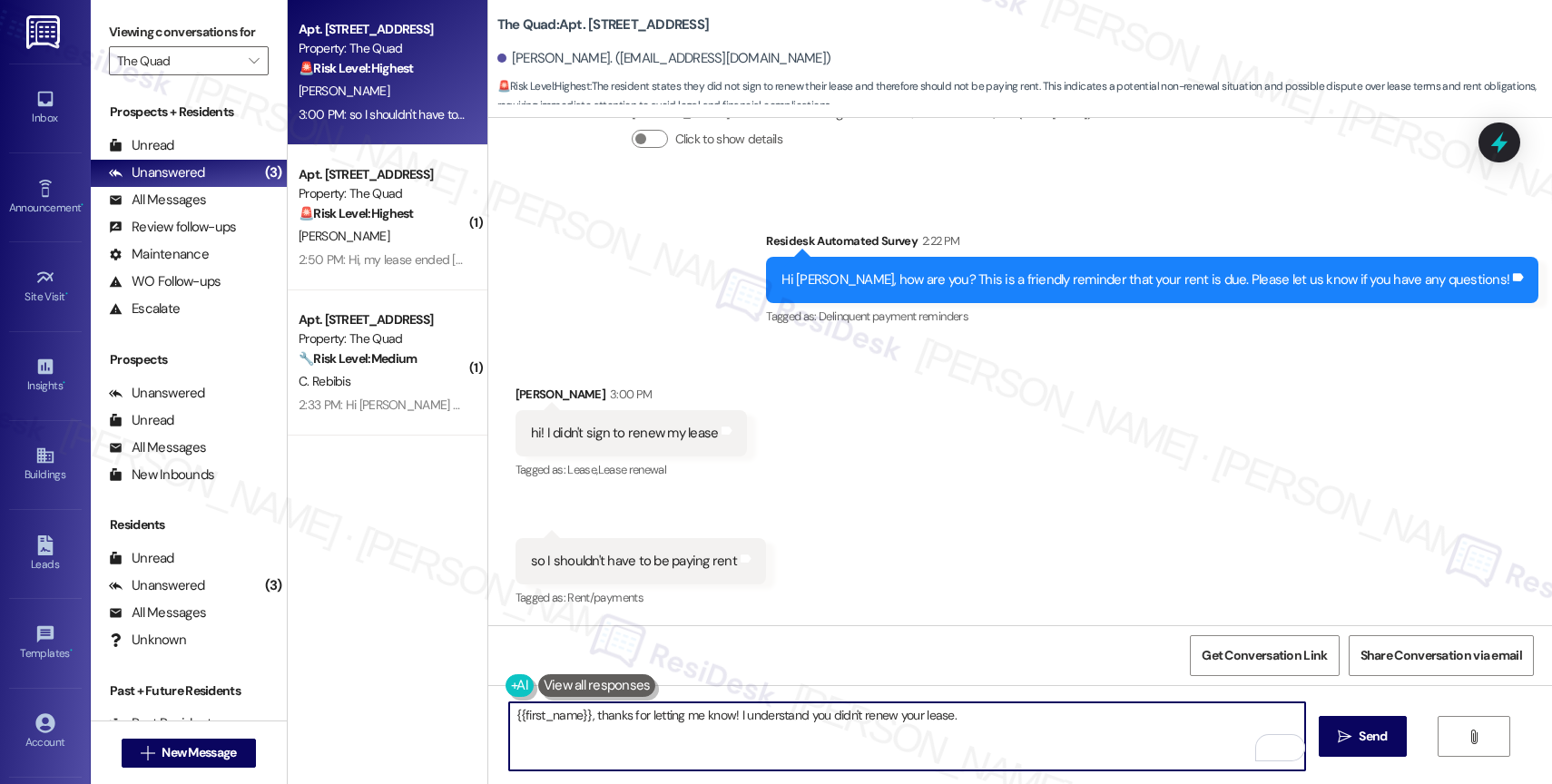
click at [987, 722] on textarea "{{first_name}}, thanks for letting me know! I understand you didn't renew your …" at bounding box center [907, 736] width 796 height 68
click at [973, 714] on textarea "{{first_name}}, thanks for letting me know! I understand you didn't renew your …" at bounding box center [907, 736] width 796 height 68
drag, startPoint x: 945, startPoint y: 709, endPoint x: 1254, endPoint y: 714, distance: 309.0
click at [1254, 714] on textarea "{{first_name}}, thanks for letting me know! I understand you didn't renew your …" at bounding box center [907, 736] width 796 height 68
click at [1078, 650] on button "is" at bounding box center [1105, 659] width 152 height 29
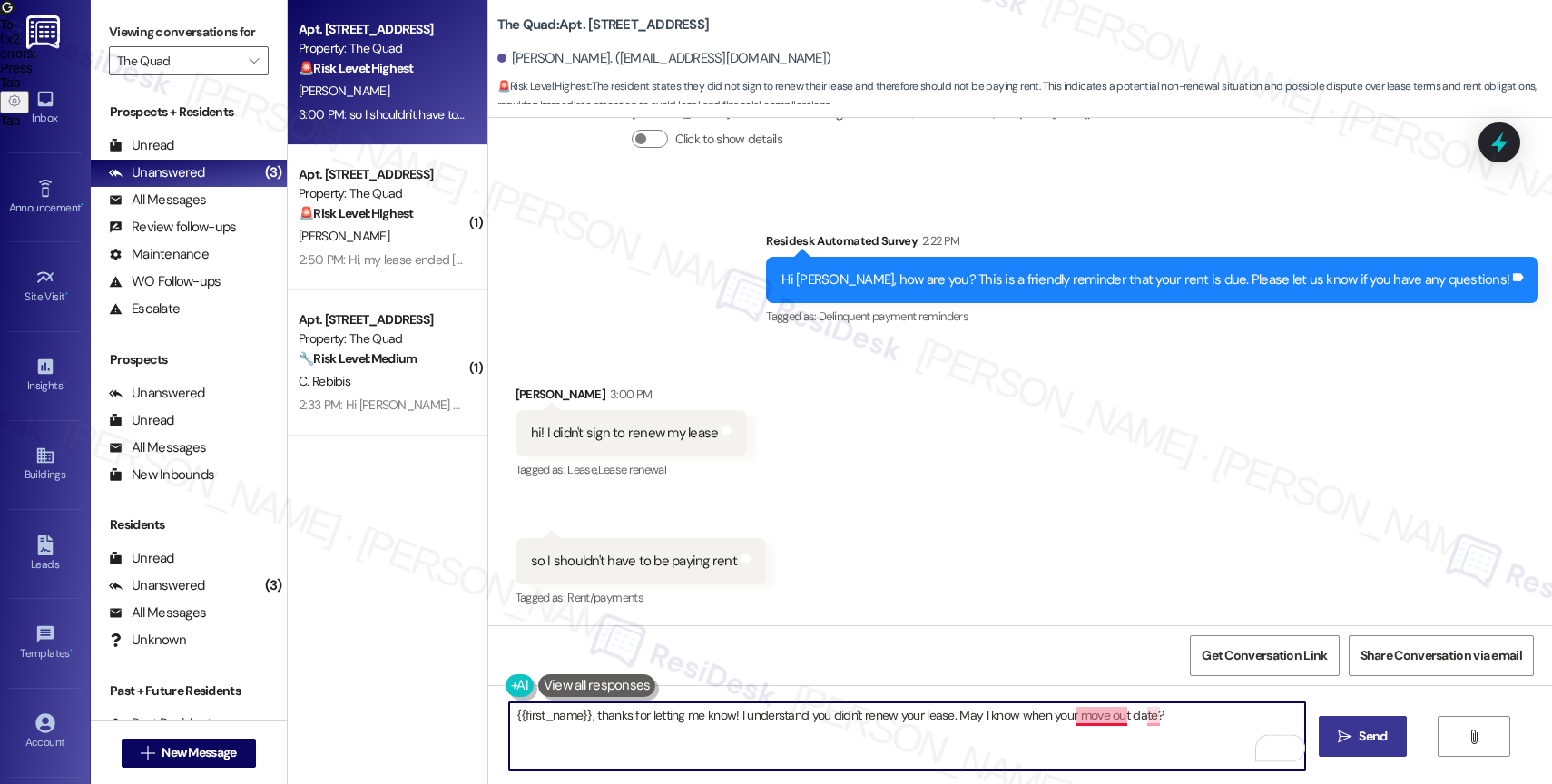
drag, startPoint x: 1039, startPoint y: 714, endPoint x: 1403, endPoint y: 722, distance: 364.1
click at [1403, 722] on div "{{first_name}}, thanks for letting me know! I understand you didn't renew your …" at bounding box center [1020, 752] width 1064 height 136
drag, startPoint x: 1248, startPoint y: 741, endPoint x: 1270, endPoint y: 740, distance: 22.0
click at [1258, 741] on div "{{first_name}}, thanks for letting me know! I understand you didn't renew your …" at bounding box center [907, 736] width 797 height 70
click at [1280, 741] on div "1" at bounding box center [1277, 747] width 20 height 20
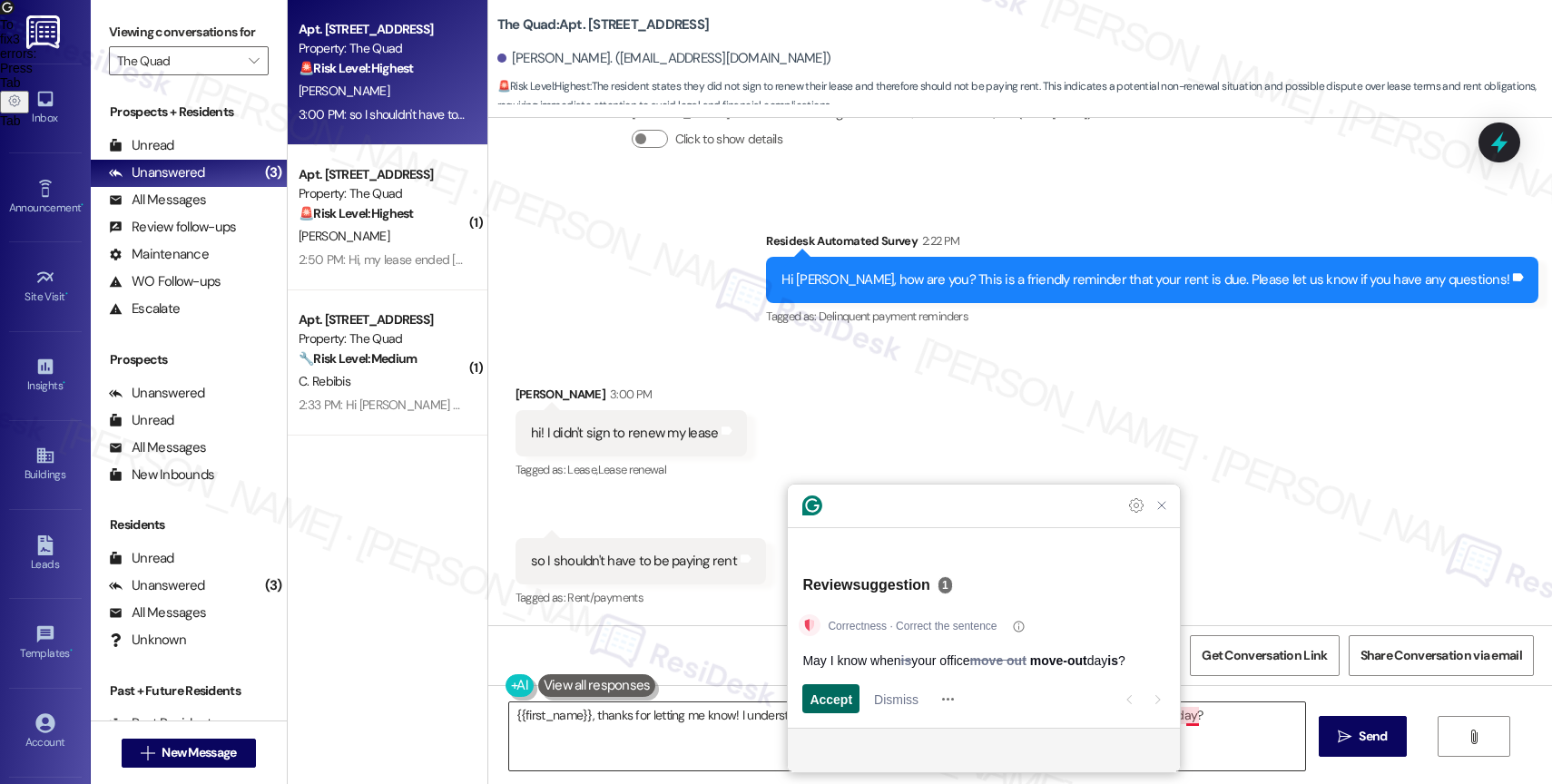
click at [831, 689] on span "Accept" at bounding box center [830, 698] width 43 height 19
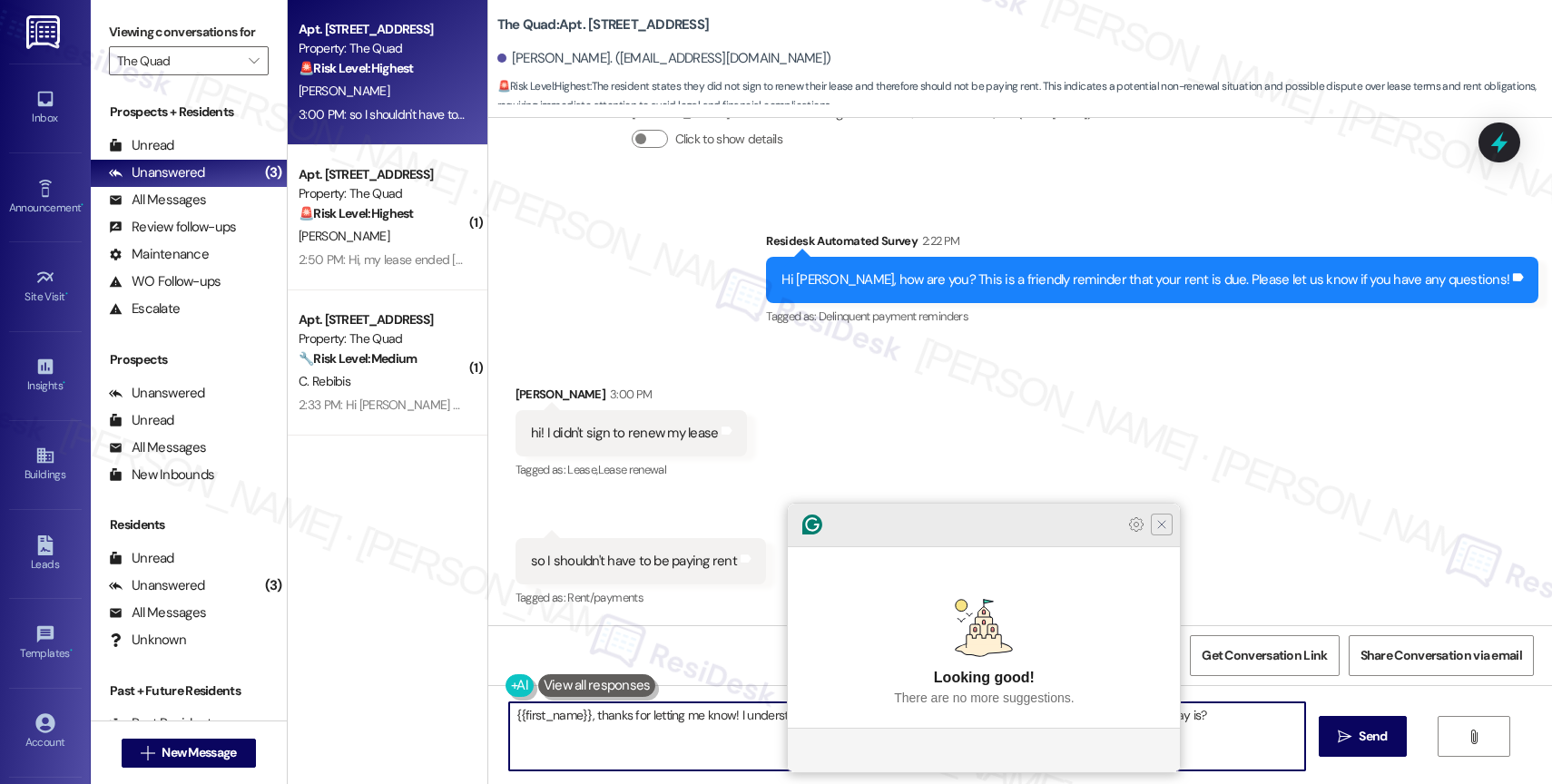
type textarea "{{first_name}}, thanks for letting me know! I understand you didn't renew your …"
click at [1163, 531] on icon "Close Grammarly Assistant" at bounding box center [1162, 524] width 15 height 15
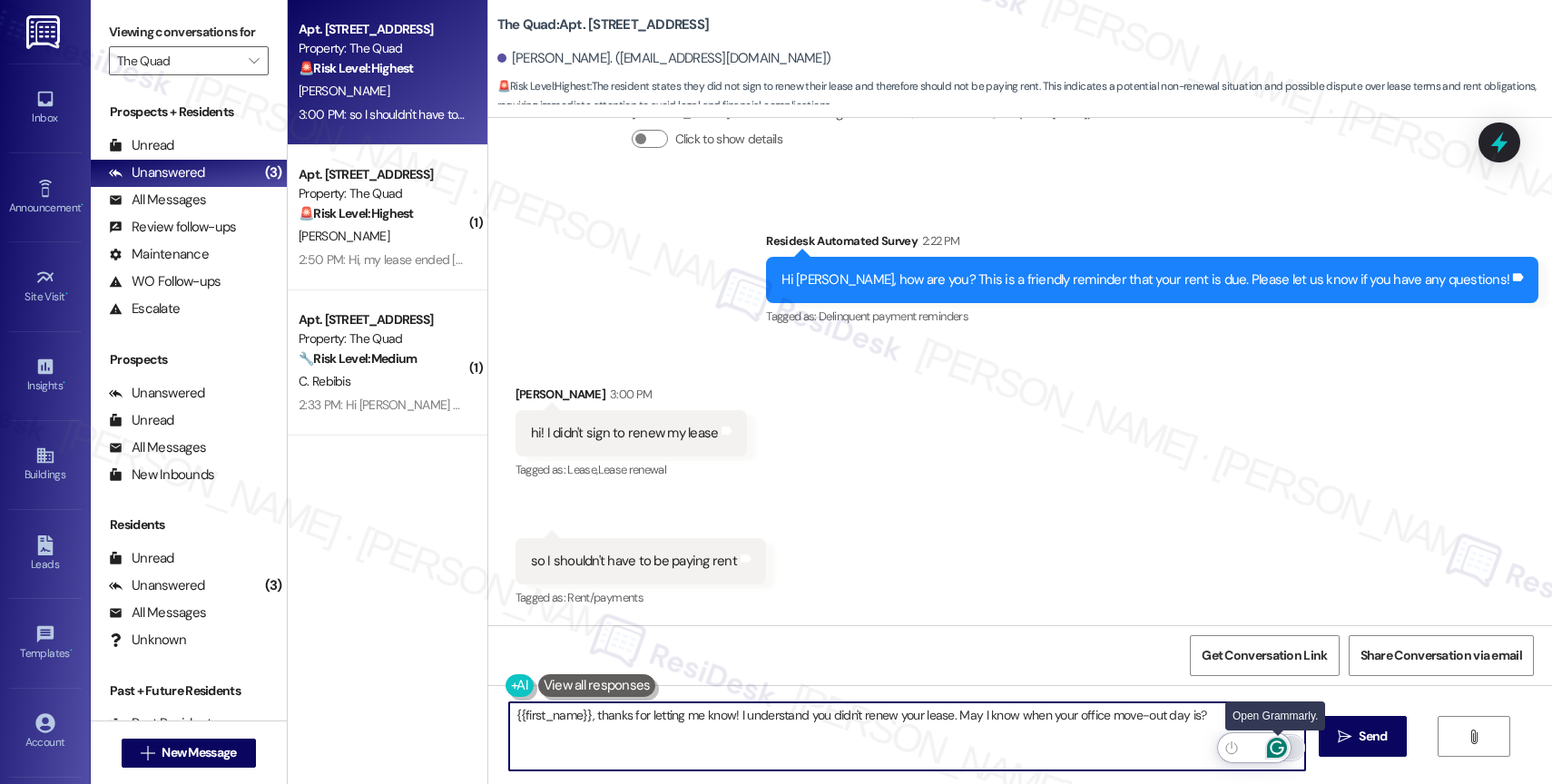
click at [1280, 744] on icon "Open Grammarly. 0 Suggestions." at bounding box center [1277, 747] width 20 height 20
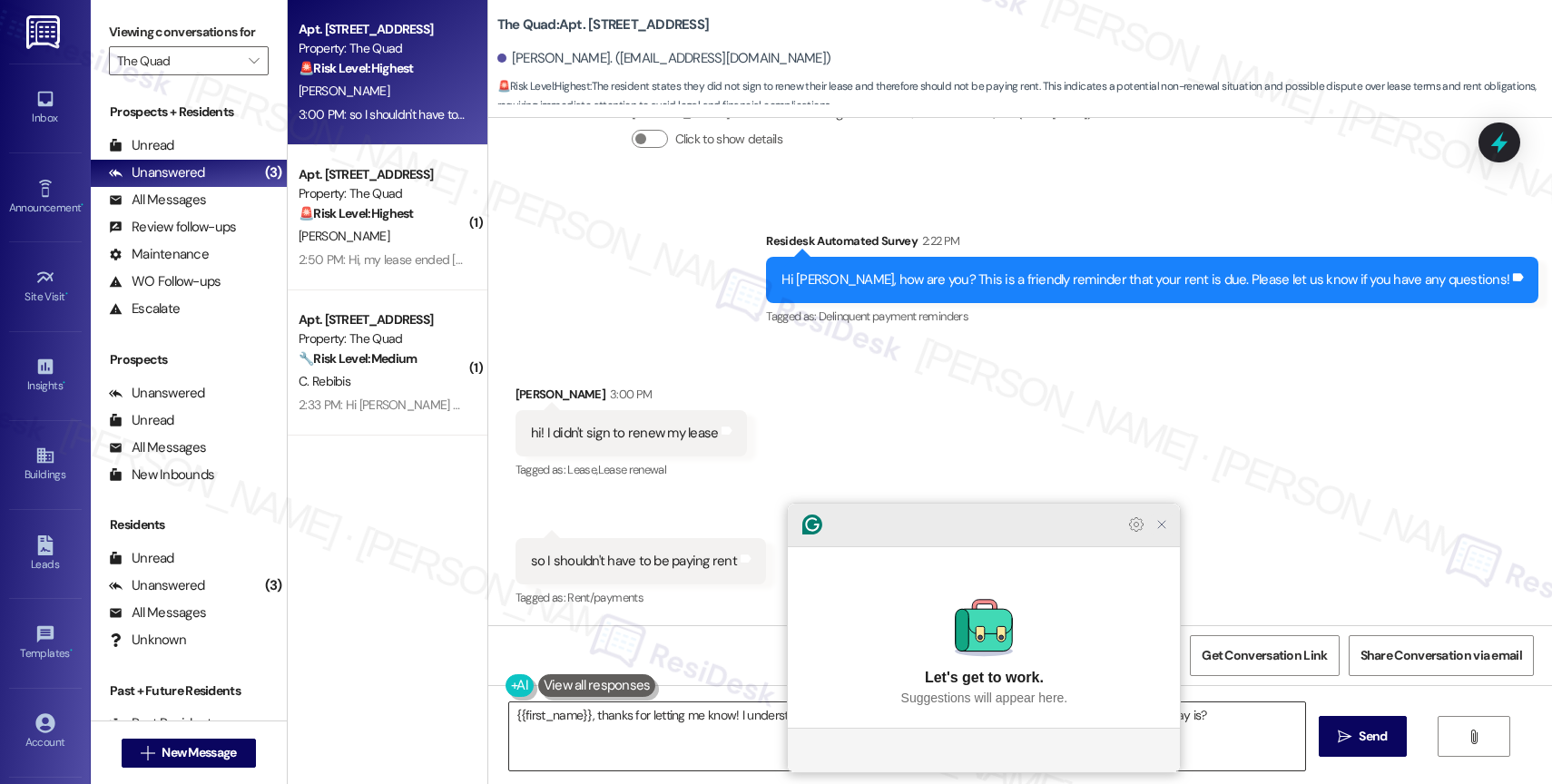
click at [1157, 531] on icon "Close Grammarly Assistant" at bounding box center [1162, 524] width 15 height 15
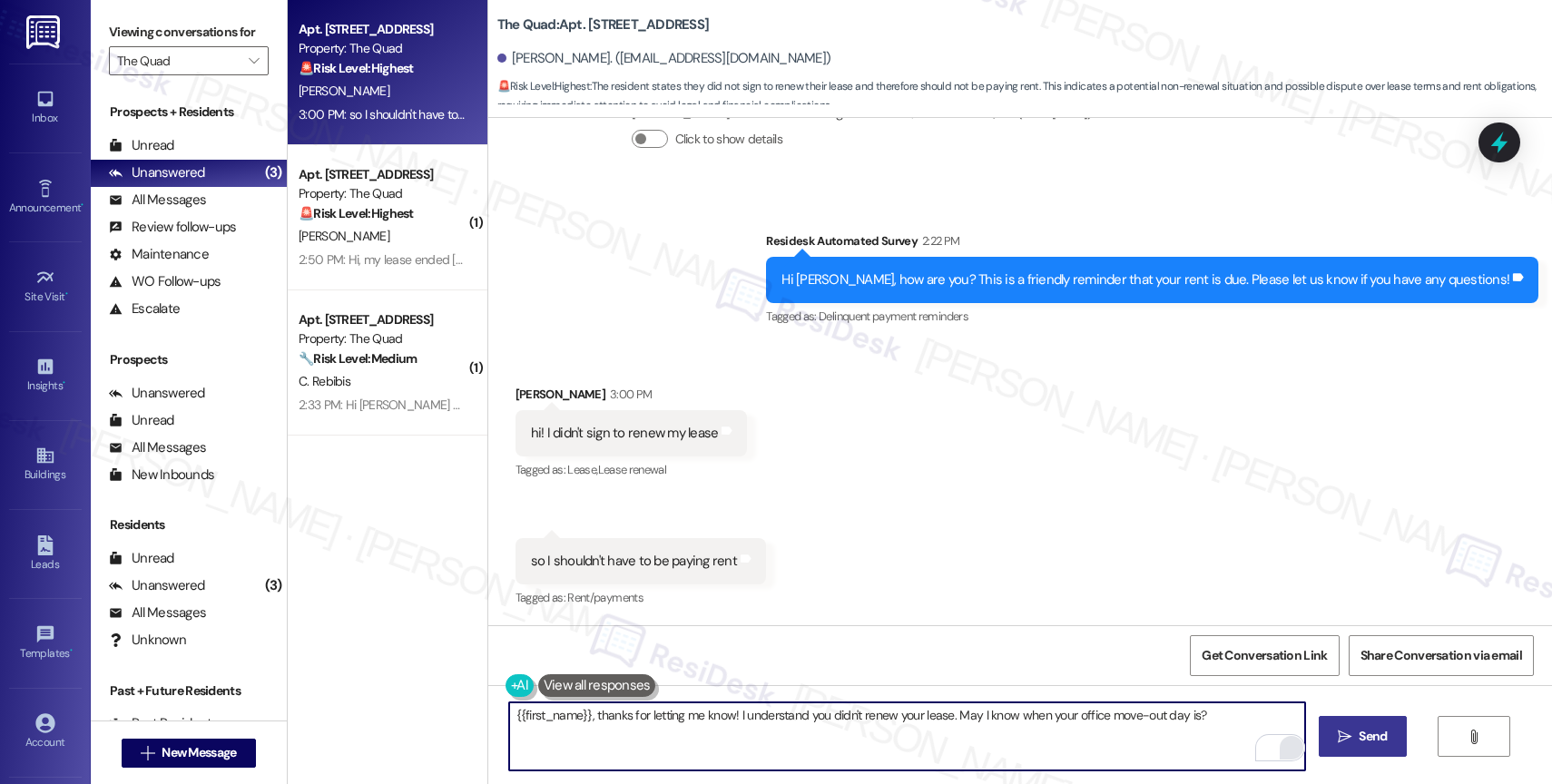
click at [1350, 745] on span " Send" at bounding box center [1362, 735] width 57 height 19
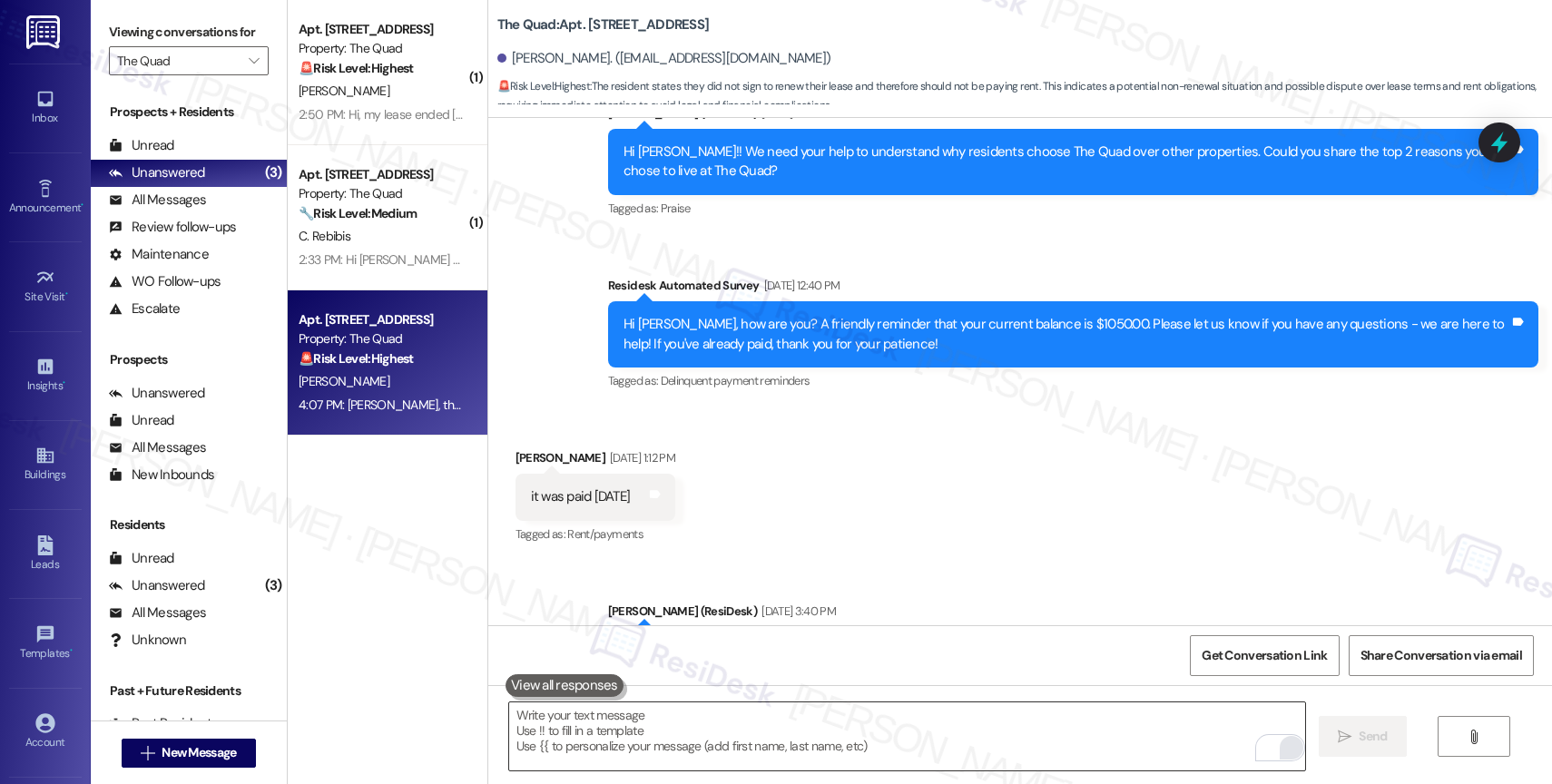
scroll to position [1837, 0]
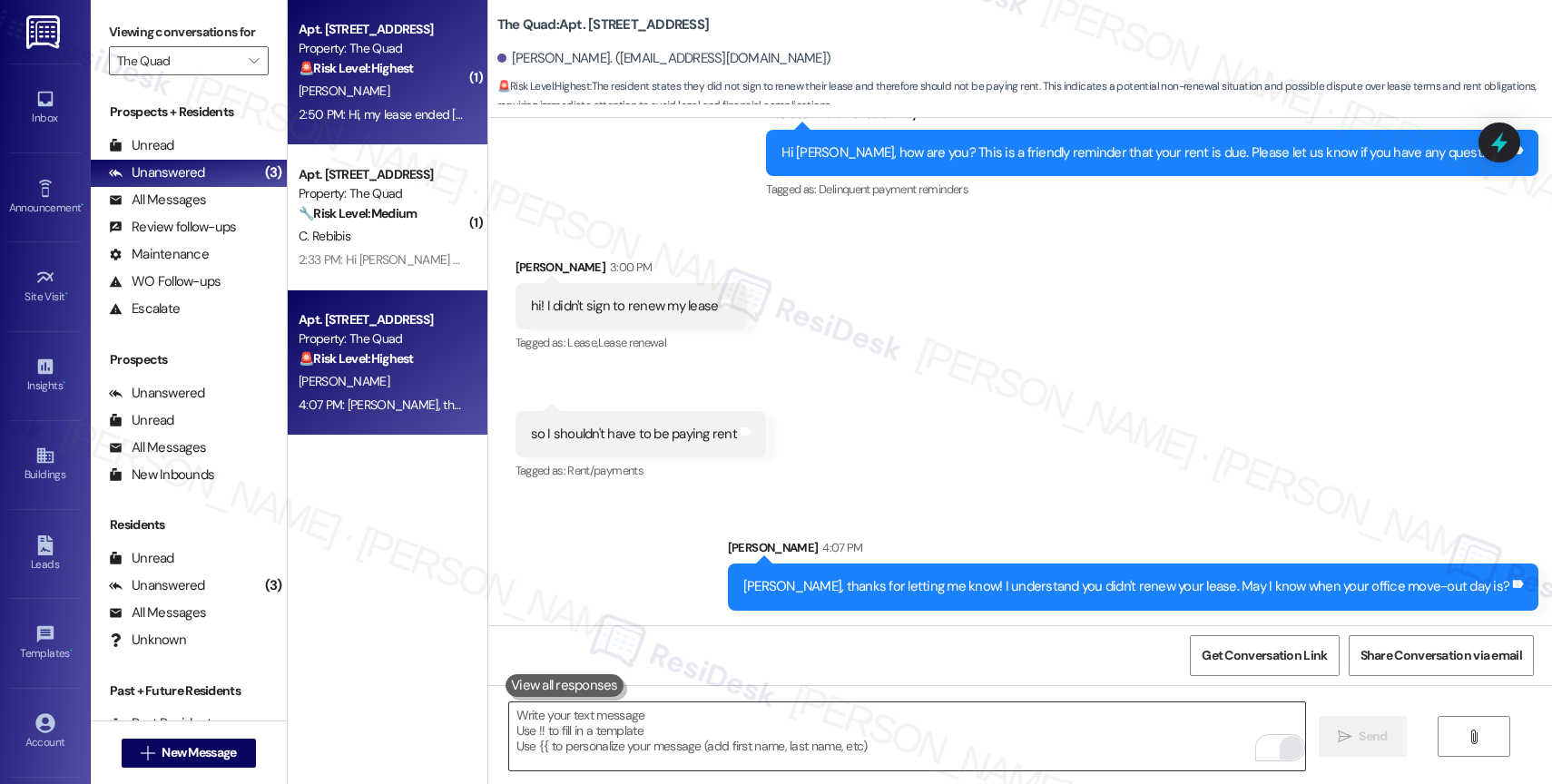
click at [341, 63] on strong "🚨 Risk Level: Highest" at bounding box center [356, 68] width 115 height 16
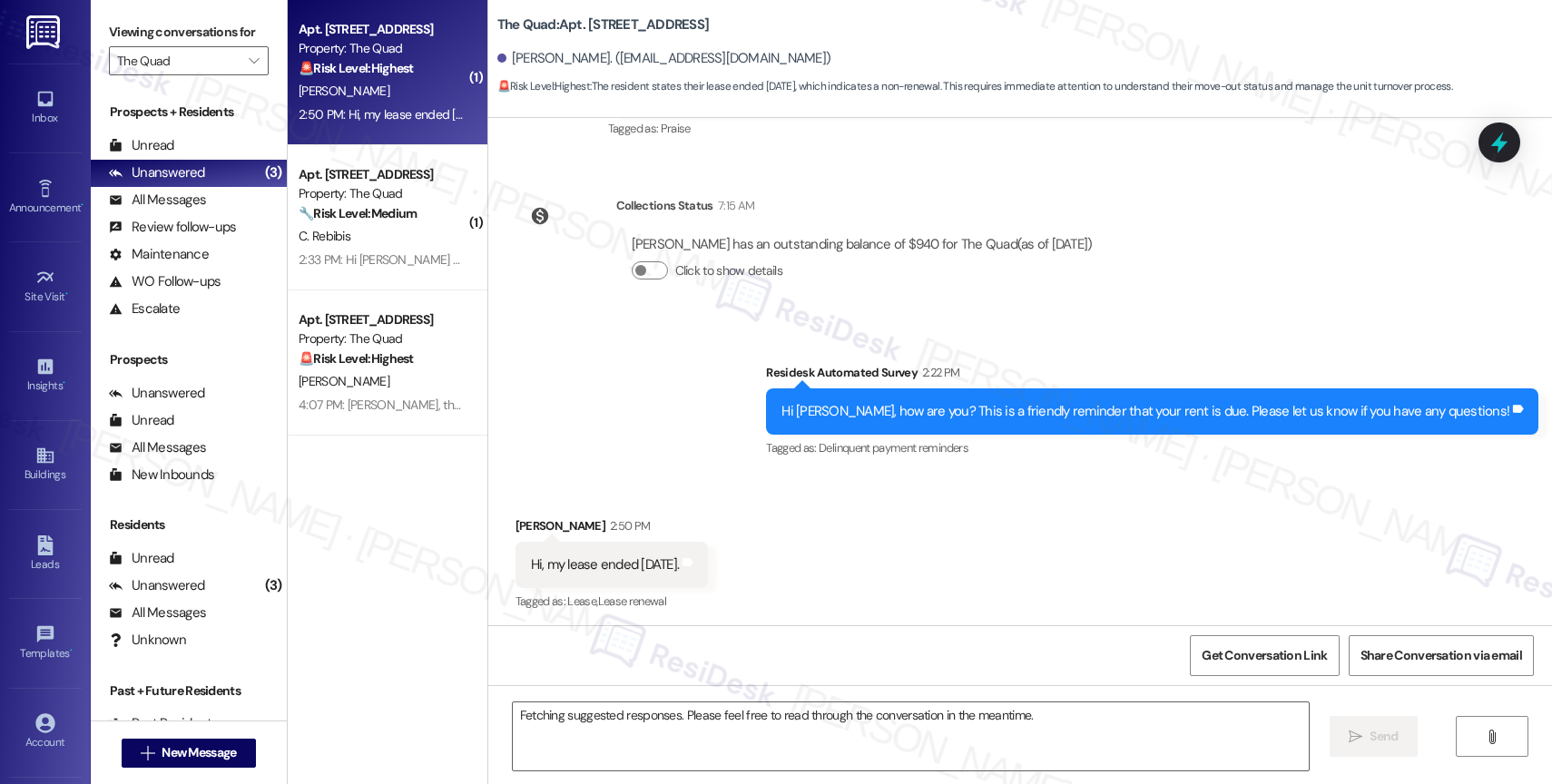
scroll to position [260, 0]
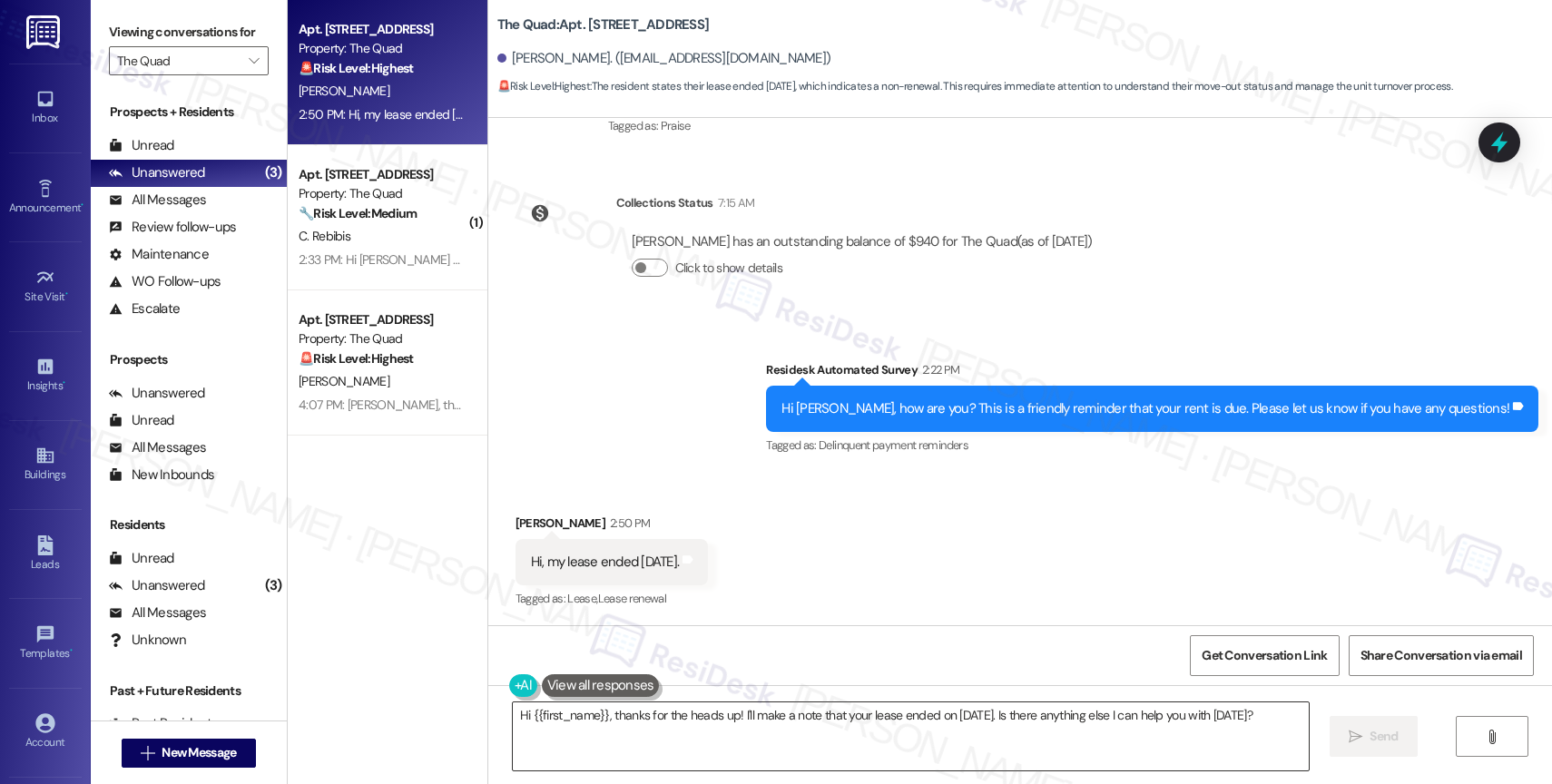
click at [666, 716] on textarea "Hi {{first_name}}, thanks for the heads up! I'll make a note that your lease en…" at bounding box center [911, 736] width 796 height 68
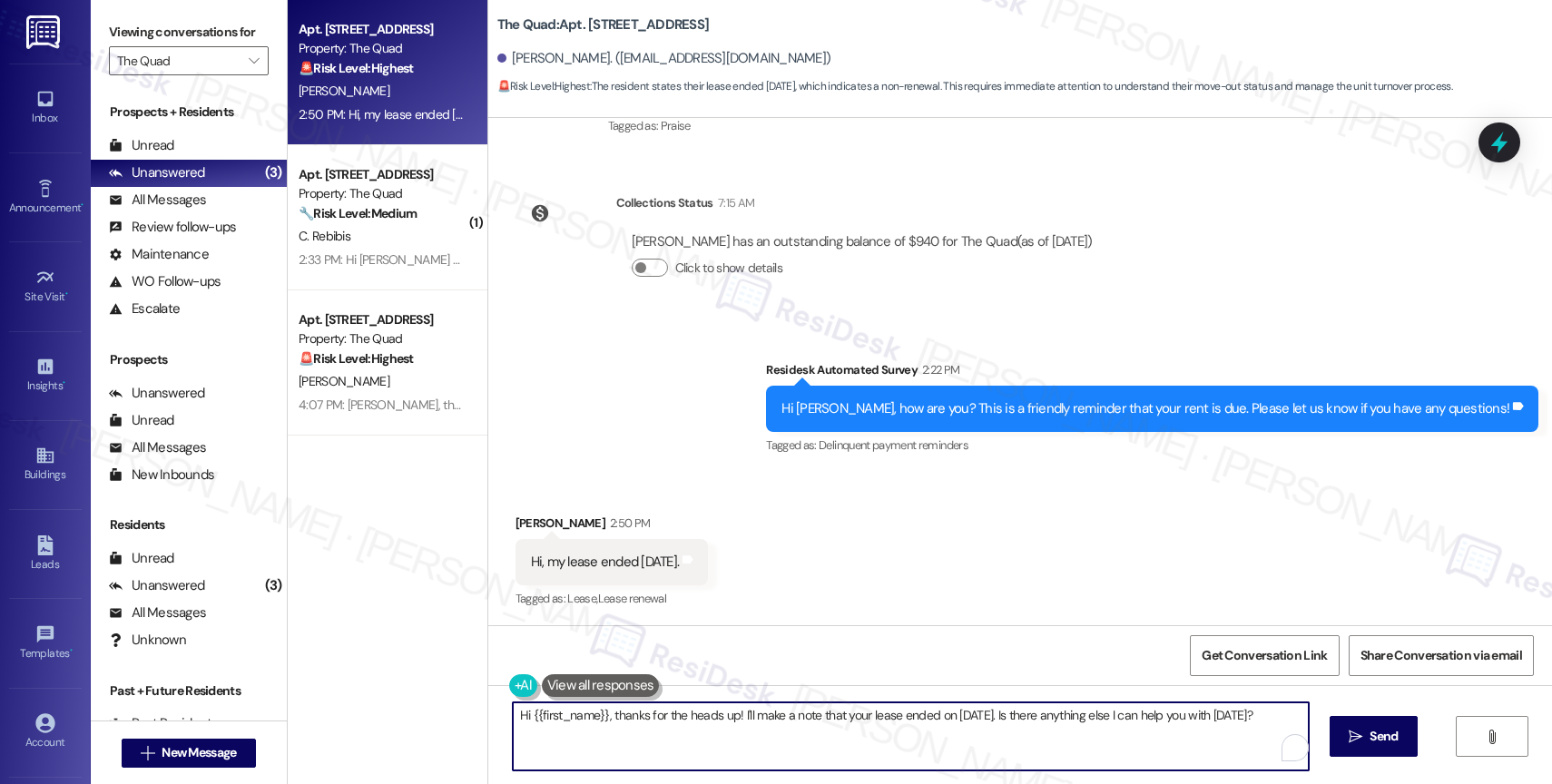
click at [666, 716] on textarea "Hi {{first_name}}, thanks for the heads up! I'll make a note that your lease en…" at bounding box center [911, 736] width 796 height 68
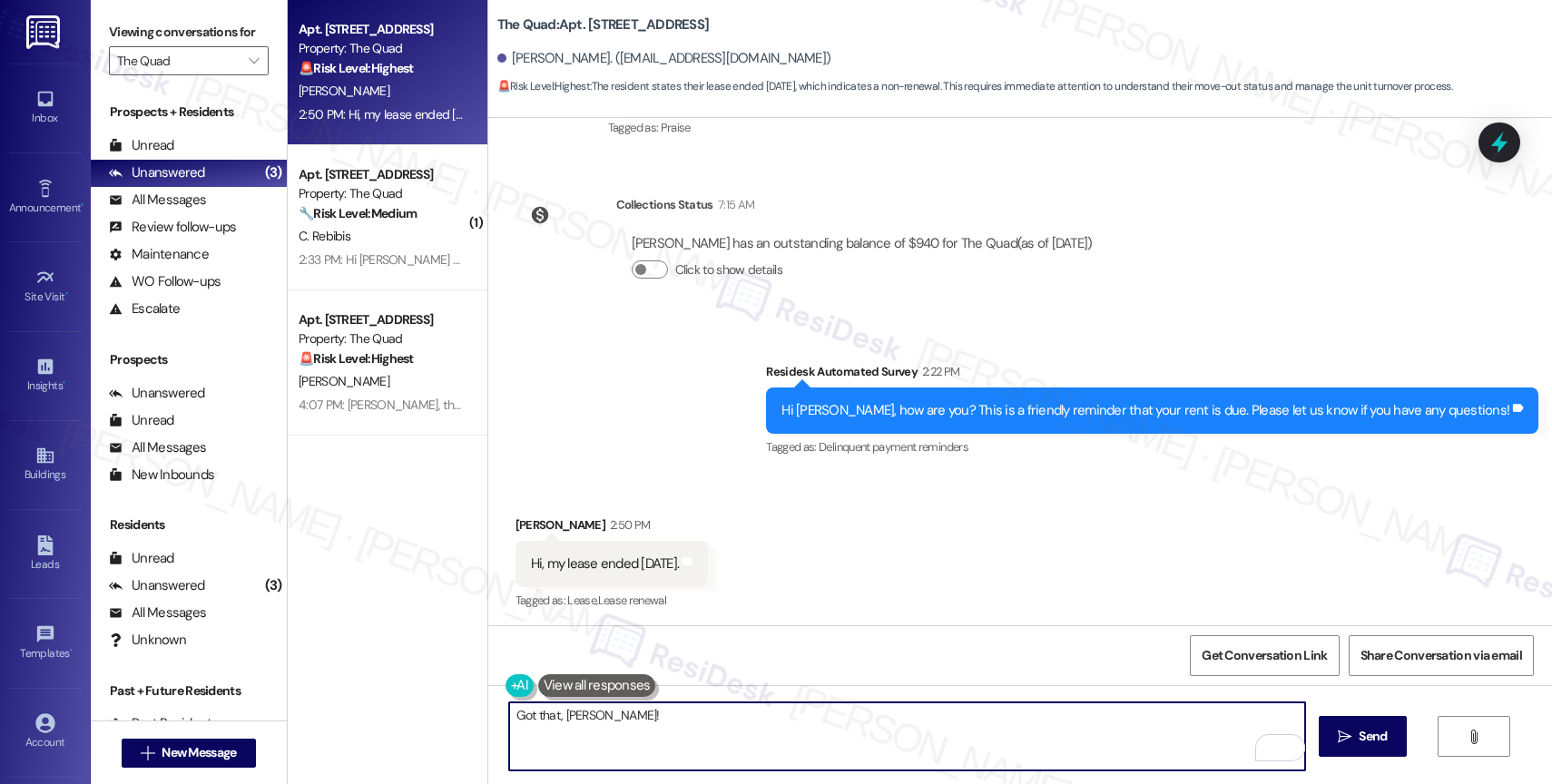
scroll to position [261, 0]
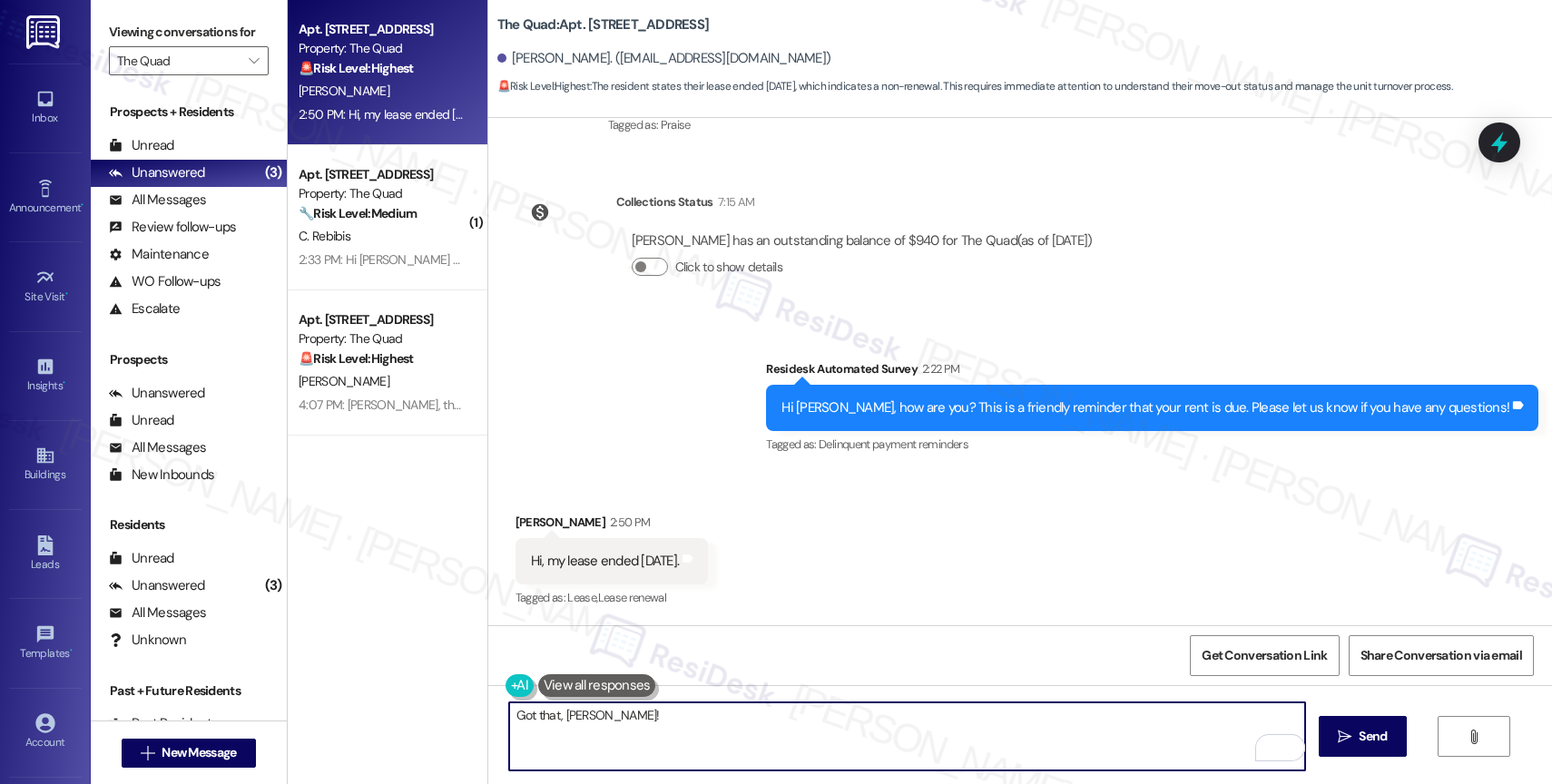
drag, startPoint x: 502, startPoint y: 714, endPoint x: 430, endPoint y: 712, distance: 72.0
click at [436, 712] on div "Apt. 202C, 307 SW 7th Street Property: The Quad 🚨 Risk Level: Highest The resid…" at bounding box center [920, 392] width 1264 height 784
click at [636, 262] on button "Click to show details" at bounding box center [650, 267] width 36 height 18
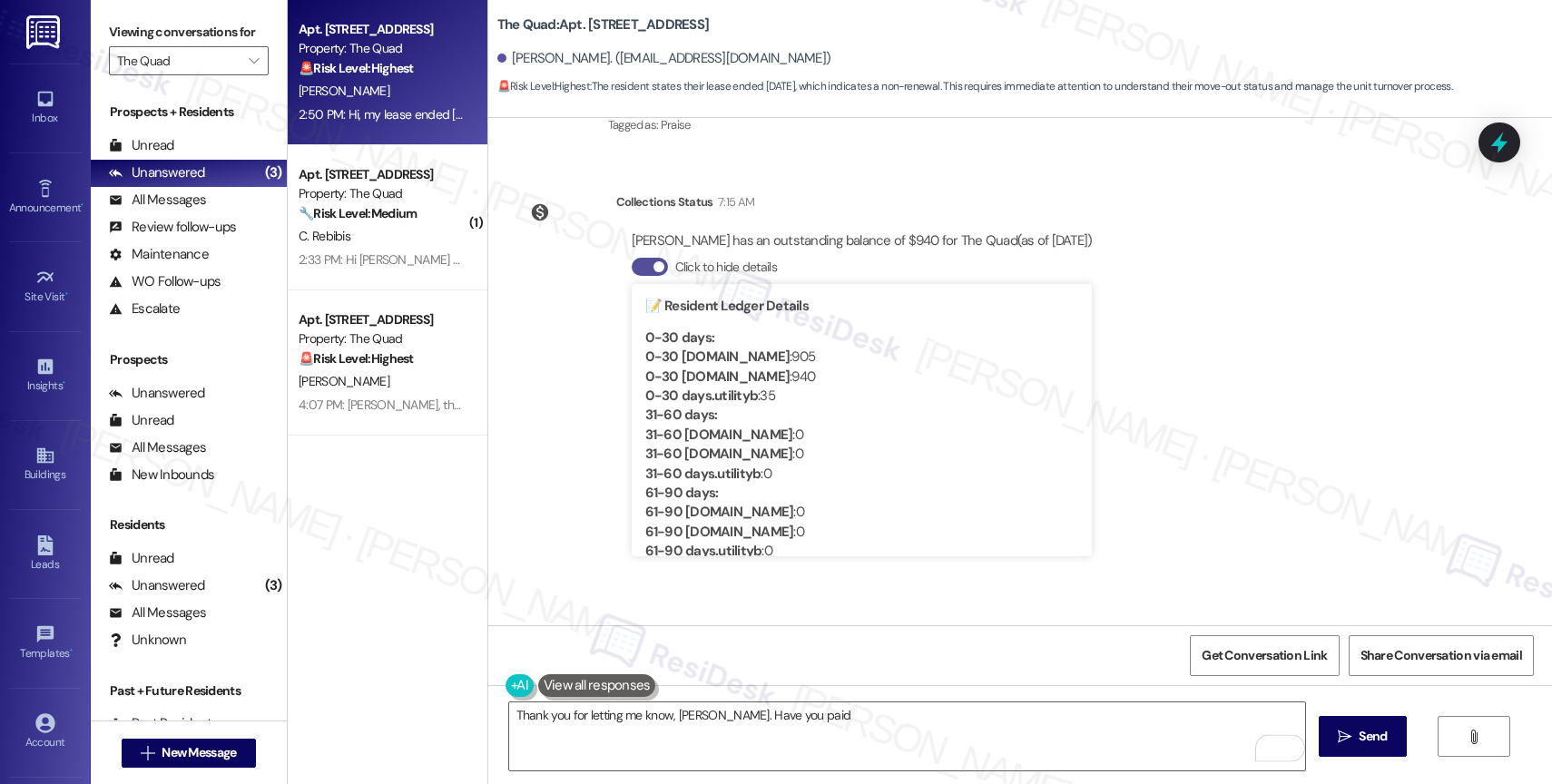
click at [636, 262] on button "Click to hide details" at bounding box center [650, 267] width 36 height 18
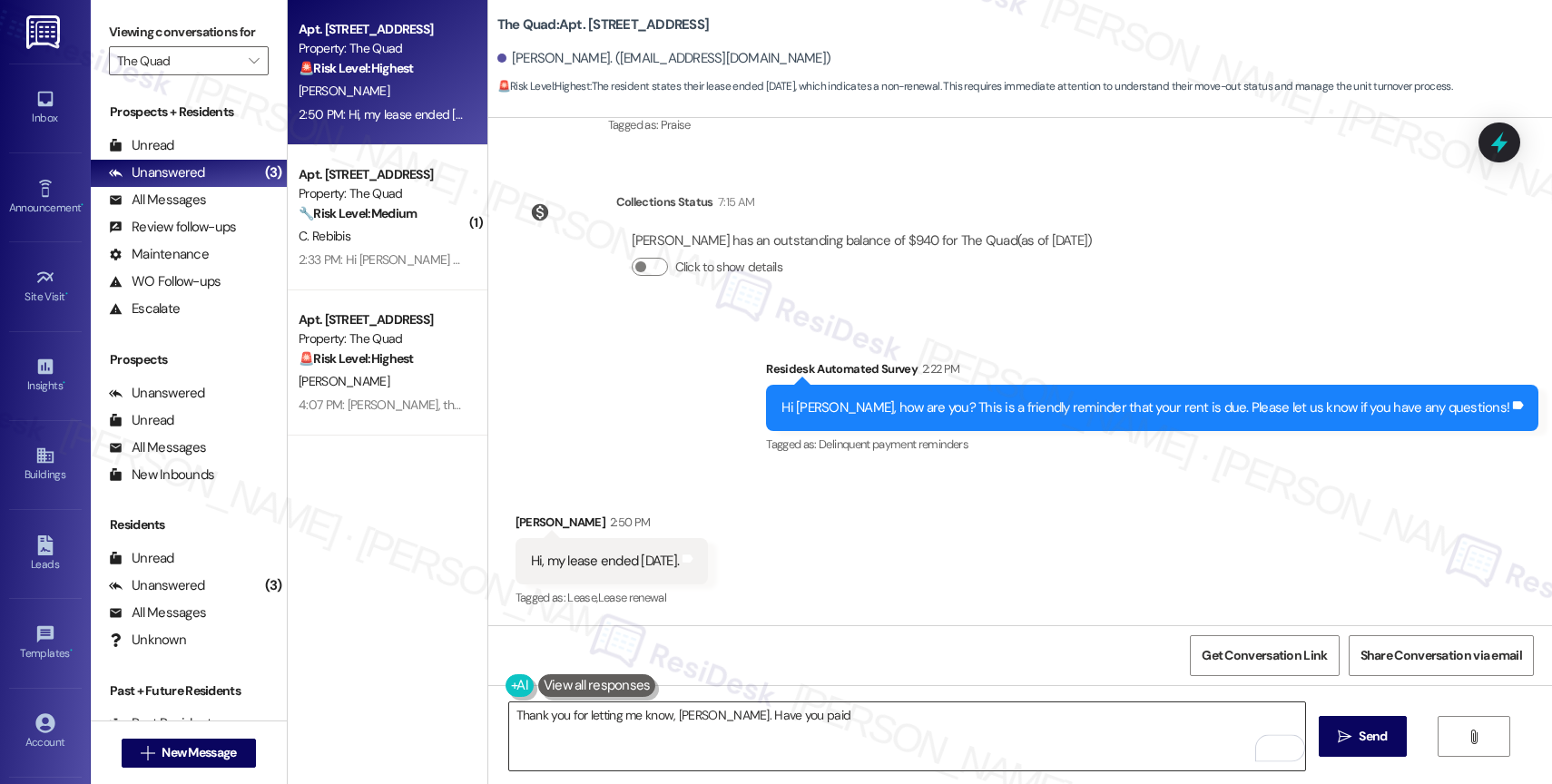
click at [814, 727] on textarea "Thank you for letting me know, Jessica. Have you paid" at bounding box center [907, 736] width 796 height 68
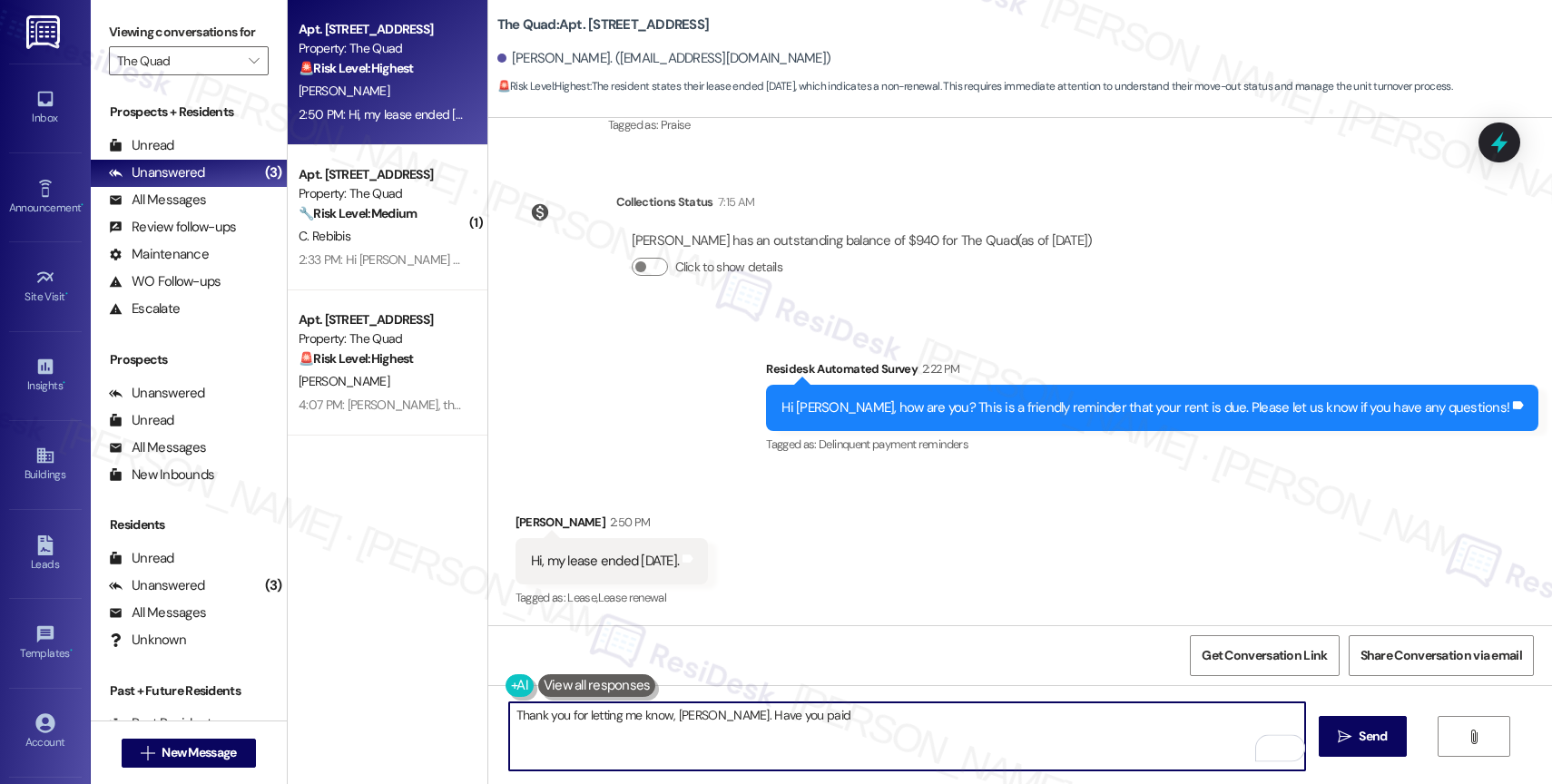
drag, startPoint x: 708, startPoint y: 715, endPoint x: 966, endPoint y: 729, distance: 258.4
click at [963, 729] on textarea "Thank you for letting me know, Jessica. Have you paid" at bounding box center [907, 736] width 796 height 68
type textarea "Thank you for letting me know, Jessica."
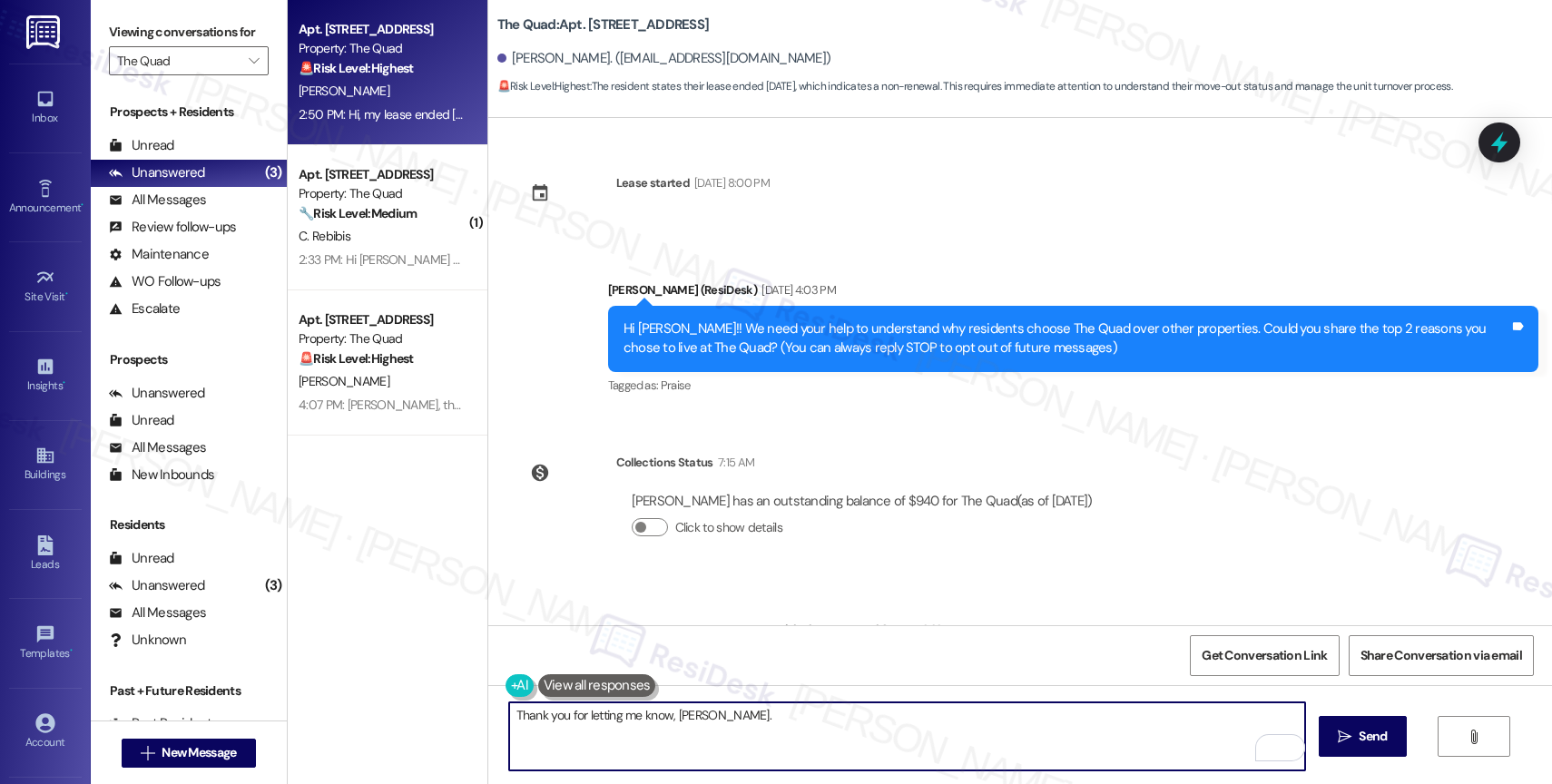
scroll to position [261, 0]
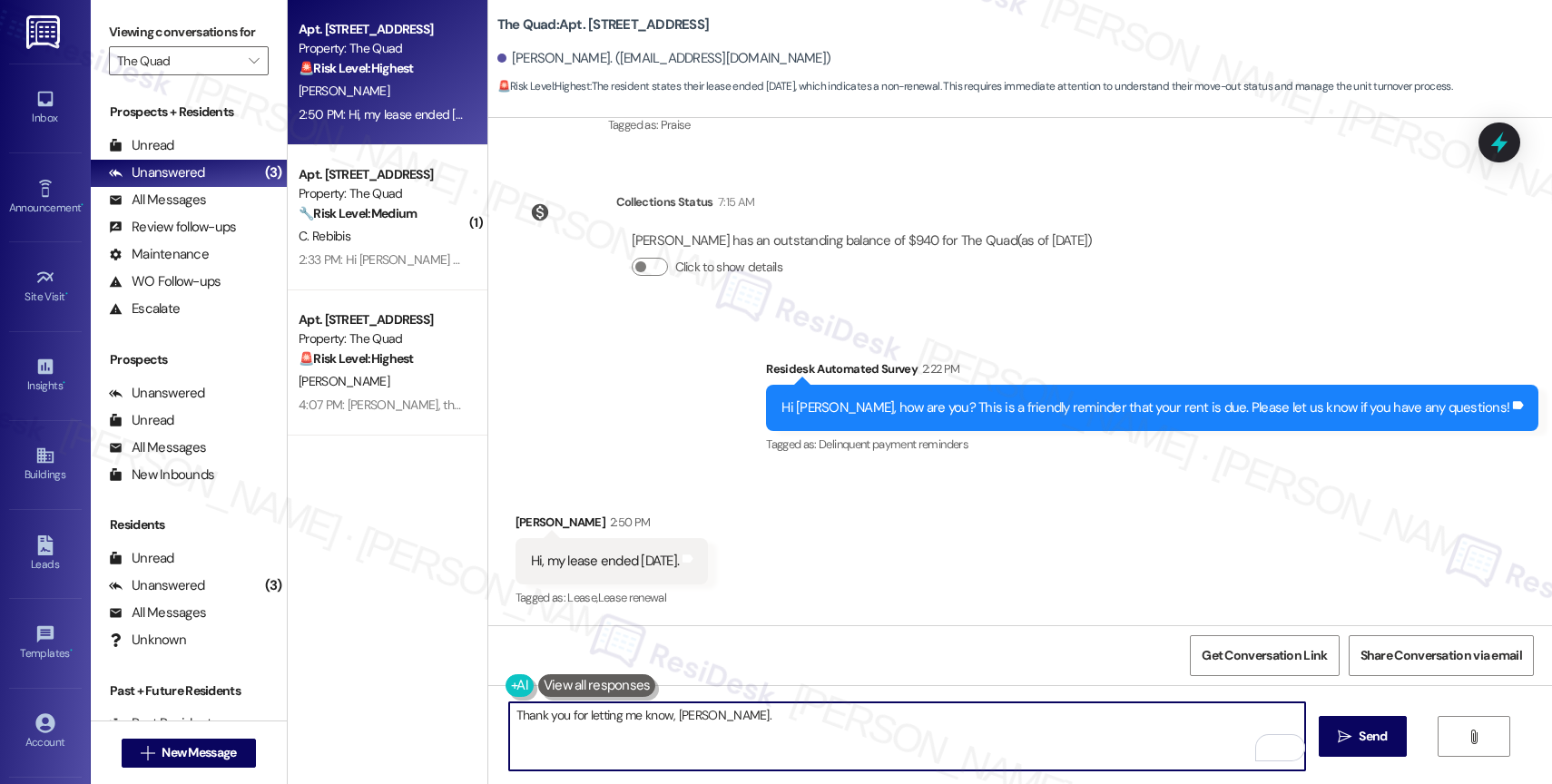
click at [746, 718] on textarea "Thank you for letting me know, [PERSON_NAME]." at bounding box center [907, 736] width 796 height 68
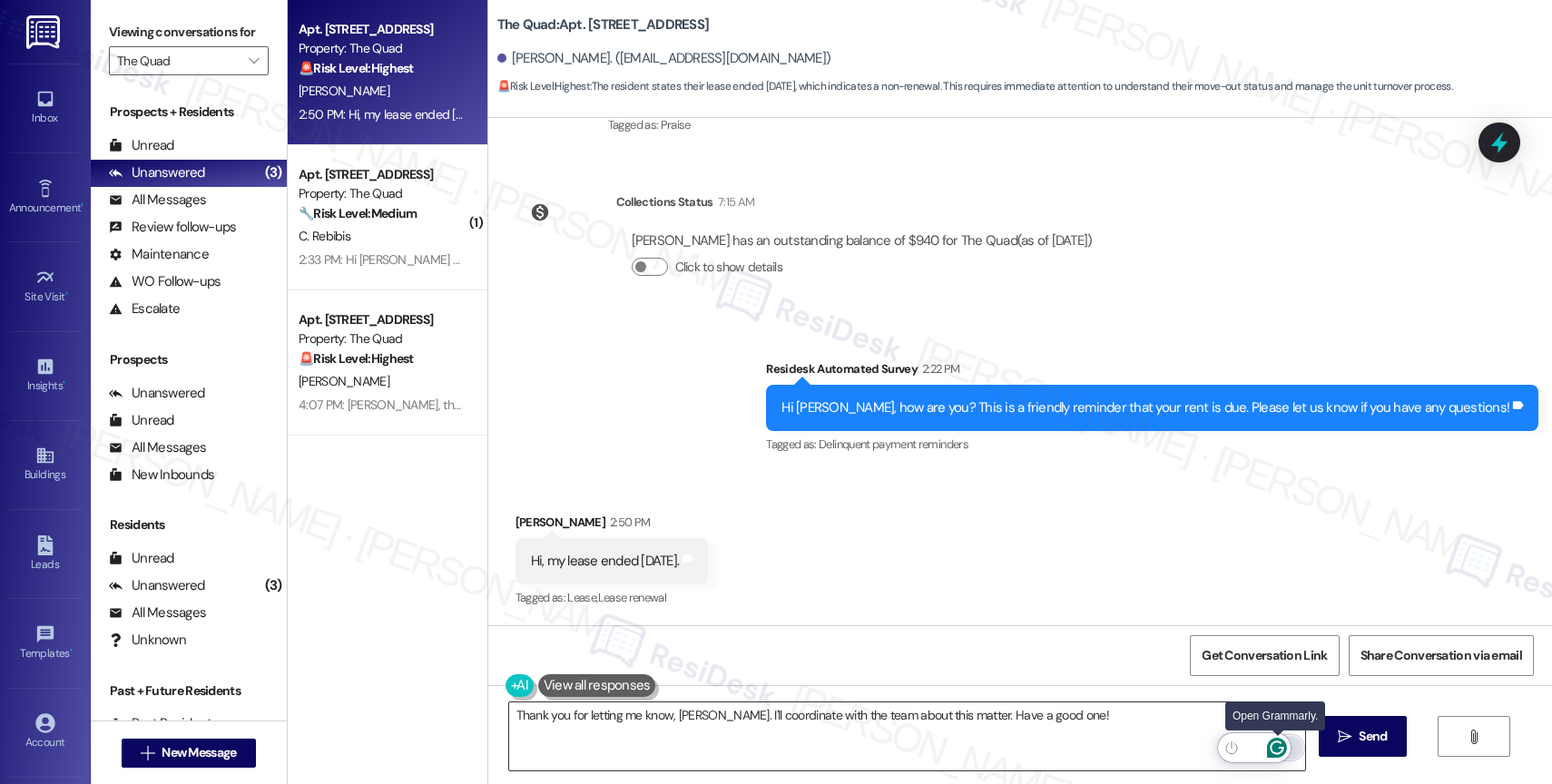
click at [1279, 742] on icon "Open Grammarly. 0 Suggestions." at bounding box center [1277, 748] width 14 height 14
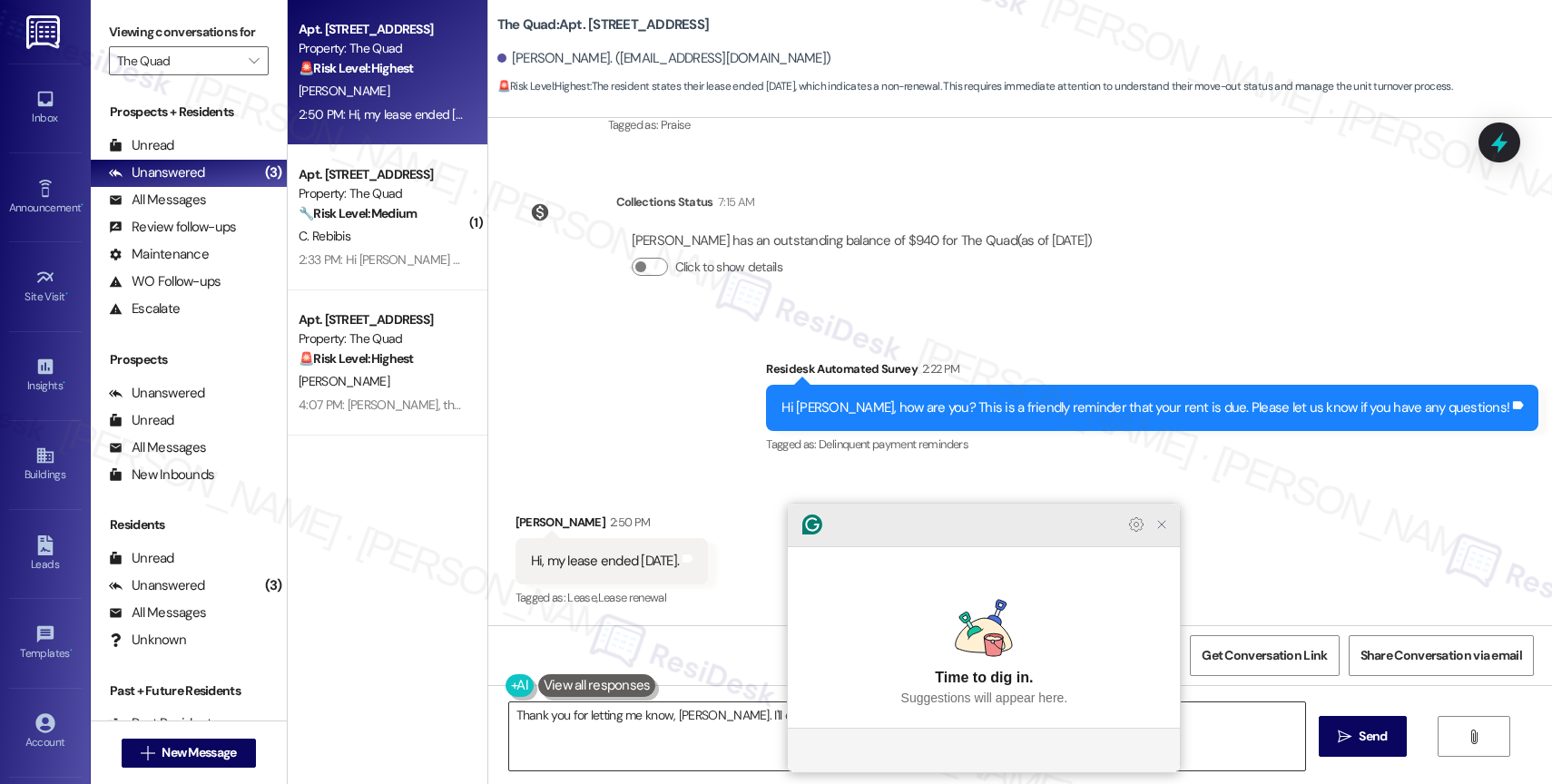
click at [1157, 531] on icon "Close Grammarly Assistant" at bounding box center [1162, 524] width 15 height 15
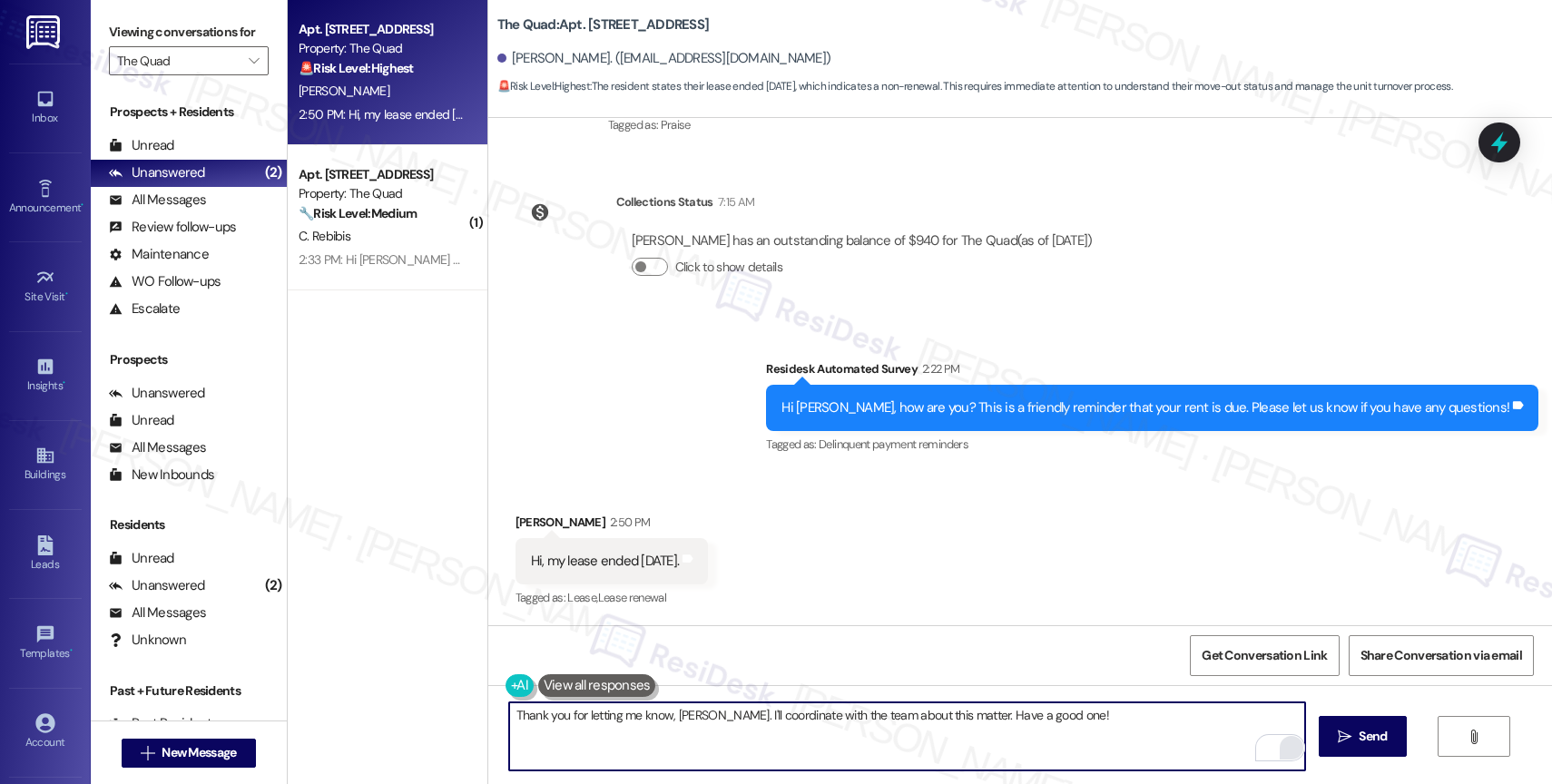
click at [953, 526] on div "Received via SMS [PERSON_NAME] 2:50 PM Hi, my lease ended [DATE]. Tags and note…" at bounding box center [1020, 548] width 1064 height 153
drag, startPoint x: 954, startPoint y: 715, endPoint x: 1184, endPoint y: 729, distance: 230.4
click at [1184, 729] on textarea "Thank you for letting me know, [PERSON_NAME]. I'll coordinate with the team abo…" at bounding box center [907, 736] width 796 height 68
type textarea "Thank you for letting me know, [PERSON_NAME]. I'll coordinate with the team abo…"
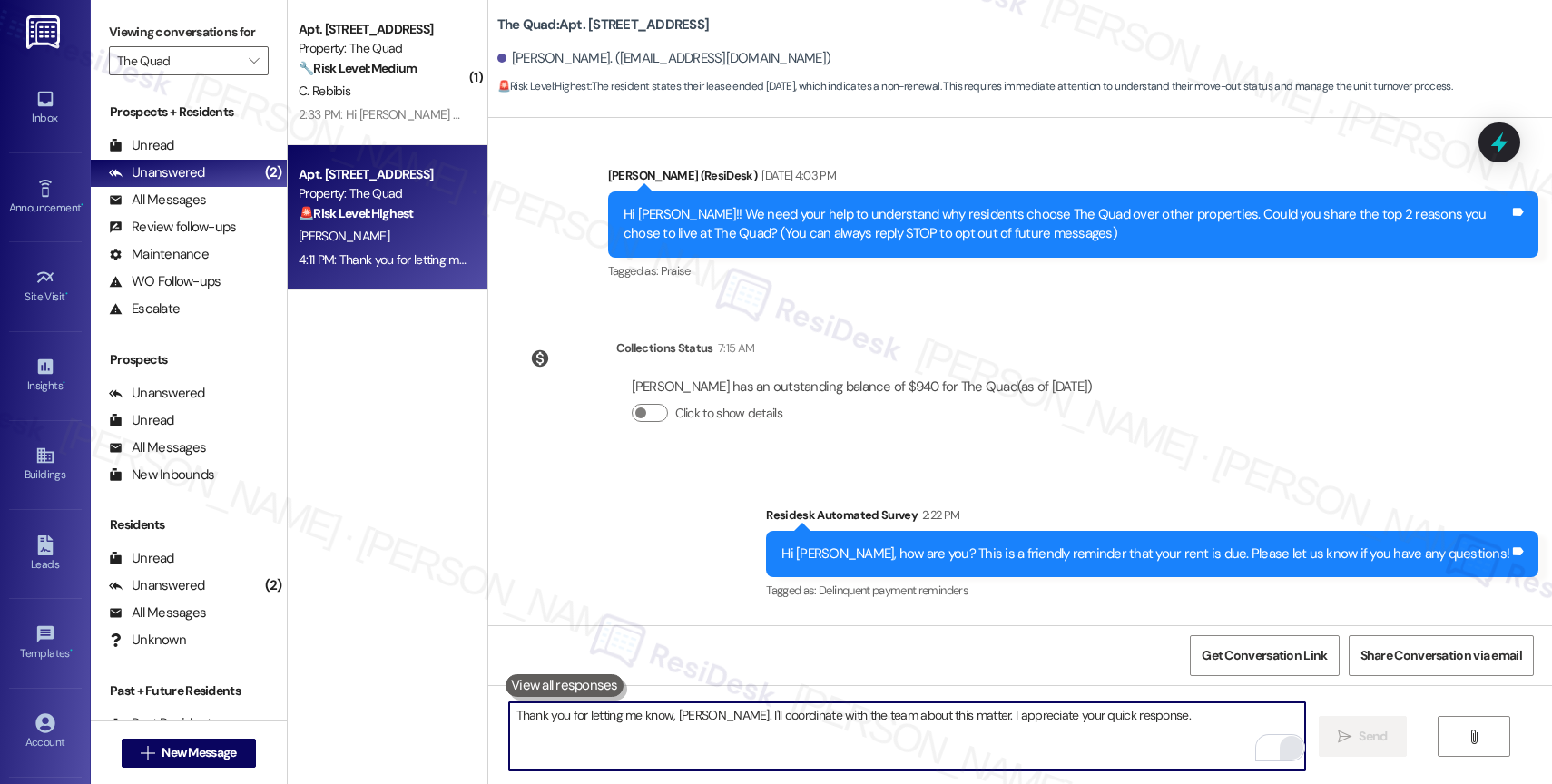
scroll to position [197, 0]
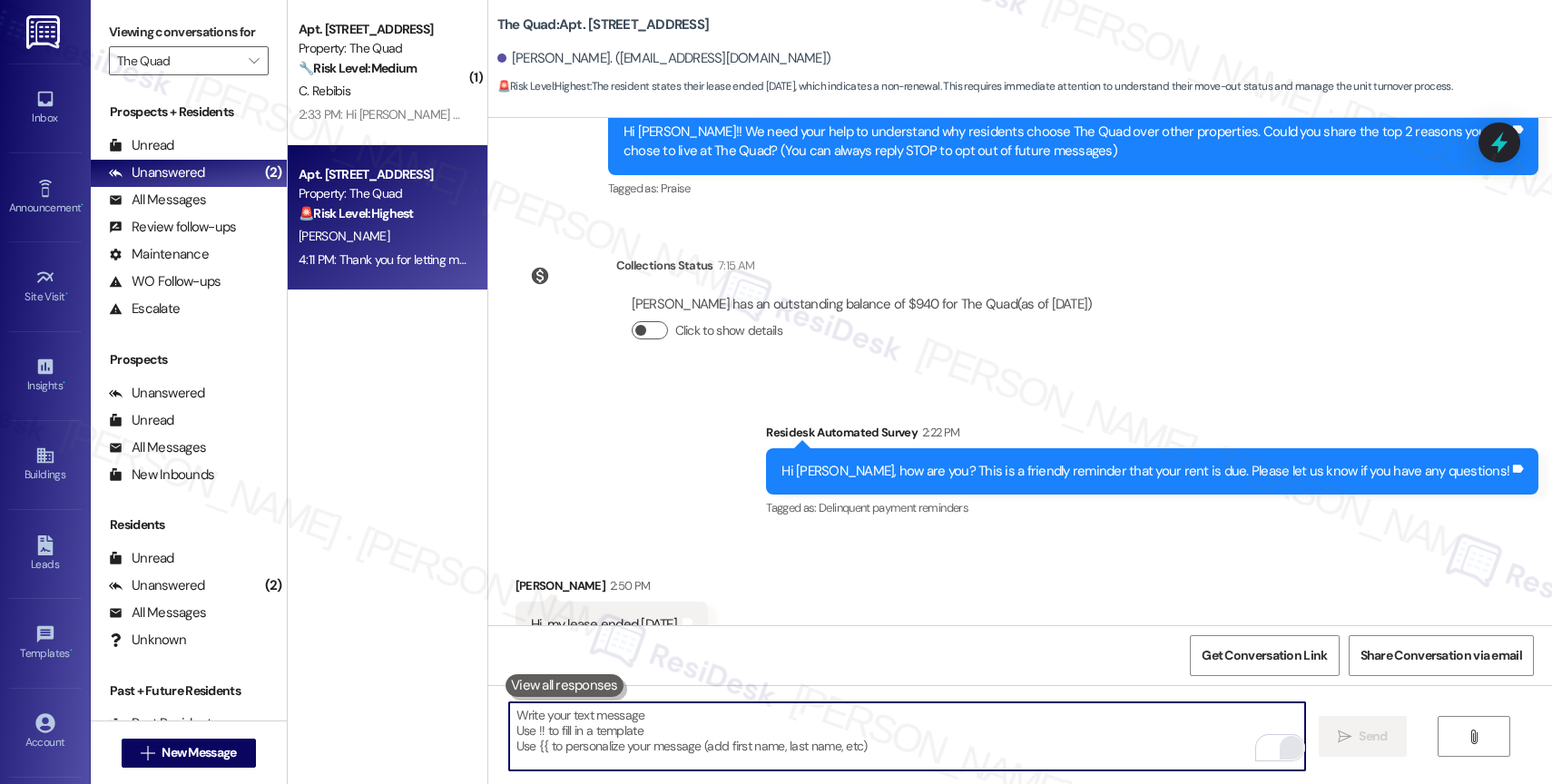
click at [632, 321] on button "Click to show details" at bounding box center [650, 330] width 36 height 18
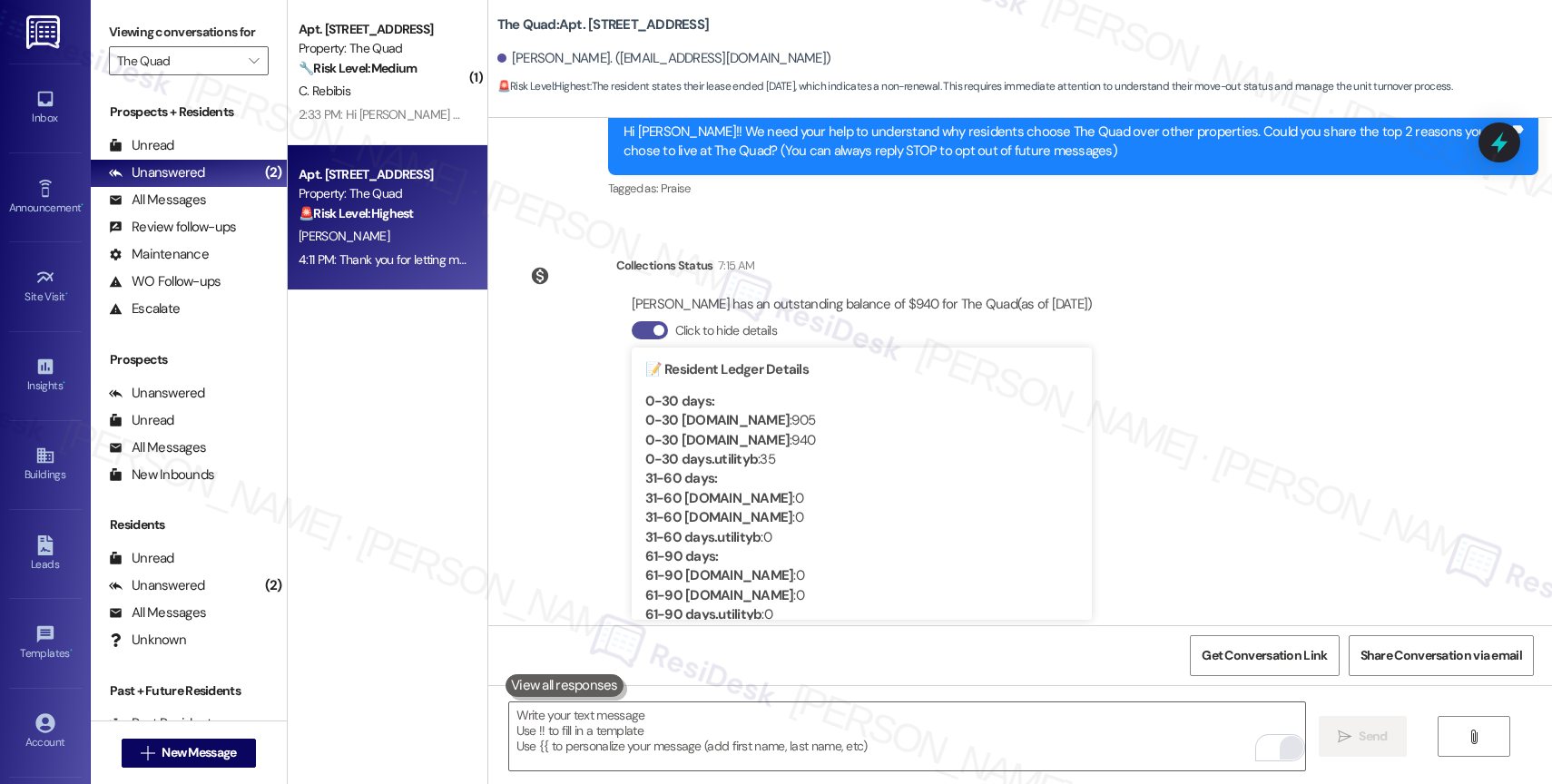
click at [632, 321] on button "Click to hide details" at bounding box center [650, 330] width 36 height 18
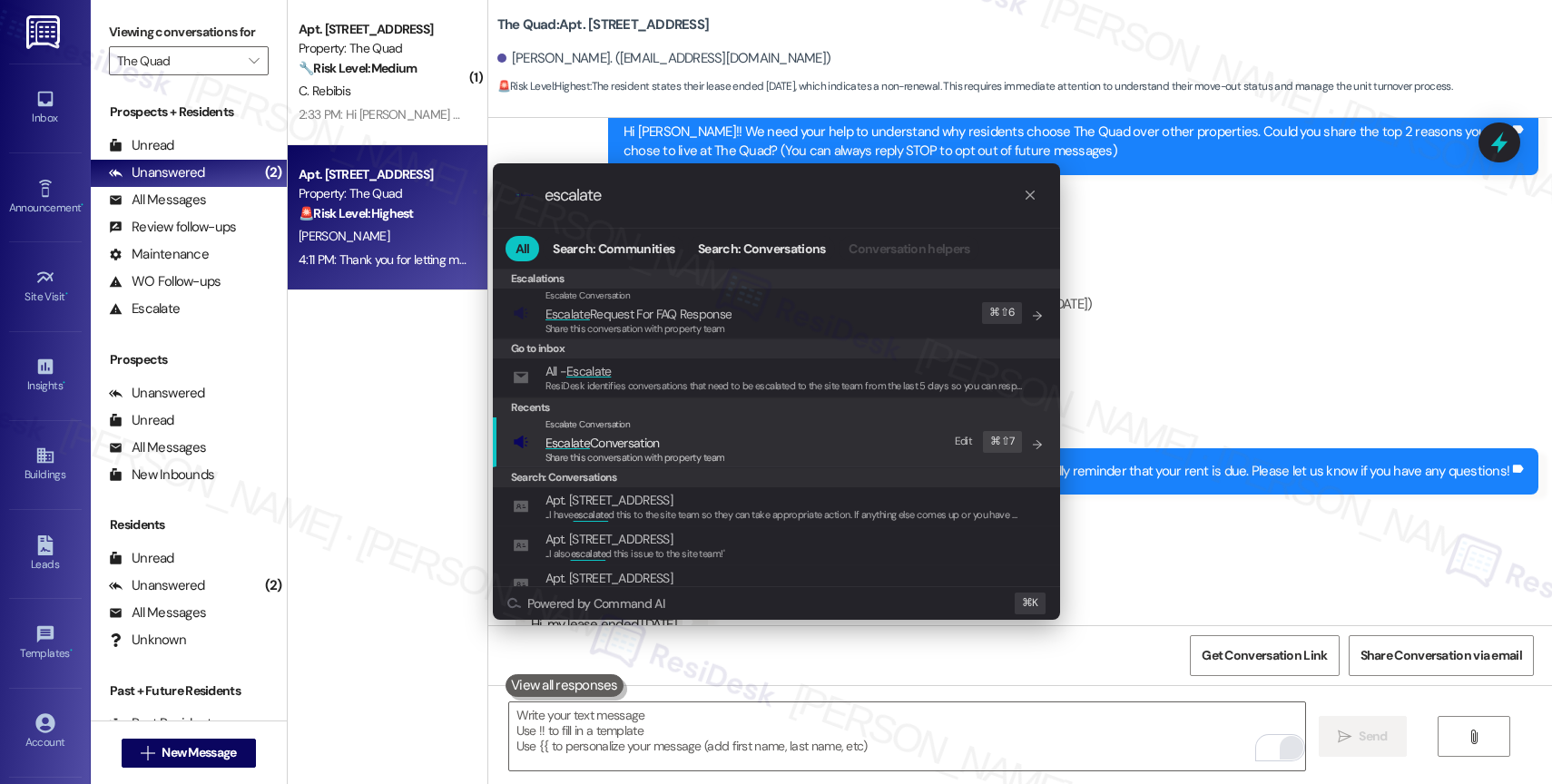
type input "escalate"
click at [658, 436] on span "Escalate Conversation" at bounding box center [602, 443] width 114 height 16
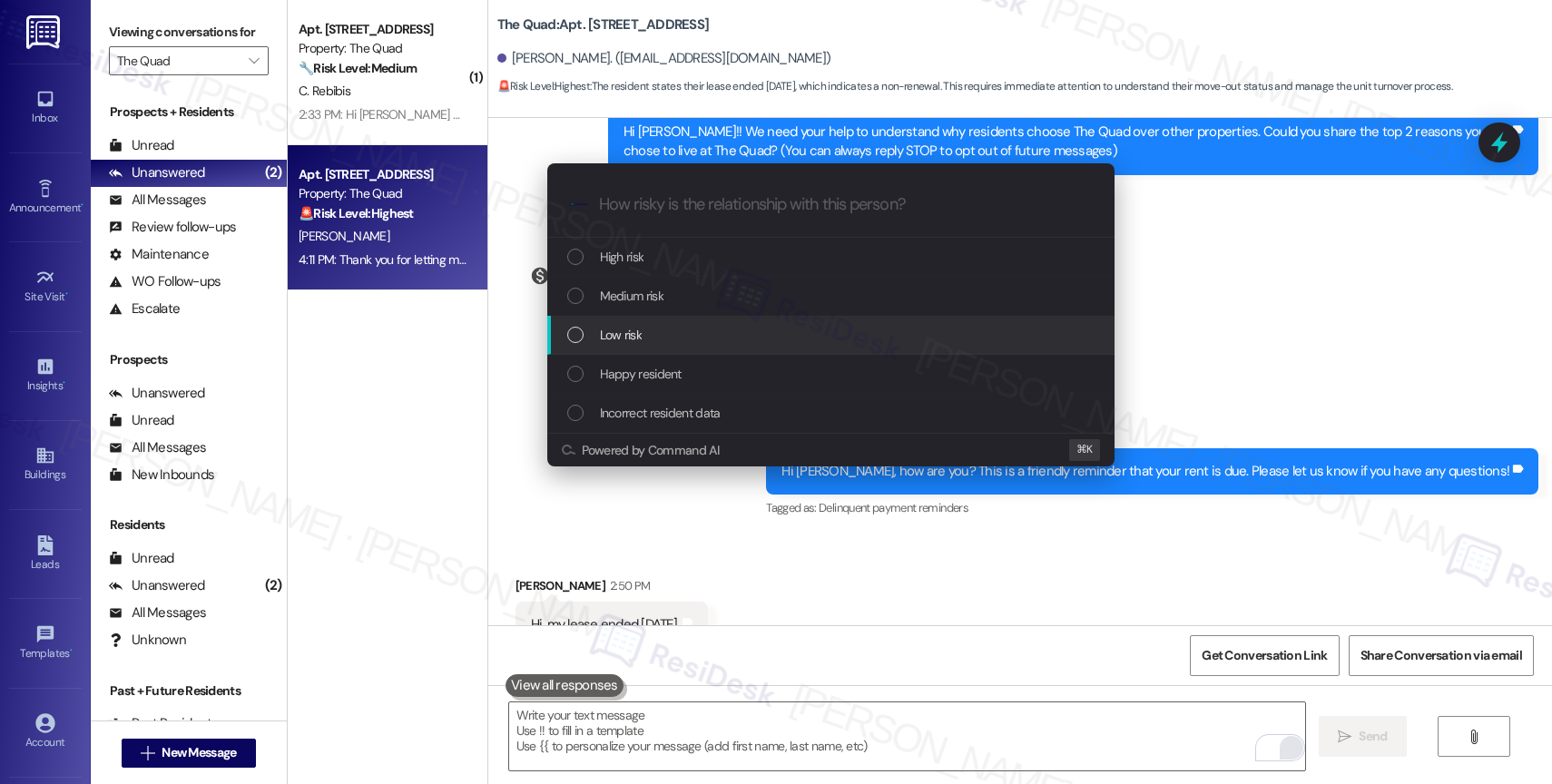
click at [647, 331] on div "Low risk" at bounding box center [832, 334] width 531 height 20
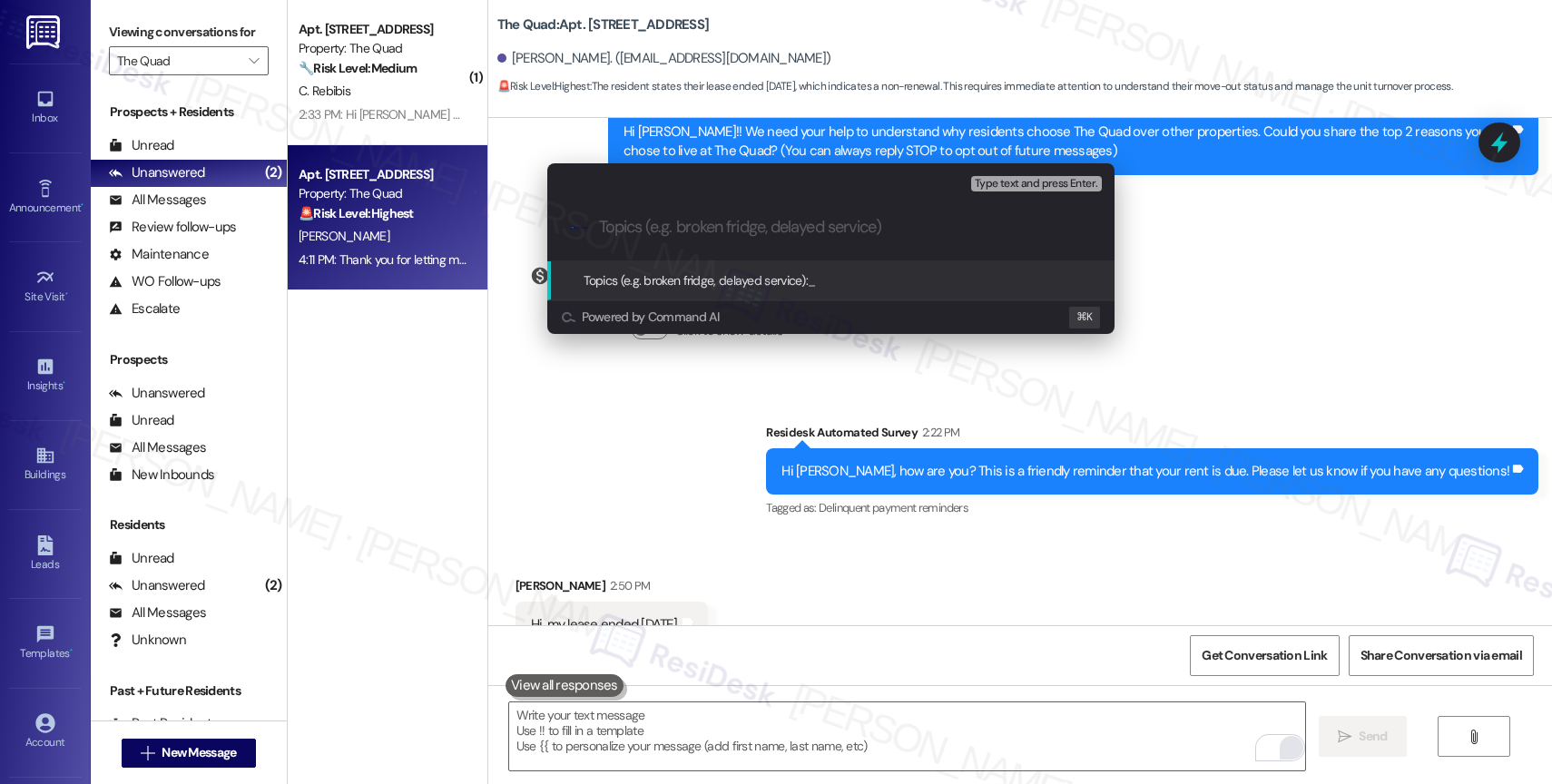
click at [642, 231] on input "Topics (e.g. broken fridge, delayed service)" at bounding box center [845, 227] width 493 height 19
type input "Rent Update"
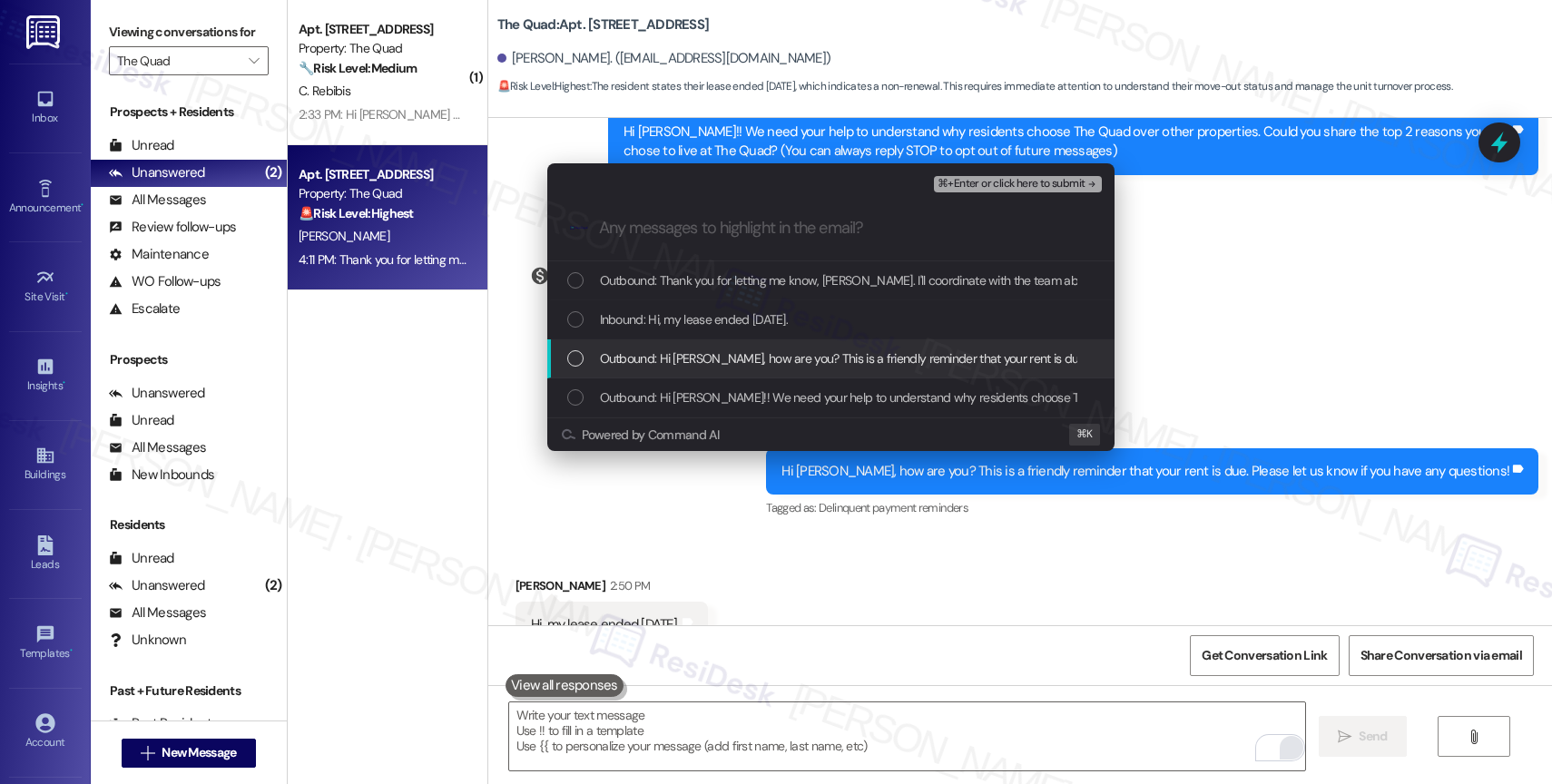
click at [710, 357] on span "Outbound: Hi [PERSON_NAME], how are you? This is a friendly reminder that your …" at bounding box center [964, 358] width 727 height 20
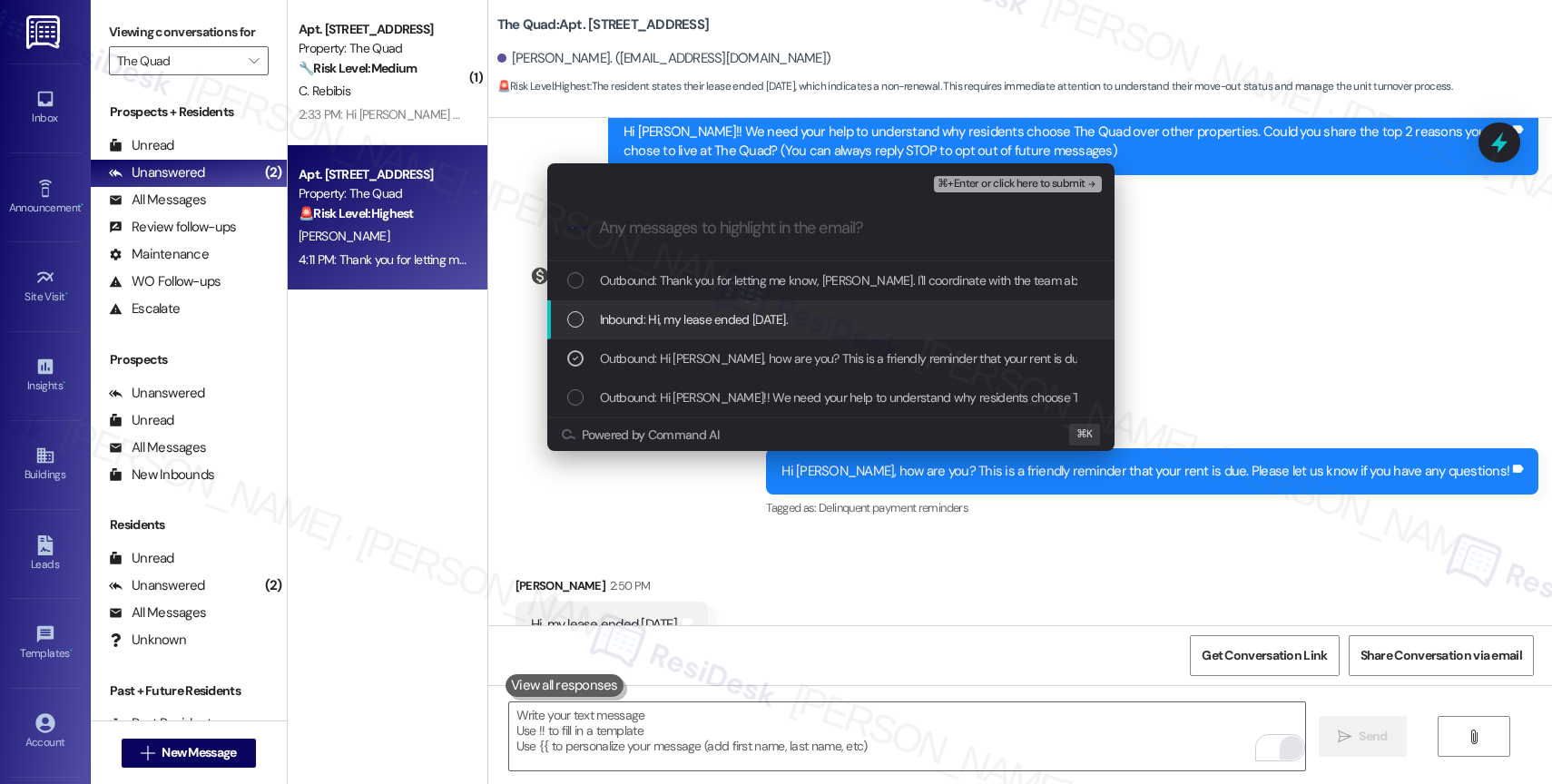
click at [709, 314] on span "Inbound: Hi, my lease ended [DATE]." at bounding box center [695, 319] width 189 height 20
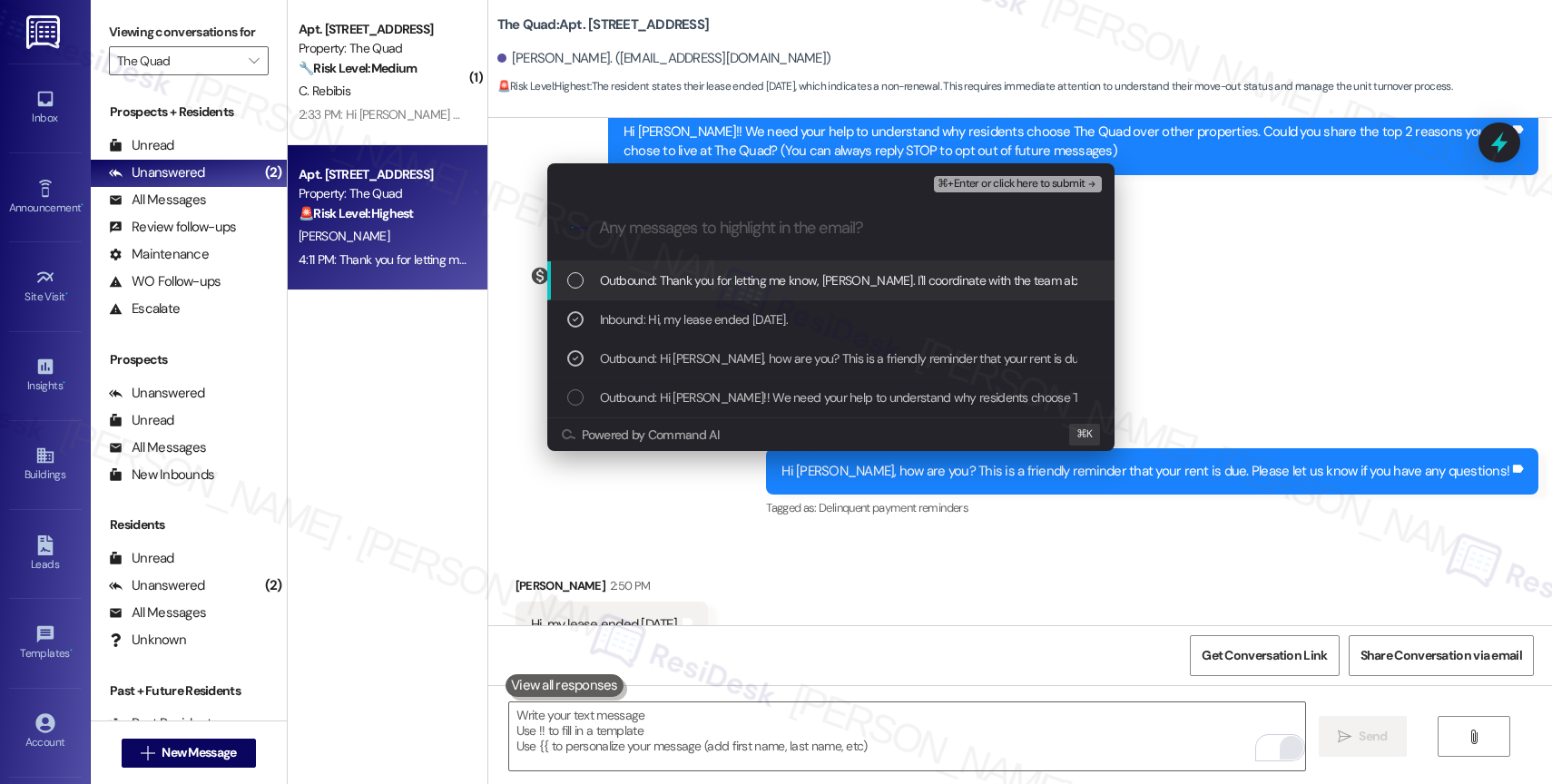
click at [1066, 176] on button "⌘+Enter or click here to submit" at bounding box center [1017, 184] width 167 height 16
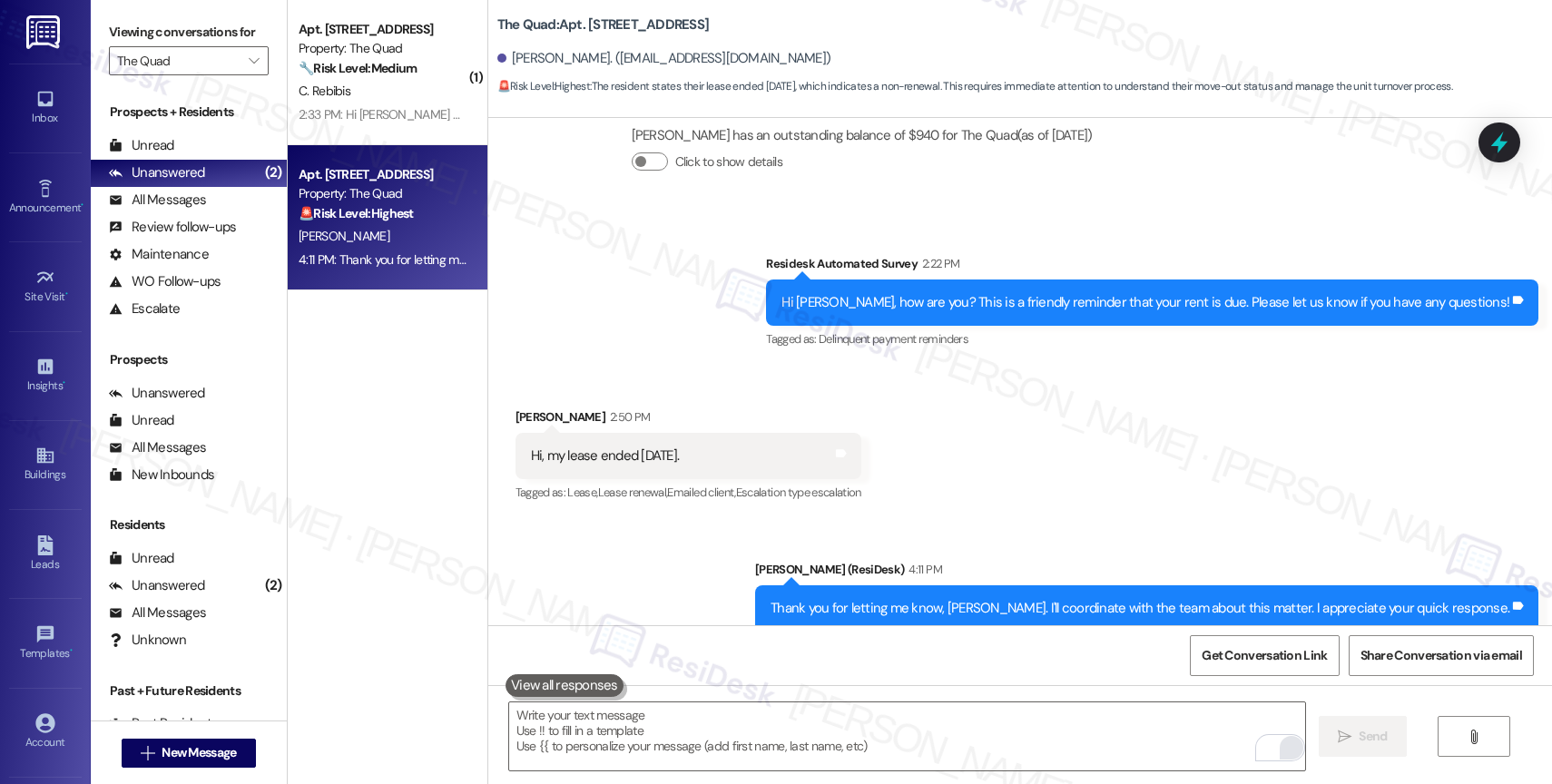
scroll to position [414, 0]
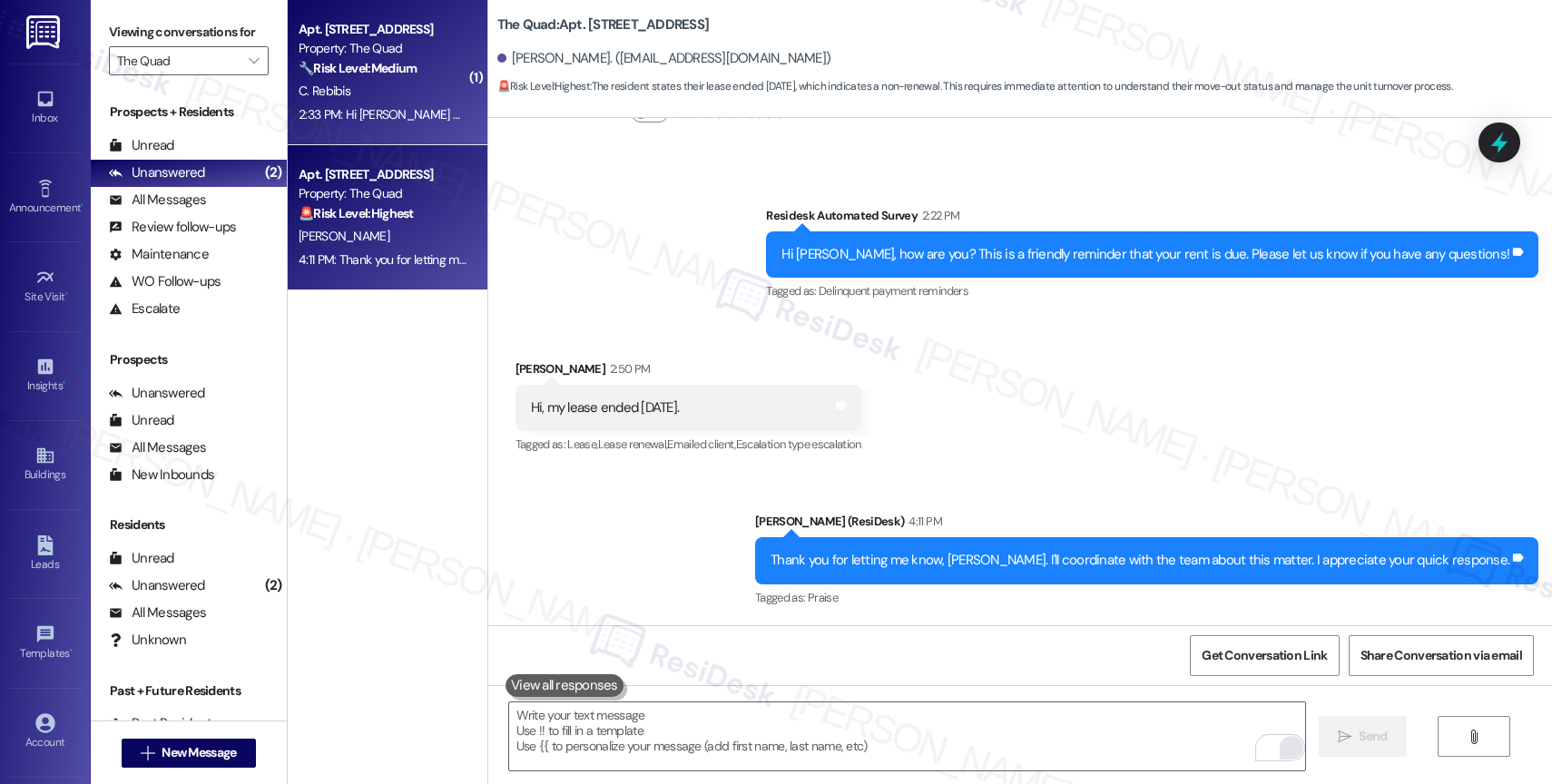
click at [359, 74] on strong "🔧 Risk Level: Medium" at bounding box center [357, 68] width 118 height 16
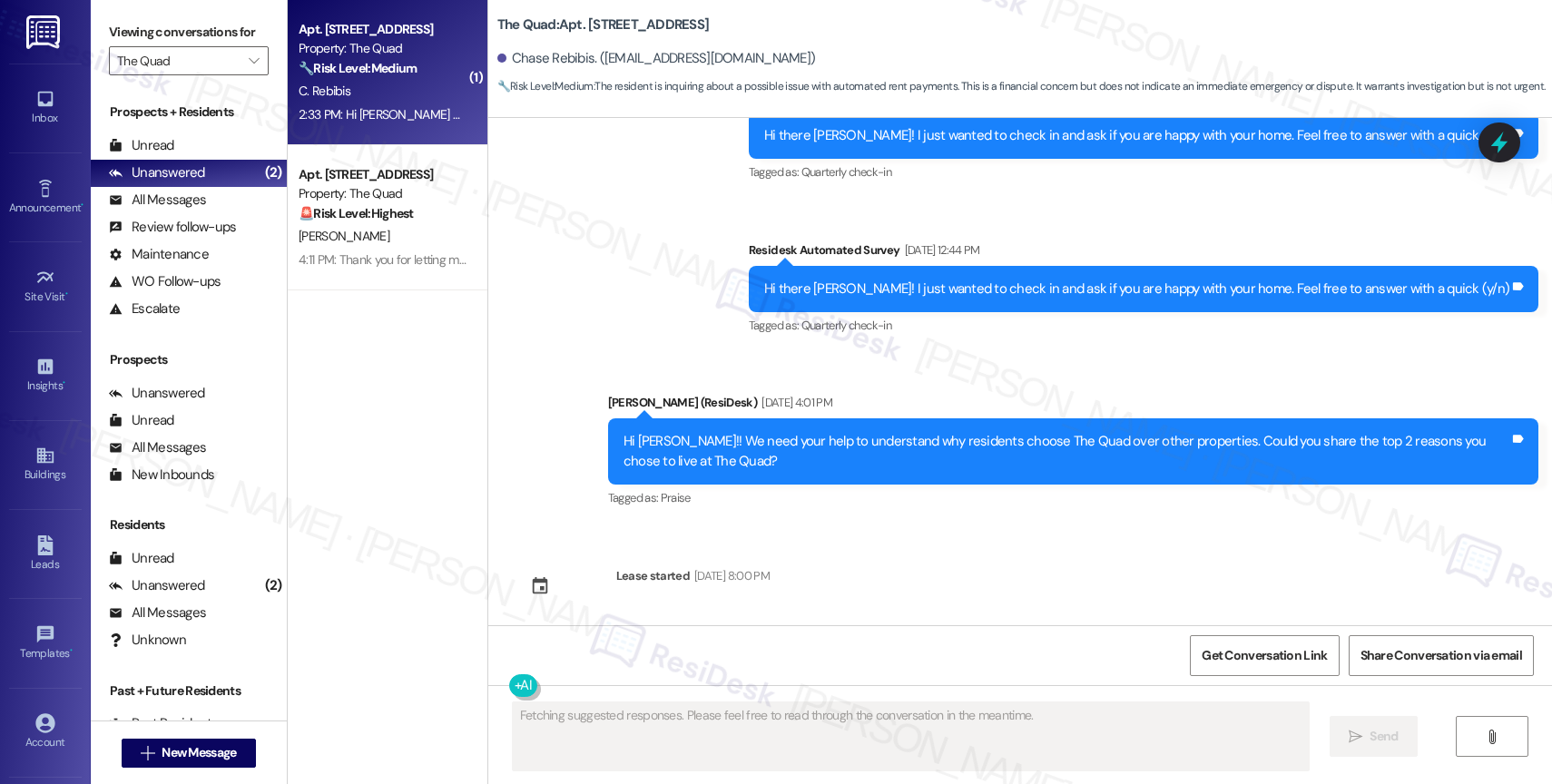
scroll to position [4088, 0]
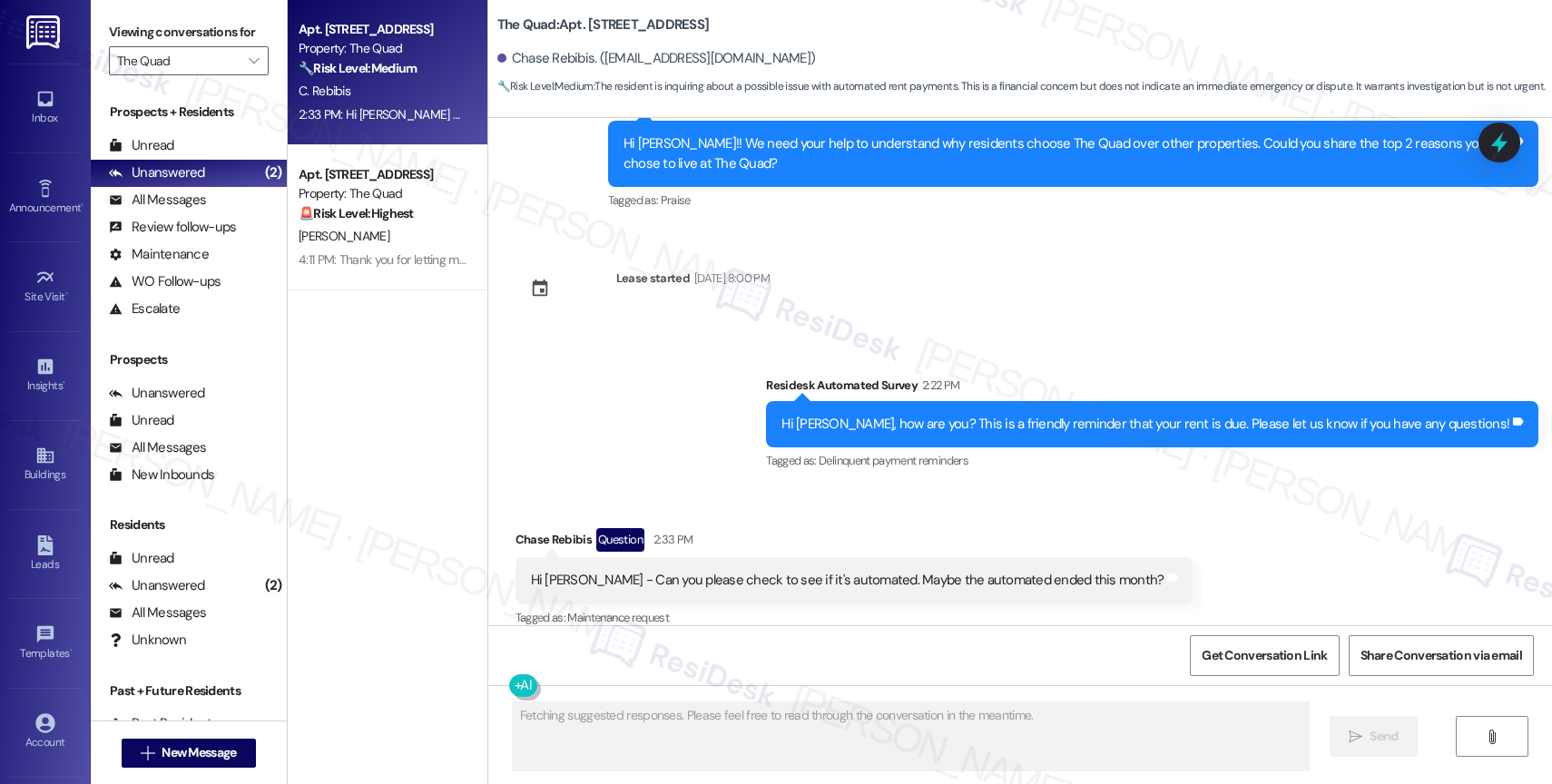
click at [769, 352] on div "Survey, sent via SMS Residesk Automated Survey 2:22 PM Hi [PERSON_NAME], how ar…" at bounding box center [1020, 411] width 1064 height 153
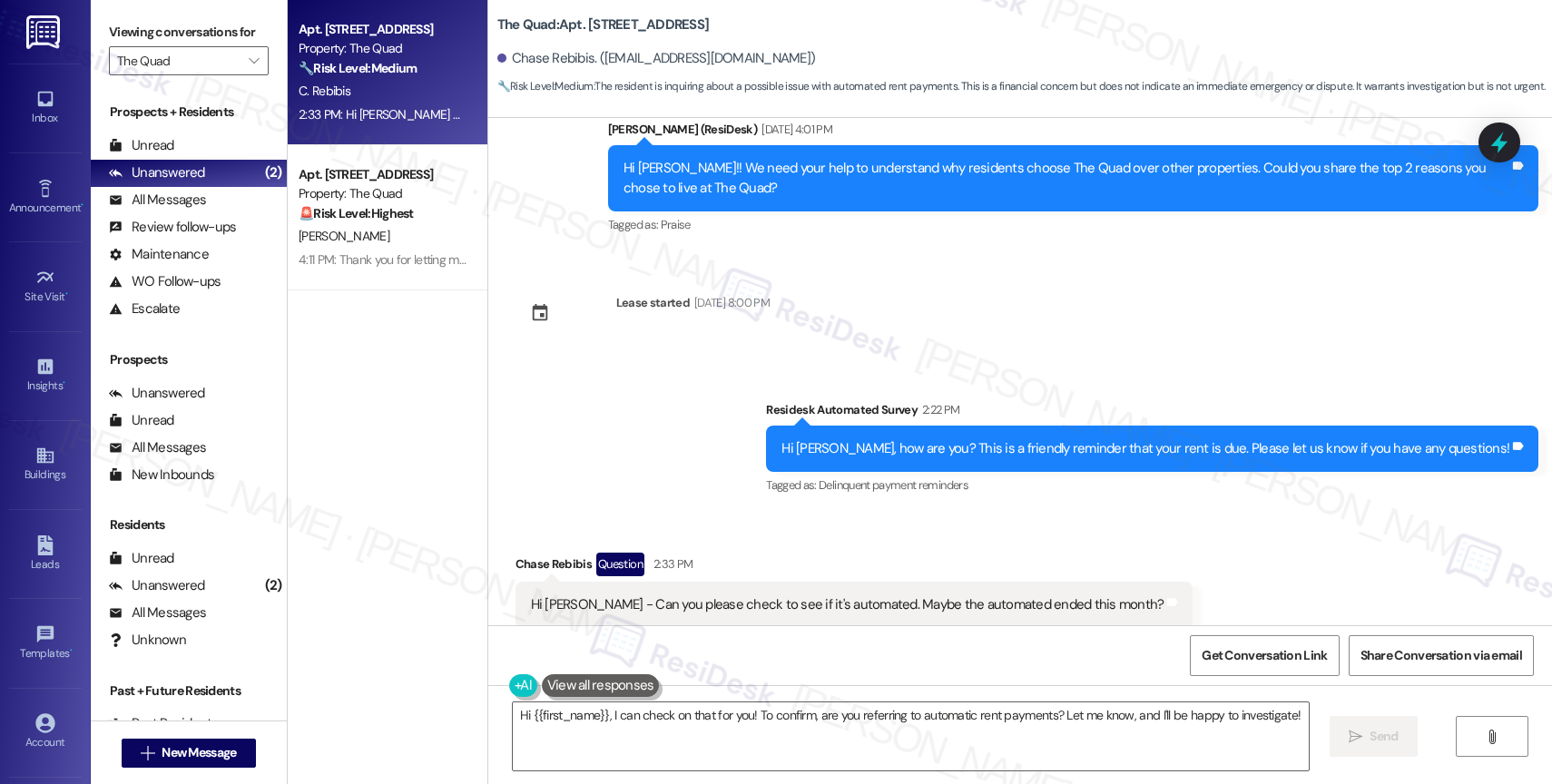
scroll to position [4089, 0]
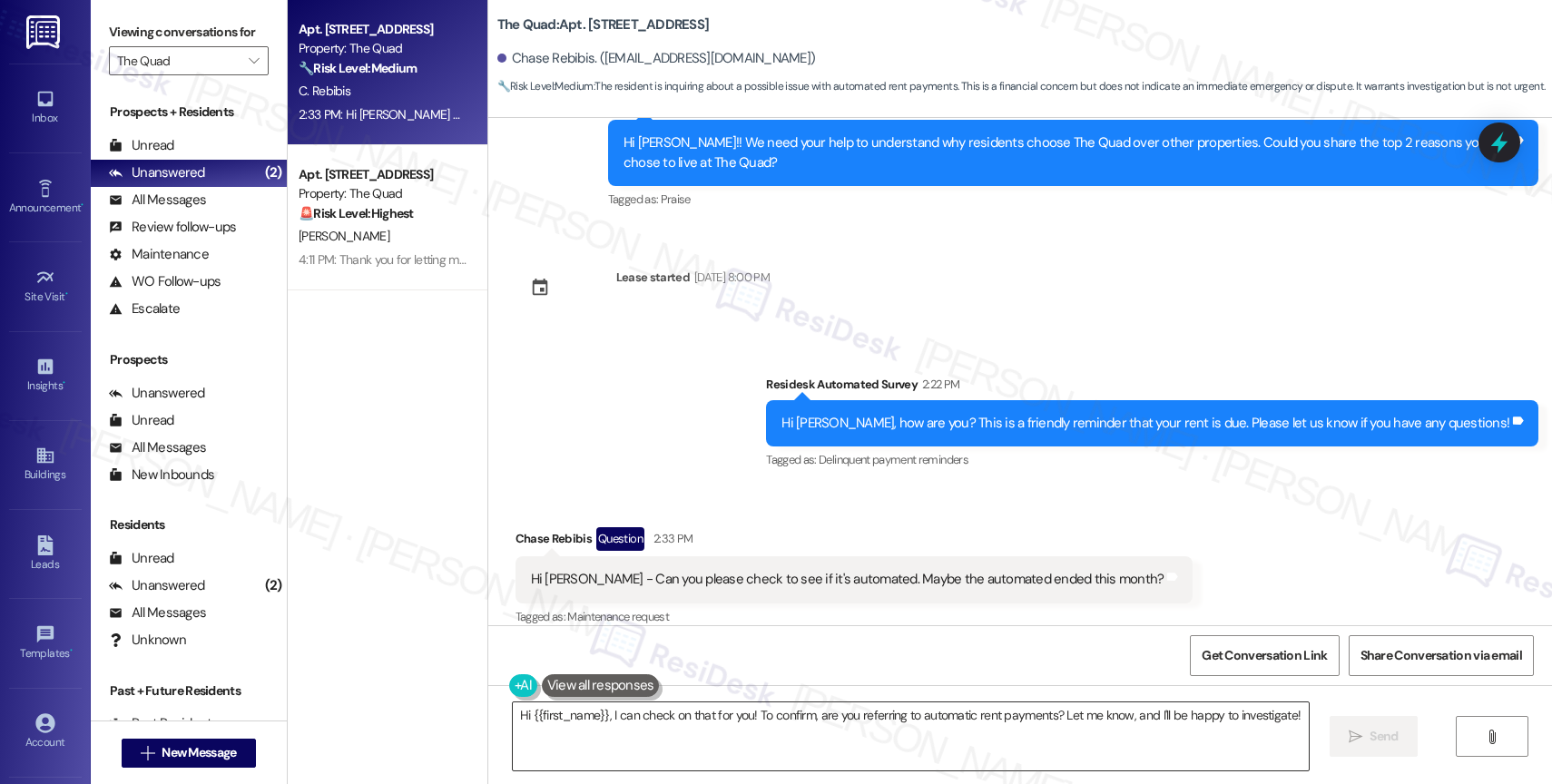
click at [613, 717] on textarea "Hi {{first_name}}, I can check on that for you! To confirm, are you referring t…" at bounding box center [911, 736] width 796 height 68
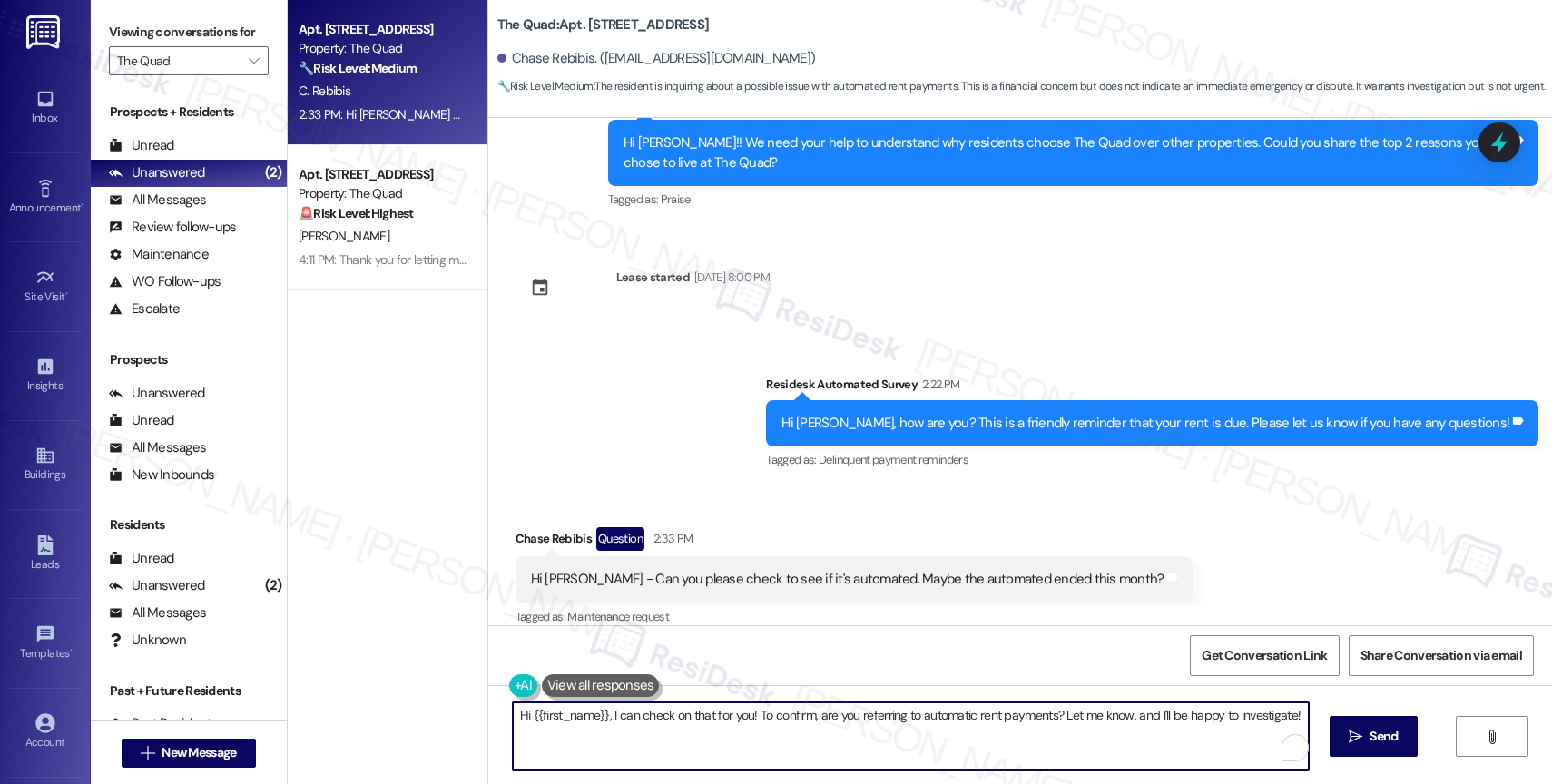
click at [613, 717] on textarea "Hi {{first_name}}, I can check on that for you! To confirm, are you referring t…" at bounding box center [911, 736] width 796 height 68
drag, startPoint x: 687, startPoint y: 714, endPoint x: 622, endPoint y: 721, distance: 65.4
click at [687, 714] on textarea "Hi {{first_name}}, I can check on that for you! To confirm, are you referring t…" at bounding box center [911, 736] width 796 height 68
drag, startPoint x: 598, startPoint y: 713, endPoint x: 1316, endPoint y: 715, distance: 718.0
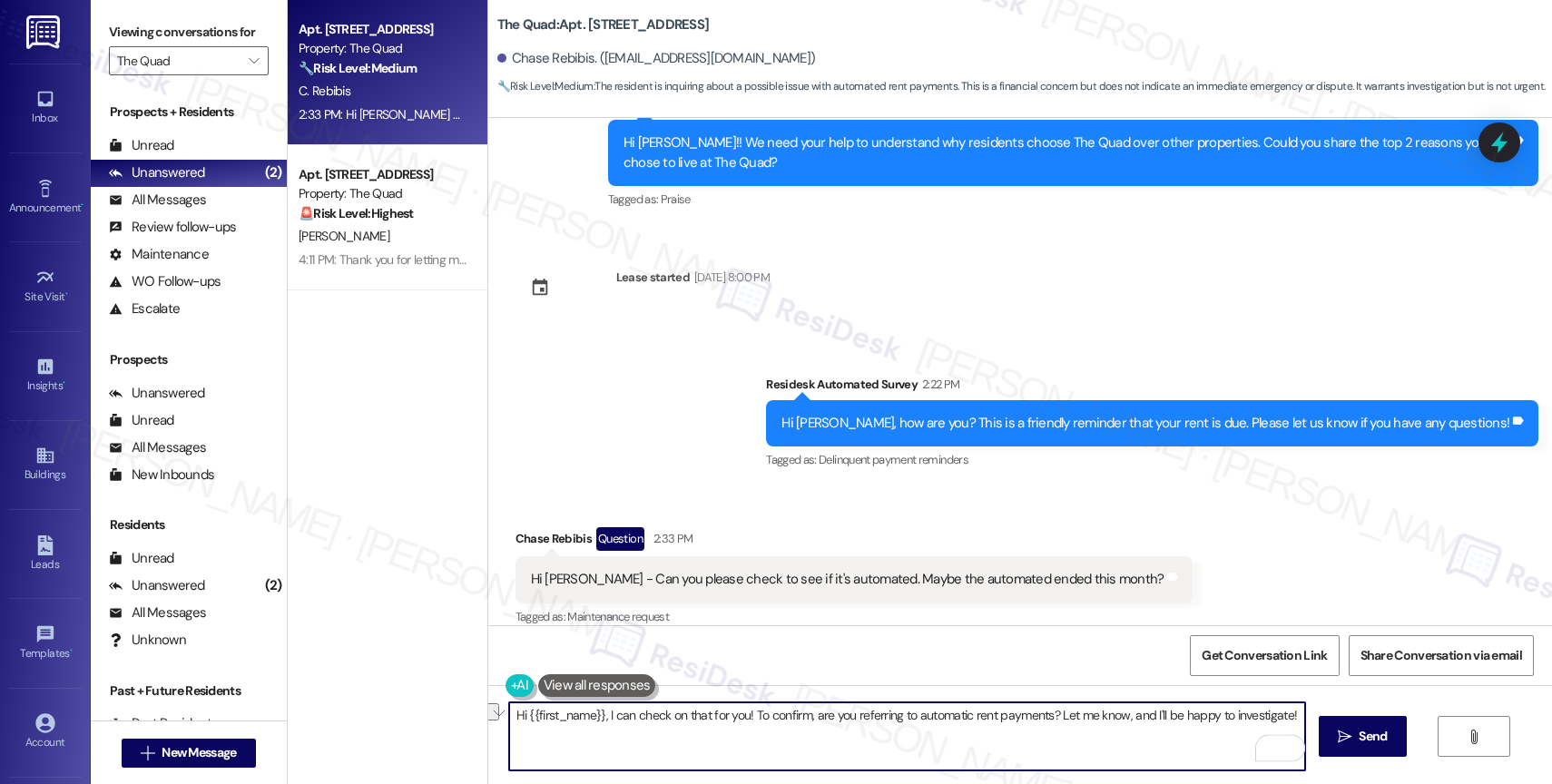
click at [1316, 715] on div "Hi {{first_name}}, I can check on that for you! To confirm, are you referring t…" at bounding box center [1020, 752] width 1064 height 136
paste textarea "We sent that message to all residents as a friendly reminder that we're here to…"
click at [605, 714] on textarea "Hi {{first_name}}, We sent that message to all residents as a friendly reminder…" at bounding box center [907, 736] width 796 height 68
drag, startPoint x: 1238, startPoint y: 715, endPoint x: 1248, endPoint y: 751, distance: 37.4
click at [1248, 751] on div "Hi {{first_name}}, we sent that message to all residents as a friendly reminder…" at bounding box center [907, 736] width 797 height 70
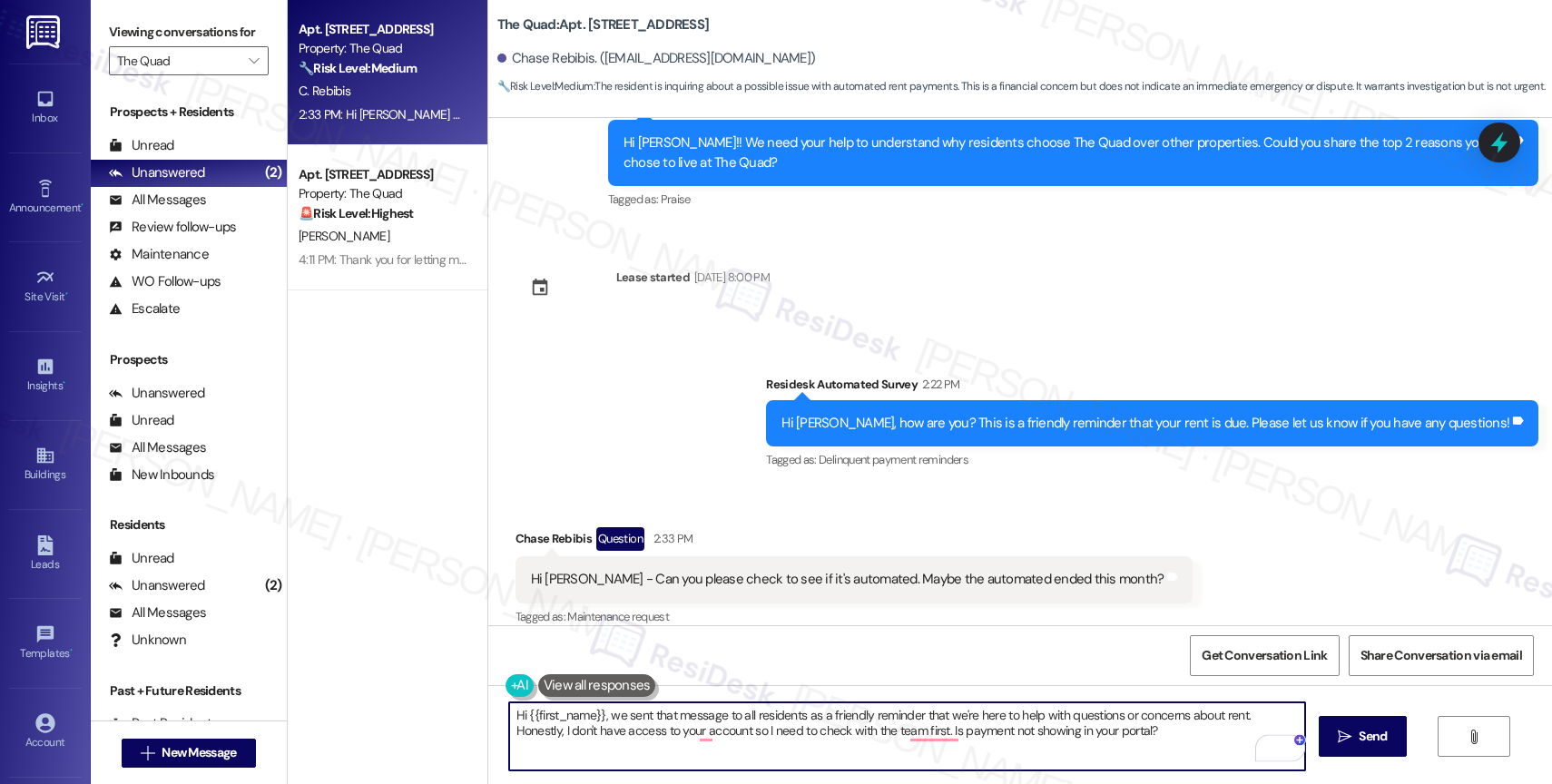
drag, startPoint x: 884, startPoint y: 729, endPoint x: 1233, endPoint y: 743, distance: 349.3
click at [1233, 743] on textarea "Hi {{first_name}}, we sent that message to all residents as a friendly reminder…" at bounding box center [907, 736] width 796 height 68
drag, startPoint x: 943, startPoint y: 735, endPoint x: 890, endPoint y: 733, distance: 53.0
click at [886, 734] on textarea "Hi {{first_name}}, we sent that message to all residents as a friendly reminder…" at bounding box center [907, 736] width 796 height 68
click at [1184, 736] on textarea "Hi {{first_name}}, we sent that message to all residents as a friendly reminder…" at bounding box center [907, 736] width 796 height 68
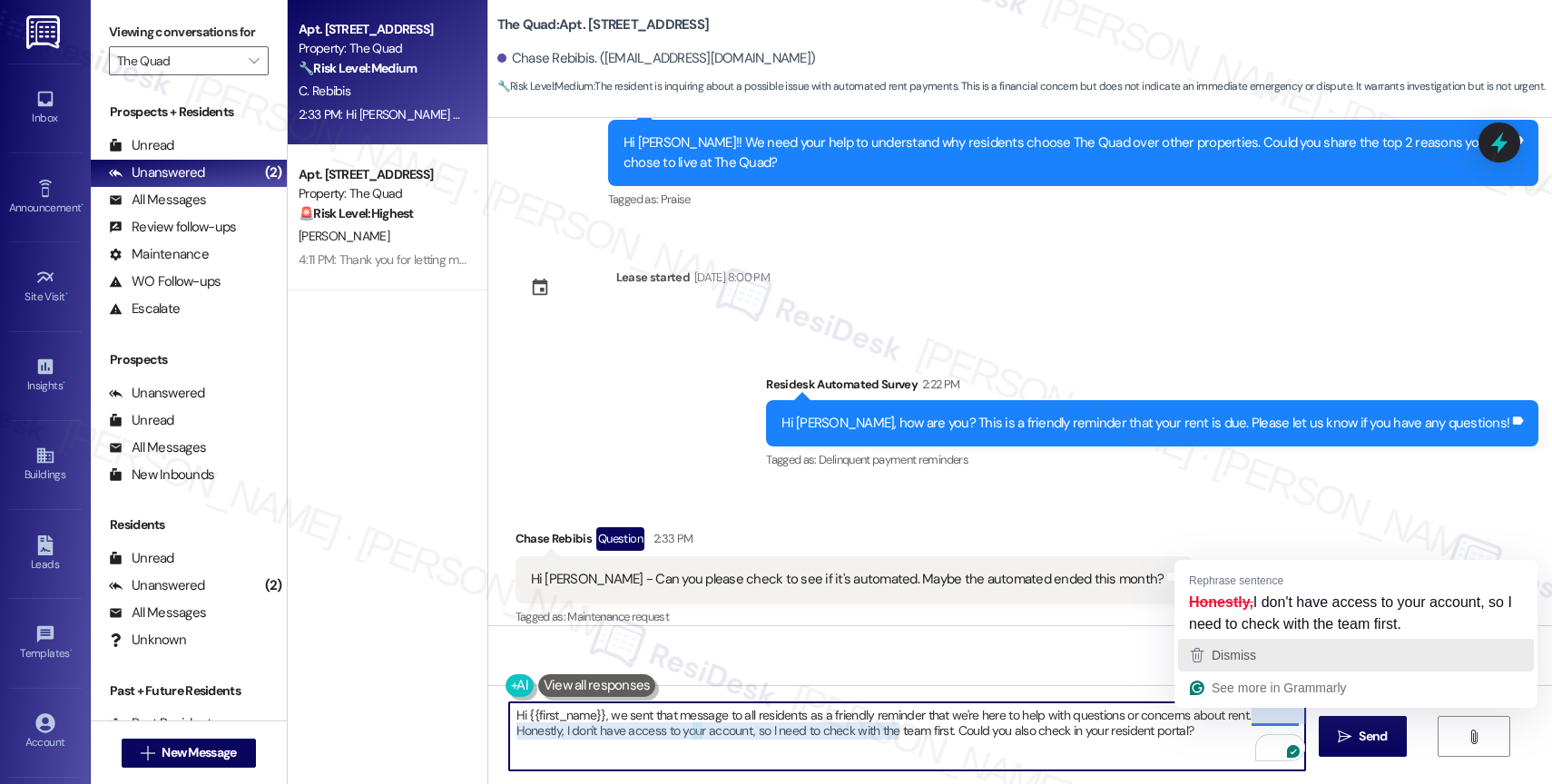
click at [1260, 656] on div "Dismiss" at bounding box center [1356, 655] width 339 height 27
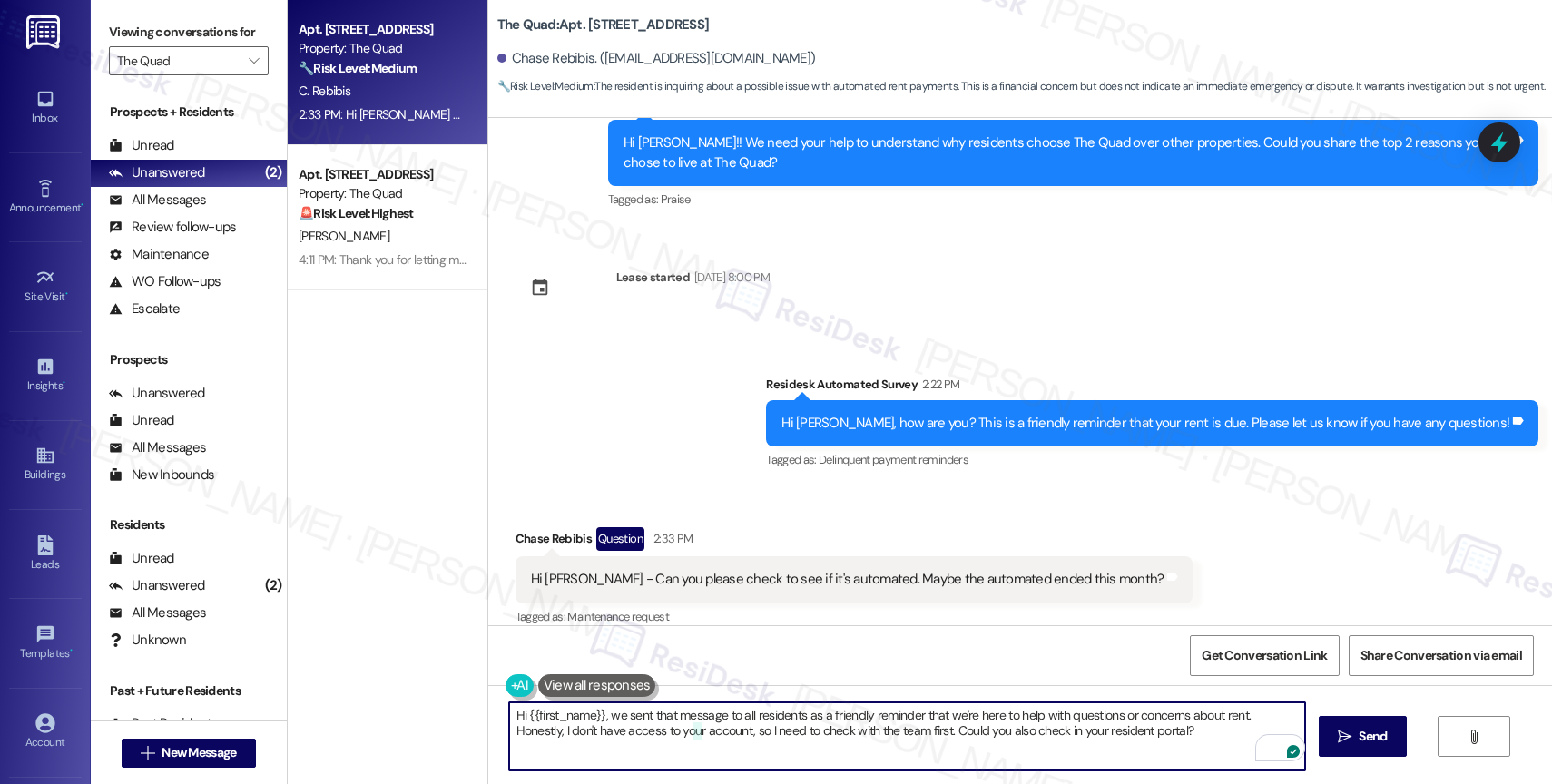
click at [1202, 740] on textarea "Hi {{first_name}}, we sent that message to all residents as a friendly reminder…" at bounding box center [907, 736] width 796 height 68
type textarea "Hi {{first_name}}, we sent that message to all residents as a friendly reminder…"
click at [1407, 737] on div "Hi {{first_name}}, we sent that message to all residents as a friendly reminder…" at bounding box center [1020, 752] width 1064 height 136
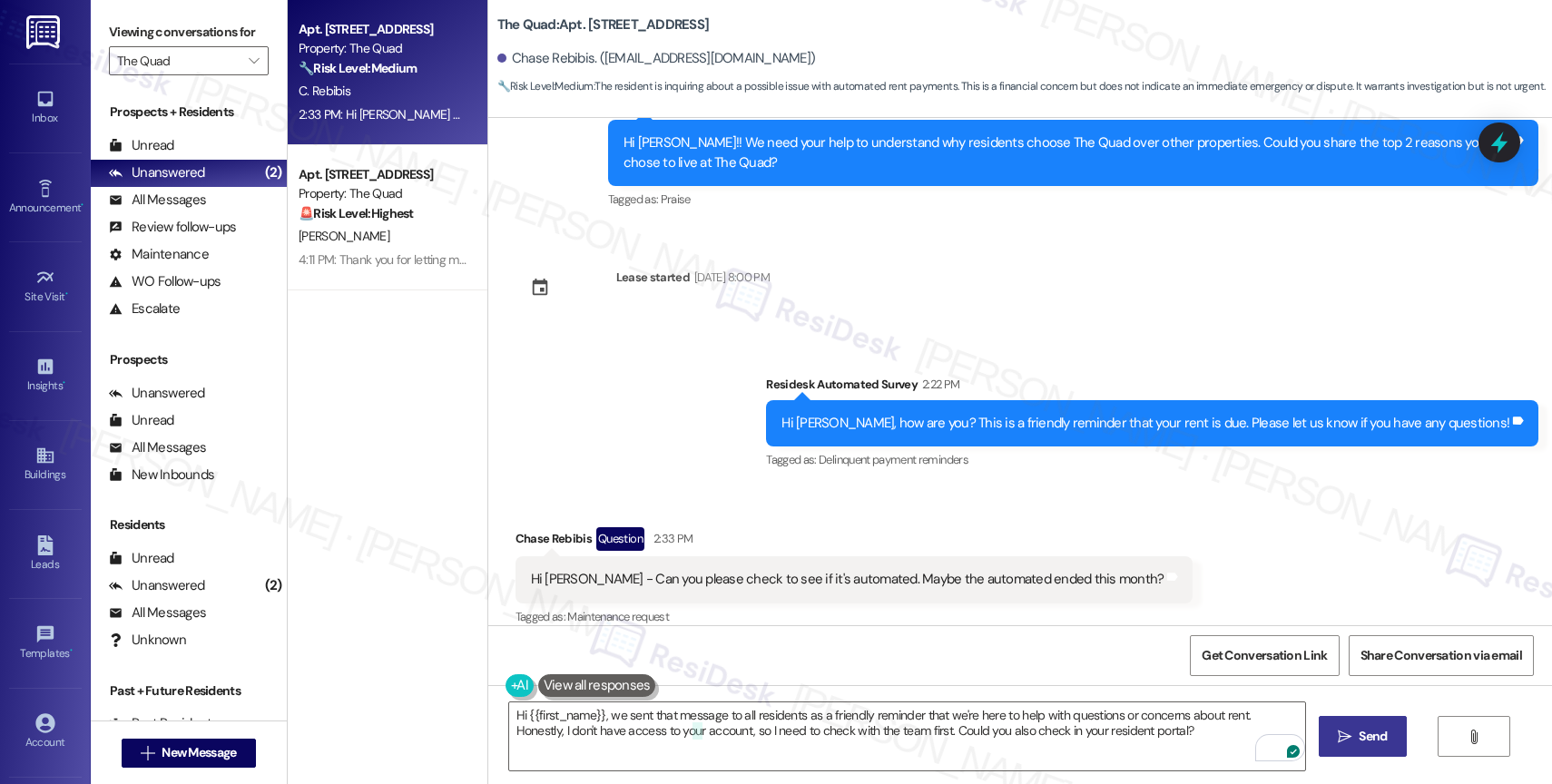
click at [1355, 726] on span "Send" at bounding box center [1373, 735] width 36 height 19
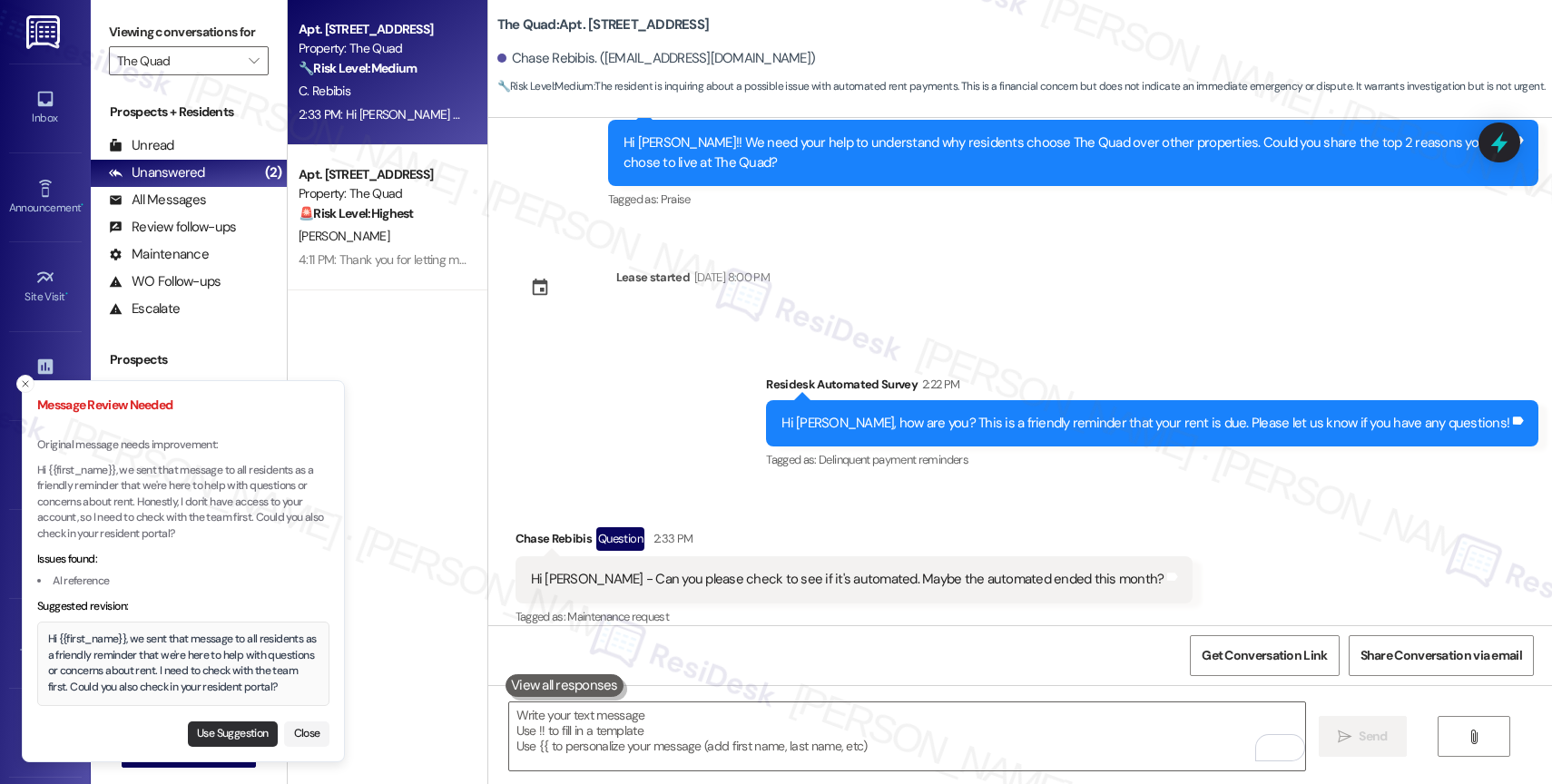
click at [211, 726] on button "Use Suggestion" at bounding box center [233, 734] width 90 height 26
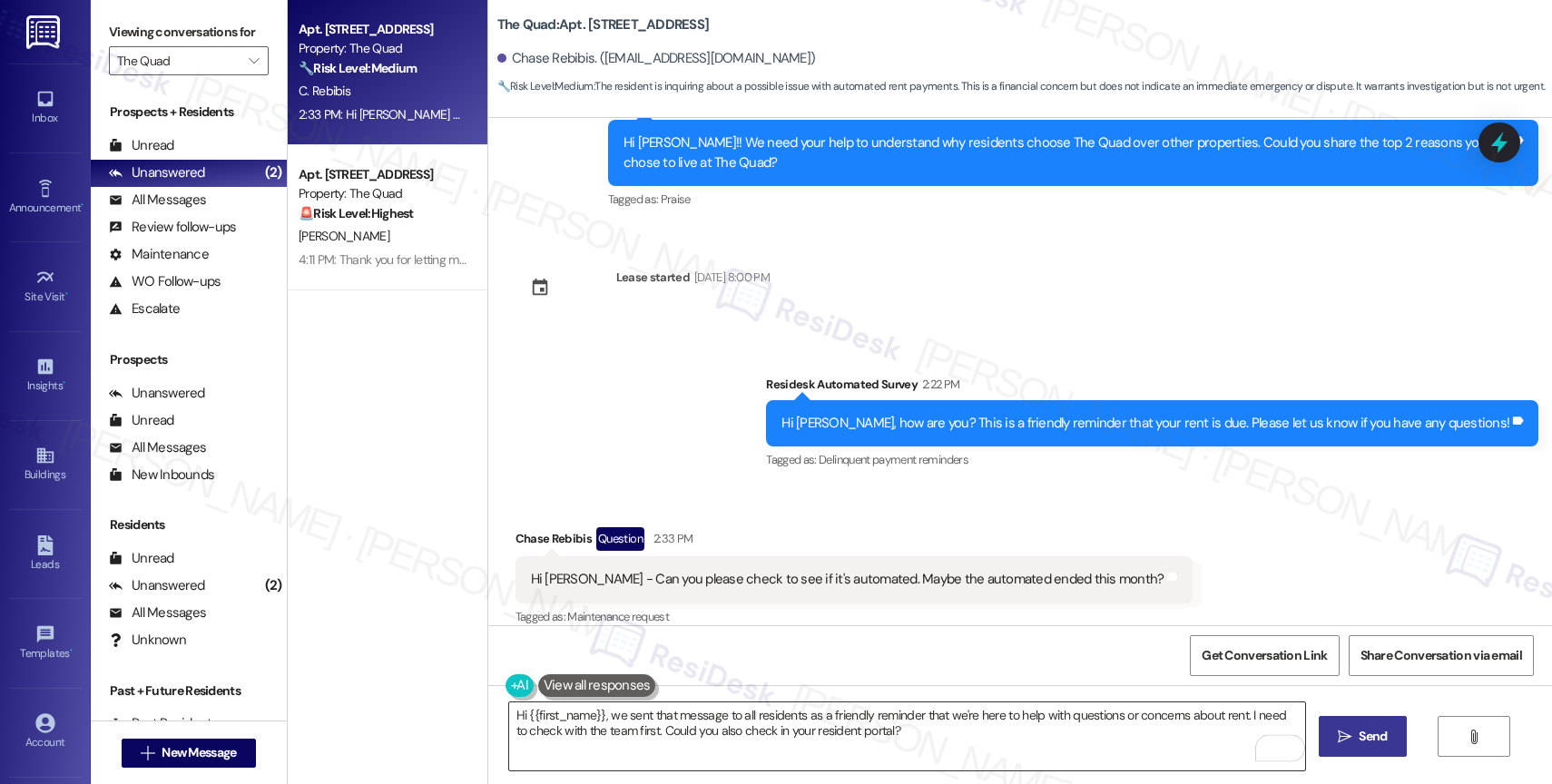
click at [933, 731] on textarea "Hi {{first_name}}, we sent that message to all residents as a friendly reminder…" at bounding box center [907, 736] width 796 height 68
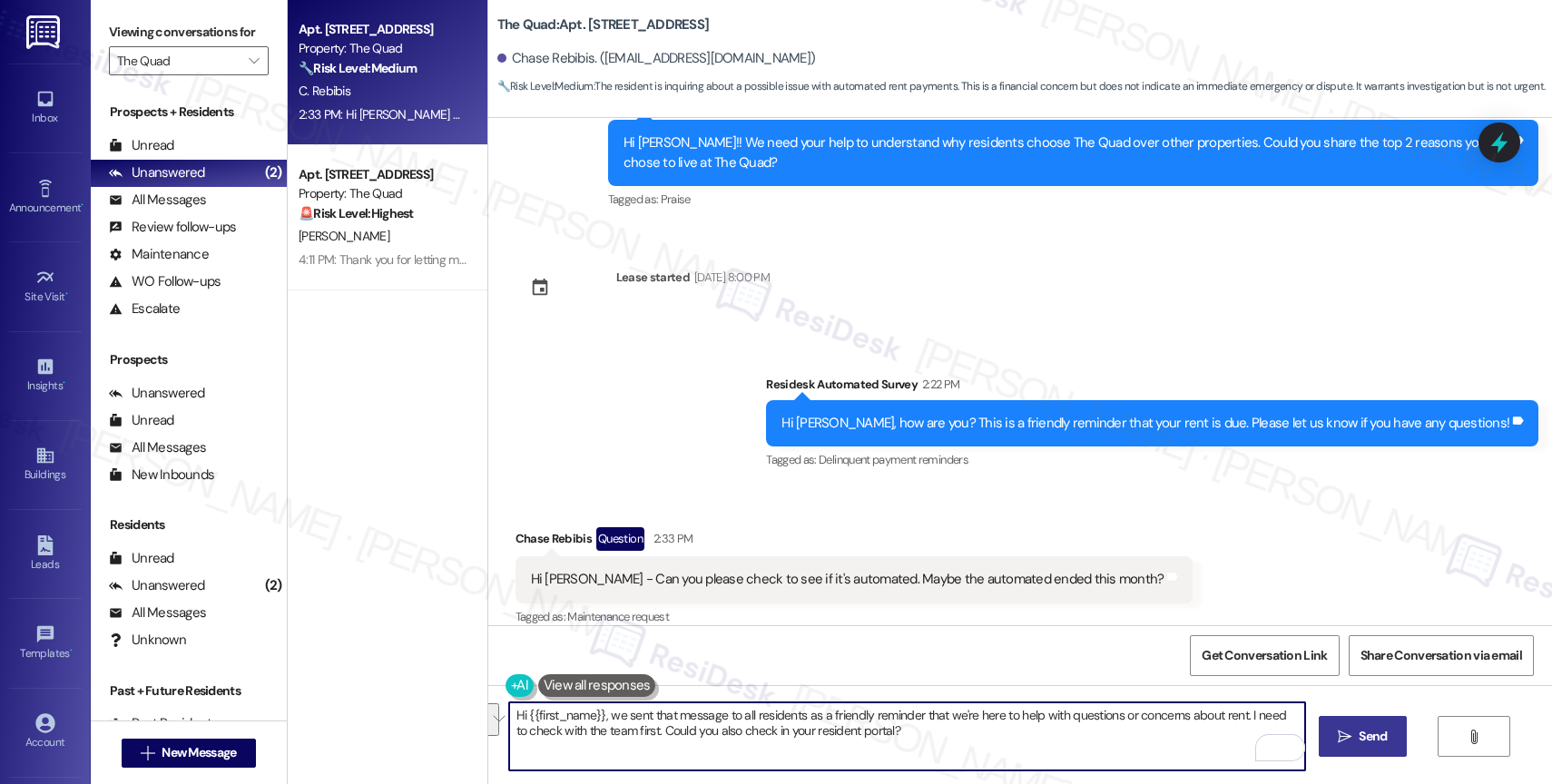
drag, startPoint x: 1235, startPoint y: 719, endPoint x: 934, endPoint y: 754, distance: 303.0
click at [934, 754] on textarea "Hi {{first_name}}, we sent that message to all residents as a friendly reminder…" at bounding box center [907, 736] width 796 height 68
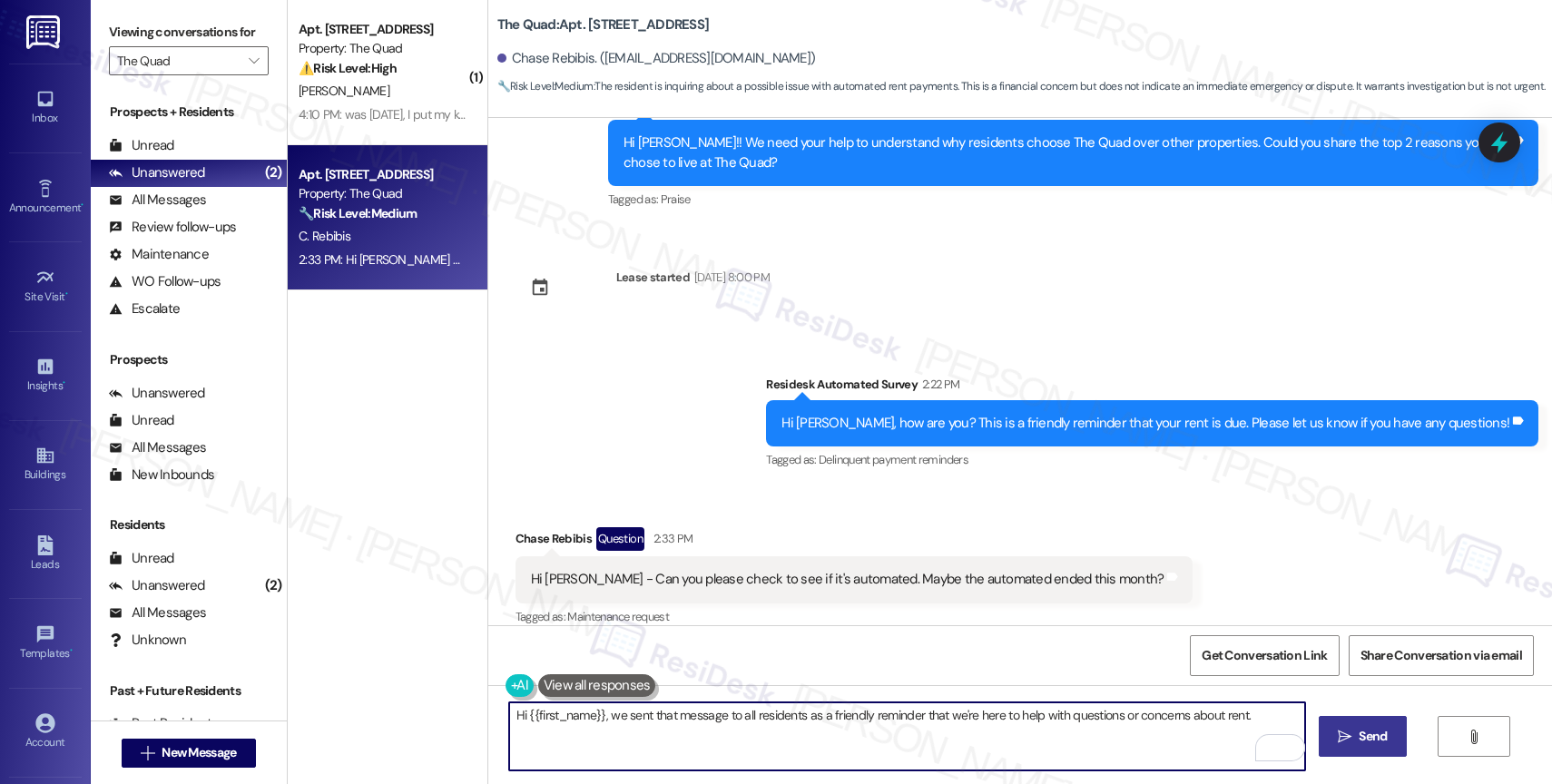
click at [1255, 718] on textarea "Hi {{first_name}}, we sent that message to all residents as a friendly reminder…" at bounding box center [907, 736] width 796 height 68
type textarea "Hi {{first_name}}, we sent that message to all residents as a friendly reminder…"
click at [1278, 745] on icon "Open Grammarly. 0 Suggestions." at bounding box center [1277, 747] width 20 height 20
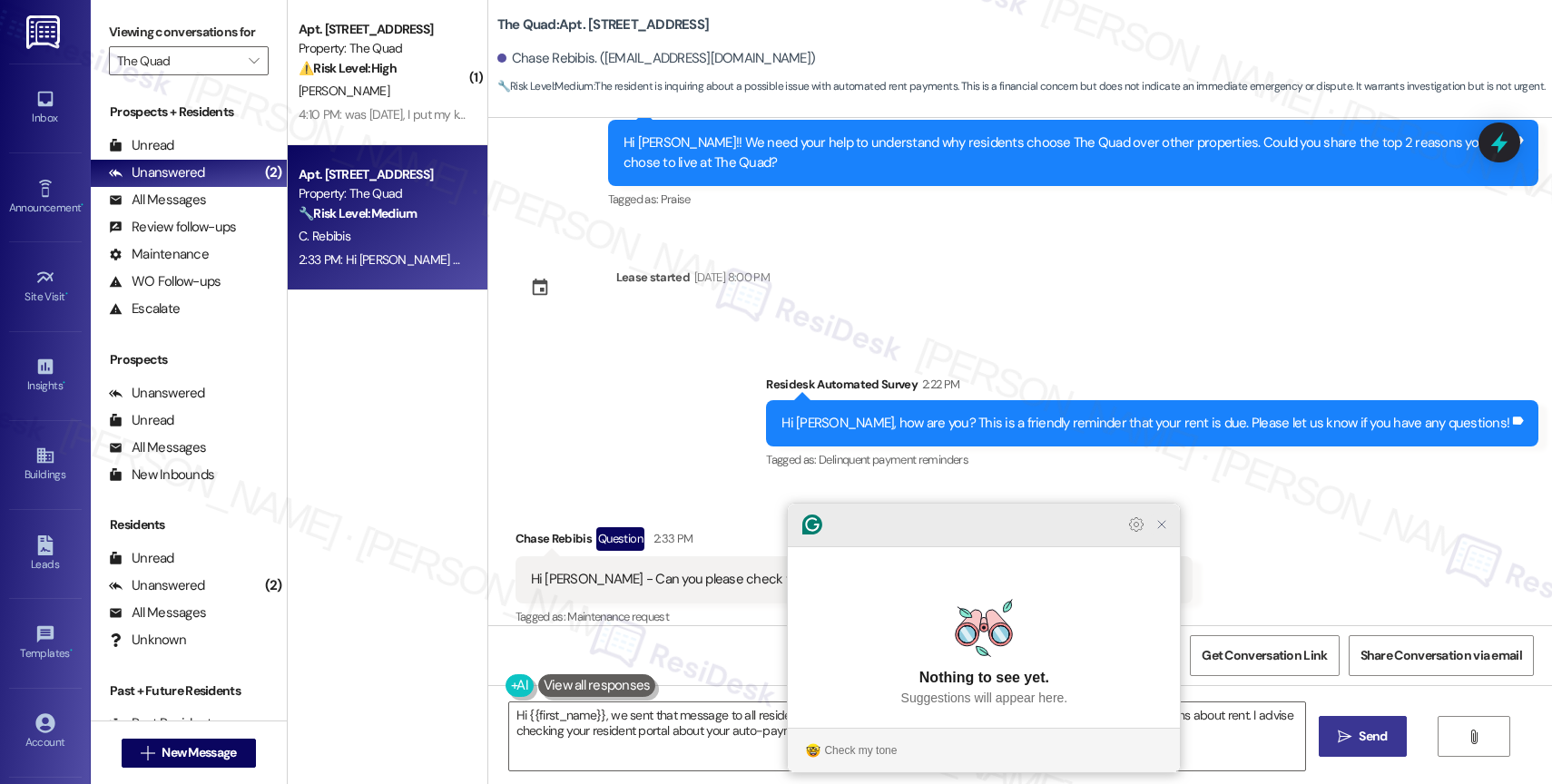
click at [1161, 528] on icon "Close Grammarly Assistant" at bounding box center [1161, 523] width 7 height 7
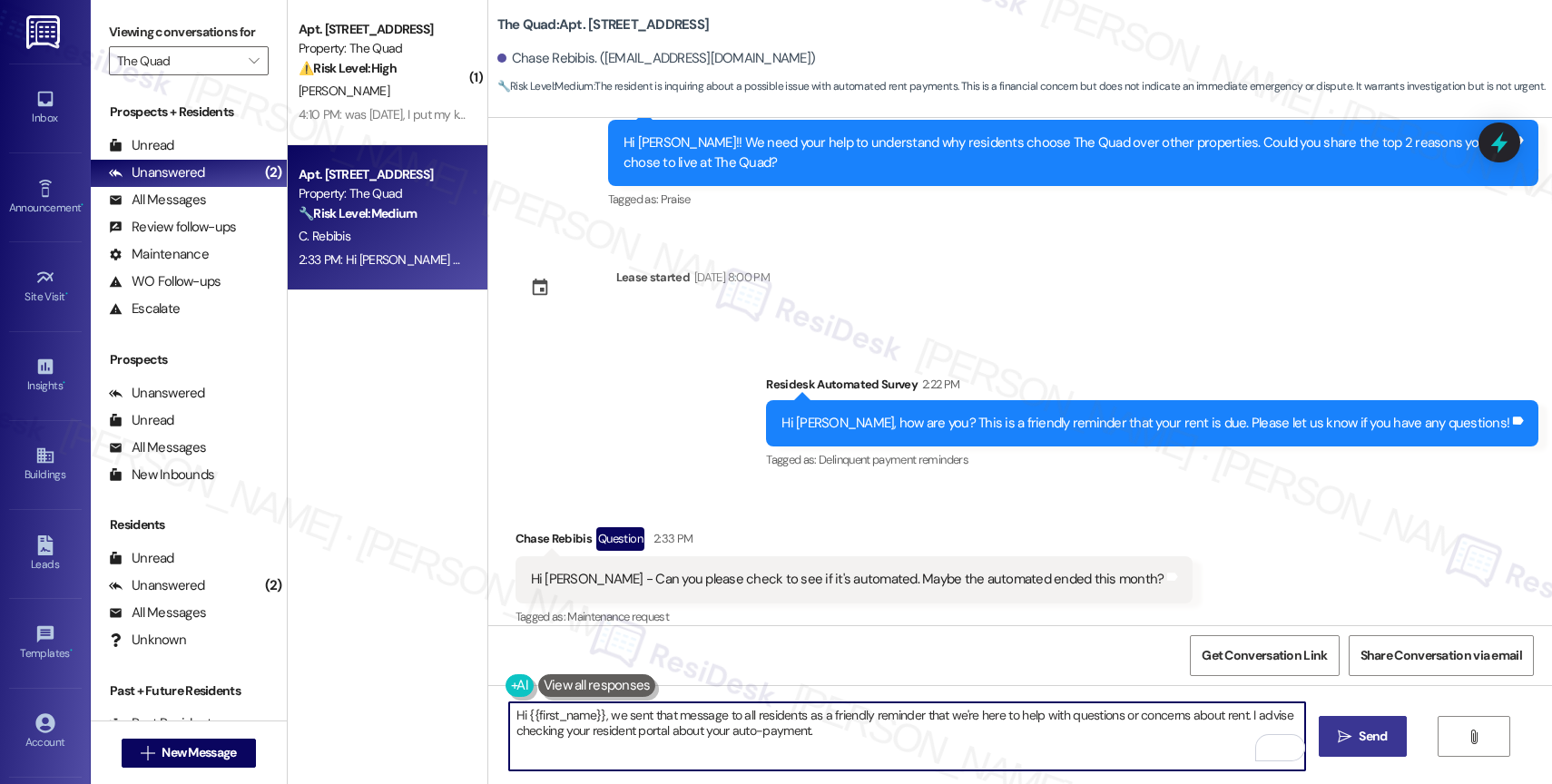
click at [1342, 729] on icon "" at bounding box center [1345, 736] width 14 height 15
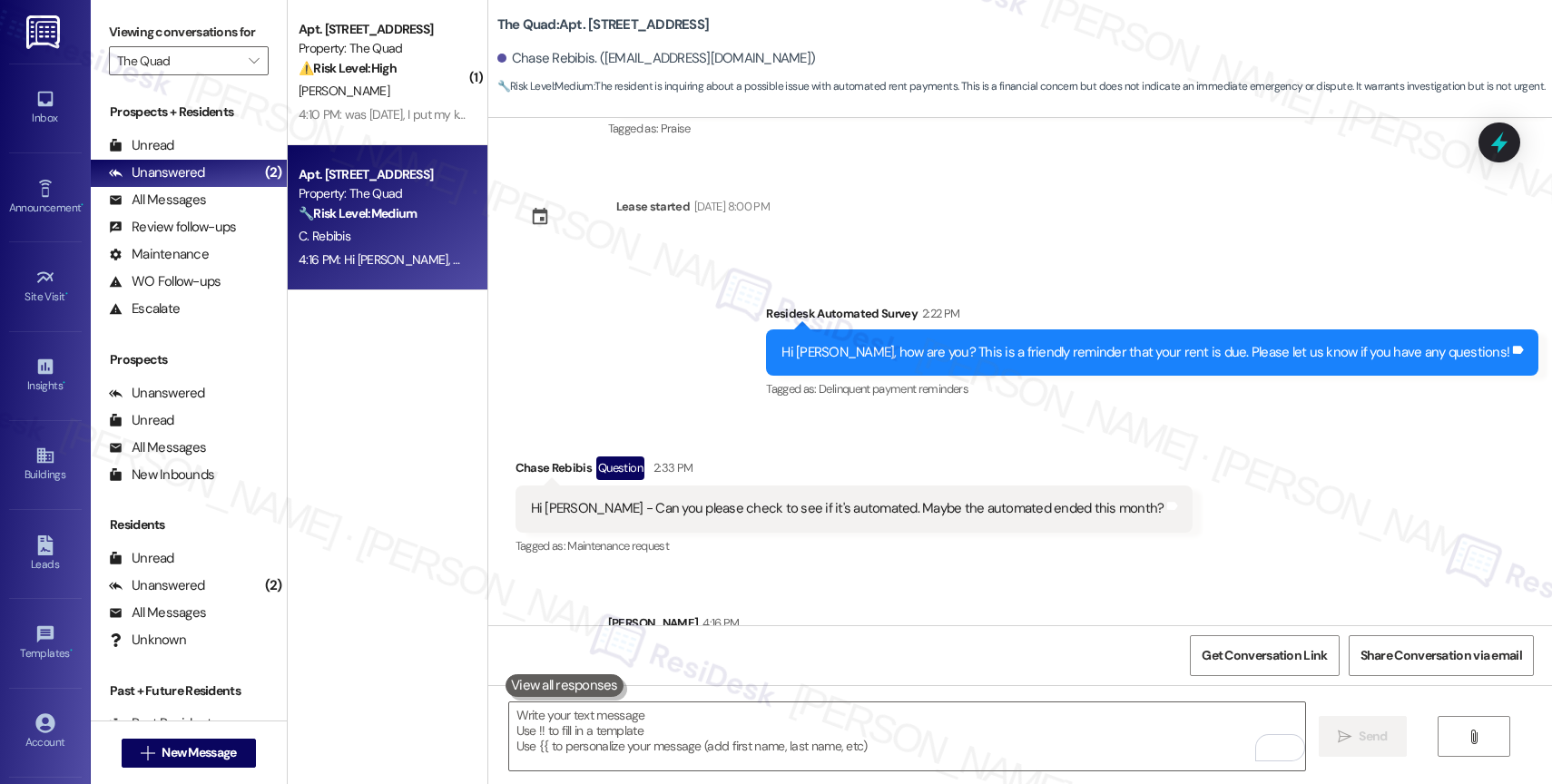
scroll to position [4235, 0]
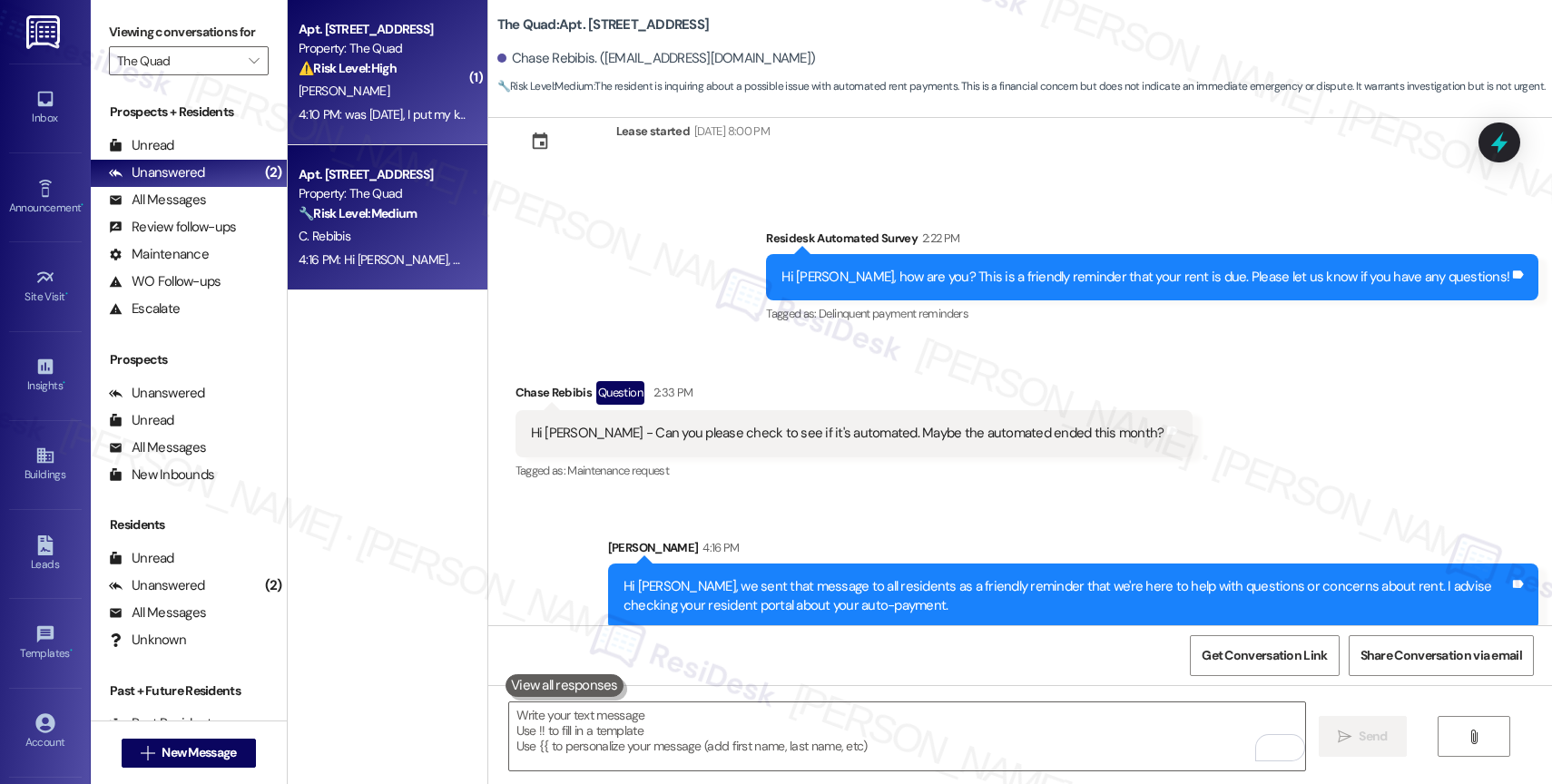
click at [390, 90] on div "A. Winn" at bounding box center [382, 91] width 171 height 23
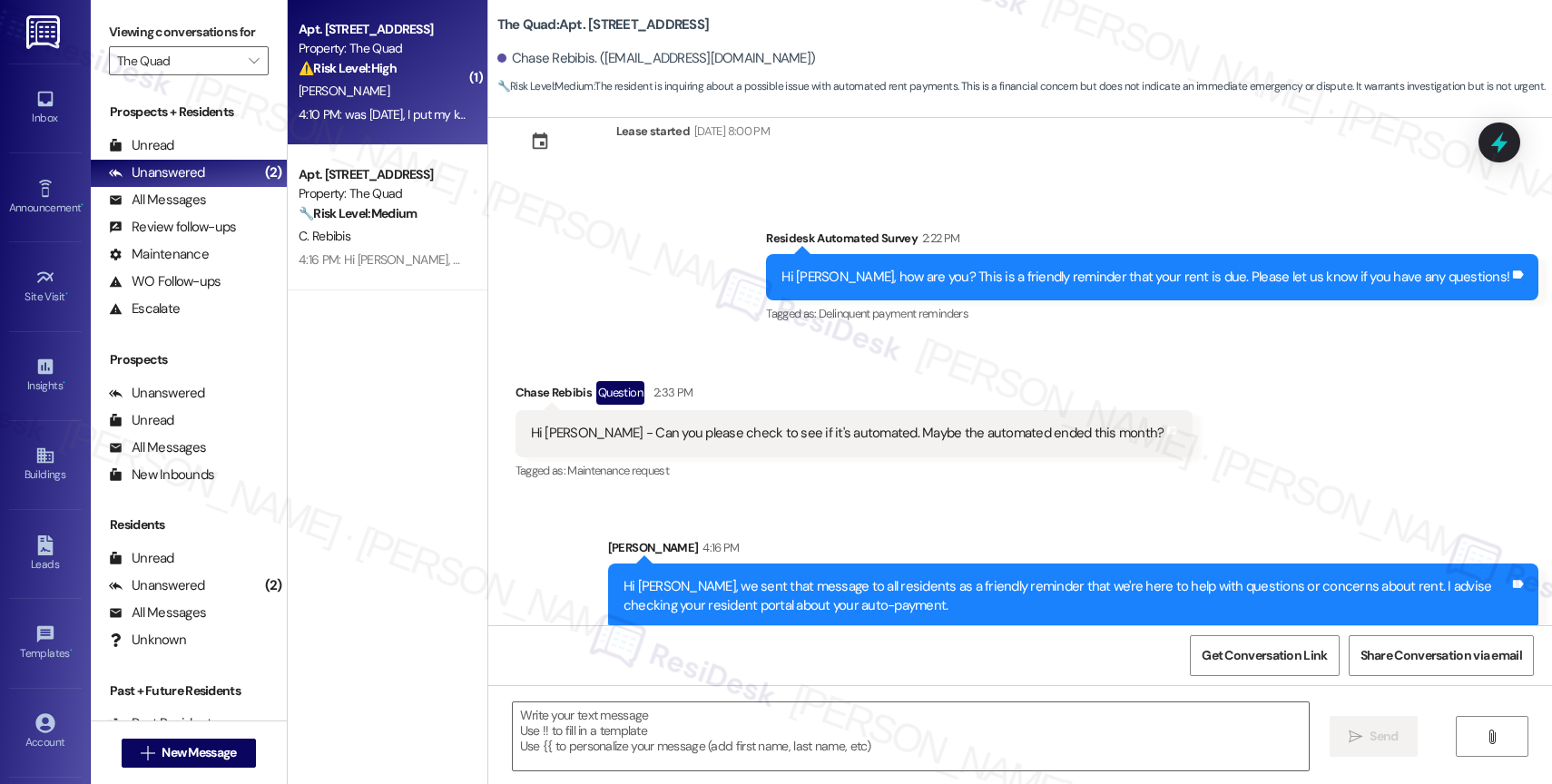
type textarea "Fetching suggested responses. Please feel free to read through the conversation…"
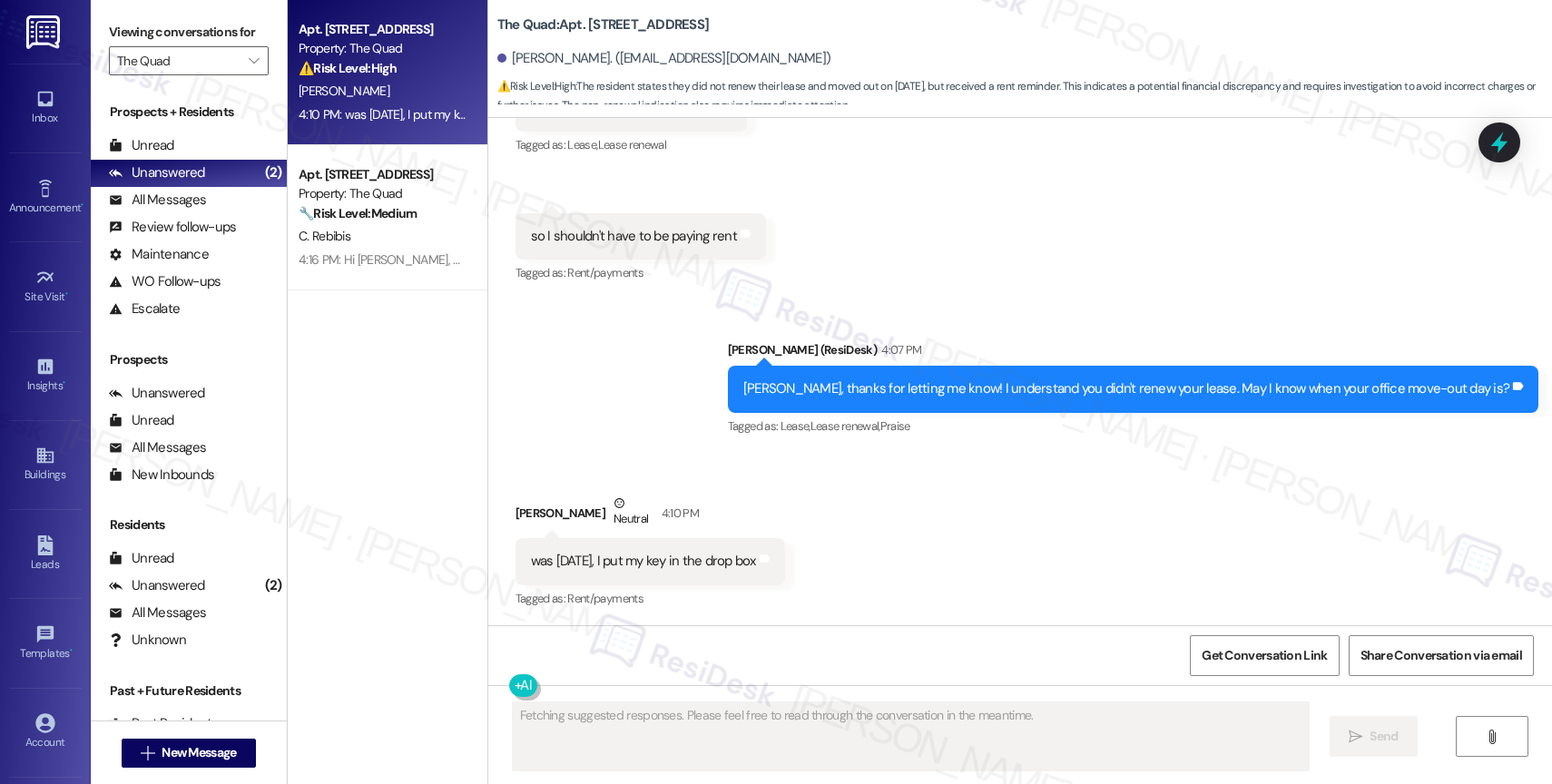
scroll to position [2036, 0]
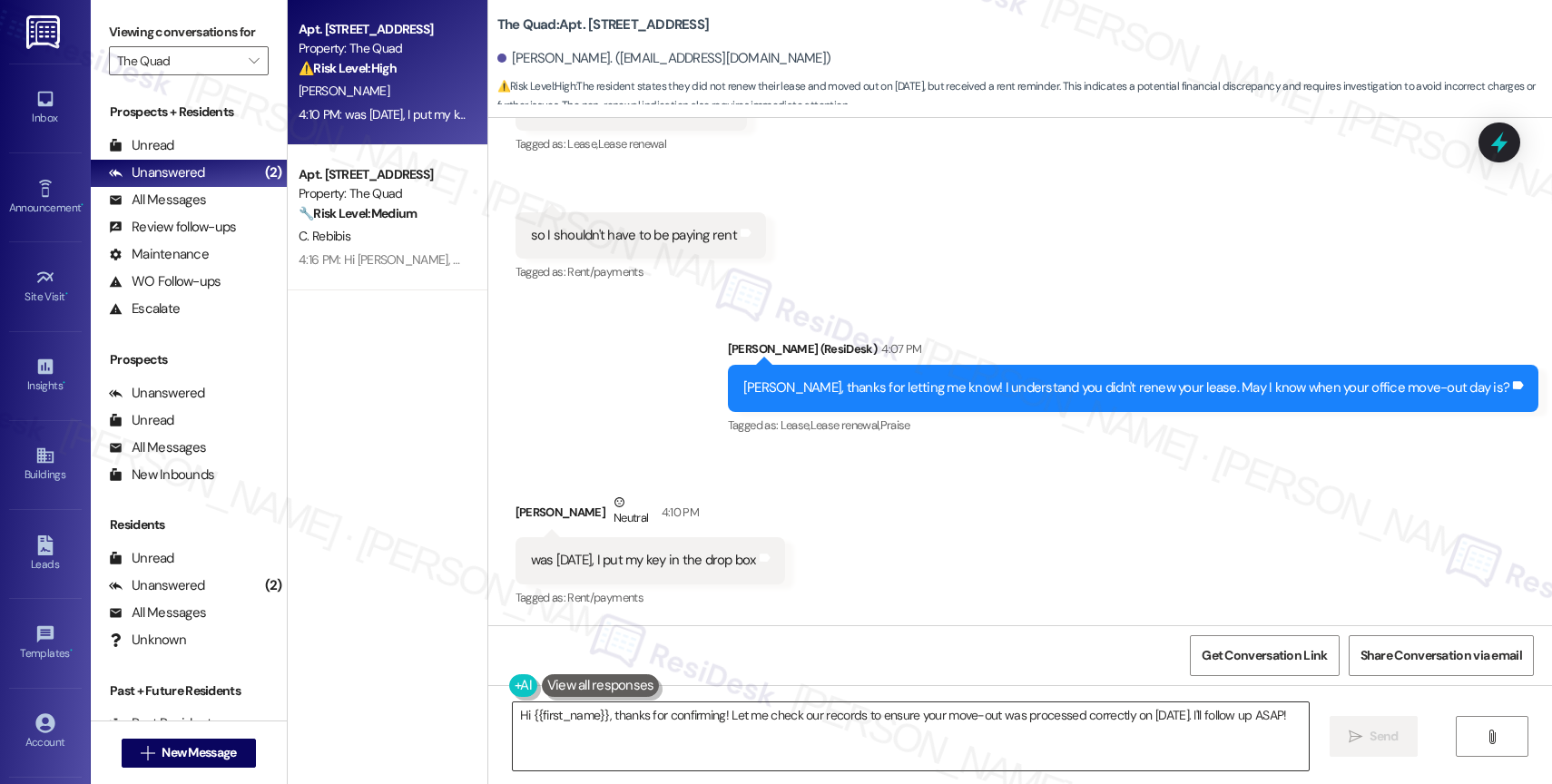
click at [659, 732] on textarea "Hi {{first_name}}, thanks for confirming! Let me check our records to ensure yo…" at bounding box center [911, 736] width 796 height 68
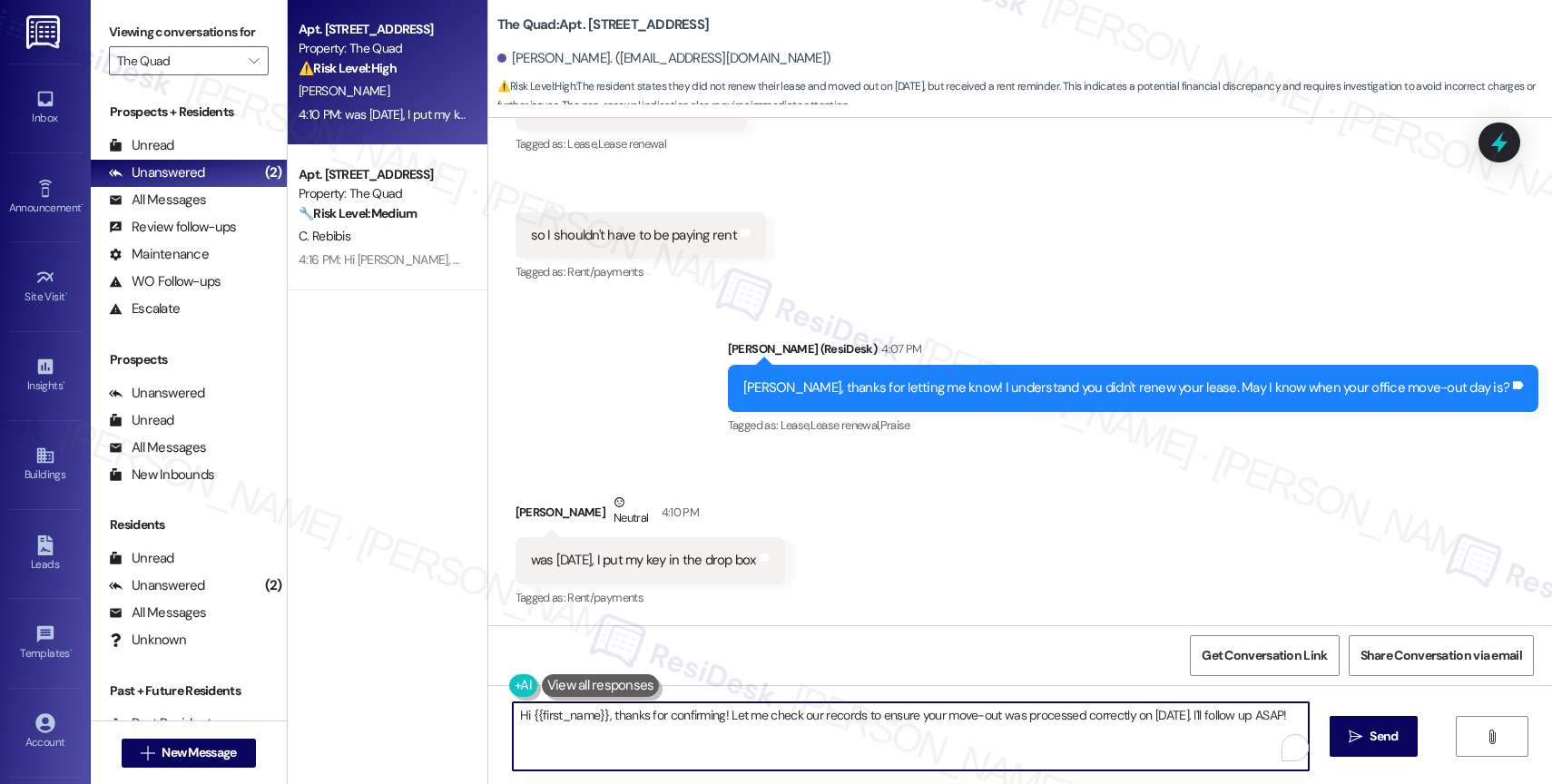
click at [659, 732] on textarea "Hi {{first_name}}, thanks for confirming! Let me check our records to ensure yo…" at bounding box center [911, 736] width 796 height 68
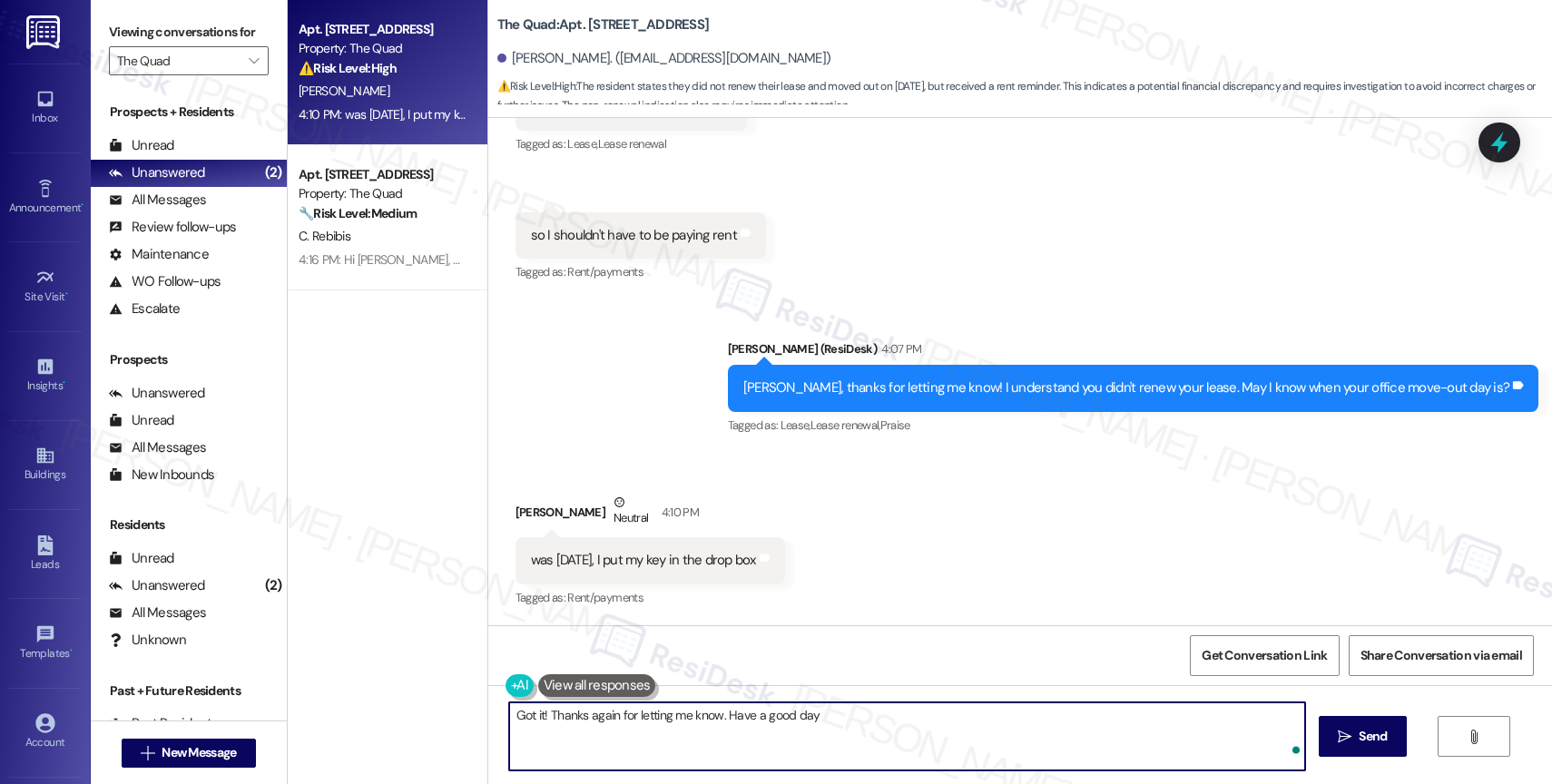
type textarea "Got it! Thanks again for letting me know. Have a good day!"
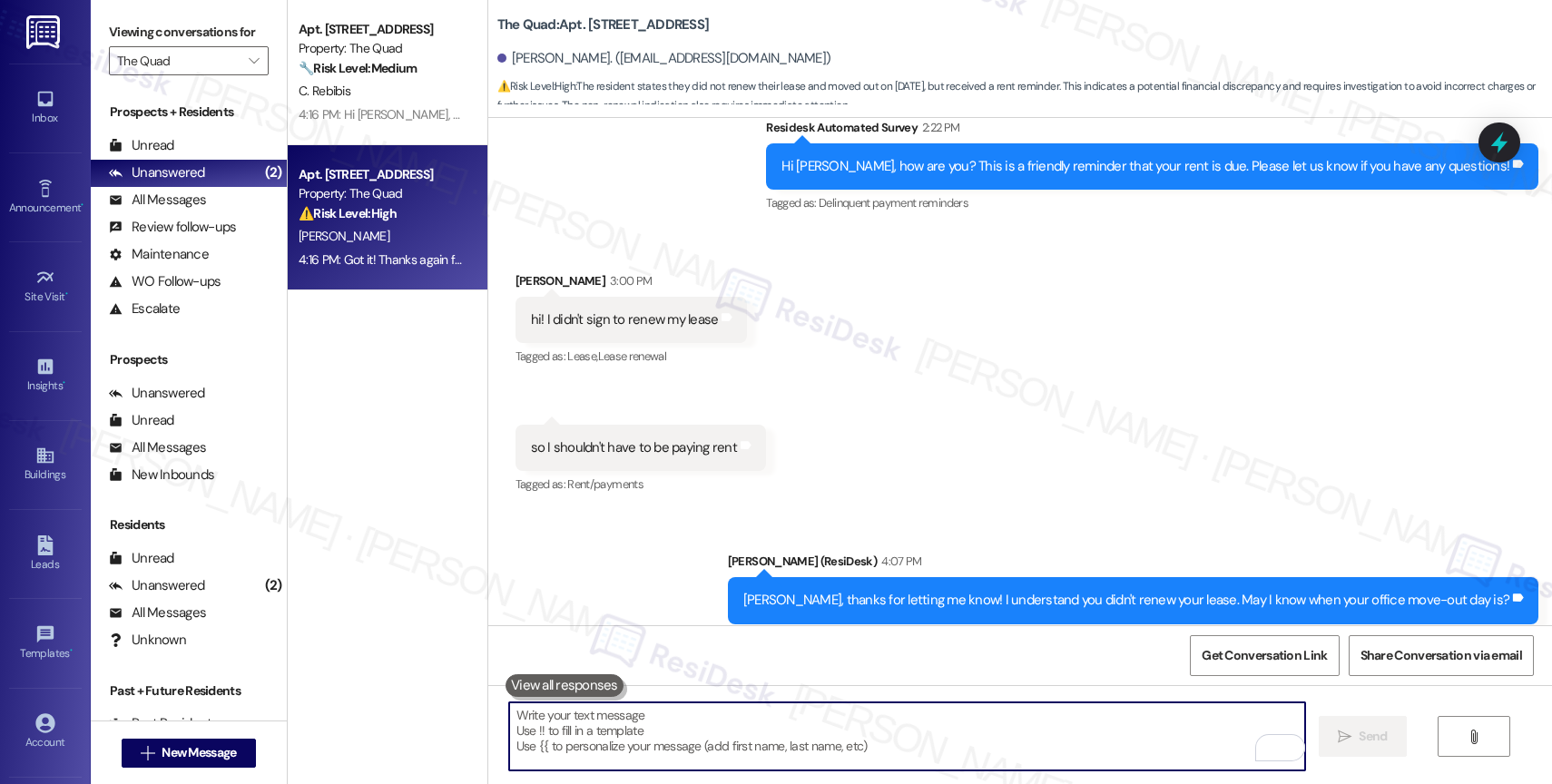
scroll to position [2163, 0]
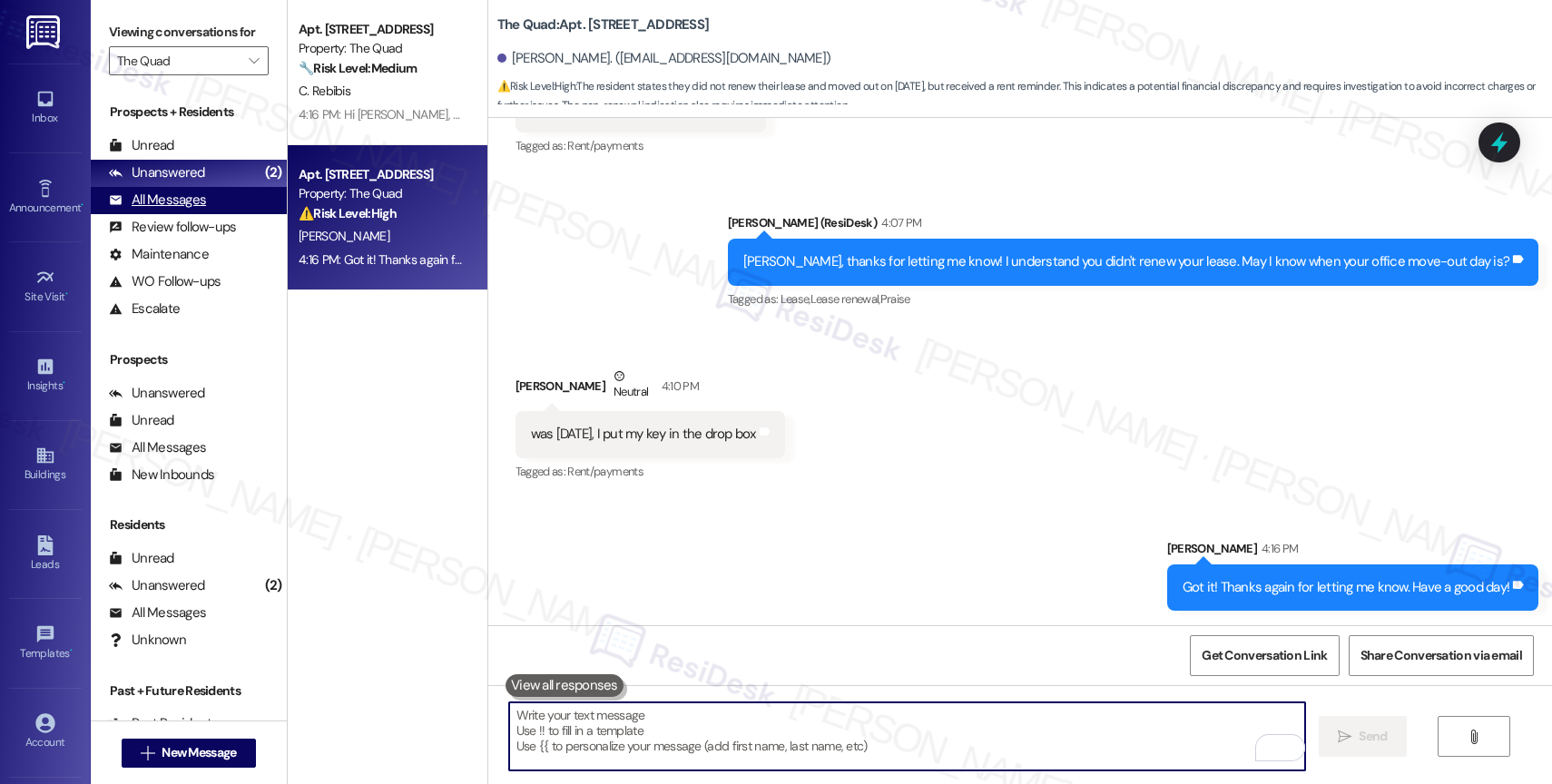
click at [176, 210] on div "All Messages" at bounding box center [157, 199] width 98 height 19
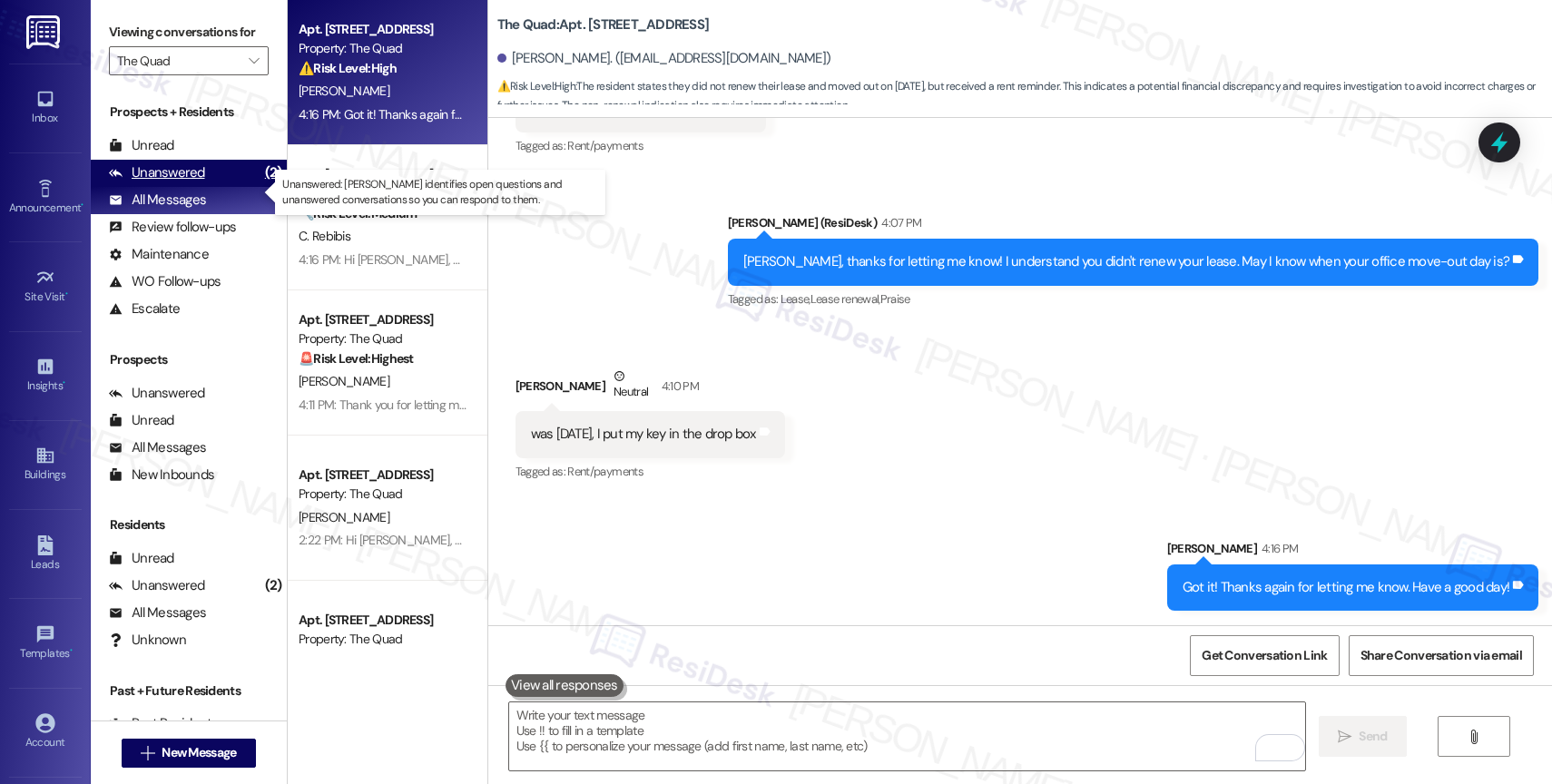
click at [181, 182] on div "Unanswered" at bounding box center [156, 172] width 97 height 19
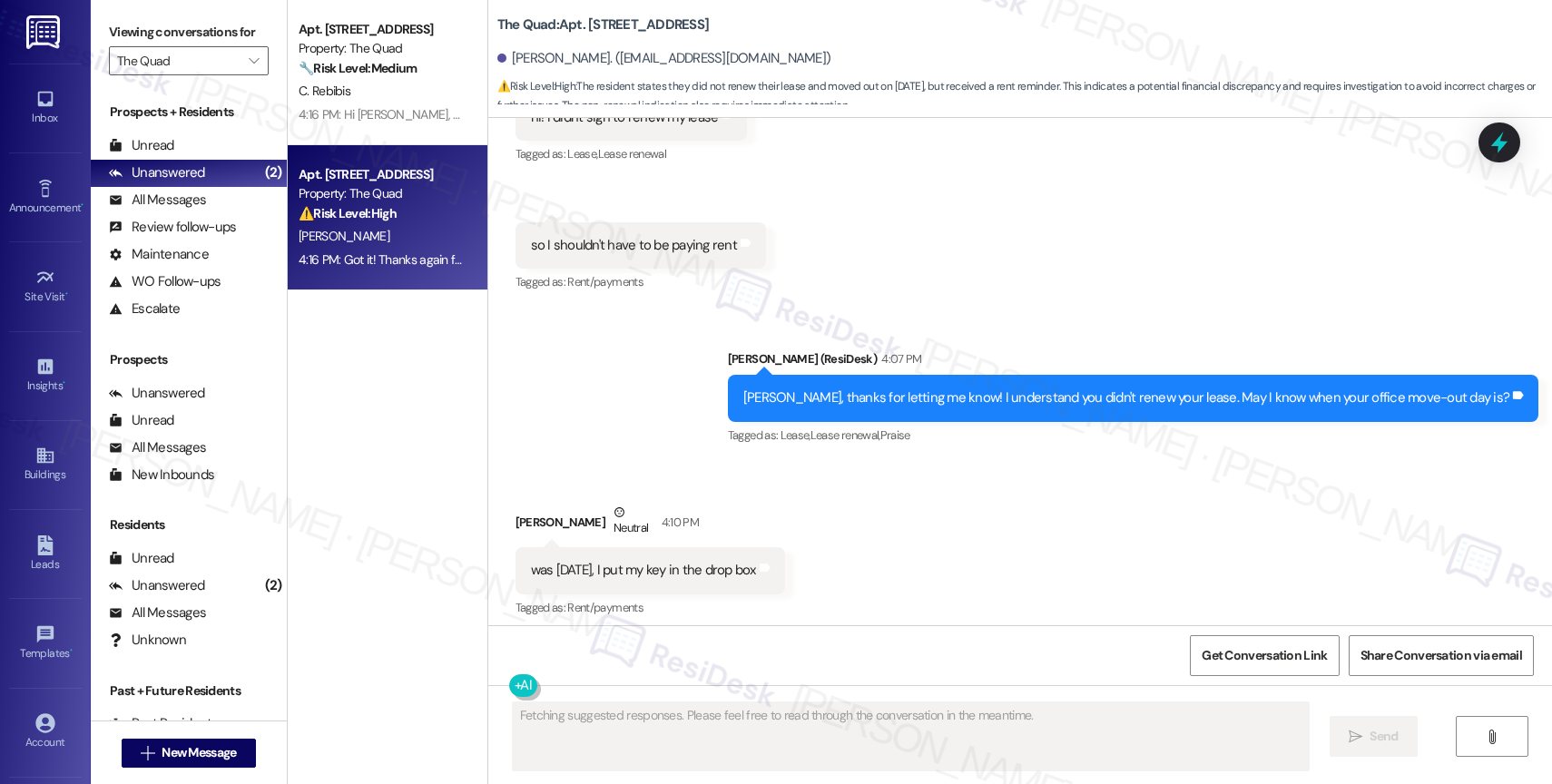
scroll to position [2035, 0]
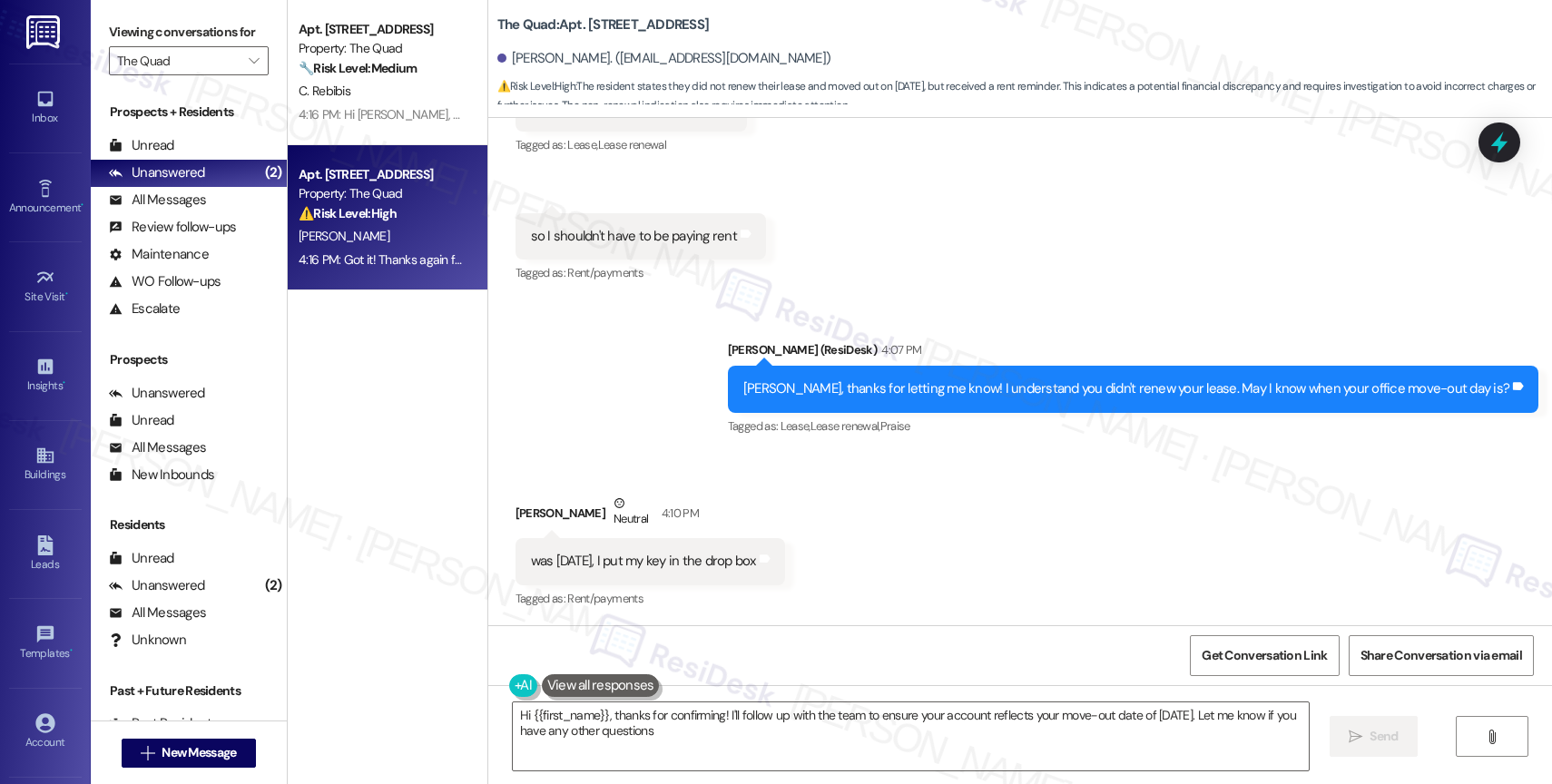
type textarea "Hi {{first_name}}, thanks for confirming! I'll follow up with the team to ensur…"
click at [249, 68] on icon "" at bounding box center [254, 61] width 10 height 15
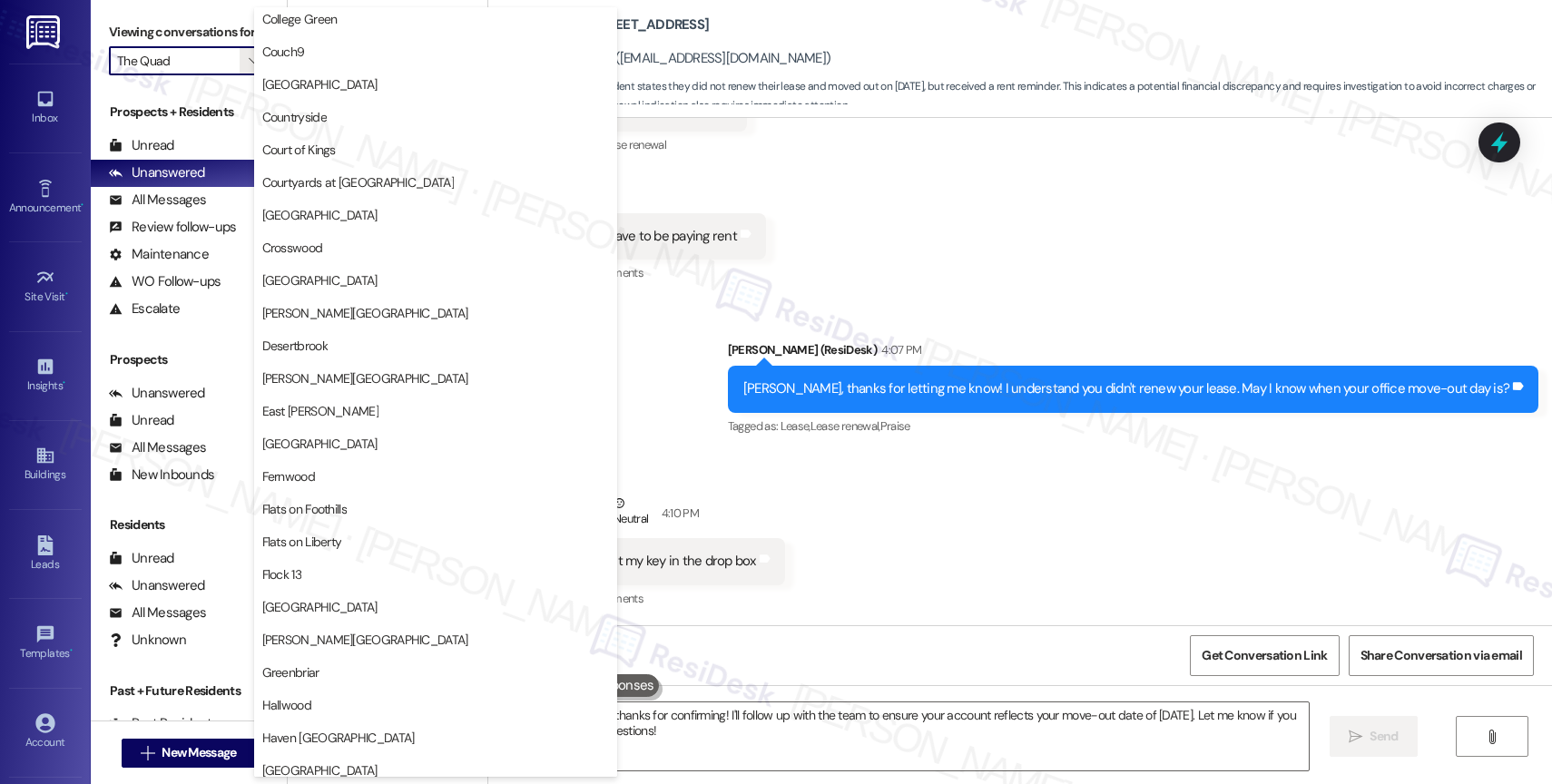
scroll to position [0, 0]
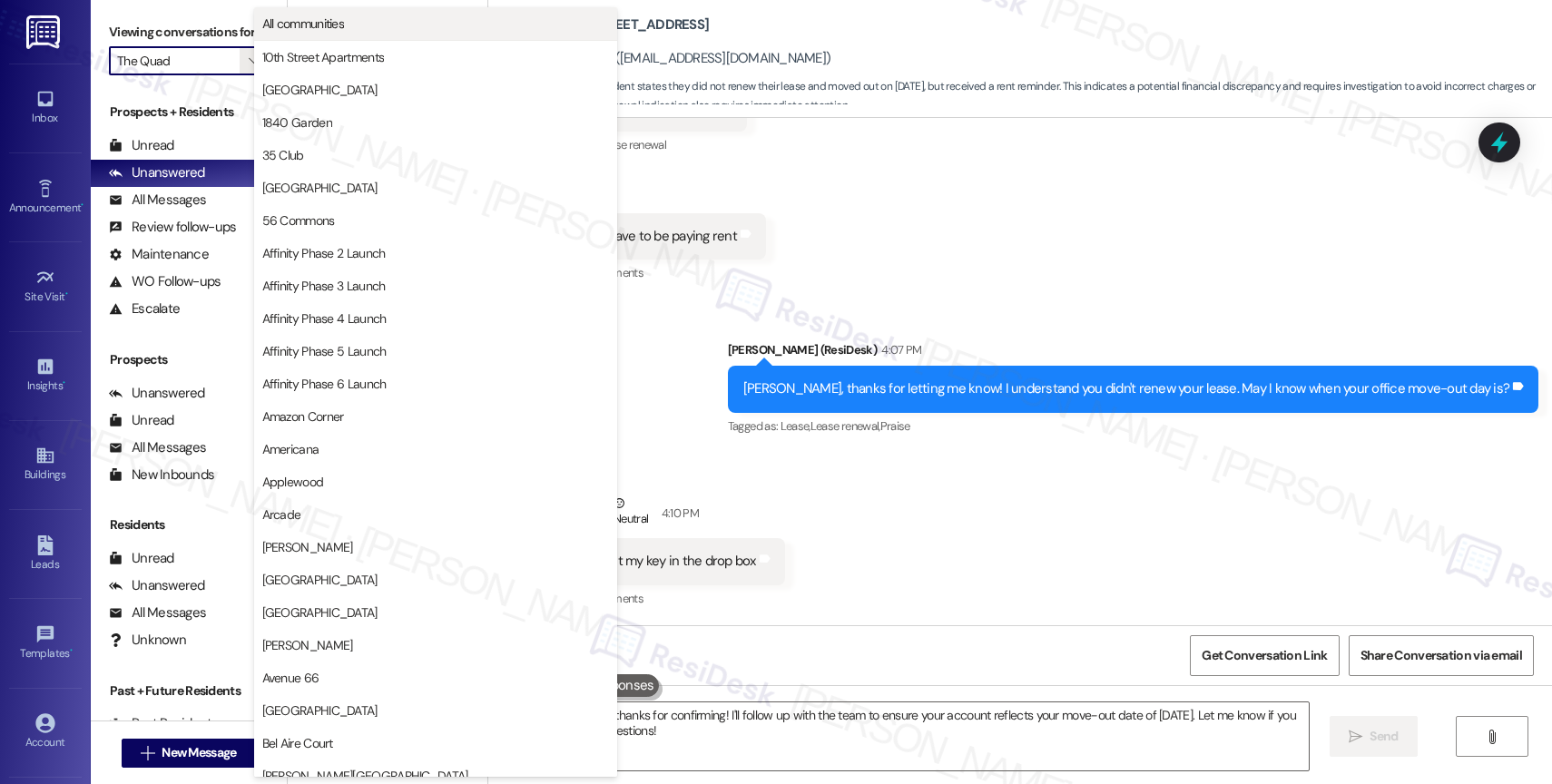
click at [398, 23] on span "All communities" at bounding box center [435, 24] width 346 height 18
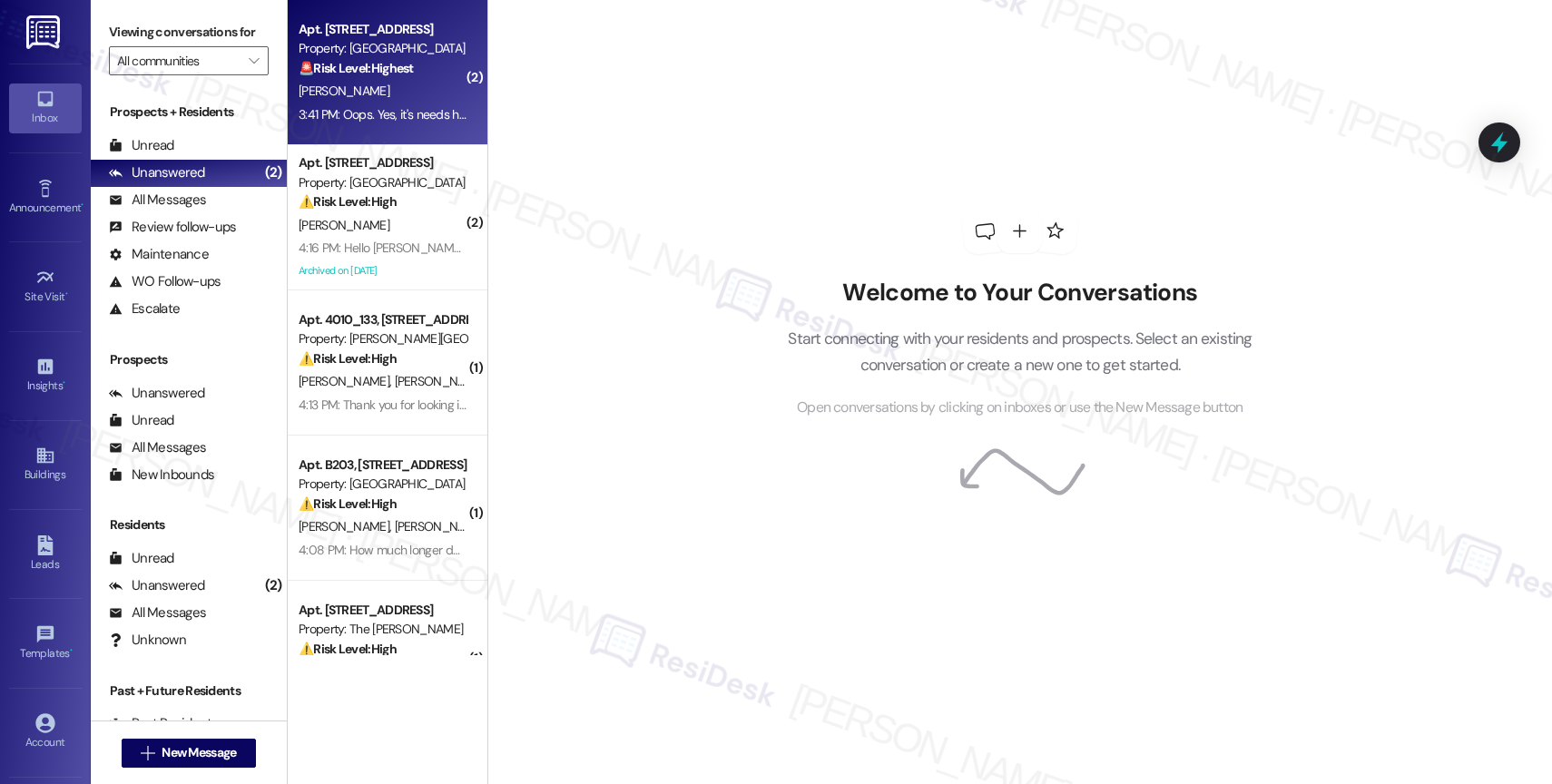
click at [395, 63] on strong "🚨 Risk Level: Highest" at bounding box center [356, 68] width 115 height 16
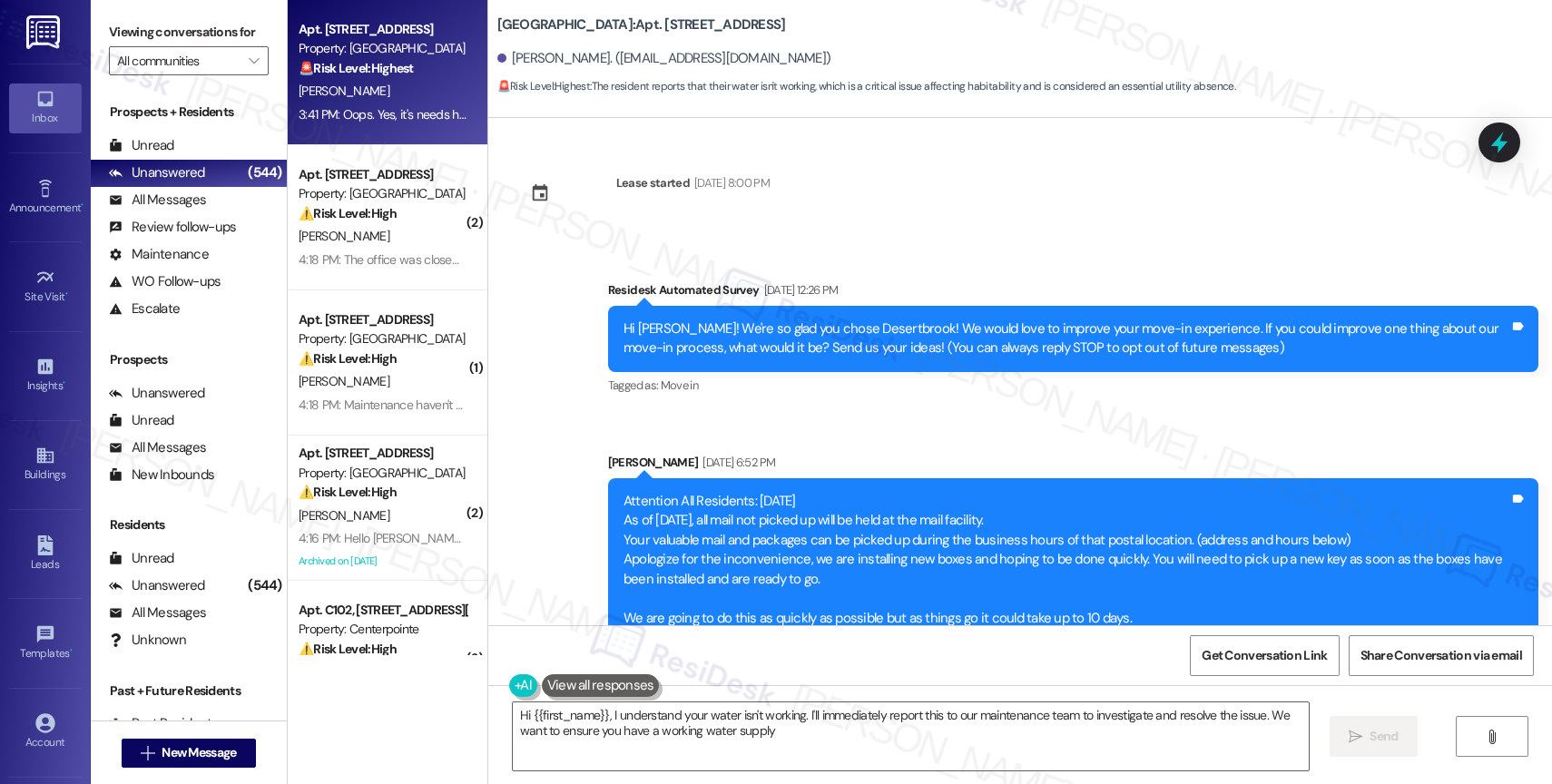
type textarea "Hi {{first_name}}, I understand your water isn't working. I'll immediately repo…"
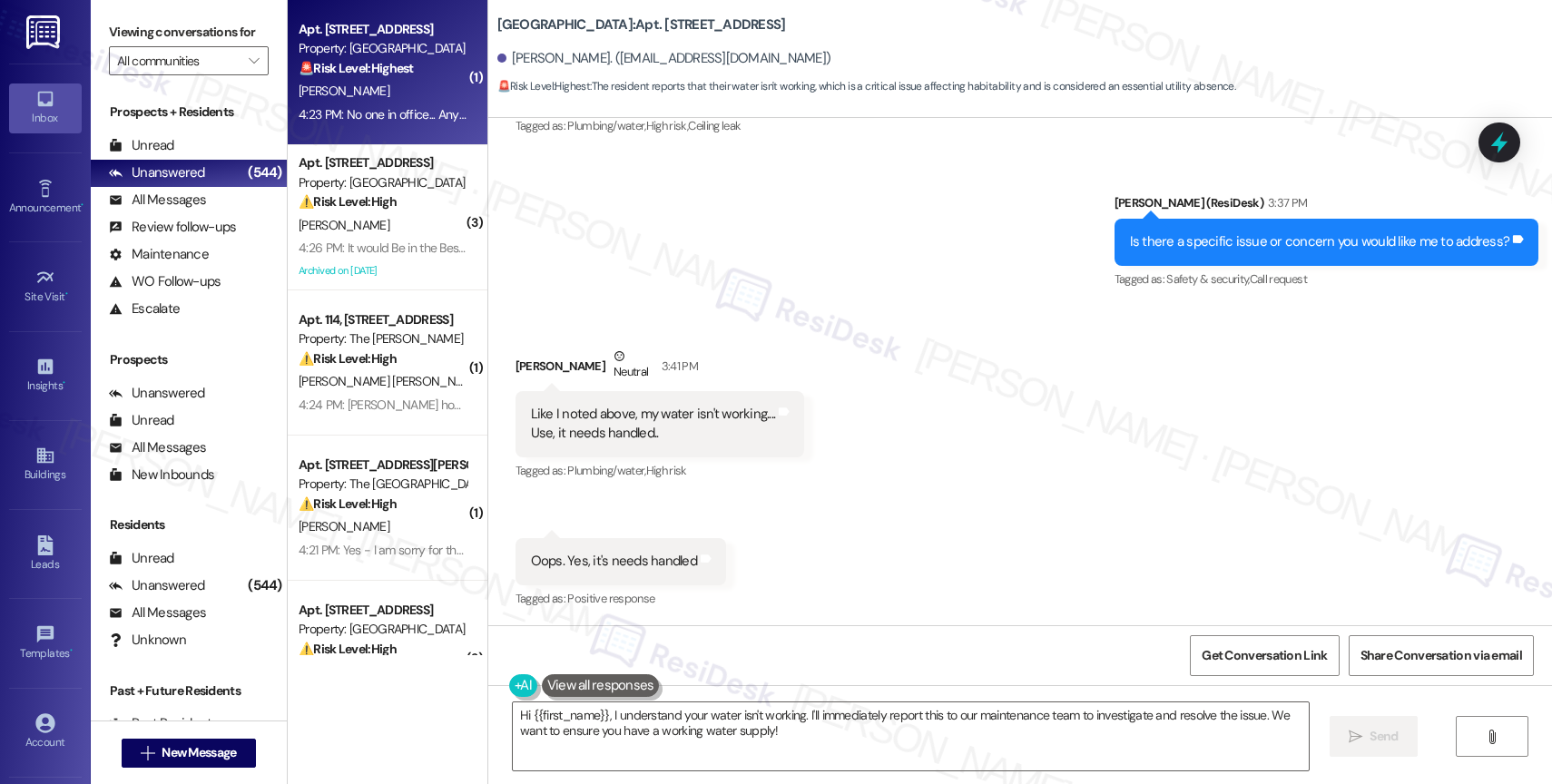
scroll to position [9746, 0]
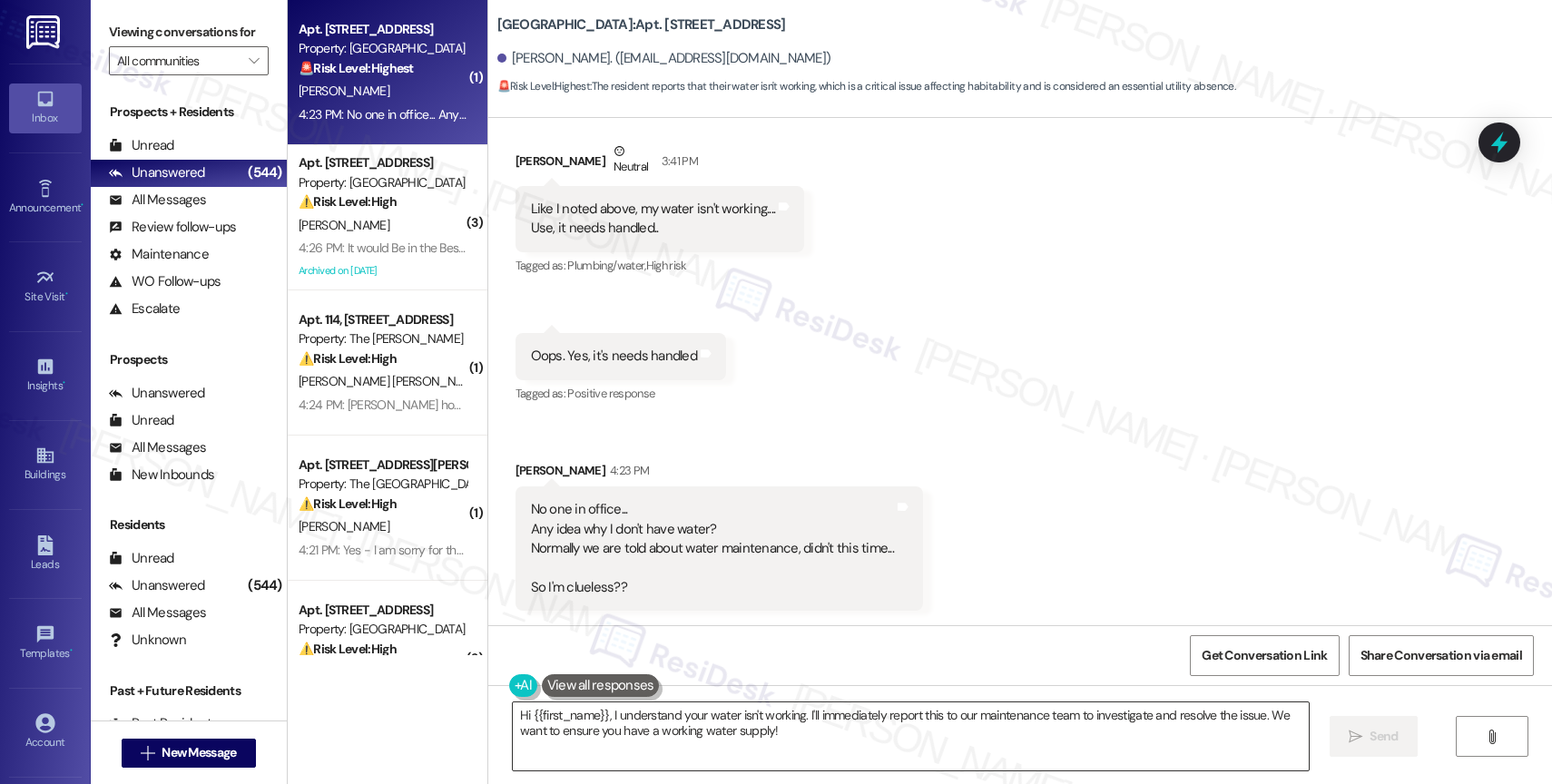
click at [715, 728] on textarea "Hi {{first_name}}, I understand your water isn't working. I'll immediately repo…" at bounding box center [911, 736] width 796 height 68
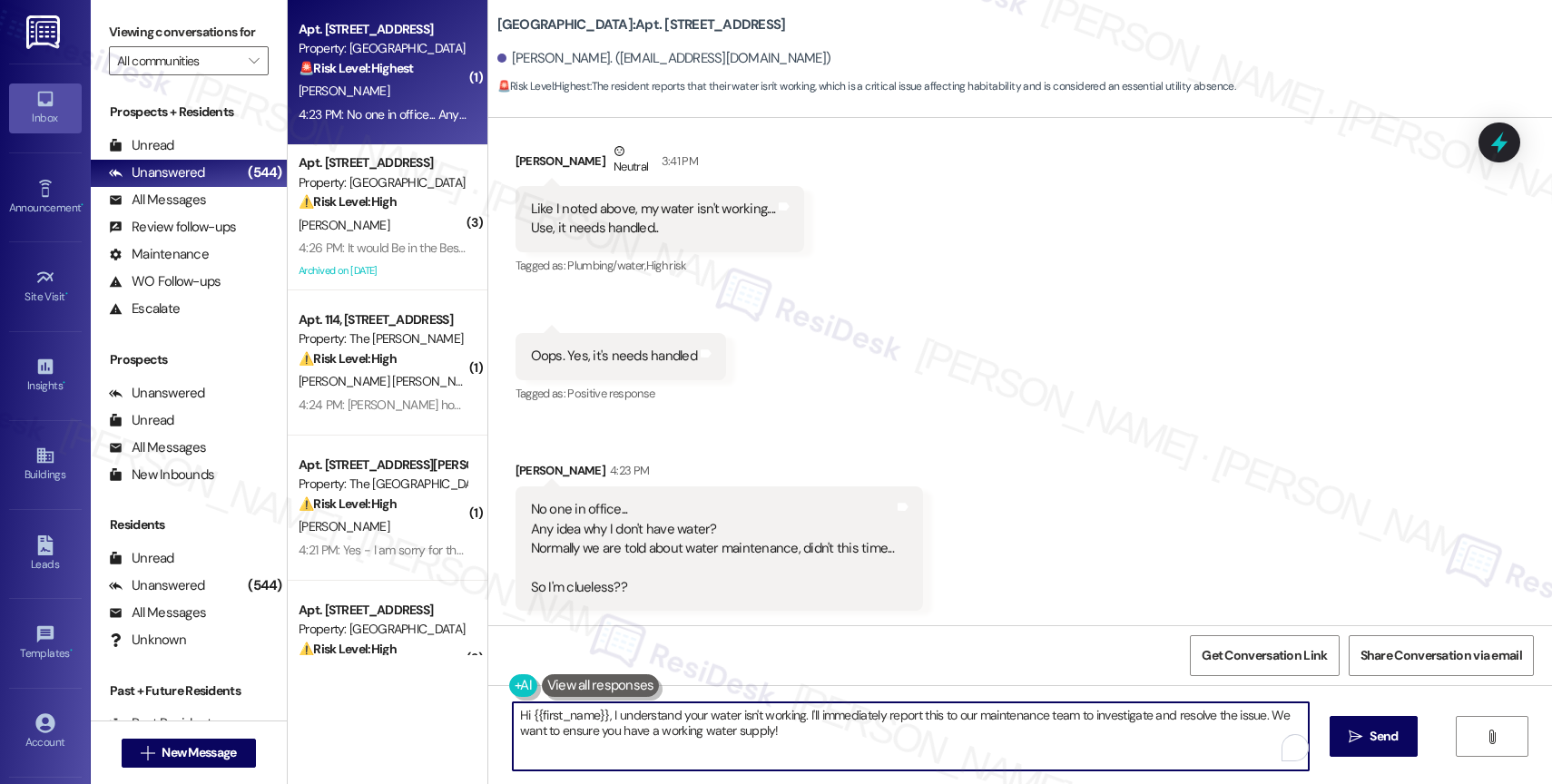
click at [715, 728] on textarea "Hi {{first_name}}, I understand your water isn't working. I'll immediately repo…" at bounding box center [911, 736] width 796 height 68
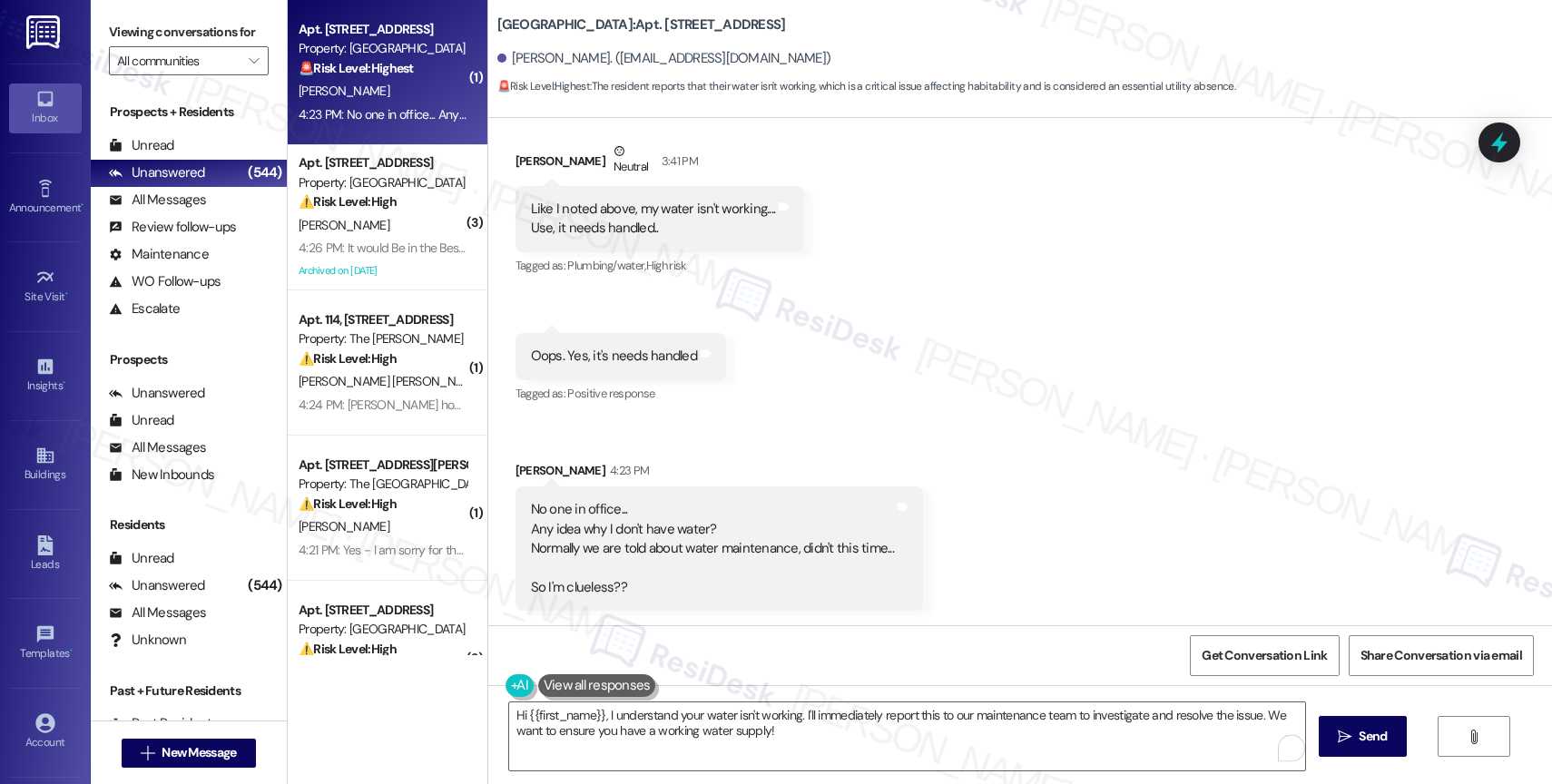
click at [1047, 436] on div "Received via SMS Walter Breazeale Neutral 3:41 PM Like I noted above, my water …" at bounding box center [1020, 362] width 1064 height 523
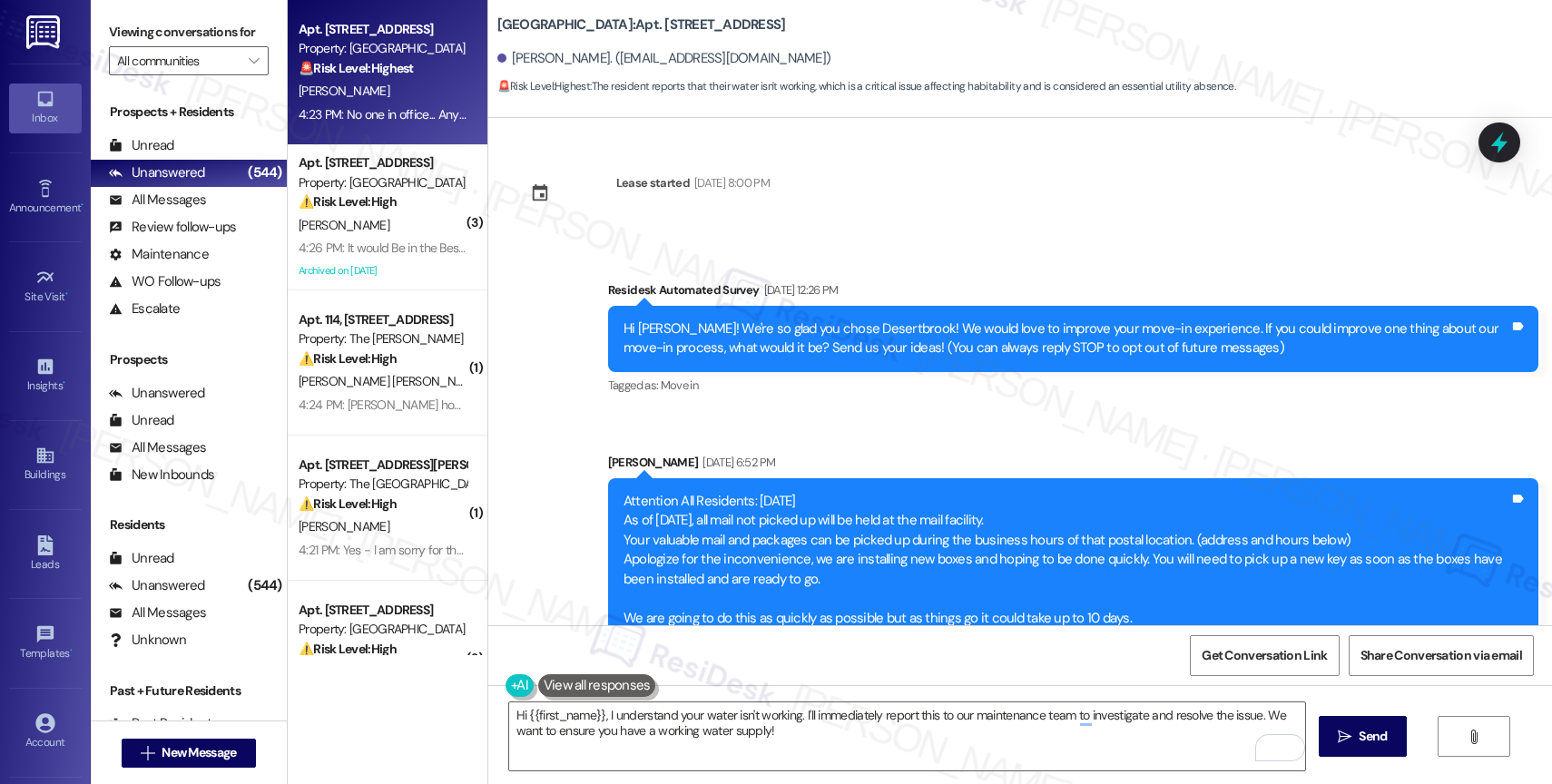
scroll to position [9746, 0]
